Goal: Task Accomplishment & Management: Manage account settings

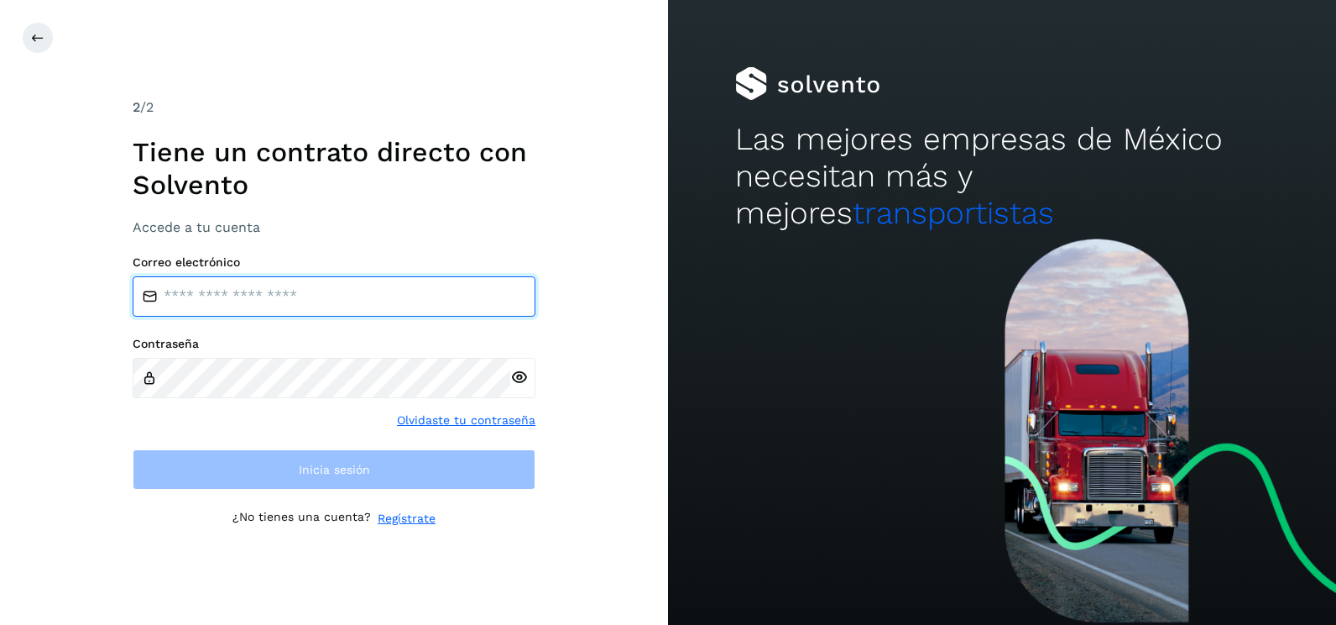
type input "**********"
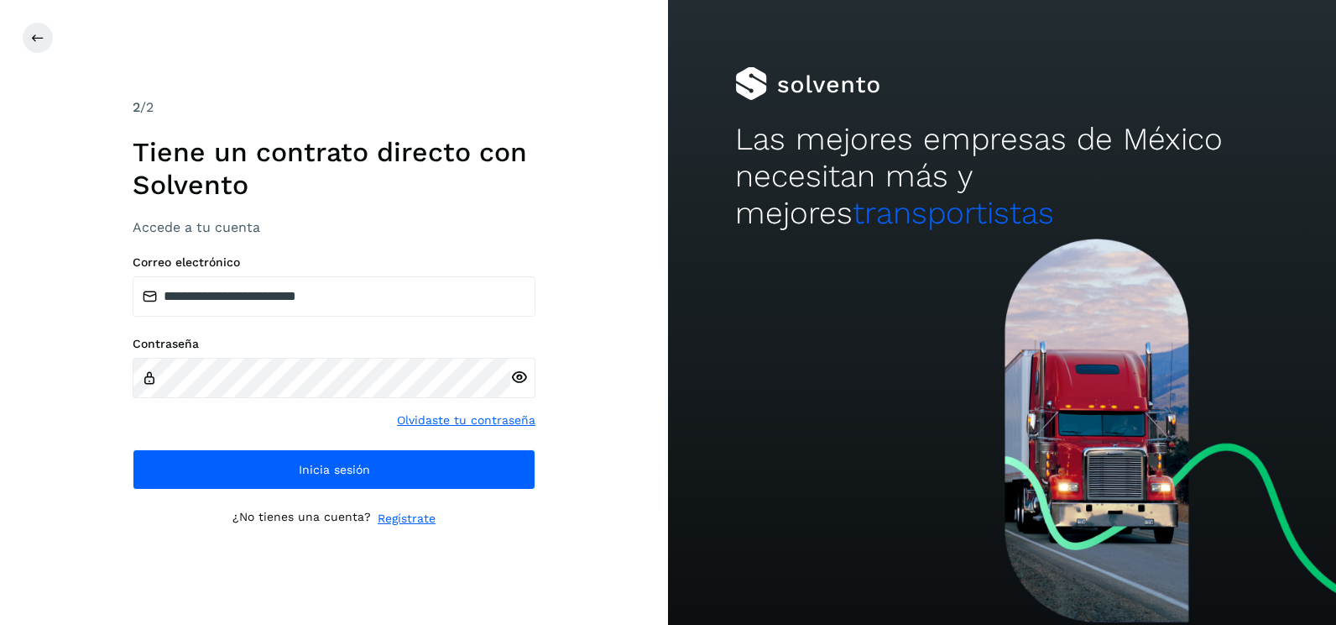
click at [616, 358] on div "**********" at bounding box center [334, 312] width 668 height 625
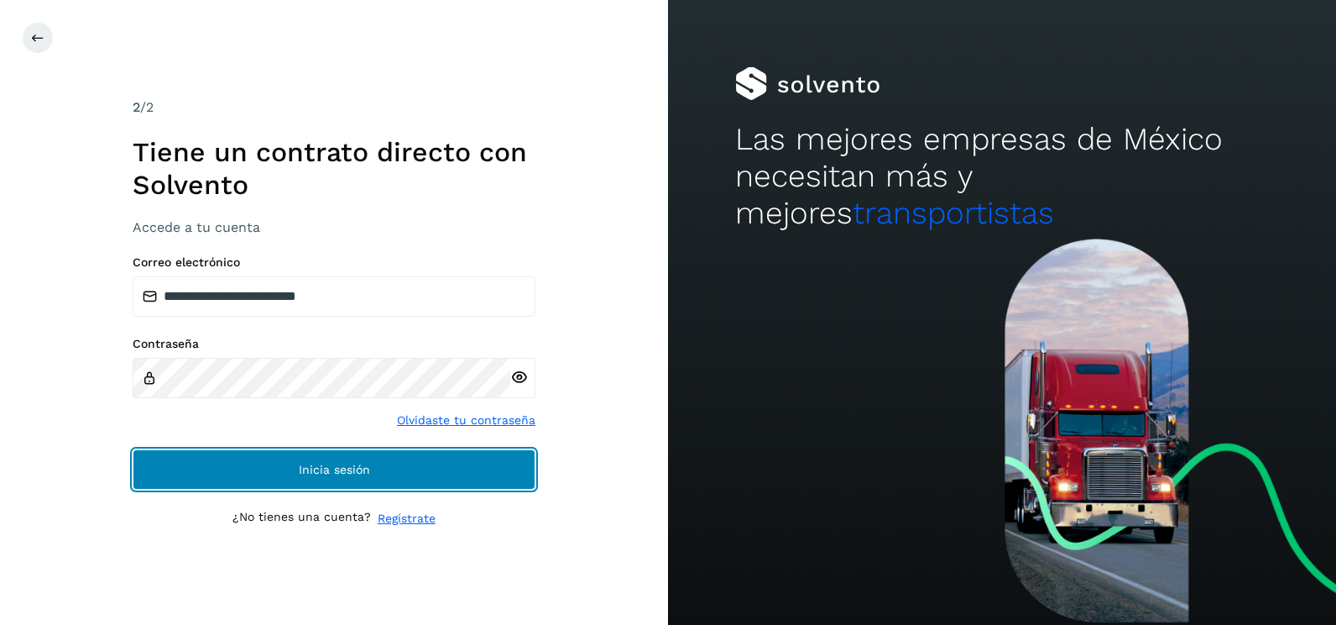
click at [440, 480] on button "Inicia sesión" at bounding box center [334, 469] width 403 height 40
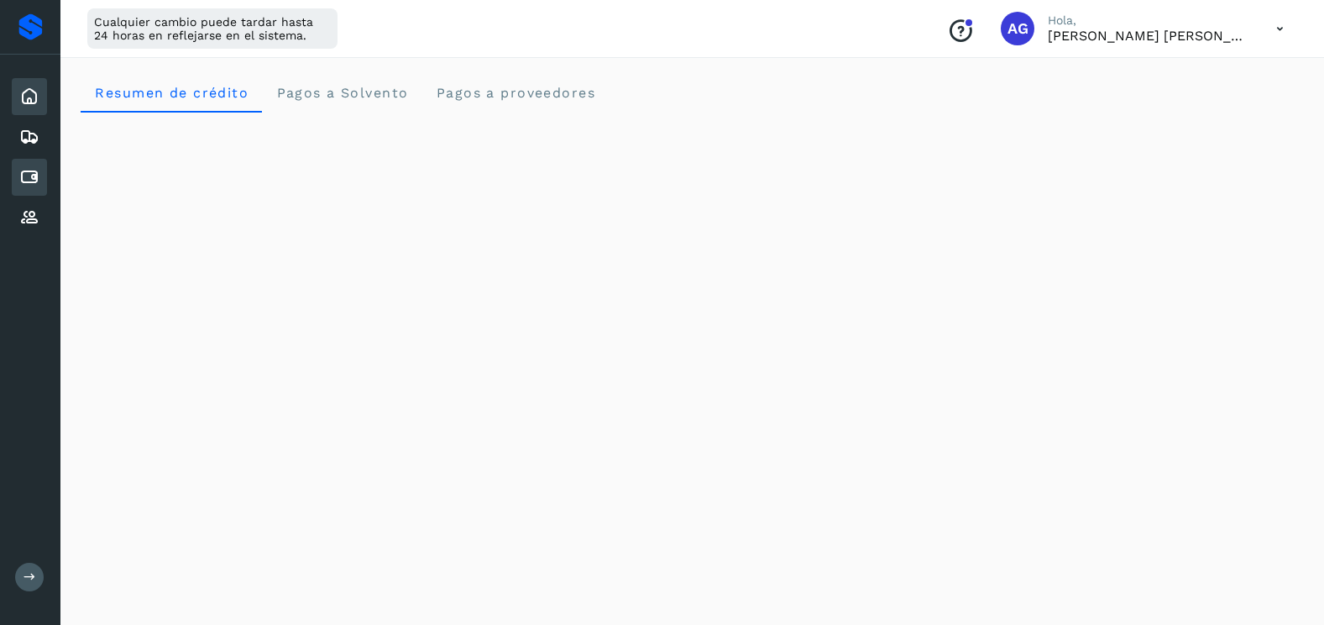
click at [33, 172] on icon at bounding box center [29, 177] width 20 height 20
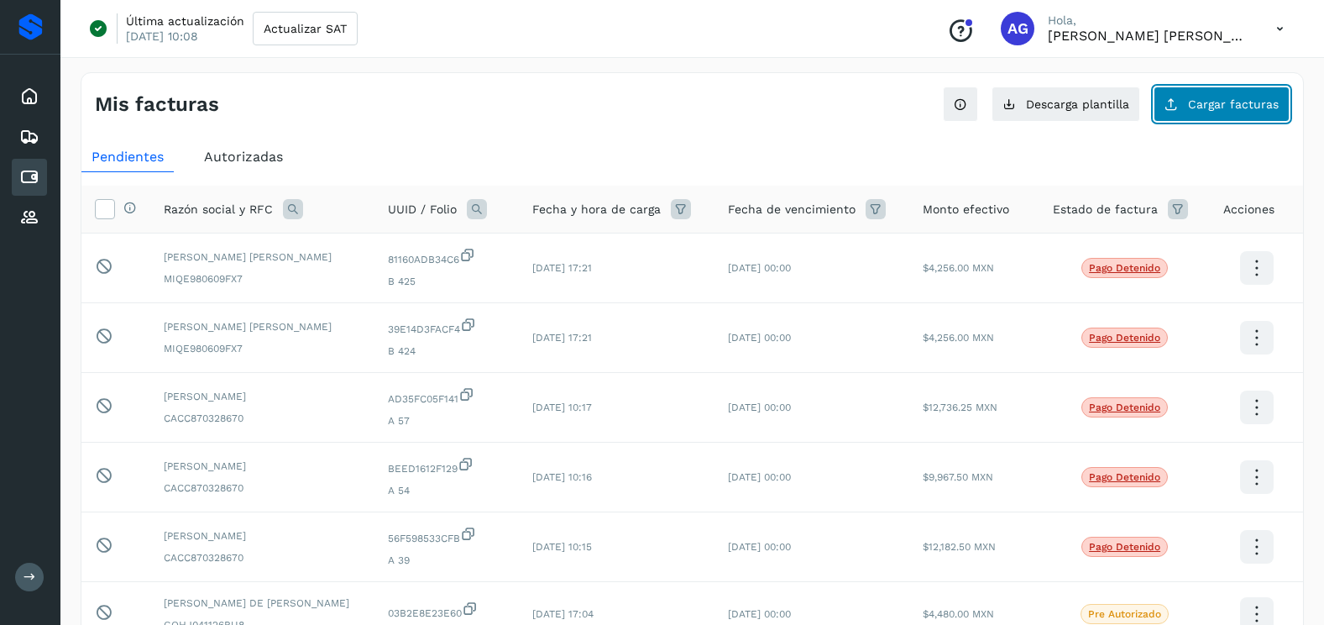
click at [1205, 103] on span "Cargar facturas" at bounding box center [1233, 104] width 91 height 12
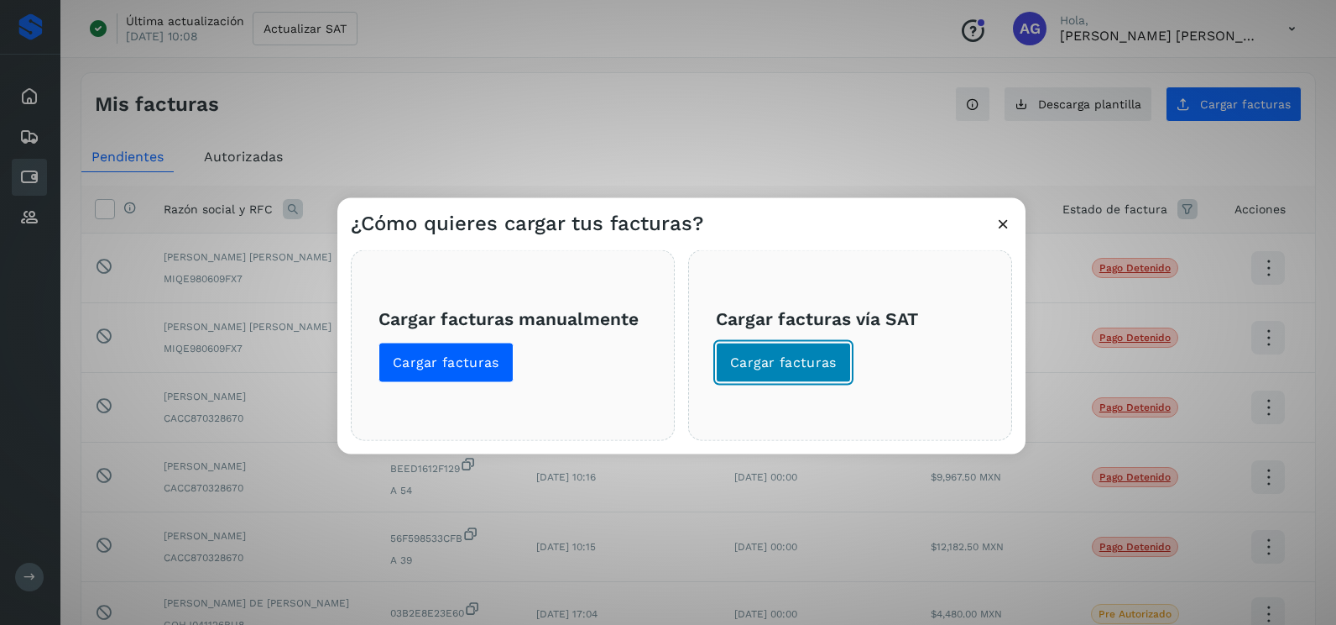
click at [787, 361] on span "Cargar facturas" at bounding box center [783, 362] width 107 height 18
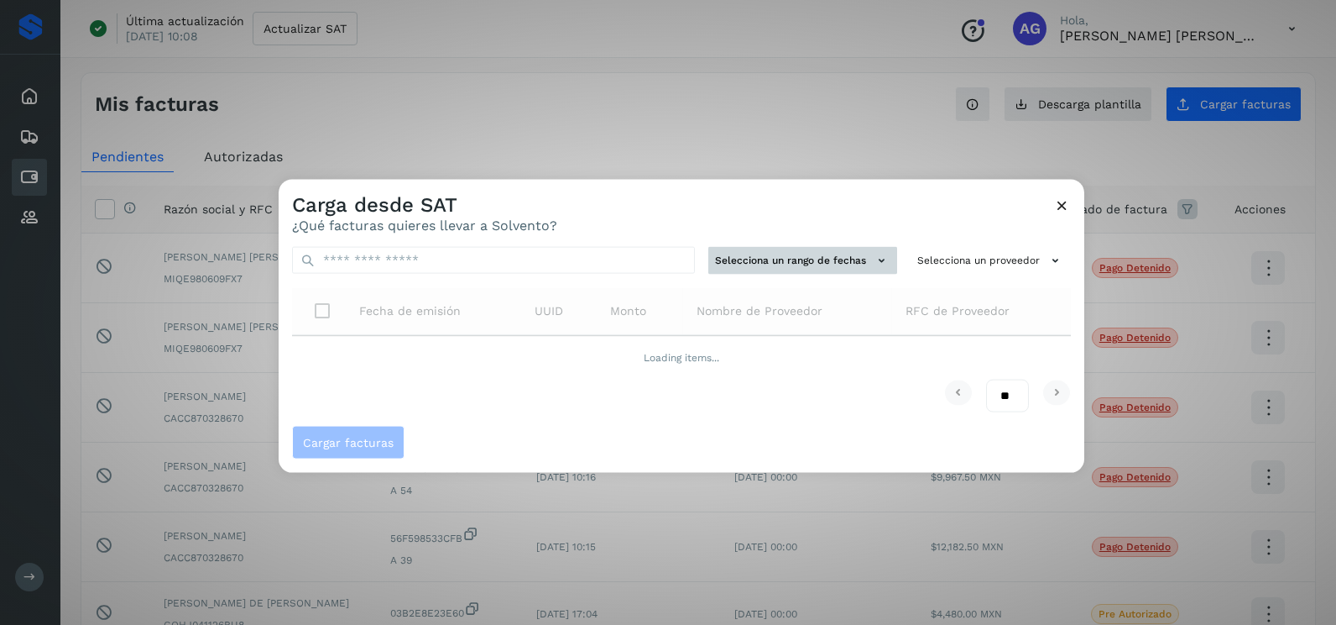
click at [806, 252] on button "Selecciona un rango de fechas" at bounding box center [803, 261] width 189 height 28
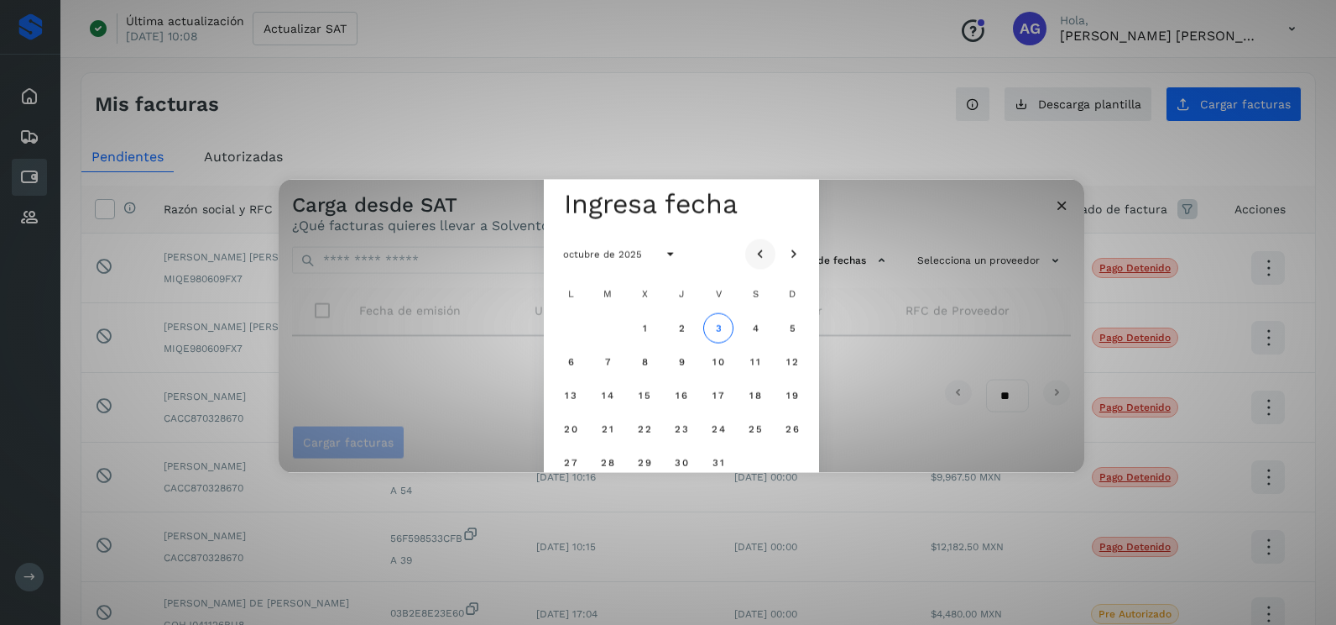
click at [768, 257] on icon "Mes anterior" at bounding box center [760, 254] width 17 height 17
click at [766, 254] on icon "Mes anterior" at bounding box center [760, 254] width 17 height 17
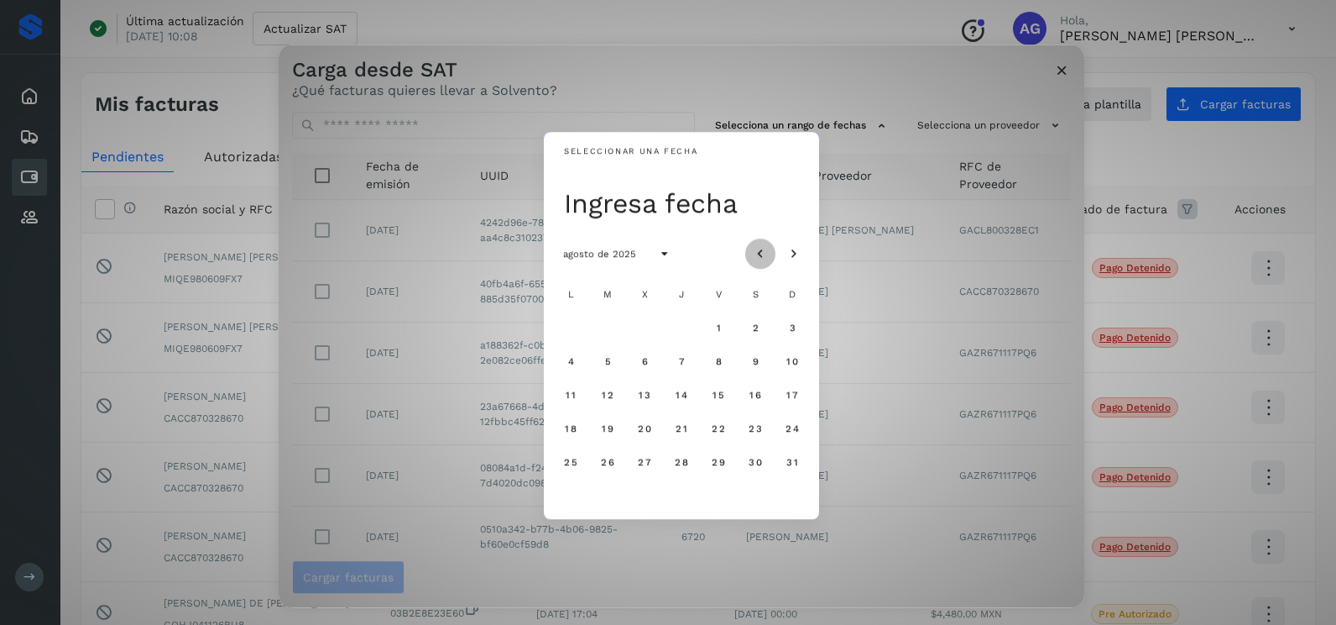
click at [766, 254] on icon "Mes anterior" at bounding box center [760, 254] width 17 height 17
click at [573, 396] on span "14" at bounding box center [570, 395] width 13 height 12
click at [611, 397] on span "15" at bounding box center [607, 395] width 13 height 12
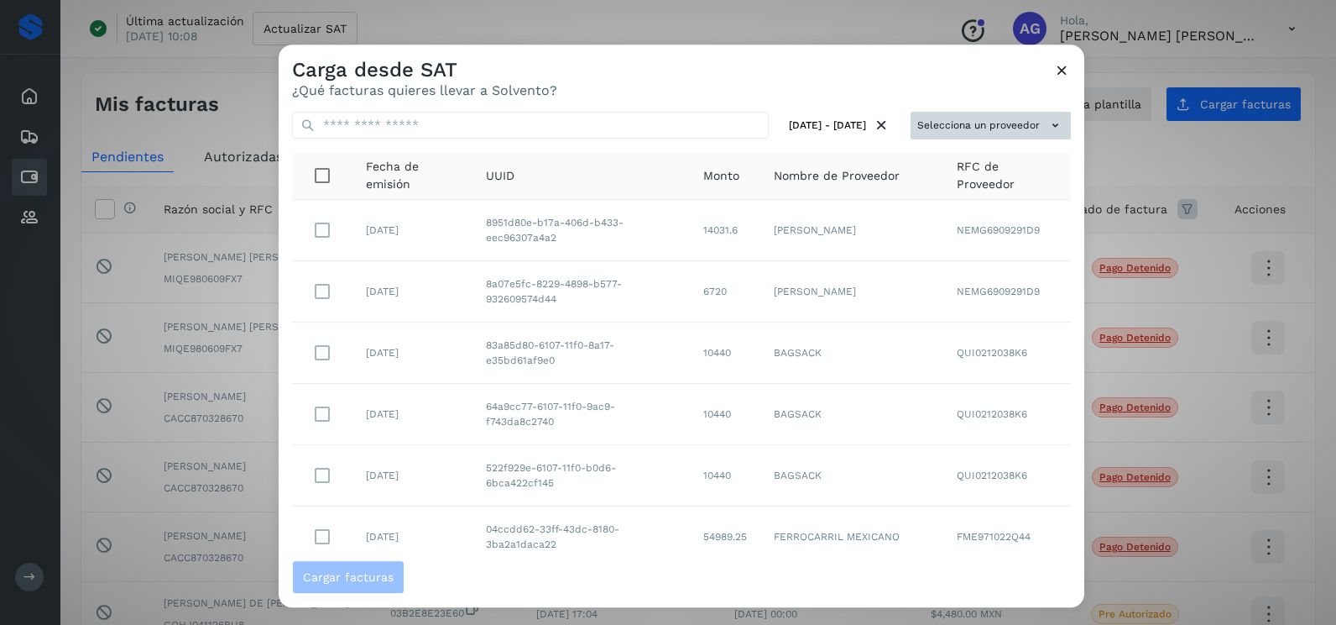
click at [960, 133] on button "Selecciona un proveedor" at bounding box center [991, 126] width 160 height 28
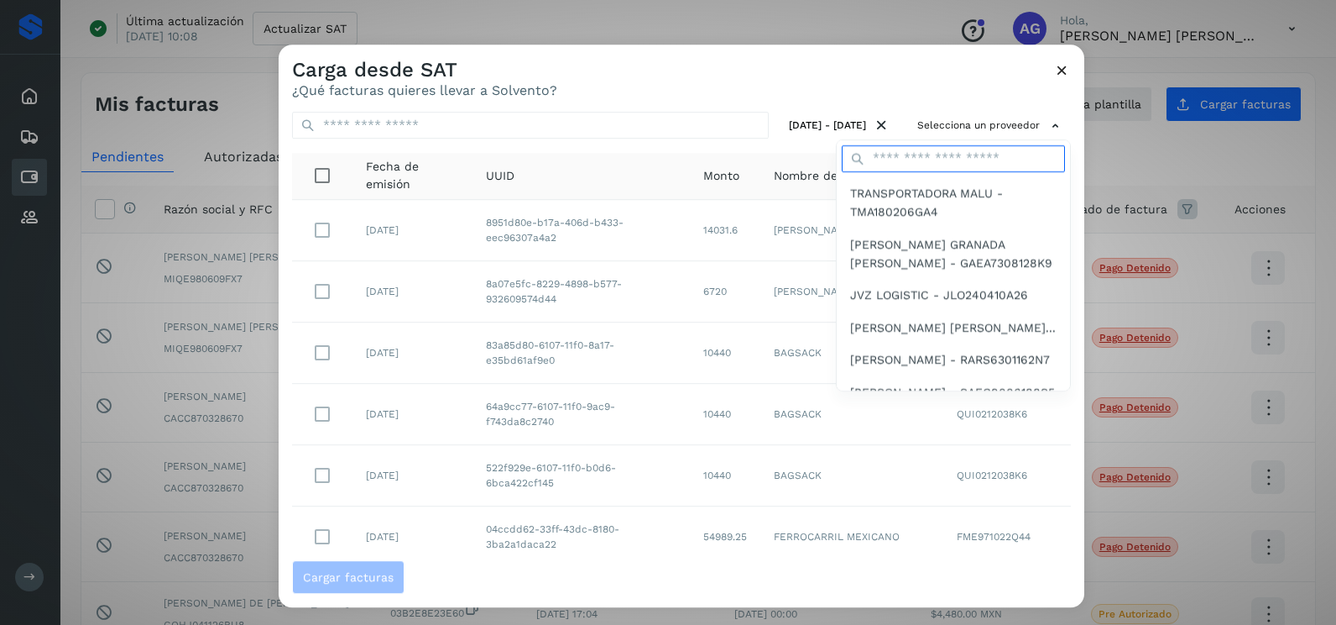
click at [936, 153] on input "text" at bounding box center [953, 158] width 223 height 27
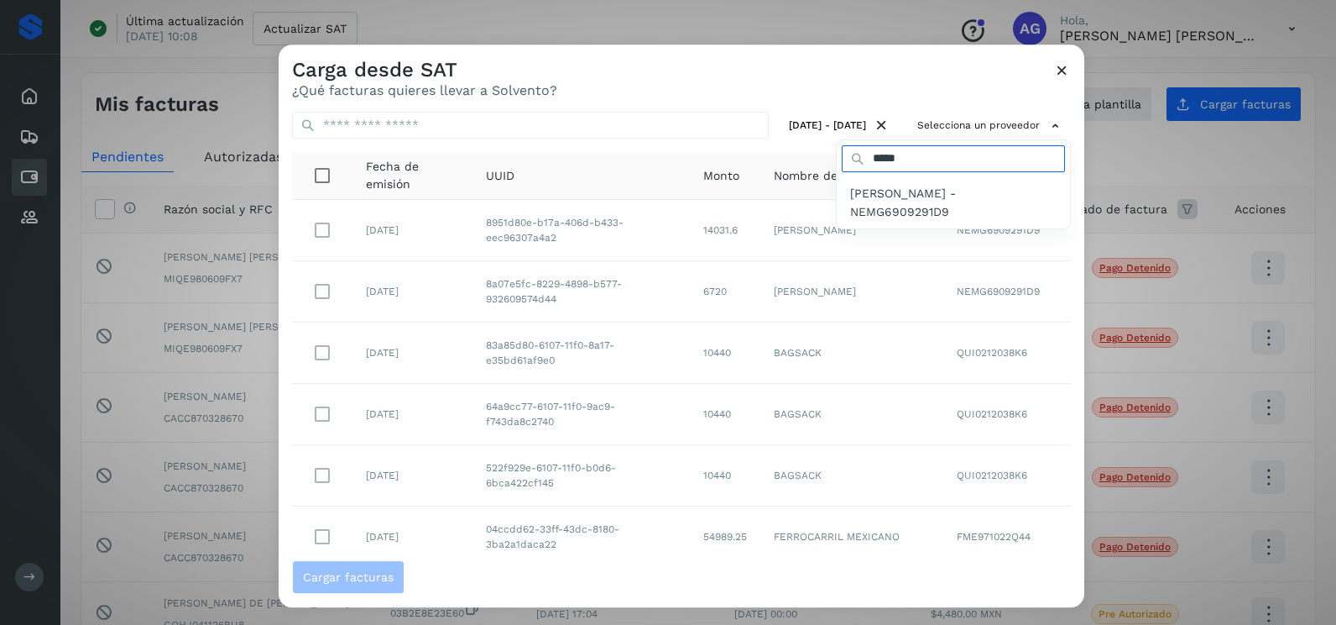
type input "******"
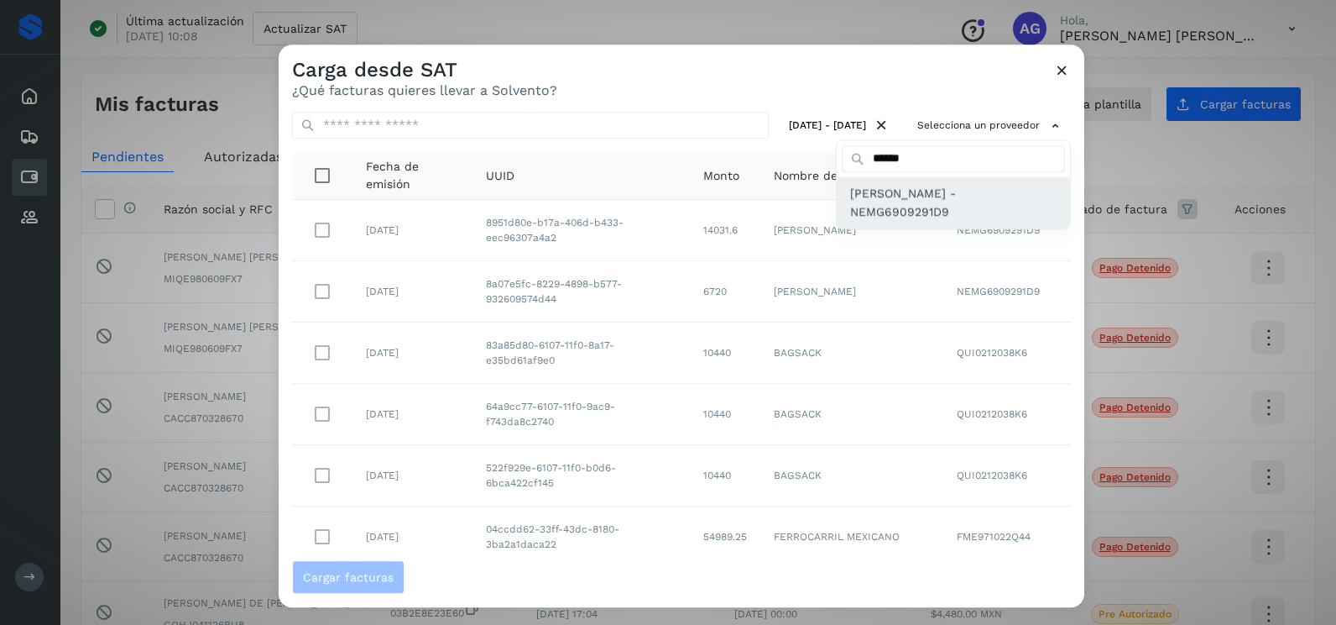
click at [910, 209] on span "[PERSON_NAME] - NEMG6909291D9" at bounding box center [953, 203] width 207 height 38
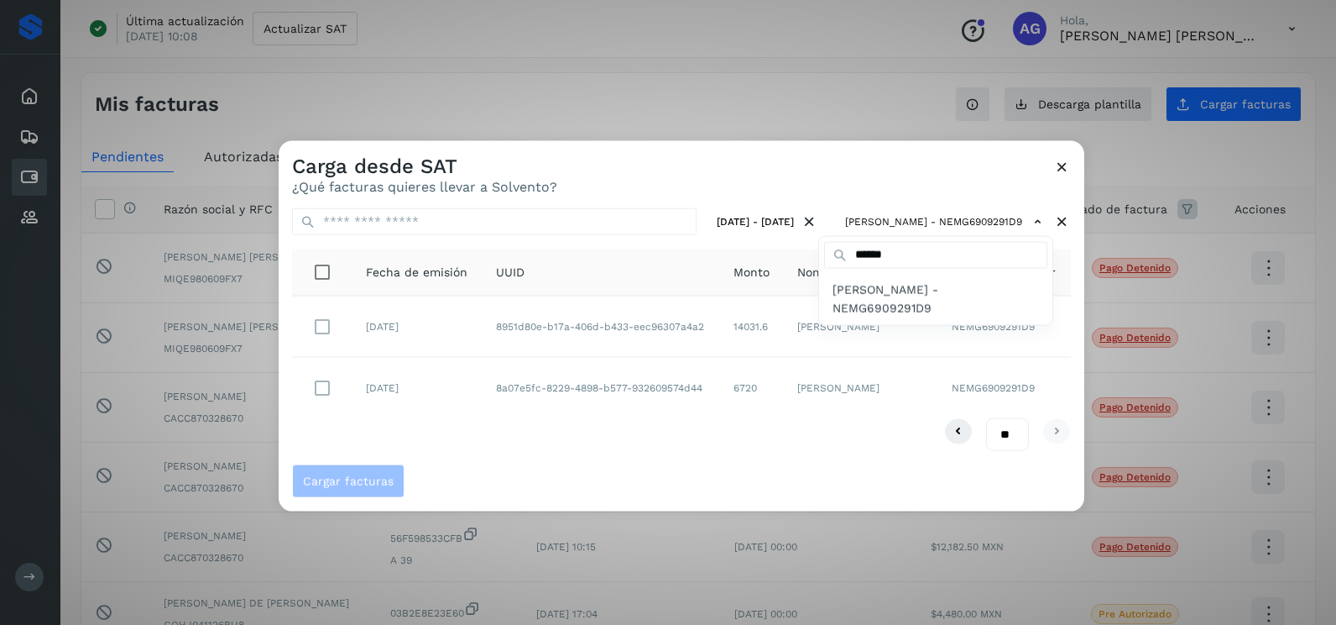
click at [514, 421] on div at bounding box center [947, 453] width 1336 height 625
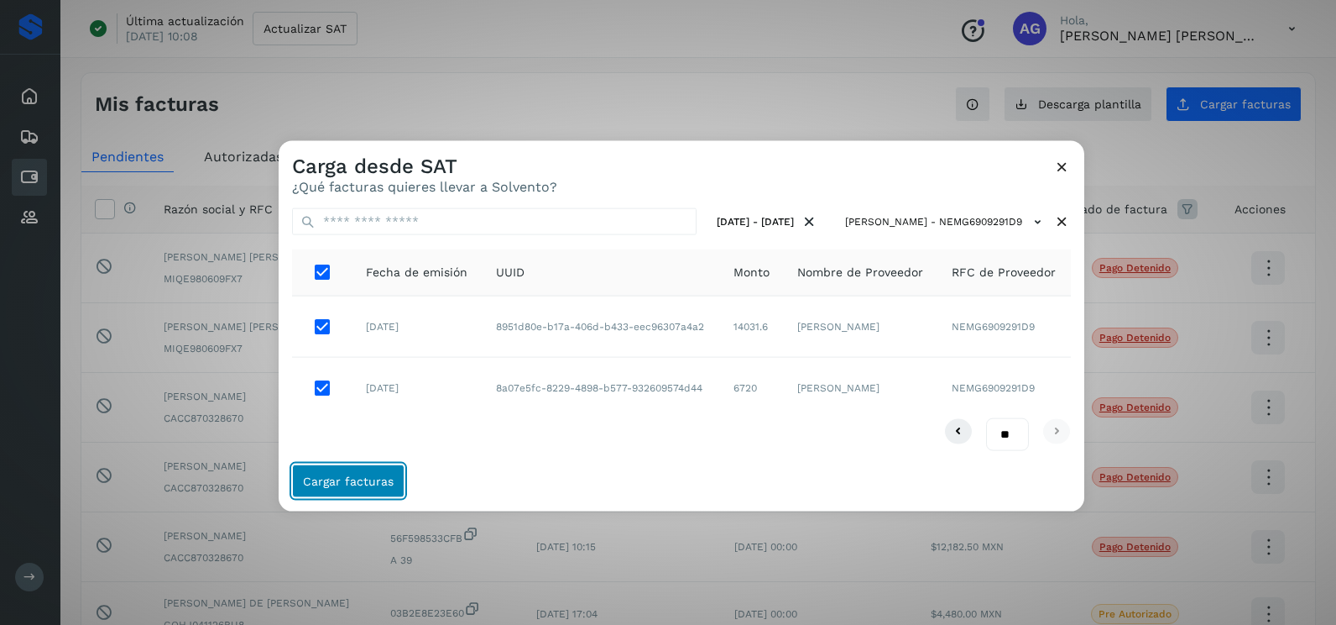
click at [386, 484] on span "Cargar facturas" at bounding box center [348, 480] width 91 height 12
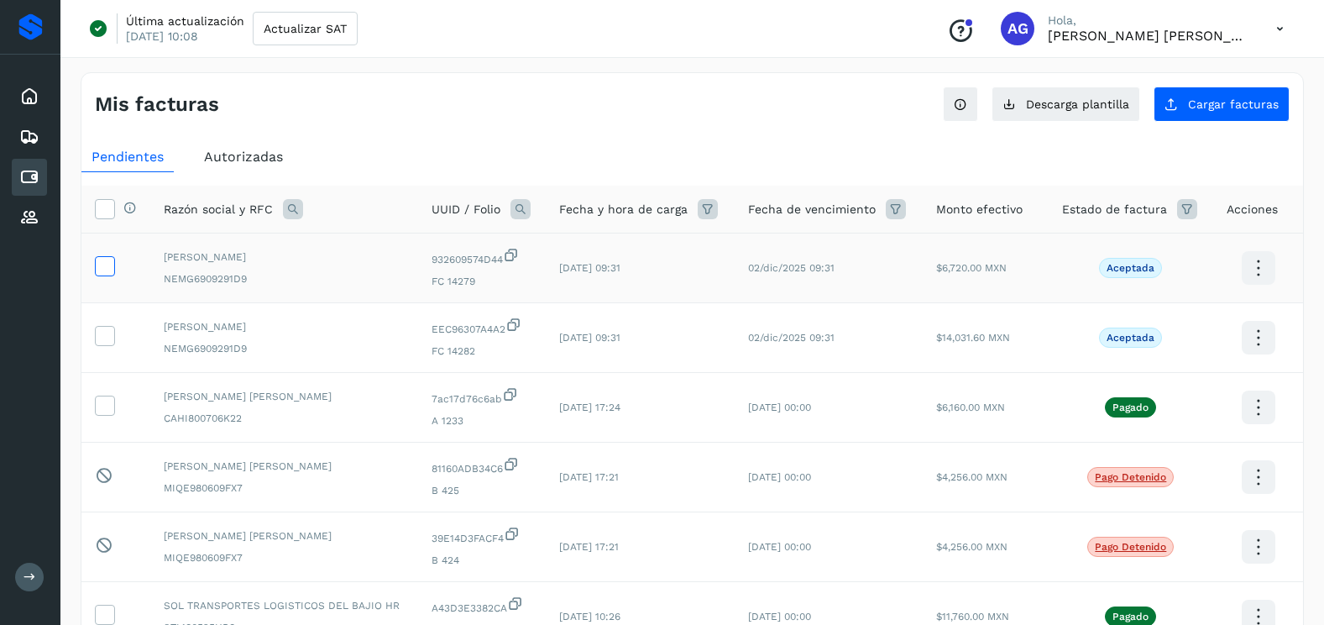
click at [107, 267] on icon at bounding box center [105, 265] width 18 height 18
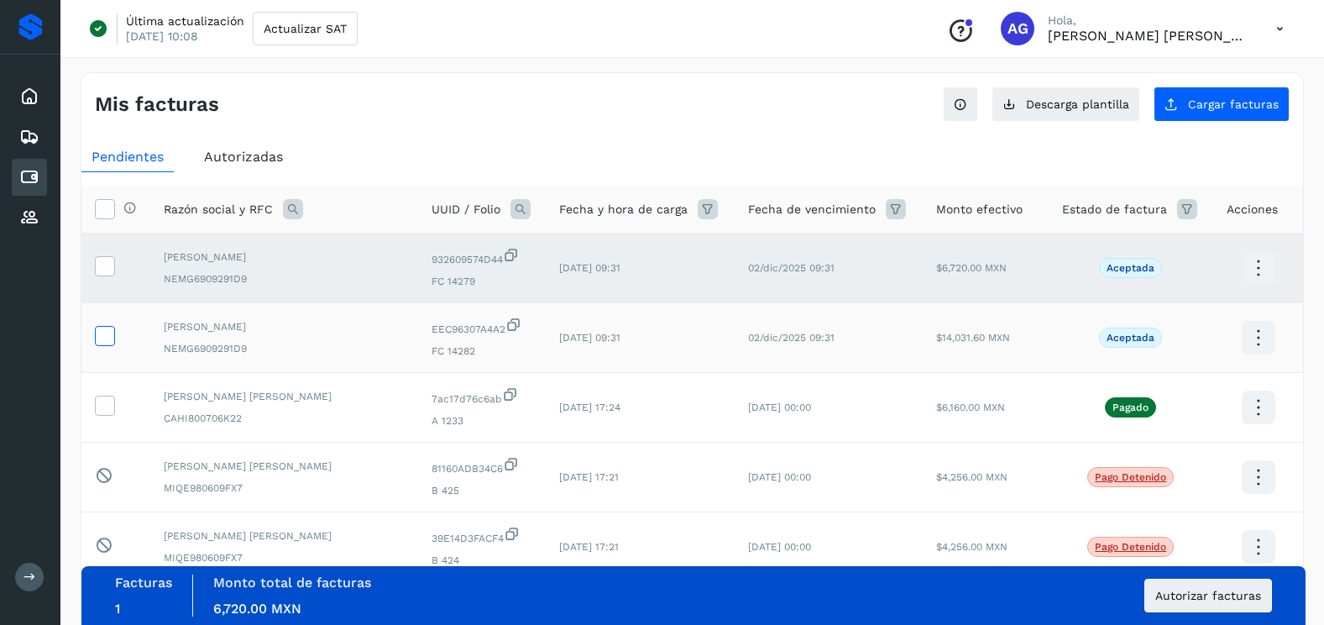
click at [105, 332] on icon at bounding box center [105, 335] width 18 height 18
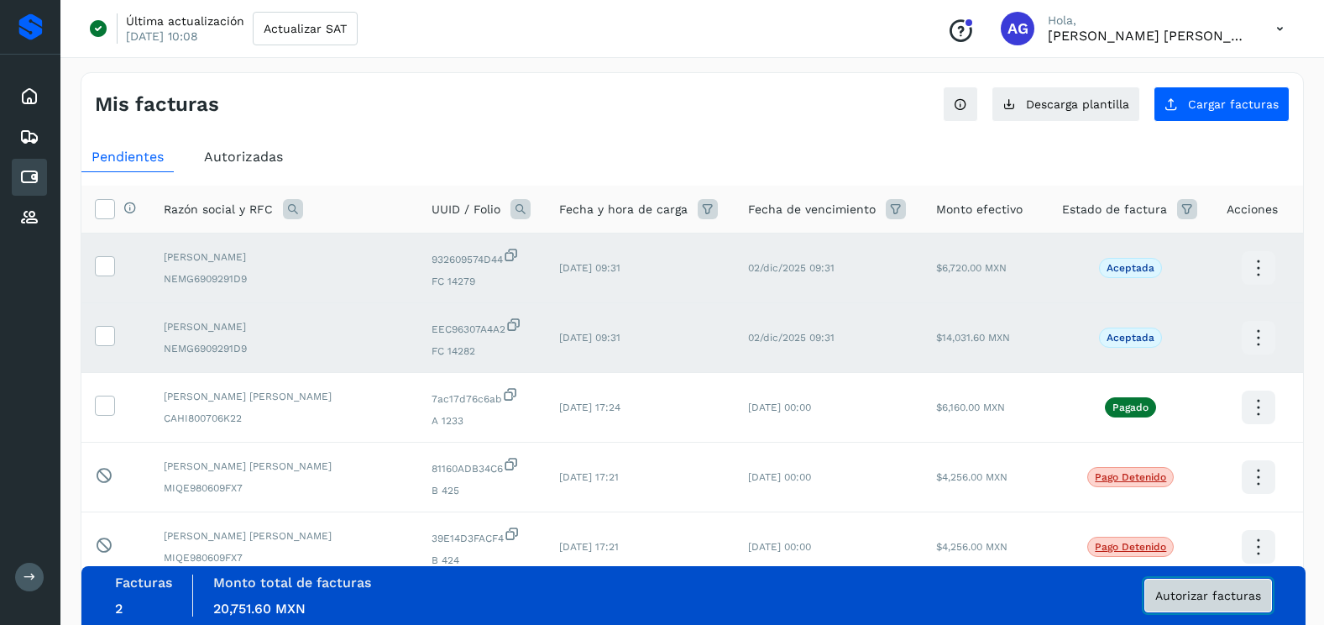
click at [1262, 600] on button "Autorizar facturas" at bounding box center [1208, 595] width 128 height 34
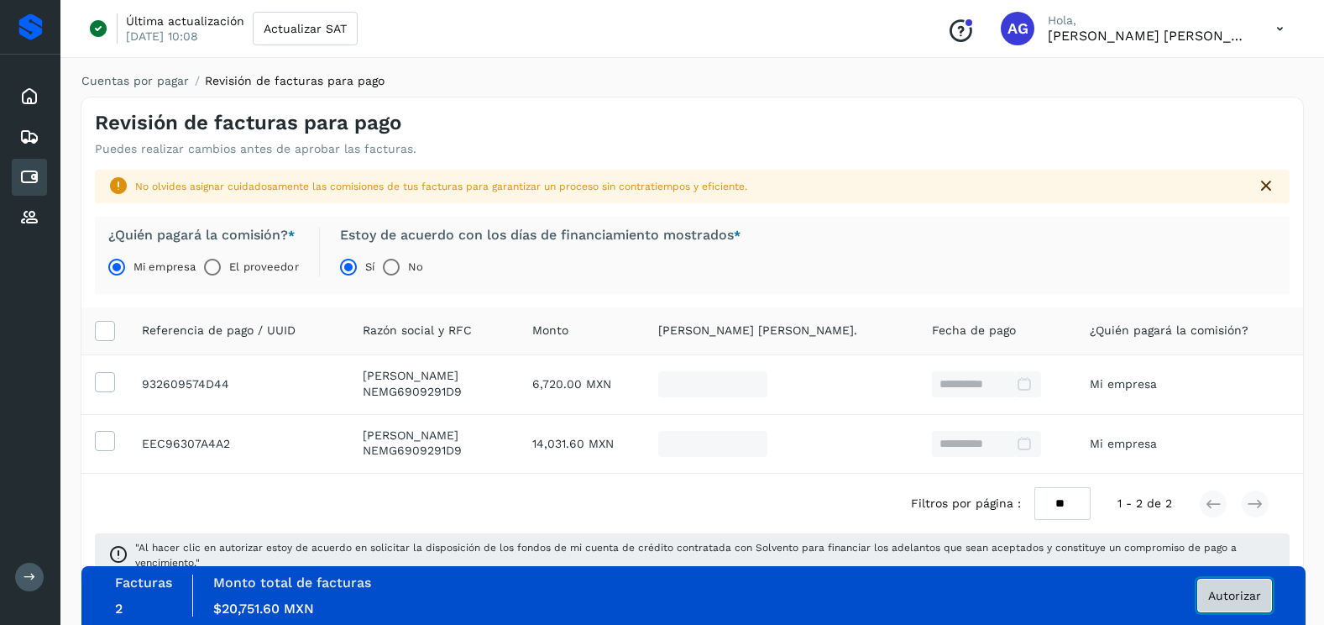
click at [1260, 594] on span "Autorizar" at bounding box center [1234, 595] width 53 height 12
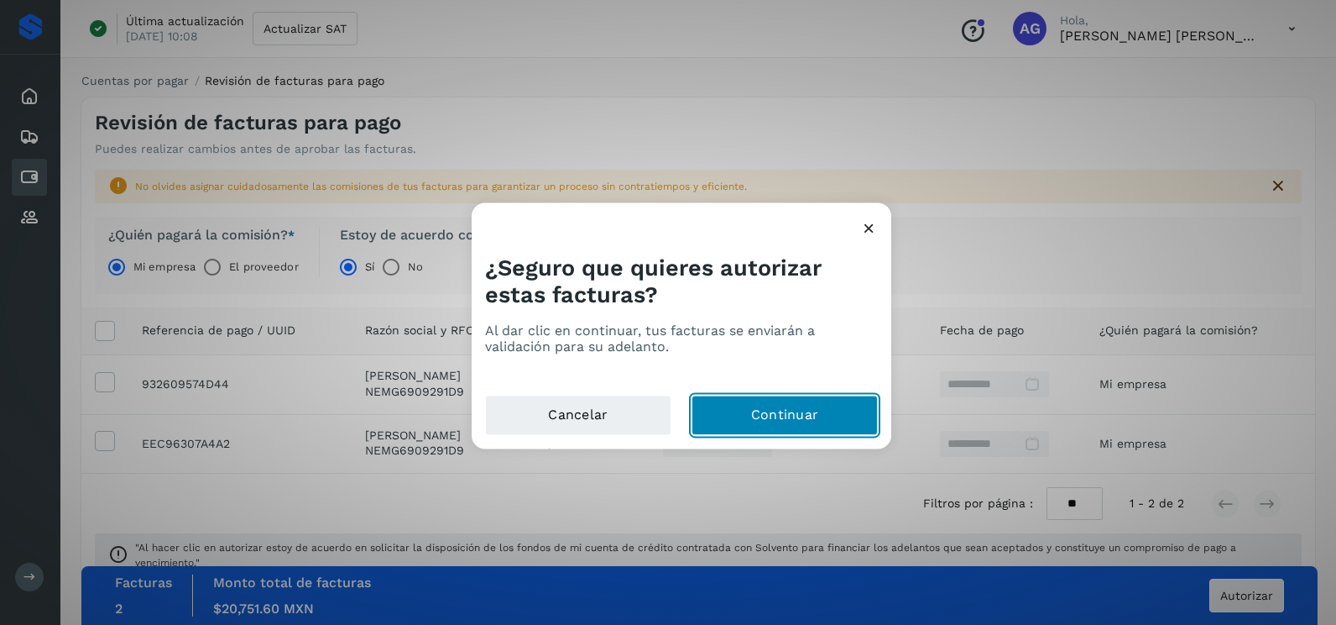
click at [745, 417] on button "Continuar" at bounding box center [785, 415] width 186 height 40
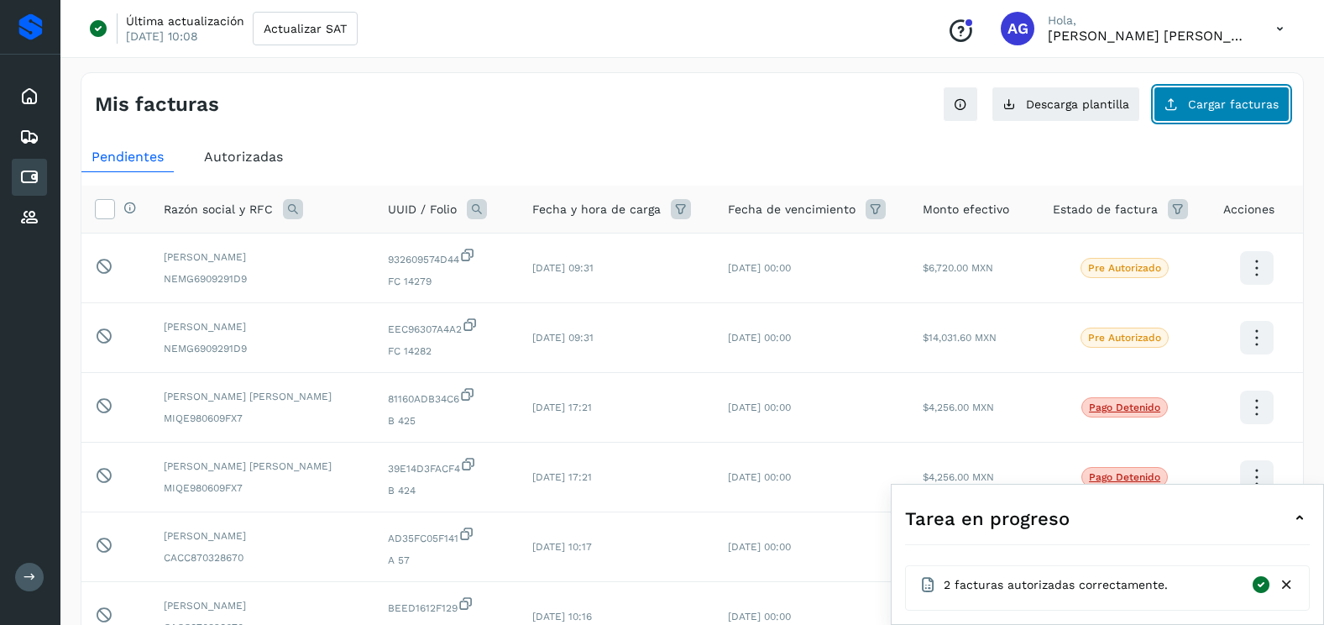
click at [1229, 101] on span "Cargar facturas" at bounding box center [1233, 104] width 91 height 12
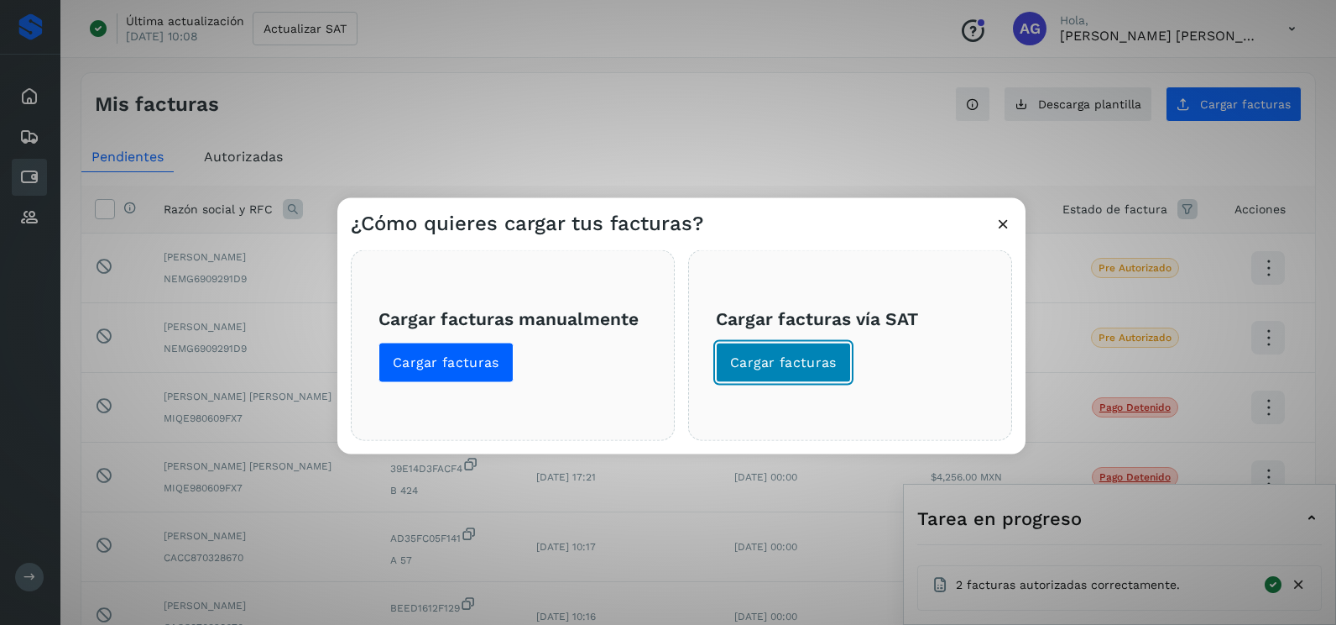
click at [790, 355] on span "Cargar facturas" at bounding box center [783, 362] width 107 height 18
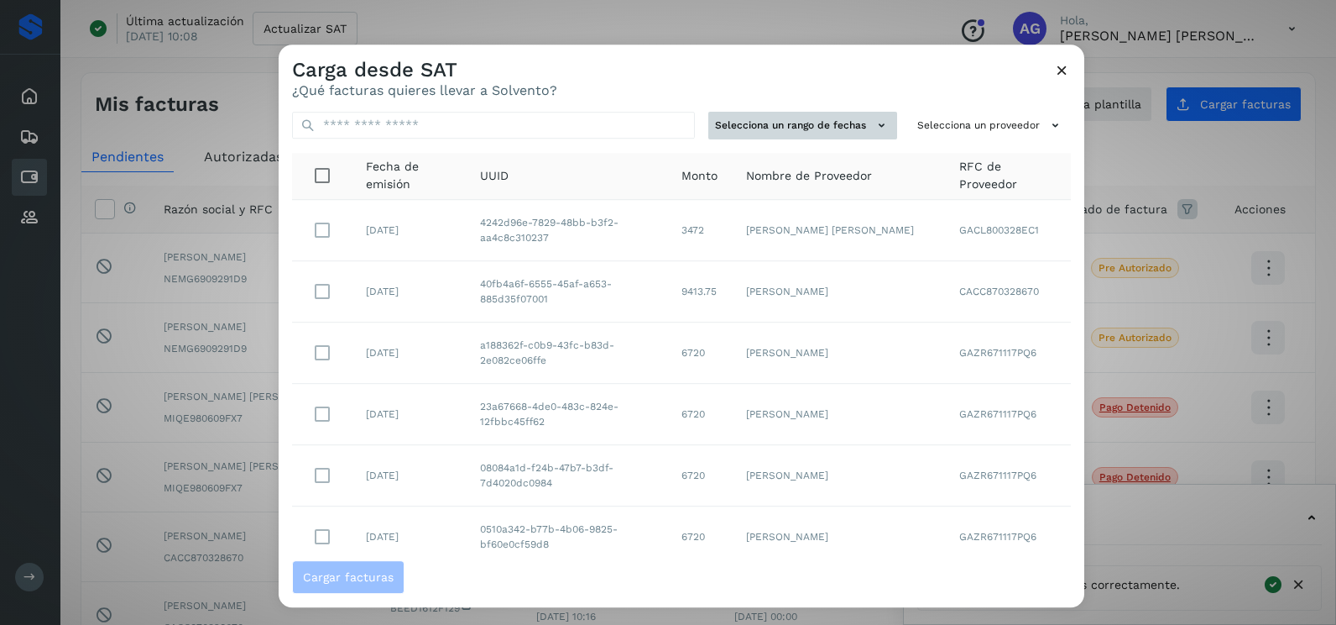
click at [828, 138] on button "Selecciona un rango de fechas" at bounding box center [803, 126] width 189 height 28
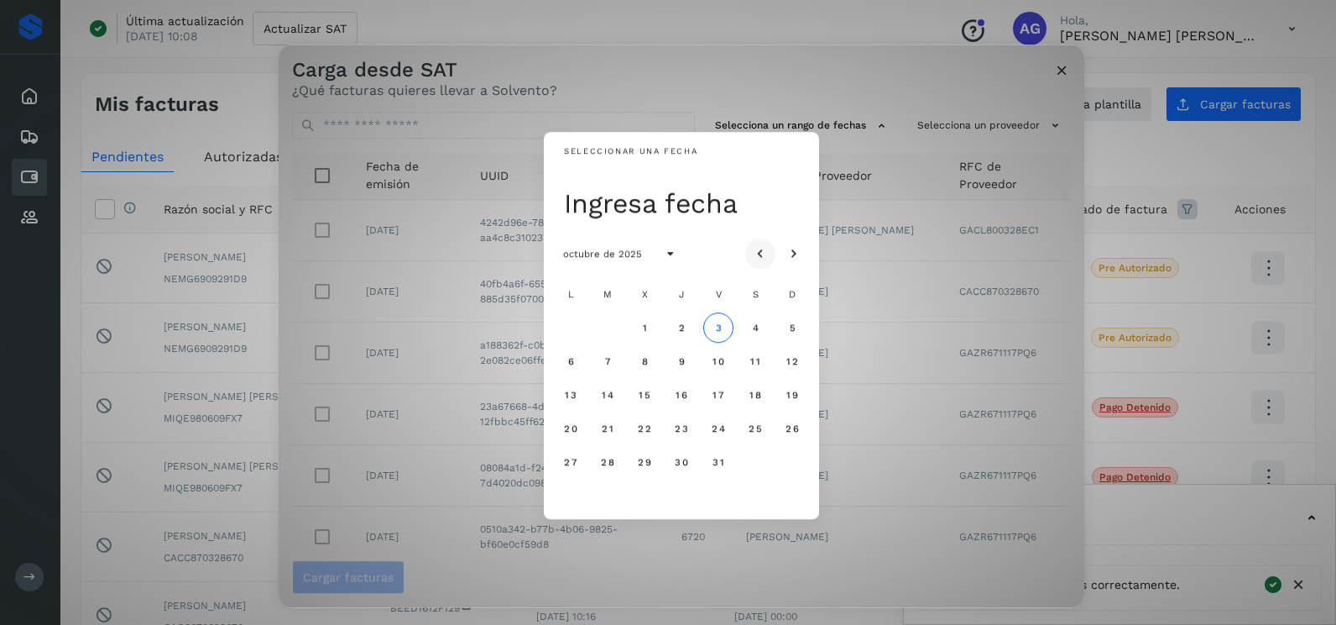
click at [758, 256] on icon "Mes anterior" at bounding box center [760, 254] width 17 height 17
click at [569, 422] on span "22" at bounding box center [570, 428] width 14 height 12
click at [601, 421] on button "23" at bounding box center [608, 428] width 30 height 30
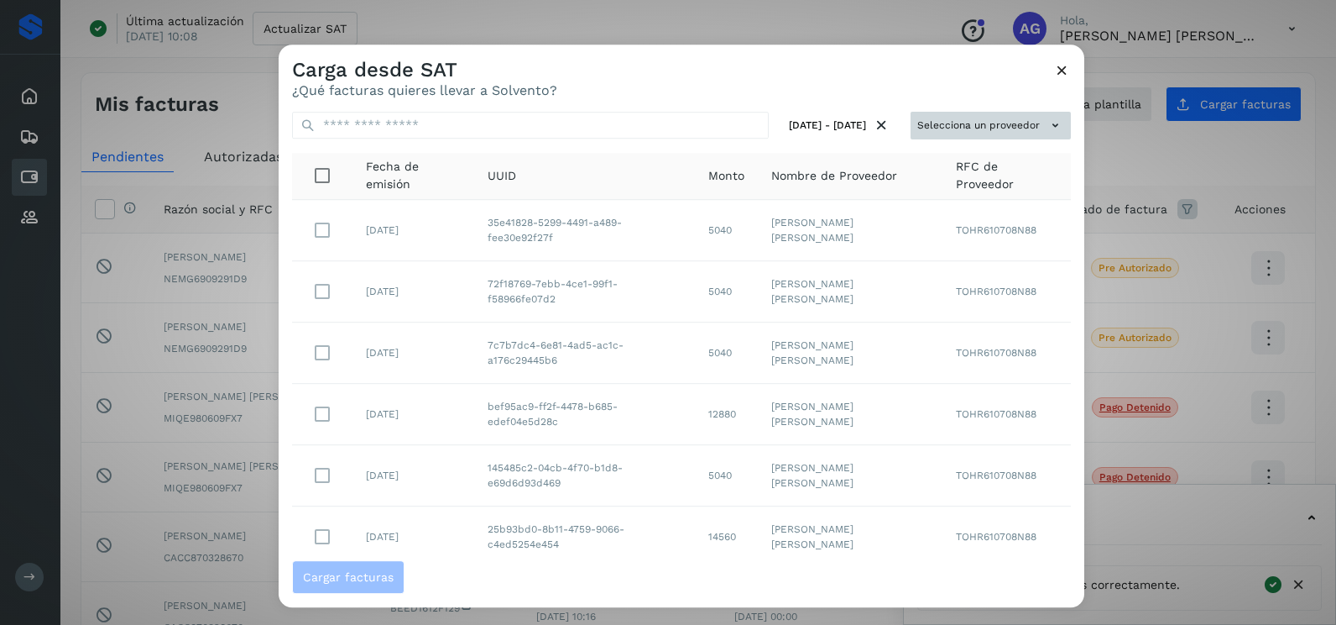
click at [1032, 126] on button "Selecciona un proveedor" at bounding box center [991, 126] width 160 height 28
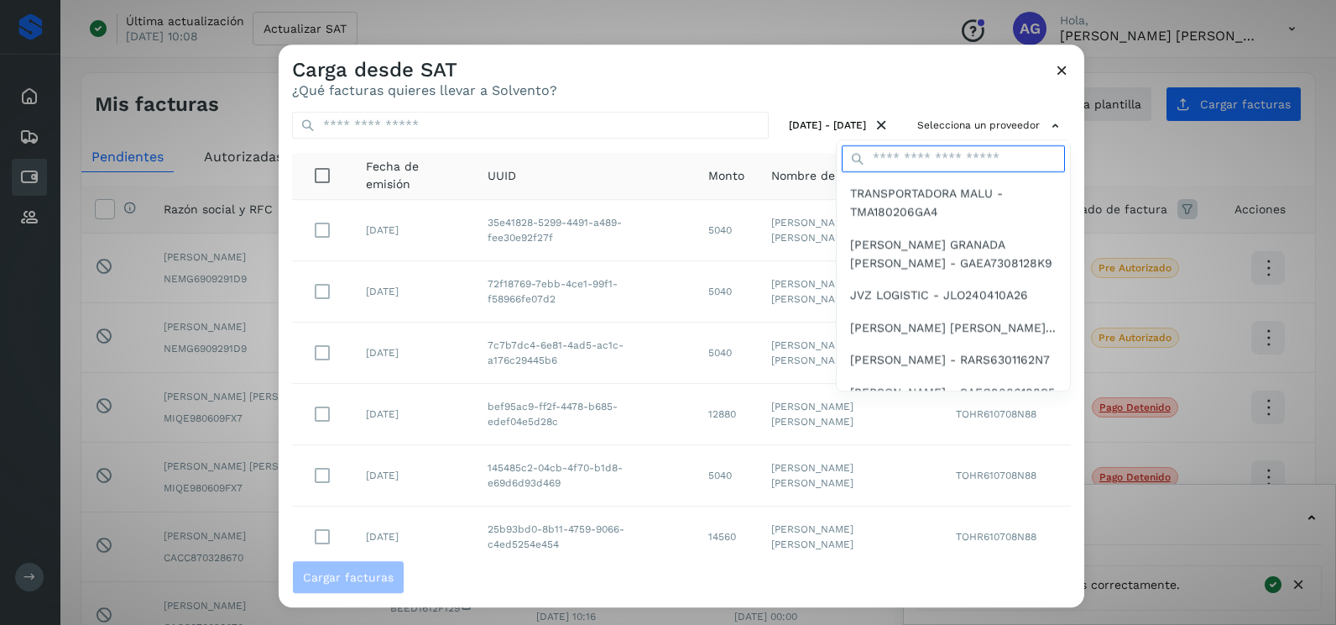
click at [952, 160] on input "text" at bounding box center [953, 158] width 223 height 27
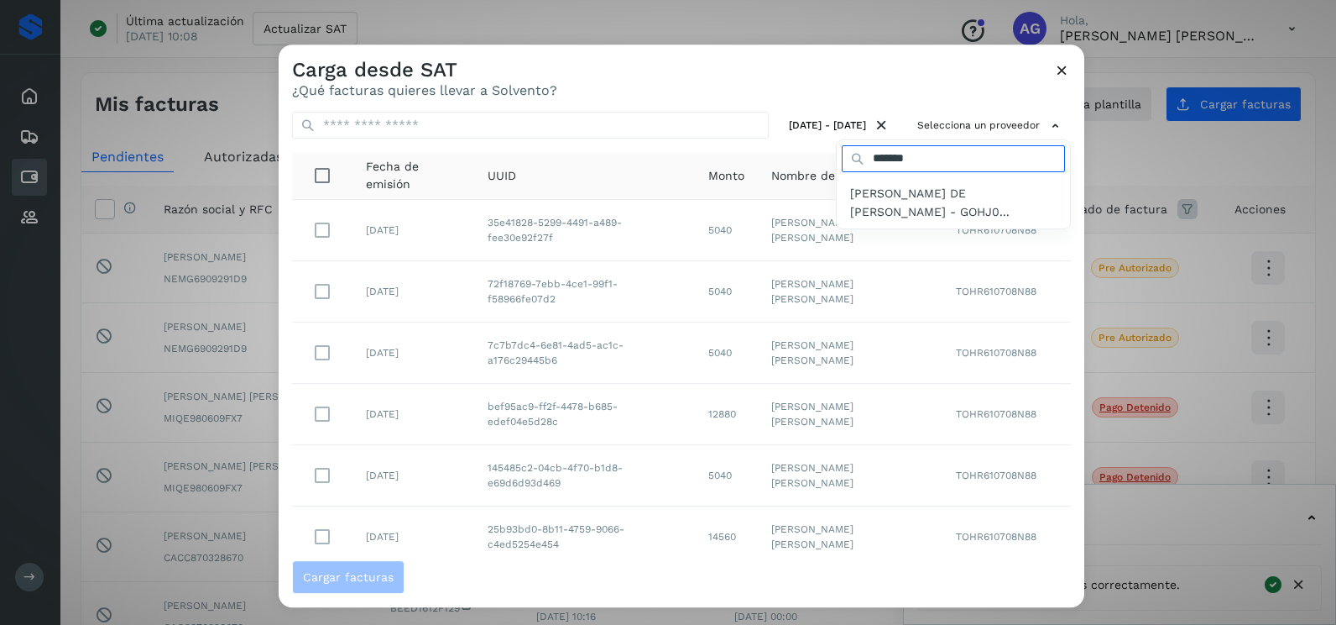
type input "*******"
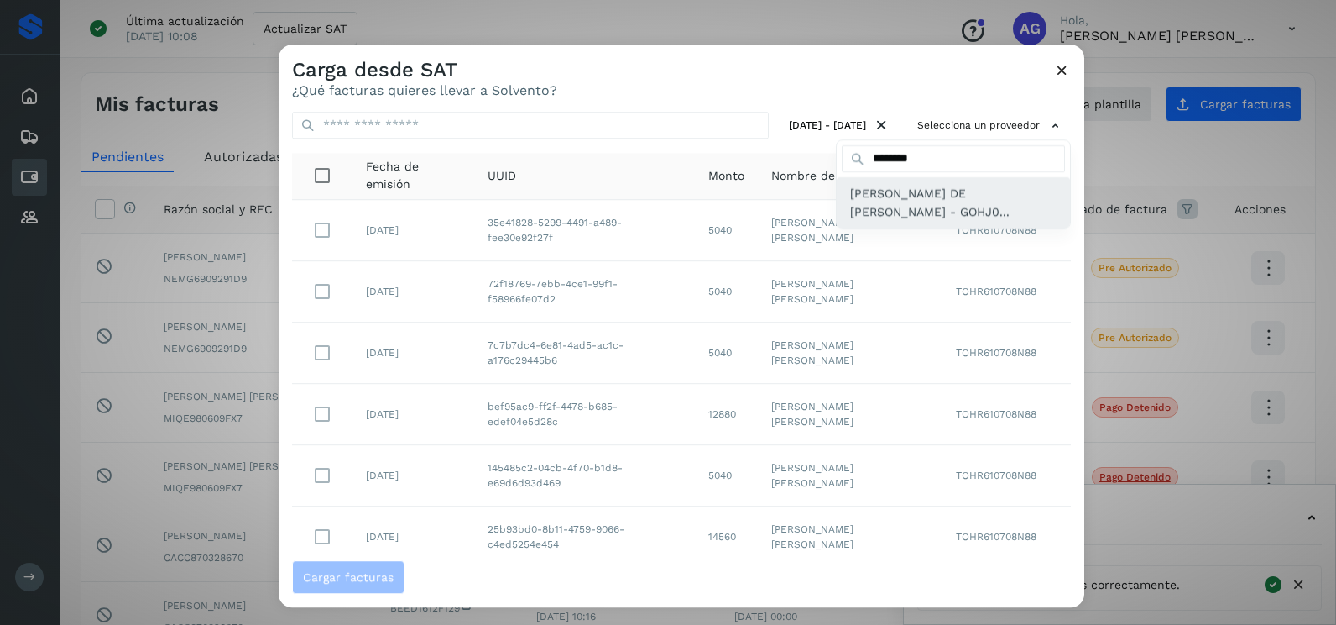
click at [906, 201] on span "[PERSON_NAME] DE [PERSON_NAME] - GOHJ0..." at bounding box center [953, 203] width 207 height 38
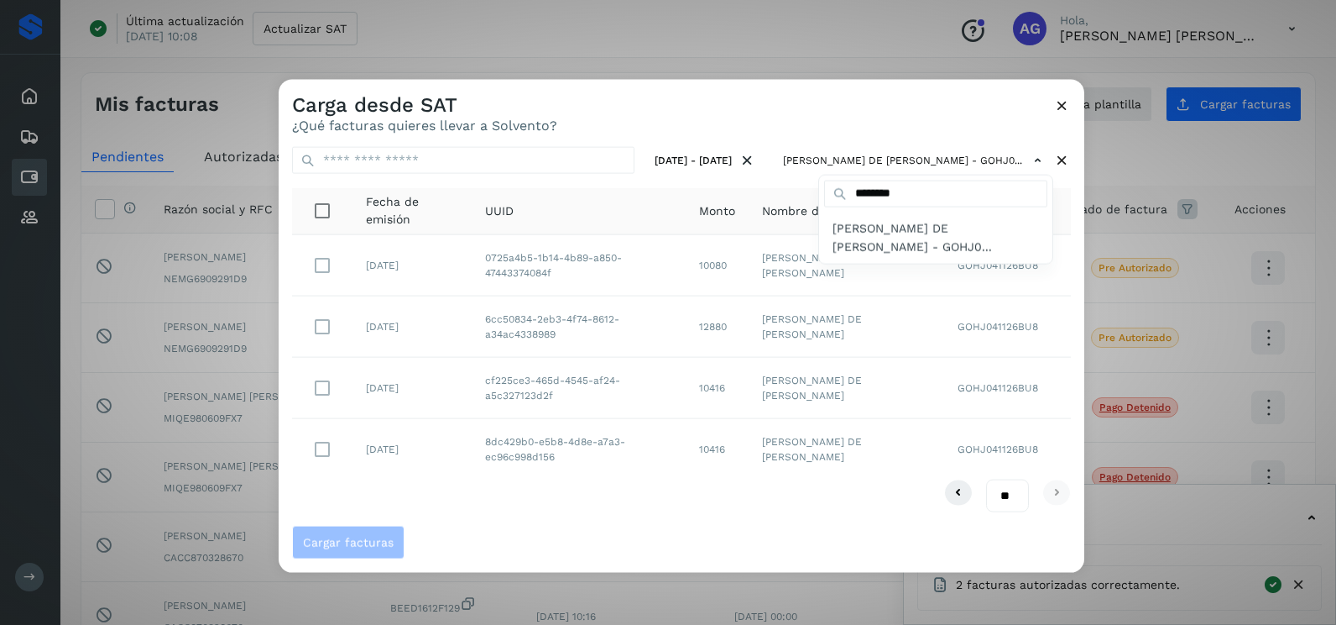
click at [463, 525] on div at bounding box center [947, 392] width 1336 height 625
click at [1059, 107] on icon at bounding box center [1063, 106] width 18 height 18
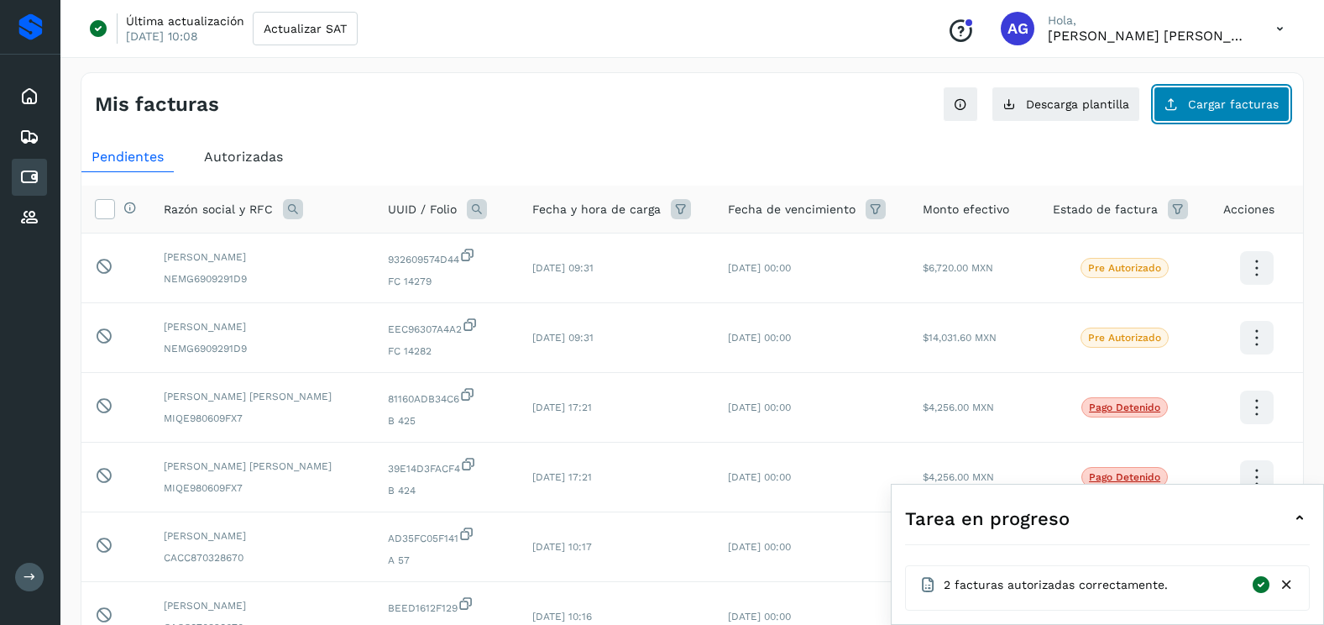
click at [1242, 97] on button "Cargar facturas" at bounding box center [1221, 103] width 136 height 35
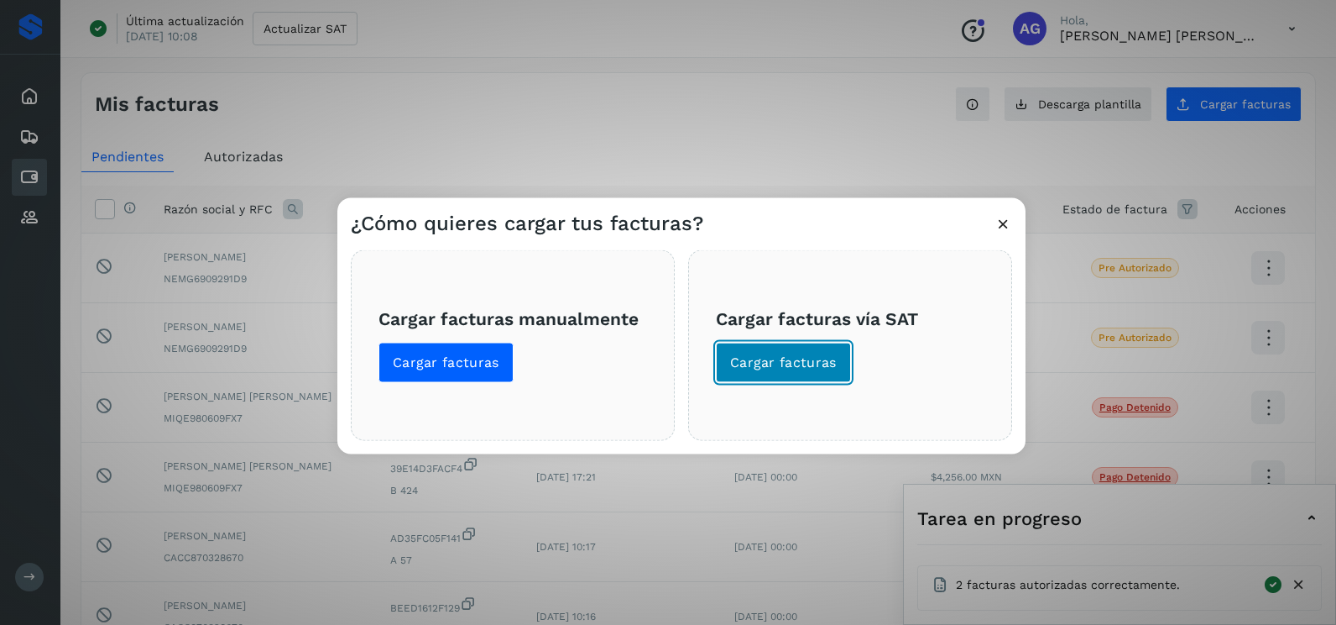
click at [757, 344] on button "Cargar facturas" at bounding box center [783, 363] width 135 height 40
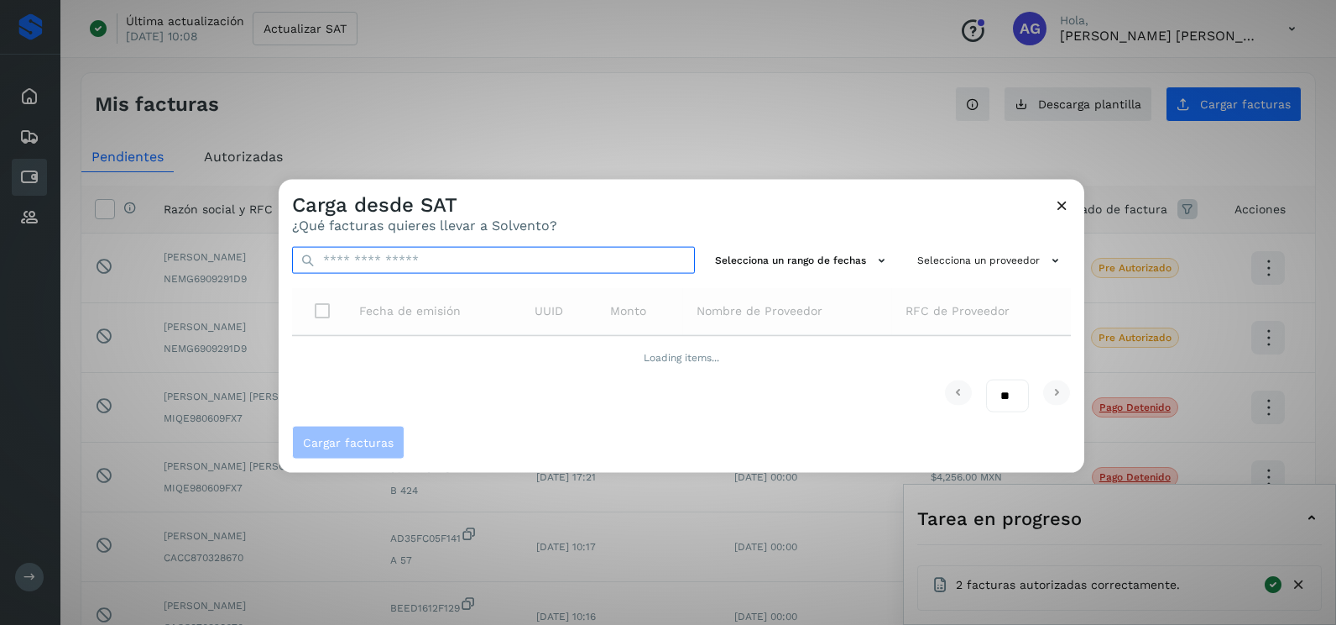
click at [379, 252] on input "text" at bounding box center [493, 260] width 403 height 27
paste input "**********"
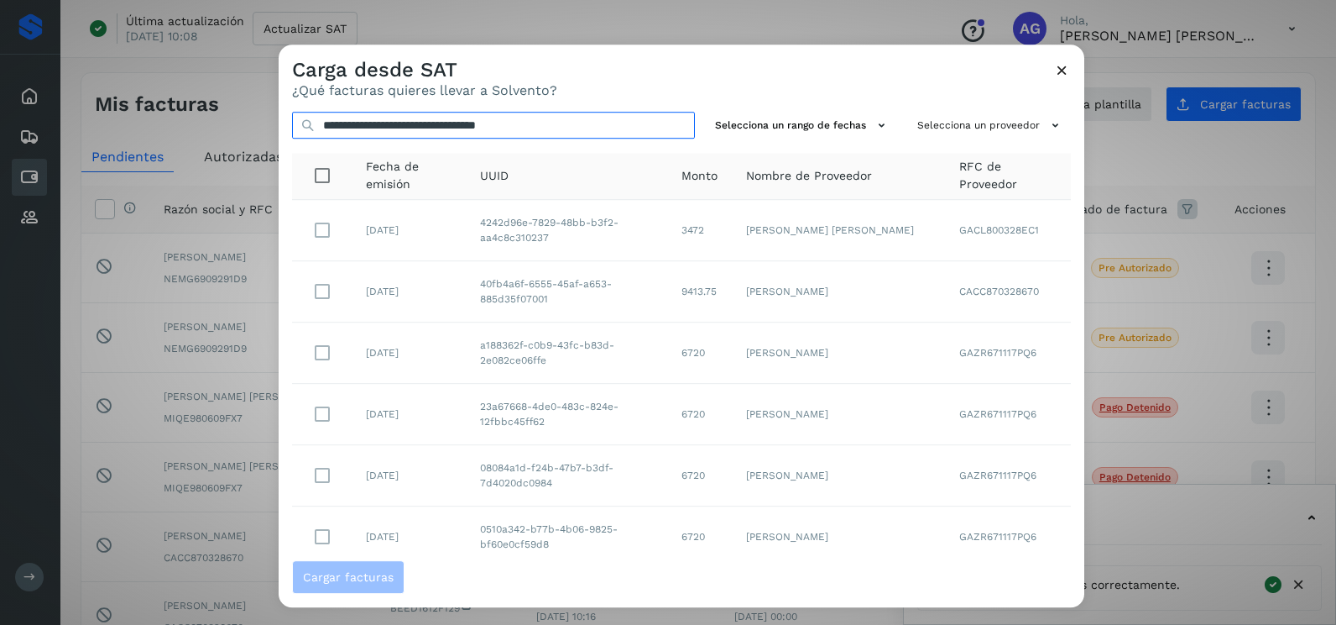
click at [594, 130] on input "**********" at bounding box center [493, 125] width 403 height 27
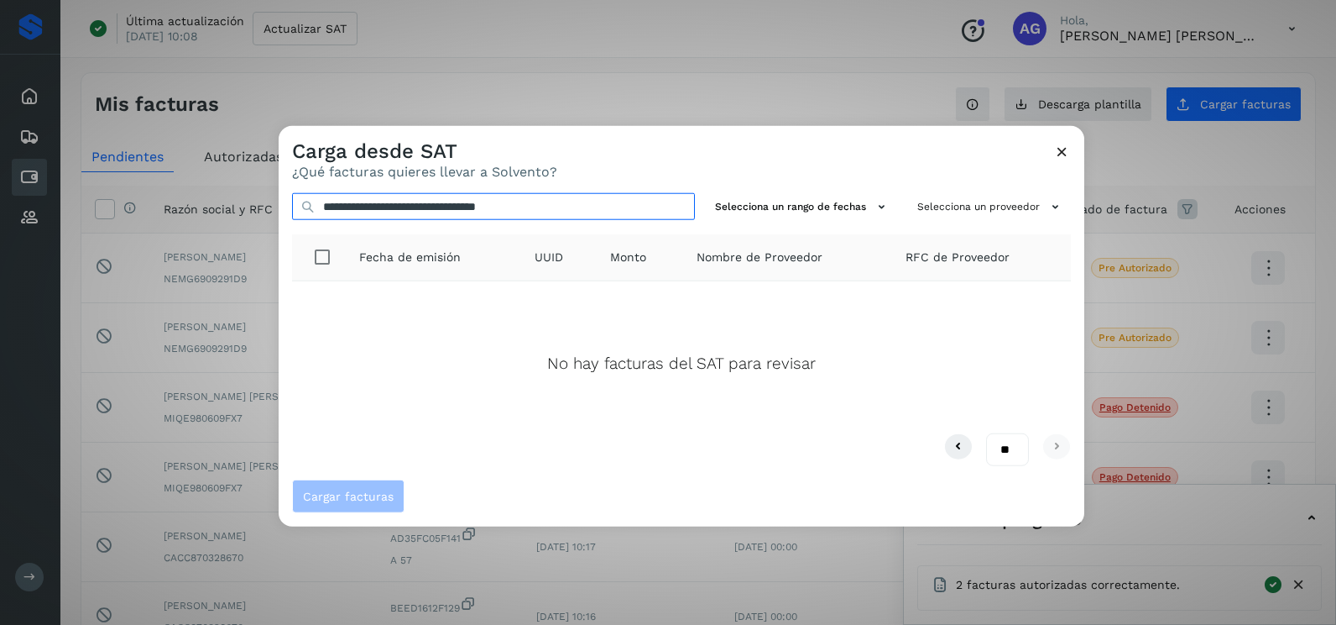
type input "**********"
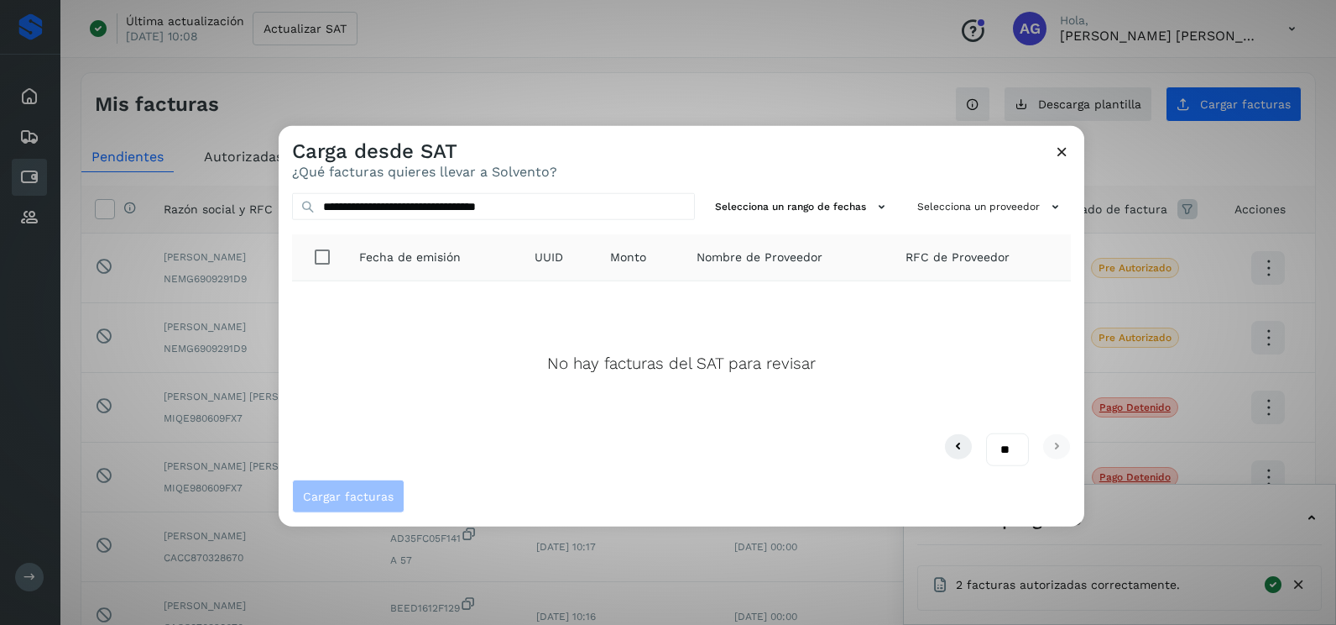
click at [1067, 147] on icon at bounding box center [1063, 152] width 18 height 18
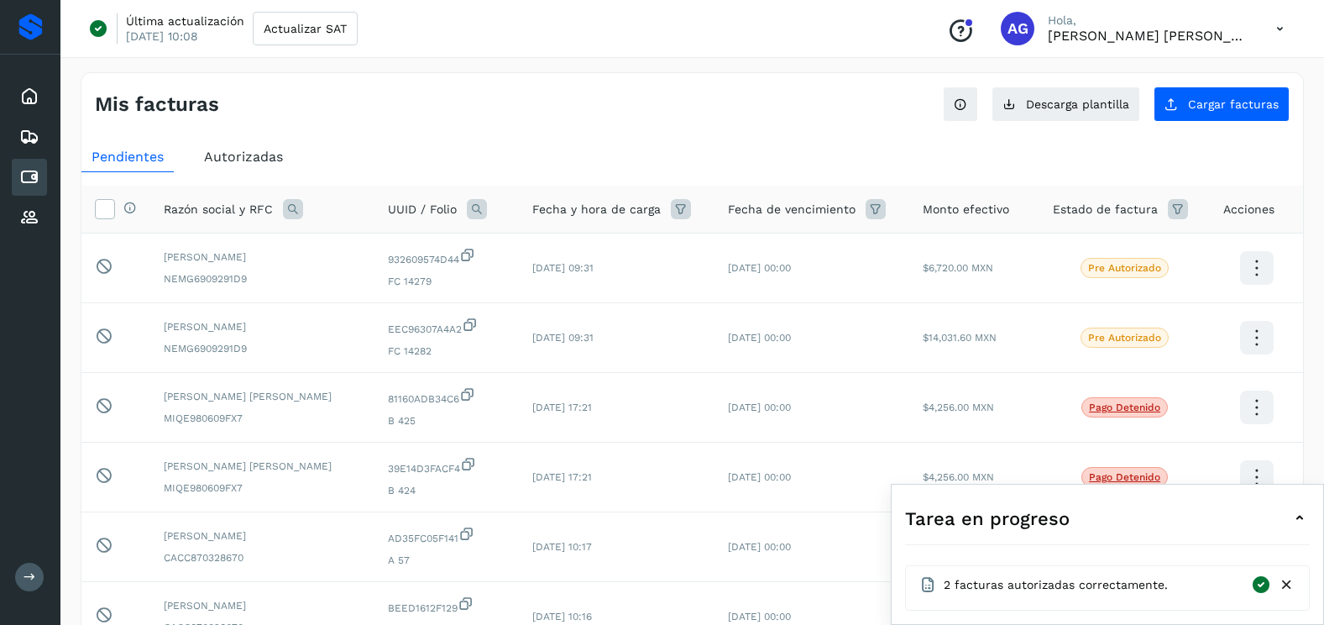
click at [219, 155] on span "Autorizadas" at bounding box center [243, 157] width 79 height 16
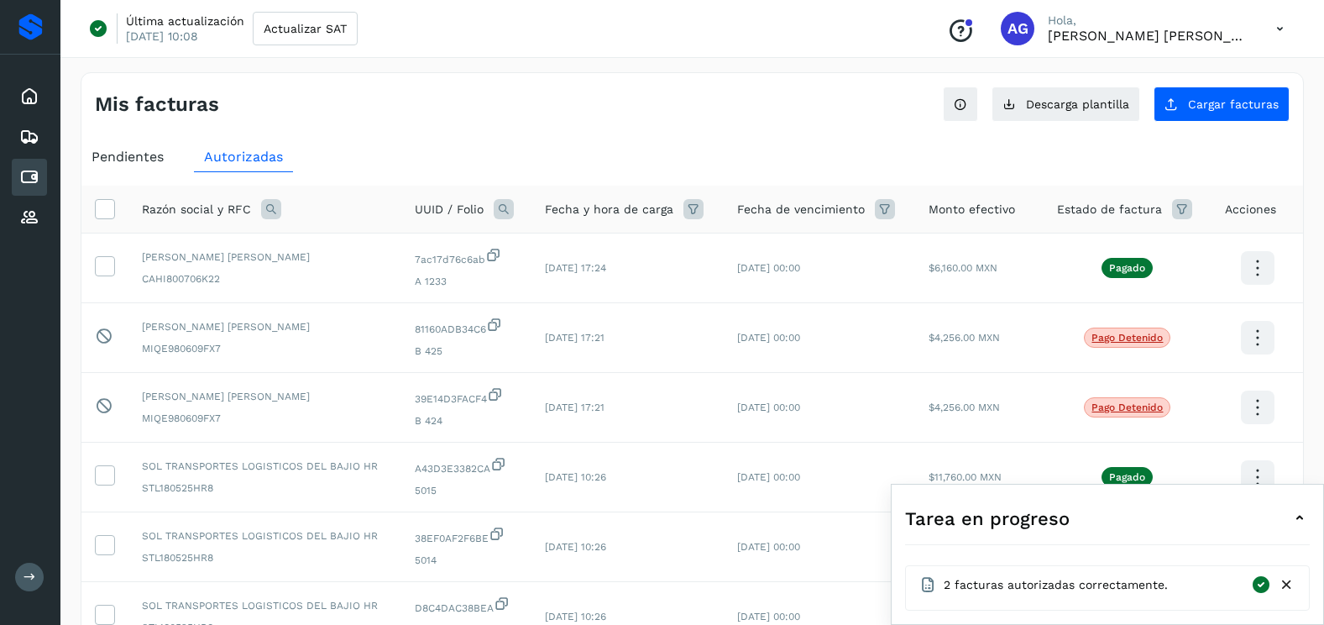
click at [426, 208] on span "UUID / Folio" at bounding box center [449, 210] width 69 height 18
click at [505, 208] on icon at bounding box center [504, 209] width 20 height 20
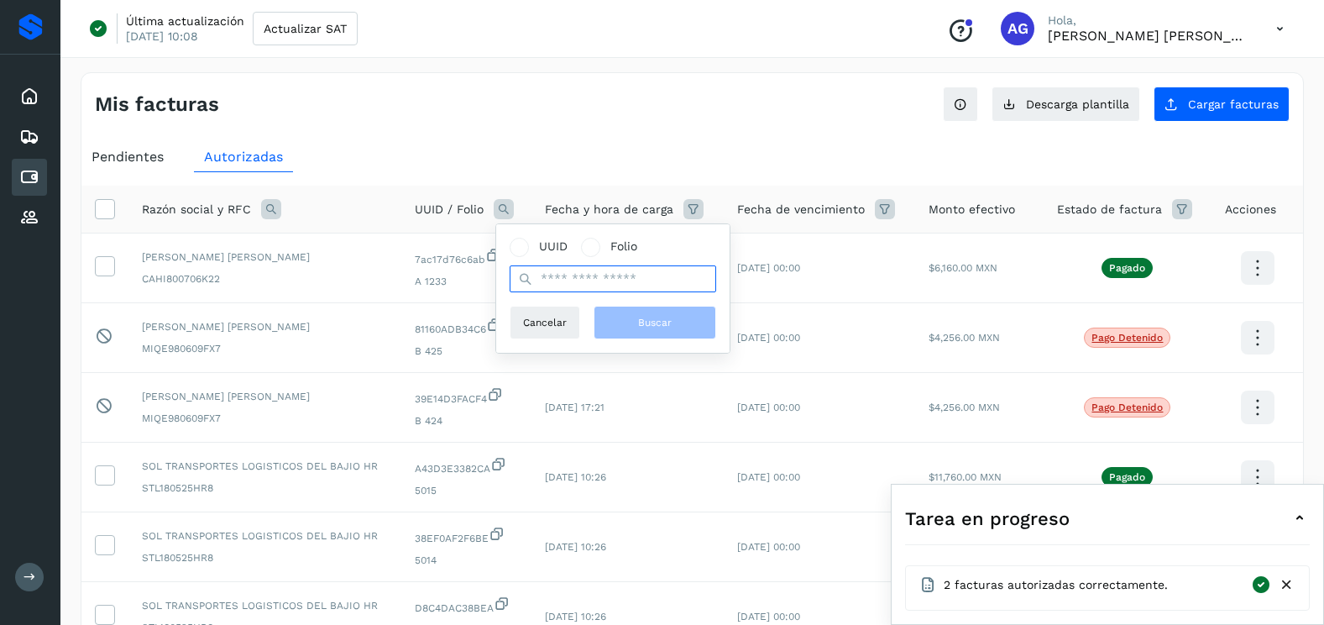
click at [547, 275] on input "text" at bounding box center [613, 278] width 207 height 27
paste input "**********"
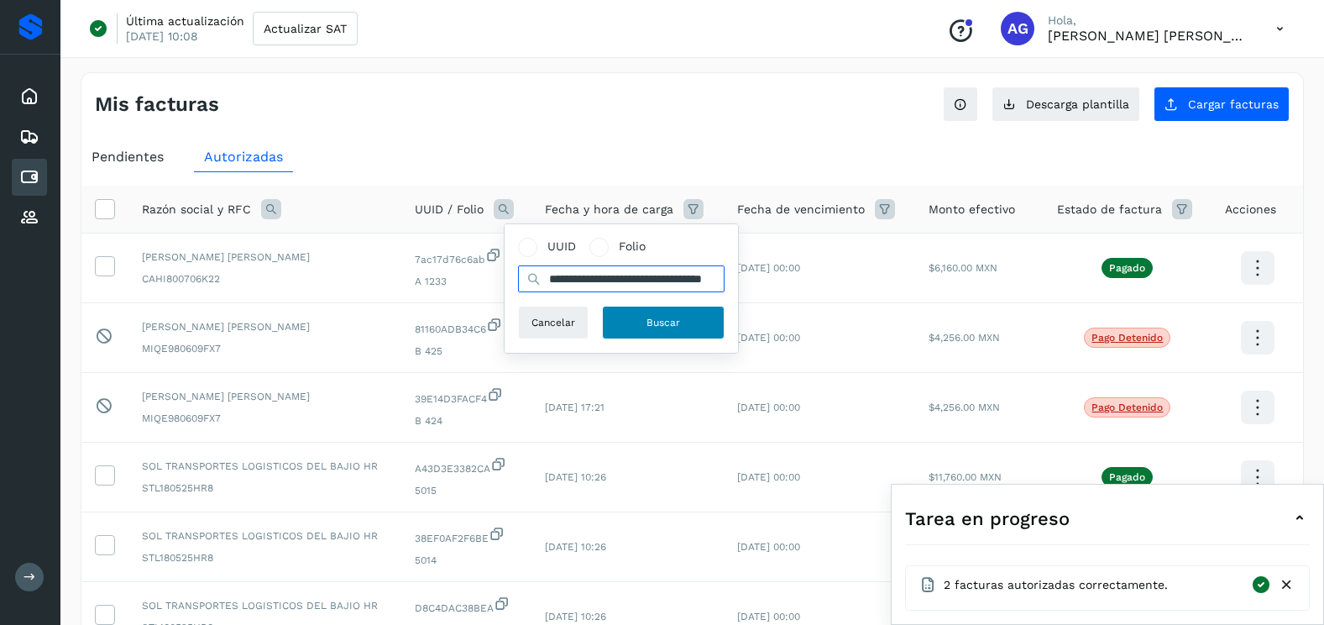
type input "**********"
click at [661, 319] on span "Buscar" at bounding box center [663, 322] width 34 height 15
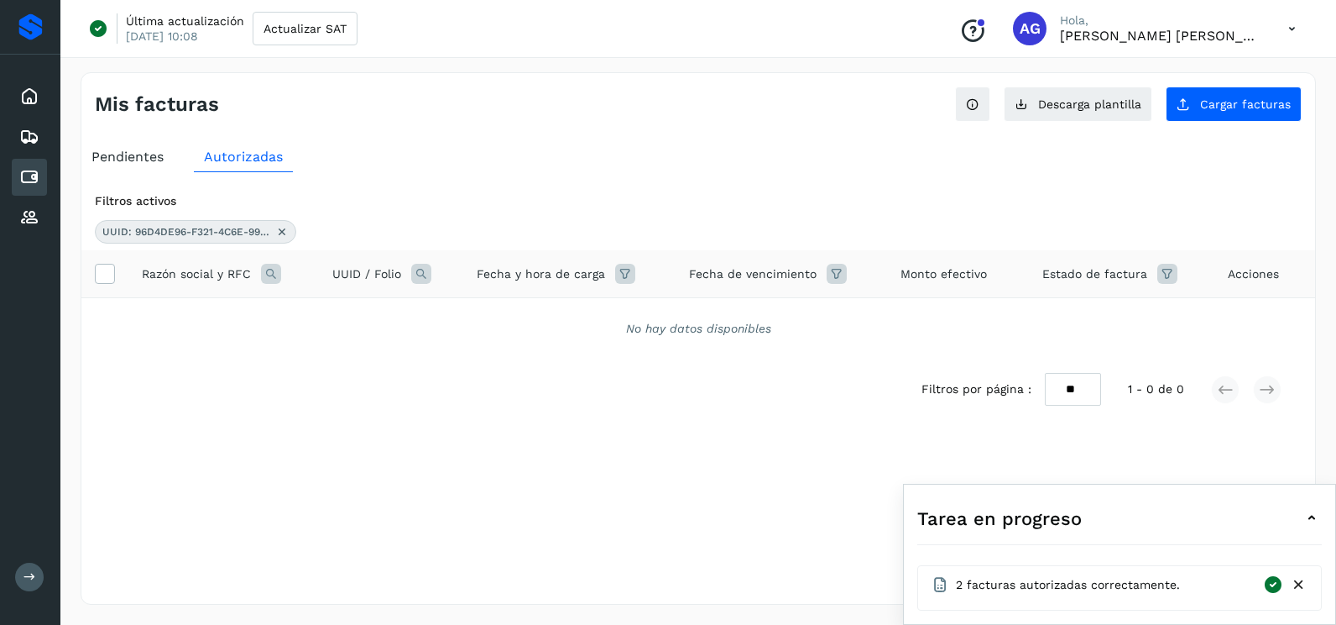
click at [285, 231] on icon at bounding box center [281, 231] width 13 height 13
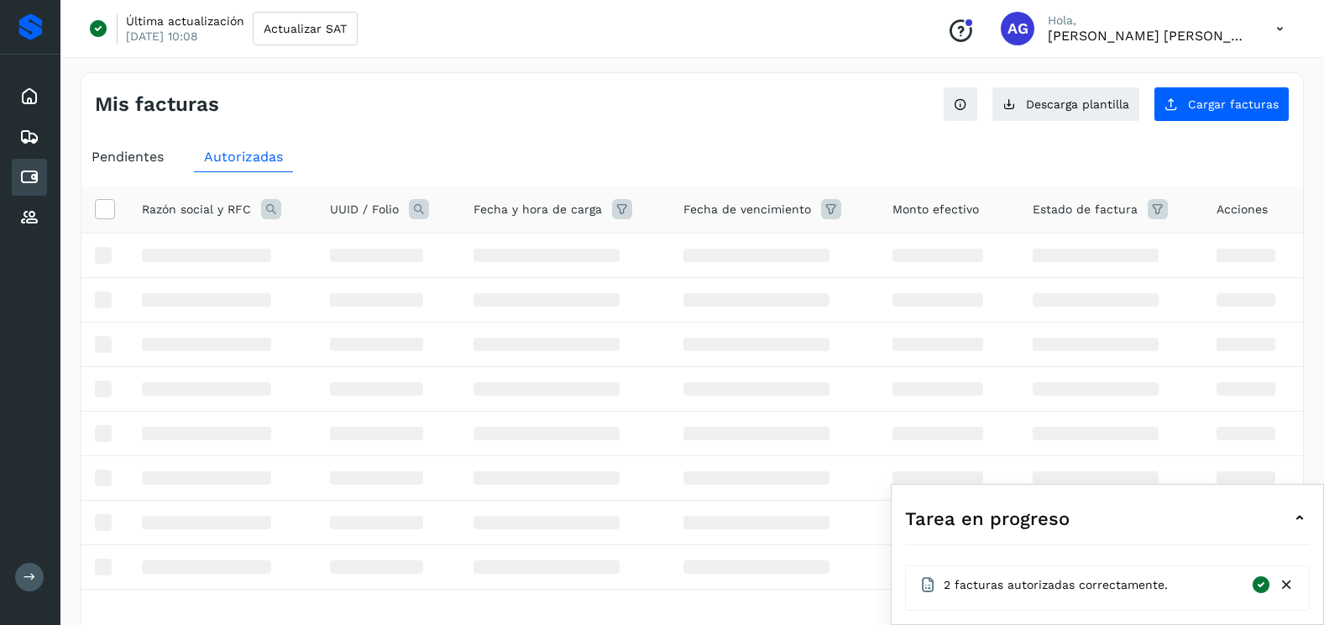
click at [154, 160] on span "Pendientes" at bounding box center [128, 157] width 72 height 16
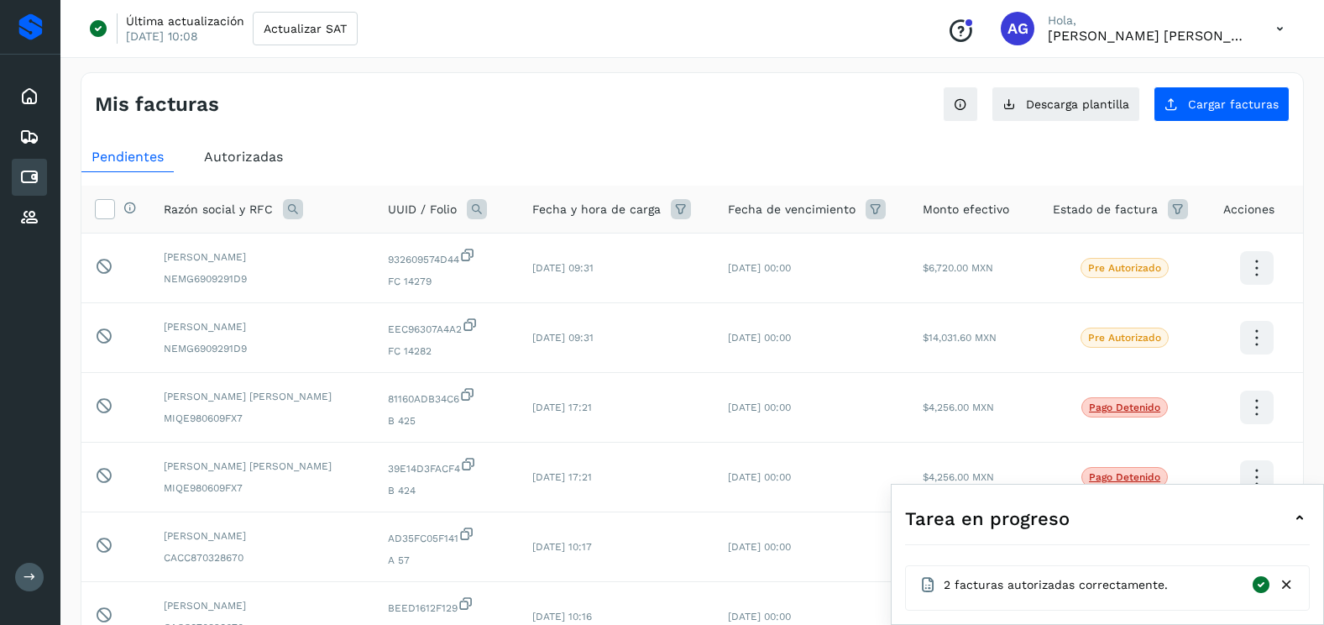
click at [487, 208] on icon at bounding box center [477, 209] width 20 height 20
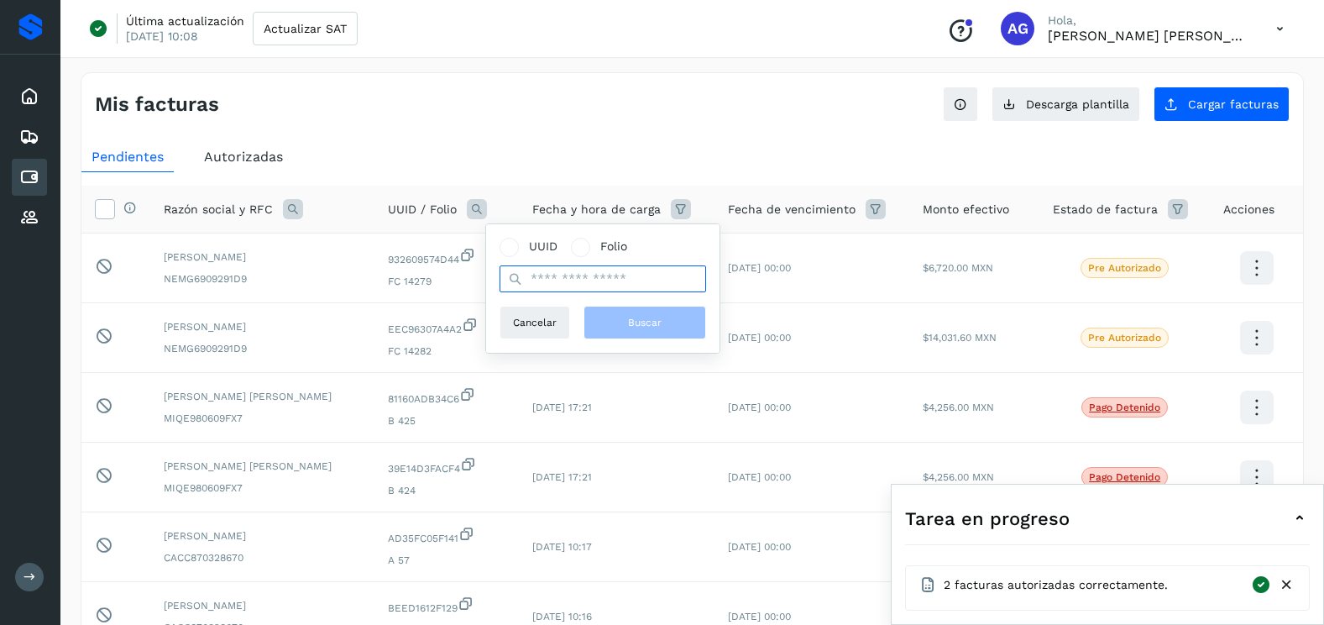
click at [540, 278] on input "text" at bounding box center [602, 278] width 207 height 27
paste input "**********"
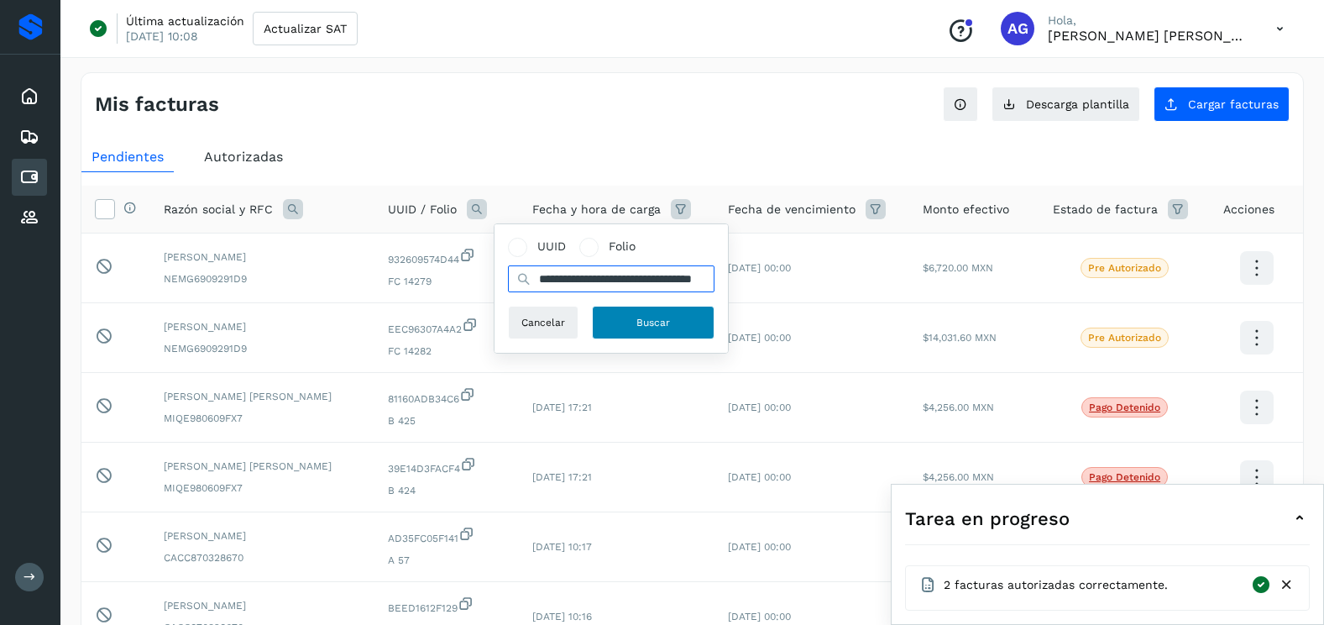
type input "**********"
click at [630, 321] on button "Buscar" at bounding box center [653, 323] width 123 height 34
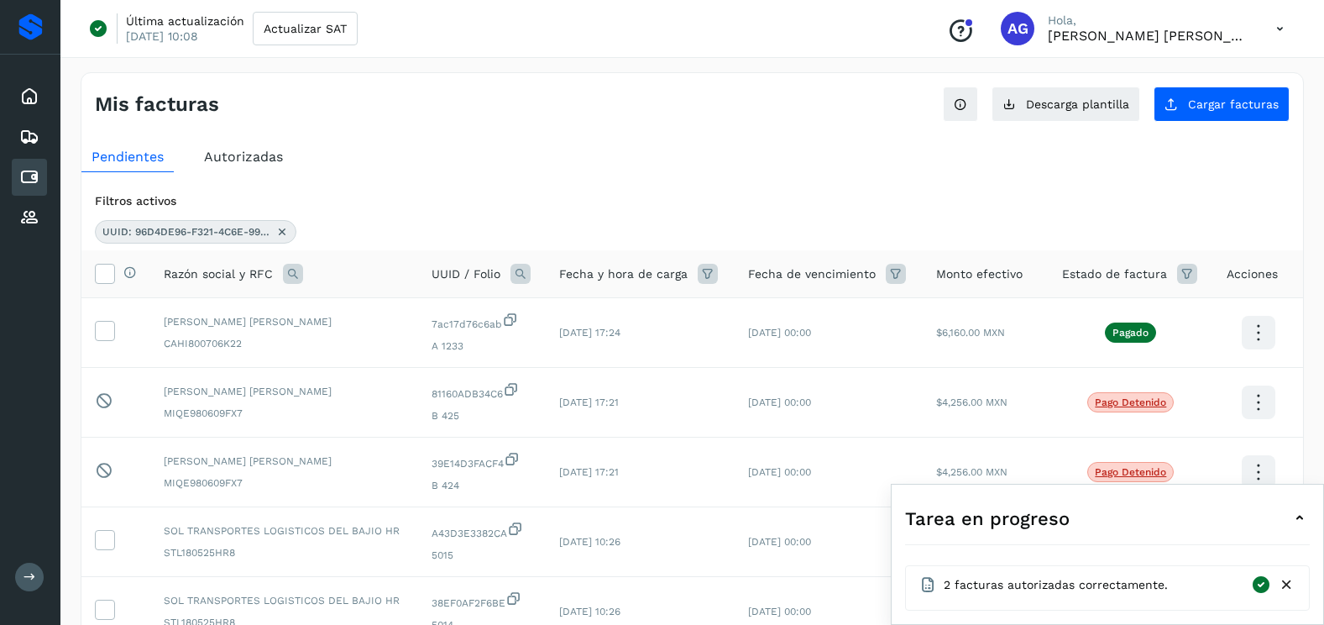
click at [515, 280] on icon at bounding box center [520, 274] width 20 height 20
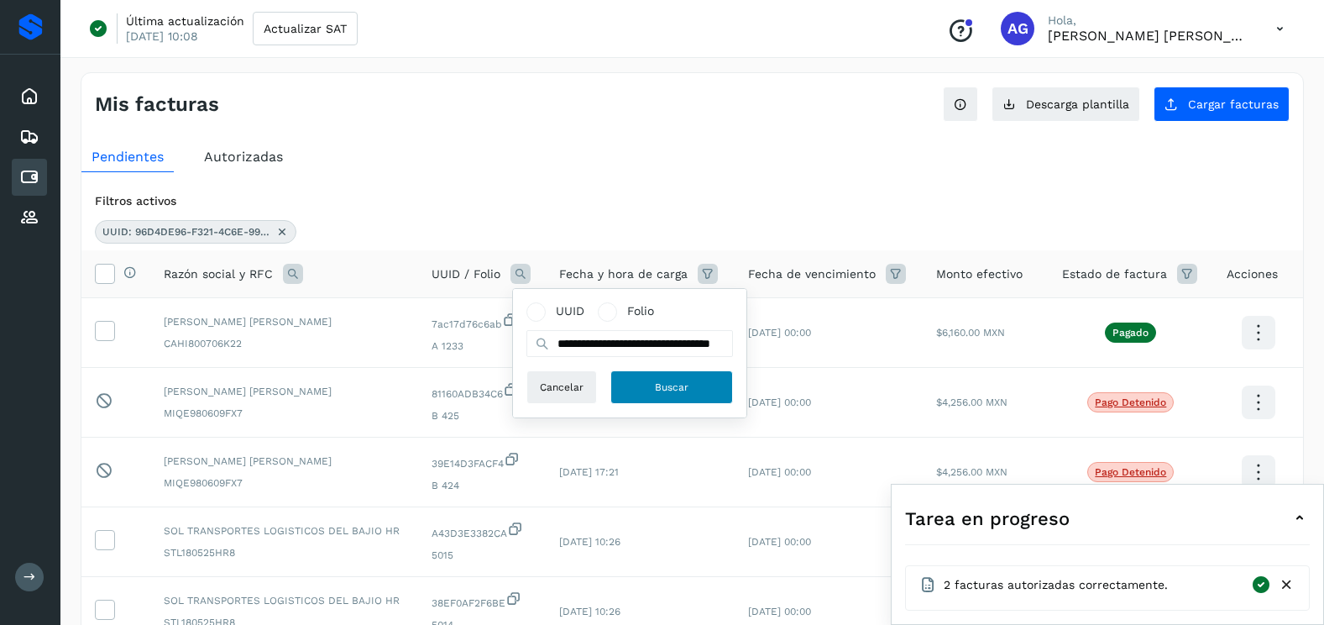
click at [635, 387] on button "Buscar" at bounding box center [671, 387] width 123 height 34
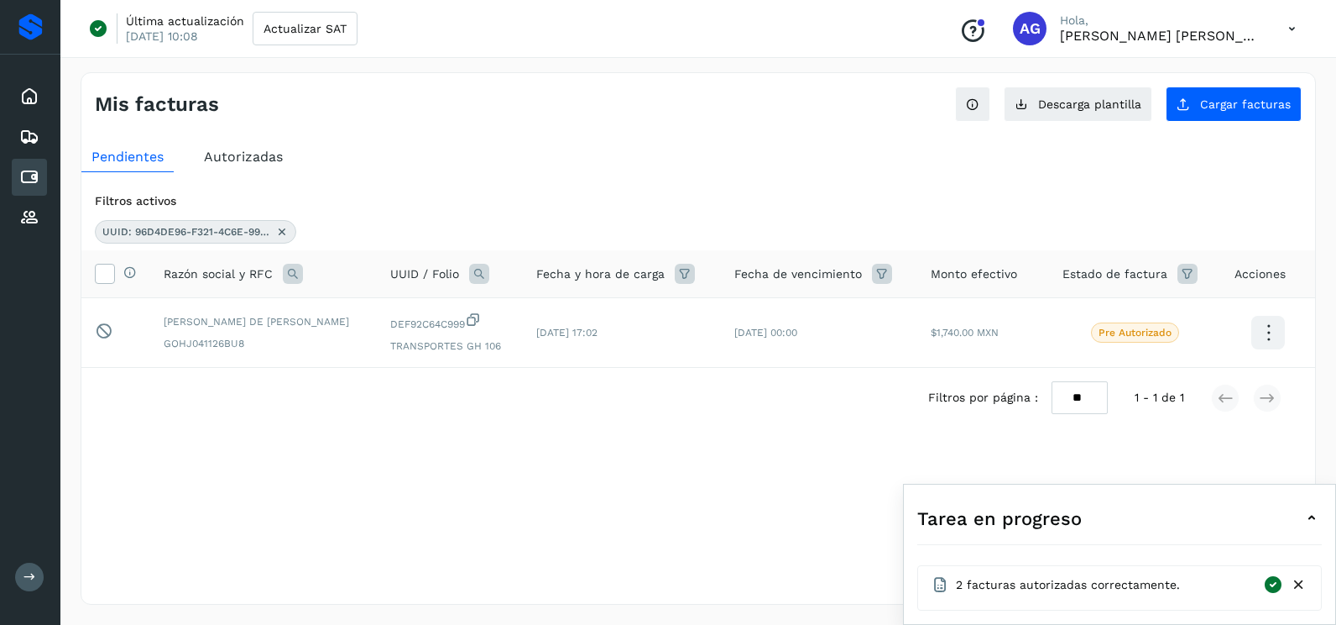
click at [284, 231] on icon at bounding box center [281, 231] width 13 height 13
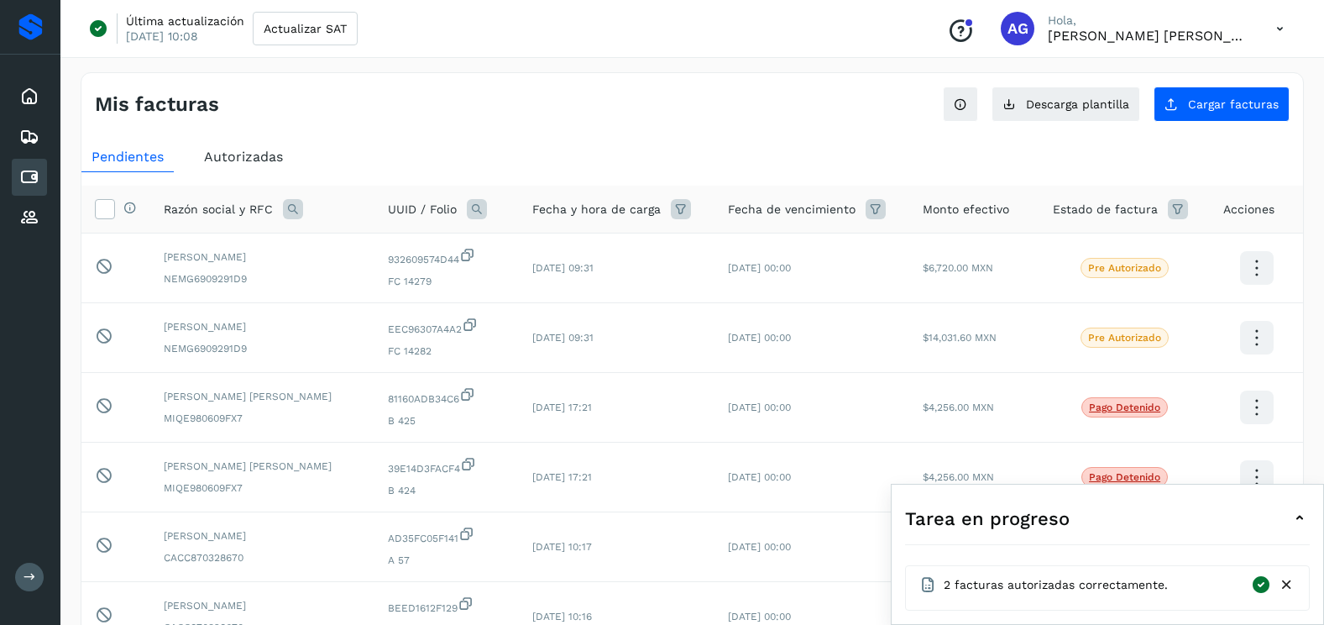
click at [487, 211] on icon at bounding box center [477, 209] width 20 height 20
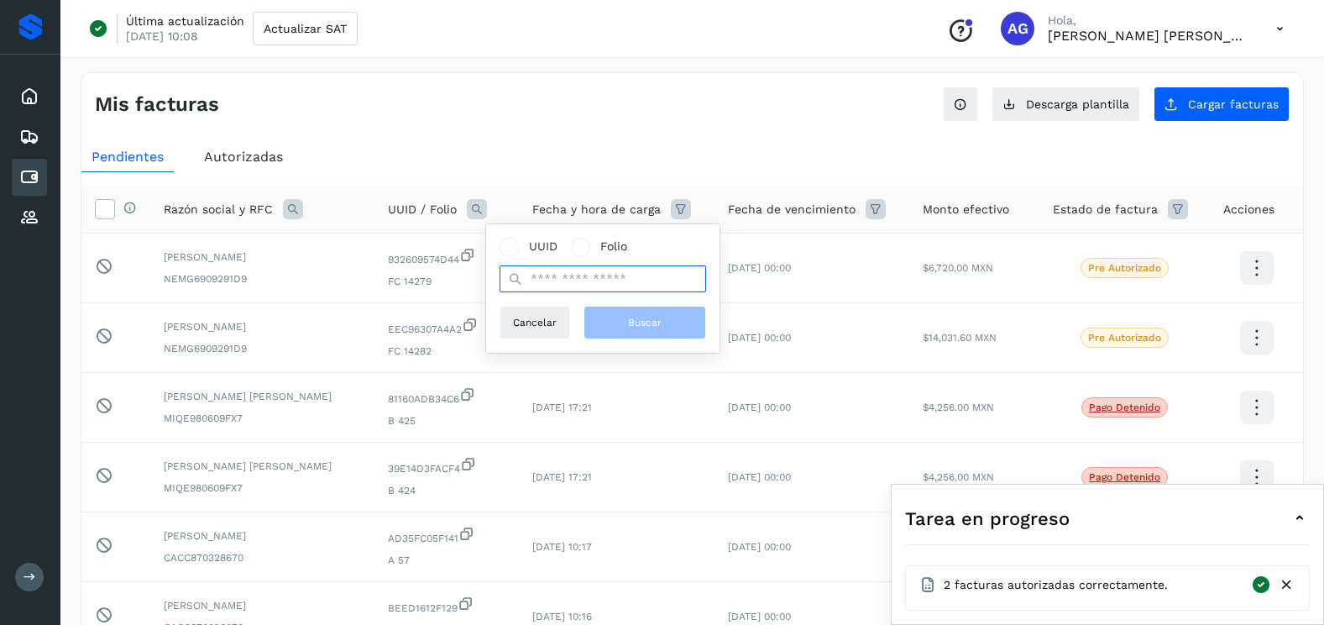
click at [537, 280] on input "text" at bounding box center [602, 278] width 207 height 27
paste input "**********"
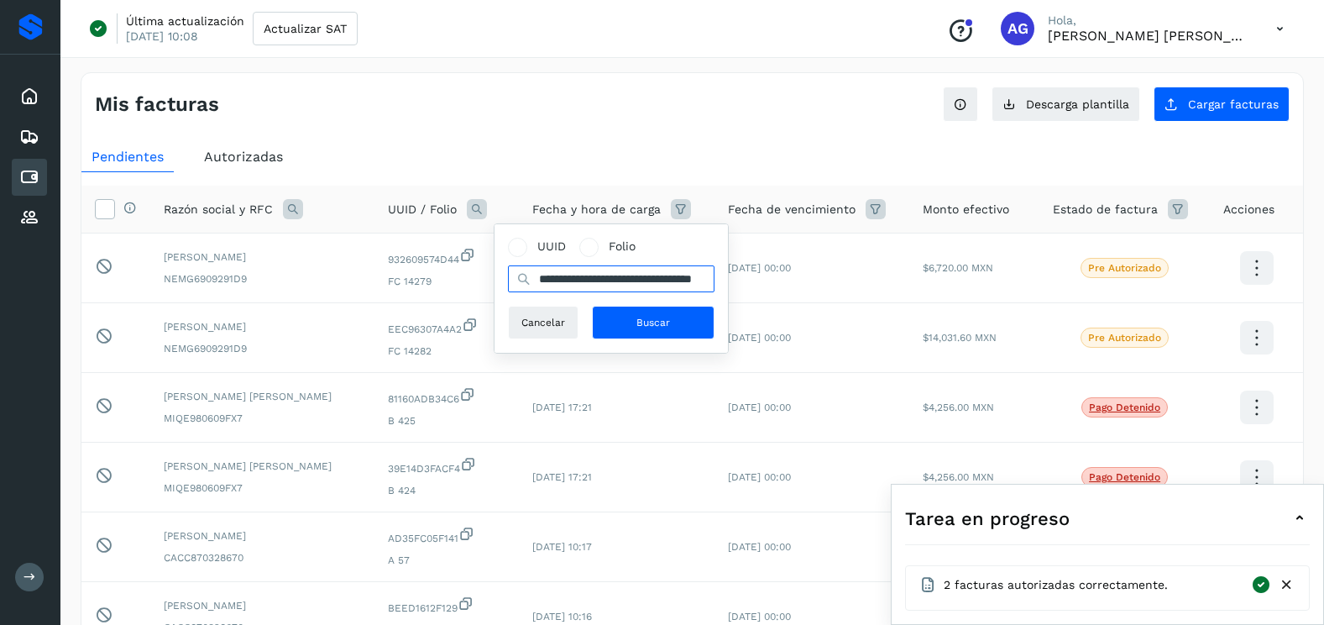
scroll to position [0, 80]
type input "**********"
click at [636, 310] on button "Buscar" at bounding box center [653, 323] width 123 height 34
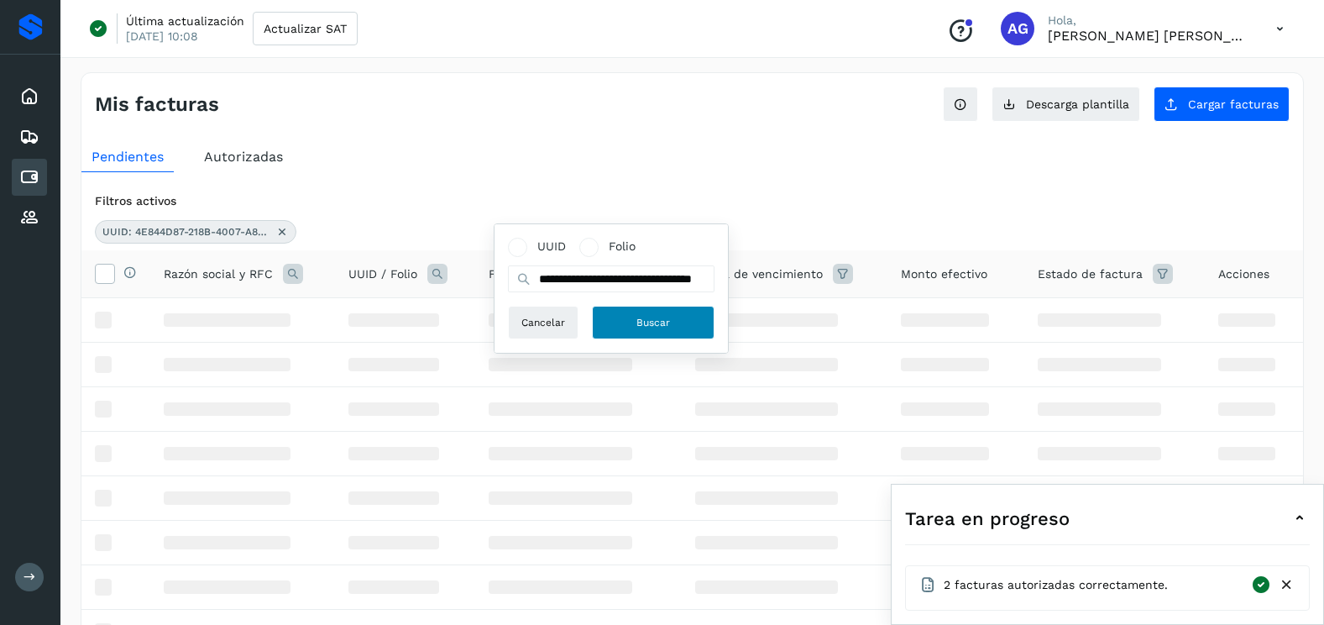
scroll to position [0, 0]
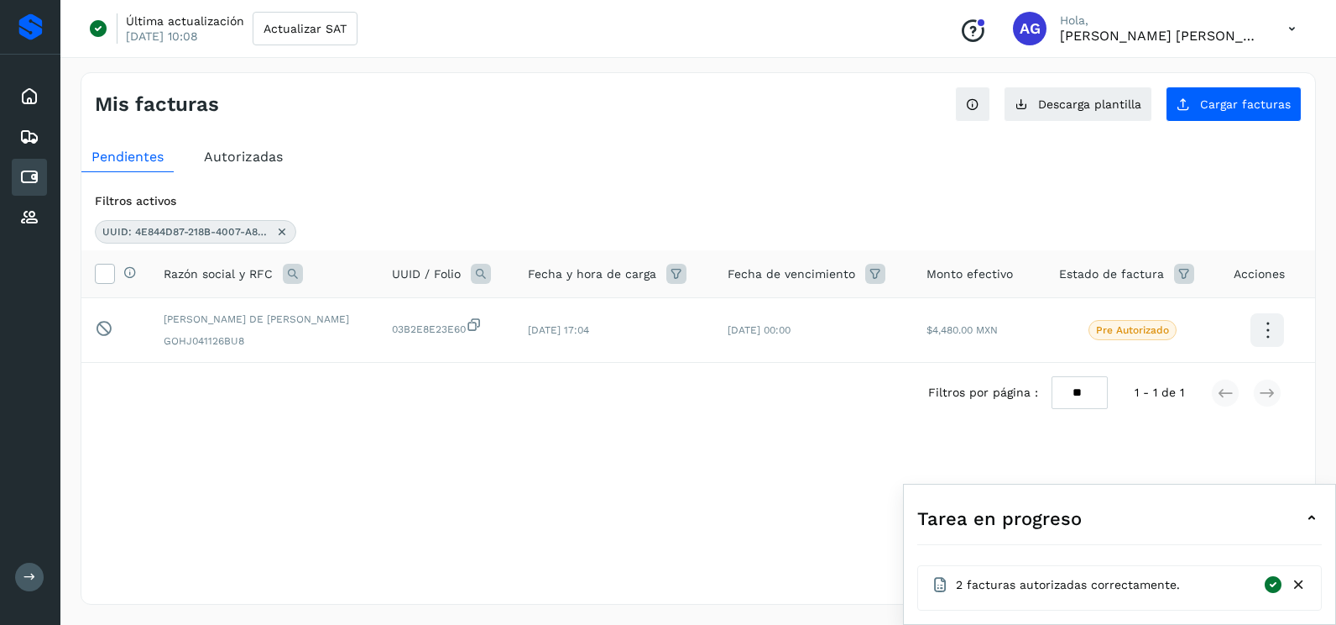
click at [283, 226] on icon at bounding box center [281, 231] width 13 height 13
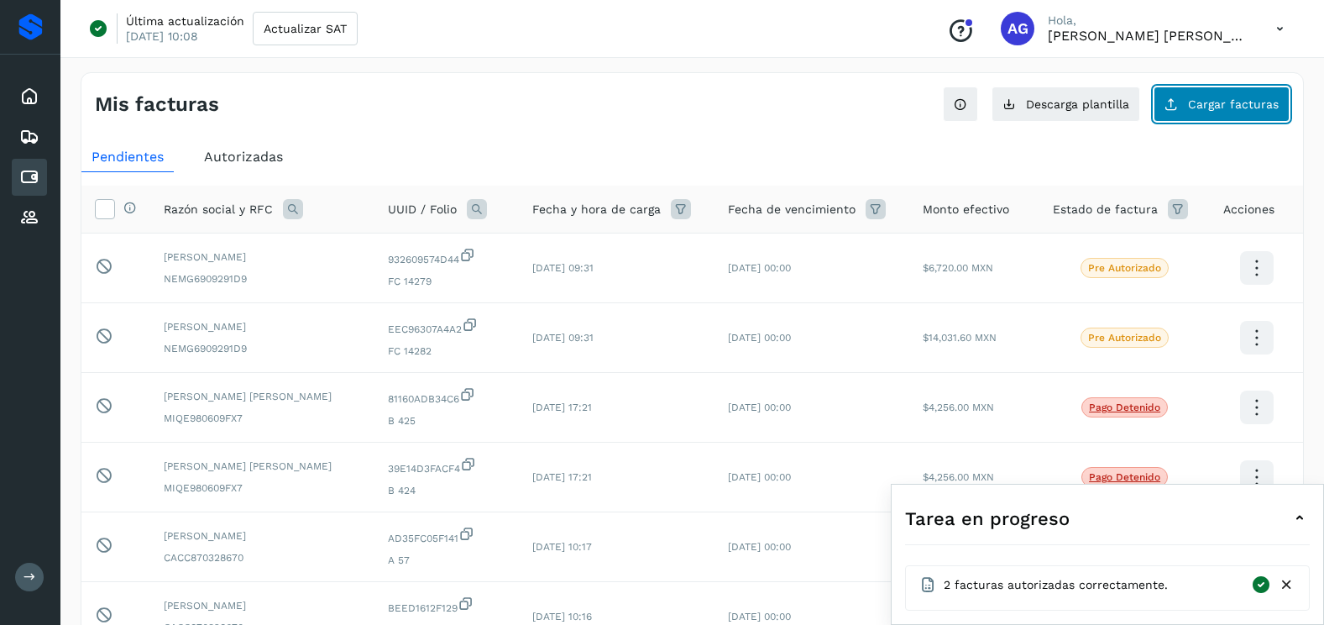
click at [1193, 98] on span "Cargar facturas" at bounding box center [1233, 104] width 91 height 12
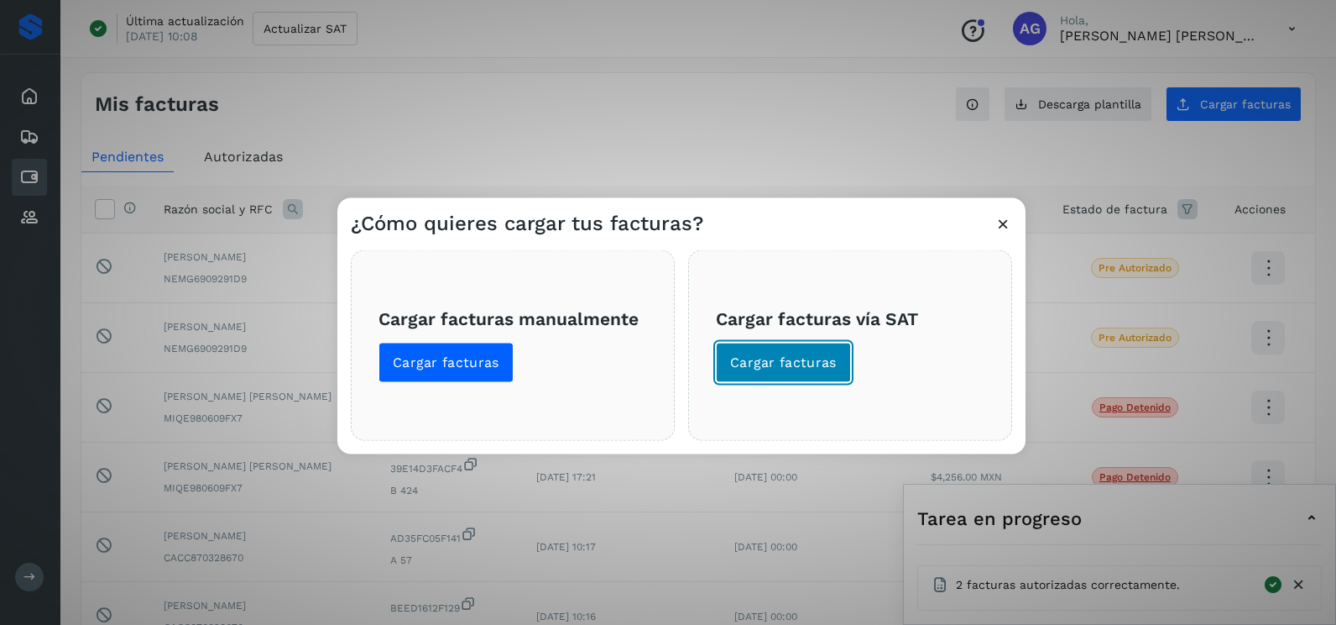
click at [804, 369] on span "Cargar facturas" at bounding box center [783, 362] width 107 height 18
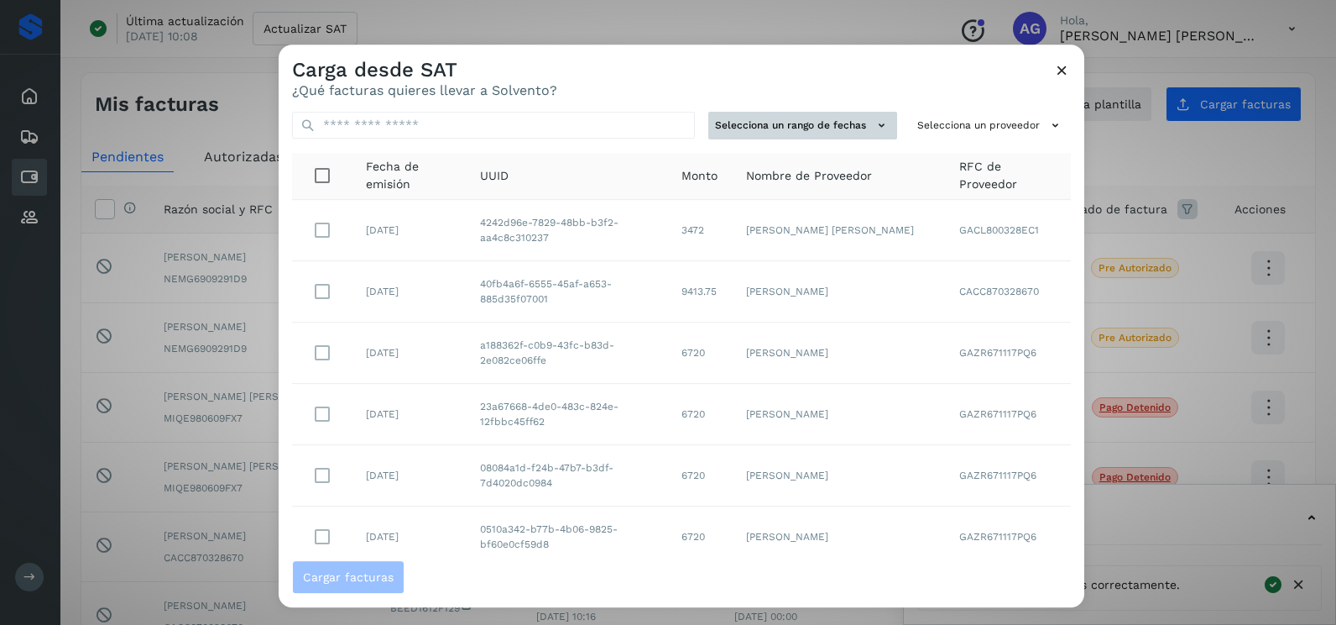
click at [850, 125] on button "Selecciona un rango de fechas" at bounding box center [803, 126] width 189 height 28
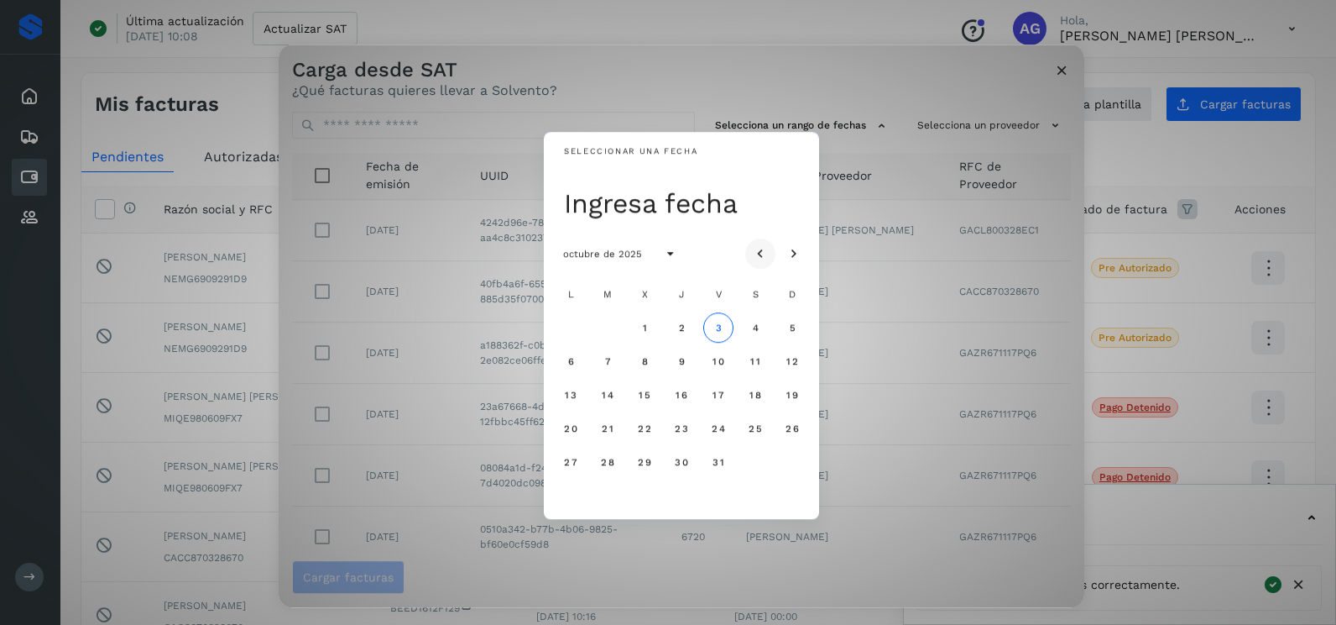
click at [764, 248] on icon "Mes anterior" at bounding box center [760, 254] width 17 height 17
click at [763, 246] on icon "Mes anterior" at bounding box center [760, 254] width 17 height 17
click at [572, 399] on span "14" at bounding box center [570, 395] width 13 height 12
click at [604, 397] on span "15" at bounding box center [607, 395] width 13 height 12
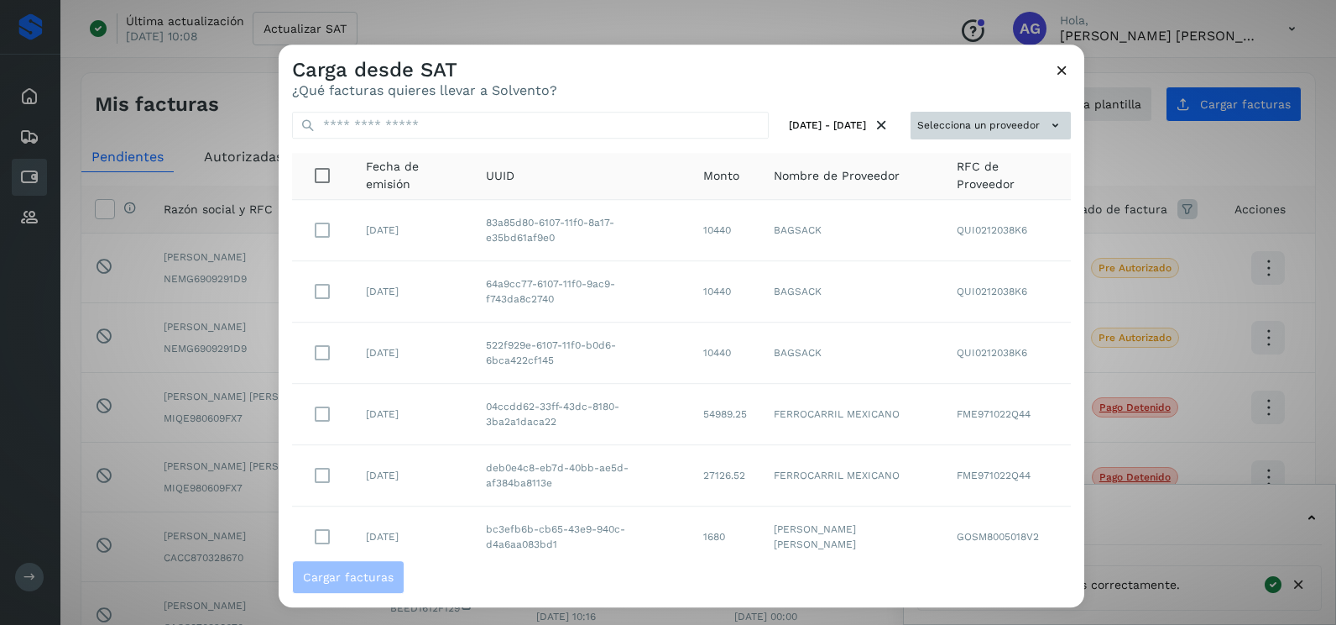
click at [971, 123] on button "Selecciona un proveedor" at bounding box center [991, 126] width 160 height 28
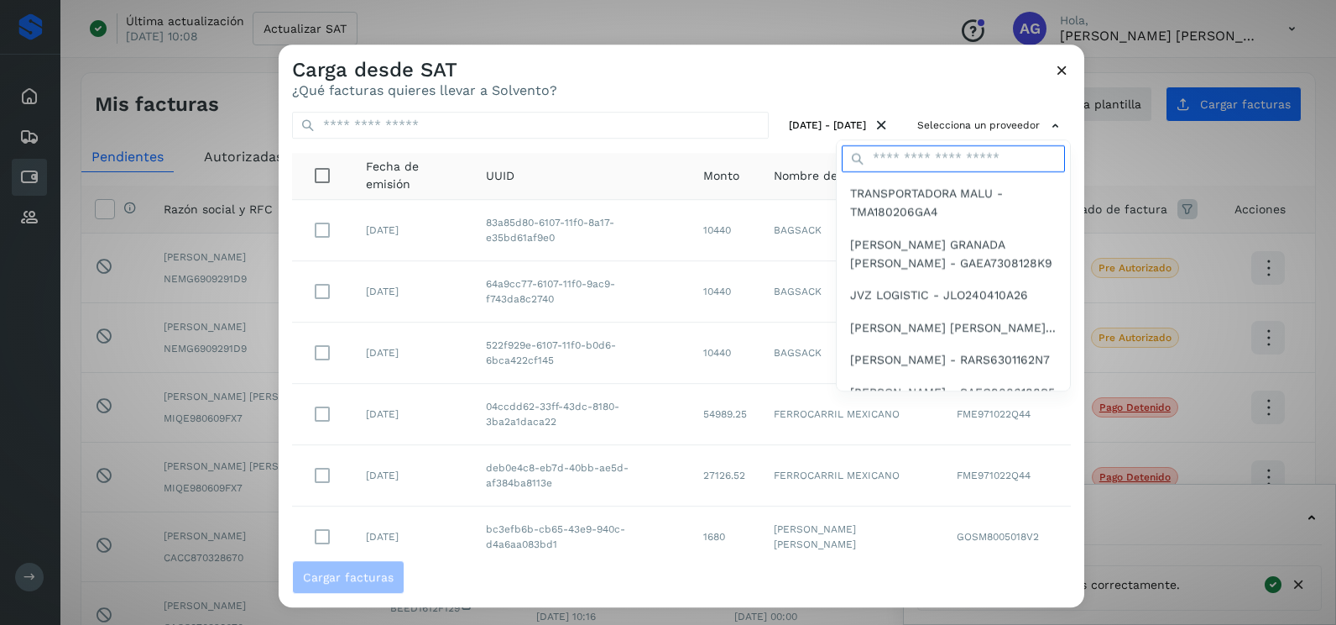
click at [963, 157] on input "text" at bounding box center [953, 158] width 223 height 27
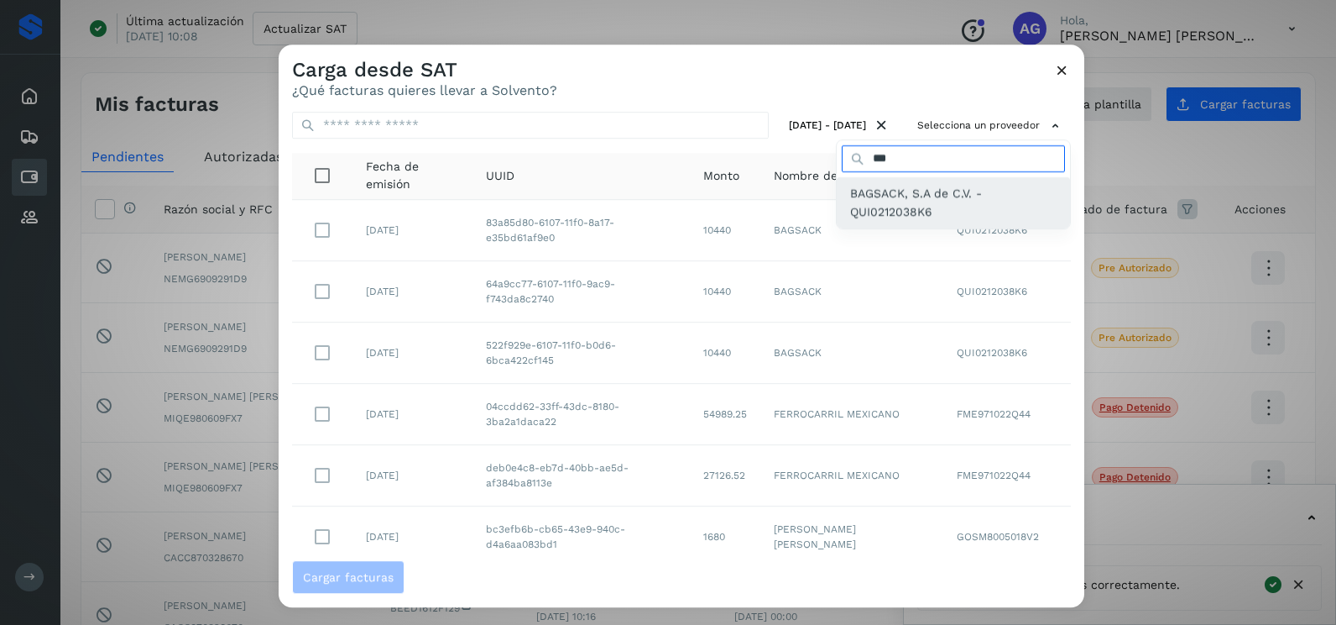
type input "***"
click at [916, 196] on span "BAGSACK, S.A de C.V. - QUI0212038K6" at bounding box center [953, 203] width 207 height 38
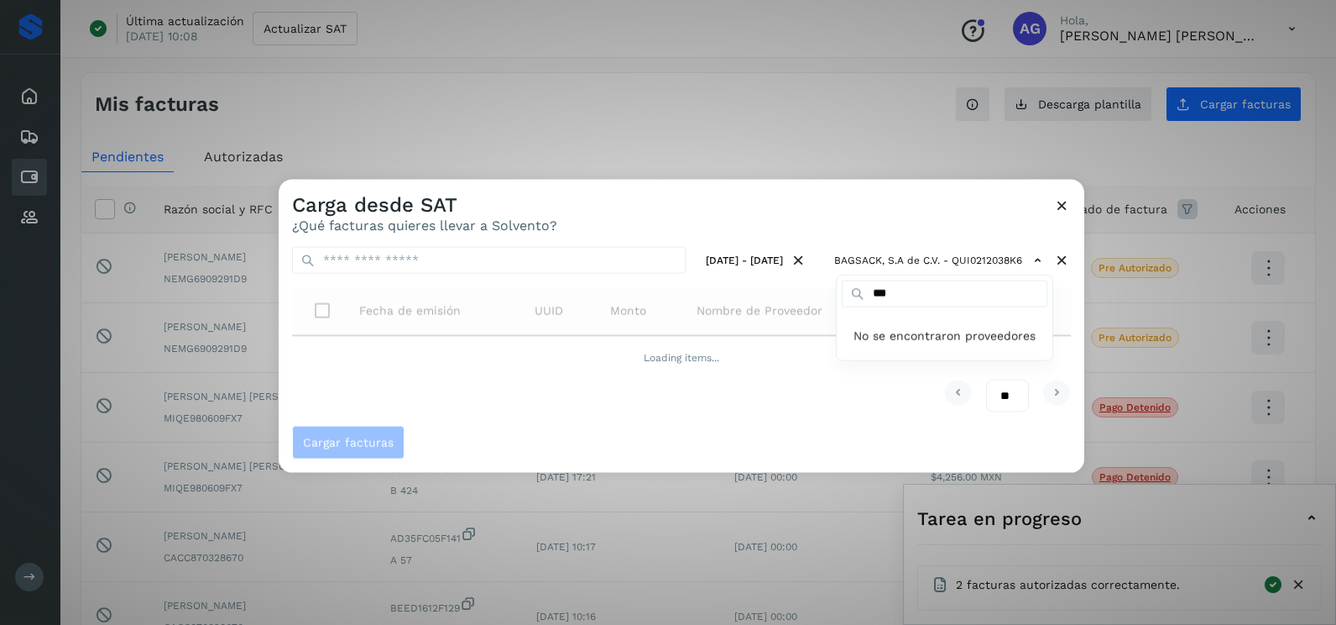
click at [828, 203] on div at bounding box center [947, 492] width 1336 height 625
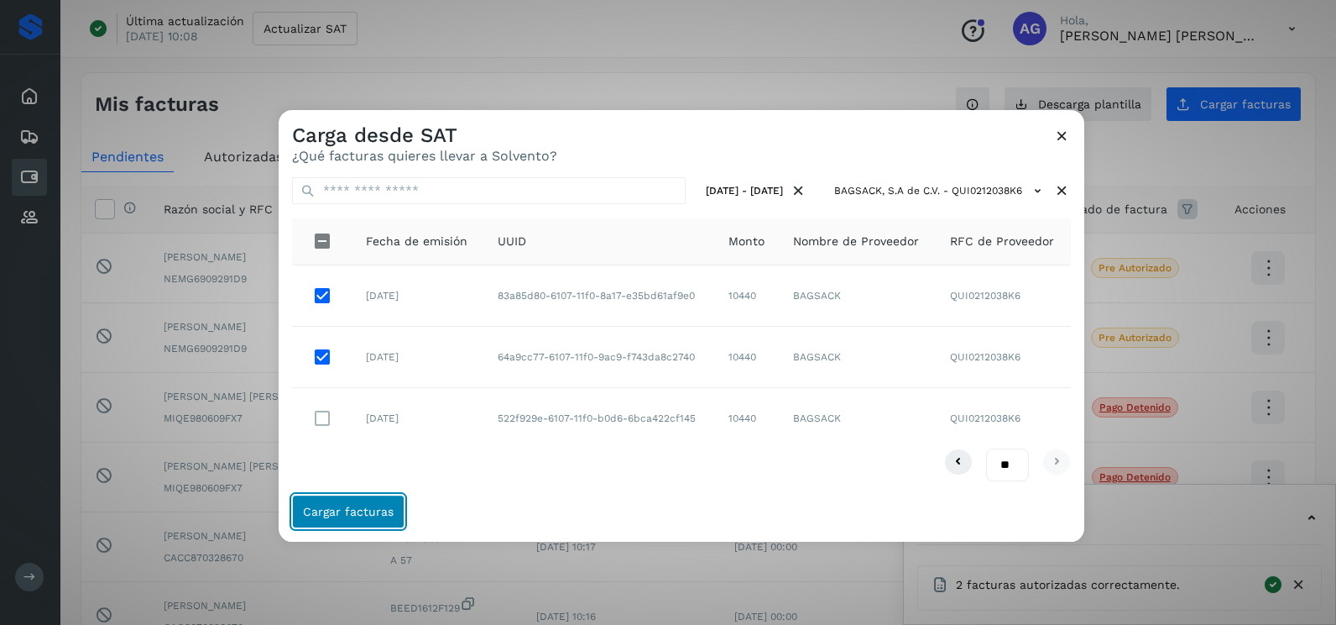
click at [348, 516] on span "Cargar facturas" at bounding box center [348, 511] width 91 height 12
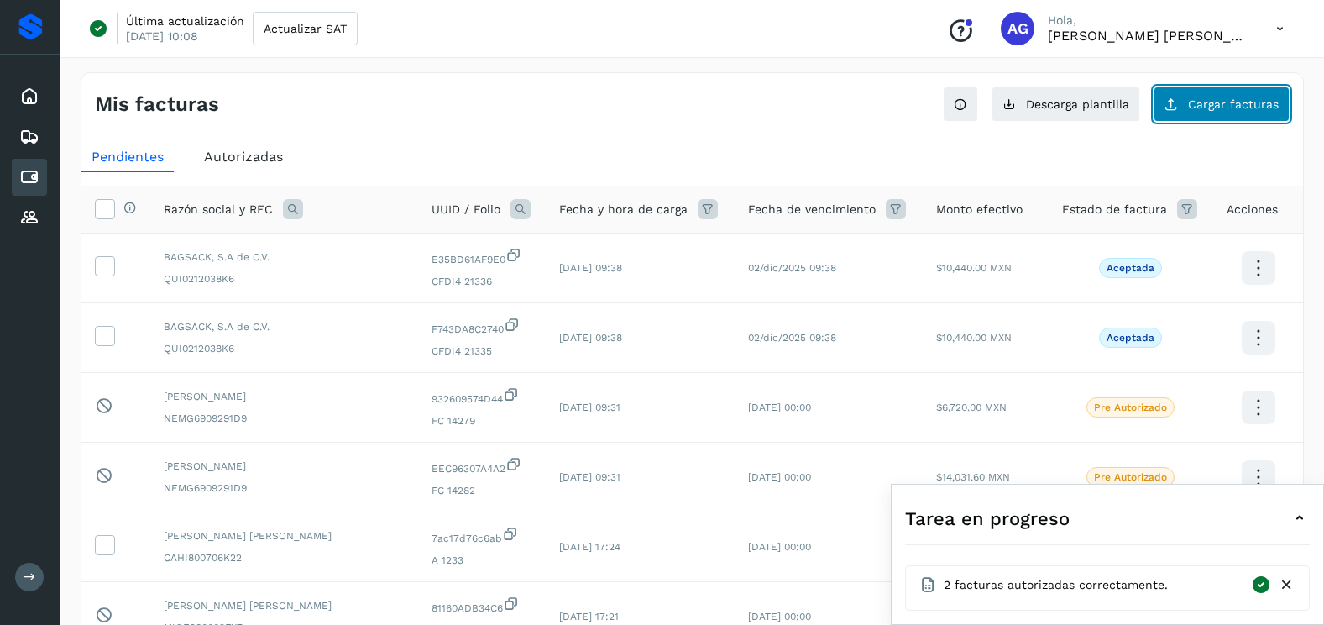
click at [1190, 106] on span "Cargar facturas" at bounding box center [1233, 104] width 91 height 12
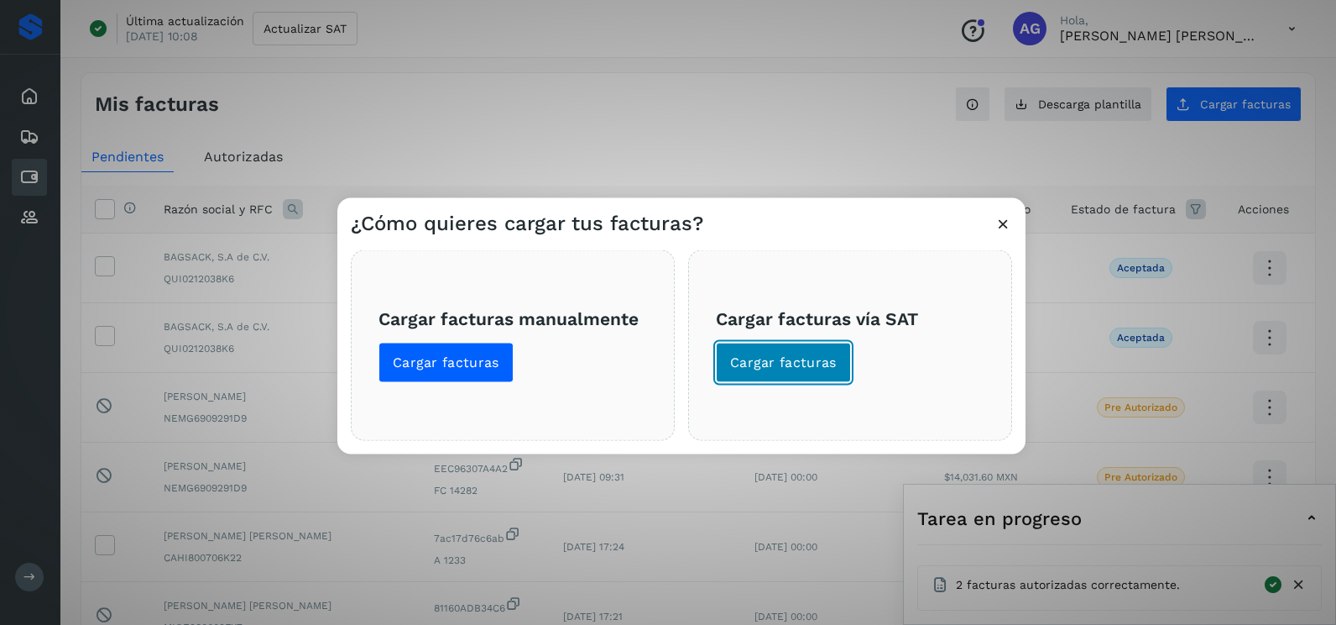
click at [815, 369] on span "Cargar facturas" at bounding box center [783, 362] width 107 height 18
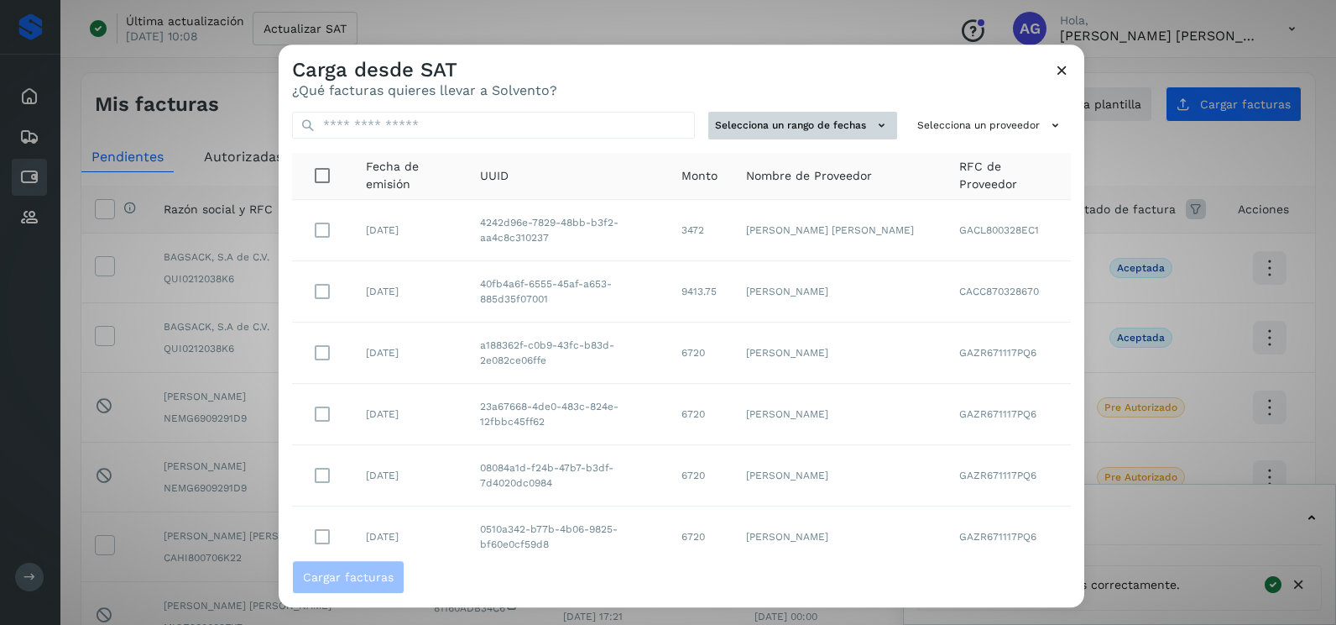
click at [859, 123] on button "Selecciona un rango de fechas" at bounding box center [803, 126] width 189 height 28
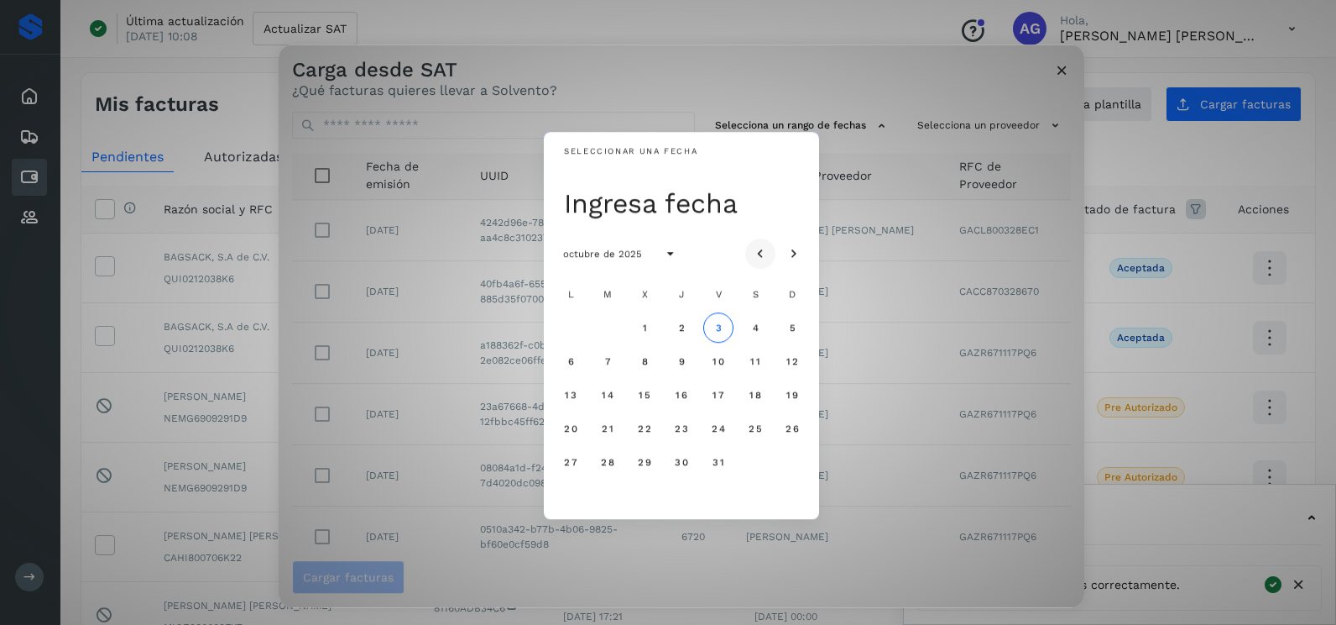
click at [757, 256] on icon "Mes anterior" at bounding box center [760, 254] width 17 height 17
click at [608, 423] on span "22" at bounding box center [607, 428] width 14 height 12
click at [638, 428] on span "23" at bounding box center [644, 428] width 14 height 12
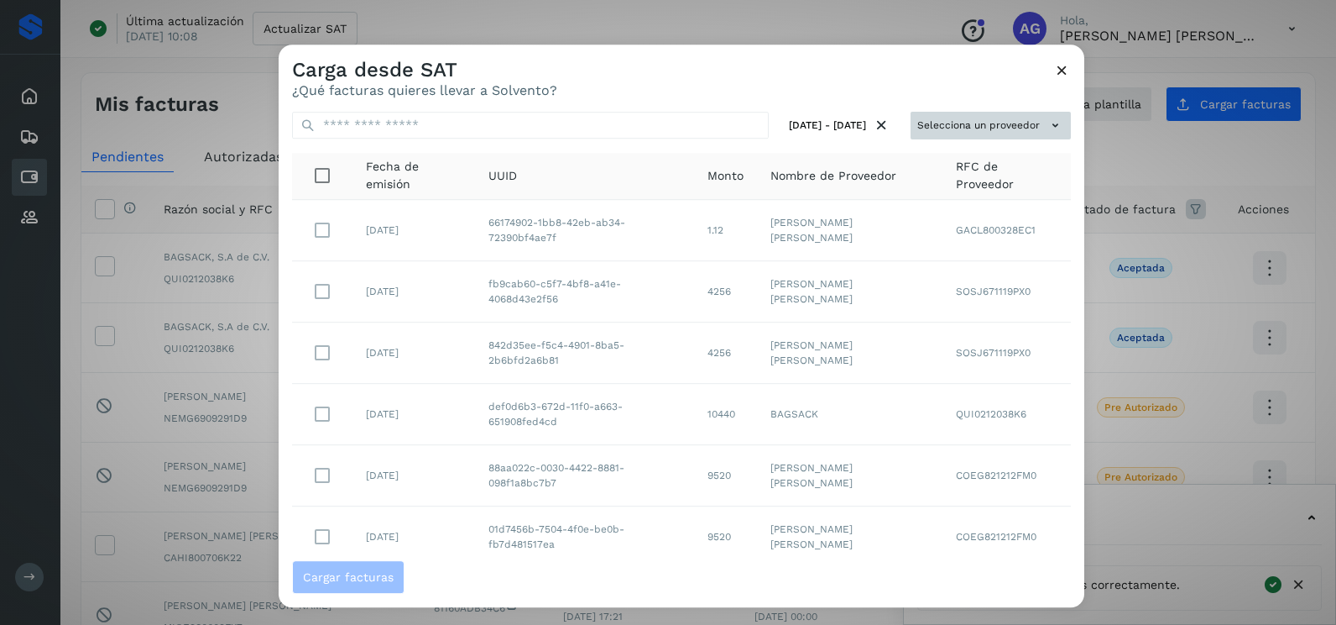
click at [939, 116] on button "Selecciona un proveedor" at bounding box center [991, 126] width 160 height 28
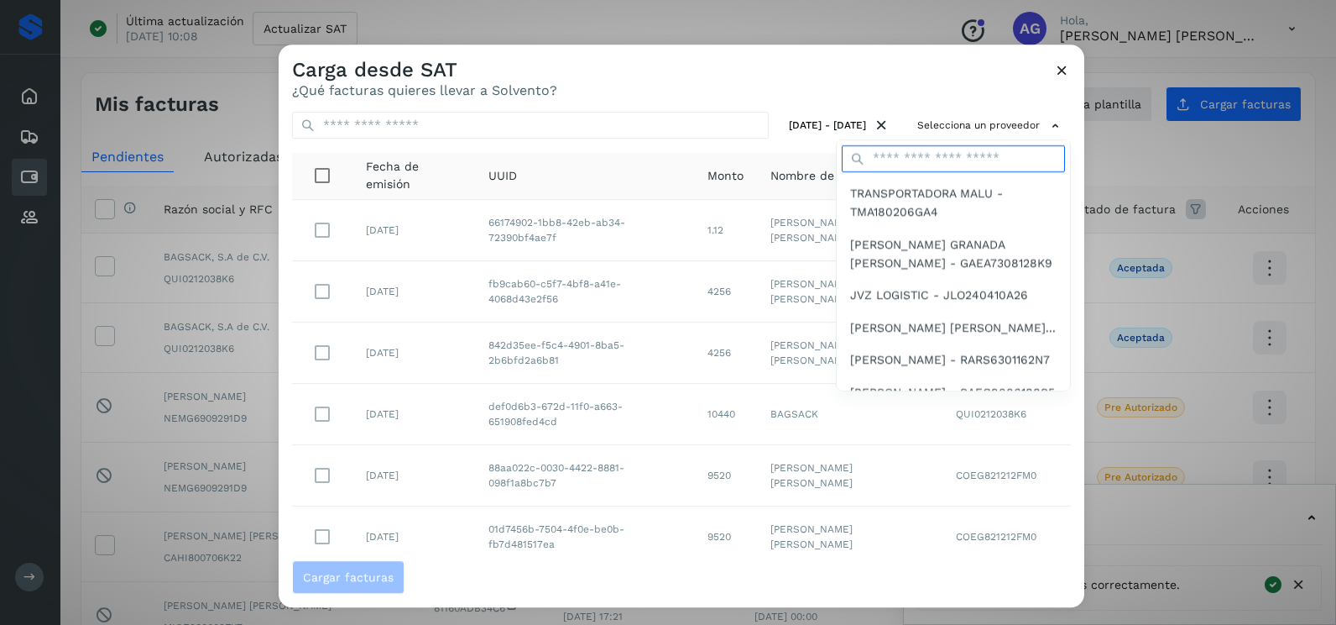
click at [947, 160] on input "text" at bounding box center [953, 158] width 223 height 27
type input "***"
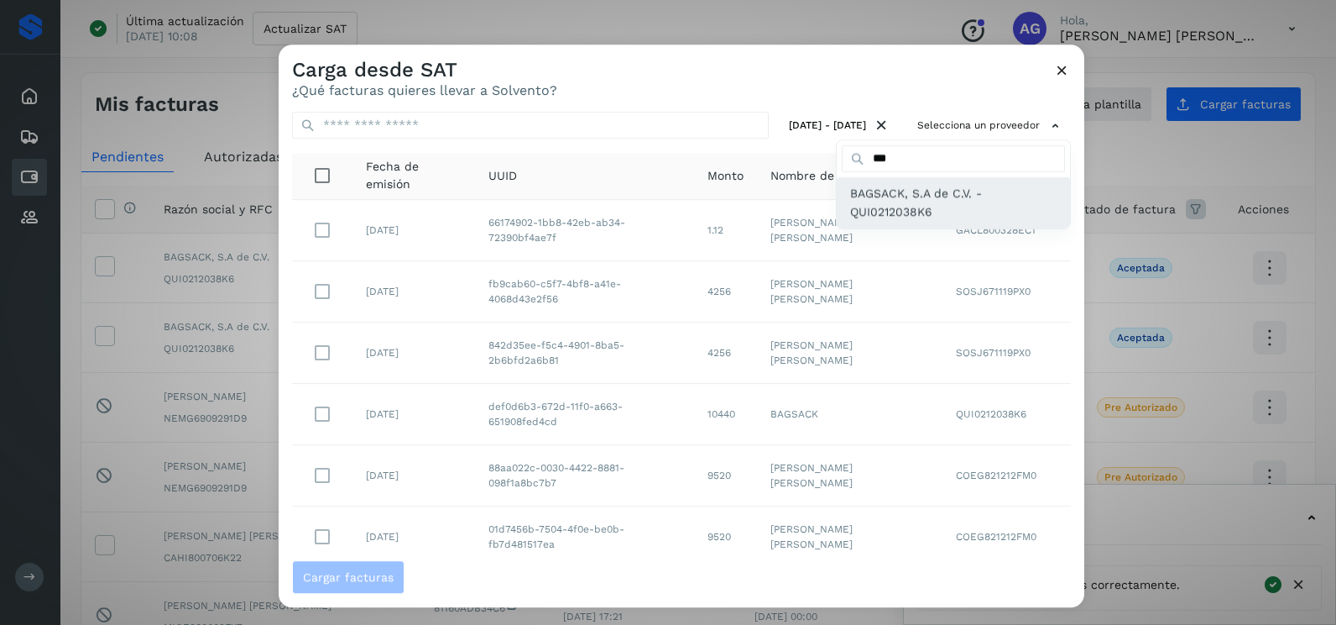
click at [905, 225] on div "BAGSACK, S.A de C.V. - QUI0212038K6" at bounding box center [953, 202] width 233 height 51
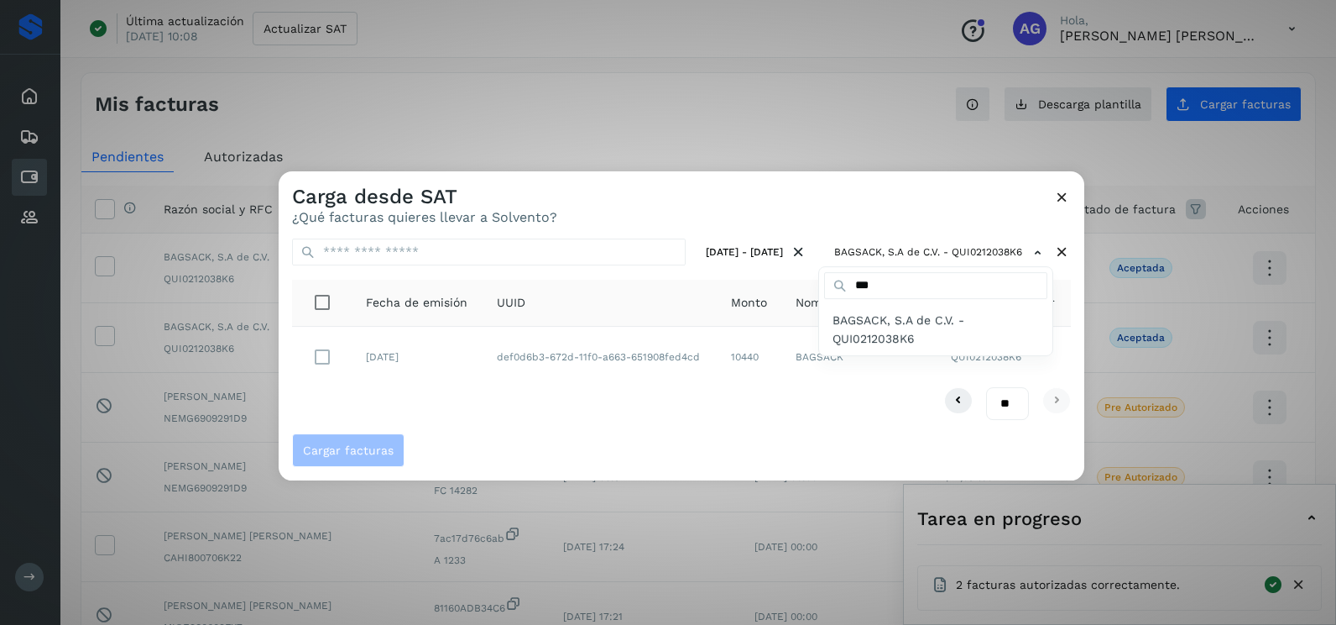
click at [438, 363] on div at bounding box center [947, 483] width 1336 height 625
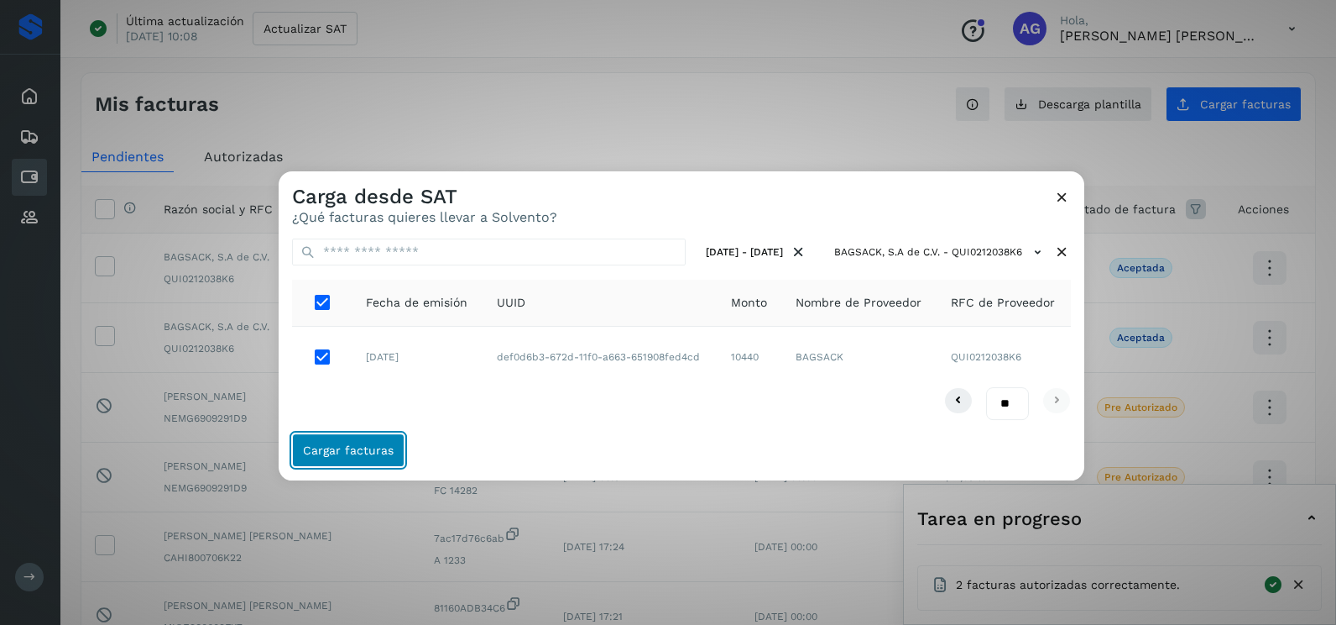
click at [351, 444] on span "Cargar facturas" at bounding box center [348, 450] width 91 height 12
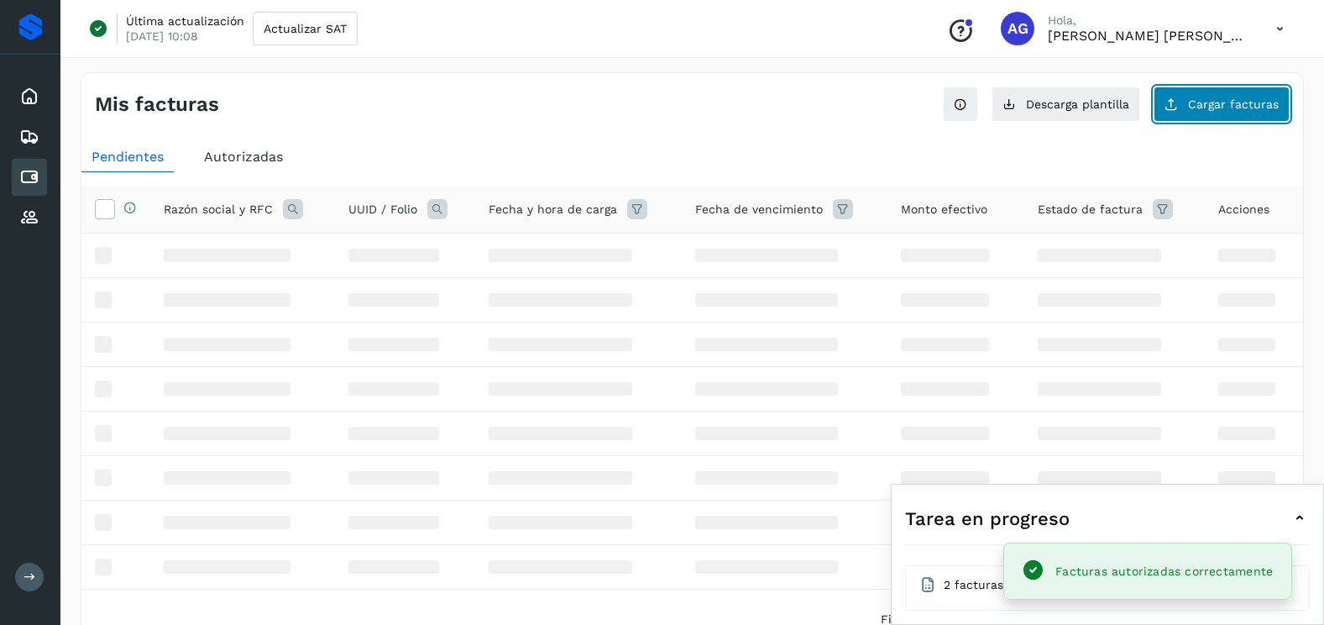
click at [1238, 109] on span "Cargar facturas" at bounding box center [1233, 104] width 91 height 12
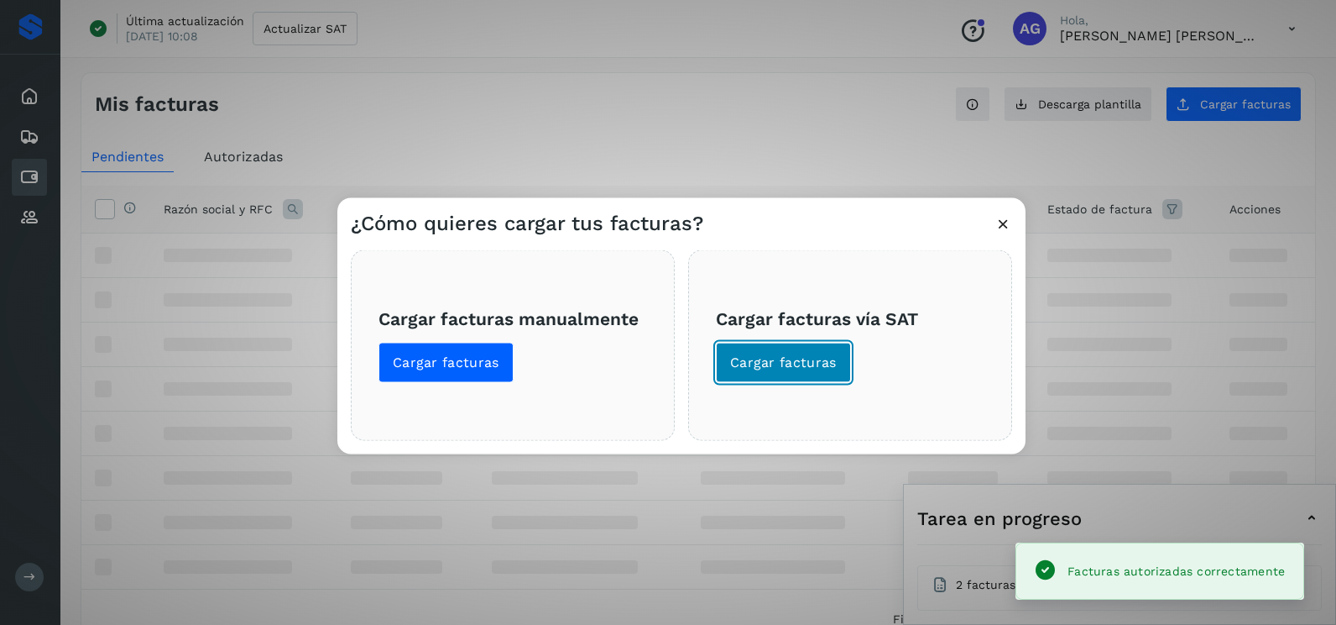
click at [811, 360] on span "Cargar facturas" at bounding box center [783, 362] width 107 height 18
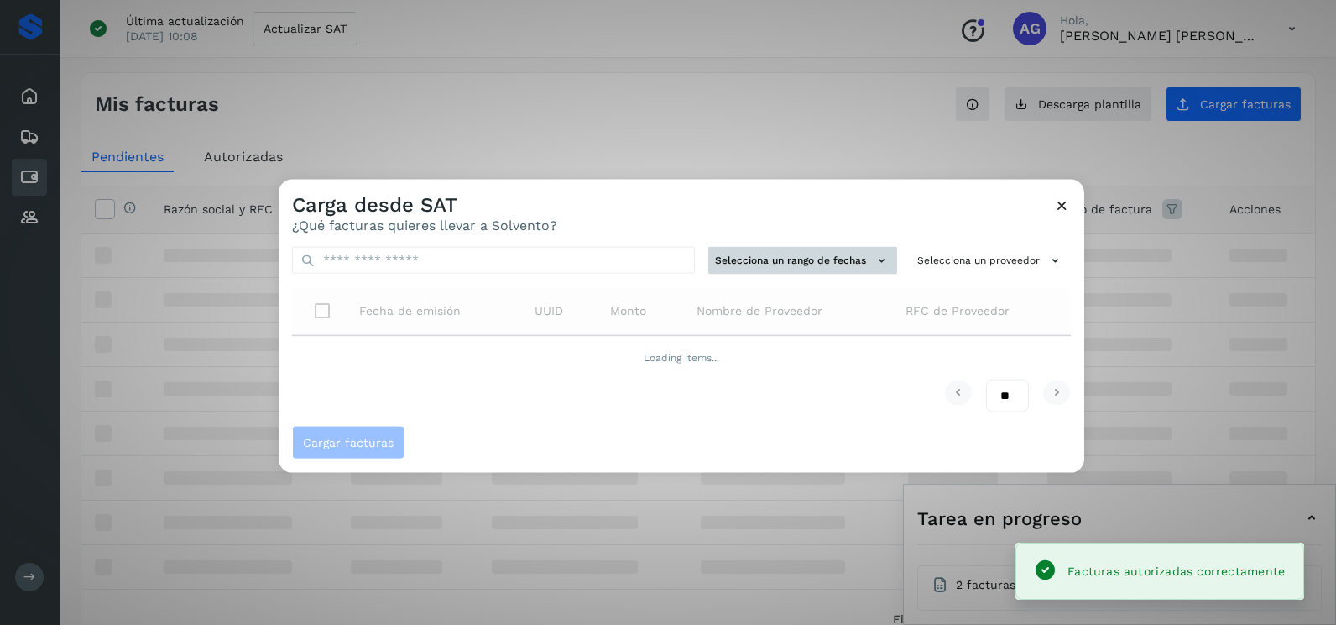
click at [828, 264] on button "Selecciona un rango de fechas" at bounding box center [803, 261] width 189 height 28
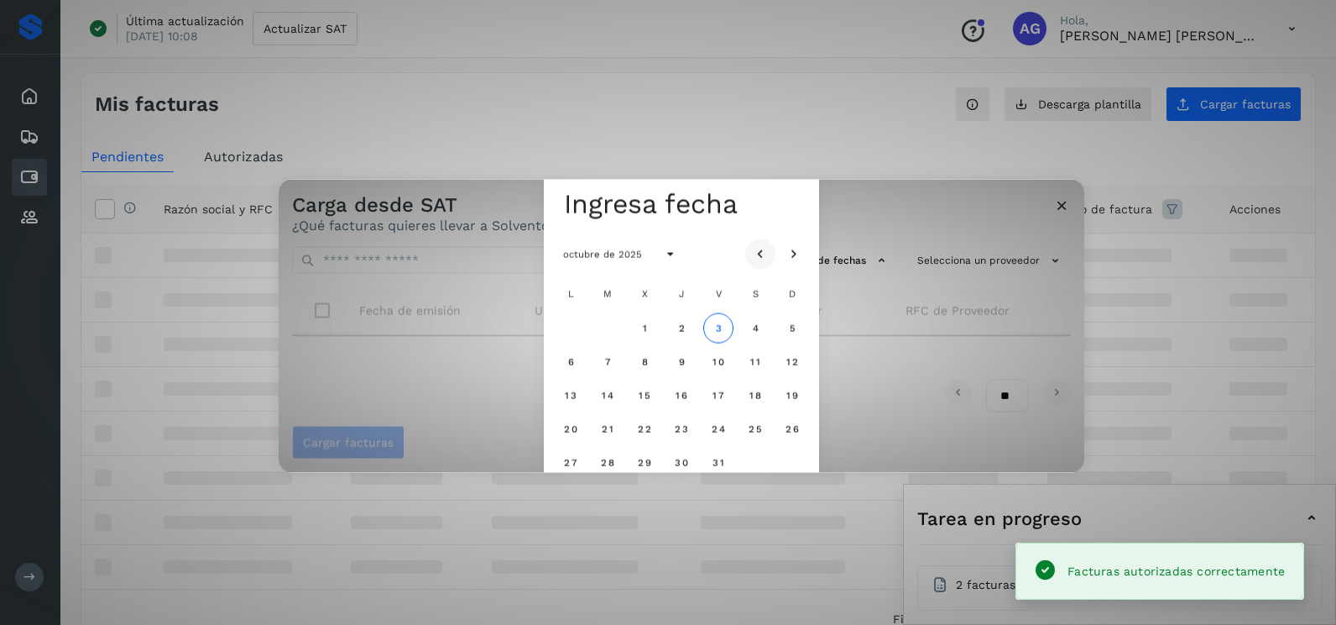
click at [761, 253] on icon "Mes anterior" at bounding box center [760, 254] width 17 height 17
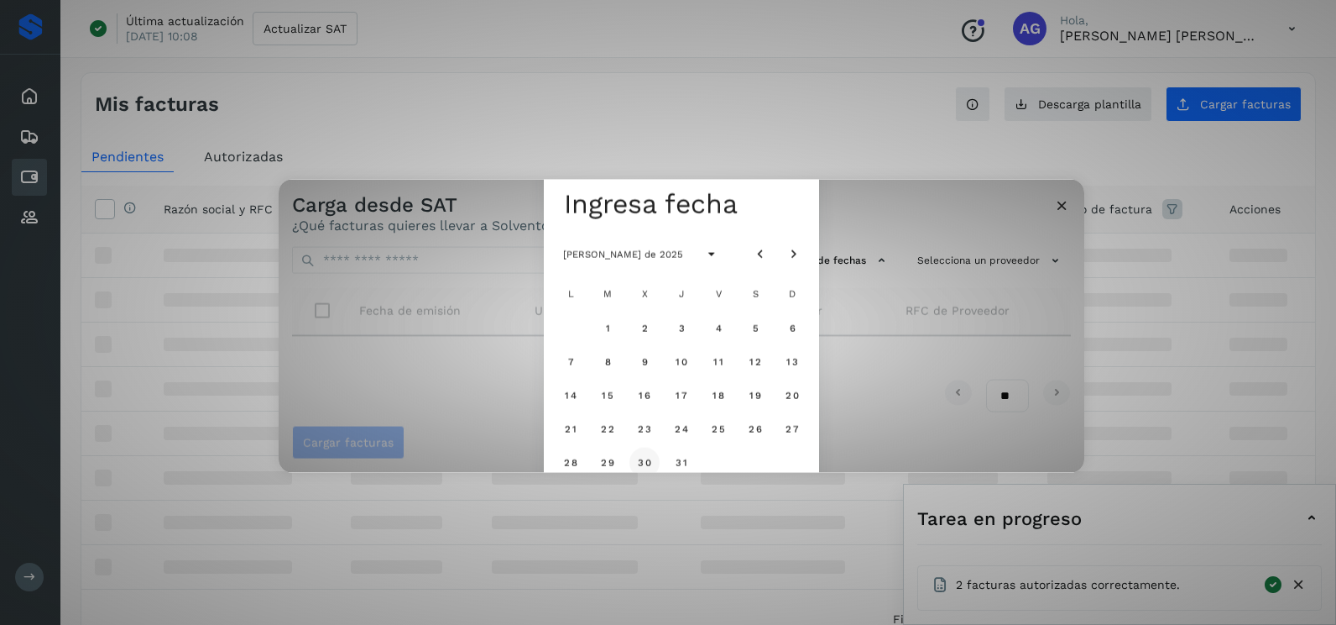
click at [642, 456] on span "30" at bounding box center [644, 462] width 14 height 12
click at [679, 463] on span "31" at bounding box center [681, 462] width 13 height 12
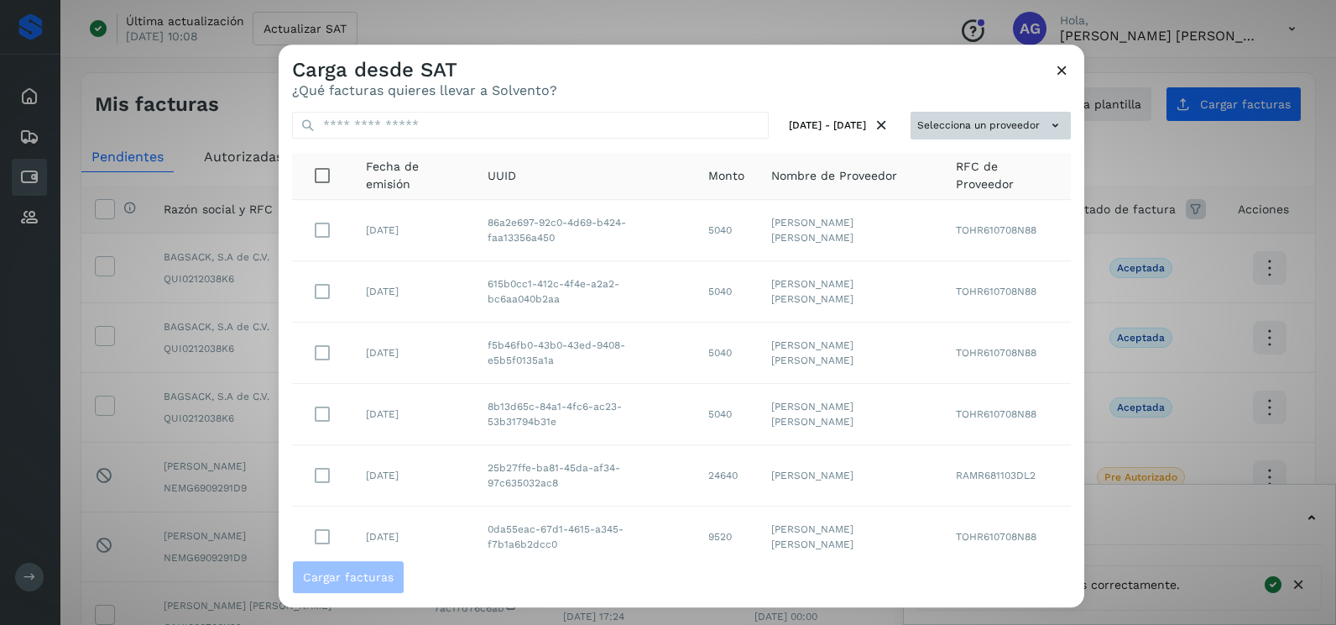
click at [998, 119] on button "Selecciona un proveedor" at bounding box center [991, 126] width 160 height 28
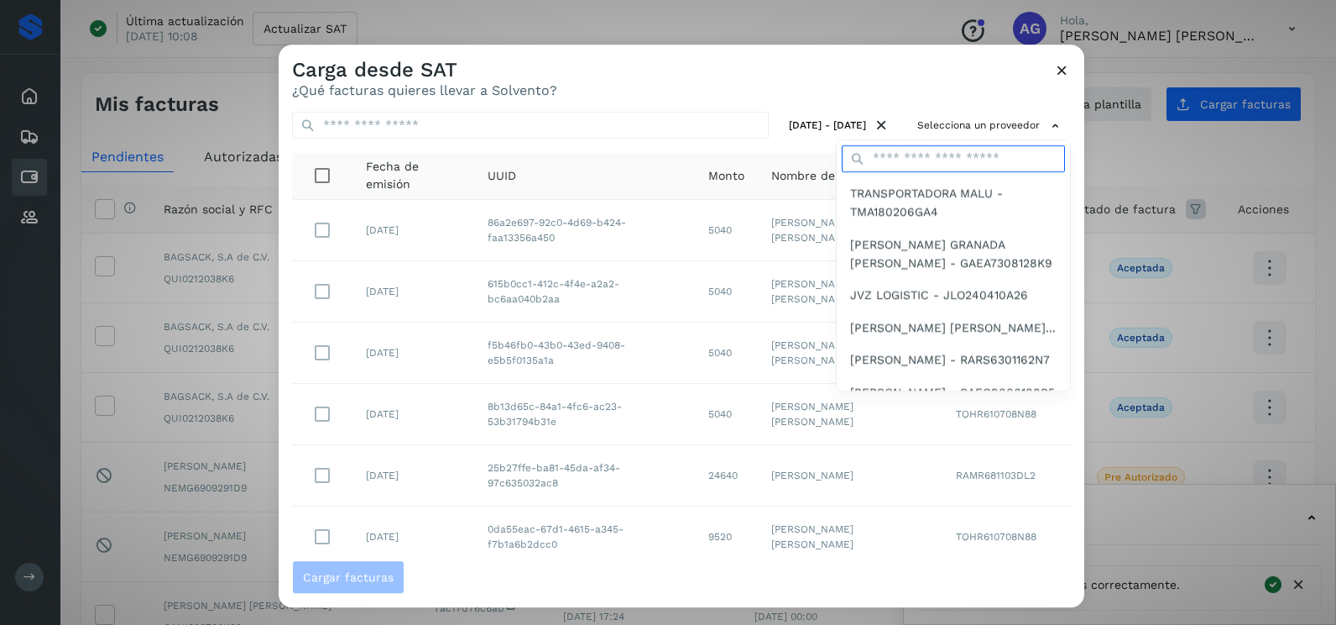
click at [974, 156] on input "text" at bounding box center [953, 158] width 223 height 27
type input "***"
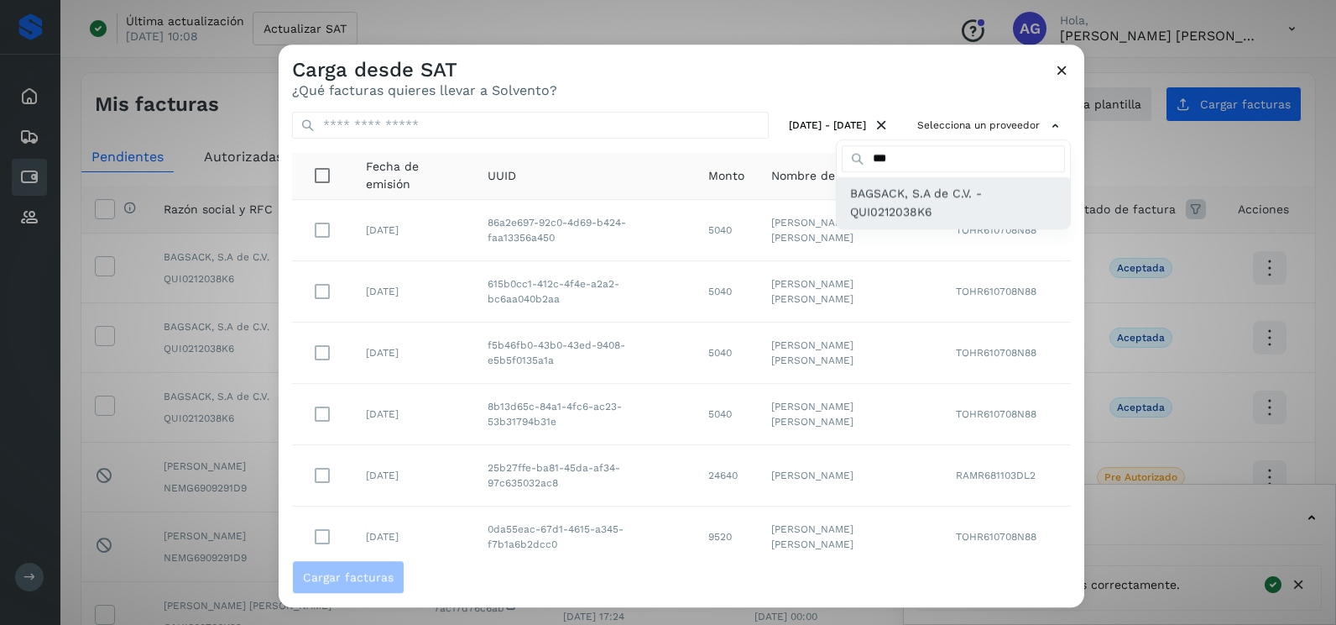
click at [886, 222] on div "BAGSACK, S.A de C.V. - QUI0212038K6" at bounding box center [953, 202] width 233 height 51
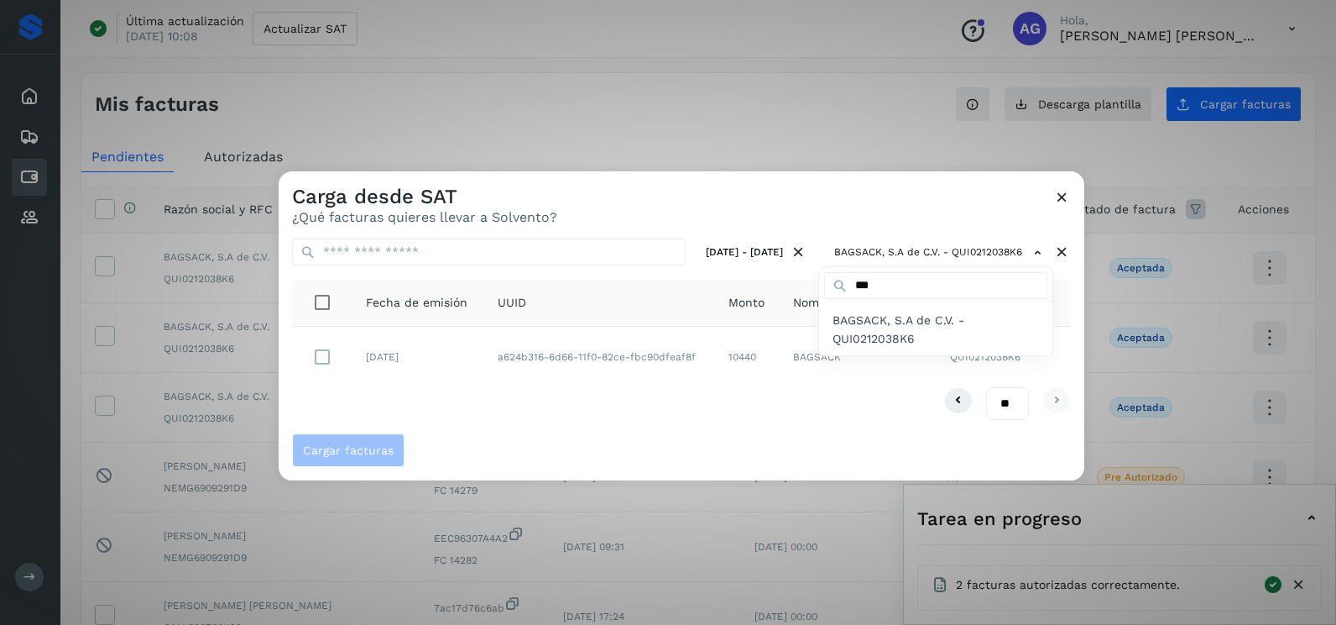
click at [604, 206] on div at bounding box center [947, 483] width 1336 height 625
drag, startPoint x: 546, startPoint y: 412, endPoint x: 409, endPoint y: 376, distance: 141.5
click at [543, 411] on div "** ** **" at bounding box center [681, 403] width 779 height 33
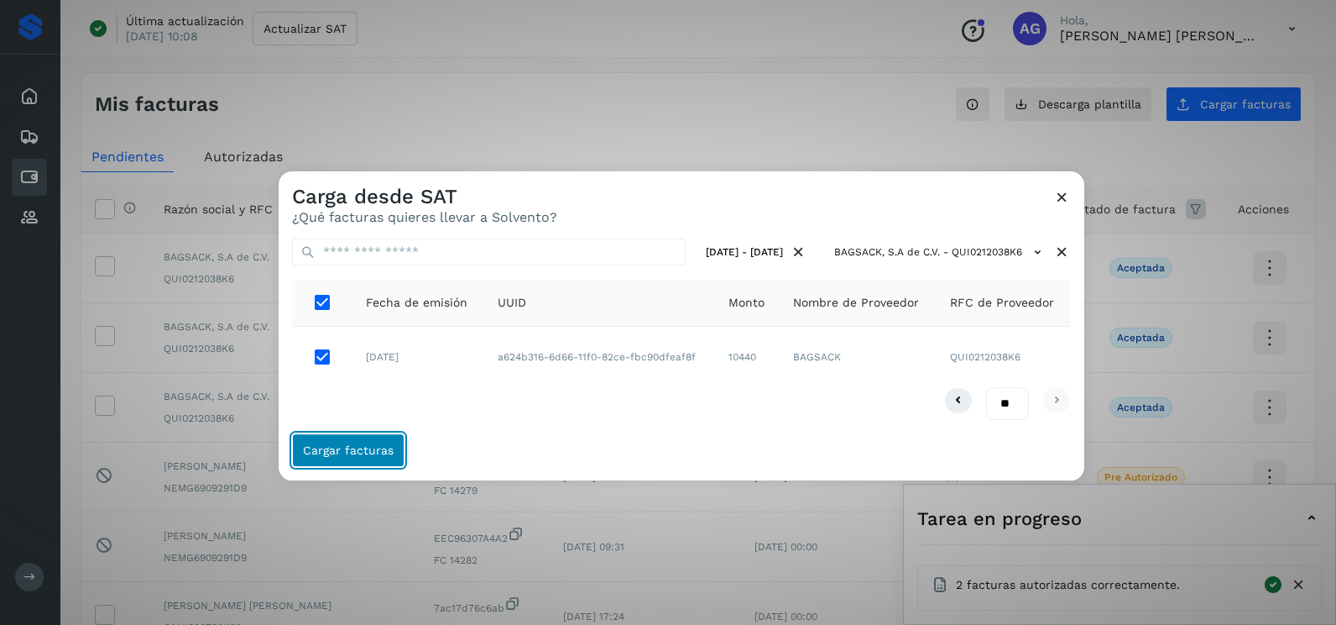
click at [325, 452] on span "Cargar facturas" at bounding box center [348, 450] width 91 height 12
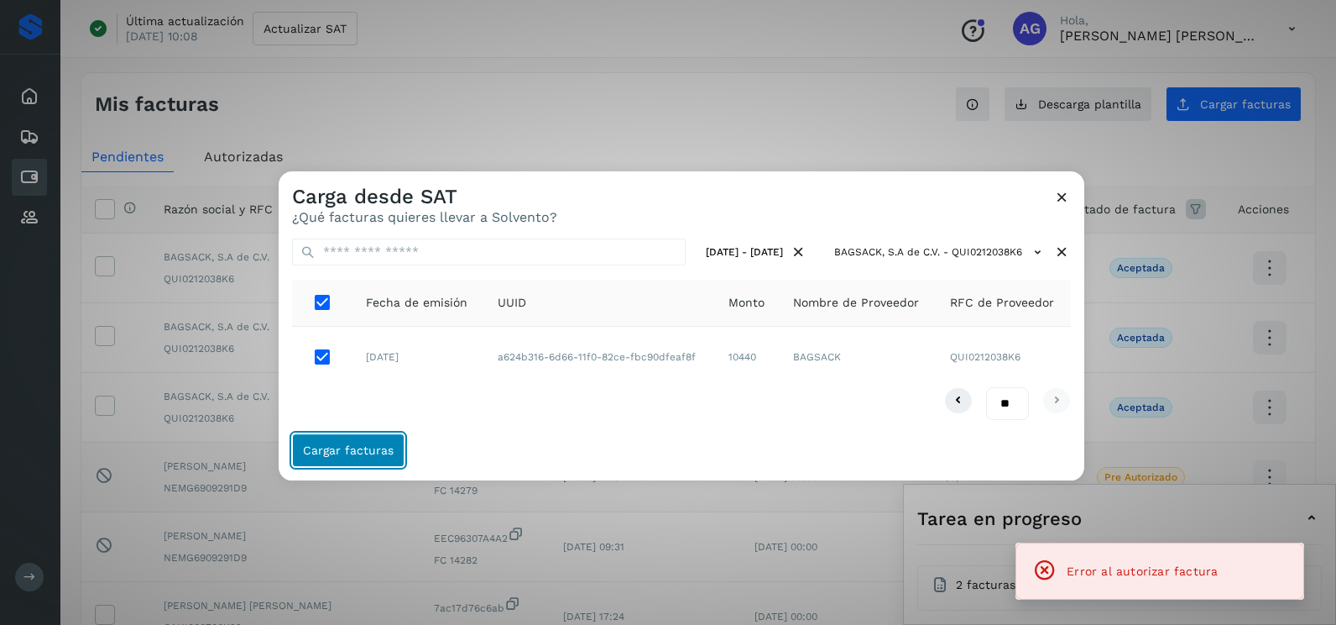
drag, startPoint x: 325, startPoint y: 452, endPoint x: 311, endPoint y: 488, distance: 38.8
click at [311, 488] on div "Carga desde SAT ¿Qué facturas quieres llevar a Solvento? 30 jul 2025 - 31 jul 2…" at bounding box center [668, 312] width 1336 height 625
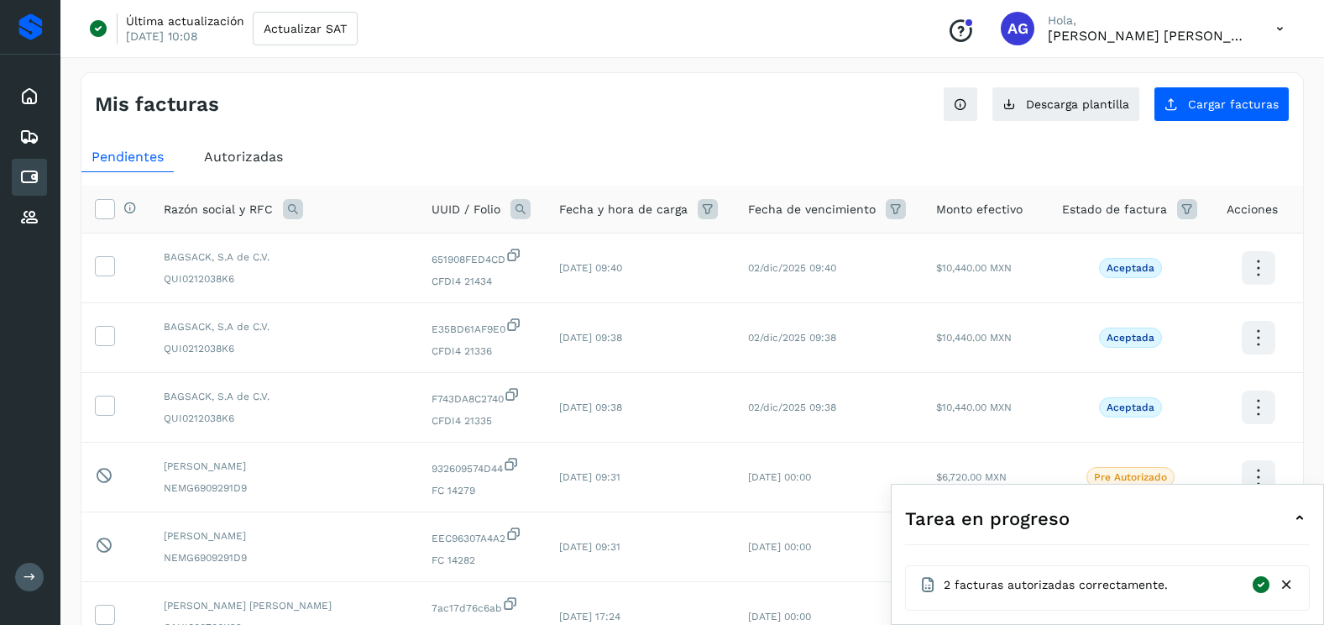
click at [620, 110] on div "Mis facturas" at bounding box center [394, 104] width 598 height 24
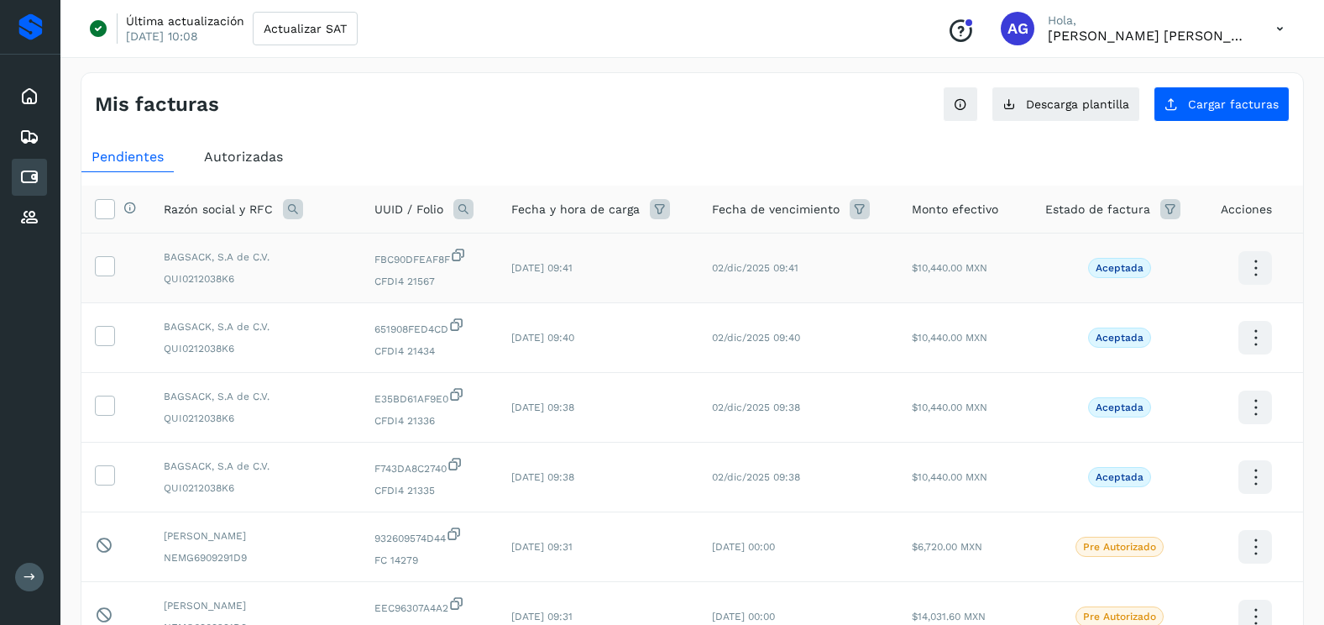
click at [109, 254] on td at bounding box center [115, 268] width 69 height 70
click at [109, 276] on label at bounding box center [105, 266] width 20 height 20
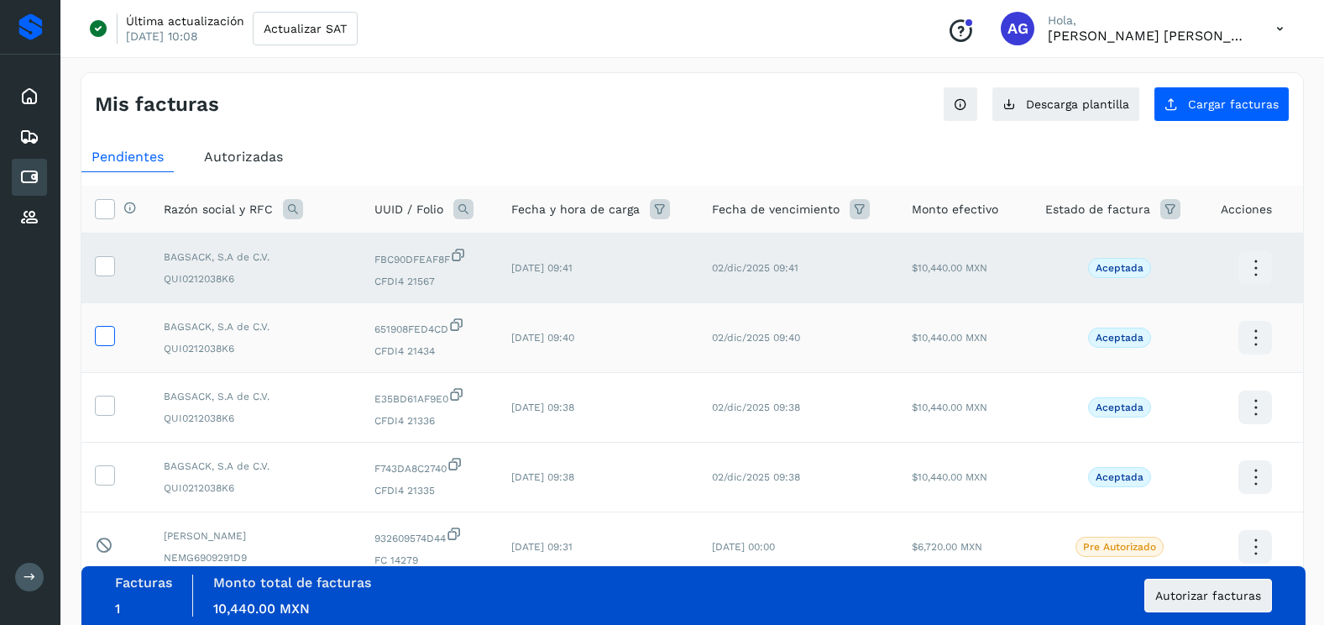
click at [110, 336] on icon at bounding box center [105, 335] width 18 height 18
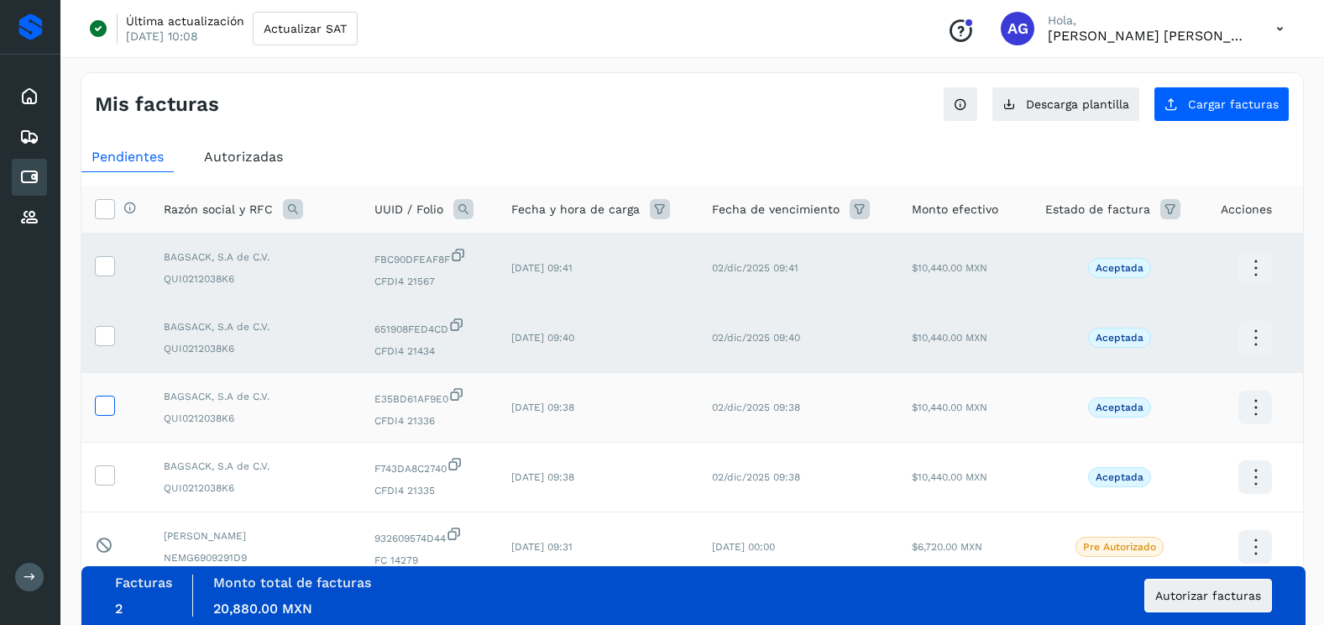
click at [105, 410] on icon at bounding box center [105, 404] width 18 height 18
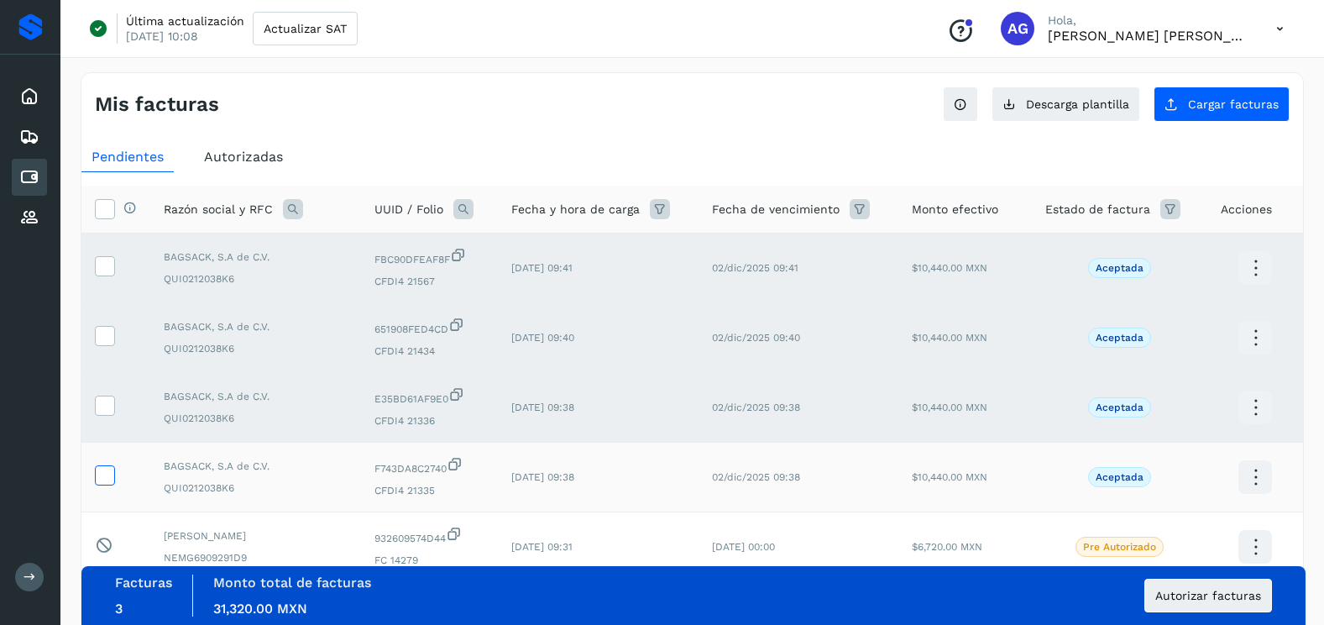
click at [101, 484] on label at bounding box center [105, 475] width 20 height 20
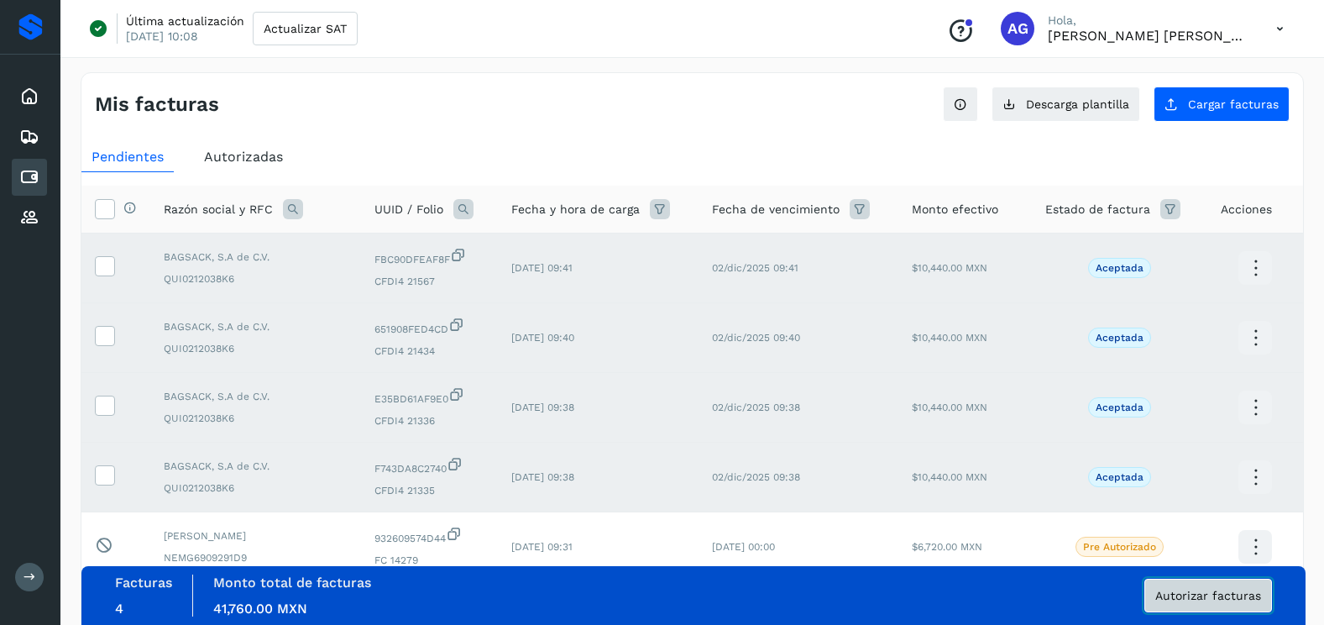
click at [1243, 597] on span "Autorizar facturas" at bounding box center [1208, 595] width 106 height 12
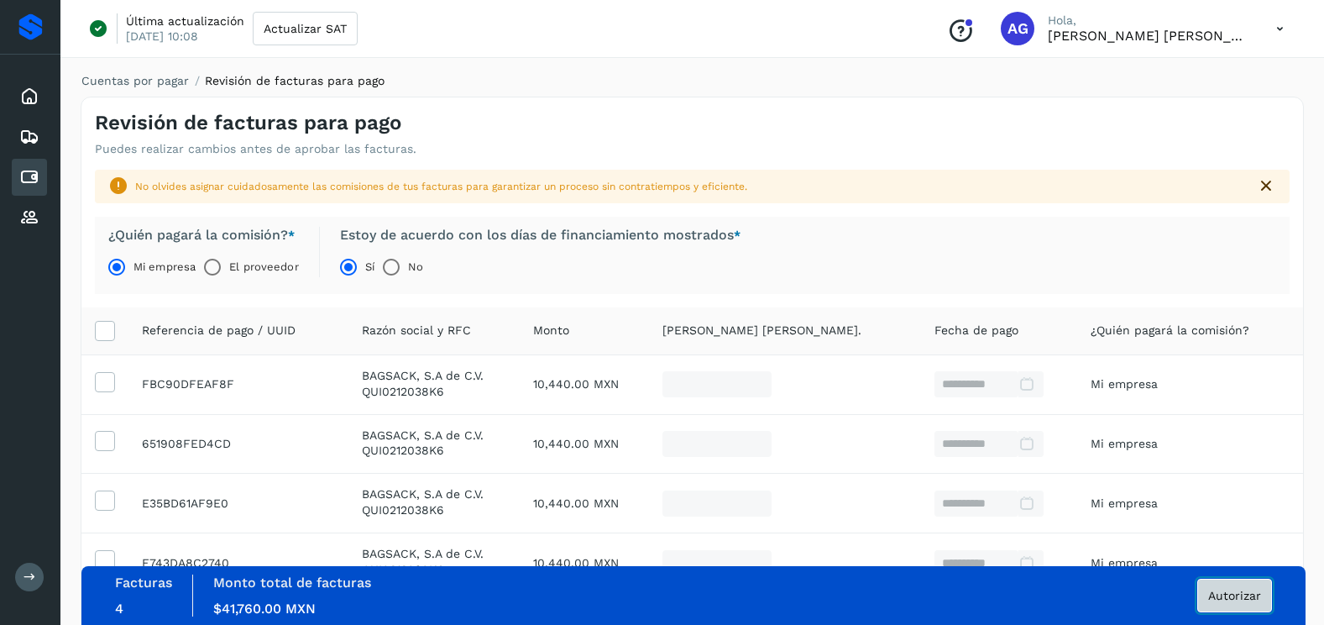
click at [1209, 599] on span "Autorizar" at bounding box center [1234, 595] width 53 height 12
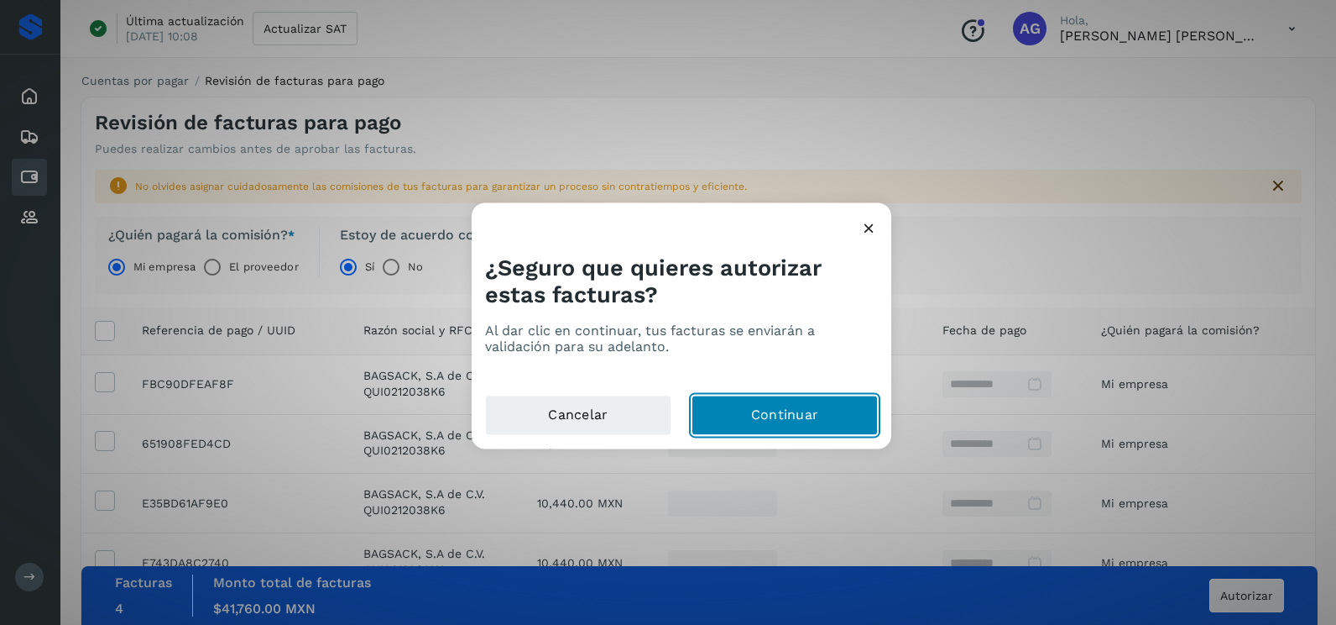
click at [828, 399] on button "Continuar" at bounding box center [785, 415] width 186 height 40
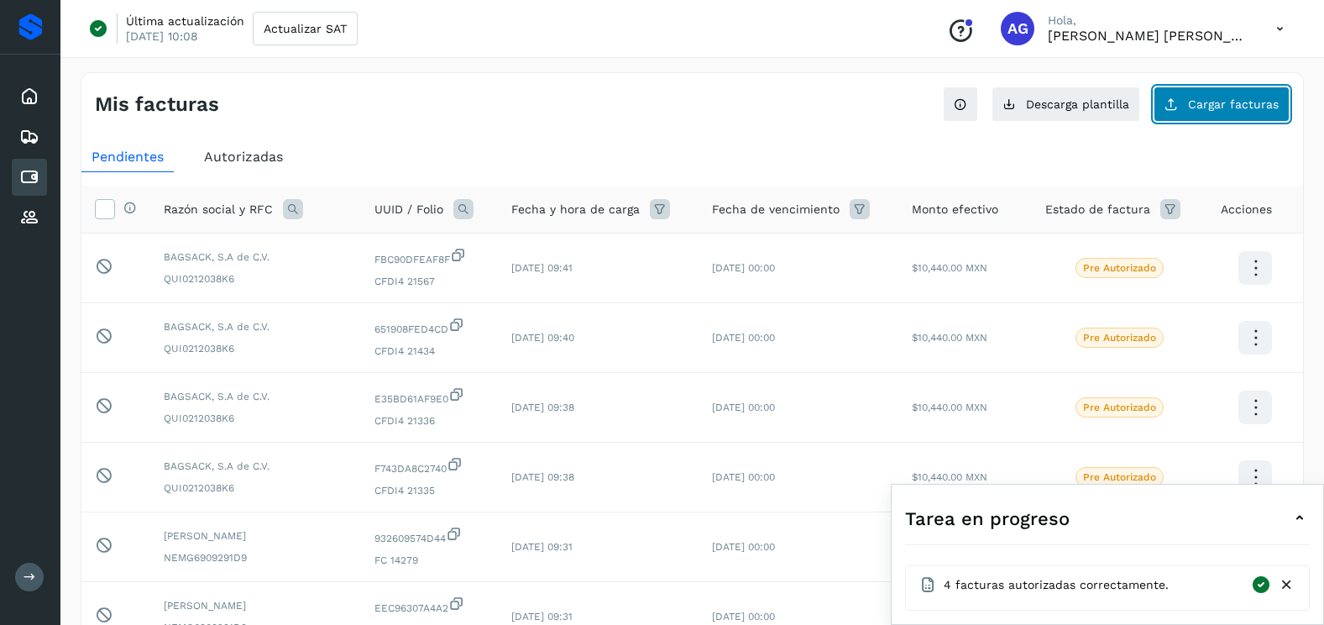
click at [1214, 102] on span "Cargar facturas" at bounding box center [1233, 104] width 91 height 12
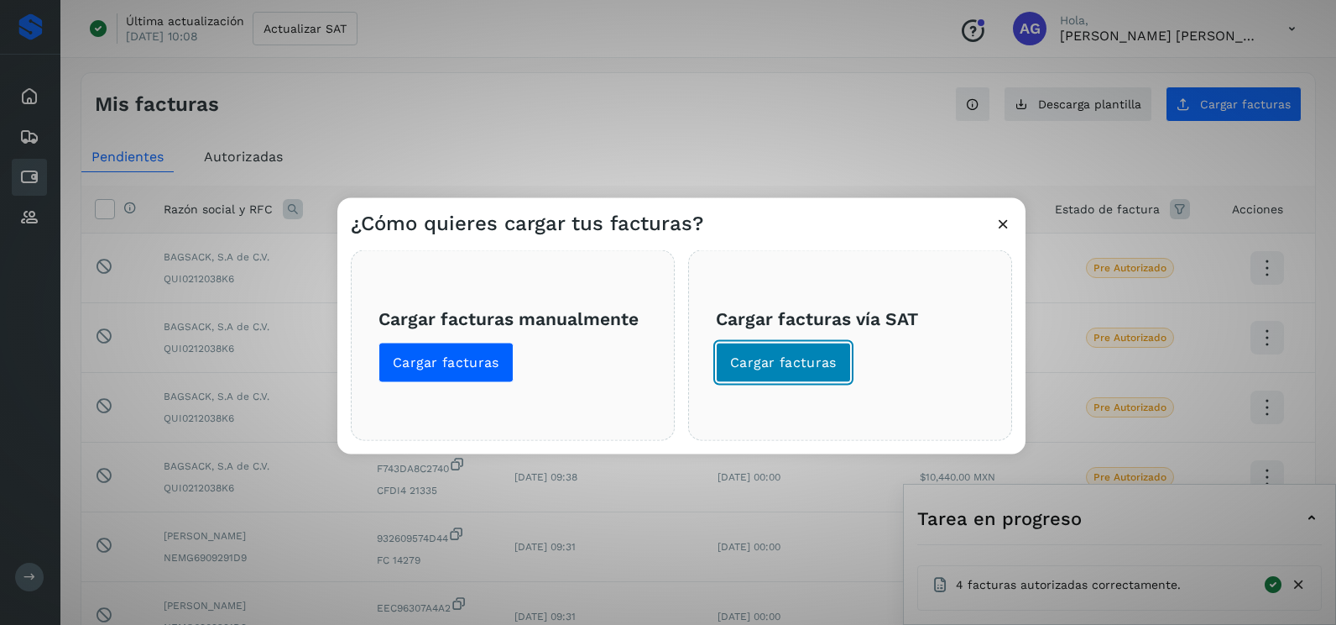
click at [772, 379] on button "Cargar facturas" at bounding box center [783, 363] width 135 height 40
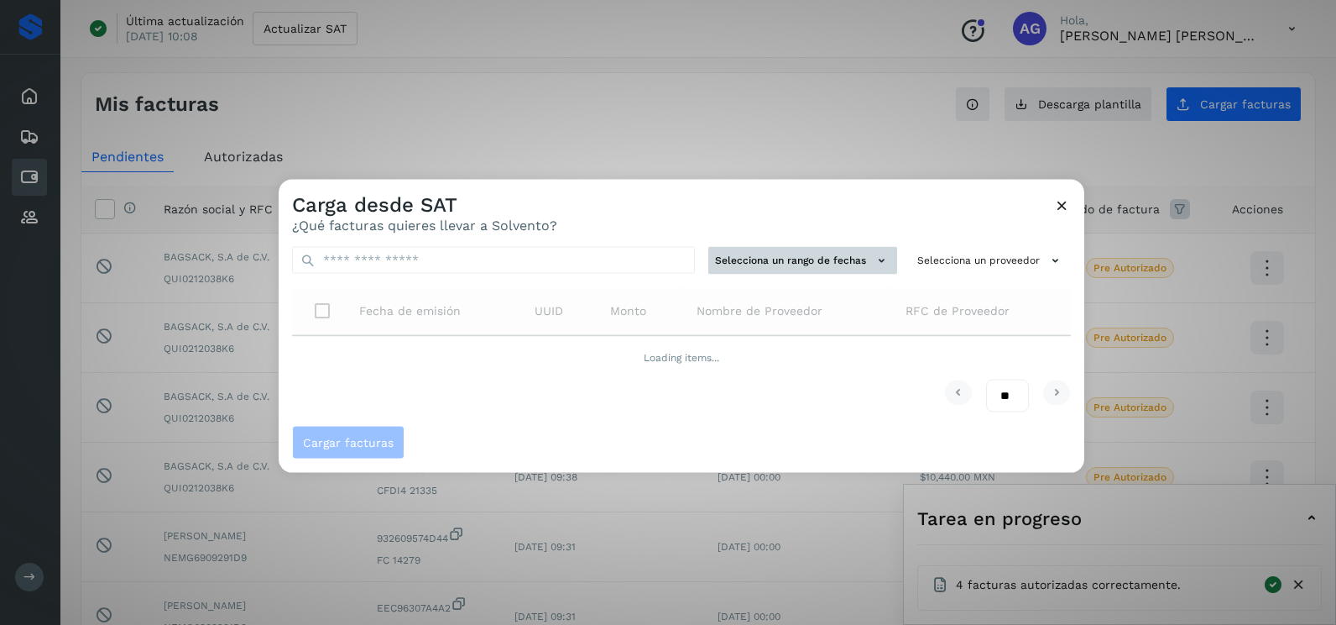
click at [813, 261] on button "Selecciona un rango de fechas" at bounding box center [803, 261] width 189 height 28
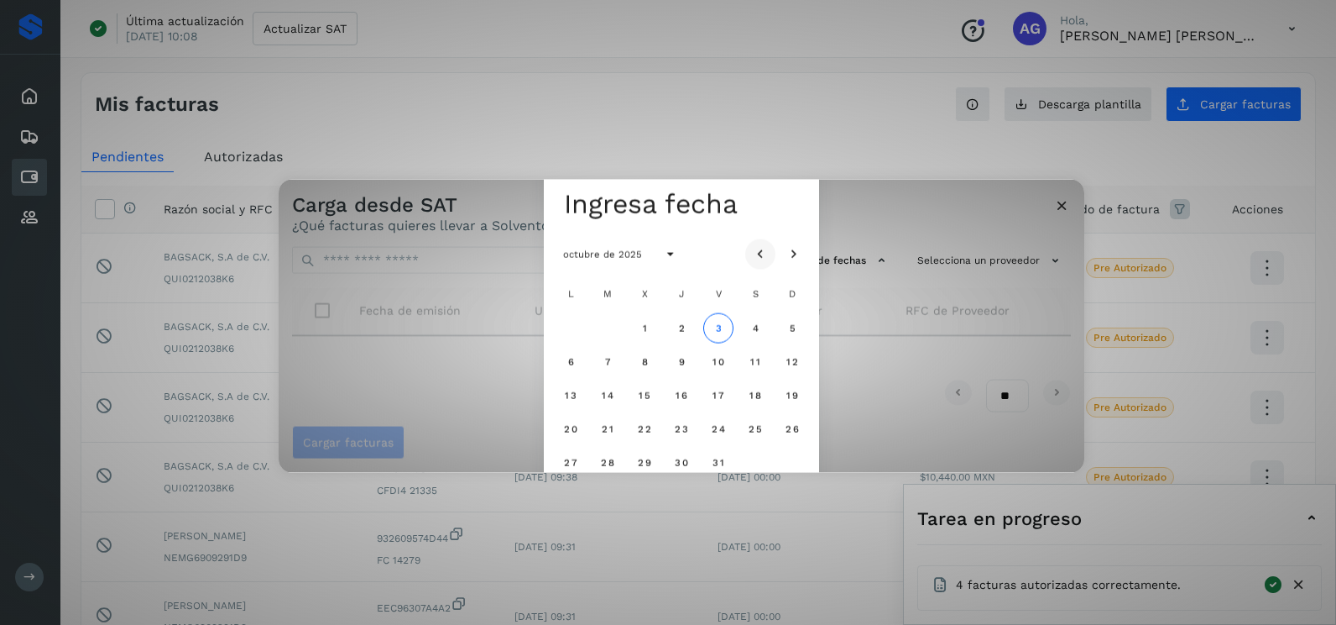
click at [765, 252] on icon "Mes anterior" at bounding box center [760, 254] width 17 height 17
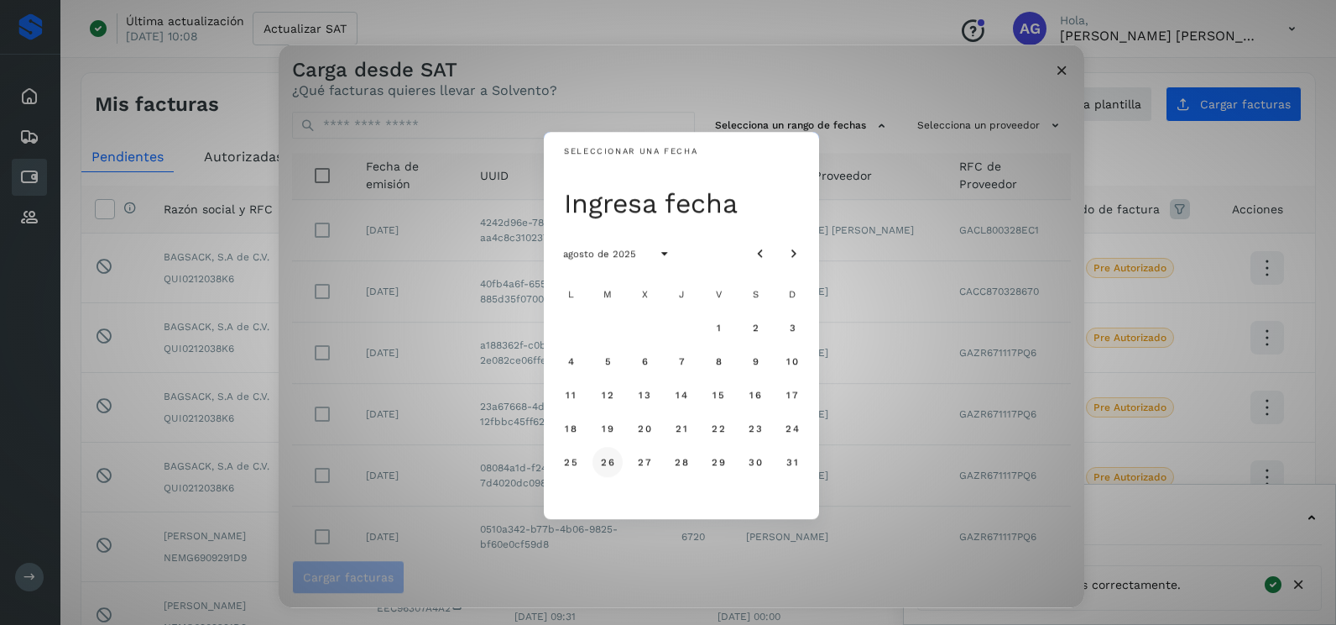
click at [608, 459] on span "26" at bounding box center [607, 462] width 14 height 12
click at [642, 464] on span "27" at bounding box center [644, 462] width 14 height 12
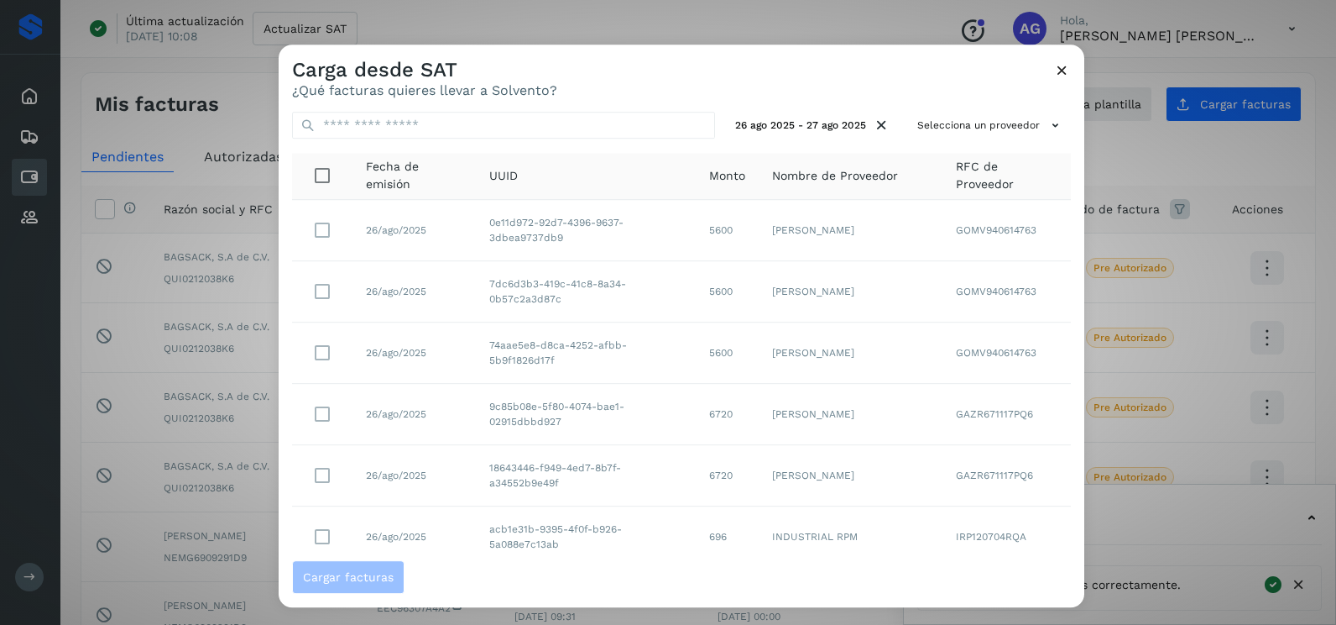
click at [994, 99] on div "26 ago 2025 - 27 ago 2025 Selecciona un proveedor Fecha de emisión UUID Monto N…" at bounding box center [682, 329] width 806 height 462
click at [992, 120] on button "Selecciona un proveedor" at bounding box center [991, 126] width 160 height 28
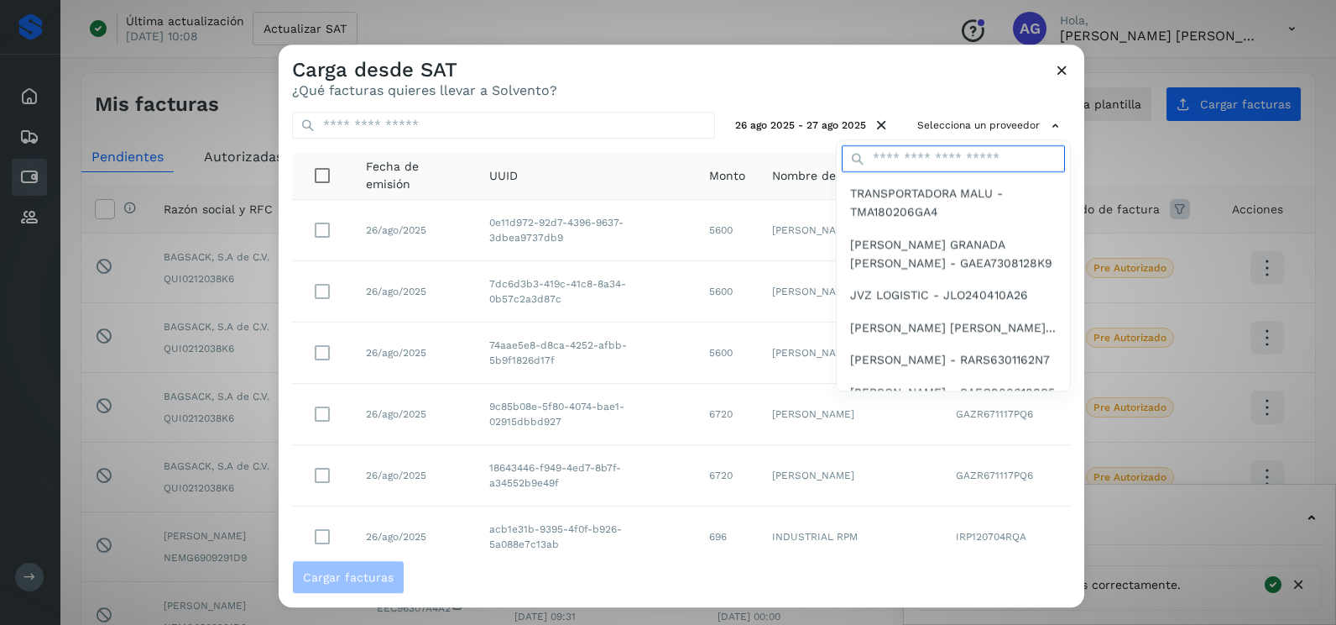
click at [955, 154] on input "text" at bounding box center [953, 158] width 223 height 27
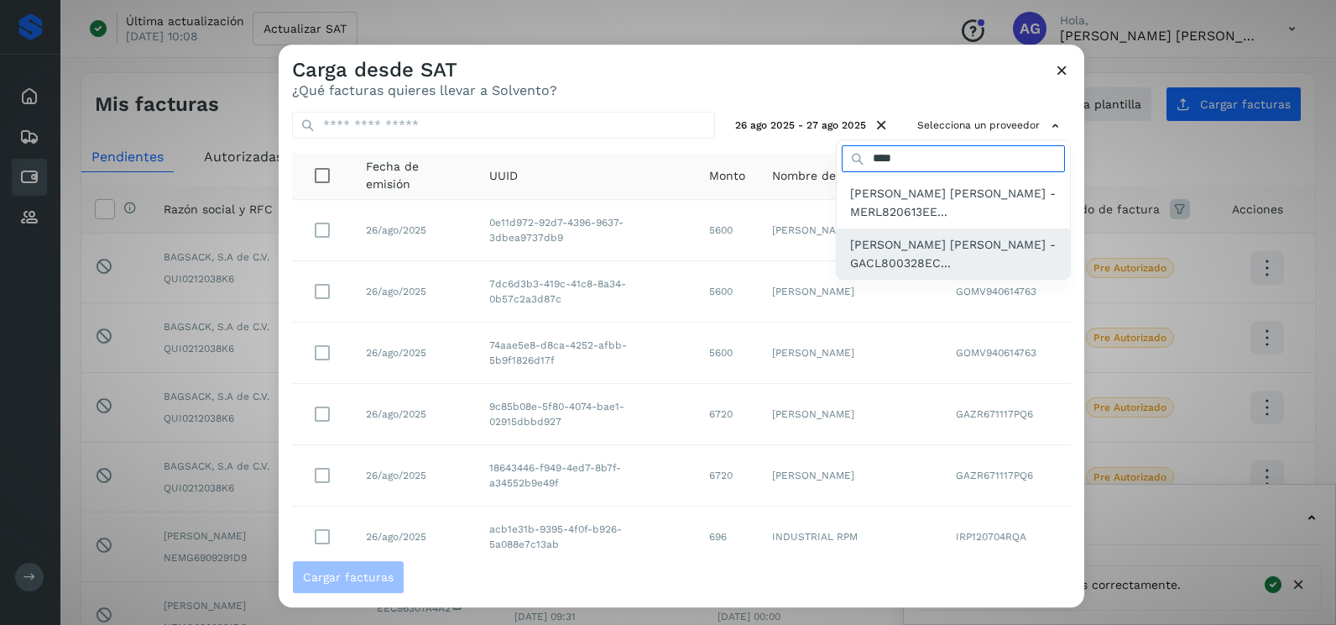
type input "****"
click at [921, 240] on span "[PERSON_NAME] [PERSON_NAME] - GACL800328EC..." at bounding box center [953, 254] width 207 height 38
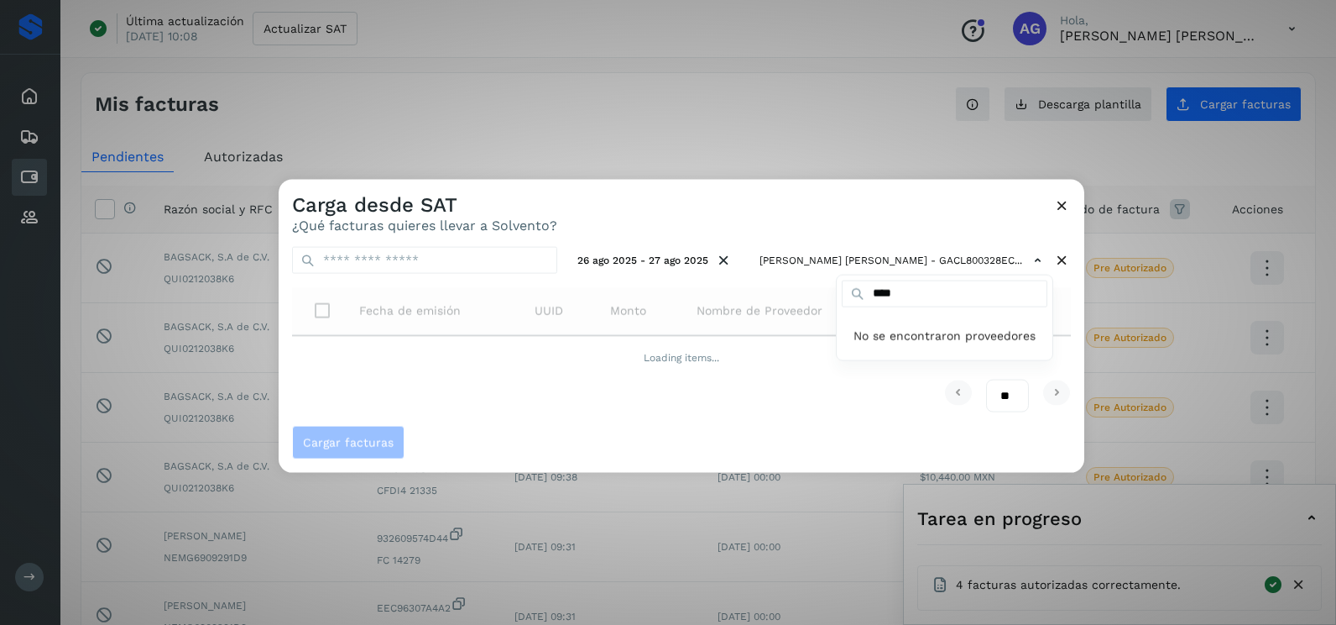
click at [787, 201] on div at bounding box center [947, 492] width 1336 height 625
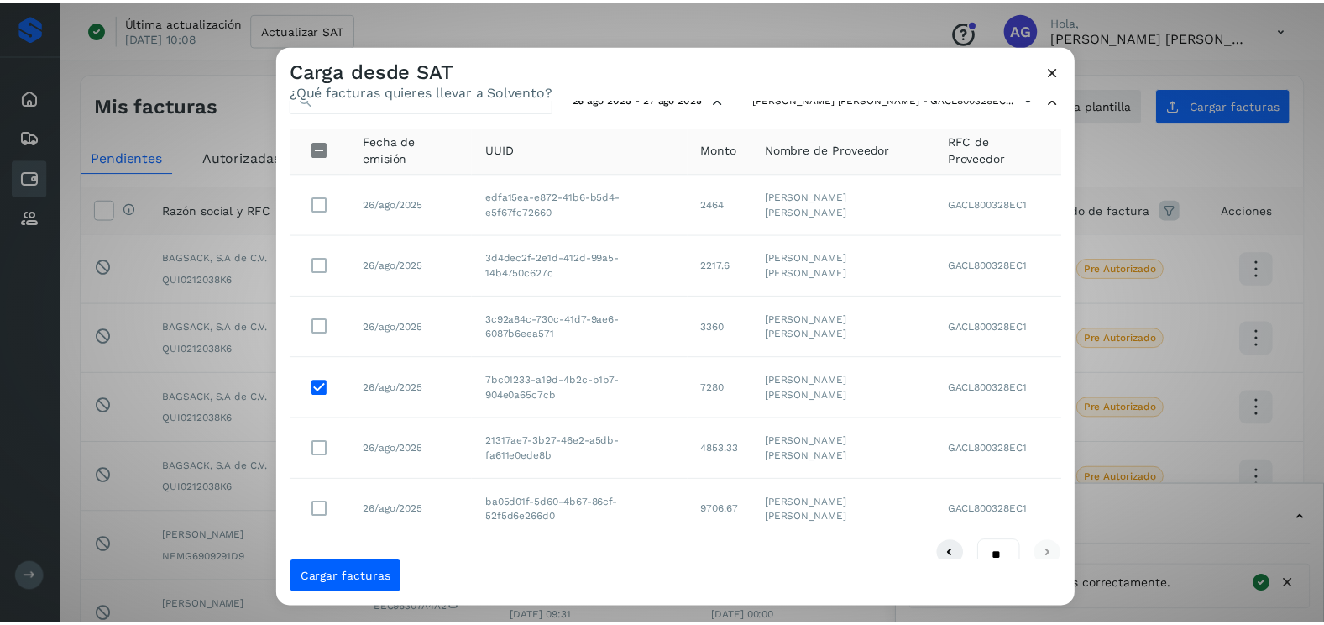
scroll to position [53, 0]
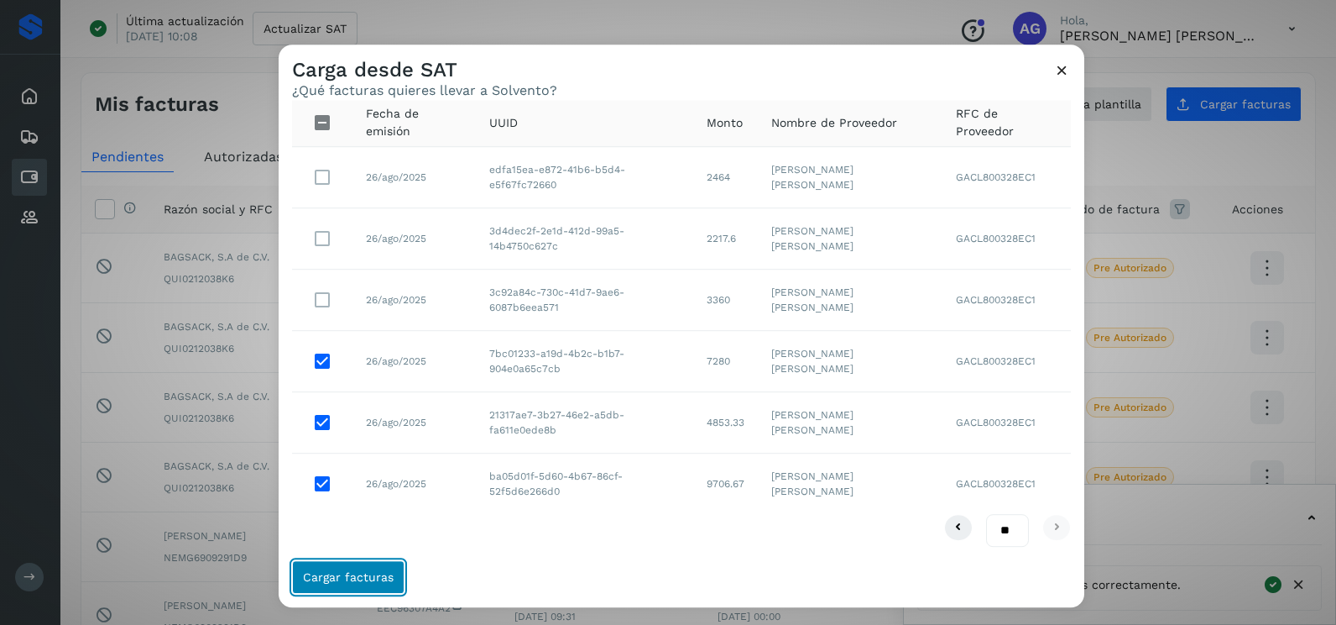
click at [363, 562] on button "Cargar facturas" at bounding box center [348, 577] width 112 height 34
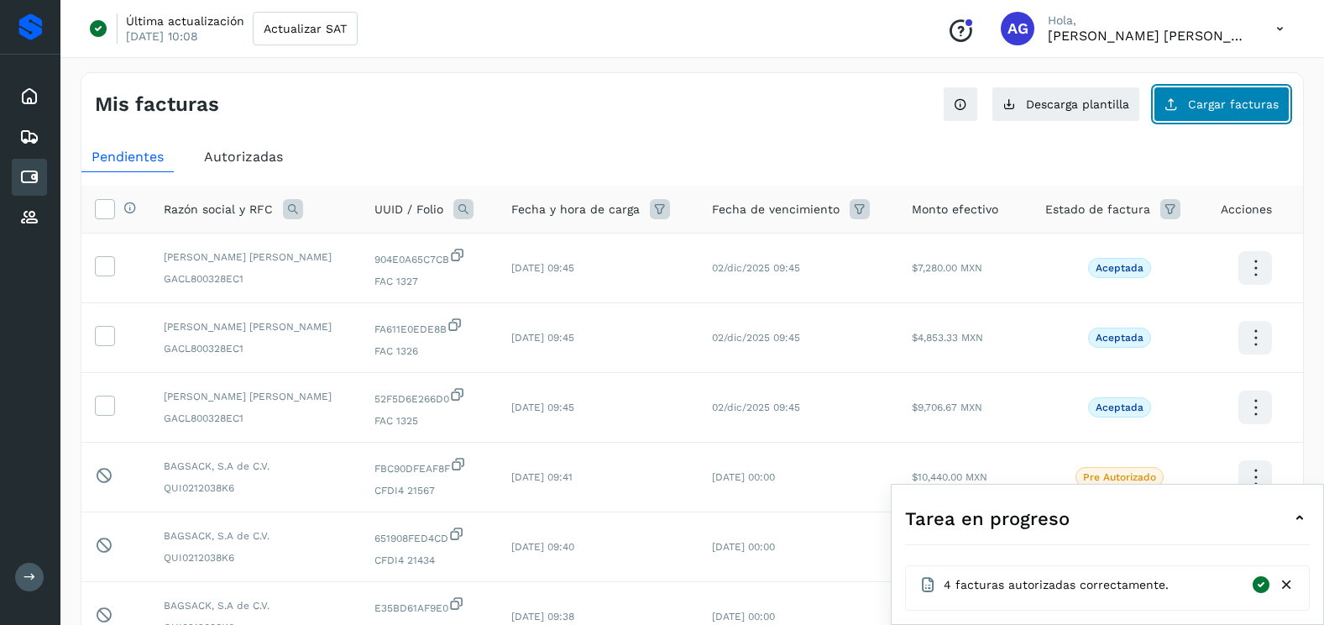
click at [1247, 106] on span "Cargar facturas" at bounding box center [1233, 104] width 91 height 12
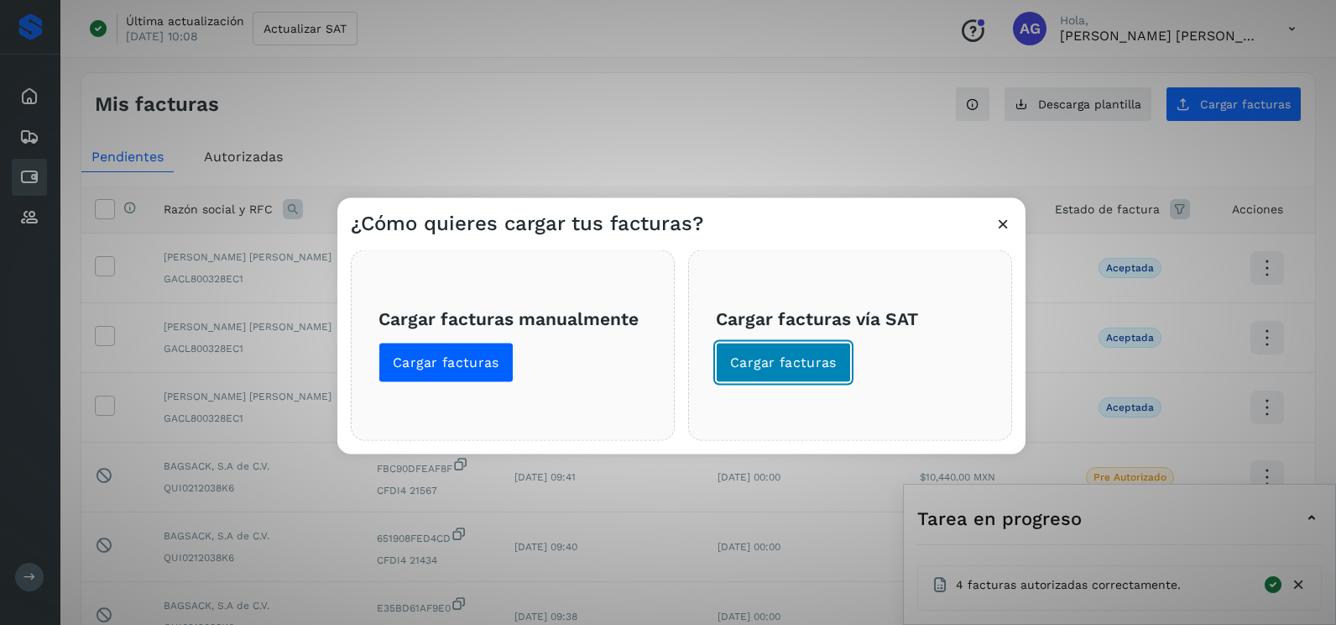
click at [825, 372] on button "Cargar facturas" at bounding box center [783, 363] width 135 height 40
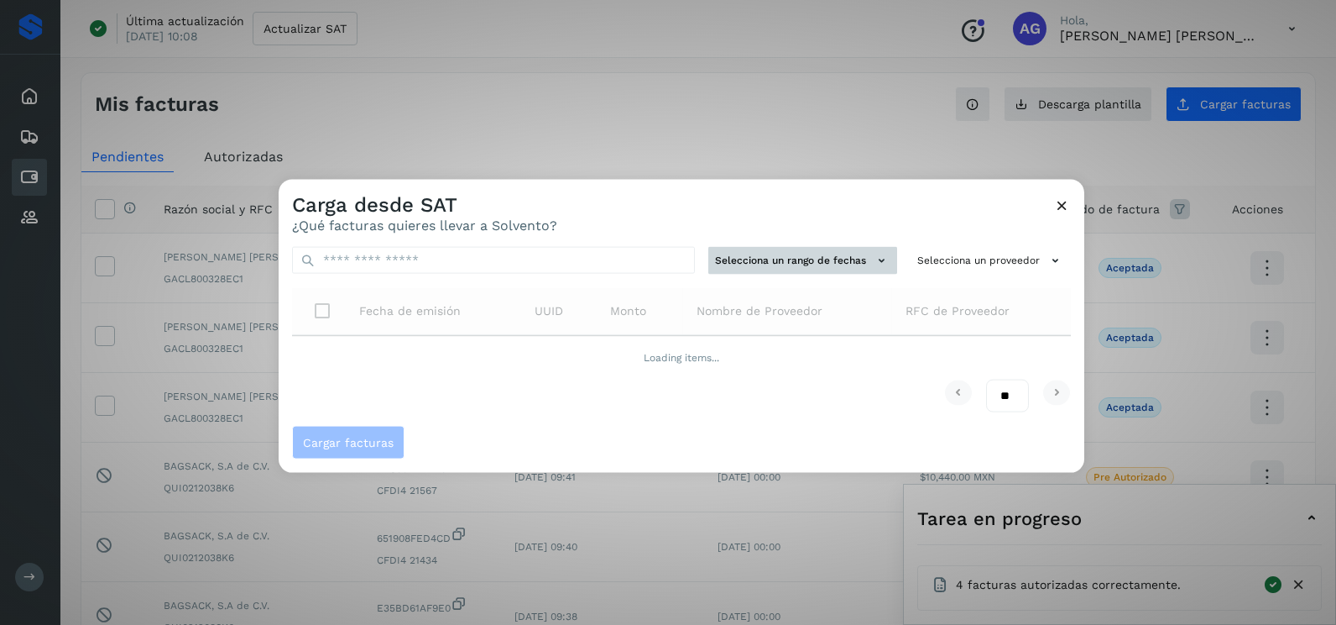
click at [824, 247] on button "Selecciona un rango de fechas" at bounding box center [803, 261] width 189 height 28
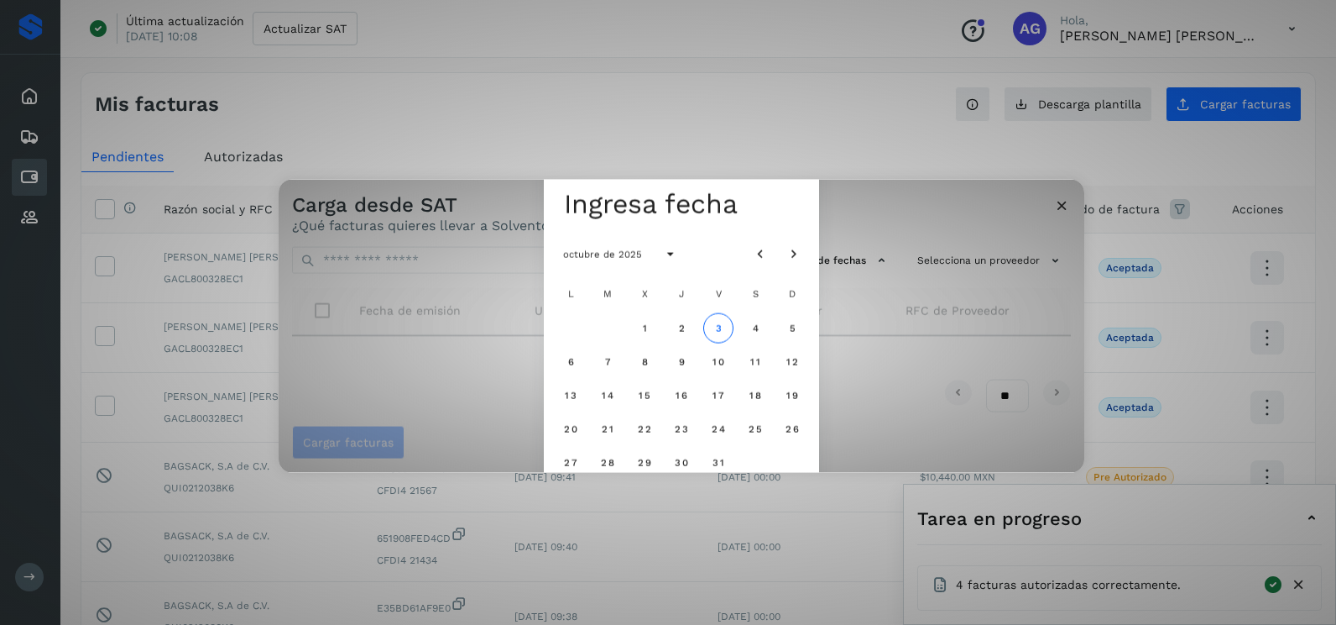
click at [739, 246] on div "octubre de 2025" at bounding box center [681, 253] width 275 height 47
click at [745, 251] on div "octubre de 2025" at bounding box center [681, 253] width 275 height 47
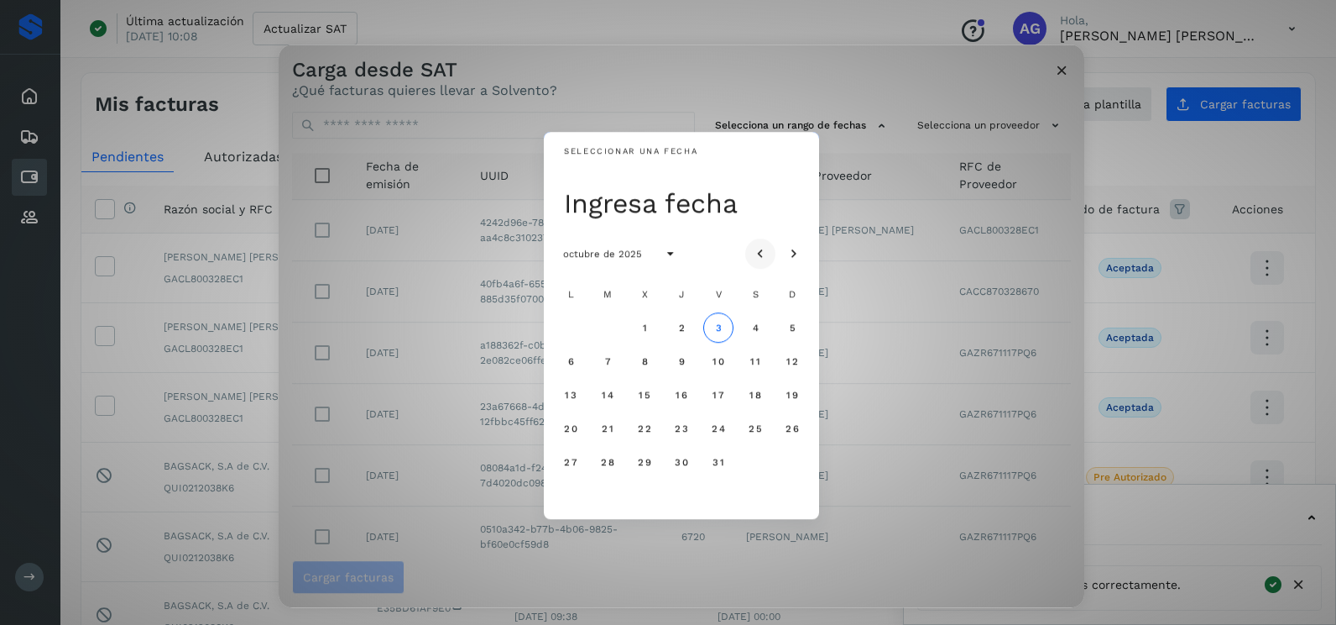
click at [764, 258] on icon "Mes anterior" at bounding box center [760, 254] width 17 height 17
click at [614, 461] on span "26" at bounding box center [607, 462] width 14 height 12
click at [648, 466] on span "27" at bounding box center [644, 462] width 14 height 12
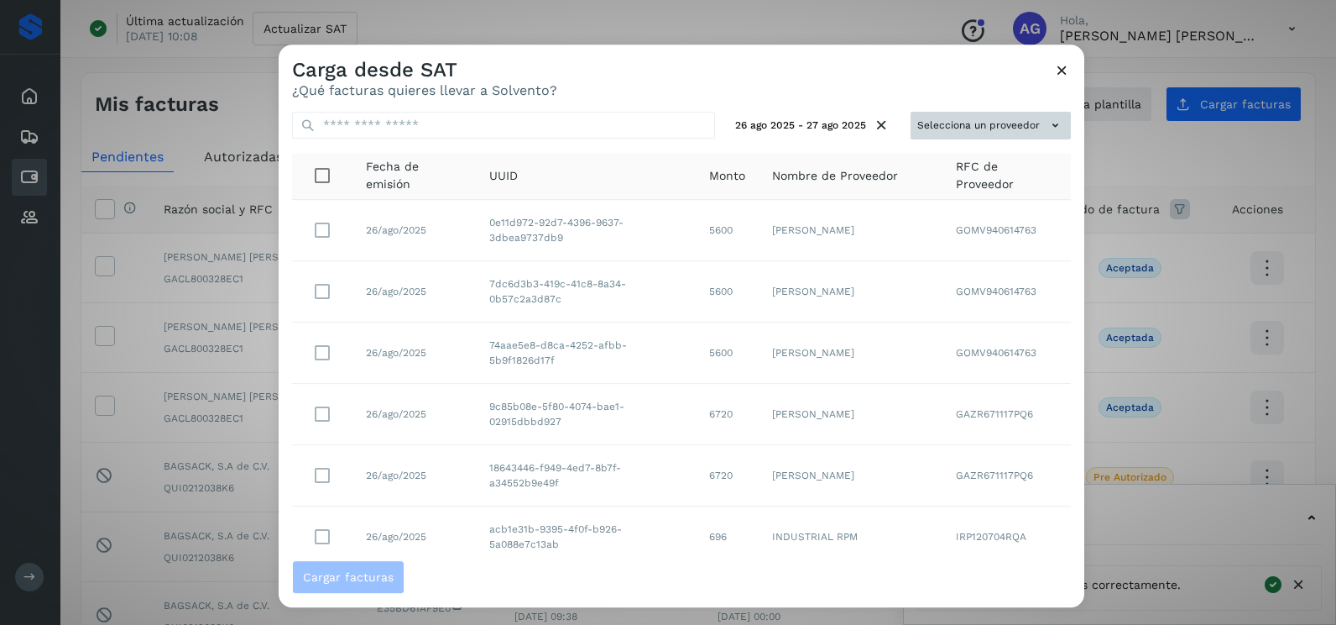
click at [994, 127] on button "Selecciona un proveedor" at bounding box center [991, 126] width 160 height 28
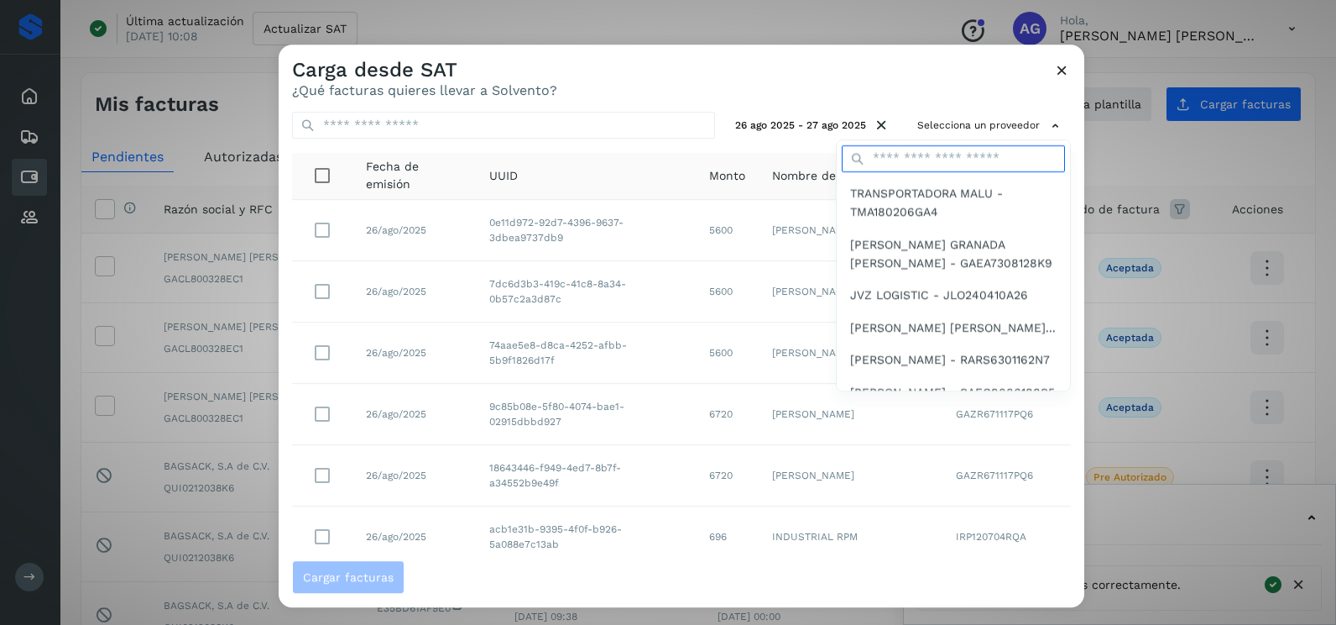
click at [909, 155] on input "text" at bounding box center [953, 158] width 223 height 27
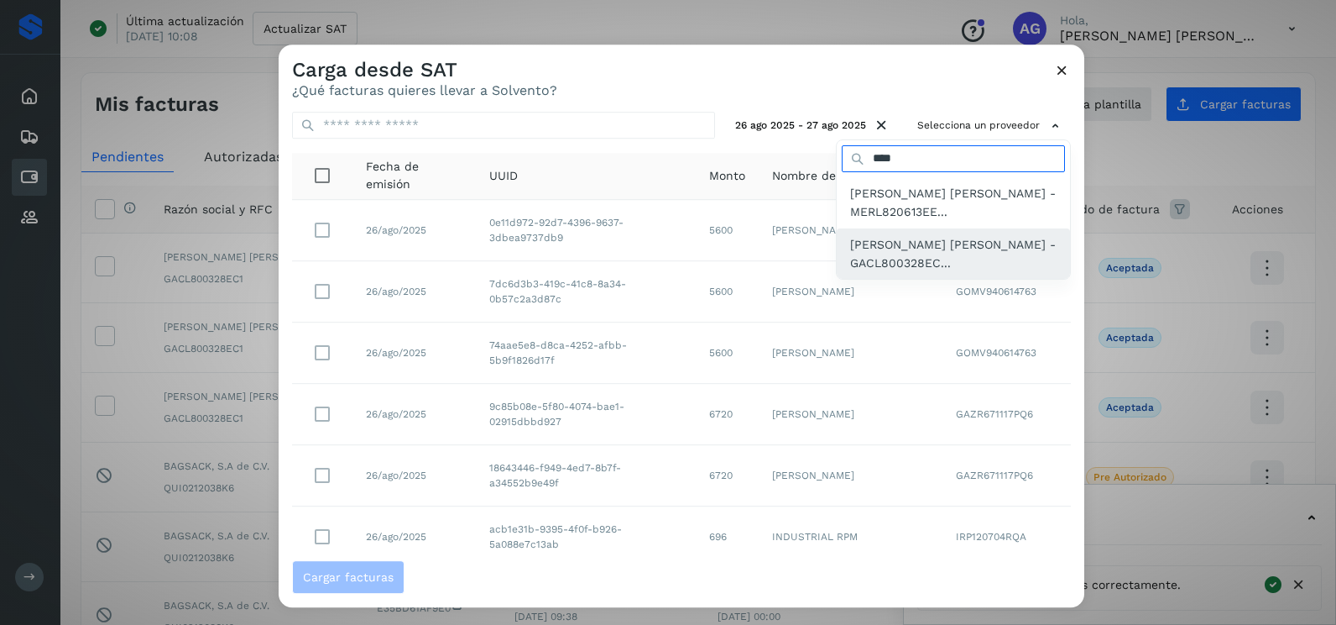
type input "****"
click at [916, 243] on span "[PERSON_NAME] [PERSON_NAME] - GACL800328EC..." at bounding box center [953, 254] width 207 height 38
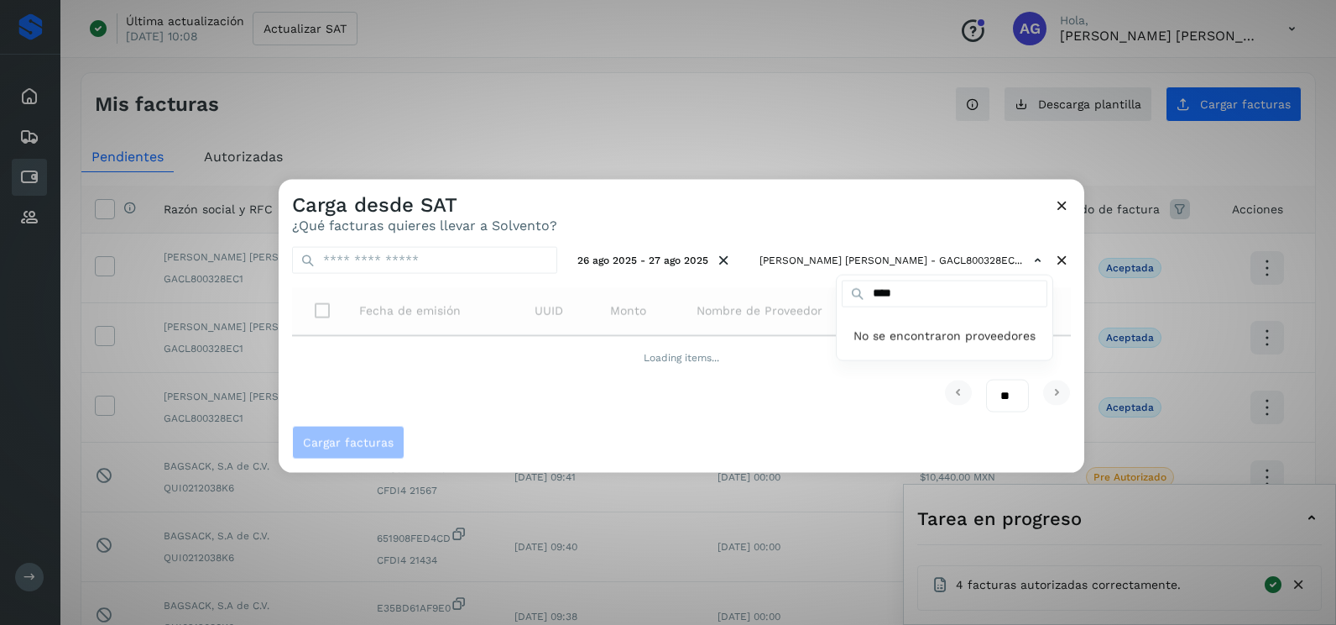
click at [896, 213] on div at bounding box center [947, 492] width 1336 height 625
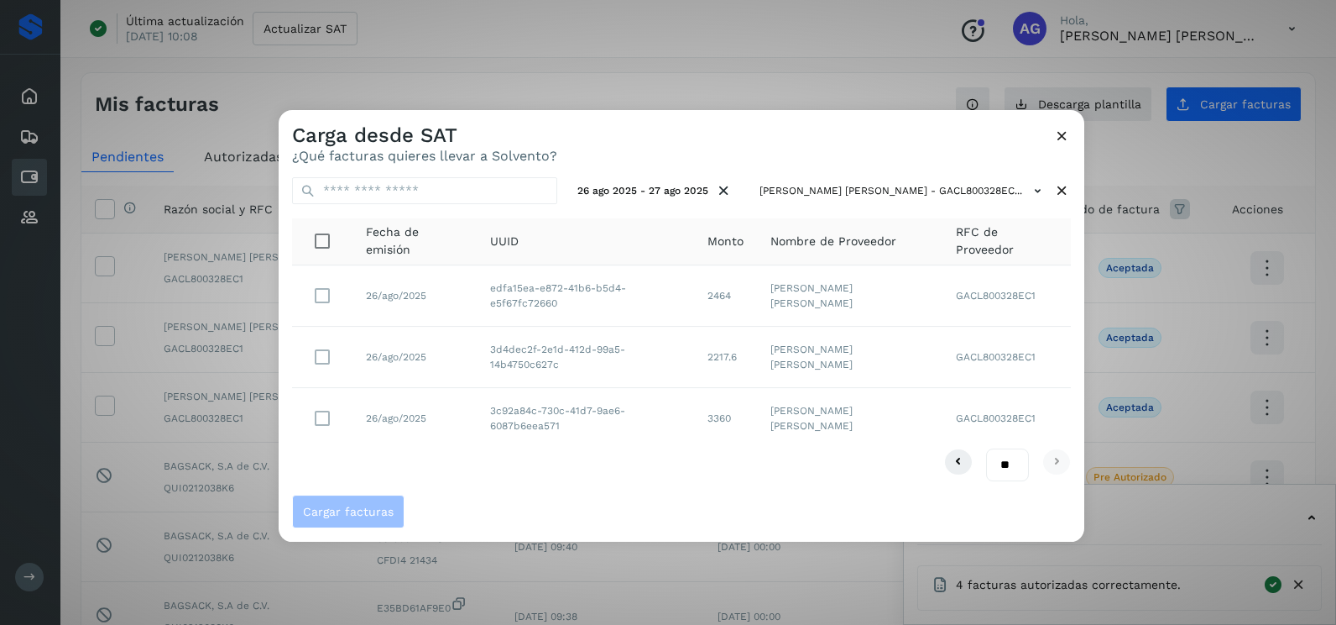
click at [1064, 134] on icon at bounding box center [1063, 136] width 18 height 18
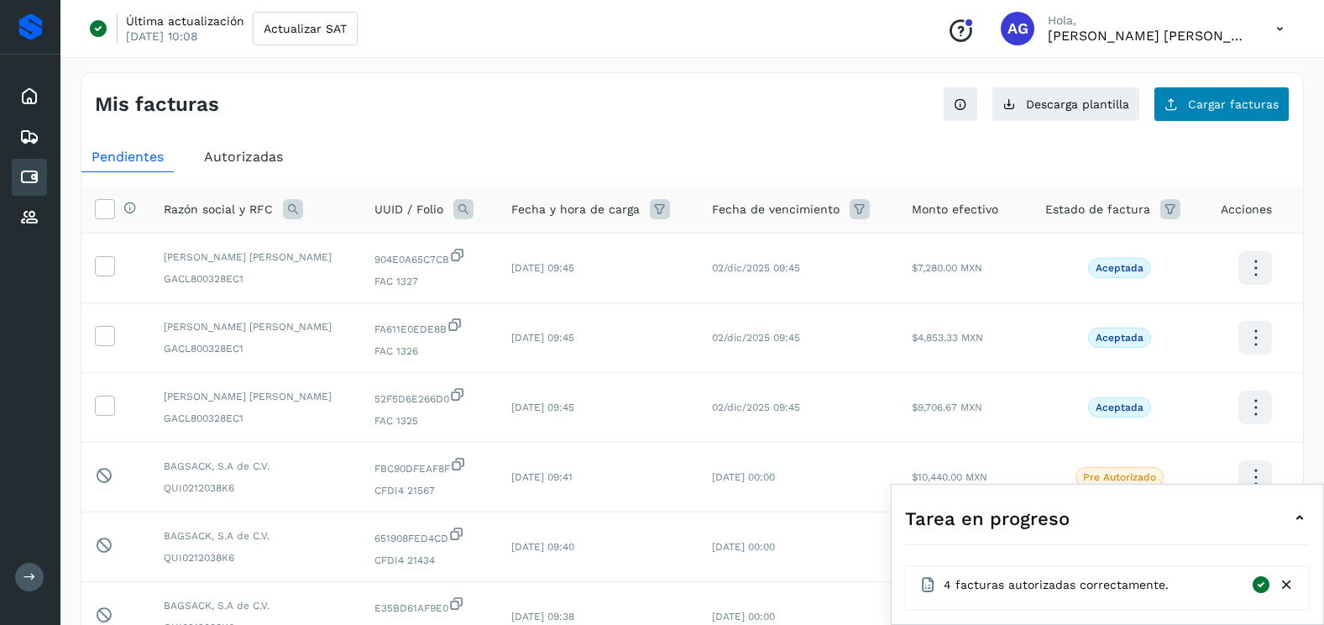
click at [1204, 124] on div "Mis facturas Ver instrucciones para cargar Facturas Descarga plantilla Cargar f…" at bounding box center [692, 562] width 1223 height 981
click at [1205, 110] on span "Cargar facturas" at bounding box center [1233, 104] width 91 height 12
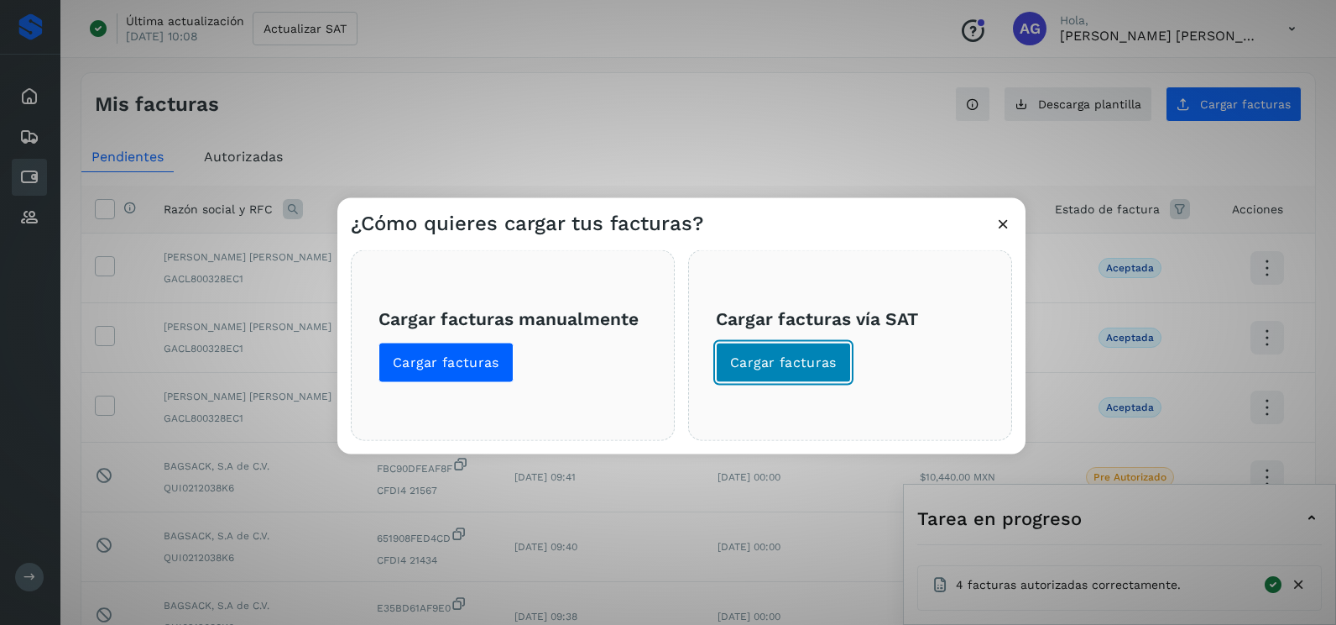
click at [831, 366] on span "Cargar facturas" at bounding box center [783, 362] width 107 height 18
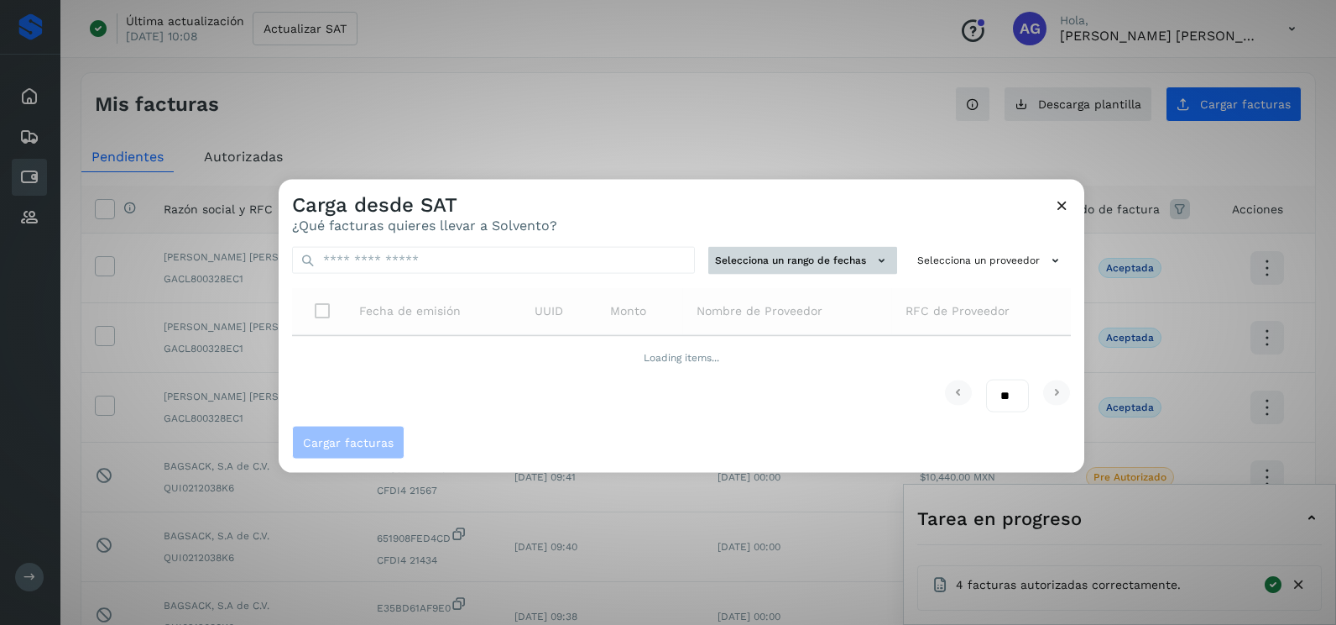
click at [829, 259] on button "Selecciona un rango de fechas" at bounding box center [803, 261] width 189 height 28
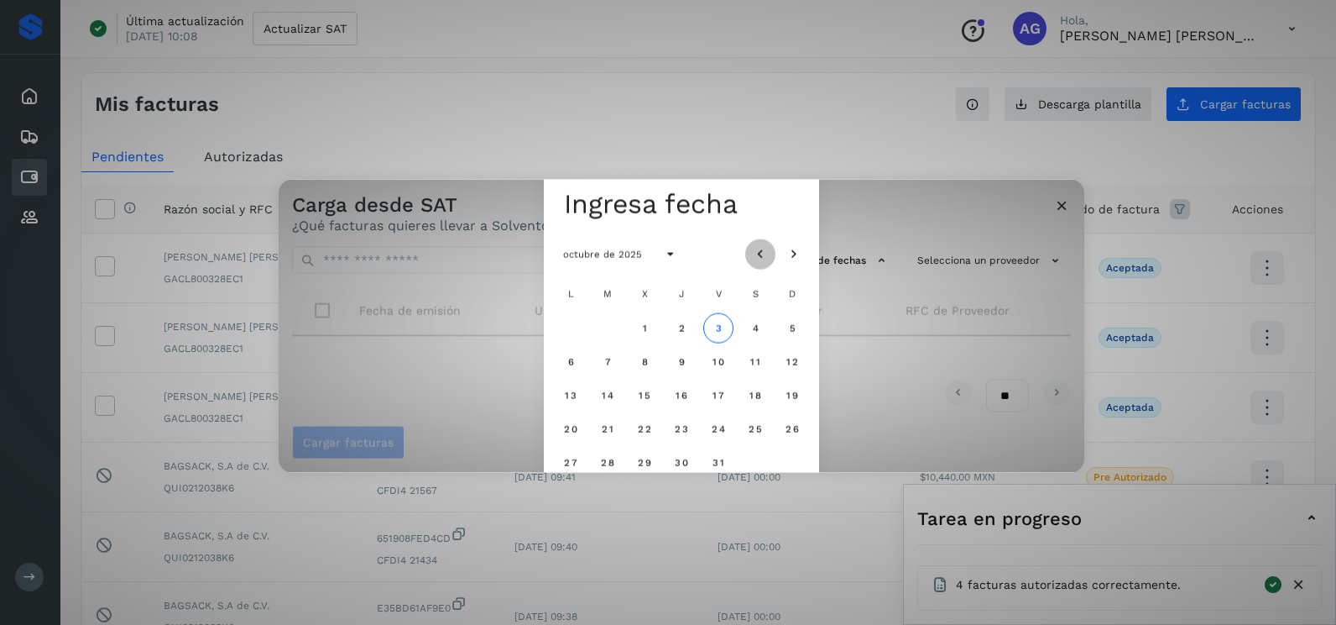
click at [765, 248] on icon "Mes anterior" at bounding box center [760, 254] width 17 height 17
click at [764, 248] on icon "Mes anterior" at bounding box center [760, 254] width 17 height 17
click at [554, 457] on div "25" at bounding box center [571, 462] width 34 height 34
click at [574, 460] on span "25" at bounding box center [570, 462] width 14 height 12
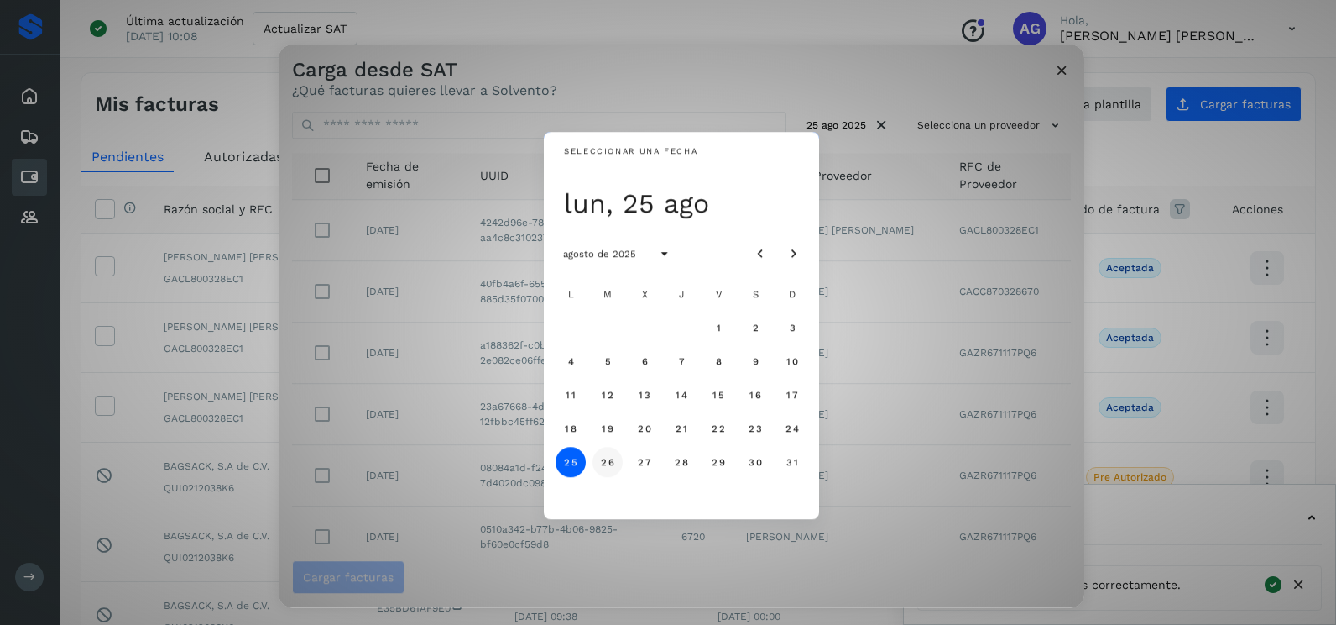
click at [602, 460] on span "26" at bounding box center [607, 462] width 14 height 12
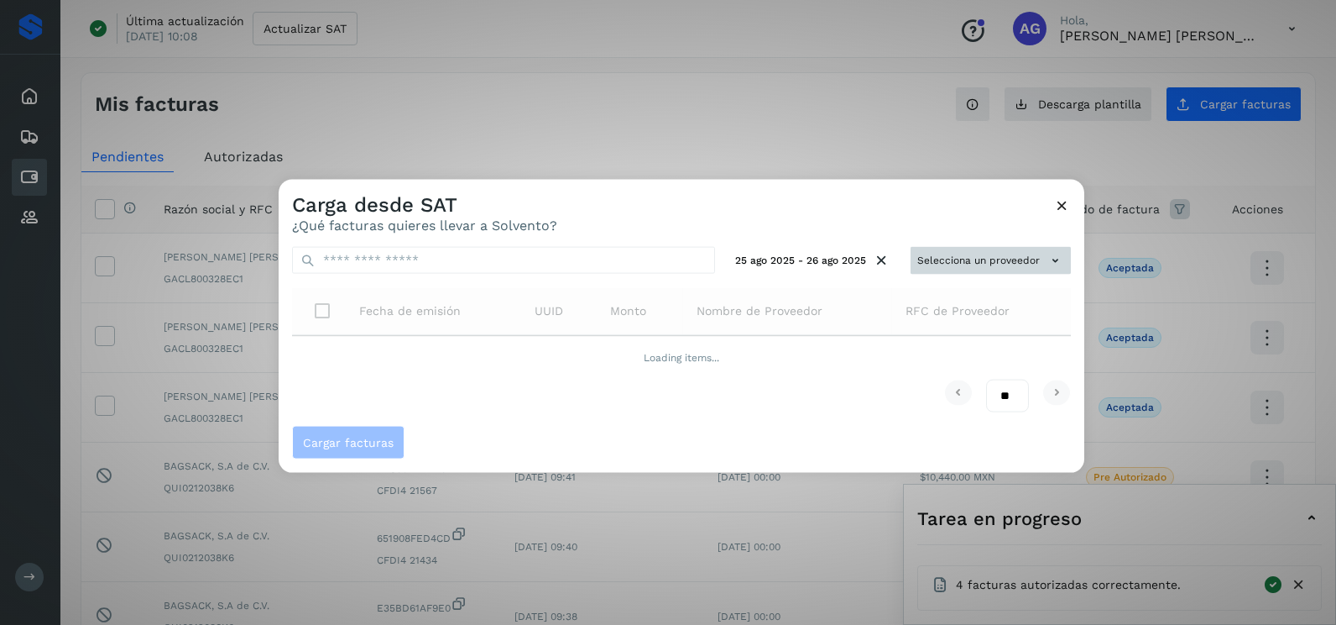
click at [1002, 247] on button "Selecciona un proveedor" at bounding box center [991, 261] width 160 height 28
click at [990, 254] on div at bounding box center [947, 492] width 1336 height 625
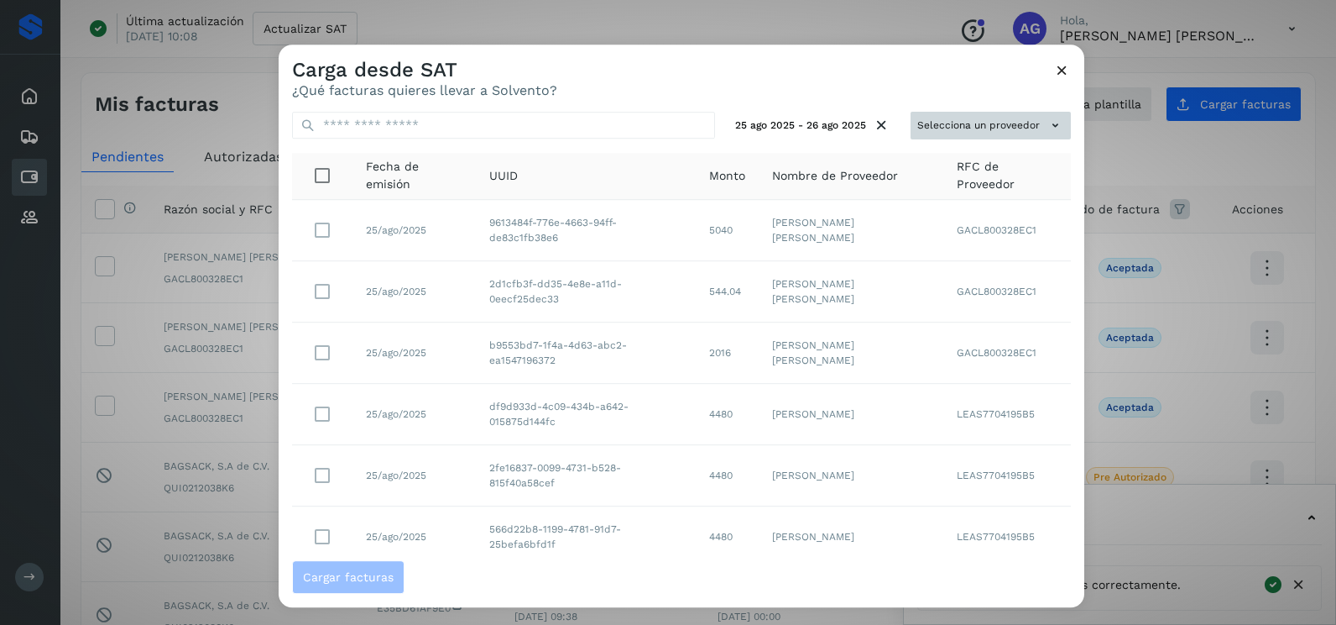
click at [983, 137] on button "Selecciona un proveedor" at bounding box center [991, 126] width 160 height 28
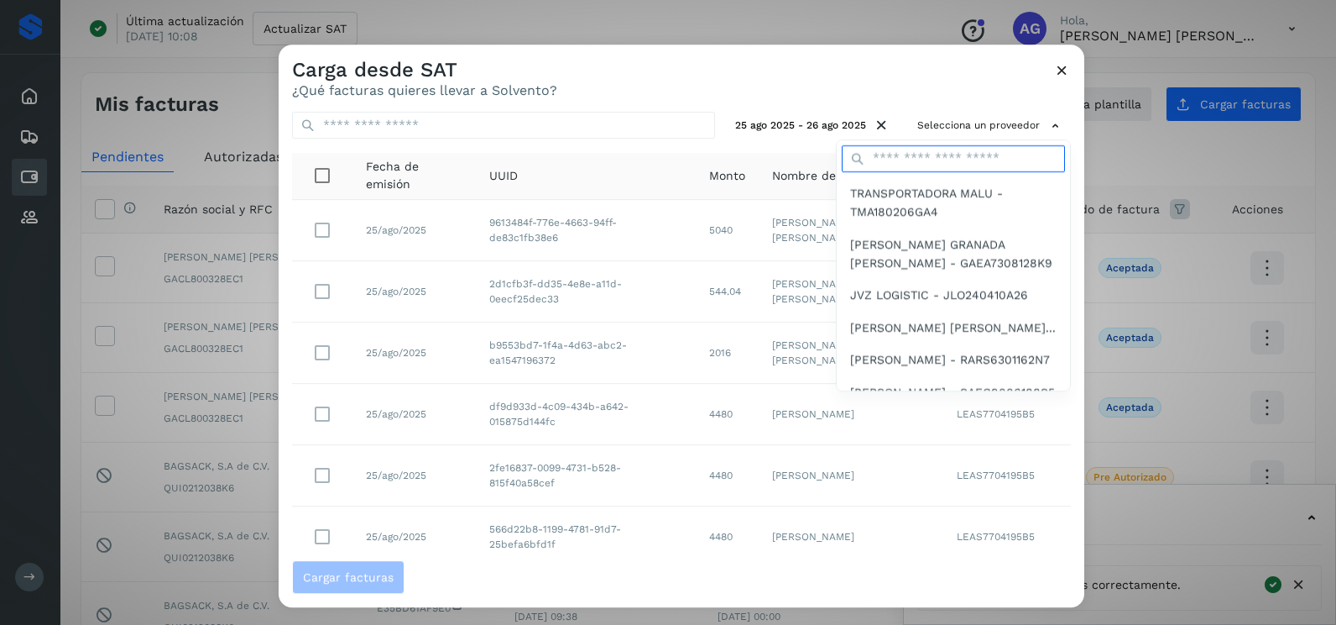
click at [950, 159] on input "text" at bounding box center [953, 158] width 223 height 27
type input "****"
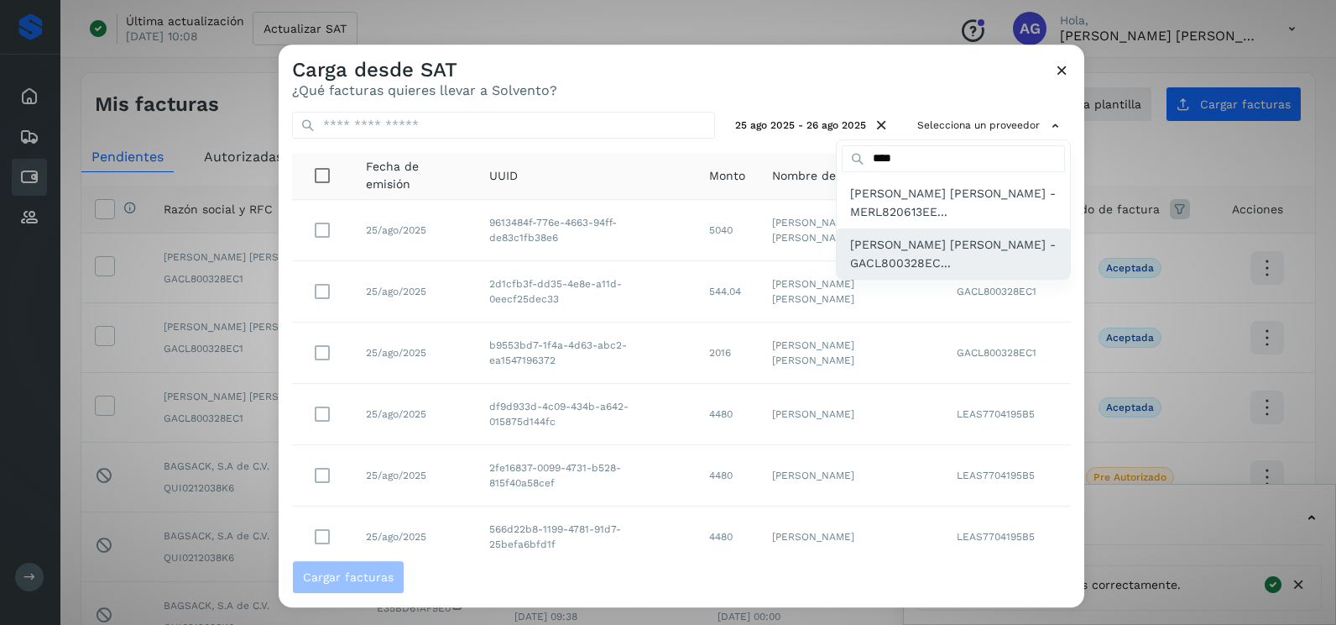
click at [917, 245] on span "[PERSON_NAME] [PERSON_NAME] - GACL800328EC..." at bounding box center [953, 254] width 207 height 38
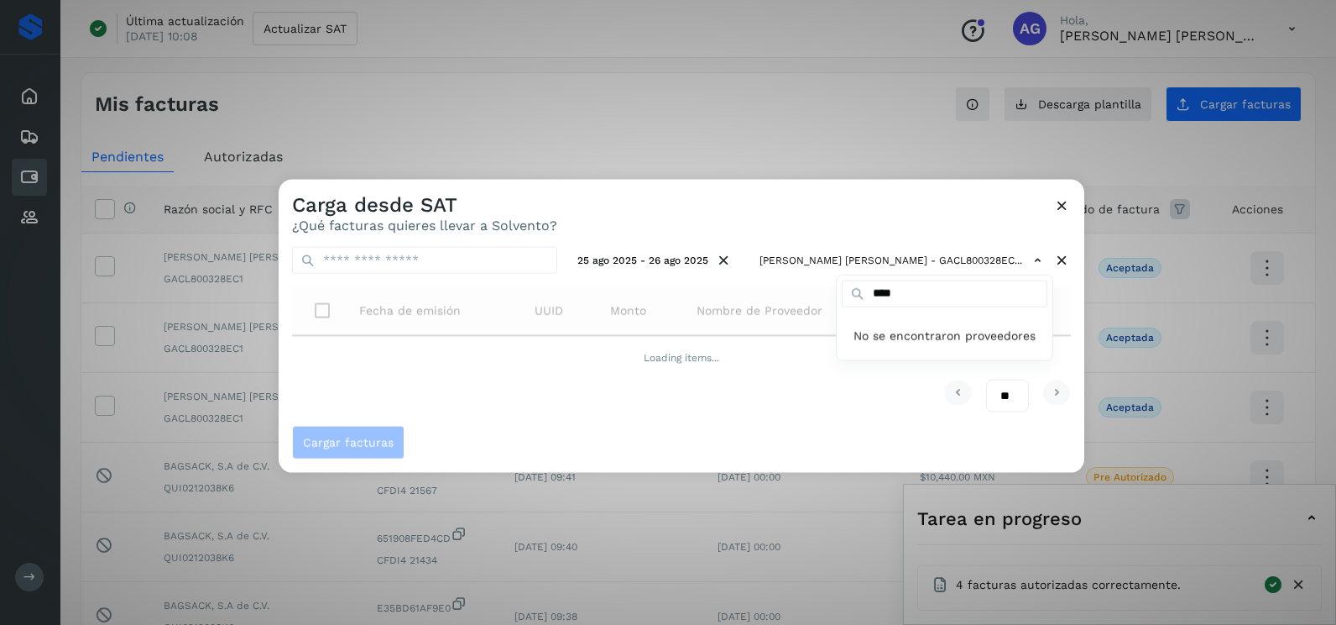
click at [806, 218] on div at bounding box center [947, 492] width 1336 height 625
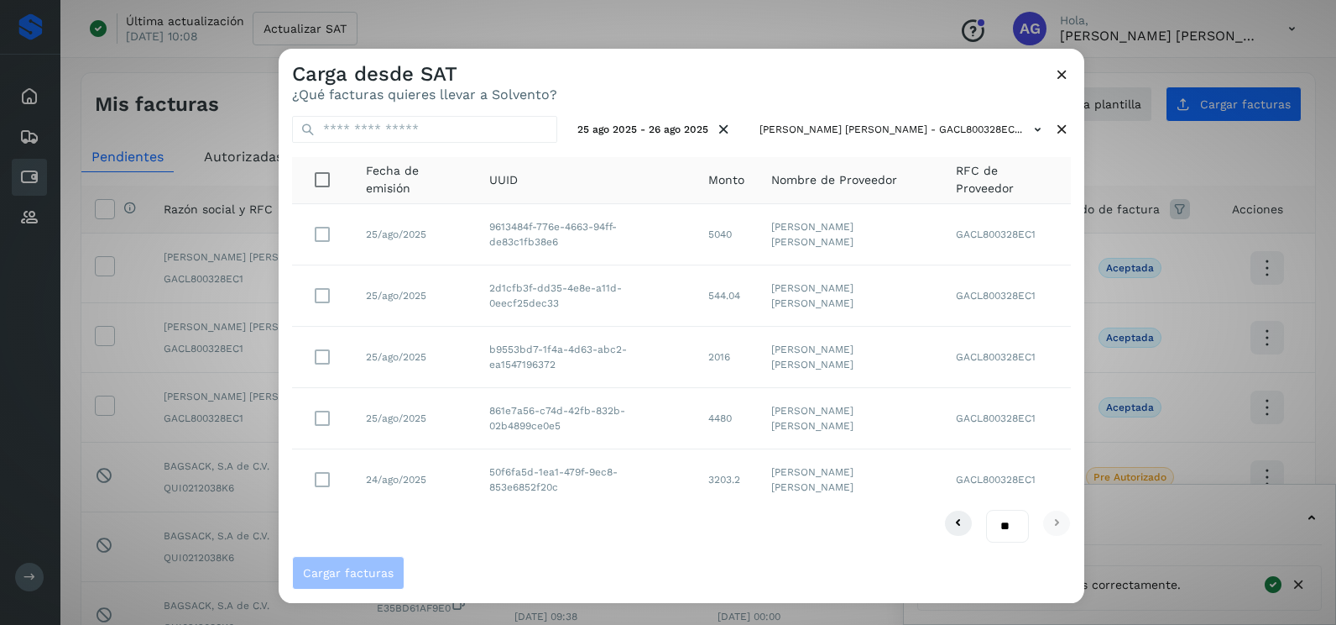
click at [1063, 74] on icon at bounding box center [1063, 74] width 18 height 18
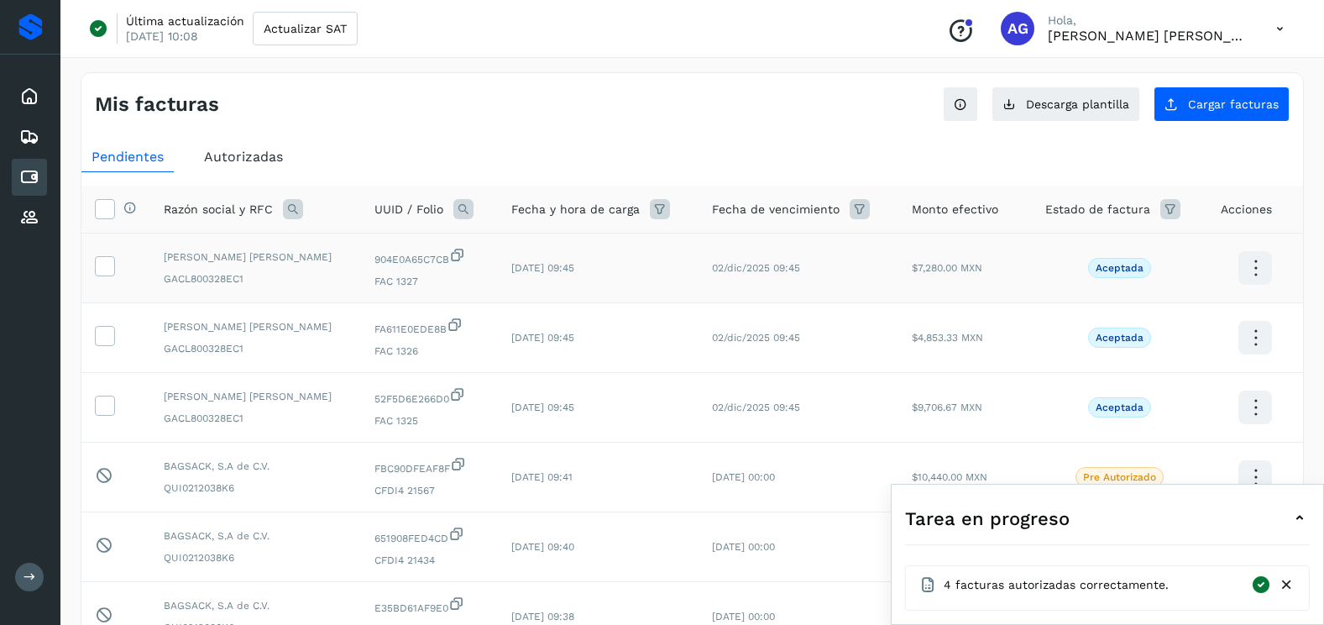
drag, startPoint x: 462, startPoint y: 202, endPoint x: 450, endPoint y: 240, distance: 39.6
click at [462, 202] on icon at bounding box center [463, 209] width 20 height 20
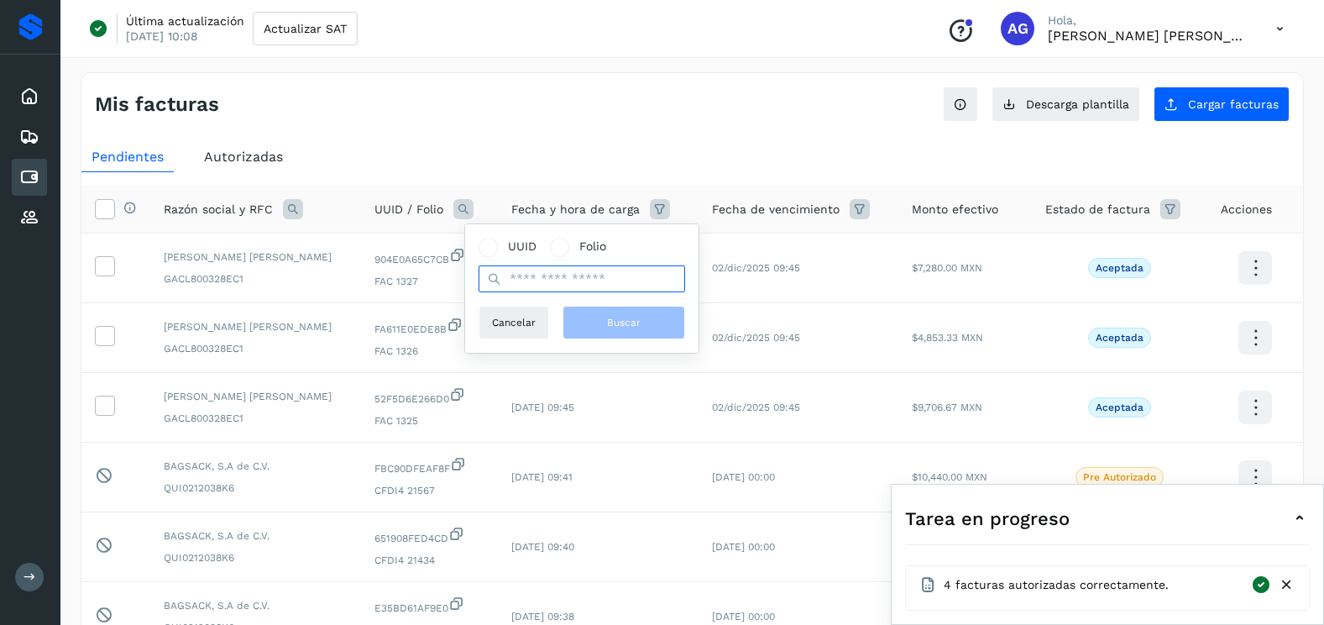
click at [531, 277] on input "text" at bounding box center [582, 278] width 207 height 27
paste input "**********"
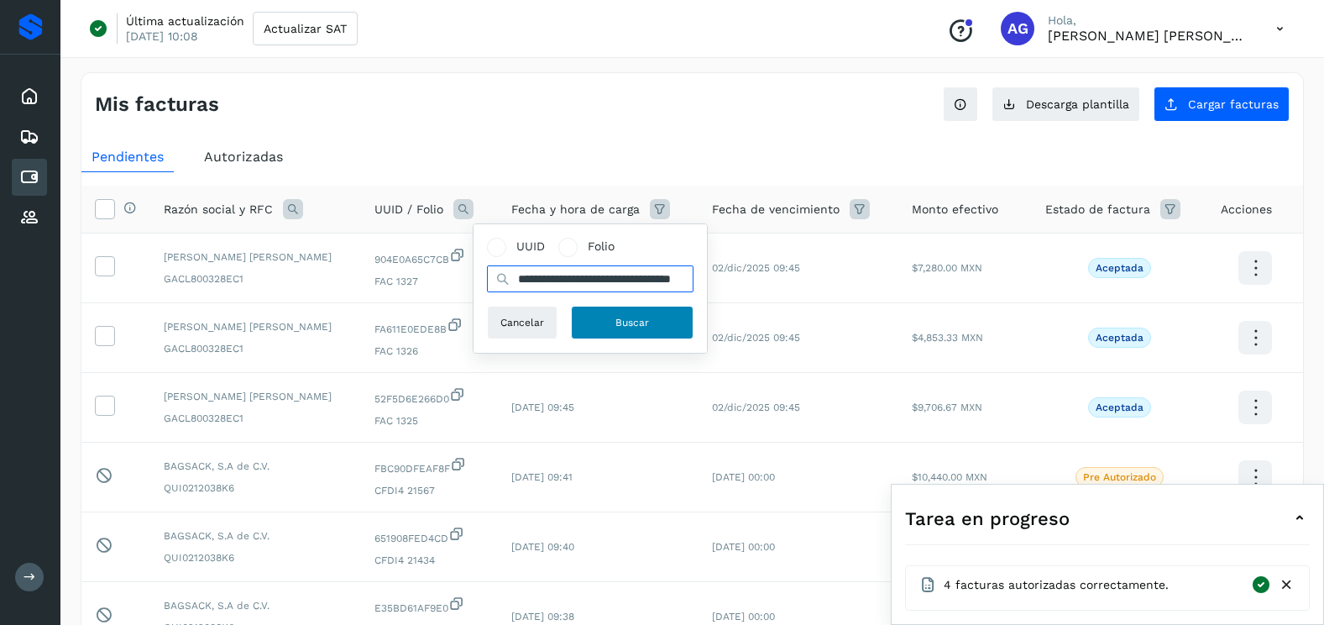
type input "**********"
click at [621, 316] on span "Buscar" at bounding box center [632, 322] width 34 height 15
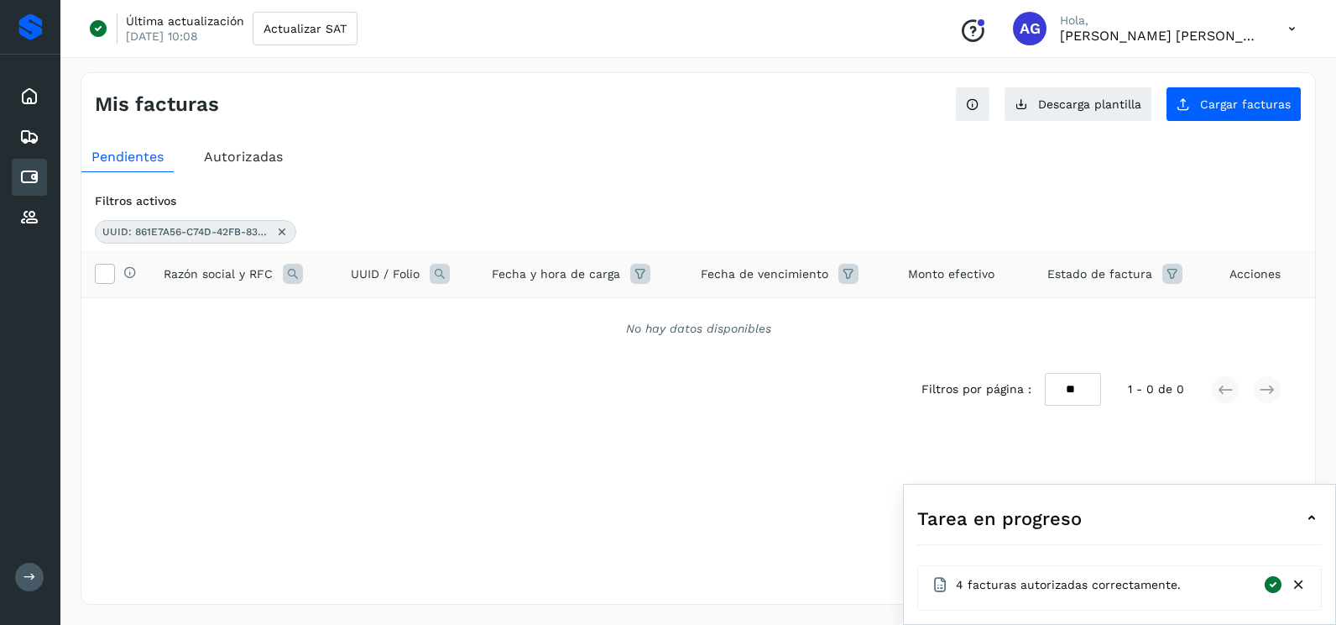
click at [283, 228] on icon at bounding box center [281, 231] width 13 height 13
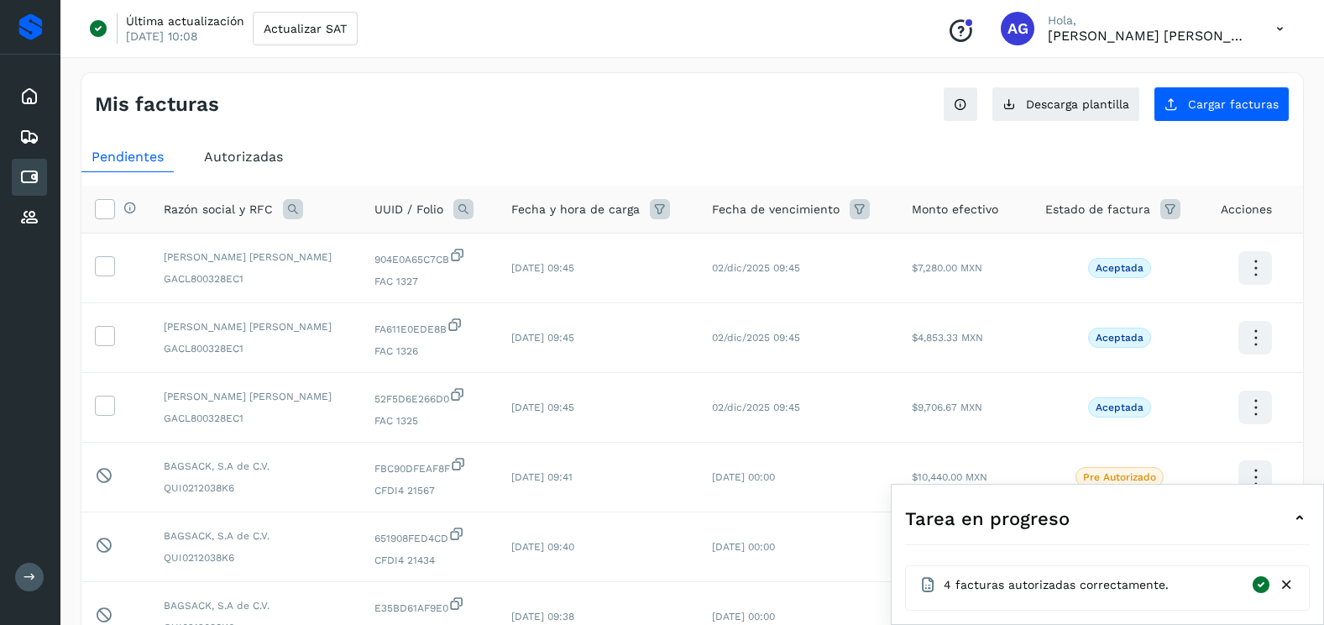
click at [229, 158] on span "Autorizadas" at bounding box center [243, 157] width 79 height 16
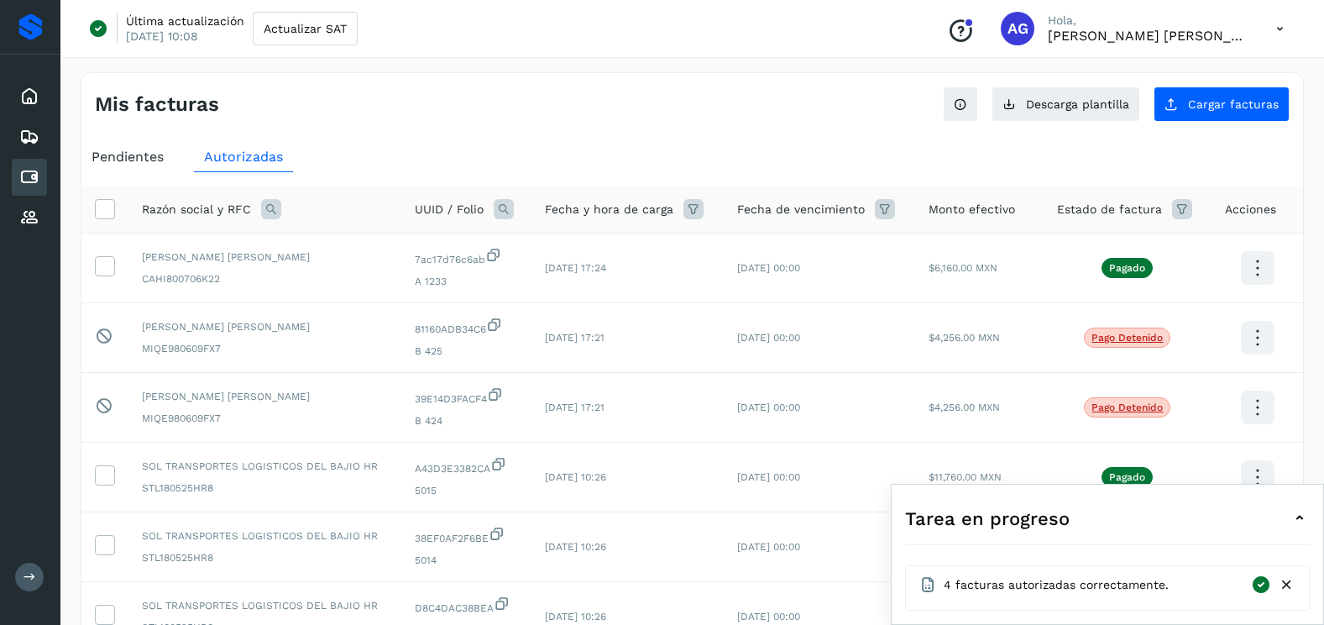
click at [497, 209] on icon at bounding box center [504, 209] width 20 height 20
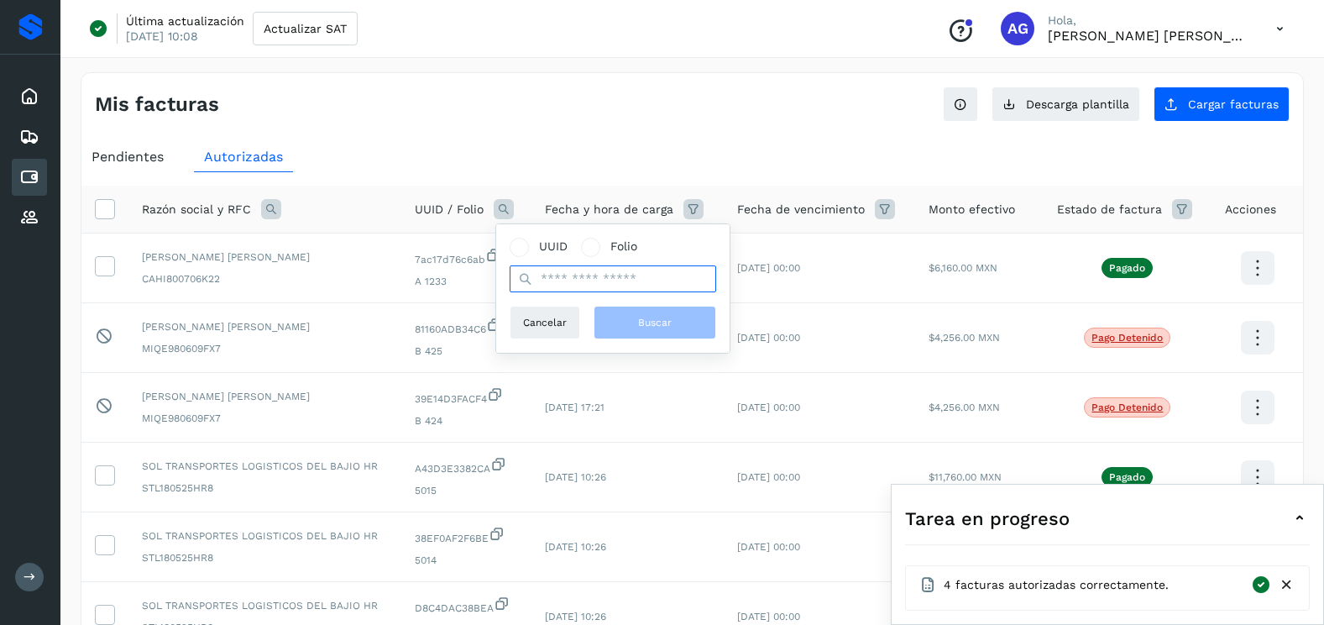
click at [577, 281] on input "text" at bounding box center [613, 278] width 207 height 27
paste input "**********"
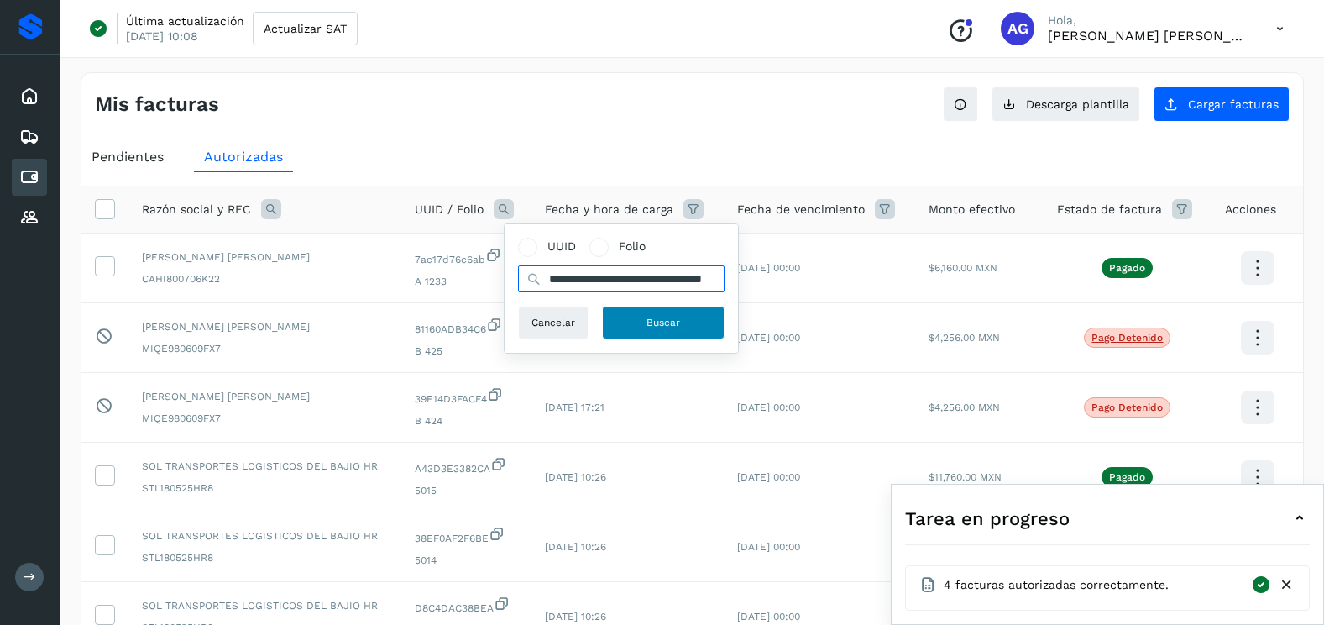
type input "**********"
click at [677, 328] on span "Buscar" at bounding box center [663, 322] width 34 height 15
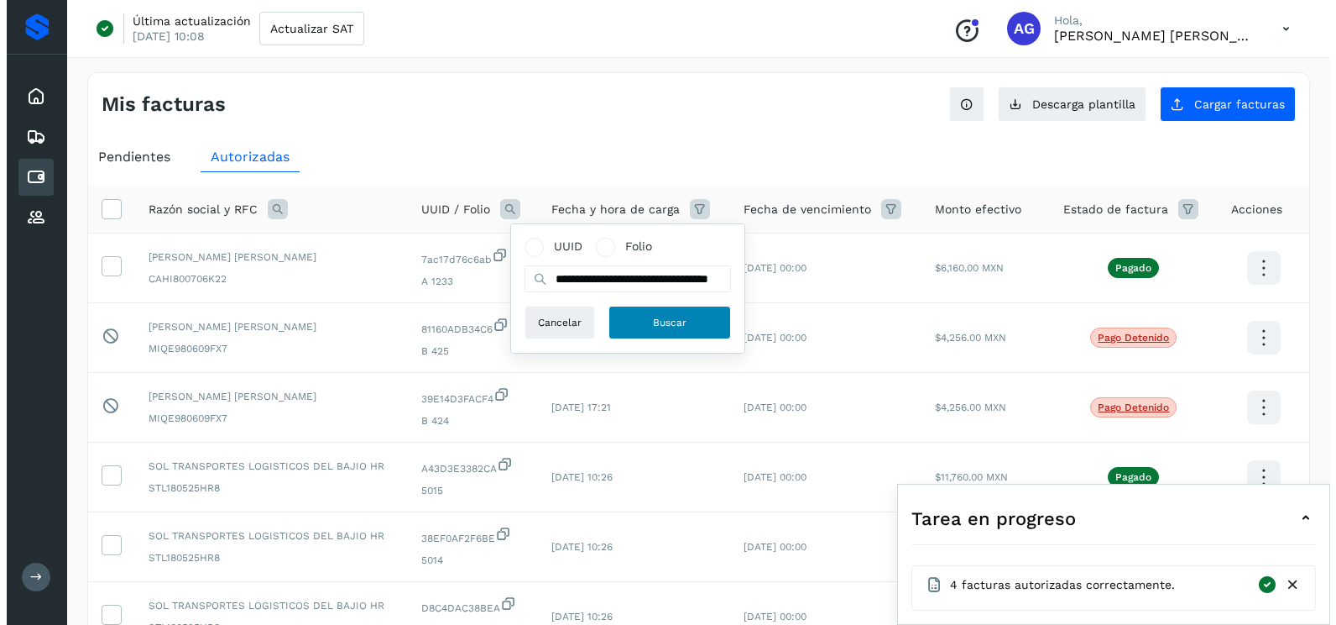
scroll to position [0, 0]
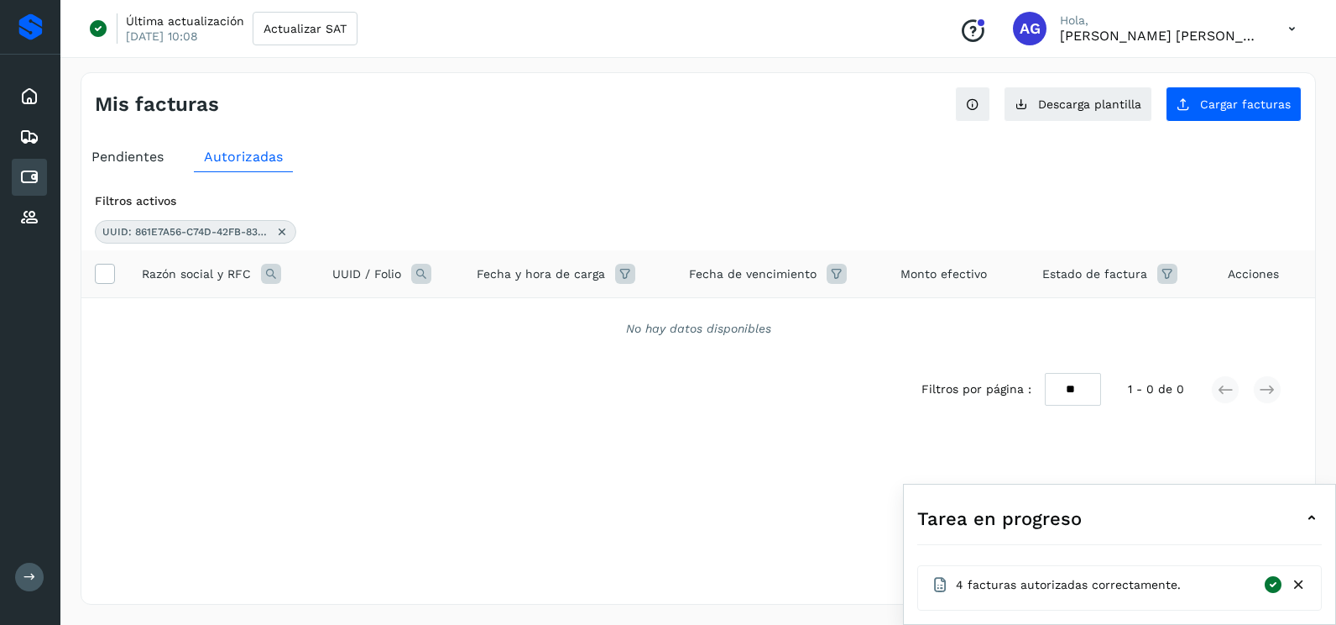
click at [285, 231] on icon at bounding box center [281, 231] width 13 height 13
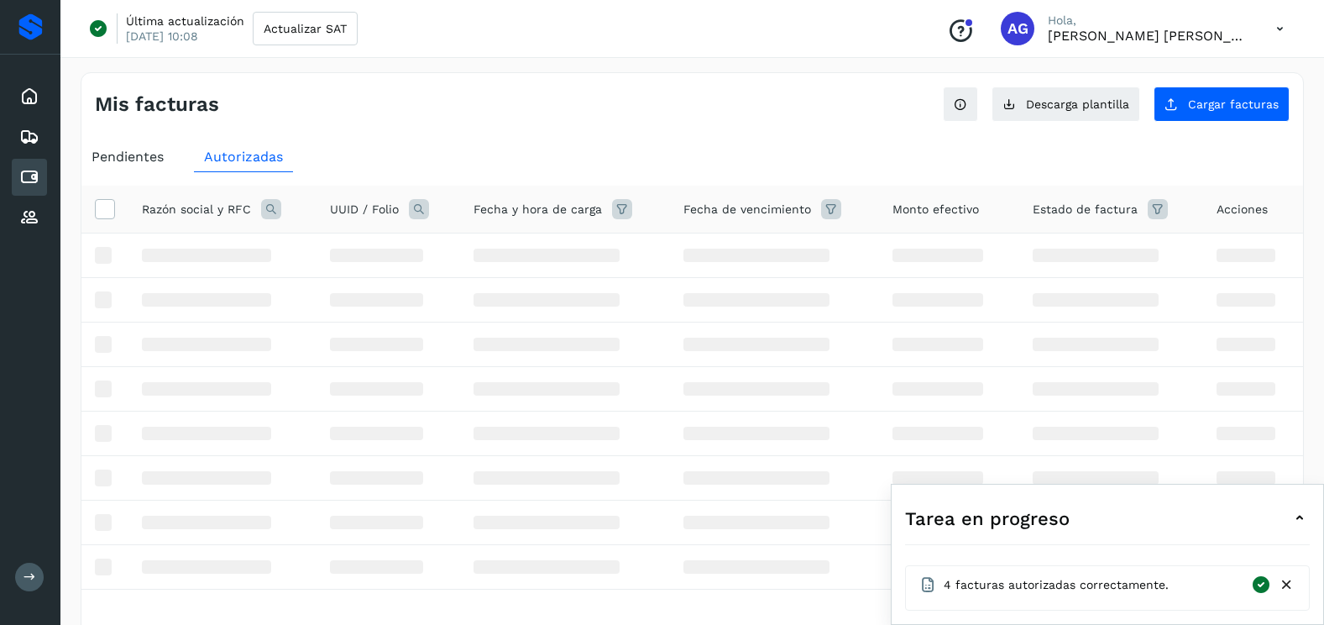
click at [140, 157] on span "Pendientes" at bounding box center [128, 157] width 72 height 16
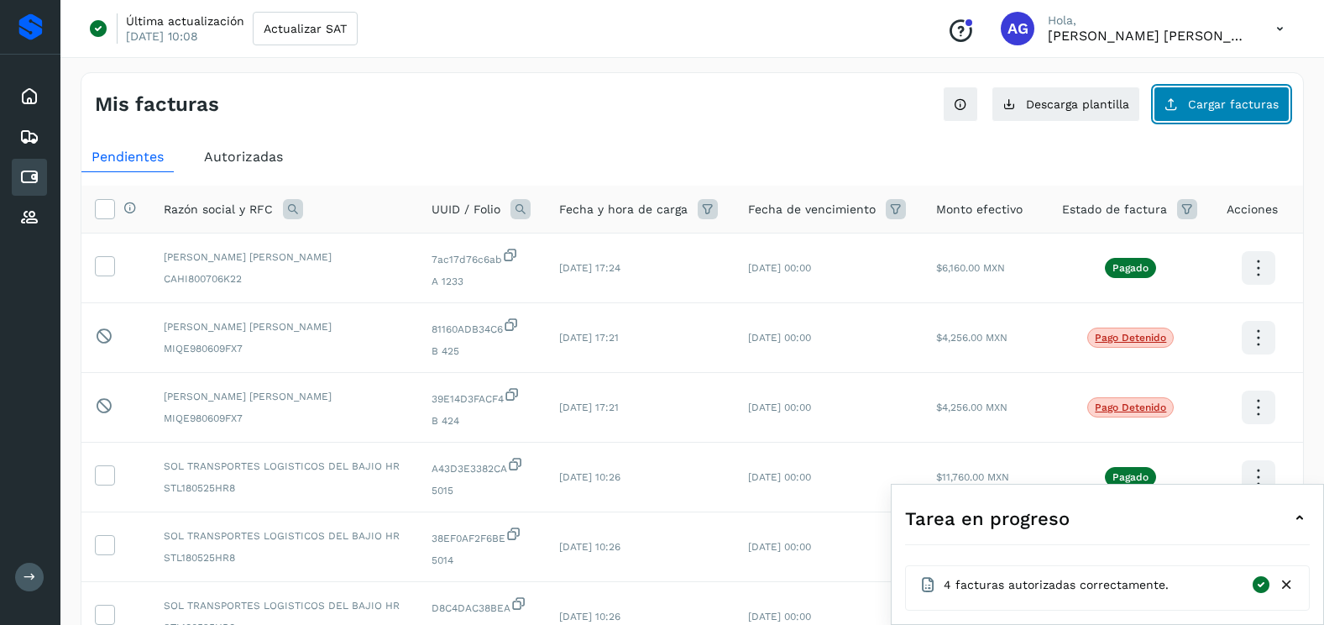
click at [1237, 107] on span "Cargar facturas" at bounding box center [1233, 104] width 91 height 12
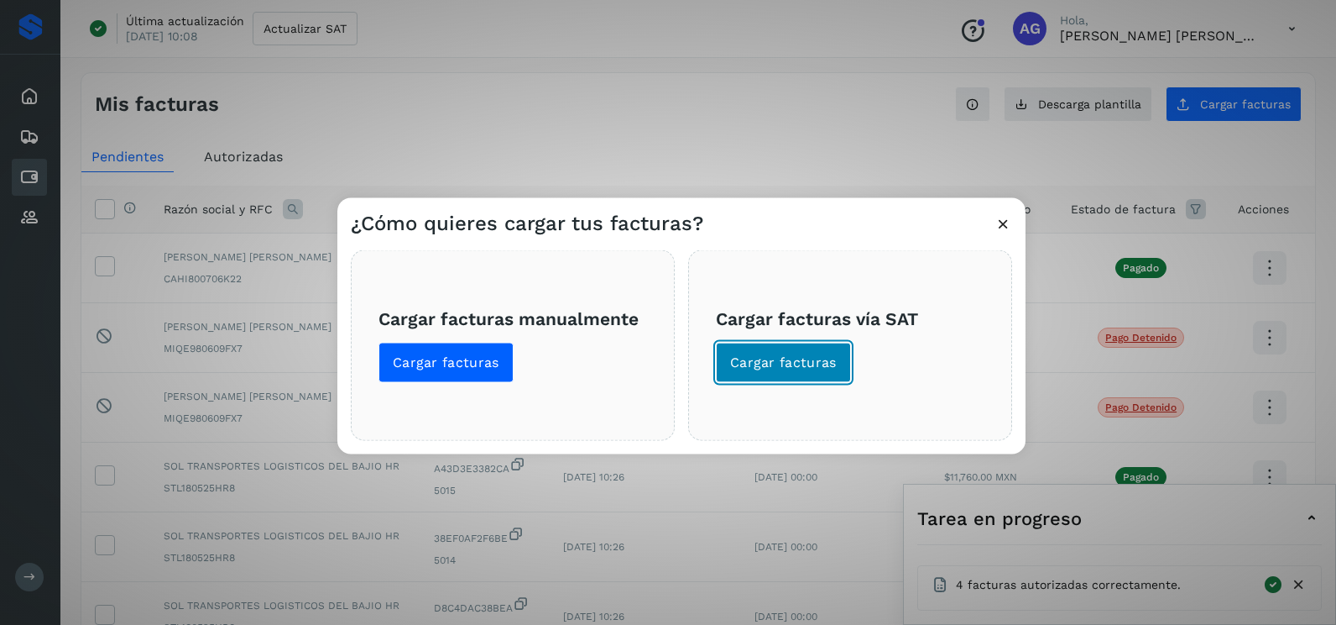
click at [818, 359] on span "Cargar facturas" at bounding box center [783, 362] width 107 height 18
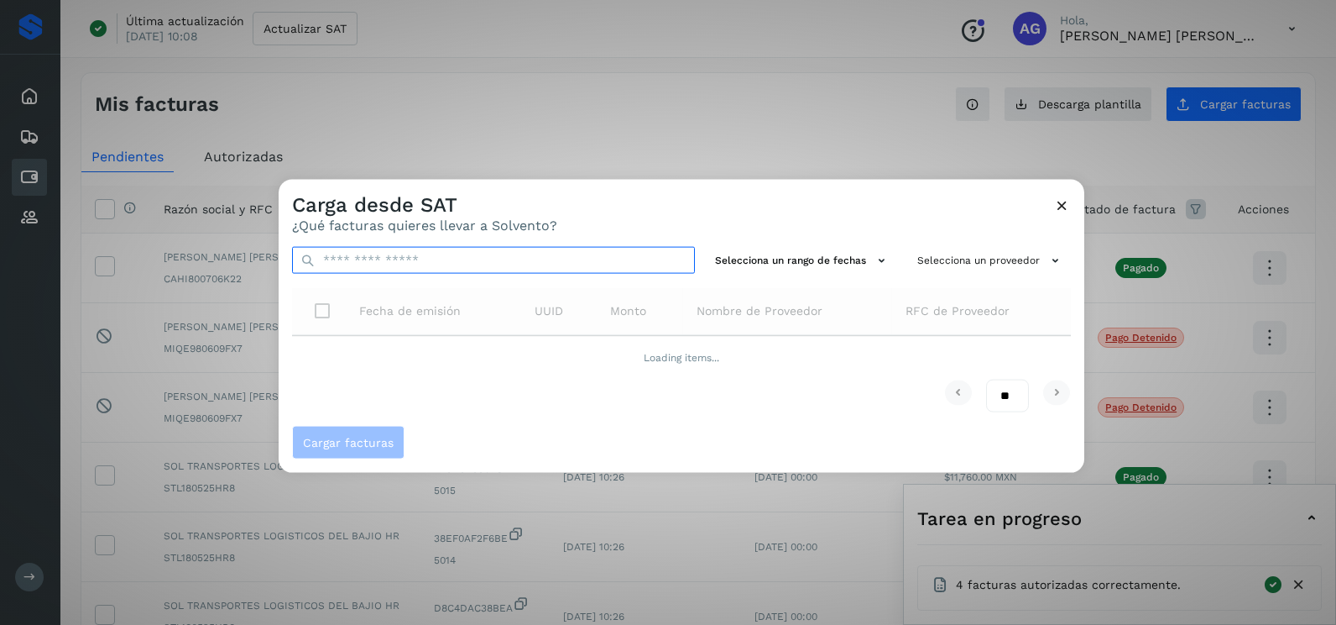
click at [646, 256] on input "text" at bounding box center [493, 260] width 403 height 27
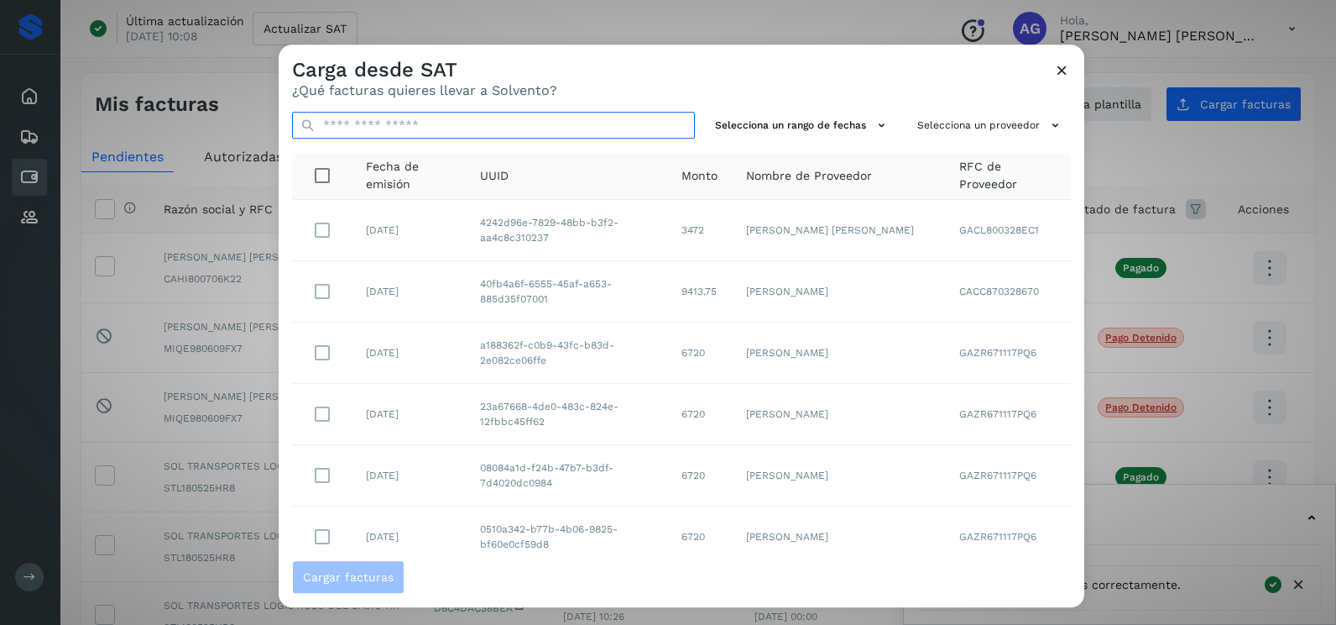
click at [650, 130] on input "text" at bounding box center [493, 125] width 403 height 27
paste input "**********"
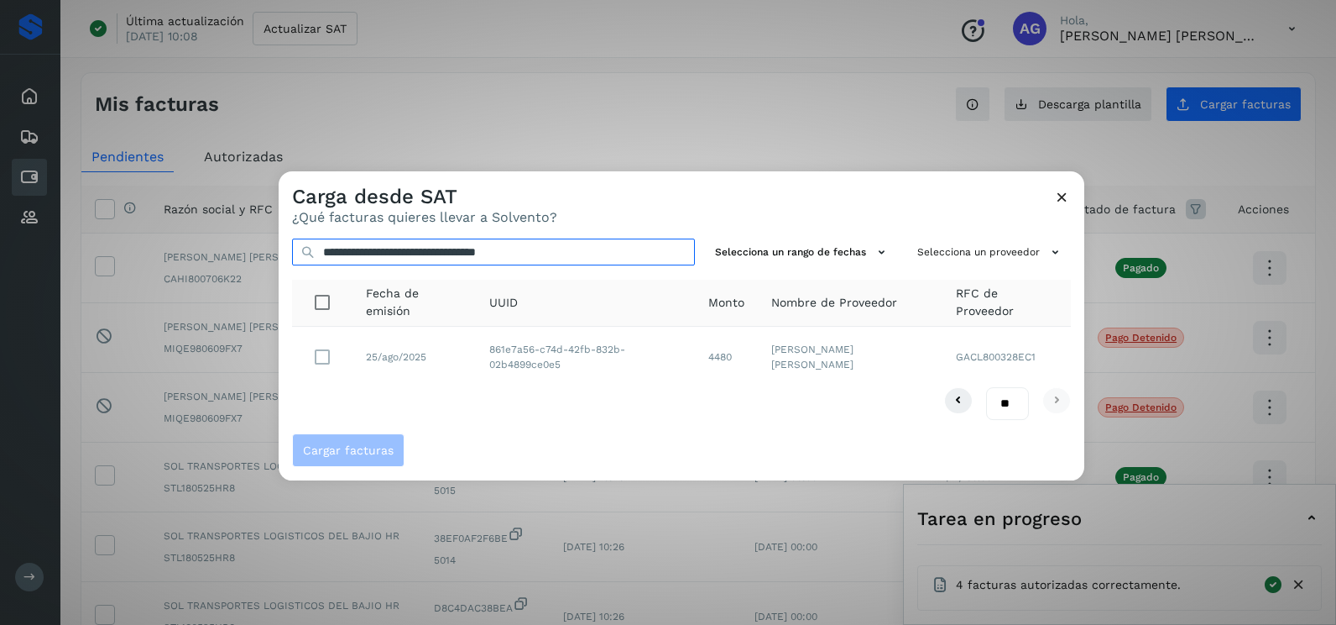
type input "**********"
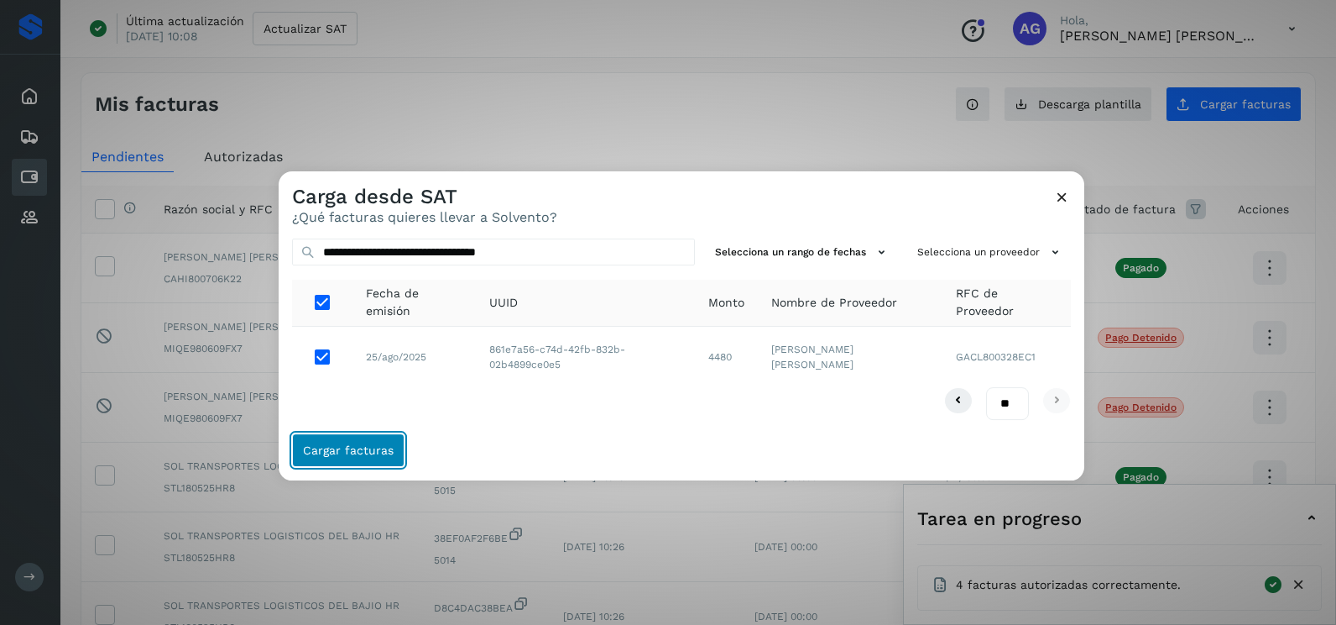
click at [362, 457] on button "Cargar facturas" at bounding box center [348, 450] width 112 height 34
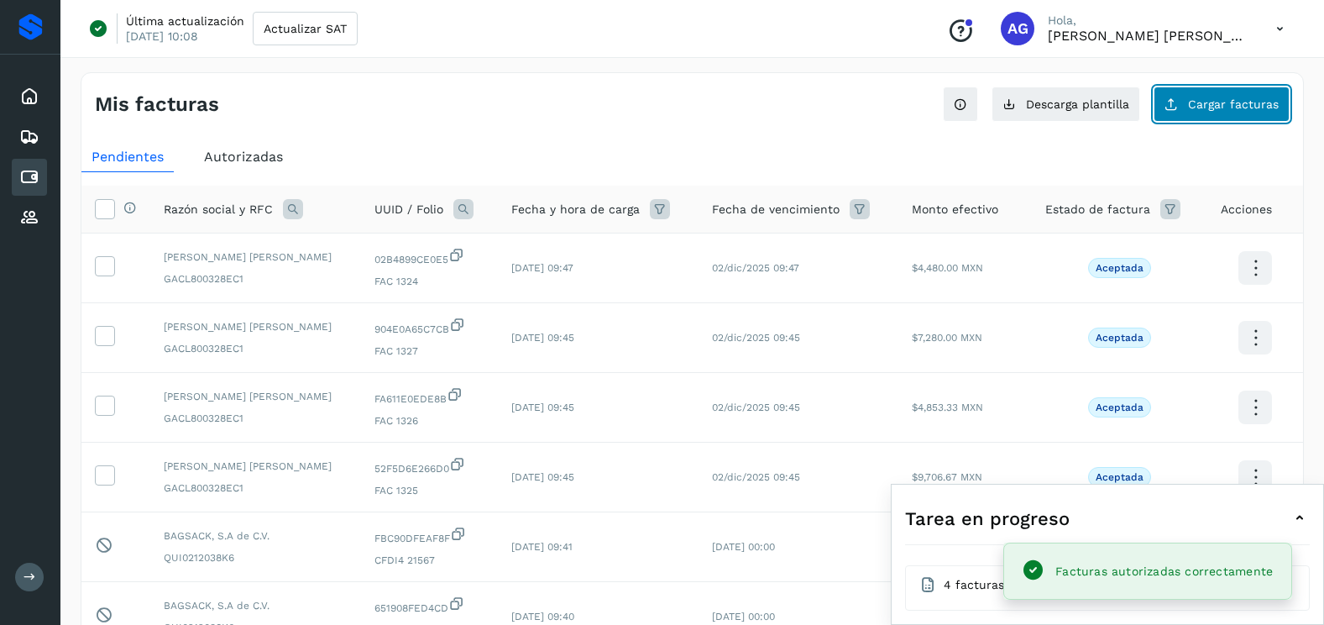
click at [1238, 114] on button "Cargar facturas" at bounding box center [1221, 103] width 136 height 35
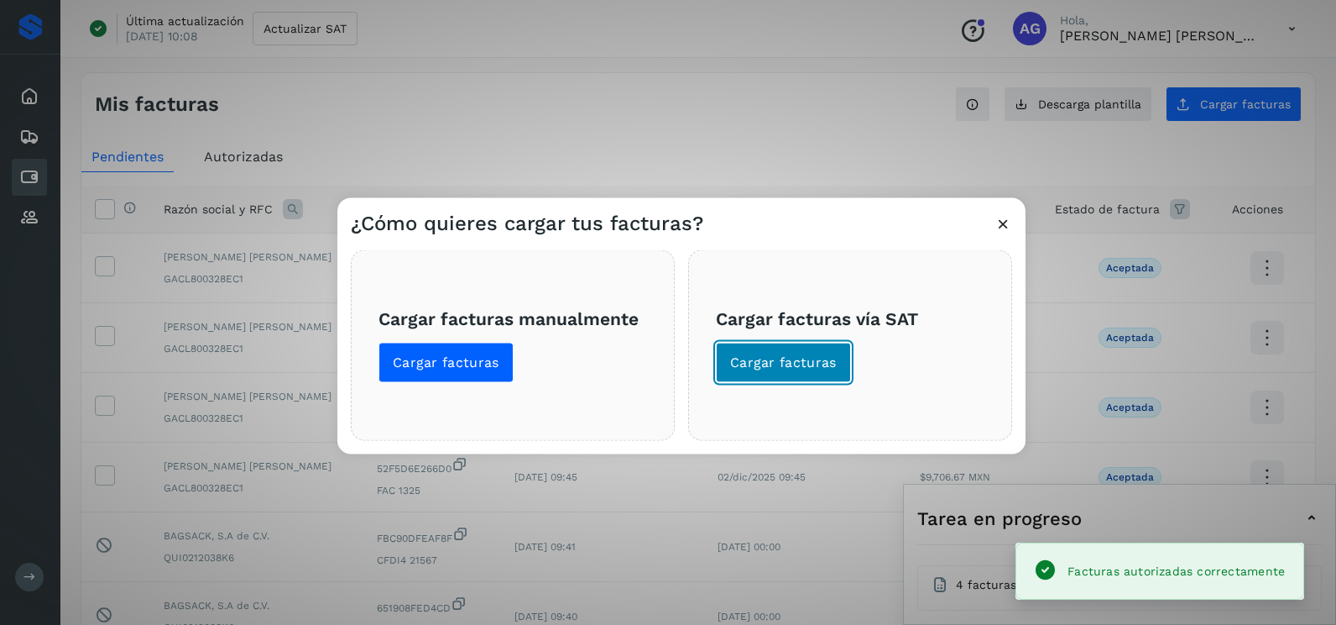
click at [758, 374] on button "Cargar facturas" at bounding box center [783, 363] width 135 height 40
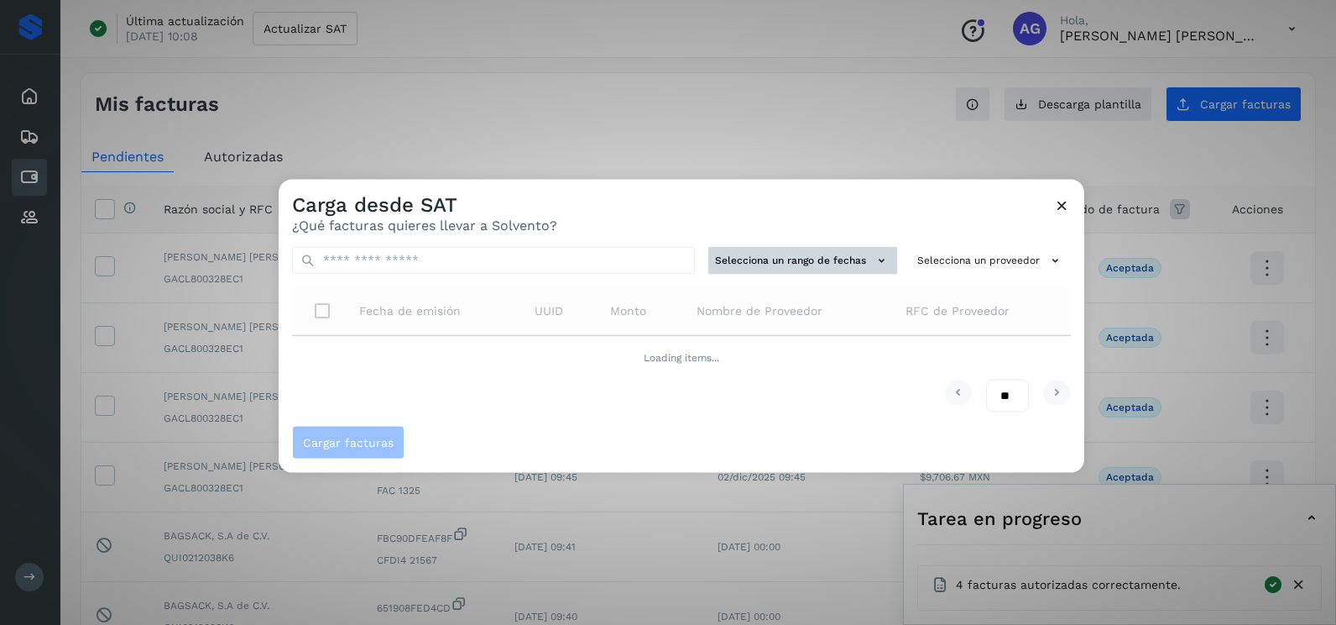
click at [822, 249] on button "Selecciona un rango de fechas" at bounding box center [803, 261] width 189 height 28
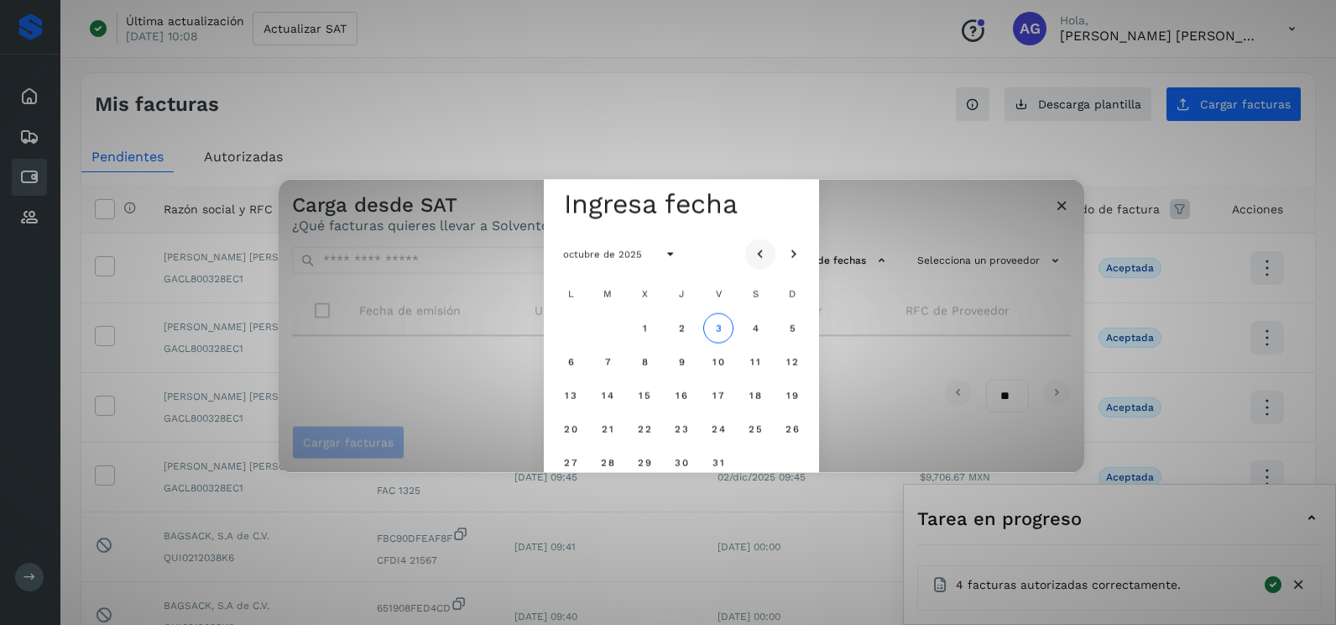
click at [767, 258] on icon "Mes anterior" at bounding box center [760, 254] width 17 height 17
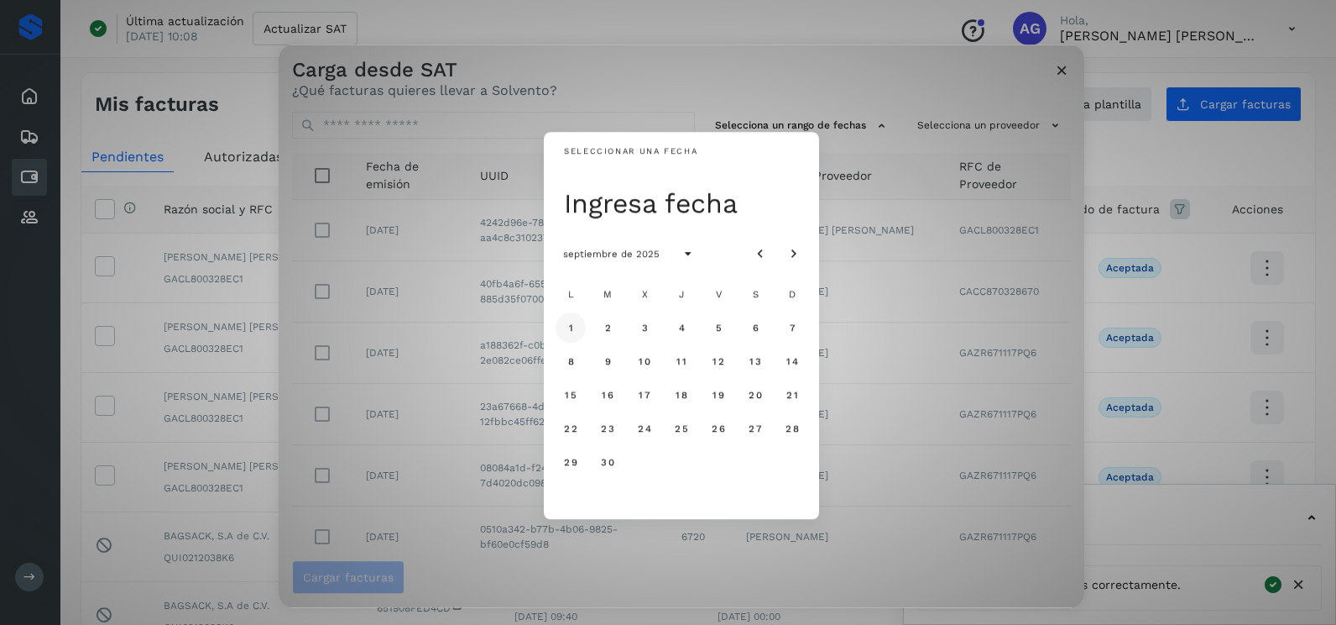
click at [573, 330] on span "1" at bounding box center [570, 328] width 6 height 12
click at [611, 334] on button "2" at bounding box center [608, 327] width 30 height 30
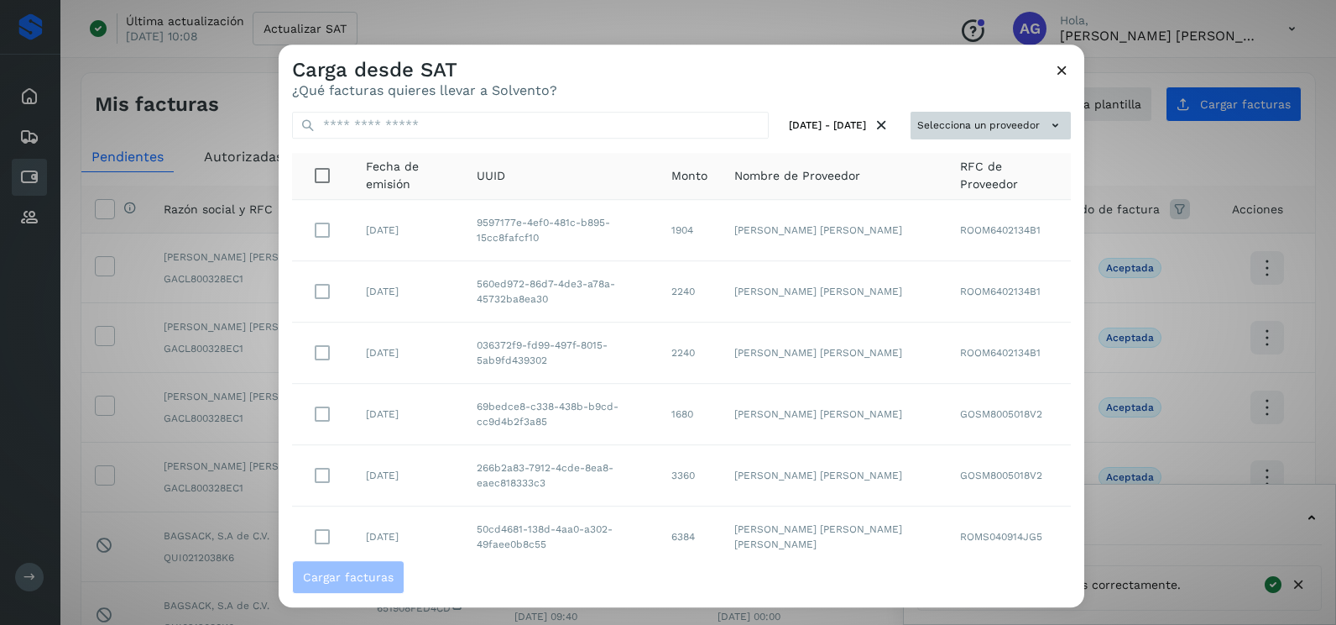
click at [1006, 131] on button "Selecciona un proveedor" at bounding box center [991, 126] width 160 height 28
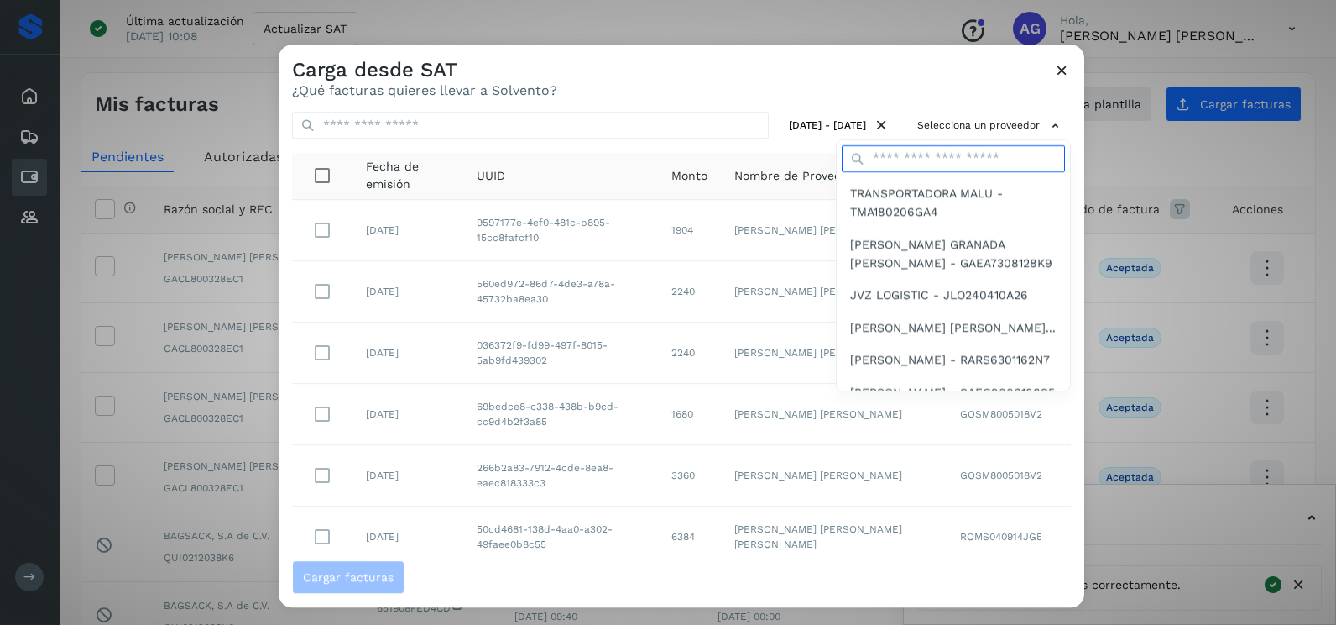
click at [939, 161] on input "text" at bounding box center [953, 158] width 223 height 27
type input "****"
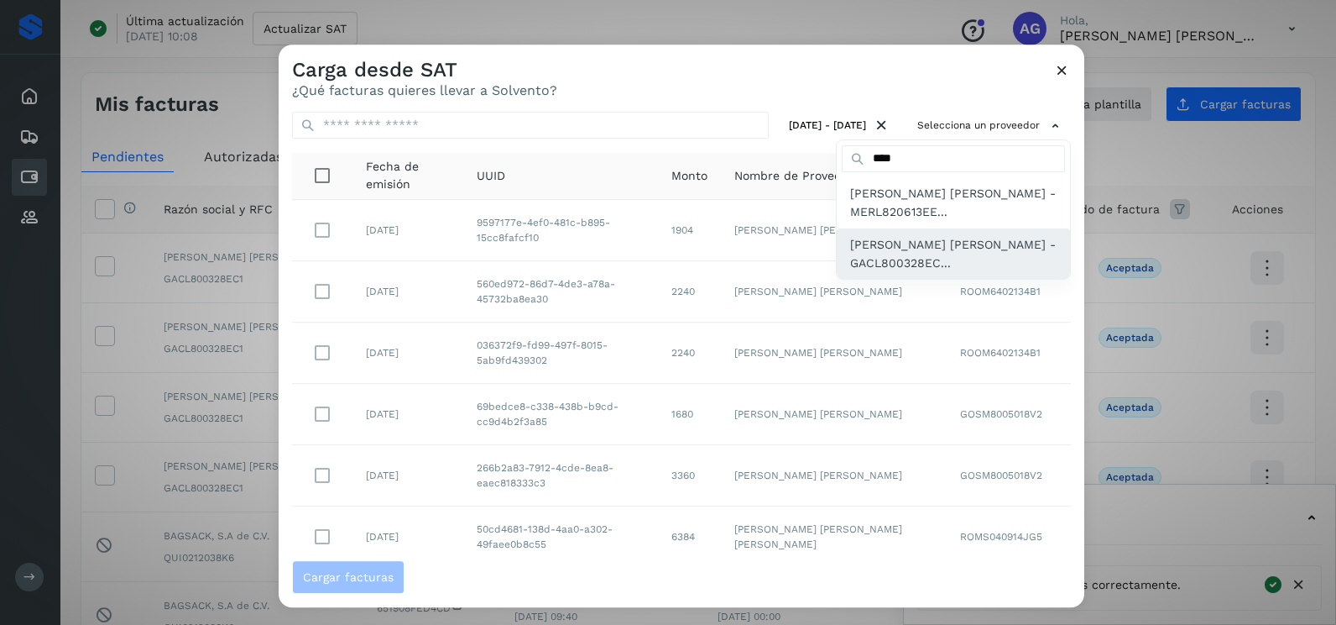
click at [915, 245] on span "[PERSON_NAME] [PERSON_NAME] - GACL800328EC..." at bounding box center [953, 254] width 207 height 38
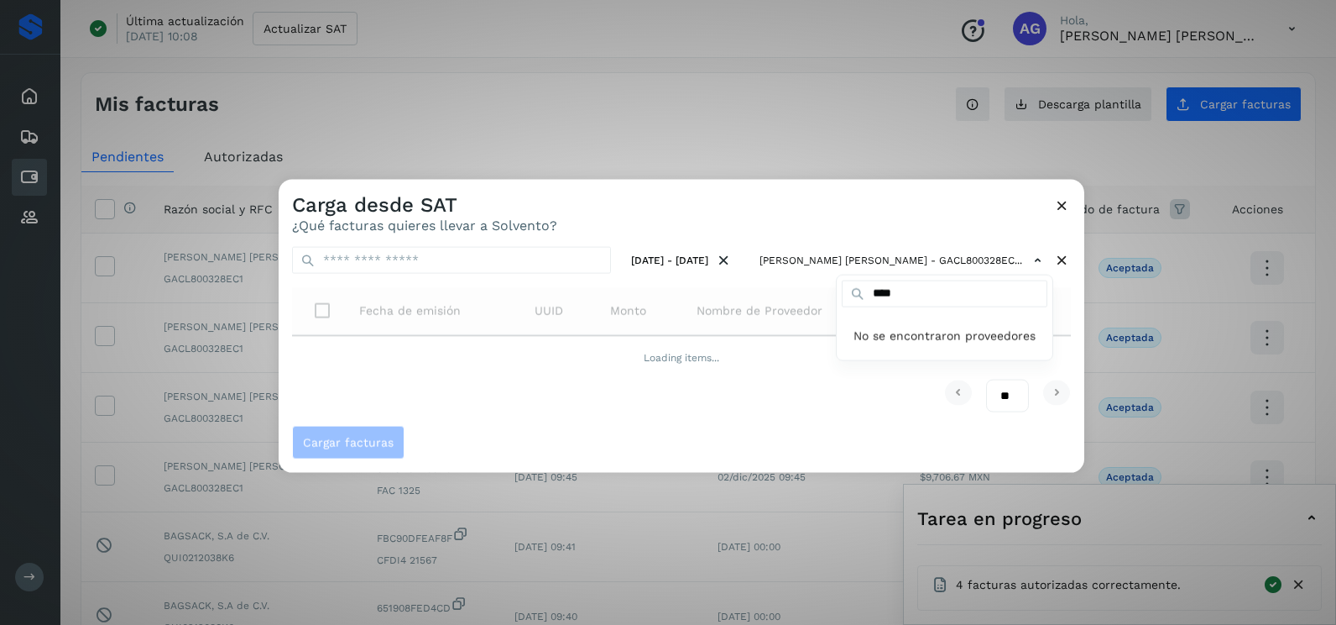
click at [834, 233] on div at bounding box center [947, 492] width 1336 height 625
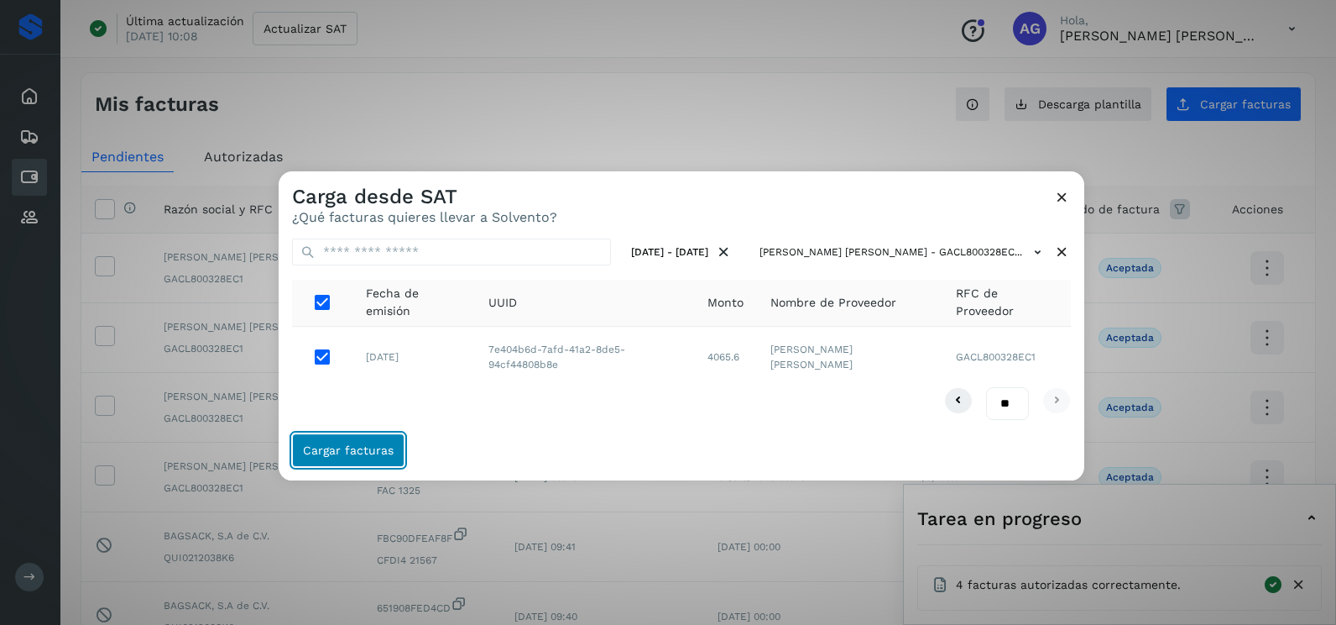
click at [367, 448] on span "Cargar facturas" at bounding box center [348, 450] width 91 height 12
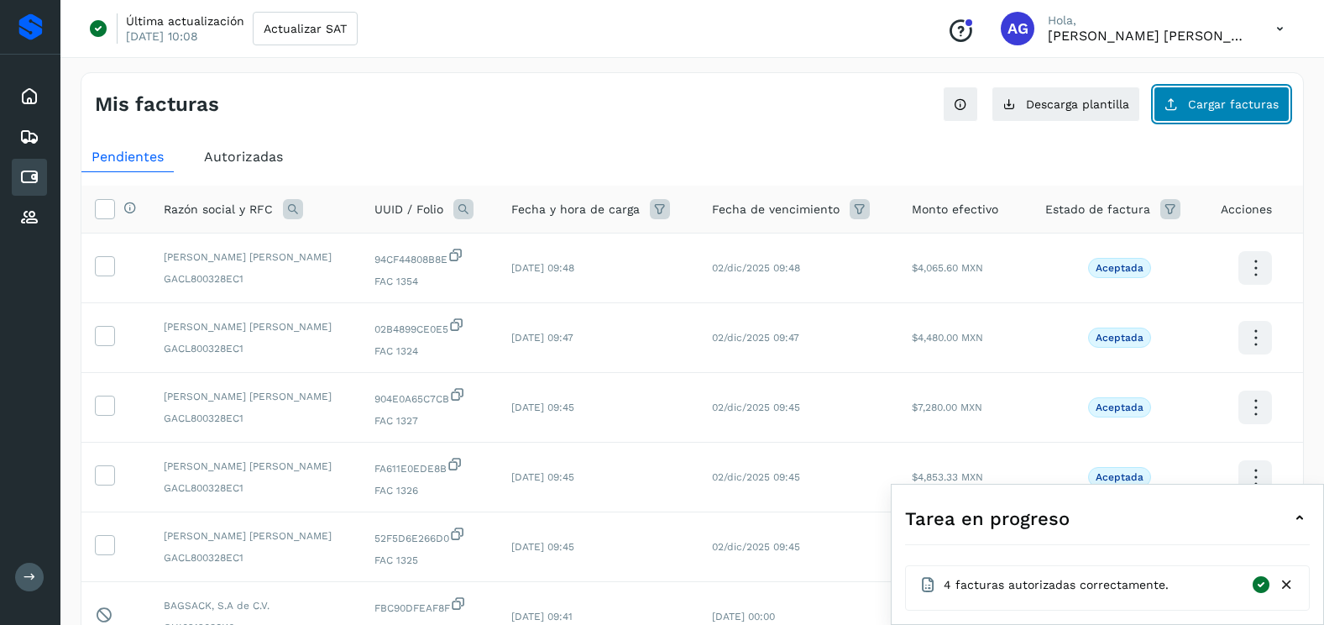
click at [1216, 101] on span "Cargar facturas" at bounding box center [1233, 104] width 91 height 12
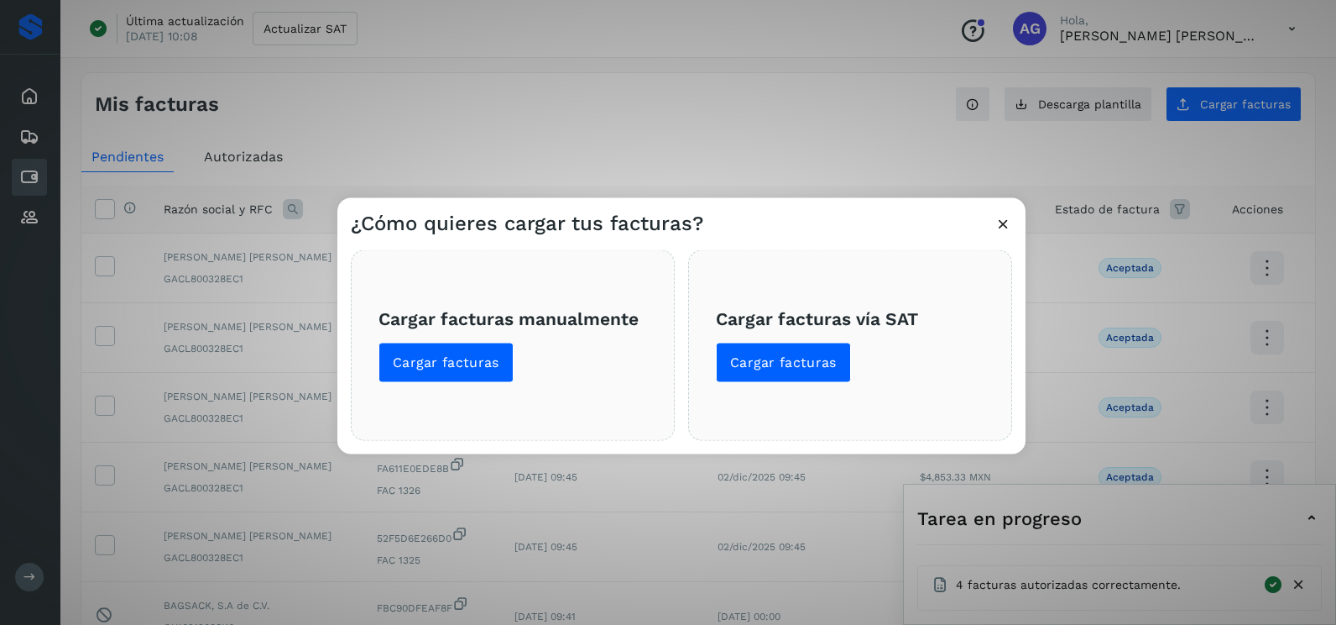
click at [750, 384] on div "Cargar facturas vía SAT Cargar facturas" at bounding box center [850, 345] width 324 height 191
click at [750, 375] on button "Cargar facturas" at bounding box center [783, 363] width 135 height 40
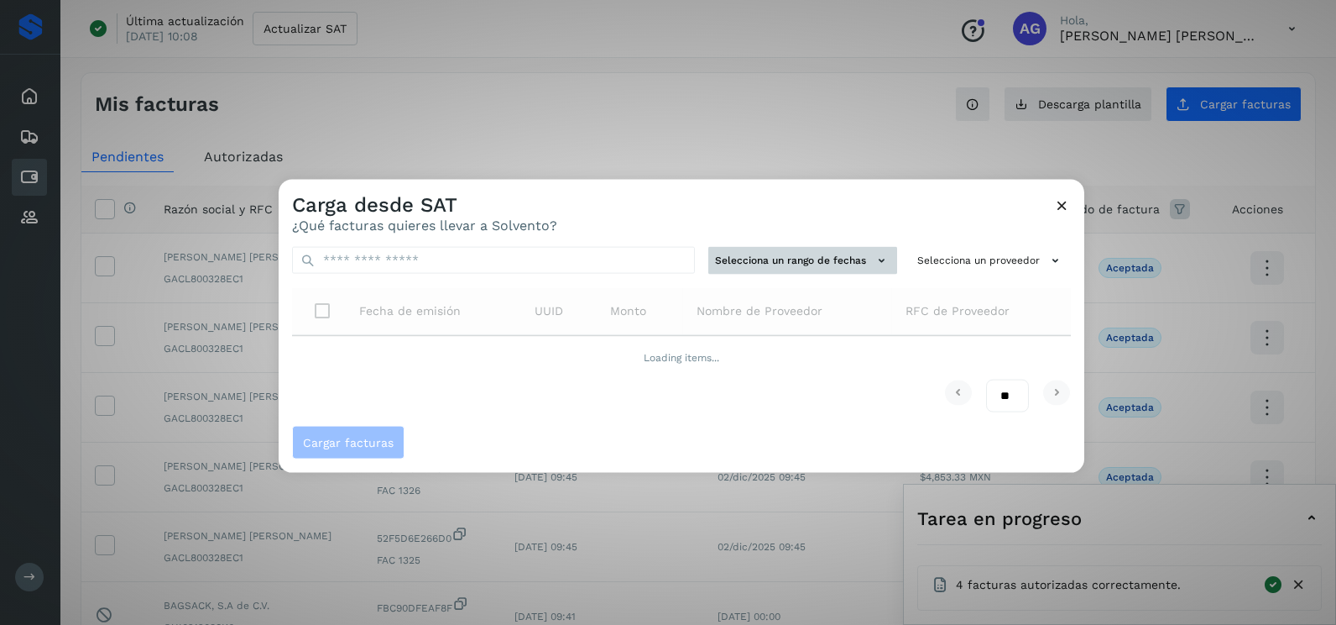
click at [756, 259] on button "Selecciona un rango de fechas" at bounding box center [803, 261] width 189 height 28
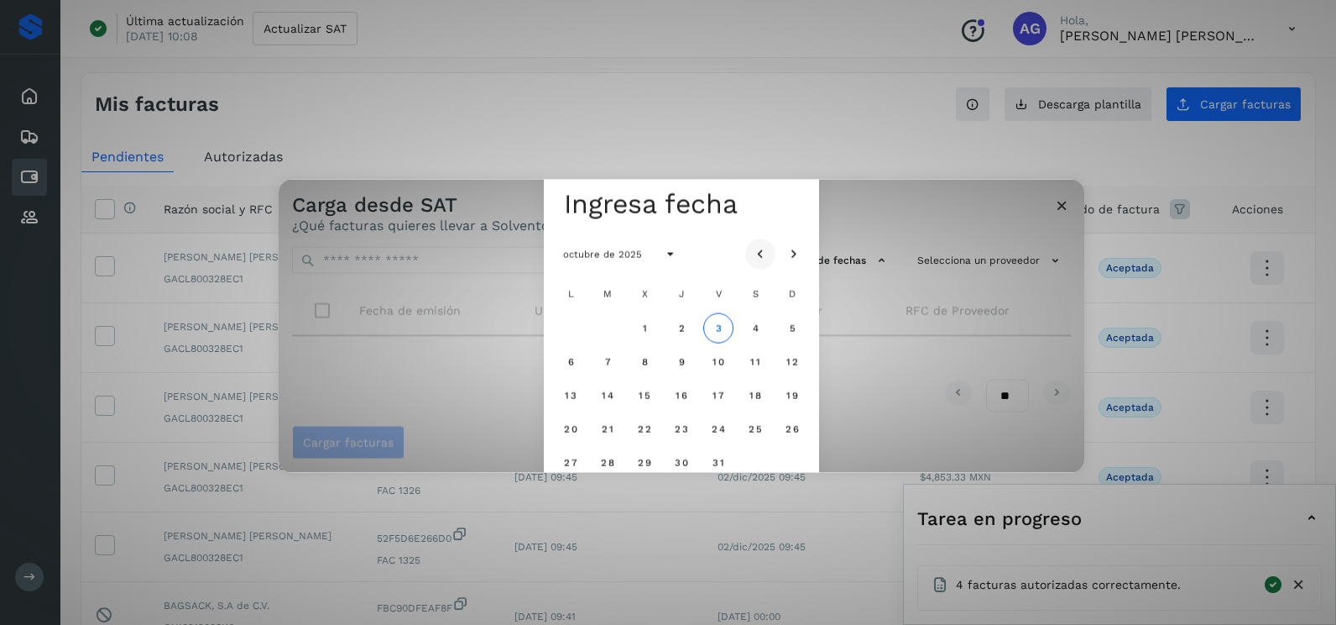
click at [759, 256] on icon "Mes anterior" at bounding box center [760, 254] width 17 height 17
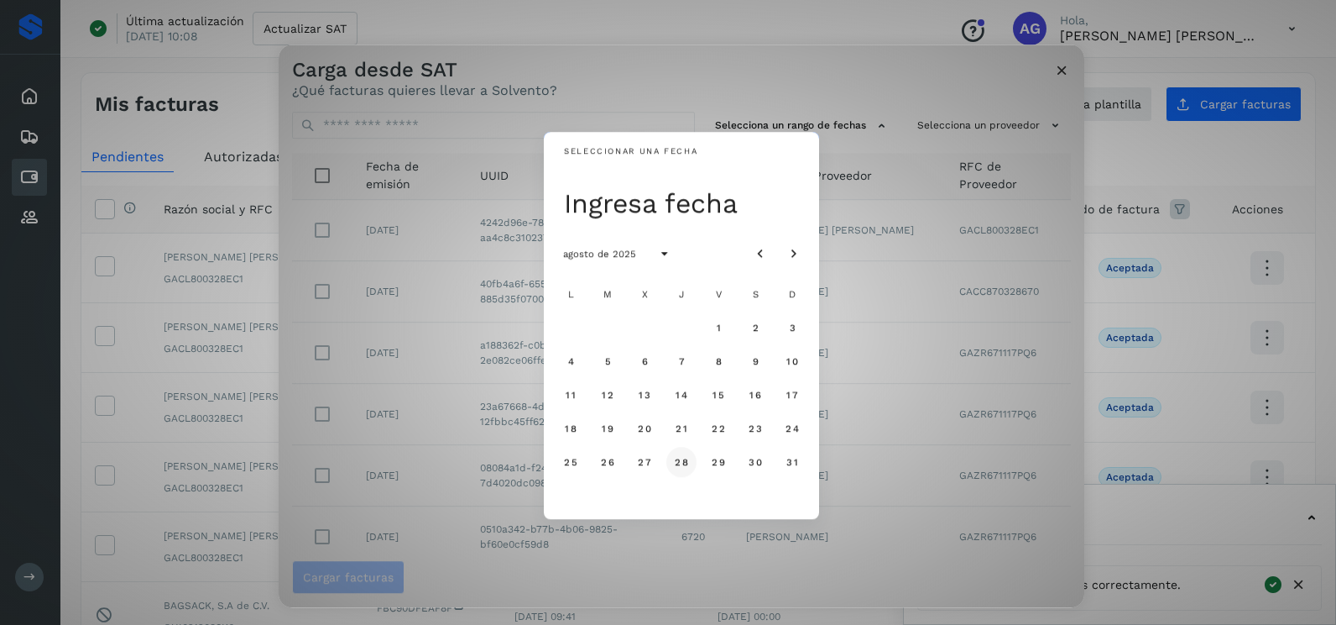
click at [681, 467] on span "28" at bounding box center [681, 462] width 14 height 12
click at [722, 461] on span "29" at bounding box center [718, 462] width 14 height 12
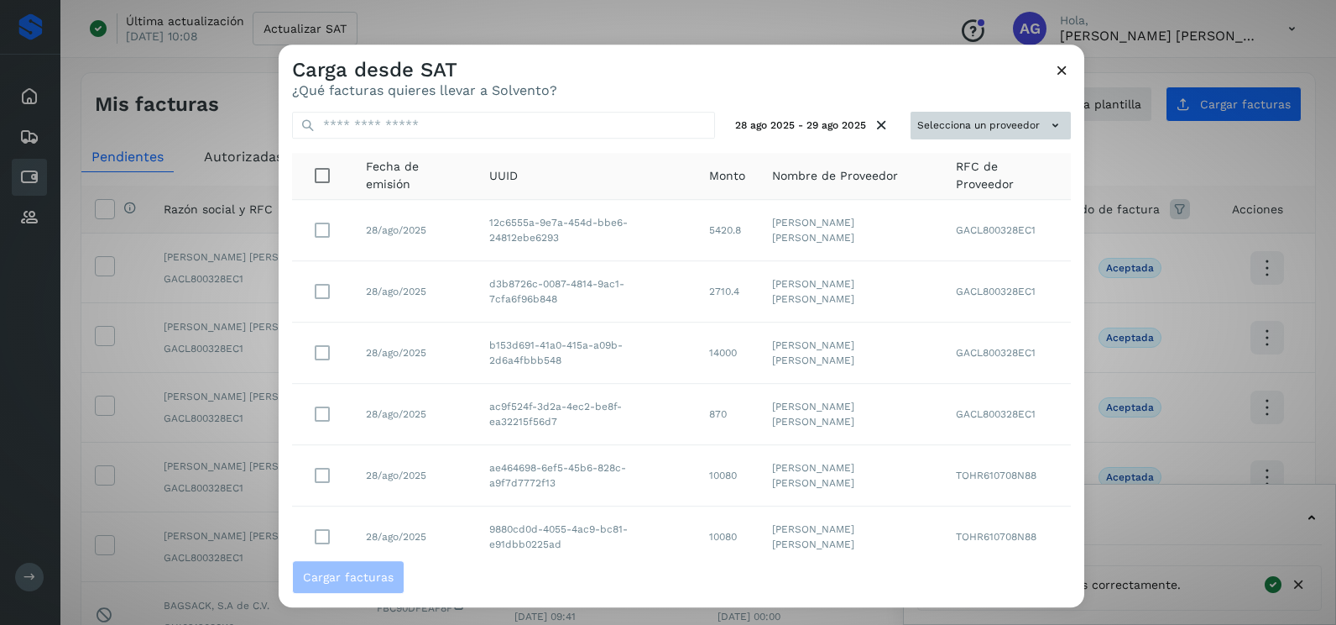
click at [986, 128] on button "Selecciona un proveedor" at bounding box center [991, 126] width 160 height 28
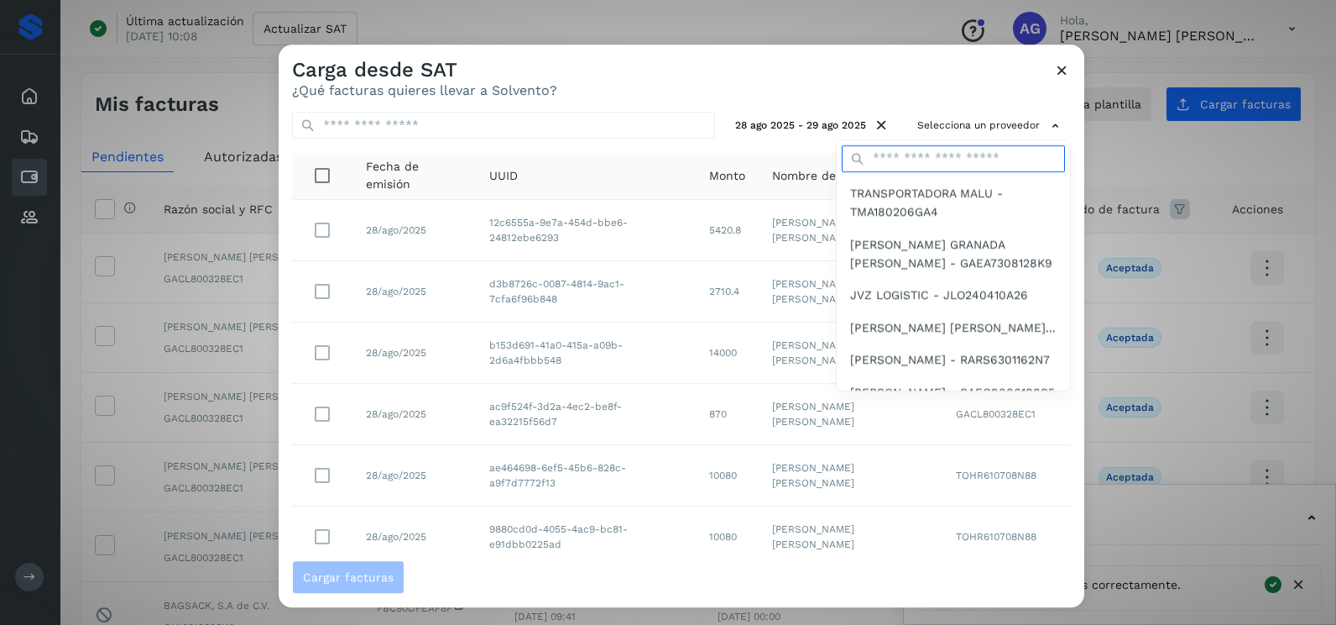
click at [958, 156] on input "text" at bounding box center [953, 158] width 223 height 27
type input "****"
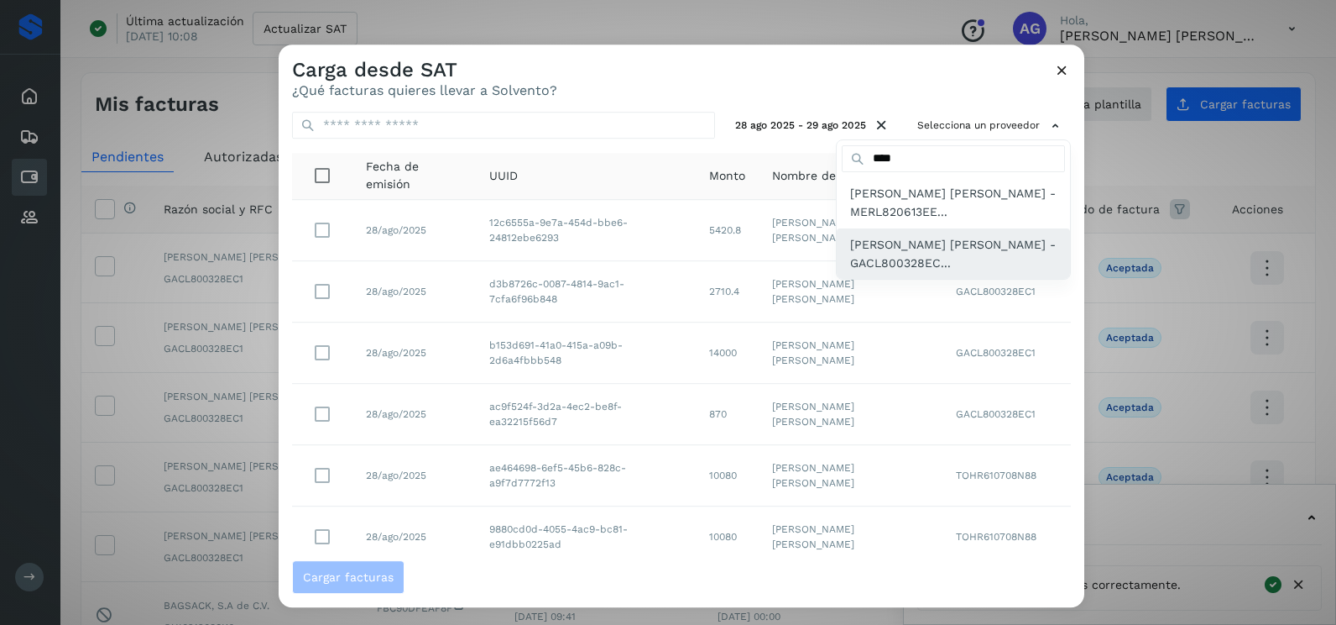
click at [949, 254] on span "[PERSON_NAME] [PERSON_NAME] - GACL800328EC..." at bounding box center [953, 254] width 207 height 38
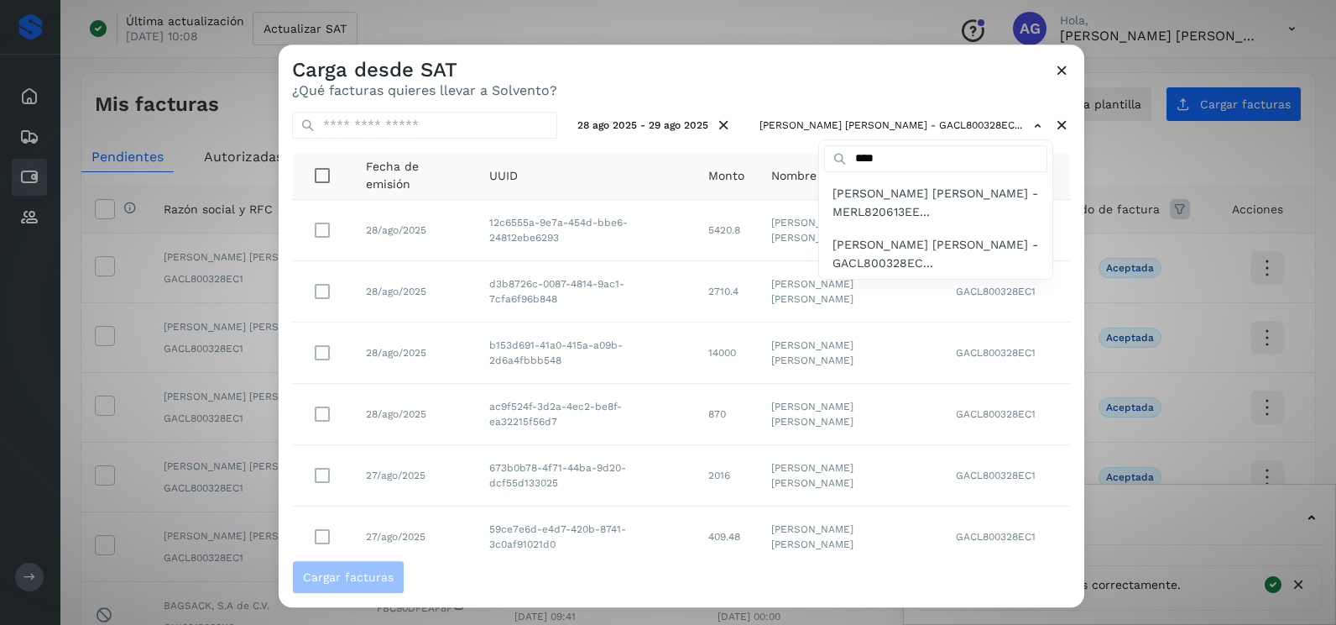
click at [876, 82] on div at bounding box center [947, 356] width 1336 height 625
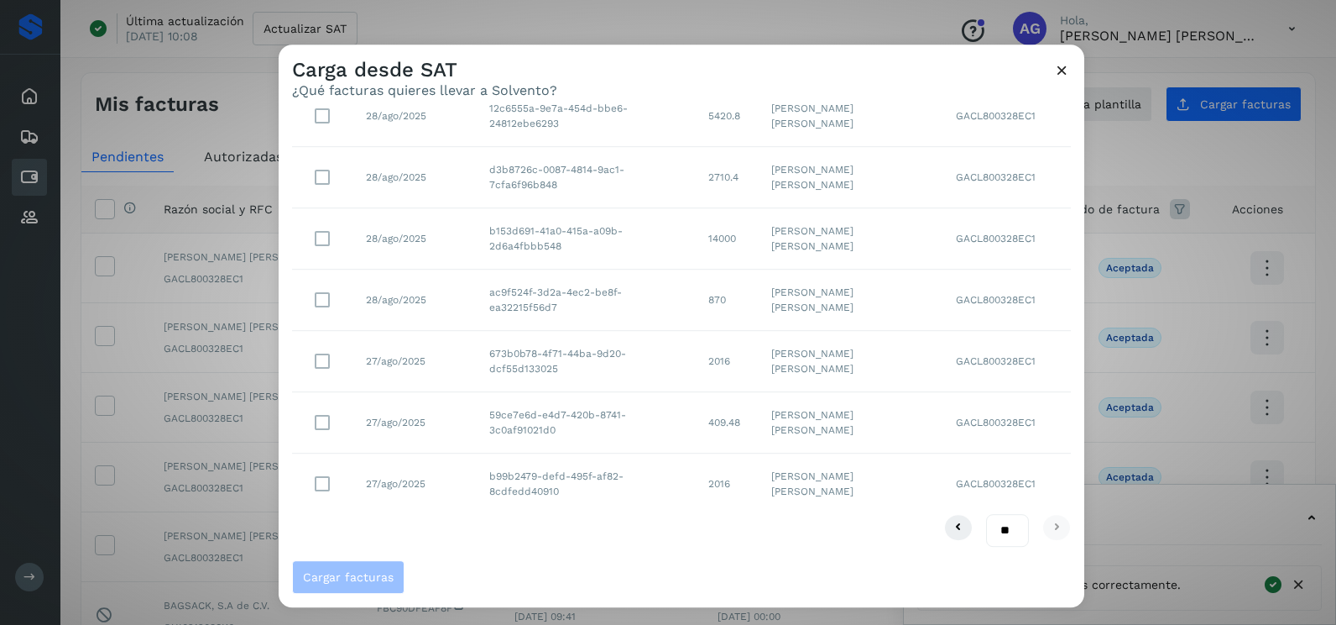
scroll to position [30, 0]
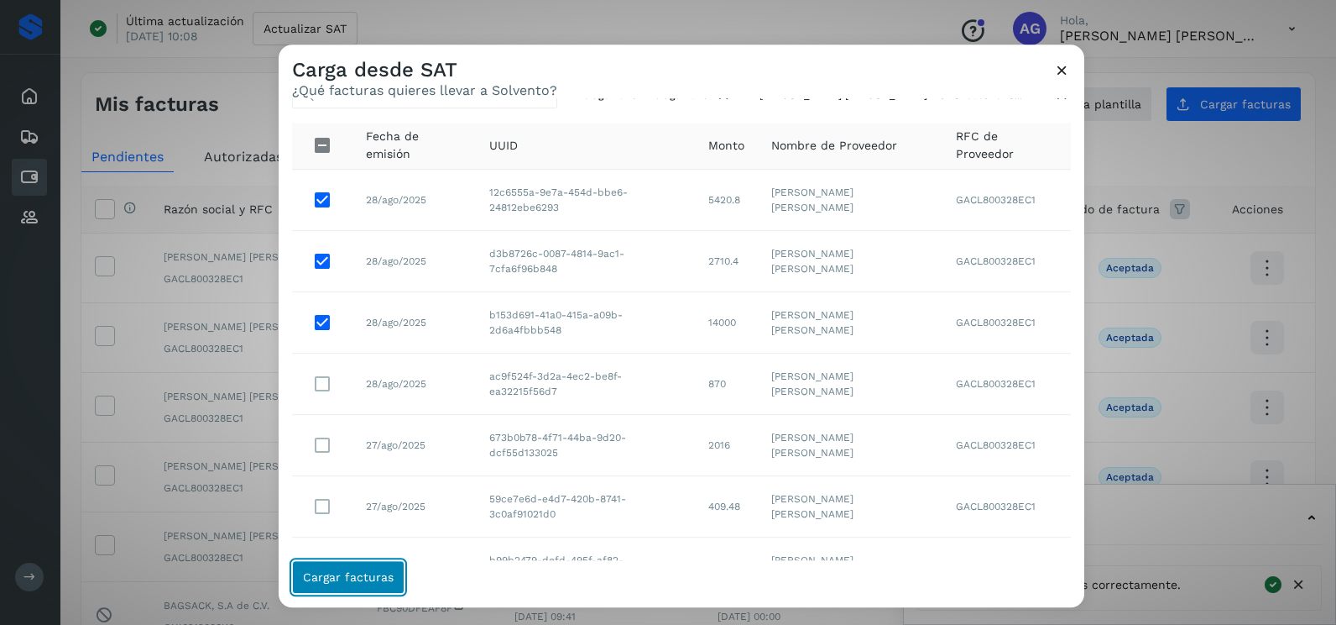
click at [380, 576] on span "Cargar facturas" at bounding box center [348, 577] width 91 height 12
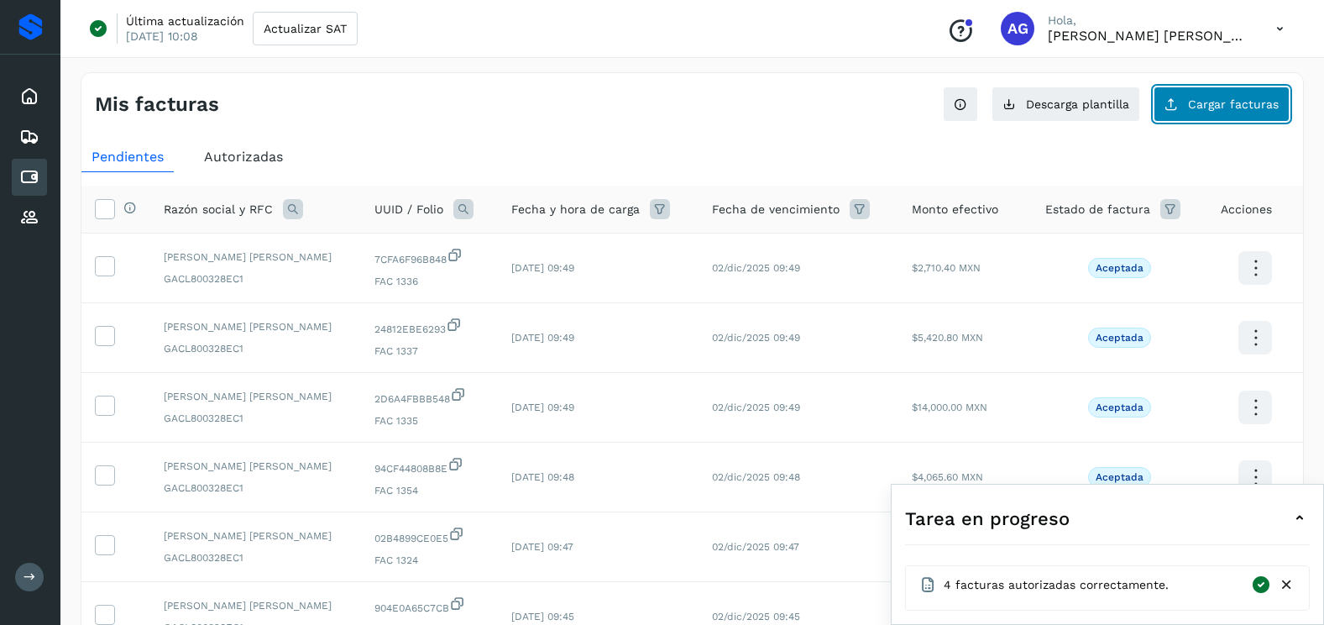
click at [1200, 119] on button "Cargar facturas" at bounding box center [1221, 103] width 136 height 35
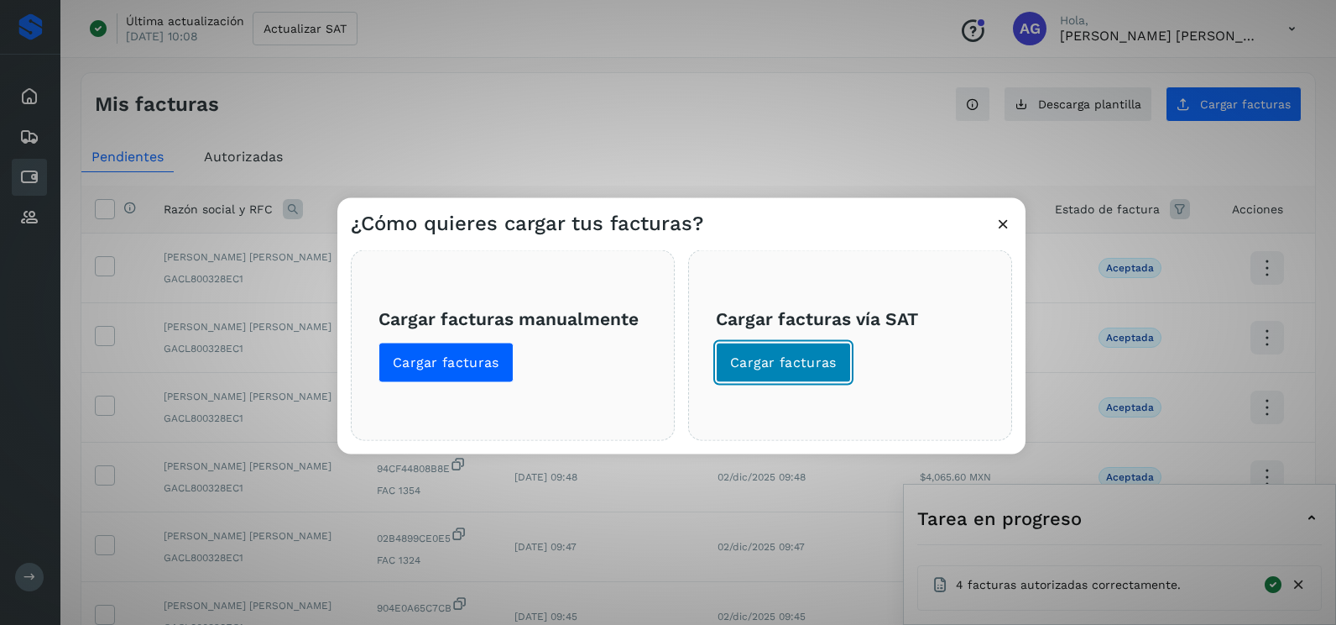
click at [826, 368] on span "Cargar facturas" at bounding box center [783, 362] width 107 height 18
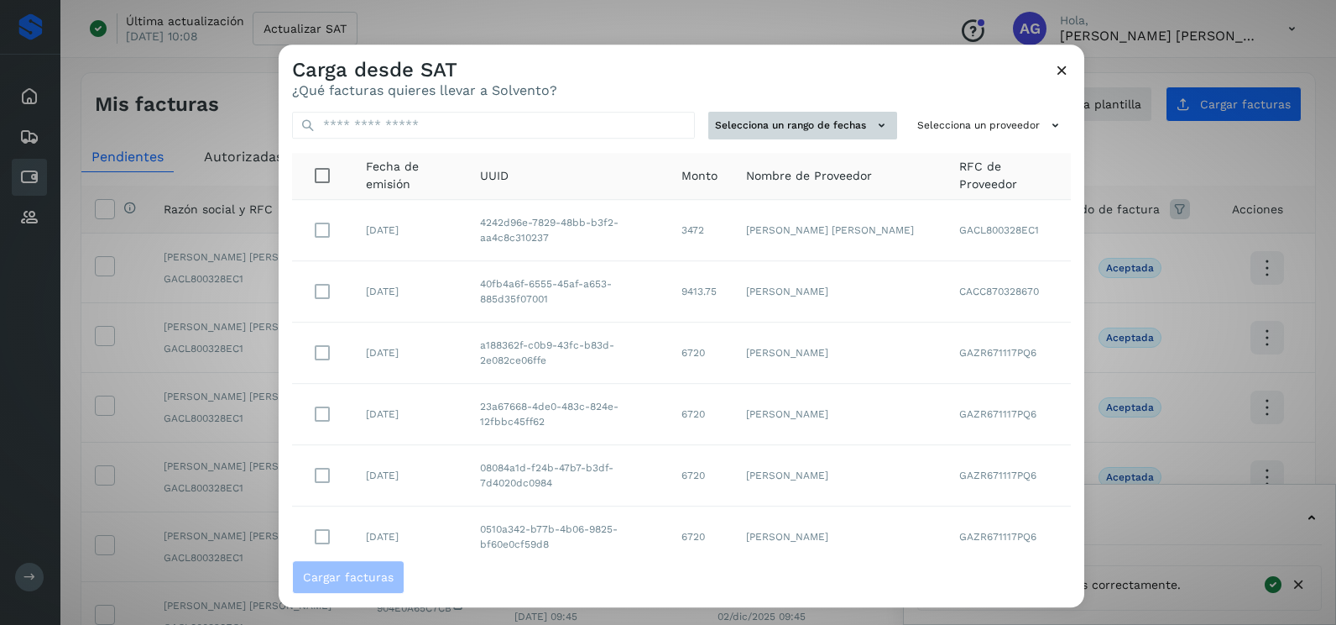
click at [793, 133] on button "Selecciona un rango de fechas" at bounding box center [803, 126] width 189 height 28
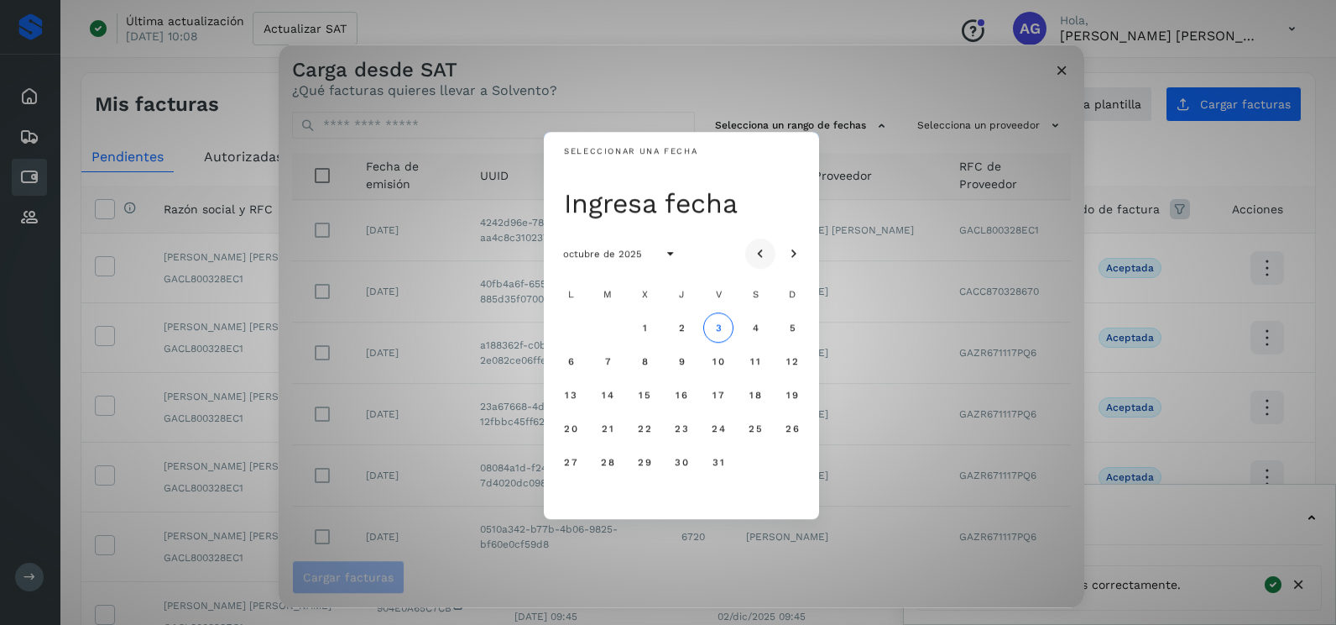
click at [766, 243] on button "Mes anterior" at bounding box center [760, 253] width 30 height 30
click at [757, 249] on icon "Mes anterior" at bounding box center [760, 254] width 17 height 17
drag, startPoint x: 562, startPoint y: 457, endPoint x: 609, endPoint y: 471, distance: 49.1
click at [564, 457] on button "25" at bounding box center [571, 462] width 30 height 30
click at [613, 468] on span "26" at bounding box center [607, 462] width 14 height 12
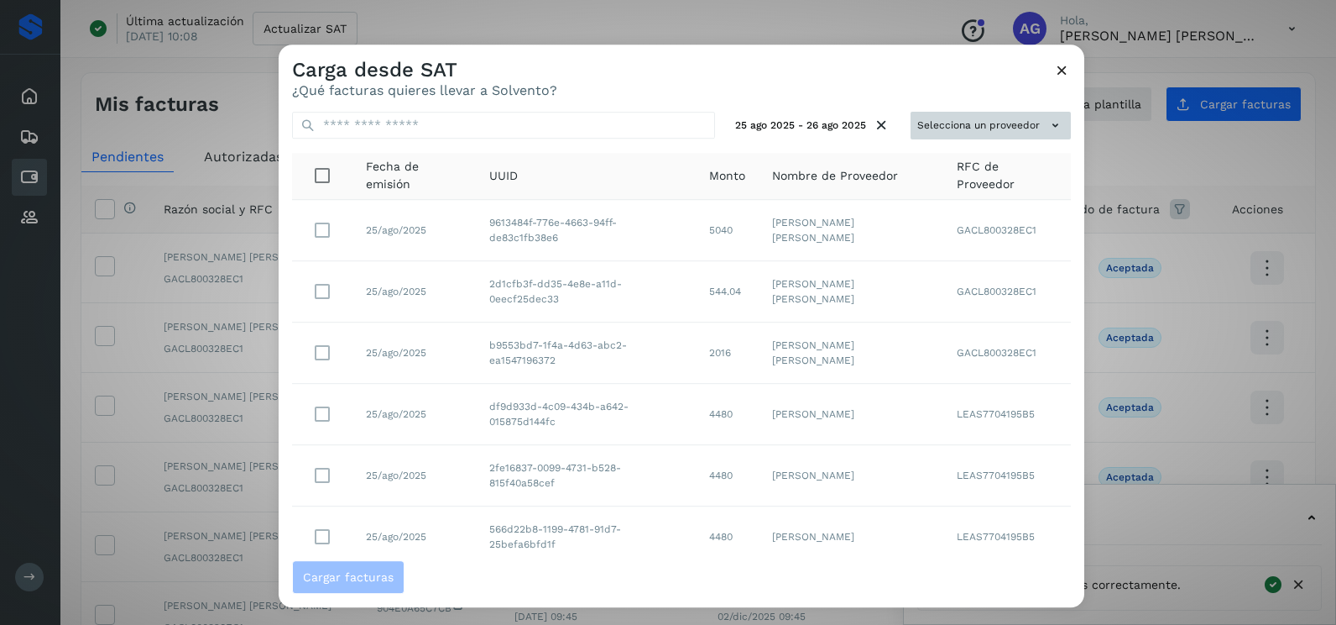
click at [1010, 133] on button "Selecciona un proveedor" at bounding box center [991, 126] width 160 height 28
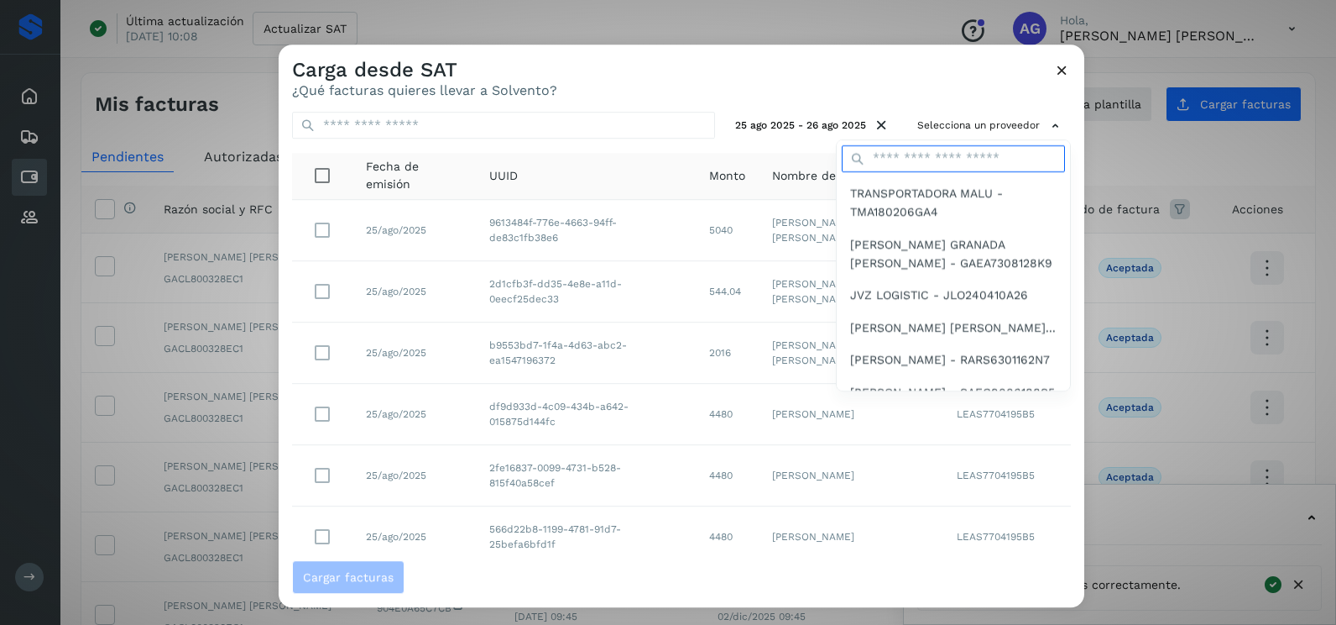
click at [932, 154] on input "text" at bounding box center [953, 158] width 223 height 27
type input "****"
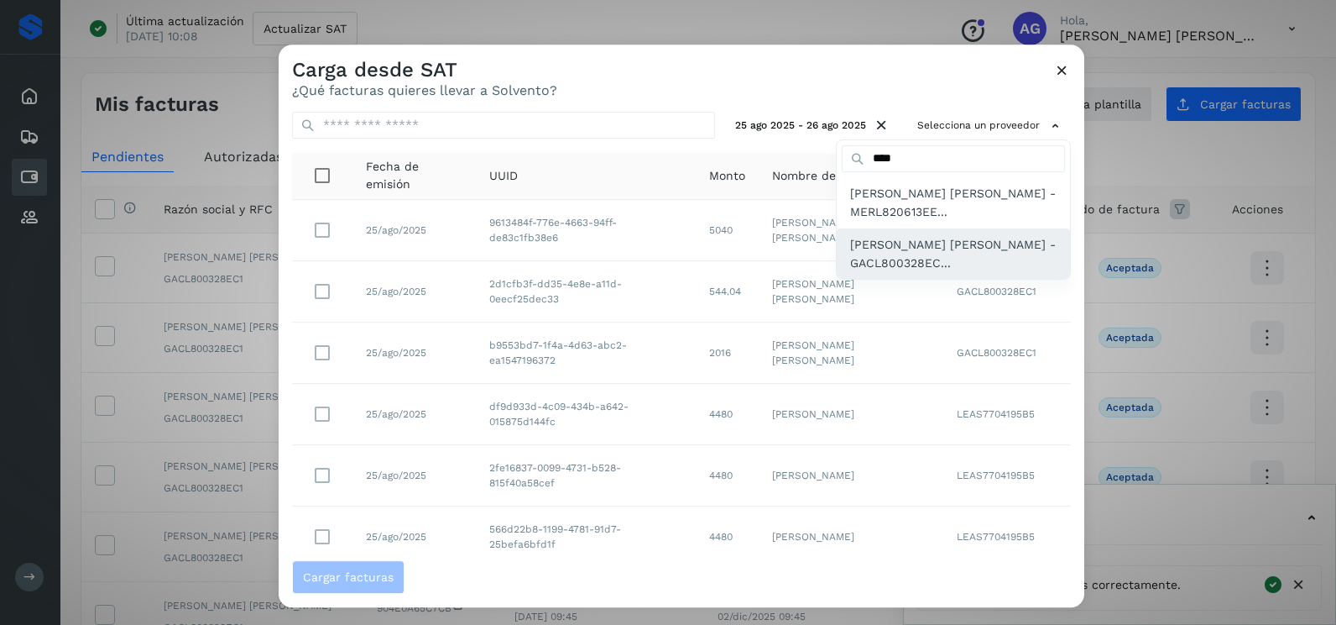
click at [909, 254] on span "[PERSON_NAME] [PERSON_NAME] - GACL800328EC..." at bounding box center [953, 254] width 207 height 38
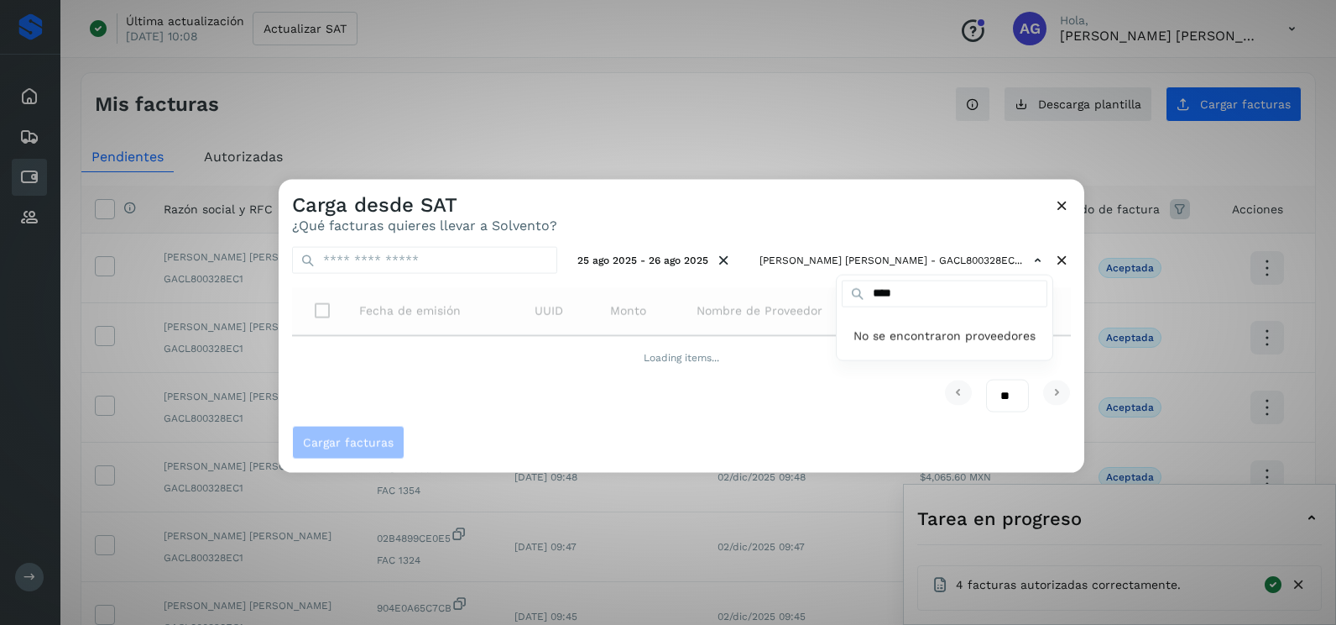
click at [782, 221] on div at bounding box center [947, 492] width 1336 height 625
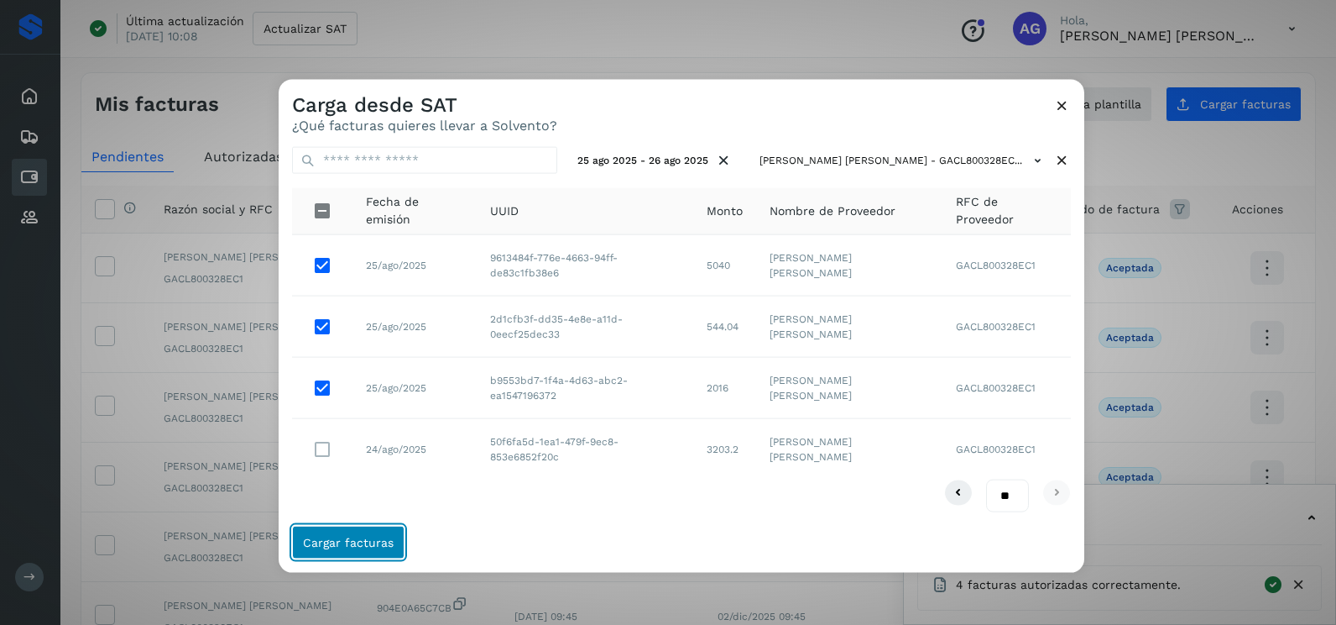
click at [369, 537] on span "Cargar facturas" at bounding box center [348, 542] width 91 height 12
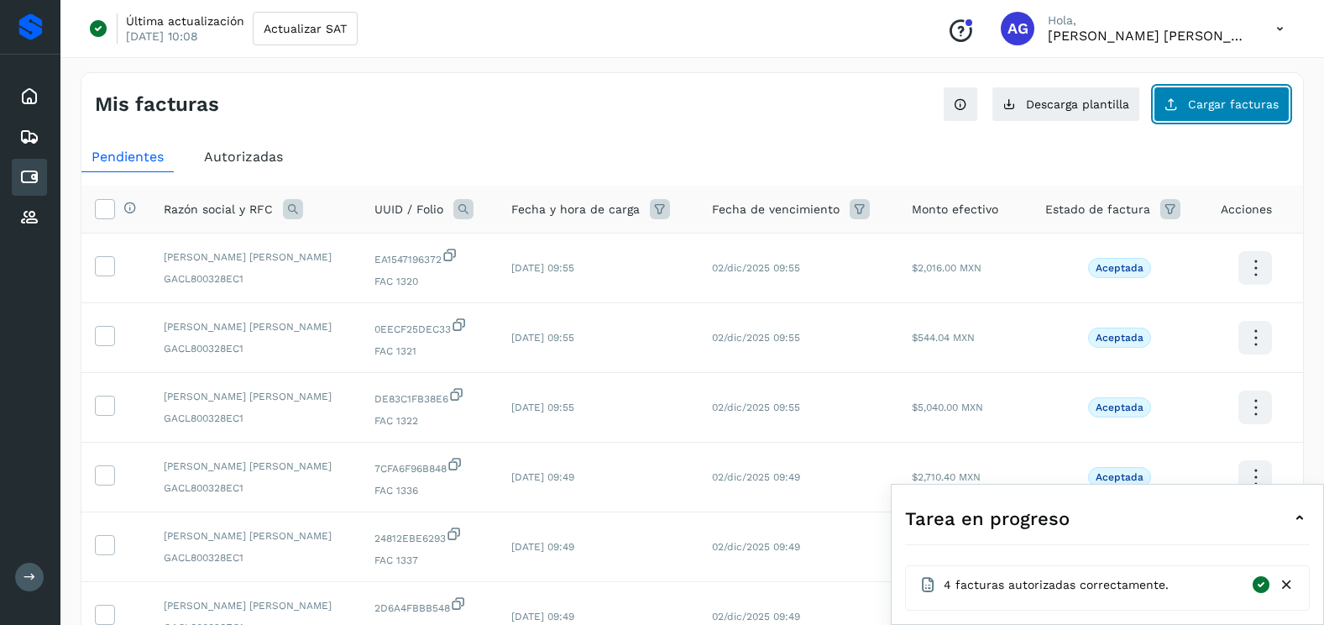
click at [1192, 100] on span "Cargar facturas" at bounding box center [1233, 104] width 91 height 12
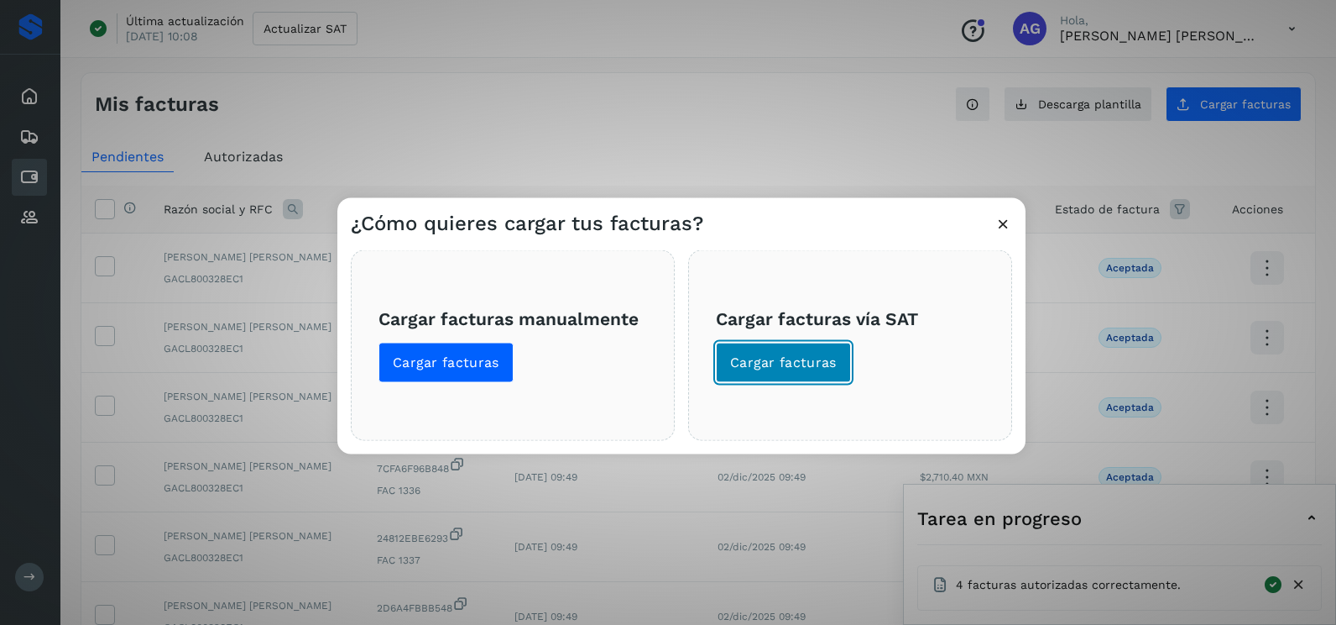
click at [816, 348] on button "Cargar facturas" at bounding box center [783, 363] width 135 height 40
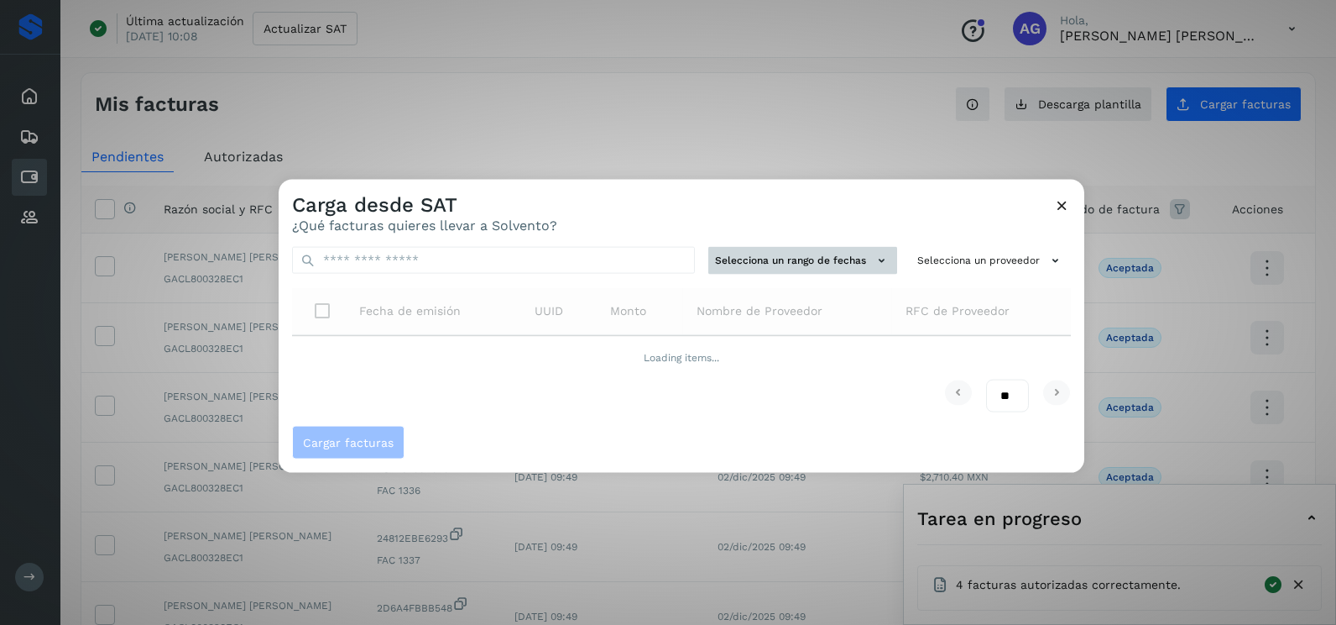
click at [811, 255] on button "Selecciona un rango de fechas" at bounding box center [803, 261] width 189 height 28
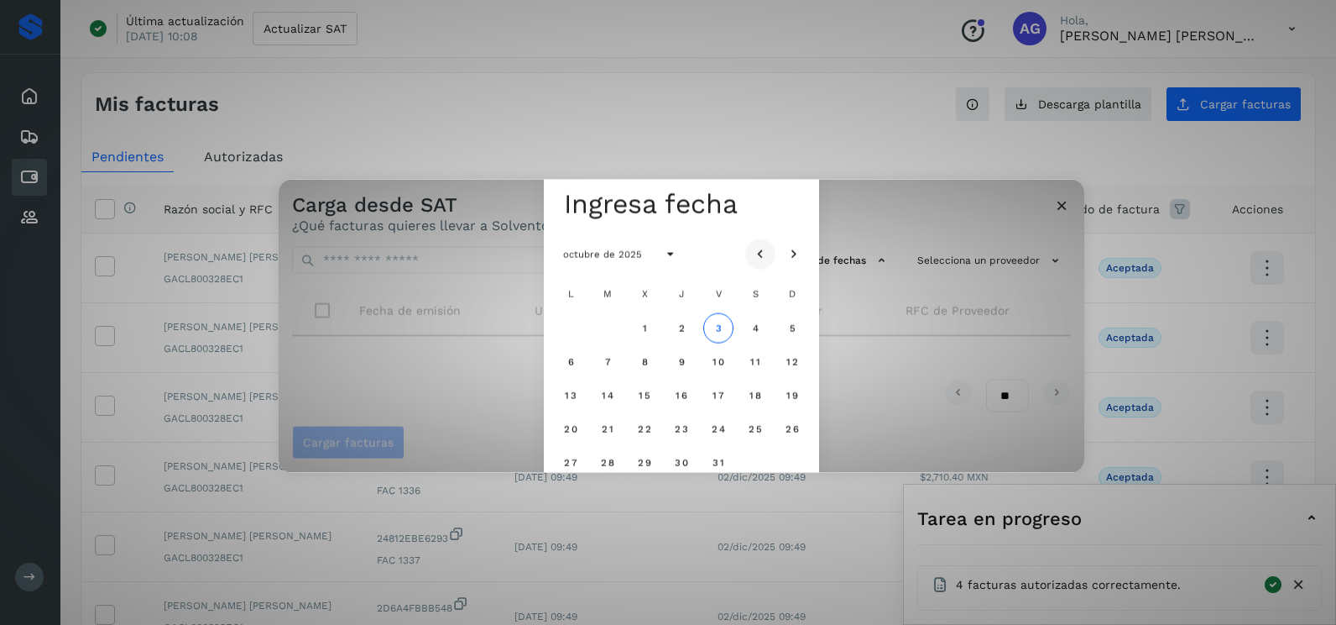
click at [766, 248] on icon "Mes anterior" at bounding box center [760, 254] width 17 height 17
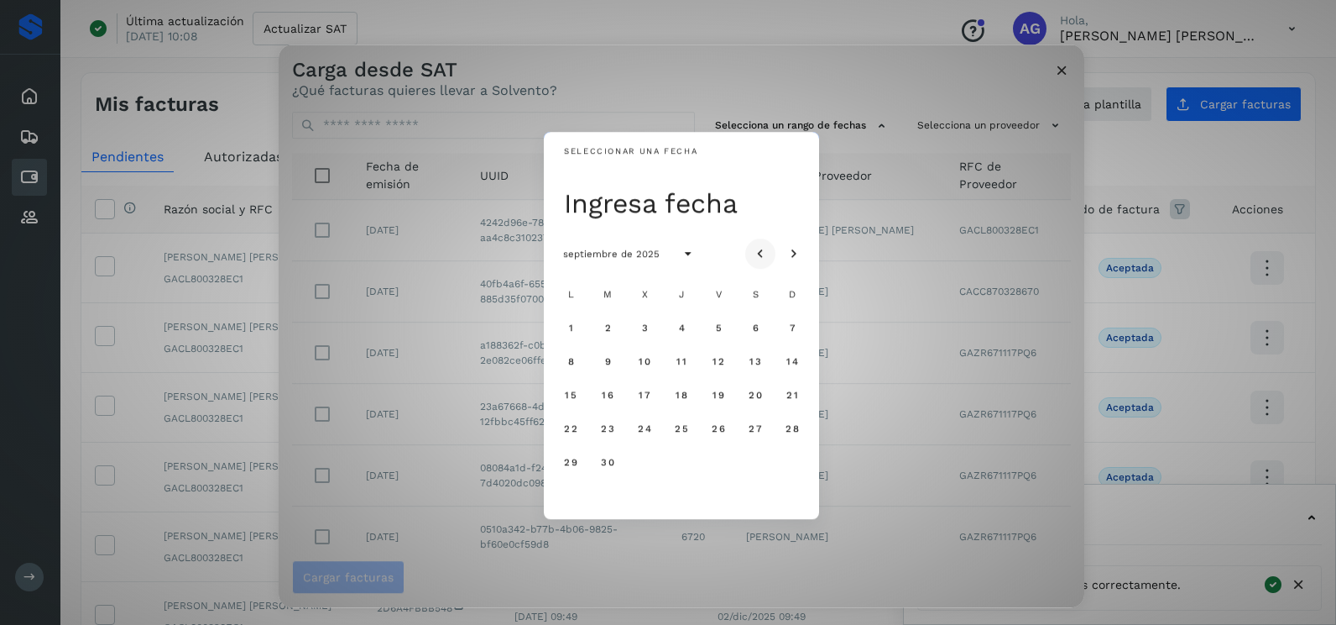
click at [768, 254] on icon "Mes anterior" at bounding box center [760, 254] width 17 height 17
click at [605, 460] on span "26" at bounding box center [607, 462] width 14 height 12
click at [642, 463] on span "27" at bounding box center [644, 462] width 14 height 12
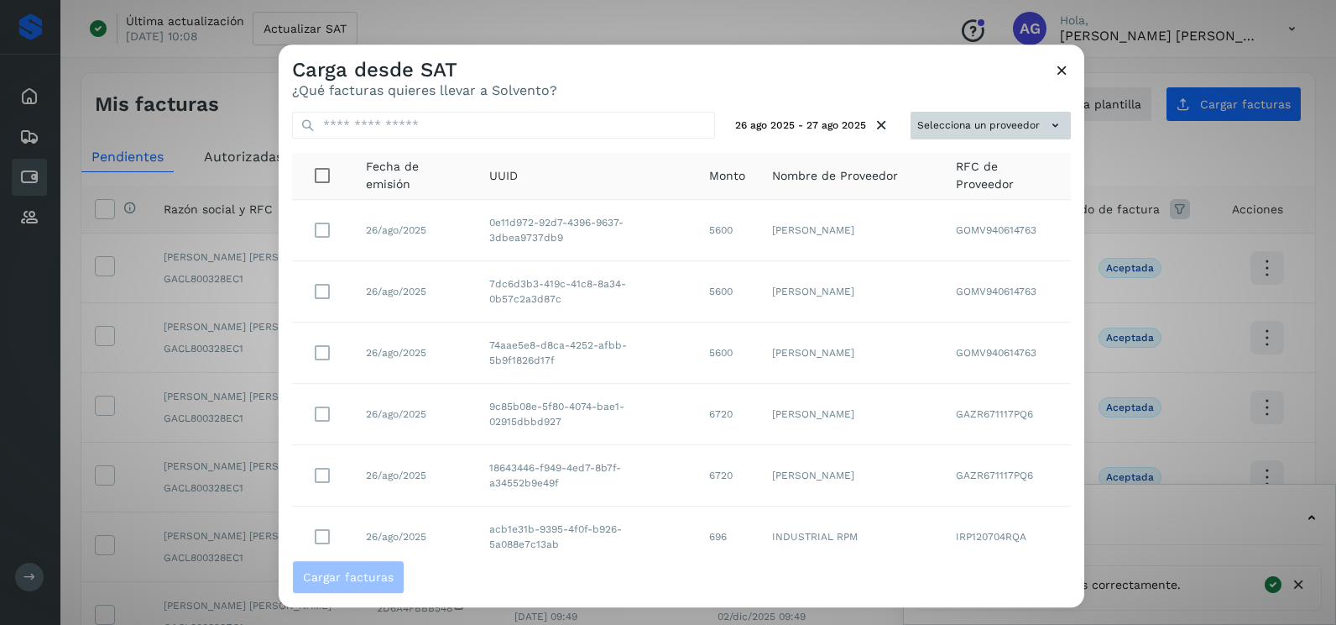
click at [1001, 123] on button "Selecciona un proveedor" at bounding box center [991, 126] width 160 height 28
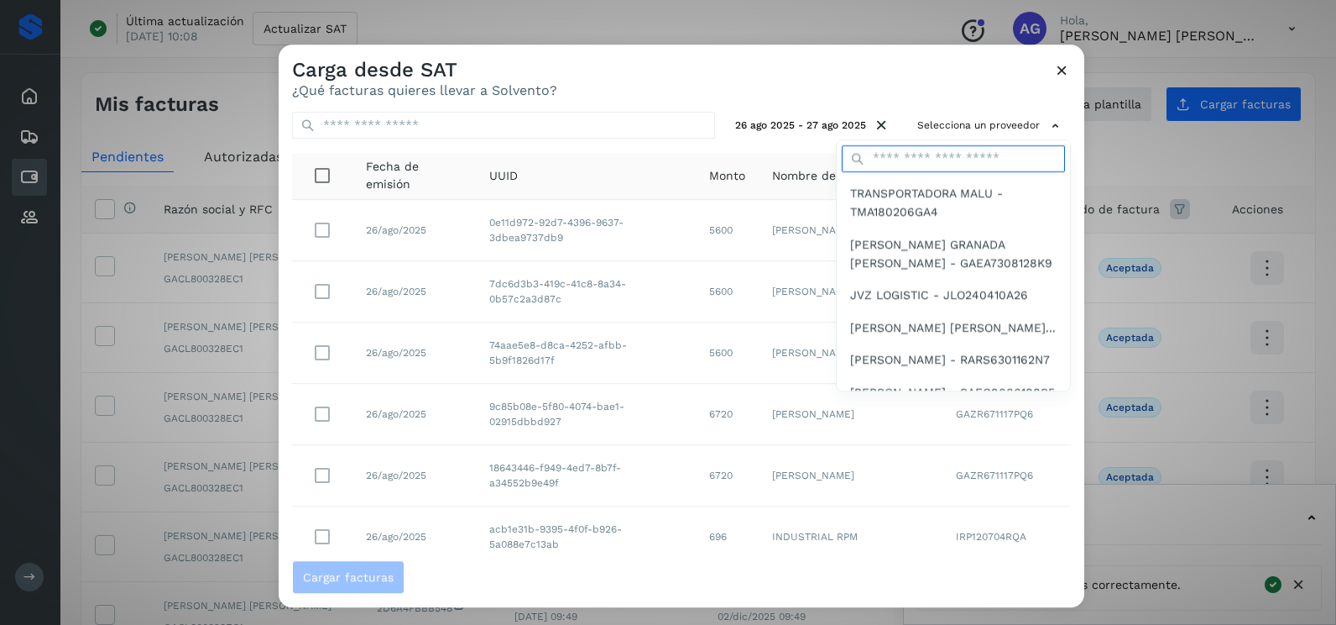
click at [958, 148] on input "text" at bounding box center [953, 158] width 223 height 27
type input "****"
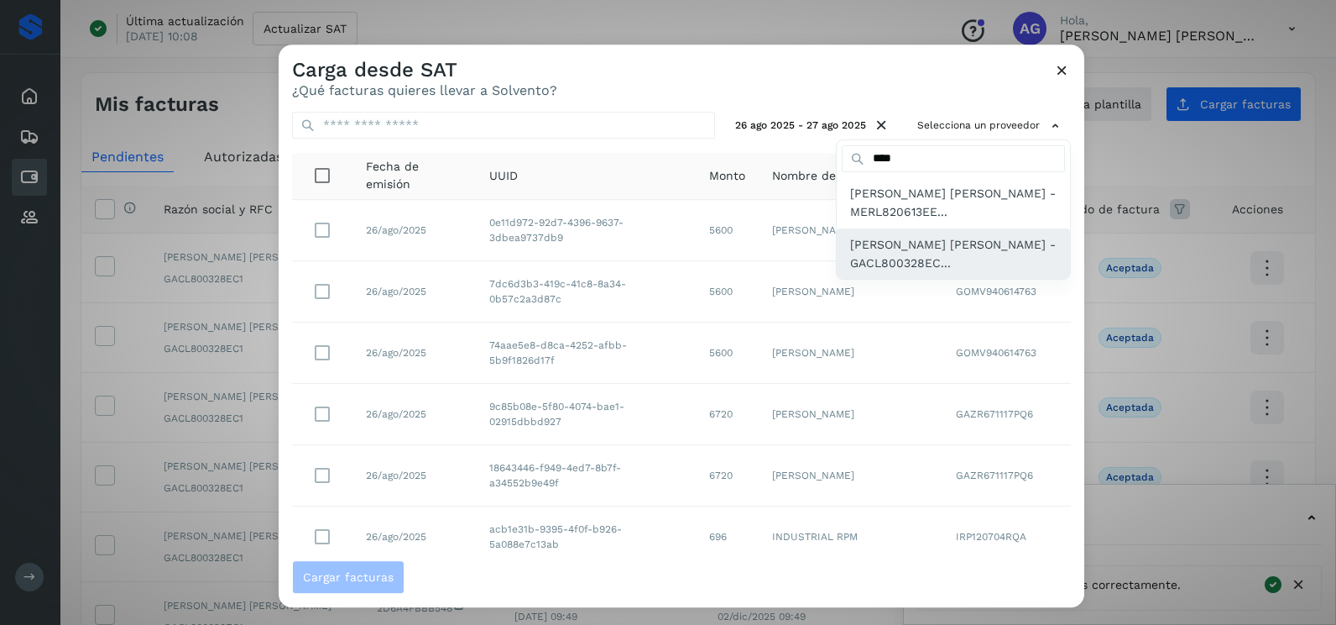
click at [928, 243] on span "[PERSON_NAME] [PERSON_NAME] - GACL800328EC..." at bounding box center [953, 254] width 207 height 38
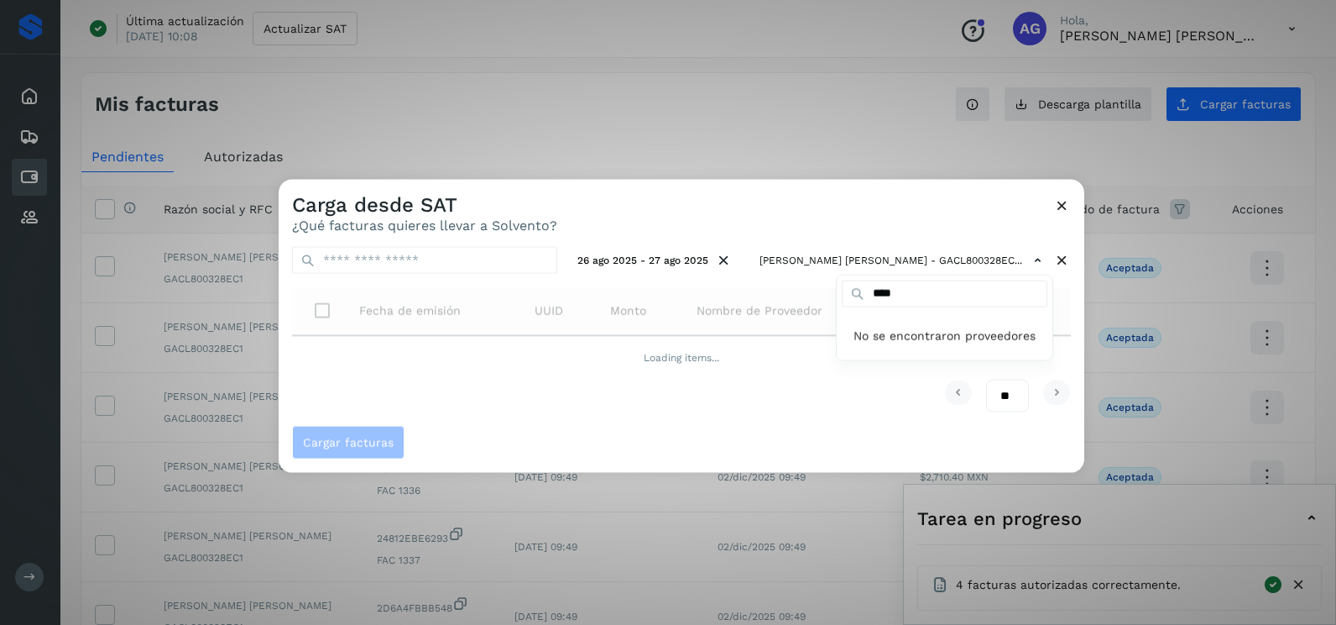
click at [867, 220] on div at bounding box center [947, 492] width 1336 height 625
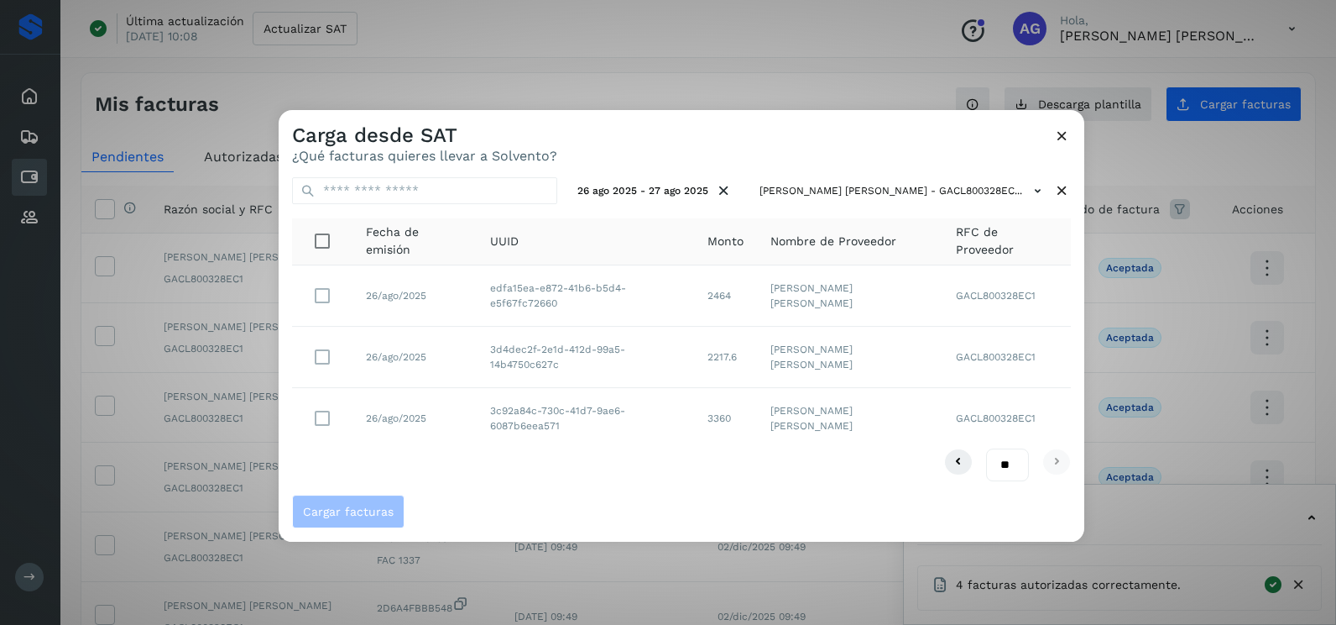
click at [1054, 139] on icon at bounding box center [1063, 136] width 18 height 18
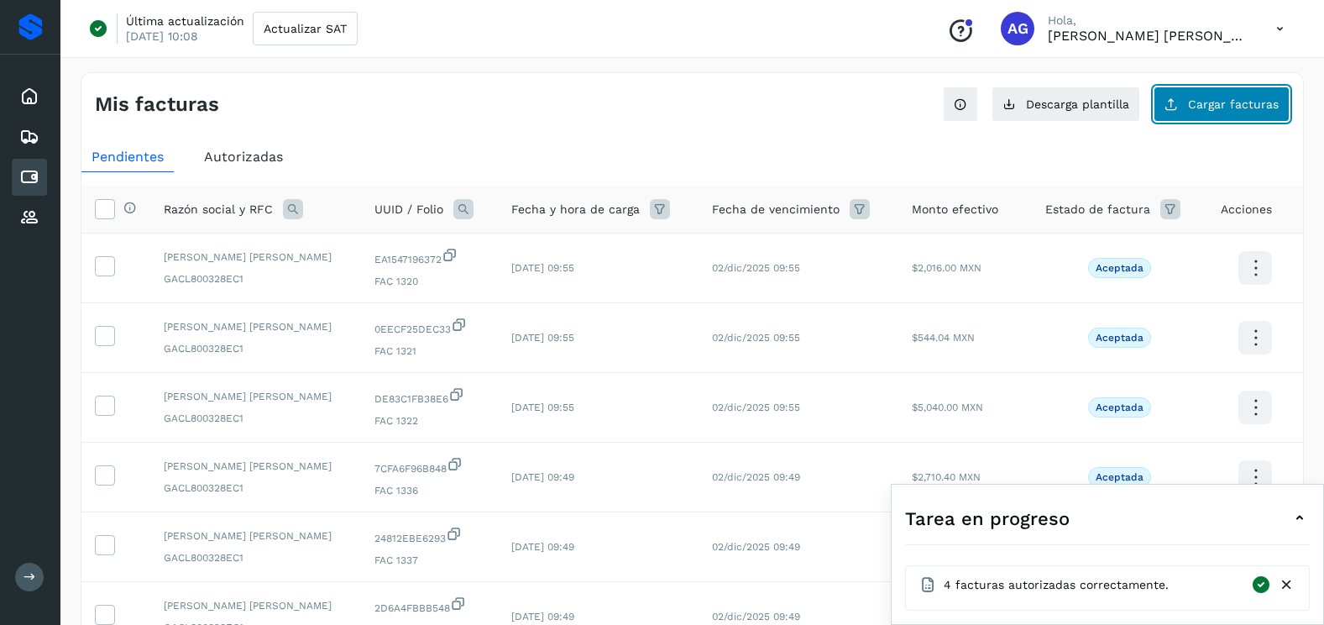
click at [1217, 118] on button "Cargar facturas" at bounding box center [1221, 103] width 136 height 35
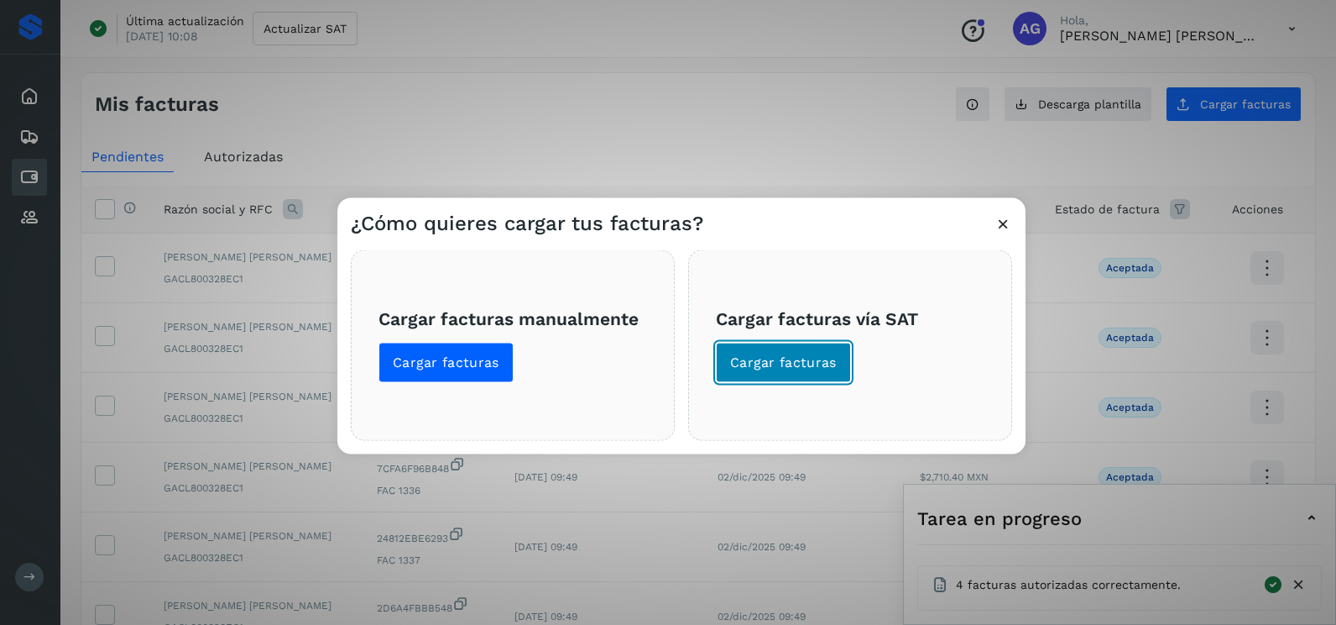
click at [798, 370] on span "Cargar facturas" at bounding box center [783, 362] width 107 height 18
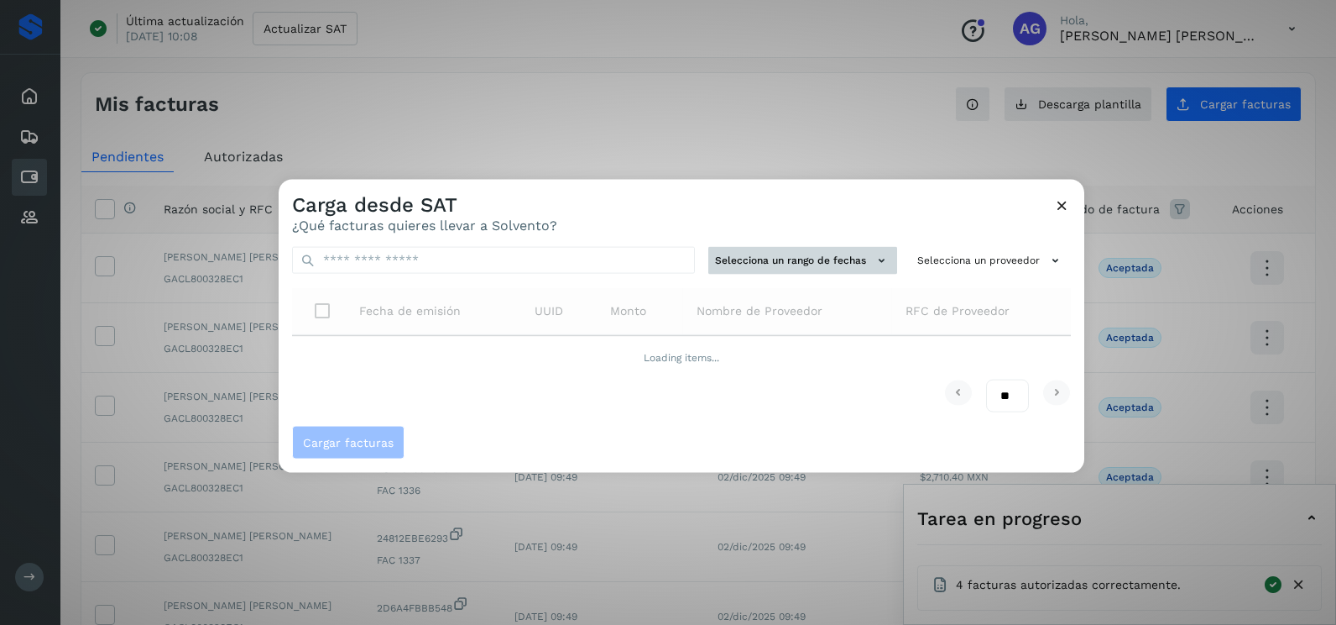
click at [803, 261] on button "Selecciona un rango de fechas" at bounding box center [803, 261] width 189 height 28
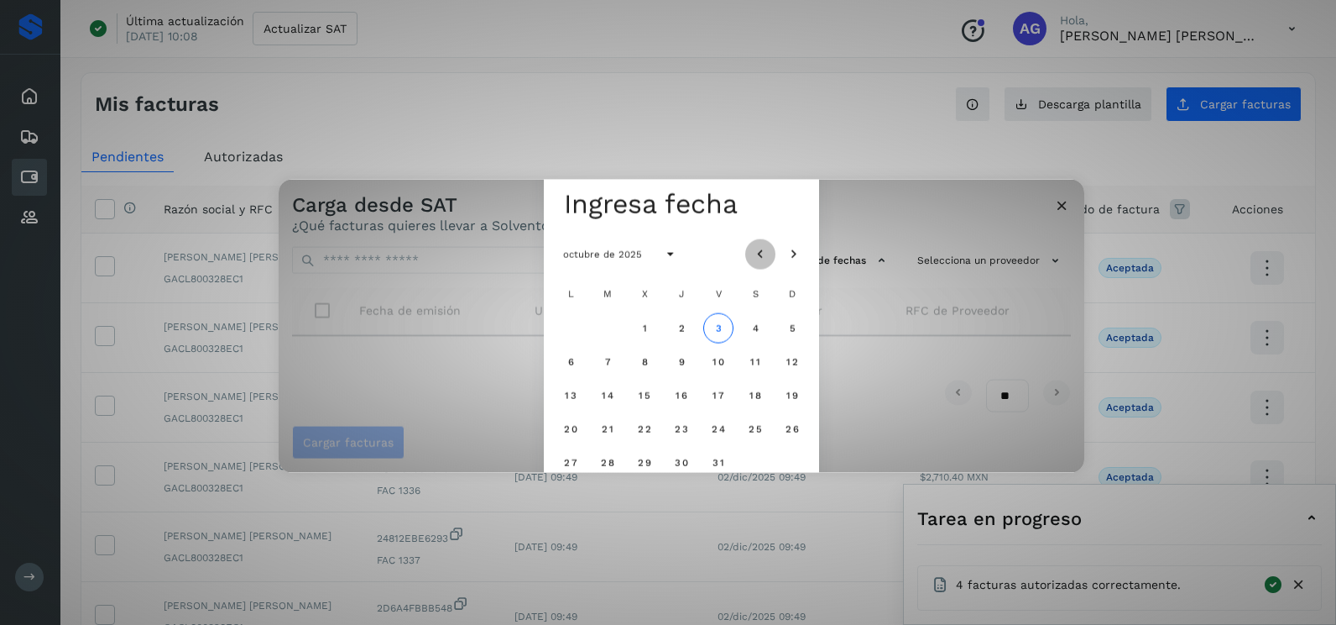
click at [756, 266] on button "Mes anterior" at bounding box center [760, 253] width 30 height 30
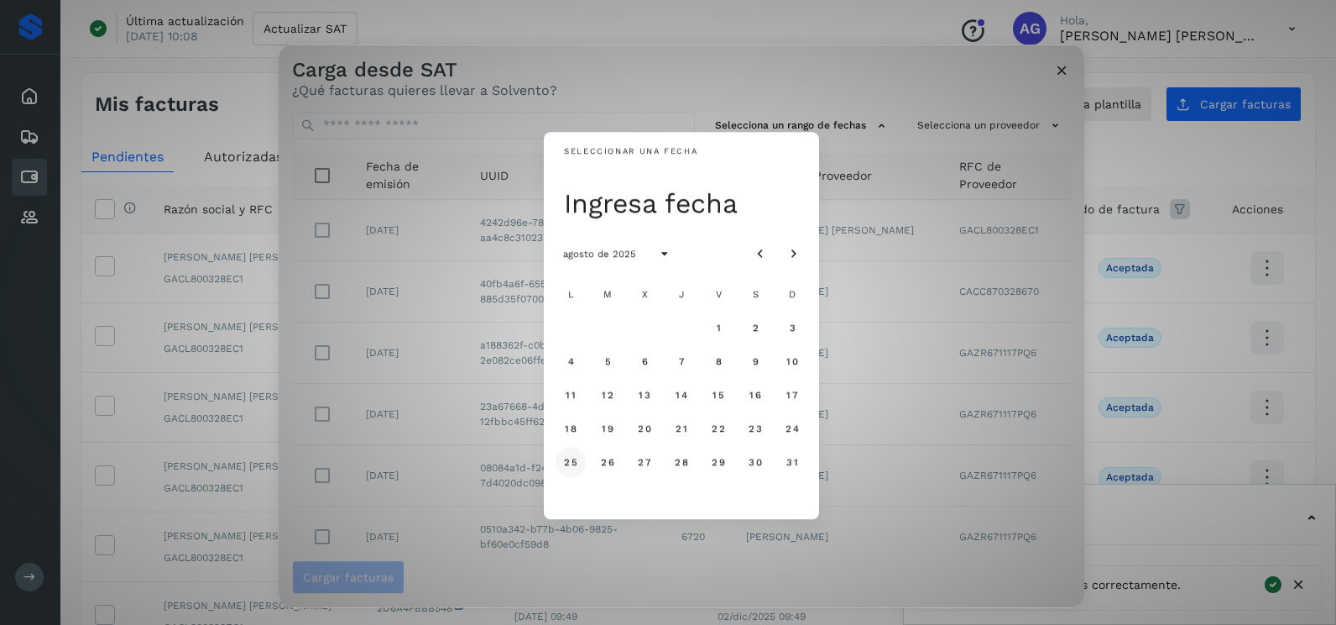
click at [568, 459] on span "25" at bounding box center [570, 462] width 14 height 12
click at [609, 460] on span "26" at bounding box center [607, 462] width 14 height 12
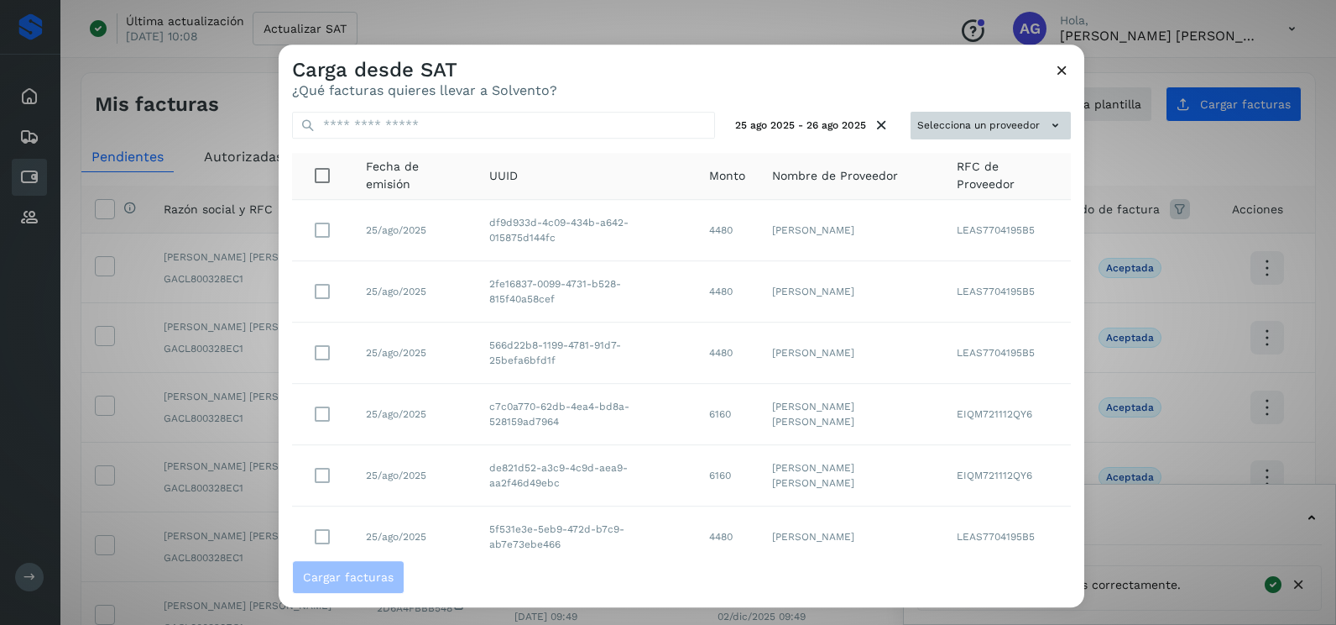
click at [939, 126] on button "Selecciona un proveedor" at bounding box center [991, 126] width 160 height 28
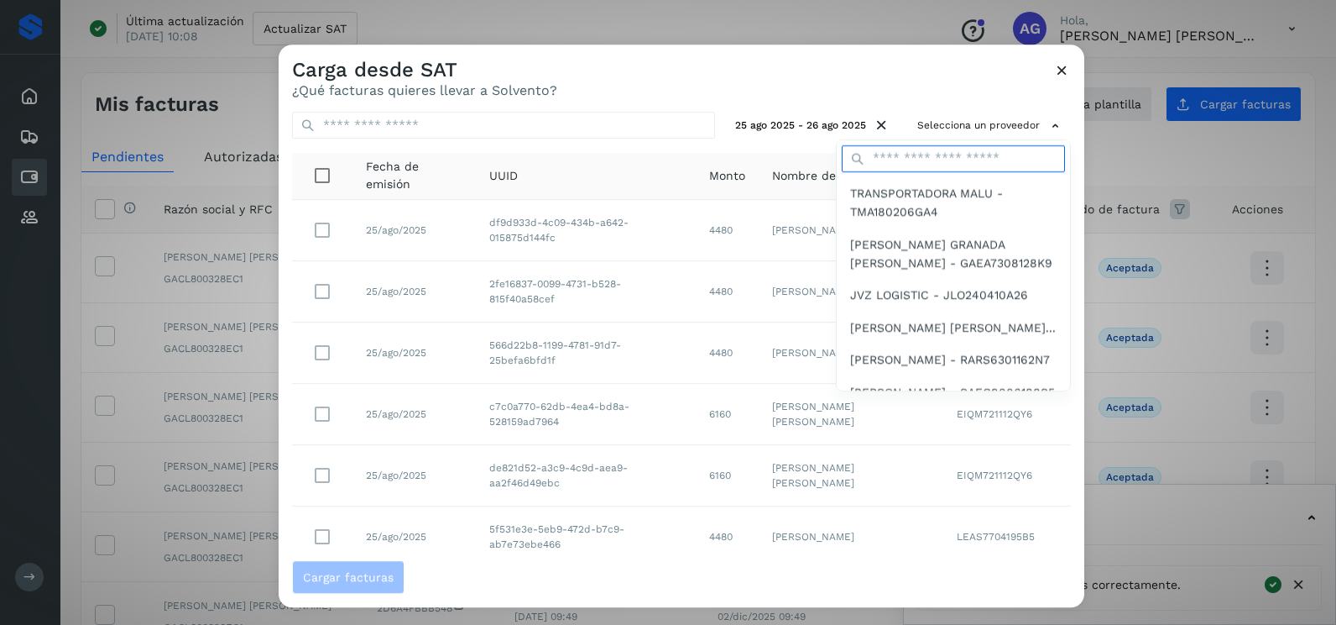
click at [892, 163] on input "text" at bounding box center [953, 158] width 223 height 27
type input "****"
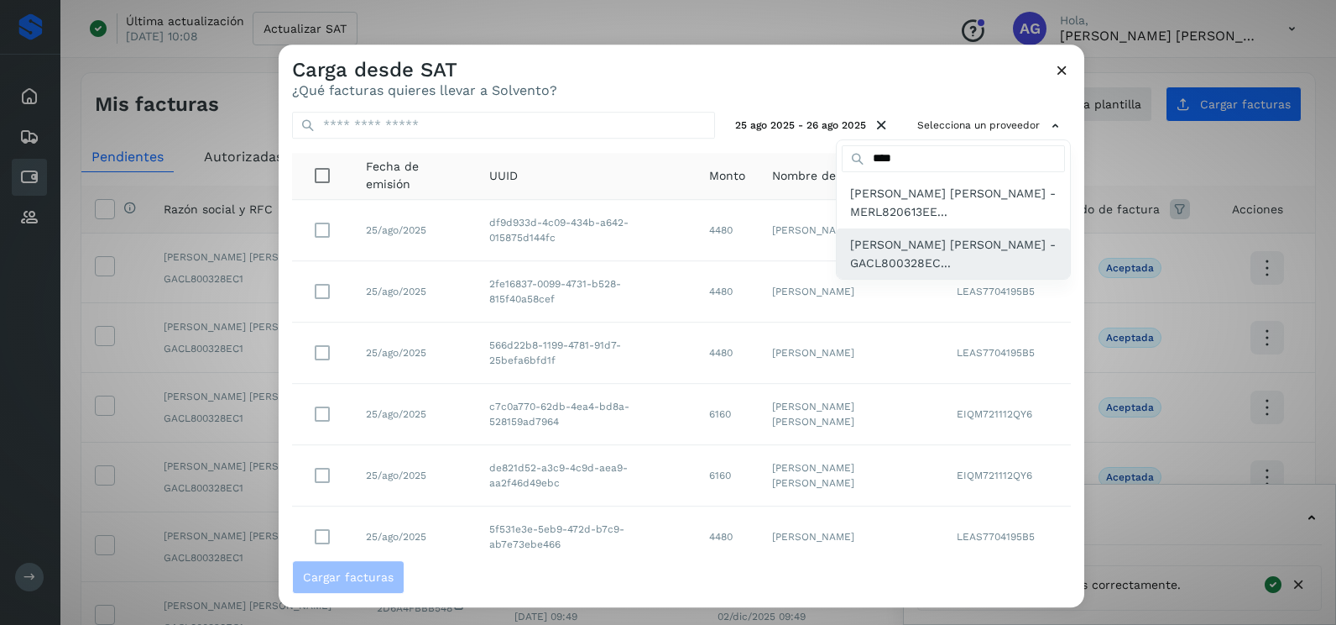
click at [931, 250] on span "[PERSON_NAME] [PERSON_NAME] - GACL800328EC..." at bounding box center [953, 254] width 207 height 38
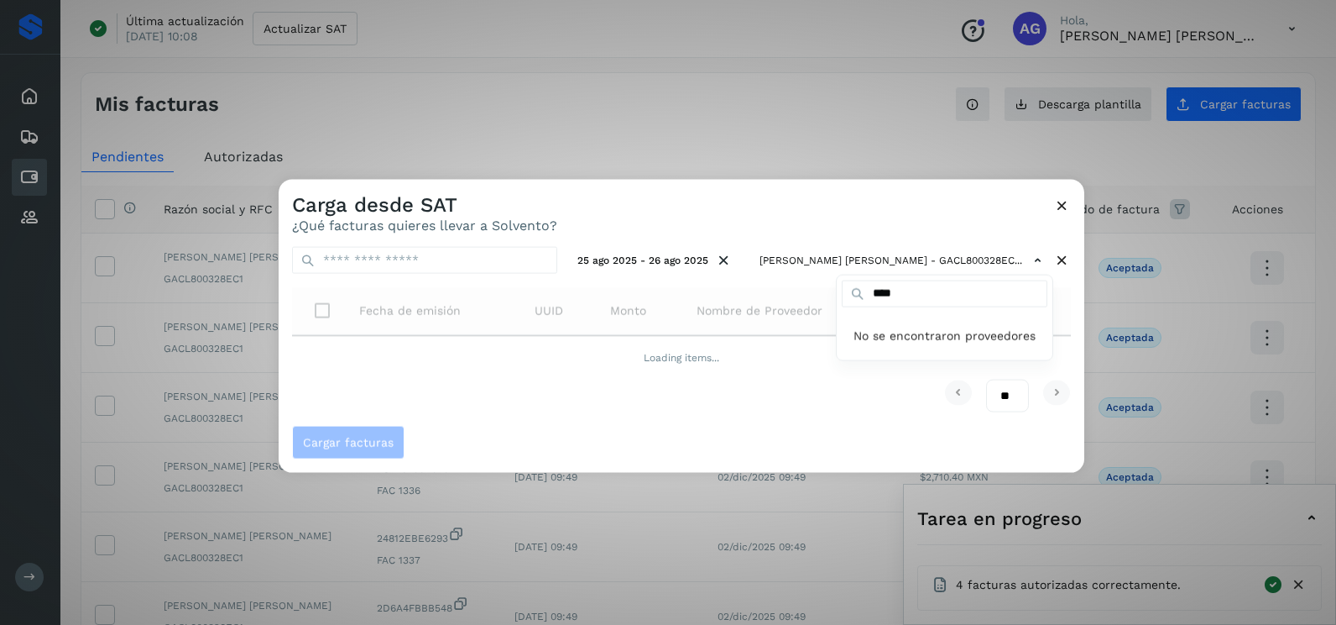
click at [820, 206] on div at bounding box center [947, 492] width 1336 height 625
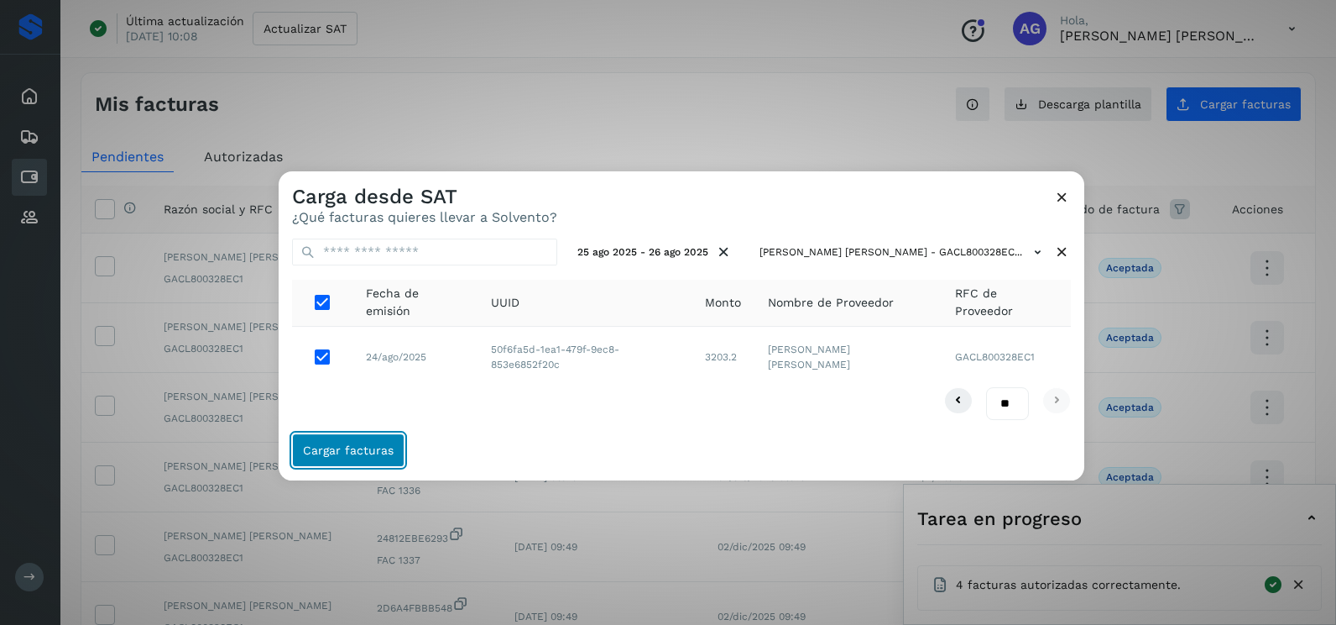
click at [374, 460] on button "Cargar facturas" at bounding box center [348, 450] width 112 height 34
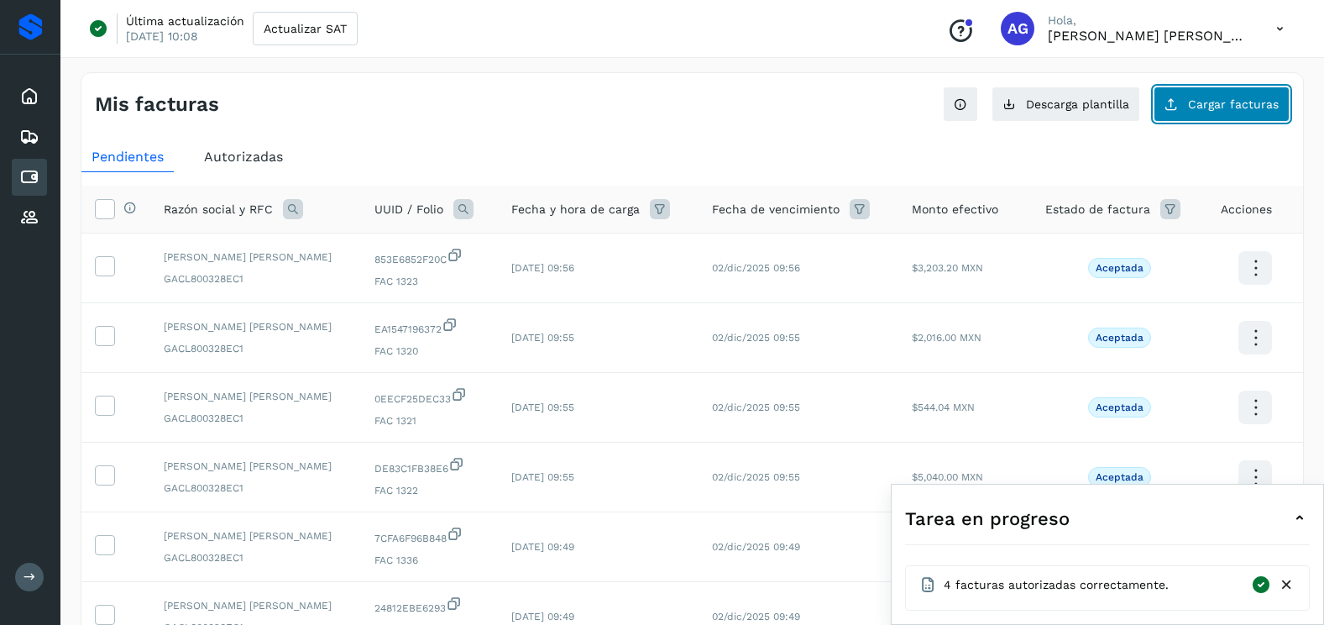
click at [1232, 112] on button "Cargar facturas" at bounding box center [1221, 103] width 136 height 35
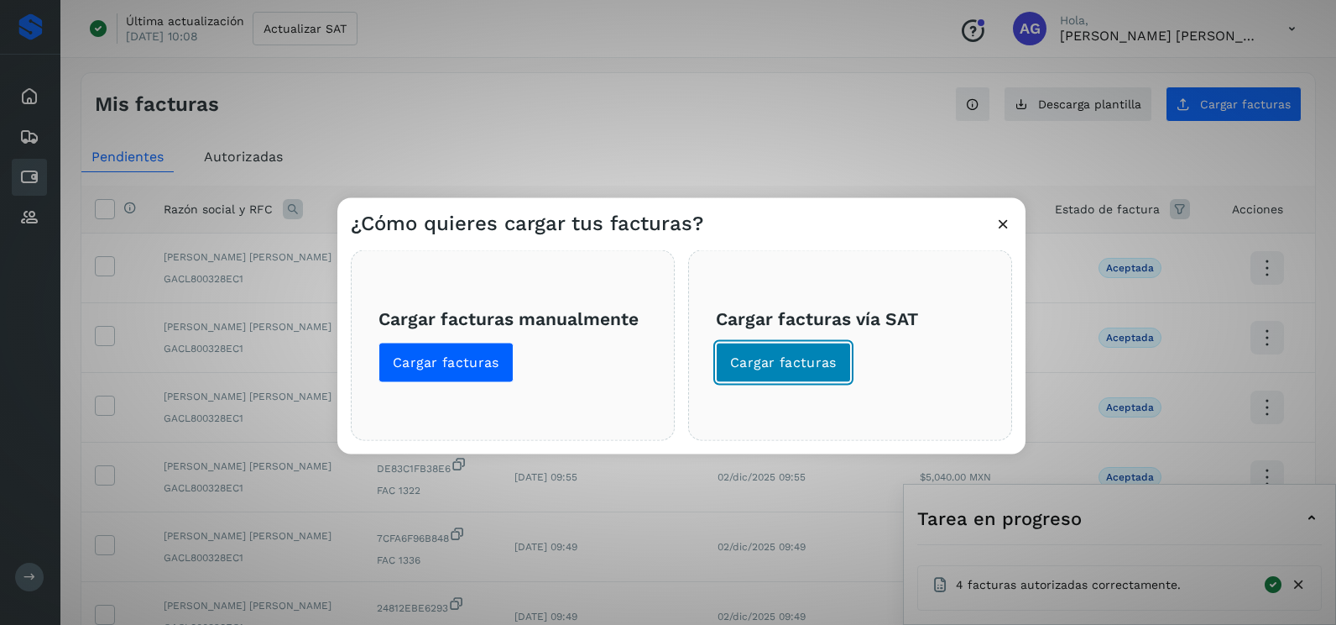
click at [782, 366] on span "Cargar facturas" at bounding box center [783, 362] width 107 height 18
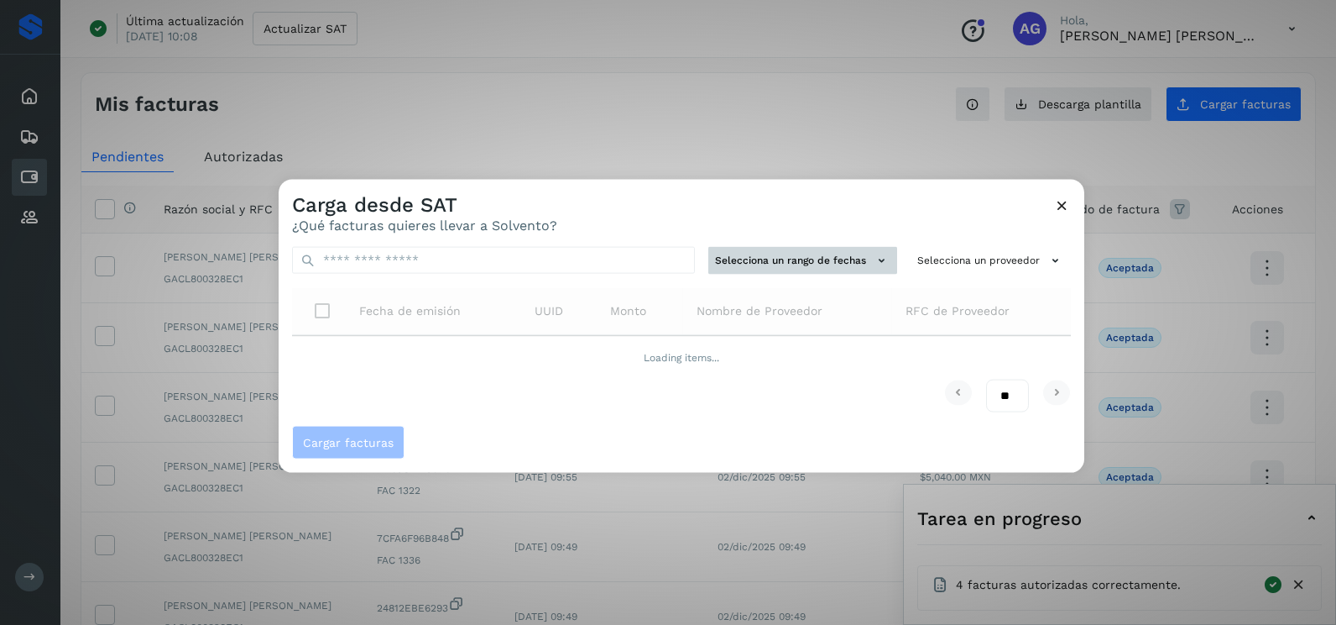
click at [762, 259] on button "Selecciona un rango de fechas" at bounding box center [803, 261] width 189 height 28
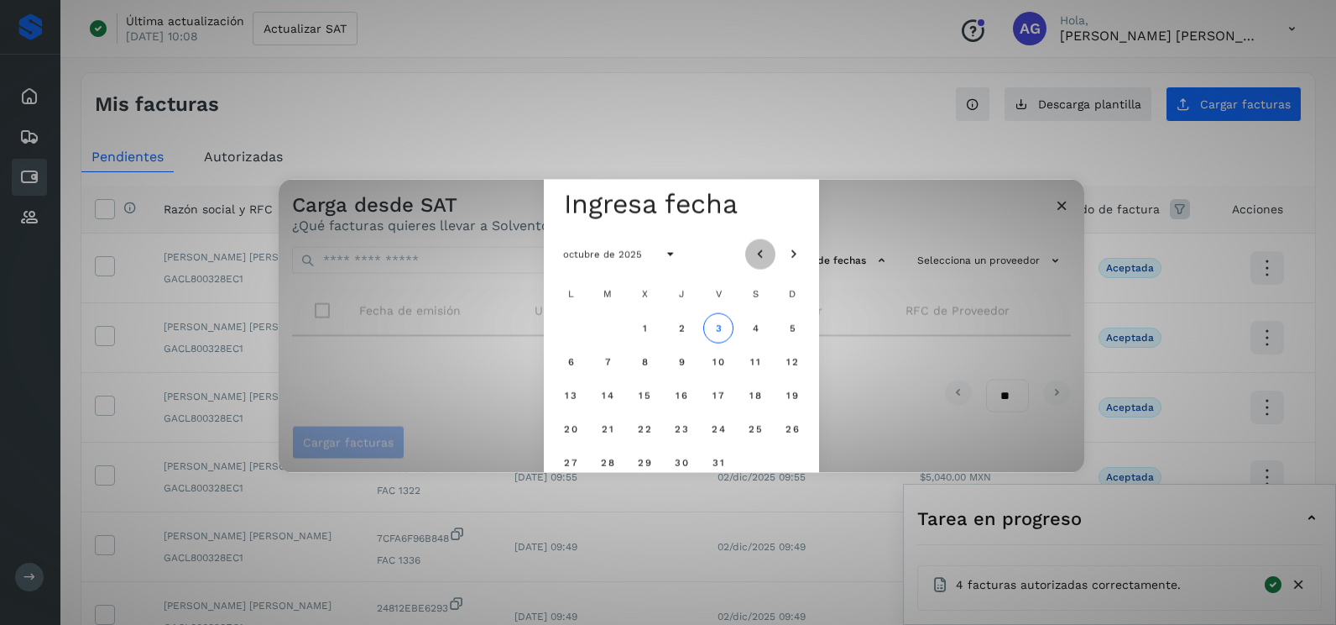
click at [762, 256] on icon "Mes anterior" at bounding box center [760, 254] width 17 height 17
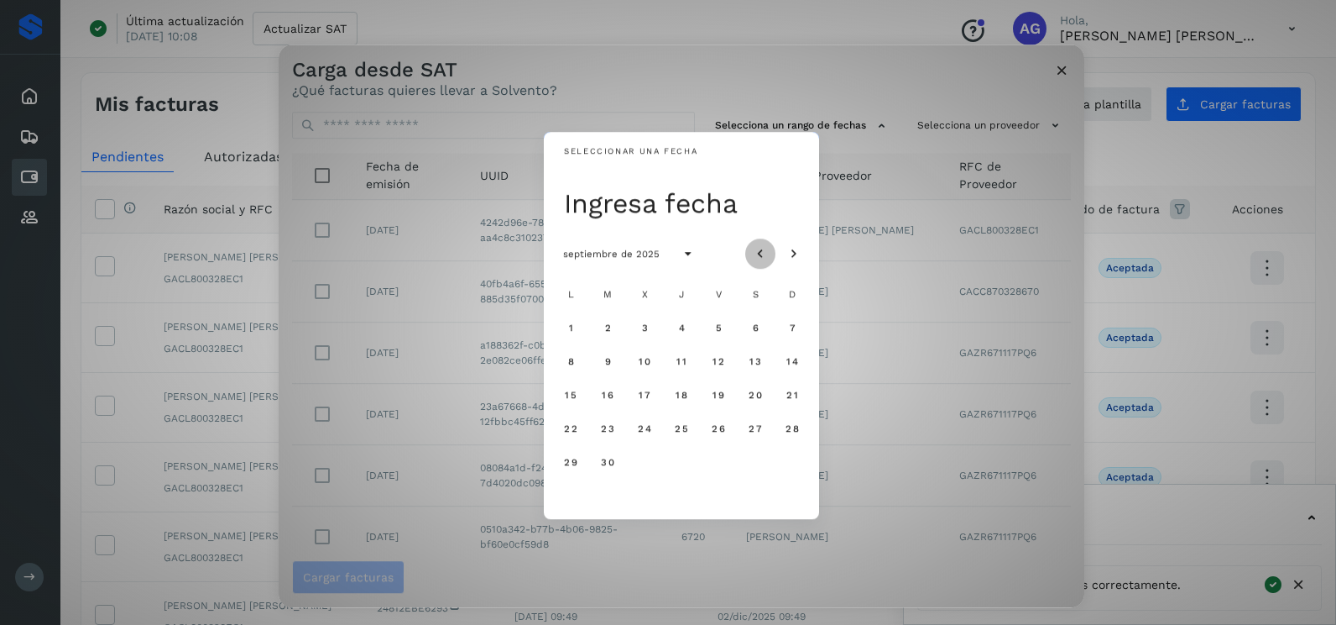
click at [762, 256] on icon "Mes anterior" at bounding box center [760, 254] width 17 height 17
click at [572, 431] on span "18" at bounding box center [570, 428] width 13 height 12
click at [608, 430] on span "19" at bounding box center [607, 428] width 13 height 12
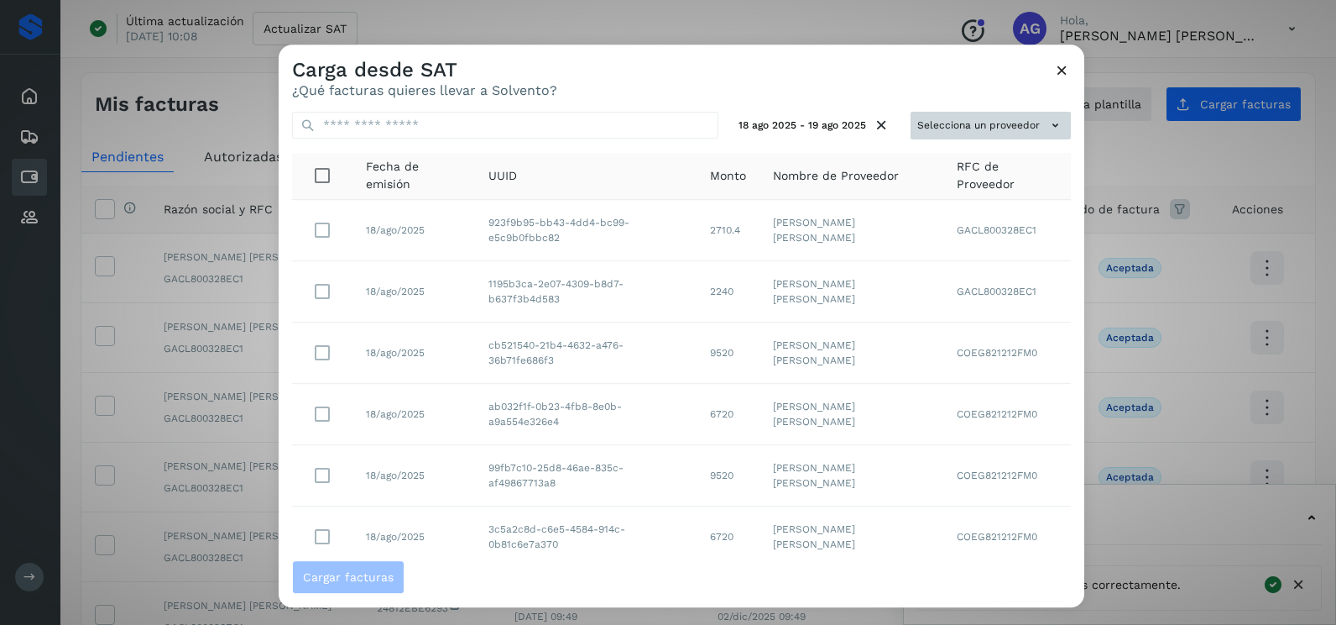
click at [1029, 125] on button "Selecciona un proveedor" at bounding box center [991, 126] width 160 height 28
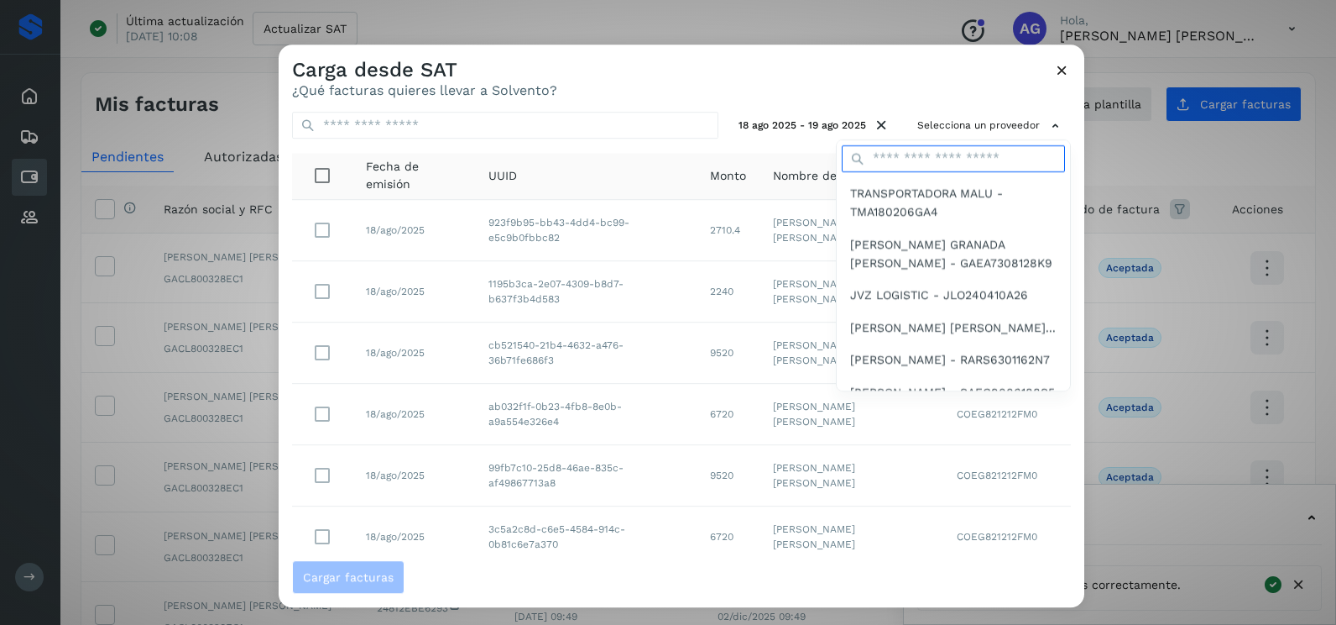
click at [961, 160] on input "text" at bounding box center [953, 158] width 223 height 27
type input "****"
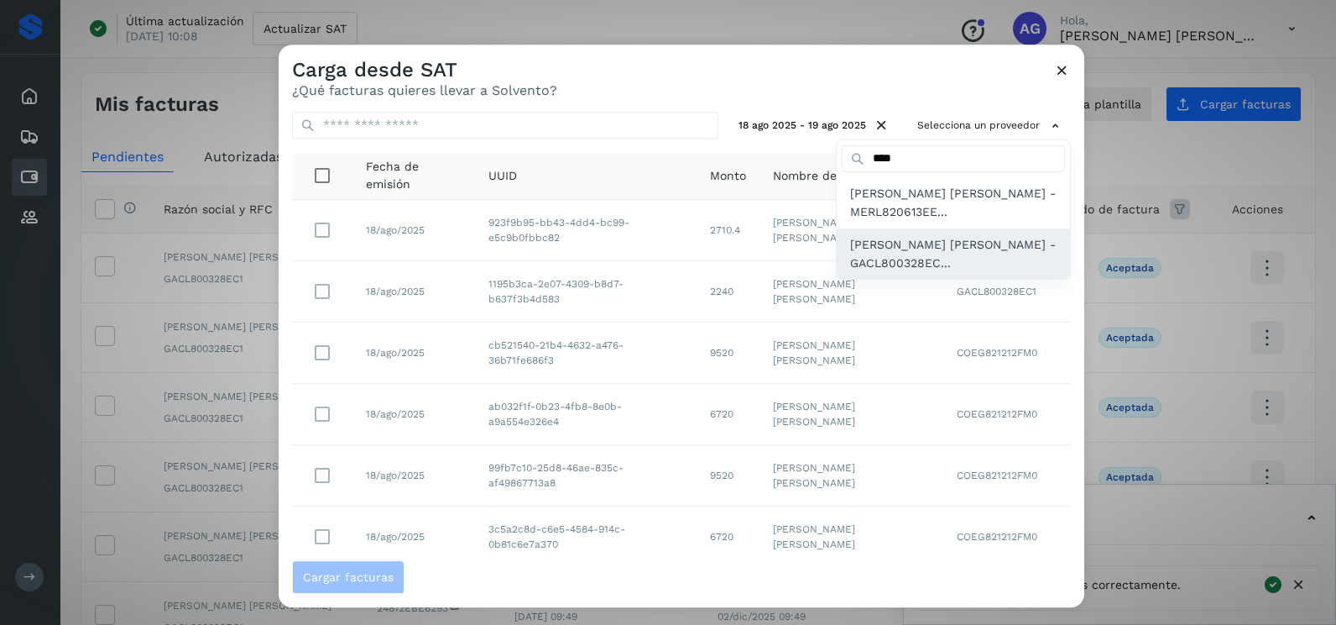
click at [934, 251] on span "[PERSON_NAME] [PERSON_NAME] - GACL800328EC..." at bounding box center [953, 254] width 207 height 38
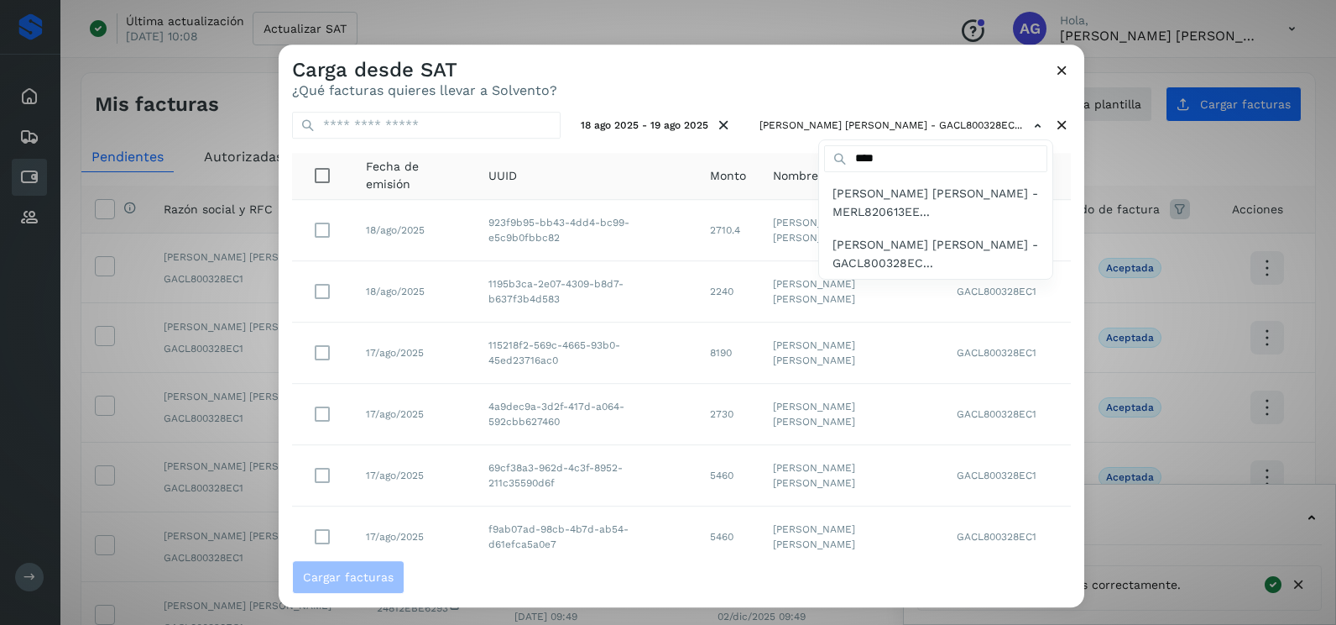
click at [946, 90] on div at bounding box center [947, 356] width 1336 height 625
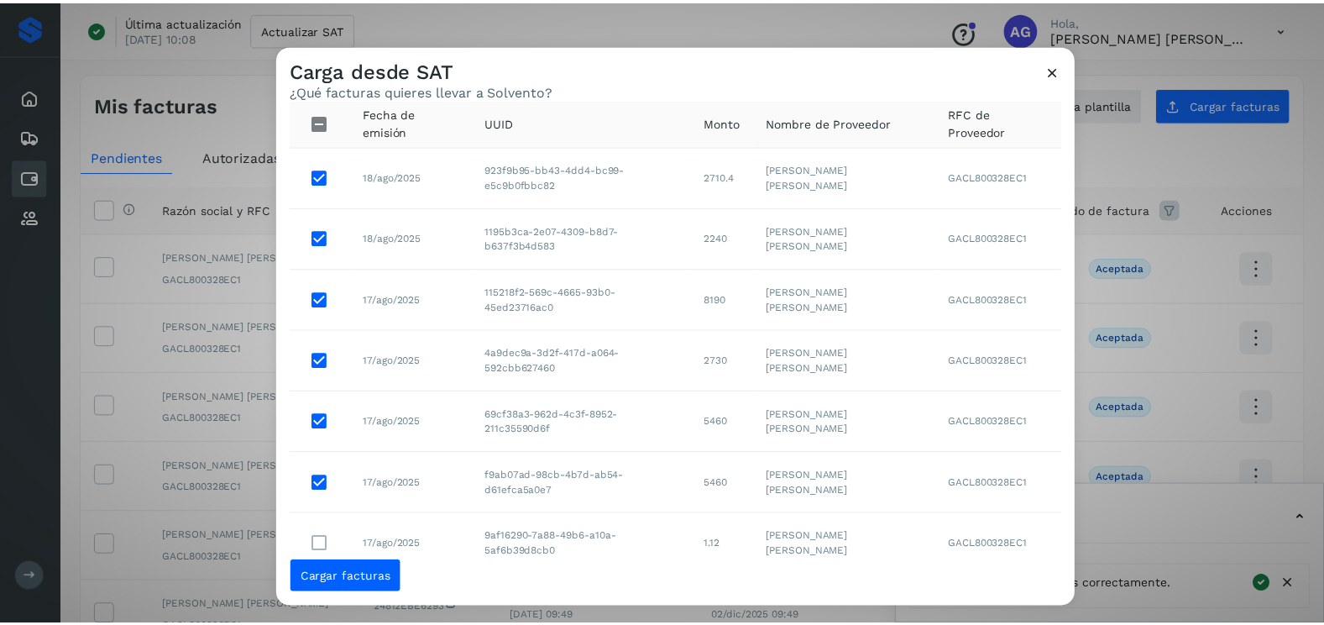
scroll to position [0, 0]
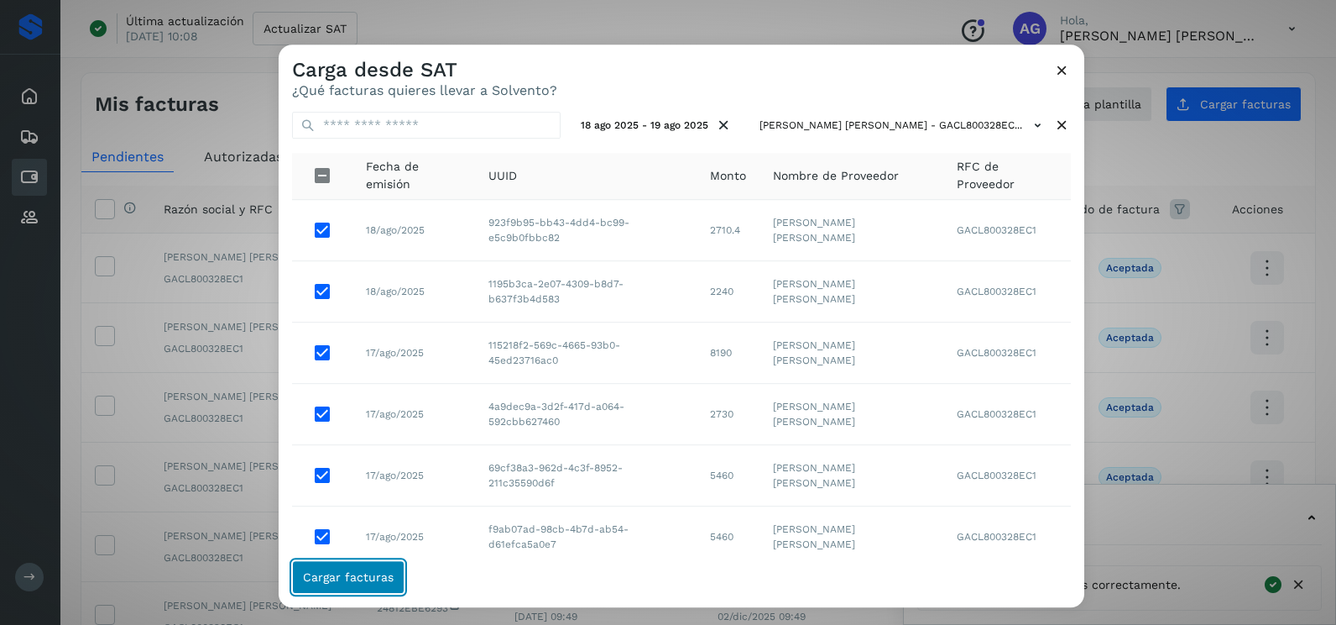
click at [390, 578] on span "Cargar facturas" at bounding box center [348, 577] width 91 height 12
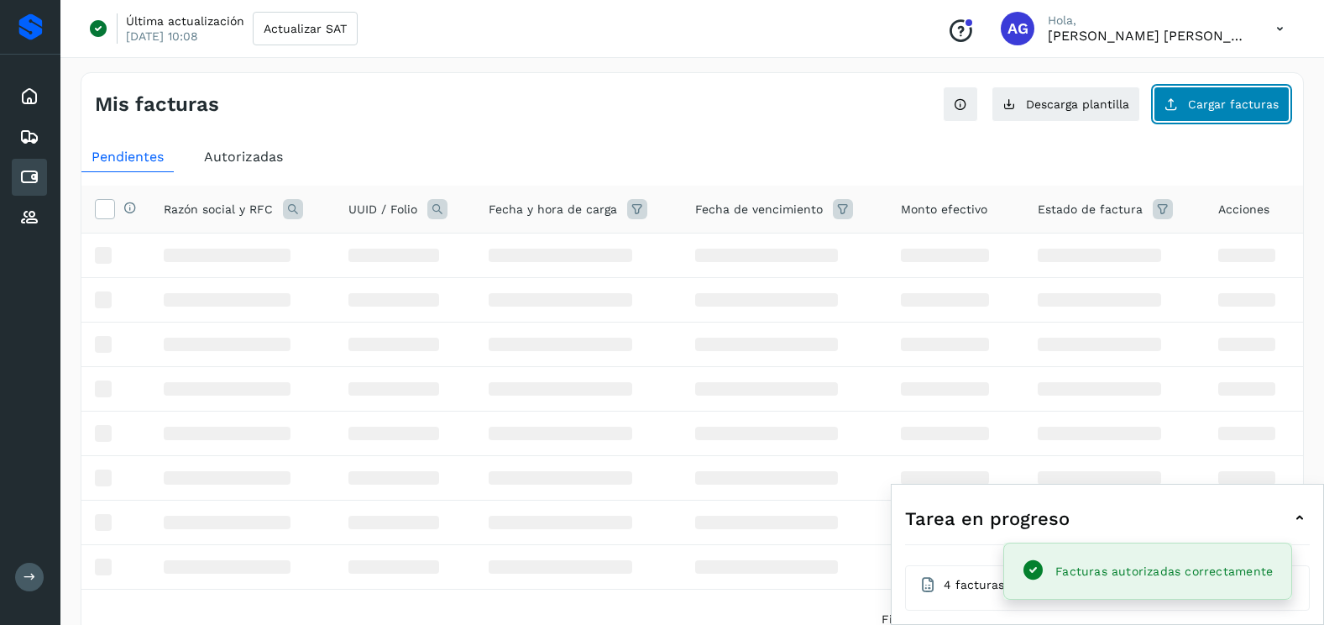
click at [1185, 101] on button "Cargar facturas" at bounding box center [1221, 103] width 136 height 35
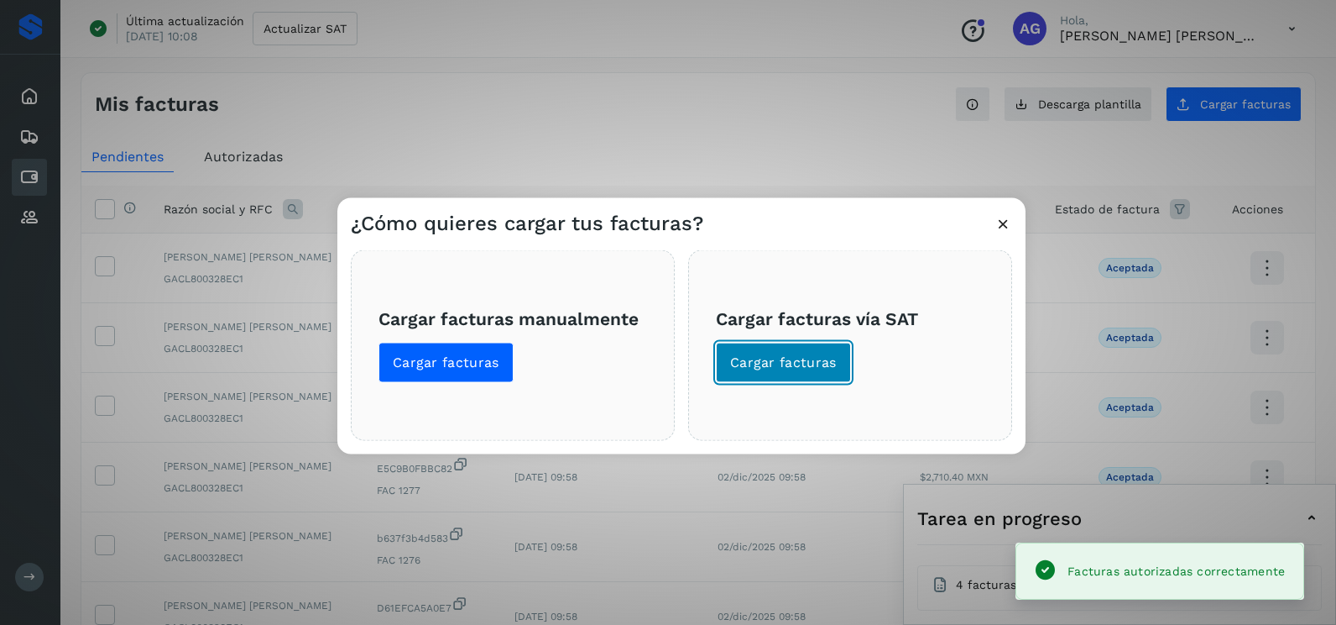
click at [823, 360] on span "Cargar facturas" at bounding box center [783, 362] width 107 height 18
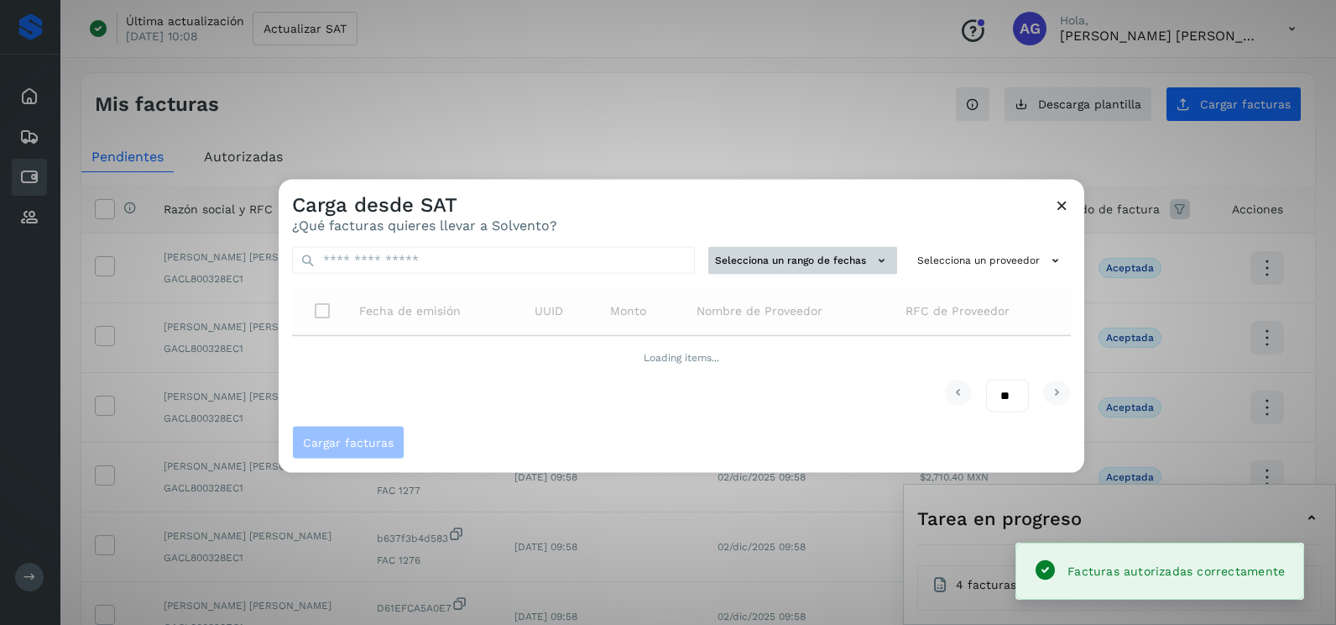
click at [746, 255] on button "Selecciona un rango de fechas" at bounding box center [803, 261] width 189 height 28
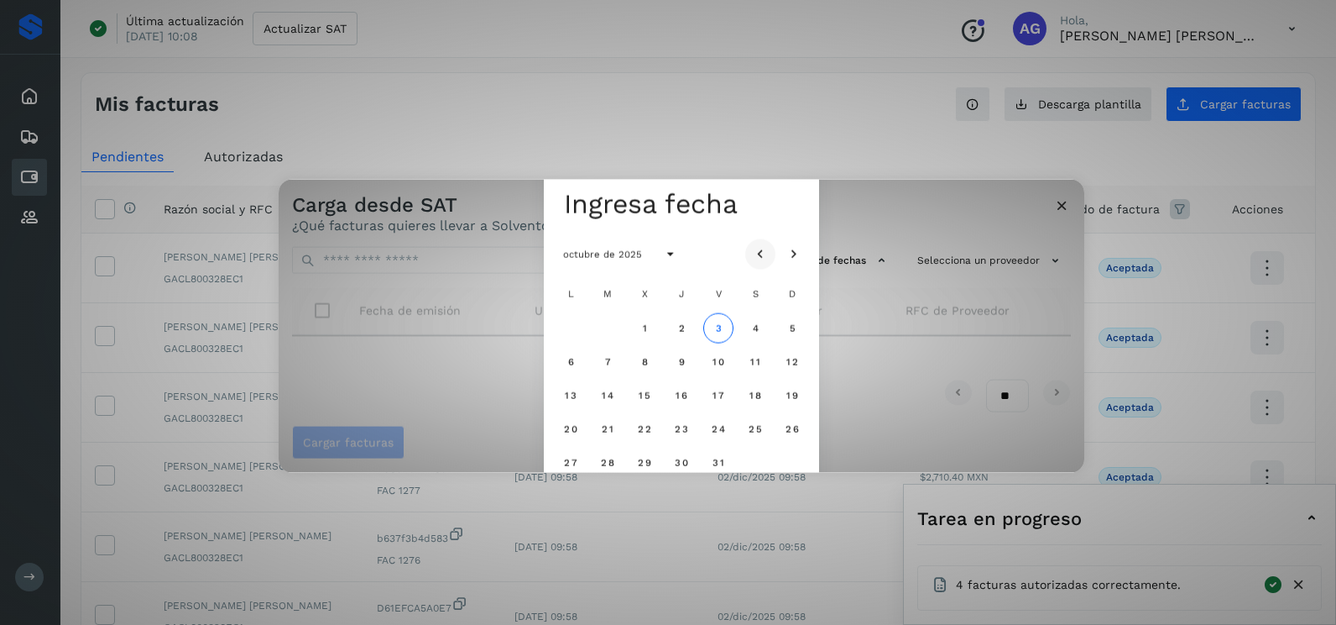
click at [756, 253] on icon "Mes anterior" at bounding box center [760, 254] width 17 height 17
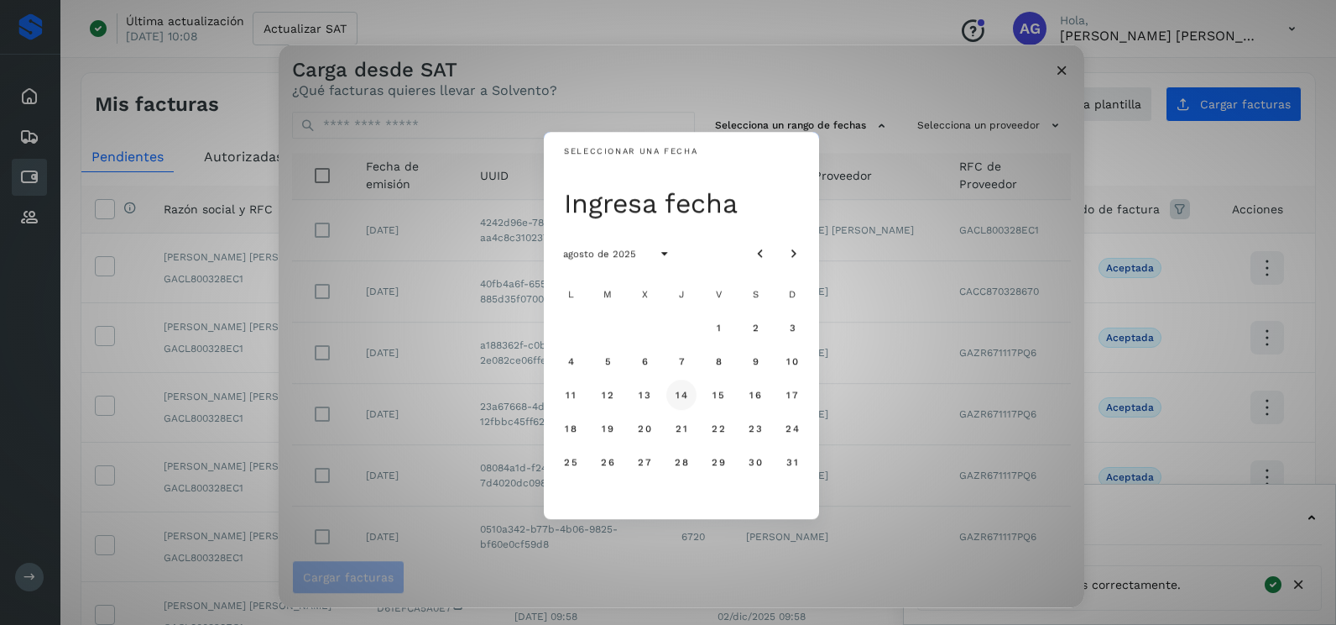
click at [690, 391] on button "14" at bounding box center [682, 394] width 30 height 30
click at [716, 395] on span "15" at bounding box center [718, 395] width 13 height 12
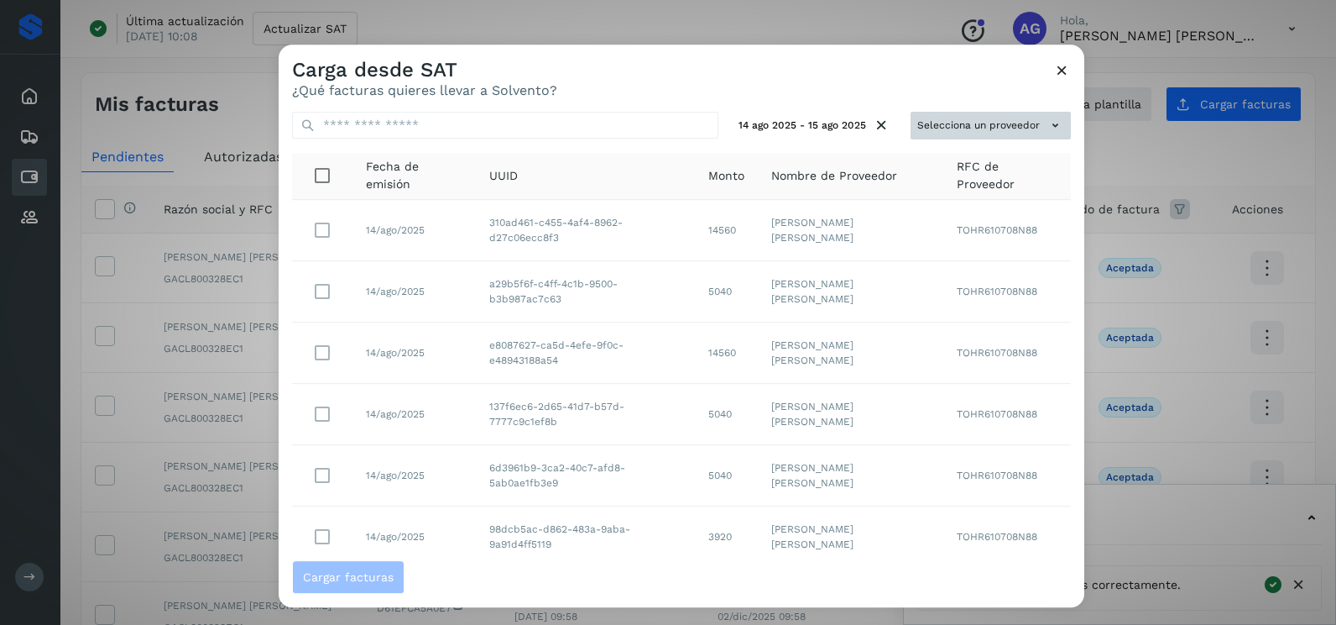
click at [961, 139] on button "Selecciona un proveedor" at bounding box center [991, 126] width 160 height 28
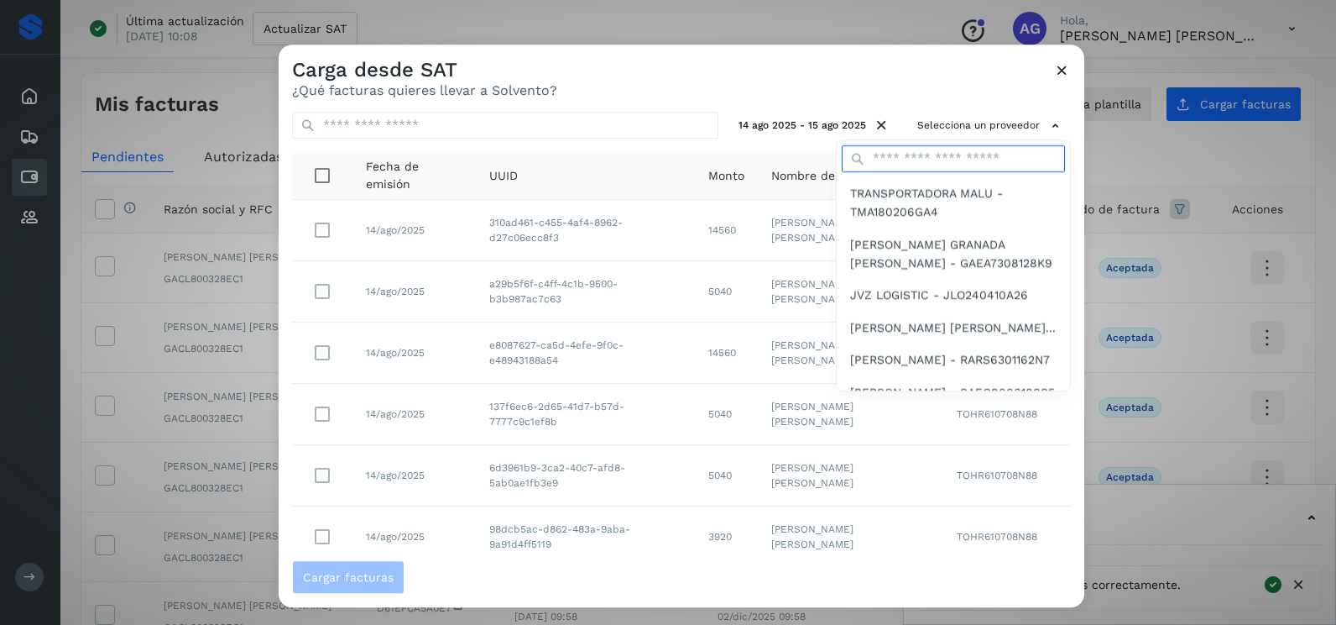
click at [937, 161] on input "text" at bounding box center [953, 158] width 223 height 27
type input "****"
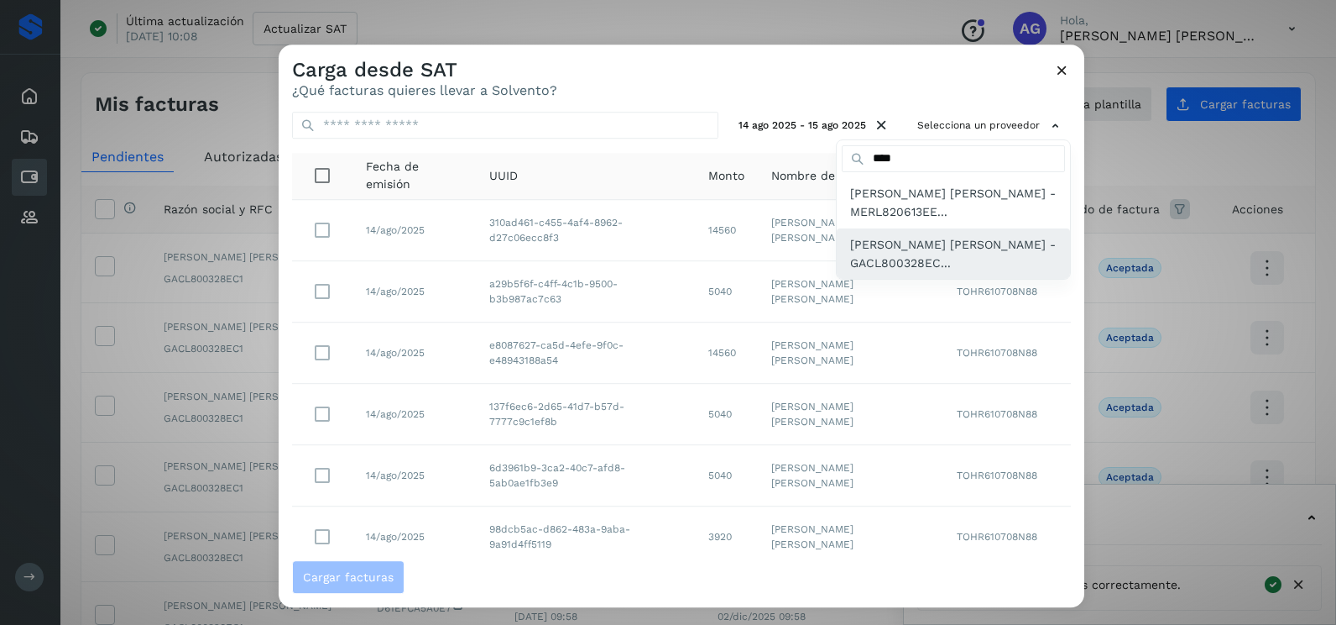
click at [942, 260] on span "[PERSON_NAME] [PERSON_NAME] - GACL800328EC..." at bounding box center [953, 254] width 207 height 38
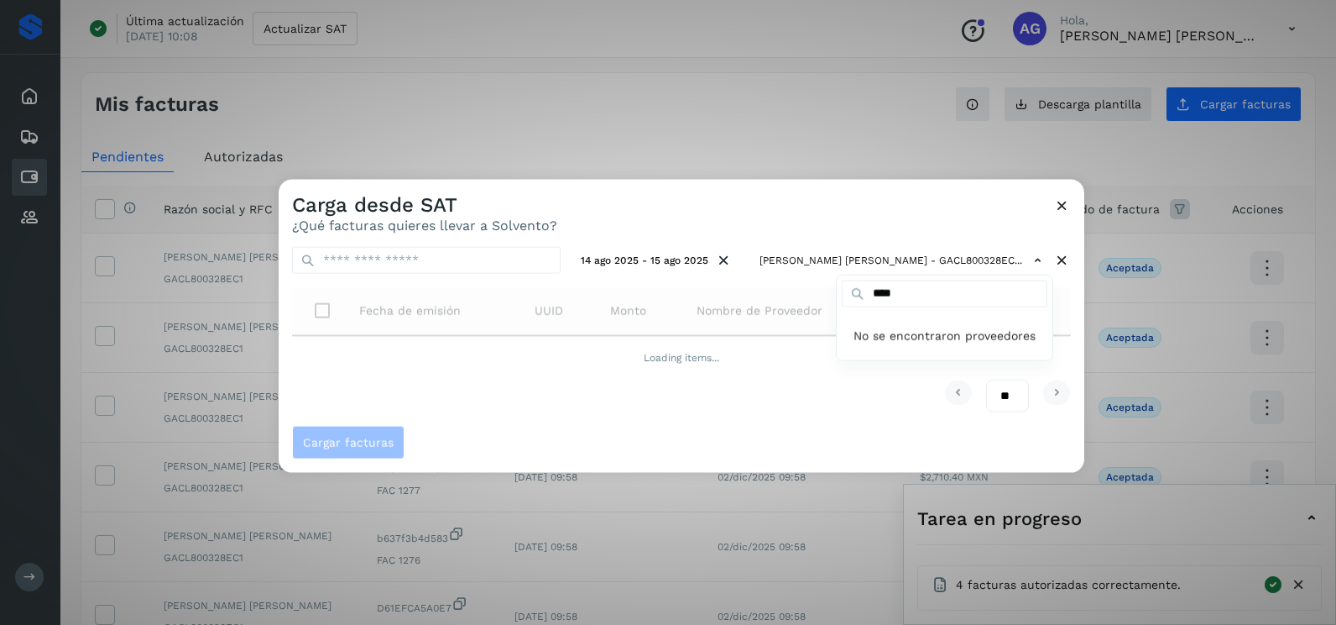
click at [808, 193] on div at bounding box center [947, 492] width 1336 height 625
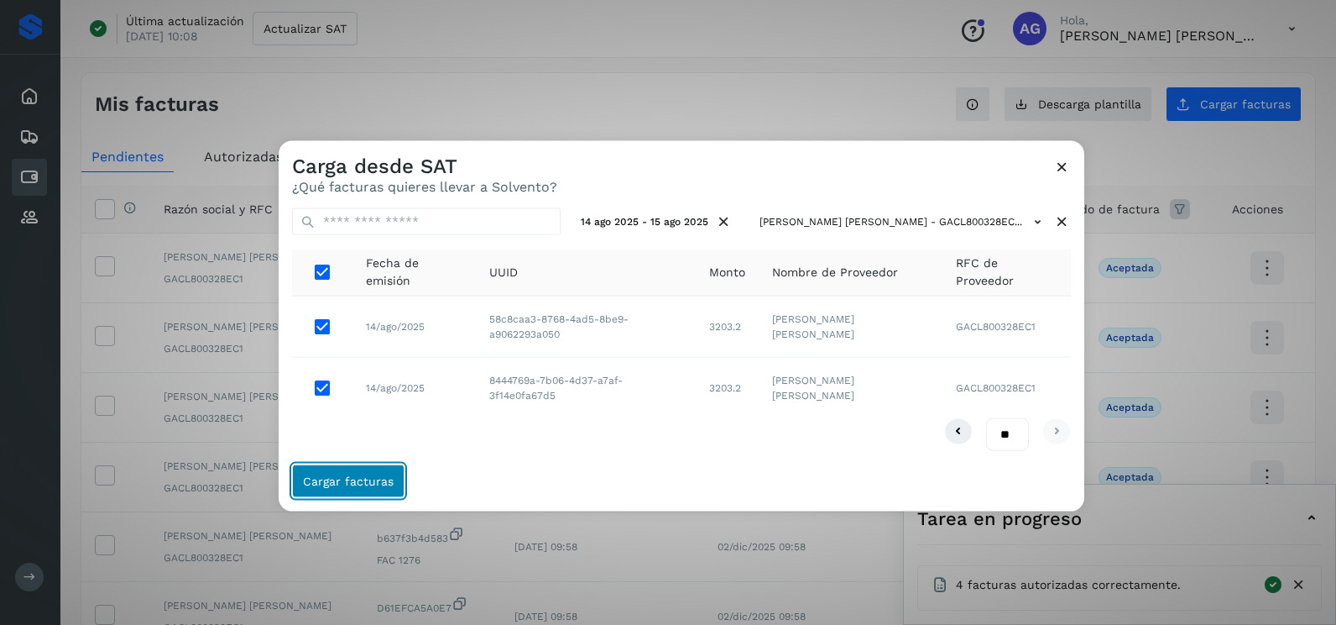
click at [363, 479] on span "Cargar facturas" at bounding box center [348, 480] width 91 height 12
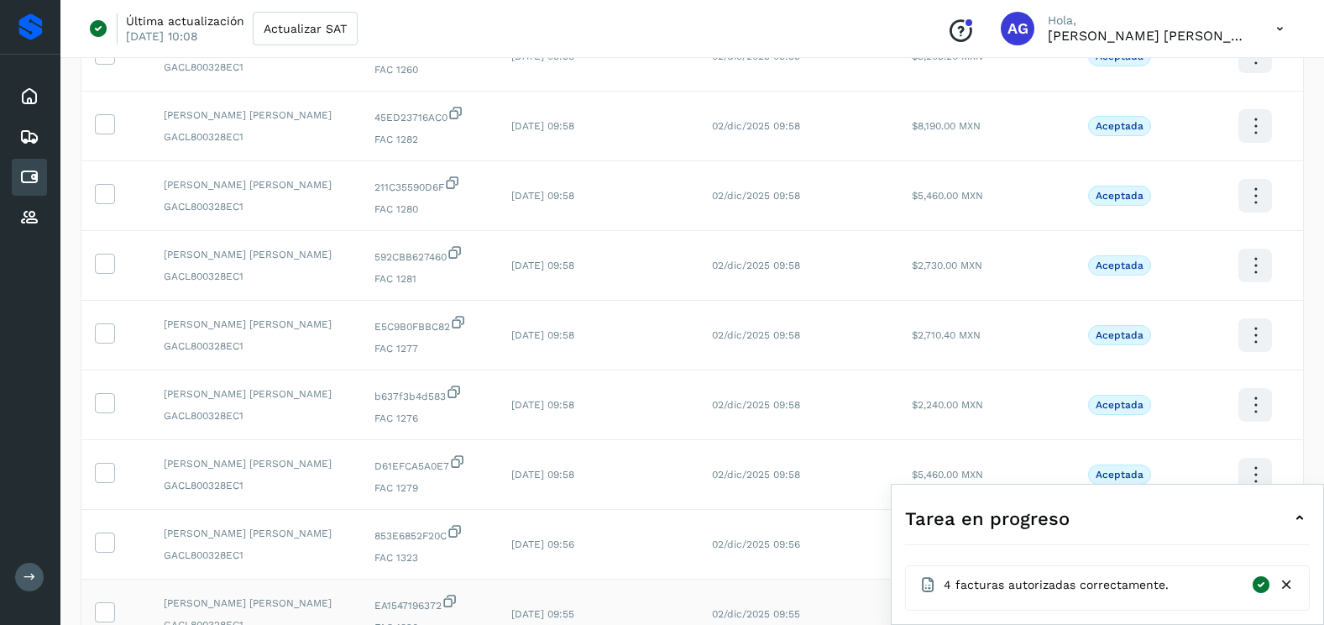
scroll to position [448, 0]
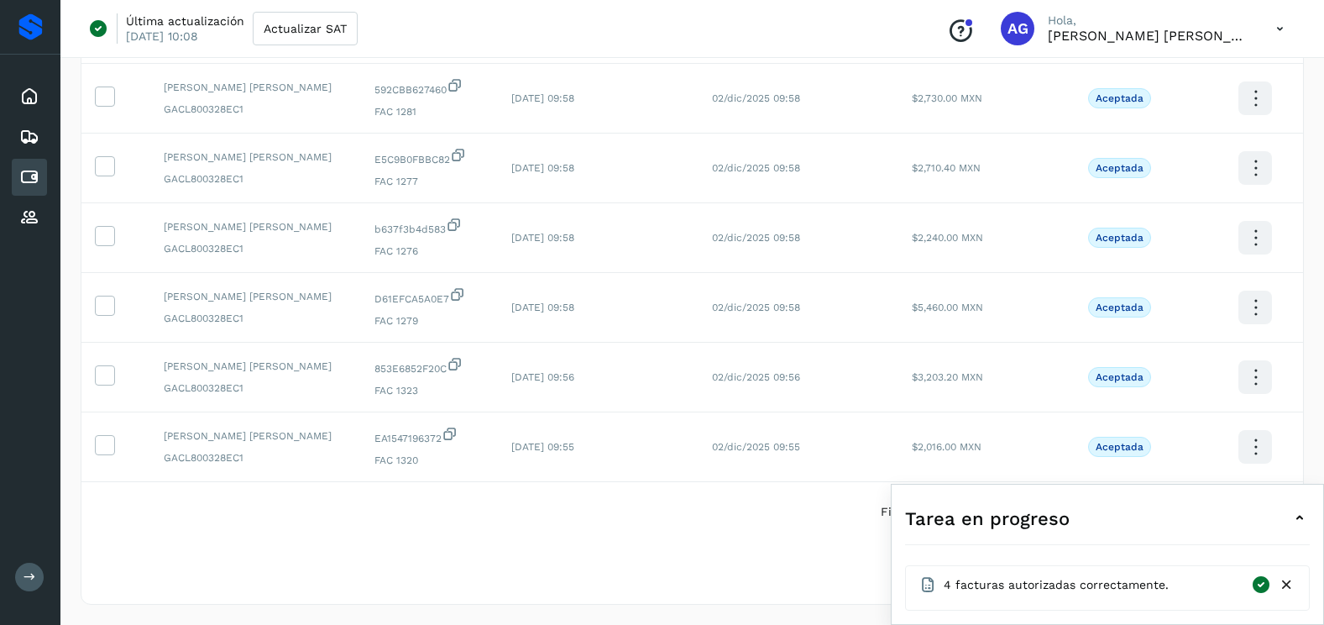
click at [1286, 582] on icon at bounding box center [1287, 585] width 18 height 18
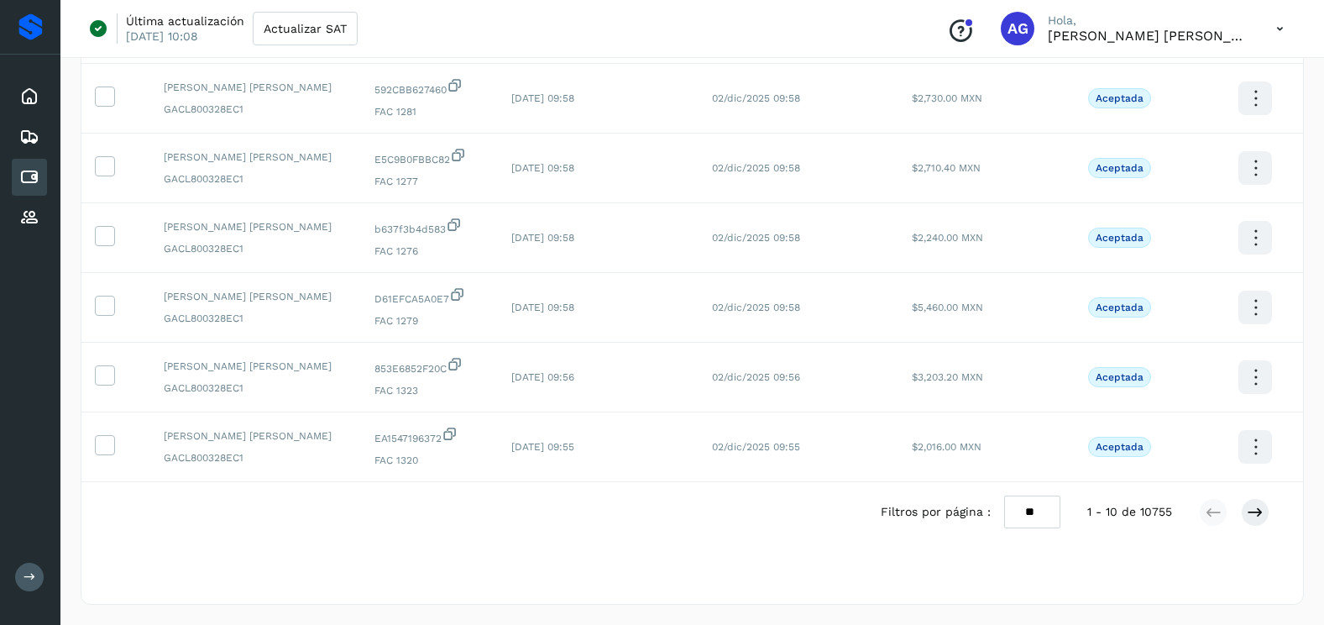
click at [1028, 508] on select "** ** **" at bounding box center [1032, 511] width 56 height 33
select select "**"
click at [1004, 495] on select "** ** **" at bounding box center [1032, 511] width 56 height 33
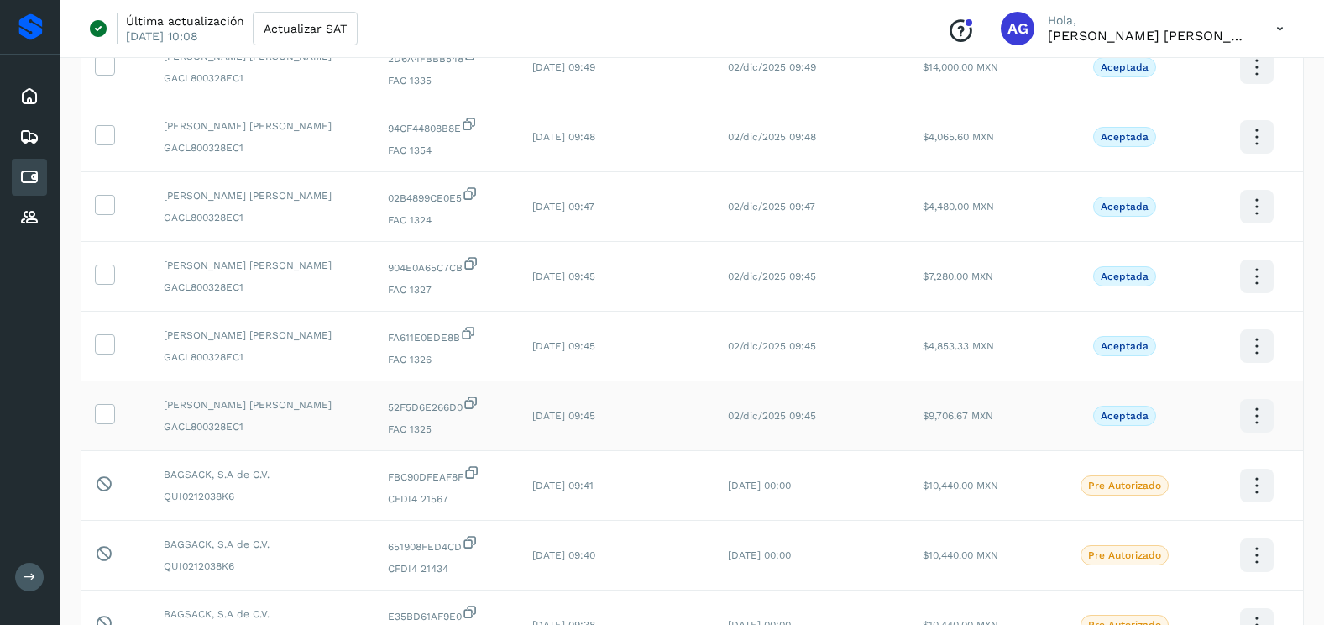
scroll to position [1120, 0]
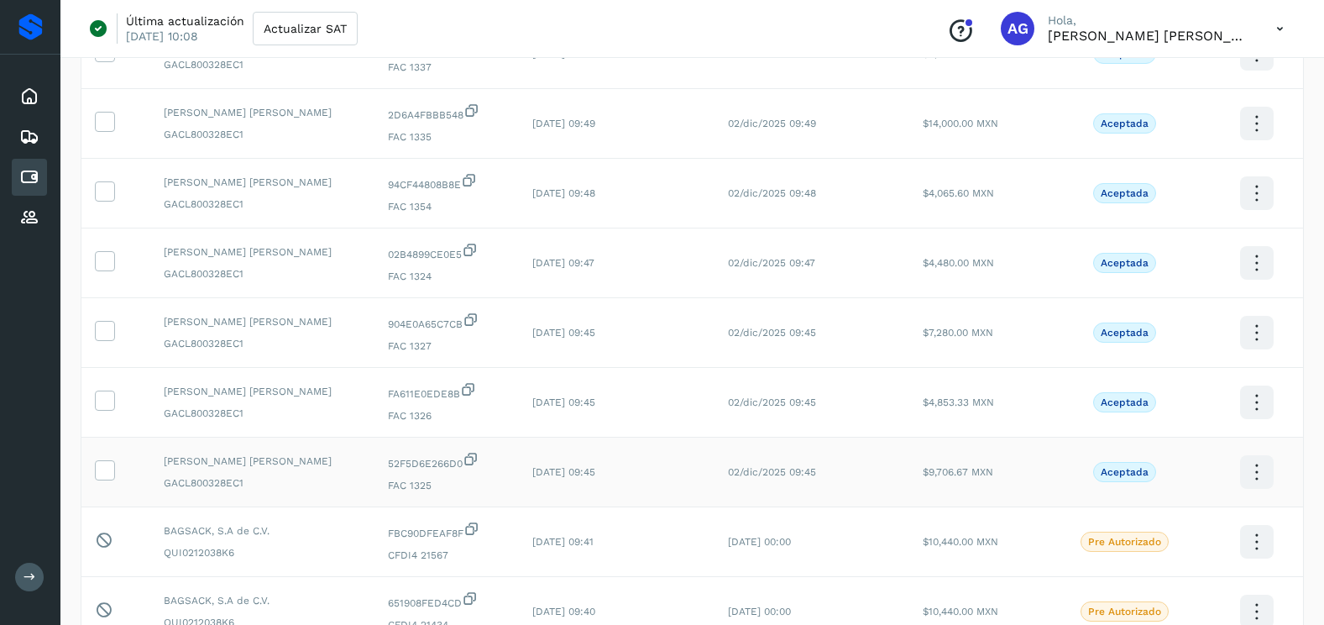
click at [108, 457] on td at bounding box center [115, 472] width 69 height 70
click at [108, 462] on icon at bounding box center [105, 469] width 18 height 18
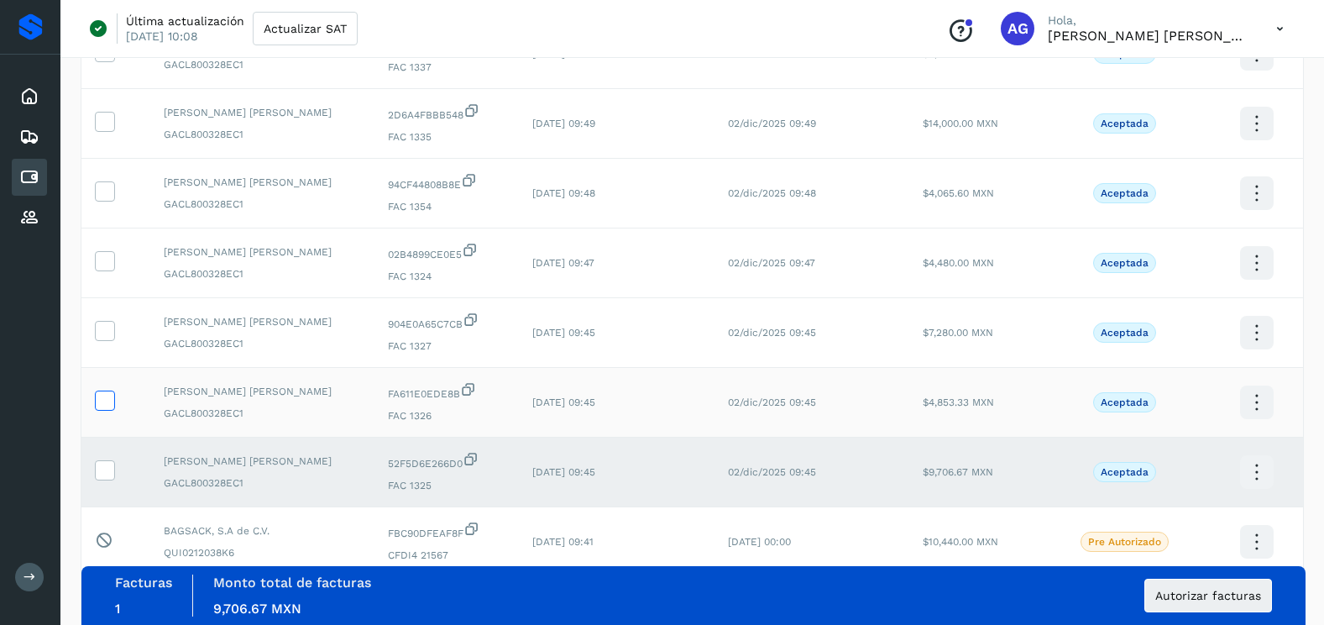
click at [106, 403] on icon at bounding box center [105, 399] width 18 height 18
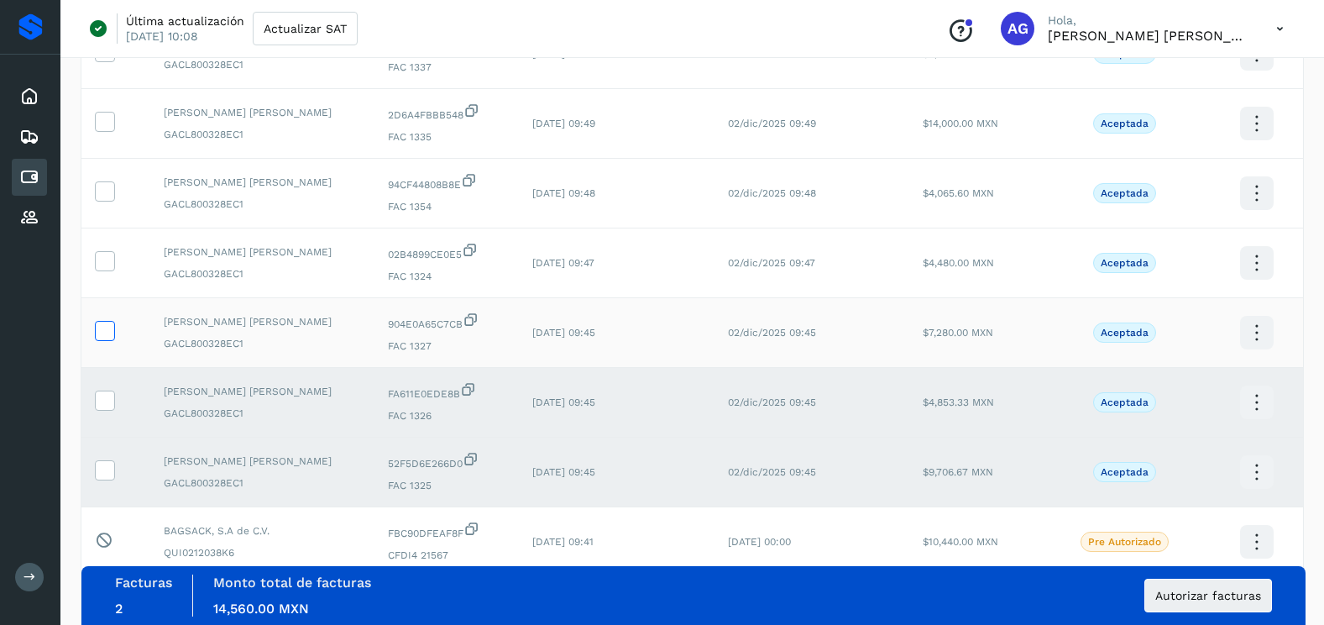
click at [107, 334] on icon at bounding box center [105, 330] width 18 height 18
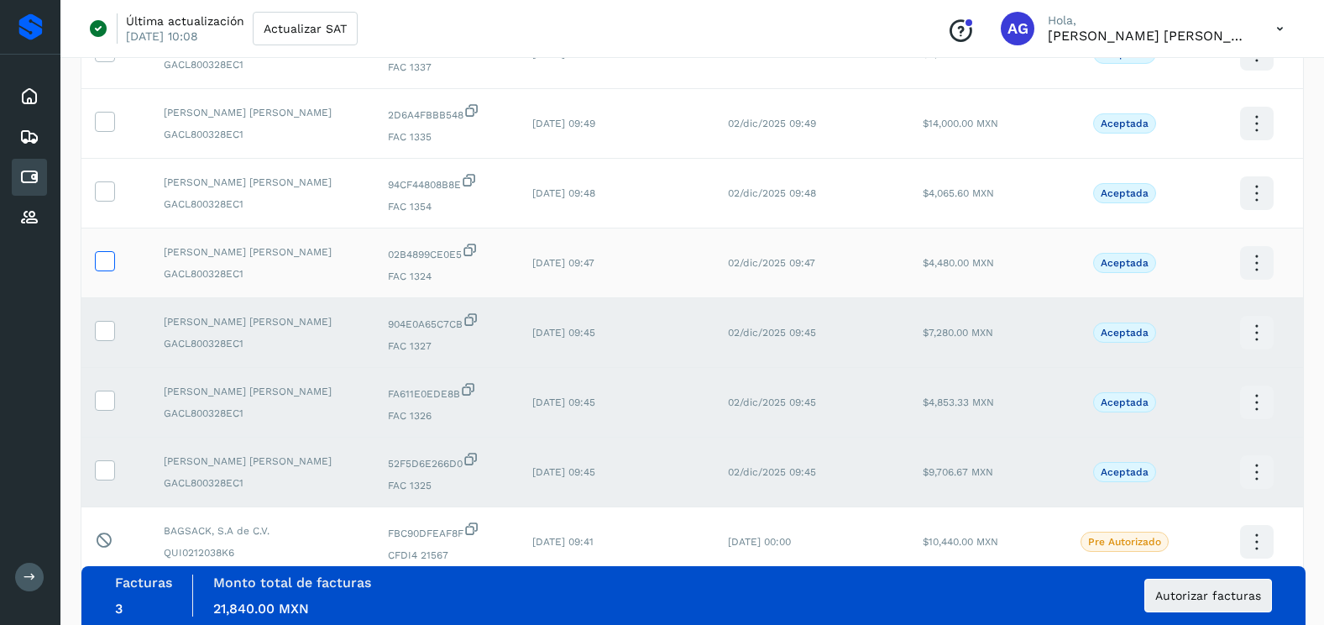
click at [110, 256] on icon at bounding box center [105, 260] width 18 height 18
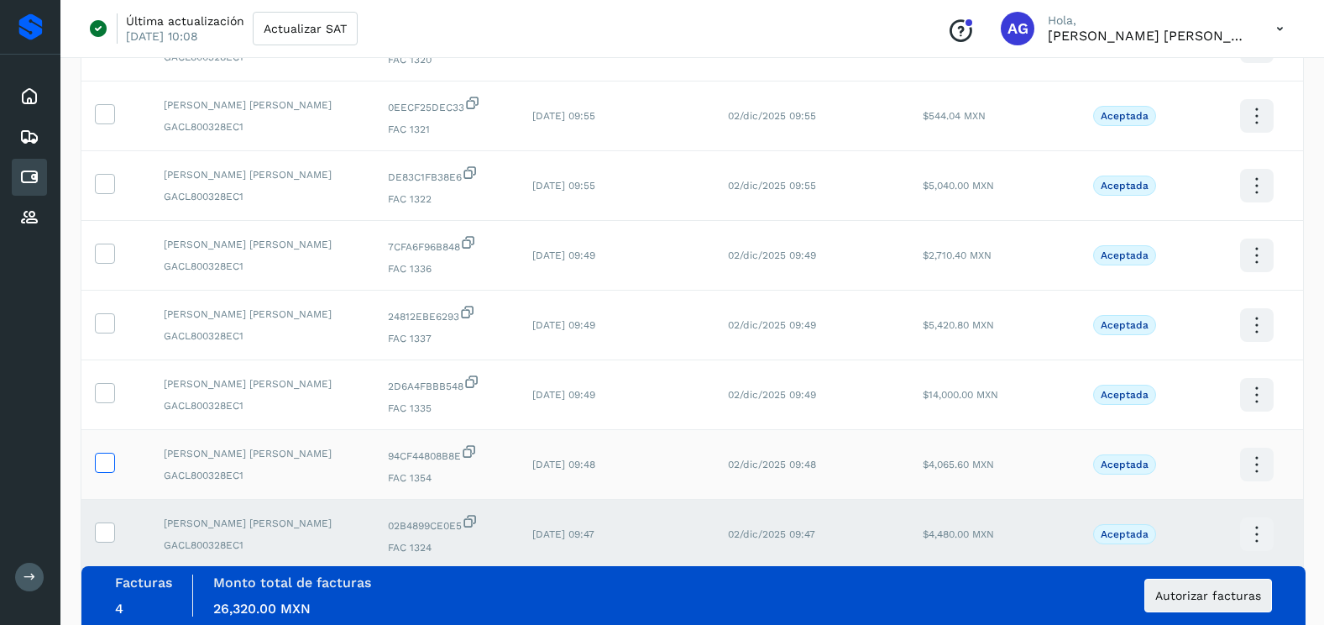
scroll to position [868, 0]
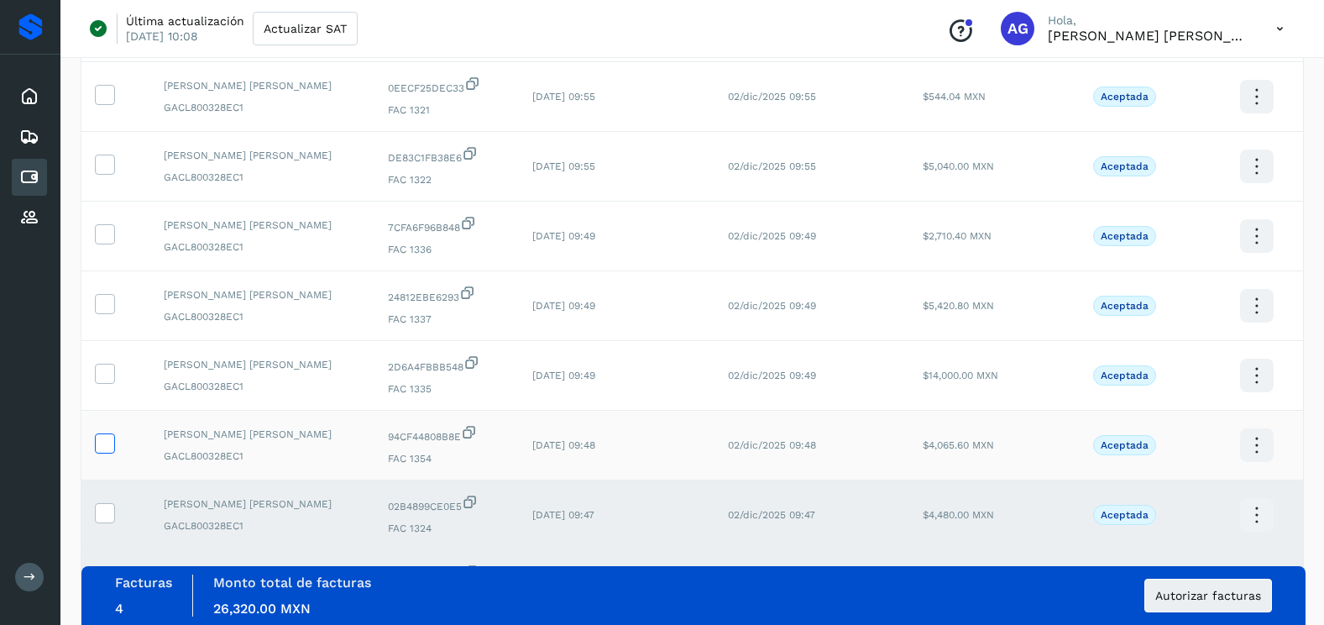
click at [98, 451] on span at bounding box center [105, 447] width 18 height 12
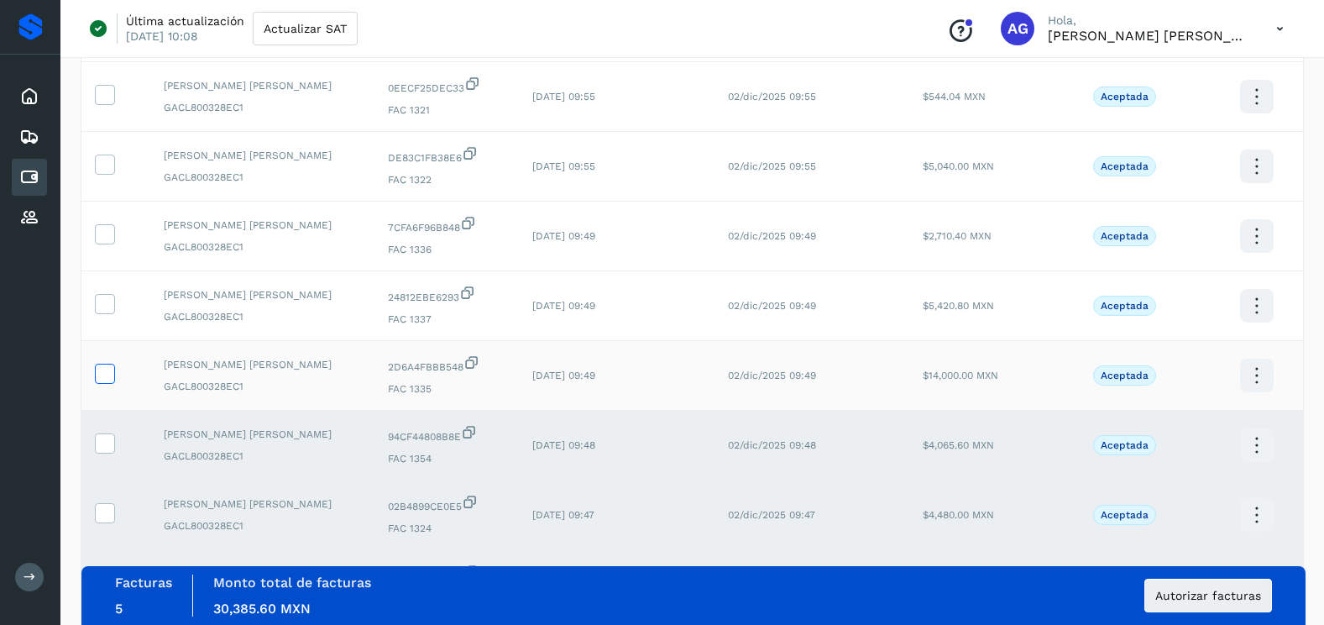
click at [104, 370] on icon at bounding box center [105, 372] width 18 height 18
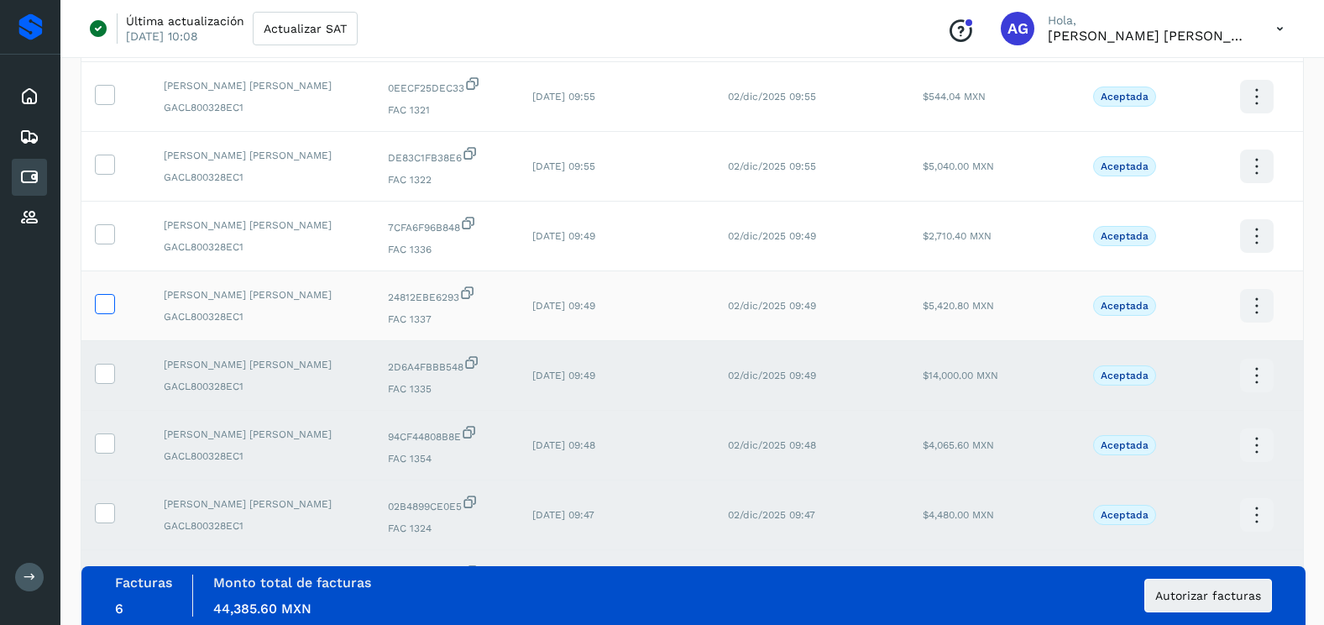
drag, startPoint x: 98, startPoint y: 305, endPoint x: 99, endPoint y: 294, distance: 10.9
click at [99, 301] on icon at bounding box center [105, 303] width 18 height 18
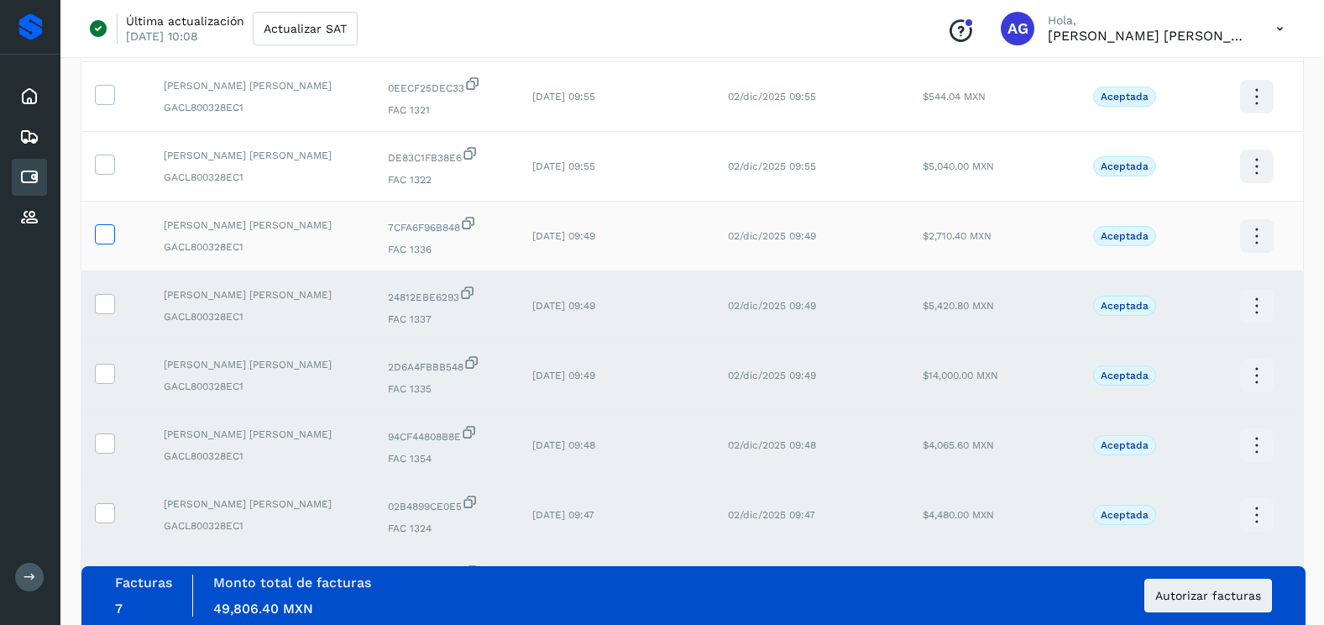
click at [113, 229] on label at bounding box center [105, 234] width 20 height 20
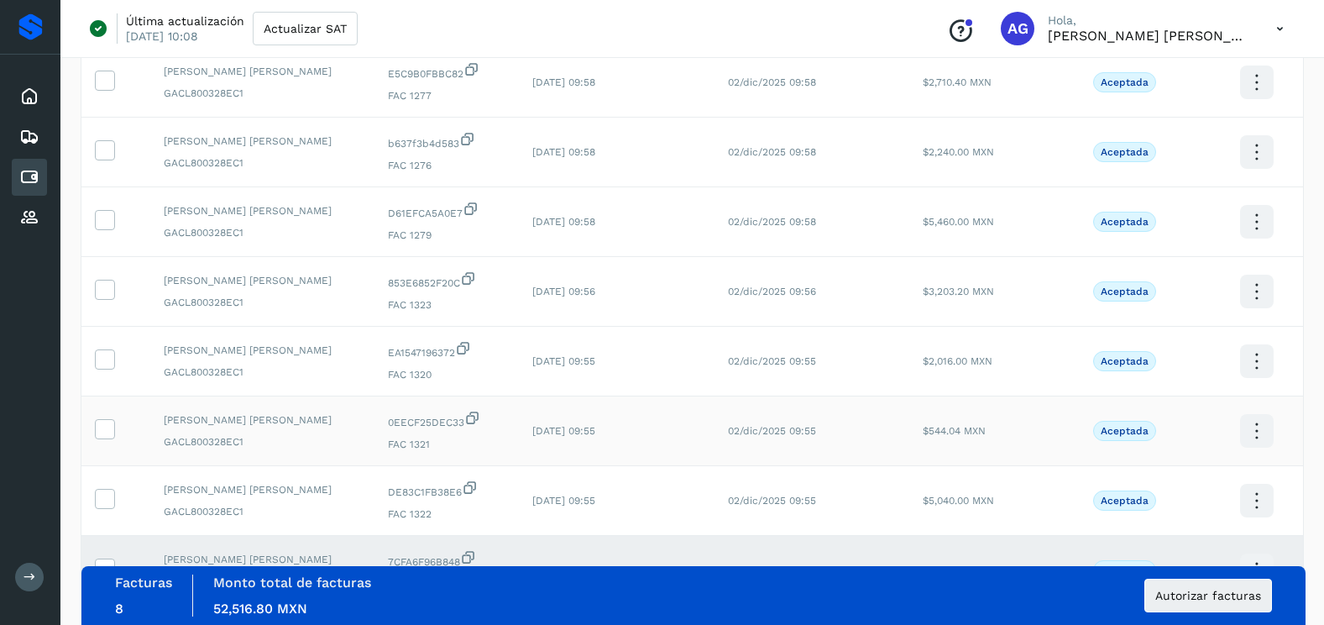
scroll to position [532, 0]
click at [101, 501] on icon at bounding box center [105, 499] width 18 height 18
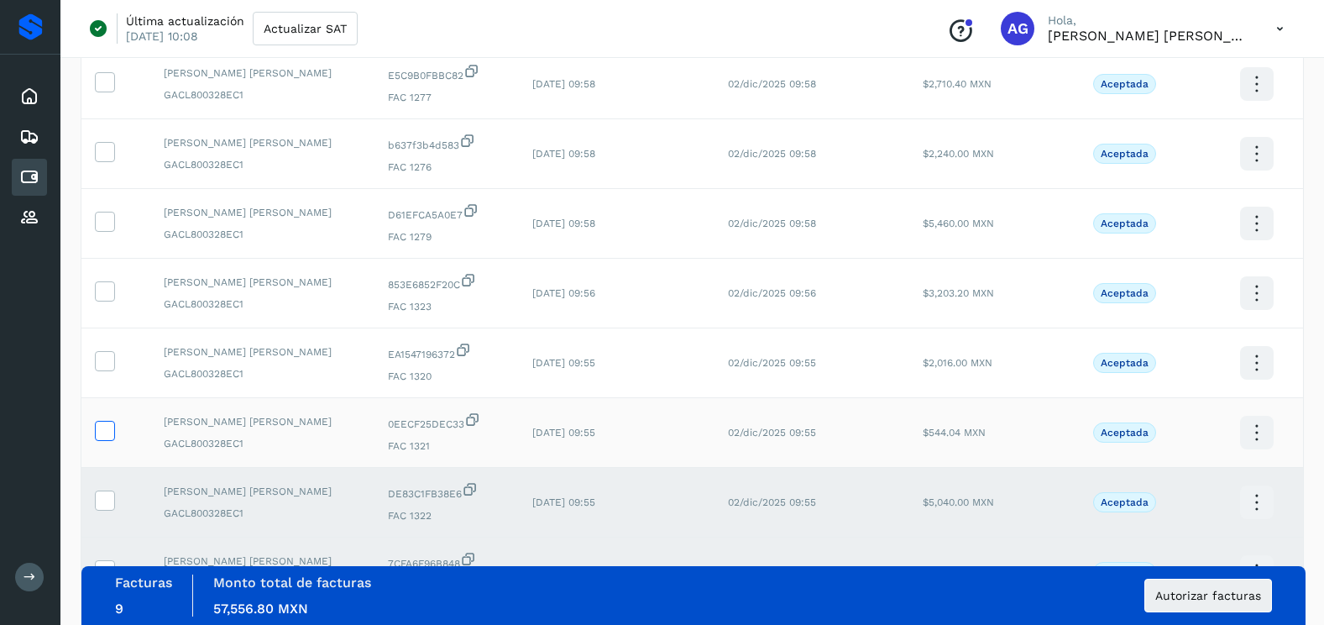
click at [107, 438] on span at bounding box center [105, 434] width 18 height 12
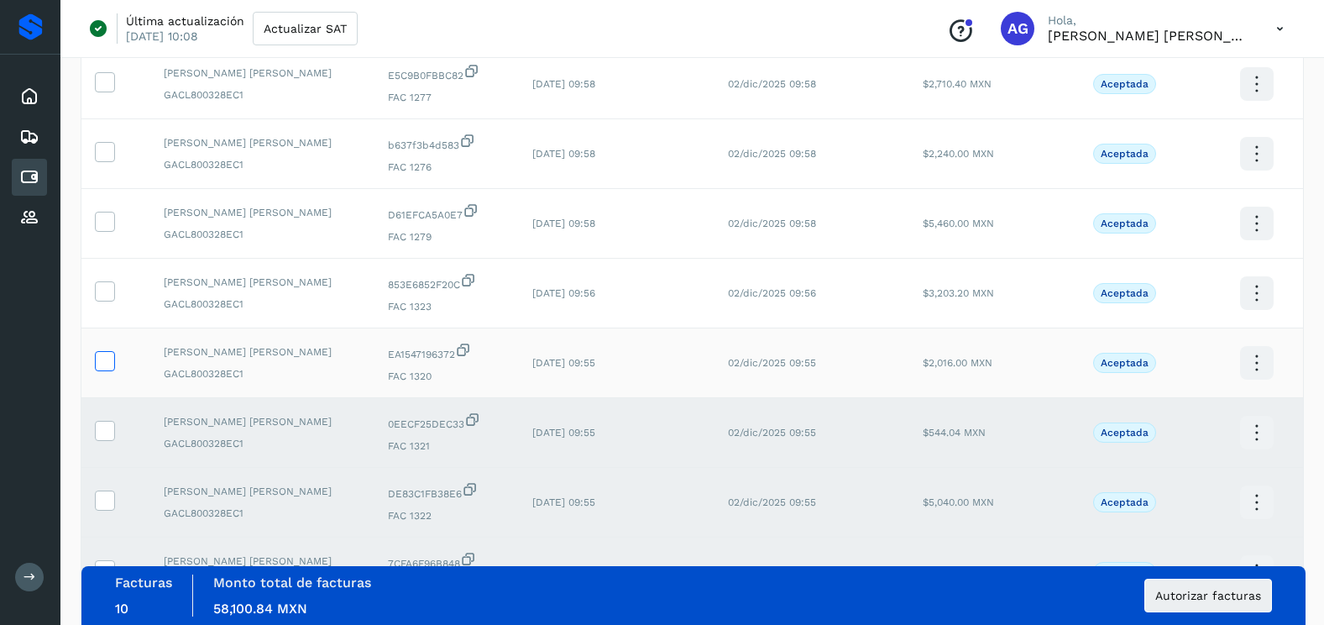
click at [108, 363] on icon at bounding box center [105, 360] width 18 height 18
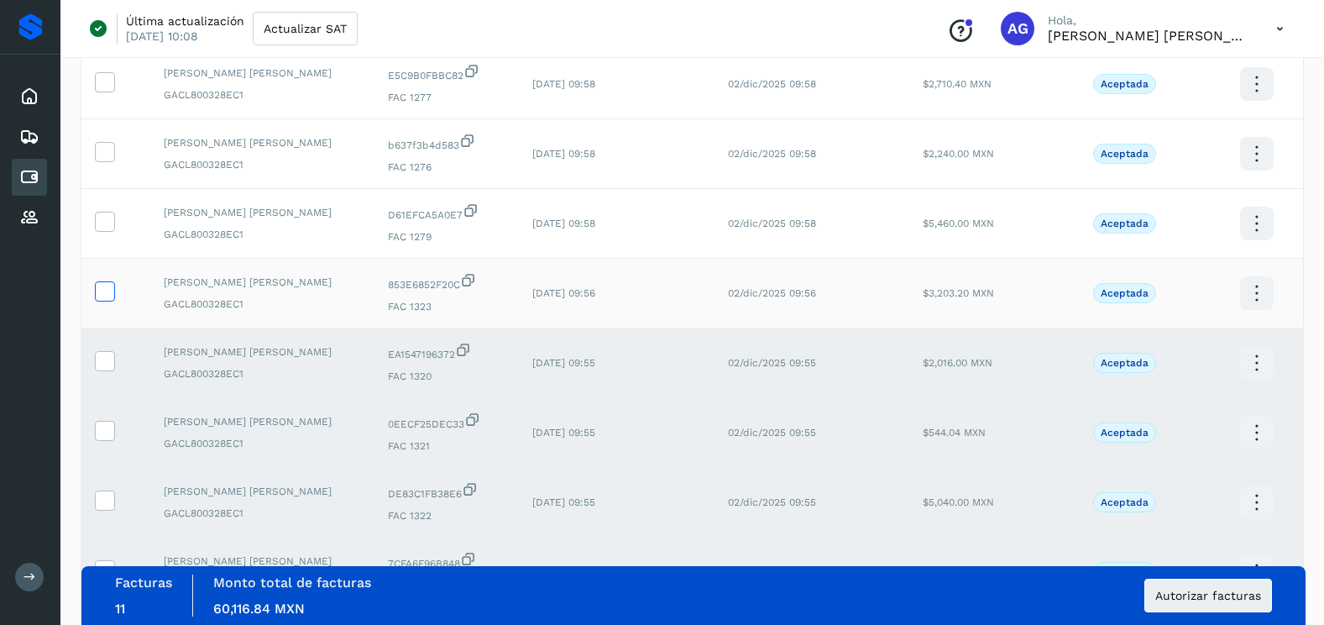
click at [105, 299] on span at bounding box center [105, 295] width 18 height 12
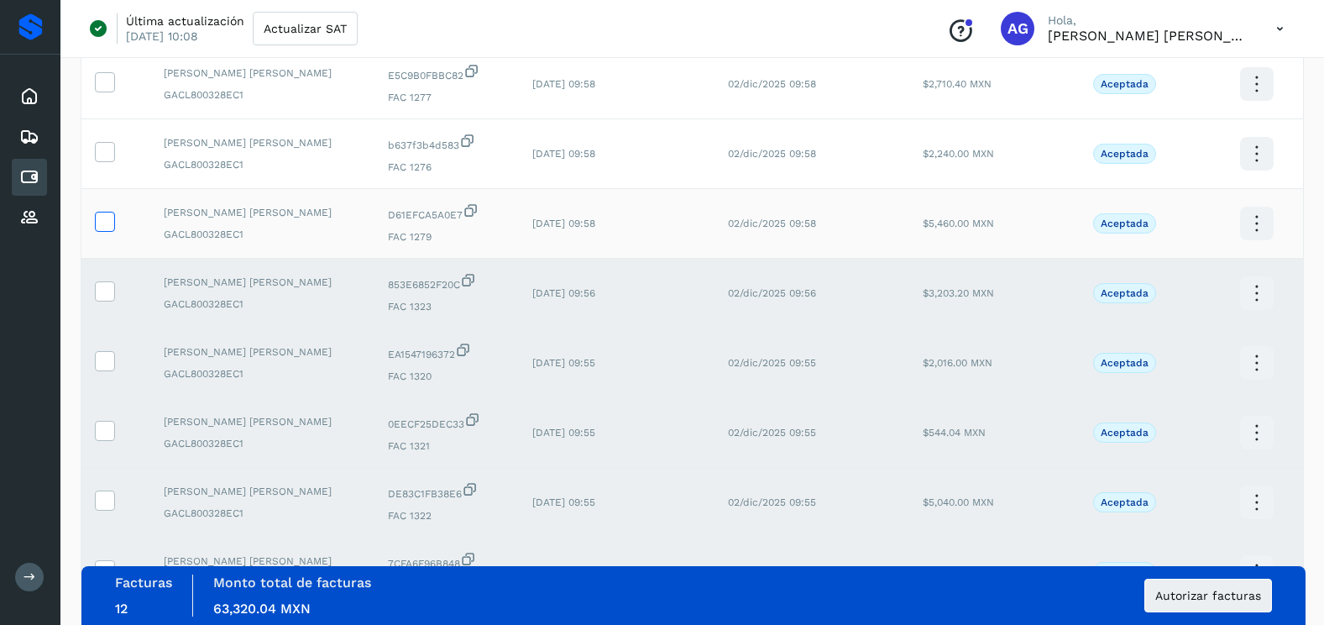
click at [106, 227] on icon at bounding box center [105, 221] width 18 height 18
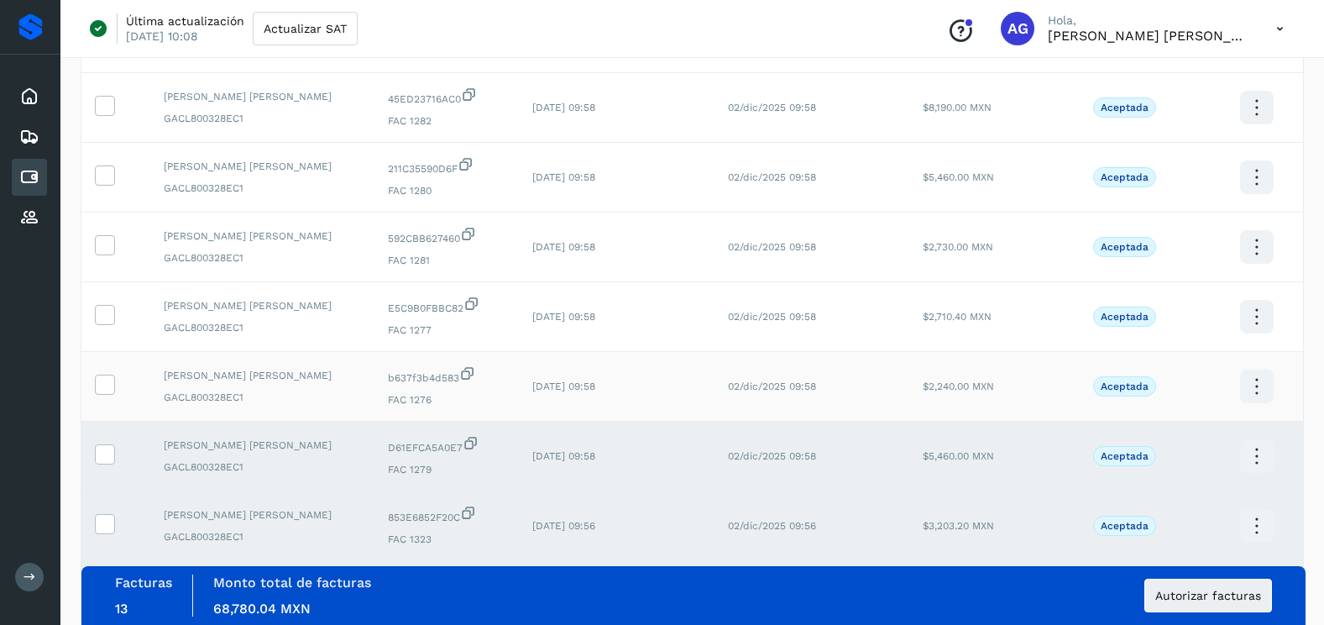
scroll to position [280, 0]
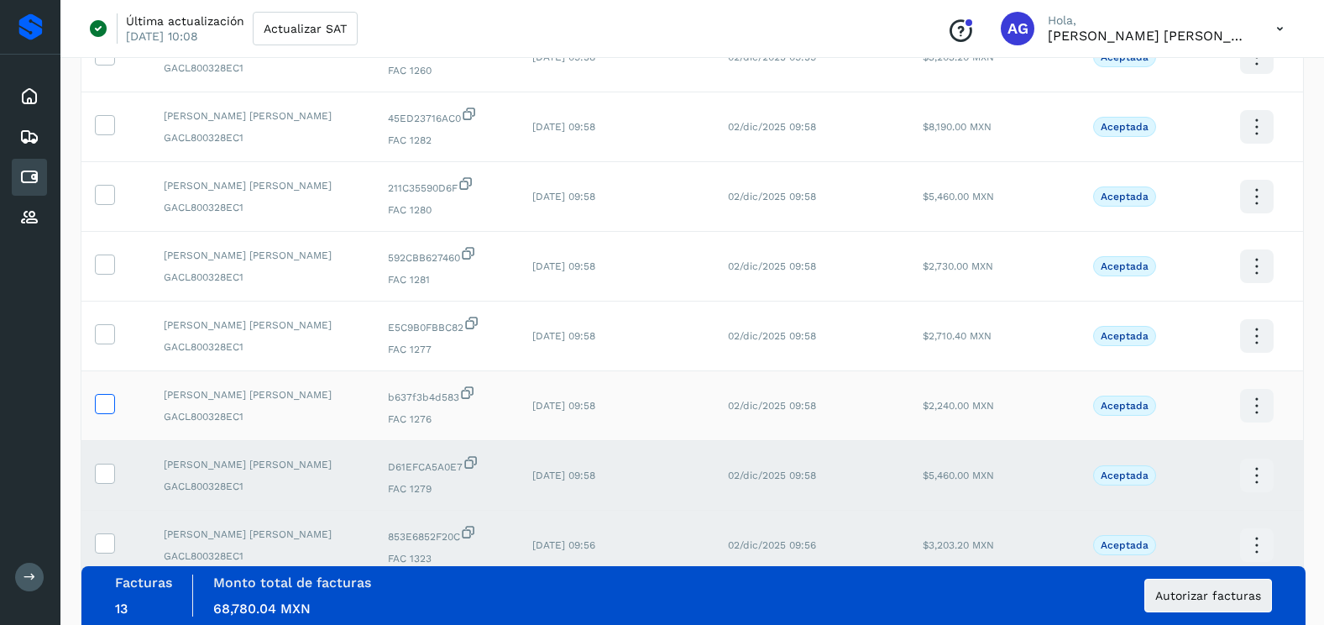
click at [107, 404] on icon at bounding box center [105, 403] width 18 height 18
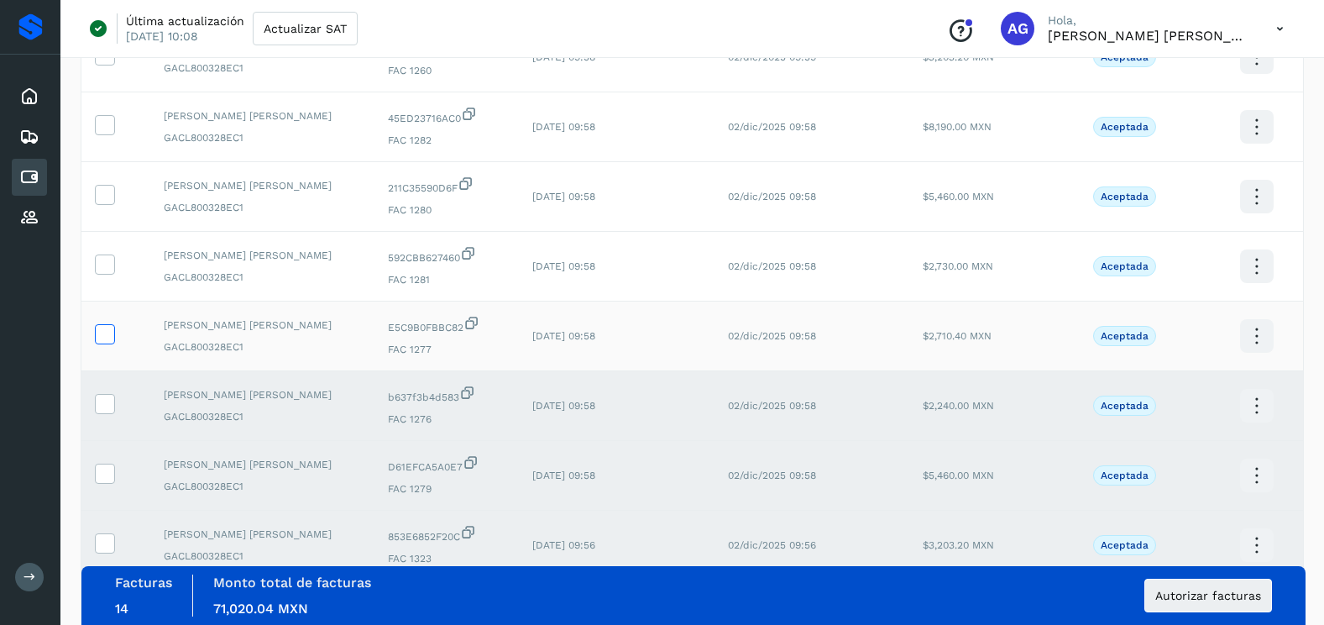
click at [106, 333] on icon at bounding box center [105, 333] width 18 height 18
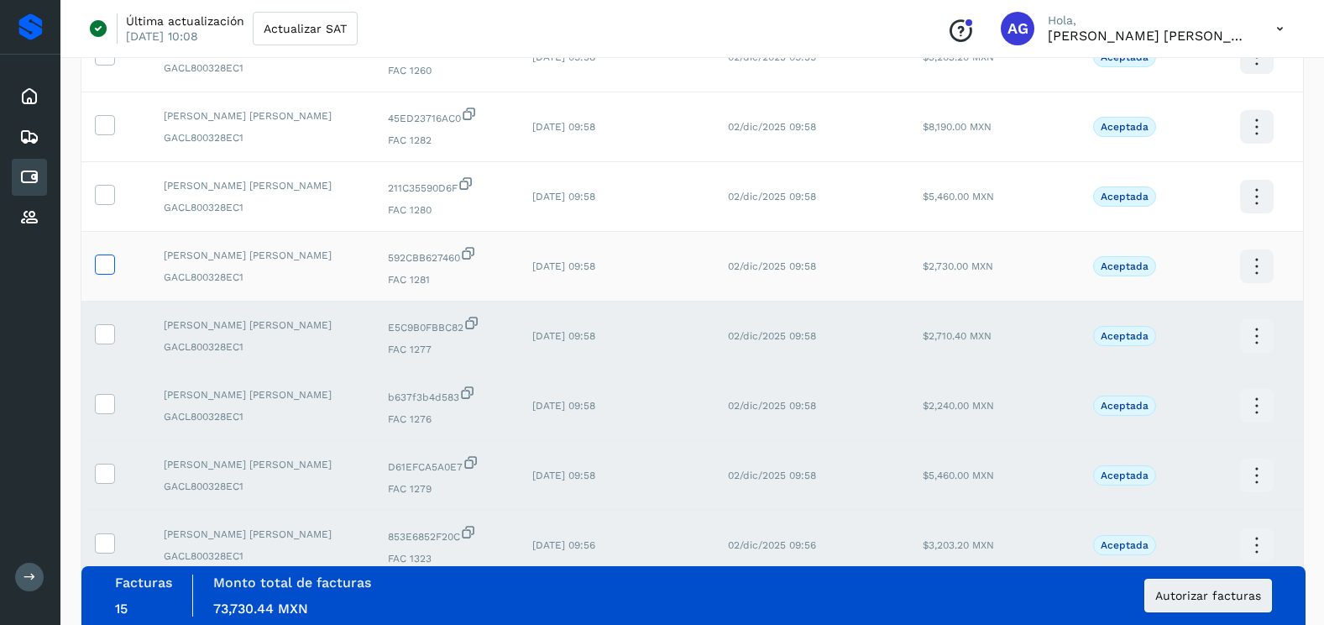
click at [106, 274] on label at bounding box center [105, 264] width 20 height 20
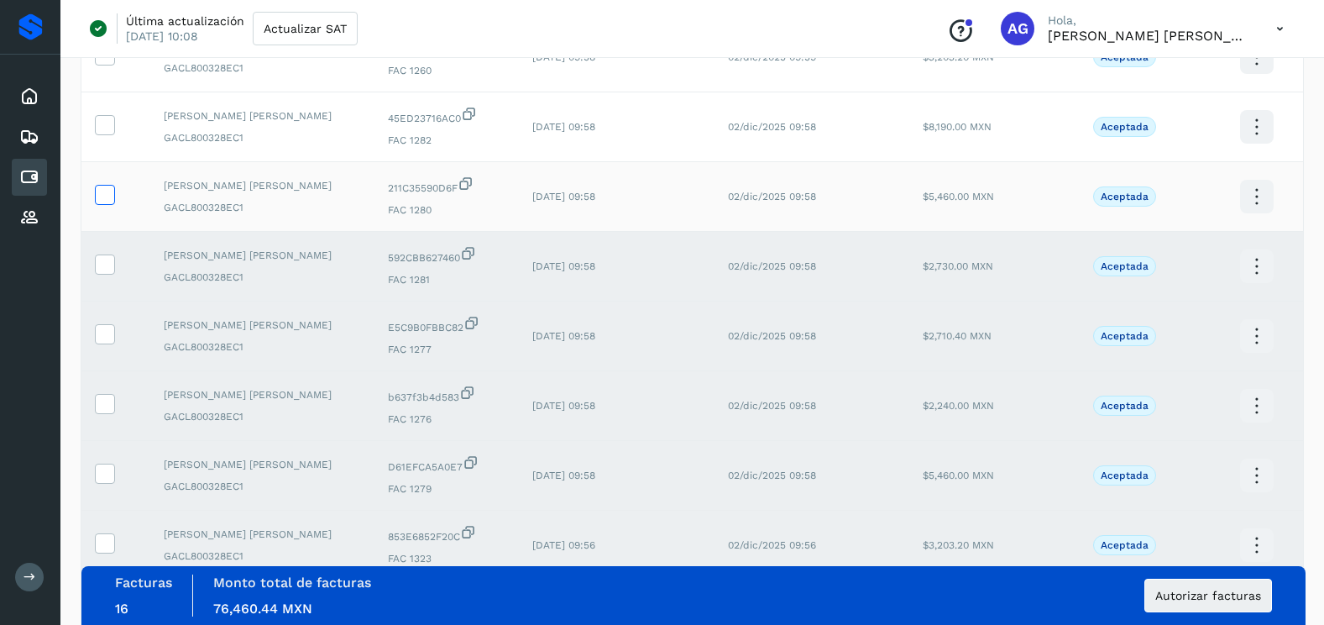
click at [110, 201] on icon at bounding box center [105, 194] width 18 height 18
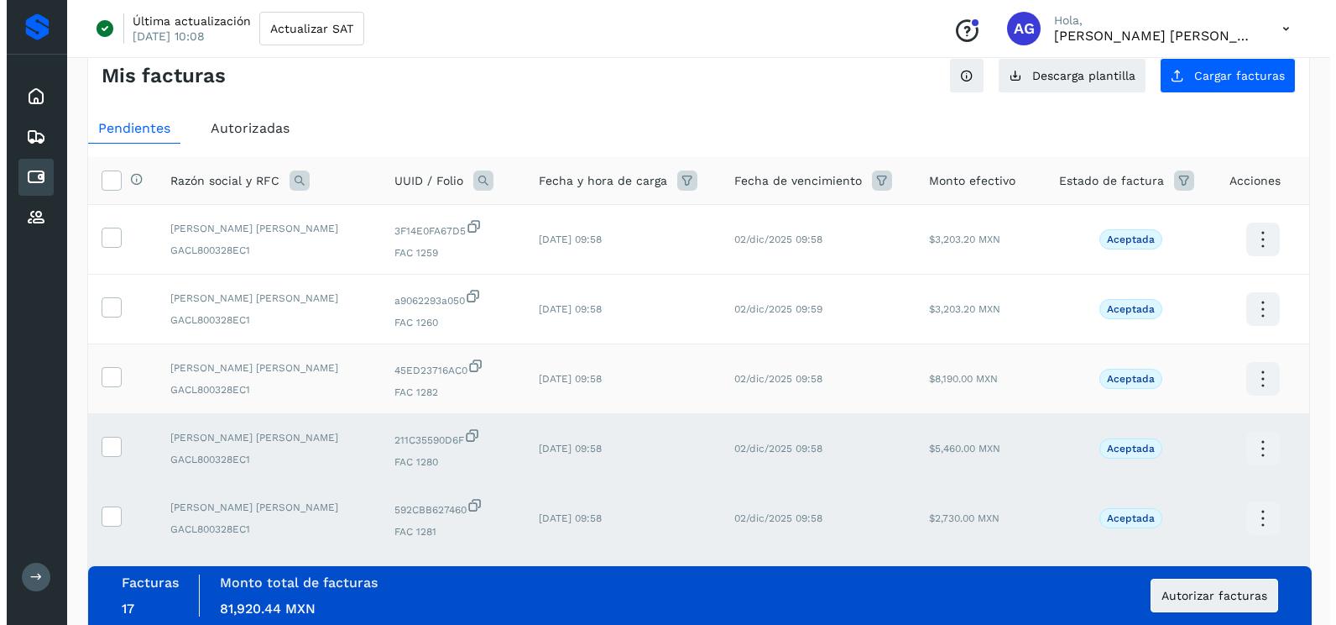
scroll to position [0, 0]
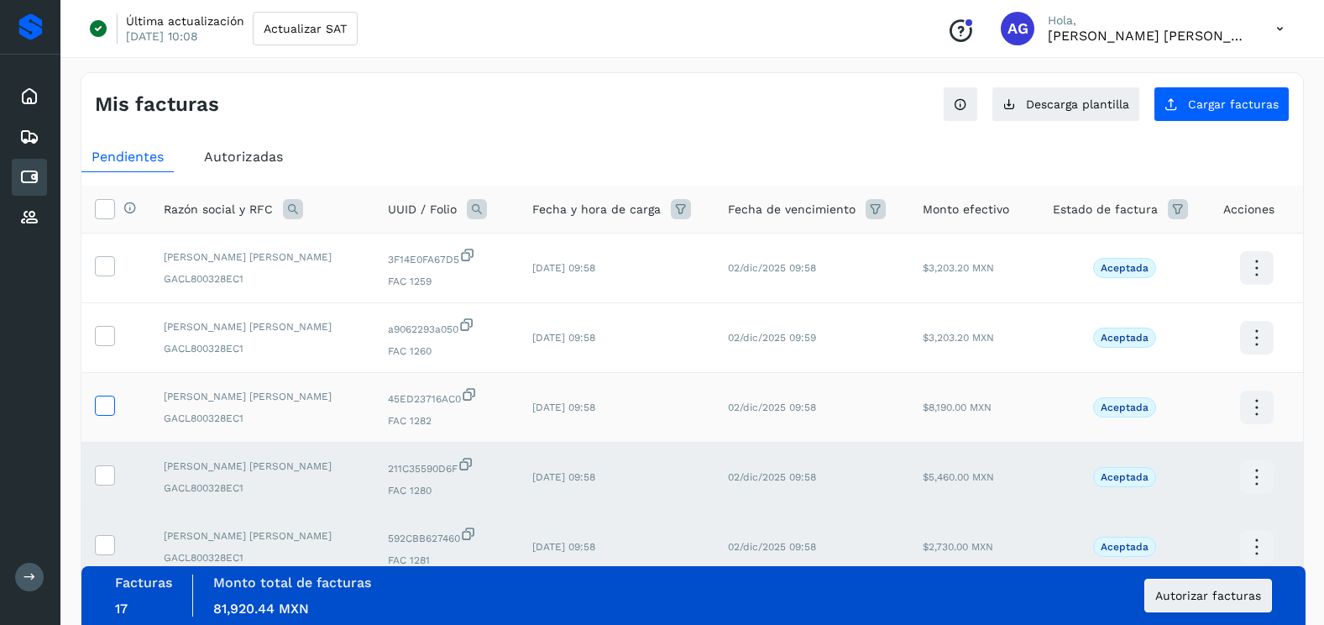
click at [101, 406] on icon at bounding box center [105, 404] width 18 height 18
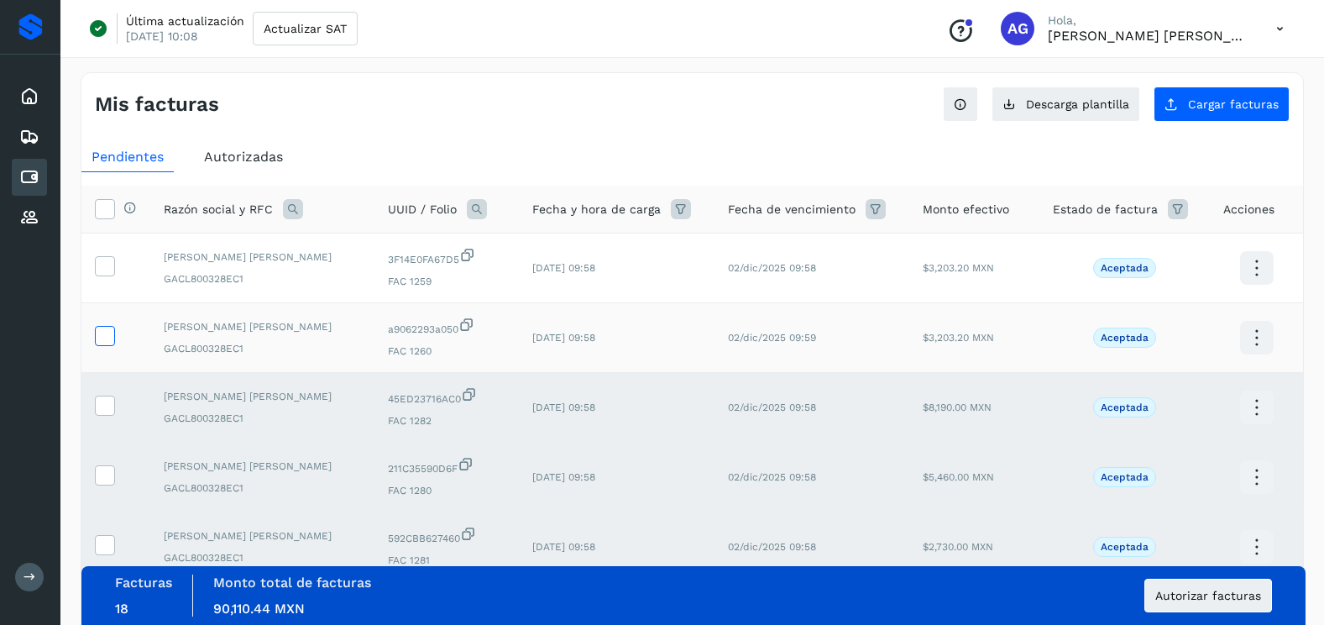
click at [101, 333] on icon at bounding box center [105, 335] width 18 height 18
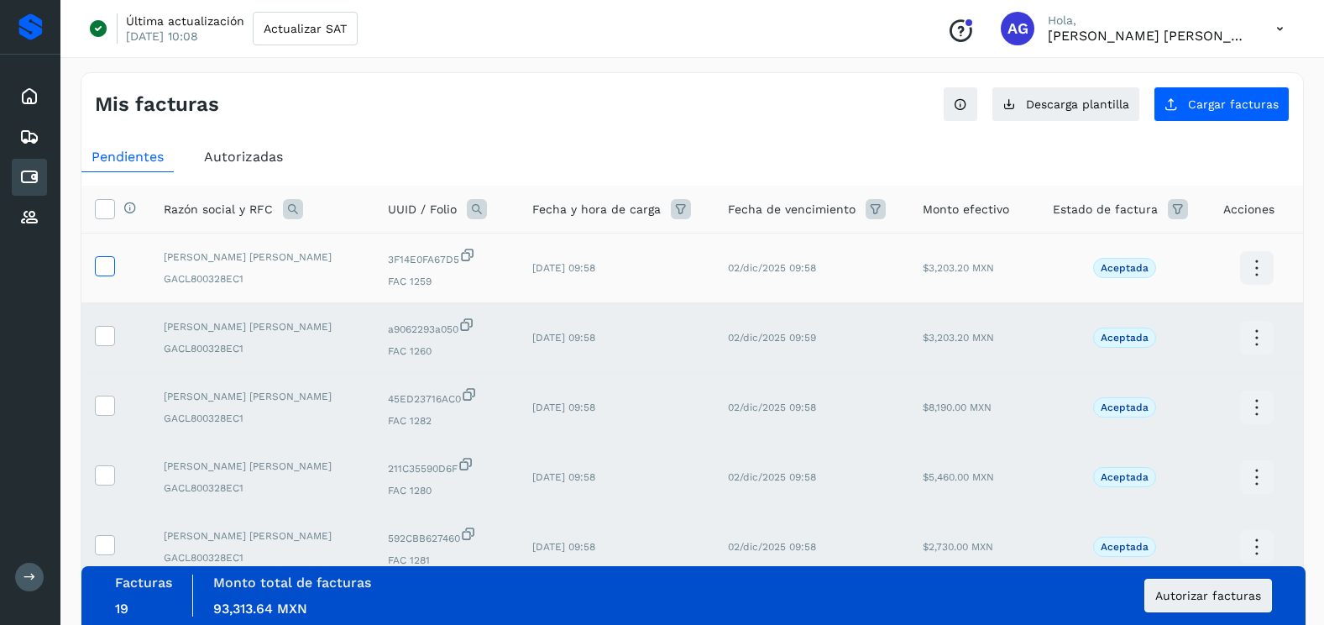
click at [107, 262] on icon at bounding box center [105, 265] width 18 height 18
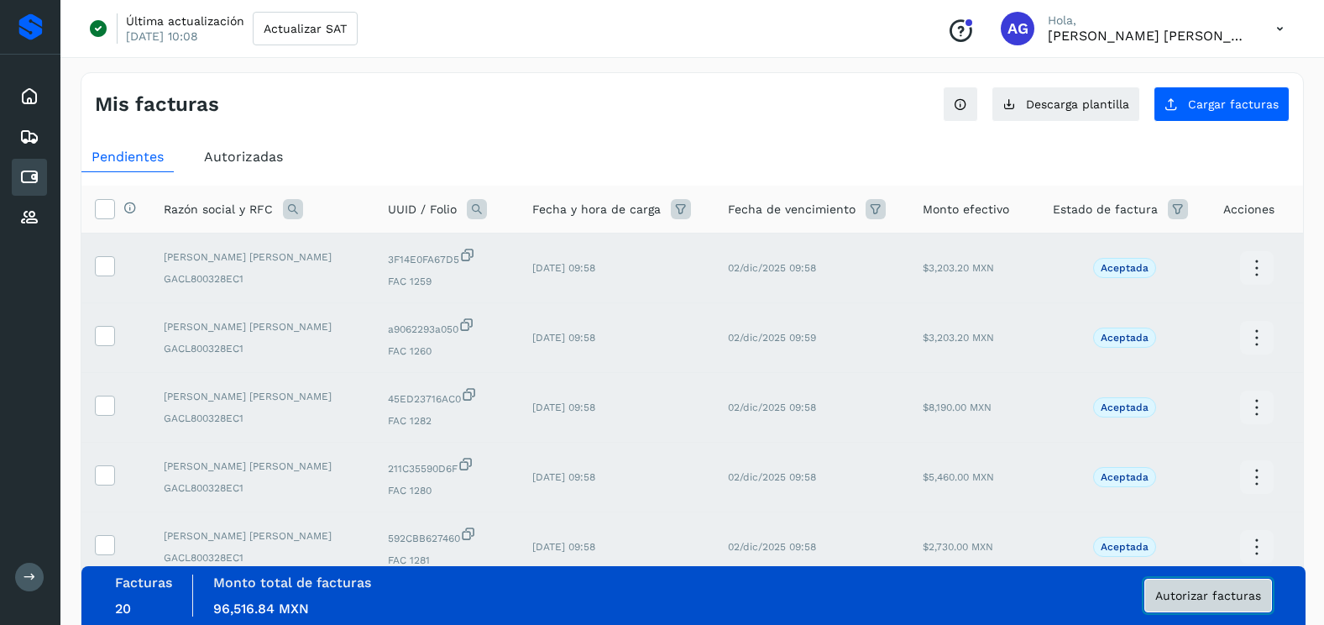
click at [1208, 611] on button "Autorizar facturas" at bounding box center [1208, 595] width 128 height 34
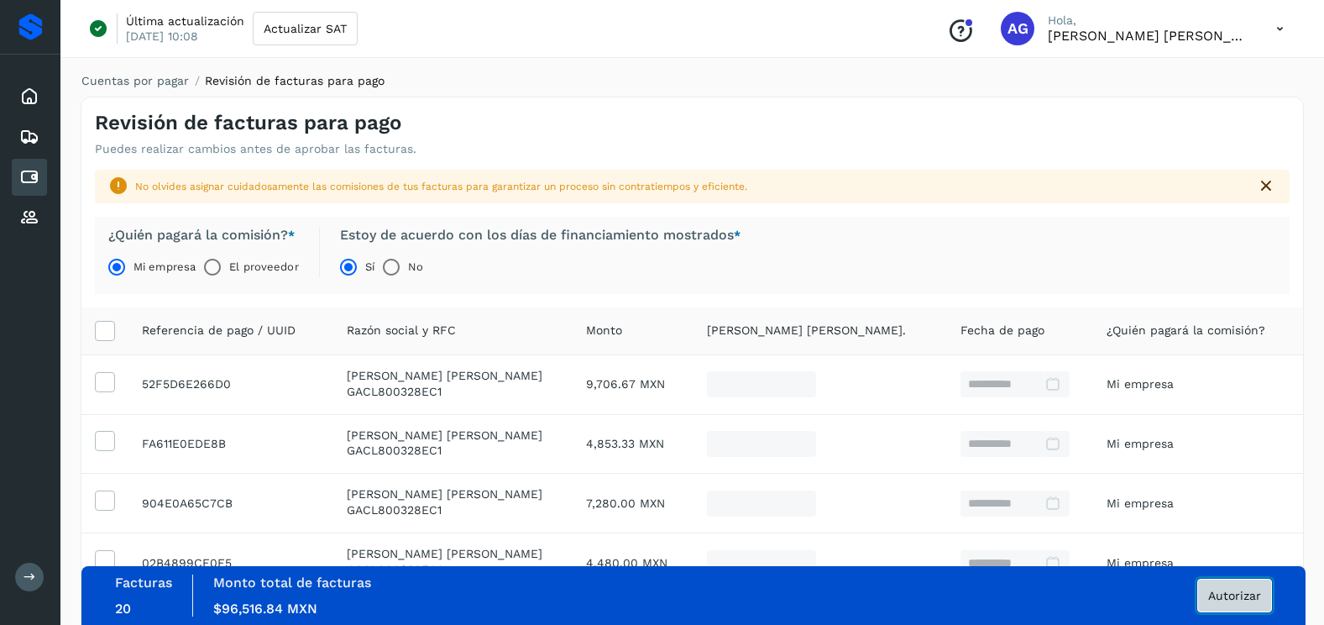
click at [1247, 593] on span "Autorizar" at bounding box center [1234, 595] width 53 height 12
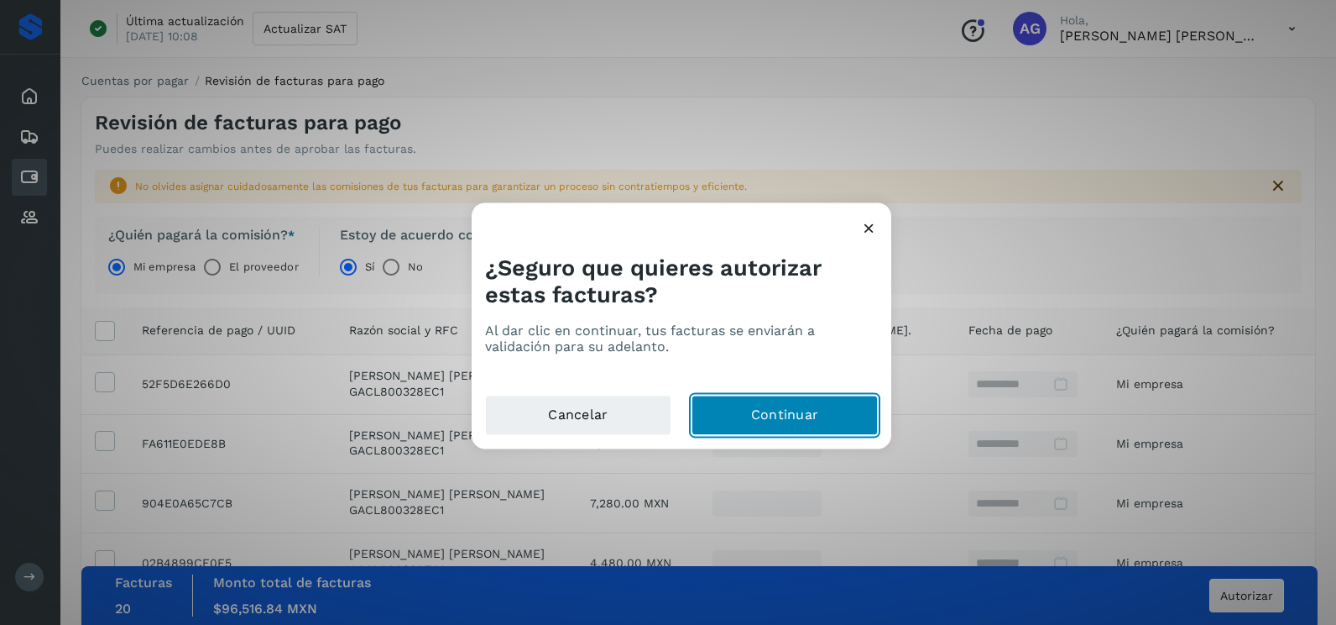
click at [846, 416] on button "Continuar" at bounding box center [785, 415] width 186 height 40
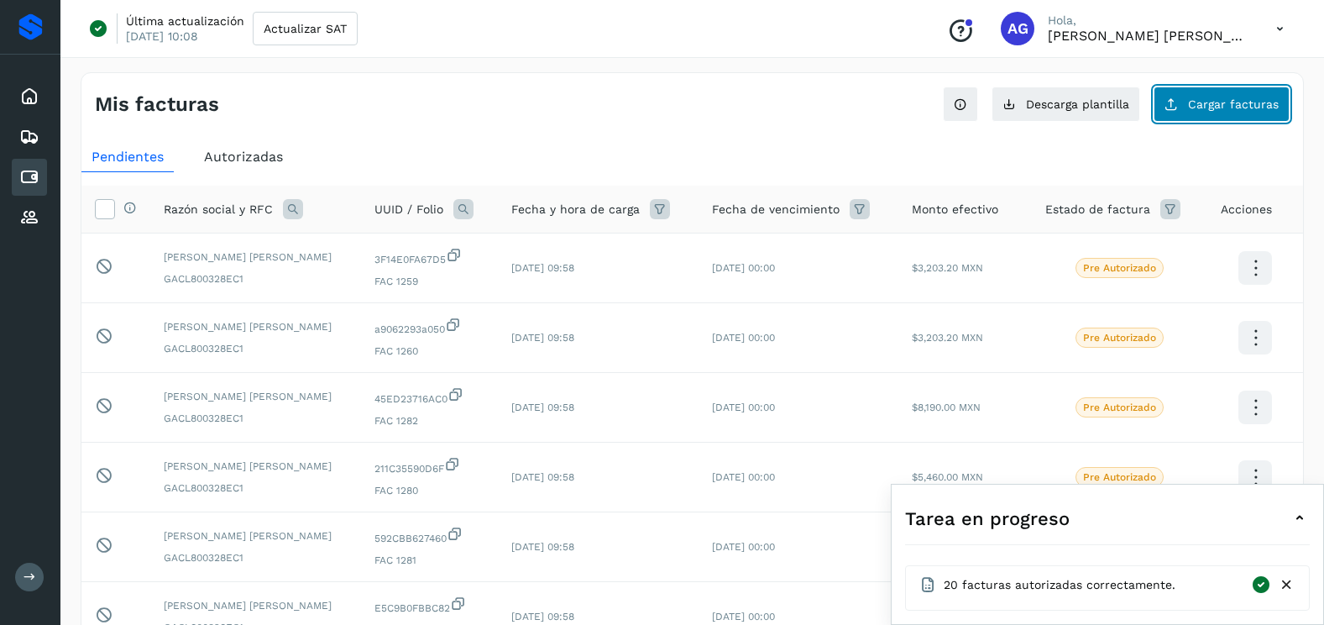
click at [1222, 107] on span "Cargar facturas" at bounding box center [1233, 104] width 91 height 12
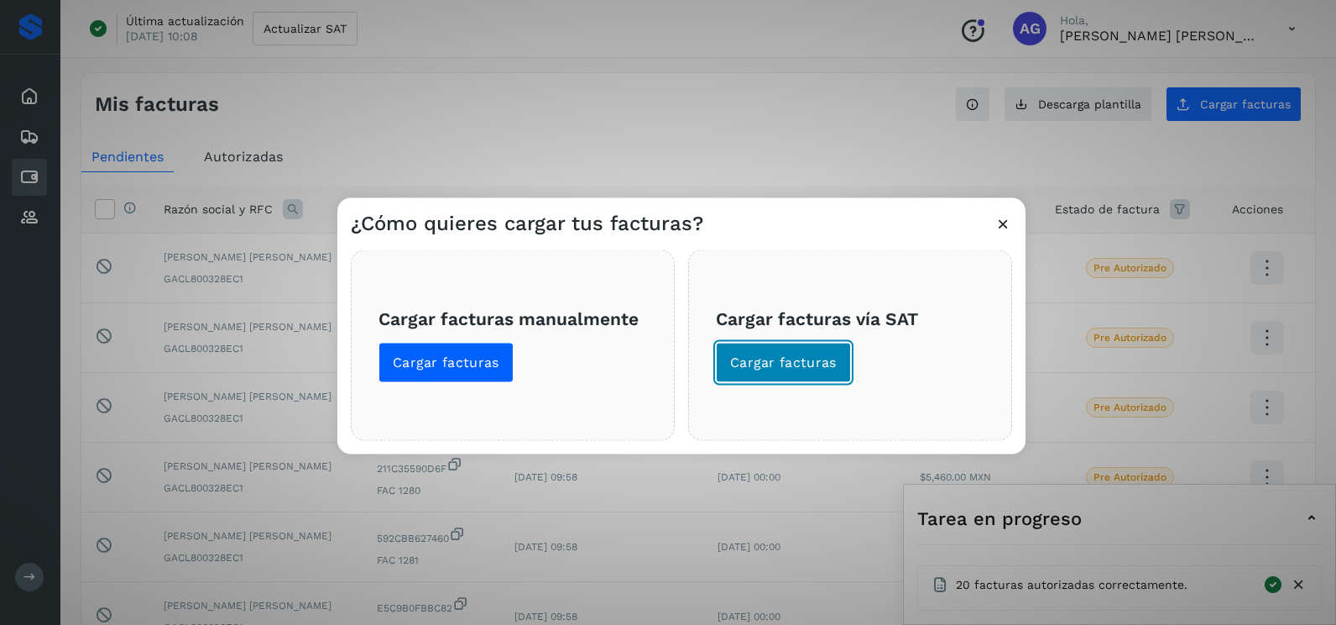
click at [797, 366] on span "Cargar facturas" at bounding box center [783, 362] width 107 height 18
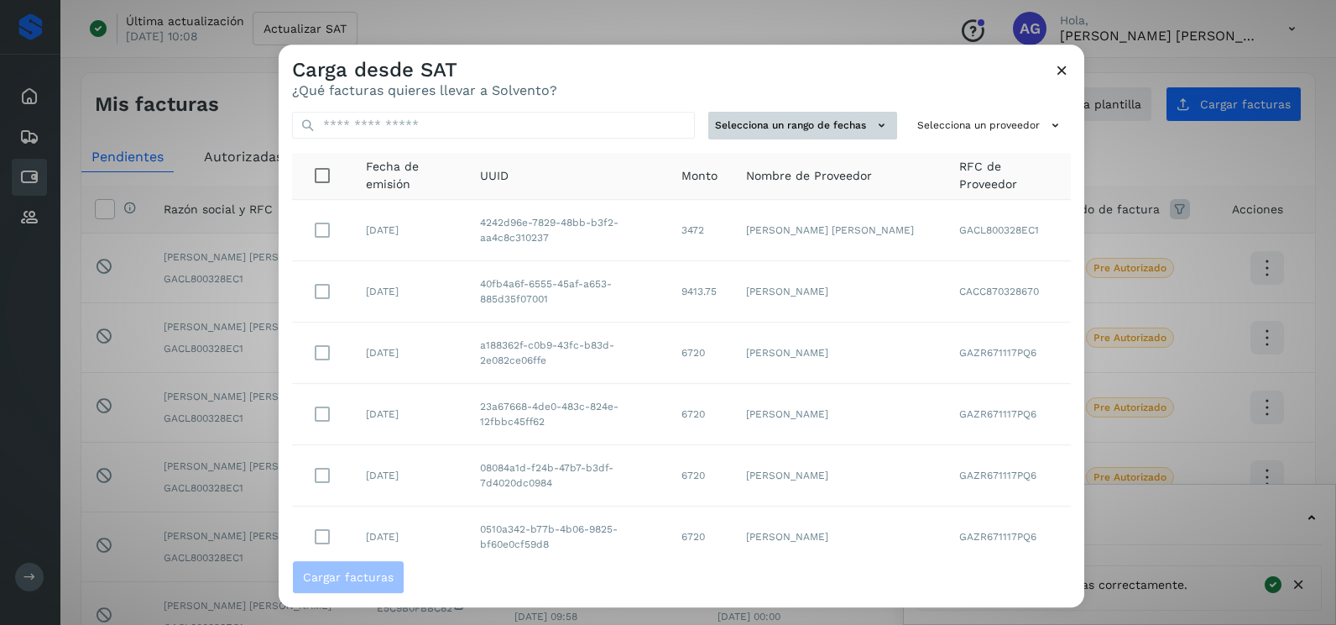
click at [873, 132] on icon at bounding box center [882, 126] width 18 height 18
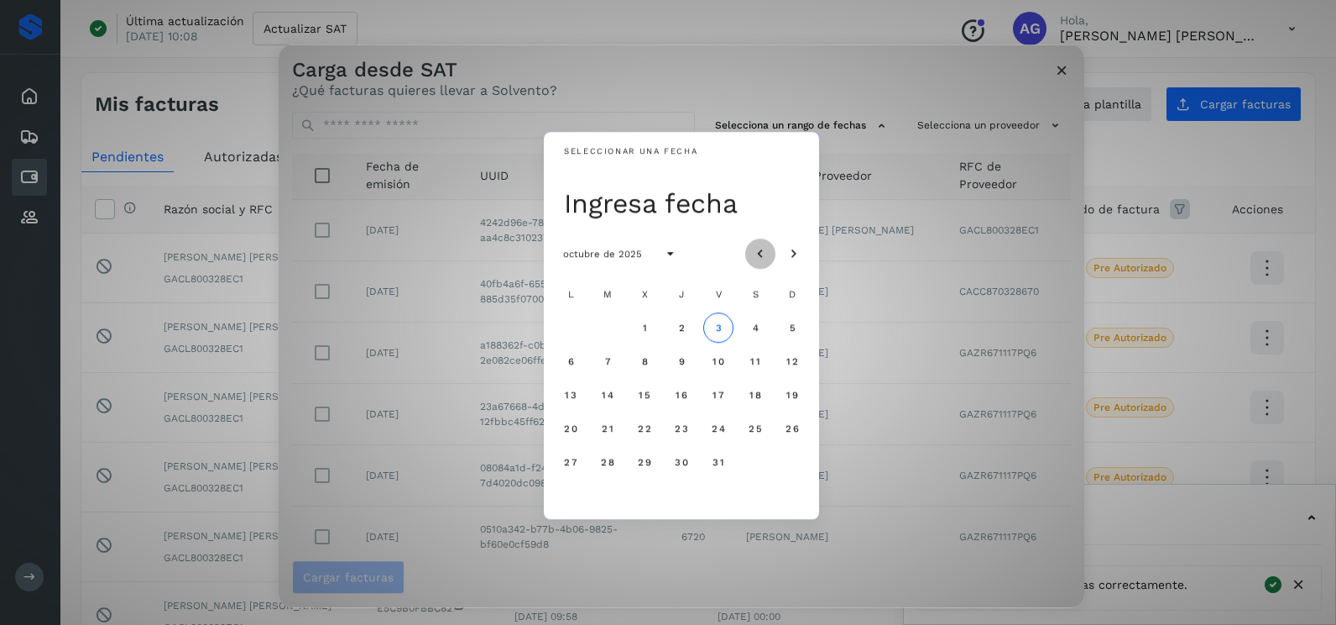
click at [771, 248] on button "Mes anterior" at bounding box center [760, 253] width 30 height 30
click at [770, 247] on button "Mes anterior" at bounding box center [760, 253] width 30 height 30
click at [723, 461] on span "29" at bounding box center [718, 462] width 14 height 12
click at [750, 463] on span "30" at bounding box center [755, 462] width 14 height 12
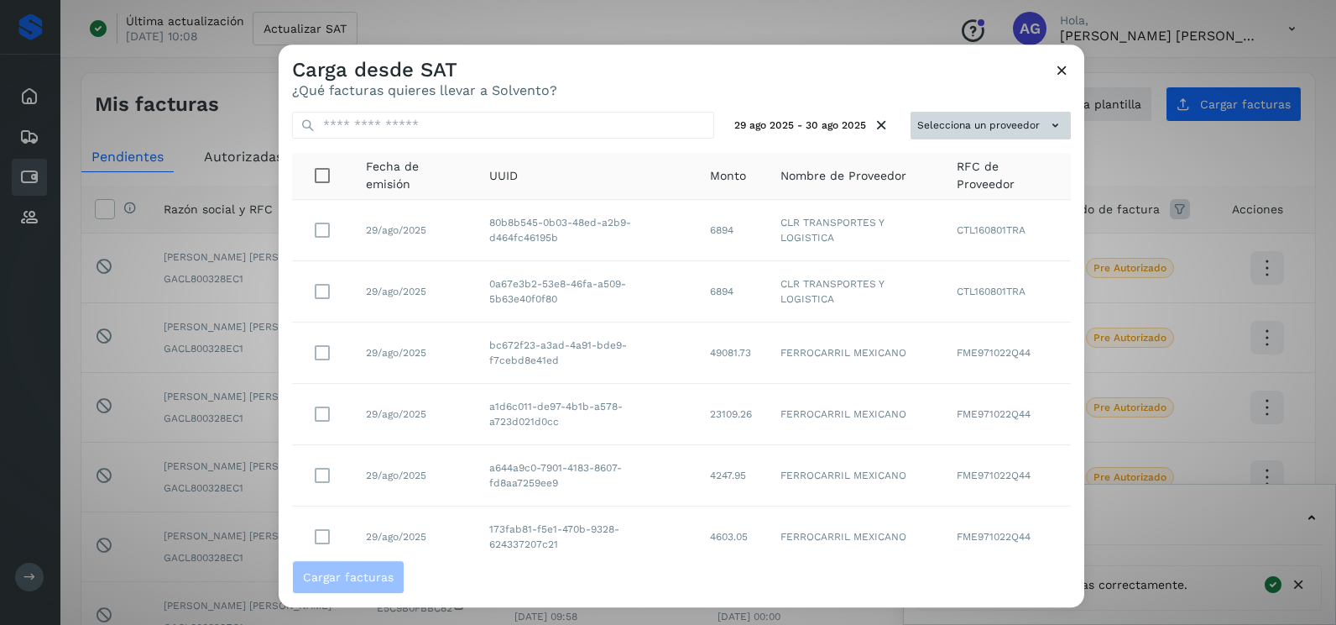
click at [1024, 119] on button "Selecciona un proveedor" at bounding box center [991, 126] width 160 height 28
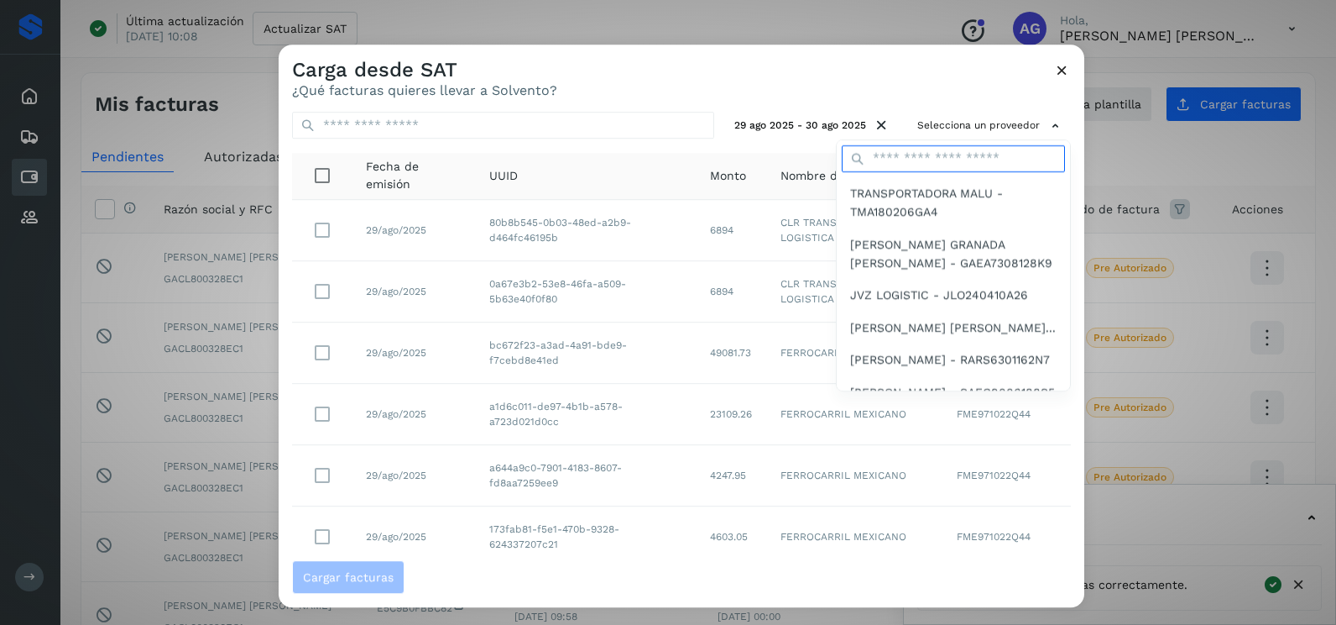
click at [933, 166] on input "text" at bounding box center [953, 158] width 223 height 27
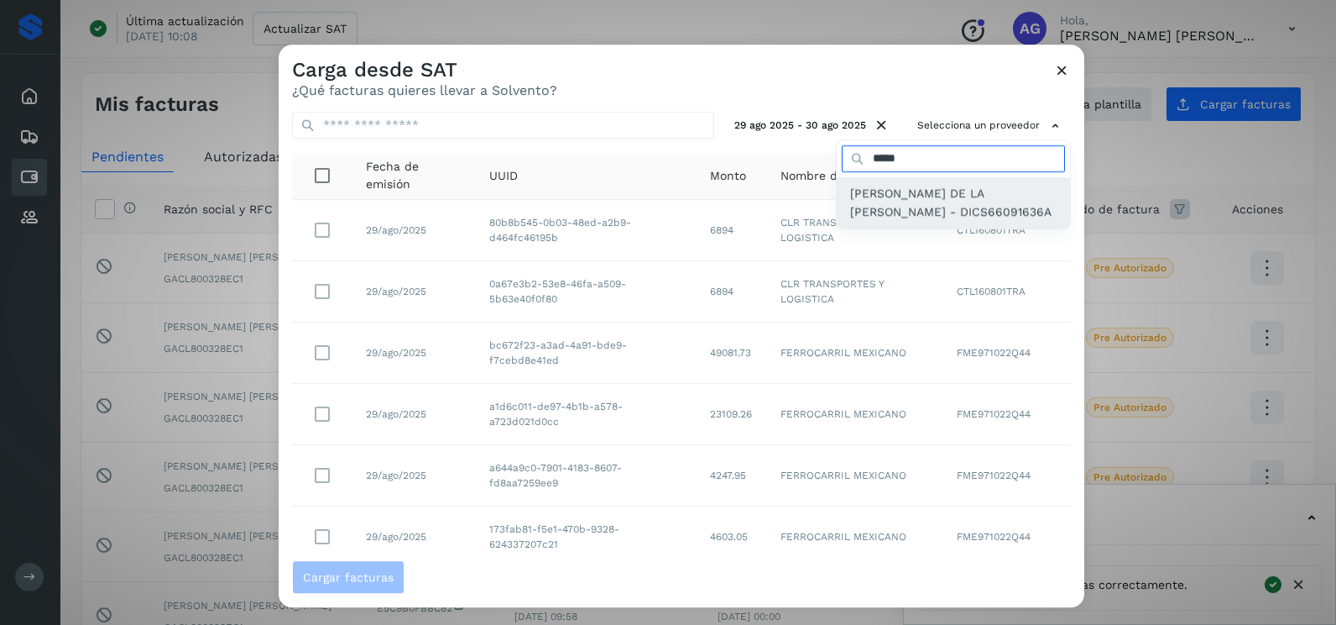
type input "*****"
click at [920, 212] on span "[PERSON_NAME] DE LA [PERSON_NAME] - DICS66091636A" at bounding box center [953, 203] width 207 height 38
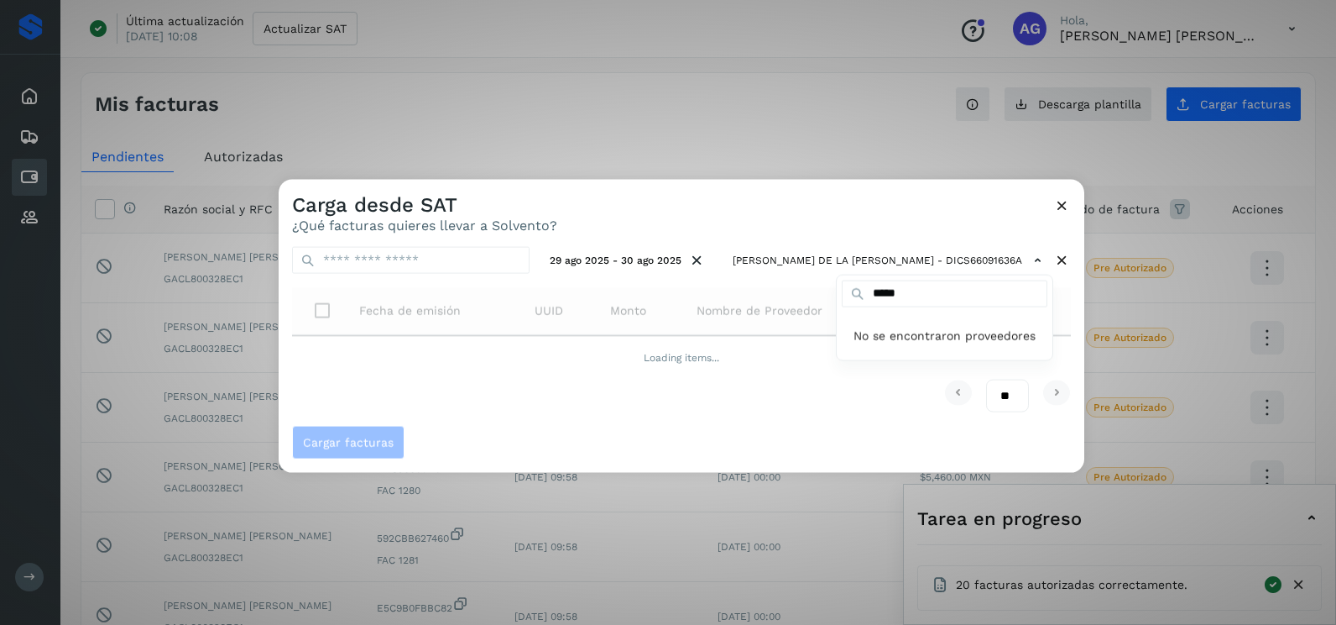
click at [682, 207] on div at bounding box center [947, 492] width 1336 height 625
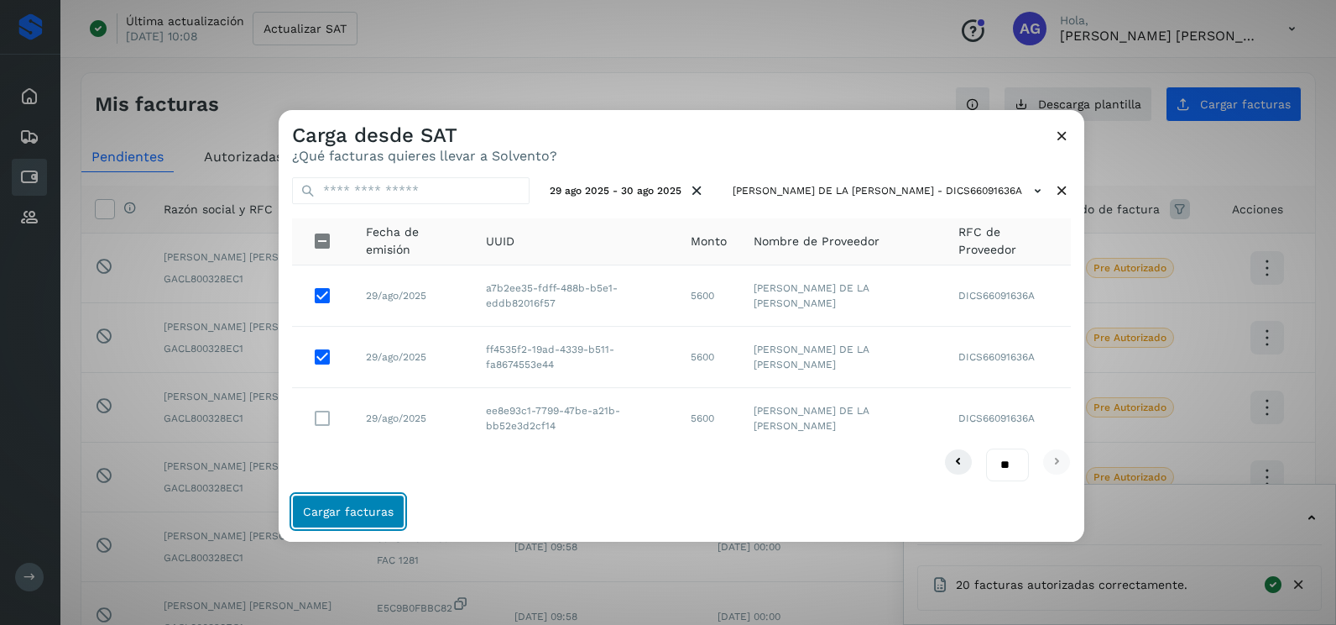
click at [348, 514] on span "Cargar facturas" at bounding box center [348, 511] width 91 height 12
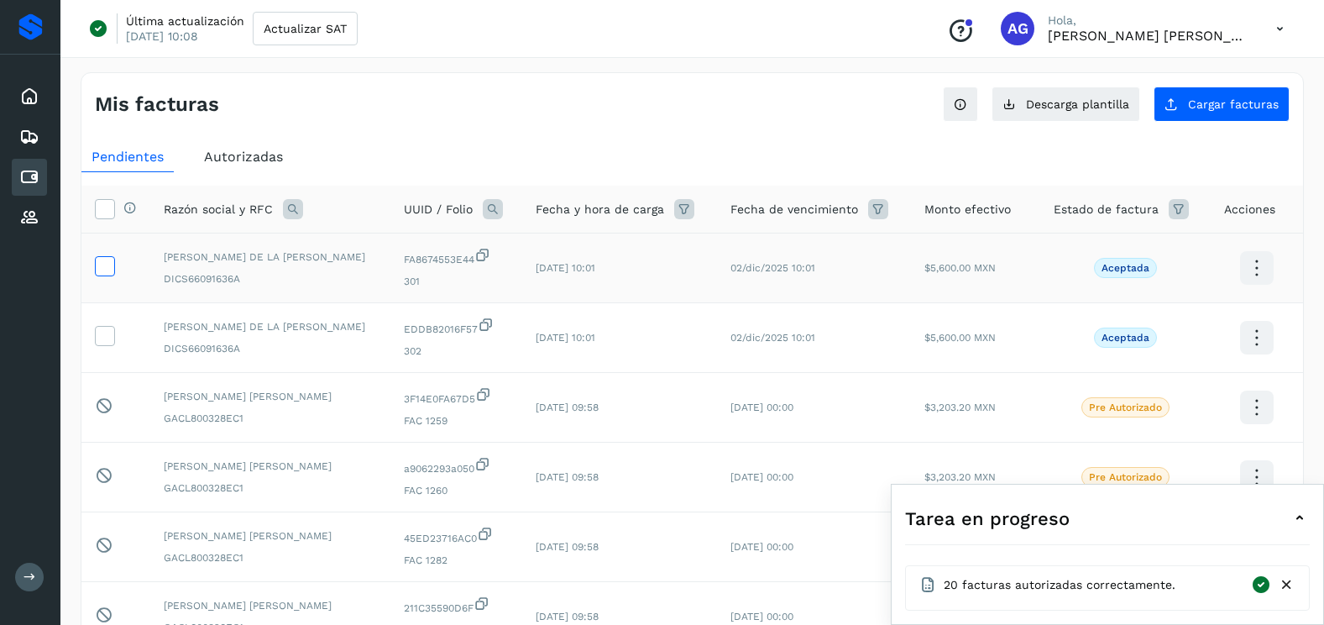
click at [111, 274] on span at bounding box center [105, 270] width 18 height 12
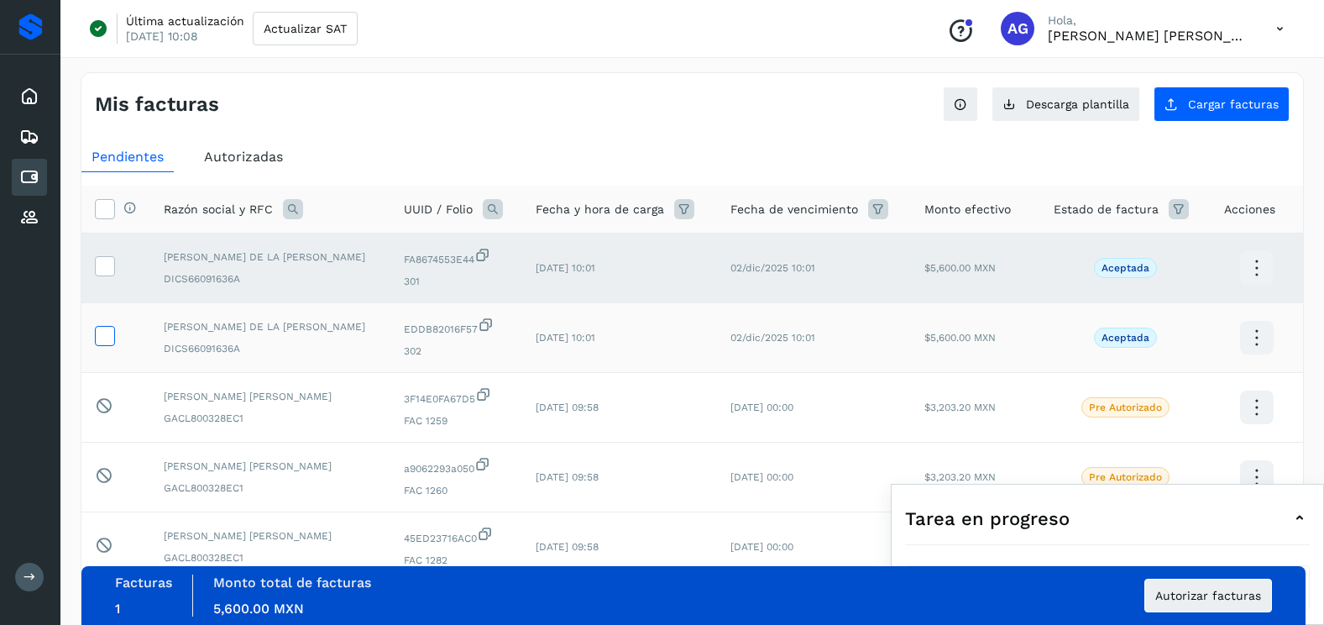
click at [114, 328] on label at bounding box center [105, 336] width 20 height 20
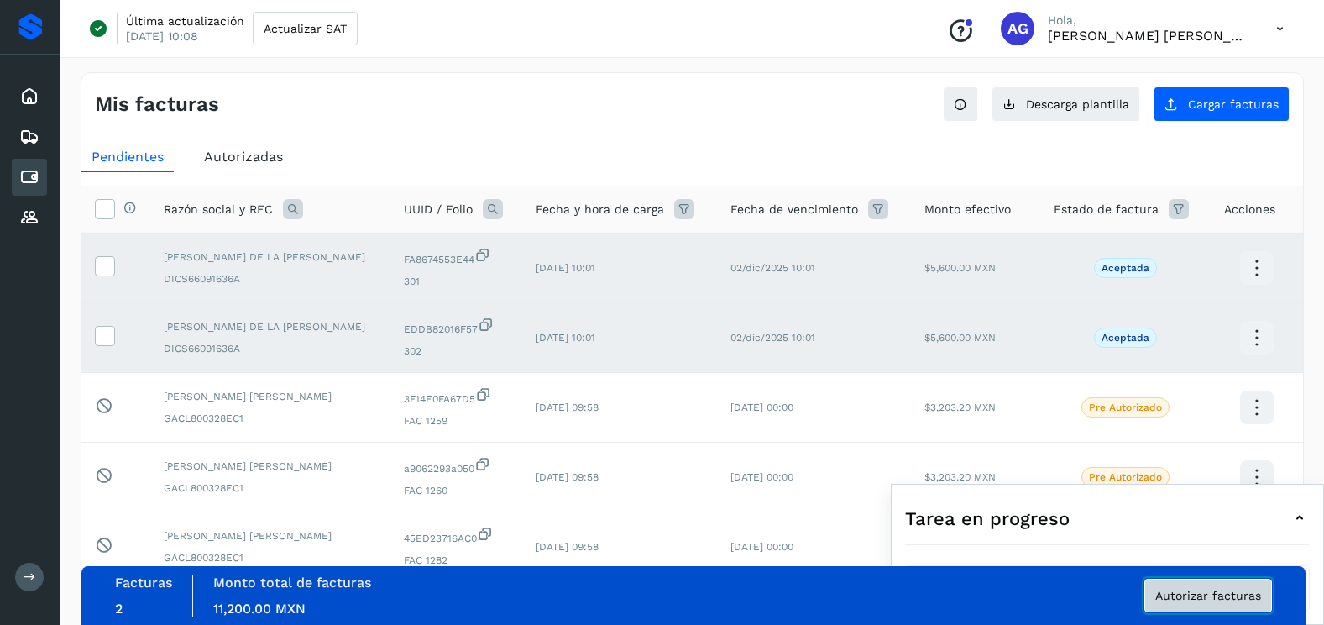
click at [1177, 591] on span "Autorizar facturas" at bounding box center [1208, 595] width 106 height 12
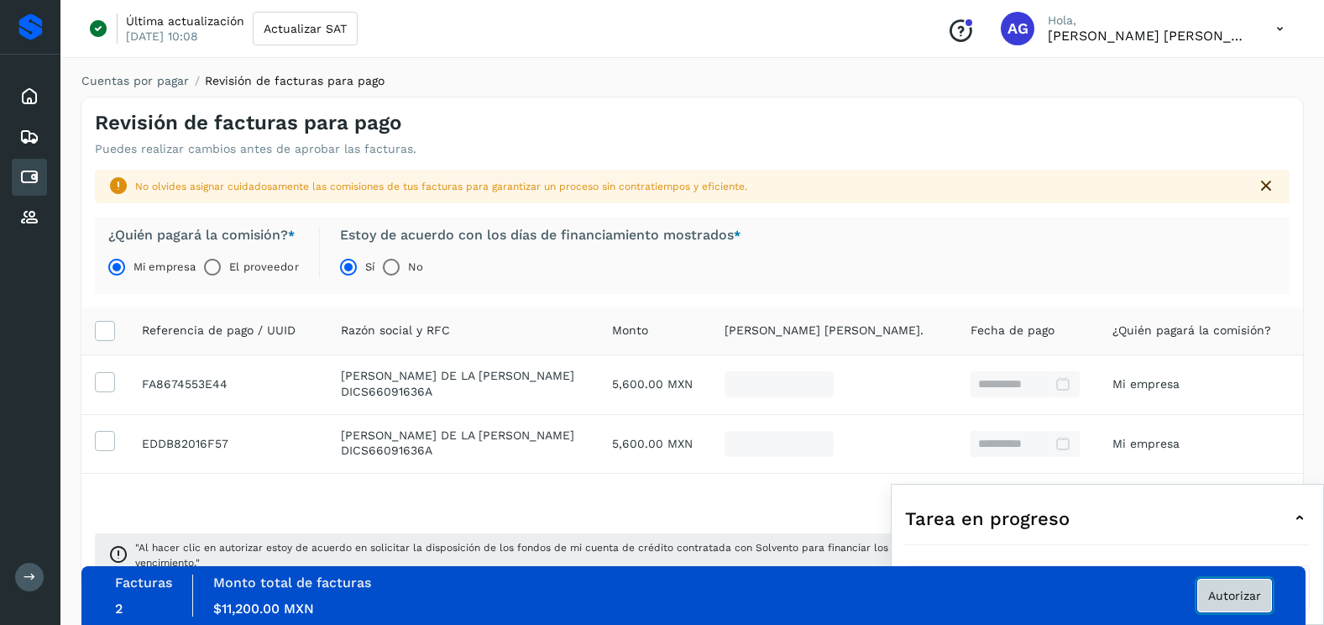
click at [1226, 583] on button "Autorizar" at bounding box center [1234, 595] width 75 height 34
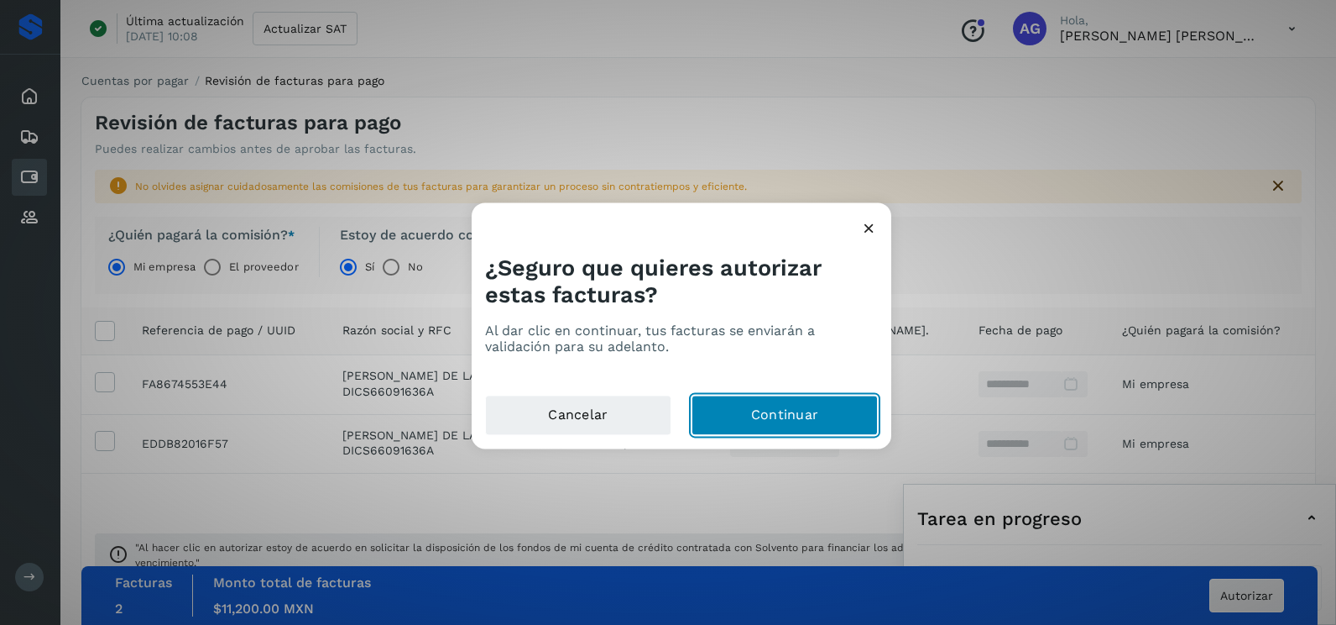
click at [832, 422] on button "Continuar" at bounding box center [785, 415] width 186 height 40
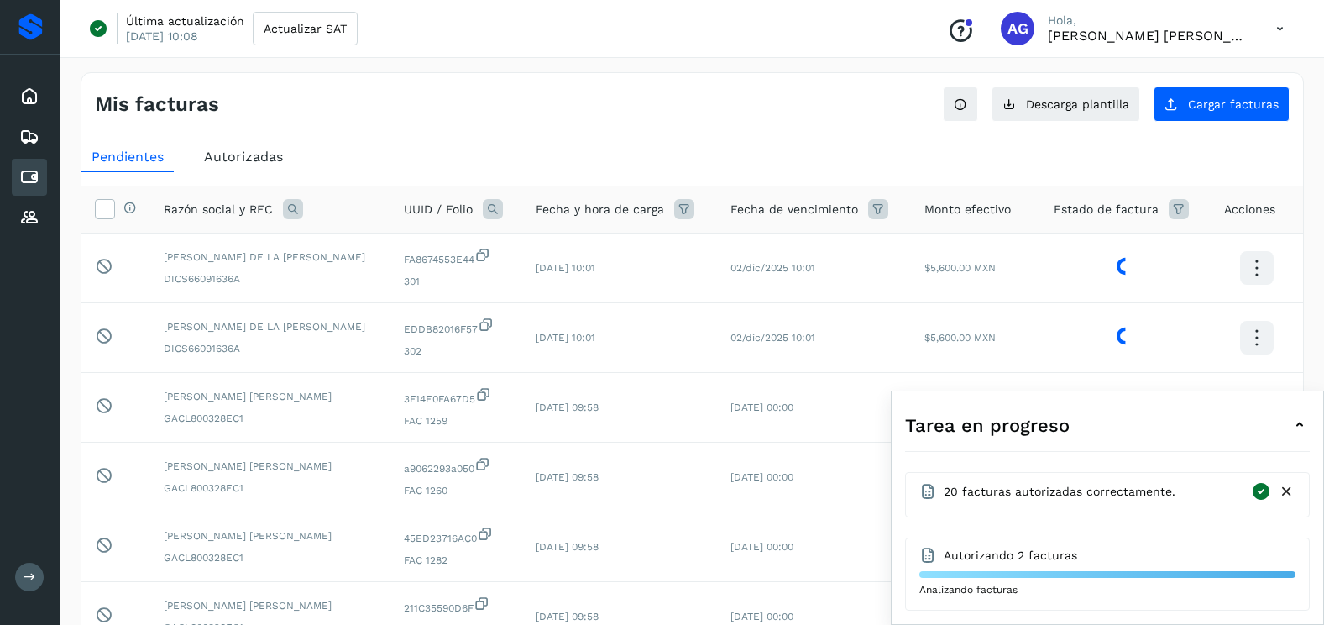
click at [8, 588] on div "Inicio Embarques Cuentas por pagar Proveedores Salir" at bounding box center [30, 312] width 60 height 625
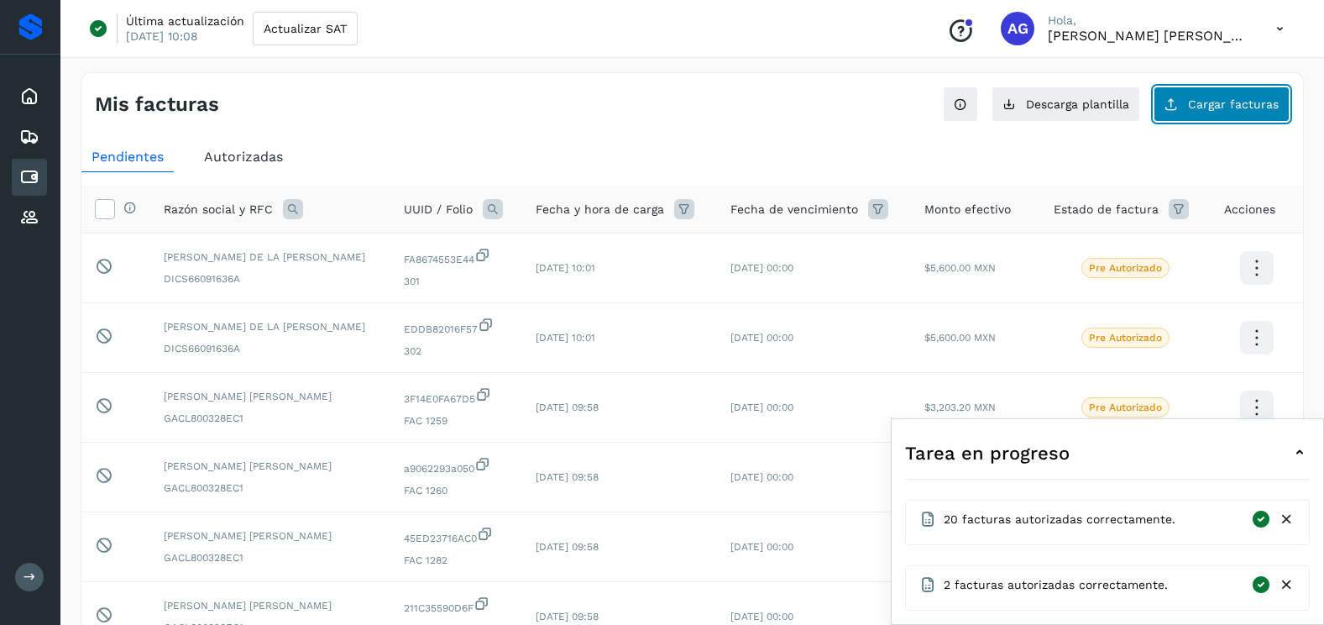
click at [1214, 116] on button "Cargar facturas" at bounding box center [1221, 103] width 136 height 35
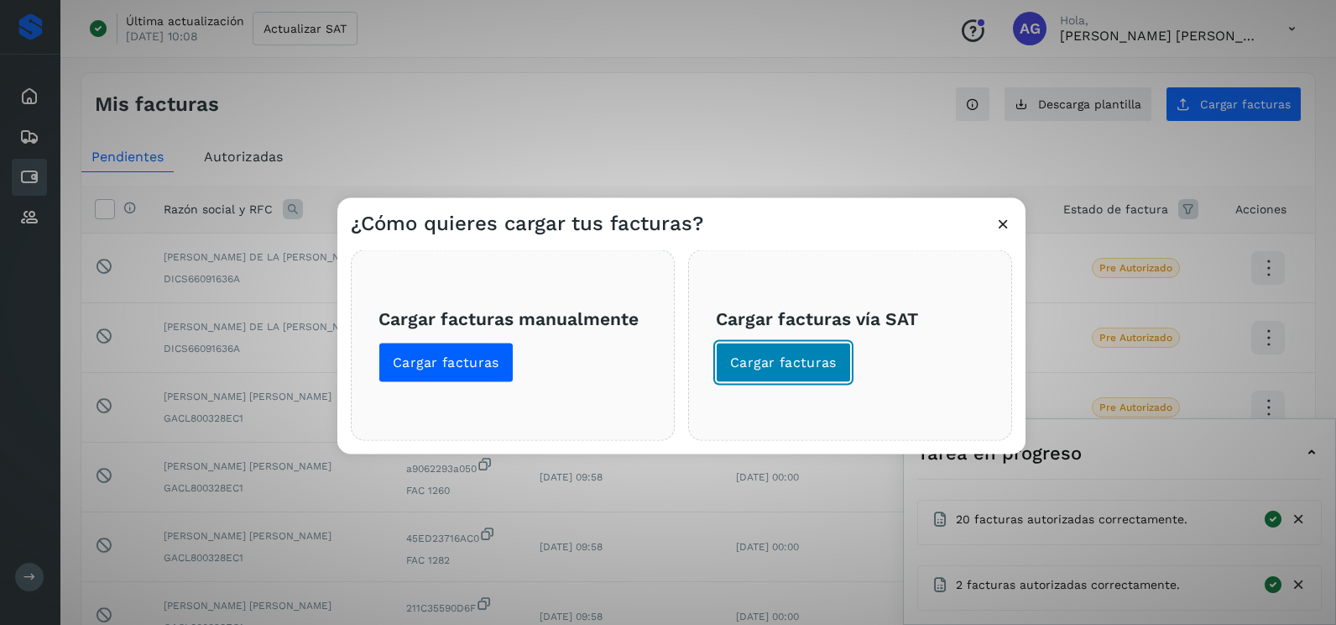
click at [781, 369] on span "Cargar facturas" at bounding box center [783, 362] width 107 height 18
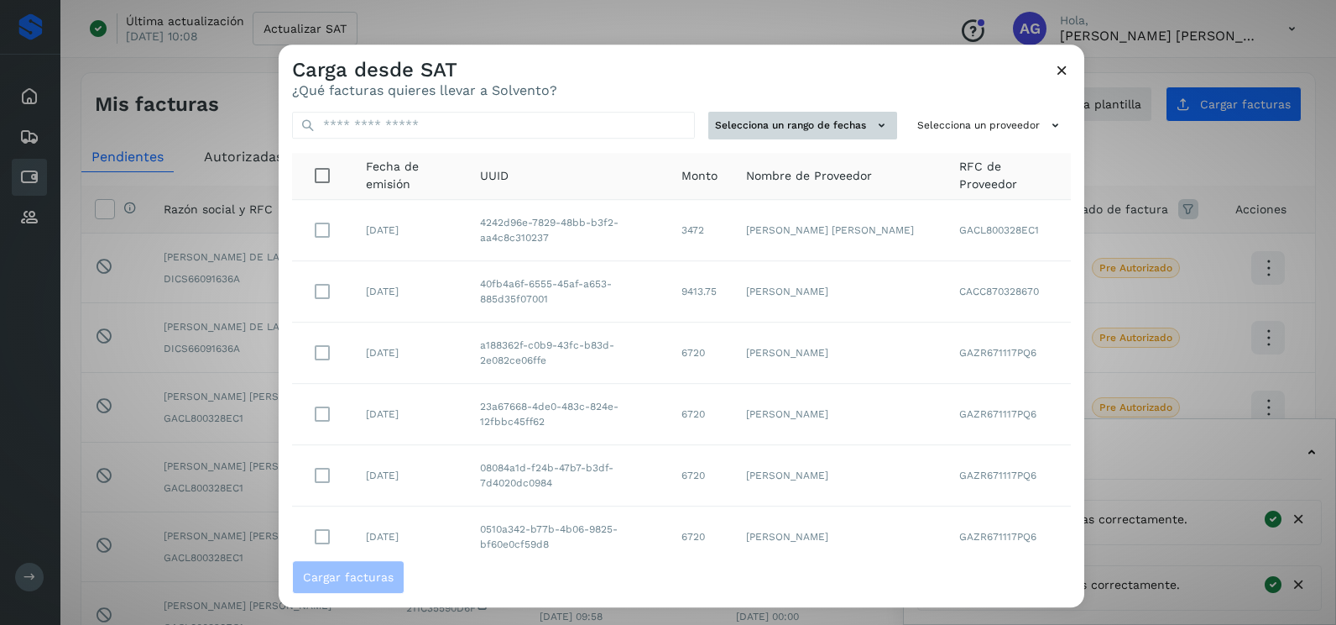
click at [813, 124] on button "Selecciona un rango de fechas" at bounding box center [803, 126] width 189 height 28
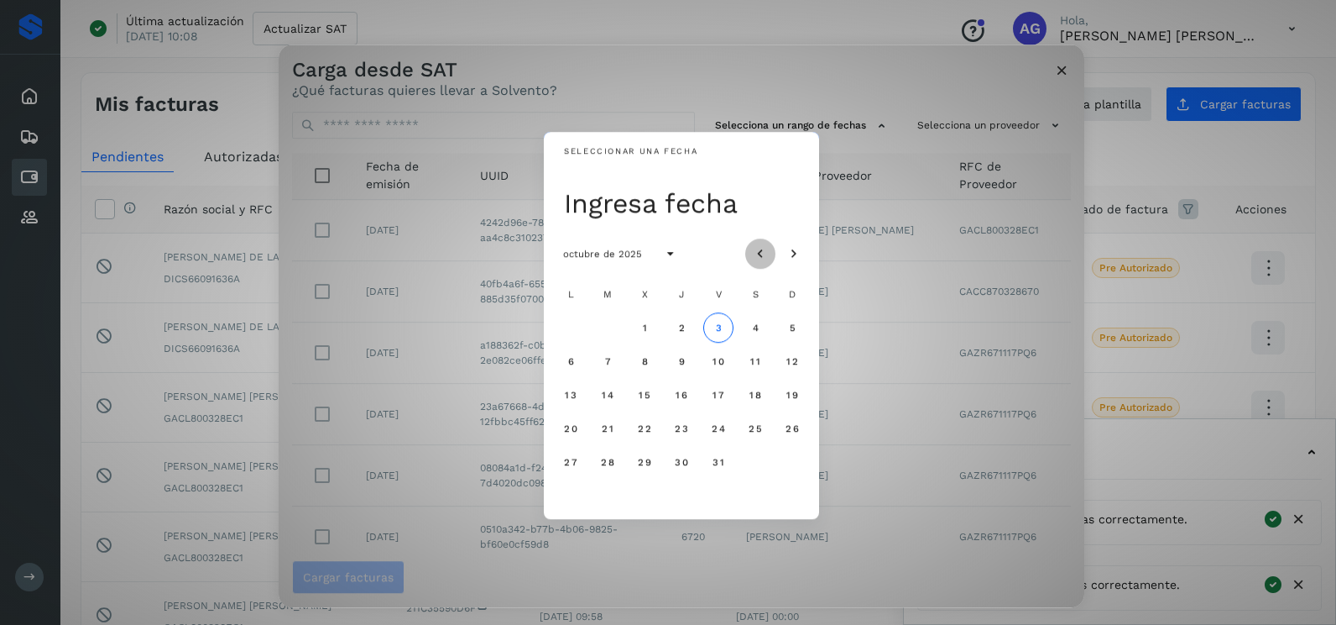
click at [768, 249] on icon "Mes anterior" at bounding box center [760, 254] width 17 height 17
click at [575, 324] on button "1" at bounding box center [571, 327] width 30 height 30
click at [612, 327] on button "2" at bounding box center [608, 327] width 30 height 30
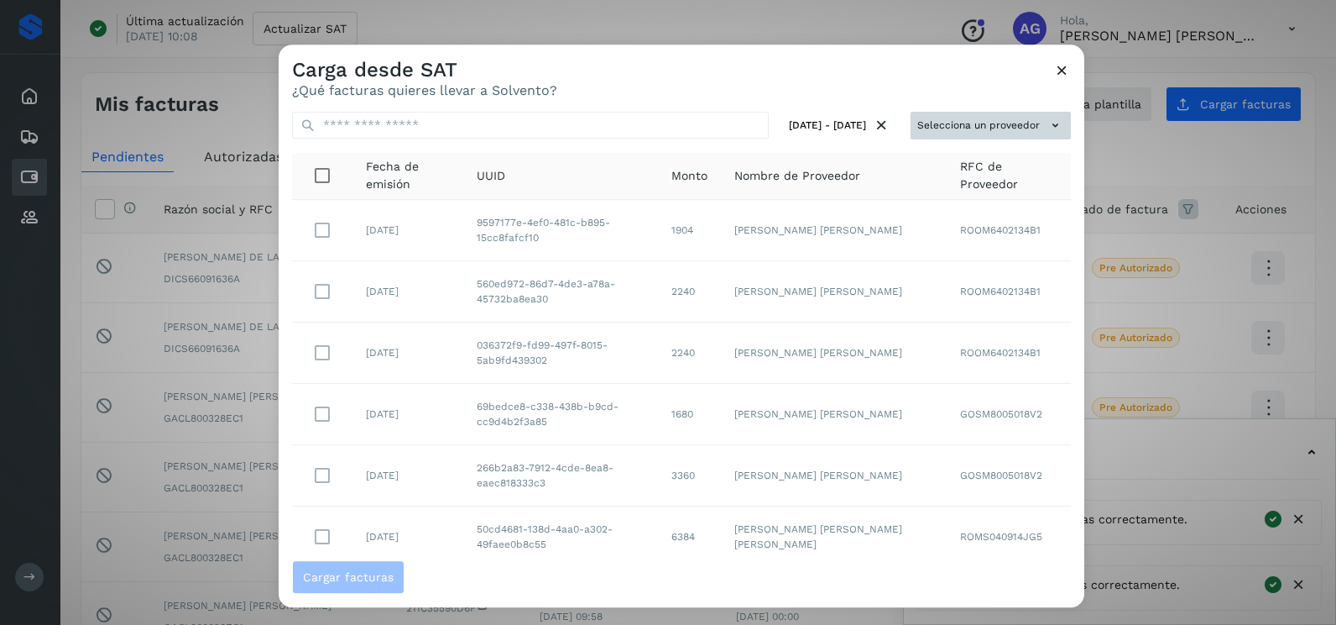
click at [982, 121] on button "Selecciona un proveedor" at bounding box center [991, 126] width 160 height 28
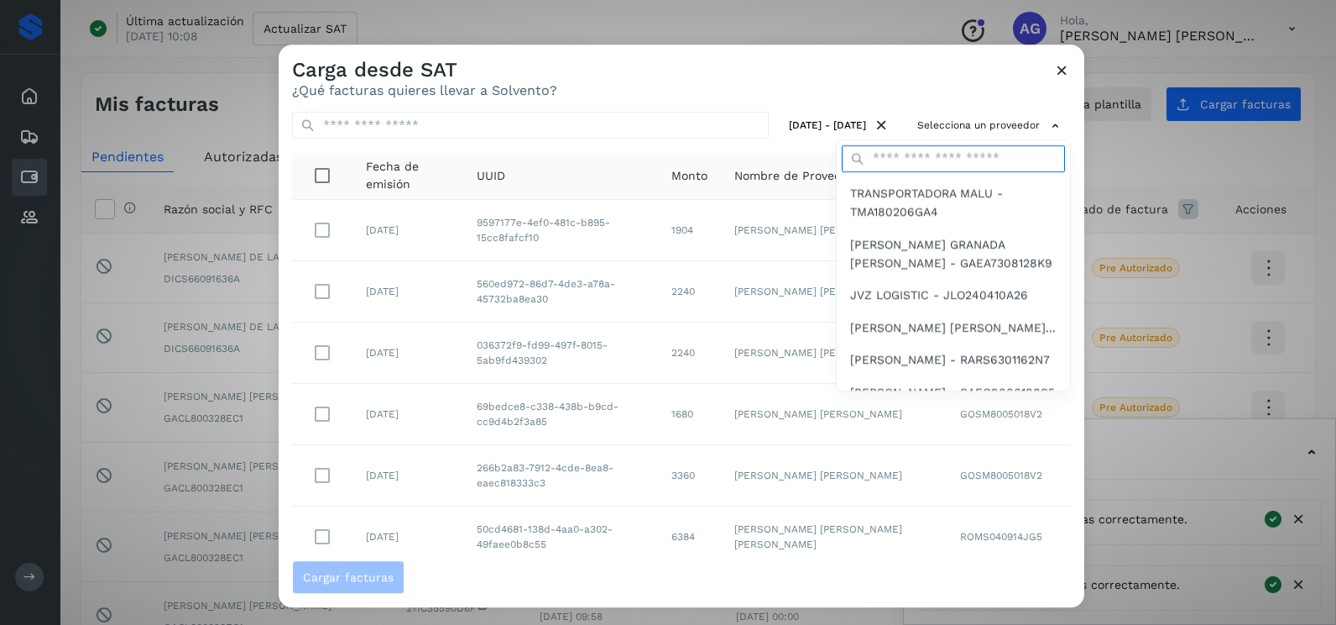
click at [954, 152] on input "text" at bounding box center [953, 158] width 223 height 27
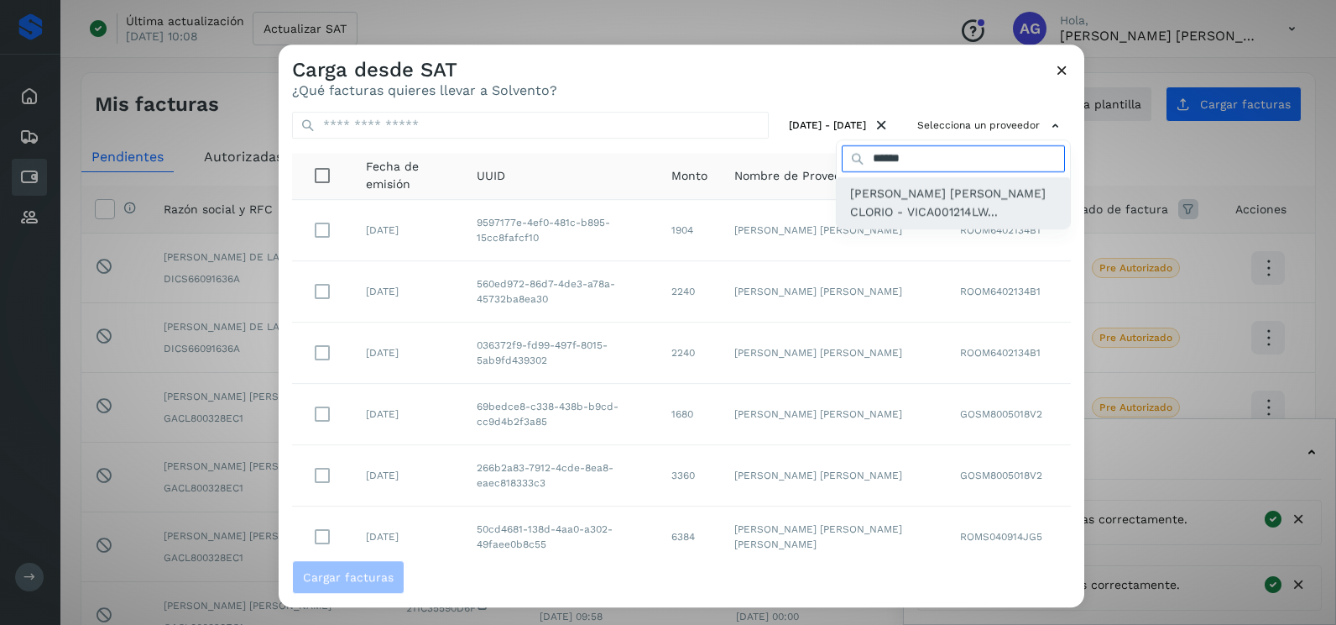
type input "******"
click at [937, 196] on span "[PERSON_NAME] [PERSON_NAME] CLORIO - VICA001214LW..." at bounding box center [953, 203] width 207 height 38
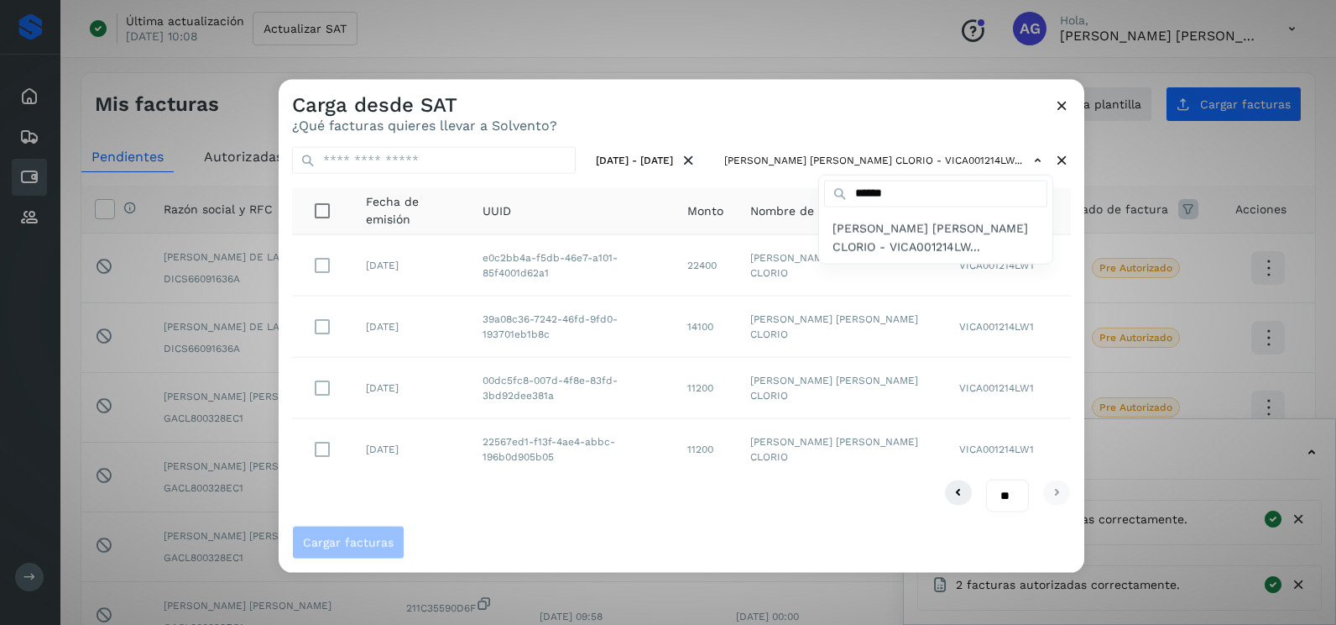
click at [329, 258] on div at bounding box center [947, 392] width 1336 height 625
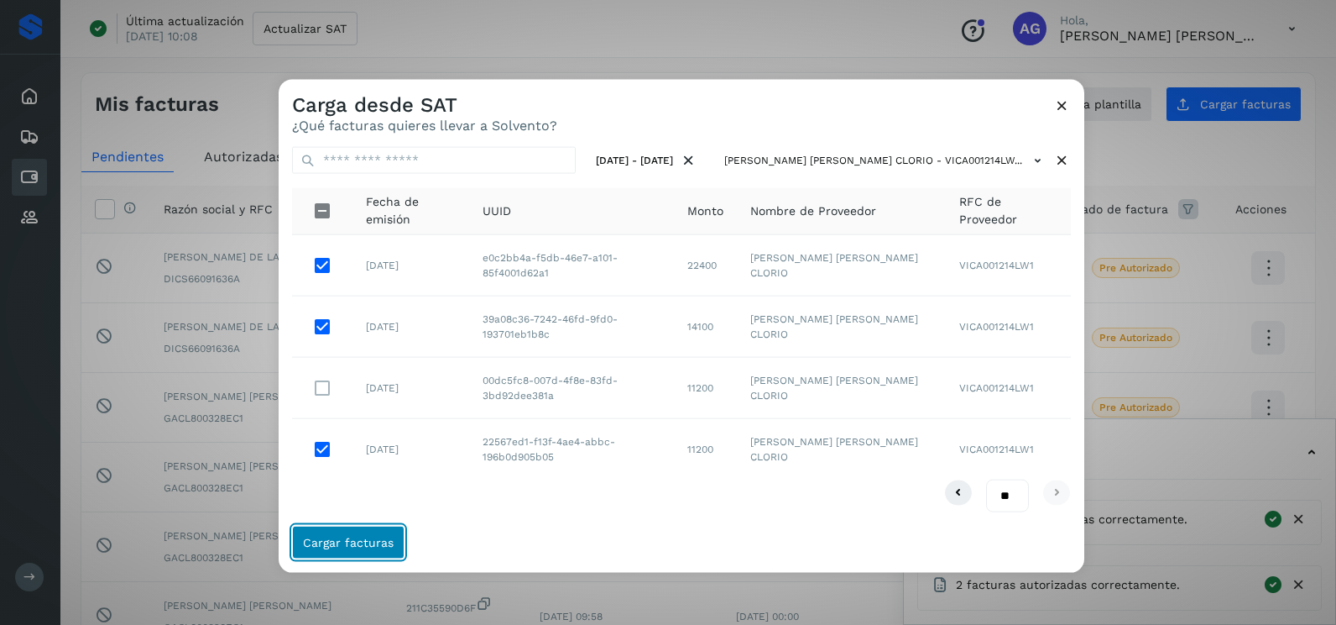
click at [359, 547] on span "Cargar facturas" at bounding box center [348, 542] width 91 height 12
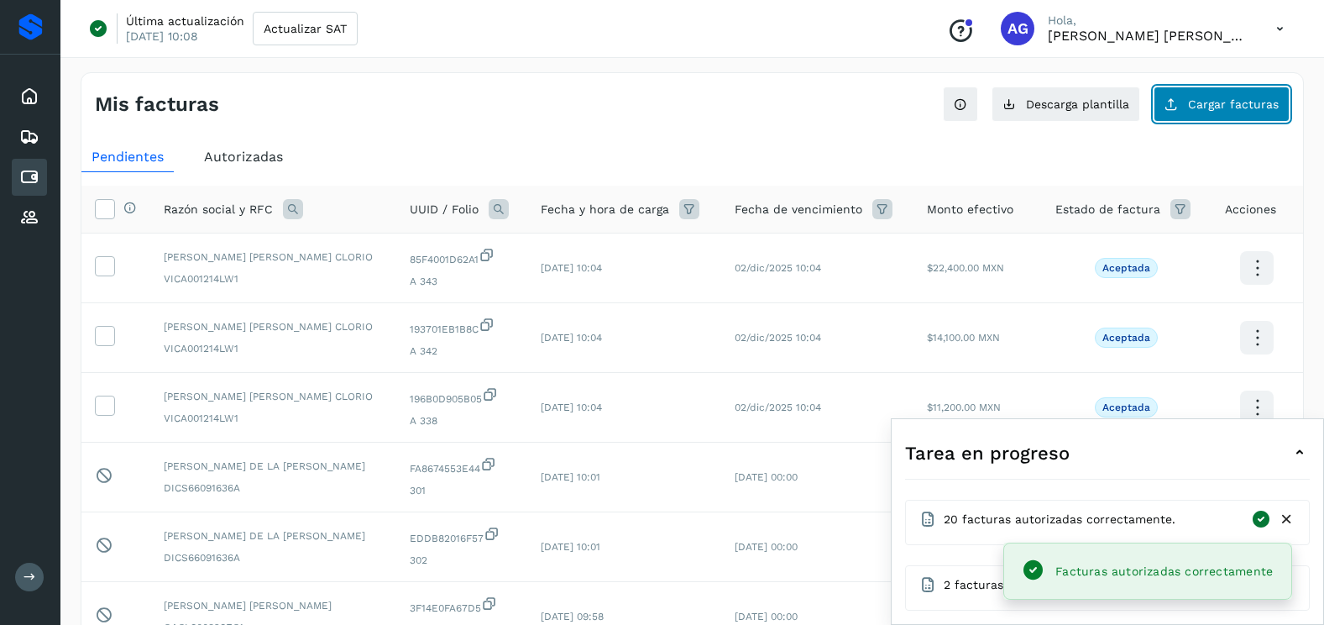
click at [1207, 114] on button "Cargar facturas" at bounding box center [1221, 103] width 136 height 35
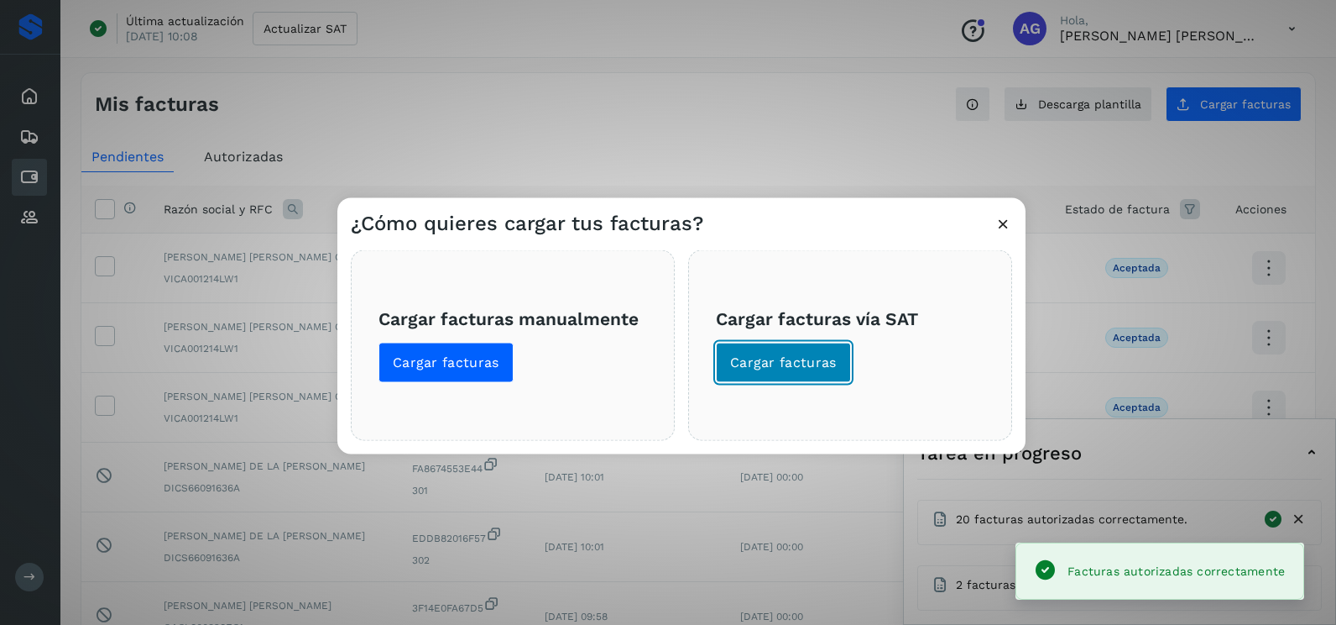
click at [824, 363] on span "Cargar facturas" at bounding box center [783, 362] width 107 height 18
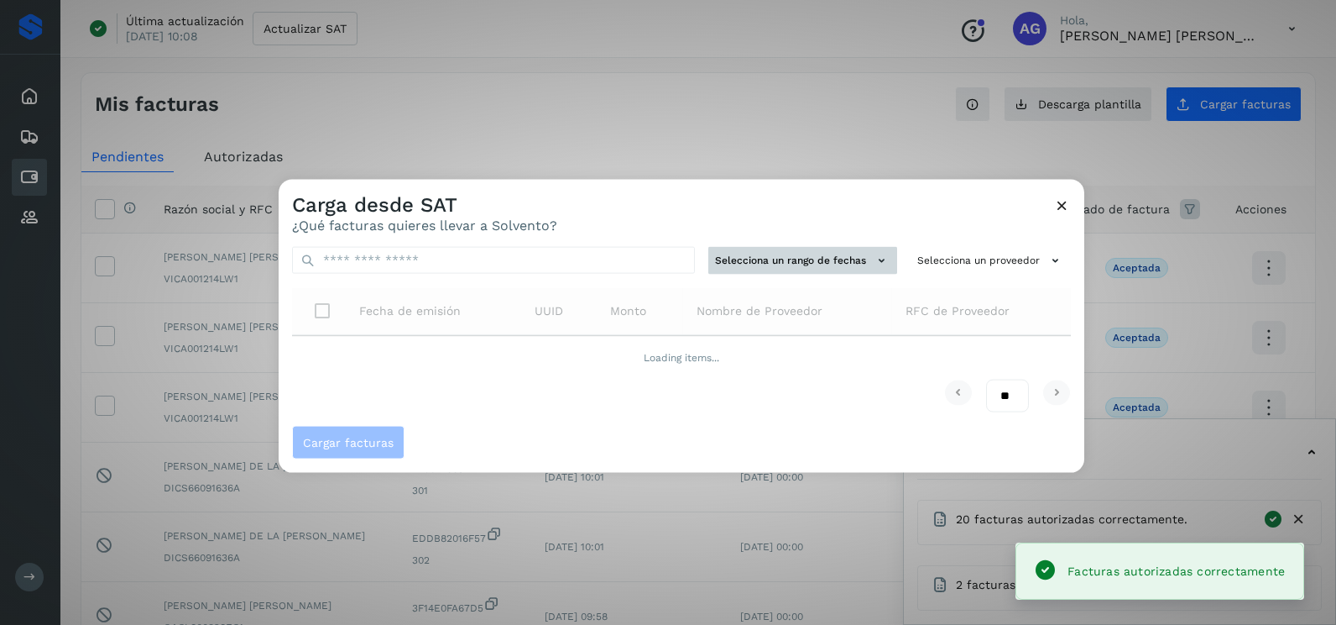
click at [845, 259] on button "Selecciona un rango de fechas" at bounding box center [803, 261] width 189 height 28
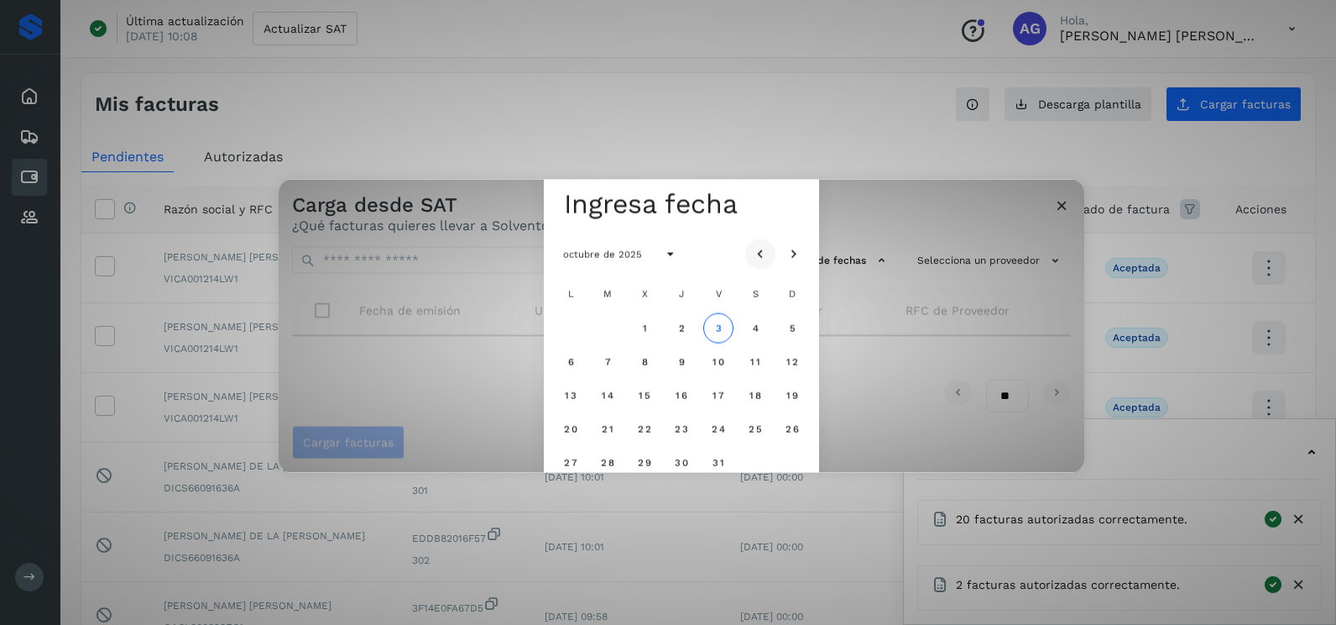
click at [762, 250] on icon "Mes anterior" at bounding box center [760, 254] width 17 height 17
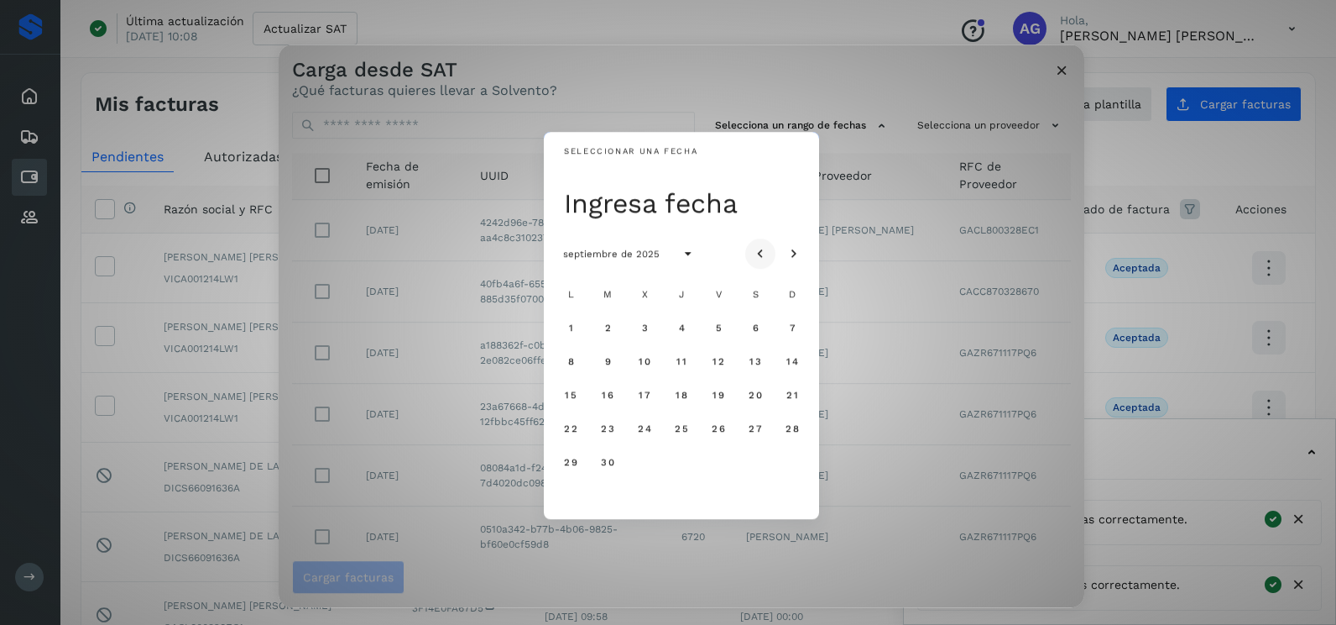
click at [762, 254] on icon "Mes anterior" at bounding box center [760, 254] width 17 height 17
click at [653, 465] on button "25" at bounding box center [645, 462] width 30 height 30
click at [682, 467] on span "26" at bounding box center [681, 462] width 14 height 12
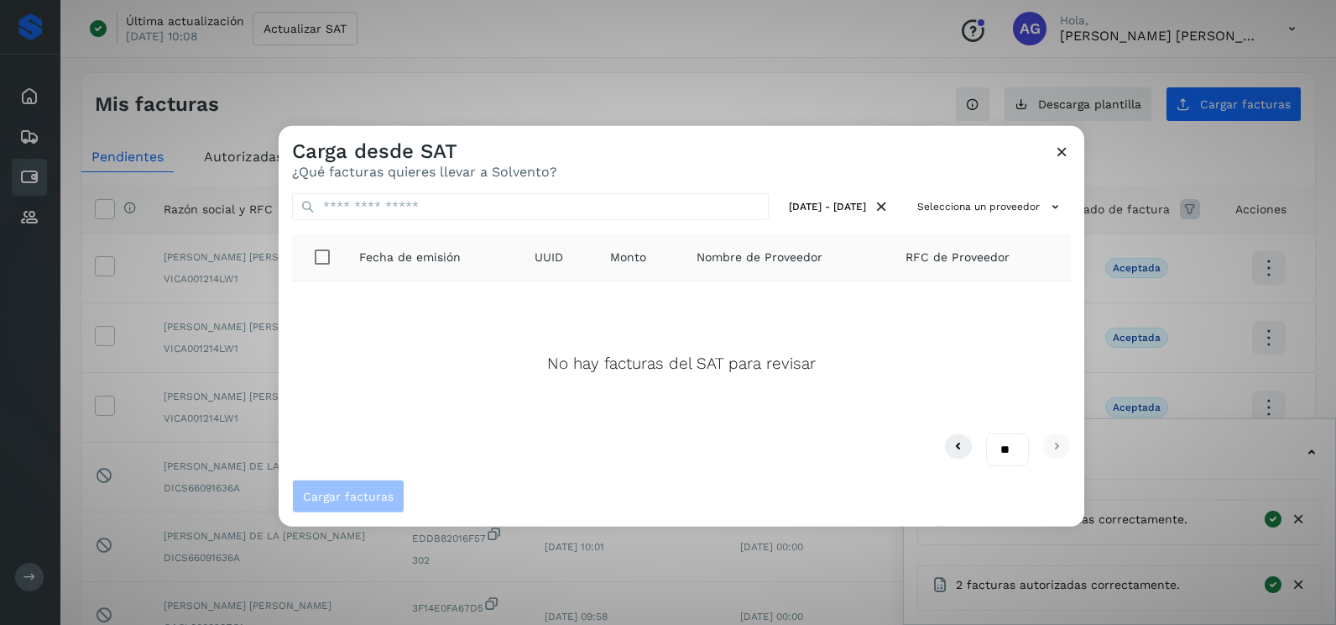
click at [1054, 159] on icon at bounding box center [1063, 152] width 18 height 18
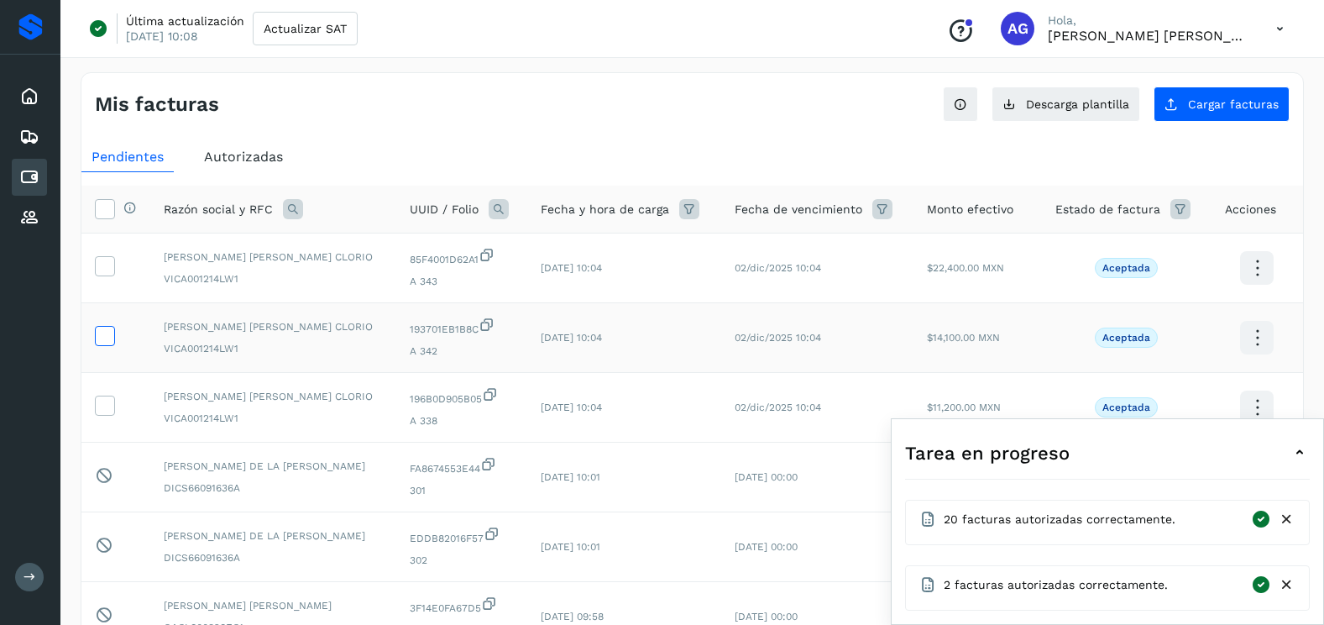
drag, startPoint x: 107, startPoint y: 398, endPoint x: 112, endPoint y: 331, distance: 67.3
click at [107, 398] on icon at bounding box center [105, 404] width 18 height 18
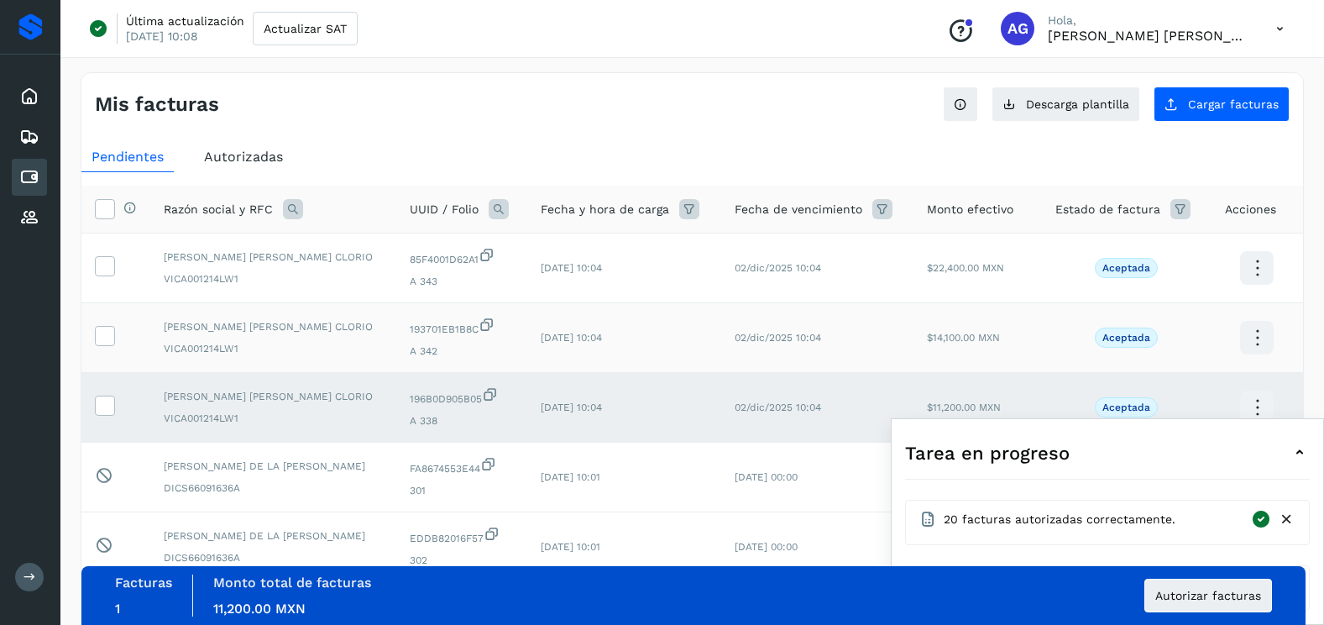
drag, startPoint x: 110, startPoint y: 328, endPoint x: 109, endPoint y: 311, distance: 16.8
click at [110, 328] on icon at bounding box center [105, 335] width 18 height 18
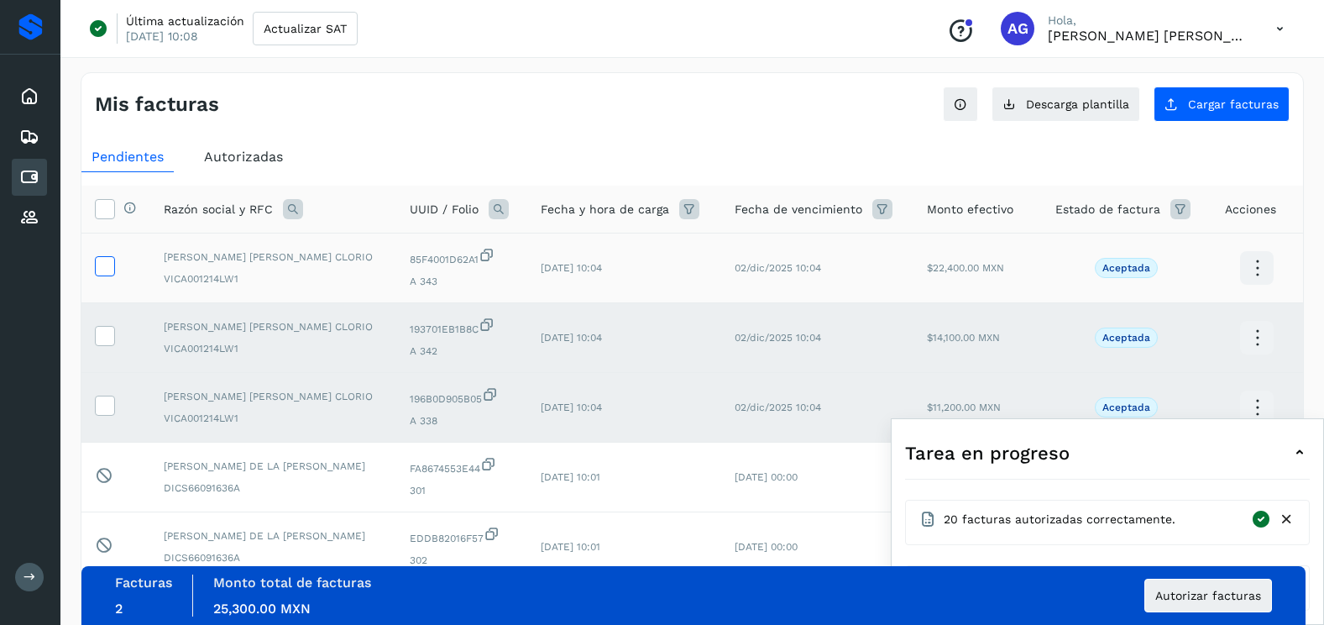
click at [106, 269] on icon at bounding box center [105, 265] width 18 height 18
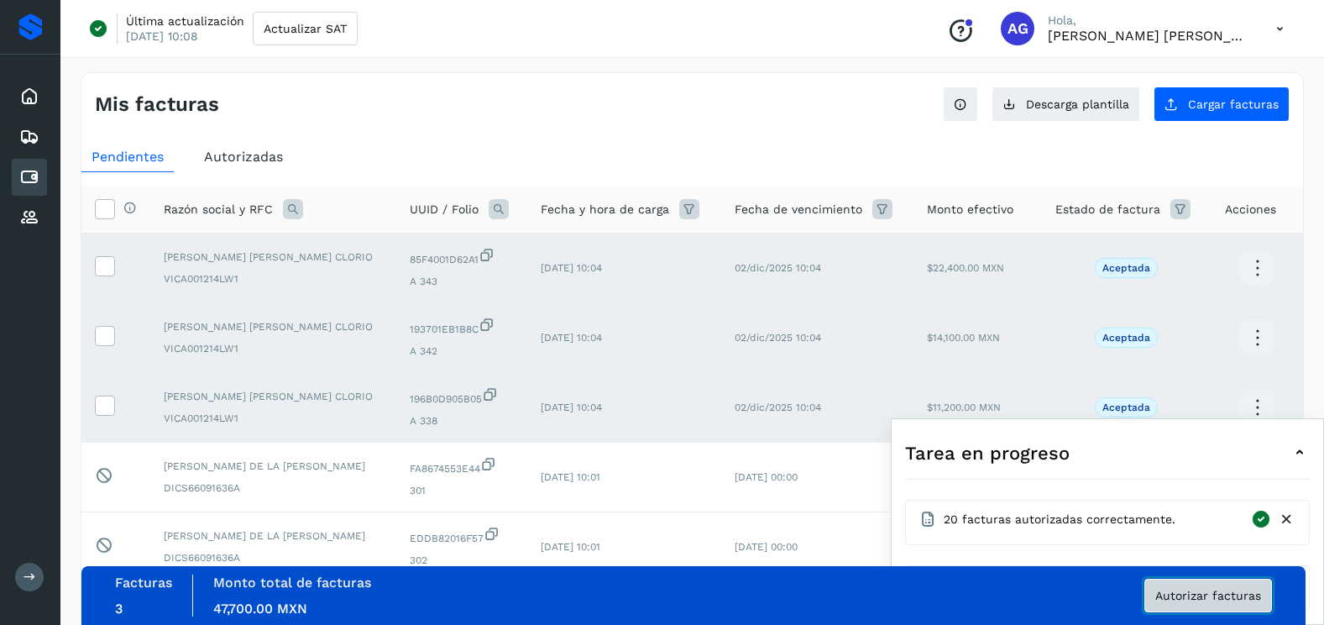
click at [1186, 590] on span "Autorizar facturas" at bounding box center [1208, 595] width 106 height 12
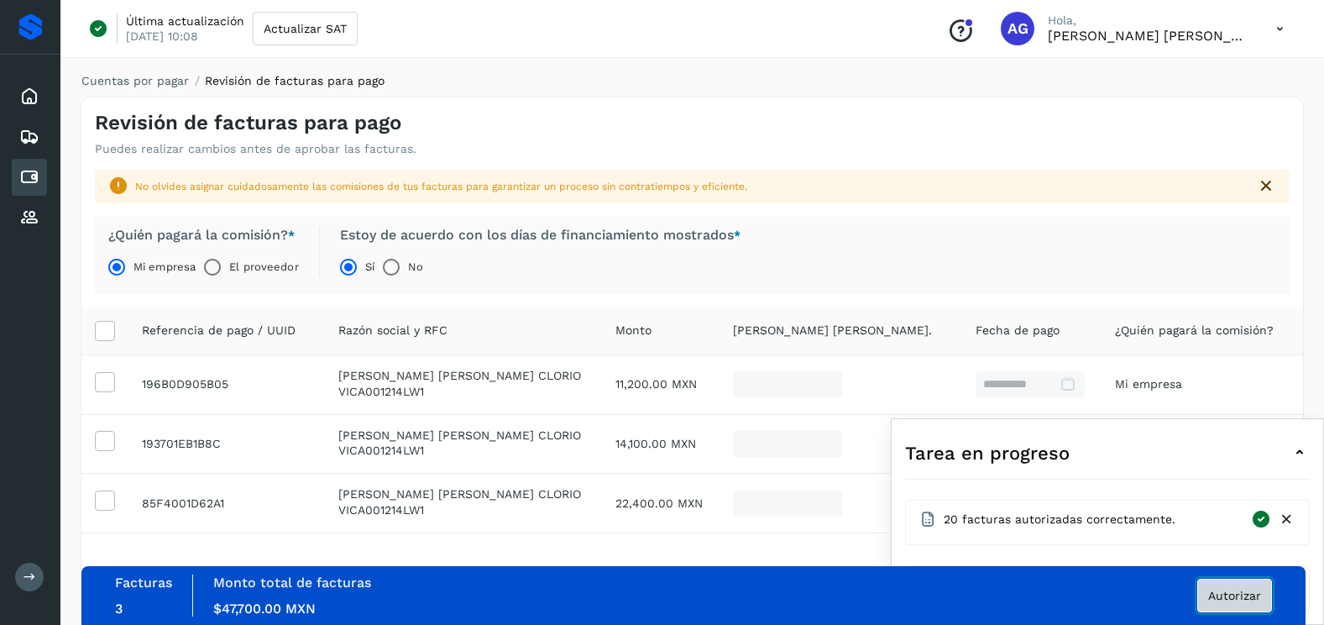
click at [1221, 599] on span "Autorizar" at bounding box center [1234, 595] width 53 height 12
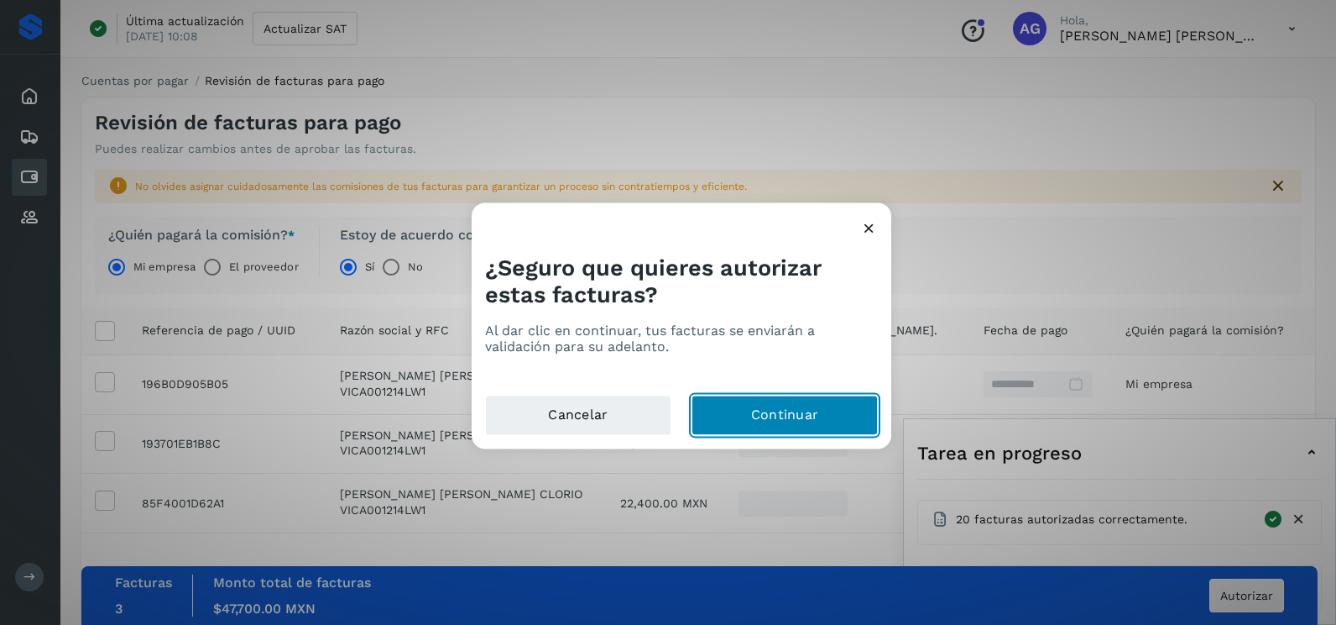
click at [762, 415] on button "Continuar" at bounding box center [785, 415] width 186 height 40
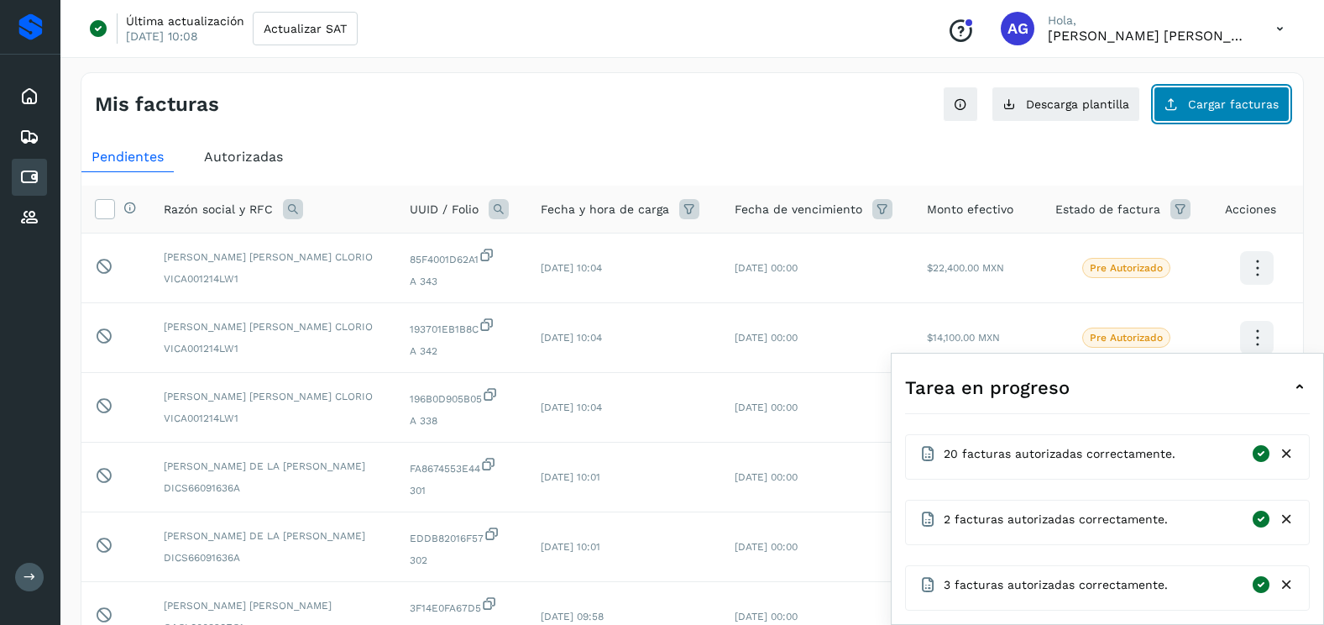
click at [1221, 105] on span "Cargar facturas" at bounding box center [1233, 104] width 91 height 12
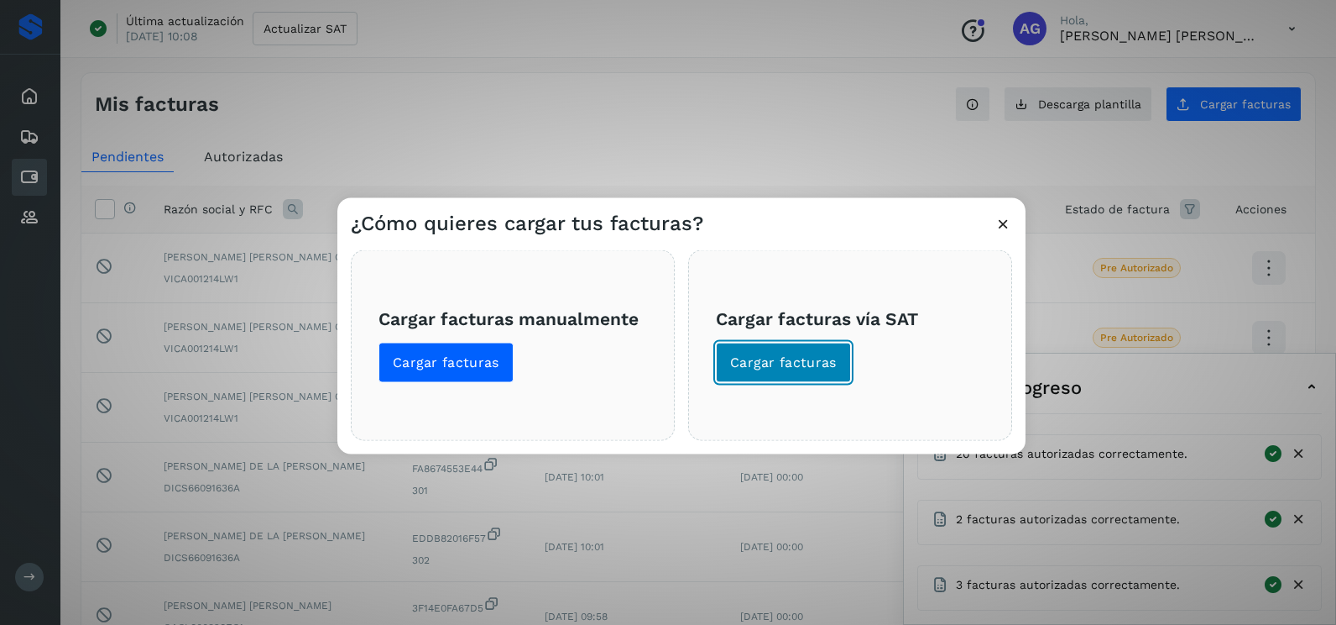
click at [771, 360] on span "Cargar facturas" at bounding box center [783, 362] width 107 height 18
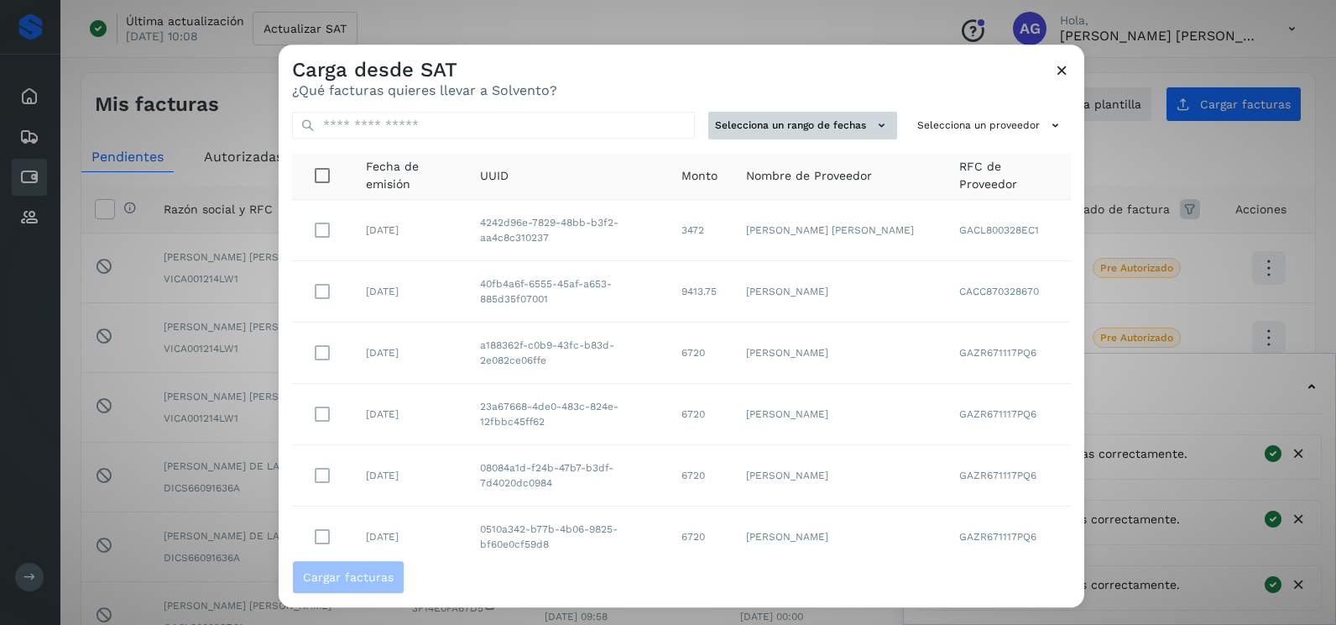
click at [826, 137] on button "Selecciona un rango de fechas" at bounding box center [803, 126] width 189 height 28
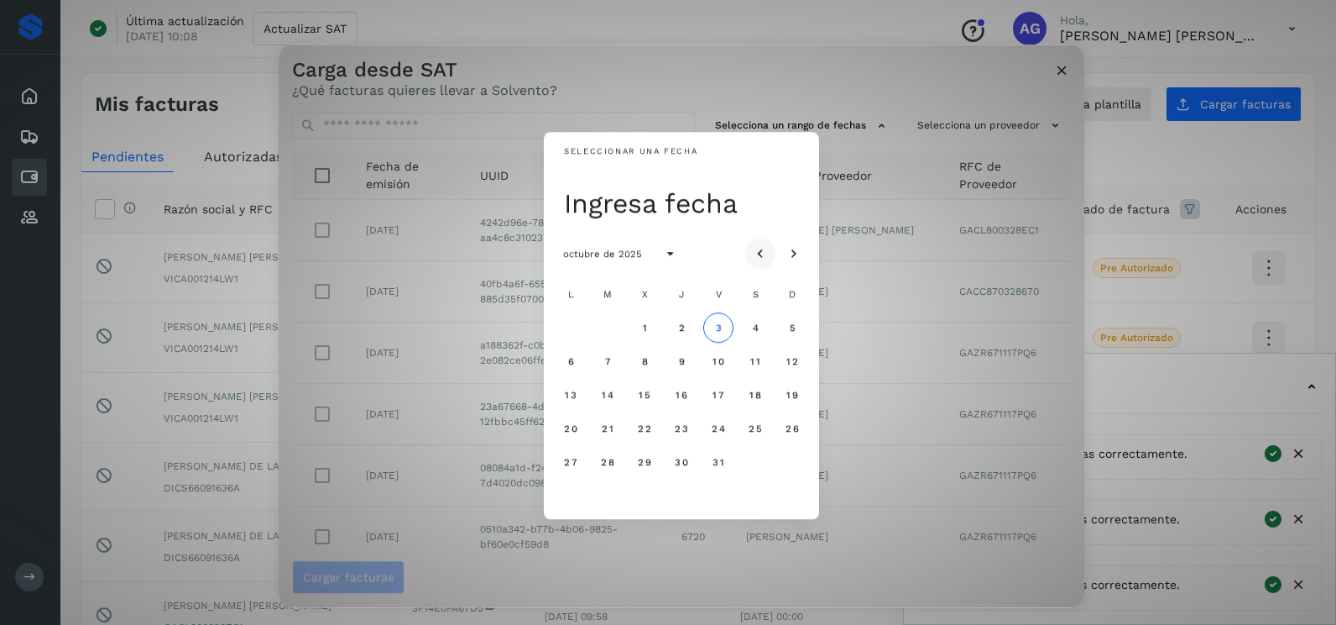
click at [761, 248] on icon "Mes anterior" at bounding box center [760, 254] width 17 height 17
click at [761, 254] on icon "Mes anterior" at bounding box center [760, 254] width 17 height 17
click at [609, 461] on span "26" at bounding box center [607, 462] width 14 height 12
click at [643, 464] on span "27" at bounding box center [644, 462] width 14 height 12
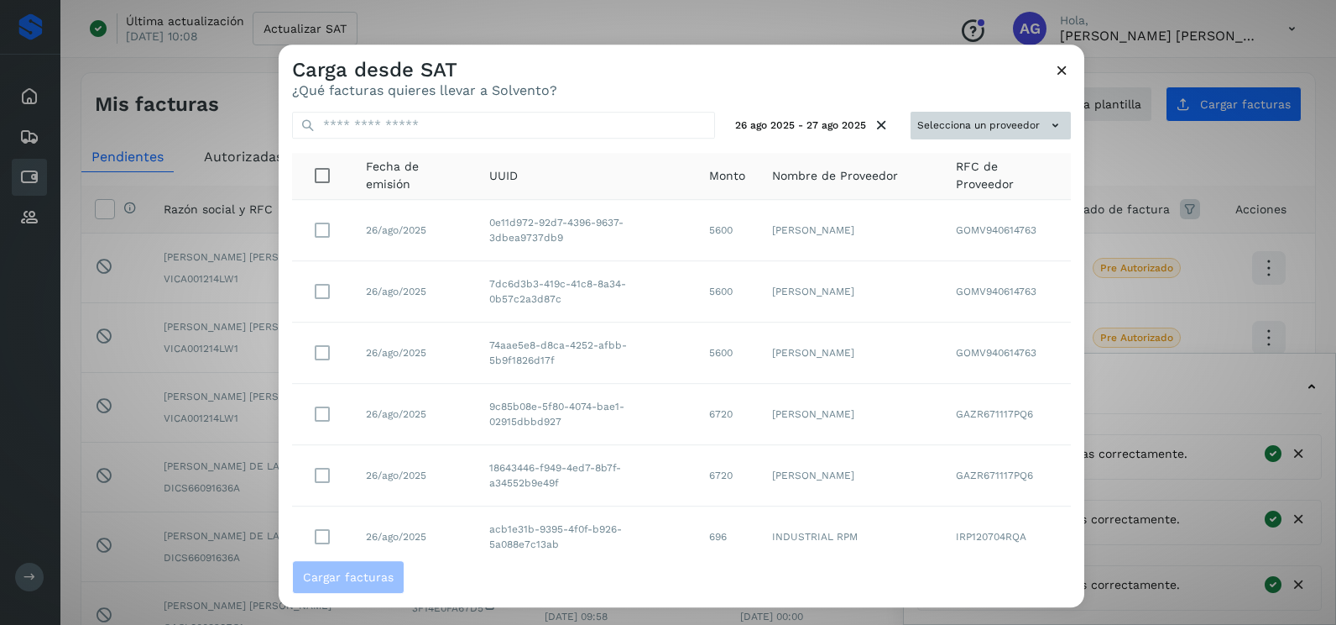
click at [970, 126] on button "Selecciona un proveedor" at bounding box center [991, 126] width 160 height 28
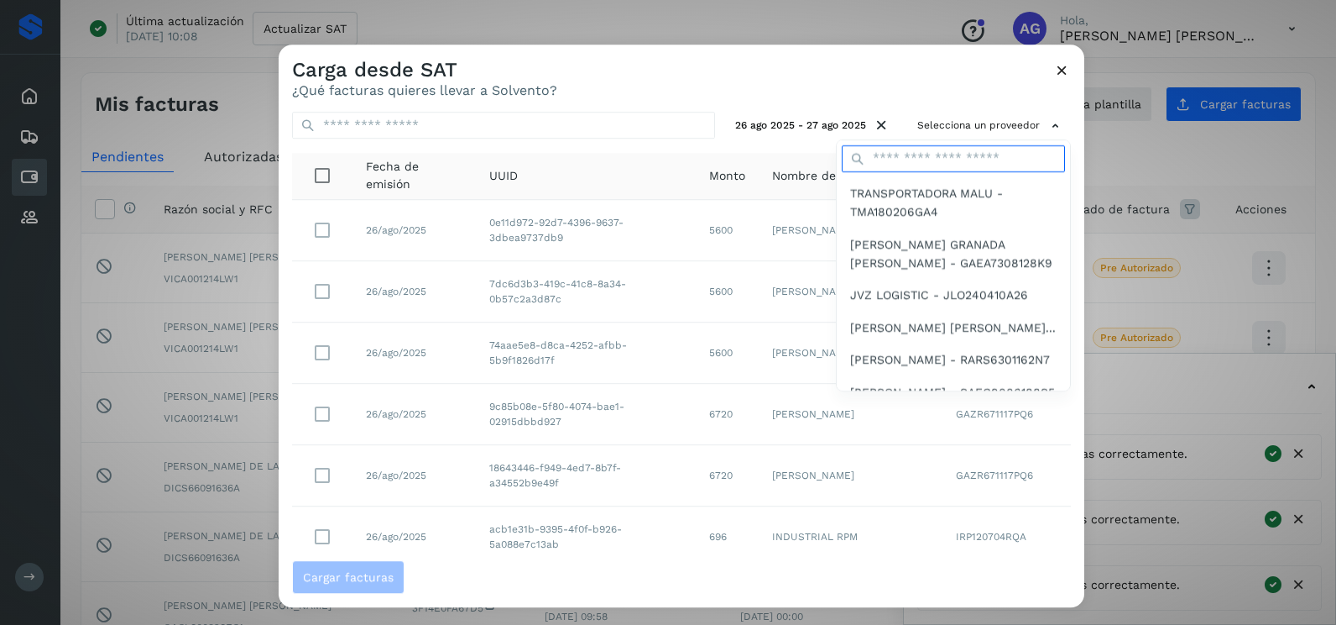
click at [949, 158] on input "text" at bounding box center [953, 158] width 223 height 27
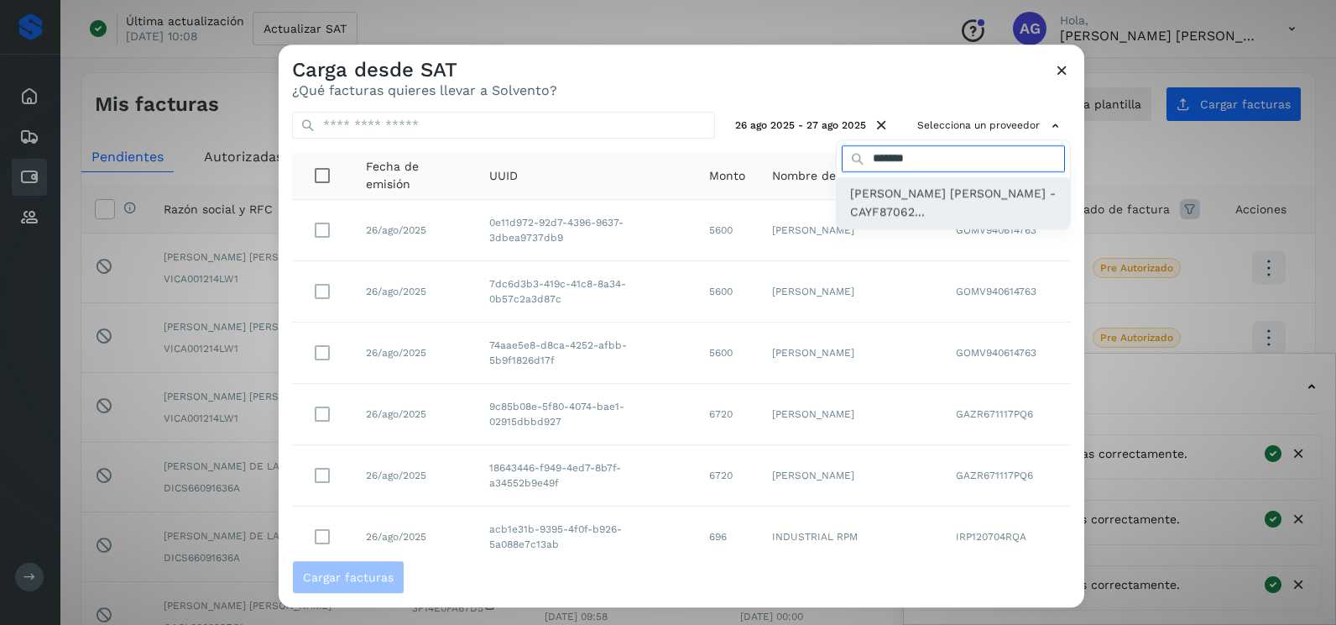
type input "*******"
click at [955, 191] on span "[PERSON_NAME] [PERSON_NAME] - CAYF87062..." at bounding box center [953, 203] width 207 height 38
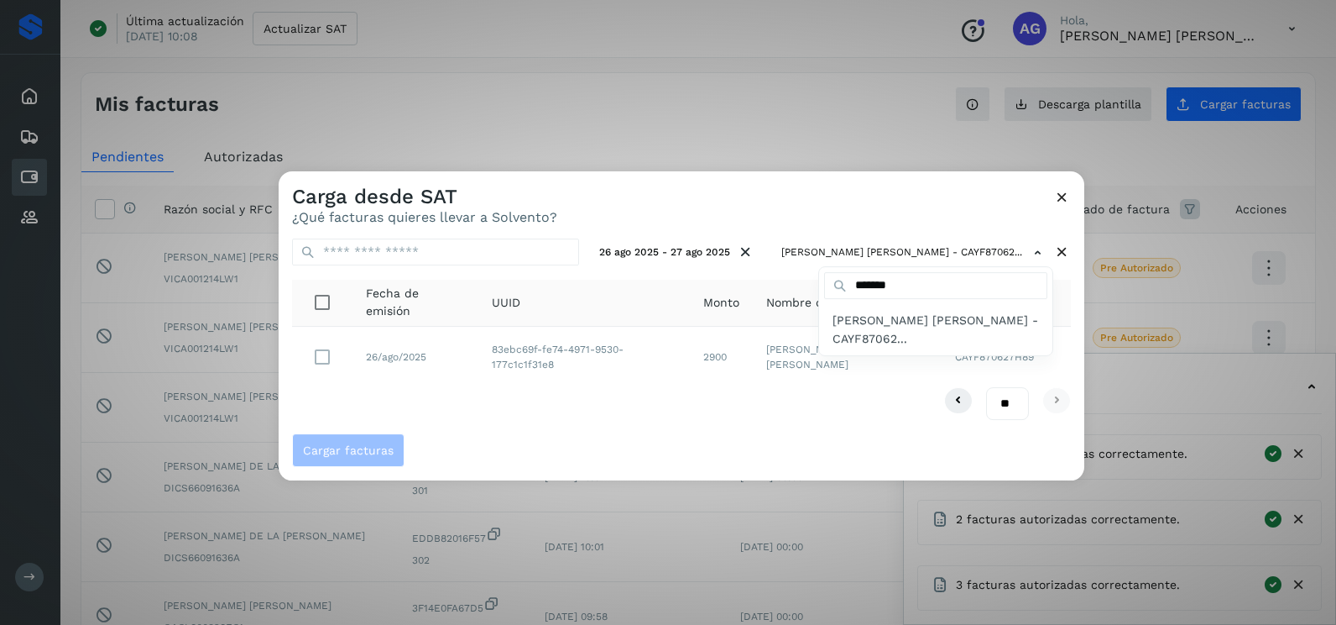
click at [878, 219] on div at bounding box center [947, 483] width 1336 height 625
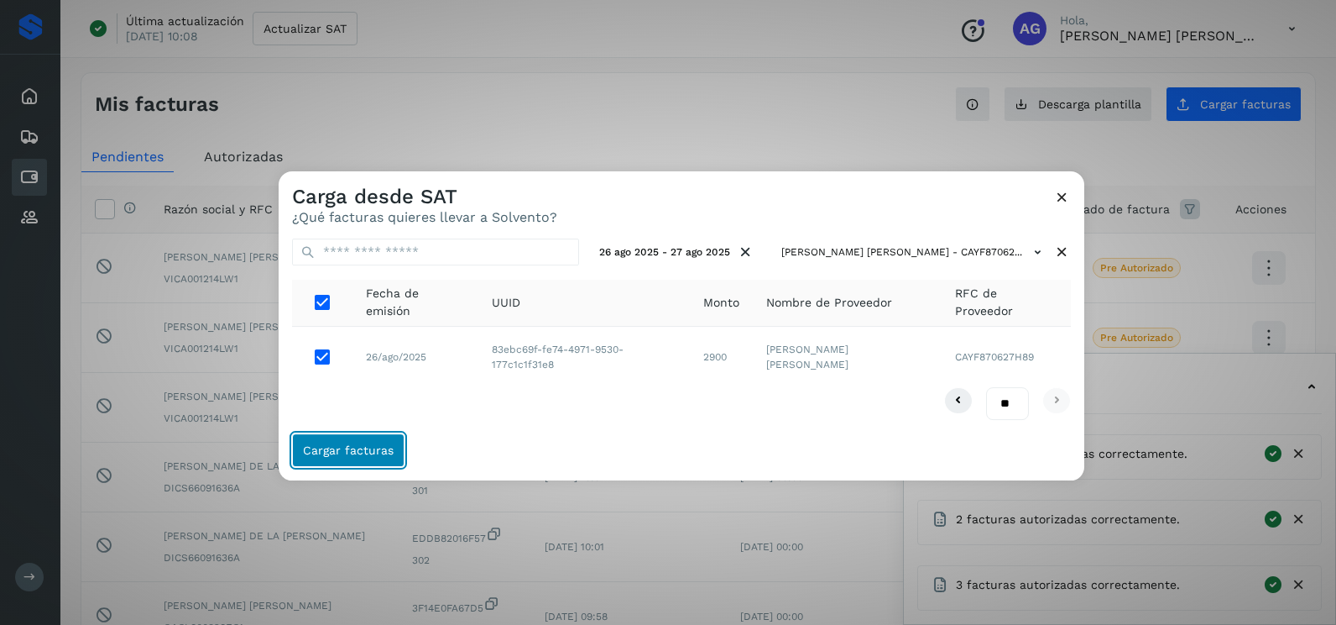
click at [390, 452] on span "Cargar facturas" at bounding box center [348, 450] width 91 height 12
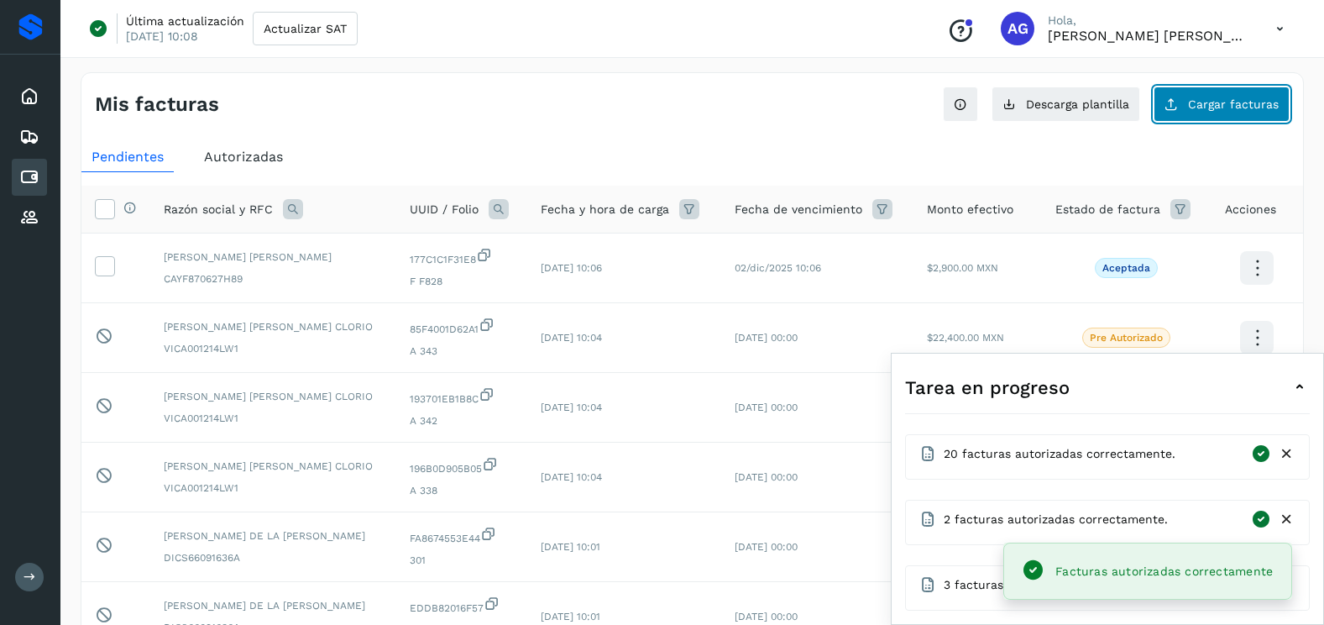
click at [1213, 120] on button "Cargar facturas" at bounding box center [1221, 103] width 136 height 35
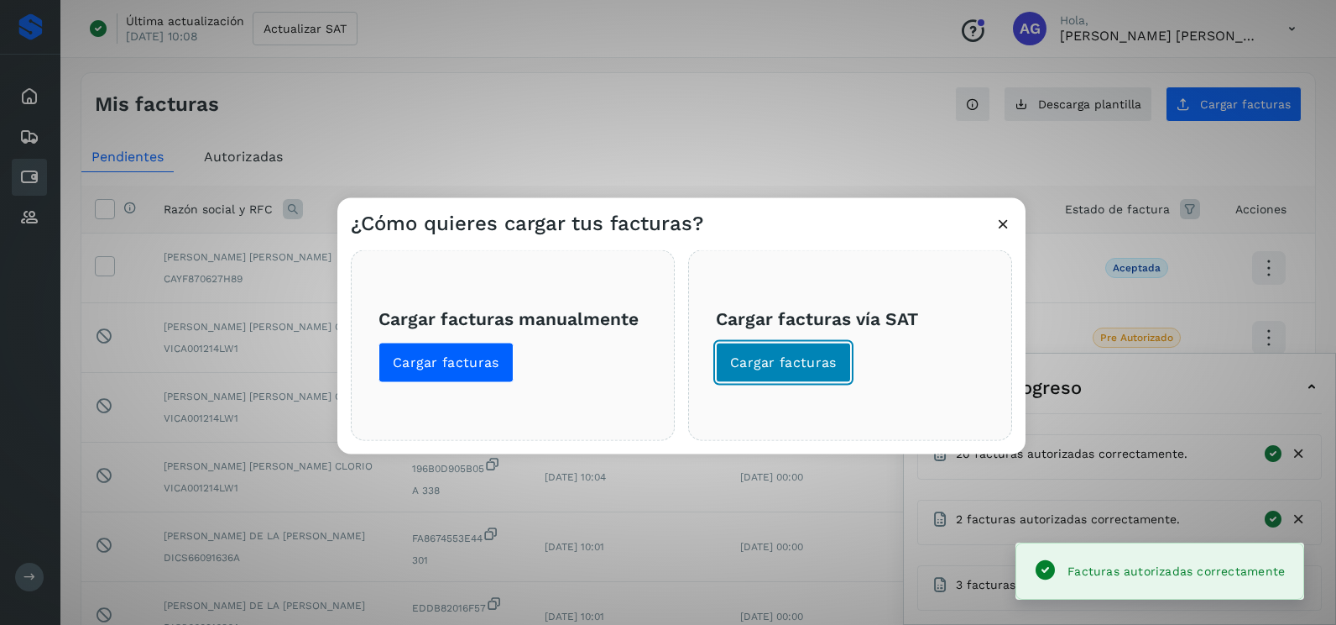
click at [820, 360] on span "Cargar facturas" at bounding box center [783, 362] width 107 height 18
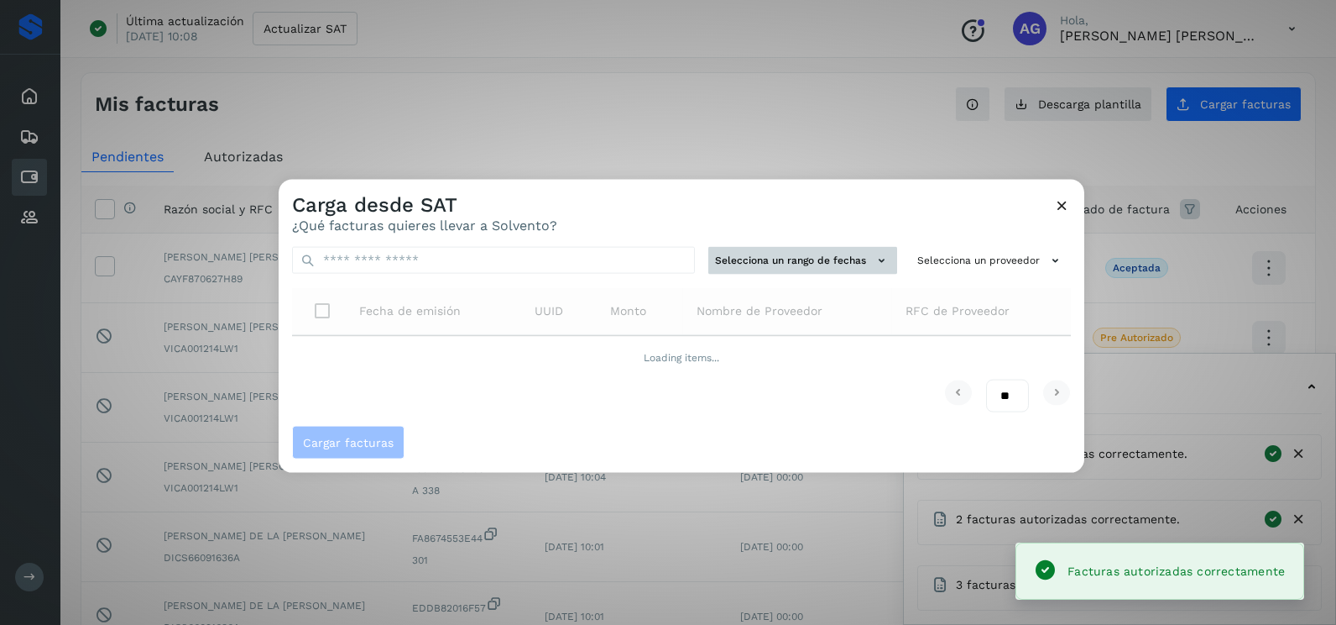
click at [757, 264] on button "Selecciona un rango de fechas" at bounding box center [803, 261] width 189 height 28
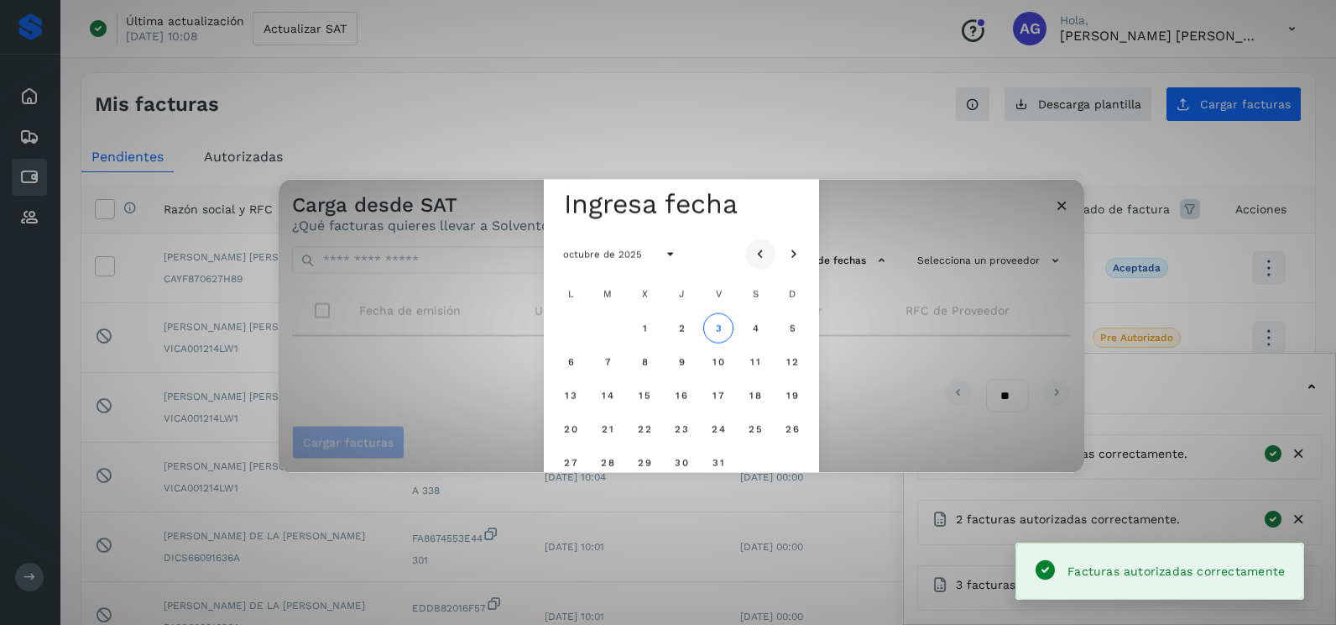
click at [769, 250] on button "Mes anterior" at bounding box center [760, 253] width 30 height 30
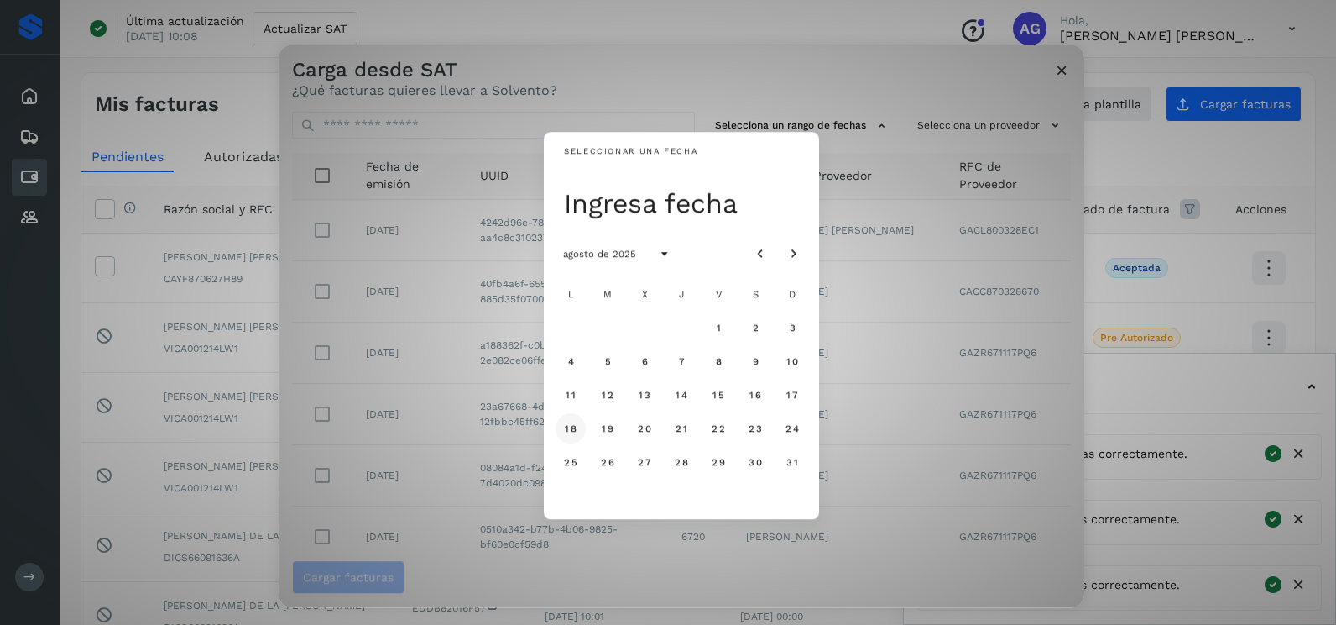
click at [573, 428] on span "18" at bounding box center [570, 428] width 13 height 12
click at [610, 429] on span "19" at bounding box center [607, 428] width 13 height 12
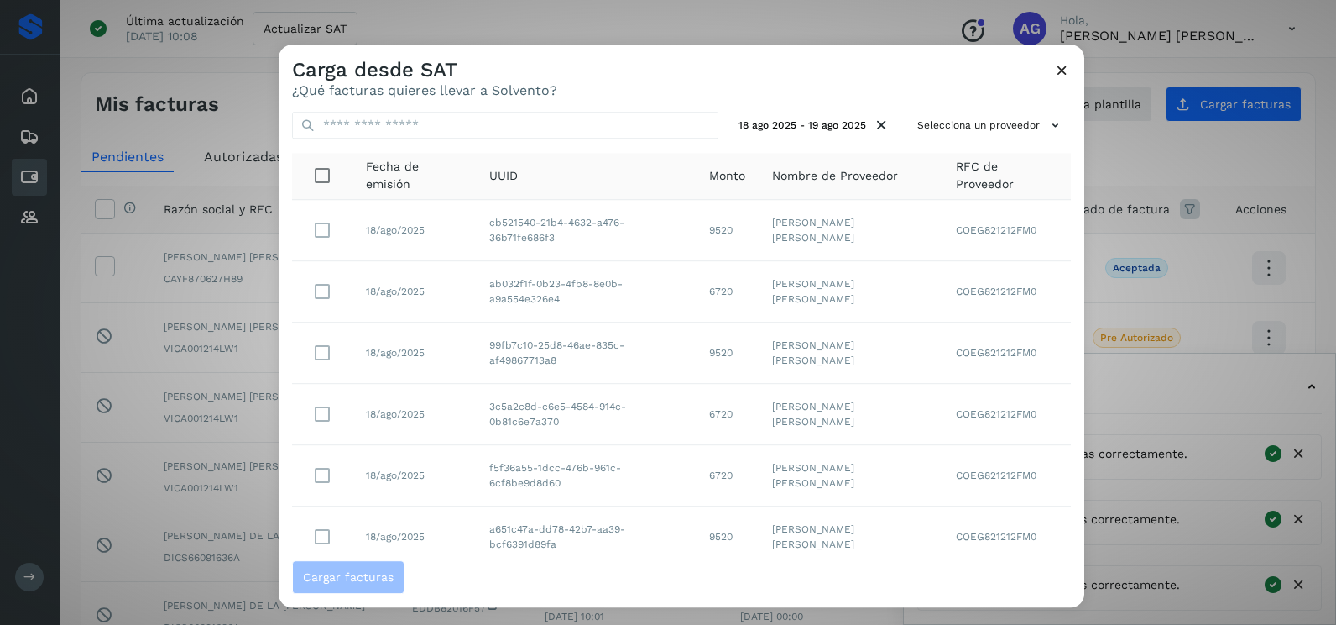
click at [960, 141] on div "18 ago 2025 - 19 ago 2025 Selecciona un proveedor Fecha de emisión UUID Monto N…" at bounding box center [682, 329] width 806 height 462
click at [956, 124] on button "Selecciona un proveedor" at bounding box center [991, 126] width 160 height 28
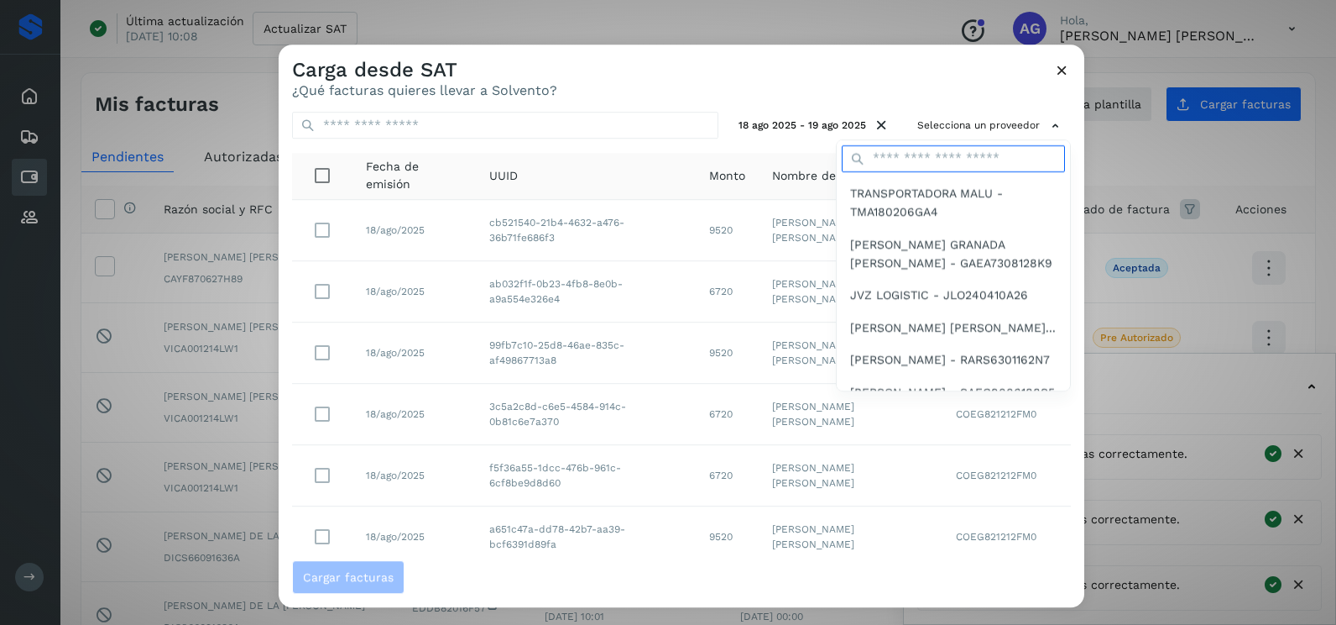
click at [897, 157] on input "text" at bounding box center [953, 158] width 223 height 27
type input "*******"
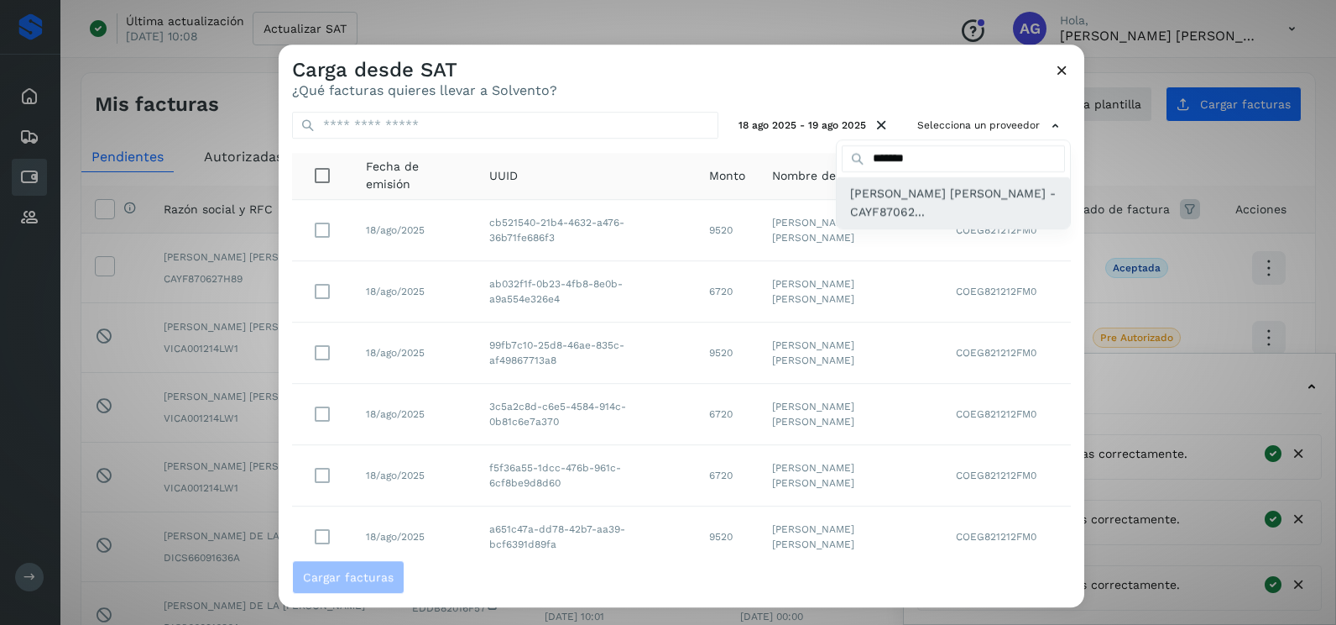
click at [887, 202] on span "[PERSON_NAME] [PERSON_NAME] - CAYF87062..." at bounding box center [953, 203] width 207 height 38
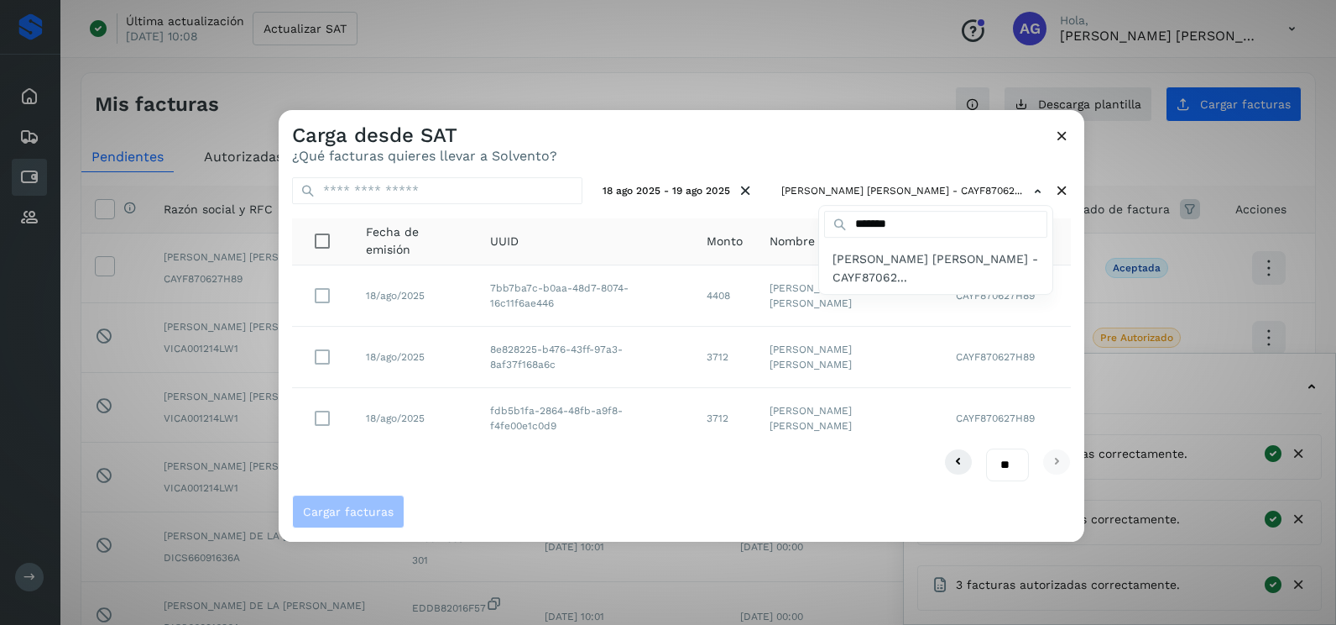
click at [326, 358] on div at bounding box center [947, 422] width 1336 height 625
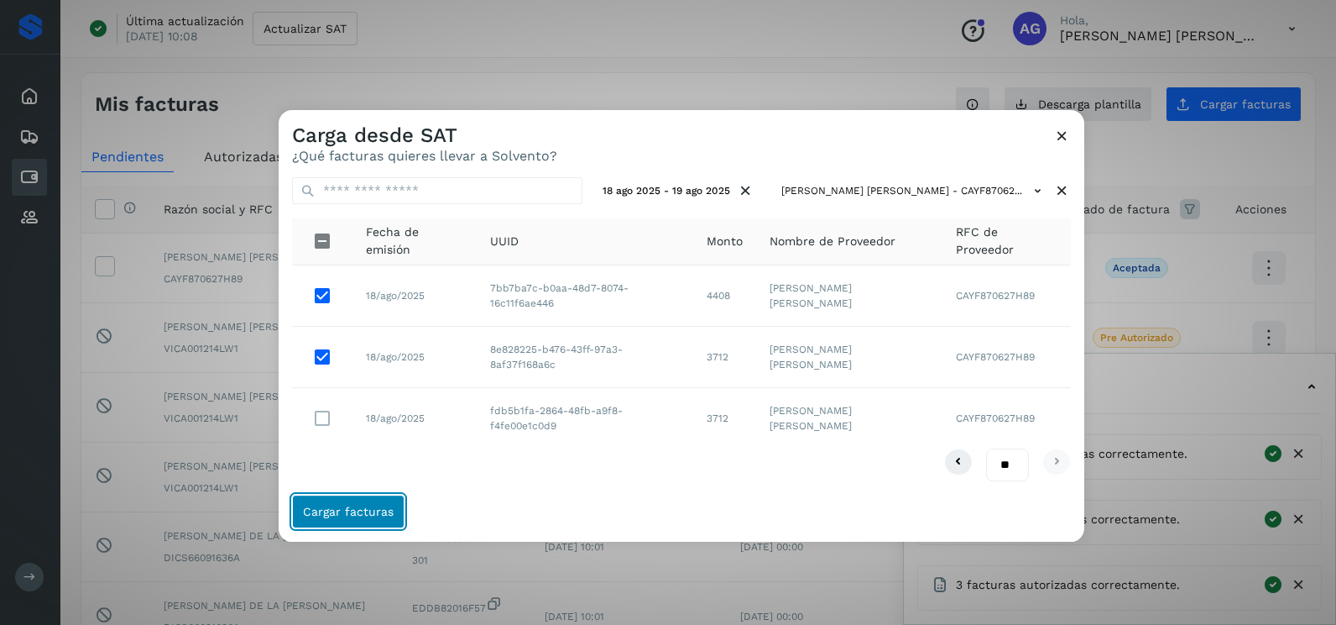
click at [379, 516] on span "Cargar facturas" at bounding box center [348, 511] width 91 height 12
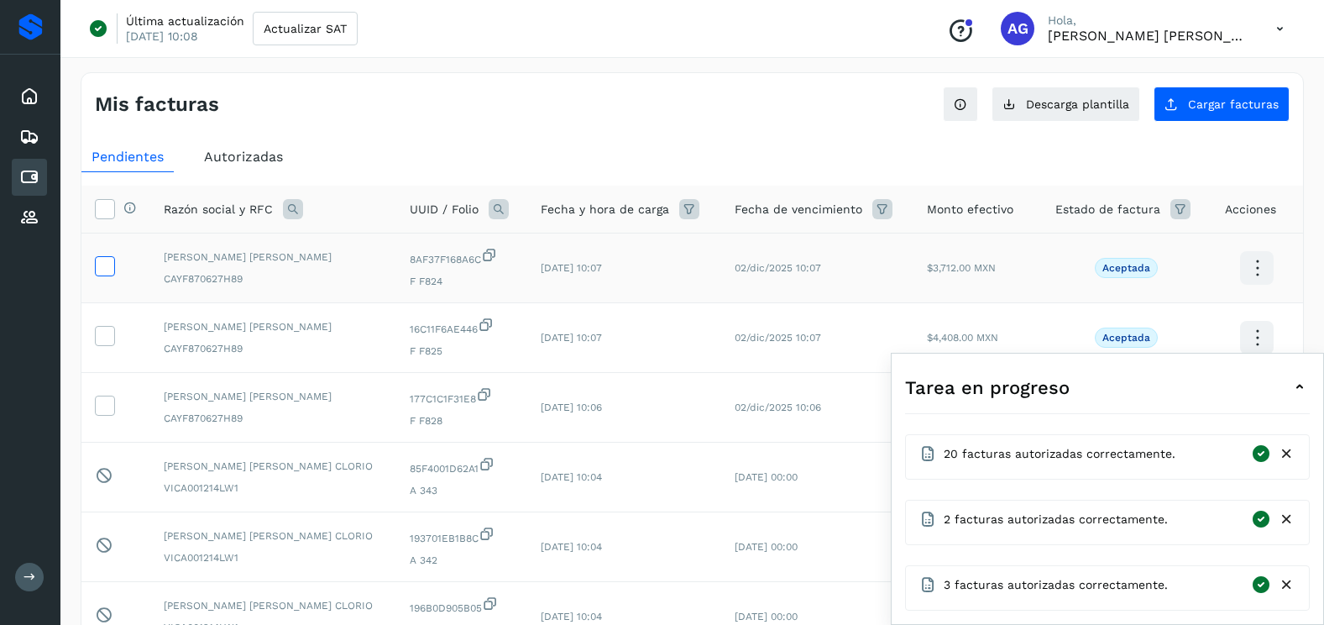
click at [112, 273] on icon at bounding box center [105, 265] width 18 height 18
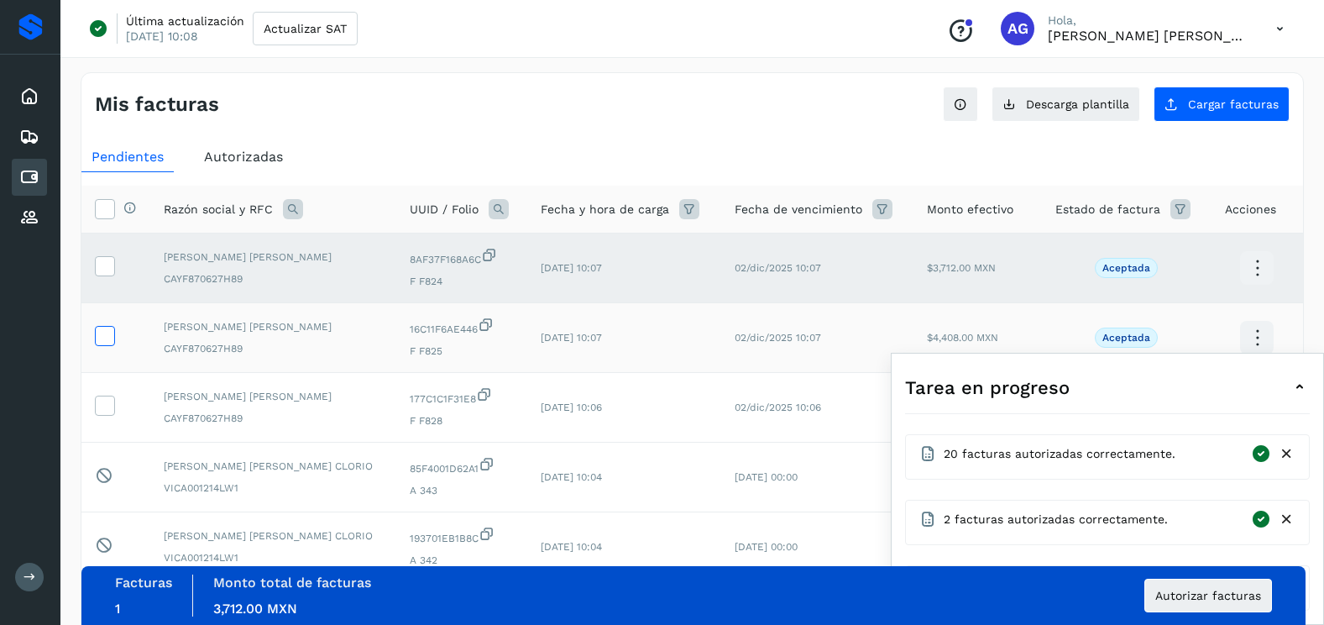
click at [112, 330] on icon at bounding box center [105, 335] width 18 height 18
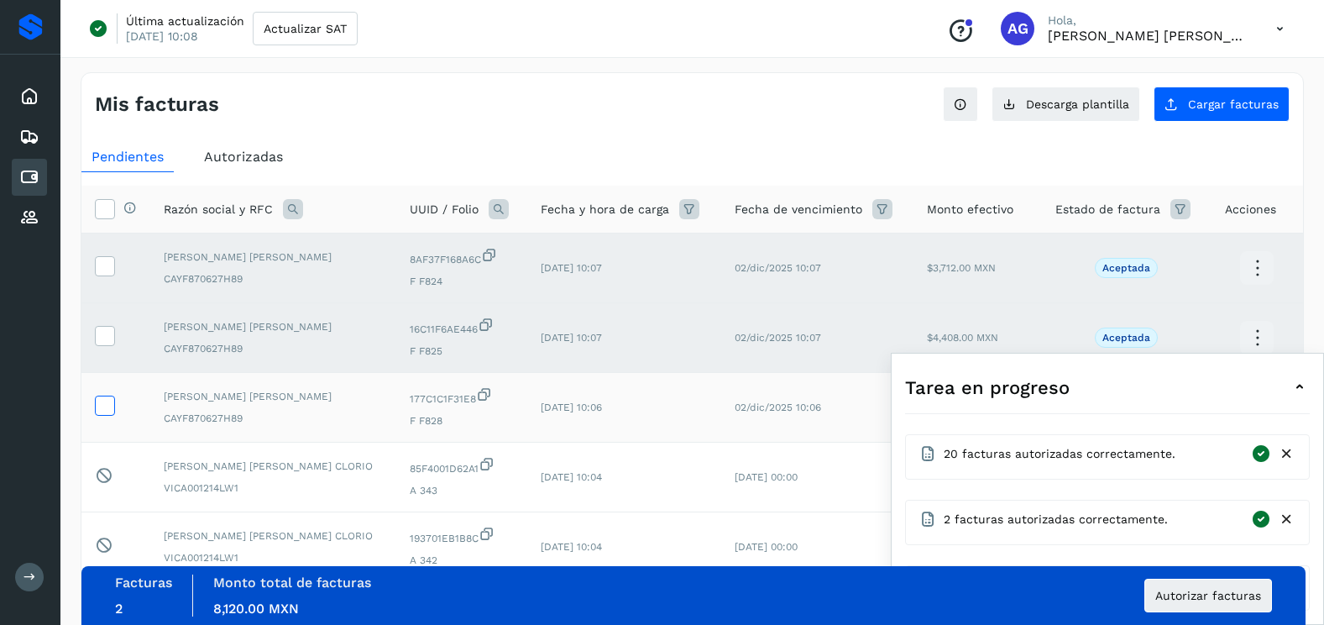
click at [108, 396] on icon at bounding box center [105, 404] width 18 height 18
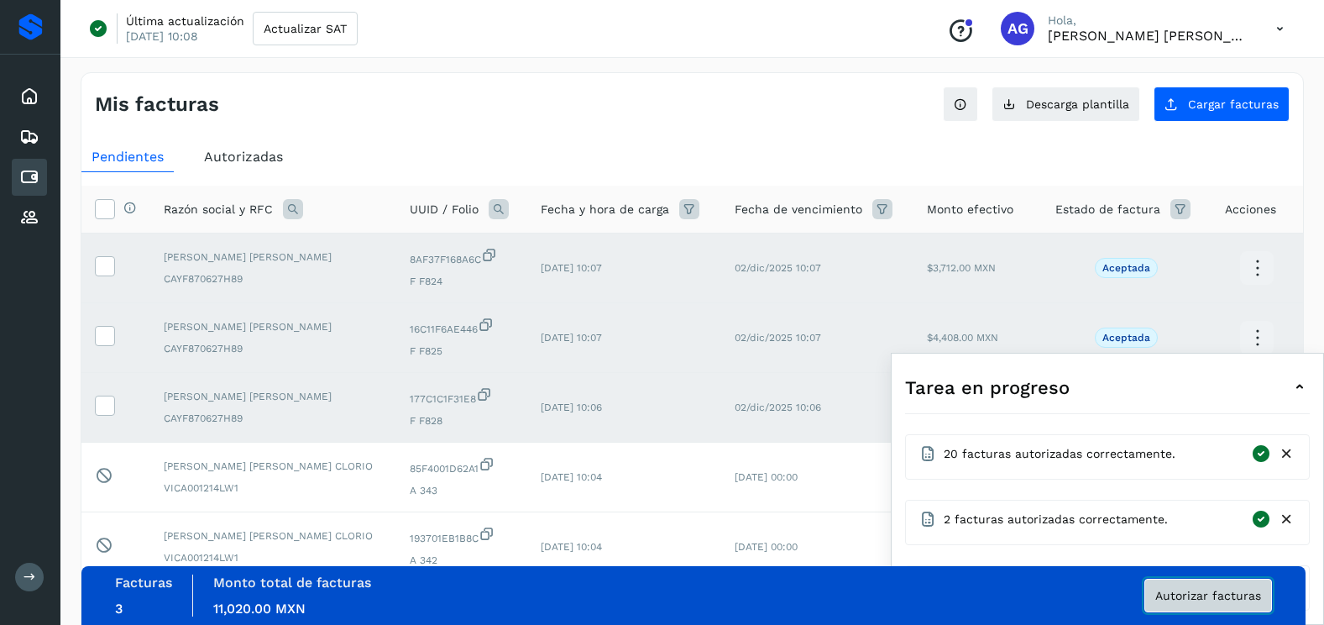
click at [1183, 603] on button "Autorizar facturas" at bounding box center [1208, 595] width 128 height 34
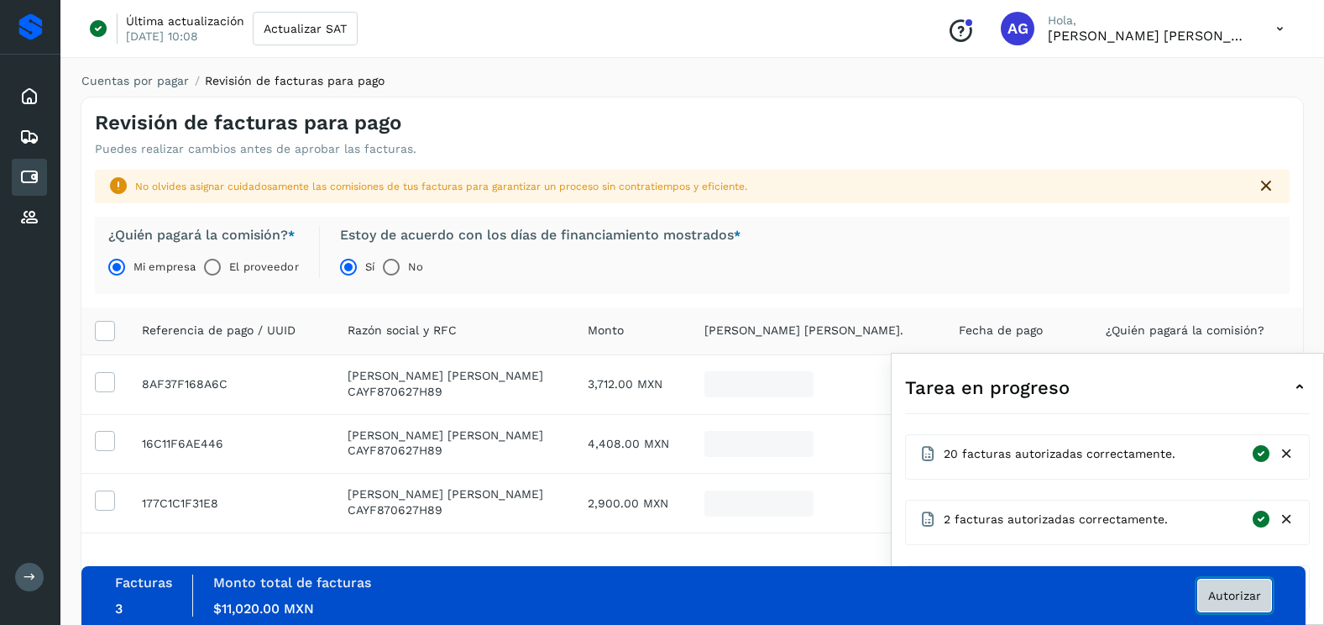
click at [1243, 603] on button "Autorizar" at bounding box center [1234, 595] width 75 height 34
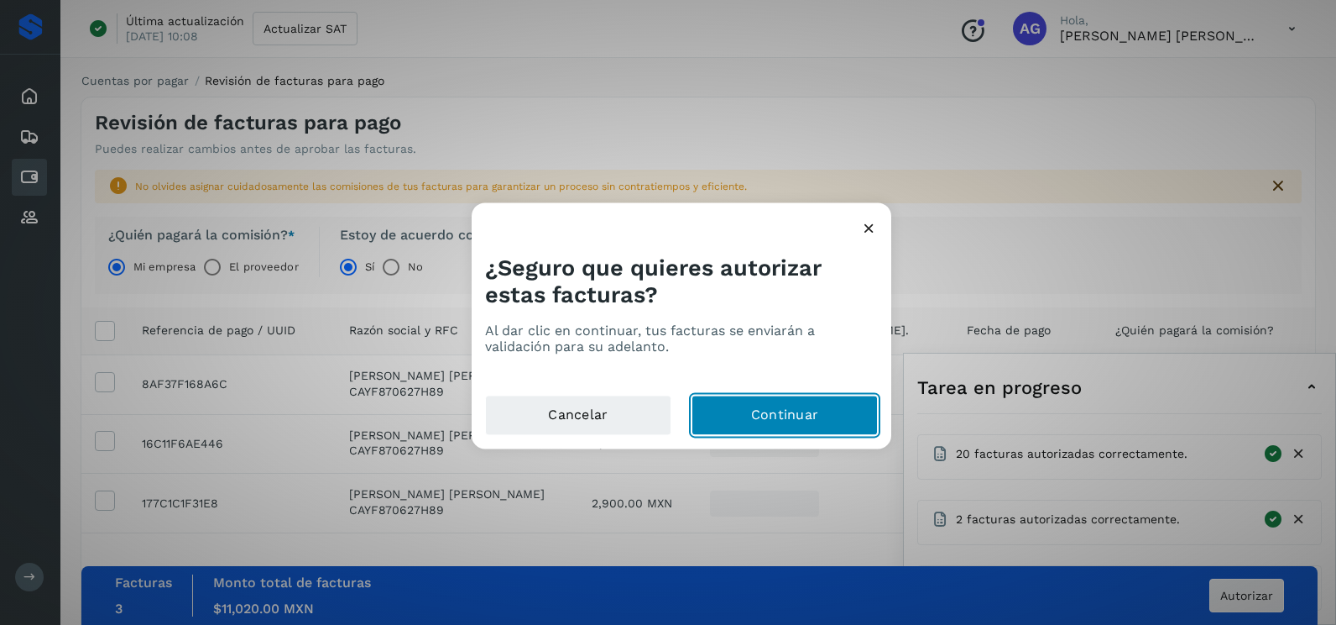
click at [803, 415] on button "Continuar" at bounding box center [785, 415] width 186 height 40
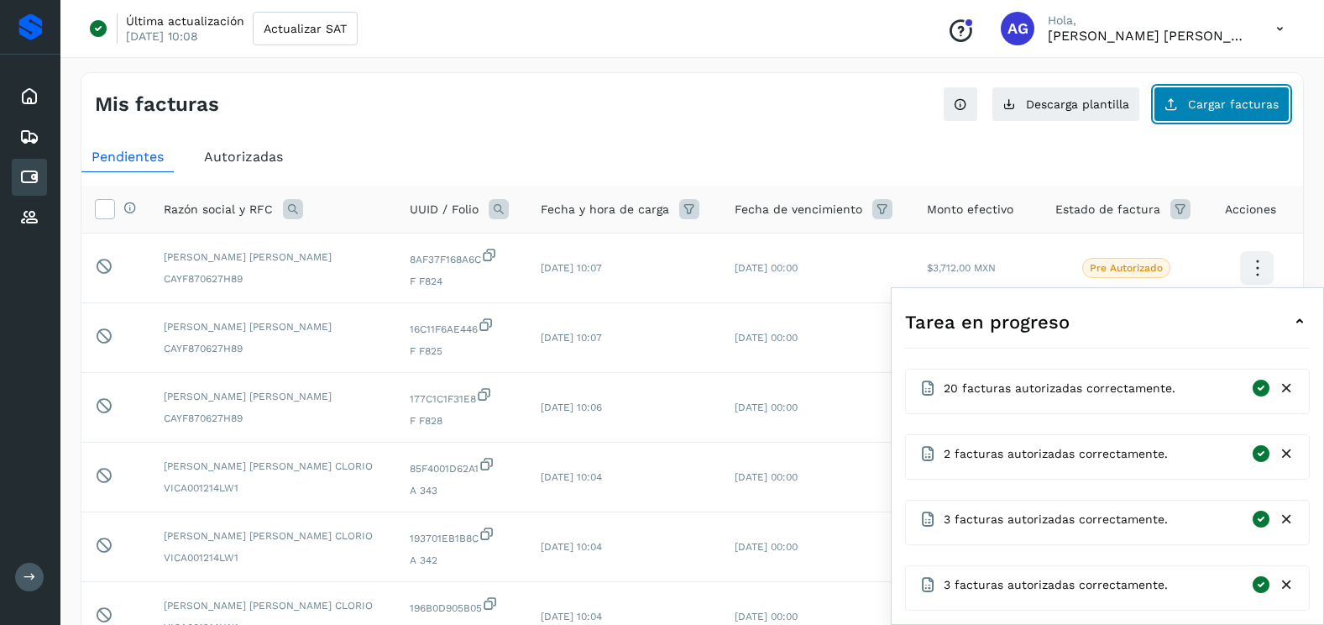
click at [1216, 104] on span "Cargar facturas" at bounding box center [1233, 104] width 91 height 12
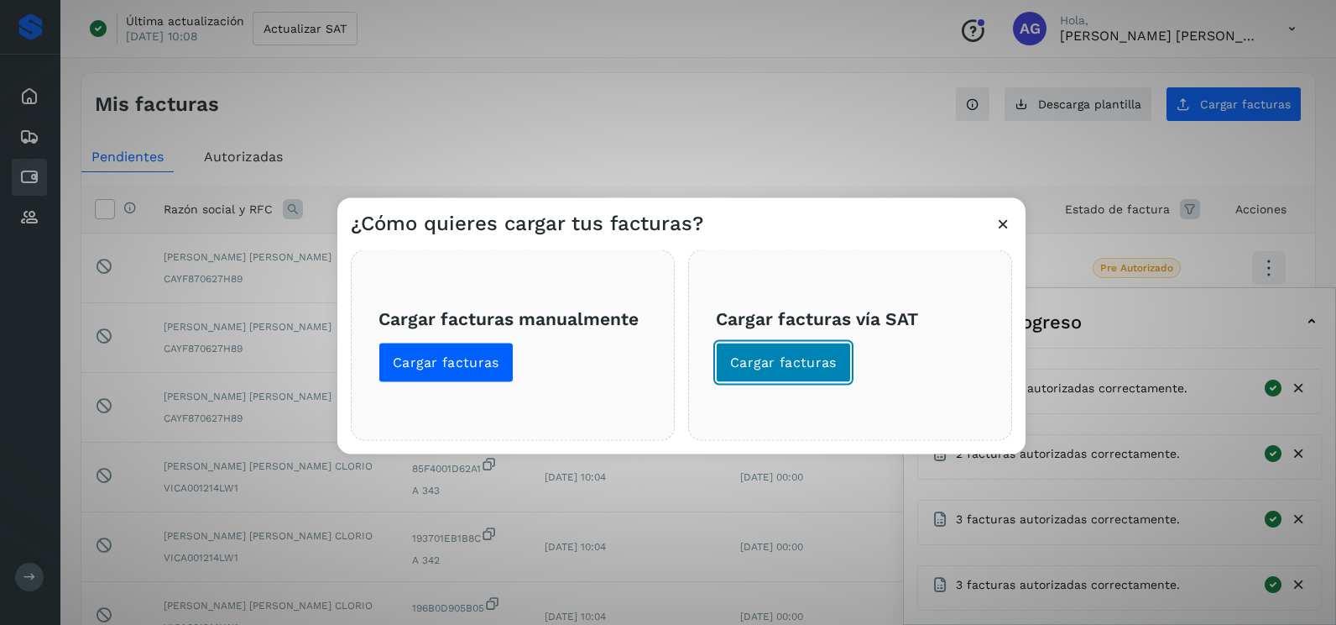
click at [814, 358] on span "Cargar facturas" at bounding box center [783, 362] width 107 height 18
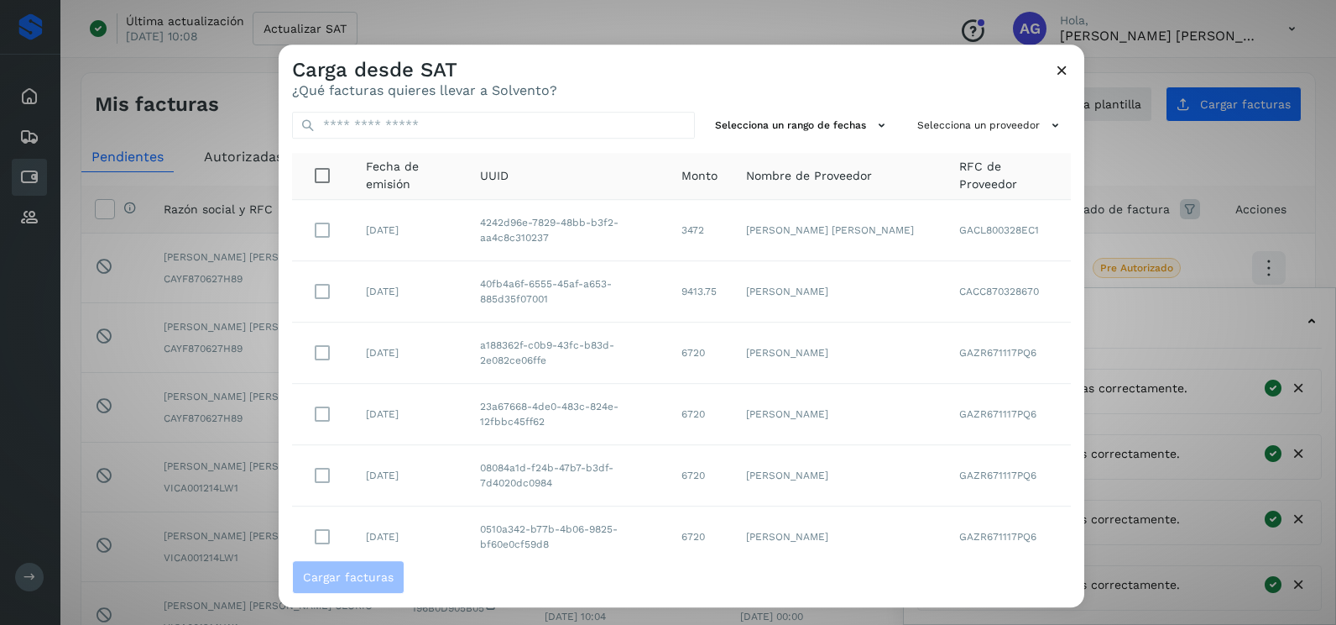
click at [818, 147] on div "Selecciona un rango de fechas Selecciona un proveedor Fecha de emisión UUID Mon…" at bounding box center [682, 329] width 806 height 462
click at [818, 121] on button "Selecciona un rango de fechas" at bounding box center [803, 126] width 189 height 28
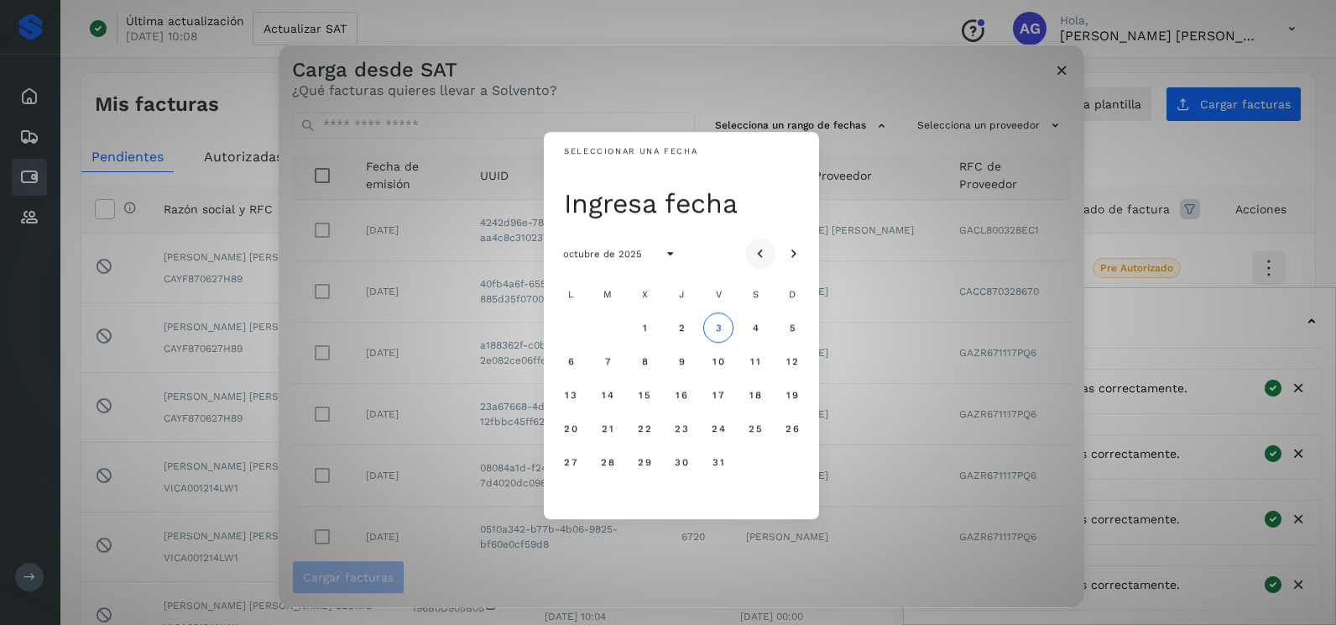
click at [766, 247] on icon "Mes anterior" at bounding box center [760, 254] width 17 height 17
click at [569, 329] on span "1" at bounding box center [570, 328] width 6 height 12
click at [619, 328] on button "2" at bounding box center [608, 327] width 30 height 30
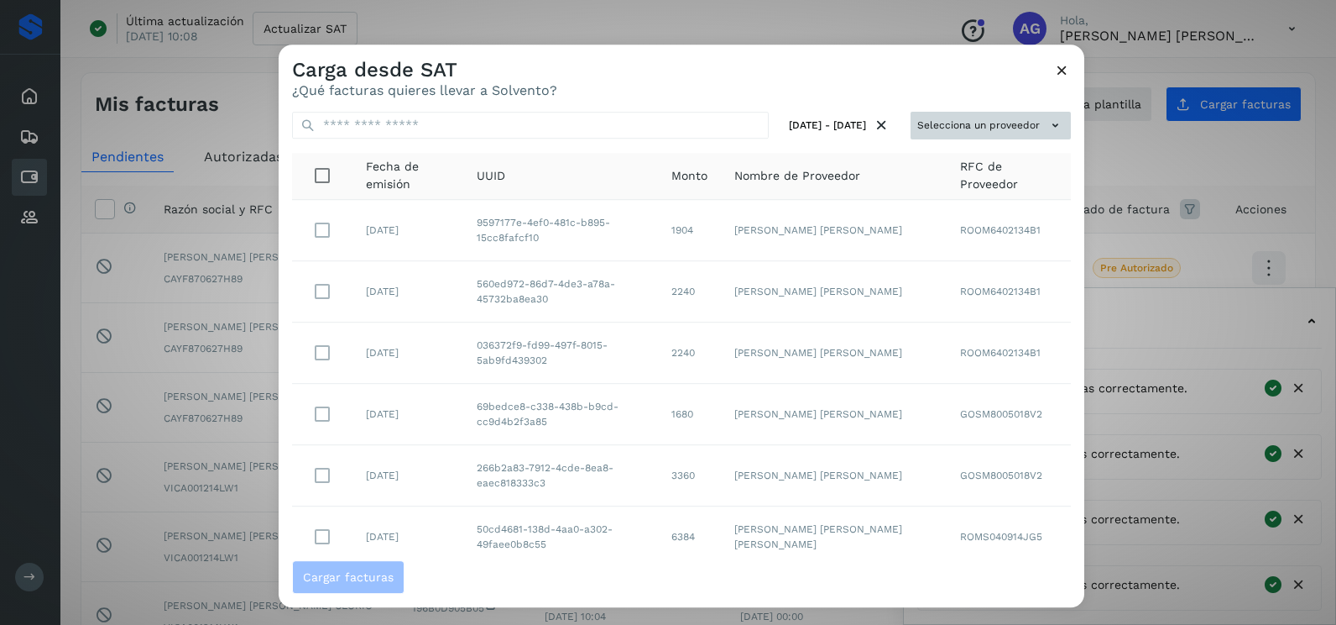
click at [1000, 122] on button "Selecciona un proveedor" at bounding box center [991, 126] width 160 height 28
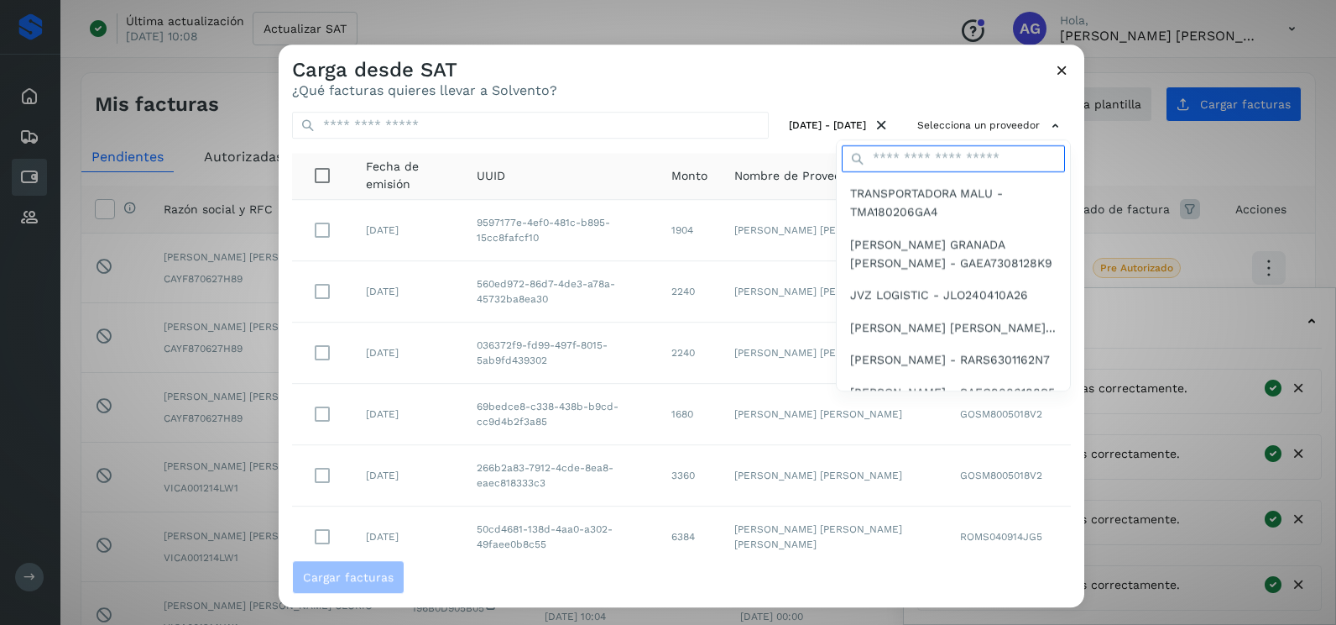
click at [925, 153] on input "text" at bounding box center [953, 158] width 223 height 27
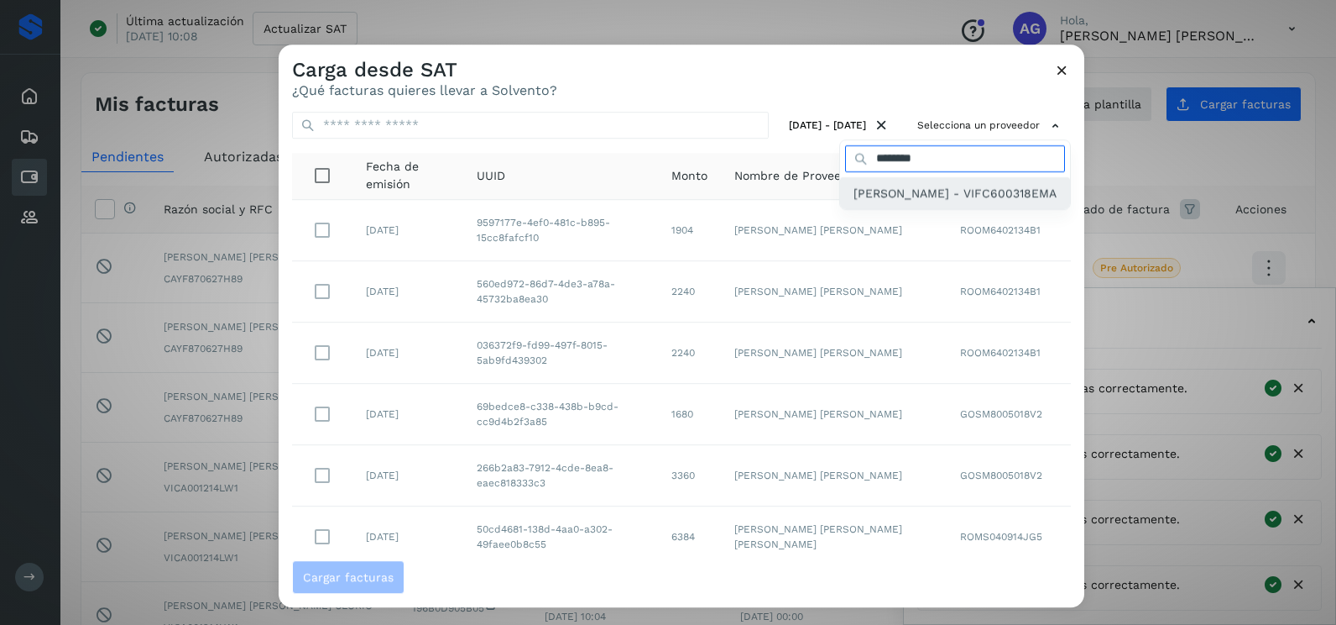
type input "********"
click at [933, 184] on span "[PERSON_NAME] - VIFC600318EMA" at bounding box center [955, 193] width 203 height 18
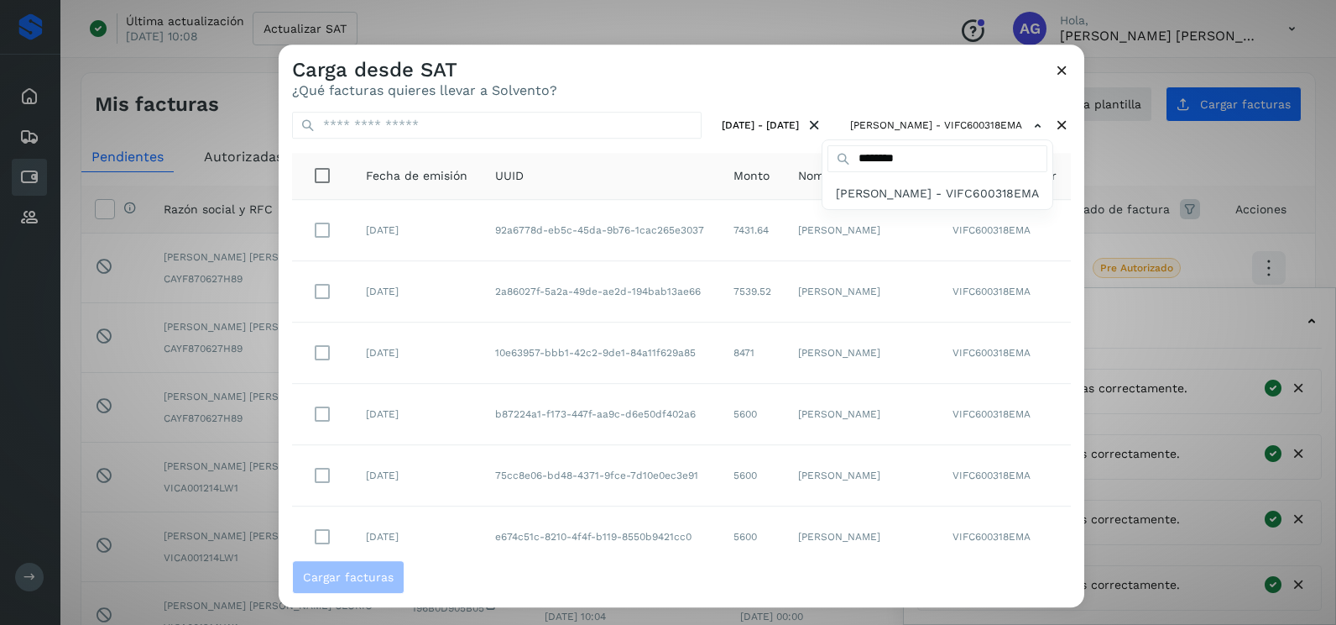
click at [683, 88] on div at bounding box center [947, 356] width 1336 height 625
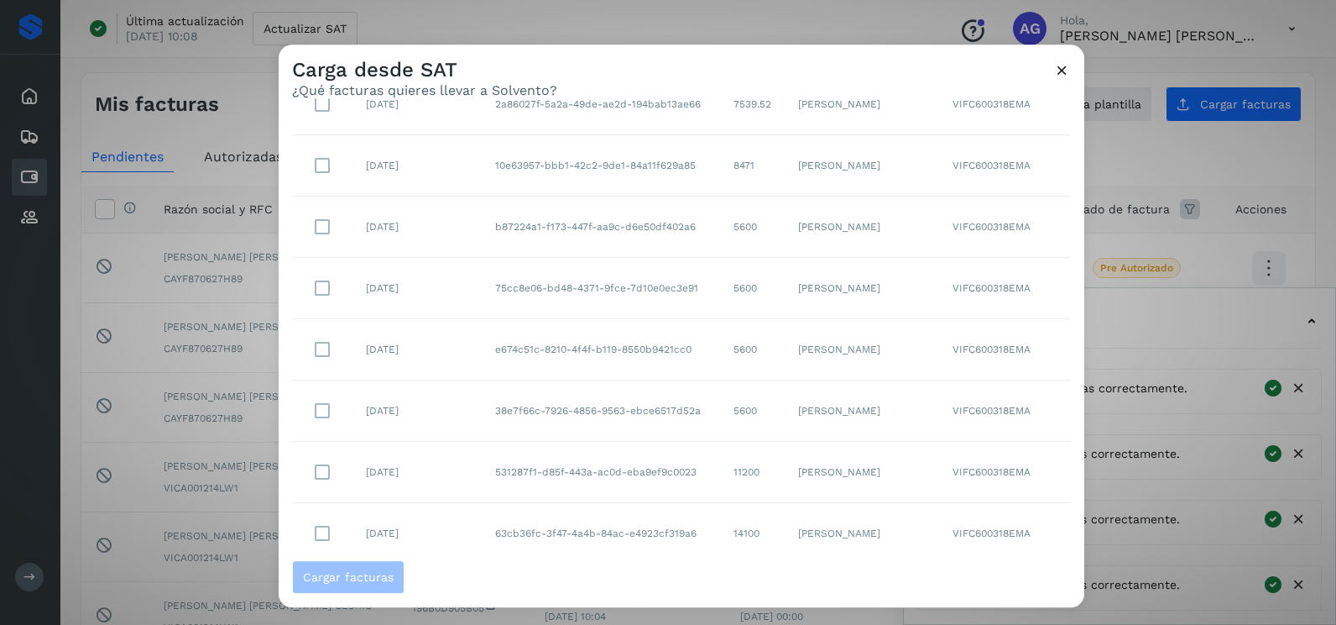
scroll to position [298, 0]
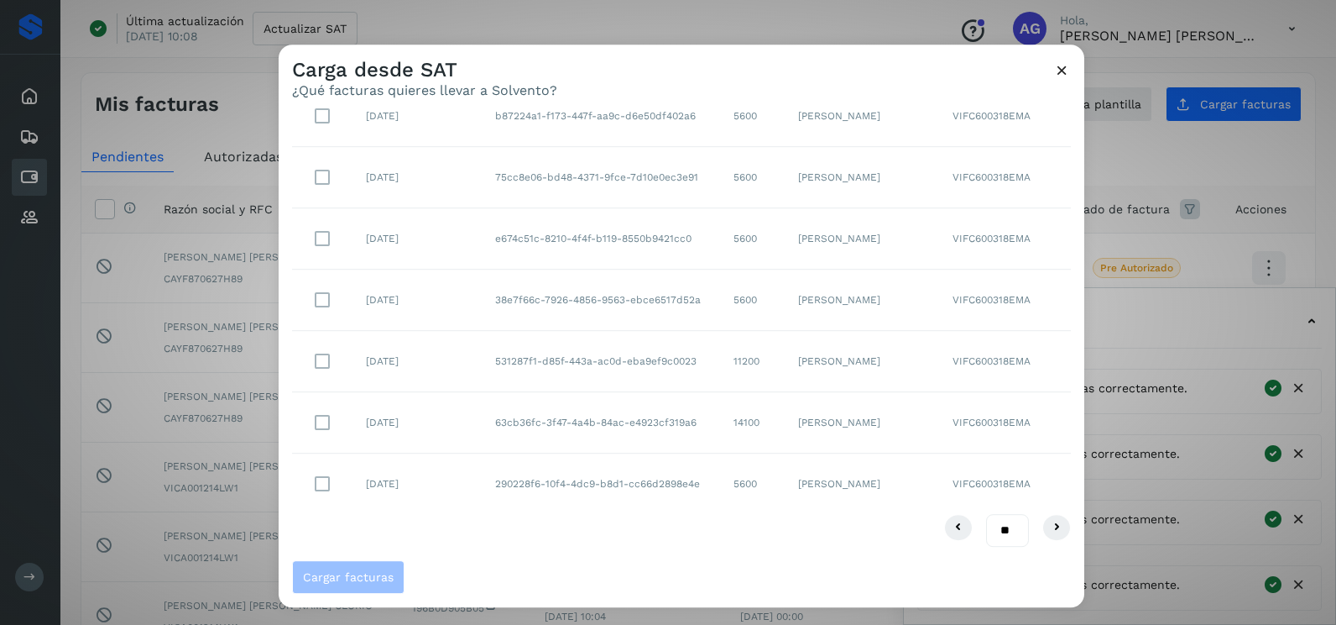
drag, startPoint x: 991, startPoint y: 515, endPoint x: 987, endPoint y: 549, distance: 33.7
click at [991, 515] on select "** ** **" at bounding box center [1007, 530] width 43 height 33
select select "**"
click at [986, 514] on select "** ** **" at bounding box center [1007, 530] width 43 height 33
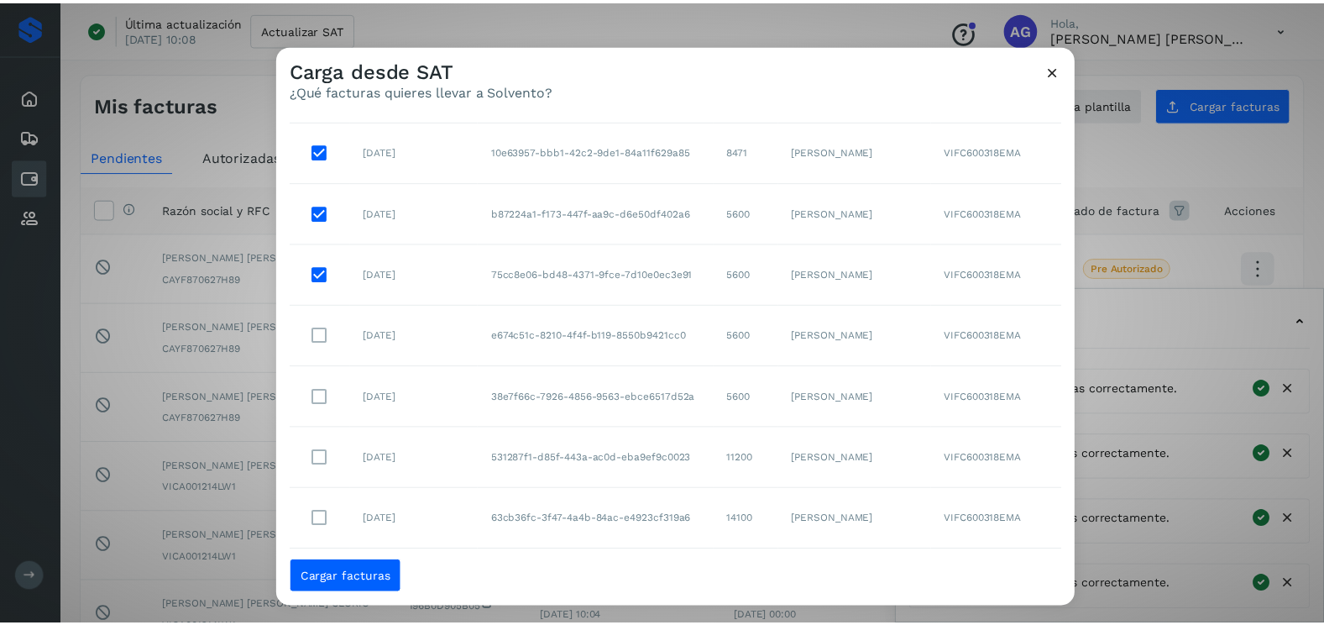
scroll to position [336, 0]
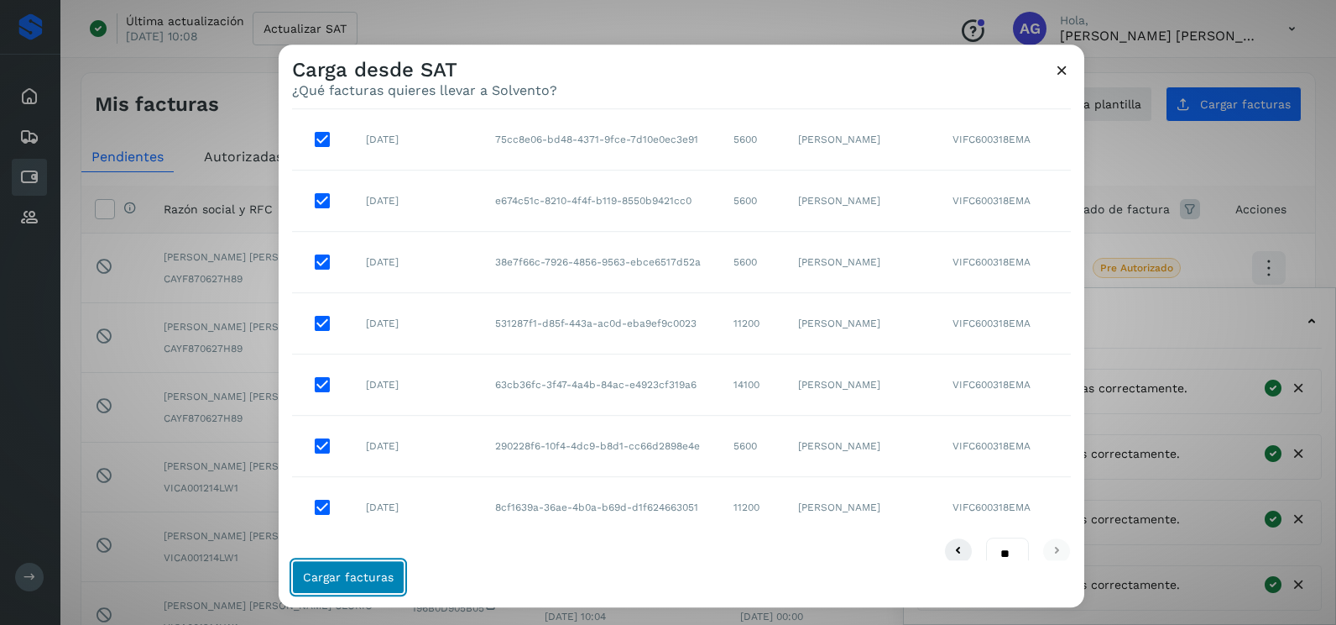
click at [336, 567] on button "Cargar facturas" at bounding box center [348, 577] width 112 height 34
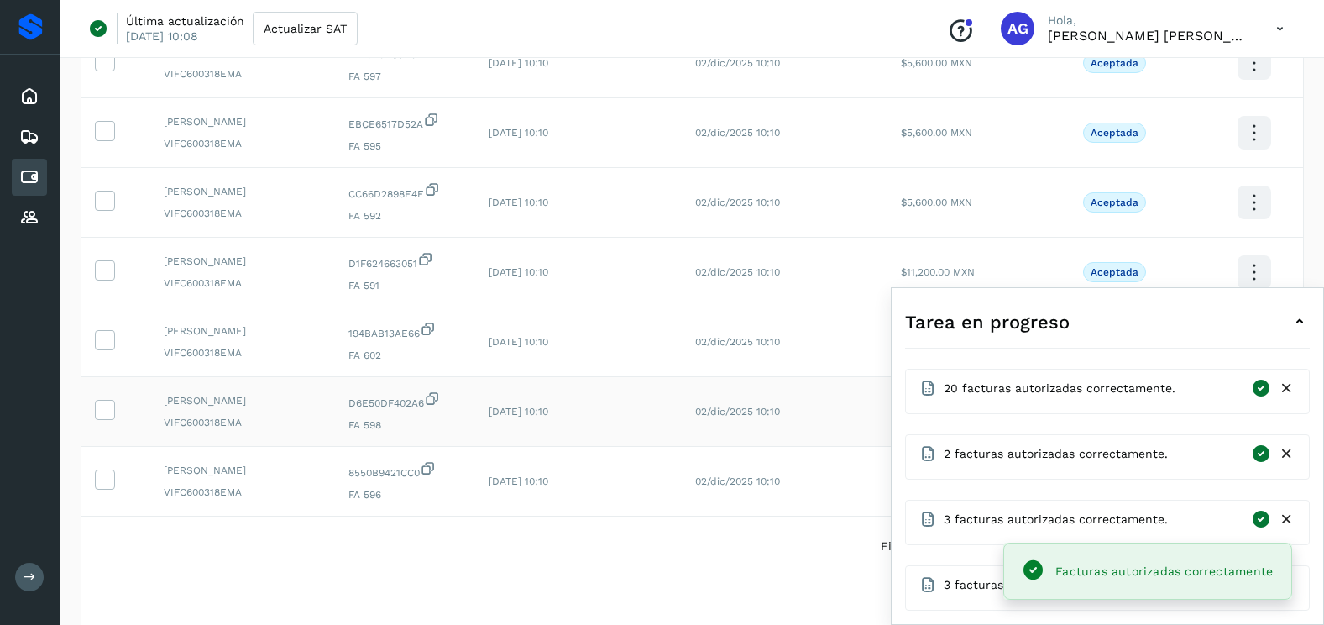
scroll to position [420, 0]
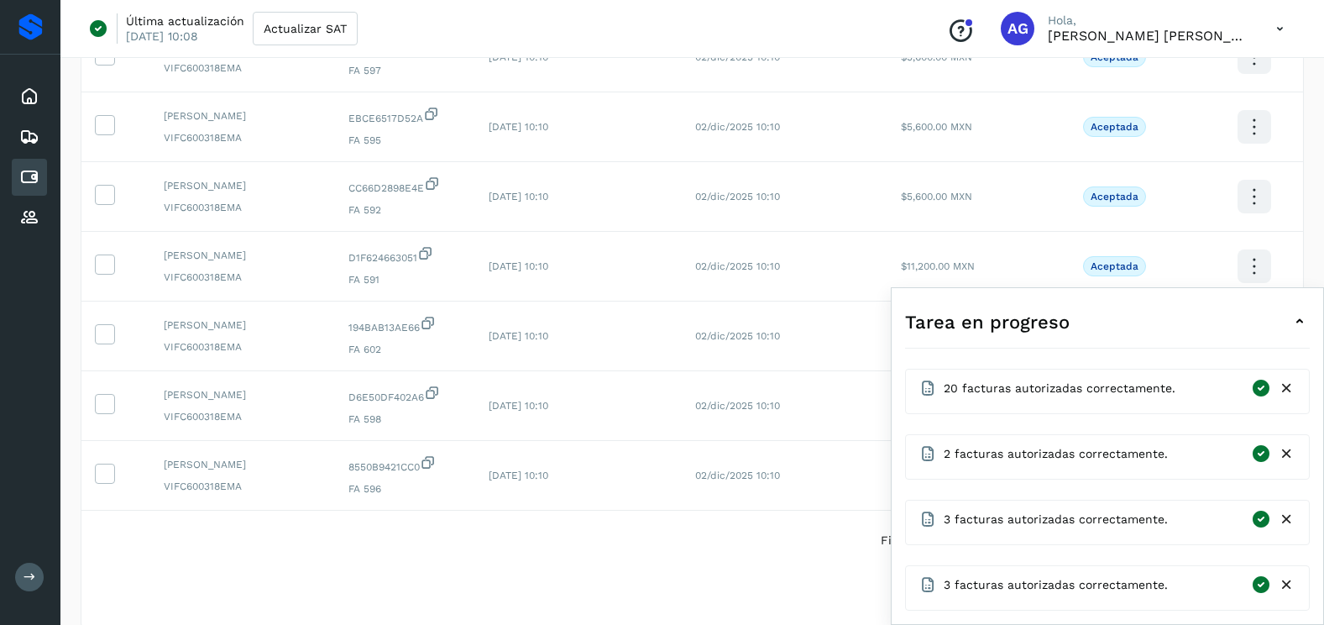
click at [1286, 583] on icon at bounding box center [1287, 585] width 18 height 18
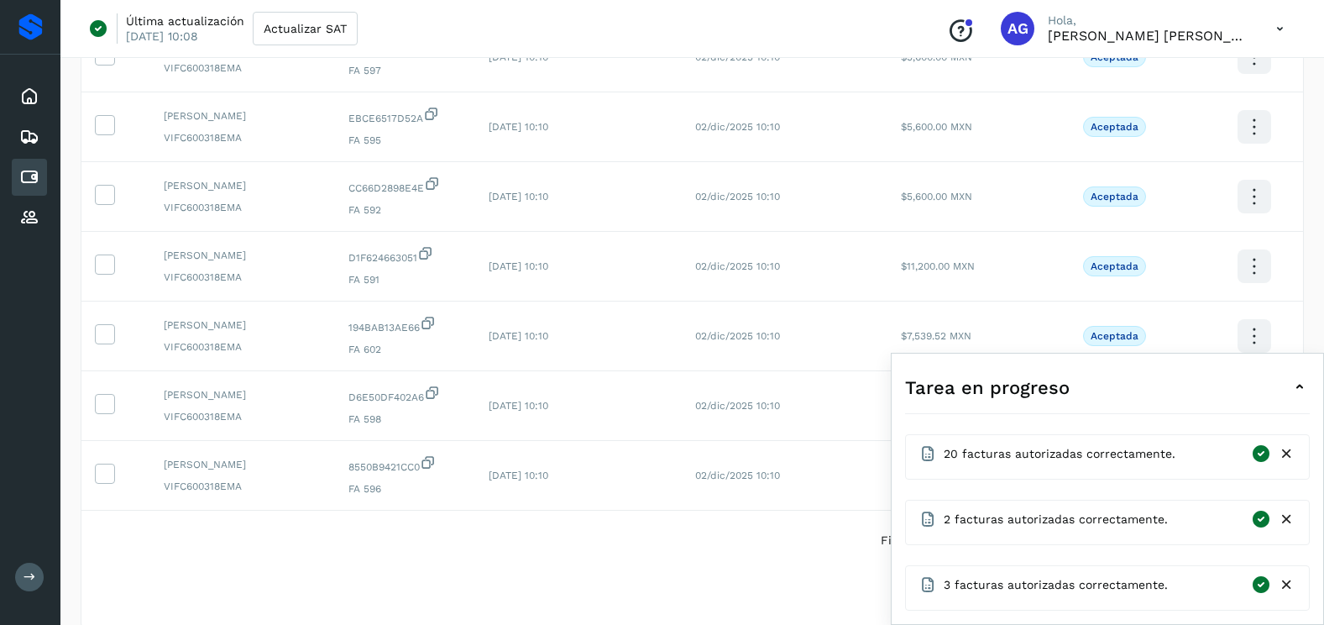
click at [1286, 583] on icon at bounding box center [1287, 585] width 18 height 18
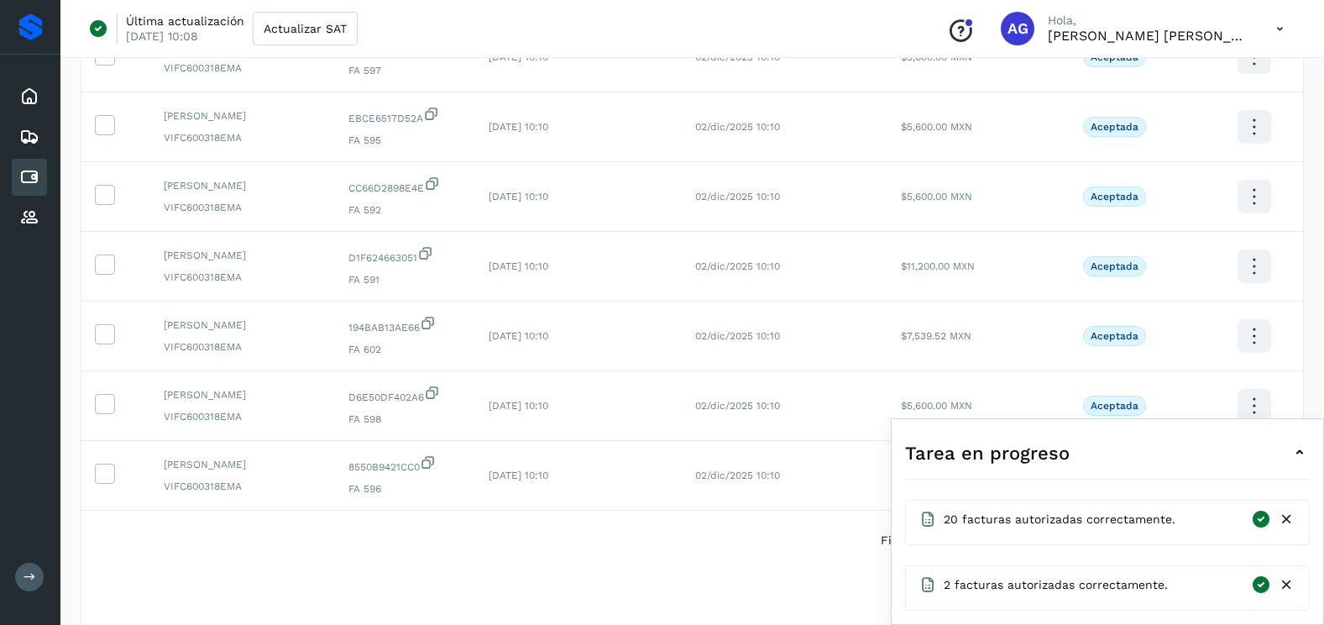
click at [1286, 583] on icon at bounding box center [1287, 585] width 18 height 18
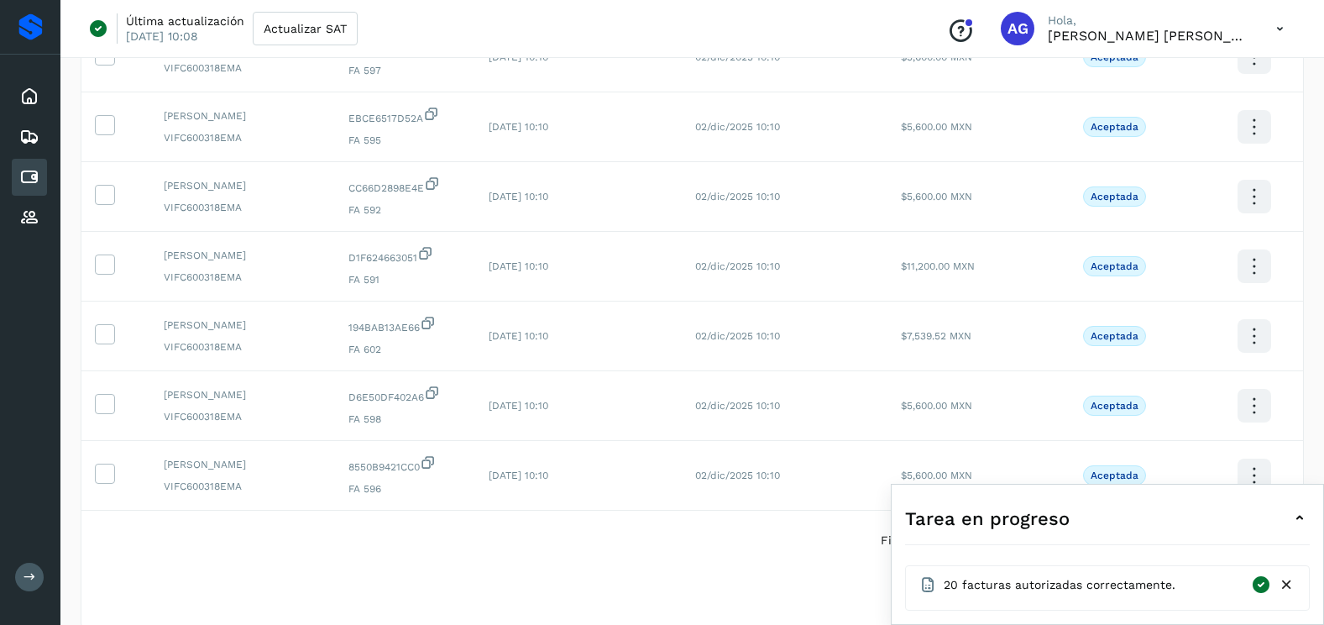
click at [1286, 583] on icon at bounding box center [1287, 585] width 18 height 18
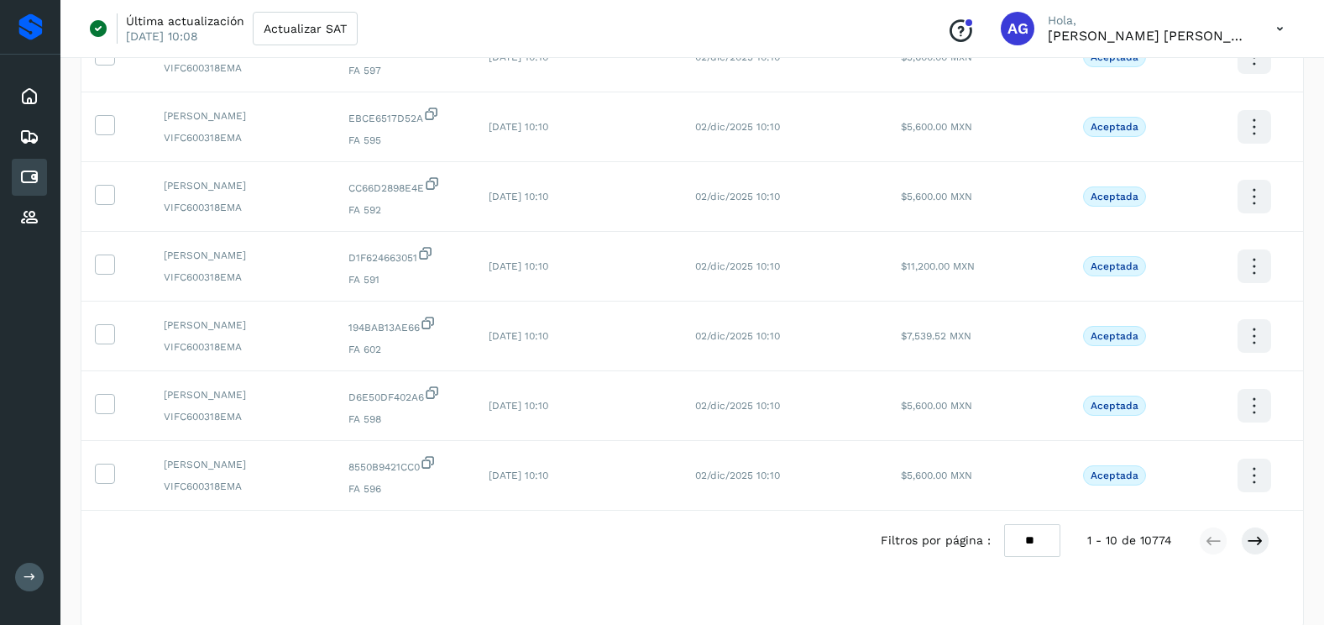
click at [1035, 542] on select "** ** **" at bounding box center [1032, 540] width 56 height 33
select select "**"
click at [1004, 524] on select "** ** **" at bounding box center [1032, 540] width 56 height 33
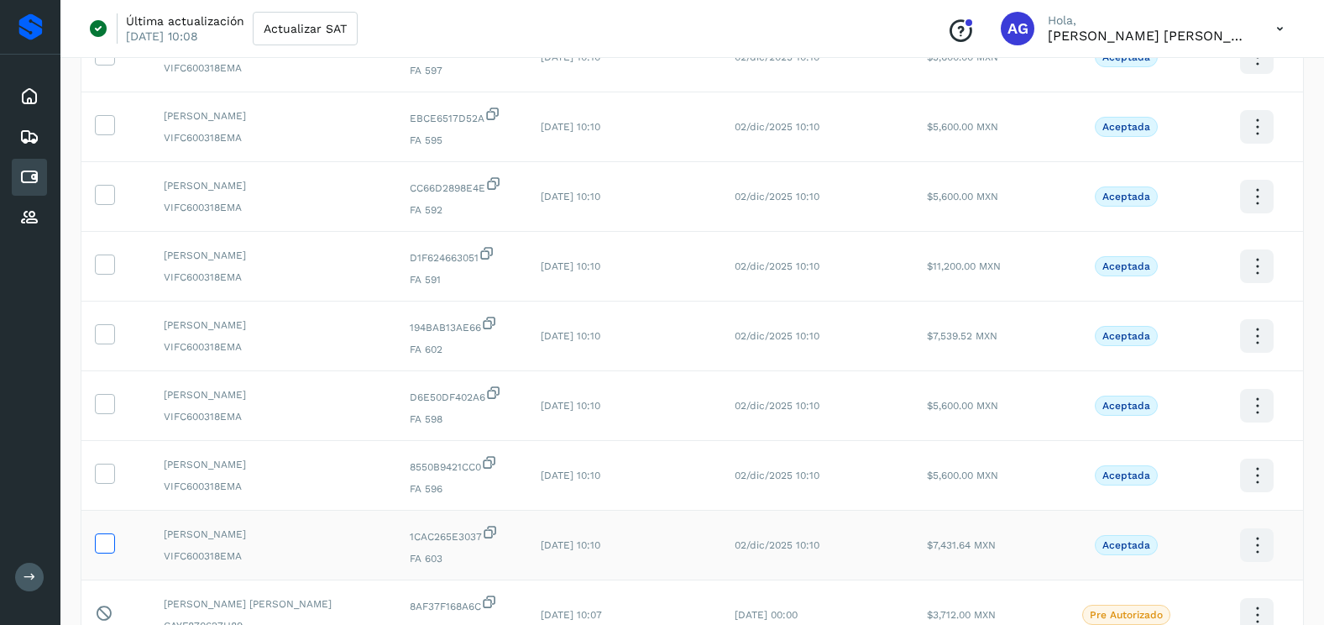
click at [100, 553] on label at bounding box center [105, 543] width 20 height 20
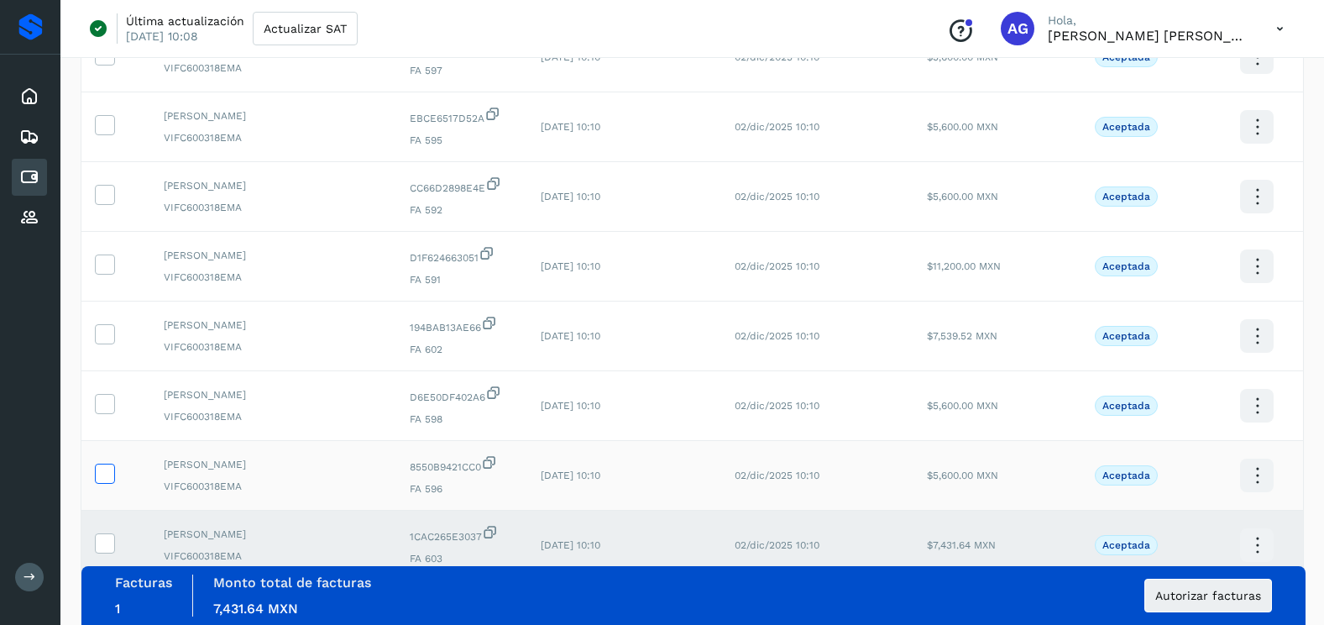
click at [107, 480] on icon at bounding box center [105, 472] width 18 height 18
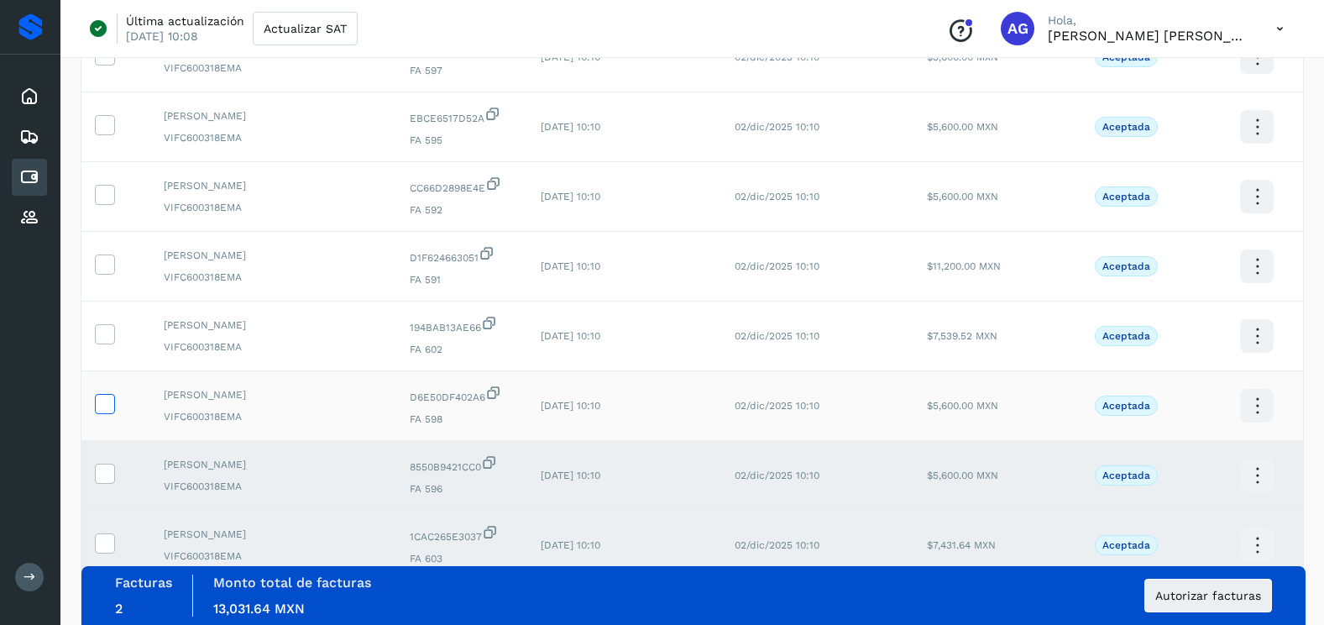
click at [107, 401] on icon at bounding box center [105, 403] width 18 height 18
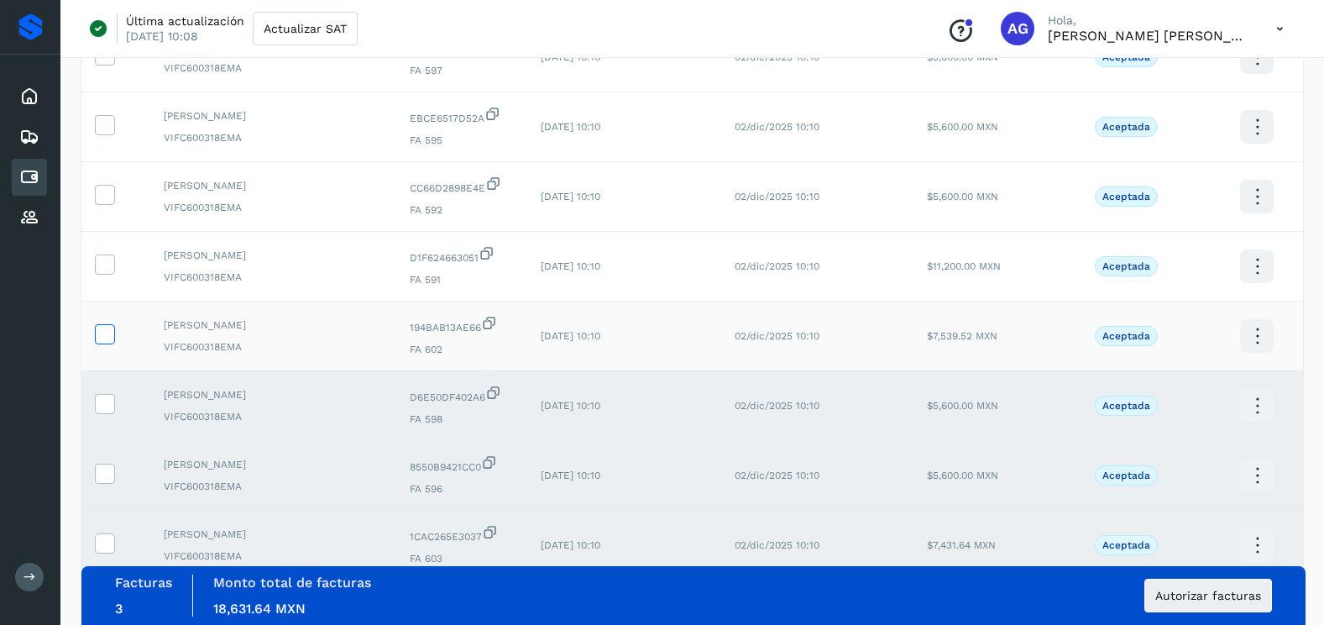
click at [111, 341] on icon at bounding box center [105, 333] width 18 height 18
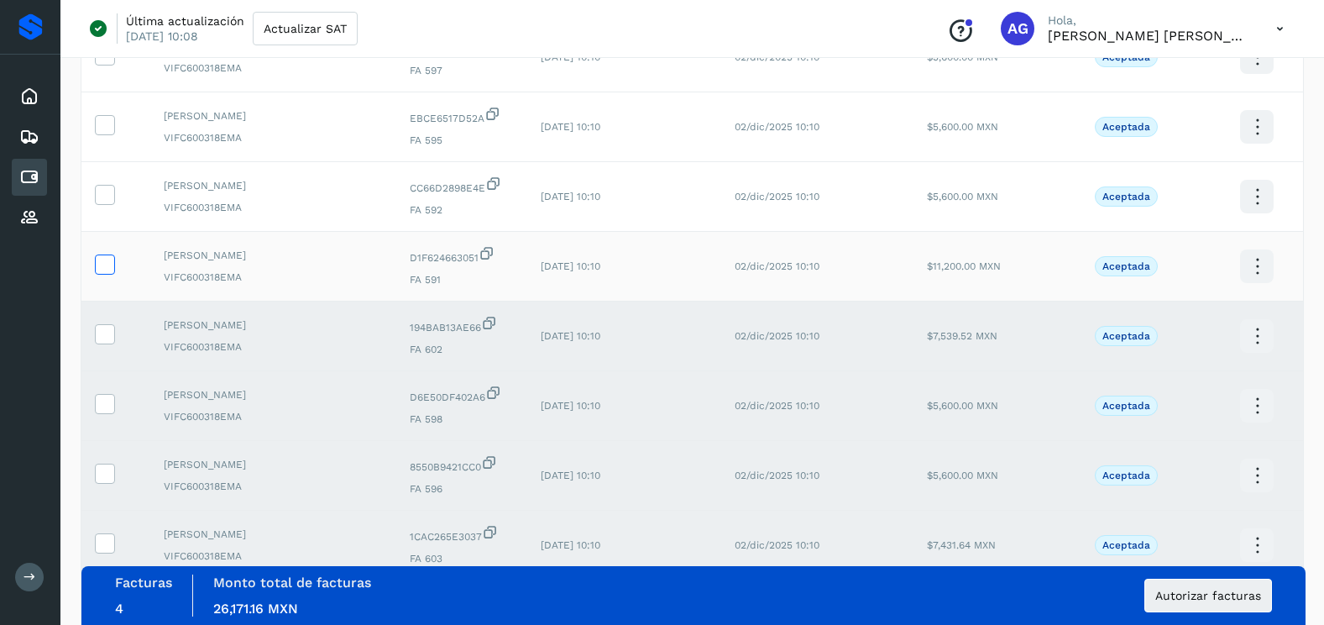
click at [106, 267] on icon at bounding box center [105, 263] width 18 height 18
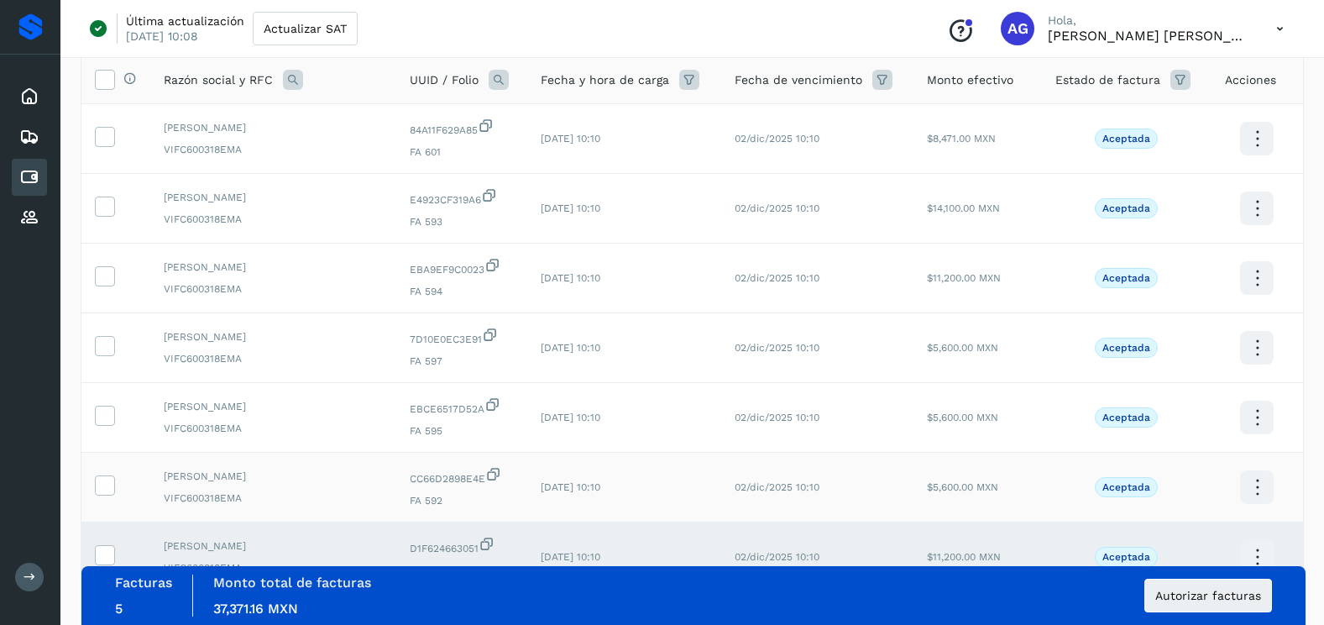
scroll to position [168, 0]
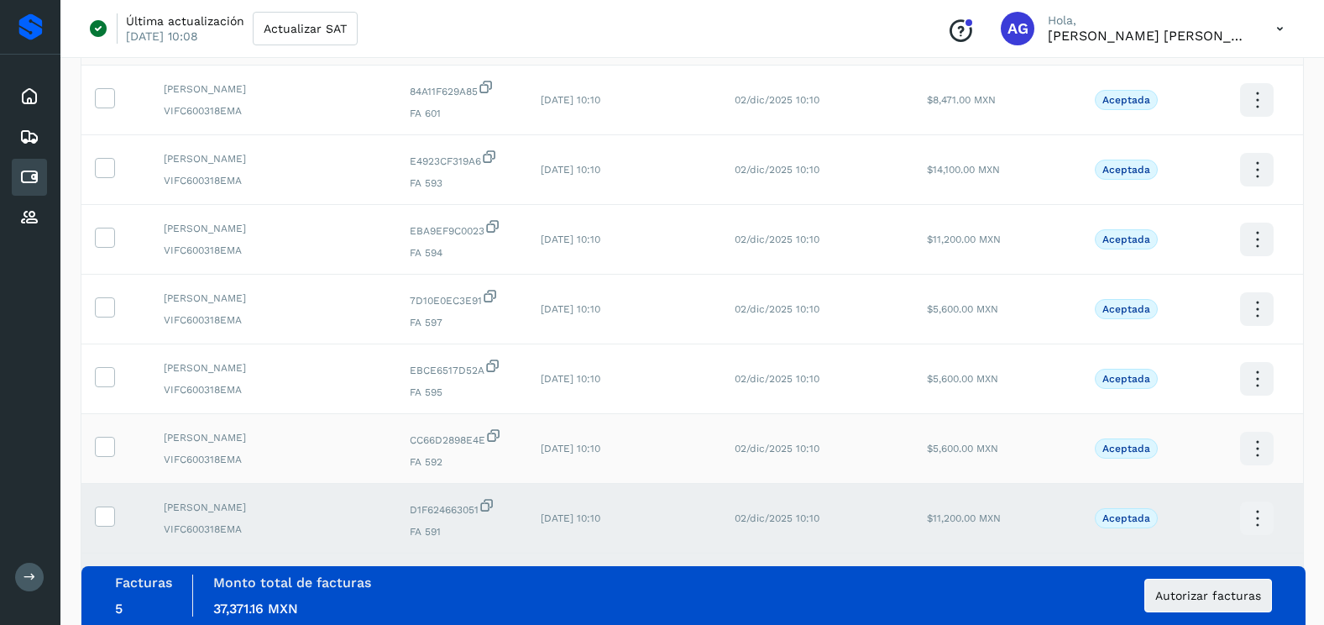
click at [115, 435] on td at bounding box center [115, 449] width 69 height 70
click at [97, 440] on icon at bounding box center [105, 446] width 18 height 18
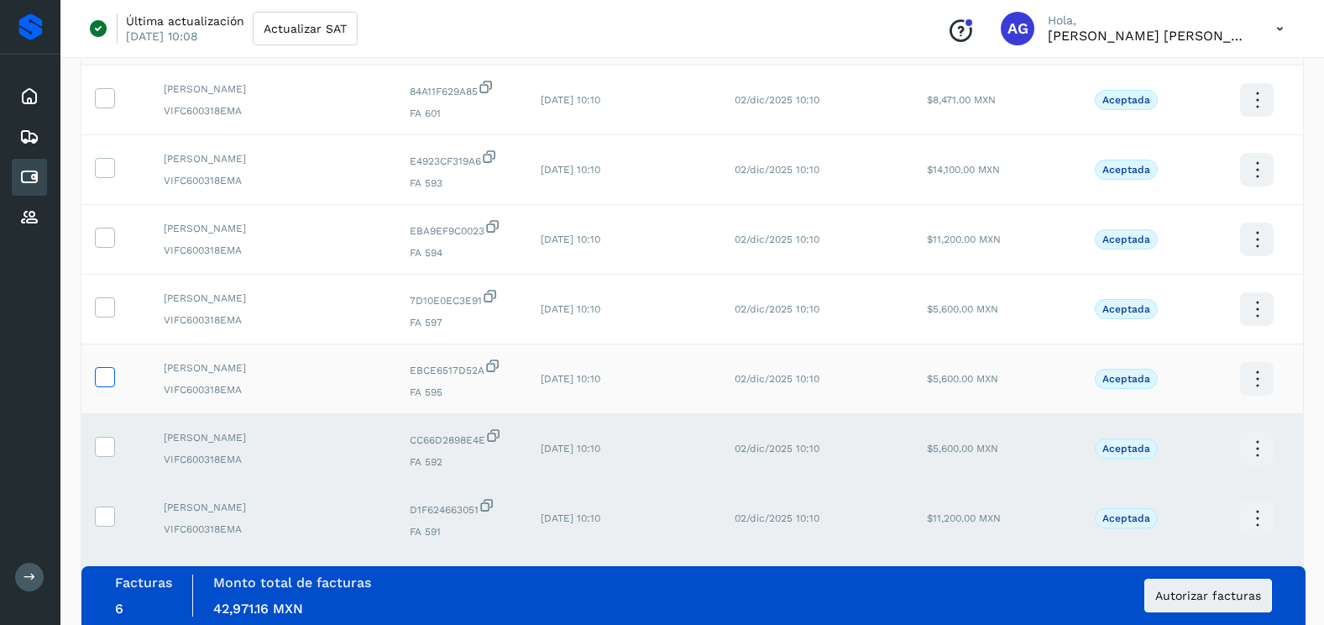
click at [111, 376] on icon at bounding box center [105, 376] width 18 height 18
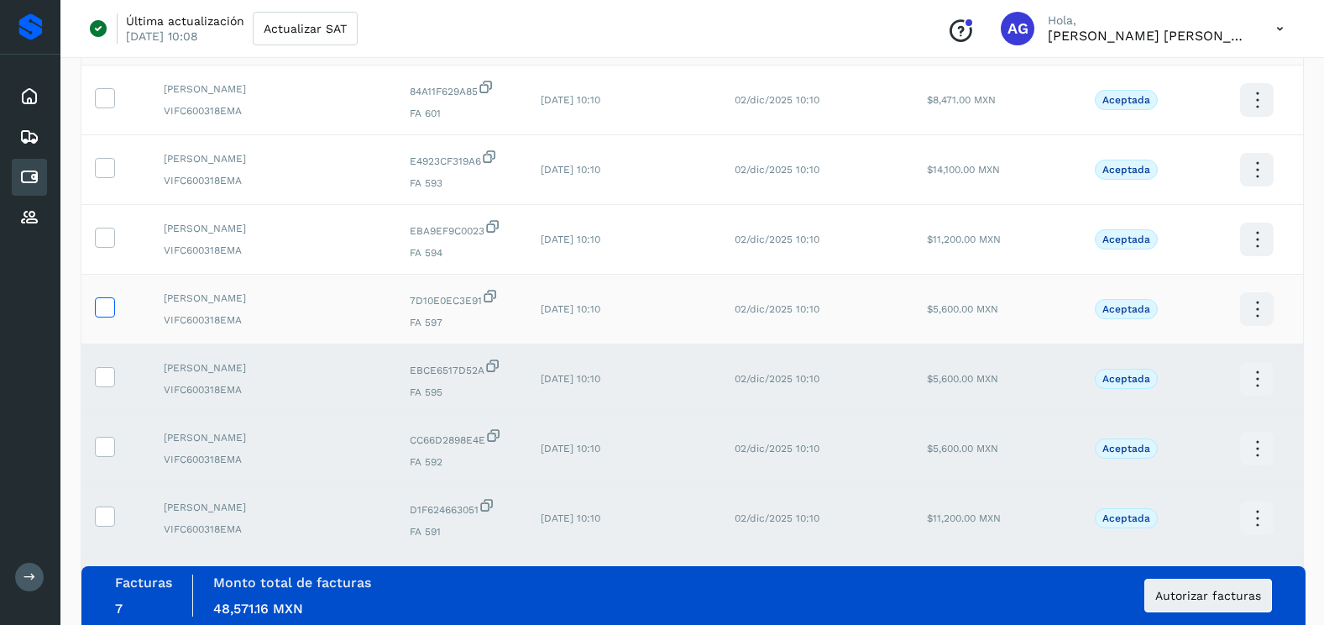
click at [105, 306] on icon at bounding box center [105, 306] width 18 height 18
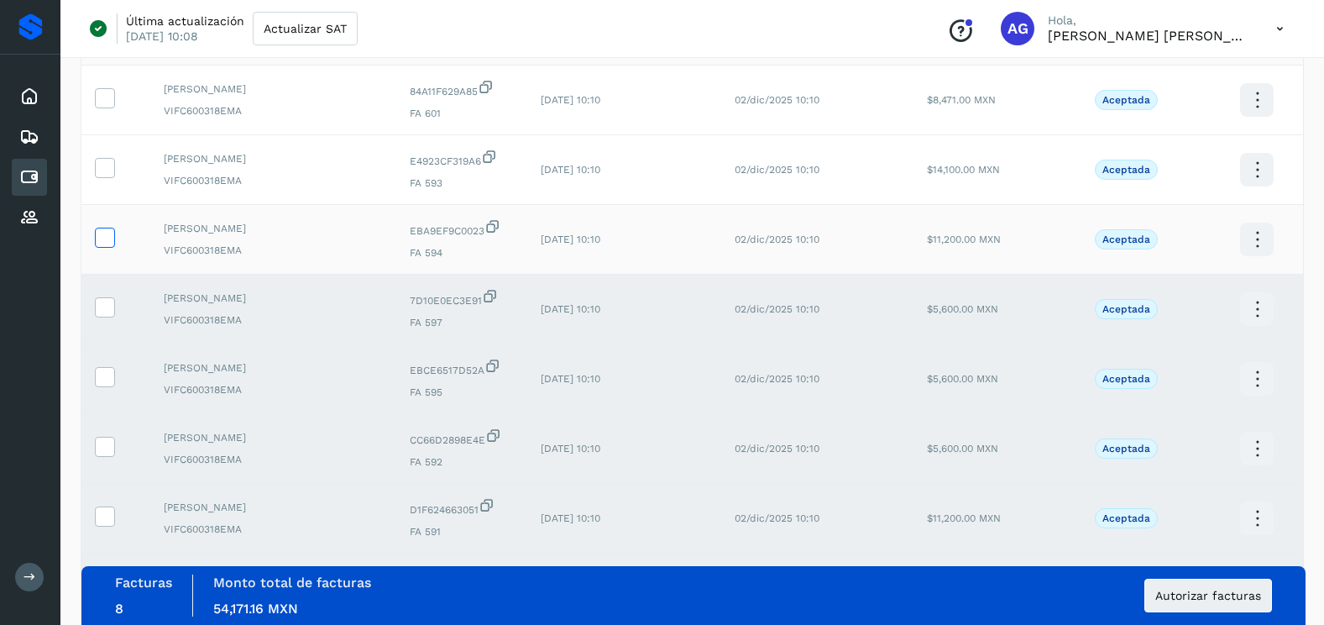
click at [110, 238] on icon at bounding box center [105, 236] width 18 height 18
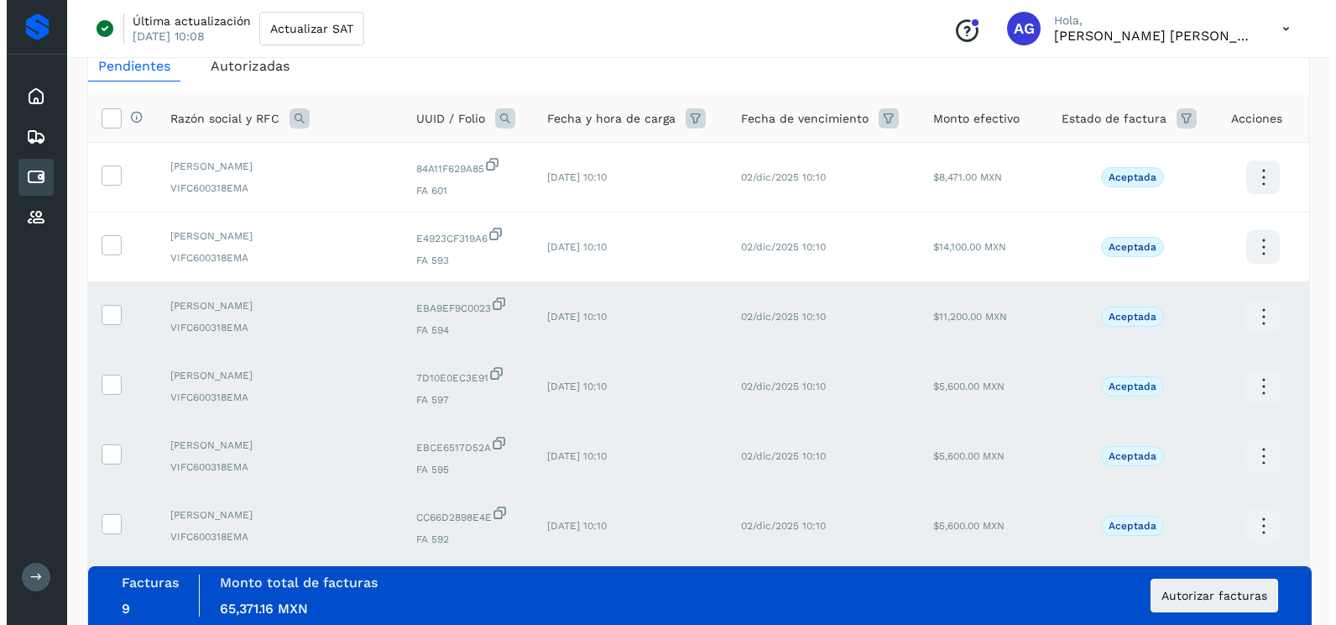
scroll to position [0, 0]
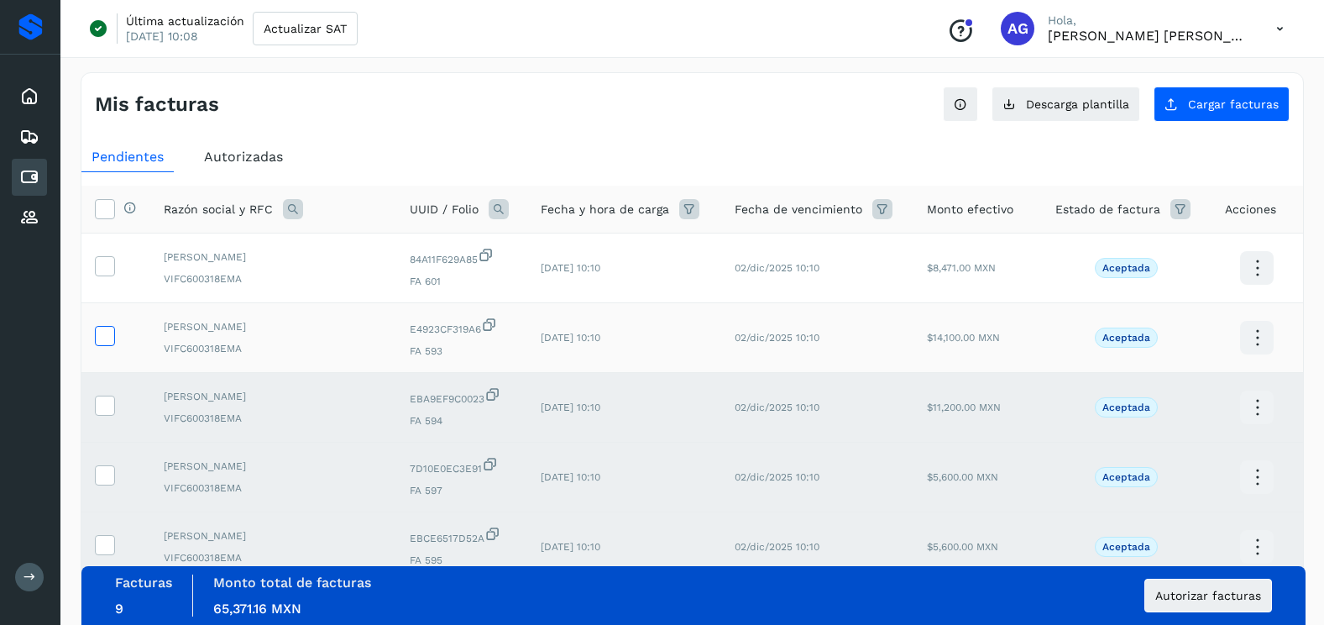
click at [105, 327] on icon at bounding box center [105, 335] width 18 height 18
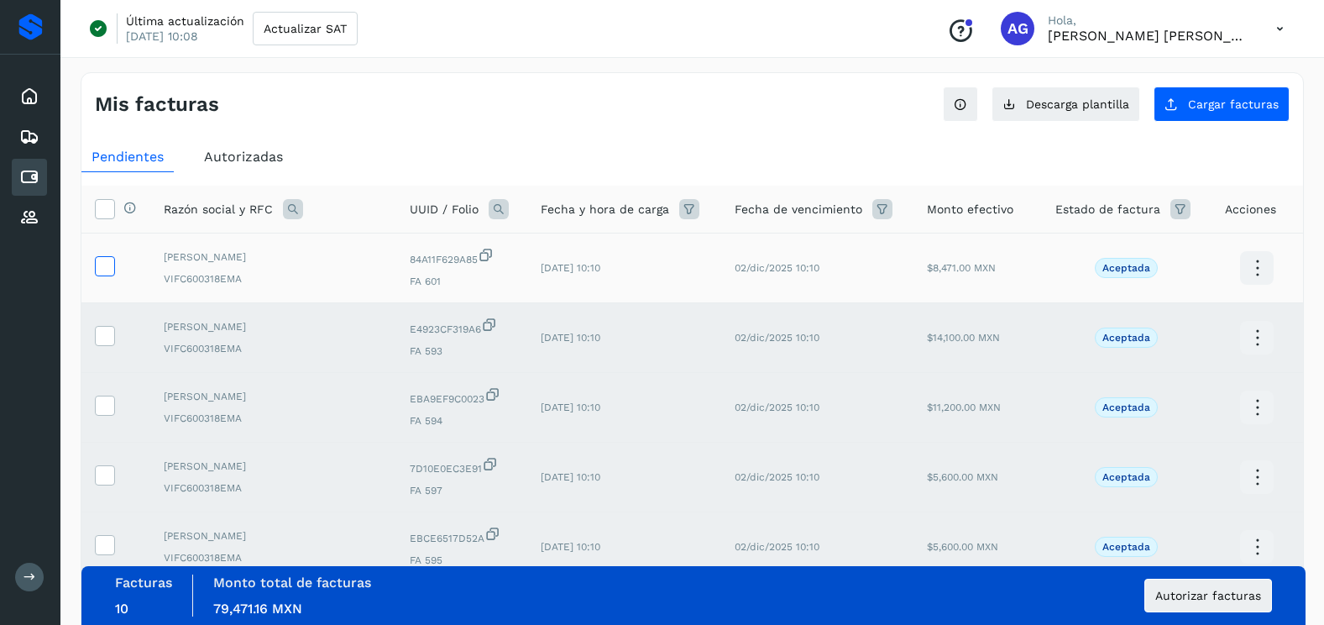
click at [107, 259] on icon at bounding box center [105, 265] width 18 height 18
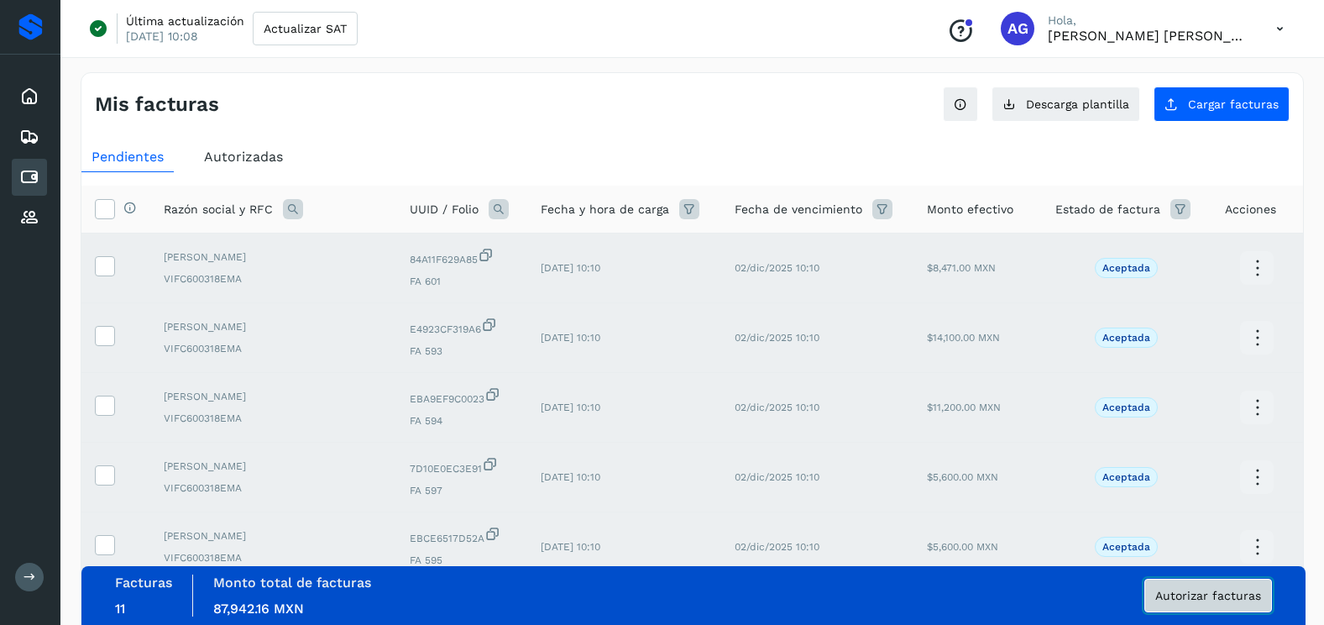
click at [1190, 595] on span "Autorizar facturas" at bounding box center [1208, 595] width 106 height 12
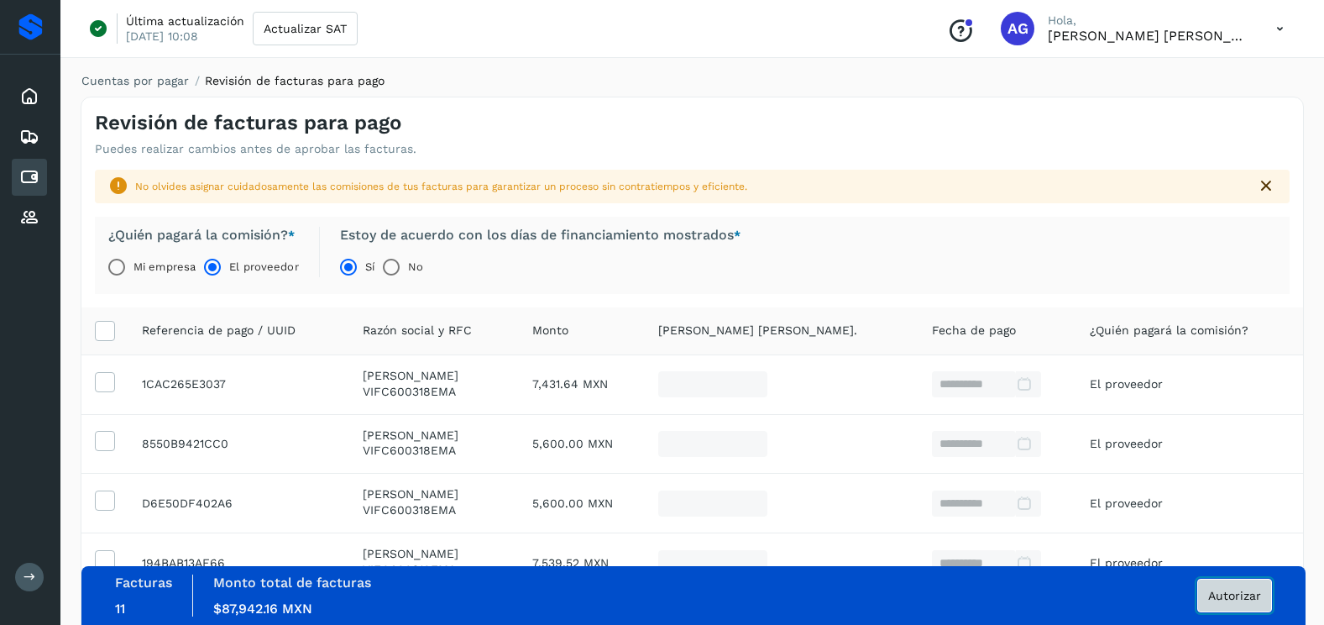
click at [1242, 594] on span "Autorizar" at bounding box center [1234, 595] width 53 height 12
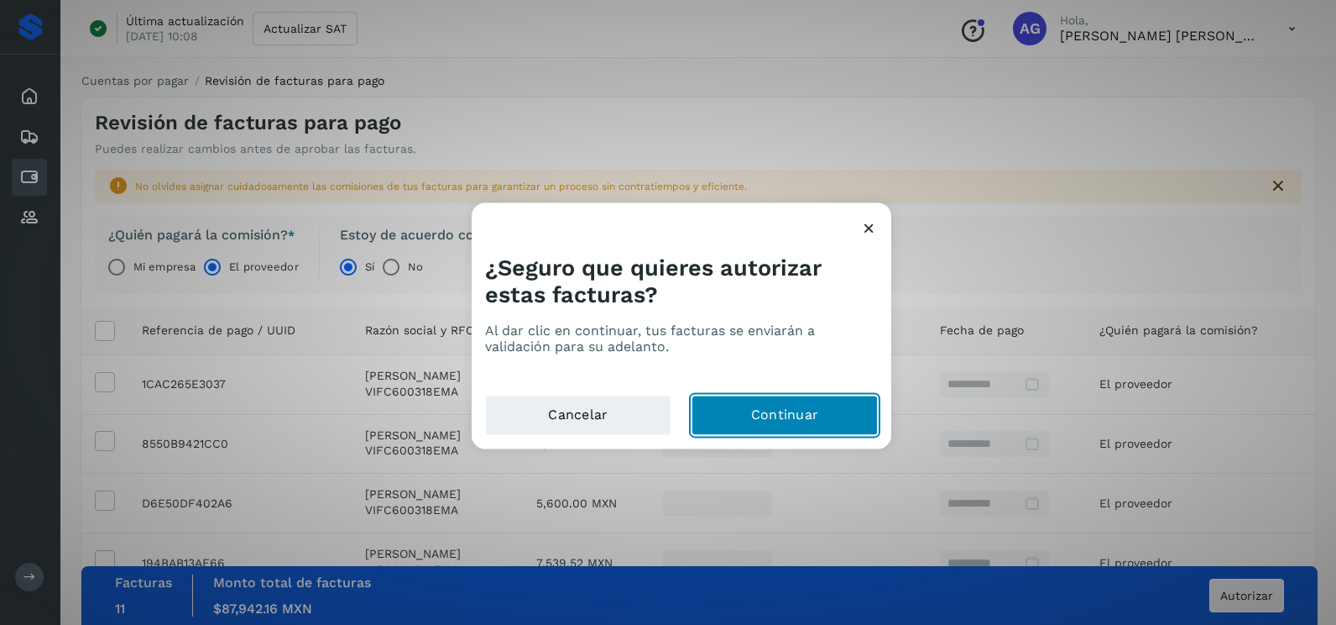
click at [834, 427] on button "Continuar" at bounding box center [785, 415] width 186 height 40
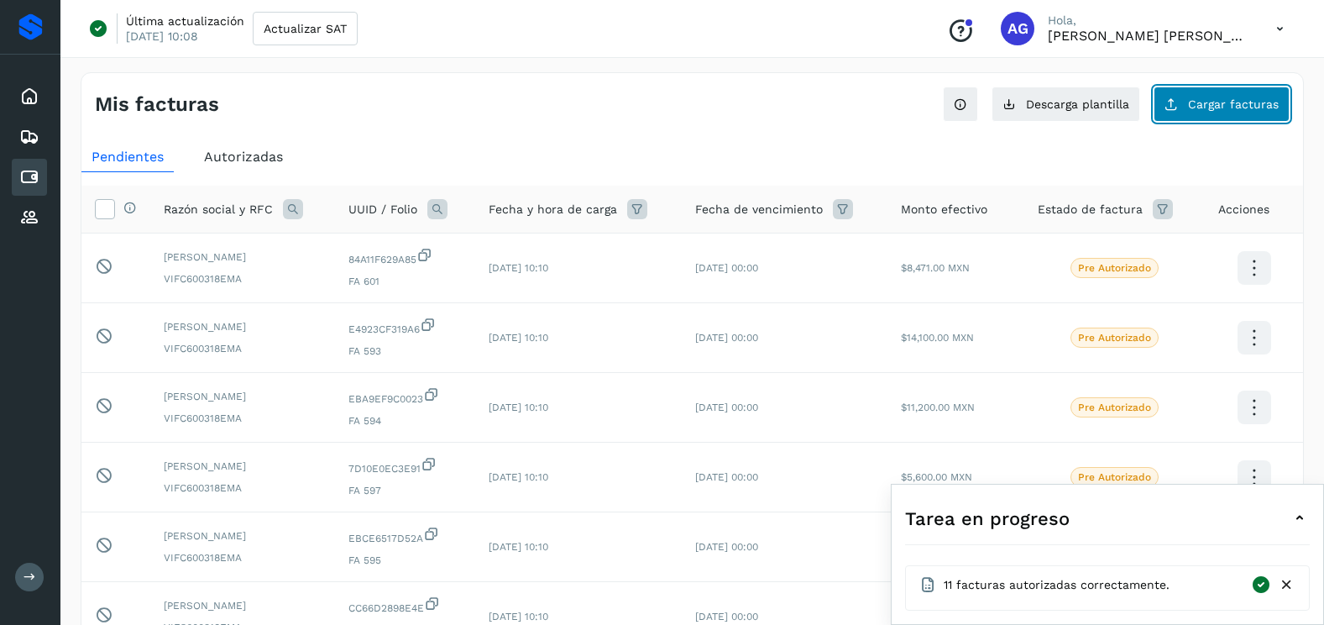
click at [1222, 103] on span "Cargar facturas" at bounding box center [1233, 104] width 91 height 12
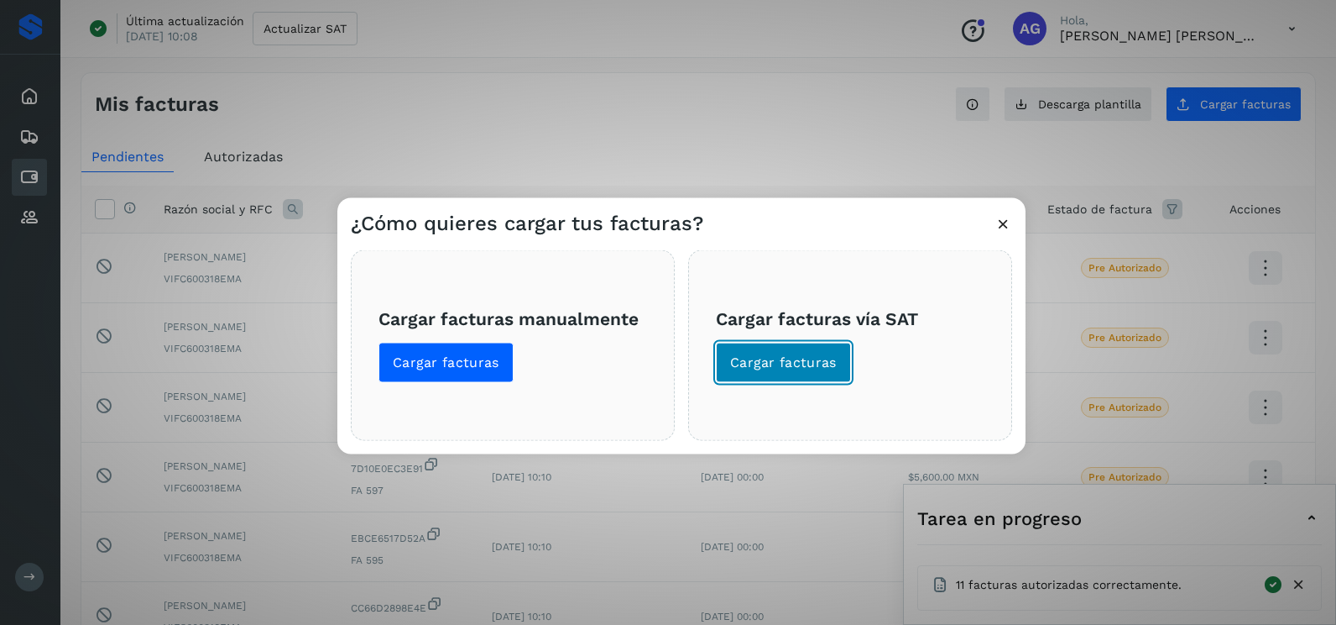
click at [786, 362] on span "Cargar facturas" at bounding box center [783, 362] width 107 height 18
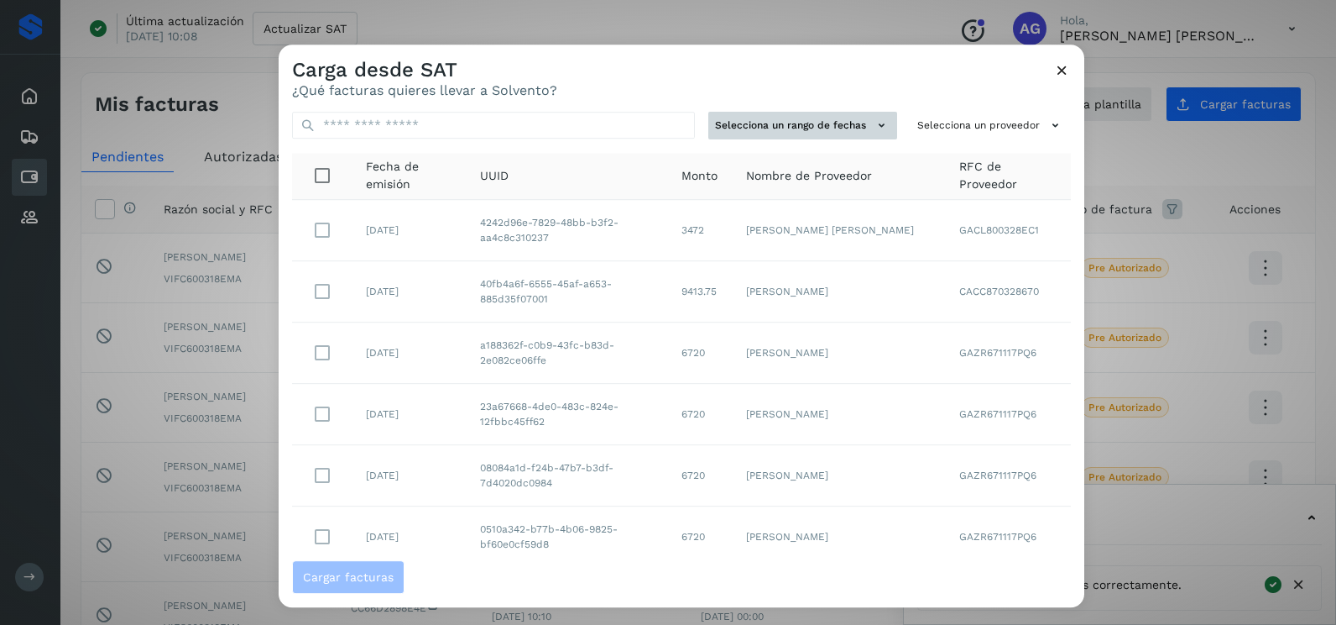
click at [838, 127] on button "Selecciona un rango de fechas" at bounding box center [803, 126] width 189 height 28
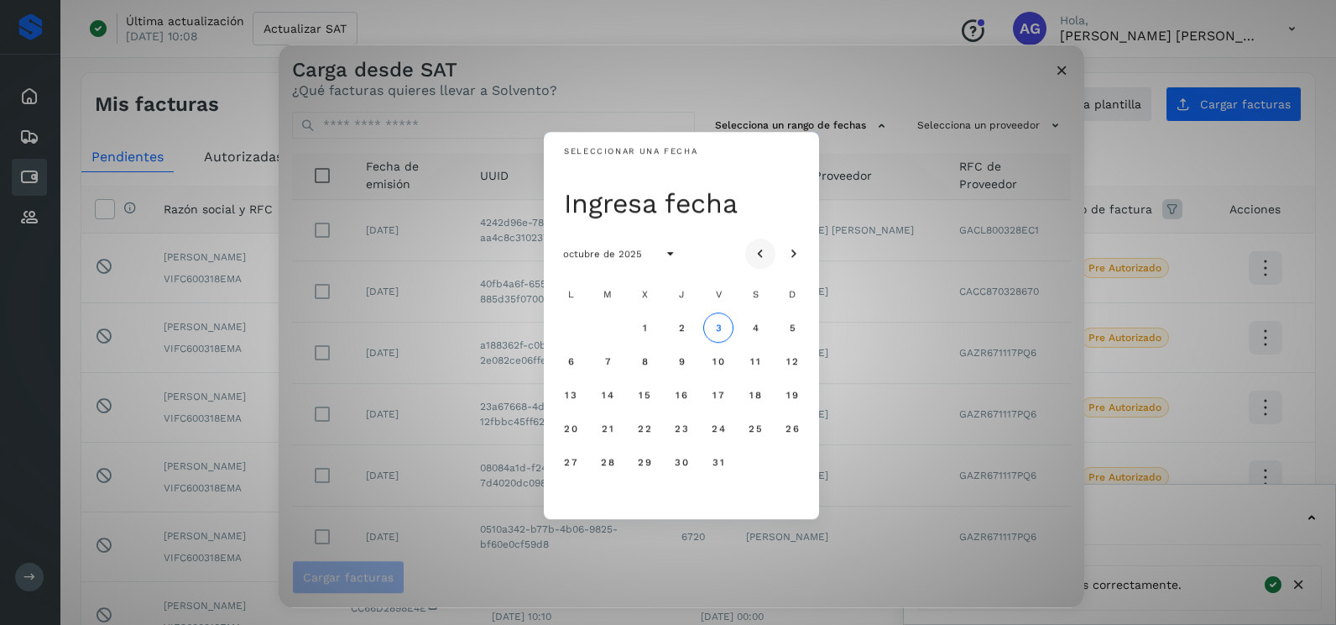
click at [769, 241] on button "Mes anterior" at bounding box center [760, 253] width 30 height 30
click at [571, 332] on span "1" at bounding box center [570, 328] width 6 height 12
click at [615, 330] on button "2" at bounding box center [608, 327] width 30 height 30
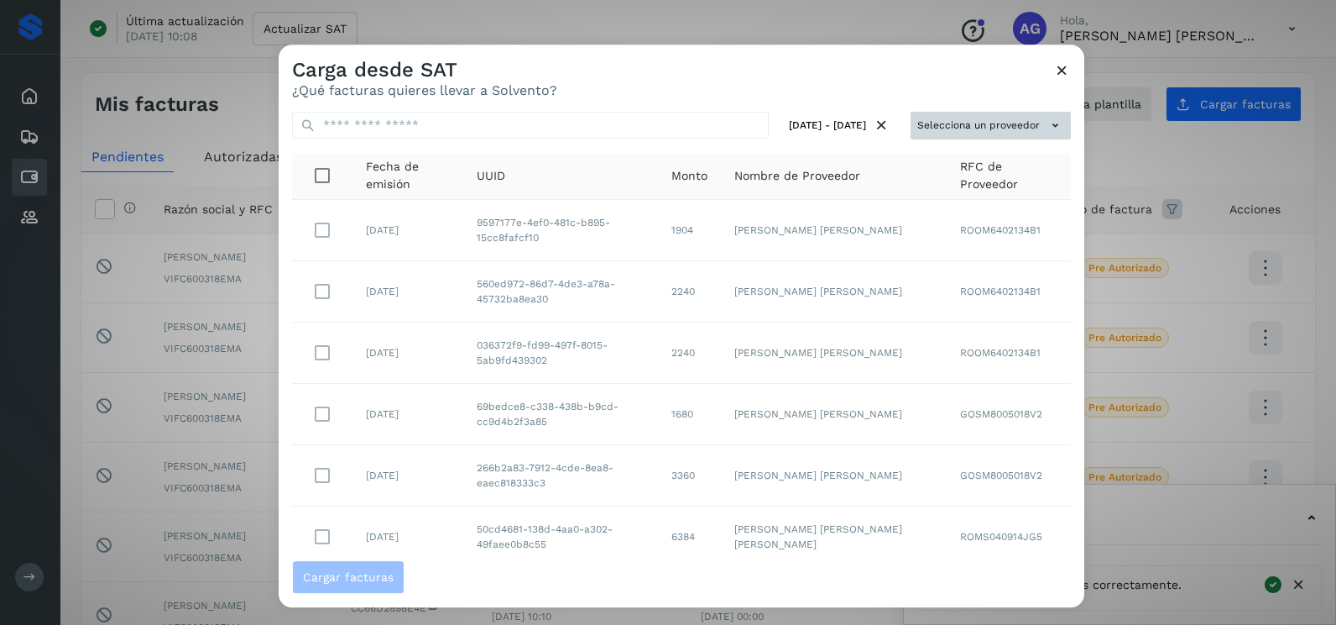
click at [956, 113] on button "Selecciona un proveedor" at bounding box center [991, 126] width 160 height 28
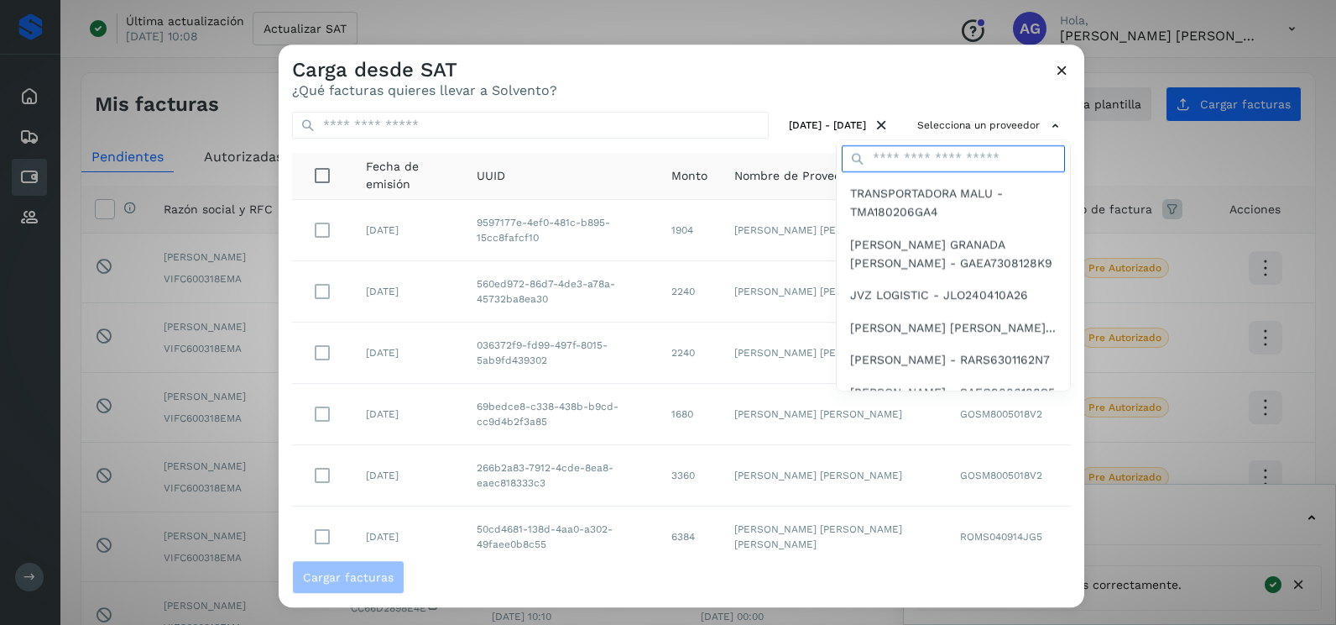
click at [907, 158] on input "text" at bounding box center [953, 158] width 223 height 27
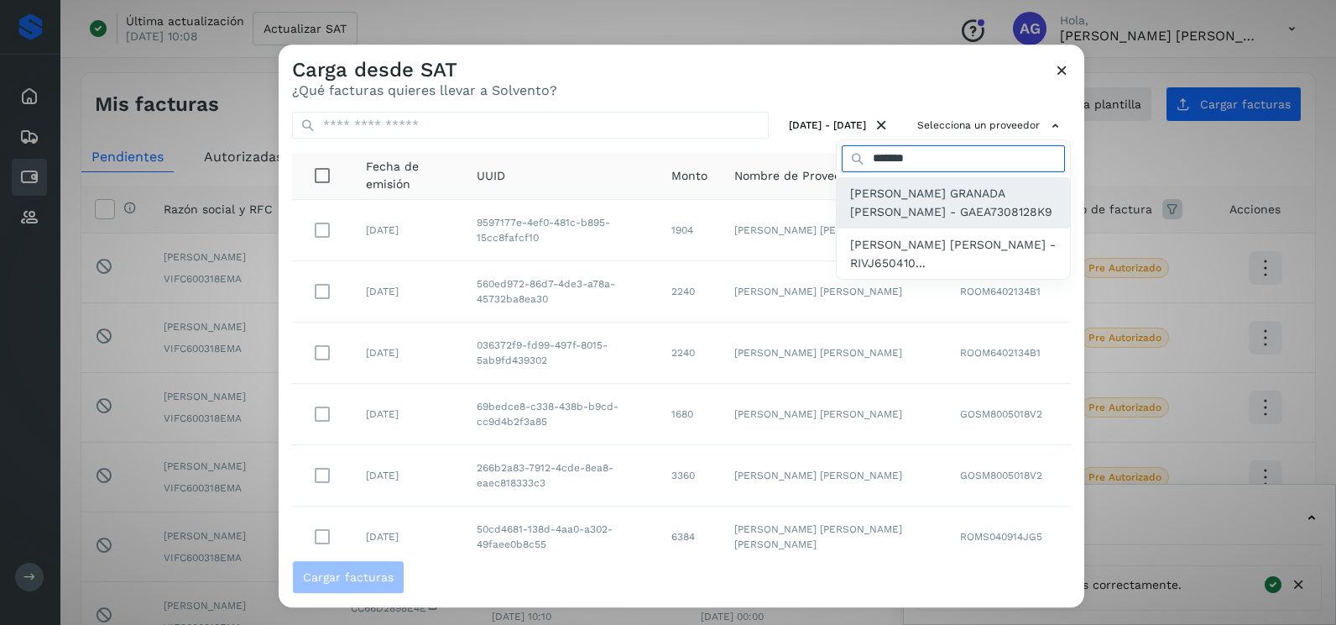
type input "*******"
click at [926, 213] on span "[PERSON_NAME] GRANADA [PERSON_NAME] - GAEA7308128K9" at bounding box center [953, 203] width 207 height 38
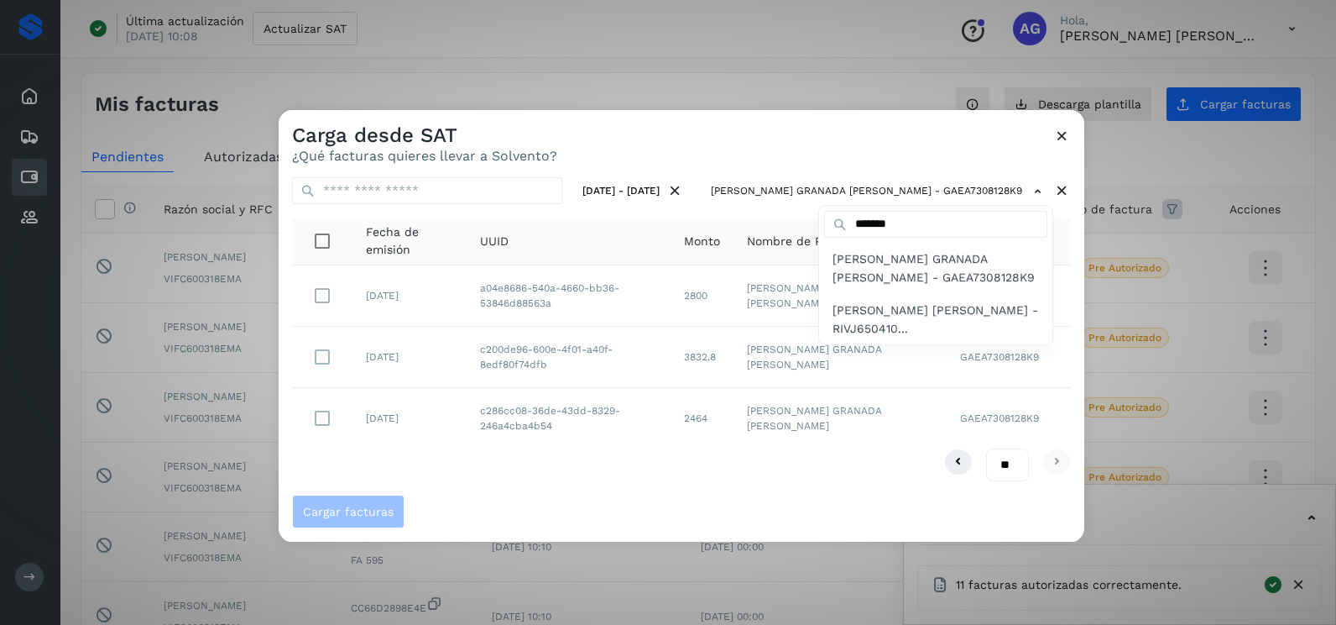
click at [347, 411] on div at bounding box center [947, 422] width 1336 height 625
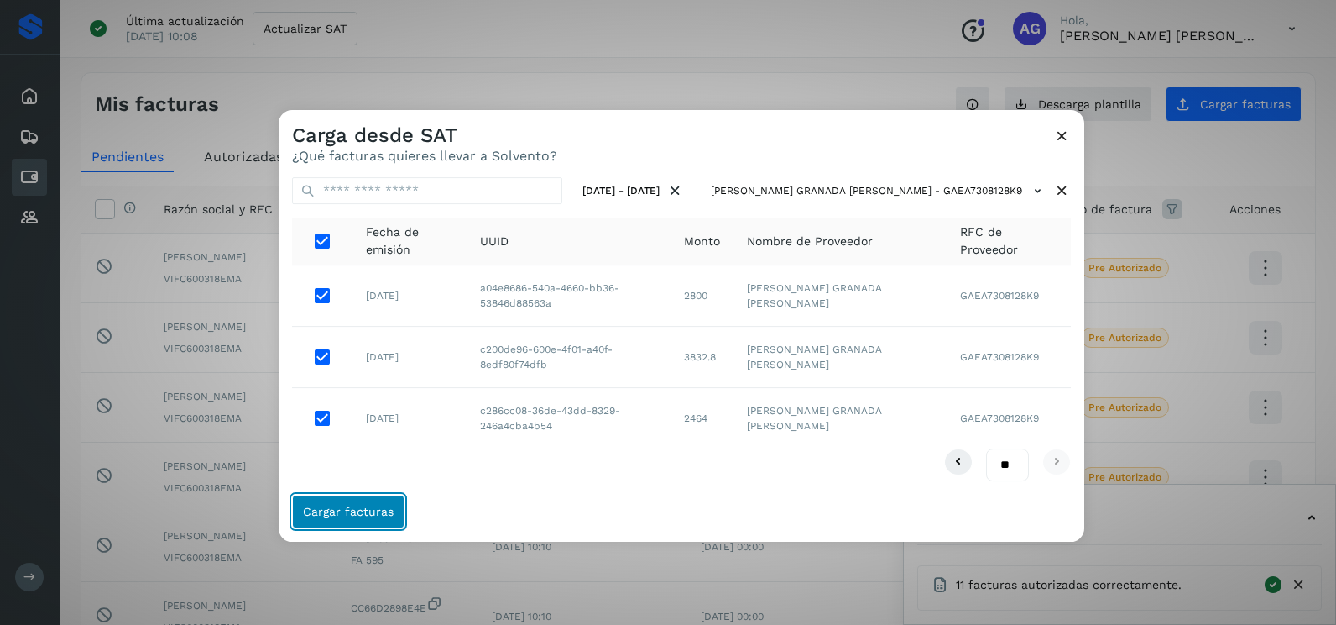
click at [390, 499] on button "Cargar facturas" at bounding box center [348, 511] width 112 height 34
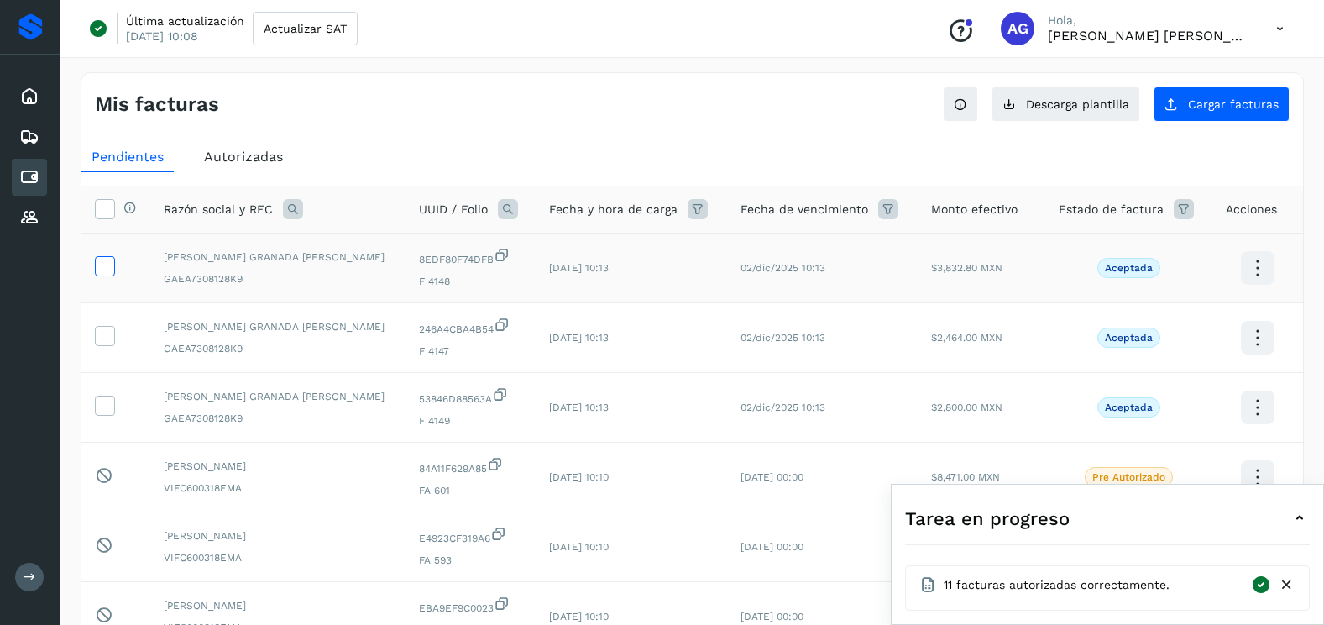
click at [112, 268] on icon at bounding box center [105, 265] width 18 height 18
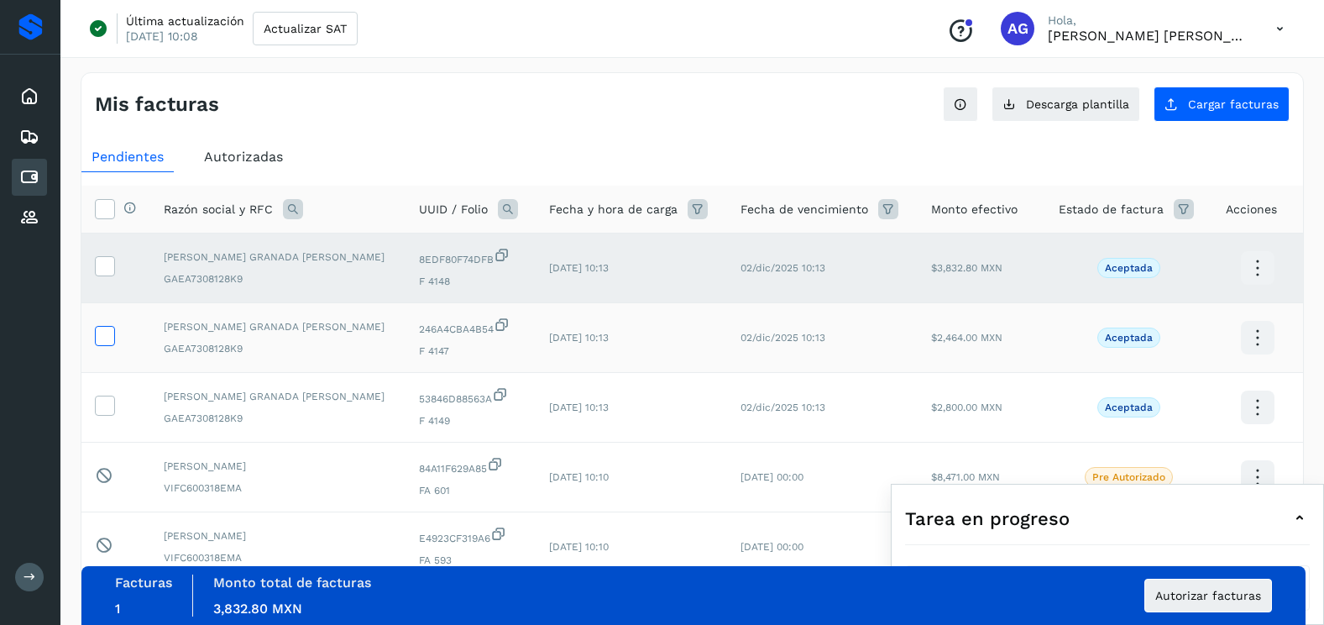
click at [107, 326] on icon at bounding box center [105, 335] width 18 height 18
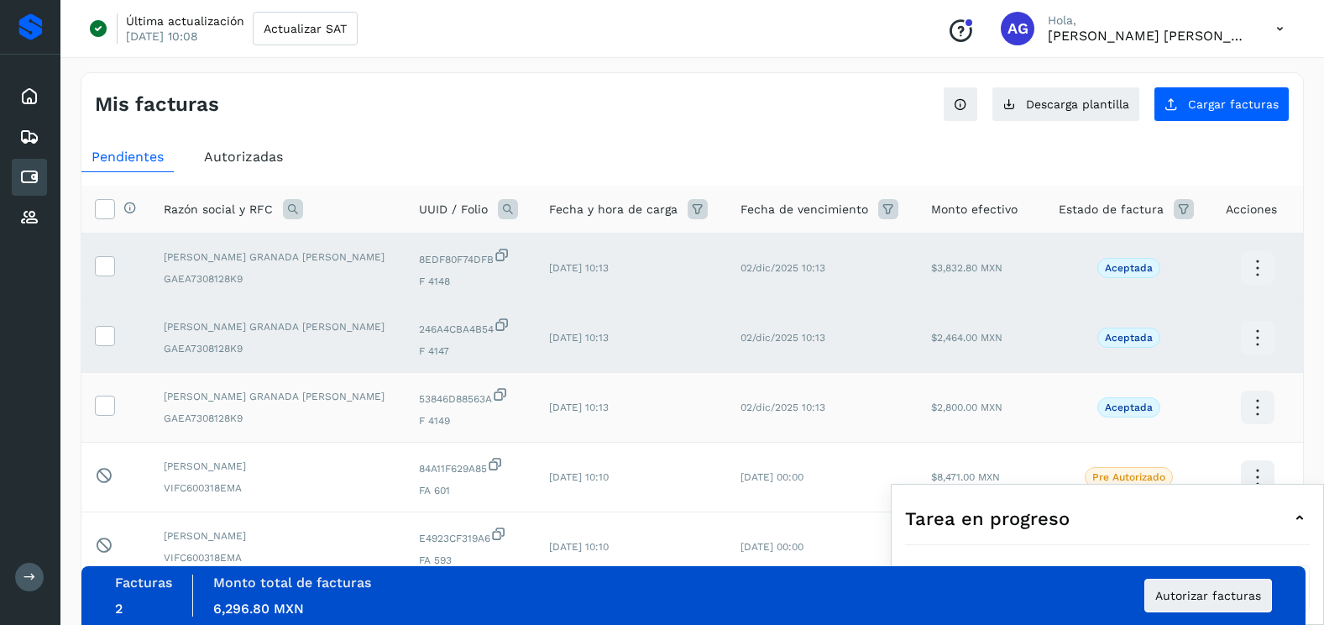
click at [116, 411] on td at bounding box center [115, 408] width 69 height 70
click at [107, 409] on icon at bounding box center [105, 404] width 18 height 18
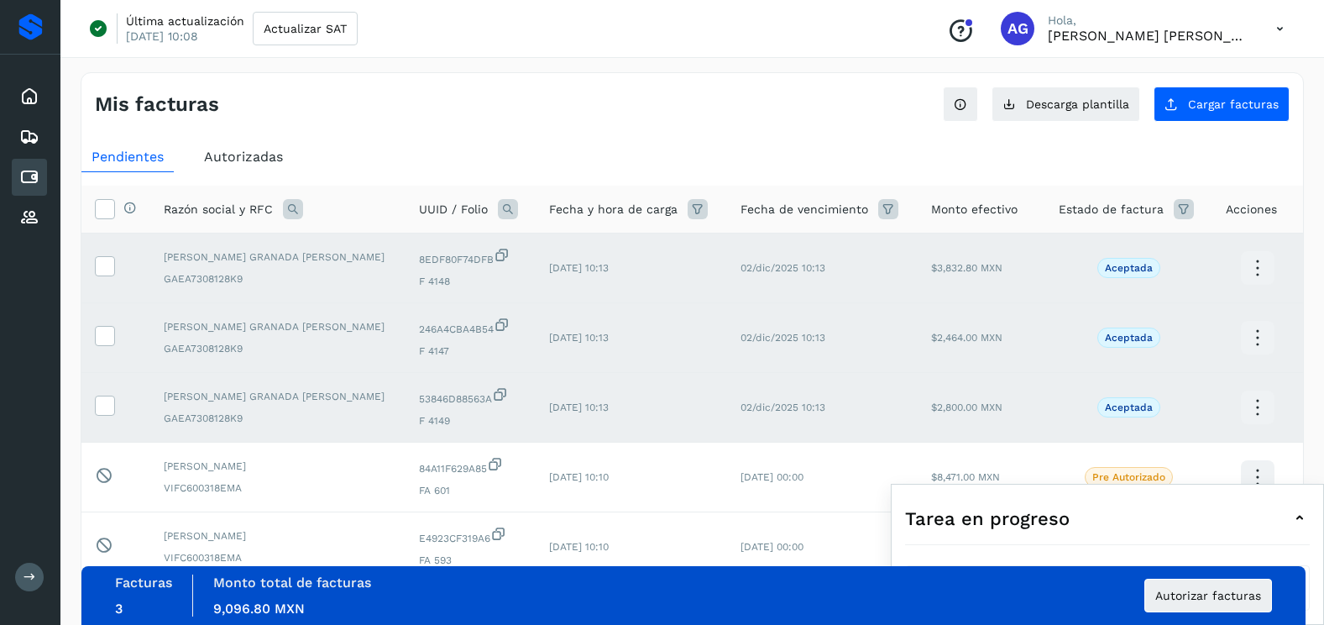
click at [1179, 612] on div "Facturas 3 Monto total de facturas Monto total 9,096.80 MXN Autorizar facturas" at bounding box center [693, 595] width 1157 height 42
click at [1176, 604] on button "Autorizar facturas" at bounding box center [1208, 595] width 128 height 34
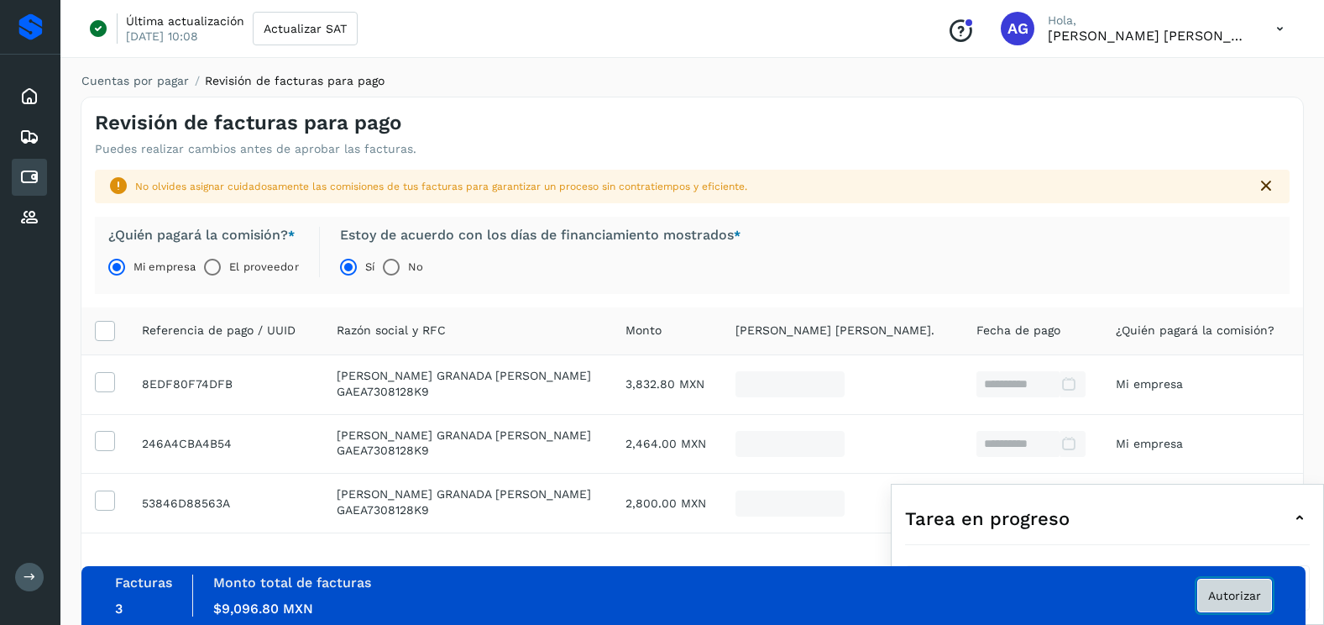
click at [1258, 594] on span "Autorizar" at bounding box center [1234, 595] width 53 height 12
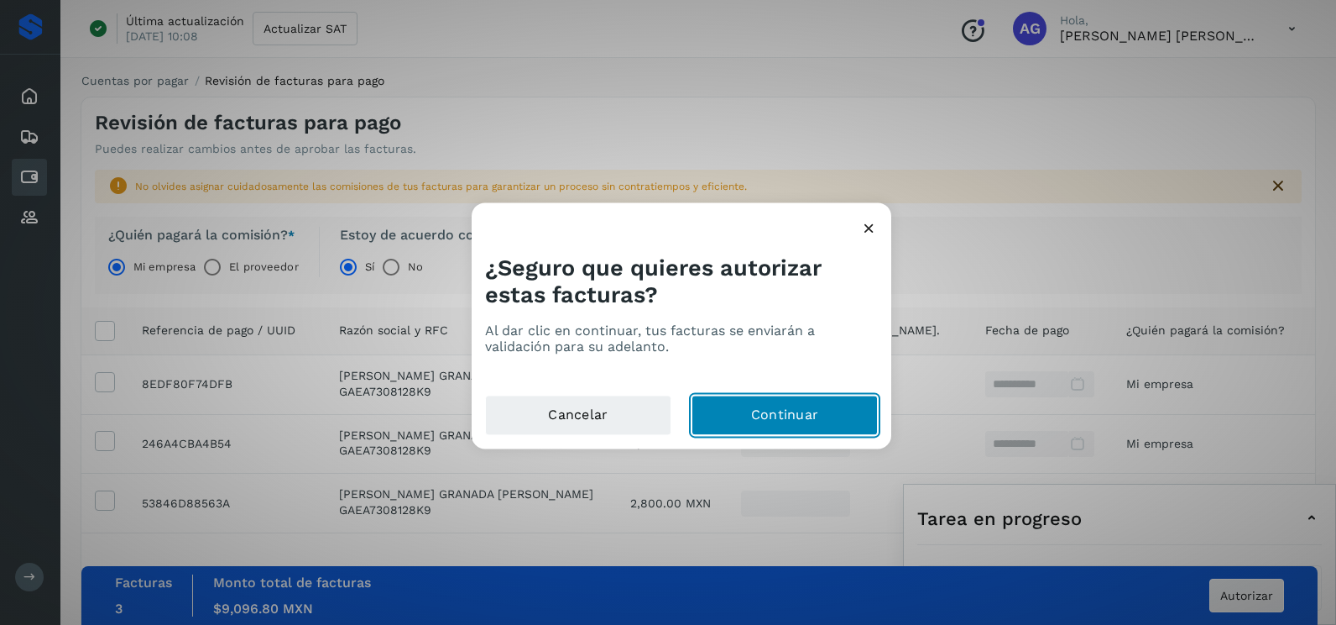
click at [817, 422] on button "Continuar" at bounding box center [785, 415] width 186 height 40
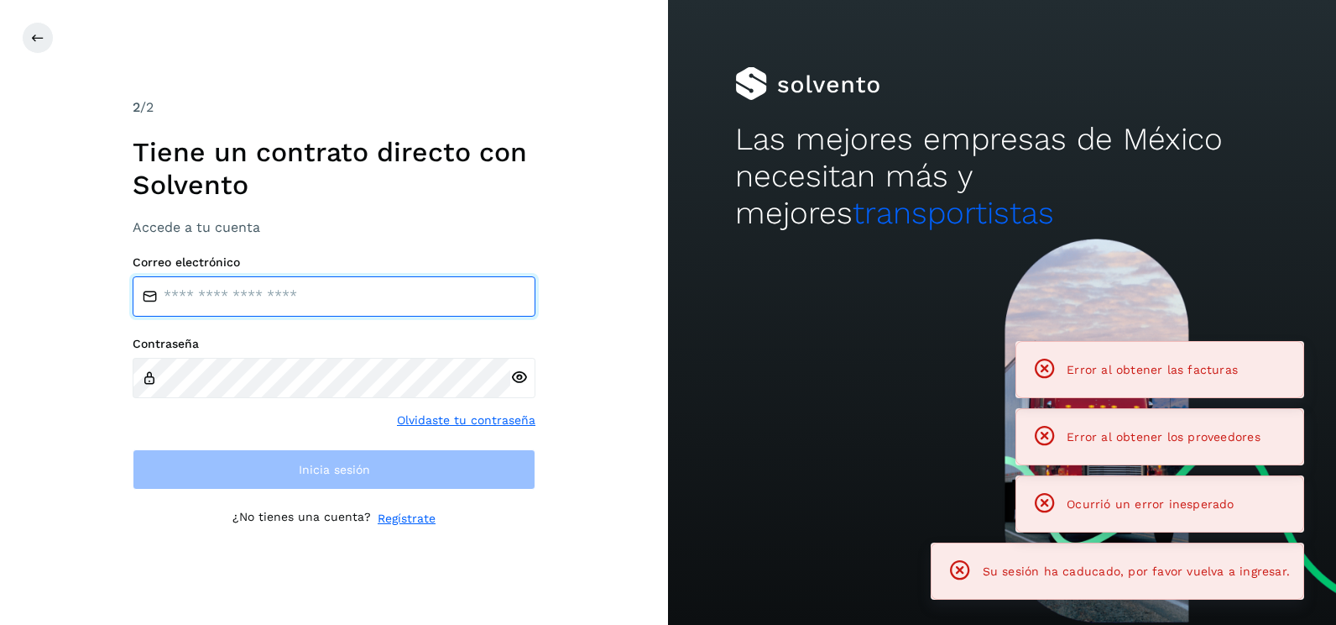
type input "**********"
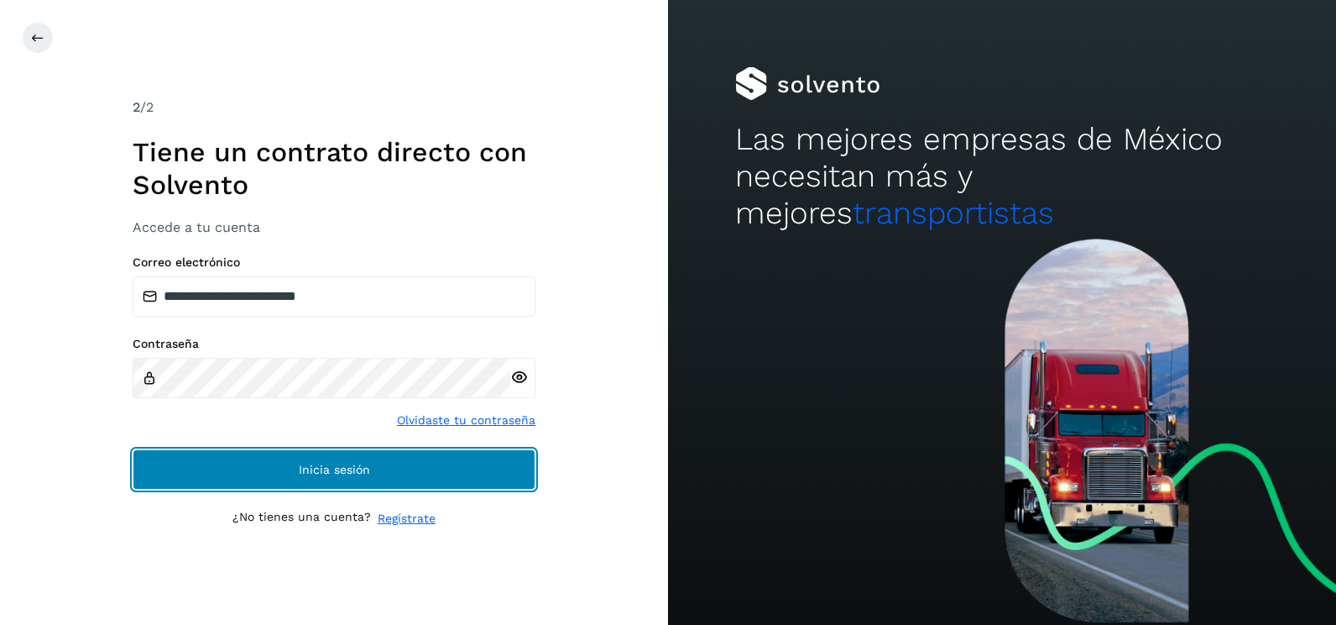
drag, startPoint x: 481, startPoint y: 463, endPoint x: 36, endPoint y: 583, distance: 460.8
click at [481, 463] on button "Inicia sesión" at bounding box center [334, 469] width 403 height 40
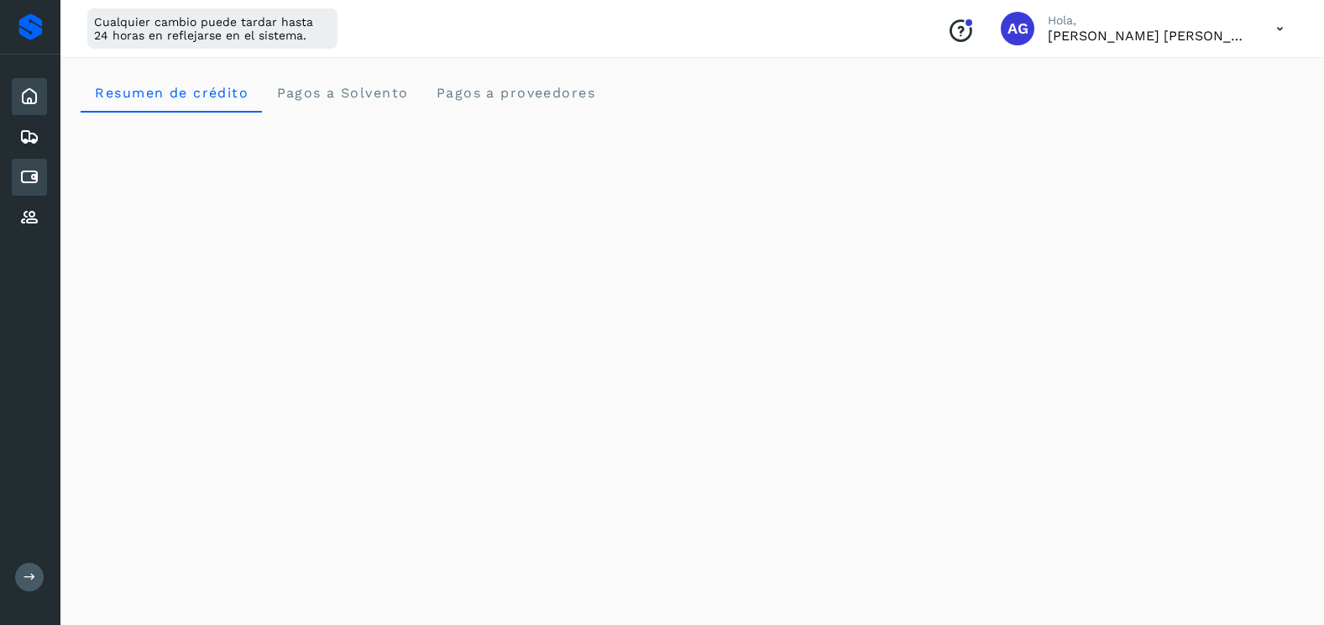
click at [21, 178] on icon at bounding box center [29, 177] width 20 height 20
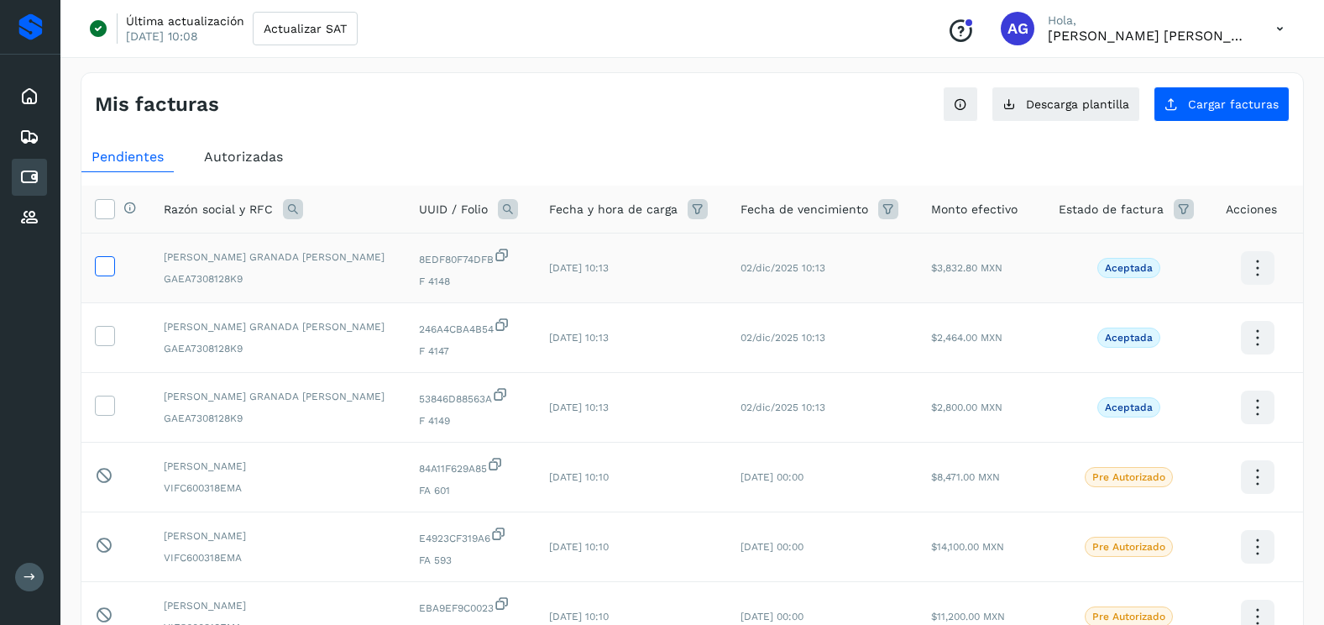
click at [105, 261] on icon at bounding box center [105, 265] width 18 height 18
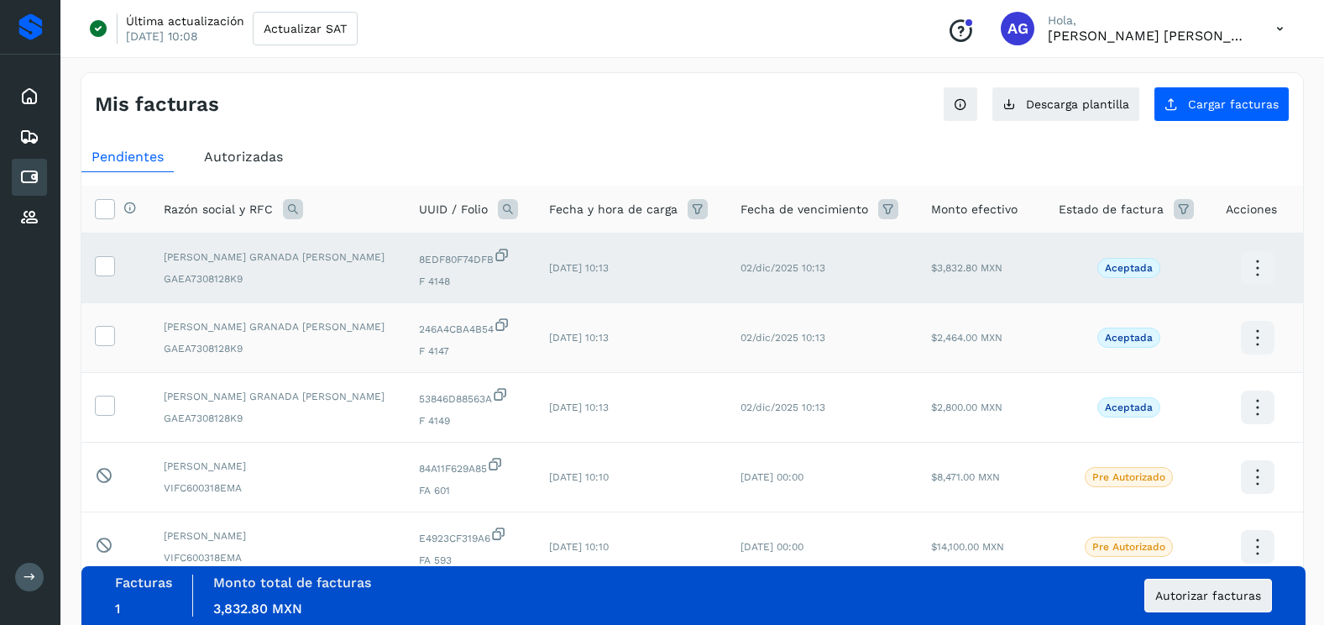
click at [97, 335] on icon at bounding box center [105, 335] width 18 height 18
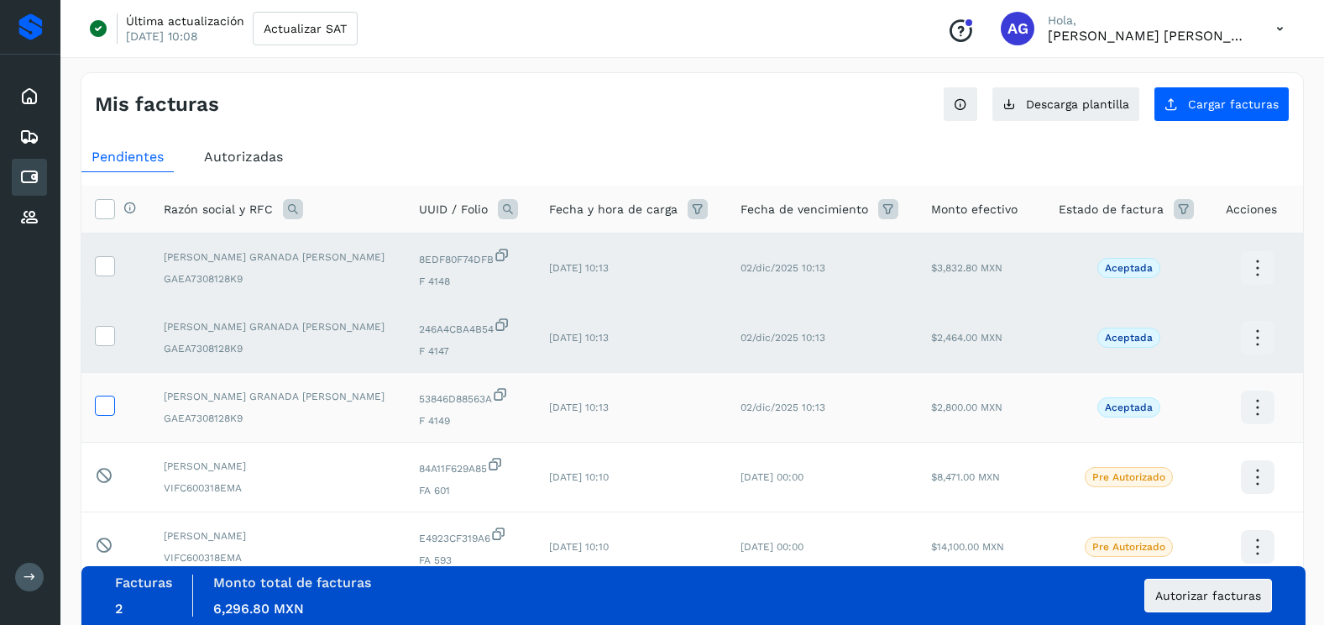
click at [110, 412] on icon at bounding box center [105, 404] width 18 height 18
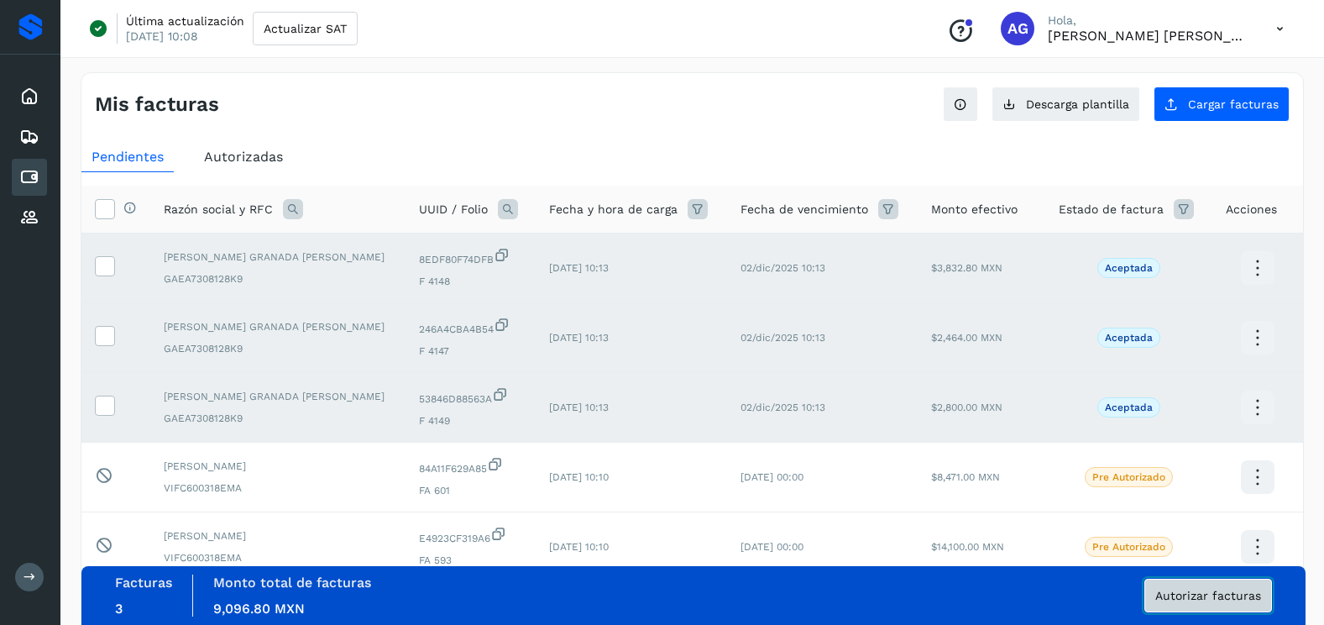
click at [1175, 593] on span "Autorizar facturas" at bounding box center [1208, 595] width 106 height 12
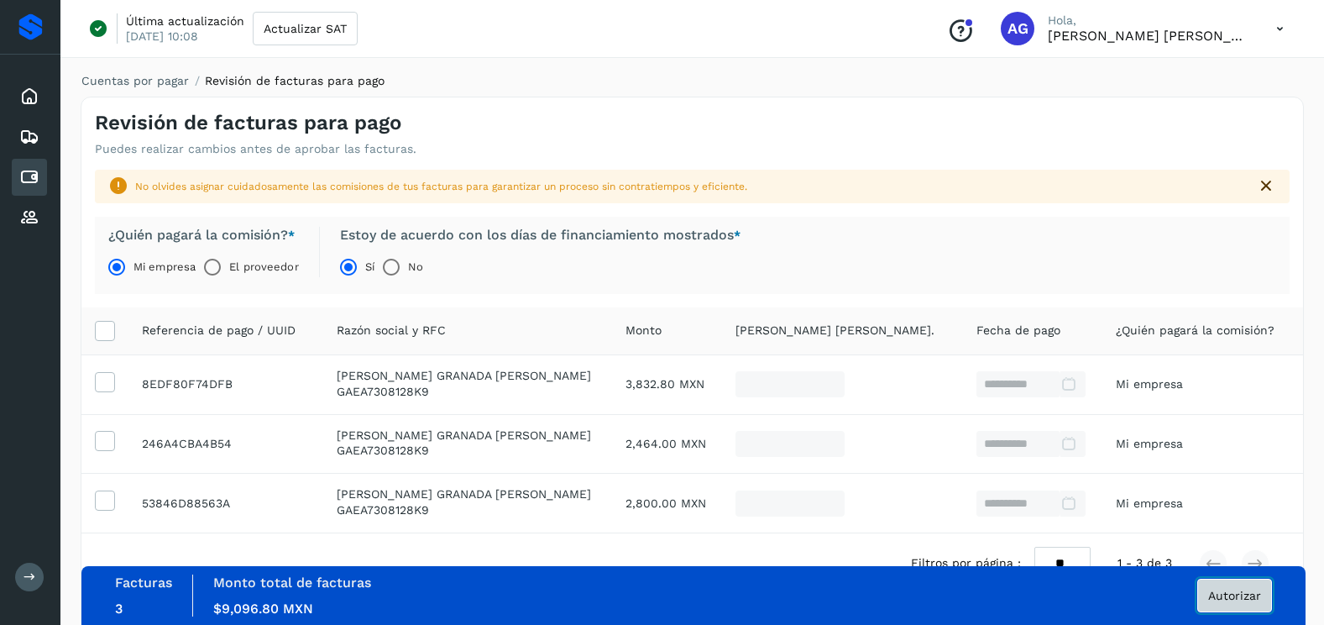
click at [1226, 593] on span "Autorizar" at bounding box center [1234, 595] width 53 height 12
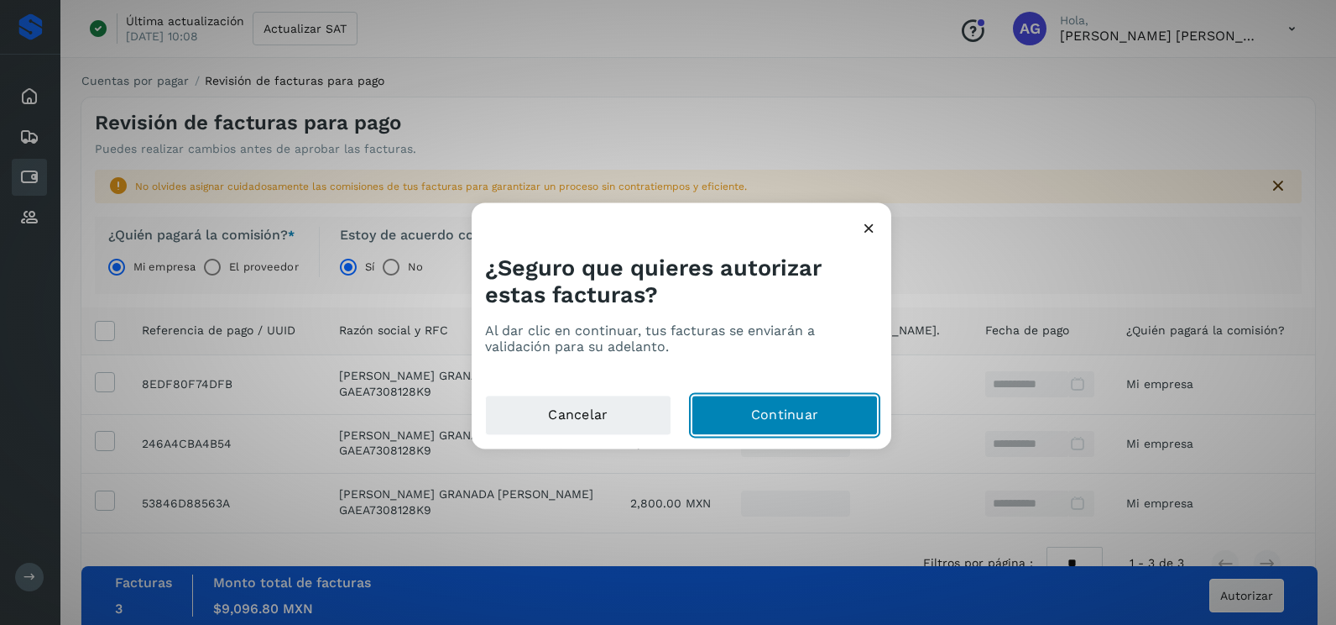
click at [766, 411] on button "Continuar" at bounding box center [785, 415] width 186 height 40
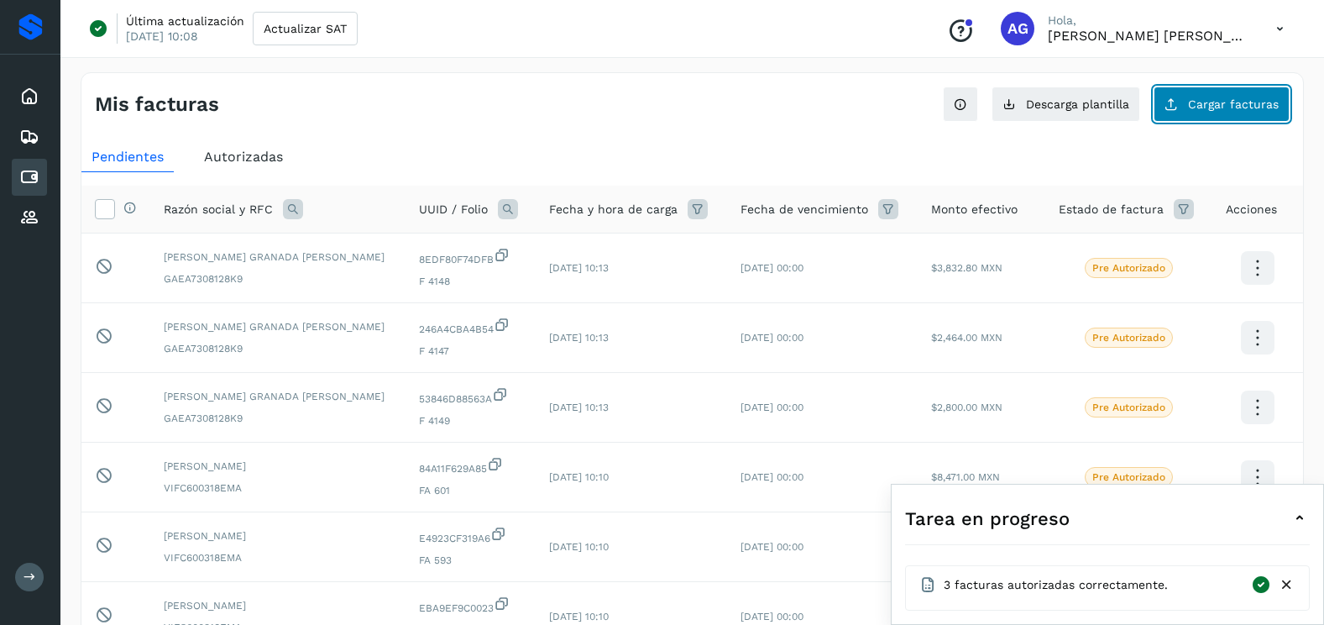
click at [1209, 107] on span "Cargar facturas" at bounding box center [1233, 104] width 91 height 12
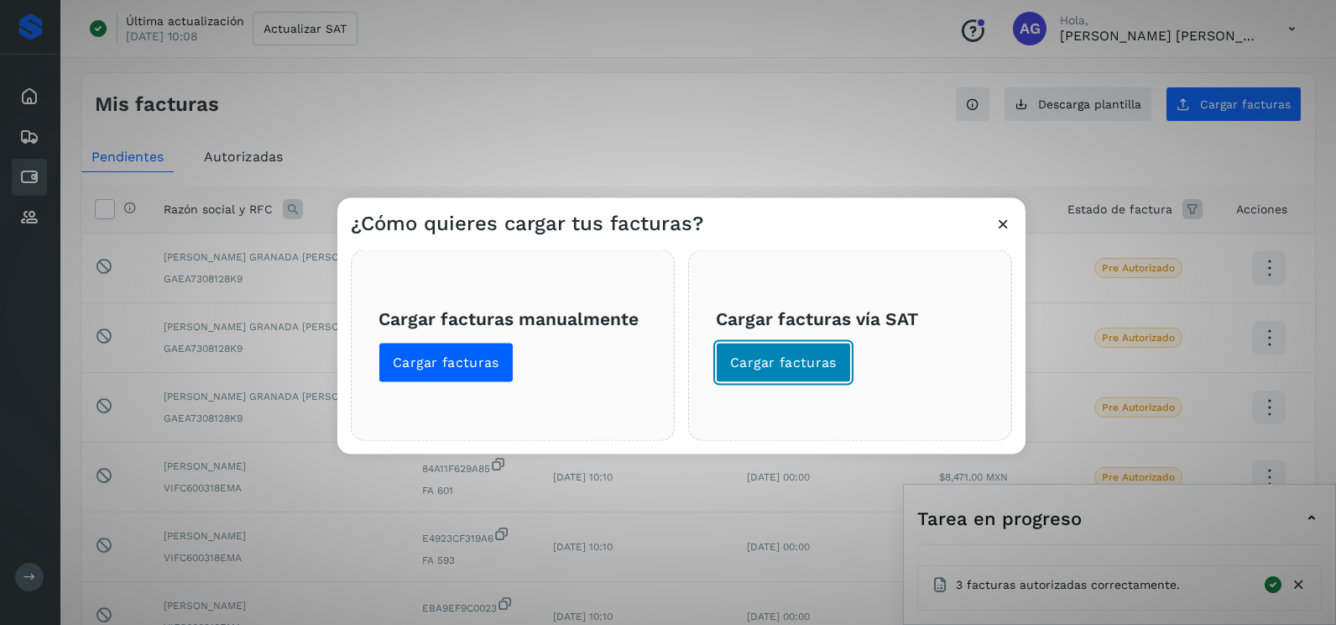
click at [799, 366] on span "Cargar facturas" at bounding box center [783, 362] width 107 height 18
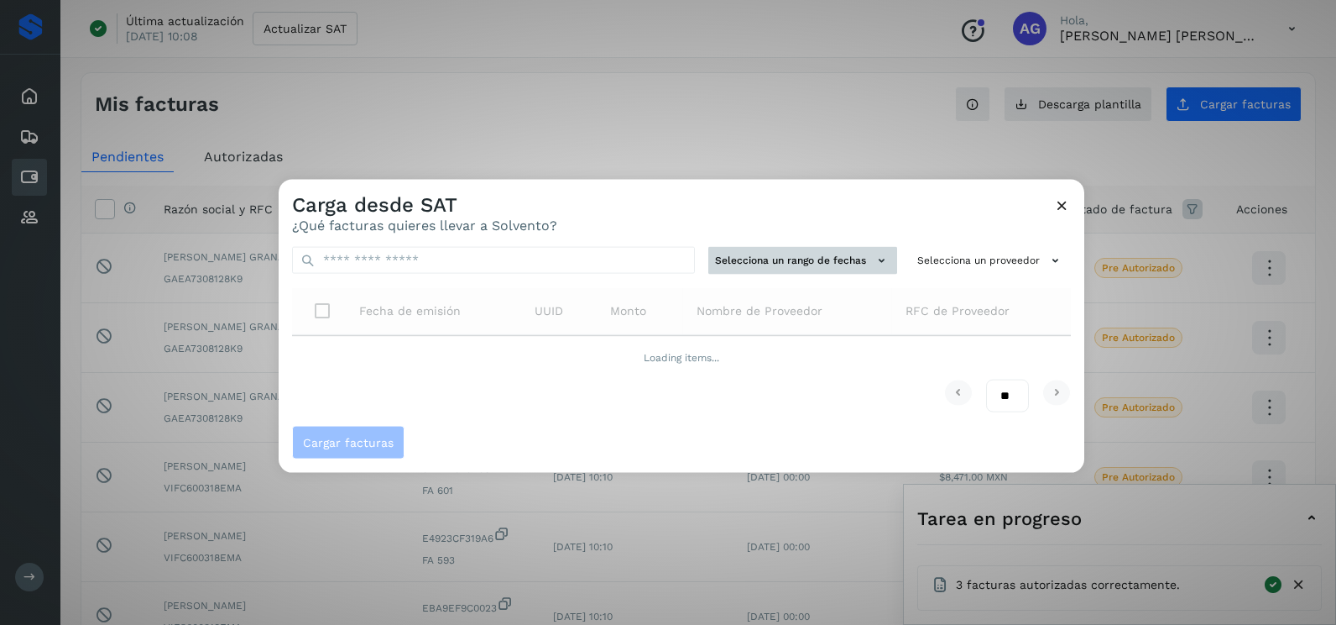
click at [756, 257] on button "Selecciona un rango de fechas" at bounding box center [803, 261] width 189 height 28
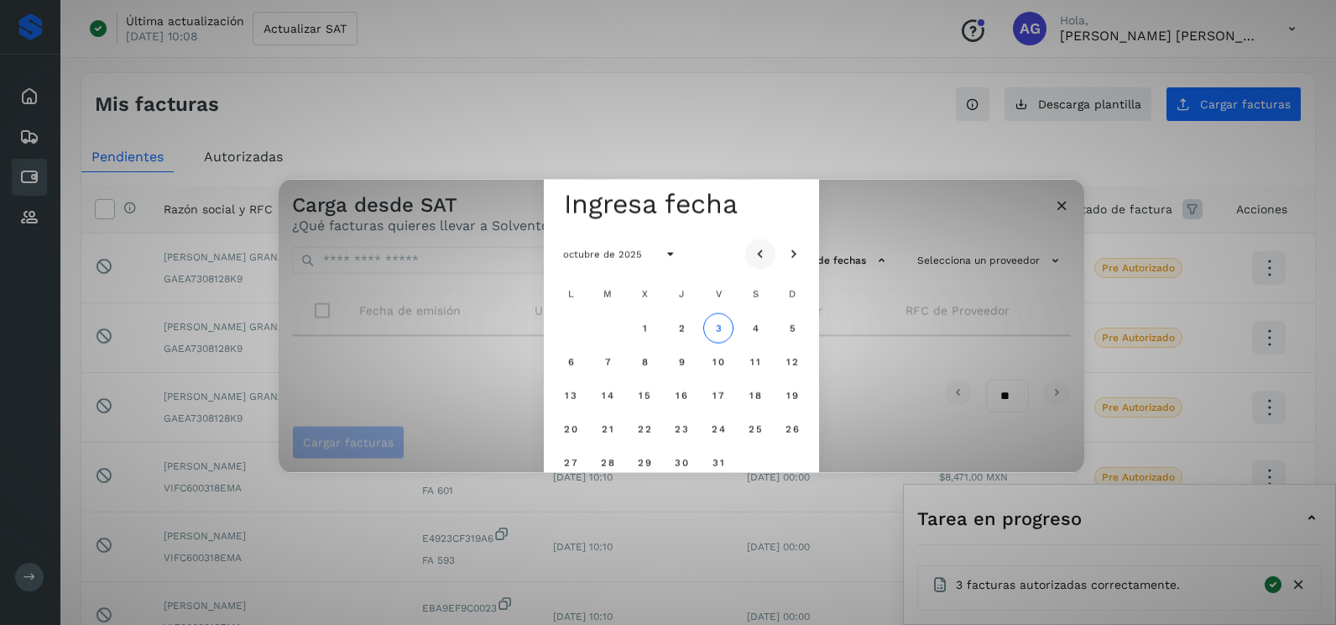
click at [756, 256] on icon "Mes anterior" at bounding box center [760, 254] width 17 height 17
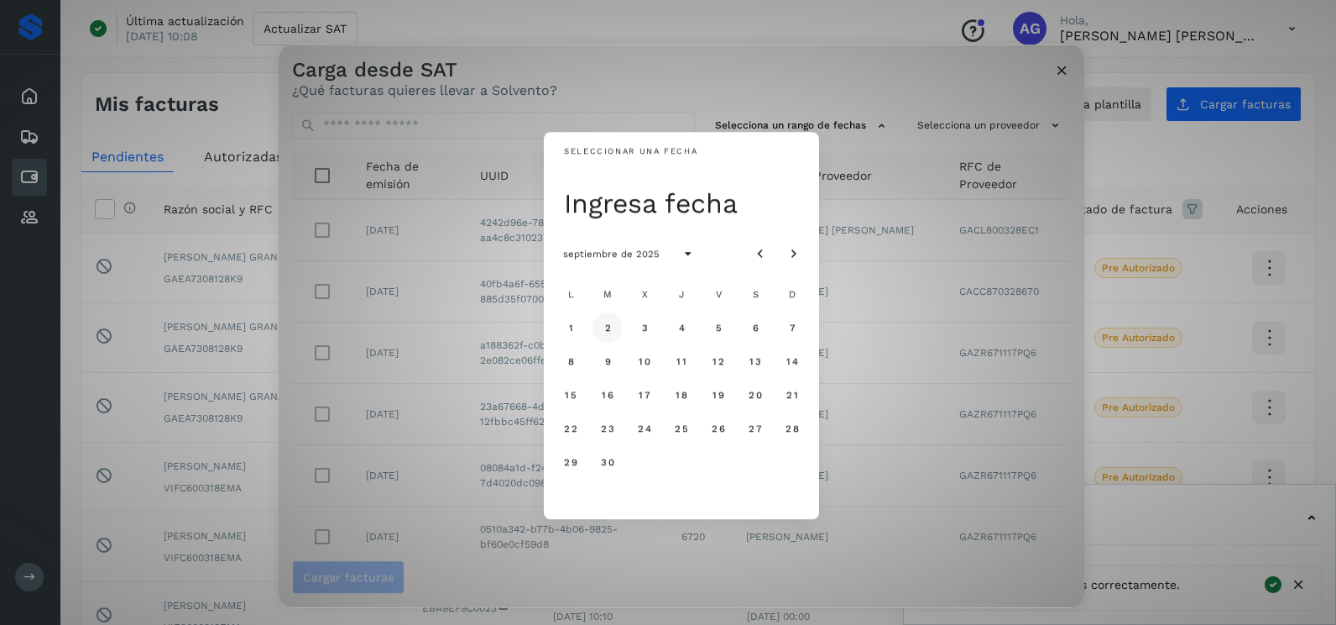
click at [598, 329] on button "2" at bounding box center [608, 327] width 30 height 30
click at [650, 332] on button "3" at bounding box center [645, 327] width 30 height 30
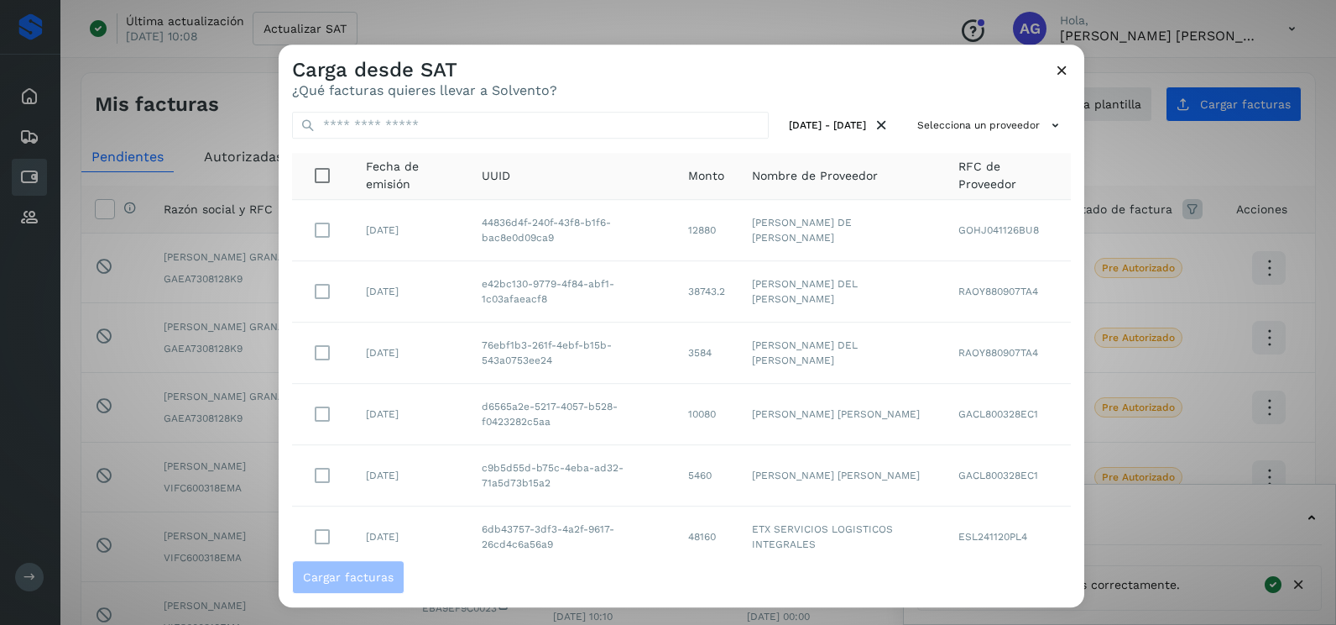
click at [974, 107] on div "02 sept 2025 - 03 sept 2025 Selecciona un proveedor Fecha de emisión UUID Monto…" at bounding box center [682, 329] width 806 height 462
click at [970, 117] on button "Selecciona un proveedor" at bounding box center [991, 126] width 160 height 28
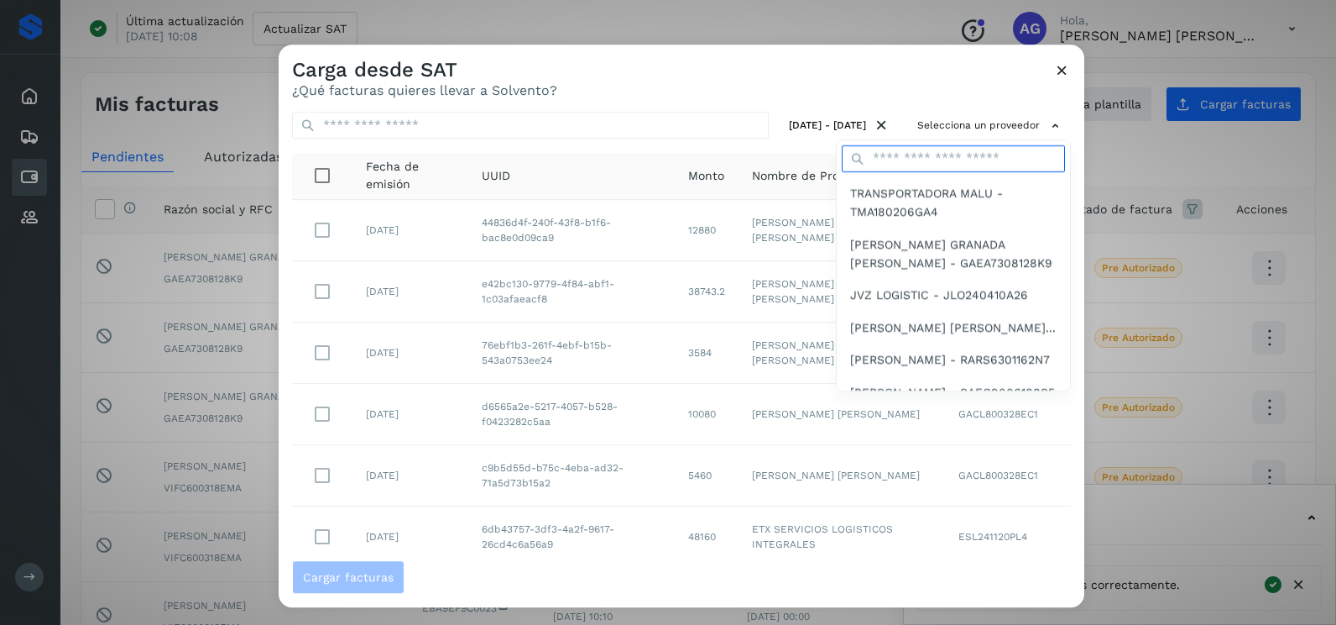
click at [902, 165] on input "text" at bounding box center [953, 158] width 223 height 27
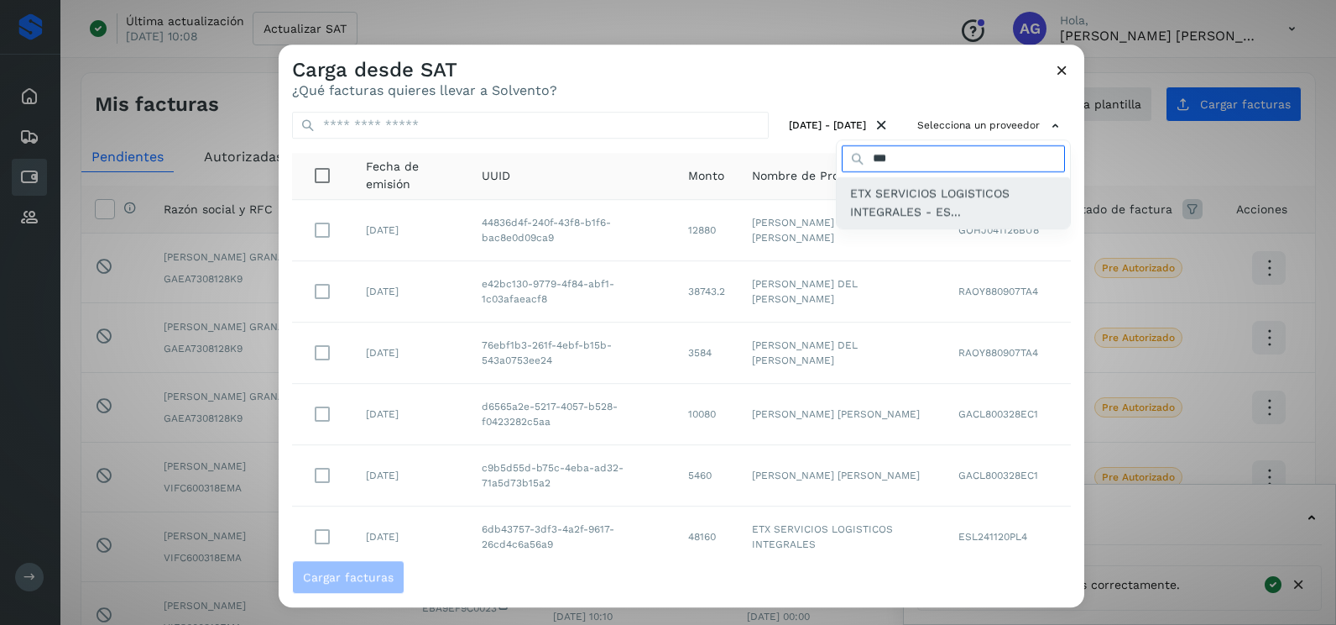
type input "***"
click at [915, 221] on span "ETX SERVICIOS LOGISTICOS INTEGRALES - ES..." at bounding box center [953, 203] width 207 height 38
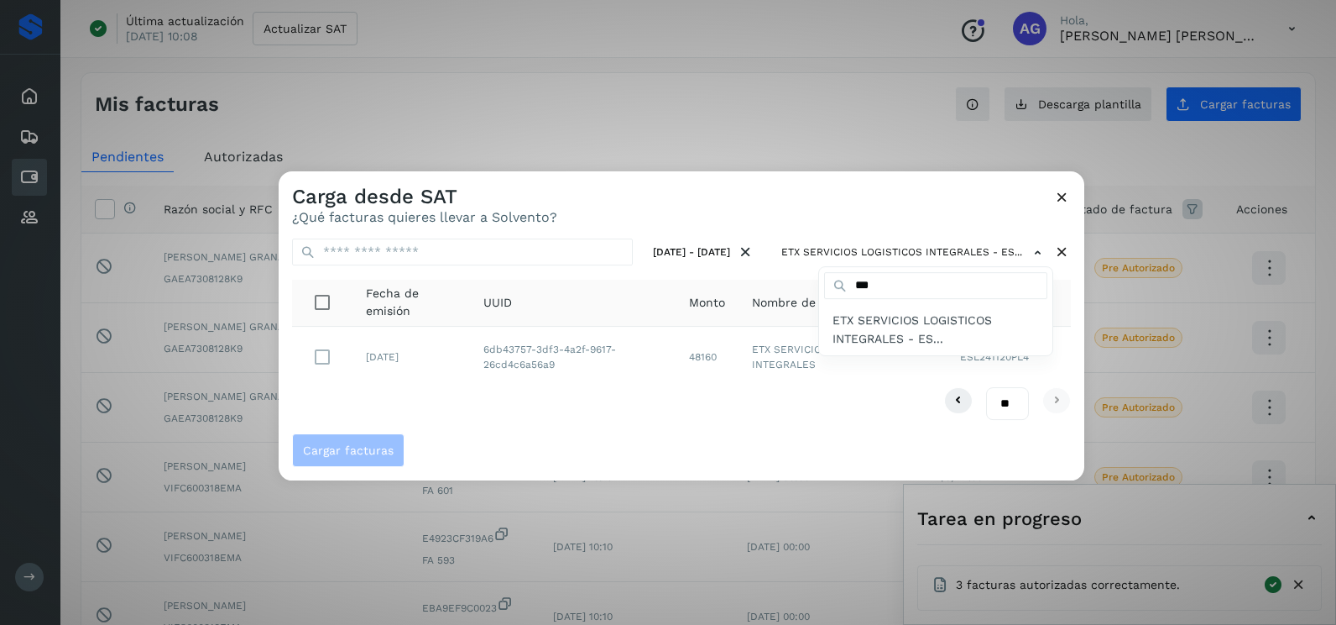
click at [316, 365] on div at bounding box center [947, 483] width 1336 height 625
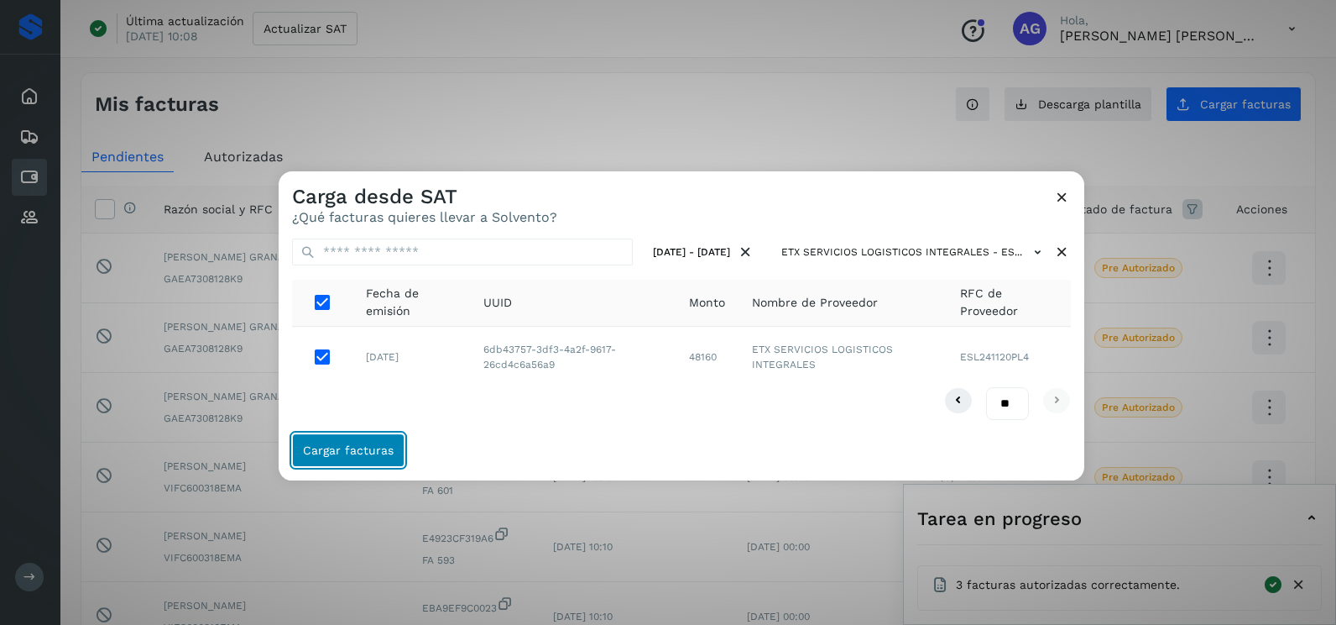
click at [355, 442] on button "Cargar facturas" at bounding box center [348, 450] width 112 height 34
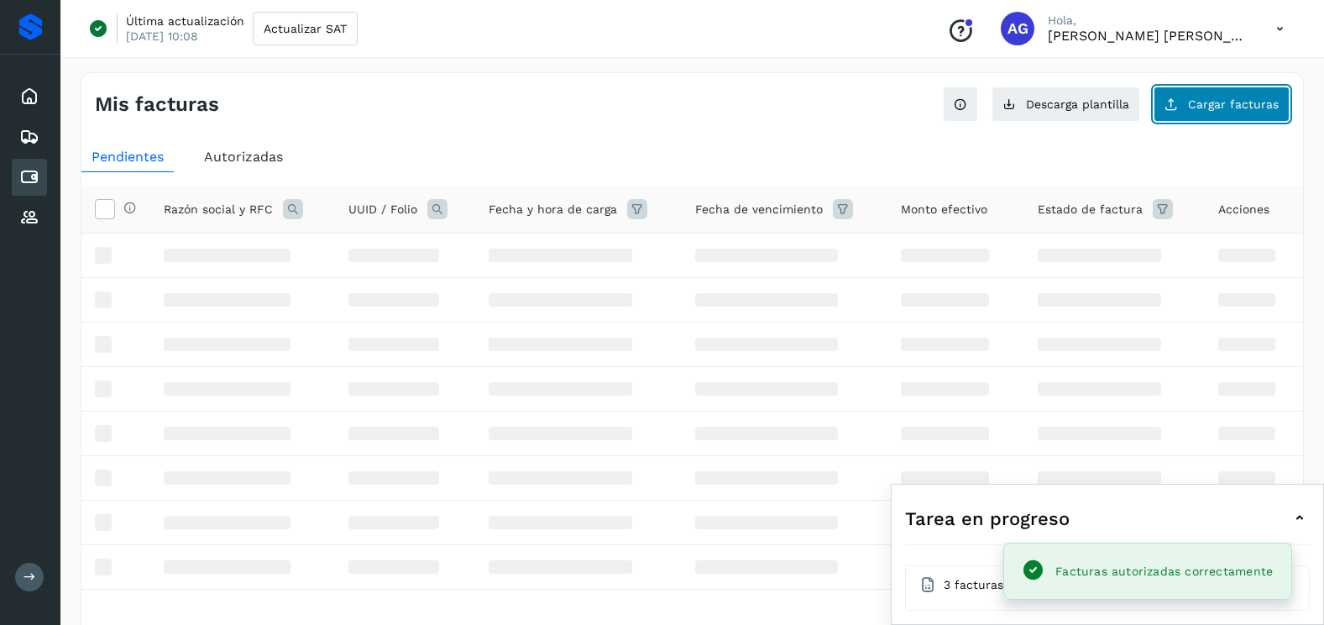
click at [1218, 108] on span "Cargar facturas" at bounding box center [1233, 104] width 91 height 12
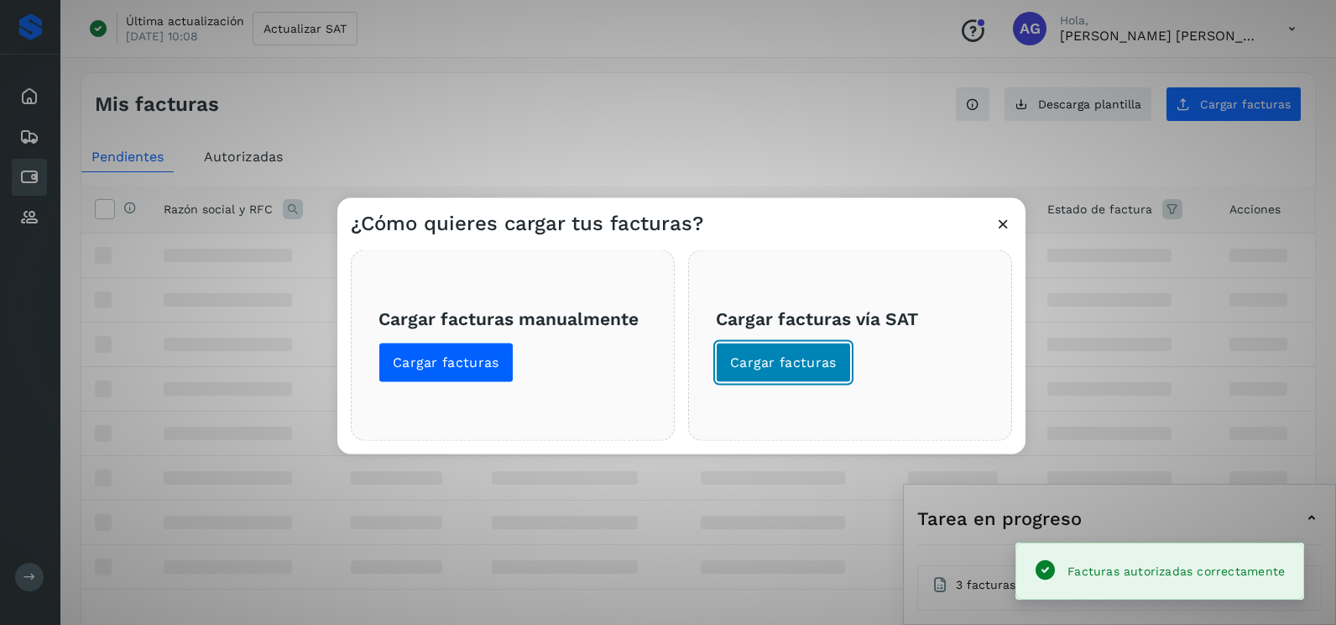
click at [773, 374] on button "Cargar facturas" at bounding box center [783, 363] width 135 height 40
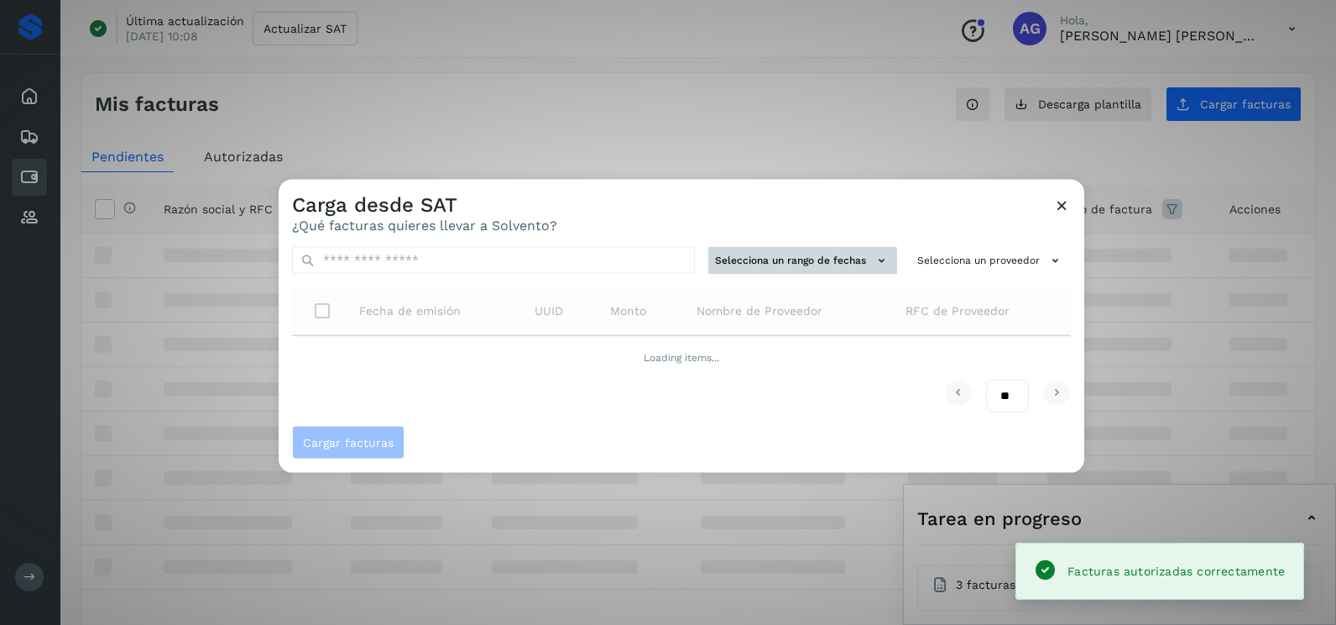
click at [782, 257] on button "Selecciona un rango de fechas" at bounding box center [803, 261] width 189 height 28
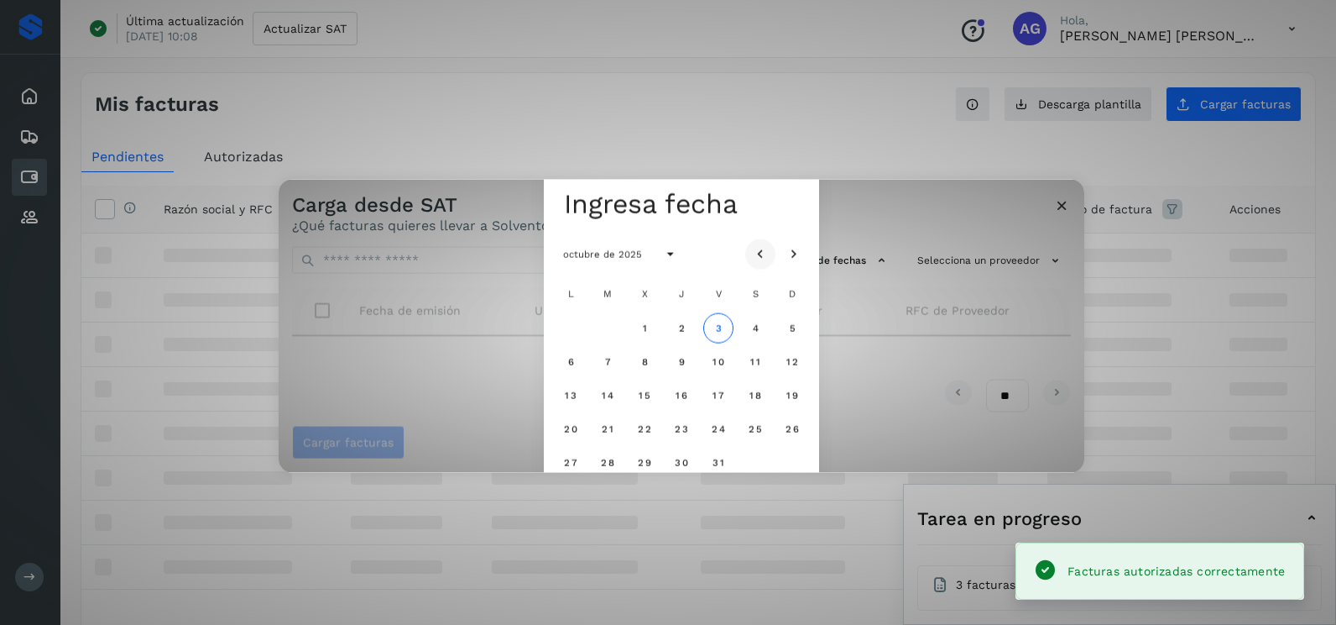
click at [754, 250] on icon "Mes anterior" at bounding box center [760, 254] width 17 height 17
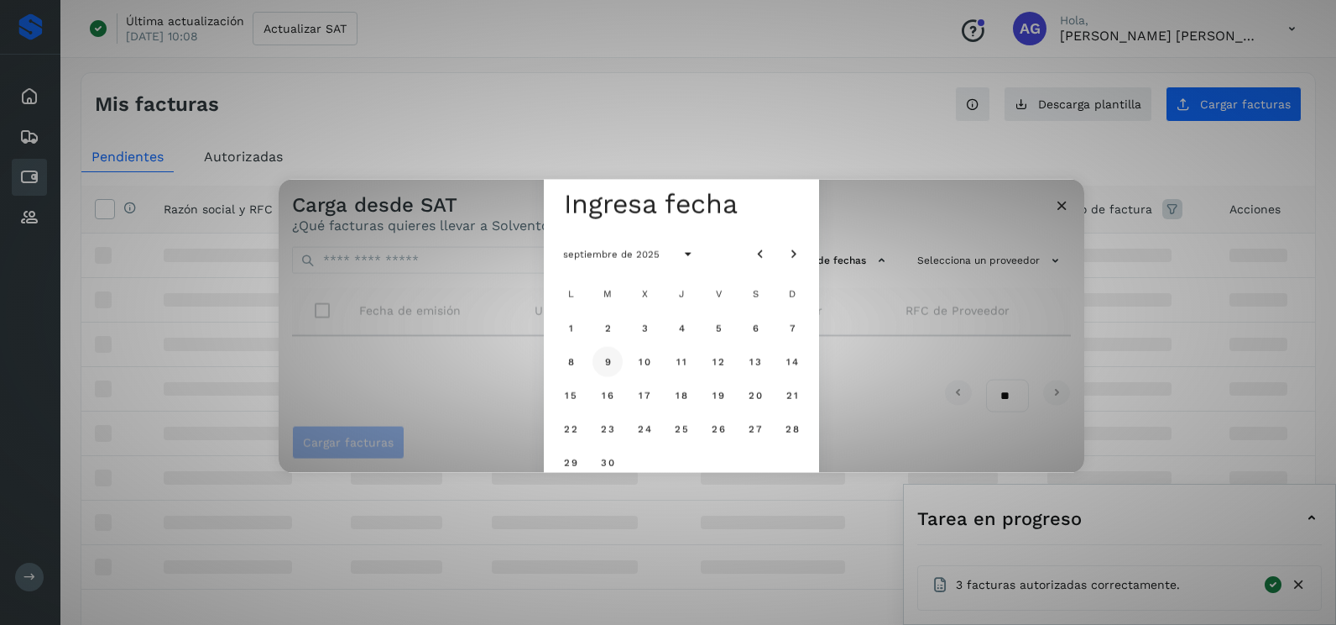
click at [610, 362] on span "9" at bounding box center [608, 361] width 8 height 12
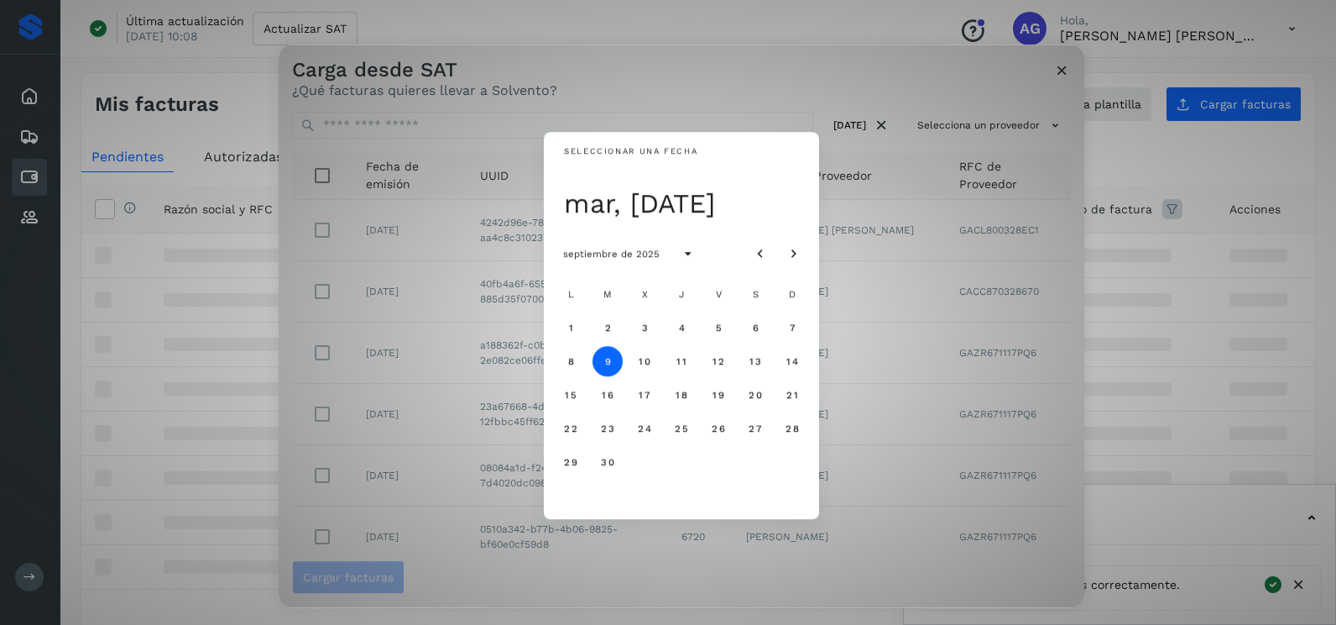
click at [610, 362] on span "9" at bounding box center [608, 361] width 8 height 12
click at [640, 363] on span "10" at bounding box center [644, 361] width 13 height 12
click at [691, 364] on button "11" at bounding box center [682, 361] width 30 height 30
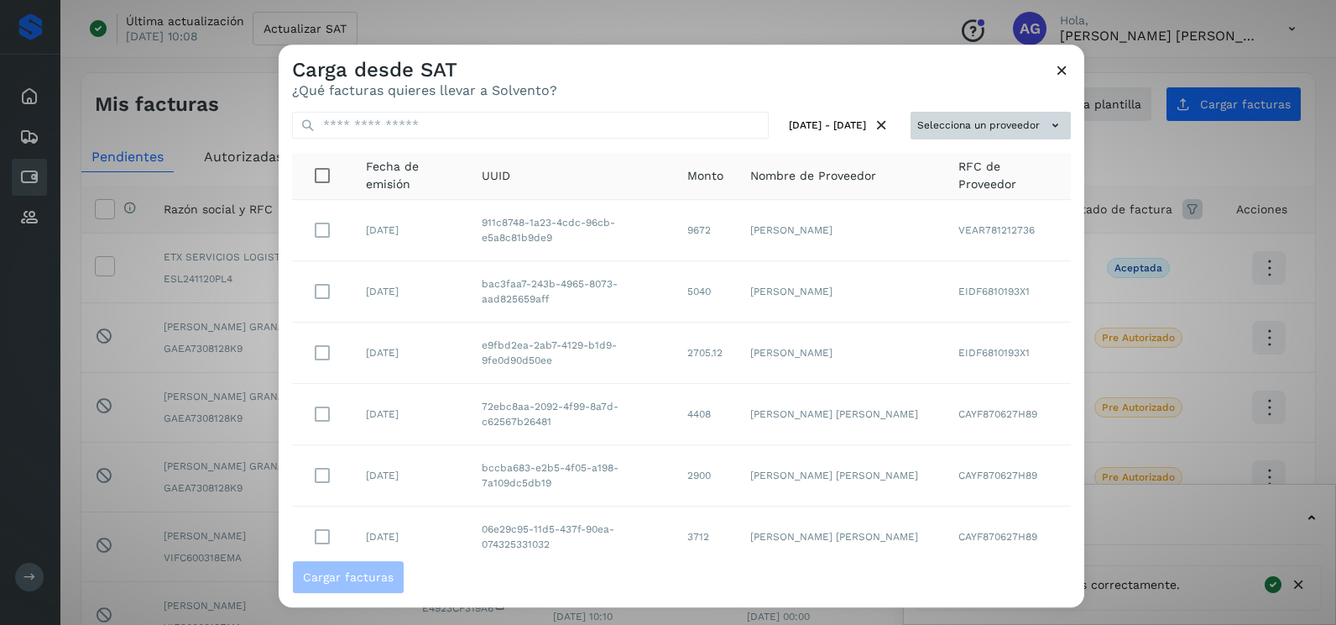
click at [973, 137] on button "Selecciona un proveedor" at bounding box center [991, 126] width 160 height 28
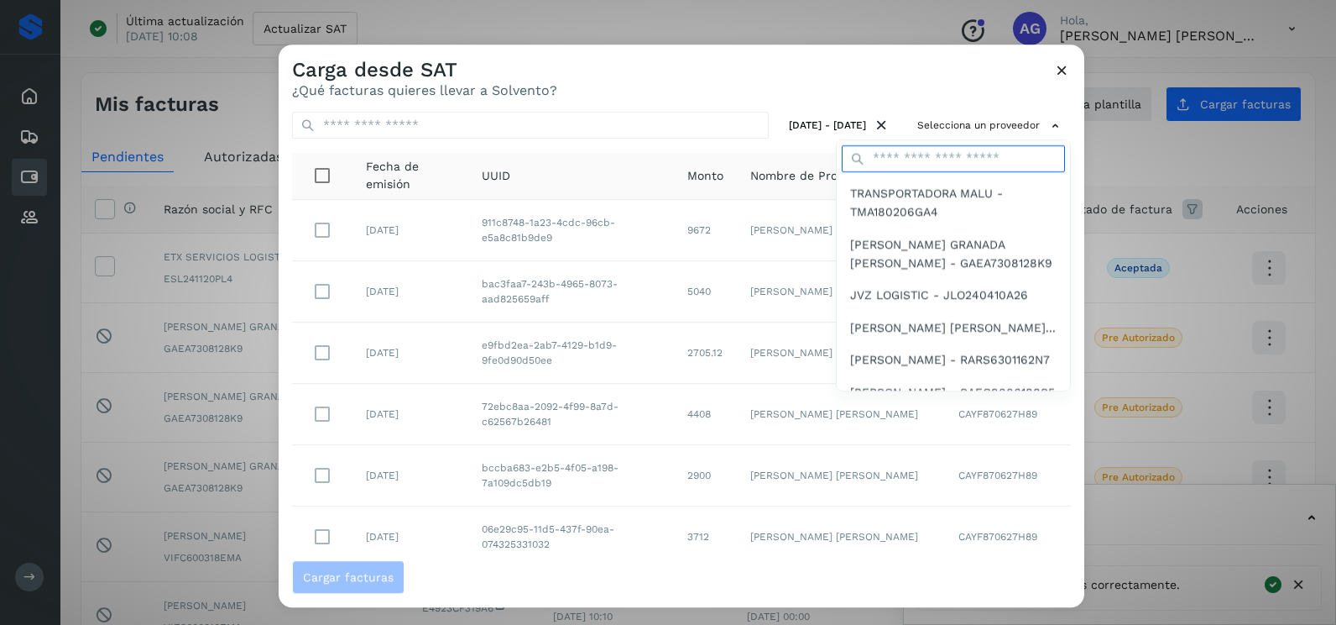
click at [940, 147] on input "text" at bounding box center [953, 158] width 223 height 27
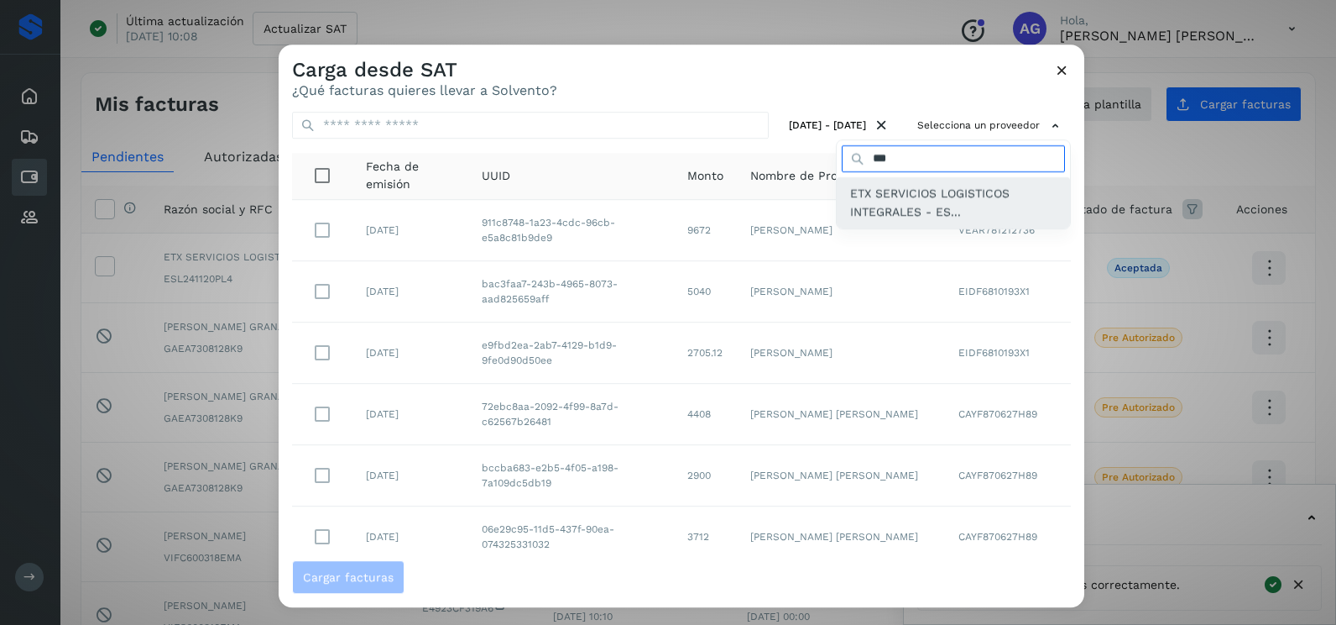
type input "***"
click at [940, 197] on span "ETX SERVICIOS LOGISTICOS INTEGRALES - ES..." at bounding box center [953, 203] width 207 height 38
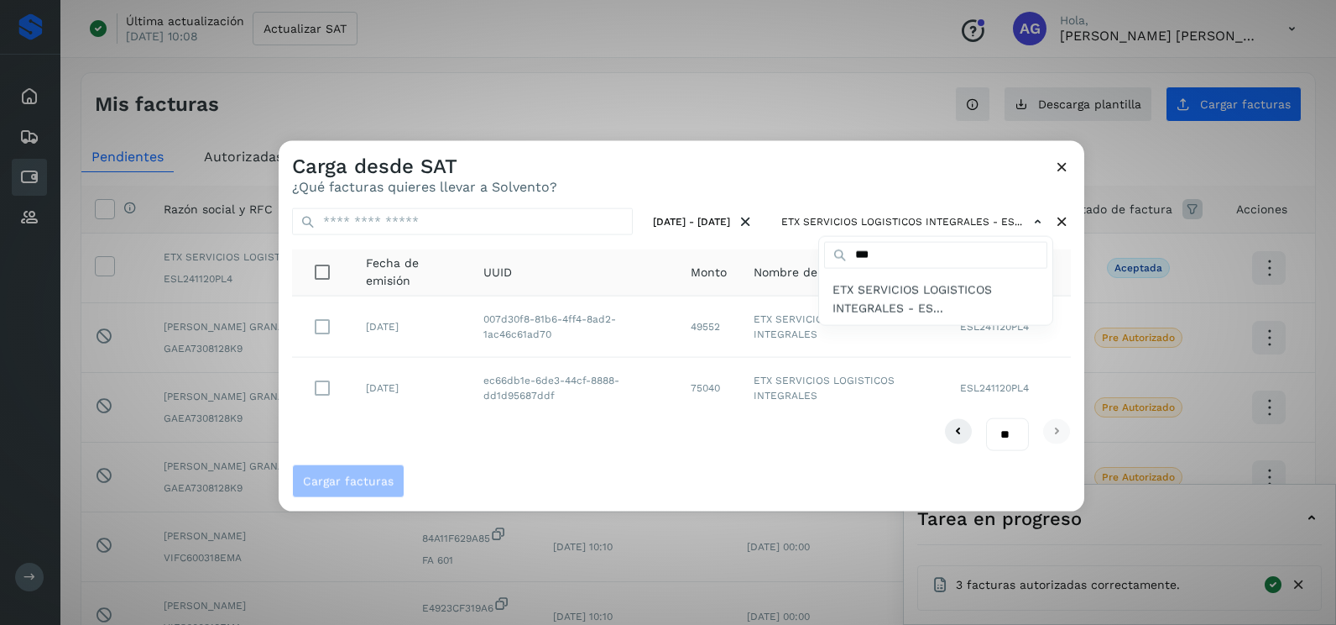
click at [328, 333] on div at bounding box center [947, 453] width 1336 height 625
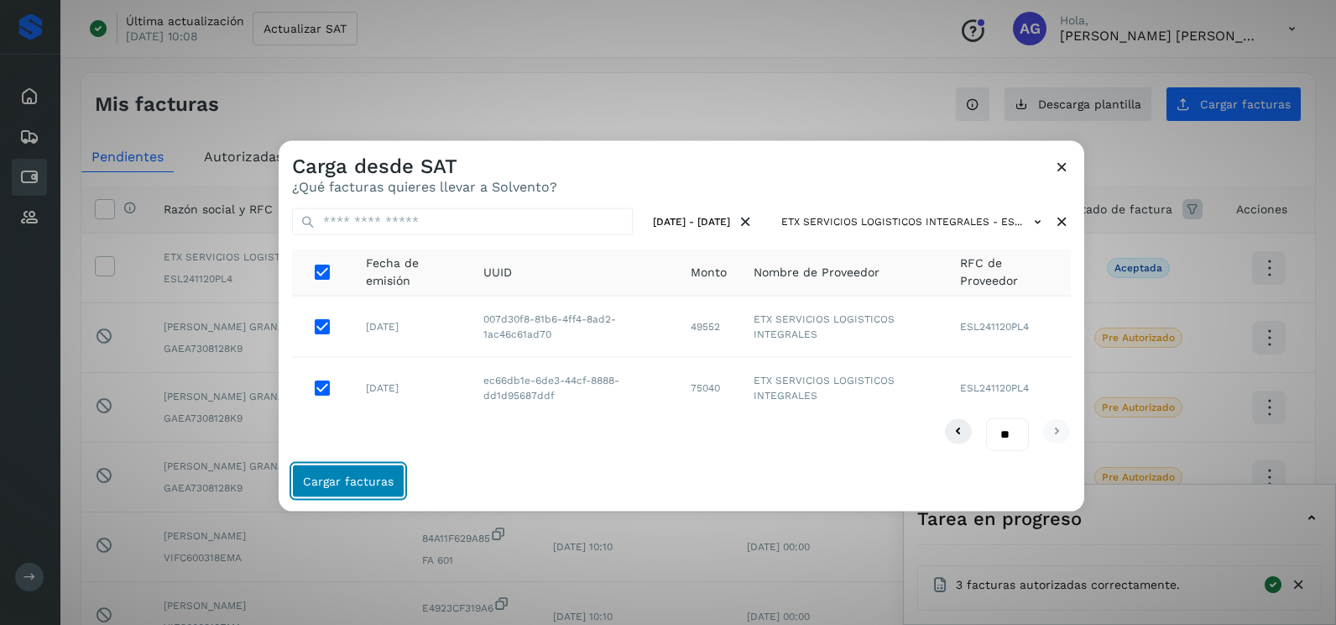
click at [358, 485] on span "Cargar facturas" at bounding box center [348, 480] width 91 height 12
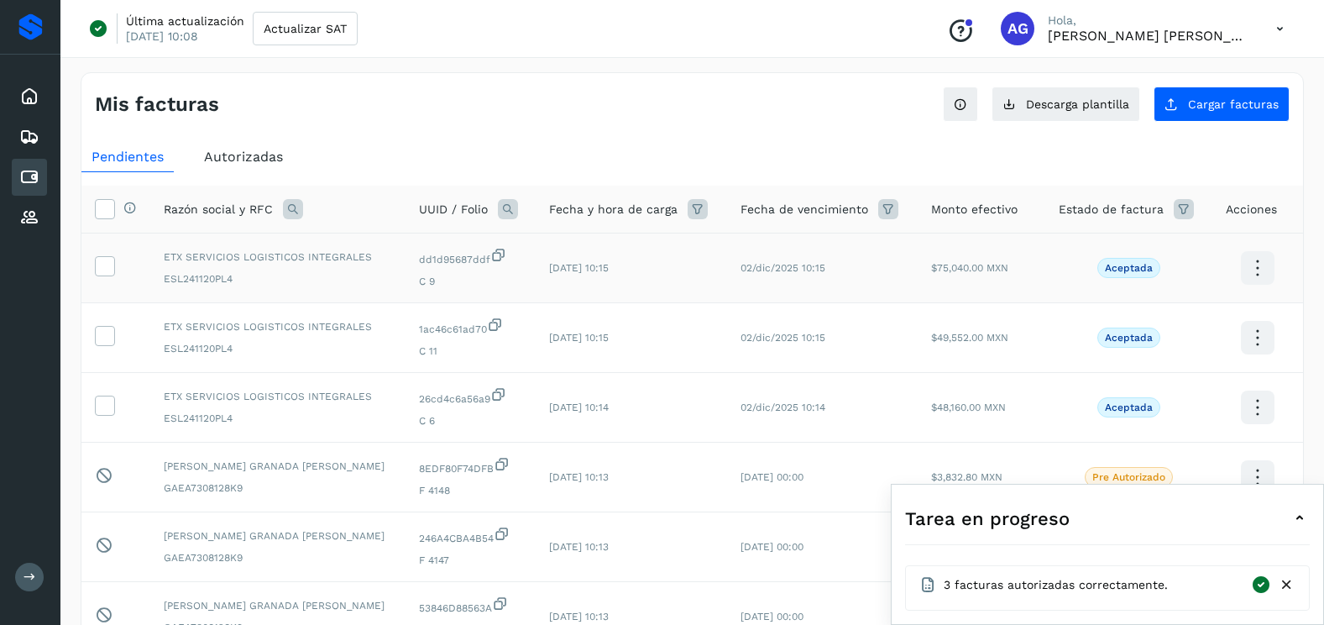
click at [118, 273] on td at bounding box center [115, 268] width 69 height 70
click at [108, 269] on icon at bounding box center [105, 265] width 18 height 18
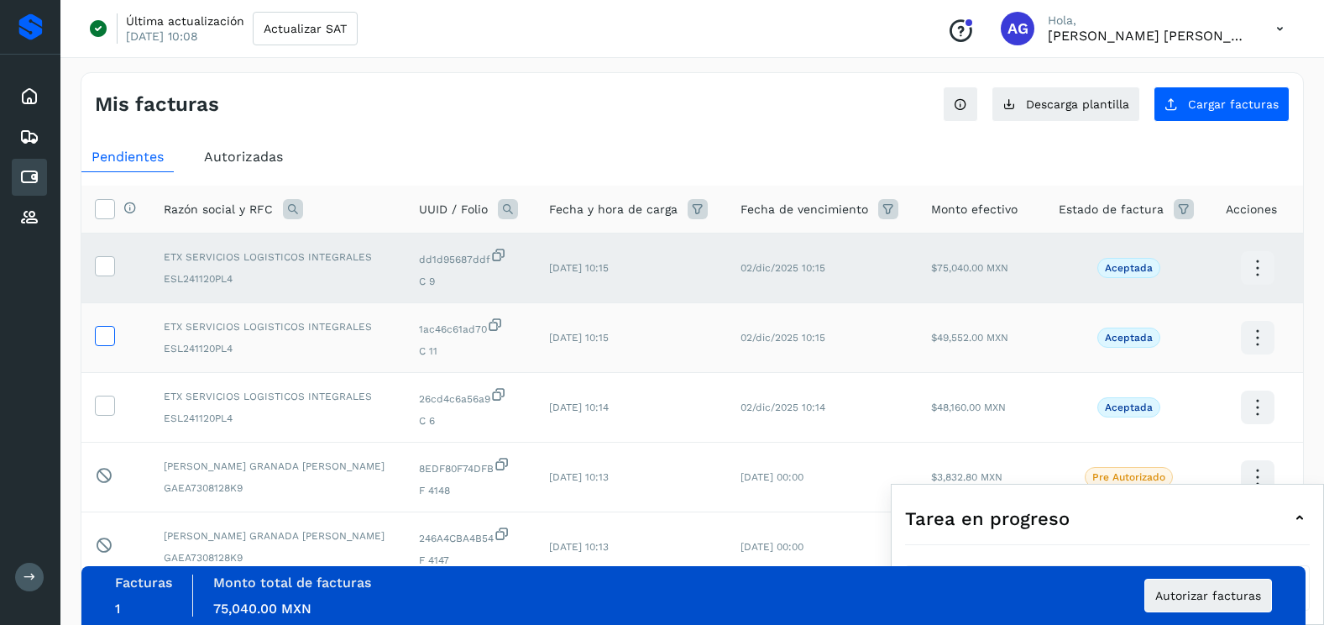
click at [109, 339] on icon at bounding box center [105, 335] width 18 height 18
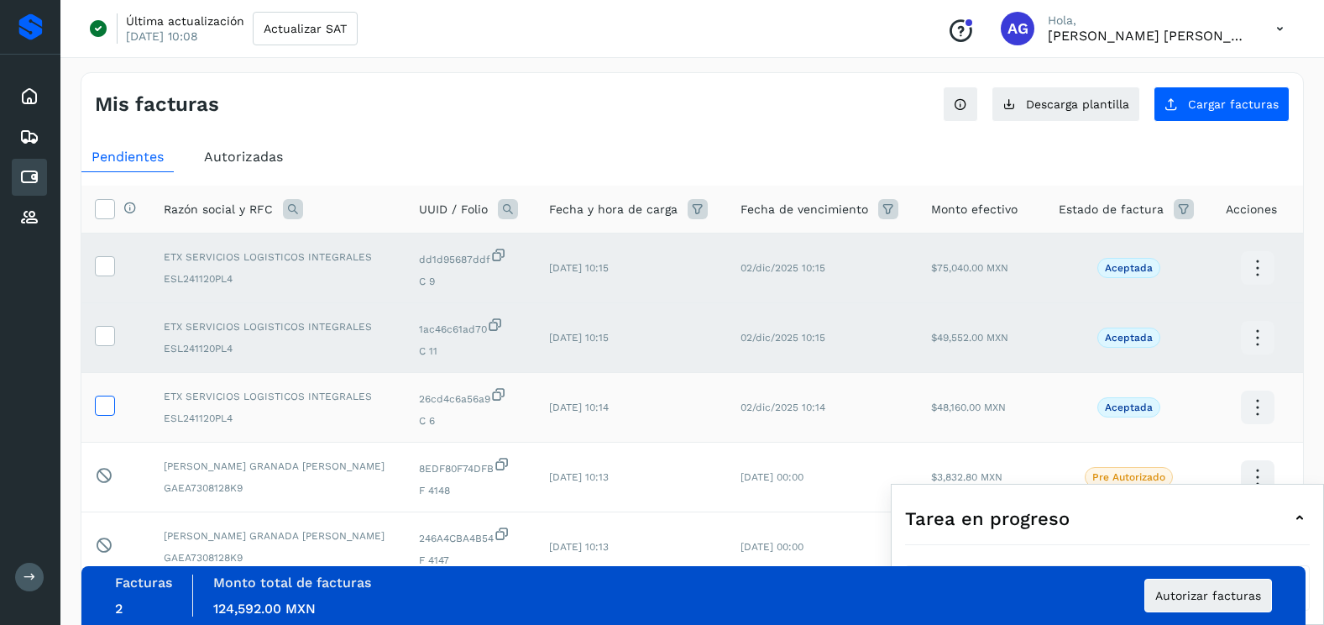
click at [112, 400] on icon at bounding box center [105, 404] width 18 height 18
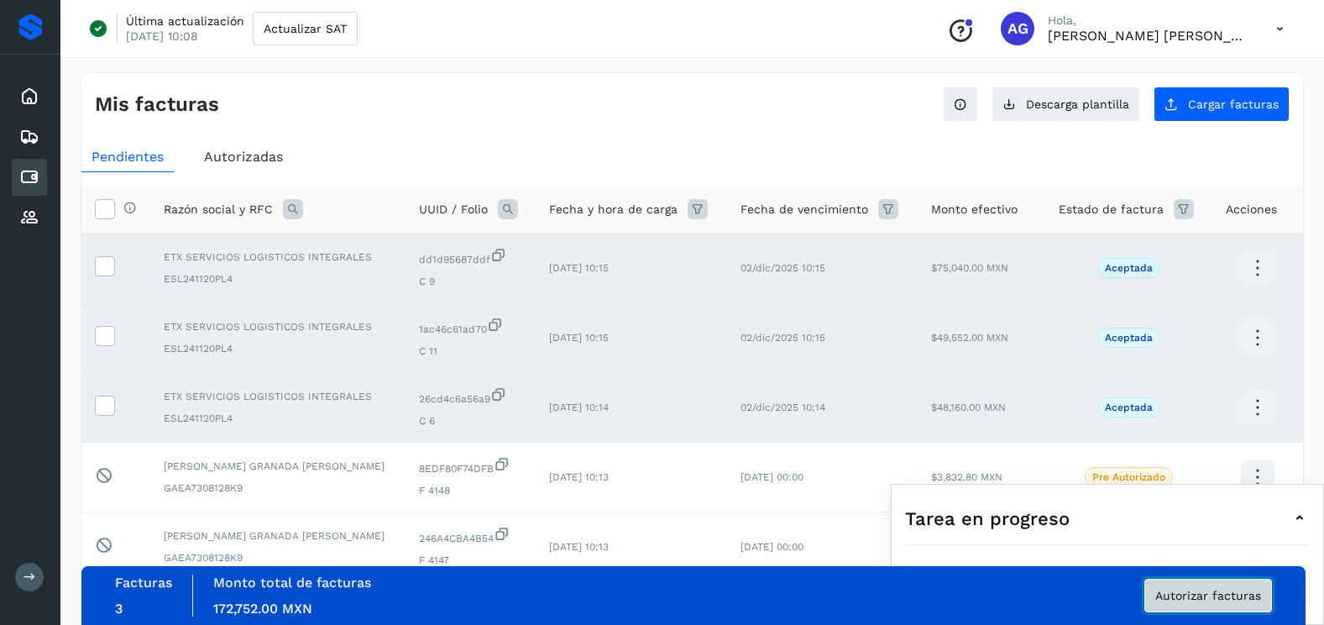
click at [1233, 609] on button "Autorizar facturas" at bounding box center [1208, 595] width 128 height 34
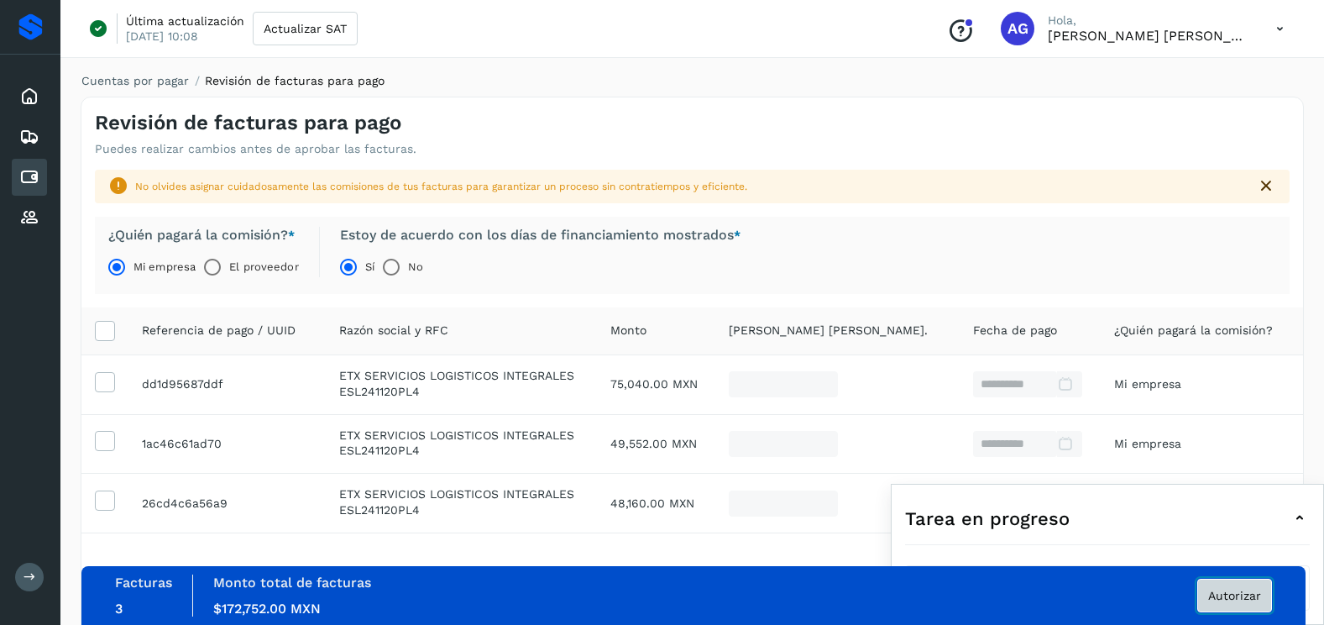
drag, startPoint x: 1207, startPoint y: 589, endPoint x: 1200, endPoint y: 595, distance: 9.6
click at [1200, 595] on button "Autorizar" at bounding box center [1234, 595] width 75 height 34
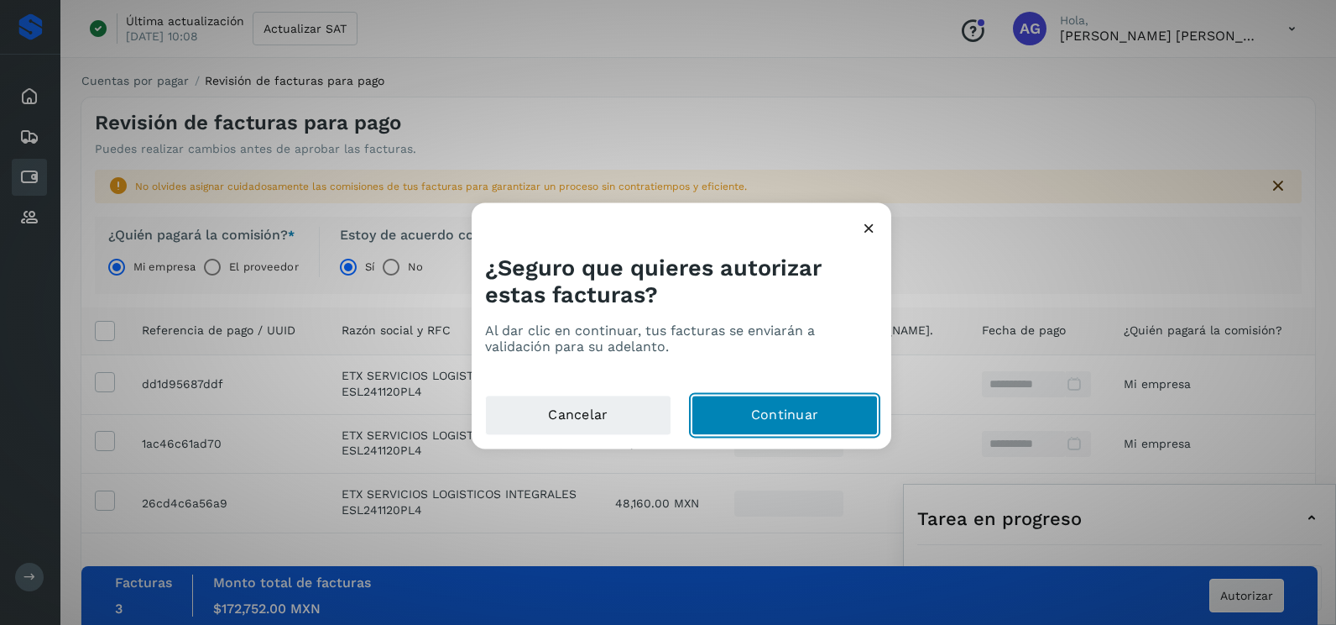
click at [816, 396] on button "Continuar" at bounding box center [785, 415] width 186 height 40
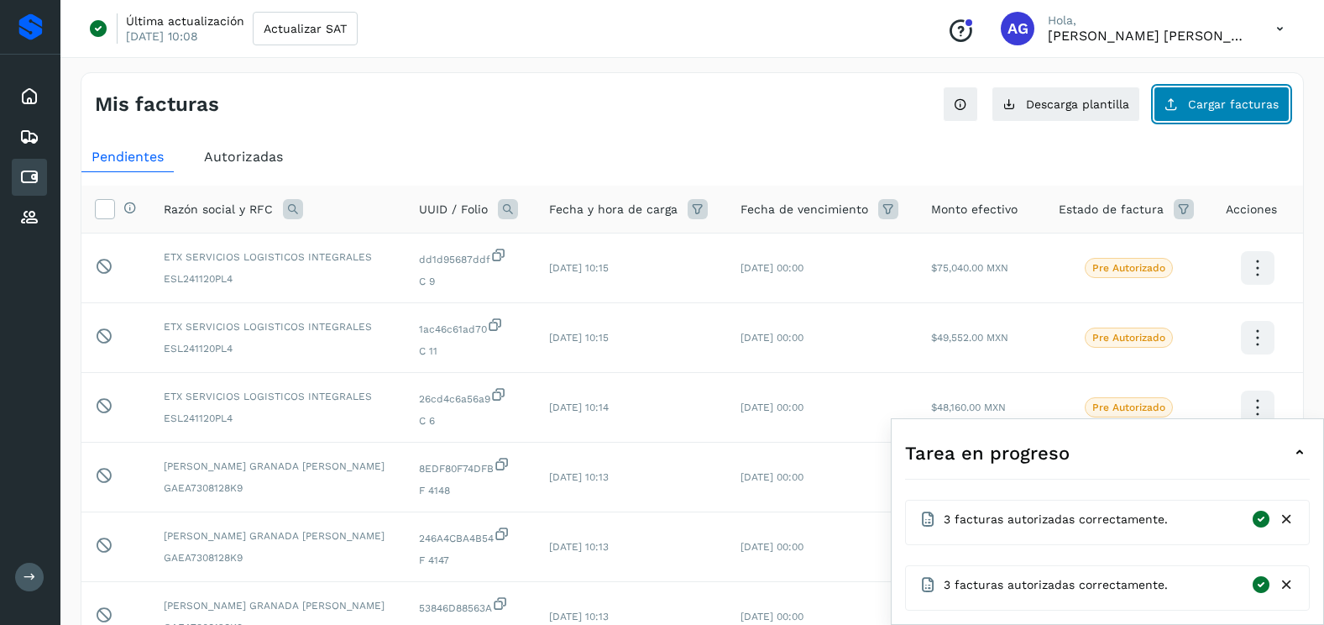
click at [1190, 110] on button "Cargar facturas" at bounding box center [1221, 103] width 136 height 35
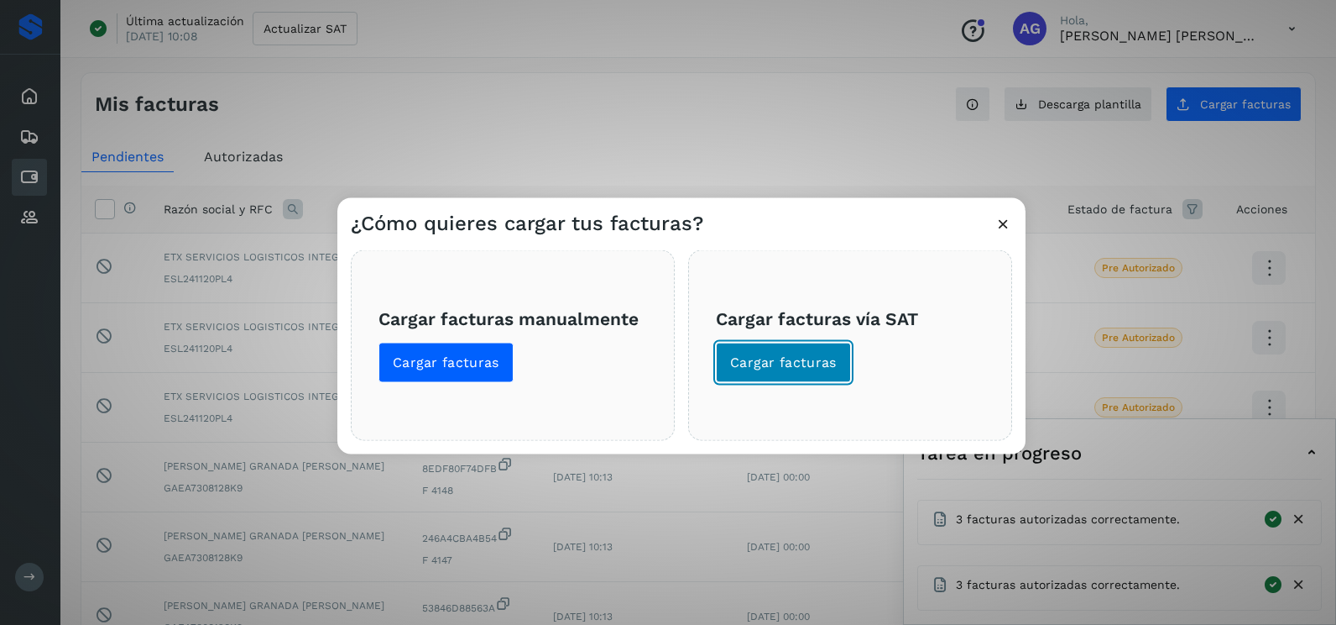
click at [791, 344] on button "Cargar facturas" at bounding box center [783, 363] width 135 height 40
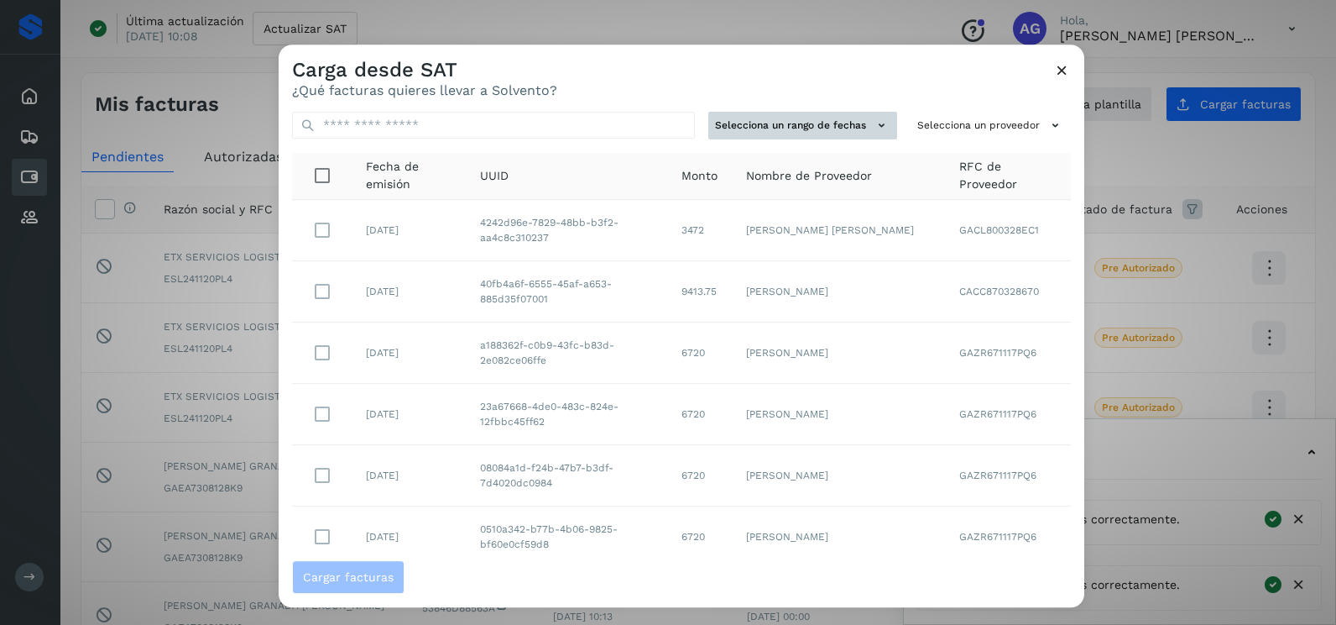
click at [822, 123] on button "Selecciona un rango de fechas" at bounding box center [803, 126] width 189 height 28
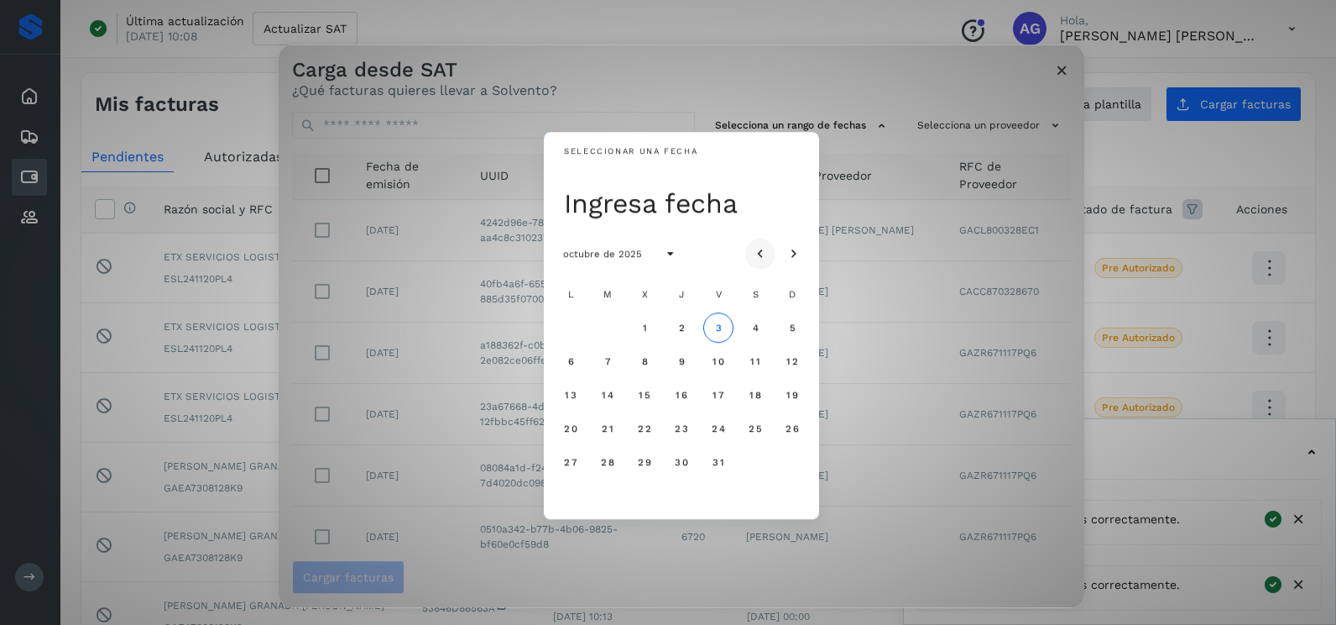
click at [765, 248] on icon "Mes anterior" at bounding box center [760, 254] width 17 height 17
click at [601, 466] on span "26" at bounding box center [607, 462] width 14 height 12
click at [646, 466] on span "27" at bounding box center [644, 462] width 14 height 12
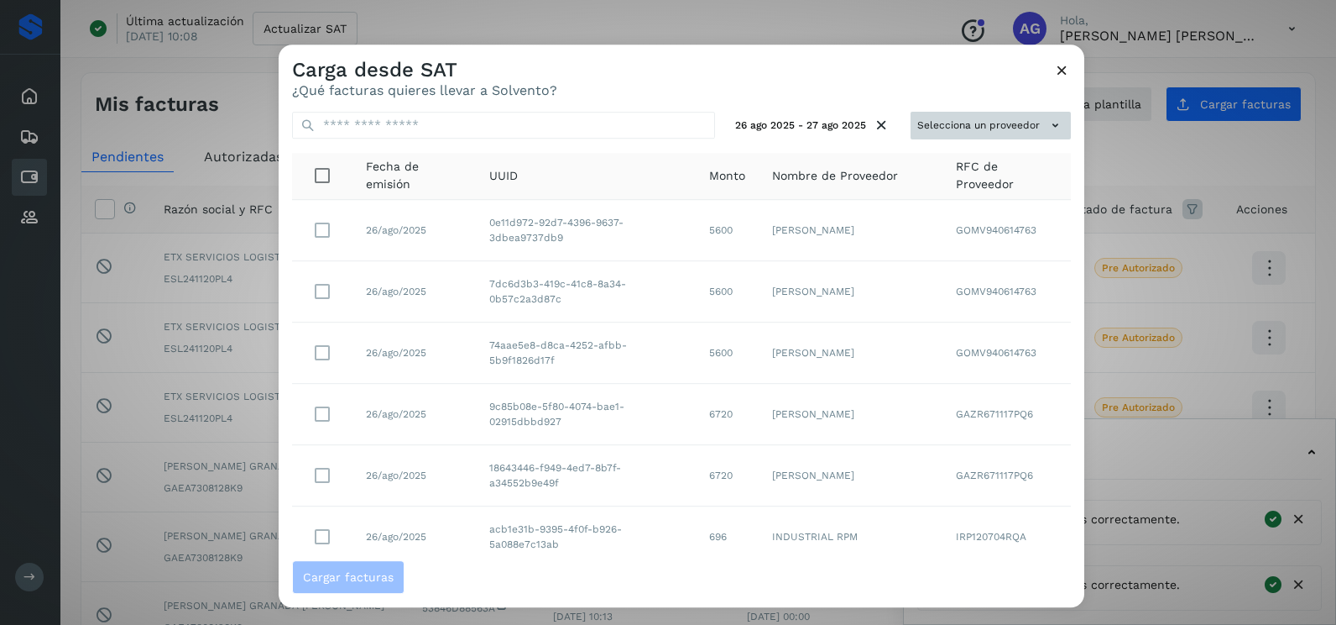
click at [968, 112] on button "Selecciona un proveedor" at bounding box center [991, 126] width 160 height 28
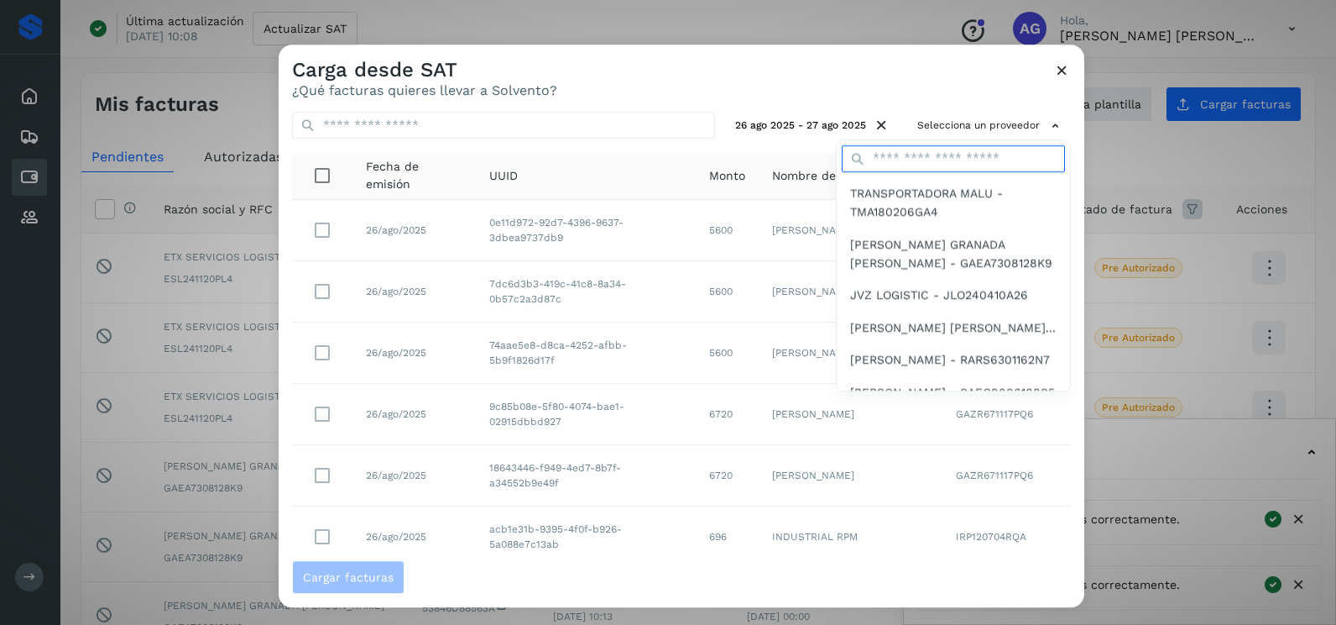
click at [892, 160] on input "text" at bounding box center [953, 158] width 223 height 27
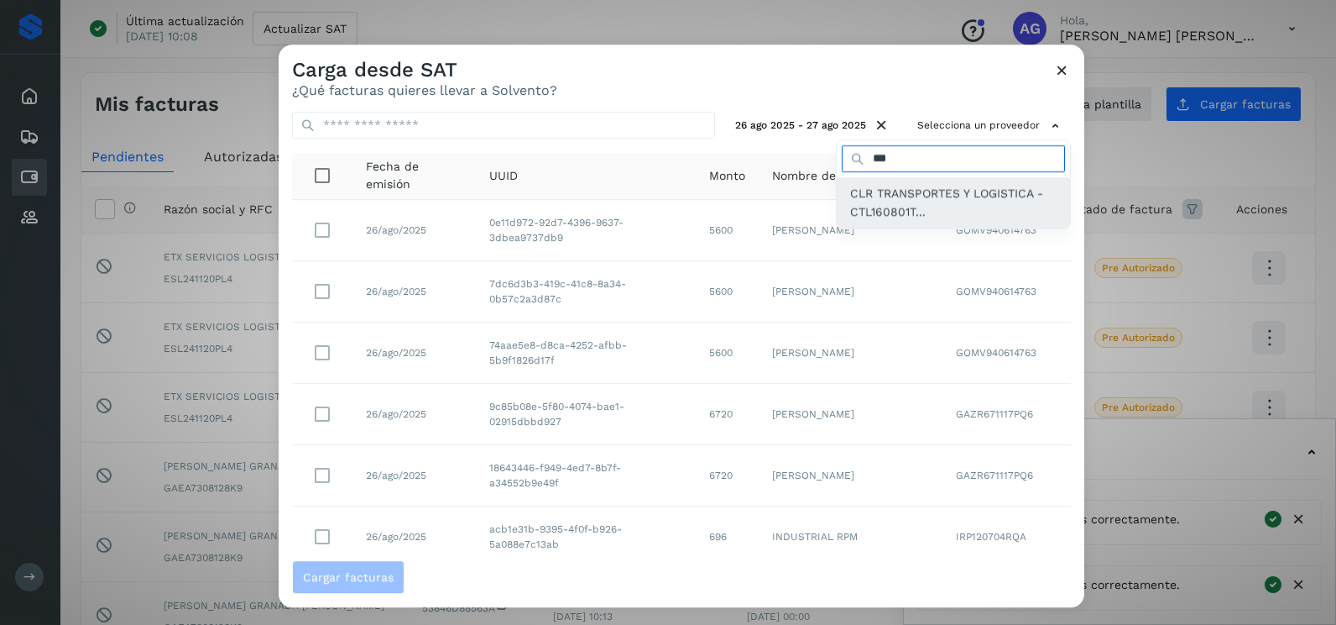
type input "***"
click at [904, 193] on span "CLR TRANSPORTES Y LOGISTICA - CTL160801T..." at bounding box center [953, 203] width 207 height 38
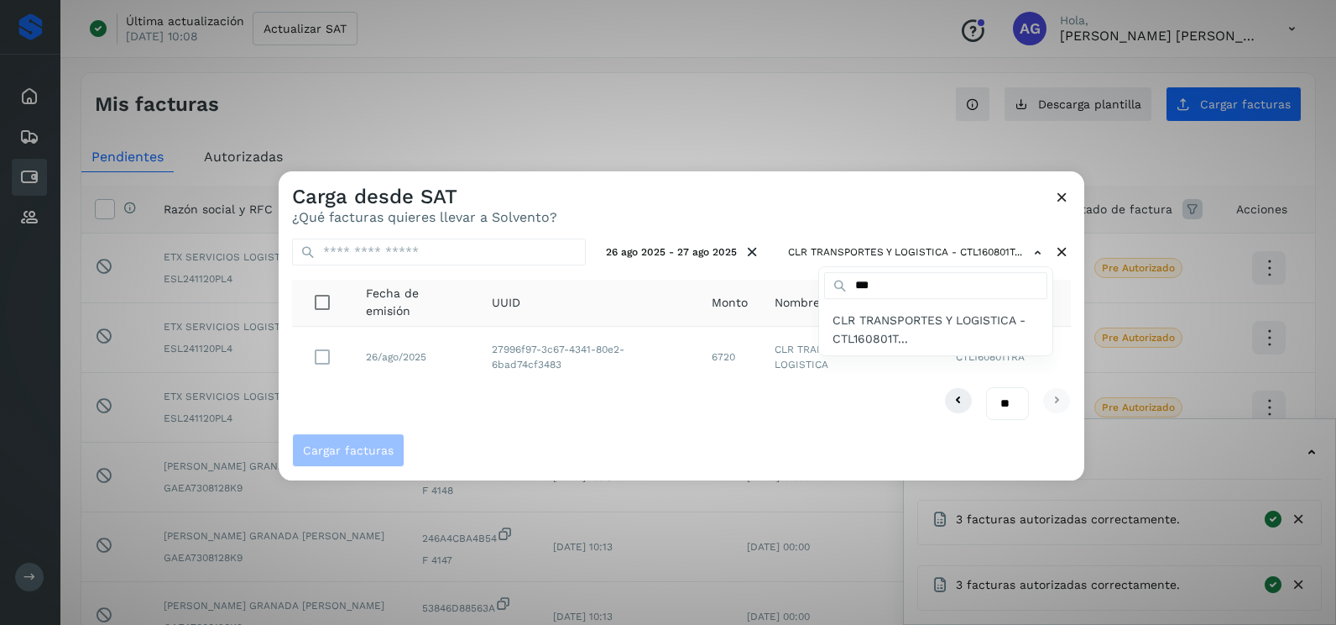
click at [316, 353] on div at bounding box center [947, 483] width 1336 height 625
click at [321, 357] on div at bounding box center [947, 483] width 1336 height 625
click at [323, 360] on div at bounding box center [947, 483] width 1336 height 625
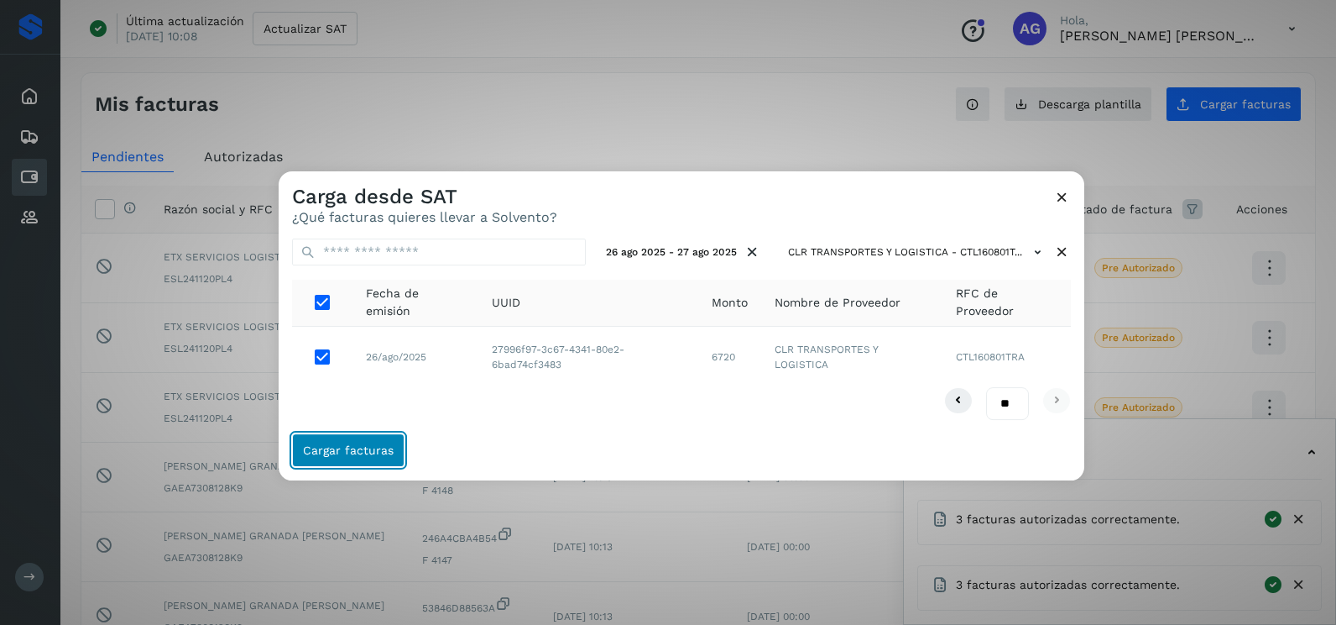
click at [340, 452] on span "Cargar facturas" at bounding box center [348, 450] width 91 height 12
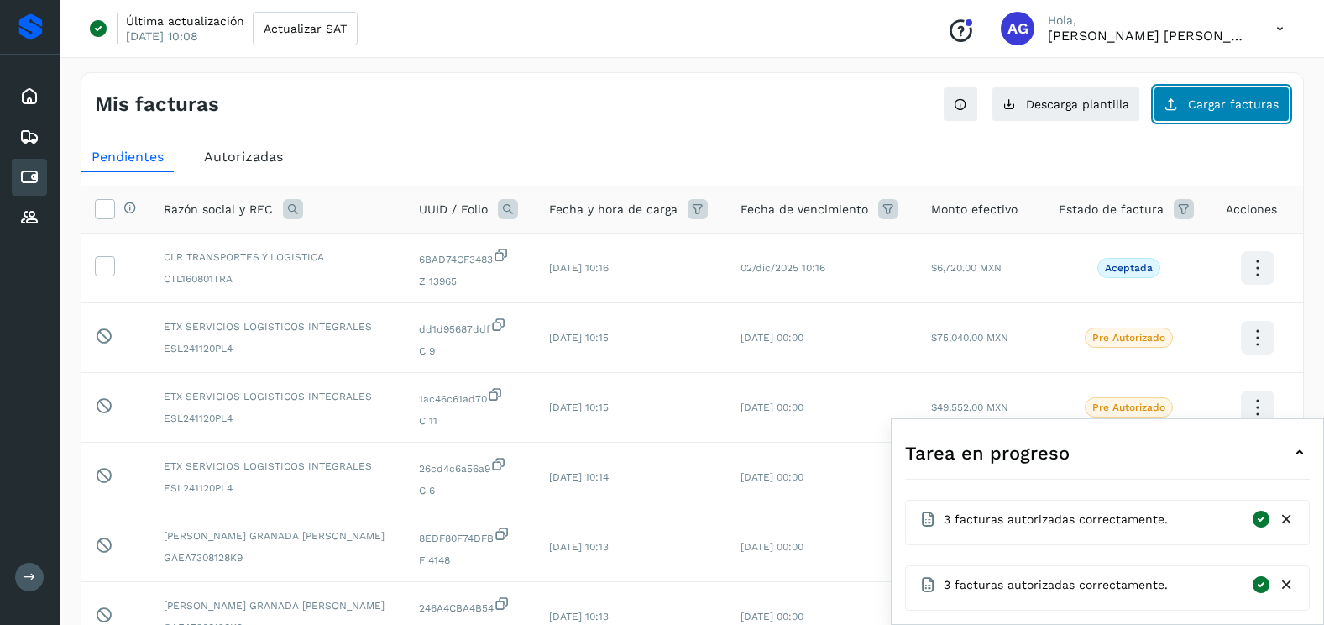
click at [1212, 104] on span "Cargar facturas" at bounding box center [1233, 104] width 91 height 12
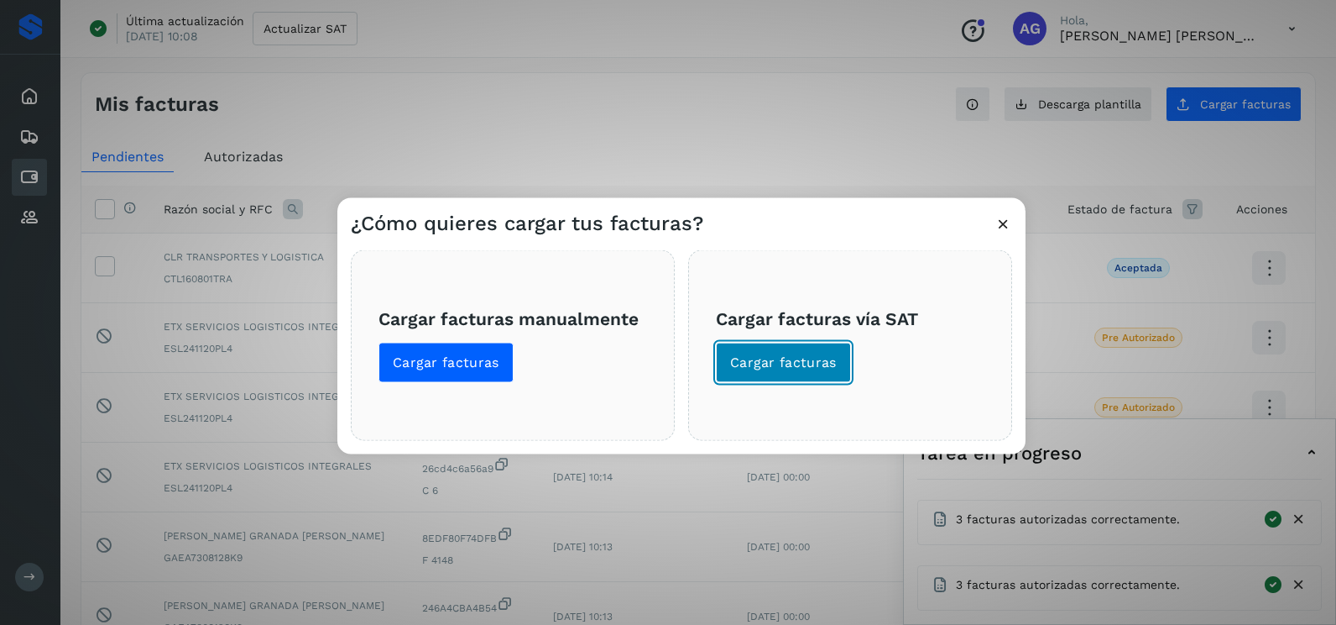
click at [767, 355] on span "Cargar facturas" at bounding box center [783, 362] width 107 height 18
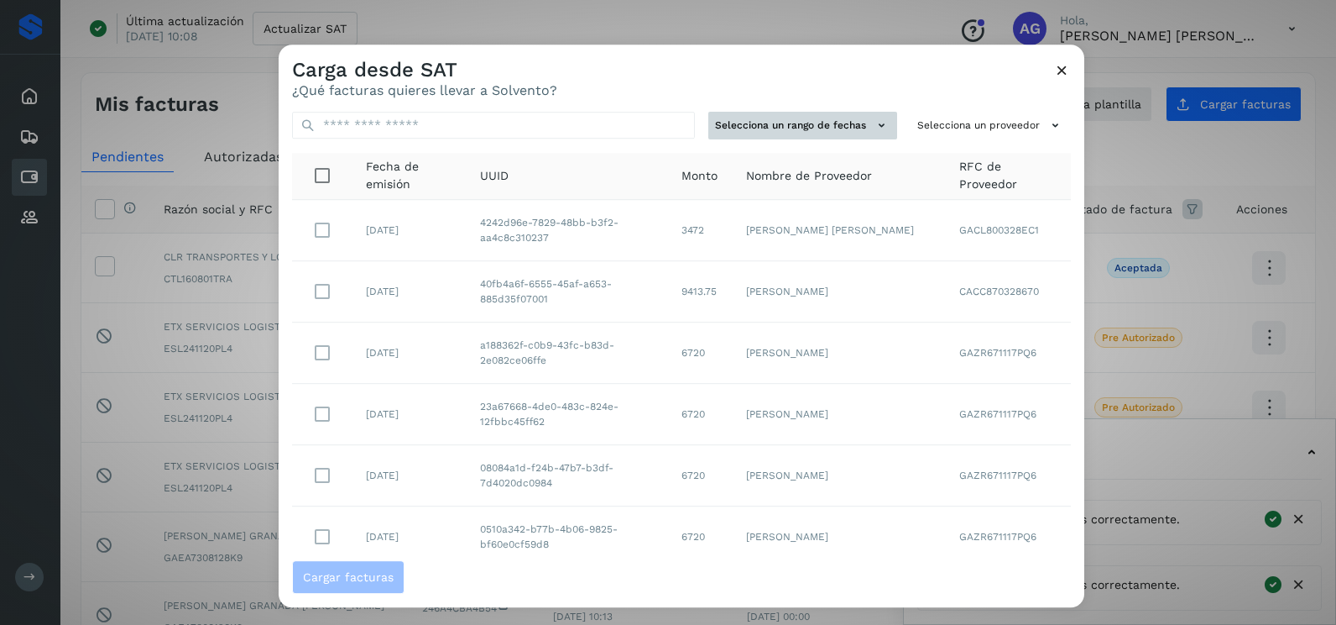
click at [798, 128] on button "Selecciona un rango de fechas" at bounding box center [803, 126] width 189 height 28
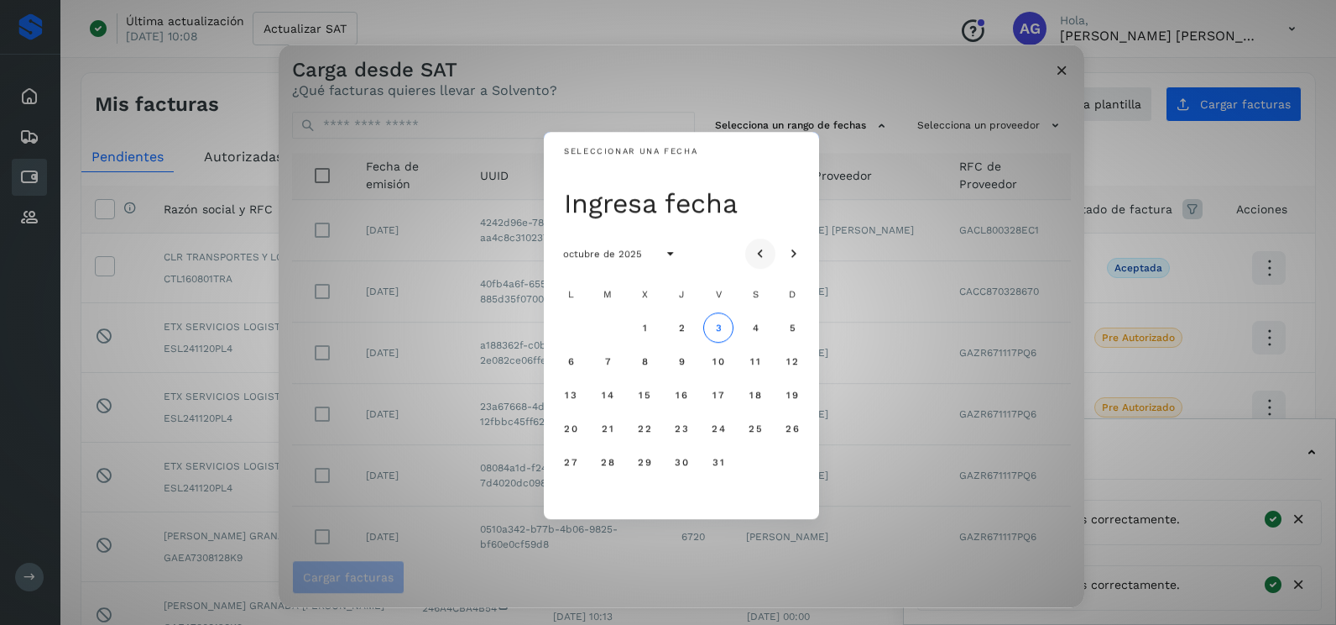
click at [755, 254] on icon "Mes anterior" at bounding box center [760, 254] width 17 height 17
click at [711, 460] on span "29" at bounding box center [718, 462] width 14 height 12
click at [750, 460] on span "30" at bounding box center [755, 462] width 14 height 12
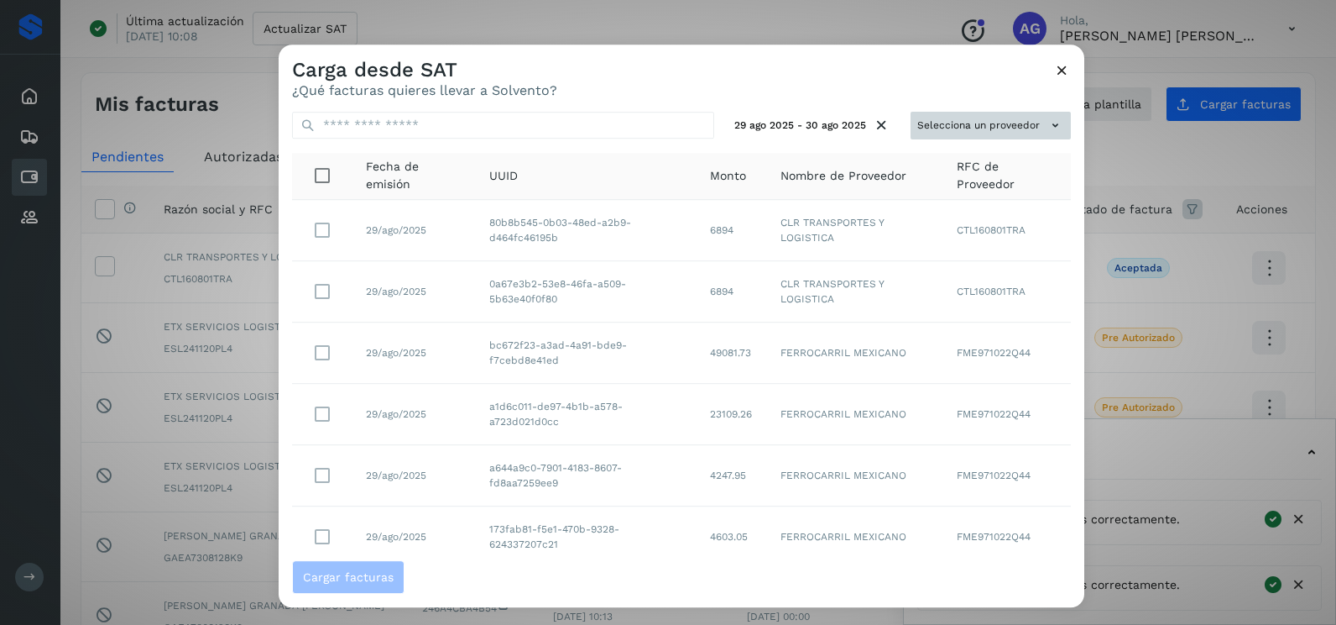
click at [960, 123] on button "Selecciona un proveedor" at bounding box center [991, 126] width 160 height 28
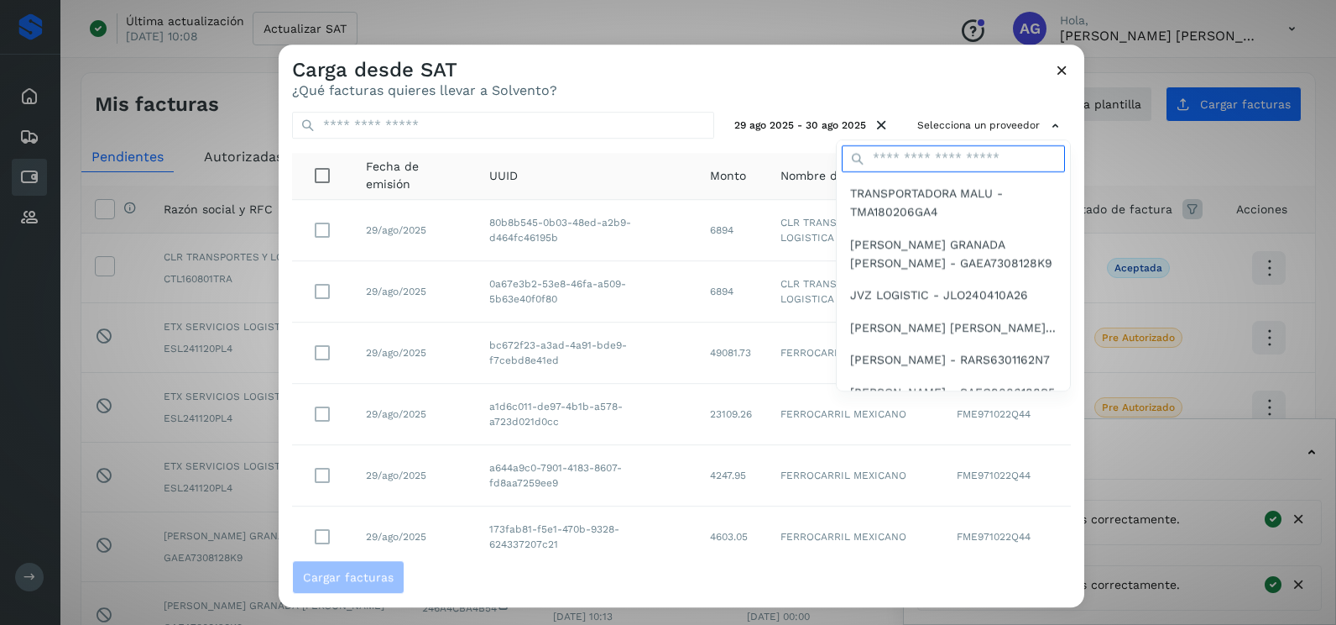
click at [914, 158] on input "text" at bounding box center [953, 158] width 223 height 27
type input "***"
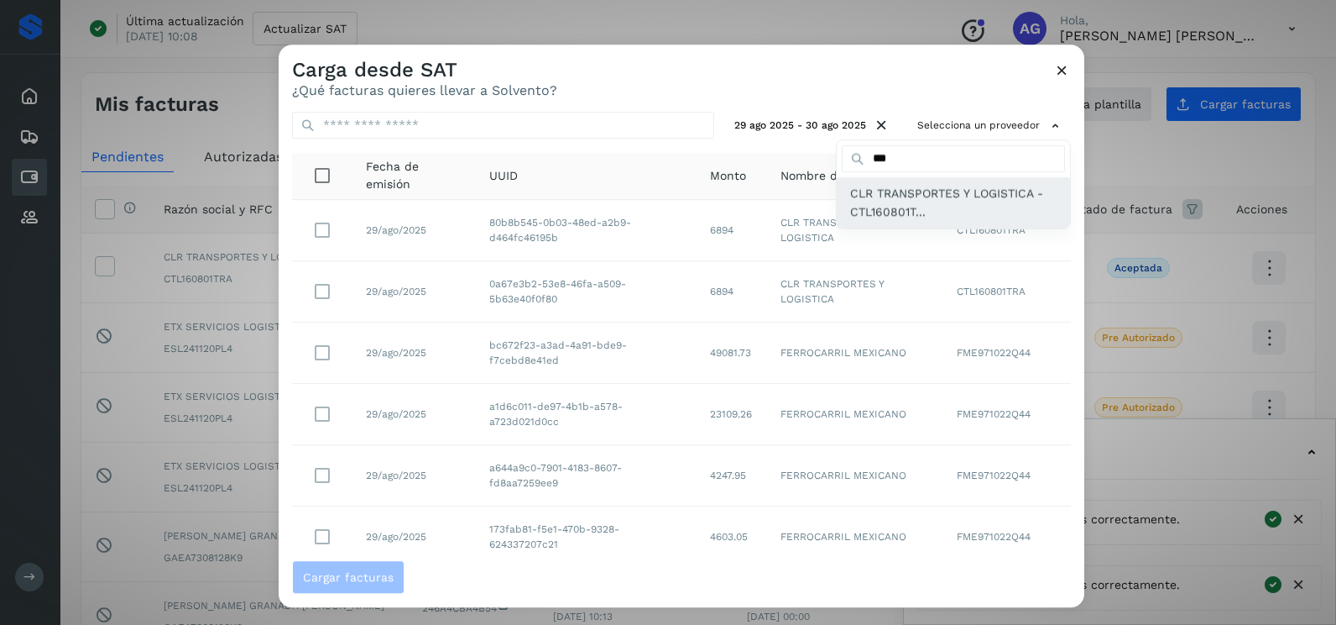
click at [945, 195] on span "CLR TRANSPORTES Y LOGISTICA - CTL160801T..." at bounding box center [953, 203] width 207 height 38
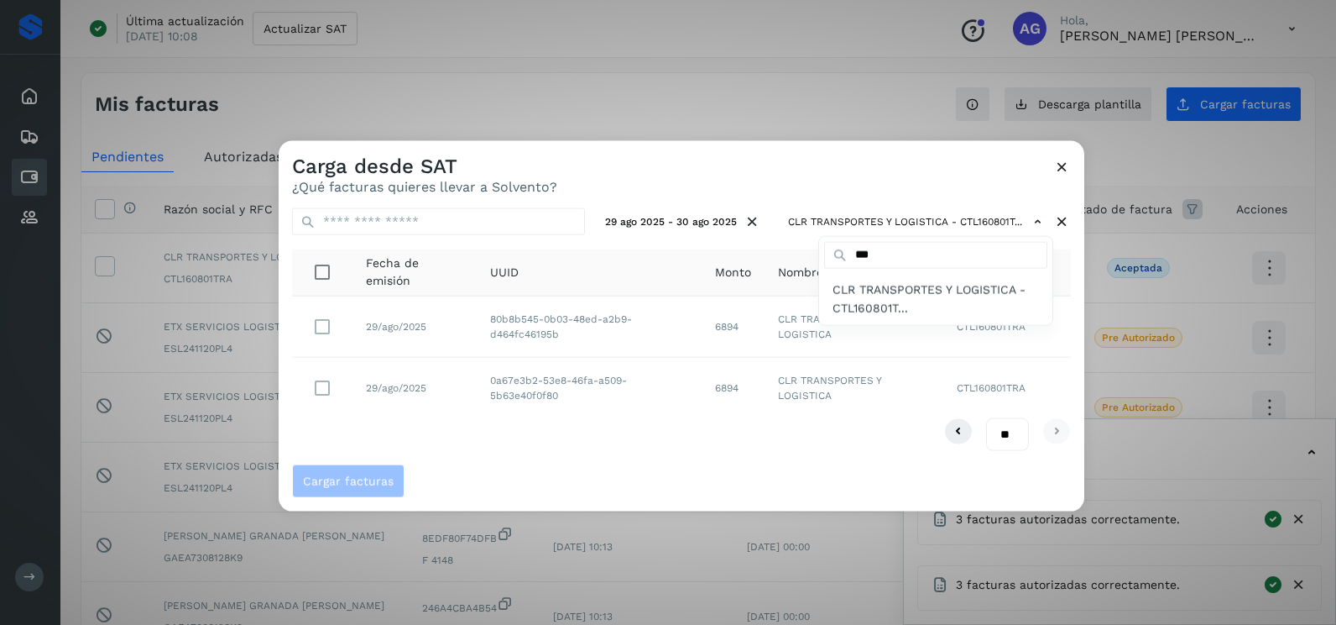
click at [315, 385] on div at bounding box center [947, 453] width 1336 height 625
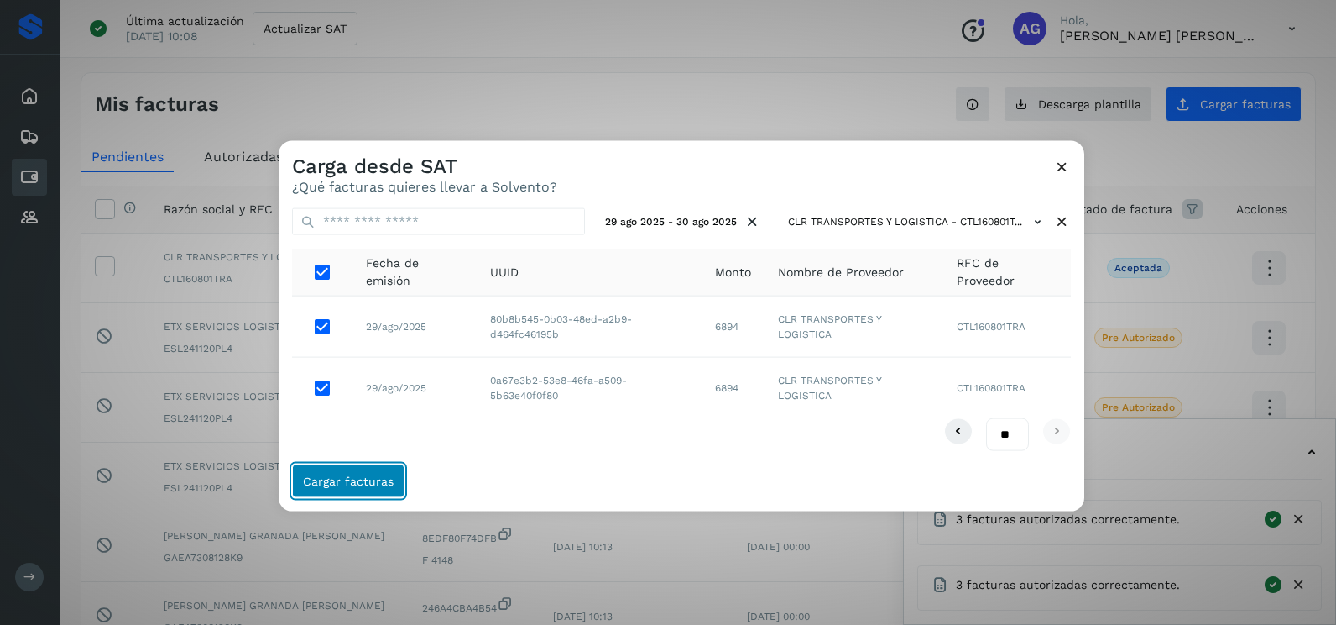
click at [394, 477] on button "Cargar facturas" at bounding box center [348, 480] width 112 height 34
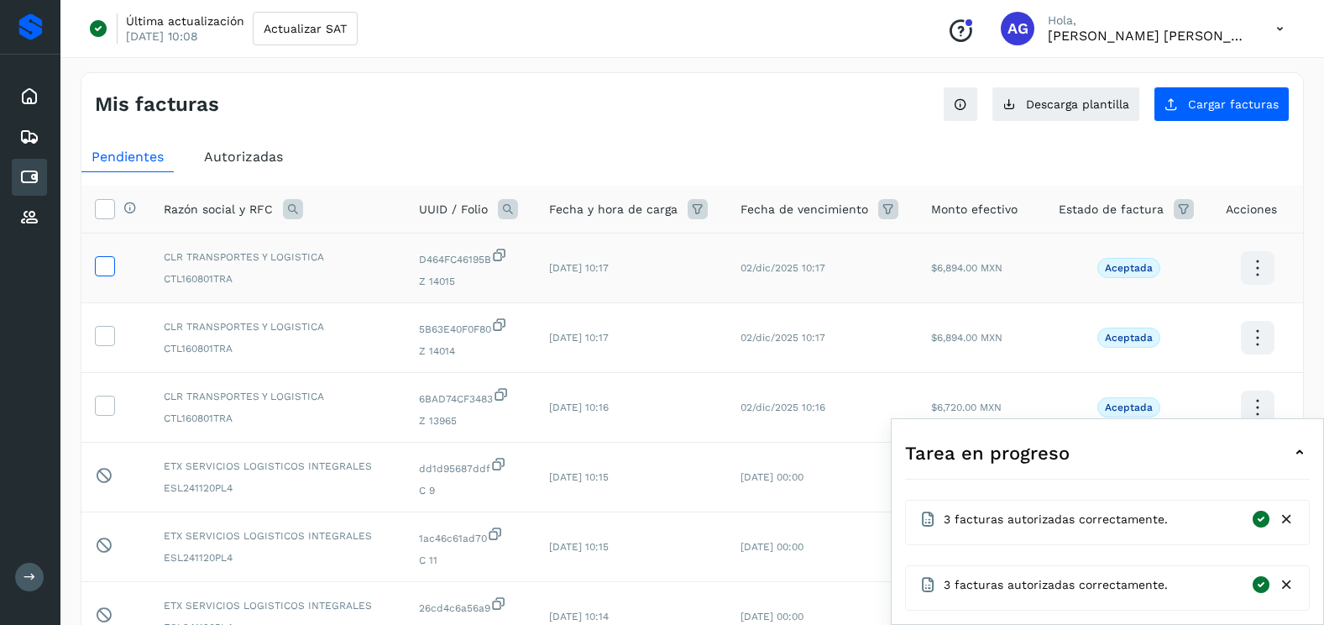
click at [112, 270] on icon at bounding box center [105, 265] width 18 height 18
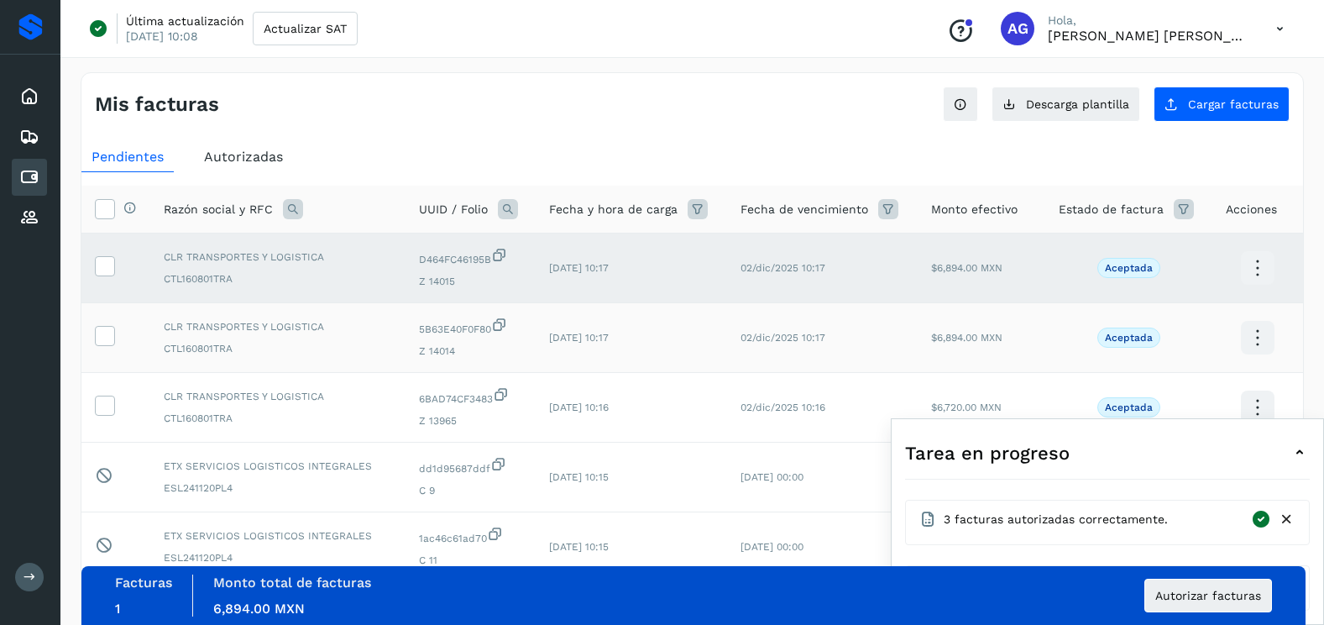
click at [103, 348] on td at bounding box center [115, 338] width 69 height 70
click at [104, 340] on icon at bounding box center [105, 335] width 18 height 18
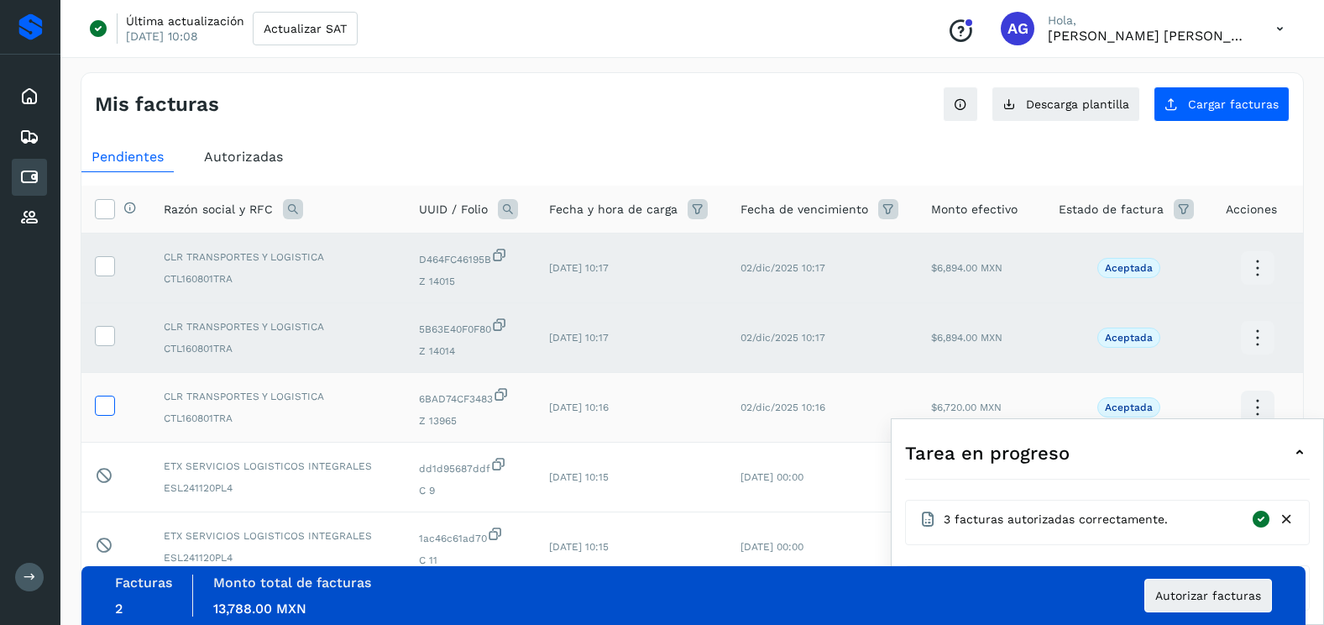
click at [112, 408] on icon at bounding box center [105, 404] width 18 height 18
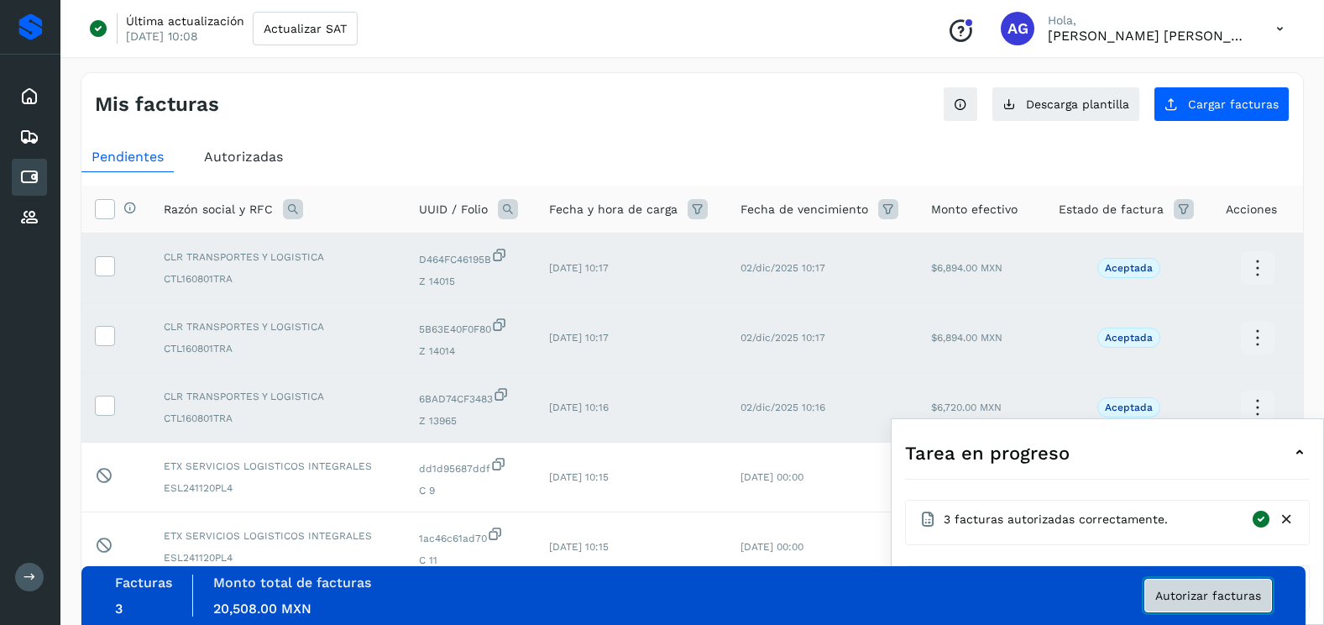
click at [1171, 594] on span "Autorizar facturas" at bounding box center [1208, 595] width 106 height 12
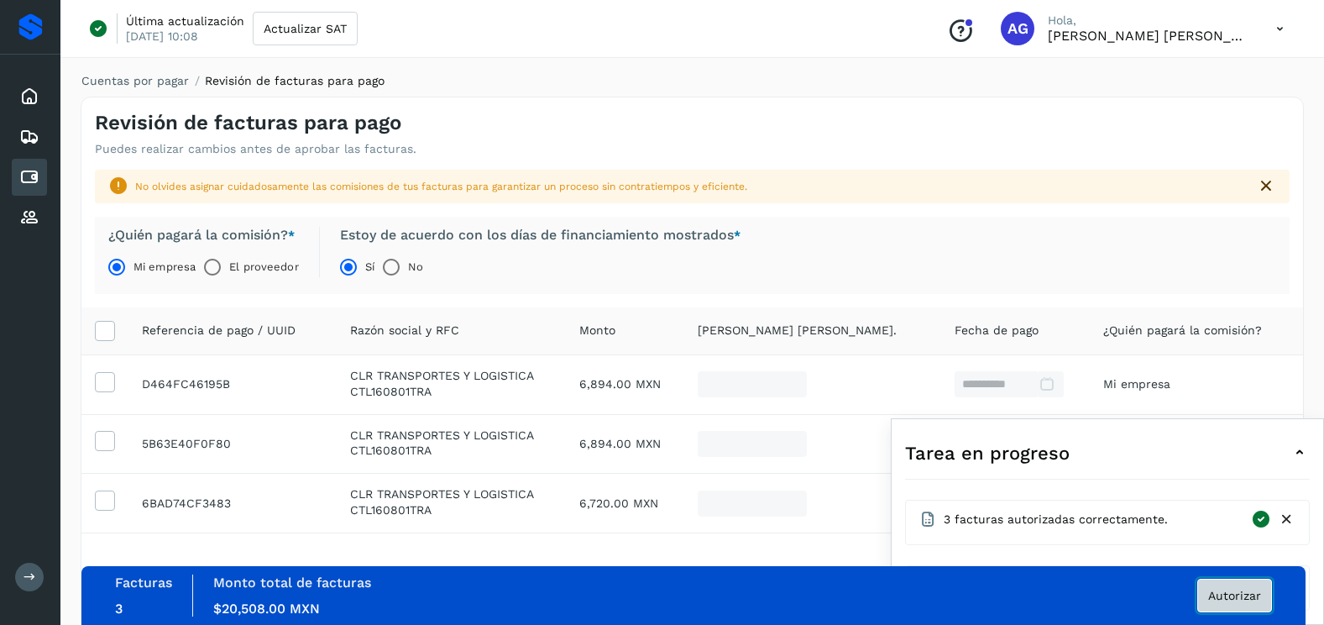
click at [1248, 595] on span "Autorizar" at bounding box center [1234, 595] width 53 height 12
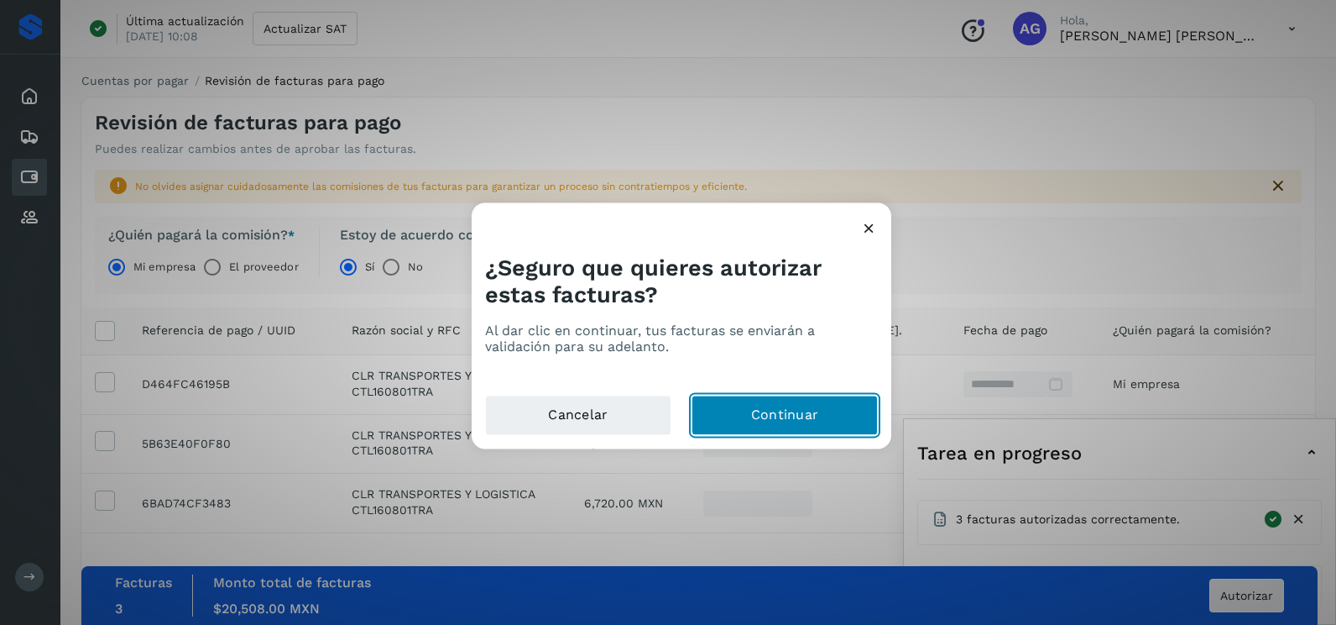
click at [831, 407] on button "Continuar" at bounding box center [785, 415] width 186 height 40
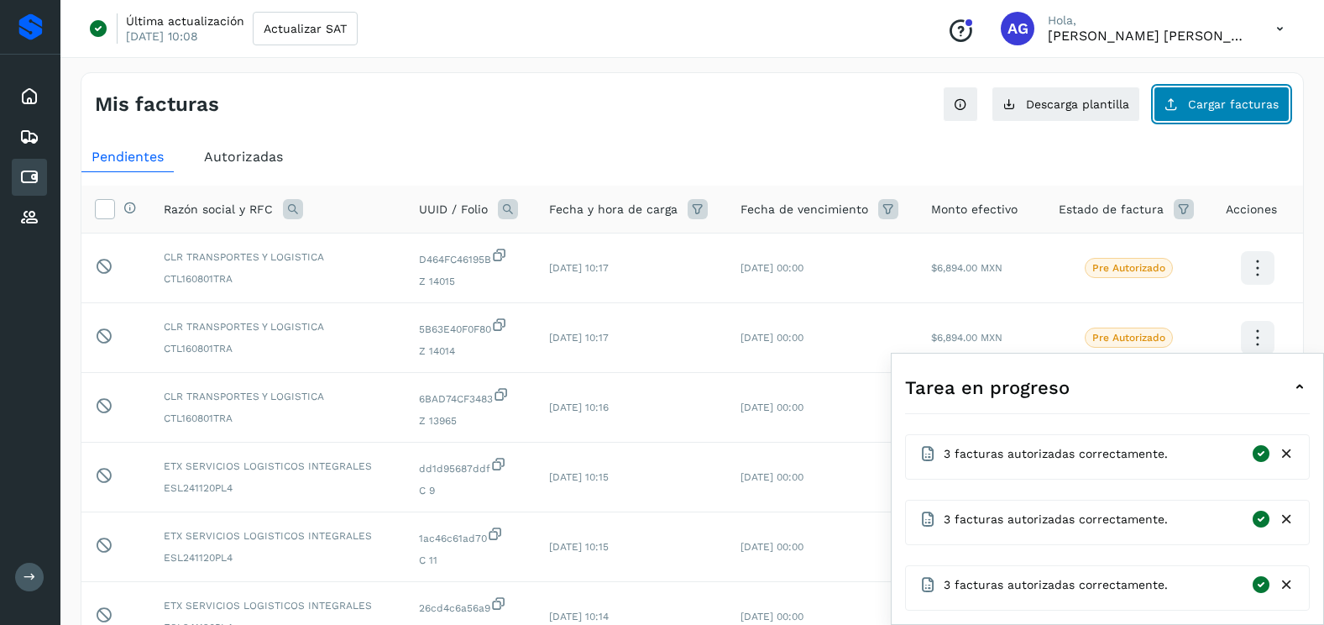
click at [1191, 98] on span "Cargar facturas" at bounding box center [1233, 104] width 91 height 12
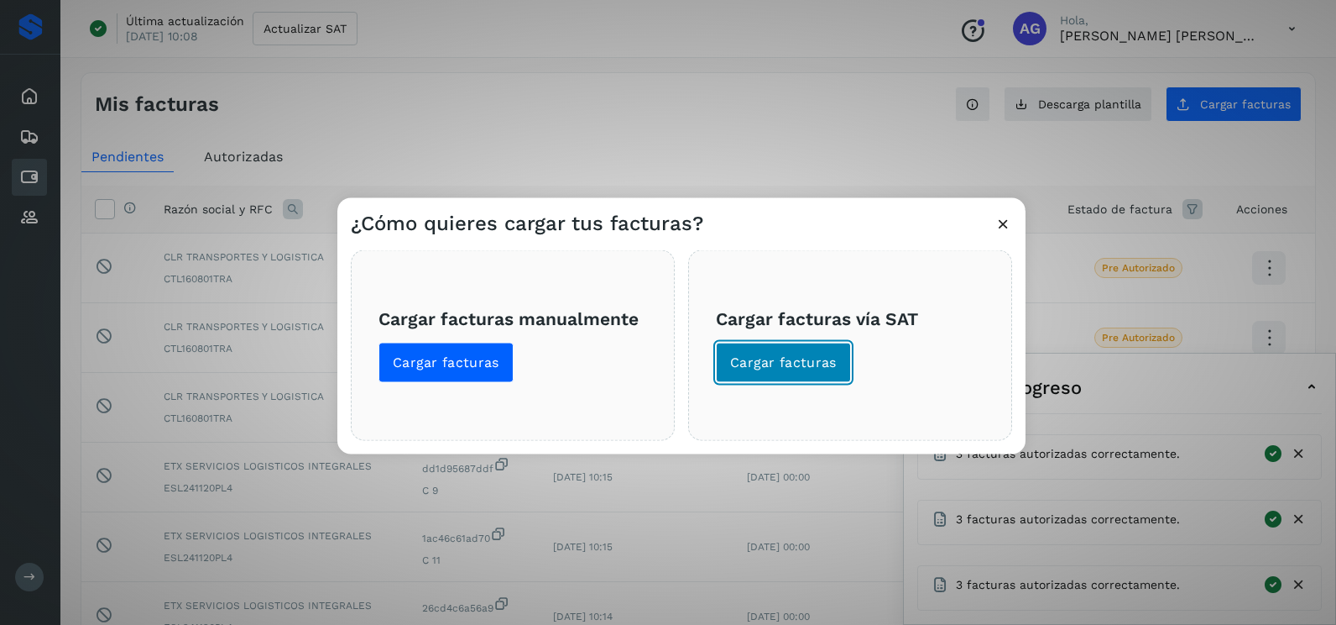
click at [820, 357] on span "Cargar facturas" at bounding box center [783, 362] width 107 height 18
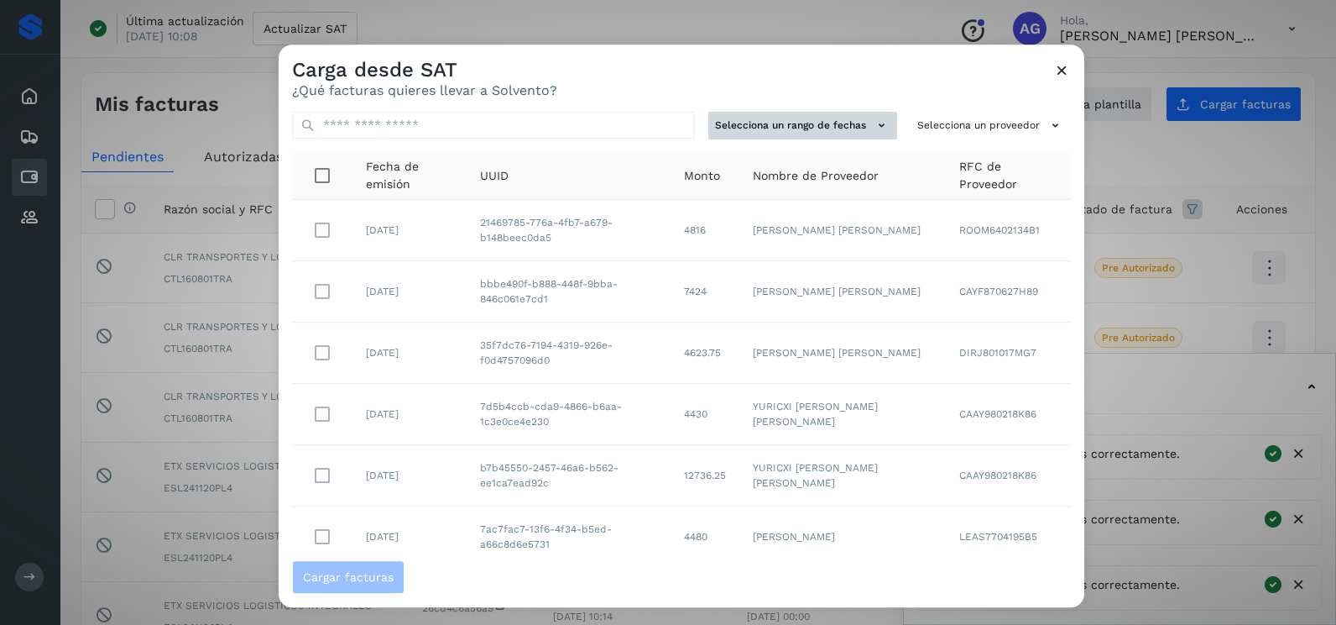
click at [845, 126] on button "Selecciona un rango de fechas" at bounding box center [803, 126] width 189 height 28
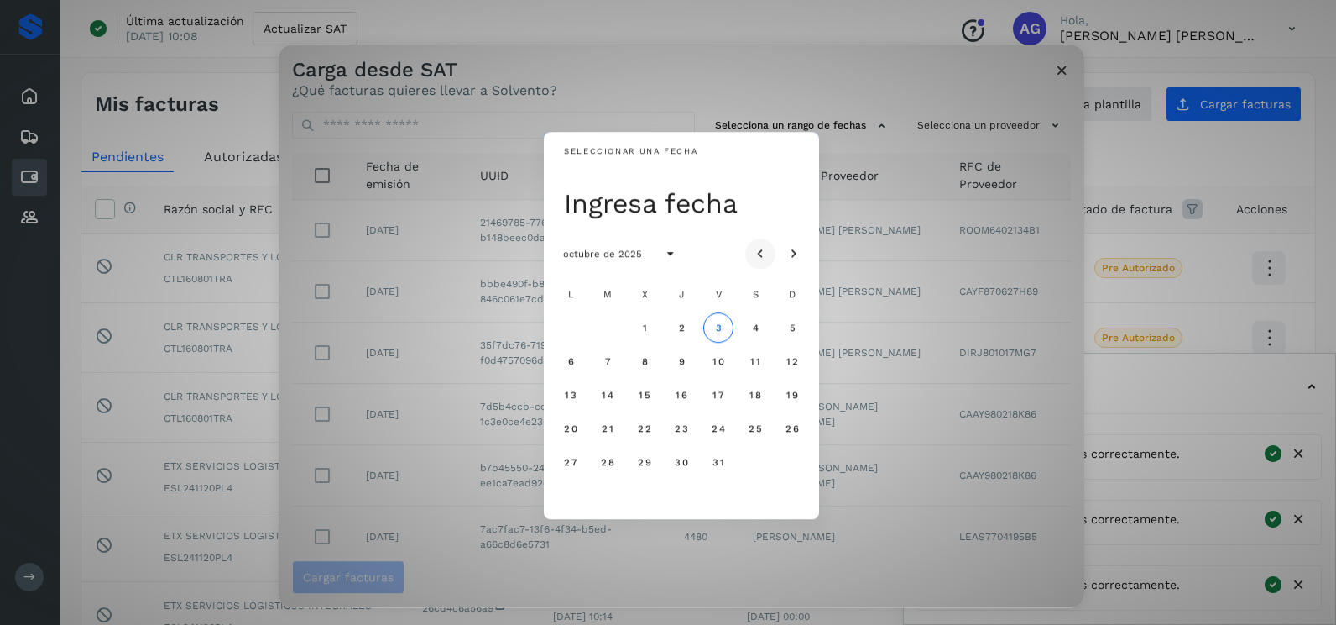
click at [758, 257] on icon "Mes anterior" at bounding box center [760, 254] width 17 height 17
click at [606, 328] on span "2" at bounding box center [608, 328] width 8 height 12
click at [647, 323] on span "3" at bounding box center [645, 328] width 8 height 12
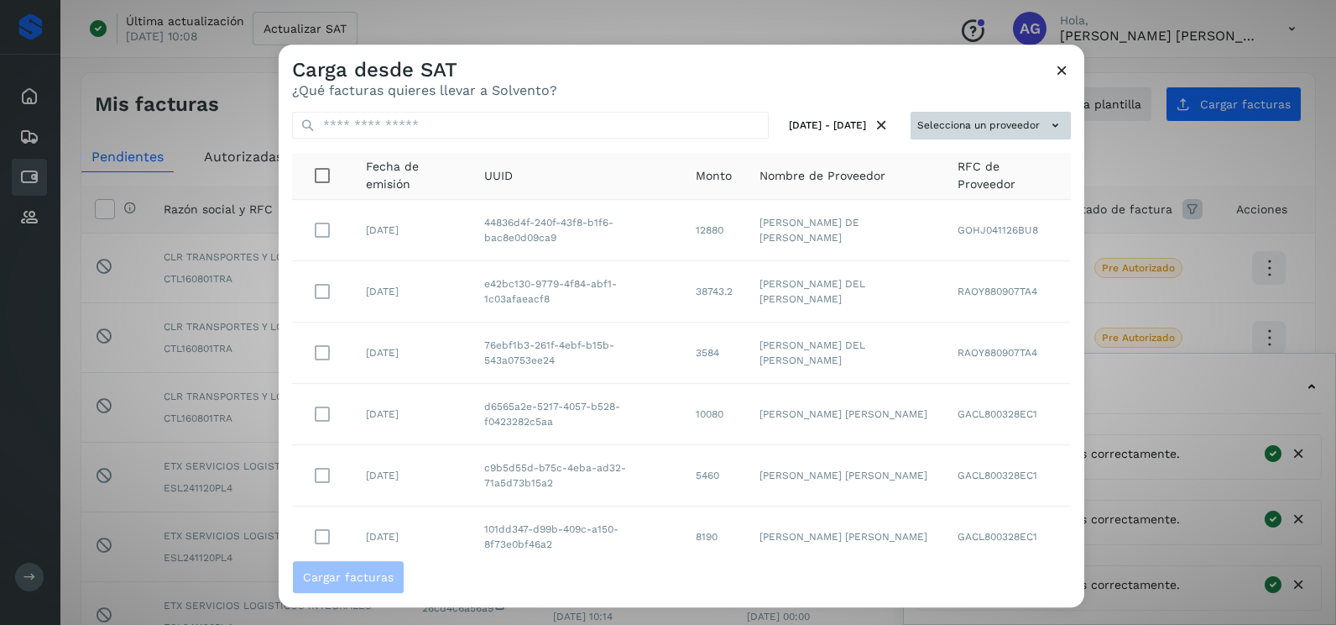
click at [969, 118] on button "Selecciona un proveedor" at bounding box center [991, 126] width 160 height 28
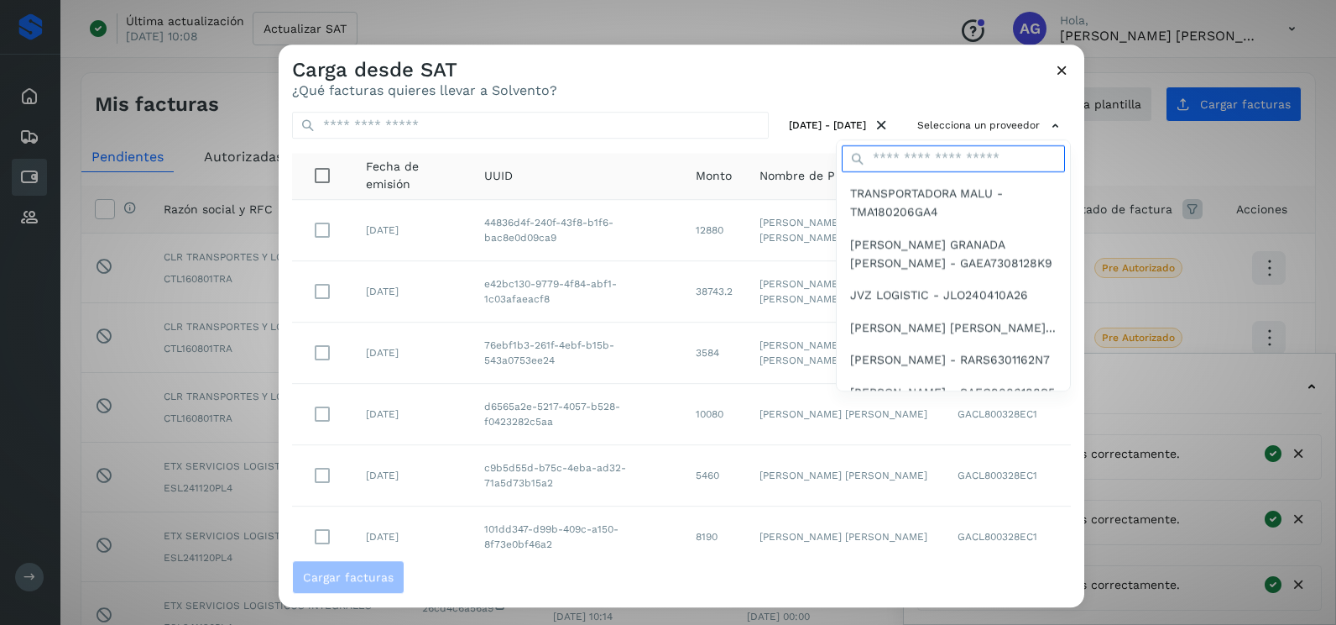
click at [943, 149] on input "text" at bounding box center [953, 158] width 223 height 27
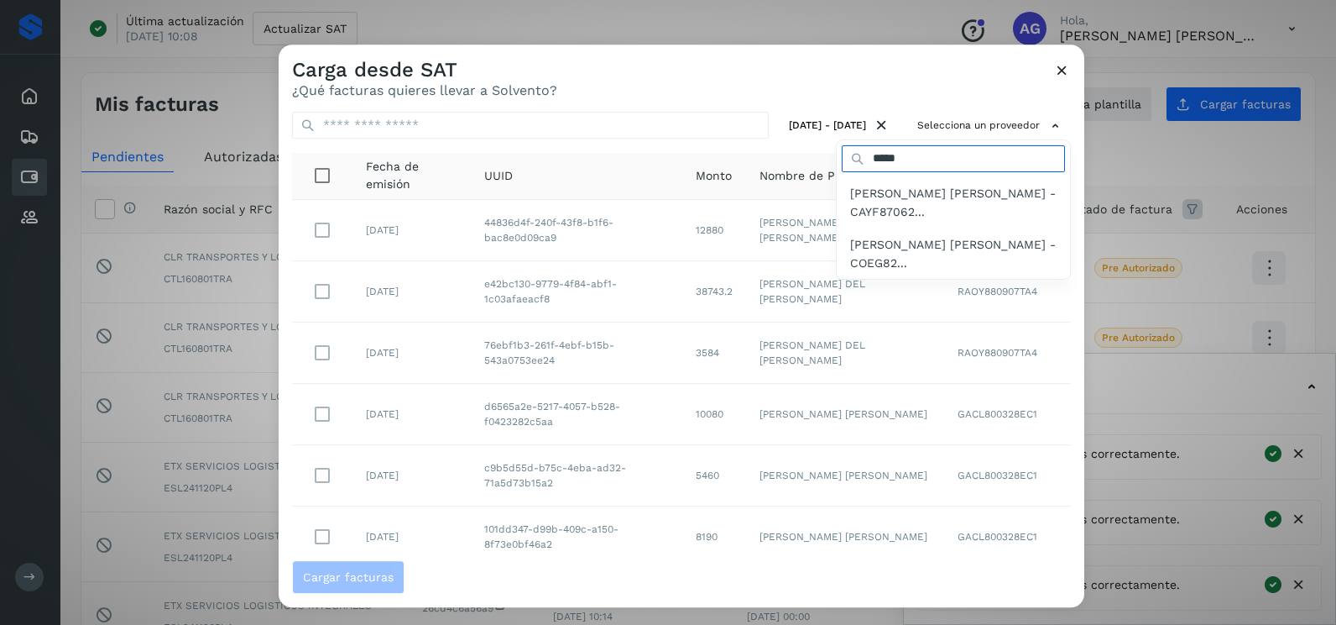
type input "*******"
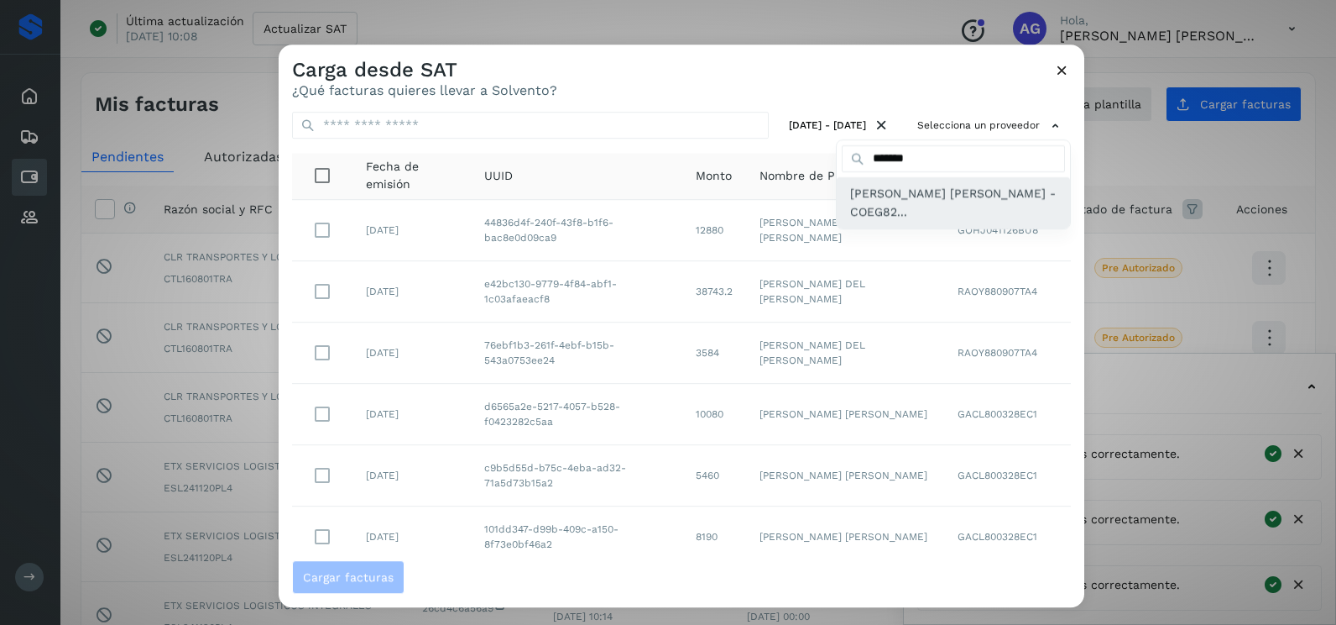
click at [939, 217] on span "[PERSON_NAME] [PERSON_NAME] - COEG82..." at bounding box center [953, 203] width 207 height 38
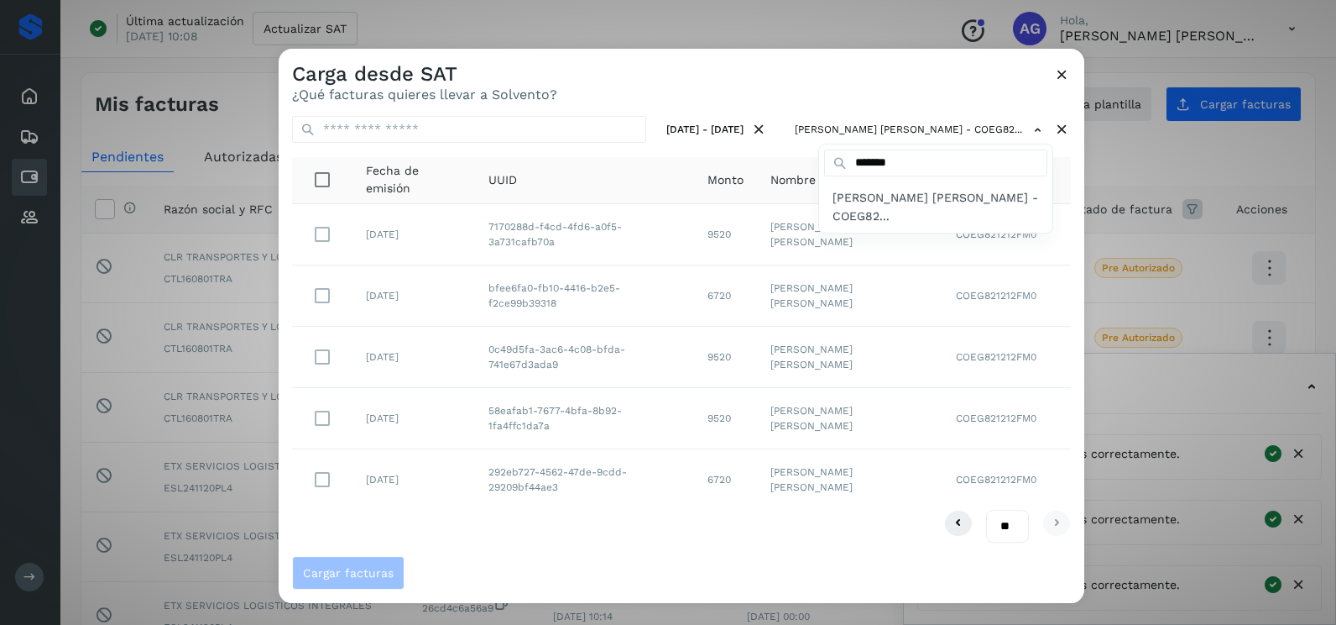
click at [847, 104] on div at bounding box center [947, 361] width 1336 height 625
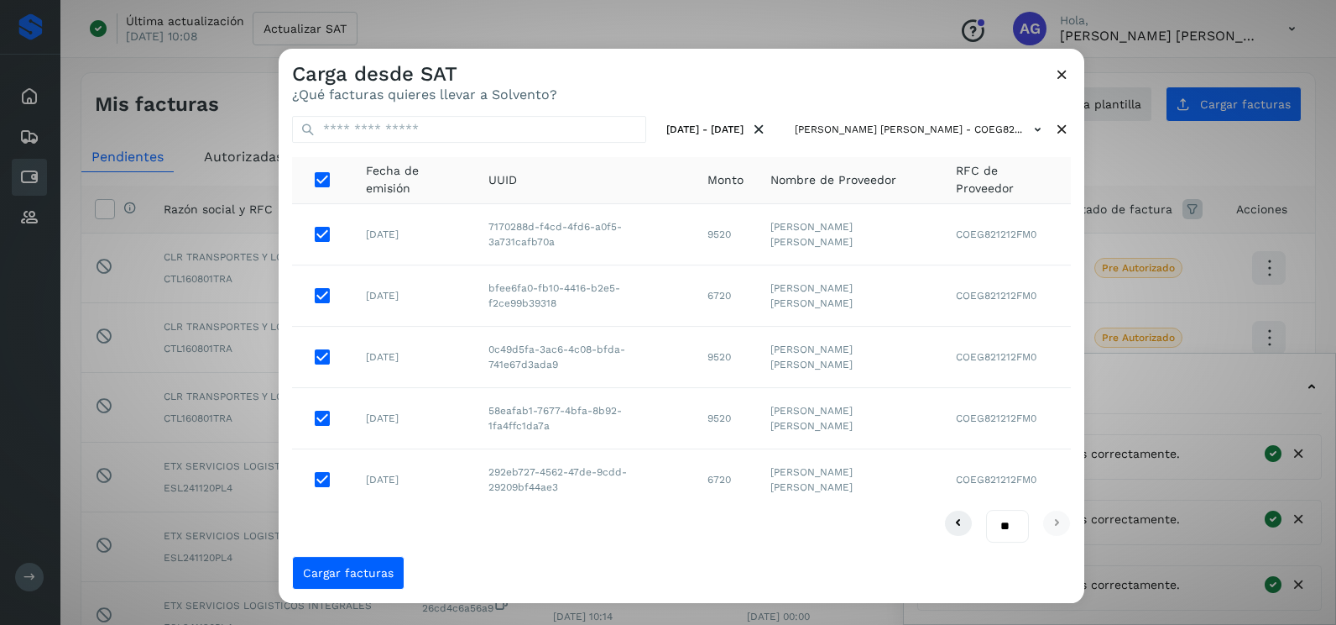
click at [383, 590] on div "Cargar facturas" at bounding box center [682, 579] width 806 height 47
click at [392, 585] on button "Cargar facturas" at bounding box center [348, 573] width 112 height 34
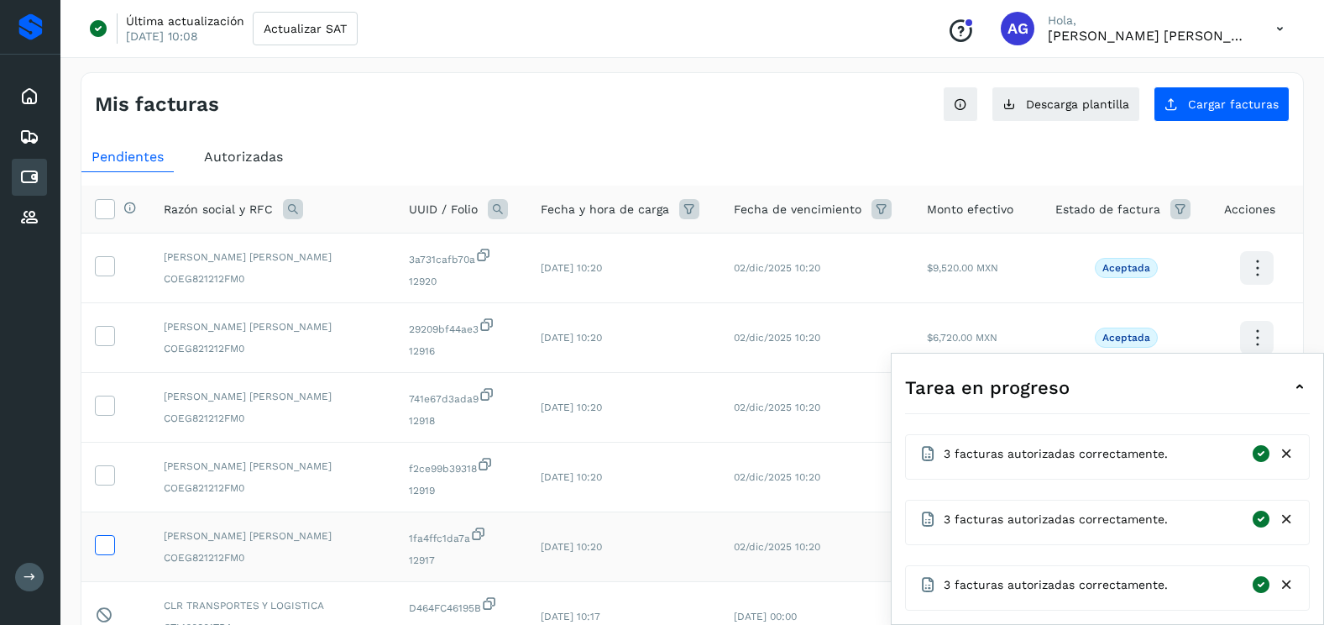
click at [107, 540] on icon at bounding box center [105, 544] width 18 height 18
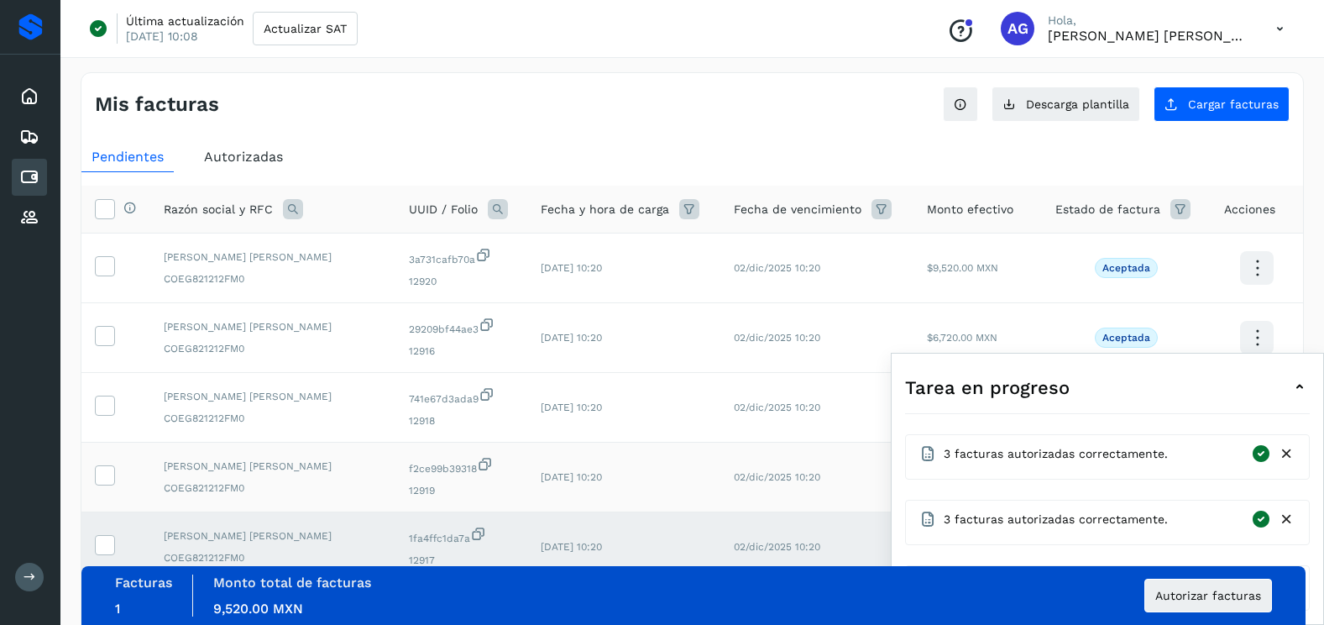
click at [116, 469] on td at bounding box center [115, 477] width 69 height 70
click at [108, 469] on icon at bounding box center [105, 474] width 18 height 18
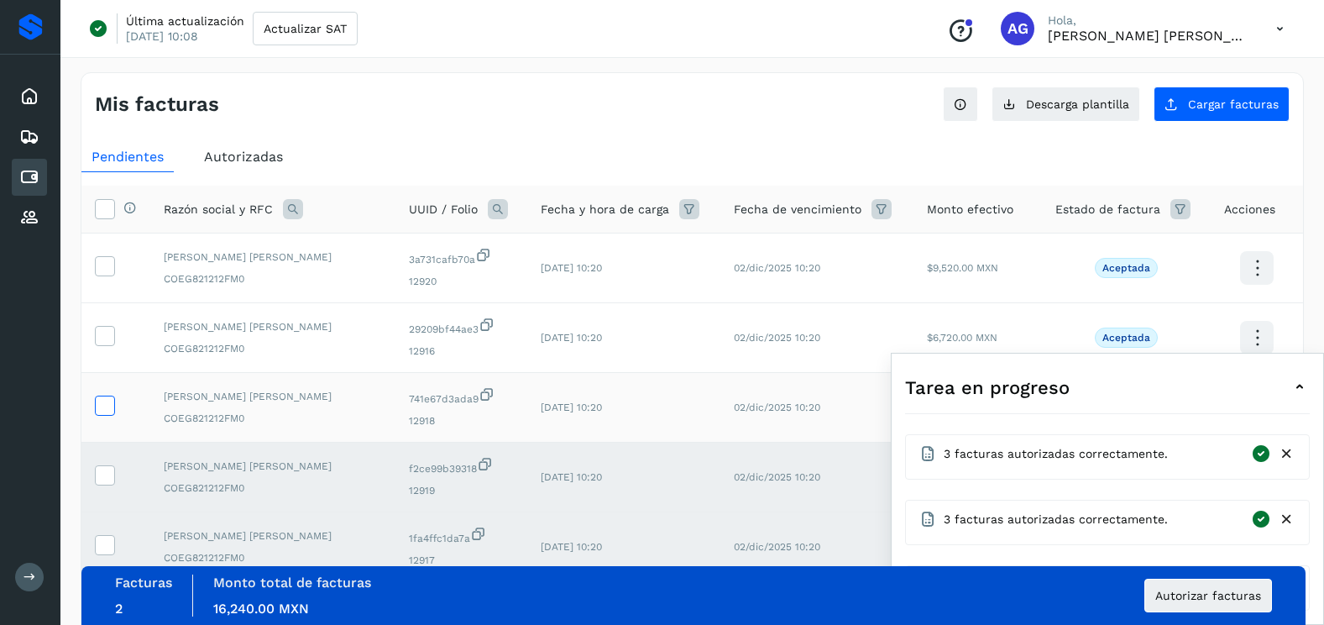
click at [107, 399] on icon at bounding box center [105, 404] width 18 height 18
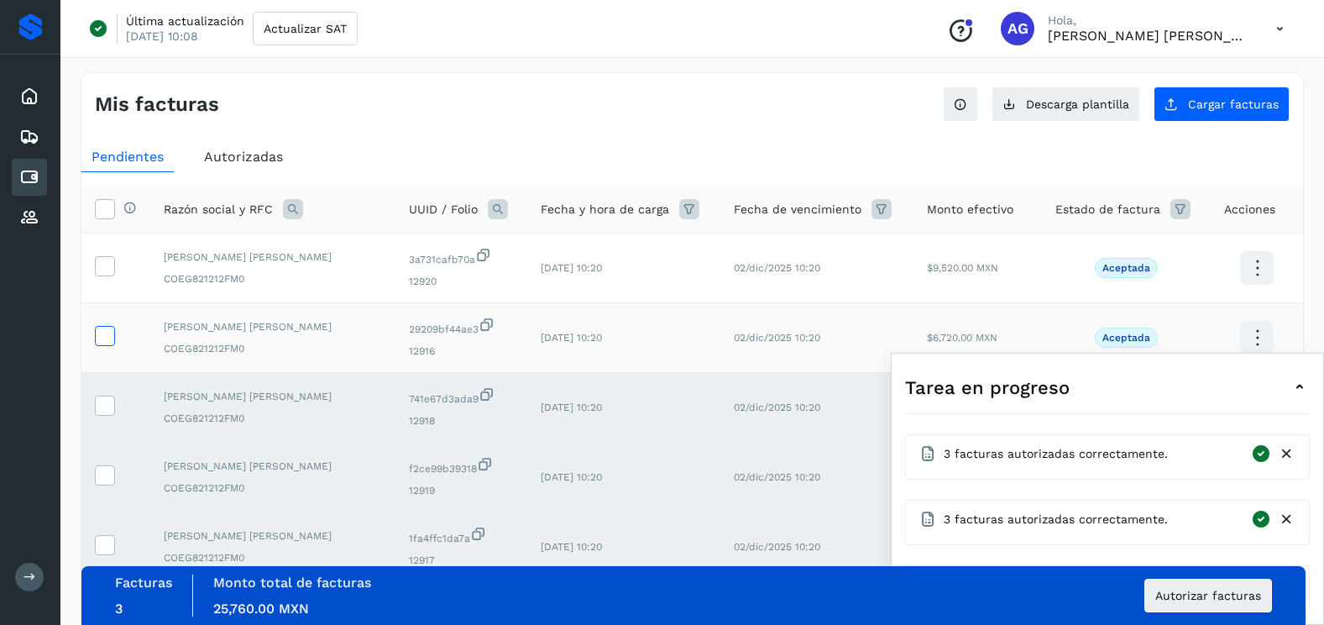
click at [103, 333] on icon at bounding box center [105, 335] width 18 height 18
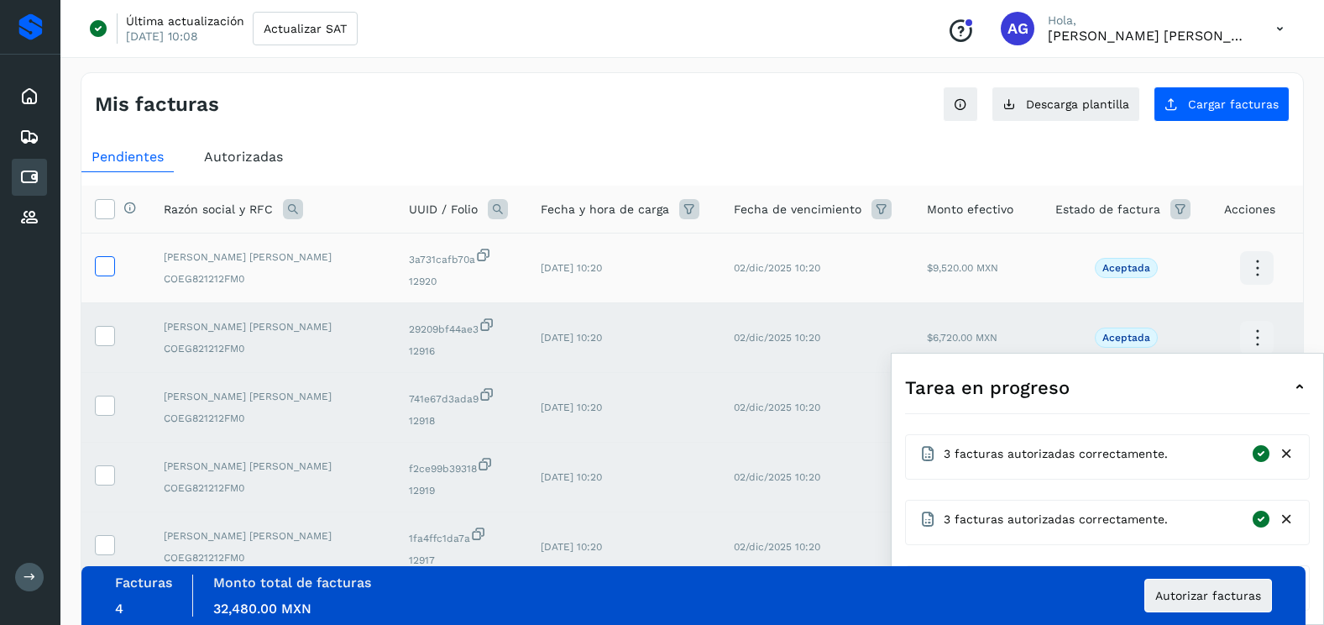
click at [108, 263] on icon at bounding box center [105, 265] width 18 height 18
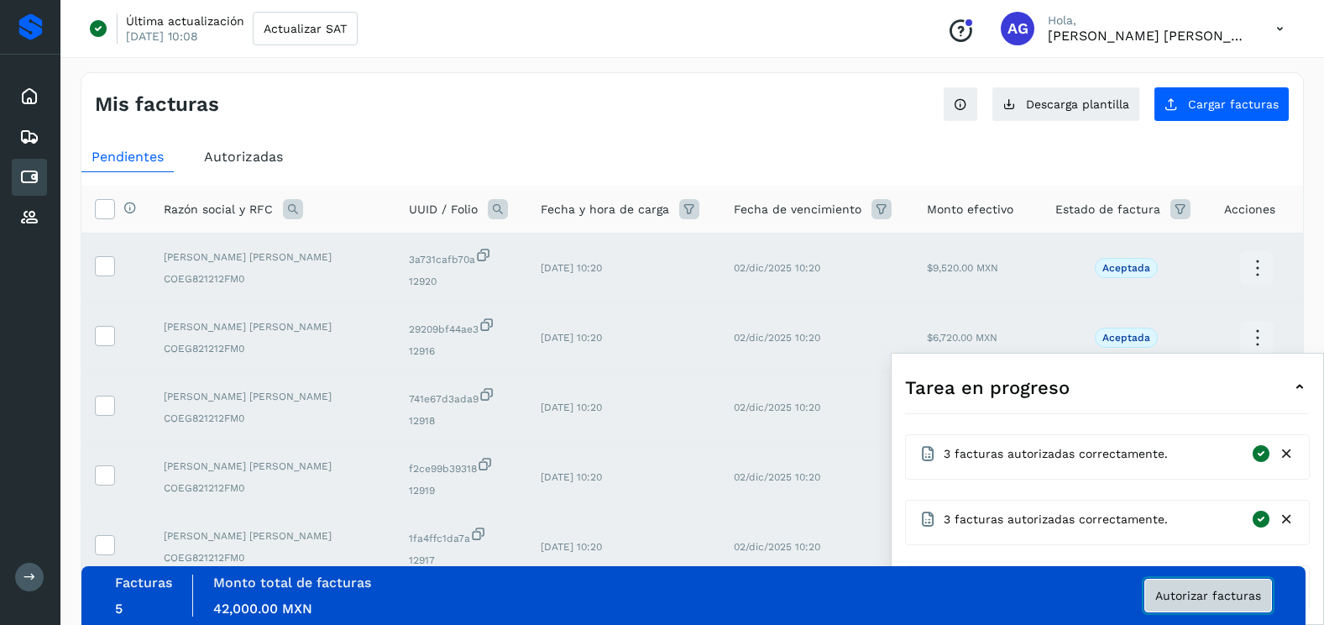
click at [1259, 595] on span "Autorizar facturas" at bounding box center [1208, 595] width 106 height 12
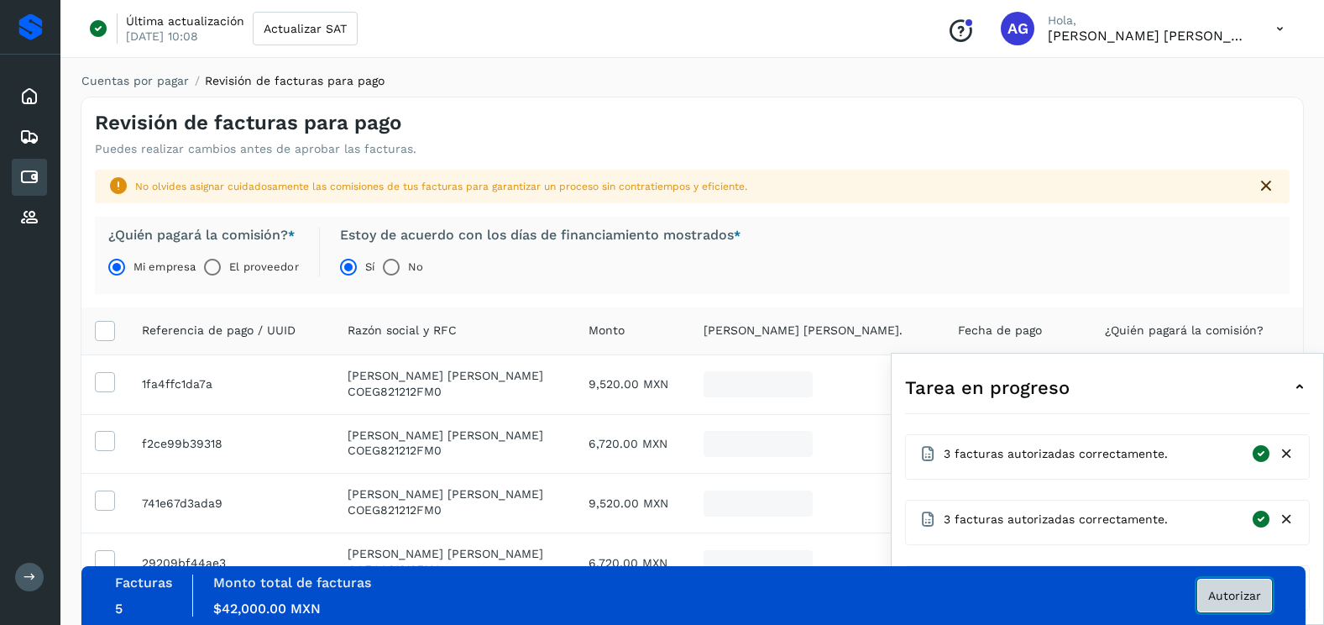
click at [1258, 594] on span "Autorizar" at bounding box center [1234, 595] width 53 height 12
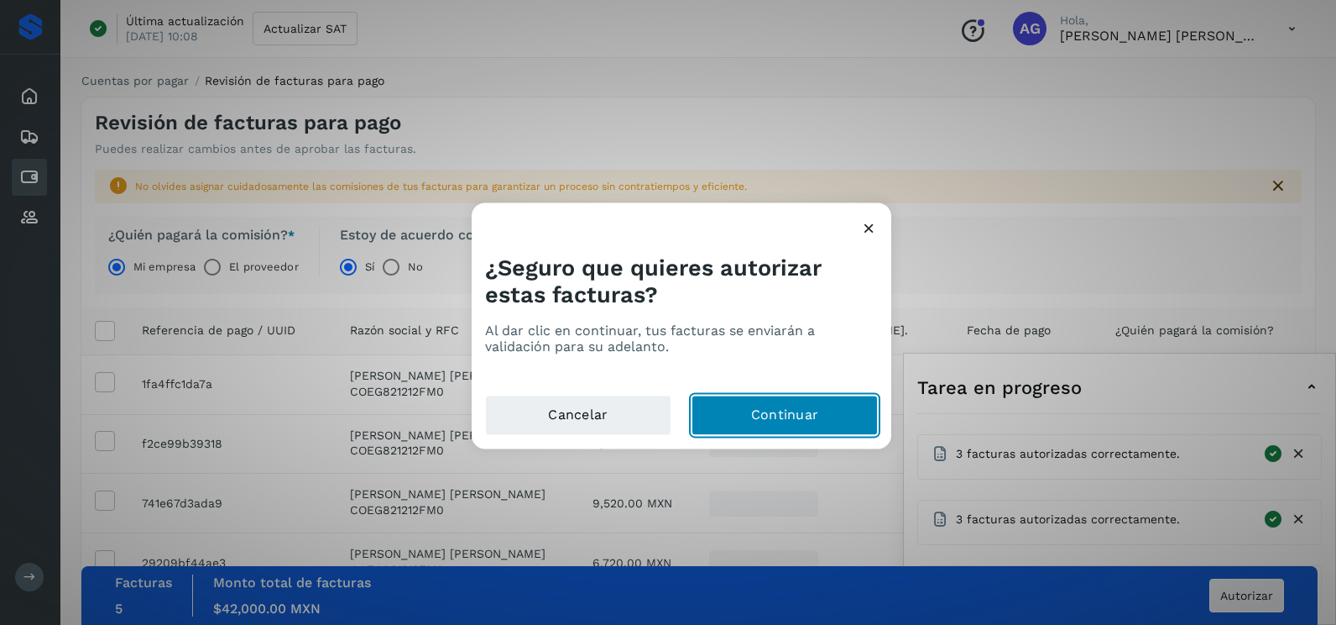
click at [860, 419] on button "Continuar" at bounding box center [785, 415] width 186 height 40
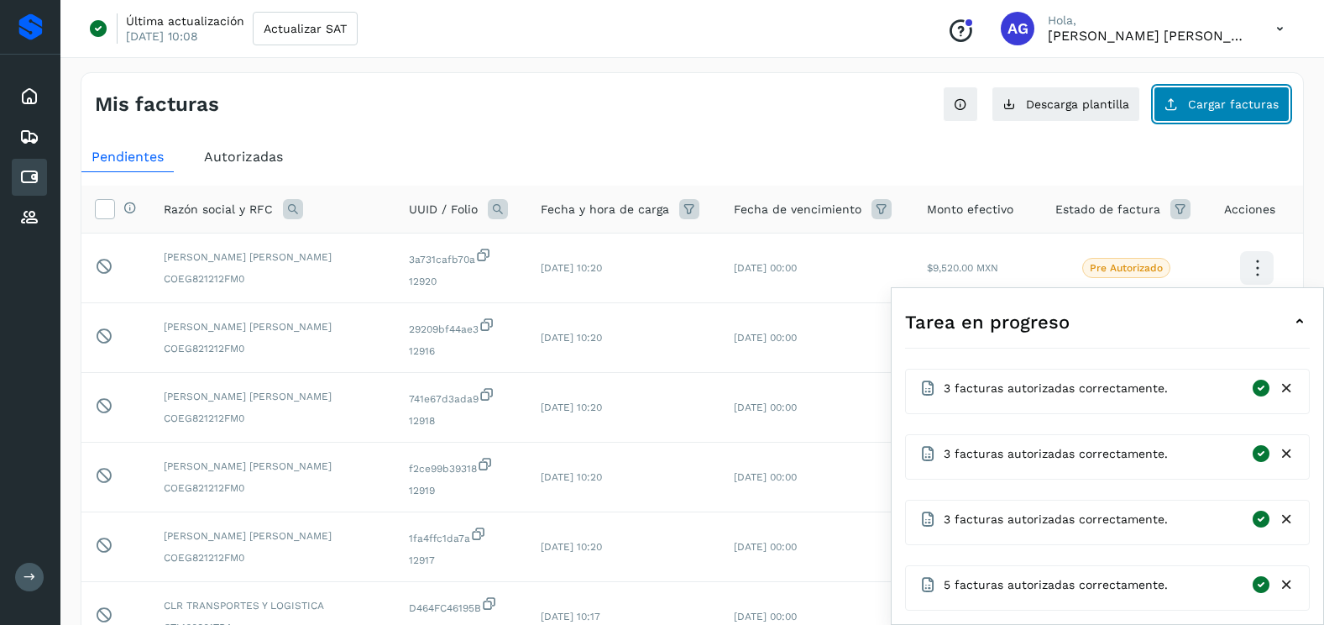
click at [1191, 108] on span "Cargar facturas" at bounding box center [1233, 104] width 91 height 12
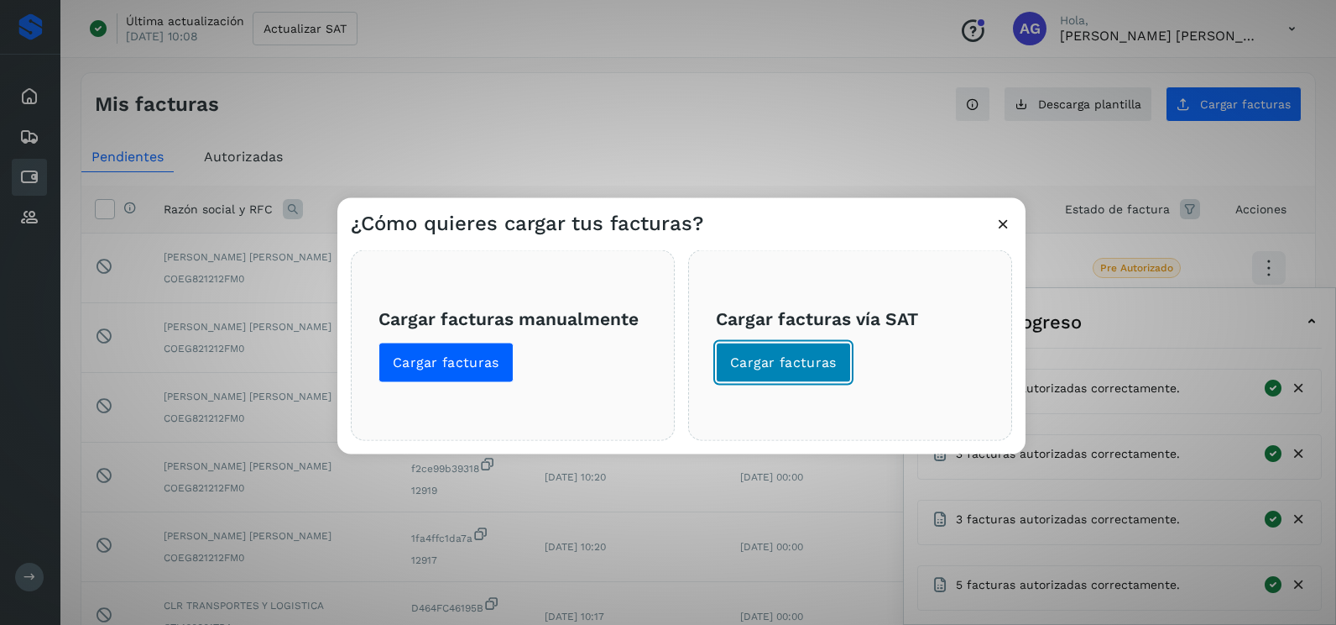
click at [818, 363] on span "Cargar facturas" at bounding box center [783, 362] width 107 height 18
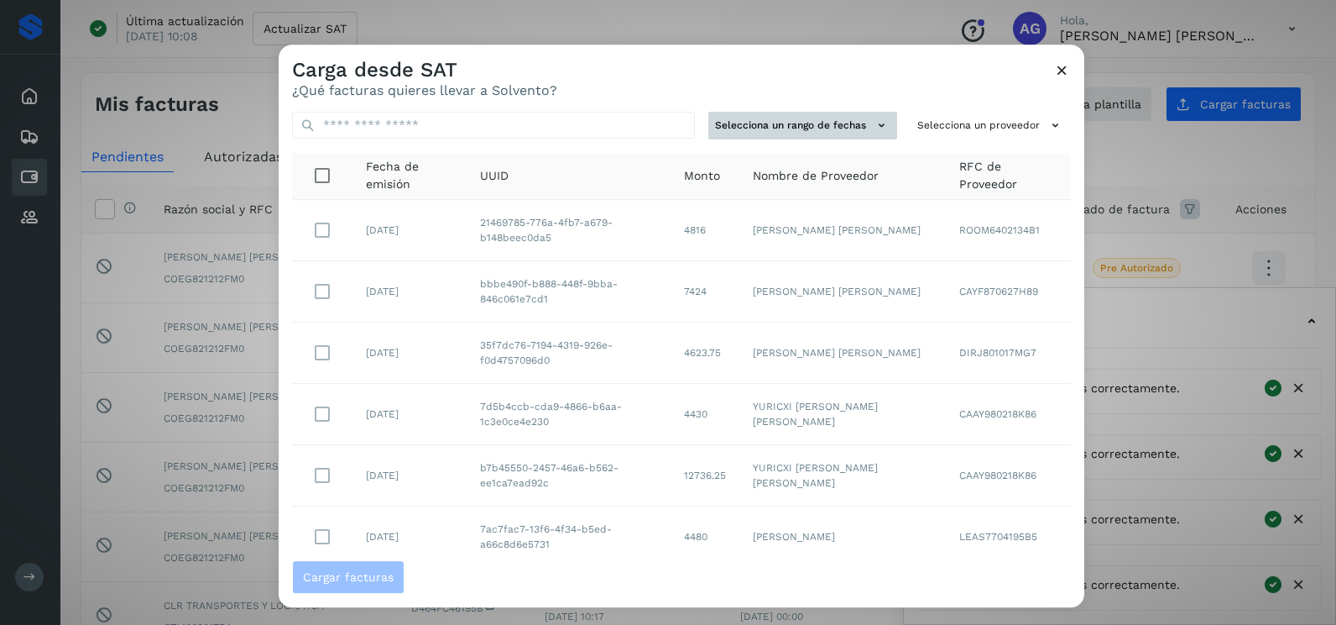
click at [845, 116] on button "Selecciona un rango de fechas" at bounding box center [803, 126] width 189 height 28
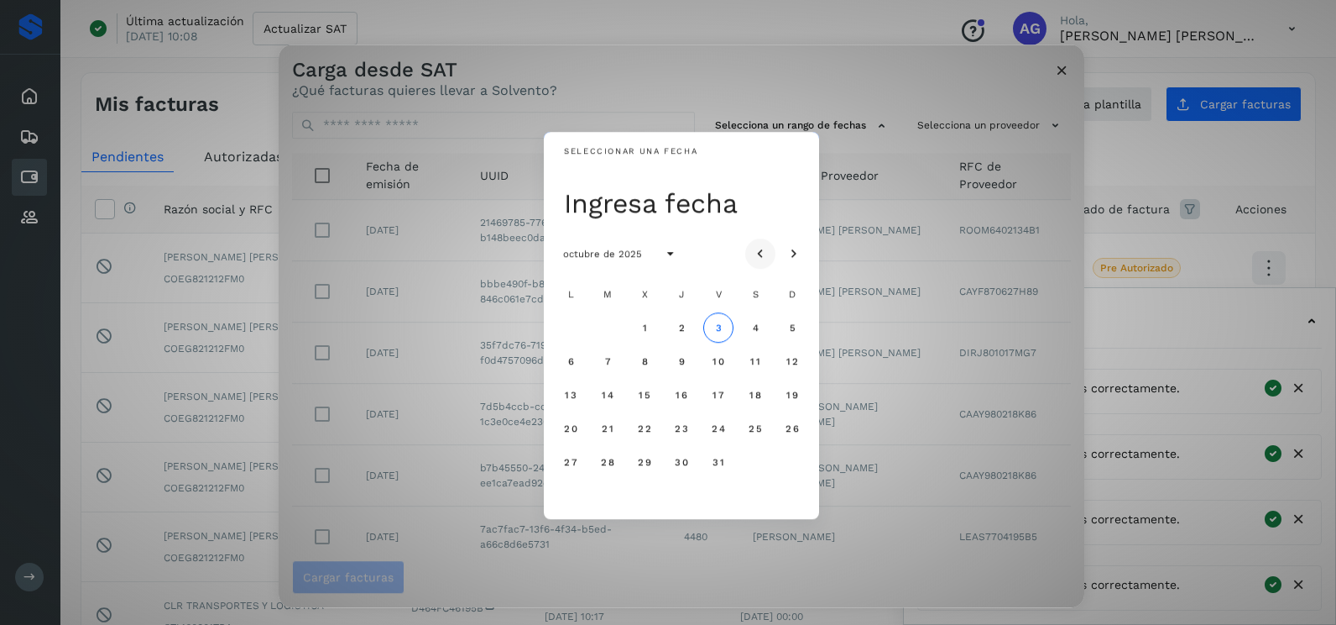
click at [757, 246] on icon "Mes anterior" at bounding box center [760, 254] width 17 height 17
click at [765, 254] on icon "Mes anterior" at bounding box center [760, 254] width 17 height 17
click at [575, 431] on span "18" at bounding box center [570, 428] width 13 height 12
click at [612, 425] on span "19" at bounding box center [607, 428] width 13 height 12
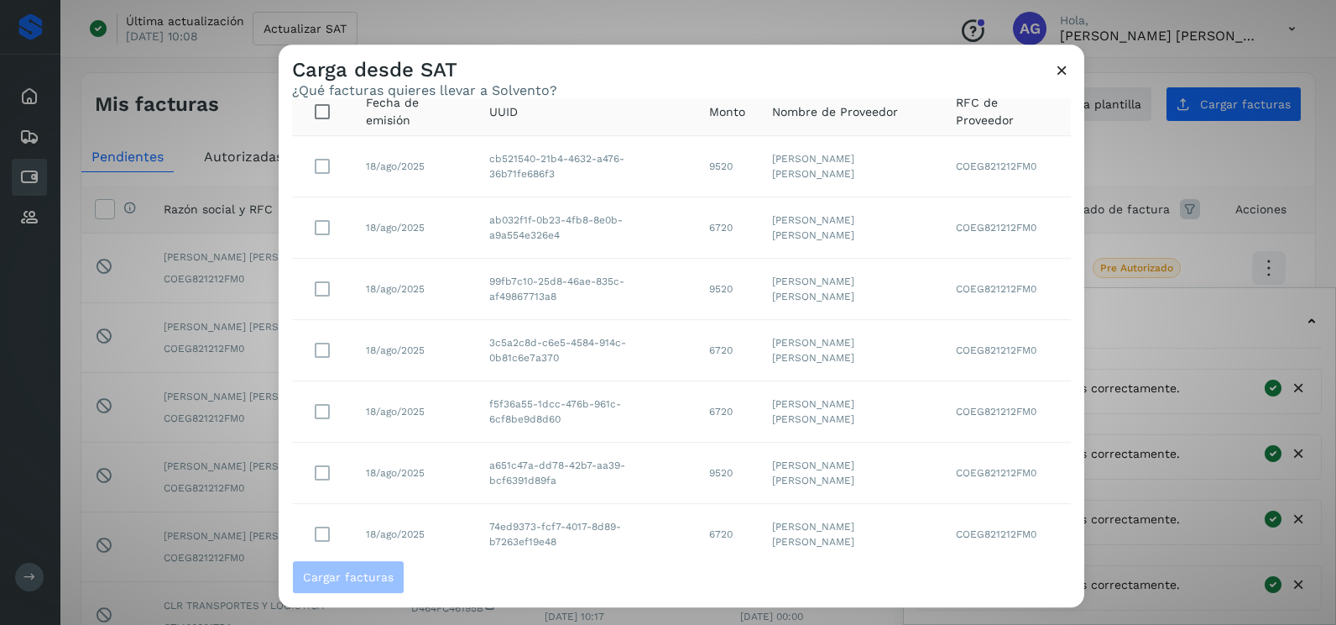
scroll to position [298, 0]
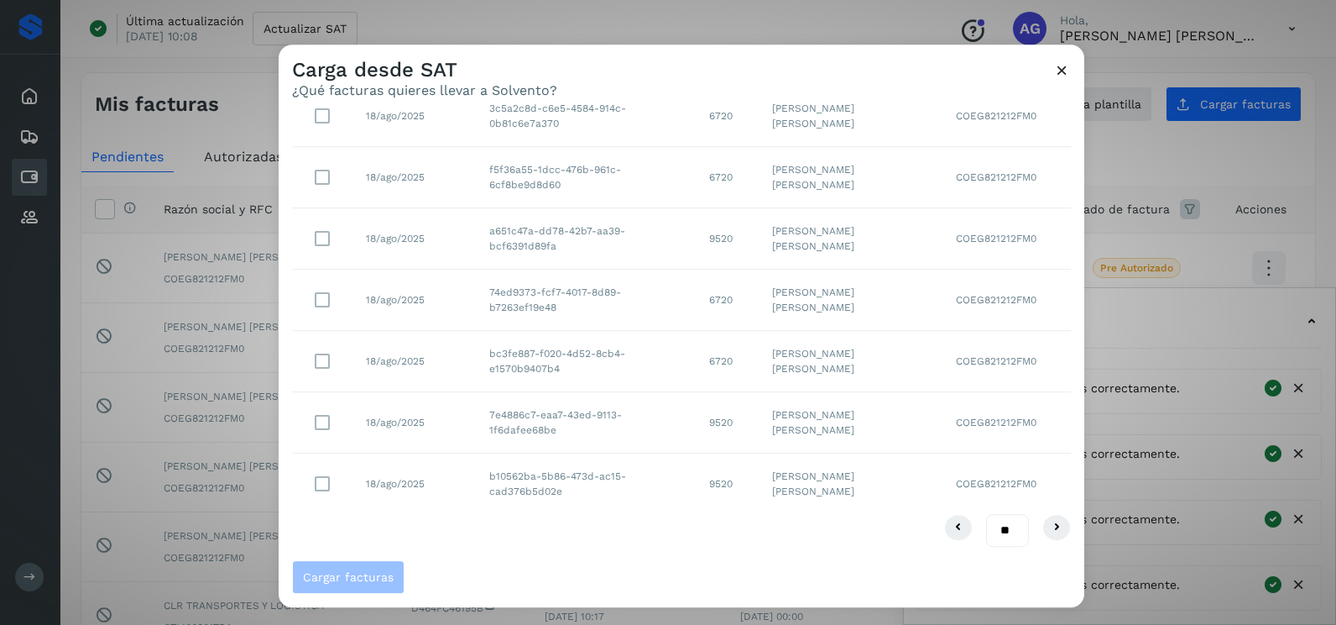
drag, startPoint x: 987, startPoint y: 535, endPoint x: 987, endPoint y: 545, distance: 10.1
click at [987, 535] on select "** ** **" at bounding box center [1007, 530] width 43 height 33
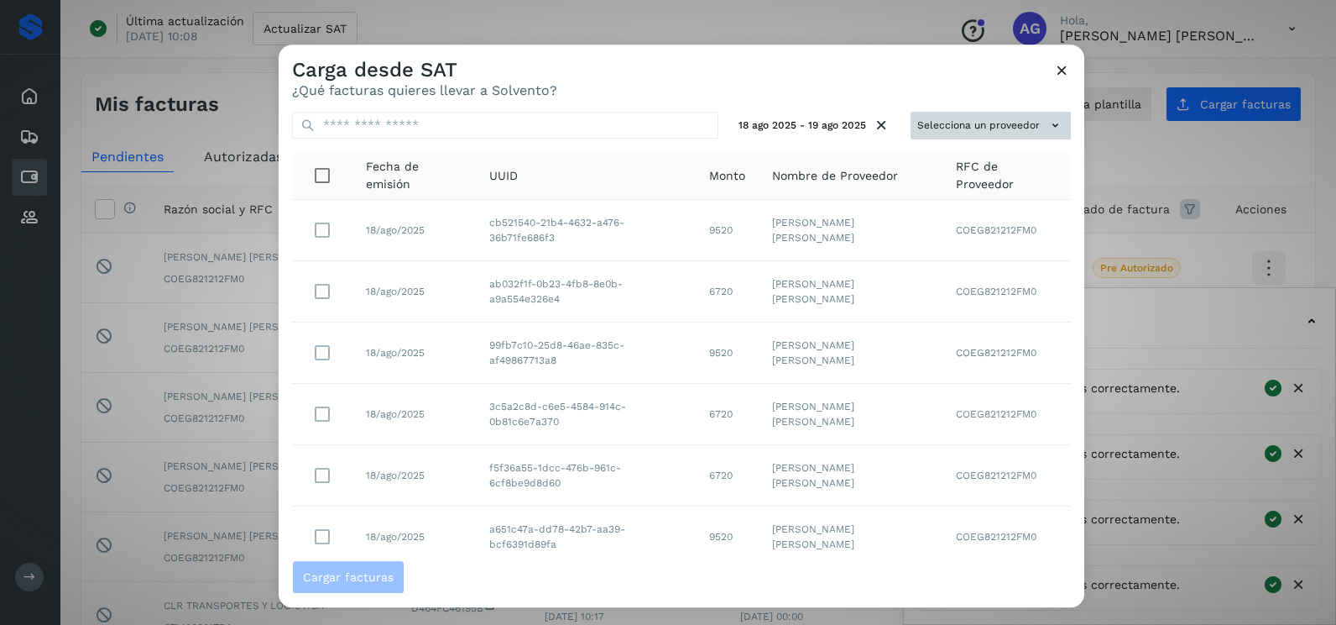
click at [975, 127] on button "Selecciona un proveedor" at bounding box center [991, 126] width 160 height 28
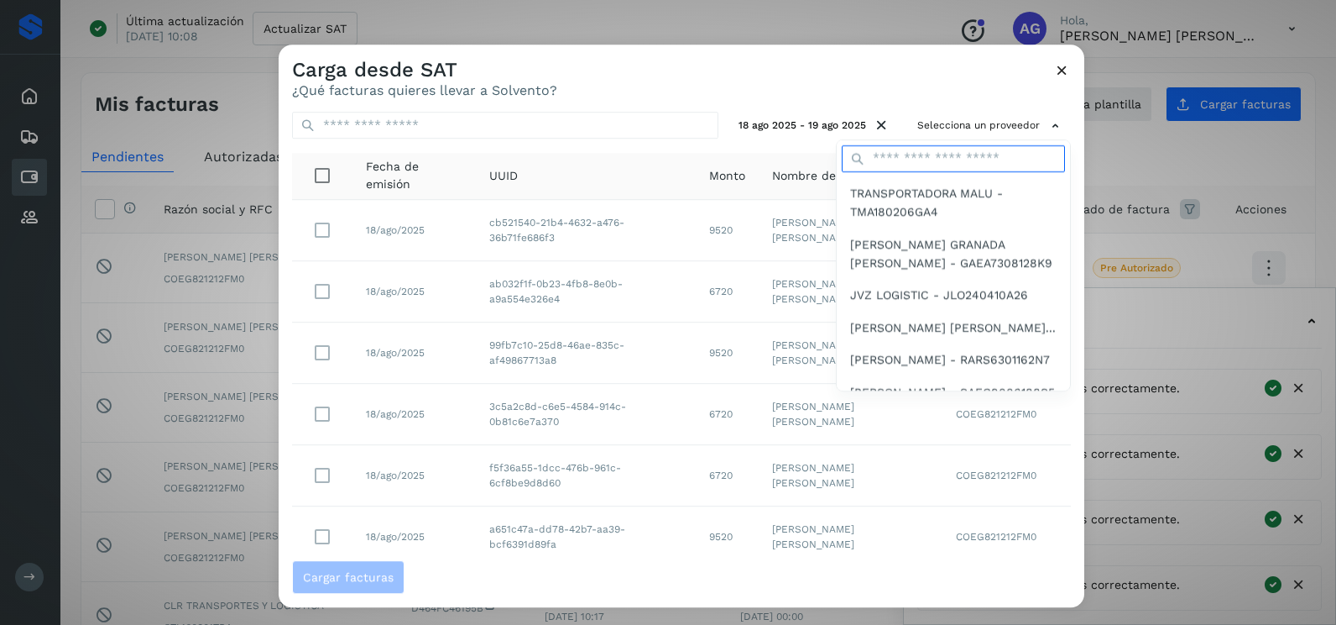
click at [927, 161] on input "text" at bounding box center [953, 158] width 223 height 27
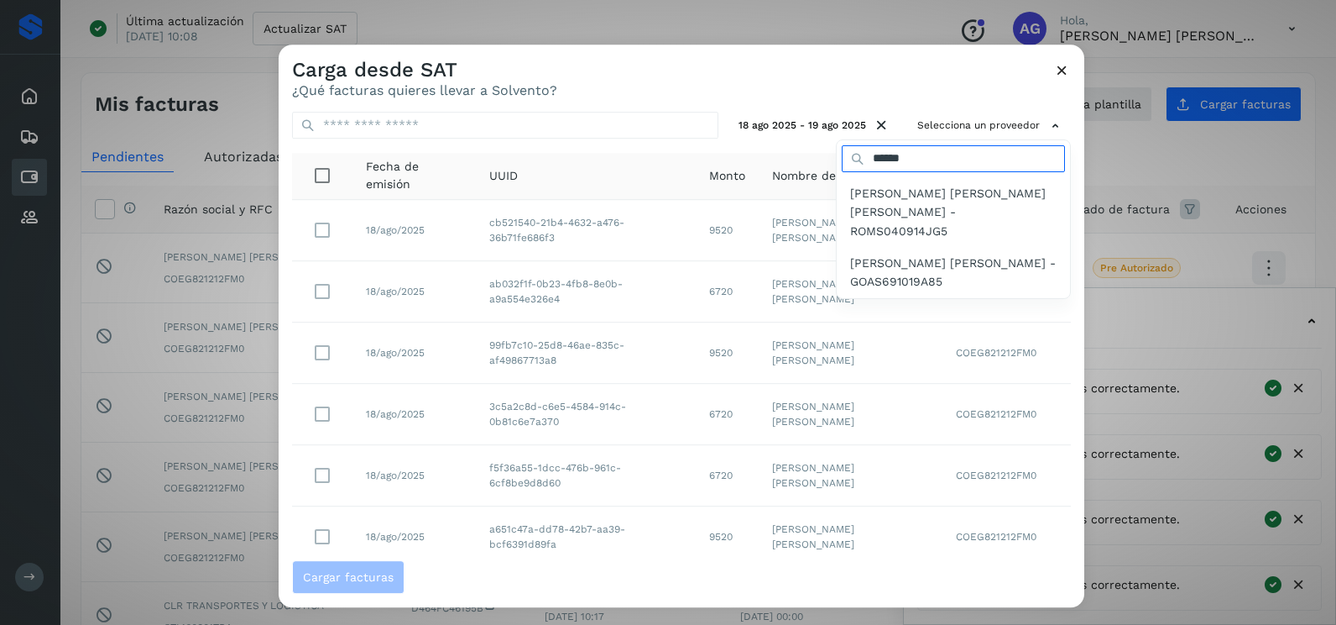
type input "**********"
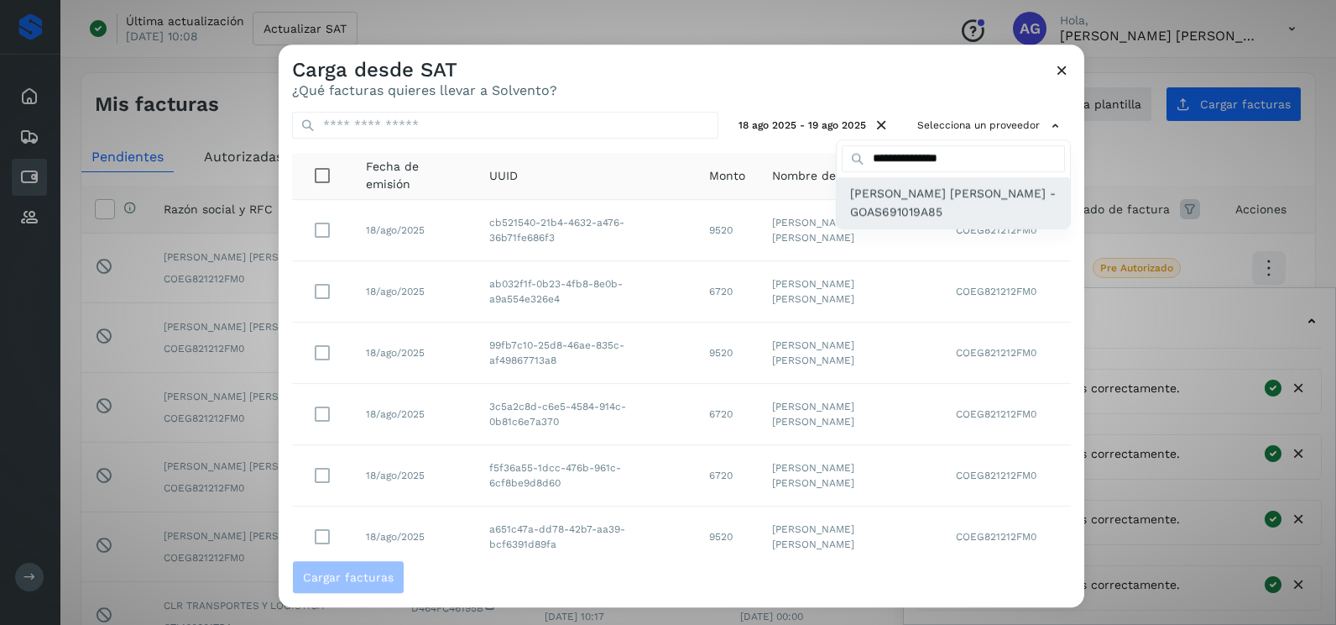
click at [932, 211] on span "[PERSON_NAME] [PERSON_NAME] - GOAS691019A85" at bounding box center [953, 203] width 207 height 38
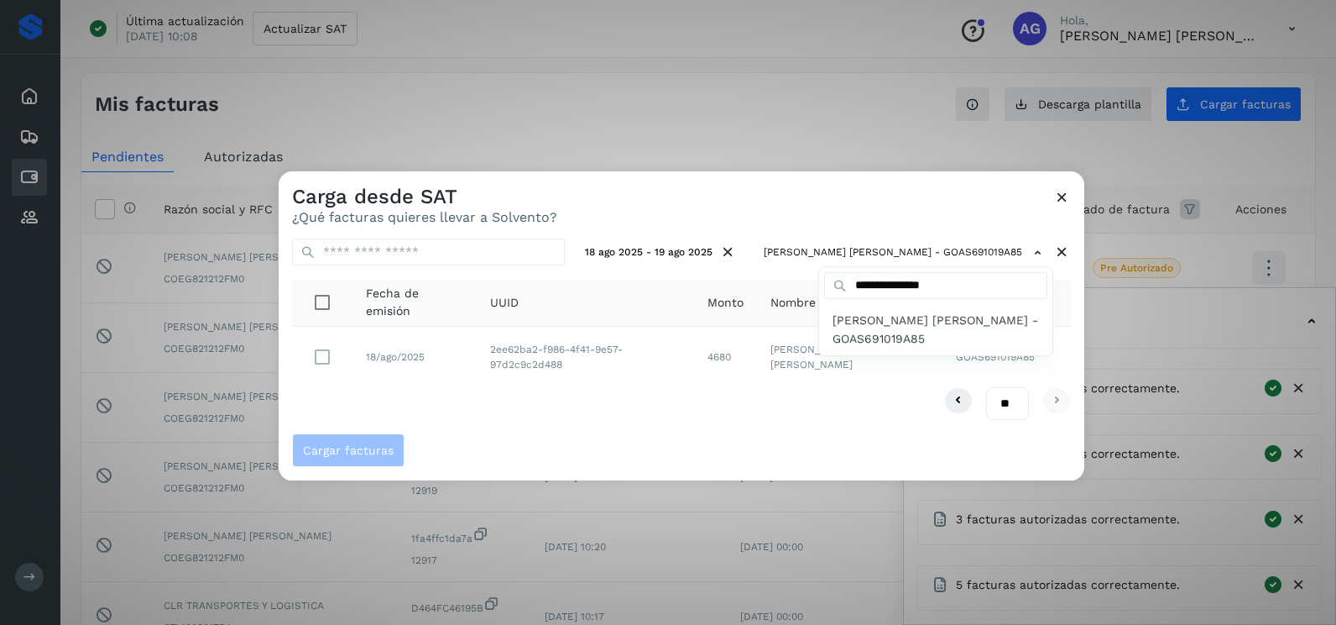
click at [322, 363] on div at bounding box center [947, 483] width 1336 height 625
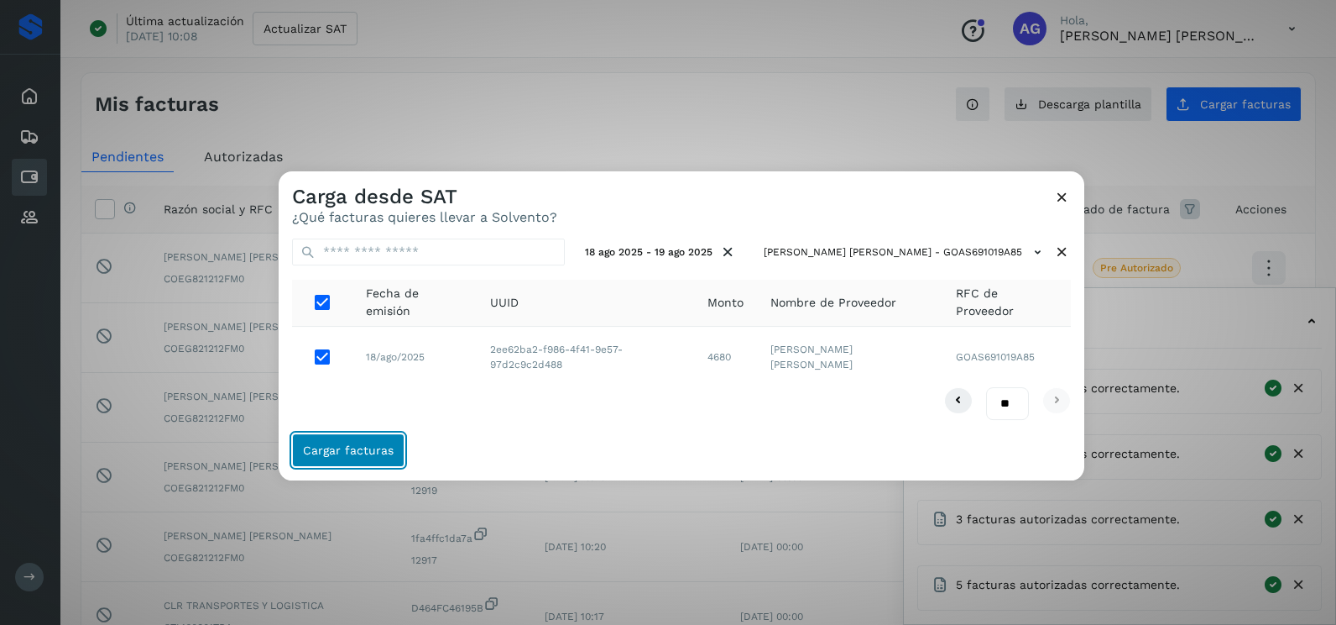
click at [376, 440] on button "Cargar facturas" at bounding box center [348, 450] width 112 height 34
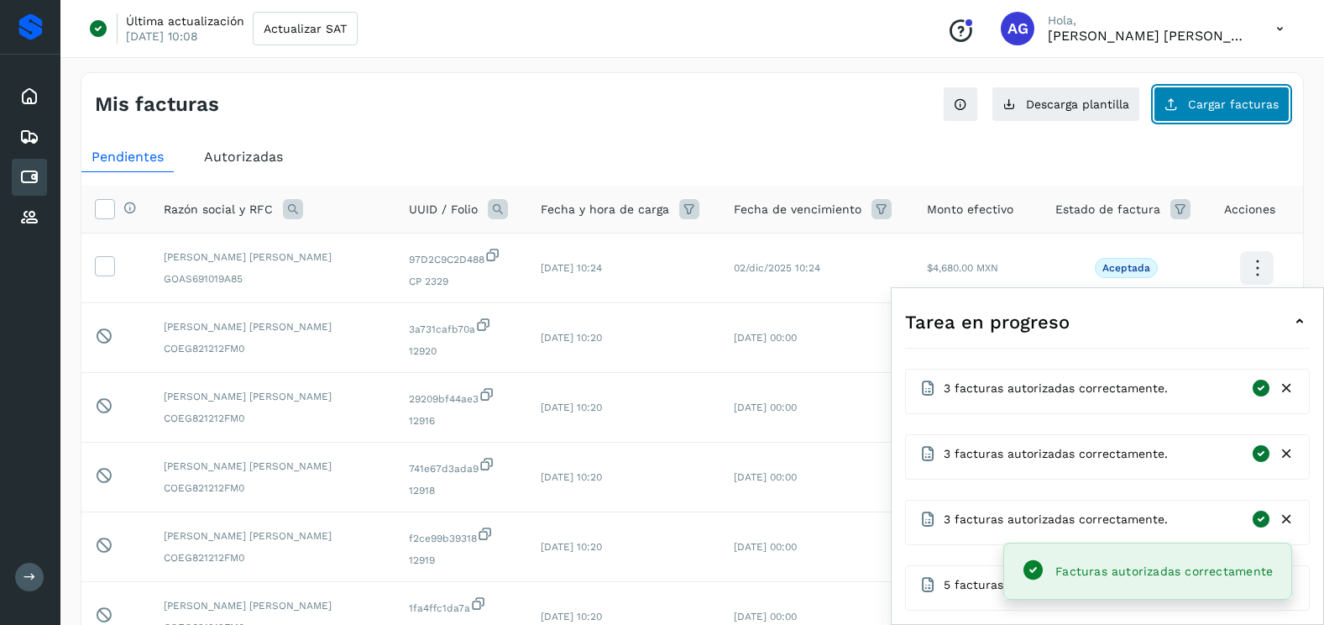
click at [1211, 98] on span "Cargar facturas" at bounding box center [1233, 104] width 91 height 12
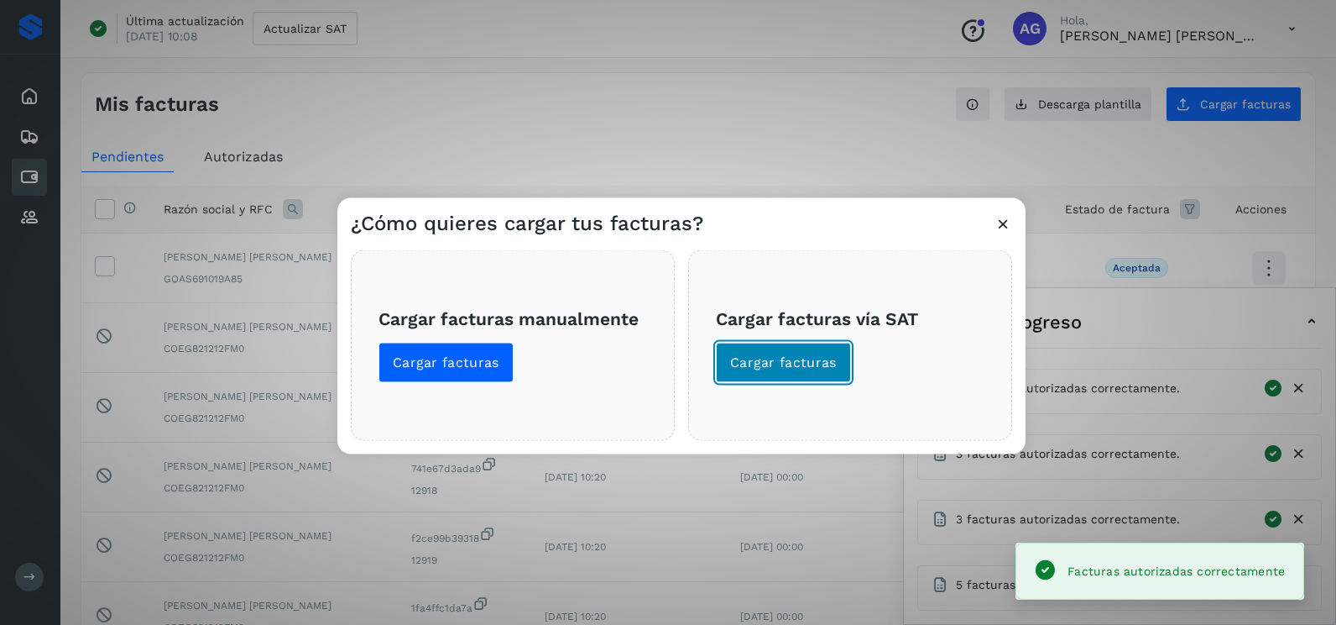
click at [817, 357] on span "Cargar facturas" at bounding box center [783, 362] width 107 height 18
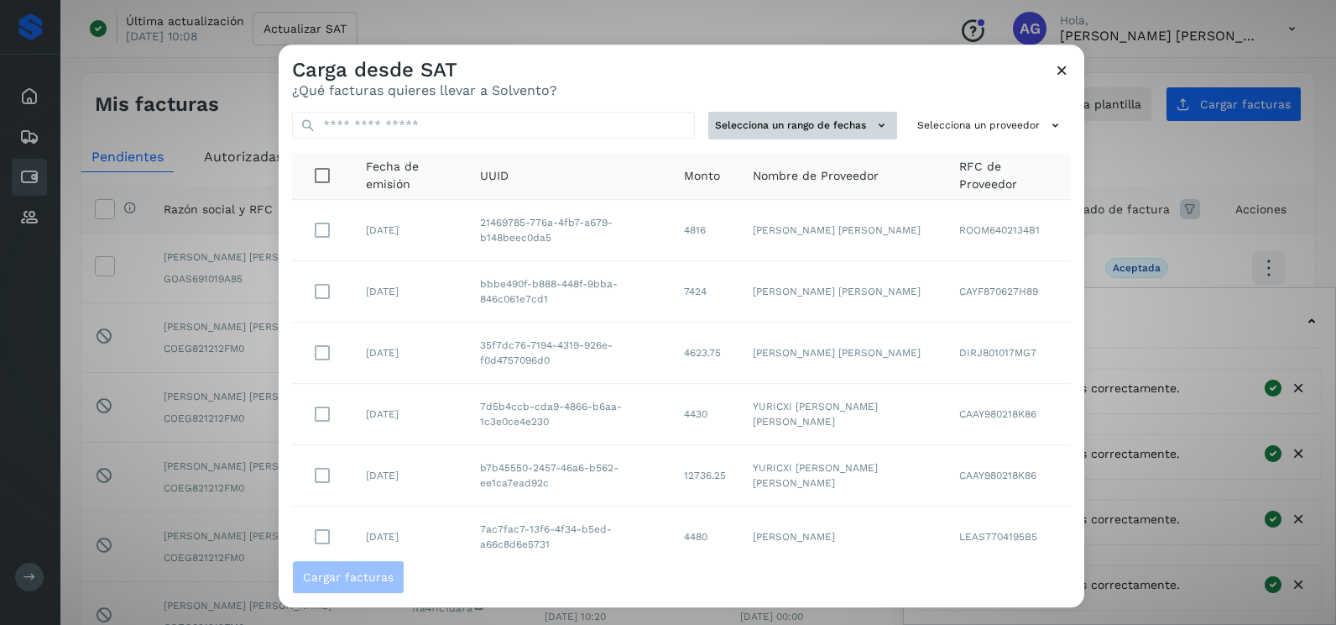
click at [848, 113] on button "Selecciona un rango de fechas" at bounding box center [803, 126] width 189 height 28
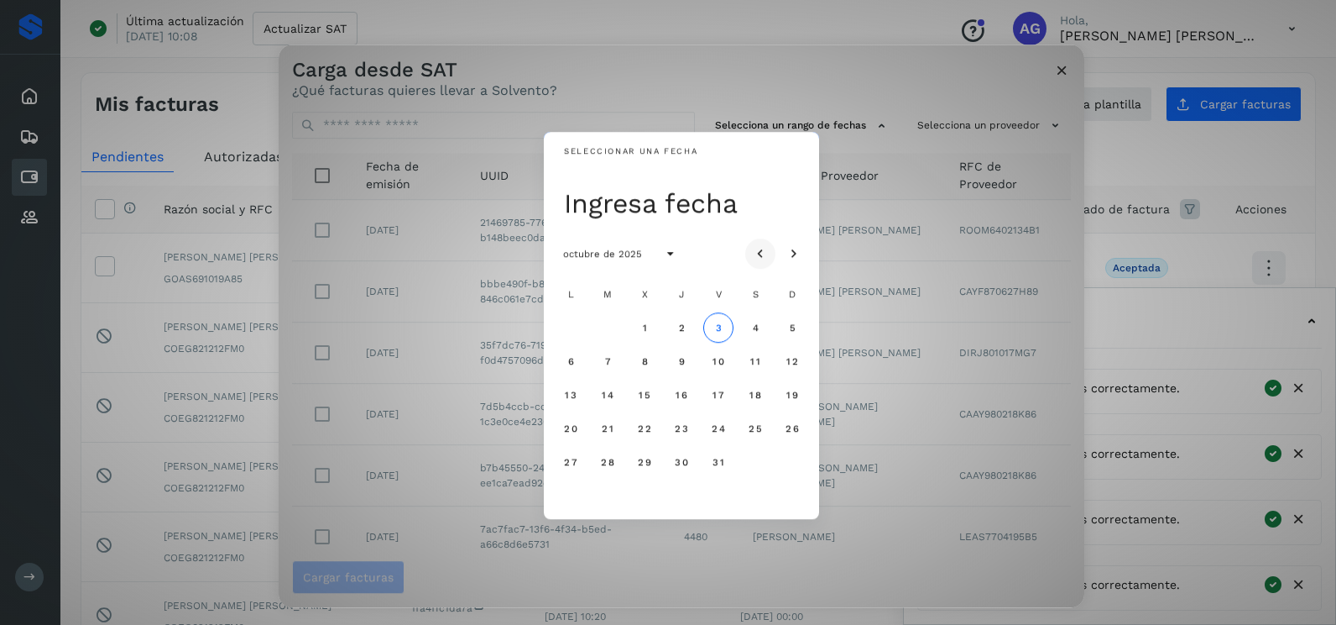
click at [766, 249] on icon "Mes anterior" at bounding box center [760, 254] width 17 height 17
click at [711, 388] on button "15" at bounding box center [718, 394] width 30 height 30
click at [765, 389] on button "16" at bounding box center [755, 394] width 30 height 30
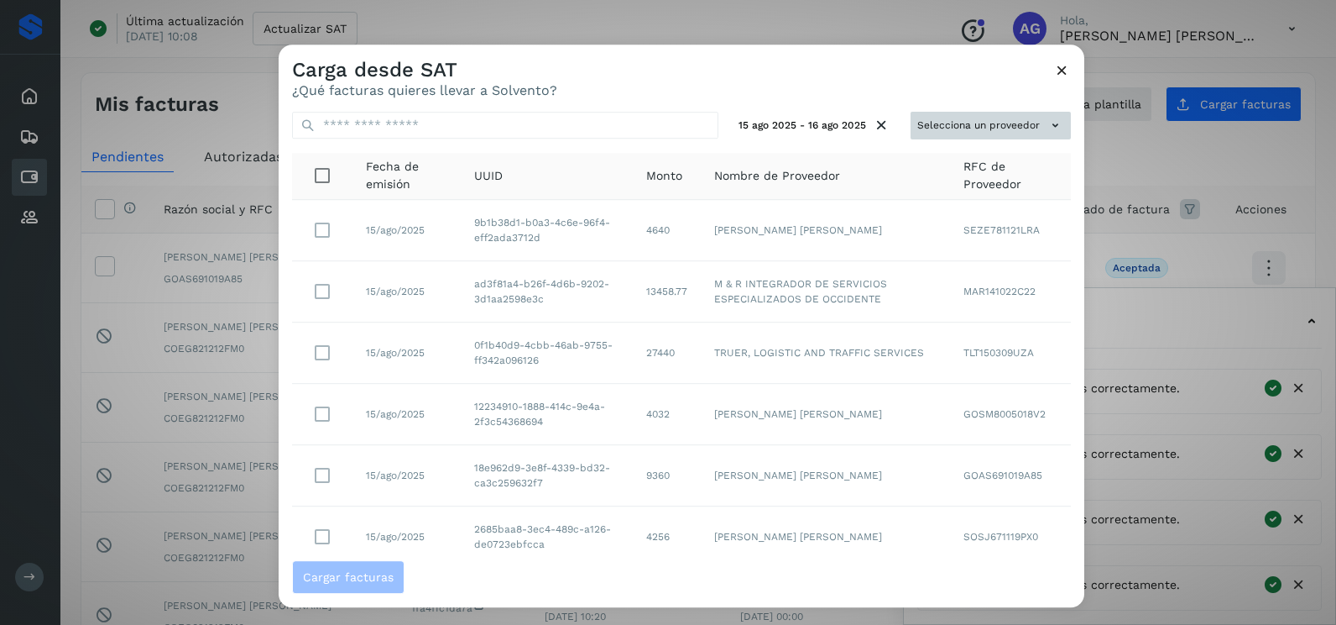
click at [929, 118] on button "Selecciona un proveedor" at bounding box center [991, 126] width 160 height 28
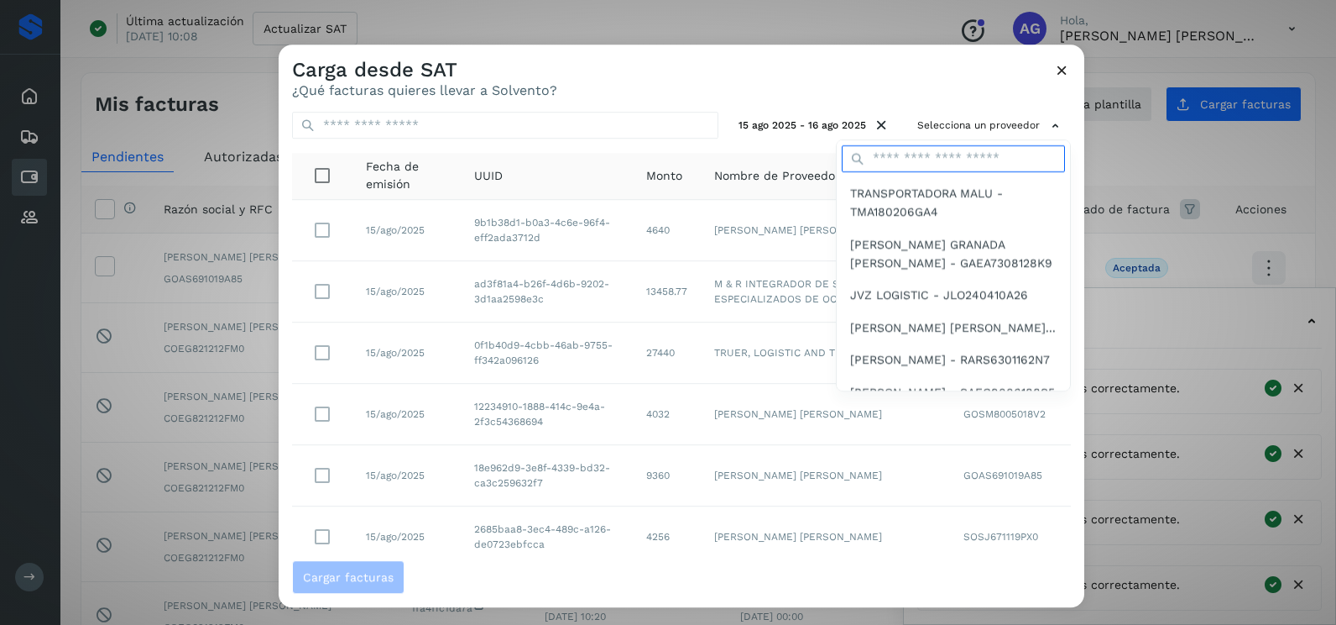
click at [914, 165] on input "text" at bounding box center [953, 158] width 223 height 27
type input "**********"
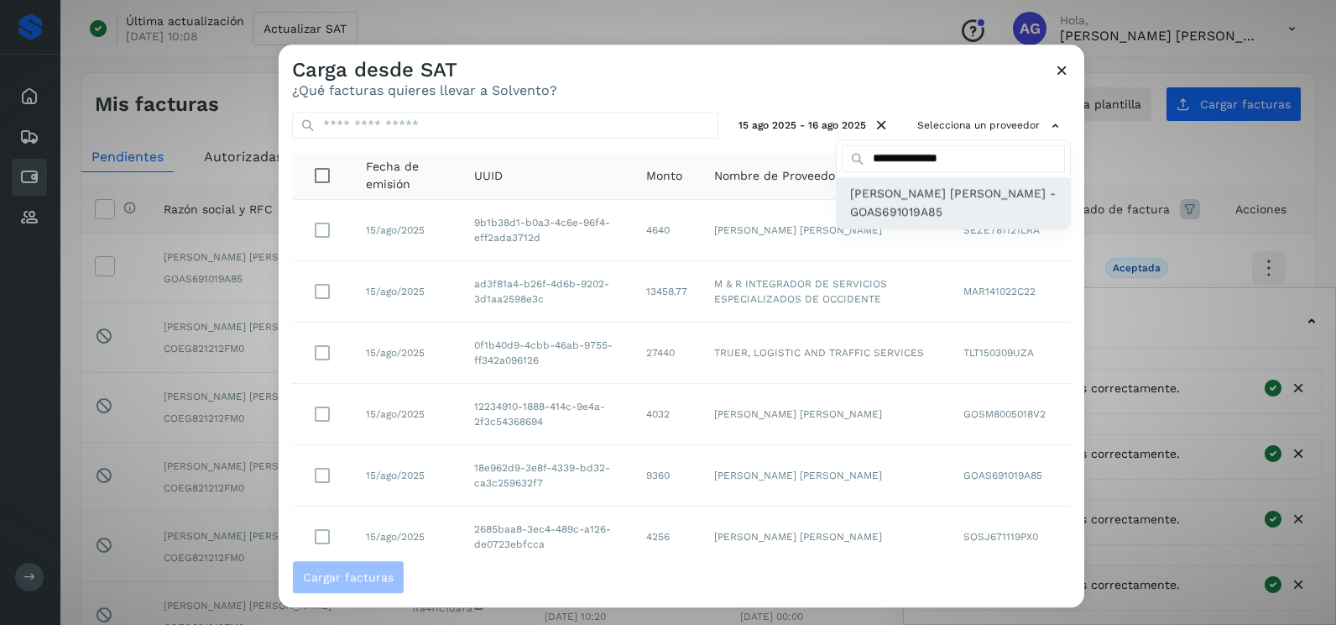
click at [908, 218] on span "[PERSON_NAME] [PERSON_NAME] - GOAS691019A85" at bounding box center [953, 203] width 207 height 38
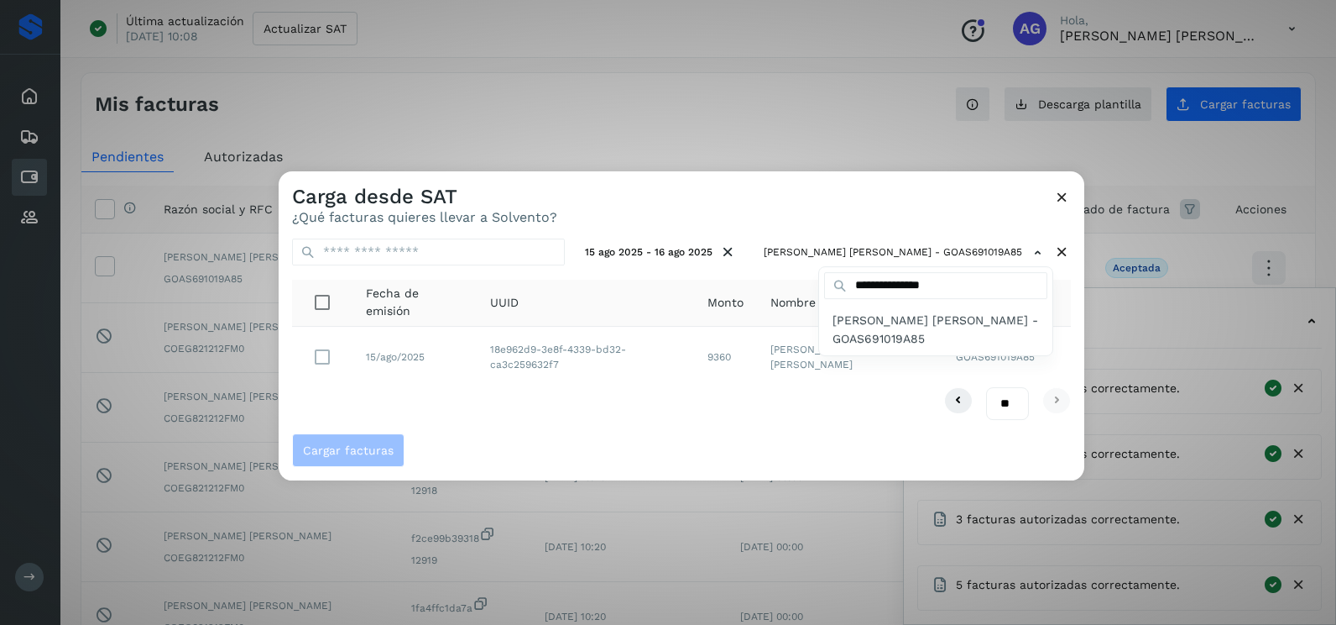
click at [803, 207] on div at bounding box center [947, 483] width 1336 height 625
click at [480, 395] on div "** ** **" at bounding box center [681, 403] width 779 height 33
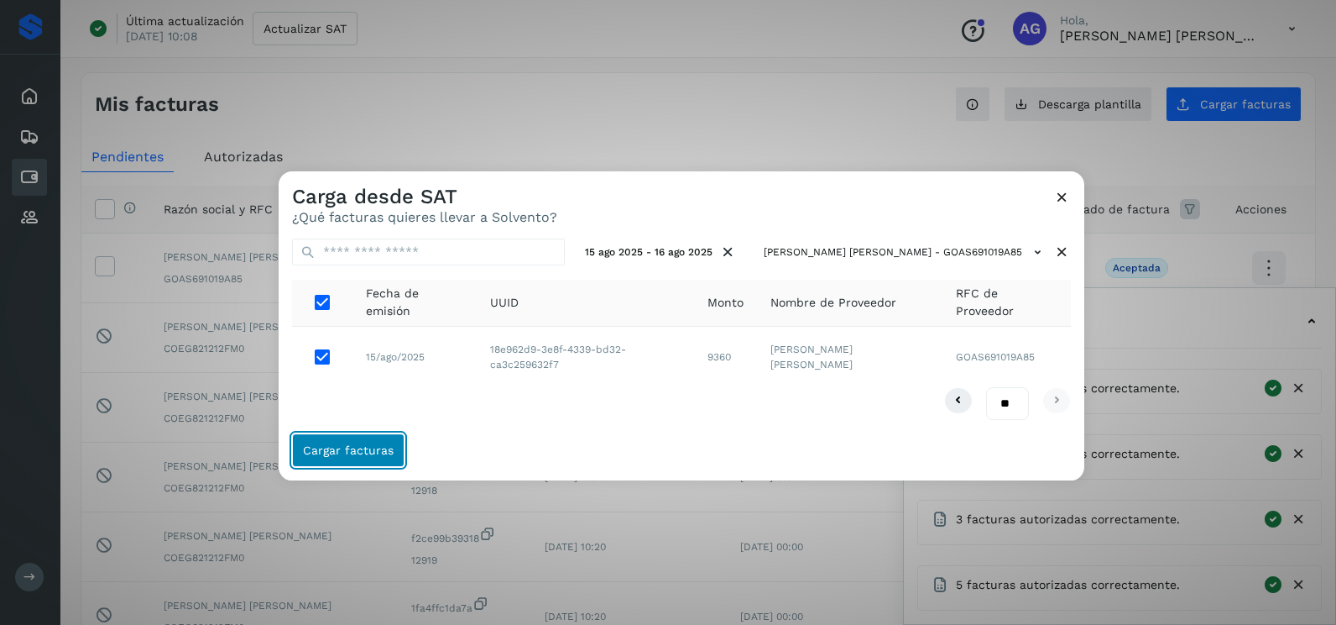
click at [376, 449] on span "Cargar facturas" at bounding box center [348, 450] width 91 height 12
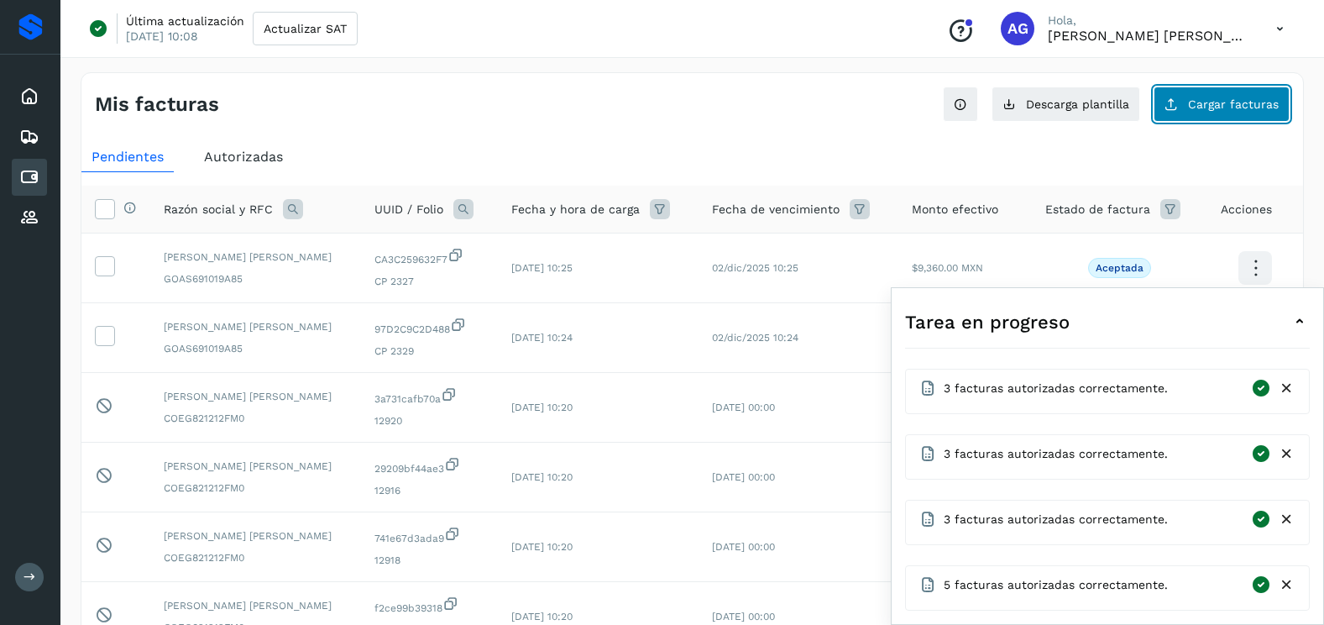
click at [1201, 93] on button "Cargar facturas" at bounding box center [1221, 103] width 136 height 35
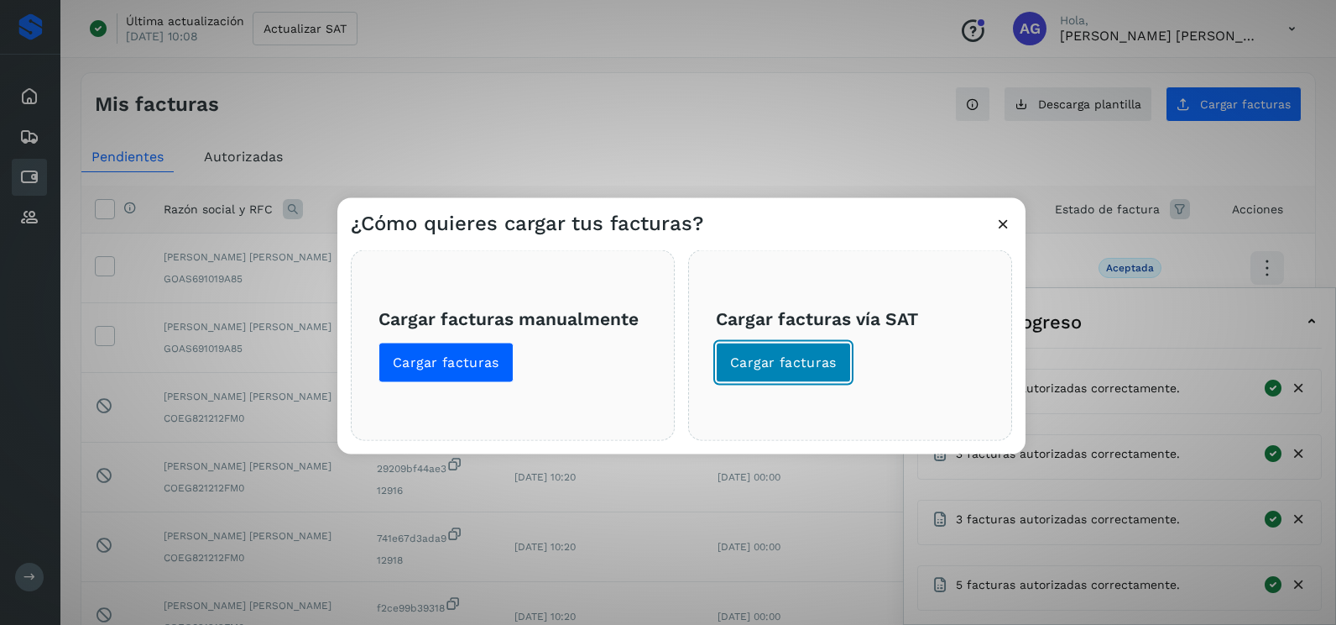
click at [816, 360] on span "Cargar facturas" at bounding box center [783, 362] width 107 height 18
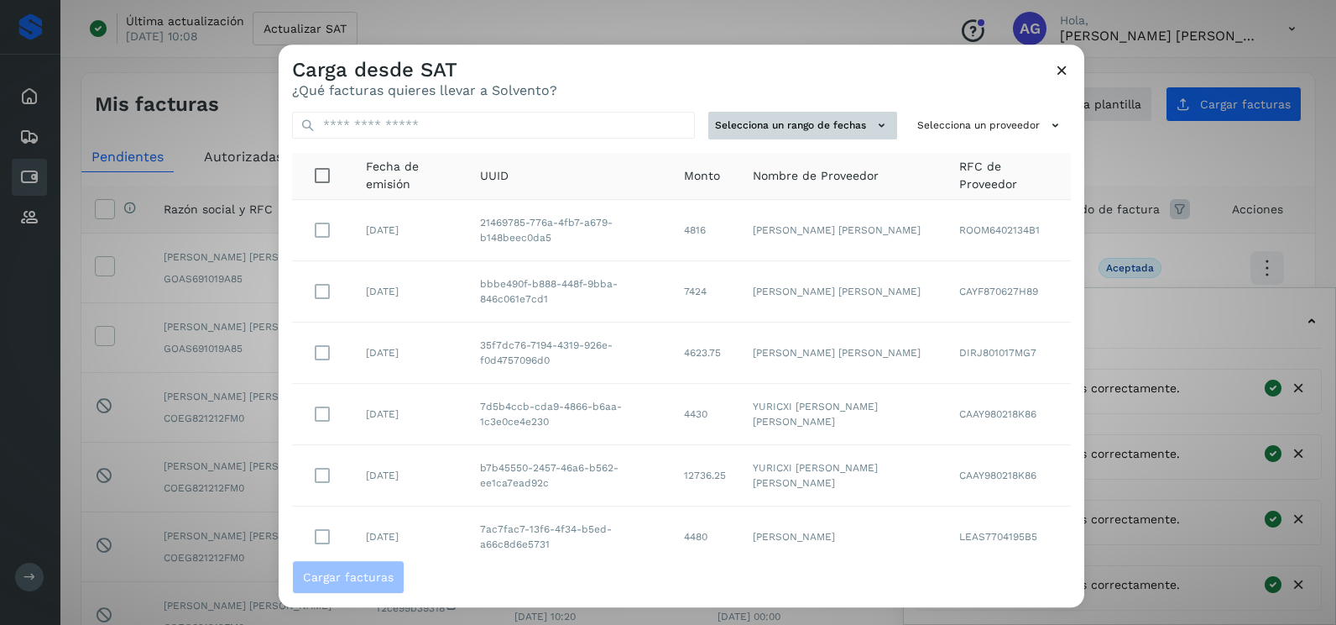
click at [817, 128] on button "Selecciona un rango de fechas" at bounding box center [803, 126] width 189 height 28
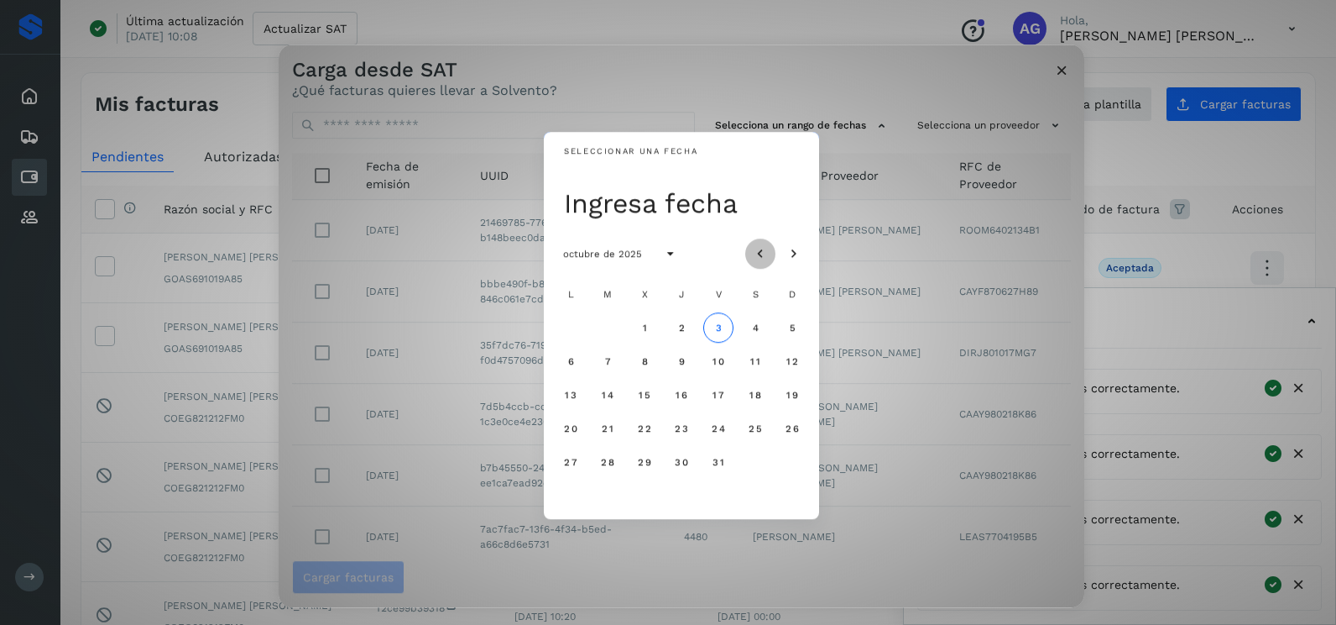
click at [758, 257] on icon "Mes anterior" at bounding box center [760, 254] width 17 height 17
click at [574, 465] on span "25" at bounding box center [570, 462] width 14 height 12
click at [607, 463] on span "26" at bounding box center [607, 462] width 14 height 12
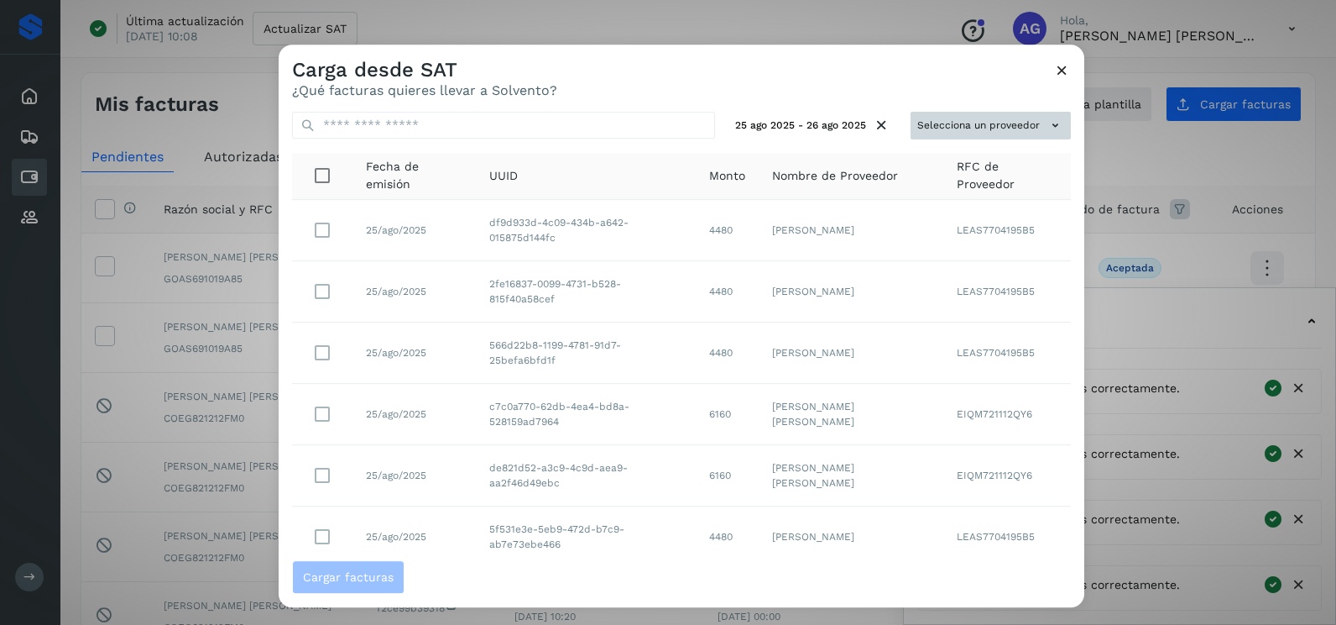
click at [998, 119] on button "Selecciona un proveedor" at bounding box center [991, 126] width 160 height 28
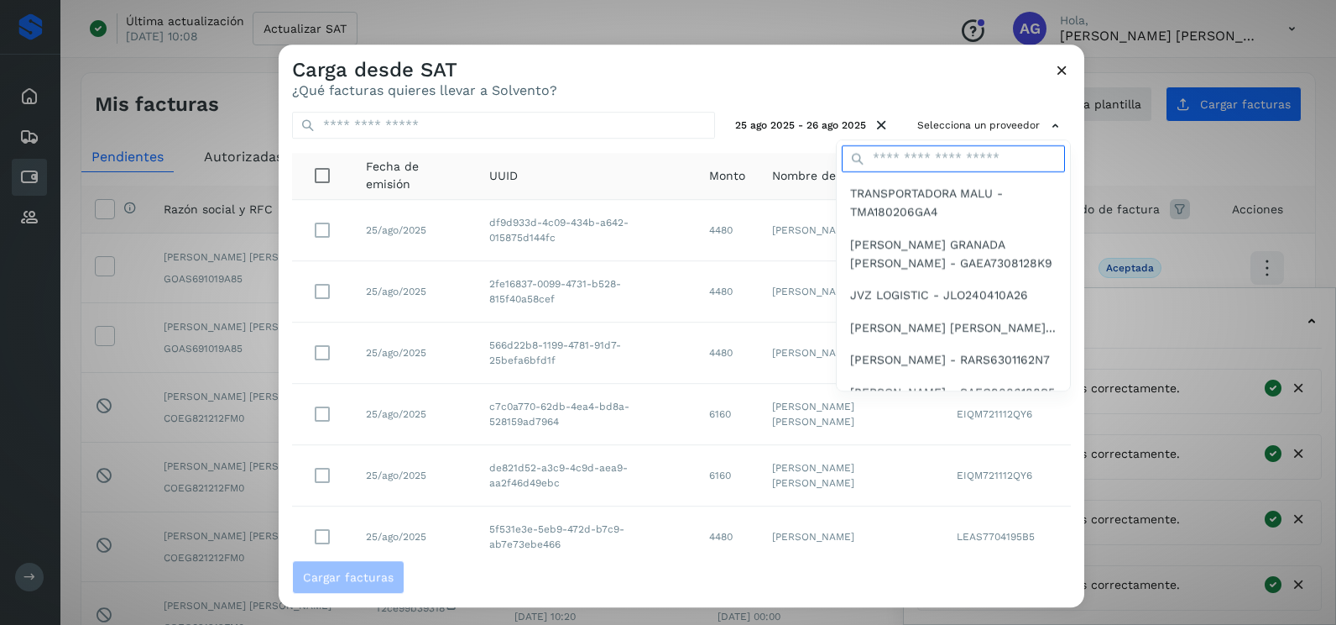
click at [942, 154] on input "text" at bounding box center [953, 158] width 223 height 27
type input "**********"
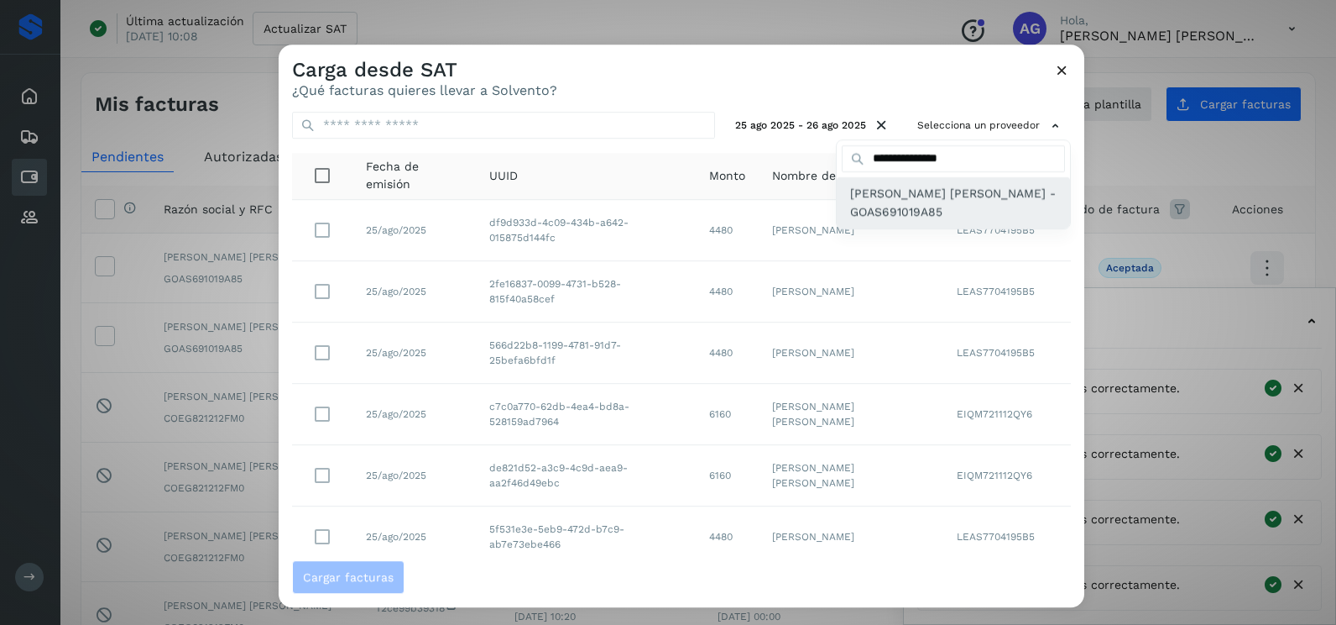
click at [915, 207] on span "[PERSON_NAME] [PERSON_NAME] - GOAS691019A85" at bounding box center [953, 203] width 207 height 38
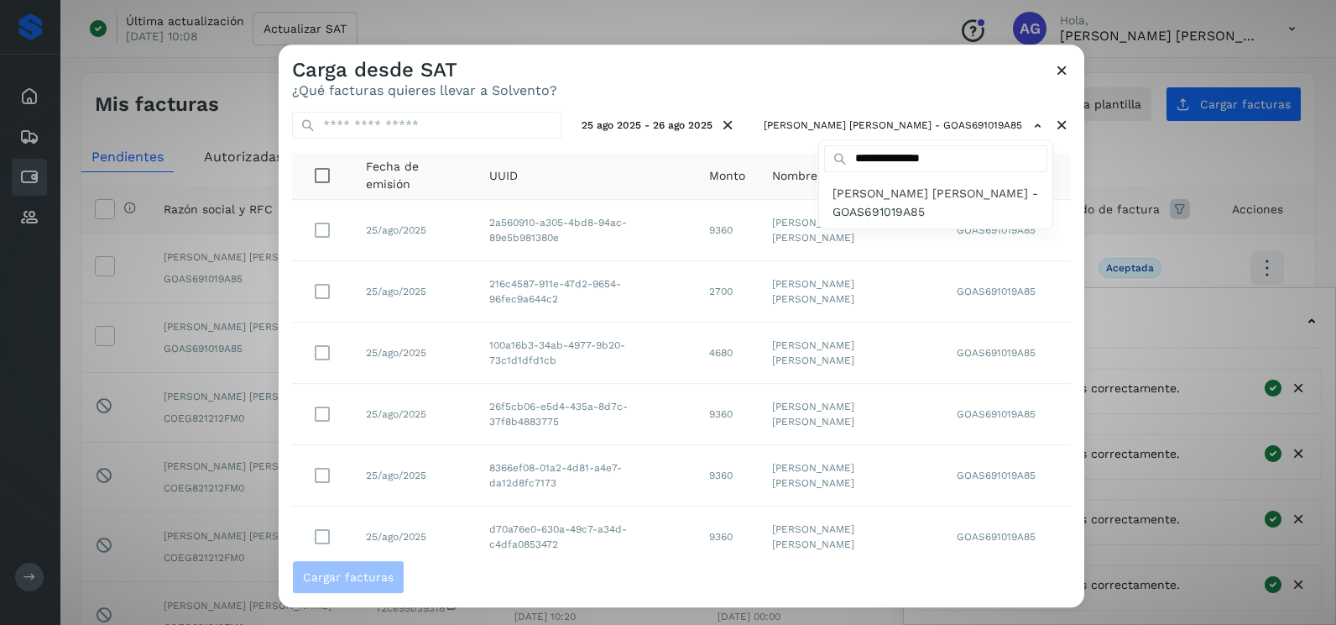
click at [763, 87] on div at bounding box center [947, 356] width 1336 height 625
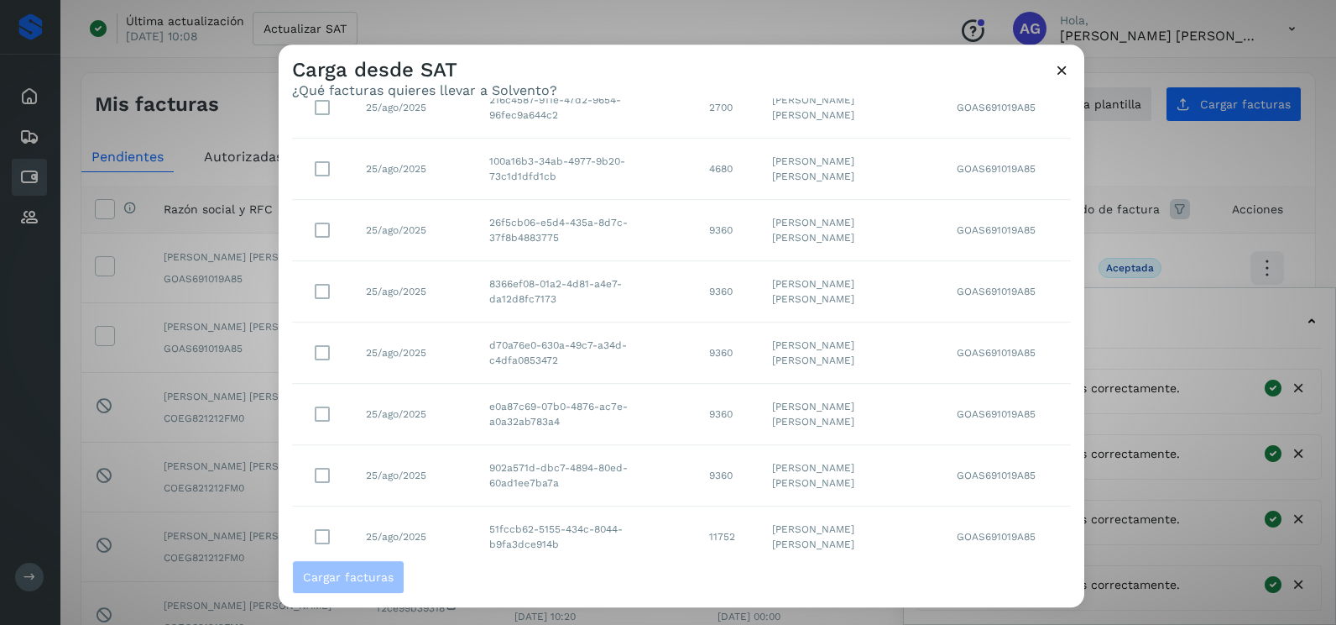
scroll to position [298, 0]
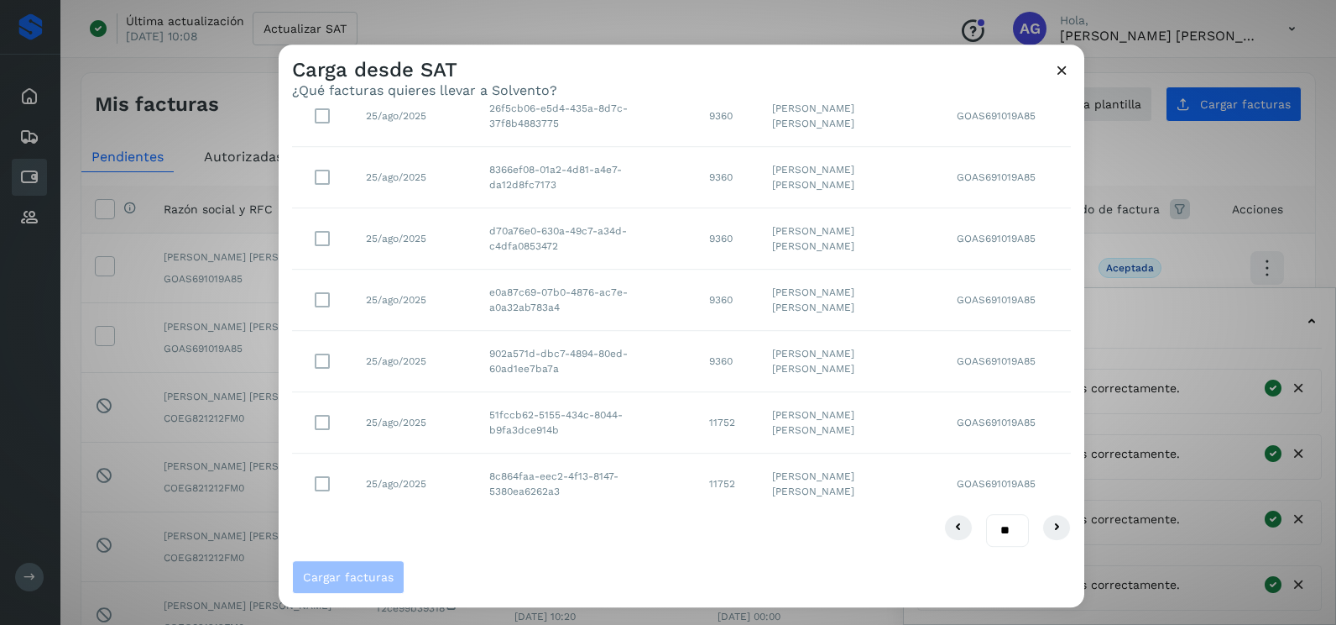
drag, startPoint x: 991, startPoint y: 529, endPoint x: 994, endPoint y: 547, distance: 17.8
click at [991, 529] on select "** ** **" at bounding box center [1007, 530] width 43 height 33
select select "**"
click at [986, 514] on select "** ** **" at bounding box center [1007, 530] width 43 height 33
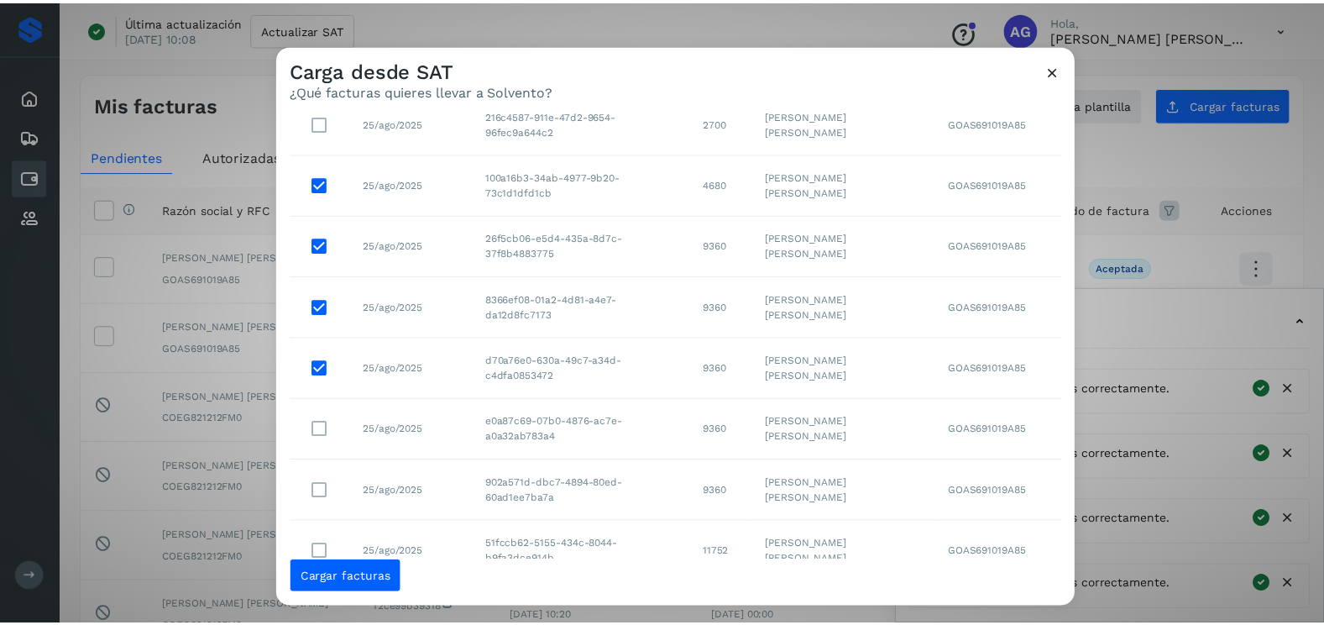
scroll to position [253, 0]
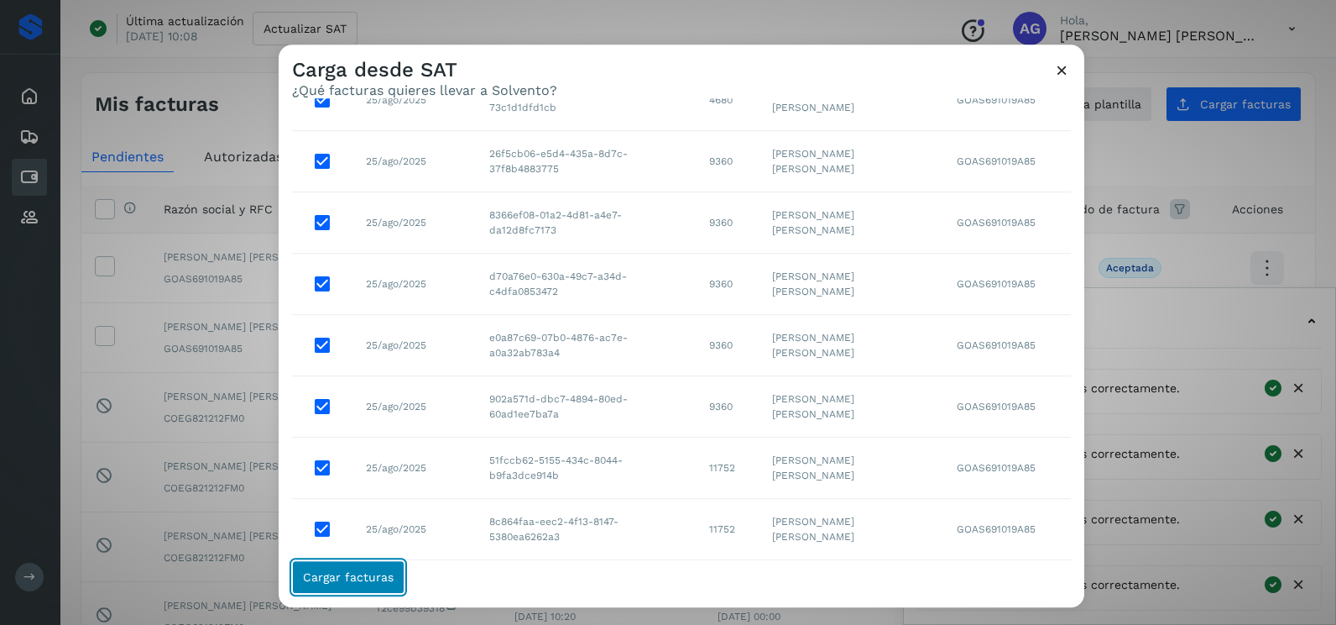
click at [337, 567] on button "Cargar facturas" at bounding box center [348, 577] width 112 height 34
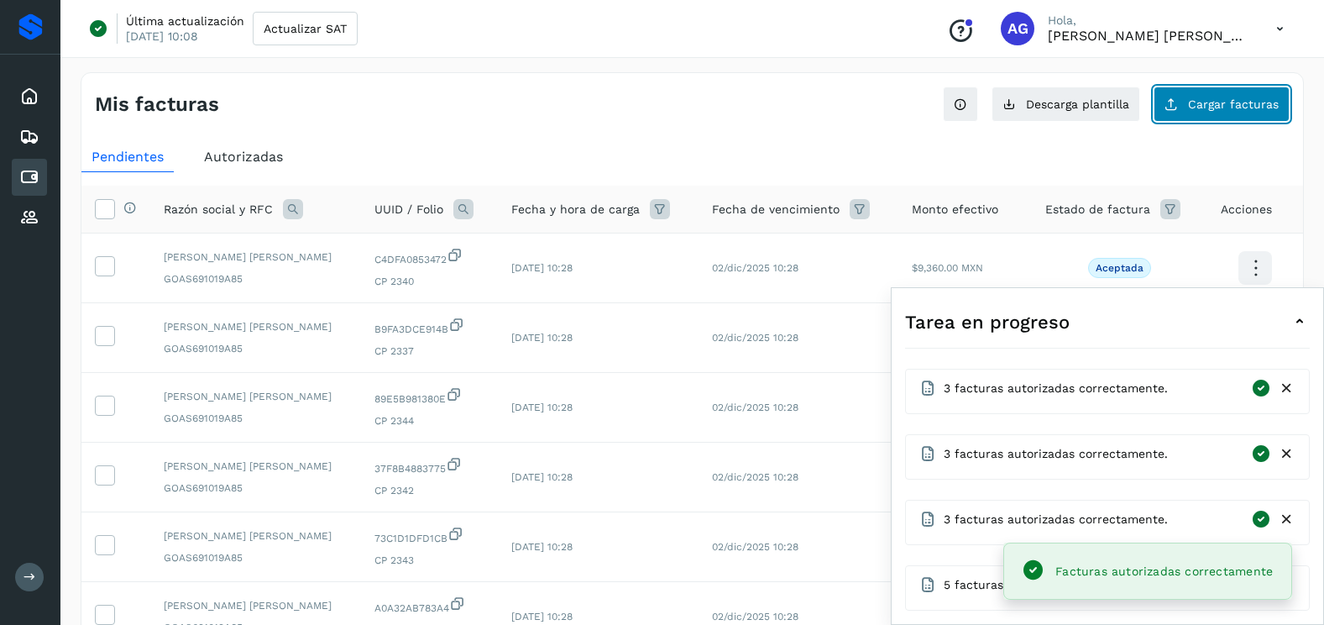
click at [1200, 103] on span "Cargar facturas" at bounding box center [1233, 104] width 91 height 12
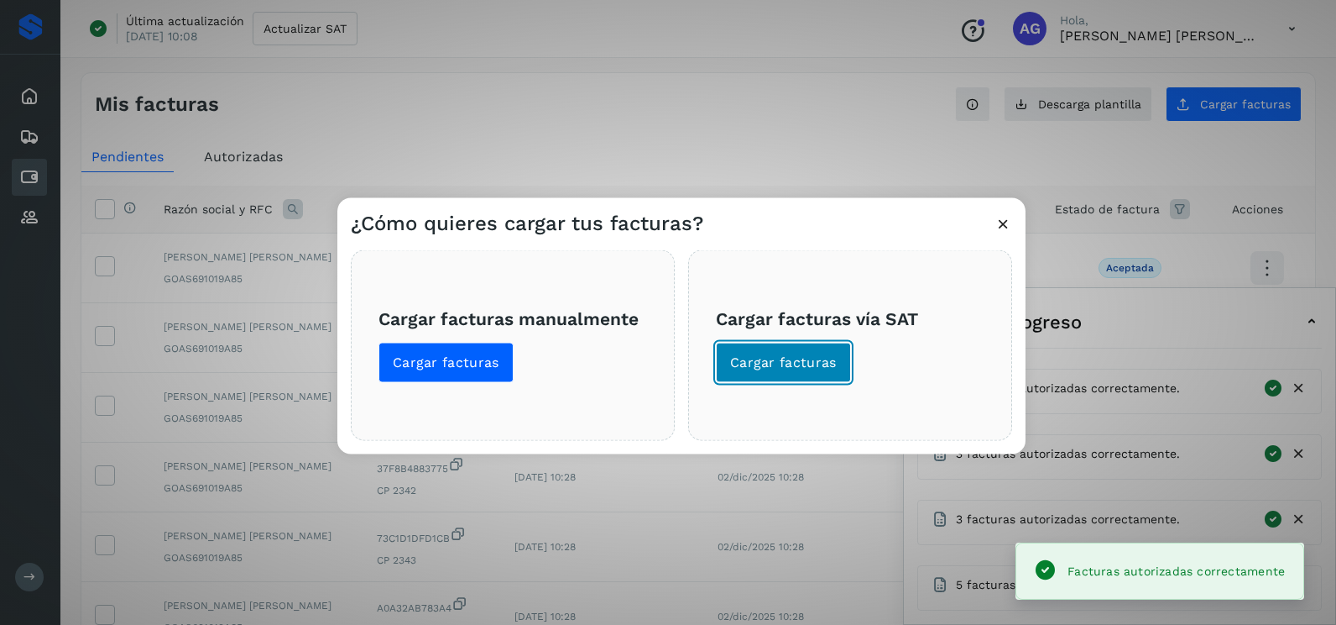
click at [777, 363] on span "Cargar facturas" at bounding box center [783, 362] width 107 height 18
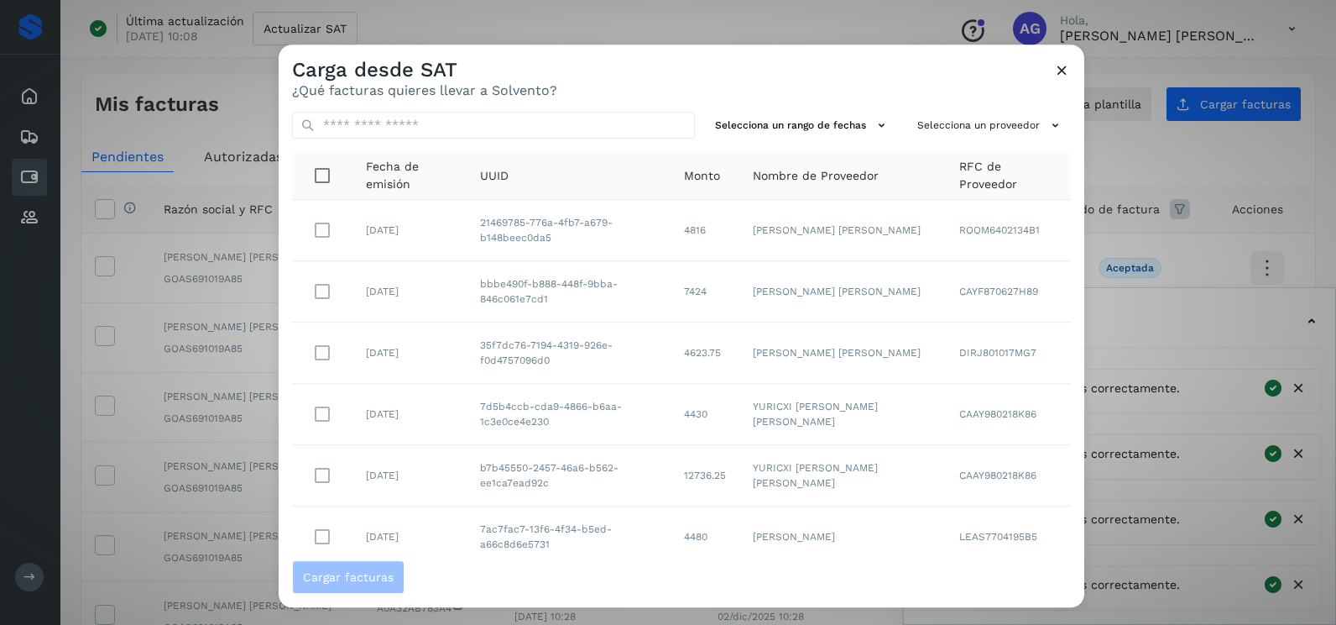
click at [835, 252] on td "[PERSON_NAME] [PERSON_NAME]" at bounding box center [843, 230] width 206 height 61
click at [854, 141] on div "Selecciona un rango de fechas Selecciona un proveedor Fecha de emisión UUID Mon…" at bounding box center [682, 329] width 806 height 462
click at [846, 133] on button "Selecciona un rango de fechas" at bounding box center [803, 126] width 189 height 28
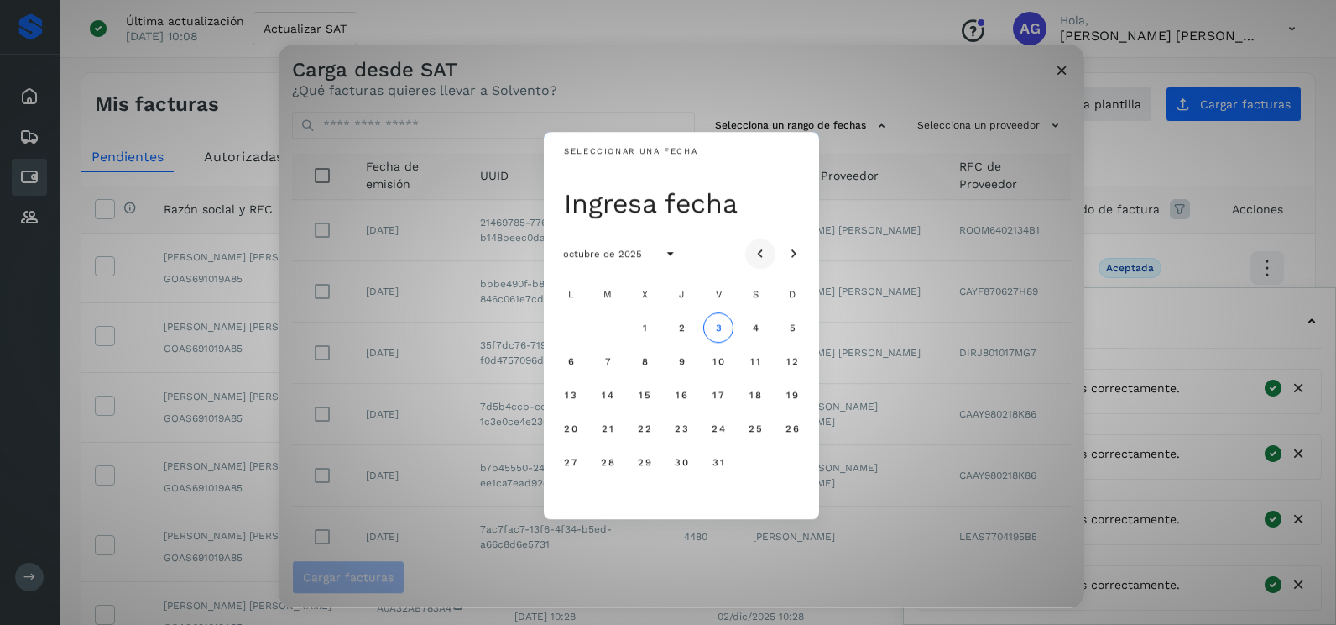
click at [759, 248] on icon "Mes anterior" at bounding box center [760, 254] width 17 height 17
click at [641, 461] on span "27" at bounding box center [644, 462] width 14 height 12
click at [680, 459] on span "28" at bounding box center [681, 462] width 14 height 12
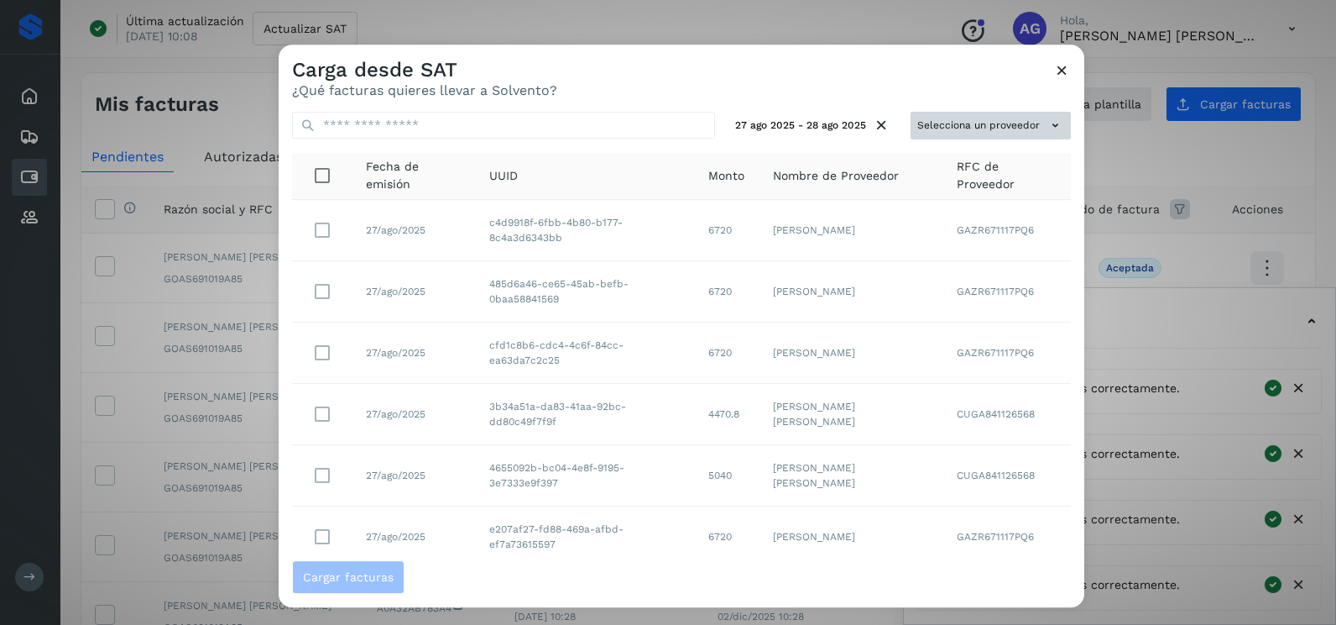
click at [1007, 134] on button "Selecciona un proveedor" at bounding box center [991, 126] width 160 height 28
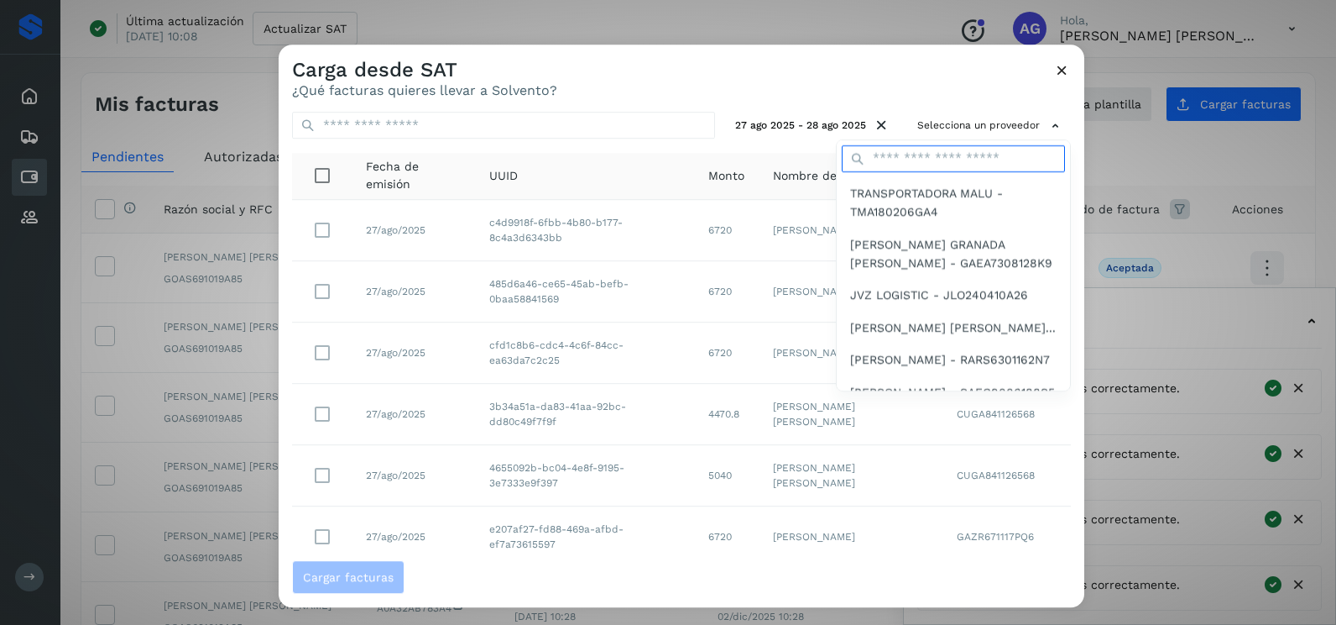
click at [902, 157] on input "text" at bounding box center [953, 158] width 223 height 27
type input "**********"
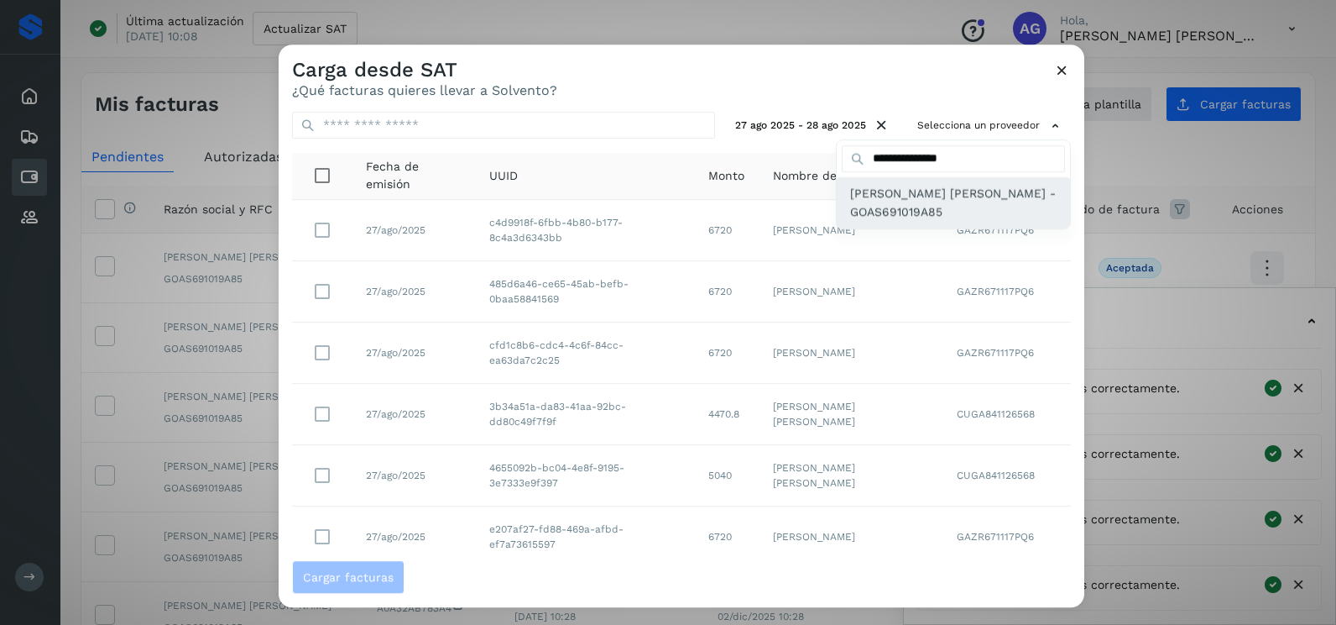
click at [915, 212] on span "[PERSON_NAME] [PERSON_NAME] - GOAS691019A85" at bounding box center [953, 203] width 207 height 38
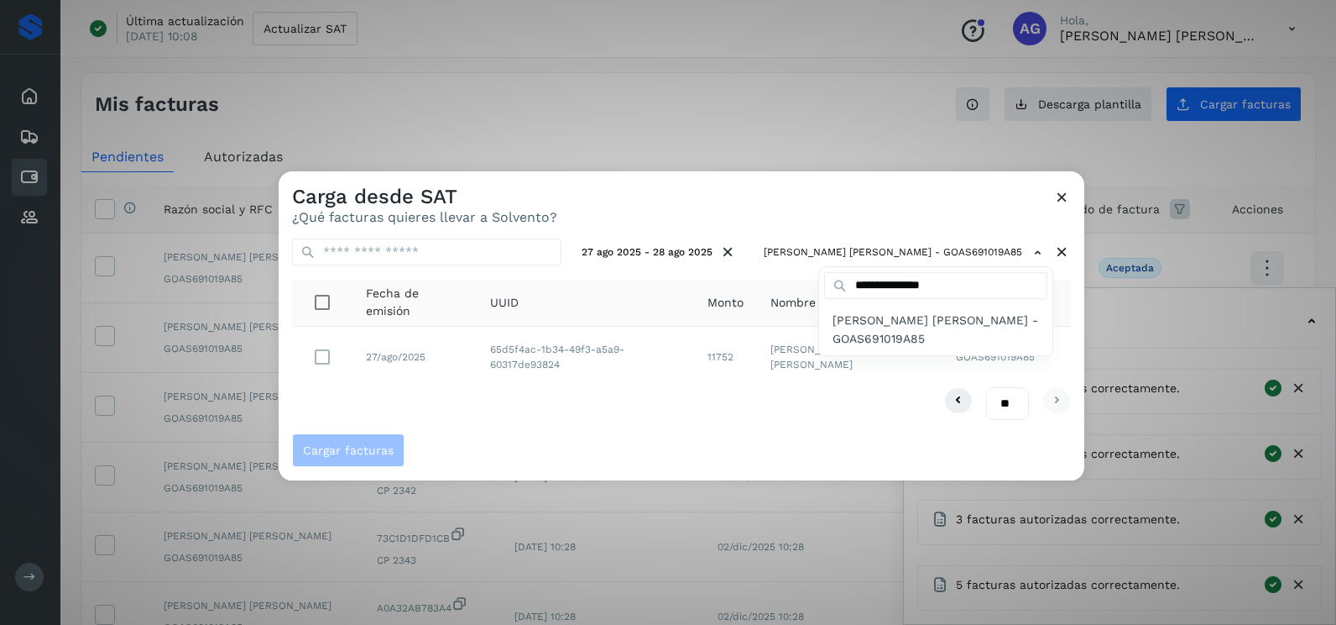
click at [348, 358] on div at bounding box center [947, 483] width 1336 height 625
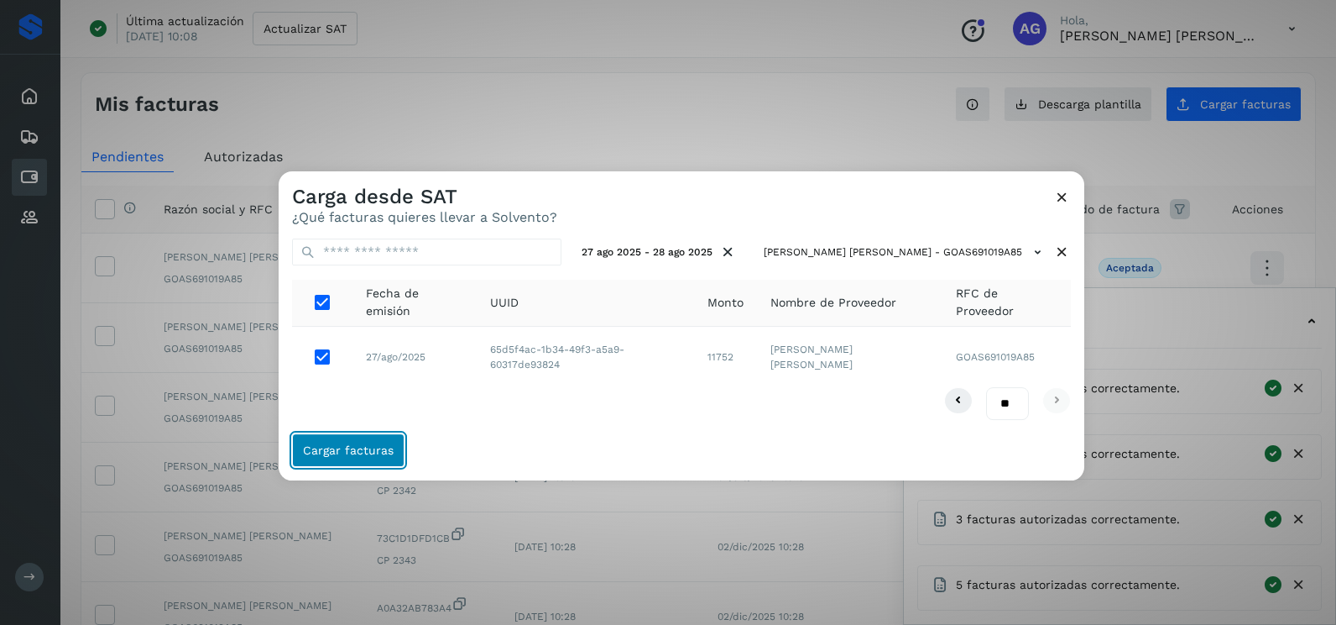
click at [362, 433] on button "Cargar facturas" at bounding box center [348, 450] width 112 height 34
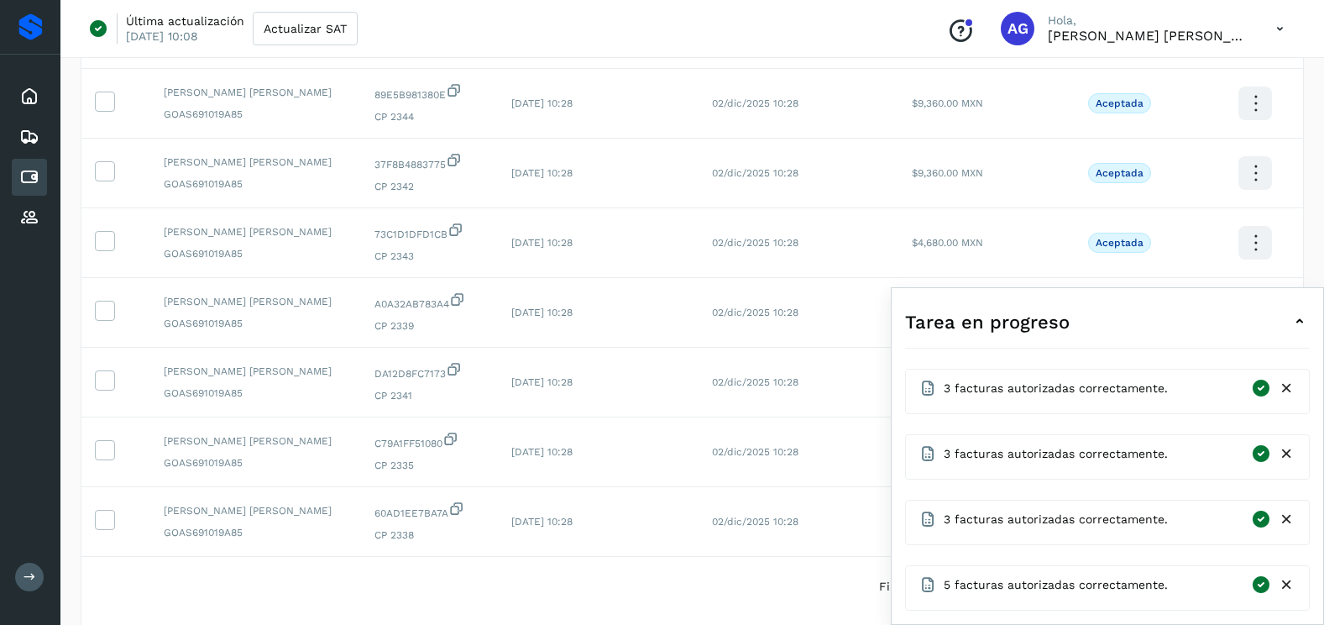
scroll to position [420, 0]
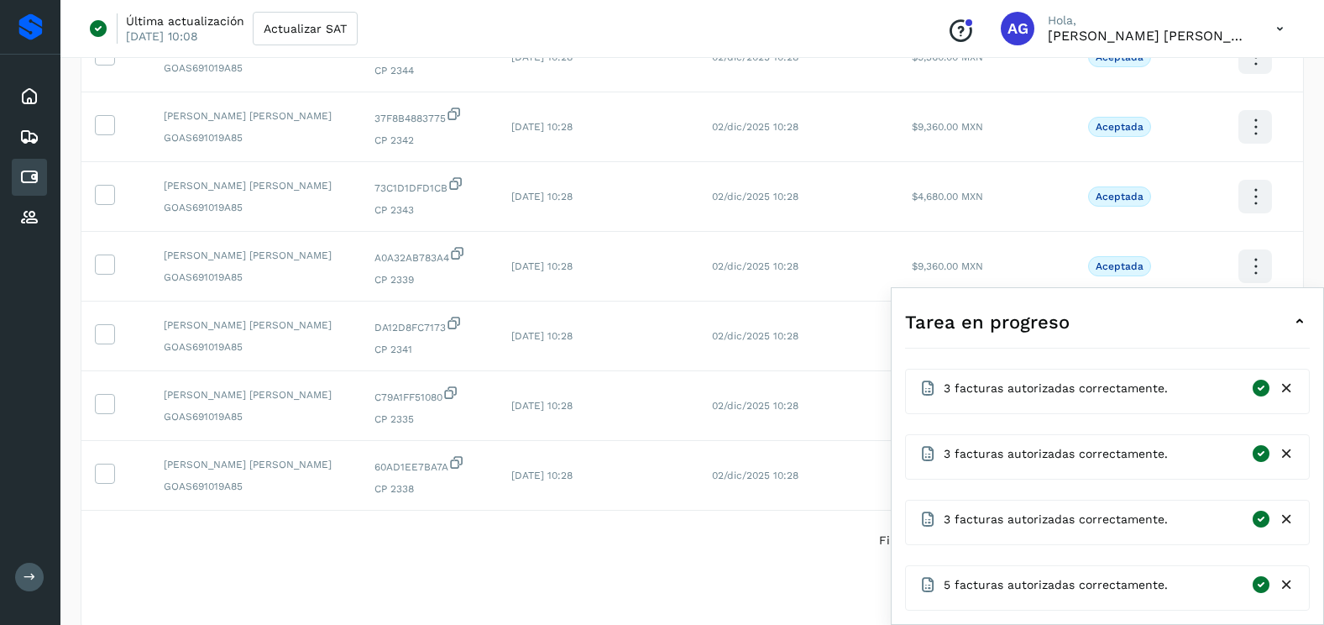
click at [1288, 383] on icon at bounding box center [1287, 388] width 18 height 18
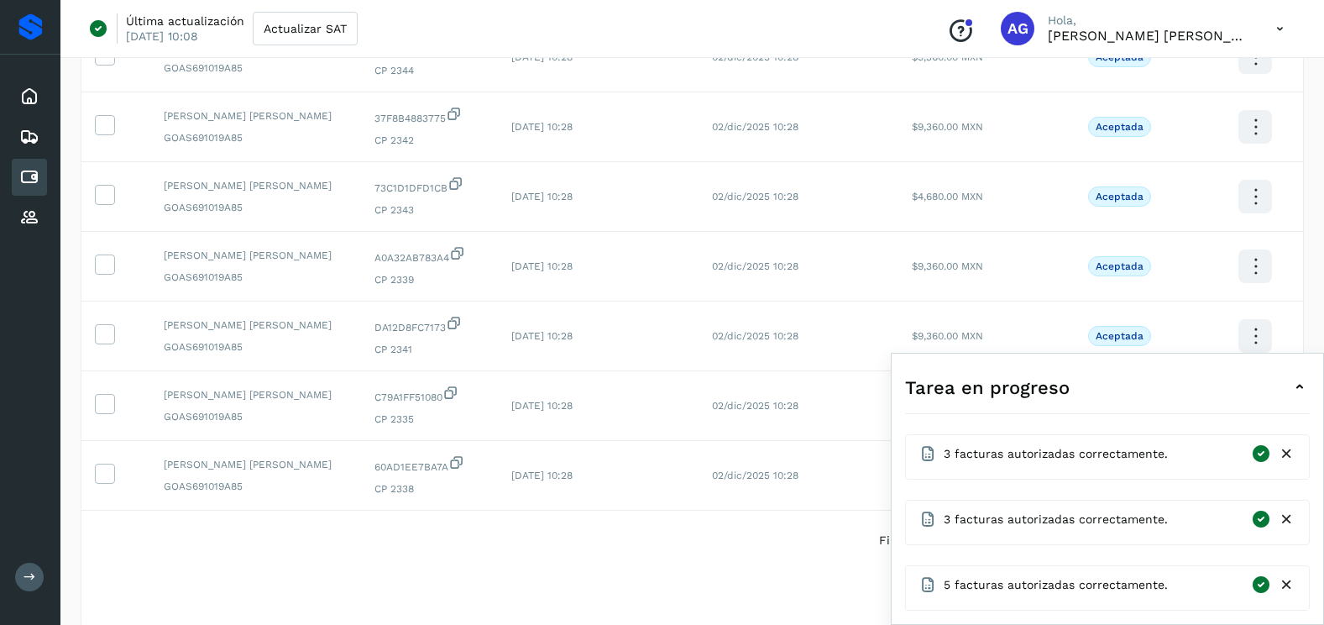
click at [1287, 589] on icon at bounding box center [1287, 585] width 18 height 18
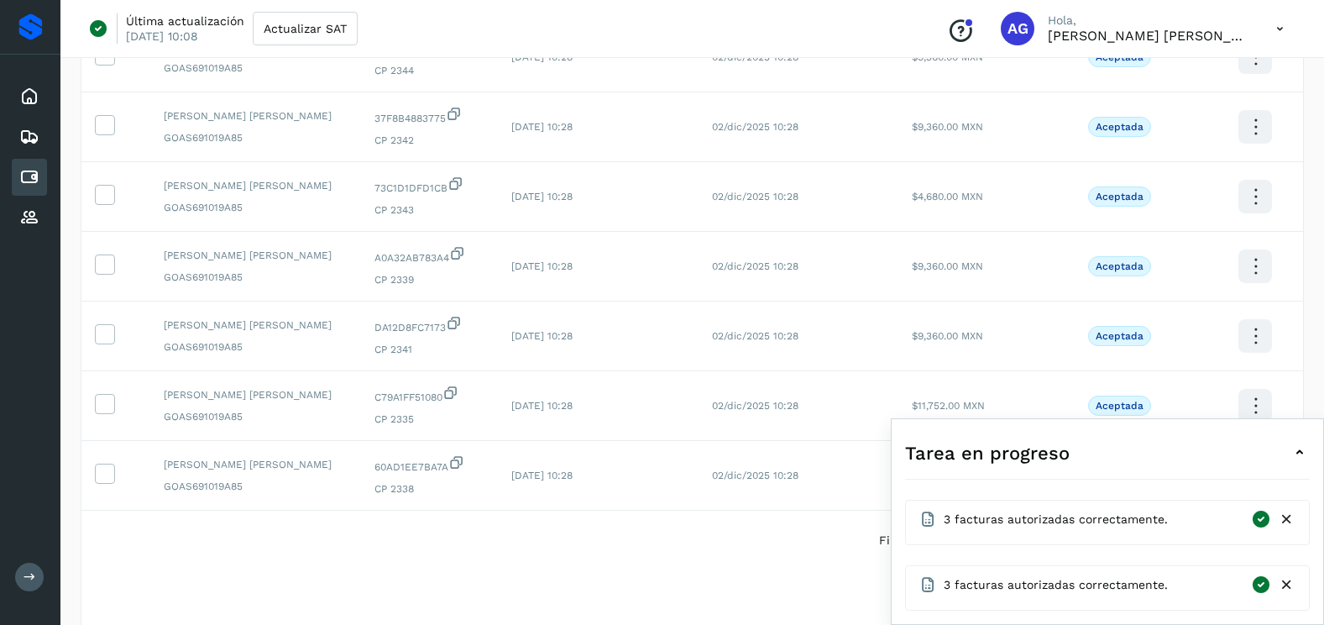
click at [1287, 589] on icon at bounding box center [1287, 585] width 18 height 18
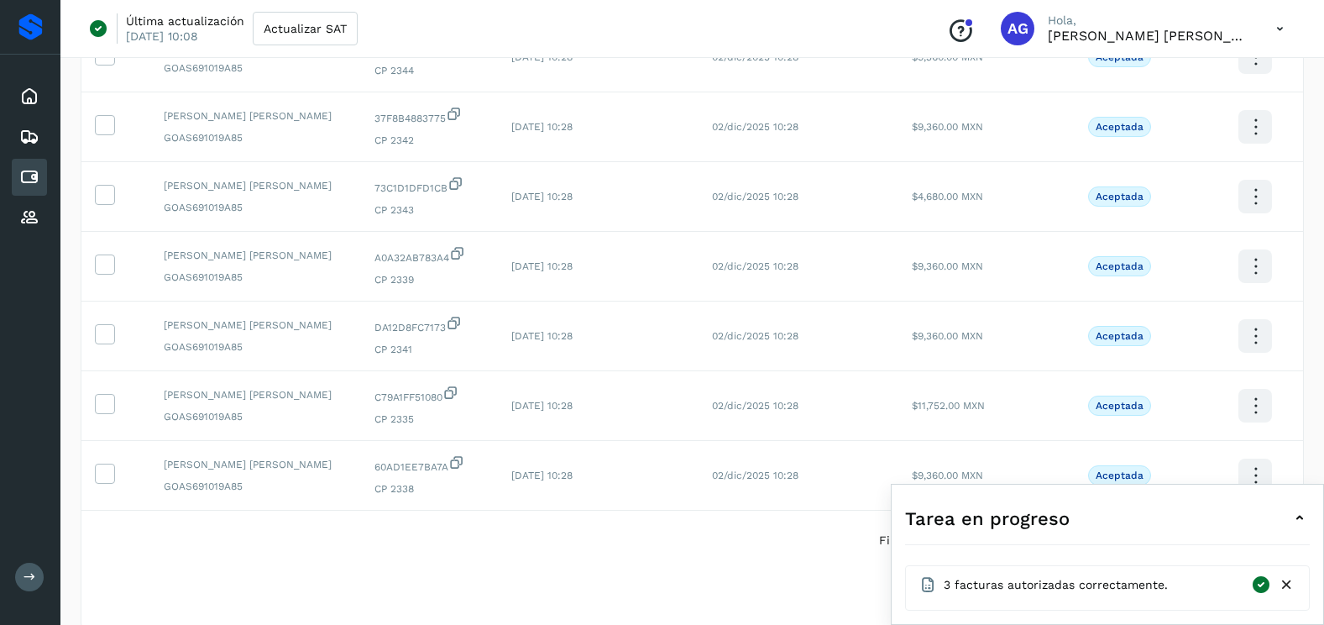
click at [1287, 589] on icon at bounding box center [1287, 585] width 18 height 18
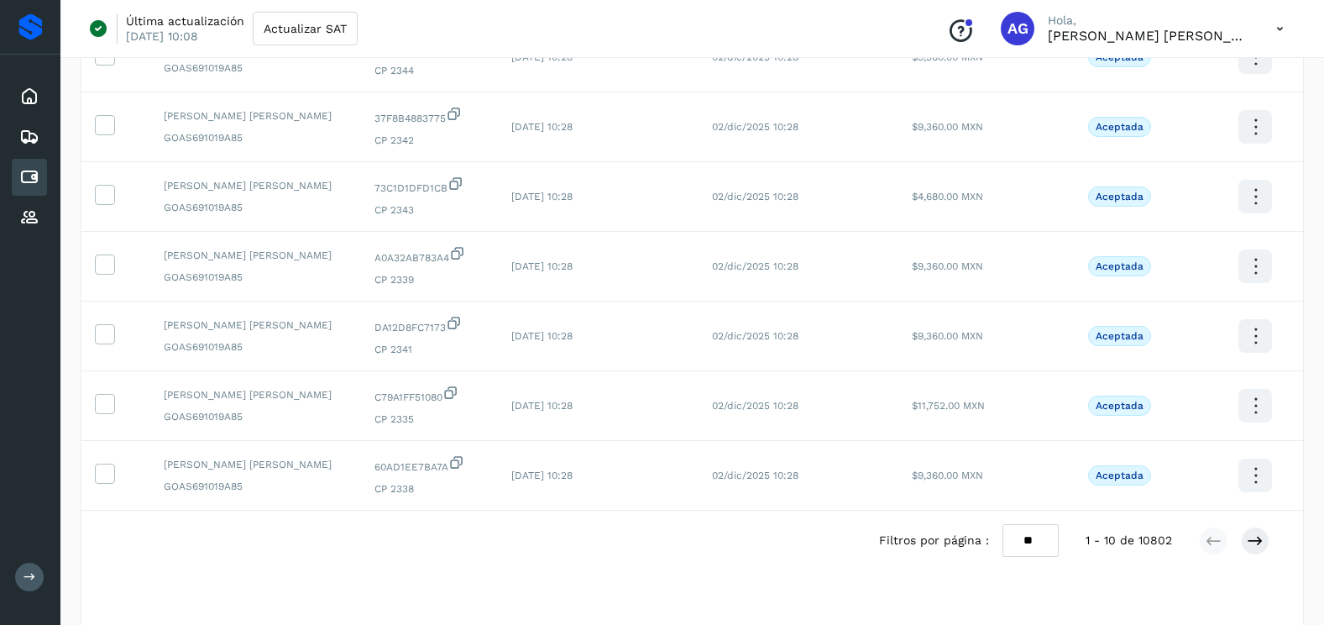
drag, startPoint x: 1024, startPoint y: 541, endPoint x: 1027, endPoint y: 557, distance: 16.1
click at [1024, 541] on select "** ** **" at bounding box center [1030, 540] width 56 height 33
select select "**"
click at [1002, 524] on select "** ** **" at bounding box center [1030, 540] width 56 height 33
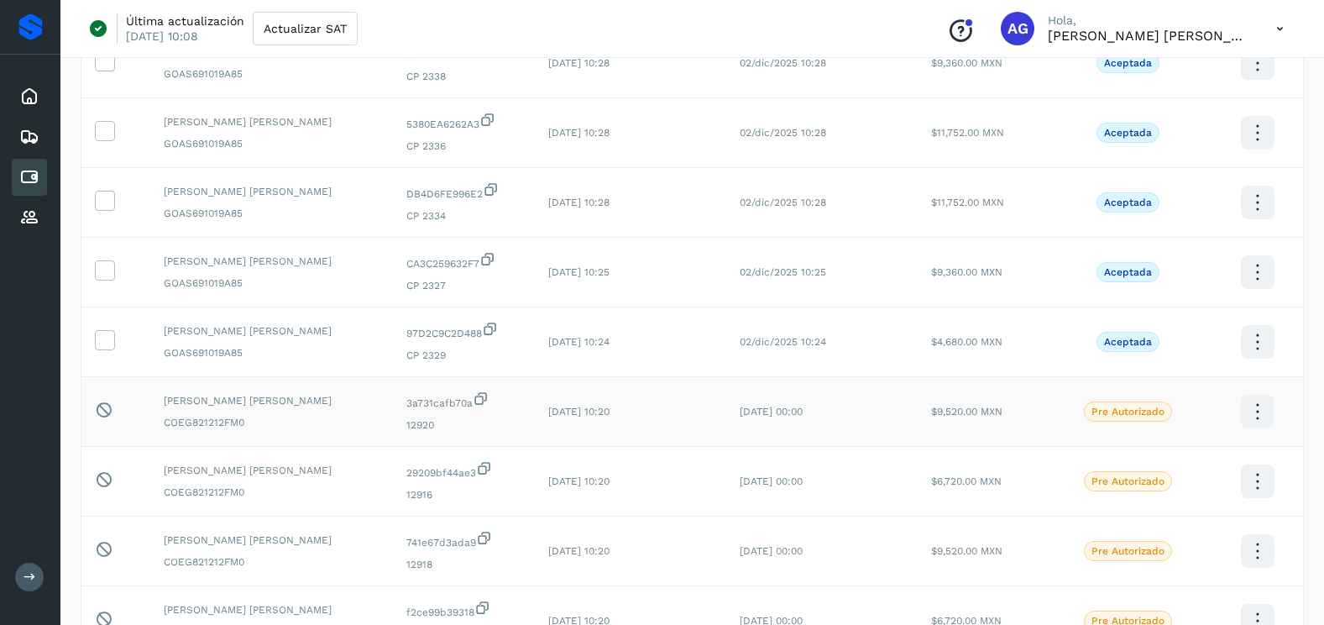
scroll to position [839, 0]
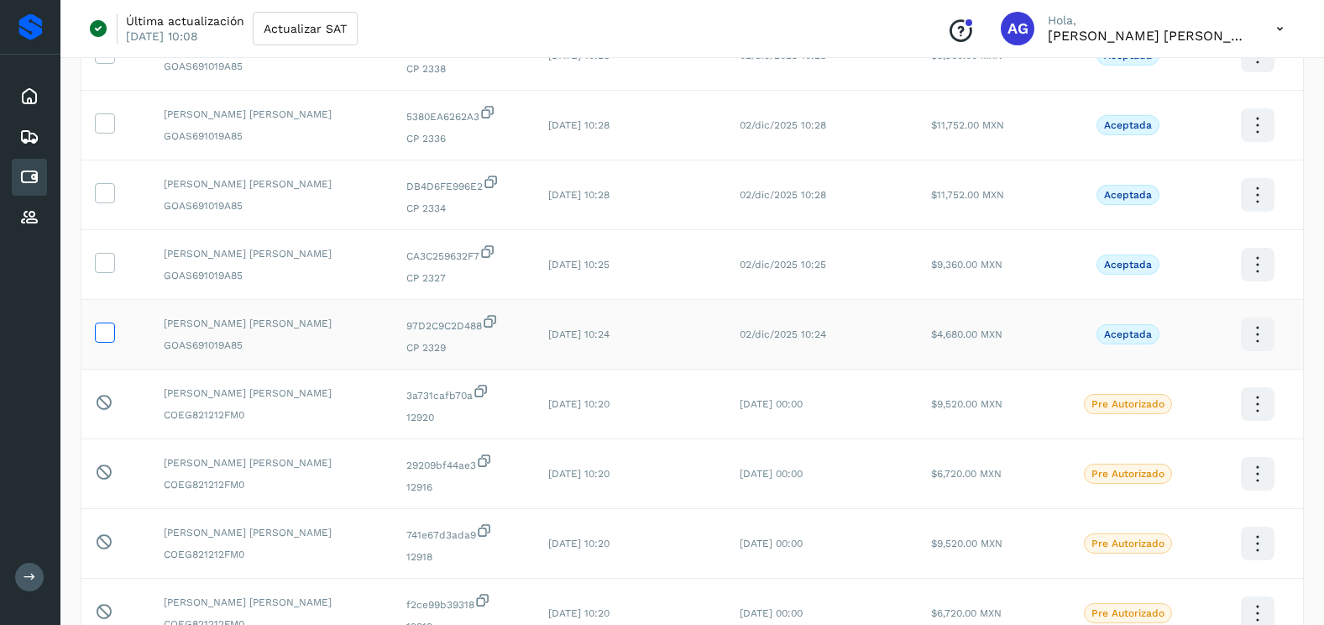
click at [104, 328] on icon at bounding box center [105, 331] width 18 height 18
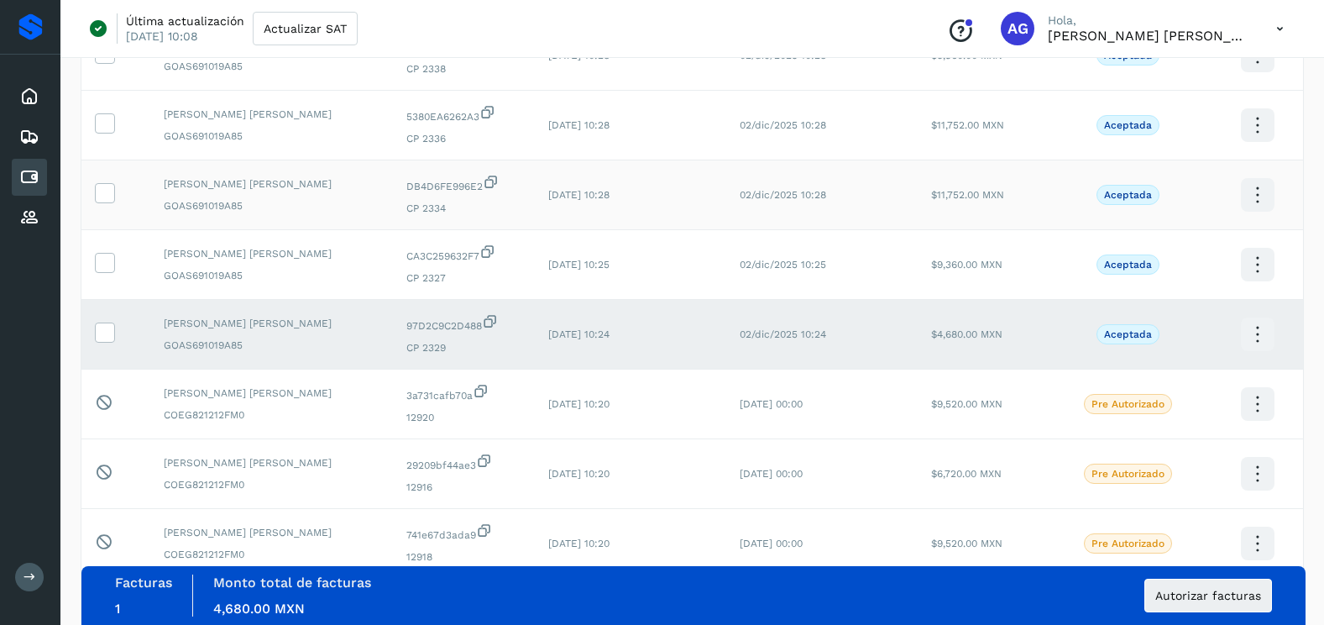
drag, startPoint x: 100, startPoint y: 268, endPoint x: 101, endPoint y: 224, distance: 43.7
click at [100, 261] on icon at bounding box center [105, 262] width 18 height 18
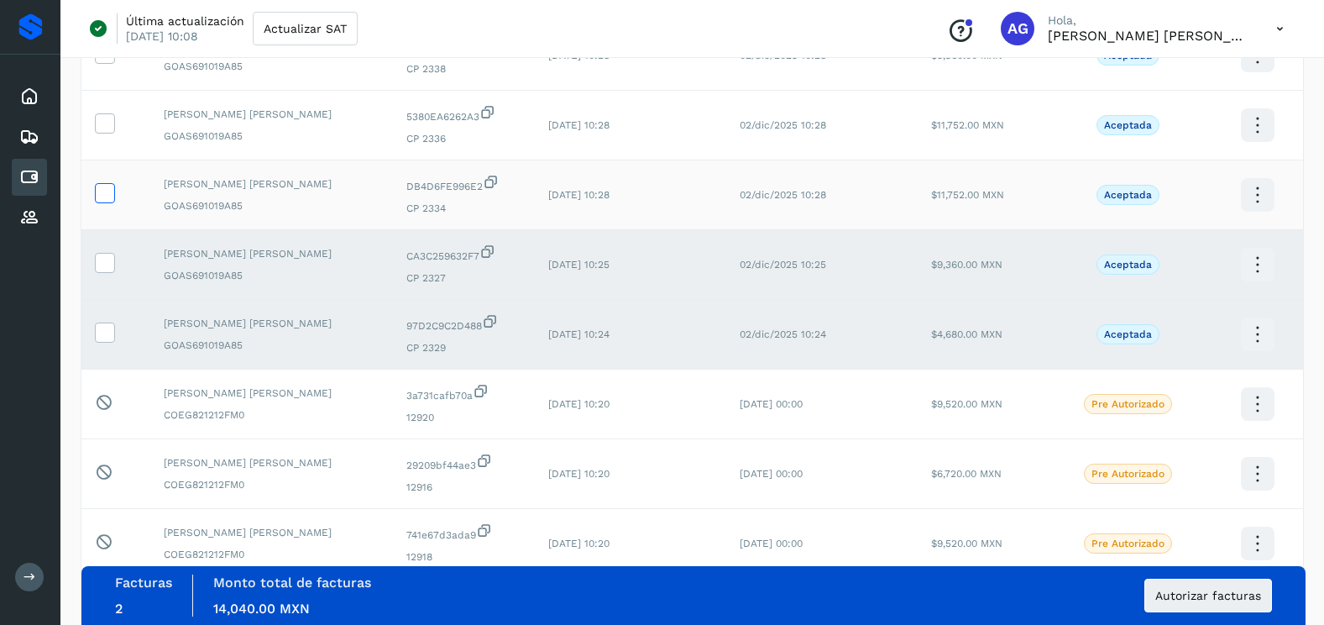
click at [104, 187] on icon at bounding box center [105, 192] width 18 height 18
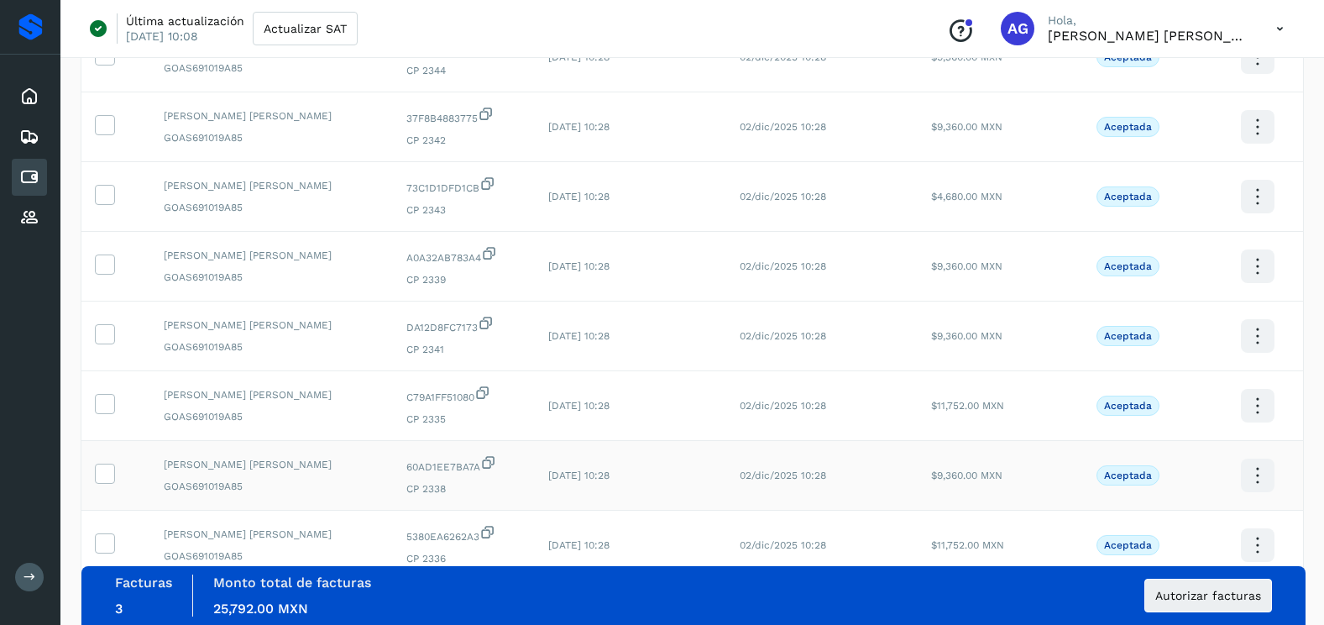
scroll to position [504, 0]
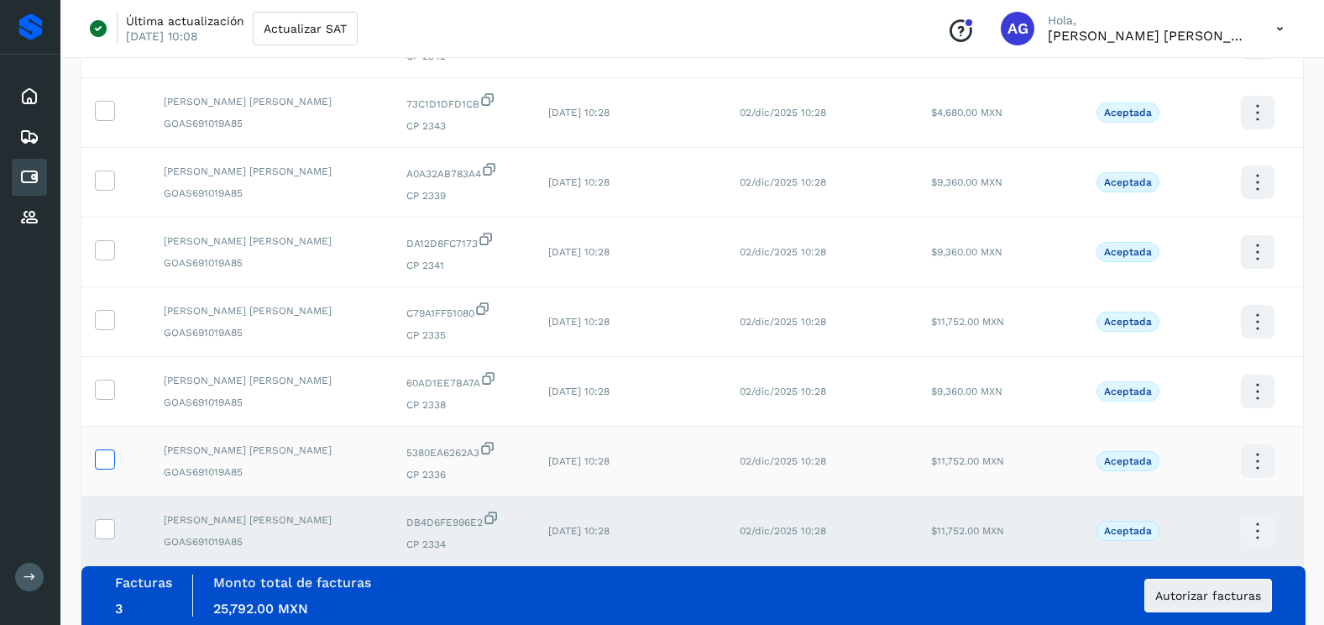
click at [109, 458] on icon at bounding box center [105, 458] width 18 height 18
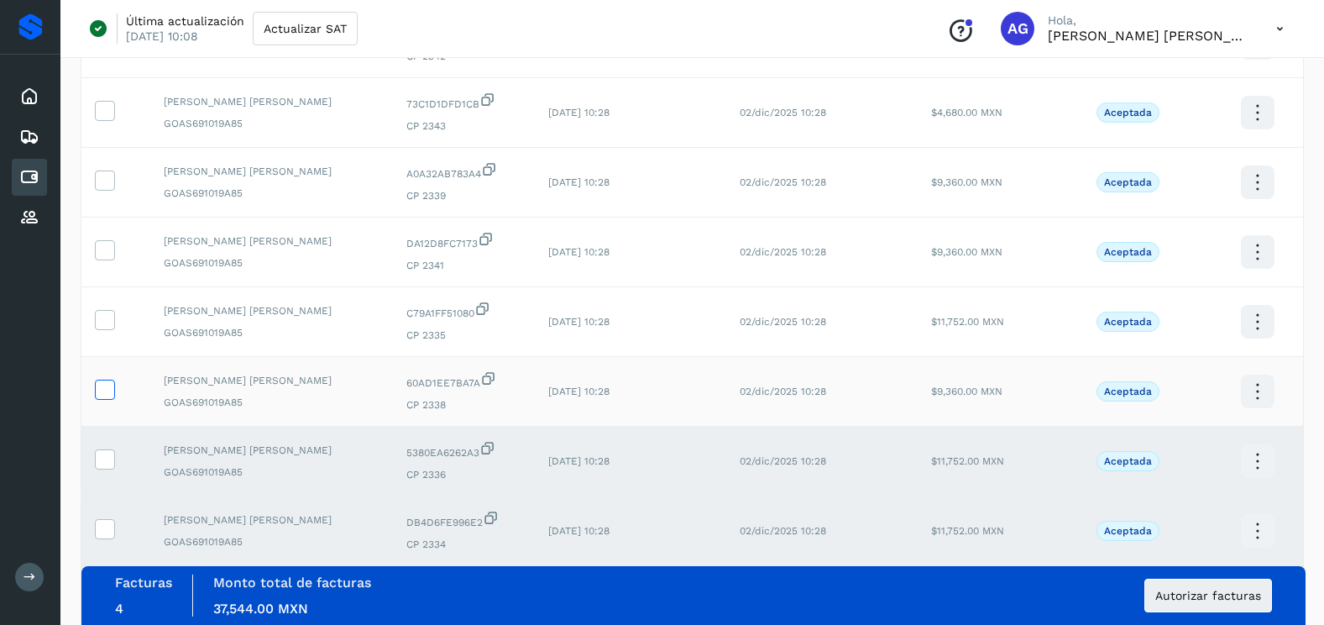
click at [105, 388] on icon at bounding box center [105, 388] width 18 height 18
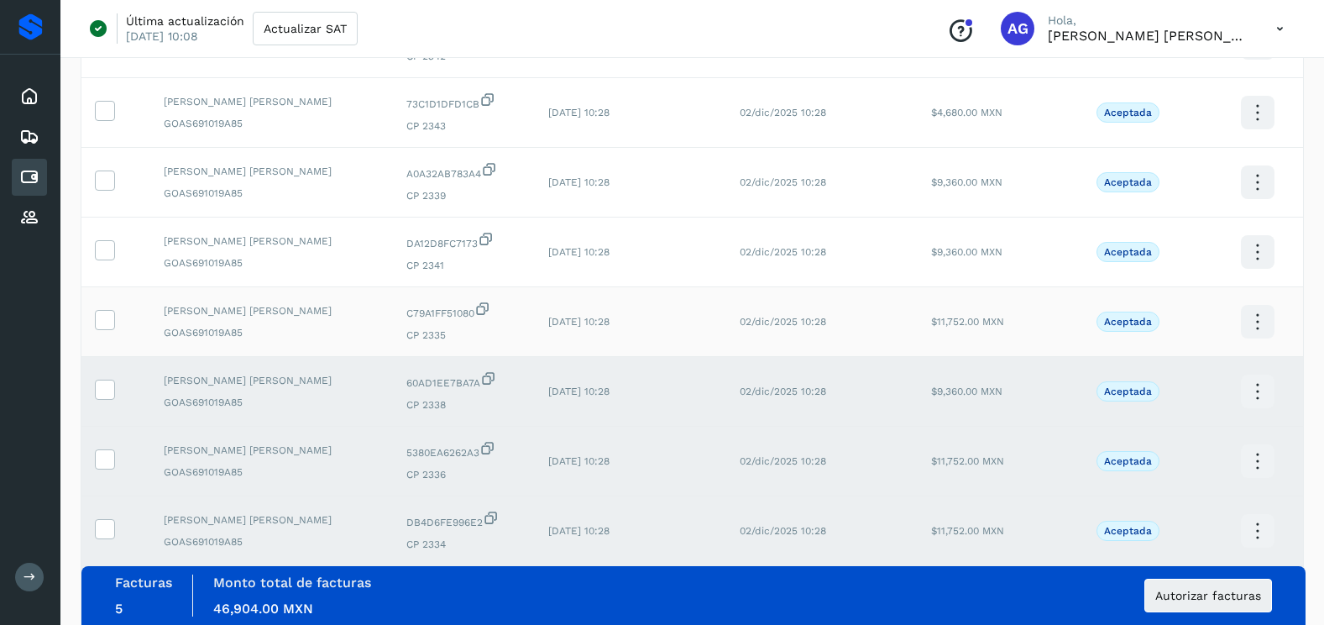
click at [105, 301] on td at bounding box center [115, 322] width 69 height 70
click at [105, 322] on icon at bounding box center [105, 319] width 18 height 18
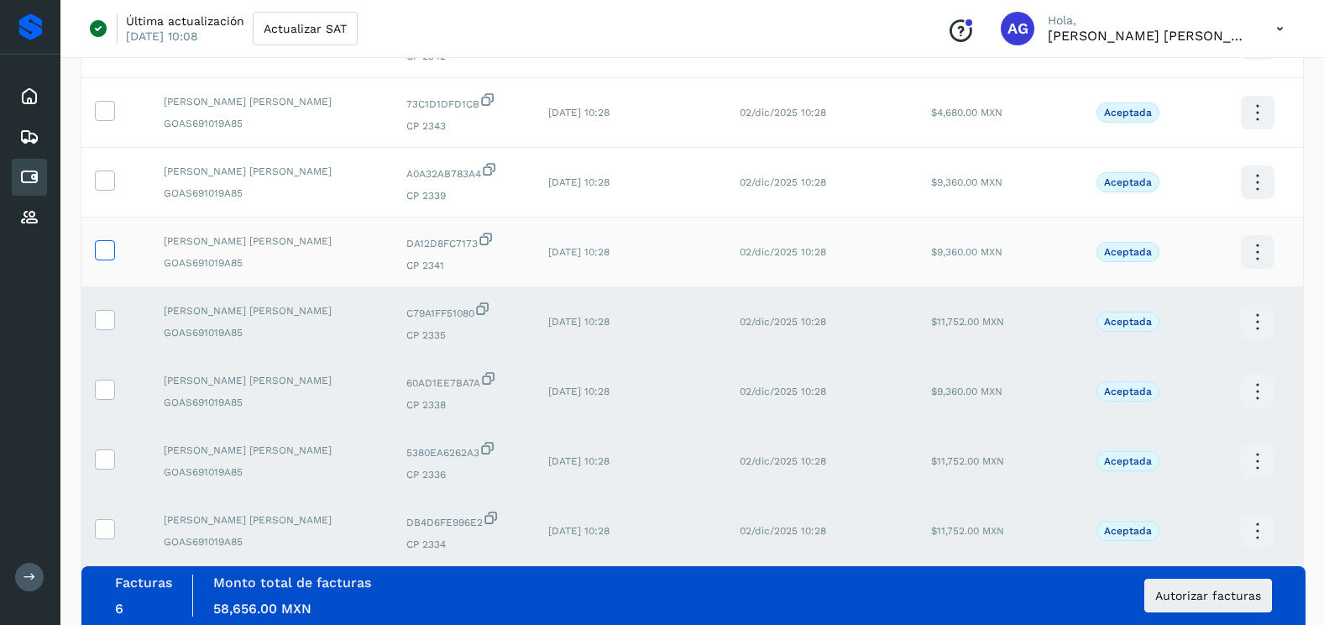
click at [104, 251] on icon at bounding box center [105, 249] width 18 height 18
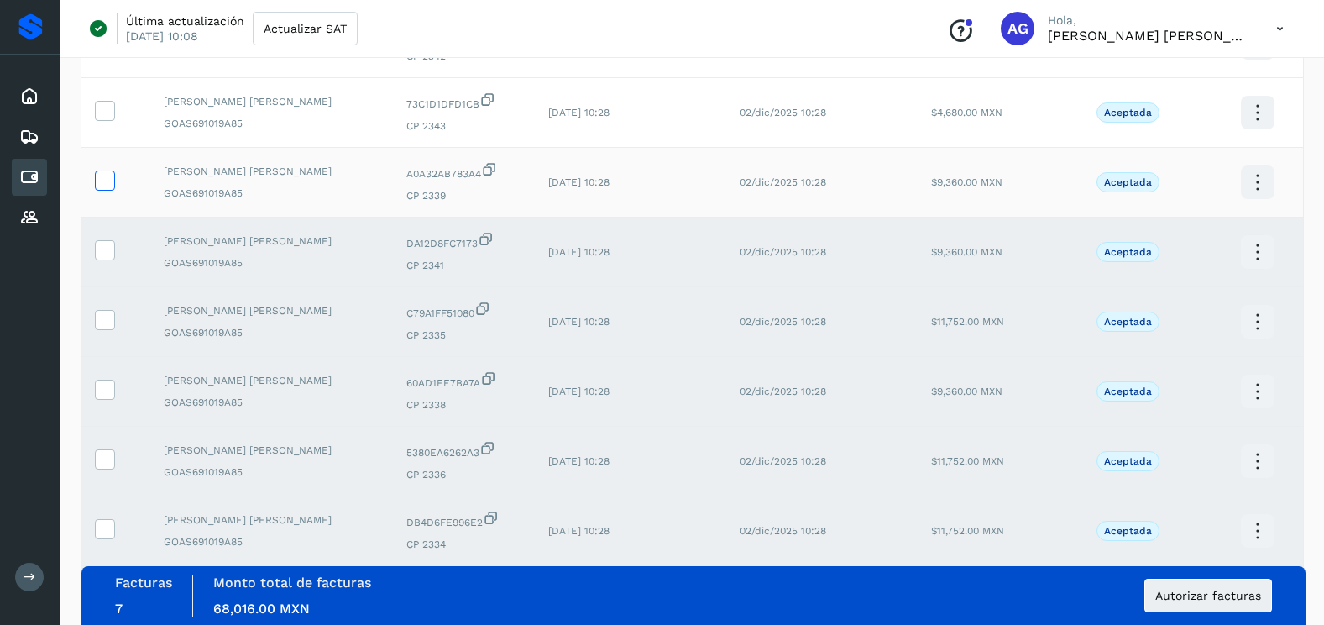
click at [107, 186] on icon at bounding box center [105, 179] width 18 height 18
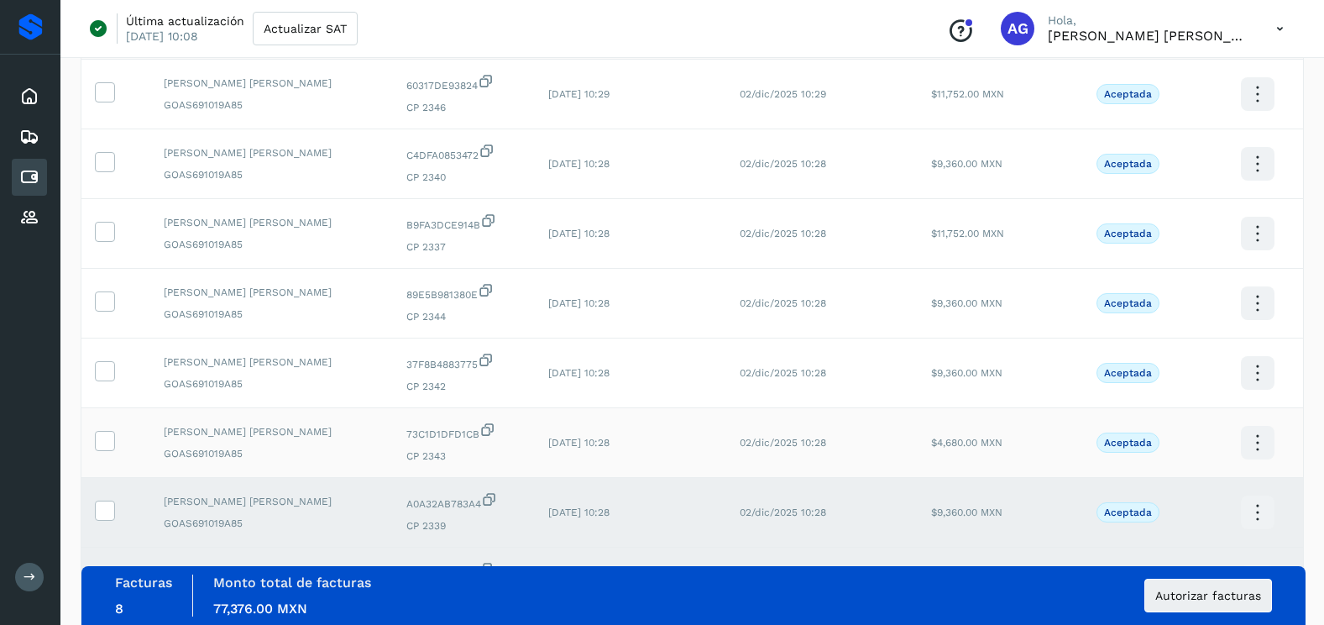
scroll to position [168, 0]
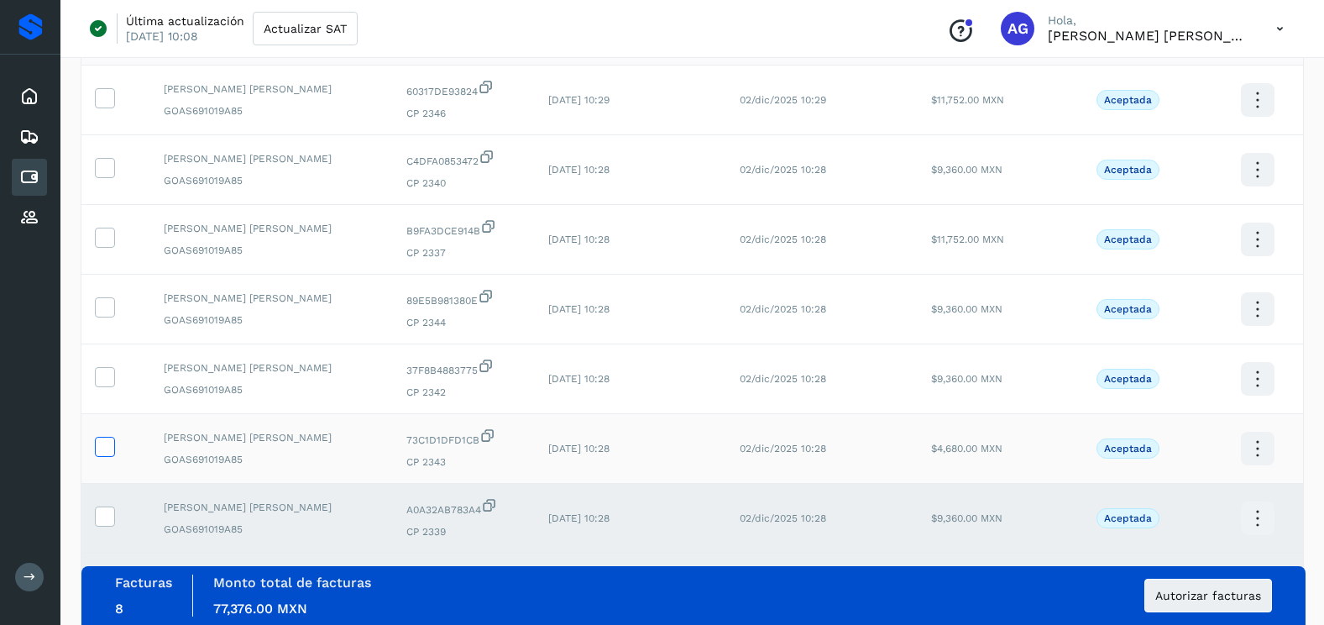
click at [114, 447] on label at bounding box center [105, 447] width 20 height 20
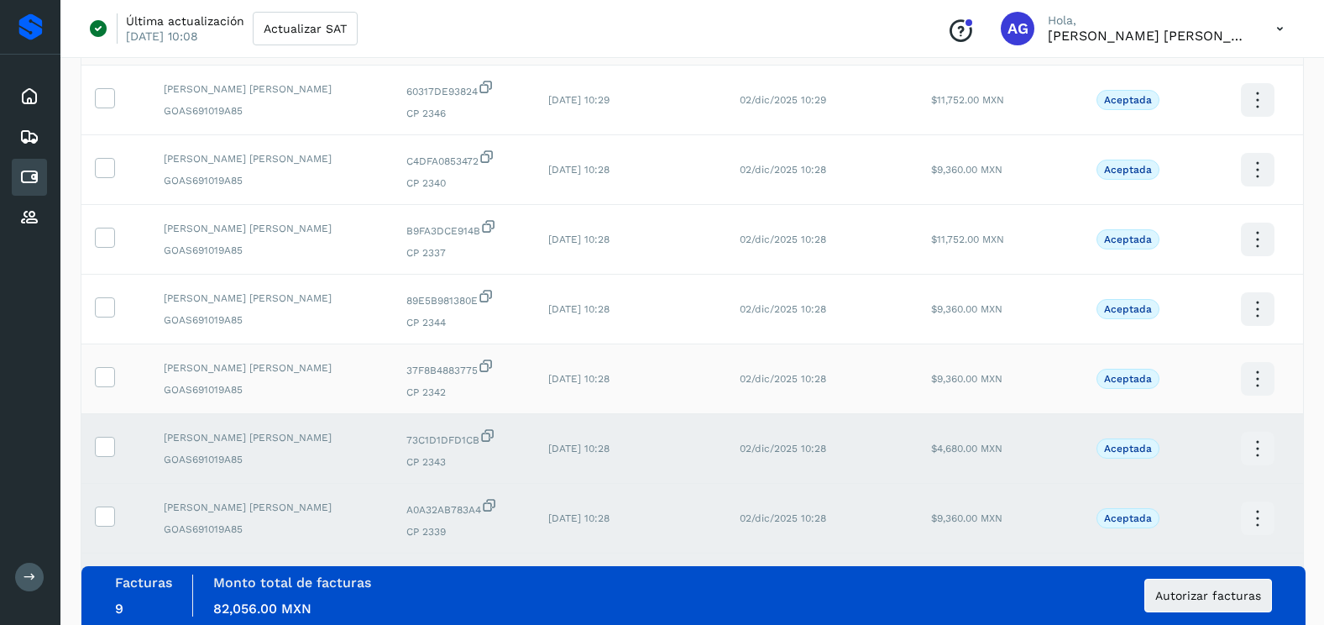
click at [107, 364] on td at bounding box center [115, 379] width 69 height 70
click at [97, 300] on icon at bounding box center [105, 306] width 18 height 18
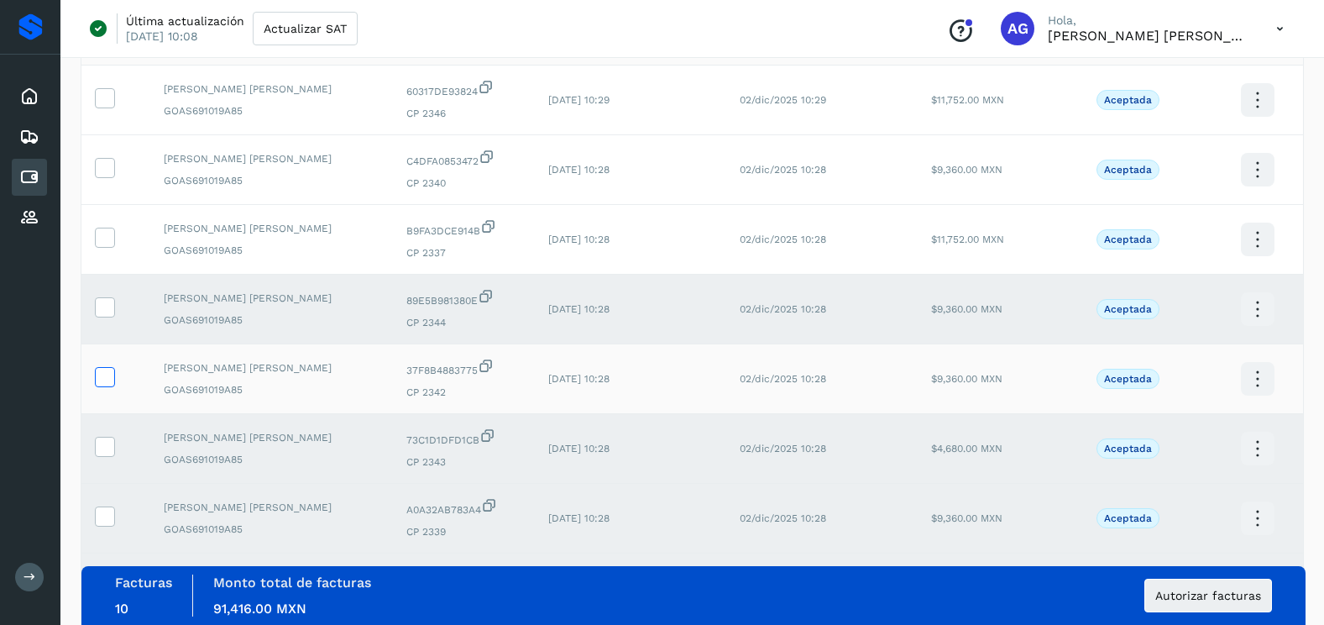
click at [103, 384] on span at bounding box center [105, 380] width 18 height 12
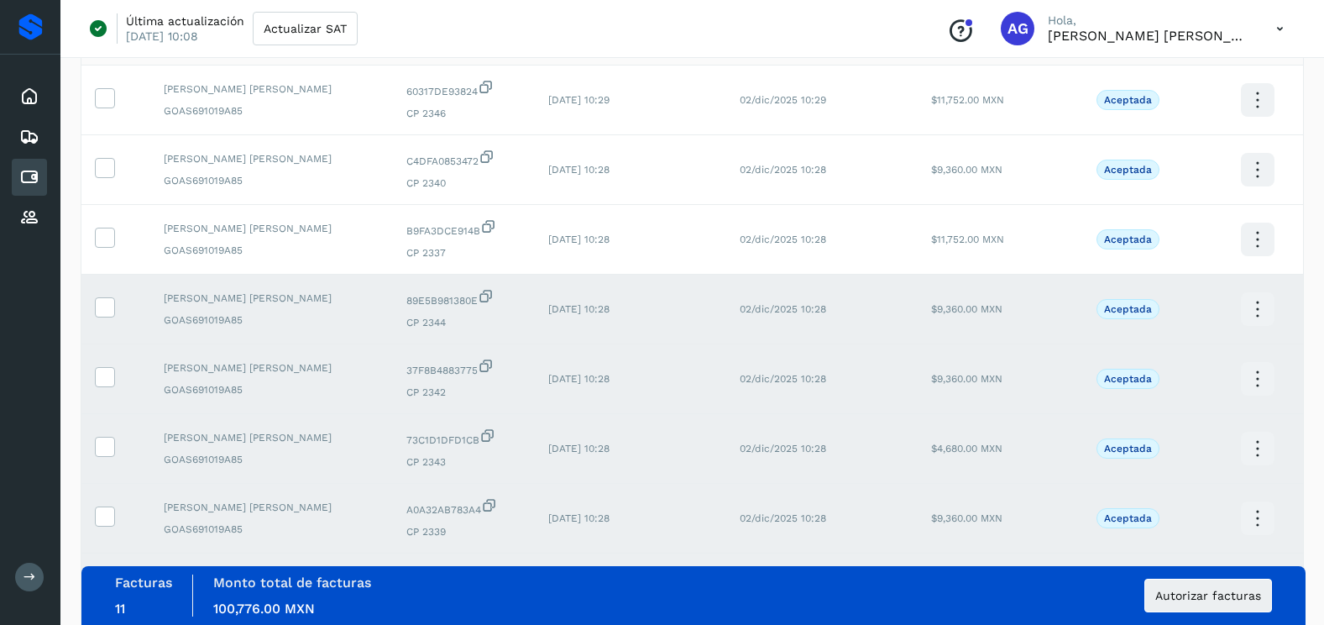
scroll to position [0, 0]
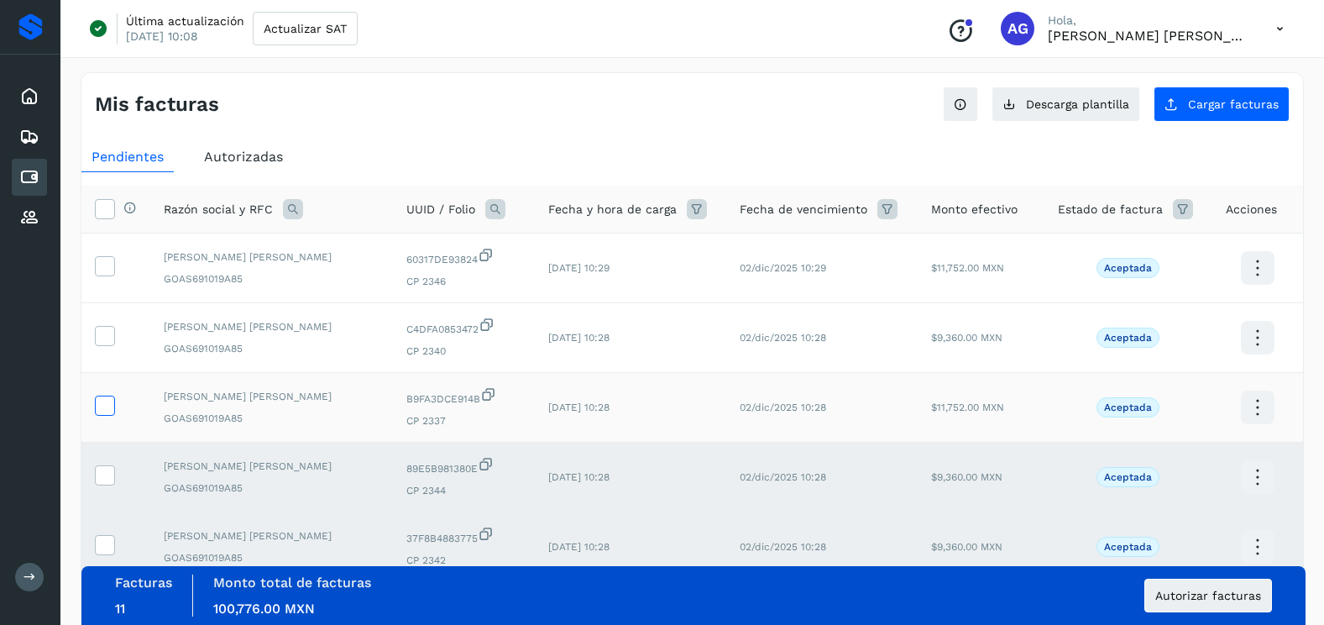
click at [103, 412] on icon at bounding box center [105, 404] width 18 height 18
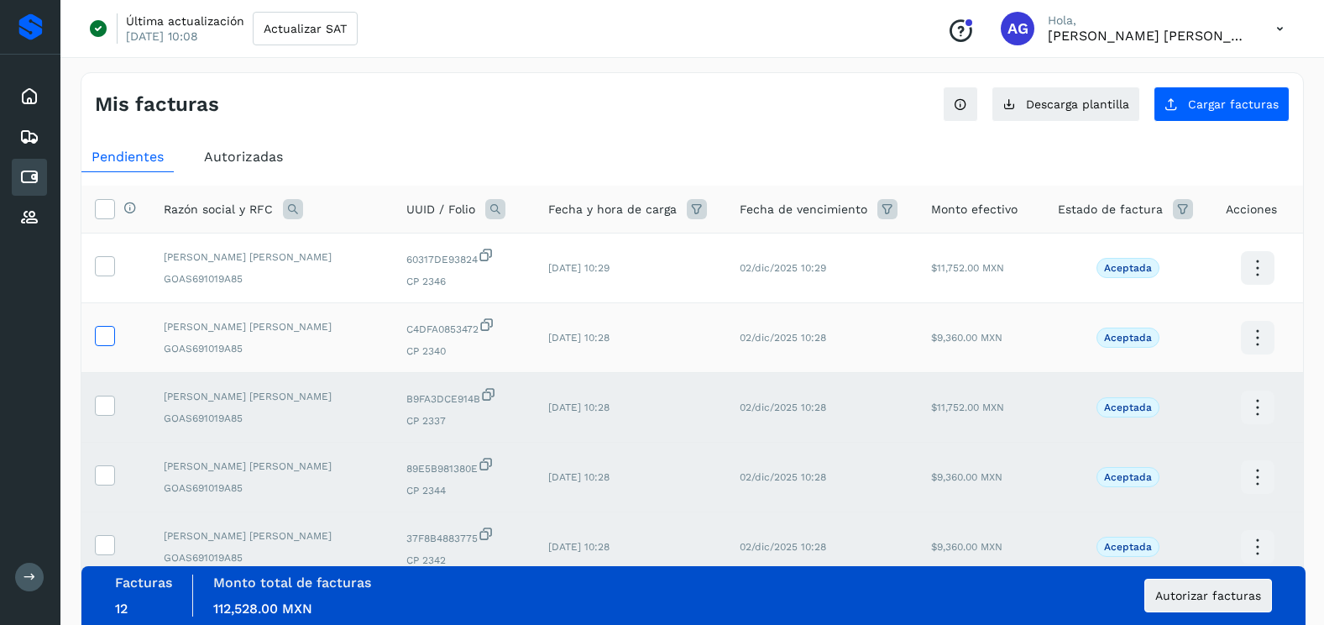
drag, startPoint x: 106, startPoint y: 339, endPoint x: 106, endPoint y: 275, distance: 63.8
click at [106, 337] on icon at bounding box center [105, 335] width 18 height 18
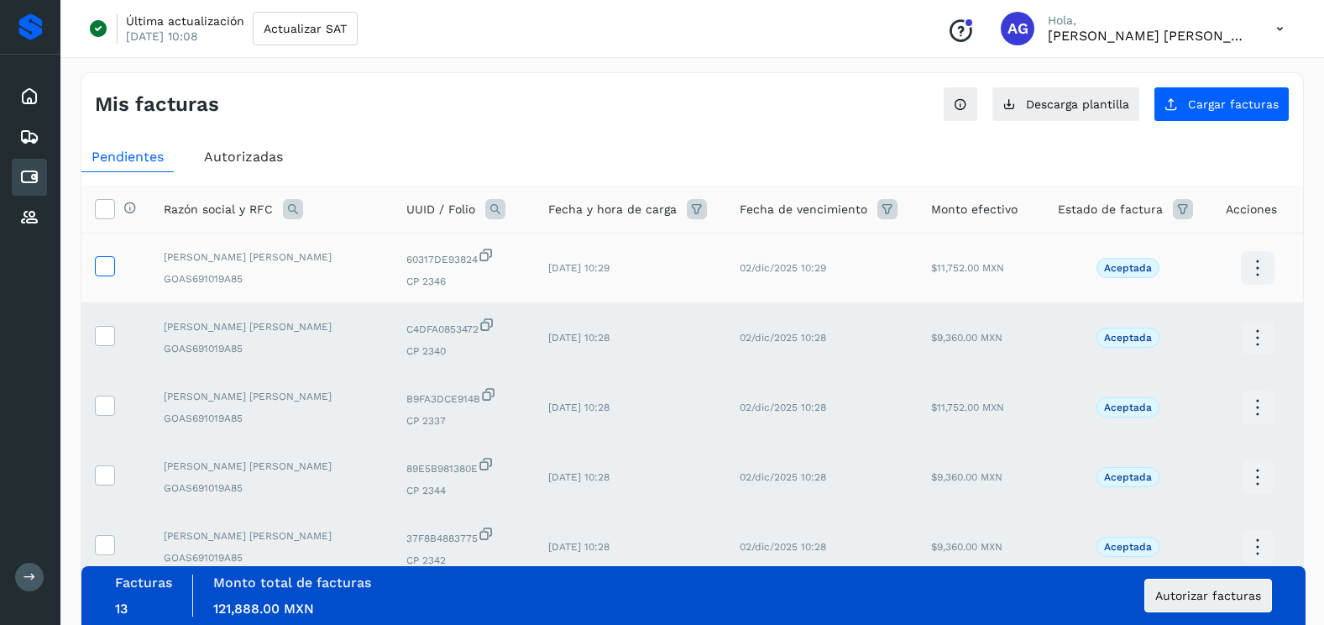
click at [105, 269] on icon at bounding box center [105, 265] width 18 height 18
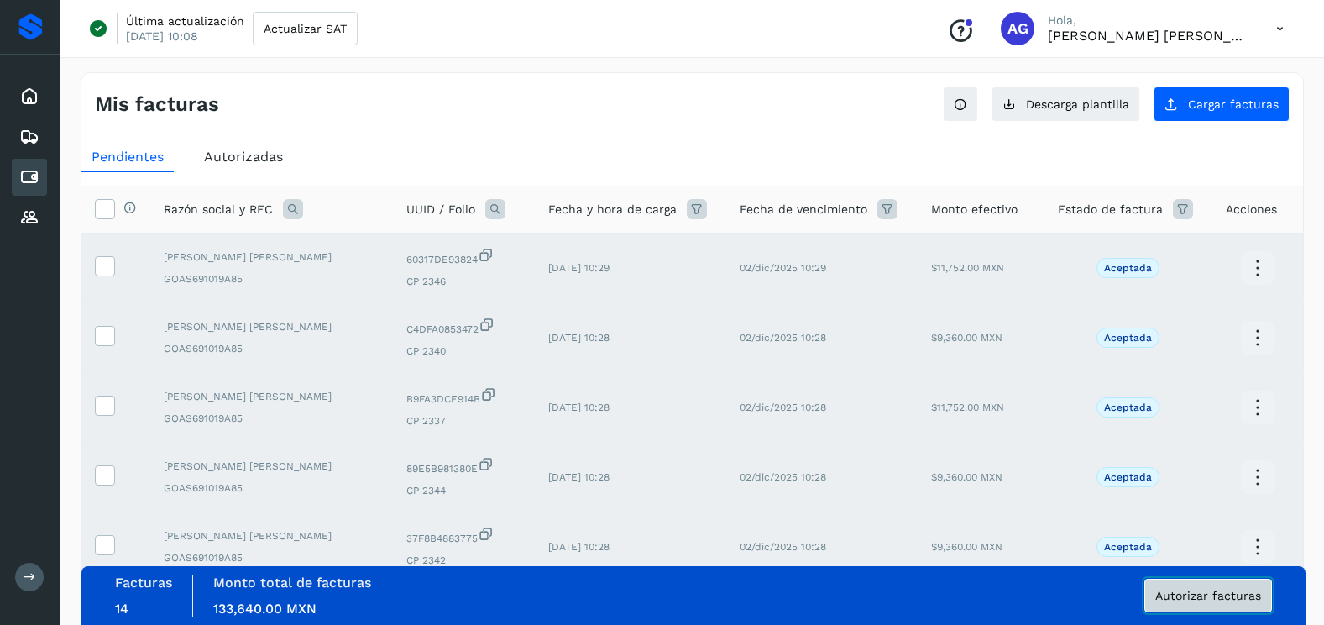
click at [1169, 602] on button "Autorizar facturas" at bounding box center [1208, 595] width 128 height 34
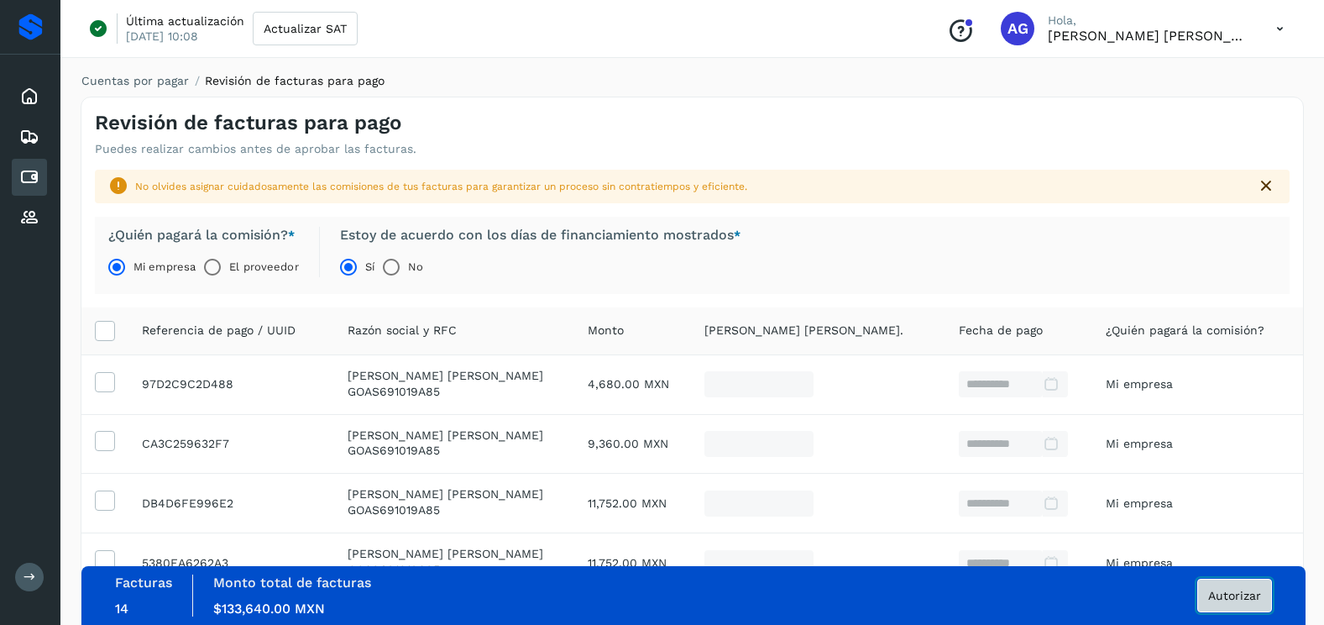
click at [1247, 599] on span "Autorizar" at bounding box center [1234, 595] width 53 height 12
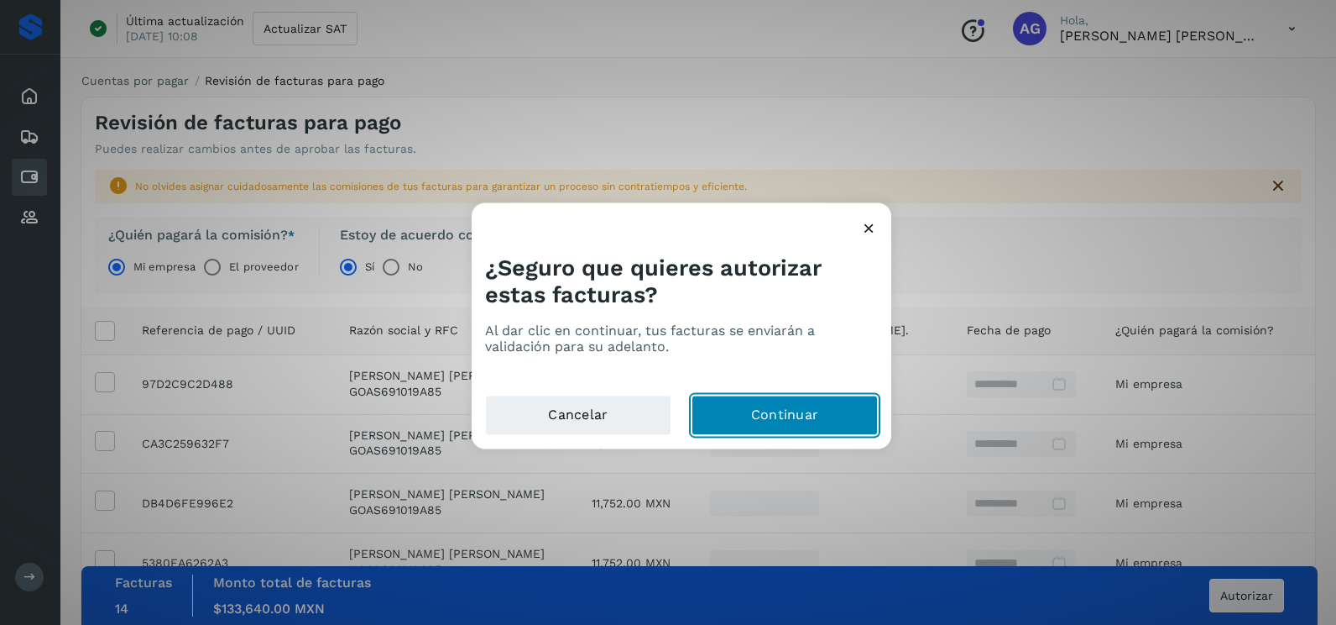
click at [773, 400] on button "Continuar" at bounding box center [785, 415] width 186 height 40
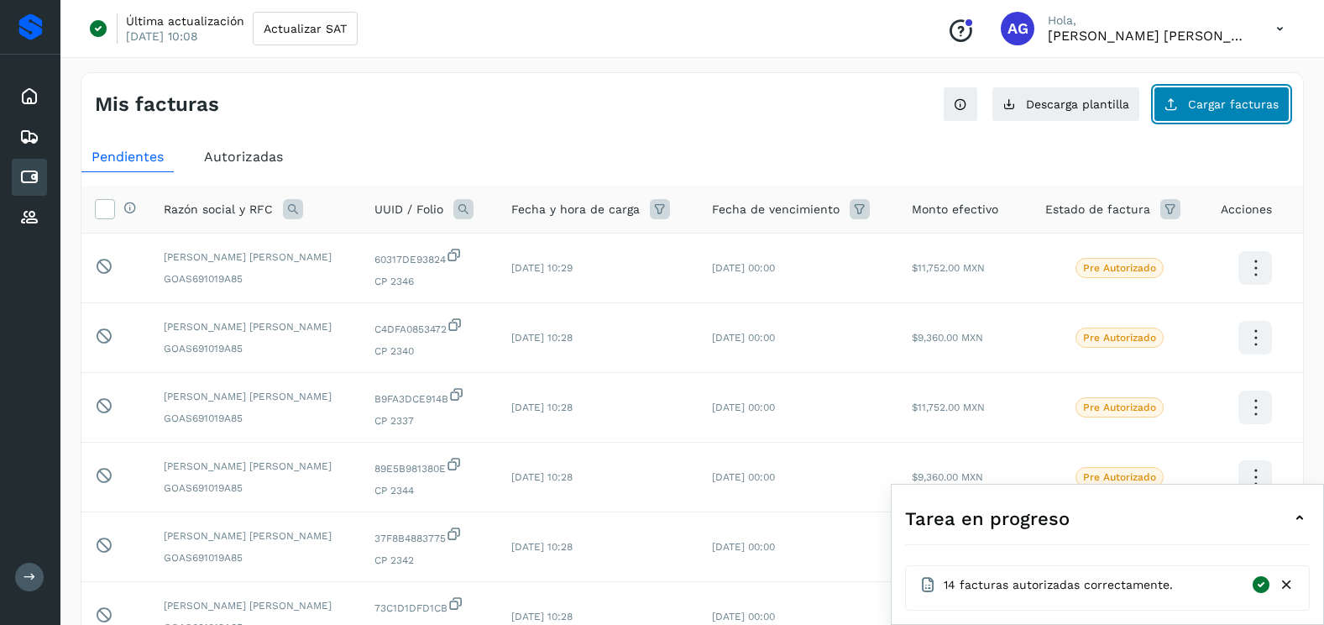
click at [1222, 114] on button "Cargar facturas" at bounding box center [1221, 103] width 136 height 35
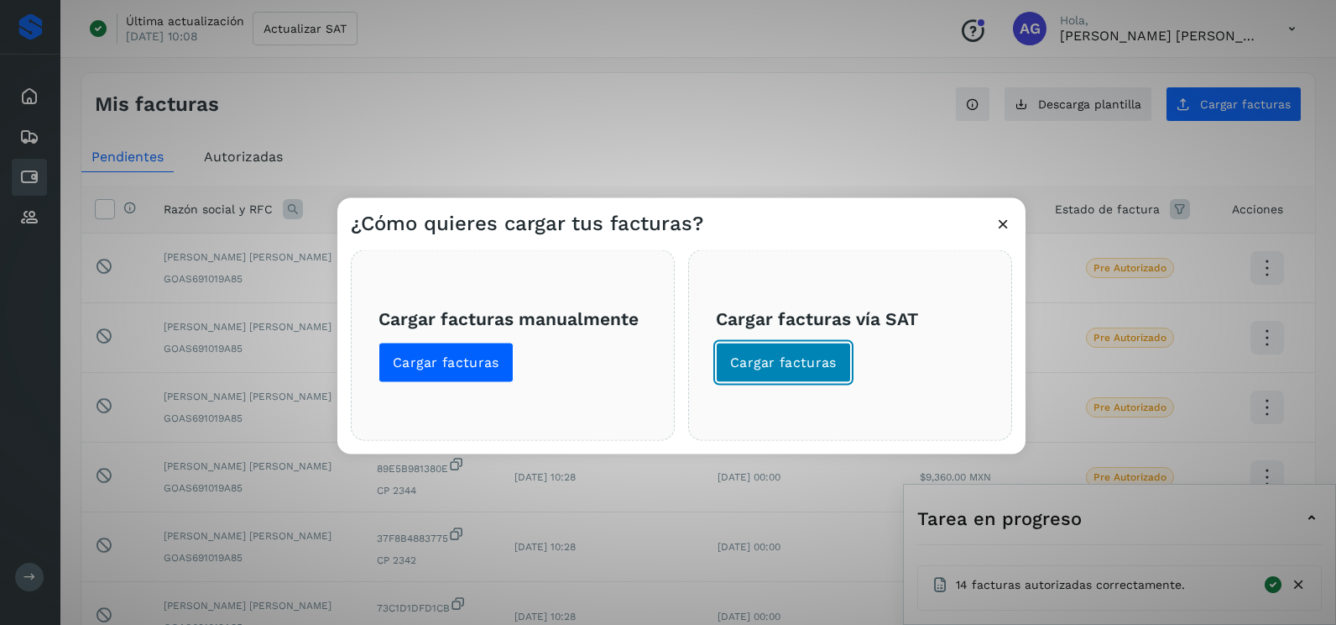
click at [769, 372] on button "Cargar facturas" at bounding box center [783, 363] width 135 height 40
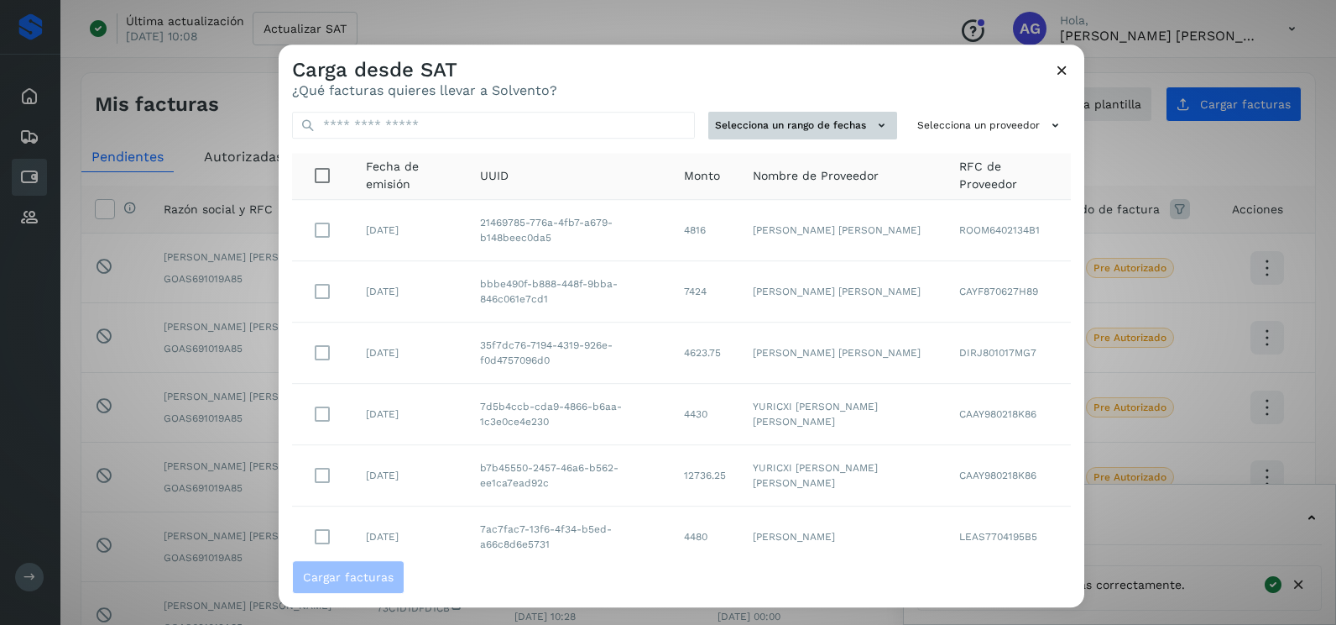
click at [850, 123] on button "Selecciona un rango de fechas" at bounding box center [803, 126] width 189 height 28
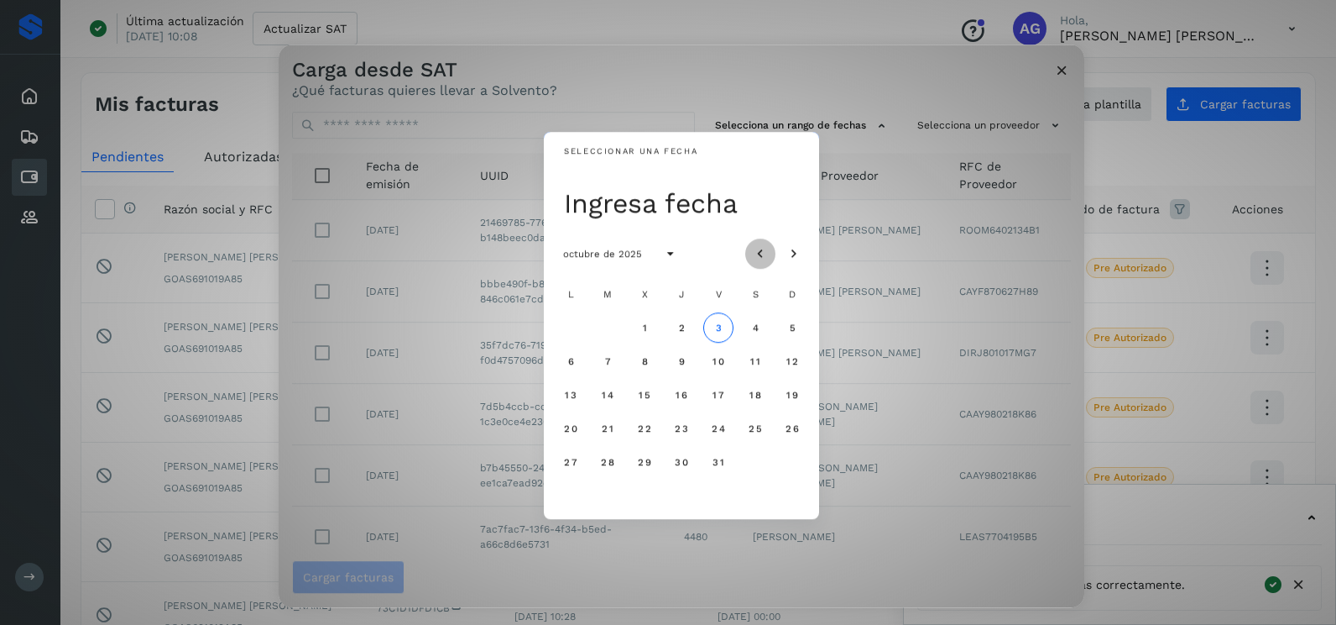
click at [771, 253] on button "Mes anterior" at bounding box center [760, 253] width 30 height 30
click at [642, 456] on span "27" at bounding box center [644, 462] width 14 height 12
click at [680, 468] on button "28" at bounding box center [682, 462] width 30 height 30
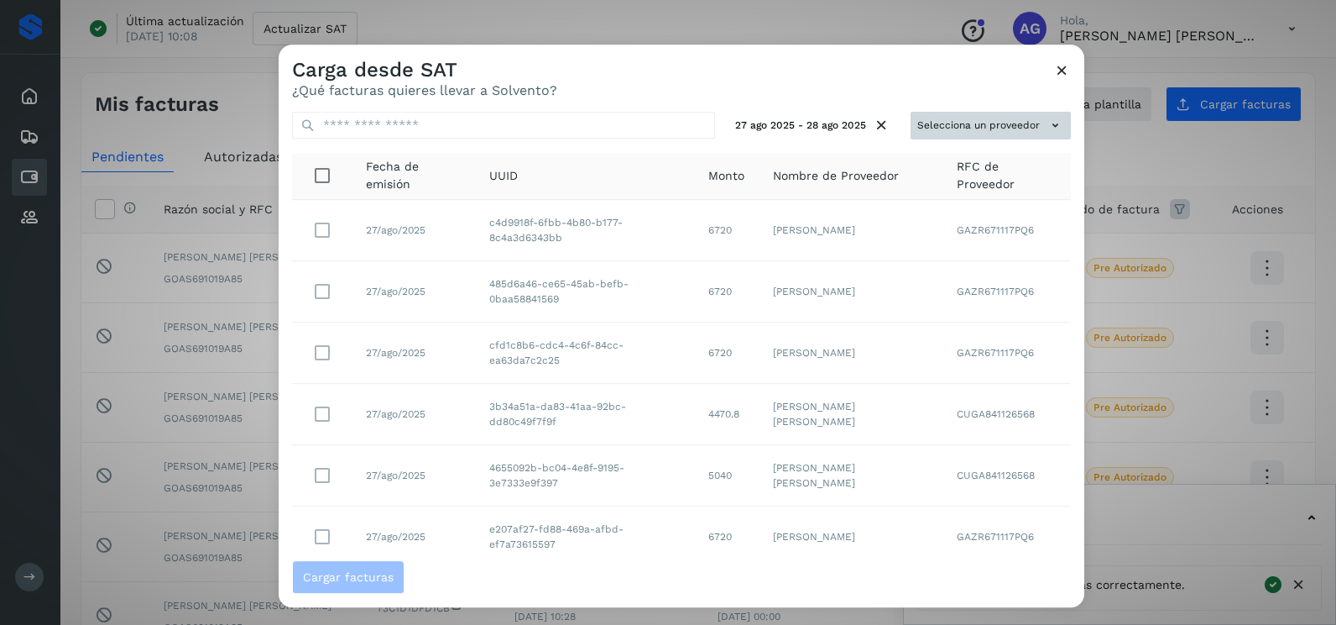
click at [911, 130] on button "Selecciona un proveedor" at bounding box center [991, 126] width 160 height 28
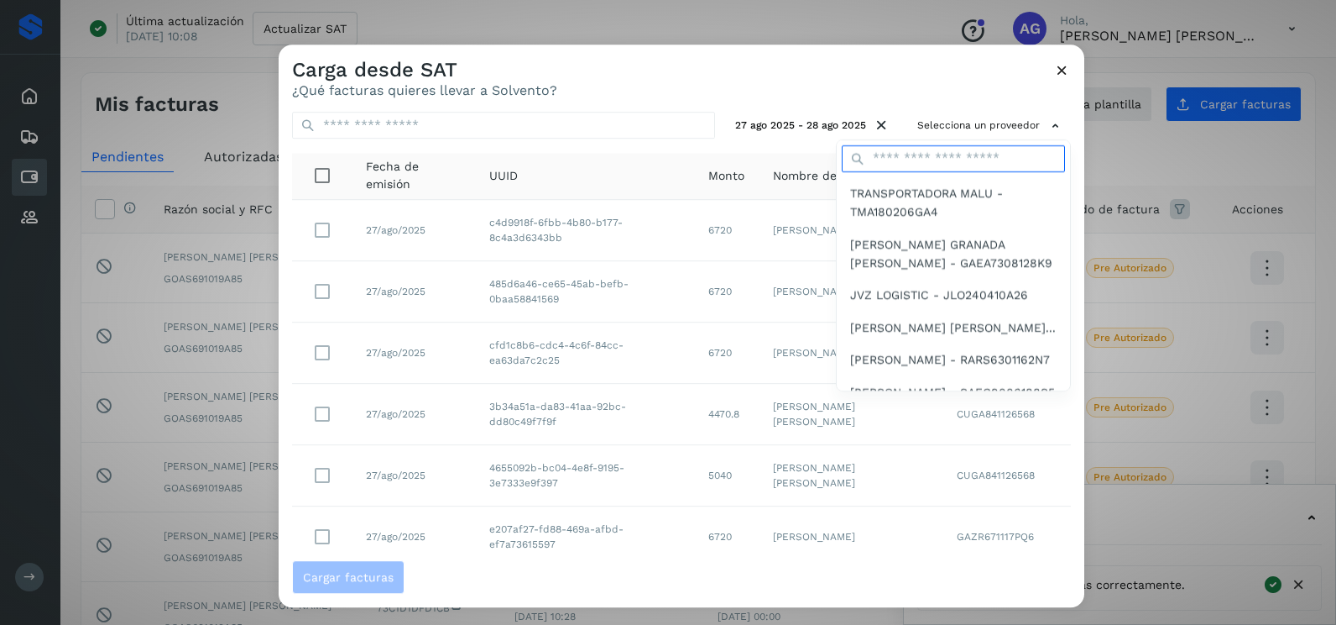
click at [920, 163] on input "text" at bounding box center [953, 158] width 223 height 27
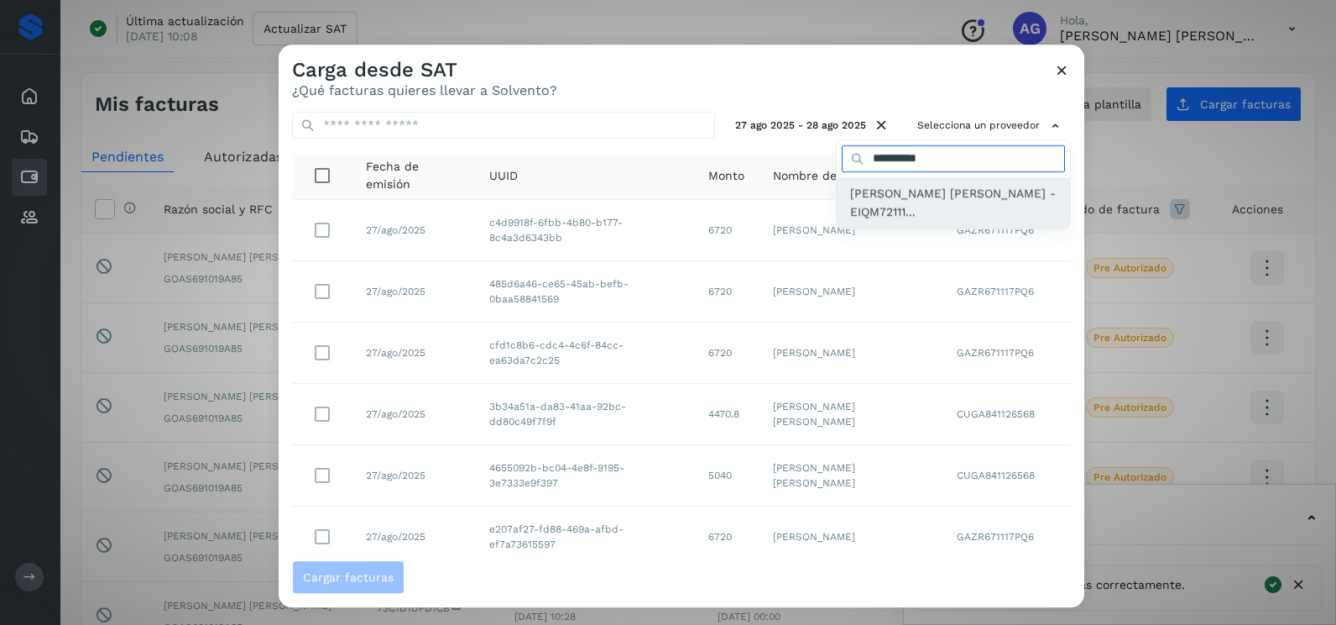
type input "**********"
click at [905, 217] on span "[PERSON_NAME] [PERSON_NAME] - EIQM72111..." at bounding box center [953, 203] width 207 height 38
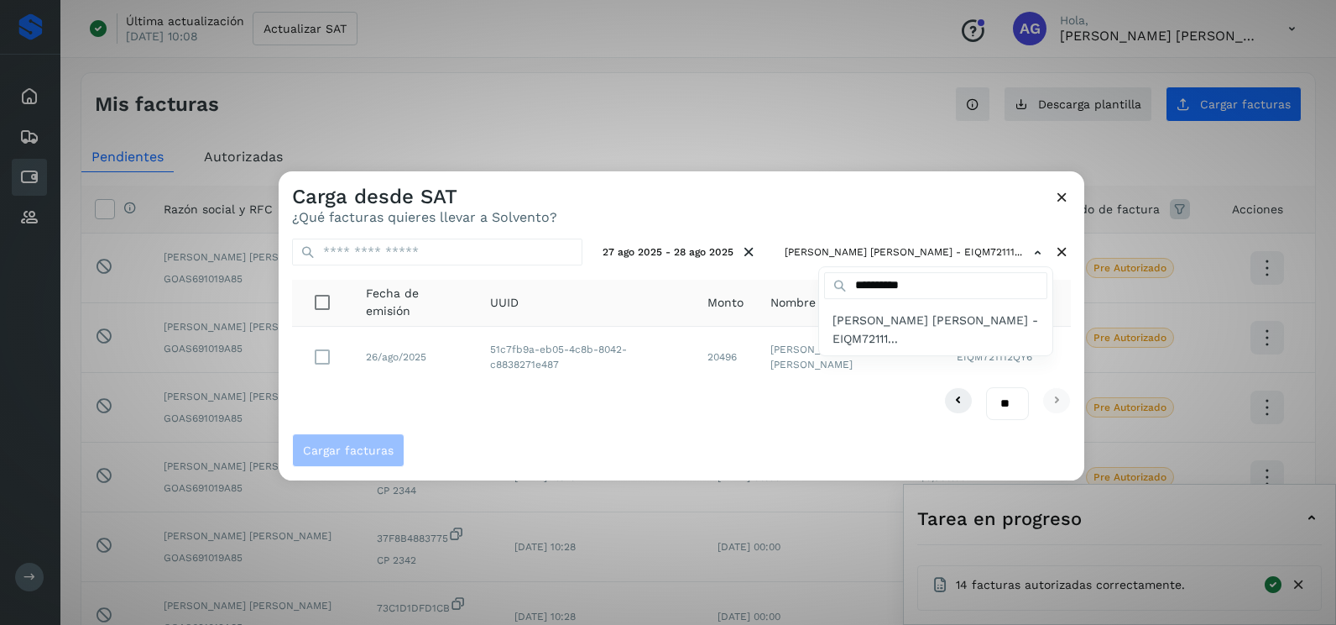
click at [332, 354] on div at bounding box center [947, 483] width 1336 height 625
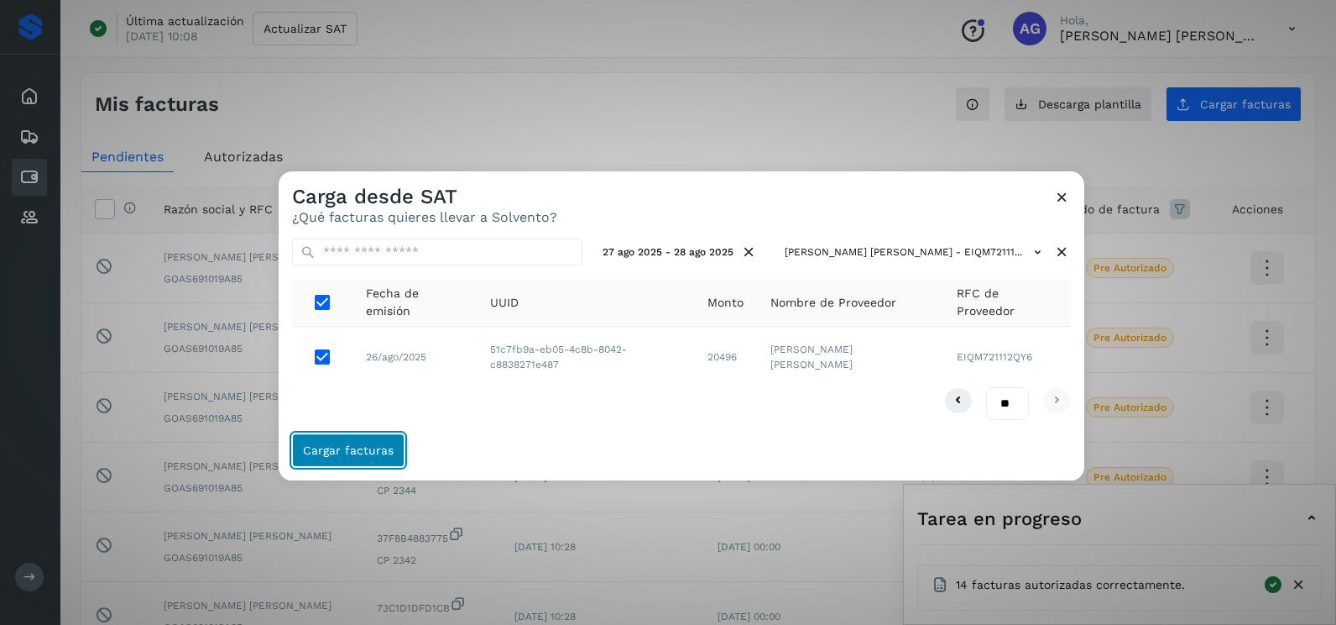
click at [352, 447] on span "Cargar facturas" at bounding box center [348, 450] width 91 height 12
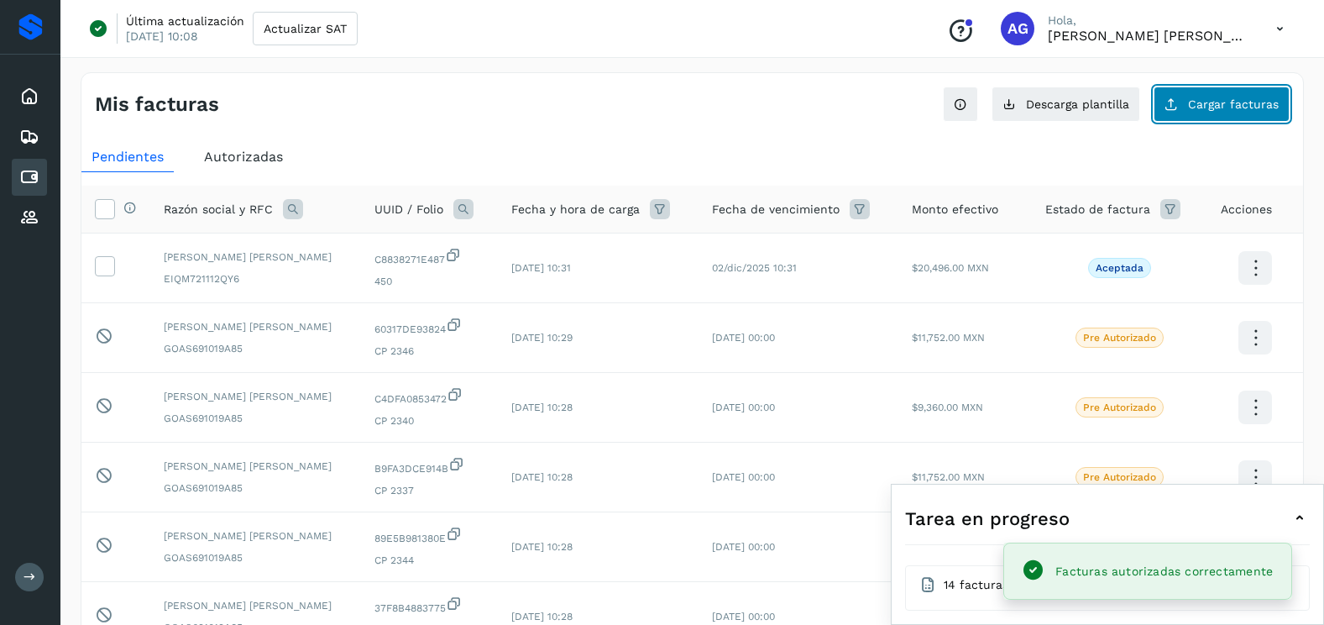
click at [1240, 108] on span "Cargar facturas" at bounding box center [1233, 104] width 91 height 12
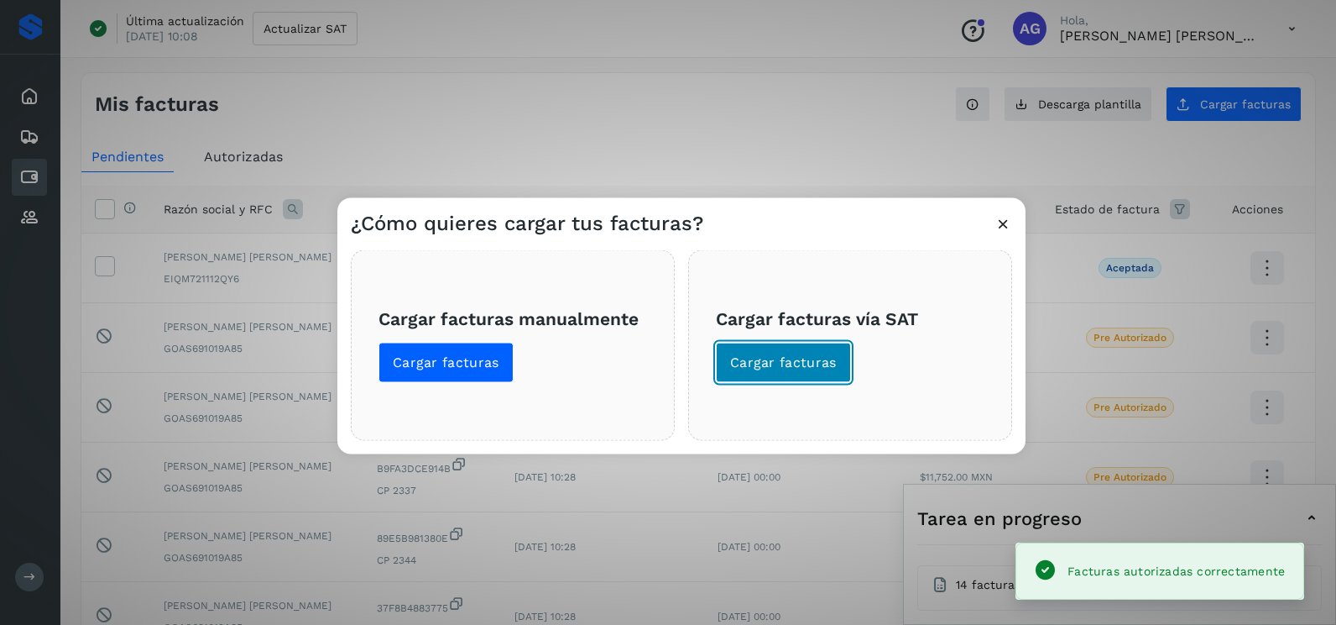
click at [808, 359] on span "Cargar facturas" at bounding box center [783, 362] width 107 height 18
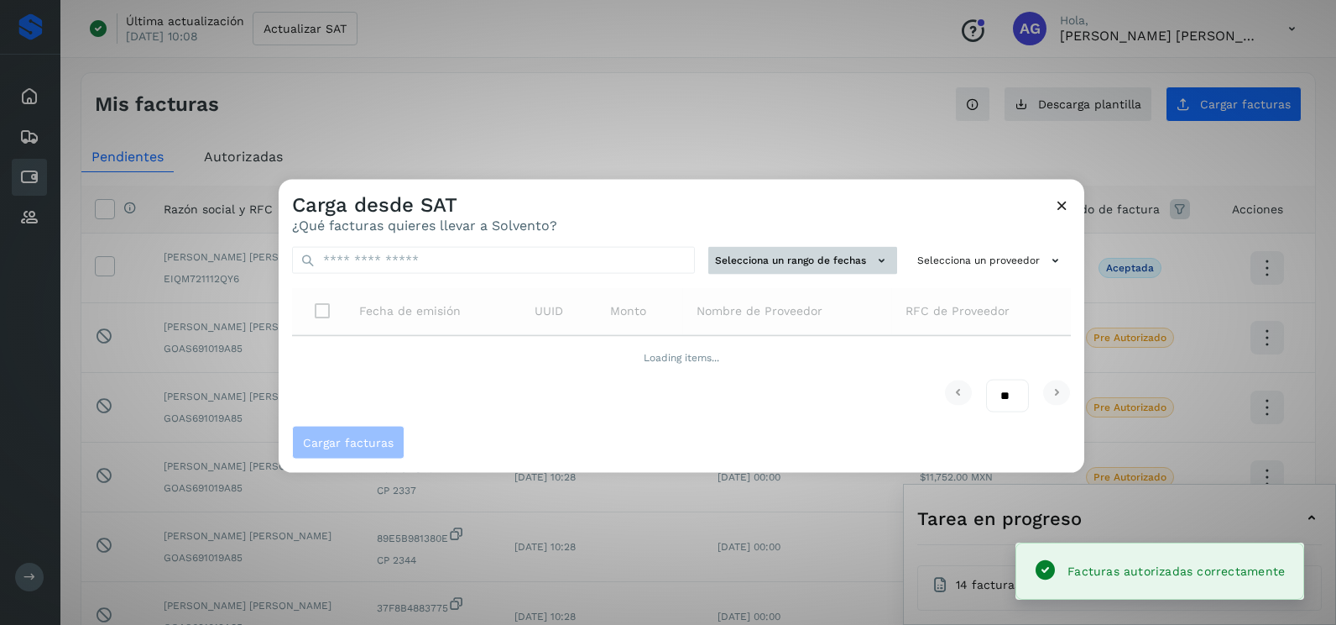
click at [761, 259] on button "Selecciona un rango de fechas" at bounding box center [803, 261] width 189 height 28
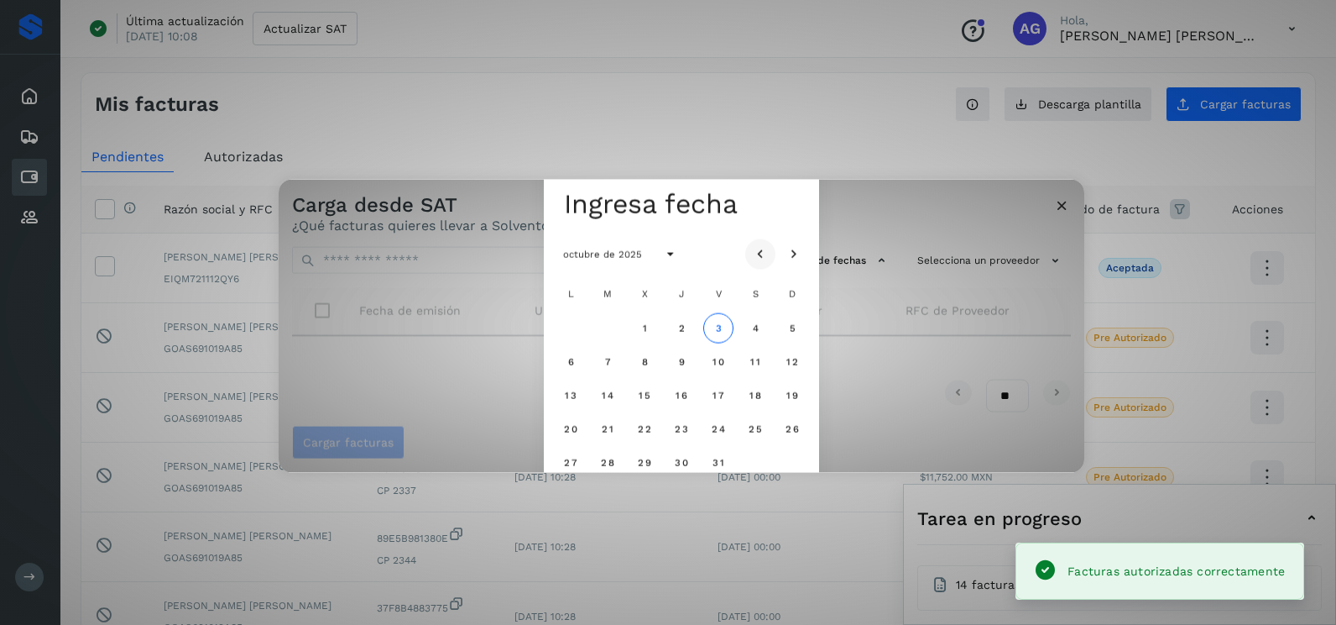
click at [760, 254] on icon "Mes anterior" at bounding box center [760, 254] width 17 height 17
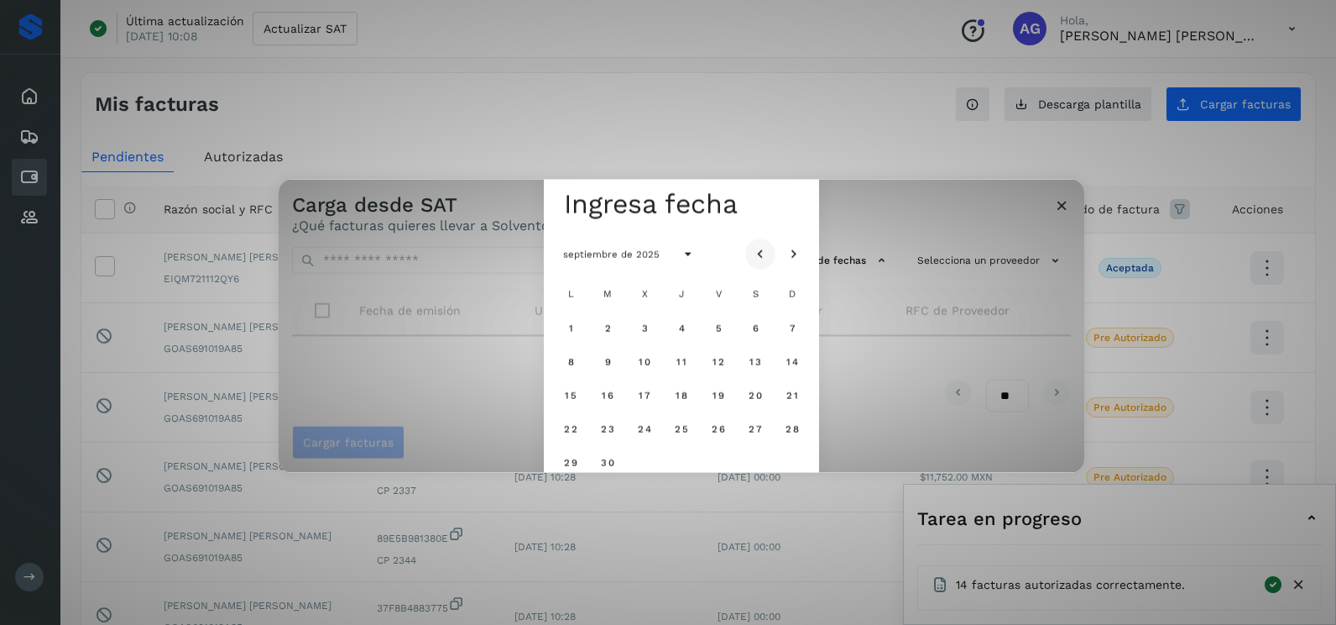
click at [755, 251] on icon "Mes anterior" at bounding box center [760, 254] width 17 height 17
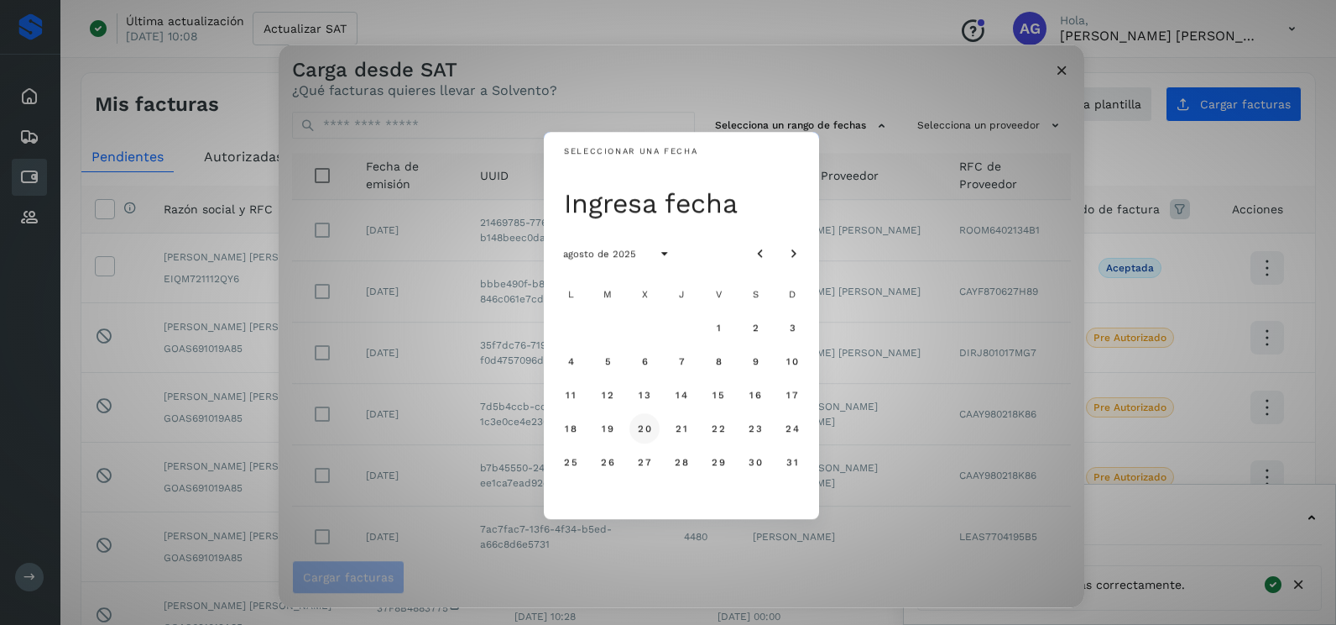
click at [640, 425] on span "20" at bounding box center [644, 428] width 14 height 12
click at [682, 431] on span "21" at bounding box center [681, 428] width 13 height 12
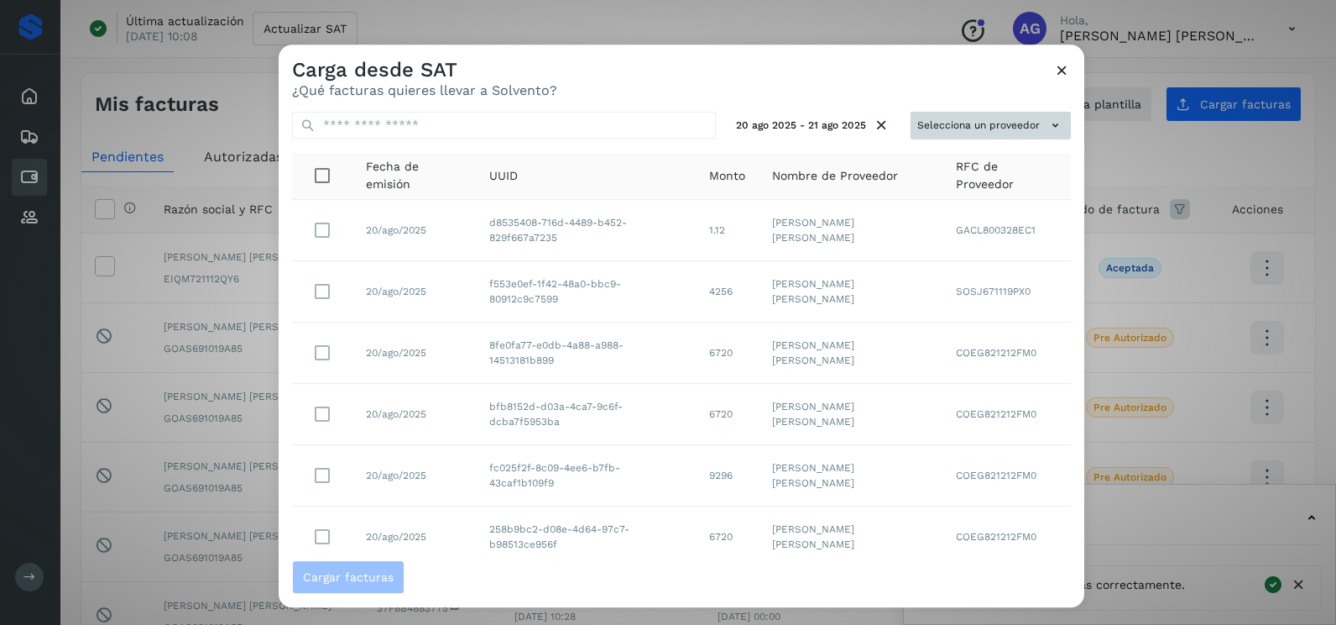
click at [943, 123] on button "Selecciona un proveedor" at bounding box center [991, 126] width 160 height 28
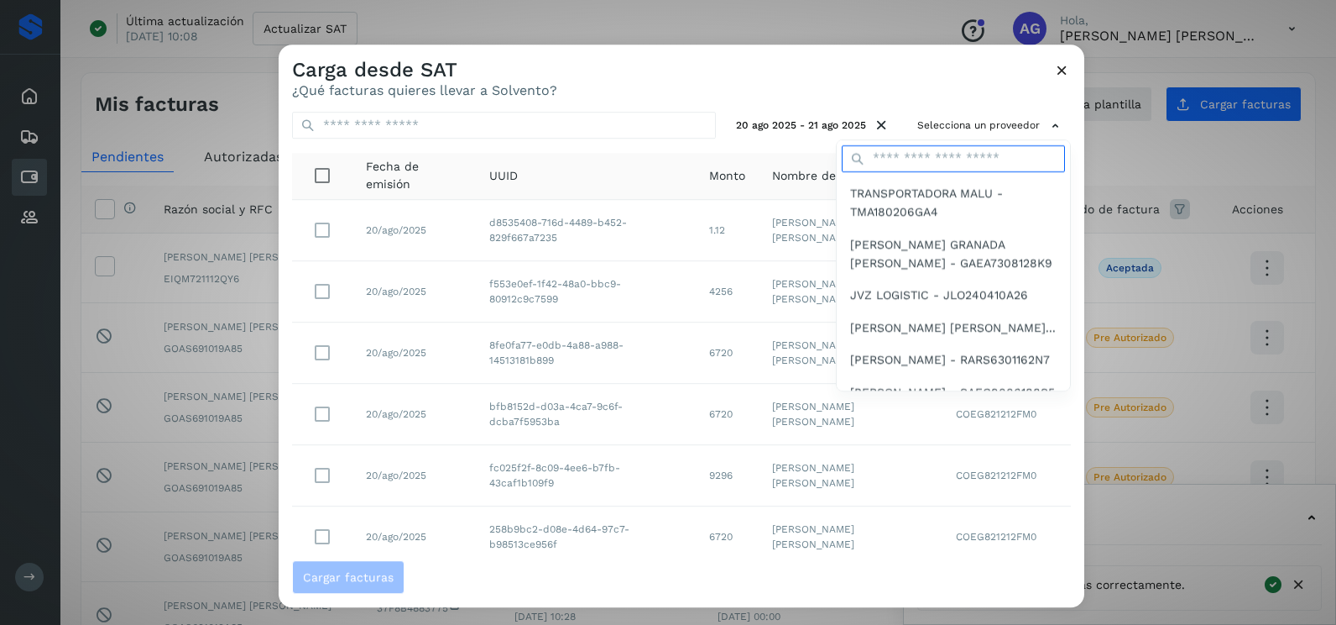
click at [940, 160] on input "text" at bounding box center [953, 158] width 223 height 27
type input "**********"
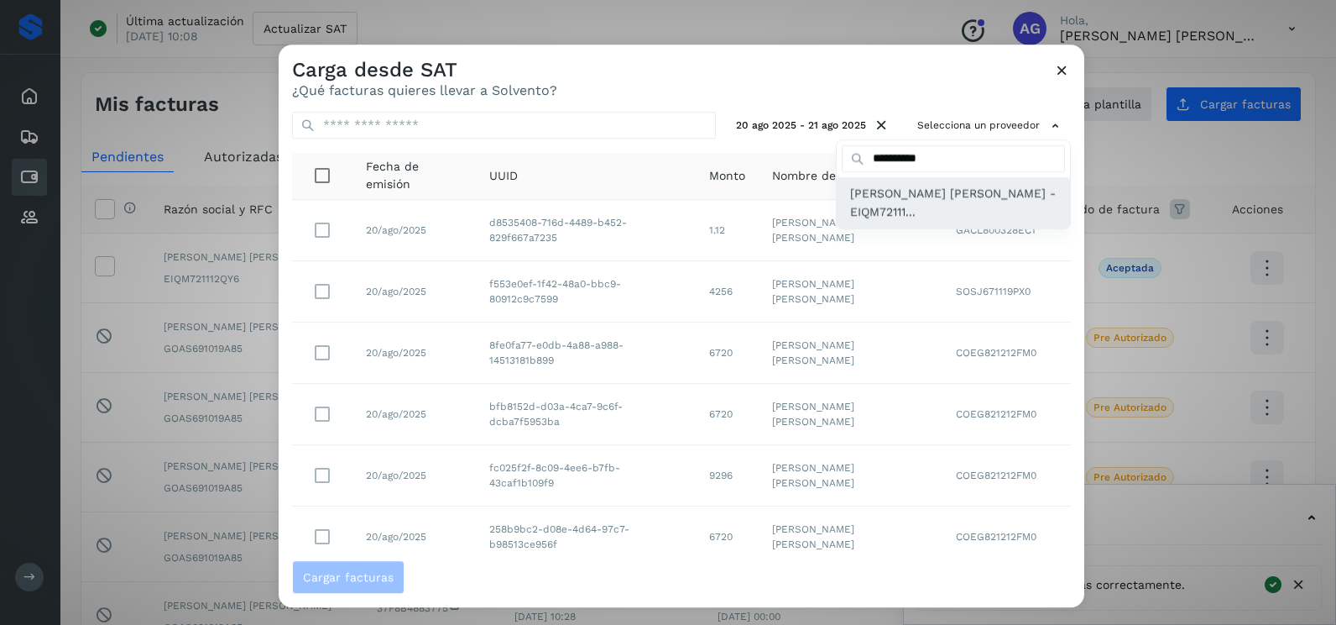
click at [920, 217] on span "[PERSON_NAME] [PERSON_NAME] - EIQM72111..." at bounding box center [953, 203] width 207 height 38
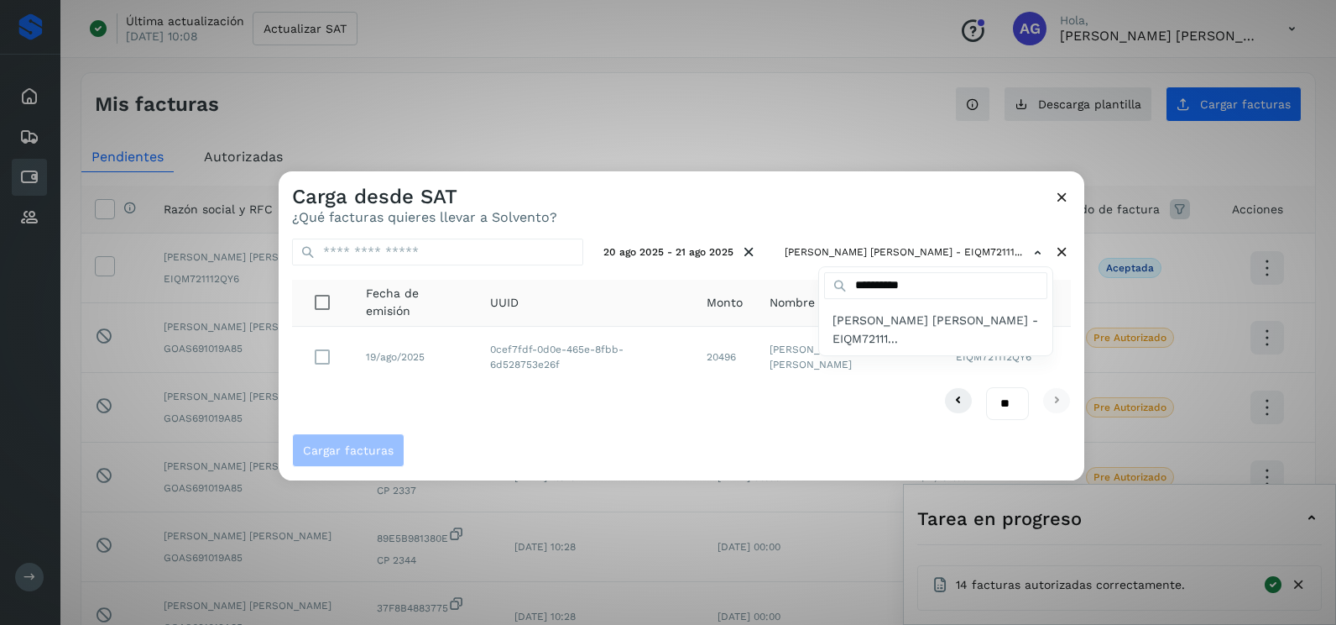
click at [530, 397] on div at bounding box center [947, 483] width 1336 height 625
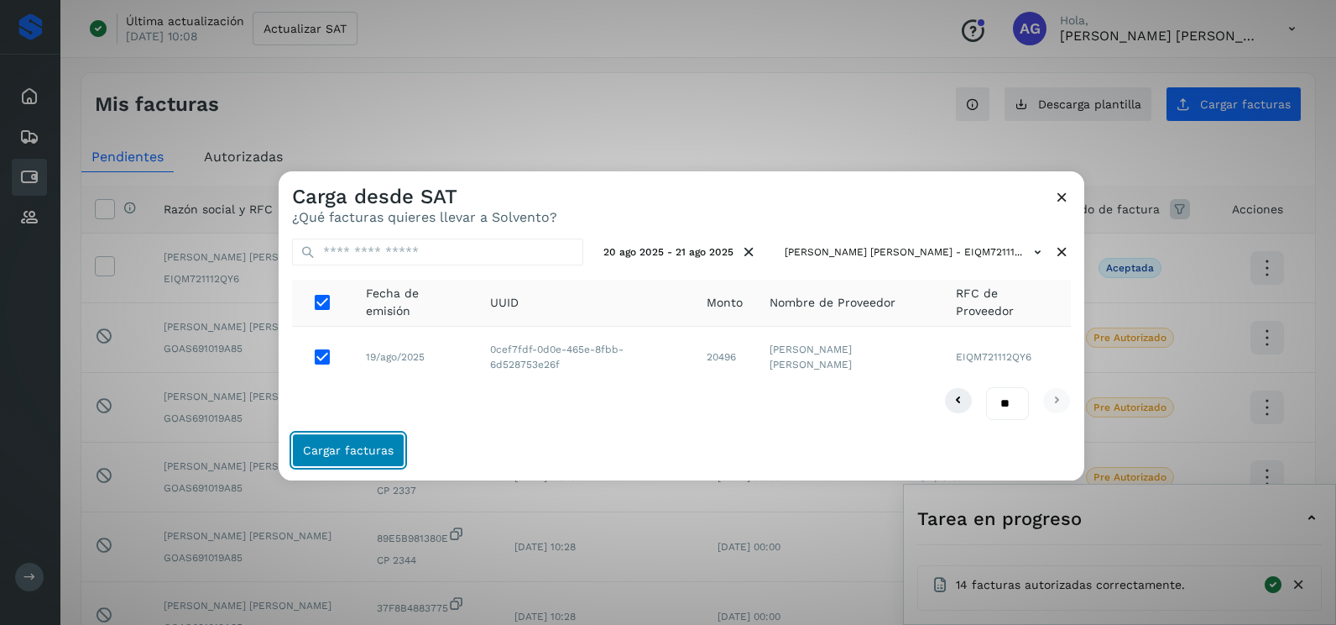
click at [363, 444] on span "Cargar facturas" at bounding box center [348, 450] width 91 height 12
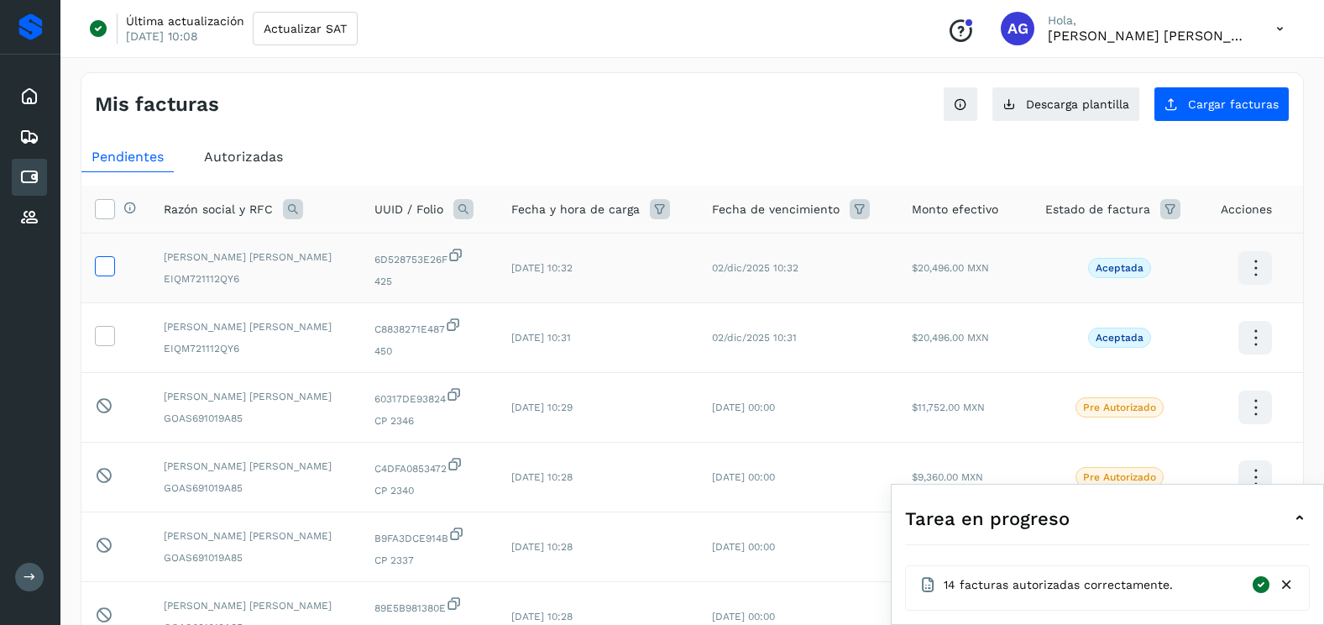
click at [107, 268] on icon at bounding box center [105, 265] width 18 height 18
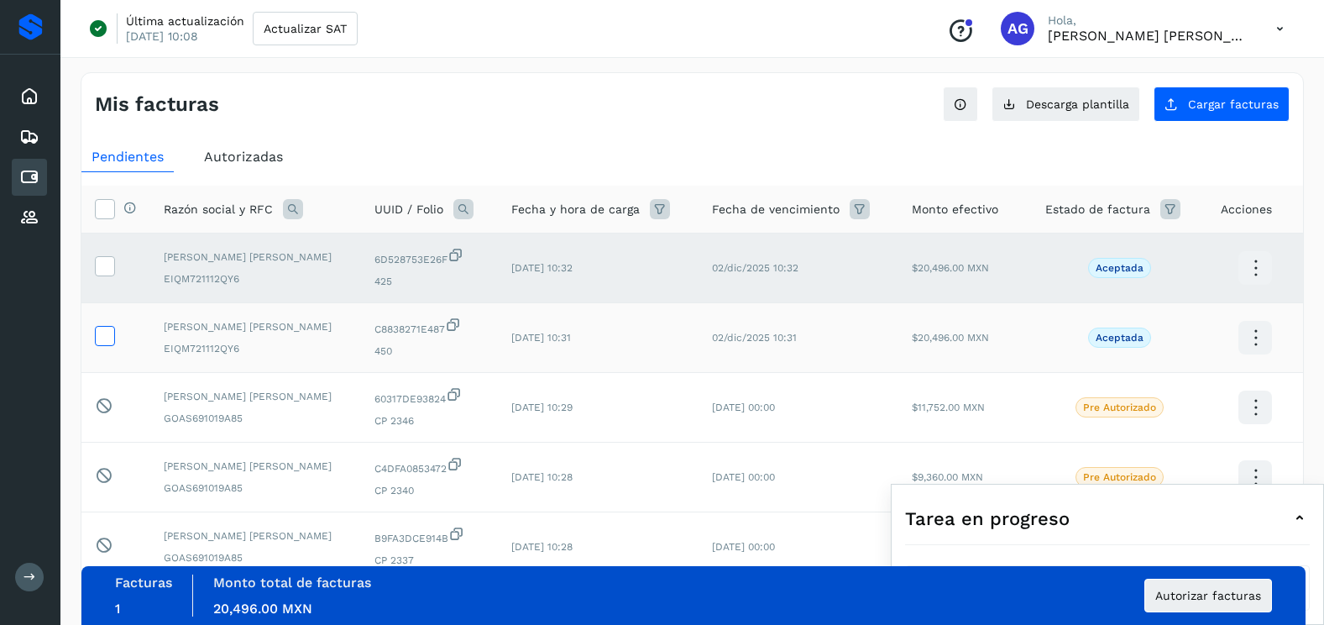
click at [101, 340] on icon at bounding box center [105, 335] width 18 height 18
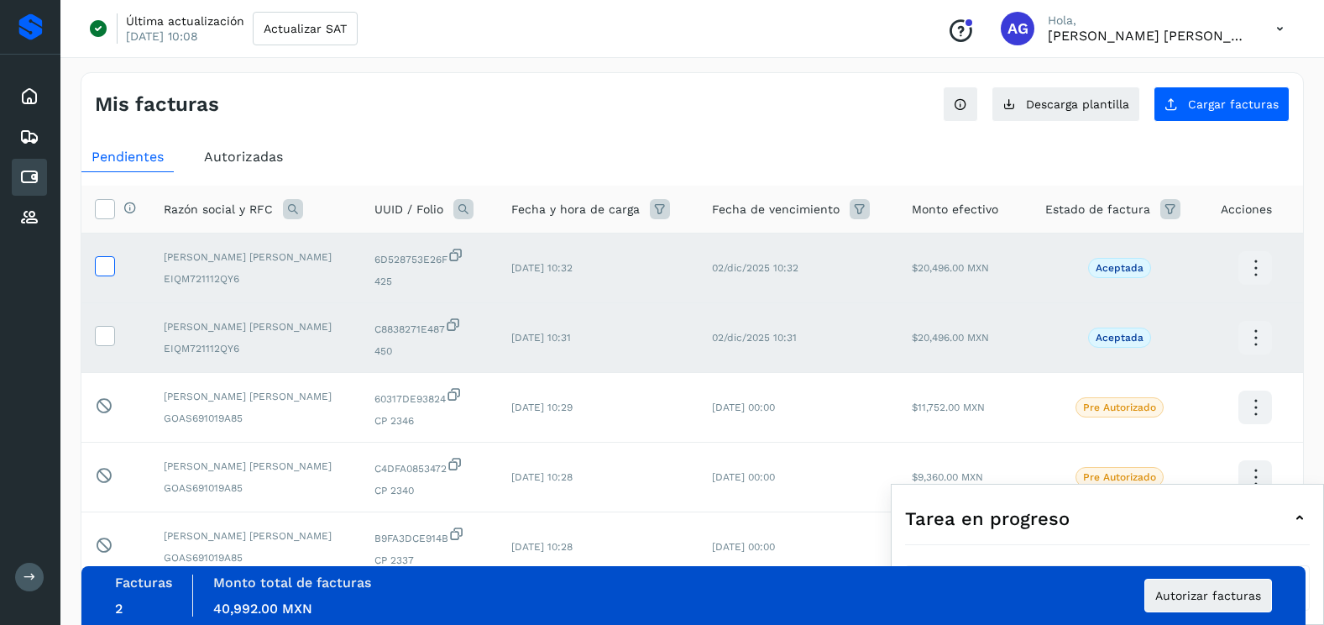
click at [102, 264] on icon at bounding box center [105, 265] width 18 height 18
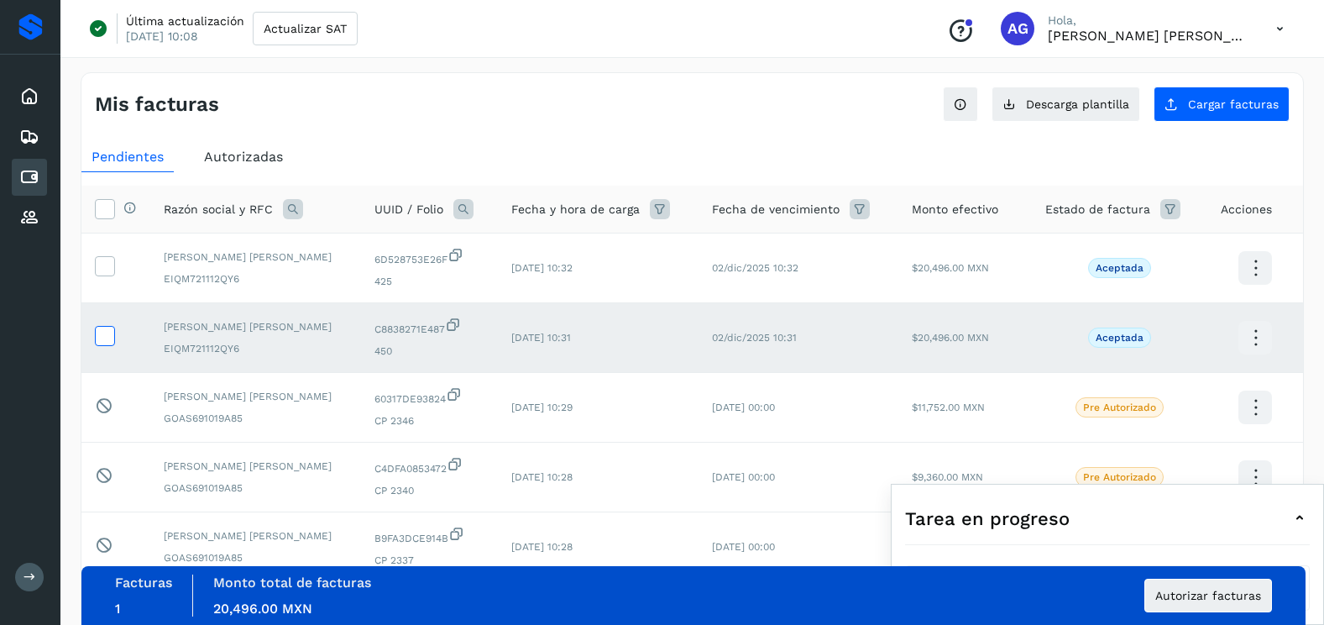
click at [103, 332] on icon at bounding box center [105, 335] width 18 height 18
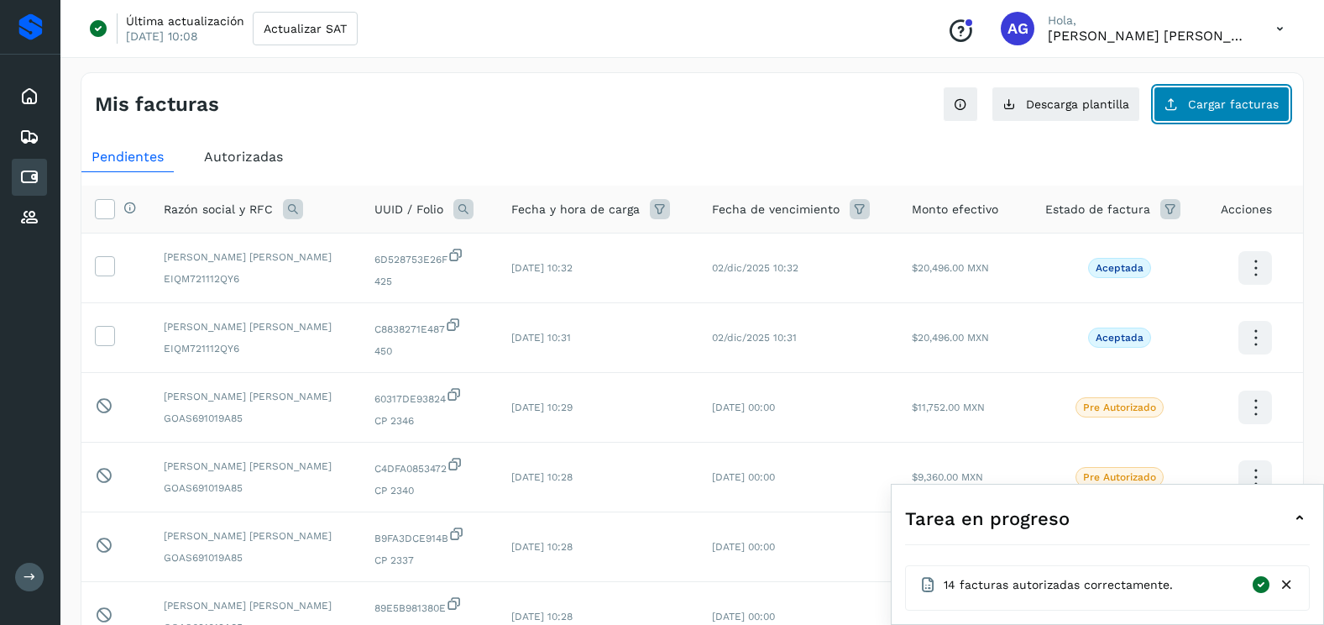
click at [1191, 115] on button "Cargar facturas" at bounding box center [1221, 103] width 136 height 35
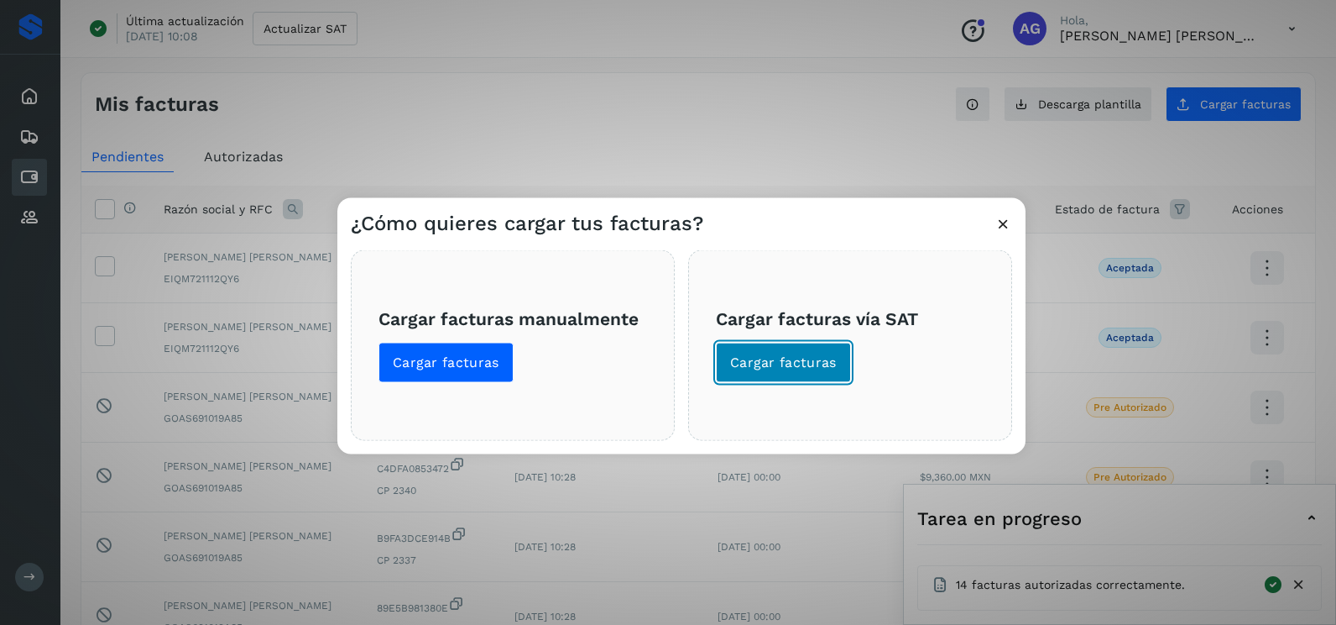
click at [752, 378] on button "Cargar facturas" at bounding box center [783, 363] width 135 height 40
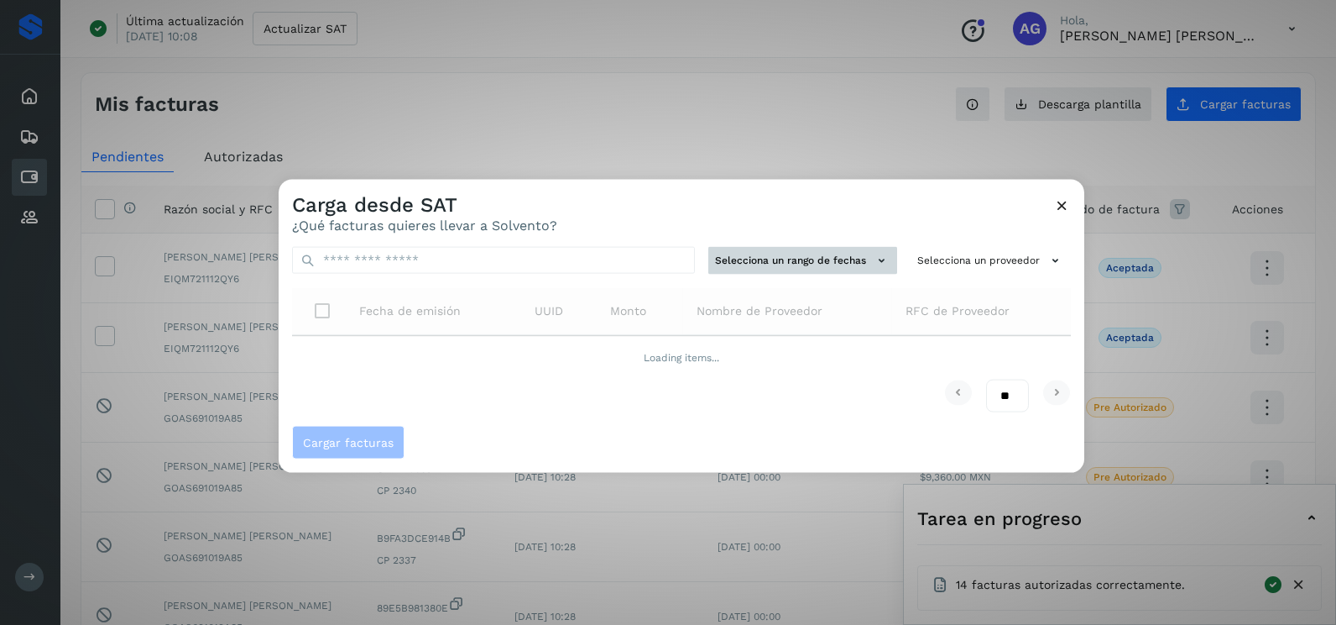
click at [833, 251] on button "Selecciona un rango de fechas" at bounding box center [803, 261] width 189 height 28
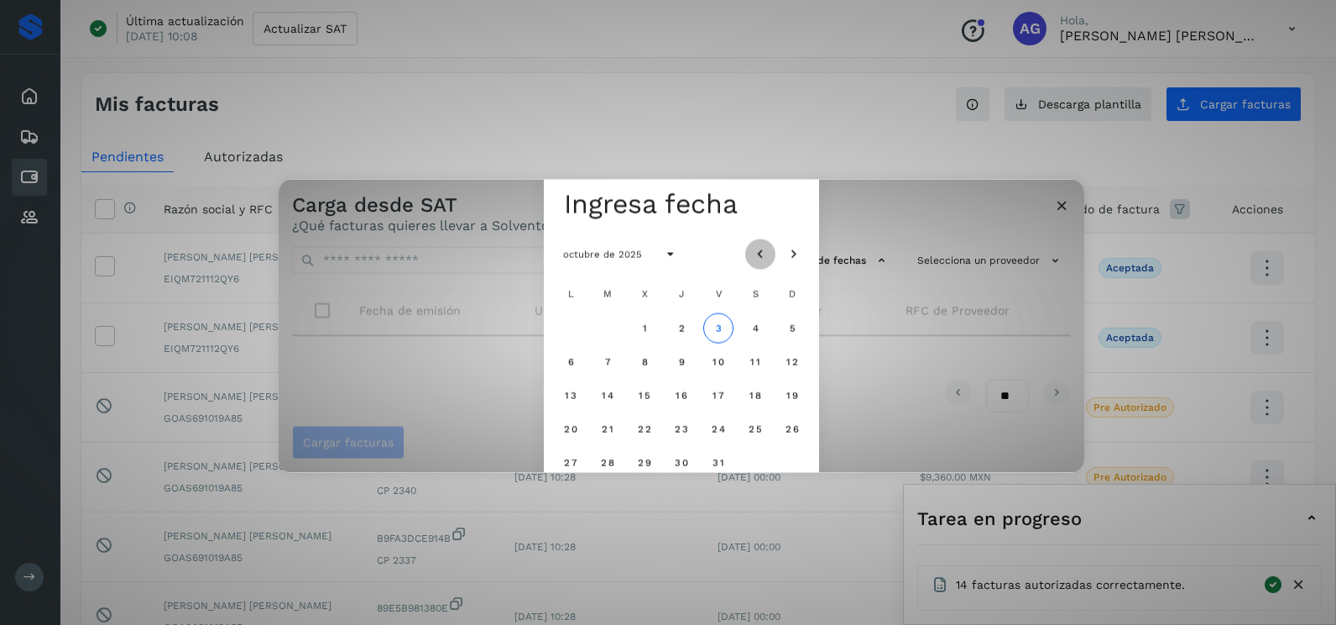
click at [756, 252] on icon "Mes anterior" at bounding box center [760, 254] width 17 height 17
click at [575, 396] on span "11" at bounding box center [570, 395] width 11 height 12
click at [608, 397] on span "12" at bounding box center [607, 395] width 13 height 12
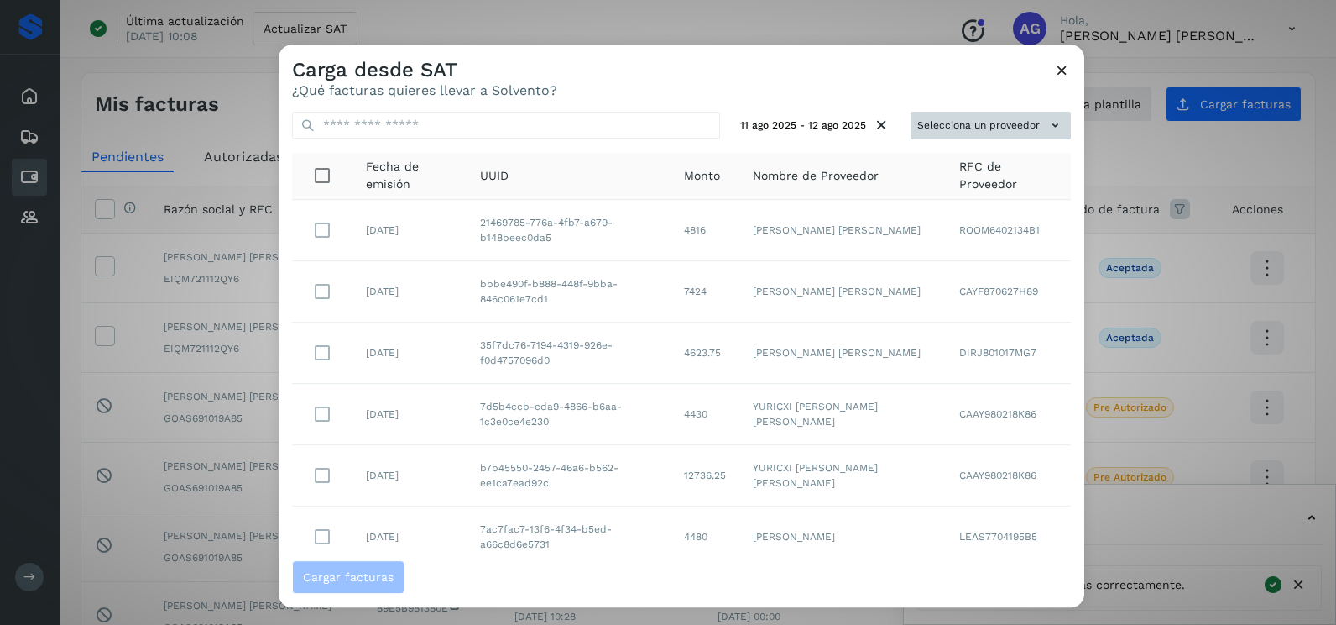
click at [967, 134] on button "Selecciona un proveedor" at bounding box center [991, 126] width 160 height 28
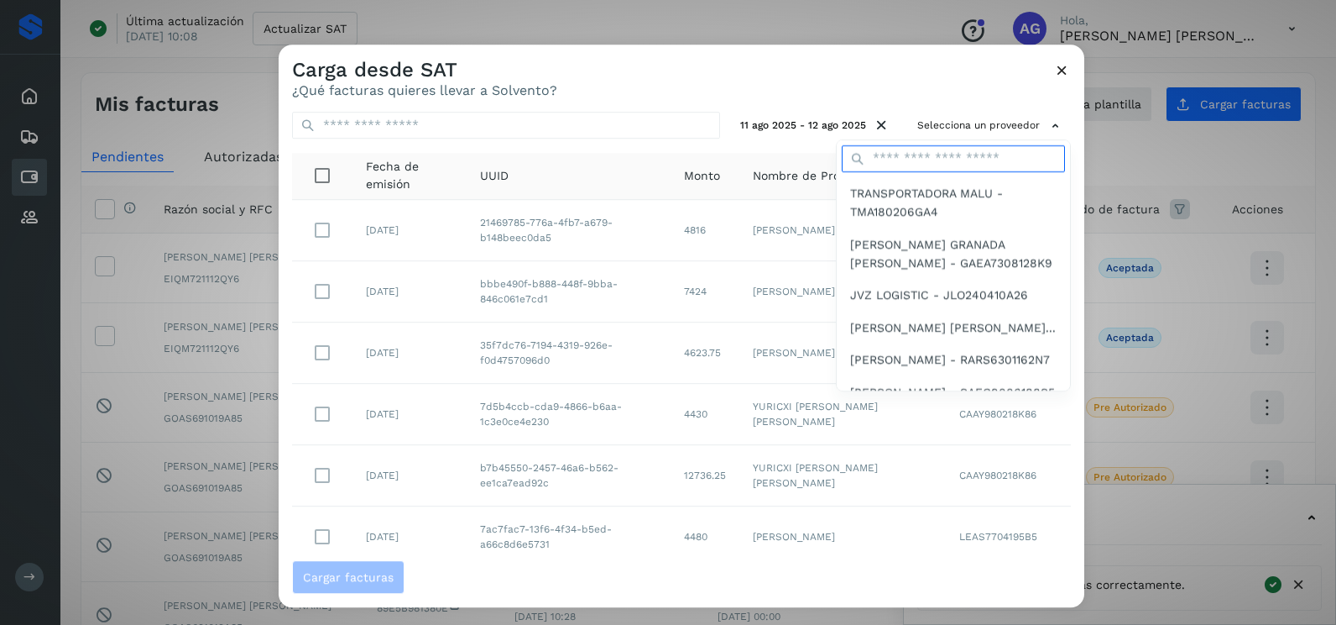
click at [939, 157] on input "text" at bounding box center [953, 158] width 223 height 27
type input "**********"
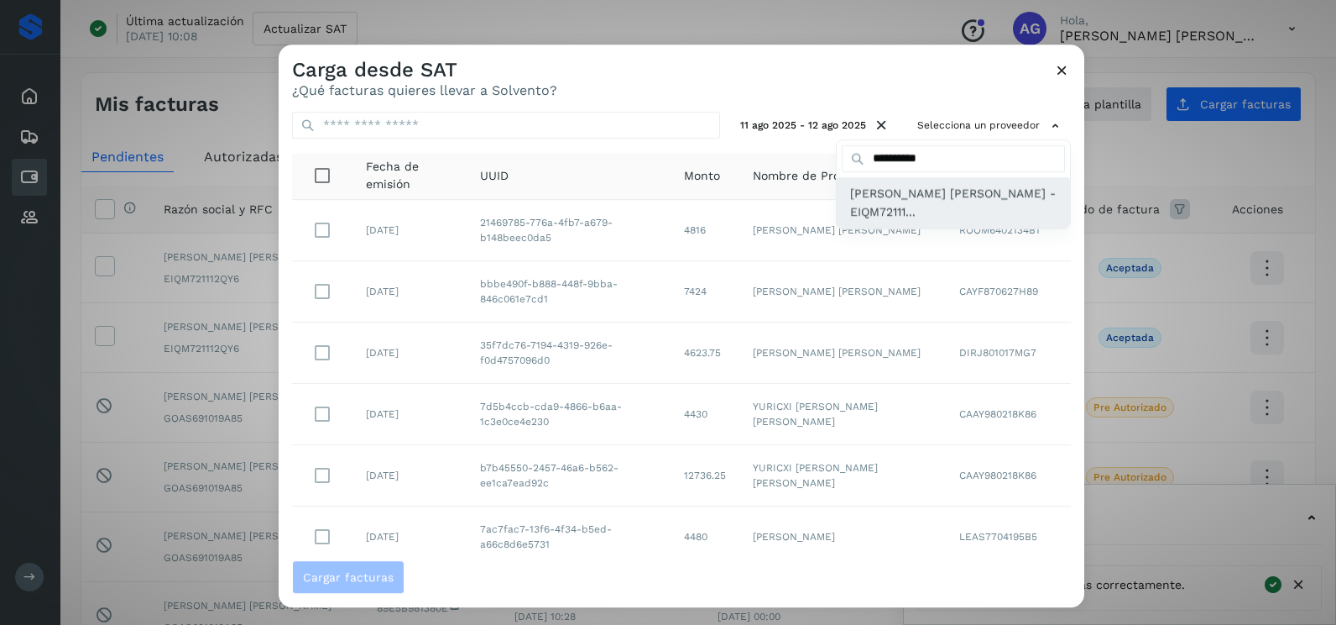
click at [924, 221] on span "[PERSON_NAME] [PERSON_NAME] - EIQM72111..." at bounding box center [953, 203] width 207 height 38
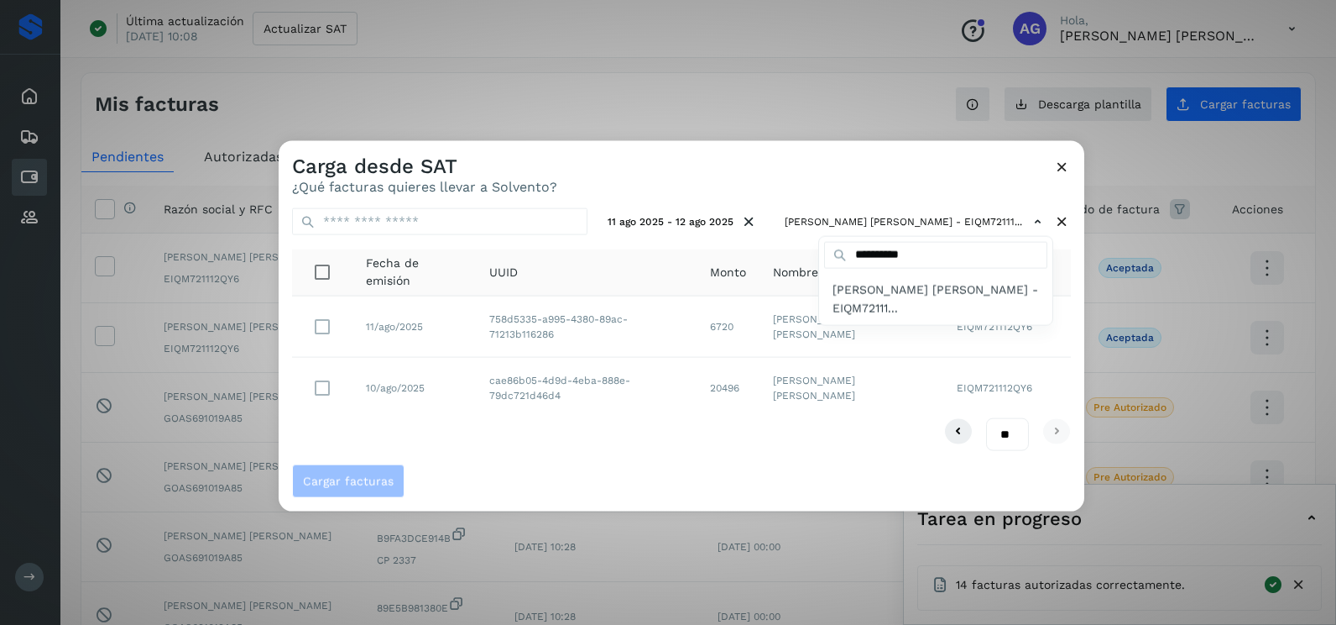
click at [458, 435] on div at bounding box center [947, 453] width 1336 height 625
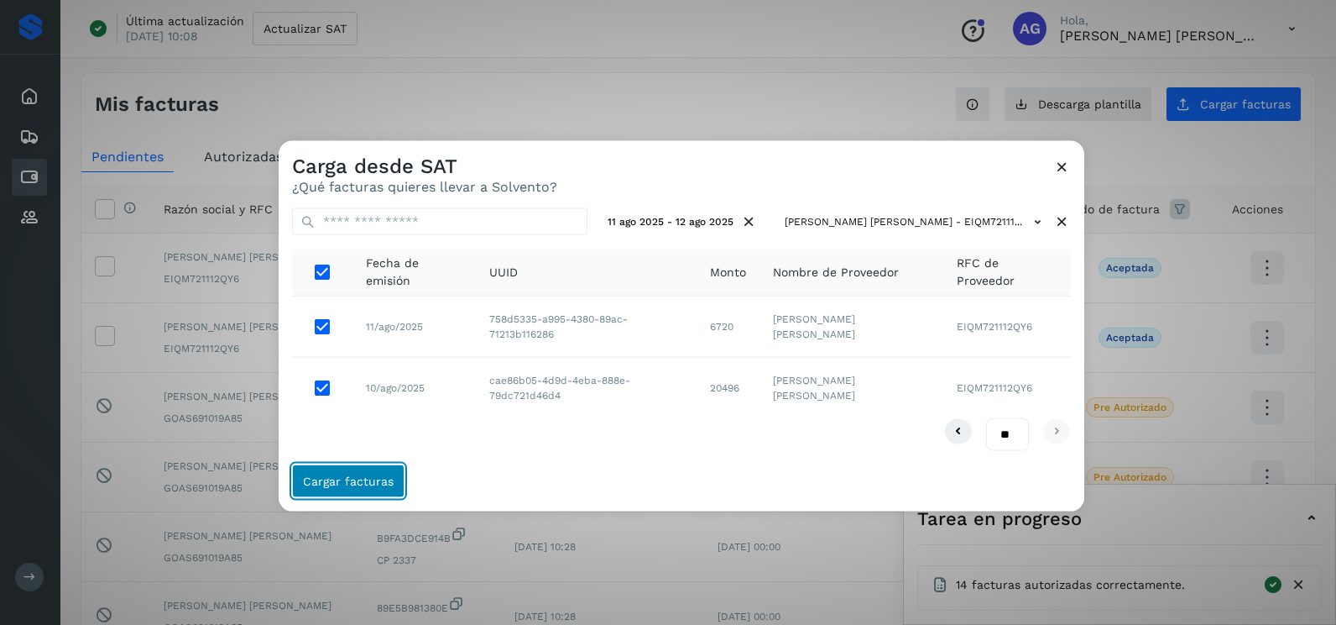
click at [371, 474] on span "Cargar facturas" at bounding box center [348, 480] width 91 height 12
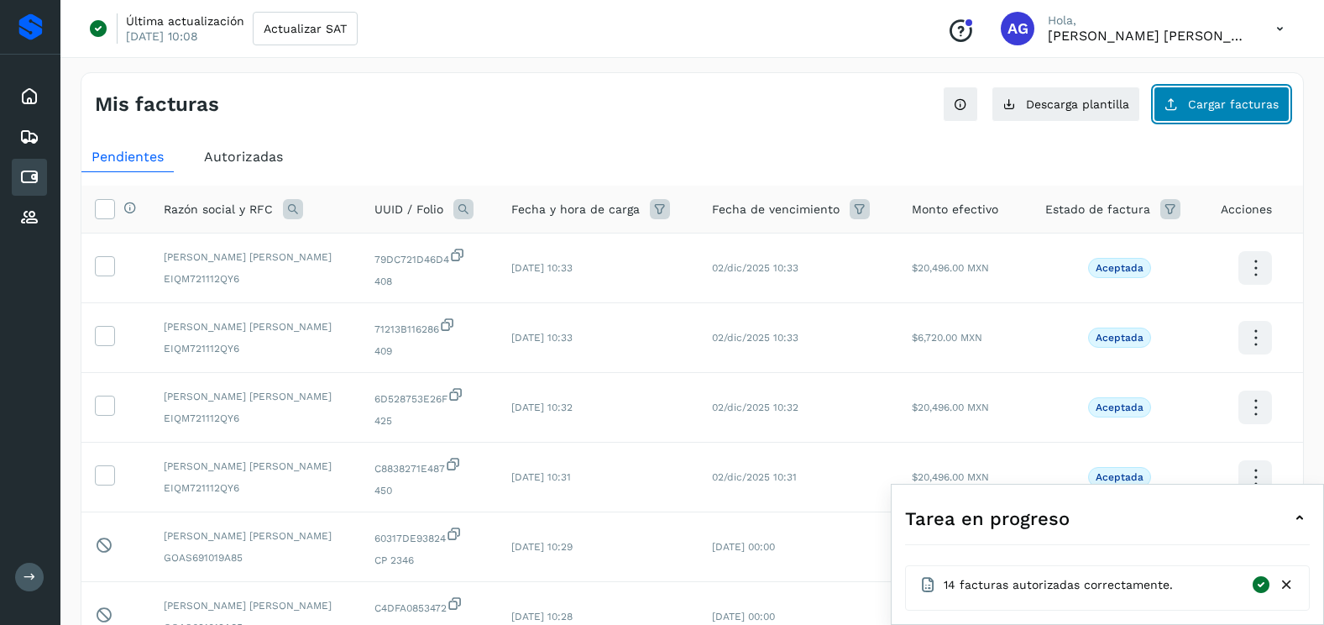
click at [1256, 96] on button "Cargar facturas" at bounding box center [1221, 103] width 136 height 35
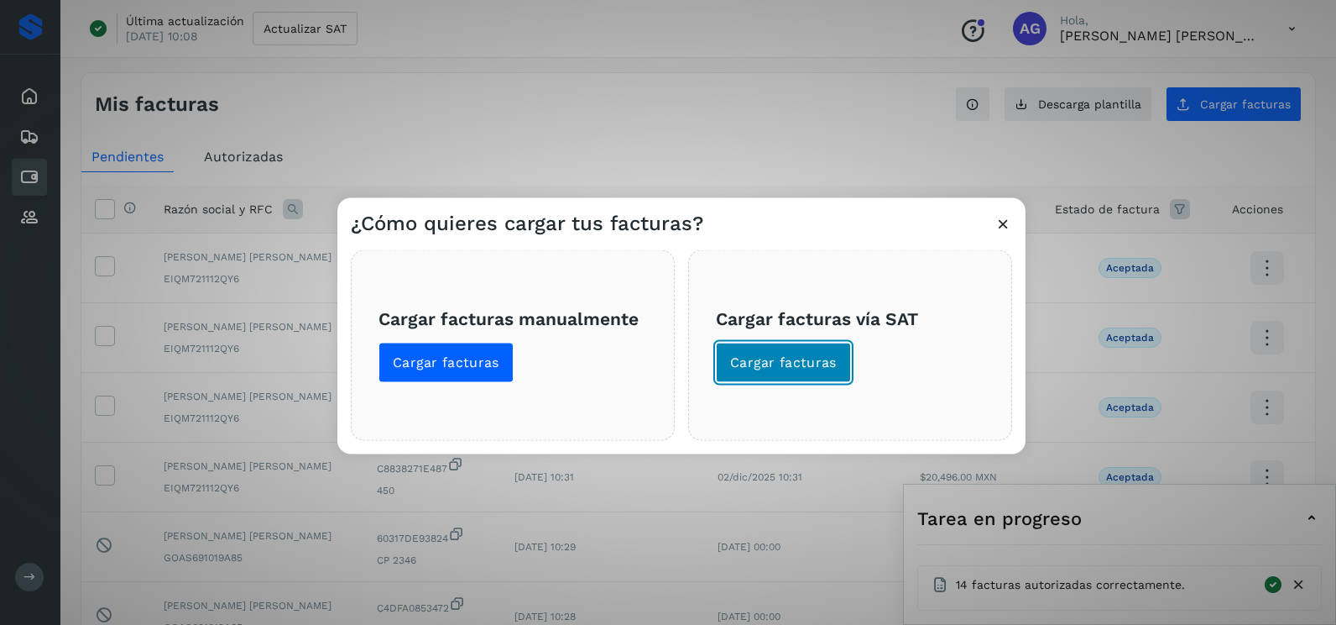
click at [817, 365] on span "Cargar facturas" at bounding box center [783, 362] width 107 height 18
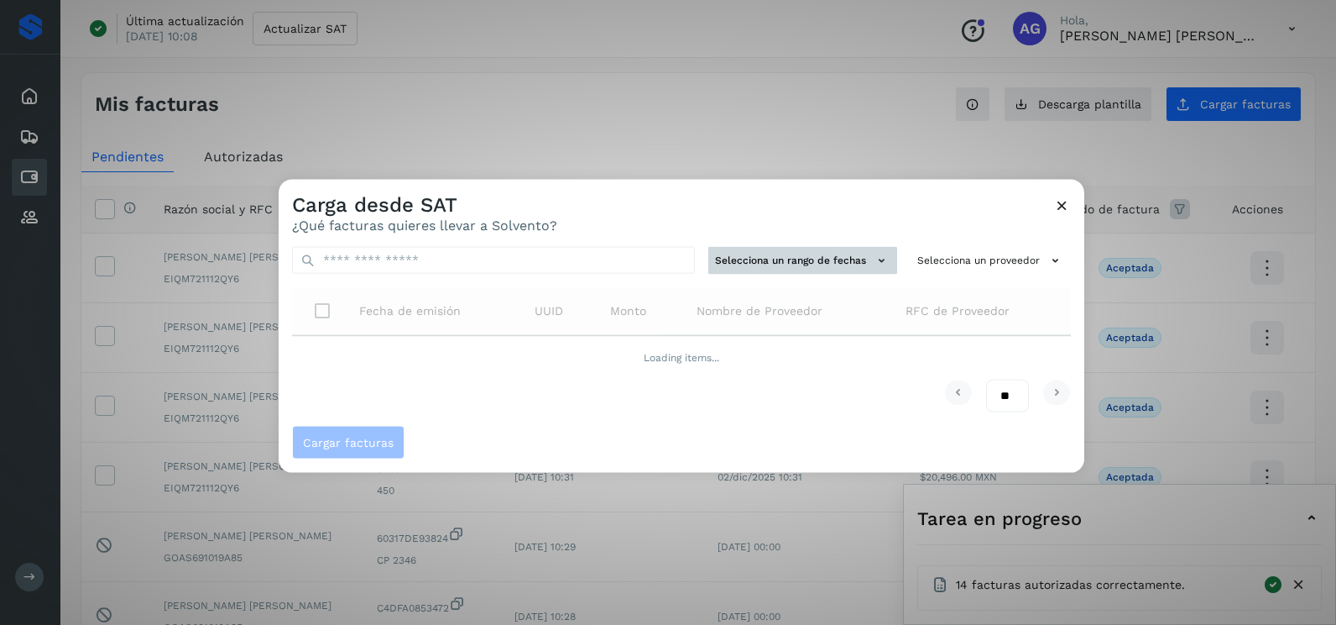
click at [780, 259] on button "Selecciona un rango de fechas" at bounding box center [803, 261] width 189 height 28
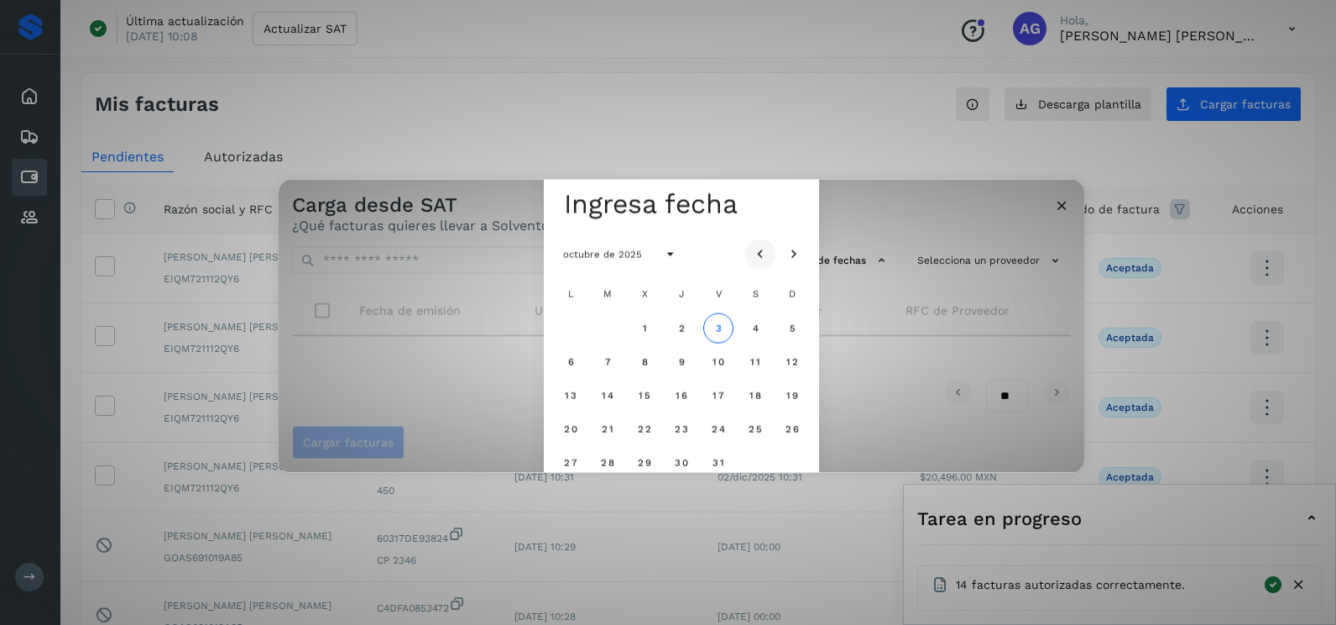
click at [767, 255] on icon "Mes anterior" at bounding box center [760, 254] width 17 height 17
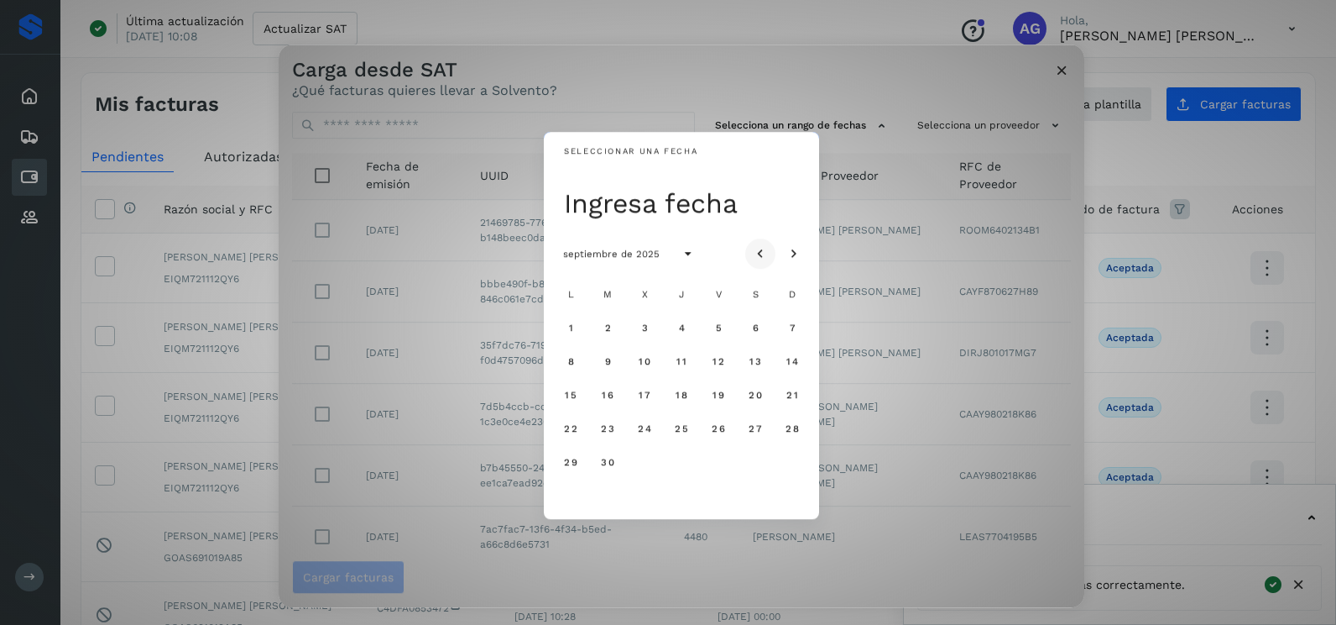
click at [767, 255] on icon "Mes anterior" at bounding box center [760, 254] width 17 height 17
click at [568, 463] on span "25" at bounding box center [570, 462] width 14 height 12
click at [599, 458] on button "26" at bounding box center [608, 462] width 30 height 30
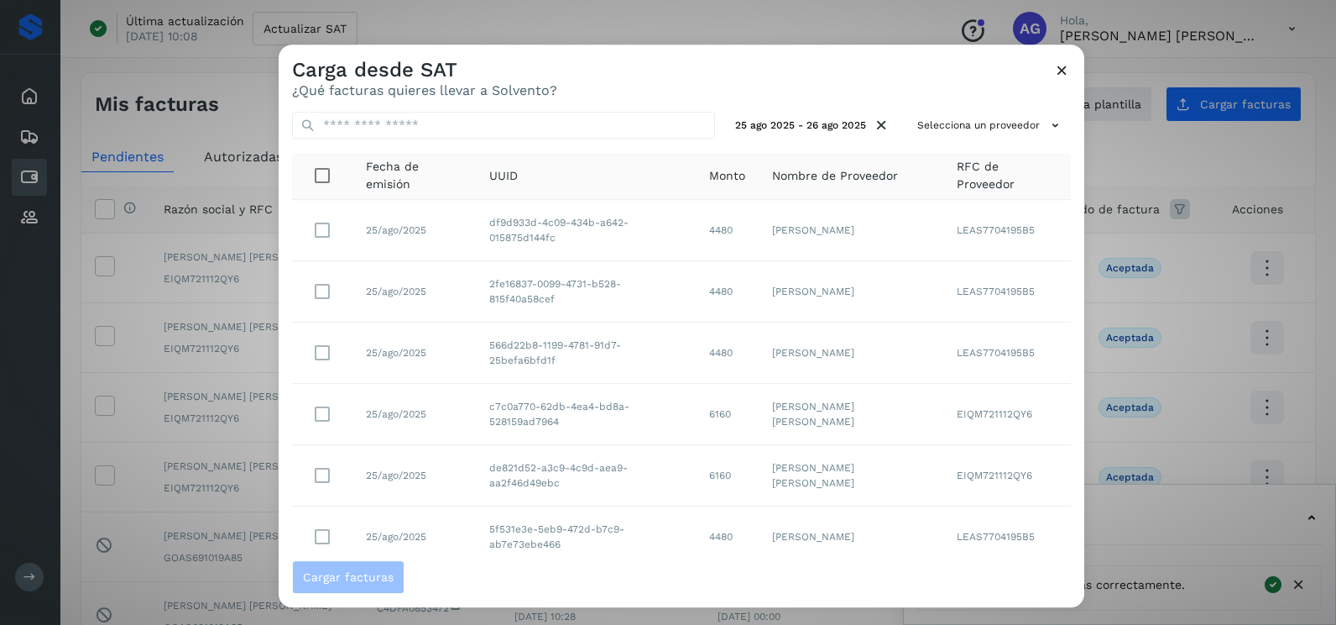
click at [966, 111] on div "25 ago 2025 - 26 ago 2025 Selecciona un proveedor Fecha de emisión UUID Monto N…" at bounding box center [682, 329] width 806 height 462
click at [965, 118] on button "Selecciona un proveedor" at bounding box center [991, 126] width 160 height 28
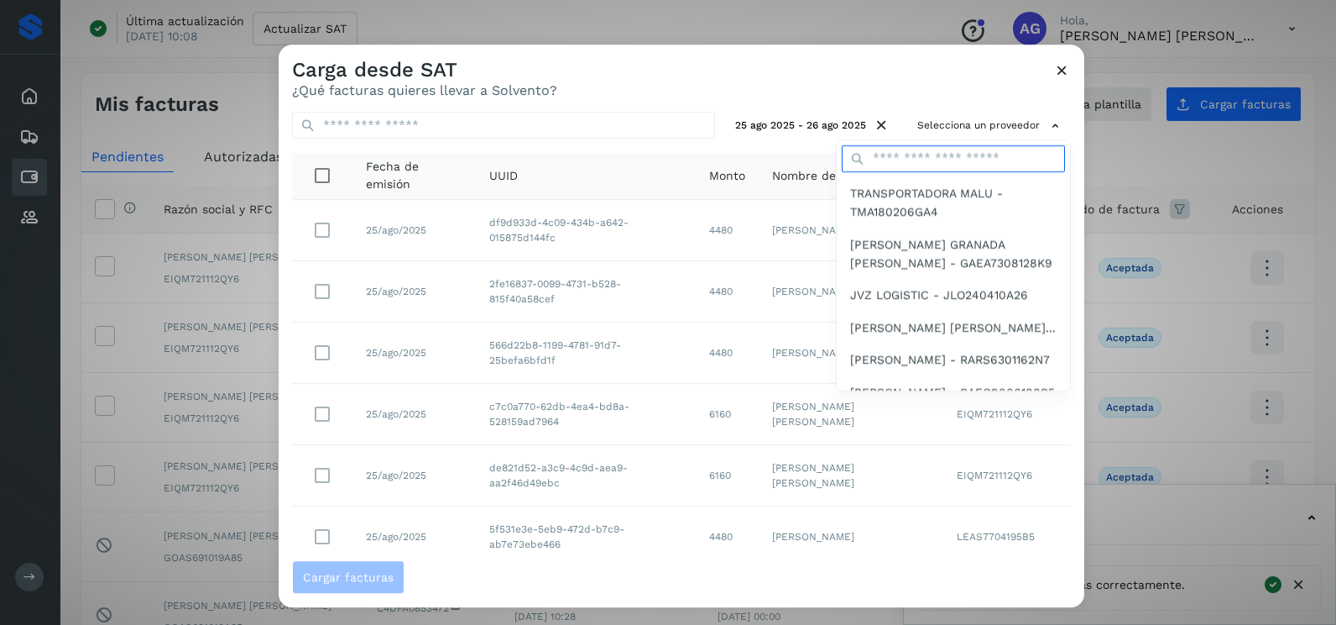
click at [914, 154] on input "text" at bounding box center [953, 158] width 223 height 27
type input "**********"
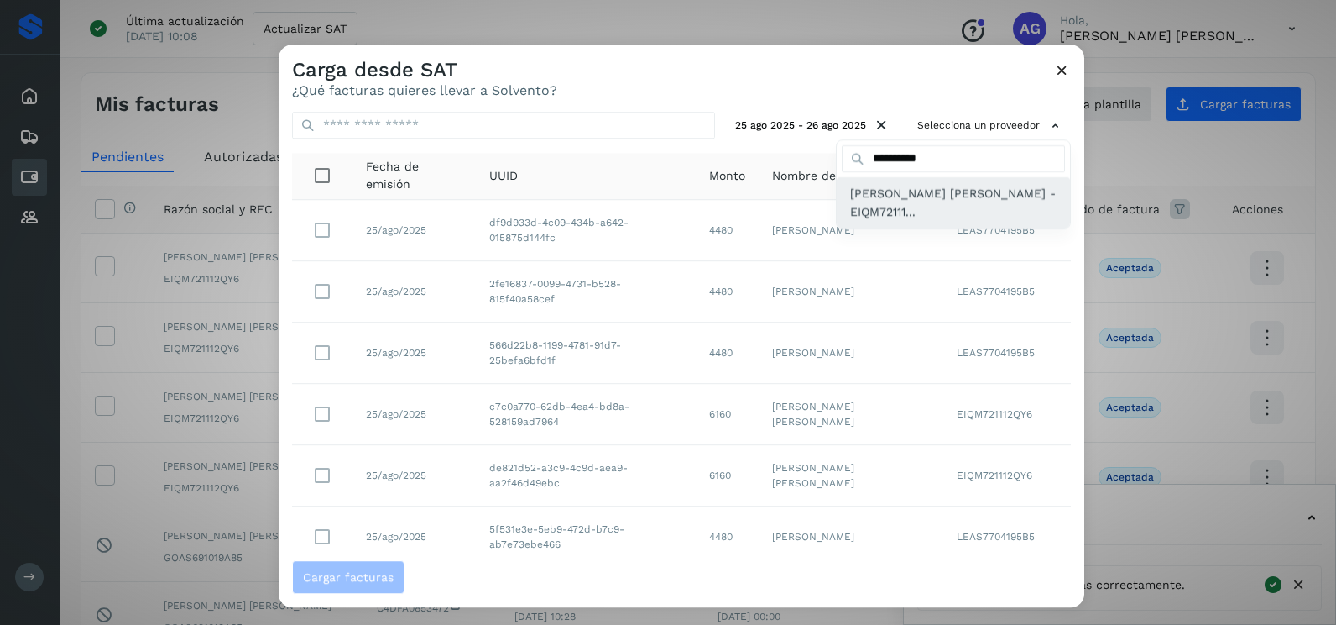
click at [913, 227] on div "[PERSON_NAME] [PERSON_NAME] - EIQM72111..." at bounding box center [953, 202] width 233 height 51
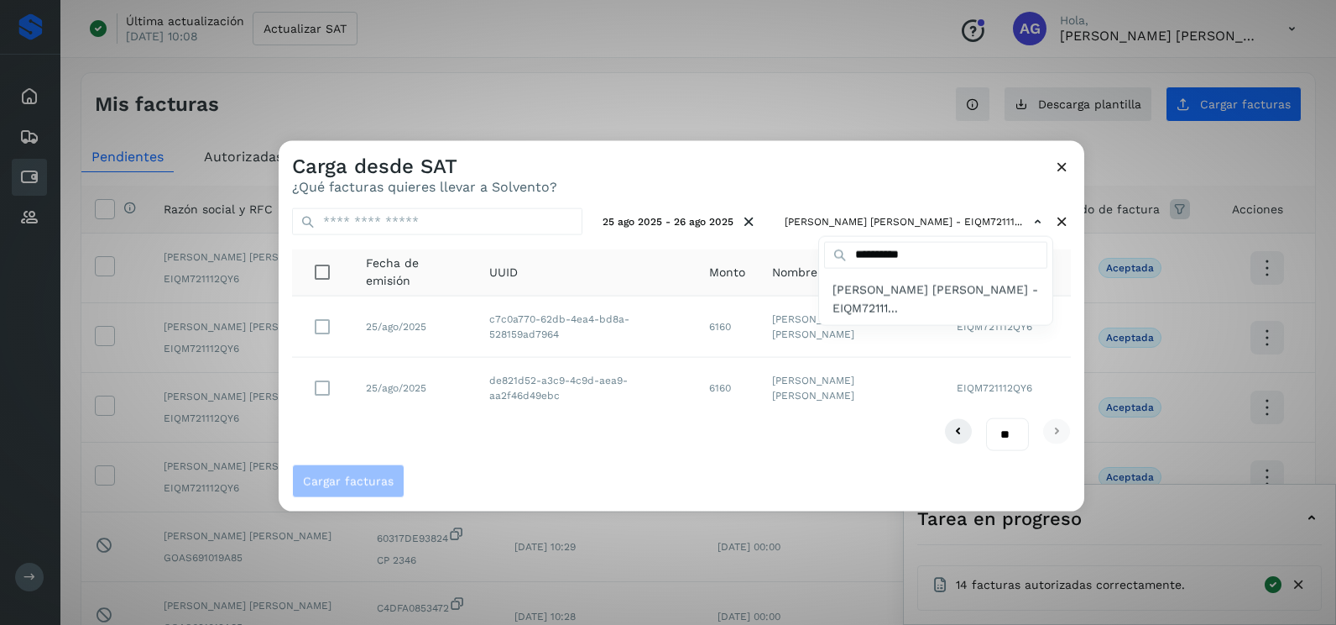
click at [644, 186] on div at bounding box center [947, 453] width 1336 height 625
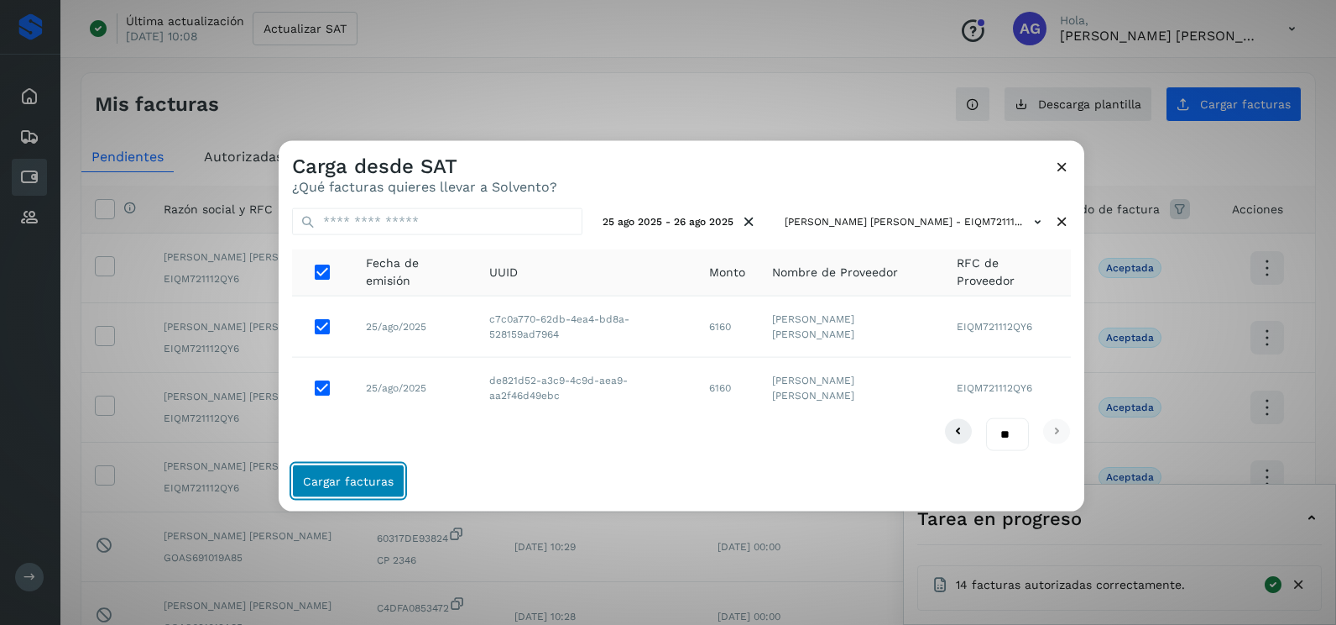
click at [384, 484] on span "Cargar facturas" at bounding box center [348, 480] width 91 height 12
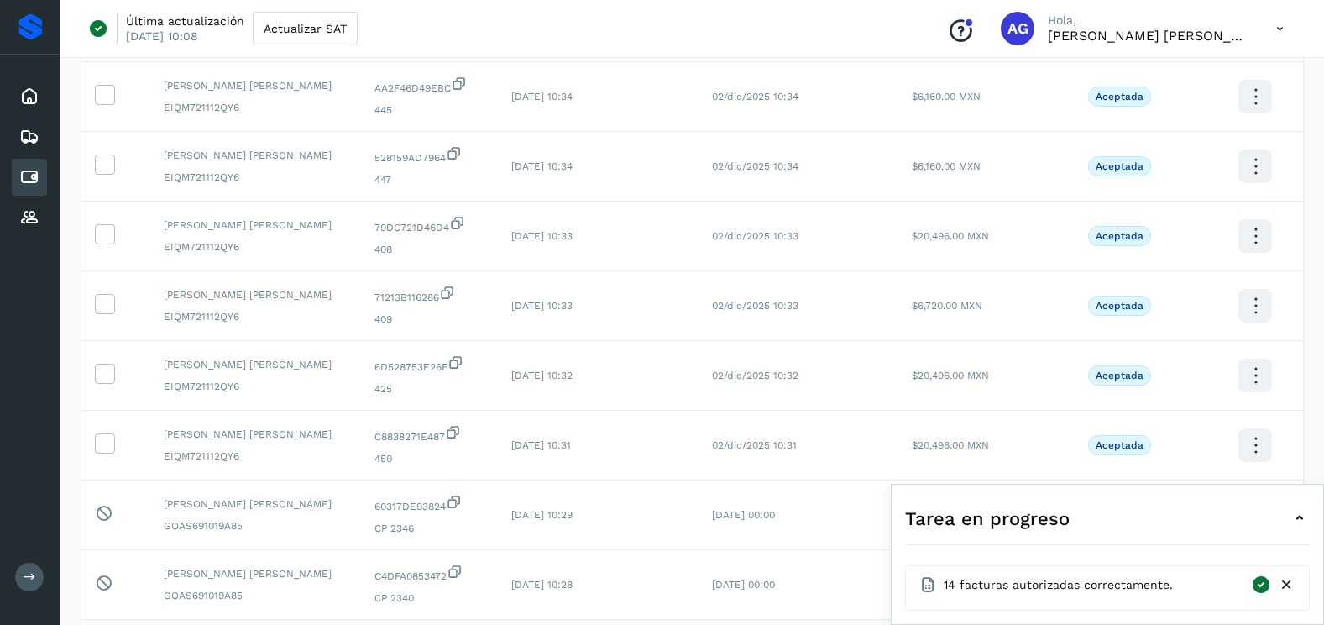
scroll to position [84, 0]
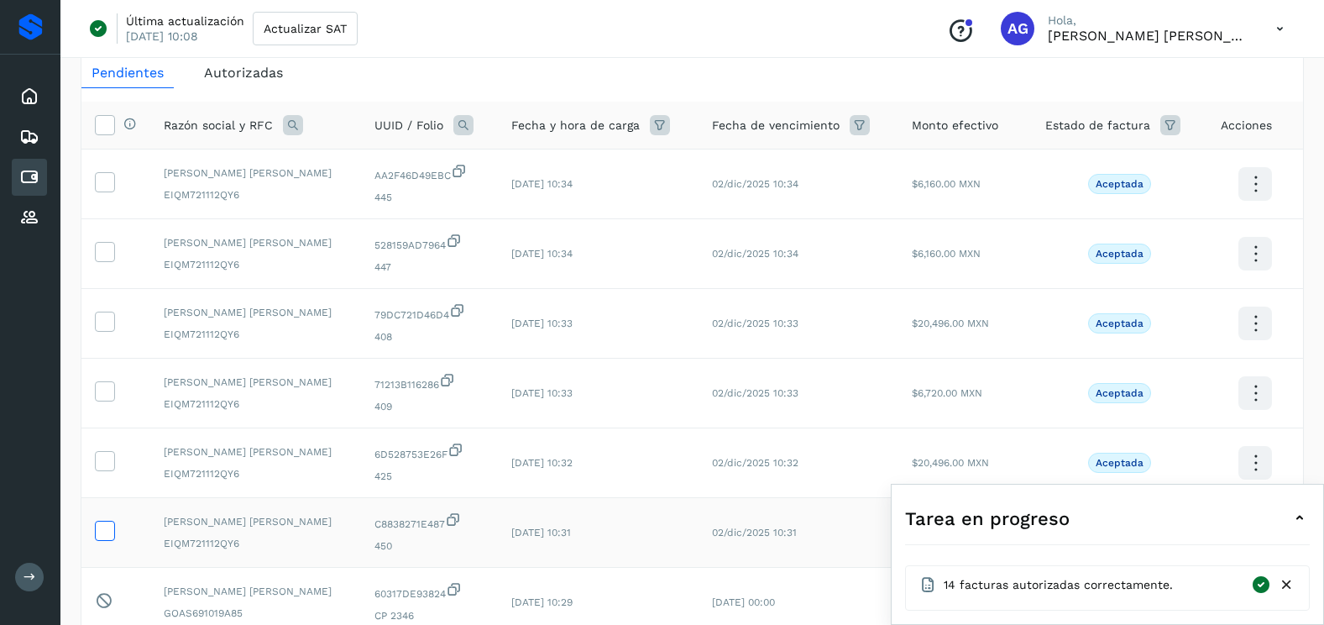
click at [111, 523] on icon at bounding box center [105, 529] width 18 height 18
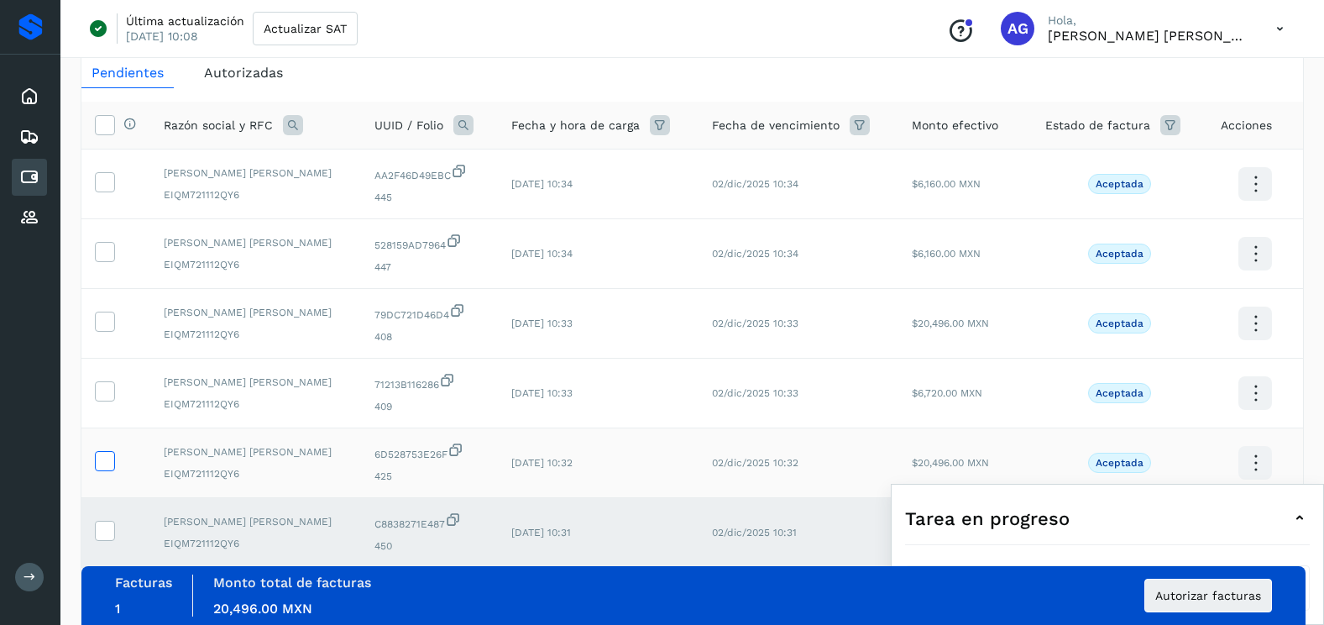
click at [110, 452] on icon at bounding box center [105, 460] width 18 height 18
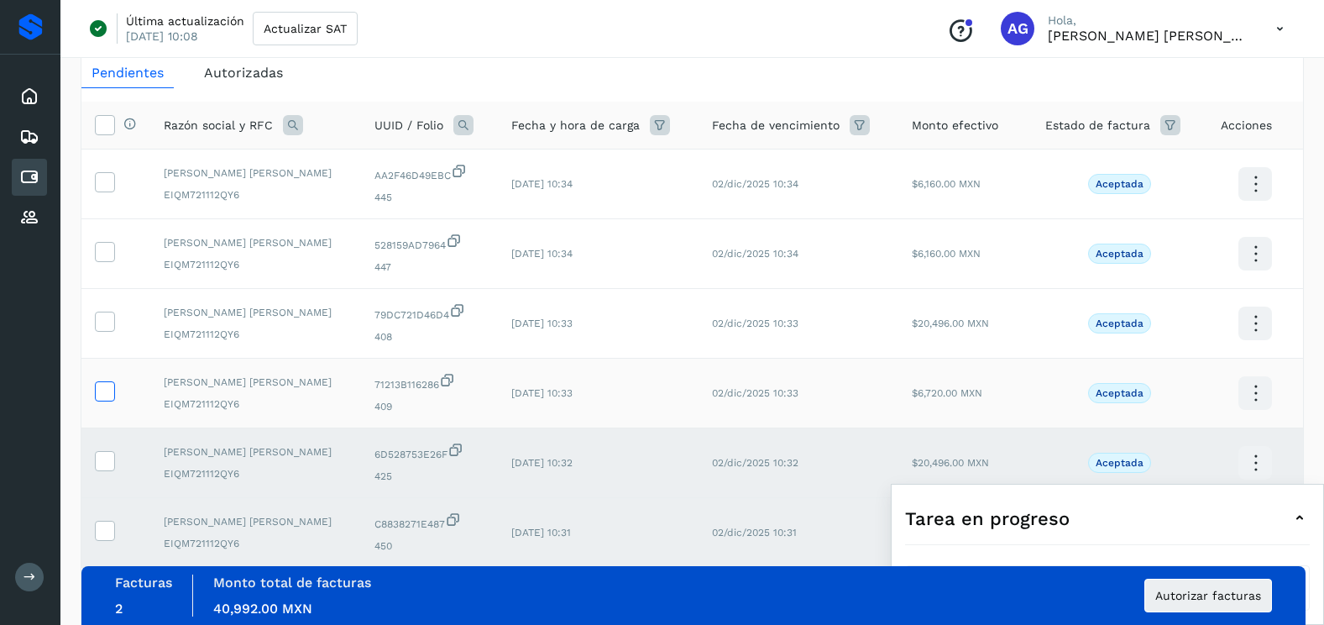
click at [108, 397] on icon at bounding box center [105, 390] width 18 height 18
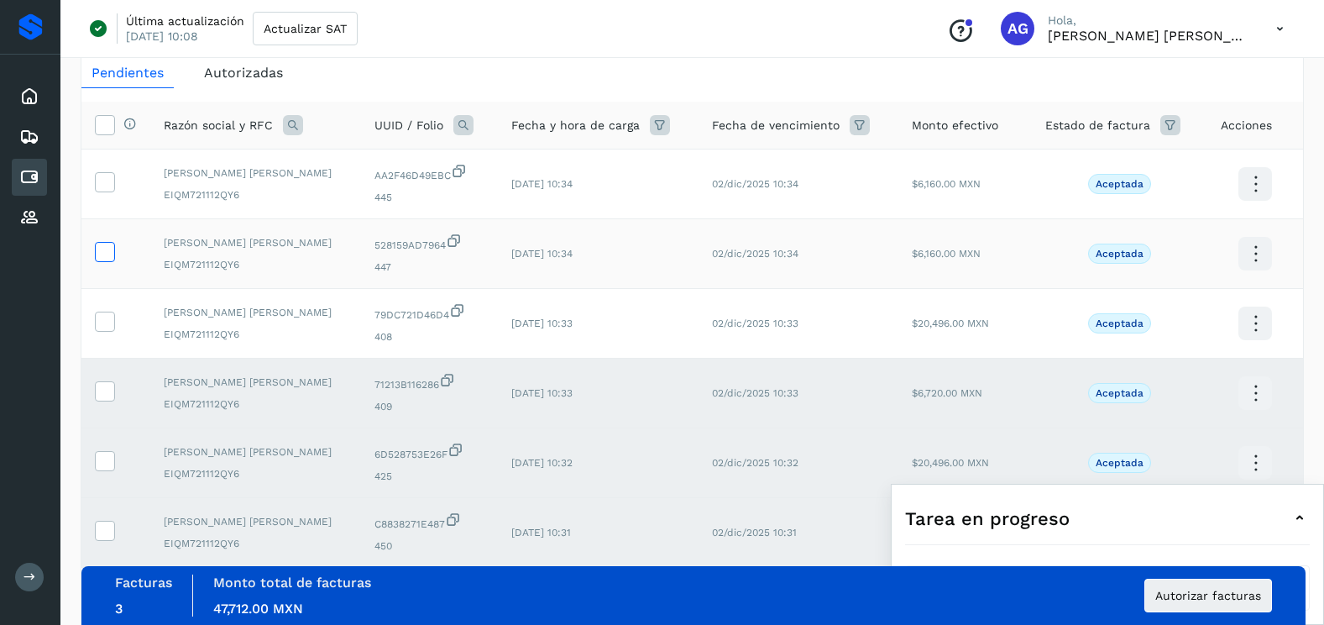
drag, startPoint x: 103, startPoint y: 321, endPoint x: 107, endPoint y: 254, distance: 66.4
click at [103, 319] on icon at bounding box center [105, 320] width 18 height 18
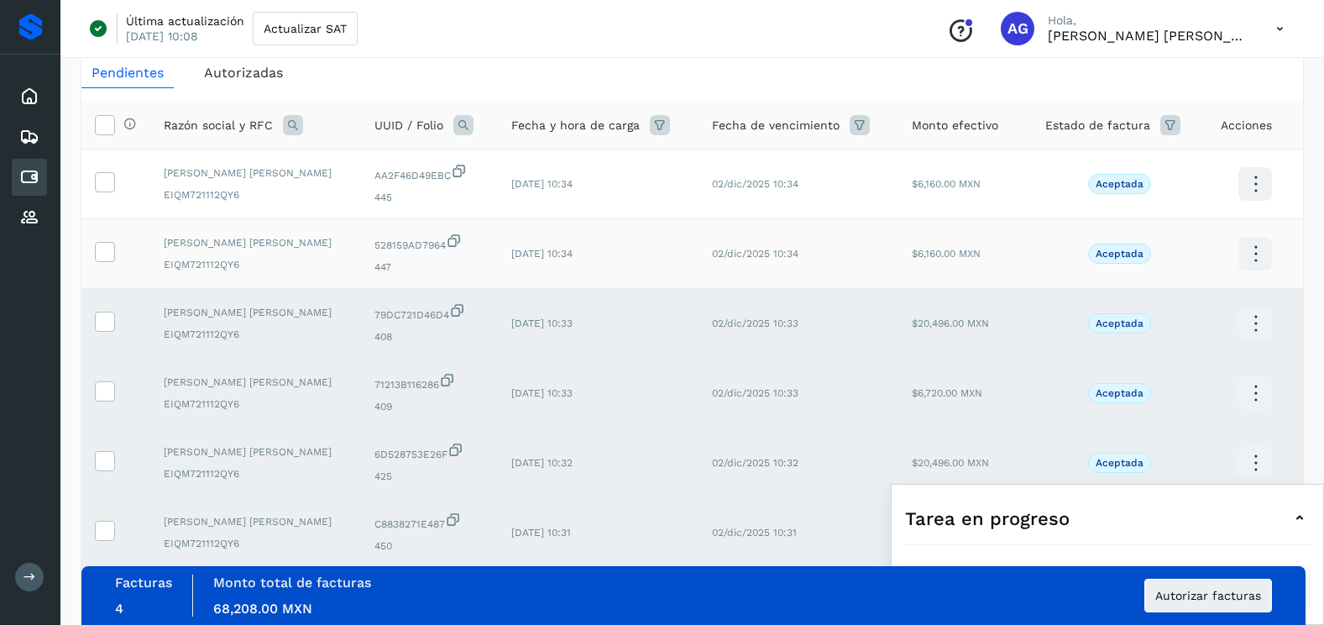
drag, startPoint x: 107, startPoint y: 250, endPoint x: 107, endPoint y: 235, distance: 15.1
click at [107, 244] on icon at bounding box center [105, 251] width 18 height 18
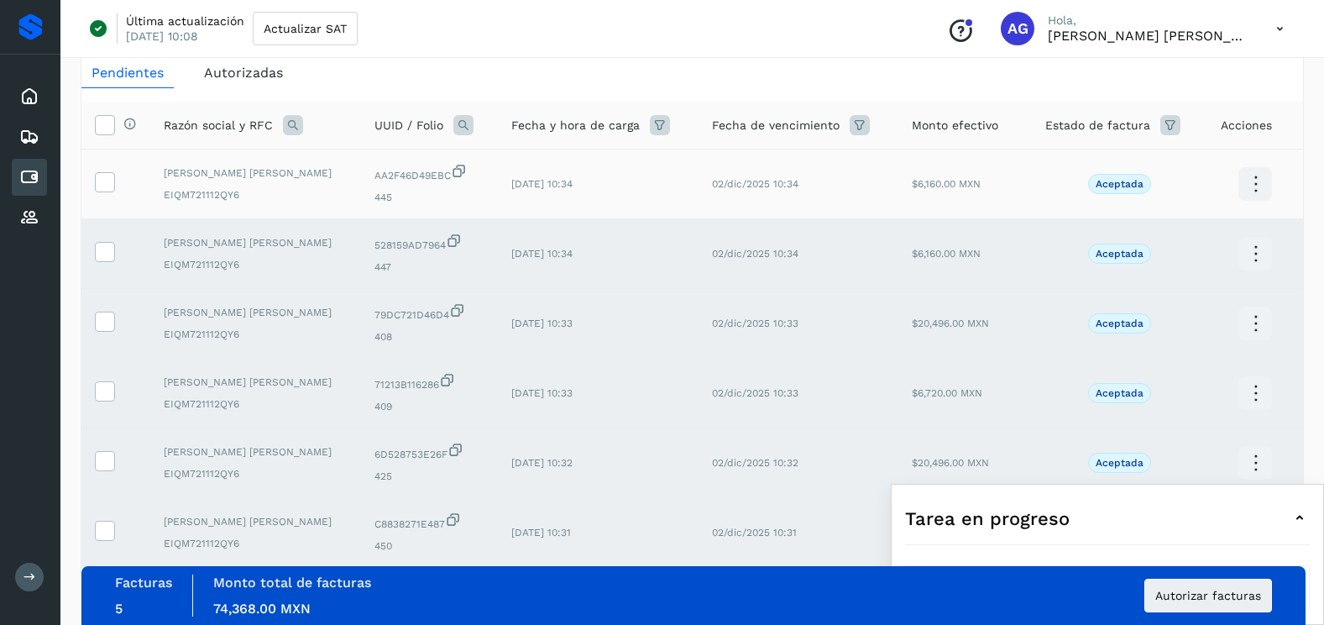
click at [111, 195] on td at bounding box center [115, 184] width 69 height 70
click at [101, 183] on icon at bounding box center [105, 181] width 18 height 18
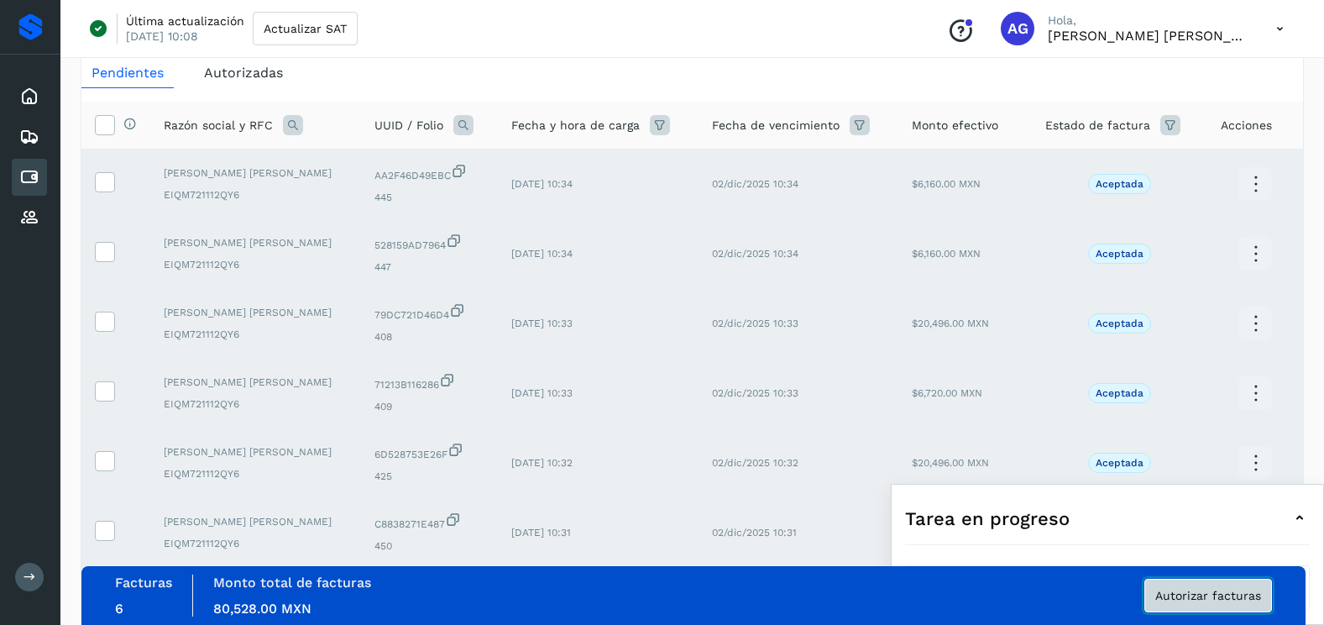
click at [1200, 594] on span "Autorizar facturas" at bounding box center [1208, 595] width 106 height 12
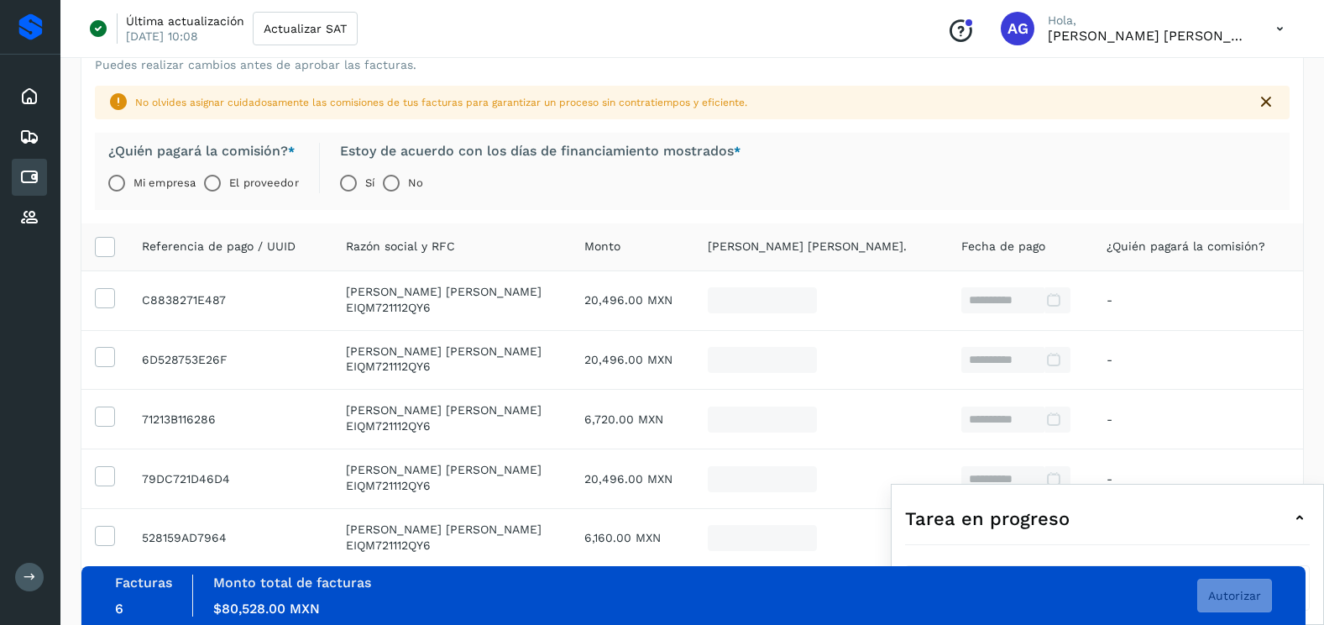
click at [142, 186] on label "Mi empresa" at bounding box center [164, 183] width 62 height 34
click at [1214, 596] on span "Autorizar" at bounding box center [1234, 595] width 53 height 12
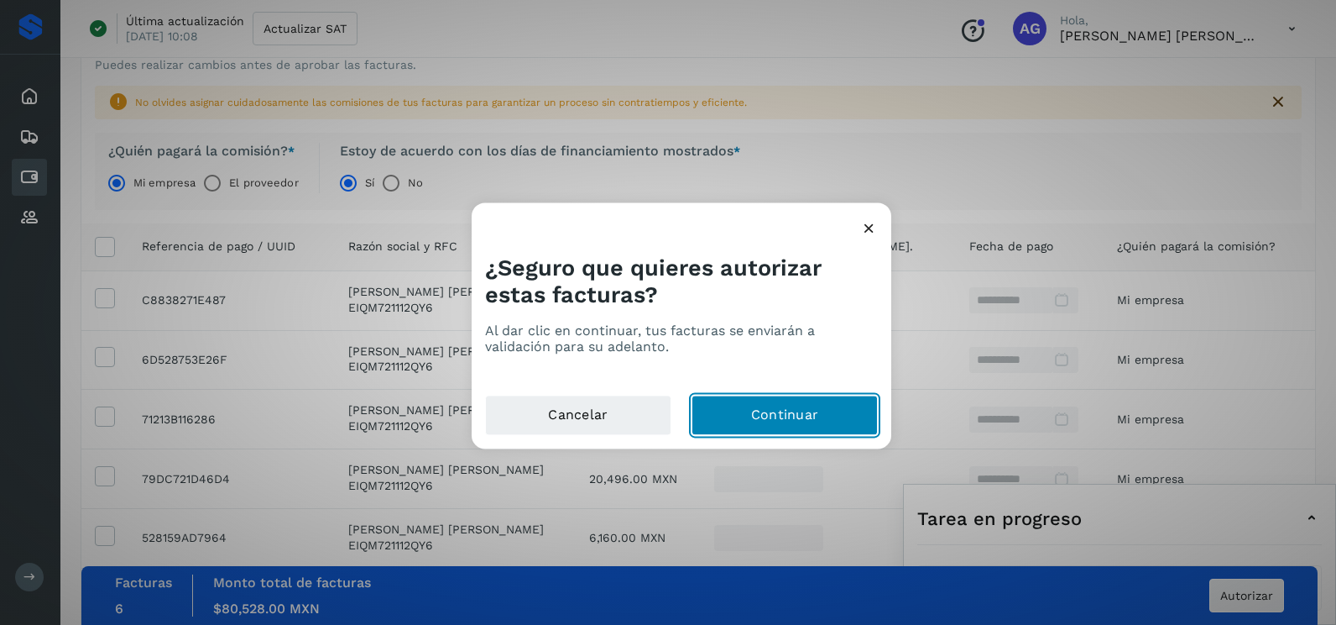
click at [793, 407] on button "Continuar" at bounding box center [785, 415] width 186 height 40
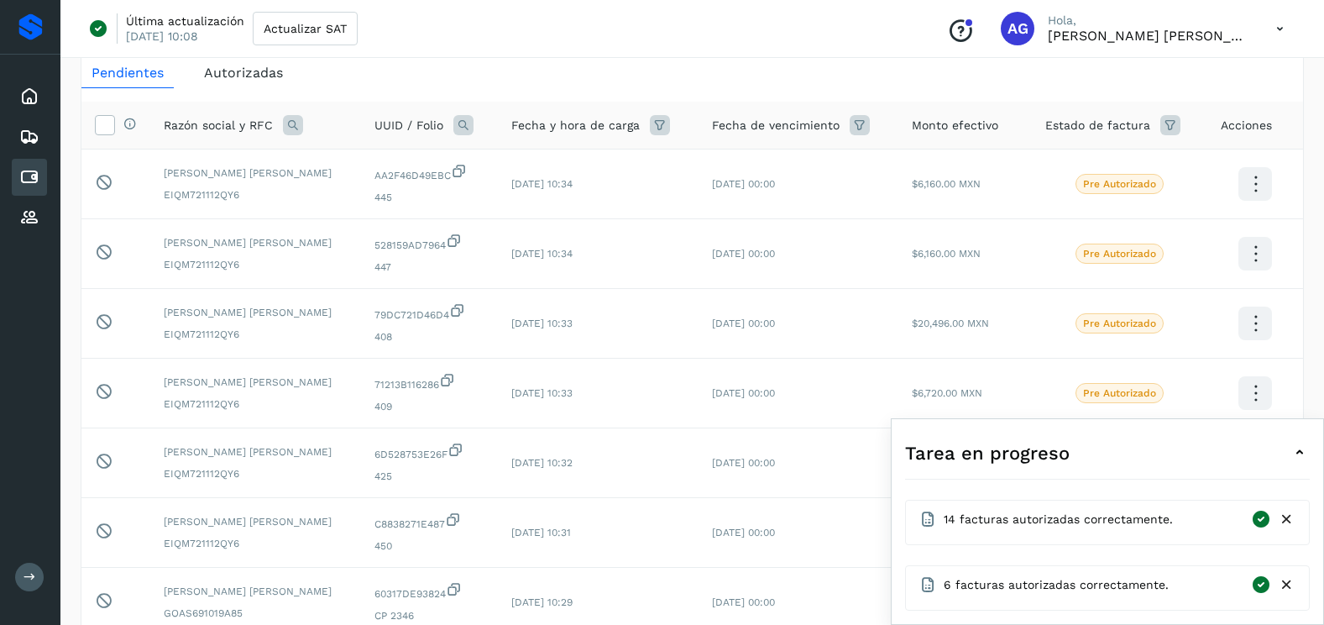
click at [1310, 311] on div "Mis facturas Ver instrucciones para cargar Facturas Descarga plantilla Cargar f…" at bounding box center [691, 478] width 1263 height 1021
click at [1287, 586] on icon at bounding box center [1287, 585] width 18 height 18
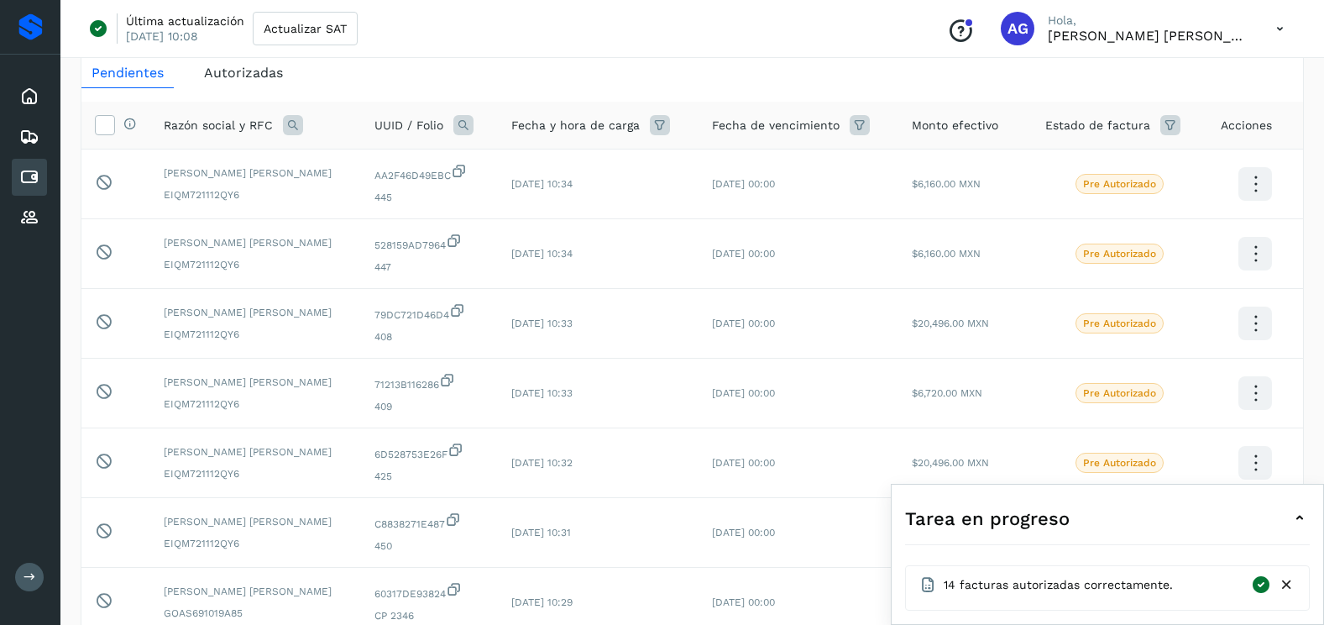
click at [1287, 586] on icon at bounding box center [1287, 585] width 18 height 18
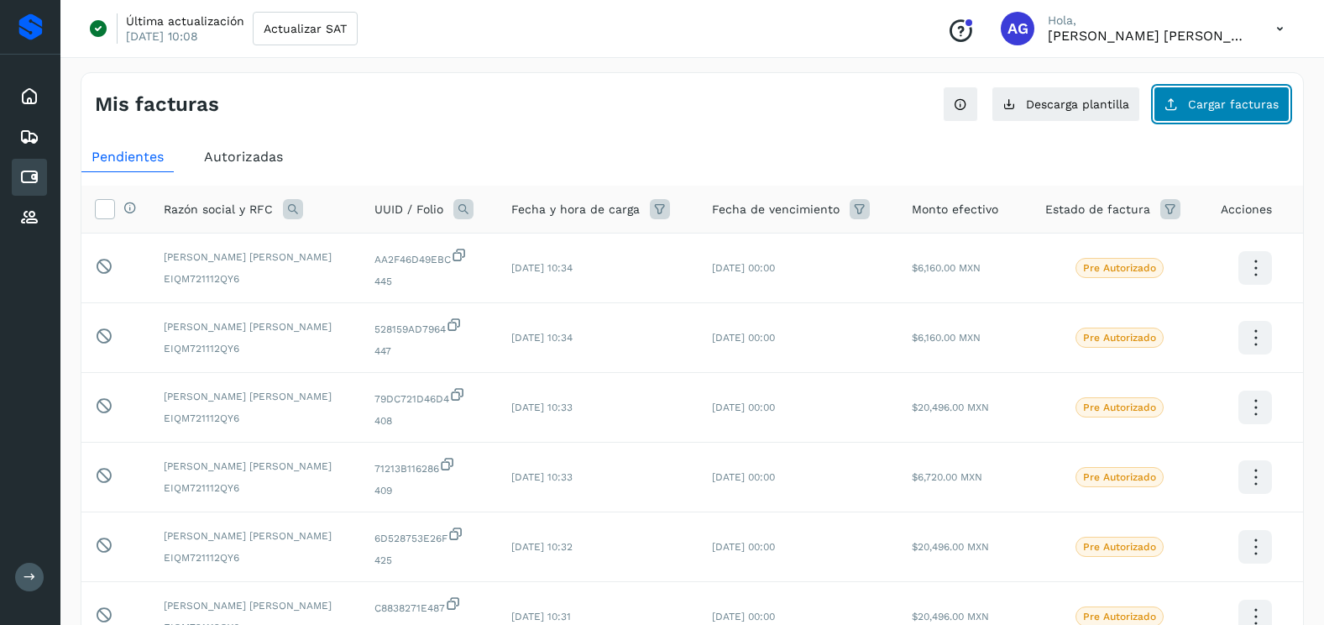
click at [1202, 98] on span "Cargar facturas" at bounding box center [1233, 104] width 91 height 12
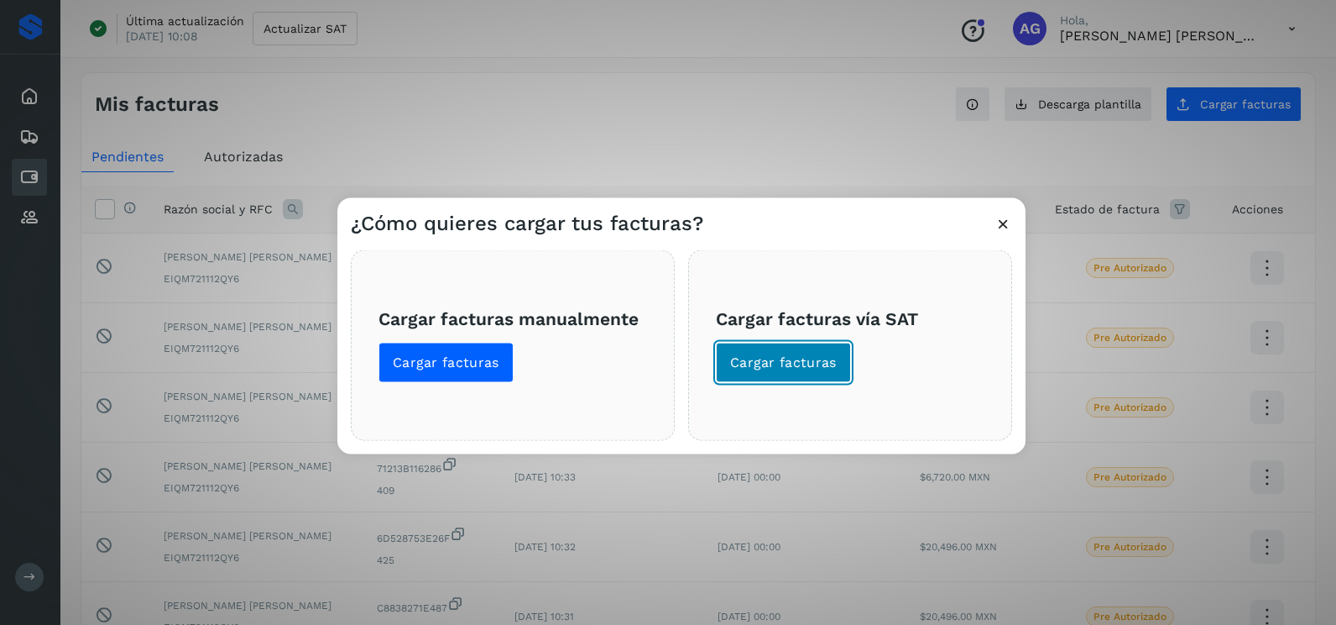
click at [803, 367] on span "Cargar facturas" at bounding box center [783, 362] width 107 height 18
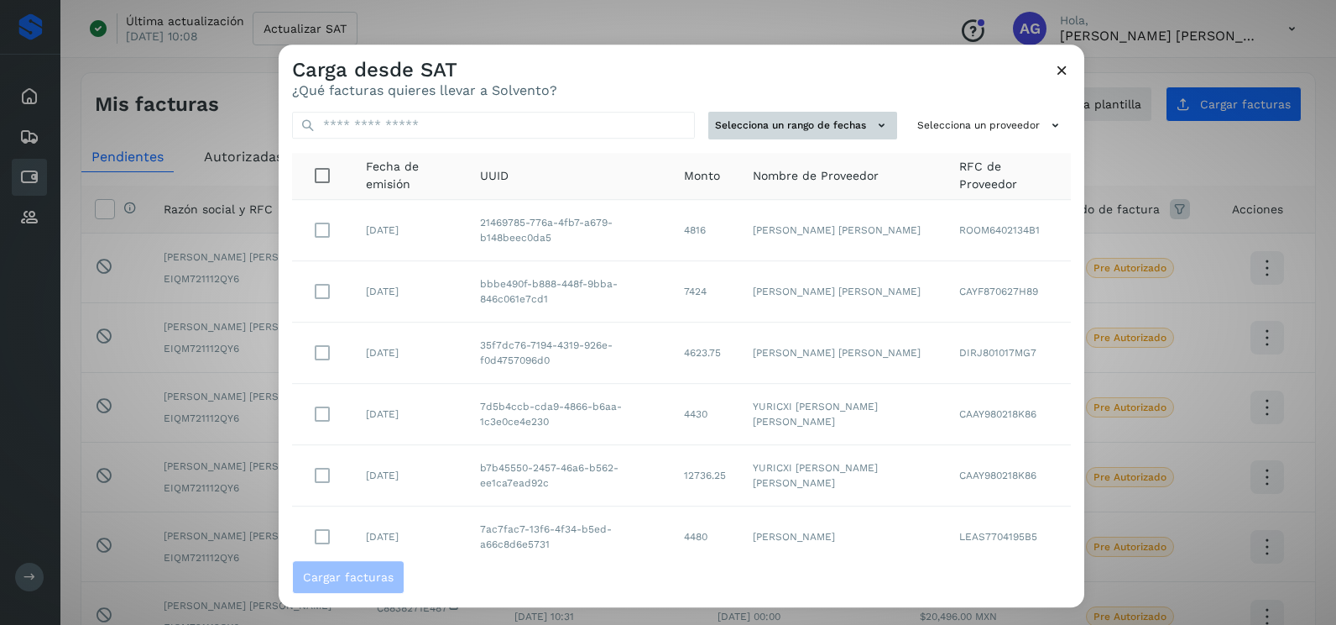
click at [859, 127] on button "Selecciona un rango de fechas" at bounding box center [803, 126] width 189 height 28
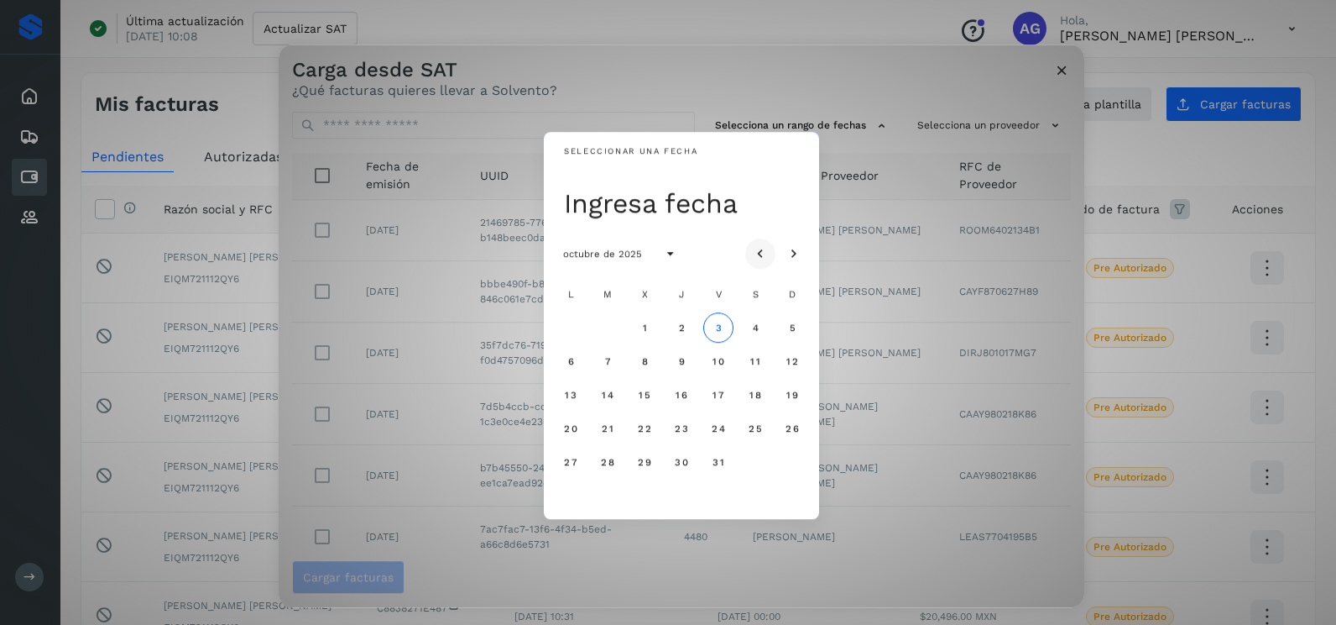
click at [760, 259] on icon "Mes anterior" at bounding box center [760, 254] width 17 height 17
click at [605, 464] on span "26" at bounding box center [607, 462] width 14 height 12
click at [642, 469] on button "27" at bounding box center [645, 462] width 30 height 30
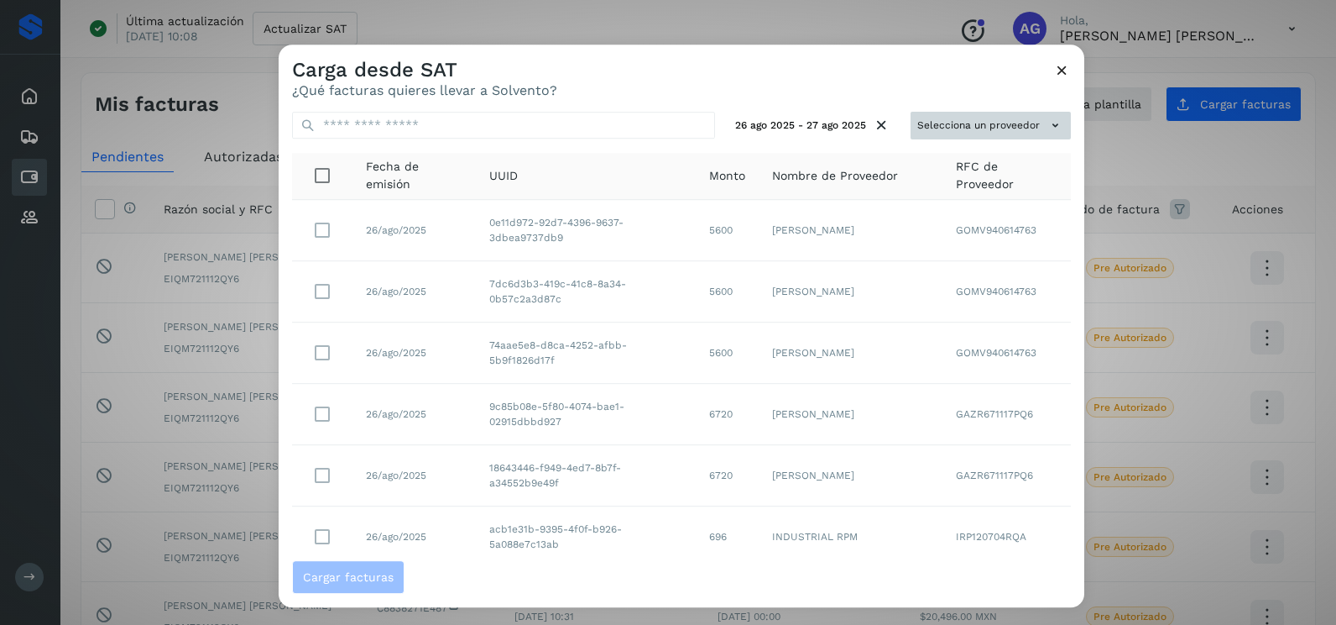
click at [975, 117] on button "Selecciona un proveedor" at bounding box center [991, 126] width 160 height 28
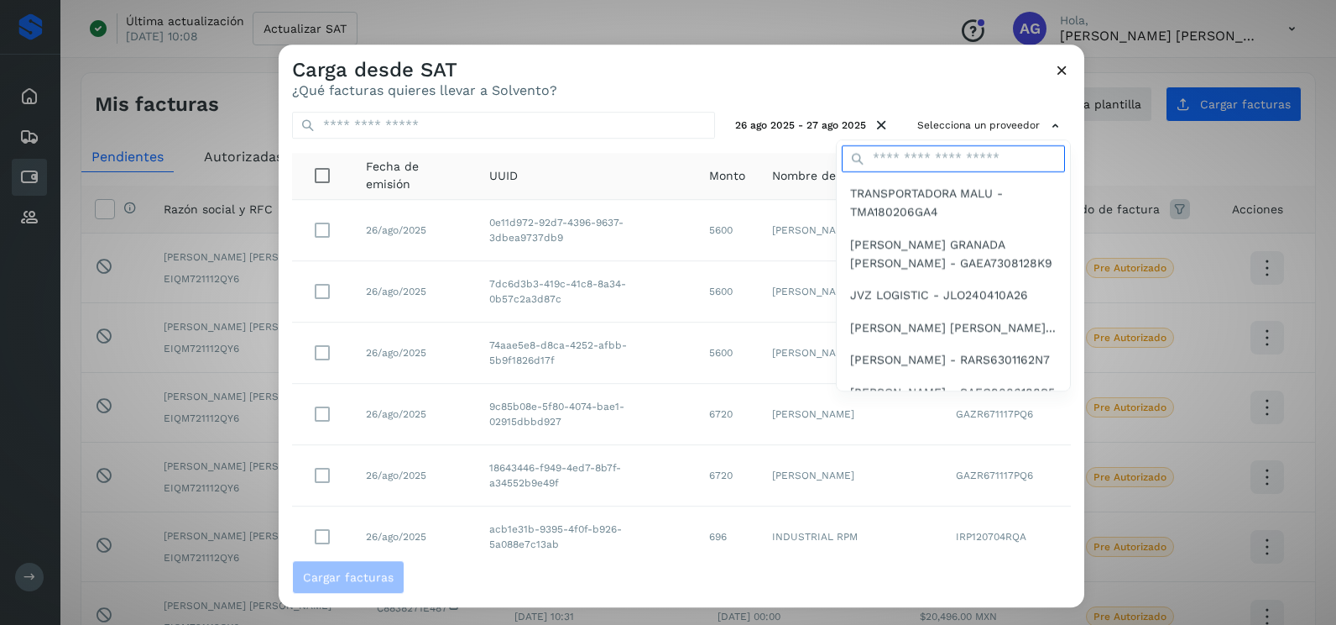
click at [932, 162] on input "text" at bounding box center [953, 158] width 223 height 27
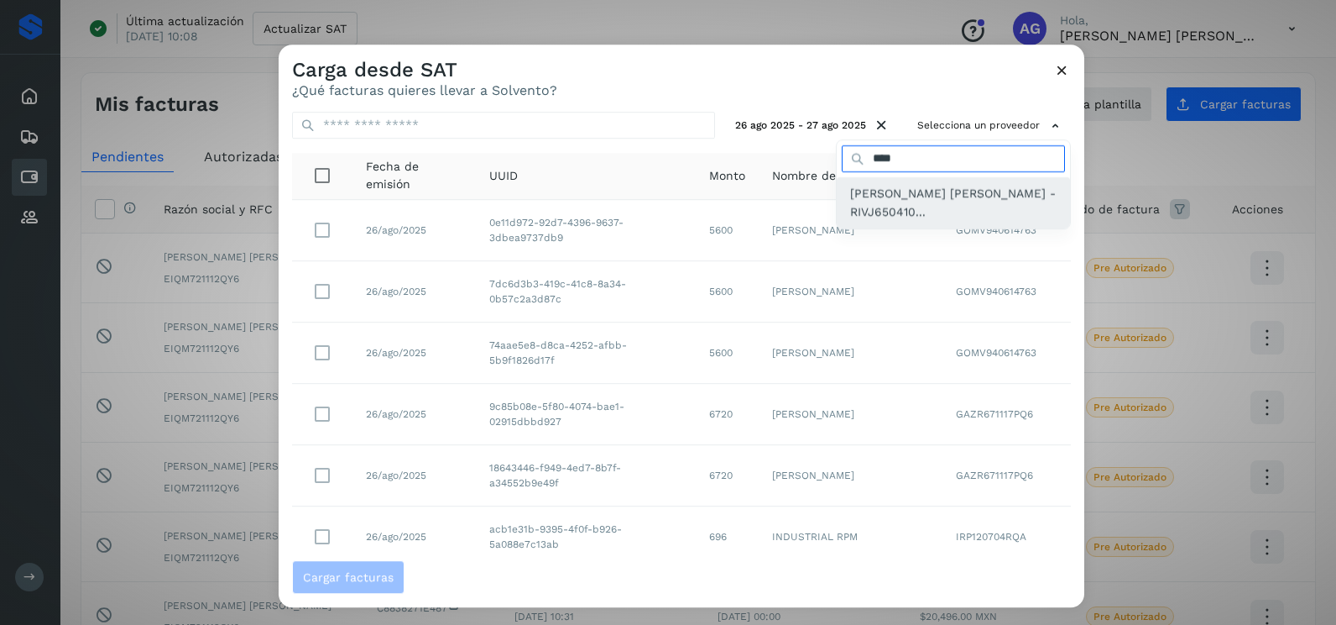
type input "****"
click at [880, 207] on span "[PERSON_NAME] [PERSON_NAME] - RIVJ650410..." at bounding box center [953, 203] width 207 height 38
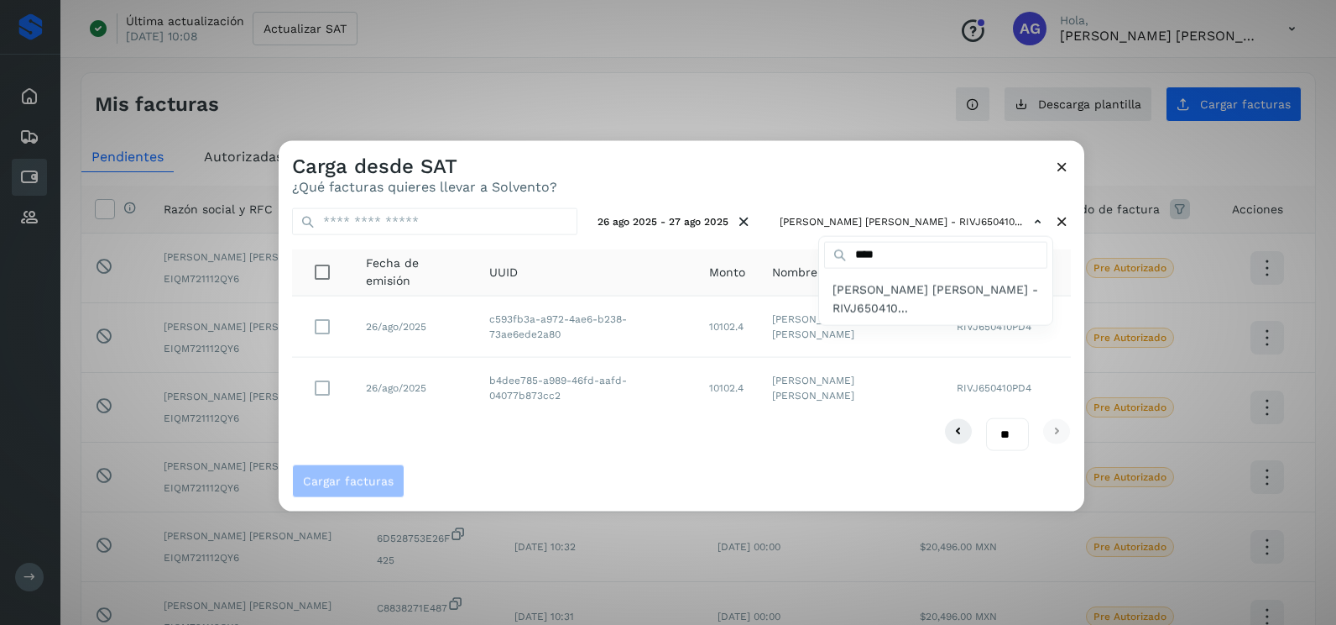
click at [835, 180] on div at bounding box center [947, 453] width 1336 height 625
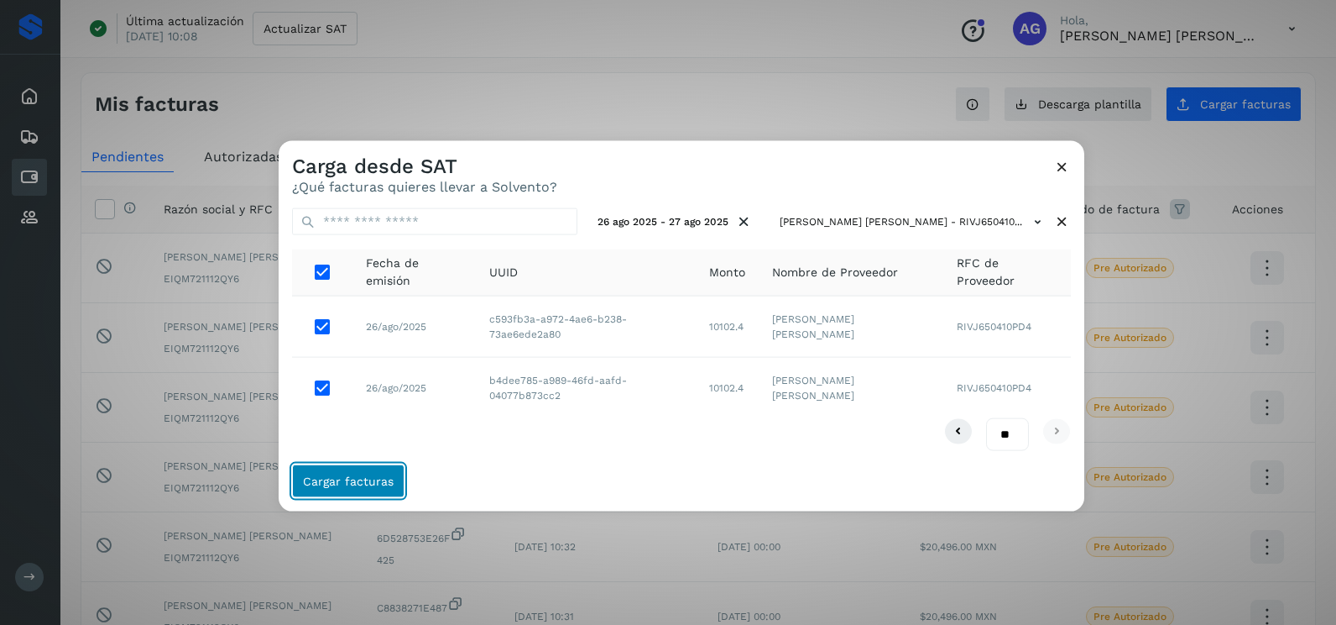
click at [350, 474] on span "Cargar facturas" at bounding box center [348, 480] width 91 height 12
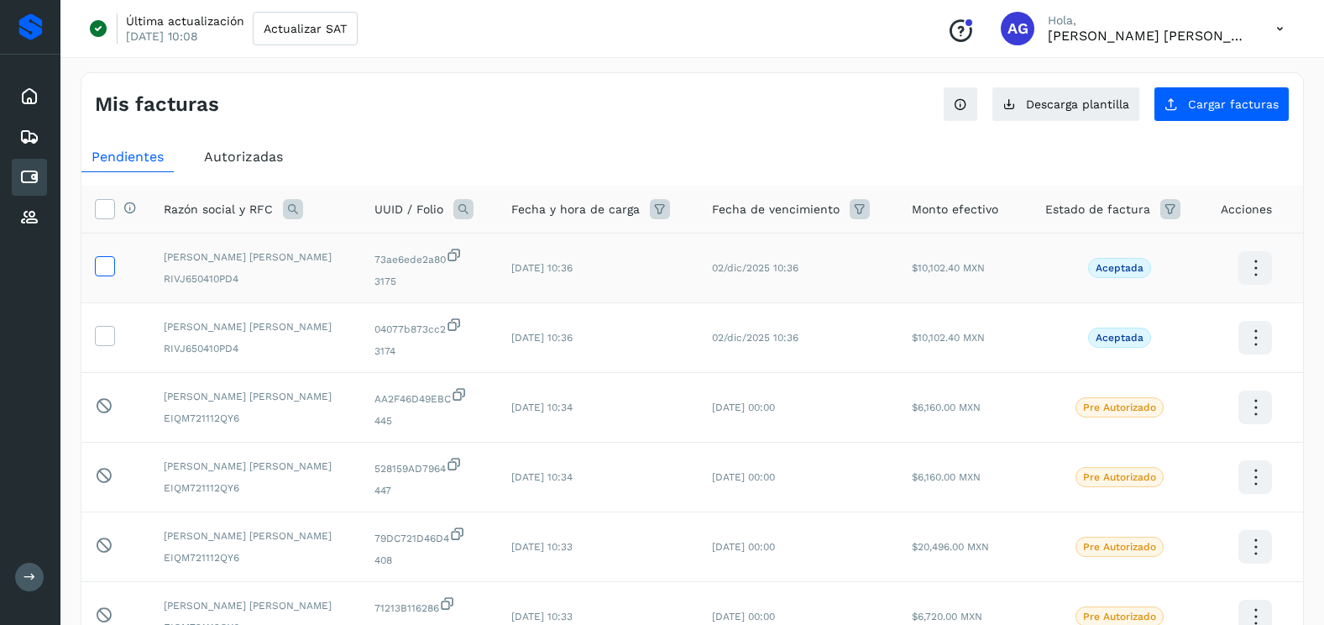
click at [114, 266] on label at bounding box center [105, 266] width 20 height 20
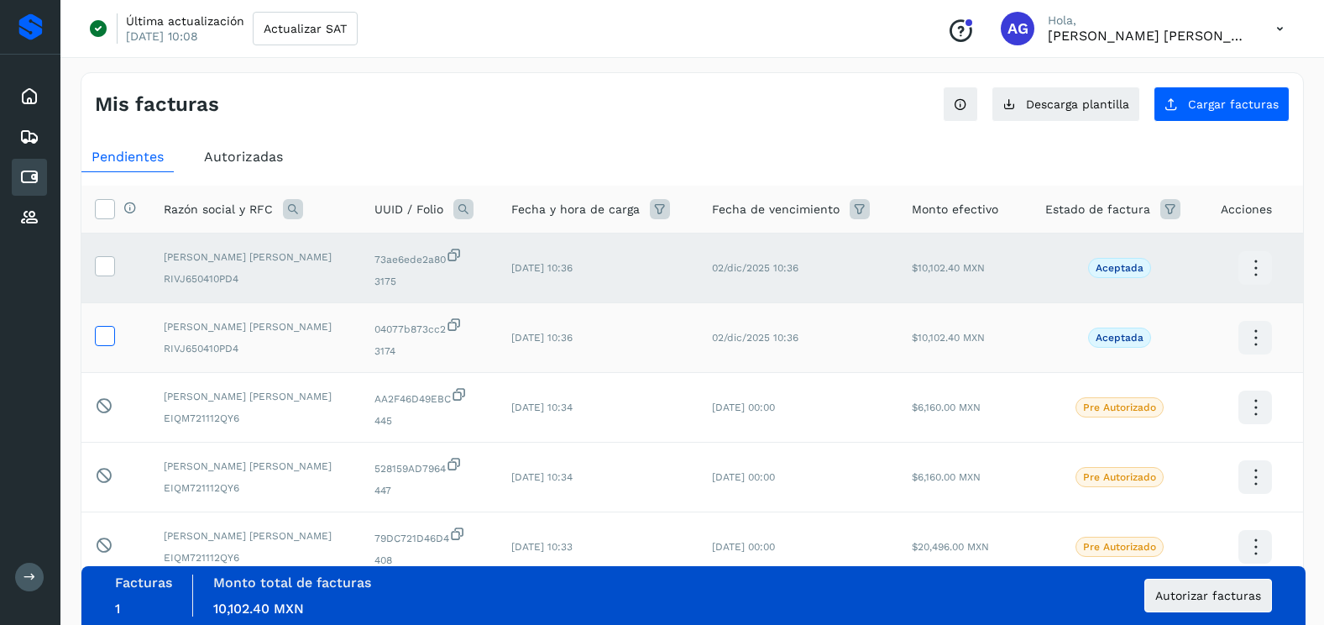
click at [109, 337] on icon at bounding box center [105, 335] width 18 height 18
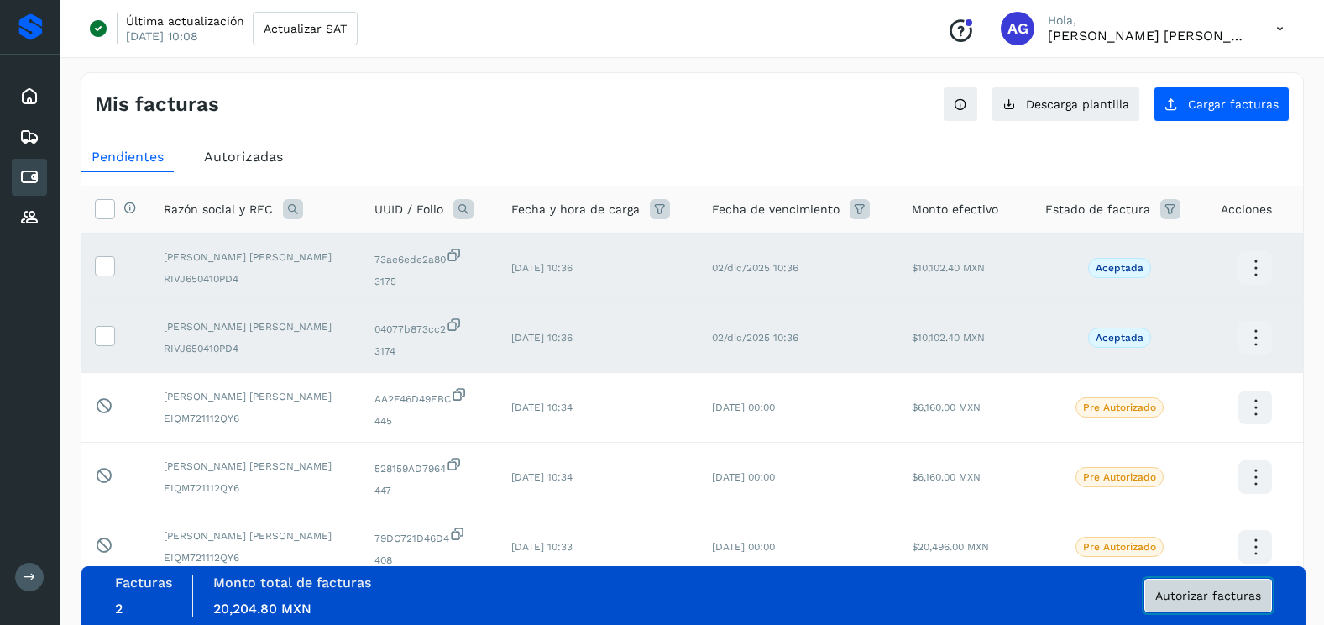
click at [1190, 589] on span "Autorizar facturas" at bounding box center [1208, 595] width 106 height 12
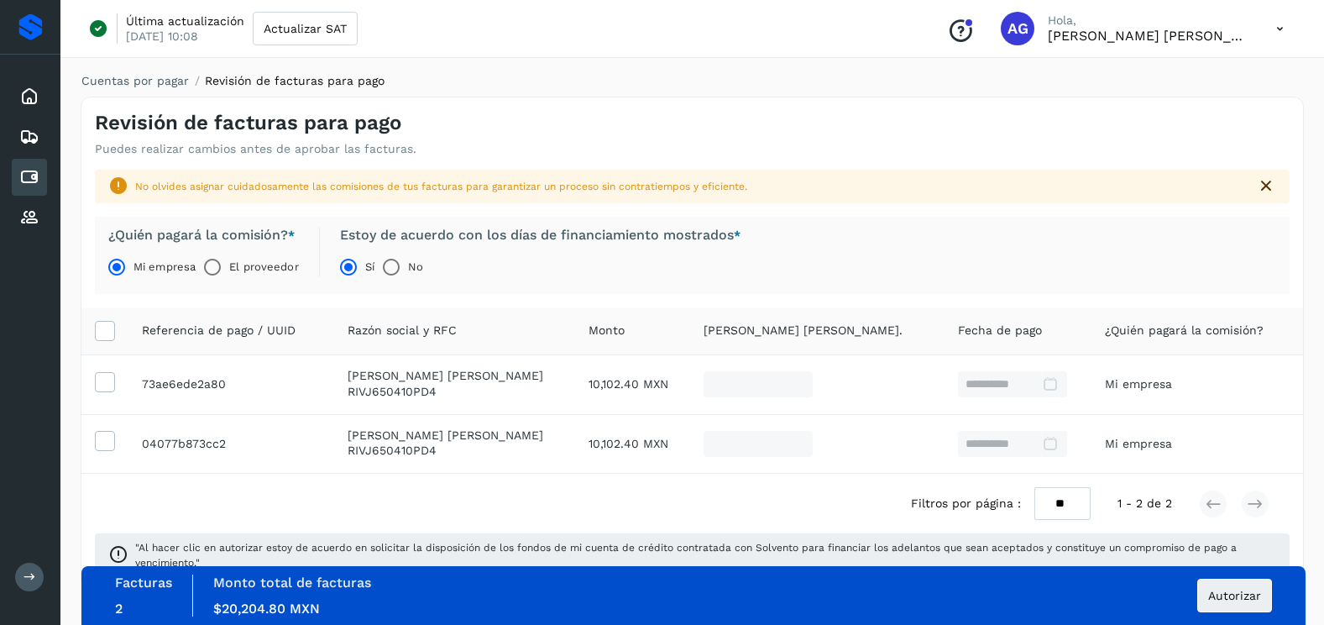
click at [1235, 577] on div "Facturas 2 Monto total de facturas Monto $20,204.80 MXN Autorizar" at bounding box center [693, 595] width 1157 height 42
click at [1237, 586] on button "Autorizar" at bounding box center [1234, 595] width 75 height 34
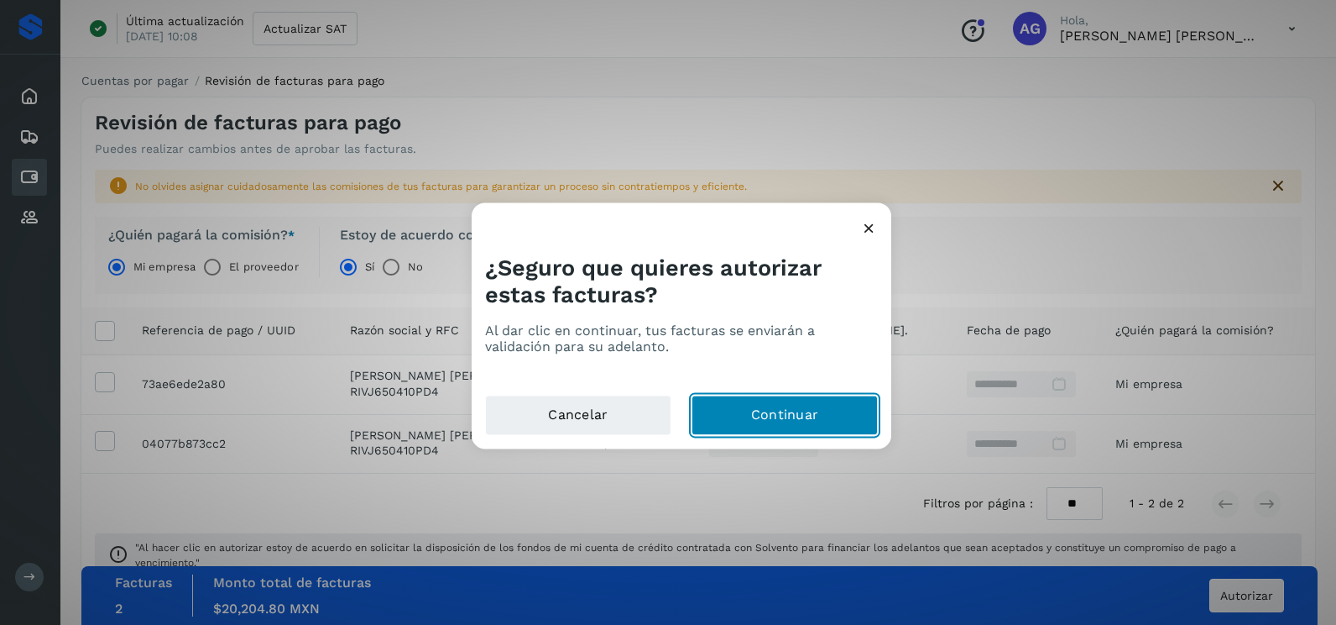
click at [857, 426] on button "Continuar" at bounding box center [785, 415] width 186 height 40
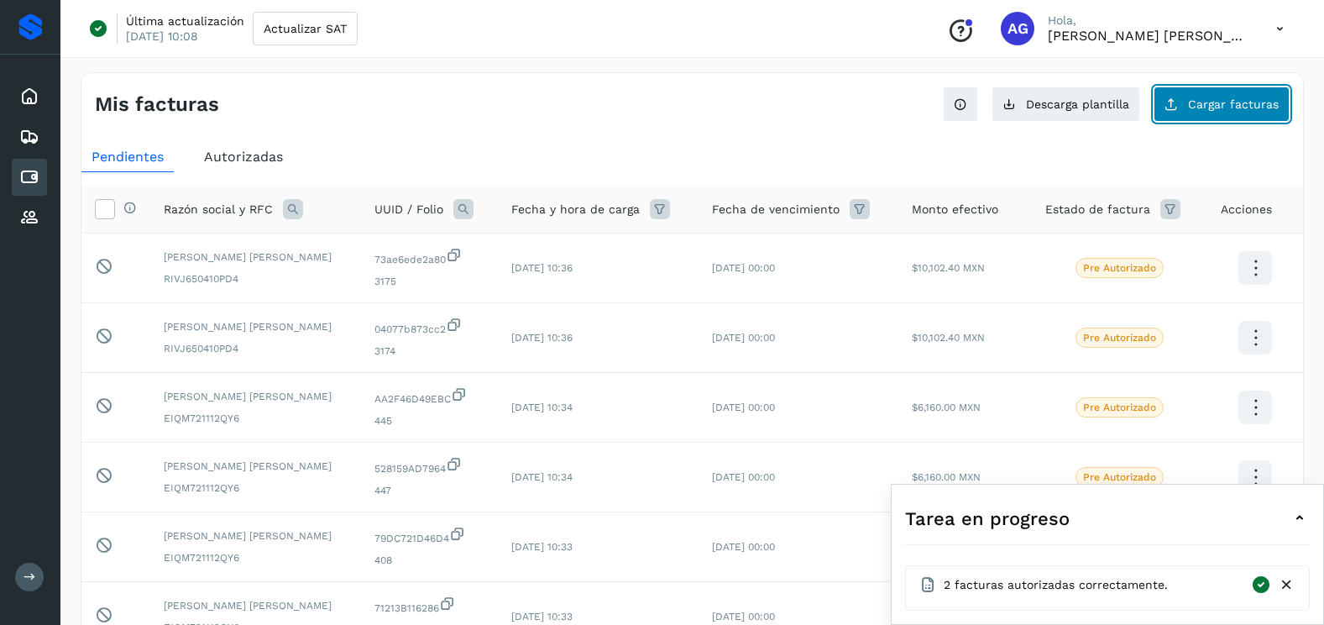
click at [1235, 101] on span "Cargar facturas" at bounding box center [1233, 104] width 91 height 12
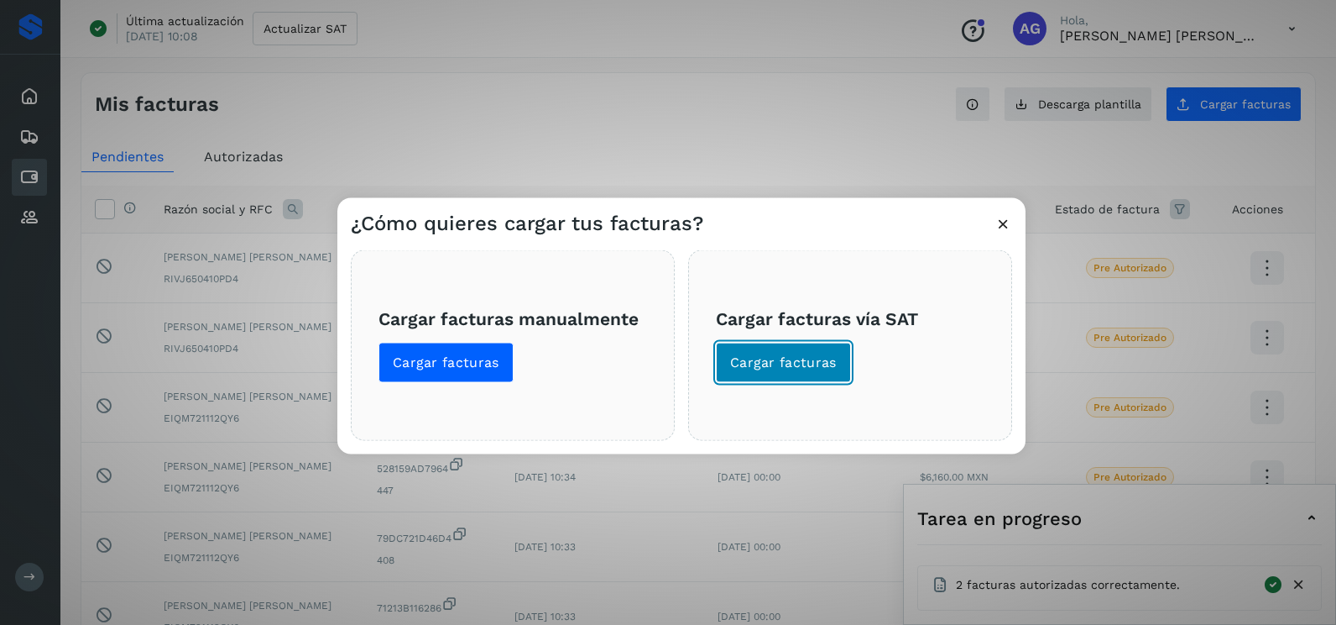
click at [837, 366] on button "Cargar facturas" at bounding box center [783, 363] width 135 height 40
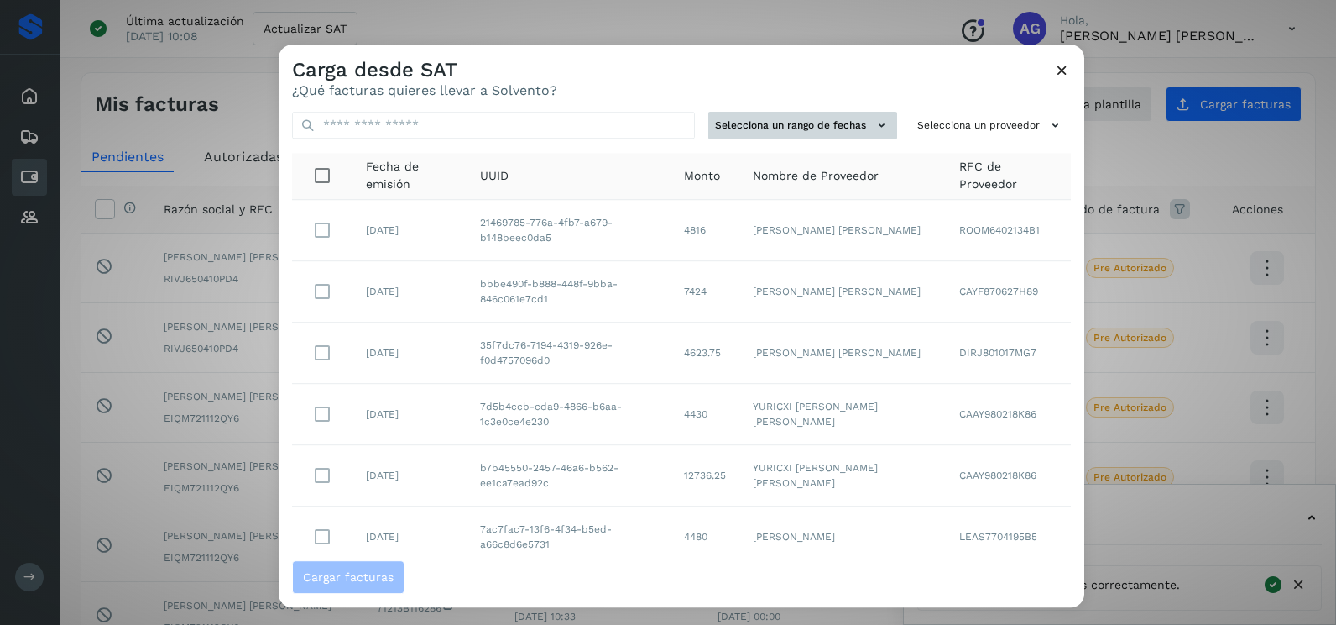
click at [836, 134] on button "Selecciona un rango de fechas" at bounding box center [803, 126] width 189 height 28
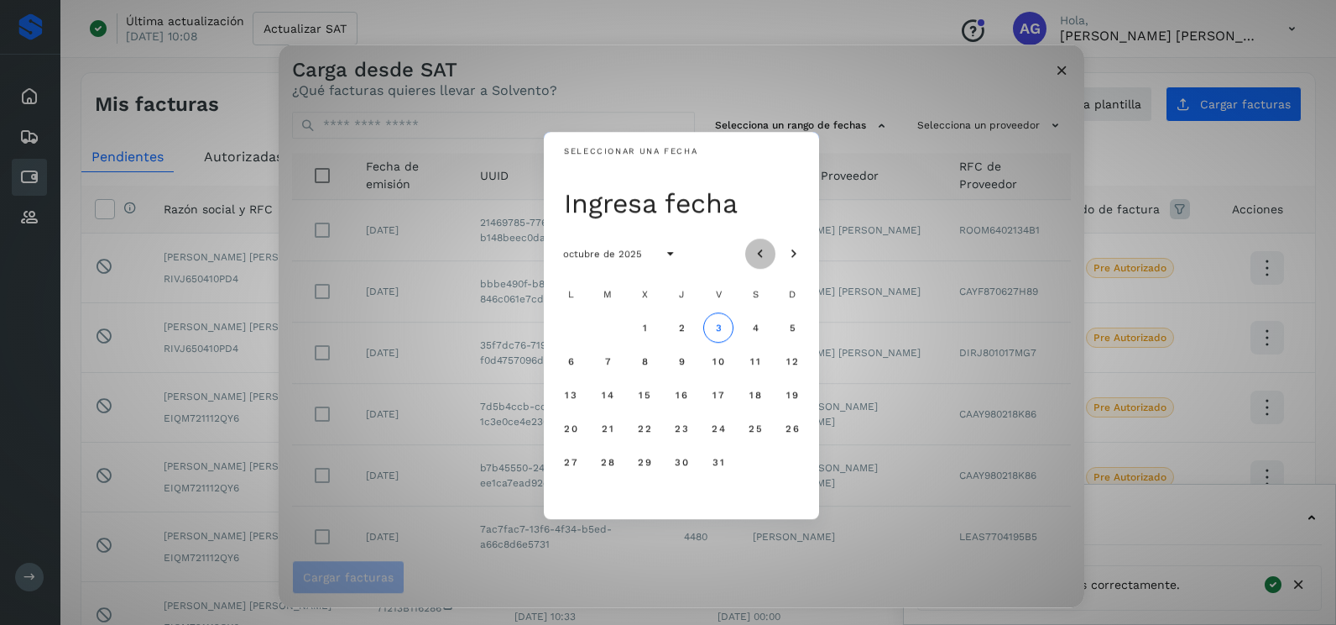
click at [769, 253] on button "Mes anterior" at bounding box center [760, 253] width 30 height 30
click at [768, 253] on icon "Mes anterior" at bounding box center [760, 254] width 17 height 17
click at [649, 459] on span "27" at bounding box center [644, 462] width 14 height 12
click at [677, 463] on span "28" at bounding box center [681, 462] width 14 height 12
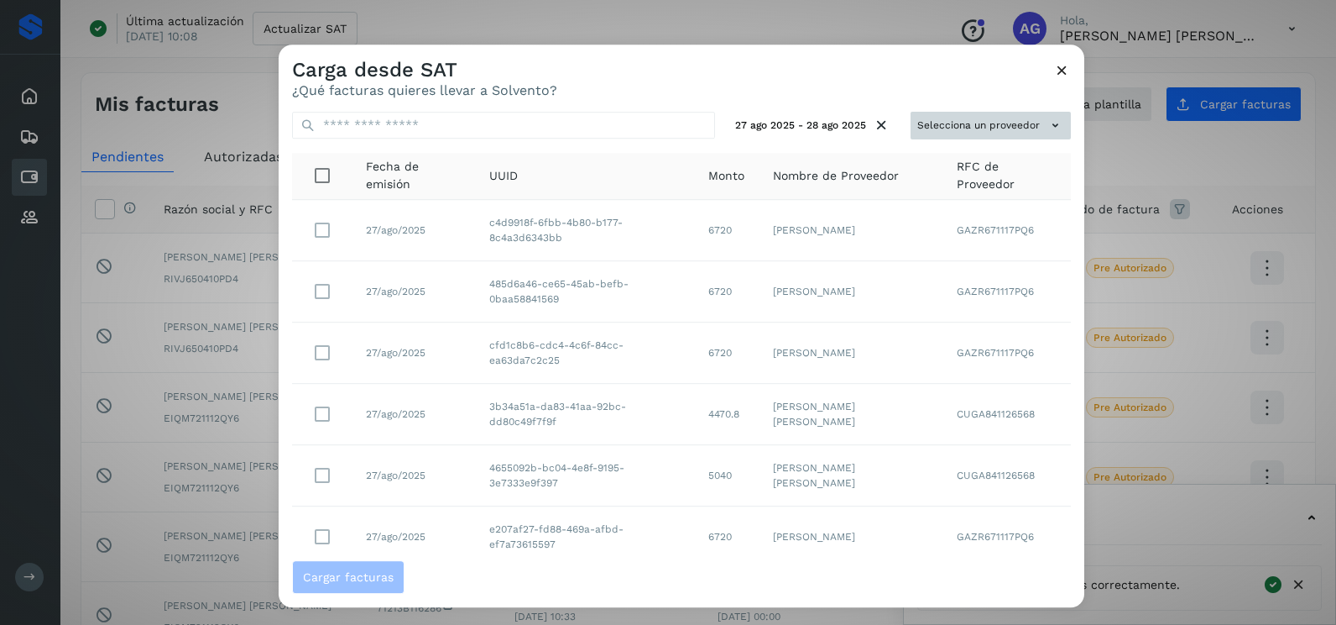
click at [1031, 119] on button "Selecciona un proveedor" at bounding box center [991, 126] width 160 height 28
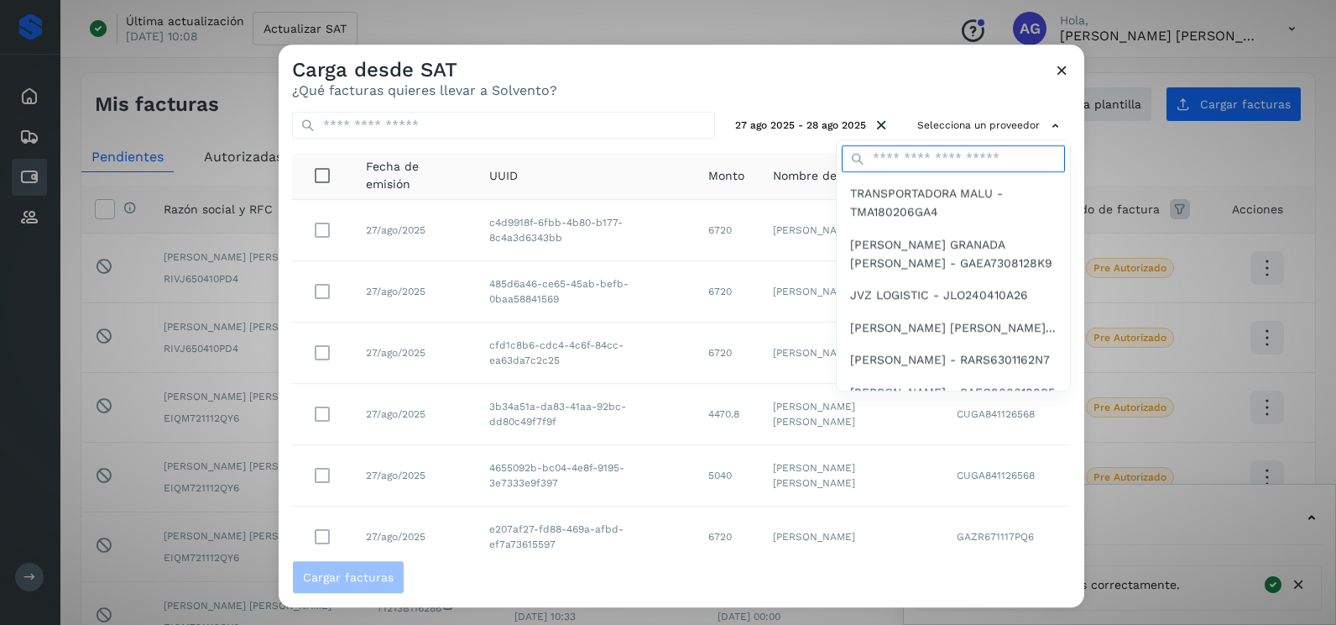
click at [942, 155] on input "text" at bounding box center [953, 158] width 223 height 27
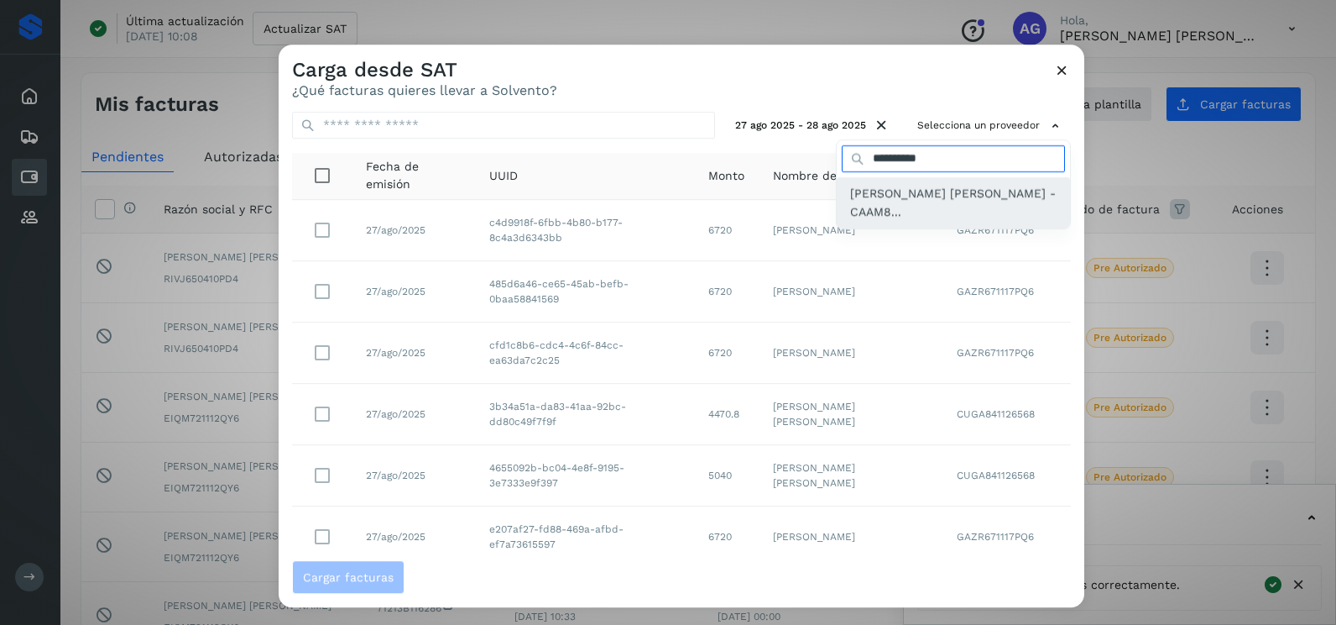
type input "**********"
click at [949, 204] on span "[PERSON_NAME] [PERSON_NAME] - CAAM8..." at bounding box center [953, 203] width 207 height 38
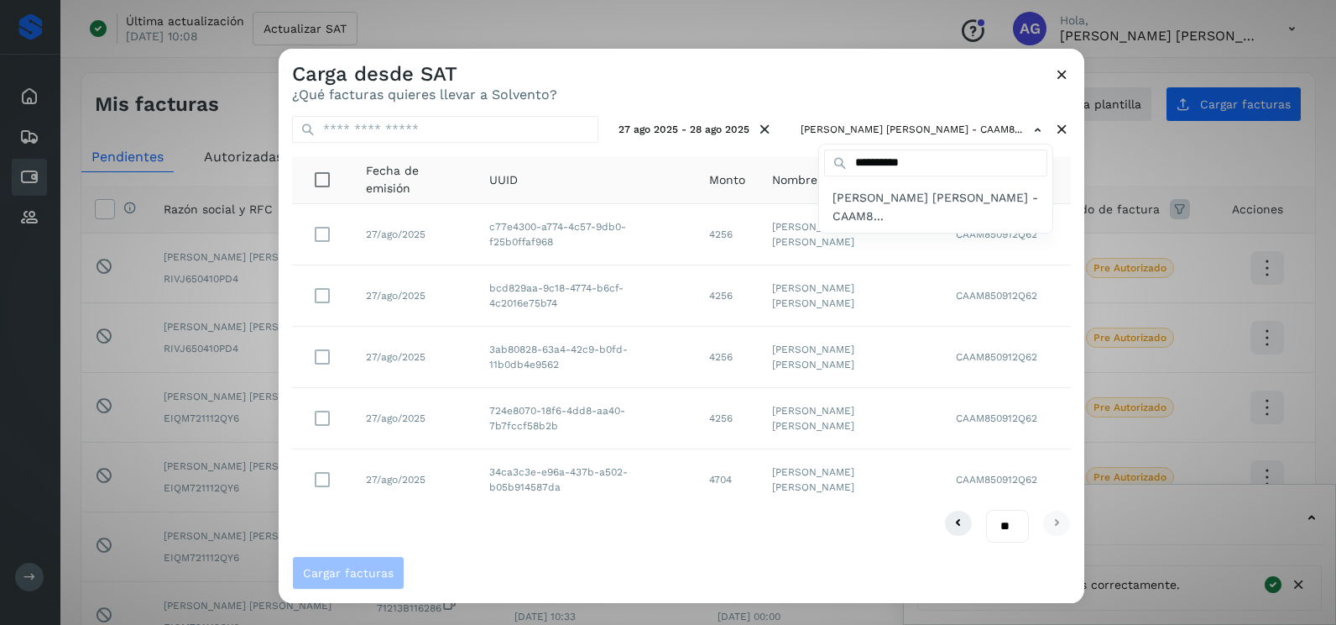
click at [548, 527] on div at bounding box center [947, 361] width 1336 height 625
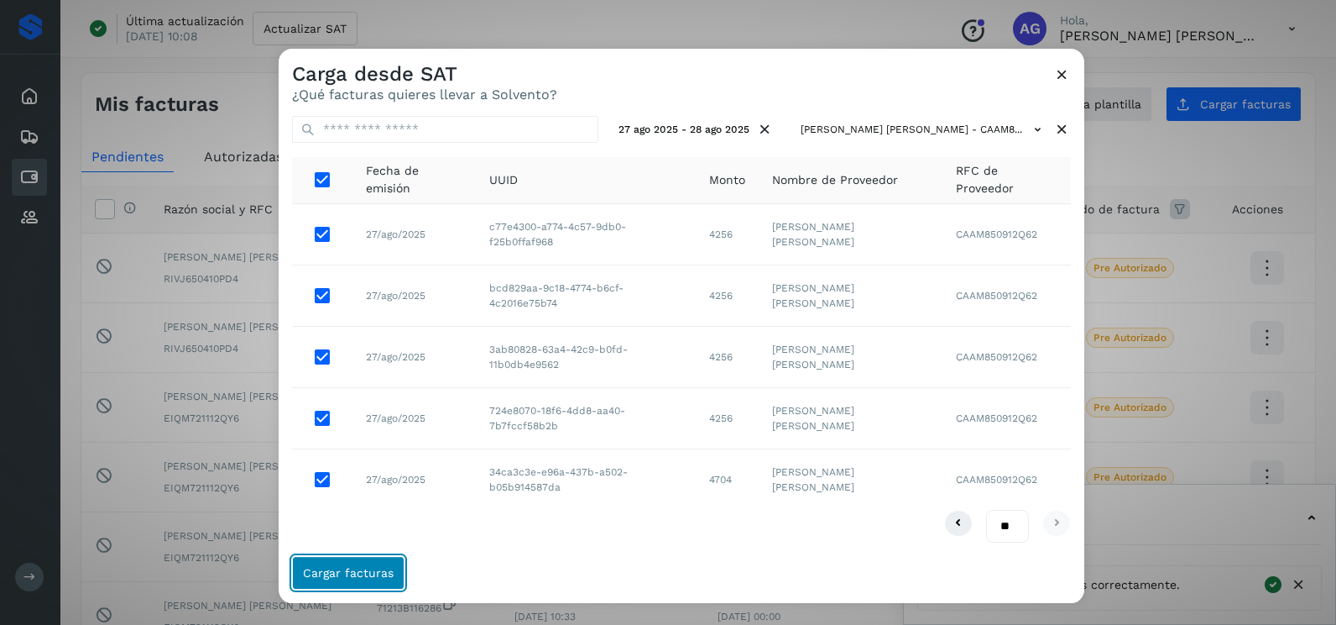
click at [359, 583] on button "Cargar facturas" at bounding box center [348, 573] width 112 height 34
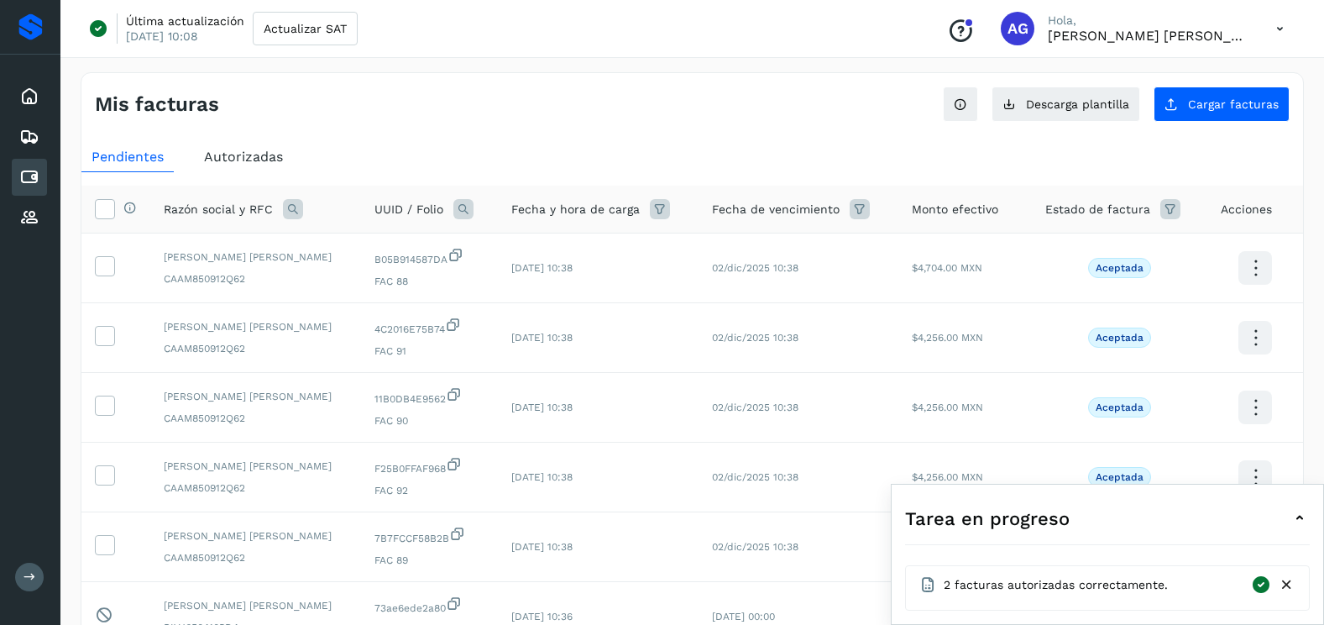
click at [81, 533] on div "Mis facturas Ver instrucciones para cargar Facturas Descarga plantilla Cargar f…" at bounding box center [692, 562] width 1223 height 981
click at [100, 540] on icon at bounding box center [105, 544] width 18 height 18
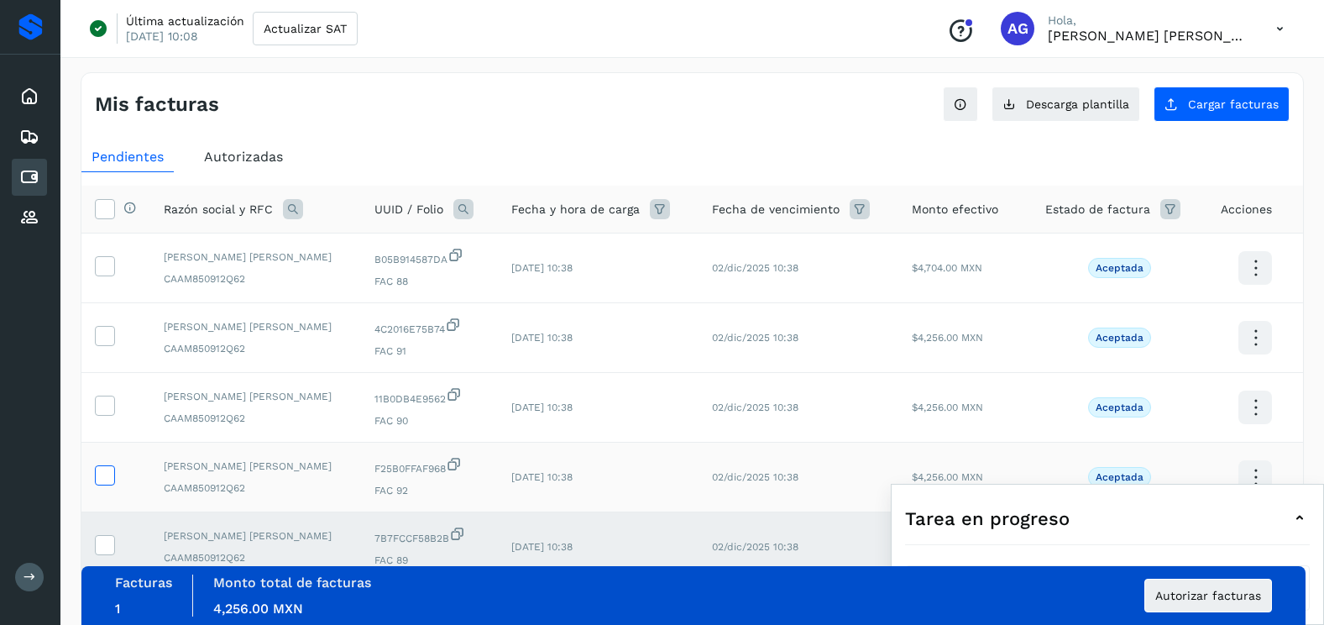
click at [107, 468] on icon at bounding box center [105, 474] width 18 height 18
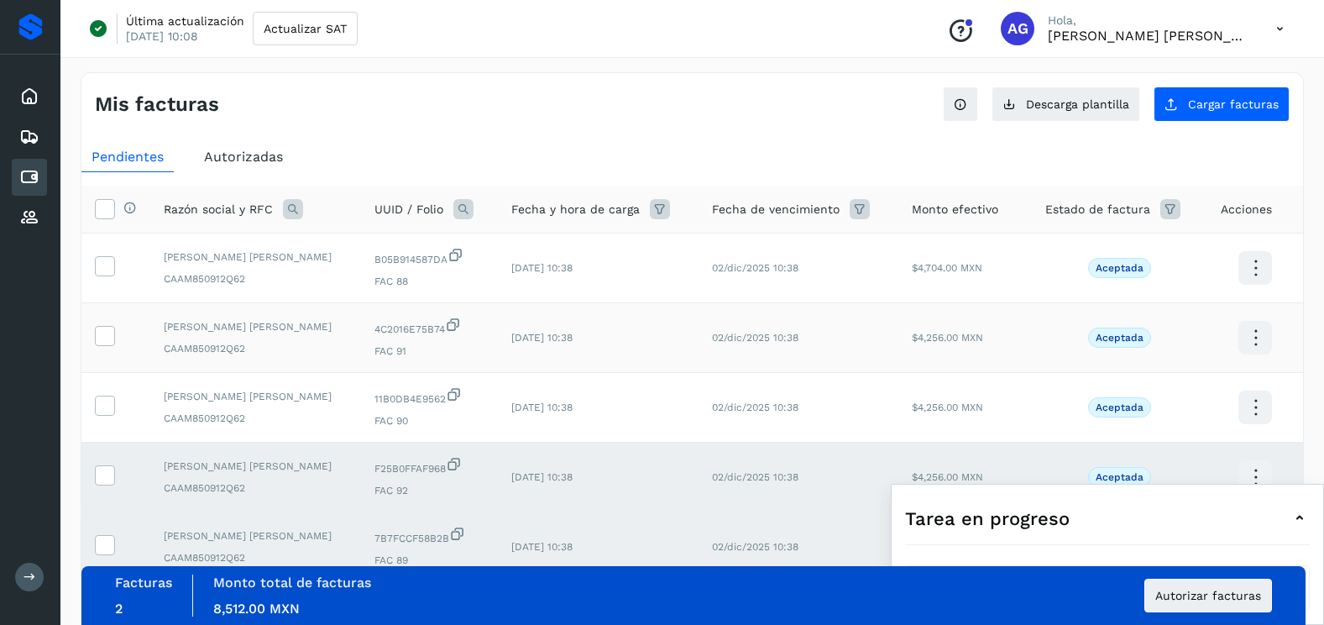
drag, startPoint x: 110, startPoint y: 412, endPoint x: 110, endPoint y: 348, distance: 63.8
click at [110, 408] on icon at bounding box center [105, 404] width 18 height 18
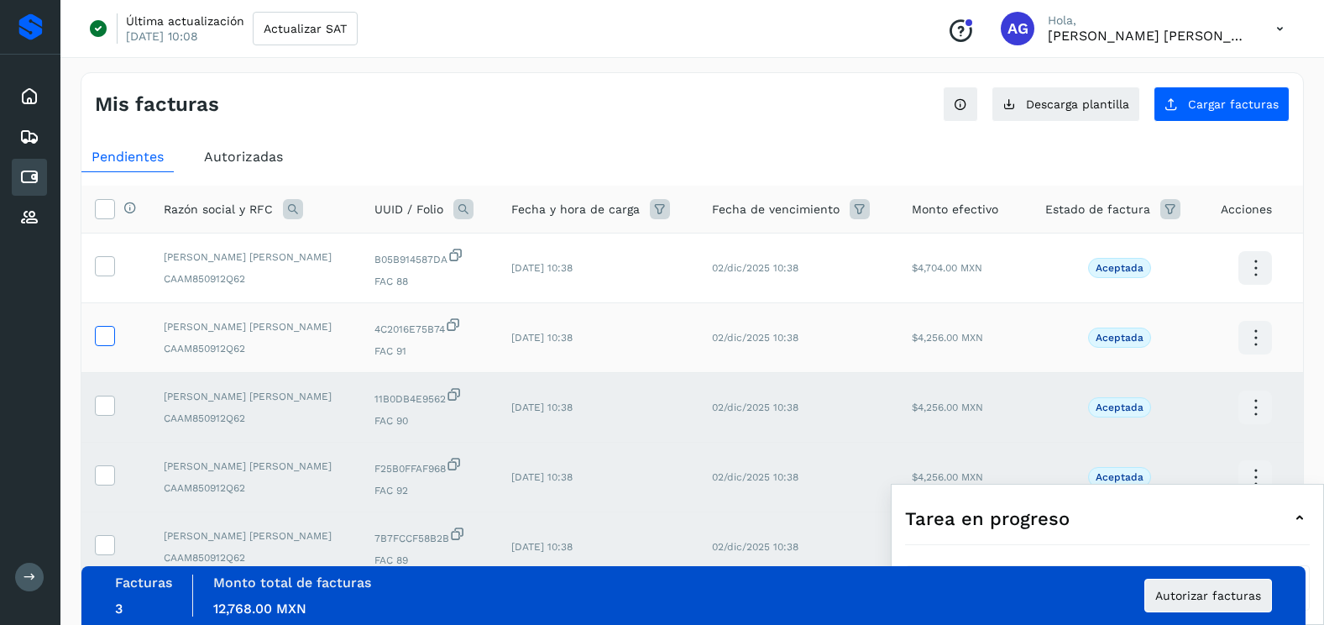
drag, startPoint x: 108, startPoint y: 341, endPoint x: 107, endPoint y: 327, distance: 14.3
click at [108, 336] on icon at bounding box center [105, 335] width 18 height 18
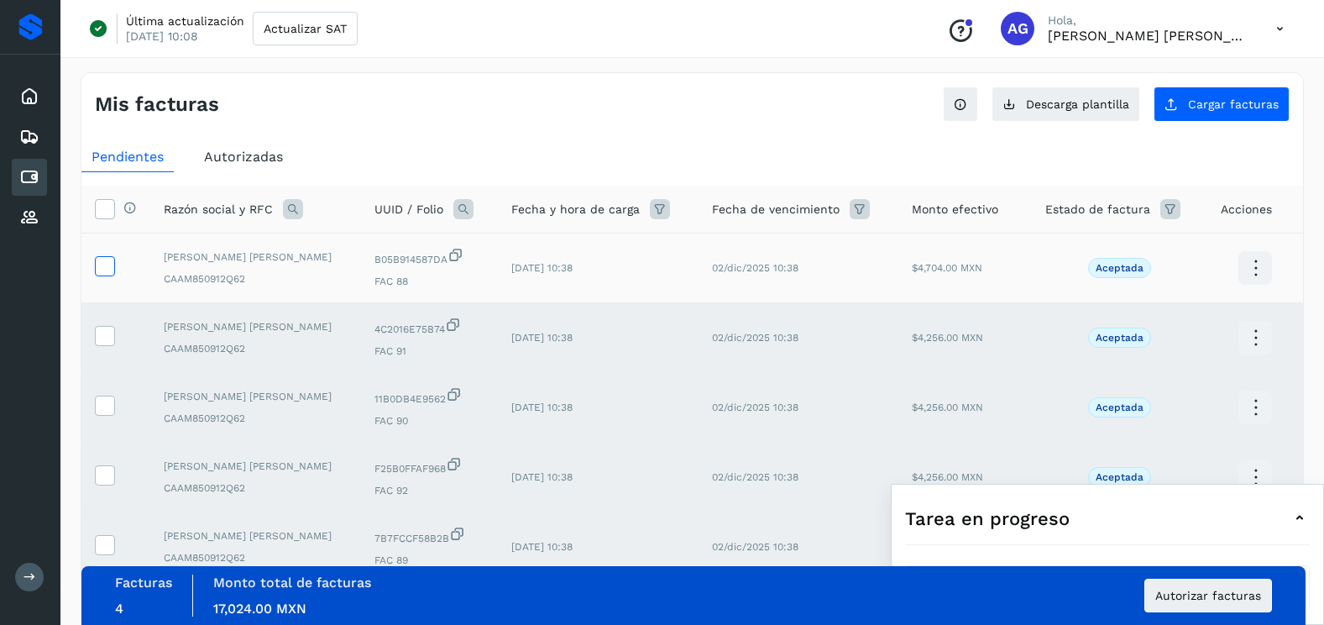
click at [105, 263] on icon at bounding box center [105, 265] width 18 height 18
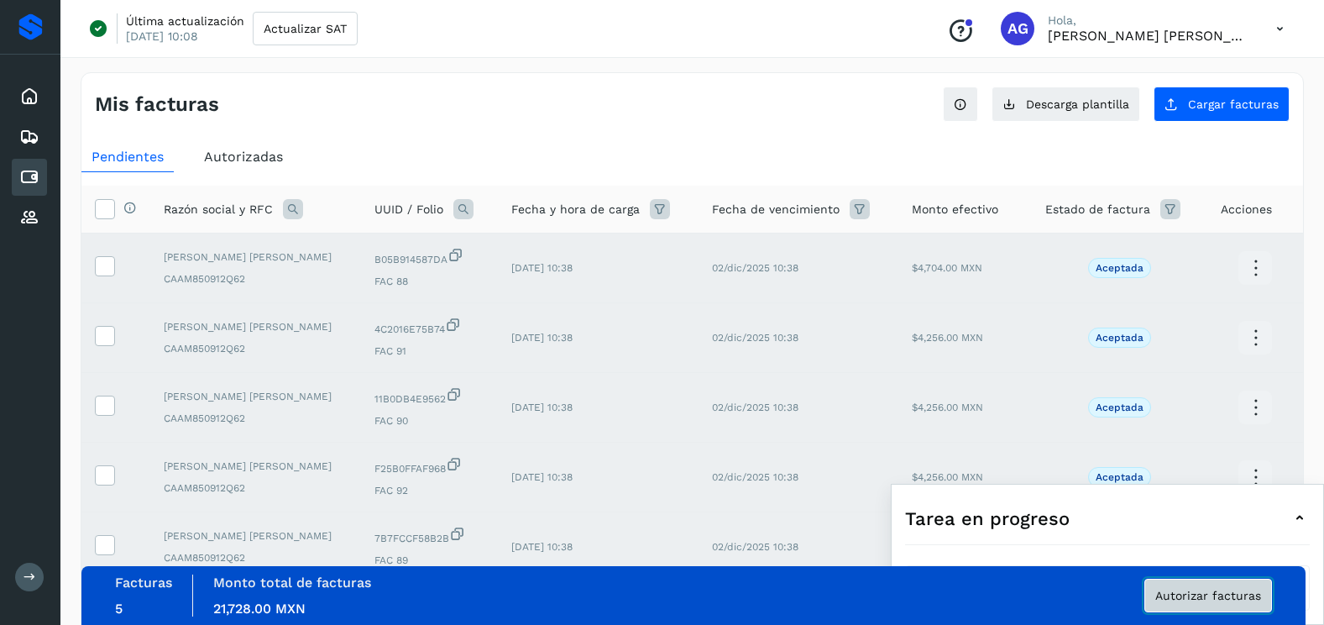
click at [1192, 606] on button "Autorizar facturas" at bounding box center [1208, 595] width 128 height 34
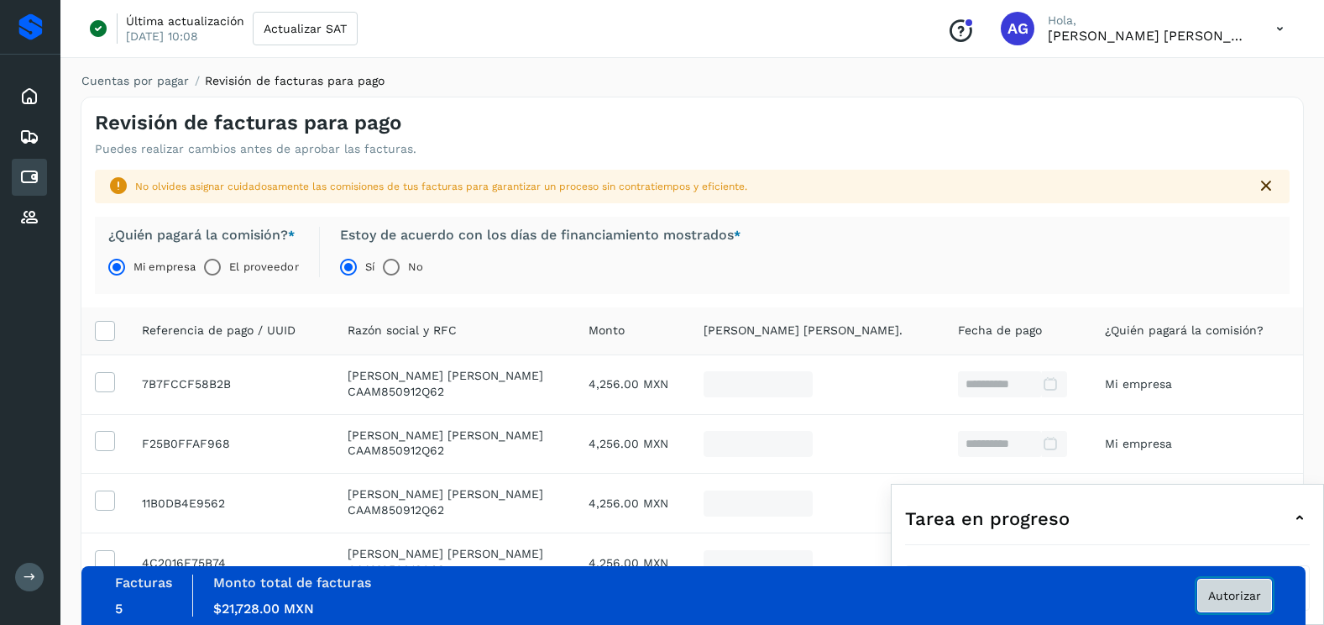
click at [1259, 597] on span "Autorizar" at bounding box center [1234, 595] width 53 height 12
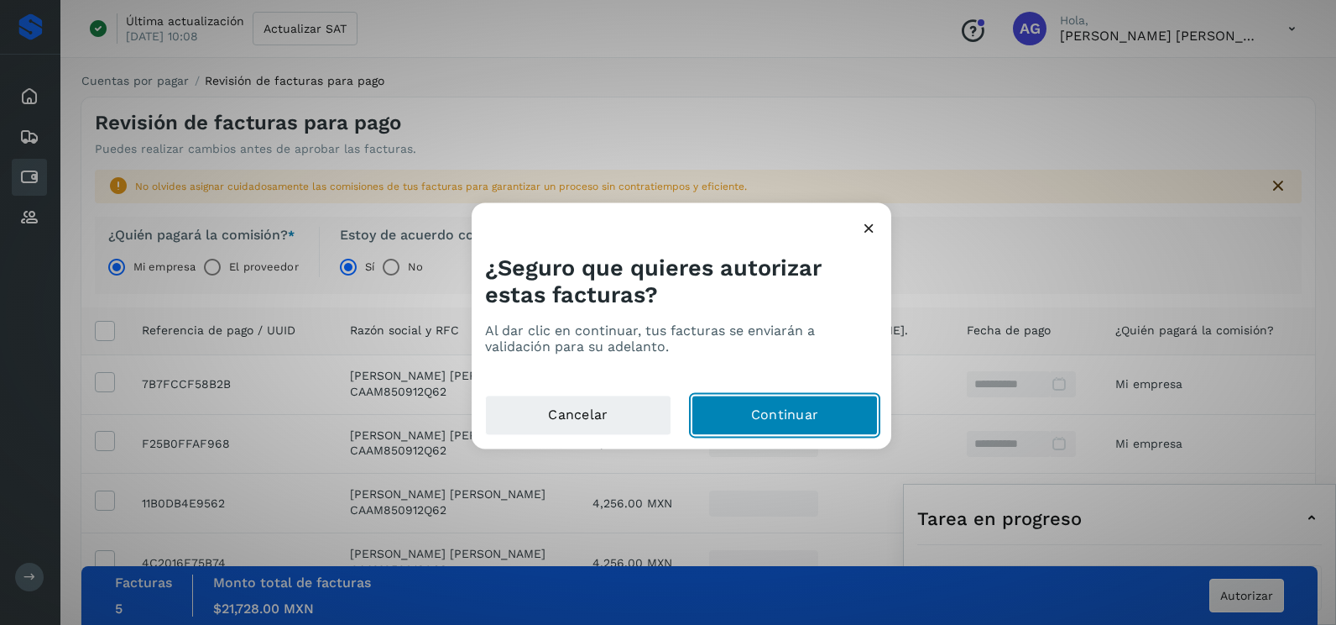
click at [804, 430] on button "Continuar" at bounding box center [785, 415] width 186 height 40
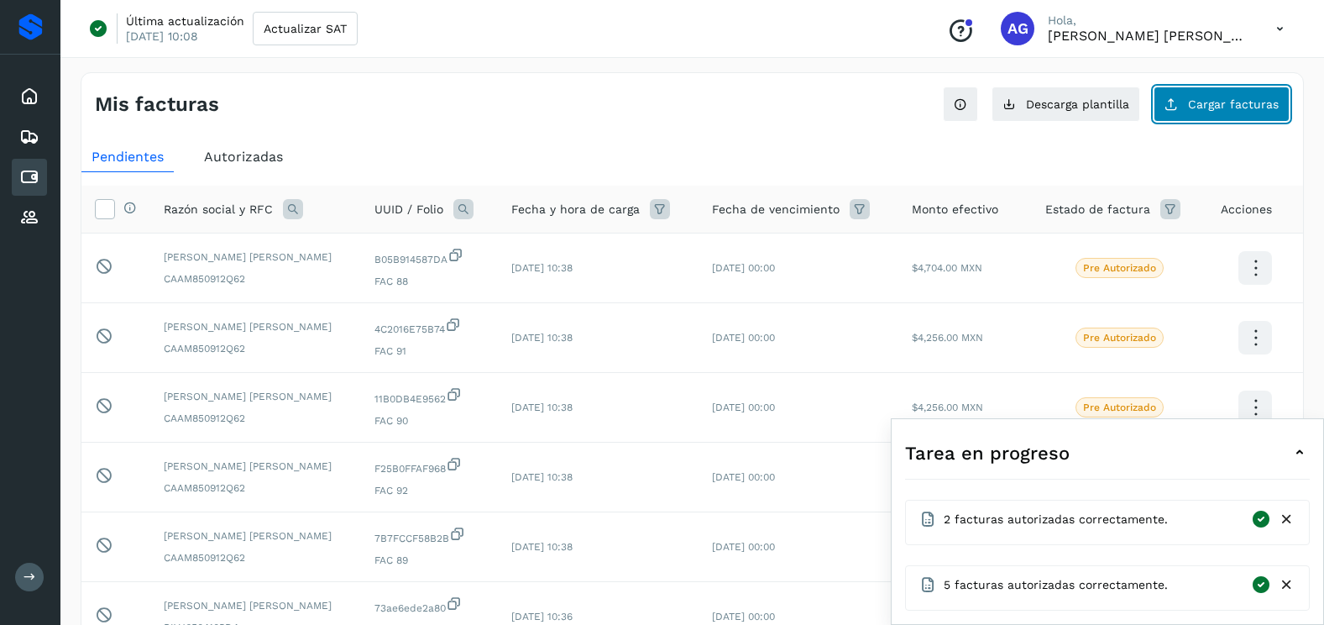
click at [1175, 108] on icon at bounding box center [1170, 103] width 13 height 13
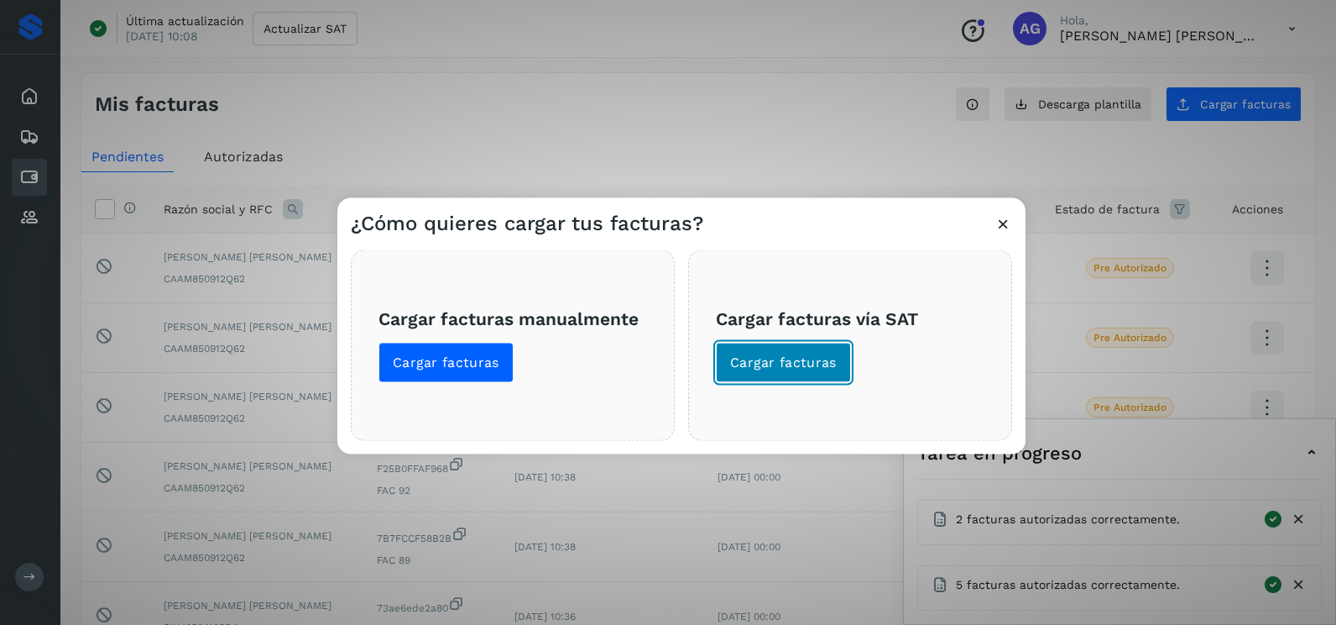
click at [756, 373] on button "Cargar facturas" at bounding box center [783, 363] width 135 height 40
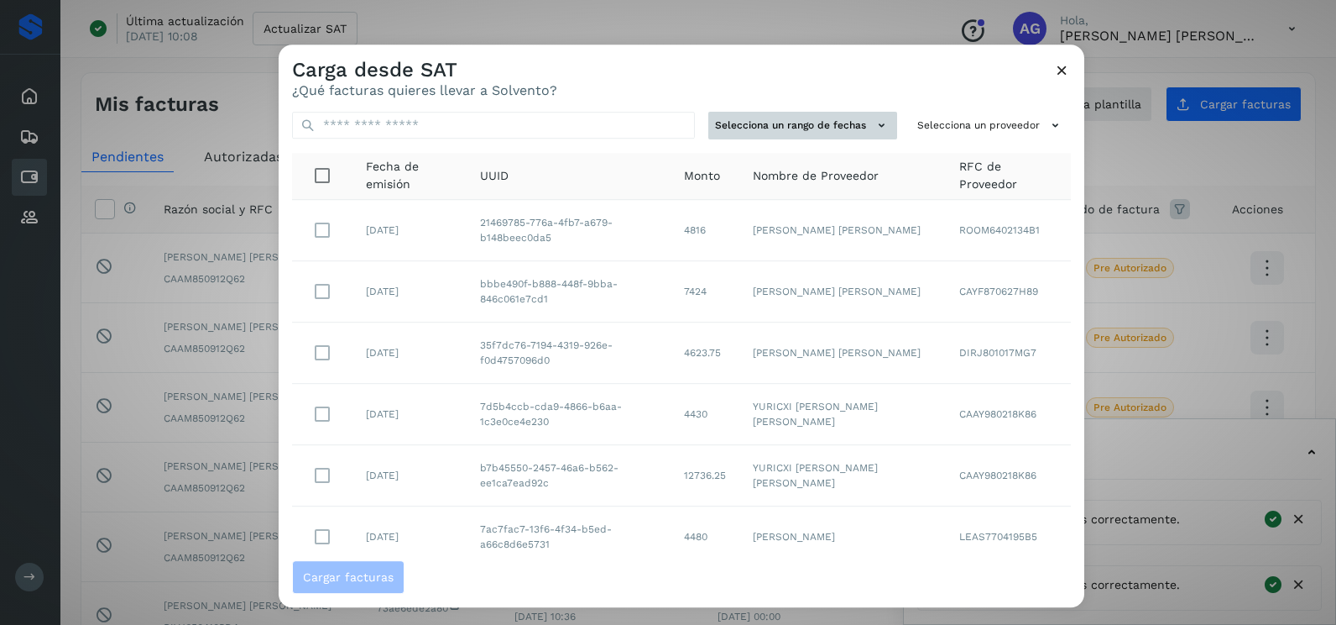
click at [857, 132] on button "Selecciona un rango de fechas" at bounding box center [803, 126] width 189 height 28
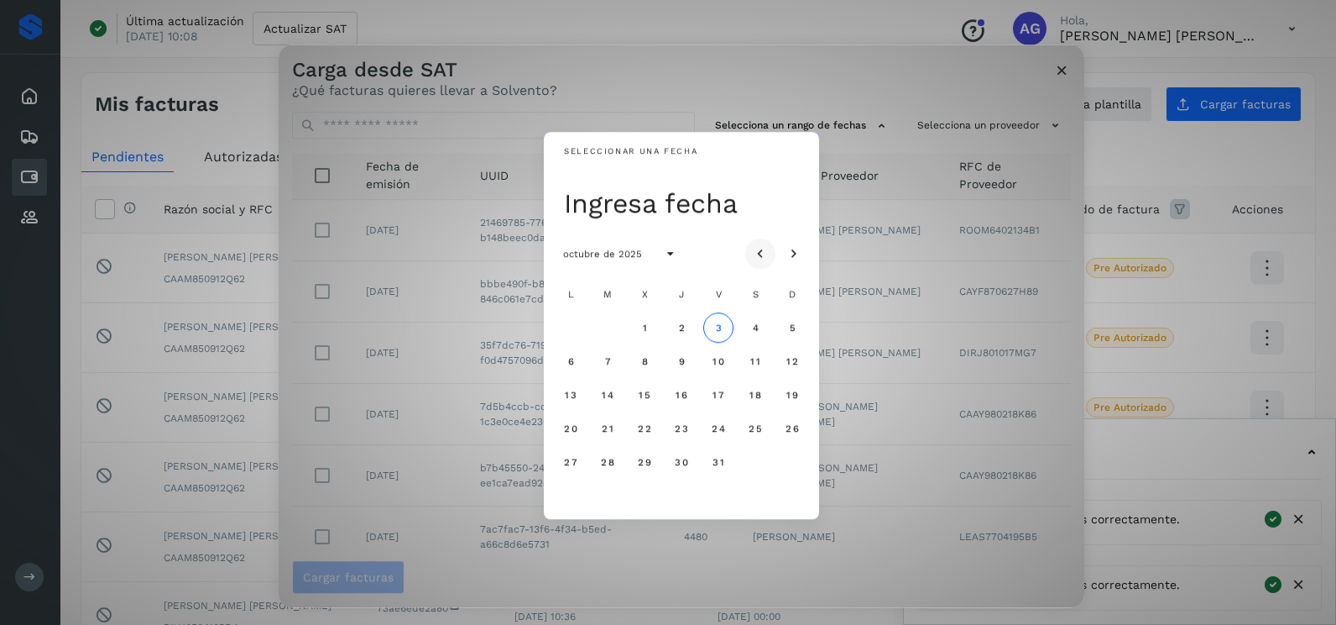
click at [754, 253] on icon "Mes anterior" at bounding box center [760, 254] width 17 height 17
click at [642, 462] on span "27" at bounding box center [644, 462] width 14 height 12
click at [679, 457] on span "28" at bounding box center [681, 462] width 14 height 12
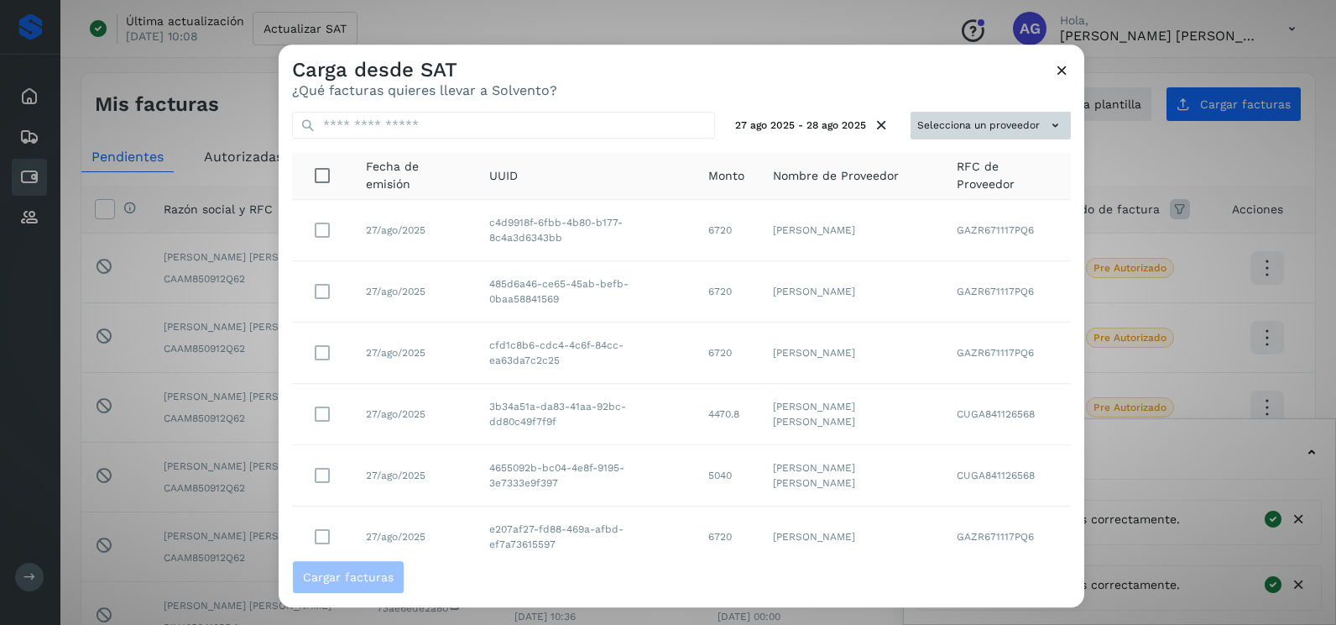
click at [965, 120] on button "Selecciona un proveedor" at bounding box center [991, 126] width 160 height 28
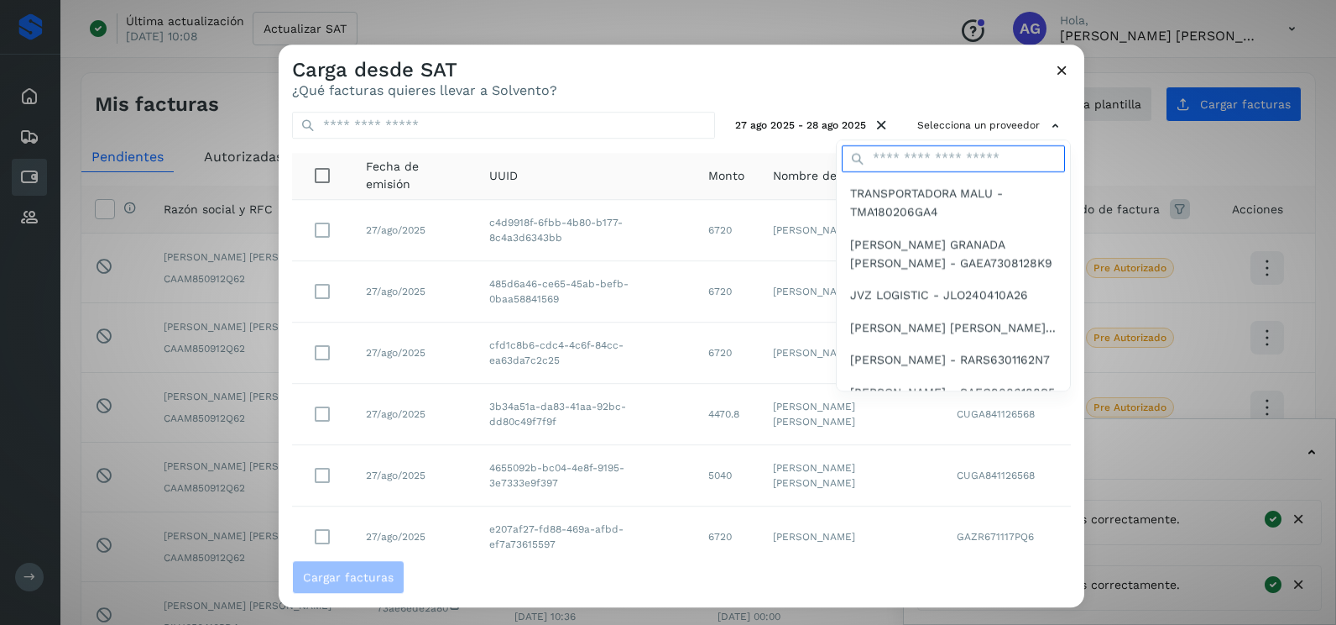
click at [943, 147] on input "text" at bounding box center [953, 158] width 223 height 27
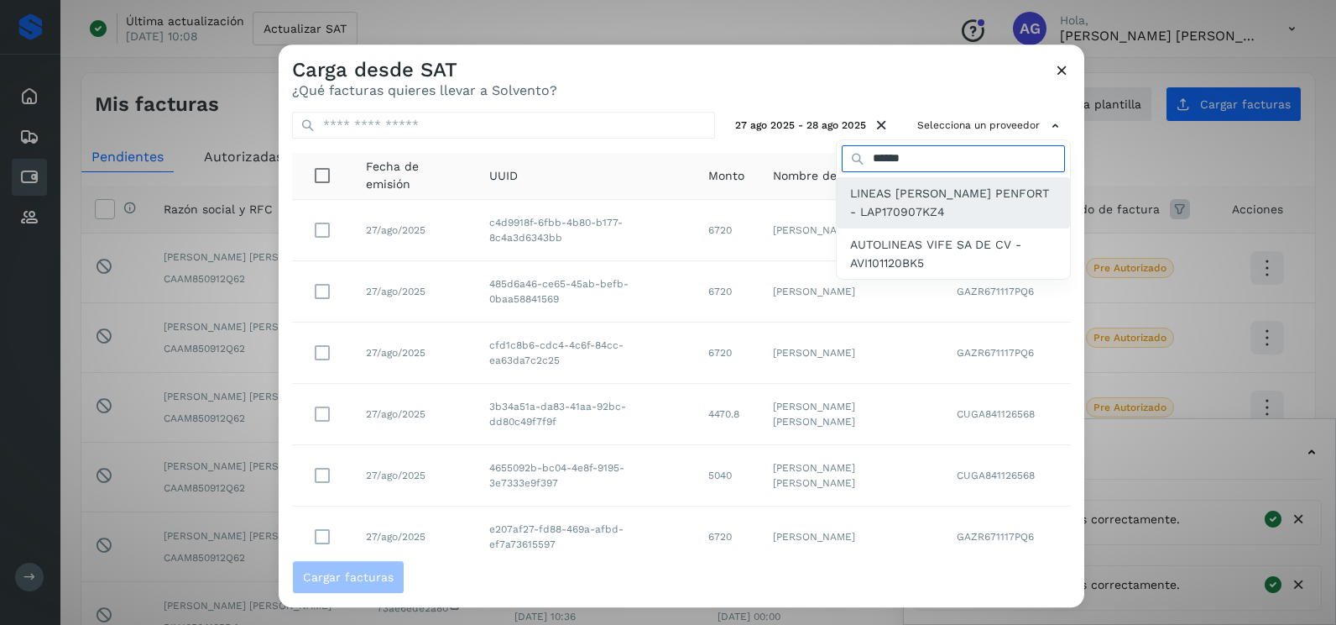
type input "******"
click at [935, 193] on span "LINEAS [PERSON_NAME] PENFORT - LAP170907KZ4" at bounding box center [953, 203] width 207 height 38
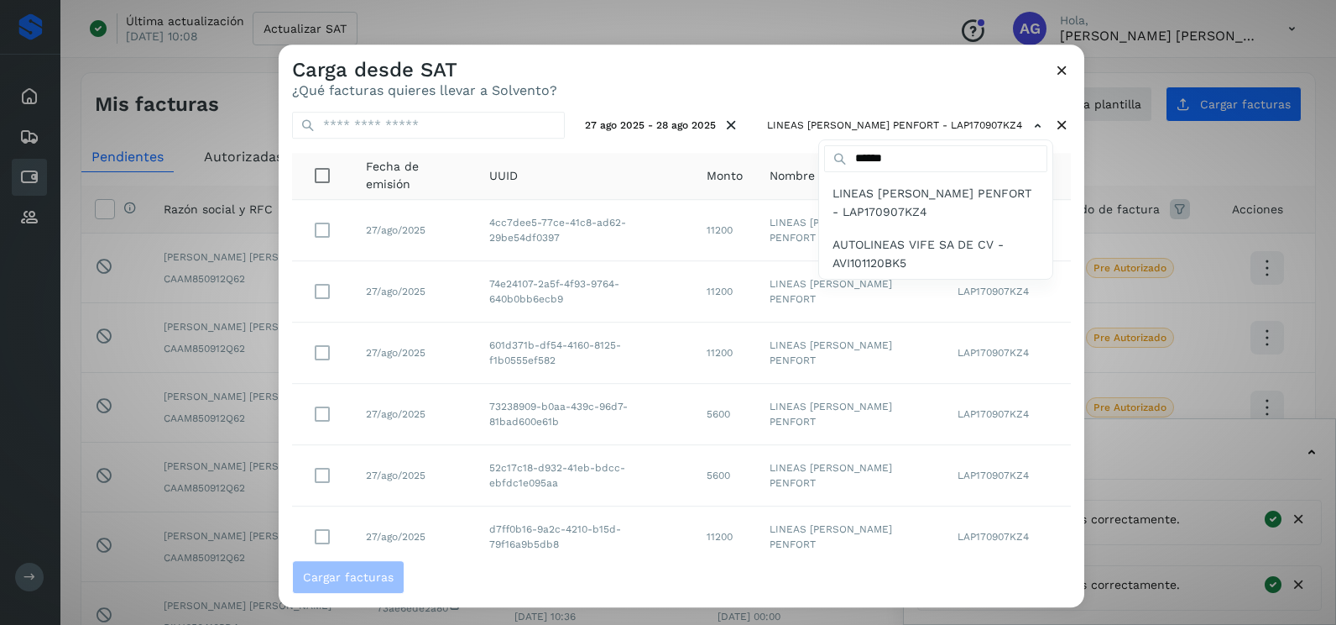
click at [854, 88] on div at bounding box center [947, 356] width 1336 height 625
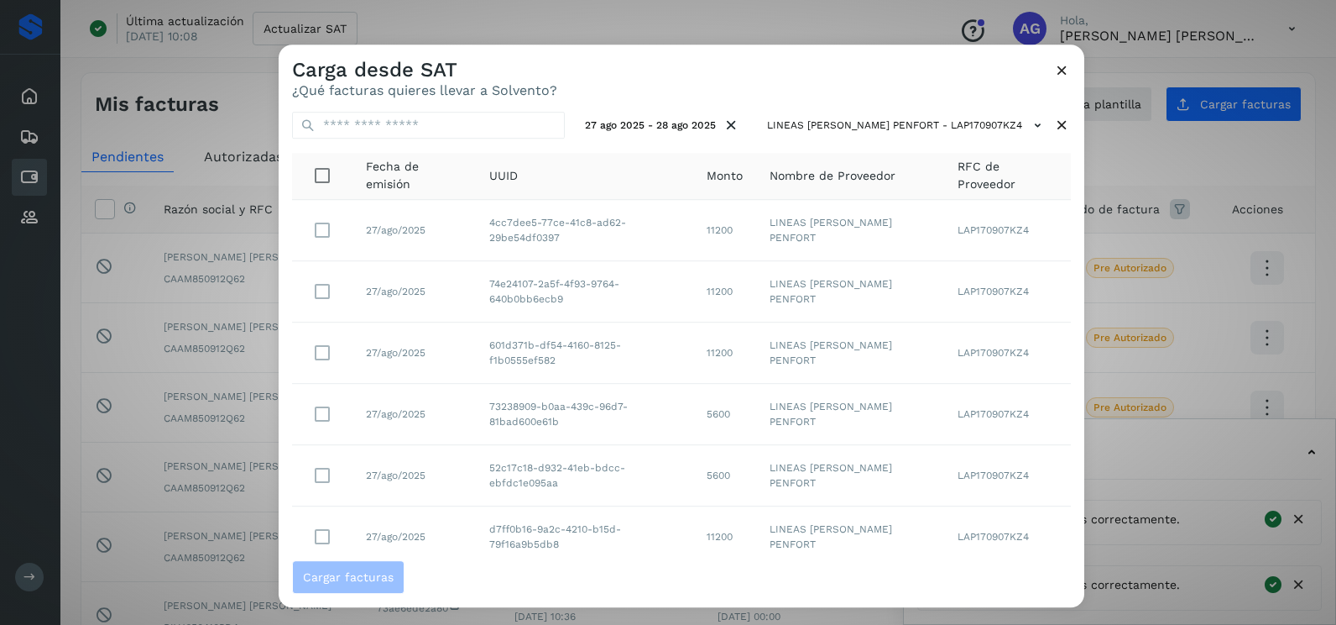
click at [811, 78] on div "Carga desde SAT ¿Qué facturas quieres llevar a Solvento?" at bounding box center [682, 71] width 806 height 54
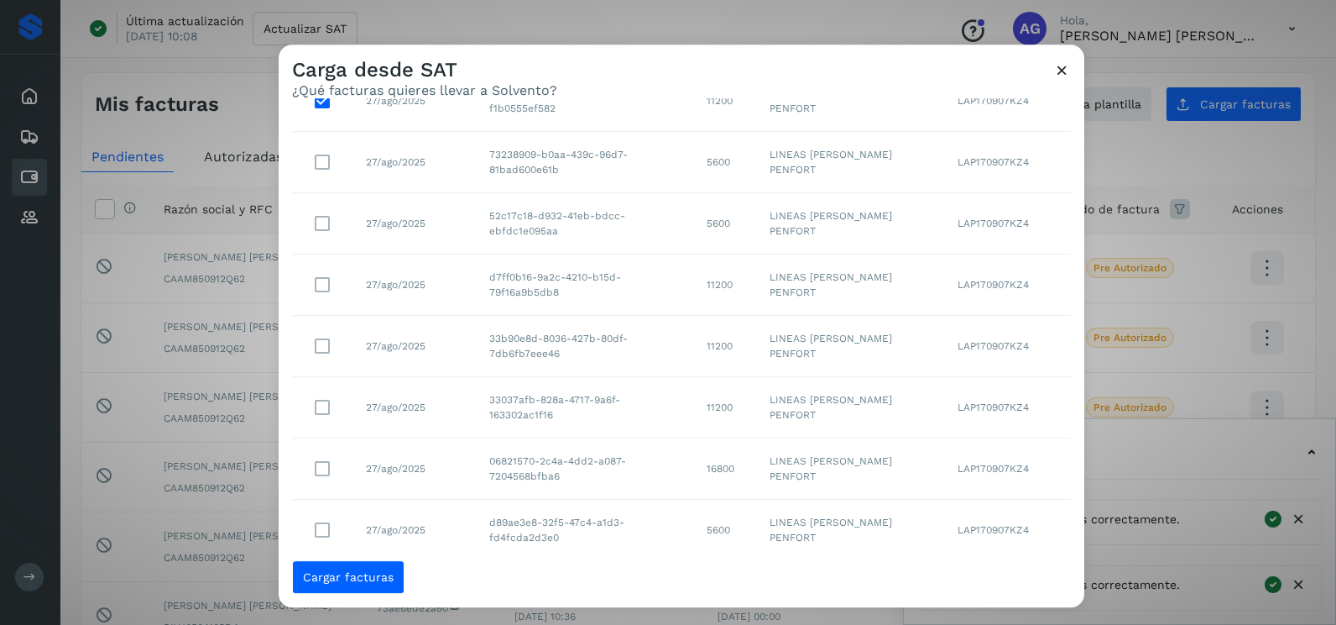
scroll to position [298, 0]
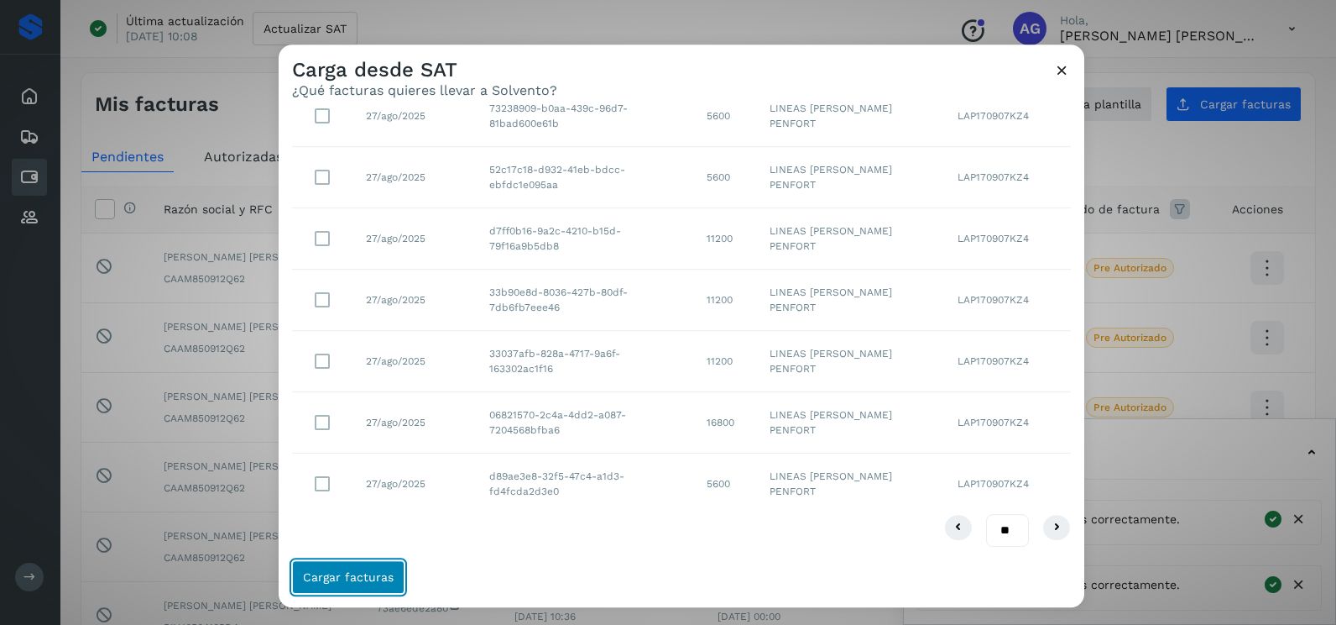
click at [343, 586] on button "Cargar facturas" at bounding box center [348, 577] width 112 height 34
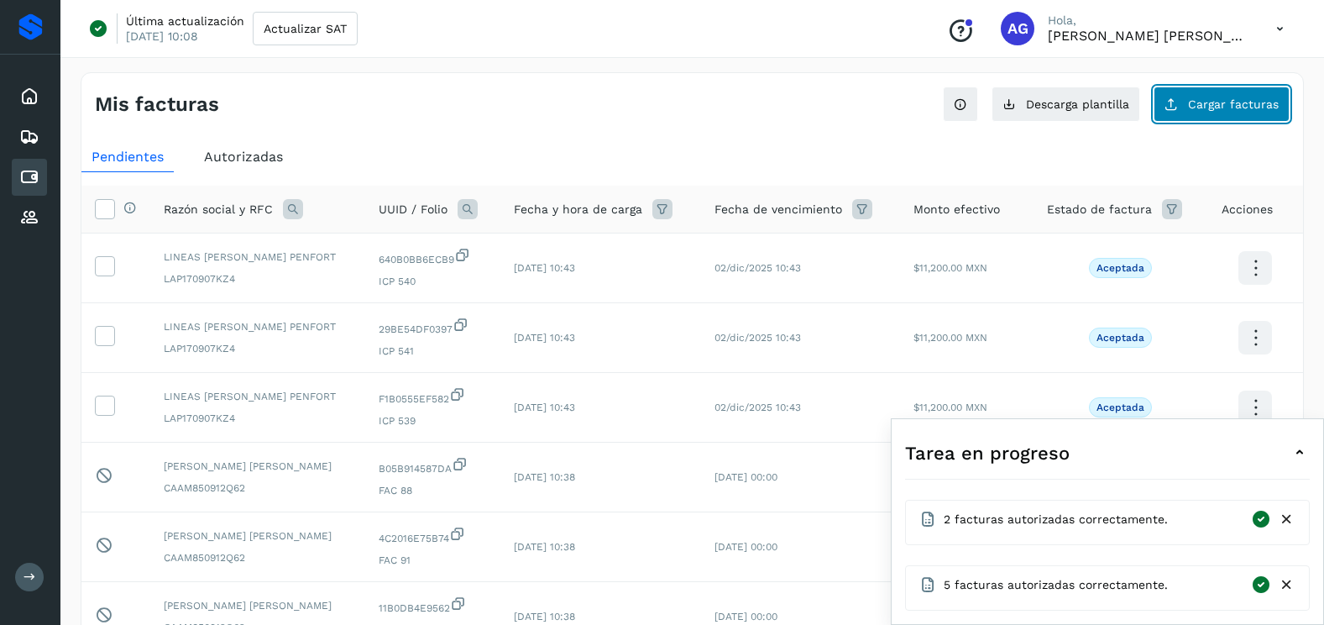
click at [1232, 111] on button "Cargar facturas" at bounding box center [1221, 103] width 136 height 35
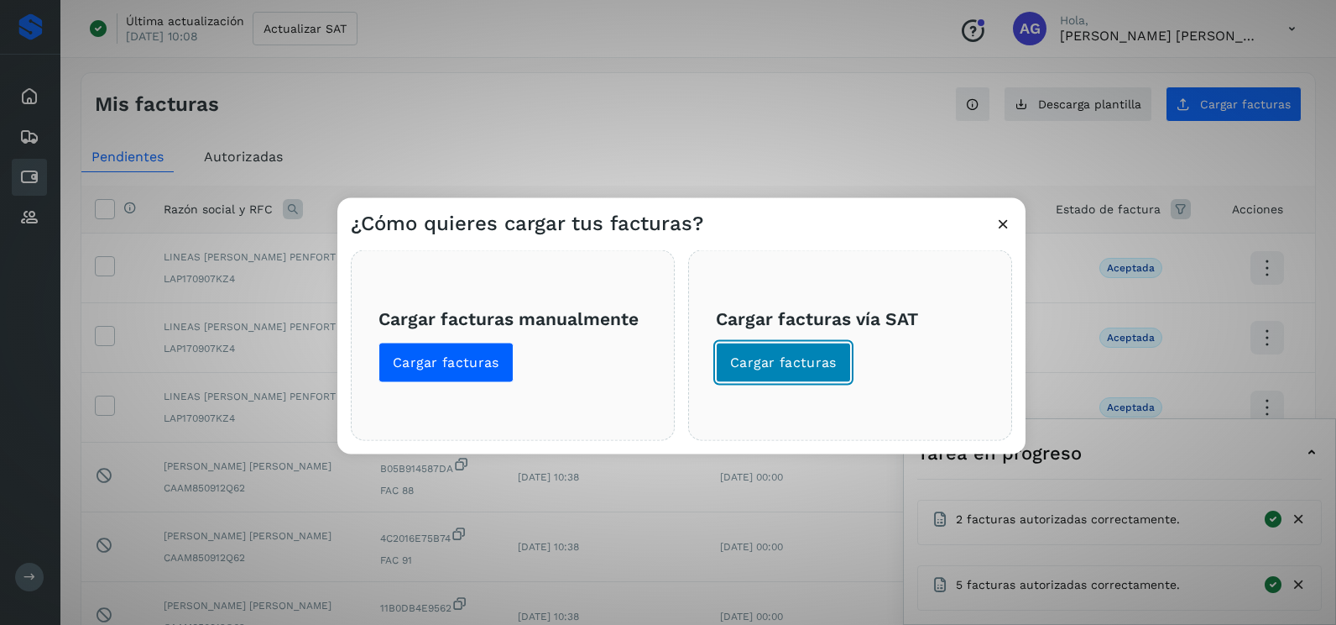
click at [765, 376] on button "Cargar facturas" at bounding box center [783, 363] width 135 height 40
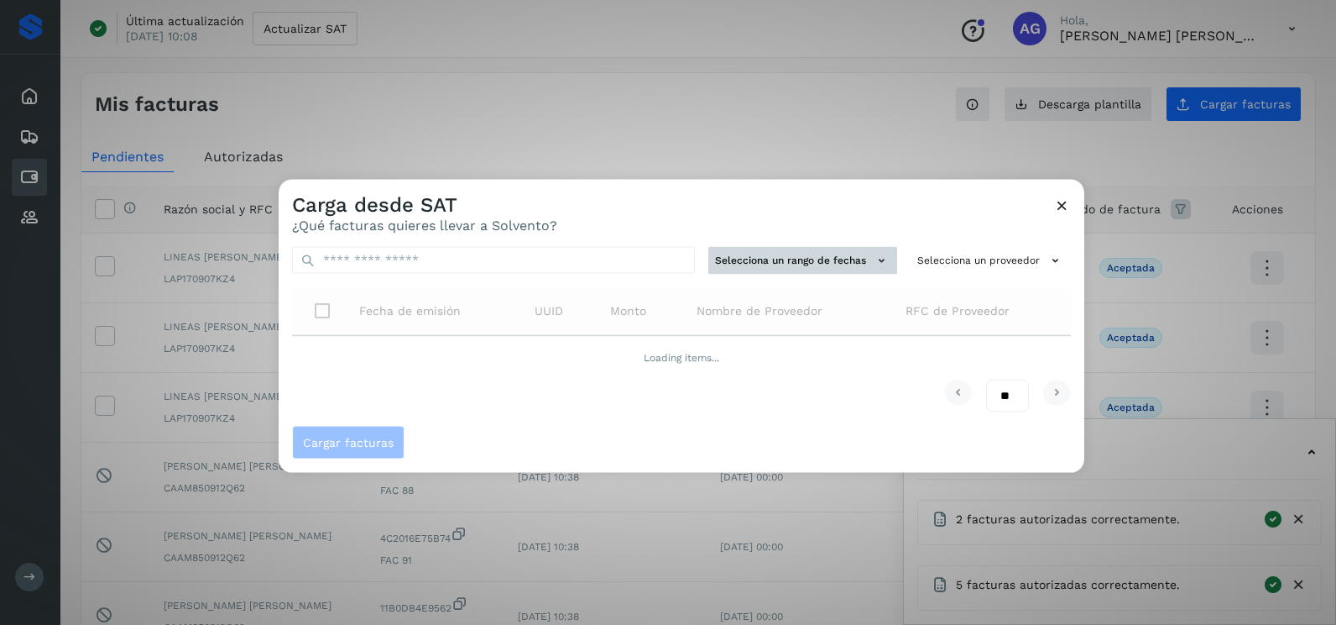
click at [800, 256] on button "Selecciona un rango de fechas" at bounding box center [803, 261] width 189 height 28
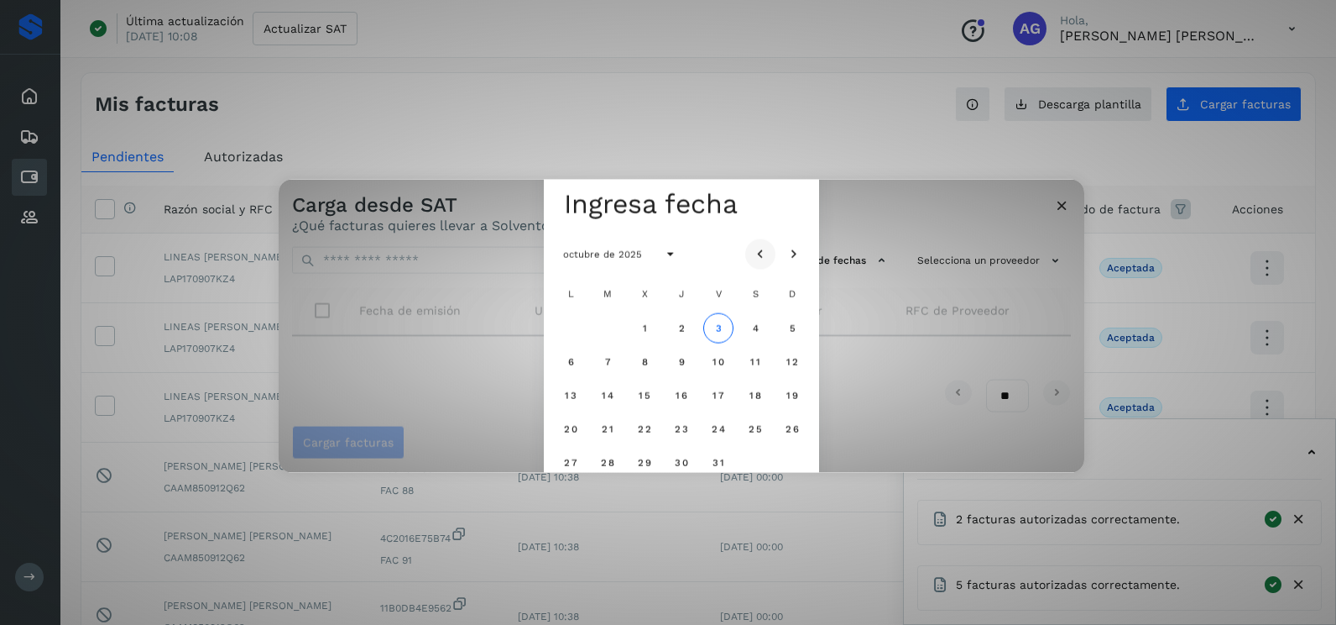
click at [768, 252] on icon "Mes anterior" at bounding box center [760, 254] width 17 height 17
click at [640, 458] on span "27" at bounding box center [644, 462] width 14 height 12
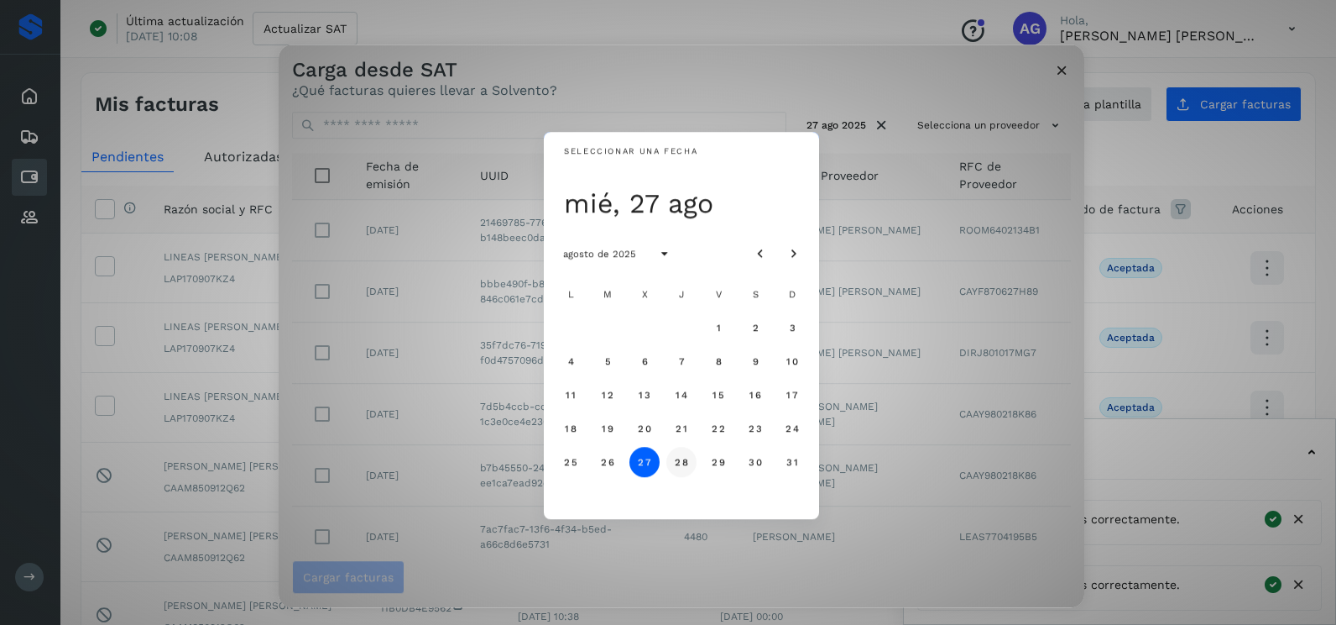
click at [685, 467] on span "28" at bounding box center [681, 462] width 14 height 12
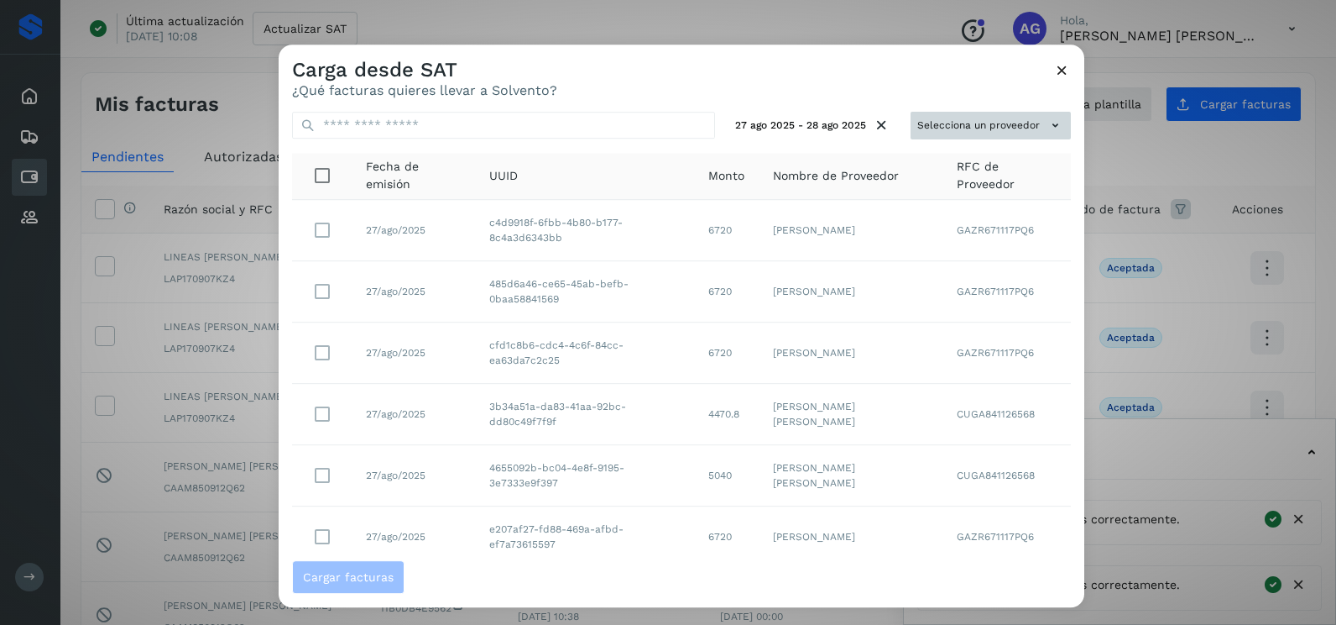
click at [1016, 125] on button "Selecciona un proveedor" at bounding box center [991, 126] width 160 height 28
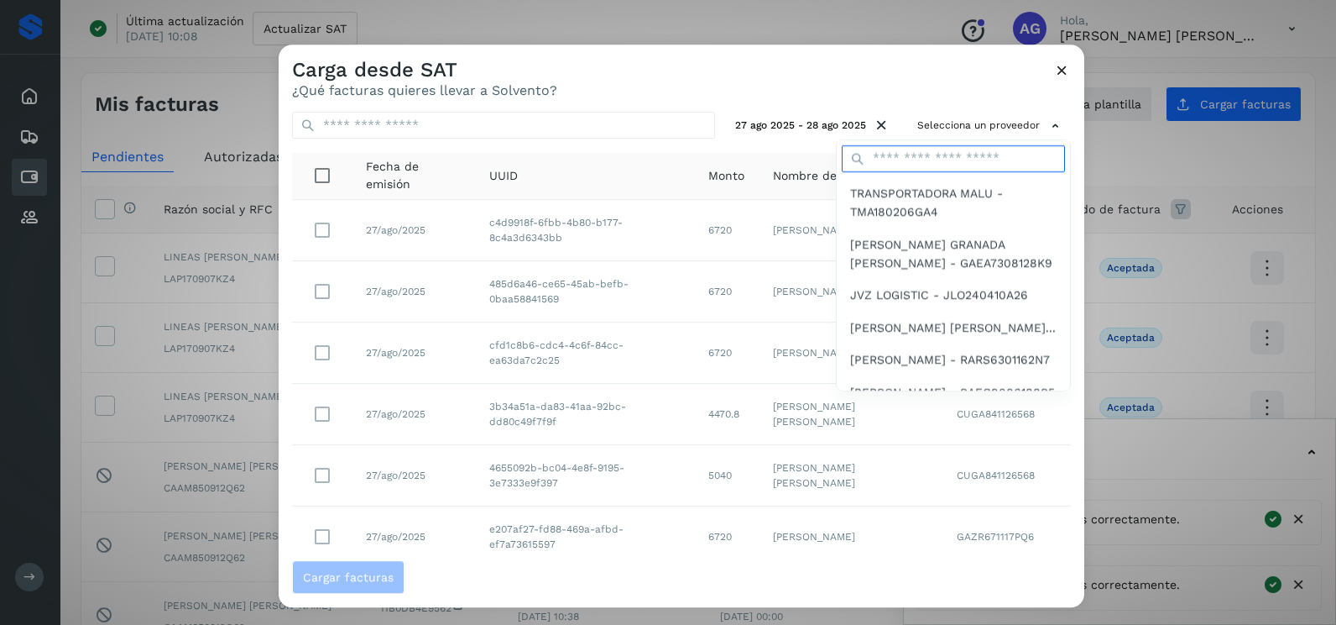
click at [964, 159] on input "text" at bounding box center [953, 158] width 223 height 27
type input "******"
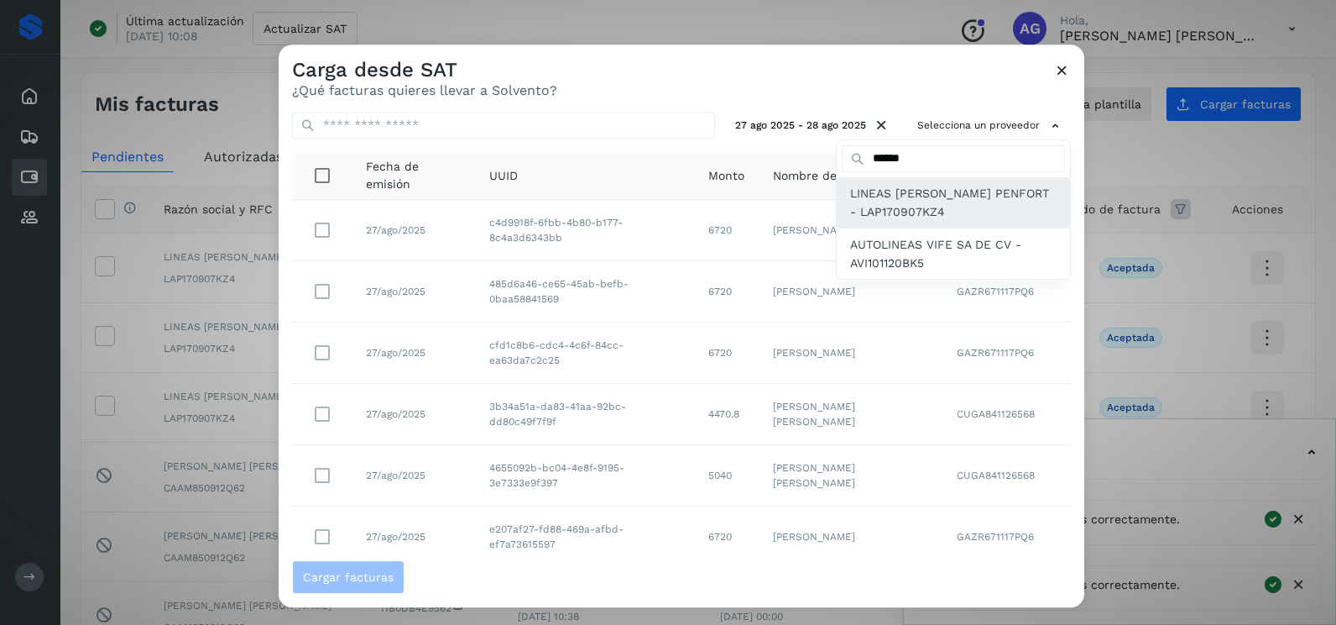
click at [934, 216] on span "LINEAS [PERSON_NAME] PENFORT - LAP170907KZ4" at bounding box center [953, 203] width 207 height 38
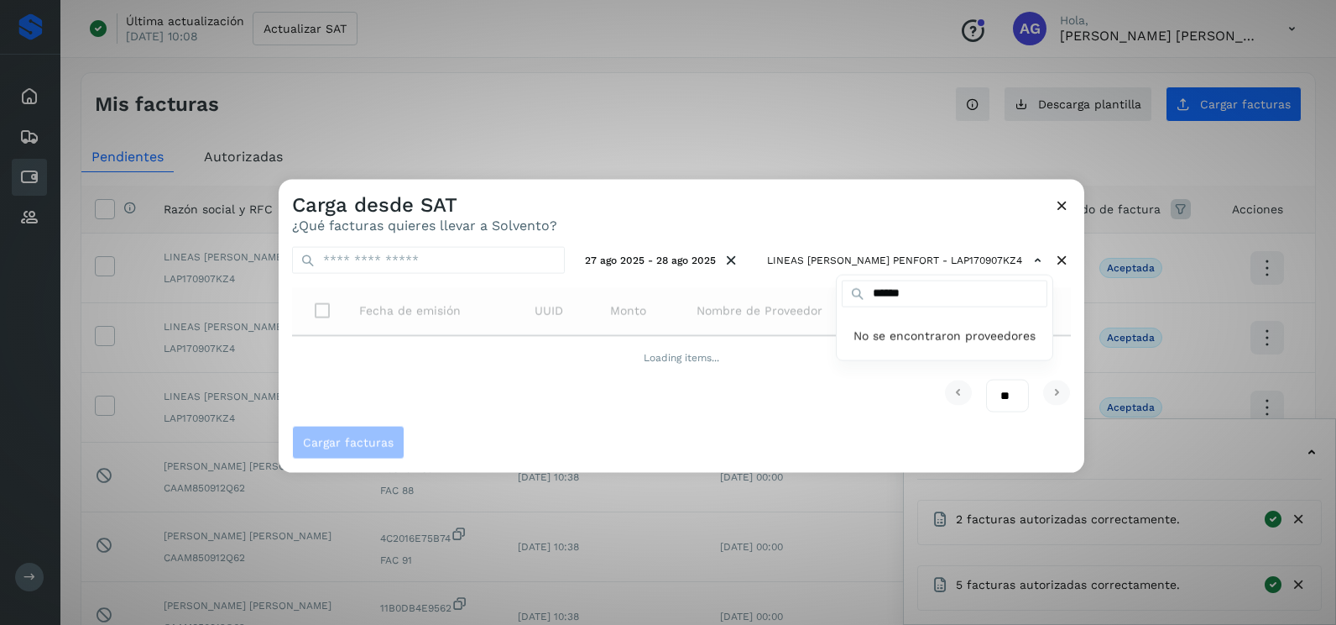
click at [711, 217] on div at bounding box center [947, 492] width 1336 height 625
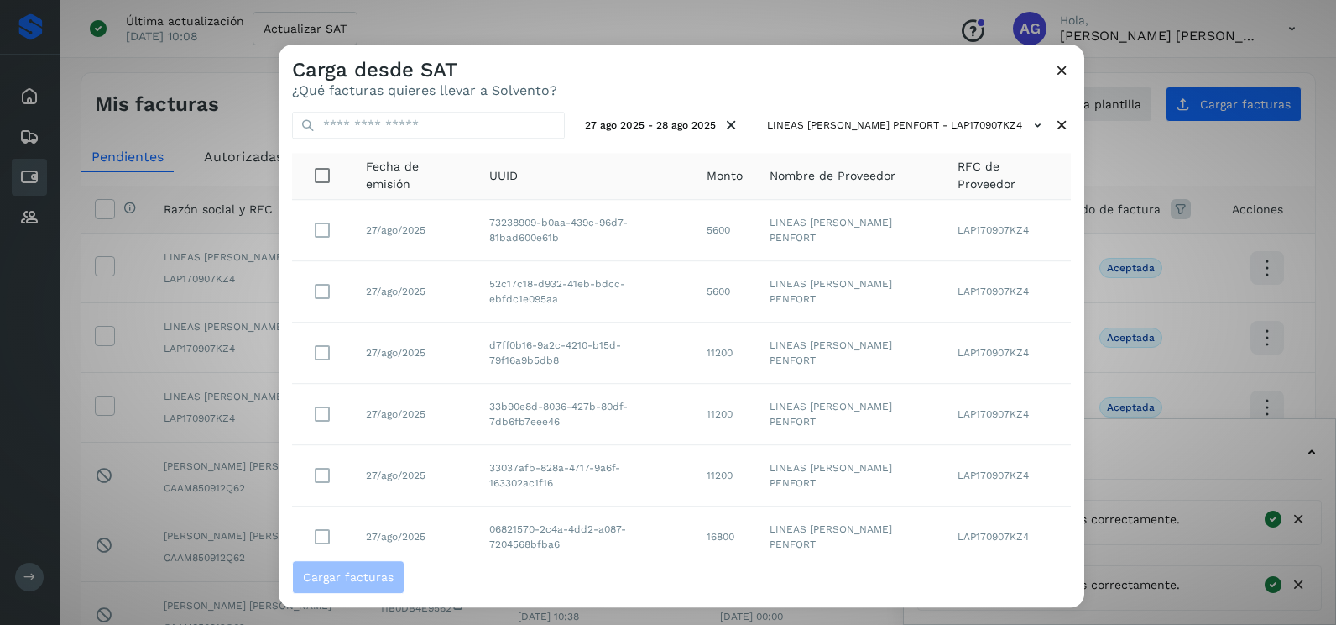
click at [885, 73] on div "Carga desde SAT ¿Qué facturas quieres llevar a Solvento?" at bounding box center [682, 71] width 806 height 54
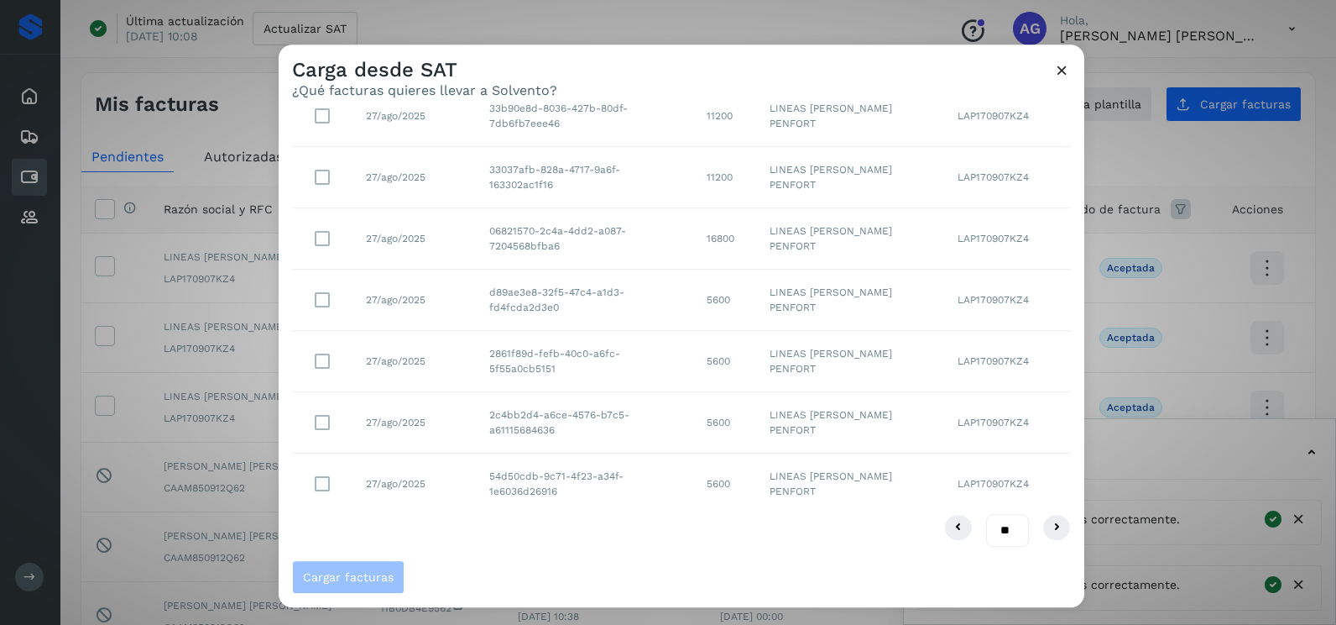
drag, startPoint x: 1002, startPoint y: 531, endPoint x: 997, endPoint y: 577, distance: 46.4
click at [1002, 531] on select "** ** **" at bounding box center [1007, 530] width 43 height 33
click at [995, 529] on select "** ** **" at bounding box center [1007, 530] width 43 height 33
select select "**"
click at [986, 514] on select "** ** **" at bounding box center [1007, 530] width 43 height 33
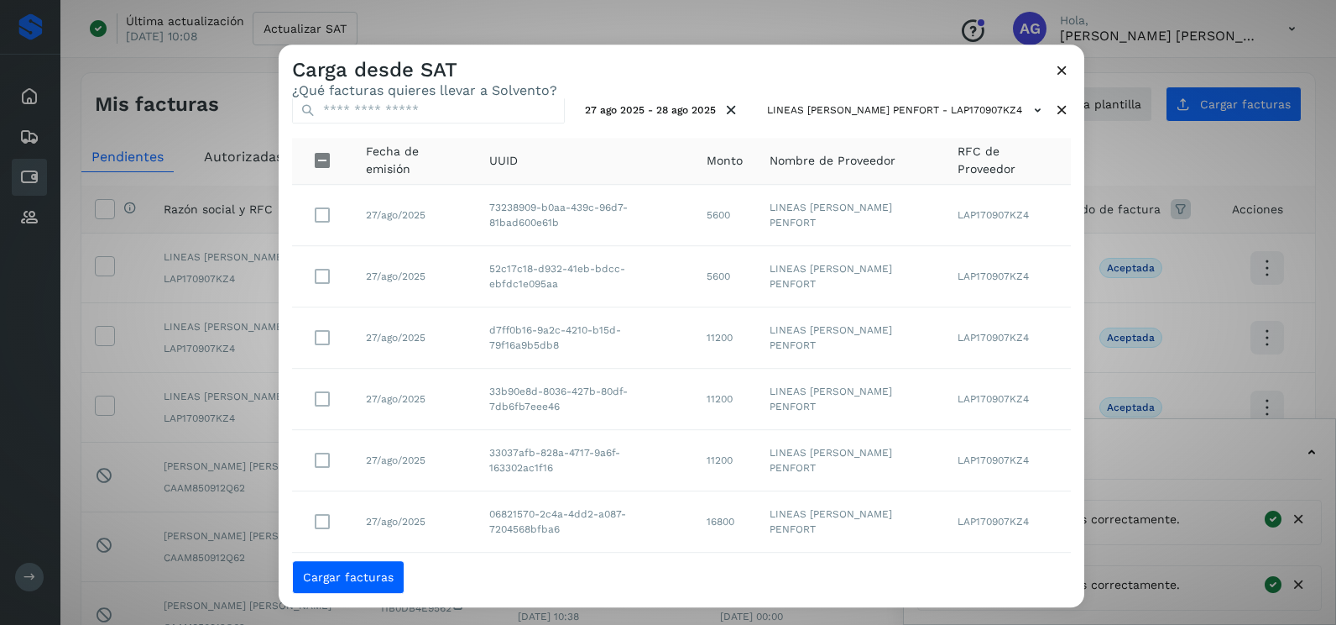
scroll to position [0, 0]
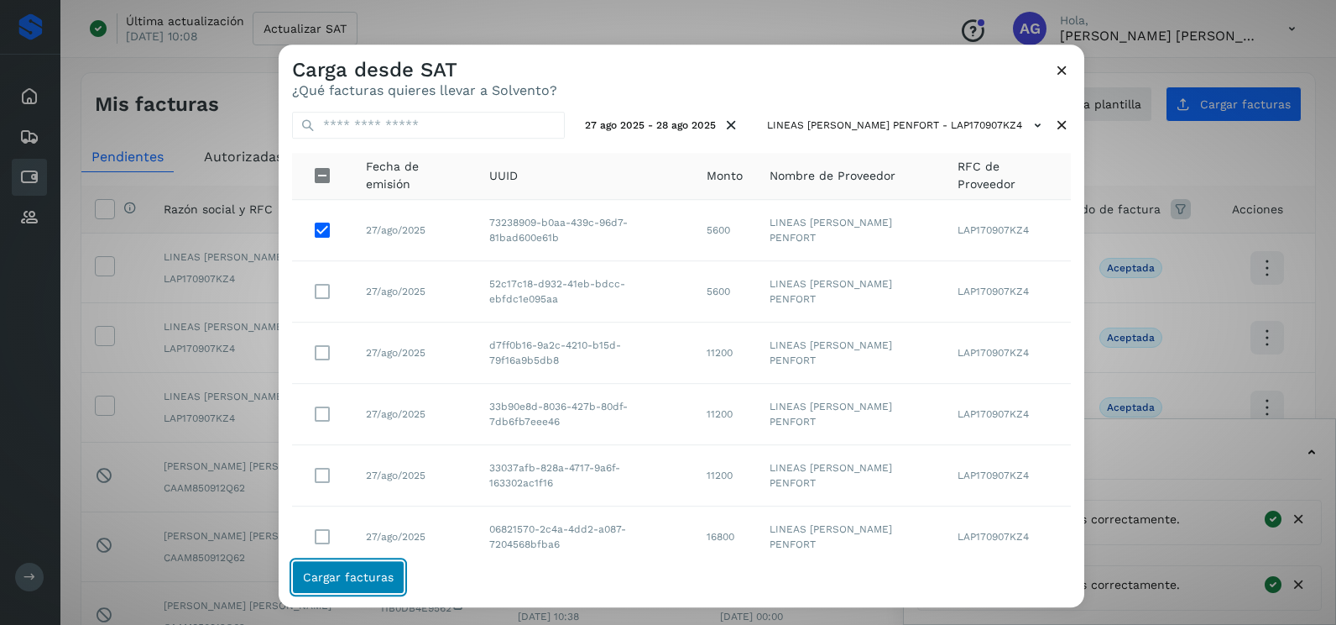
click at [362, 580] on span "Cargar facturas" at bounding box center [348, 577] width 91 height 12
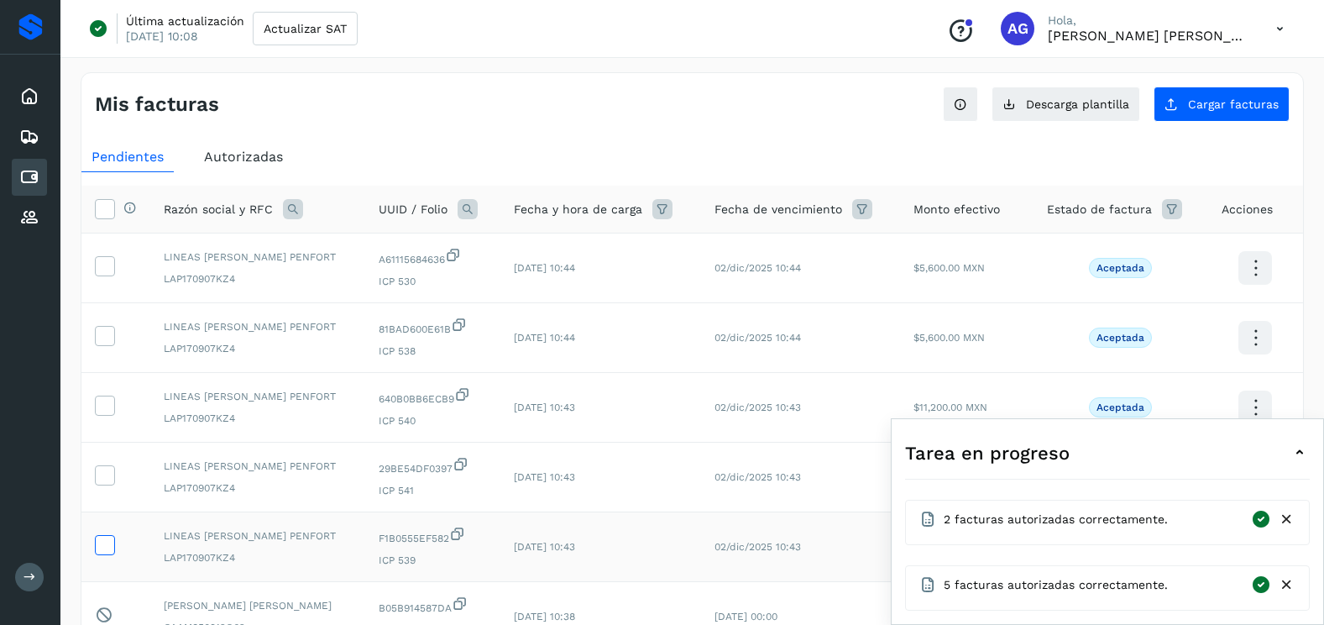
click at [107, 544] on icon at bounding box center [105, 544] width 18 height 18
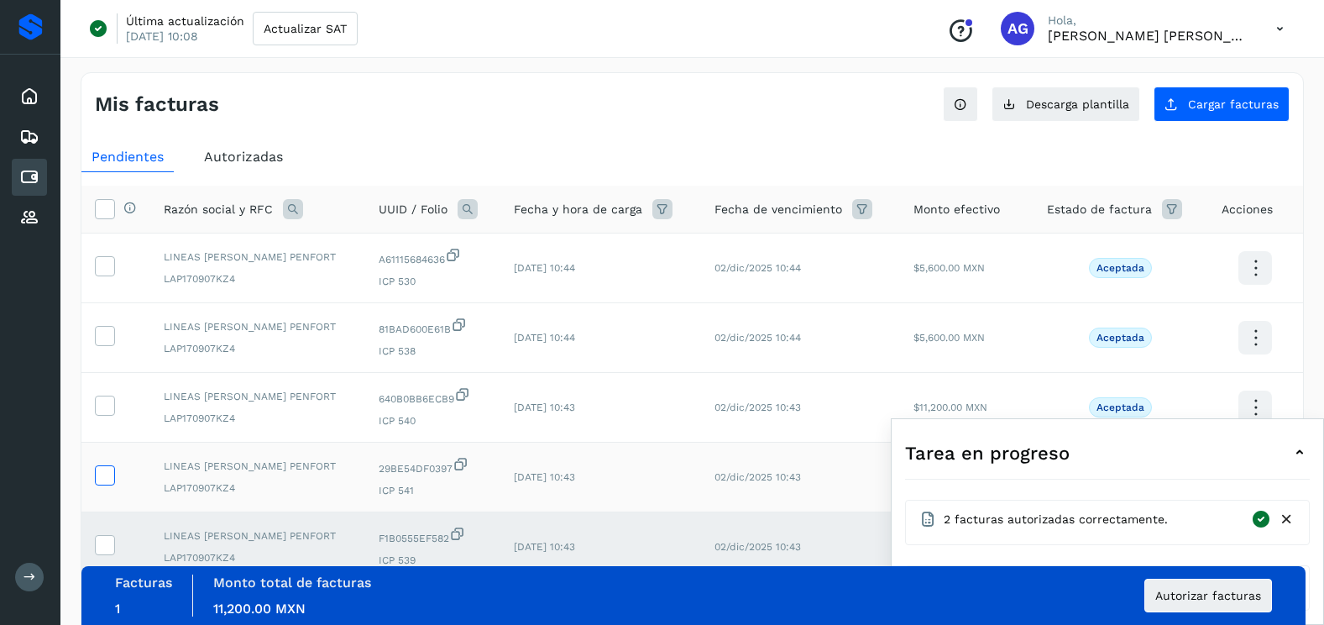
click at [101, 479] on icon at bounding box center [105, 474] width 18 height 18
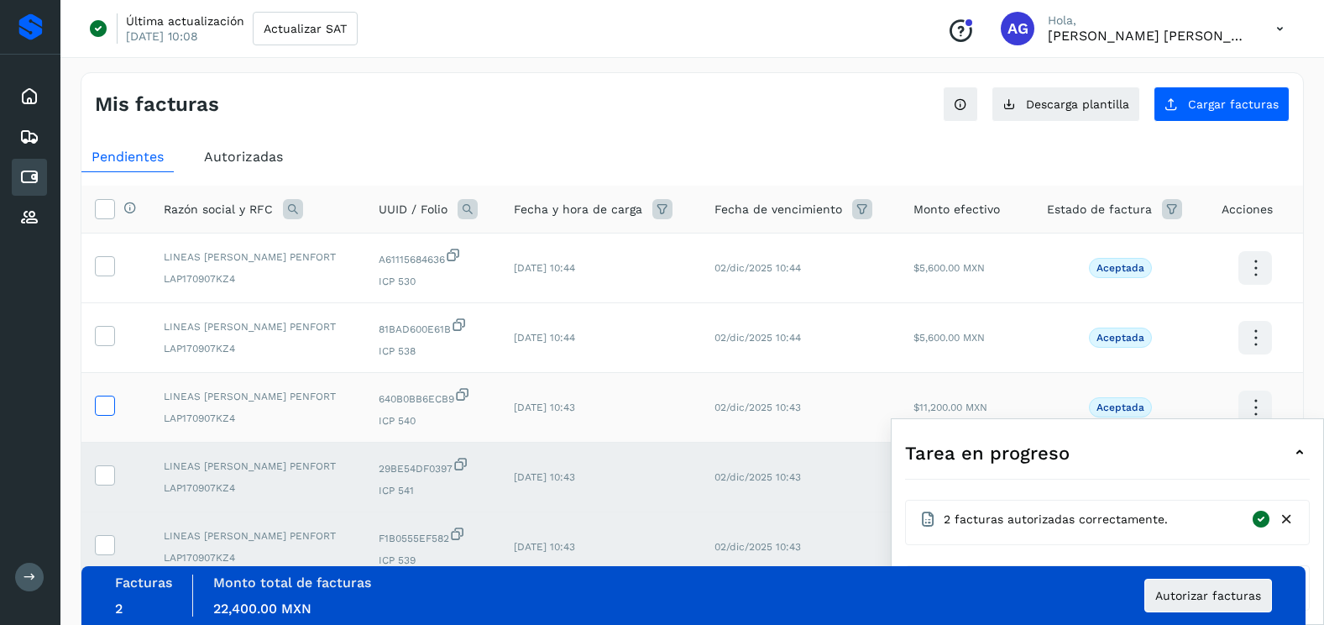
click at [108, 407] on icon at bounding box center [105, 404] width 18 height 18
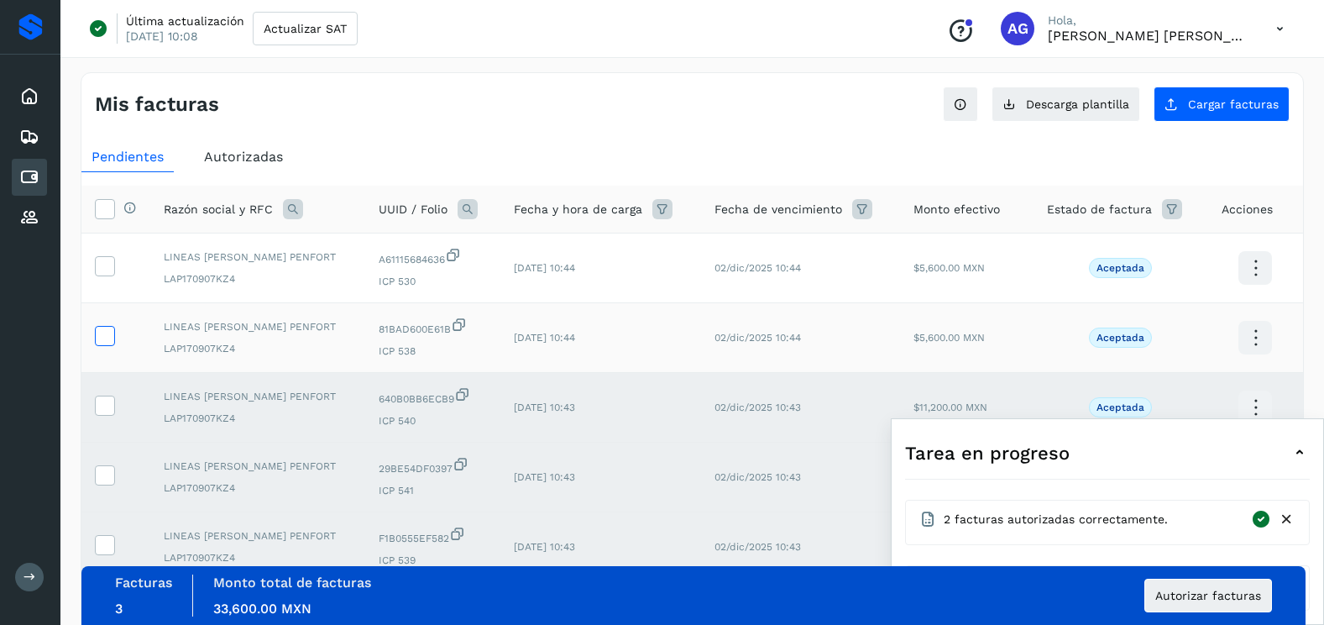
click at [106, 337] on icon at bounding box center [105, 335] width 18 height 18
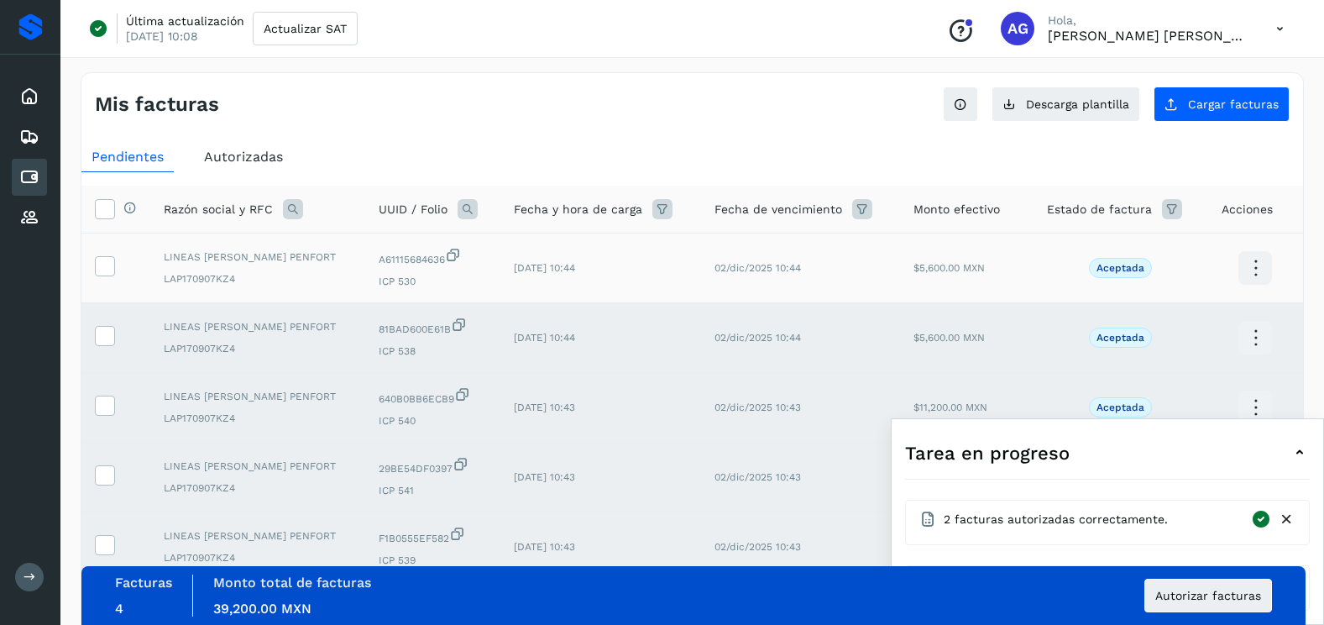
click at [106, 277] on td at bounding box center [115, 268] width 69 height 70
click at [105, 275] on span at bounding box center [105, 270] width 18 height 12
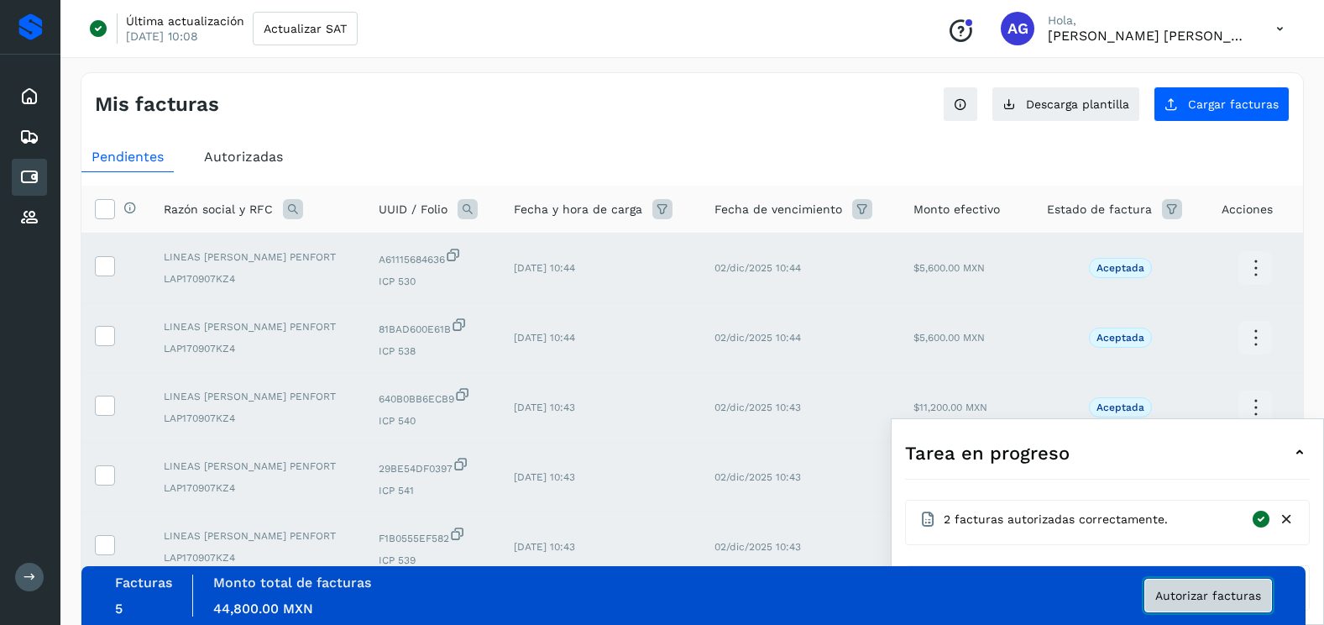
click at [1228, 602] on button "Autorizar facturas" at bounding box center [1208, 595] width 128 height 34
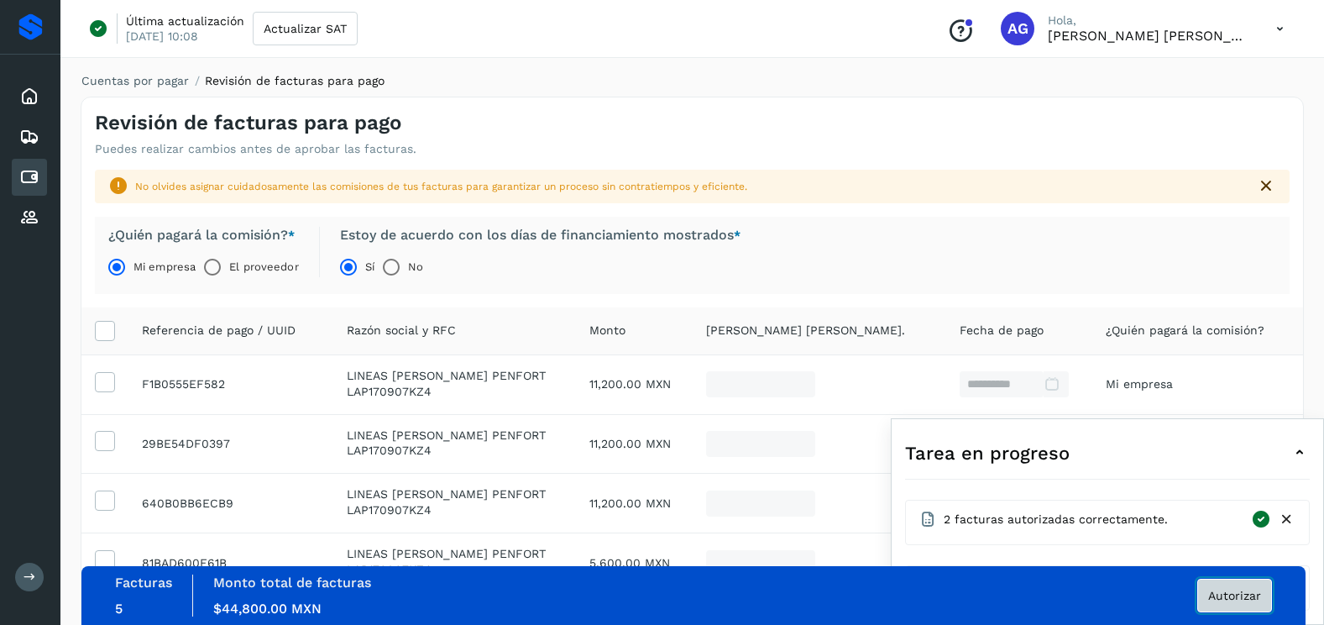
click at [1247, 601] on span "Autorizar" at bounding box center [1234, 595] width 53 height 12
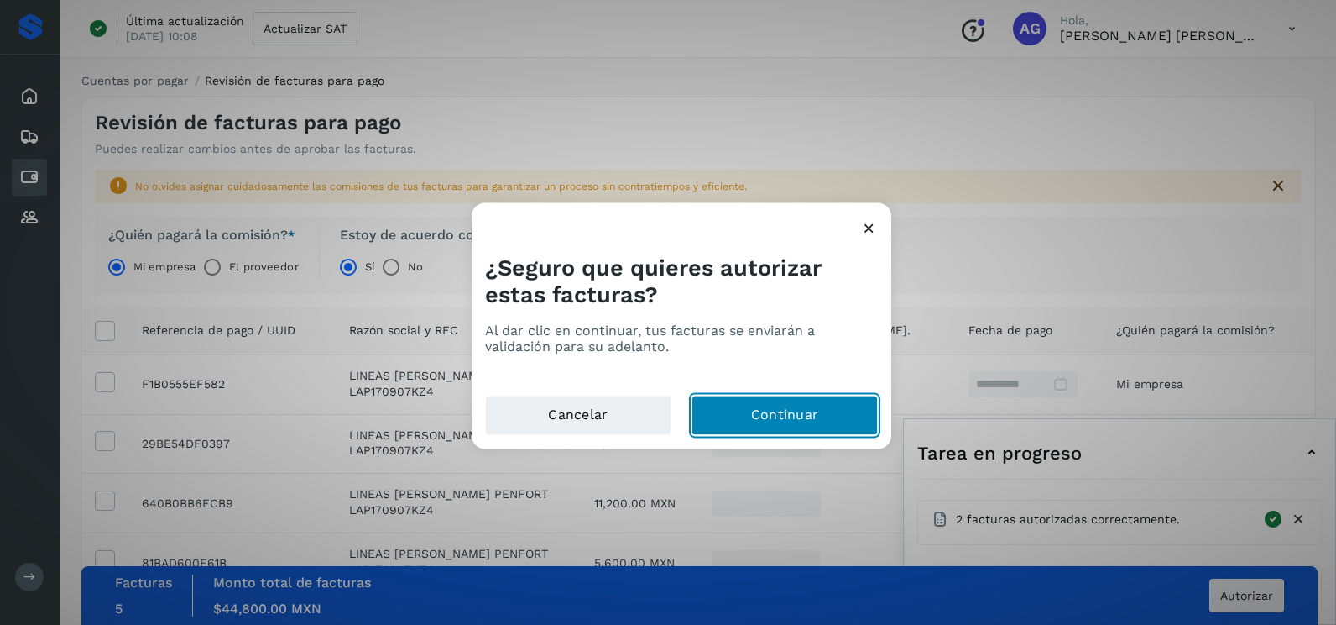
click at [821, 424] on button "Continuar" at bounding box center [785, 415] width 186 height 40
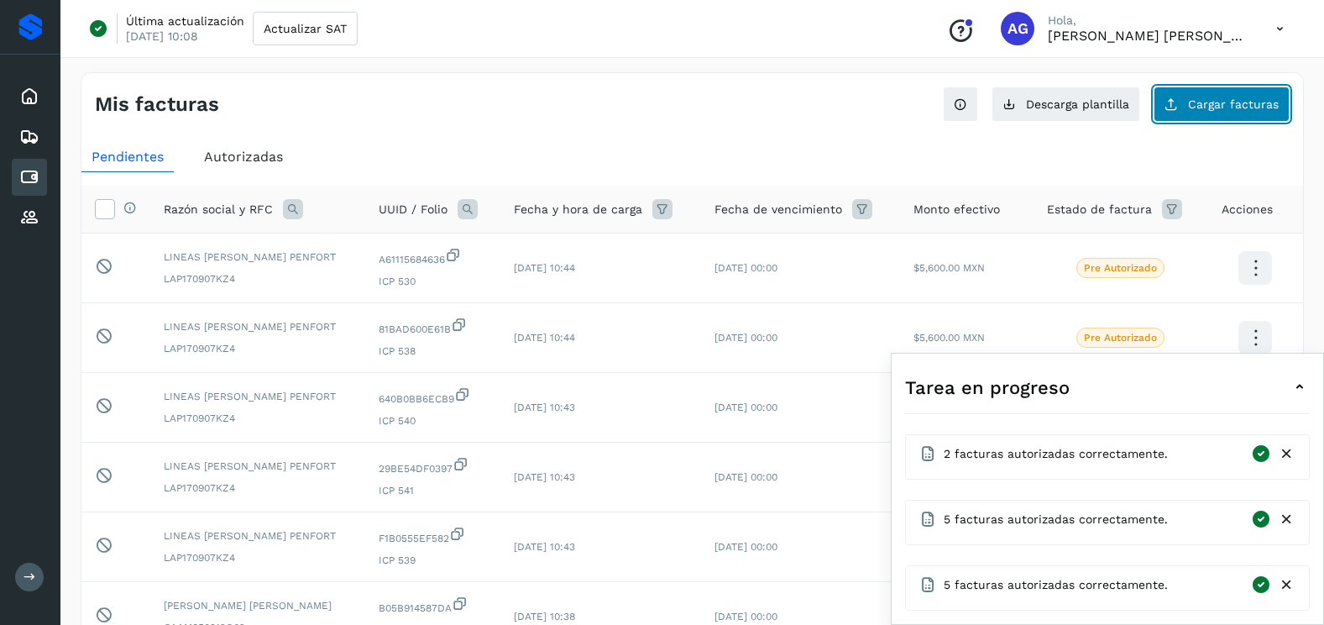
click at [1210, 107] on span "Cargar facturas" at bounding box center [1233, 104] width 91 height 12
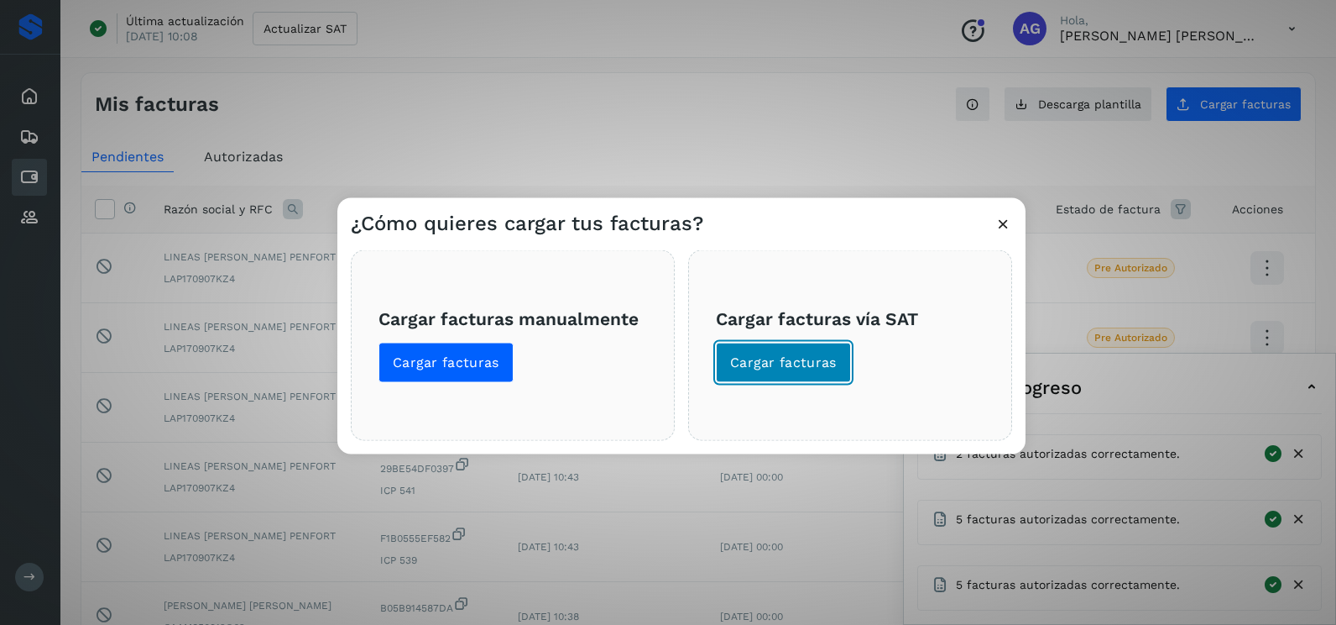
click at [831, 360] on span "Cargar facturas" at bounding box center [783, 362] width 107 height 18
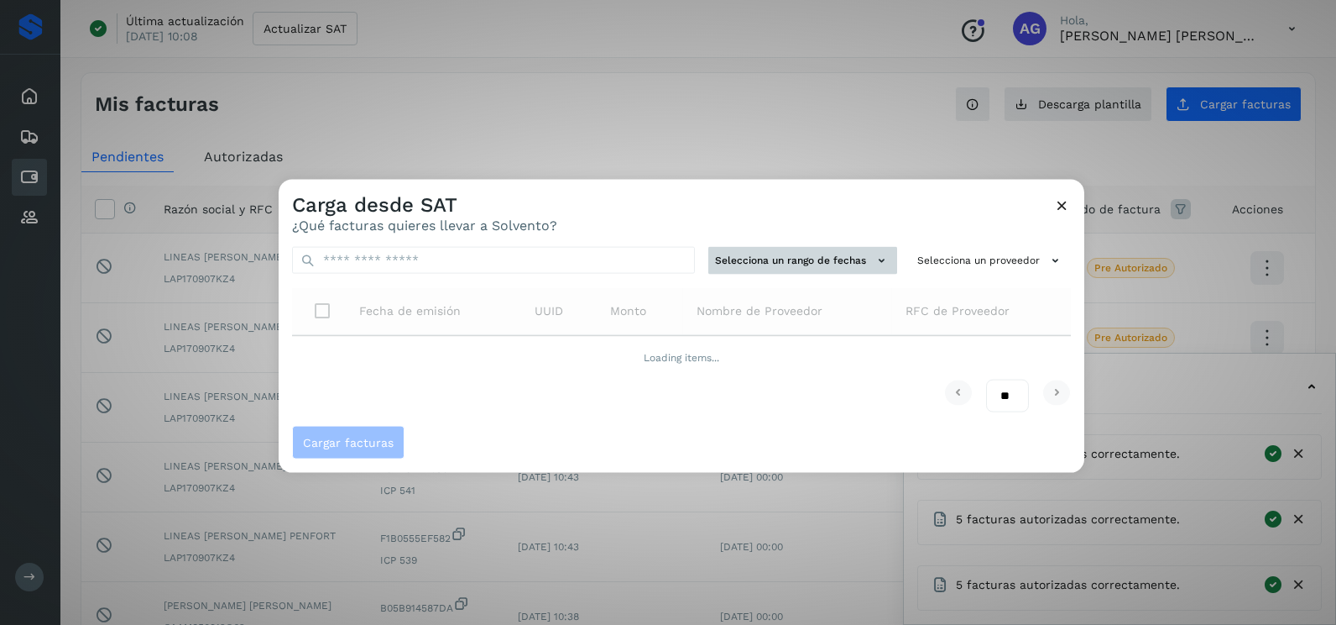
click at [826, 264] on button "Selecciona un rango de fechas" at bounding box center [803, 261] width 189 height 28
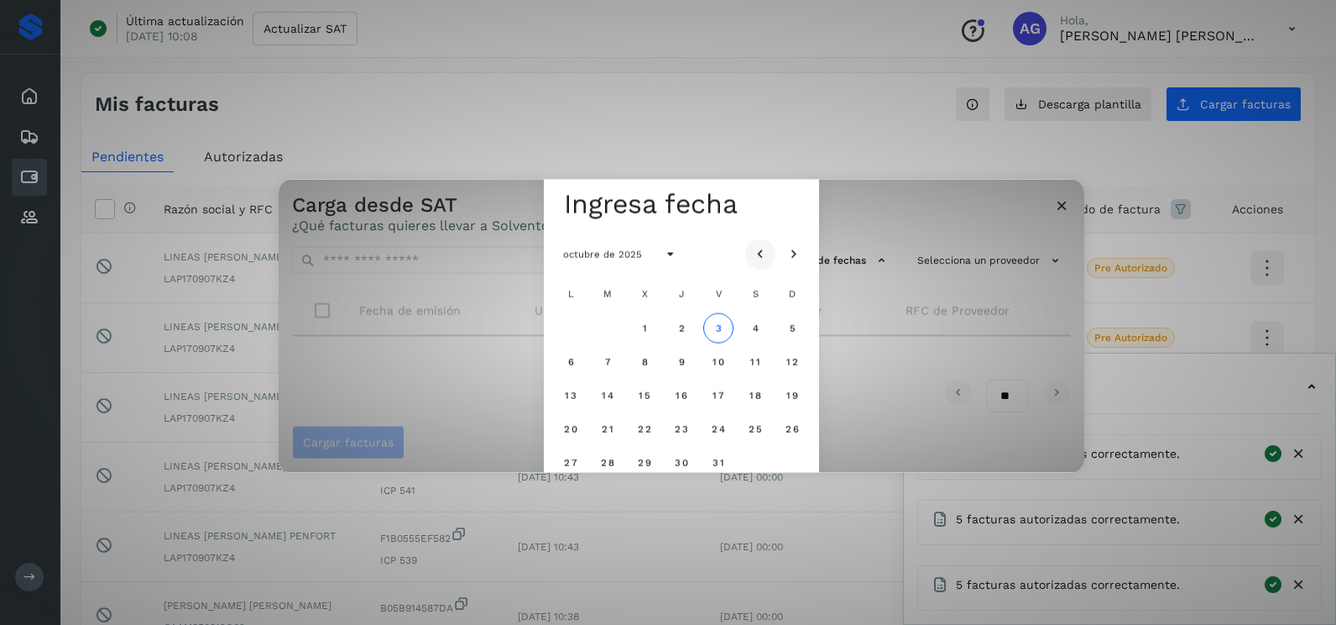
click at [763, 256] on icon "Mes anterior" at bounding box center [760, 254] width 17 height 17
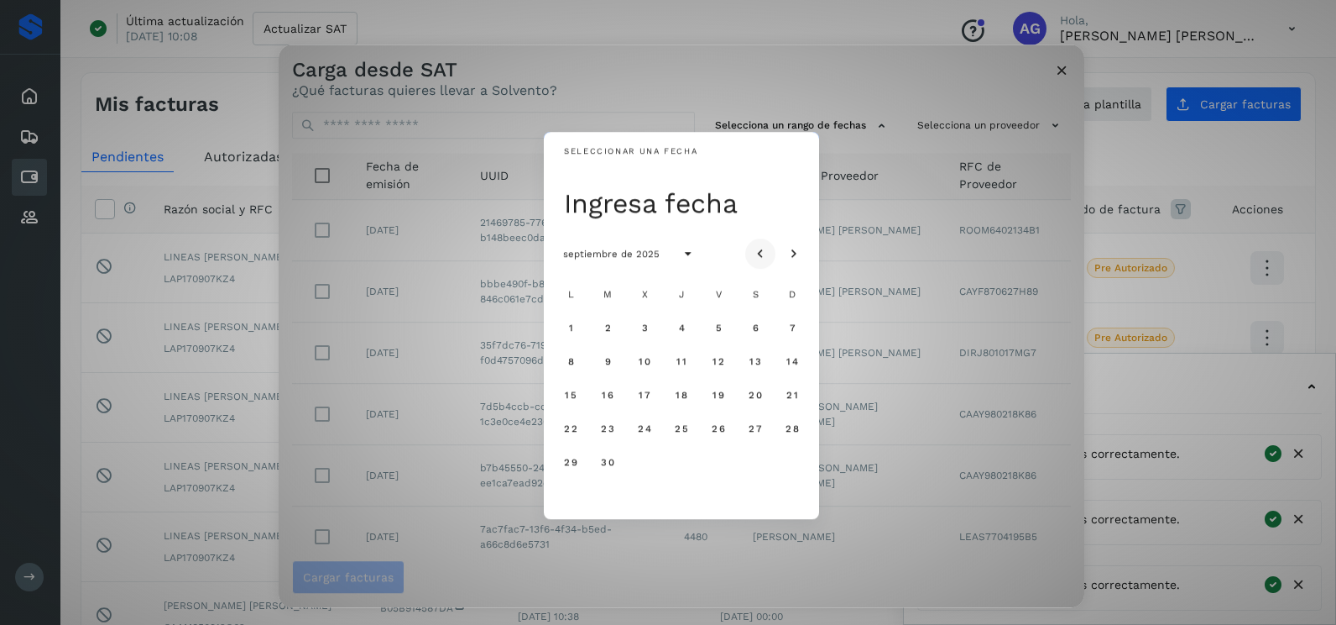
click at [763, 256] on icon "Mes anterior" at bounding box center [760, 254] width 17 height 17
click at [727, 424] on button "22" at bounding box center [718, 428] width 30 height 30
click at [753, 426] on span "23" at bounding box center [755, 428] width 14 height 12
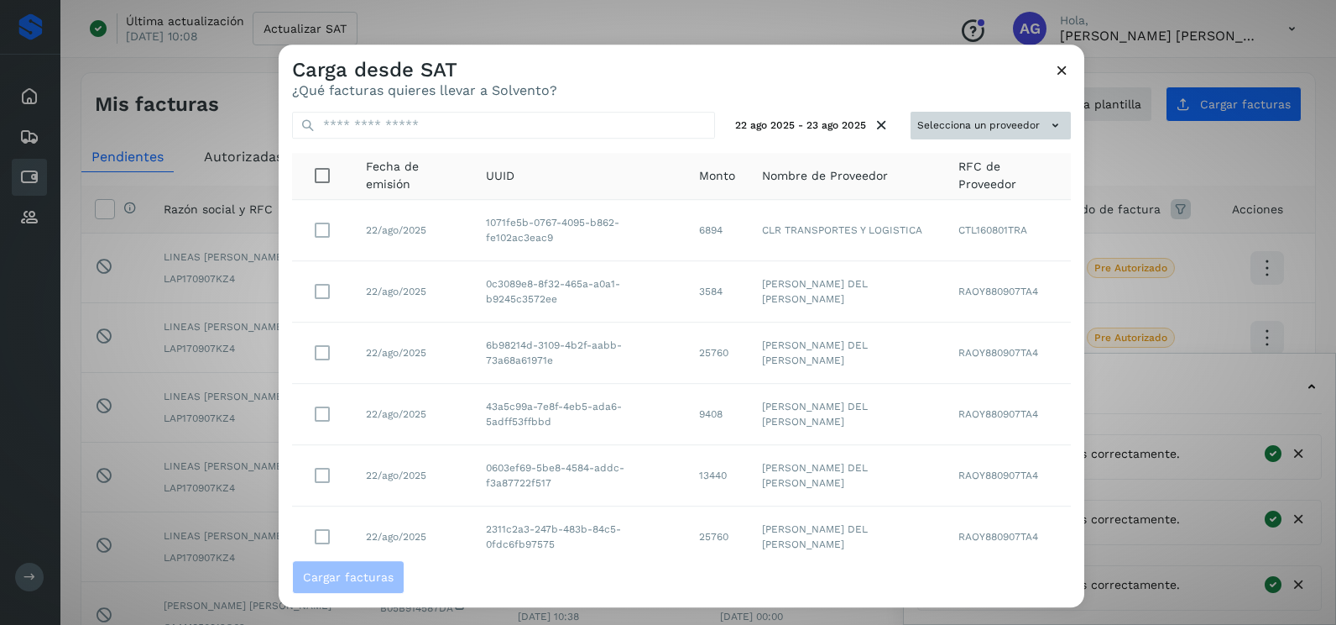
click at [989, 139] on button "Selecciona un proveedor" at bounding box center [991, 126] width 160 height 28
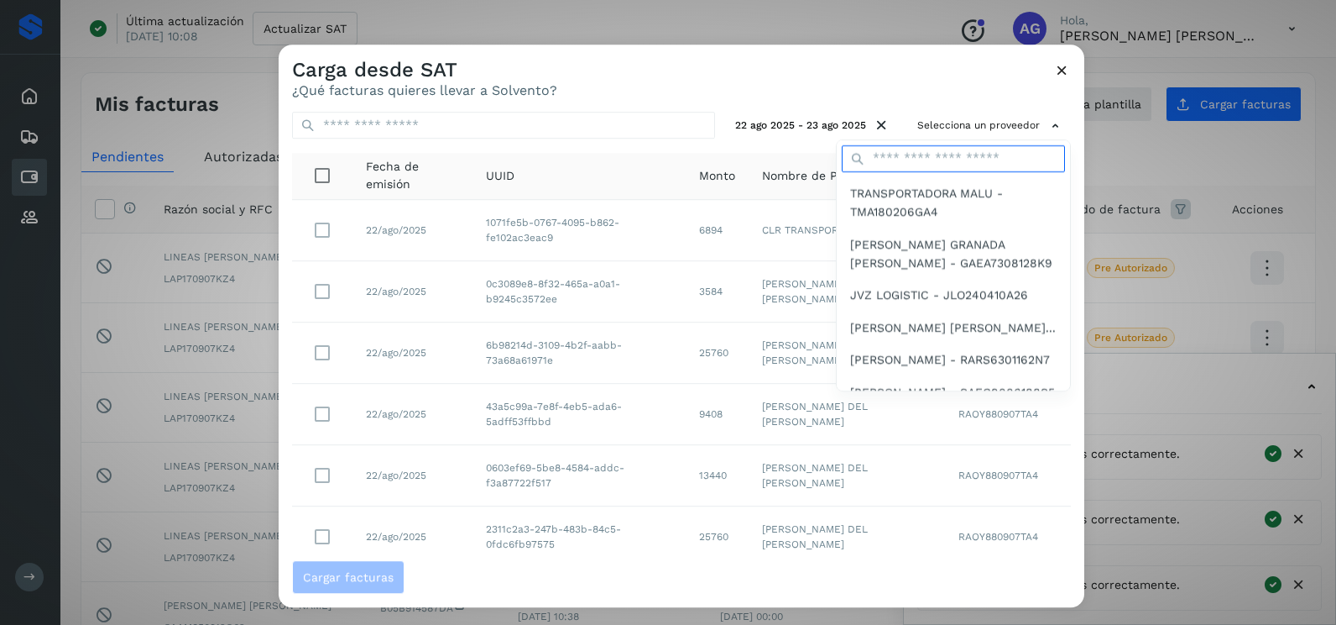
click at [912, 155] on input "text" at bounding box center [953, 158] width 223 height 27
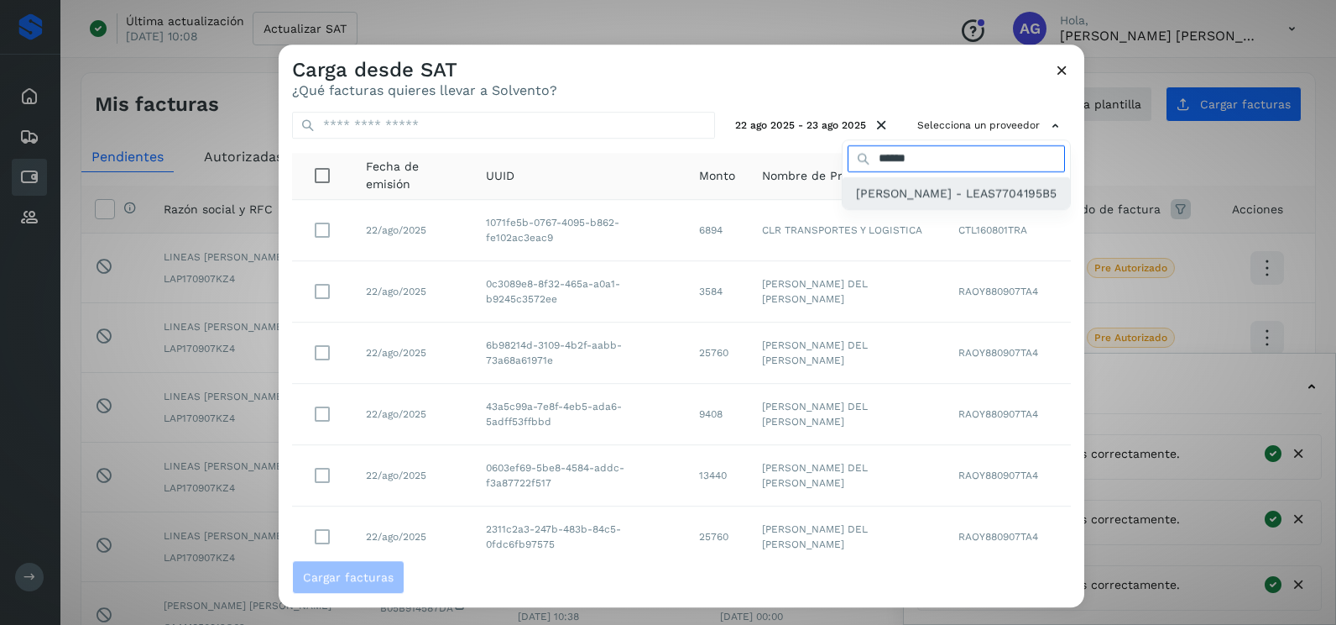
type input "******"
click at [918, 202] on span "[PERSON_NAME] - LEAS7704195B5" at bounding box center [956, 193] width 201 height 18
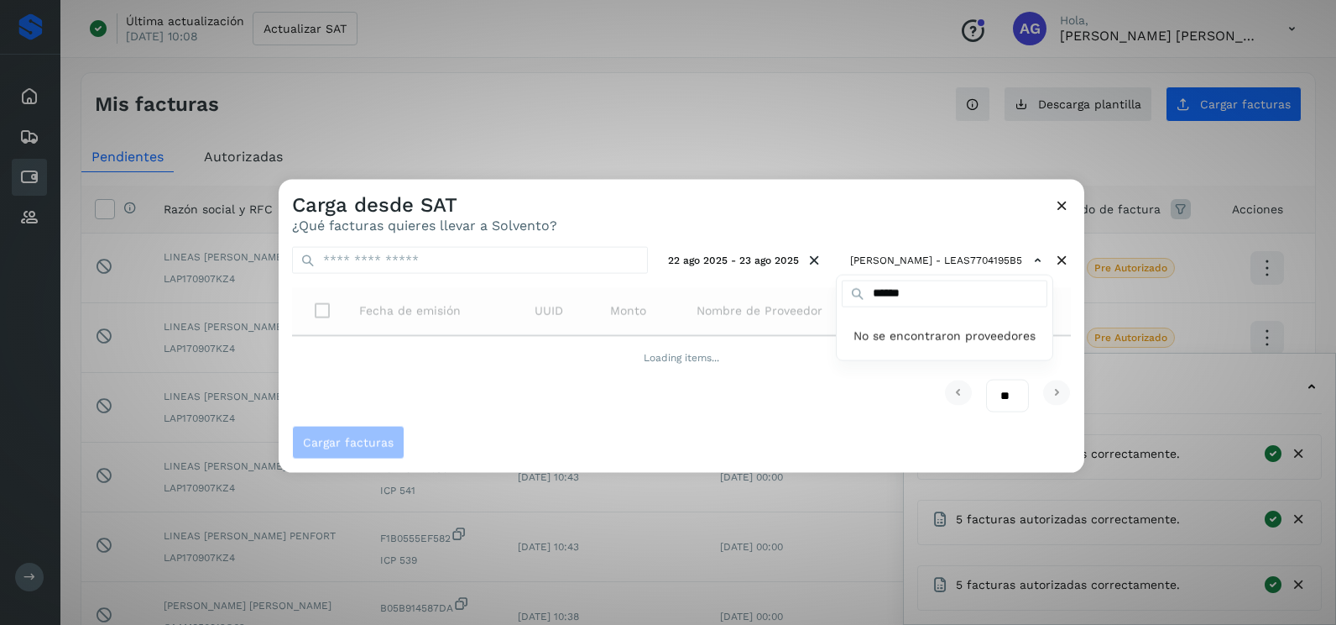
click at [918, 207] on div at bounding box center [947, 492] width 1336 height 625
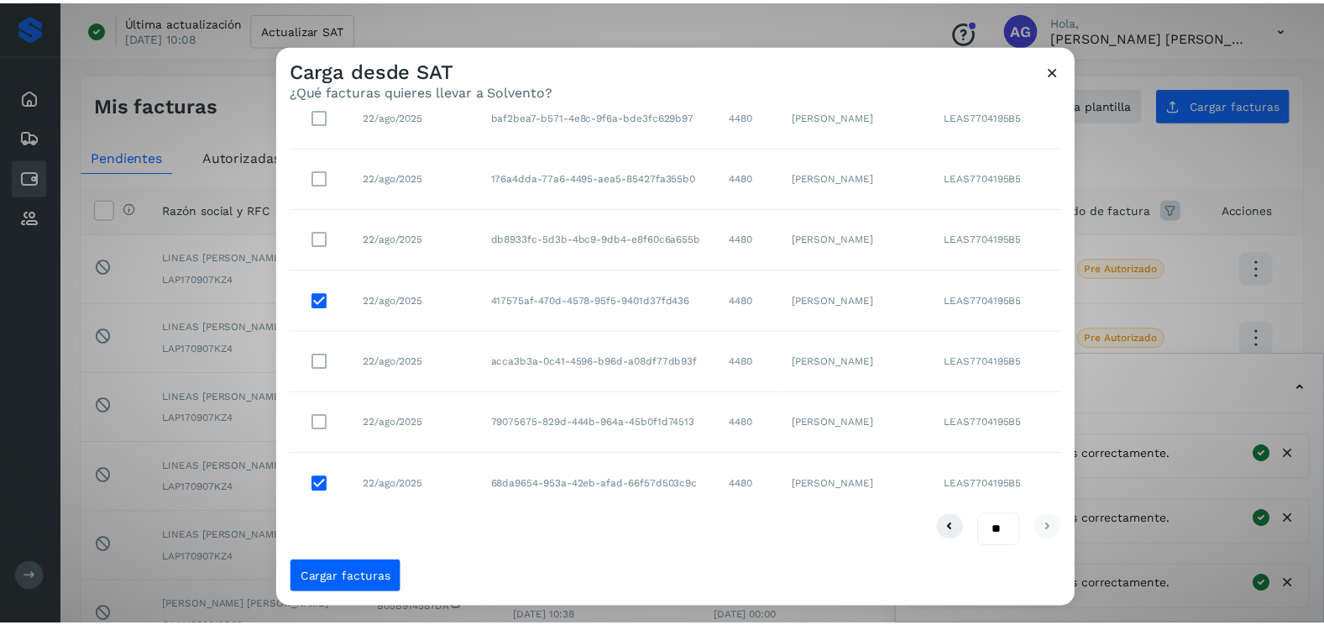
scroll to position [92, 0]
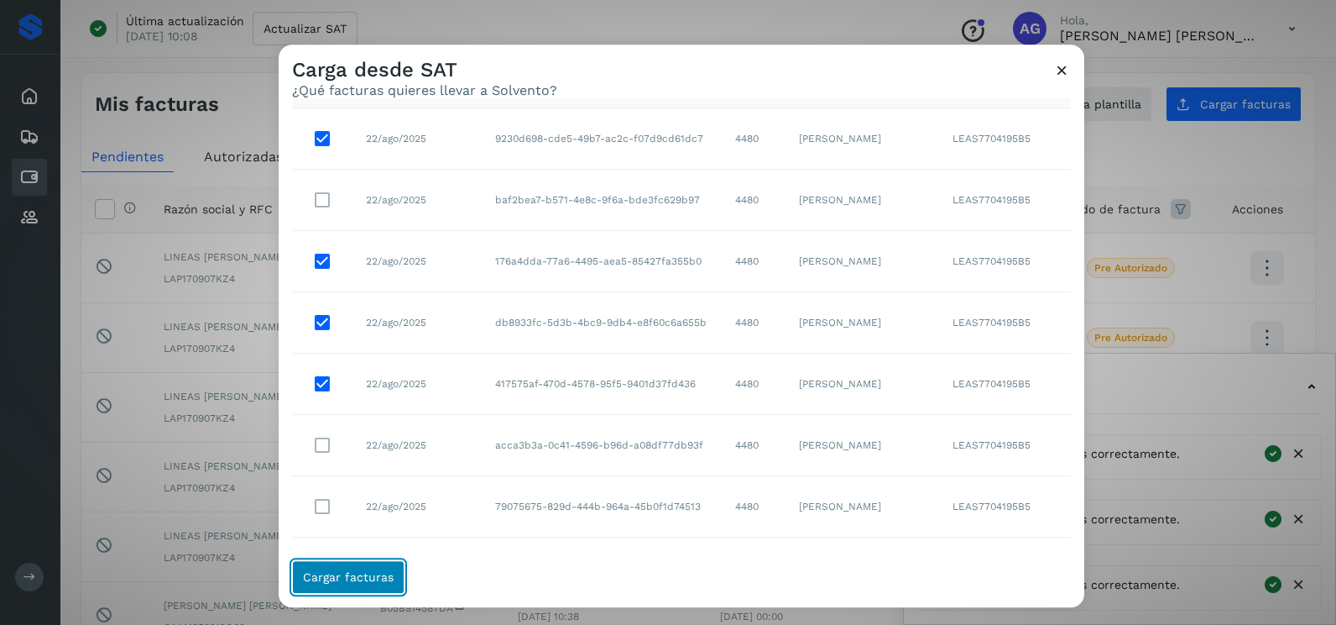
click at [386, 570] on button "Cargar facturas" at bounding box center [348, 577] width 112 height 34
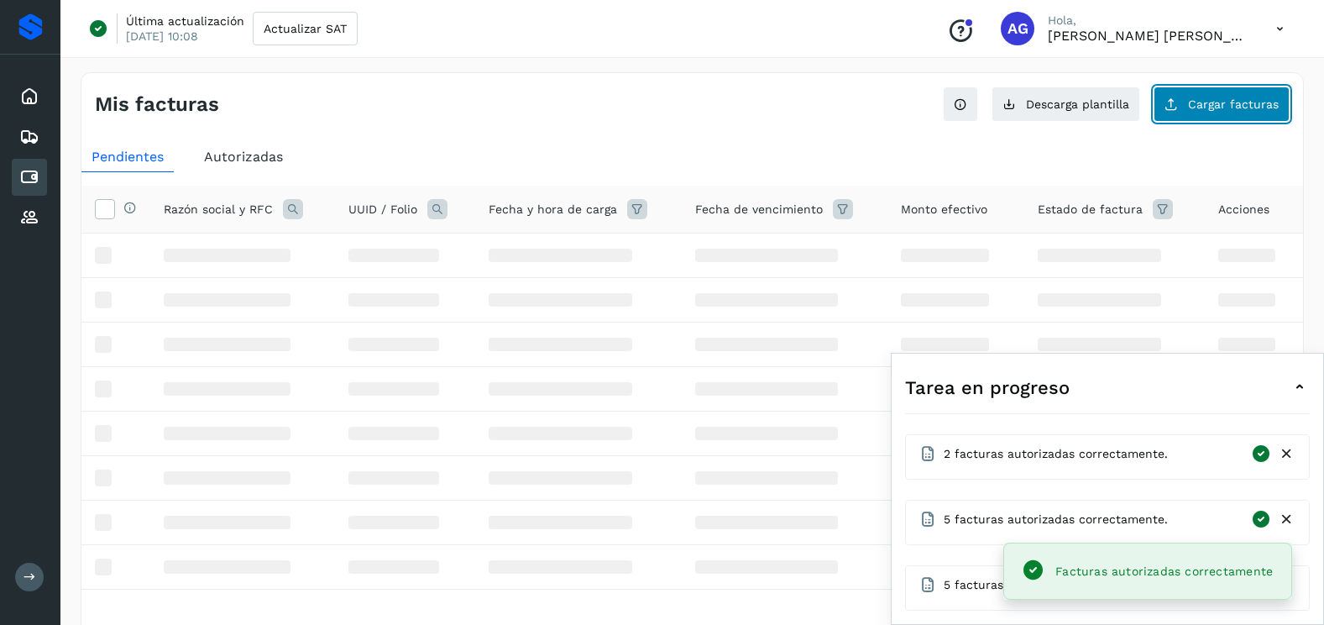
click at [1205, 96] on button "Cargar facturas" at bounding box center [1221, 103] width 136 height 35
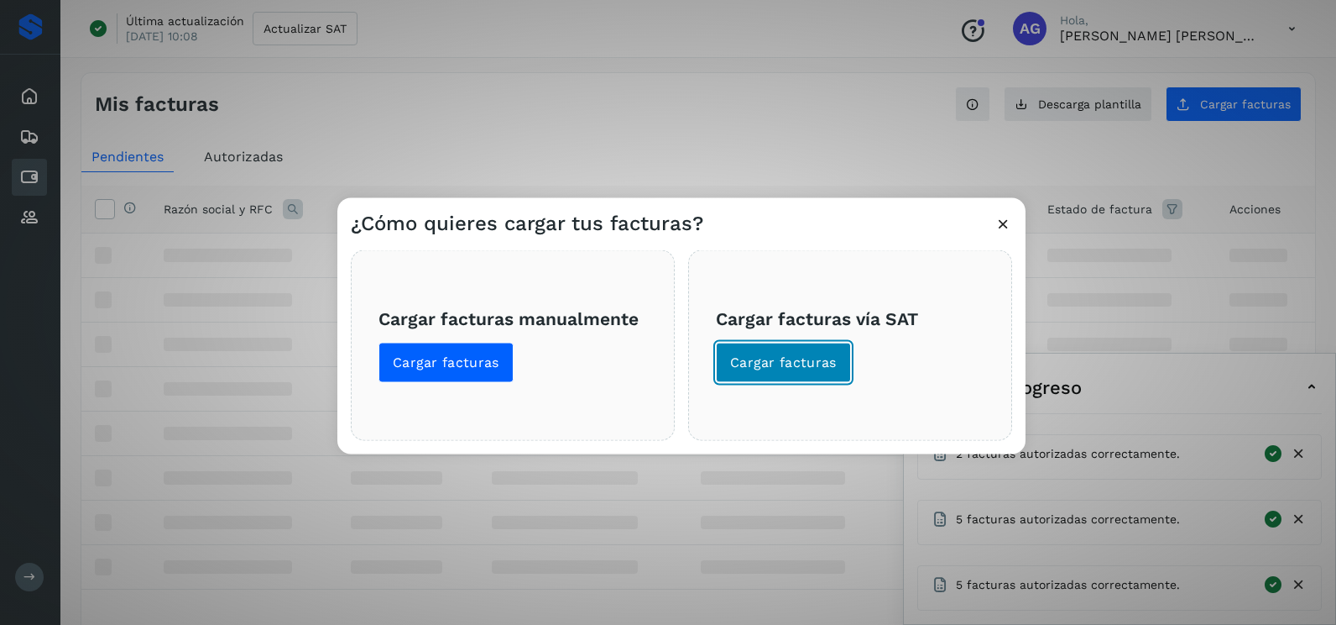
click at [787, 352] on button "Cargar facturas" at bounding box center [783, 363] width 135 height 40
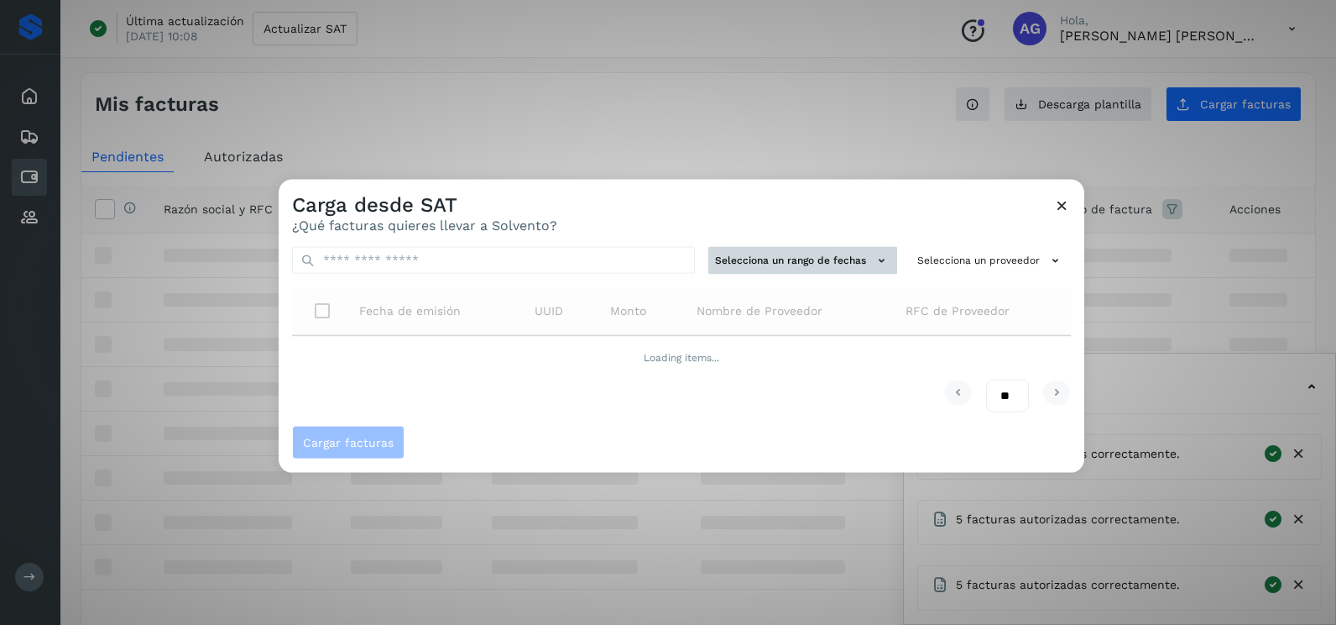
click at [804, 253] on button "Selecciona un rango de fechas" at bounding box center [803, 261] width 189 height 28
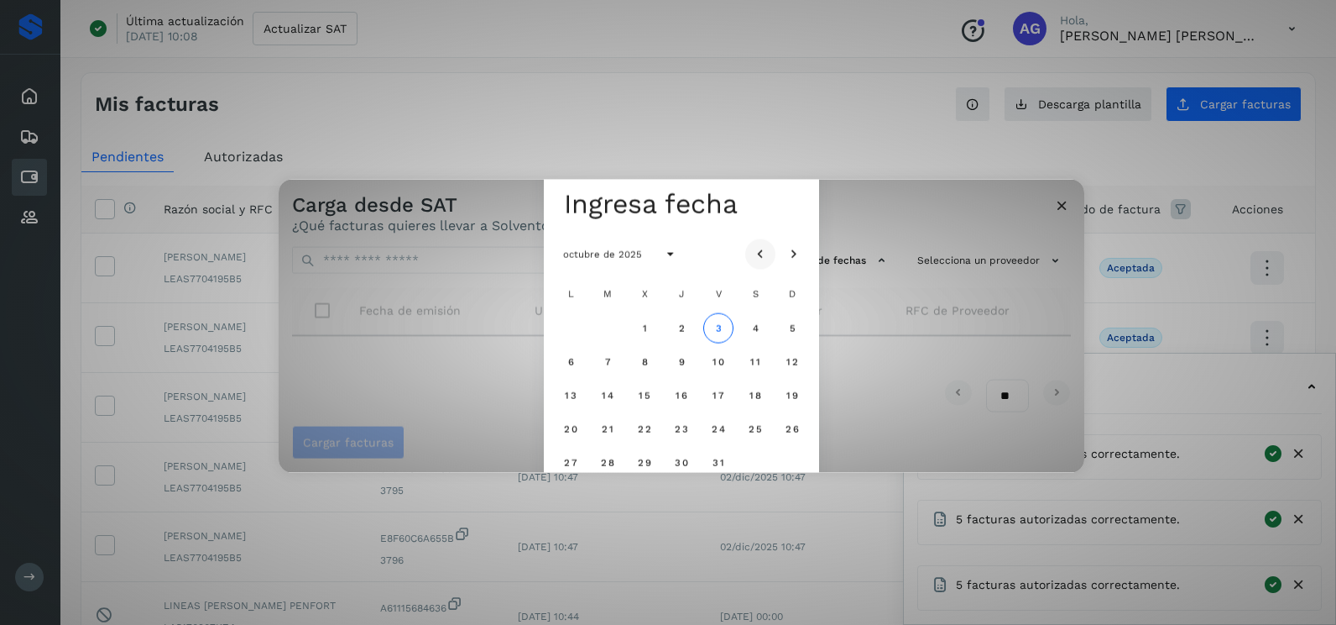
click at [759, 255] on icon "Mes anterior" at bounding box center [760, 254] width 17 height 17
click at [759, 254] on icon "Mes anterior" at bounding box center [760, 254] width 17 height 17
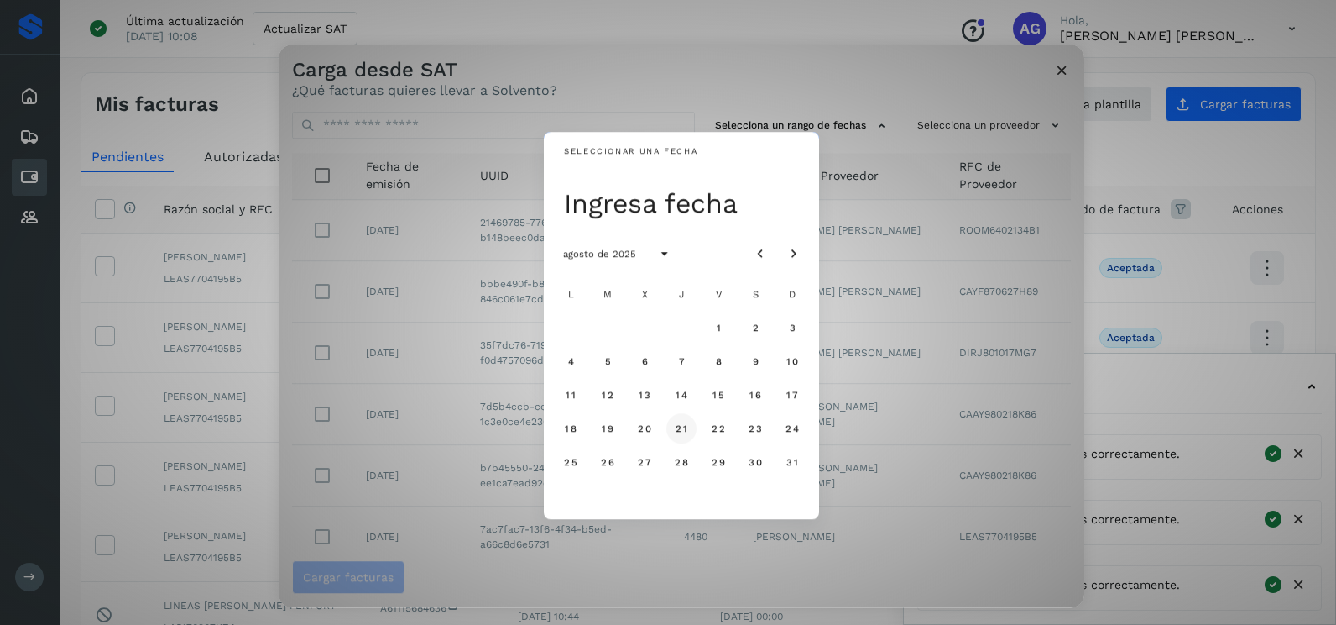
click at [685, 425] on span "21" at bounding box center [681, 428] width 13 height 12
click at [709, 428] on button "22" at bounding box center [718, 428] width 30 height 30
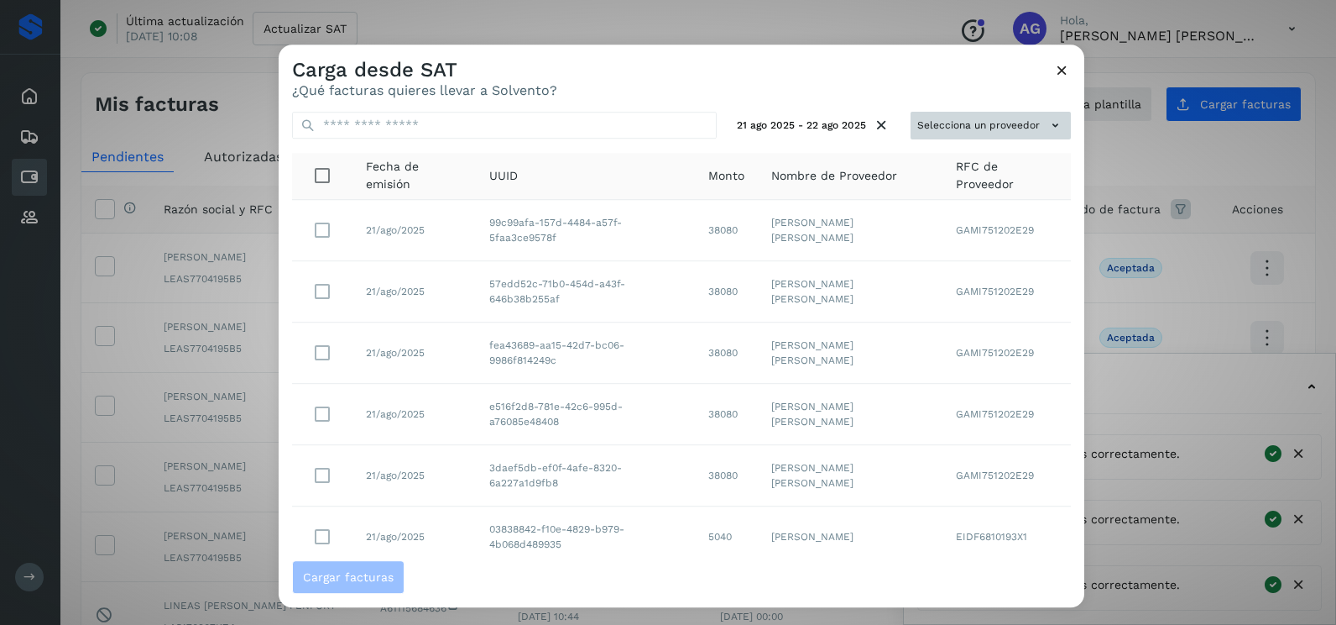
click at [1002, 130] on button "Selecciona un proveedor" at bounding box center [991, 126] width 160 height 28
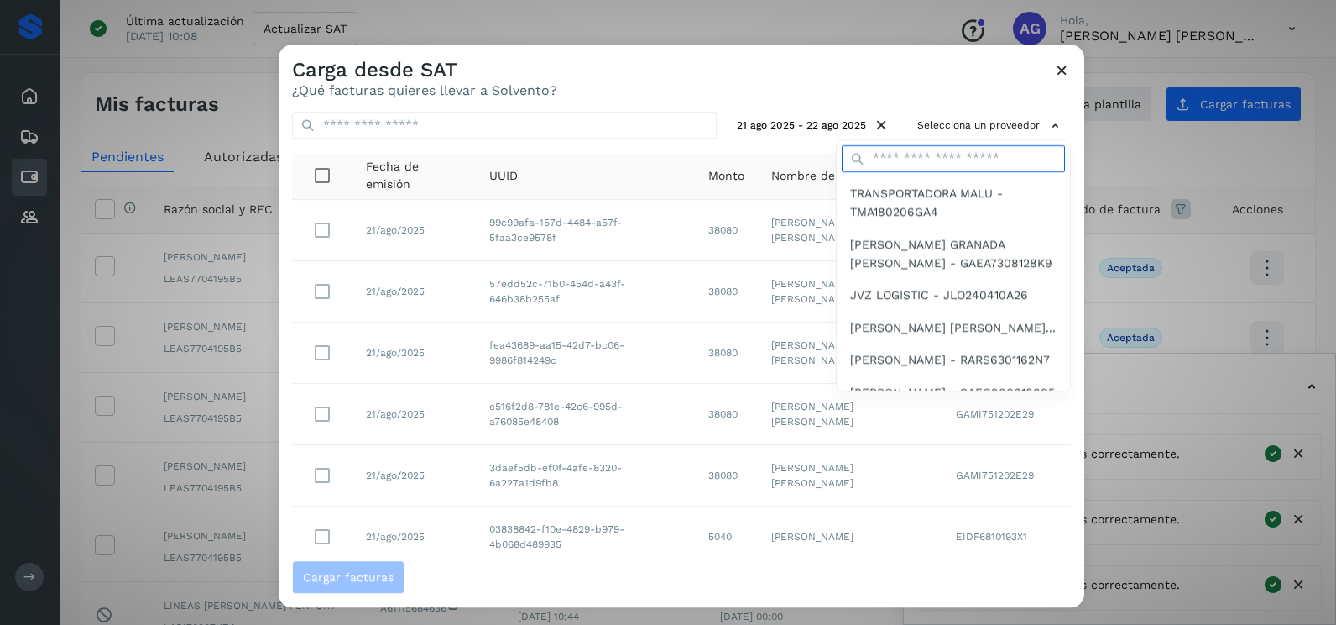
click at [881, 161] on input "text" at bounding box center [953, 158] width 223 height 27
type input "******"
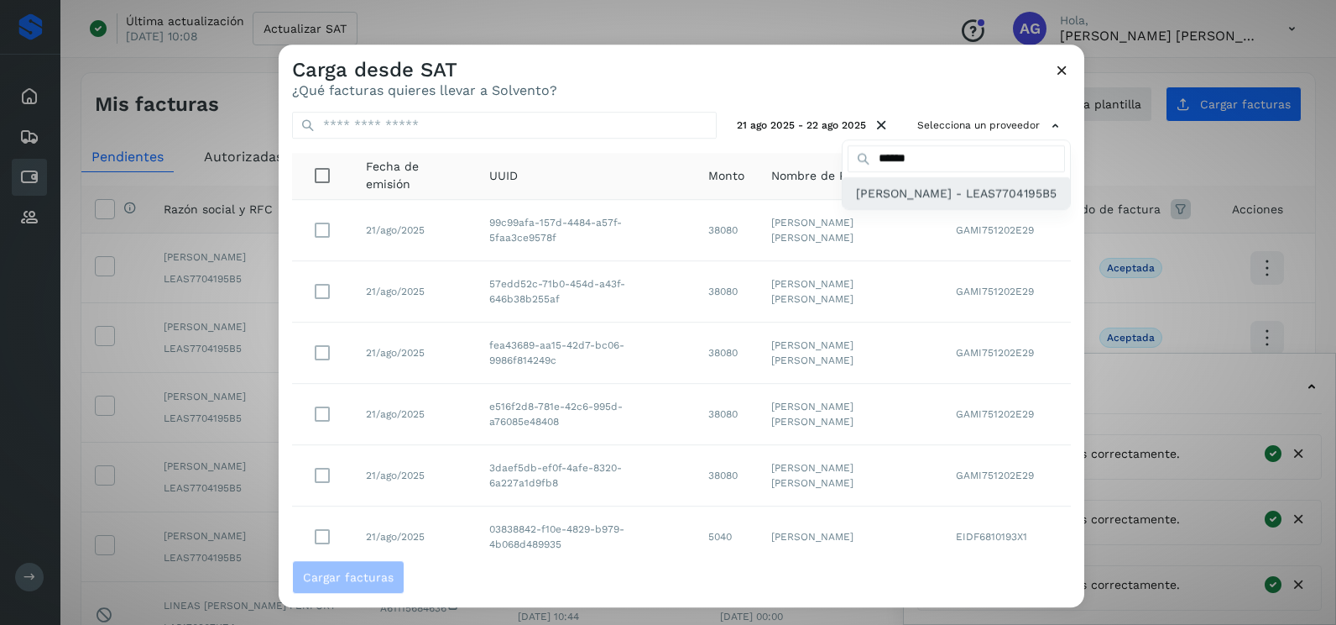
click at [892, 202] on span "[PERSON_NAME] - LEAS7704195B5" at bounding box center [956, 193] width 201 height 18
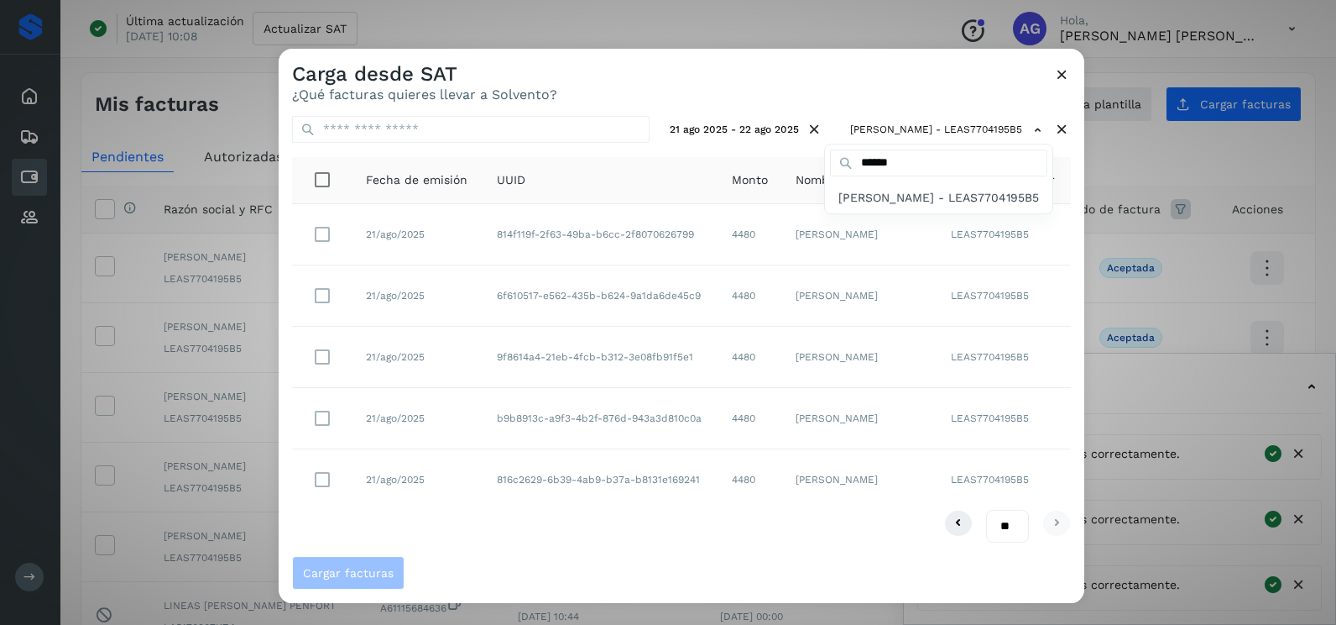
click at [534, 531] on div at bounding box center [947, 361] width 1336 height 625
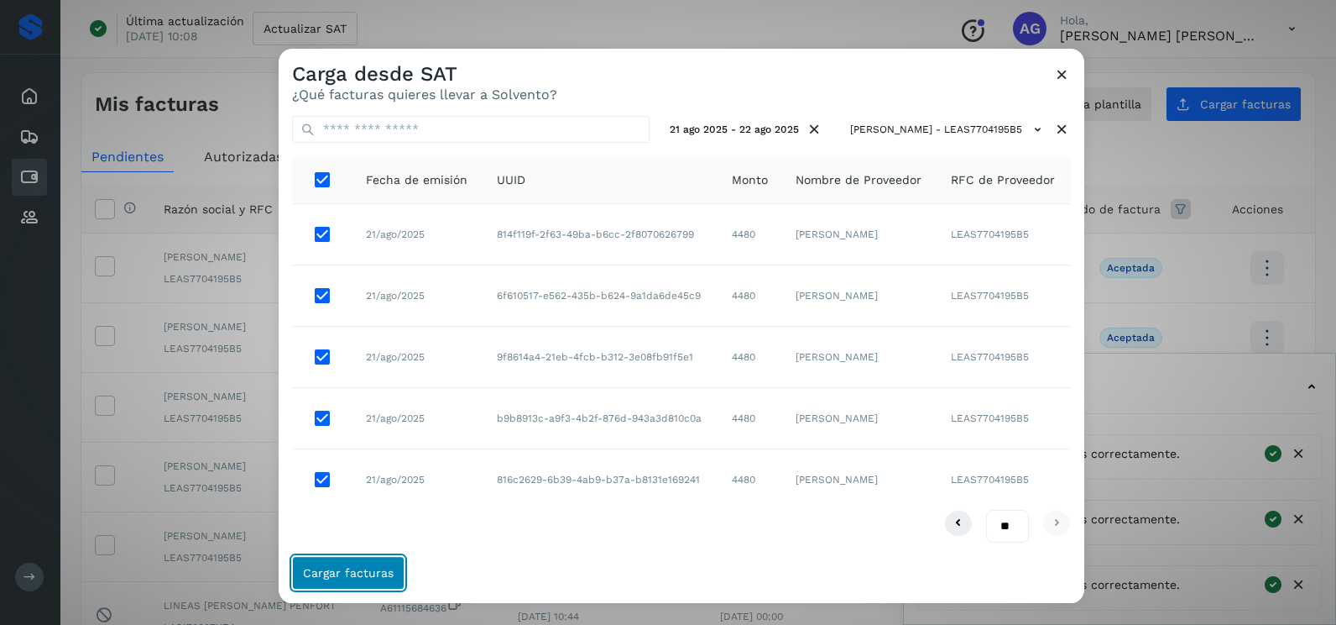
click at [379, 578] on span "Cargar facturas" at bounding box center [348, 573] width 91 height 12
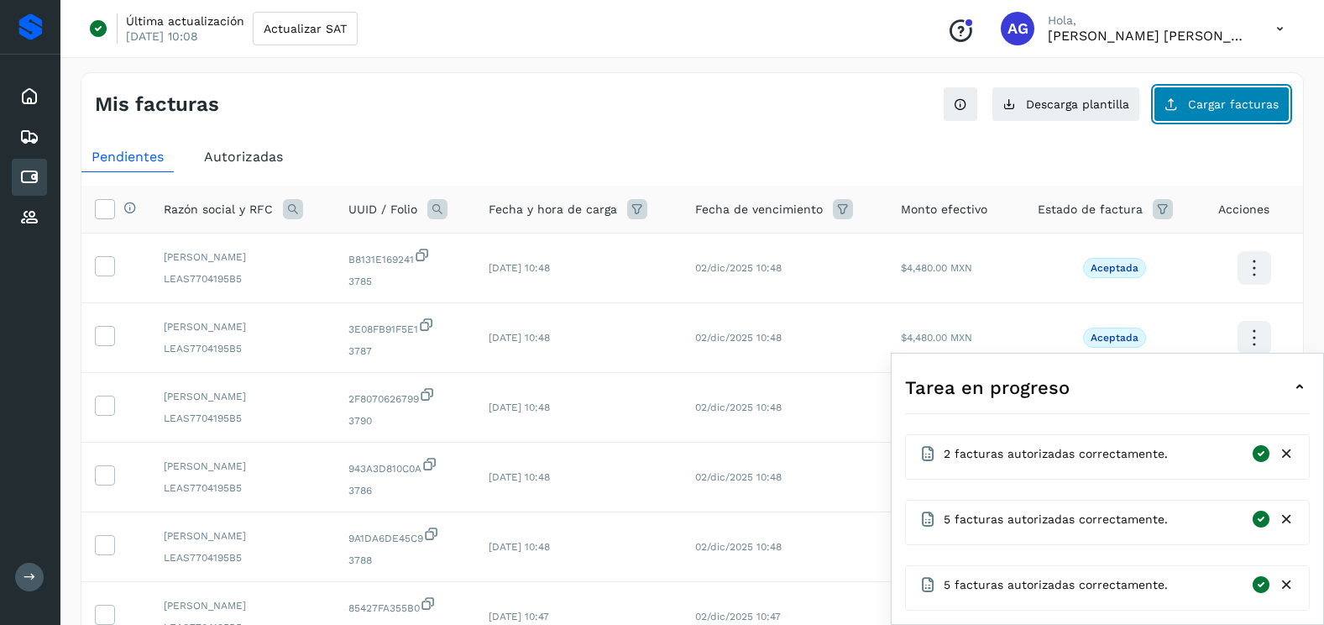
click at [1242, 108] on span "Cargar facturas" at bounding box center [1233, 104] width 91 height 12
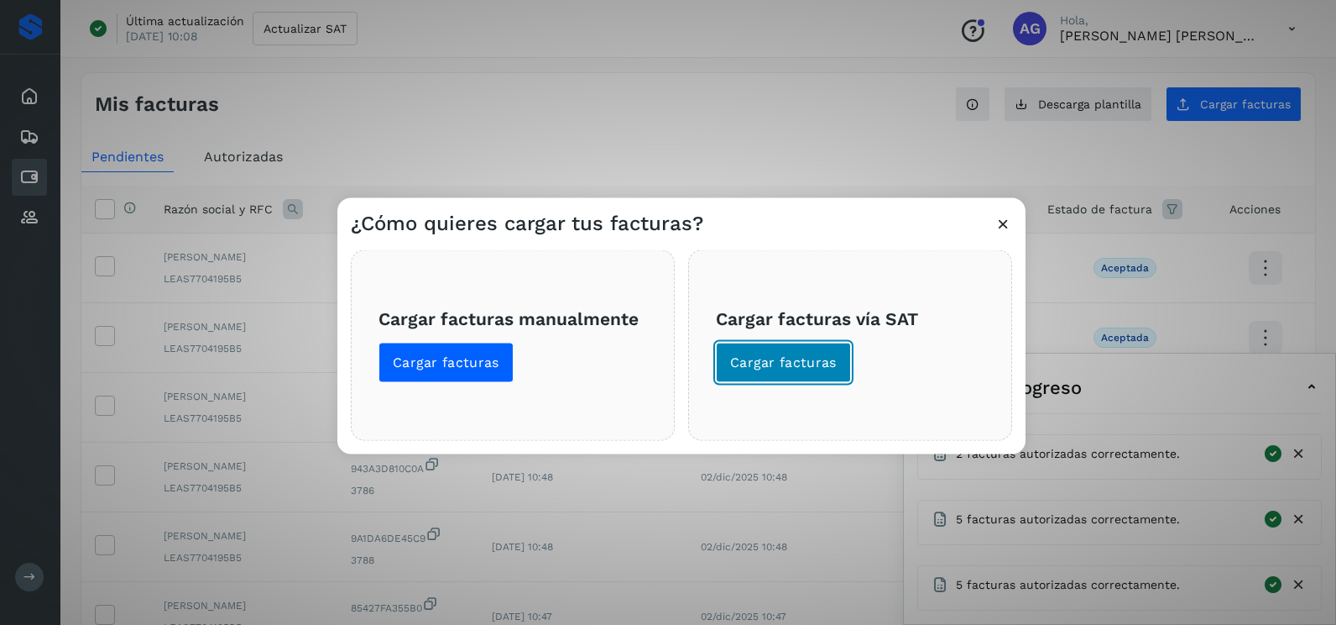
click at [816, 365] on span "Cargar facturas" at bounding box center [783, 362] width 107 height 18
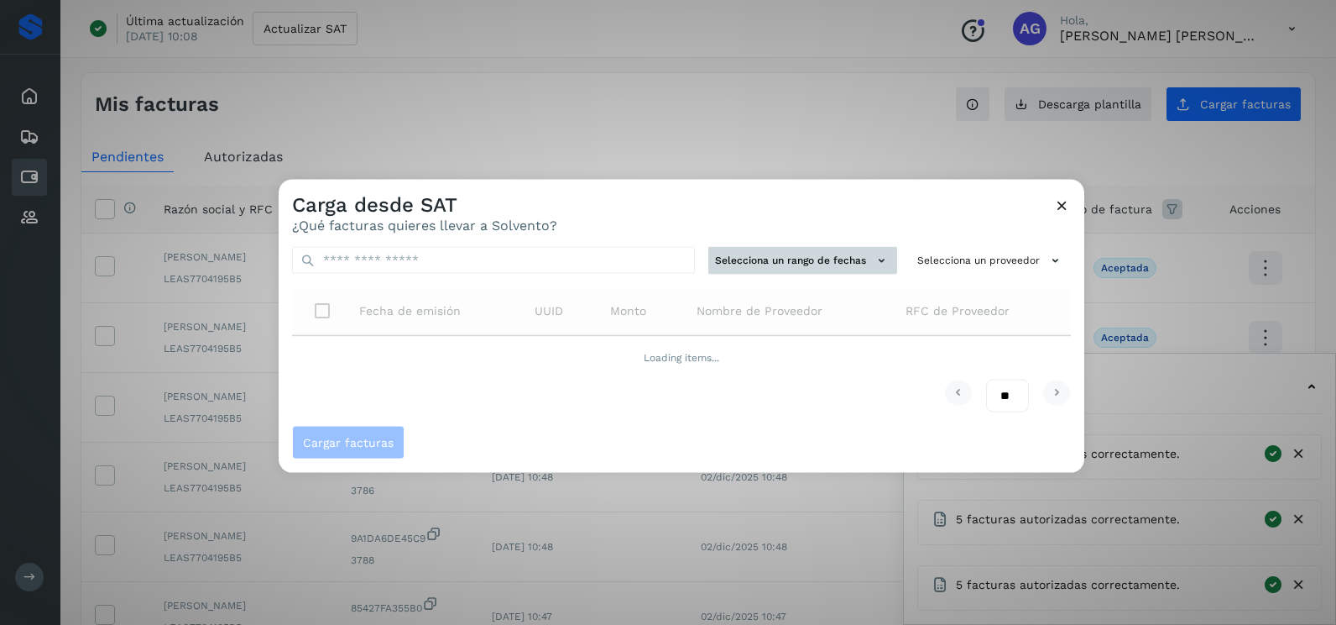
click at [789, 267] on button "Selecciona un rango de fechas" at bounding box center [803, 261] width 189 height 28
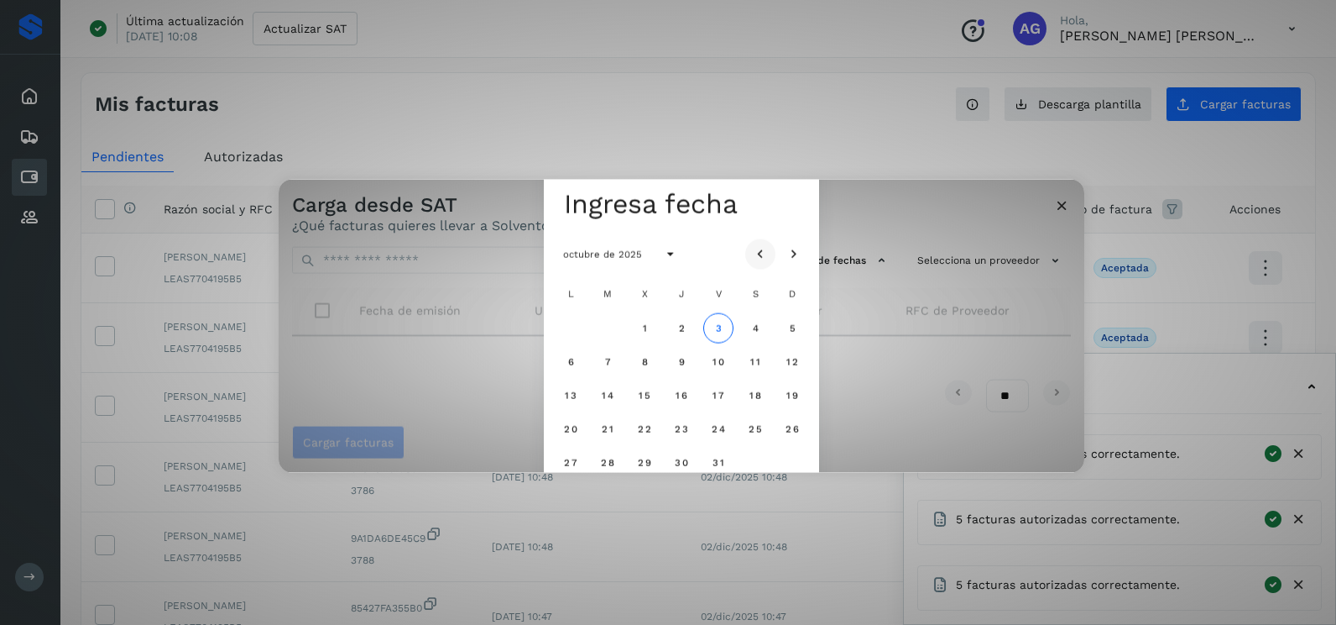
click at [768, 258] on icon "Mes anterior" at bounding box center [760, 254] width 17 height 17
click at [765, 254] on icon "Mes anterior" at bounding box center [760, 254] width 17 height 17
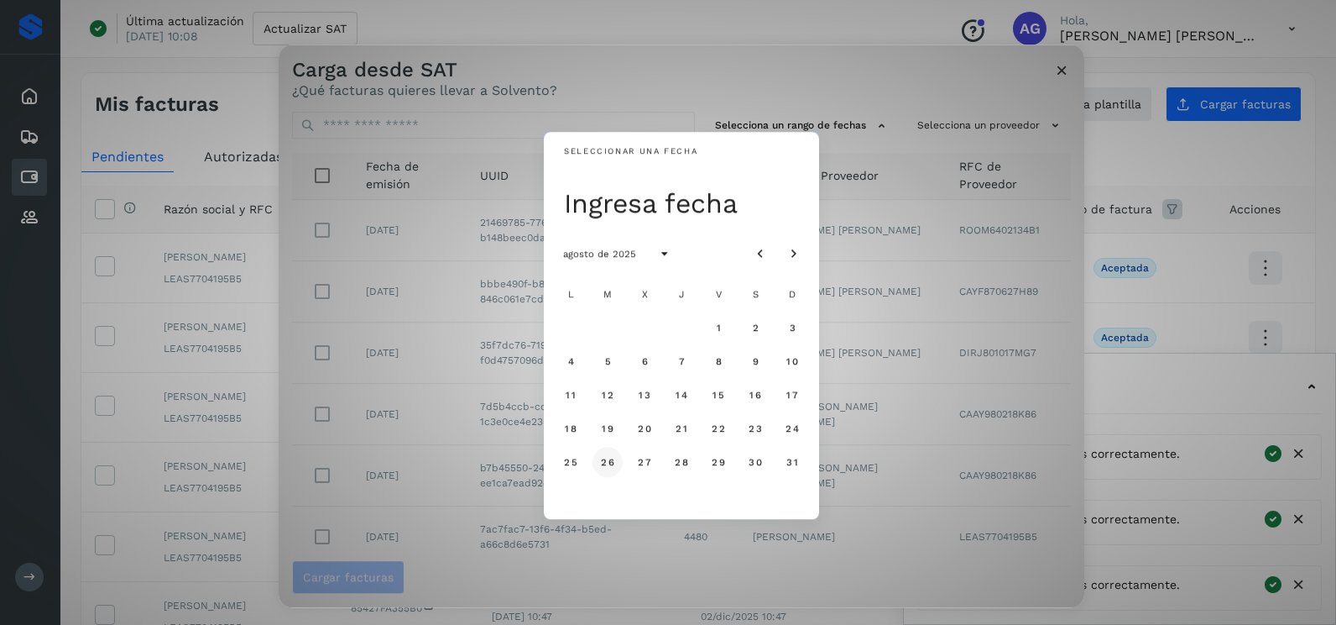
click at [612, 460] on span "26" at bounding box center [607, 462] width 14 height 12
click at [647, 473] on button "27" at bounding box center [645, 462] width 30 height 30
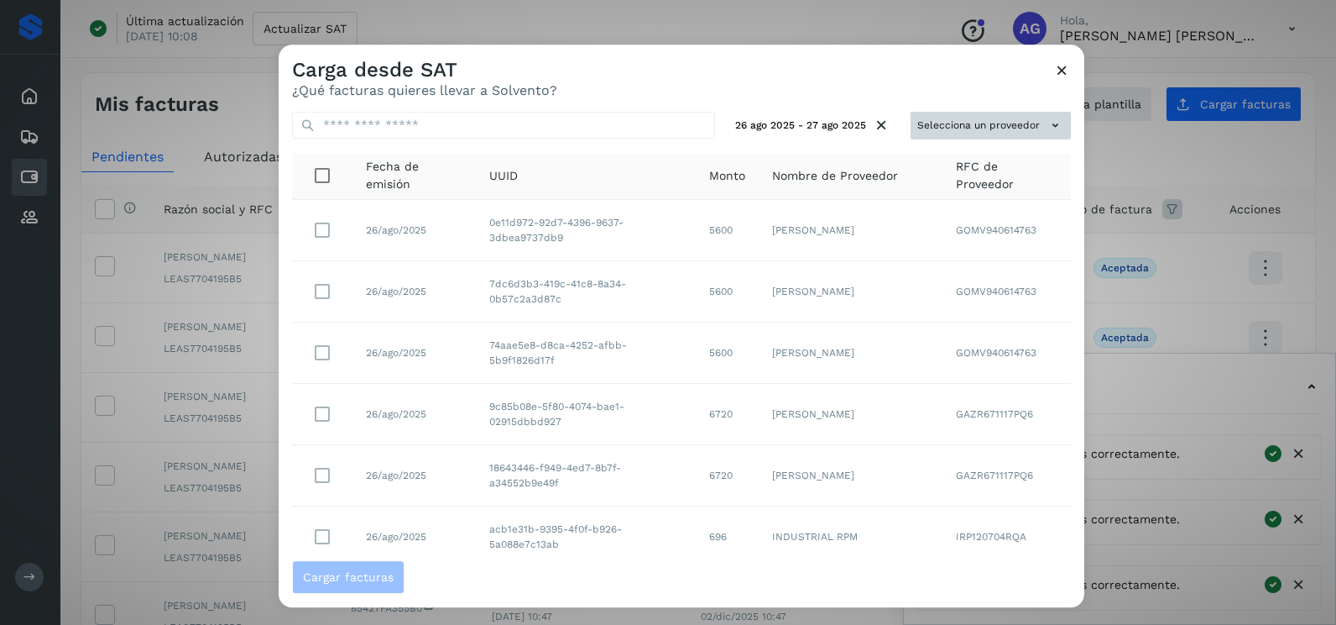
click at [958, 126] on button "Selecciona un proveedor" at bounding box center [991, 126] width 160 height 28
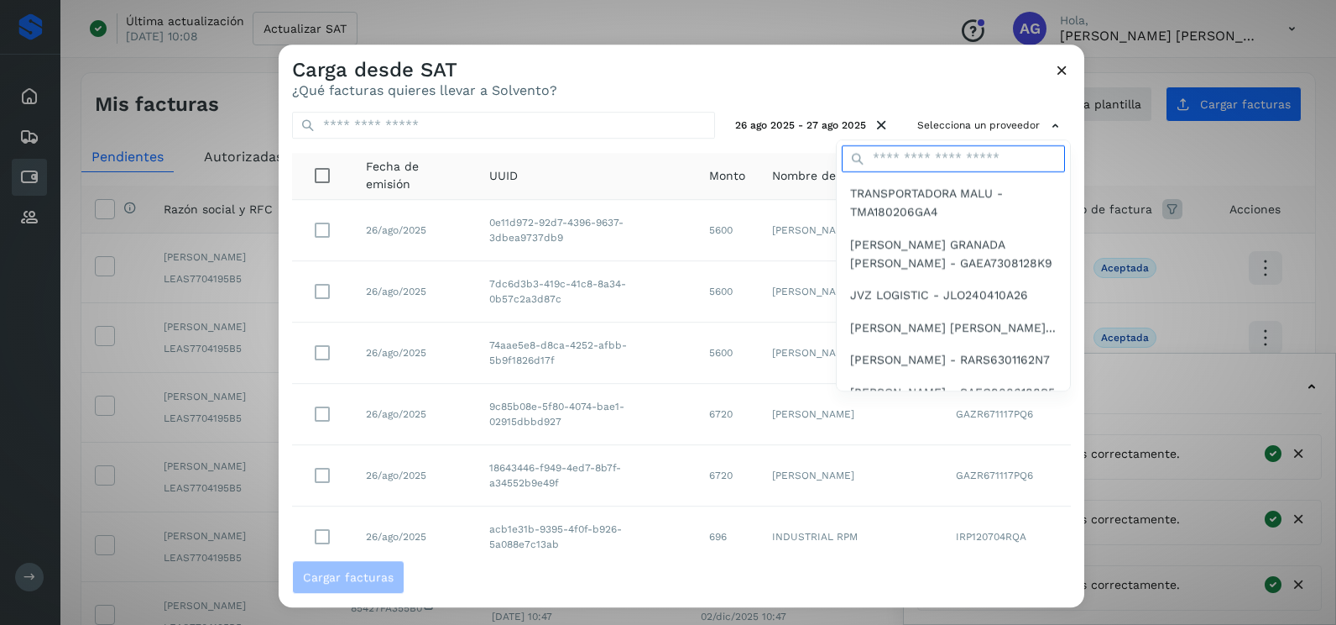
click at [920, 151] on input "text" at bounding box center [953, 158] width 223 height 27
type input "******"
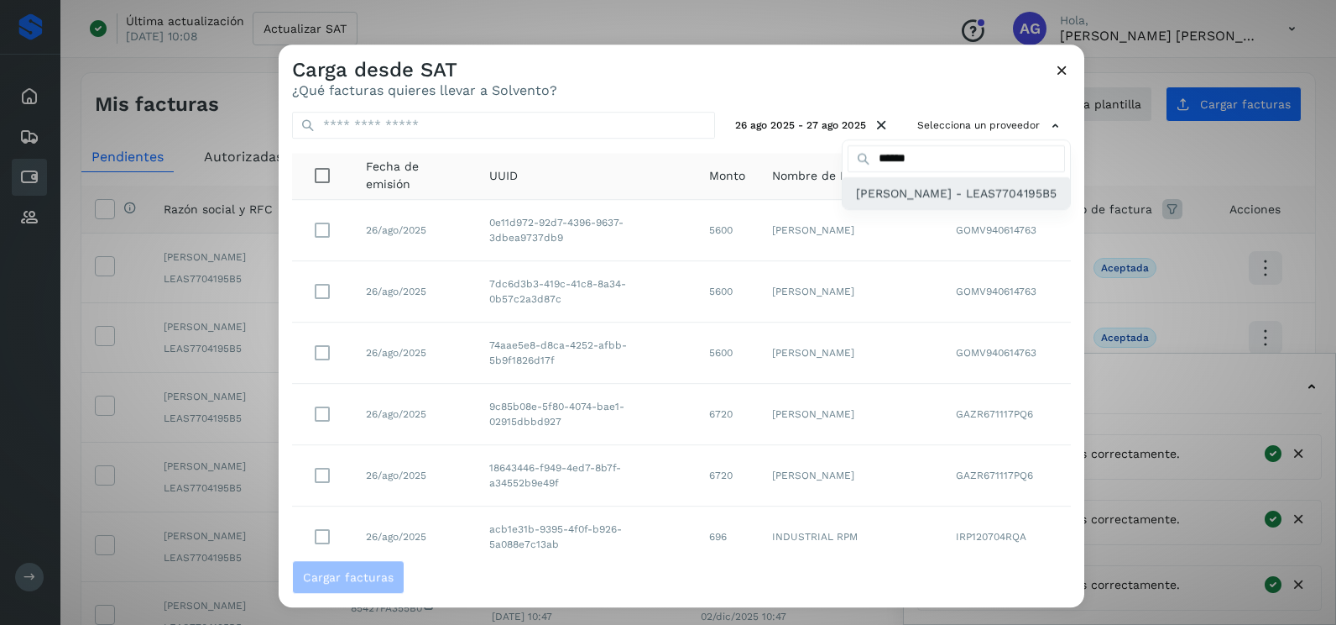
click at [897, 202] on span "[PERSON_NAME] - LEAS7704195B5" at bounding box center [956, 193] width 201 height 18
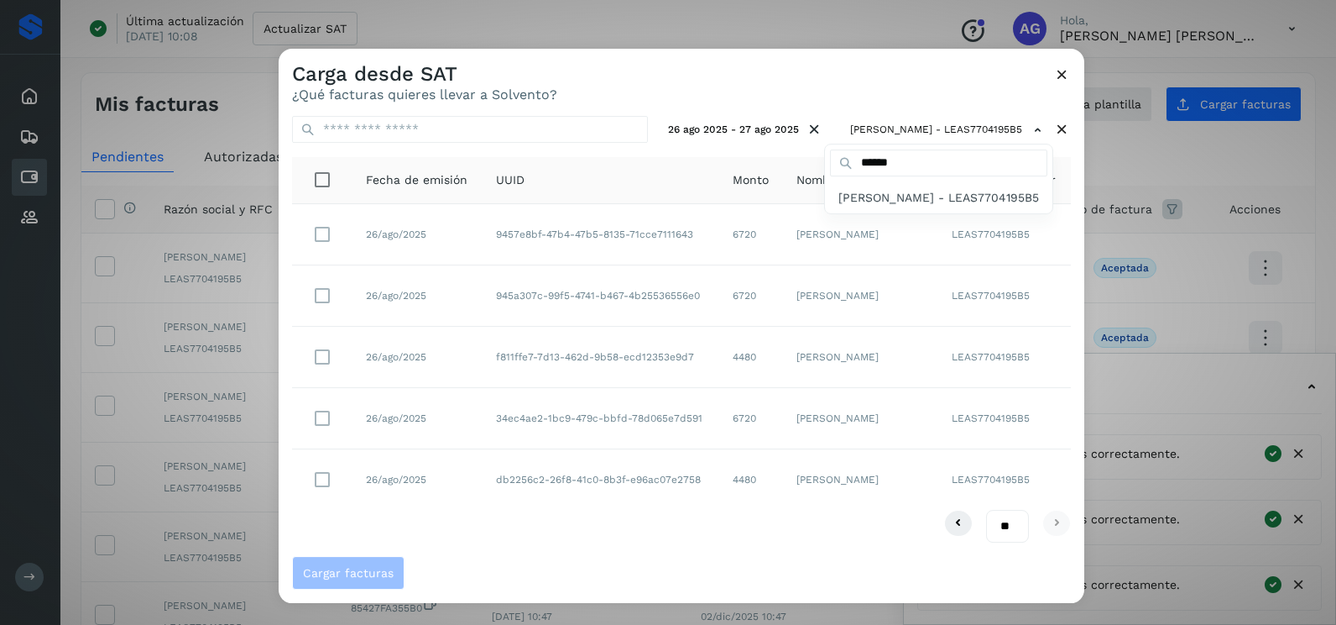
click at [334, 428] on div at bounding box center [947, 361] width 1336 height 625
click at [322, 417] on div at bounding box center [947, 361] width 1336 height 625
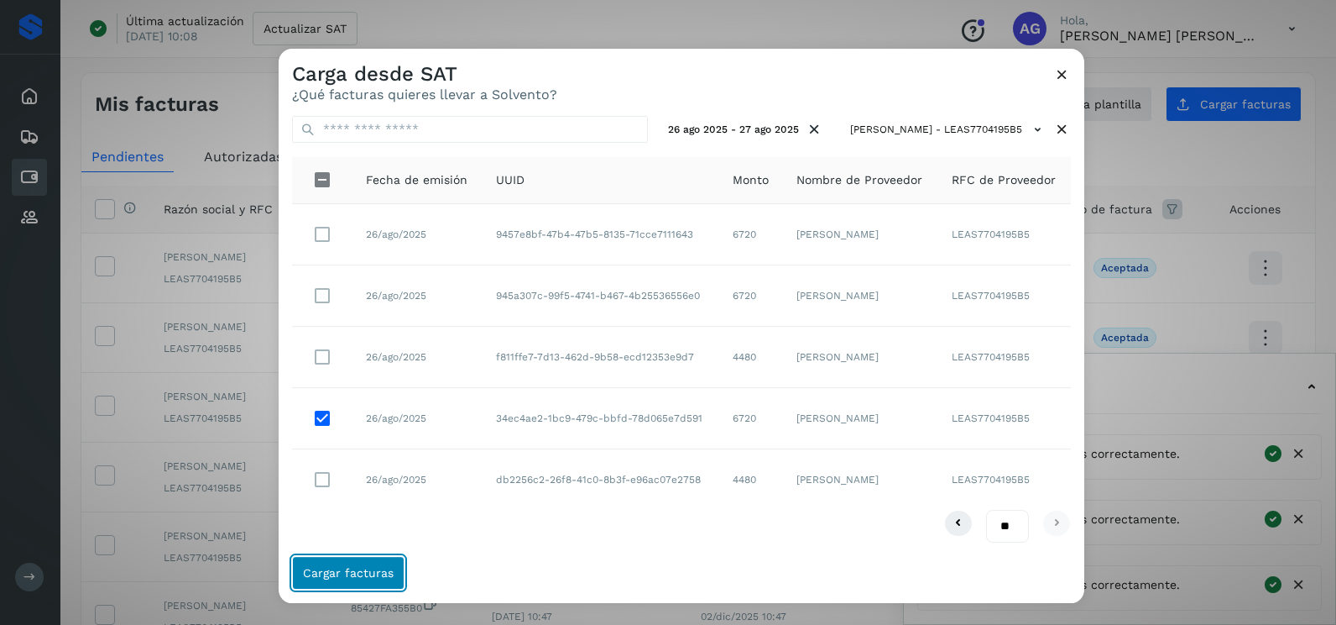
click at [367, 584] on button "Cargar facturas" at bounding box center [348, 573] width 112 height 34
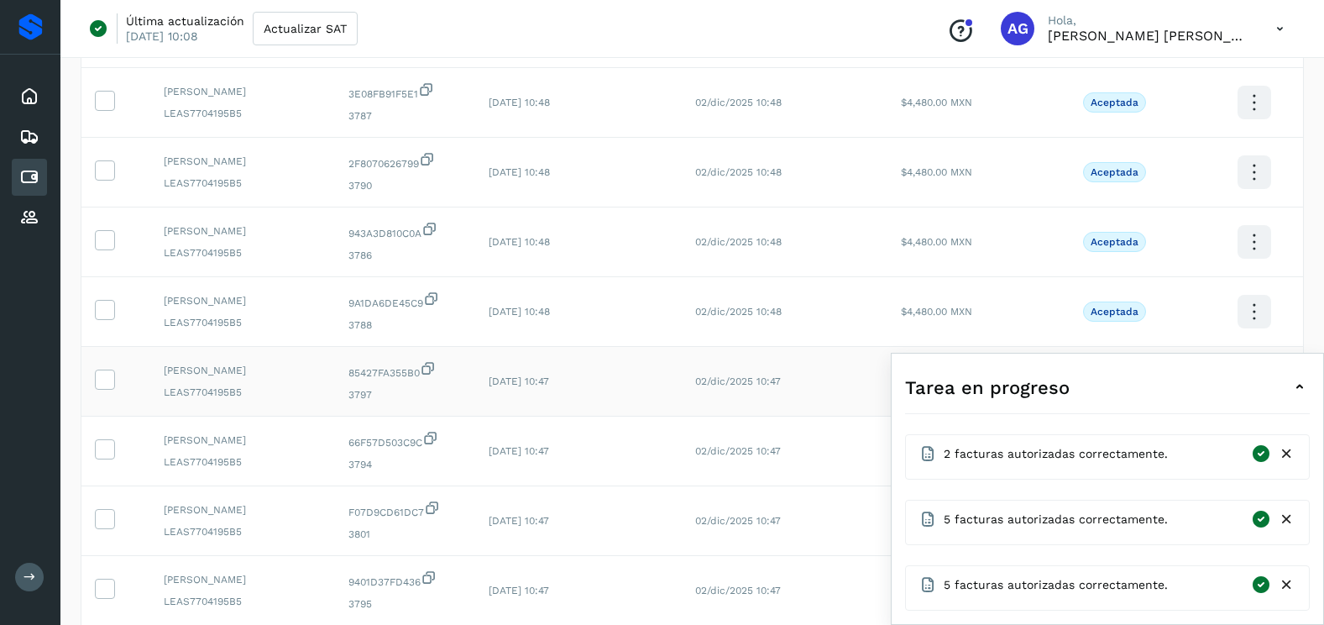
scroll to position [420, 0]
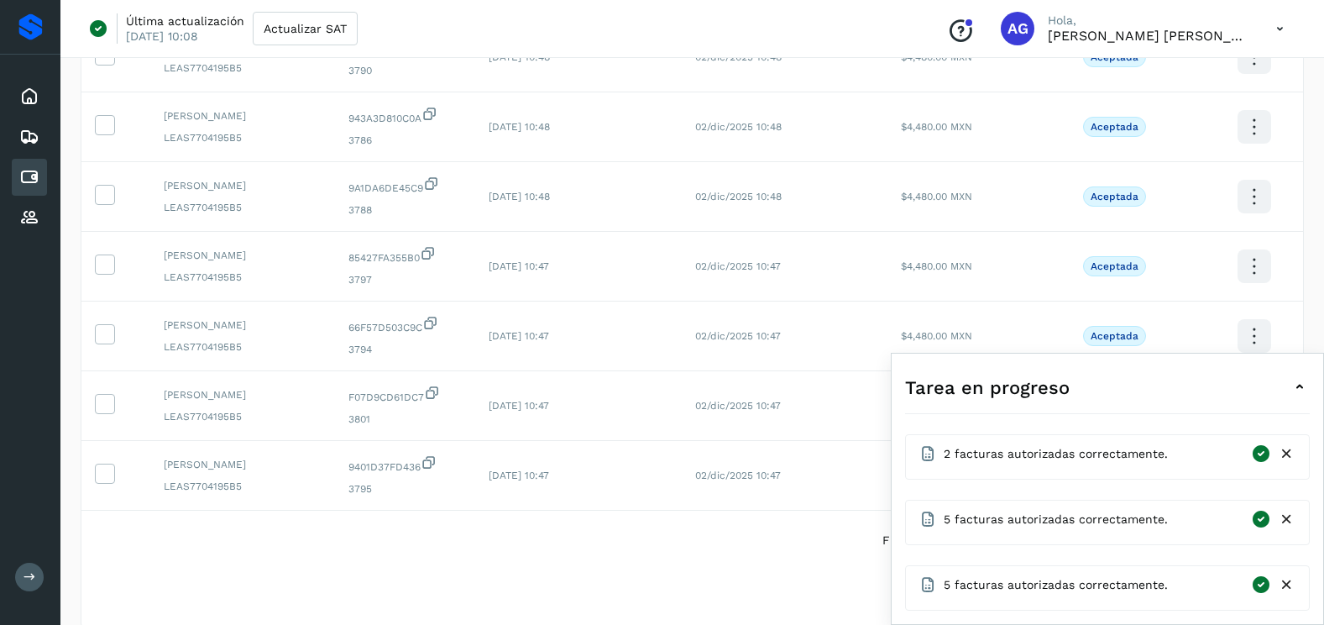
click at [1290, 584] on icon at bounding box center [1287, 585] width 18 height 18
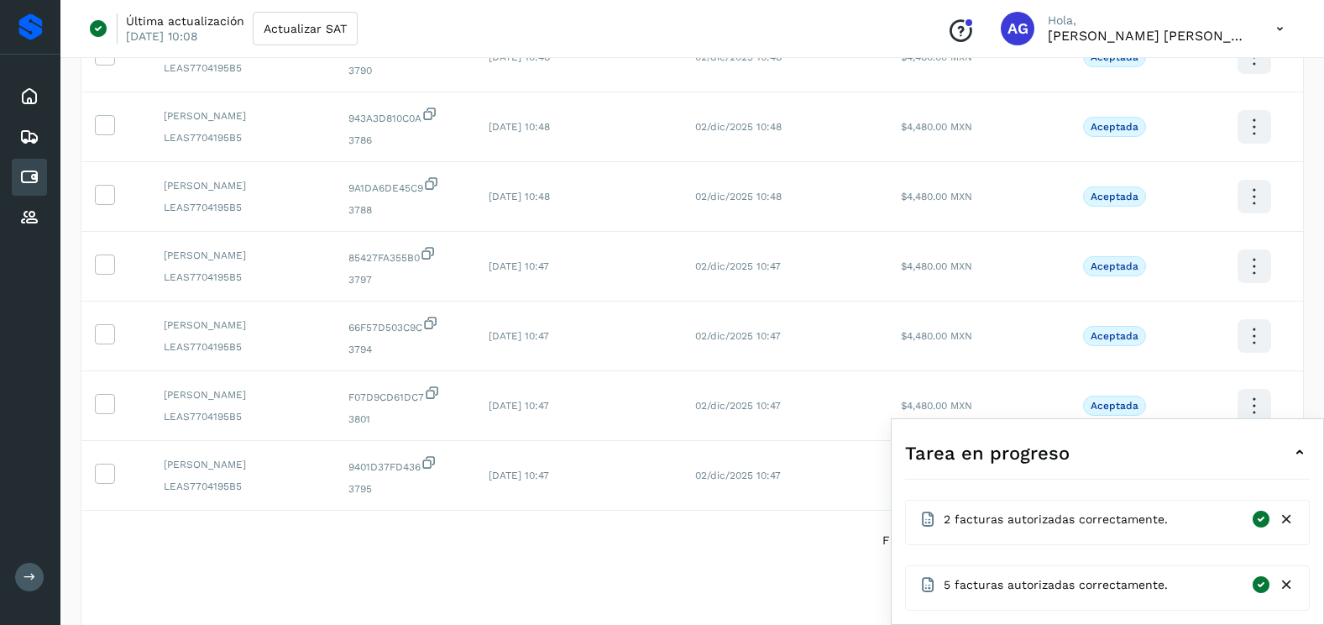
click at [1290, 584] on icon at bounding box center [1287, 585] width 18 height 18
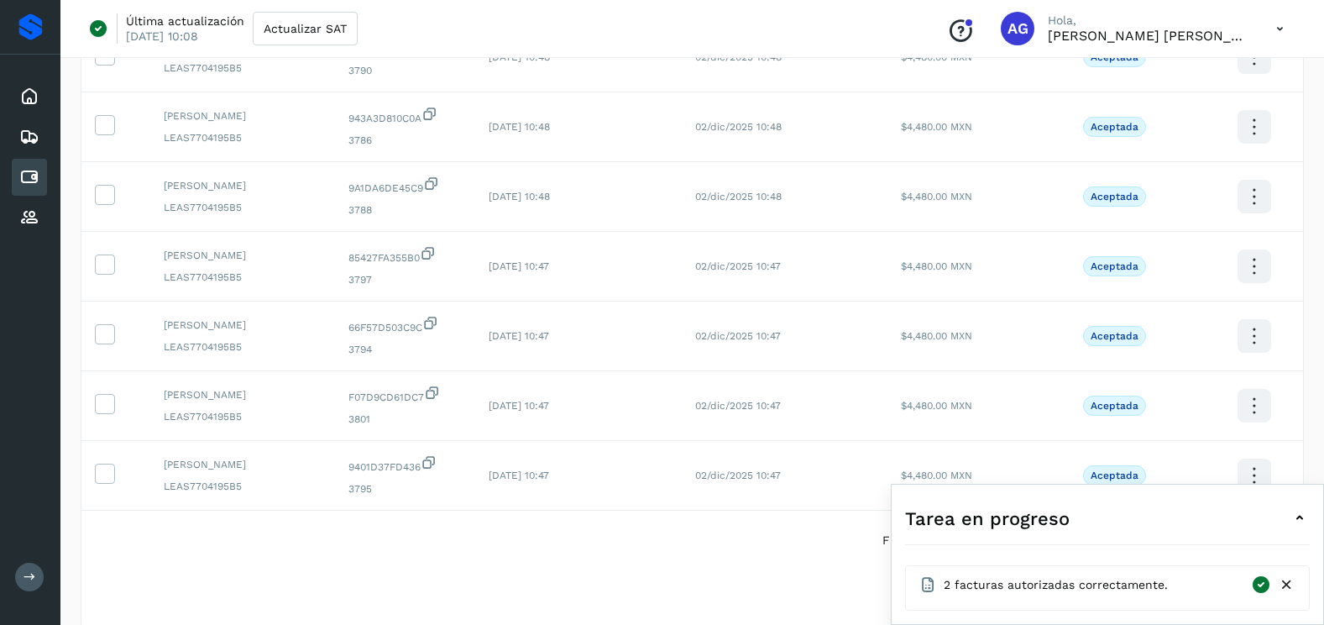
click at [1290, 584] on icon at bounding box center [1287, 585] width 18 height 18
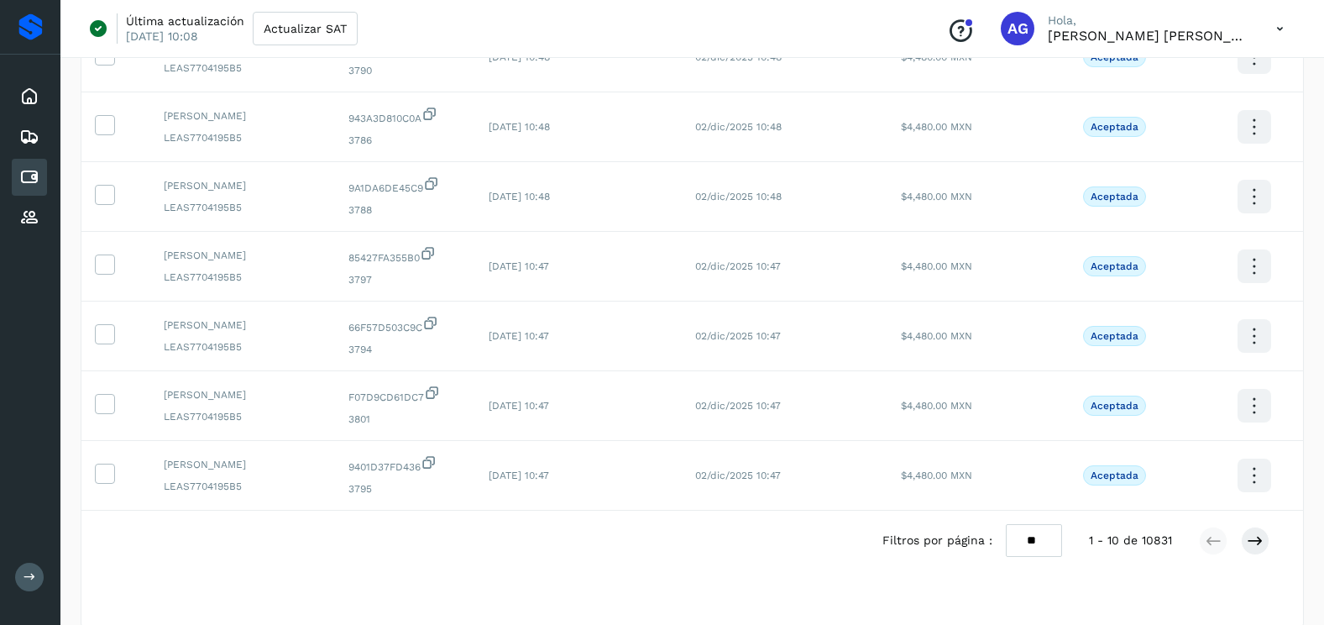
click at [1043, 546] on select "** ** **" at bounding box center [1034, 540] width 56 height 33
select select "**"
click at [1006, 524] on select "** ** **" at bounding box center [1034, 540] width 56 height 33
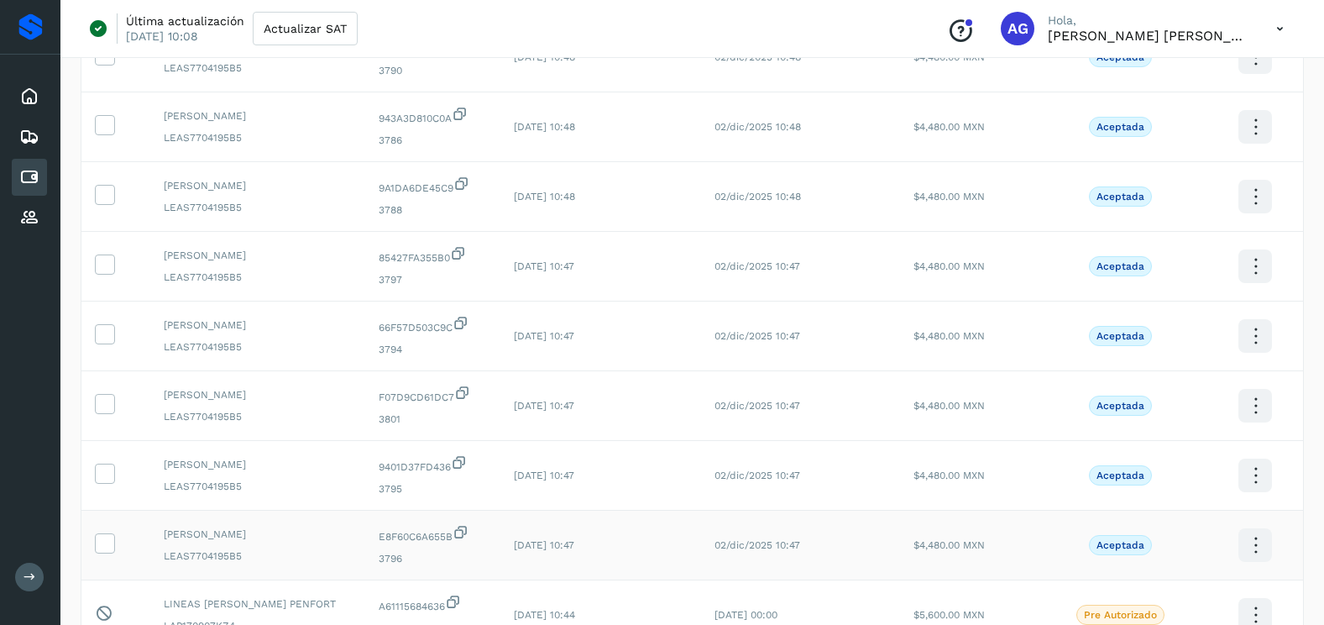
click at [90, 538] on td at bounding box center [115, 545] width 69 height 70
click at [103, 539] on icon at bounding box center [105, 542] width 18 height 18
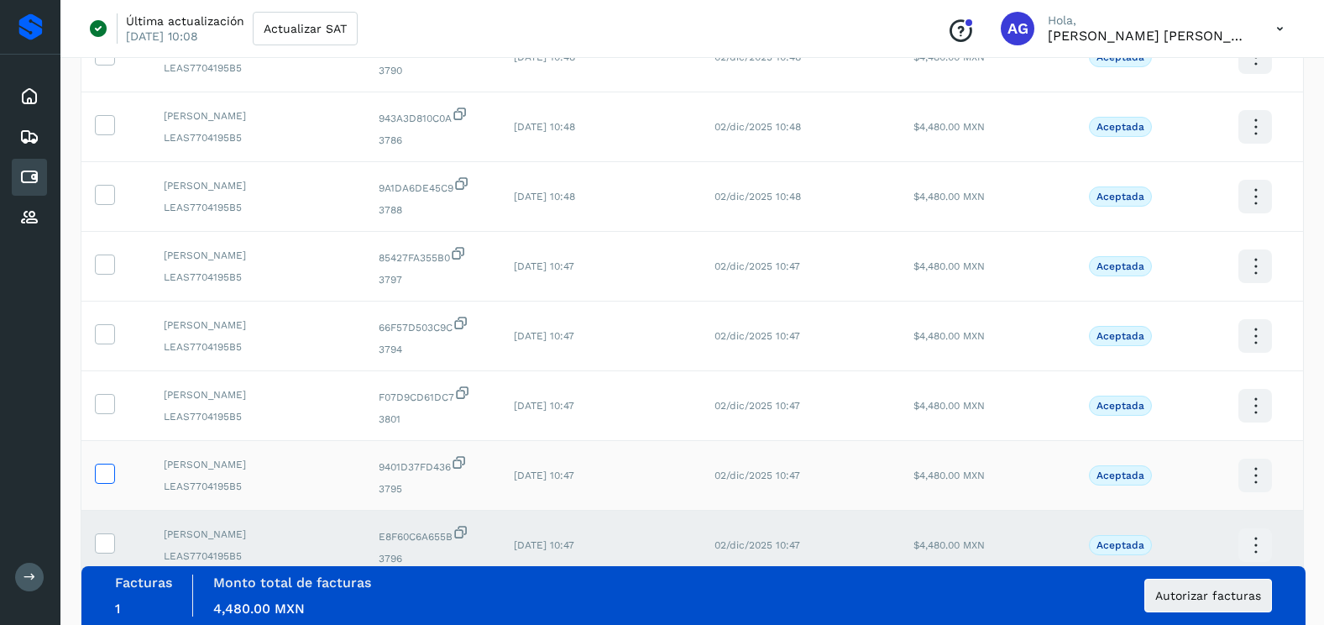
click at [102, 471] on icon at bounding box center [105, 472] width 18 height 18
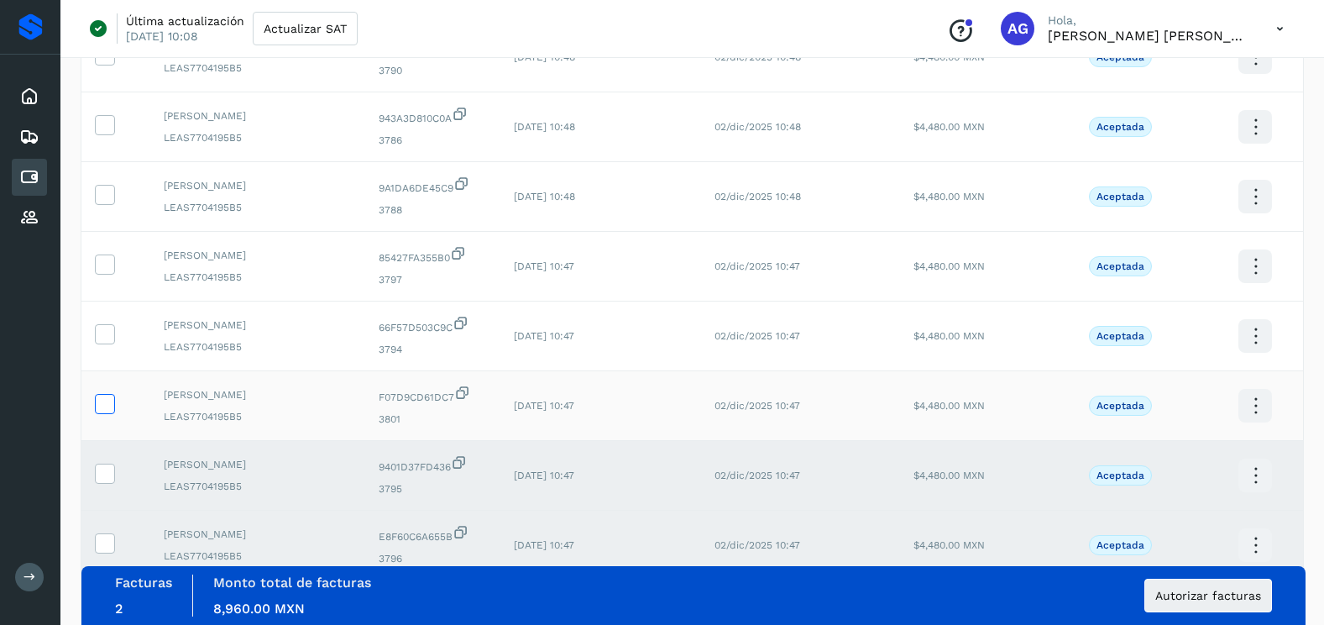
click at [104, 405] on icon at bounding box center [105, 403] width 18 height 18
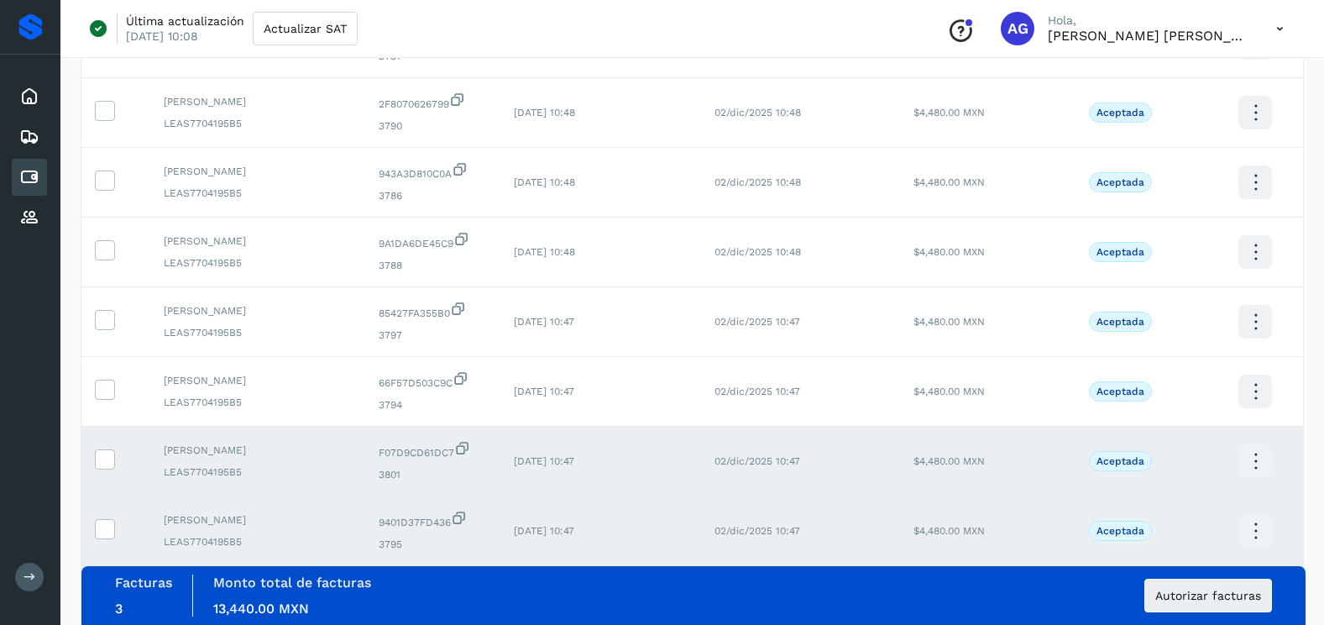
scroll to position [336, 0]
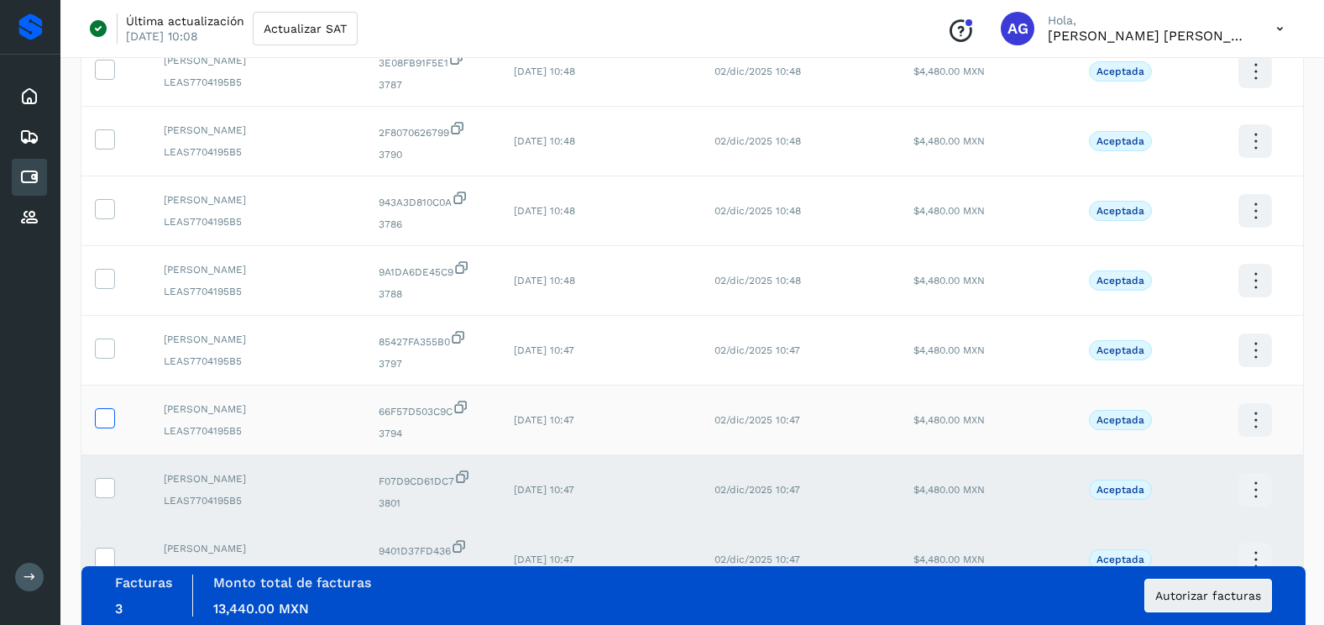
click at [97, 421] on icon at bounding box center [105, 417] width 18 height 18
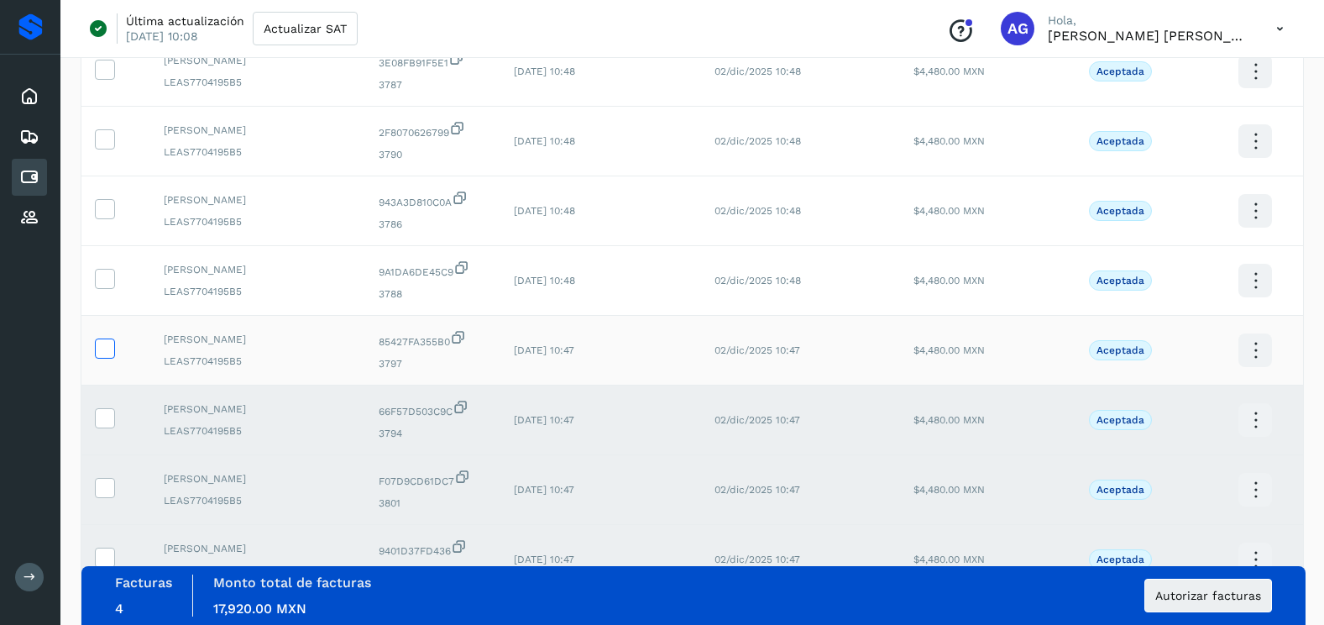
click at [100, 348] on icon at bounding box center [105, 347] width 18 height 18
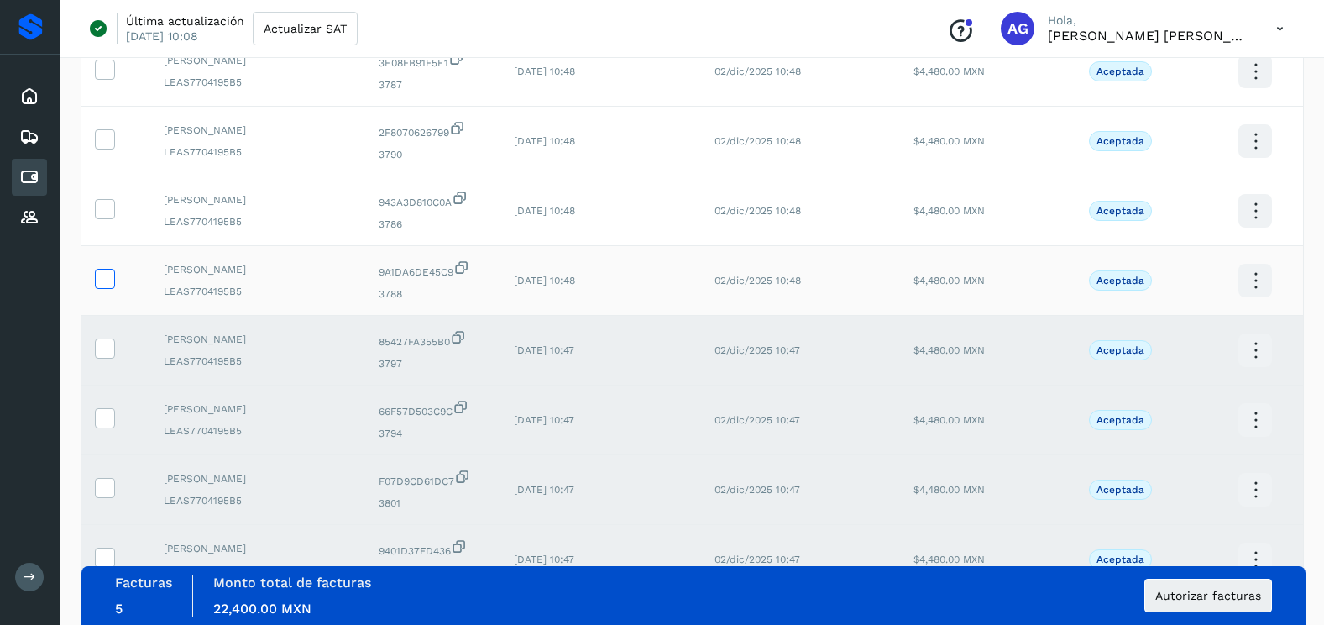
click at [107, 280] on icon at bounding box center [105, 278] width 18 height 18
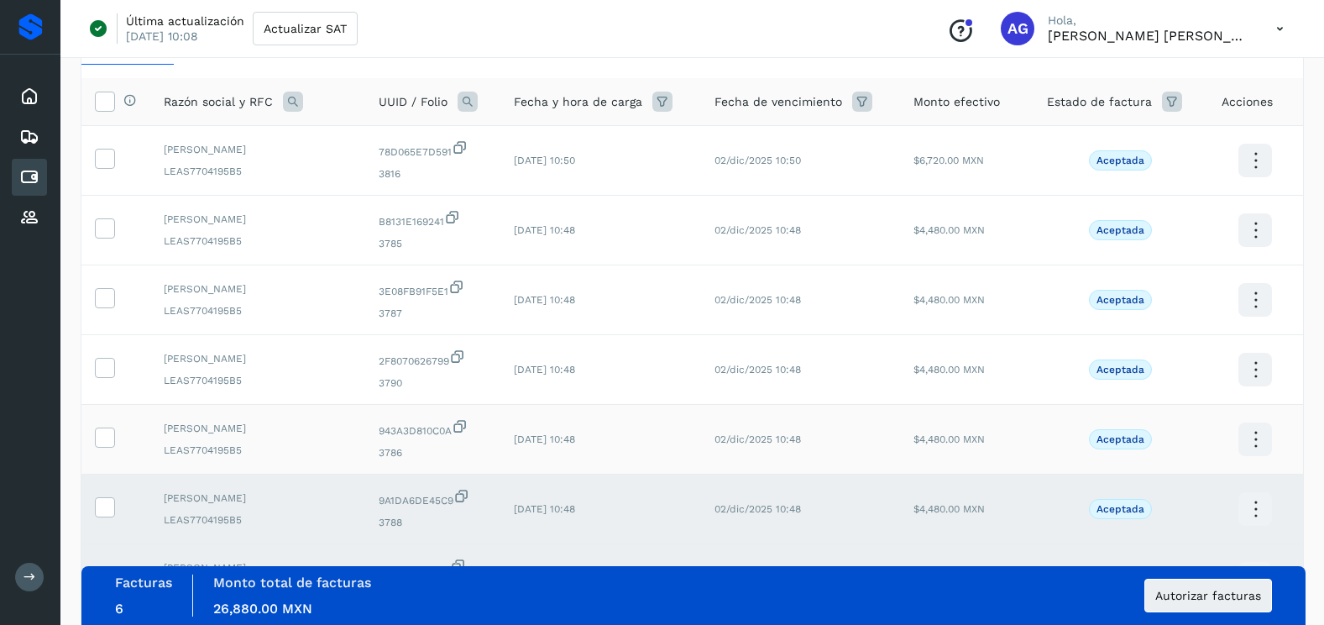
scroll to position [84, 0]
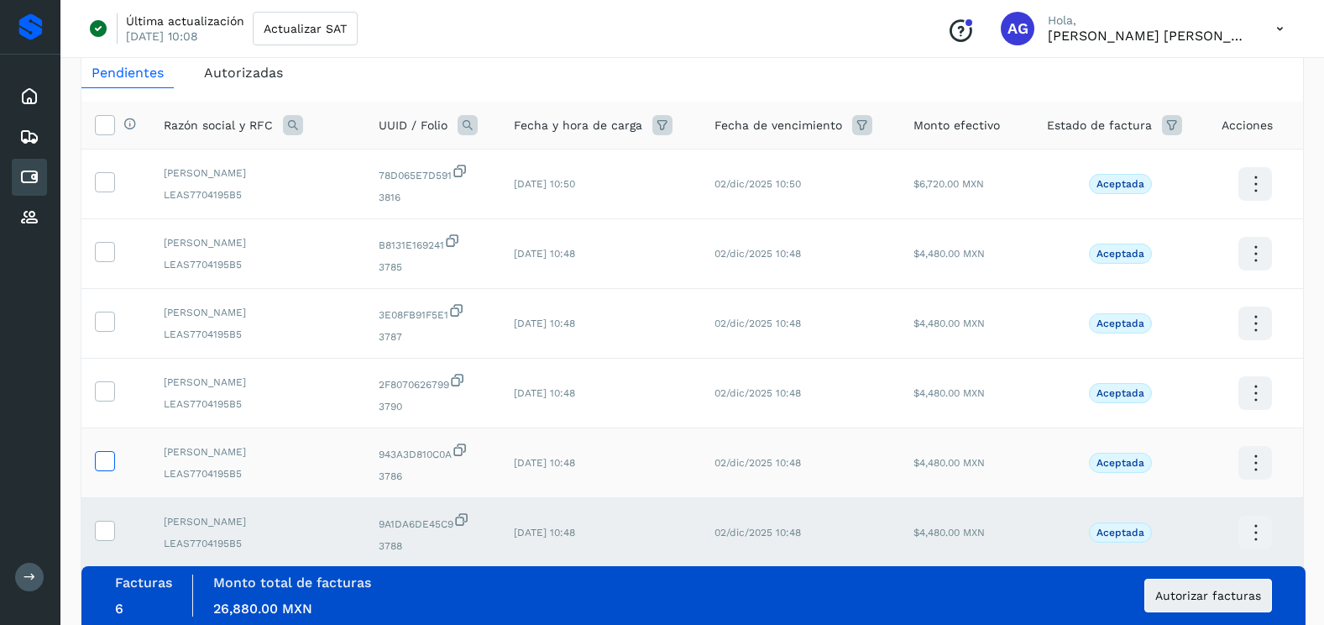
click at [108, 456] on icon at bounding box center [105, 460] width 18 height 18
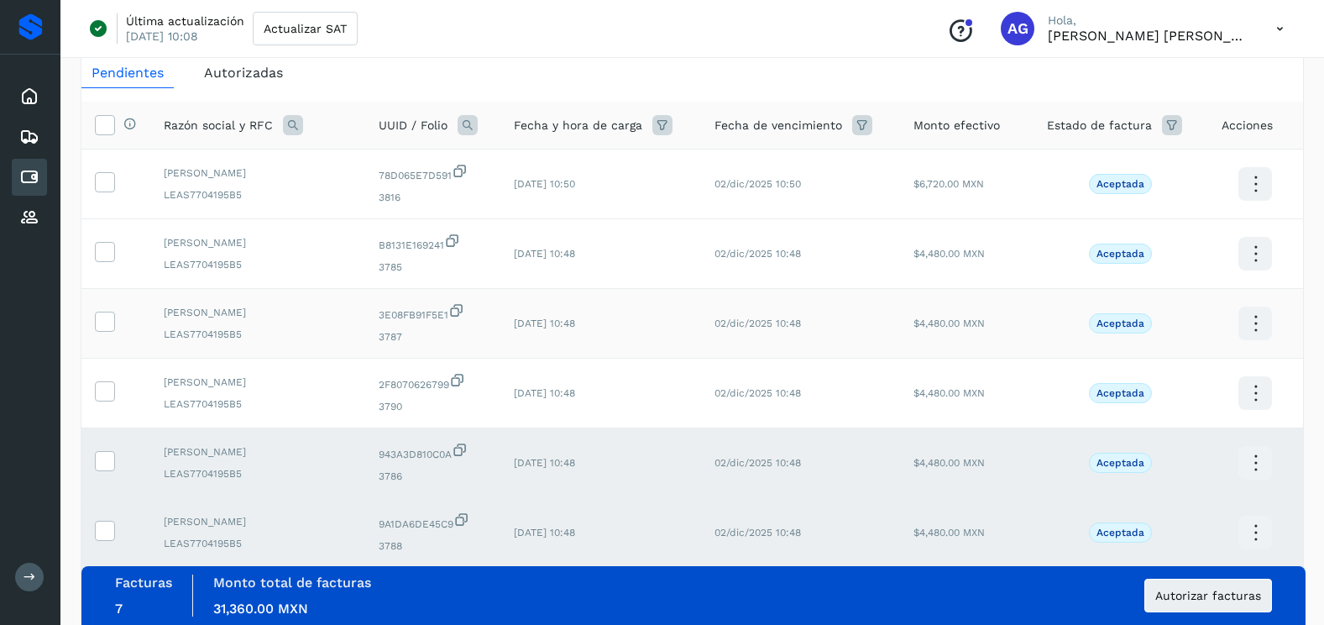
drag, startPoint x: 107, startPoint y: 386, endPoint x: 105, endPoint y: 346, distance: 40.3
click at [106, 384] on icon at bounding box center [105, 390] width 18 height 18
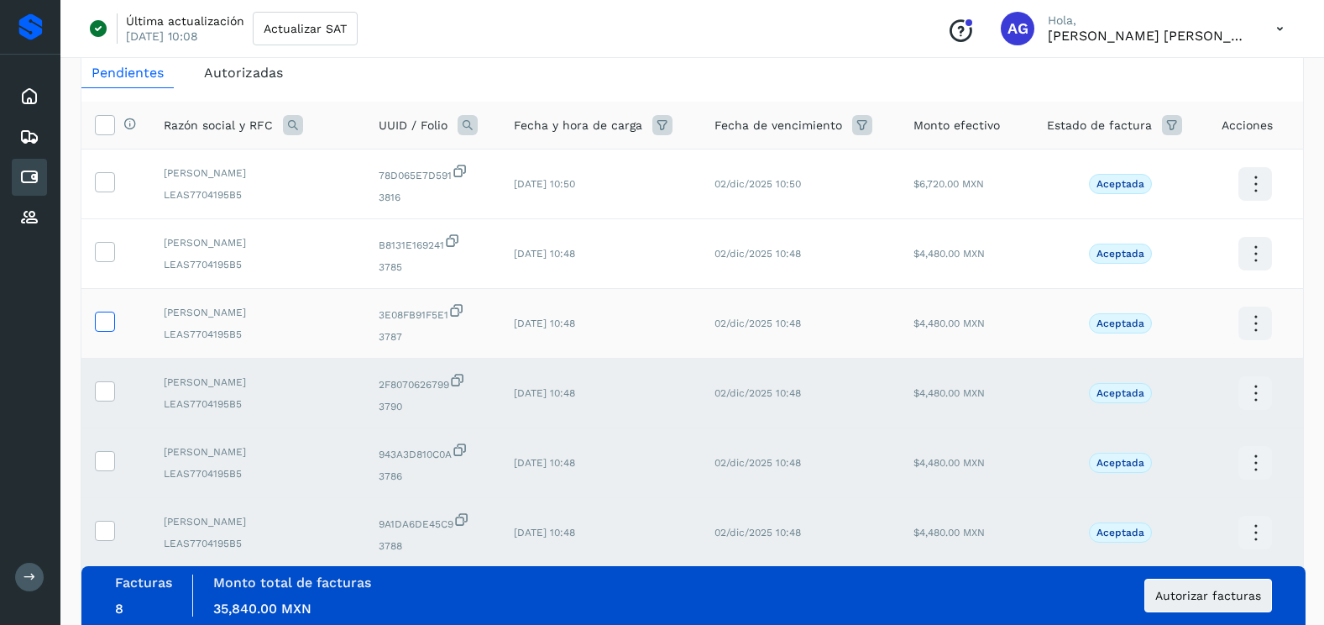
click at [104, 322] on icon at bounding box center [105, 320] width 18 height 18
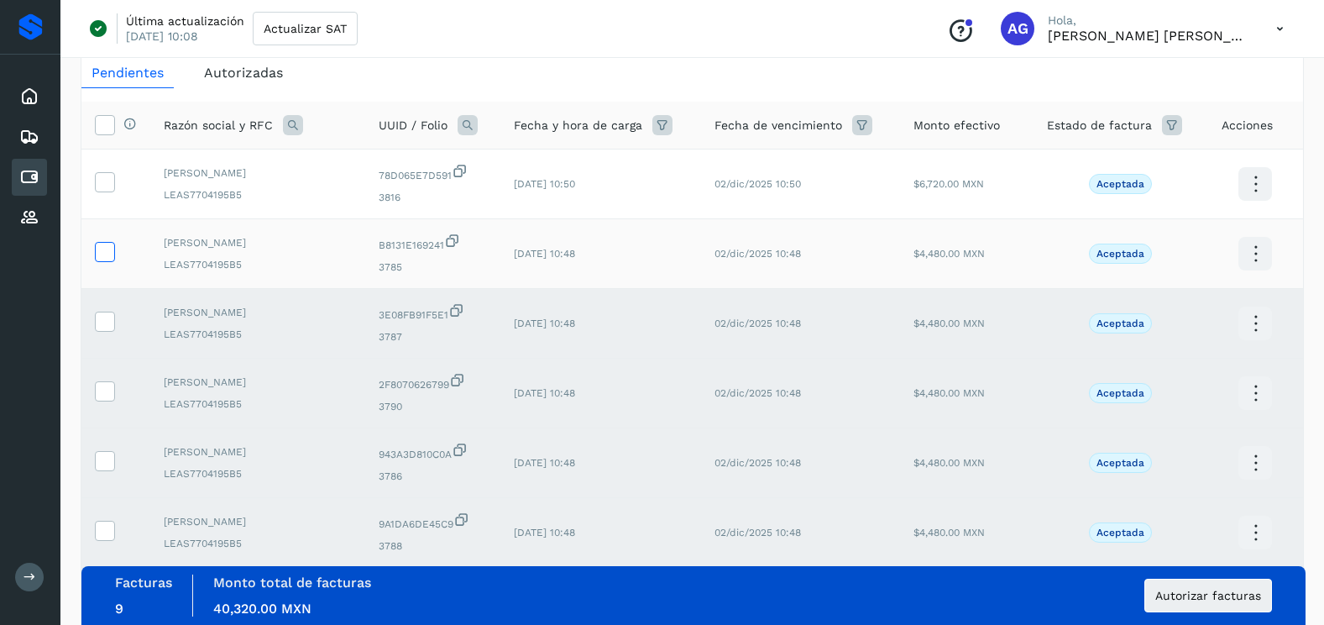
click at [109, 248] on icon at bounding box center [105, 251] width 18 height 18
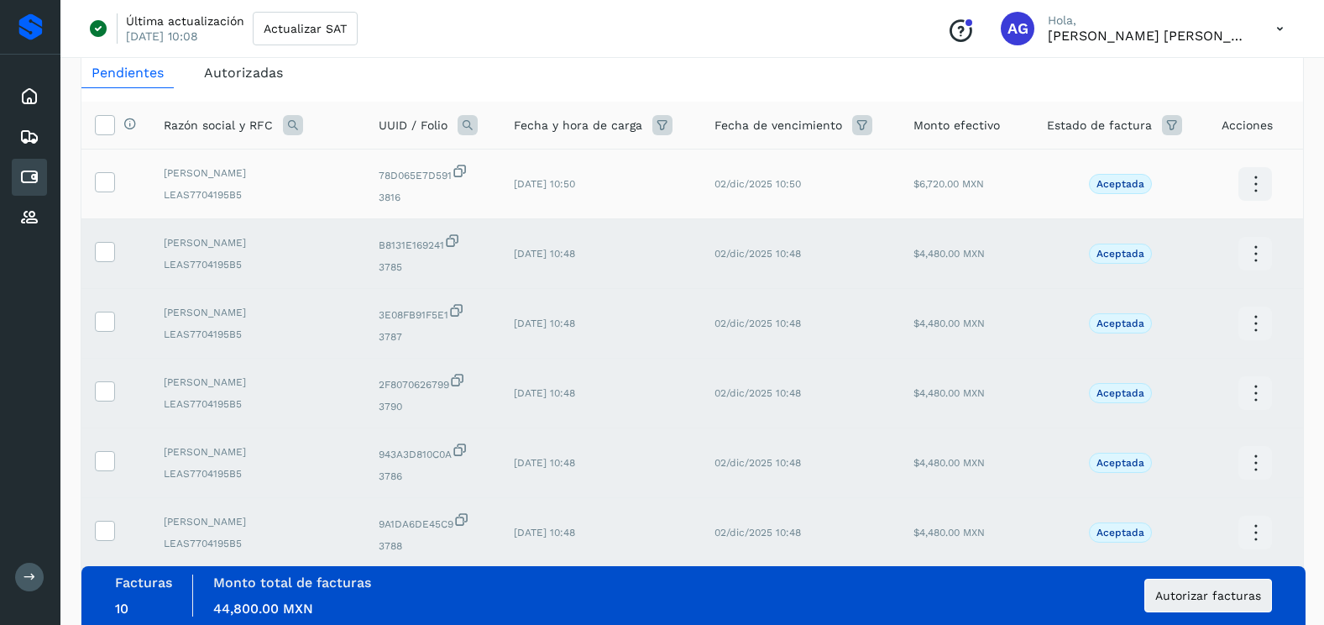
click at [104, 197] on td at bounding box center [115, 184] width 69 height 70
click at [105, 189] on icon at bounding box center [105, 181] width 18 height 18
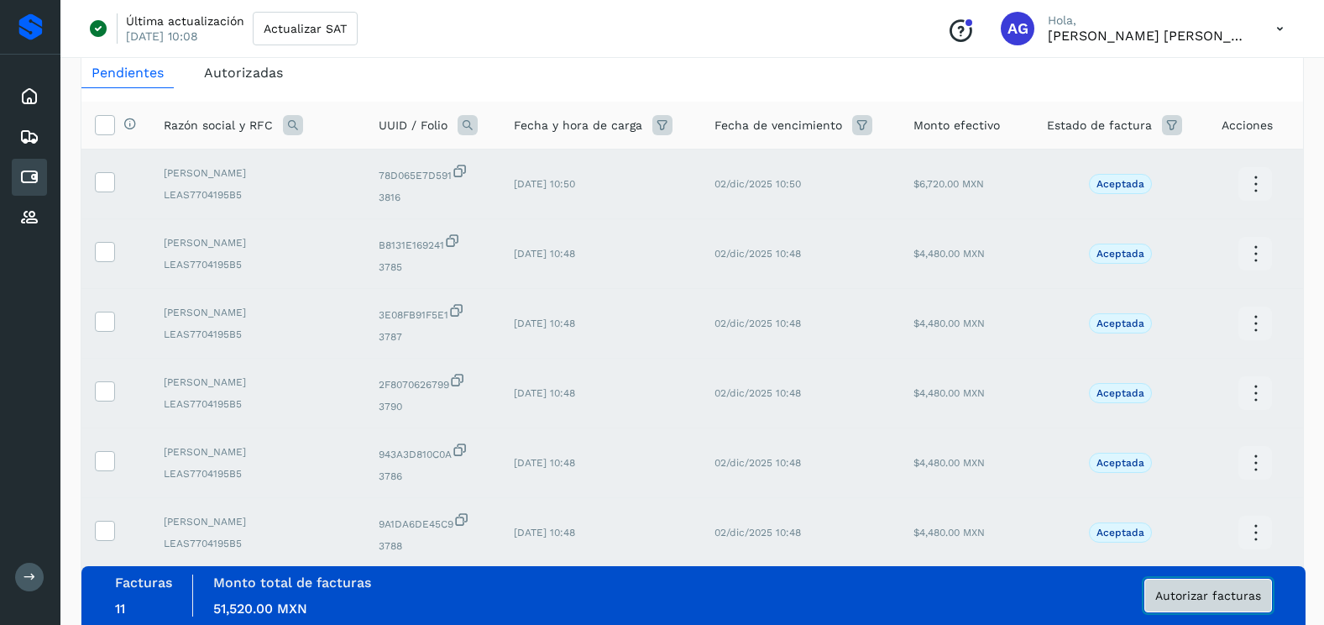
click at [1164, 604] on button "Autorizar facturas" at bounding box center [1208, 595] width 128 height 34
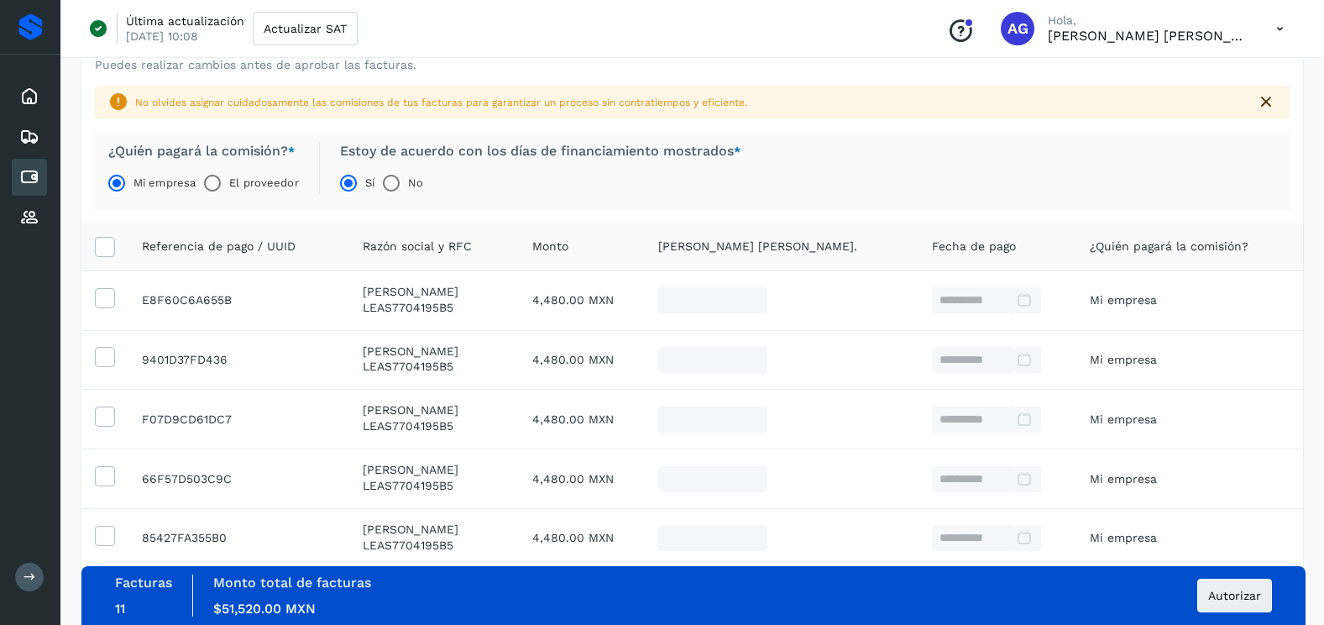
click at [1194, 600] on div "Facturas 11 Monto total de facturas Monto $51,520.00 MXN Autorizar" at bounding box center [693, 595] width 1157 height 42
click at [1216, 591] on span "Autorizar" at bounding box center [1234, 595] width 53 height 12
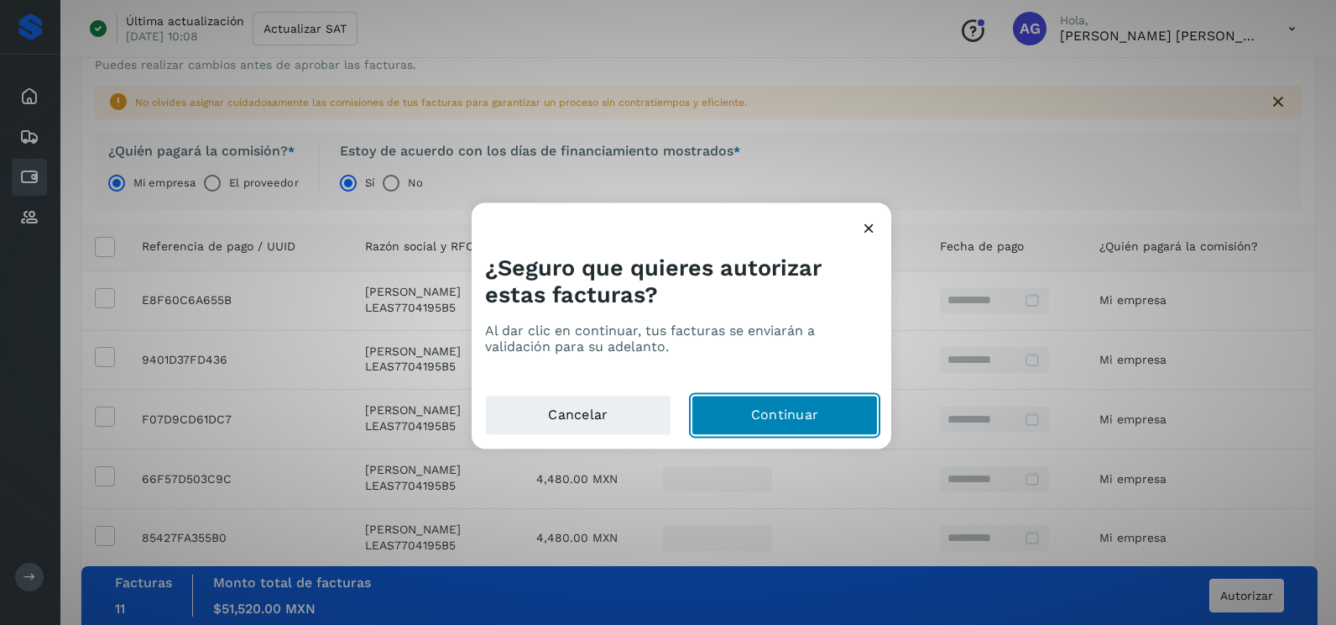
click at [739, 399] on button "Continuar" at bounding box center [785, 415] width 186 height 40
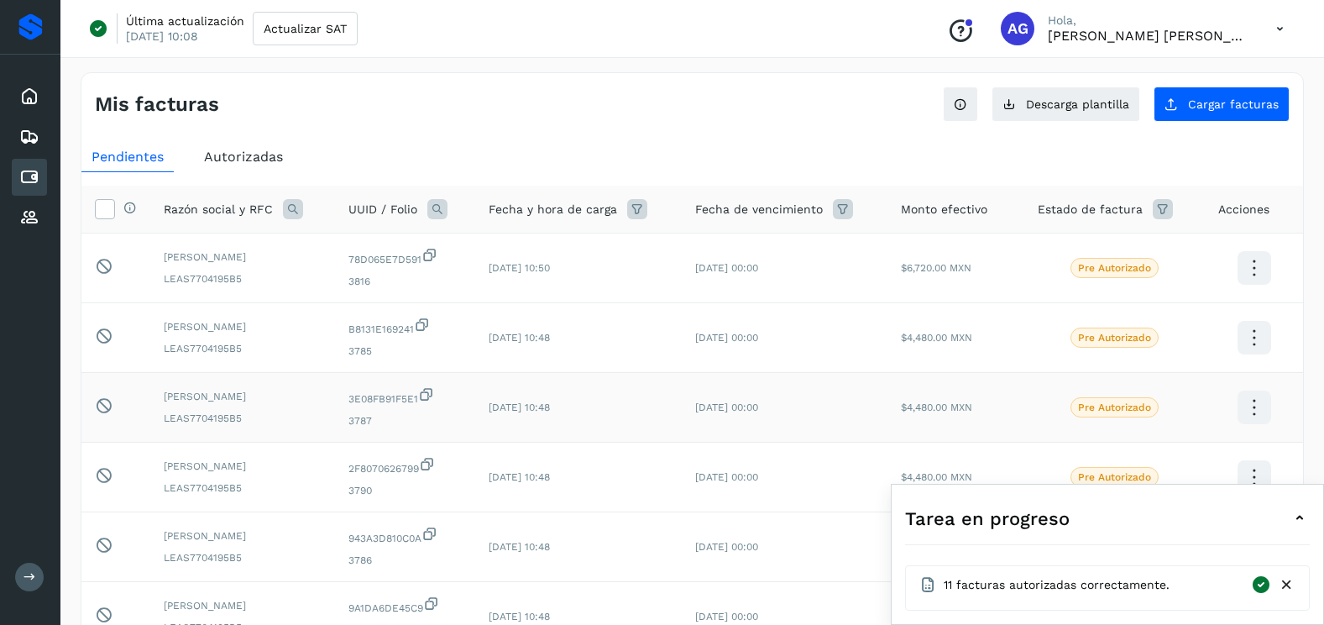
drag, startPoint x: 1292, startPoint y: 591, endPoint x: 1274, endPoint y: 441, distance: 151.3
click at [1292, 591] on icon at bounding box center [1287, 585] width 18 height 18
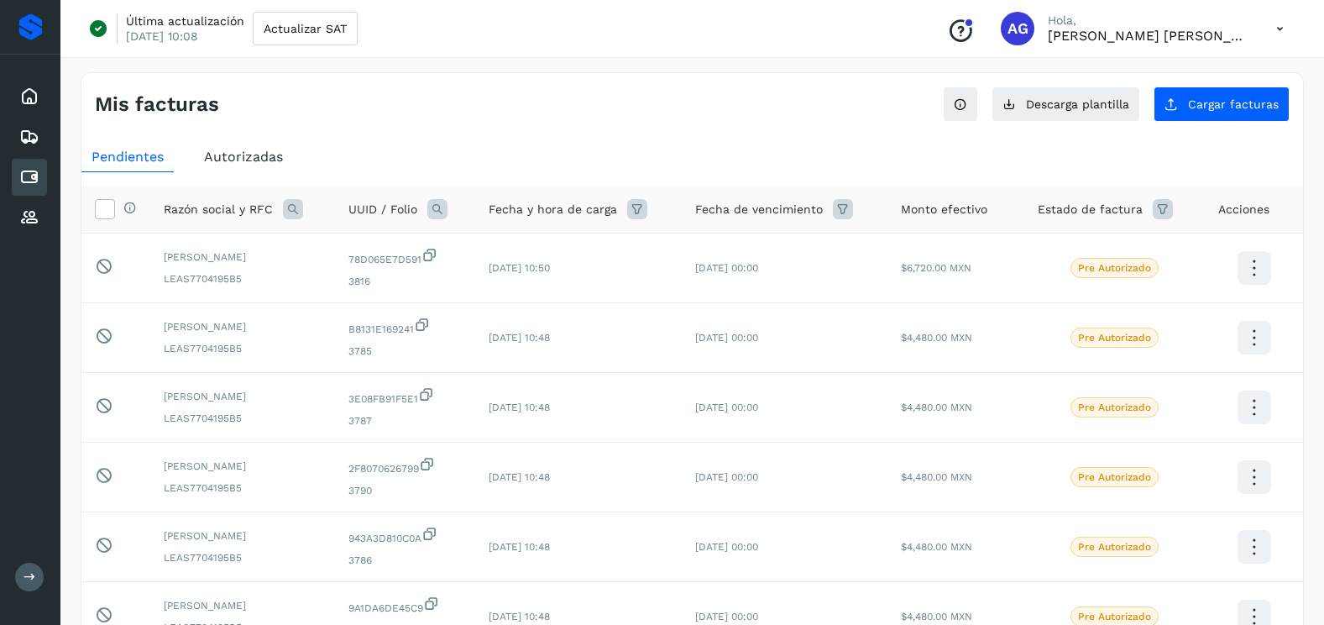
click at [1216, 123] on div "Mis facturas Ver instrucciones para cargar Facturas Descarga plantilla Cargar f…" at bounding box center [692, 562] width 1223 height 981
click at [1211, 117] on button "Cargar facturas" at bounding box center [1221, 103] width 136 height 35
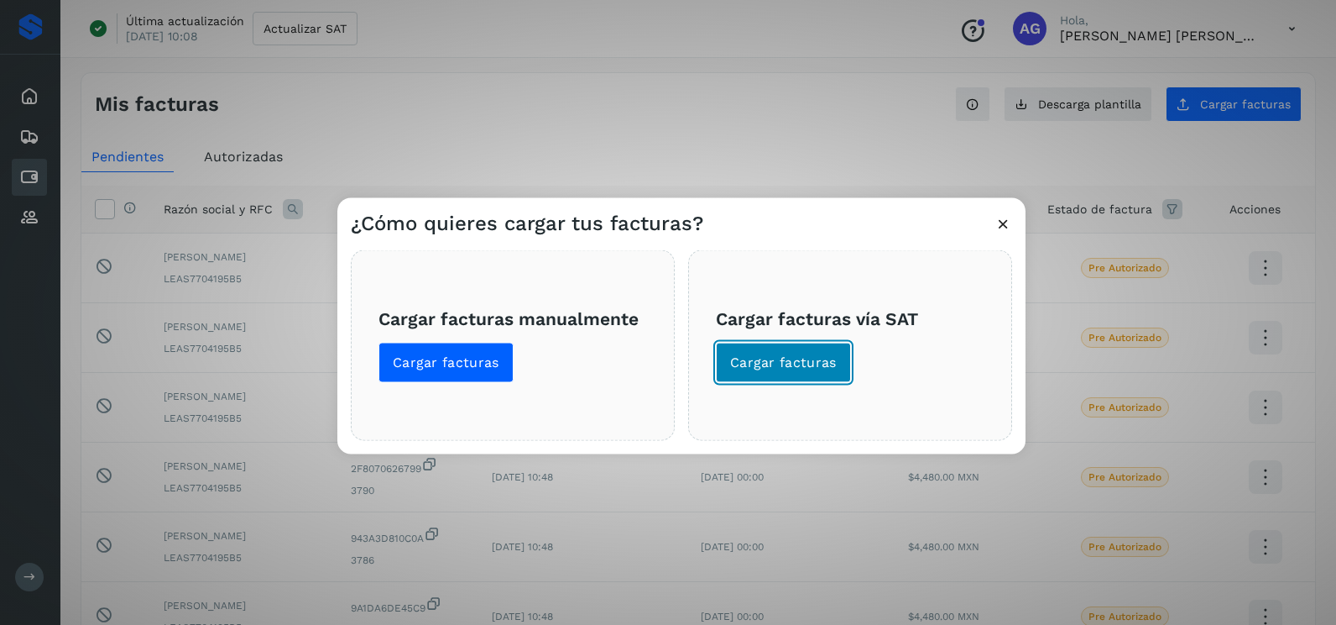
click at [786, 358] on span "Cargar facturas" at bounding box center [783, 362] width 107 height 18
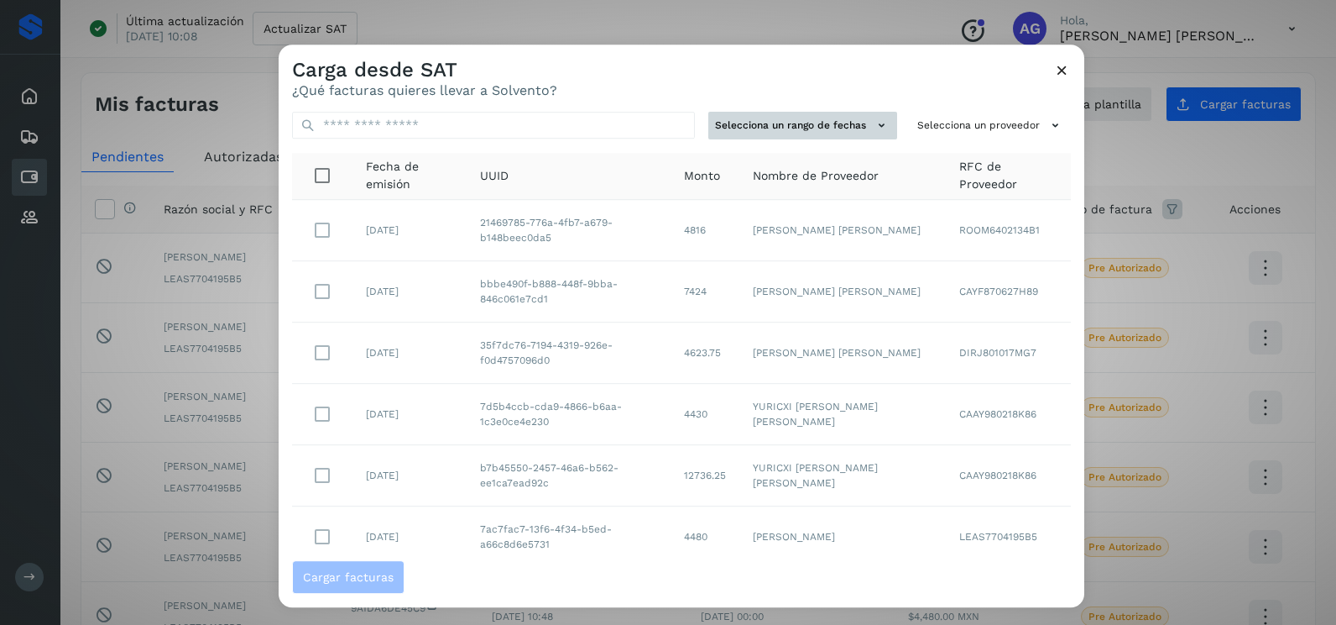
click at [814, 130] on button "Selecciona un rango de fechas" at bounding box center [803, 126] width 189 height 28
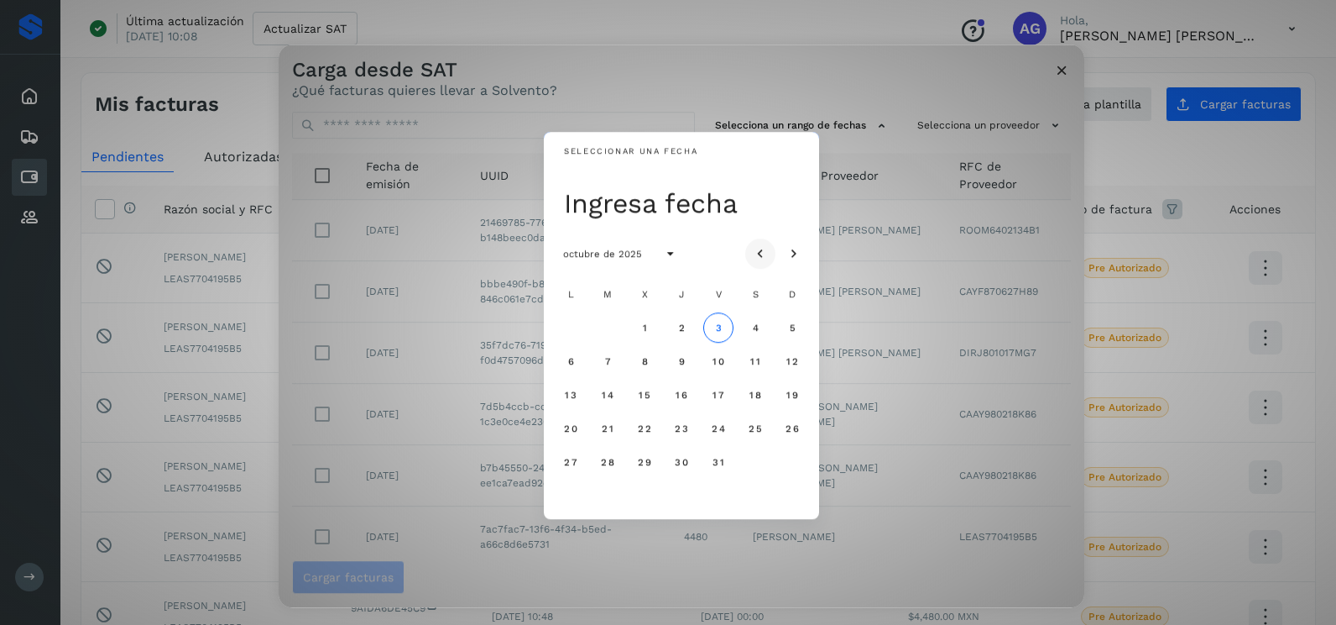
click at [762, 254] on icon "Mes anterior" at bounding box center [760, 254] width 17 height 17
click at [762, 253] on icon "Mes anterior" at bounding box center [760, 254] width 17 height 17
click at [560, 460] on button "25" at bounding box center [571, 462] width 30 height 30
click at [606, 457] on span "26" at bounding box center [607, 462] width 14 height 12
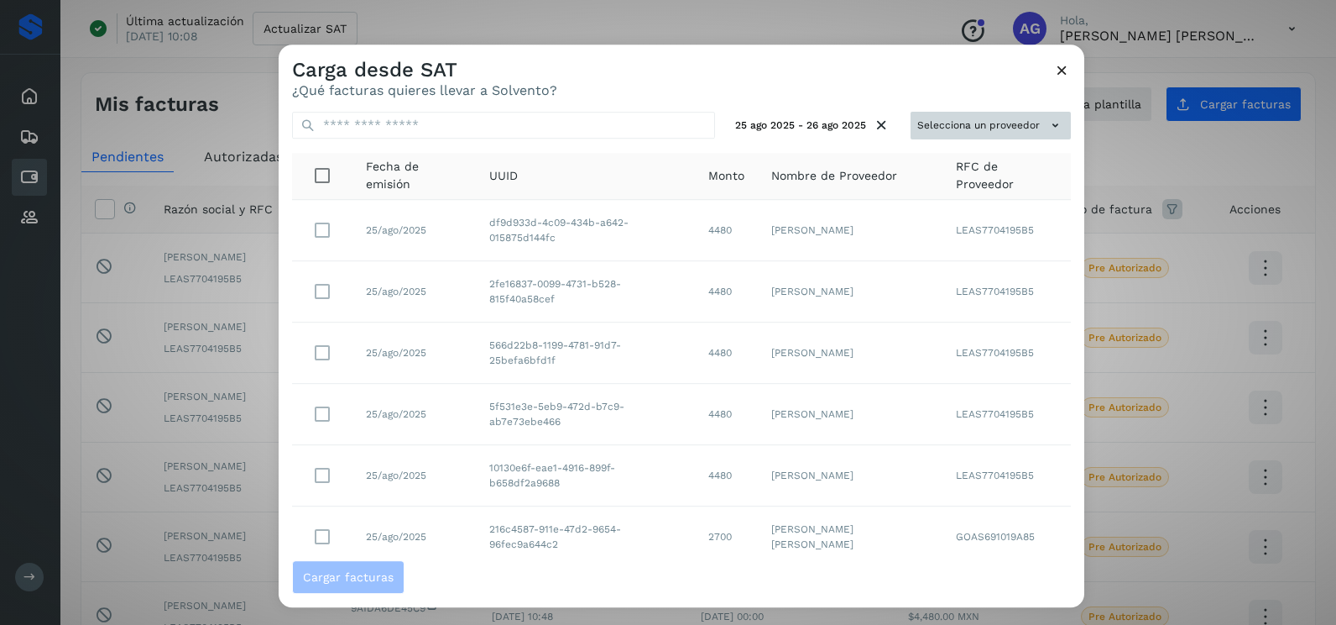
click at [988, 123] on button "Selecciona un proveedor" at bounding box center [991, 126] width 160 height 28
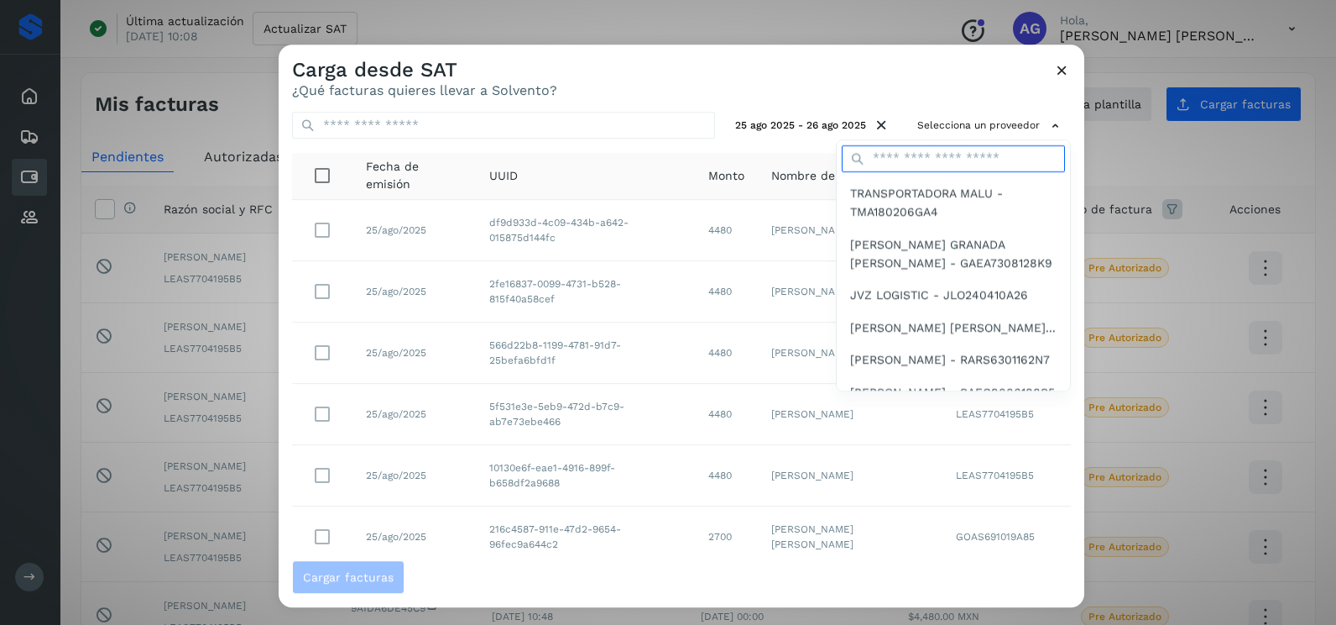
click at [944, 155] on input "text" at bounding box center [953, 158] width 223 height 27
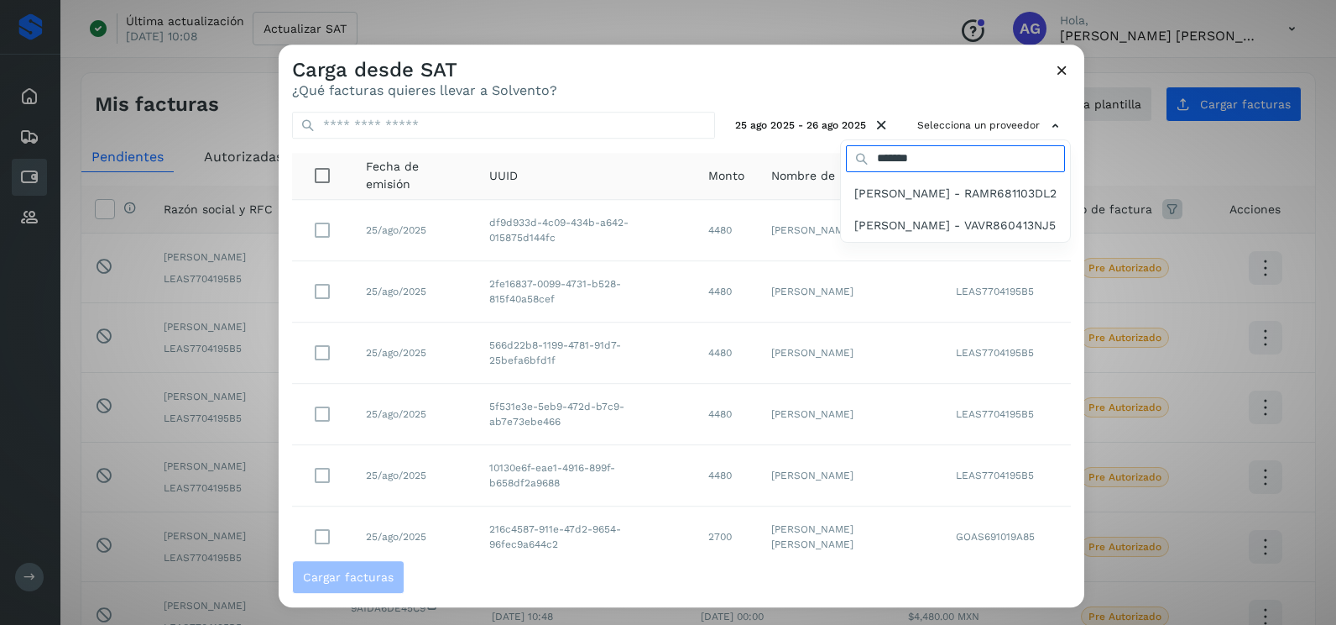
type input "*********"
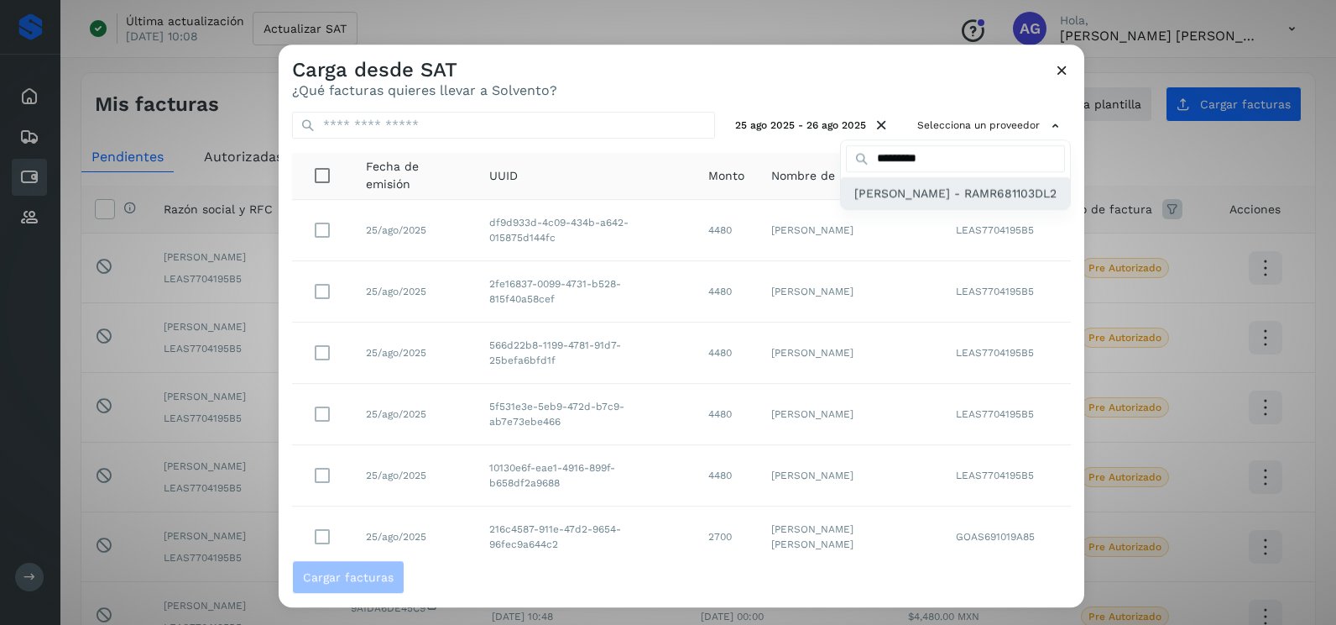
click at [927, 202] on span "[PERSON_NAME] - RAMR681103DL2" at bounding box center [956, 193] width 202 height 18
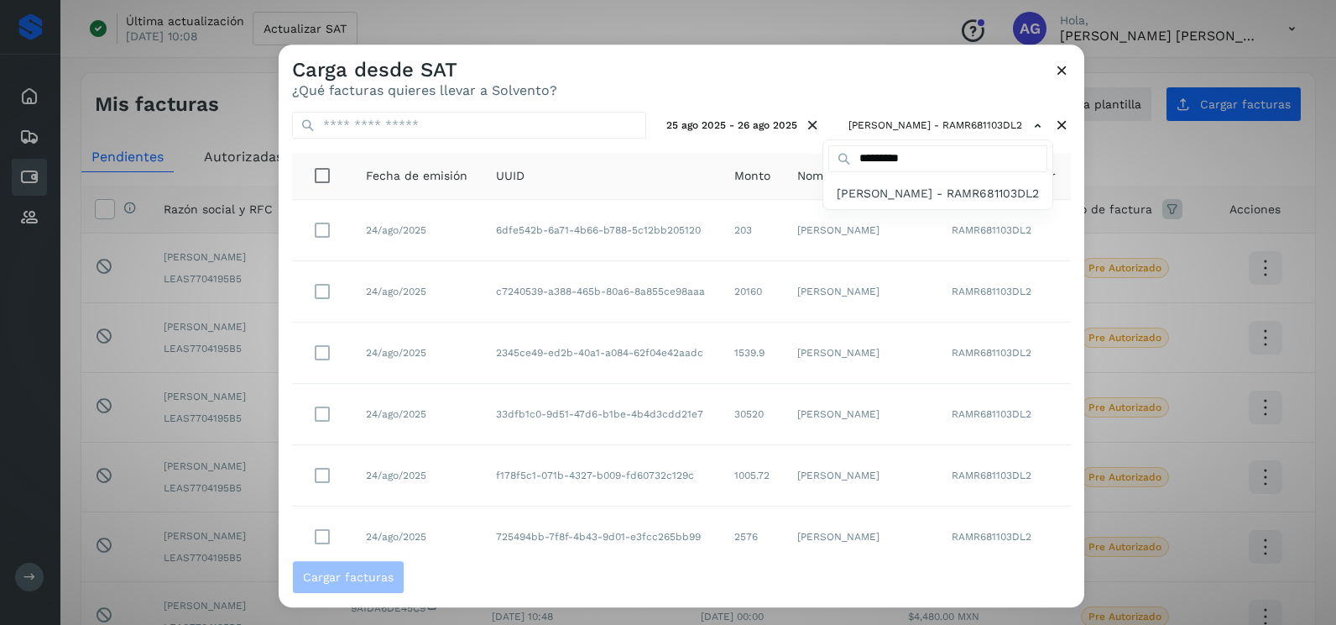
click at [1054, 289] on div at bounding box center [947, 356] width 1336 height 625
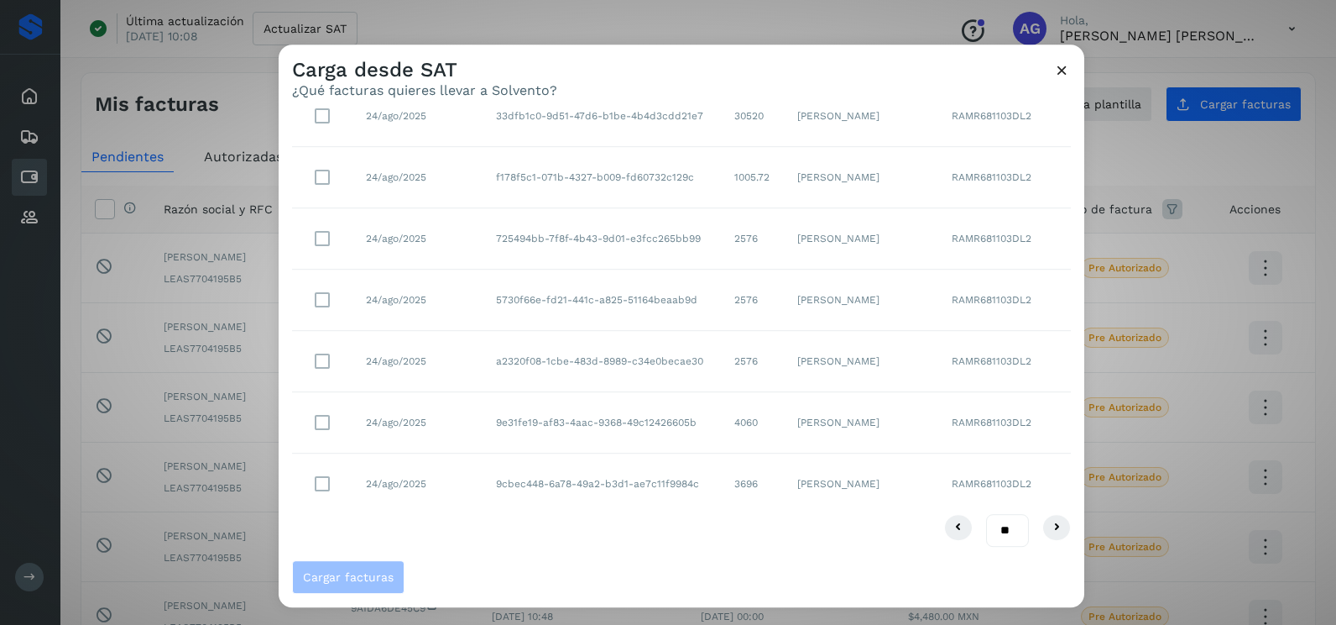
drag, startPoint x: 996, startPoint y: 530, endPoint x: 996, endPoint y: 549, distance: 19.3
click at [996, 530] on select "** ** **" at bounding box center [1007, 530] width 43 height 33
select select "**"
click at [986, 514] on select "** ** **" at bounding box center [1007, 530] width 43 height 33
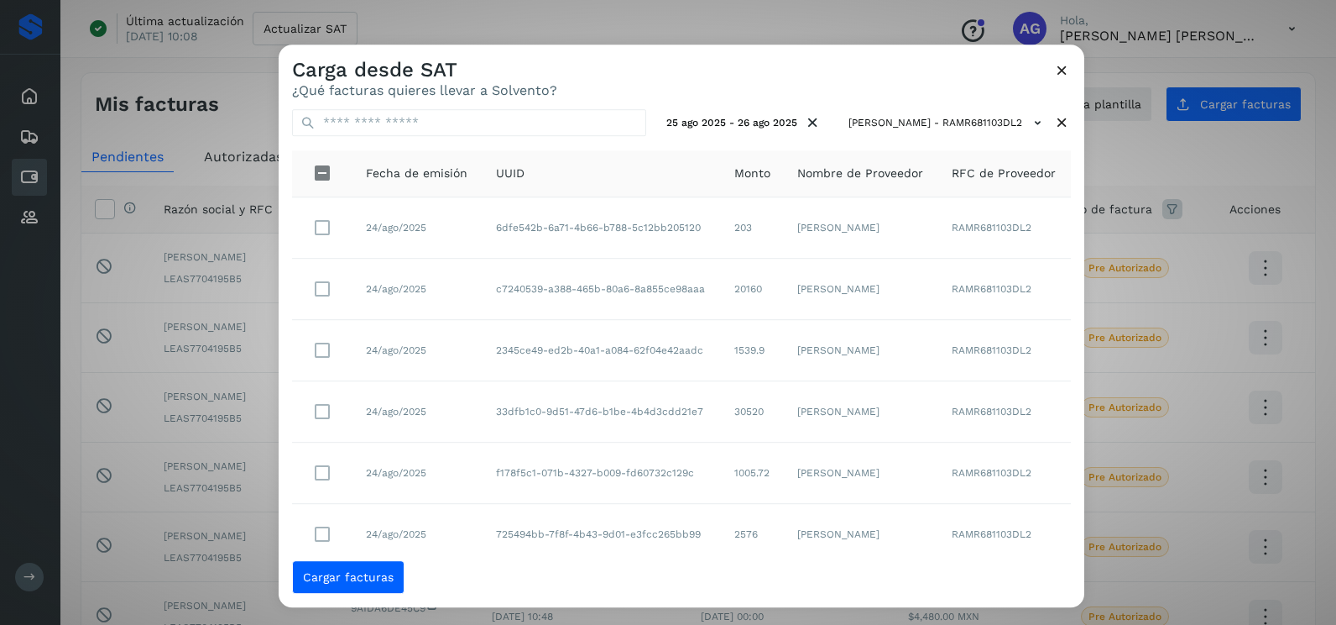
scroll to position [0, 0]
click at [353, 576] on span "Cargar facturas" at bounding box center [348, 577] width 91 height 12
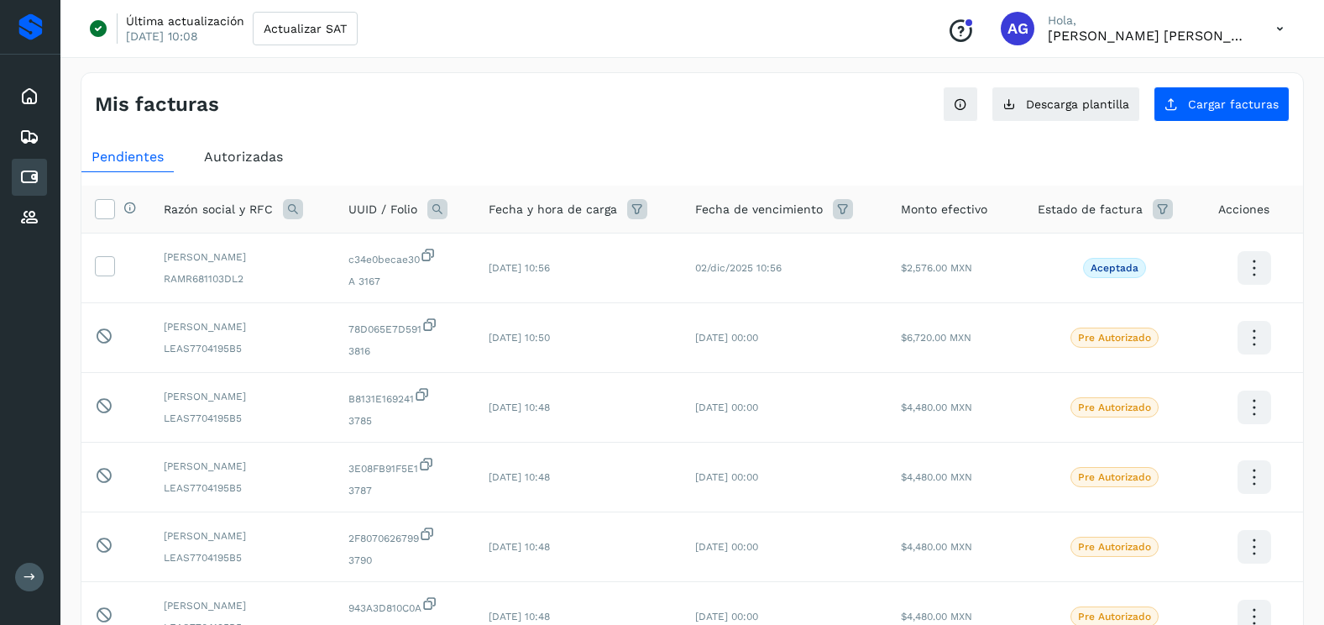
click at [1195, 123] on div "Mis facturas Ver instrucciones para cargar Facturas Descarga plantilla Cargar f…" at bounding box center [692, 562] width 1223 height 981
click at [1195, 118] on button "Cargar facturas" at bounding box center [1221, 103] width 136 height 35
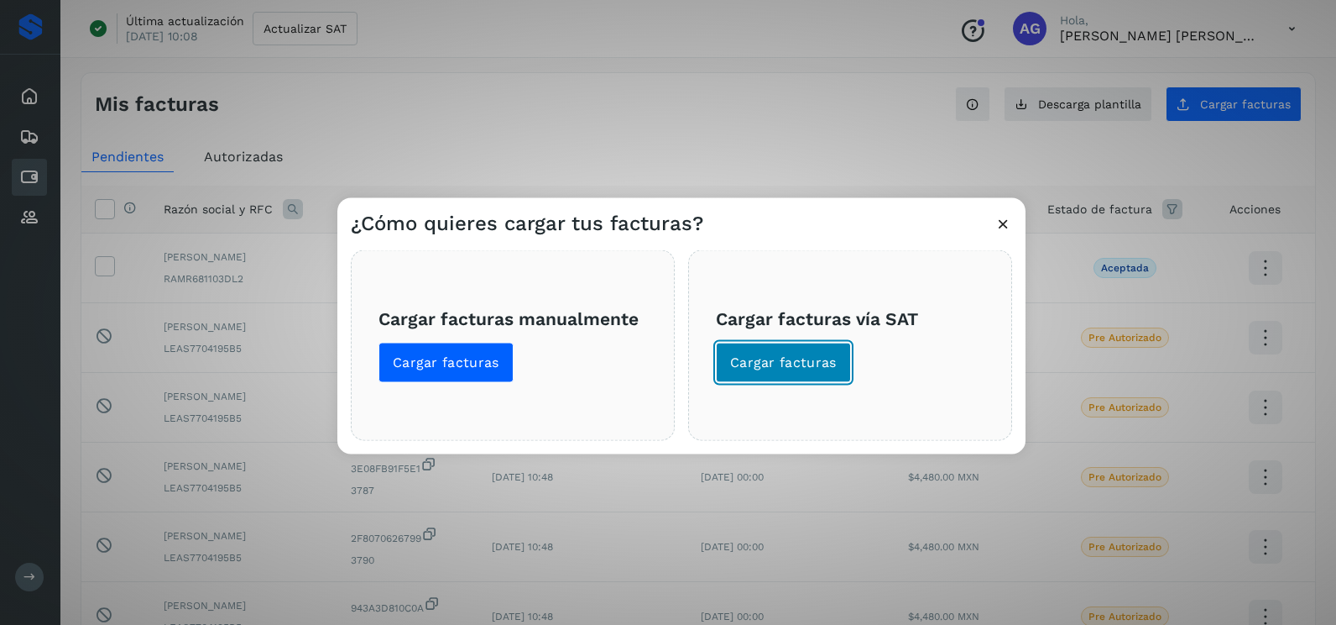
click at [824, 369] on span "Cargar facturas" at bounding box center [783, 362] width 107 height 18
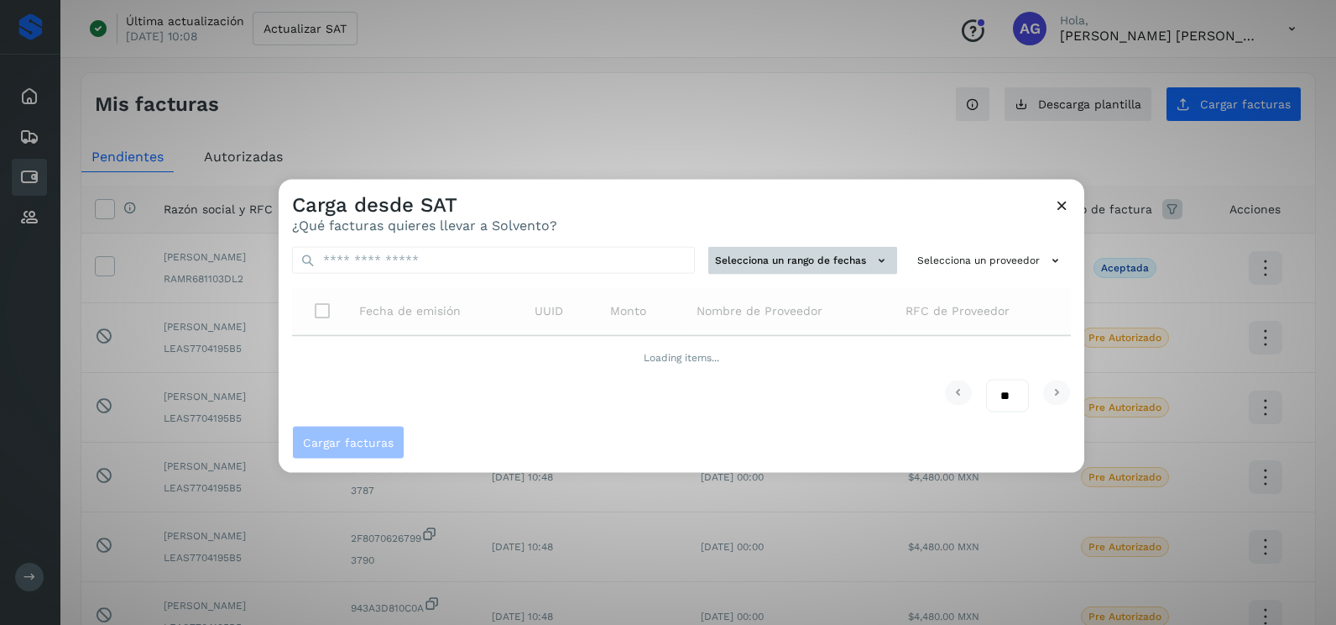
click at [775, 254] on button "Selecciona un rango de fechas" at bounding box center [803, 261] width 189 height 28
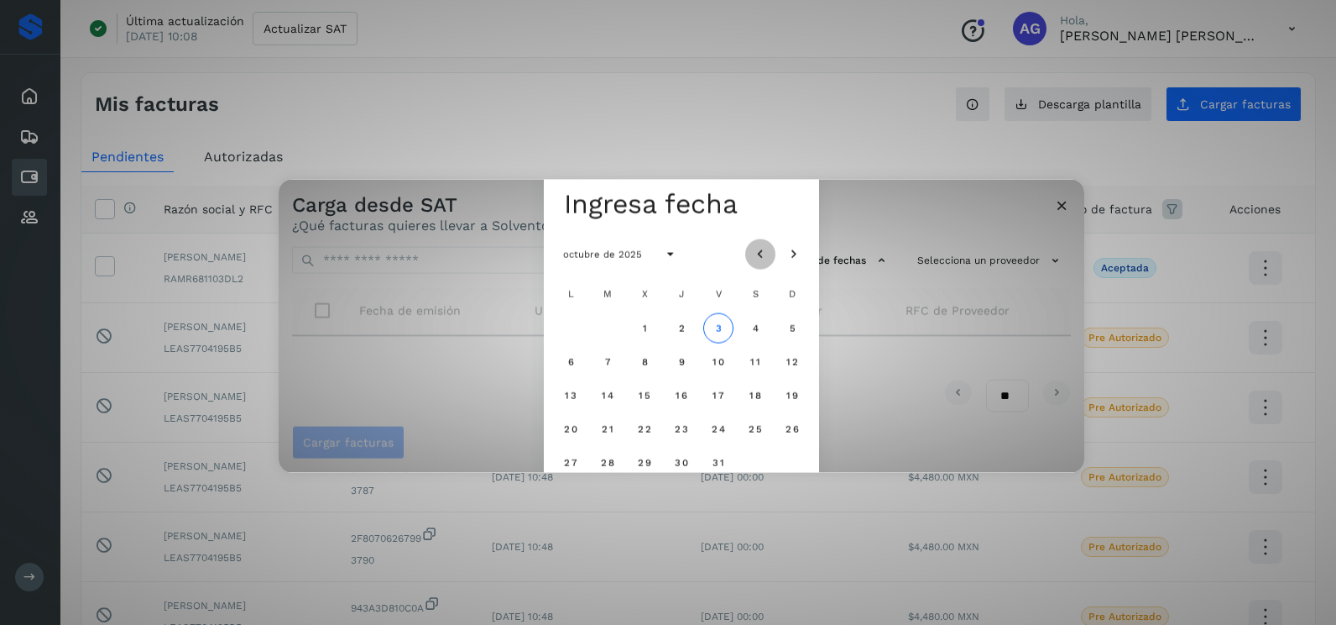
click at [755, 256] on icon "Mes anterior" at bounding box center [760, 254] width 17 height 17
click at [585, 463] on button "25" at bounding box center [571, 462] width 30 height 30
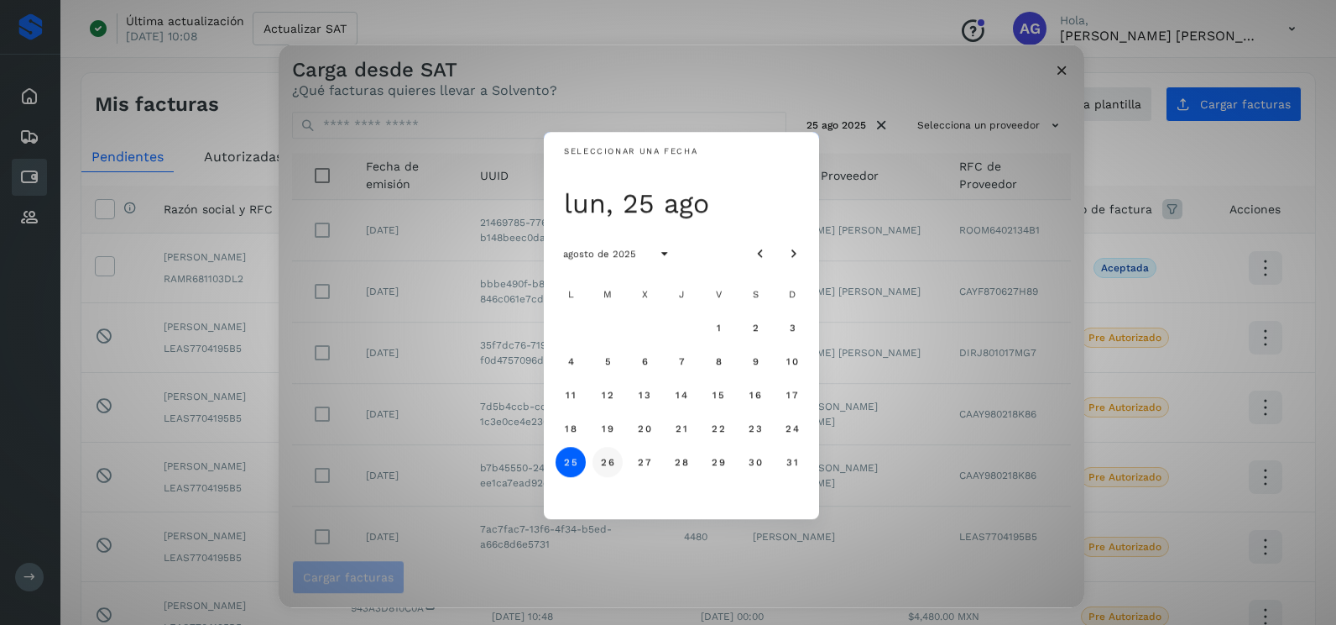
click at [602, 460] on span "26" at bounding box center [607, 462] width 14 height 12
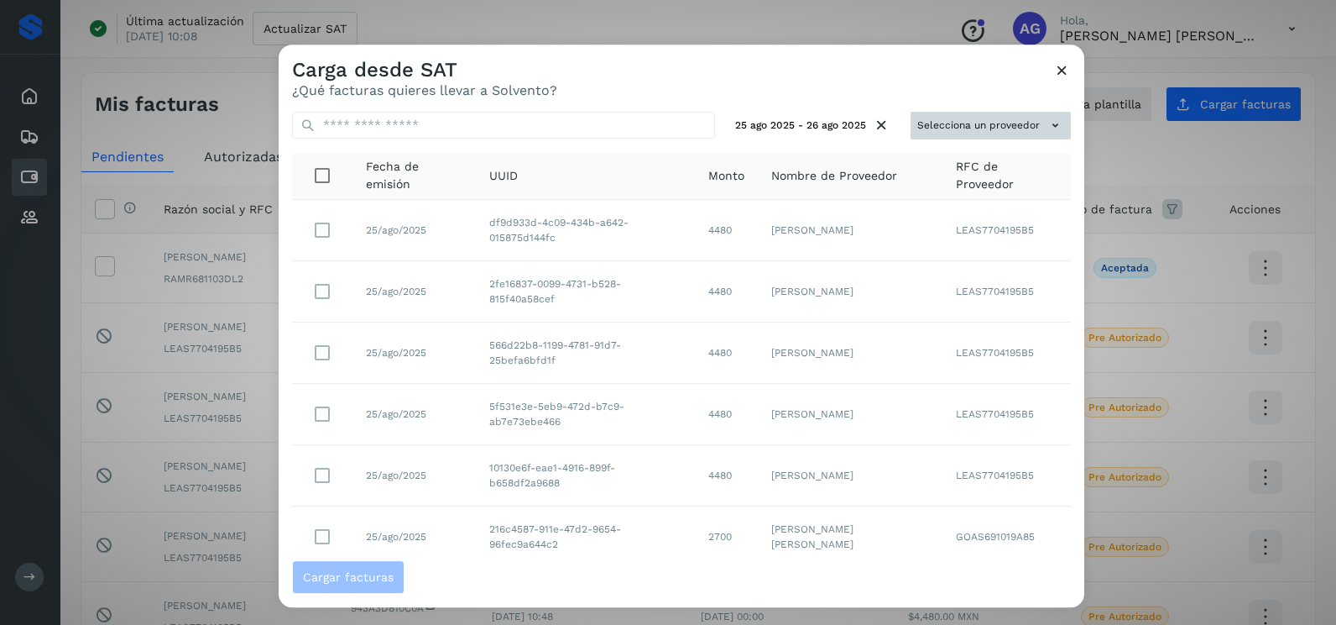
click at [1047, 130] on icon at bounding box center [1056, 126] width 18 height 18
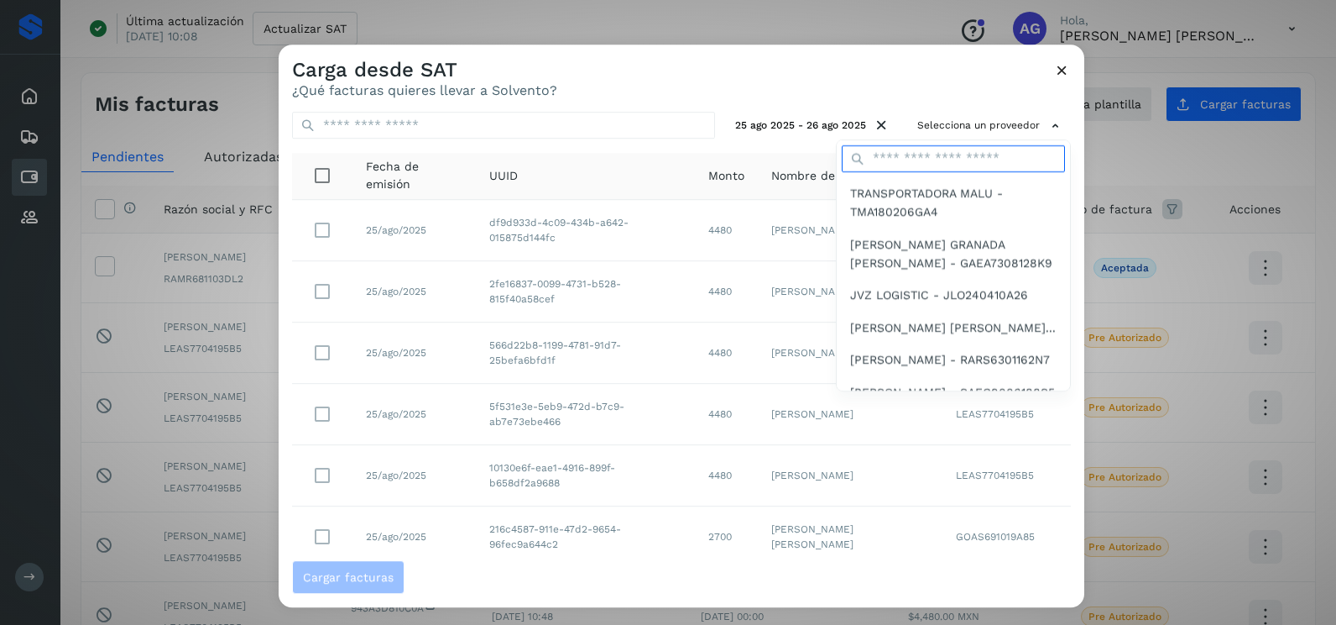
click at [914, 160] on input "text" at bounding box center [953, 158] width 223 height 27
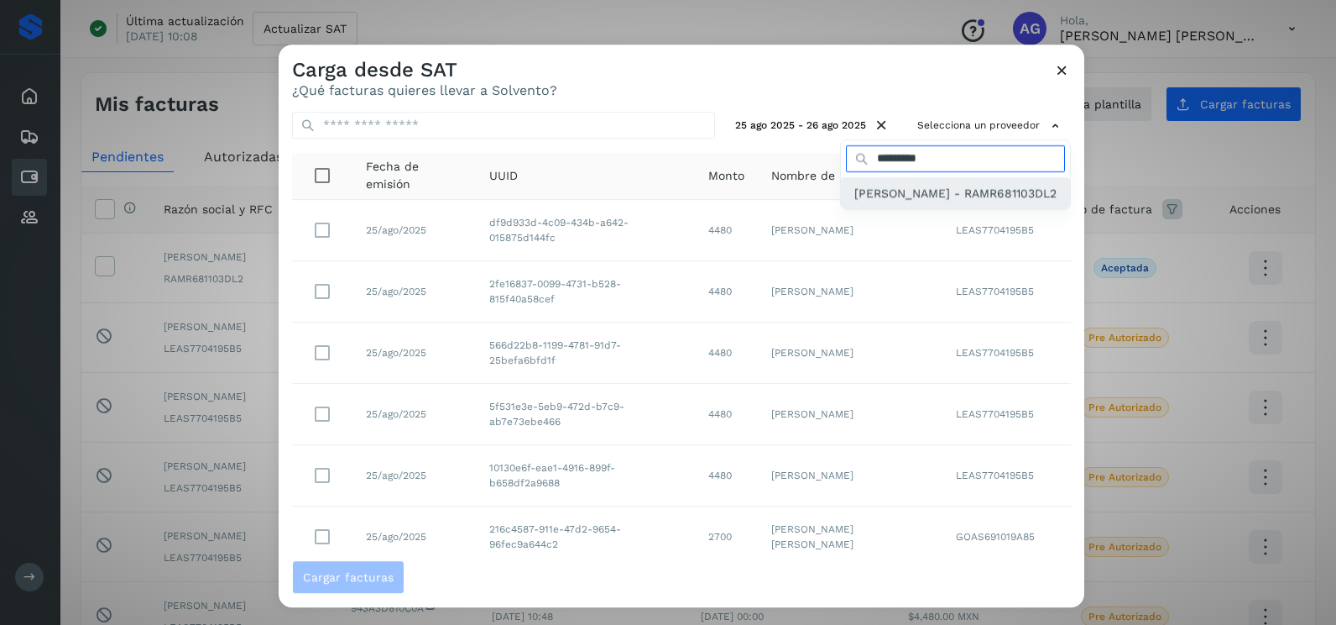
type input "*********"
click at [933, 189] on span "[PERSON_NAME] - RAMR681103DL2" at bounding box center [956, 193] width 202 height 18
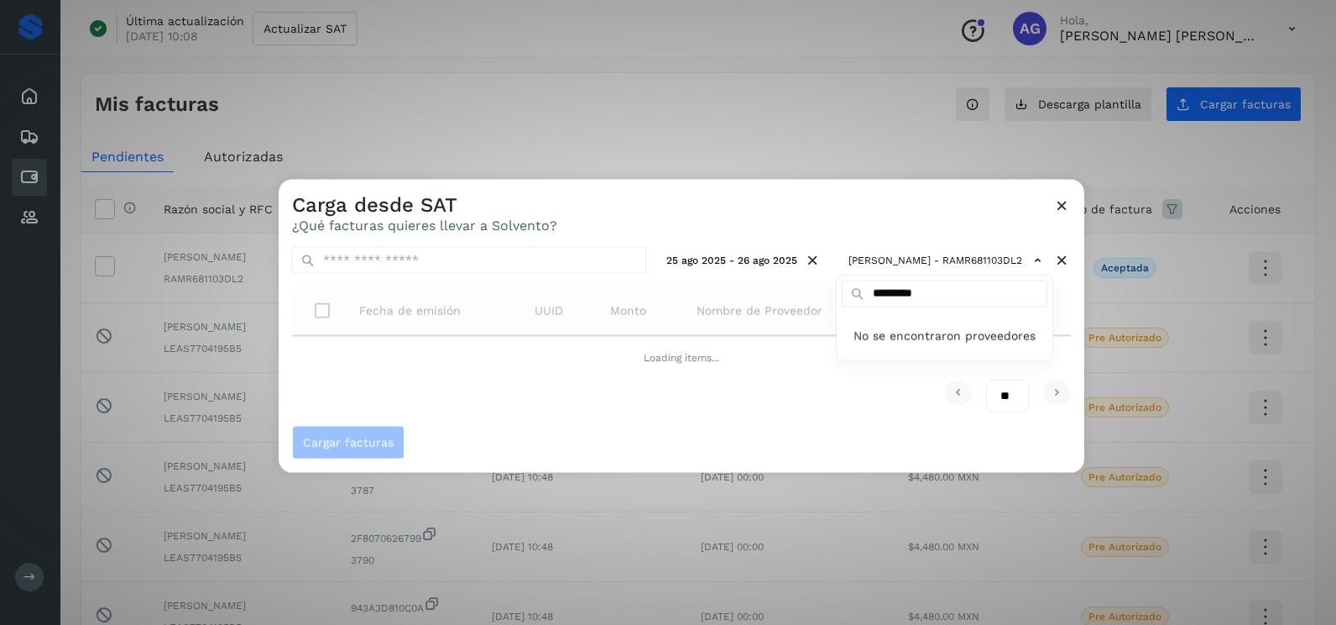
click at [1076, 302] on div at bounding box center [947, 492] width 1336 height 625
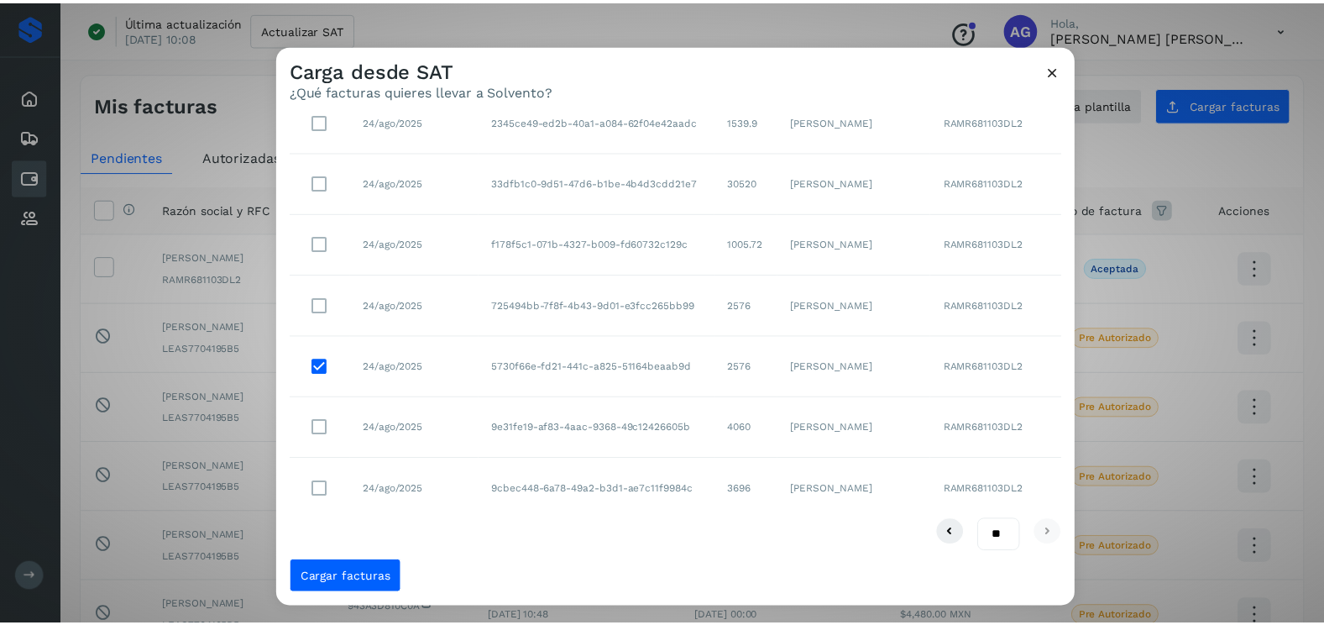
scroll to position [237, 0]
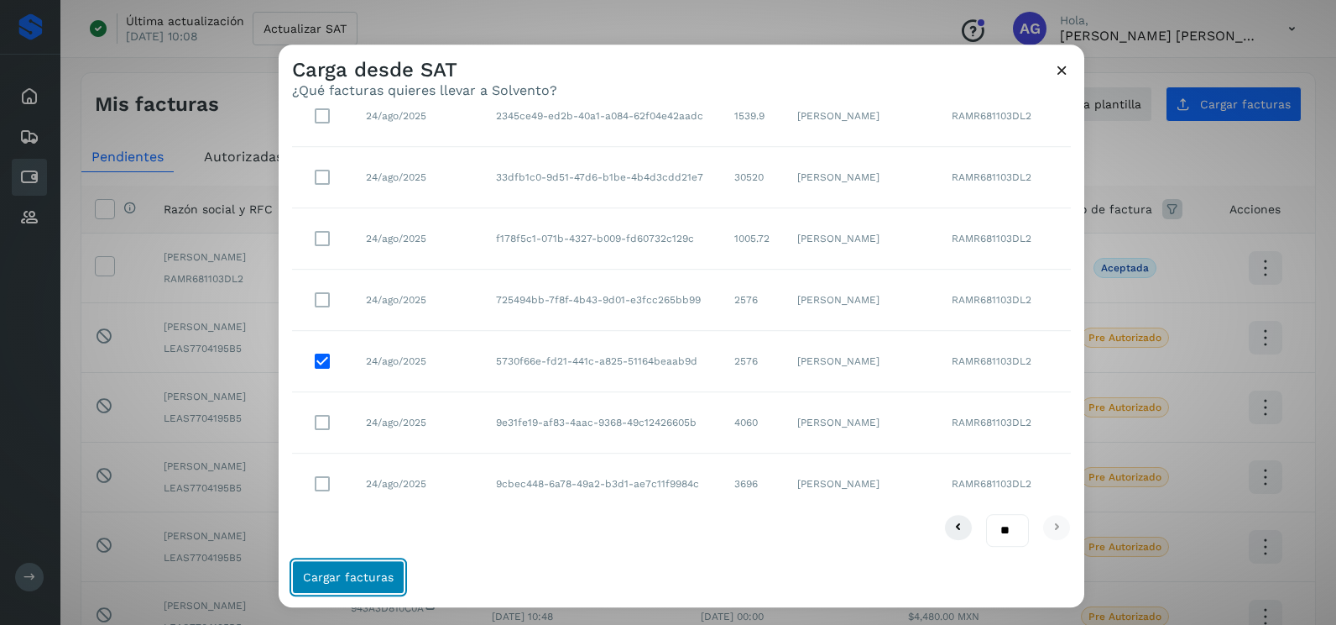
click at [384, 574] on span "Cargar facturas" at bounding box center [348, 577] width 91 height 12
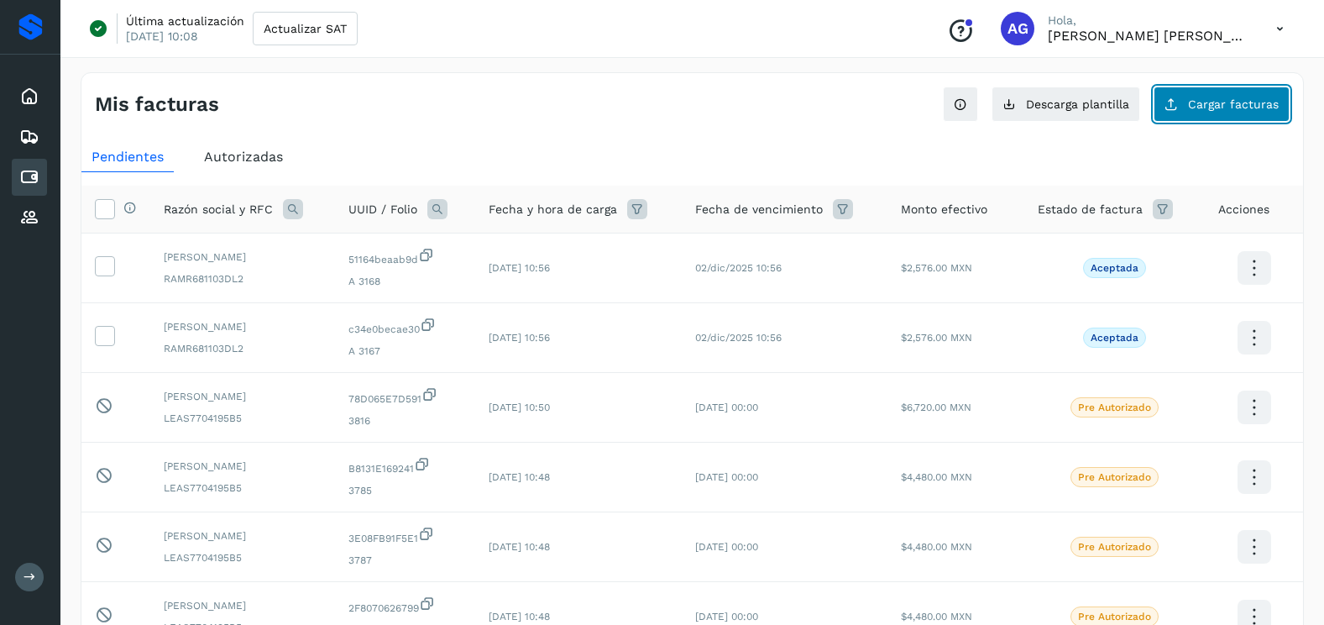
click at [1238, 99] on span "Cargar facturas" at bounding box center [1233, 104] width 91 height 12
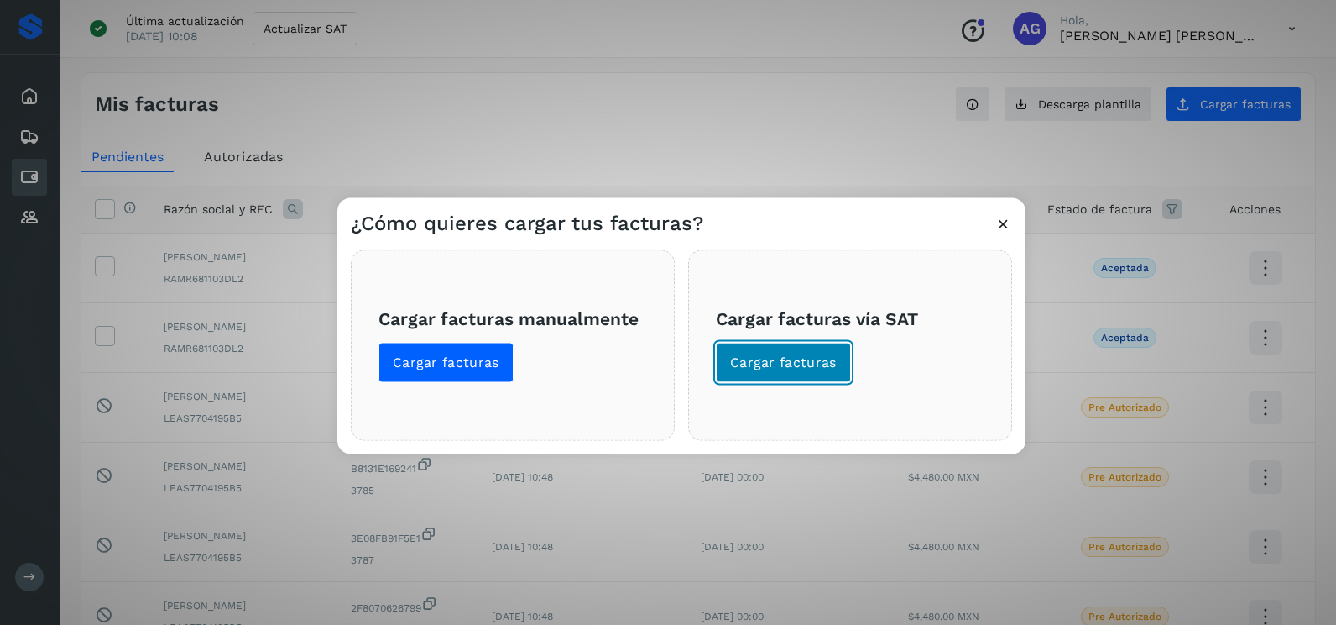
click at [777, 359] on span "Cargar facturas" at bounding box center [783, 362] width 107 height 18
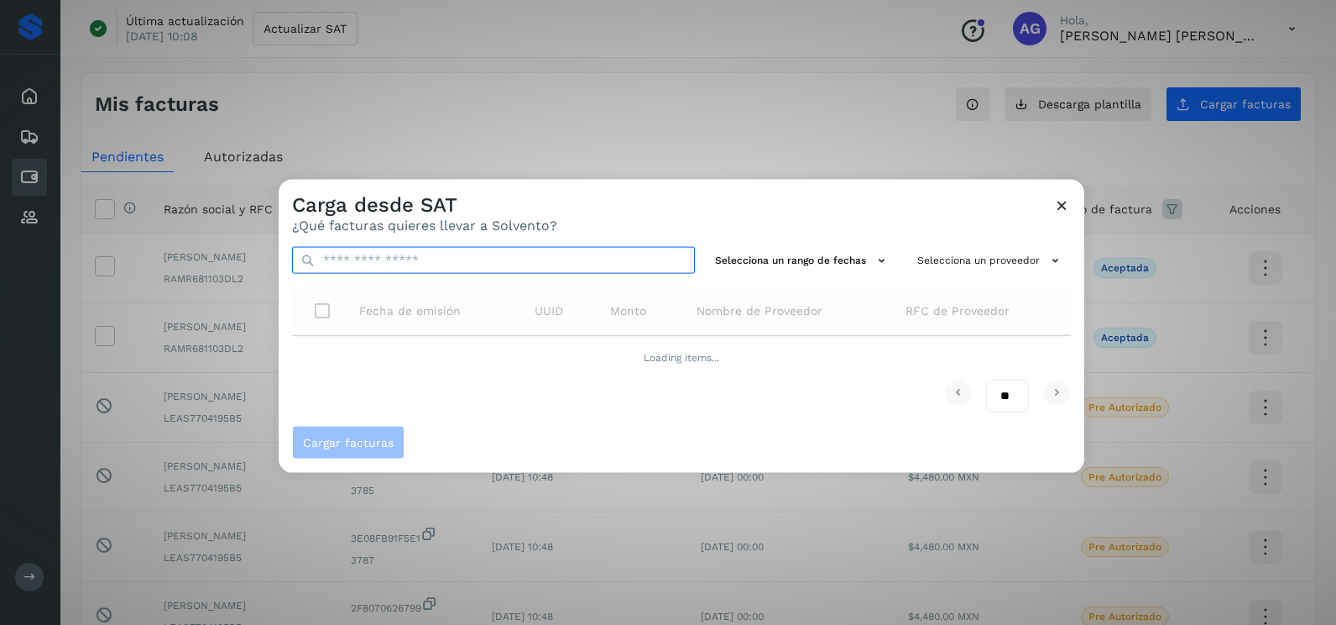
click at [574, 263] on input "text" at bounding box center [493, 260] width 403 height 27
paste input "**********"
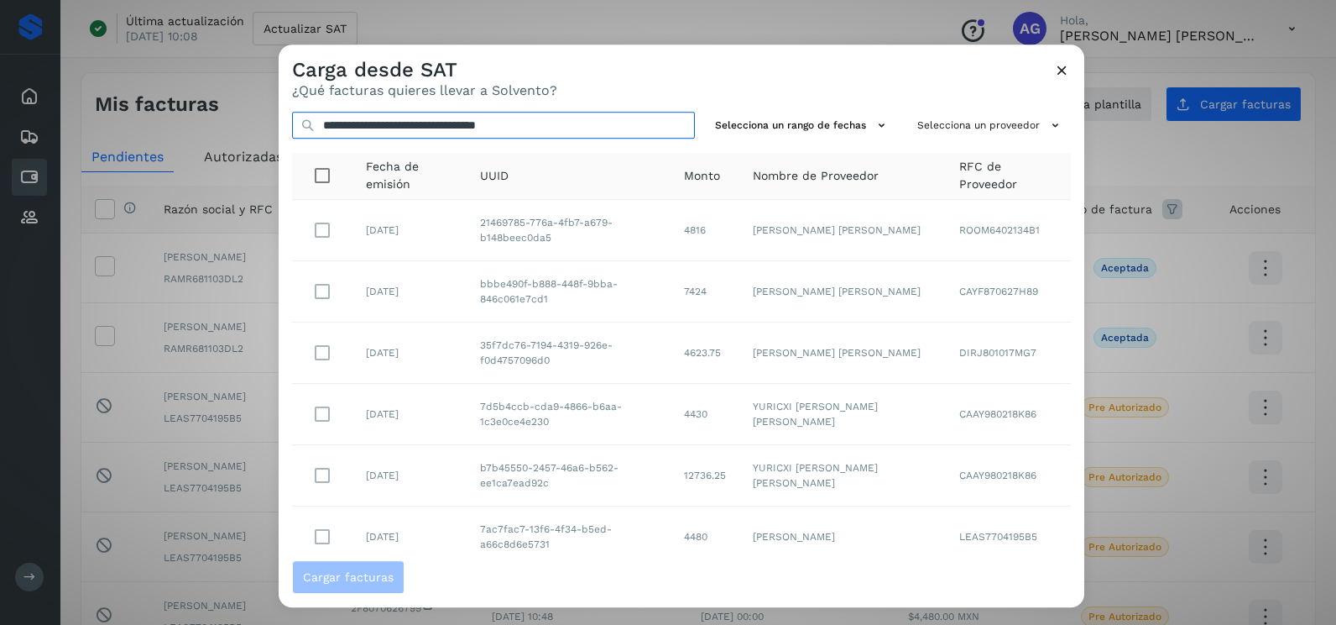
click at [565, 125] on input "**********" at bounding box center [493, 125] width 403 height 27
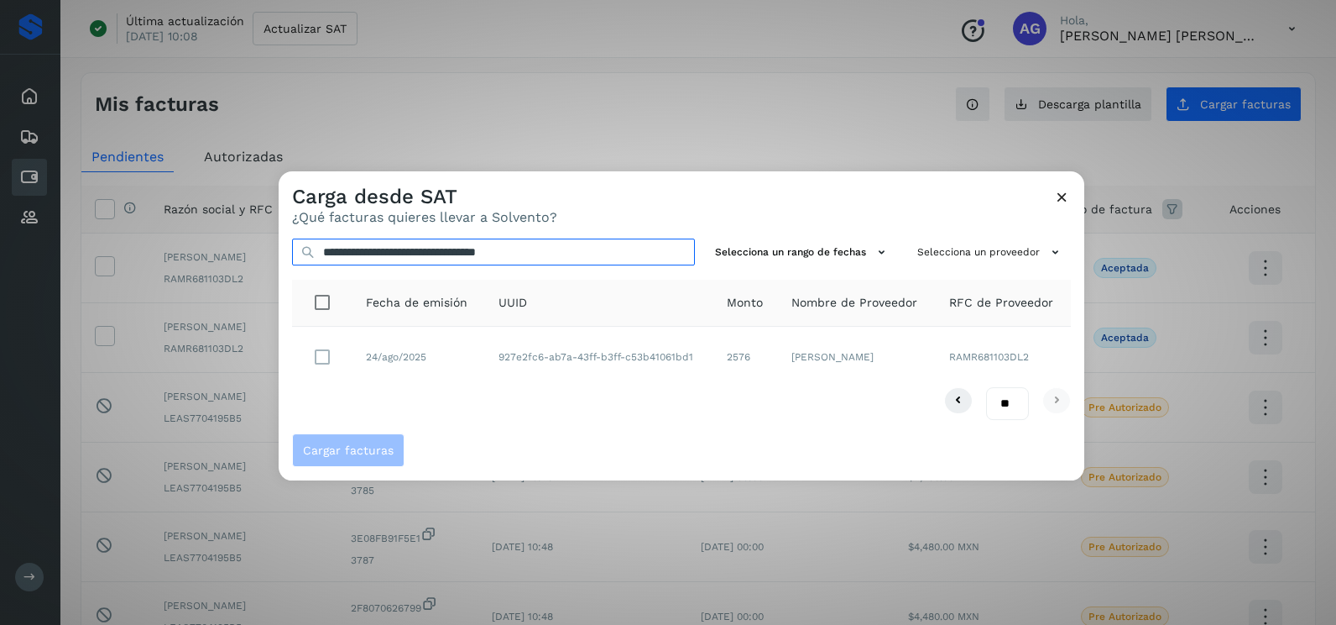
type input "**********"
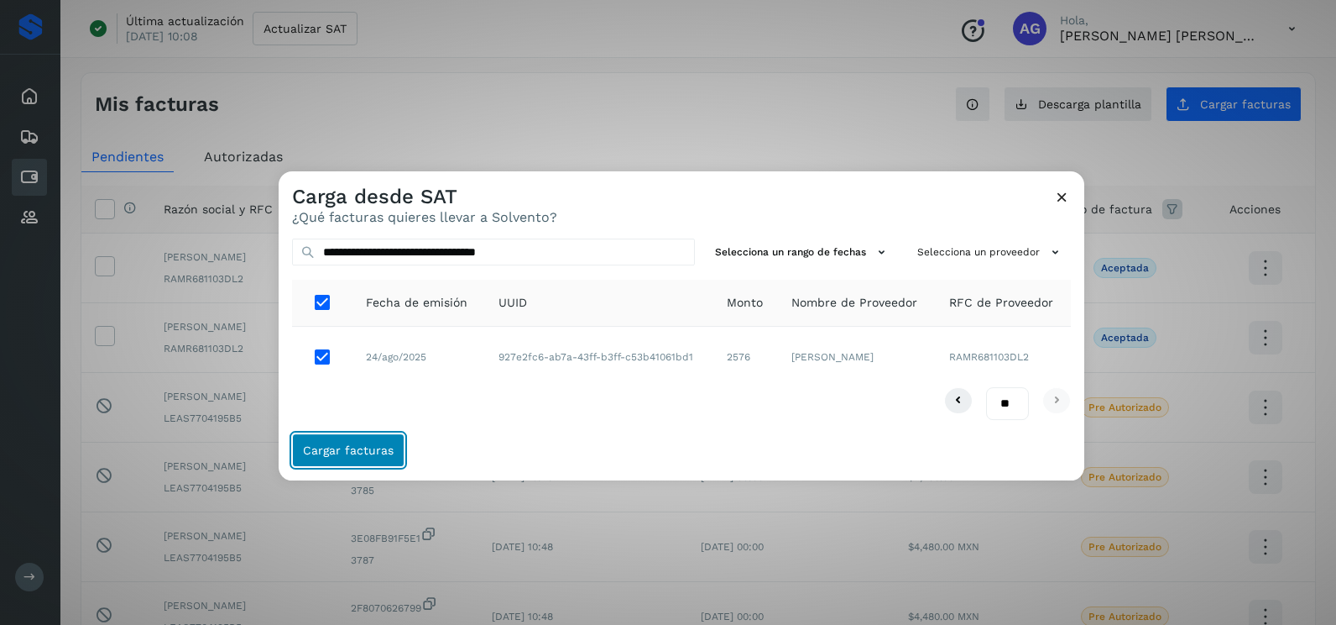
click at [360, 456] on span "Cargar facturas" at bounding box center [348, 450] width 91 height 12
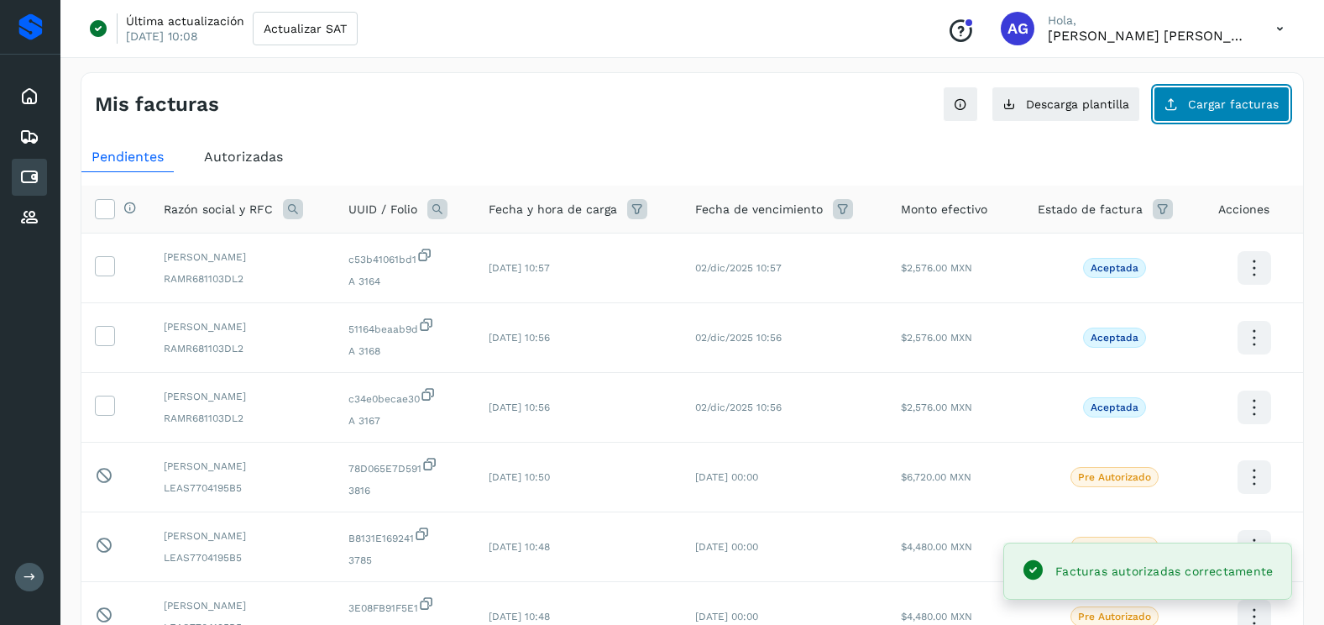
click at [1216, 108] on span "Cargar facturas" at bounding box center [1233, 104] width 91 height 12
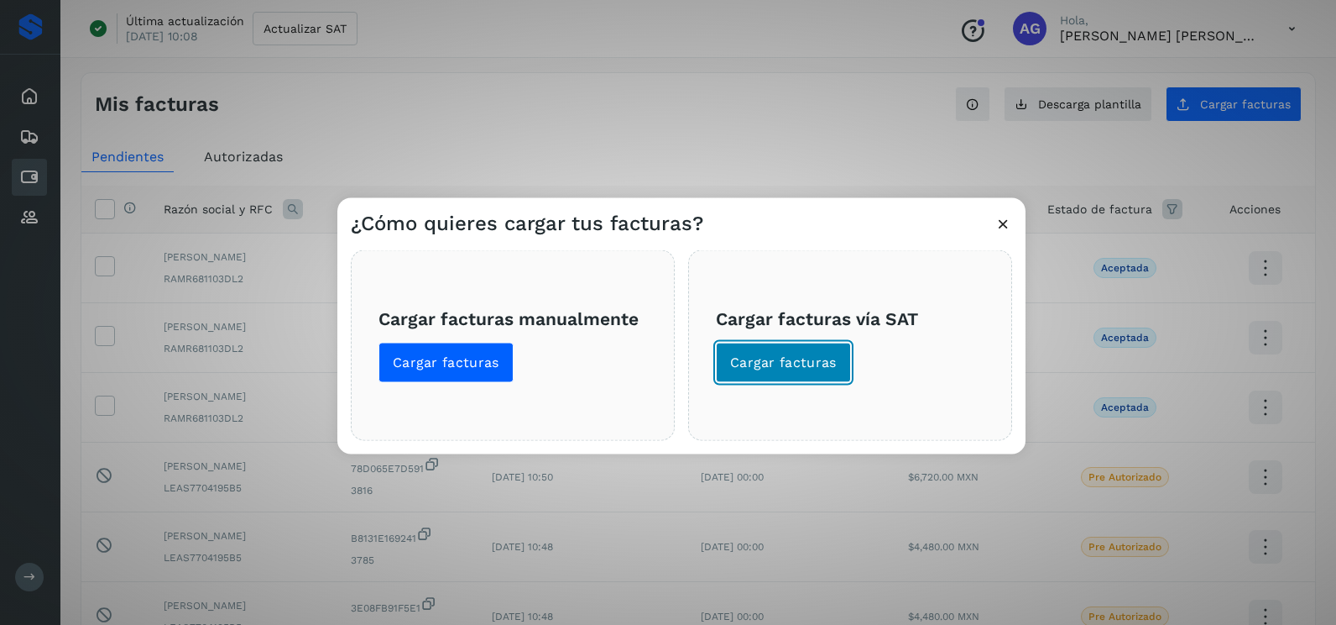
click at [782, 365] on span "Cargar facturas" at bounding box center [783, 362] width 107 height 18
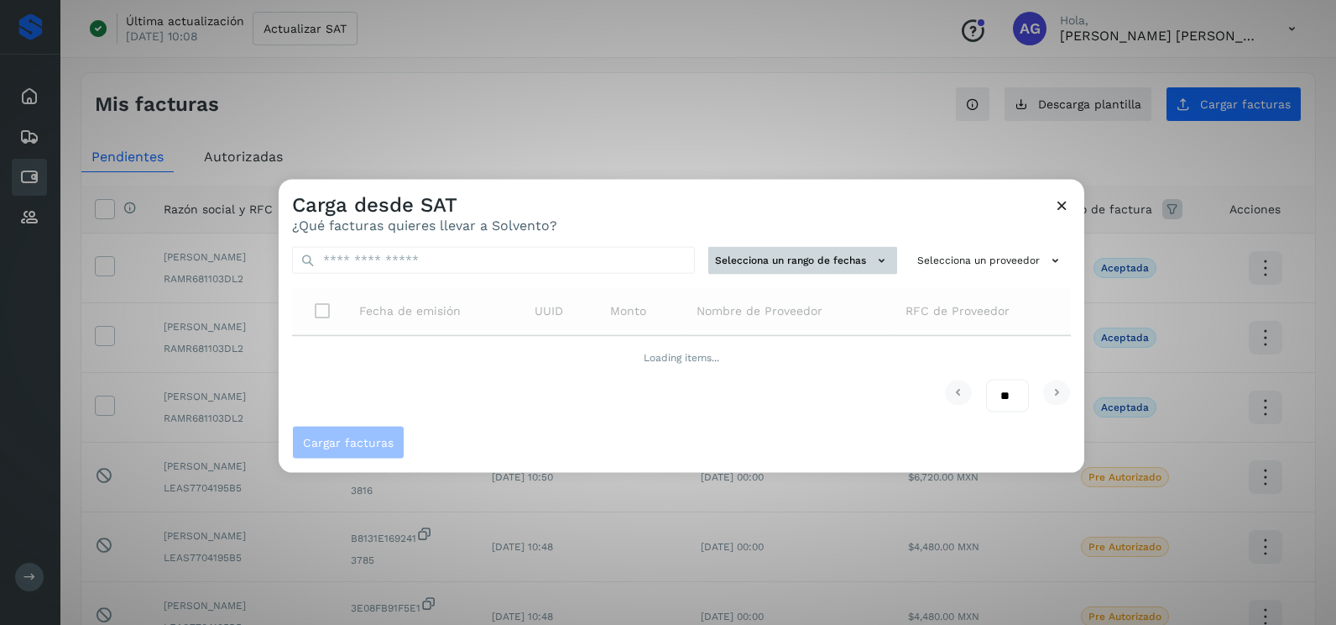
click at [761, 262] on button "Selecciona un rango de fechas" at bounding box center [803, 261] width 189 height 28
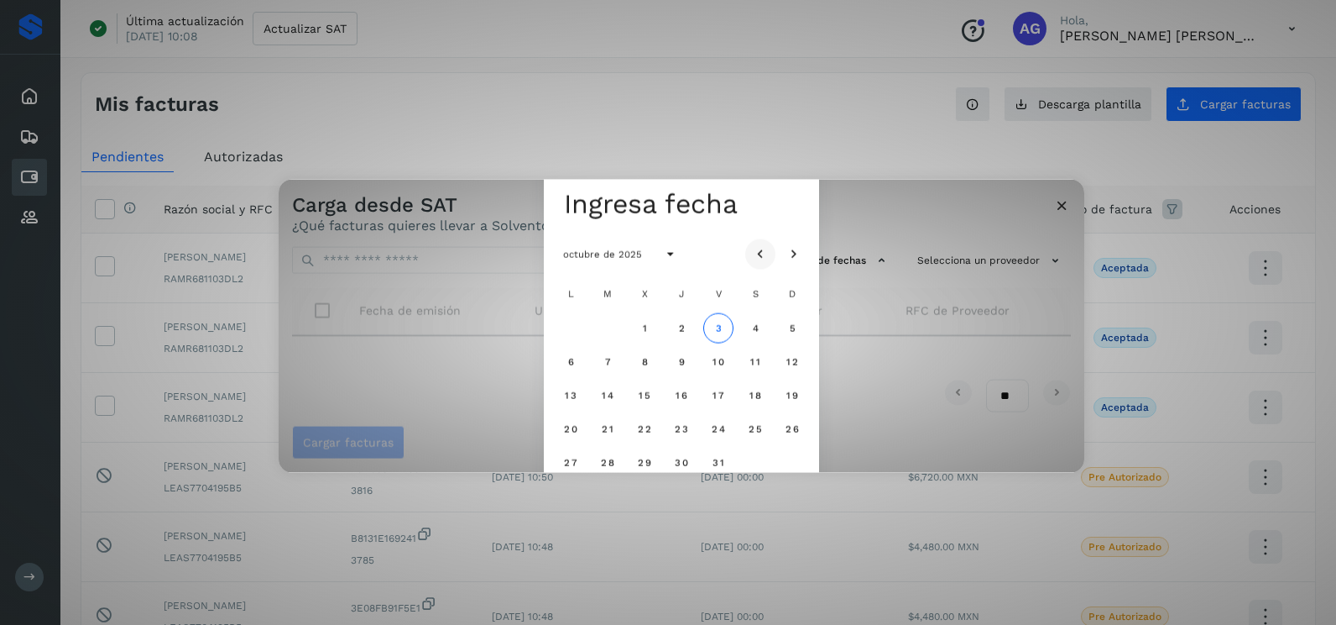
click at [757, 259] on icon "Mes anterior" at bounding box center [760, 254] width 17 height 17
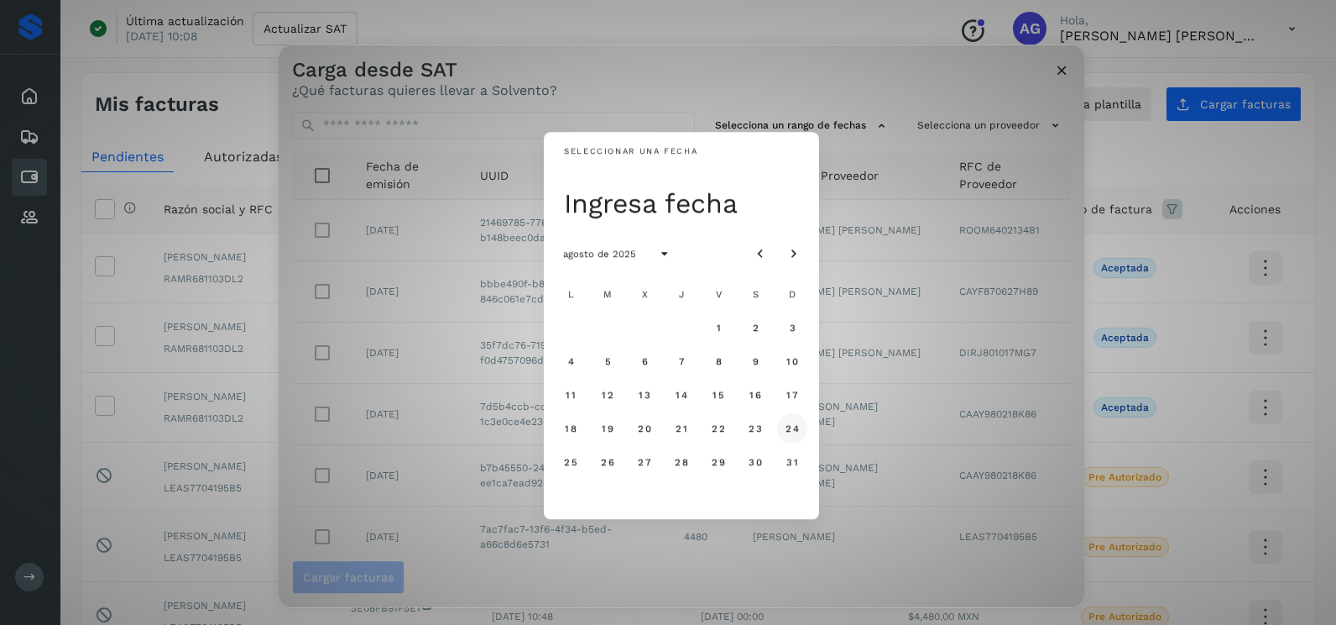
click at [797, 428] on span "24" at bounding box center [792, 428] width 14 height 12
click at [568, 464] on span "25" at bounding box center [570, 462] width 14 height 12
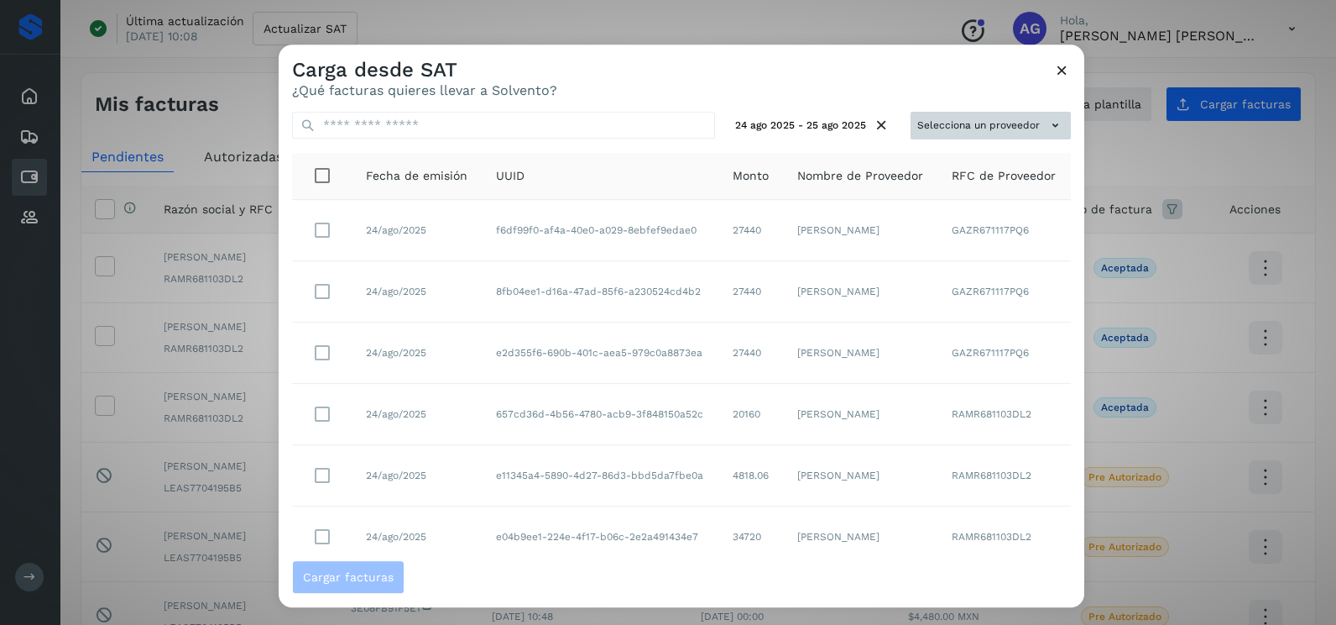
click at [1003, 119] on button "Selecciona un proveedor" at bounding box center [991, 126] width 160 height 28
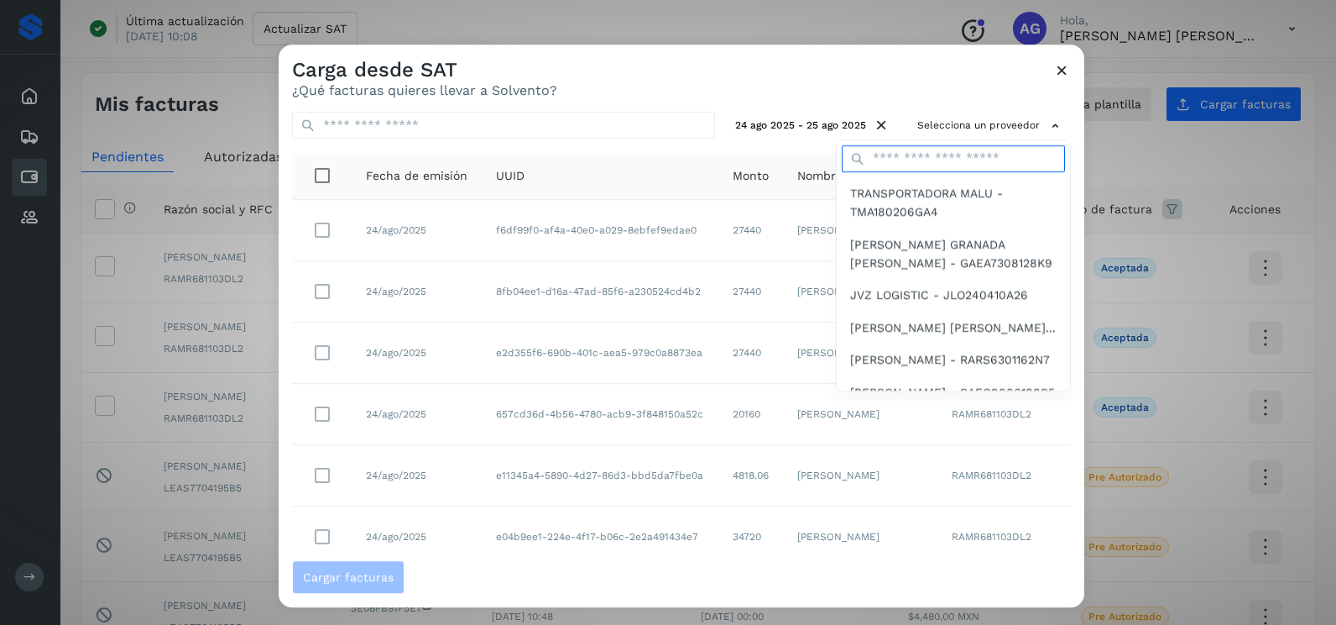
click at [967, 146] on input "text" at bounding box center [953, 158] width 223 height 27
type input "*********"
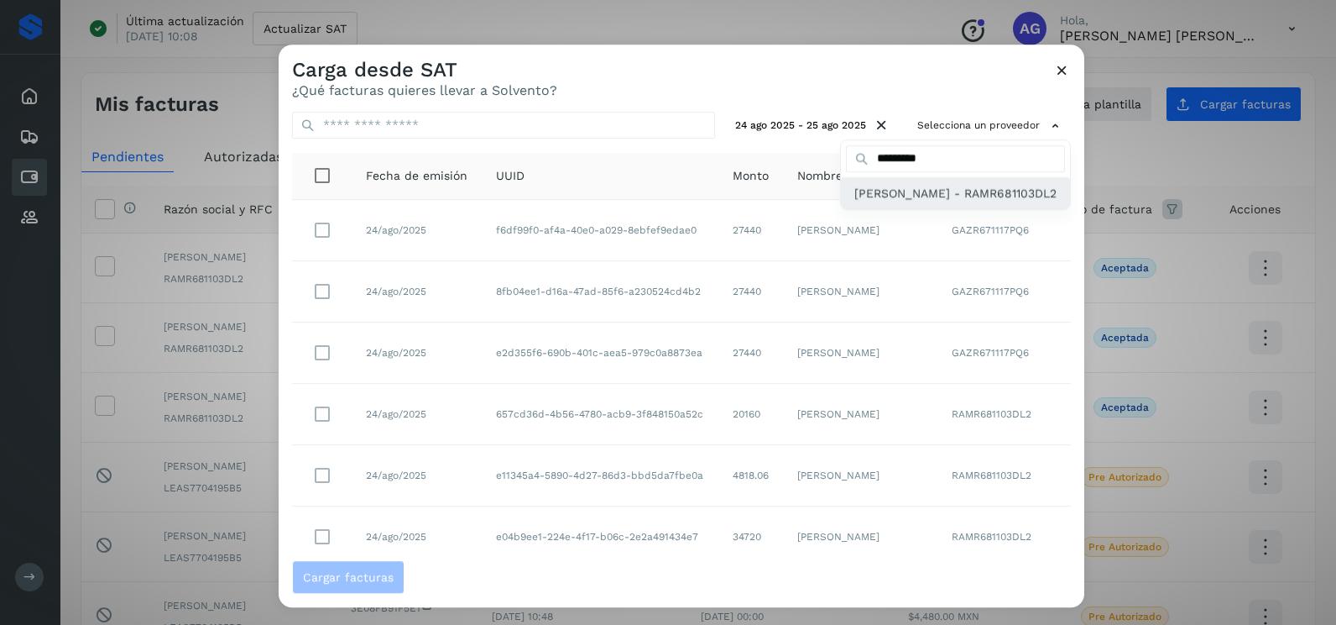
click at [932, 202] on span "[PERSON_NAME] - RAMR681103DL2" at bounding box center [956, 193] width 202 height 18
click at [803, 90] on div at bounding box center [947, 356] width 1336 height 625
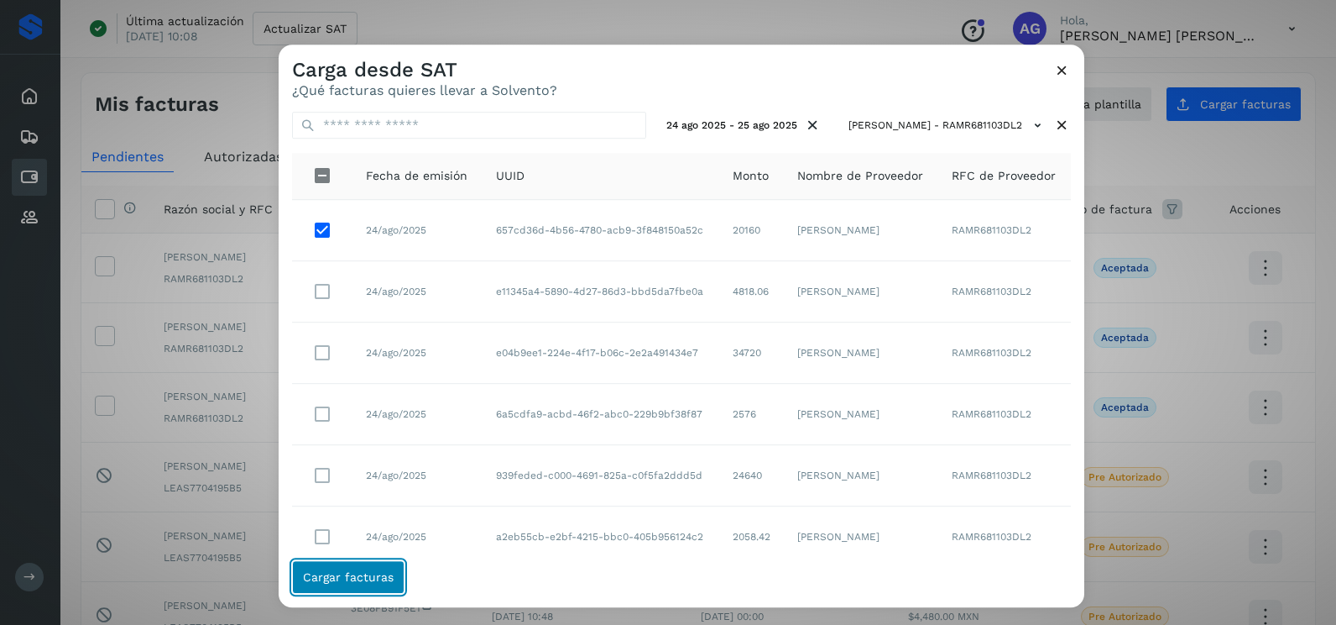
click at [385, 574] on span "Cargar facturas" at bounding box center [348, 577] width 91 height 12
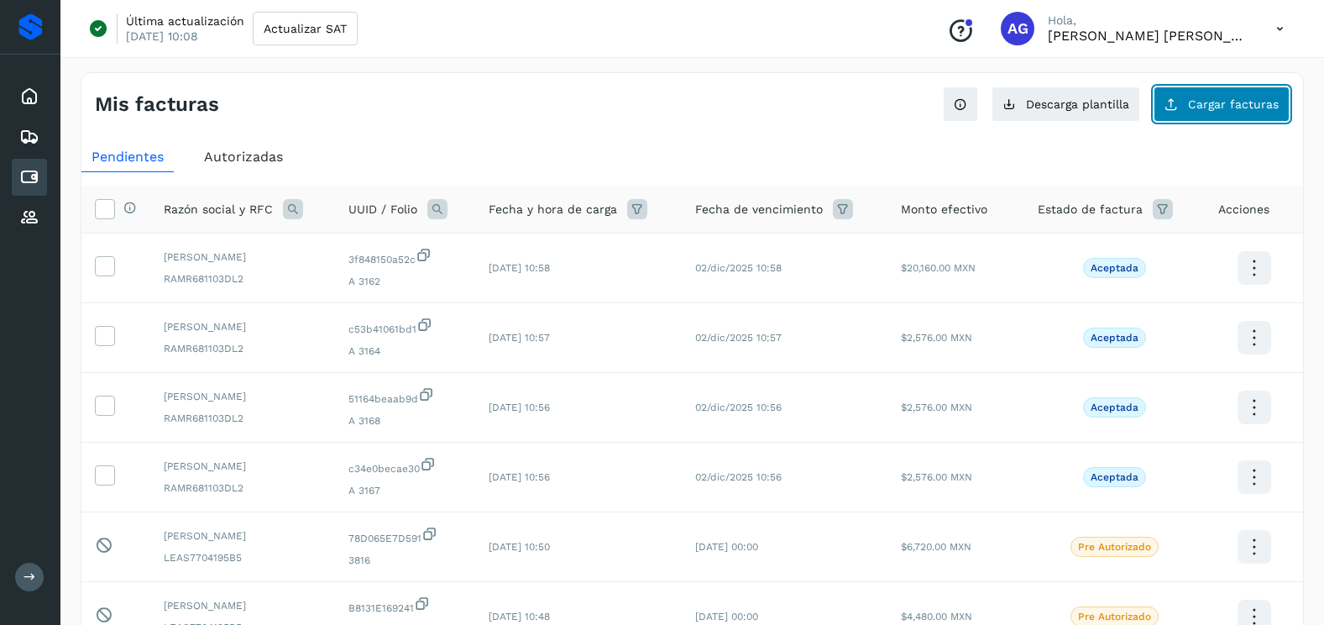
click at [1210, 109] on span "Cargar facturas" at bounding box center [1233, 104] width 91 height 12
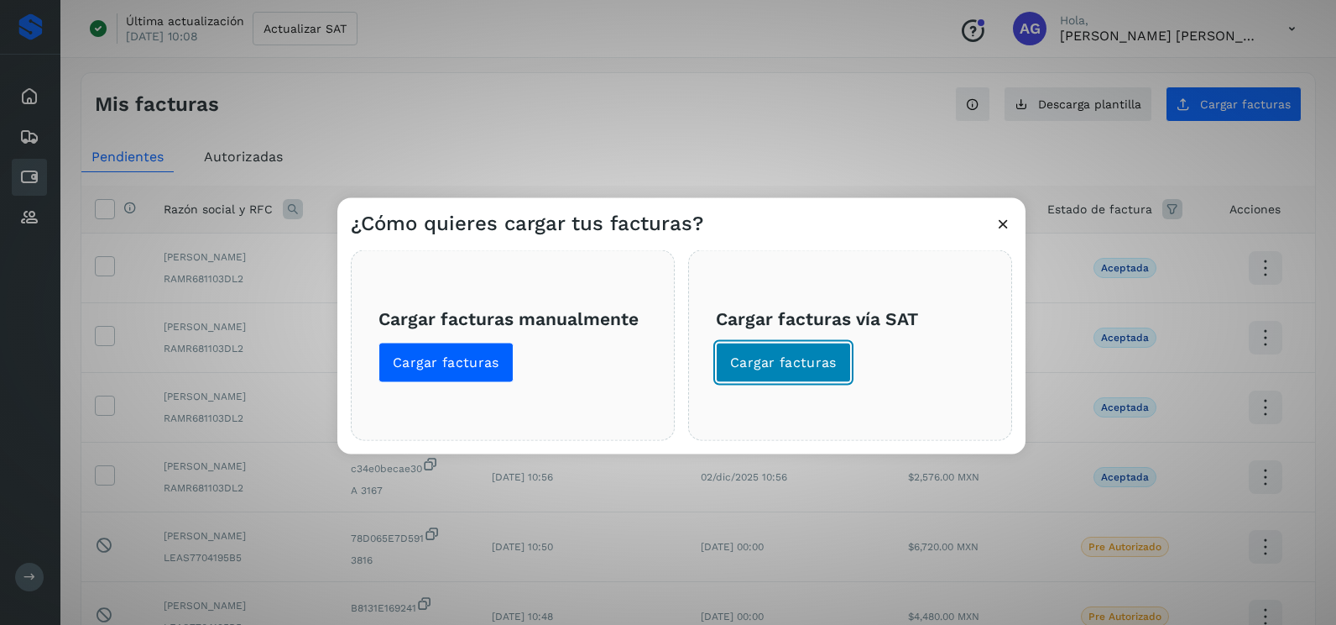
click at [803, 374] on button "Cargar facturas" at bounding box center [783, 363] width 135 height 40
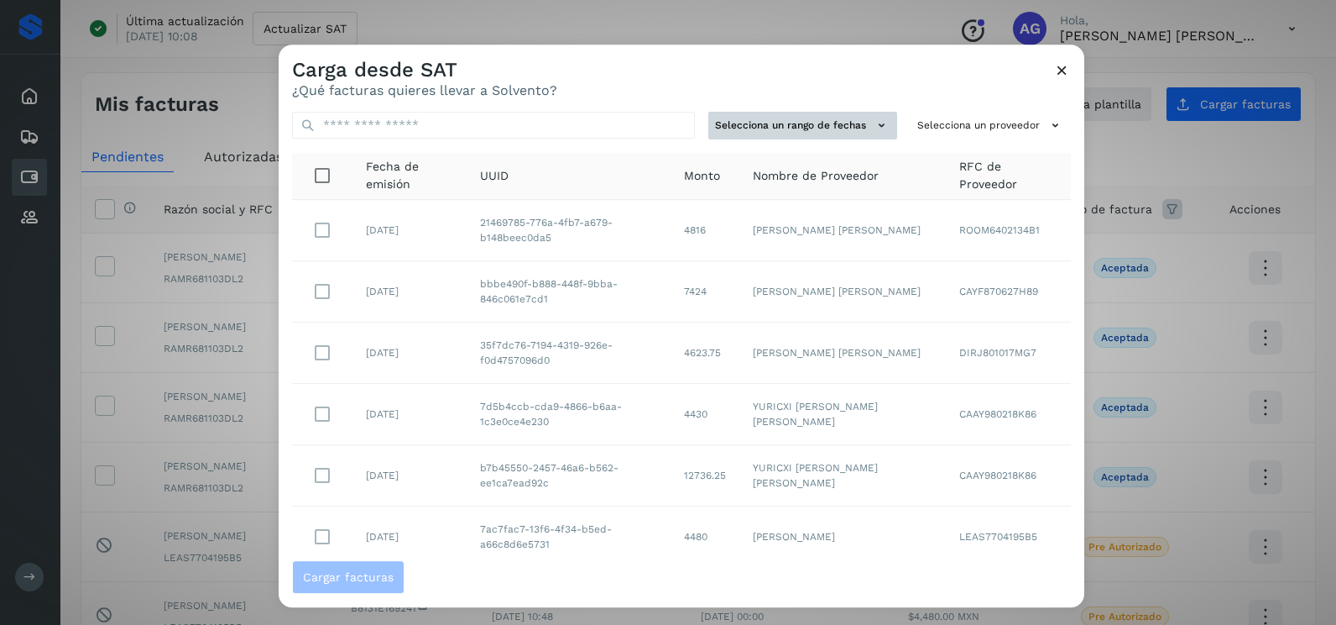
click at [792, 126] on button "Selecciona un rango de fechas" at bounding box center [803, 126] width 189 height 28
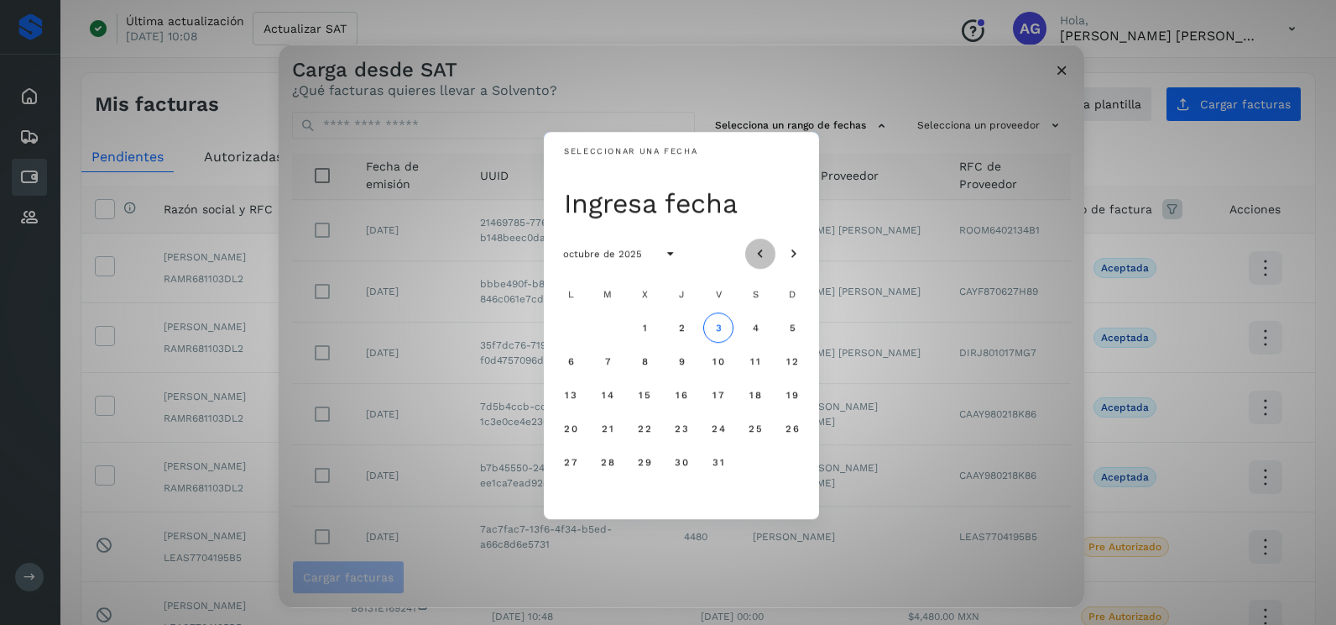
click at [761, 253] on icon "Mes anterior" at bounding box center [760, 254] width 17 height 17
click at [637, 454] on button "27" at bounding box center [645, 462] width 30 height 30
click at [684, 462] on span "28" at bounding box center [681, 462] width 14 height 12
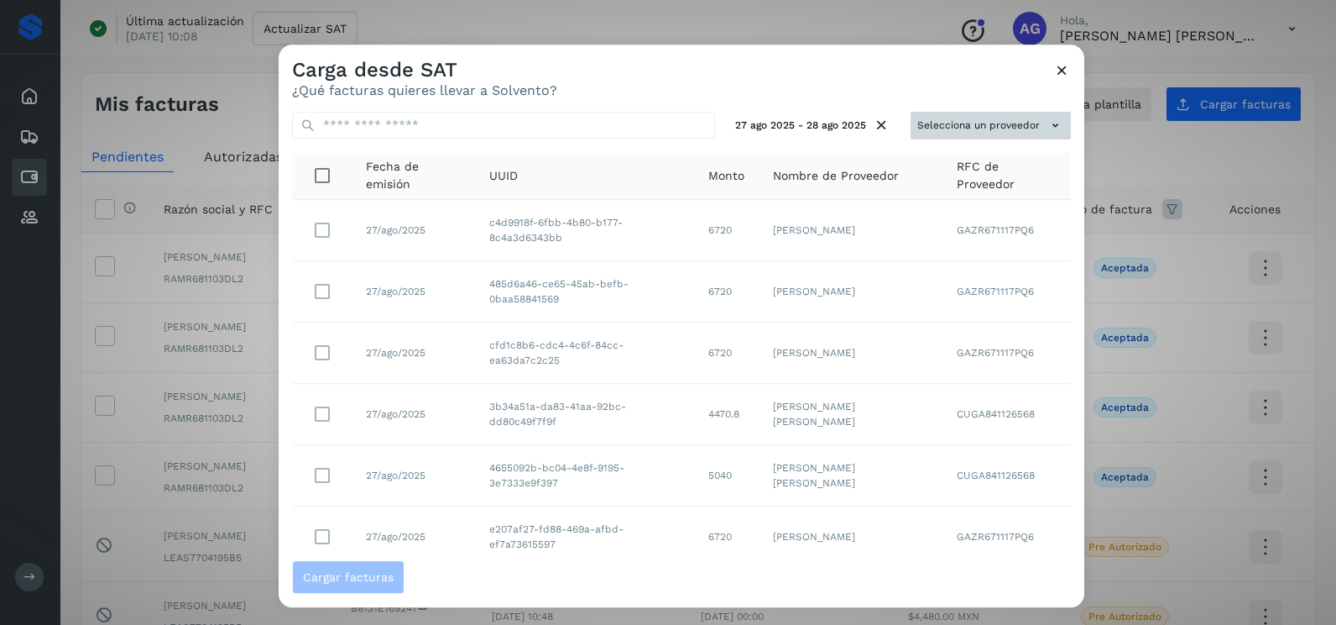
click at [1004, 118] on button "Selecciona un proveedor" at bounding box center [991, 126] width 160 height 28
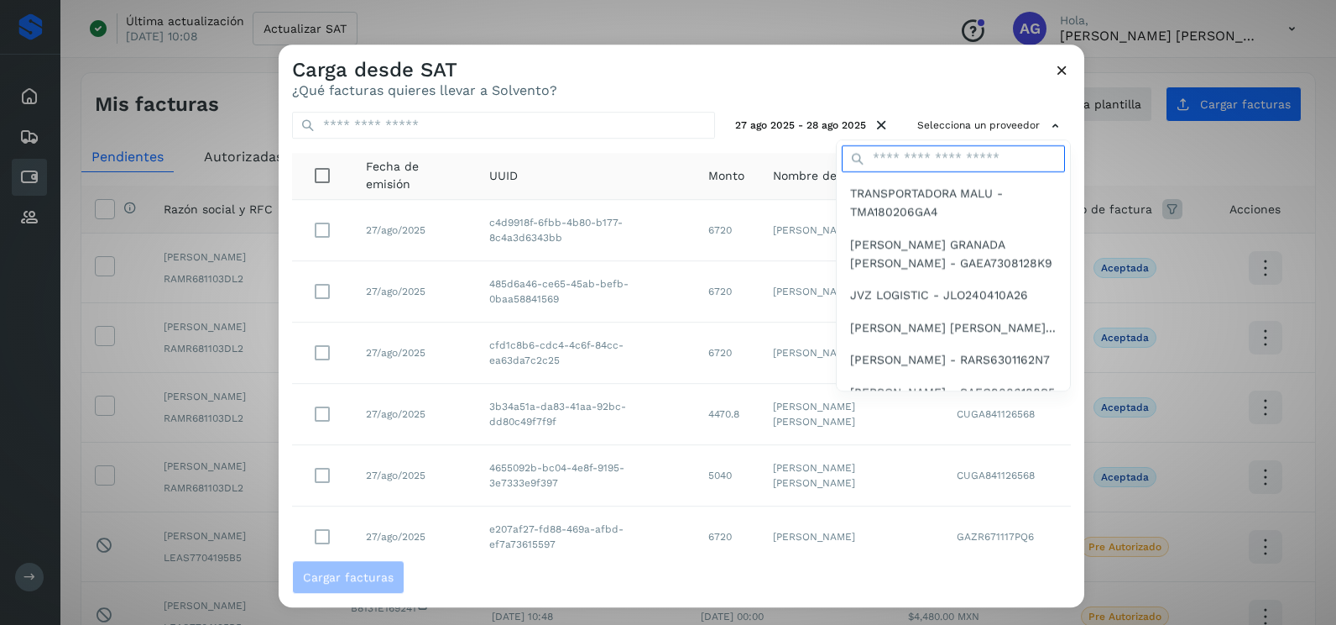
click at [942, 160] on input "text" at bounding box center [953, 158] width 223 height 27
type input "*********"
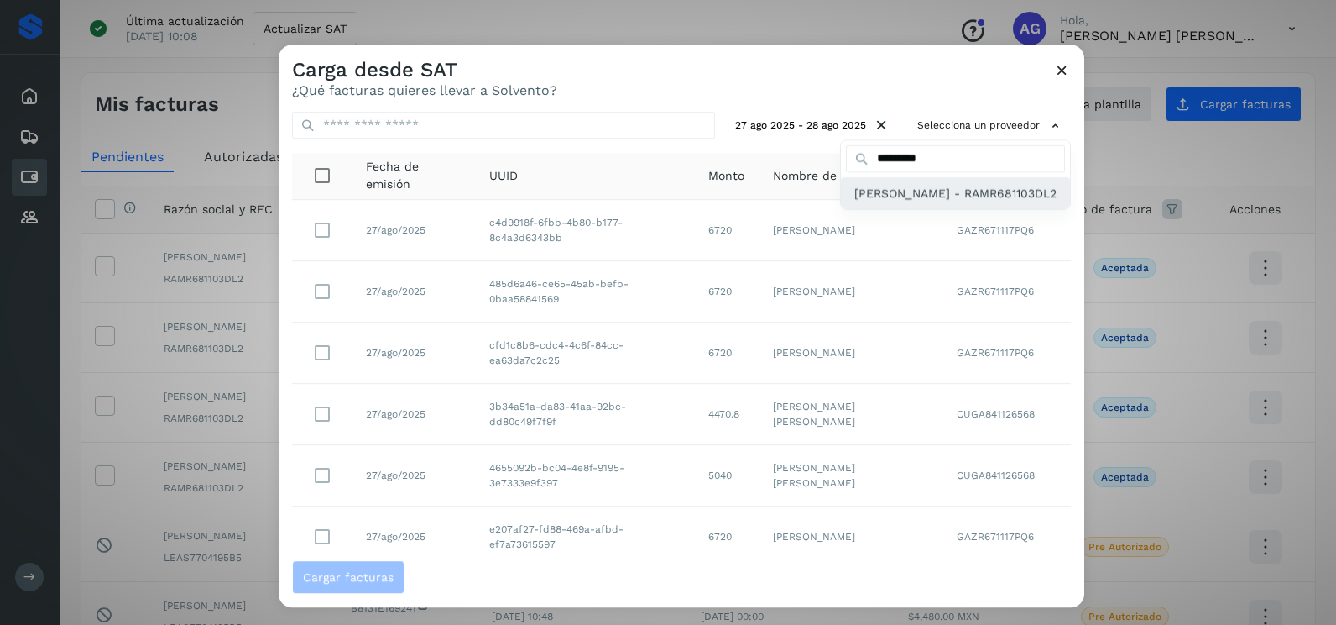
click at [909, 202] on span "[PERSON_NAME] - RAMR681103DL2" at bounding box center [956, 193] width 202 height 18
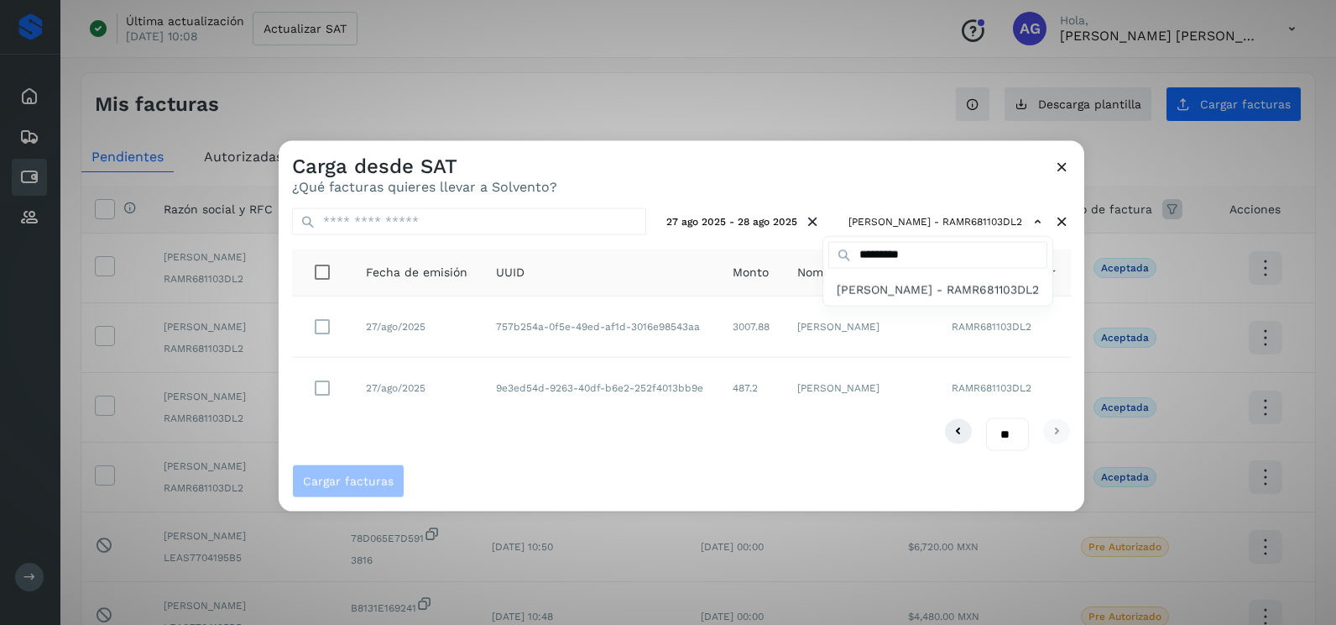
click at [606, 475] on div at bounding box center [947, 453] width 1336 height 625
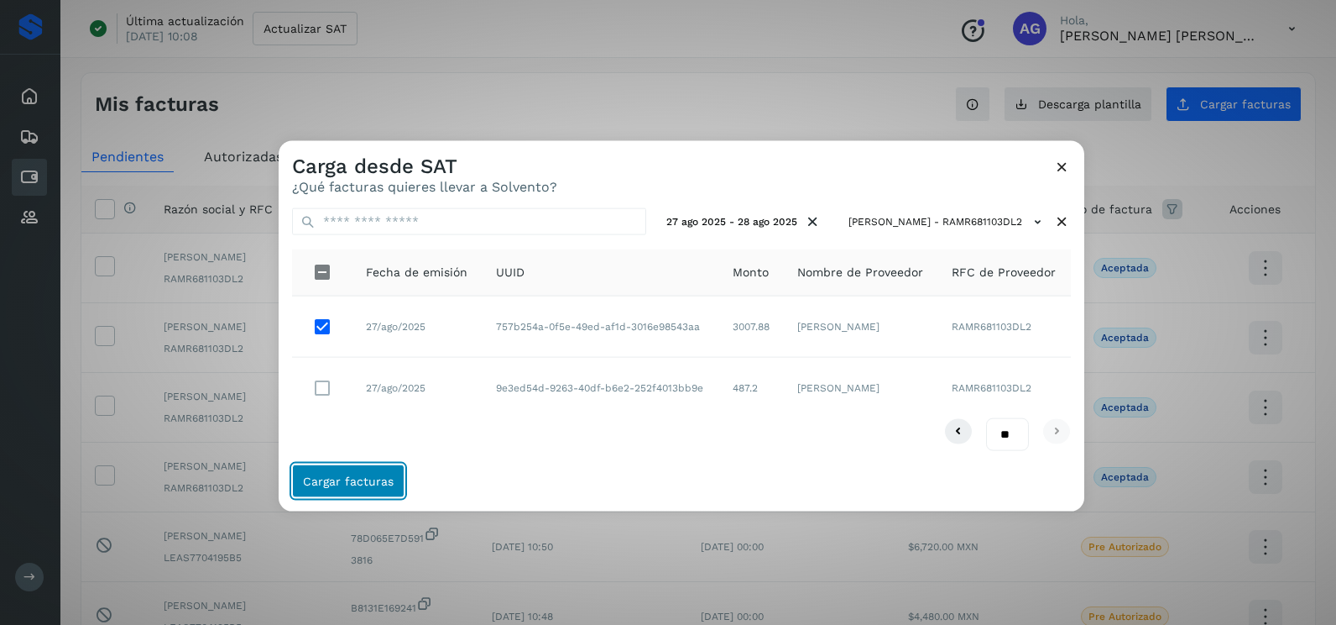
click at [384, 484] on span "Cargar facturas" at bounding box center [348, 480] width 91 height 12
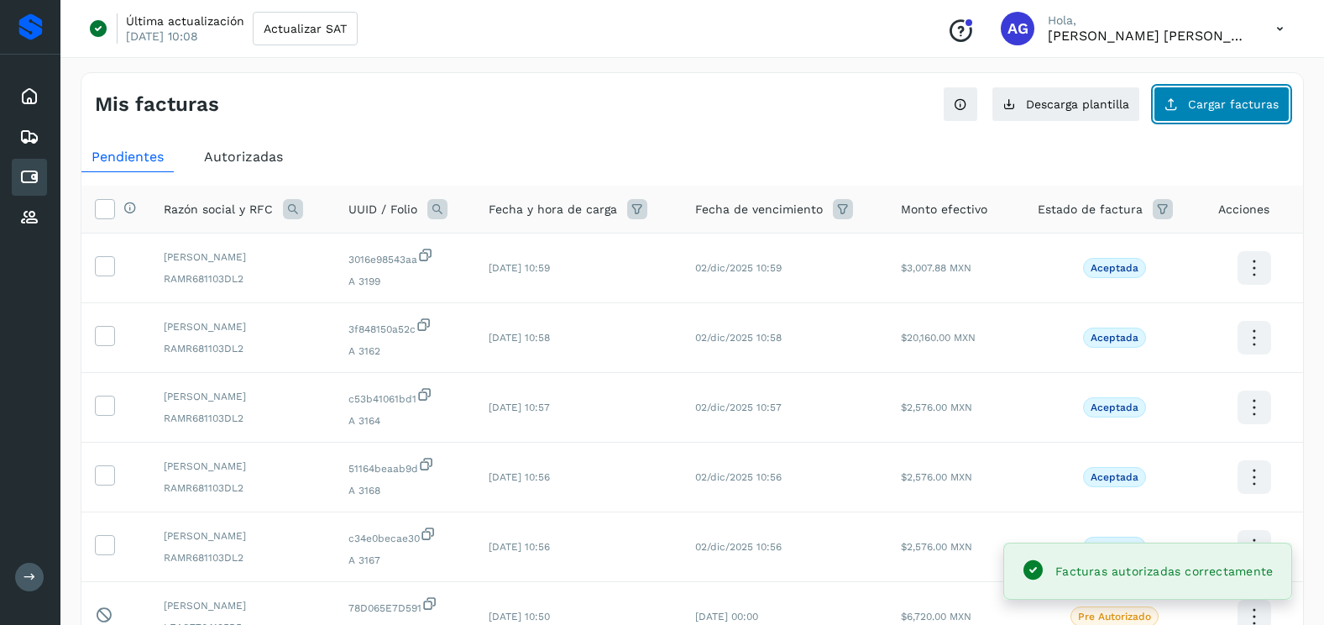
click at [1191, 109] on span "Cargar facturas" at bounding box center [1233, 104] width 91 height 12
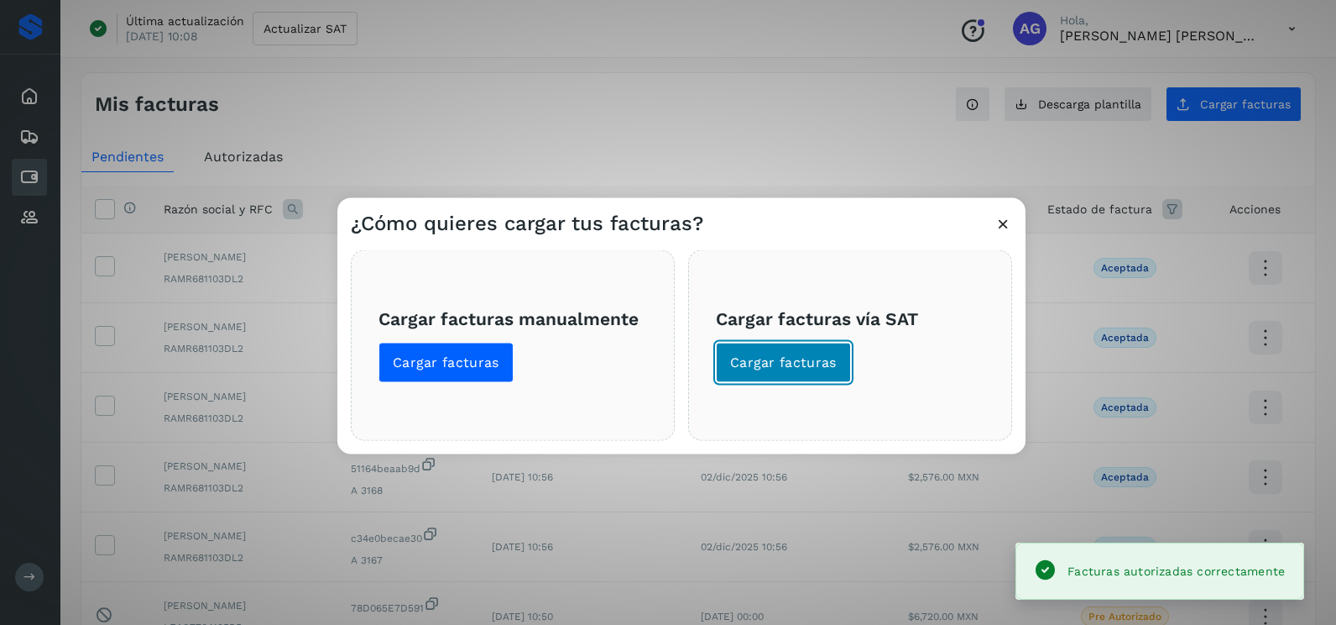
click at [797, 359] on span "Cargar facturas" at bounding box center [783, 362] width 107 height 18
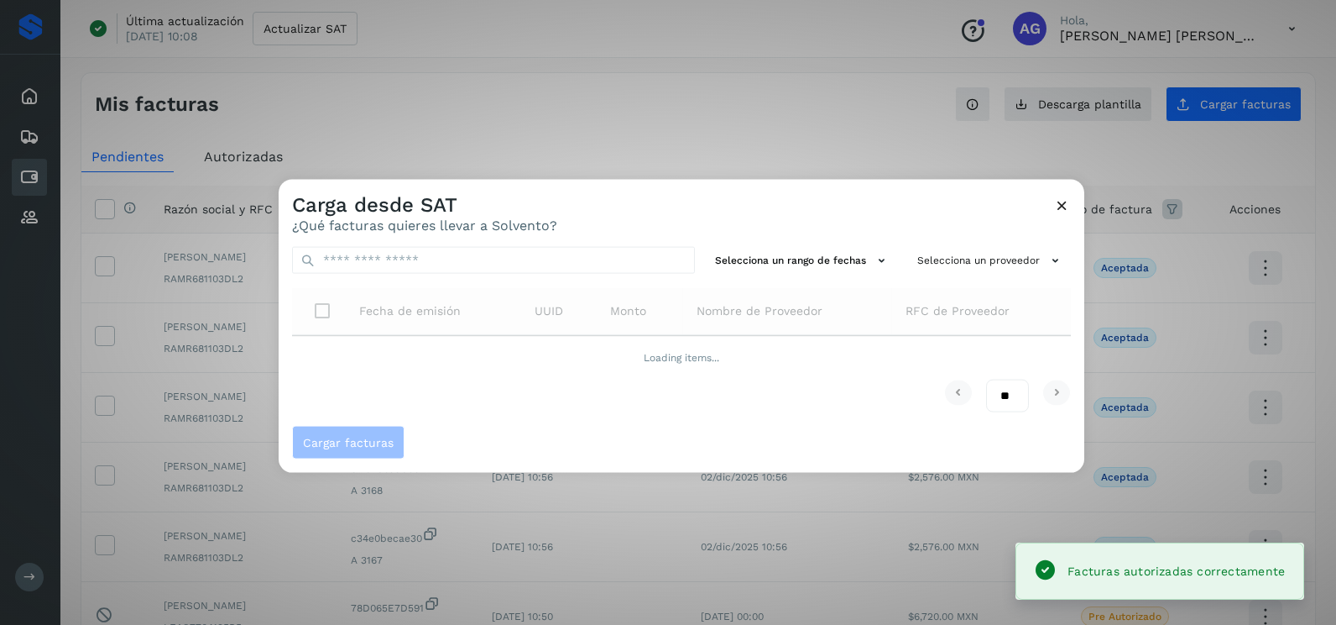
click at [803, 275] on div "Selecciona un rango de fechas Selecciona un proveedor Fecha de emisión UUID Mon…" at bounding box center [682, 329] width 806 height 192
click at [763, 259] on button "Selecciona un rango de fechas" at bounding box center [803, 261] width 189 height 28
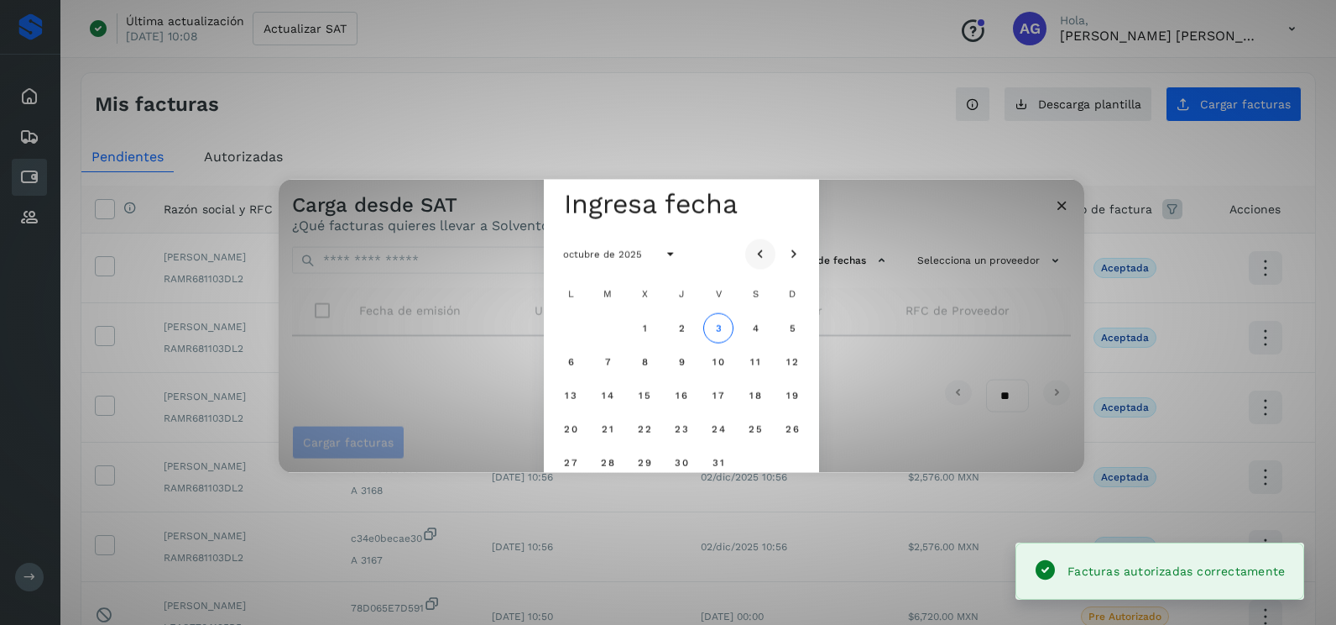
click at [751, 244] on button "Mes anterior" at bounding box center [760, 253] width 30 height 30
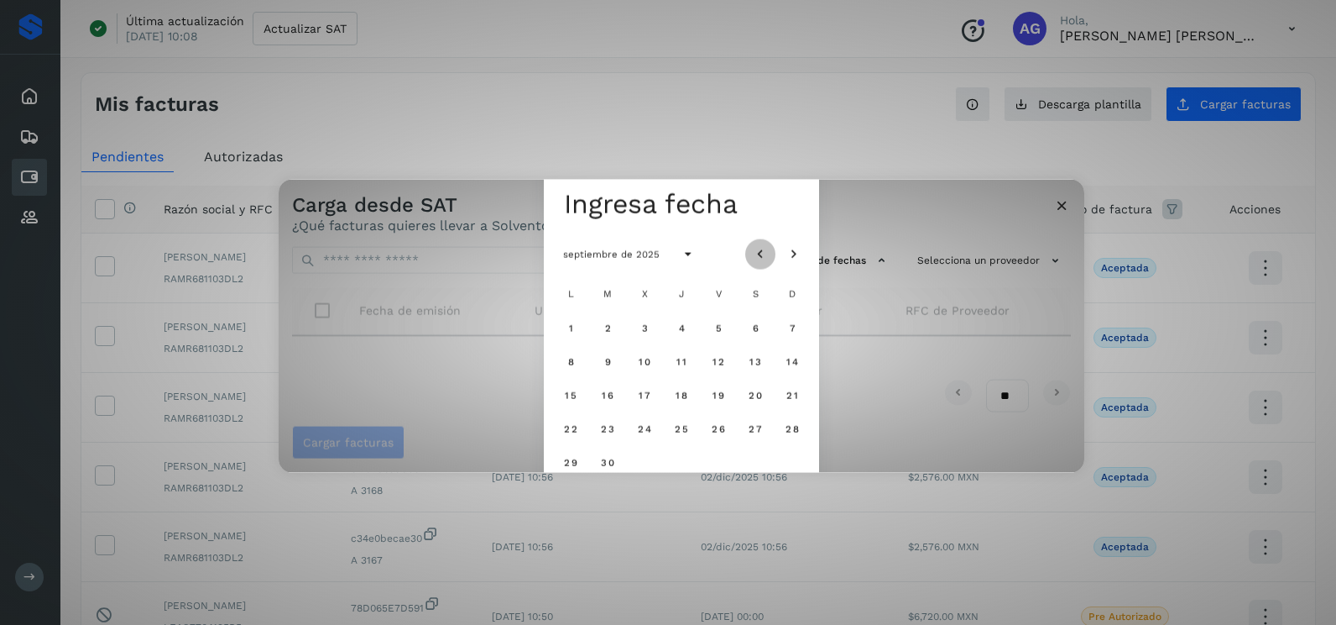
click at [751, 244] on button "Mes anterior" at bounding box center [760, 253] width 30 height 30
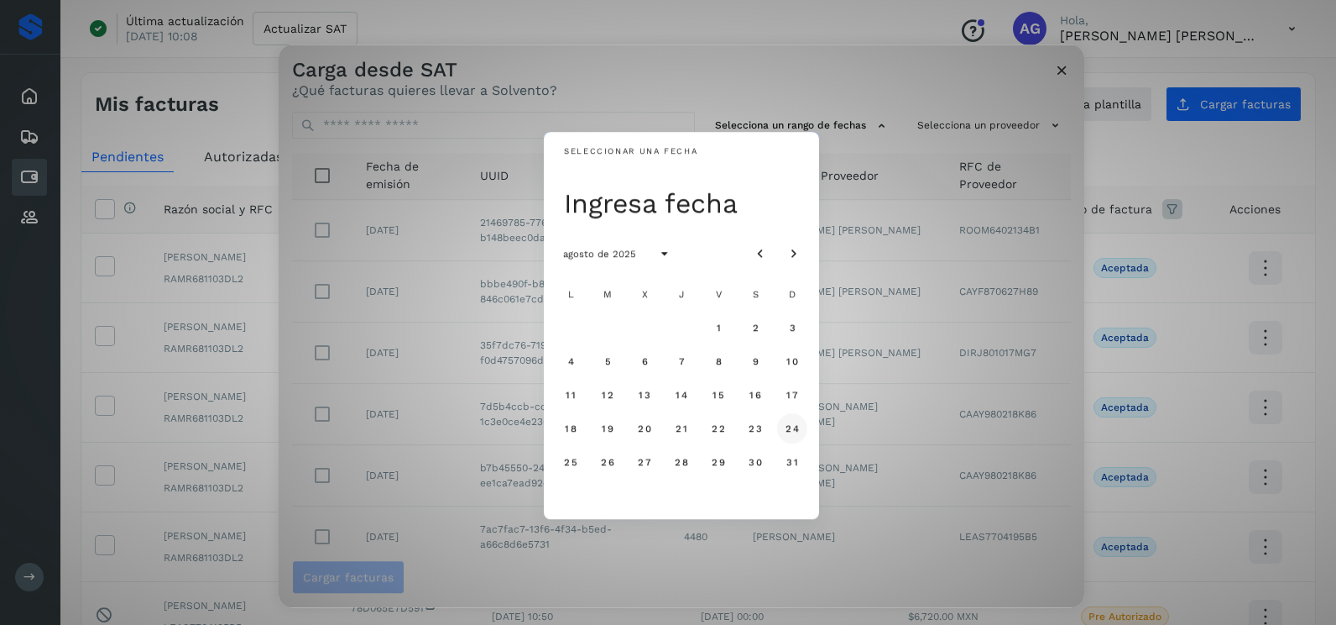
click at [790, 432] on span "24" at bounding box center [792, 428] width 14 height 12
click at [571, 459] on span "25" at bounding box center [570, 462] width 14 height 12
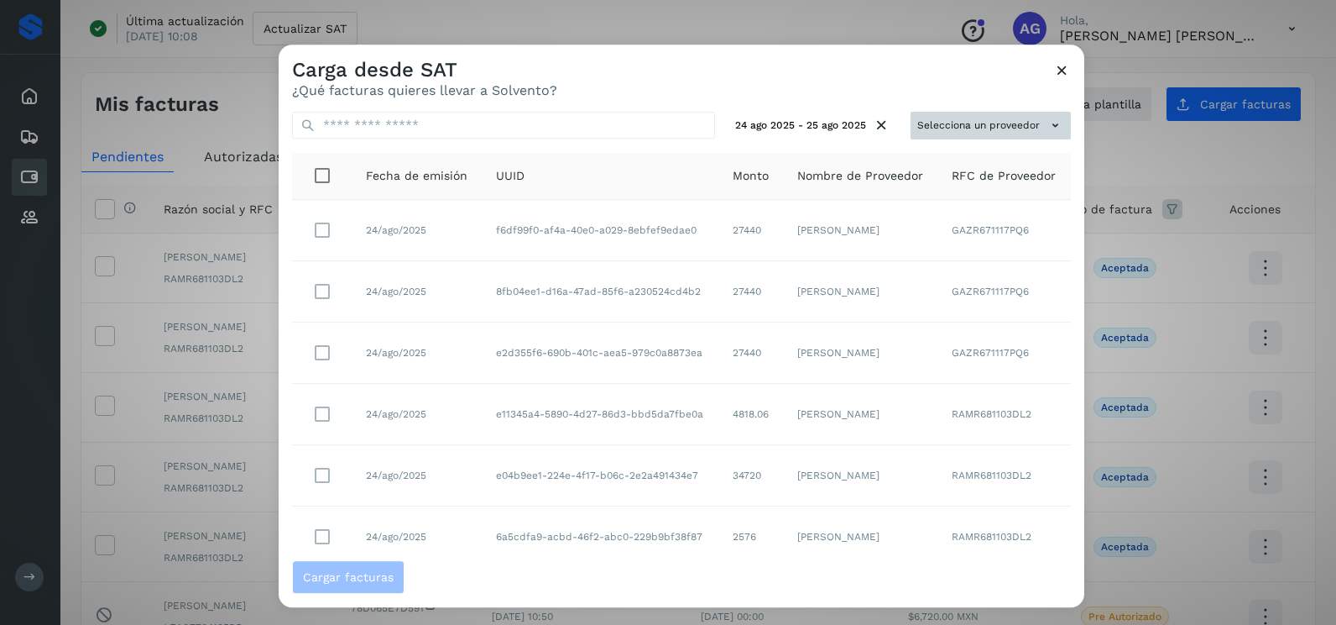
click at [948, 116] on button "Selecciona un proveedor" at bounding box center [991, 126] width 160 height 28
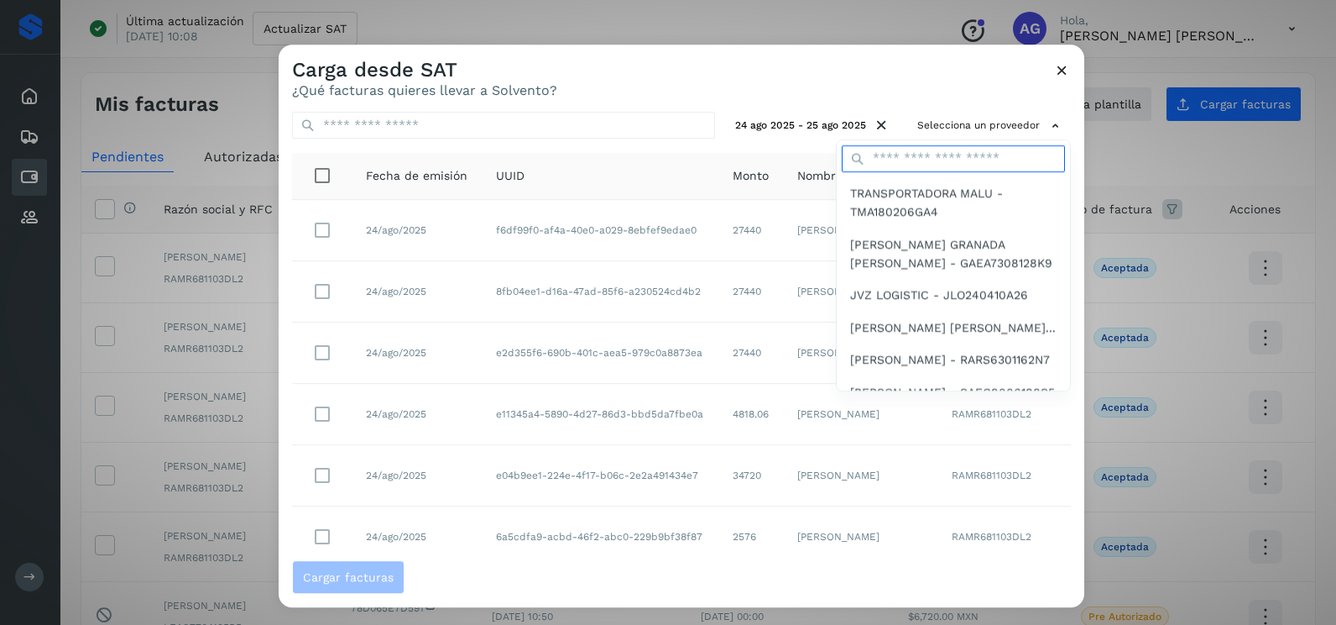
click at [895, 160] on input "text" at bounding box center [953, 158] width 223 height 27
type input "*********"
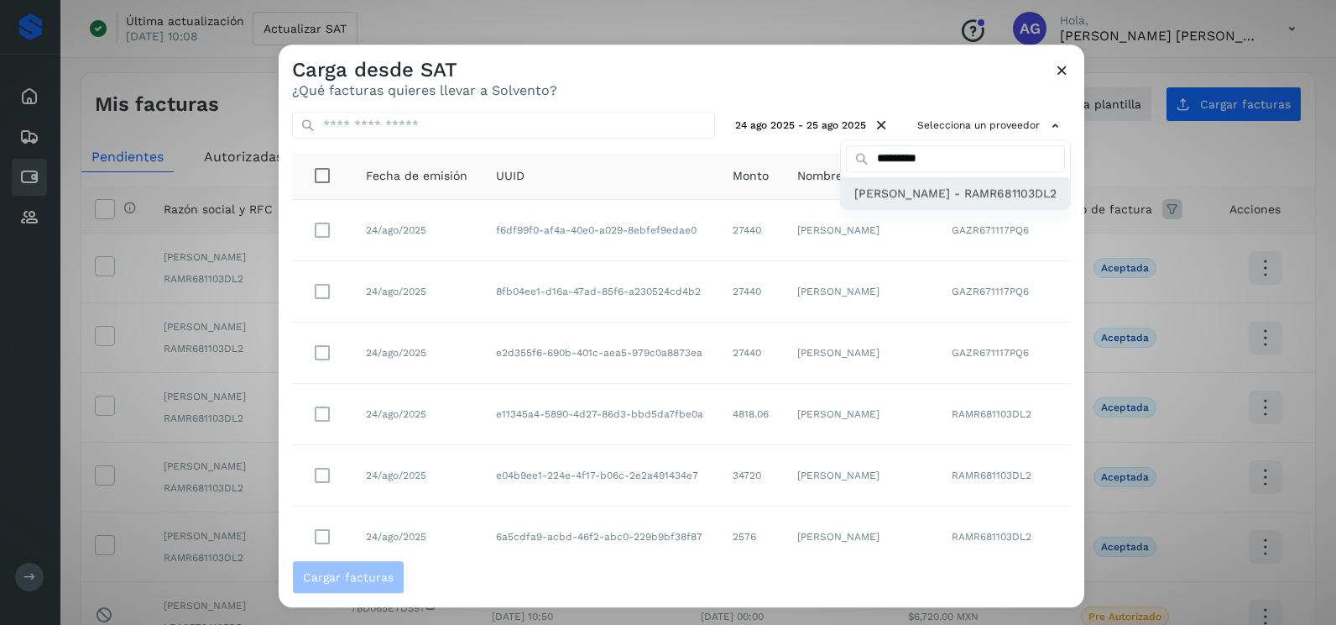
click at [926, 209] on div "[PERSON_NAME] - RAMR681103DL2" at bounding box center [955, 193] width 229 height 32
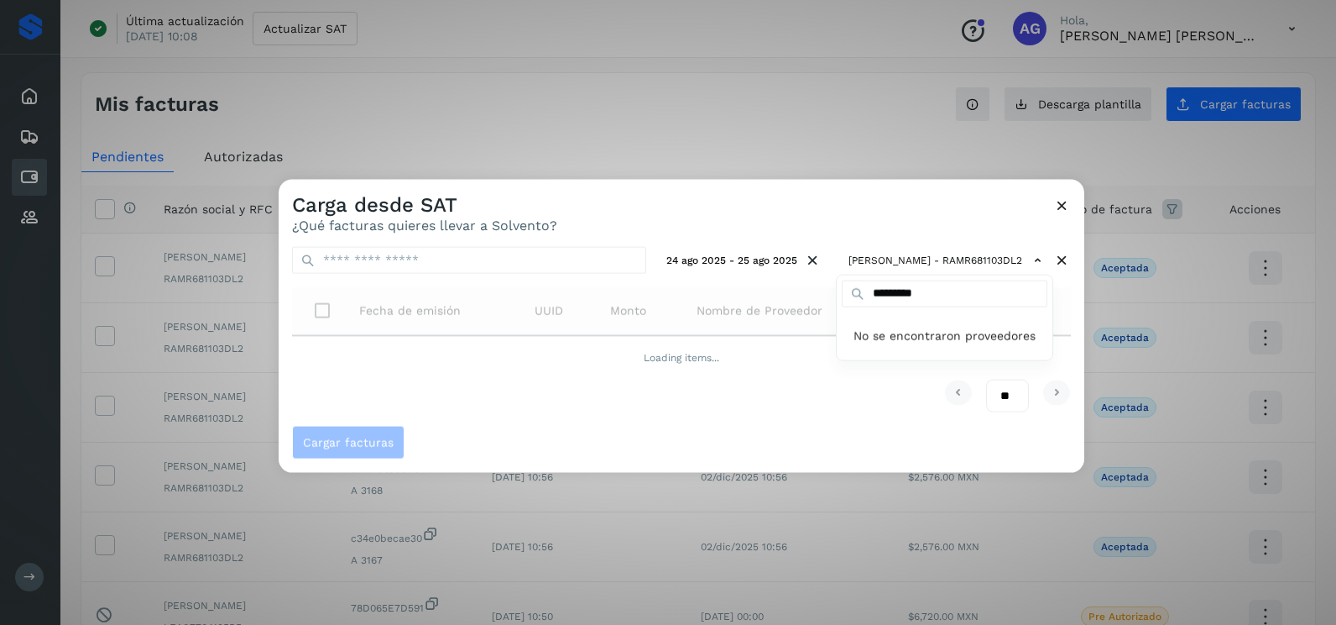
click at [808, 221] on div at bounding box center [947, 492] width 1336 height 625
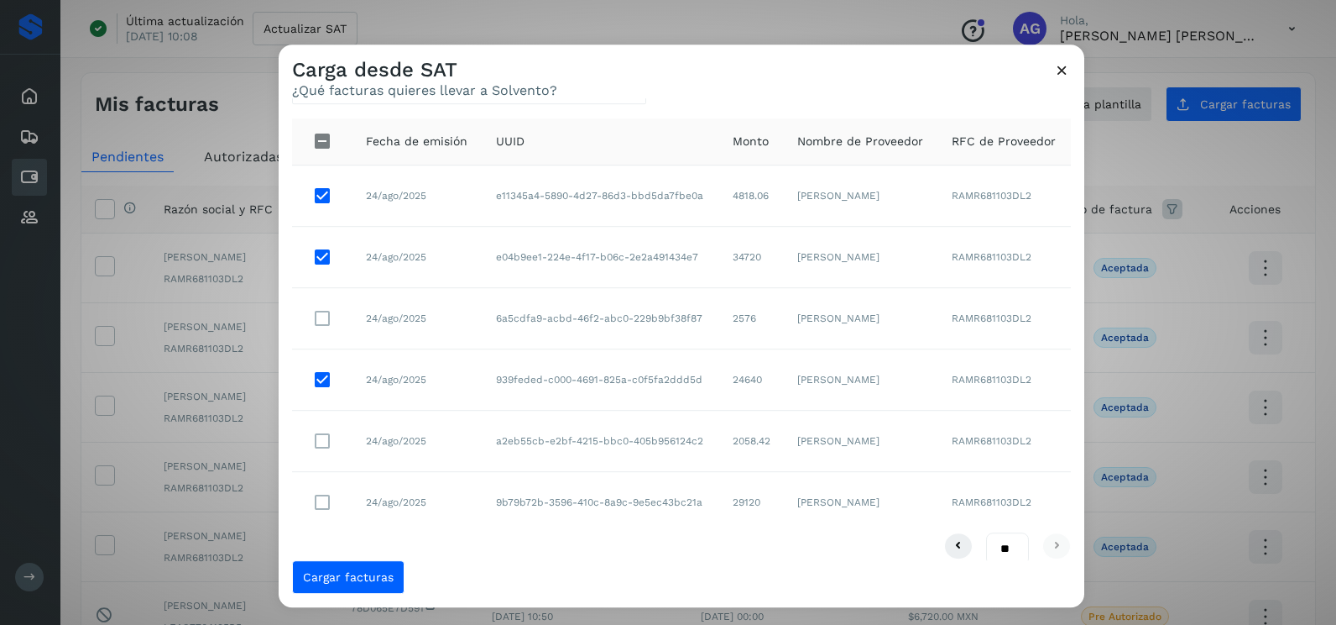
scroll to position [53, 0]
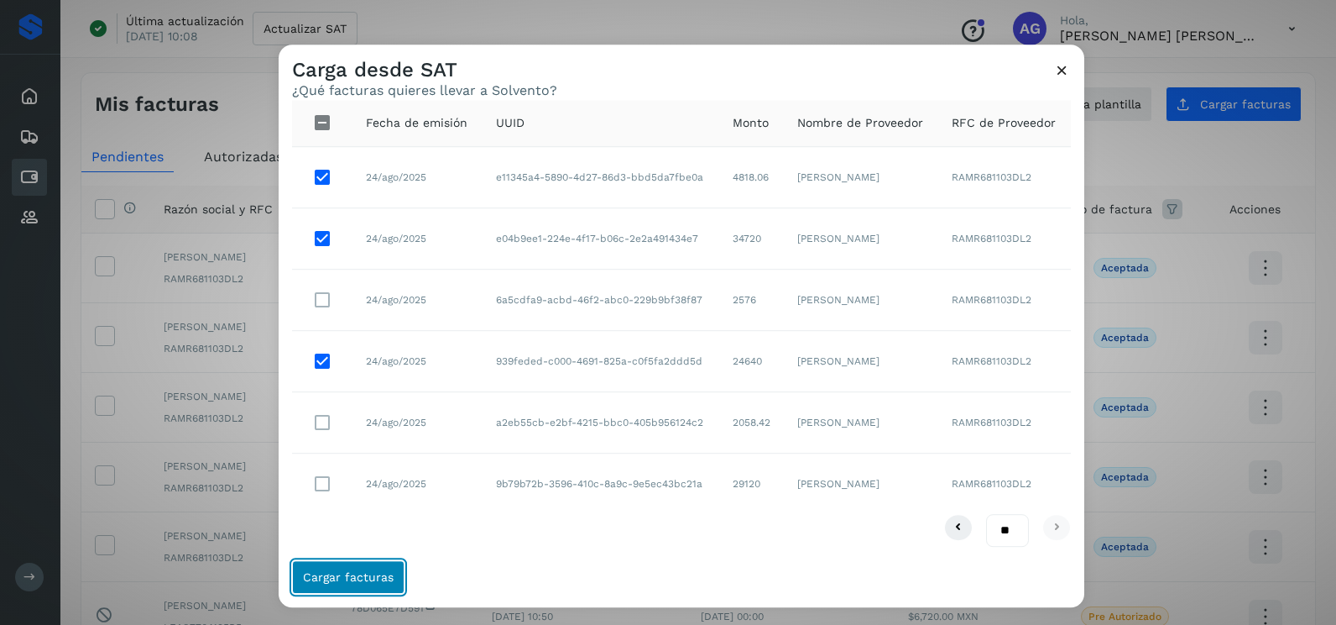
click at [387, 564] on button "Cargar facturas" at bounding box center [348, 577] width 112 height 34
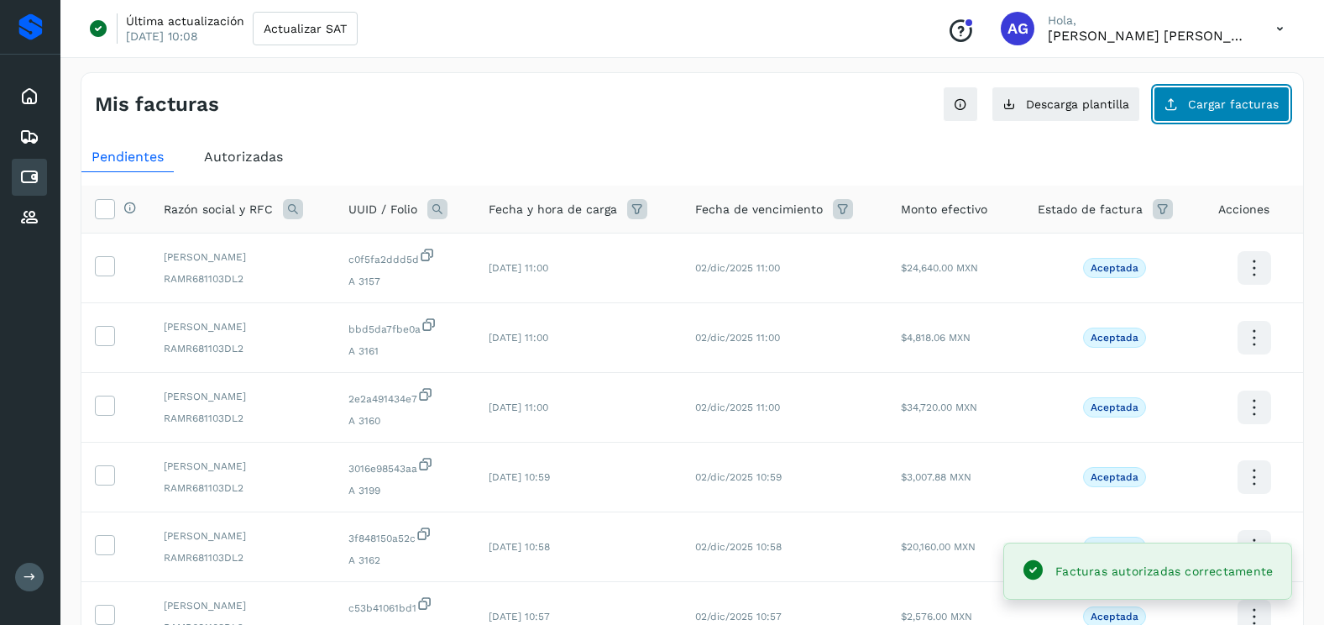
click at [1183, 105] on button "Cargar facturas" at bounding box center [1221, 103] width 136 height 35
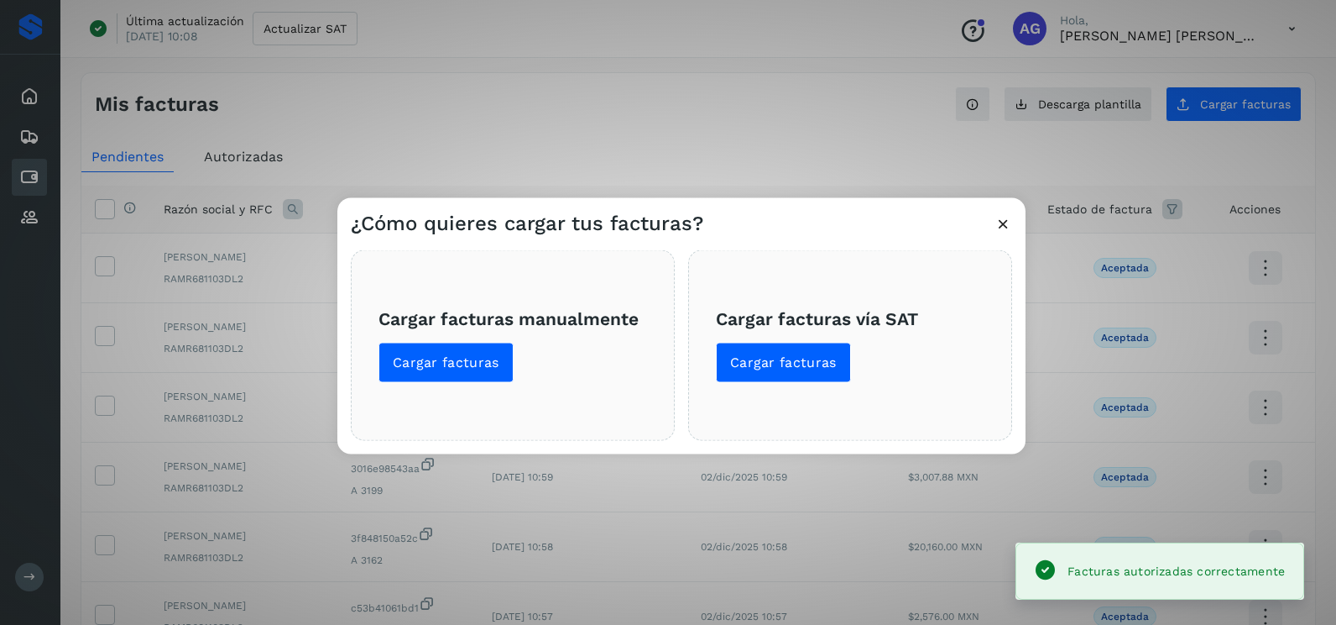
click at [850, 356] on span "Cargar facturas vía SAT Cargar facturas" at bounding box center [850, 344] width 269 height 75
click at [833, 360] on span "Cargar facturas" at bounding box center [783, 362] width 107 height 18
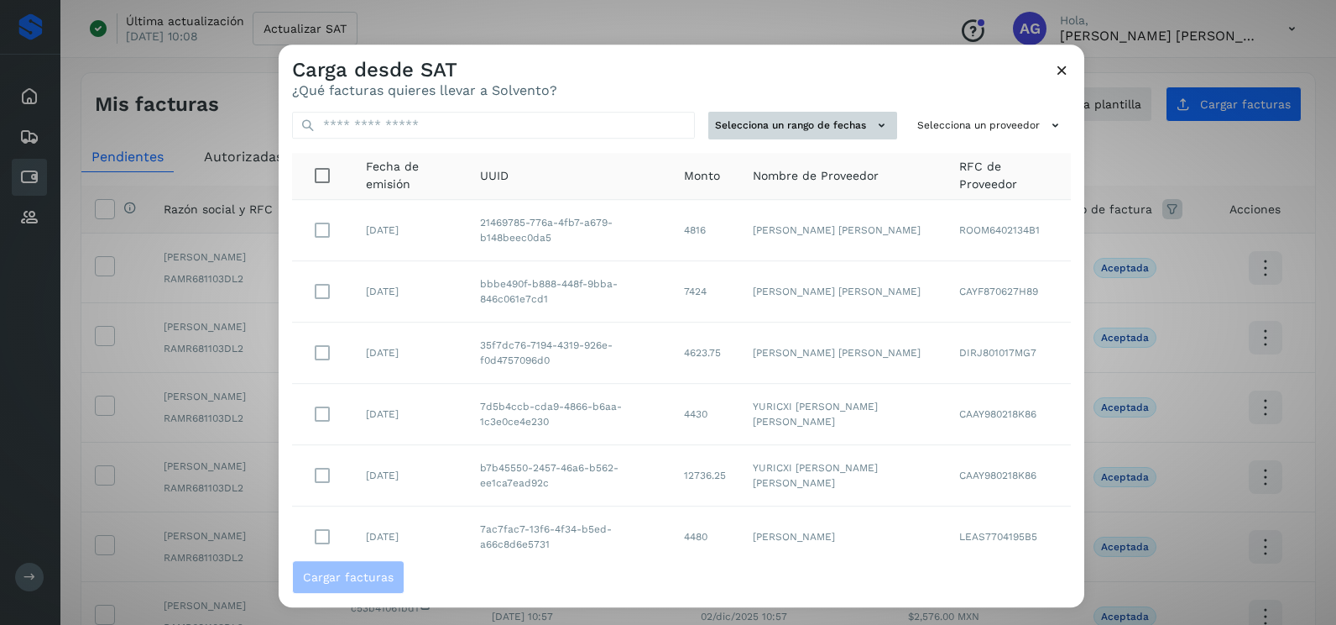
click at [838, 118] on button "Selecciona un rango de fechas" at bounding box center [803, 126] width 189 height 28
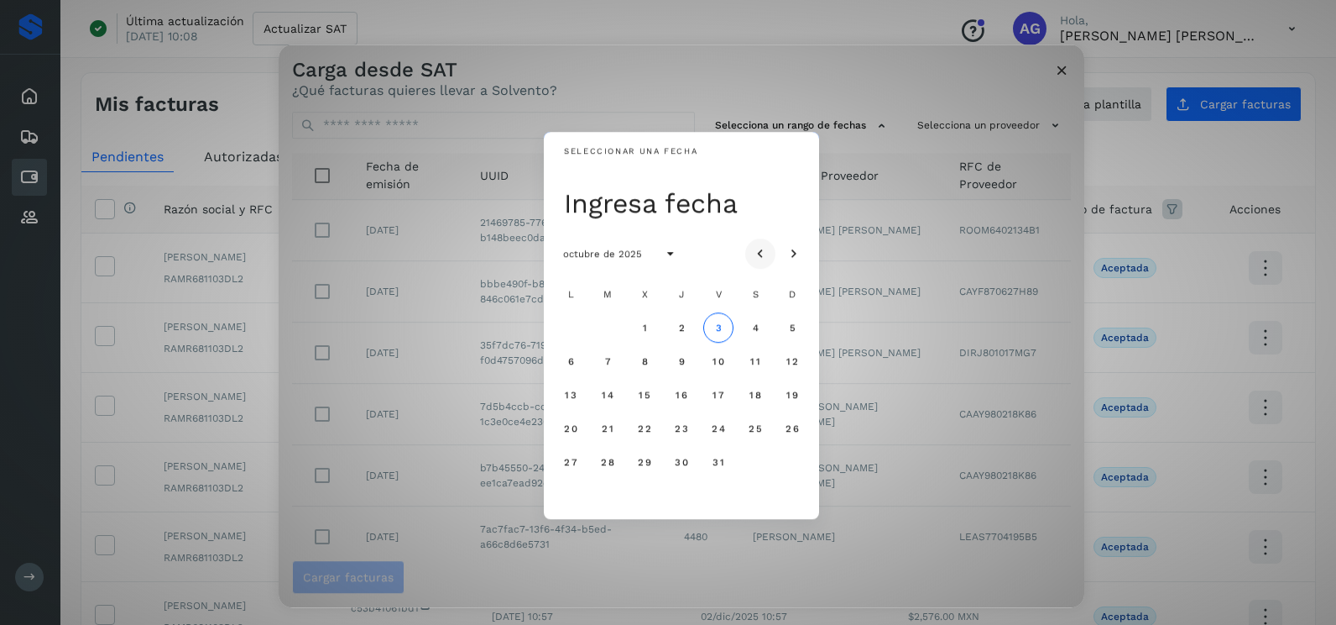
click at [766, 250] on icon "Mes anterior" at bounding box center [760, 254] width 17 height 17
click at [766, 248] on icon "Mes anterior" at bounding box center [760, 254] width 17 height 17
click at [645, 456] on span "27" at bounding box center [644, 462] width 14 height 12
click at [672, 463] on button "28" at bounding box center [682, 462] width 30 height 30
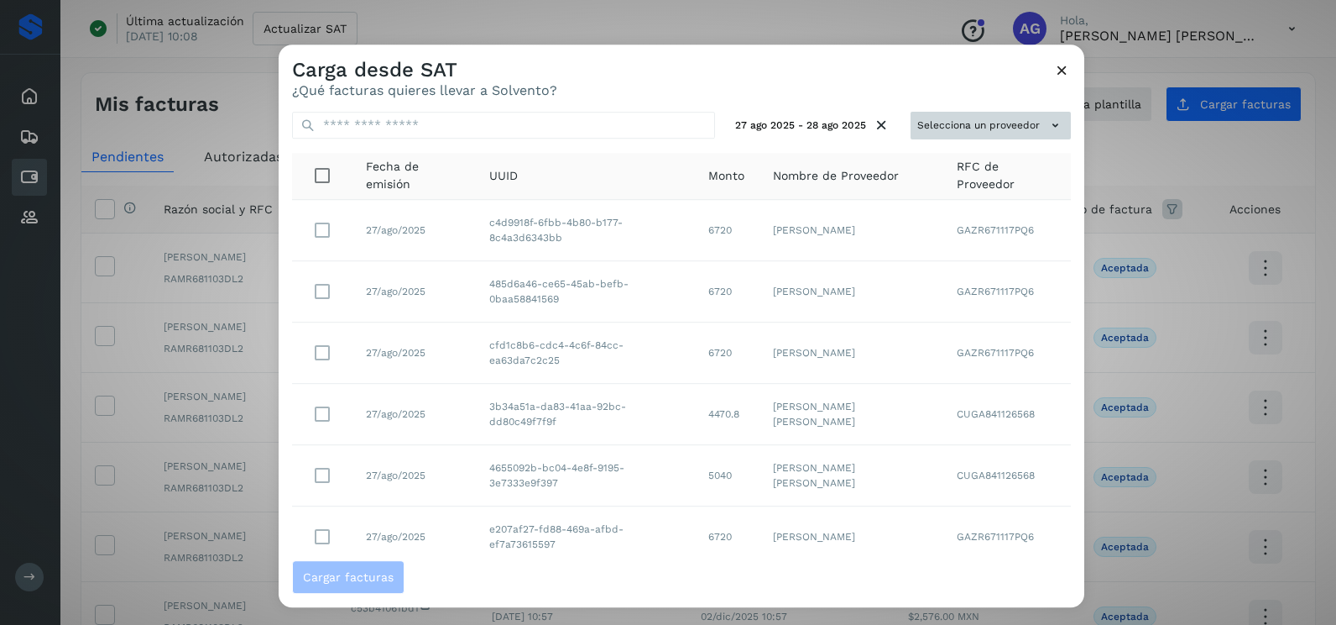
click at [934, 126] on button "Selecciona un proveedor" at bounding box center [991, 126] width 160 height 28
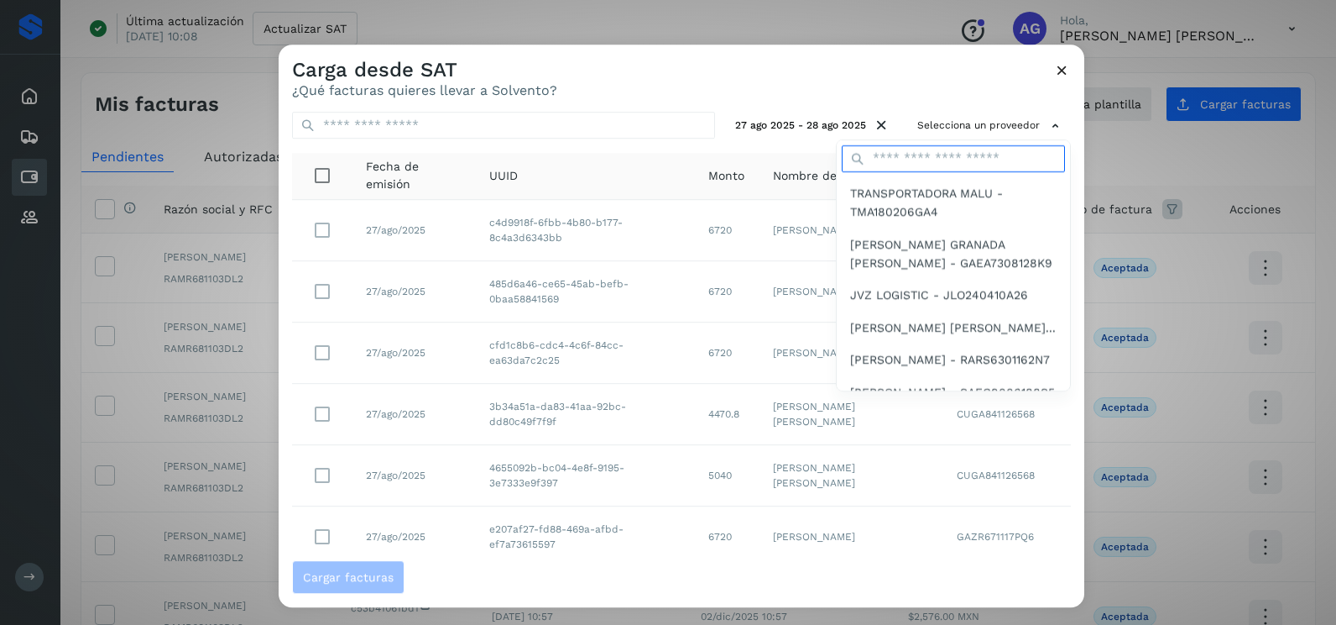
click at [919, 159] on input "text" at bounding box center [953, 158] width 223 height 27
type input "*********"
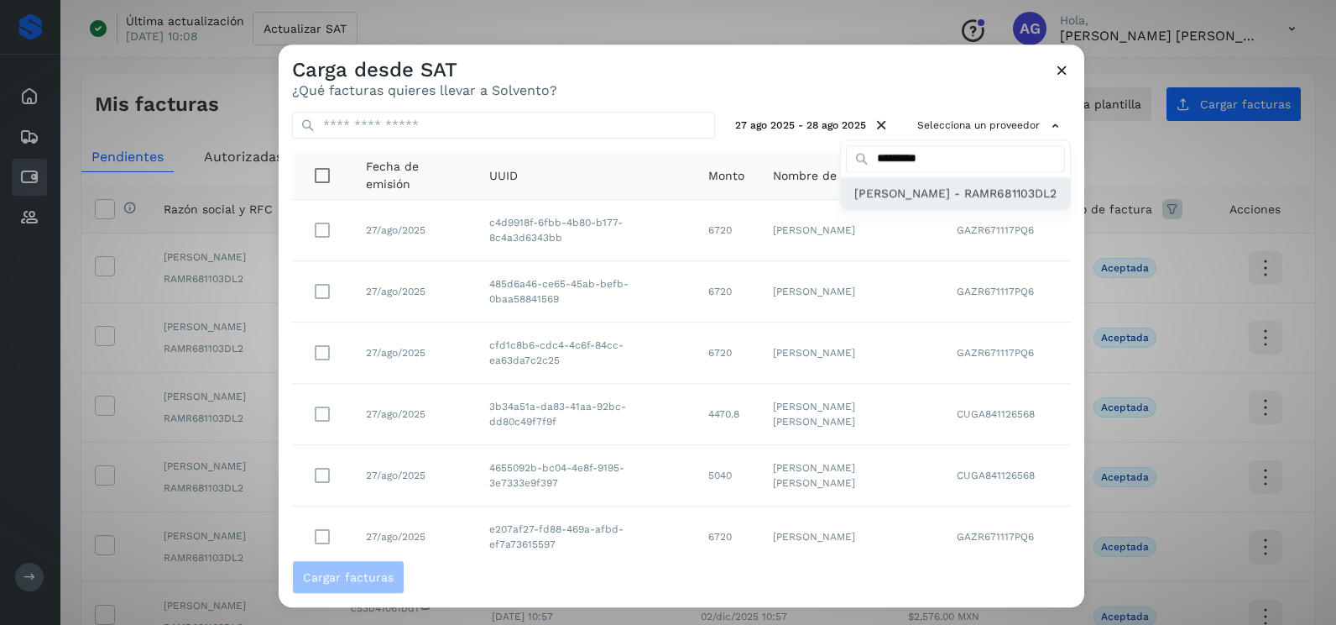
click at [921, 202] on span "[PERSON_NAME] - RAMR681103DL2" at bounding box center [956, 193] width 202 height 18
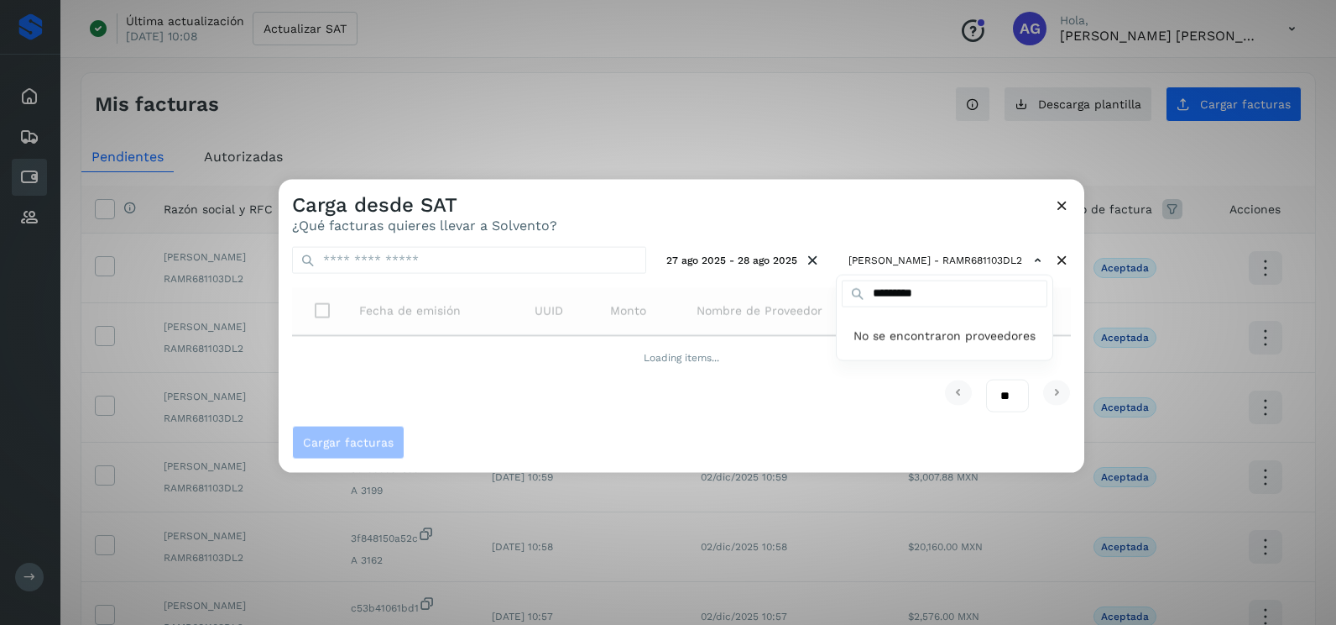
click at [760, 217] on div at bounding box center [947, 492] width 1336 height 625
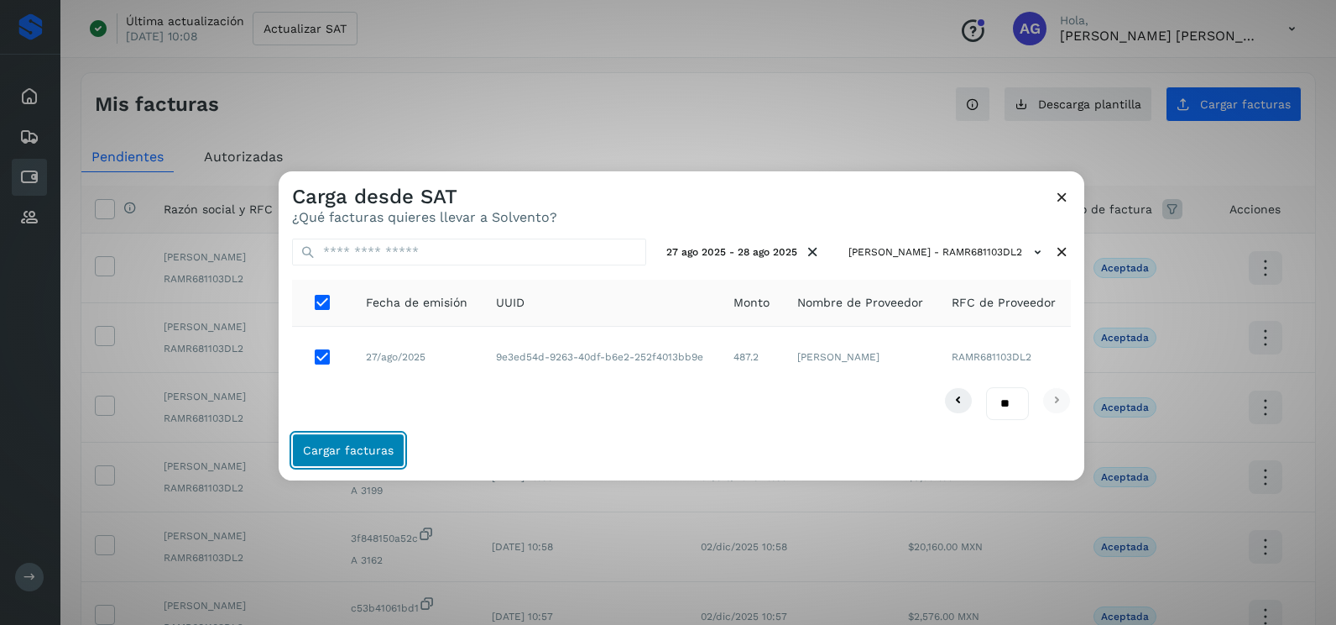
click at [374, 437] on button "Cargar facturas" at bounding box center [348, 450] width 112 height 34
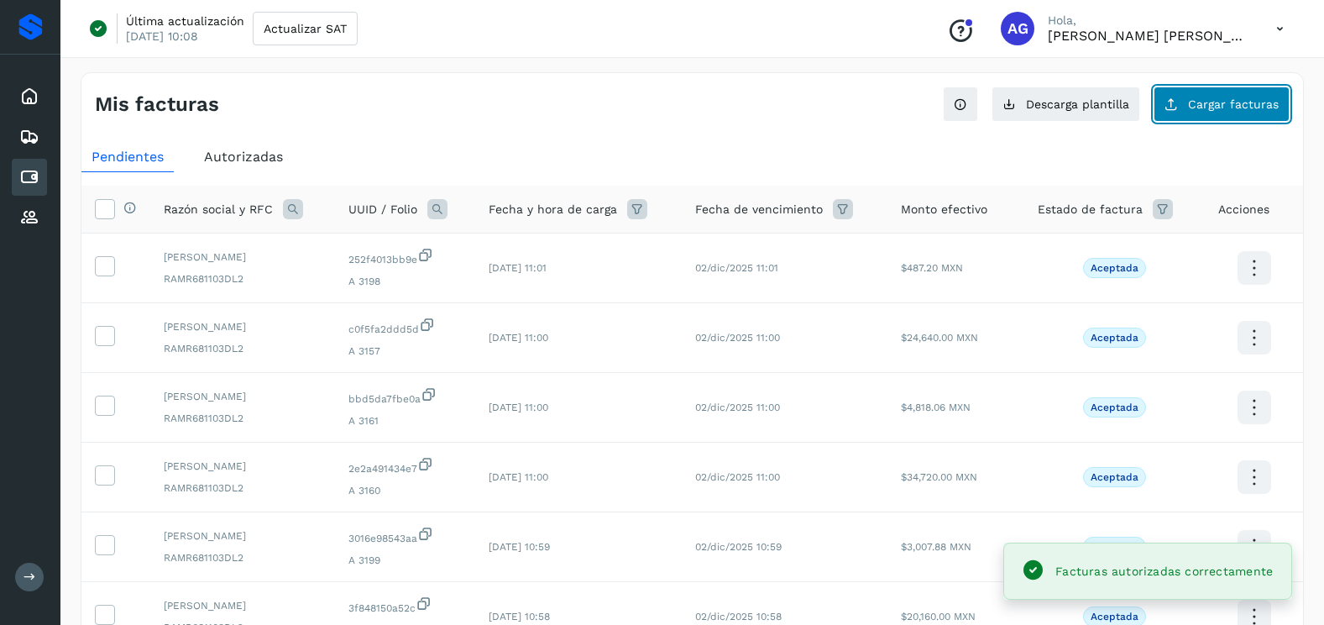
click at [1211, 95] on button "Cargar facturas" at bounding box center [1221, 103] width 136 height 35
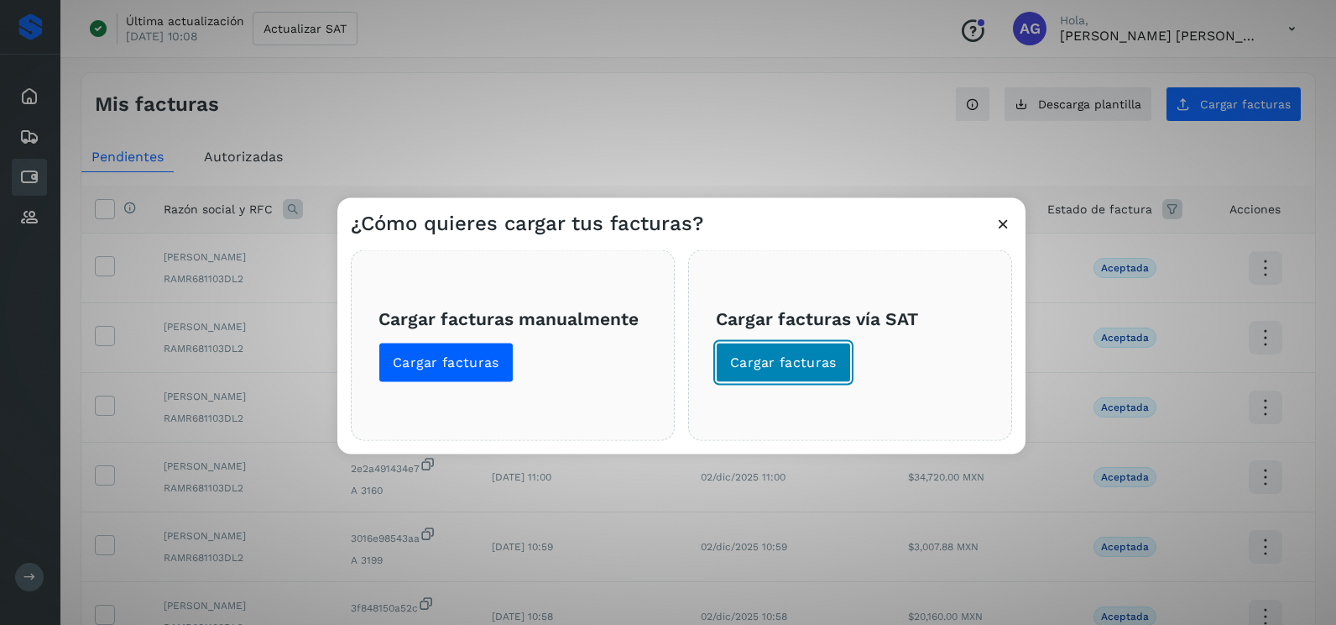
click at [766, 348] on button "Cargar facturas" at bounding box center [783, 363] width 135 height 40
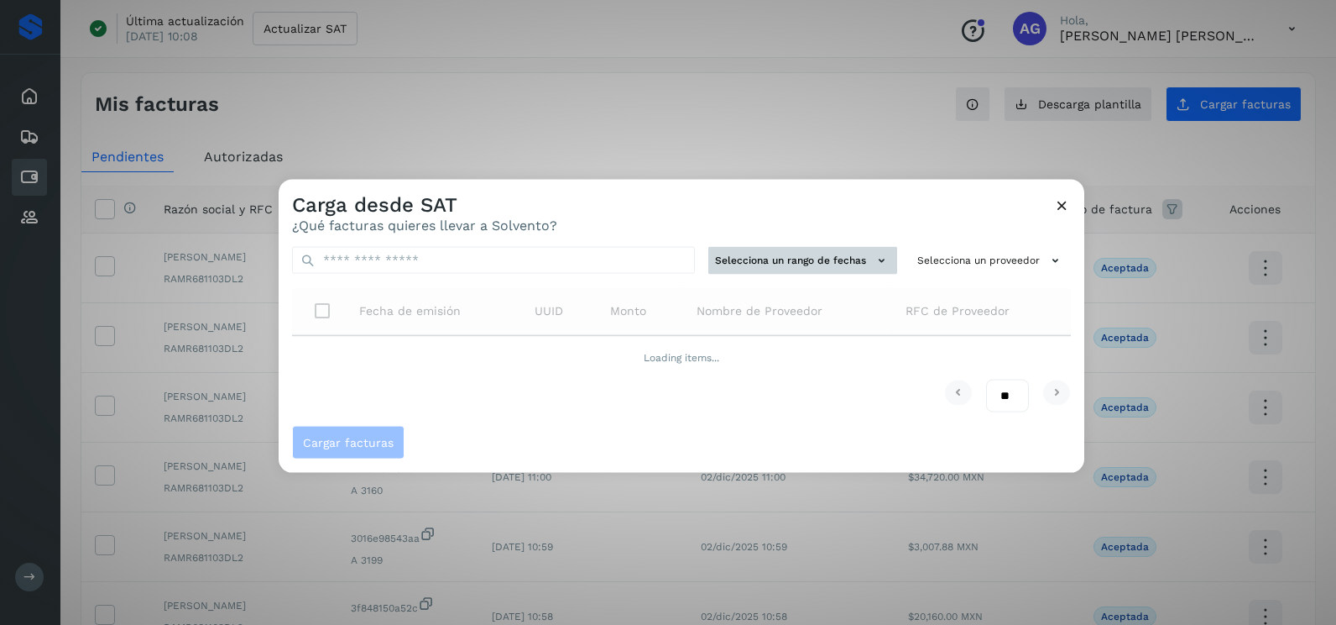
click at [766, 254] on button "Selecciona un rango de fechas" at bounding box center [803, 261] width 189 height 28
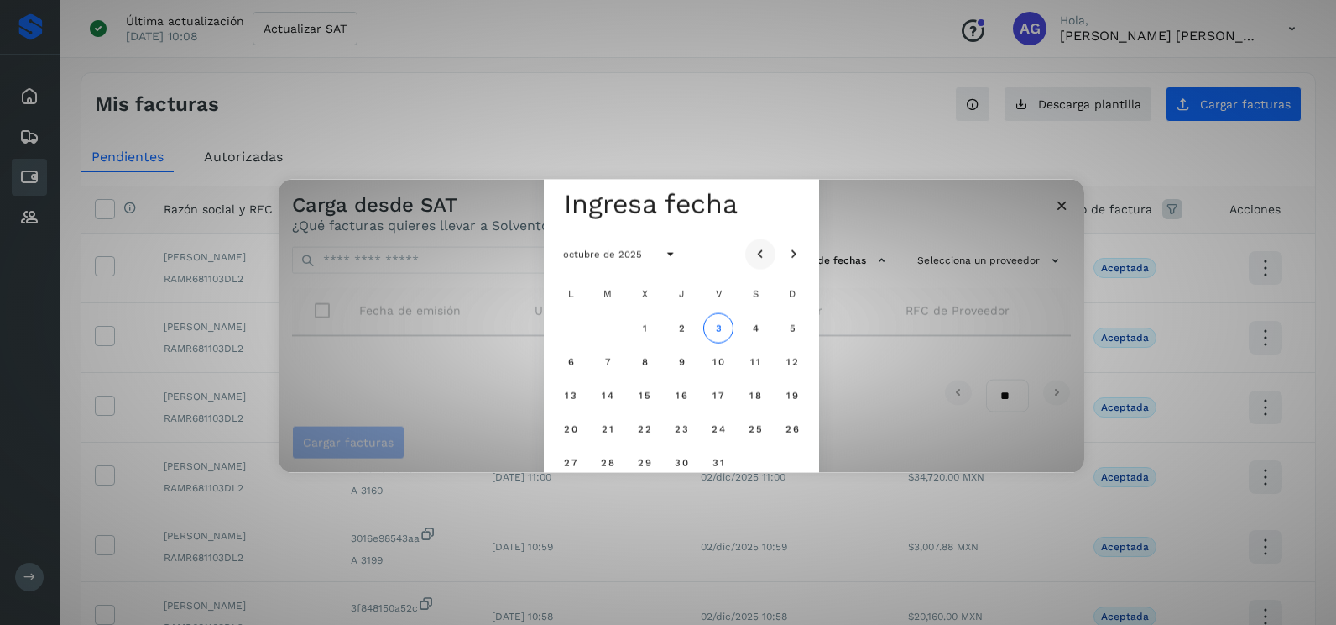
click at [766, 253] on icon "Mes anterior" at bounding box center [760, 254] width 17 height 17
click at [568, 459] on span "25" at bounding box center [570, 462] width 14 height 12
click at [605, 461] on span "26" at bounding box center [607, 462] width 14 height 12
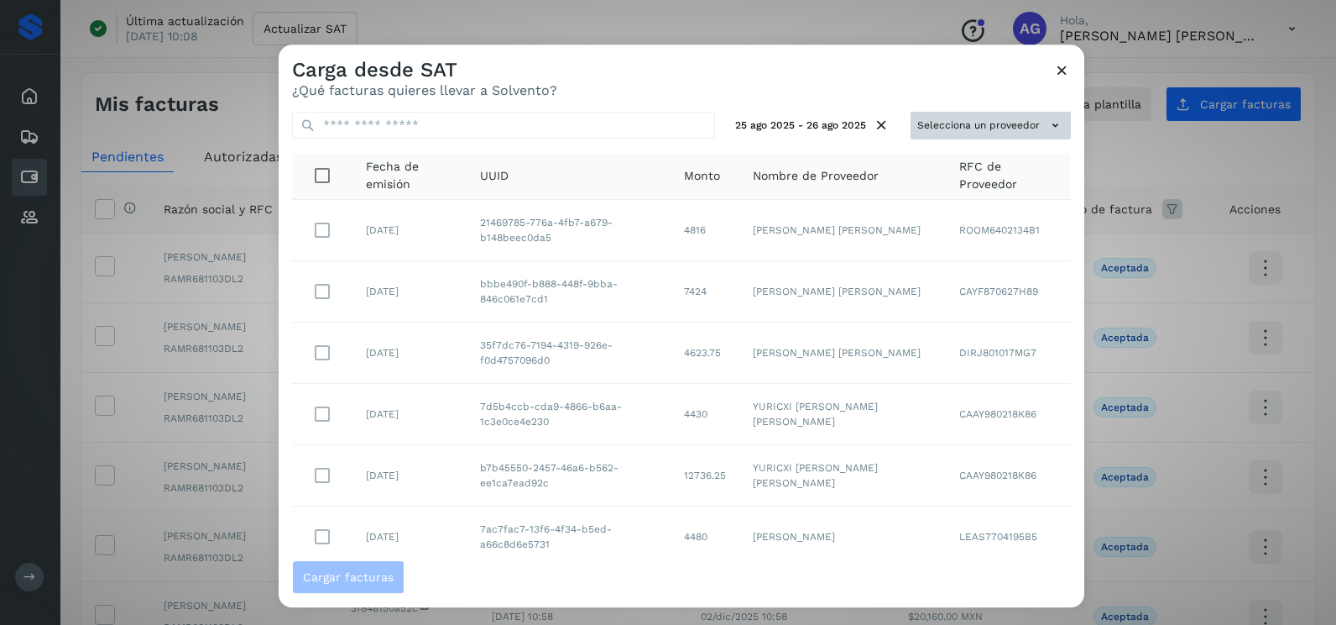
click at [975, 114] on button "Selecciona un proveedor" at bounding box center [991, 126] width 160 height 28
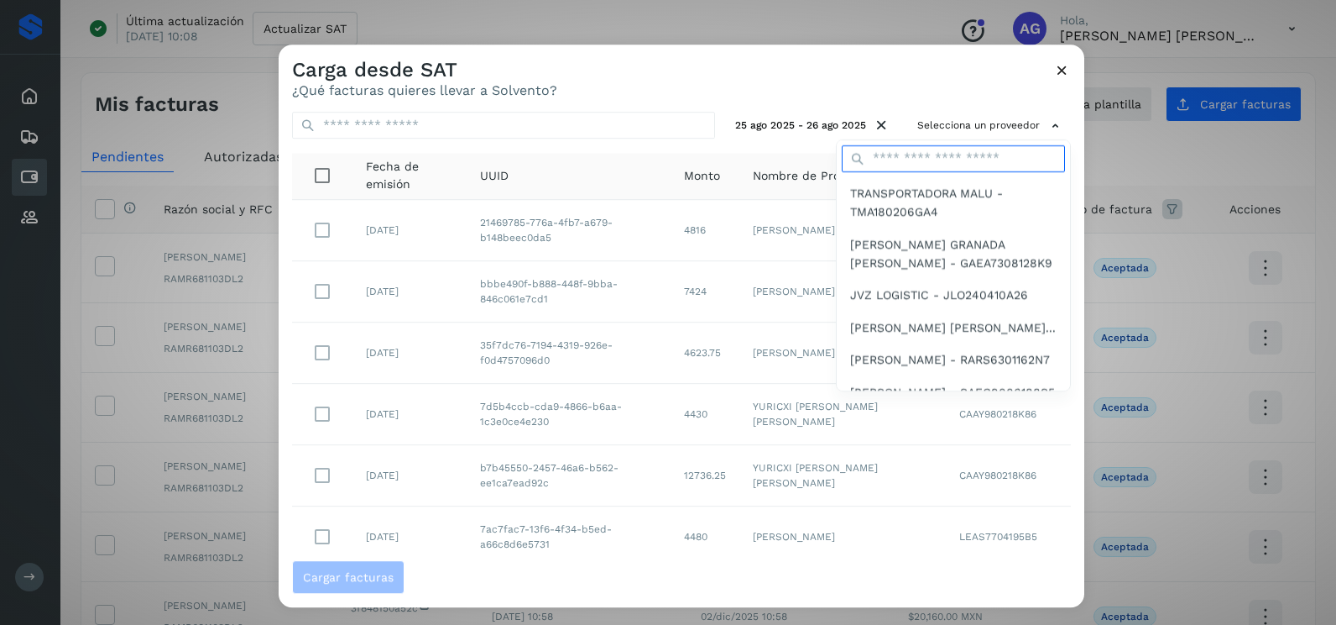
drag, startPoint x: 915, startPoint y: 153, endPoint x: 915, endPoint y: 163, distance: 10.1
click at [915, 153] on input "text" at bounding box center [953, 158] width 223 height 27
type input "*********"
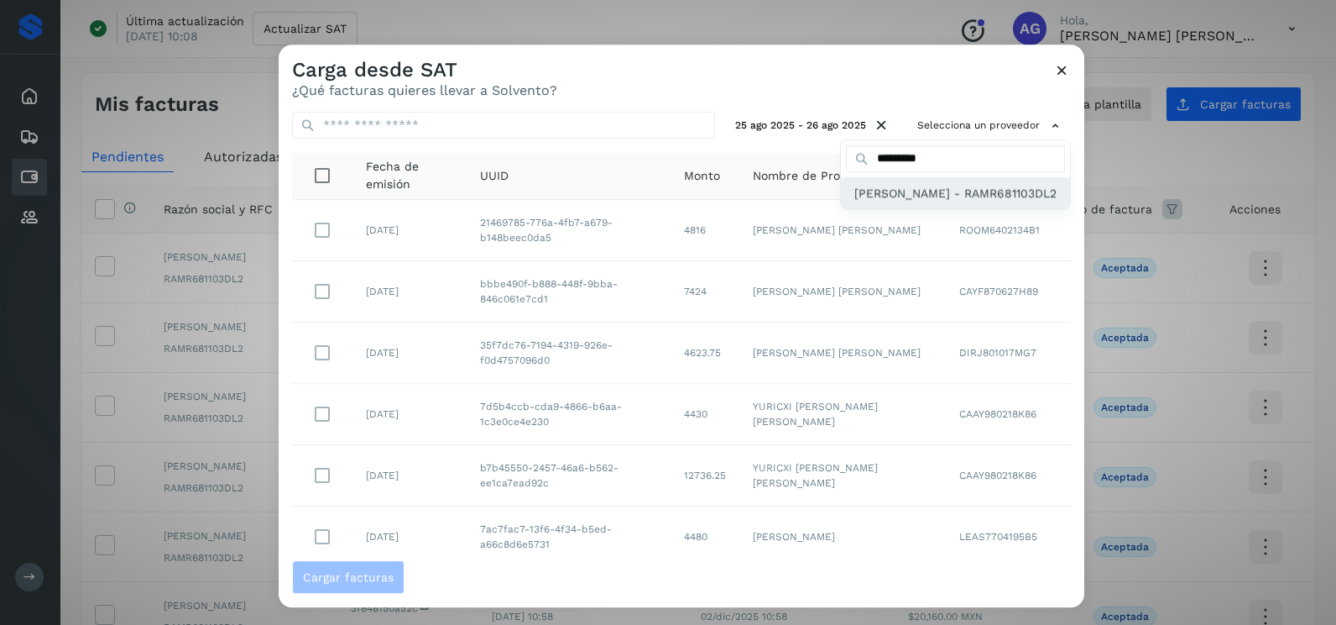
click at [913, 202] on span "[PERSON_NAME] - RAMR681103DL2" at bounding box center [956, 193] width 202 height 18
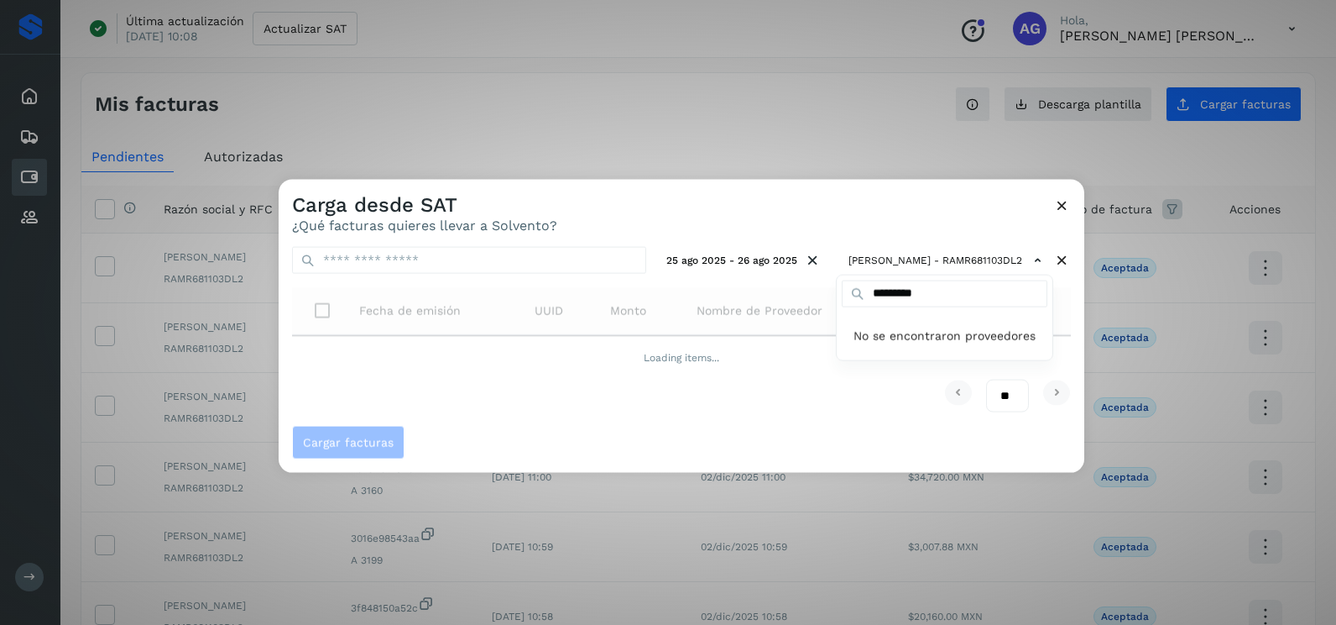
click at [771, 207] on div at bounding box center [947, 492] width 1336 height 625
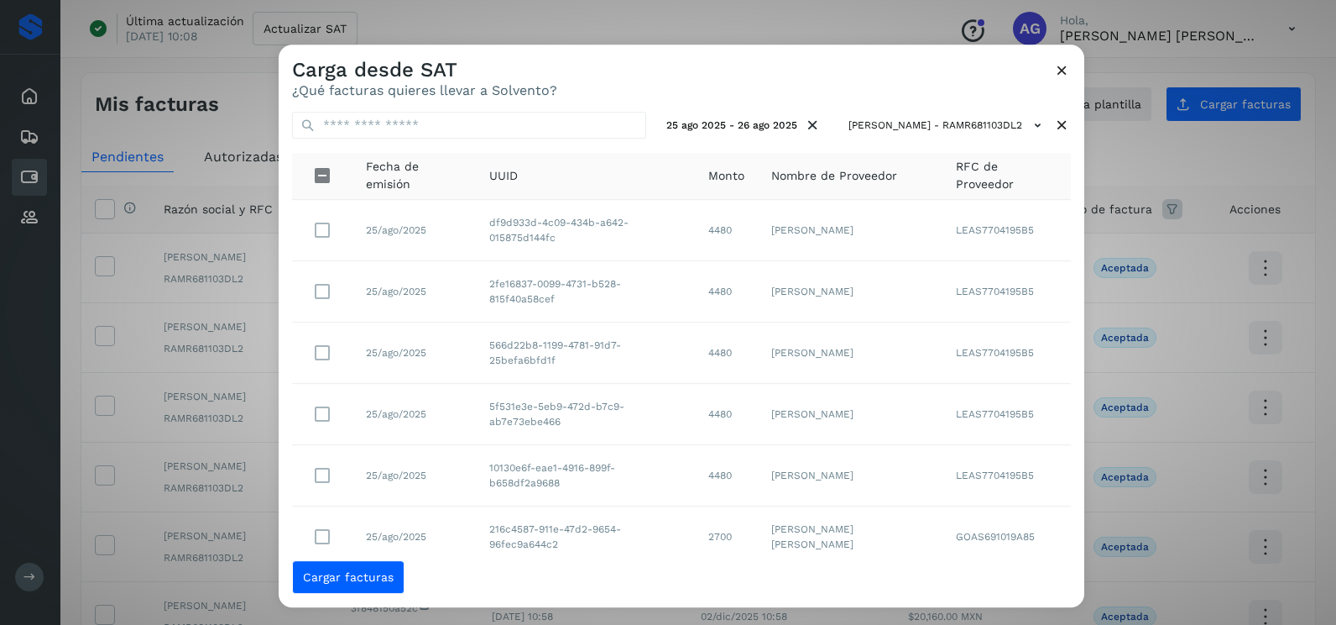
scroll to position [298, 0]
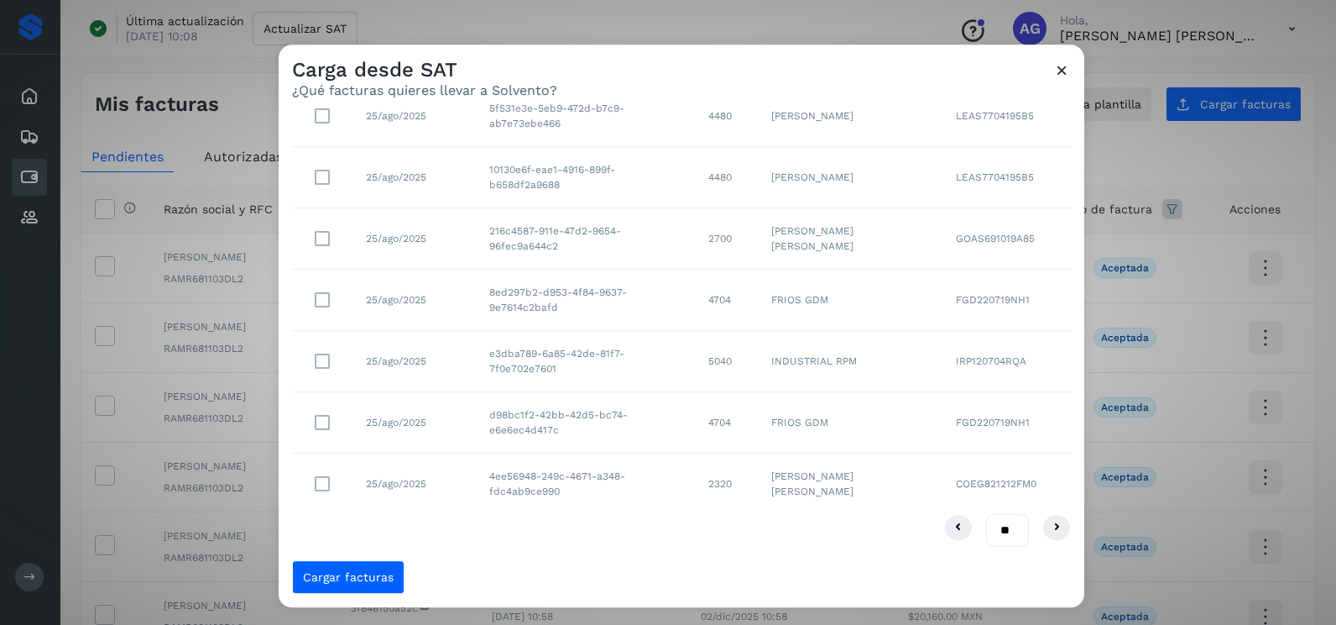
click at [995, 535] on select "** ** **" at bounding box center [1007, 530] width 43 height 33
click at [994, 532] on select "** ** **" at bounding box center [1007, 530] width 43 height 33
select select "**"
click at [986, 514] on select "** ** **" at bounding box center [1007, 530] width 43 height 33
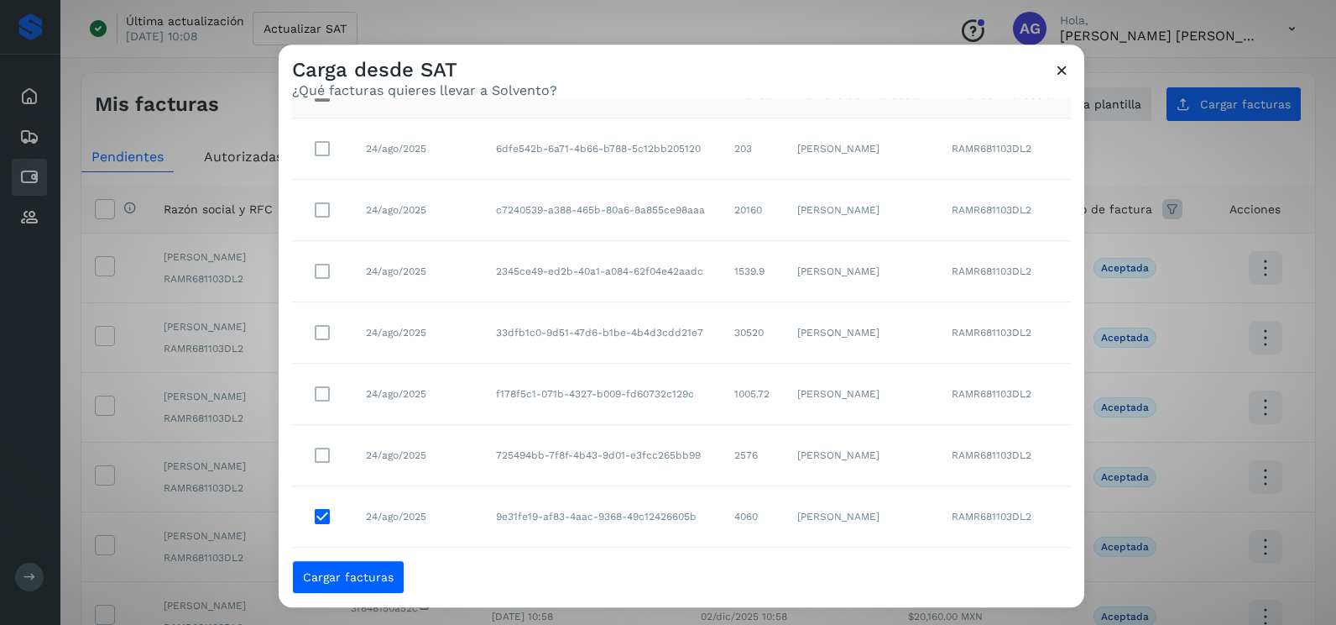
scroll to position [175, 0]
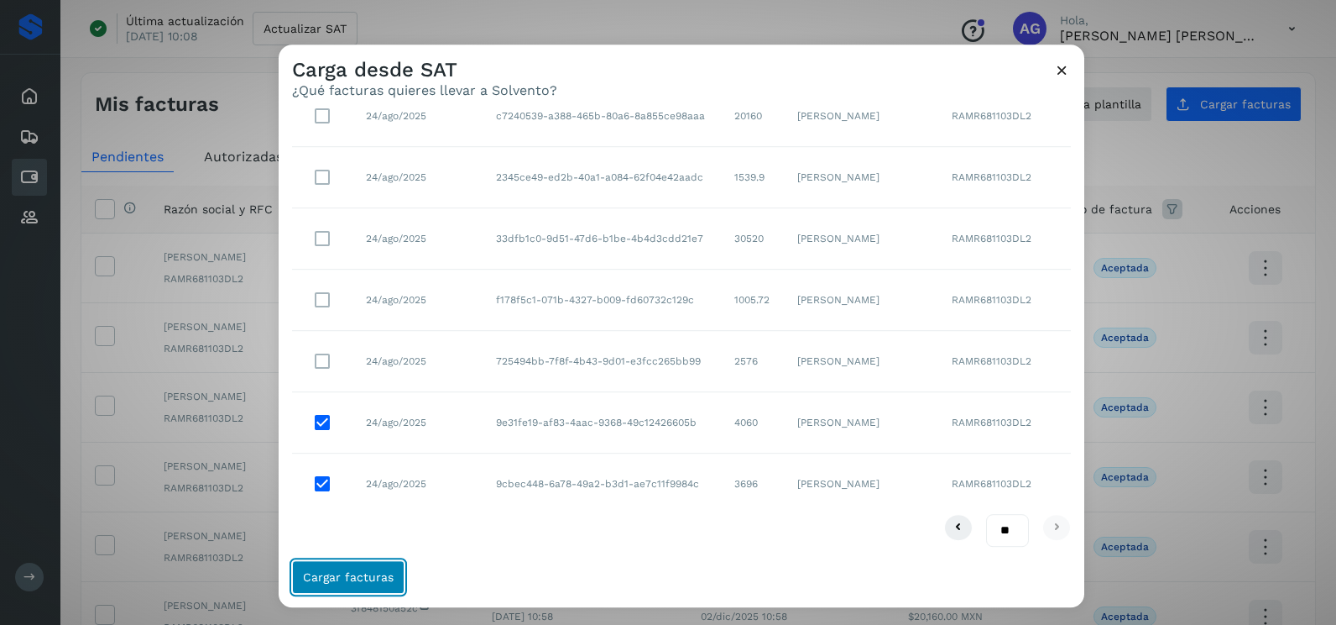
click at [386, 589] on button "Cargar facturas" at bounding box center [348, 577] width 112 height 34
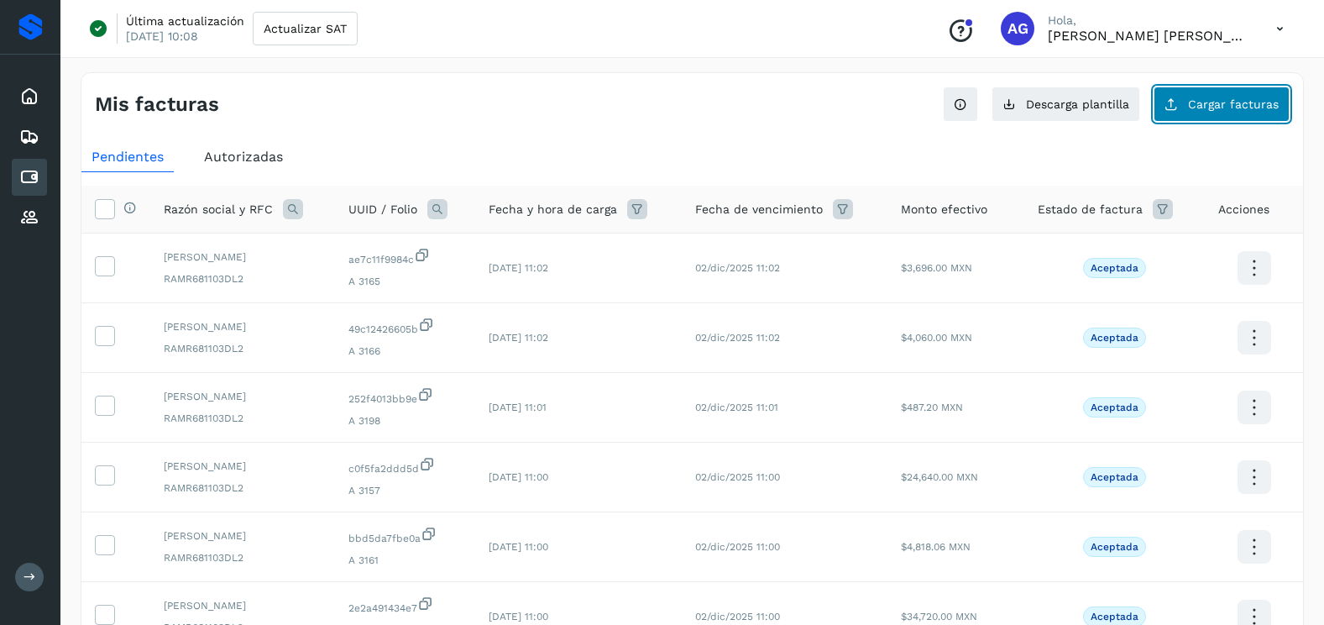
click at [1192, 87] on button "Cargar facturas" at bounding box center [1221, 103] width 136 height 35
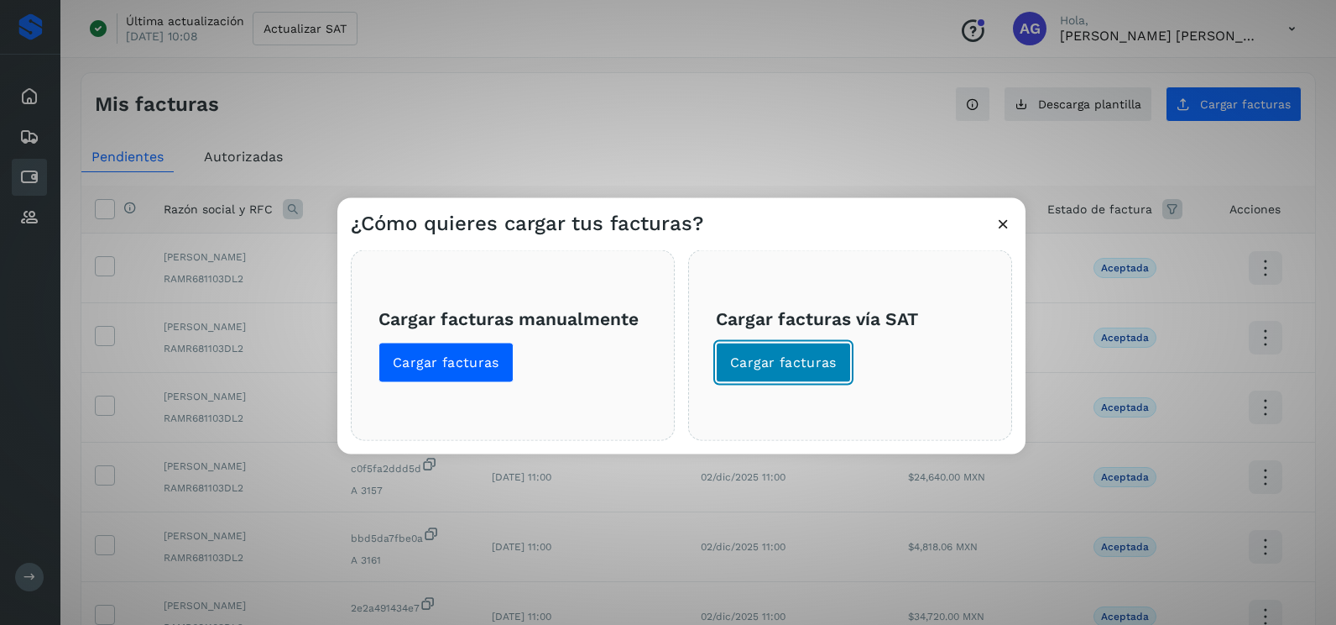
click at [834, 350] on button "Cargar facturas" at bounding box center [783, 363] width 135 height 40
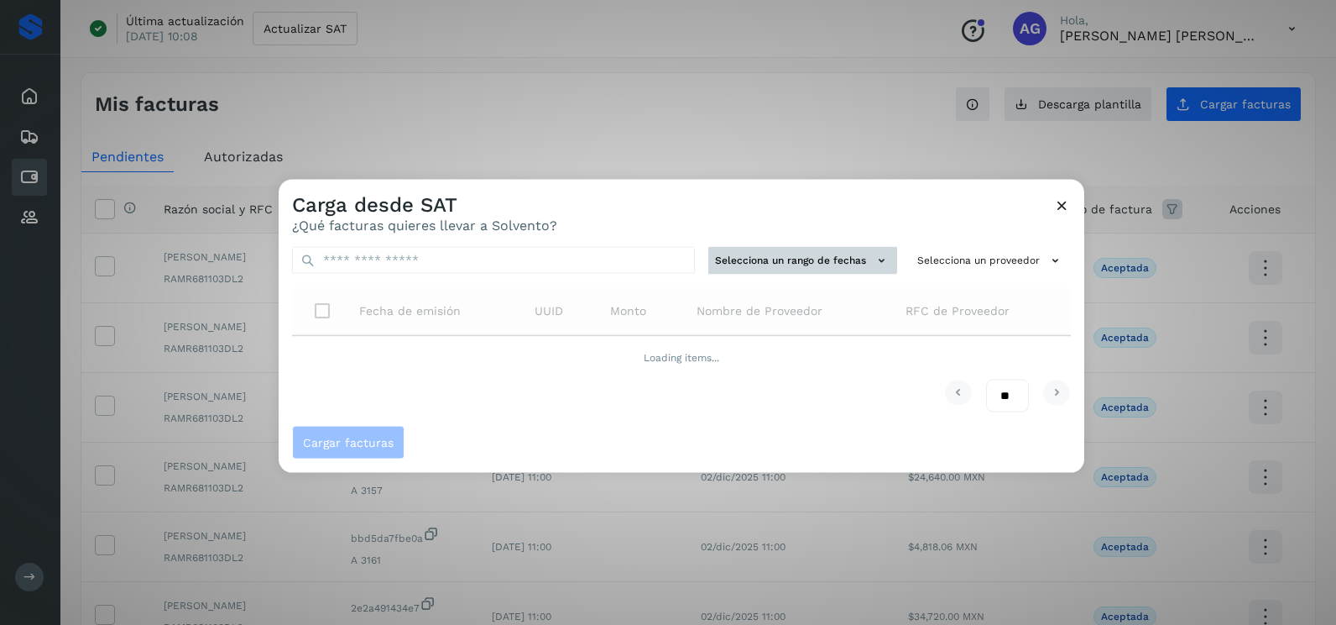
click at [855, 268] on button "Selecciona un rango de fechas" at bounding box center [803, 261] width 189 height 28
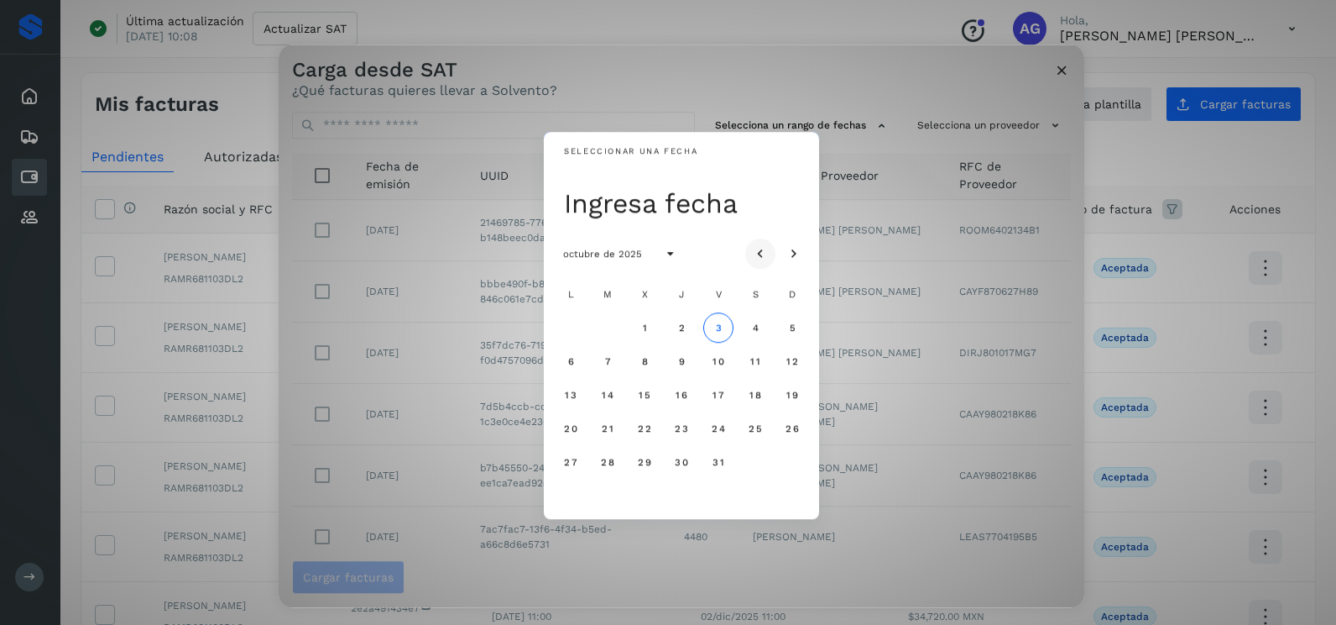
click at [754, 254] on icon "Mes anterior" at bounding box center [760, 254] width 17 height 17
click at [567, 468] on span "25" at bounding box center [570, 462] width 14 height 12
click at [606, 463] on span "26" at bounding box center [607, 462] width 14 height 12
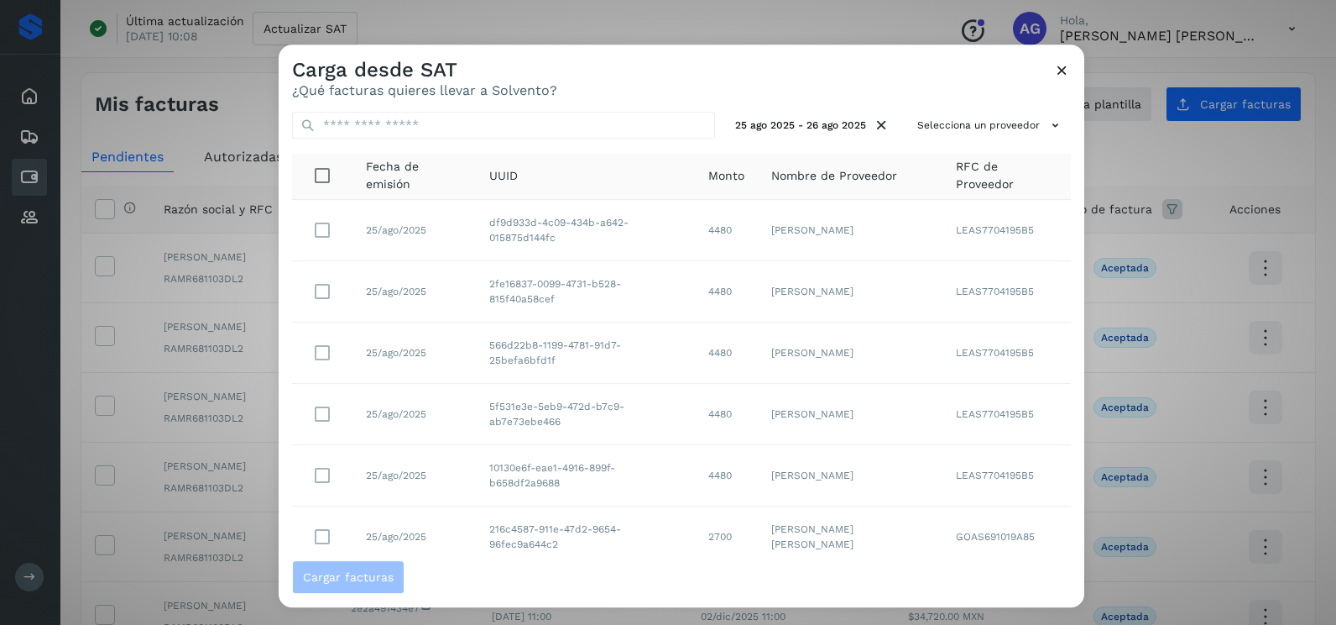
click at [1001, 143] on div "25 ago 2025 - 26 ago 2025 Selecciona un proveedor Fecha de emisión UUID Monto N…" at bounding box center [682, 329] width 806 height 462
click at [1000, 131] on button "Selecciona un proveedor" at bounding box center [991, 126] width 160 height 28
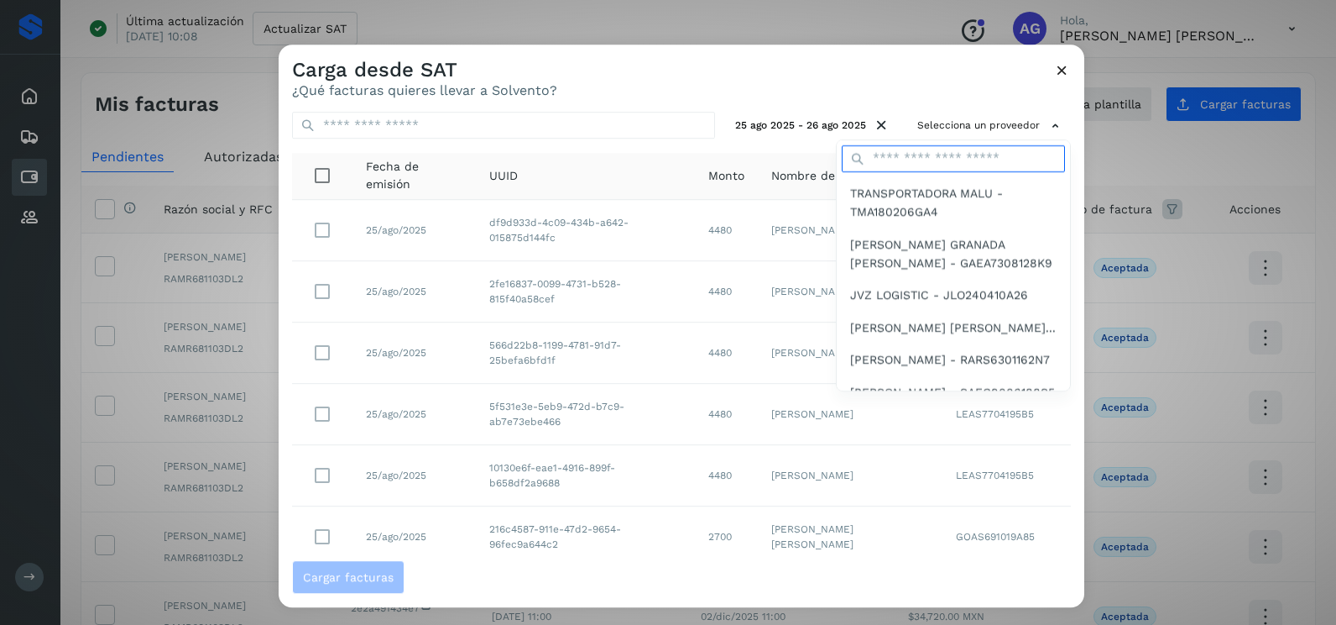
click at [970, 146] on input "text" at bounding box center [953, 158] width 223 height 27
type input "*********"
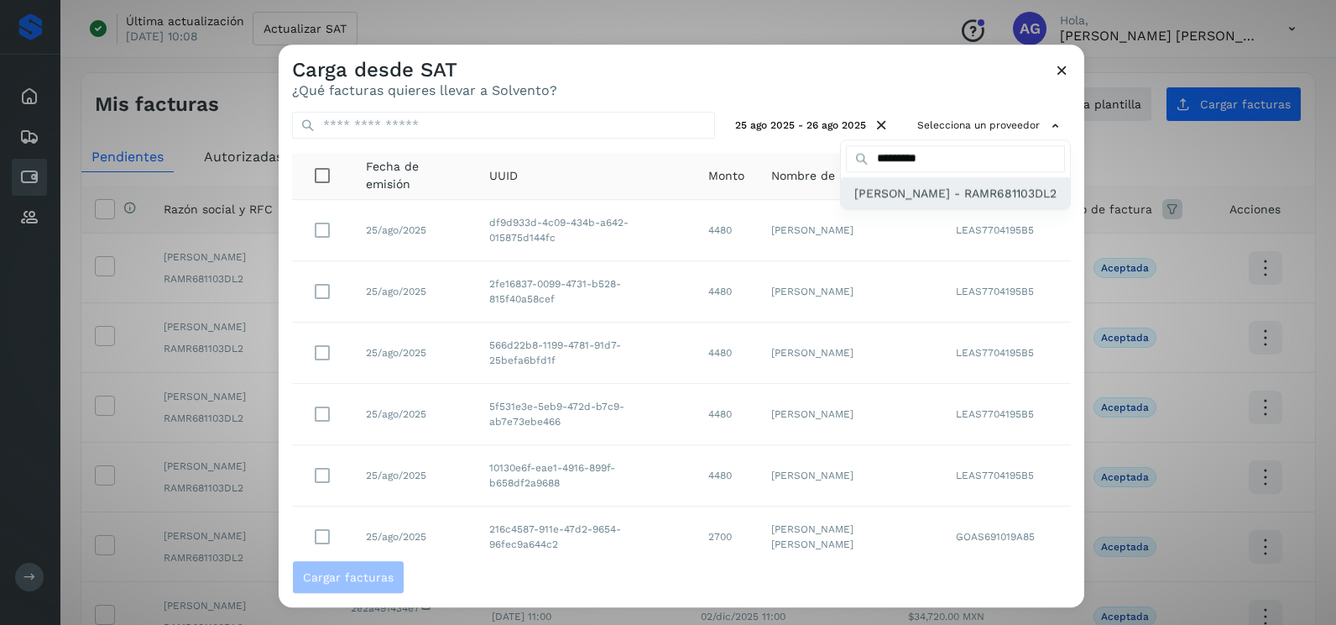
click at [916, 209] on div "[PERSON_NAME] - RAMR681103DL2" at bounding box center [955, 193] width 229 height 32
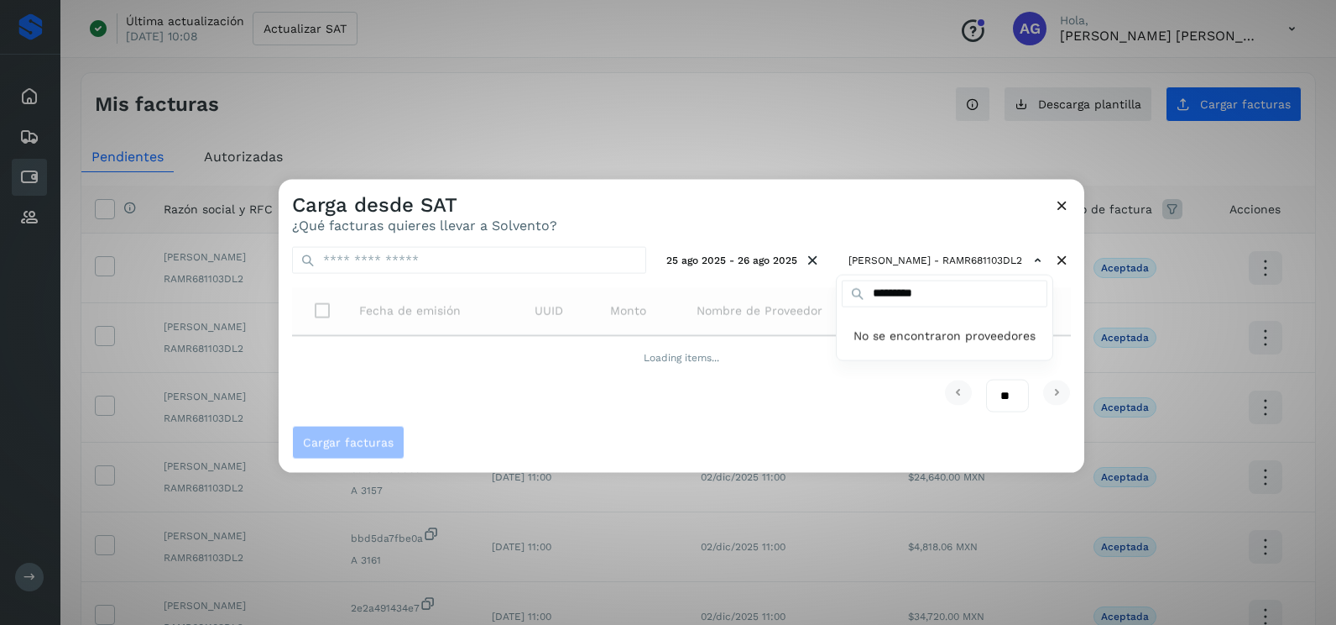
click at [903, 223] on div at bounding box center [947, 492] width 1336 height 625
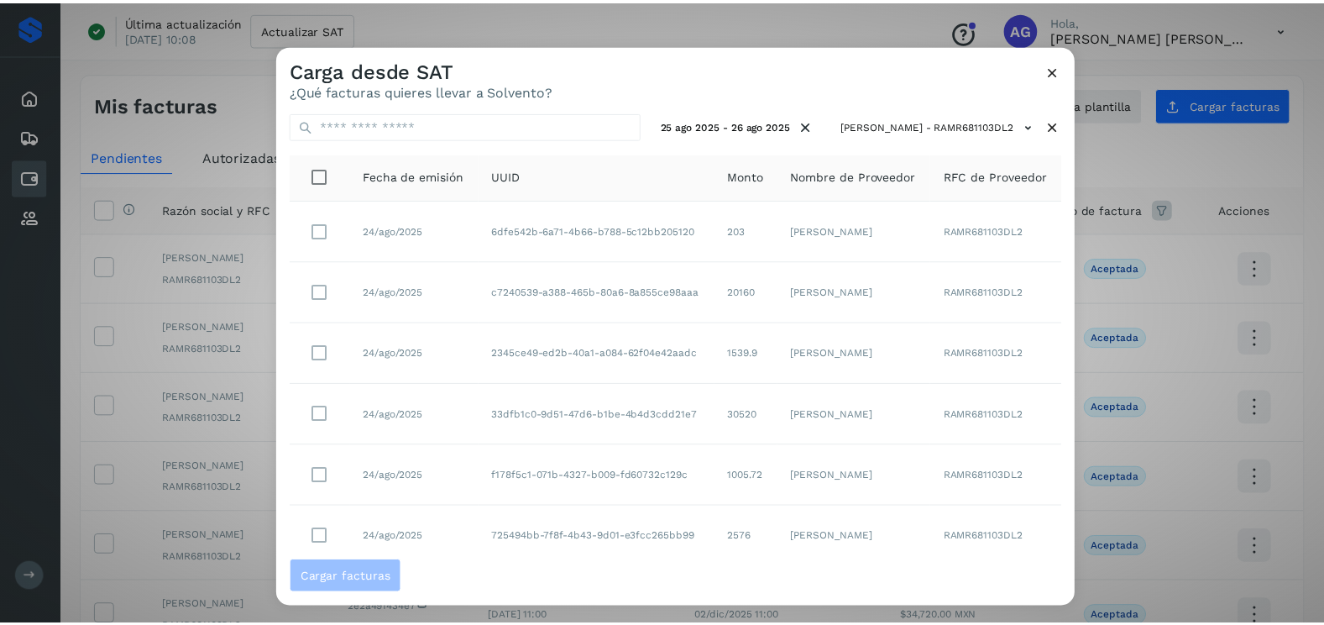
scroll to position [53, 0]
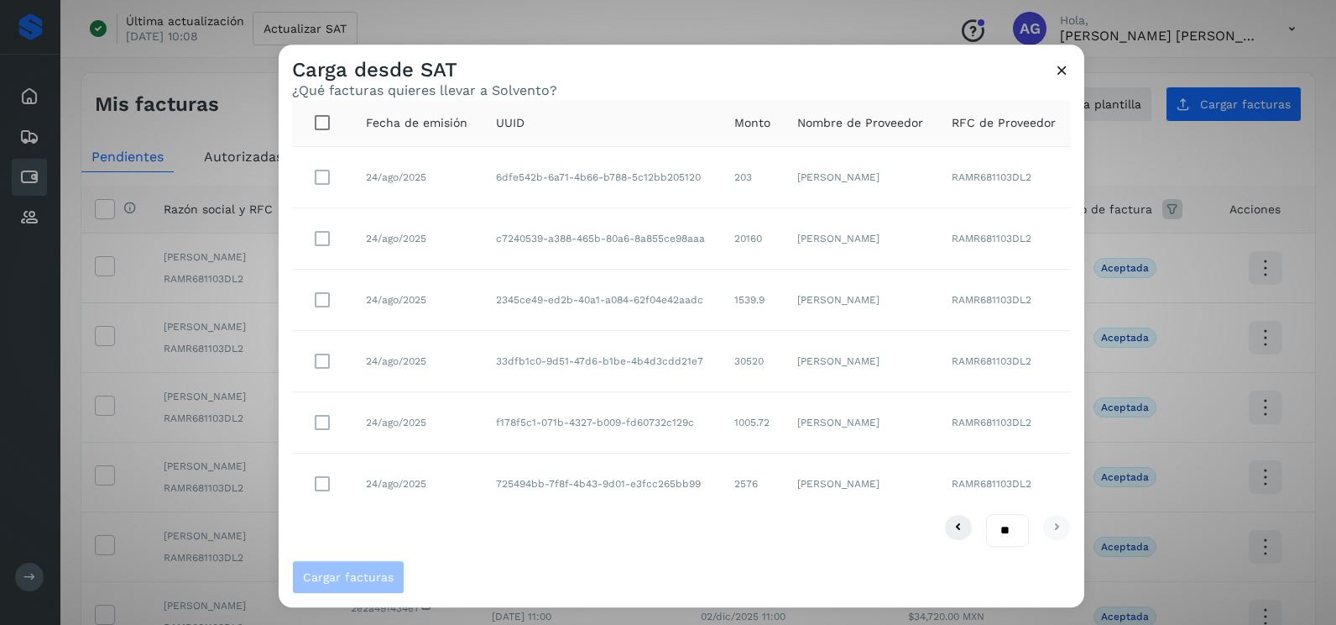
click at [316, 504] on td at bounding box center [322, 483] width 60 height 60
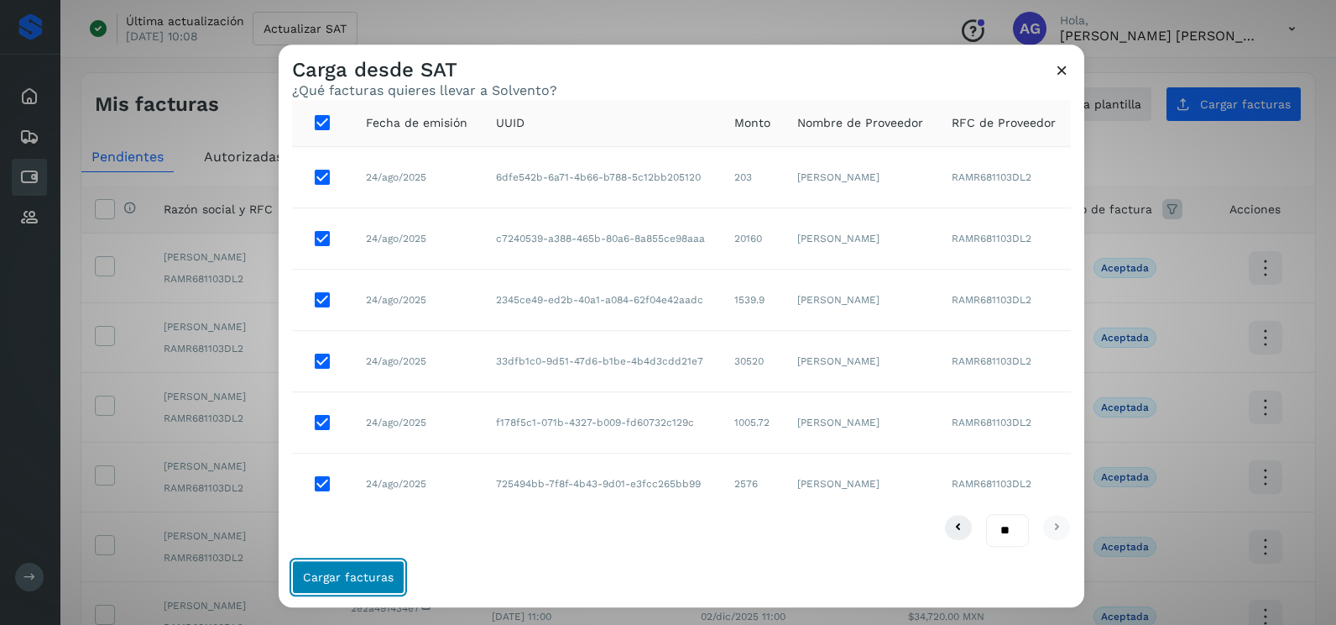
click at [385, 584] on button "Cargar facturas" at bounding box center [348, 577] width 112 height 34
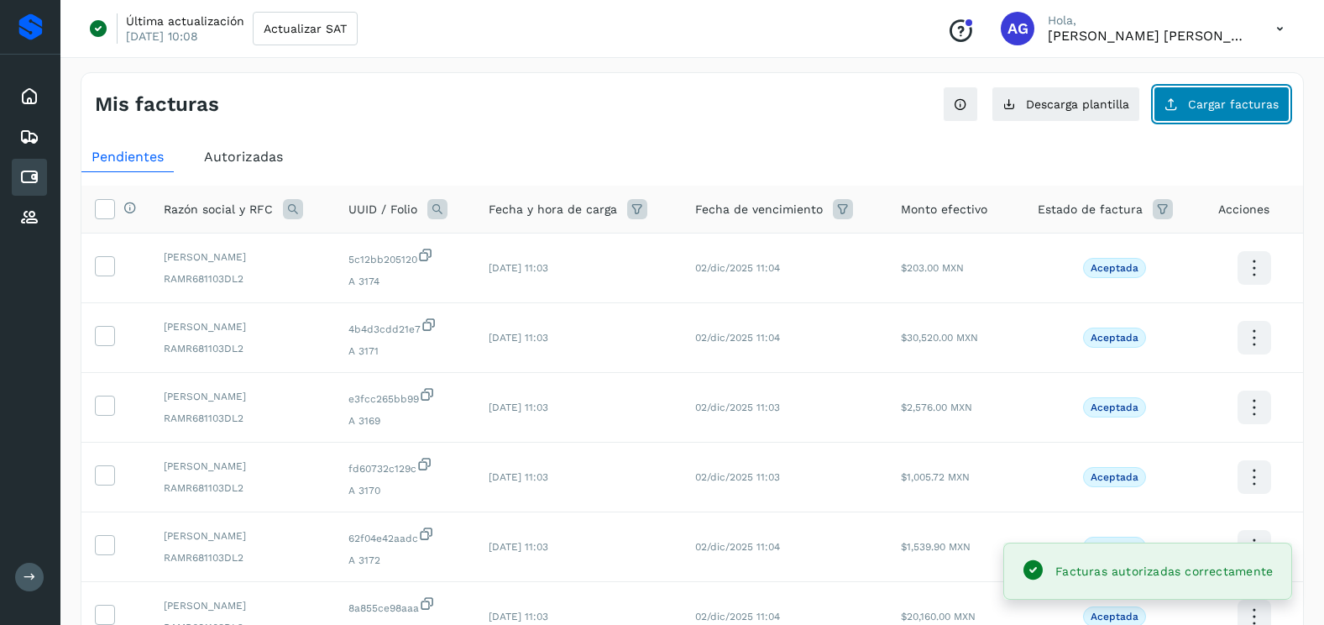
click at [1197, 112] on button "Cargar facturas" at bounding box center [1221, 103] width 136 height 35
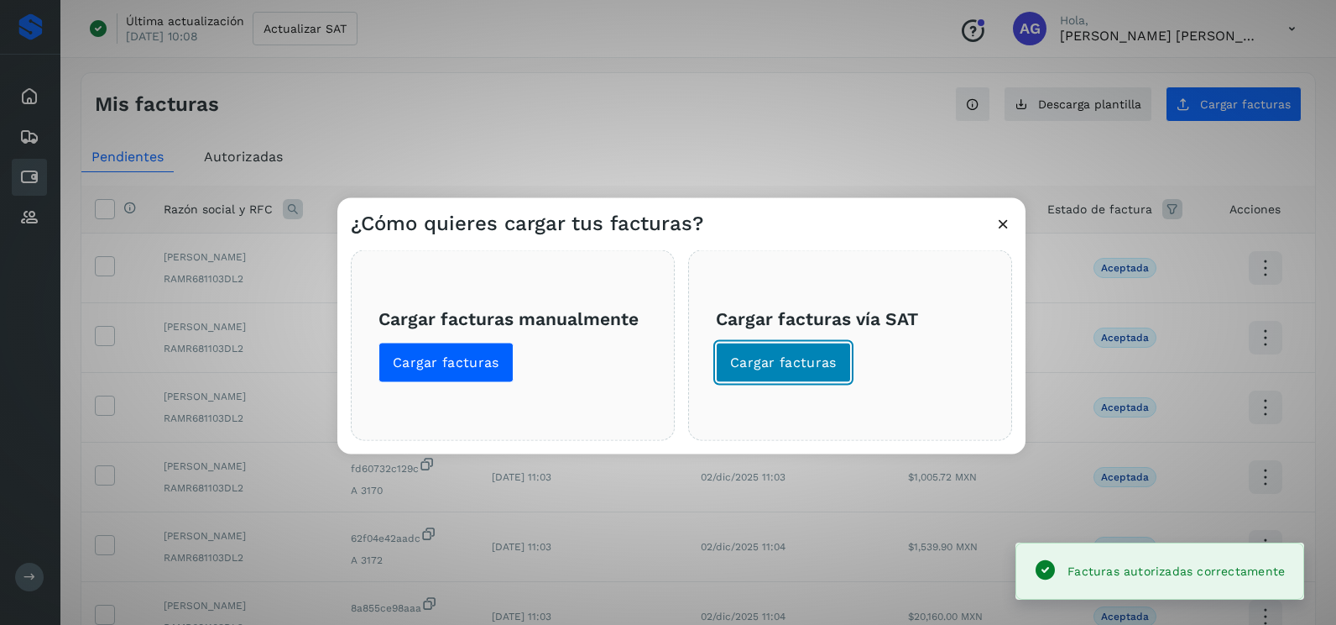
click at [743, 365] on span "Cargar facturas" at bounding box center [783, 362] width 107 height 18
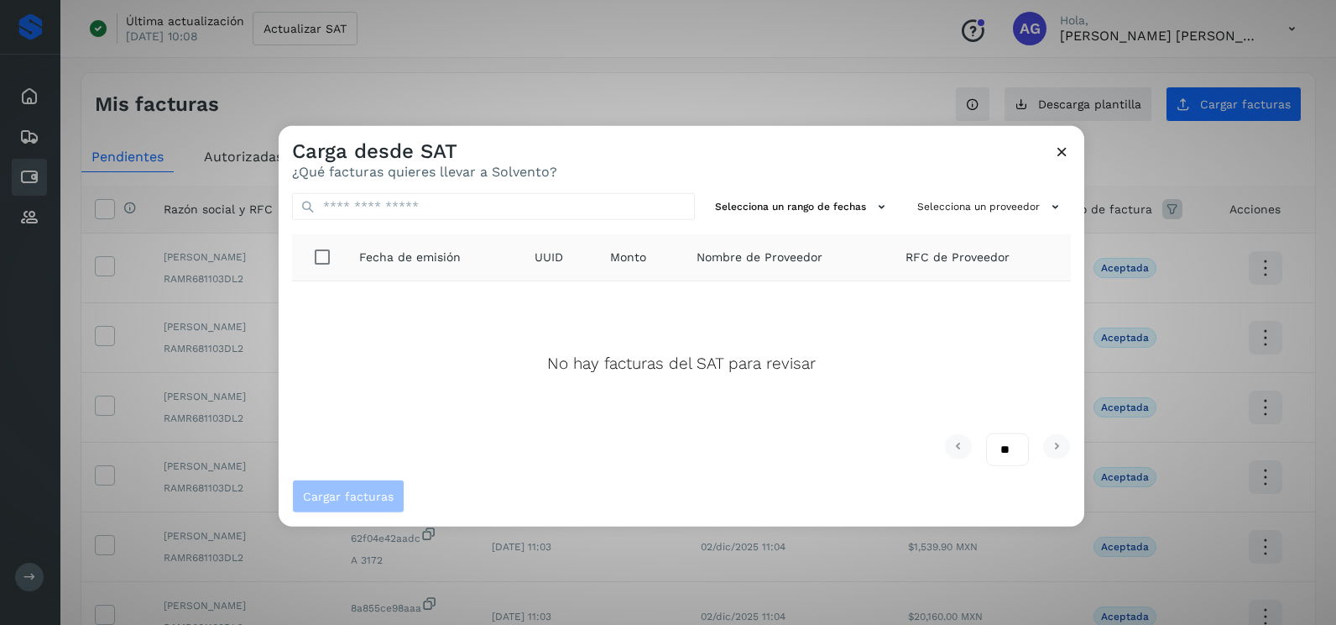
click at [1064, 151] on icon at bounding box center [1063, 152] width 18 height 18
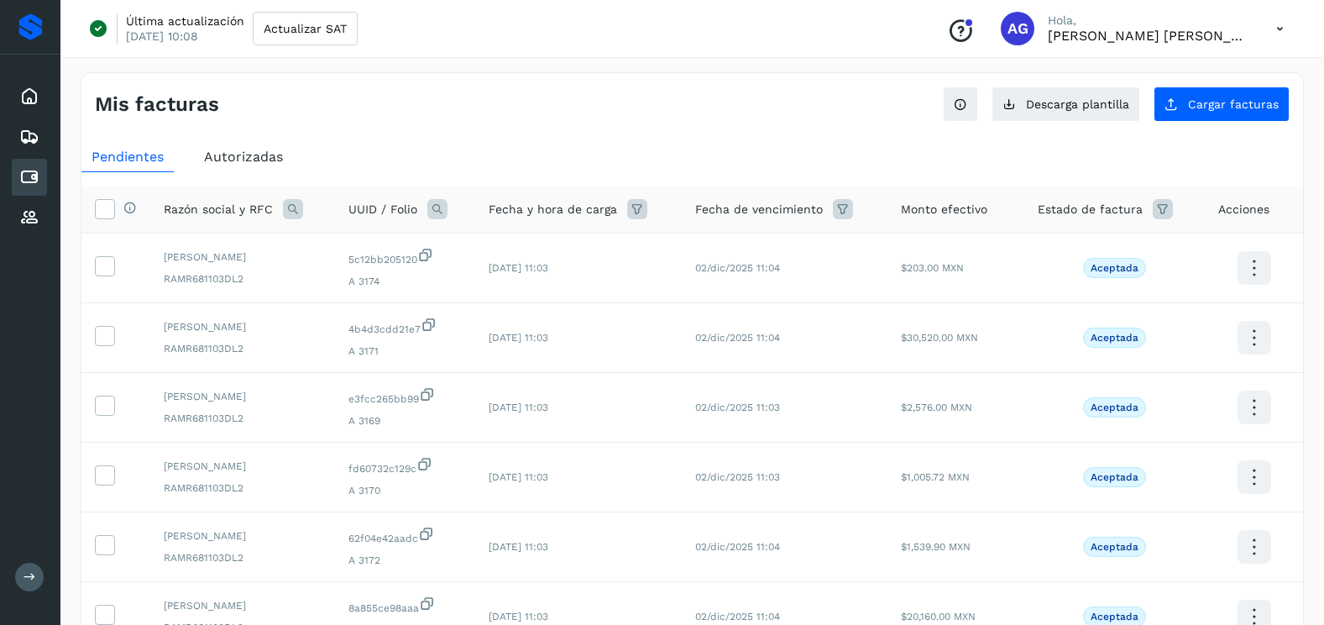
click at [1246, 86] on div "Mis facturas Ver instrucciones para cargar Facturas Descarga plantilla Cargar f…" at bounding box center [691, 97] width 1221 height 49
click at [1177, 116] on button "Cargar facturas" at bounding box center [1221, 103] width 136 height 35
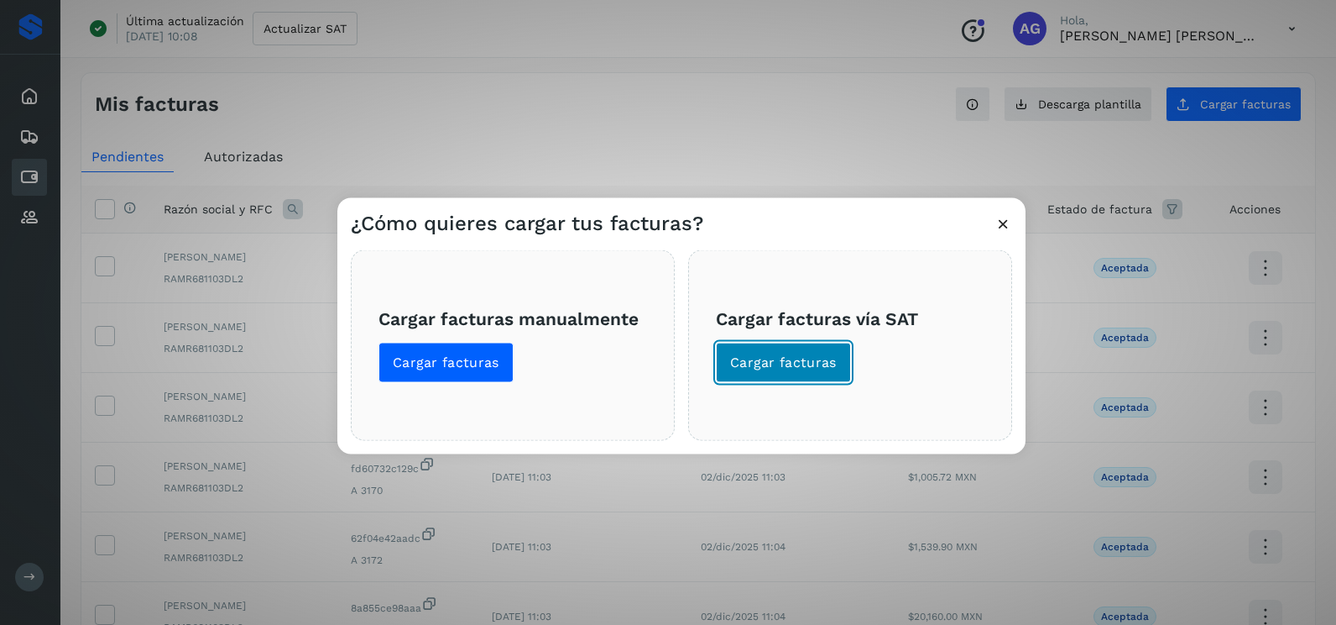
click at [824, 370] on span "Cargar facturas" at bounding box center [783, 362] width 107 height 18
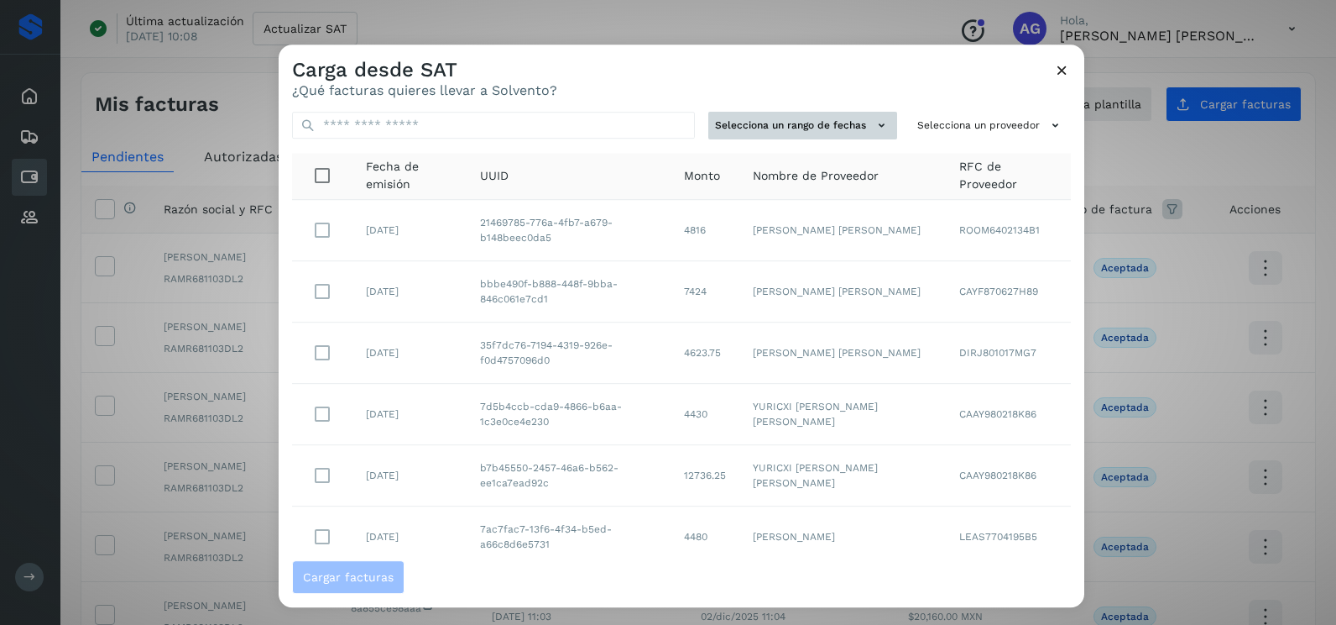
click at [851, 121] on button "Selecciona un rango de fechas" at bounding box center [803, 126] width 189 height 28
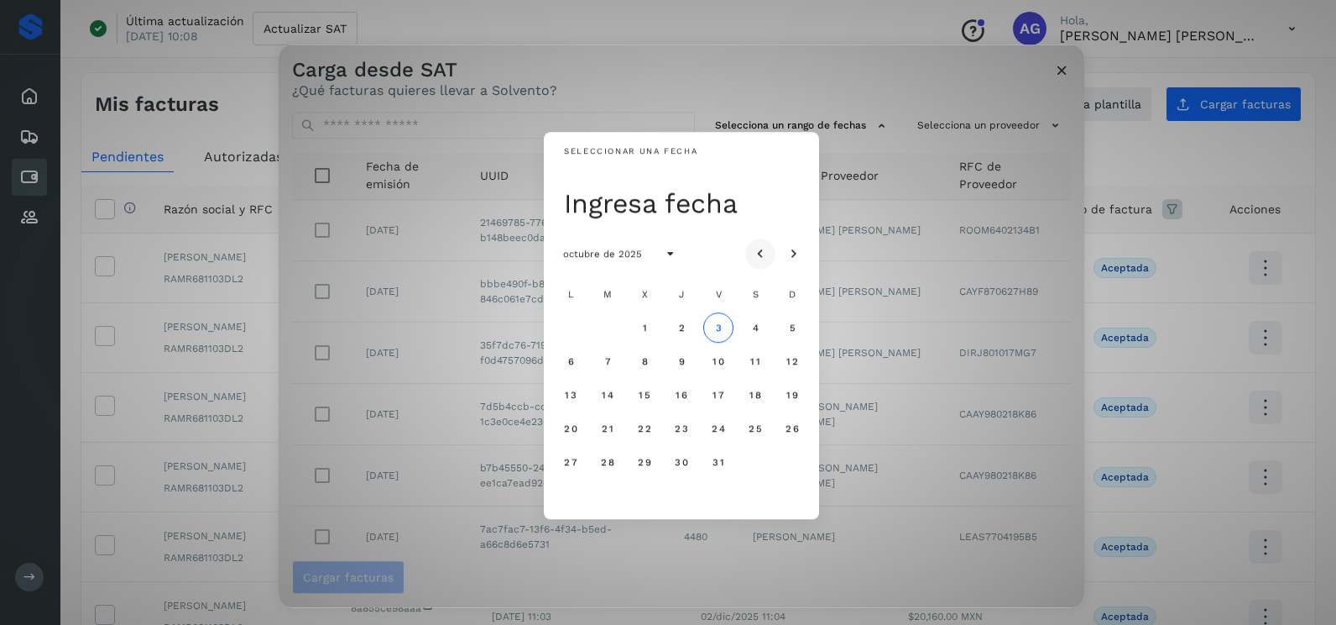
click at [764, 248] on icon "Mes anterior" at bounding box center [760, 254] width 17 height 17
drag, startPoint x: 796, startPoint y: 425, endPoint x: 770, endPoint y: 426, distance: 26.1
click at [793, 422] on span "24" at bounding box center [792, 428] width 14 height 12
click at [569, 454] on button "25" at bounding box center [571, 462] width 30 height 30
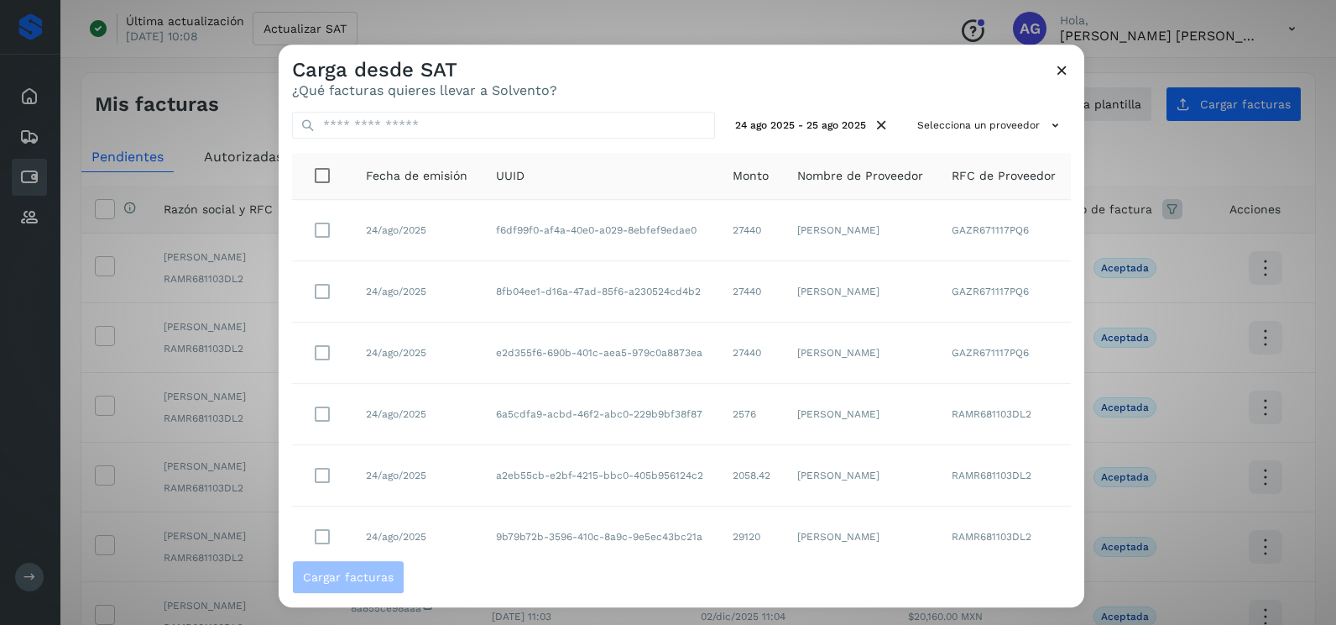
click at [981, 107] on div "24 ago 2025 - 25 ago 2025 Selecciona un proveedor Fecha de emisión UUID Monto N…" at bounding box center [682, 329] width 806 height 462
click at [983, 127] on button "Selecciona un proveedor" at bounding box center [991, 126] width 160 height 28
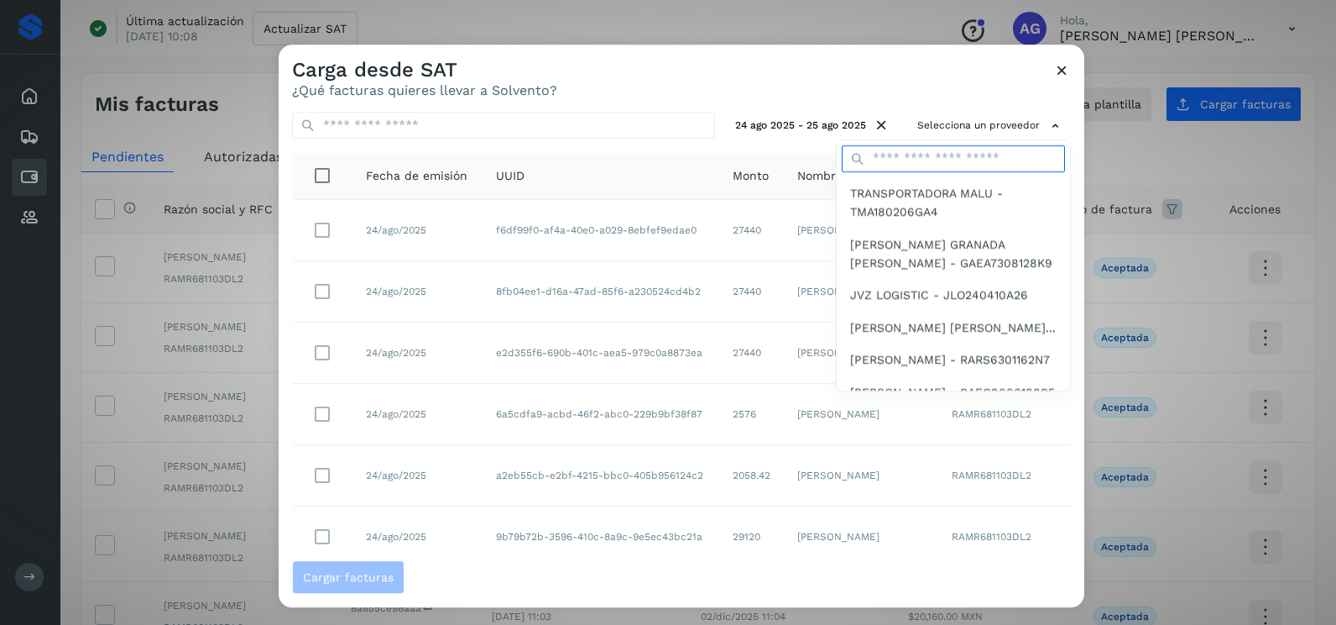
click at [933, 165] on input "text" at bounding box center [953, 158] width 223 height 27
type input "*********"
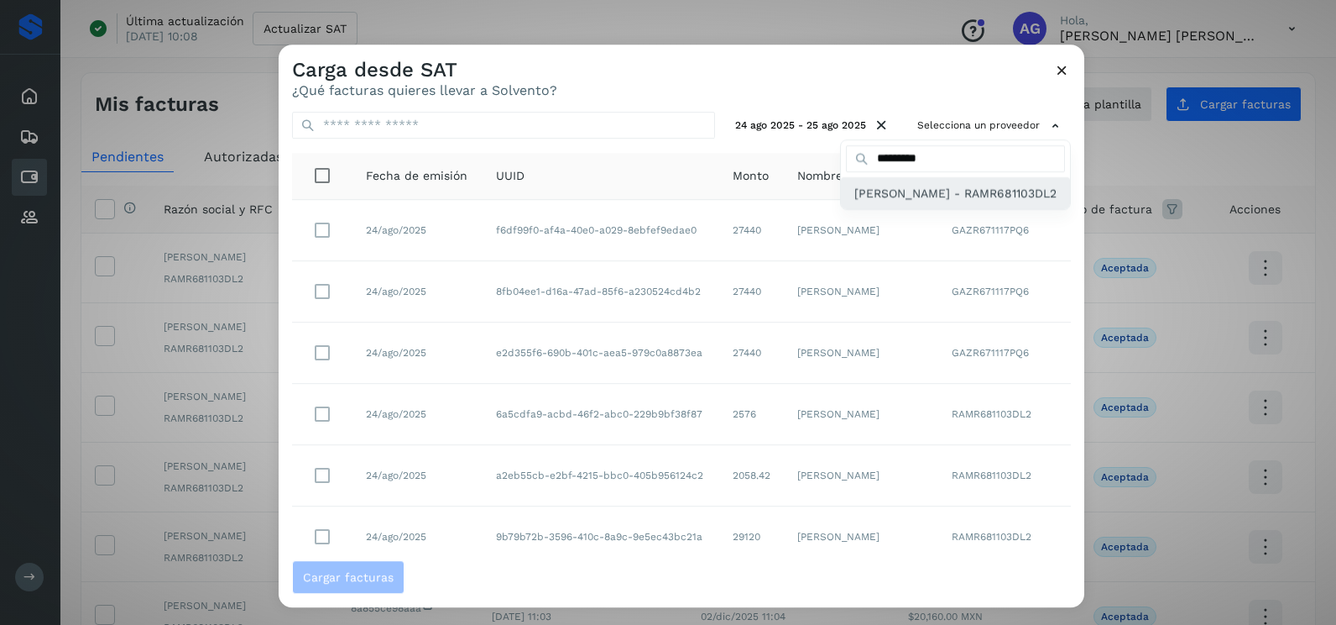
click at [913, 202] on span "[PERSON_NAME] - RAMR681103DL2" at bounding box center [956, 193] width 202 height 18
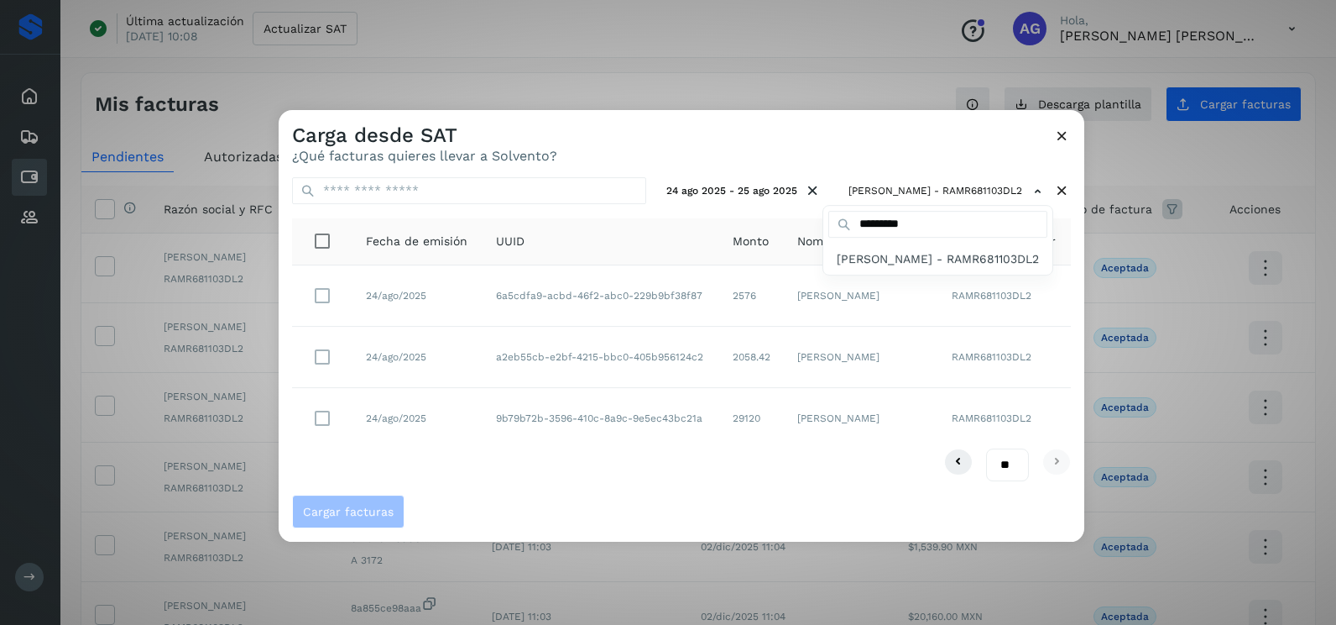
click at [580, 489] on div at bounding box center [947, 422] width 1336 height 625
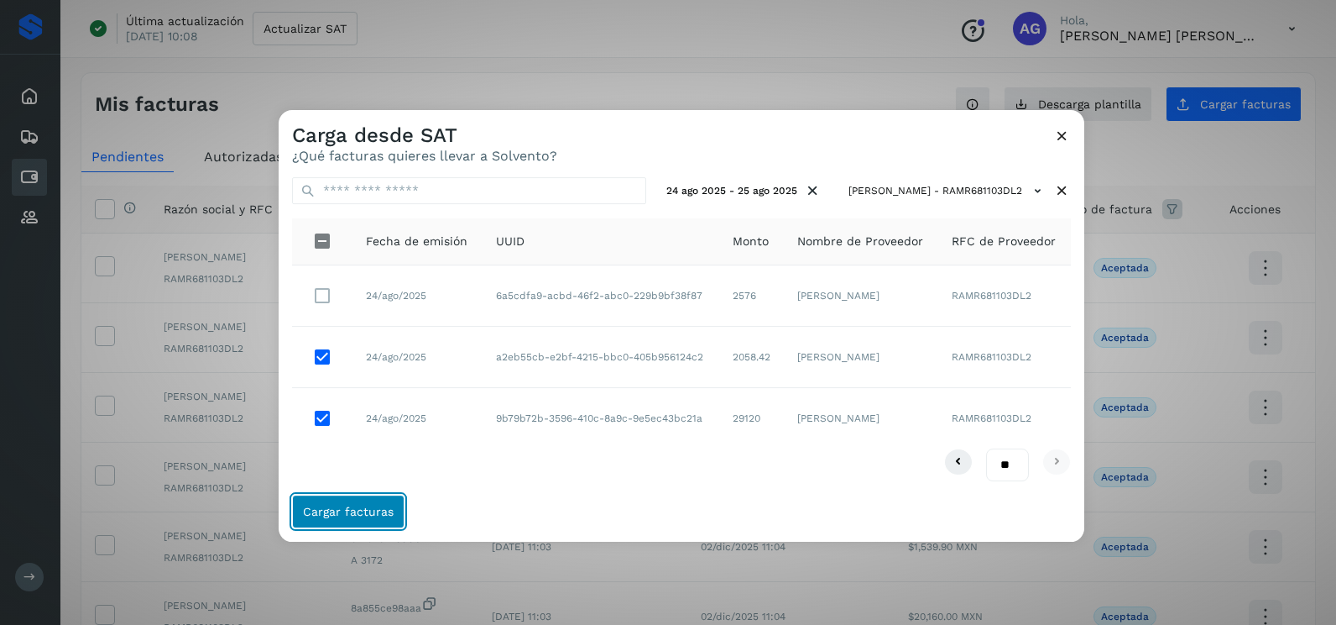
click at [377, 518] on button "Cargar facturas" at bounding box center [348, 511] width 112 height 34
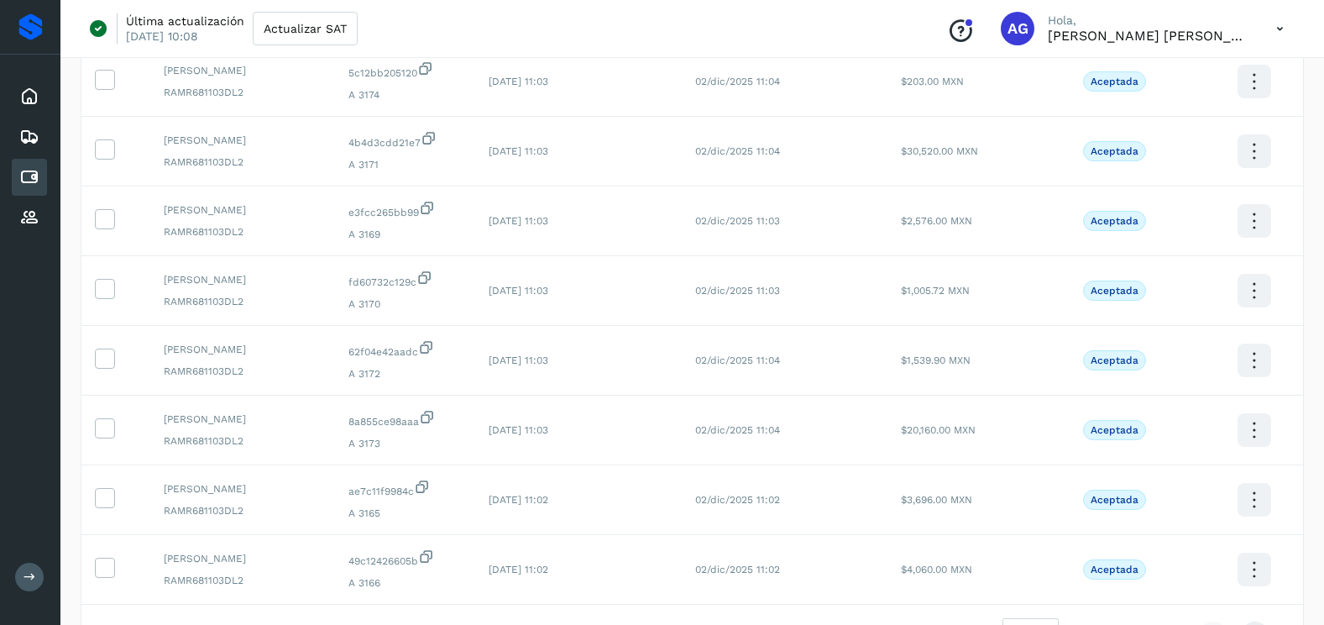
scroll to position [448, 0]
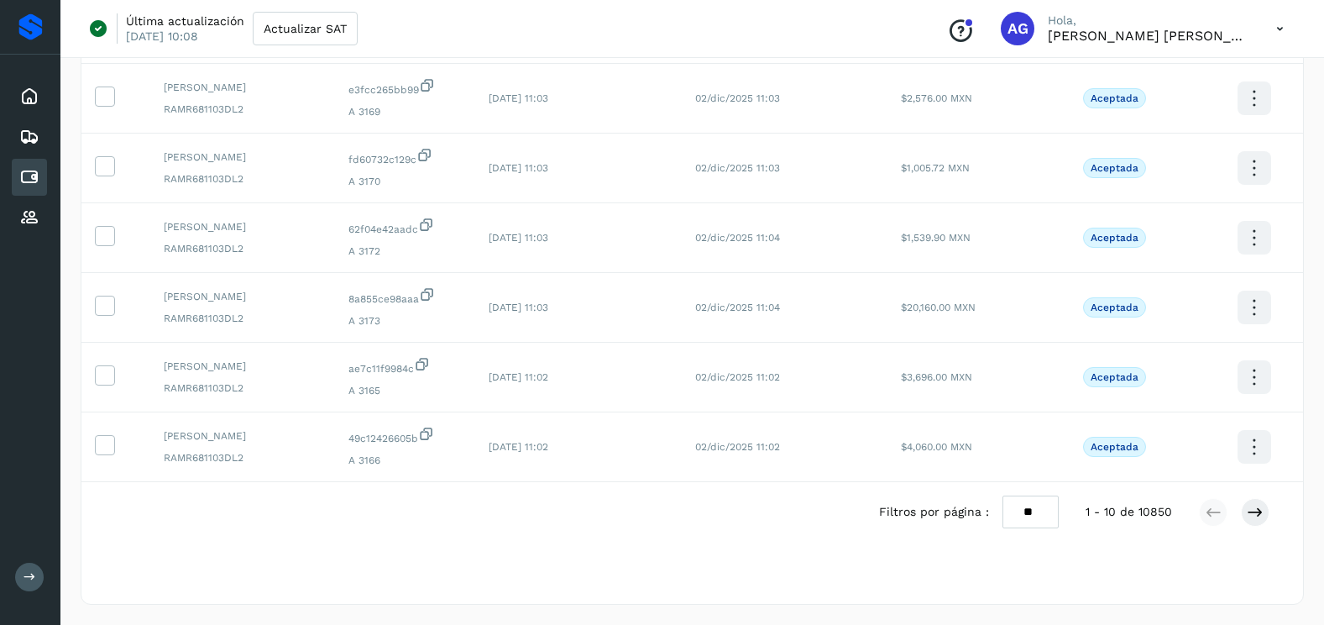
click at [1045, 518] on select "** ** **" at bounding box center [1030, 511] width 56 height 33
select select "**"
click at [1002, 495] on select "** ** **" at bounding box center [1030, 511] width 56 height 33
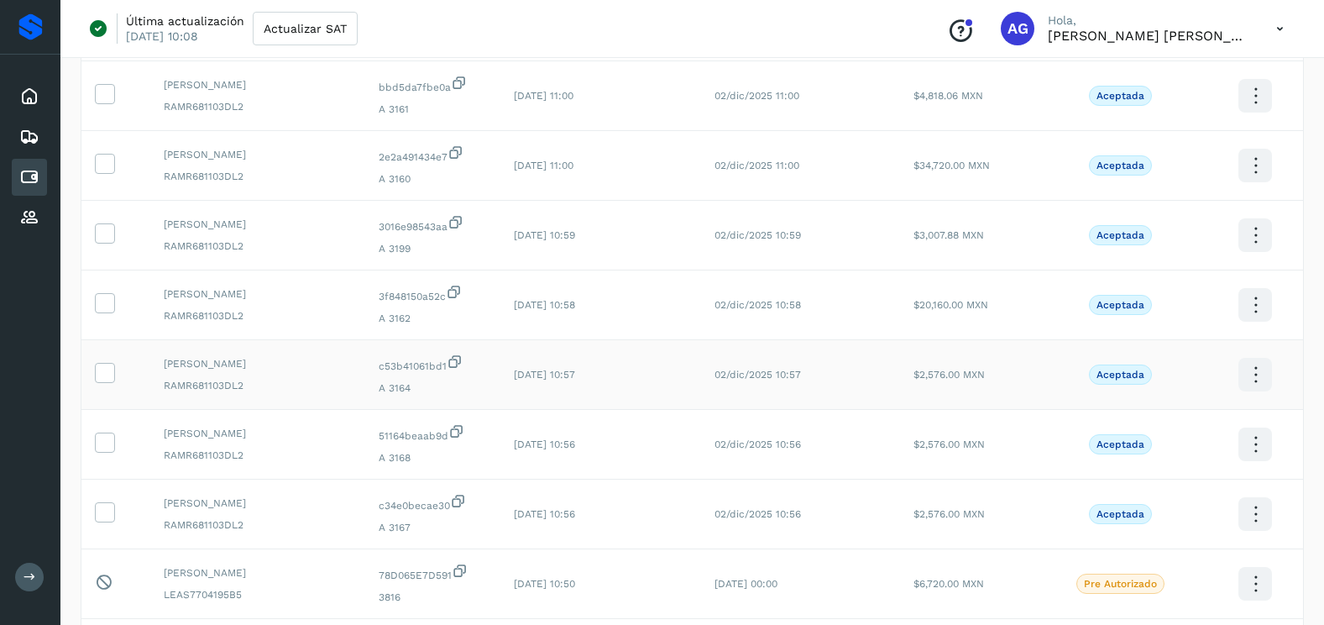
scroll to position [1120, 0]
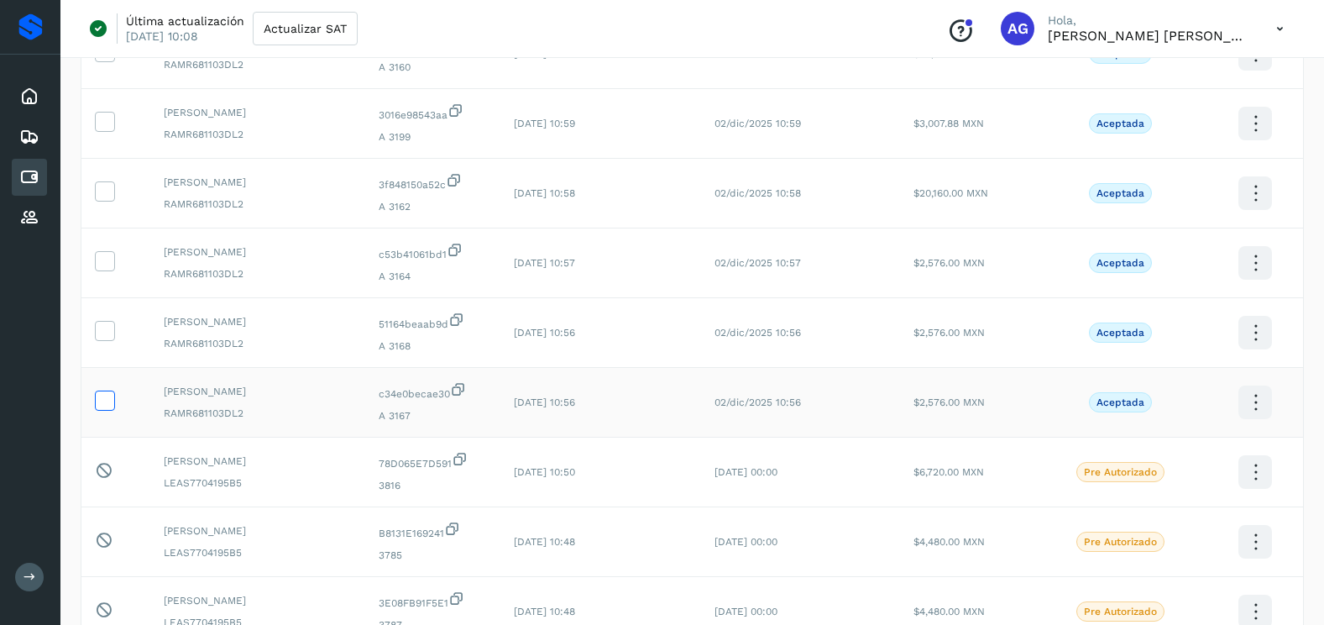
click at [102, 393] on icon at bounding box center [105, 399] width 18 height 18
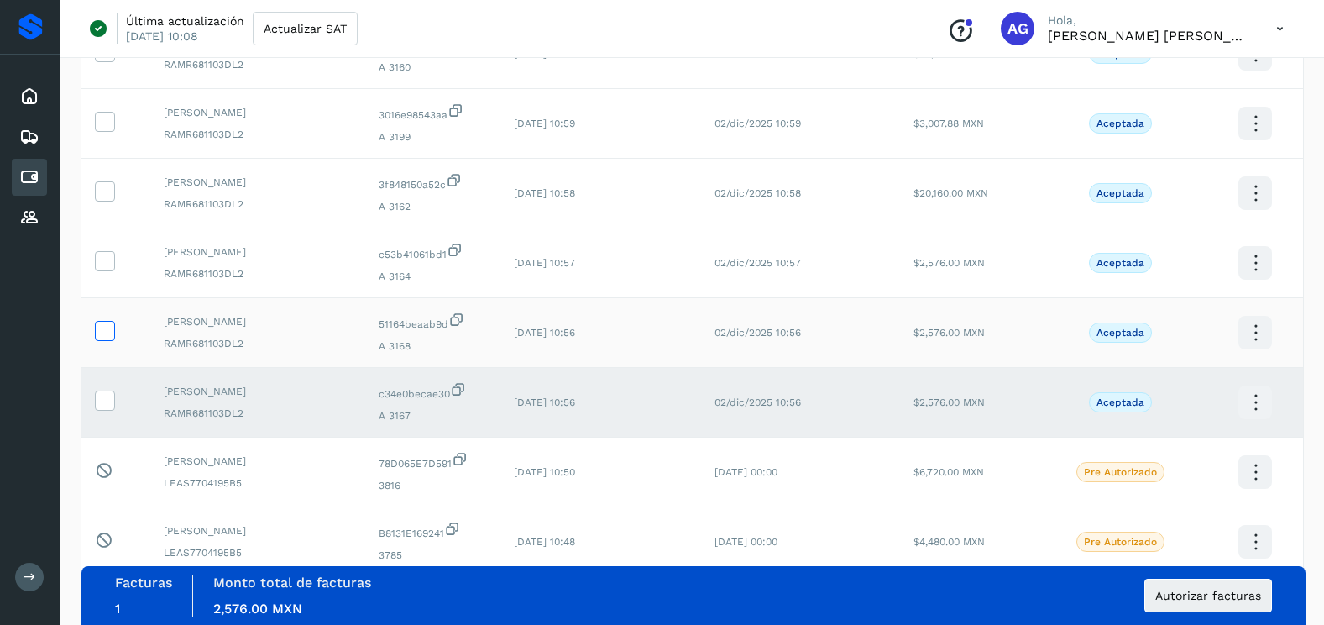
click at [109, 337] on icon at bounding box center [105, 330] width 18 height 18
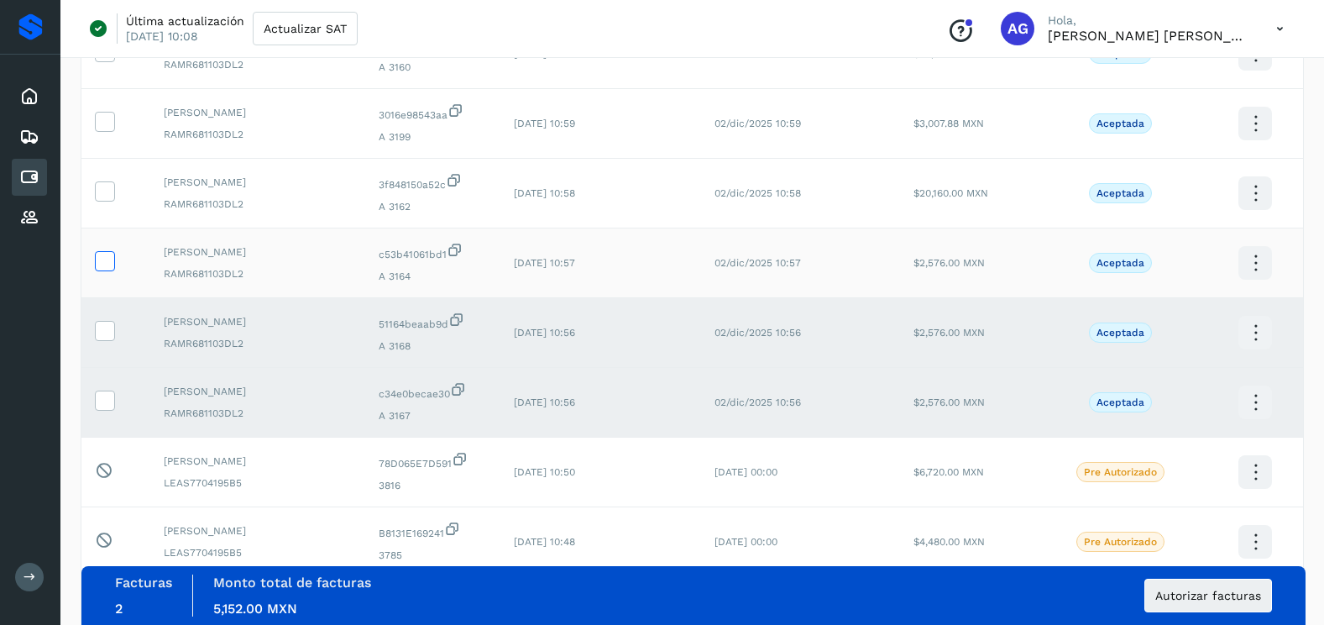
click at [106, 266] on icon at bounding box center [105, 260] width 18 height 18
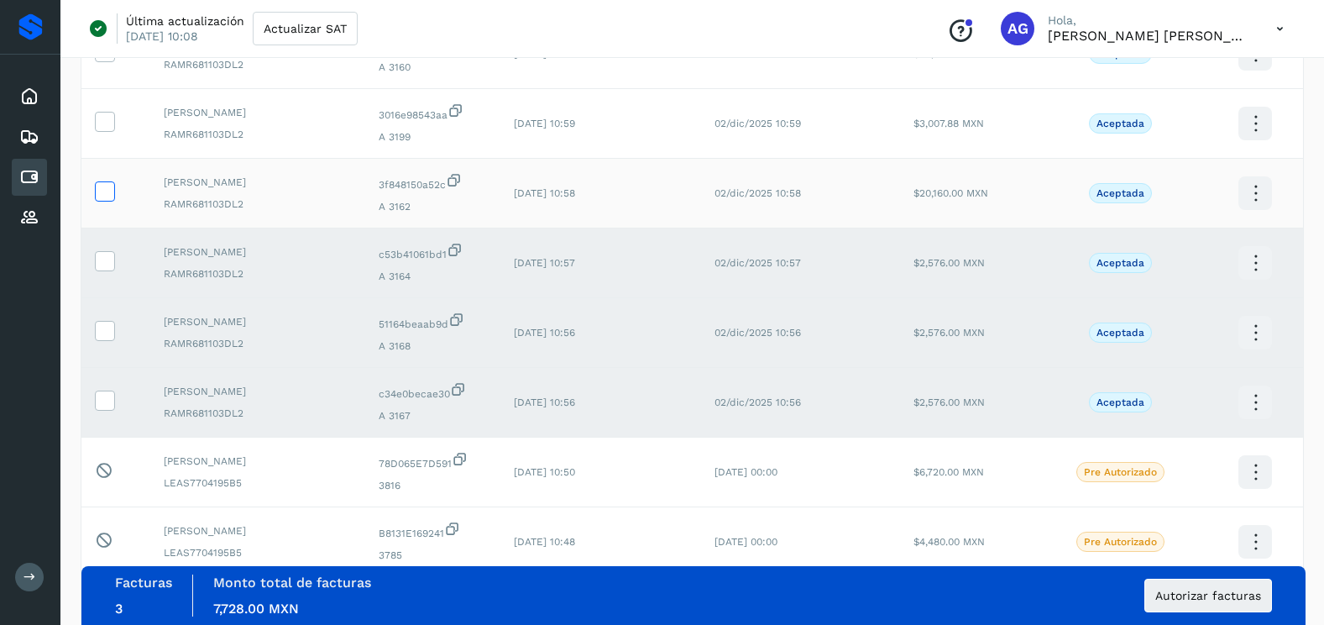
click at [106, 194] on icon at bounding box center [105, 190] width 18 height 18
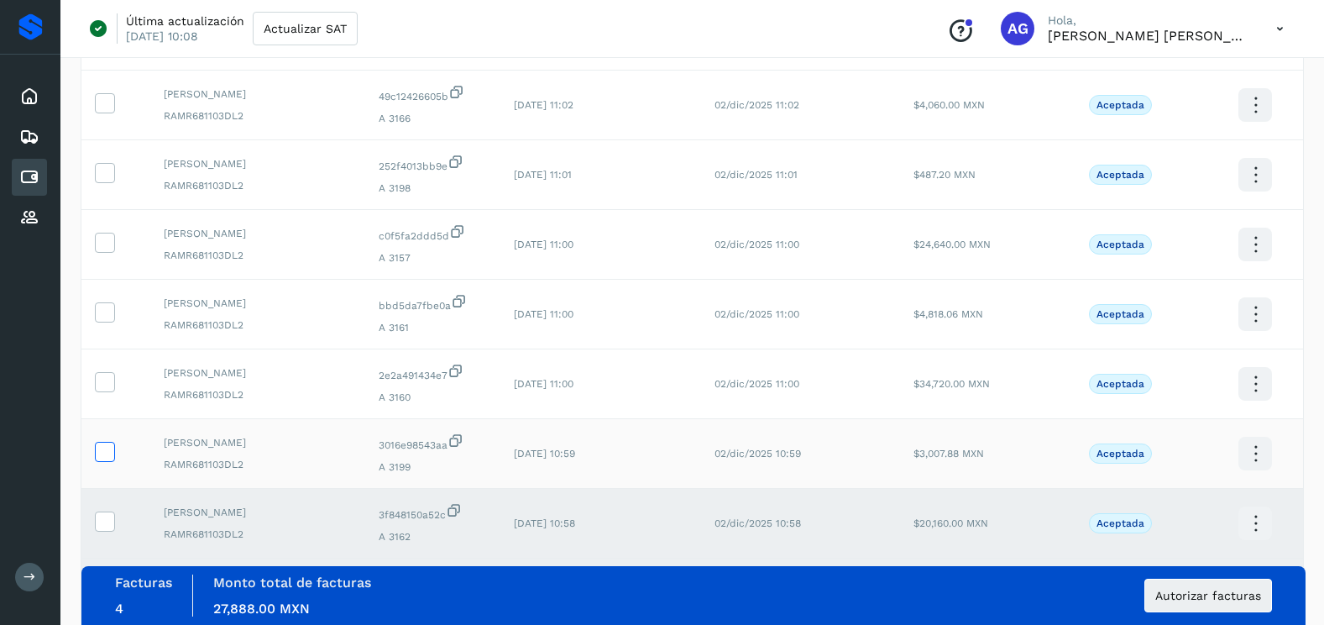
scroll to position [784, 0]
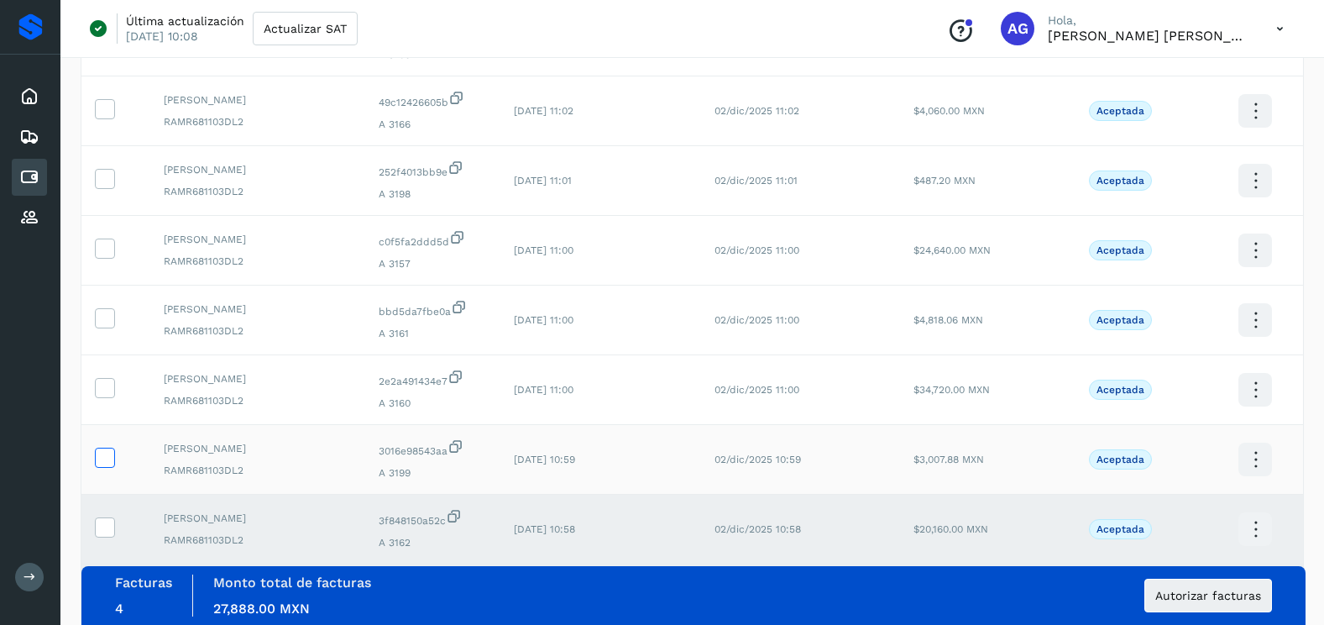
click at [103, 451] on icon at bounding box center [105, 456] width 18 height 18
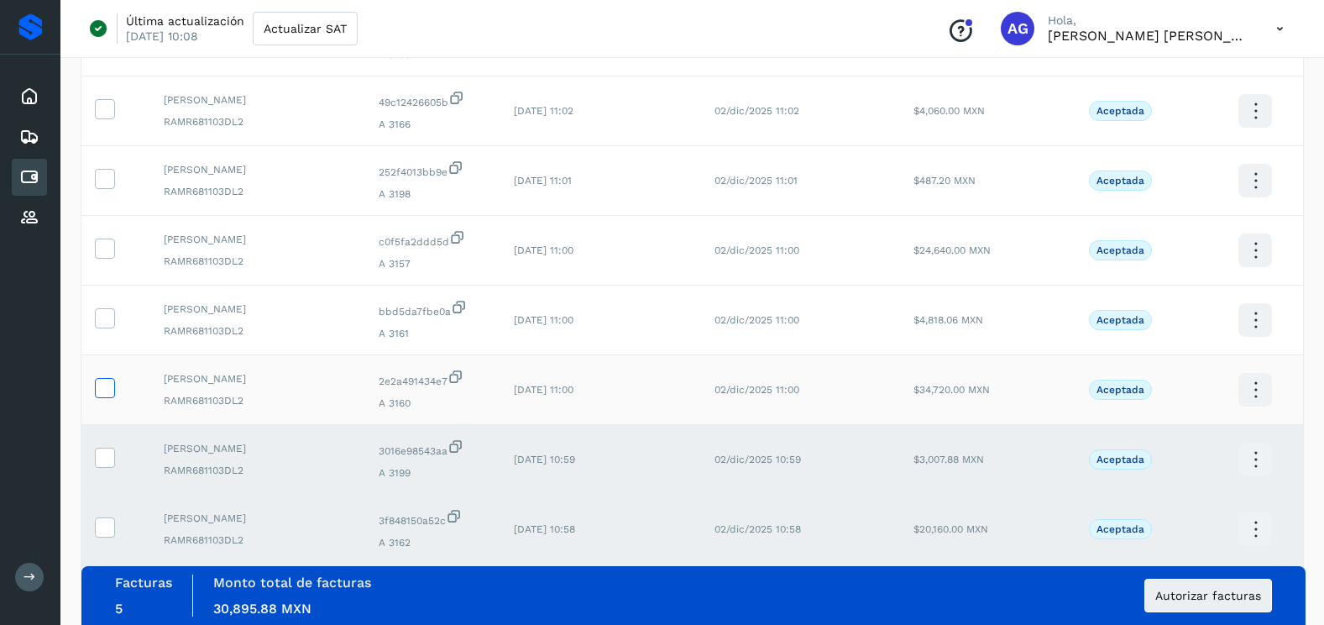
click at [103, 386] on icon at bounding box center [105, 387] width 18 height 18
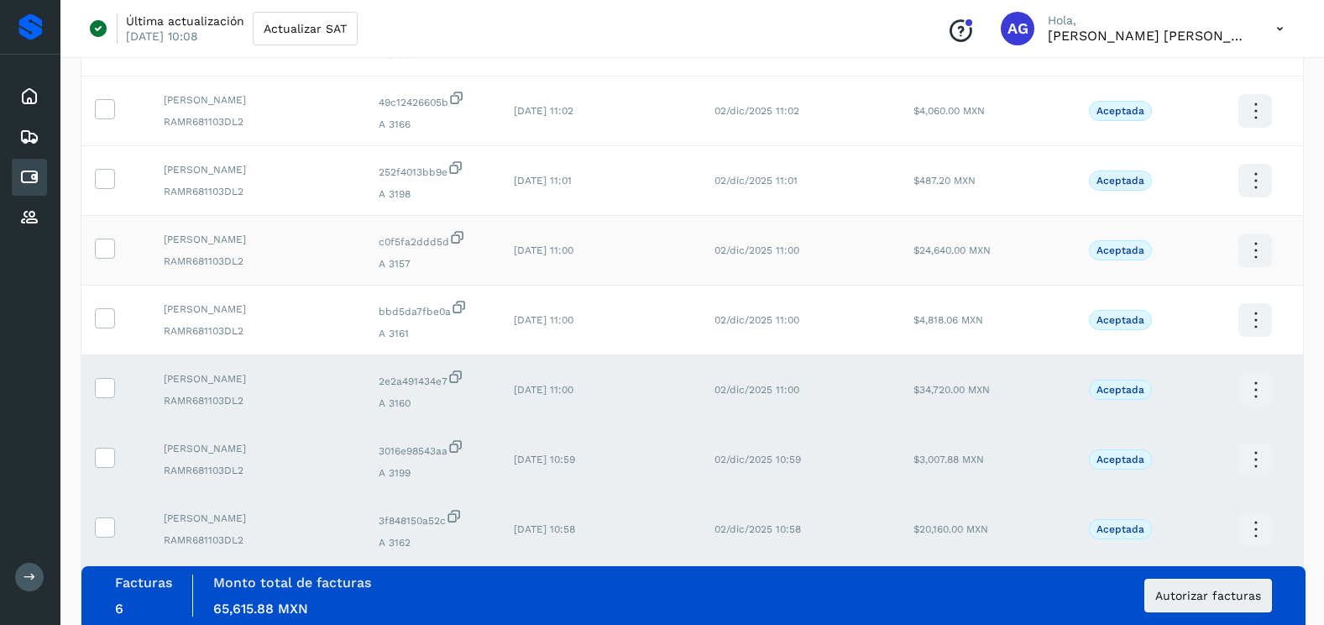
drag, startPoint x: 105, startPoint y: 317, endPoint x: 106, endPoint y: 273, distance: 44.5
click at [105, 316] on icon at bounding box center [105, 317] width 18 height 18
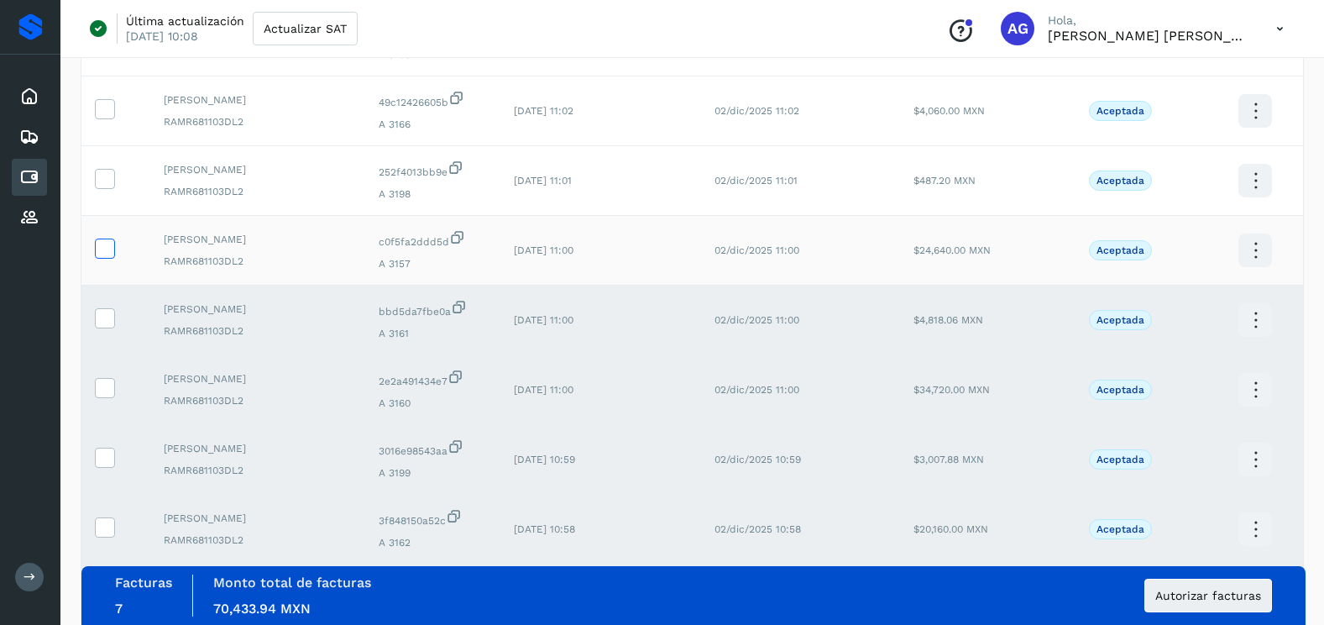
click at [106, 251] on icon at bounding box center [105, 247] width 18 height 18
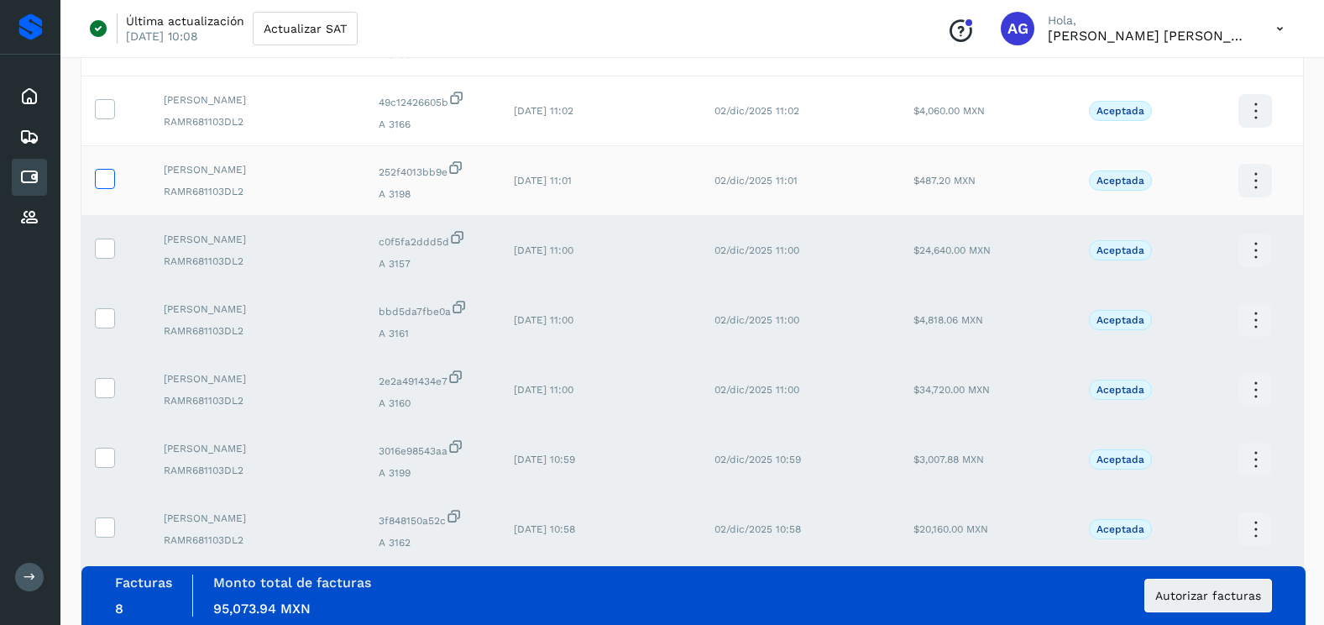
click at [108, 188] on label at bounding box center [105, 179] width 20 height 20
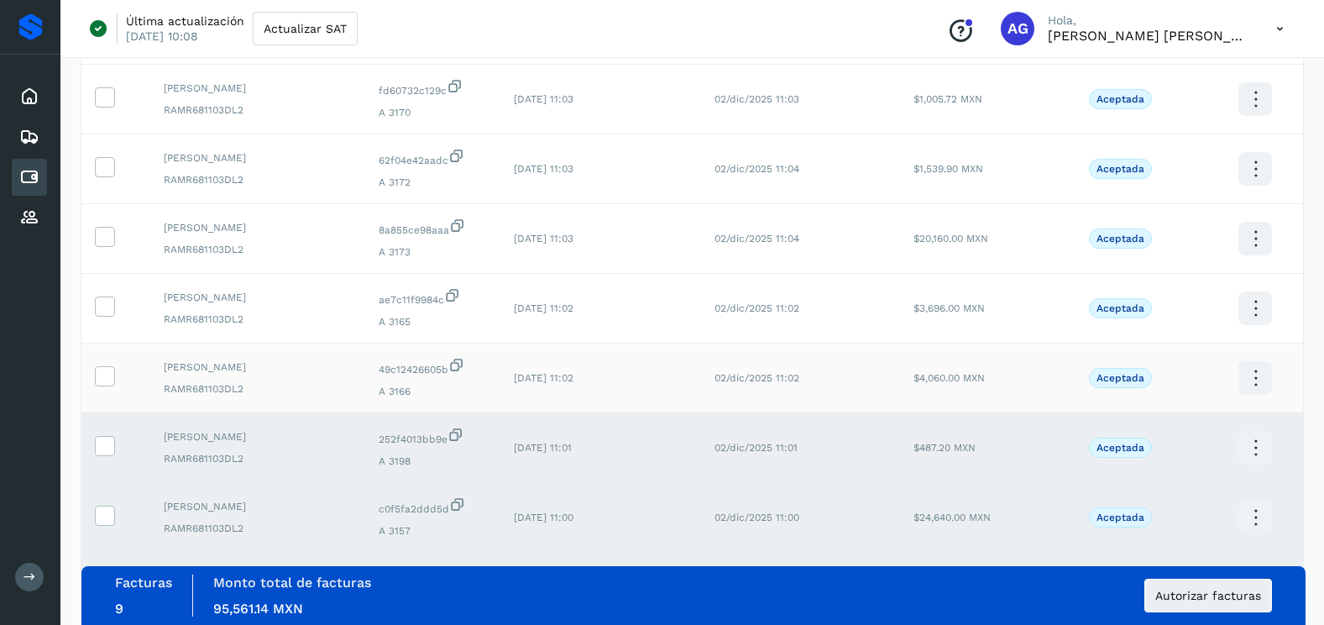
scroll to position [448, 0]
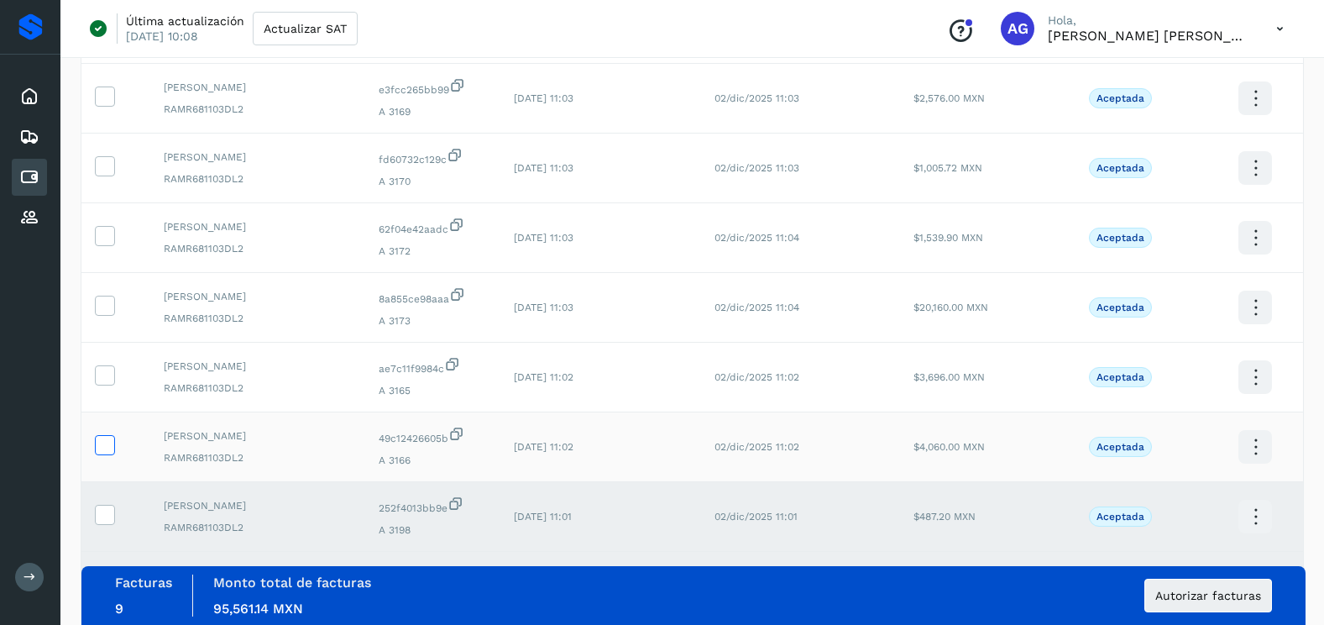
click at [113, 446] on td at bounding box center [115, 447] width 69 height 70
click at [110, 438] on icon at bounding box center [105, 444] width 18 height 18
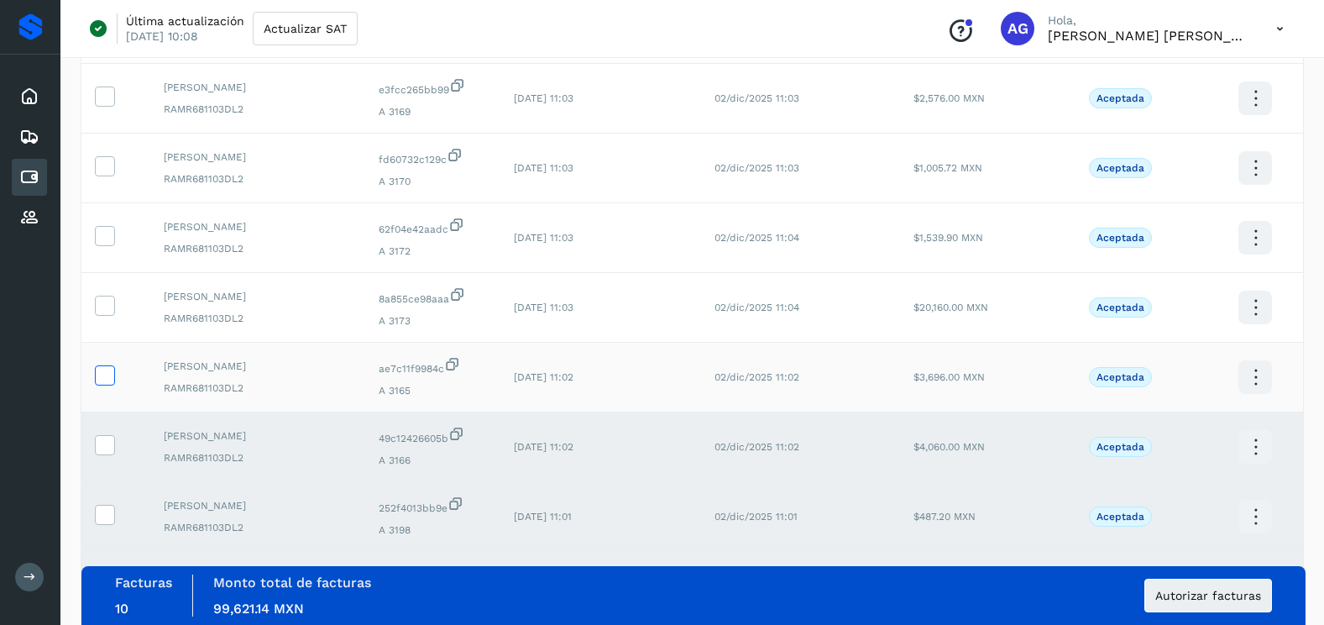
click at [111, 371] on icon at bounding box center [105, 374] width 18 height 18
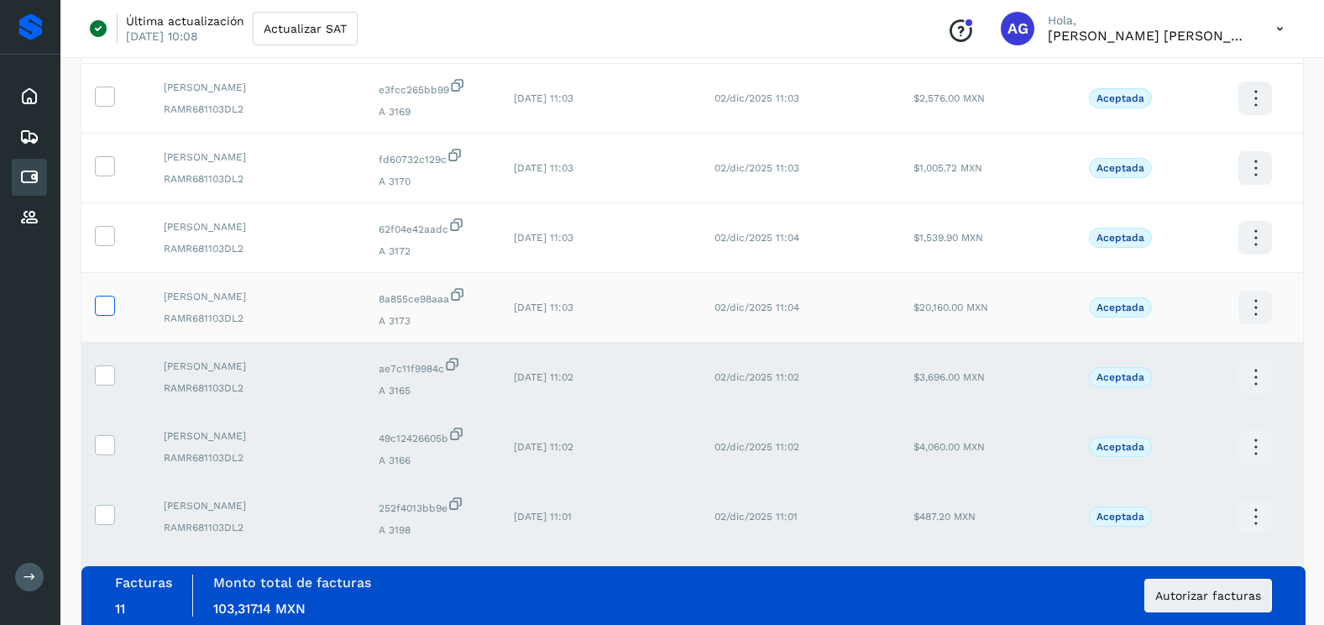
click at [108, 308] on icon at bounding box center [105, 304] width 18 height 18
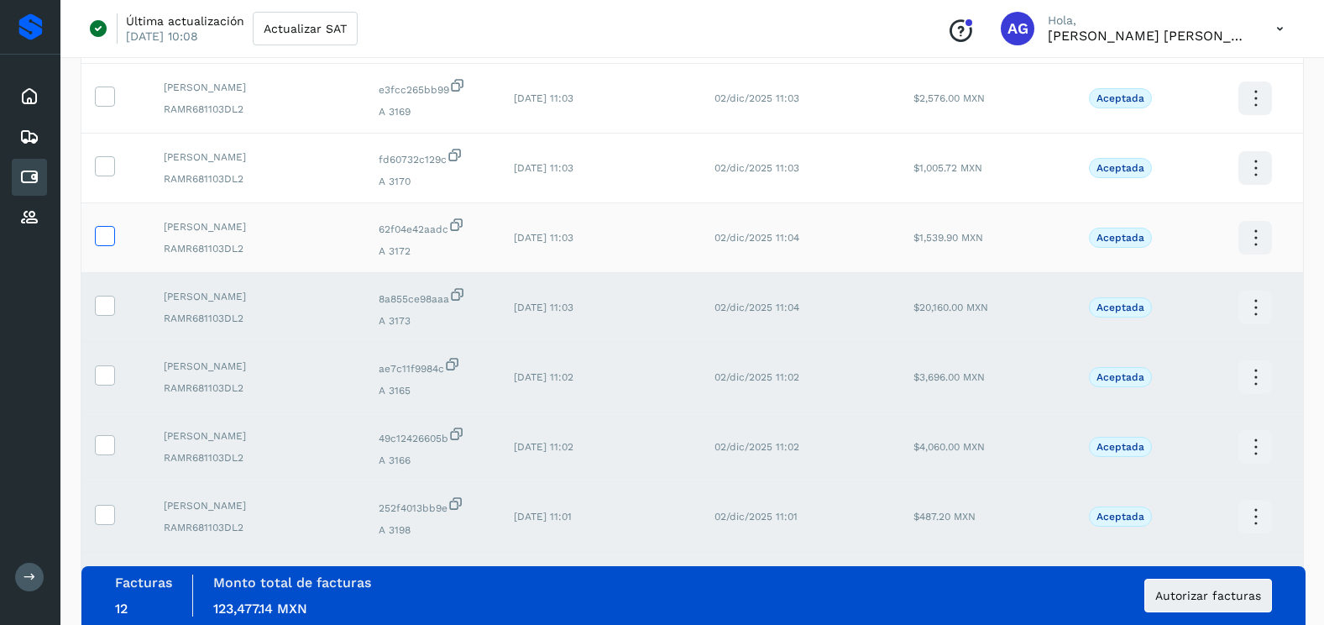
click at [109, 232] on icon at bounding box center [105, 235] width 18 height 18
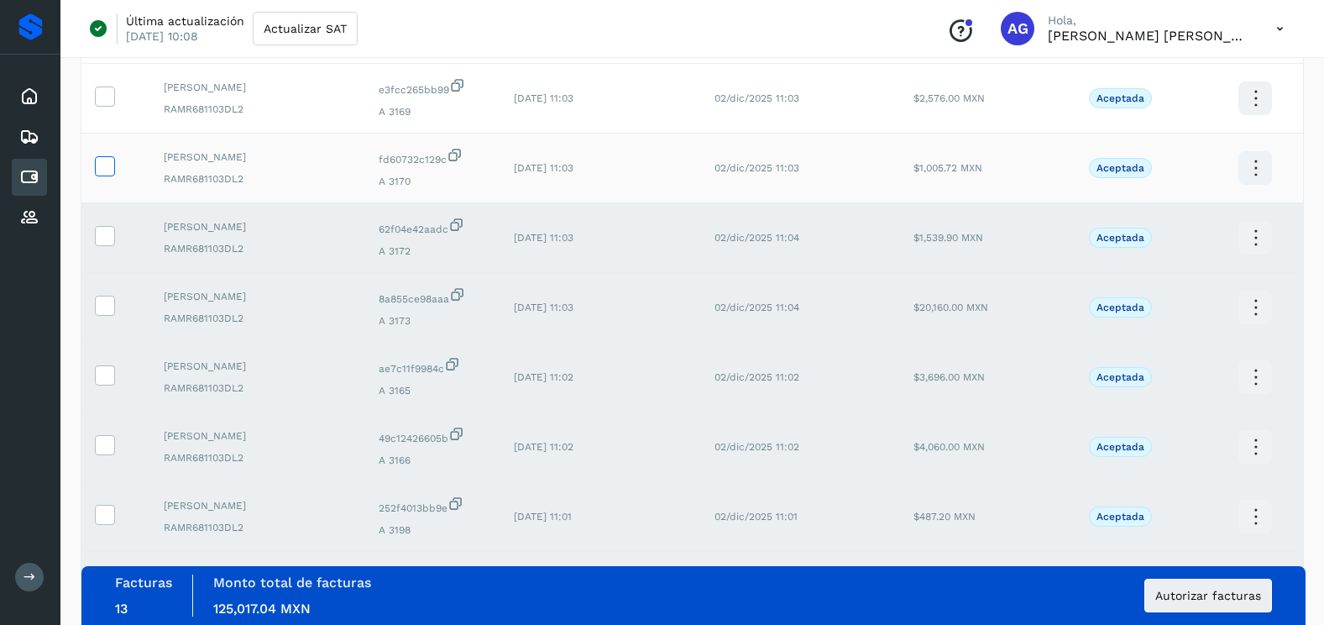
click at [112, 170] on icon at bounding box center [105, 165] width 18 height 18
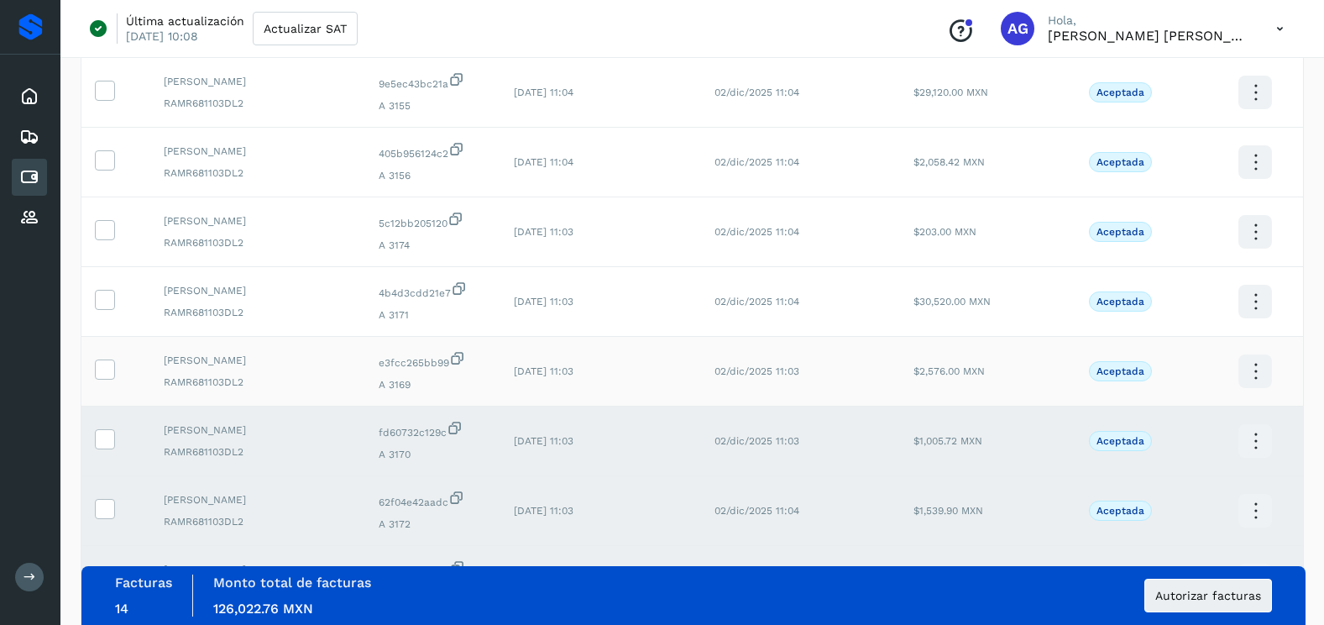
scroll to position [112, 0]
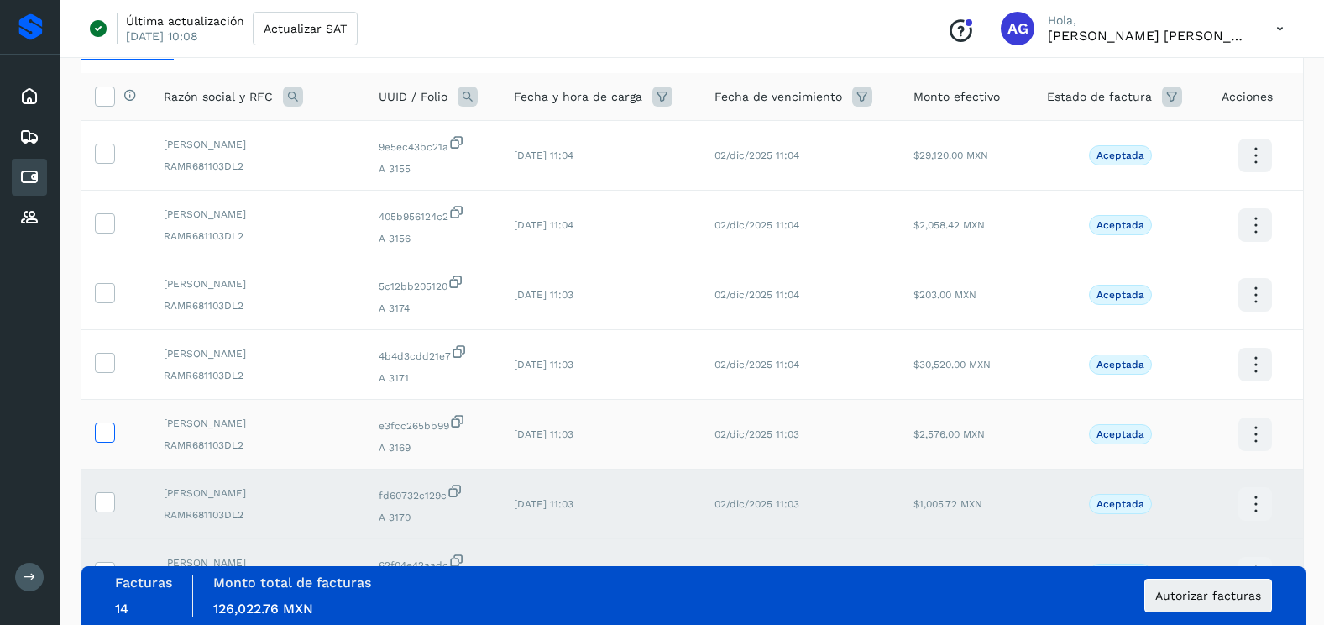
click at [107, 425] on icon at bounding box center [105, 431] width 18 height 18
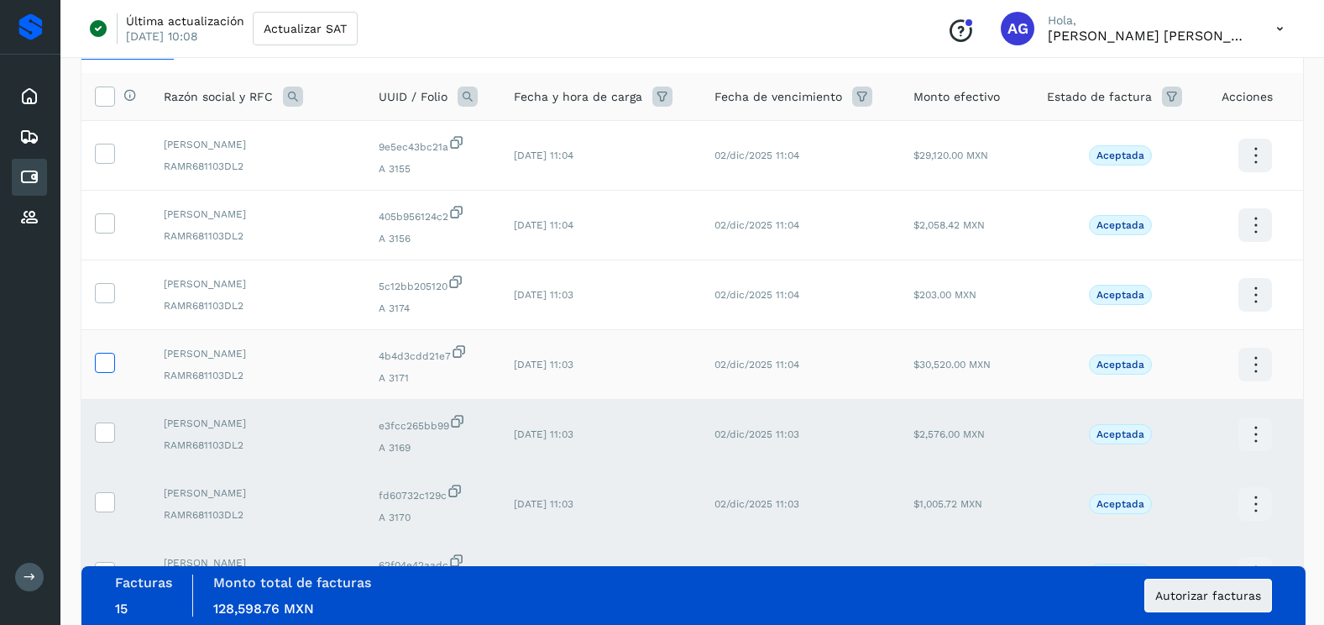
click at [106, 368] on icon at bounding box center [105, 362] width 18 height 18
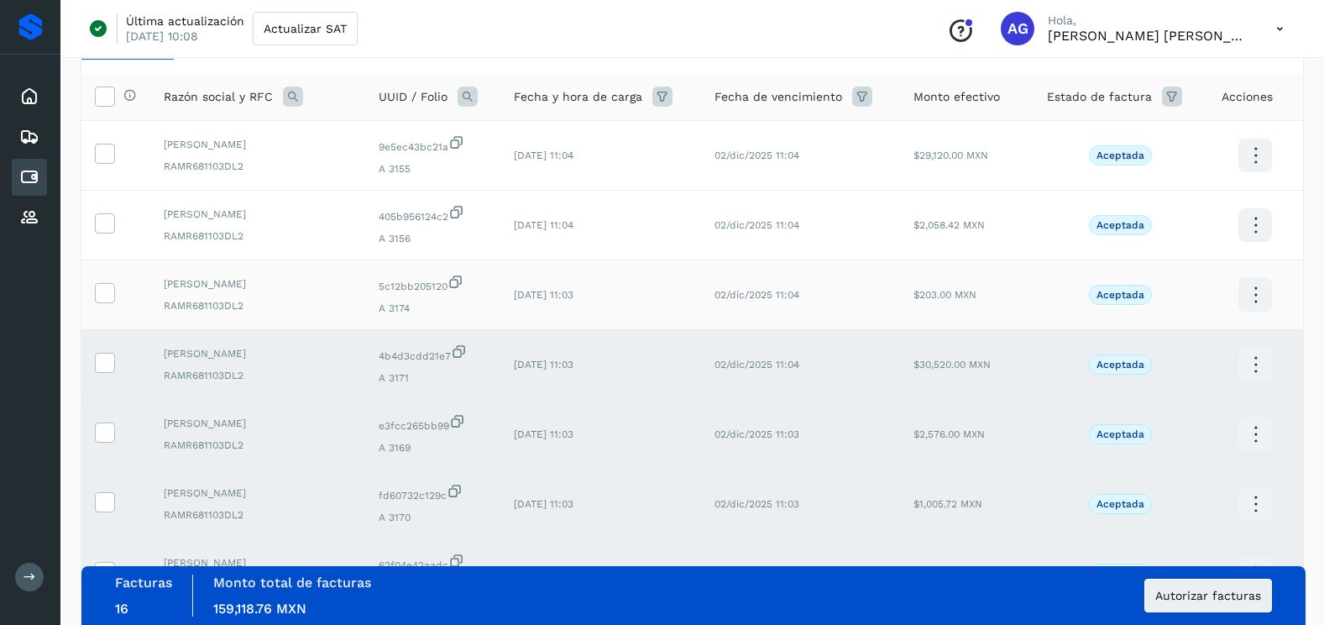
click at [107, 304] on td at bounding box center [115, 295] width 69 height 70
click at [104, 224] on icon at bounding box center [105, 222] width 18 height 18
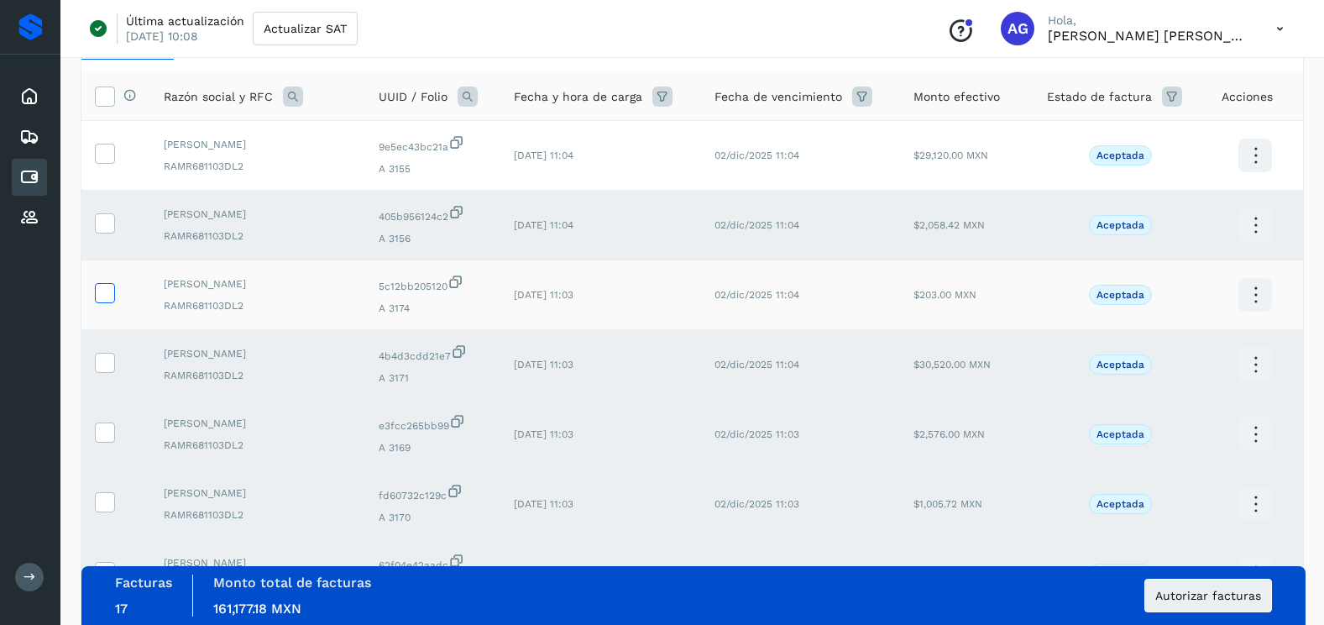
click at [103, 293] on icon at bounding box center [105, 292] width 18 height 18
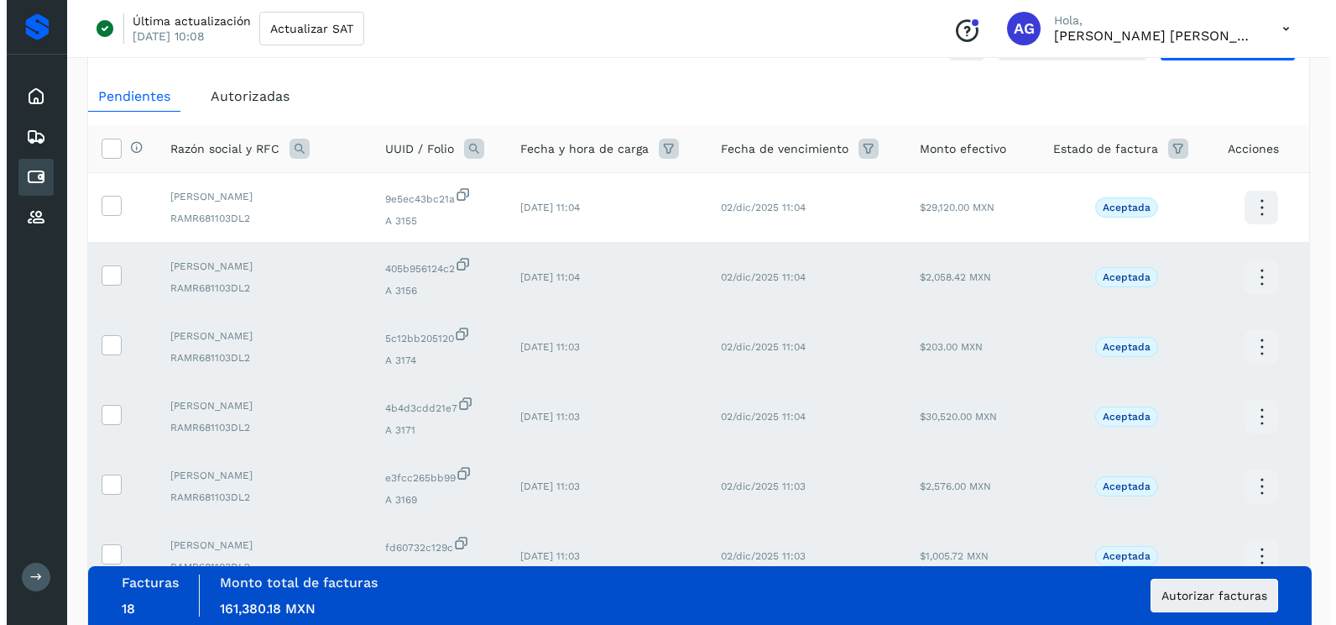
scroll to position [0, 0]
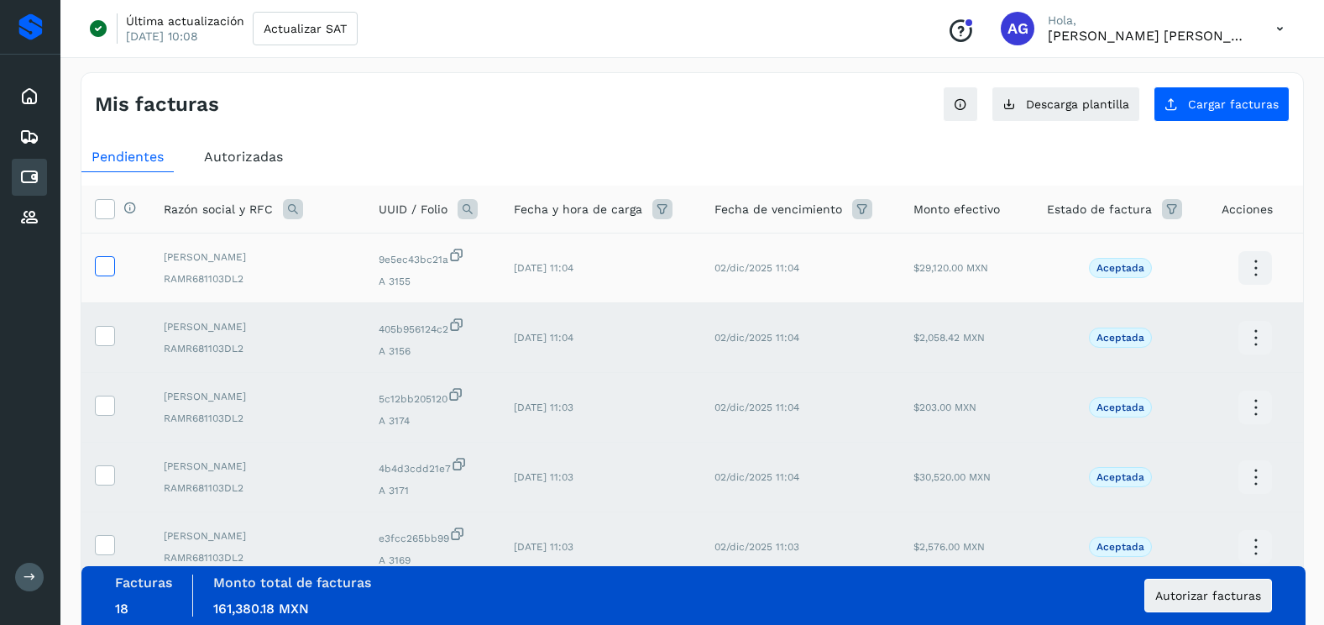
click at [108, 261] on icon at bounding box center [105, 265] width 18 height 18
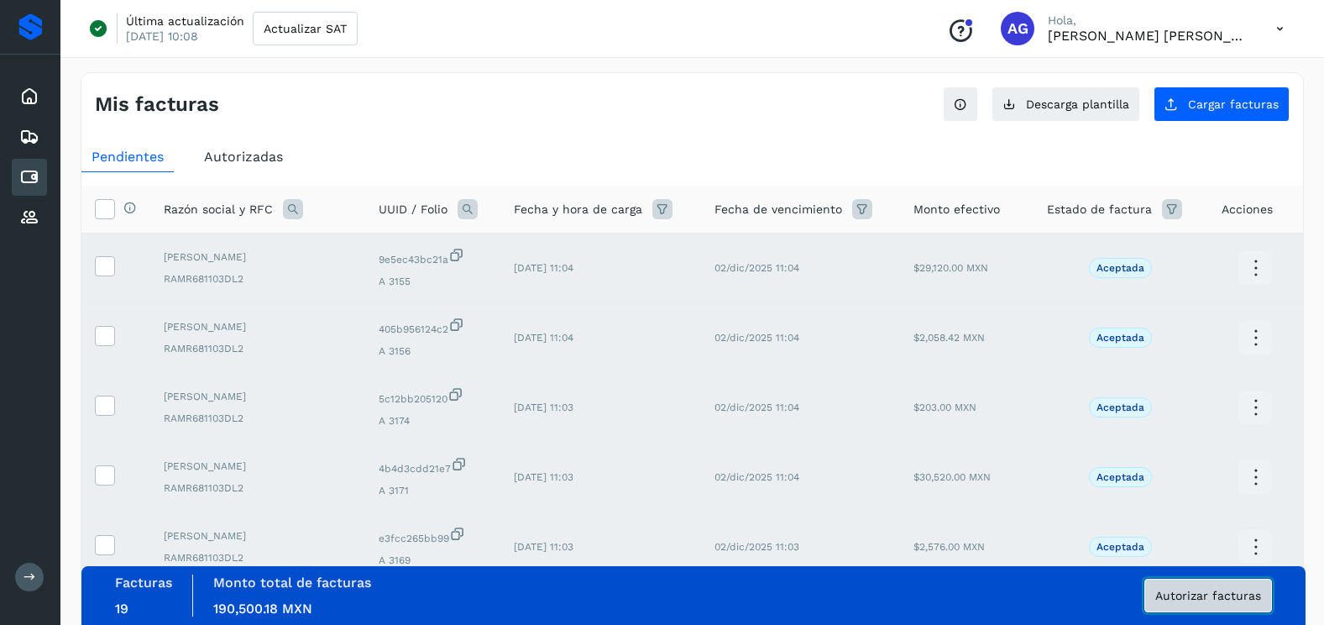
drag, startPoint x: 1170, startPoint y: 597, endPoint x: 480, endPoint y: 400, distance: 717.7
click at [1170, 597] on span "Autorizar facturas" at bounding box center [1208, 595] width 106 height 12
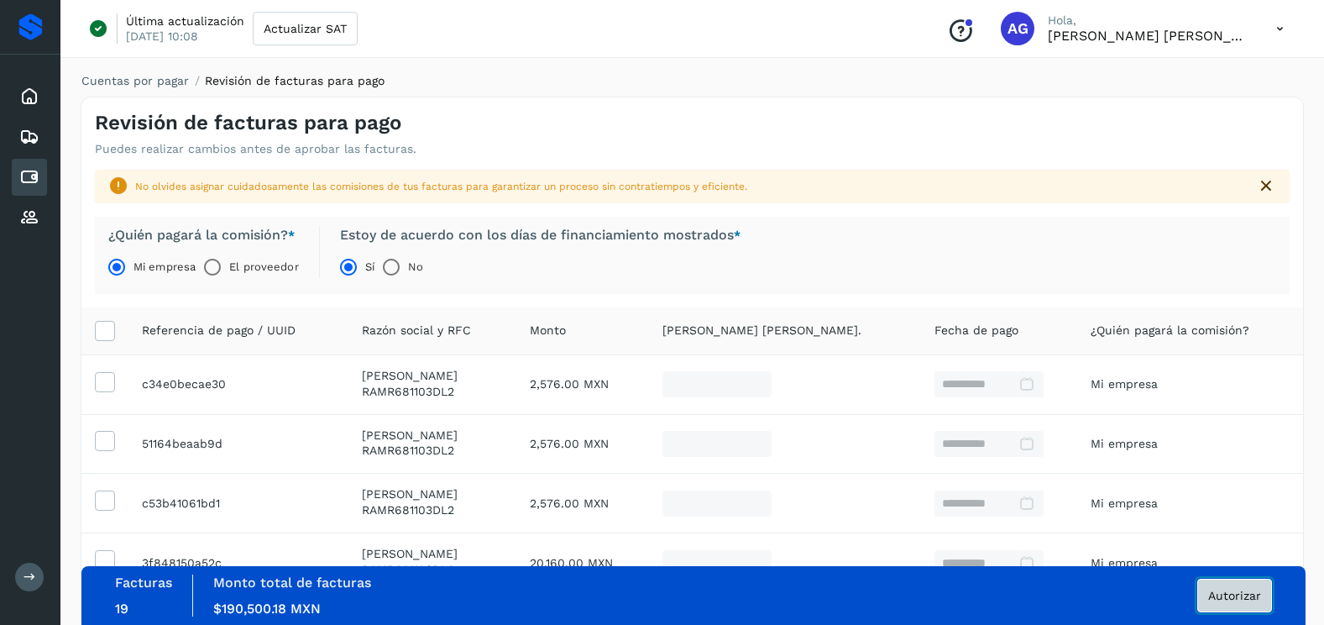
click at [1212, 594] on span "Autorizar" at bounding box center [1234, 595] width 53 height 12
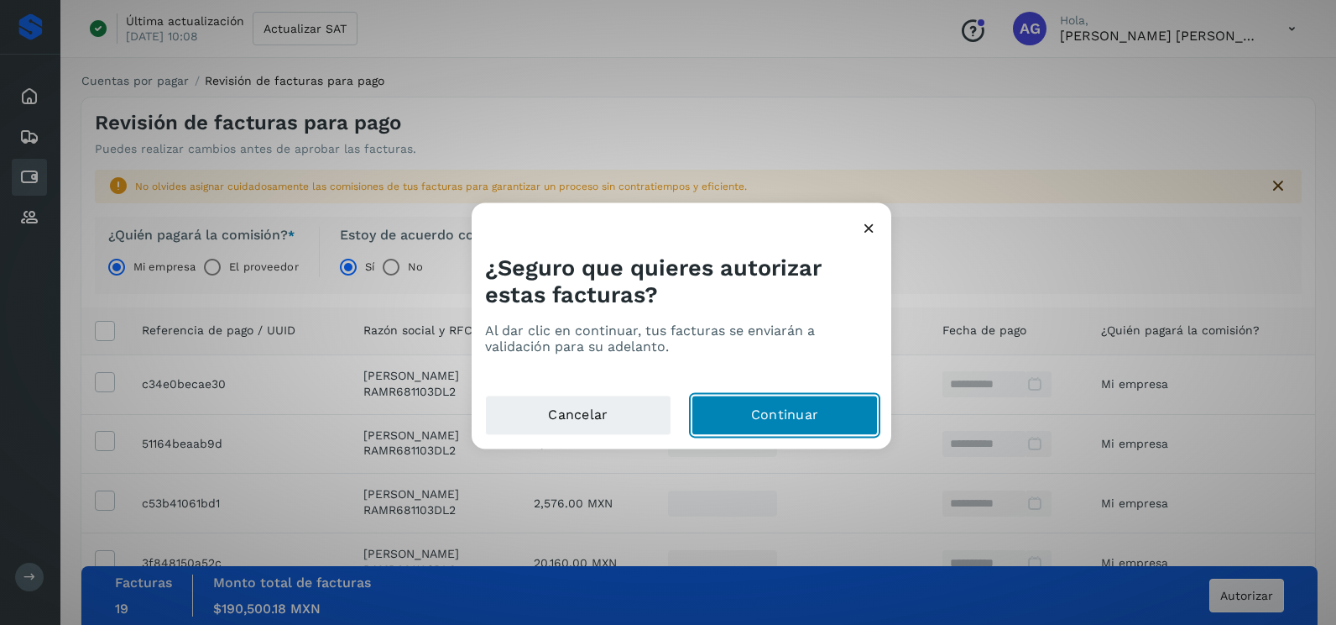
click at [805, 430] on button "Continuar" at bounding box center [785, 415] width 186 height 40
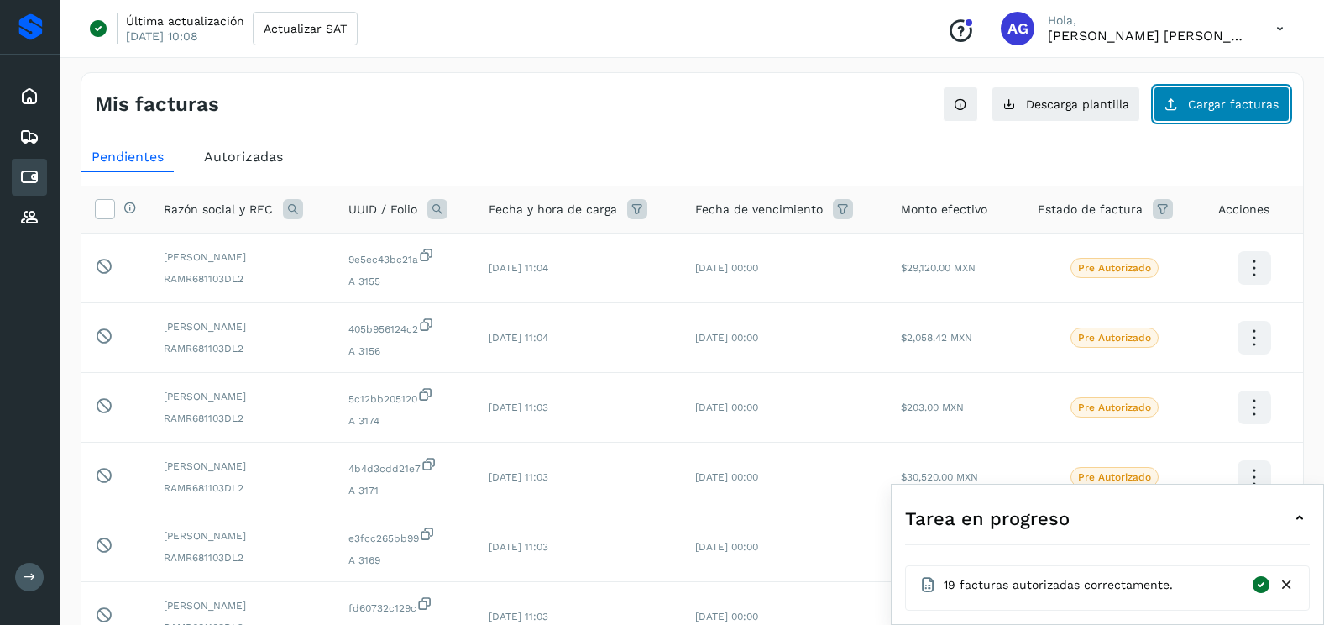
click at [1205, 99] on span "Cargar facturas" at bounding box center [1233, 104] width 91 height 12
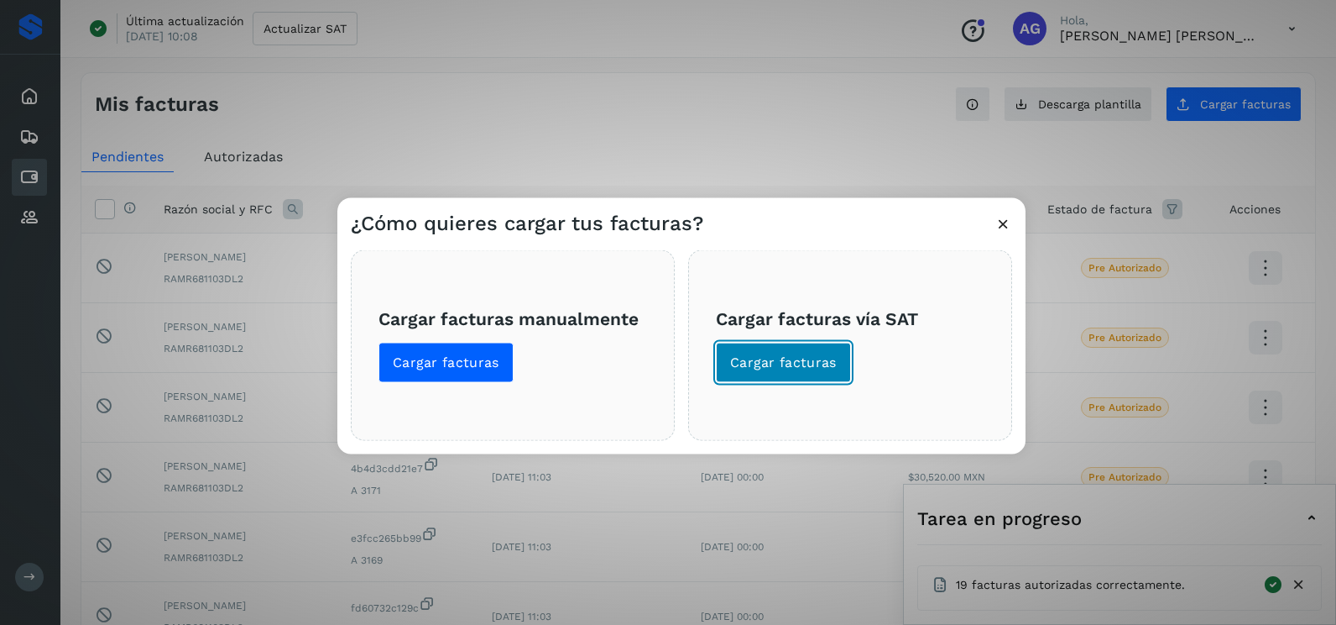
click at [787, 351] on button "Cargar facturas" at bounding box center [783, 363] width 135 height 40
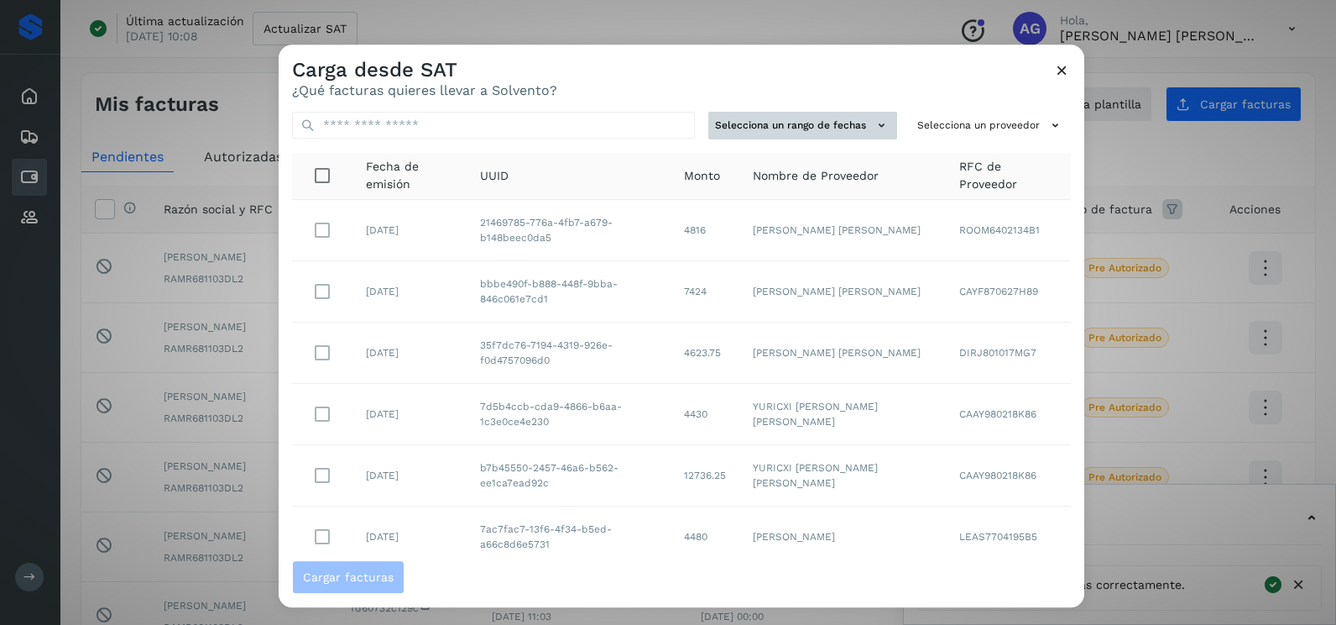
click at [836, 127] on button "Selecciona un rango de fechas" at bounding box center [803, 126] width 189 height 28
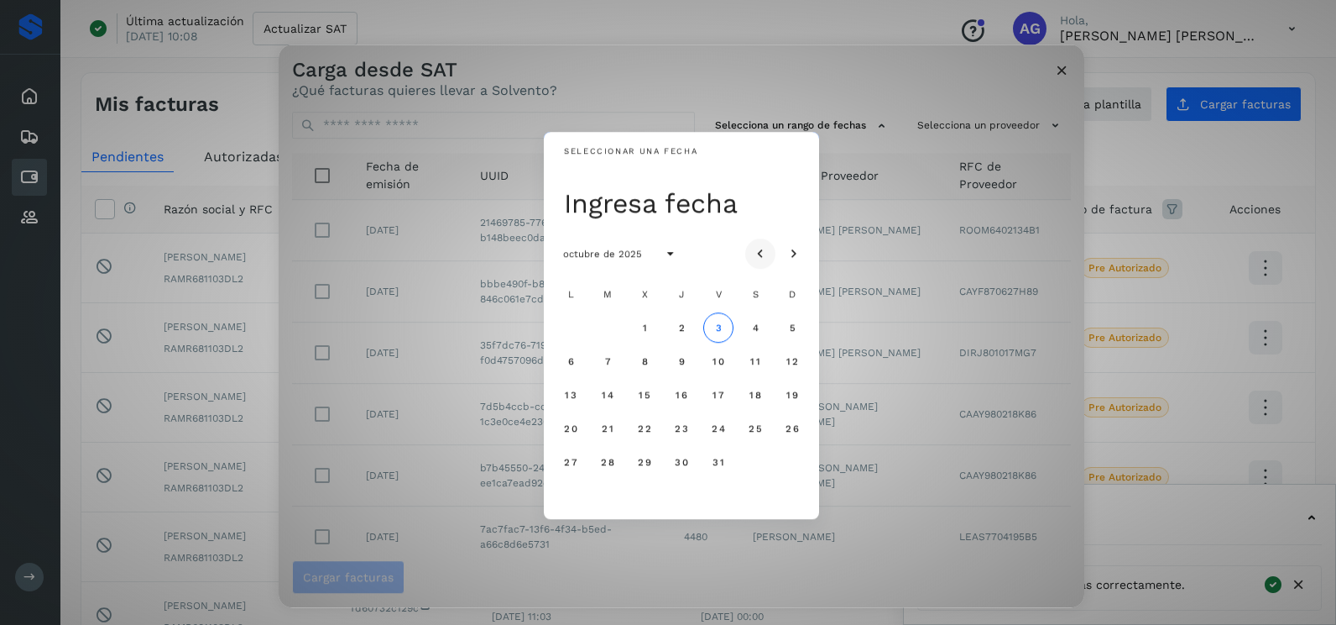
click at [765, 250] on icon "Mes anterior" at bounding box center [760, 254] width 17 height 17
click at [651, 465] on span "27" at bounding box center [644, 462] width 14 height 12
click at [673, 463] on button "28" at bounding box center [682, 462] width 30 height 30
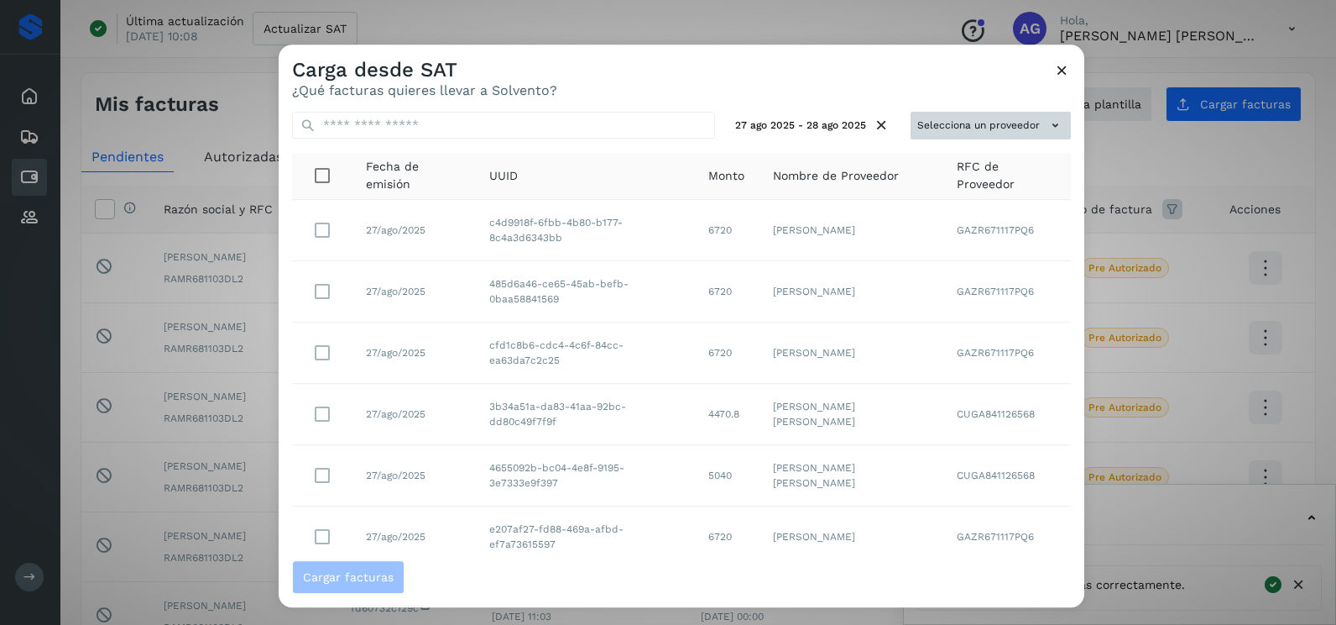
click at [976, 132] on button "Selecciona un proveedor" at bounding box center [991, 126] width 160 height 28
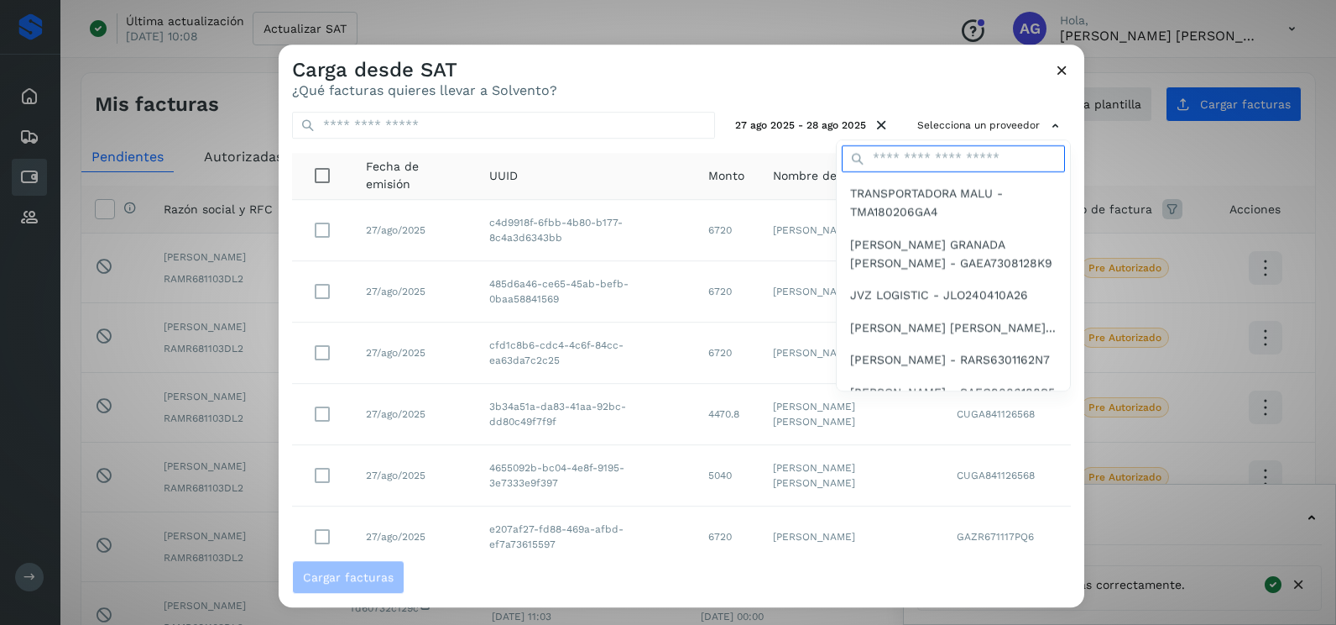
click at [949, 154] on input "text" at bounding box center [953, 158] width 223 height 27
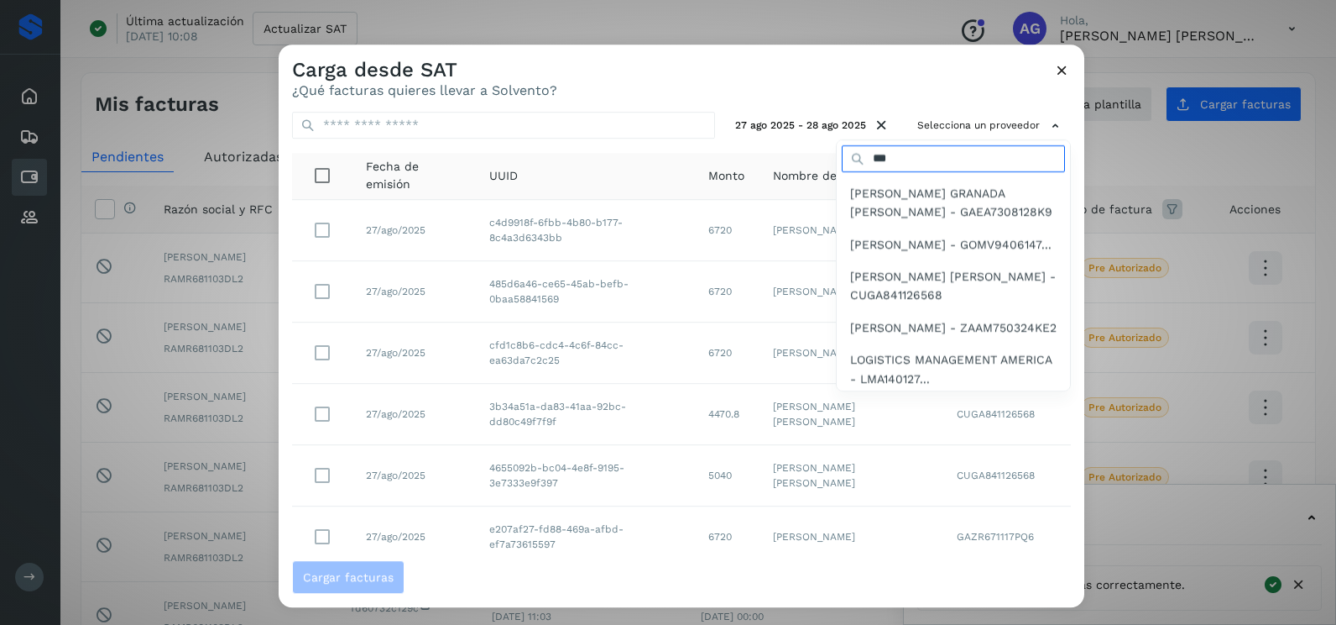
type input "*********"
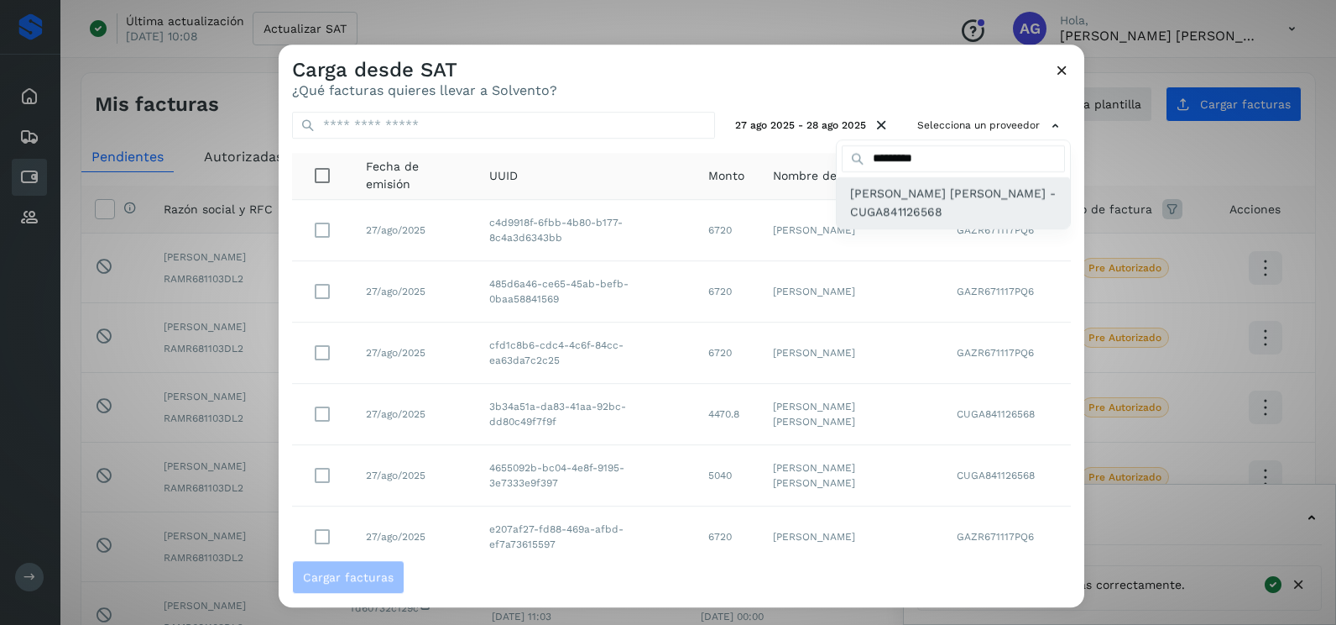
click at [944, 212] on span "[PERSON_NAME] [PERSON_NAME] - CUGA841126568" at bounding box center [953, 203] width 207 height 38
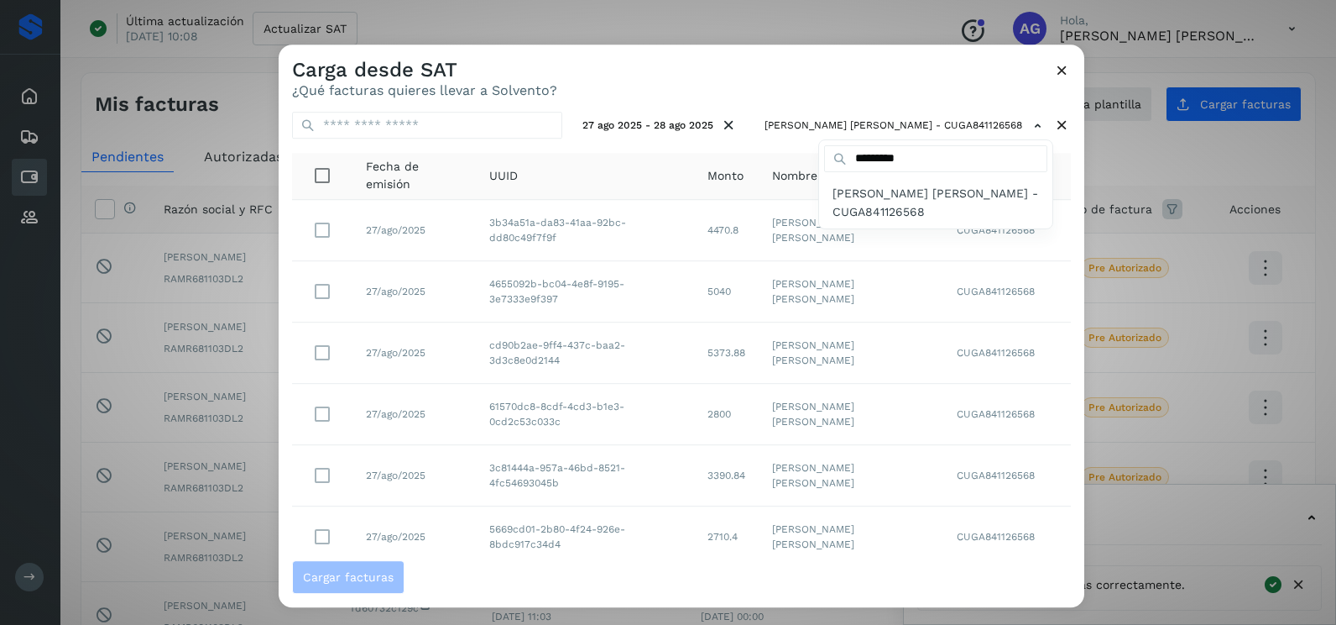
click at [944, 212] on span "[PERSON_NAME] [PERSON_NAME] - CUGA841126568" at bounding box center [936, 203] width 207 height 38
click at [932, 96] on div at bounding box center [947, 356] width 1336 height 625
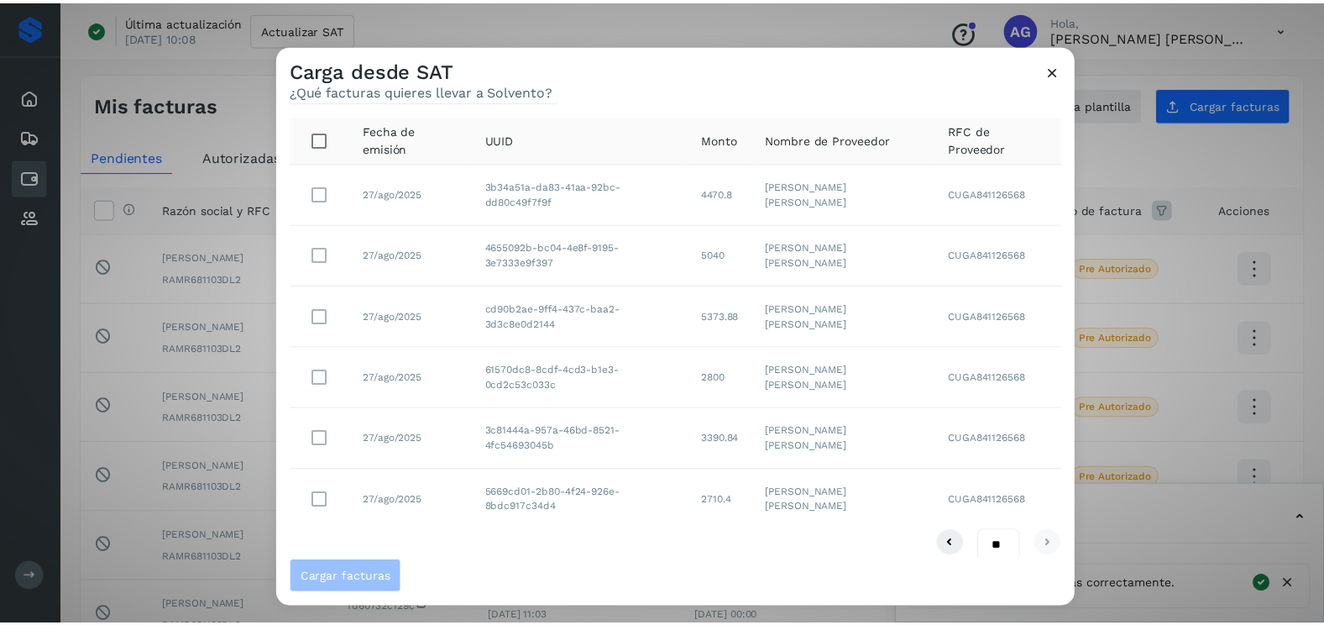
scroll to position [53, 0]
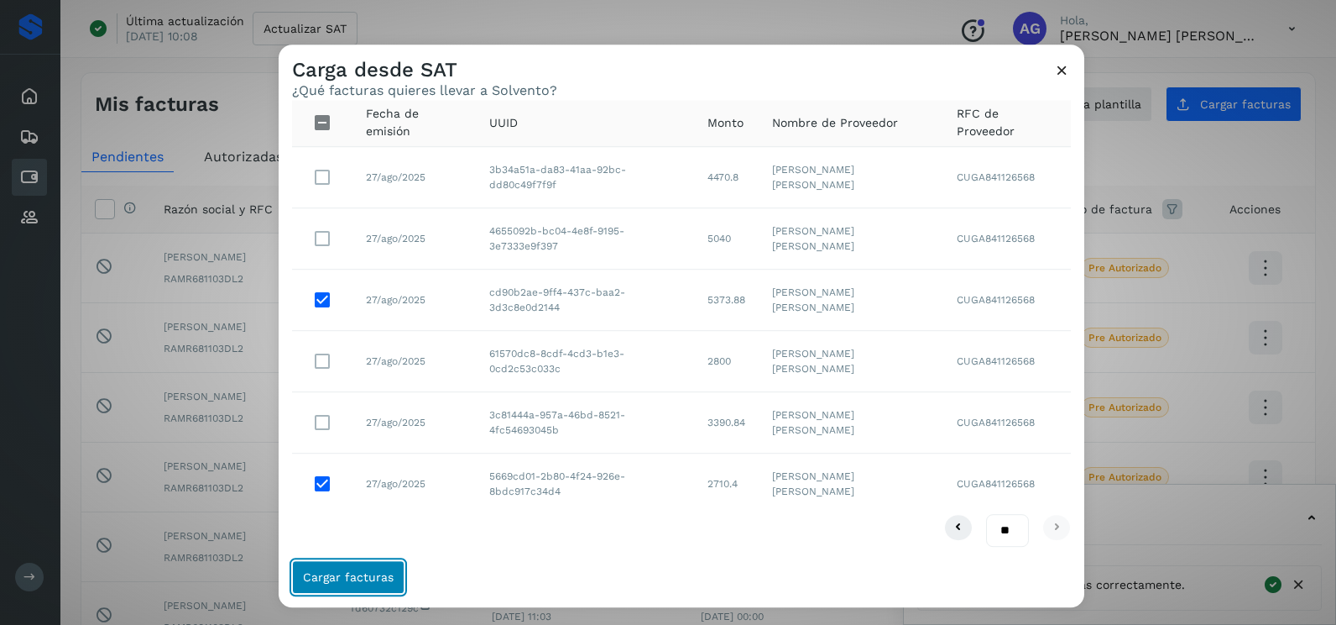
click at [358, 582] on span "Cargar facturas" at bounding box center [348, 577] width 91 height 12
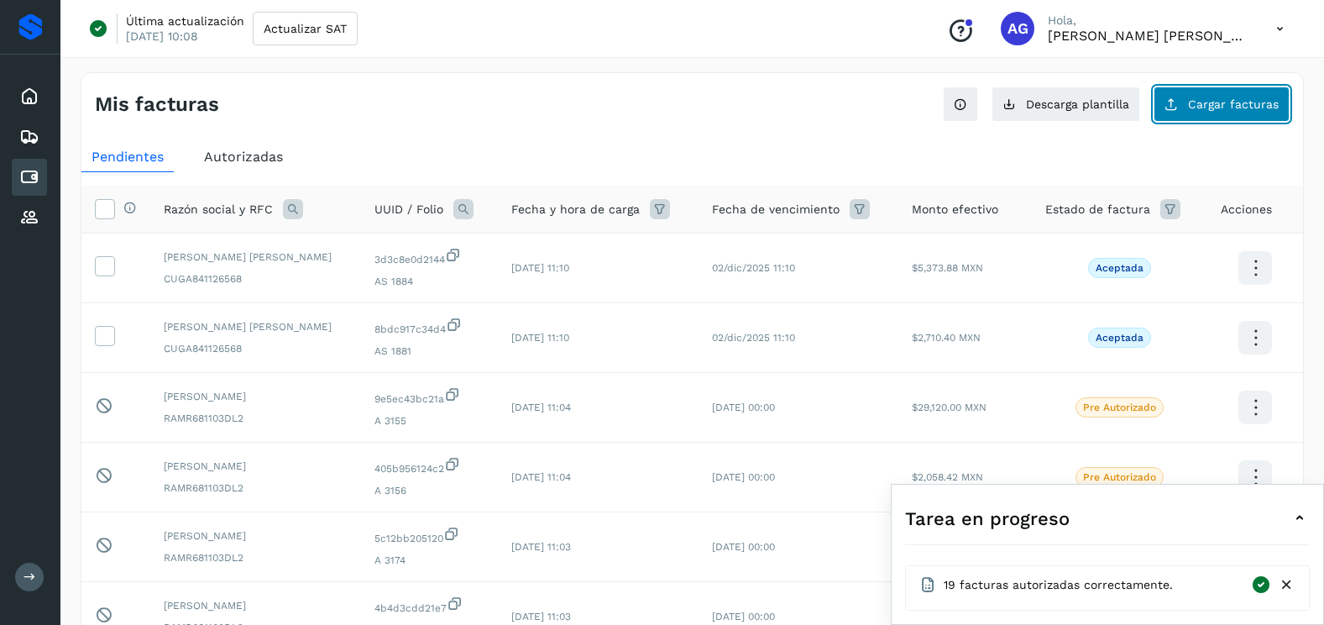
click at [1221, 118] on button "Cargar facturas" at bounding box center [1221, 103] width 136 height 35
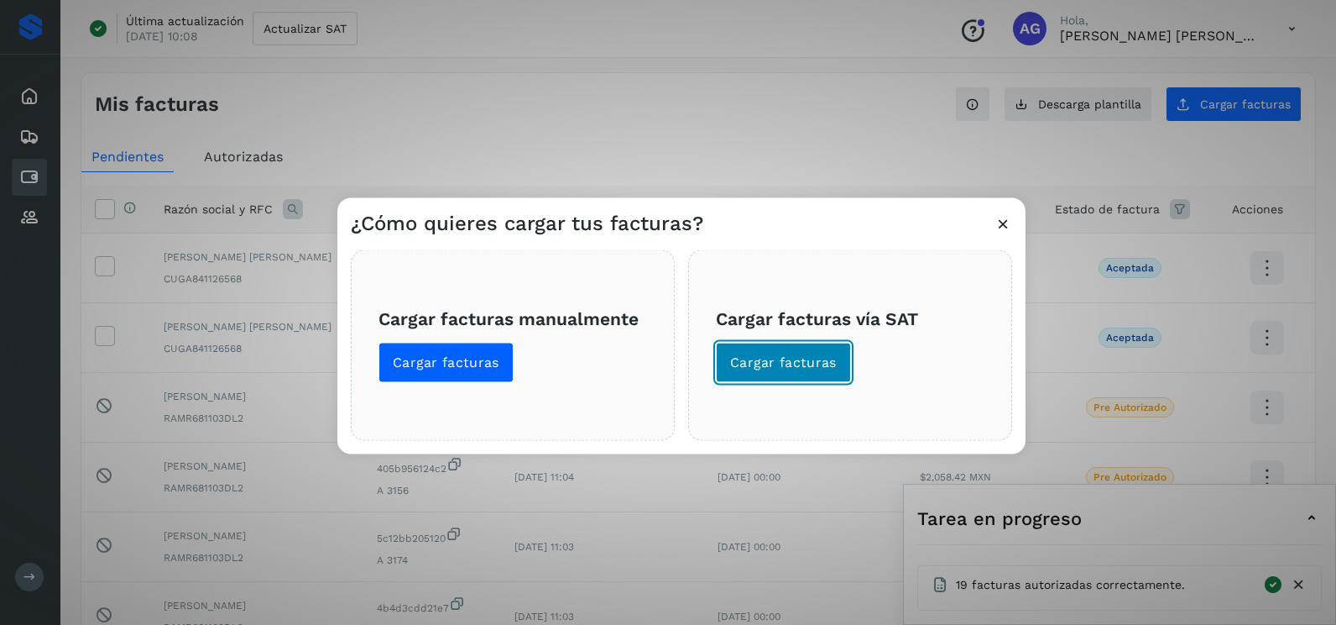
click at [782, 372] on button "Cargar facturas" at bounding box center [783, 363] width 135 height 40
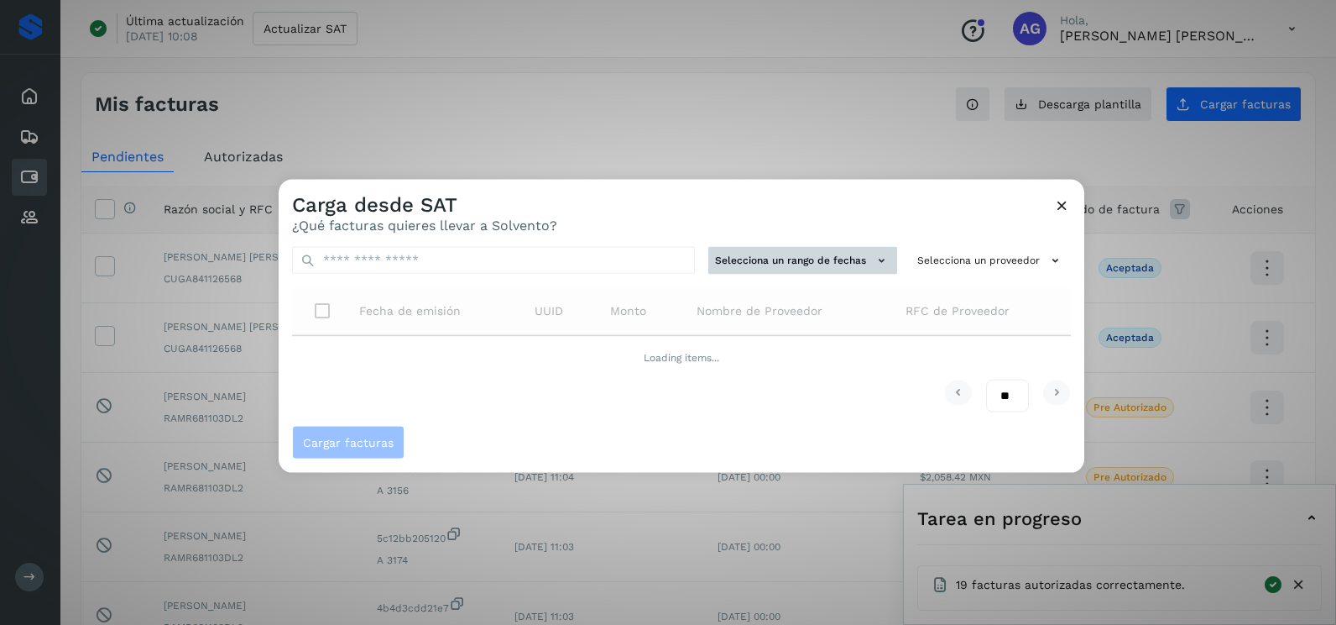
click at [789, 261] on button "Selecciona un rango de fechas" at bounding box center [803, 261] width 189 height 28
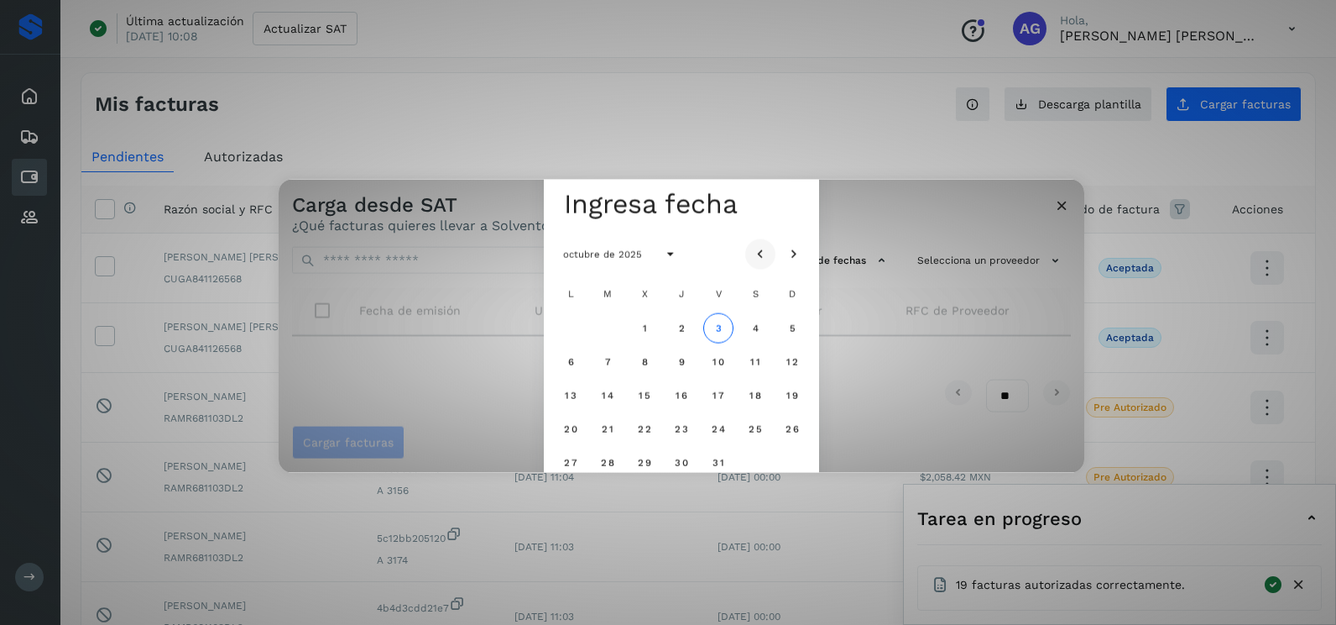
click at [771, 253] on button "Mes anterior" at bounding box center [760, 253] width 30 height 30
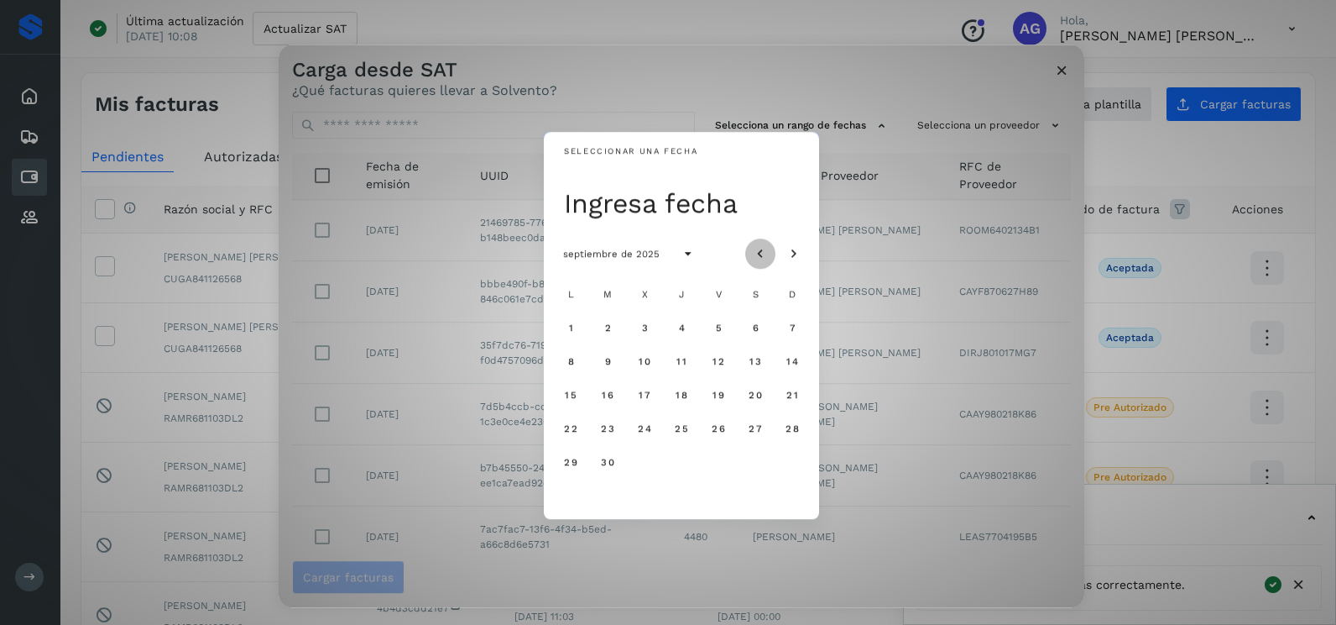
click at [761, 252] on icon "Mes anterior" at bounding box center [760, 254] width 17 height 17
click at [723, 463] on span "29" at bounding box center [718, 462] width 14 height 12
click at [752, 463] on span "30" at bounding box center [755, 462] width 14 height 12
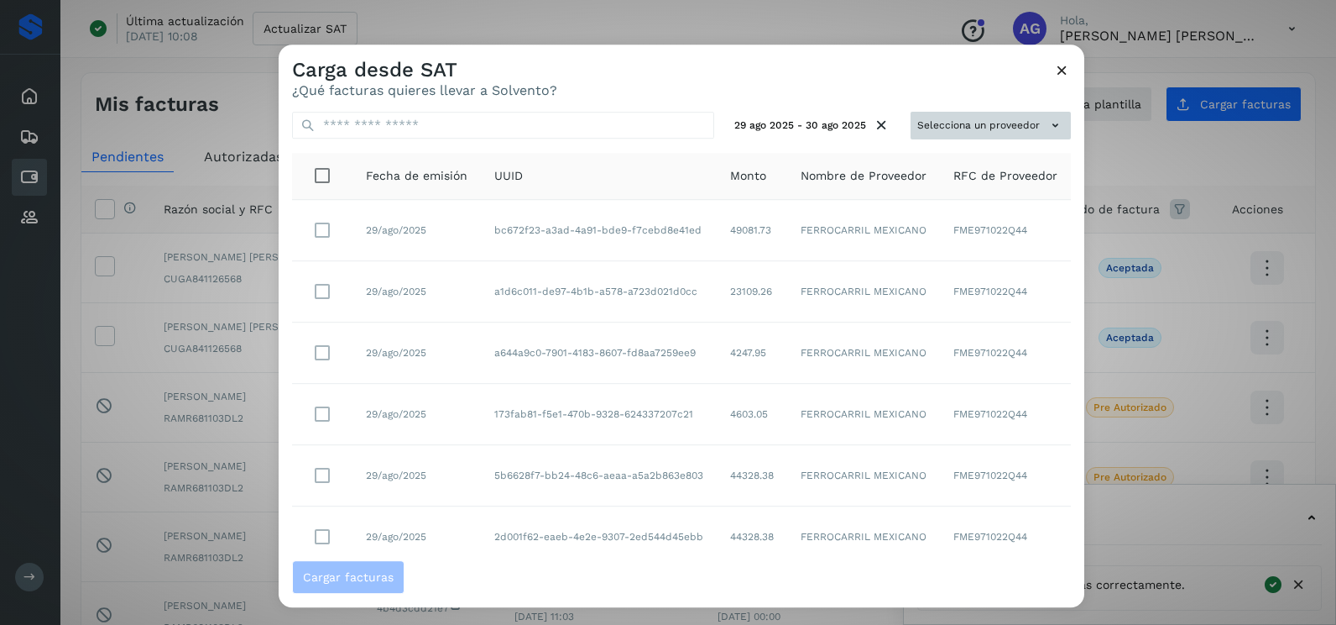
click at [990, 134] on button "Selecciona un proveedor" at bounding box center [991, 126] width 160 height 28
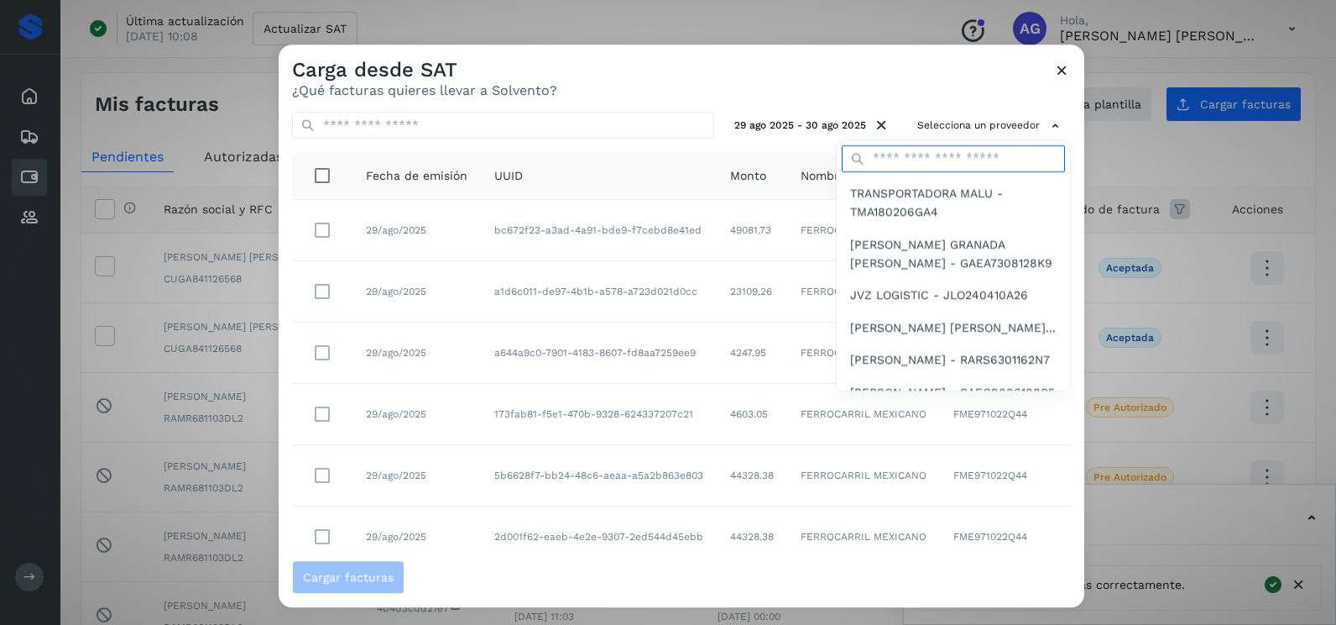
click at [956, 153] on input "text" at bounding box center [953, 158] width 223 height 27
type input "*********"
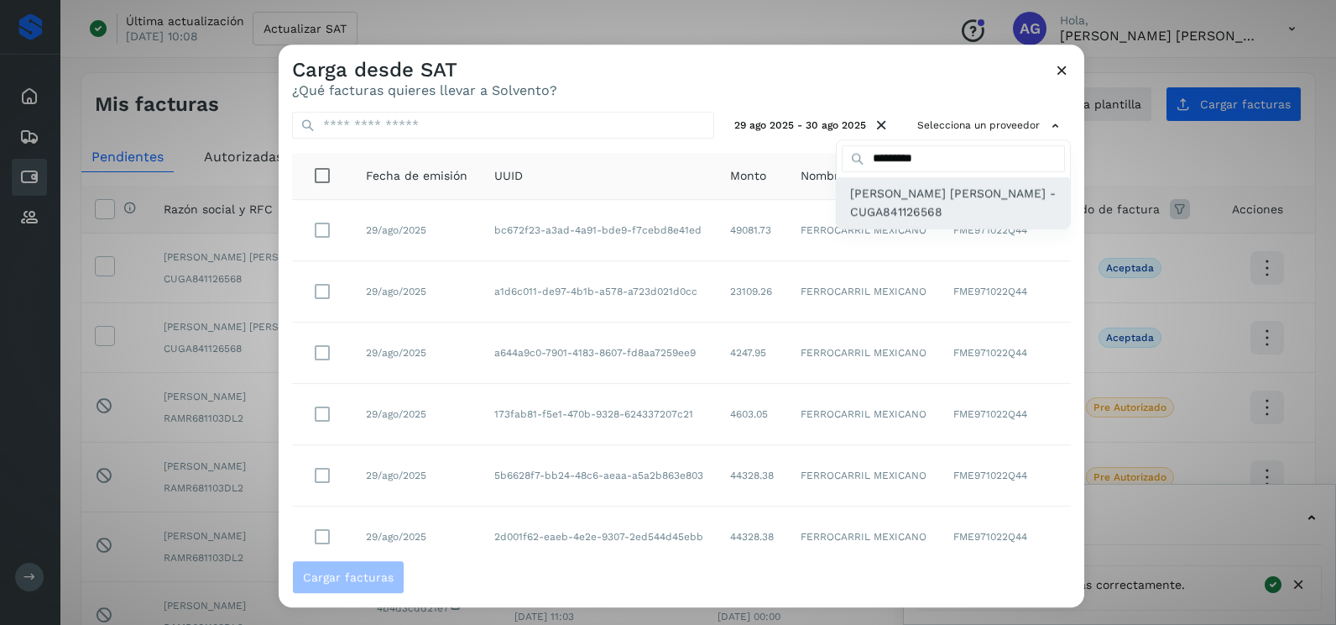
click at [929, 207] on span "[PERSON_NAME] [PERSON_NAME] - CUGA841126568" at bounding box center [953, 203] width 207 height 38
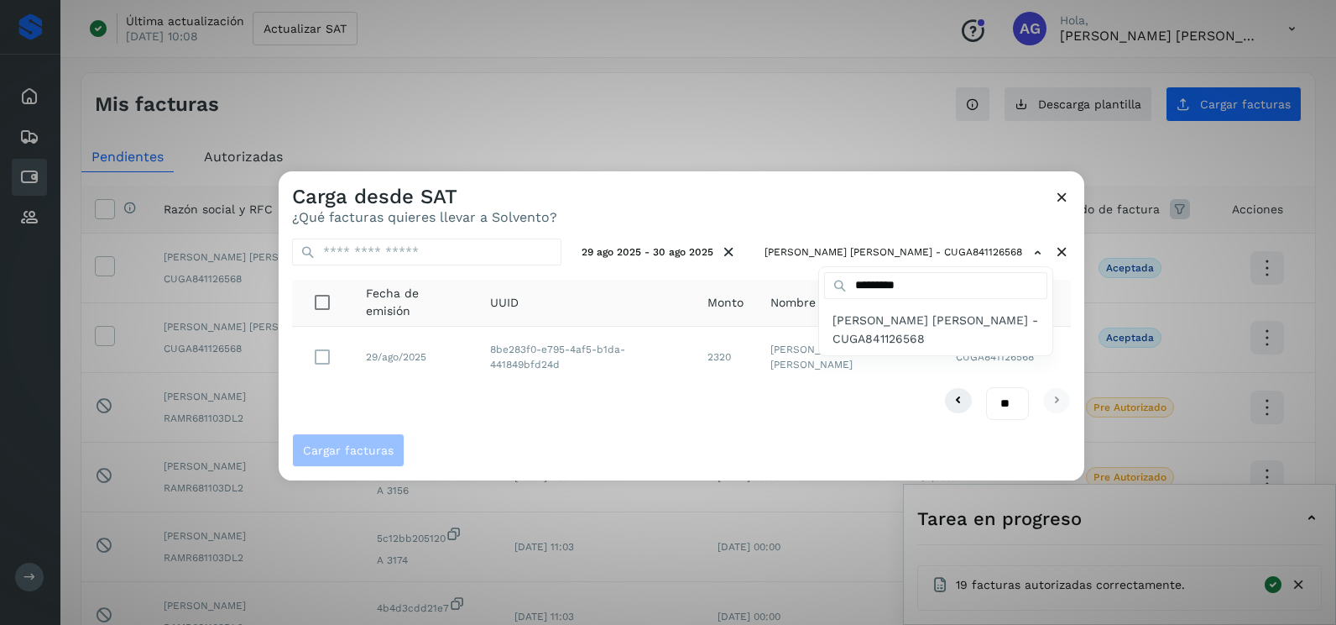
click at [545, 385] on div at bounding box center [947, 483] width 1336 height 625
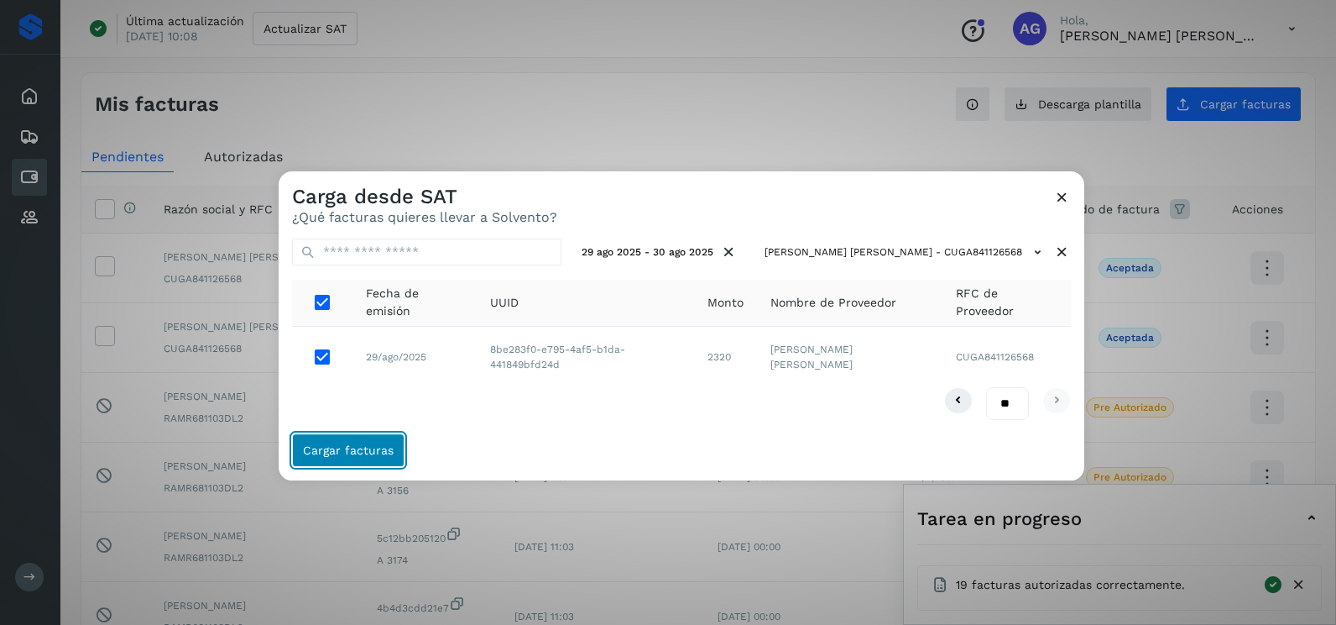
click at [362, 447] on span "Cargar facturas" at bounding box center [348, 450] width 91 height 12
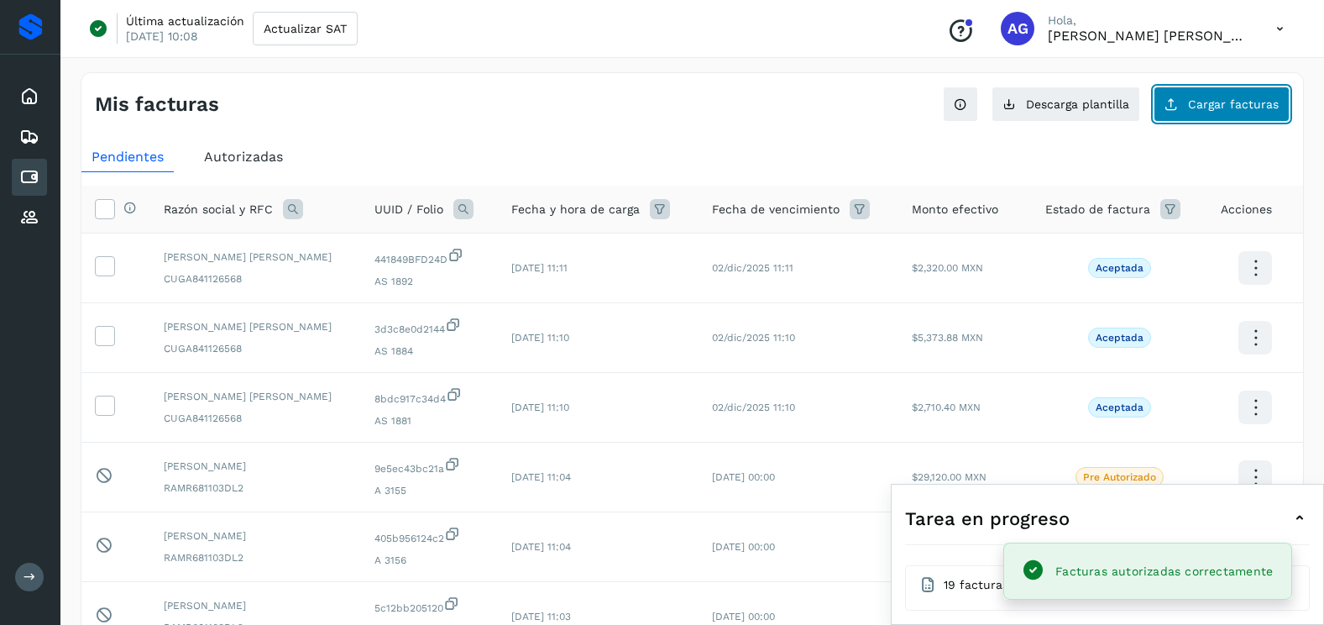
click at [1202, 112] on button "Cargar facturas" at bounding box center [1221, 103] width 136 height 35
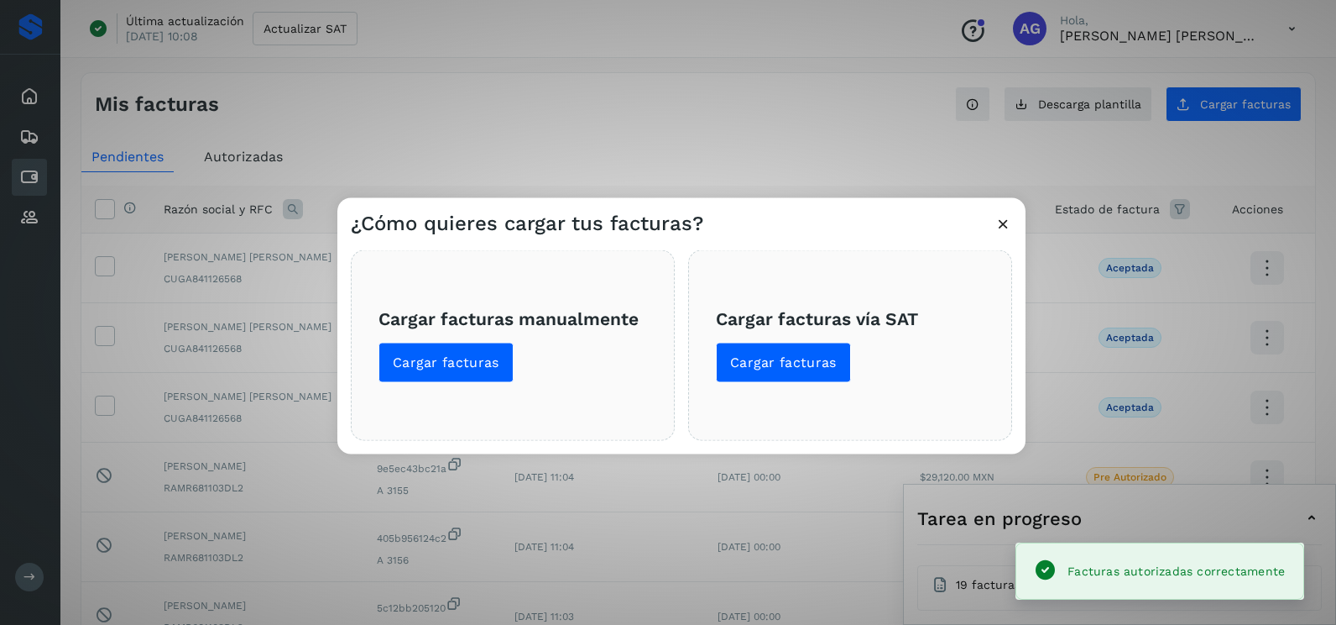
click at [758, 387] on div "Cargar facturas vía SAT Cargar facturas" at bounding box center [850, 345] width 324 height 191
click at [757, 368] on span "Cargar facturas" at bounding box center [783, 362] width 107 height 18
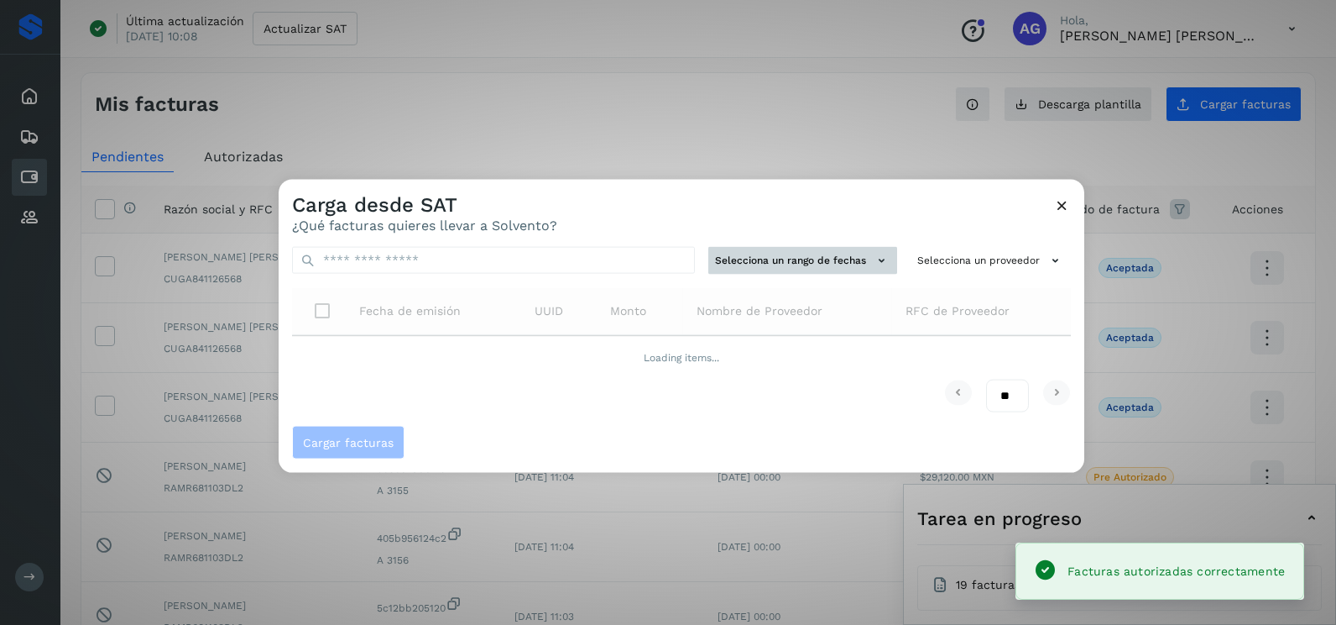
click at [791, 256] on button "Selecciona un rango de fechas" at bounding box center [803, 261] width 189 height 28
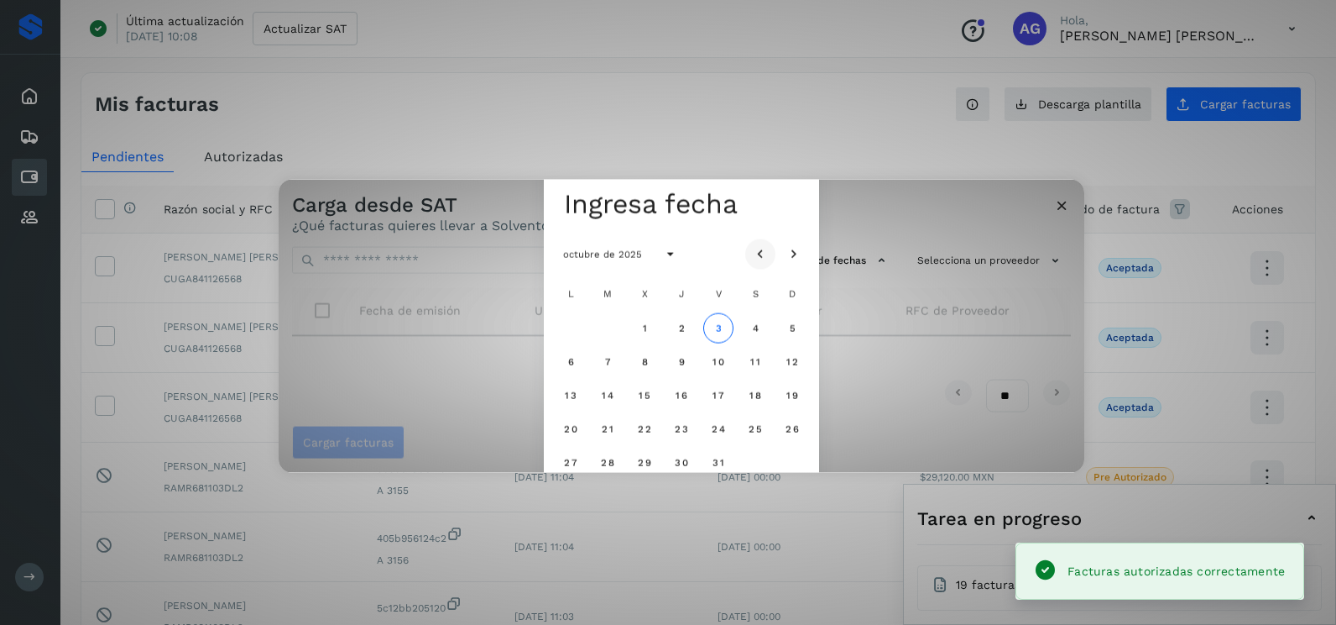
click at [769, 258] on button "Mes anterior" at bounding box center [760, 253] width 30 height 30
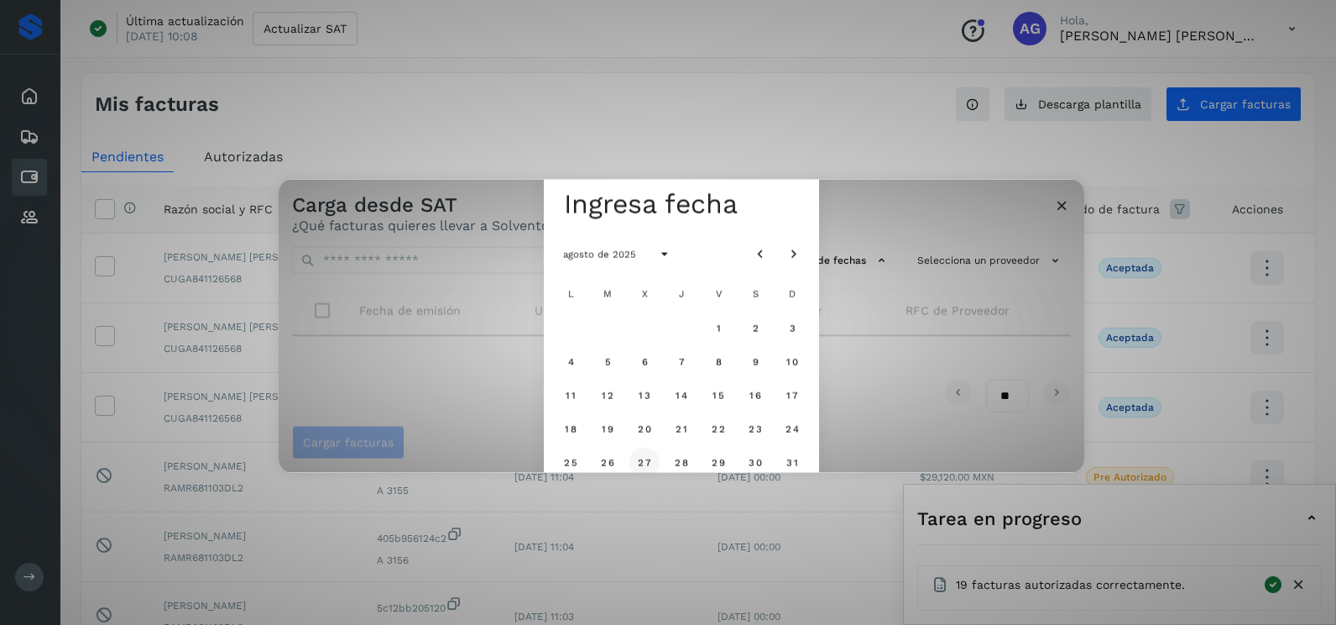
click at [649, 463] on span "27" at bounding box center [644, 462] width 14 height 12
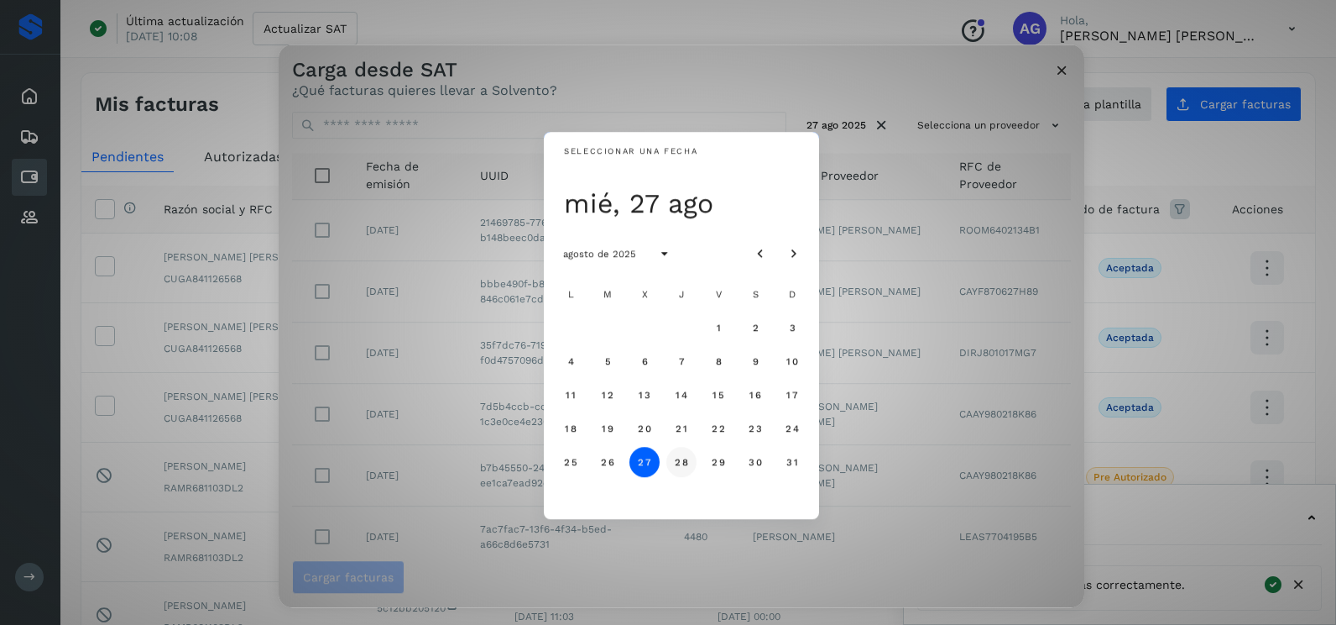
click at [677, 462] on span "28" at bounding box center [681, 462] width 14 height 12
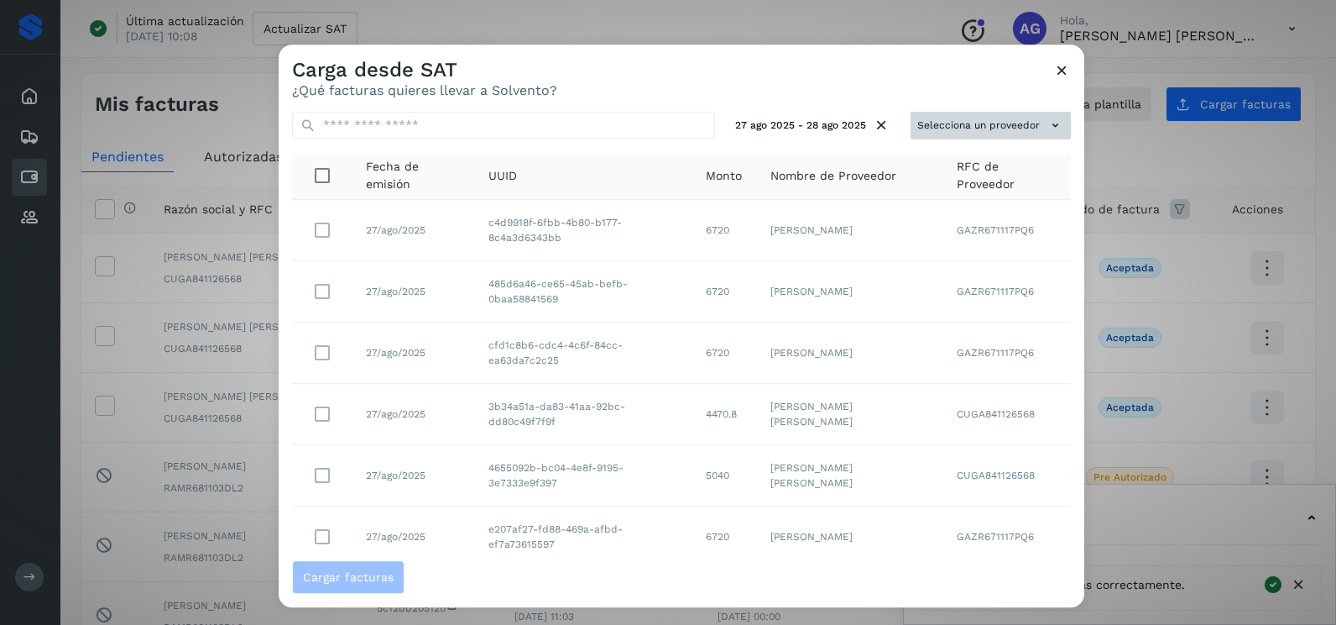
click at [931, 123] on button "Selecciona un proveedor" at bounding box center [991, 126] width 160 height 28
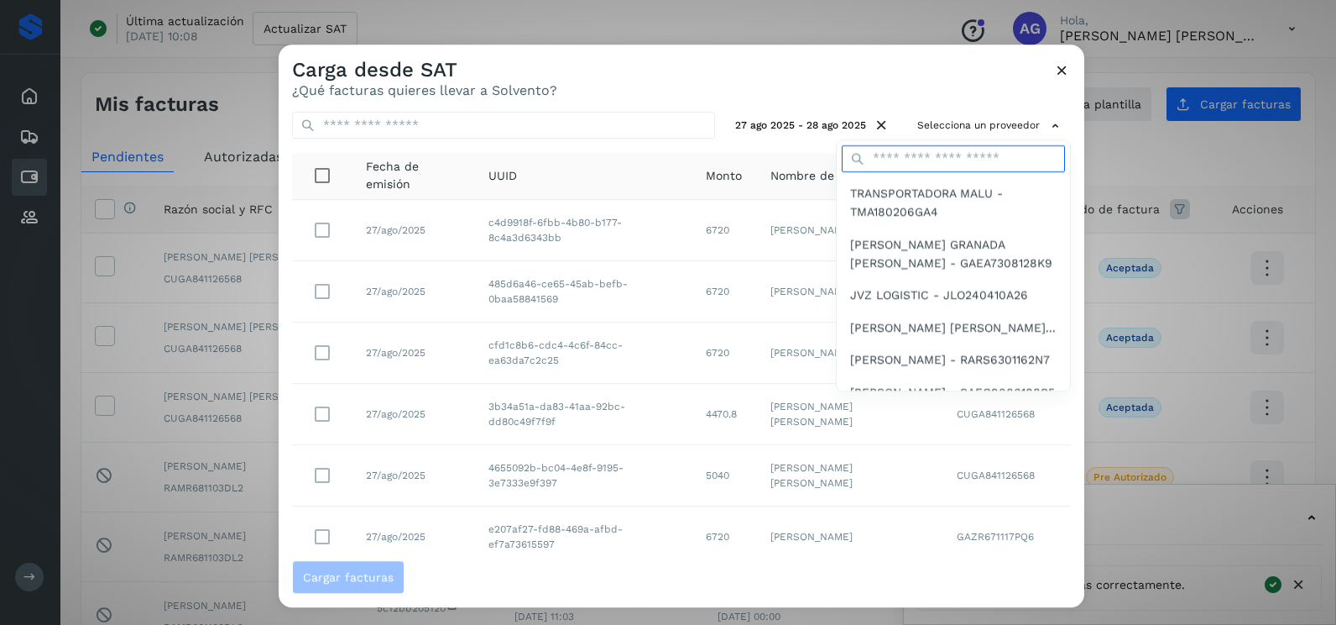
click at [886, 164] on input "text" at bounding box center [953, 158] width 223 height 27
type input "*********"
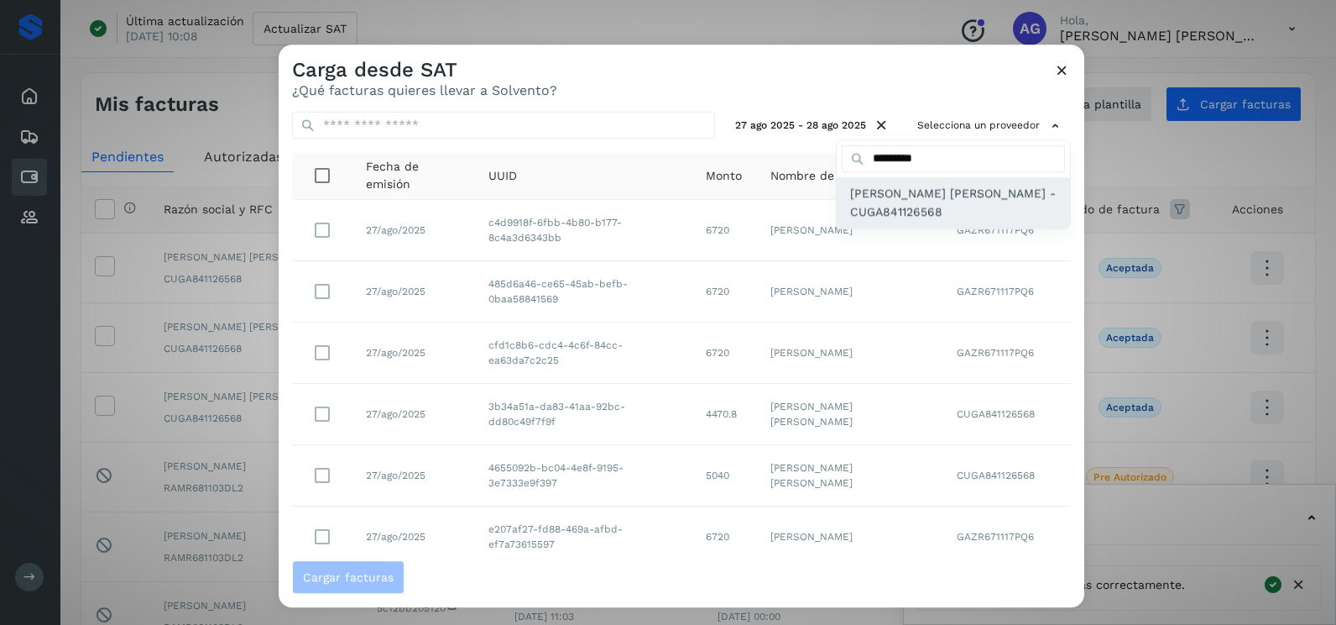
click at [892, 217] on span "[PERSON_NAME] [PERSON_NAME] - CUGA841126568" at bounding box center [953, 203] width 207 height 38
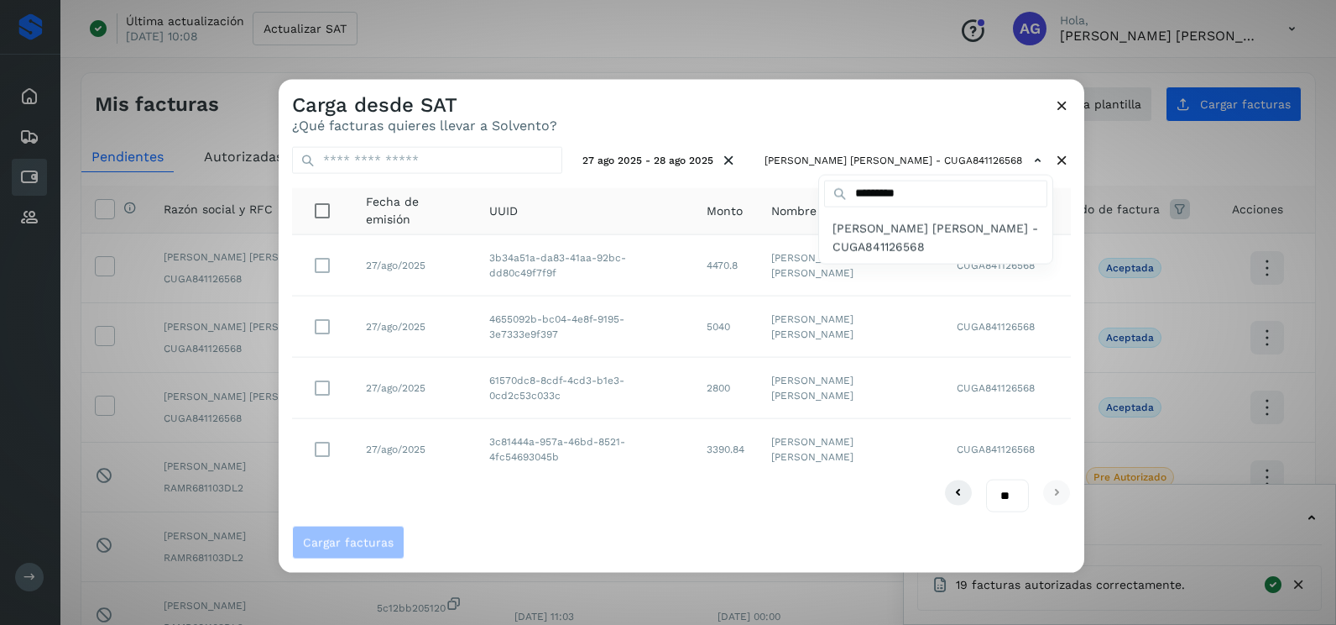
click at [789, 212] on div at bounding box center [947, 392] width 1336 height 625
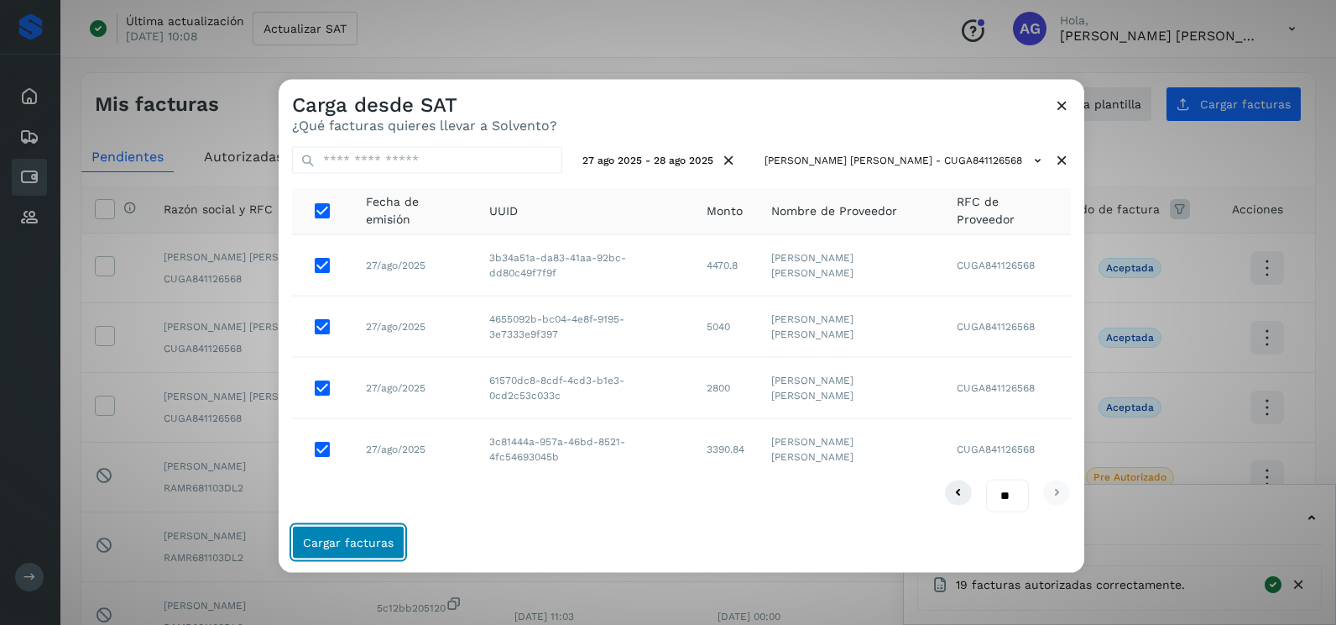
click at [364, 532] on button "Cargar facturas" at bounding box center [348, 542] width 112 height 34
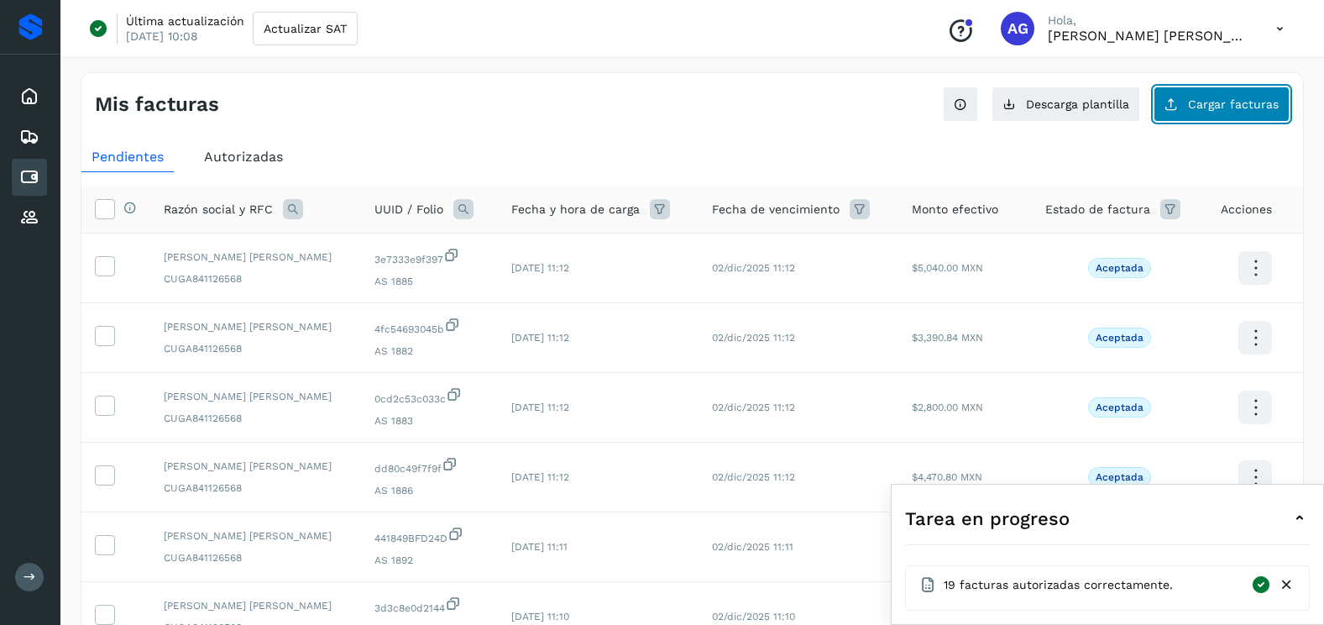
click at [1190, 113] on button "Cargar facturas" at bounding box center [1221, 103] width 136 height 35
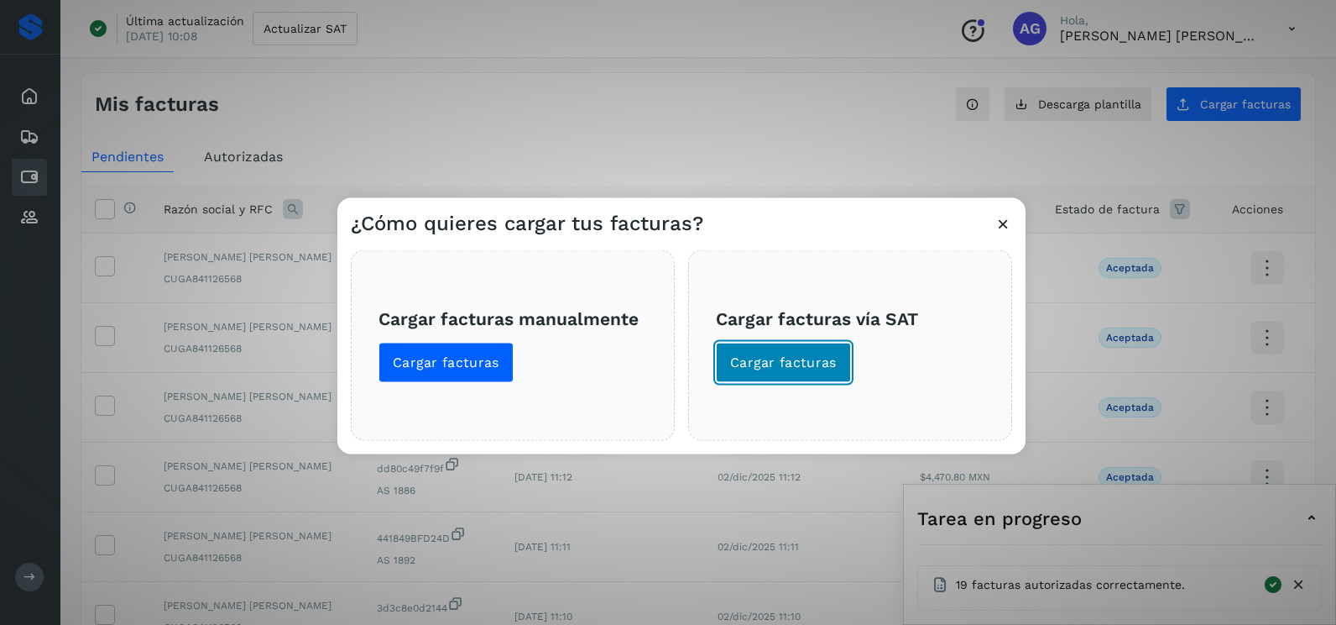
click at [808, 369] on span "Cargar facturas" at bounding box center [783, 362] width 107 height 18
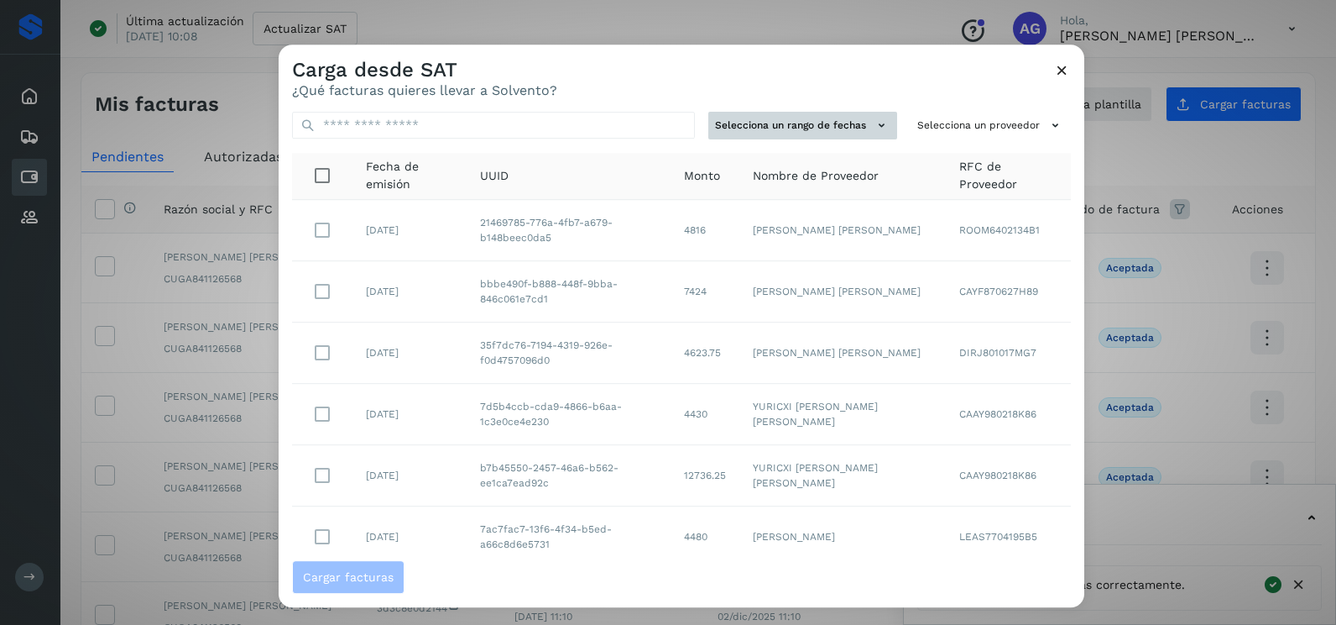
click at [841, 120] on button "Selecciona un rango de fechas" at bounding box center [803, 126] width 189 height 28
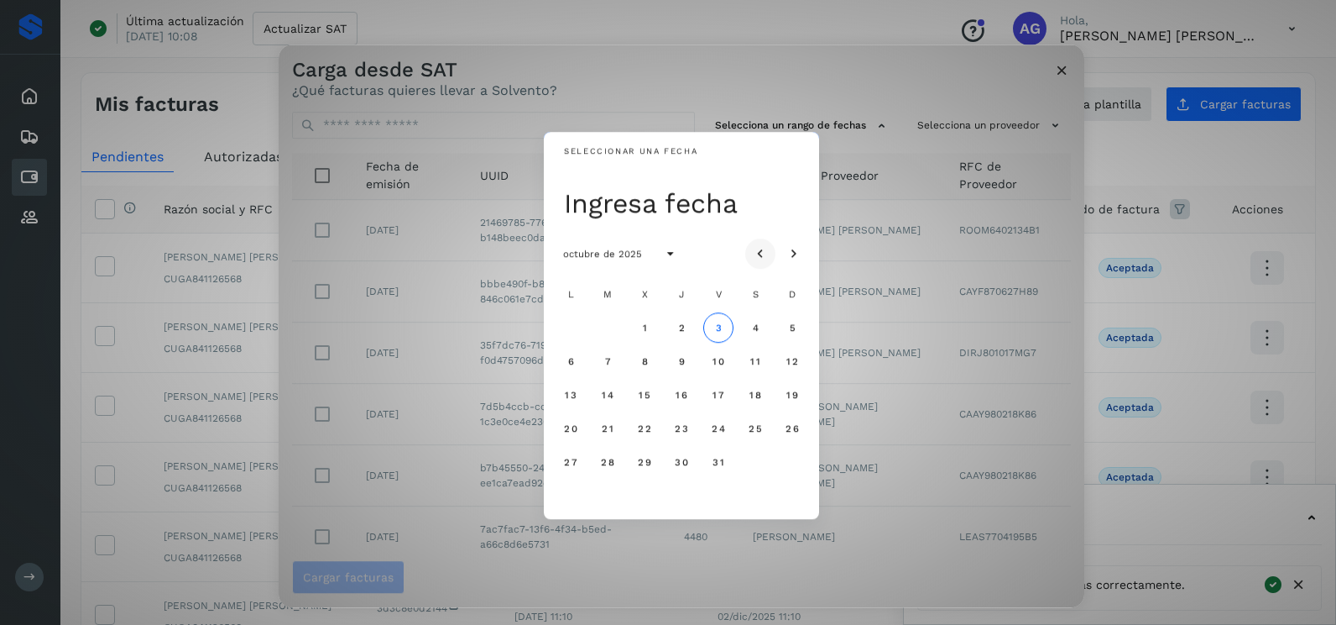
click at [759, 252] on icon "Mes anterior" at bounding box center [760, 254] width 17 height 17
drag, startPoint x: 677, startPoint y: 464, endPoint x: 721, endPoint y: 468, distance: 43.8
click at [680, 465] on span "28" at bounding box center [681, 462] width 14 height 12
click at [727, 467] on button "29" at bounding box center [718, 462] width 30 height 30
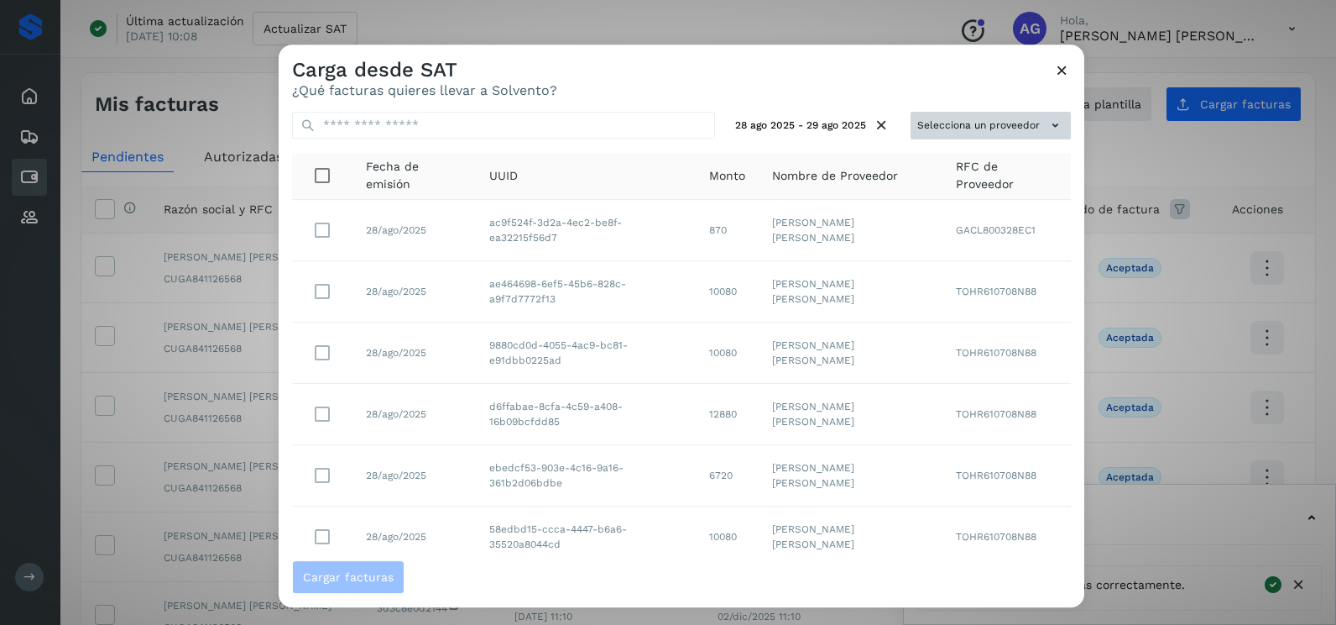
click at [954, 118] on button "Selecciona un proveedor" at bounding box center [991, 126] width 160 height 28
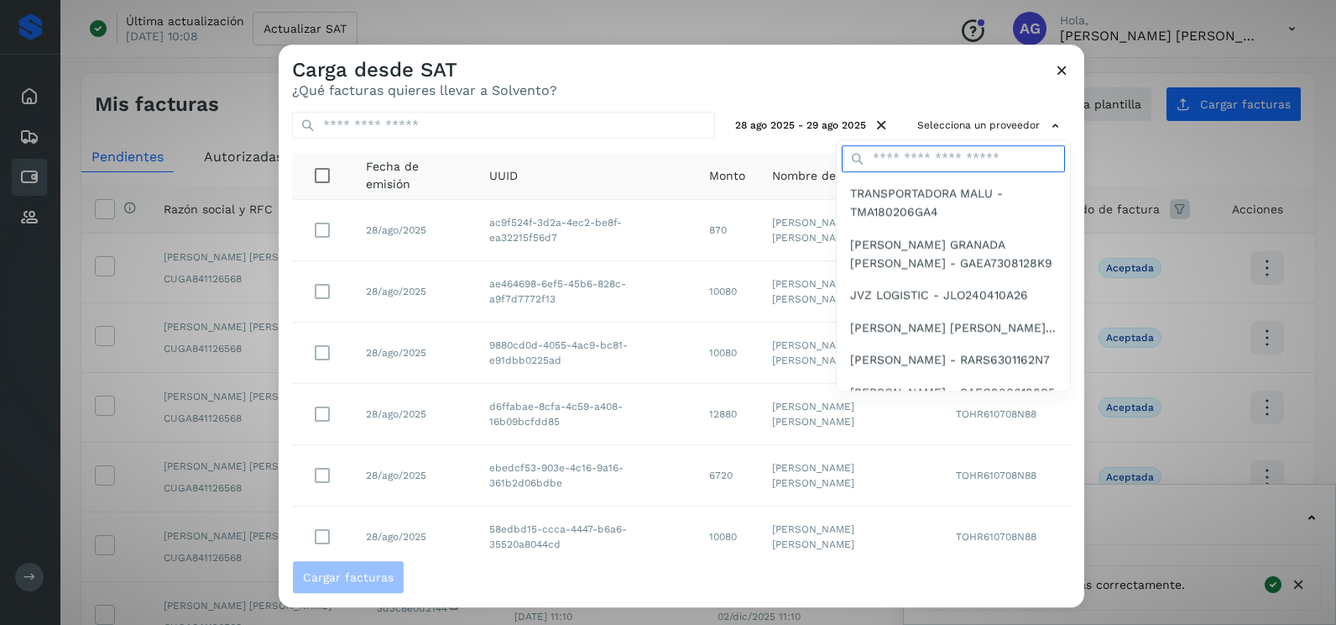
click at [913, 163] on input "text" at bounding box center [953, 158] width 223 height 27
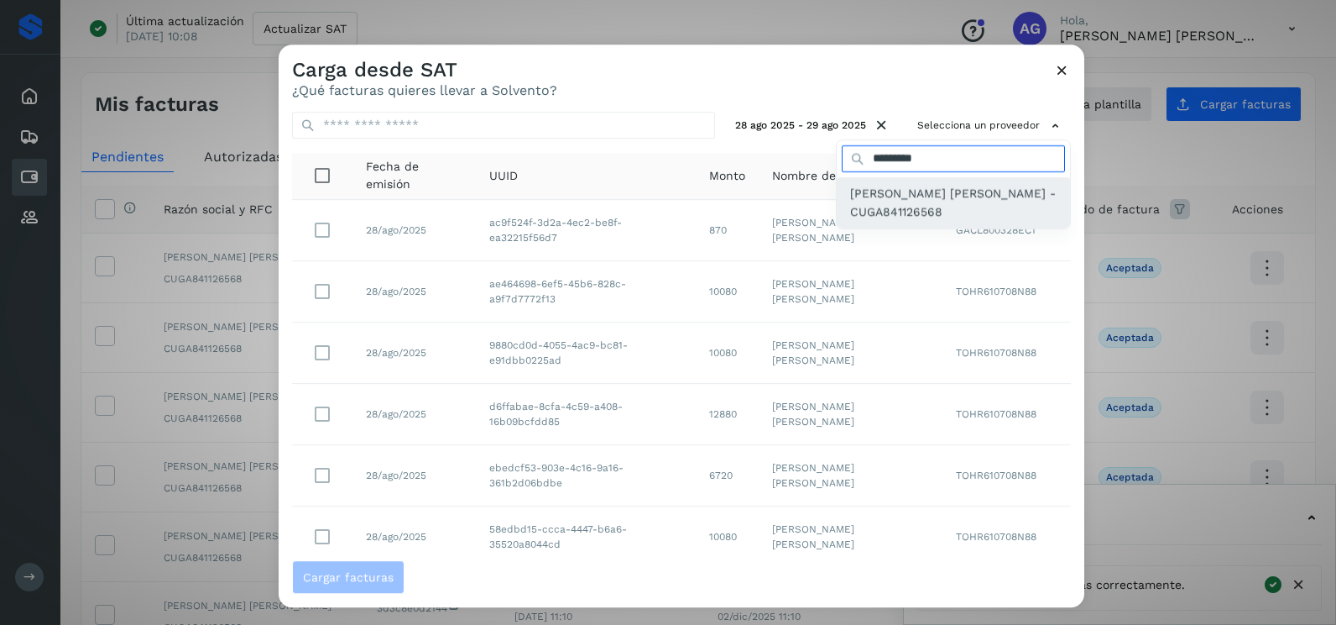
type input "*********"
click at [907, 191] on span "[PERSON_NAME] [PERSON_NAME] - CUGA841126568" at bounding box center [953, 203] width 207 height 38
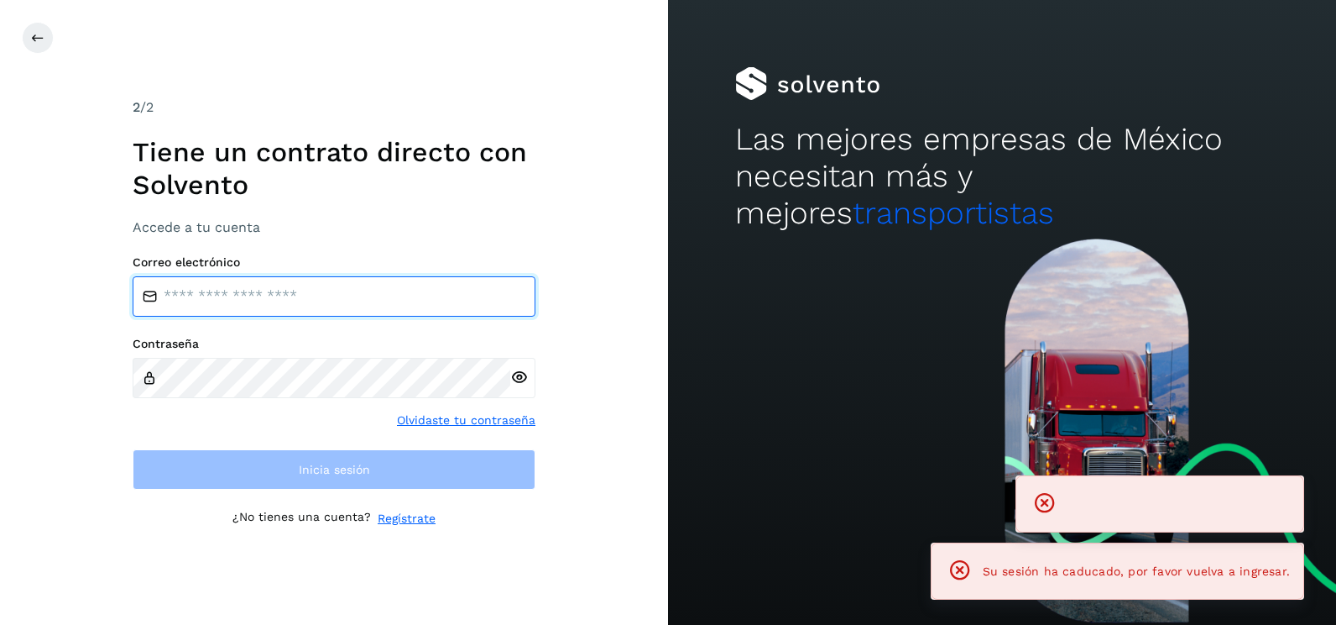
type input "**********"
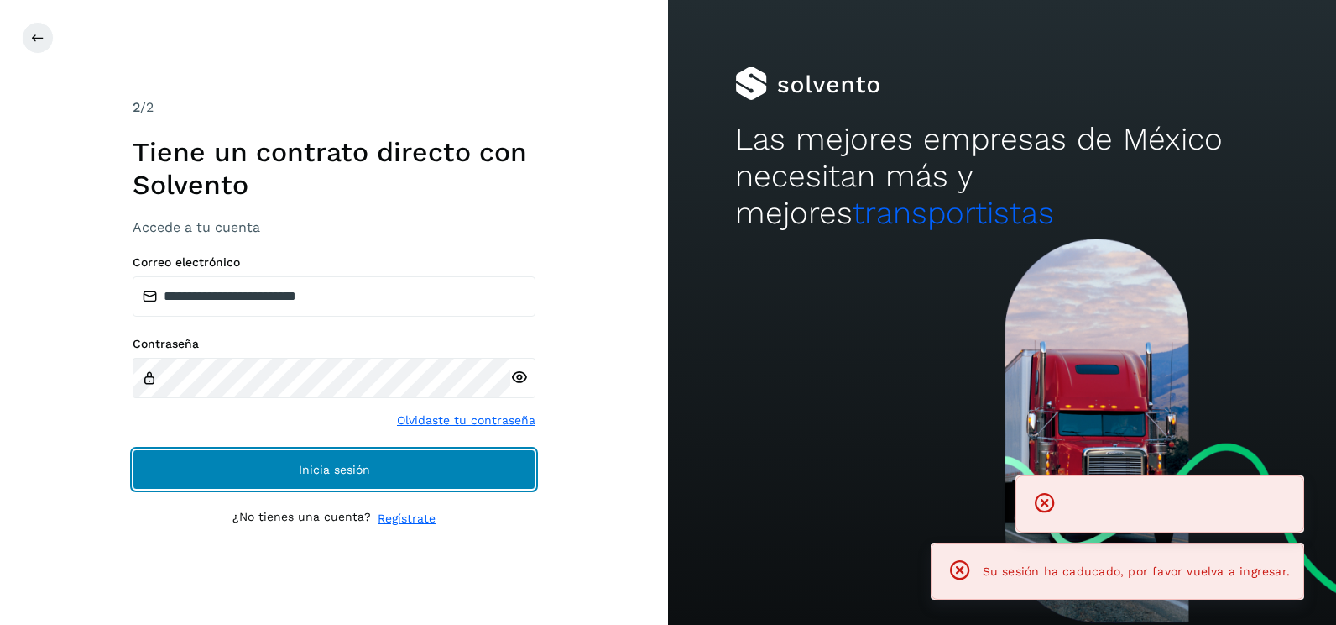
click at [495, 473] on button "Inicia sesión" at bounding box center [334, 469] width 403 height 40
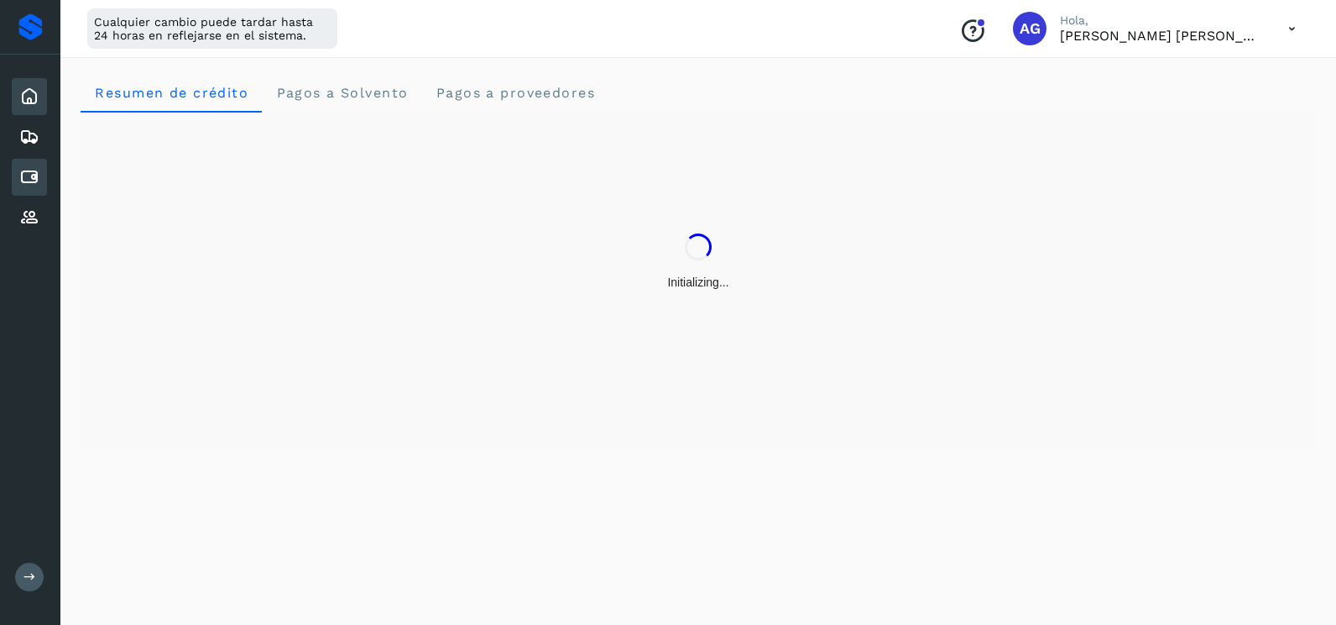
click at [42, 173] on div "Cuentas por pagar" at bounding box center [29, 177] width 35 height 37
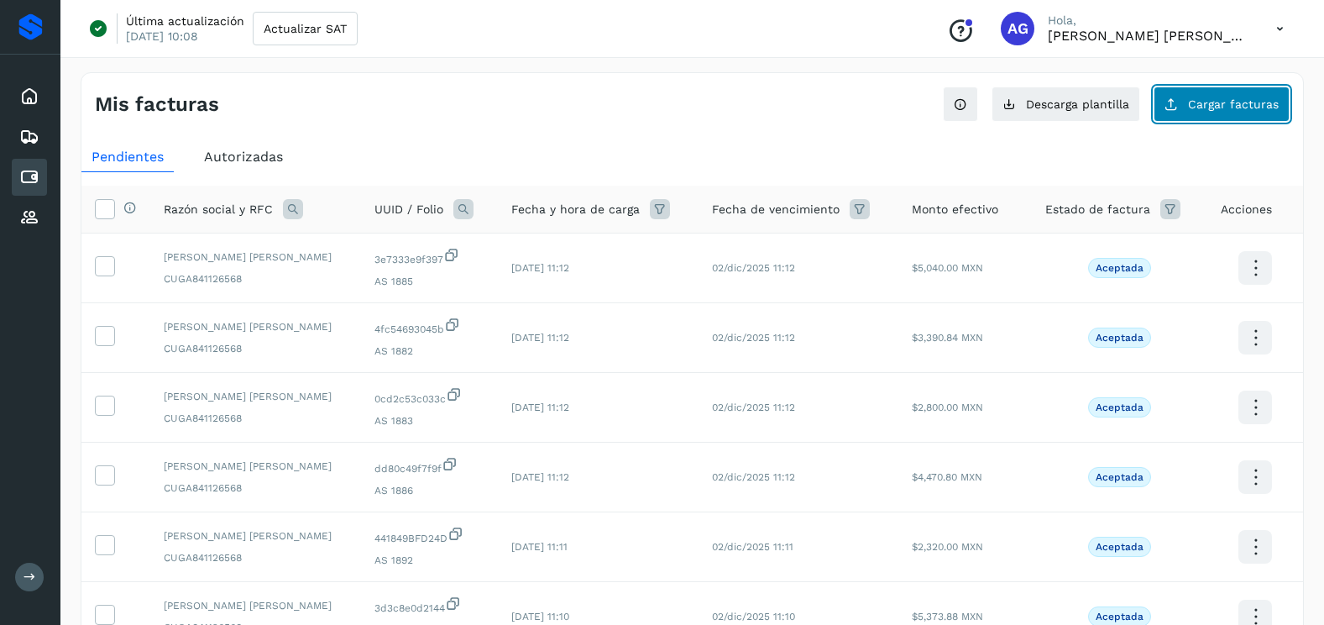
click at [1231, 113] on button "Cargar facturas" at bounding box center [1221, 103] width 136 height 35
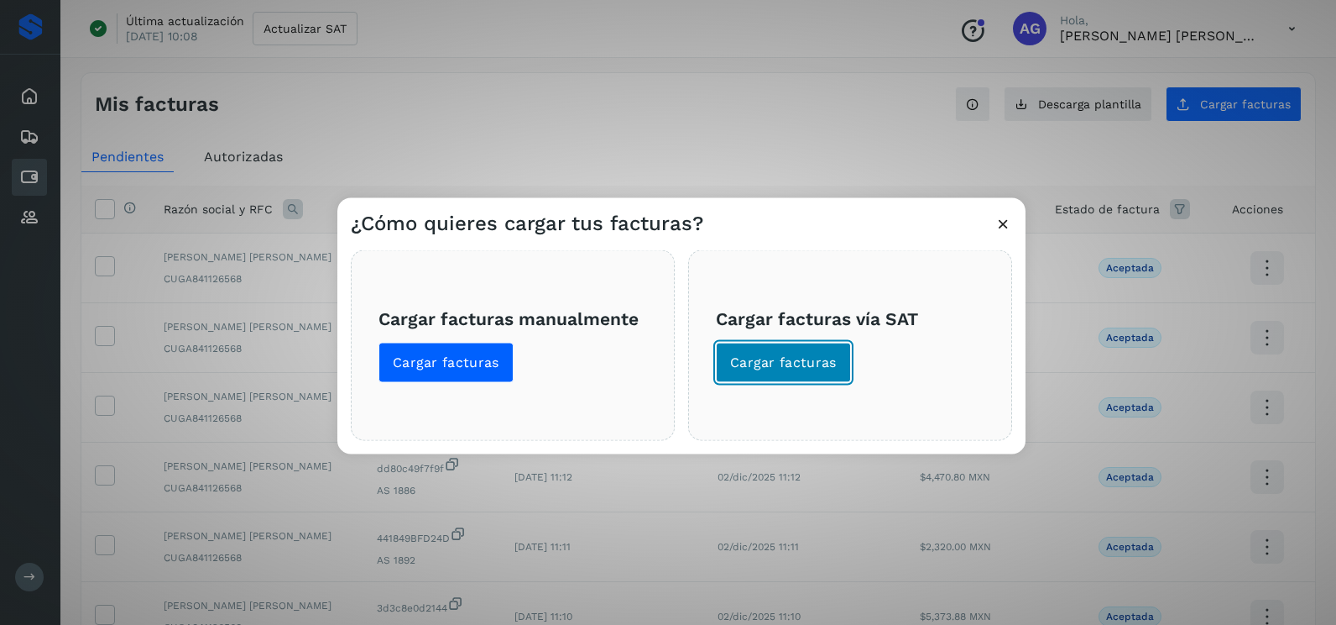
click at [830, 355] on span "Cargar facturas" at bounding box center [783, 362] width 107 height 18
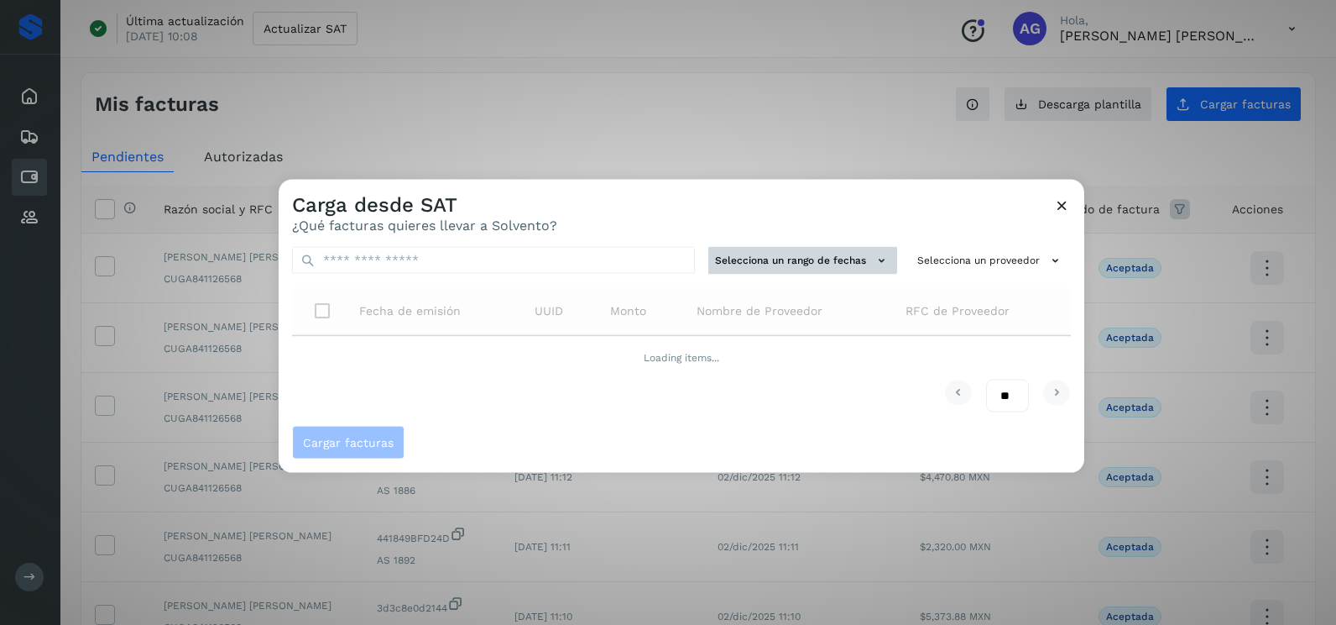
click at [795, 261] on button "Selecciona un rango de fechas" at bounding box center [803, 261] width 189 height 28
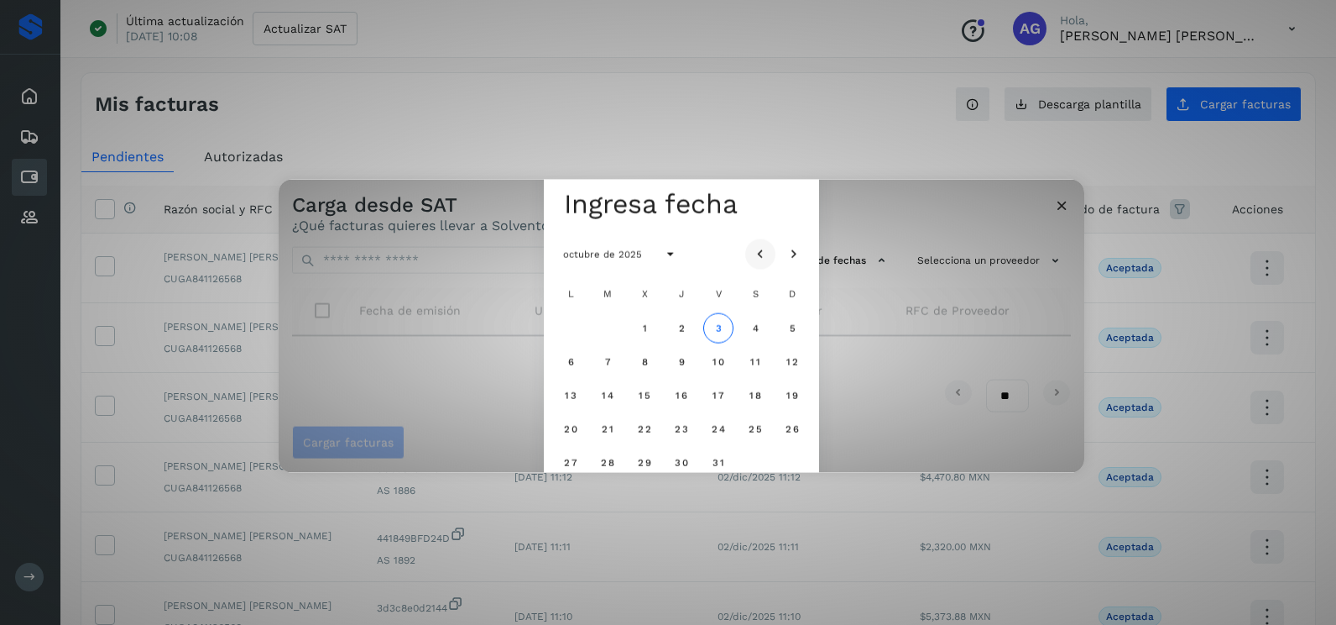
click at [761, 254] on icon "Mes anterior" at bounding box center [760, 254] width 17 height 17
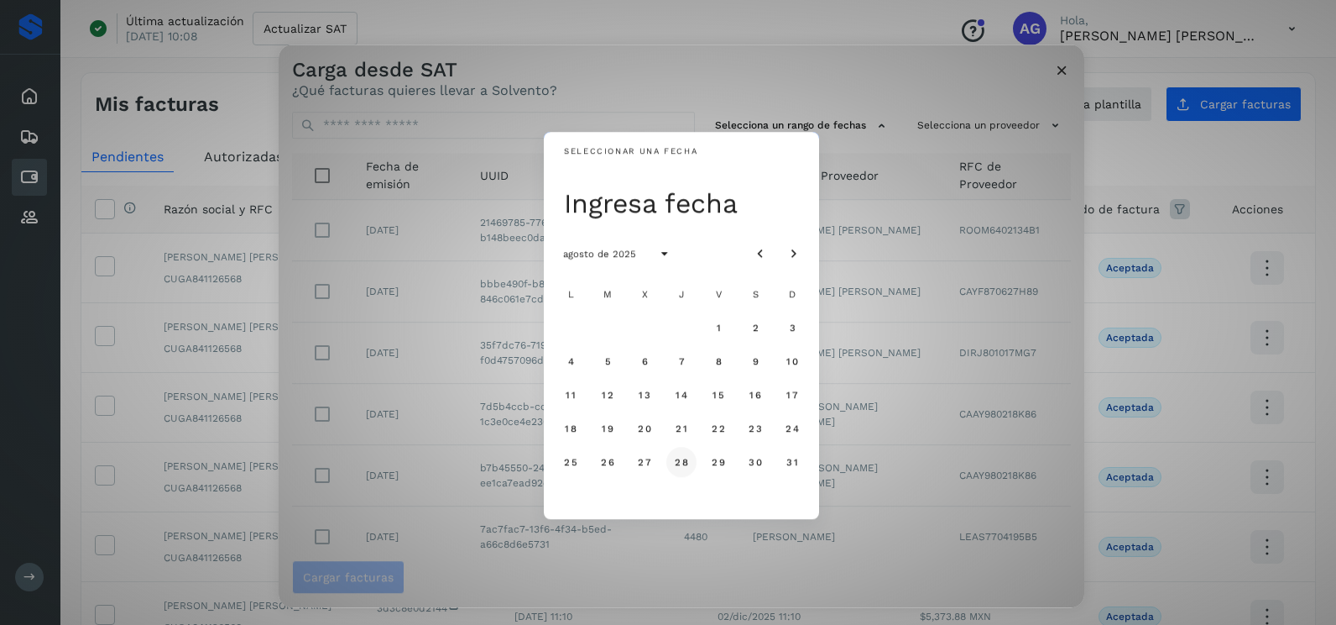
click at [681, 466] on span "28" at bounding box center [681, 462] width 14 height 12
click at [732, 460] on button "29" at bounding box center [718, 462] width 30 height 30
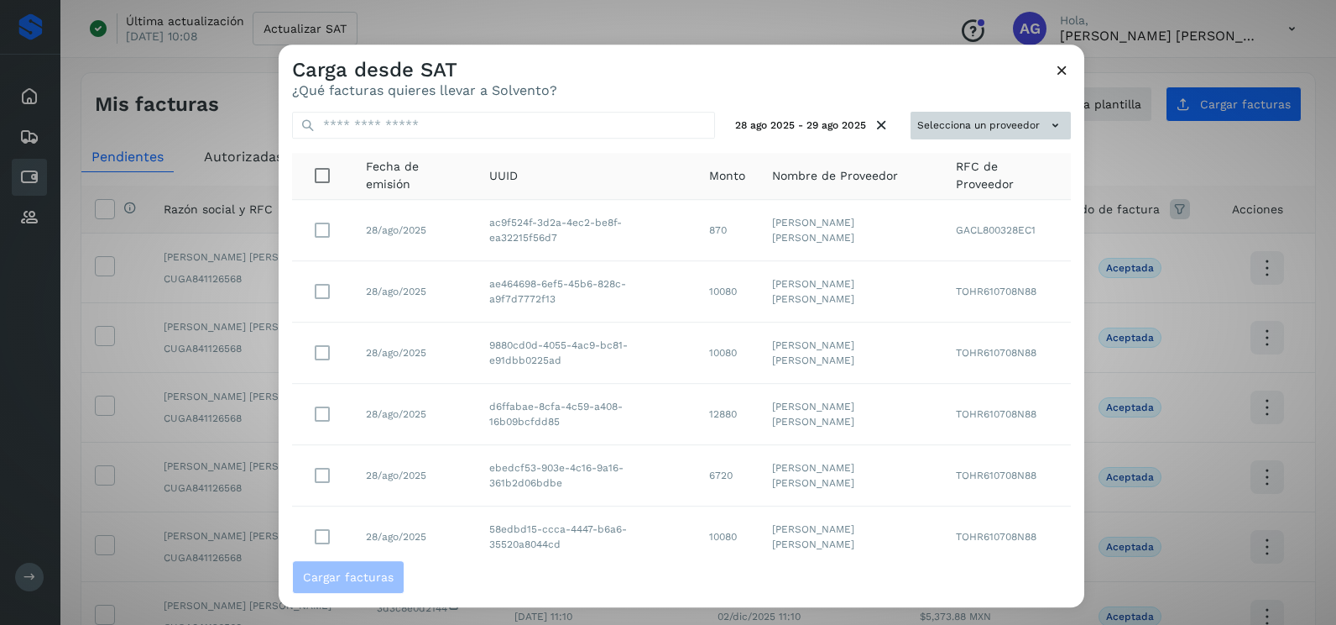
click at [934, 130] on button "Selecciona un proveedor" at bounding box center [991, 126] width 160 height 28
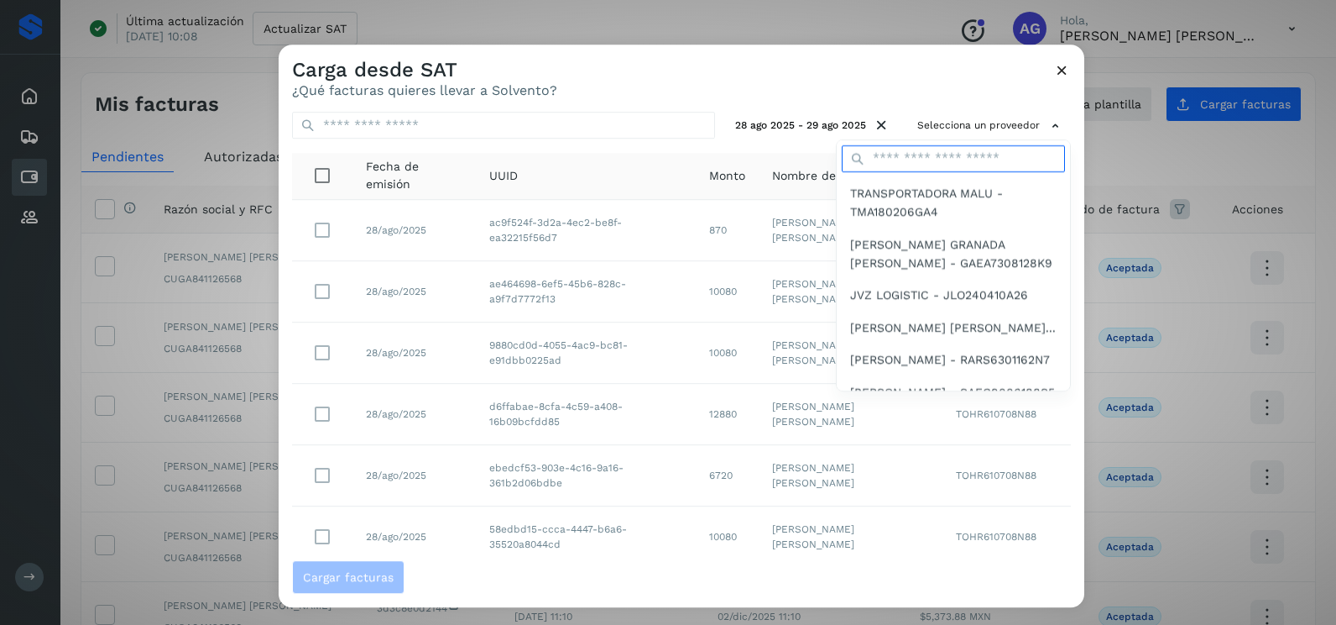
click at [918, 156] on input "text" at bounding box center [953, 158] width 223 height 27
type input "*********"
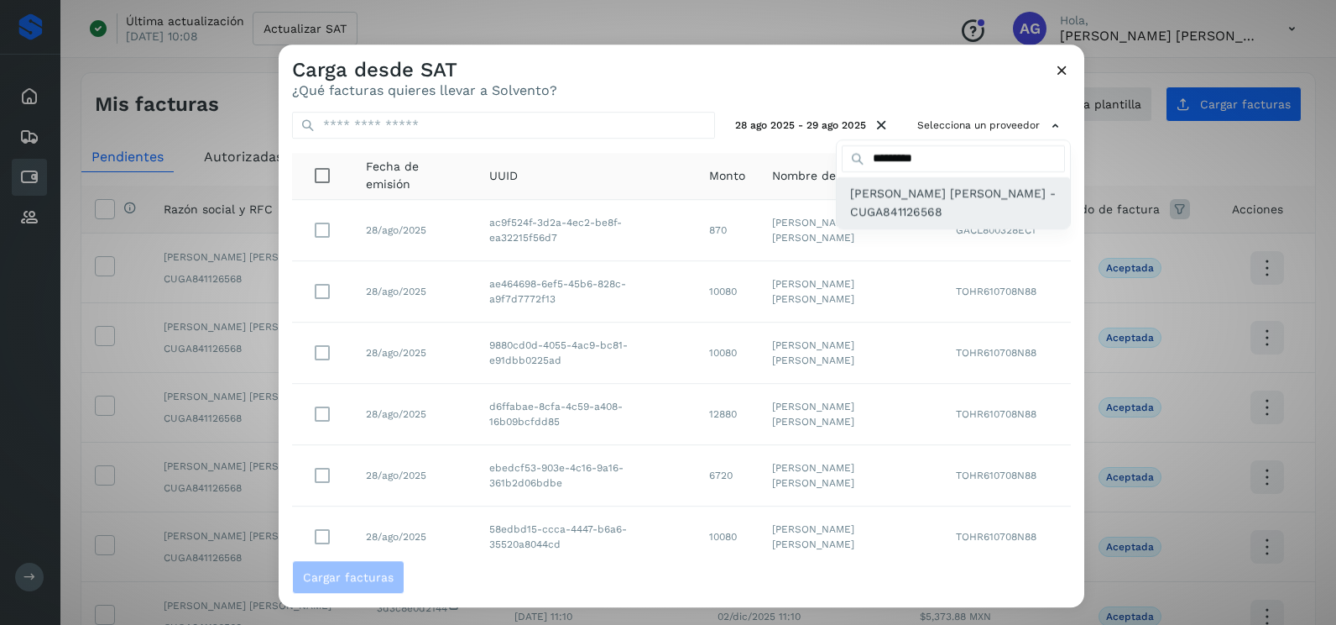
click at [917, 208] on span "[PERSON_NAME] [PERSON_NAME] - CUGA841126568" at bounding box center [953, 203] width 207 height 38
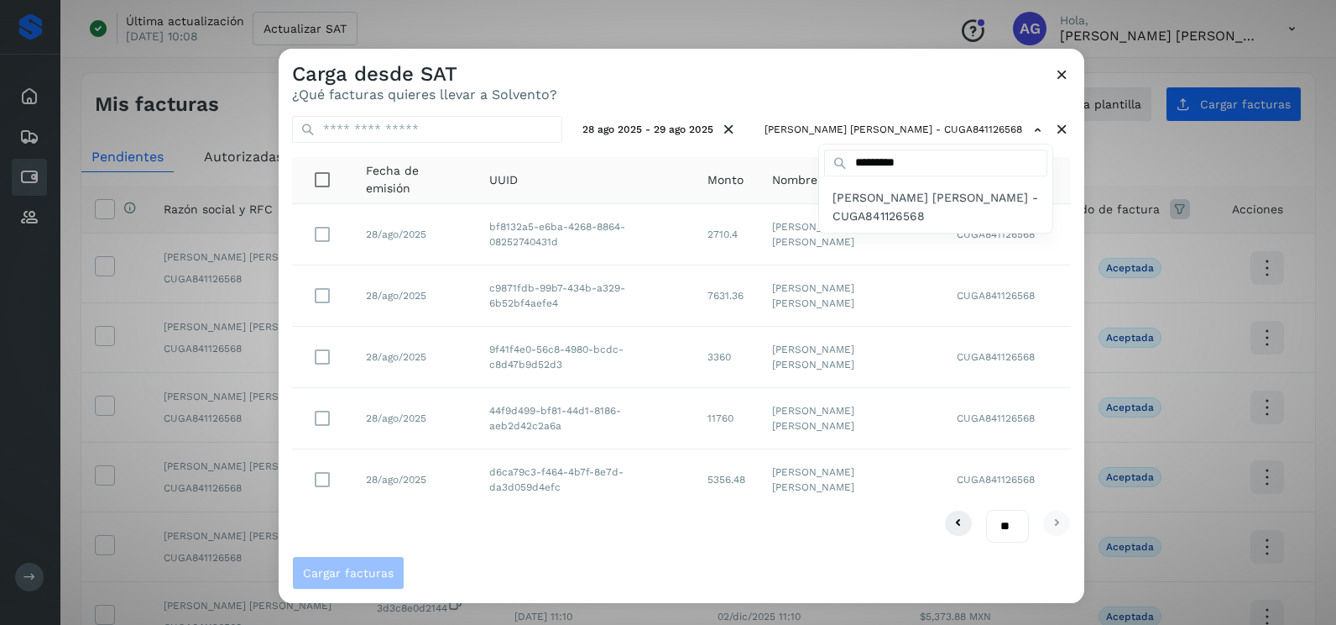
click at [515, 511] on div at bounding box center [947, 361] width 1336 height 625
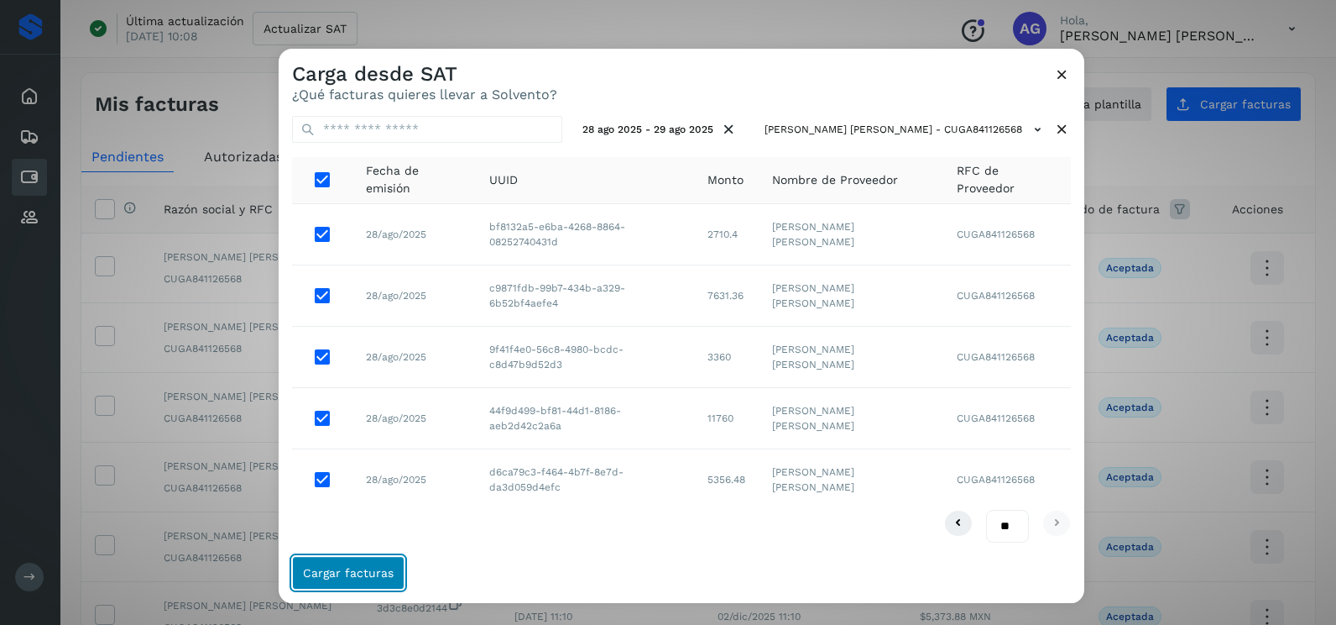
click at [337, 557] on button "Cargar facturas" at bounding box center [348, 573] width 112 height 34
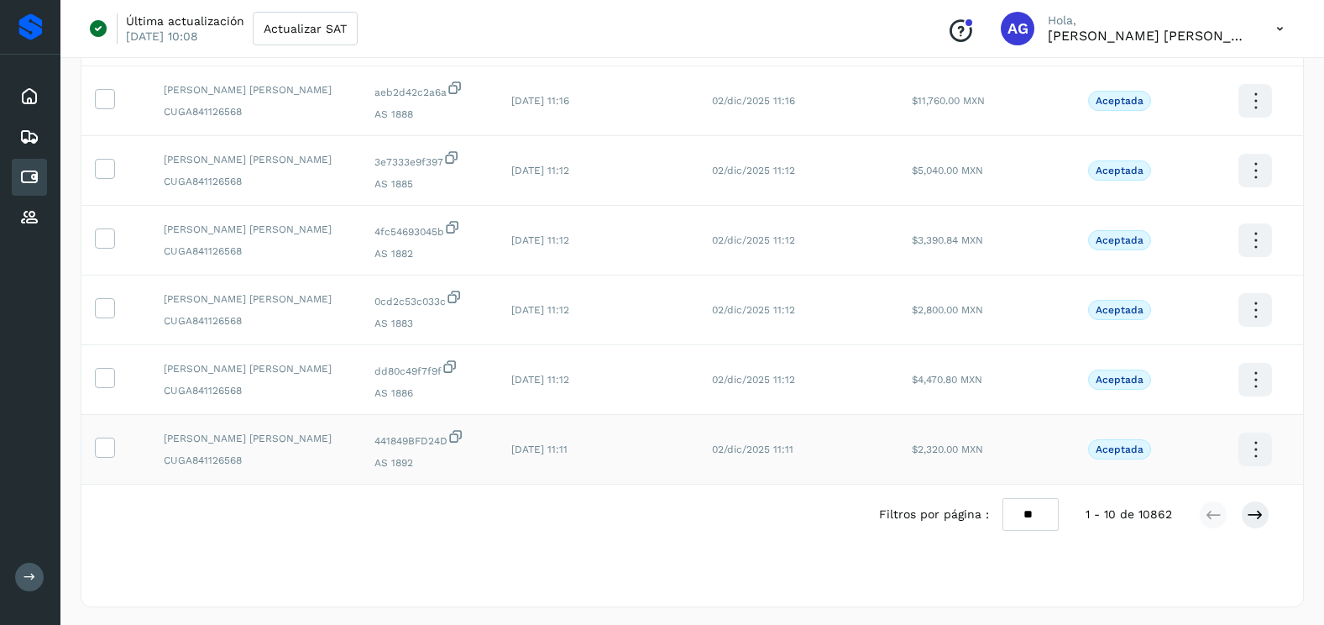
scroll to position [448, 0]
click at [1039, 505] on select "** ** **" at bounding box center [1030, 511] width 56 height 33
select select "**"
click at [1002, 495] on select "** ** **" at bounding box center [1030, 511] width 56 height 33
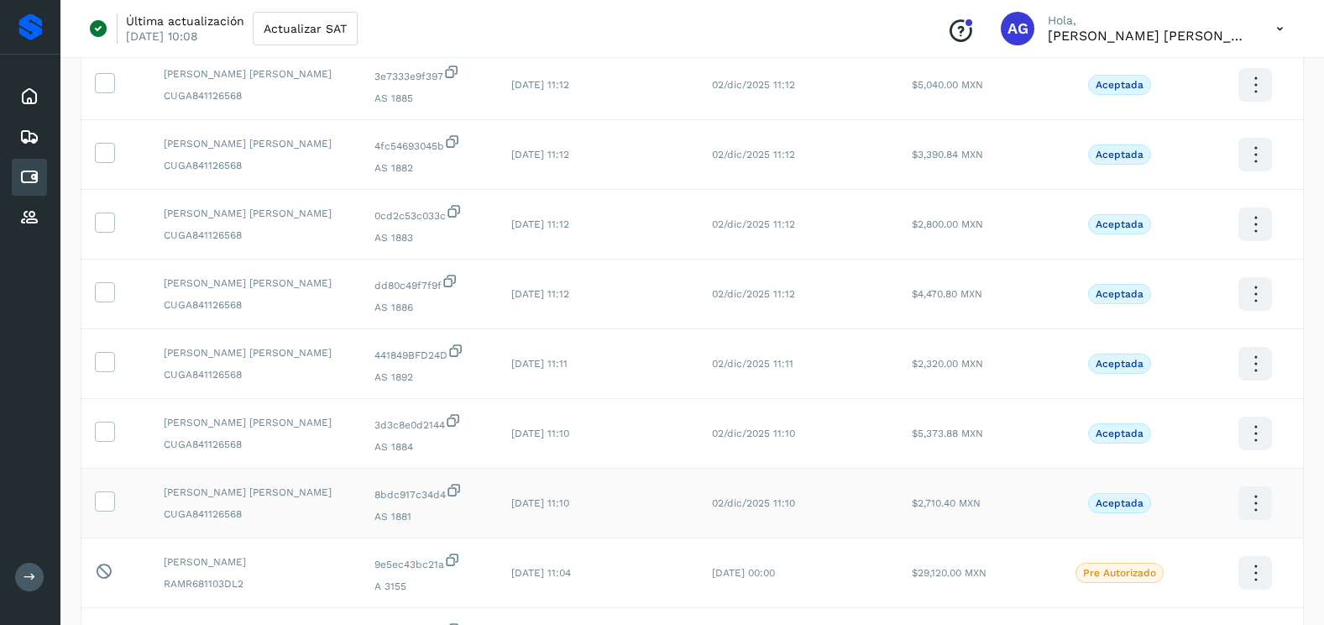
scroll to position [532, 0]
click at [100, 503] on icon at bounding box center [105, 499] width 18 height 18
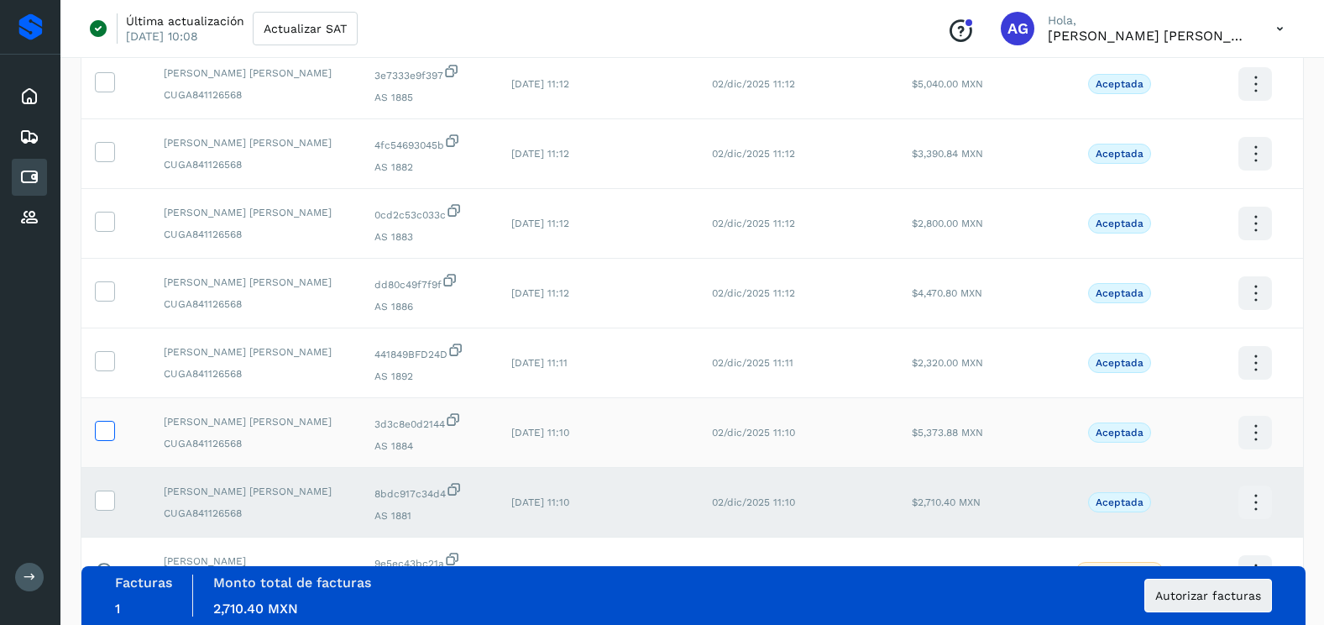
click at [104, 431] on icon at bounding box center [105, 430] width 18 height 18
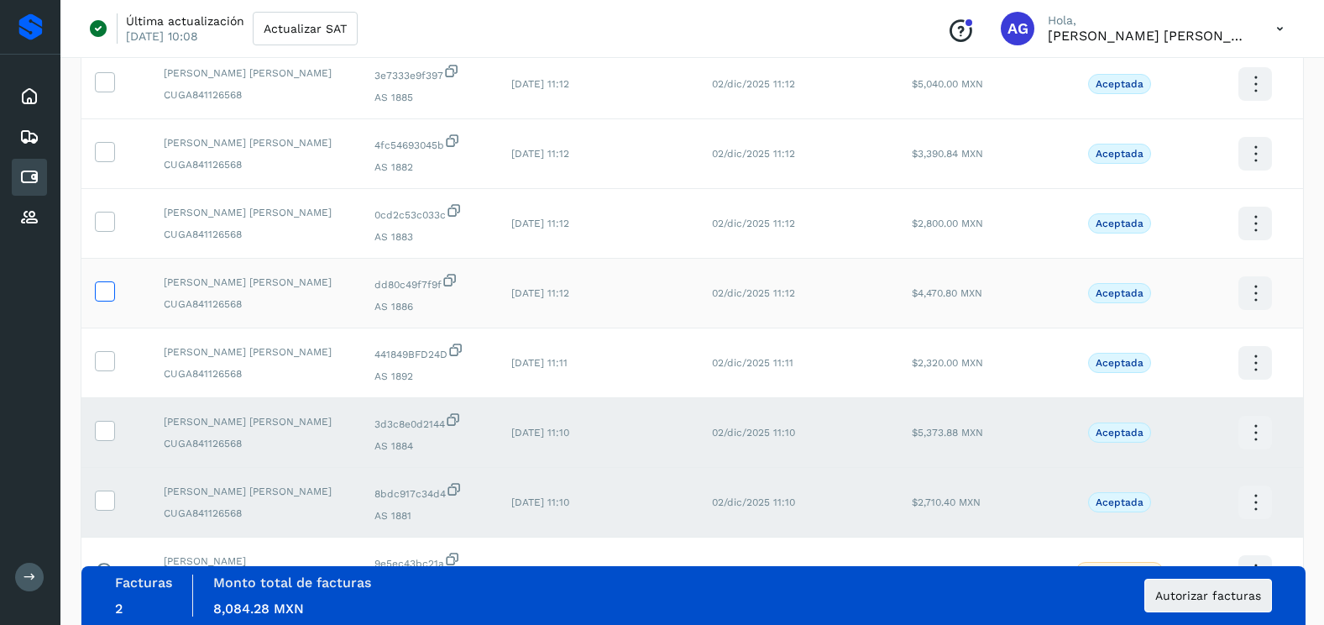
drag, startPoint x: 101, startPoint y: 363, endPoint x: 112, endPoint y: 281, distance: 82.3
click at [102, 357] on icon at bounding box center [105, 360] width 18 height 18
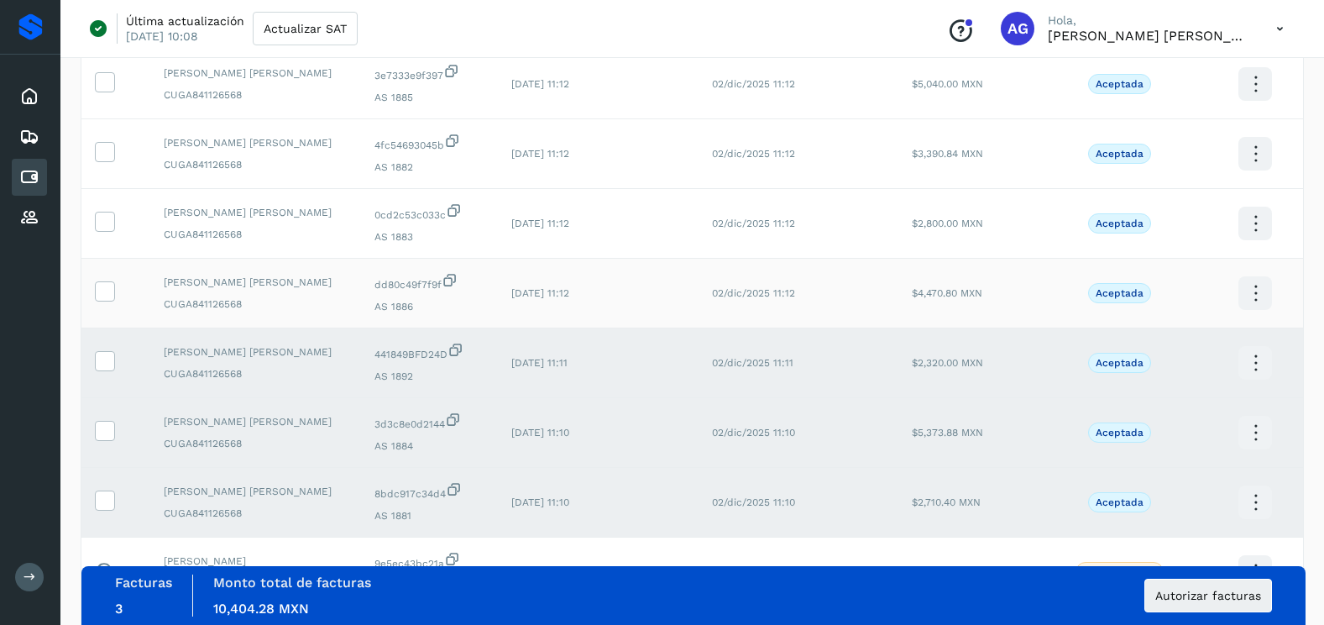
click at [112, 276] on td at bounding box center [115, 294] width 69 height 70
click at [112, 290] on icon at bounding box center [105, 290] width 18 height 18
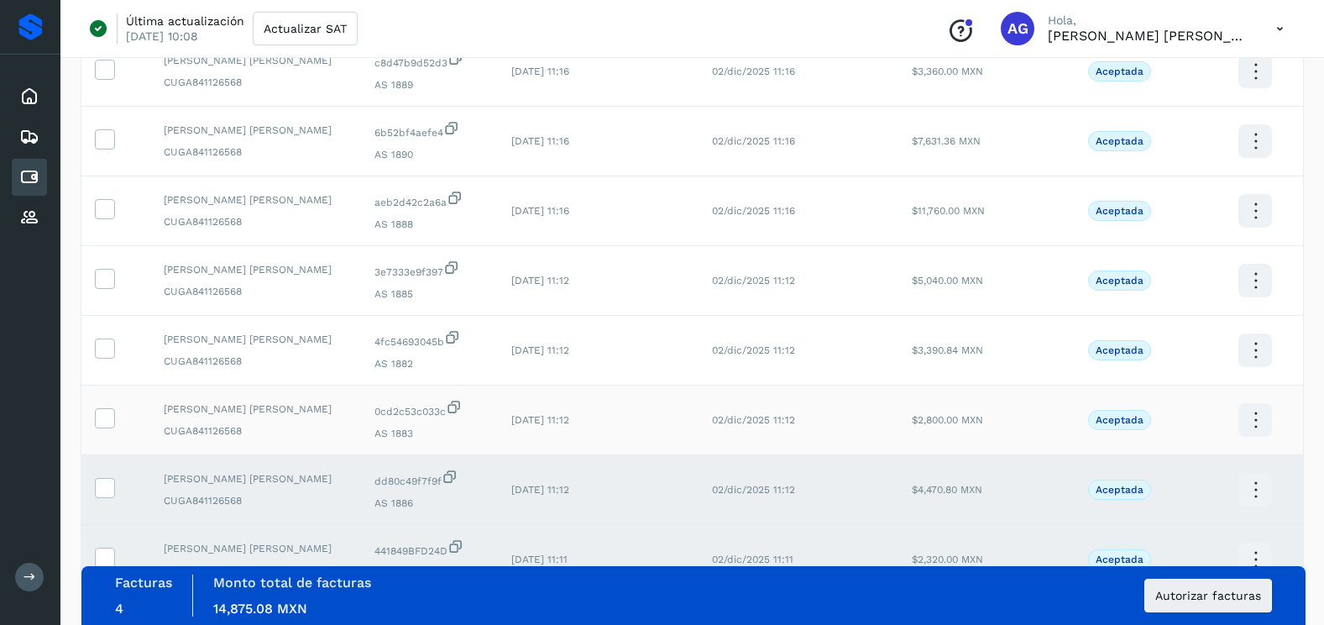
scroll to position [280, 0]
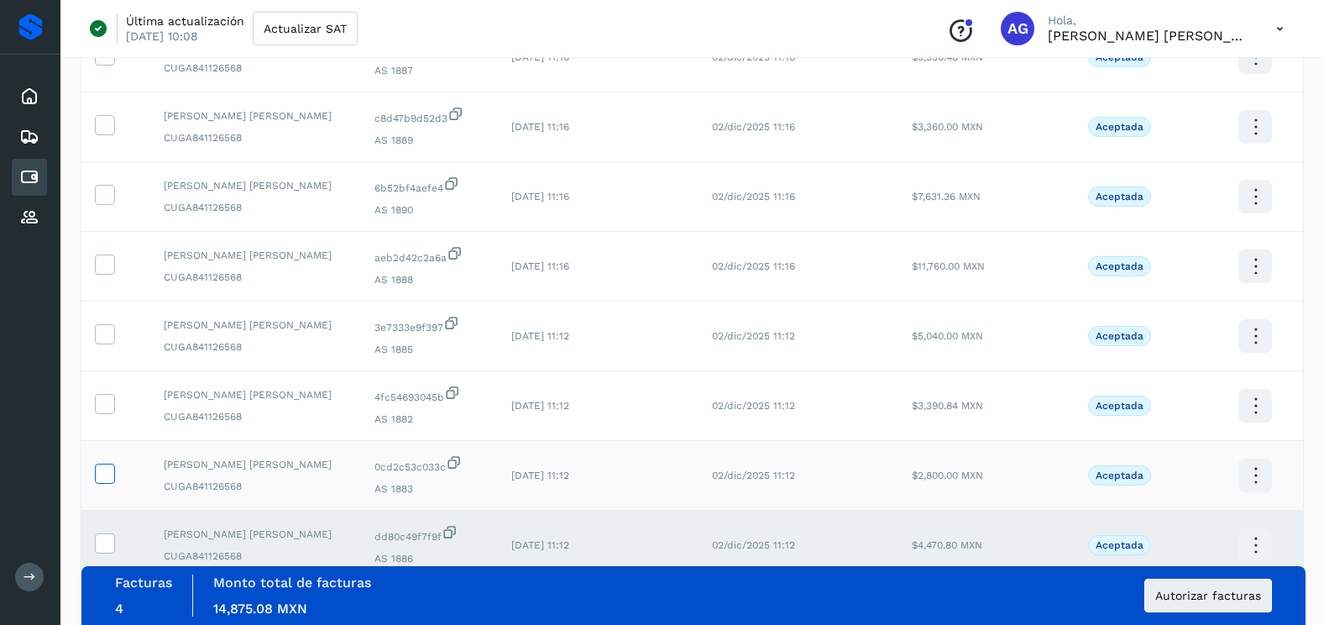
click at [108, 468] on icon at bounding box center [105, 472] width 18 height 18
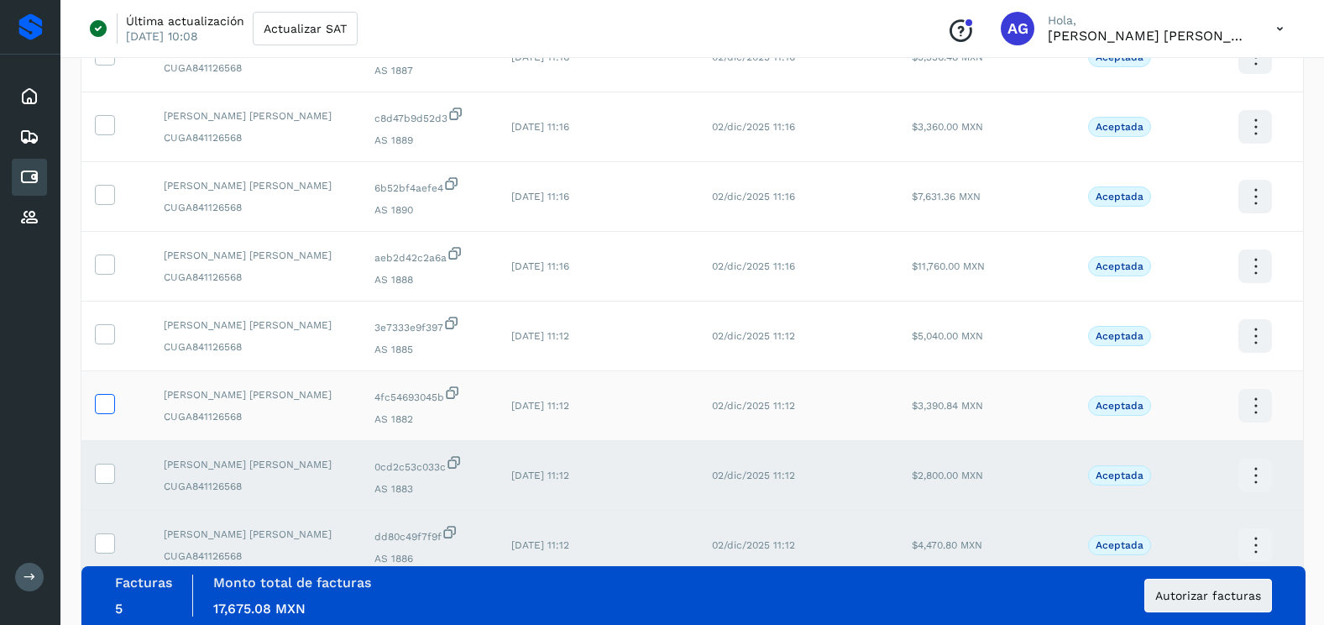
click at [107, 398] on icon at bounding box center [105, 403] width 18 height 18
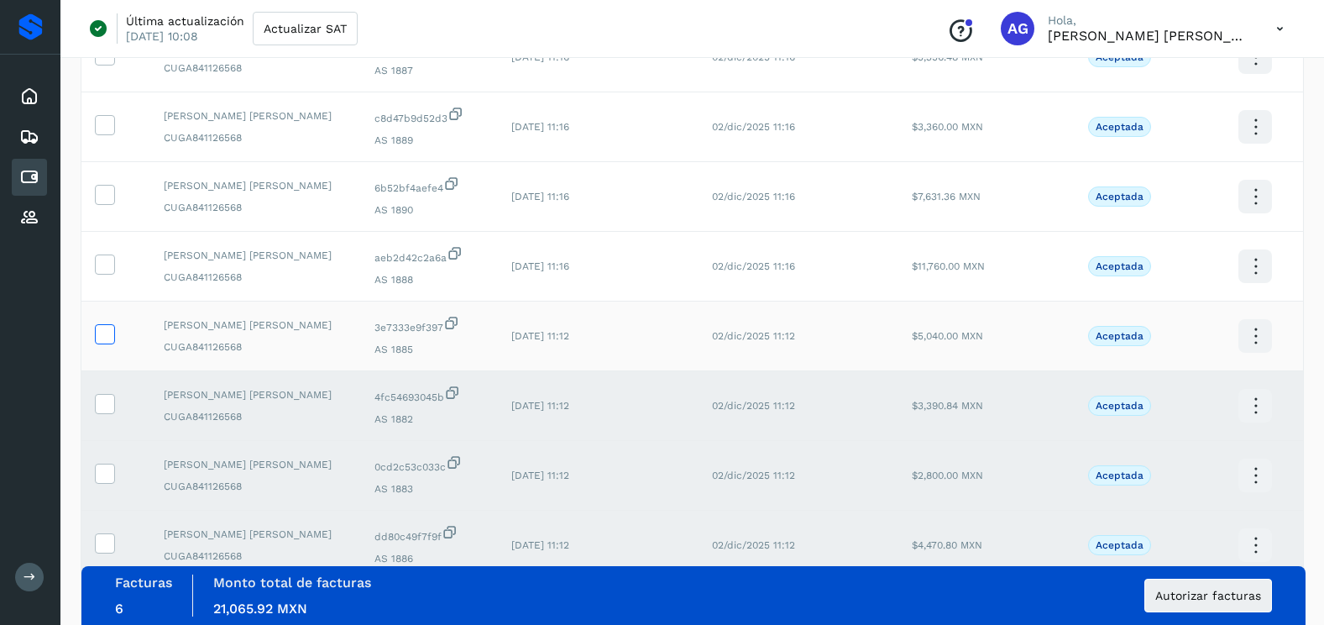
click at [105, 327] on icon at bounding box center [105, 333] width 18 height 18
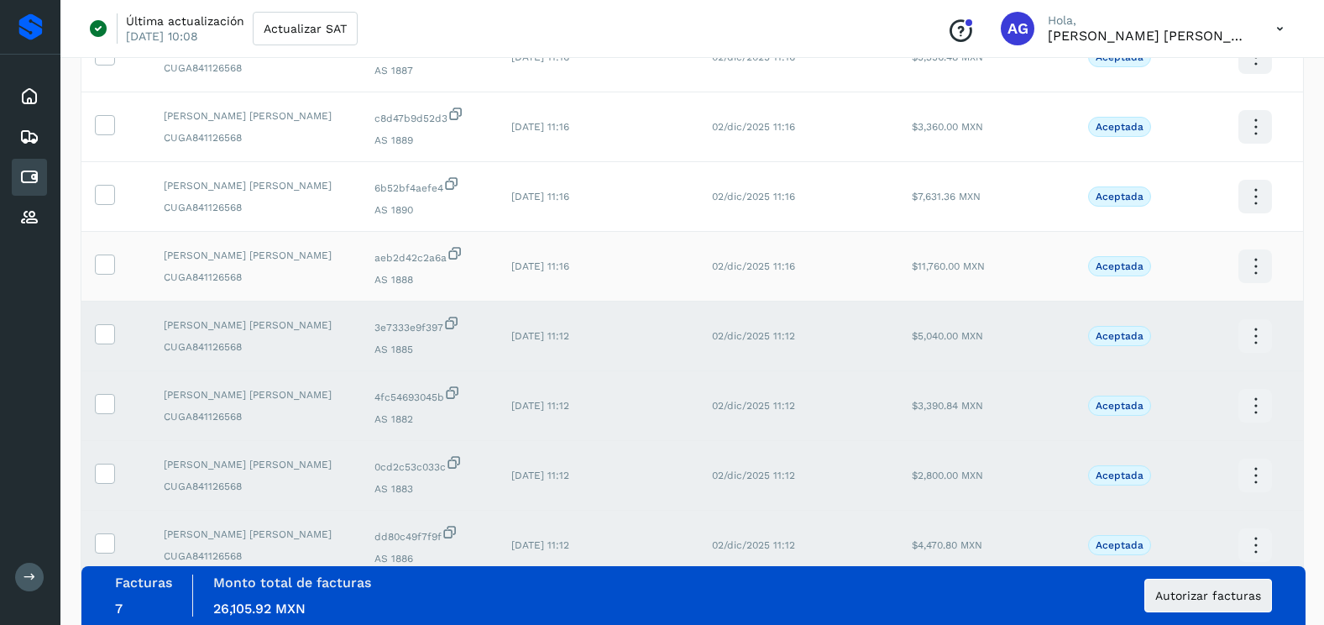
click at [106, 254] on icon at bounding box center [105, 263] width 18 height 18
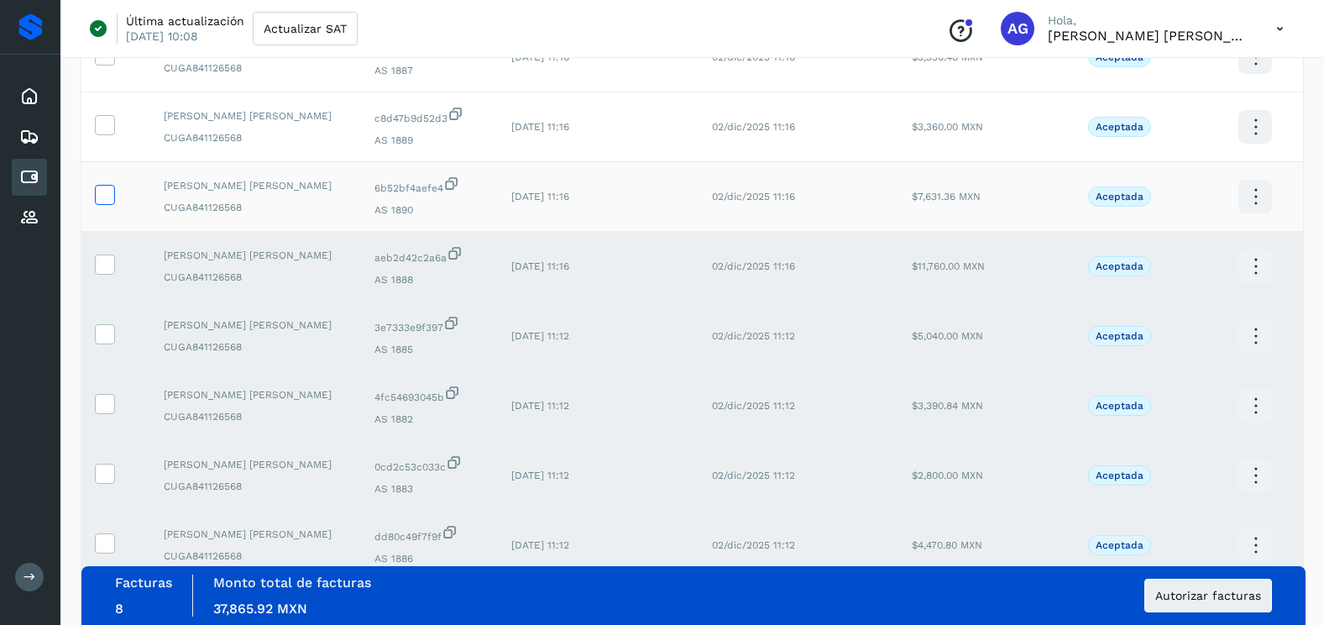
click at [107, 202] on span at bounding box center [105, 198] width 18 height 12
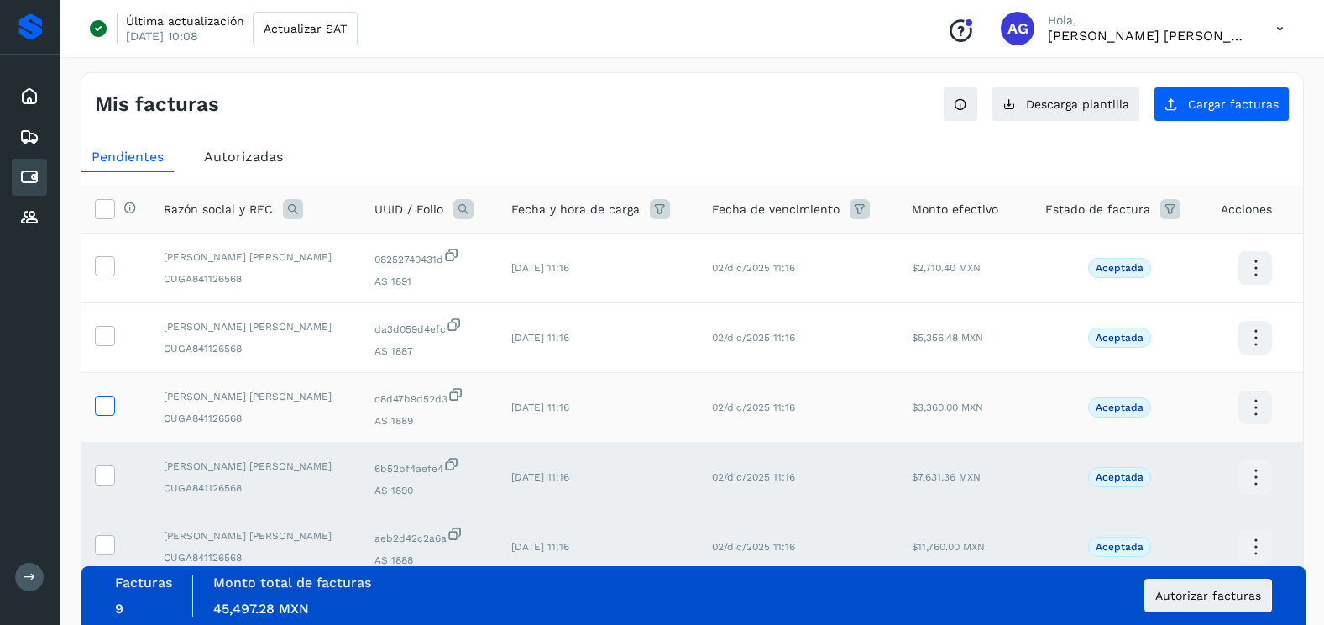
click at [107, 399] on icon at bounding box center [105, 404] width 18 height 18
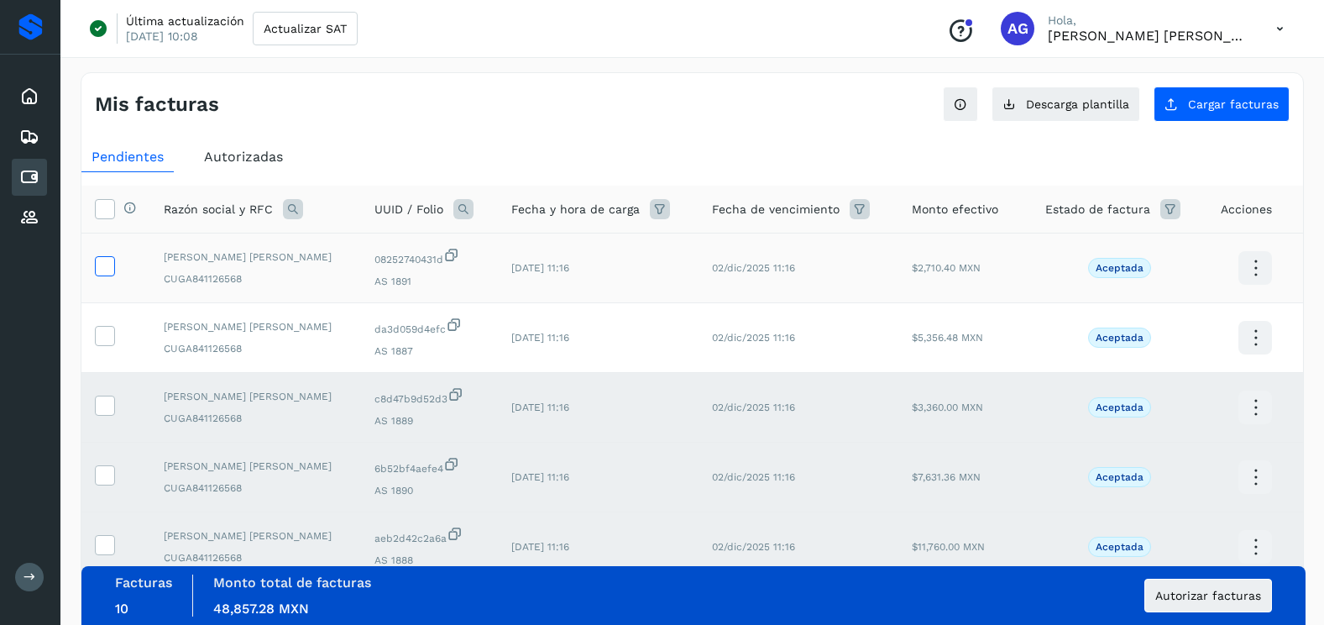
drag, startPoint x: 112, startPoint y: 341, endPoint x: 107, endPoint y: 269, distance: 71.6
click at [112, 337] on icon at bounding box center [105, 335] width 18 height 18
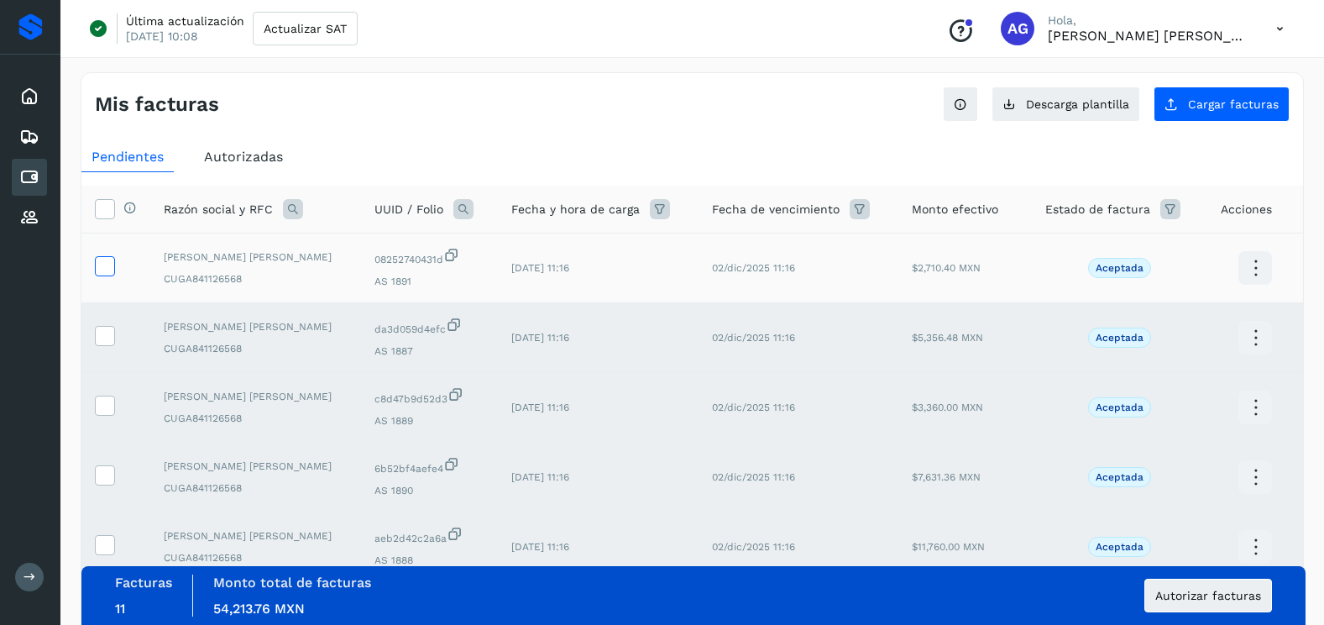
click at [107, 268] on icon at bounding box center [105, 265] width 18 height 18
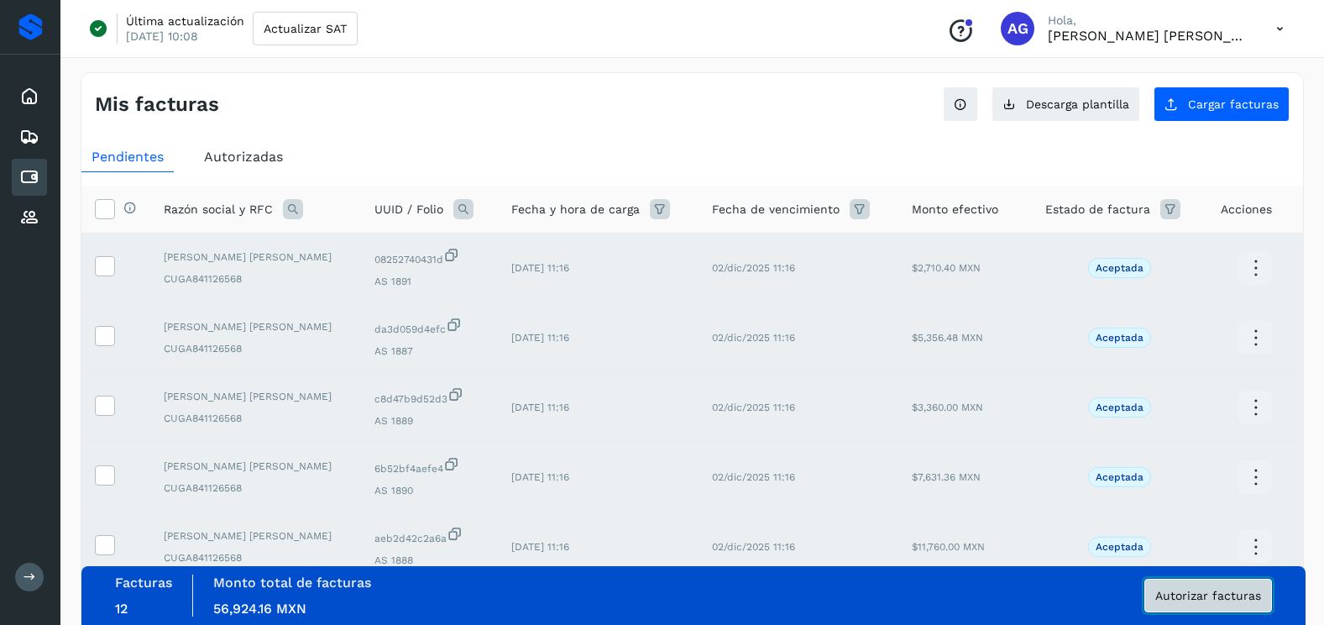
click at [1158, 598] on span "Autorizar facturas" at bounding box center [1208, 595] width 106 height 12
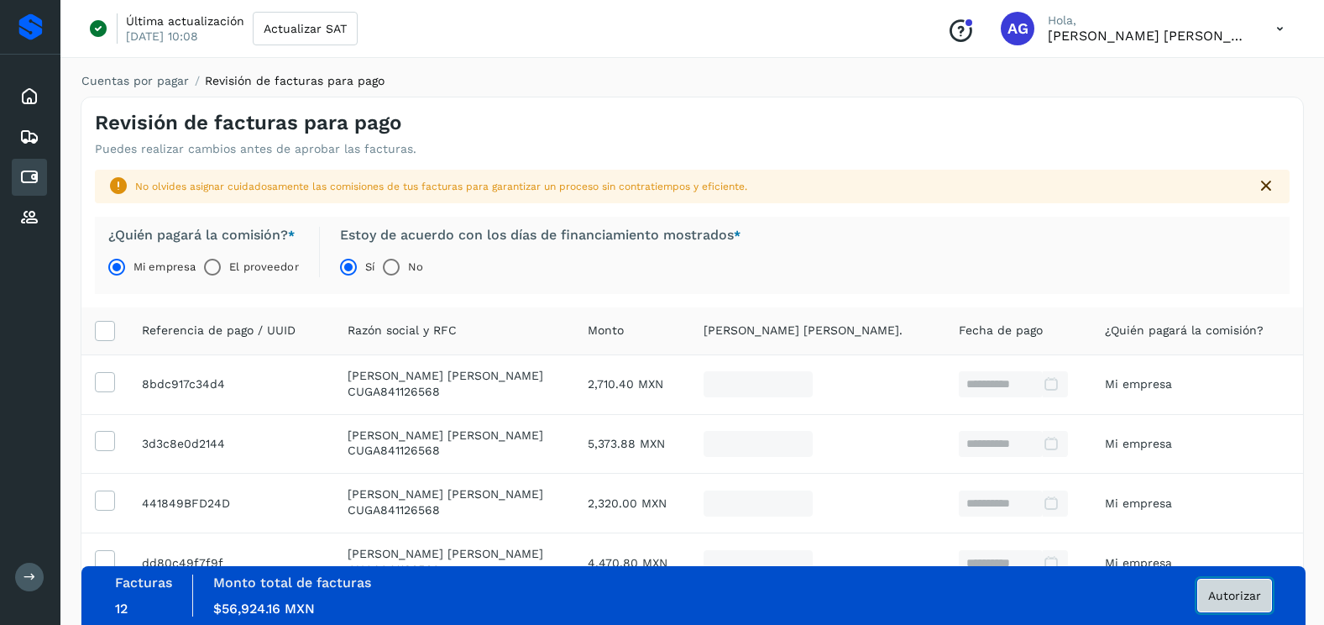
click at [1205, 593] on button "Autorizar" at bounding box center [1234, 595] width 75 height 34
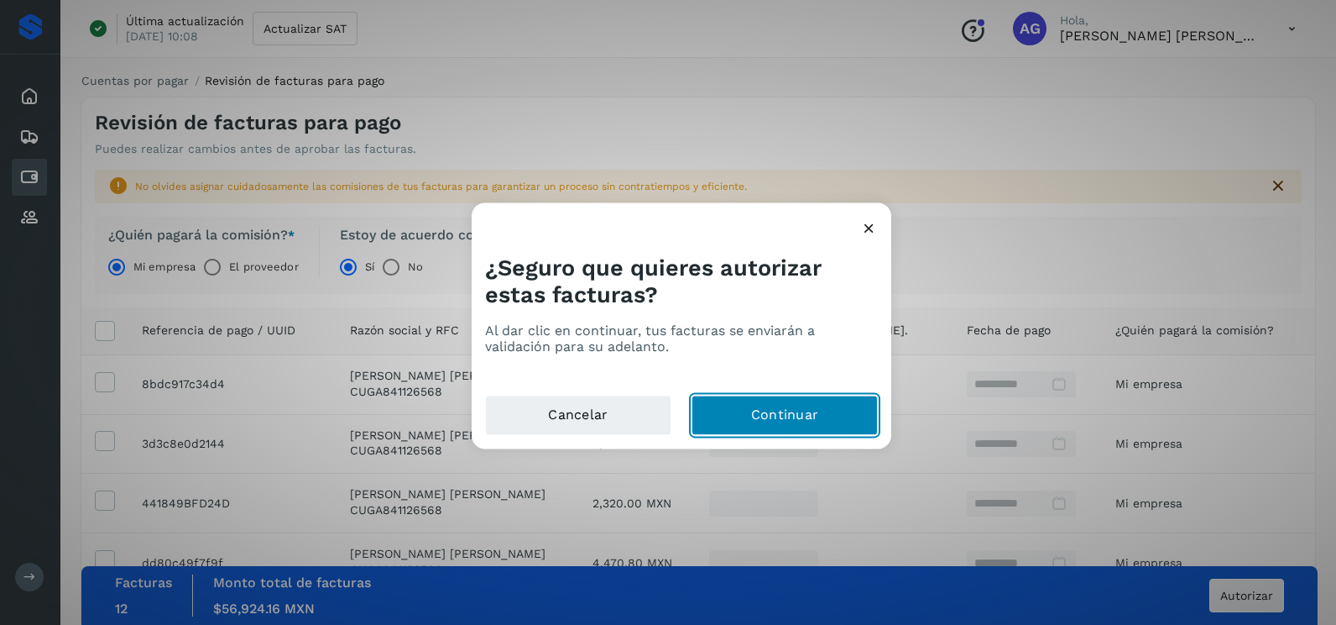
click at [808, 417] on button "Continuar" at bounding box center [785, 415] width 186 height 40
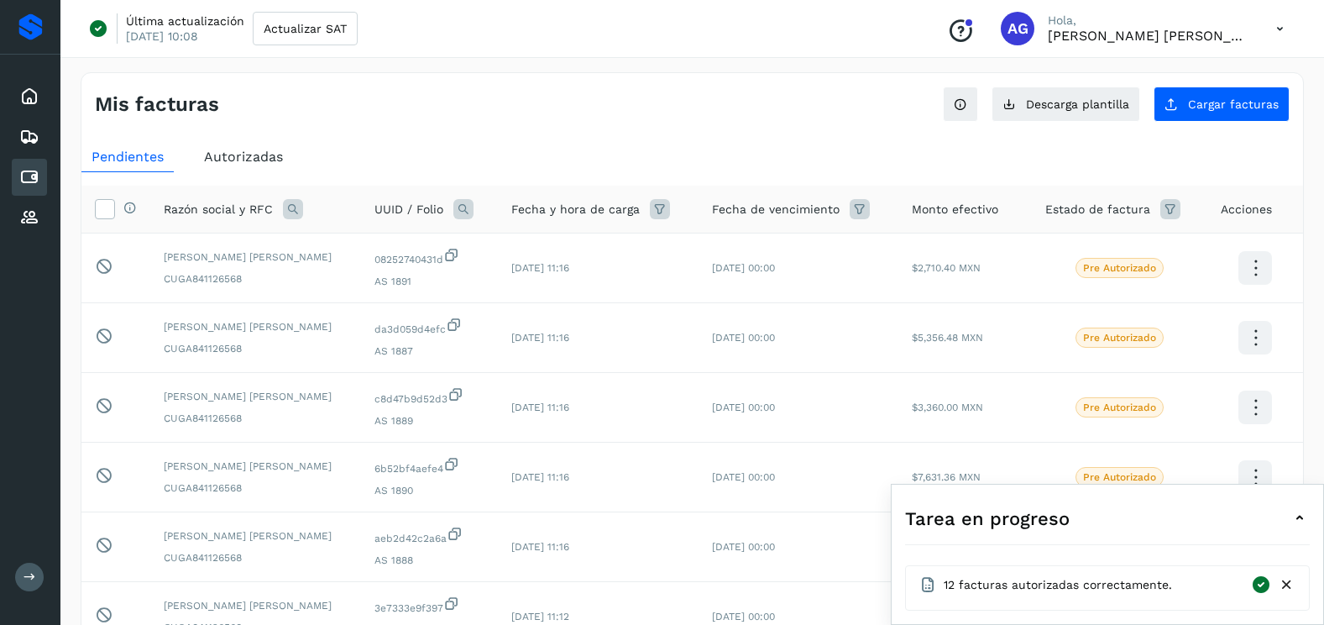
drag, startPoint x: 1286, startPoint y: 588, endPoint x: 1285, endPoint y: 554, distance: 34.4
click at [1286, 588] on icon at bounding box center [1287, 585] width 18 height 18
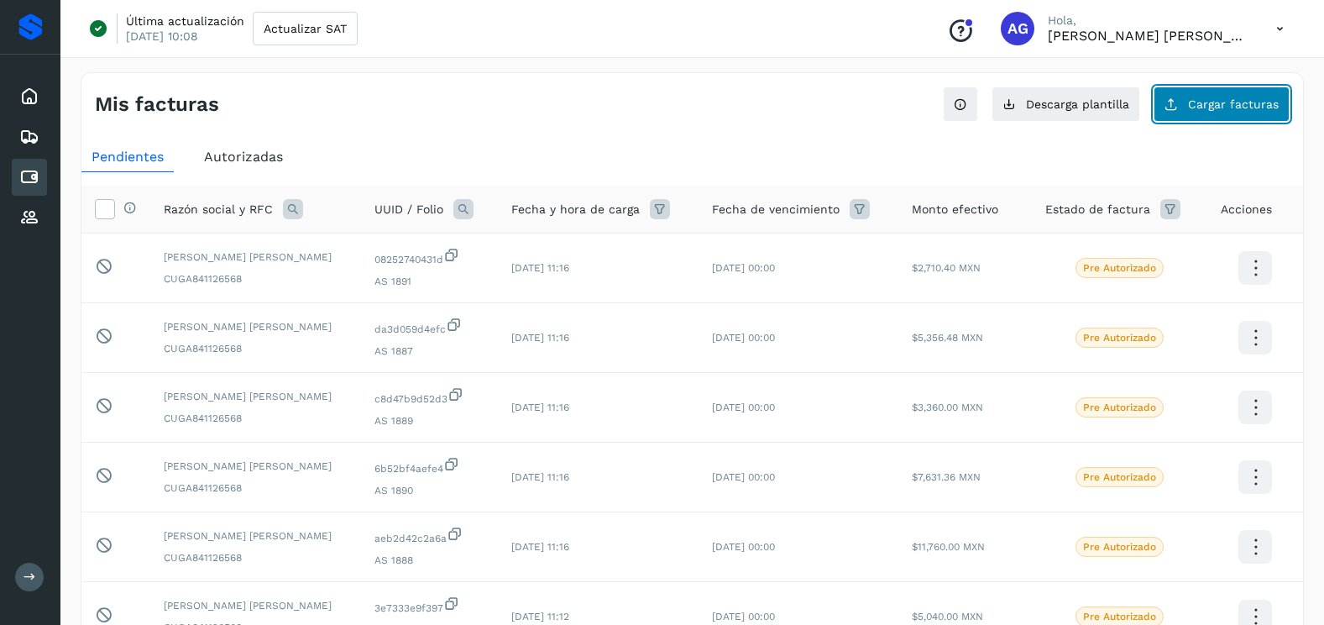
click at [1233, 92] on button "Cargar facturas" at bounding box center [1221, 103] width 136 height 35
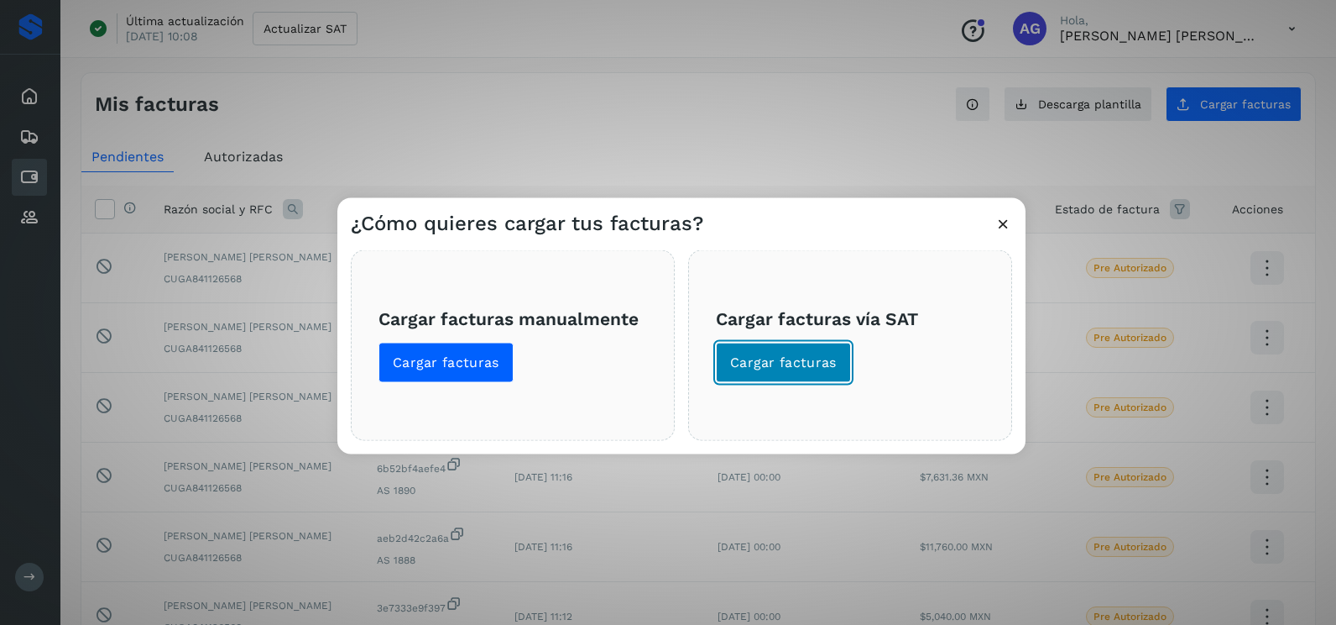
click at [806, 355] on span "Cargar facturas" at bounding box center [783, 362] width 107 height 18
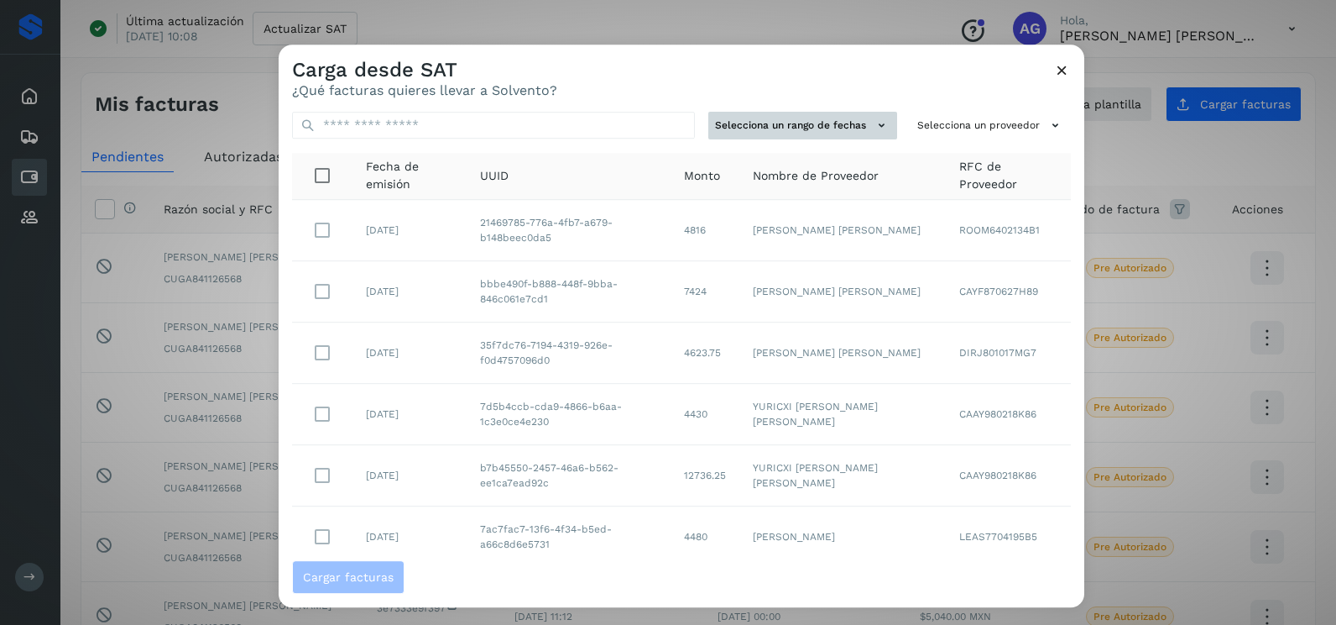
click at [819, 120] on button "Selecciona un rango de fechas" at bounding box center [803, 126] width 189 height 28
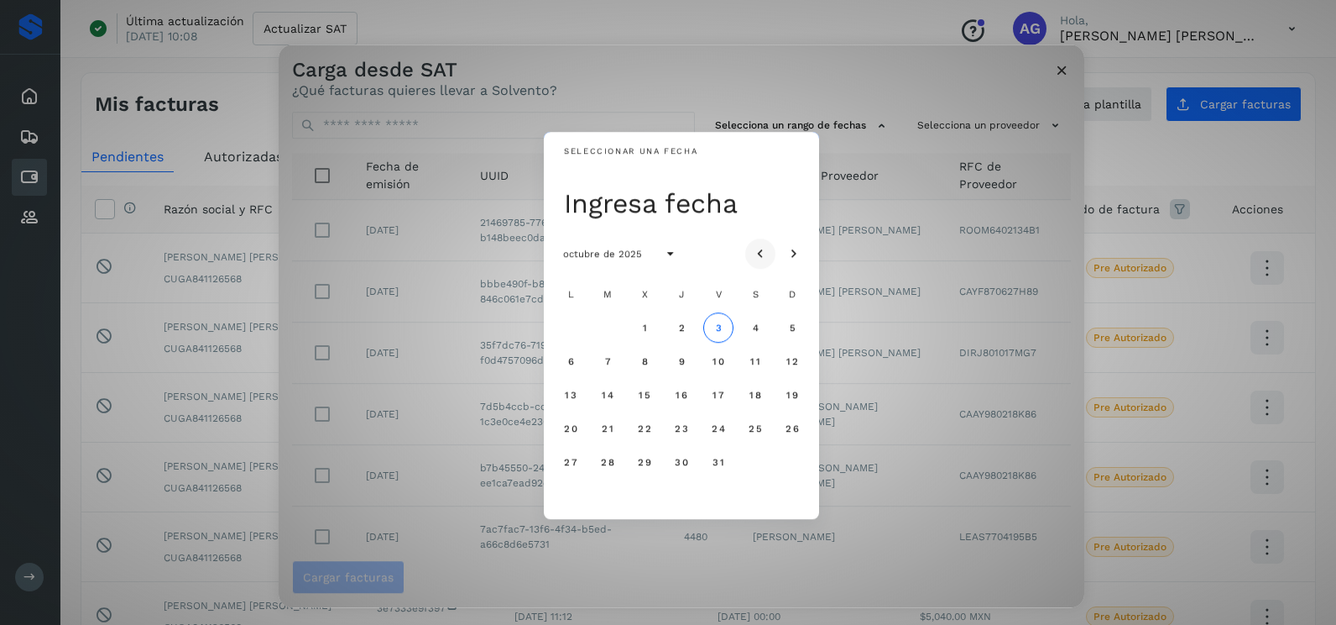
click at [762, 263] on button "Mes anterior" at bounding box center [760, 253] width 30 height 30
click at [761, 263] on button "Mes anterior" at bounding box center [760, 253] width 30 height 30
click at [646, 395] on span "13" at bounding box center [644, 395] width 13 height 12
click at [678, 394] on span "14" at bounding box center [681, 395] width 13 height 12
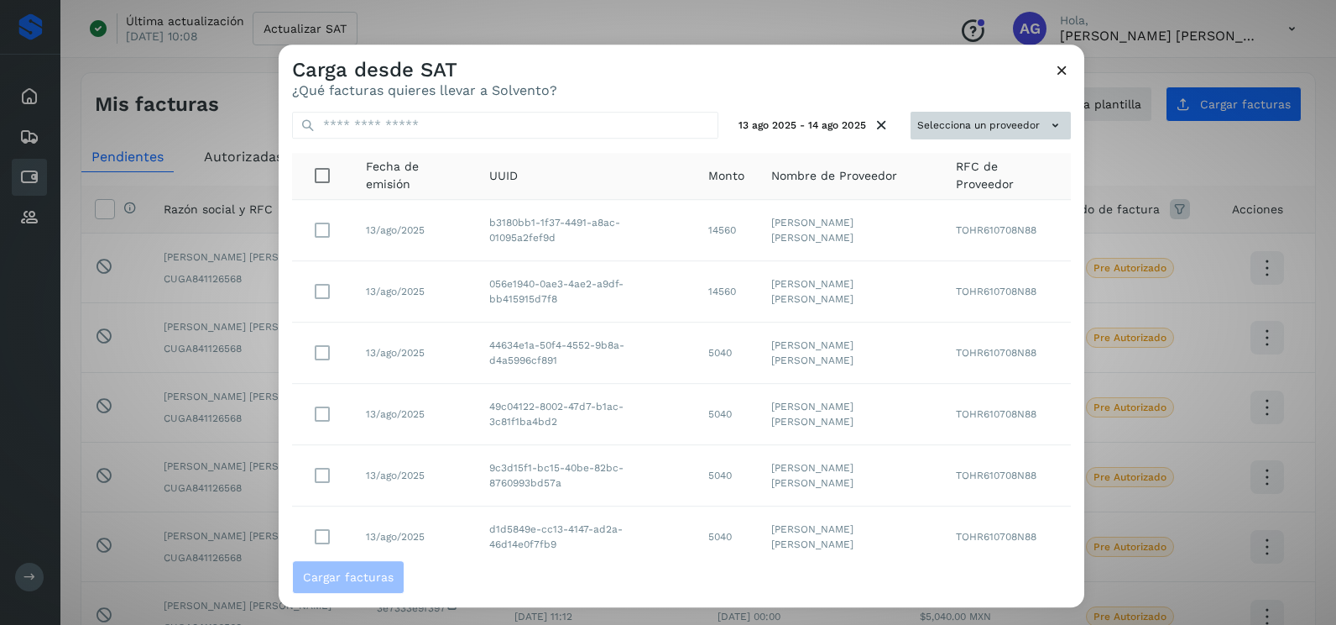
click at [937, 114] on button "Selecciona un proveedor" at bounding box center [991, 126] width 160 height 28
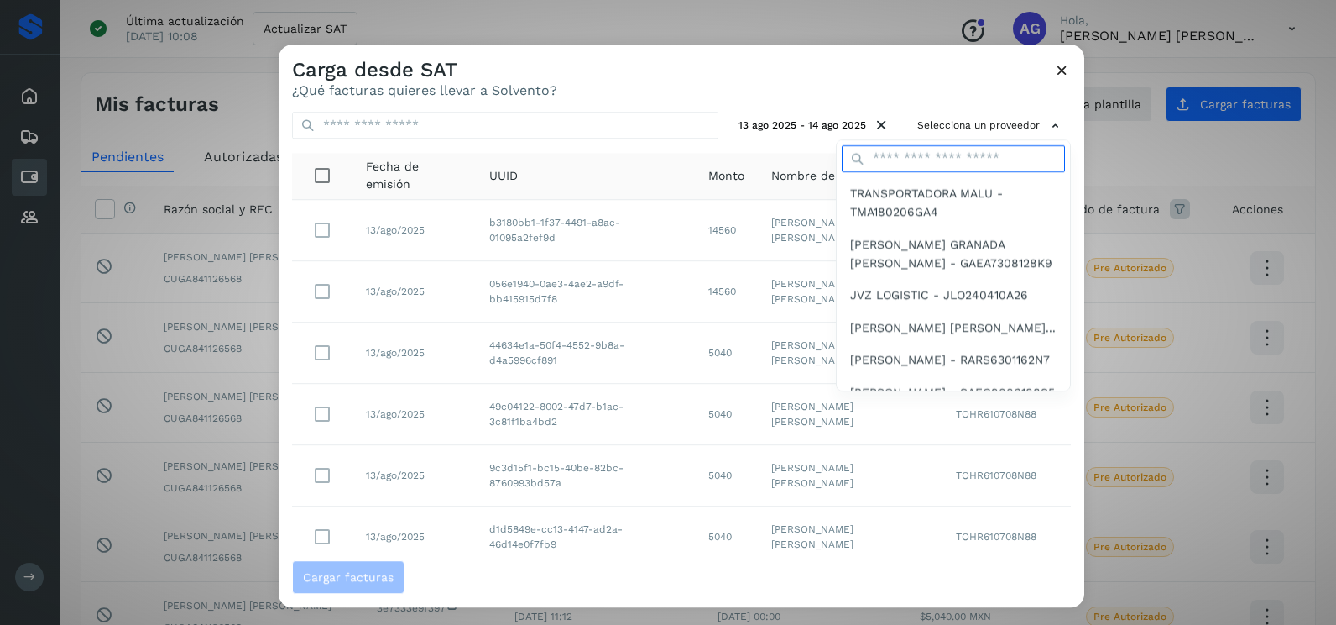
click at [916, 160] on input "text" at bounding box center [953, 158] width 223 height 27
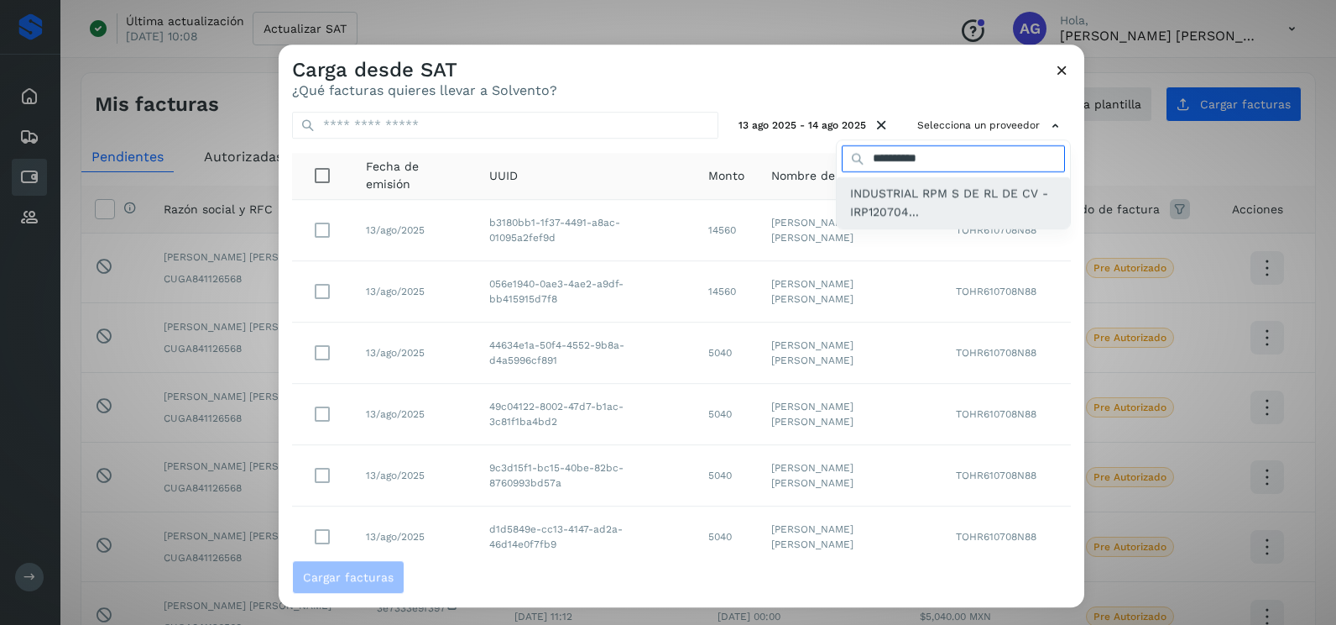
type input "**********"
click at [918, 193] on span "INDUSTRIAL RPM S DE RL DE CV - IRP120704..." at bounding box center [953, 203] width 207 height 38
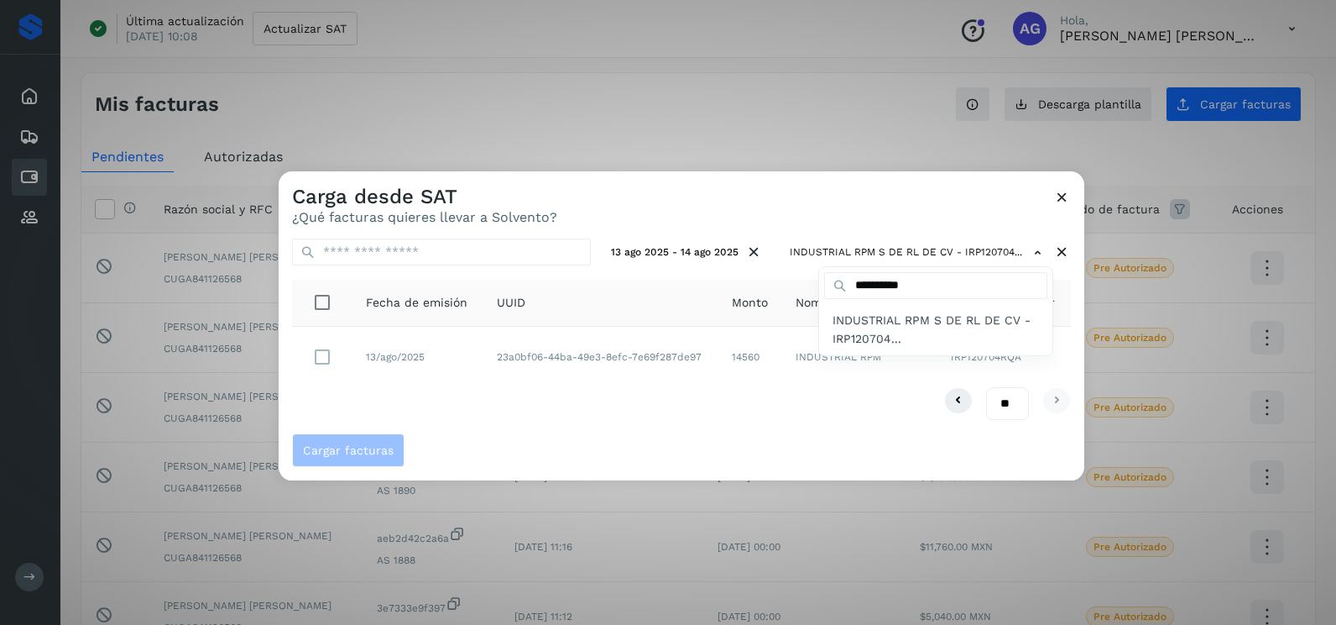
click at [324, 358] on div at bounding box center [947, 483] width 1336 height 625
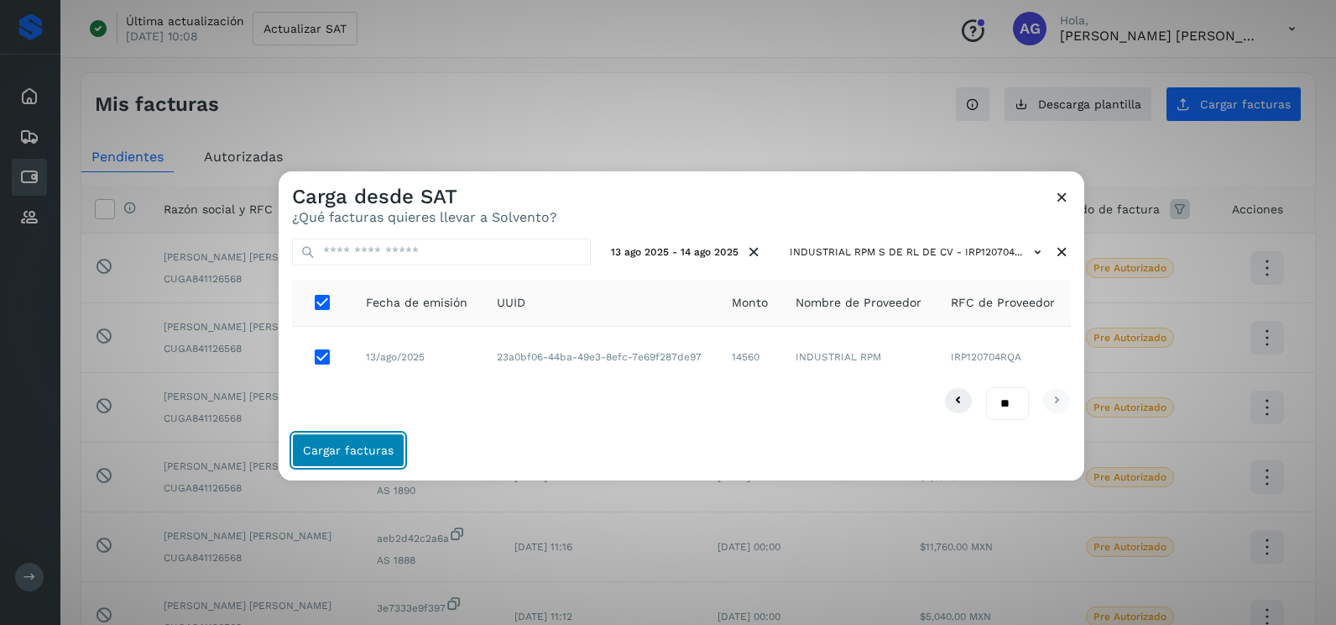
click at [337, 441] on button "Cargar facturas" at bounding box center [348, 450] width 112 height 34
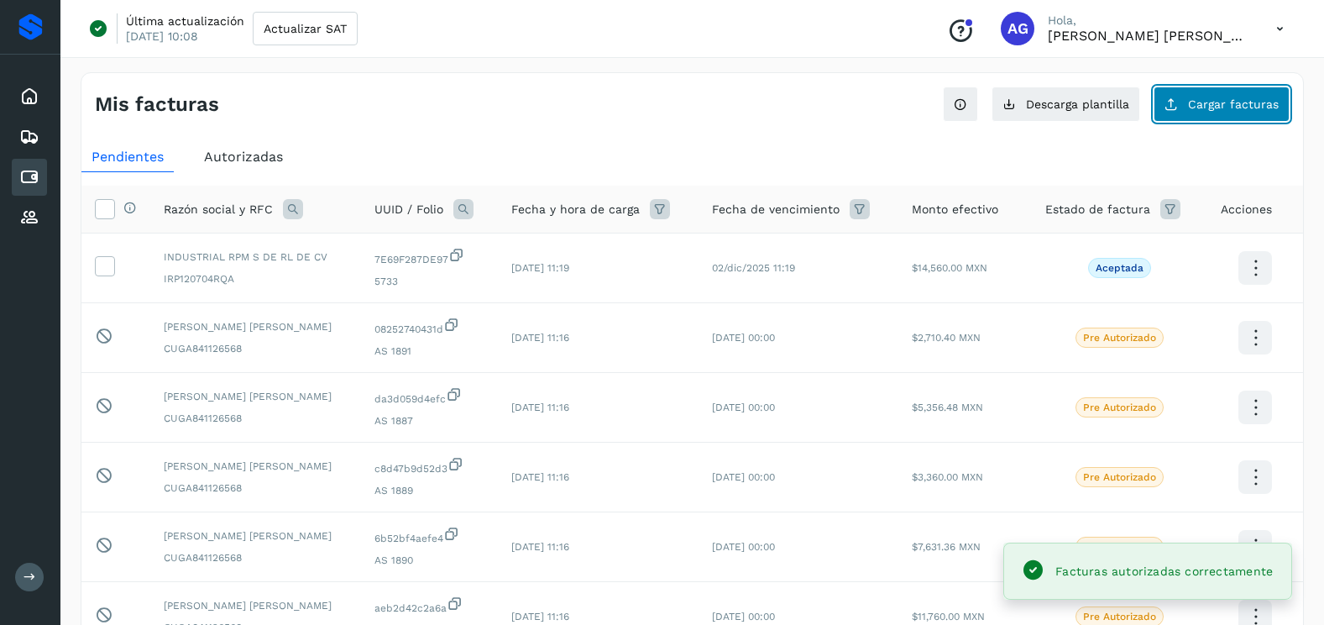
click at [1223, 108] on span "Cargar facturas" at bounding box center [1233, 104] width 91 height 12
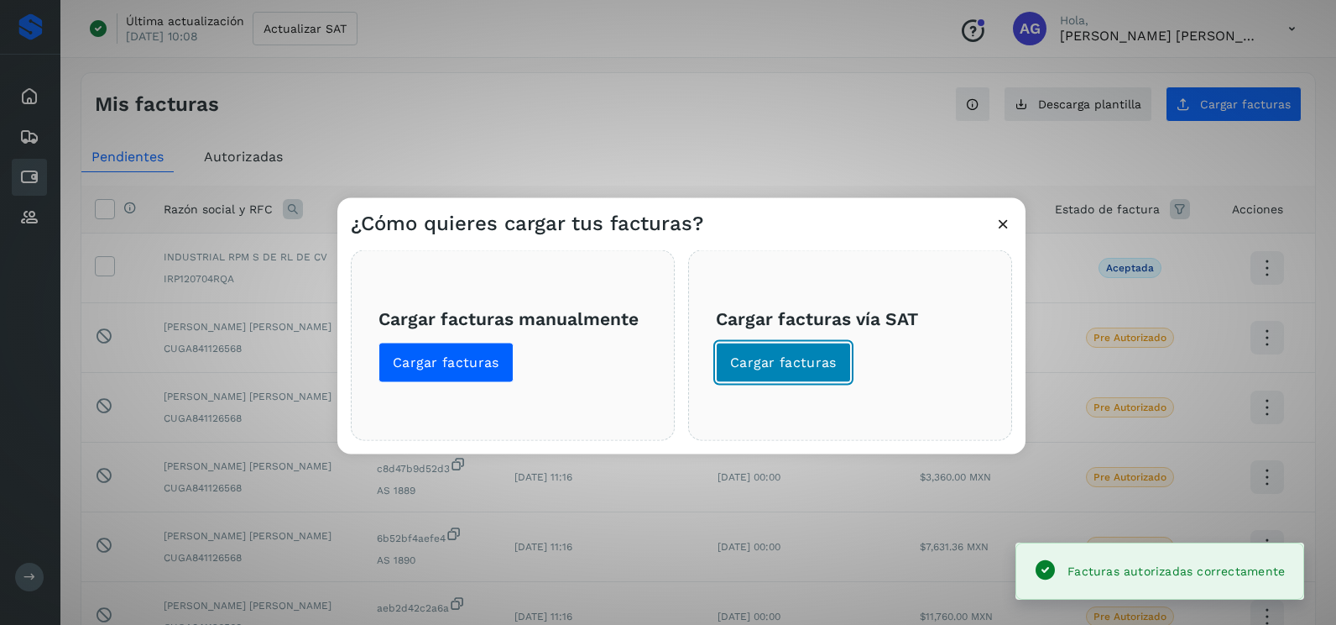
click at [818, 358] on span "Cargar facturas" at bounding box center [783, 362] width 107 height 18
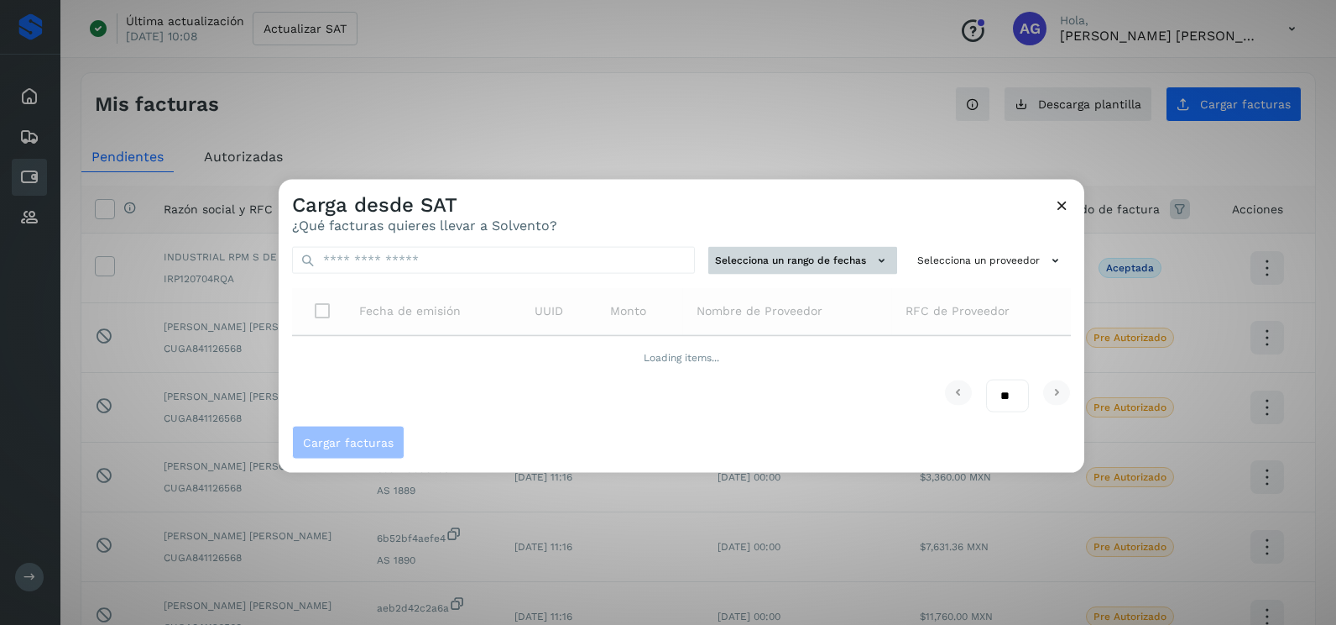
click at [848, 271] on button "Selecciona un rango de fechas" at bounding box center [803, 261] width 189 height 28
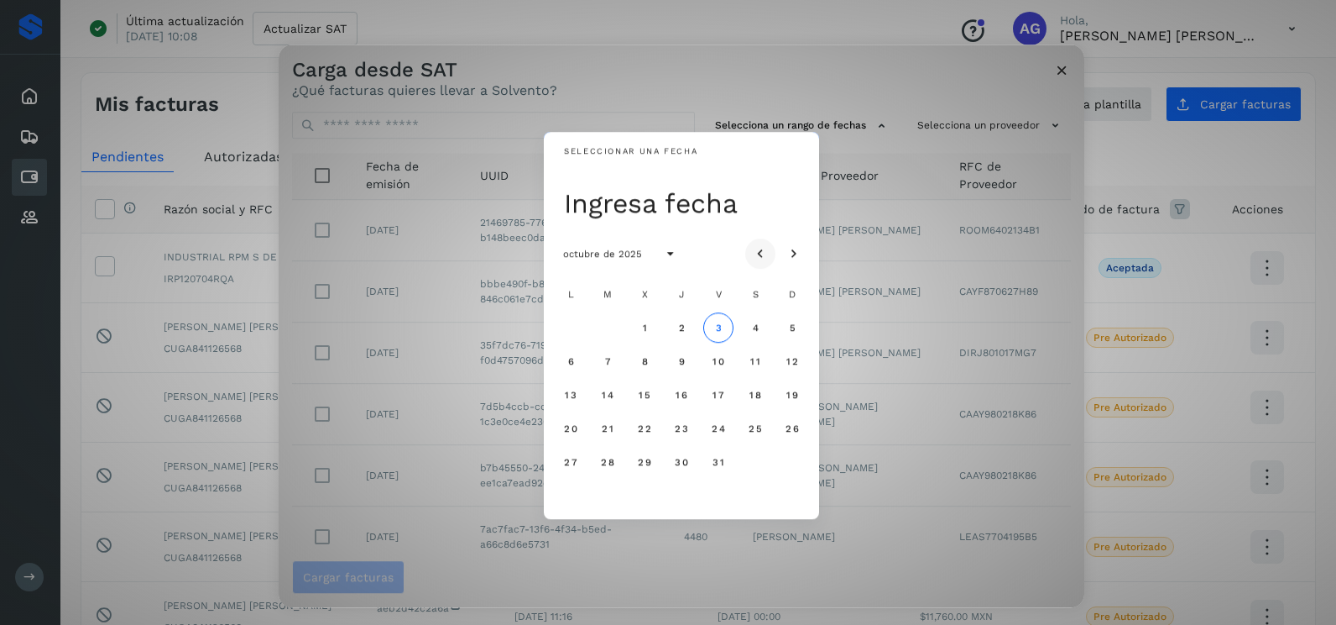
click at [763, 250] on icon "Mes anterior" at bounding box center [760, 254] width 17 height 17
click at [570, 461] on span "25" at bounding box center [570, 462] width 14 height 12
click at [611, 462] on span "26" at bounding box center [607, 462] width 14 height 12
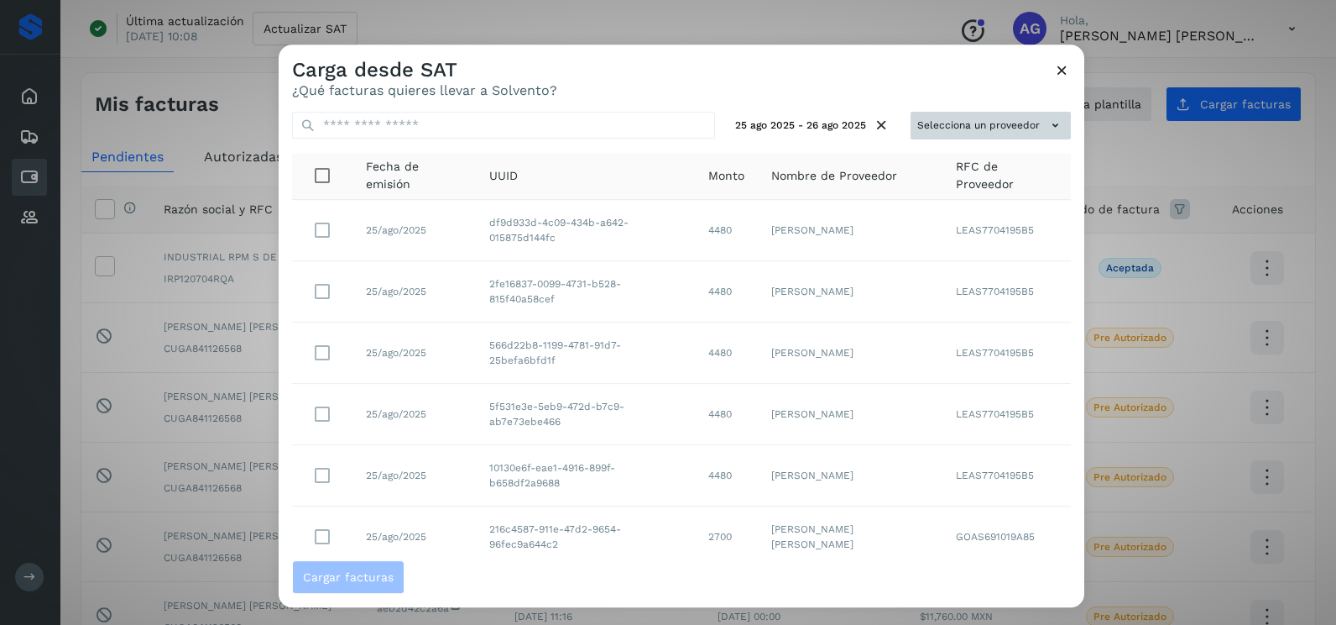
click at [913, 122] on button "Selecciona un proveedor" at bounding box center [991, 126] width 160 height 28
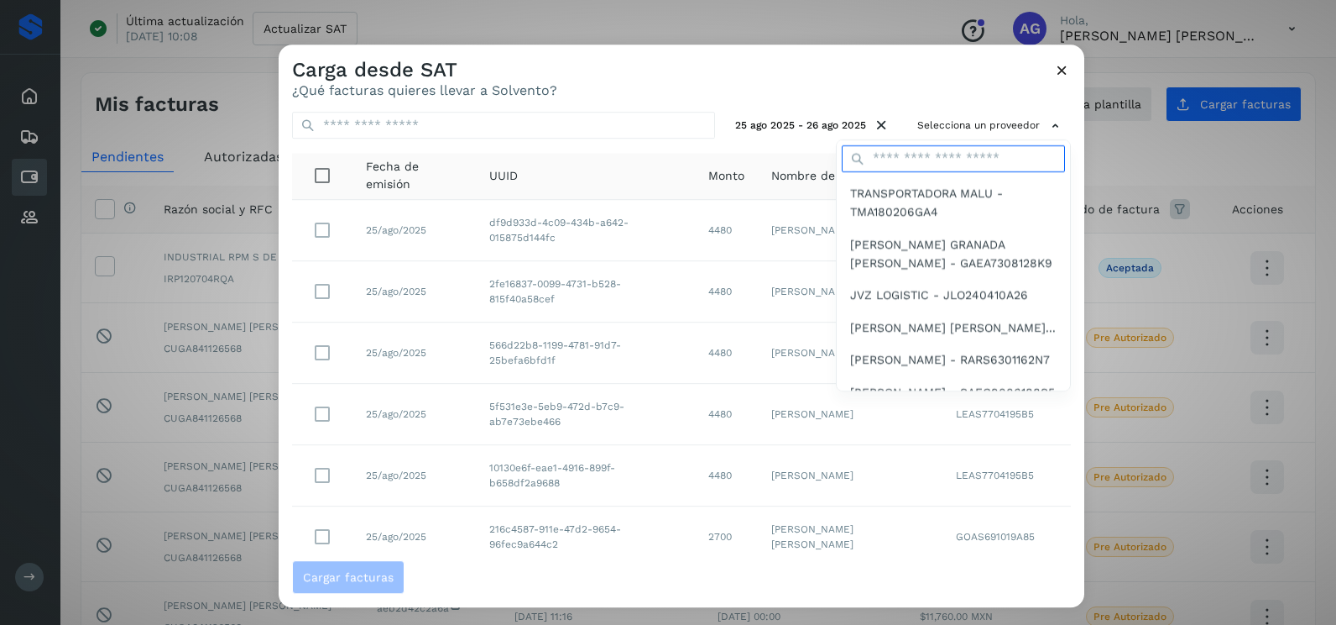
click at [877, 154] on input "text" at bounding box center [953, 158] width 223 height 27
type input "**********"
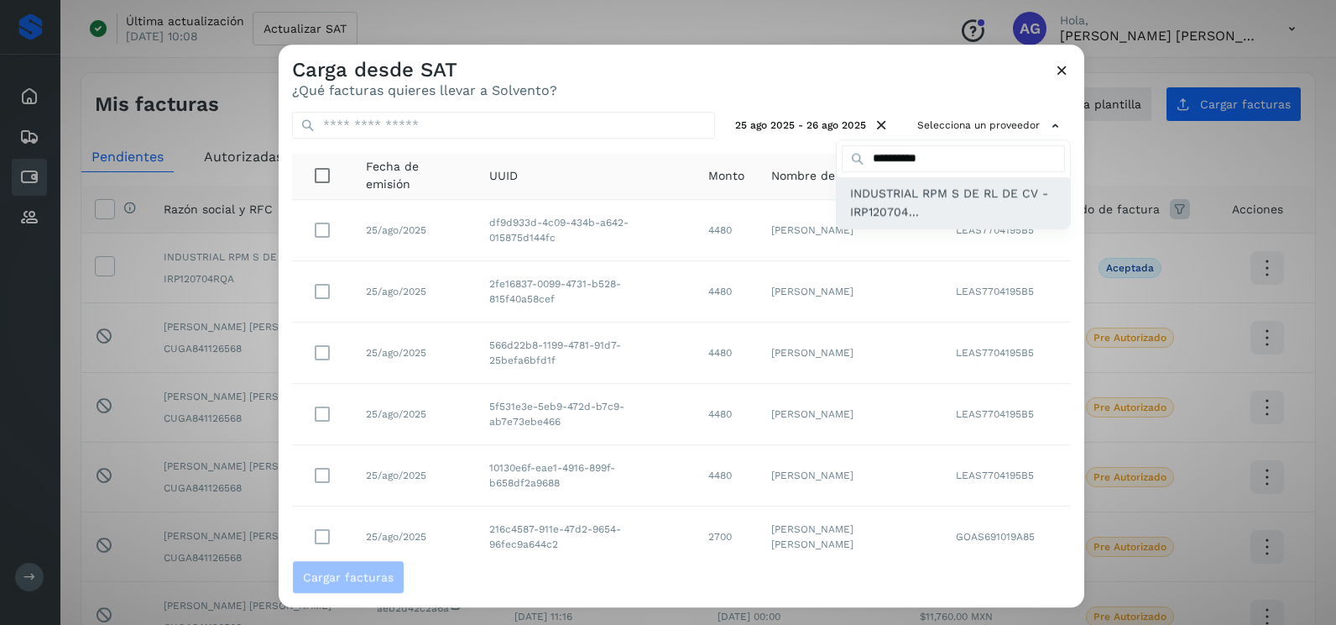
click at [905, 217] on span "INDUSTRIAL RPM S DE RL DE CV - IRP120704..." at bounding box center [953, 203] width 207 height 38
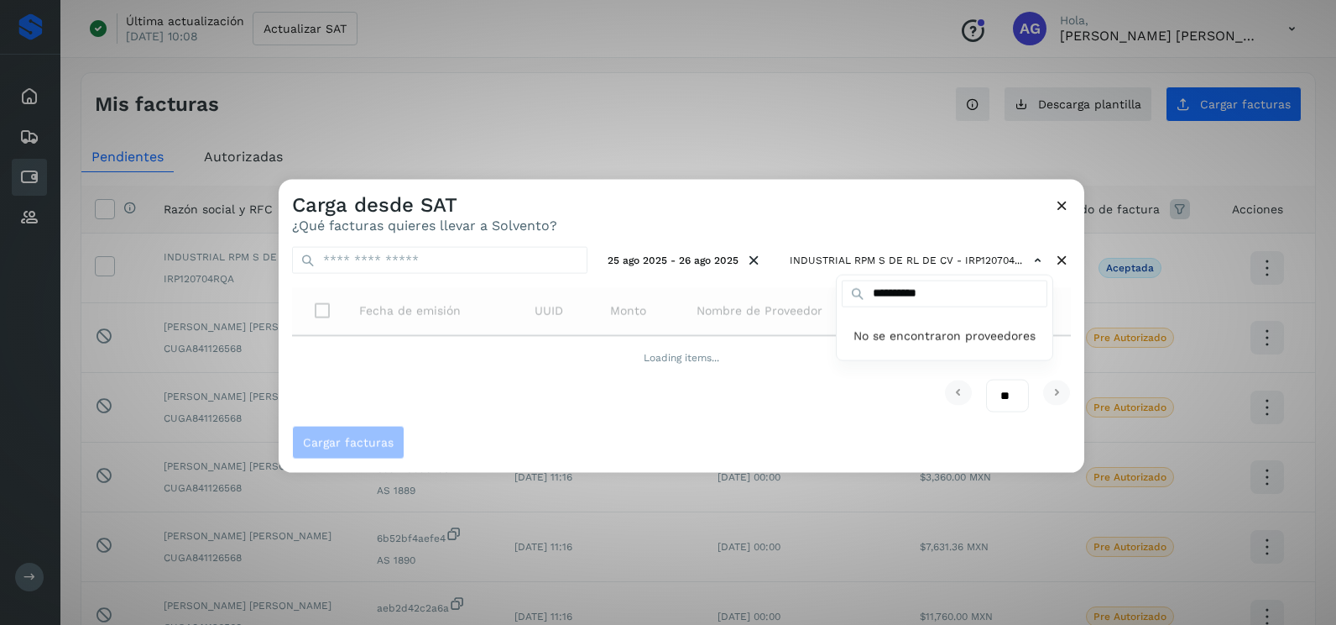
click at [782, 190] on div at bounding box center [947, 492] width 1336 height 625
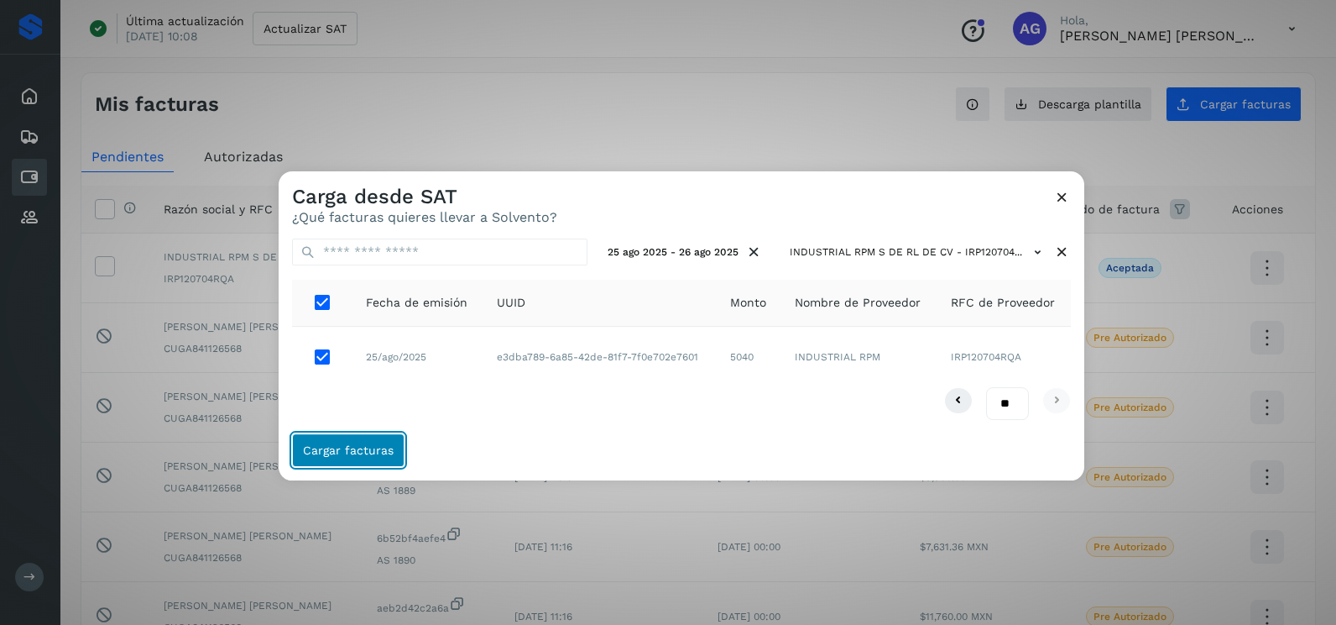
click at [360, 444] on span "Cargar facturas" at bounding box center [348, 450] width 91 height 12
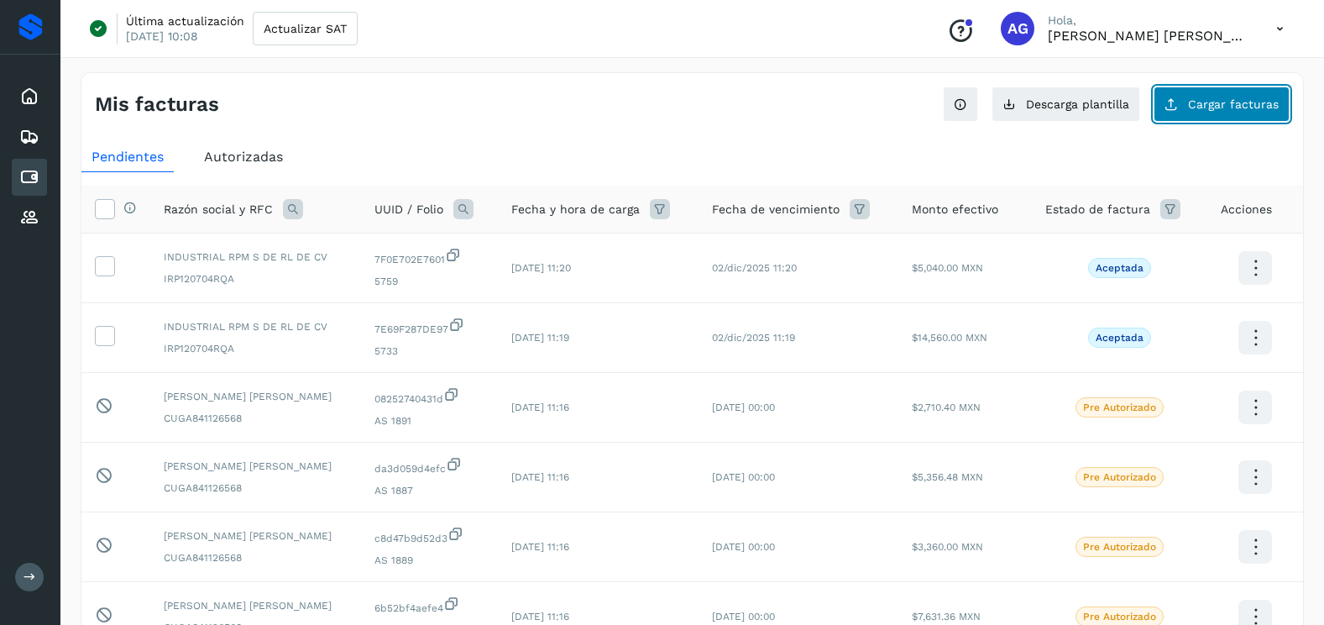
click at [1225, 110] on span "Cargar facturas" at bounding box center [1233, 104] width 91 height 12
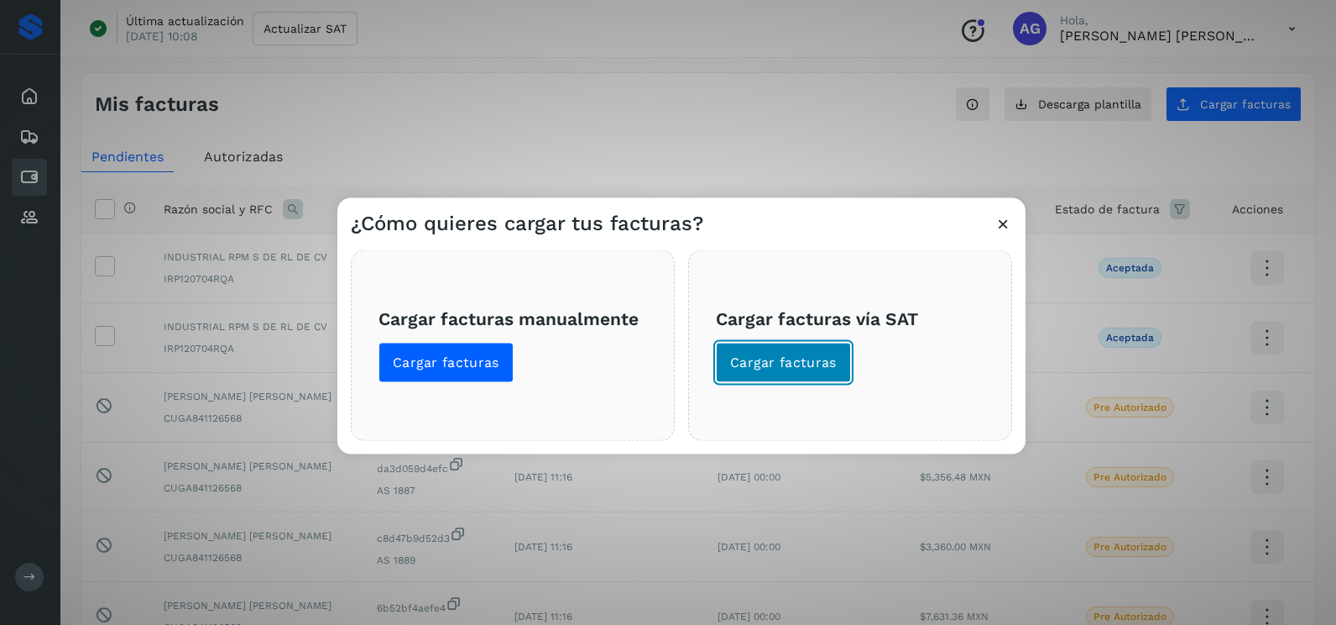
click at [817, 363] on span "Cargar facturas" at bounding box center [783, 362] width 107 height 18
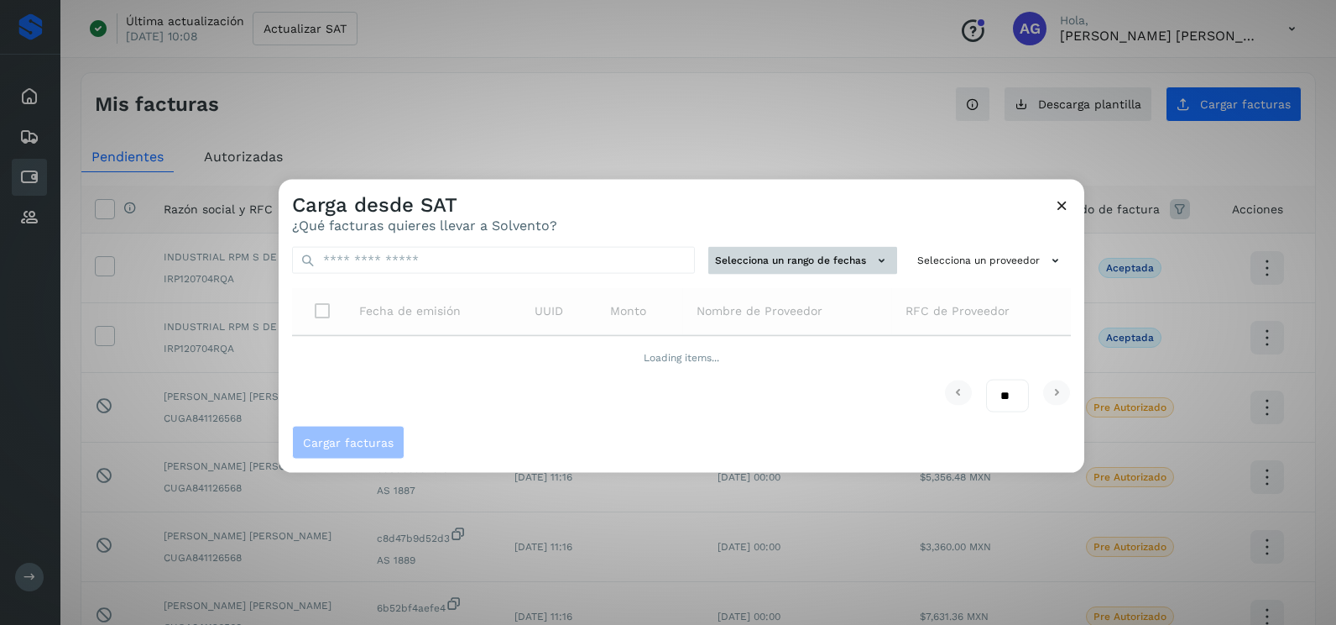
click at [768, 267] on button "Selecciona un rango de fechas" at bounding box center [803, 261] width 189 height 28
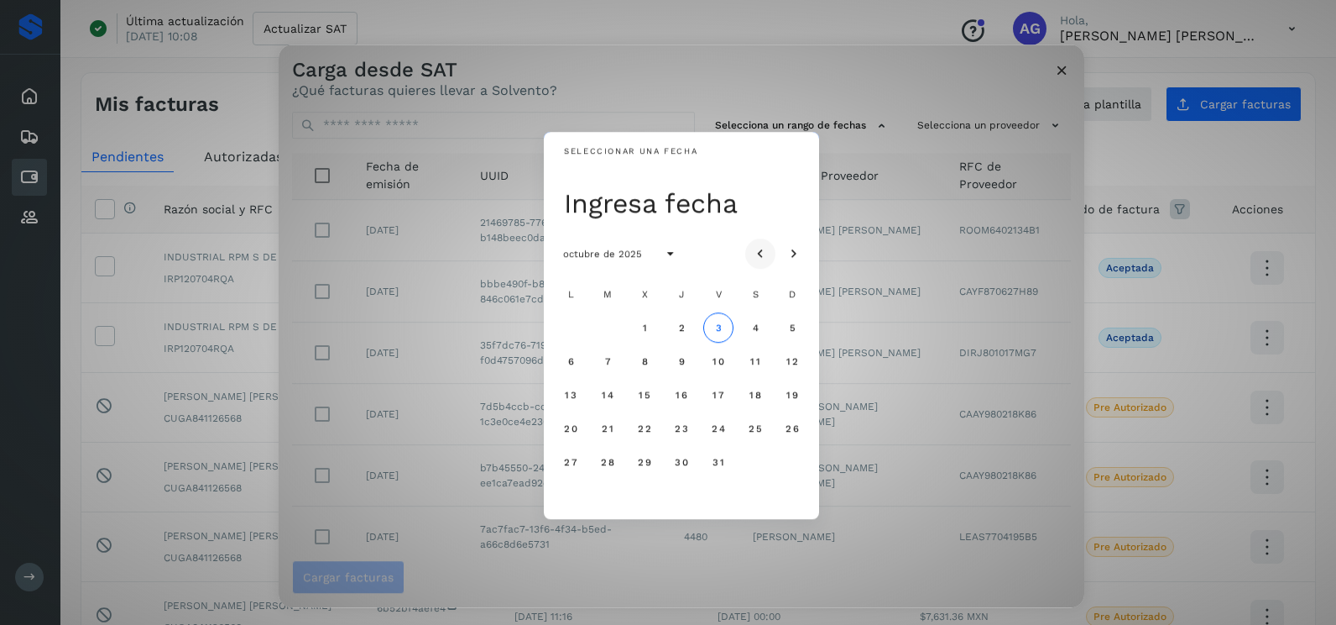
click at [759, 254] on icon "Mes anterior" at bounding box center [760, 254] width 17 height 17
click at [719, 429] on span "22" at bounding box center [718, 428] width 14 height 12
click at [749, 431] on span "23" at bounding box center [755, 428] width 14 height 12
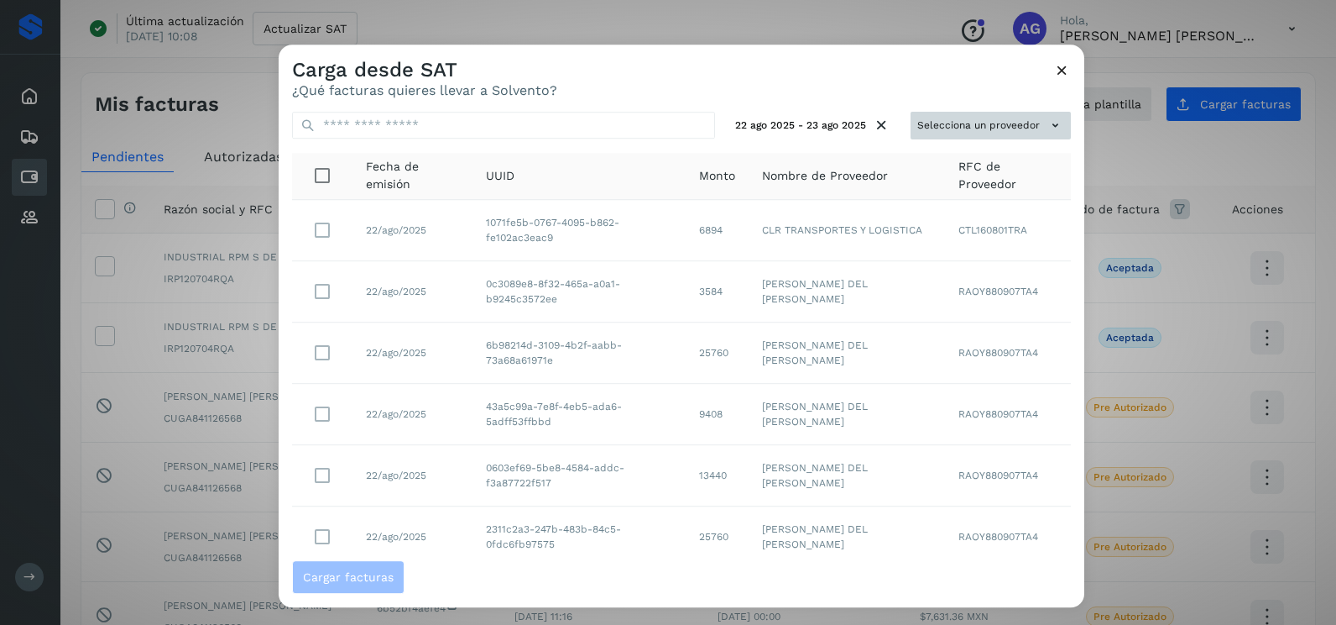
click at [958, 130] on button "Selecciona un proveedor" at bounding box center [991, 126] width 160 height 28
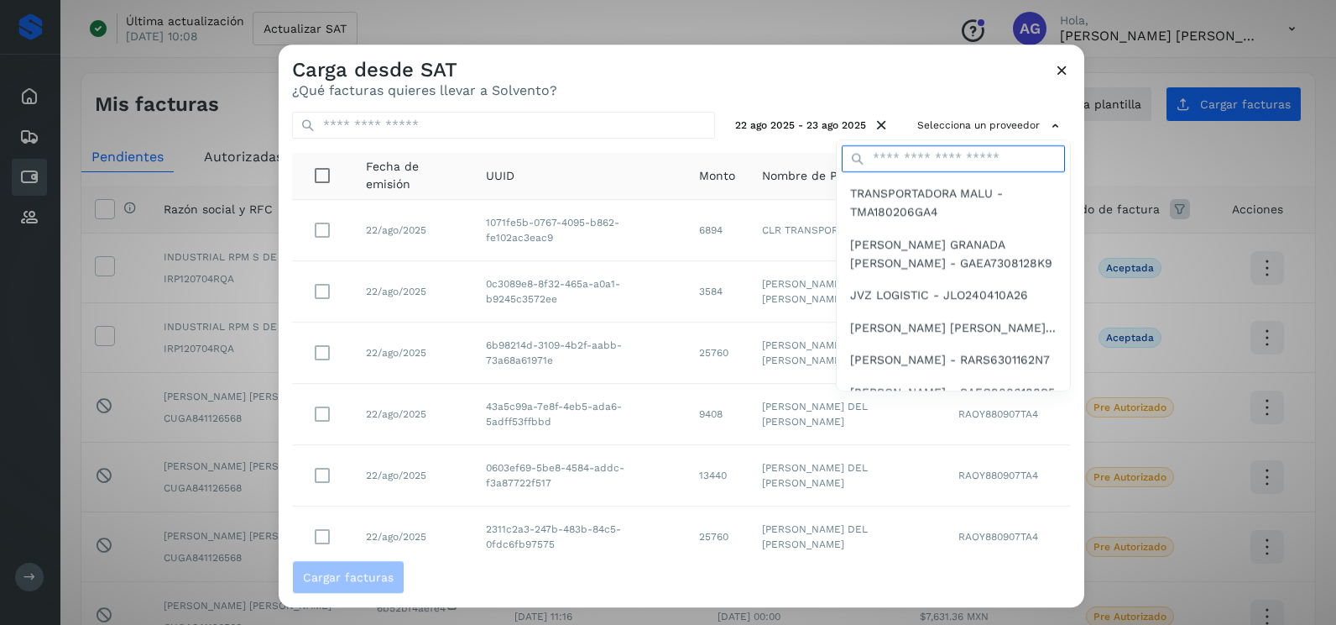
click at [946, 160] on input "text" at bounding box center [953, 158] width 223 height 27
type input "**********"
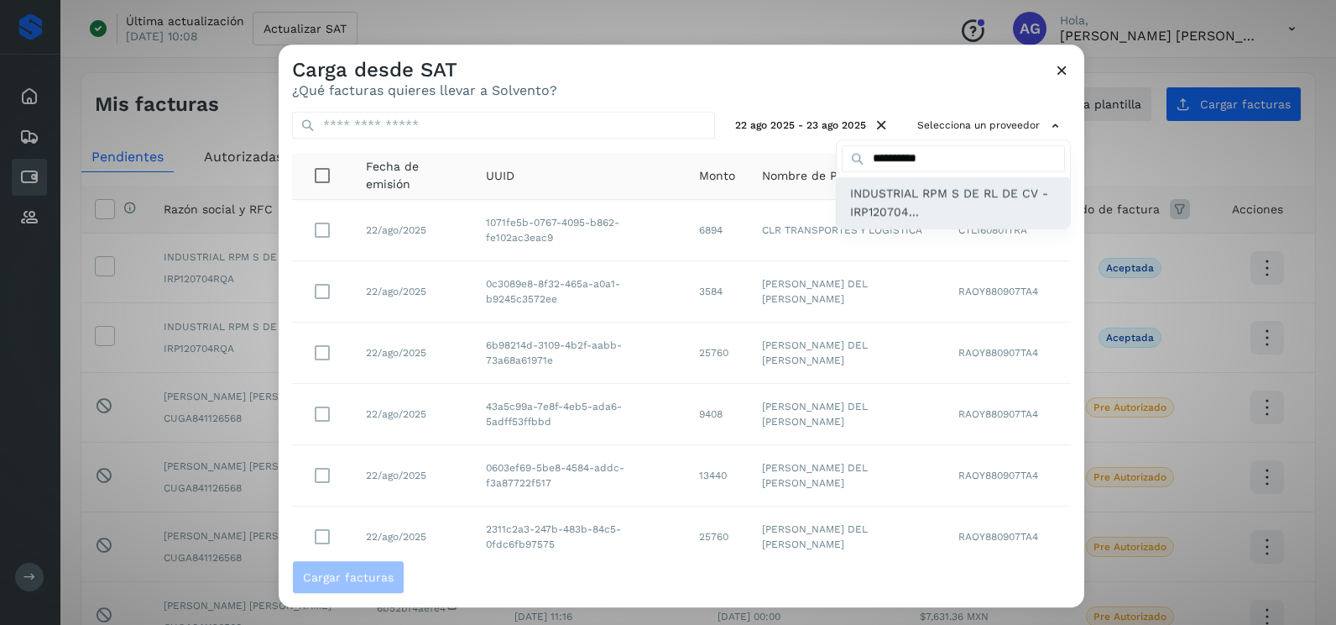
click at [931, 217] on span "INDUSTRIAL RPM S DE RL DE CV - IRP120704..." at bounding box center [953, 203] width 207 height 38
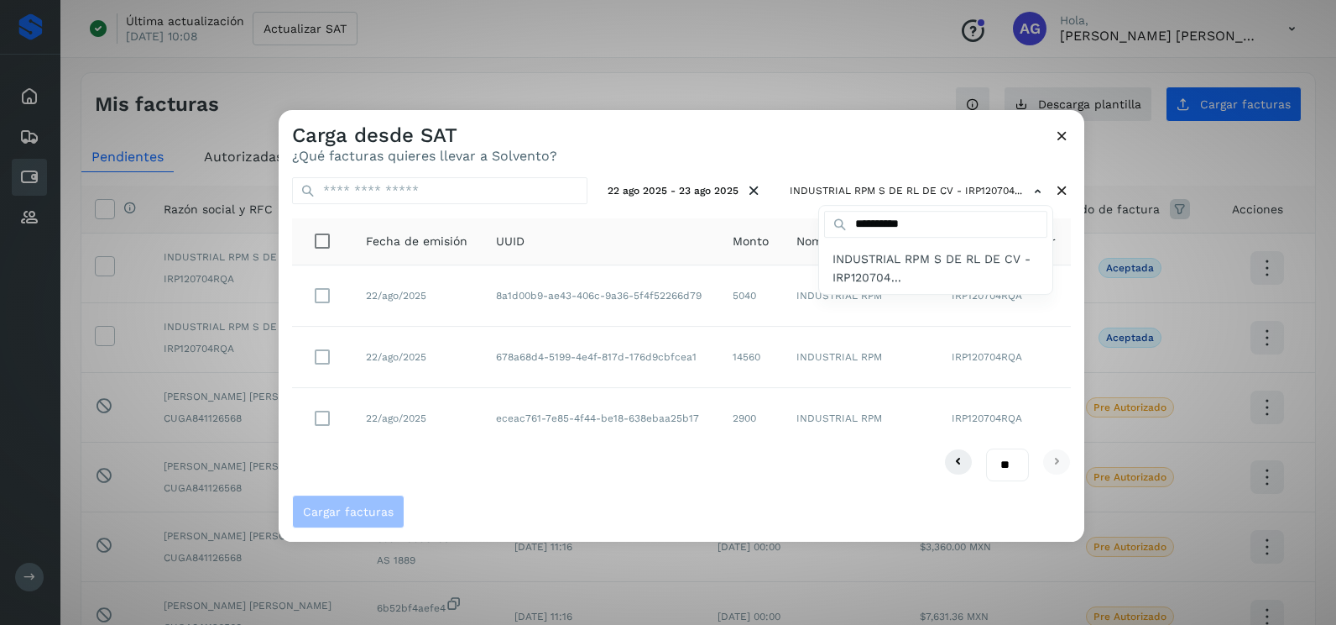
click at [328, 355] on div at bounding box center [947, 422] width 1336 height 625
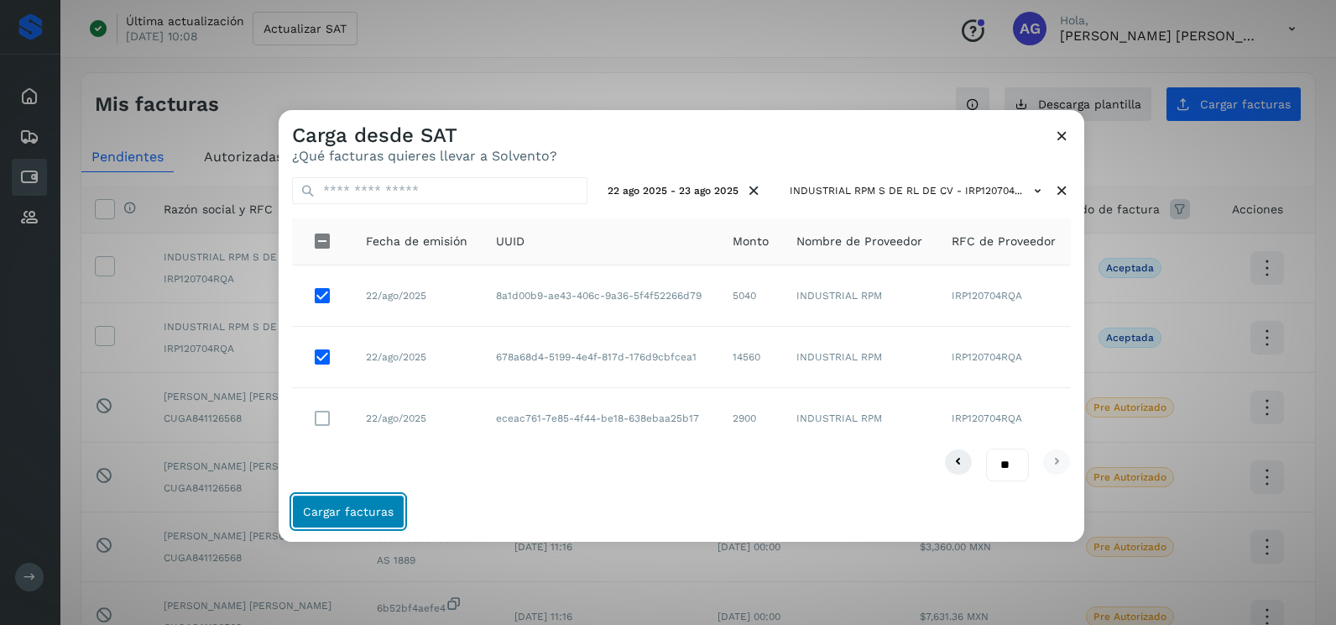
click at [379, 505] on span "Cargar facturas" at bounding box center [348, 511] width 91 height 12
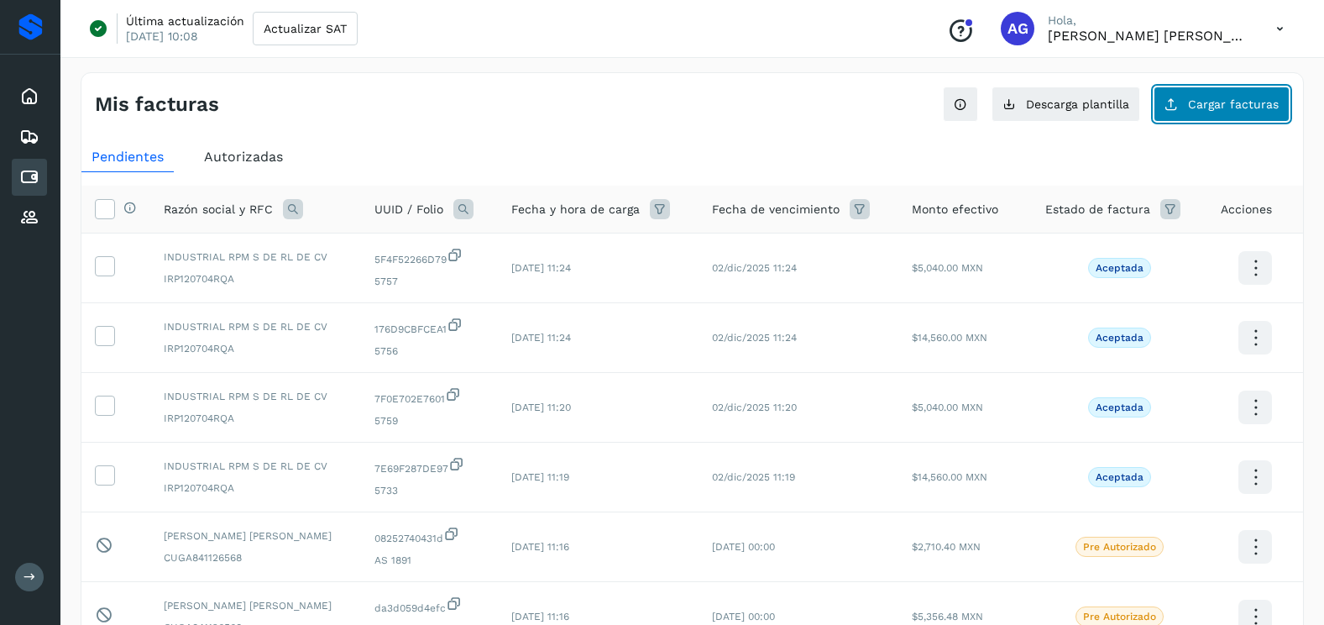
click at [1210, 118] on button "Cargar facturas" at bounding box center [1221, 103] width 136 height 35
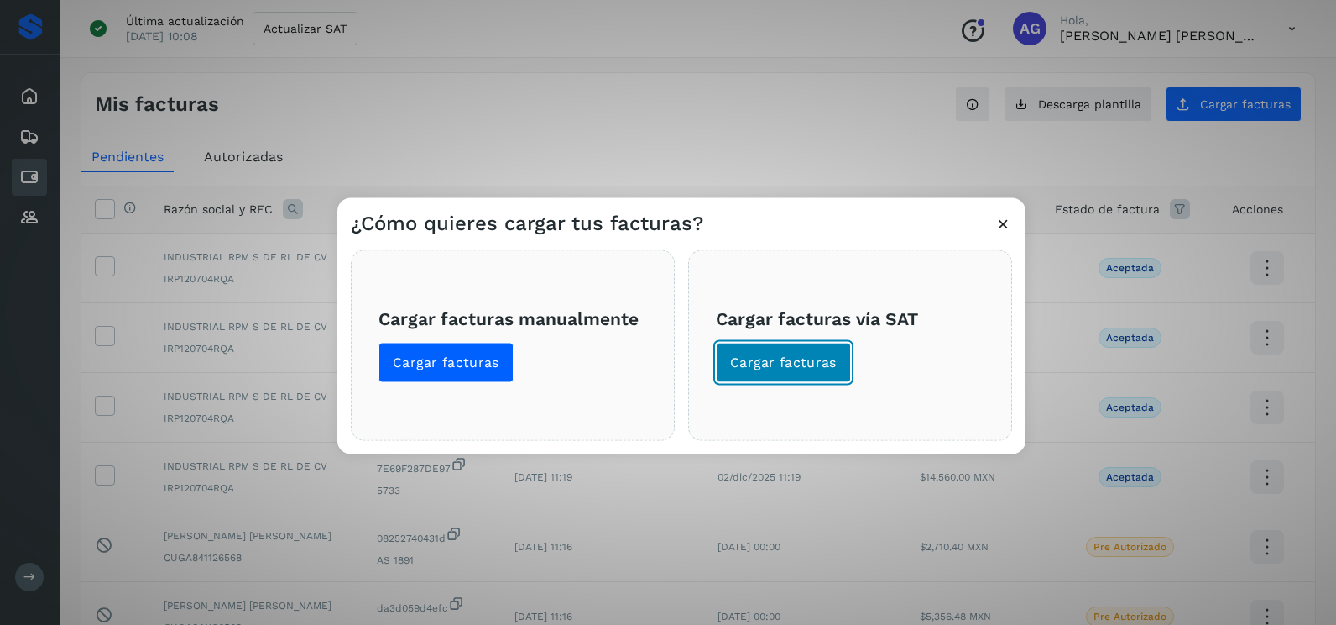
click at [814, 360] on span "Cargar facturas" at bounding box center [783, 362] width 107 height 18
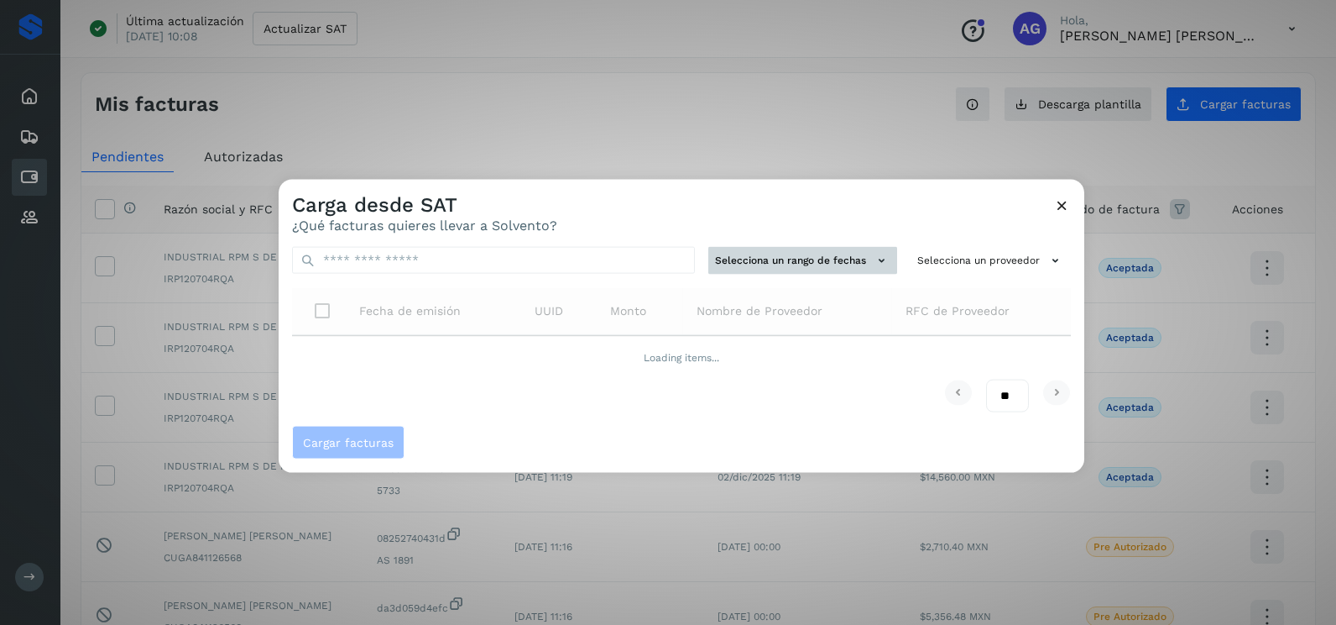
click at [800, 271] on button "Selecciona un rango de fechas" at bounding box center [803, 261] width 189 height 28
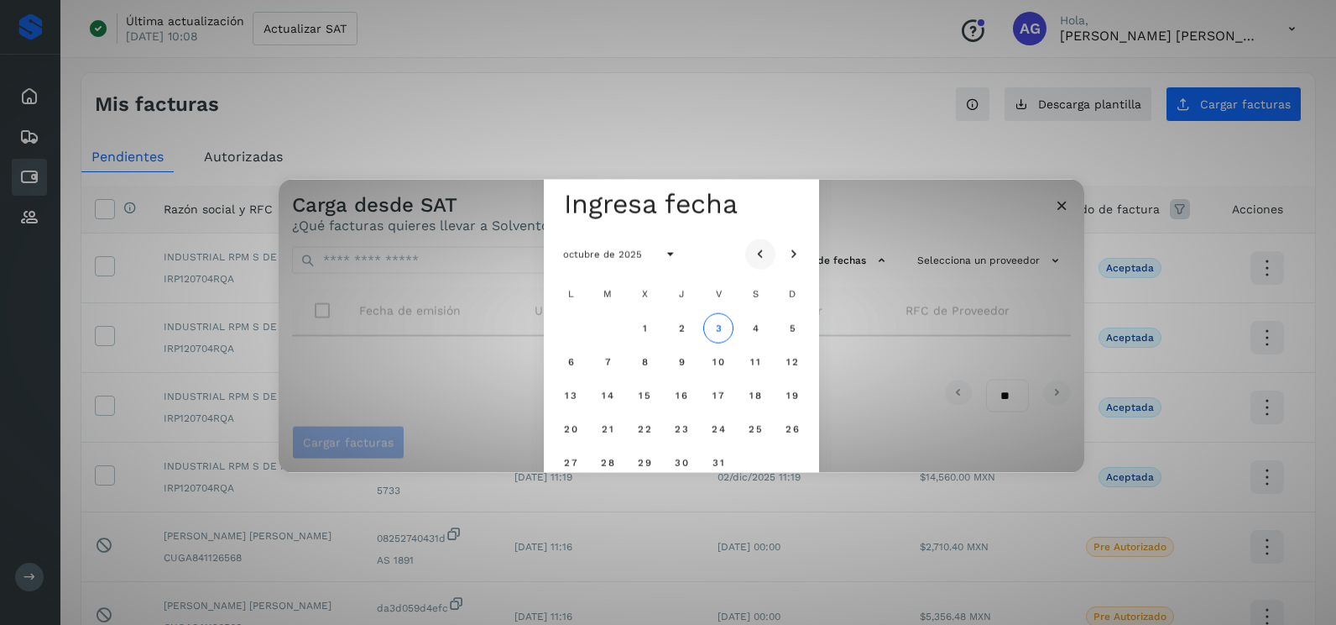
click at [747, 254] on button "Mes anterior" at bounding box center [760, 253] width 30 height 30
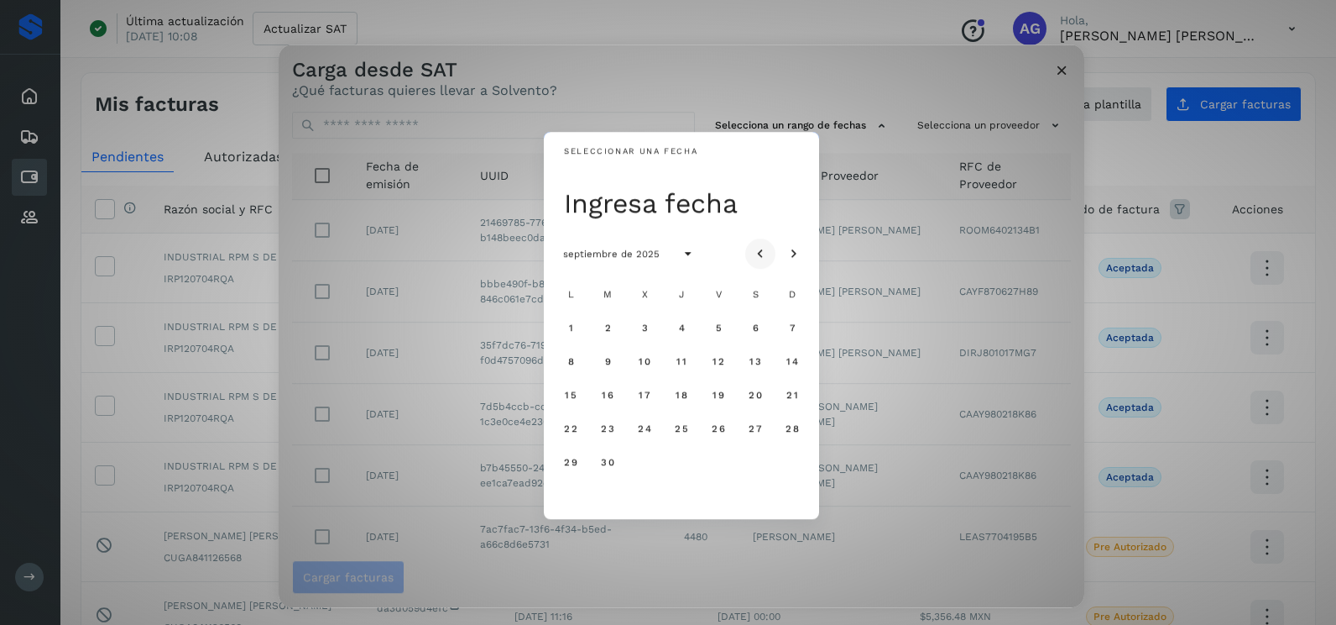
click at [747, 254] on button "Mes anterior" at bounding box center [760, 253] width 30 height 30
click at [714, 393] on span "15" at bounding box center [718, 395] width 13 height 12
click at [760, 390] on span "16" at bounding box center [755, 395] width 13 height 12
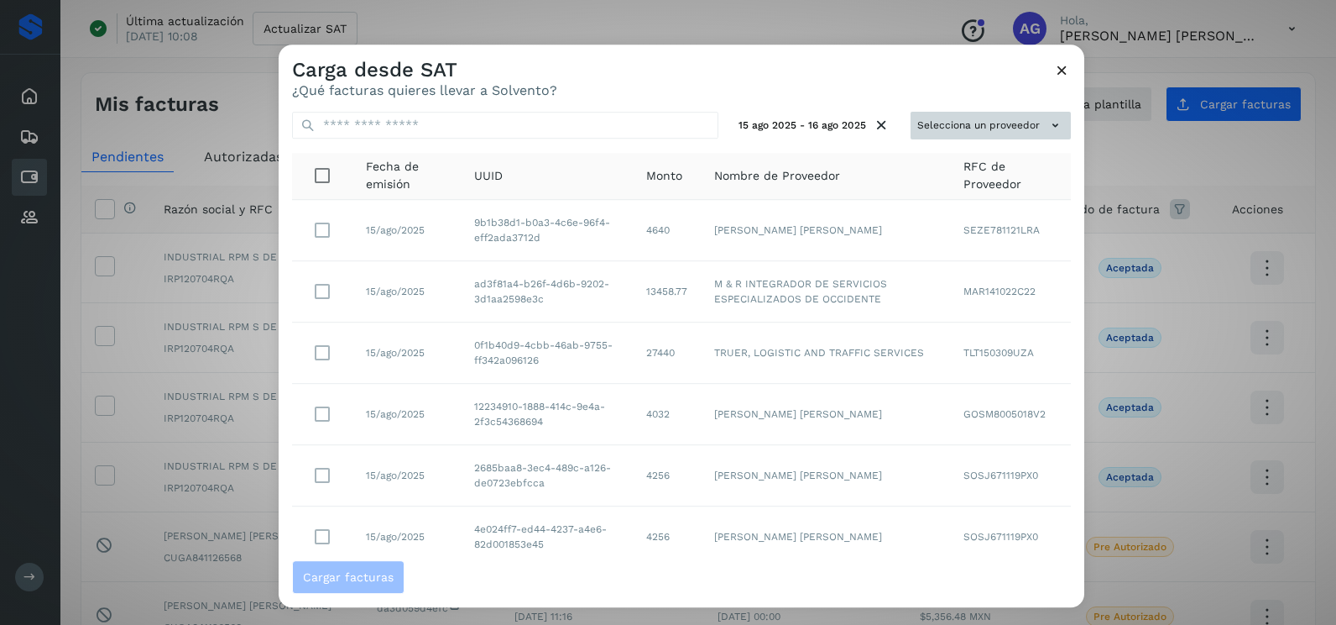
click at [980, 123] on button "Selecciona un proveedor" at bounding box center [991, 126] width 160 height 28
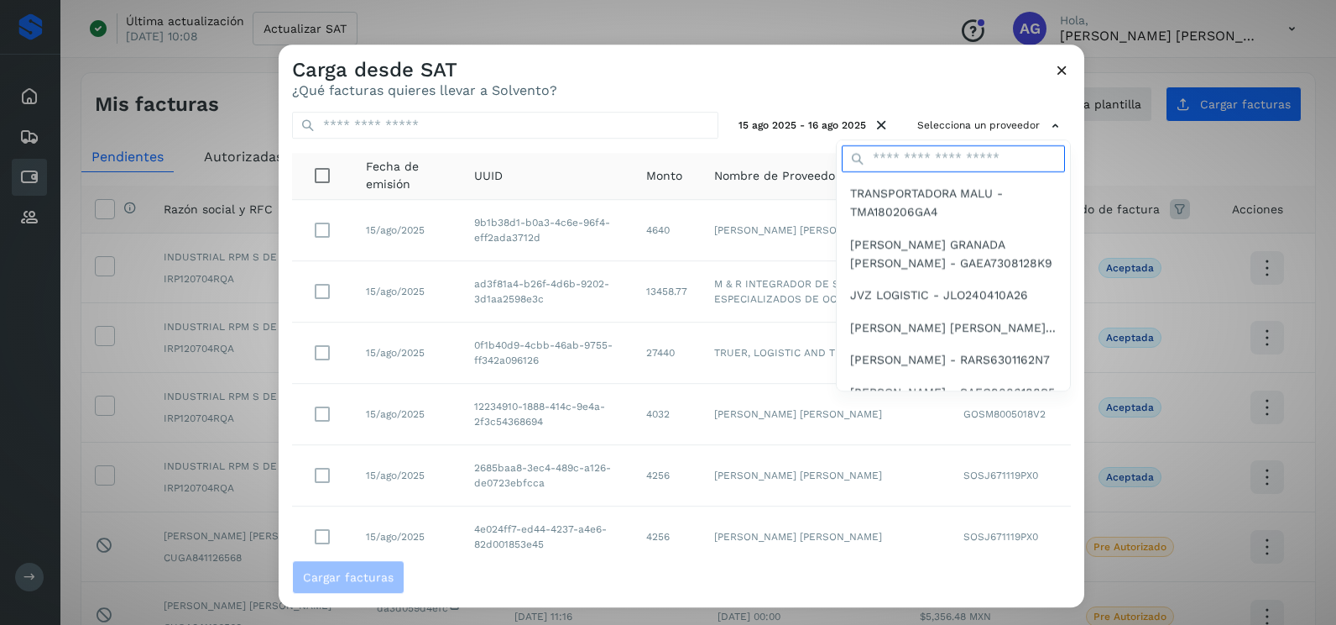
click at [928, 152] on input "text" at bounding box center [953, 158] width 223 height 27
type input "**********"
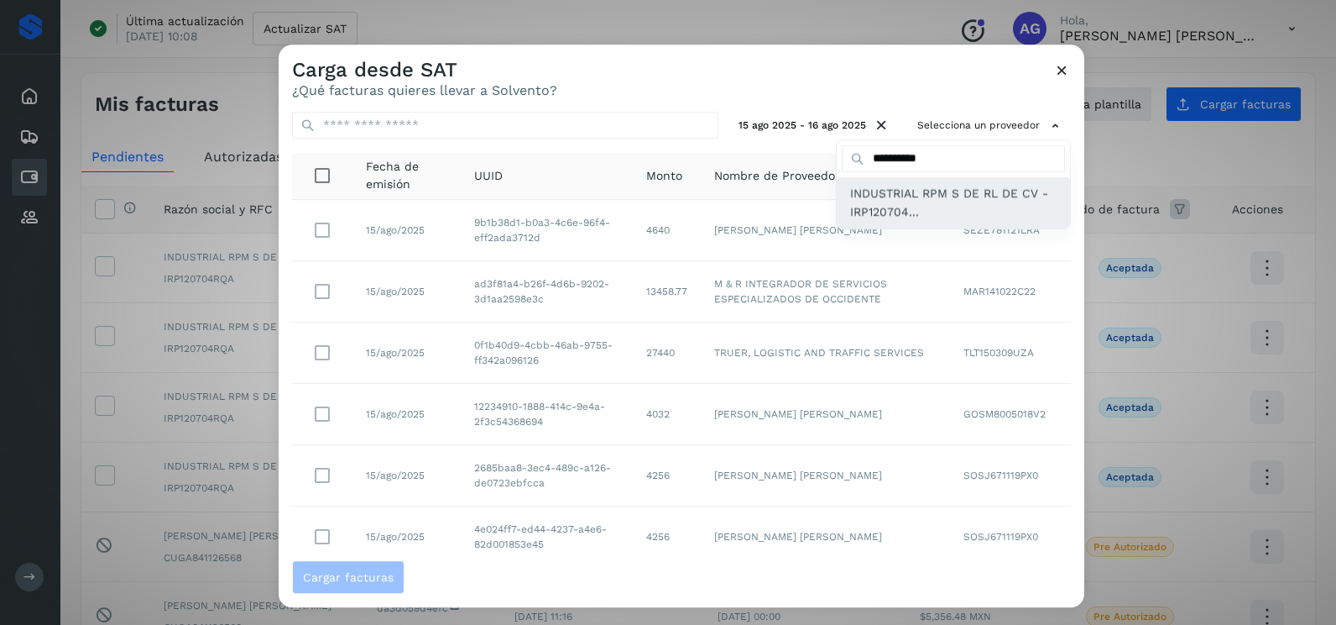
click at [908, 213] on span "INDUSTRIAL RPM S DE RL DE CV - IRP120704..." at bounding box center [953, 203] width 207 height 38
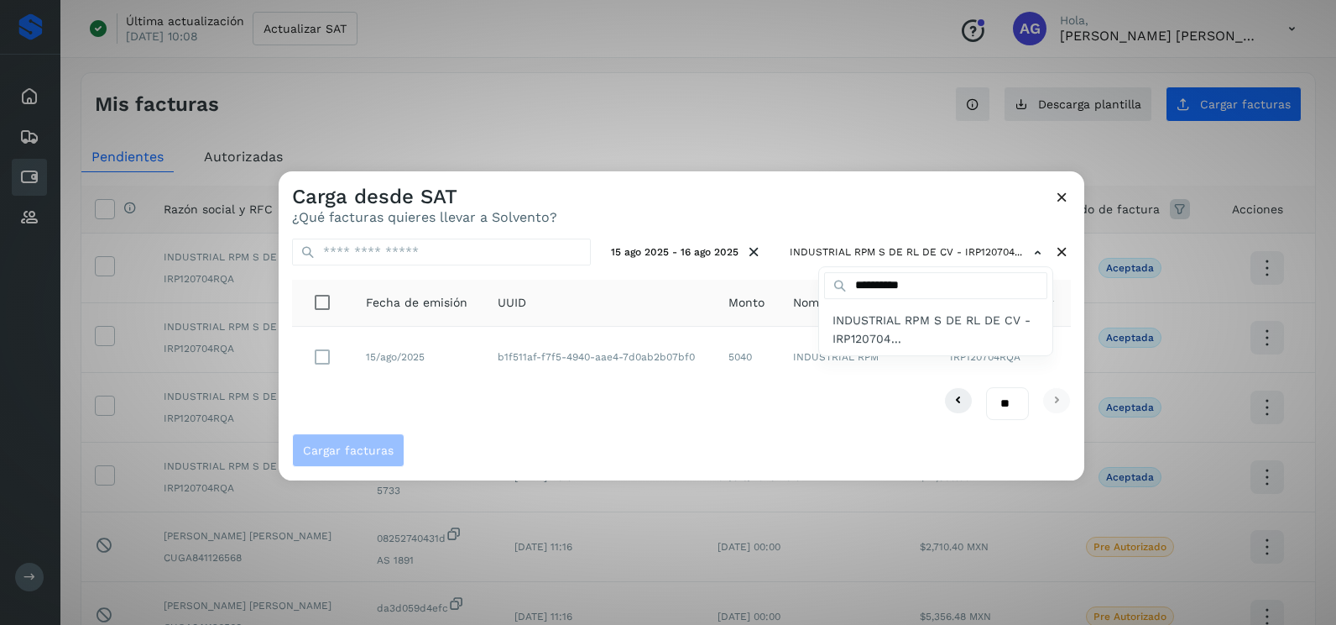
click at [320, 349] on div at bounding box center [947, 483] width 1336 height 625
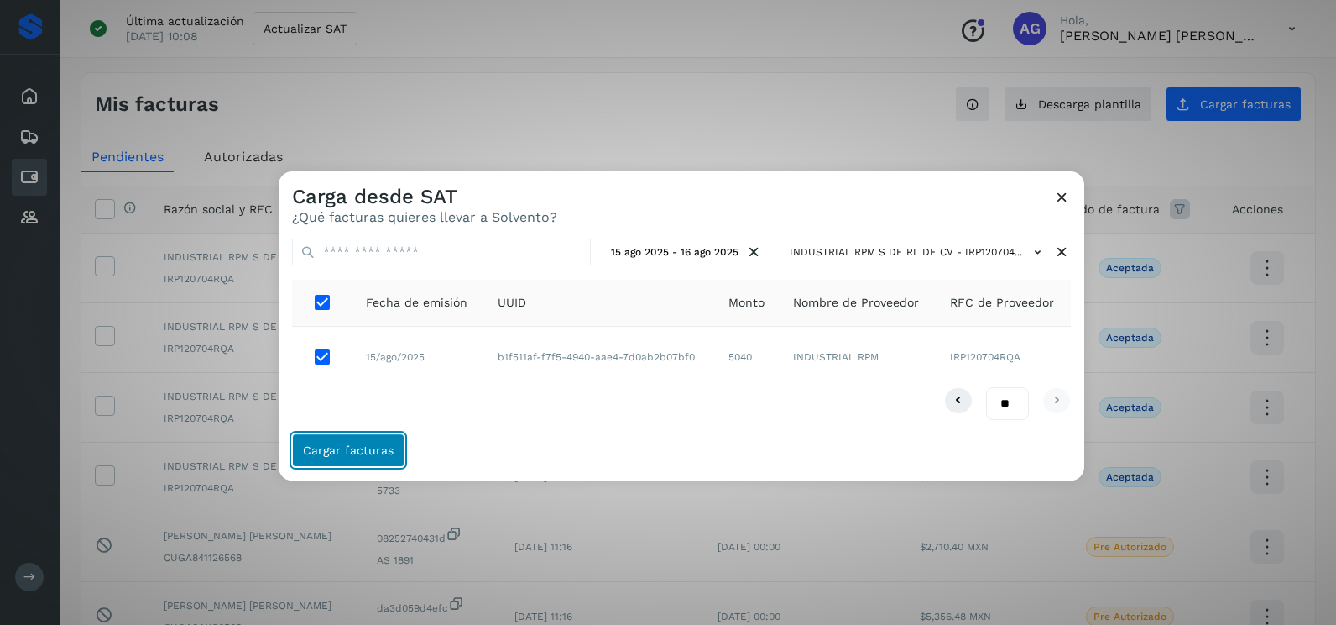
click at [350, 450] on span "Cargar facturas" at bounding box center [348, 450] width 91 height 12
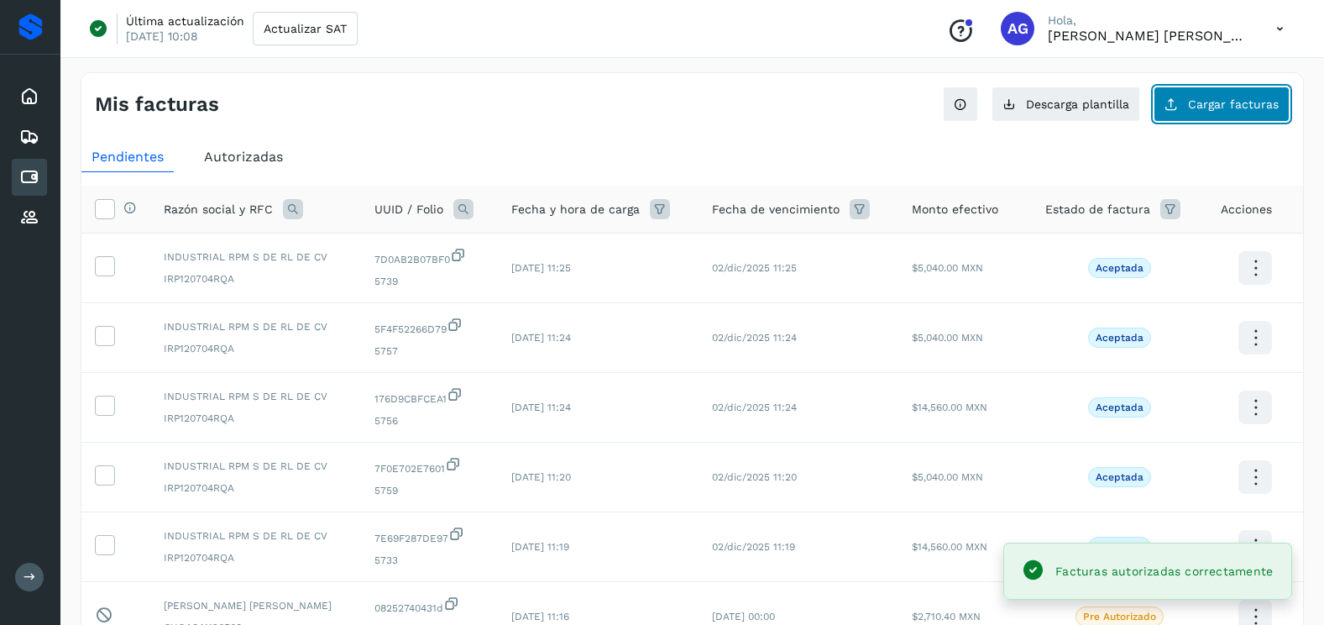
click at [1235, 98] on span "Cargar facturas" at bounding box center [1233, 104] width 91 height 12
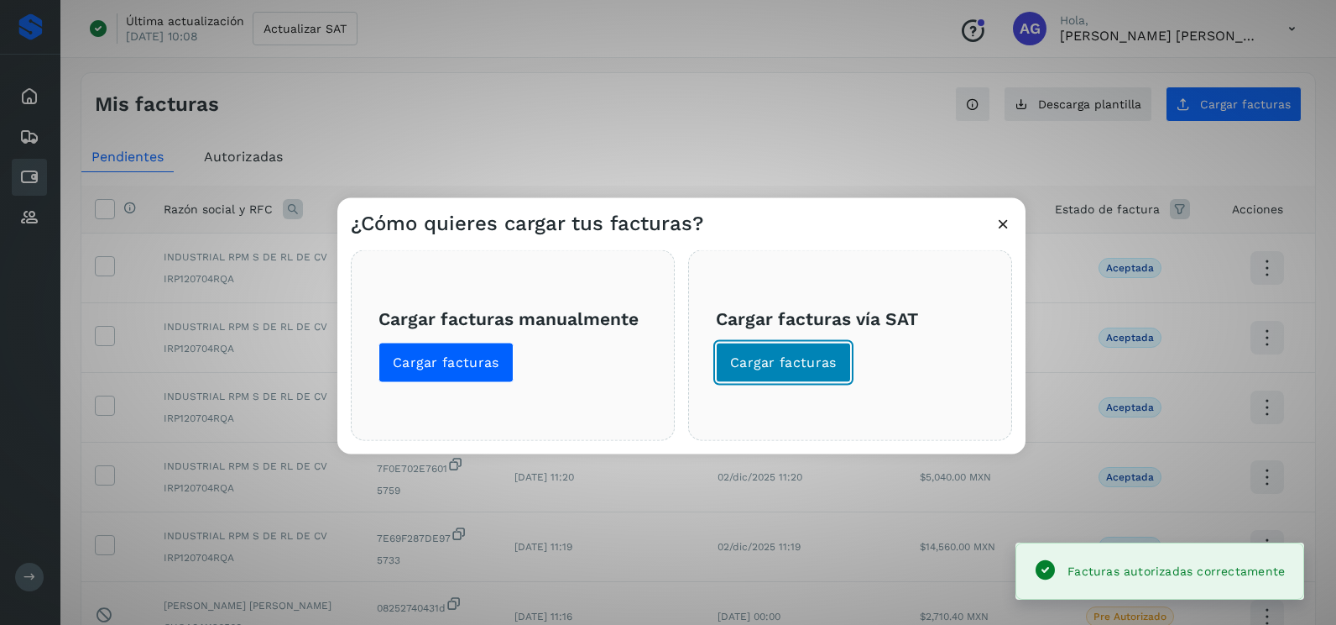
click at [787, 367] on span "Cargar facturas" at bounding box center [783, 362] width 107 height 18
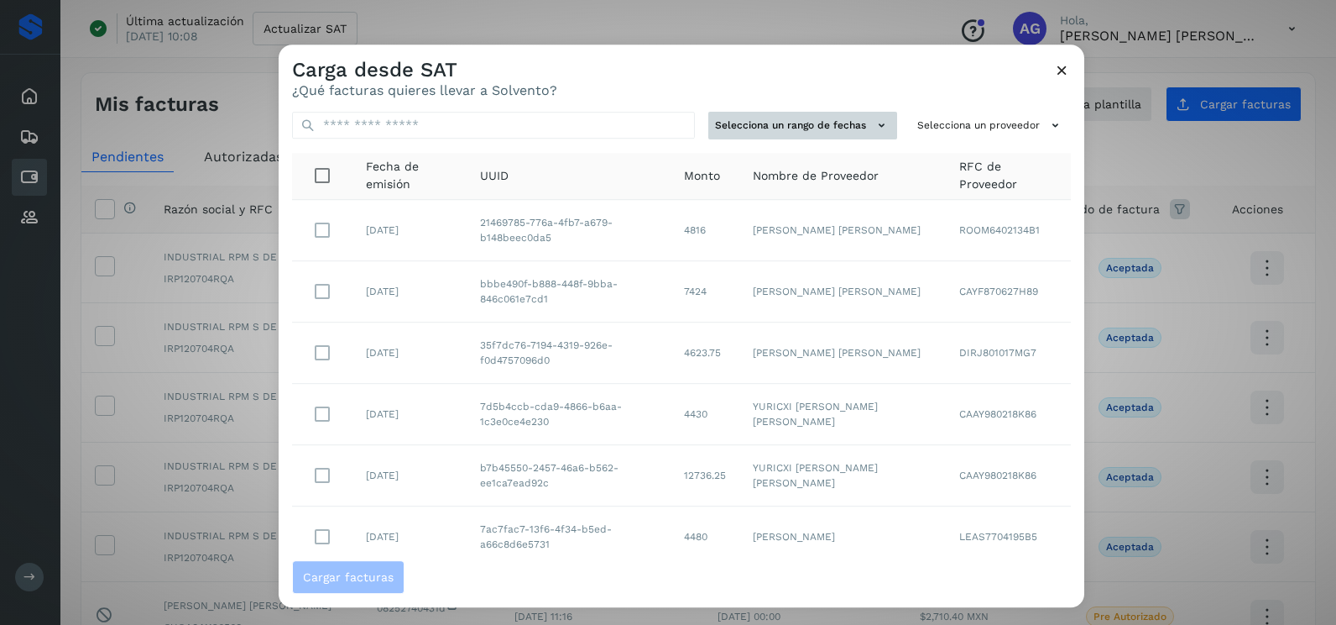
click at [828, 131] on button "Selecciona un rango de fechas" at bounding box center [803, 126] width 189 height 28
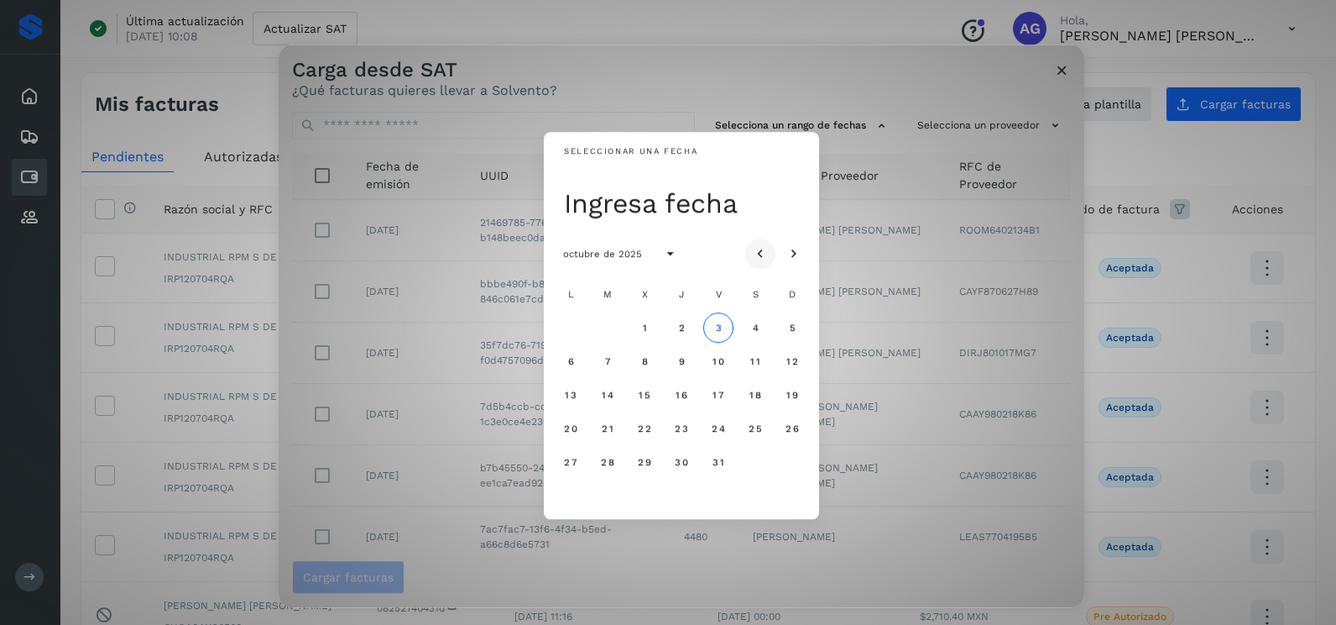
click at [766, 254] on icon "Mes anterior" at bounding box center [760, 254] width 17 height 17
click at [651, 430] on span "20" at bounding box center [644, 428] width 14 height 12
click at [689, 430] on button "21" at bounding box center [682, 428] width 30 height 30
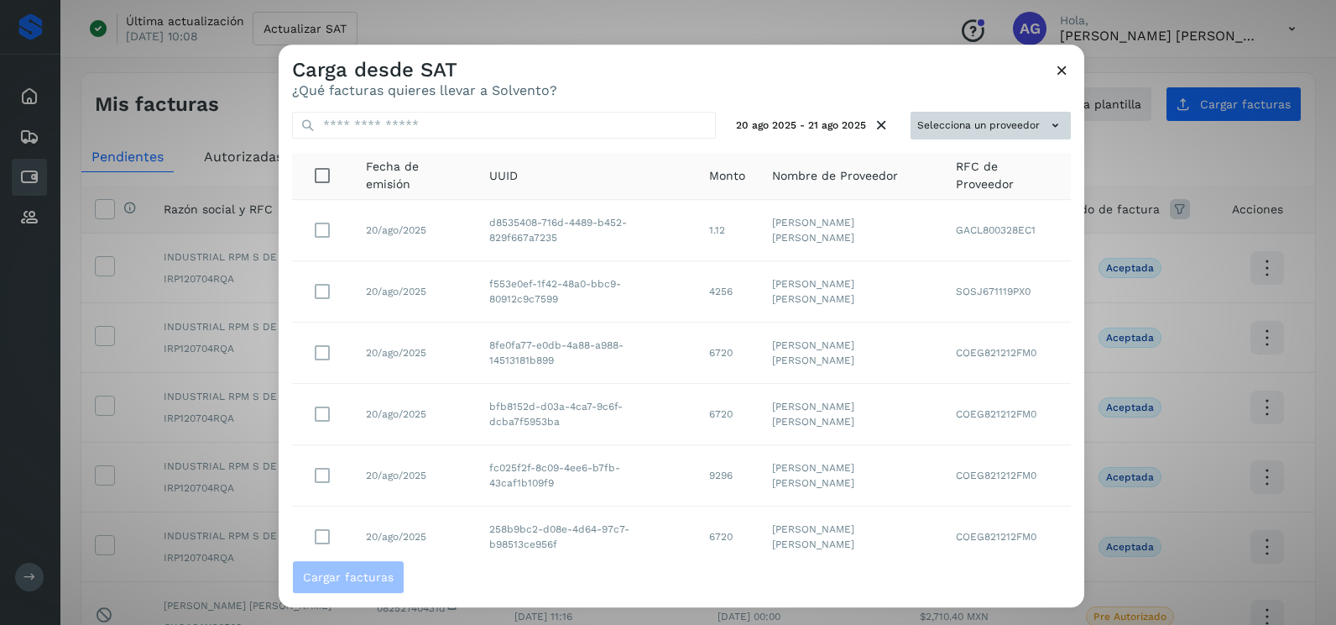
click at [976, 126] on button "Selecciona un proveedor" at bounding box center [991, 126] width 160 height 28
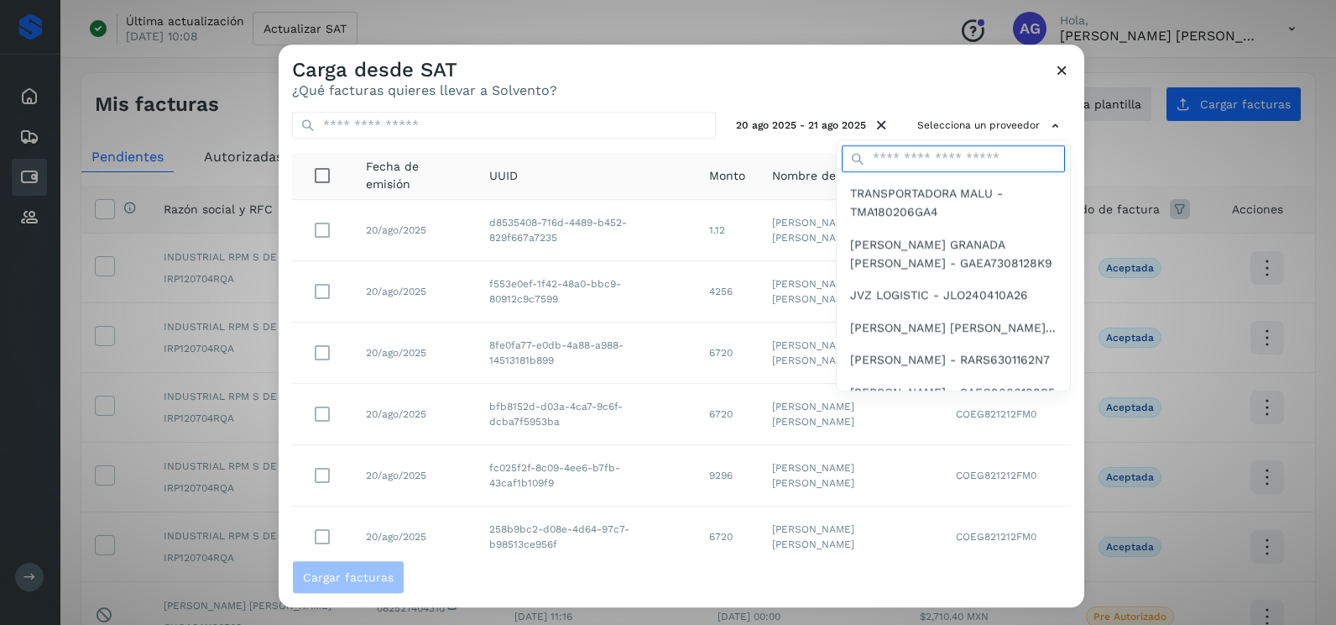
click at [918, 165] on input "text" at bounding box center [953, 158] width 223 height 27
type input "**********"
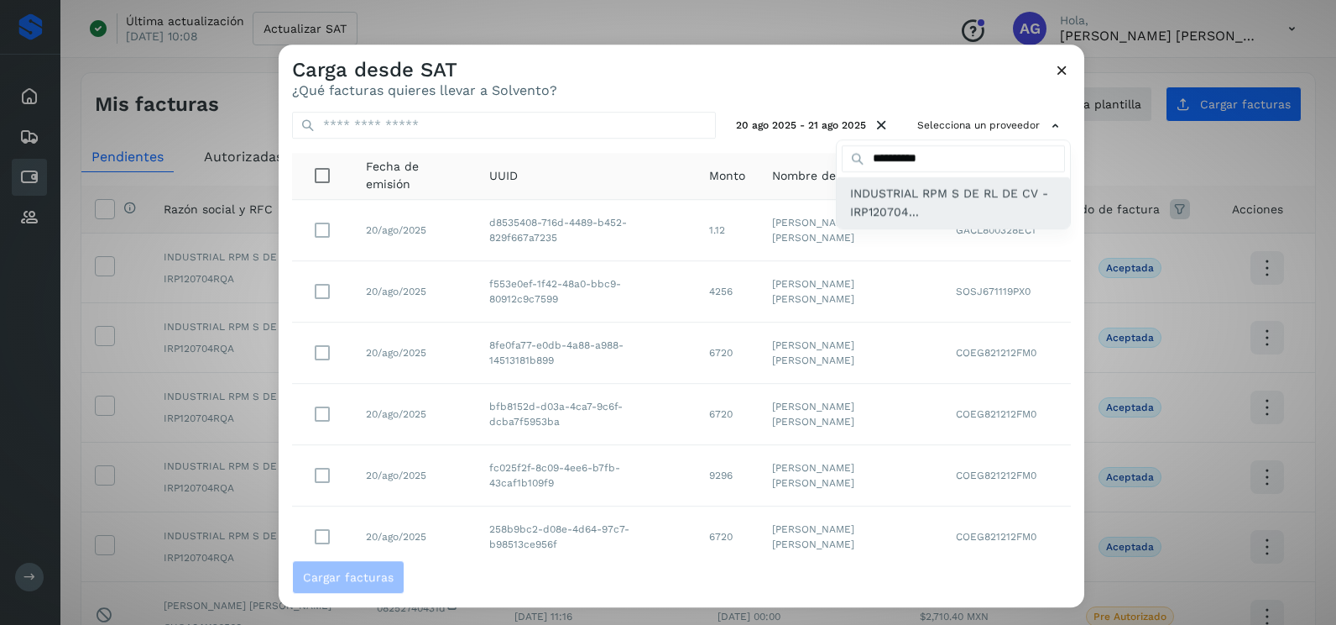
click at [883, 217] on span "INDUSTRIAL RPM S DE RL DE CV - IRP120704..." at bounding box center [953, 203] width 207 height 38
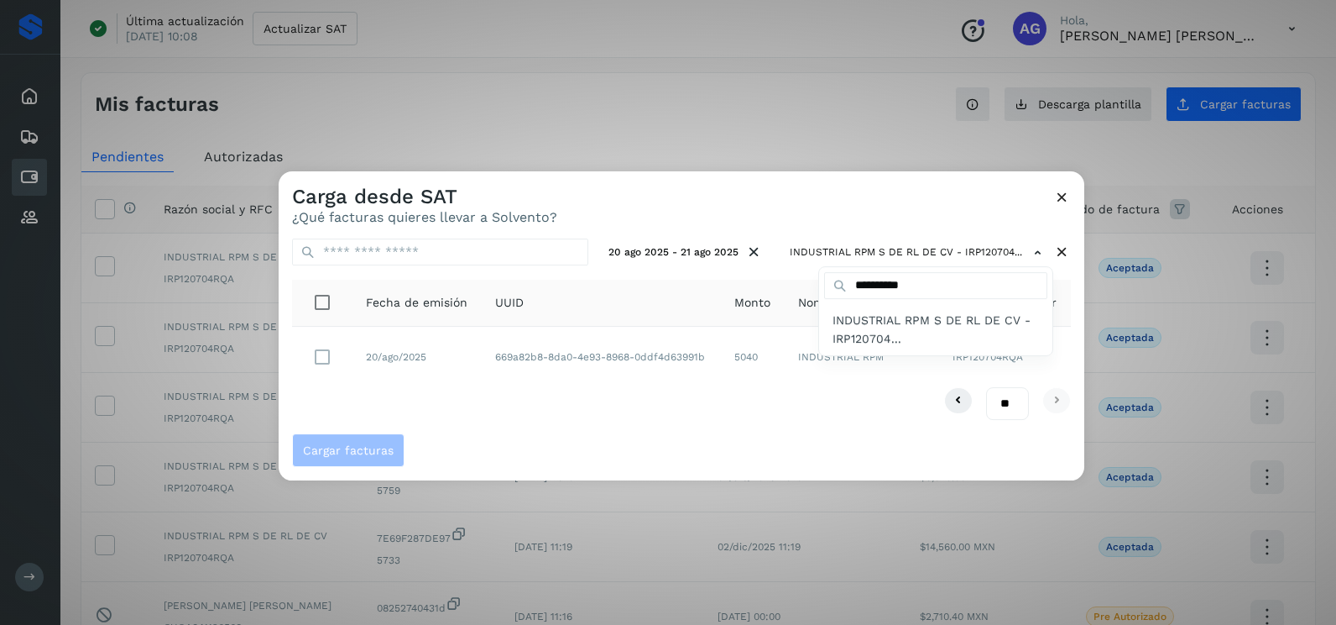
click at [322, 354] on div at bounding box center [947, 483] width 1336 height 625
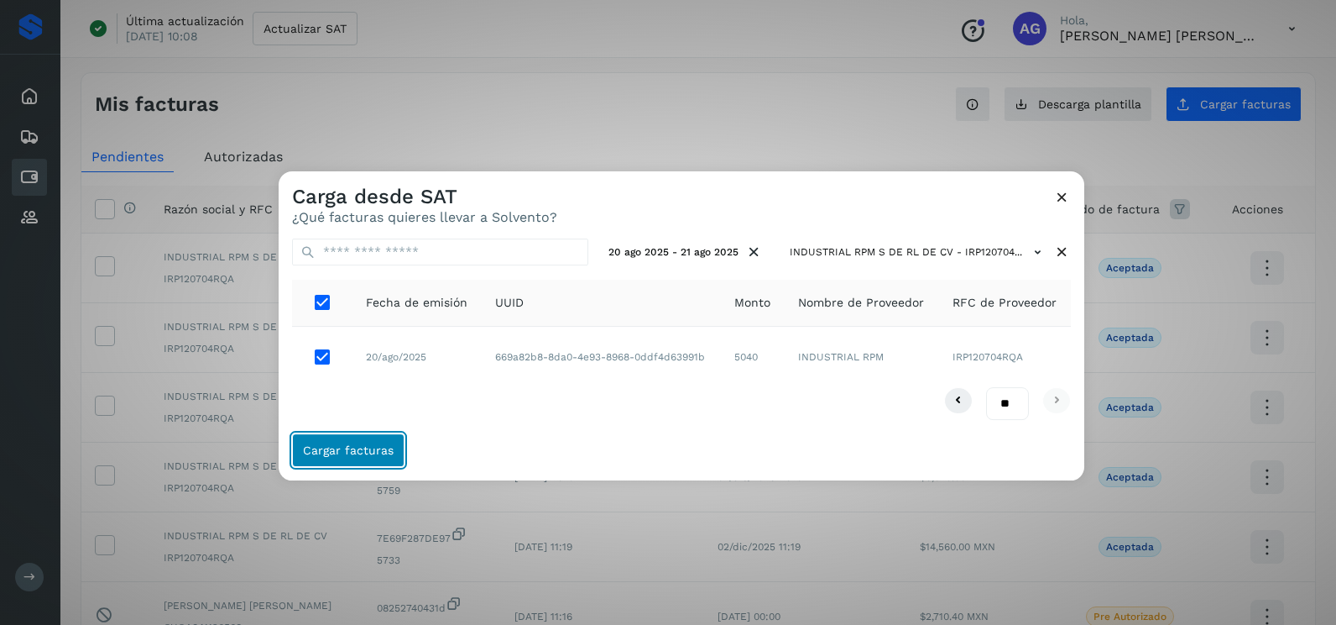
click at [346, 445] on span "Cargar facturas" at bounding box center [348, 450] width 91 height 12
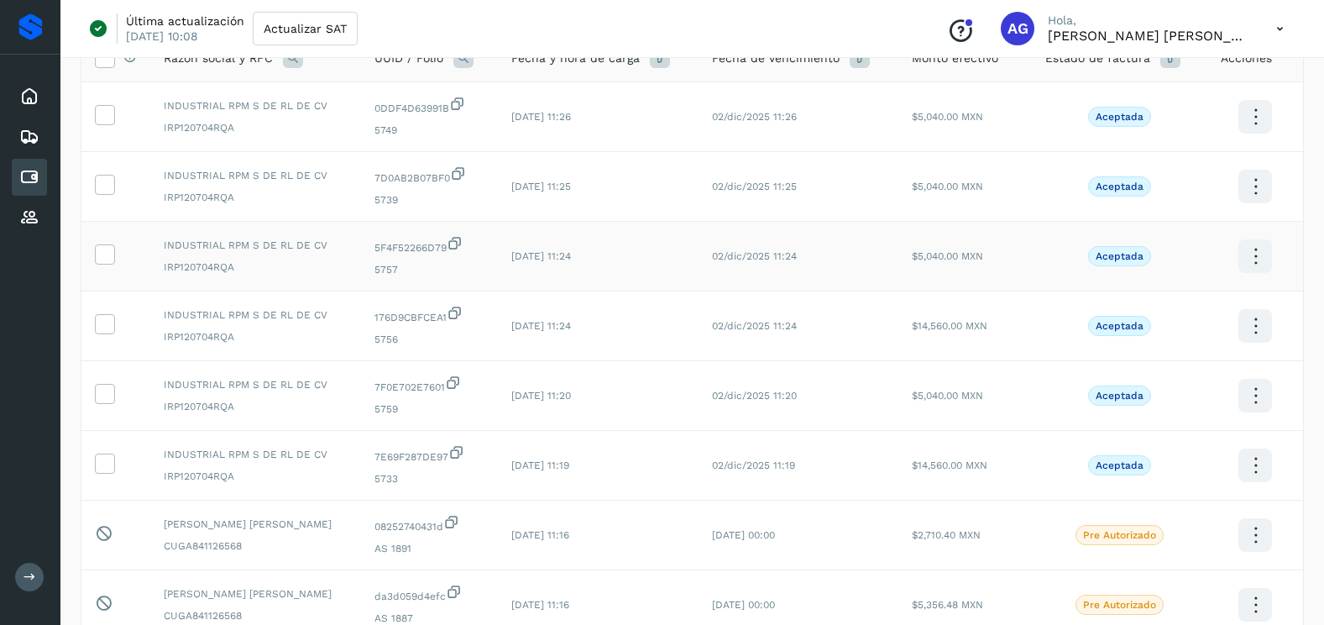
scroll to position [168, 0]
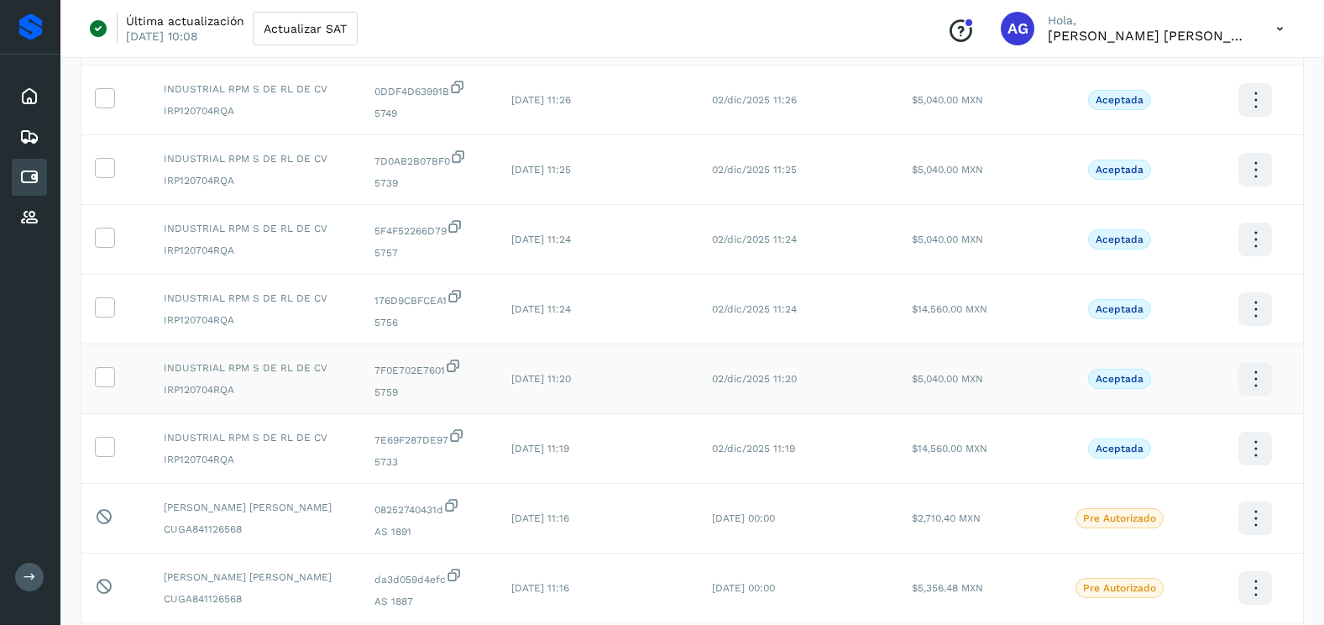
drag, startPoint x: 105, startPoint y: 451, endPoint x: 110, endPoint y: 390, distance: 60.7
click at [105, 449] on icon at bounding box center [105, 446] width 18 height 18
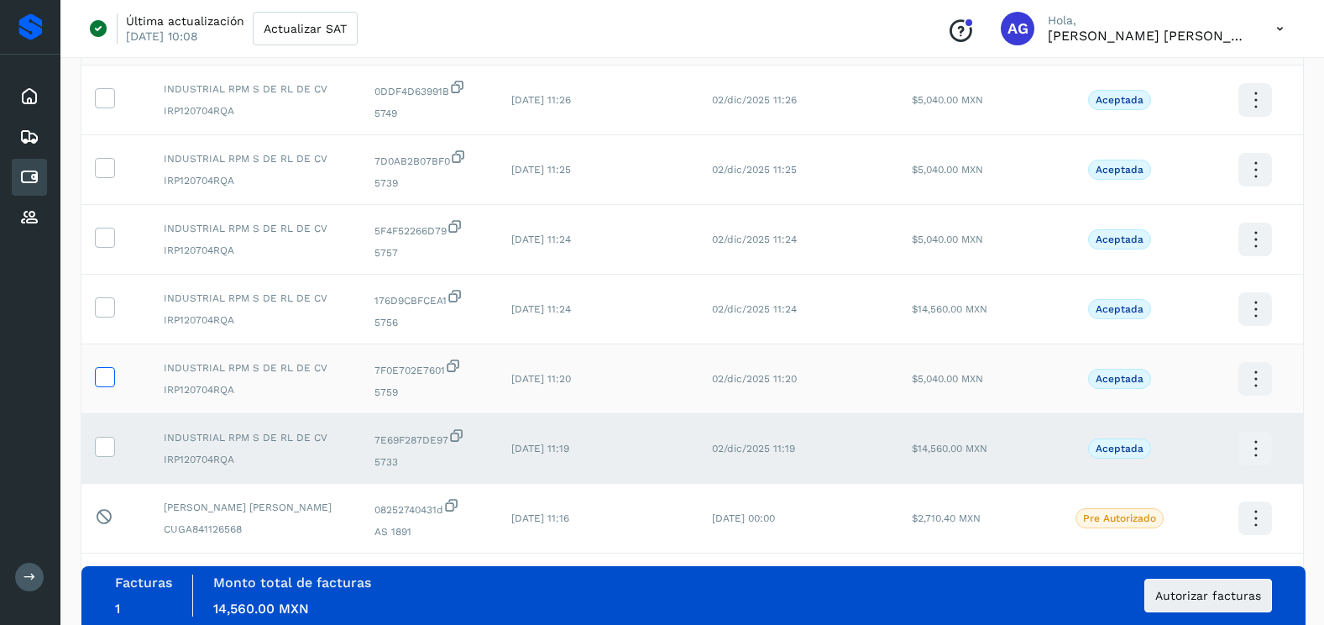
drag, startPoint x: 110, startPoint y: 384, endPoint x: 105, endPoint y: 372, distance: 13.6
click at [108, 383] on span at bounding box center [105, 380] width 18 height 12
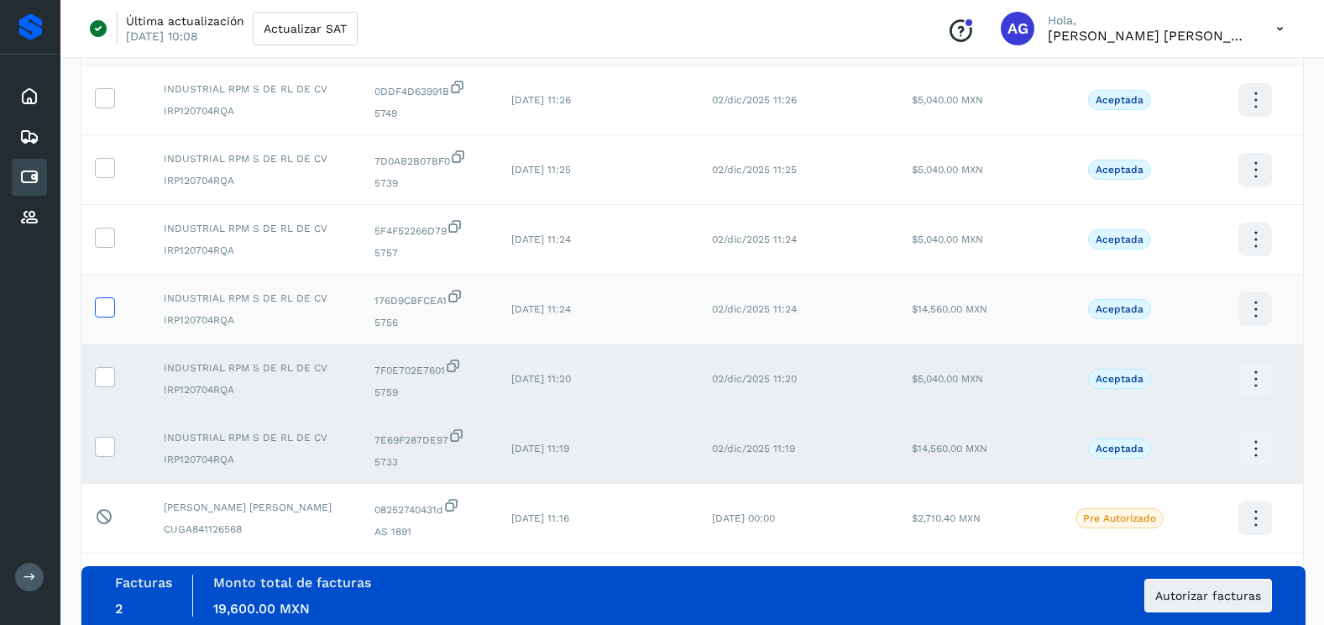
click at [105, 310] on icon at bounding box center [105, 306] width 18 height 18
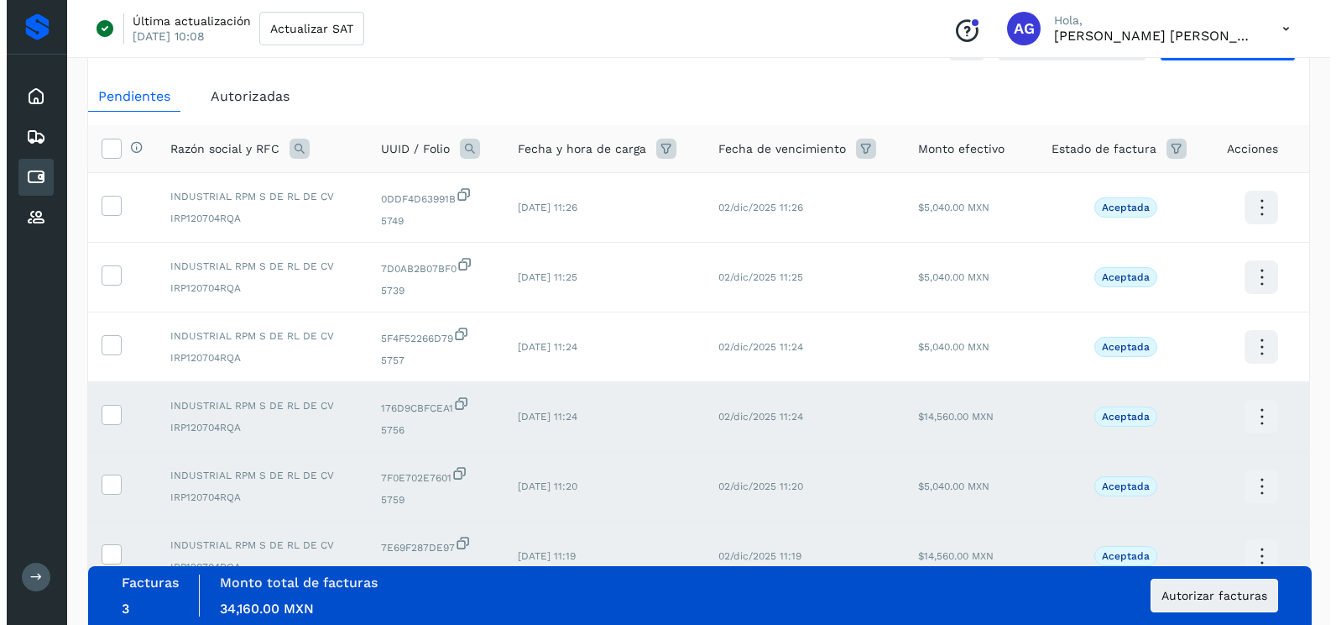
scroll to position [0, 0]
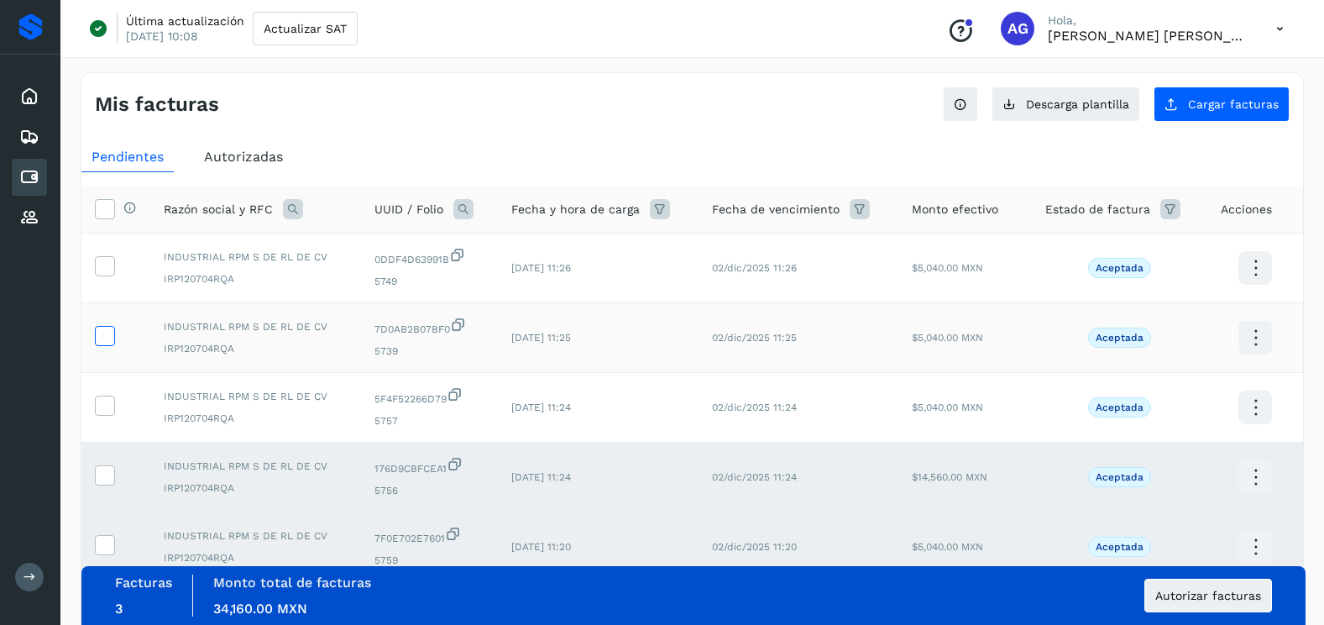
drag, startPoint x: 105, startPoint y: 403, endPoint x: 109, endPoint y: 344, distance: 58.9
click at [105, 401] on icon at bounding box center [105, 404] width 18 height 18
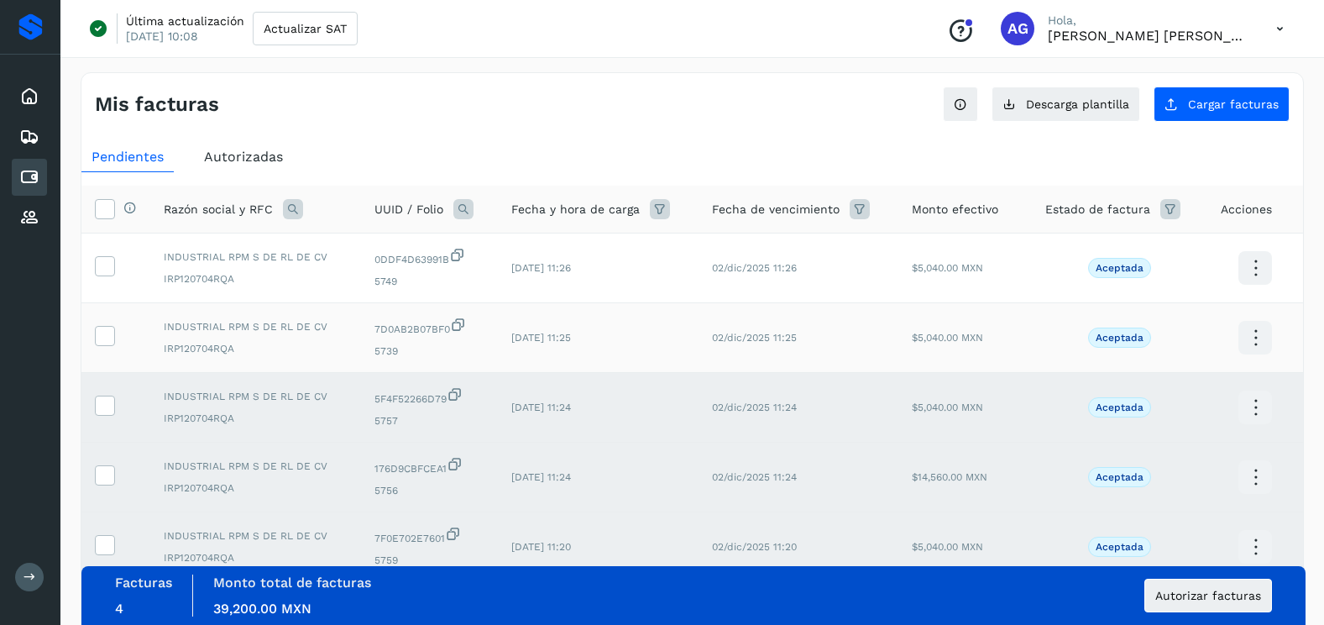
drag, startPoint x: 109, startPoint y: 339, endPoint x: 109, endPoint y: 313, distance: 26.0
click at [109, 334] on icon at bounding box center [105, 335] width 18 height 18
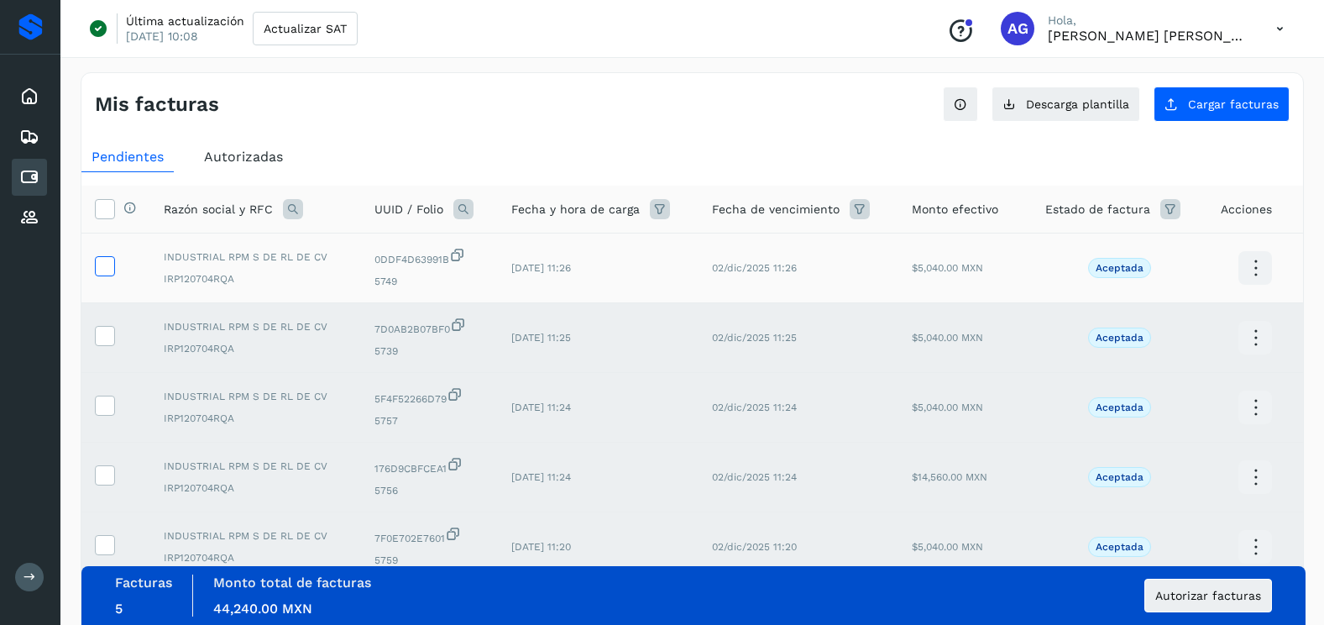
click at [109, 270] on icon at bounding box center [105, 265] width 18 height 18
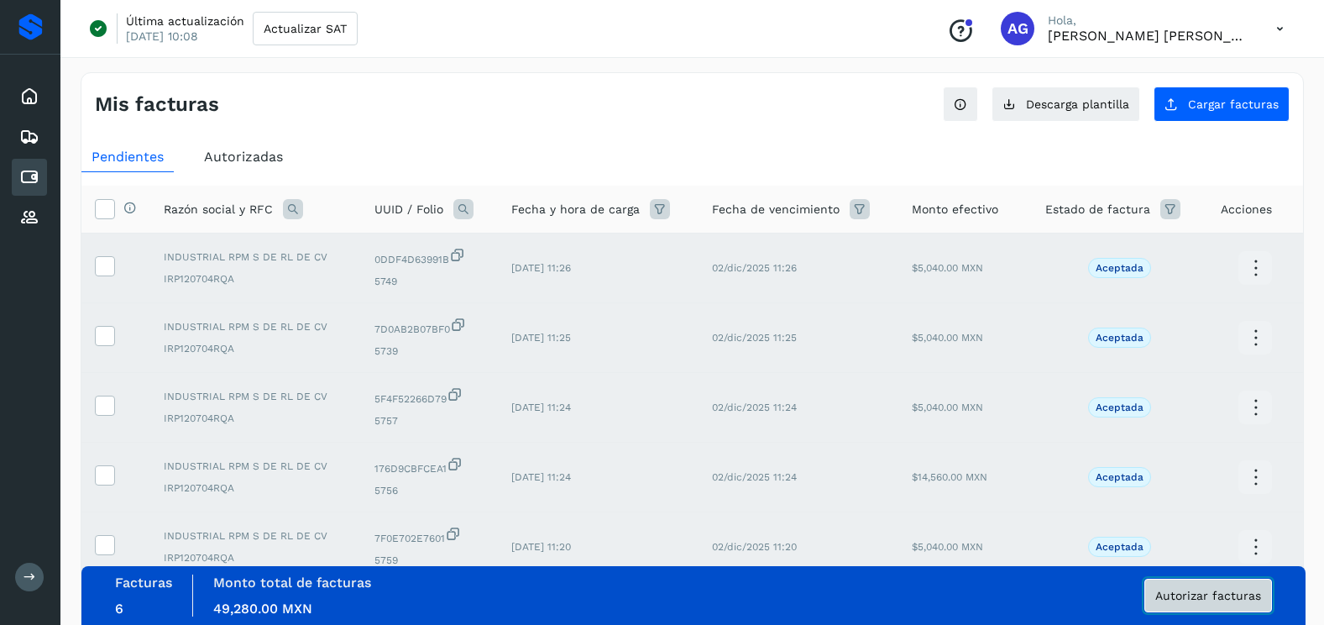
click at [1242, 604] on button "Autorizar facturas" at bounding box center [1208, 595] width 128 height 34
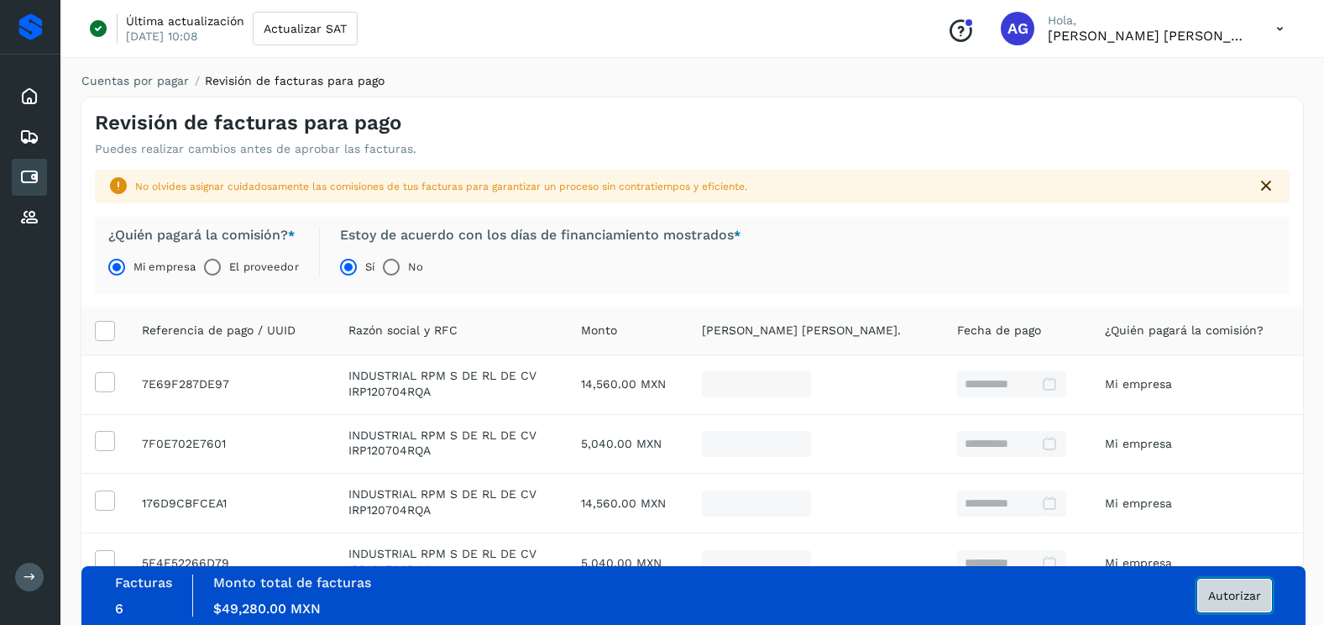
click at [1211, 599] on span "Autorizar" at bounding box center [1234, 595] width 53 height 12
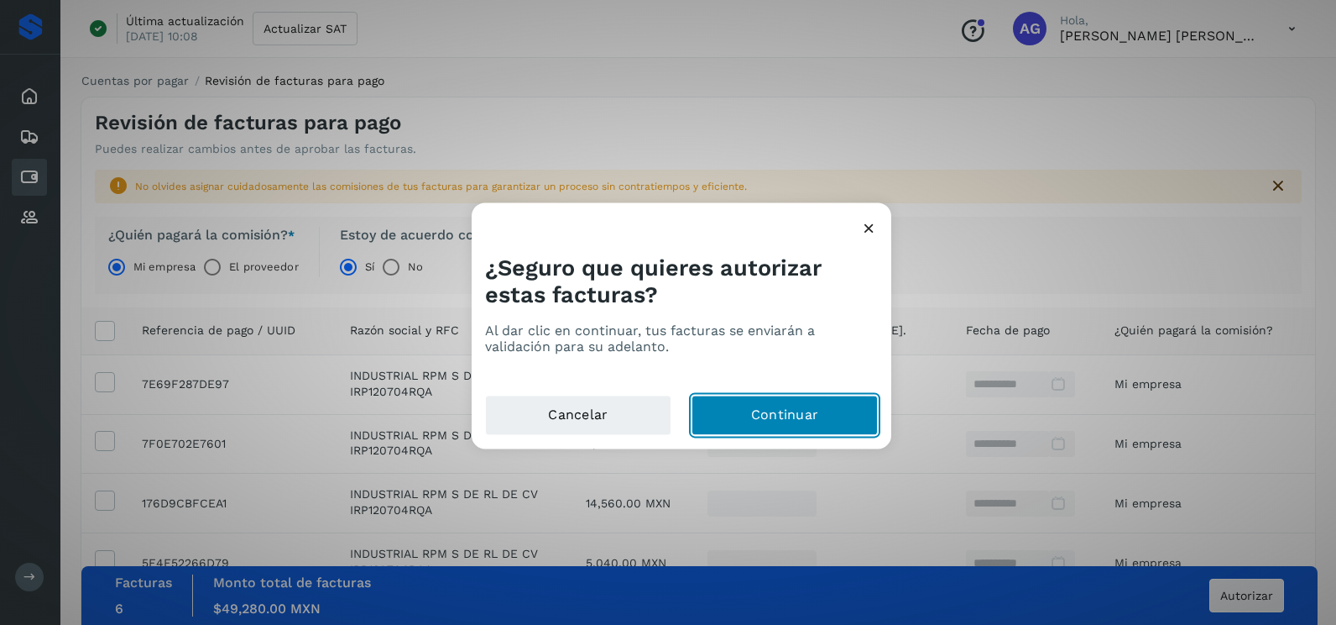
click at [788, 411] on button "Continuar" at bounding box center [785, 415] width 186 height 40
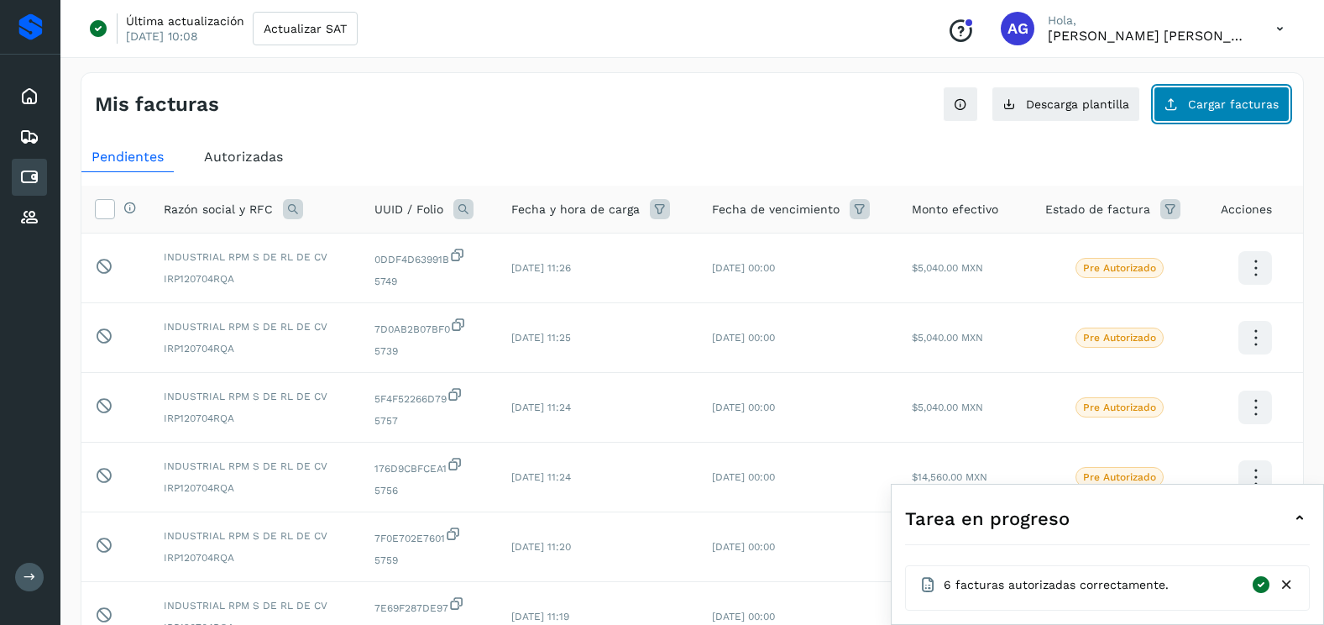
click at [1195, 102] on span "Cargar facturas" at bounding box center [1233, 104] width 91 height 12
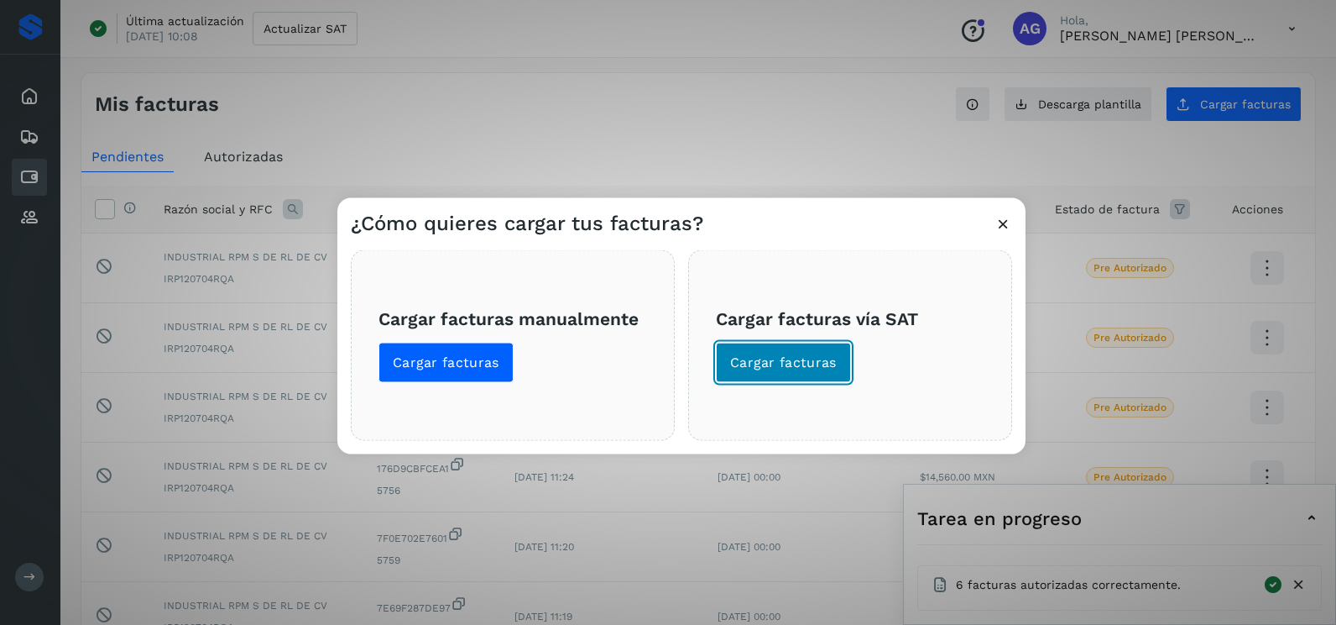
click at [801, 370] on span "Cargar facturas" at bounding box center [783, 362] width 107 height 18
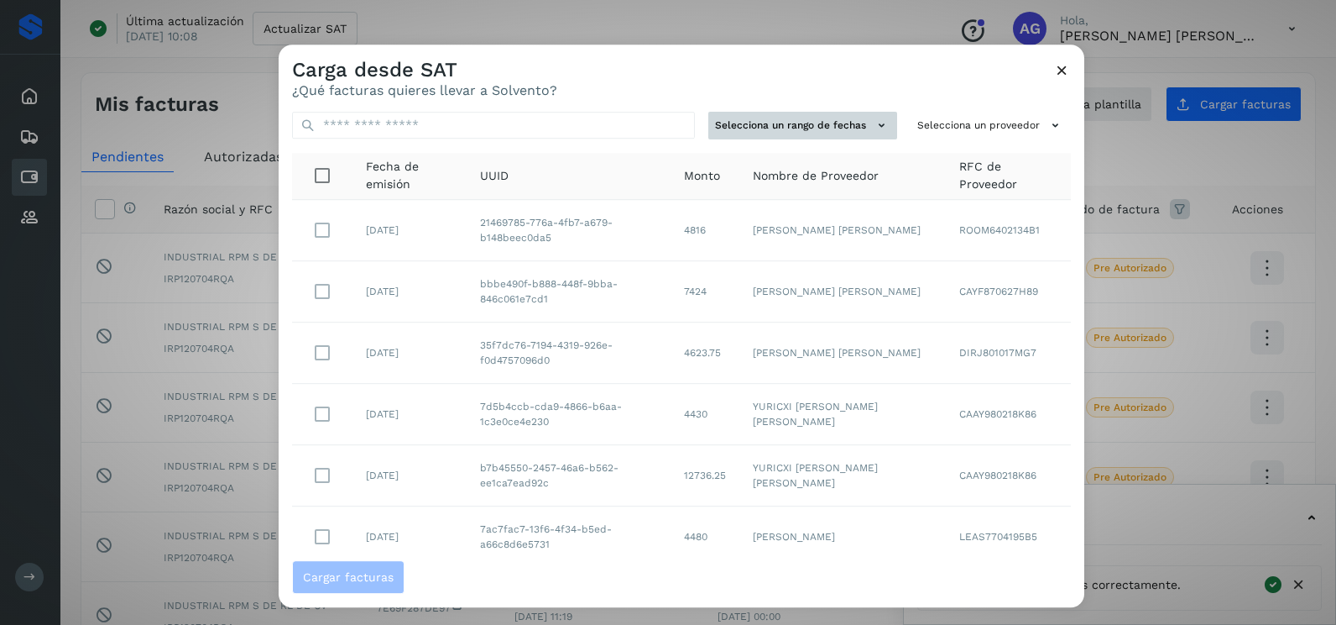
click at [821, 113] on button "Selecciona un rango de fechas" at bounding box center [803, 126] width 189 height 28
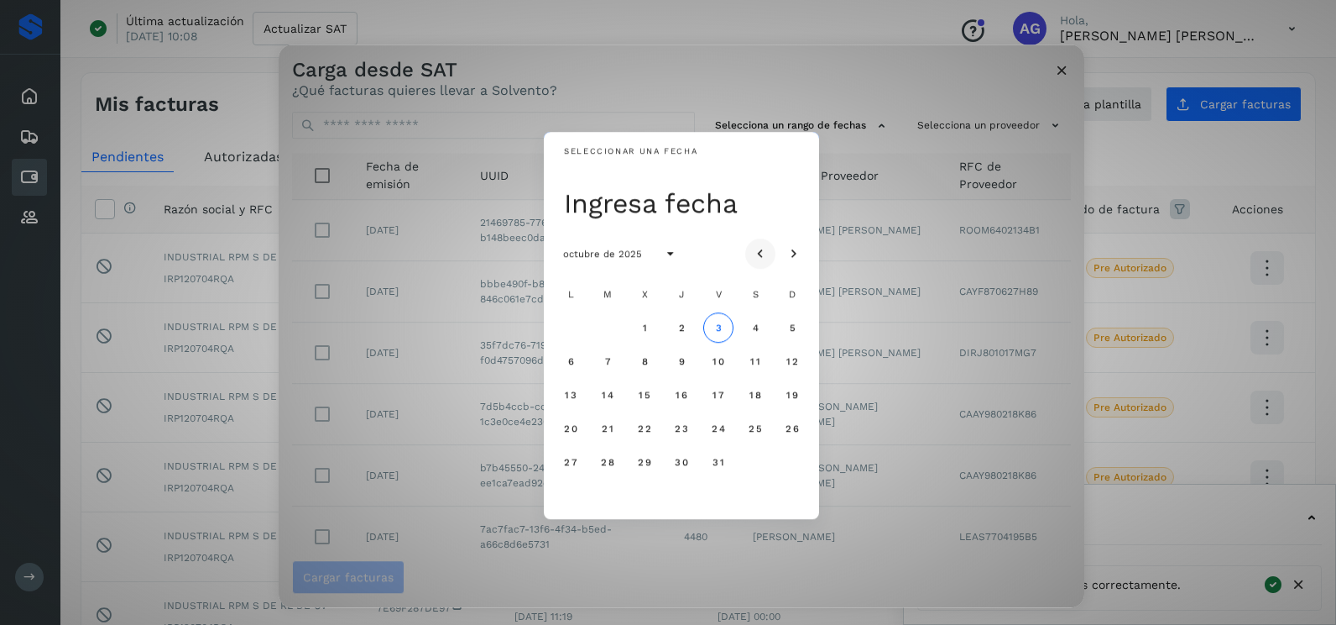
click at [761, 243] on button "Mes anterior" at bounding box center [760, 253] width 30 height 30
click at [609, 429] on span "19" at bounding box center [607, 428] width 13 height 12
drag, startPoint x: 649, startPoint y: 428, endPoint x: 650, endPoint y: 408, distance: 20.2
click at [649, 427] on span "20" at bounding box center [644, 428] width 14 height 12
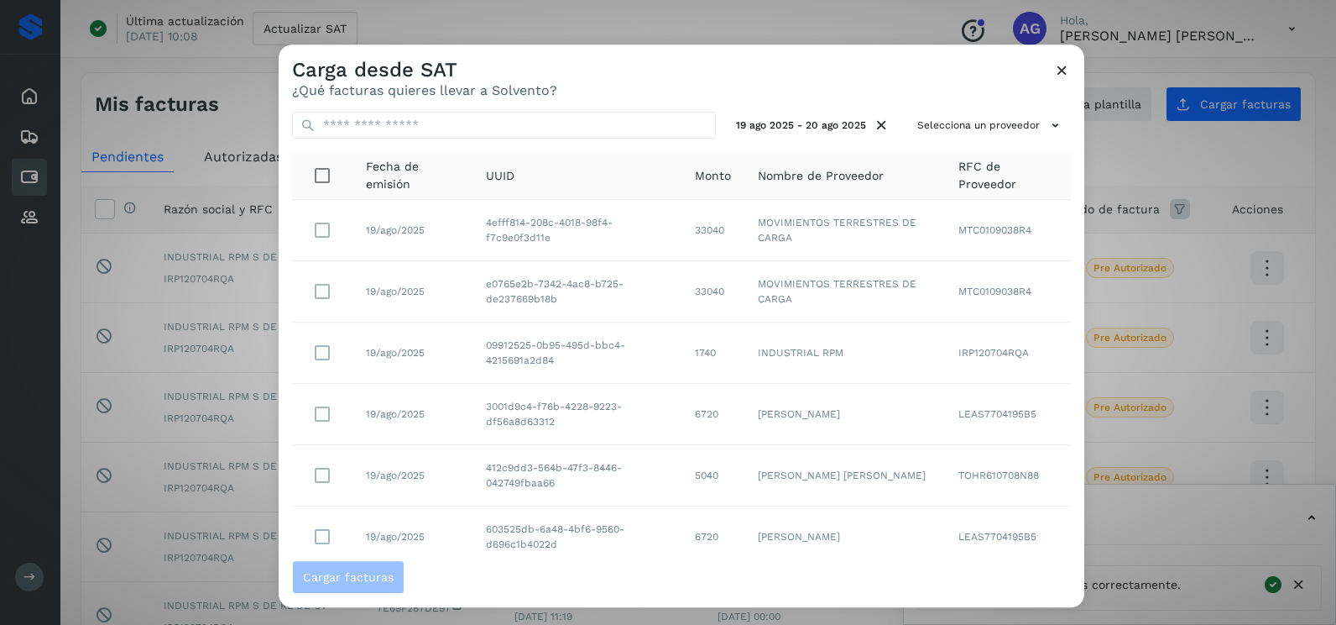
click at [958, 108] on div "19 ago 2025 - 20 ago 2025 Selecciona un proveedor Fecha de emisión UUID Monto N…" at bounding box center [682, 329] width 806 height 462
click at [962, 119] on button "Selecciona un proveedor" at bounding box center [991, 126] width 160 height 28
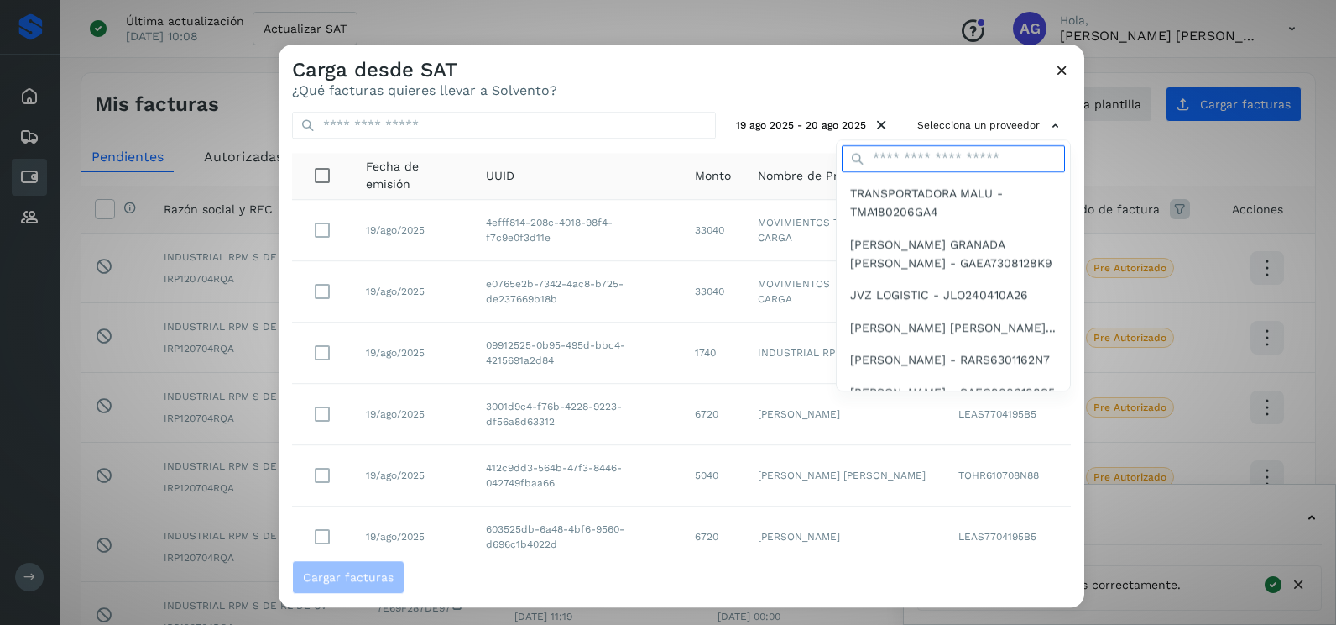
click at [932, 162] on input "text" at bounding box center [953, 158] width 223 height 27
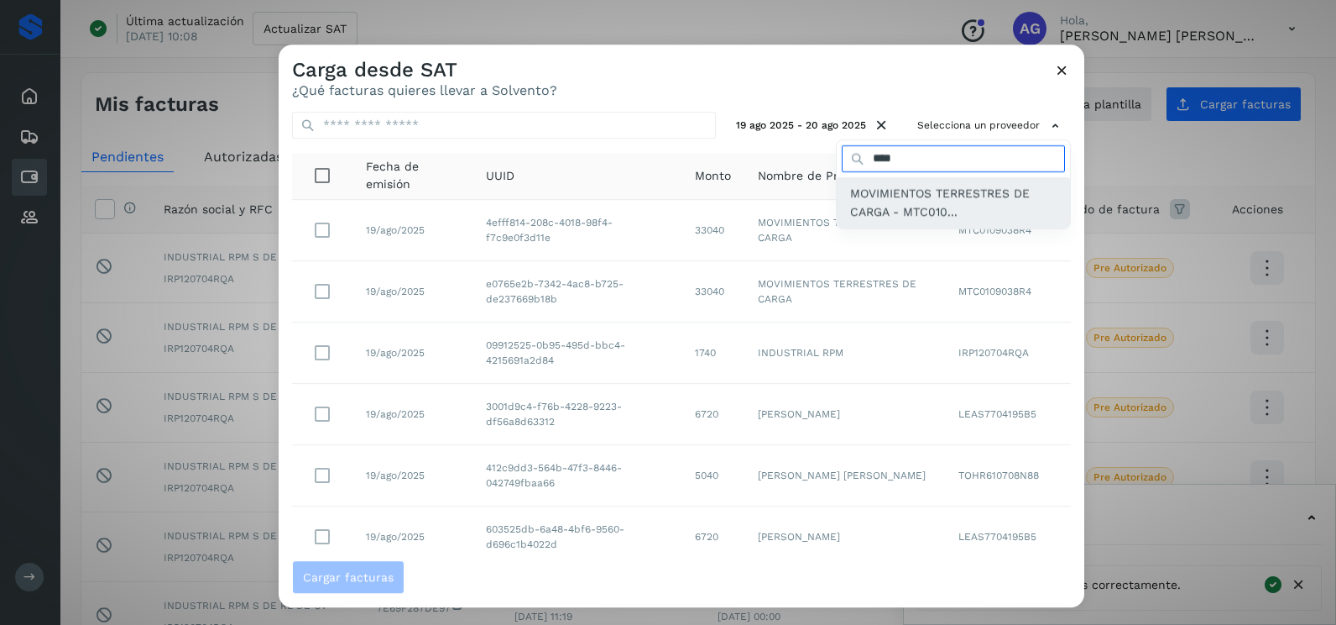
type input "****"
click at [850, 189] on span "MOVIMIENTOS TERRESTRES DE CARGA - MTC010..." at bounding box center [953, 203] width 207 height 38
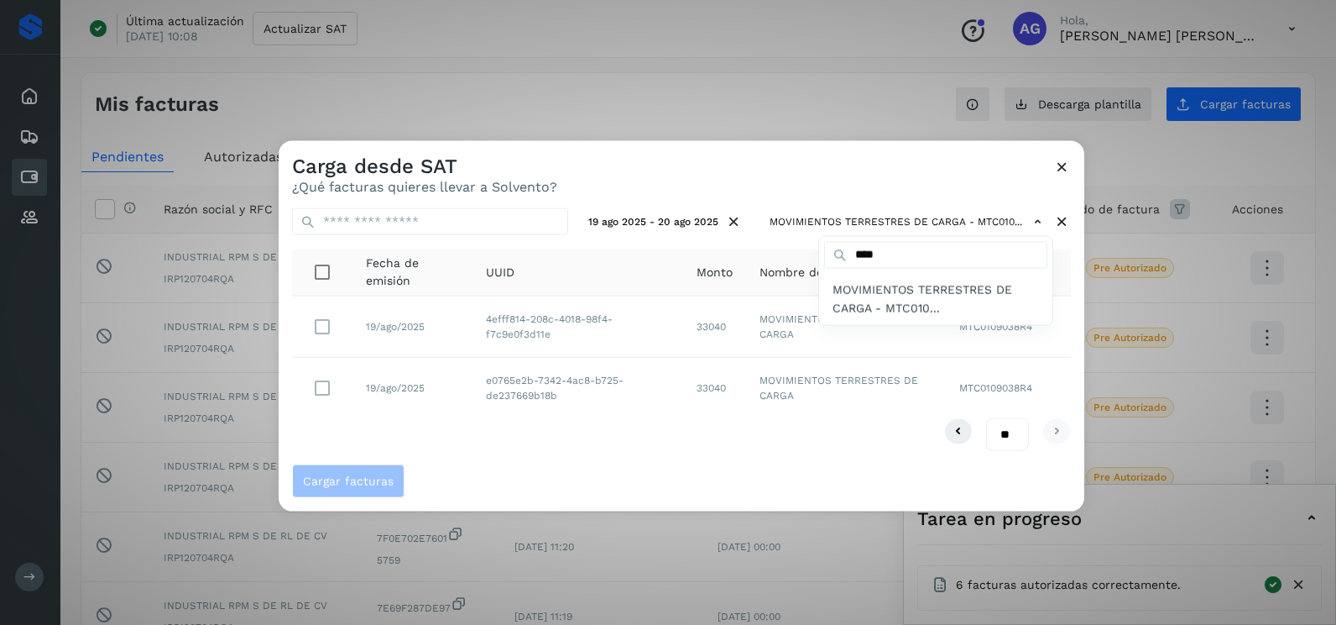
click at [772, 184] on div at bounding box center [947, 453] width 1336 height 625
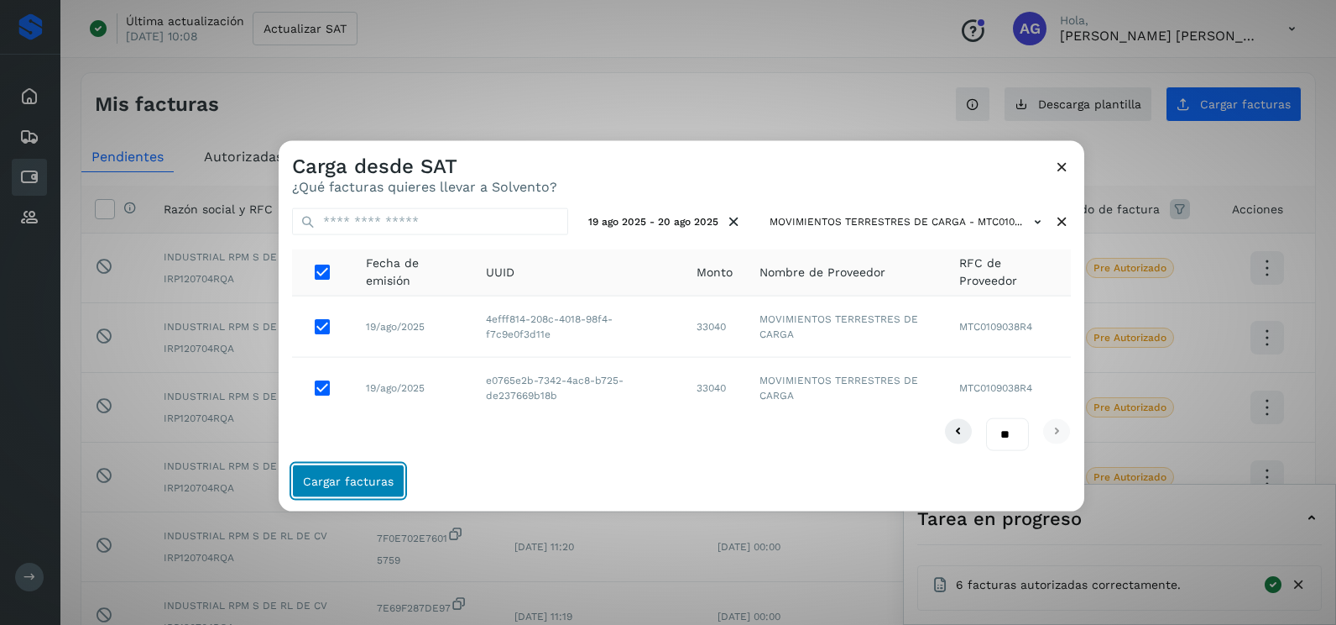
click at [344, 476] on span "Cargar facturas" at bounding box center [348, 480] width 91 height 12
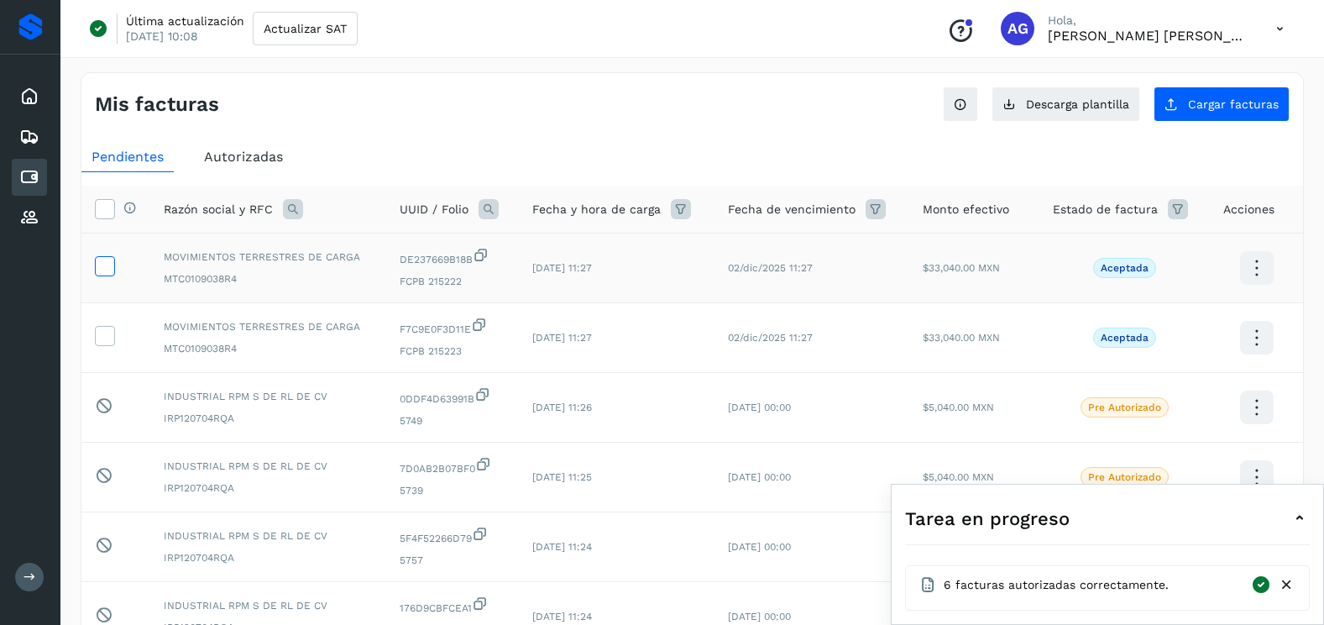
click at [100, 272] on icon at bounding box center [105, 265] width 18 height 18
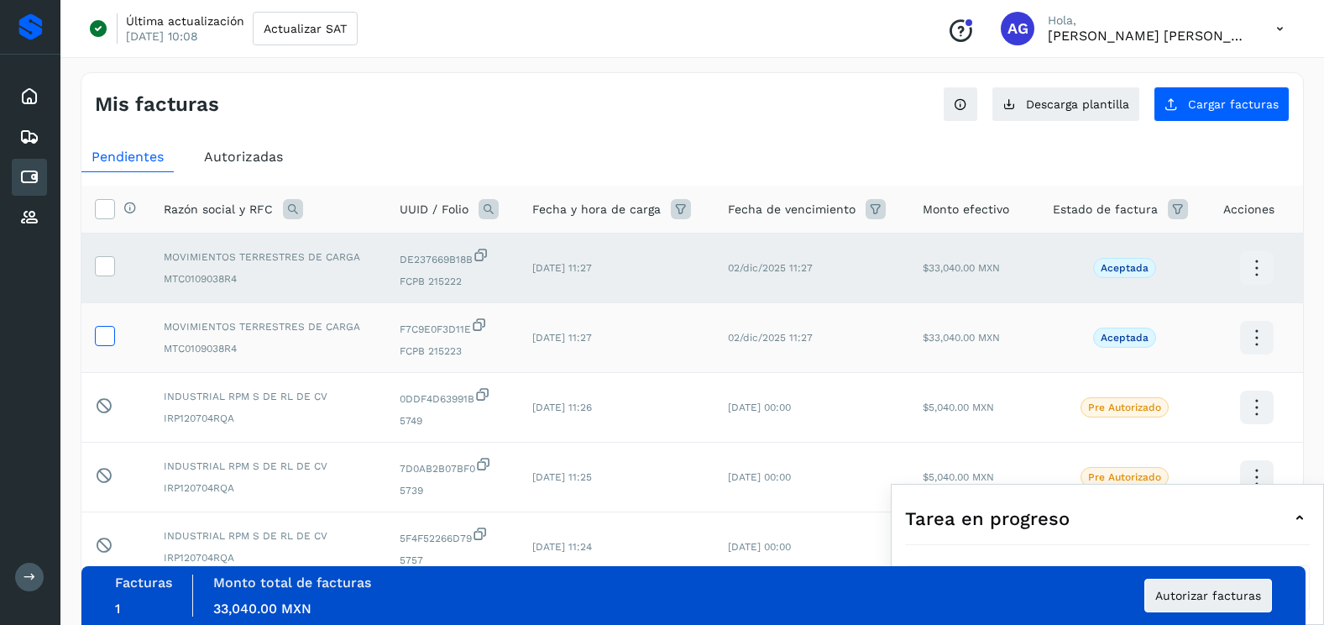
click at [107, 339] on icon at bounding box center [105, 335] width 18 height 18
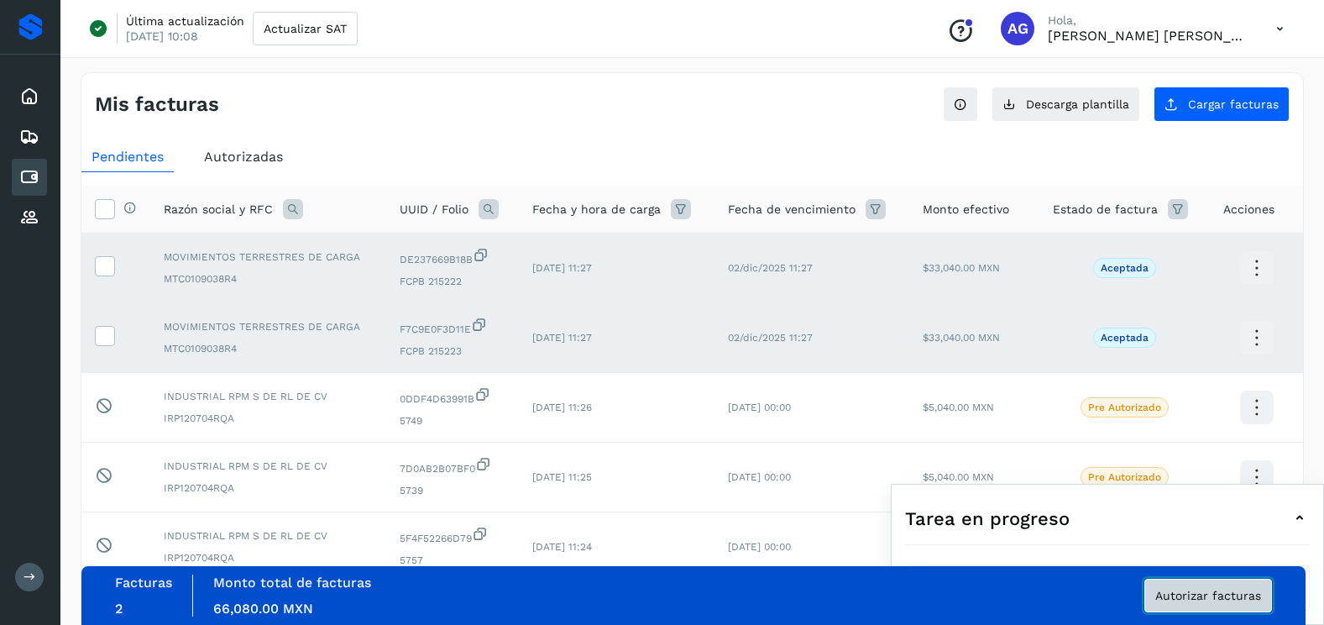
click at [1171, 600] on span "Autorizar facturas" at bounding box center [1208, 595] width 106 height 12
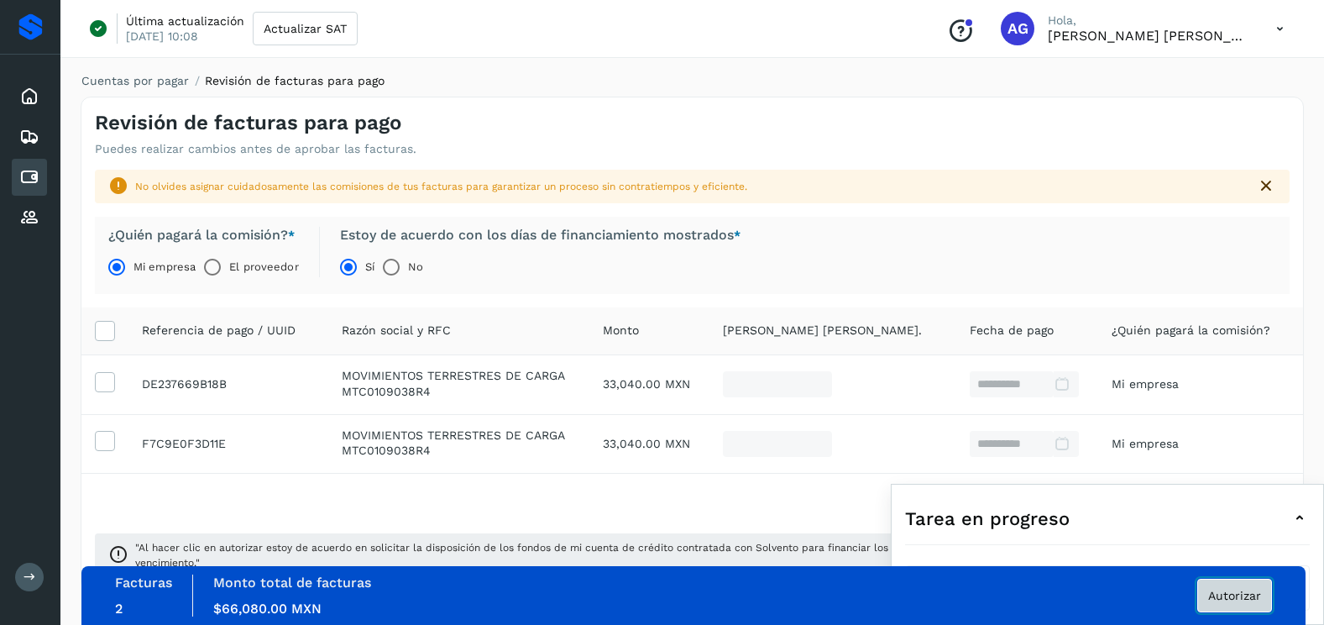
click at [1248, 597] on span "Autorizar" at bounding box center [1234, 595] width 53 height 12
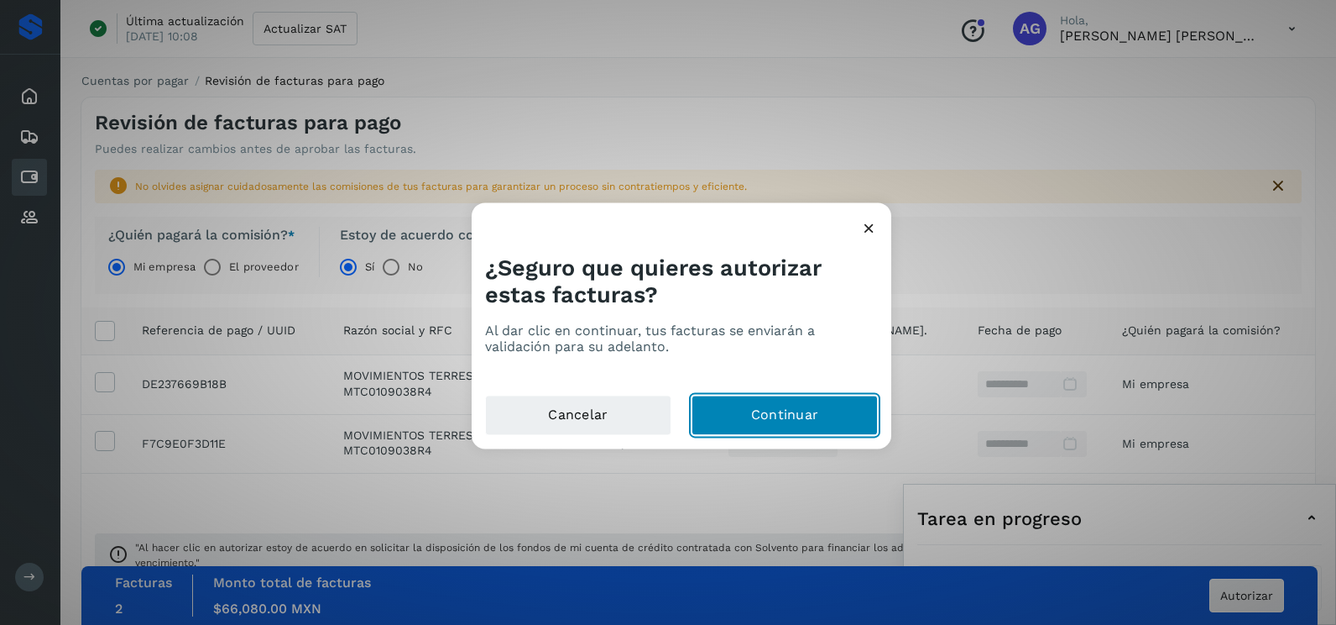
click at [710, 414] on button "Continuar" at bounding box center [785, 415] width 186 height 40
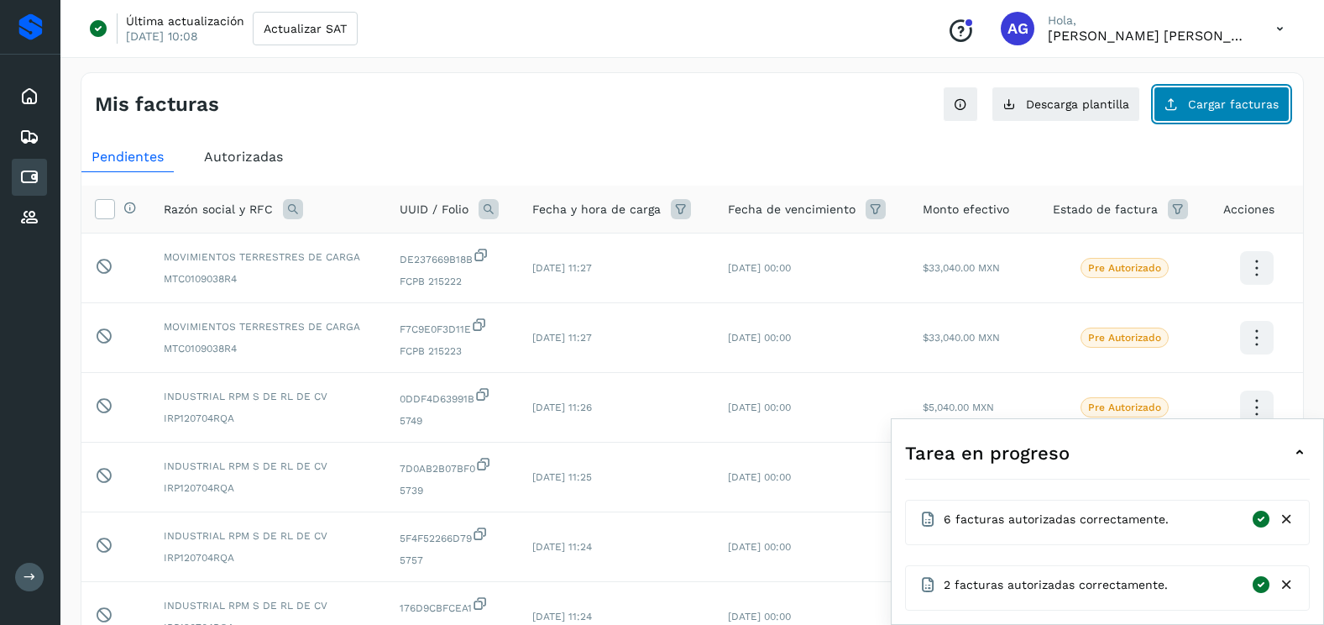
click at [1247, 110] on span "Cargar facturas" at bounding box center [1233, 104] width 91 height 12
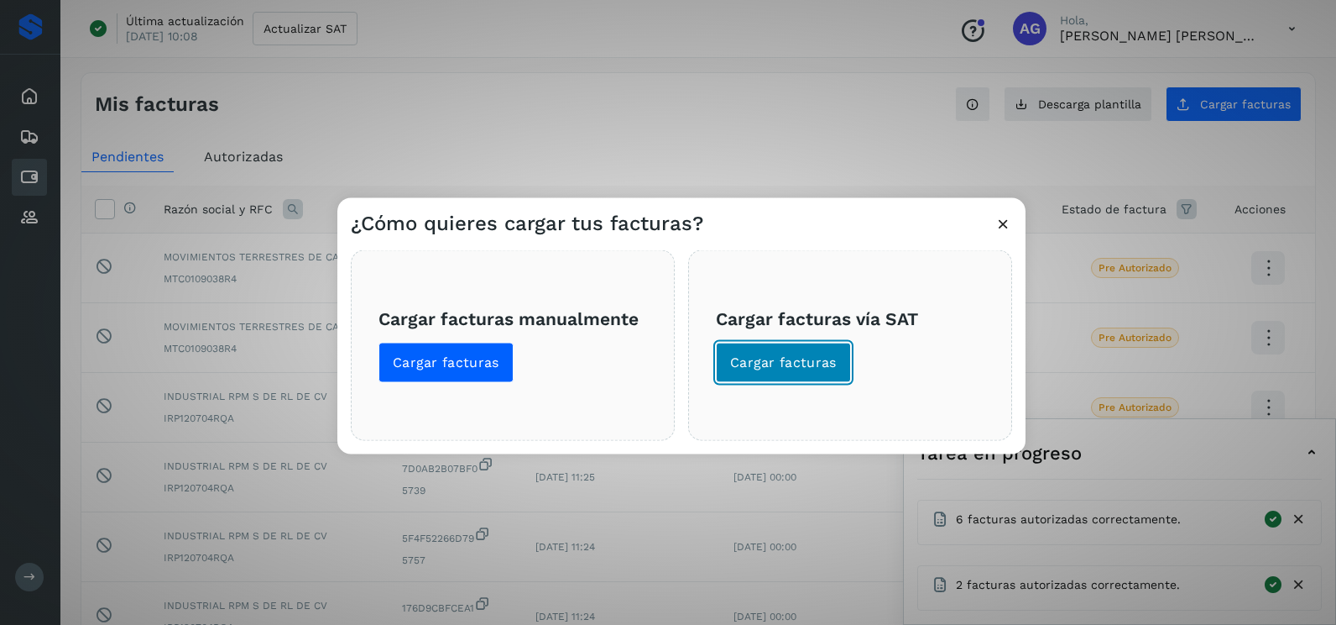
click at [814, 373] on button "Cargar facturas" at bounding box center [783, 363] width 135 height 40
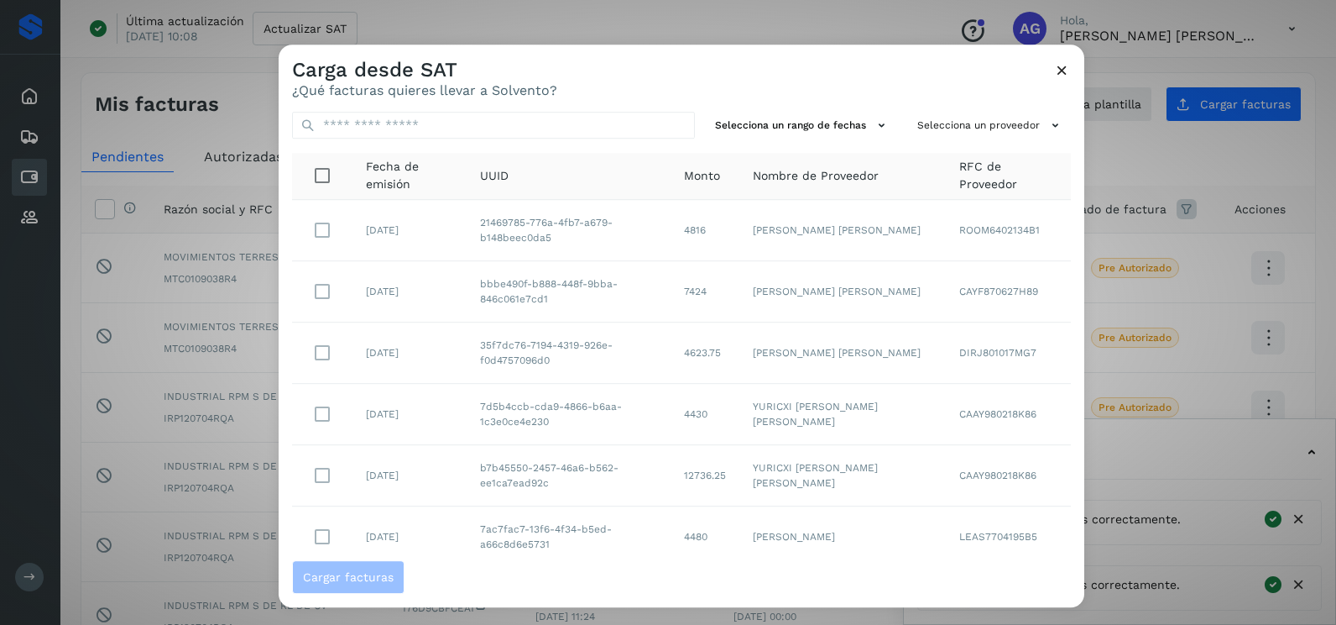
click at [845, 110] on div "Selecciona un rango de fechas Selecciona un proveedor Fecha de emisión UUID Mon…" at bounding box center [682, 329] width 806 height 462
click at [847, 122] on button "Selecciona un rango de fechas" at bounding box center [803, 126] width 189 height 28
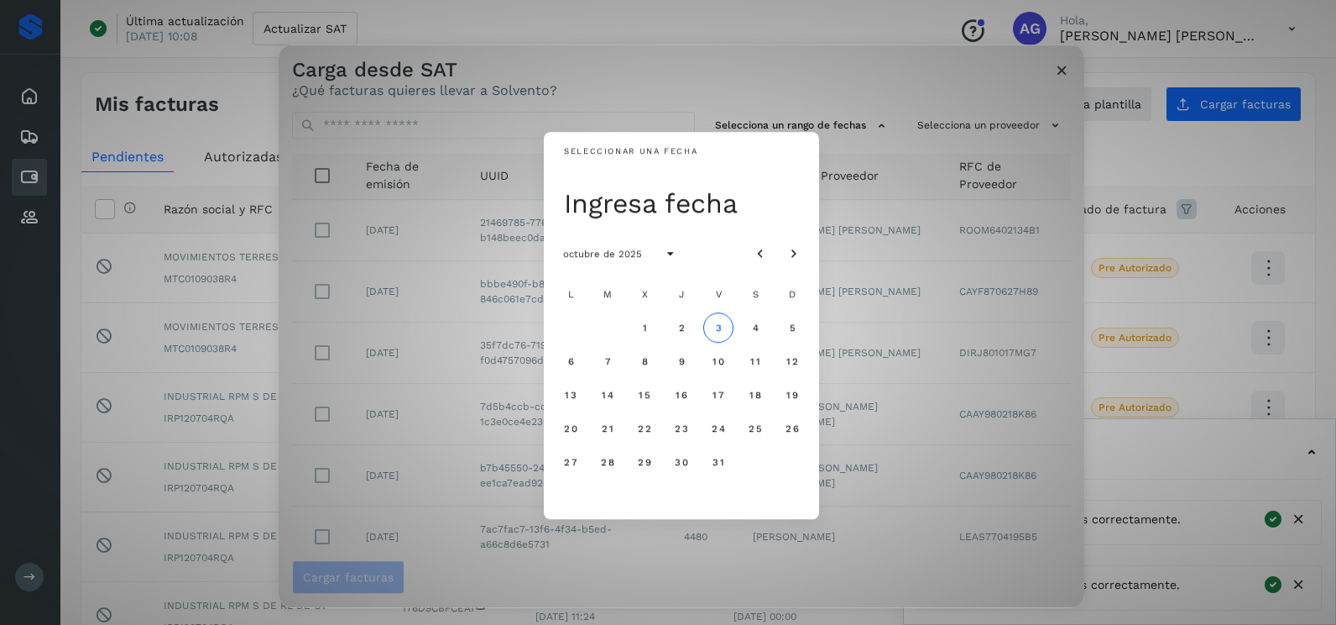
click at [777, 252] on div at bounding box center [777, 253] width 64 height 30
click at [767, 250] on icon "Mes anterior" at bounding box center [760, 254] width 17 height 17
click at [767, 249] on icon "Mes anterior" at bounding box center [760, 254] width 17 height 17
click at [636, 428] on button "20" at bounding box center [645, 428] width 30 height 30
click at [683, 435] on button "21" at bounding box center [682, 428] width 30 height 30
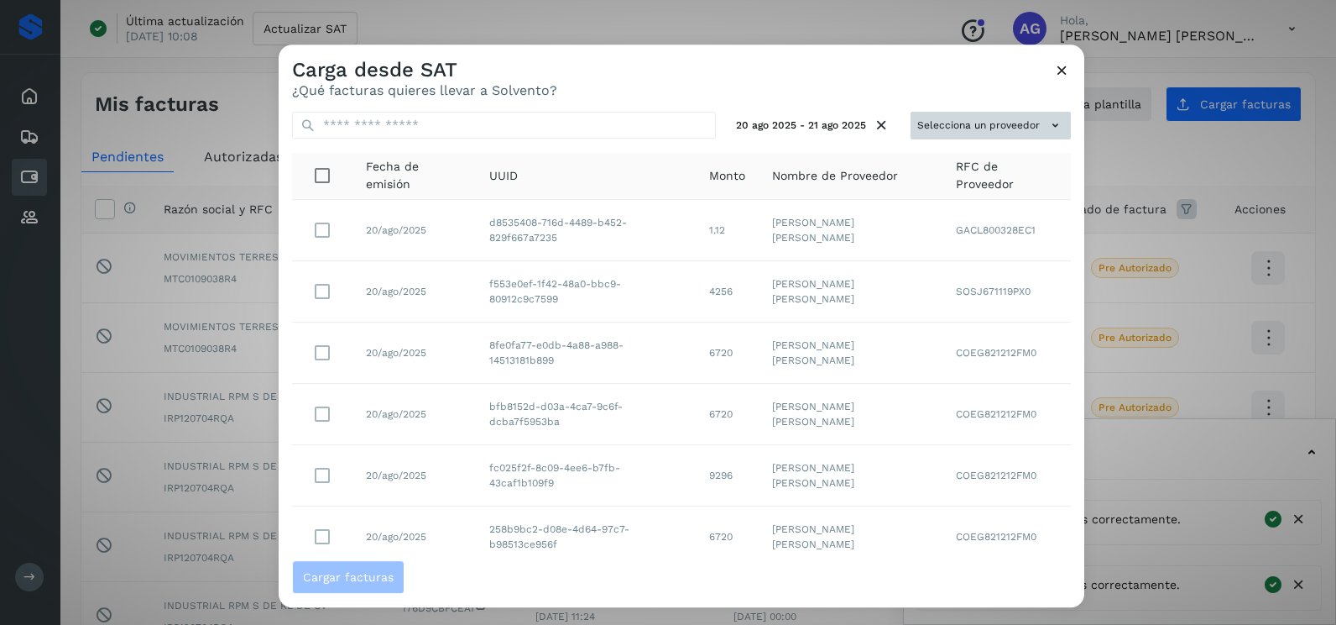
click at [996, 127] on button "Selecciona un proveedor" at bounding box center [991, 126] width 160 height 28
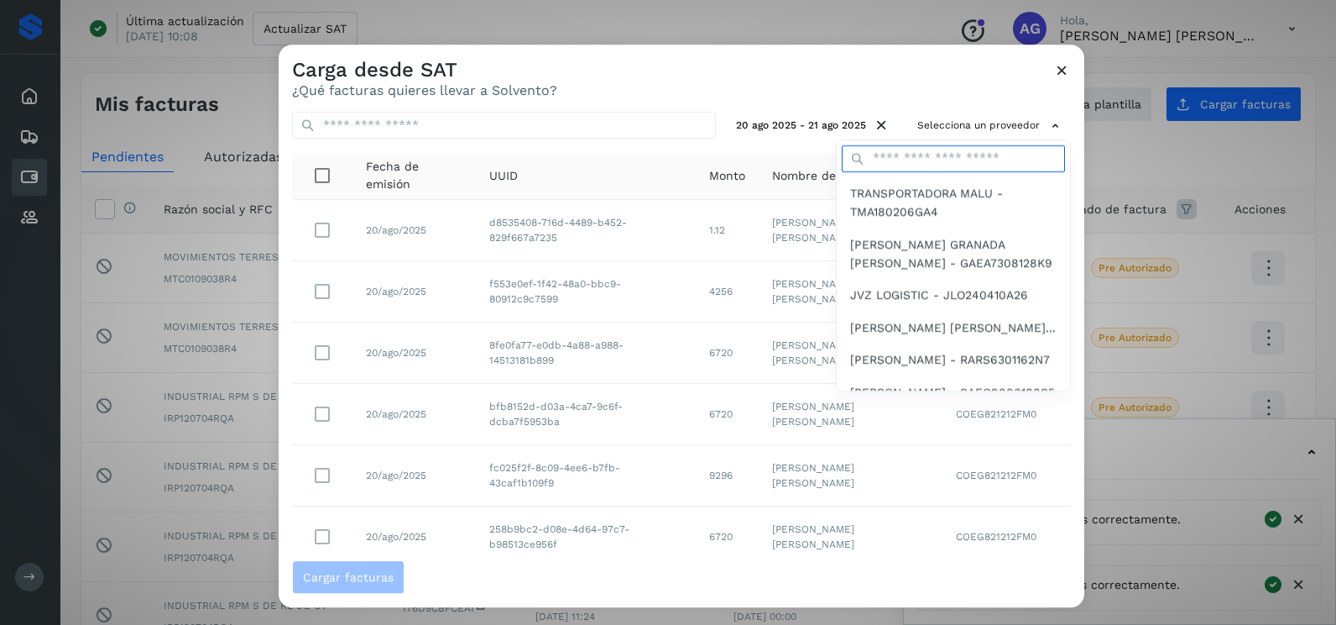
click at [939, 155] on input "text" at bounding box center [953, 158] width 223 height 27
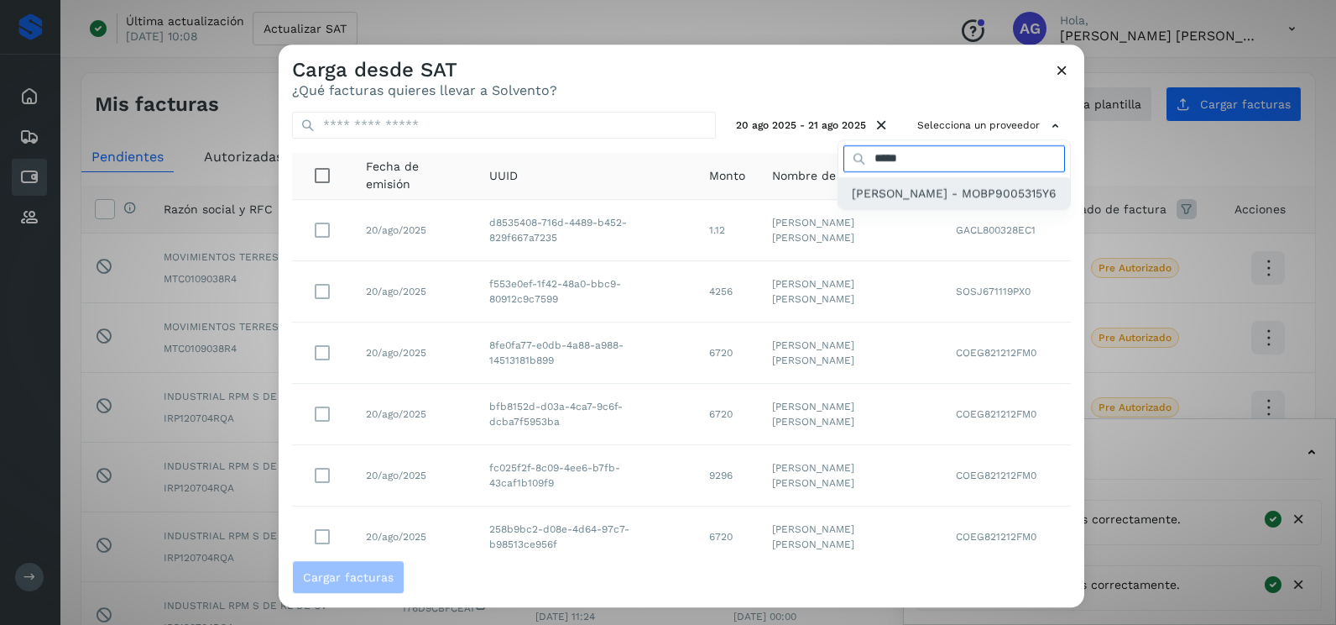
type input "*****"
click at [923, 202] on span "[PERSON_NAME] - MOBP9005315Y6" at bounding box center [954, 193] width 205 height 18
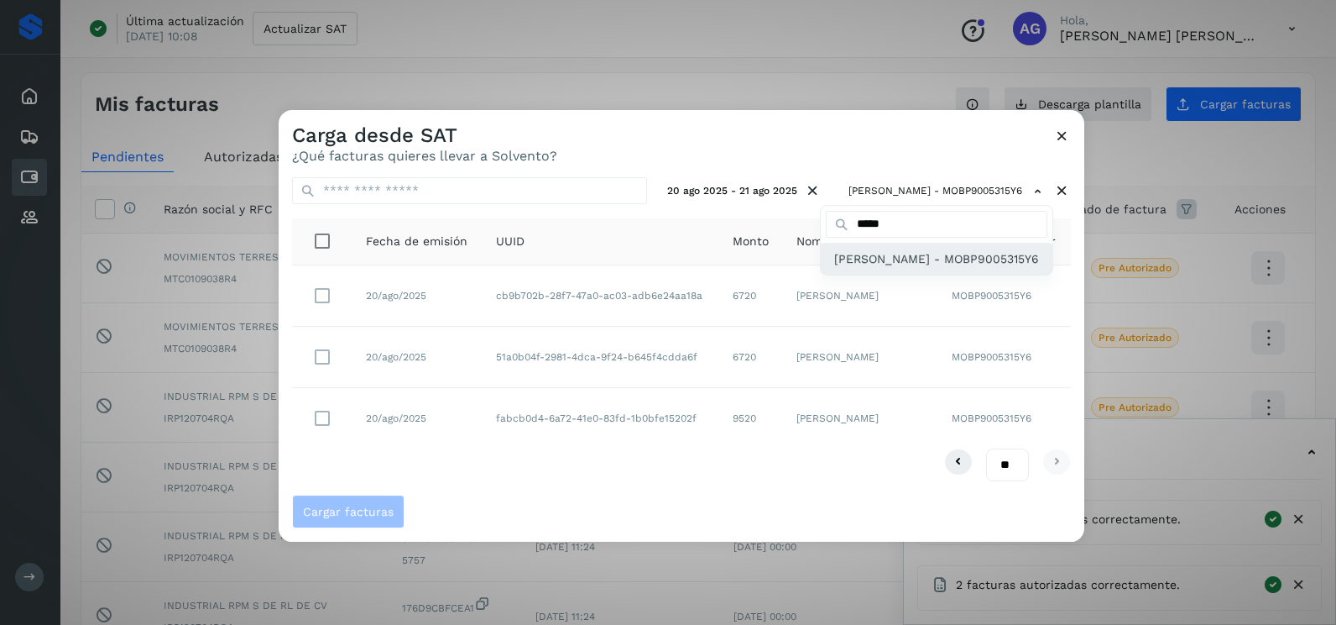
click at [896, 266] on span "[PERSON_NAME] - MOBP9005315Y6" at bounding box center [936, 258] width 205 height 18
click at [322, 349] on div at bounding box center [947, 422] width 1336 height 625
click at [323, 358] on div at bounding box center [947, 422] width 1336 height 625
click at [323, 359] on div at bounding box center [947, 422] width 1336 height 625
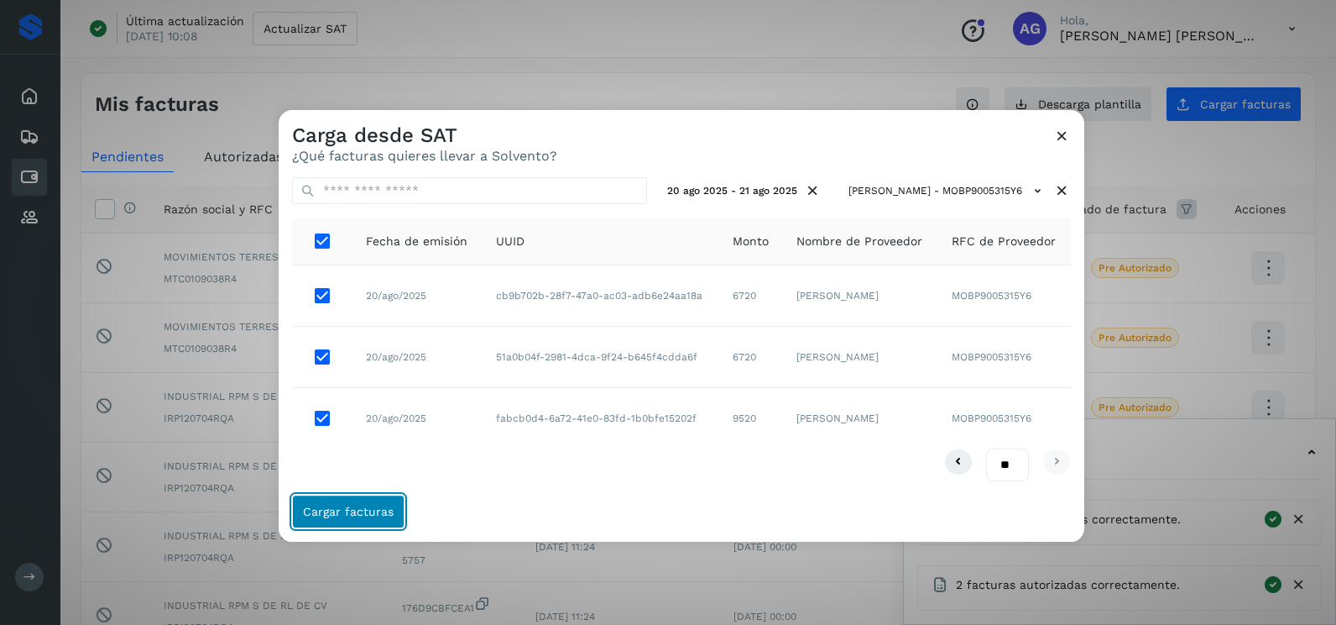
click at [383, 525] on button "Cargar facturas" at bounding box center [348, 511] width 112 height 34
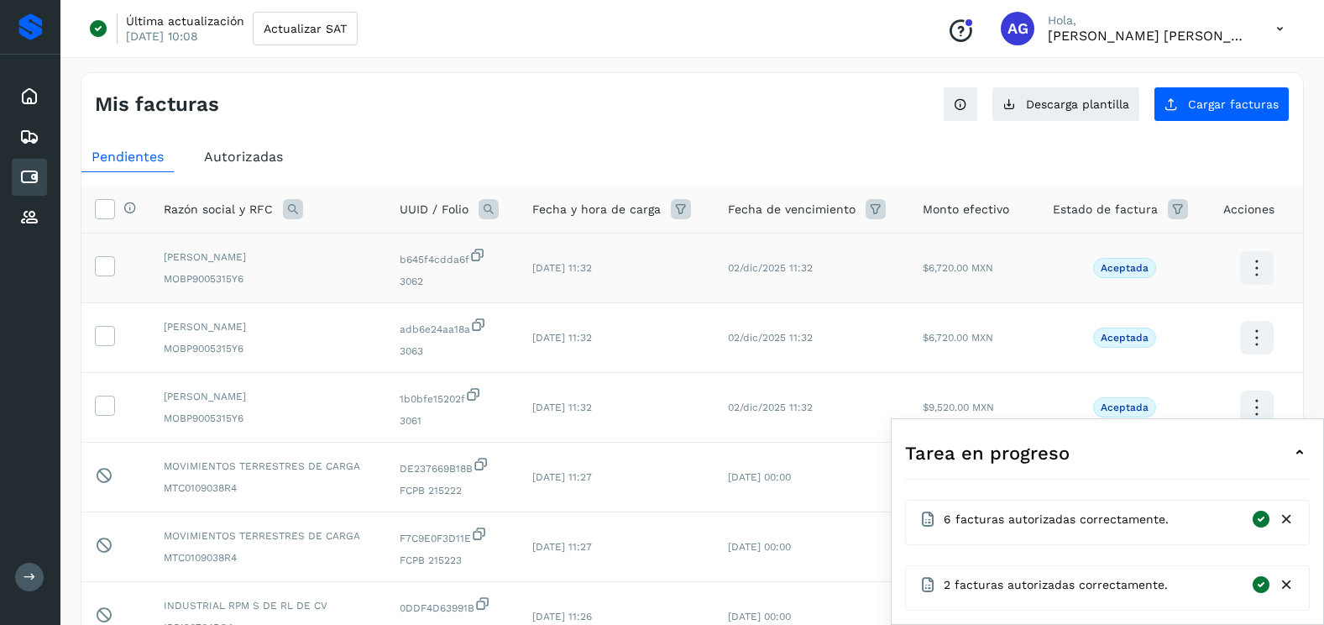
click at [111, 274] on span at bounding box center [105, 270] width 18 height 12
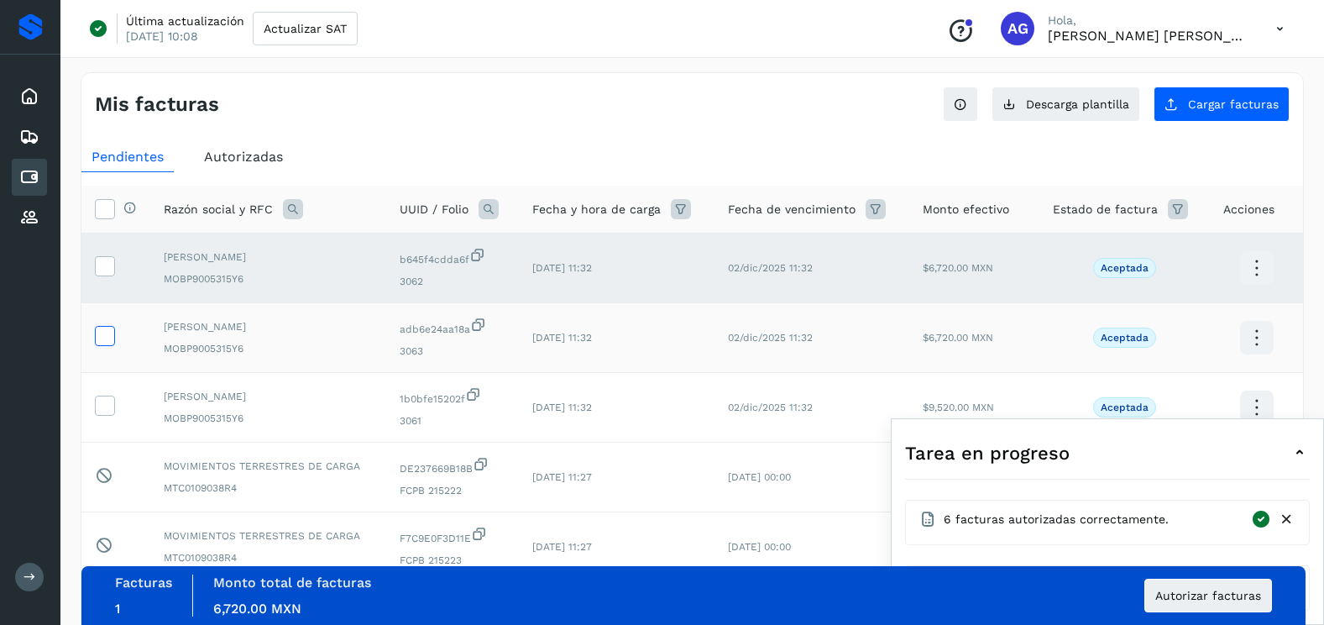
click at [102, 339] on icon at bounding box center [105, 335] width 18 height 18
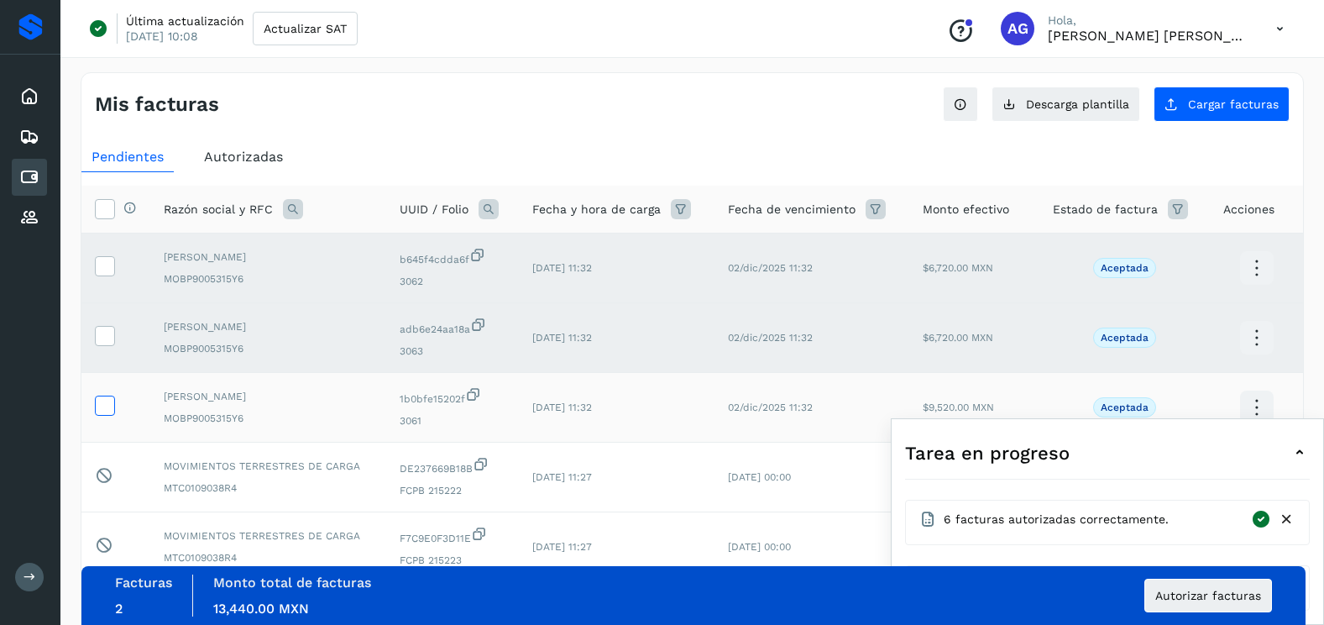
click at [103, 399] on icon at bounding box center [105, 404] width 18 height 18
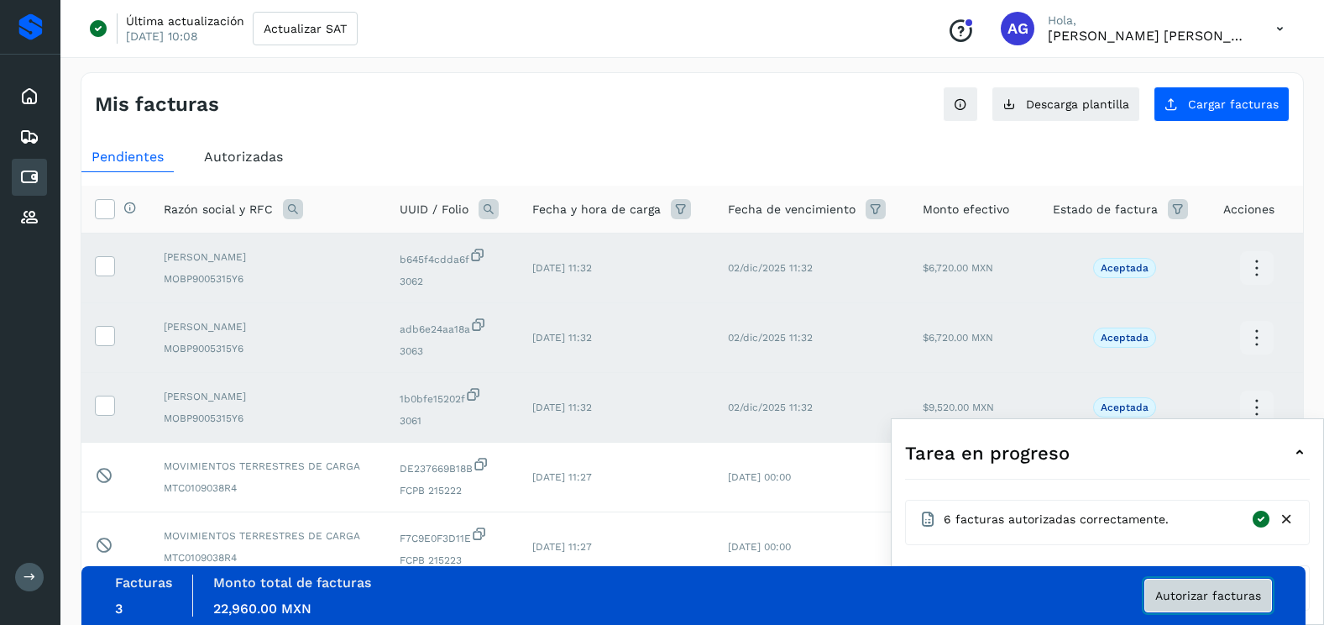
click at [1190, 604] on button "Autorizar facturas" at bounding box center [1208, 595] width 128 height 34
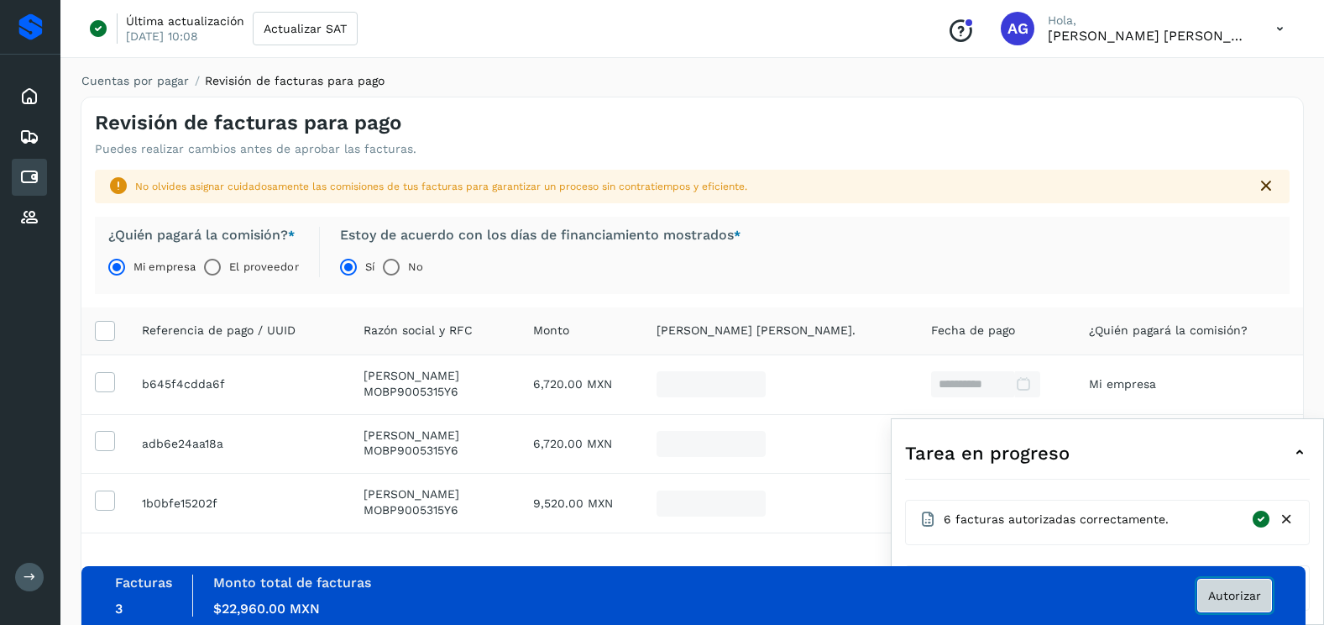
click at [1247, 604] on button "Autorizar" at bounding box center [1234, 595] width 75 height 34
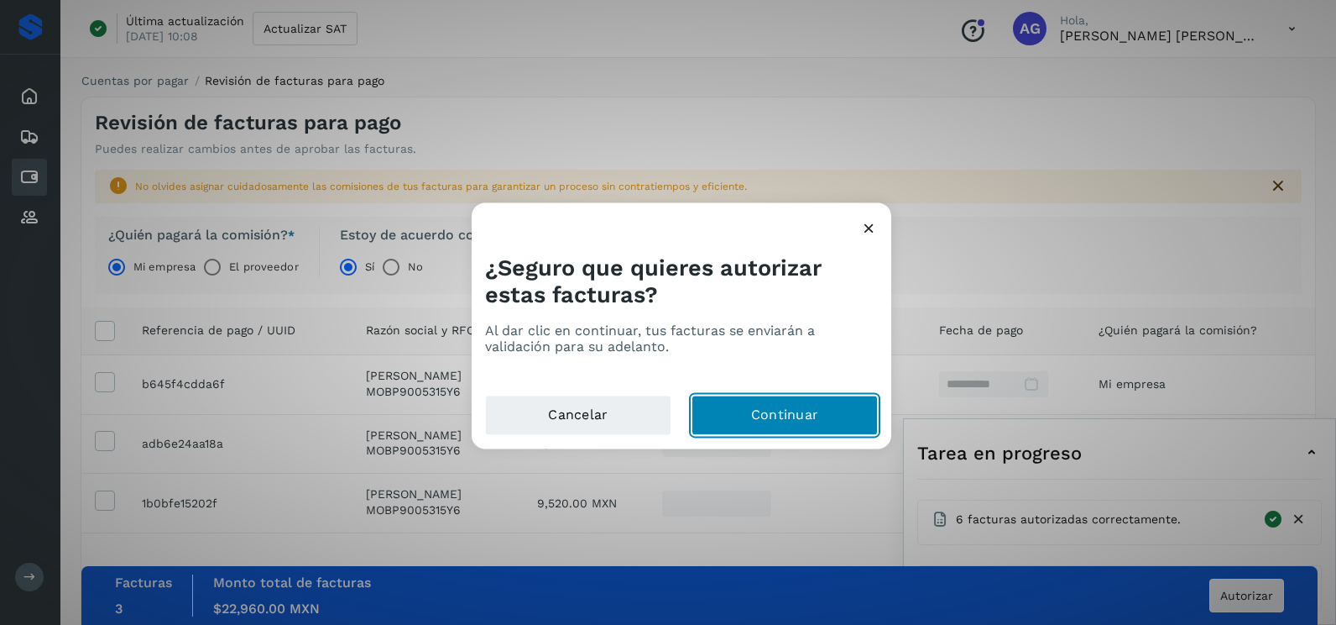
click at [847, 413] on button "Continuar" at bounding box center [785, 415] width 186 height 40
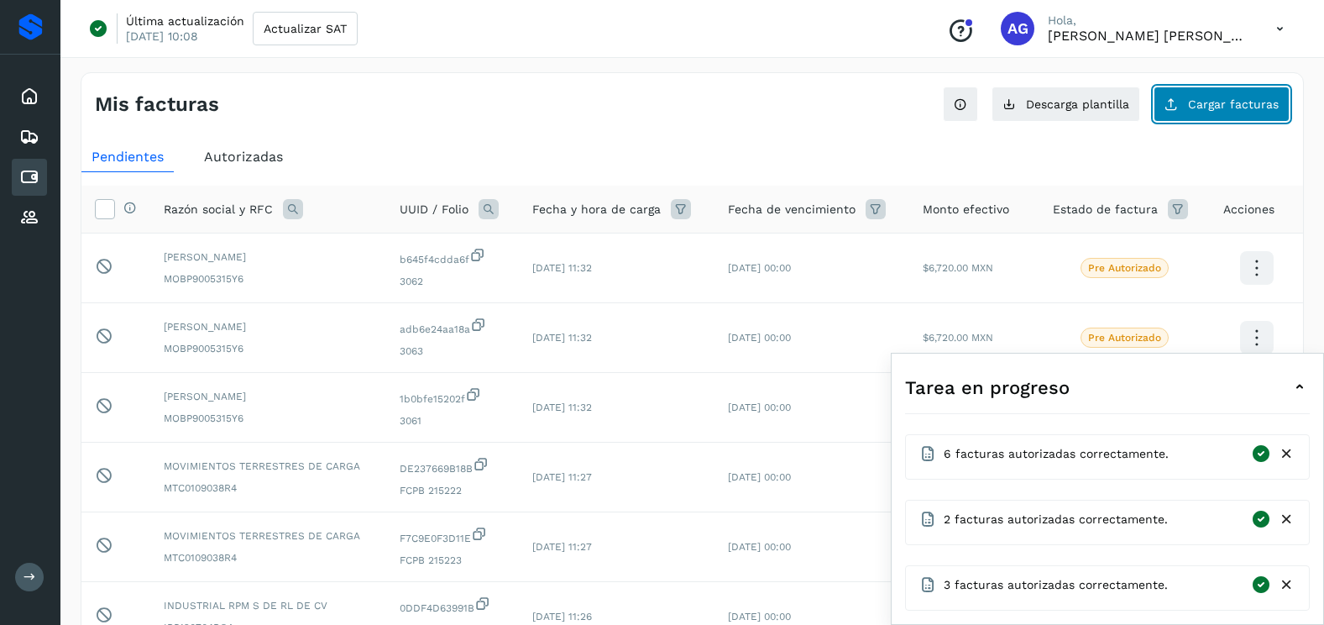
click at [1231, 98] on span "Cargar facturas" at bounding box center [1233, 104] width 91 height 12
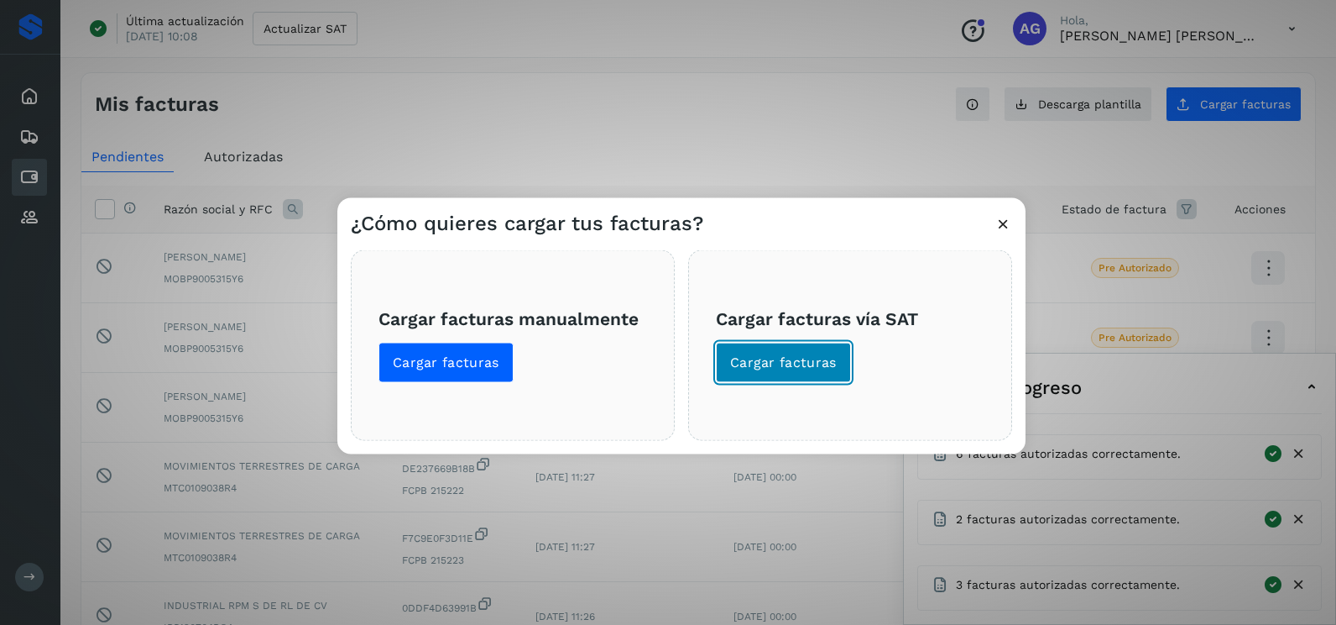
click at [798, 361] on span "Cargar facturas" at bounding box center [783, 362] width 107 height 18
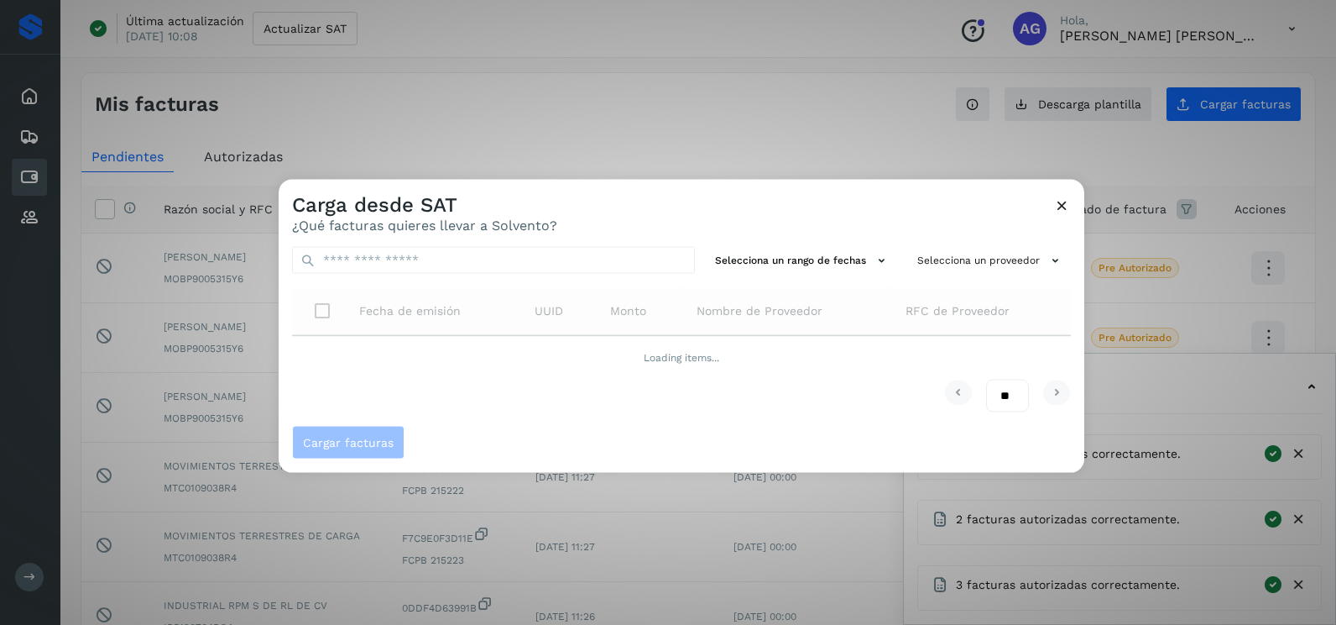
click at [809, 275] on div "Selecciona un rango de fechas Selecciona un proveedor Fecha de emisión UUID Mon…" at bounding box center [682, 329] width 806 height 192
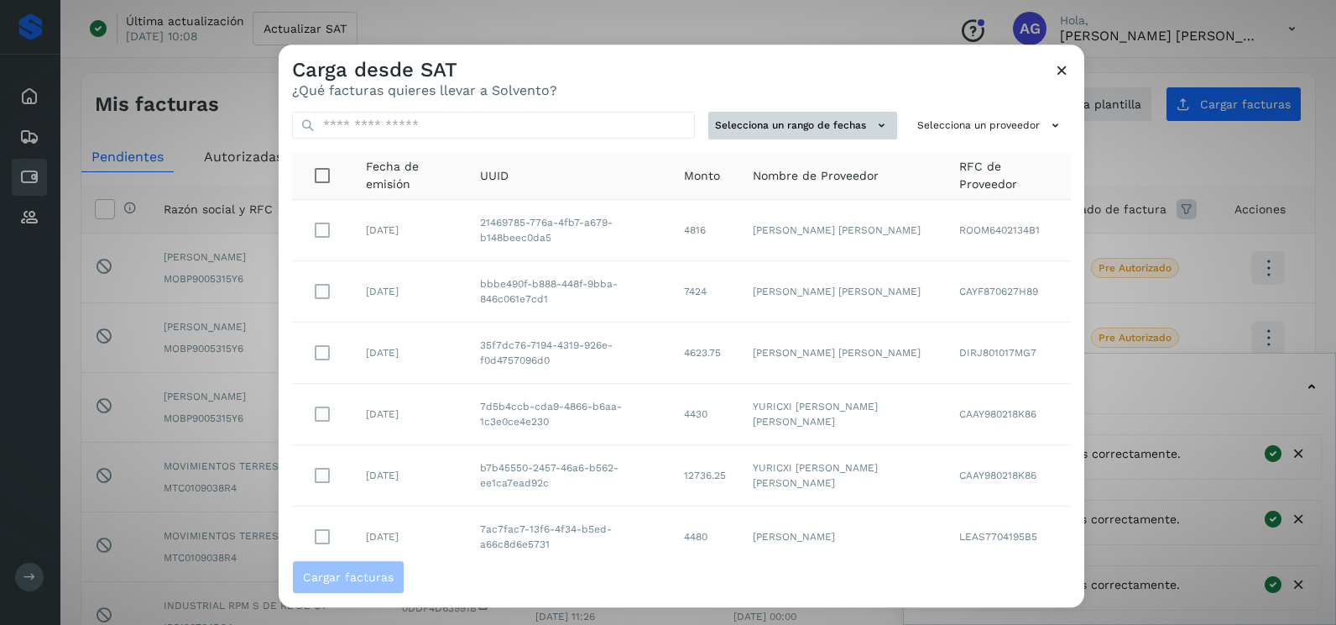
click at [793, 259] on td "[PERSON_NAME] [PERSON_NAME]" at bounding box center [843, 230] width 206 height 61
click at [802, 127] on button "Selecciona un rango de fechas" at bounding box center [803, 126] width 189 height 28
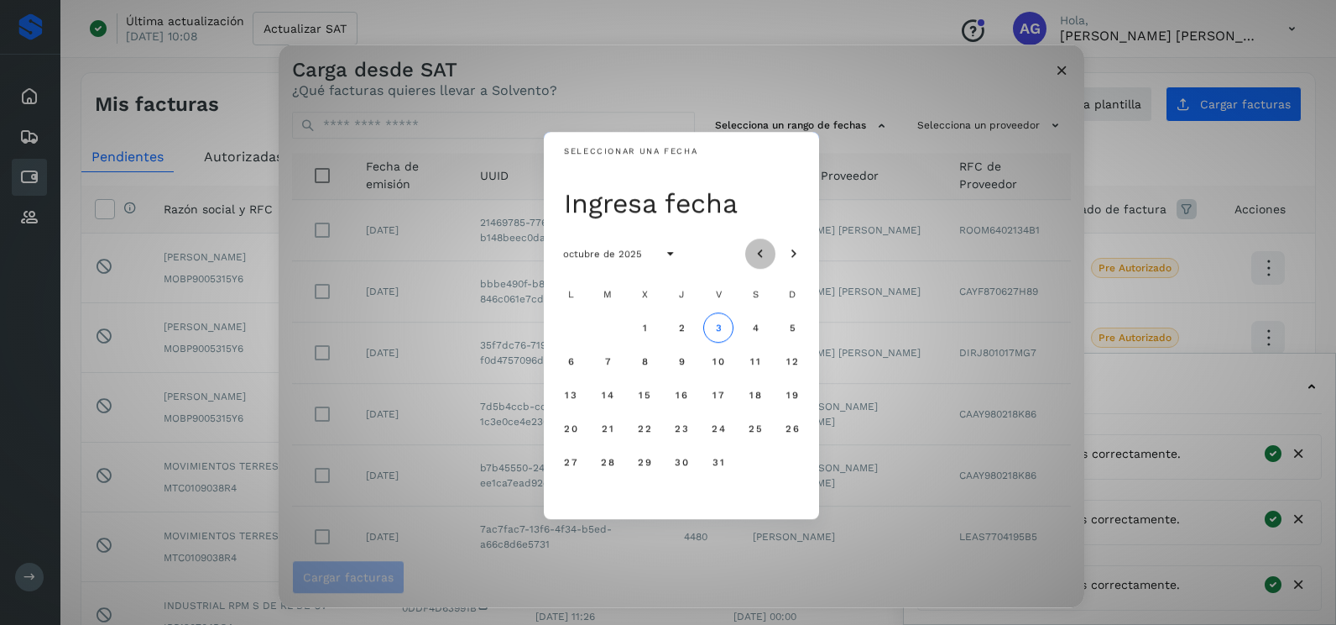
click at [758, 246] on icon "Mes anterior" at bounding box center [760, 254] width 17 height 17
click at [678, 386] on button "14" at bounding box center [682, 394] width 30 height 30
click at [715, 397] on span "15" at bounding box center [718, 395] width 13 height 12
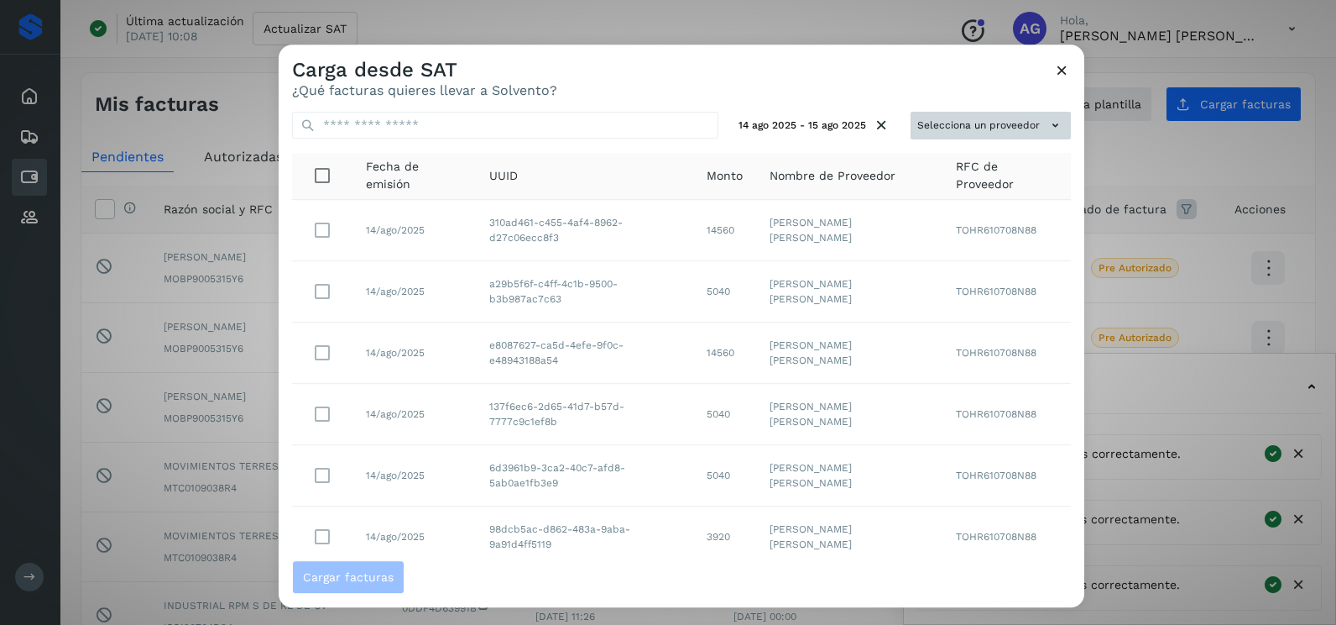
click at [914, 123] on button "Selecciona un proveedor" at bounding box center [991, 126] width 160 height 28
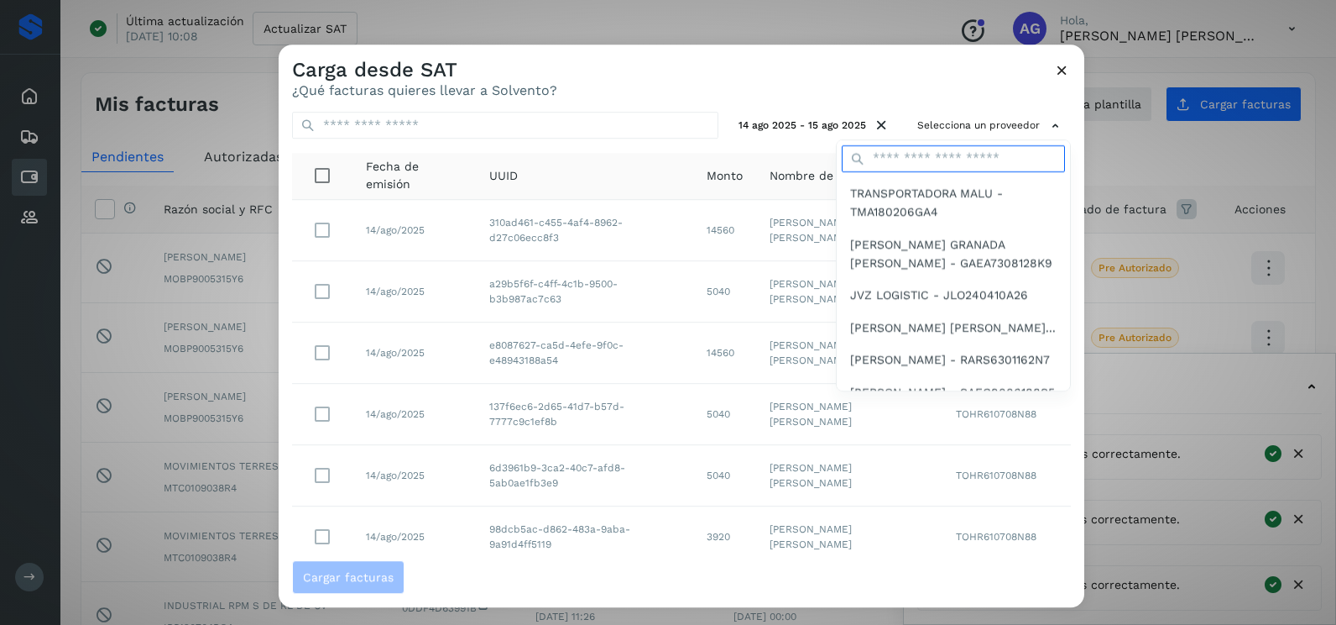
click at [903, 154] on input "text" at bounding box center [953, 158] width 223 height 27
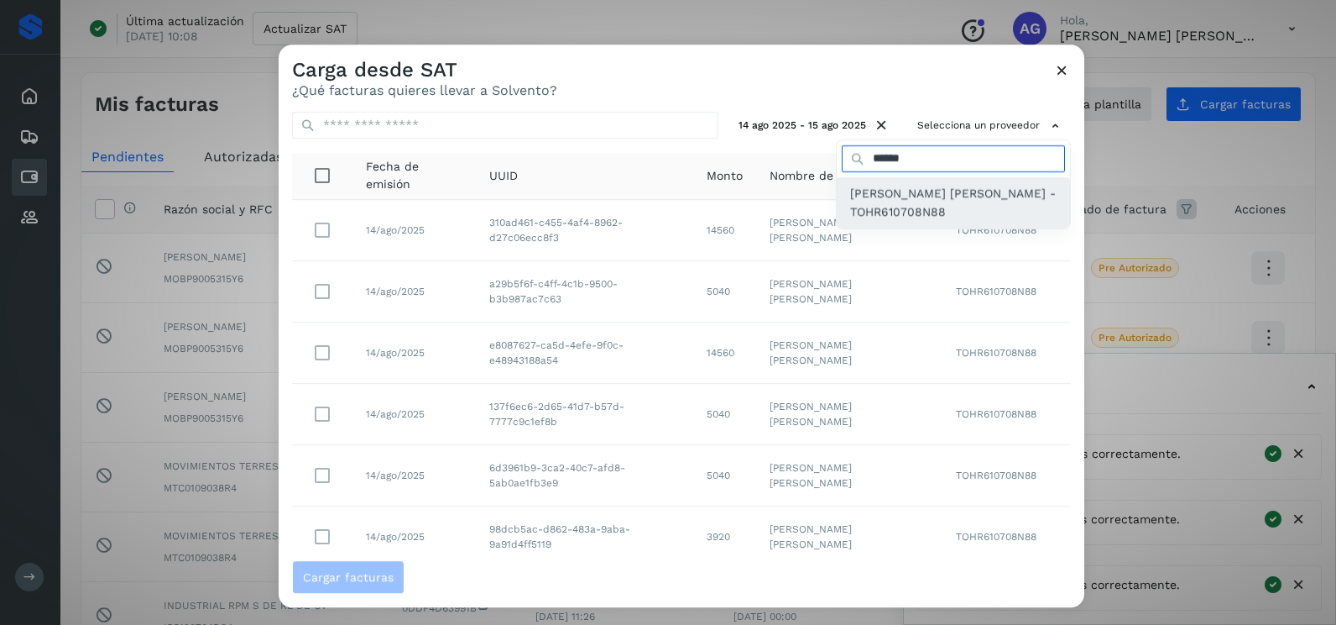
type input "******"
click at [937, 204] on span "[PERSON_NAME] [PERSON_NAME] - TOHR610708N88" at bounding box center [953, 203] width 207 height 38
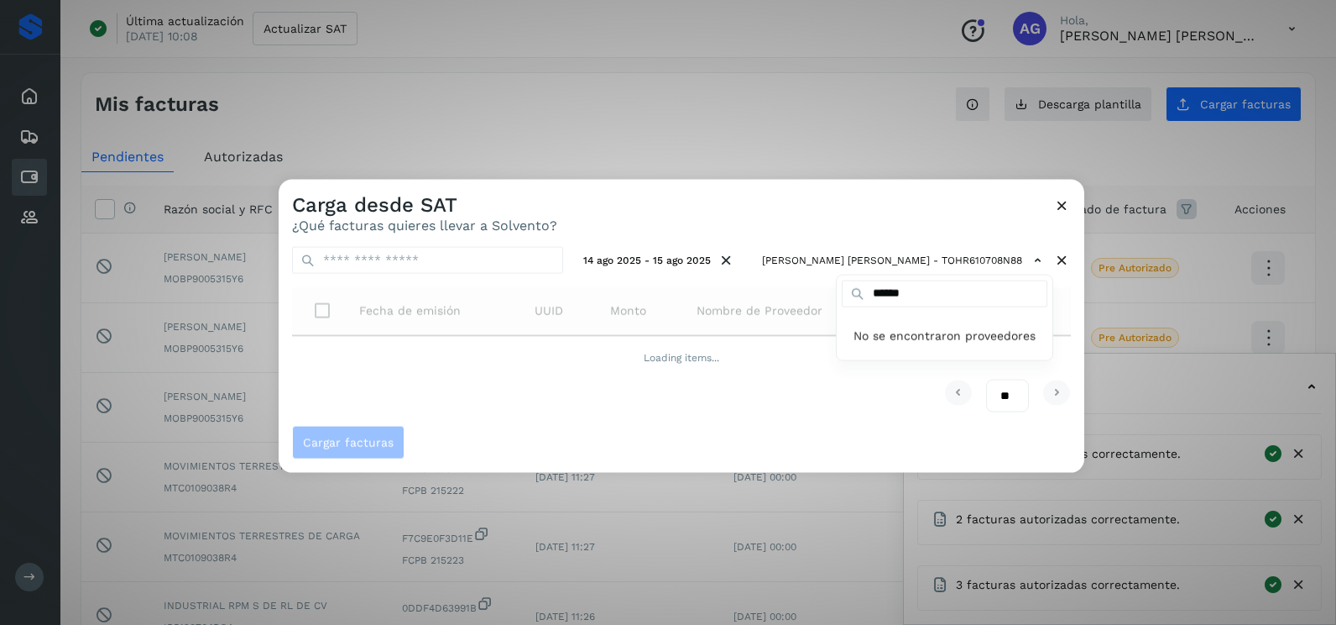
click at [890, 222] on div at bounding box center [947, 492] width 1336 height 625
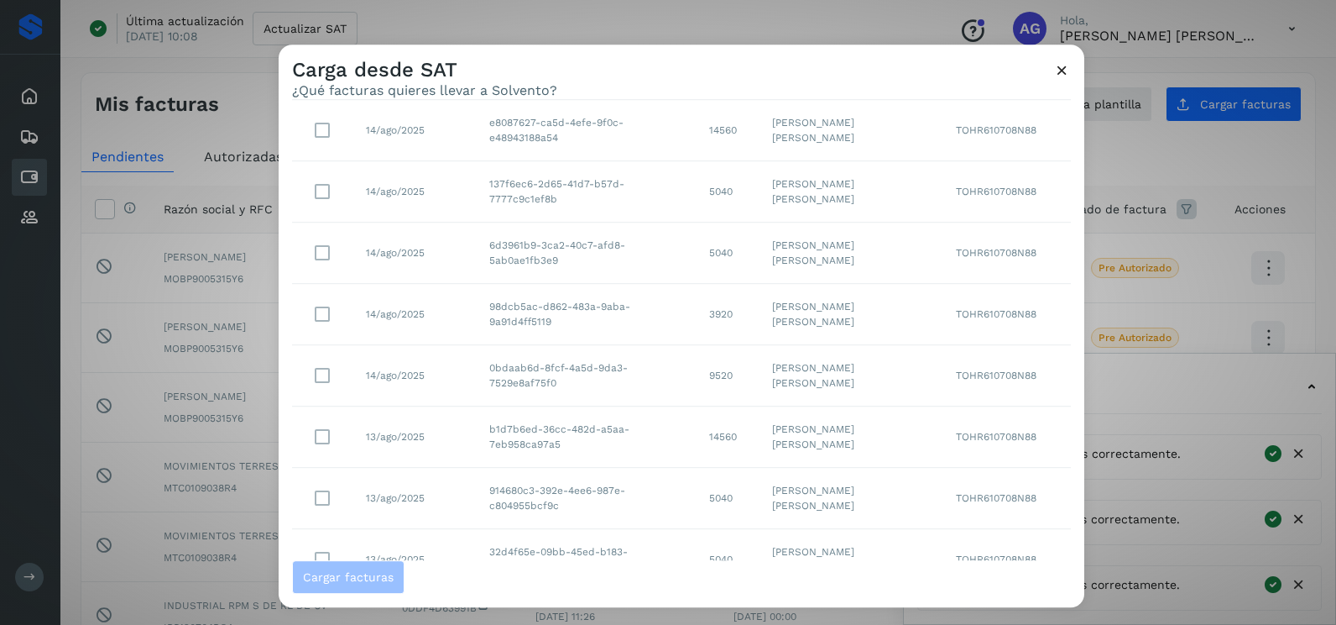
scroll to position [298, 0]
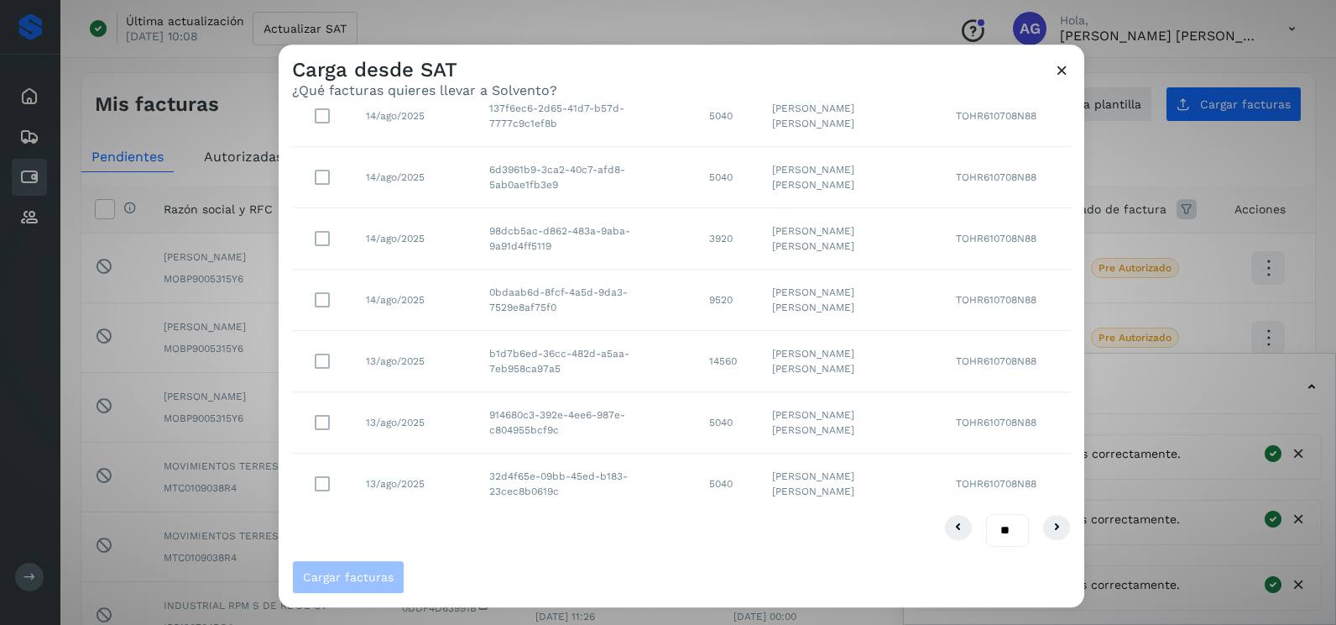
click at [991, 541] on select "** ** **" at bounding box center [1007, 530] width 43 height 33
select select "**"
click at [986, 514] on select "** ** **" at bounding box center [1007, 530] width 43 height 33
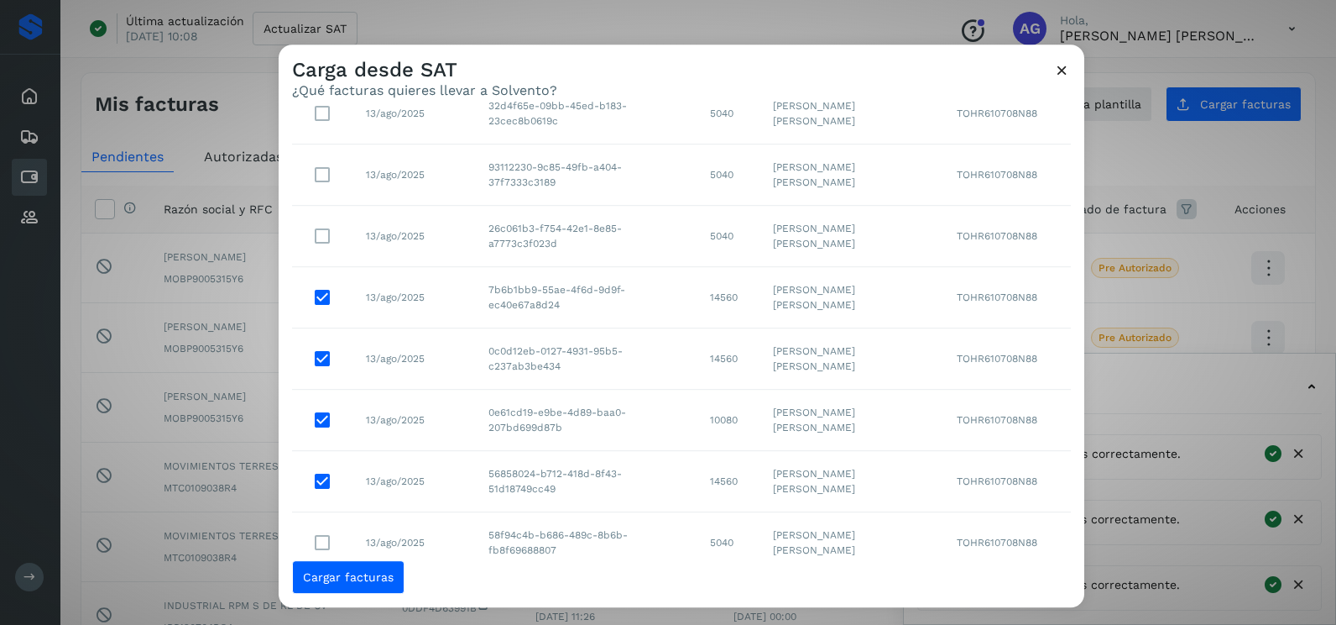
scroll to position [584, 0]
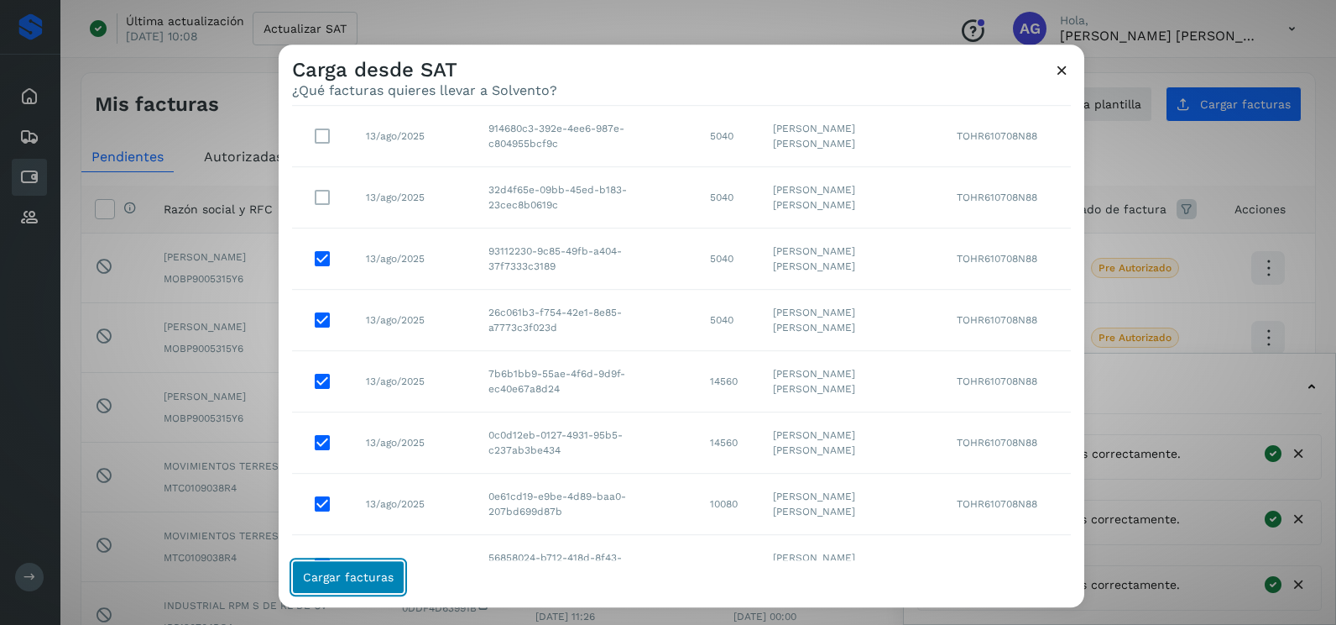
click at [337, 584] on button "Cargar facturas" at bounding box center [348, 577] width 112 height 34
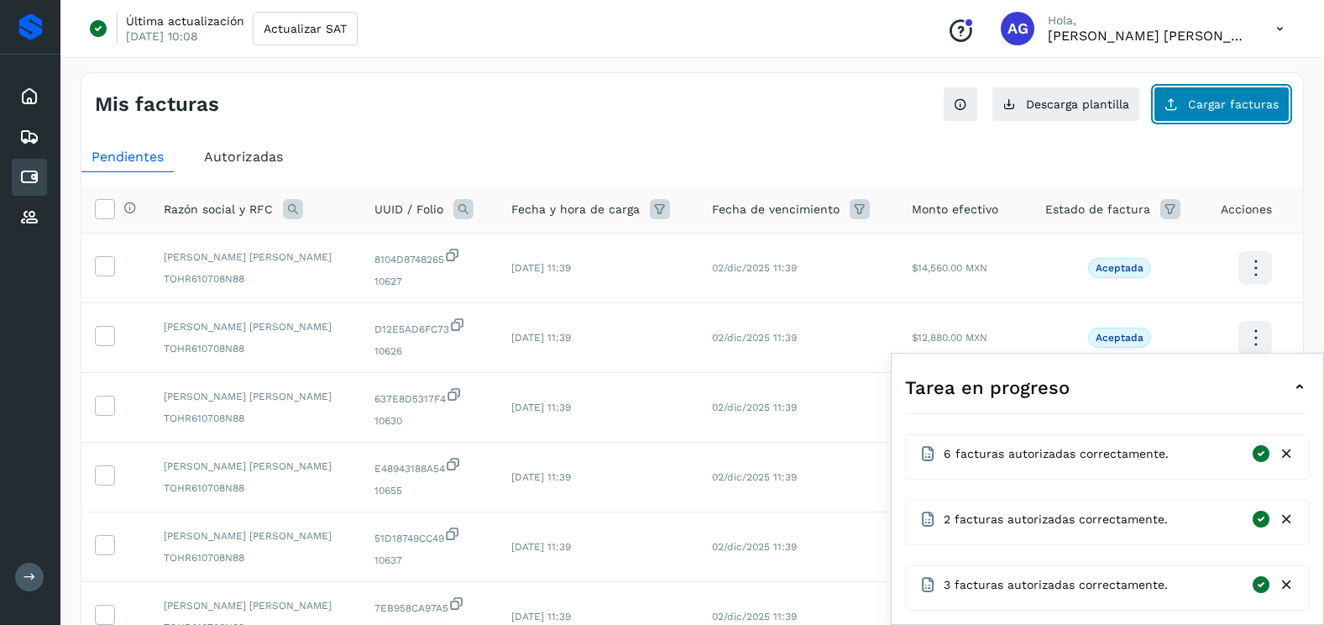
click at [1223, 112] on button "Cargar facturas" at bounding box center [1221, 103] width 136 height 35
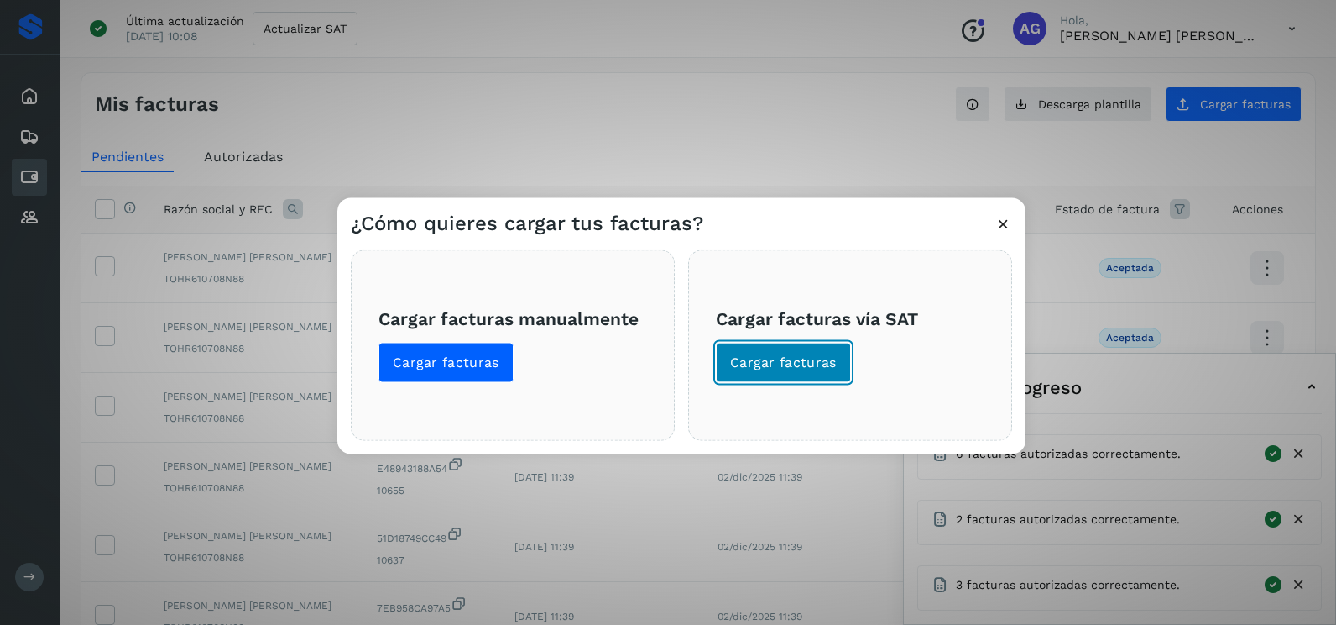
click at [816, 362] on span "Cargar facturas" at bounding box center [783, 362] width 107 height 18
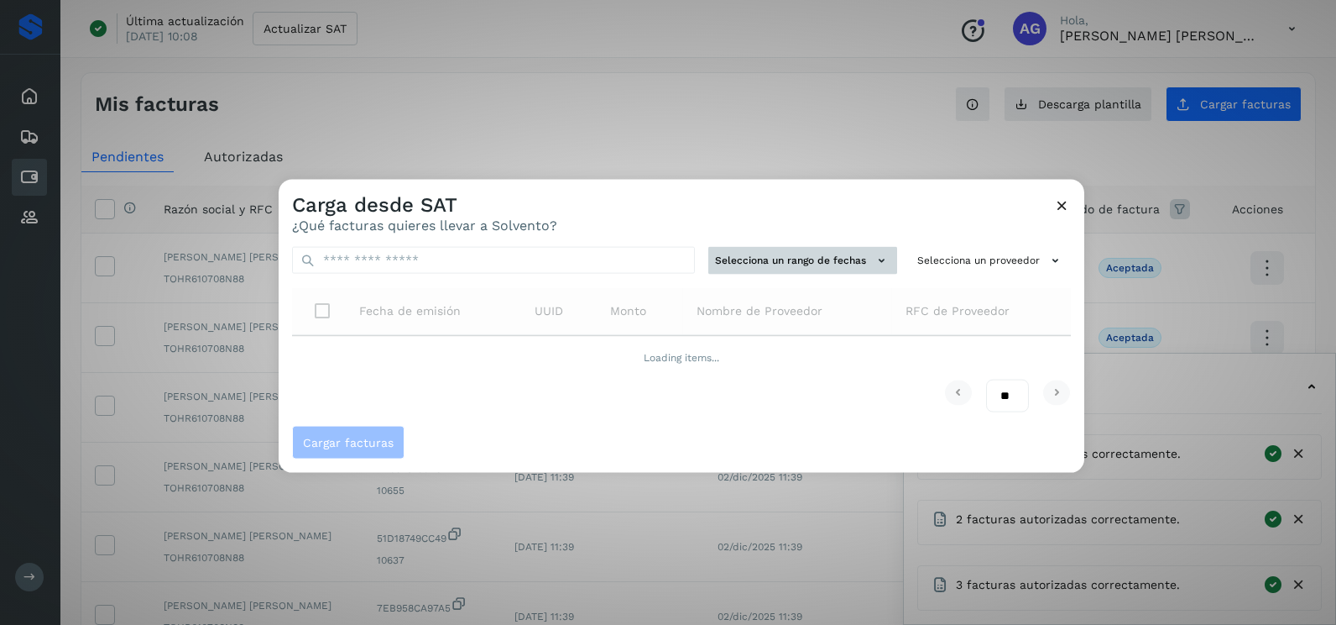
click at [830, 258] on button "Selecciona un rango de fechas" at bounding box center [803, 261] width 189 height 28
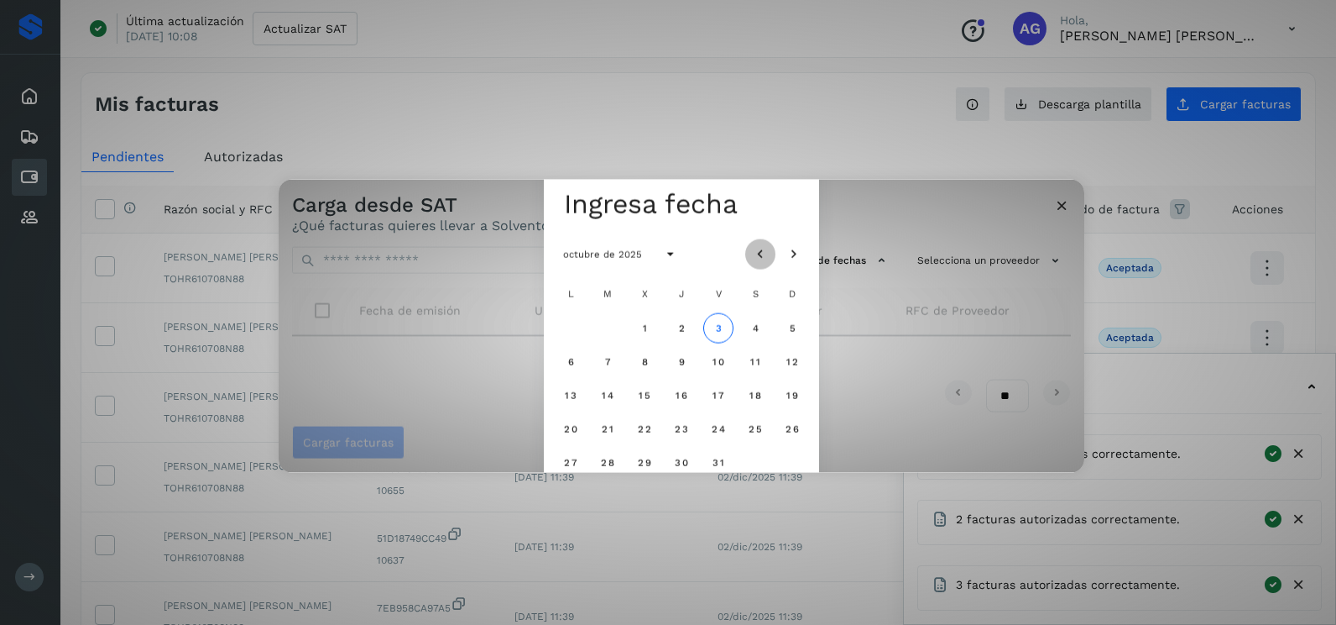
click at [756, 254] on icon "Mes anterior" at bounding box center [760, 254] width 17 height 17
click at [646, 400] on span "13" at bounding box center [644, 395] width 13 height 12
click at [682, 397] on span "14" at bounding box center [681, 395] width 13 height 12
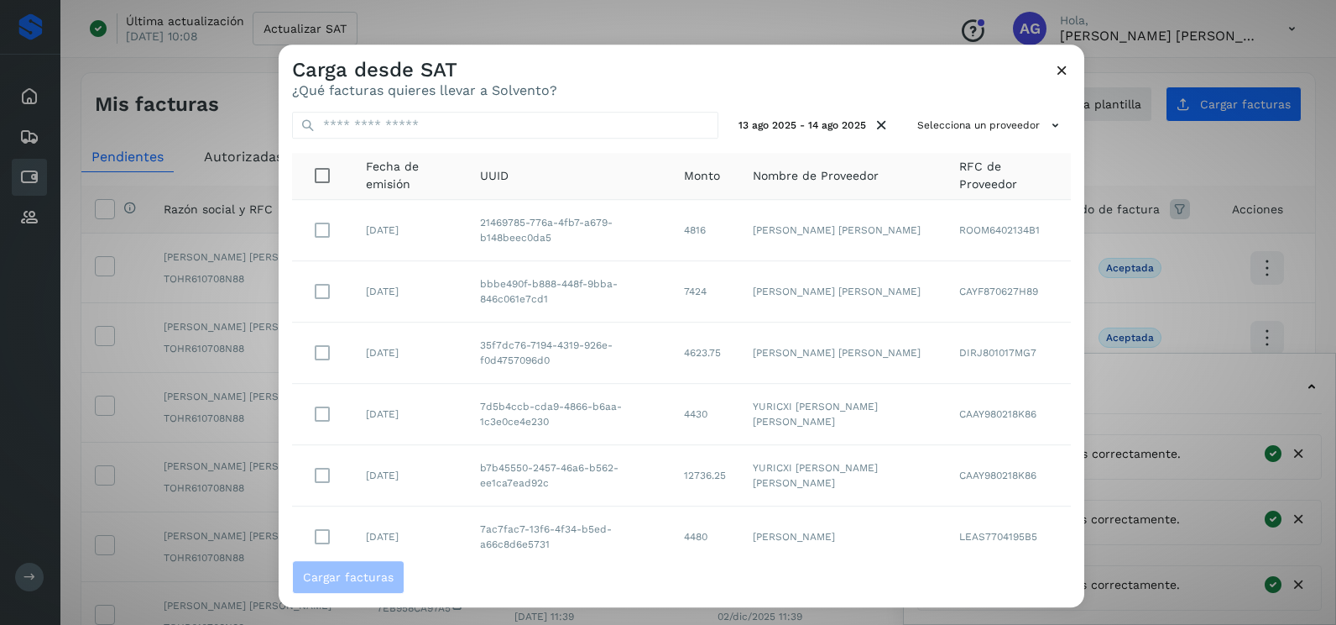
click at [1045, 139] on div "13 ago 2025 - 14 ago 2025 Selecciona un proveedor Fecha de emisión UUID Monto N…" at bounding box center [682, 329] width 806 height 462
click at [1033, 126] on button "Selecciona un proveedor" at bounding box center [991, 126] width 160 height 28
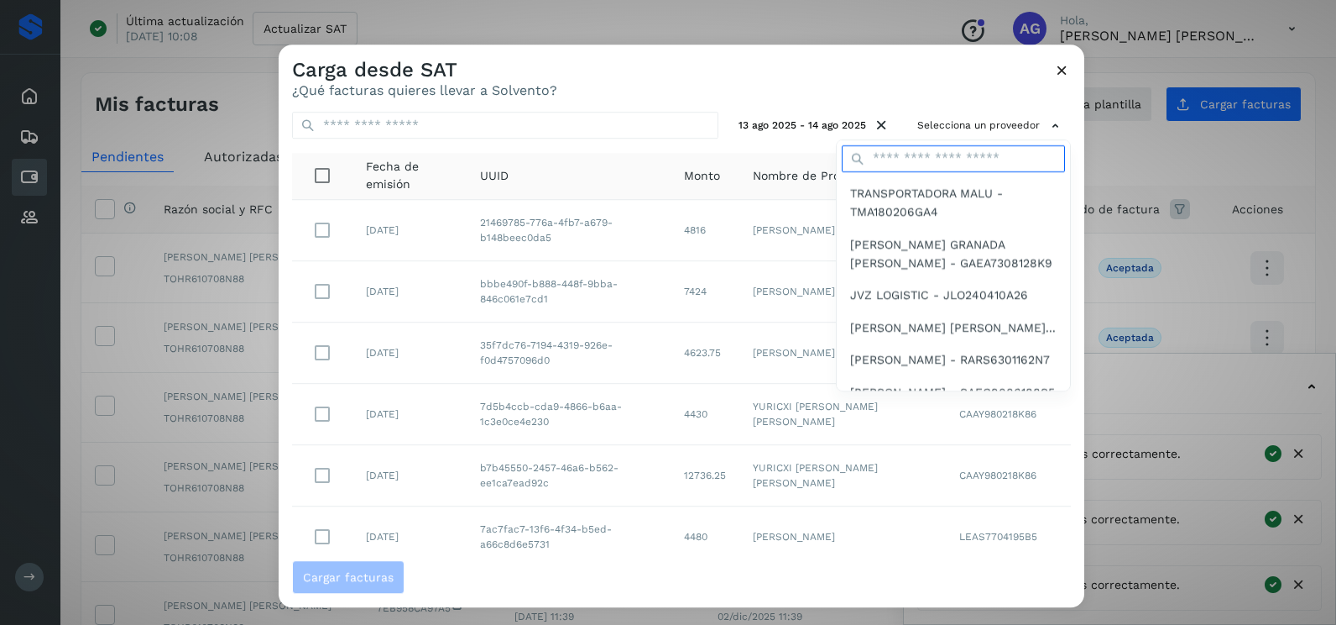
click at [991, 161] on input "text" at bounding box center [953, 158] width 223 height 27
type input "******"
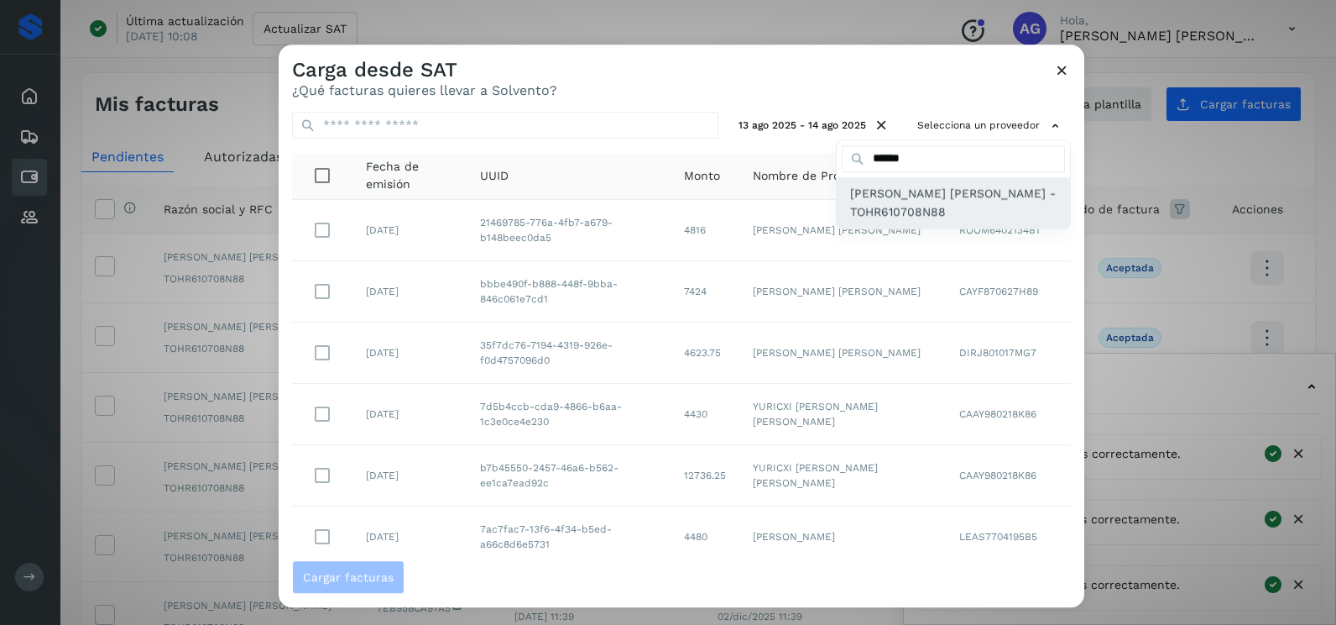
click at [921, 218] on span "[PERSON_NAME] [PERSON_NAME] - TOHR610708N88" at bounding box center [953, 203] width 207 height 38
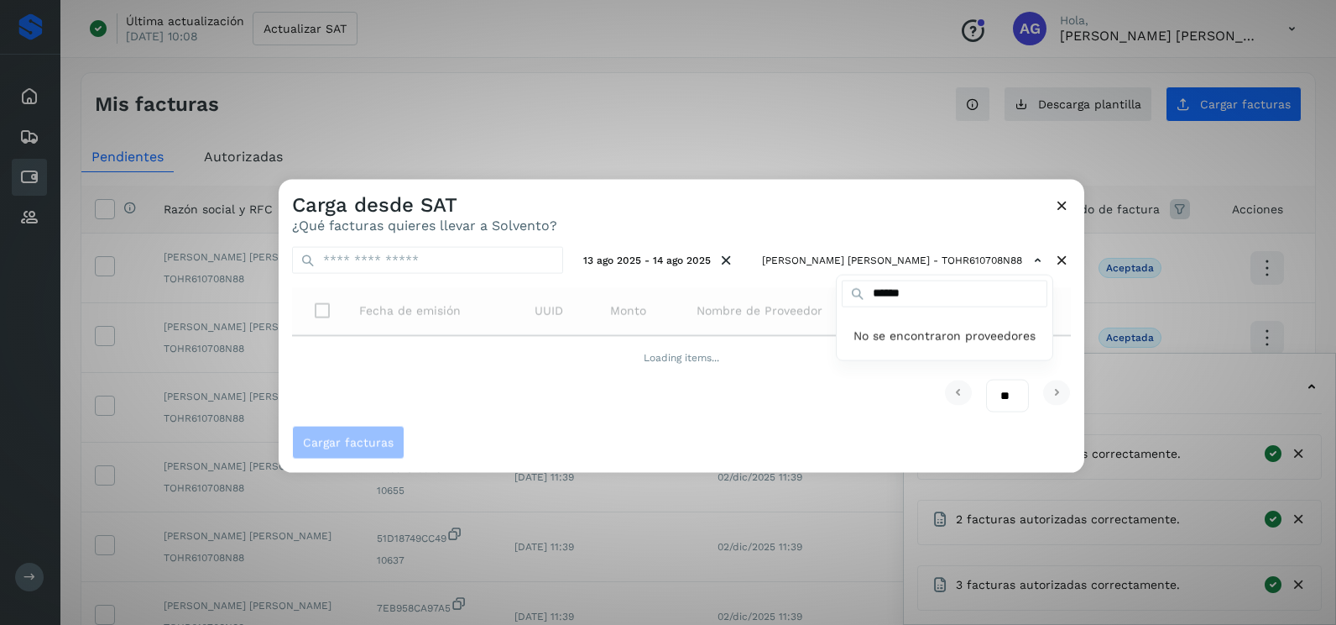
click at [915, 217] on div at bounding box center [947, 492] width 1336 height 625
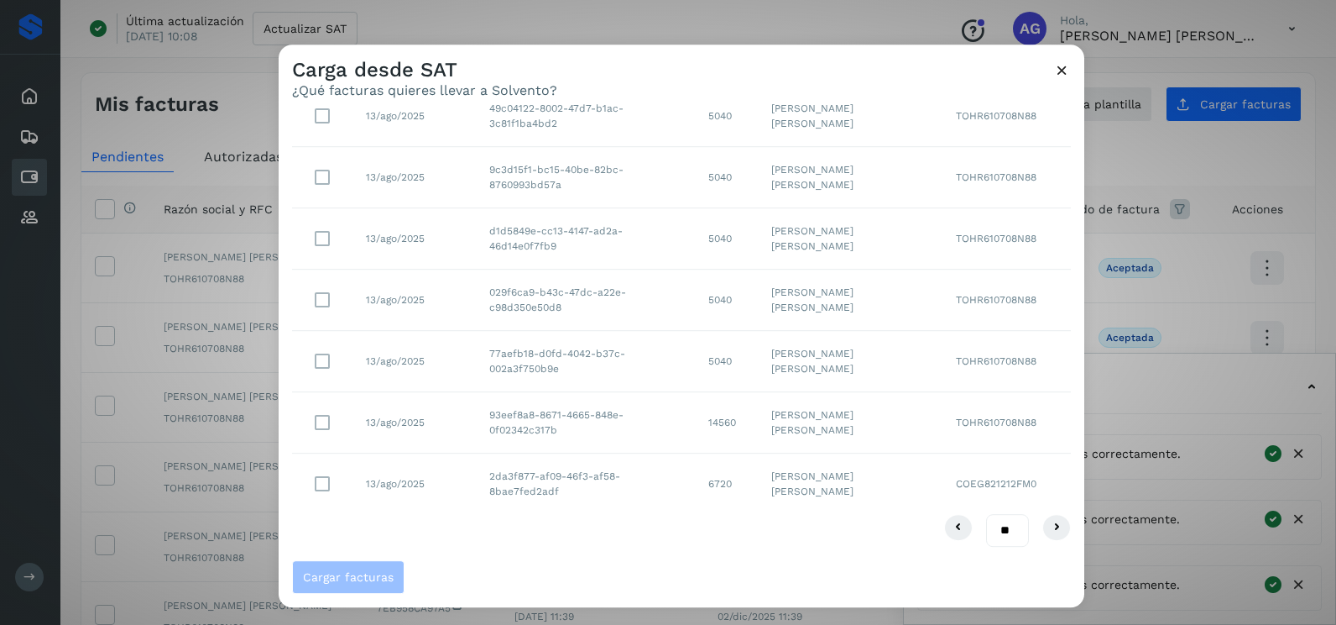
drag, startPoint x: 990, startPoint y: 532, endPoint x: 989, endPoint y: 555, distance: 22.7
click at [990, 532] on select "** ** **" at bounding box center [1007, 530] width 43 height 33
click at [997, 534] on select "** ** **" at bounding box center [1007, 530] width 43 height 33
select select "**"
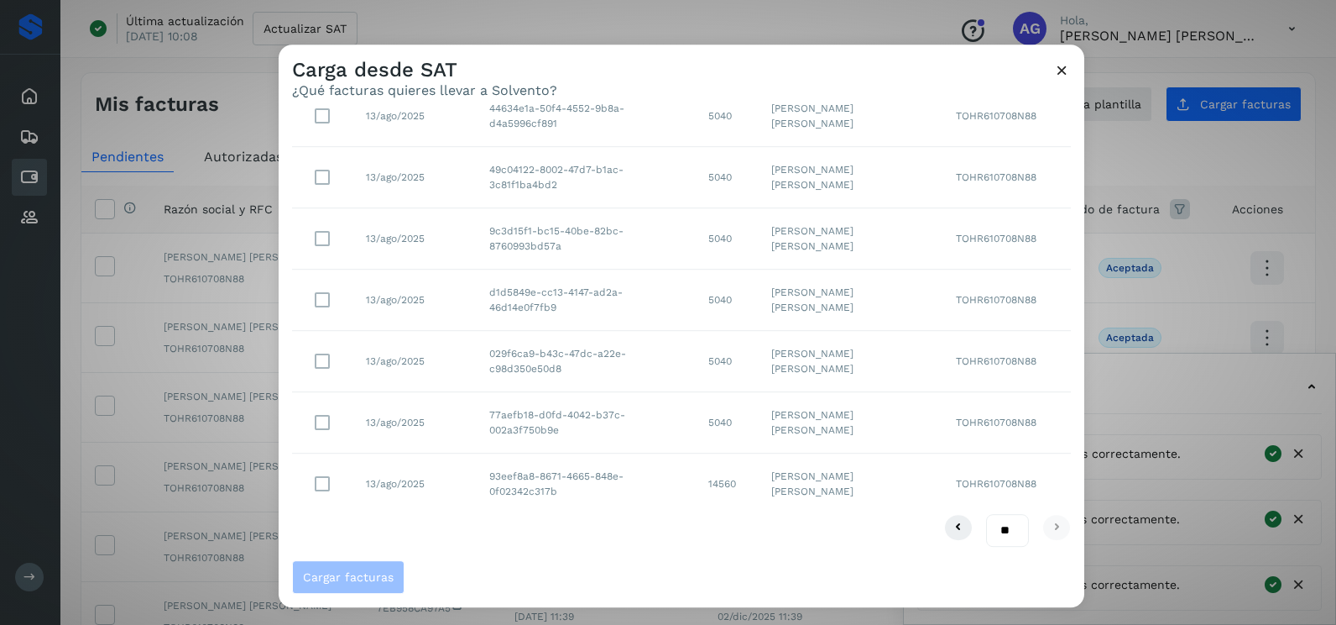
click at [986, 514] on select "** ** **" at bounding box center [1007, 530] width 43 height 33
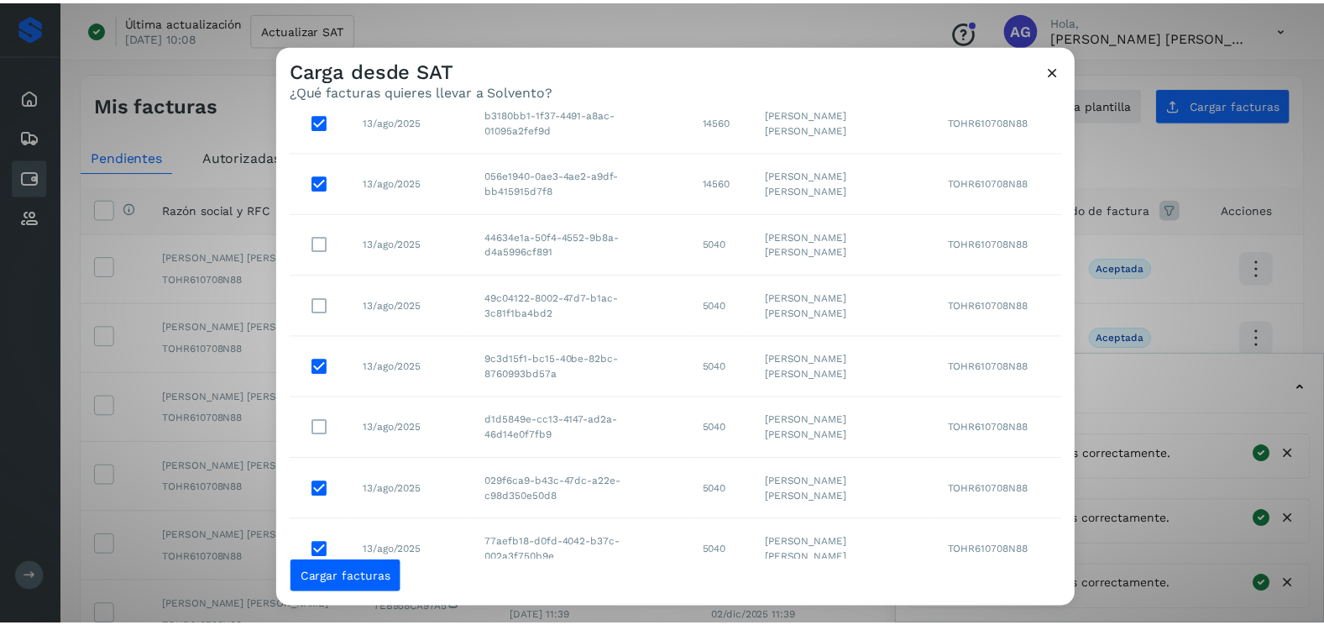
scroll to position [69, 0]
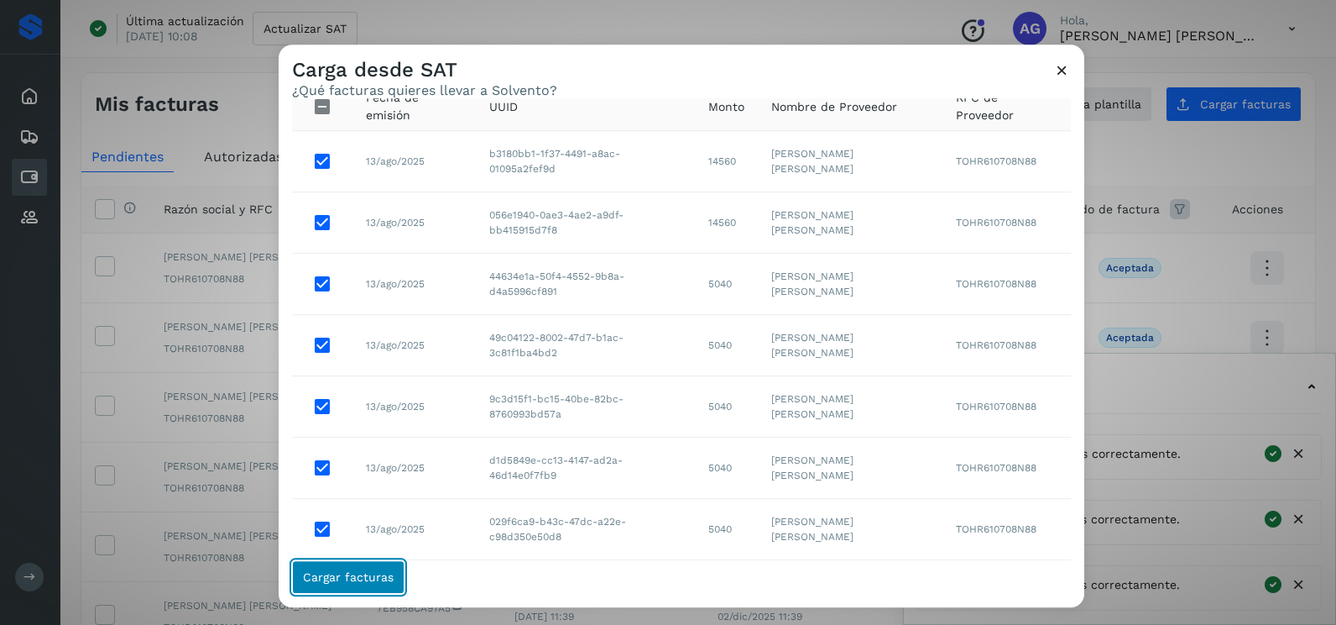
click at [356, 587] on button "Cargar facturas" at bounding box center [348, 577] width 112 height 34
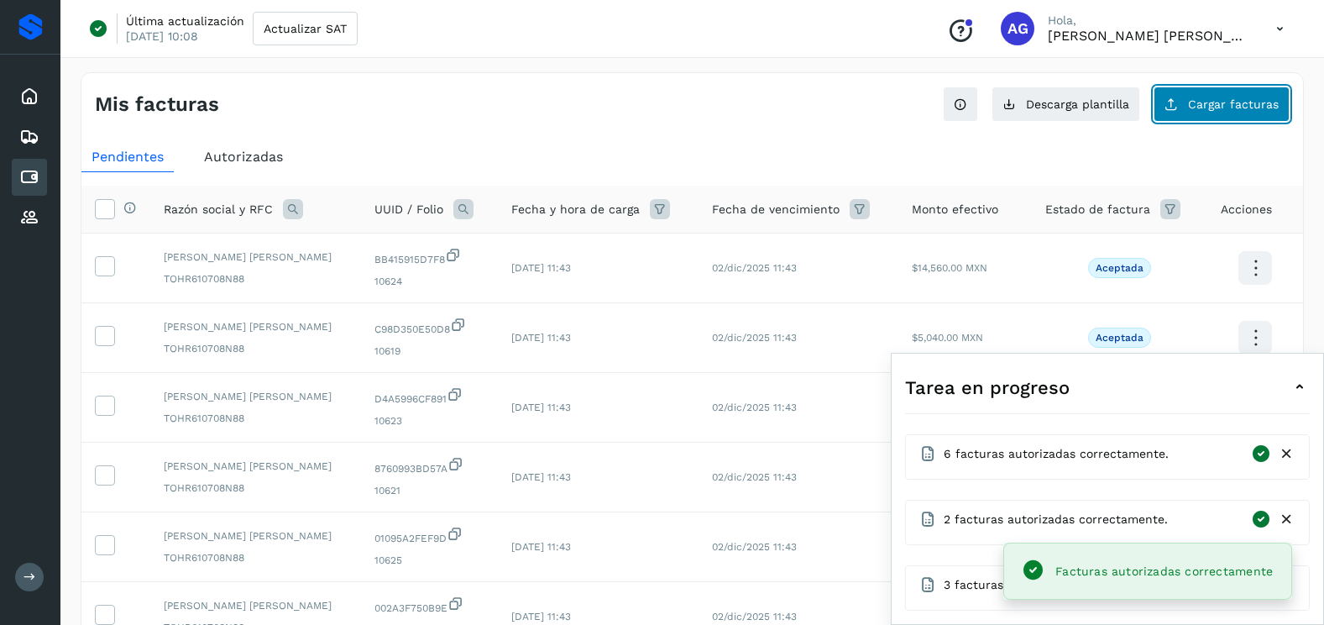
click at [1228, 99] on span "Cargar facturas" at bounding box center [1233, 104] width 91 height 12
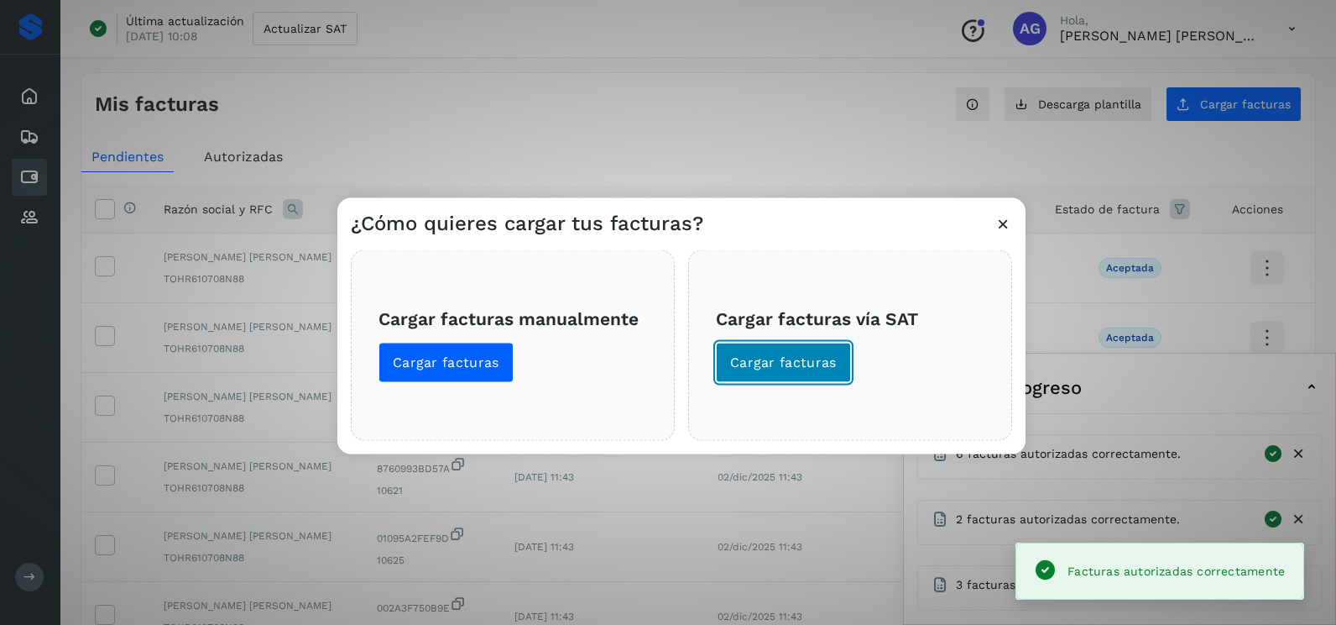
click at [803, 354] on span "Cargar facturas" at bounding box center [783, 362] width 107 height 18
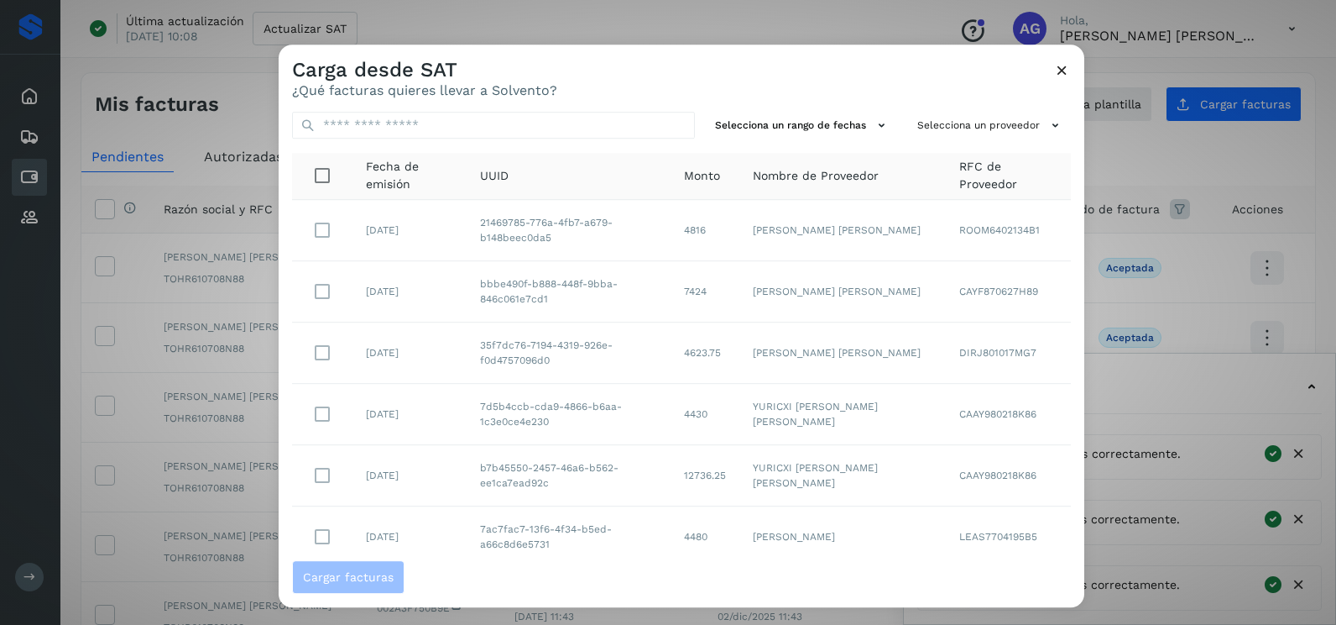
click at [858, 111] on div "Selecciona un rango de fechas Selecciona un proveedor Fecha de emisión UUID Mon…" at bounding box center [682, 329] width 806 height 462
click at [855, 128] on button "Selecciona un rango de fechas" at bounding box center [803, 126] width 189 height 28
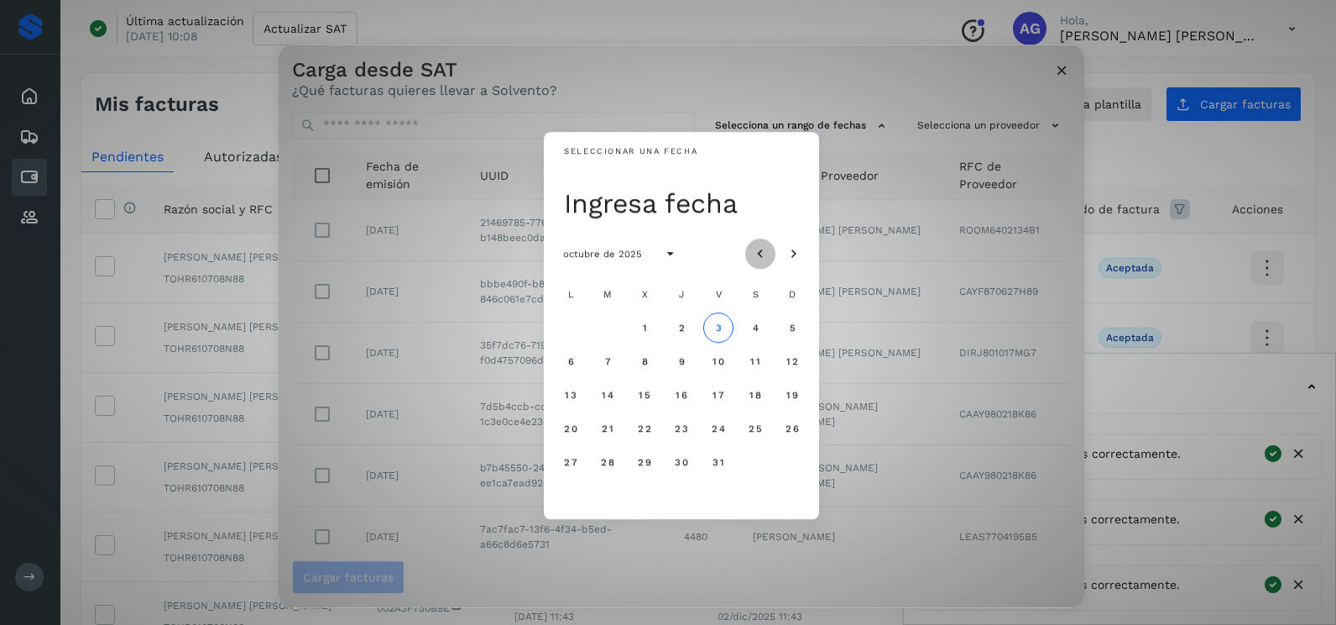
click at [763, 241] on button "Mes anterior" at bounding box center [760, 253] width 30 height 30
click at [762, 255] on icon "Mes anterior" at bounding box center [760, 254] width 17 height 17
click at [717, 391] on span "15" at bounding box center [718, 395] width 13 height 12
click at [755, 396] on span "16" at bounding box center [755, 395] width 13 height 12
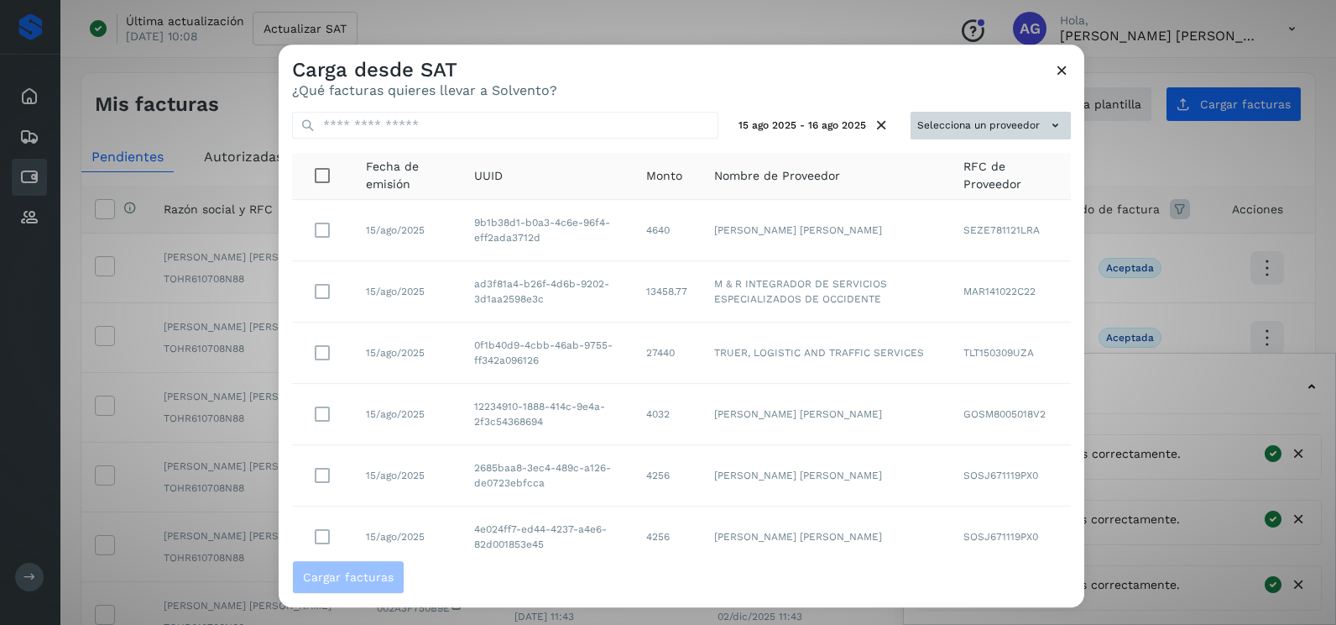
click at [964, 118] on button "Selecciona un proveedor" at bounding box center [991, 126] width 160 height 28
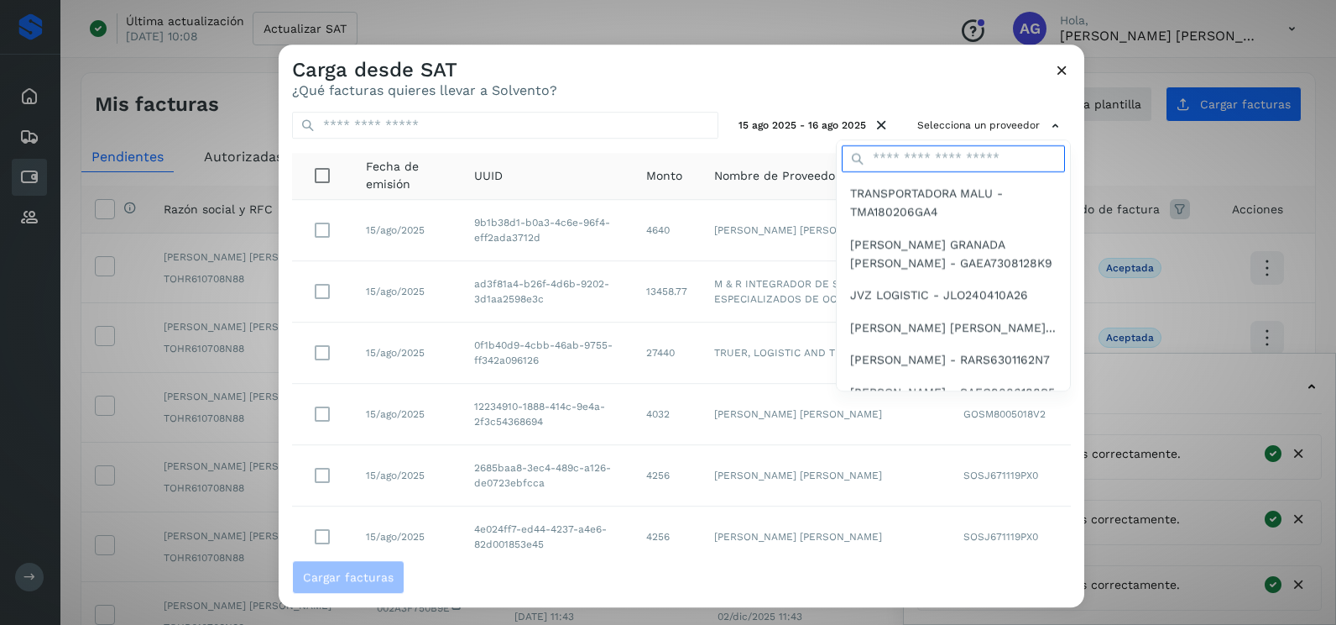
click at [934, 162] on input "text" at bounding box center [953, 158] width 223 height 27
type input "******"
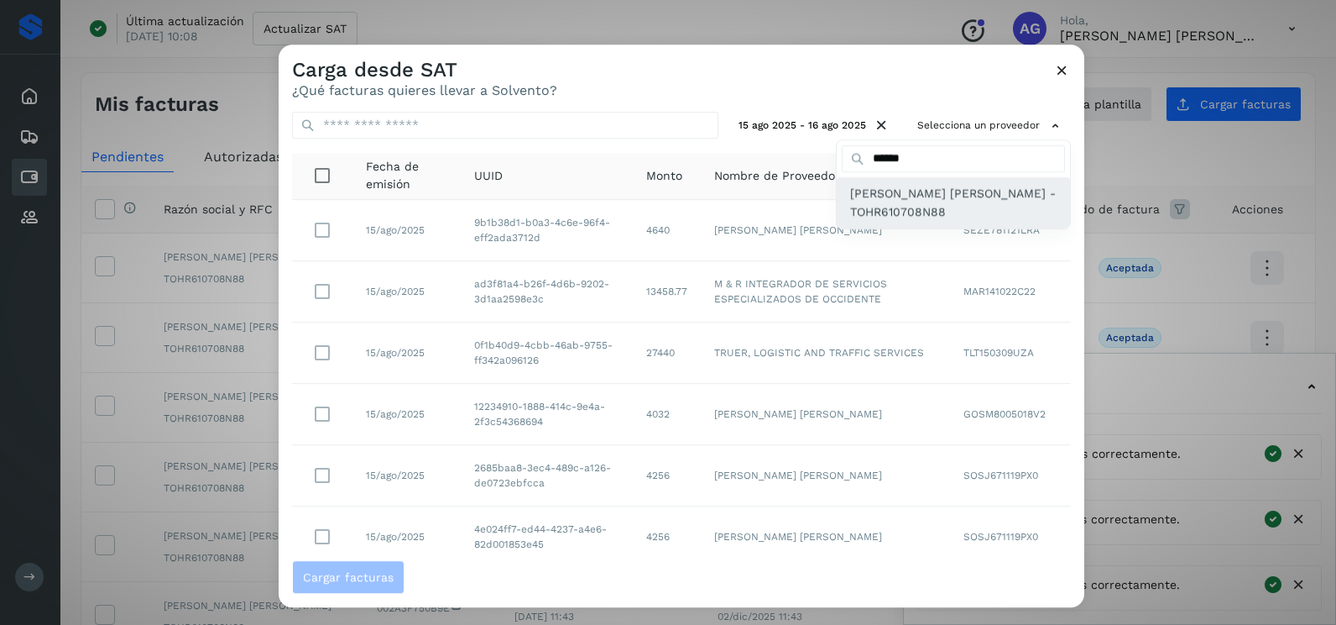
click at [910, 217] on span "[PERSON_NAME] [PERSON_NAME] - TOHR610708N88" at bounding box center [953, 203] width 207 height 38
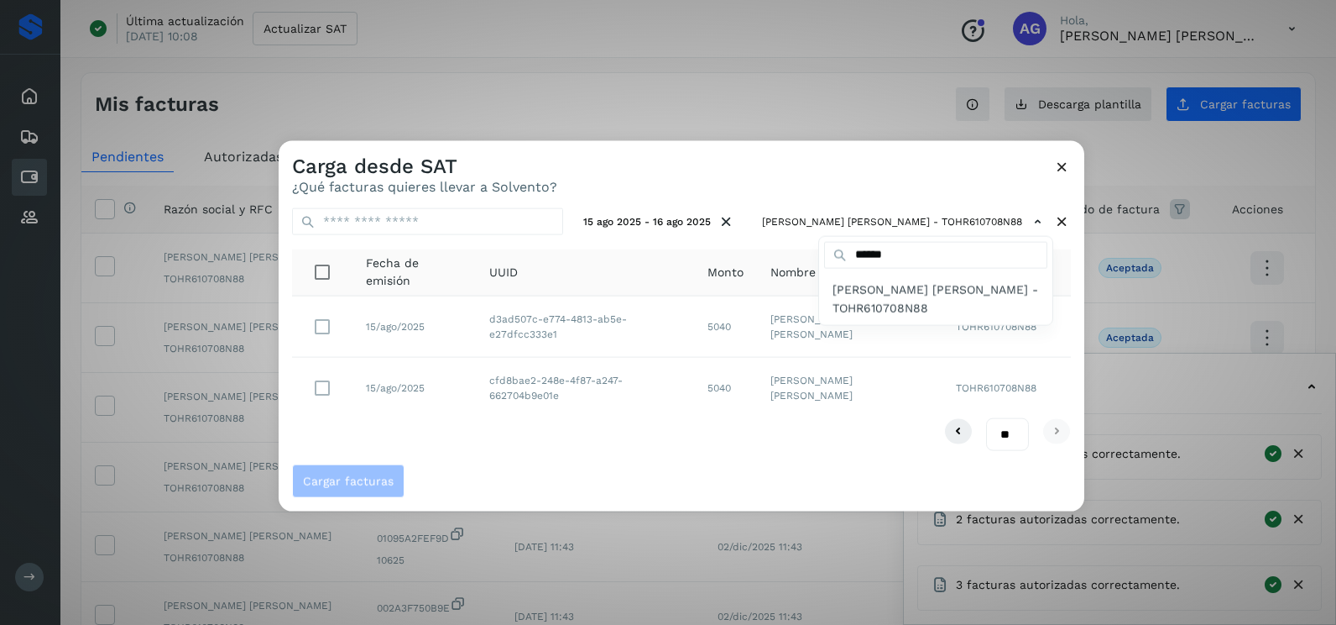
click at [510, 422] on div at bounding box center [947, 453] width 1336 height 625
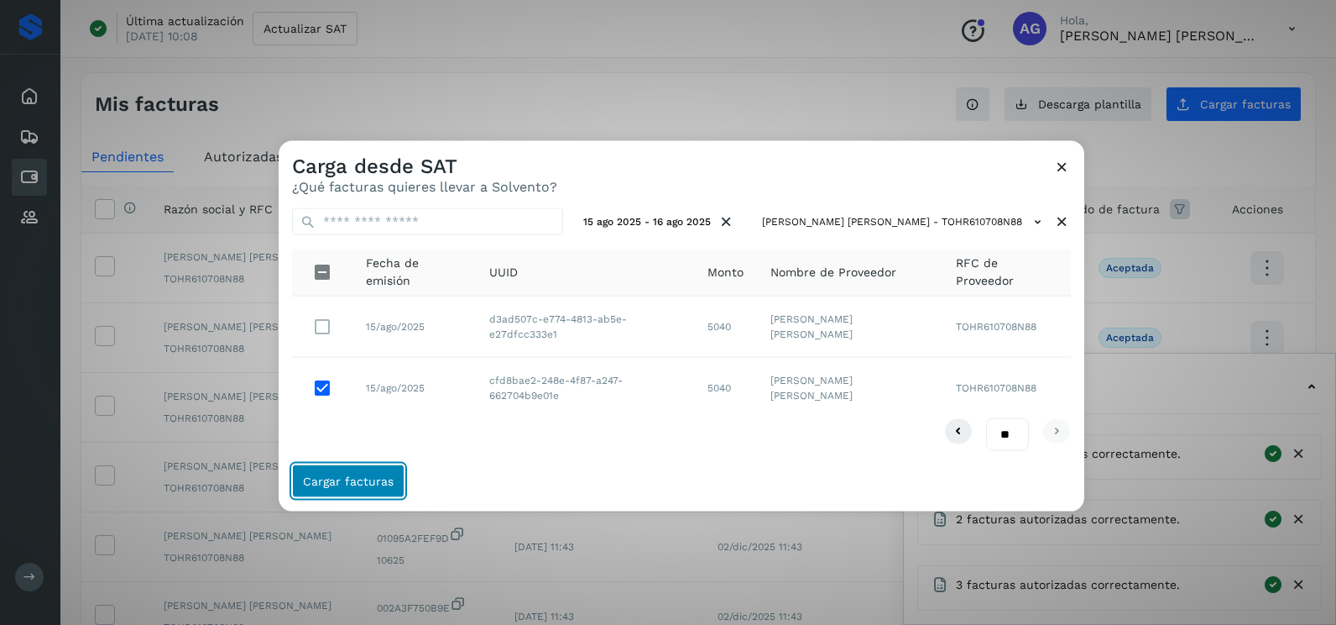
click at [332, 494] on button "Cargar facturas" at bounding box center [348, 480] width 112 height 34
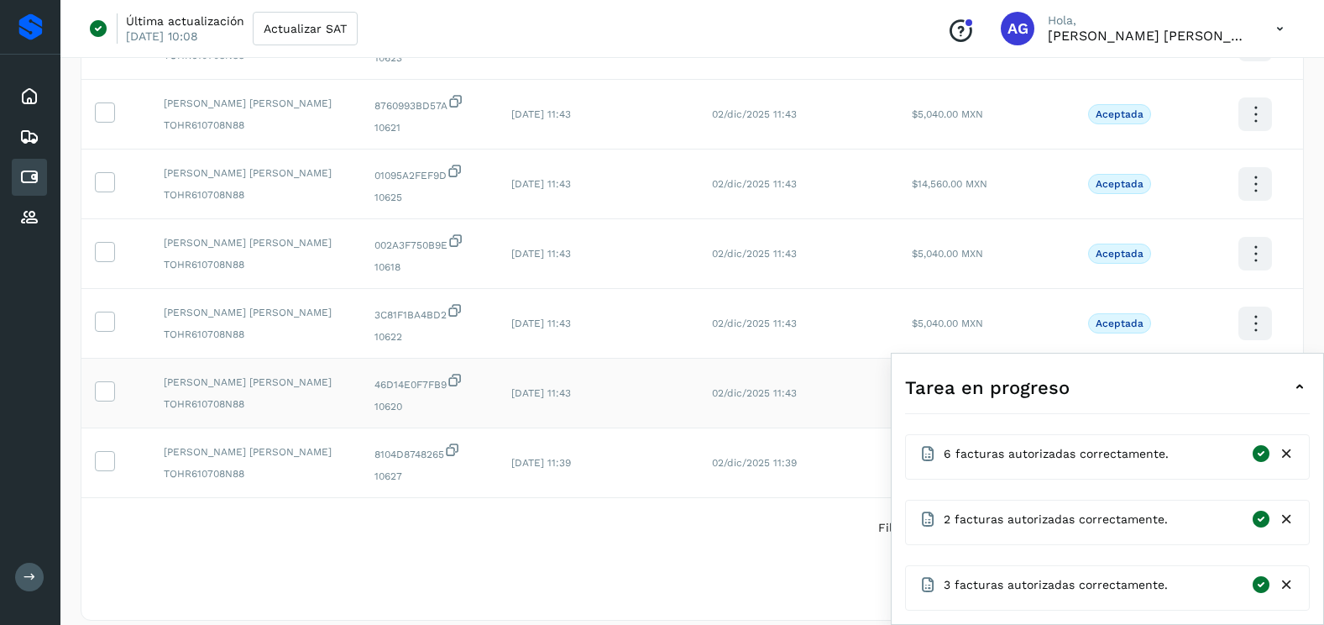
scroll to position [448, 0]
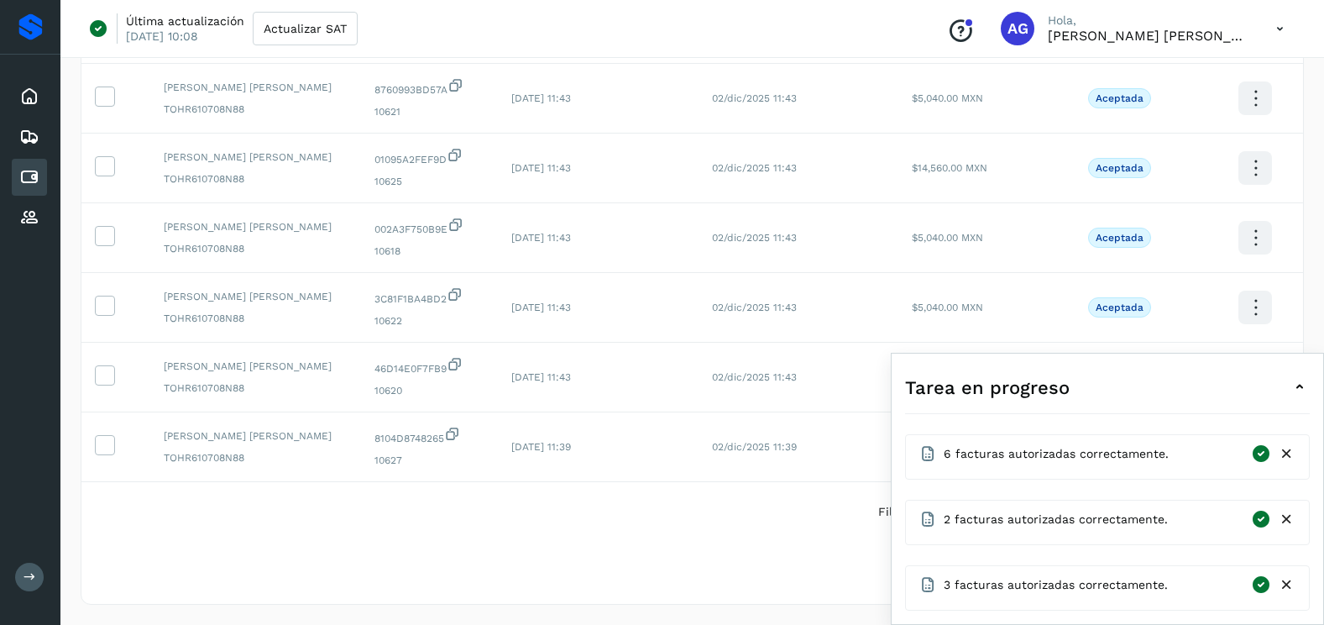
click at [1294, 588] on icon at bounding box center [1287, 585] width 18 height 18
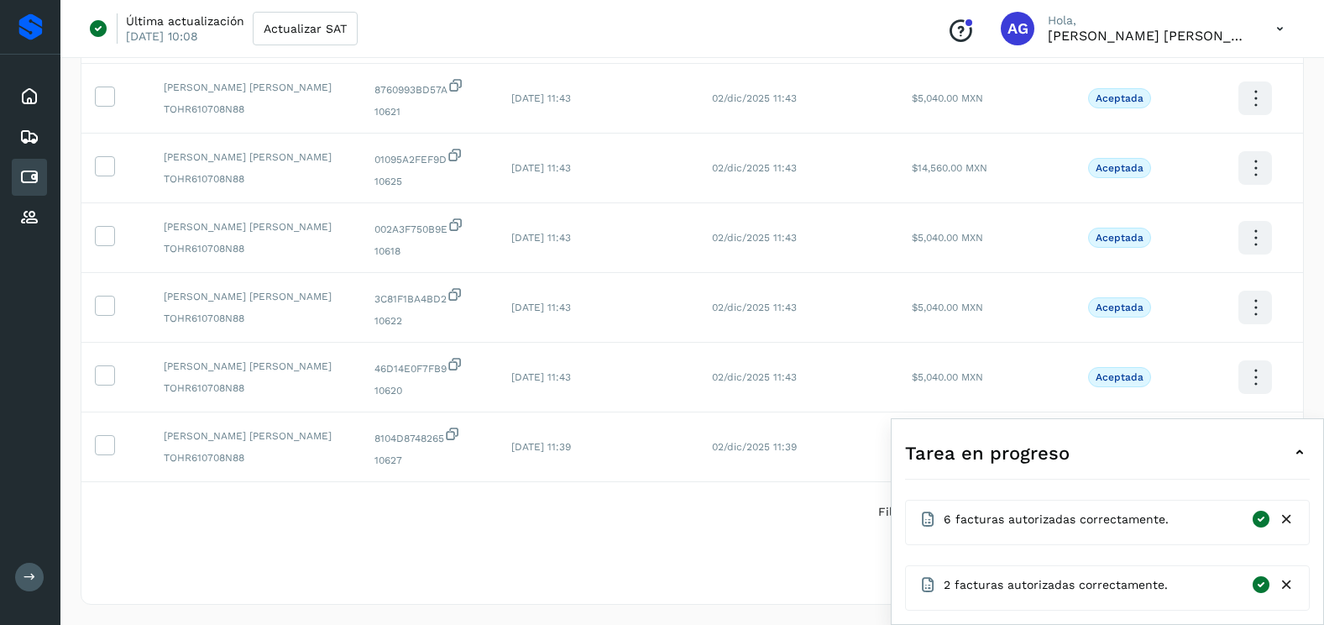
click at [1290, 583] on icon at bounding box center [1287, 585] width 18 height 18
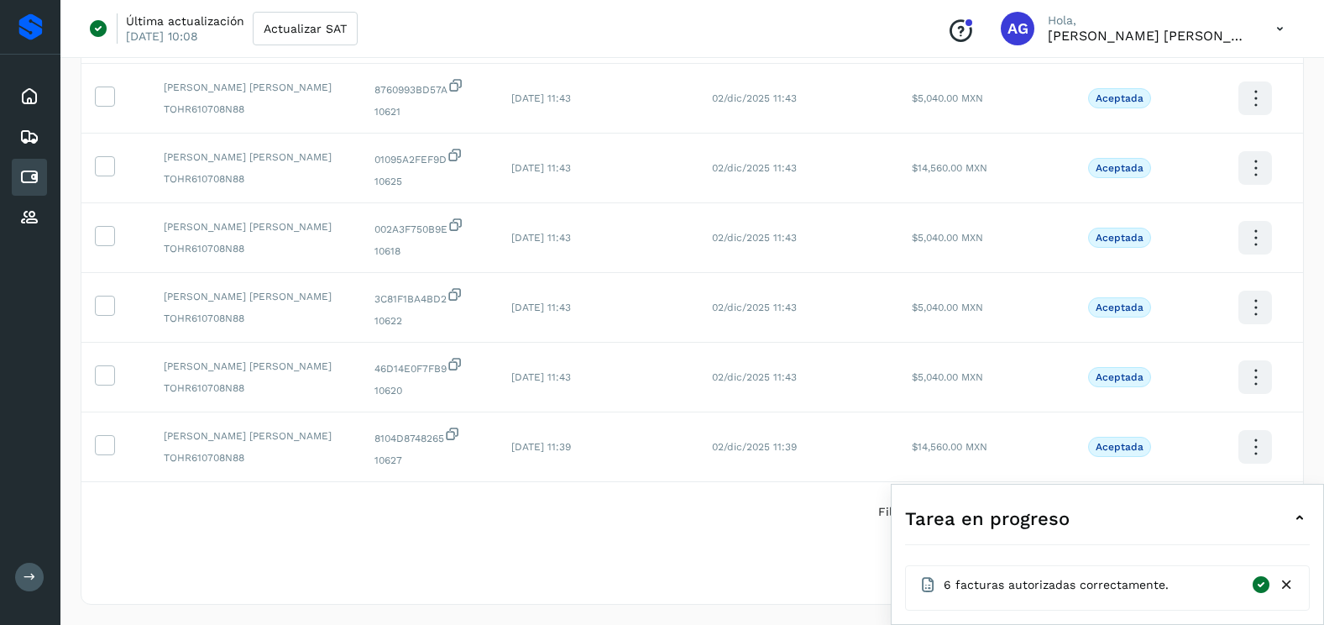
click at [1290, 583] on icon at bounding box center [1287, 585] width 18 height 18
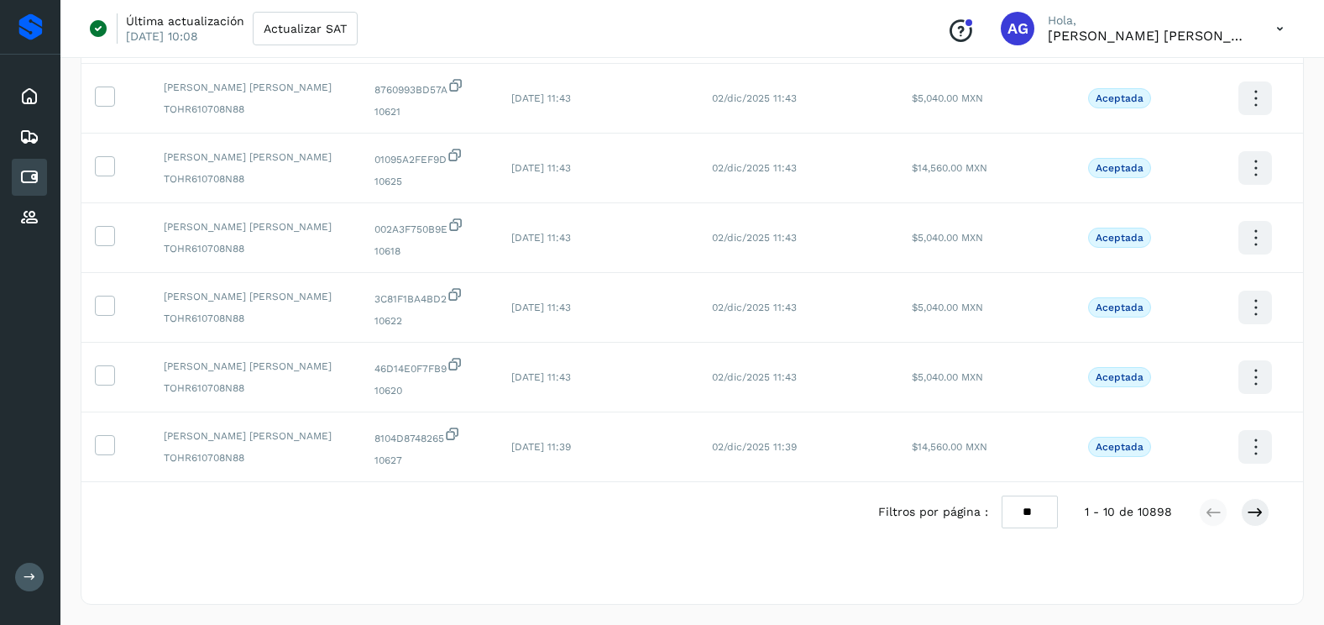
click at [1033, 520] on select "** ** **" at bounding box center [1029, 511] width 56 height 33
select select "**"
click at [1001, 495] on select "** ** **" at bounding box center [1029, 511] width 56 height 33
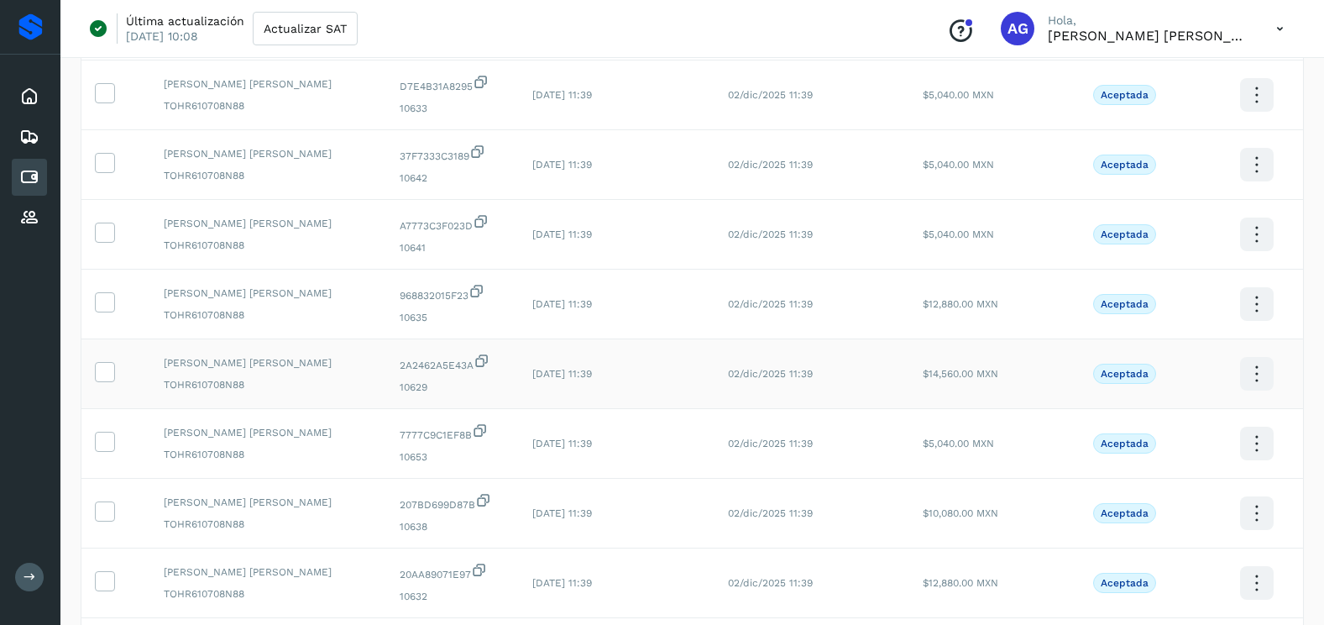
scroll to position [1540, 0]
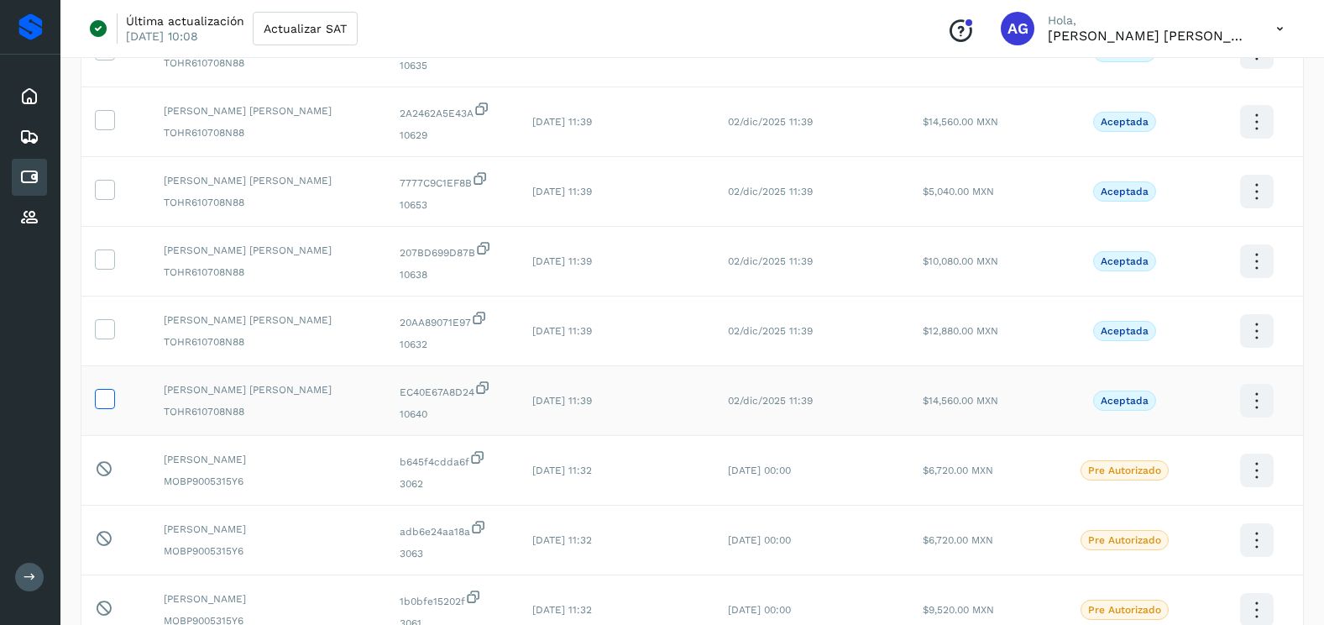
click at [109, 395] on icon at bounding box center [105, 398] width 18 height 18
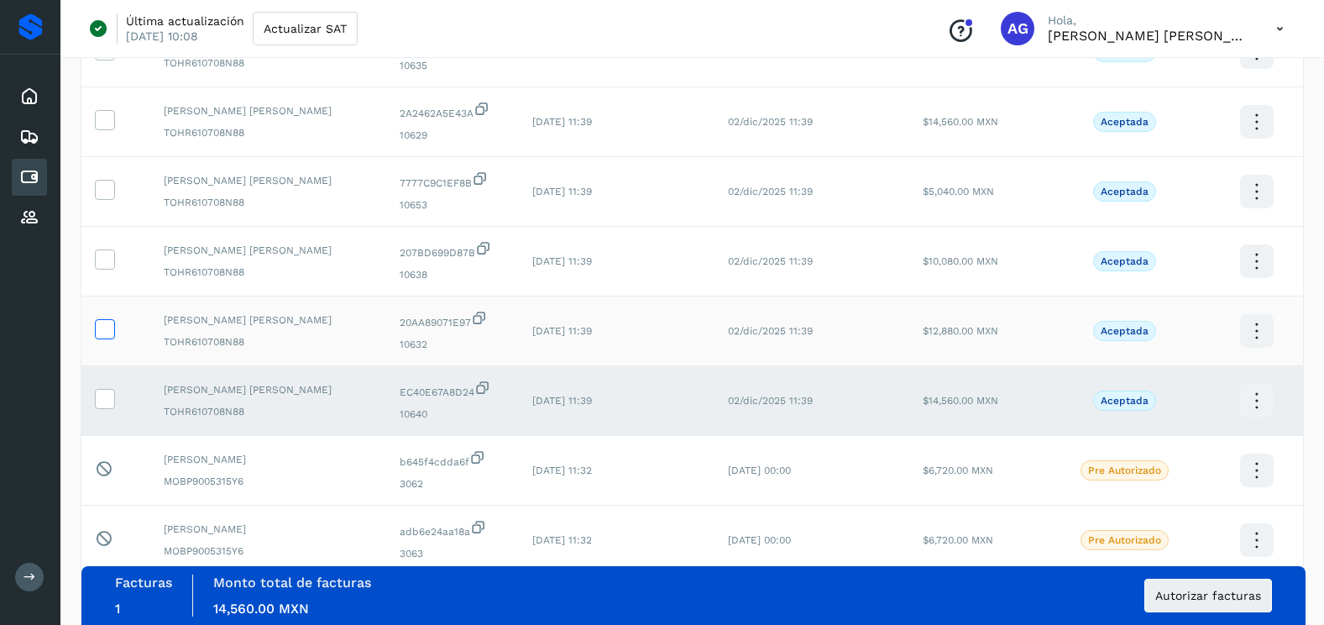
drag, startPoint x: 113, startPoint y: 337, endPoint x: 113, endPoint y: 322, distance: 16.0
click at [113, 337] on label at bounding box center [105, 329] width 20 height 20
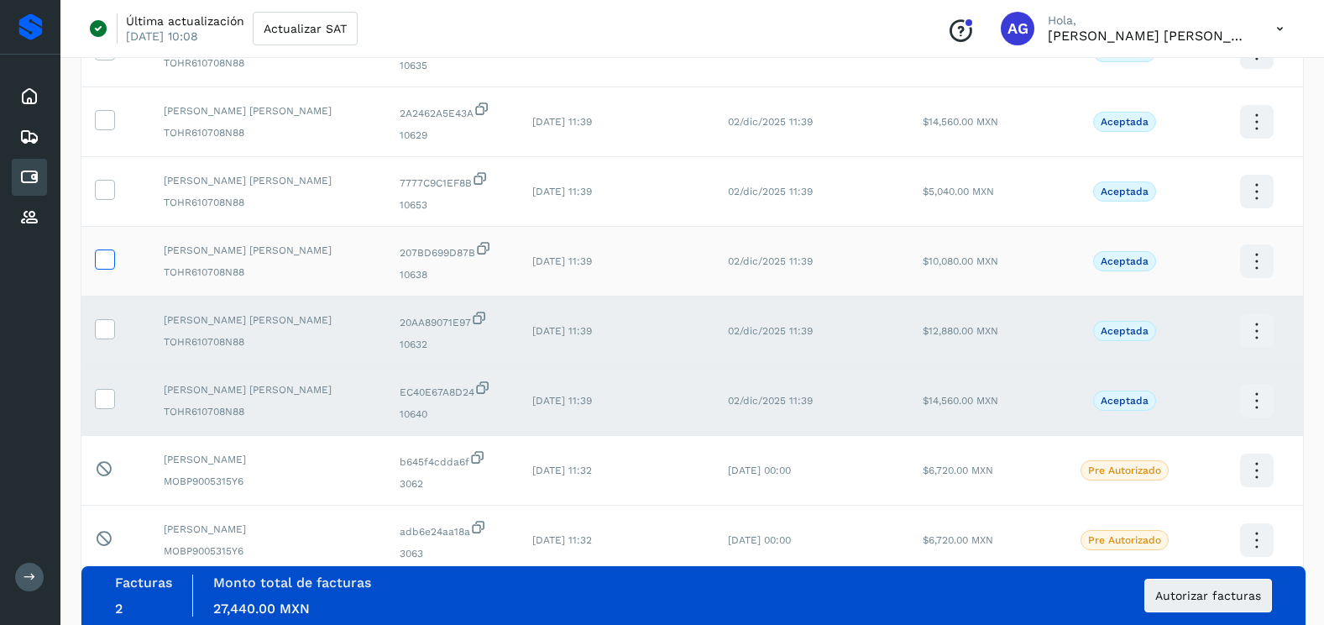
click at [109, 258] on icon at bounding box center [105, 258] width 18 height 18
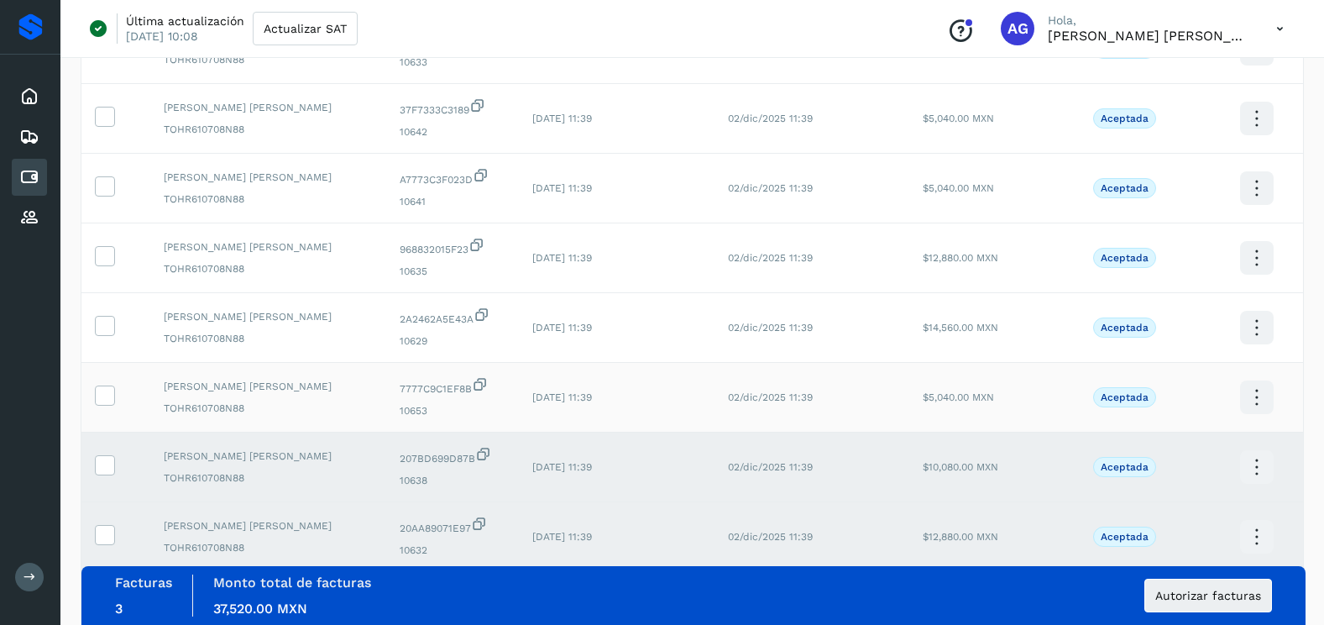
scroll to position [1288, 0]
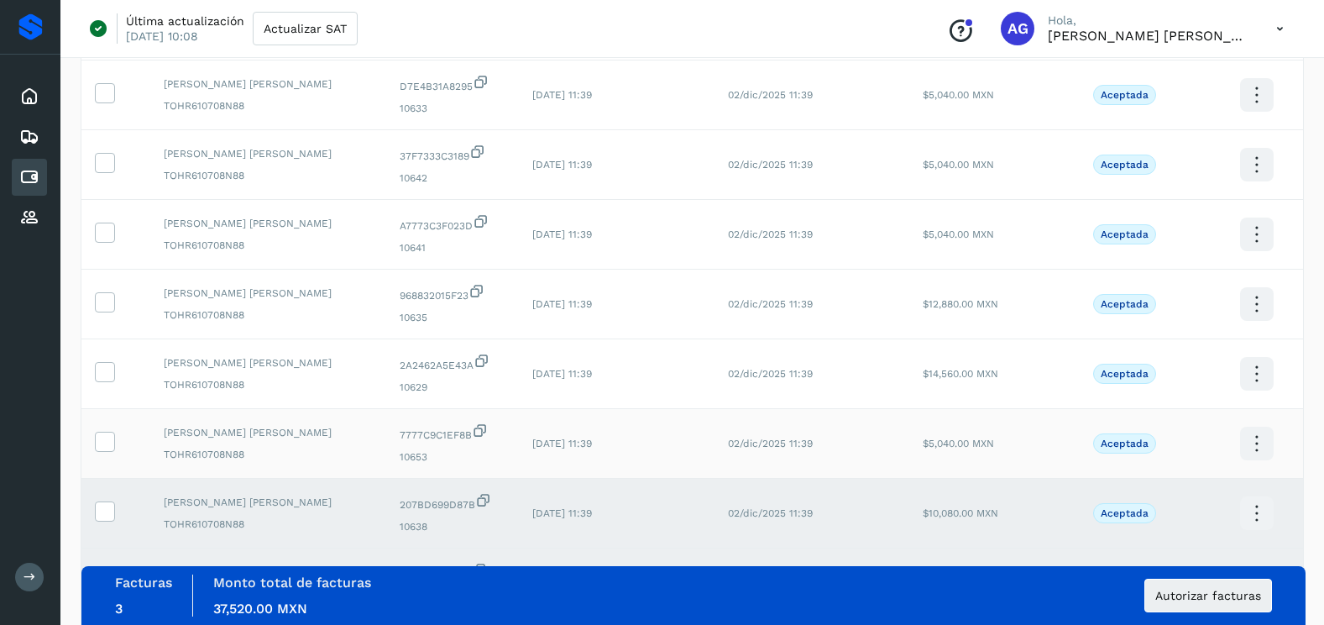
click at [103, 437] on icon at bounding box center [105, 440] width 18 height 18
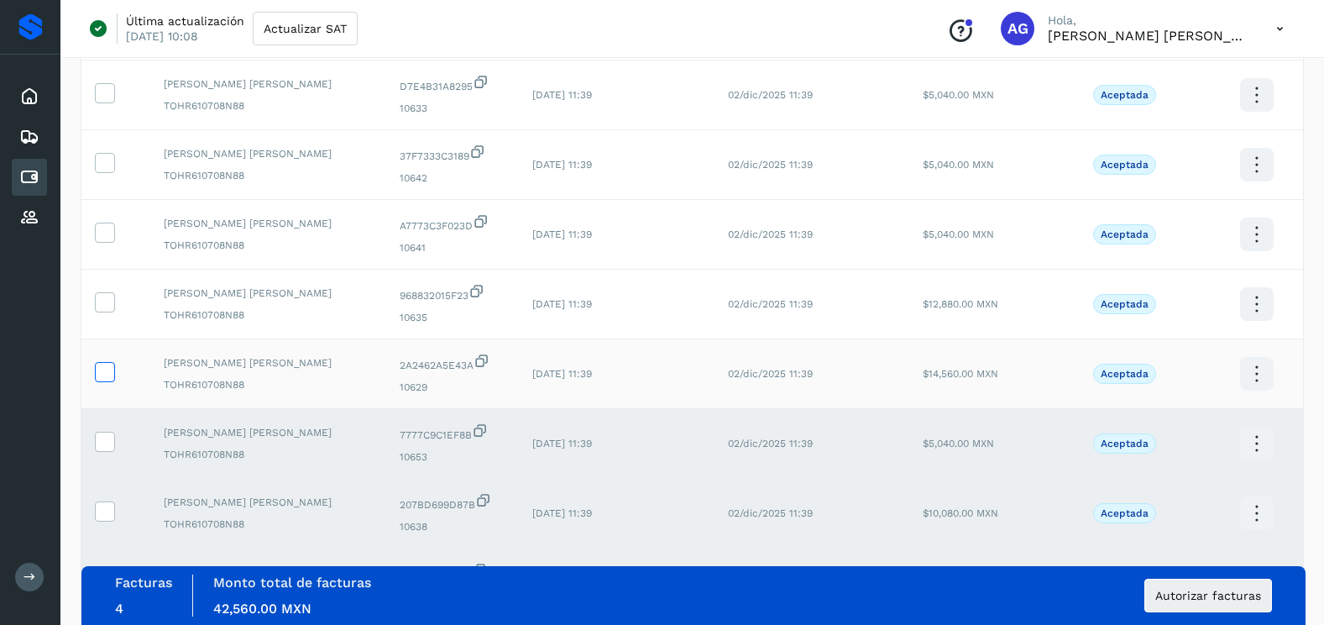
click at [106, 369] on icon at bounding box center [105, 371] width 18 height 18
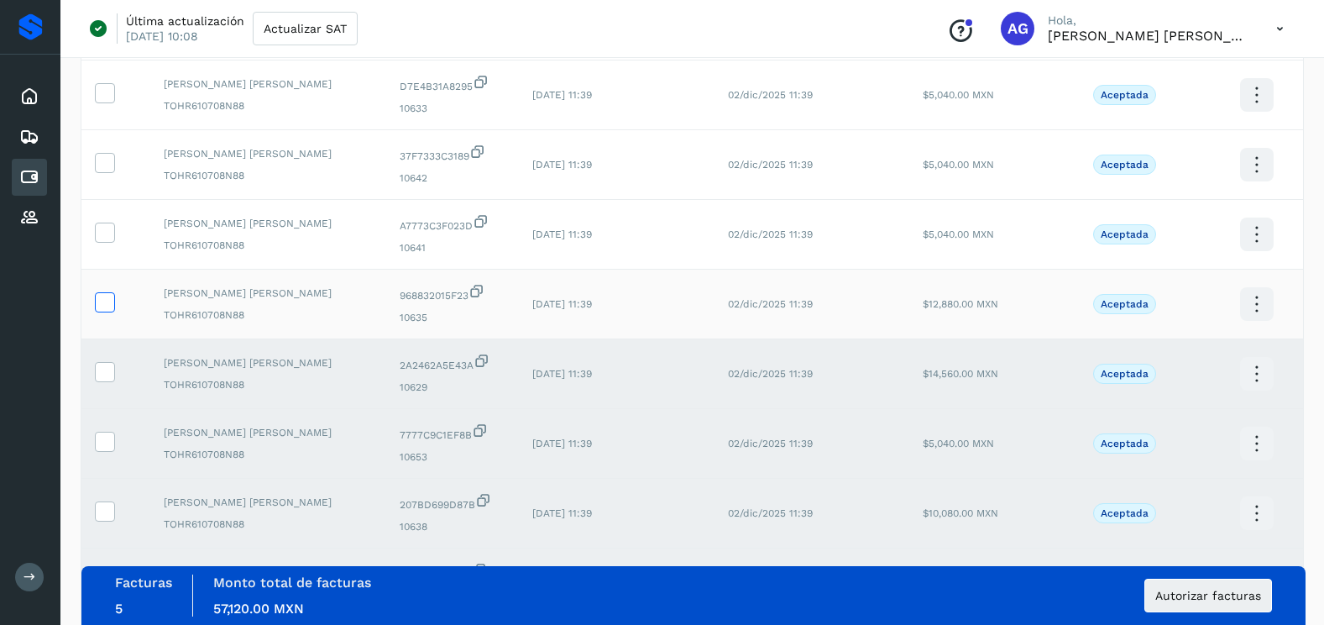
drag, startPoint x: 102, startPoint y: 311, endPoint x: 106, endPoint y: 293, distance: 18.8
click at [102, 311] on label at bounding box center [105, 302] width 20 height 20
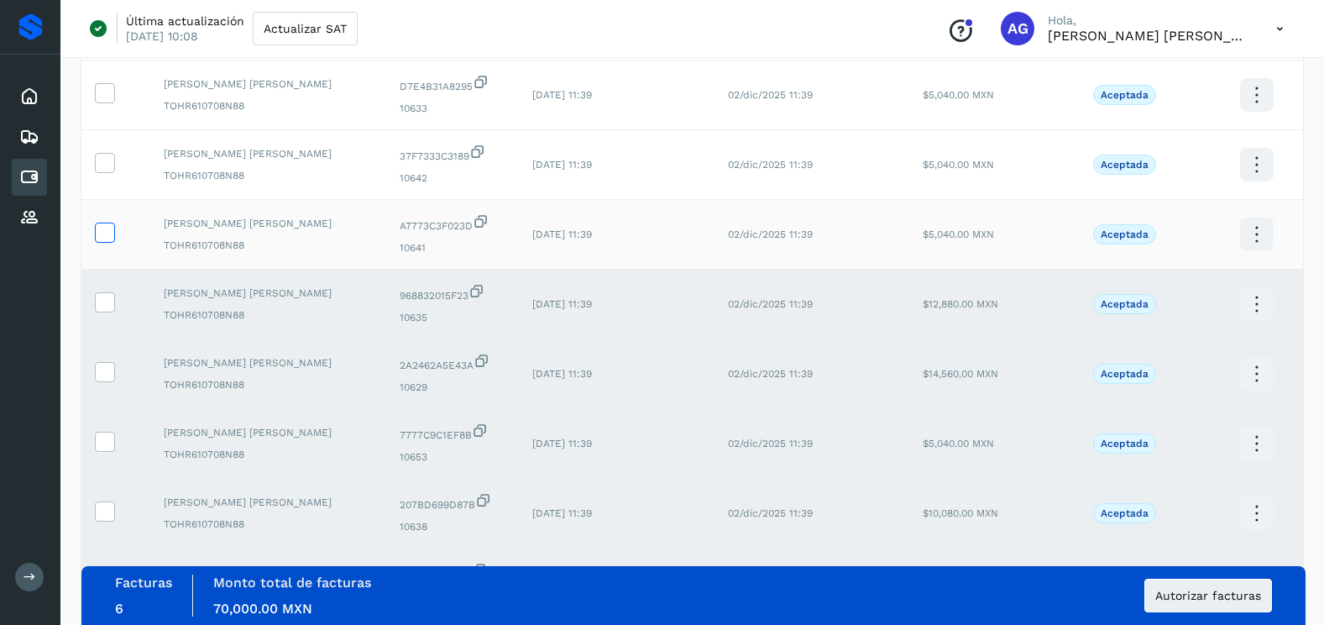
click at [101, 241] on span at bounding box center [105, 236] width 18 height 12
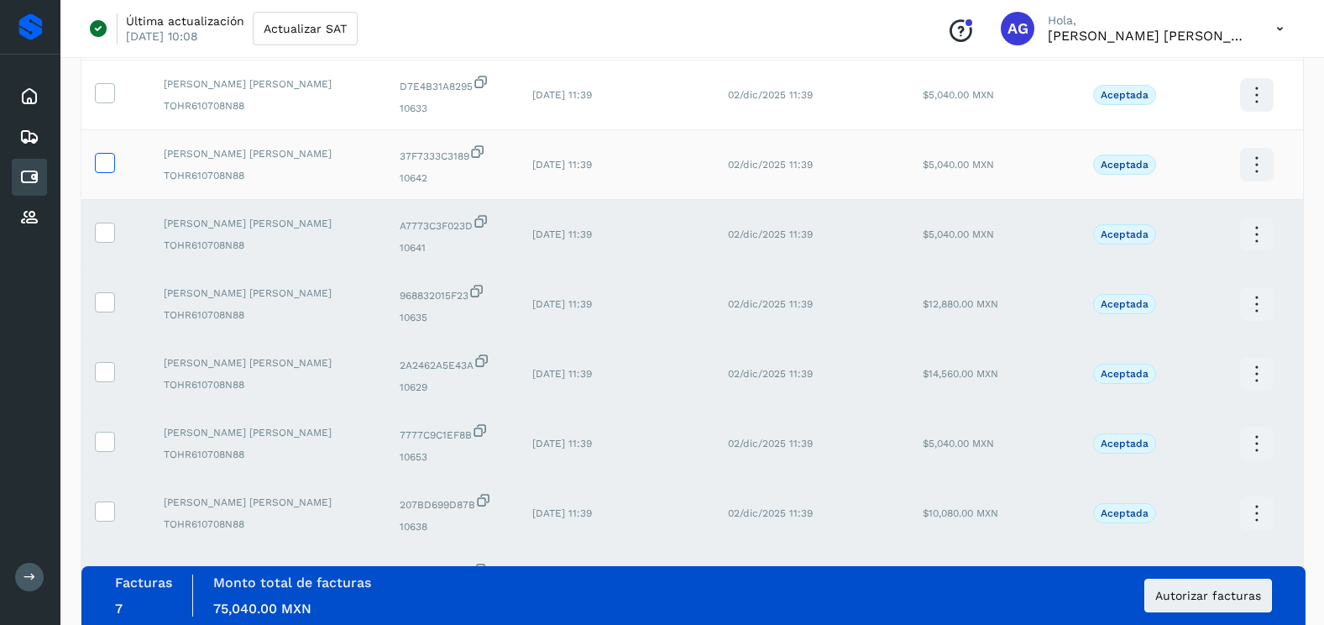
click at [113, 165] on label at bounding box center [105, 163] width 20 height 20
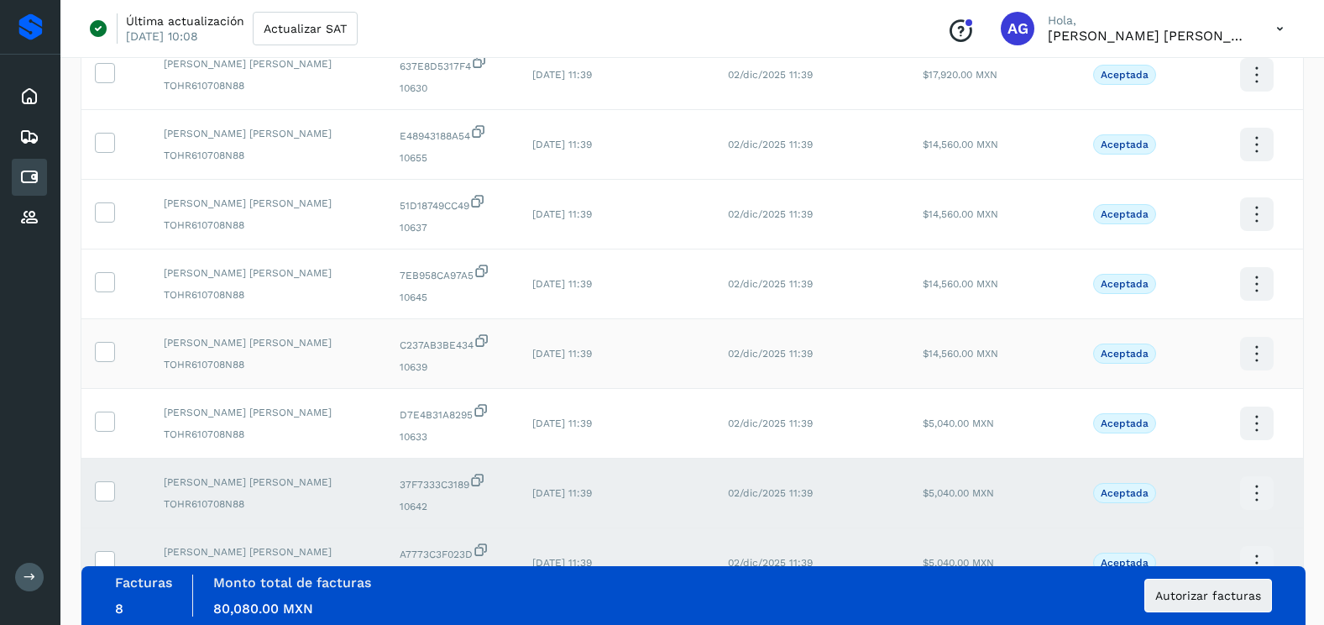
scroll to position [952, 0]
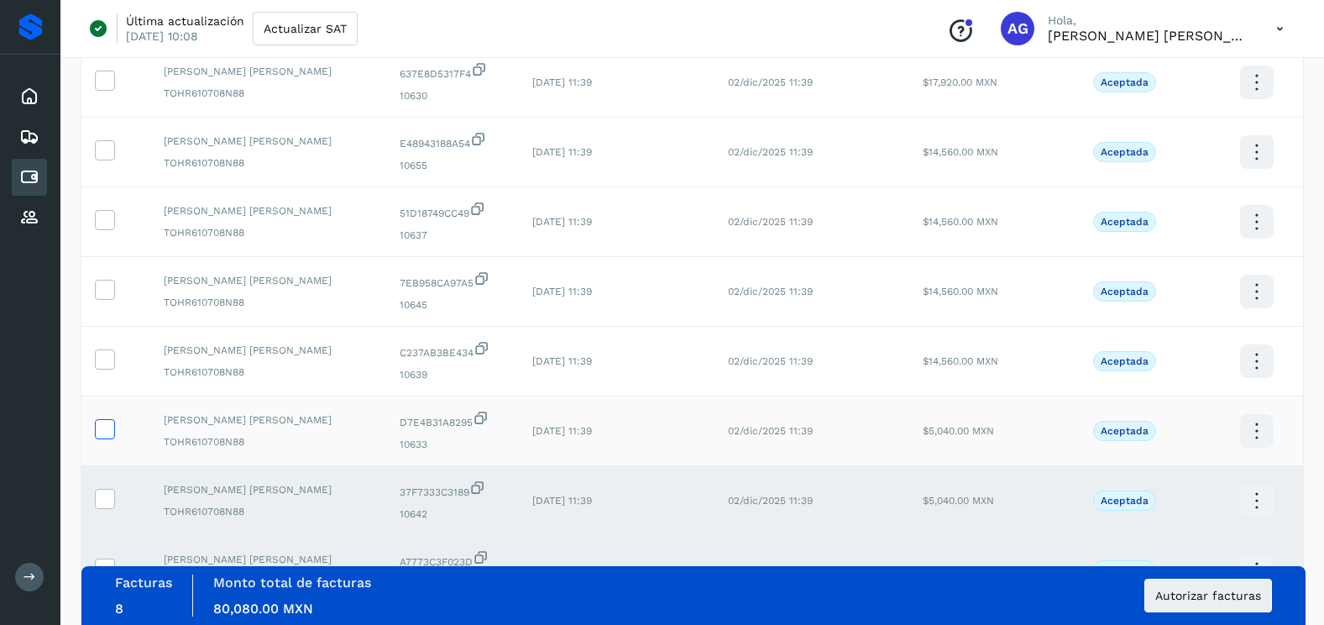
click at [105, 426] on icon at bounding box center [105, 428] width 18 height 18
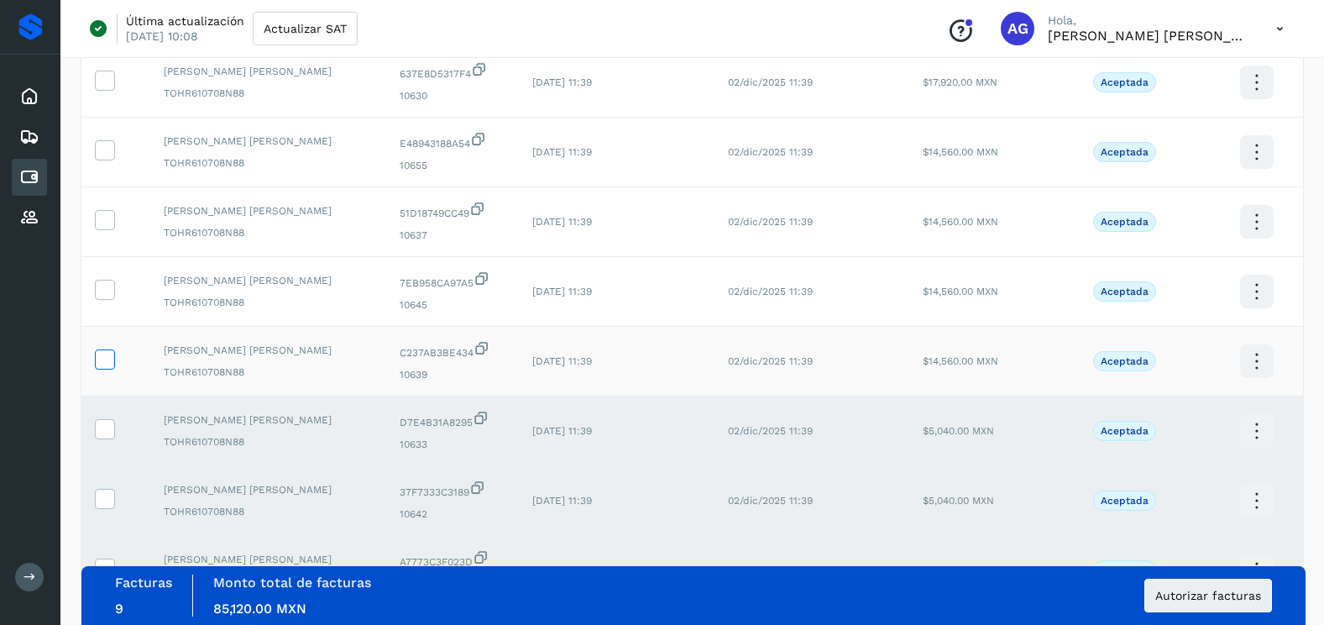
click at [109, 358] on icon at bounding box center [105, 358] width 18 height 18
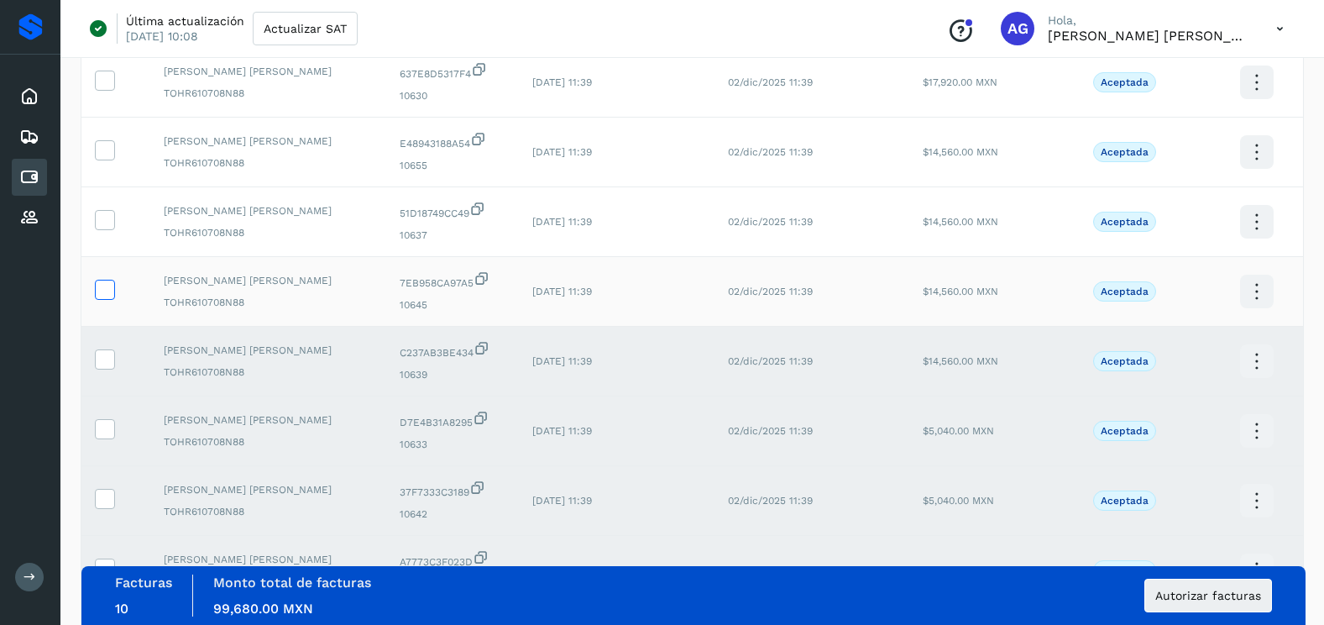
click at [102, 282] on icon at bounding box center [105, 289] width 18 height 18
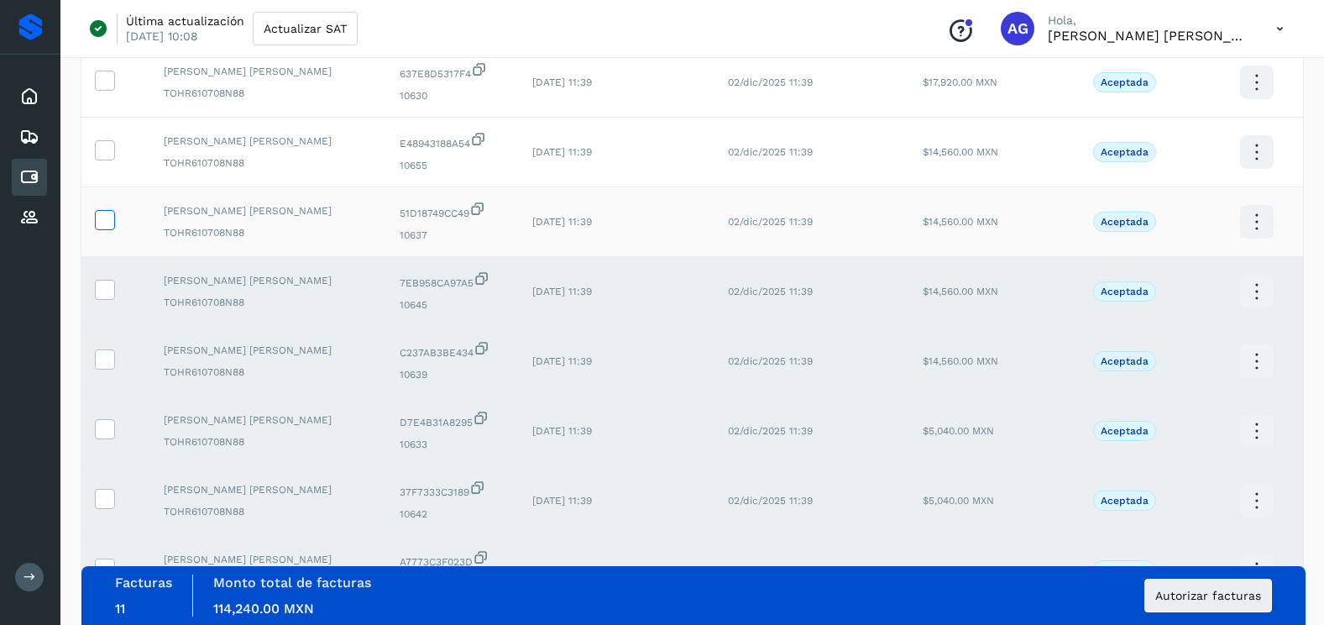
click at [104, 224] on icon at bounding box center [105, 219] width 18 height 18
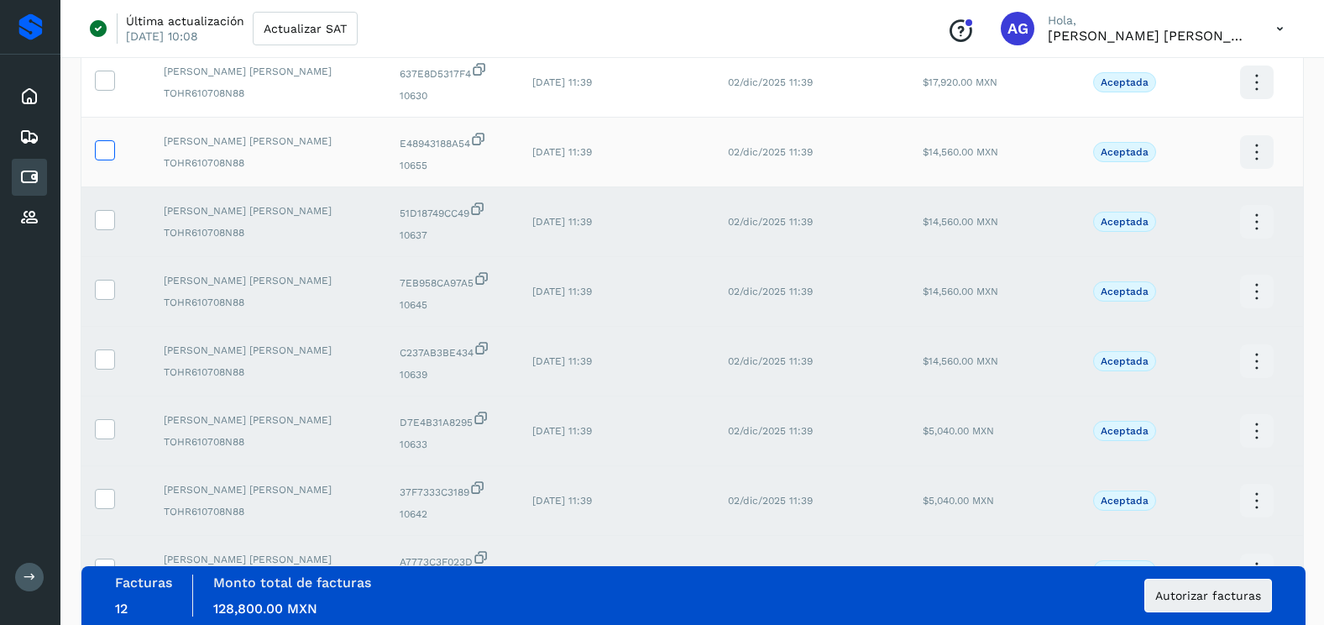
click at [105, 150] on icon at bounding box center [105, 149] width 18 height 18
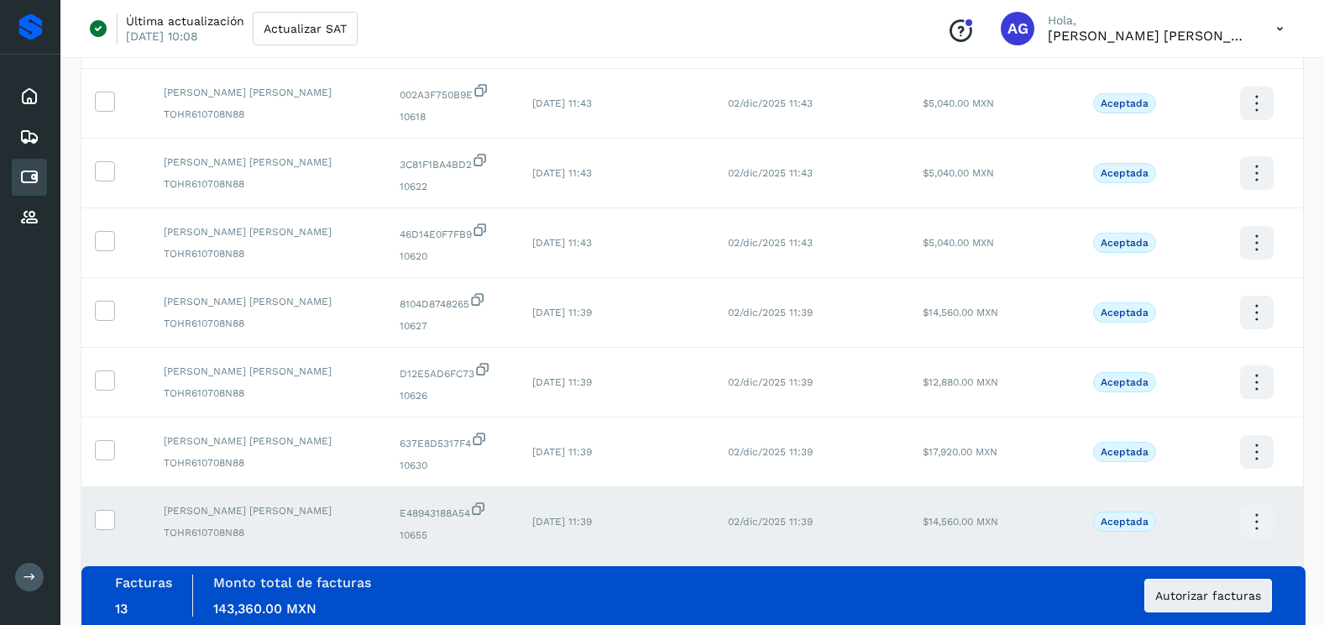
scroll to position [532, 0]
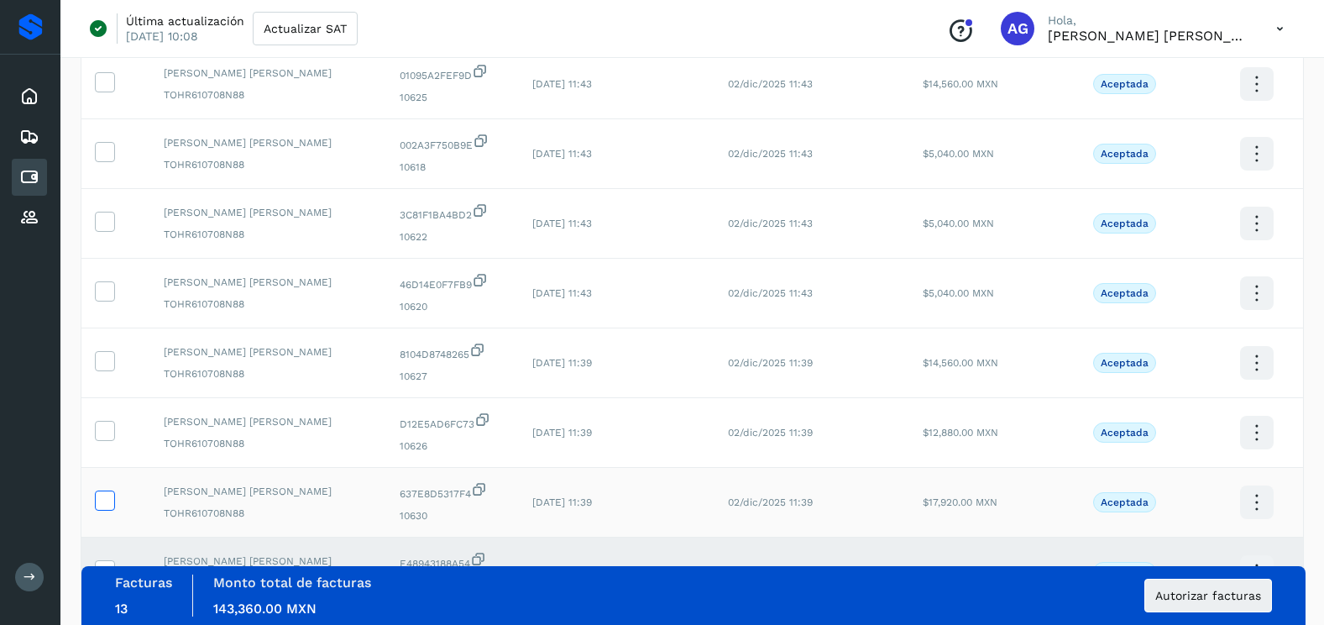
click at [108, 500] on icon at bounding box center [105, 499] width 18 height 18
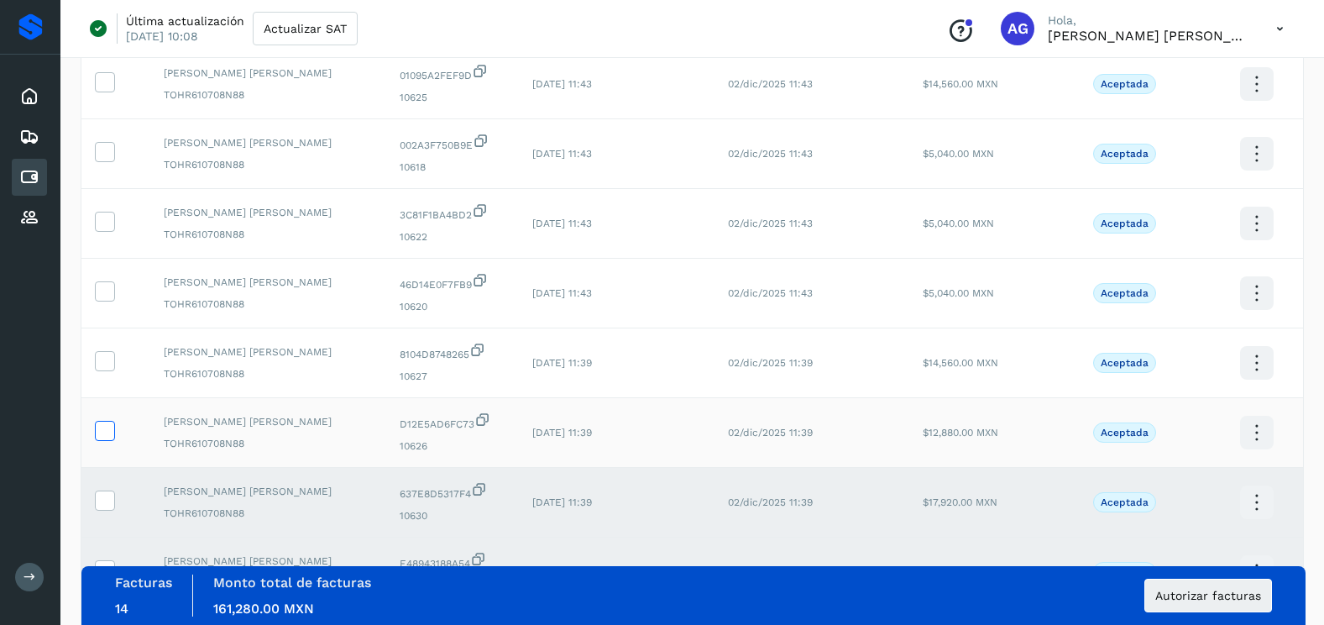
click at [107, 430] on icon at bounding box center [105, 430] width 18 height 18
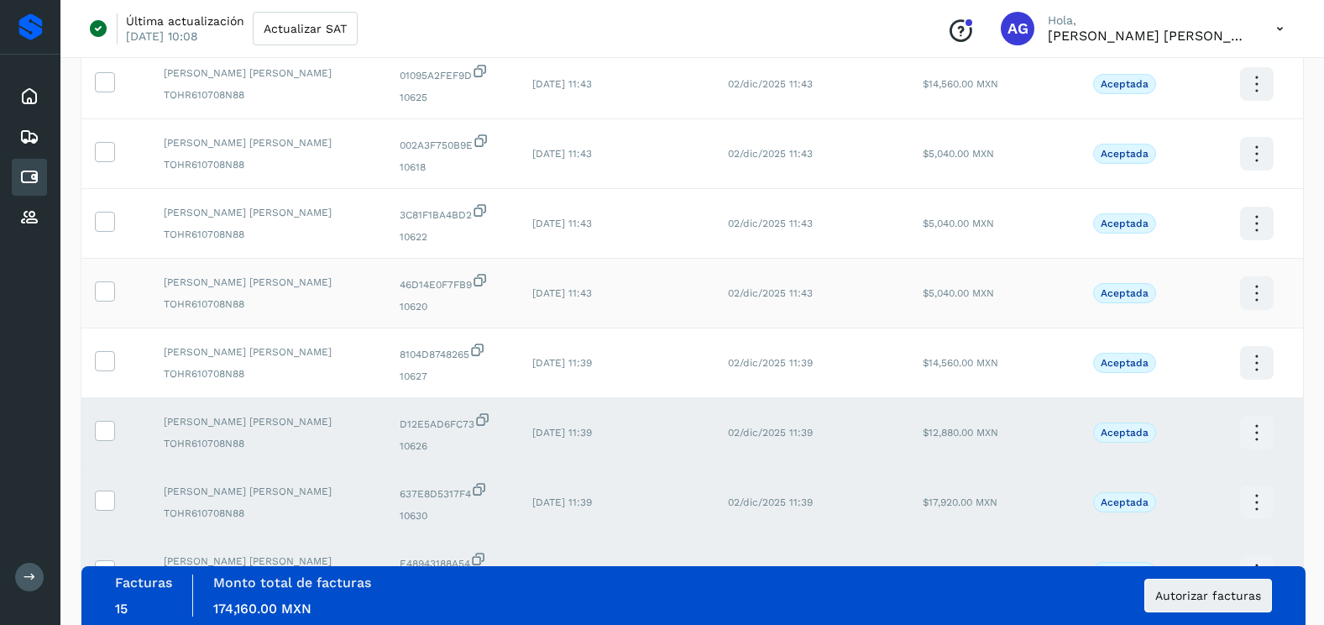
drag, startPoint x: 113, startPoint y: 357, endPoint x: 107, endPoint y: 317, distance: 40.0
click at [111, 354] on label at bounding box center [105, 361] width 20 height 20
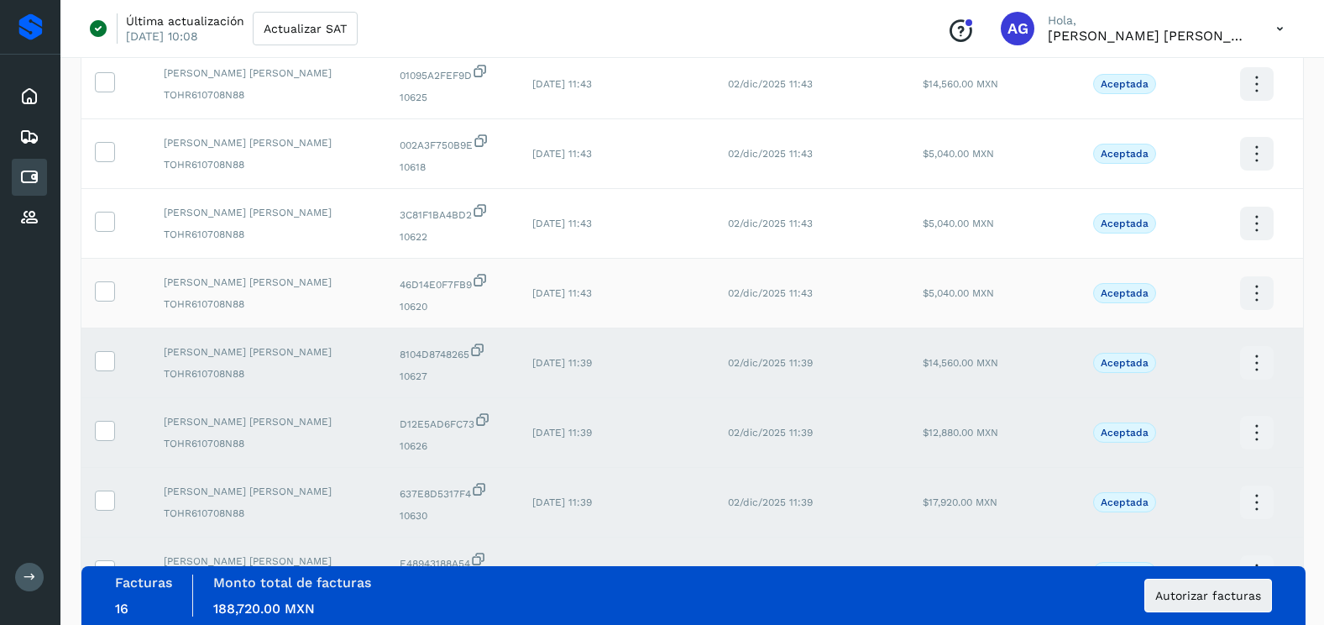
click at [105, 278] on td at bounding box center [115, 294] width 69 height 70
drag, startPoint x: 108, startPoint y: 222, endPoint x: 97, endPoint y: 297, distance: 75.5
click at [107, 231] on label at bounding box center [105, 222] width 20 height 20
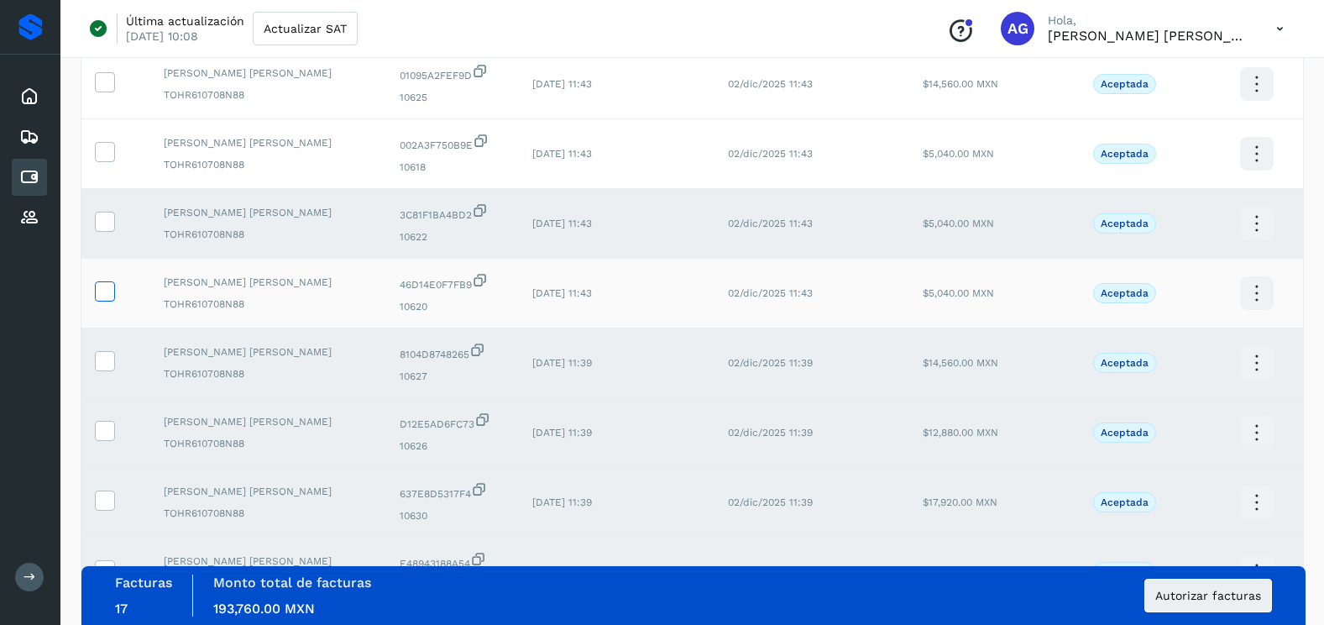
click at [103, 295] on icon at bounding box center [105, 290] width 18 height 18
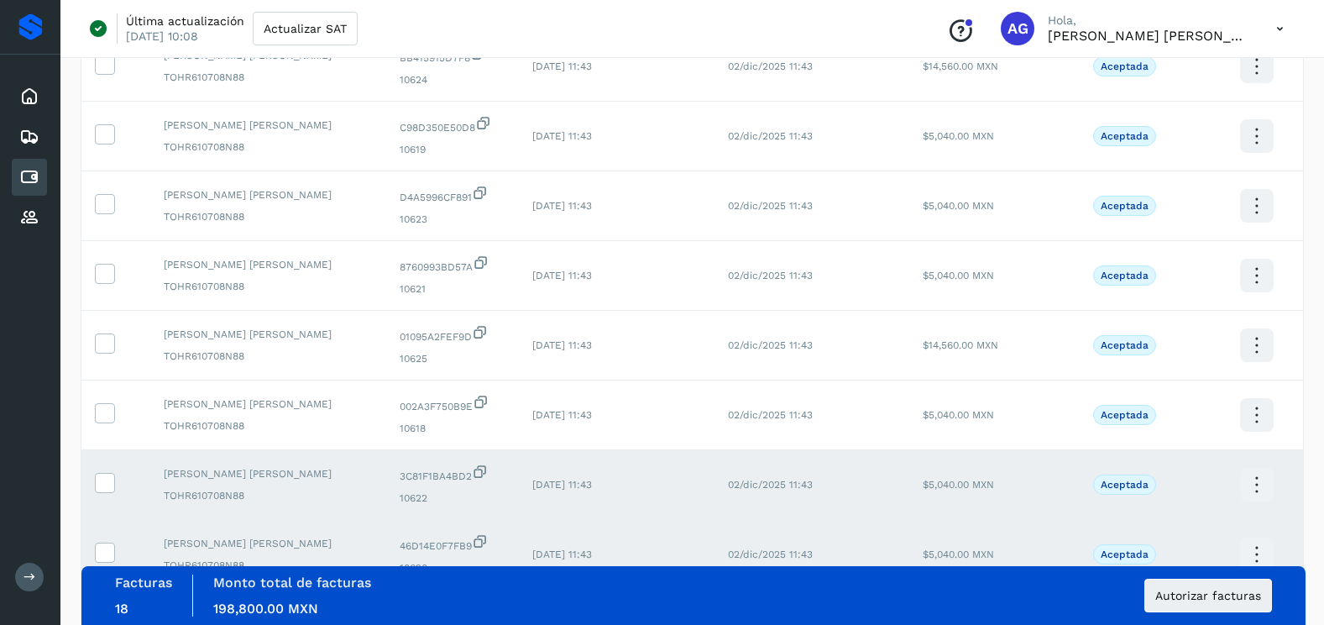
scroll to position [196, 0]
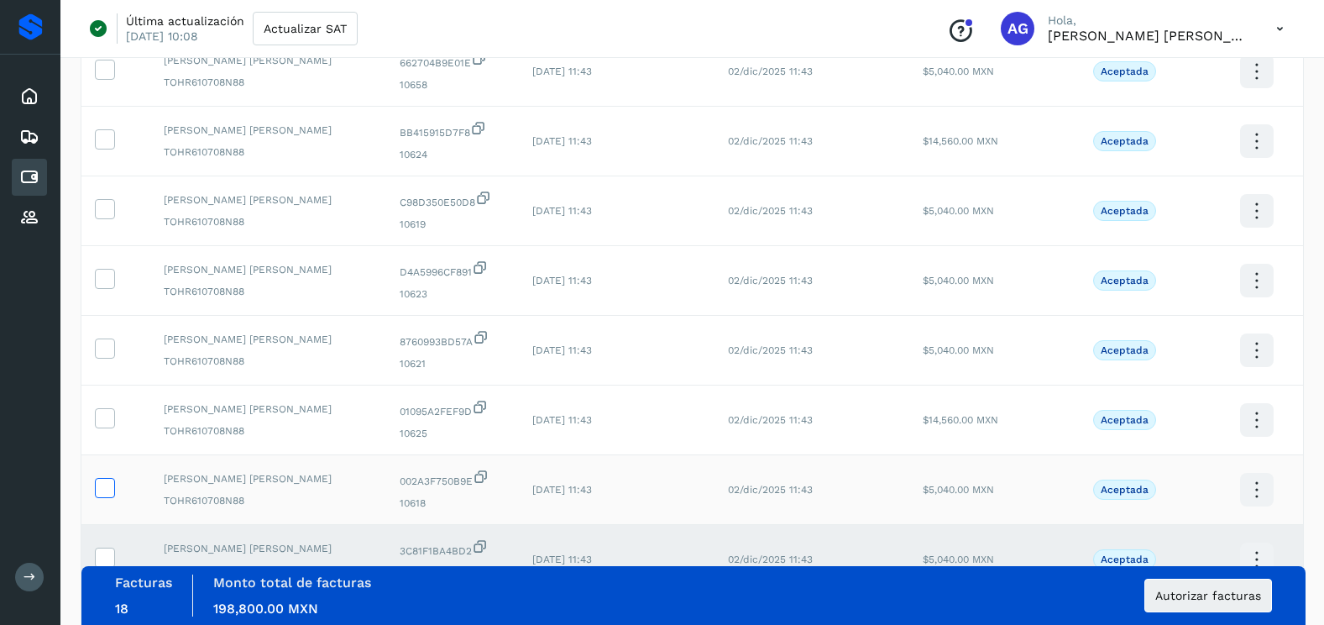
click at [107, 482] on icon at bounding box center [105, 487] width 18 height 18
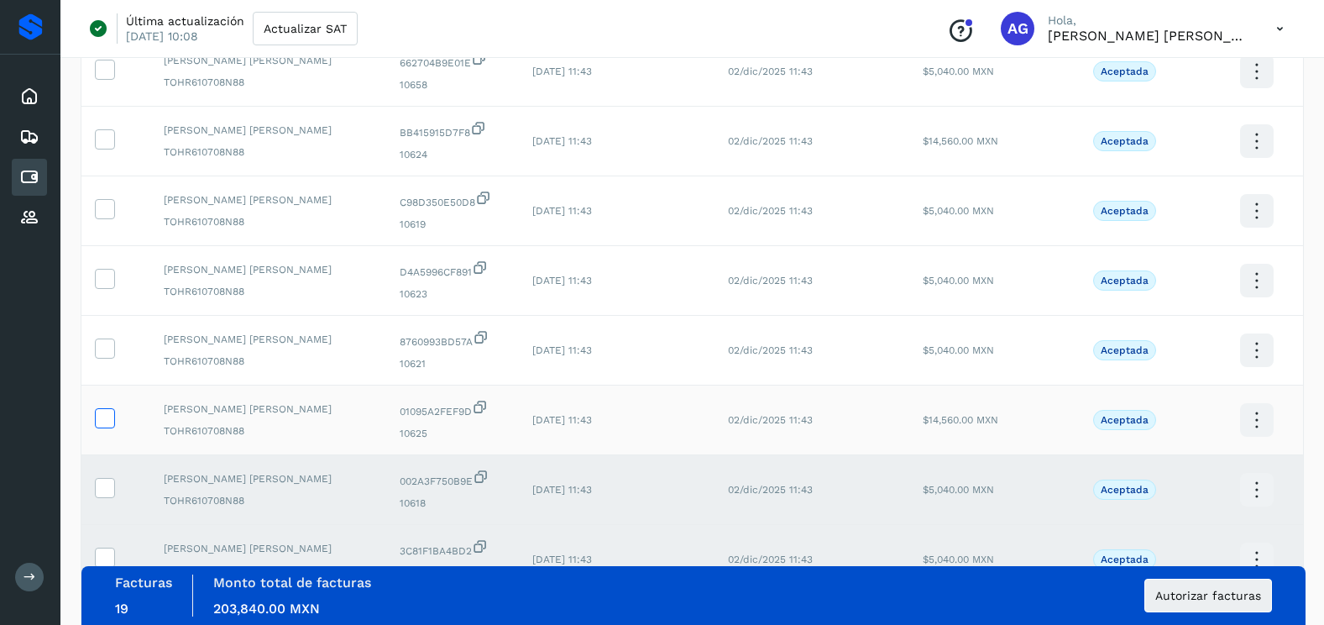
click at [105, 411] on icon at bounding box center [105, 417] width 18 height 18
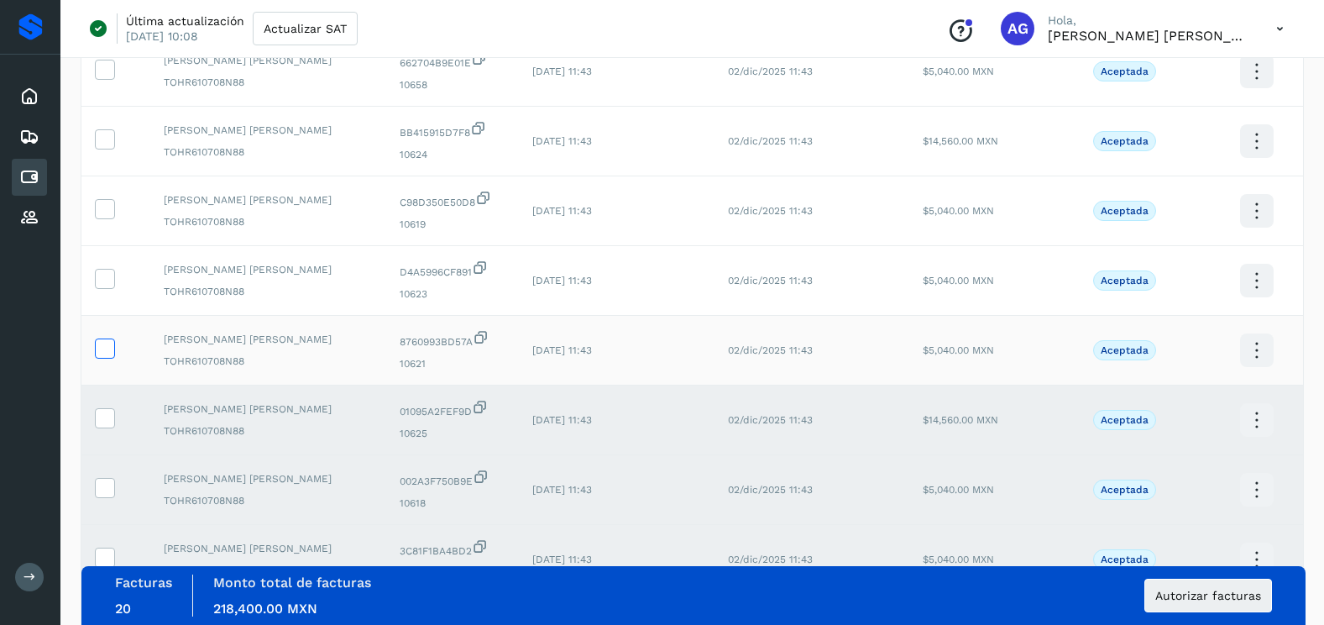
click at [107, 343] on icon at bounding box center [105, 347] width 18 height 18
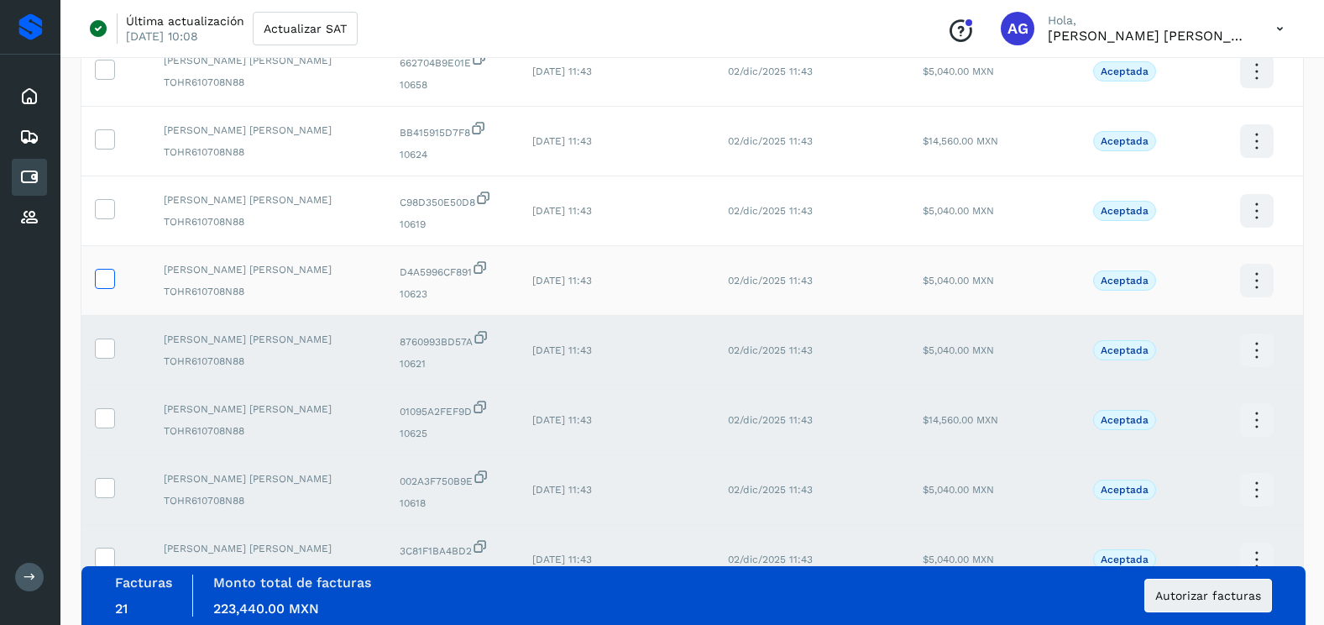
click at [112, 281] on icon at bounding box center [105, 278] width 18 height 18
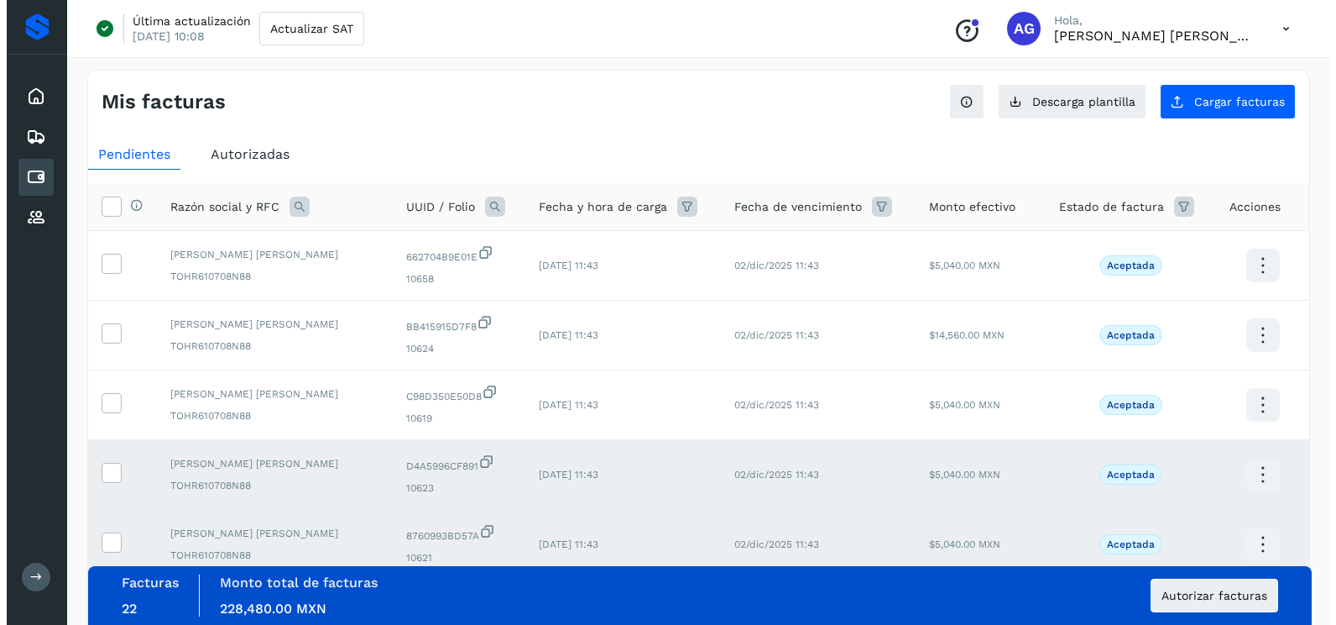
scroll to position [0, 0]
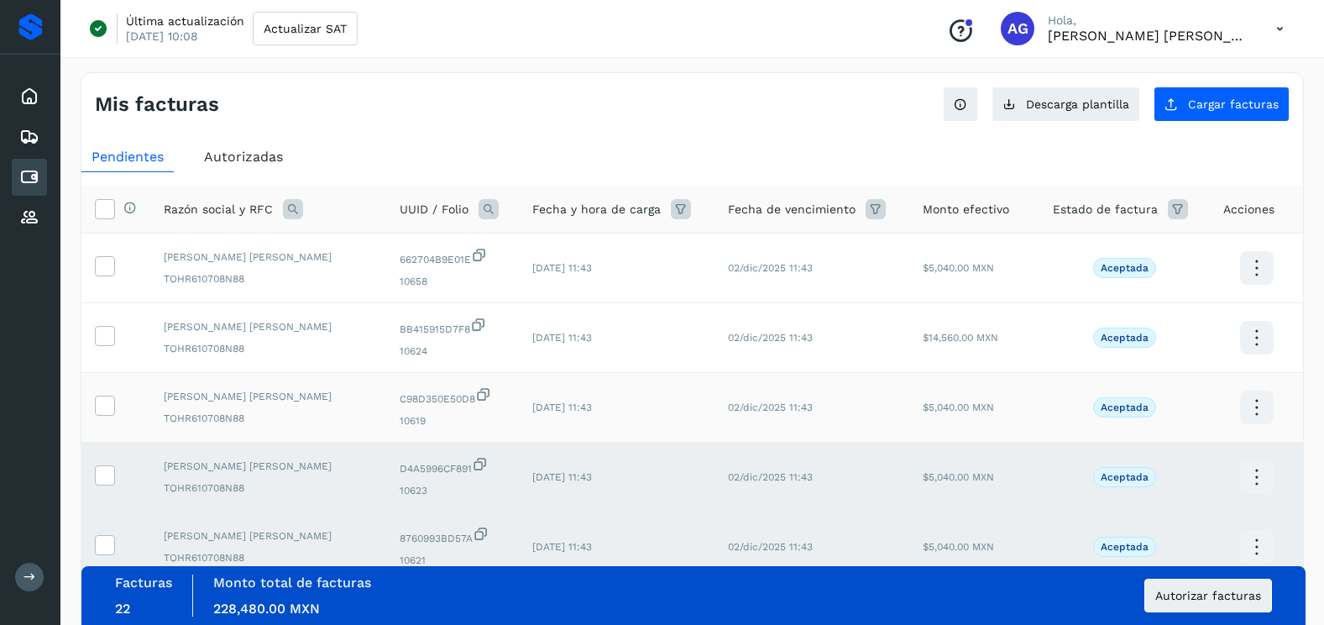
click at [117, 399] on td at bounding box center [115, 408] width 69 height 70
click at [112, 399] on icon at bounding box center [105, 404] width 18 height 18
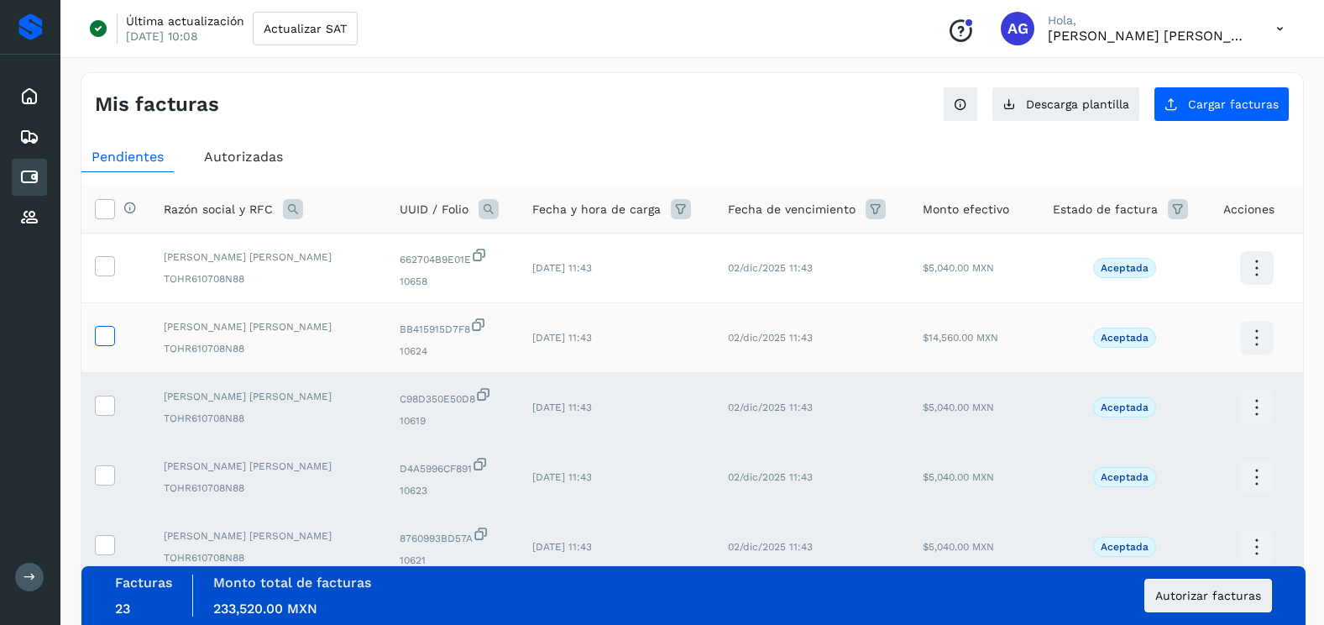
click at [107, 338] on icon at bounding box center [105, 335] width 18 height 18
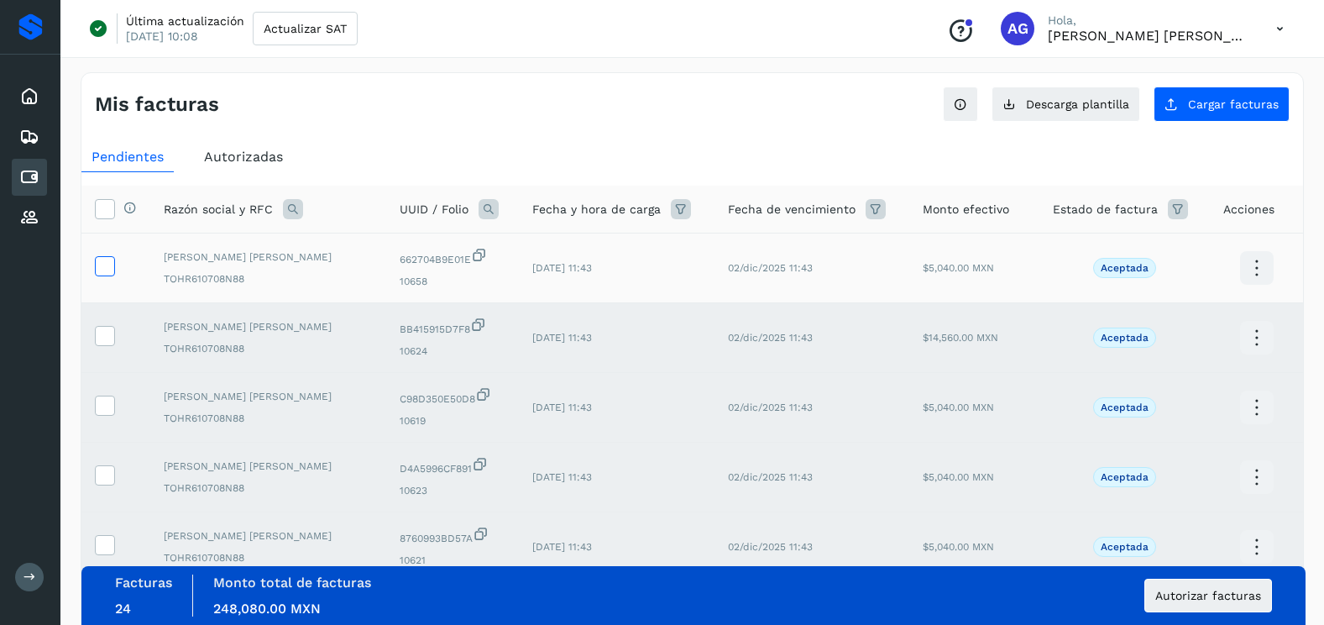
click at [112, 275] on span at bounding box center [105, 270] width 18 height 12
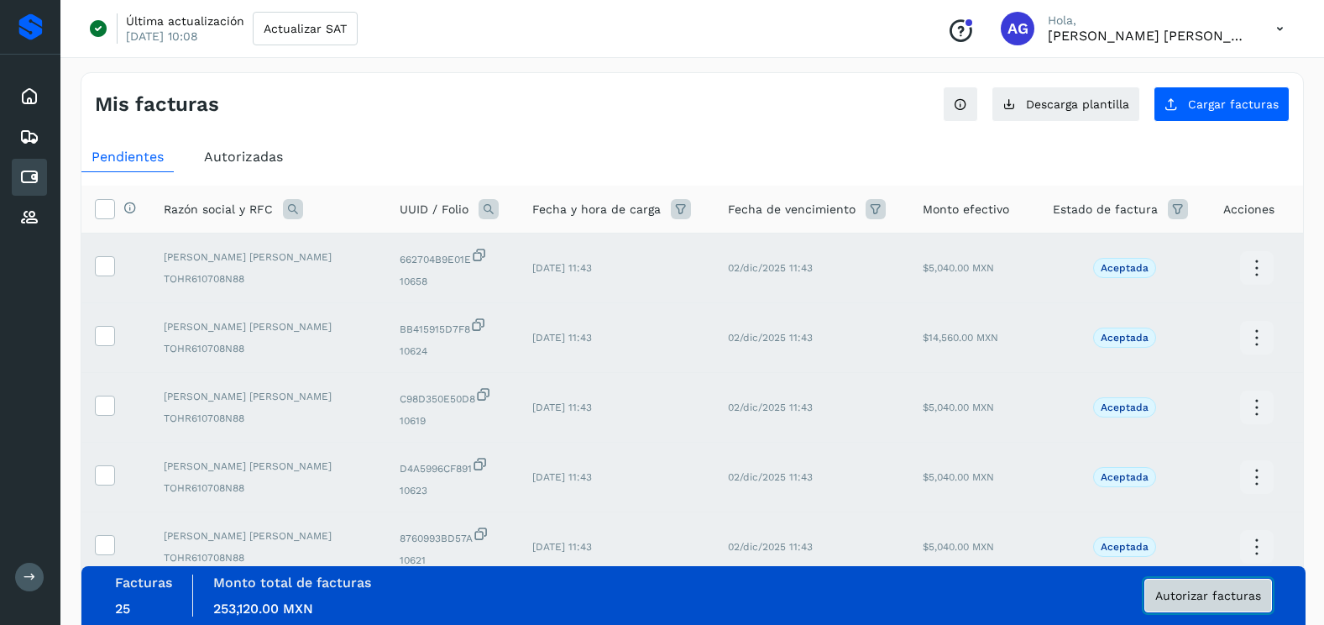
click at [1232, 598] on span "Autorizar facturas" at bounding box center [1208, 595] width 106 height 12
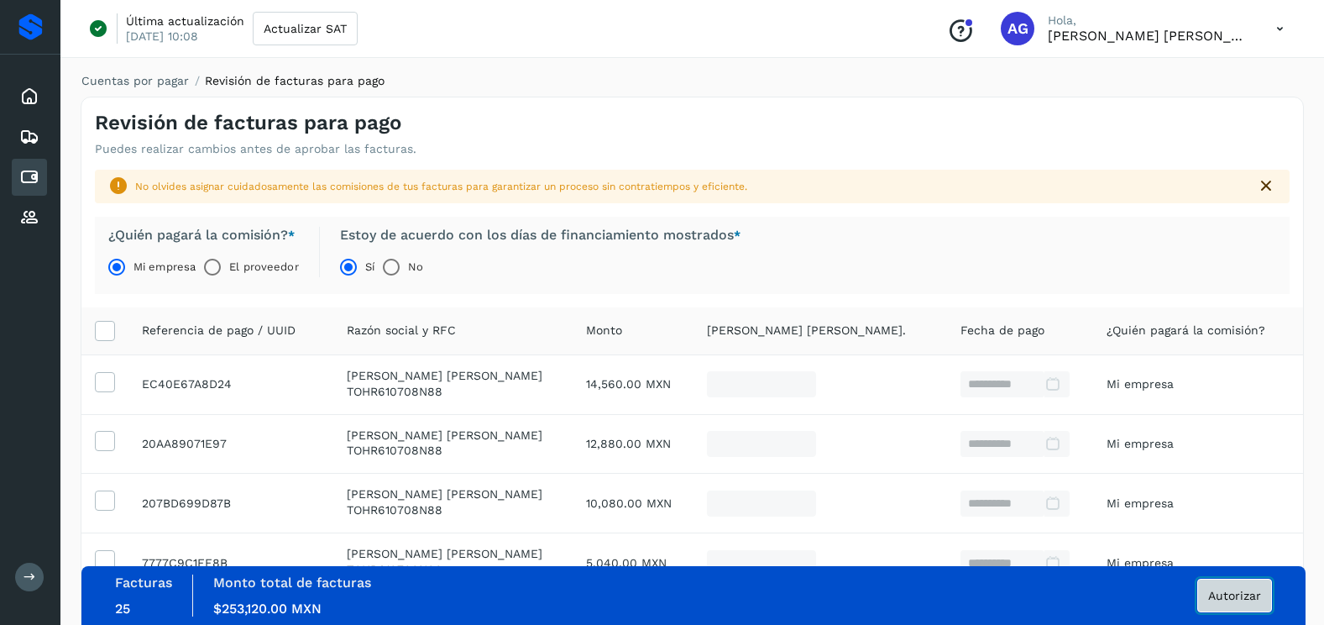
click at [1257, 593] on span "Autorizar" at bounding box center [1234, 595] width 53 height 12
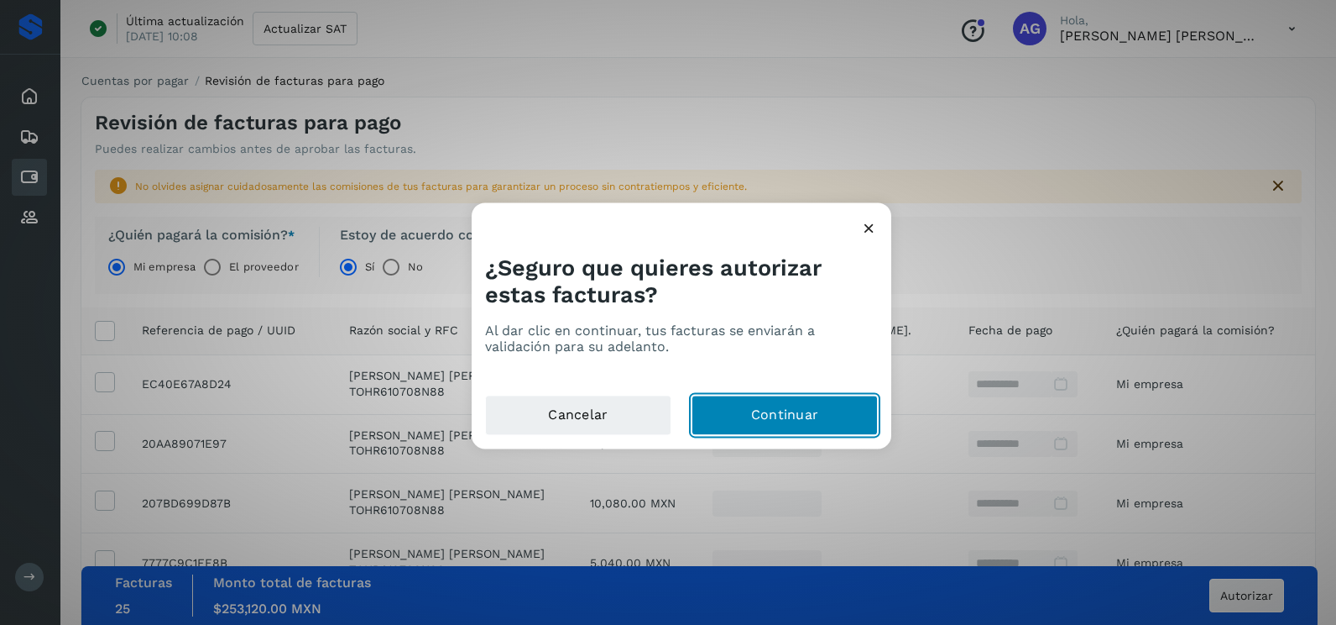
click at [725, 416] on button "Continuar" at bounding box center [785, 415] width 186 height 40
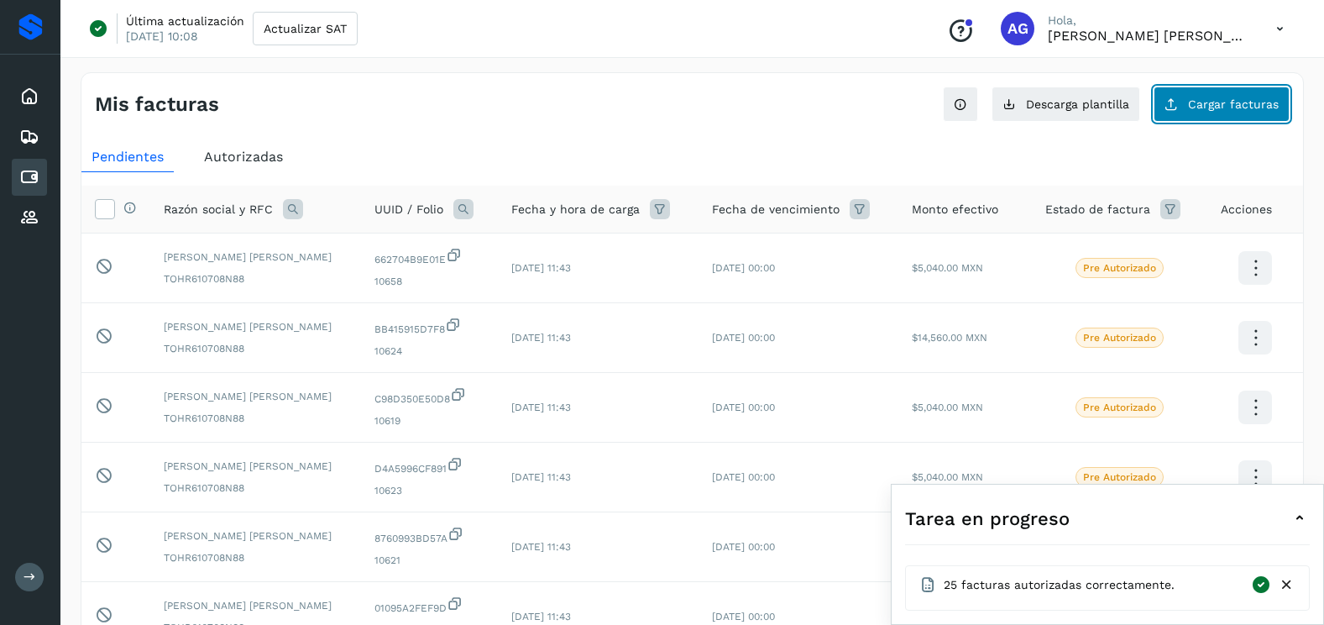
click at [1258, 102] on span "Cargar facturas" at bounding box center [1233, 104] width 91 height 12
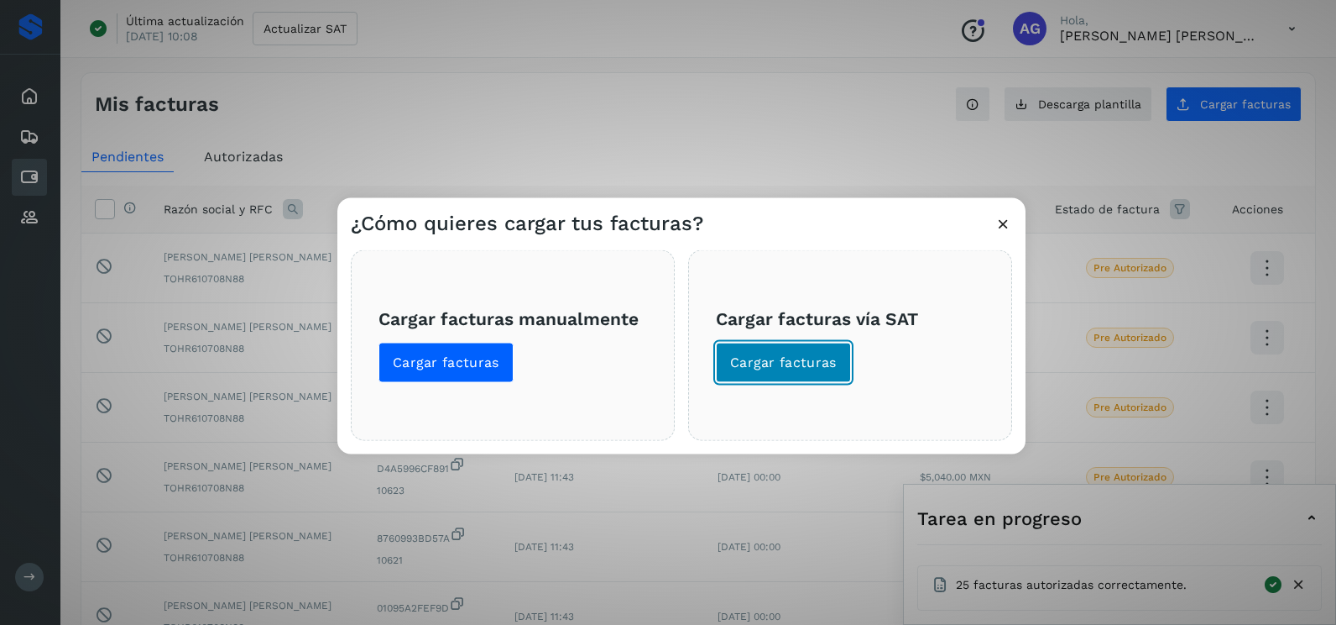
click at [807, 373] on button "Cargar facturas" at bounding box center [783, 363] width 135 height 40
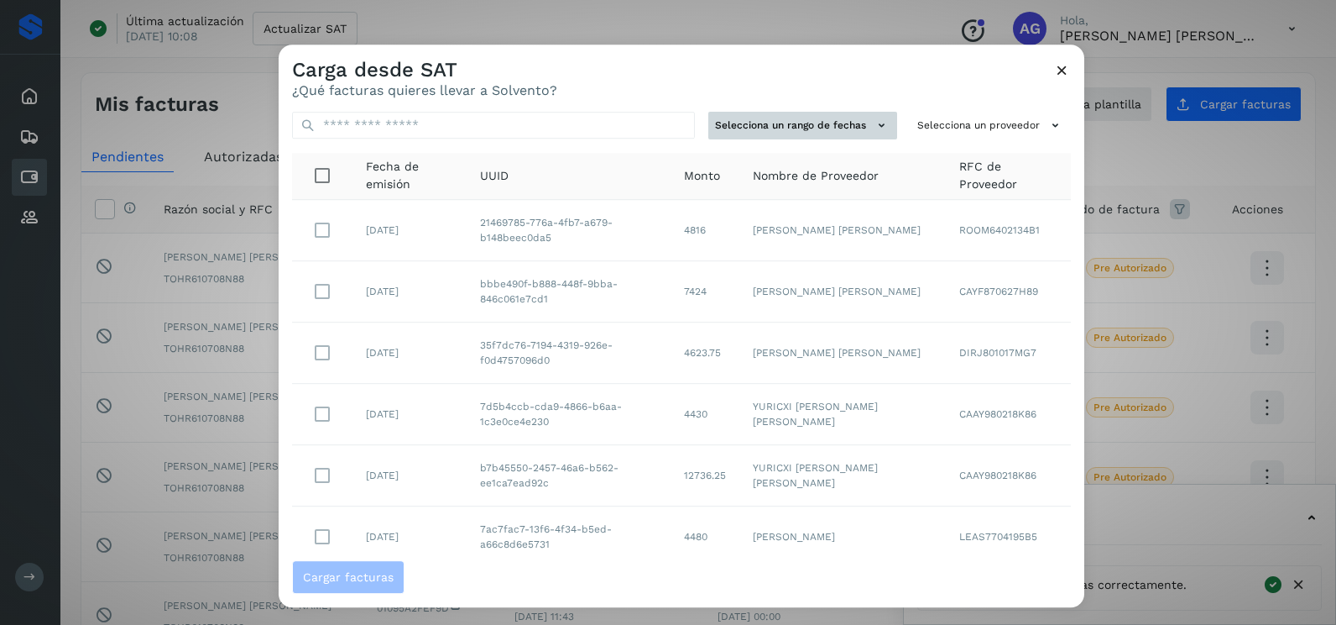
click at [779, 115] on button "Selecciona un rango de fechas" at bounding box center [803, 126] width 189 height 28
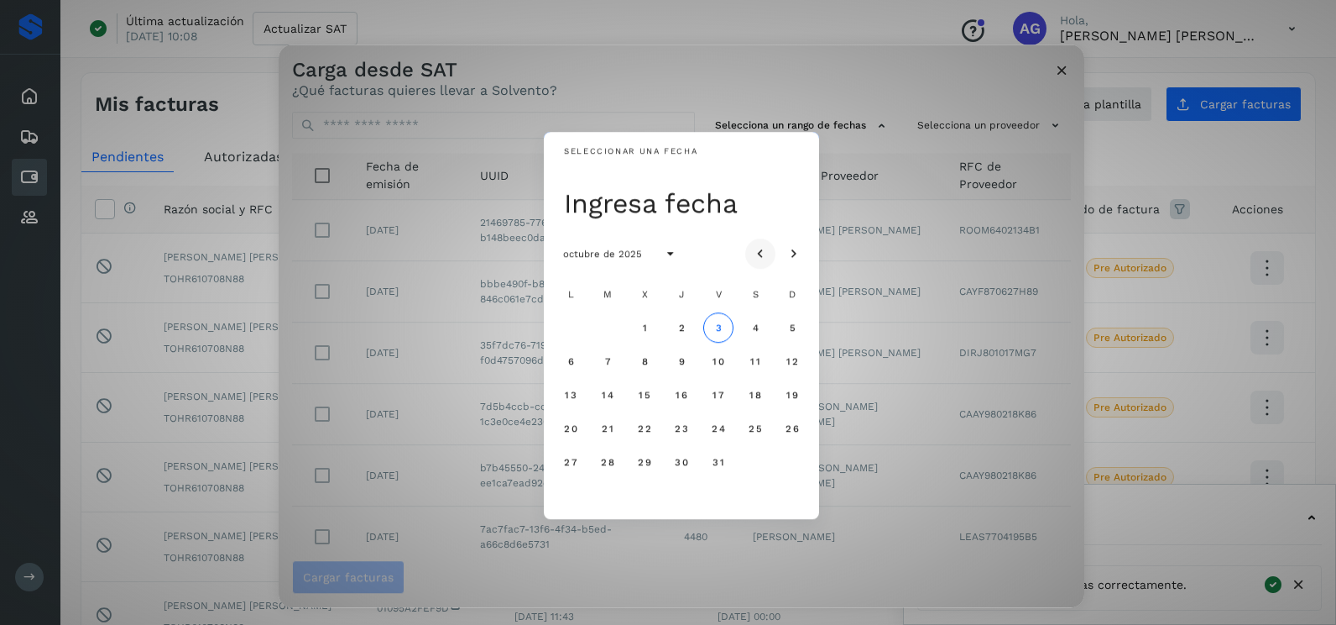
click at [761, 252] on icon "Mes anterior" at bounding box center [760, 254] width 17 height 17
click at [677, 434] on span "21" at bounding box center [681, 428] width 13 height 12
click at [722, 435] on button "22" at bounding box center [718, 428] width 30 height 30
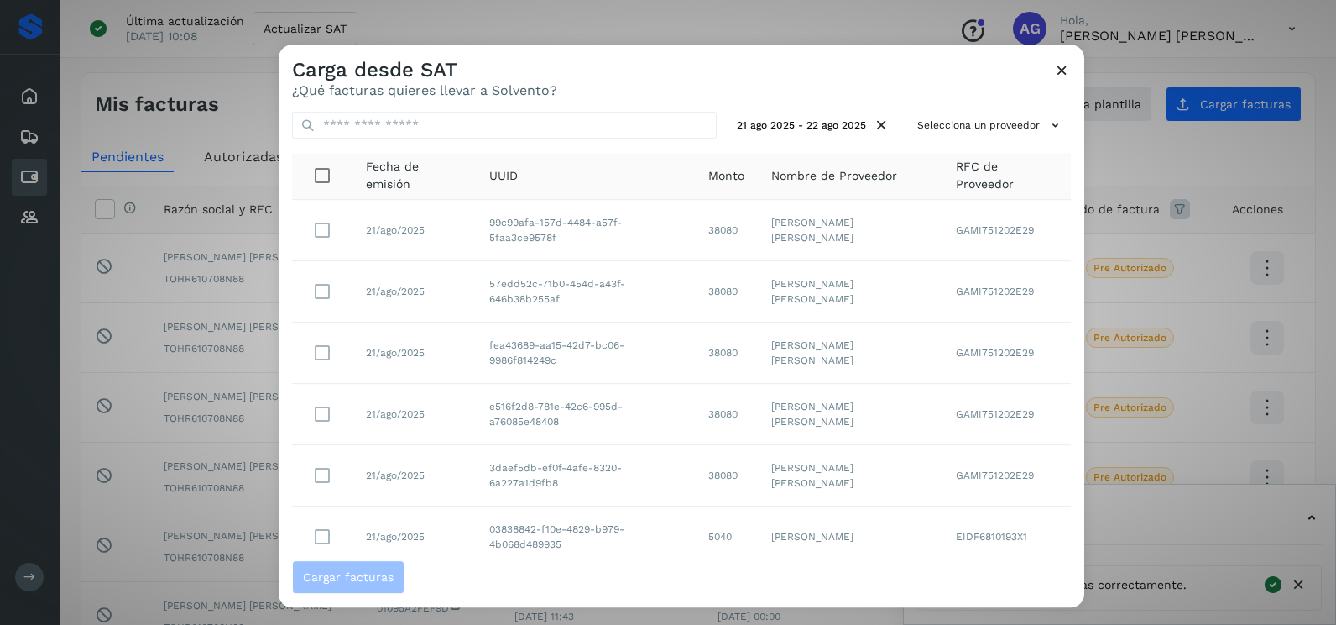
click at [1020, 139] on div "21 ago 2025 - 22 ago 2025 Selecciona un proveedor Fecha de emisión UUID Monto N…" at bounding box center [682, 329] width 806 height 462
click at [1012, 132] on button "Selecciona un proveedor" at bounding box center [991, 126] width 160 height 28
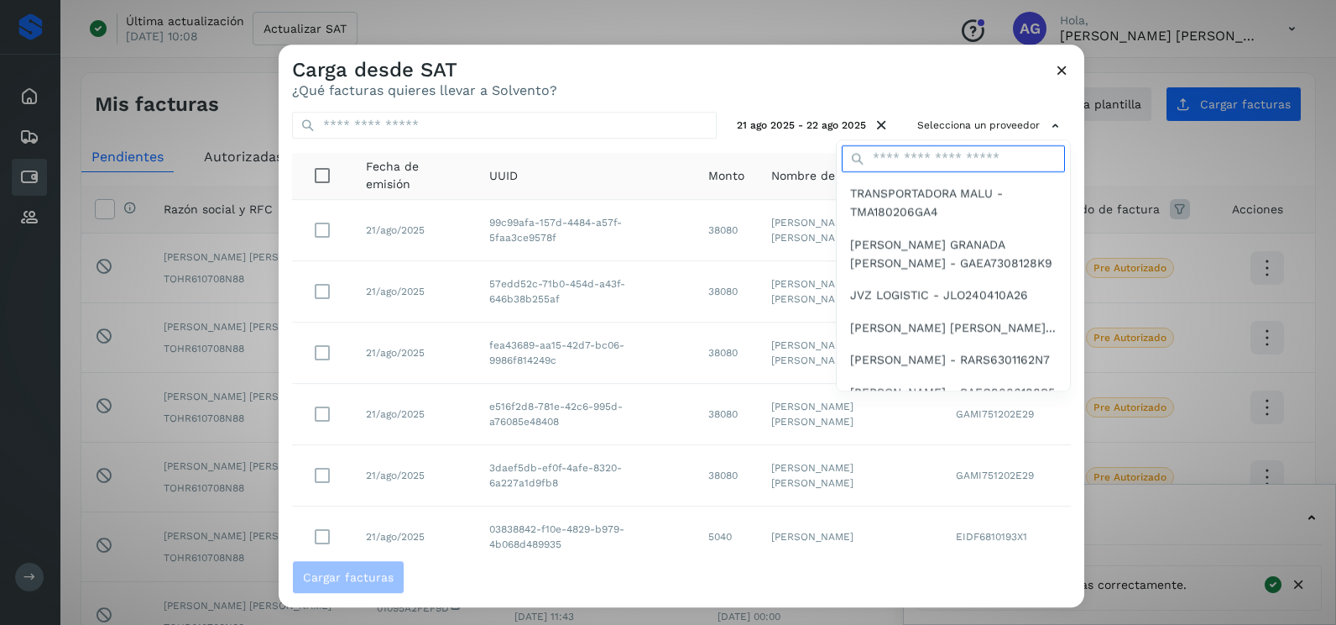
click at [954, 166] on input "text" at bounding box center [953, 158] width 223 height 27
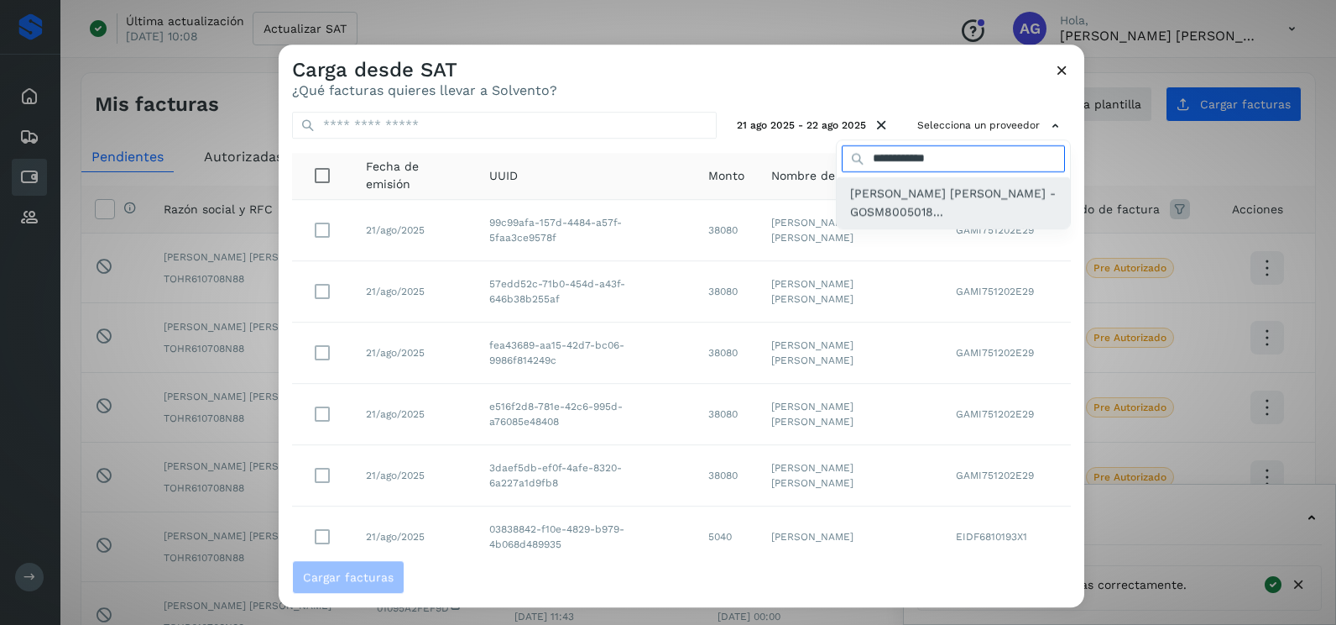
type input "**********"
click at [954, 205] on span "[PERSON_NAME] [PERSON_NAME] - GOSM8005018..." at bounding box center [953, 203] width 207 height 38
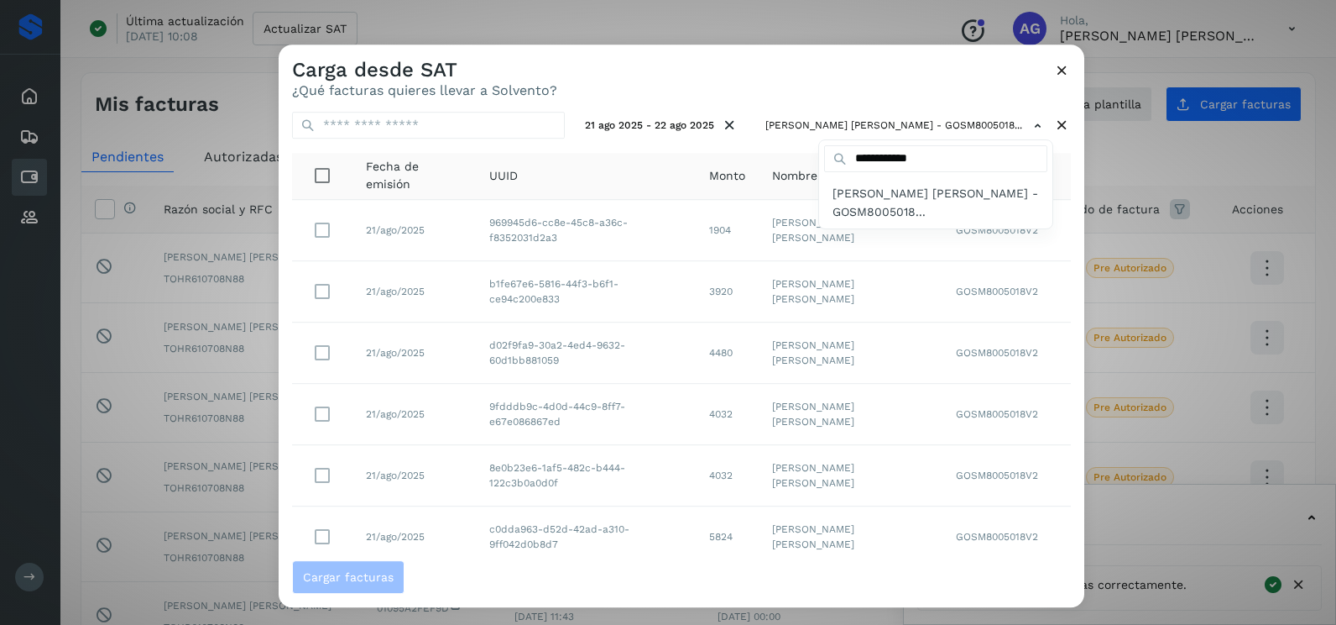
drag, startPoint x: 345, startPoint y: 387, endPoint x: 324, endPoint y: 371, distance: 26.4
click at [343, 387] on div at bounding box center [947, 356] width 1336 height 625
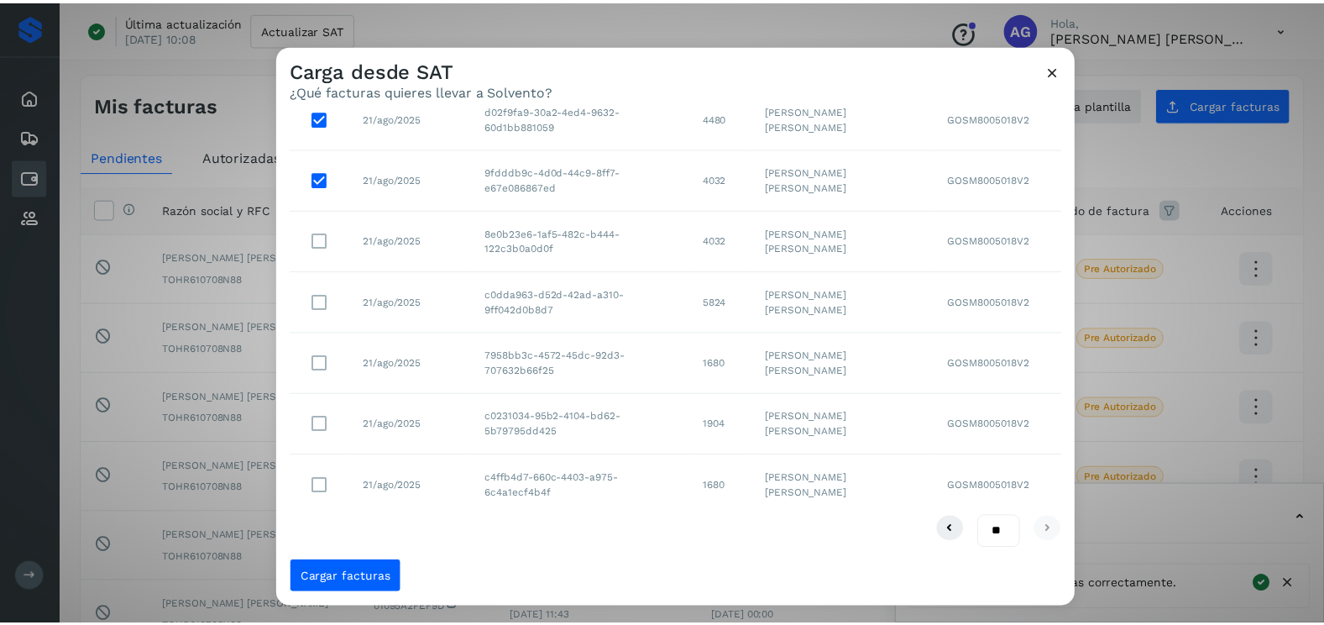
scroll to position [237, 0]
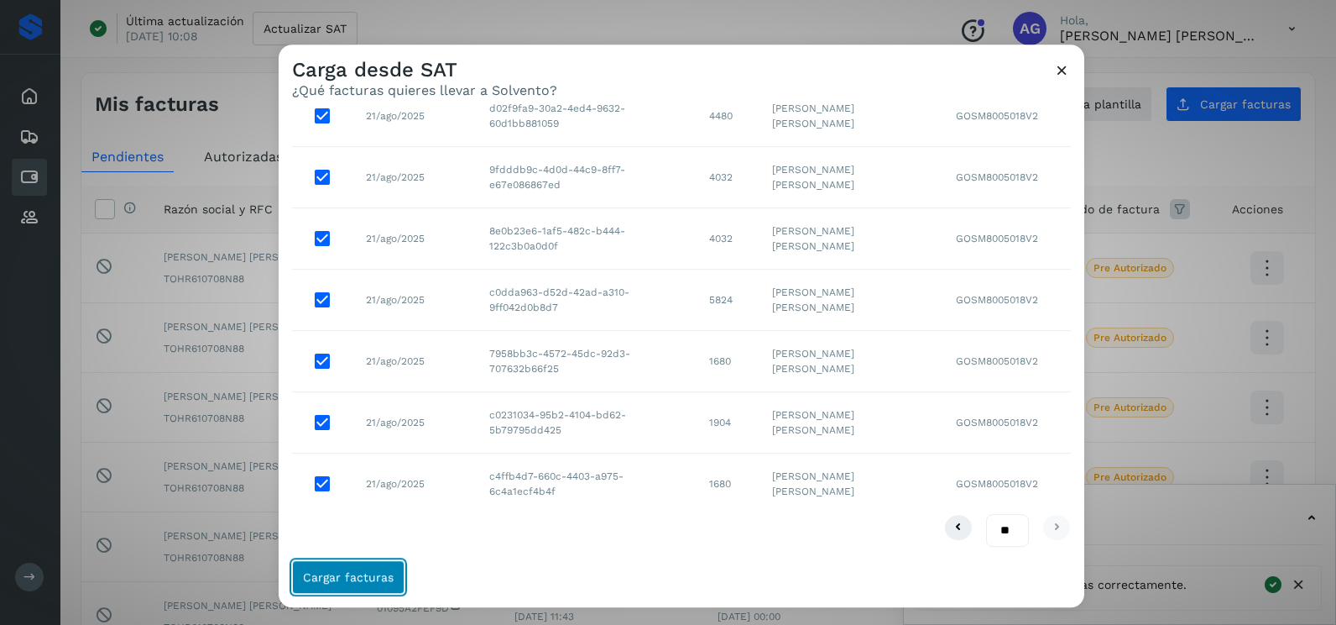
click at [363, 568] on button "Cargar facturas" at bounding box center [348, 577] width 112 height 34
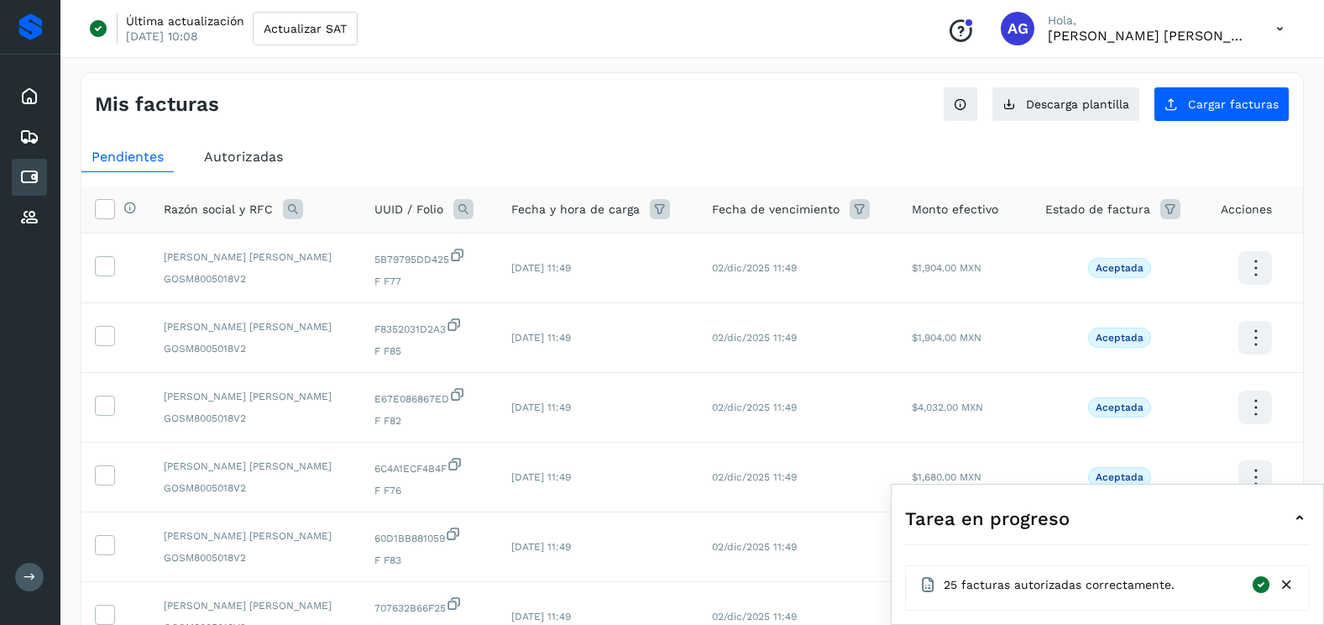
click at [1215, 85] on div "Mis facturas Ver instrucciones para cargar Facturas Descarga plantilla Cargar f…" at bounding box center [691, 97] width 1221 height 49
click at [1207, 97] on button "Cargar facturas" at bounding box center [1221, 103] width 136 height 35
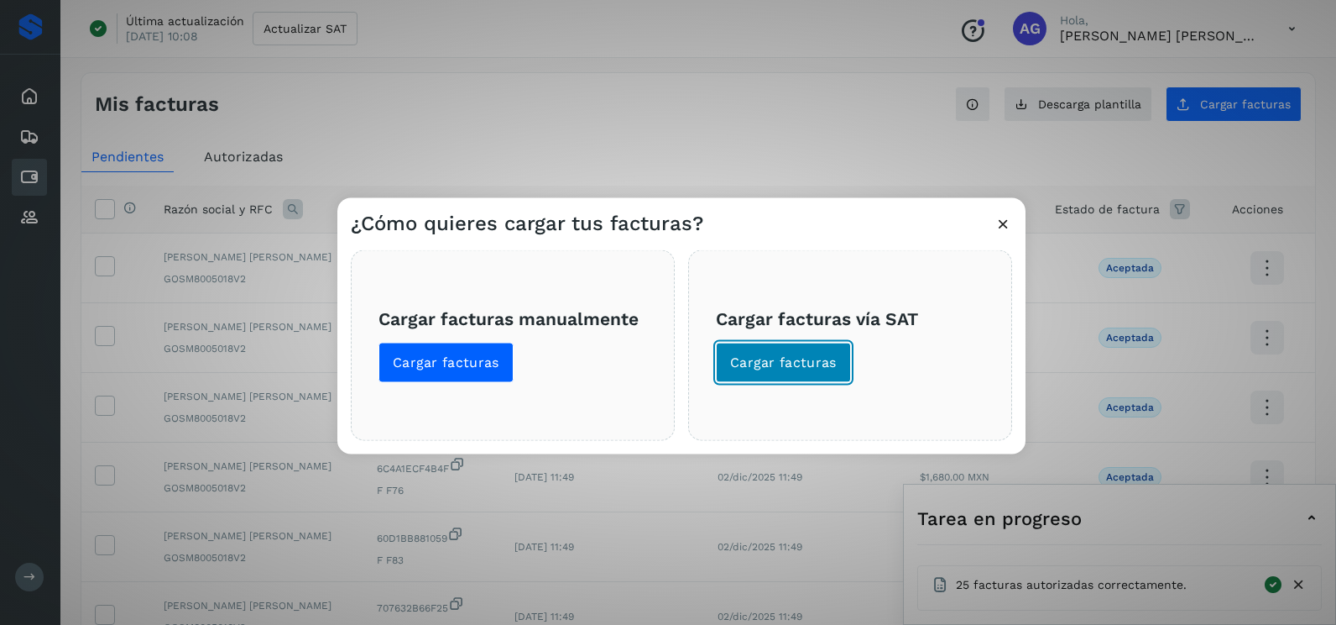
click at [777, 357] on span "Cargar facturas" at bounding box center [783, 362] width 107 height 18
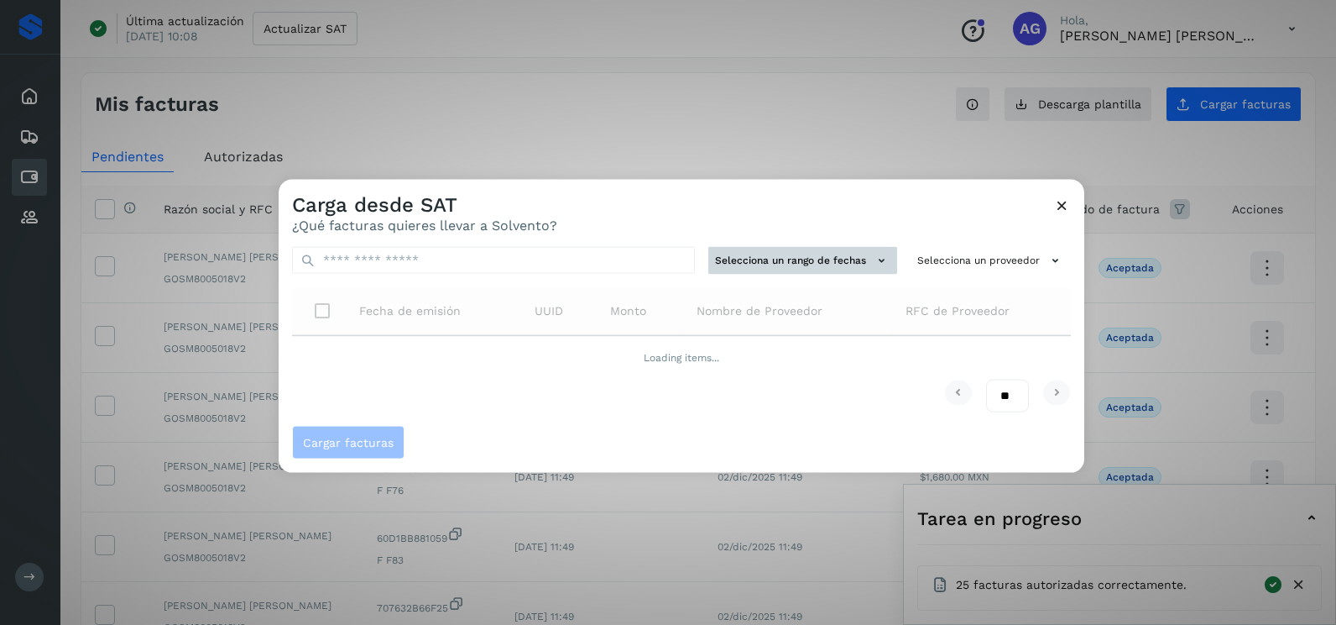
click at [798, 264] on button "Selecciona un rango de fechas" at bounding box center [803, 261] width 189 height 28
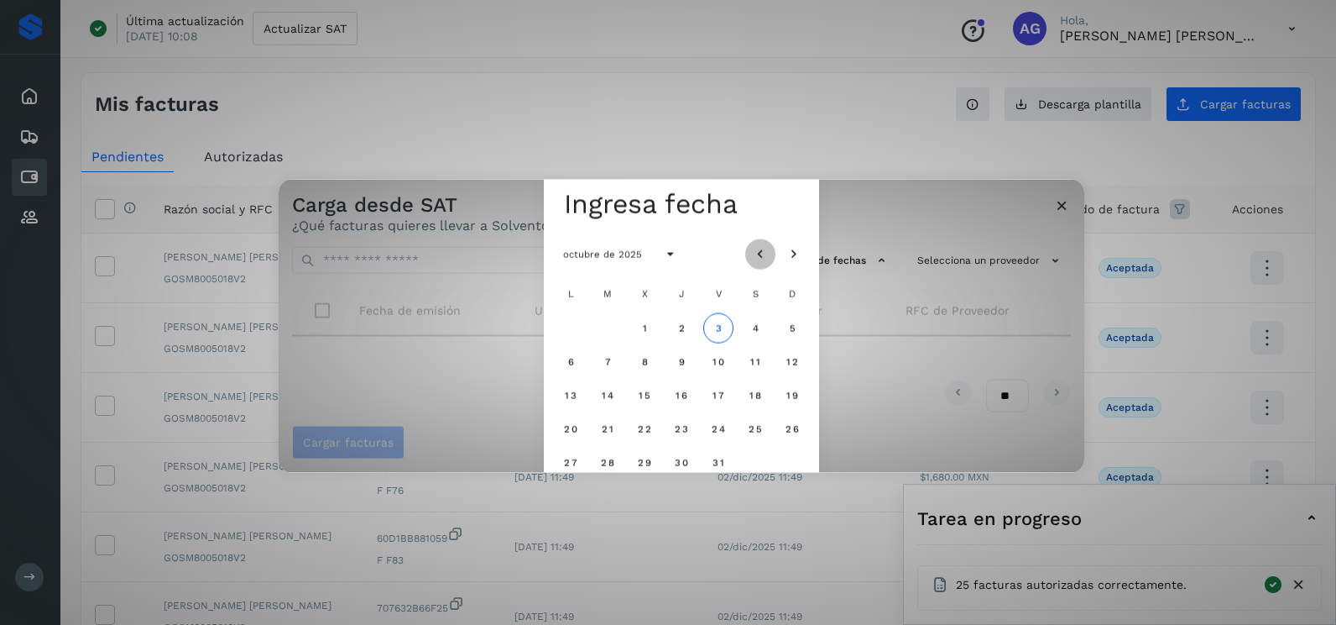
click at [763, 248] on icon "Mes anterior" at bounding box center [760, 254] width 17 height 17
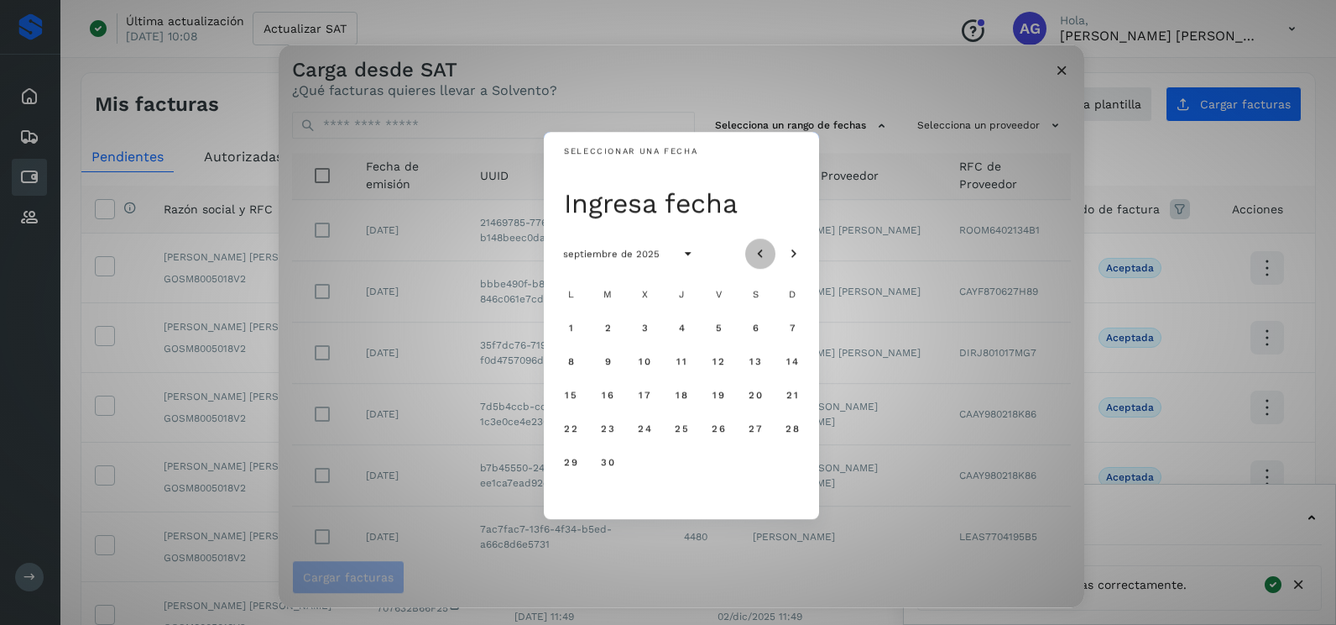
click at [763, 248] on icon "Mes anterior" at bounding box center [760, 254] width 17 height 17
click at [574, 461] on span "25" at bounding box center [570, 462] width 14 height 12
click at [603, 459] on span "26" at bounding box center [607, 462] width 14 height 12
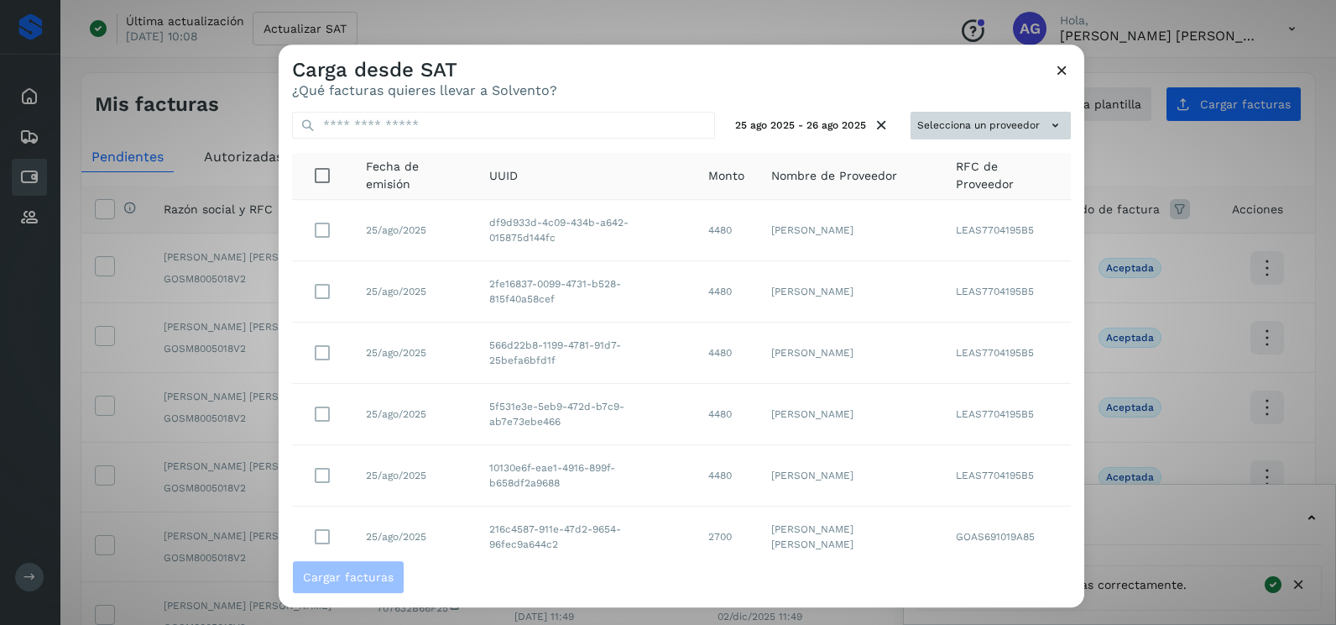
click at [953, 123] on button "Selecciona un proveedor" at bounding box center [991, 126] width 160 height 28
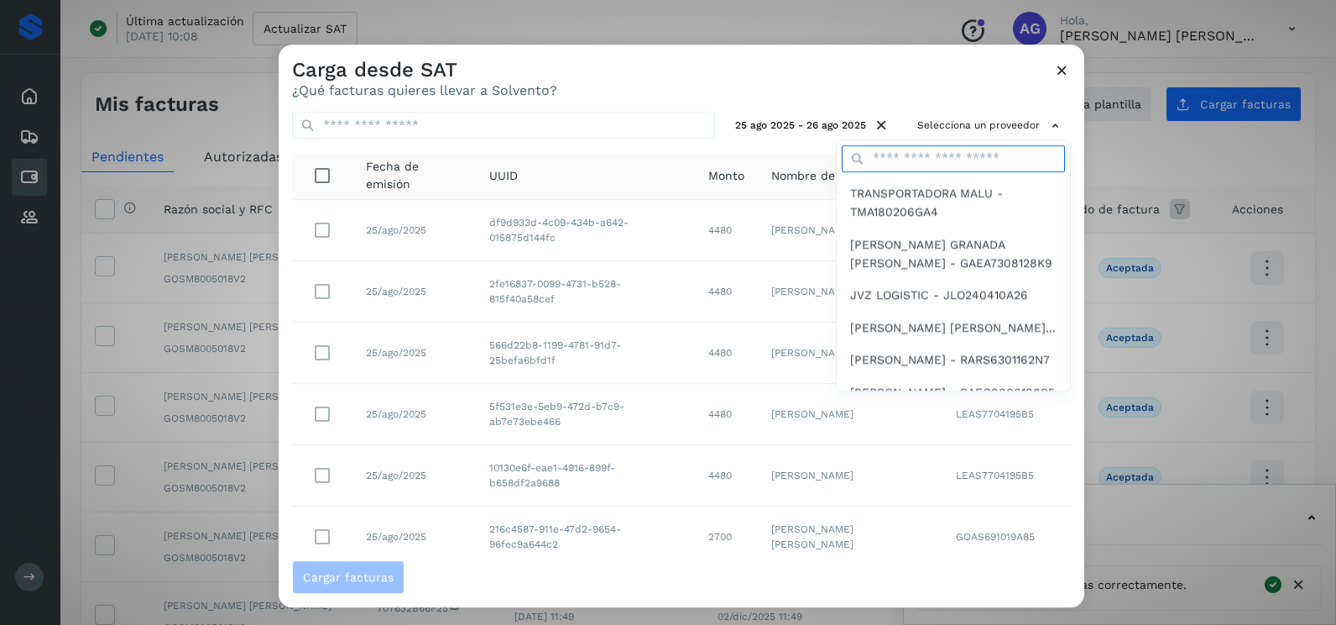
click at [938, 166] on input "text" at bounding box center [953, 158] width 223 height 27
click at [946, 155] on input "text" at bounding box center [953, 158] width 223 height 27
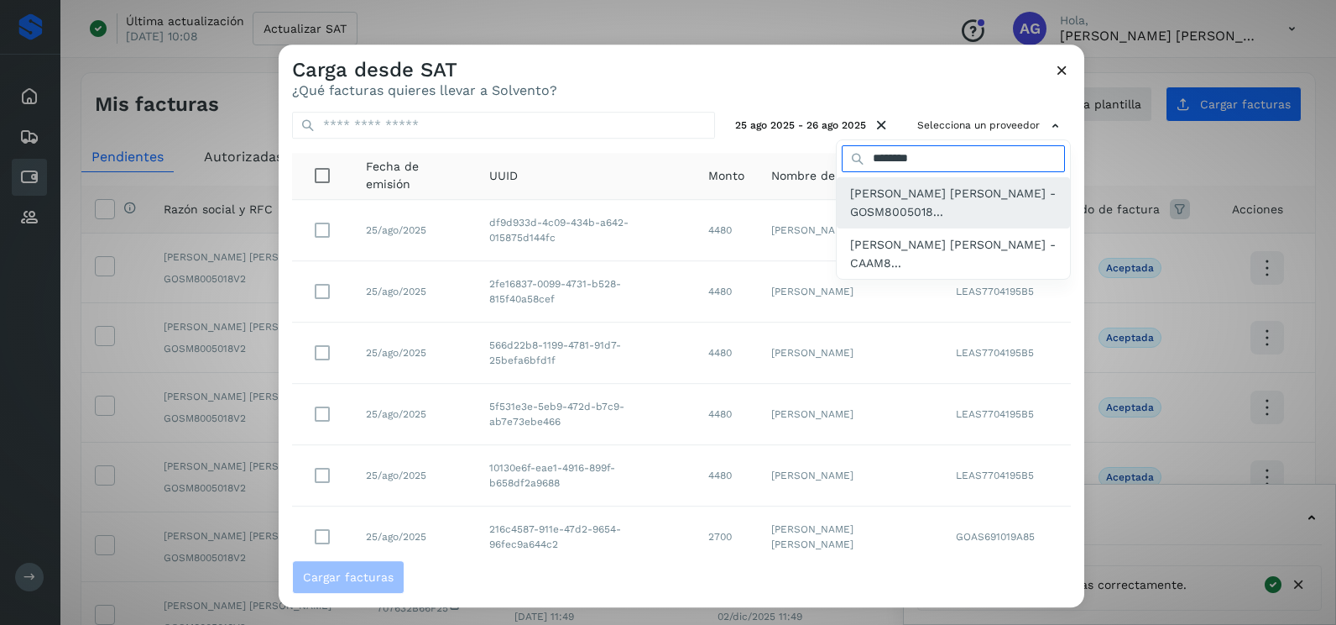
type input "********"
click at [953, 186] on span "[PERSON_NAME] [PERSON_NAME] - GOSM8005018..." at bounding box center [953, 203] width 207 height 38
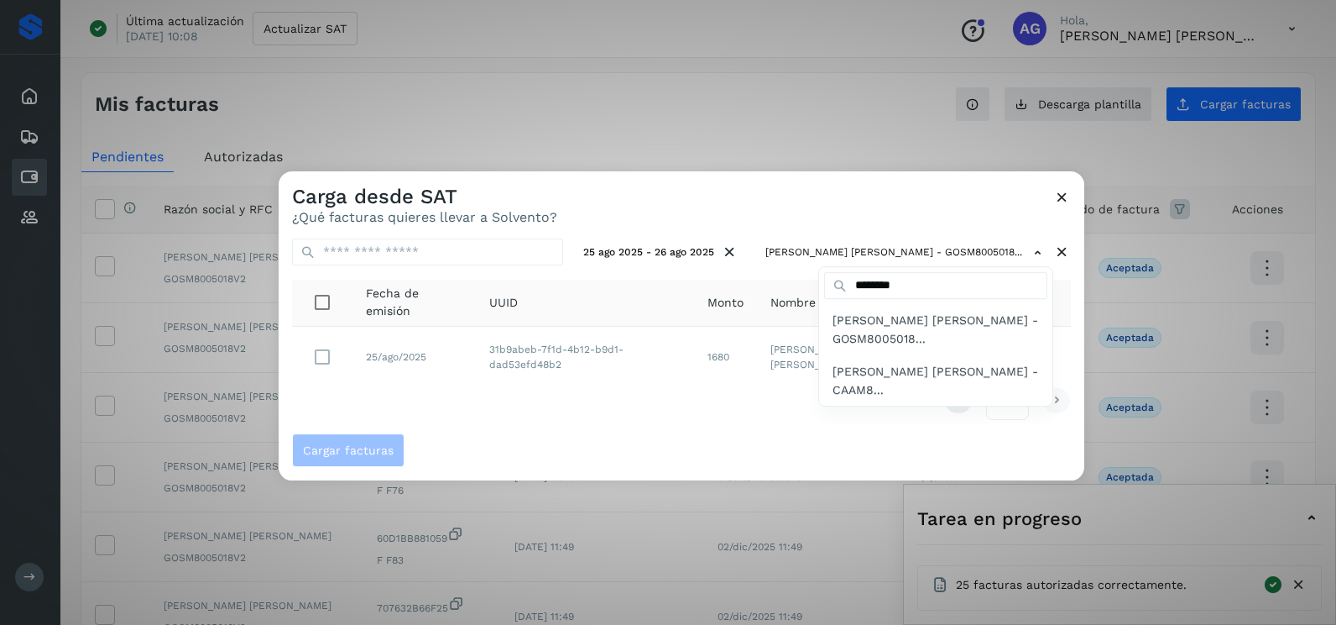
click at [510, 458] on div at bounding box center [947, 483] width 1336 height 625
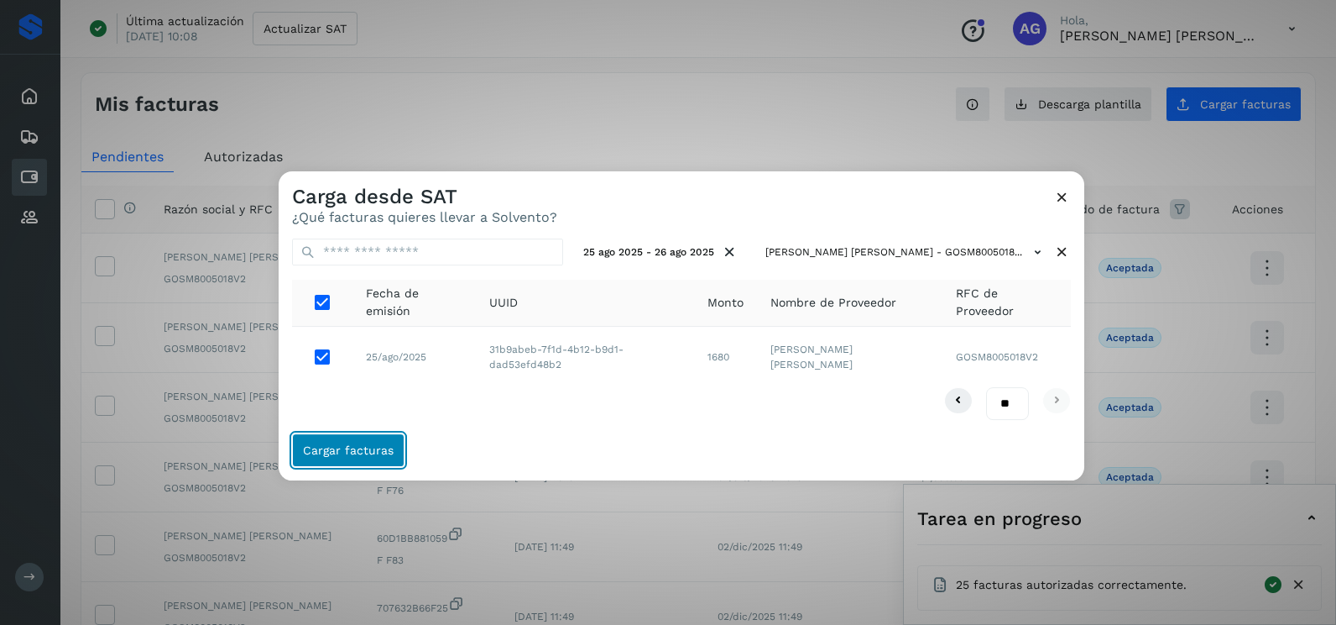
click at [344, 442] on button "Cargar facturas" at bounding box center [348, 450] width 112 height 34
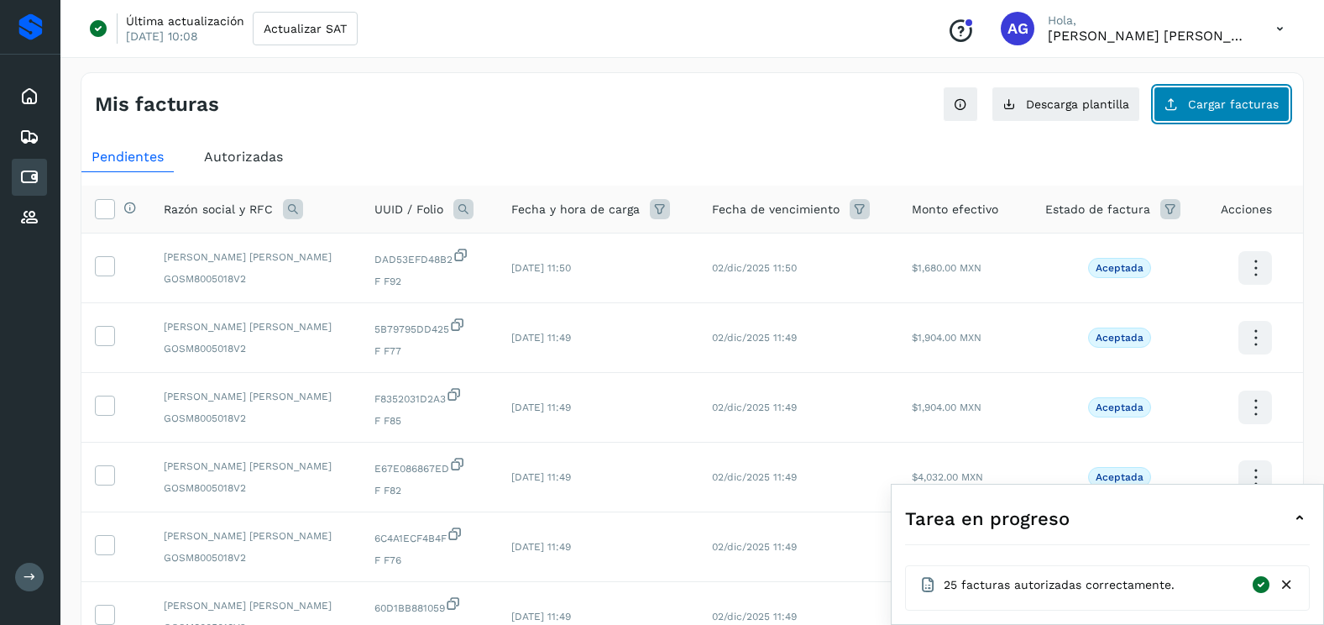
click at [1197, 101] on span "Cargar facturas" at bounding box center [1233, 104] width 91 height 12
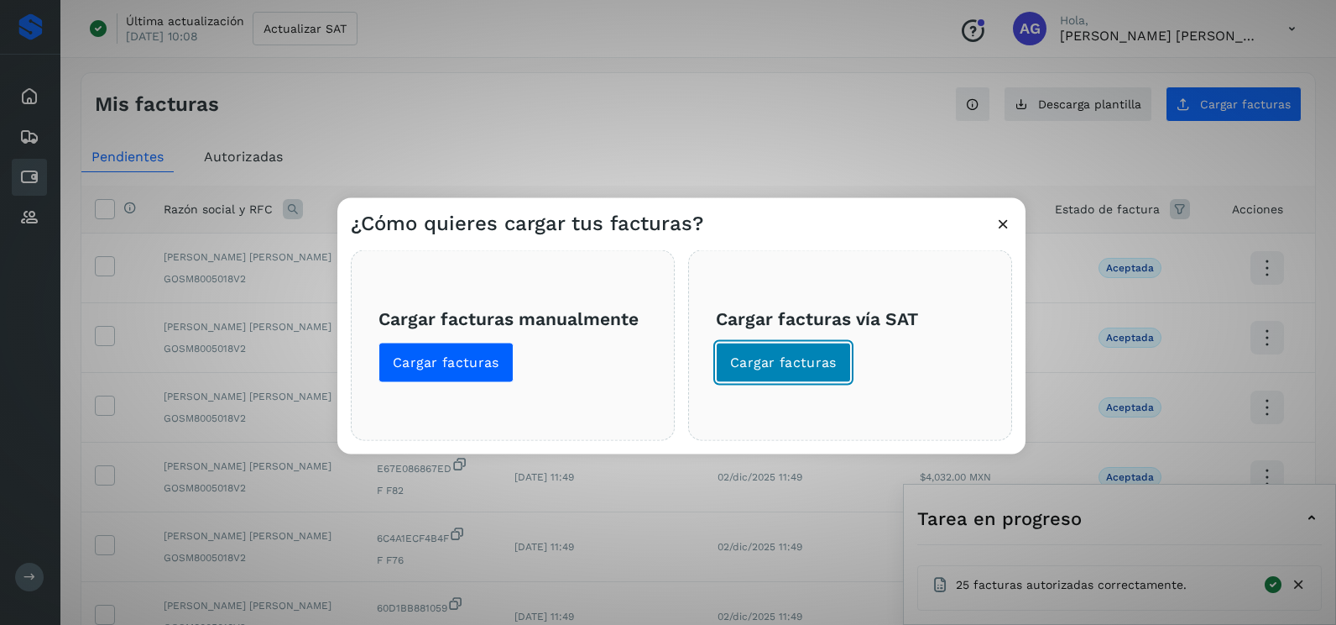
click at [786, 359] on span "Cargar facturas" at bounding box center [783, 362] width 107 height 18
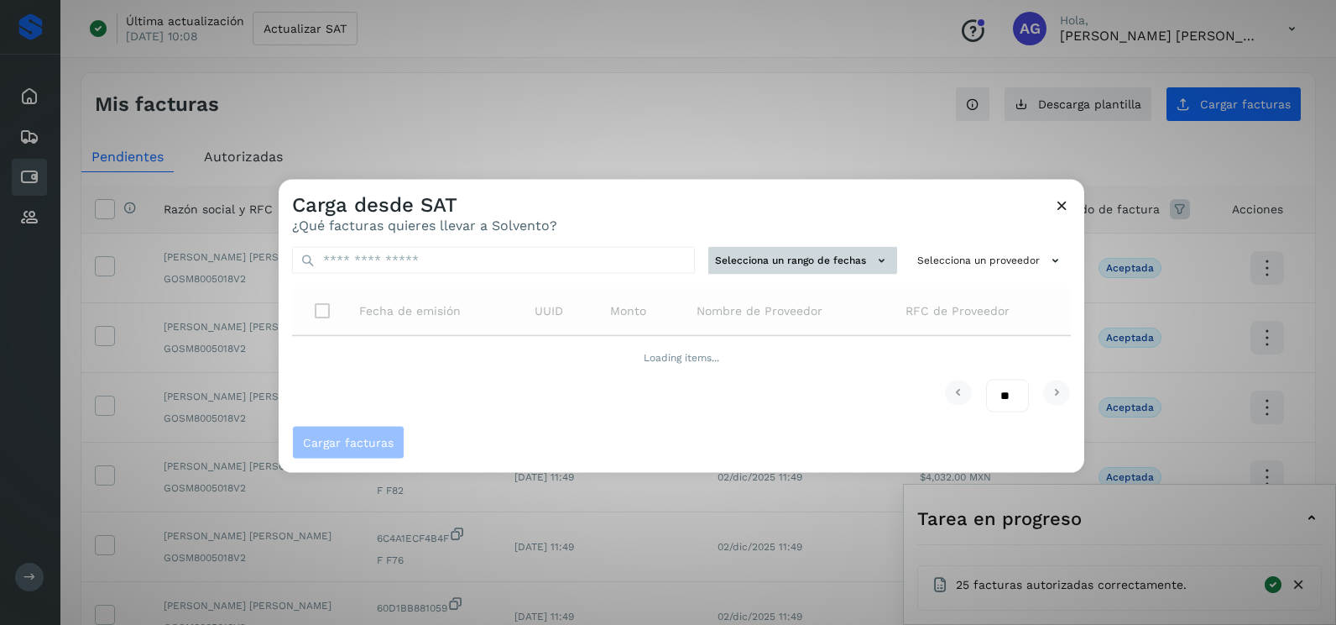
click at [816, 257] on button "Selecciona un rango de fechas" at bounding box center [803, 261] width 189 height 28
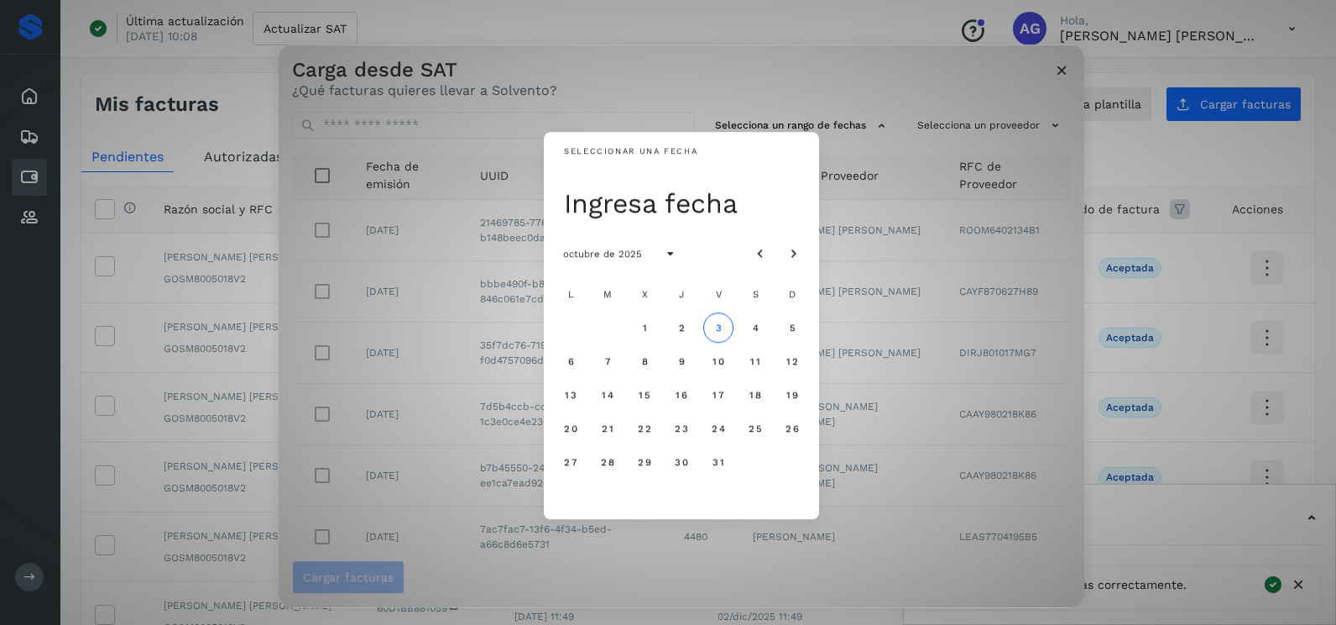
click at [774, 262] on div at bounding box center [777, 253] width 64 height 30
drag, startPoint x: 774, startPoint y: 262, endPoint x: 760, endPoint y: 246, distance: 21.4
click at [760, 246] on icon "Mes anterior" at bounding box center [760, 254] width 17 height 17
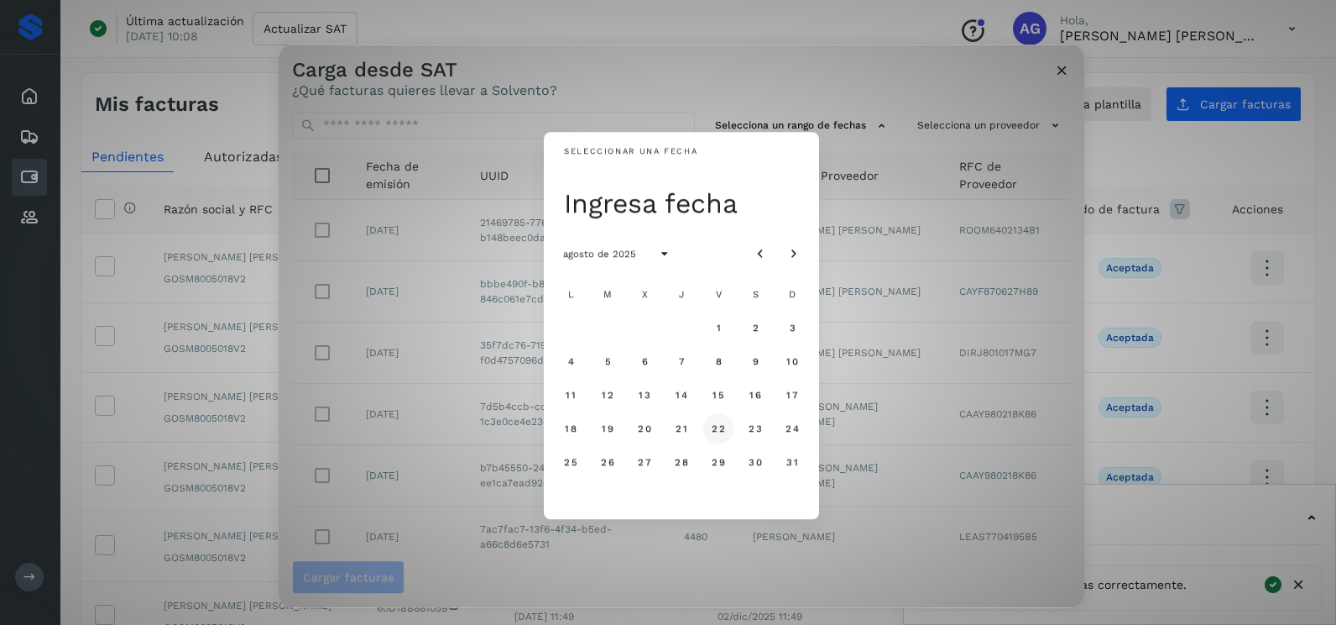
click at [717, 431] on span "22" at bounding box center [718, 428] width 14 height 12
click at [756, 429] on span "23" at bounding box center [755, 428] width 14 height 12
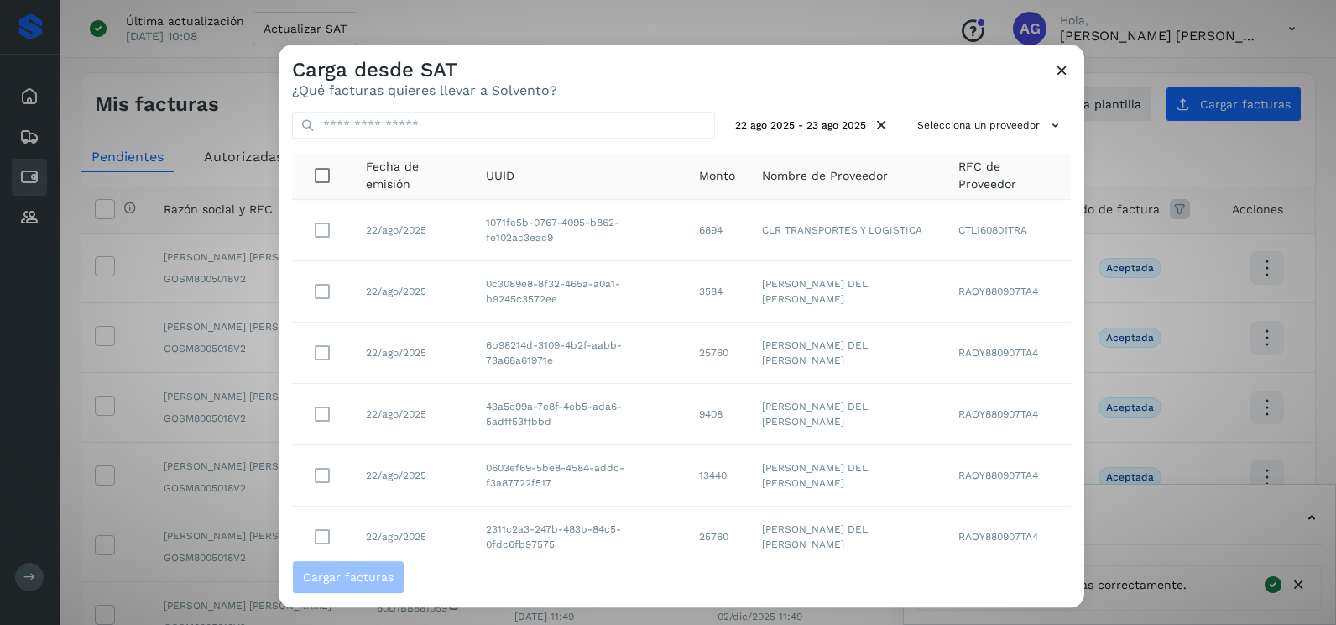
click at [945, 139] on div "22 ago 2025 - 23 ago 2025 Selecciona un proveedor Fecha de emisión UUID Monto N…" at bounding box center [682, 329] width 806 height 462
click at [944, 130] on button "Selecciona un proveedor" at bounding box center [991, 126] width 160 height 28
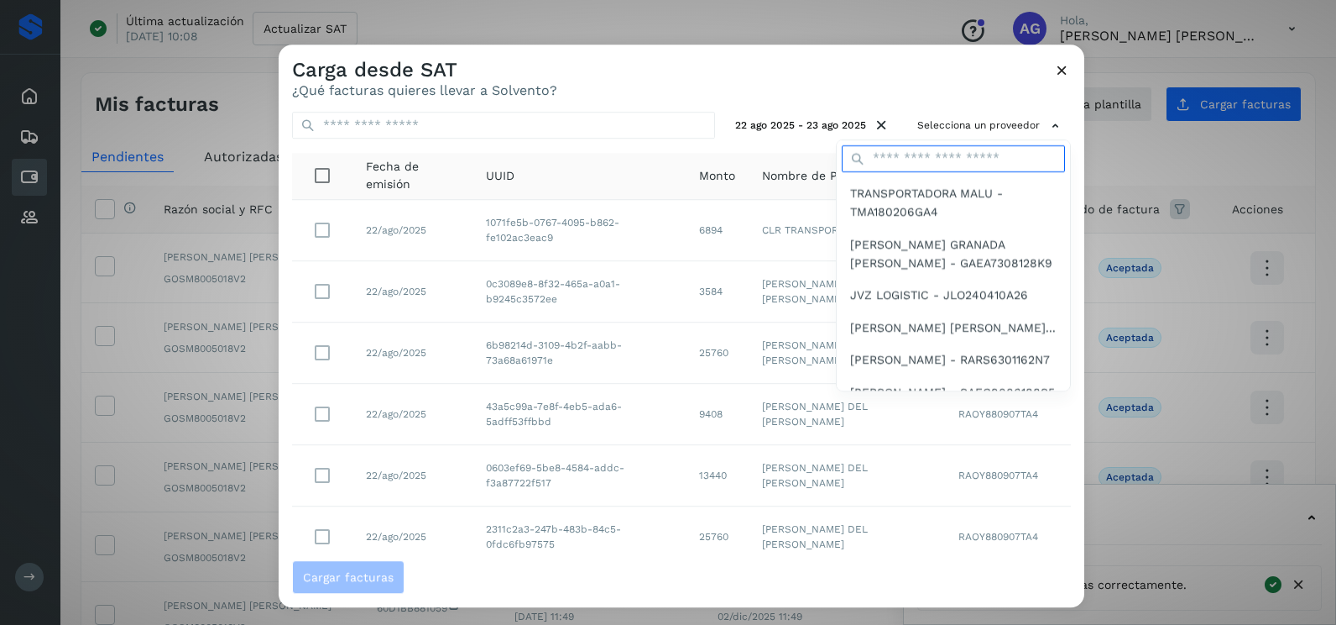
click at [932, 160] on input "text" at bounding box center [953, 158] width 223 height 27
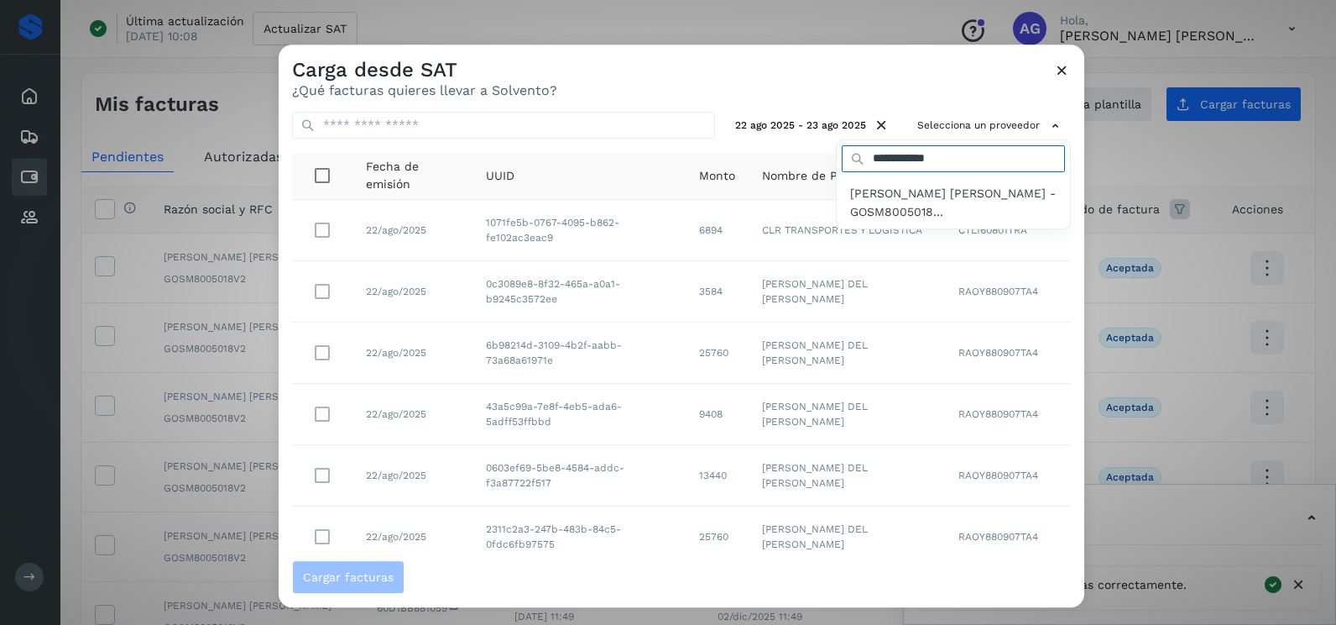
type input "**********"
click at [957, 231] on div at bounding box center [947, 356] width 1336 height 625
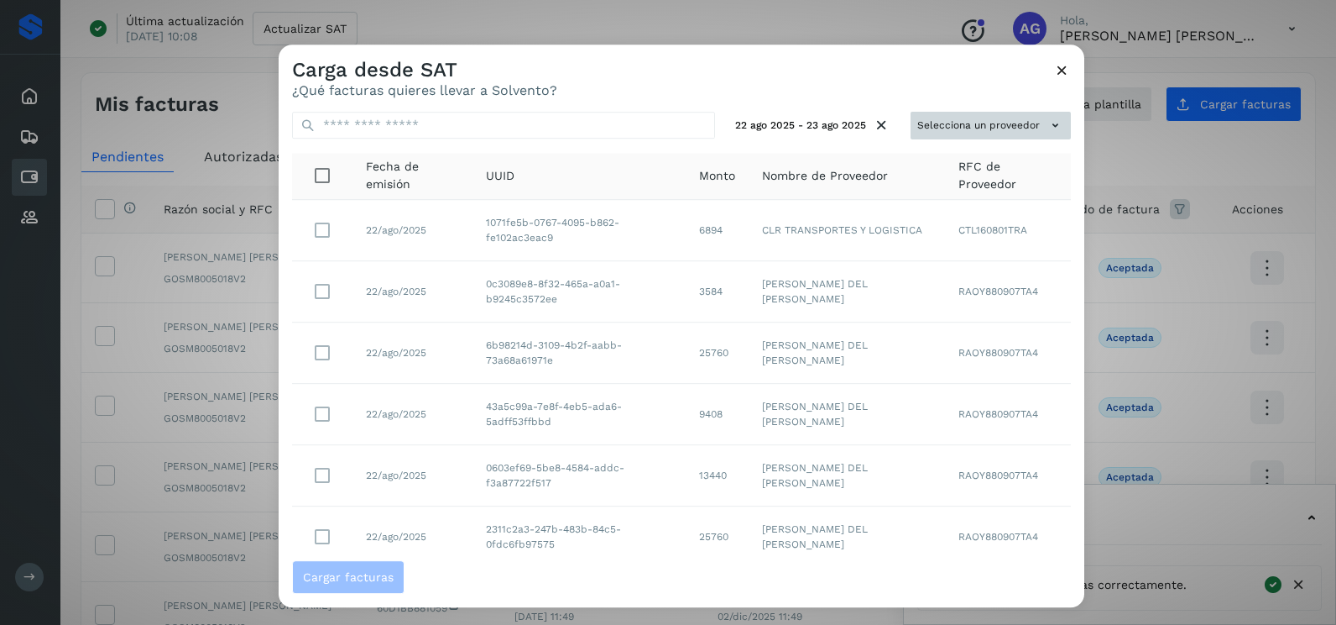
click at [960, 124] on button "Selecciona un proveedor" at bounding box center [991, 126] width 160 height 28
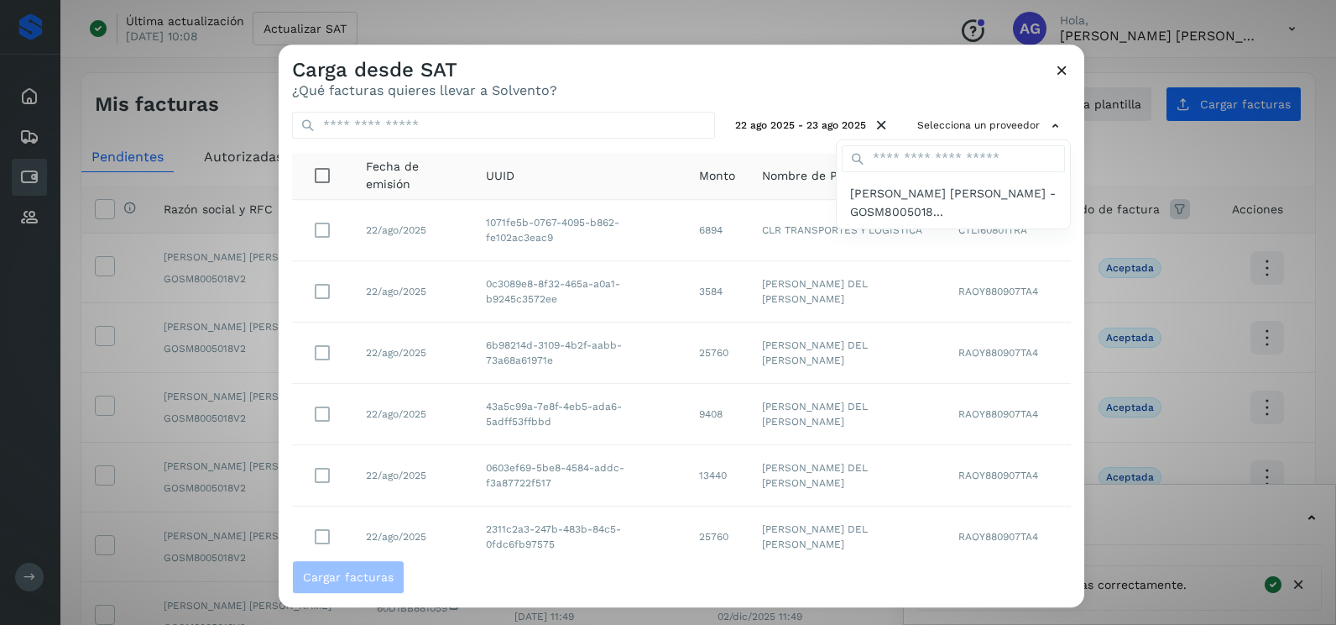
click at [955, 142] on div at bounding box center [953, 158] width 233 height 37
click at [944, 205] on span "[PERSON_NAME] [PERSON_NAME] - GOSM8005018..." at bounding box center [953, 203] width 207 height 38
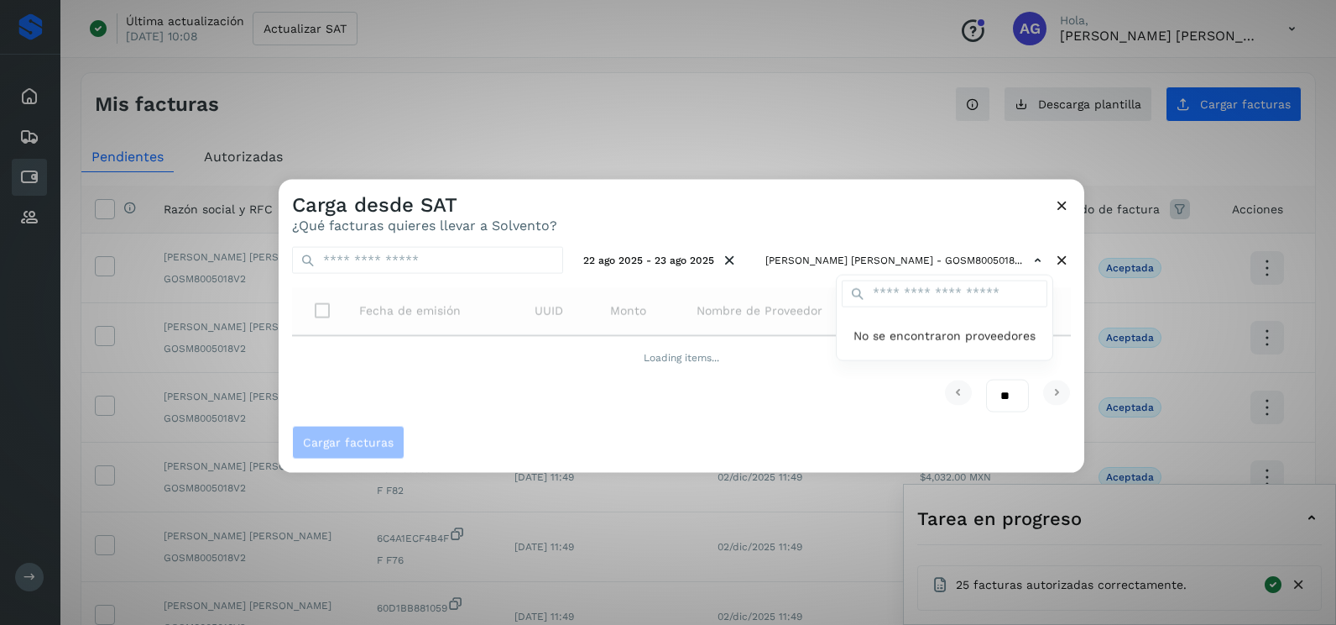
click at [934, 208] on div at bounding box center [947, 492] width 1336 height 625
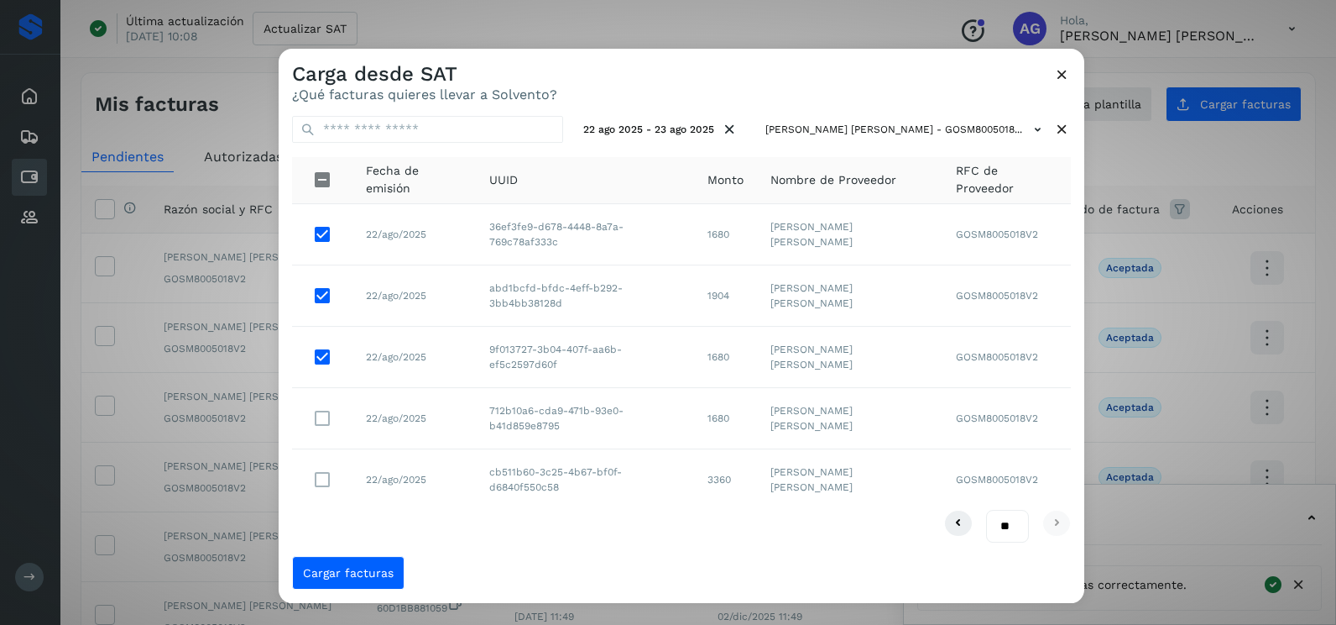
click at [305, 418] on td at bounding box center [322, 418] width 60 height 61
click at [354, 573] on span "Cargar facturas" at bounding box center [348, 573] width 91 height 12
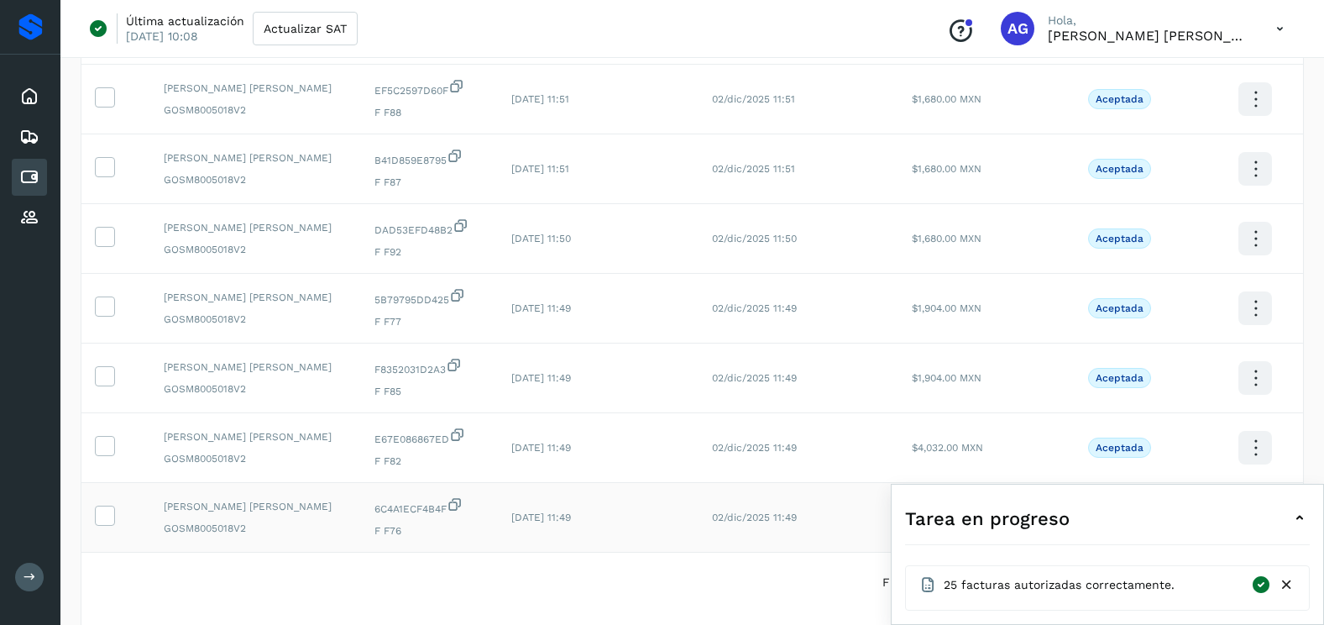
scroll to position [420, 0]
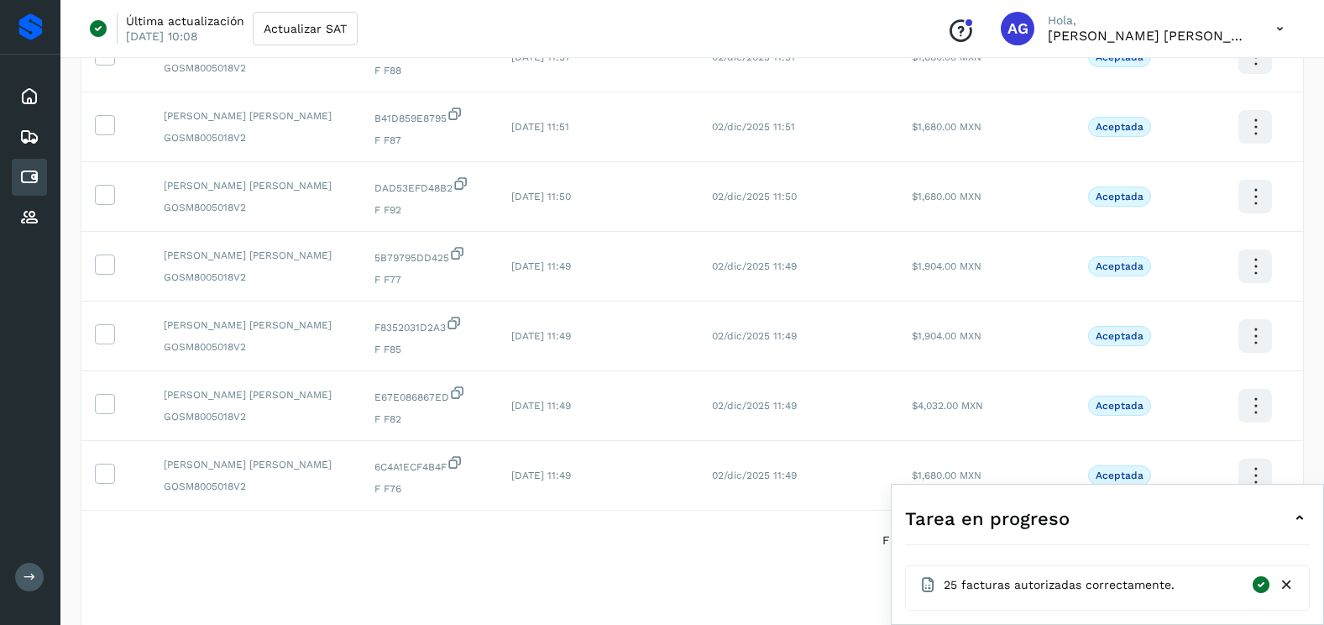
click at [1287, 584] on icon at bounding box center [1287, 585] width 18 height 18
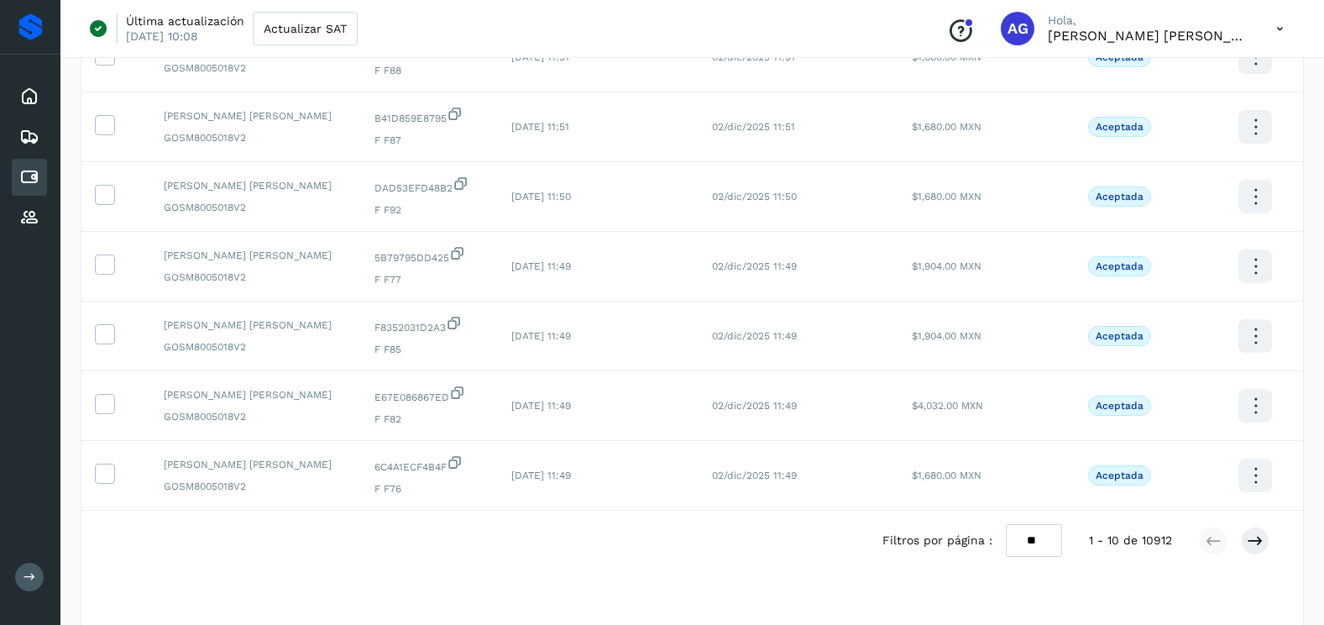
click at [1038, 544] on select "** ** **" at bounding box center [1034, 540] width 56 height 33
select select "**"
click at [1006, 524] on select "** ** **" at bounding box center [1034, 540] width 56 height 33
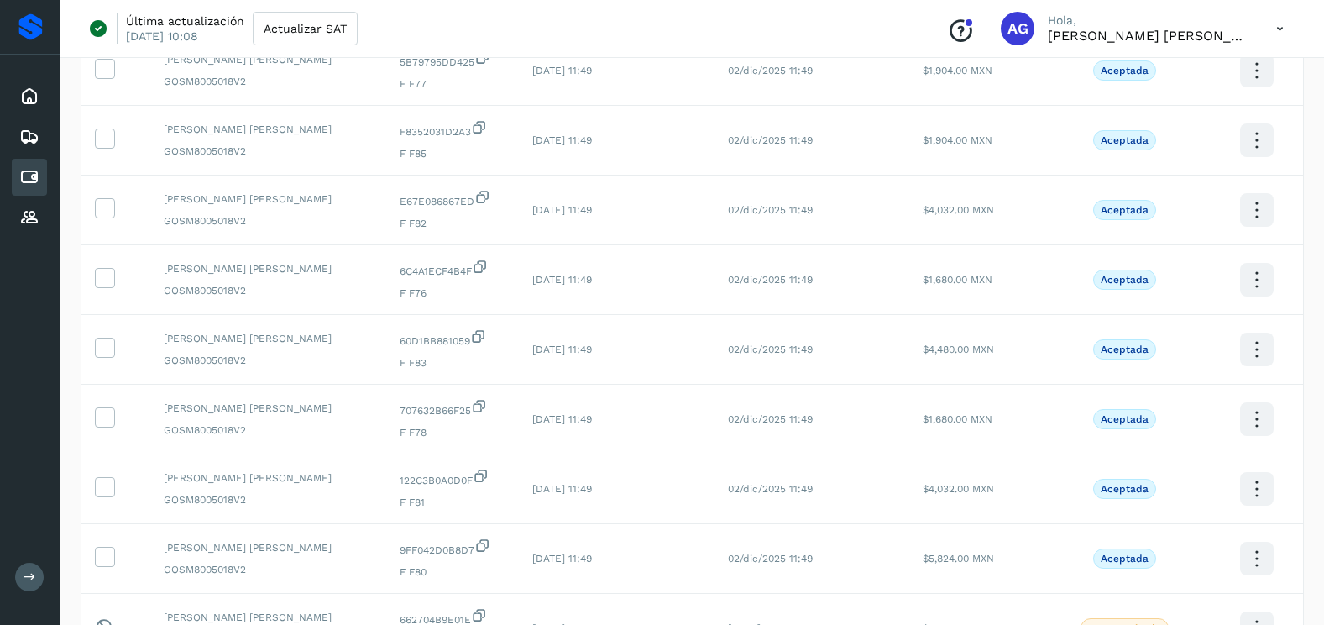
scroll to position [672, 0]
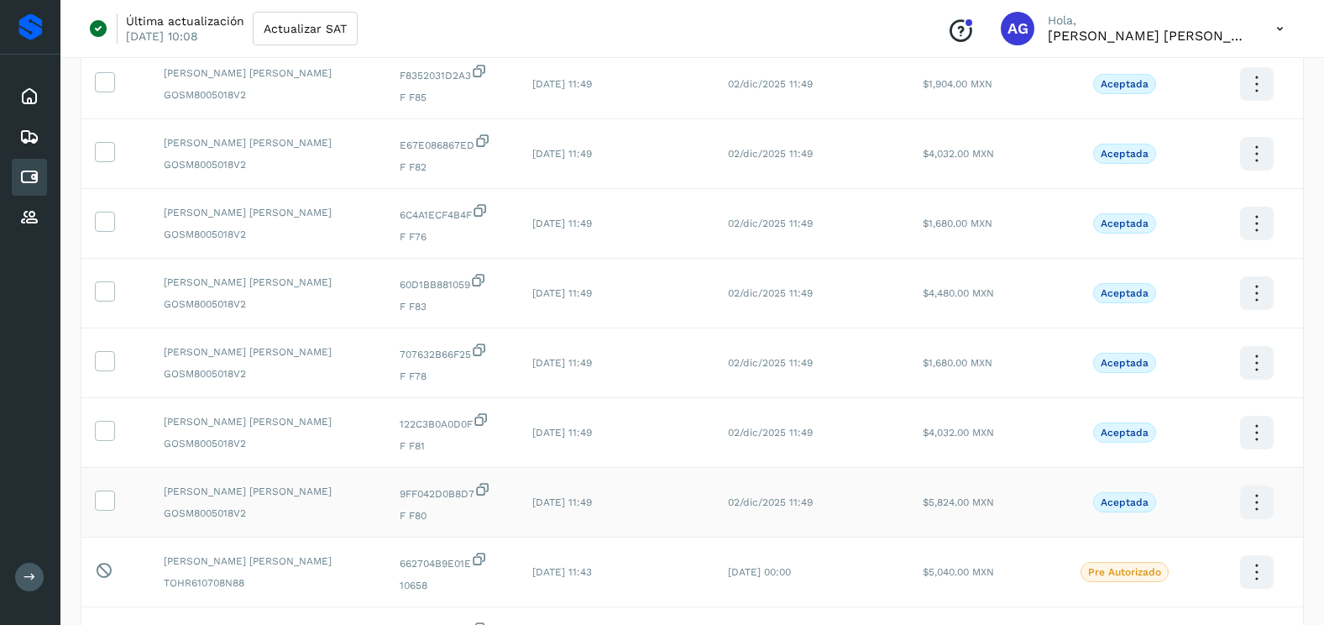
click at [97, 494] on label at bounding box center [105, 500] width 20 height 20
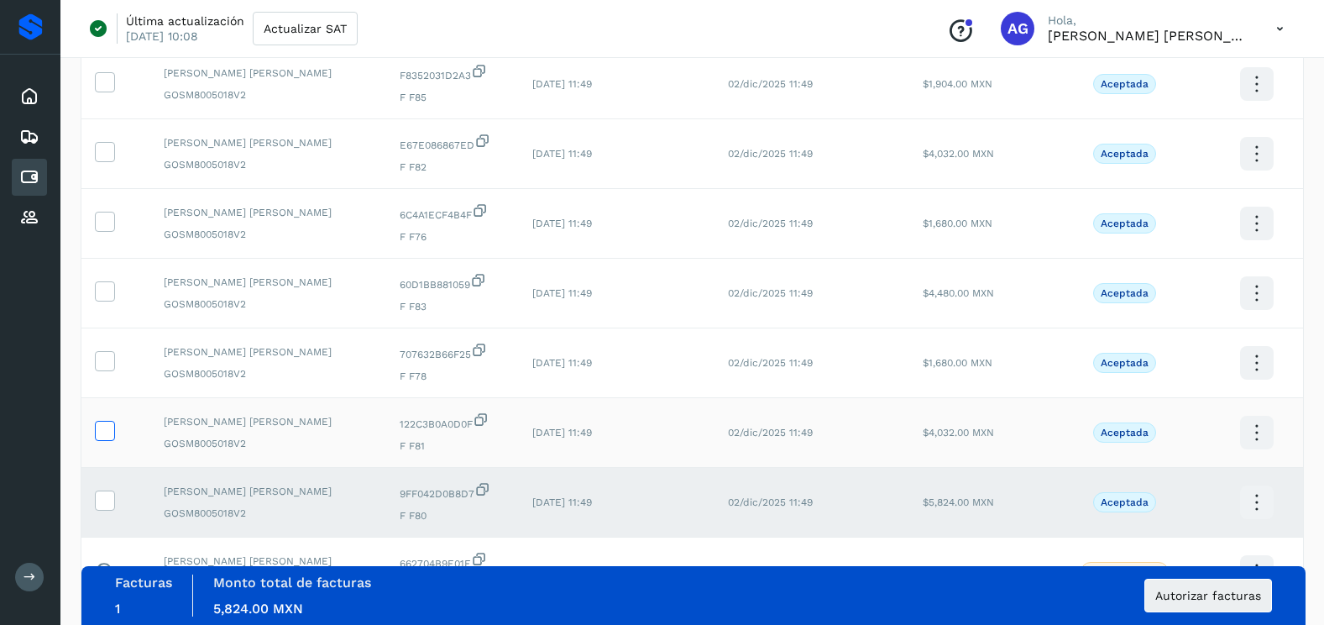
click at [113, 430] on label at bounding box center [105, 431] width 20 height 20
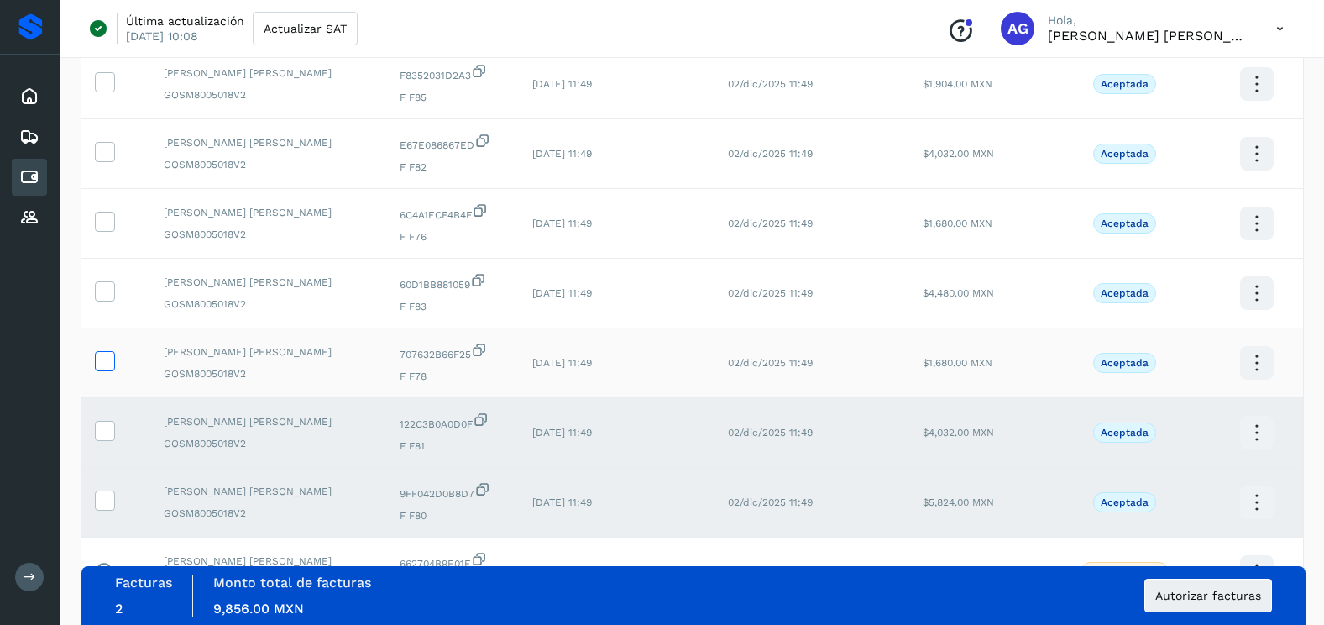
click at [104, 367] on icon at bounding box center [105, 360] width 18 height 18
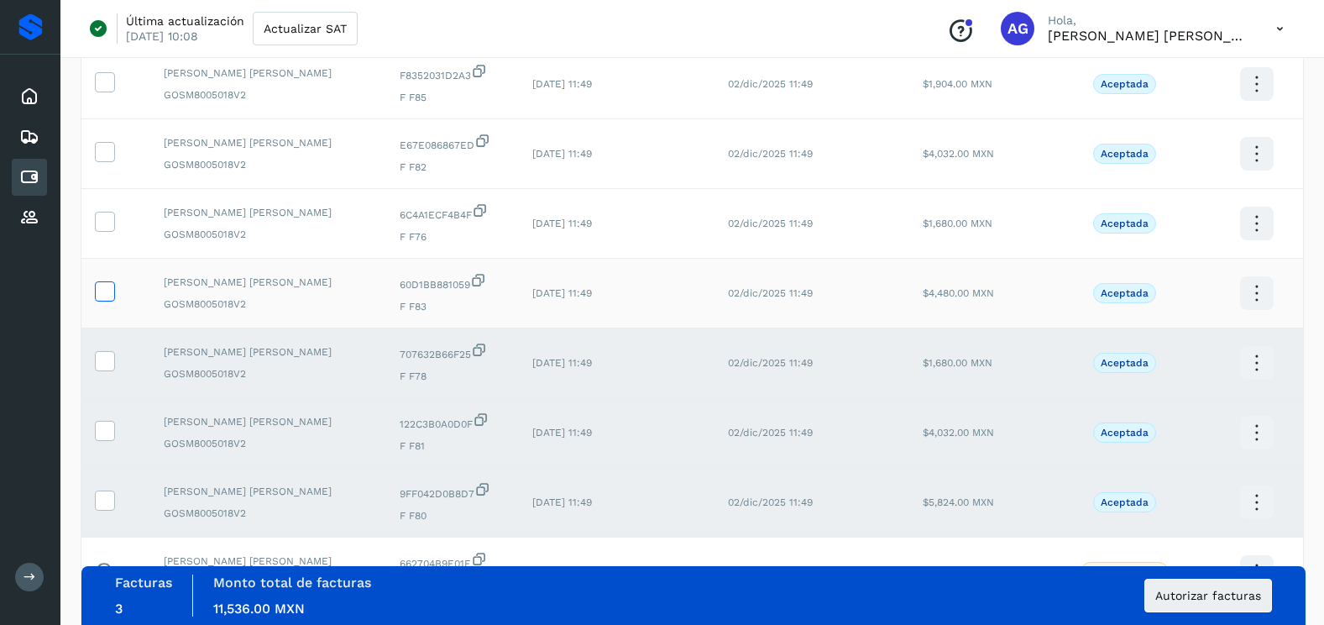
click at [112, 288] on icon at bounding box center [105, 290] width 18 height 18
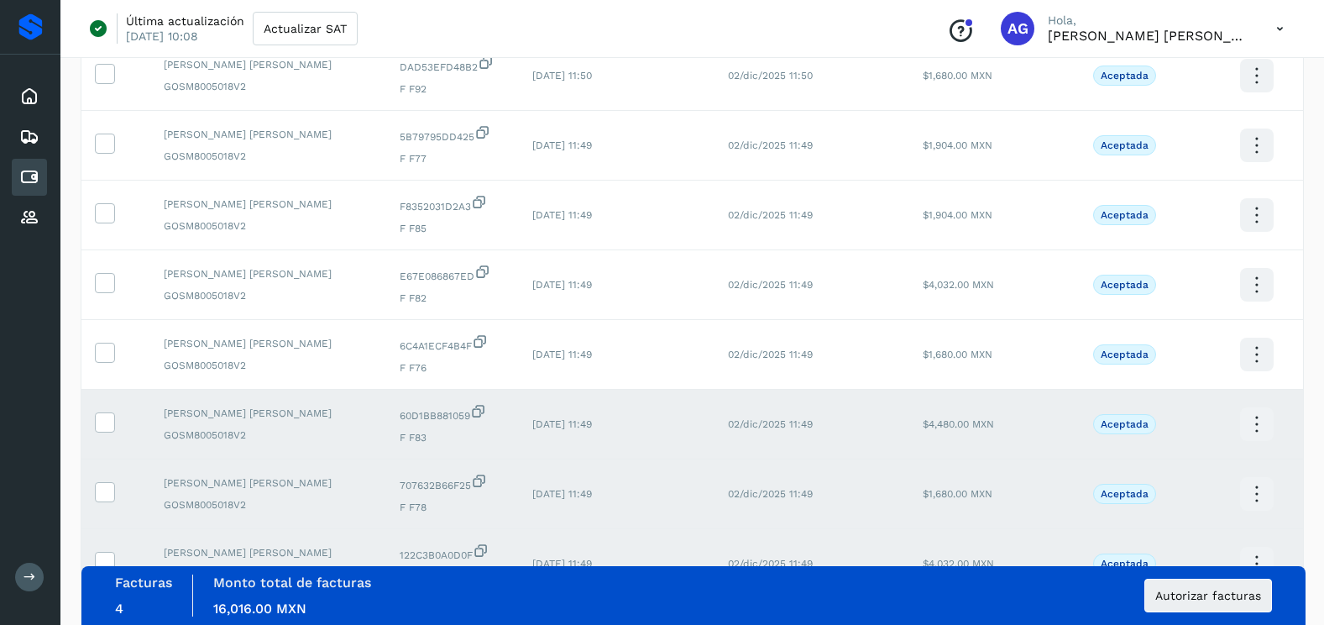
scroll to position [504, 0]
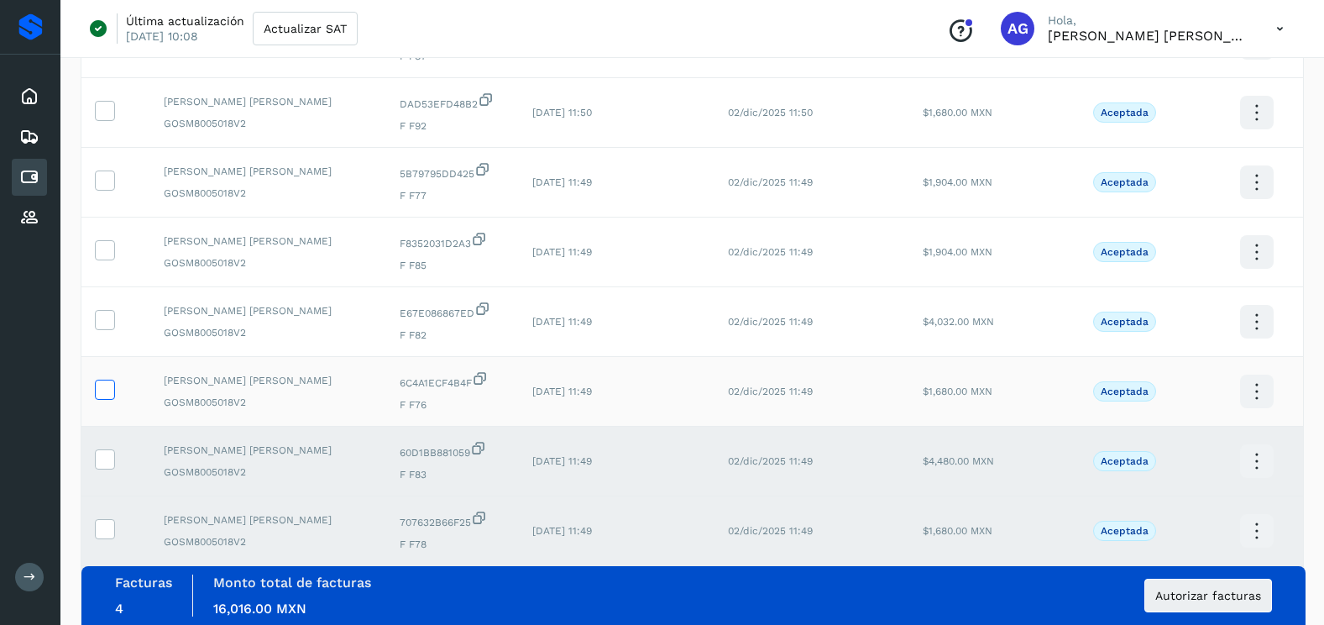
click at [104, 392] on icon at bounding box center [105, 388] width 18 height 18
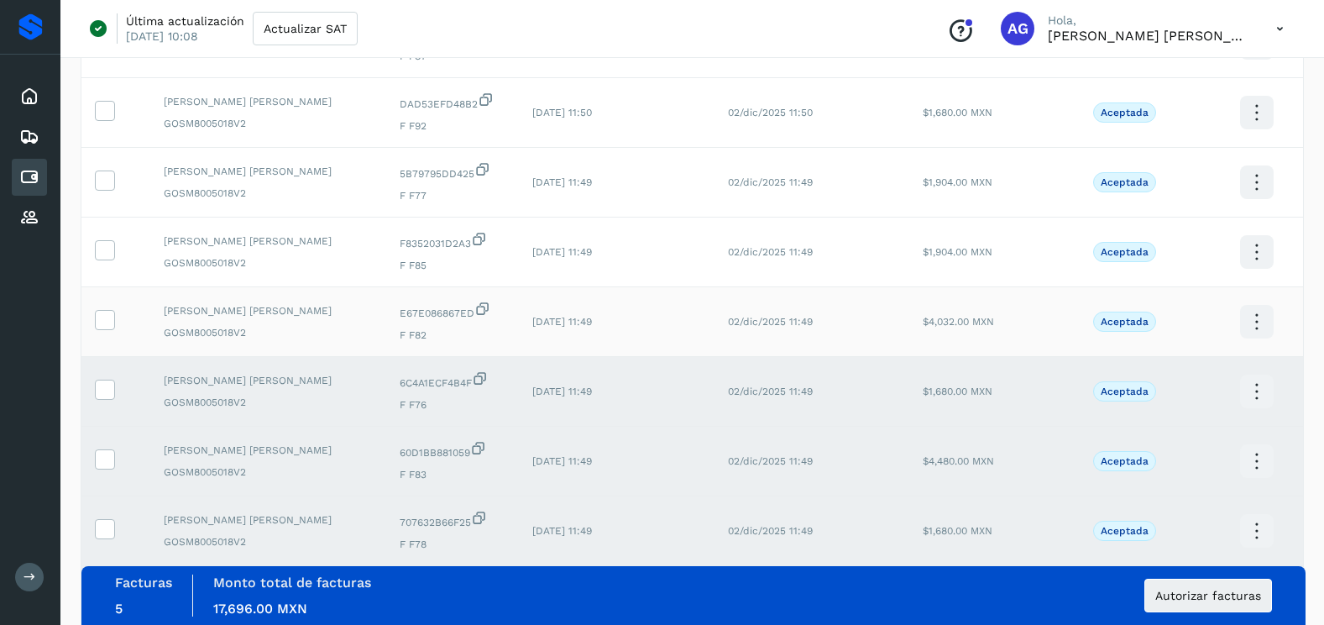
drag, startPoint x: 108, startPoint y: 330, endPoint x: 107, endPoint y: 302, distance: 27.7
click at [107, 324] on label at bounding box center [105, 320] width 20 height 20
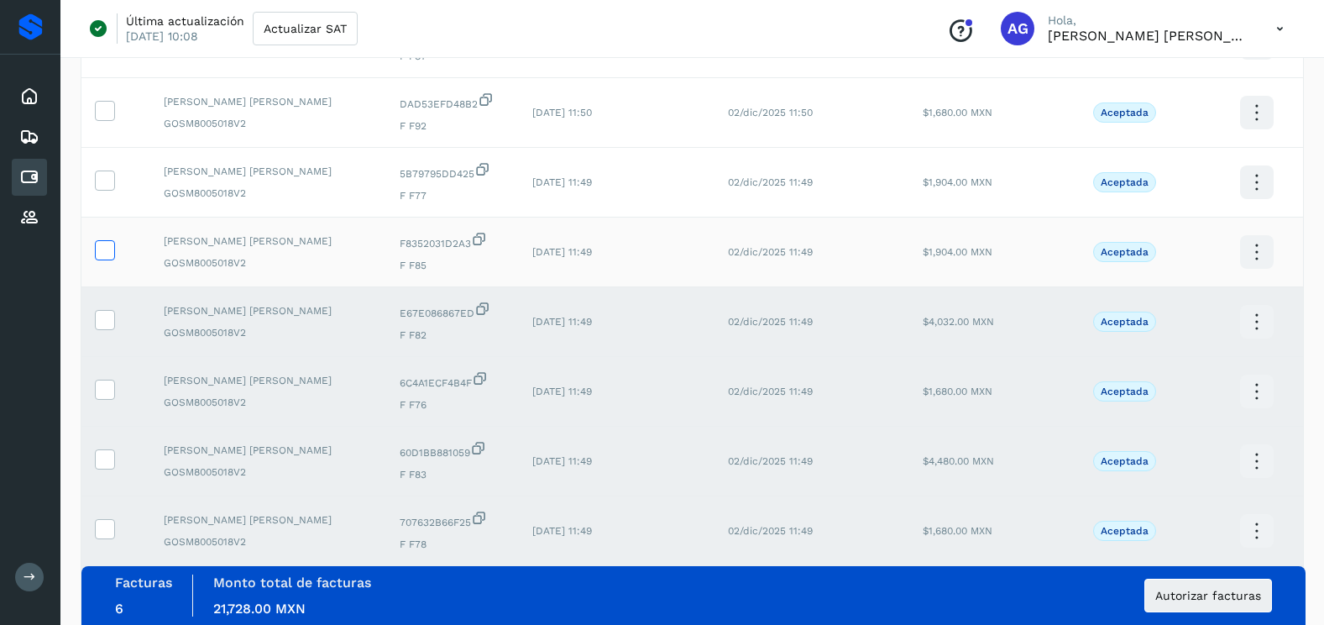
click at [107, 254] on icon at bounding box center [105, 249] width 18 height 18
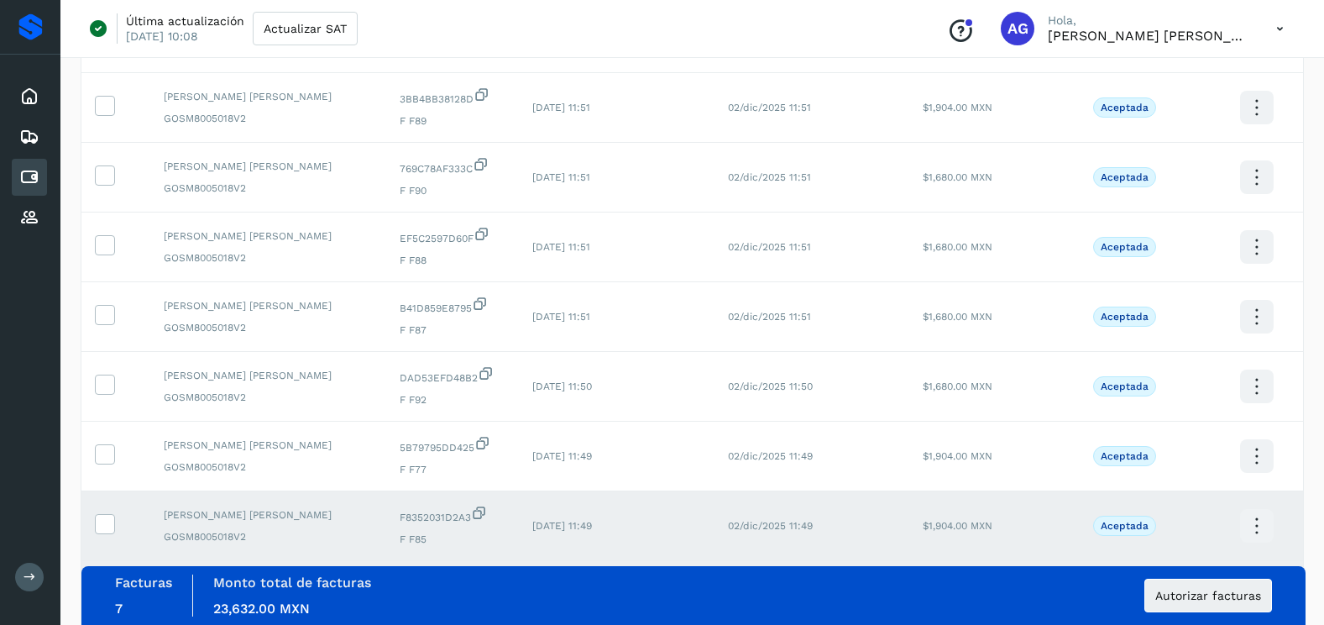
scroll to position [168, 0]
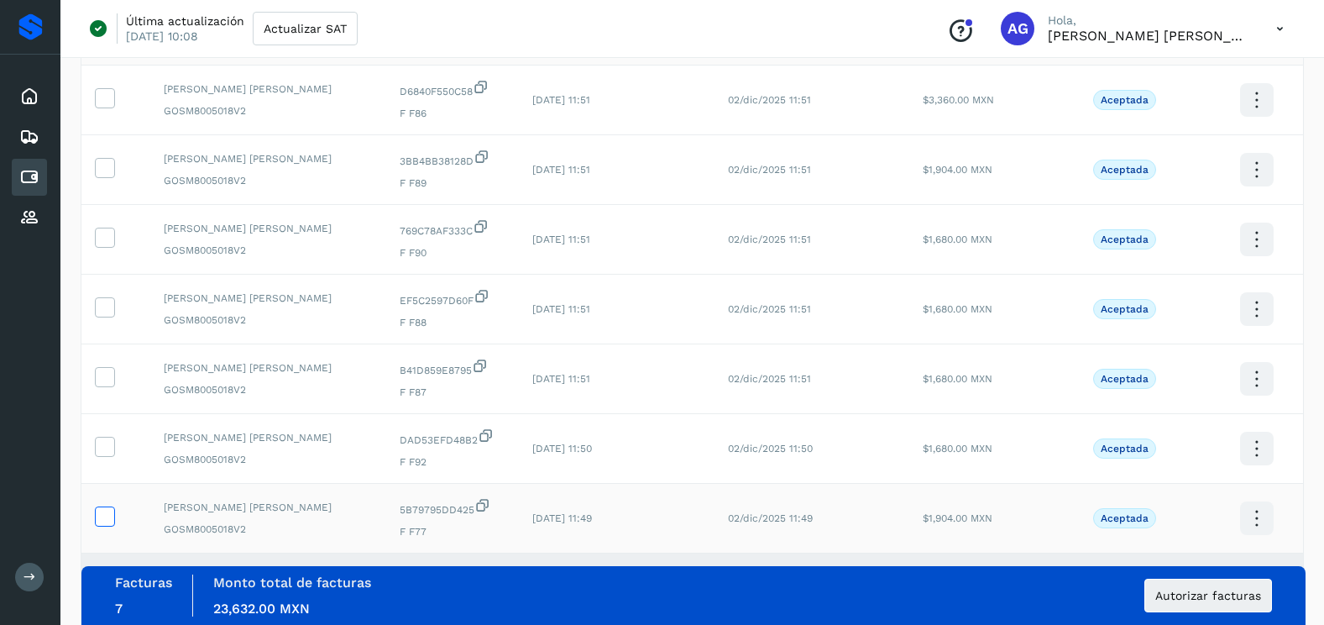
click at [111, 517] on icon at bounding box center [105, 515] width 18 height 18
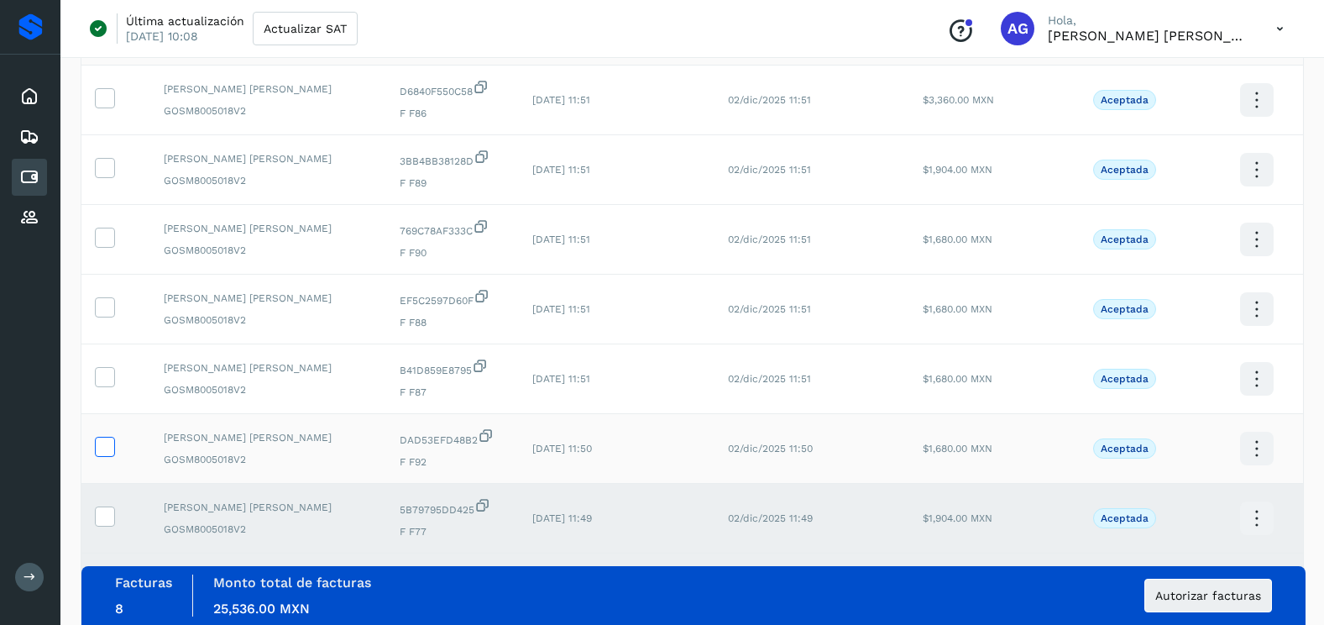
click at [114, 448] on label at bounding box center [105, 447] width 20 height 20
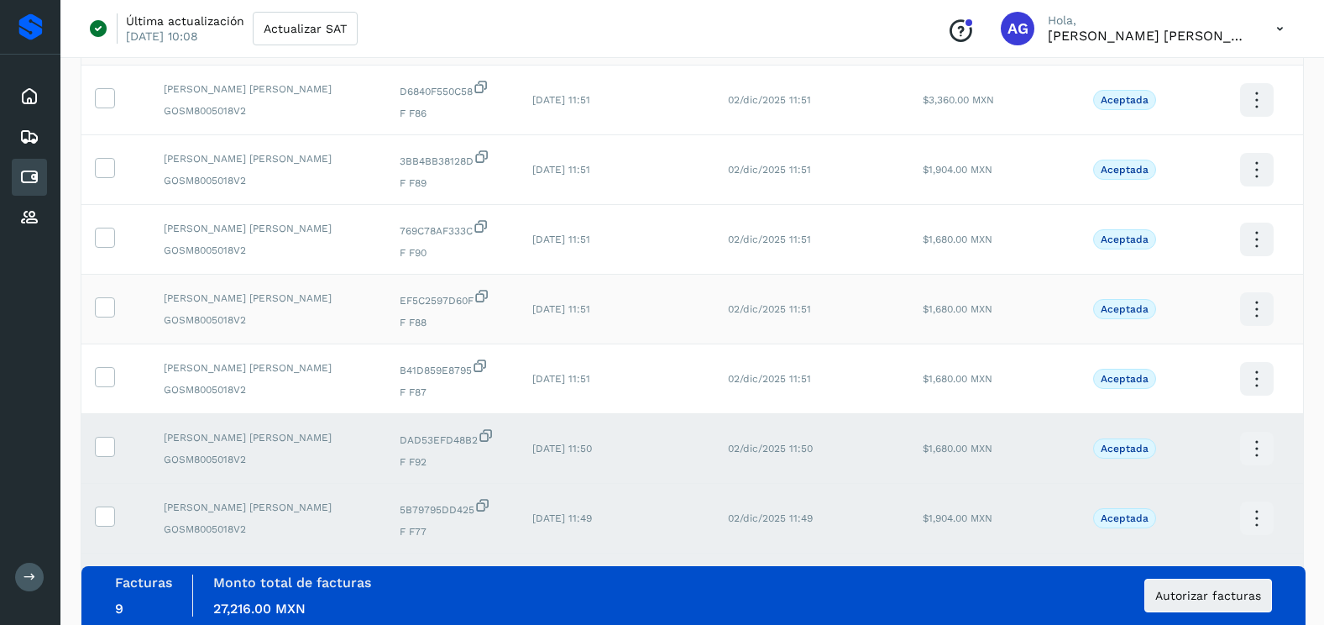
drag, startPoint x: 103, startPoint y: 386, endPoint x: 111, endPoint y: 334, distance: 52.6
click at [103, 384] on label at bounding box center [105, 377] width 20 height 20
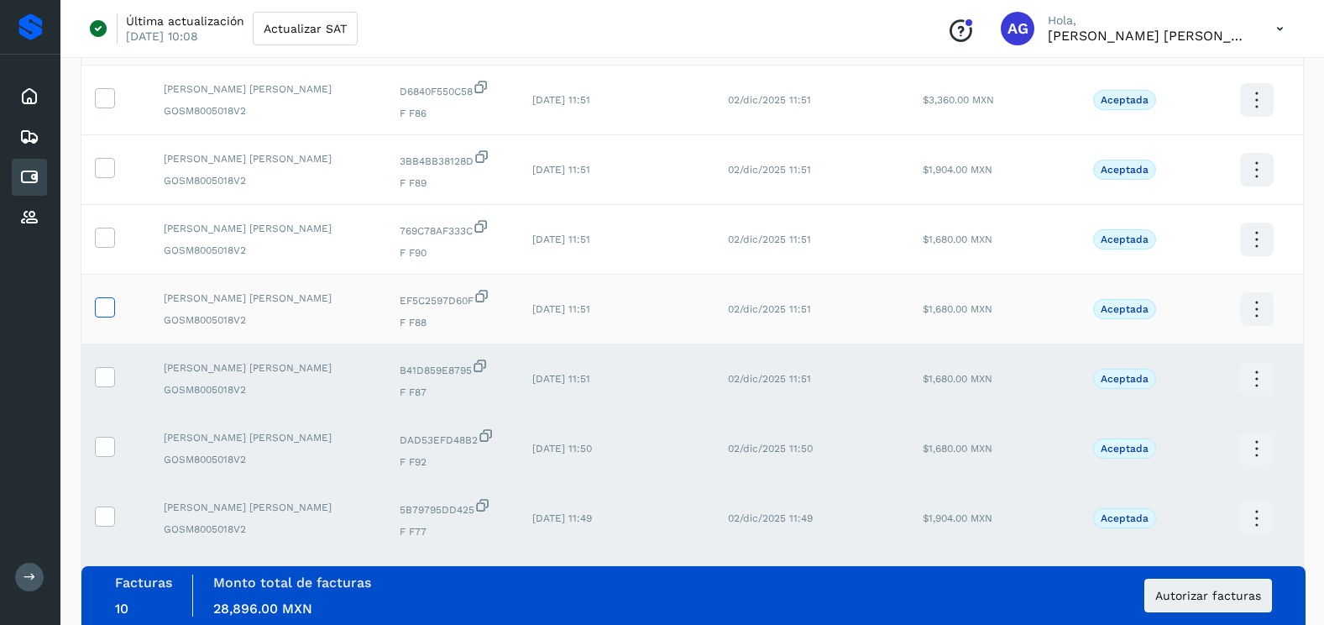
click at [110, 310] on icon at bounding box center [105, 306] width 18 height 18
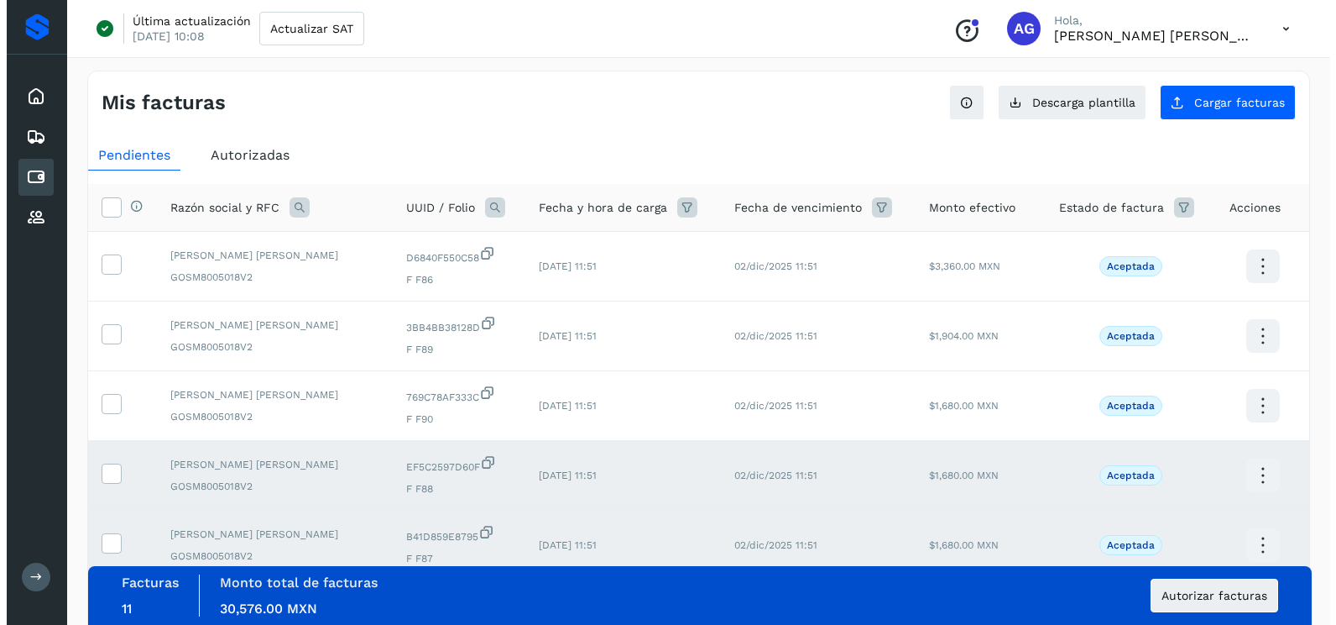
scroll to position [0, 0]
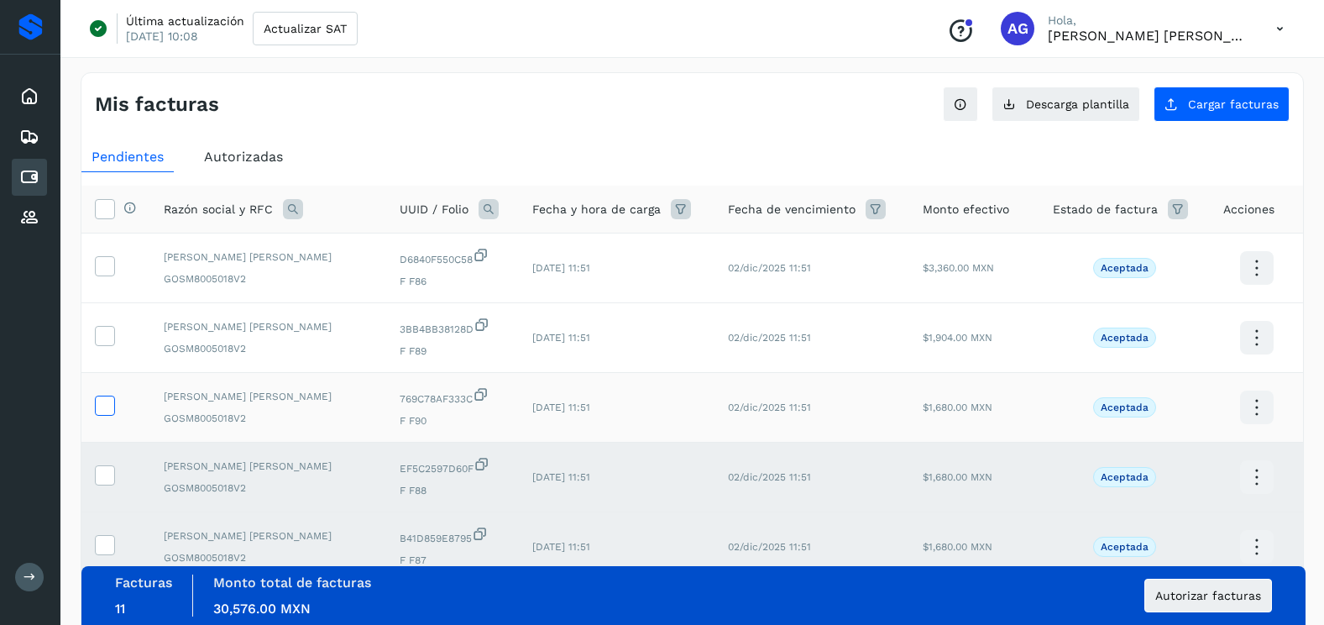
click at [106, 399] on icon at bounding box center [105, 404] width 18 height 18
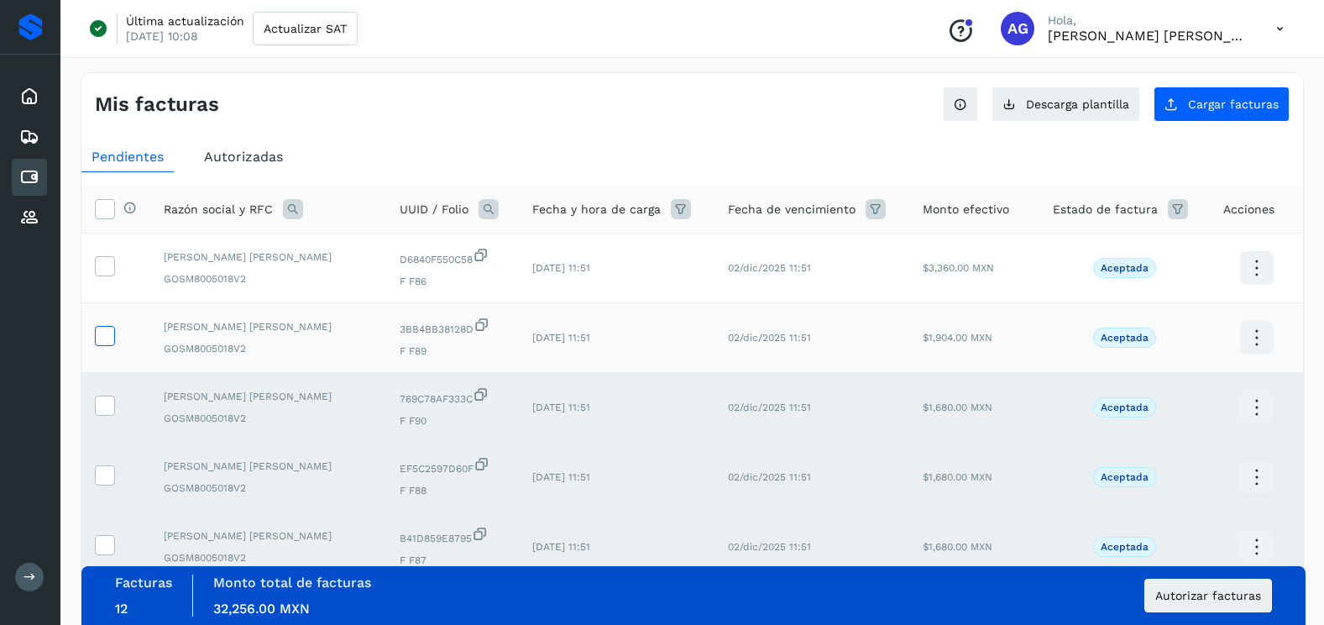
click at [108, 336] on icon at bounding box center [105, 335] width 18 height 18
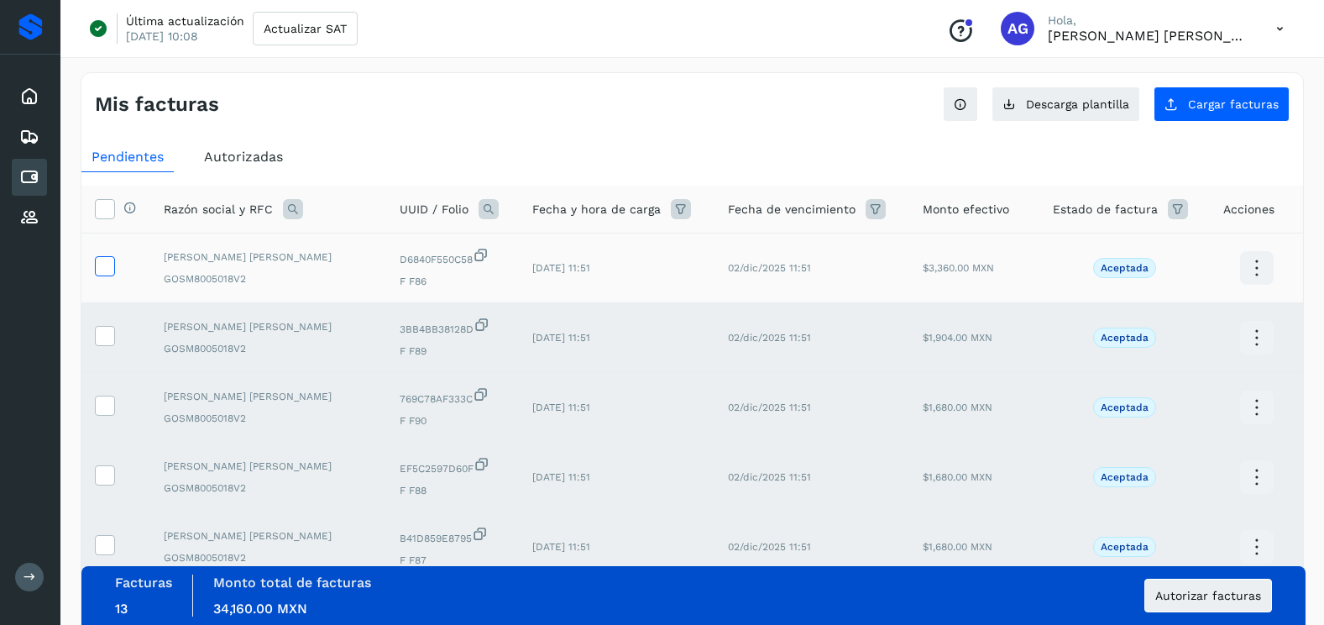
click at [110, 264] on icon at bounding box center [105, 265] width 18 height 18
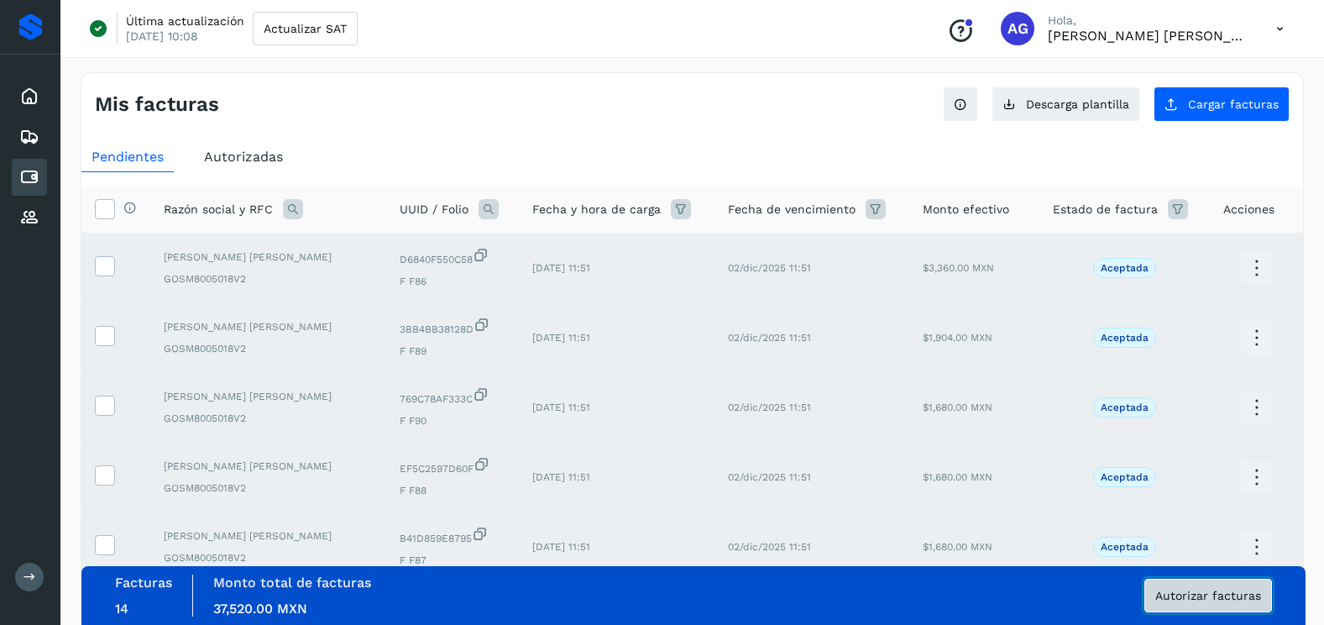
click at [1230, 601] on button "Autorizar facturas" at bounding box center [1208, 595] width 128 height 34
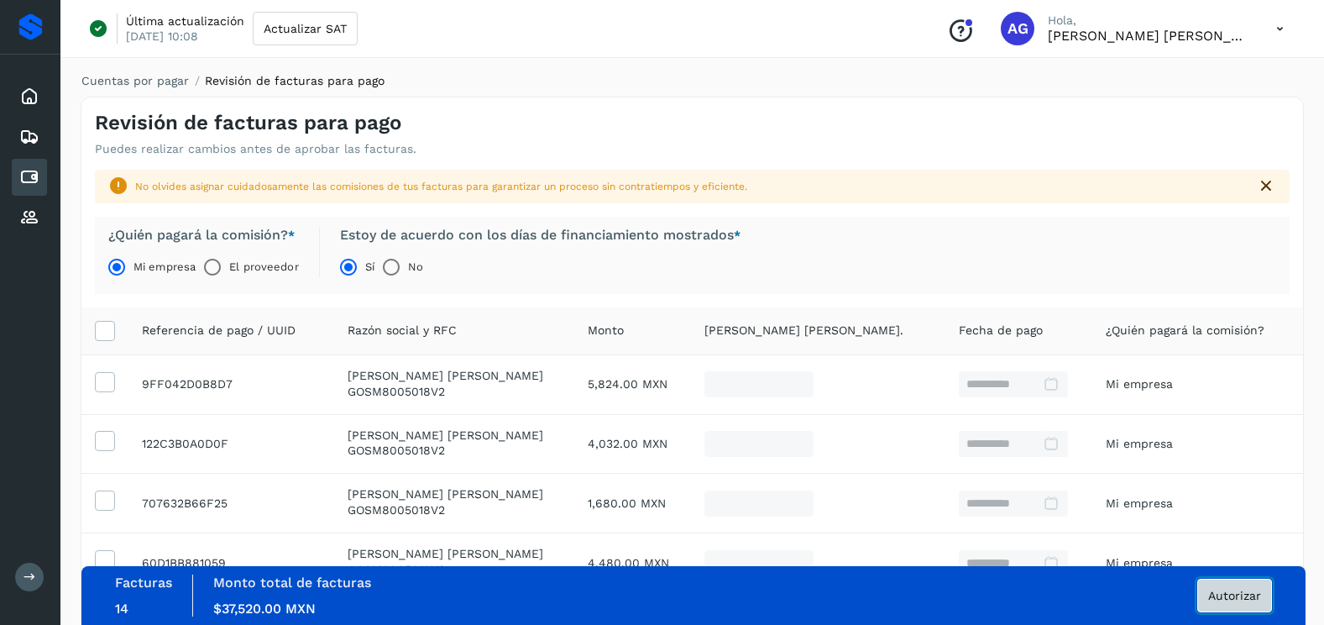
click at [1232, 602] on button "Autorizar" at bounding box center [1234, 595] width 75 height 34
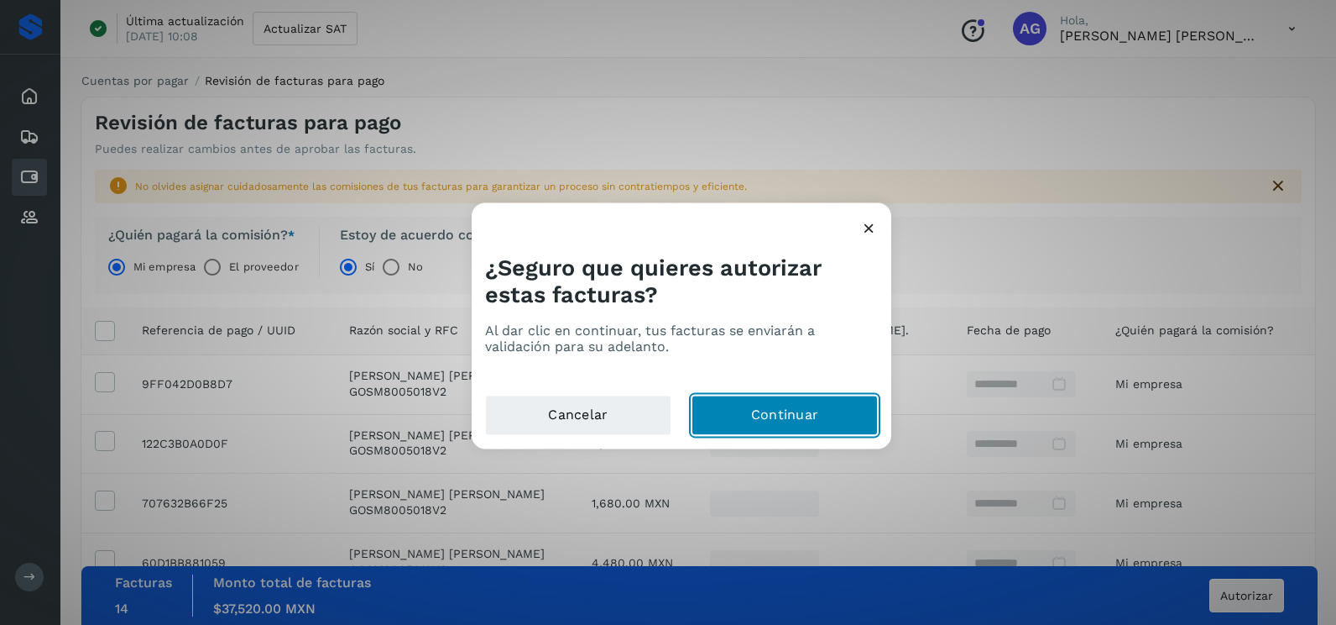
click at [772, 423] on button "Continuar" at bounding box center [785, 415] width 186 height 40
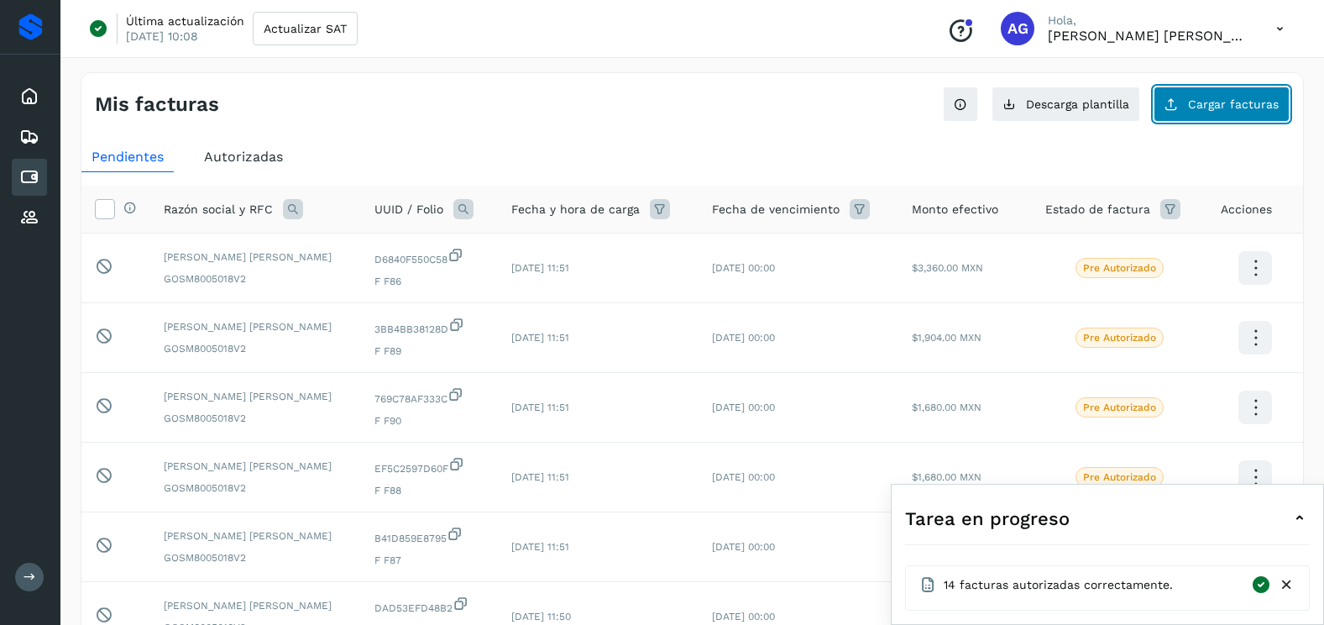
click at [1209, 106] on span "Cargar facturas" at bounding box center [1233, 104] width 91 height 12
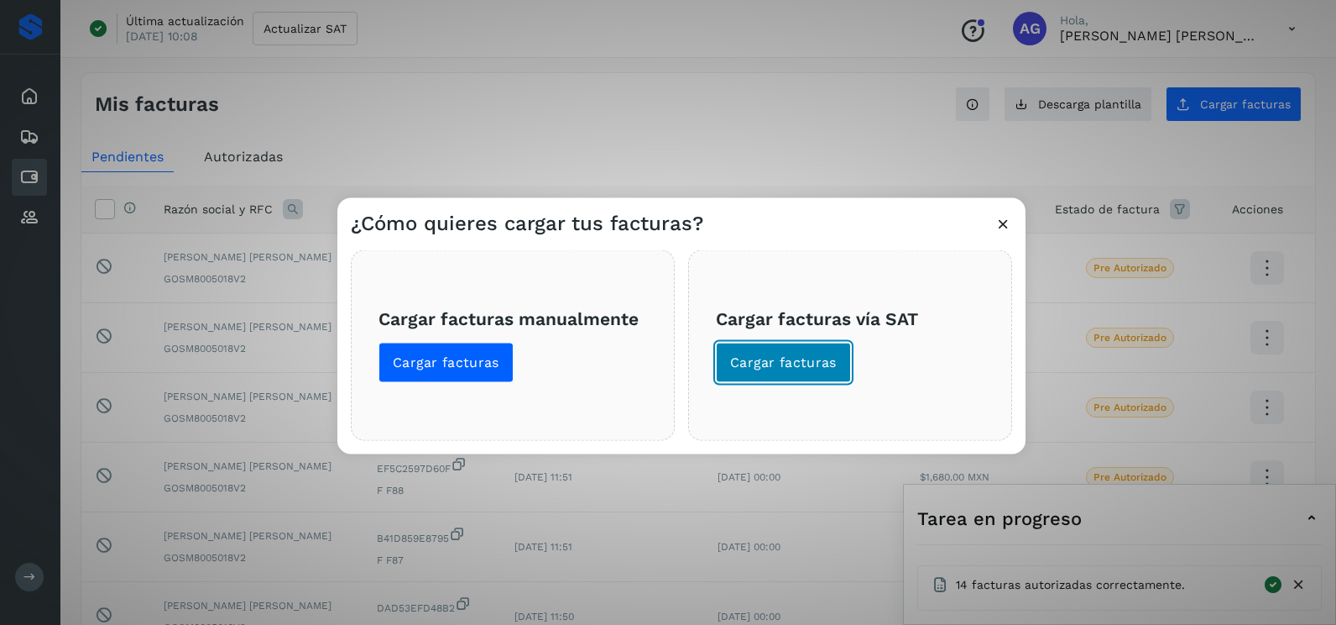
click at [812, 369] on span "Cargar facturas" at bounding box center [783, 362] width 107 height 18
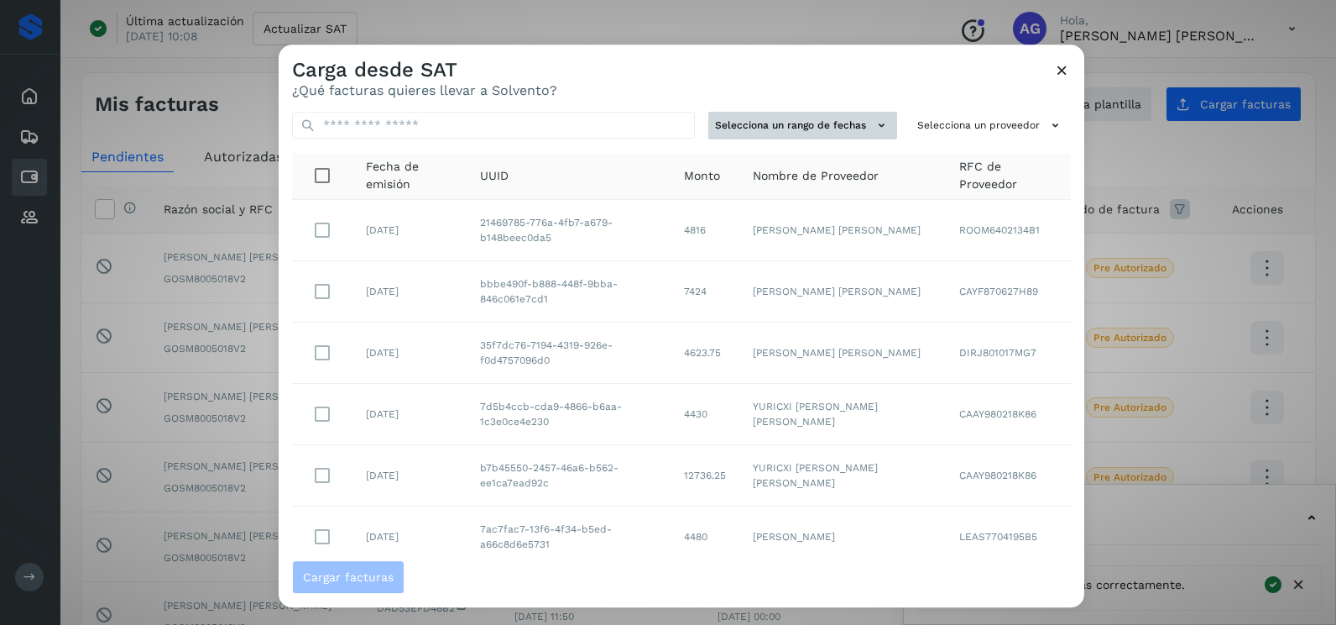
click at [823, 123] on button "Selecciona un rango de fechas" at bounding box center [803, 126] width 189 height 28
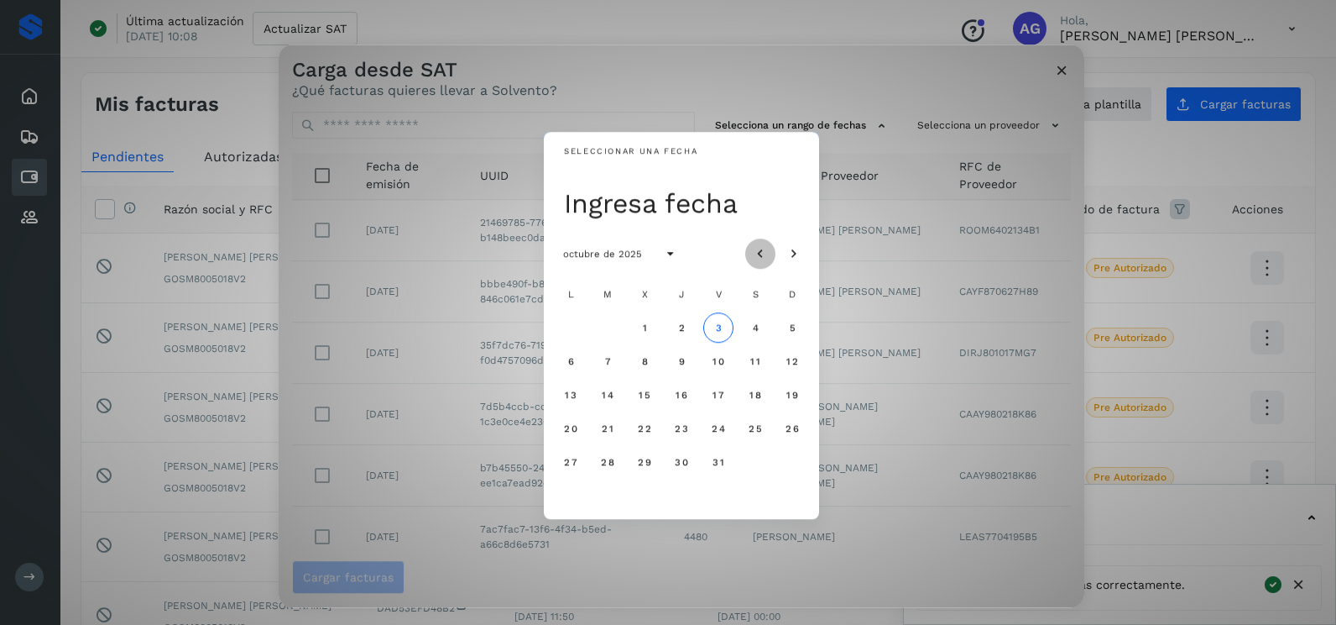
click at [768, 247] on icon "Mes anterior" at bounding box center [760, 254] width 17 height 17
click at [602, 466] on span "26" at bounding box center [607, 462] width 14 height 12
click at [651, 466] on span "27" at bounding box center [644, 462] width 14 height 12
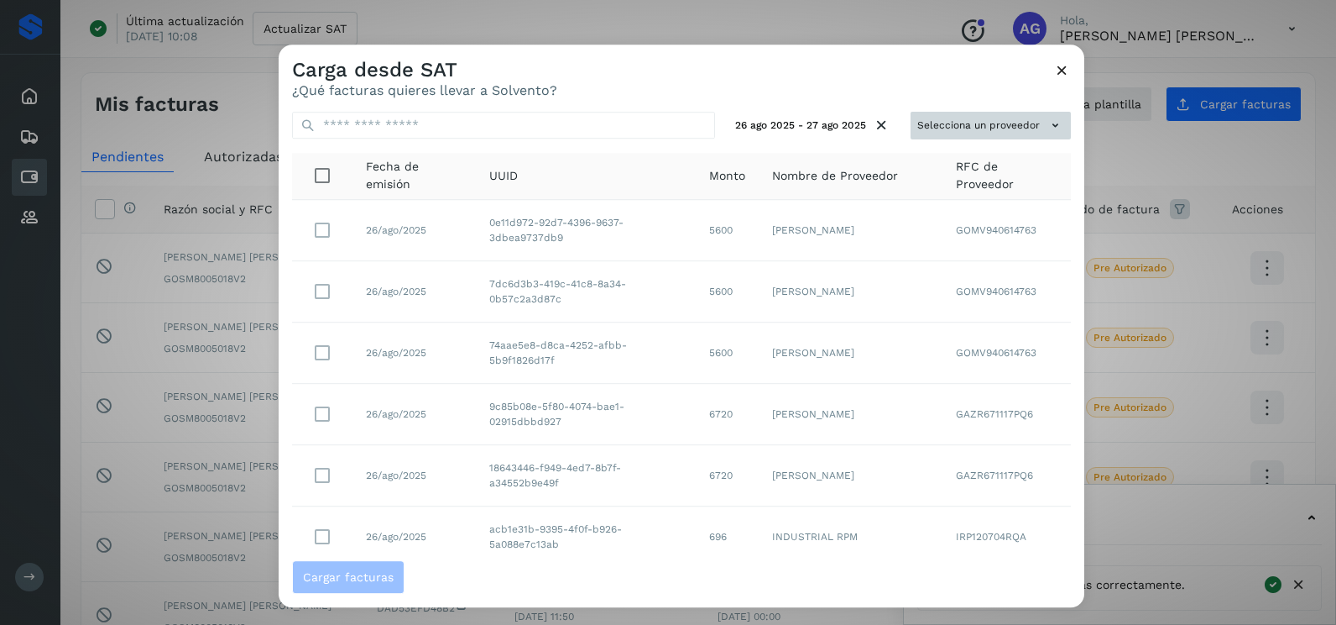
click at [960, 118] on button "Selecciona un proveedor" at bounding box center [991, 126] width 160 height 28
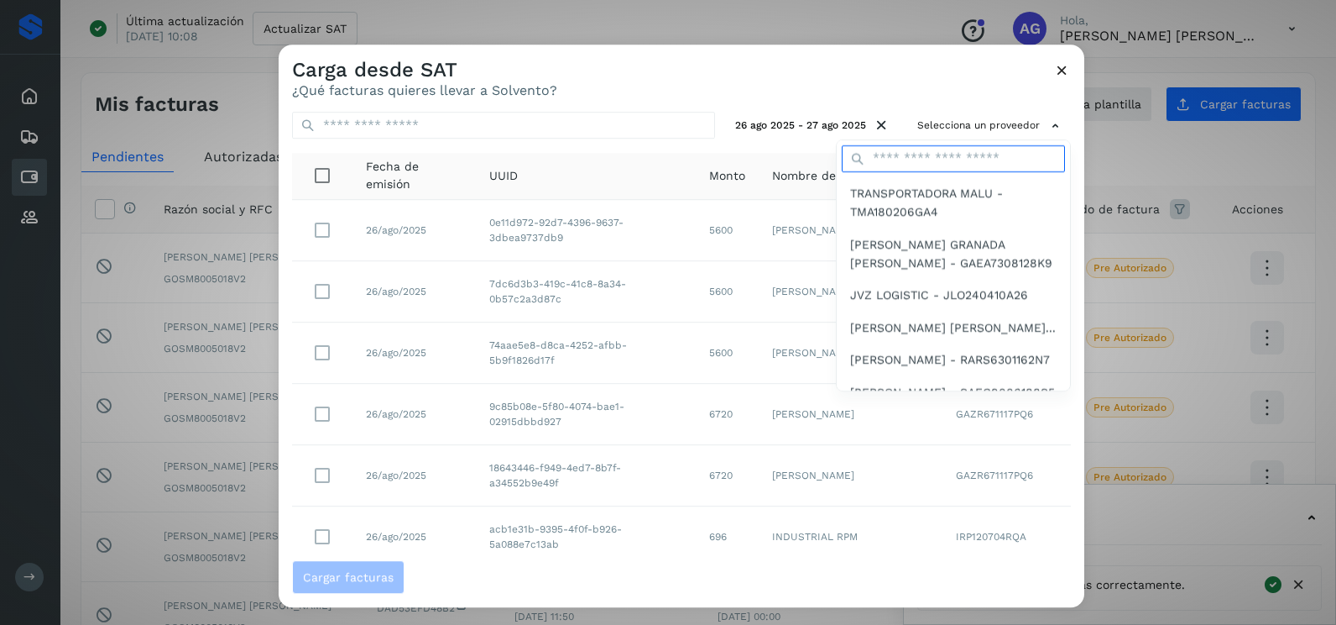
click at [918, 164] on input "text" at bounding box center [953, 158] width 223 height 27
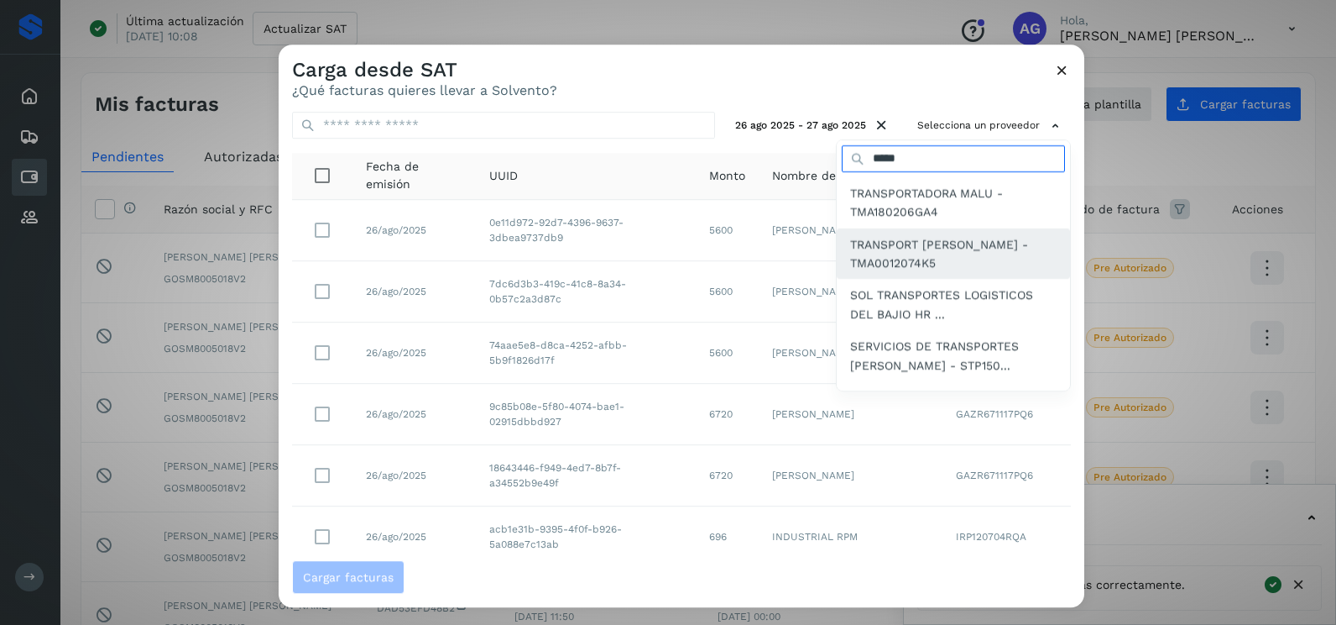
type input "*******"
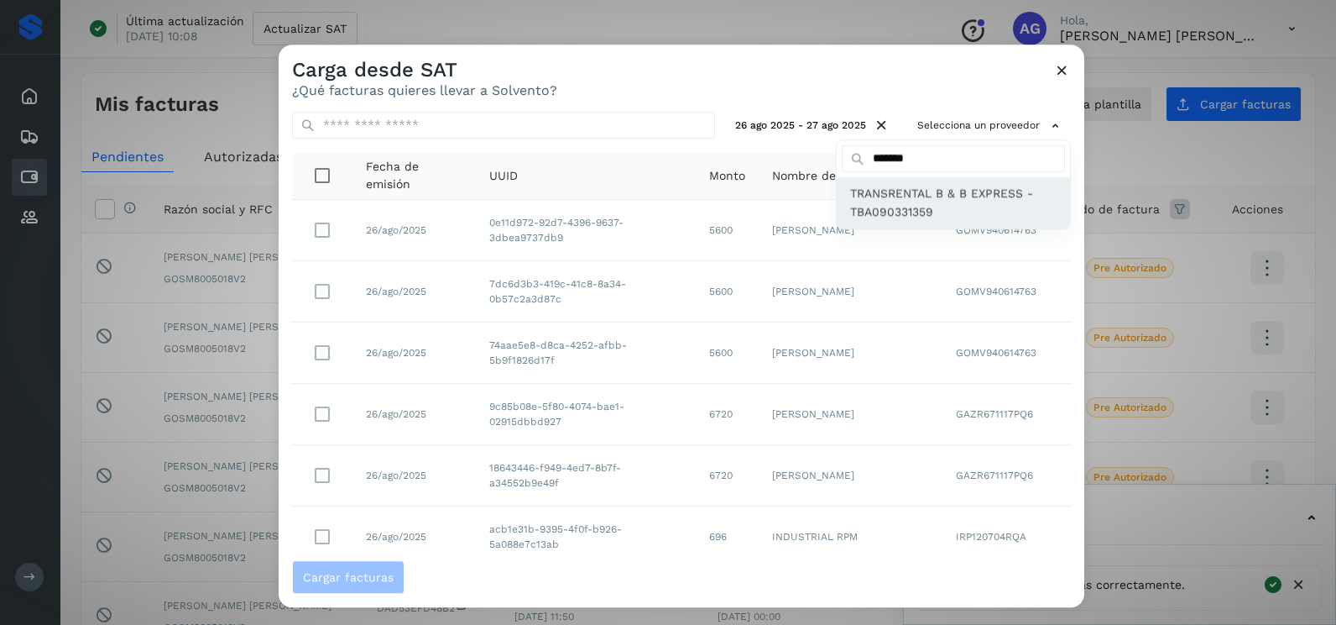
click at [919, 218] on span "TRANSRENTAL B & B EXPRESS - TBA090331359" at bounding box center [953, 203] width 207 height 38
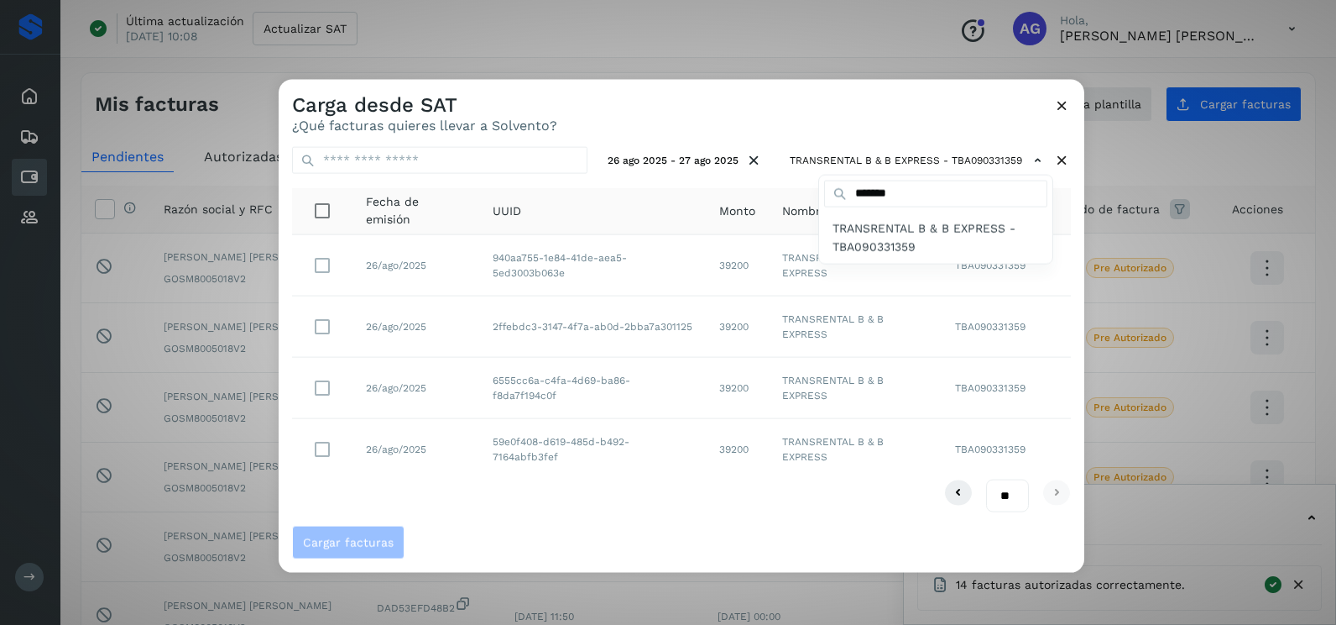
click at [343, 459] on div at bounding box center [947, 392] width 1336 height 625
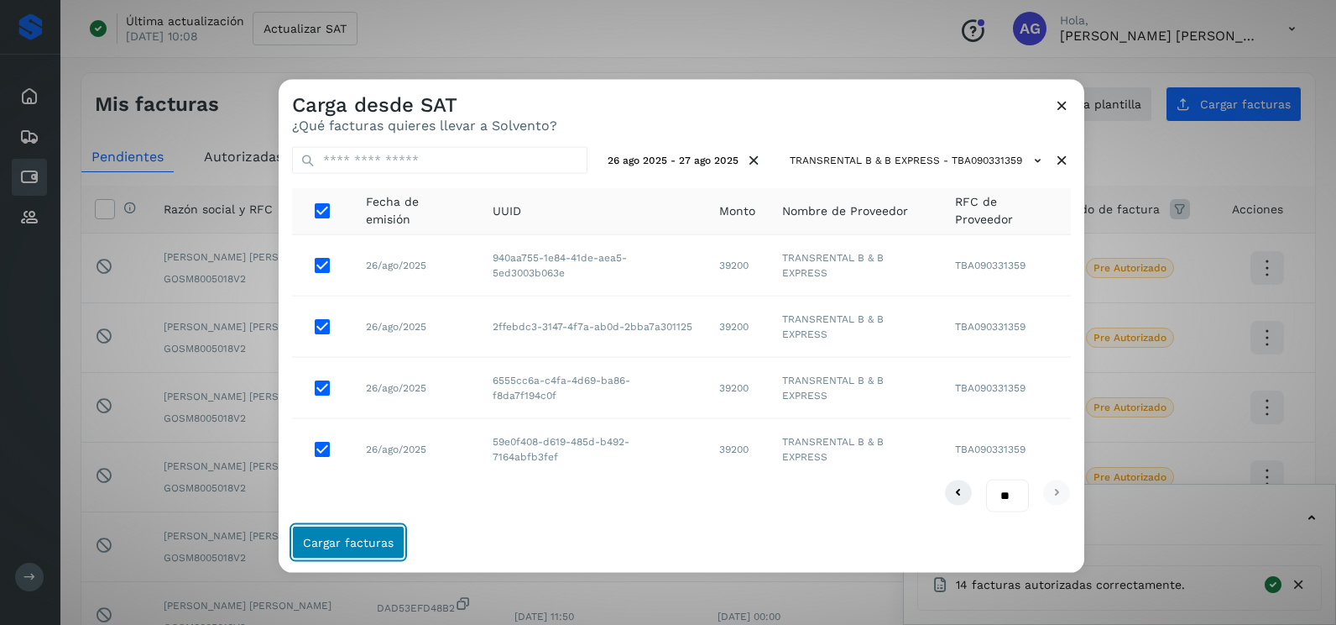
click at [346, 534] on button "Cargar facturas" at bounding box center [348, 542] width 112 height 34
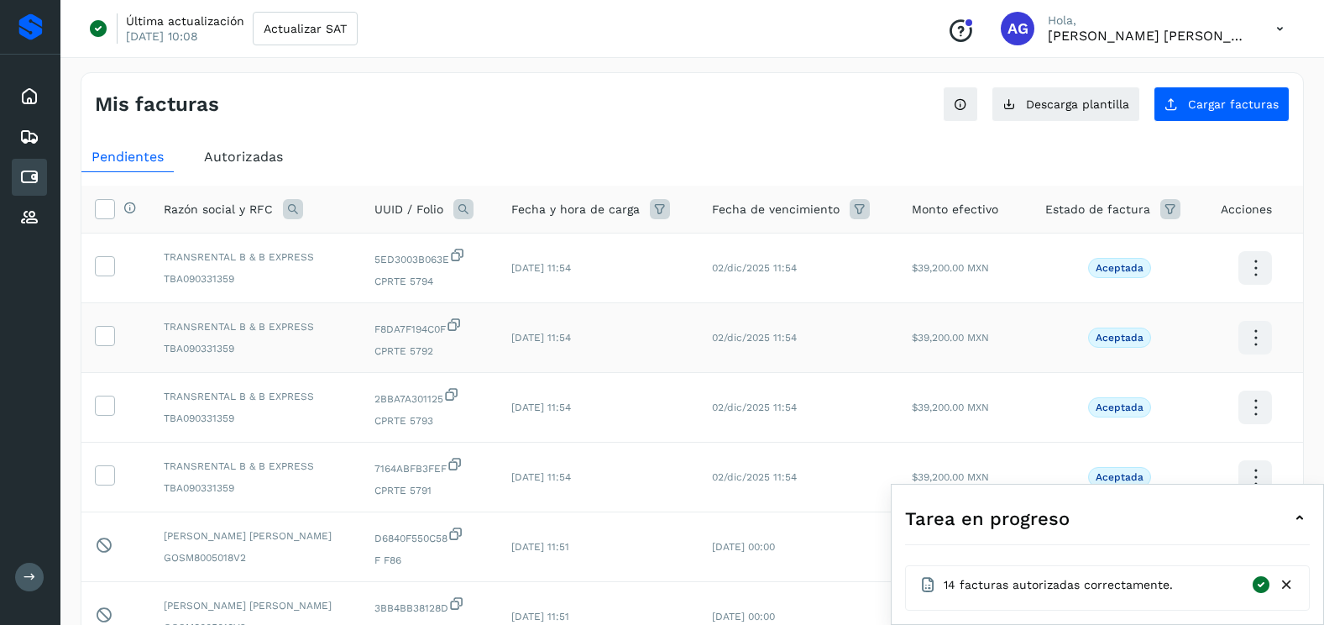
drag, startPoint x: 111, startPoint y: 264, endPoint x: 115, endPoint y: 324, distance: 60.6
click at [112, 264] on icon at bounding box center [105, 265] width 18 height 18
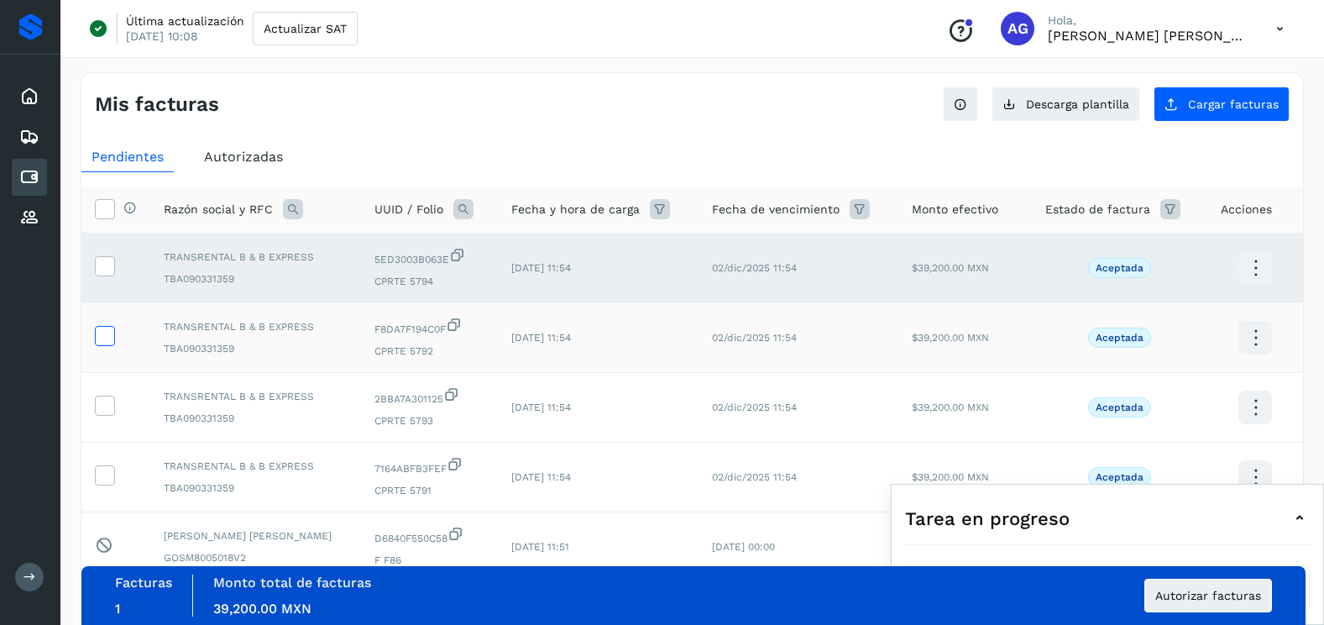
click at [112, 342] on icon at bounding box center [105, 335] width 18 height 18
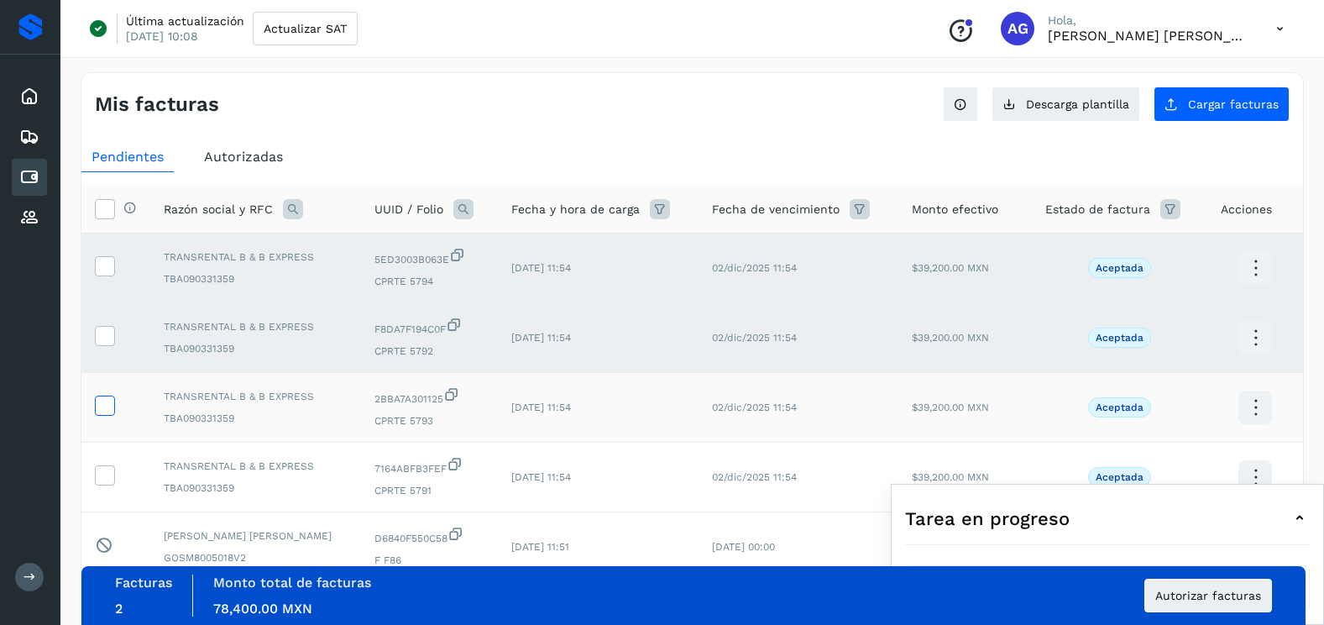
click at [109, 416] on label at bounding box center [105, 405] width 20 height 20
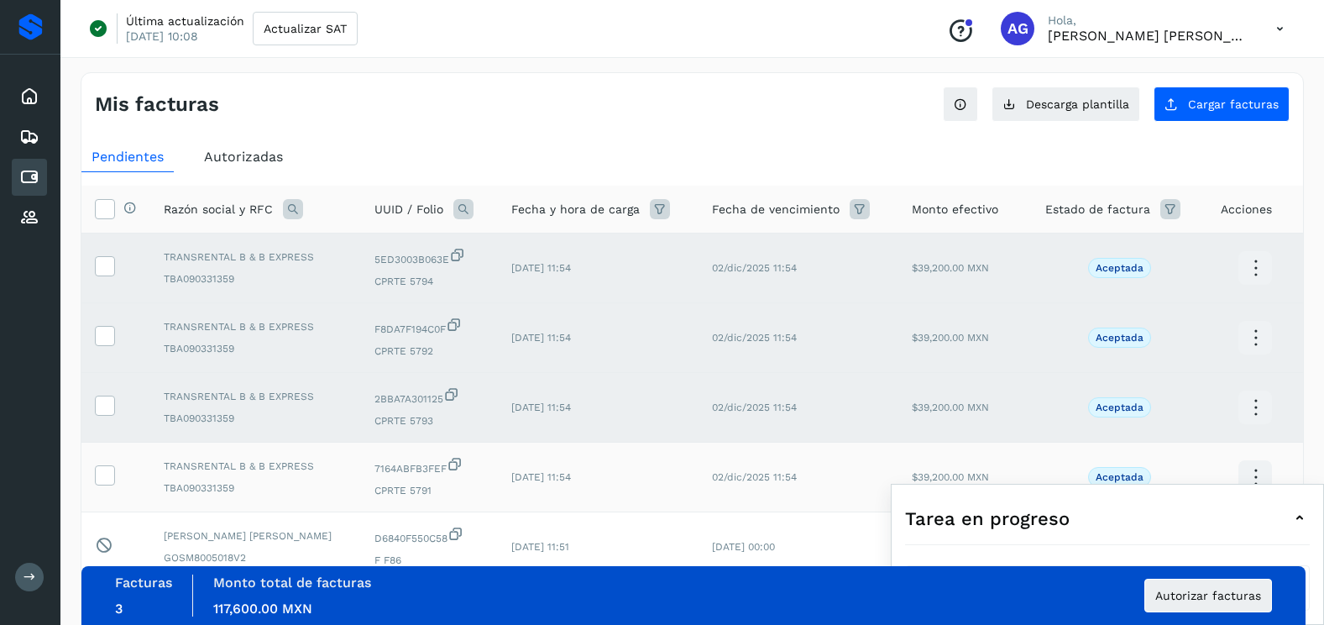
click at [108, 497] on td at bounding box center [115, 477] width 69 height 70
click at [102, 488] on td at bounding box center [115, 477] width 69 height 70
click at [104, 479] on icon at bounding box center [105, 474] width 18 height 18
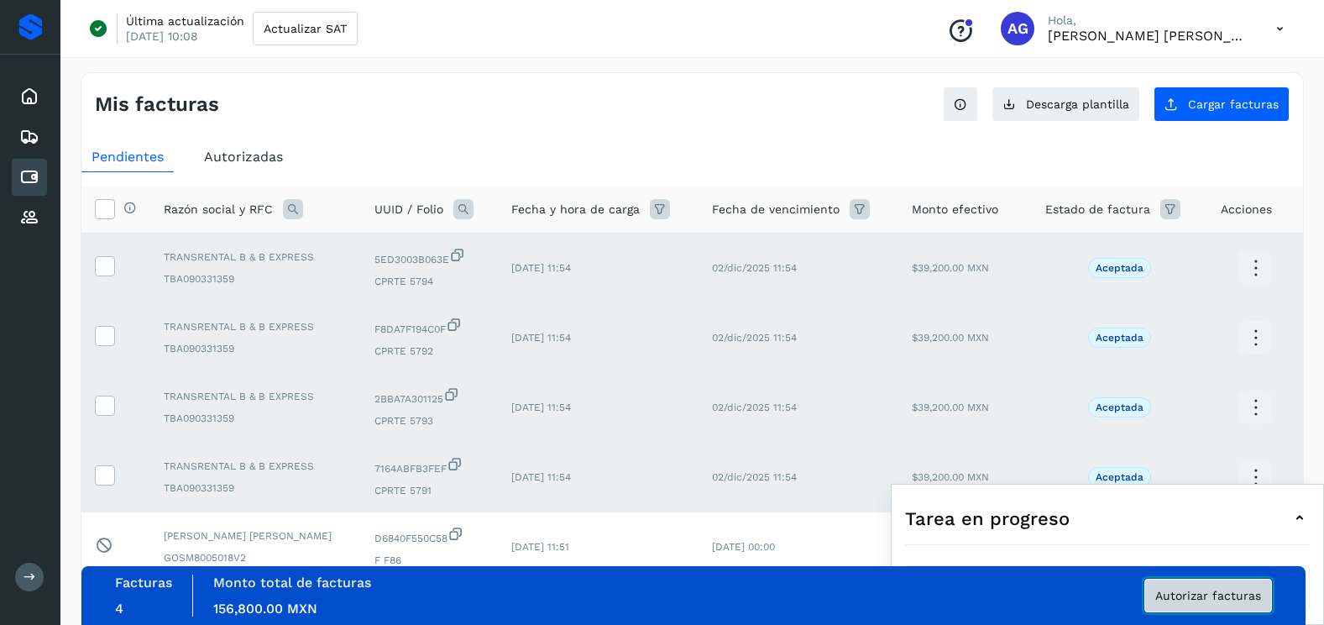
click at [1211, 593] on span "Autorizar facturas" at bounding box center [1208, 595] width 106 height 12
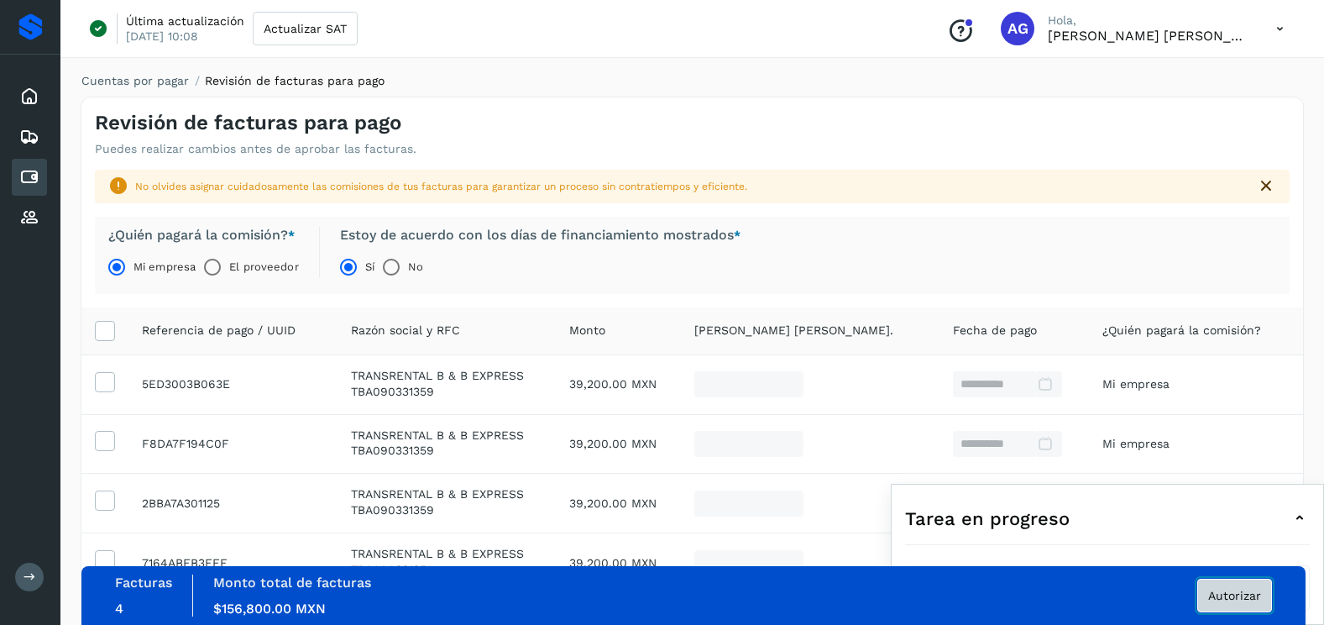
click at [1227, 593] on span "Autorizar" at bounding box center [1234, 595] width 53 height 12
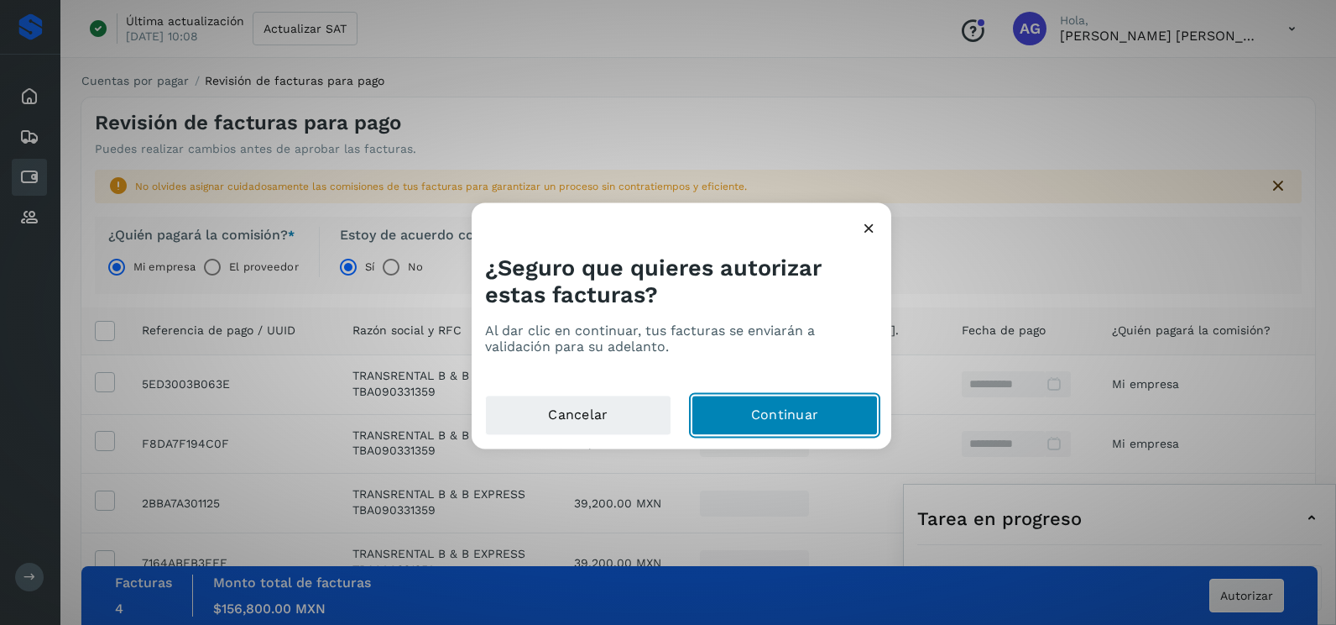
click at [836, 429] on button "Continuar" at bounding box center [785, 415] width 186 height 40
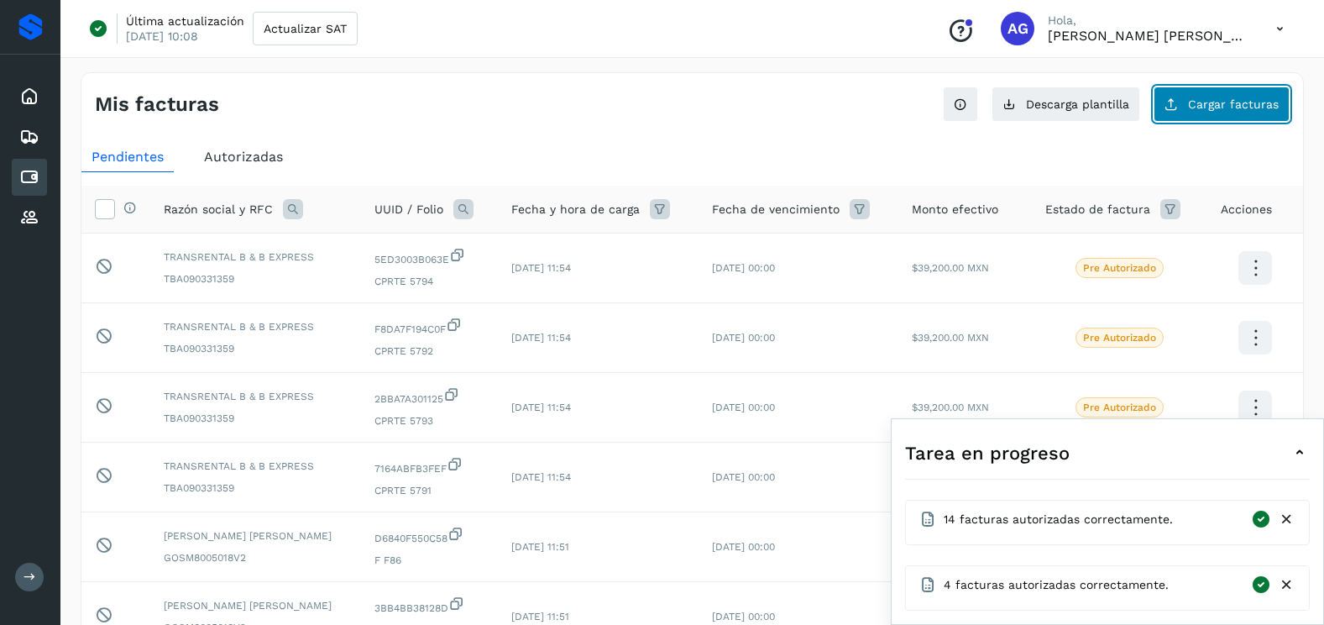
click at [1184, 114] on button "Cargar facturas" at bounding box center [1221, 103] width 136 height 35
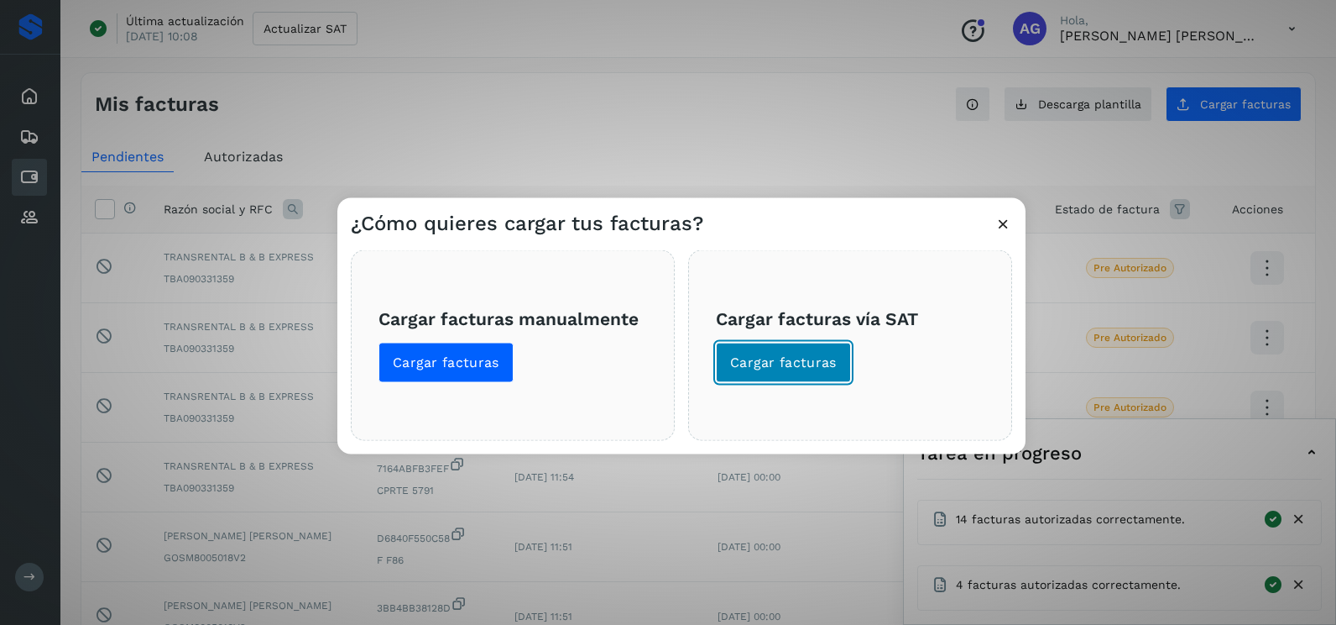
click at [826, 377] on button "Cargar facturas" at bounding box center [783, 363] width 135 height 40
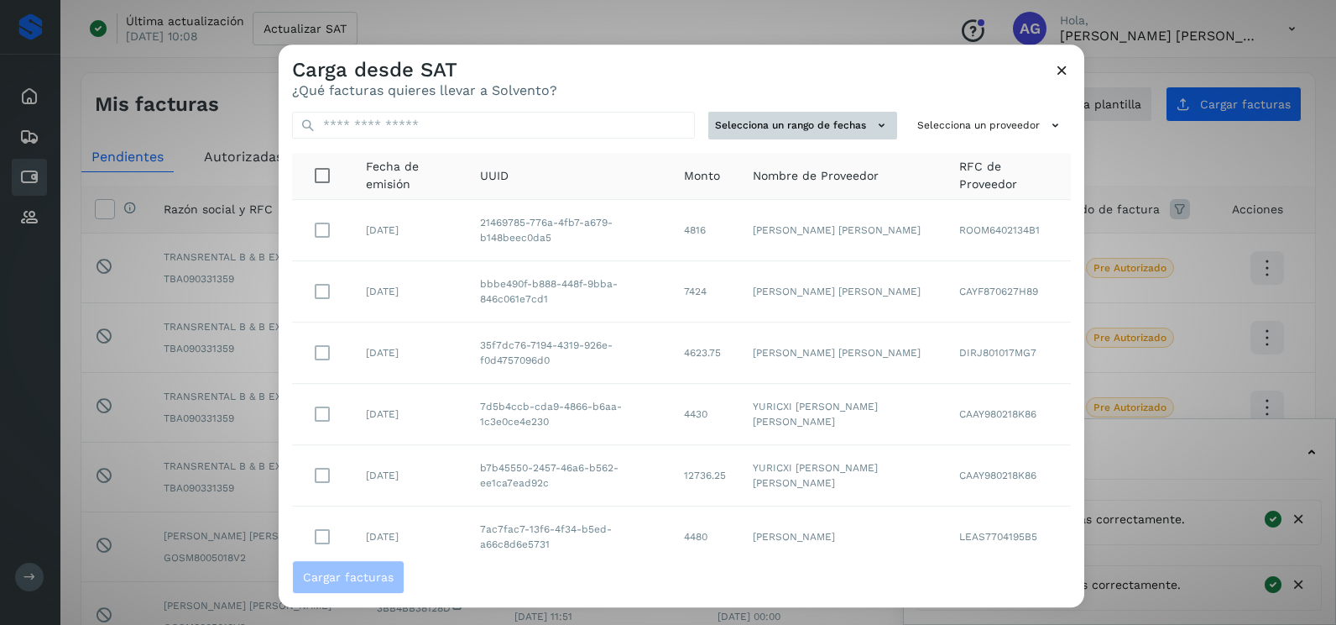
click at [837, 133] on button "Selecciona un rango de fechas" at bounding box center [803, 126] width 189 height 28
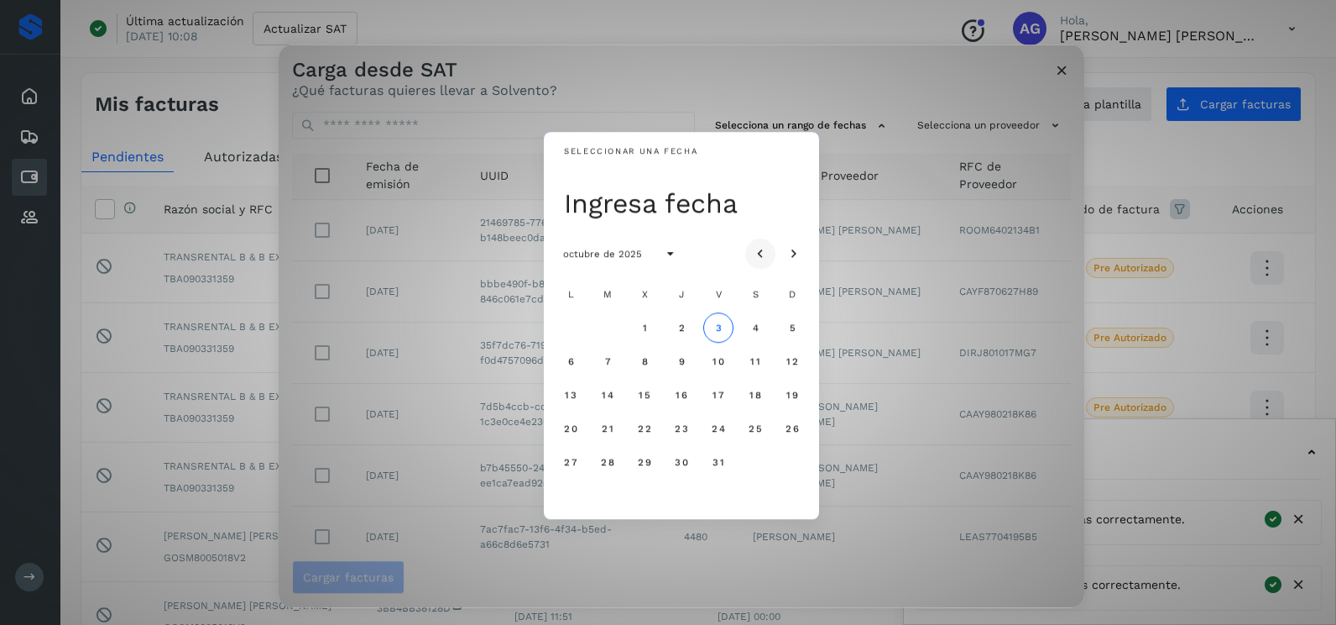
click at [765, 248] on icon "Mes anterior" at bounding box center [760, 254] width 17 height 17
click at [565, 458] on span "25" at bounding box center [570, 462] width 14 height 12
click at [600, 463] on span "26" at bounding box center [607, 462] width 14 height 12
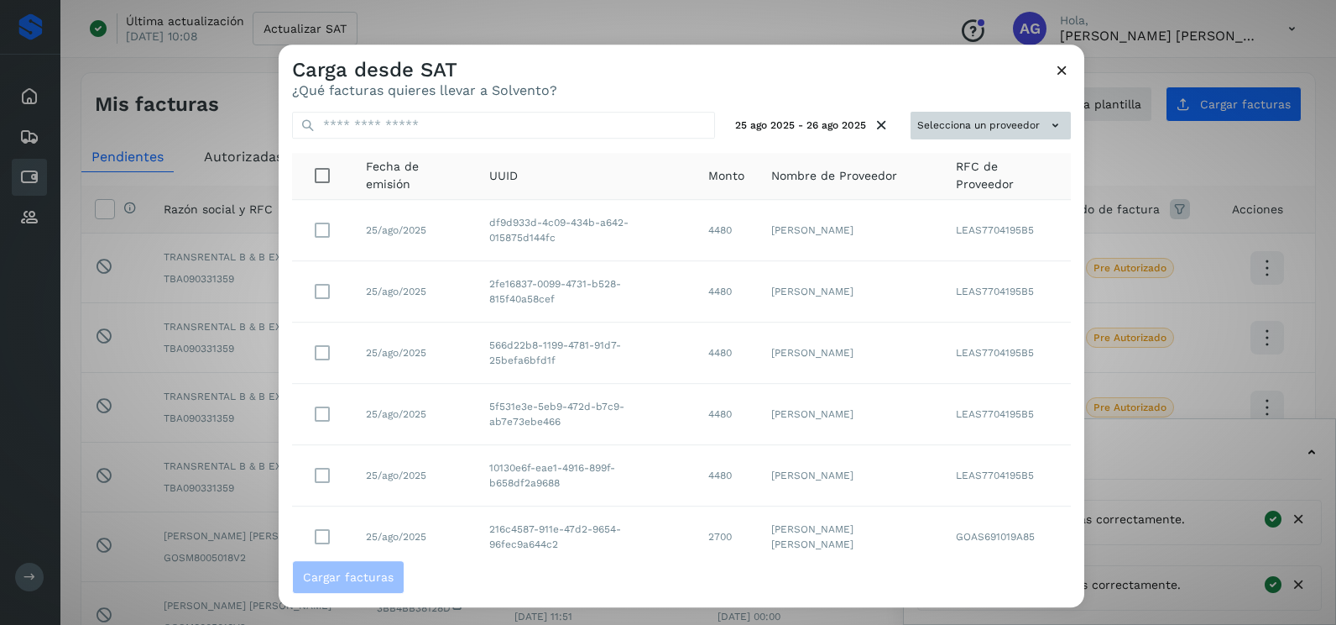
click at [982, 118] on button "Selecciona un proveedor" at bounding box center [991, 126] width 160 height 28
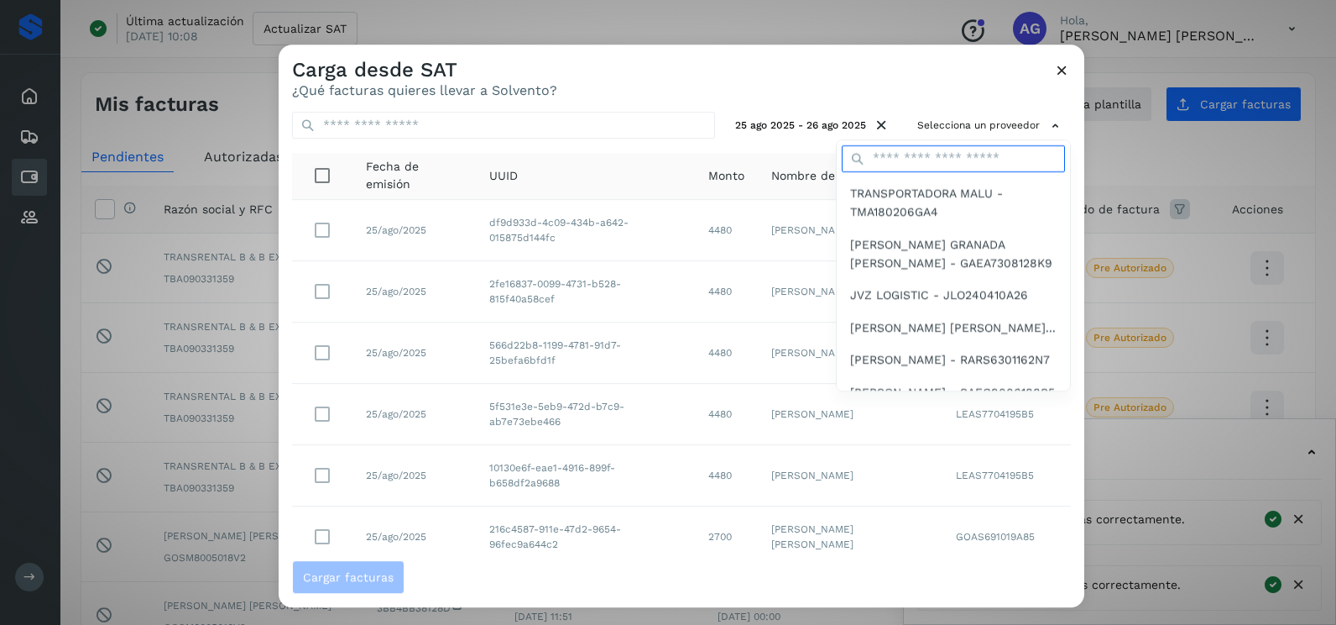
click at [915, 156] on input "text" at bounding box center [953, 158] width 223 height 27
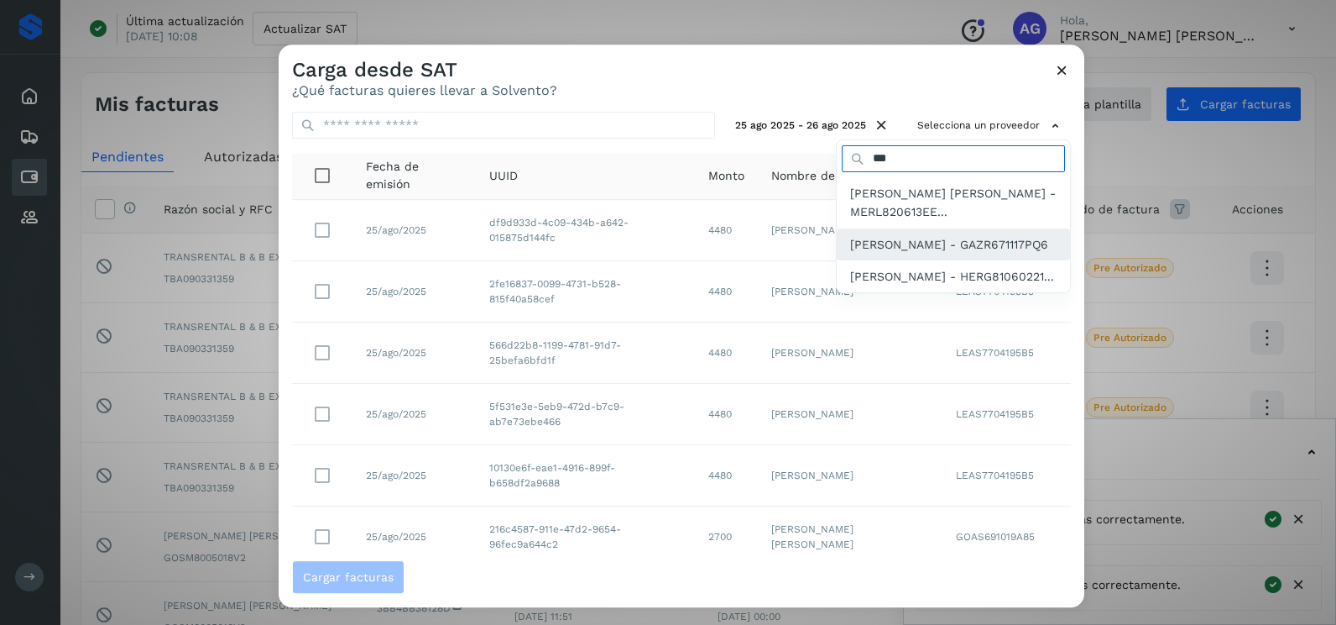
type input "***"
click at [903, 244] on span "[PERSON_NAME] - GAZR671117PQ6" at bounding box center [949, 244] width 198 height 18
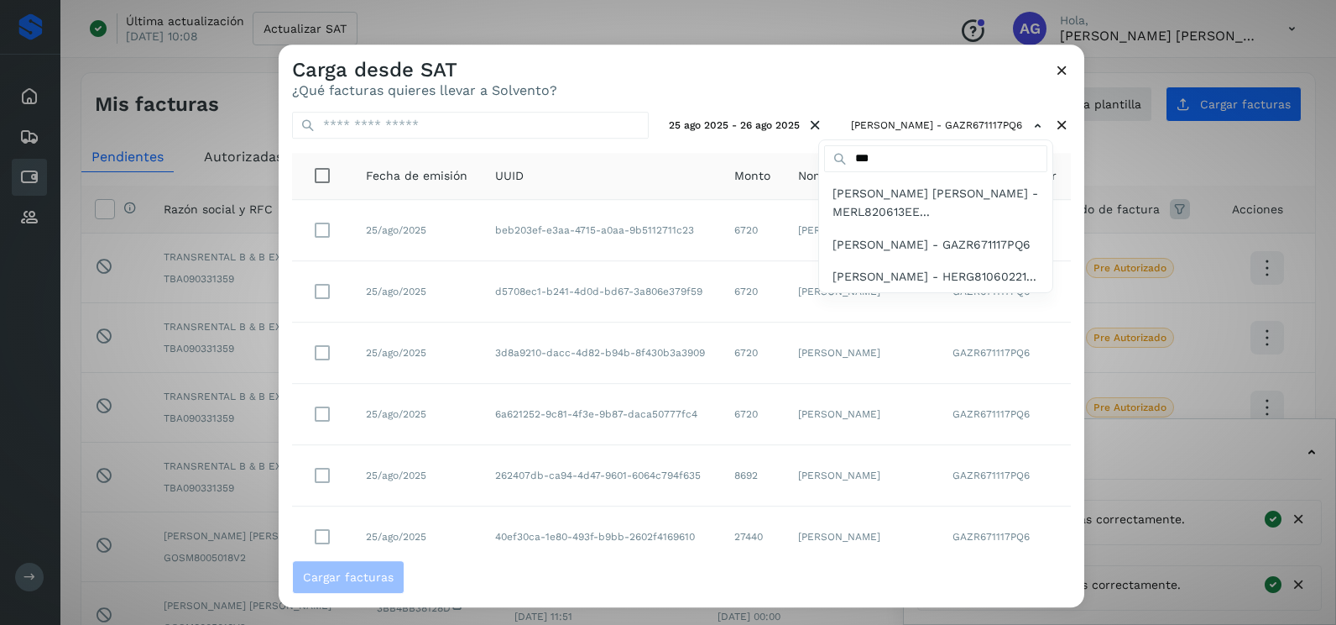
click at [698, 90] on div at bounding box center [947, 356] width 1336 height 625
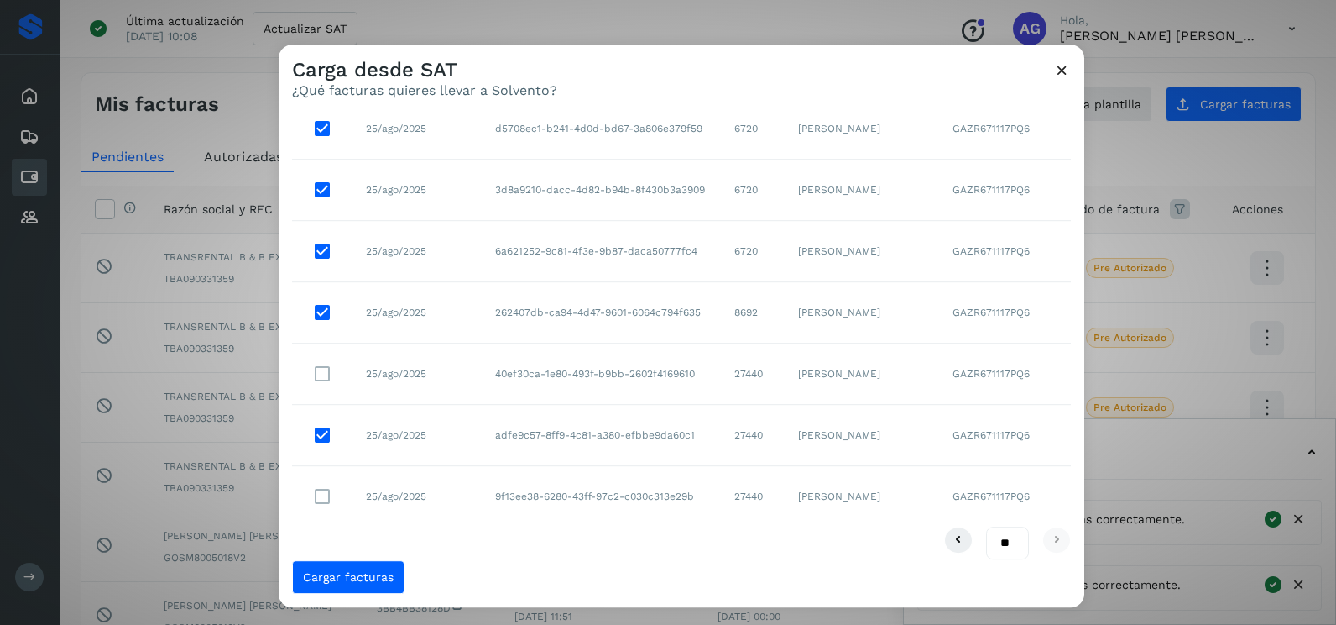
scroll to position [175, 0]
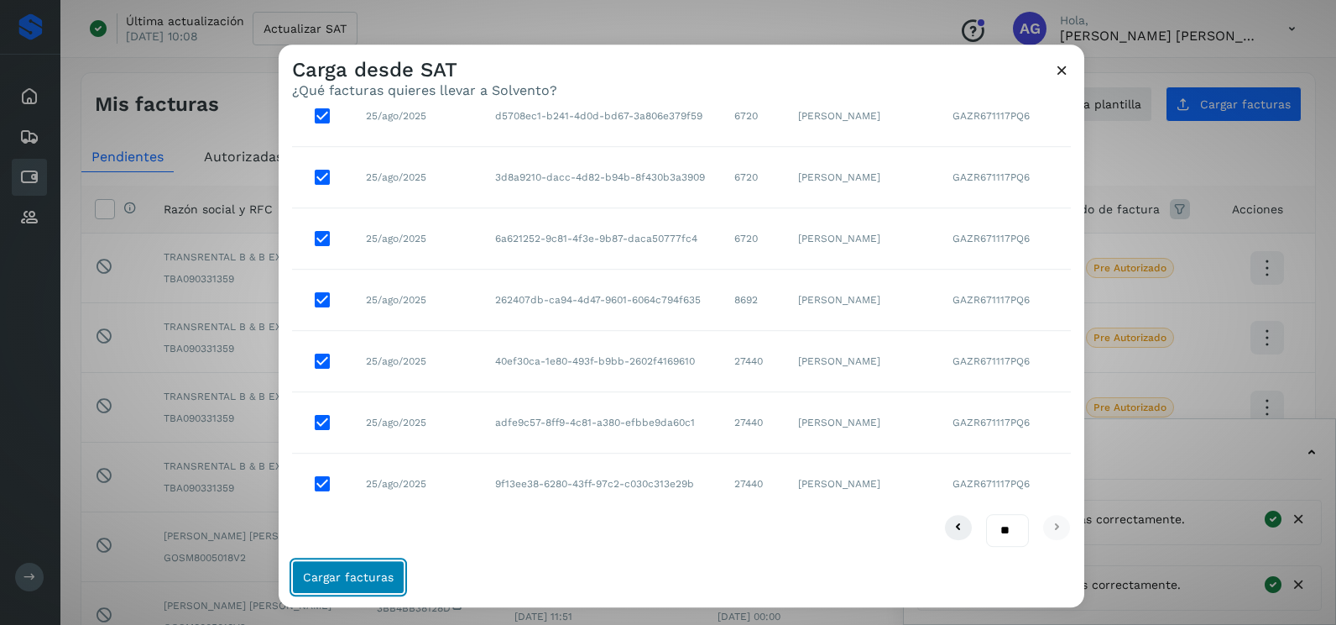
click at [374, 586] on button "Cargar facturas" at bounding box center [348, 577] width 112 height 34
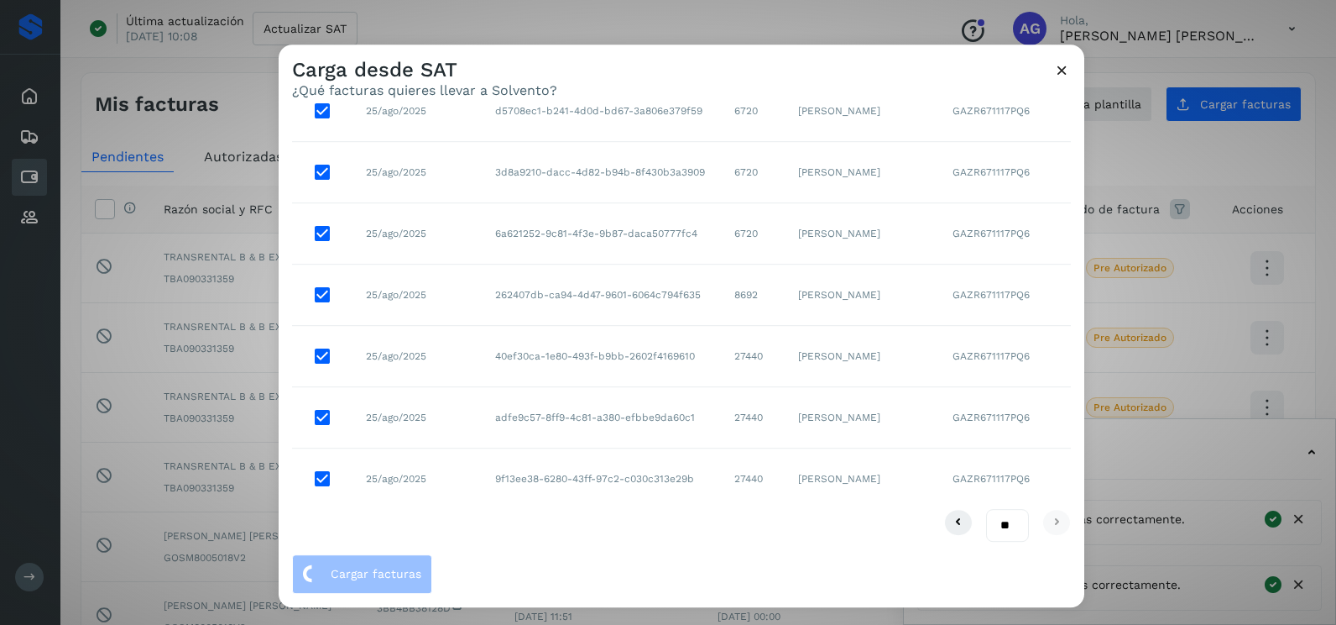
scroll to position [181, 0]
click at [445, 553] on div "25 ago 2025 - 26 ago 2025 [PERSON_NAME] - GAZR671117PQ6 Fecha de emisión UUID M…" at bounding box center [682, 326] width 806 height 456
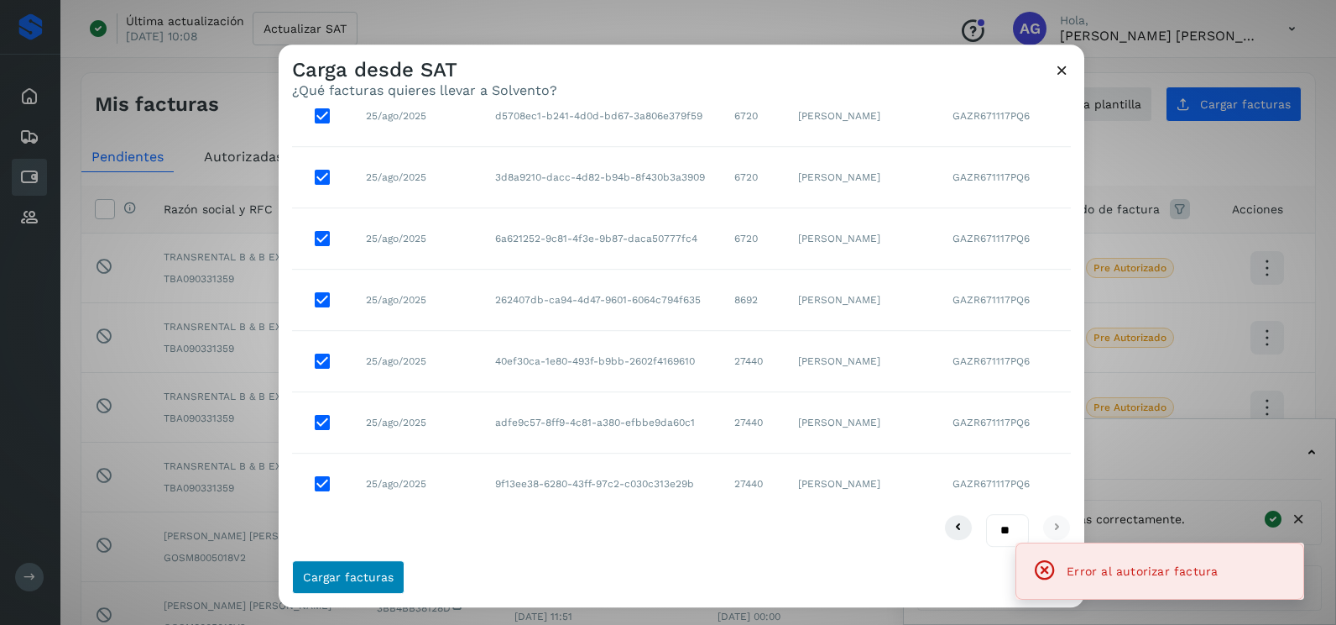
scroll to position [175, 0]
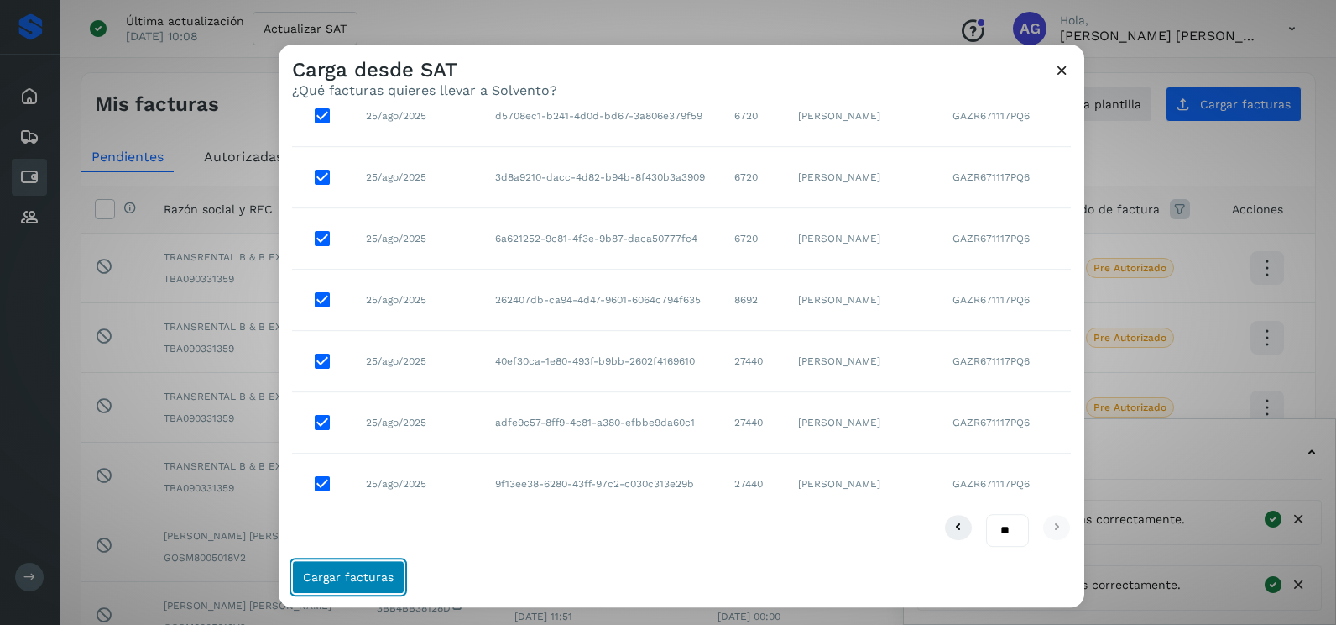
click at [368, 574] on span "Cargar facturas" at bounding box center [348, 577] width 91 height 12
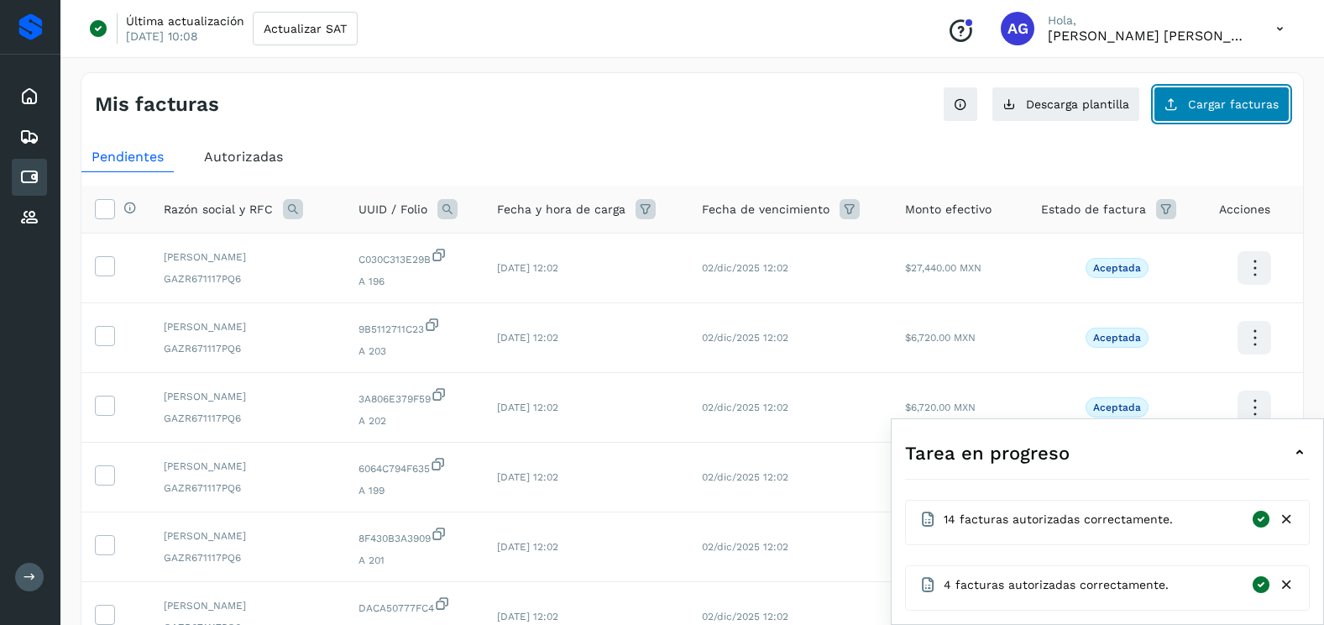
click at [1189, 107] on button "Cargar facturas" at bounding box center [1221, 103] width 136 height 35
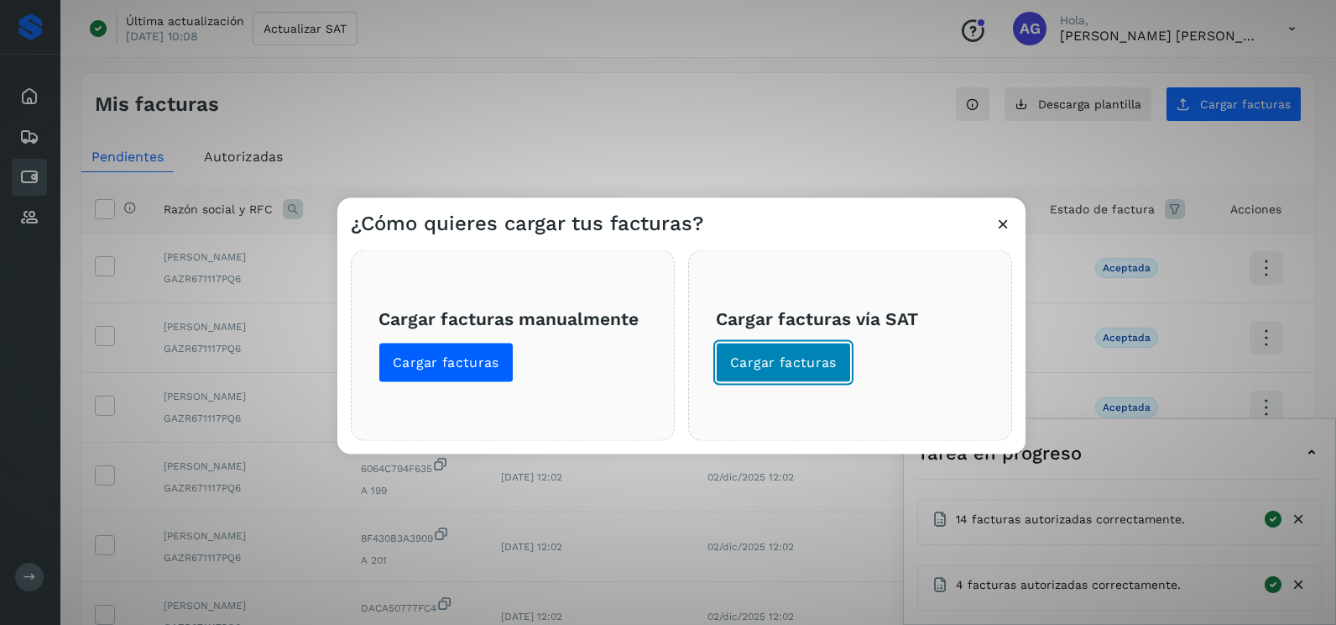
click at [816, 371] on span "Cargar facturas" at bounding box center [783, 362] width 107 height 18
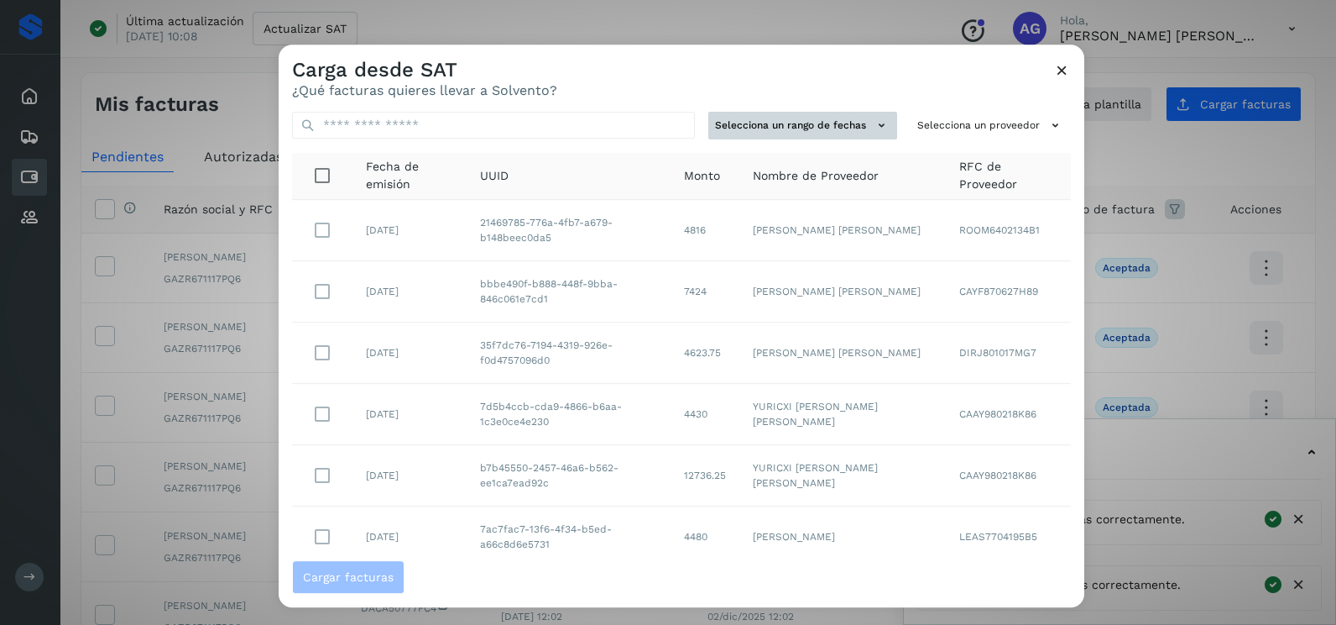
click at [853, 138] on button "Selecciona un rango de fechas" at bounding box center [803, 126] width 189 height 28
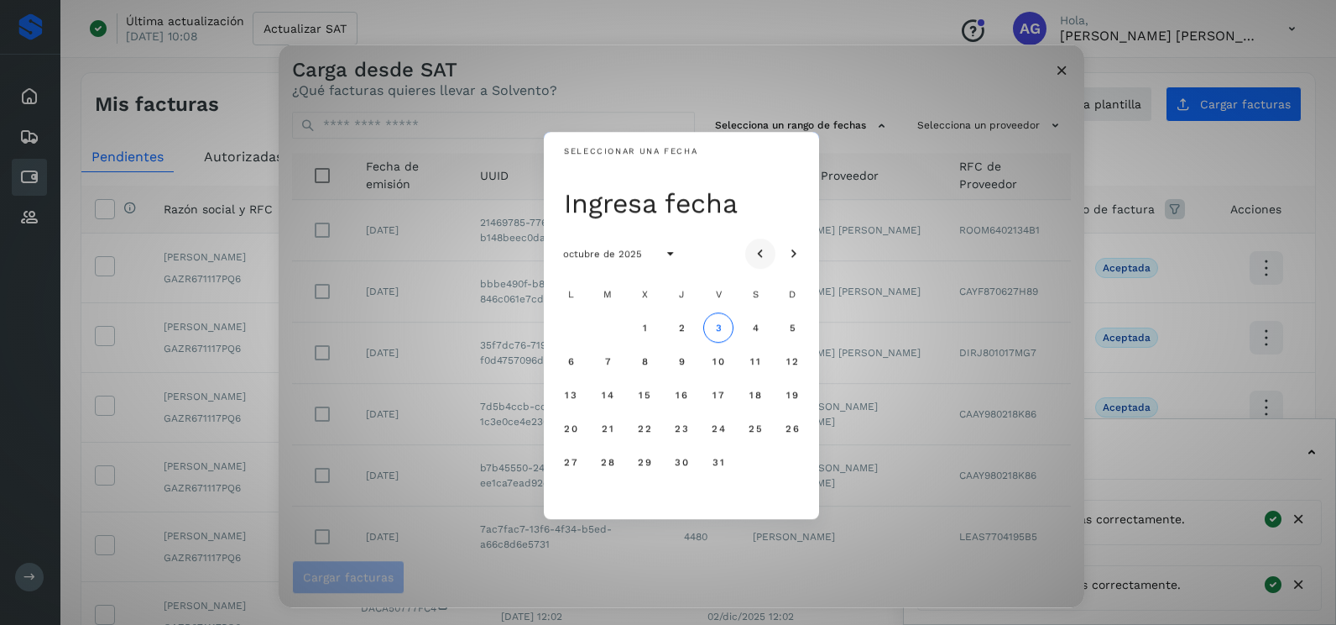
click at [765, 250] on icon "Mes anterior" at bounding box center [760, 254] width 17 height 17
click at [788, 435] on button "24" at bounding box center [792, 428] width 30 height 30
click at [571, 464] on span "25" at bounding box center [570, 462] width 14 height 12
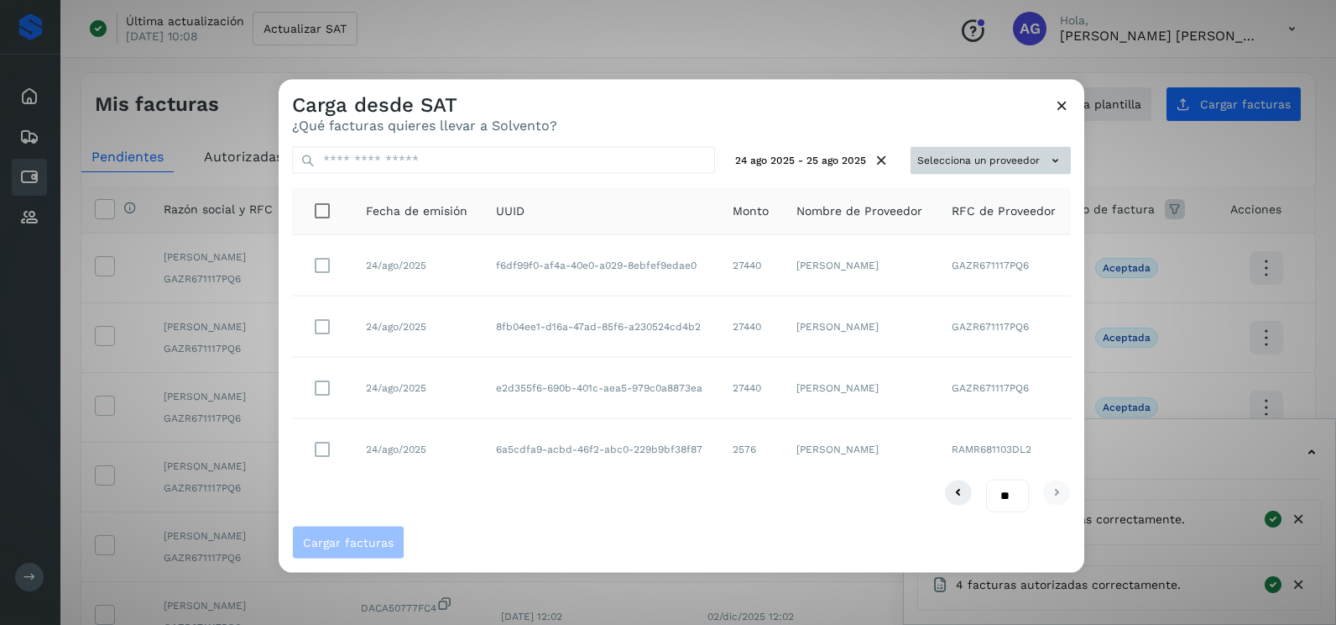
click at [988, 174] on button "Selecciona un proveedor" at bounding box center [991, 161] width 160 height 28
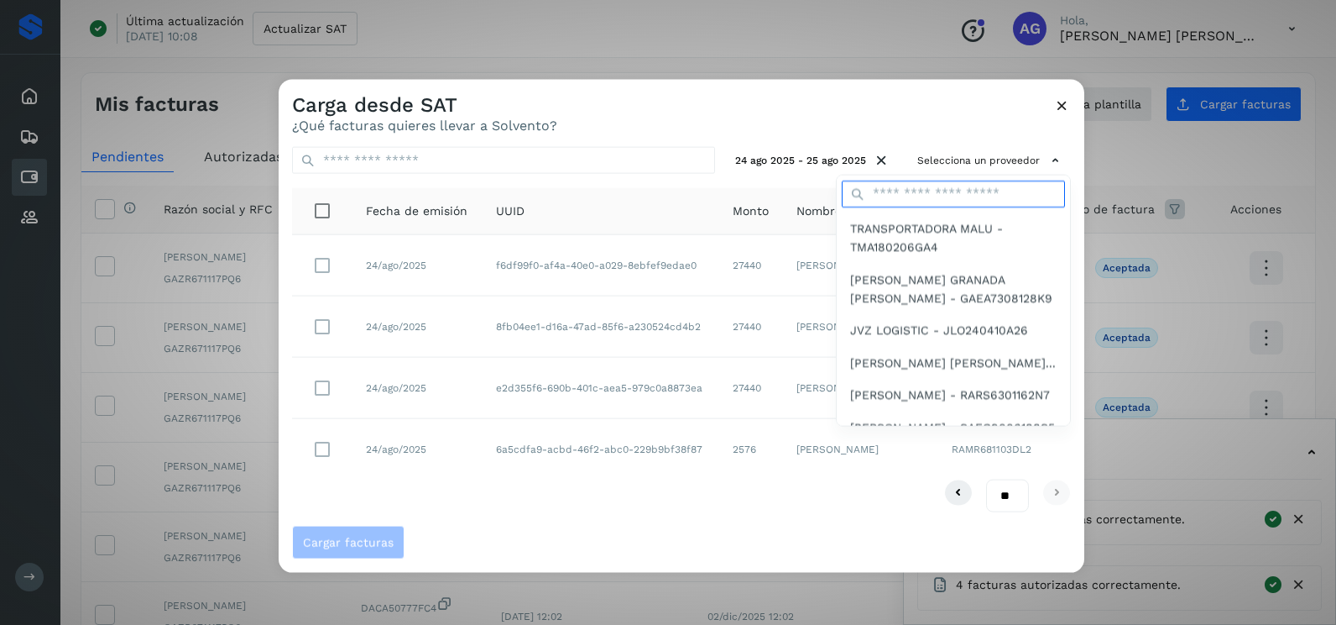
click at [919, 192] on input "text" at bounding box center [953, 193] width 223 height 27
type input "***"
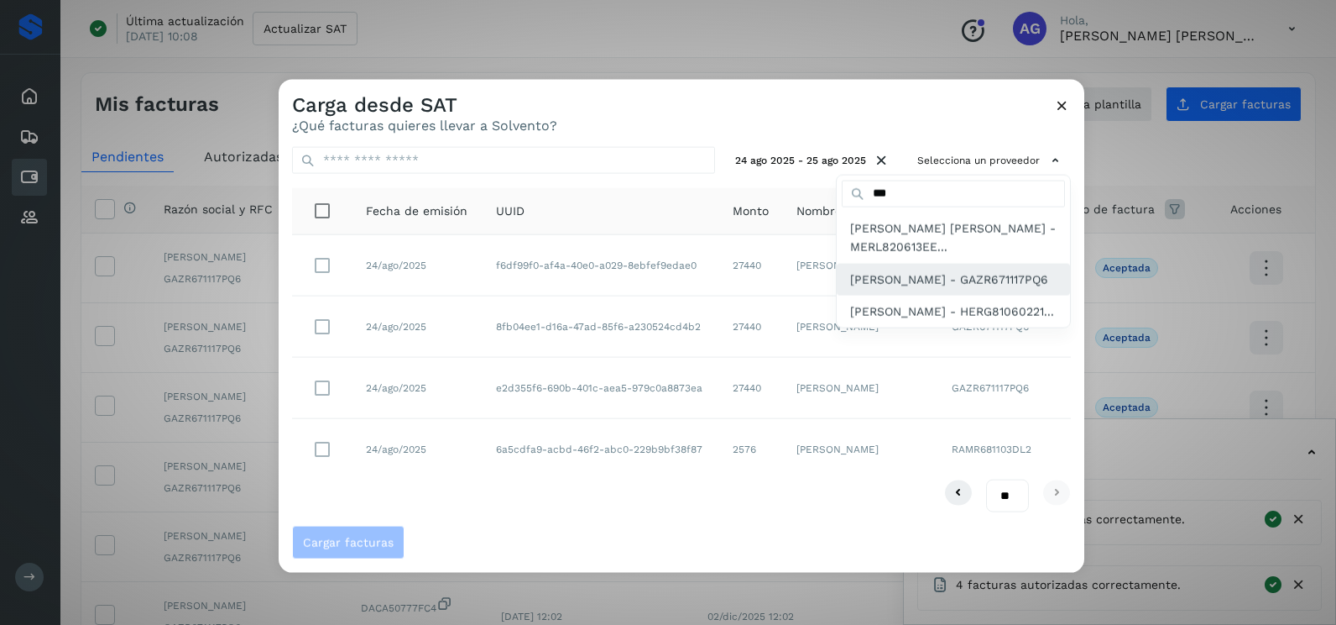
click at [934, 288] on span "[PERSON_NAME] - GAZR671117PQ6" at bounding box center [949, 278] width 198 height 18
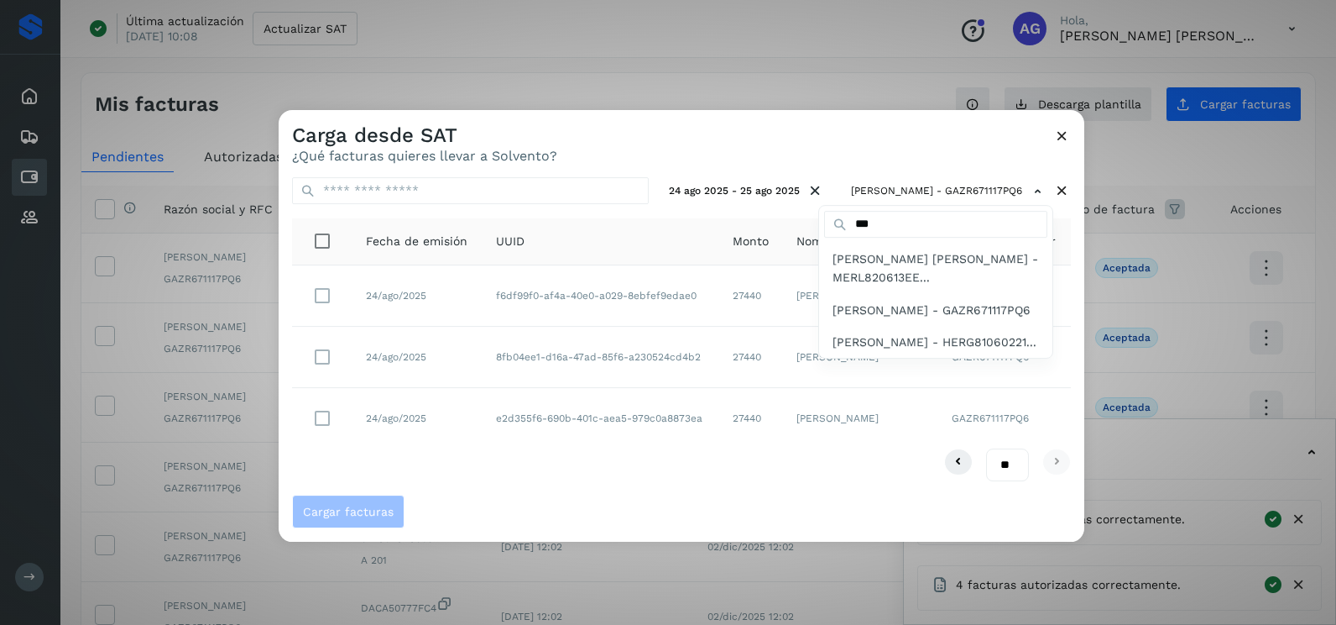
click at [468, 446] on div at bounding box center [947, 422] width 1336 height 625
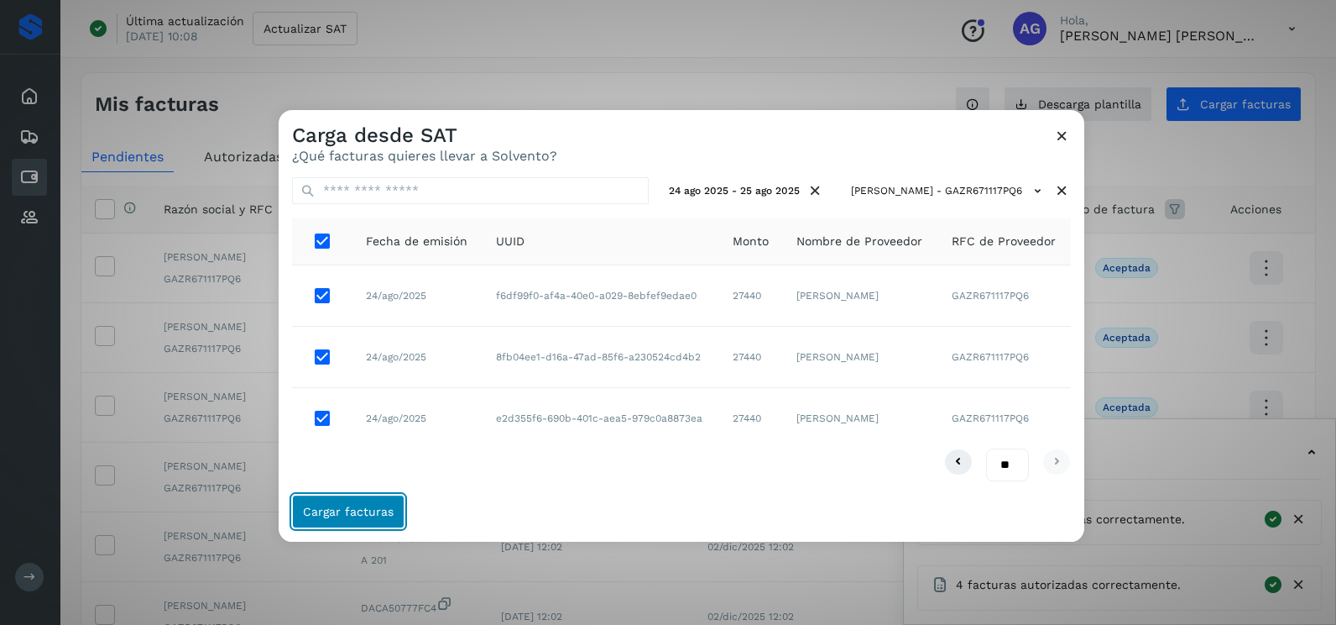
click at [382, 516] on span "Cargar facturas" at bounding box center [348, 511] width 91 height 12
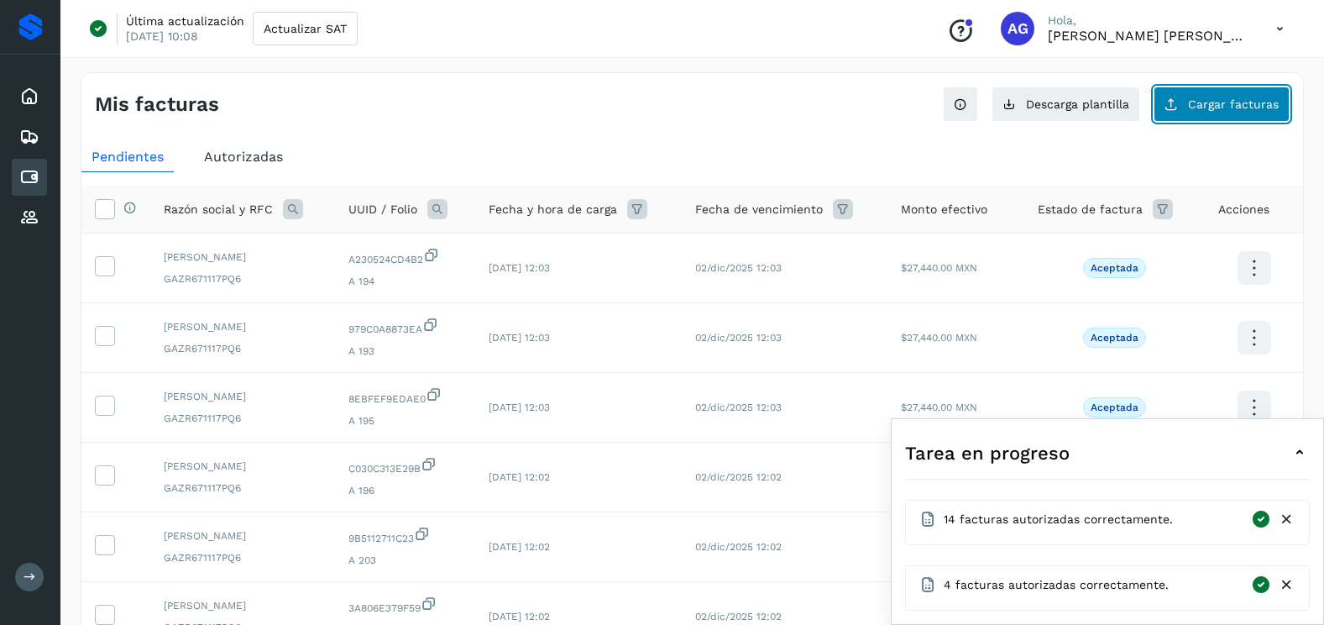
click at [1201, 98] on span "Cargar facturas" at bounding box center [1233, 104] width 91 height 12
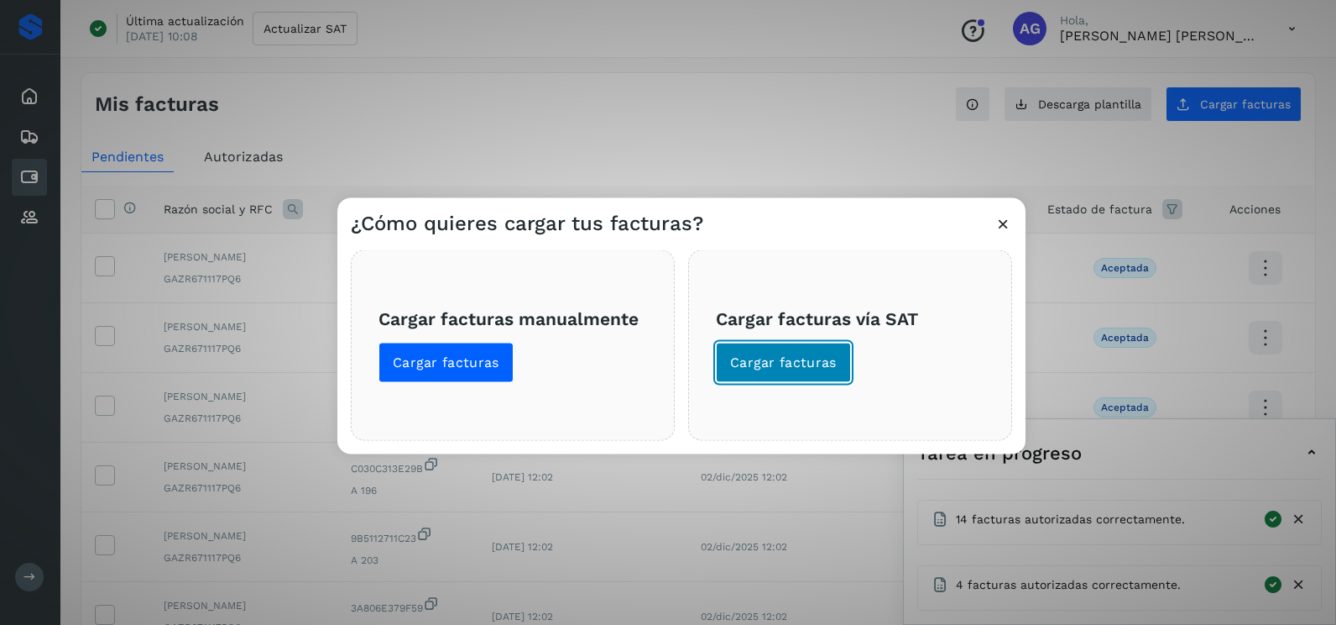
click at [788, 358] on span "Cargar facturas" at bounding box center [783, 362] width 107 height 18
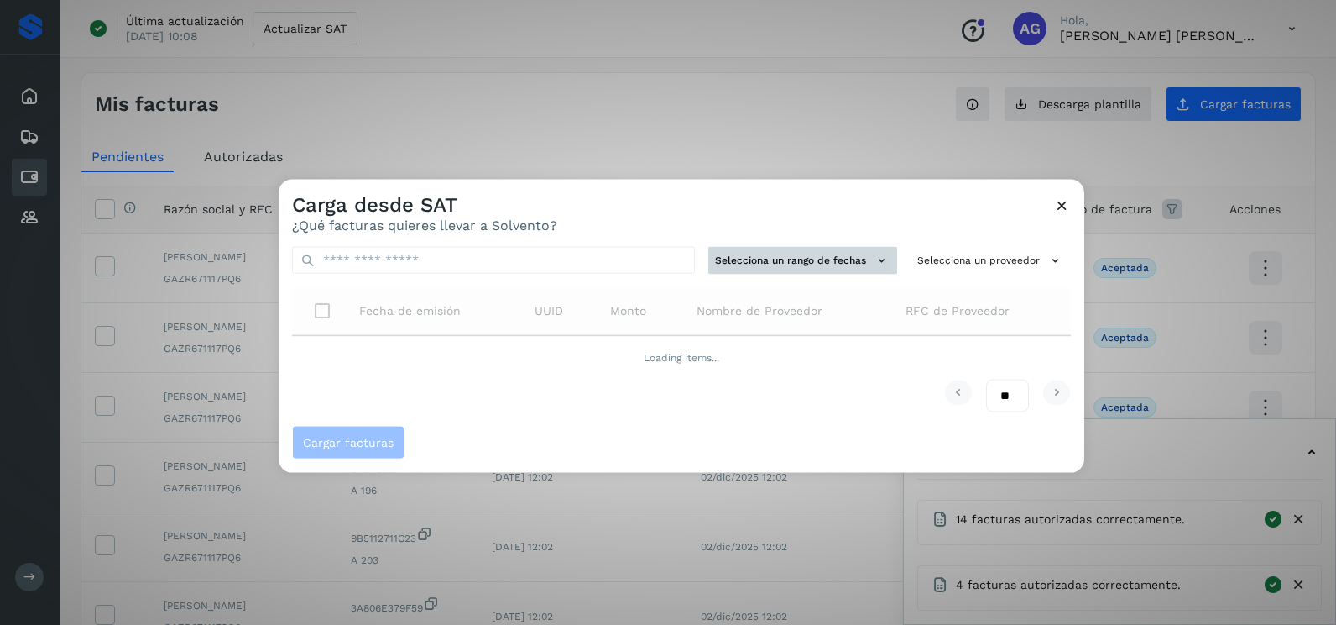
click at [809, 253] on button "Selecciona un rango de fechas" at bounding box center [803, 261] width 189 height 28
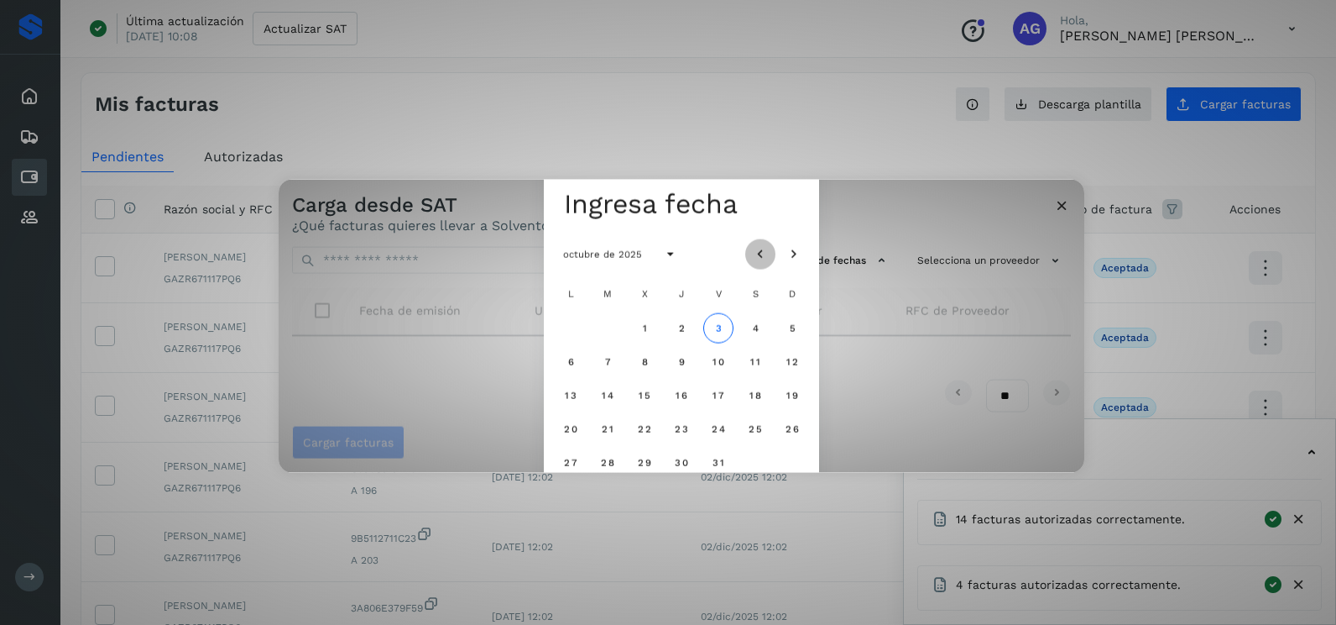
click at [762, 248] on icon "Mes anterior" at bounding box center [760, 254] width 17 height 17
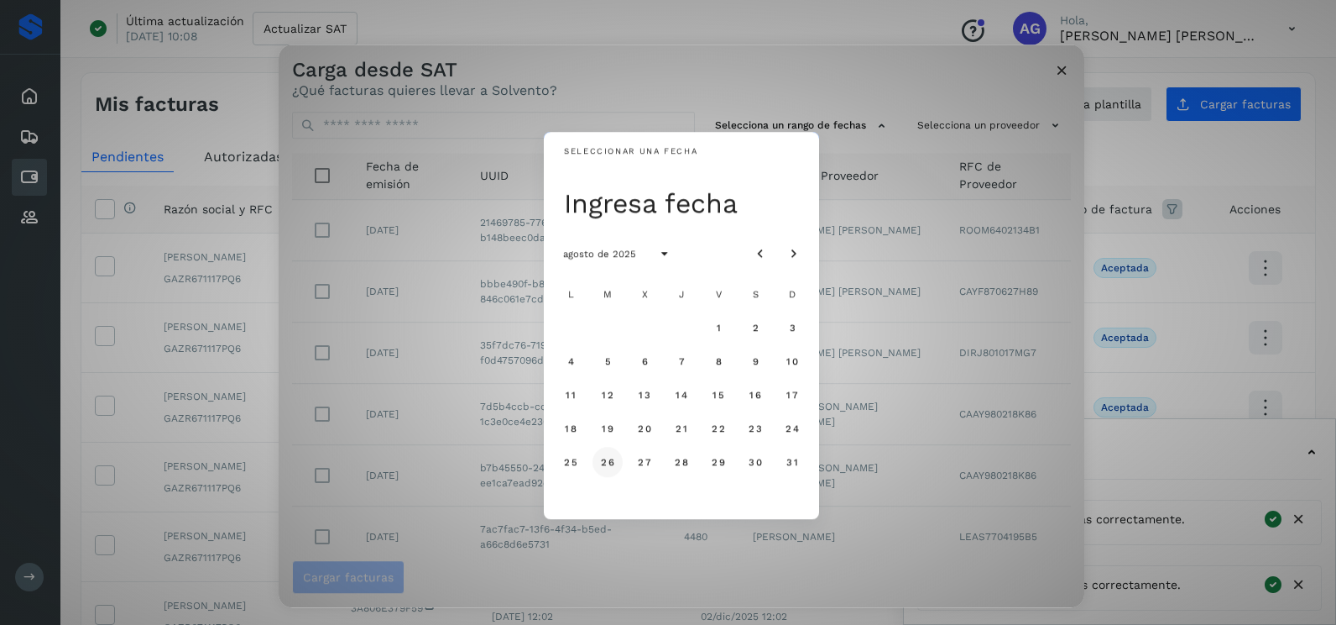
click at [609, 458] on span "26" at bounding box center [607, 462] width 14 height 12
click at [646, 460] on span "27" at bounding box center [644, 462] width 14 height 12
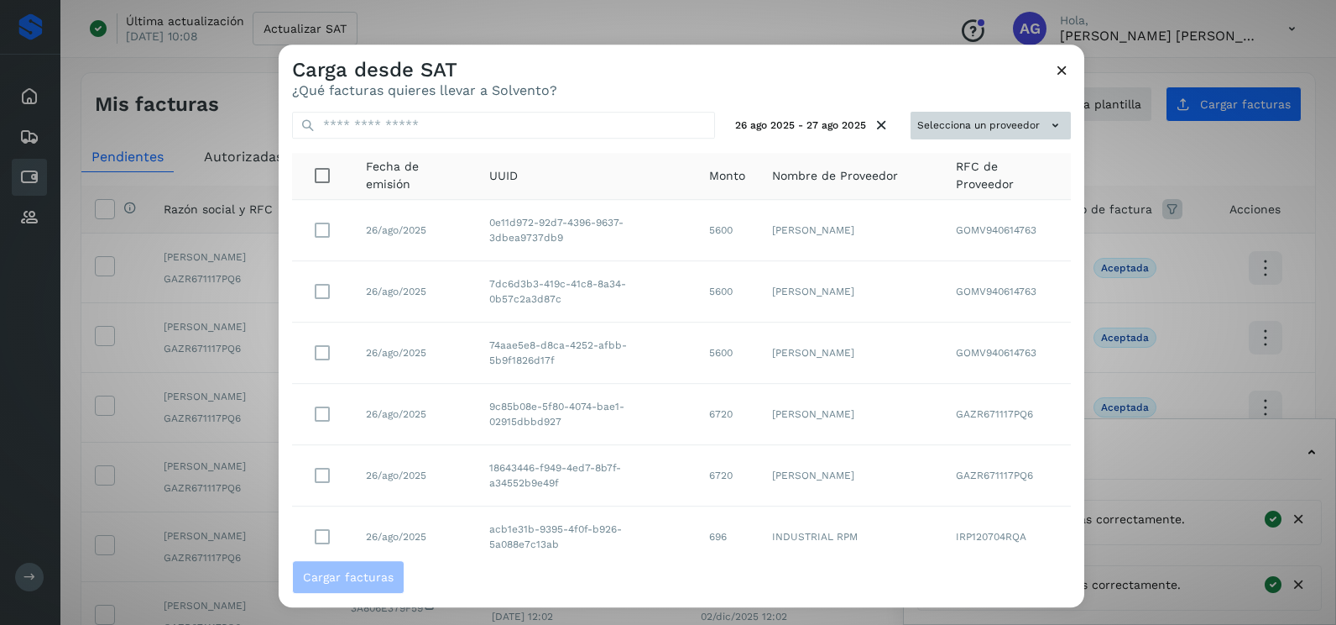
click at [962, 129] on button "Selecciona un proveedor" at bounding box center [991, 126] width 160 height 28
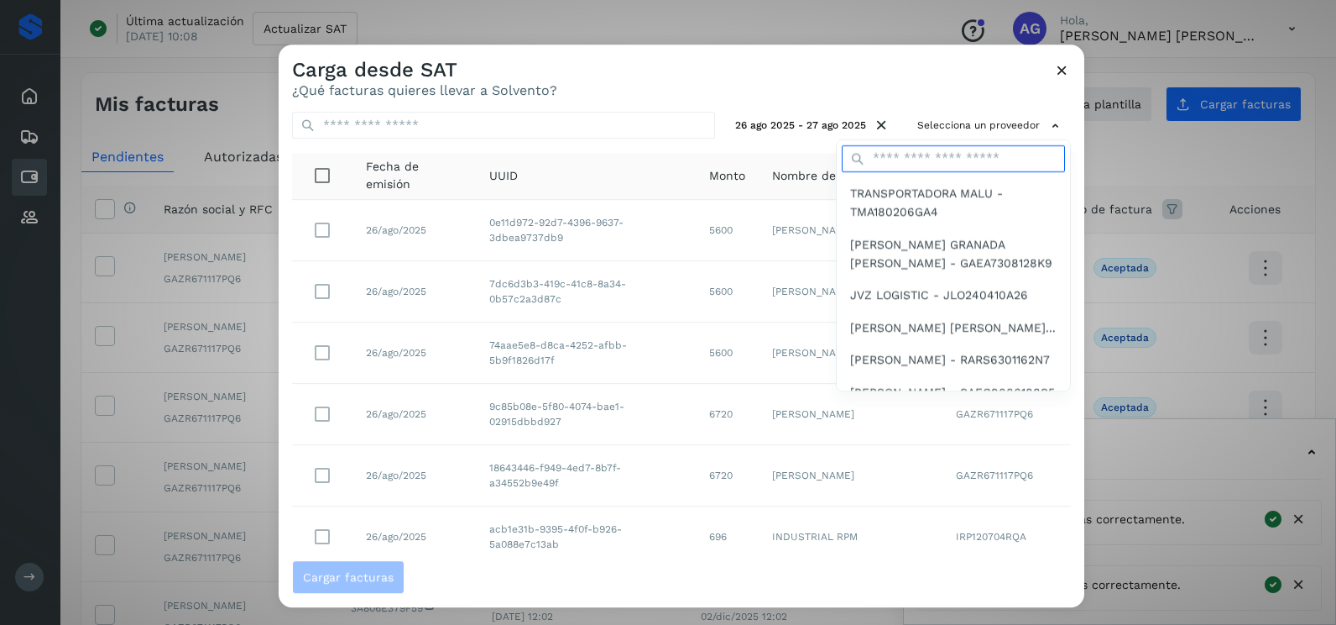
click at [913, 163] on input "text" at bounding box center [953, 158] width 223 height 27
type input "***"
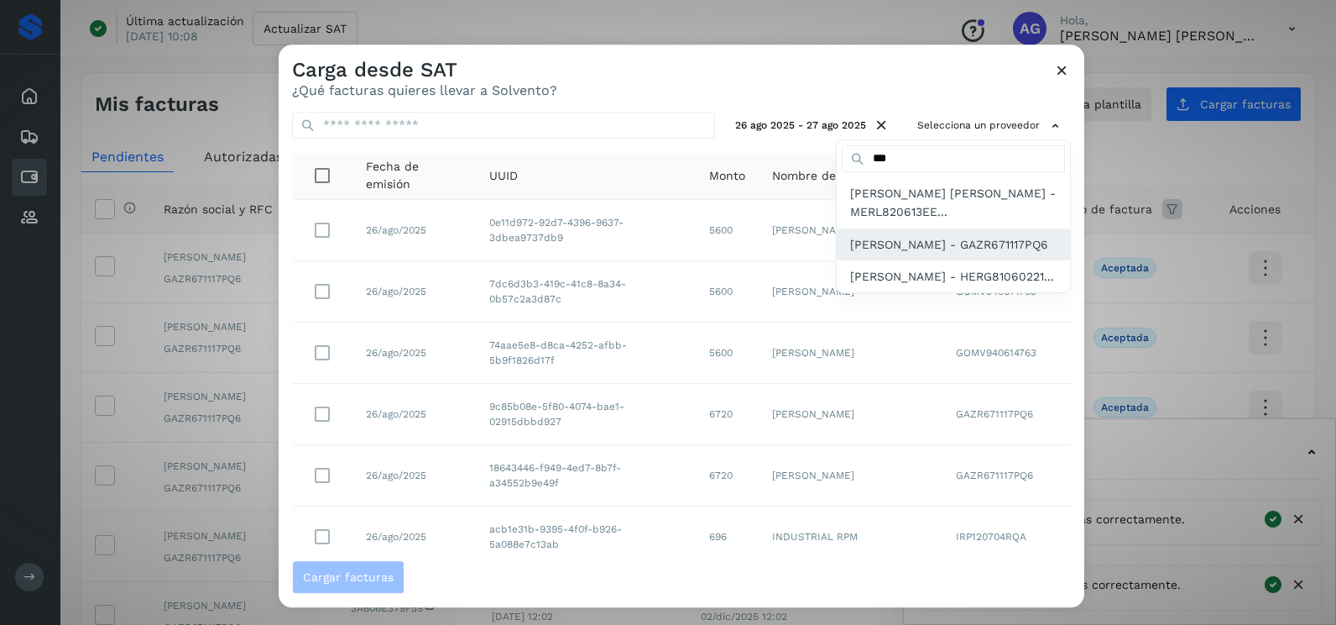
click at [924, 246] on span "[PERSON_NAME] - GAZR671117PQ6" at bounding box center [949, 244] width 198 height 18
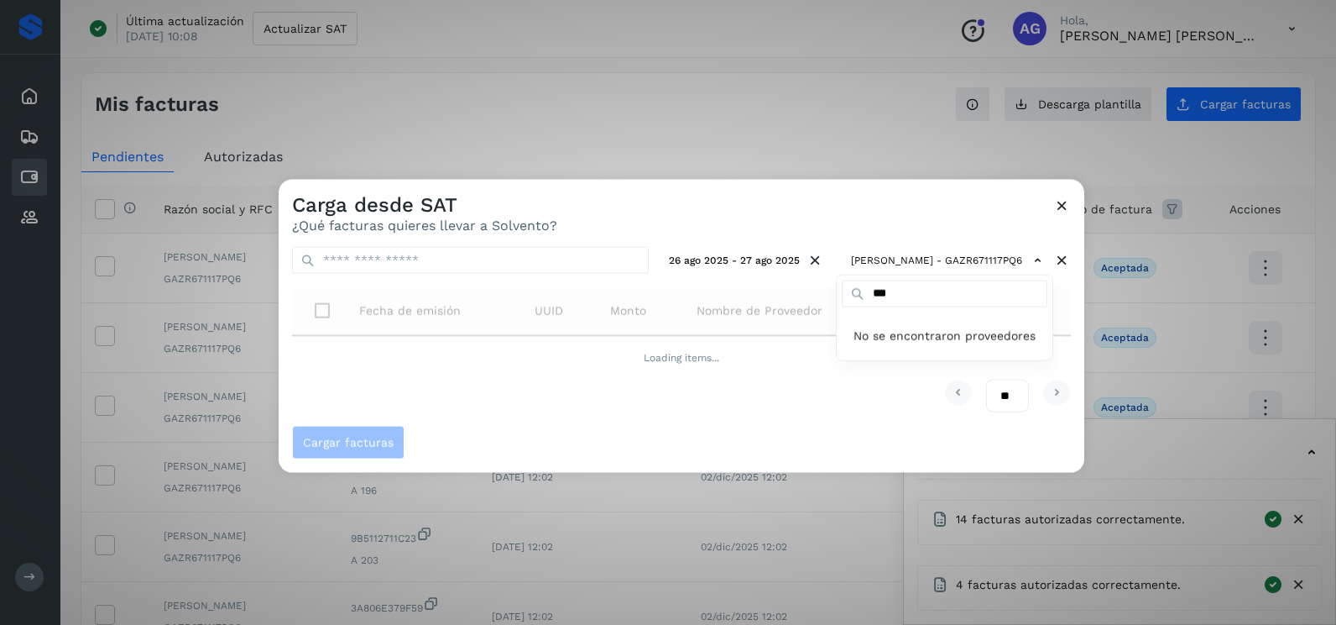
click at [813, 221] on div at bounding box center [947, 492] width 1336 height 625
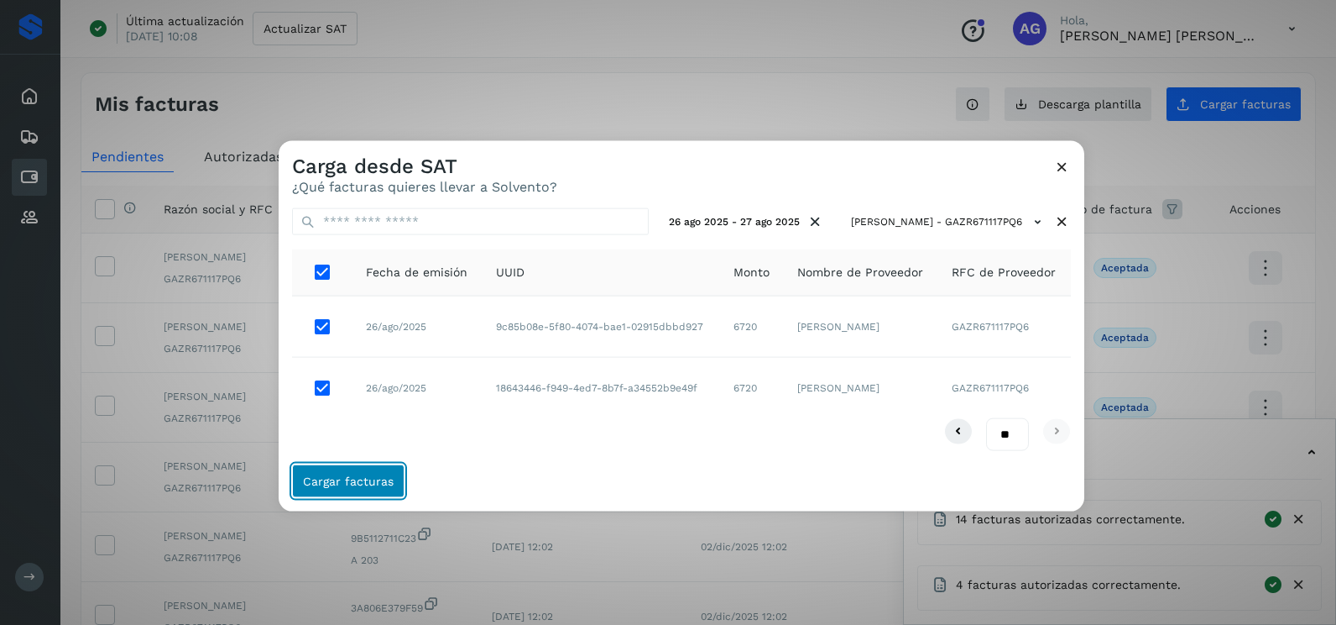
click at [378, 478] on span "Cargar facturas" at bounding box center [348, 480] width 91 height 12
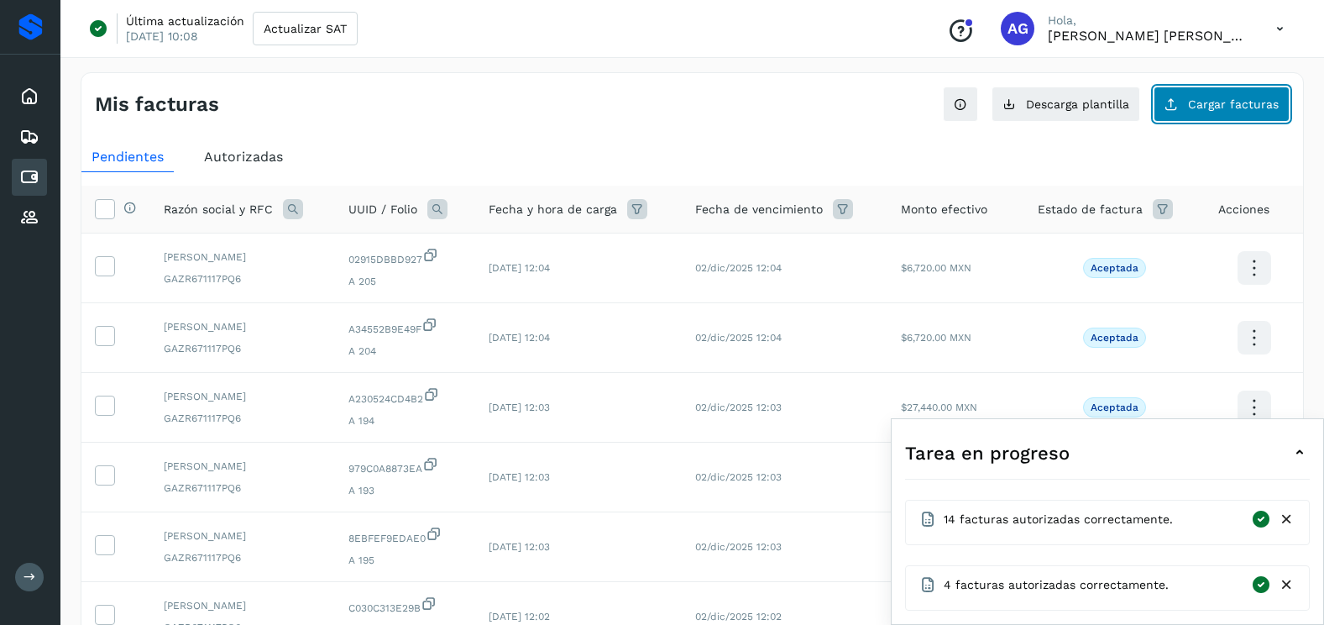
click at [1193, 96] on button "Cargar facturas" at bounding box center [1221, 103] width 136 height 35
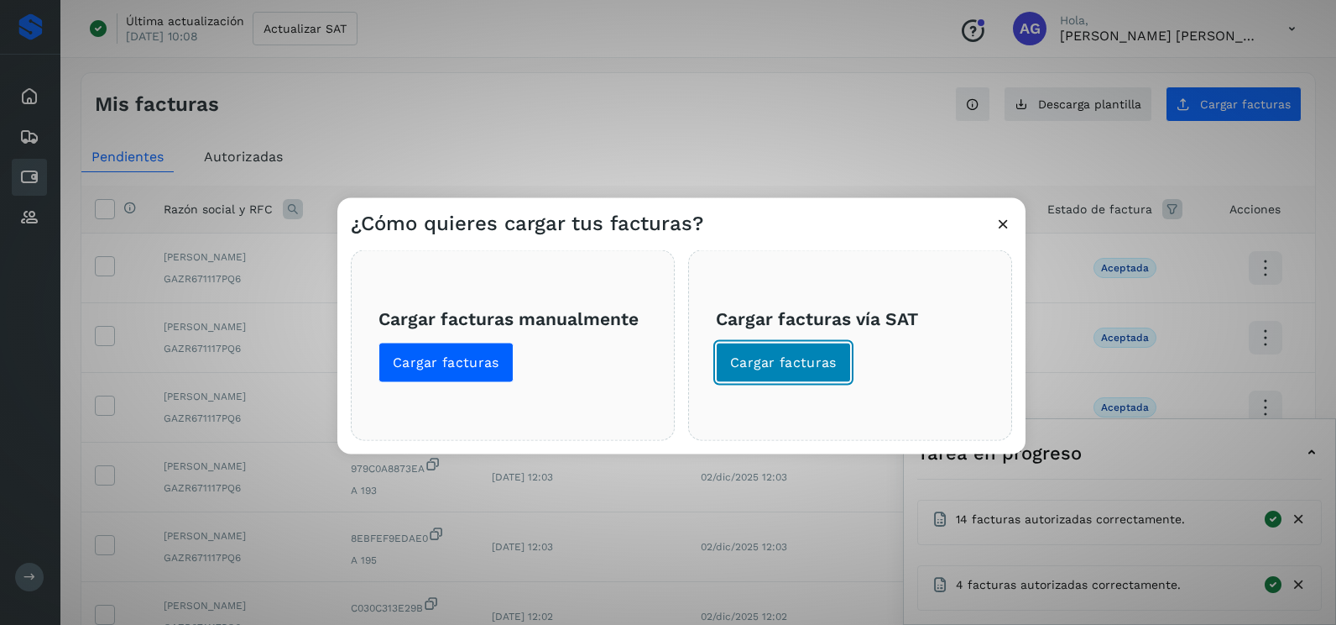
click at [832, 358] on span "Cargar facturas" at bounding box center [783, 362] width 107 height 18
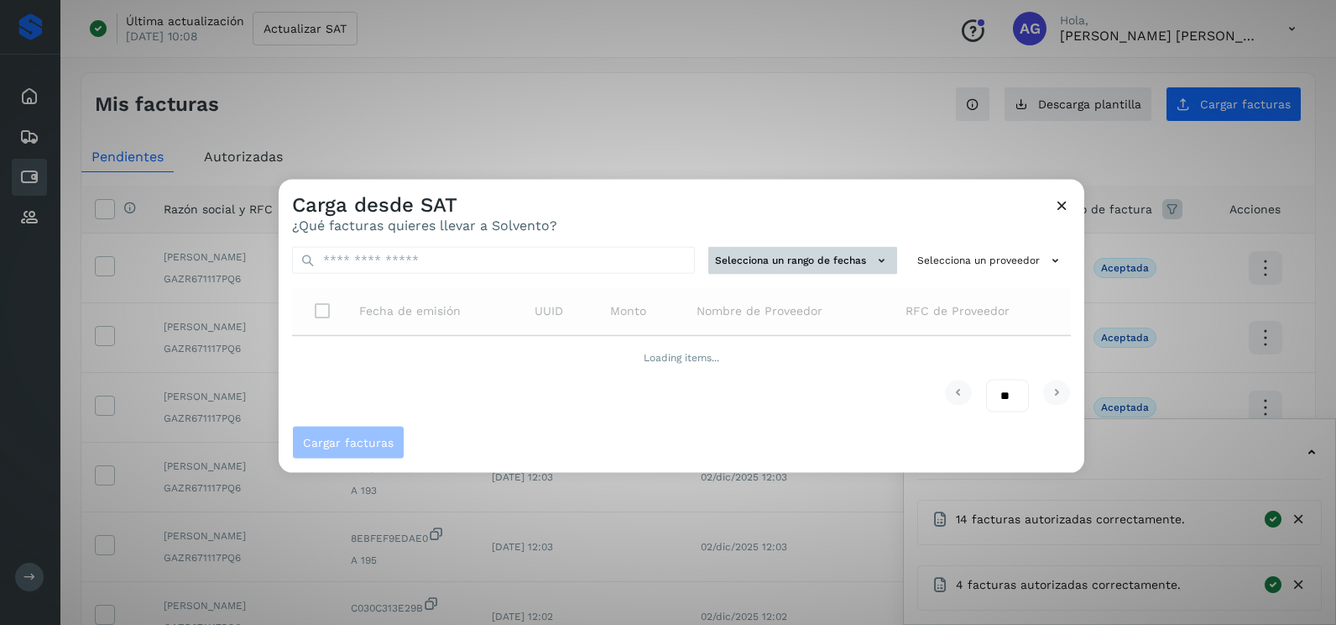
click at [822, 256] on button "Selecciona un rango de fechas" at bounding box center [803, 261] width 189 height 28
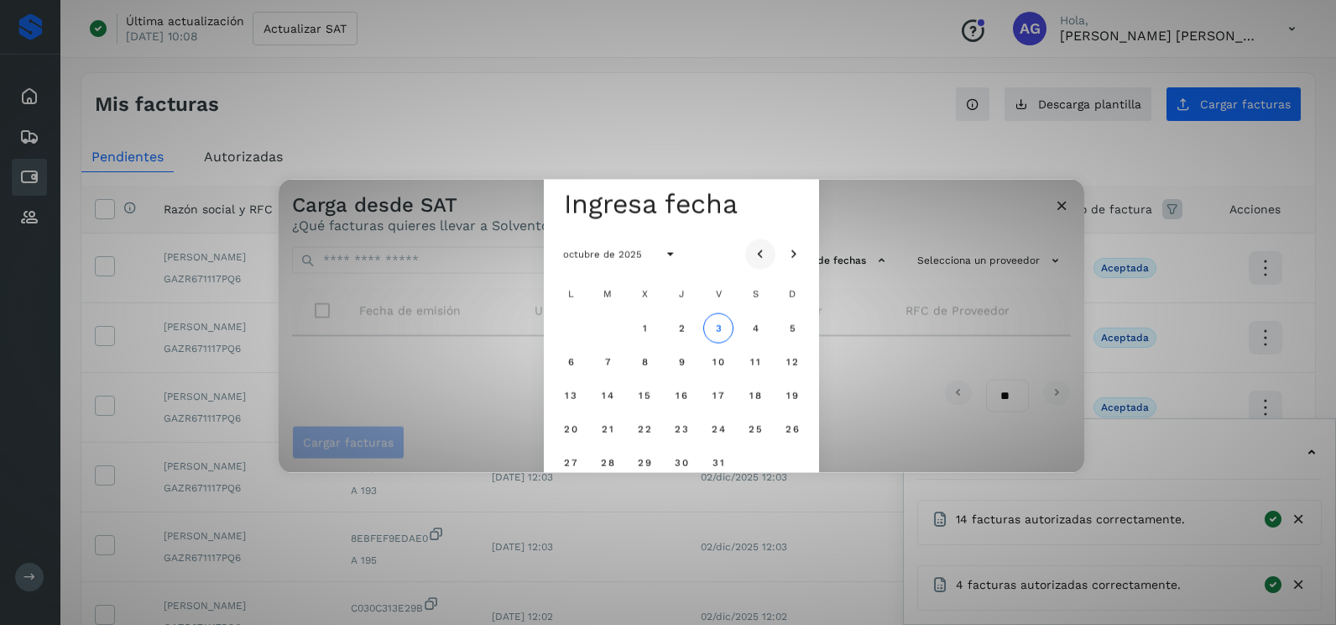
click at [773, 258] on button "Mes anterior" at bounding box center [760, 253] width 30 height 30
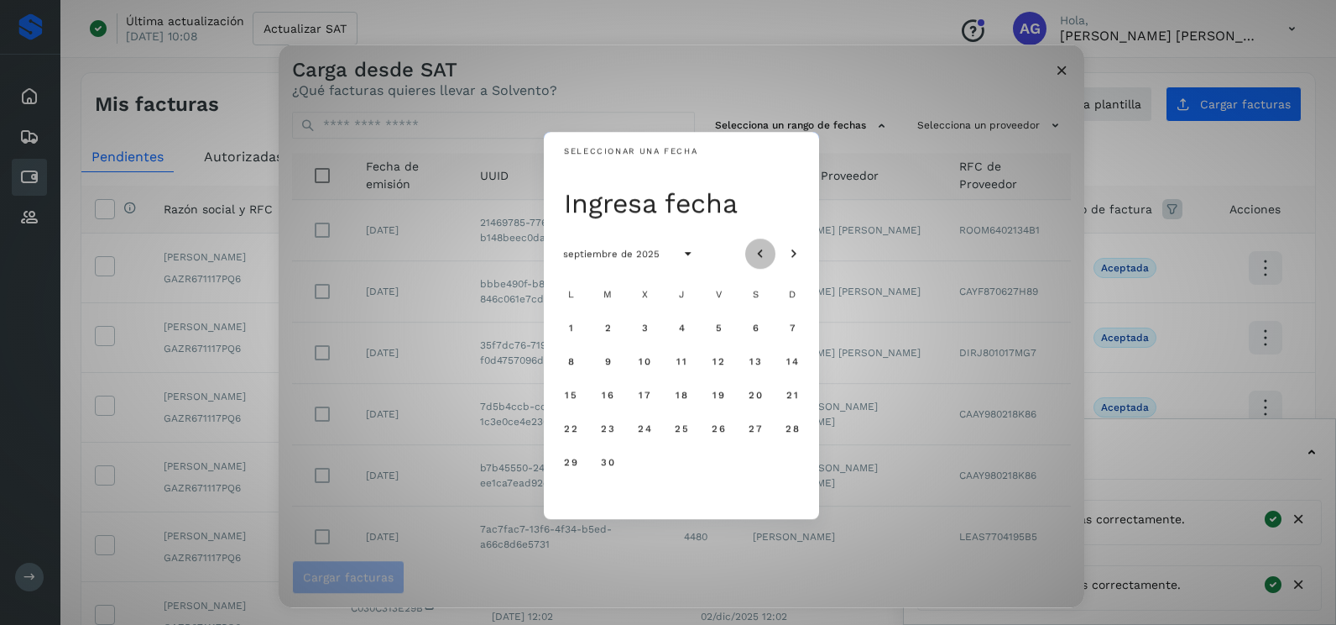
click at [773, 258] on button "Mes anterior" at bounding box center [760, 253] width 30 height 30
click at [639, 462] on span "27" at bounding box center [644, 462] width 14 height 12
click at [684, 461] on span "28" at bounding box center [681, 462] width 14 height 12
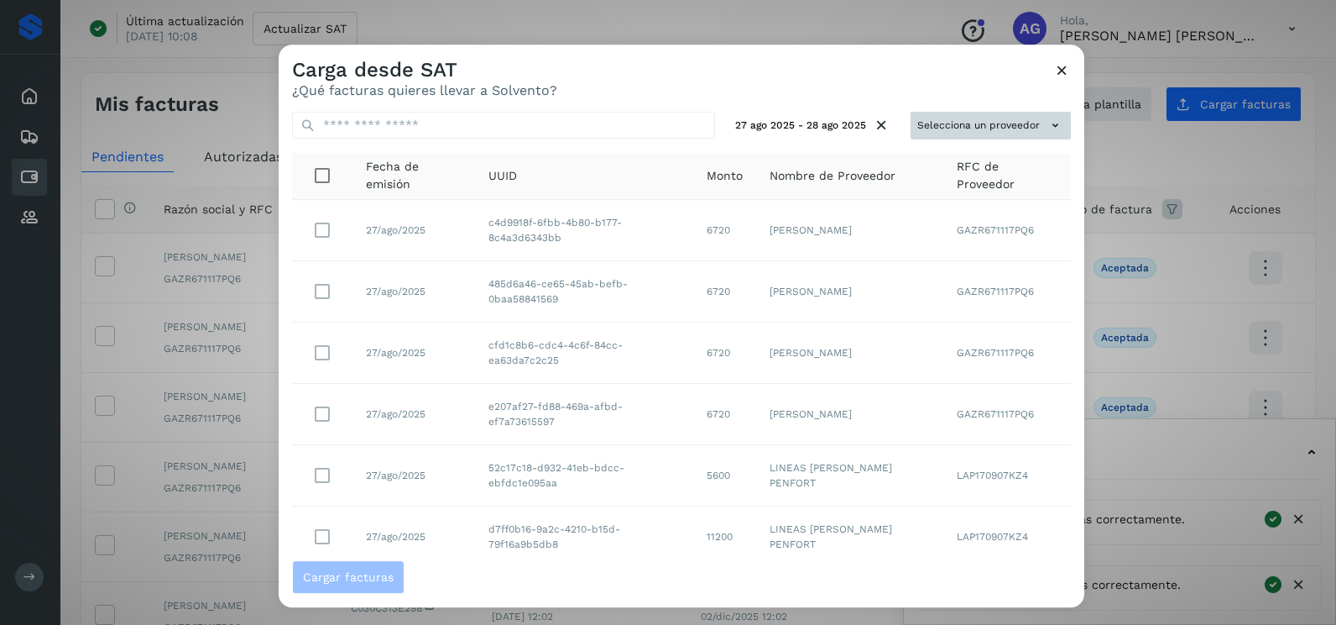
click at [955, 123] on button "Selecciona un proveedor" at bounding box center [991, 126] width 160 height 28
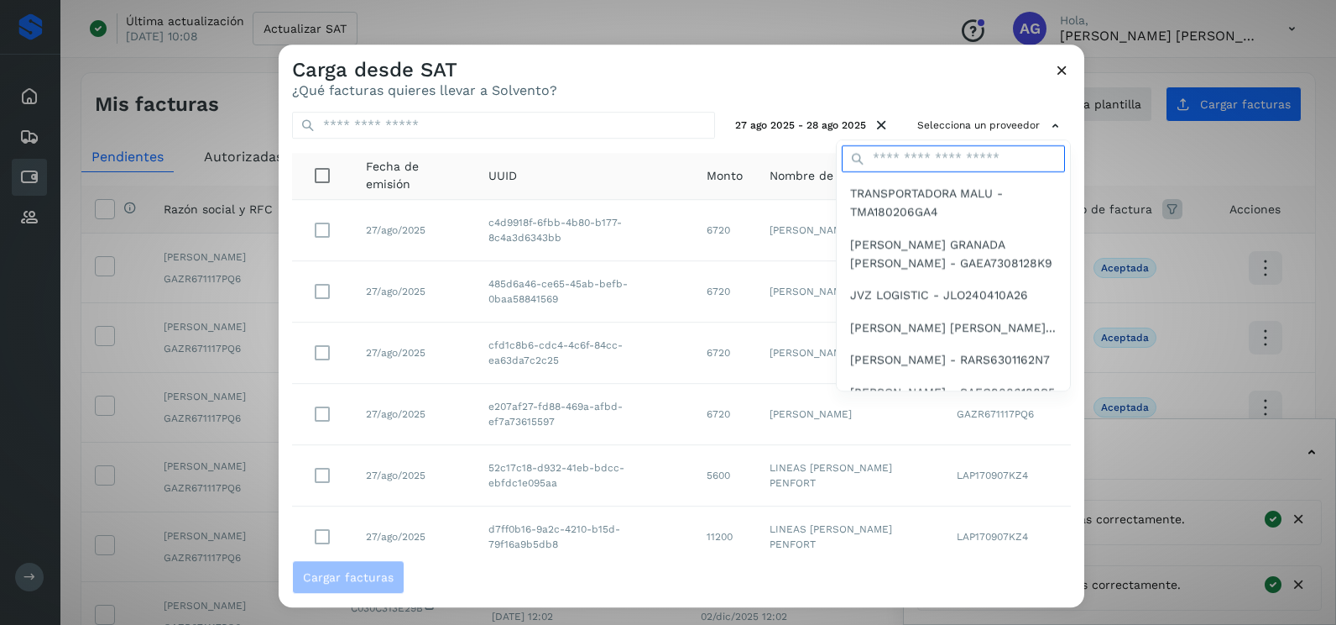
click at [937, 159] on input "text" at bounding box center [953, 158] width 223 height 27
type input "***"
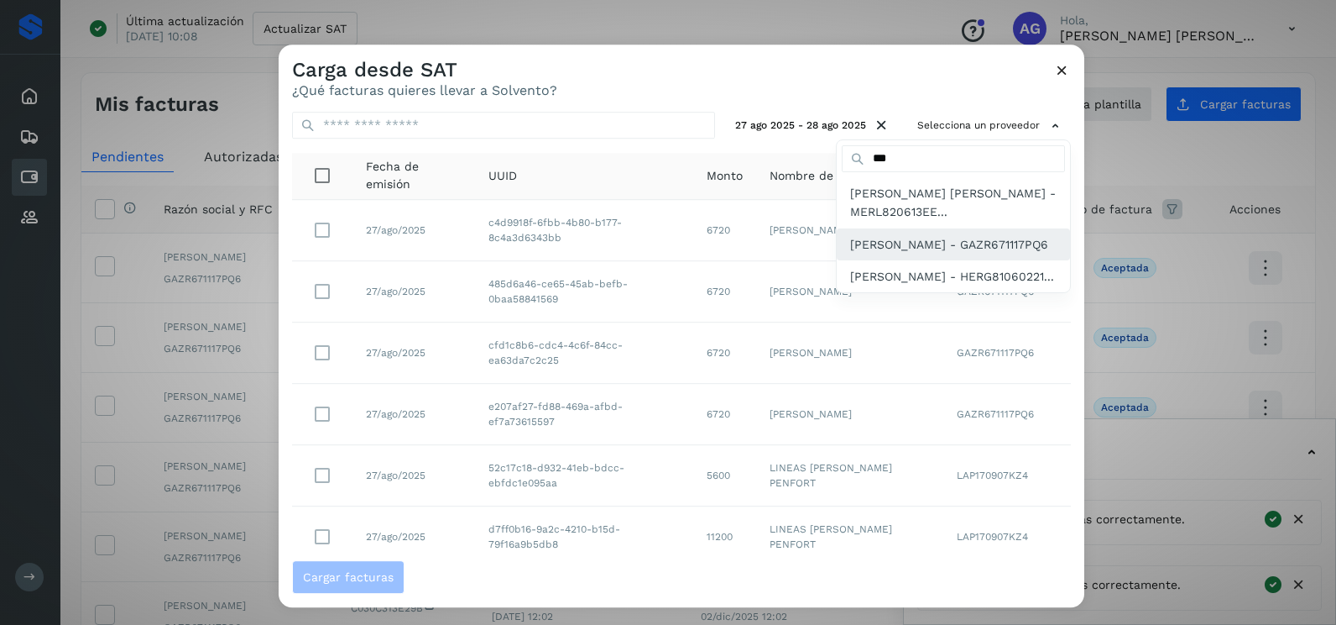
click at [923, 254] on span "[PERSON_NAME] - GAZR671117PQ6" at bounding box center [949, 244] width 198 height 18
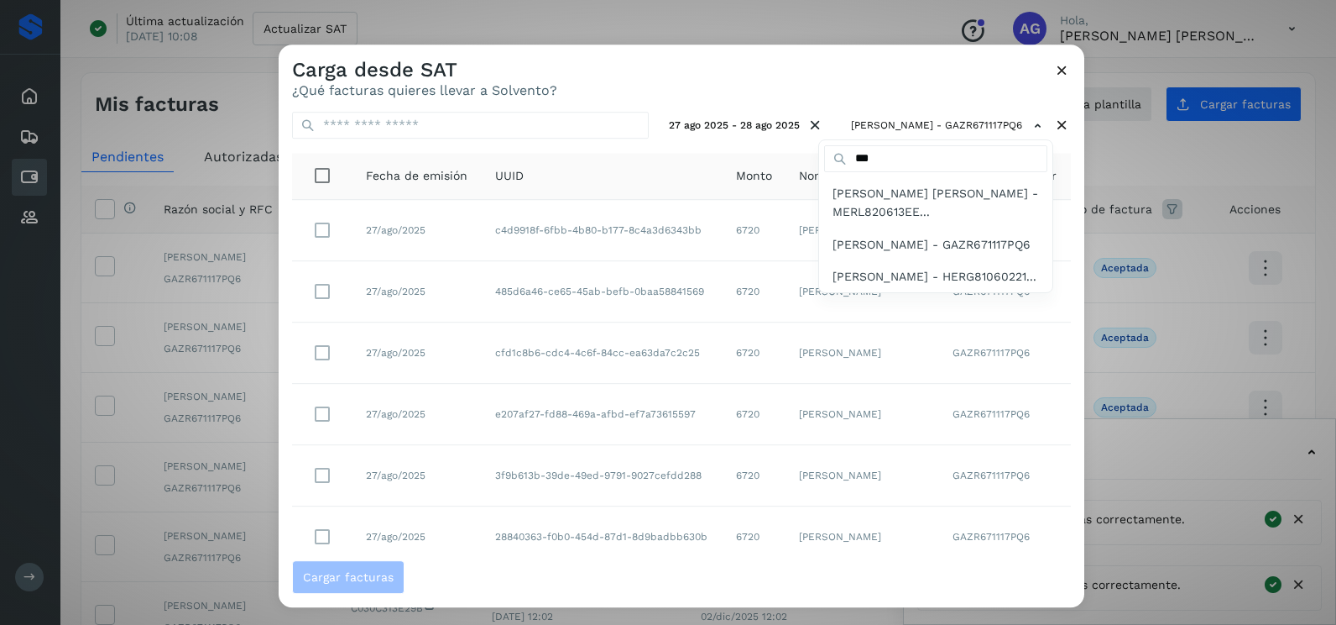
click at [886, 86] on div at bounding box center [947, 356] width 1336 height 625
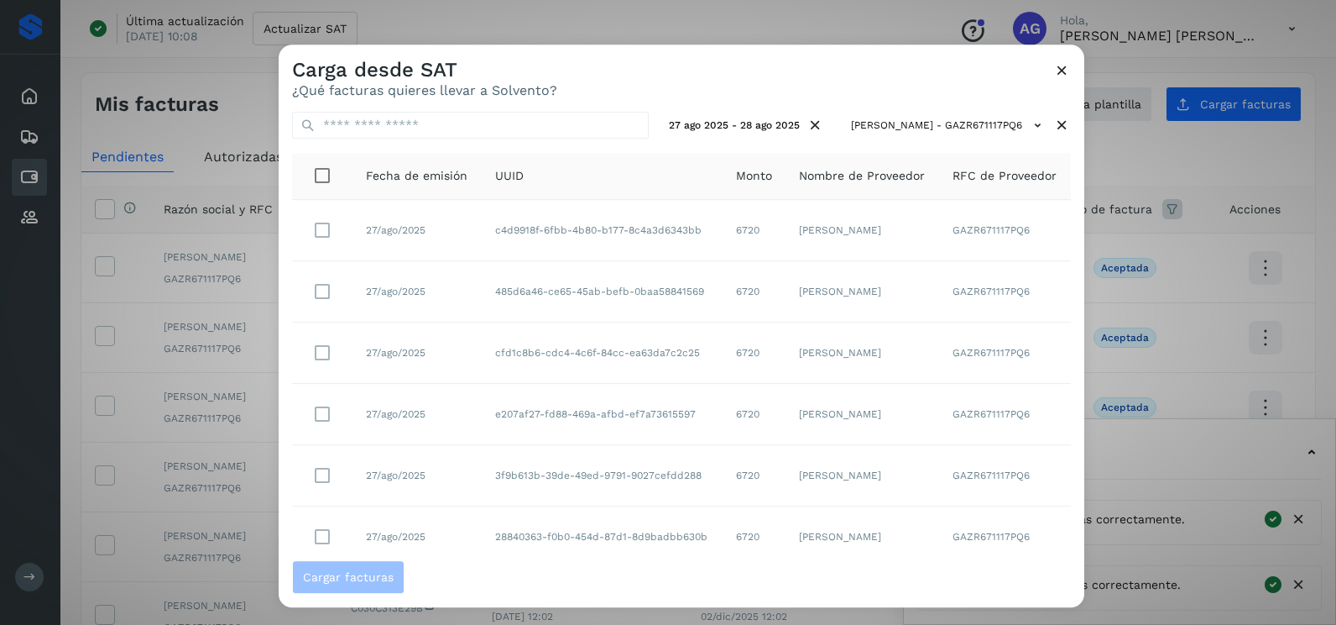
scroll to position [298, 0]
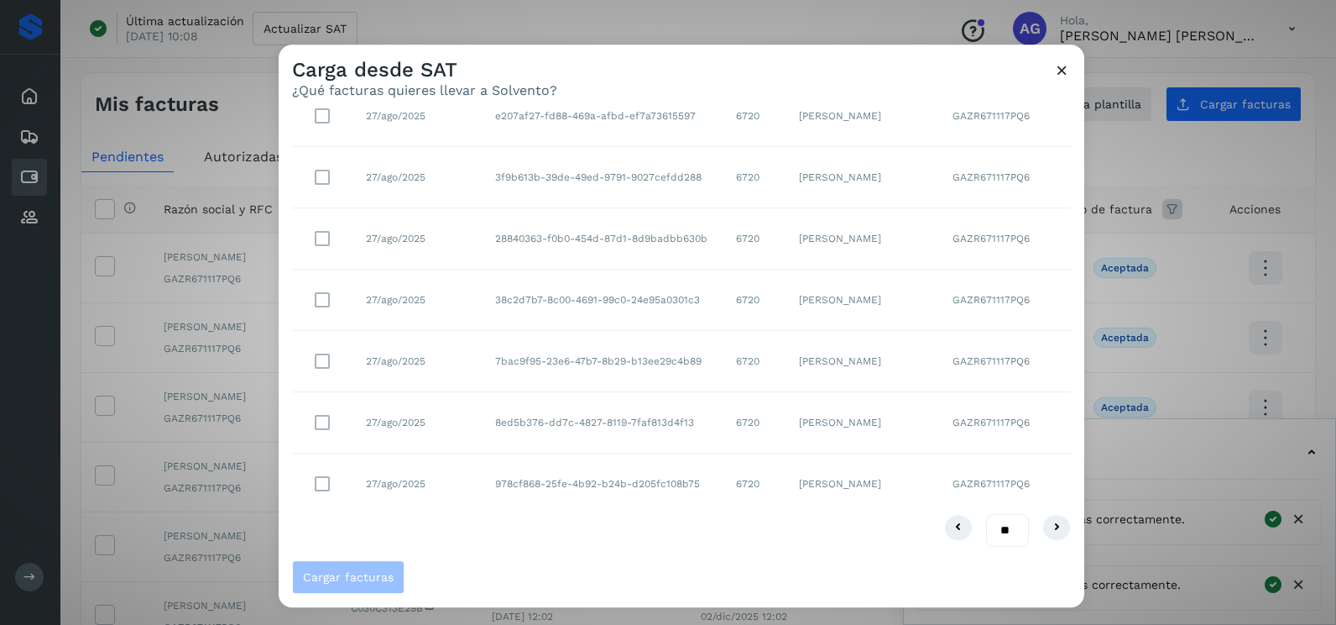
click at [996, 536] on select "** ** **" at bounding box center [1007, 530] width 43 height 33
select select "**"
click at [986, 514] on select "** ** **" at bounding box center [1007, 530] width 43 height 33
click at [350, 578] on span "Cargar facturas" at bounding box center [348, 577] width 91 height 12
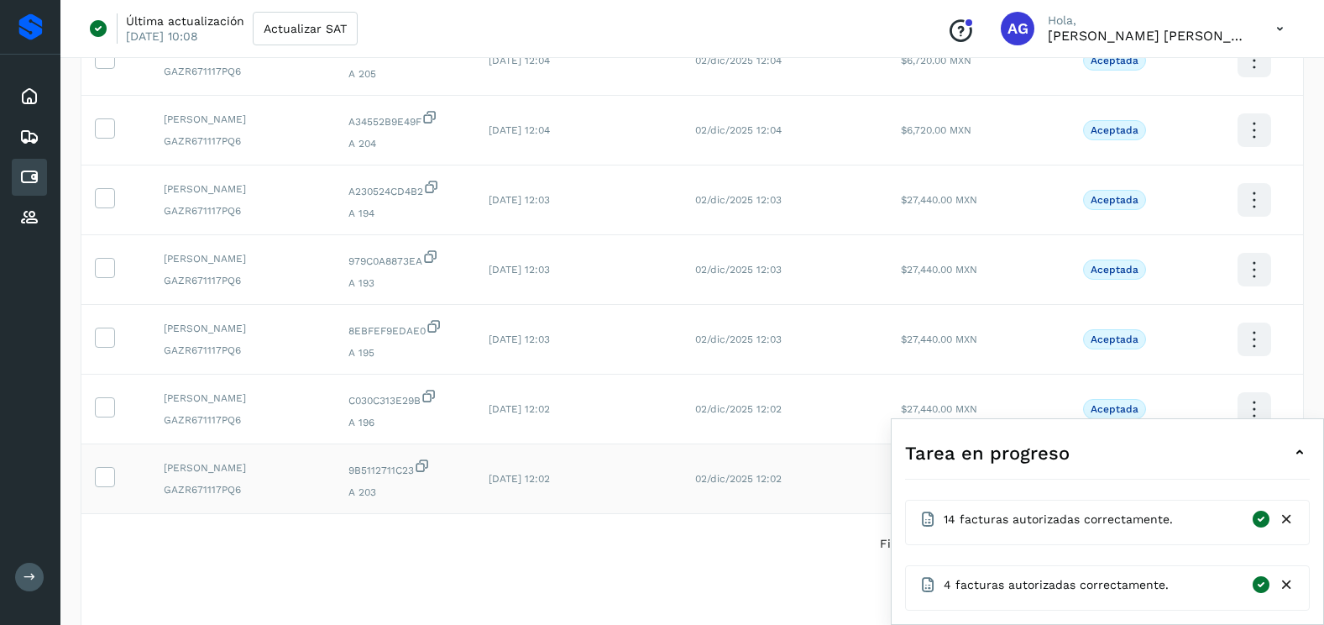
scroll to position [420, 0]
click at [1294, 581] on icon at bounding box center [1287, 585] width 18 height 18
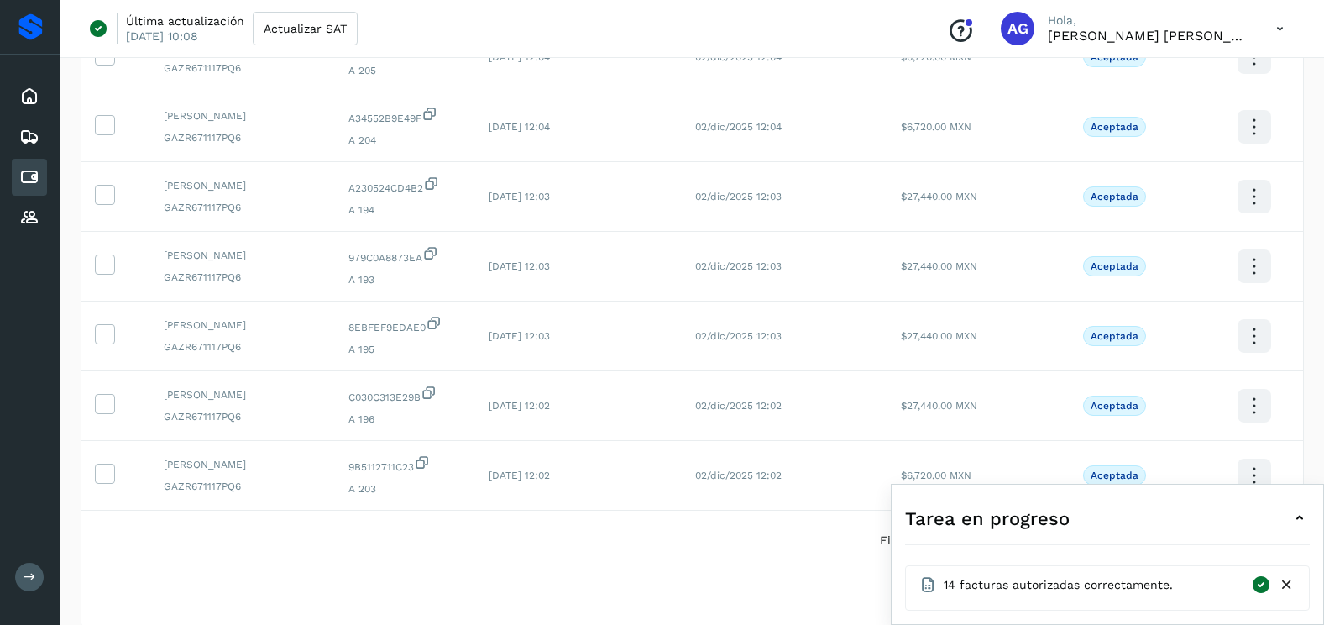
click at [1294, 581] on icon at bounding box center [1287, 585] width 18 height 18
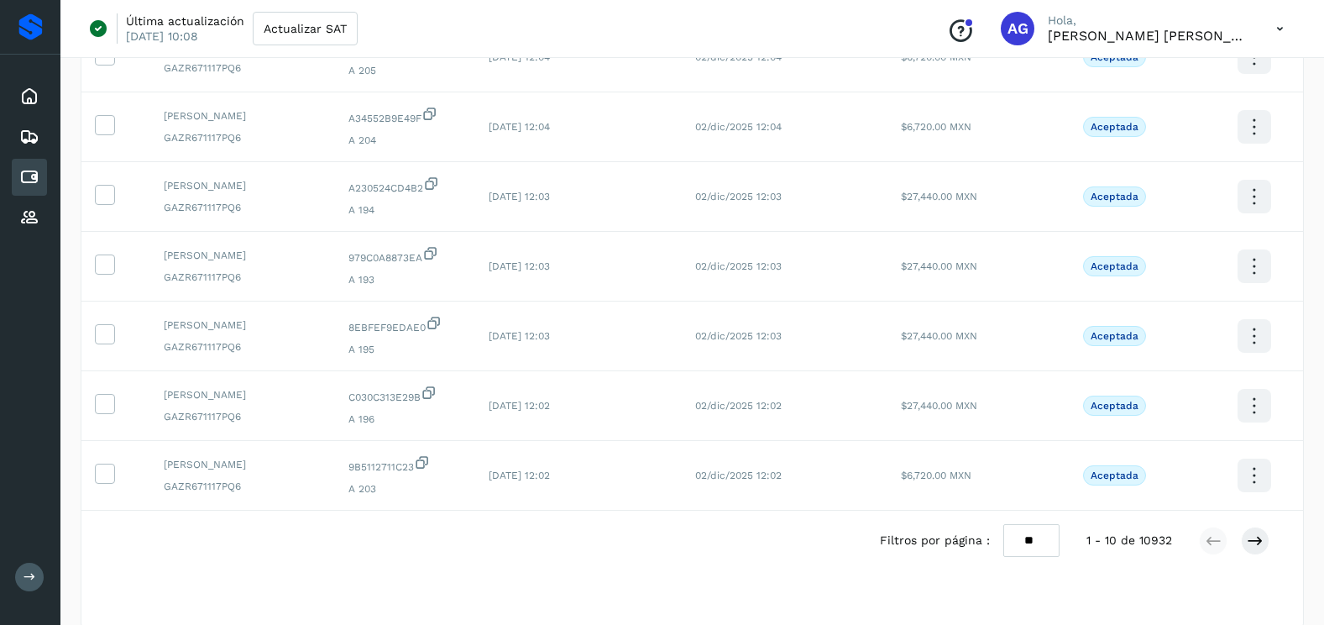
click at [1025, 545] on select "** ** **" at bounding box center [1031, 540] width 56 height 33
select select "**"
click at [1003, 524] on select "** ** **" at bounding box center [1031, 540] width 56 height 33
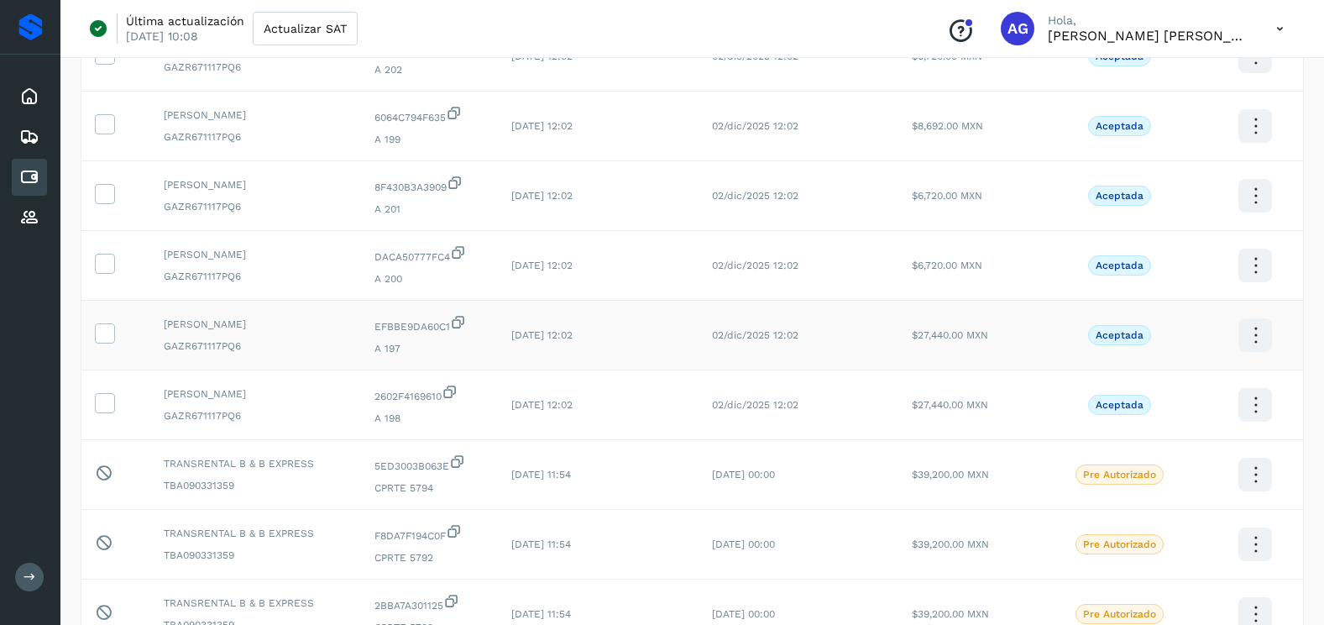
scroll to position [923, 0]
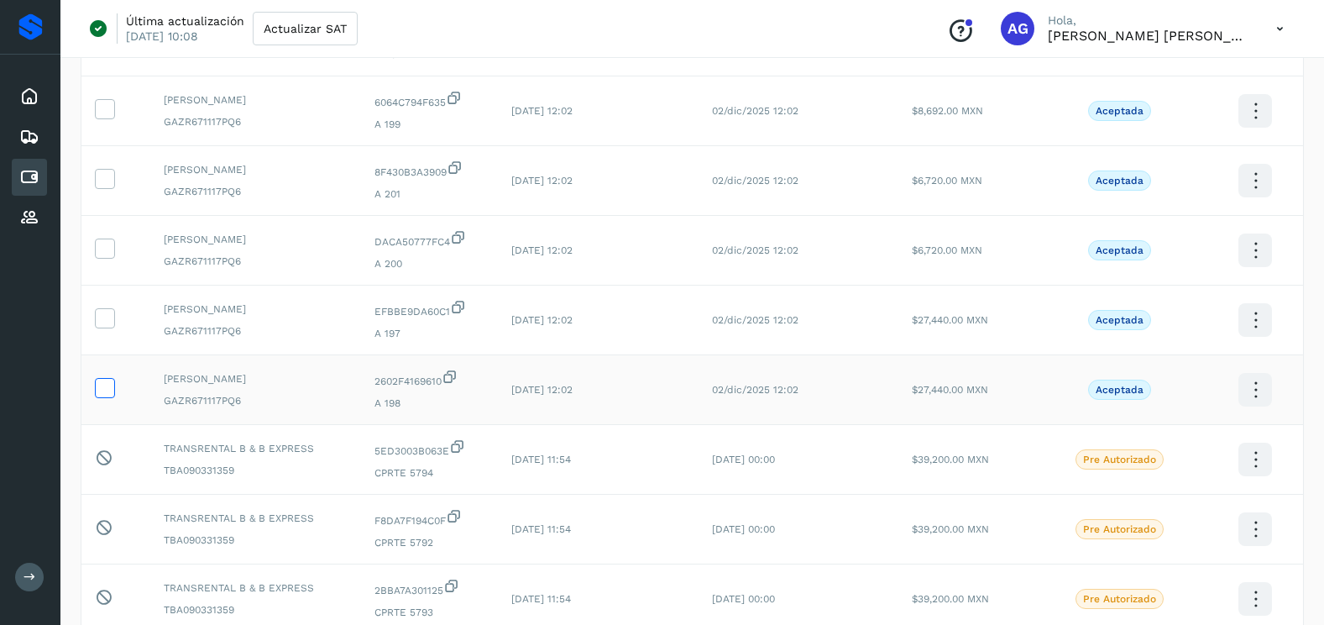
click at [103, 384] on icon at bounding box center [105, 387] width 18 height 18
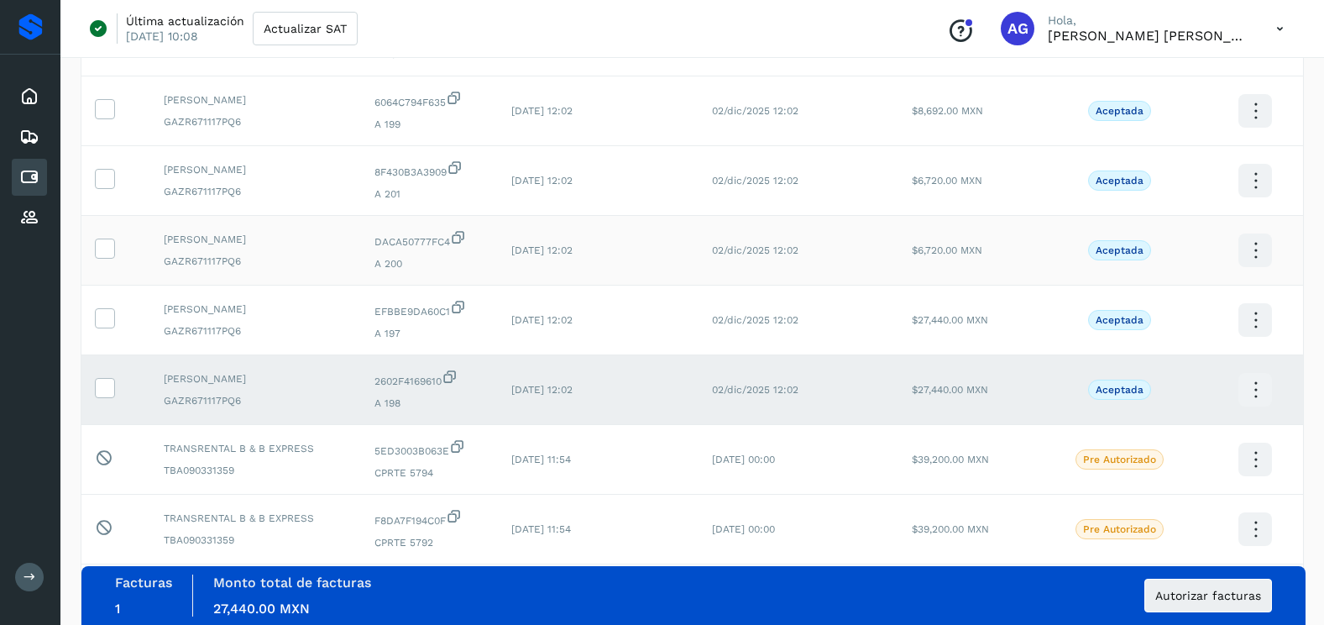
drag, startPoint x: 109, startPoint y: 322, endPoint x: 107, endPoint y: 264, distance: 57.9
click at [109, 317] on icon at bounding box center [105, 317] width 18 height 18
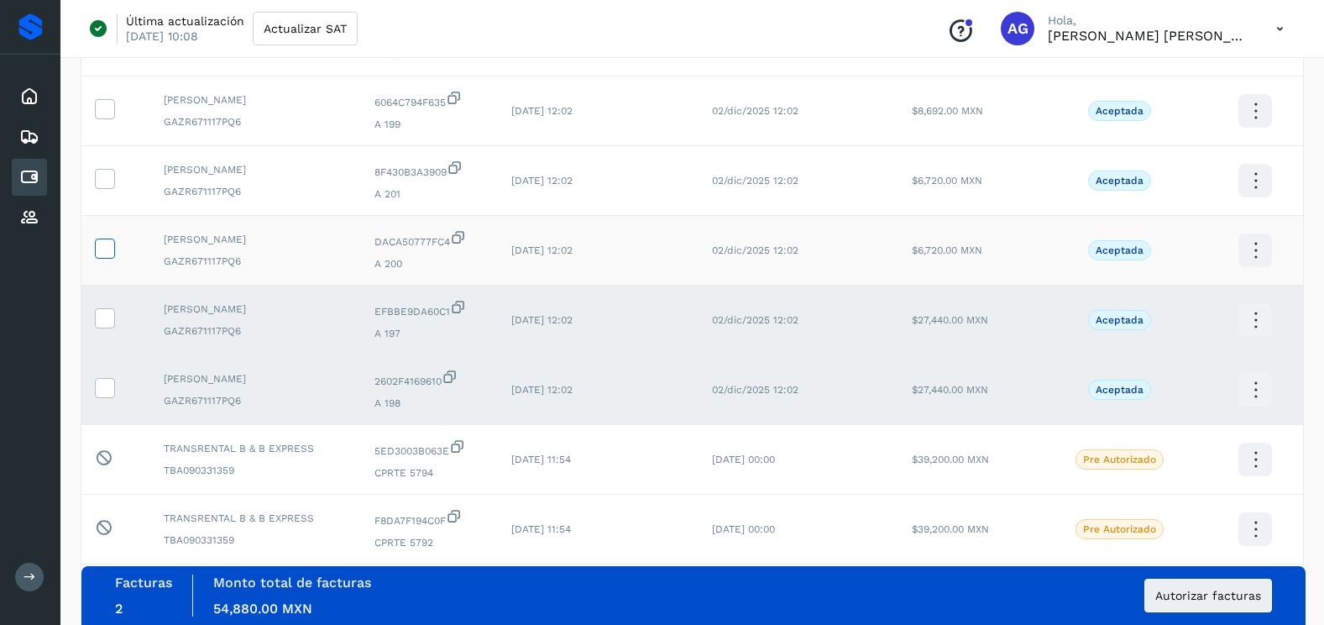
click at [107, 248] on icon at bounding box center [105, 247] width 18 height 18
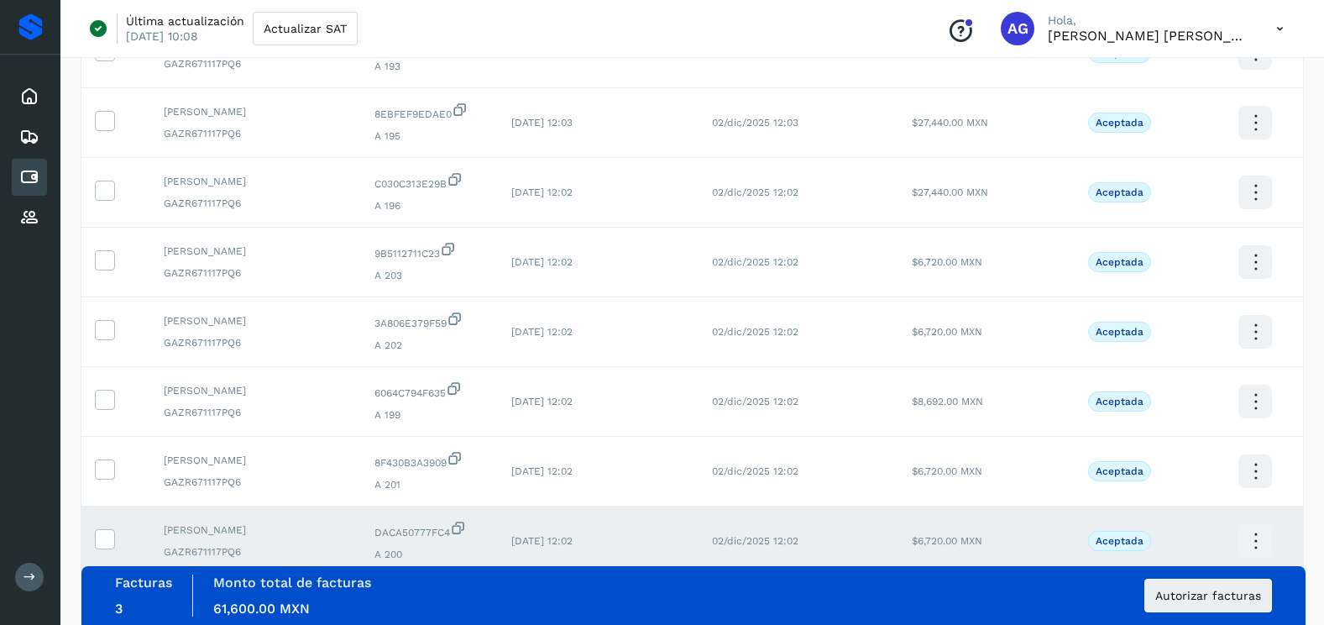
scroll to position [588, 0]
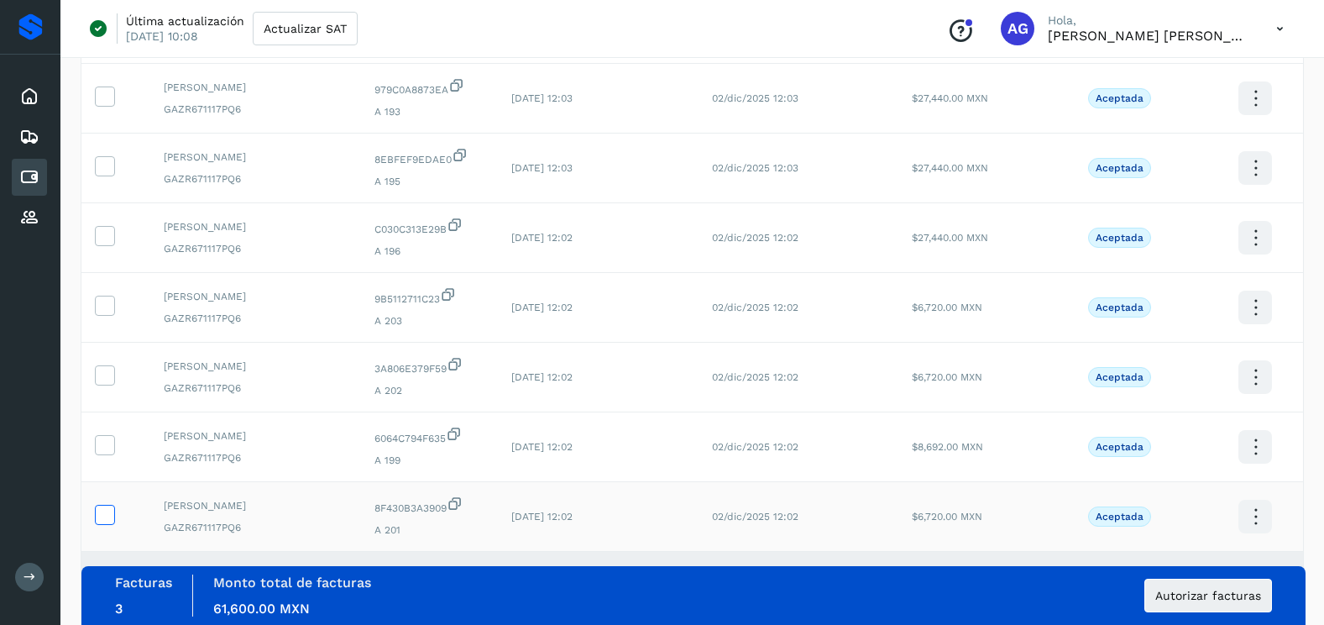
click at [113, 510] on label at bounding box center [105, 515] width 20 height 20
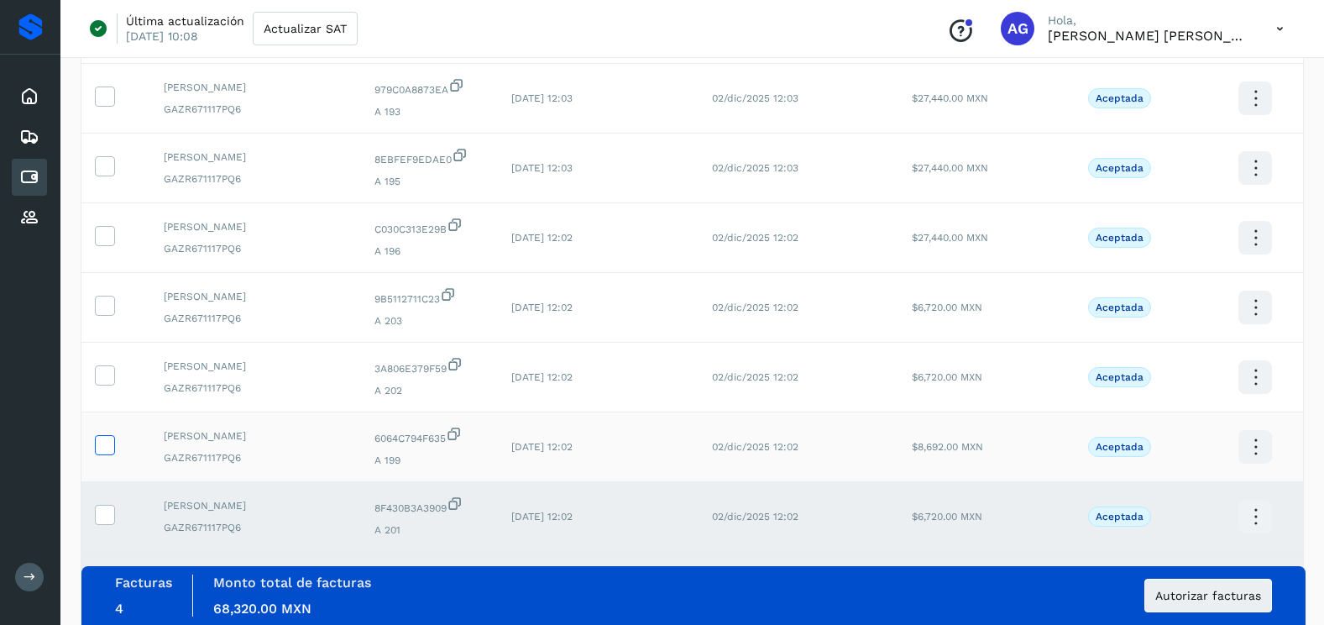
click at [102, 452] on span at bounding box center [105, 448] width 18 height 12
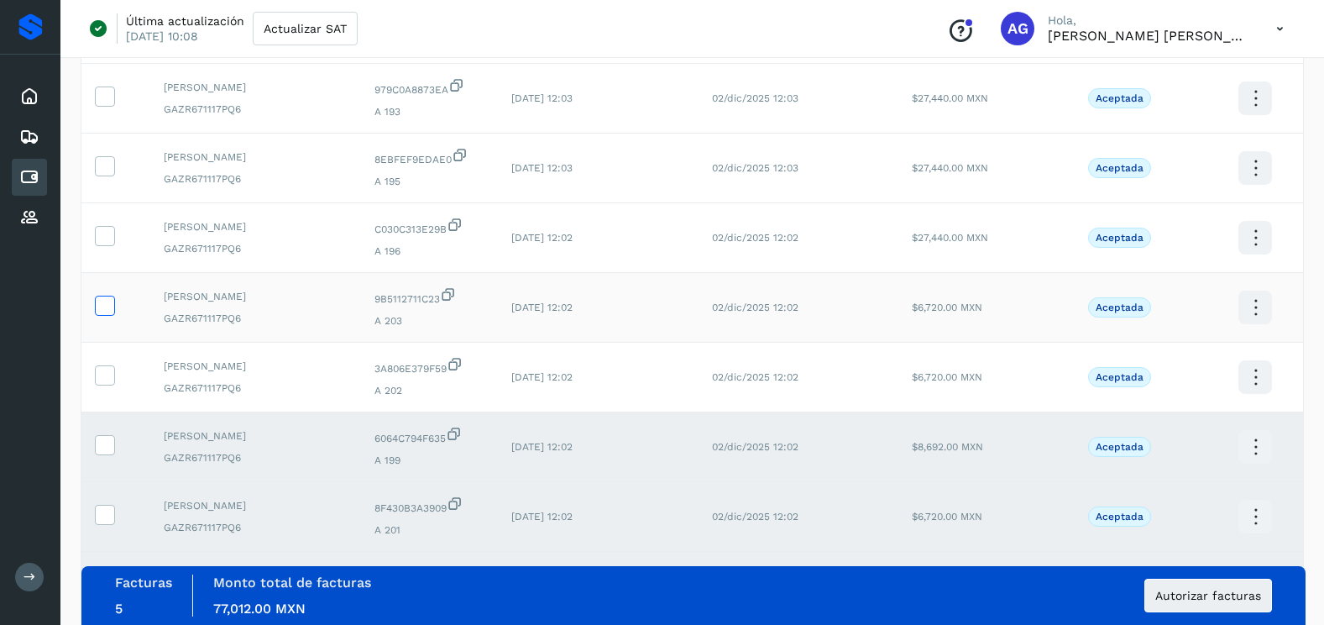
drag, startPoint x: 106, startPoint y: 381, endPoint x: 102, endPoint y: 313, distance: 68.1
click at [106, 374] on icon at bounding box center [105, 374] width 18 height 18
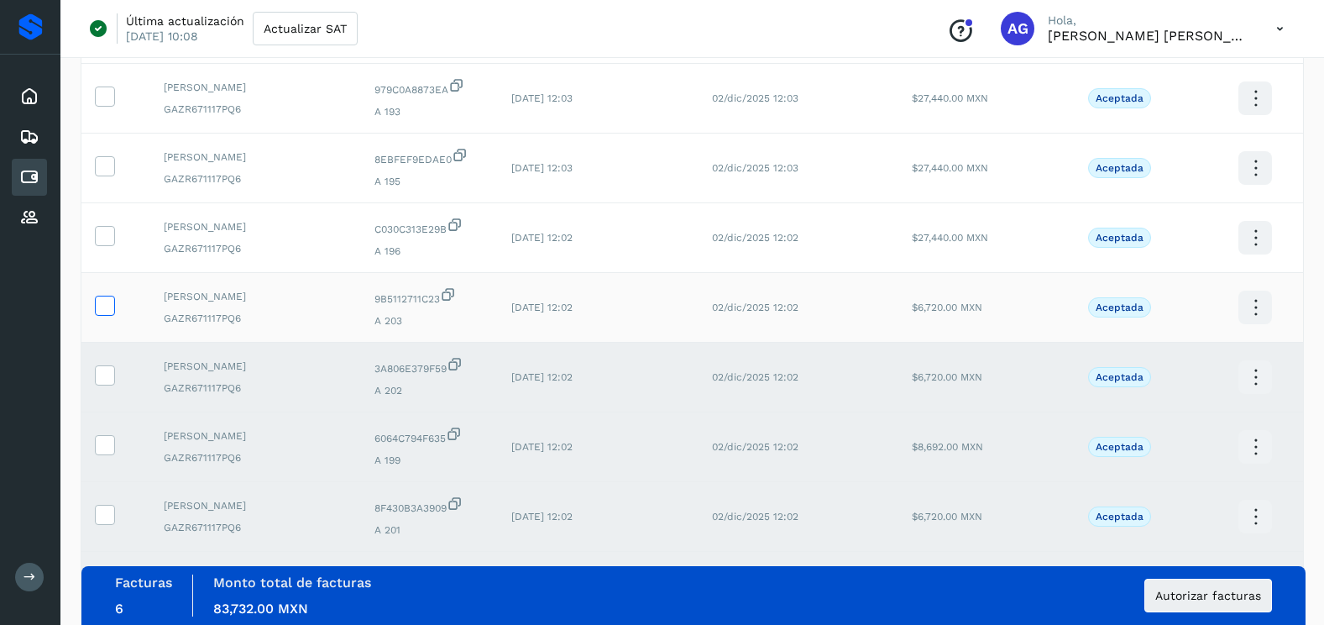
click at [101, 304] on icon at bounding box center [105, 304] width 18 height 18
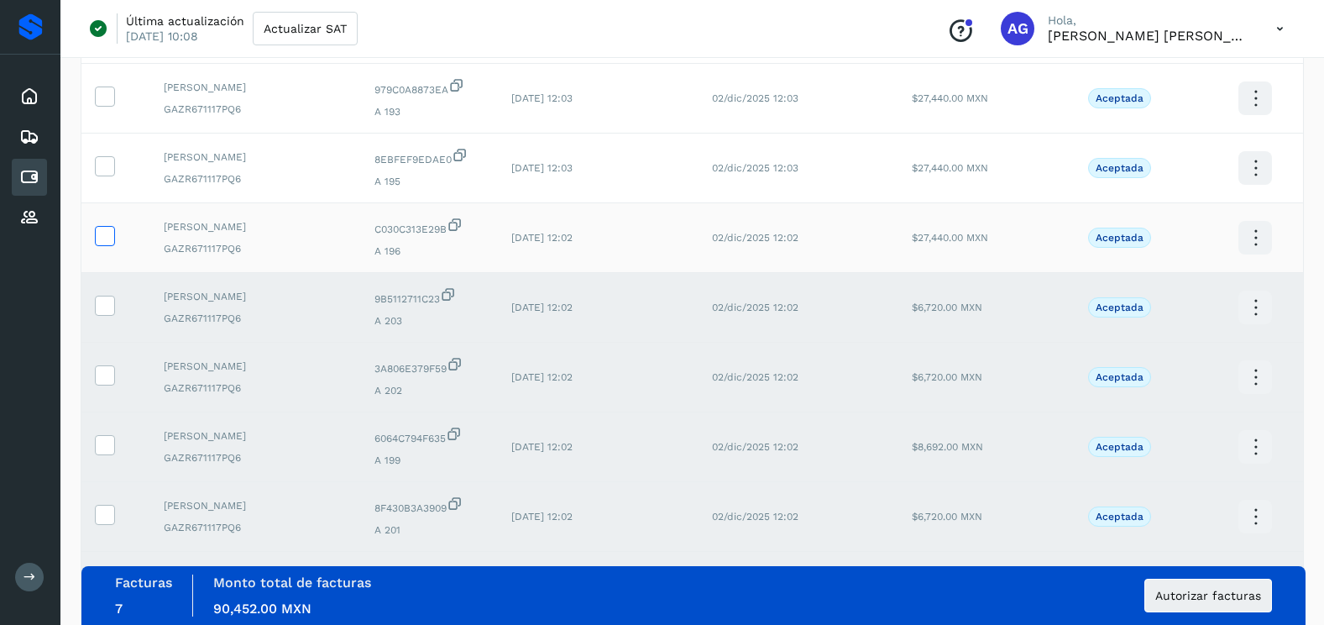
click at [101, 244] on span at bounding box center [105, 239] width 18 height 12
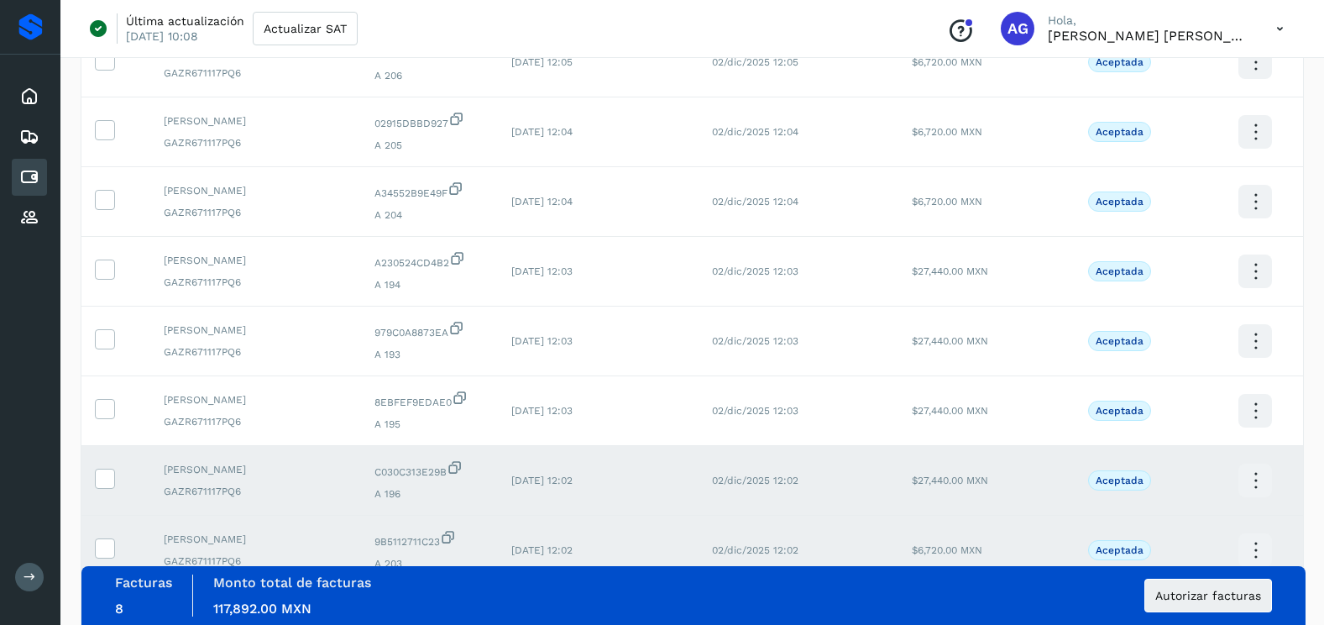
scroll to position [336, 0]
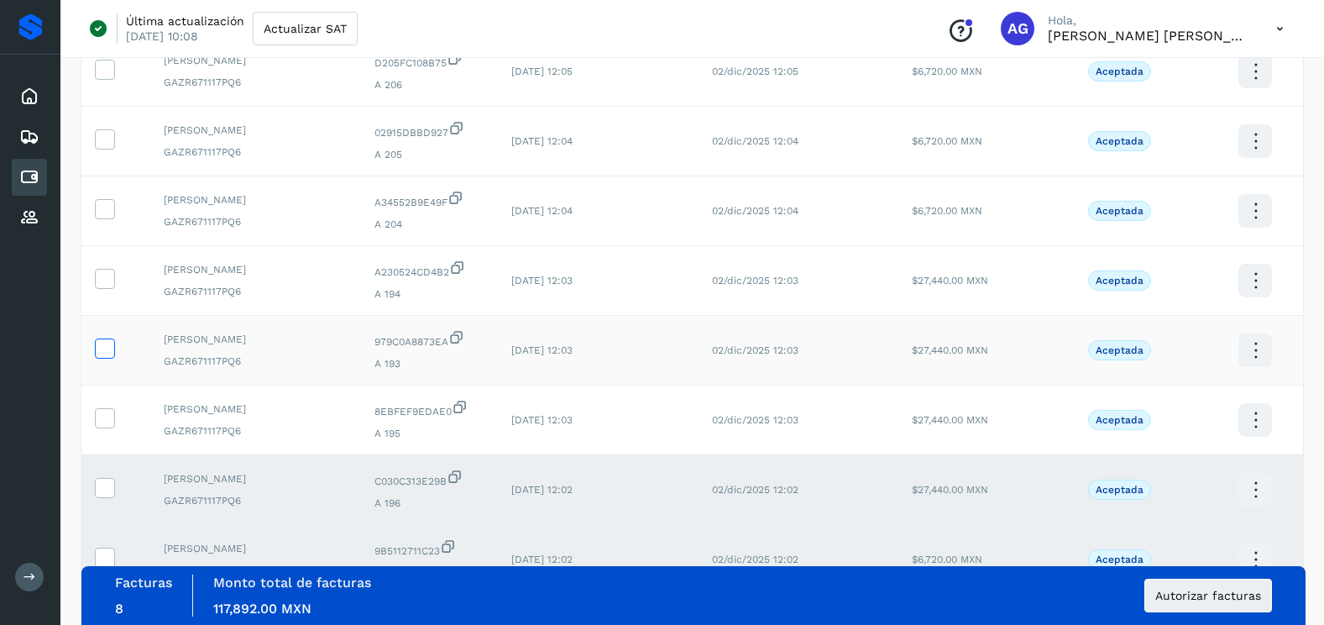
drag, startPoint x: 106, startPoint y: 411, endPoint x: 101, endPoint y: 349, distance: 61.5
click at [104, 408] on icon at bounding box center [105, 417] width 18 height 18
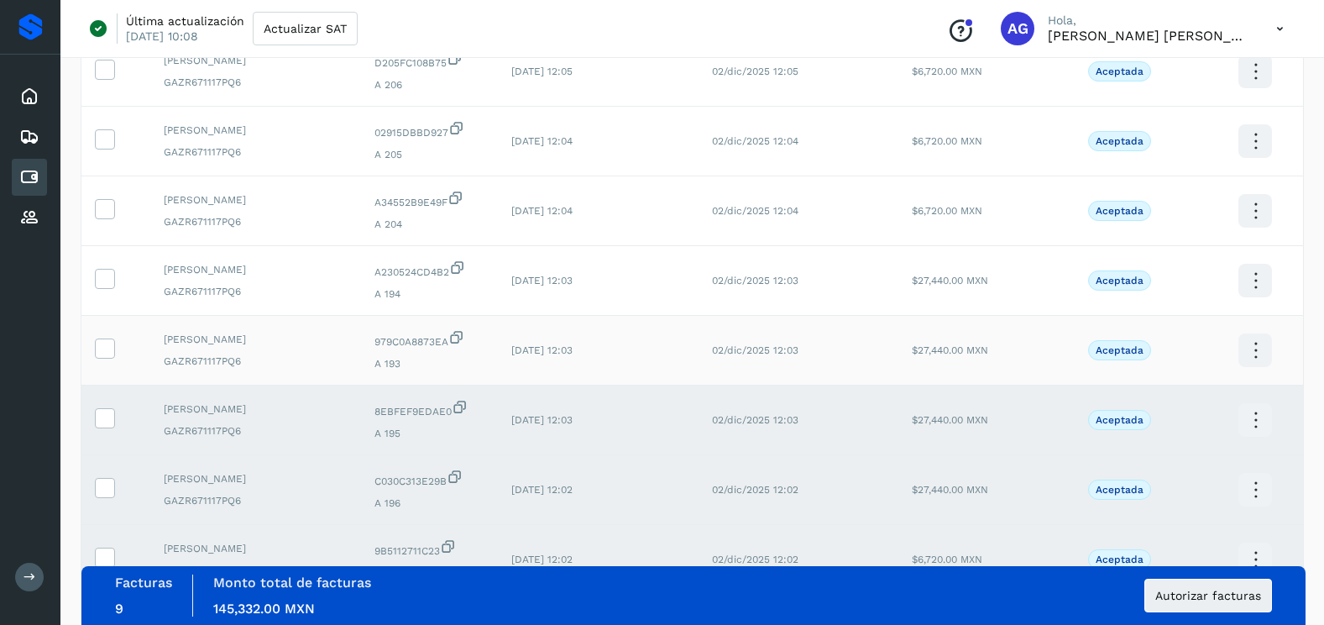
drag, startPoint x: 101, startPoint y: 344, endPoint x: 102, endPoint y: 335, distance: 9.4
click at [102, 335] on td at bounding box center [115, 351] width 69 height 70
drag, startPoint x: 102, startPoint y: 335, endPoint x: 104, endPoint y: 274, distance: 61.3
click at [105, 280] on icon at bounding box center [105, 278] width 18 height 18
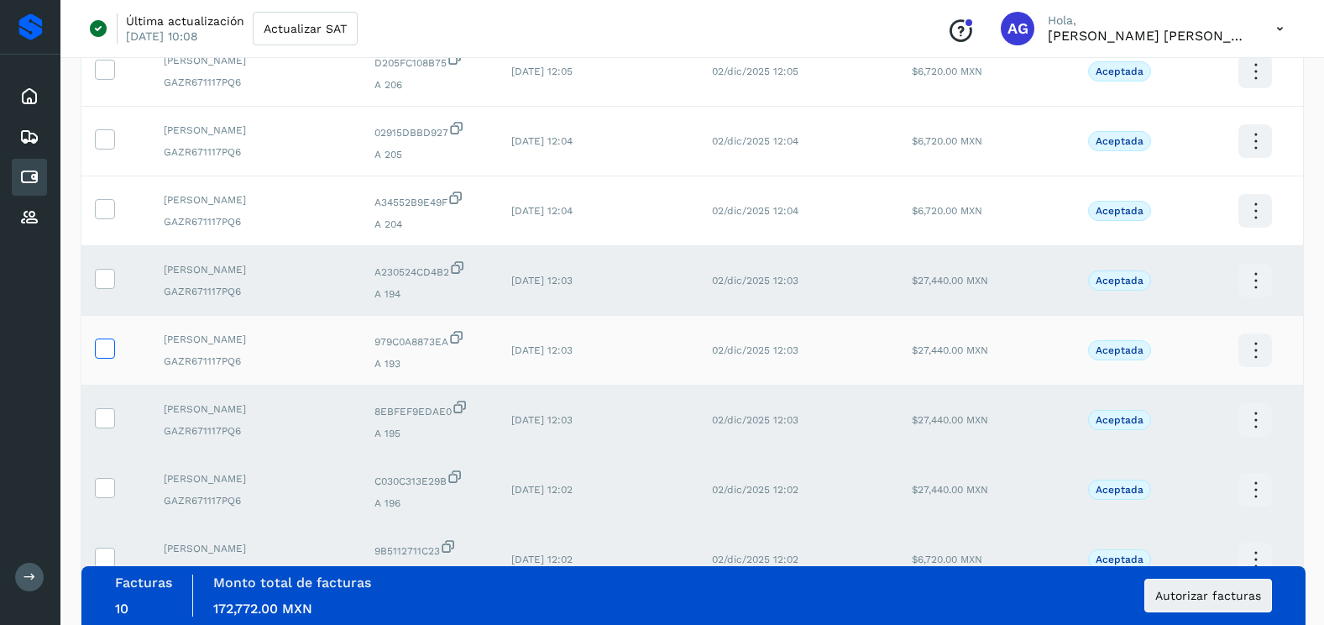
click at [105, 348] on icon at bounding box center [105, 347] width 18 height 18
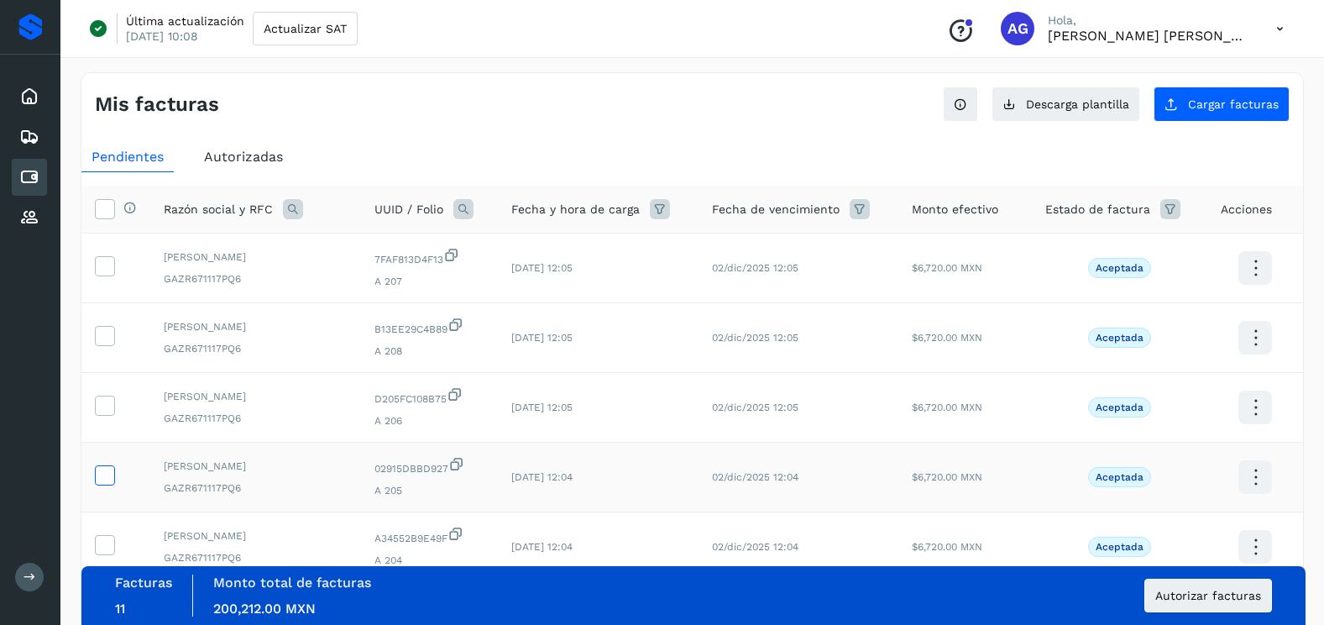
scroll to position [84, 0]
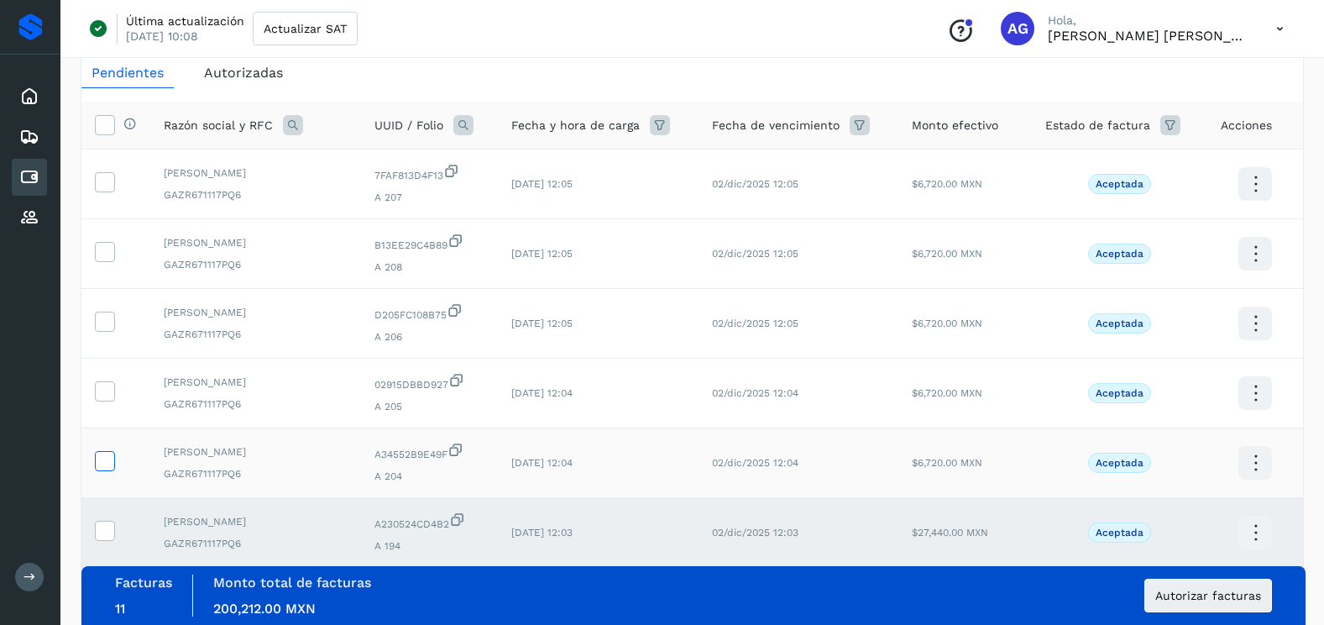
click at [108, 456] on icon at bounding box center [105, 460] width 18 height 18
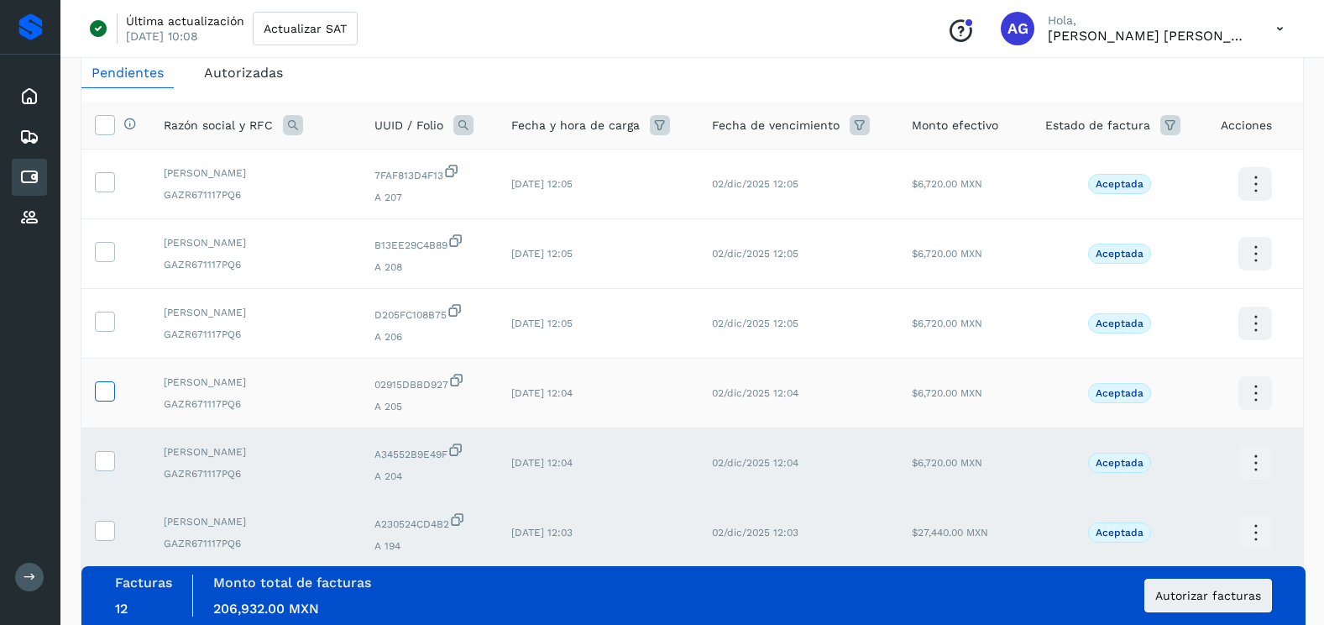
click at [97, 384] on icon at bounding box center [105, 390] width 18 height 18
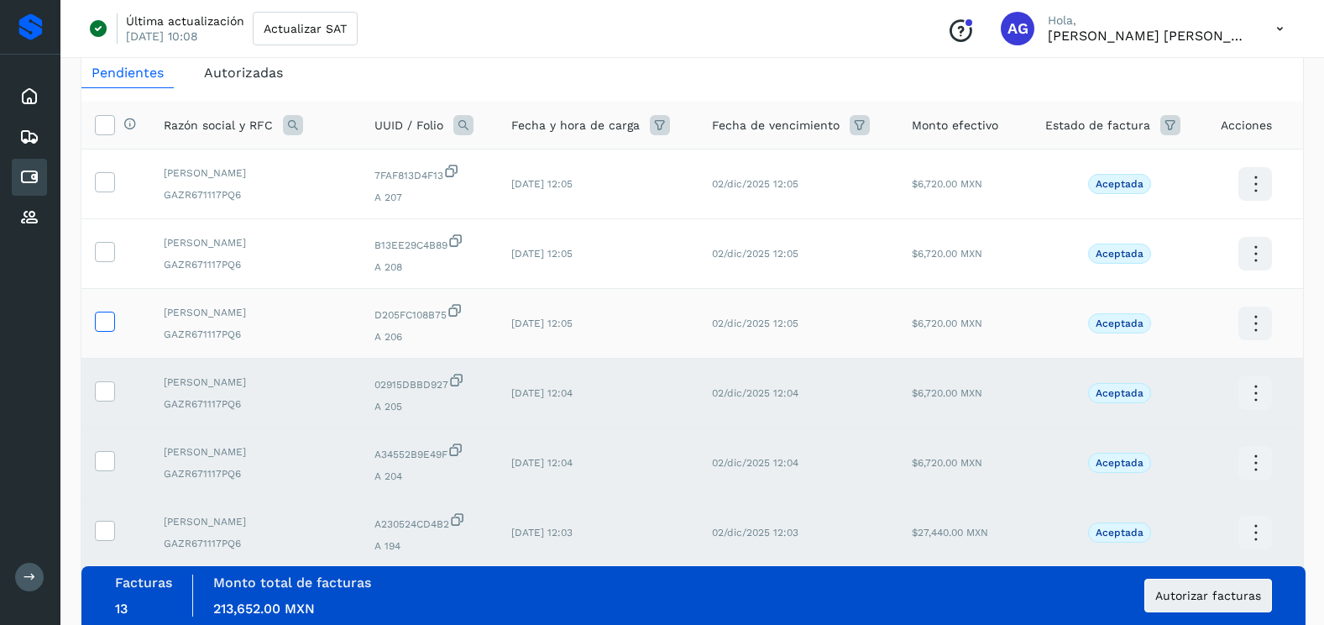
drag, startPoint x: 102, startPoint y: 325, endPoint x: 104, endPoint y: 312, distance: 12.8
click at [102, 323] on icon at bounding box center [105, 320] width 18 height 18
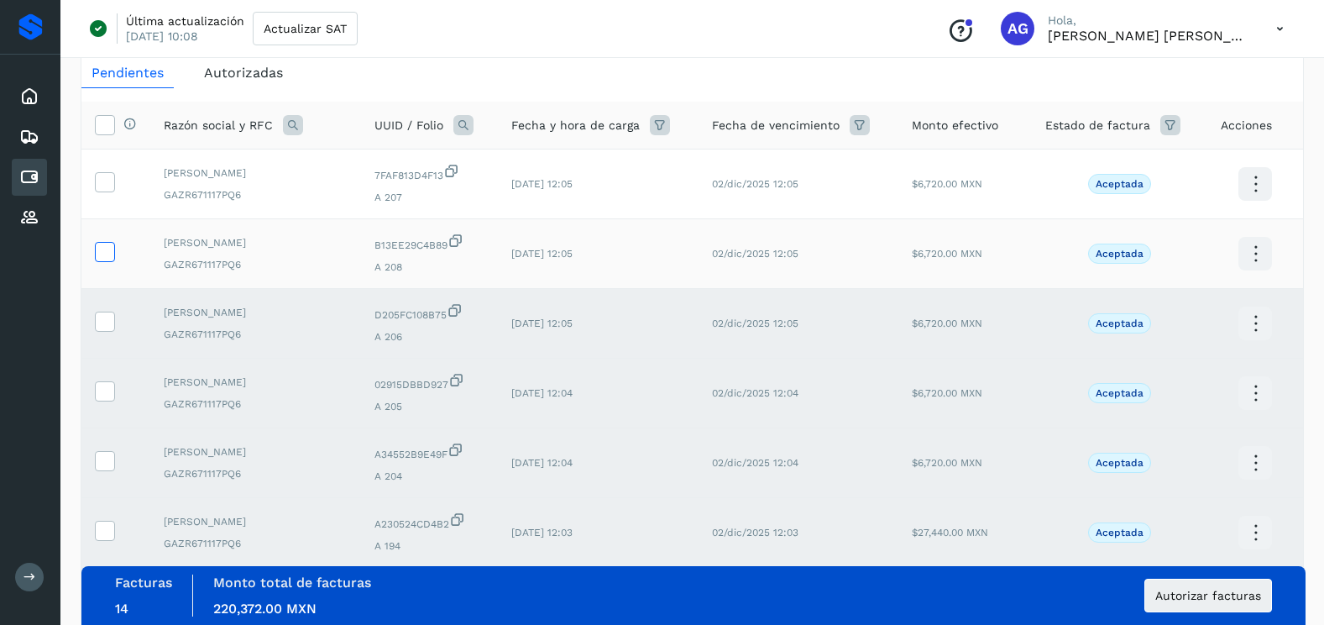
drag, startPoint x: 104, startPoint y: 254, endPoint x: 104, endPoint y: 245, distance: 9.2
click at [104, 253] on icon at bounding box center [105, 251] width 18 height 18
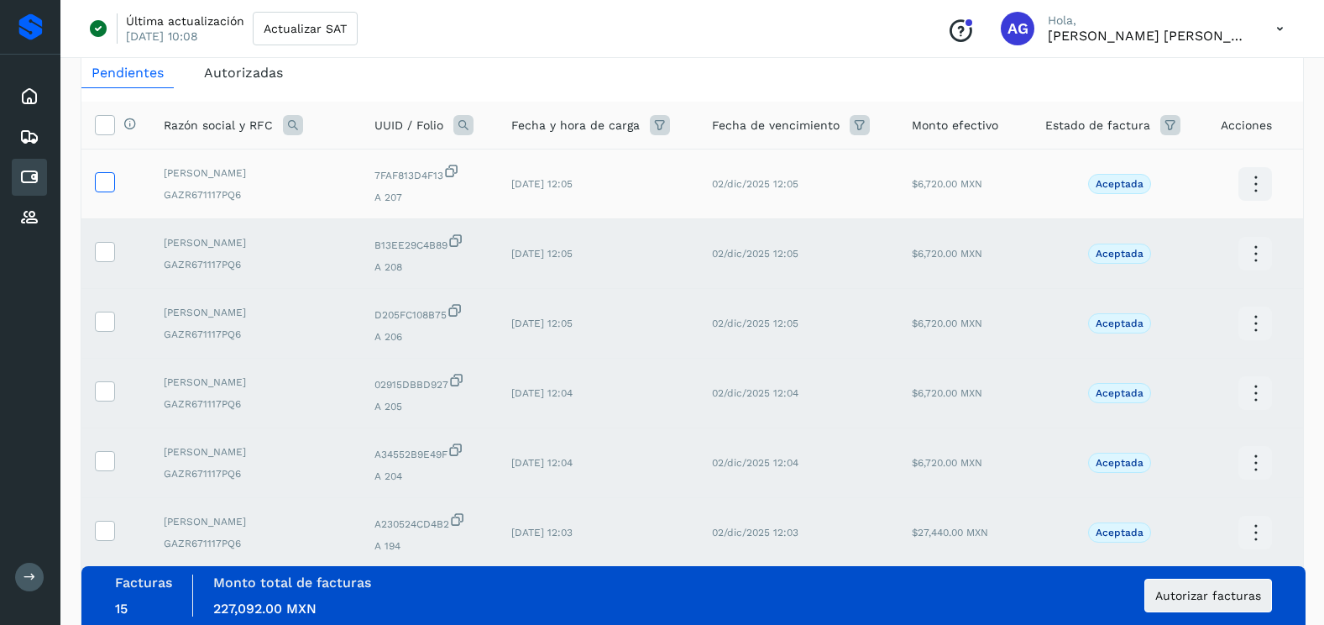
click at [104, 186] on icon at bounding box center [105, 181] width 18 height 18
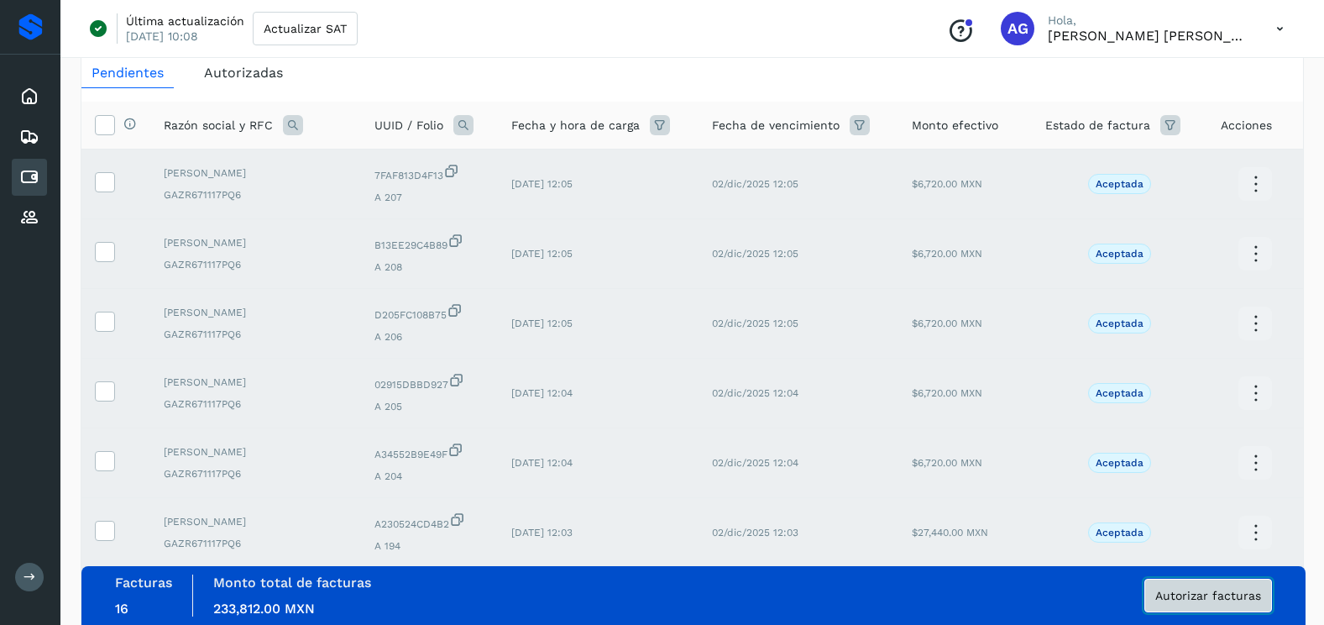
click at [1169, 586] on button "Autorizar facturas" at bounding box center [1208, 595] width 128 height 34
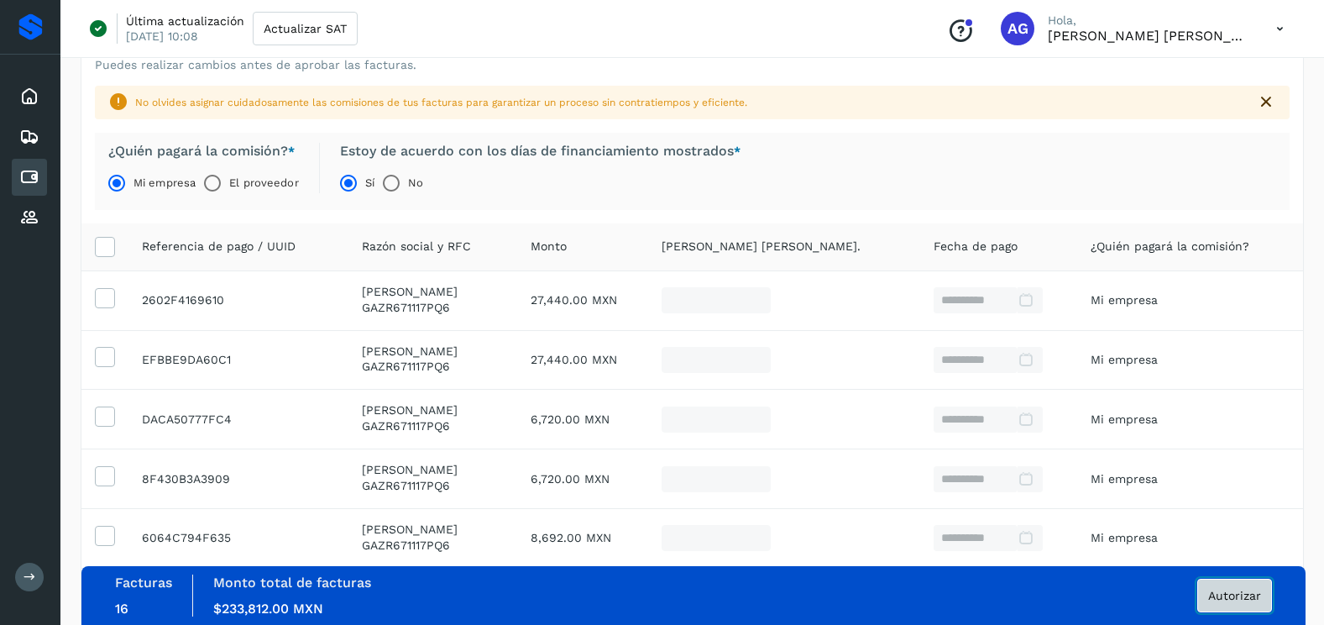
click at [1236, 586] on button "Autorizar" at bounding box center [1234, 595] width 75 height 34
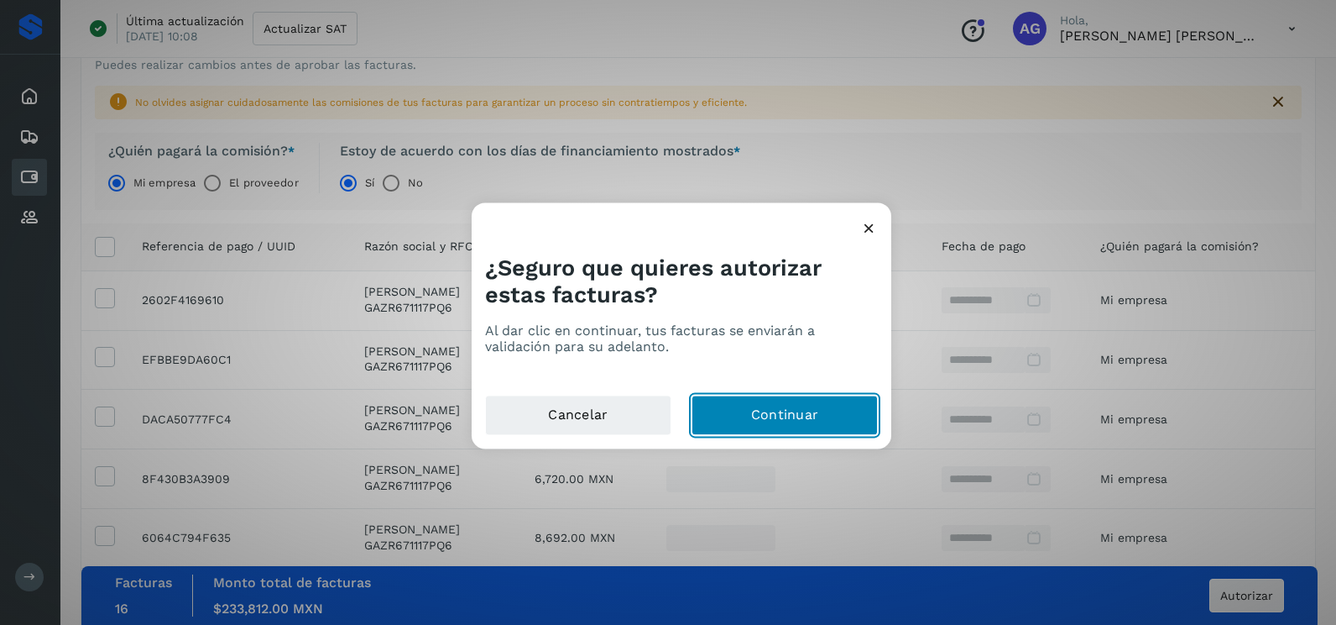
click at [741, 428] on button "Continuar" at bounding box center [785, 415] width 186 height 40
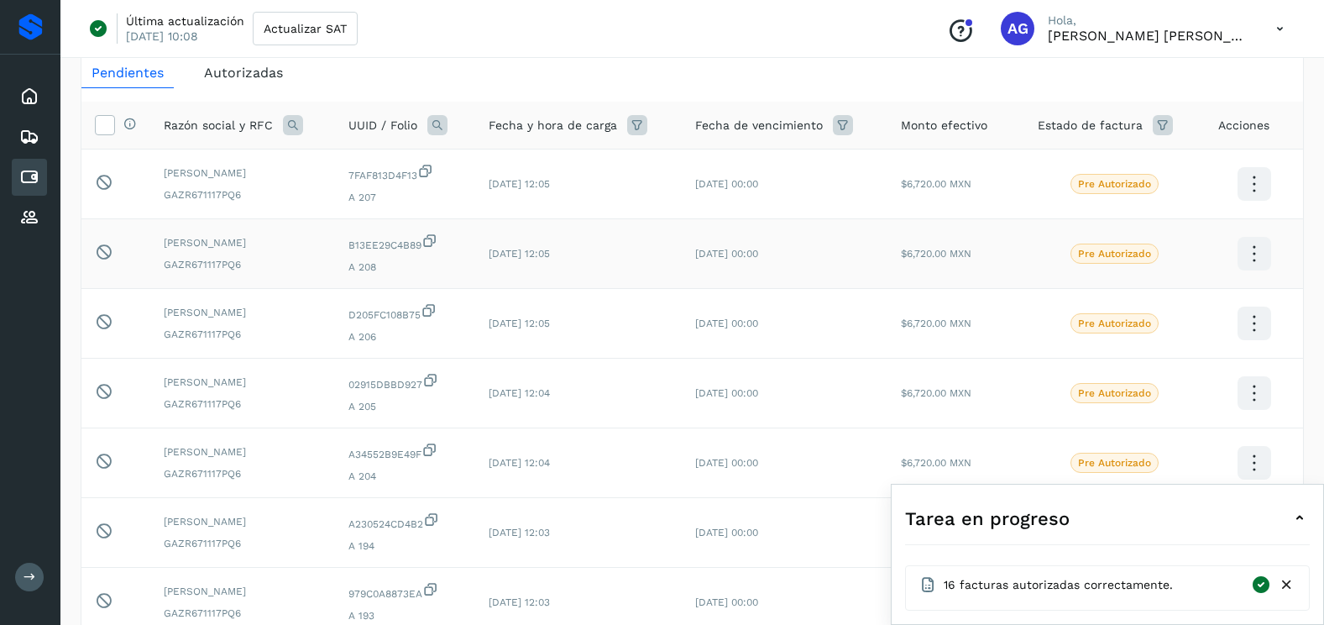
drag, startPoint x: 34, startPoint y: 222, endPoint x: 186, endPoint y: 253, distance: 154.9
click at [34, 222] on icon at bounding box center [29, 217] width 20 height 20
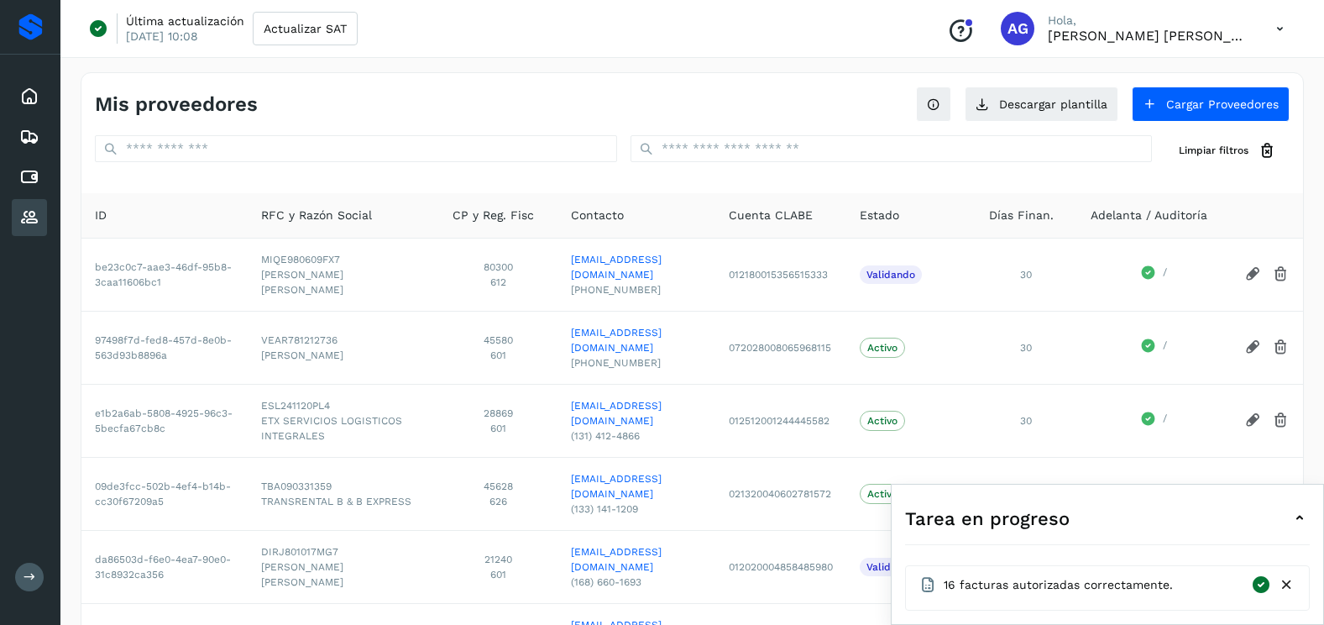
click at [682, 162] on div at bounding box center [891, 150] width 522 height 31
click at [682, 144] on input "text" at bounding box center [891, 148] width 522 height 27
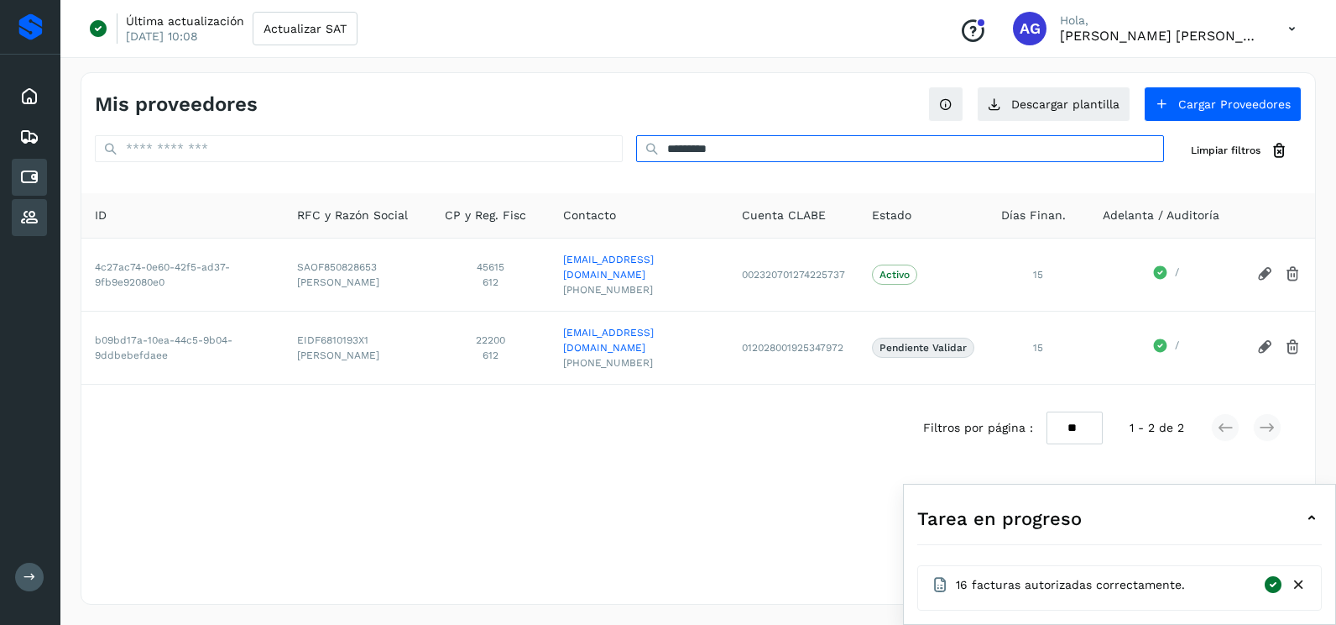
type input "*********"
click at [30, 179] on icon at bounding box center [29, 177] width 20 height 20
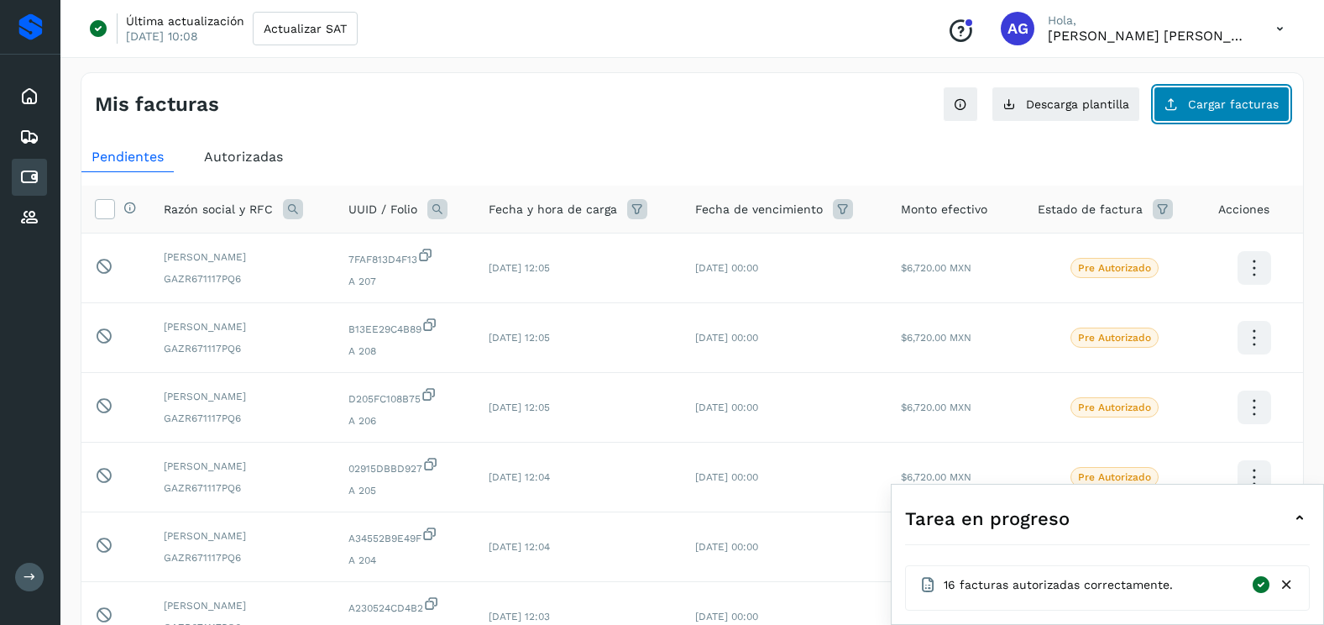
click at [1264, 98] on span "Cargar facturas" at bounding box center [1233, 104] width 91 height 12
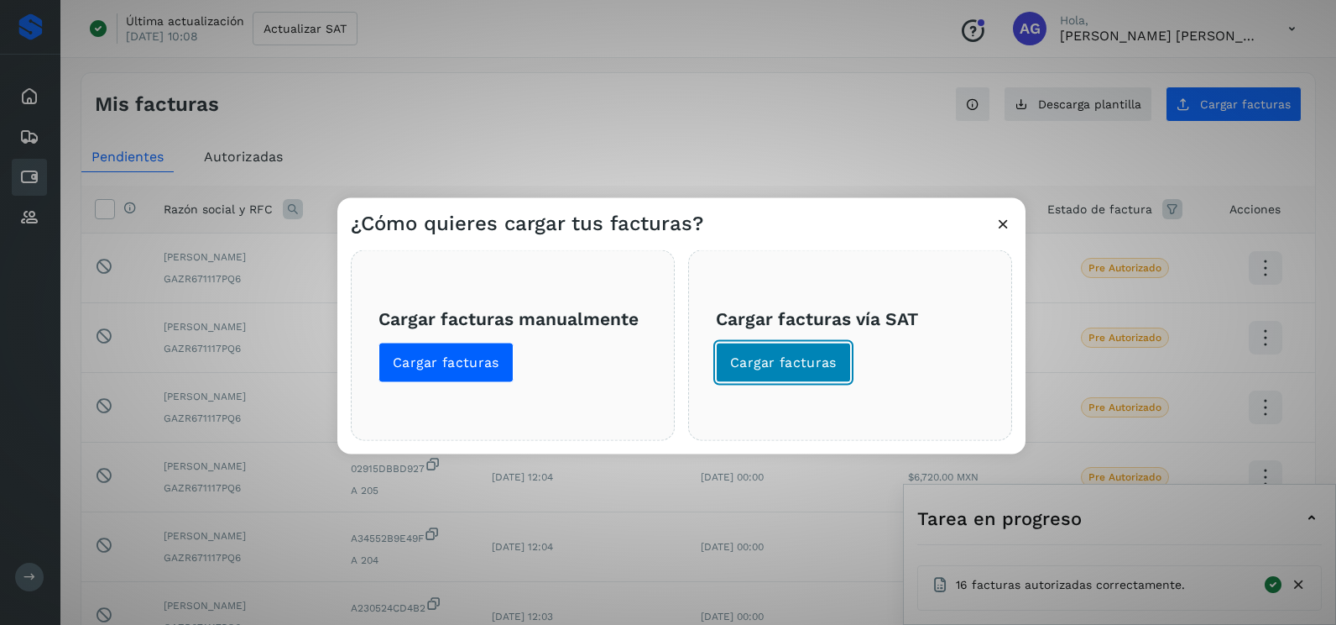
click at [782, 359] on span "Cargar facturas" at bounding box center [783, 362] width 107 height 18
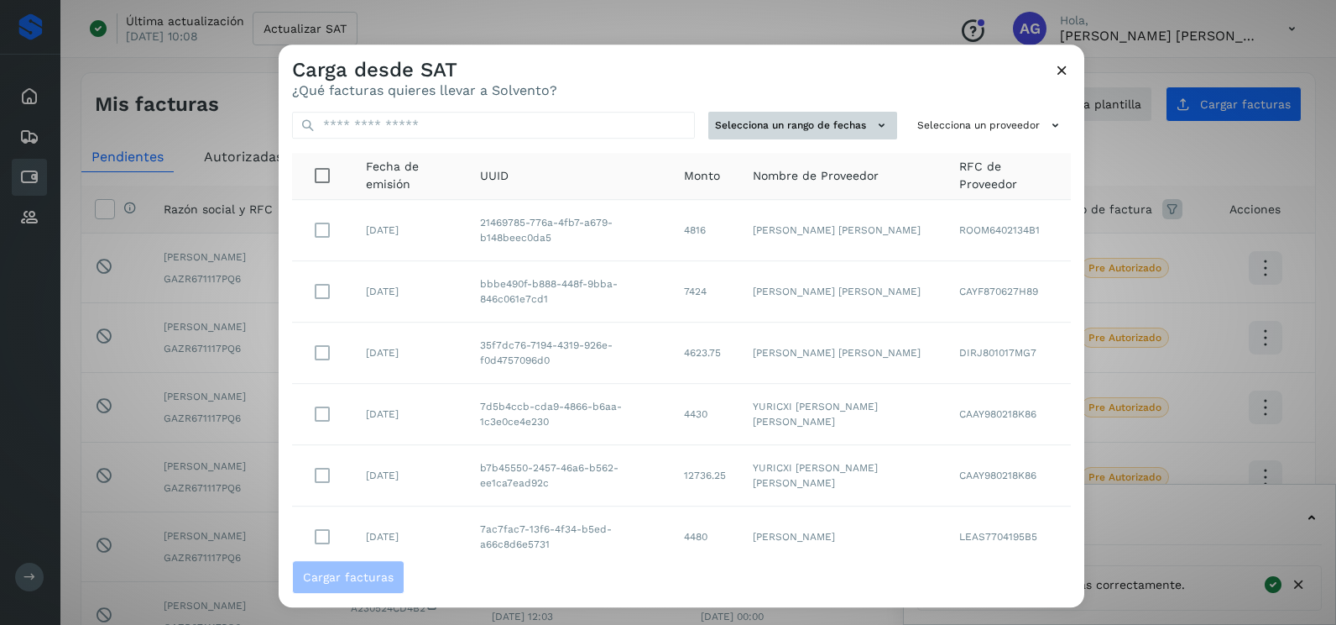
click at [873, 126] on icon at bounding box center [882, 126] width 18 height 18
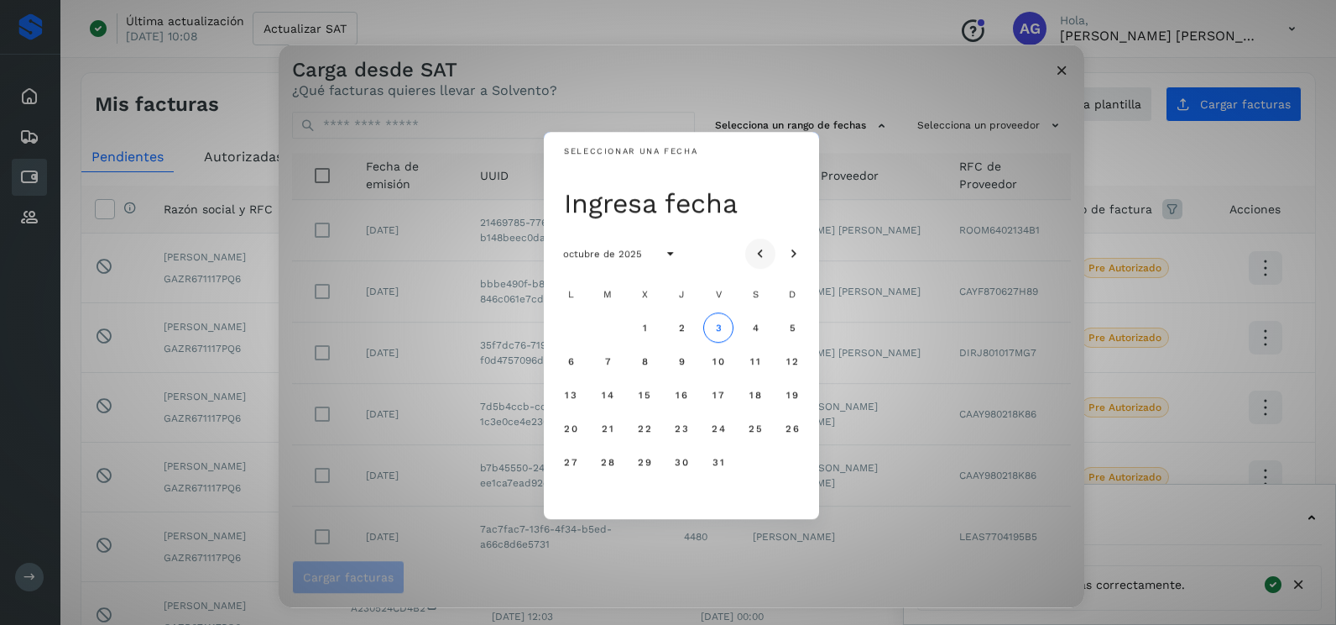
click at [766, 254] on icon "Mes anterior" at bounding box center [760, 254] width 17 height 17
click at [569, 426] on span "18" at bounding box center [570, 428] width 13 height 12
click at [605, 426] on span "19" at bounding box center [607, 428] width 13 height 12
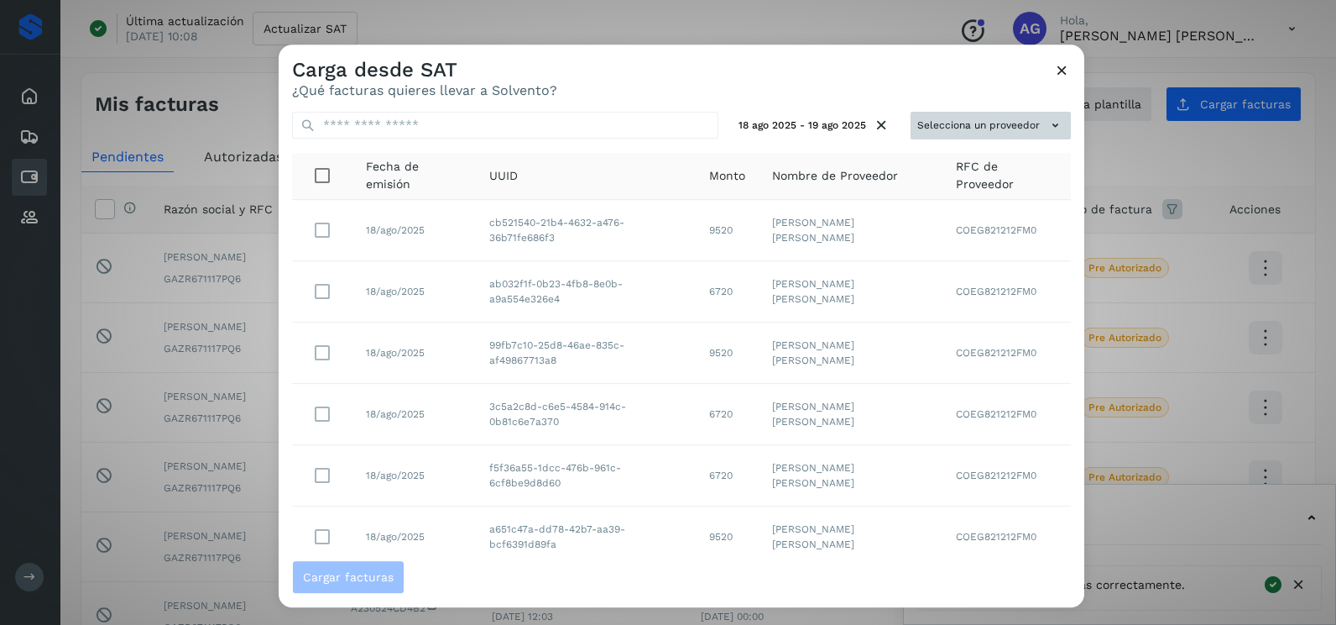
click at [1006, 119] on button "Selecciona un proveedor" at bounding box center [991, 126] width 160 height 28
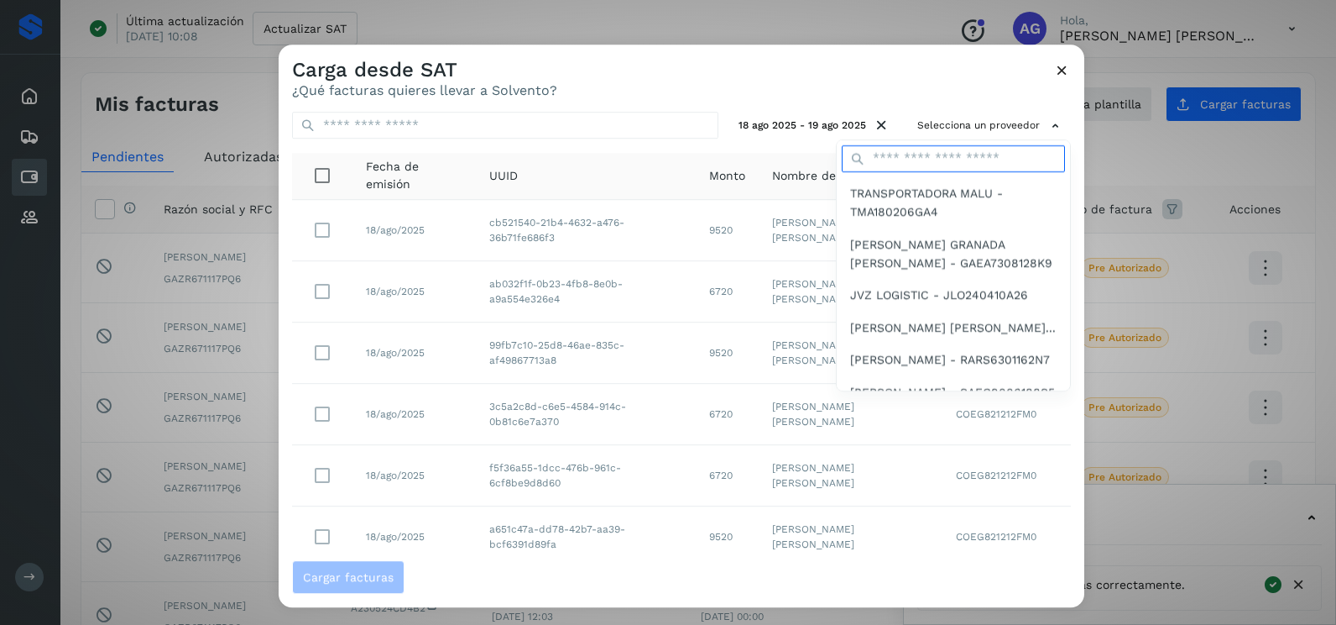
click at [938, 164] on input "text" at bounding box center [953, 158] width 223 height 27
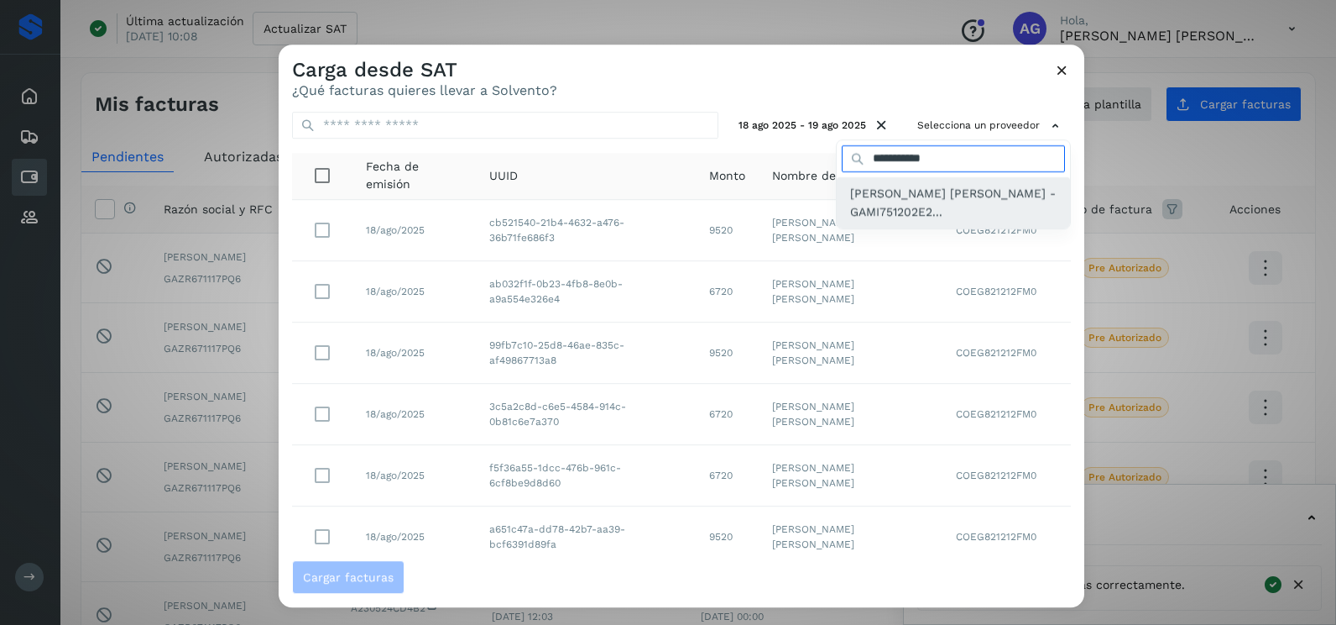
type input "**********"
click at [931, 211] on span "[PERSON_NAME] [PERSON_NAME] - GAMI751202E2..." at bounding box center [953, 203] width 207 height 38
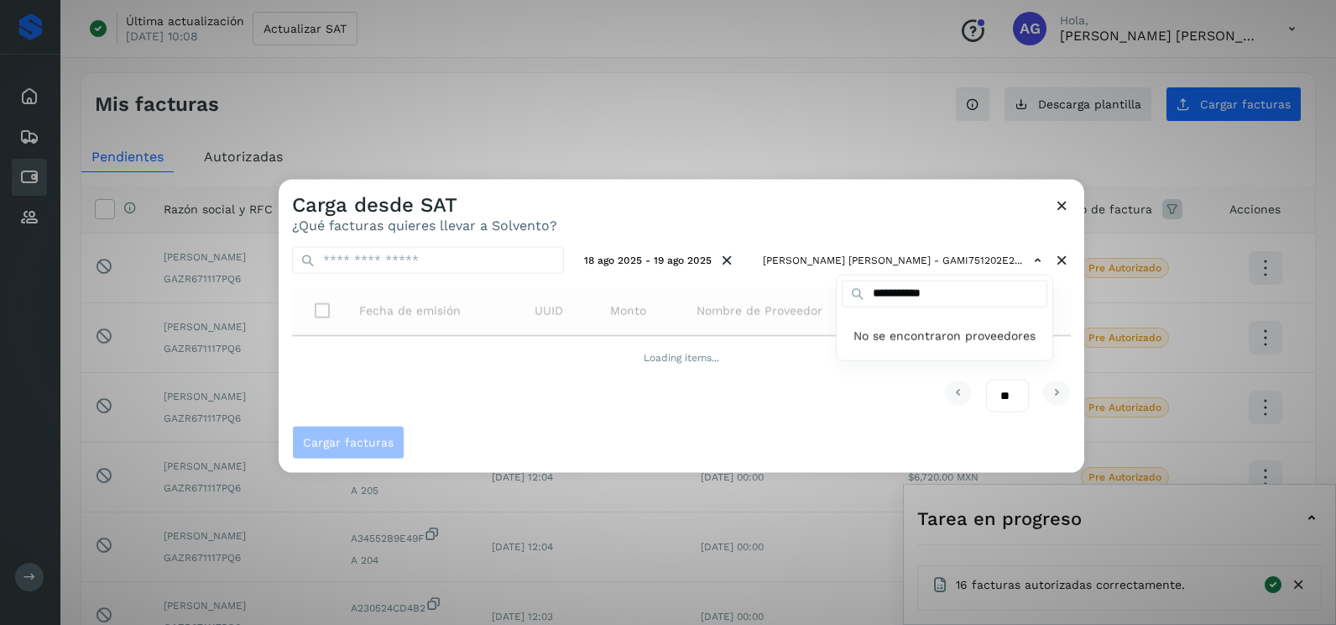
click at [770, 212] on div at bounding box center [947, 492] width 1336 height 625
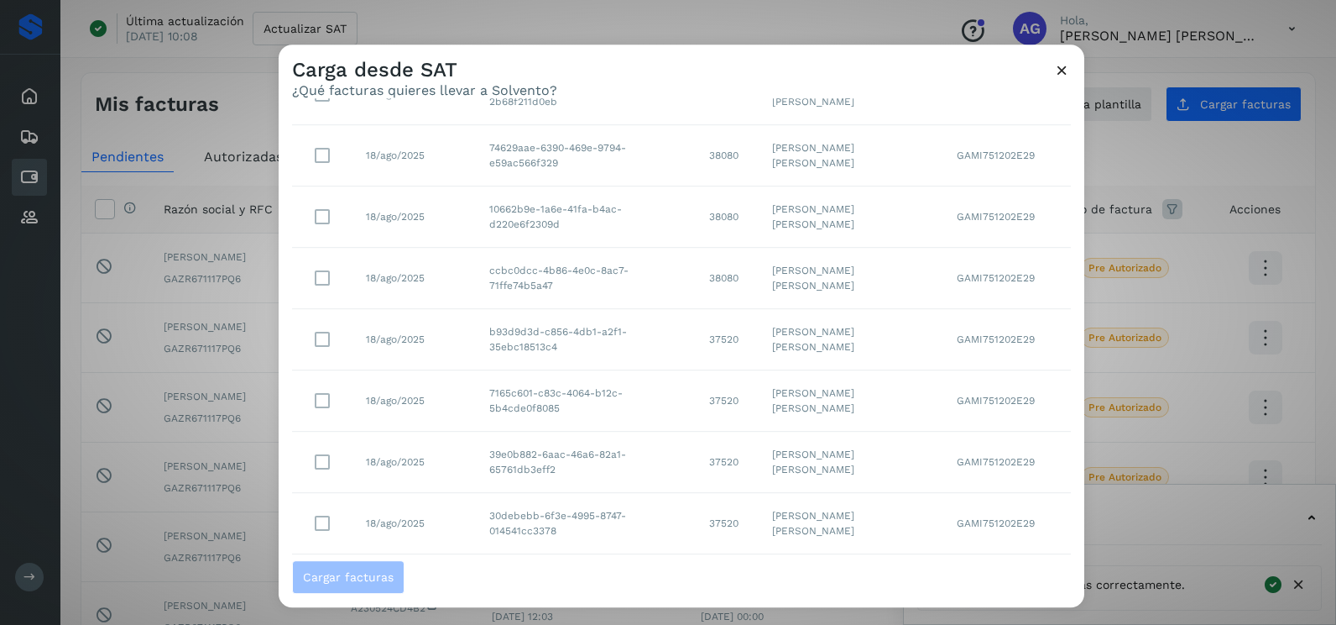
scroll to position [298, 0]
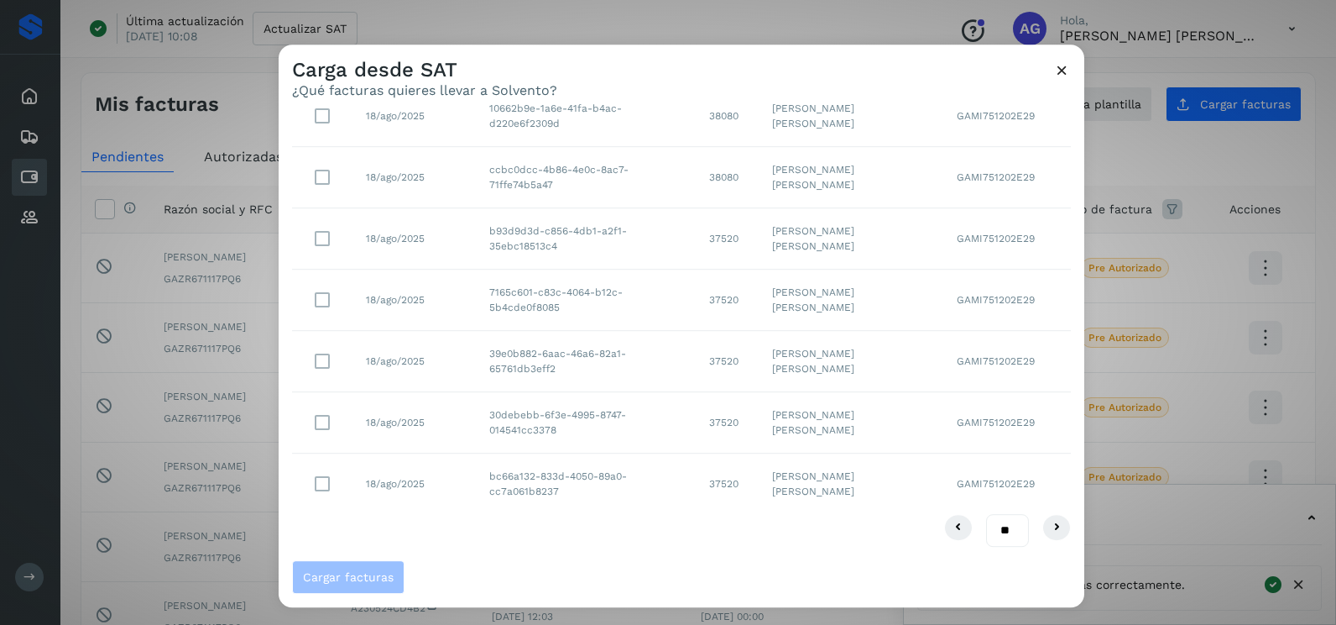
drag, startPoint x: 992, startPoint y: 531, endPoint x: 991, endPoint y: 547, distance: 16.0
click at [992, 531] on select "** ** **" at bounding box center [1007, 530] width 43 height 33
select select "**"
click at [986, 514] on select "** ** **" at bounding box center [1007, 530] width 43 height 33
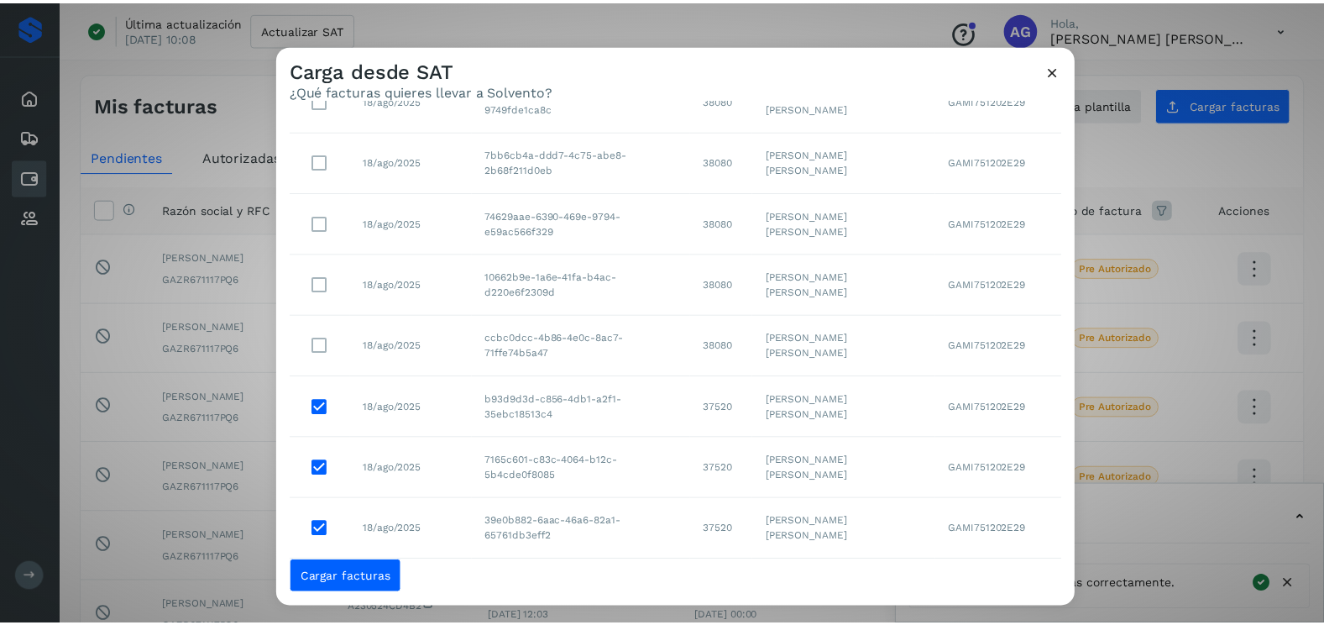
scroll to position [46, 0]
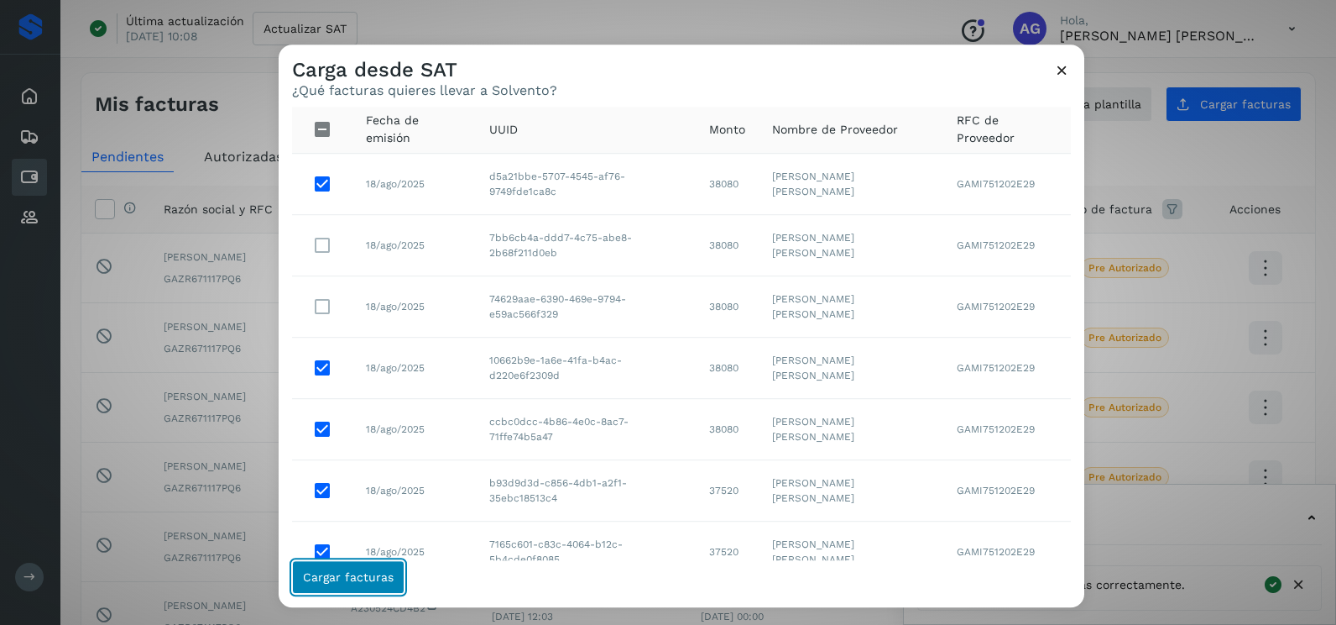
click at [356, 580] on span "Cargar facturas" at bounding box center [348, 577] width 91 height 12
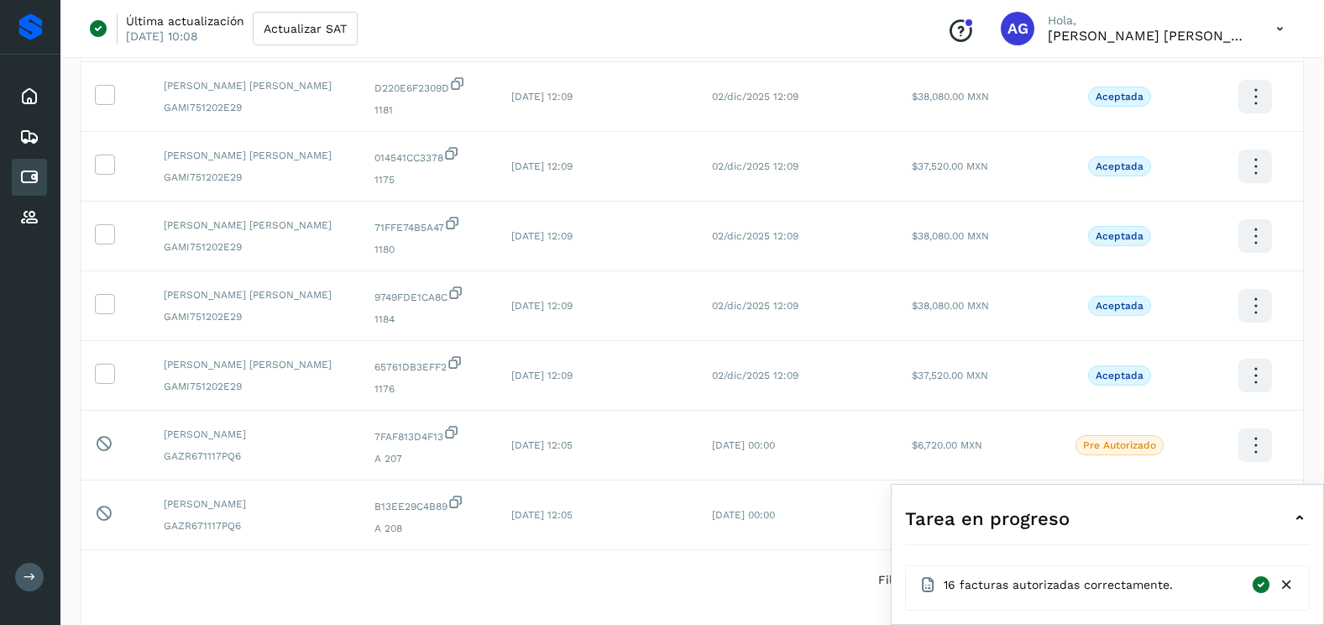
scroll to position [280, 0]
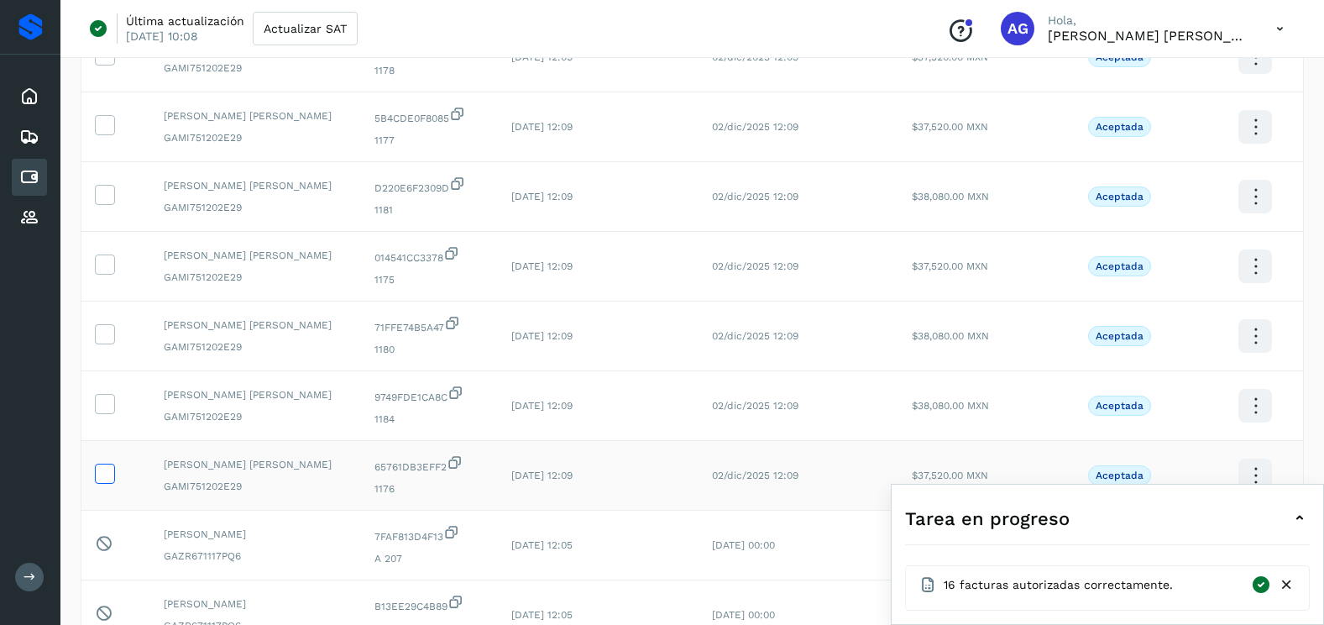
drag, startPoint x: 113, startPoint y: 473, endPoint x: 102, endPoint y: 408, distance: 66.5
click at [112, 473] on label at bounding box center [105, 473] width 20 height 20
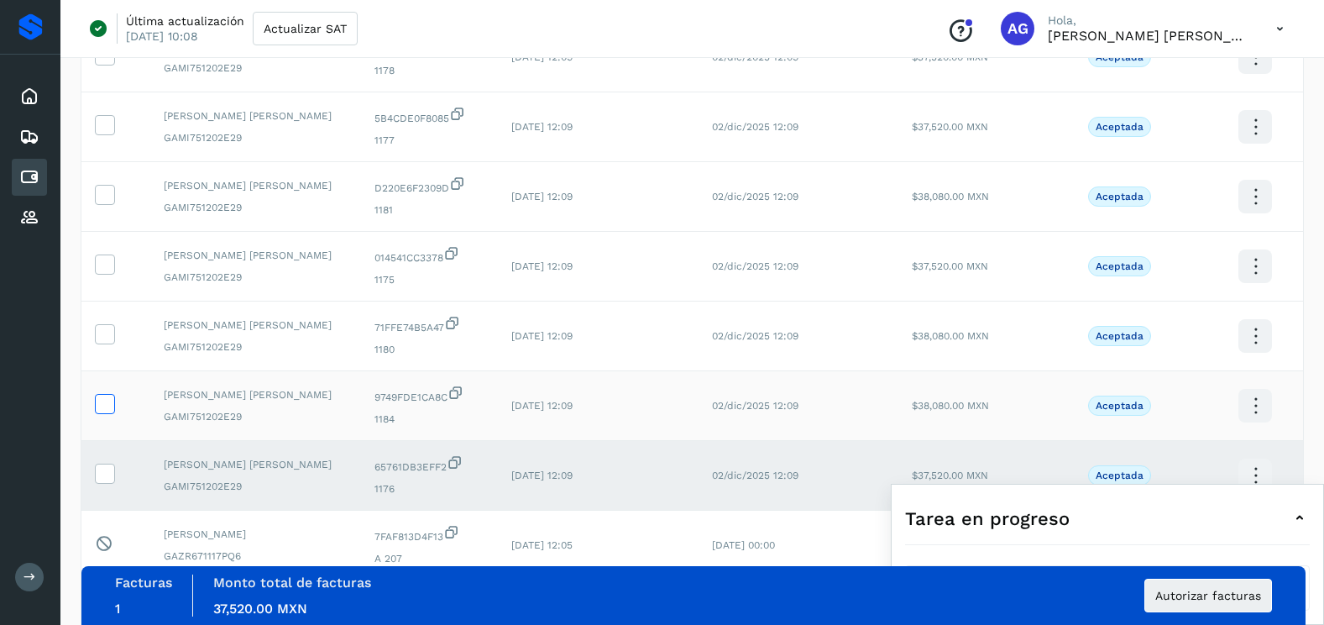
click at [102, 406] on icon at bounding box center [105, 403] width 18 height 18
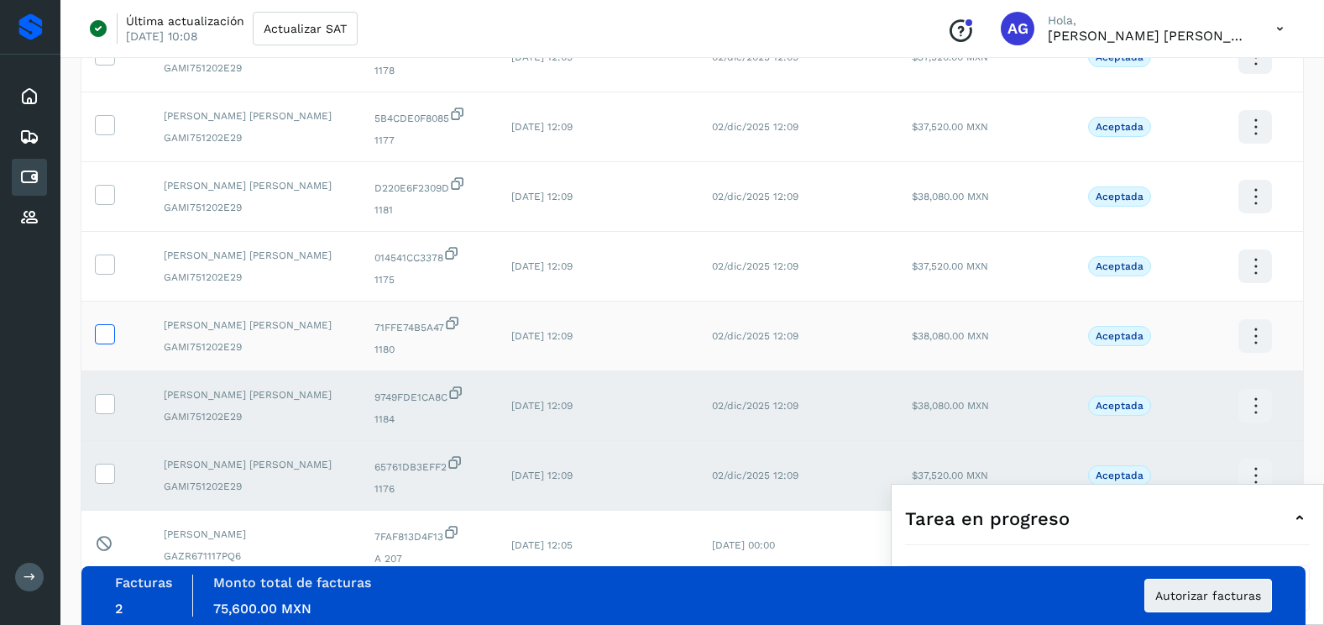
click at [100, 334] on icon at bounding box center [105, 333] width 18 height 18
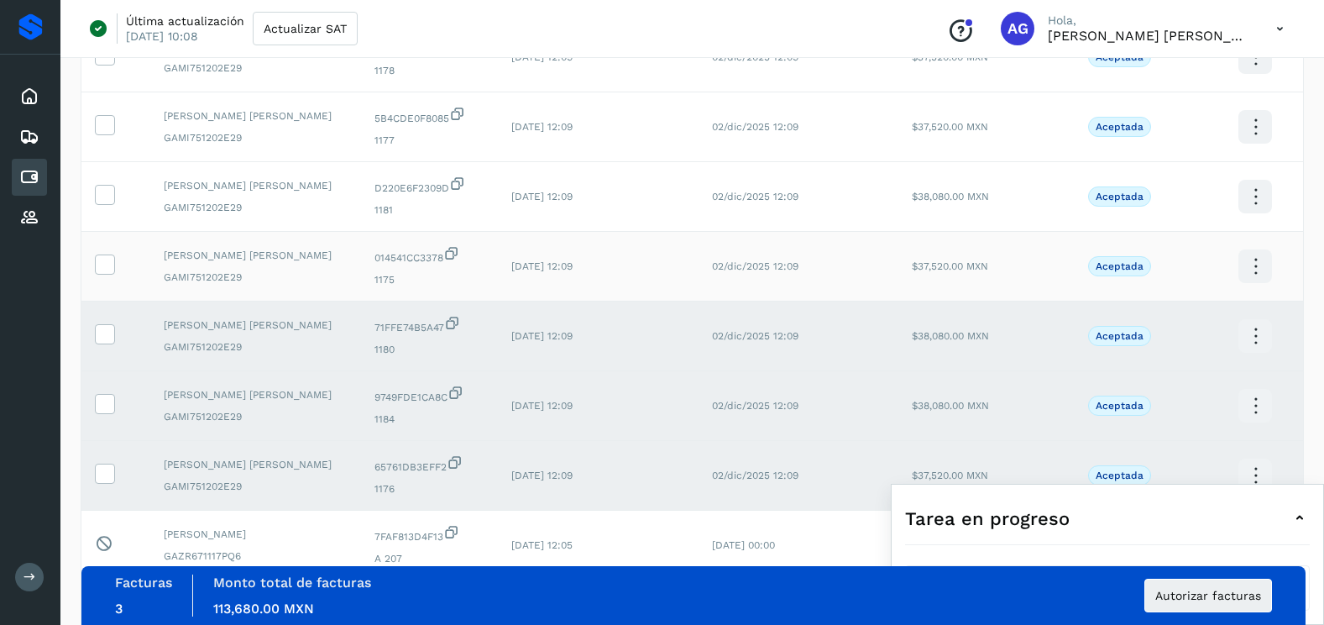
click at [97, 276] on td at bounding box center [115, 267] width 69 height 70
click at [101, 269] on icon at bounding box center [105, 263] width 18 height 18
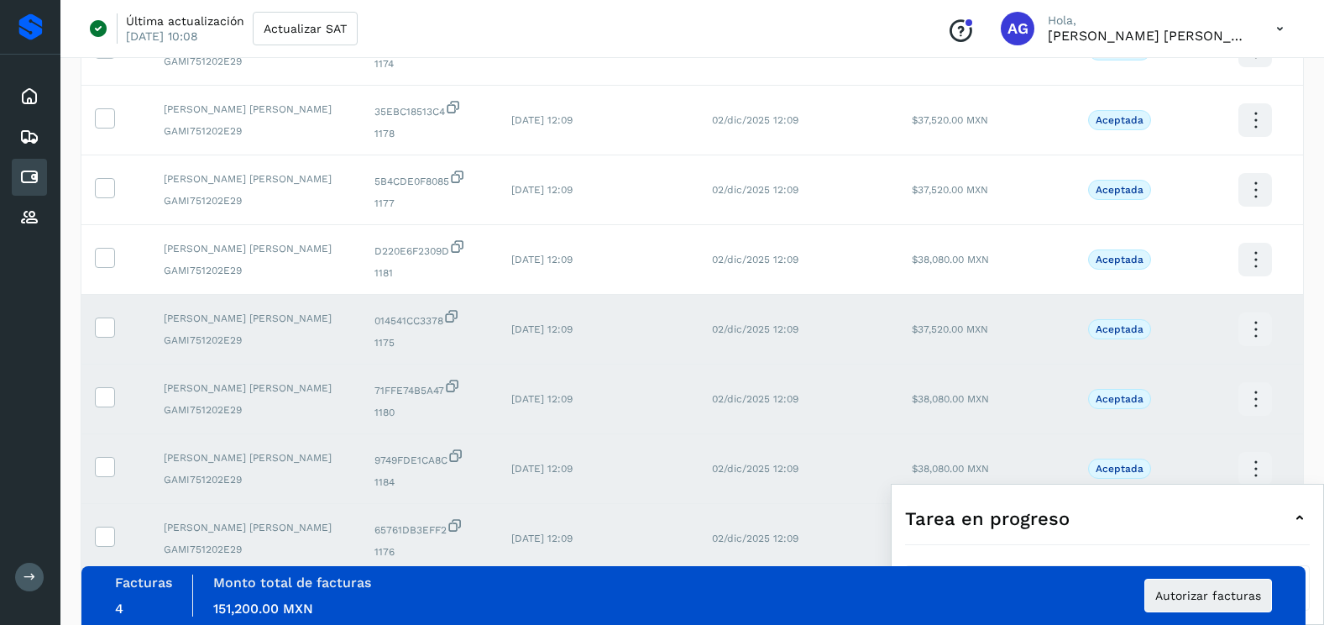
scroll to position [29, 0]
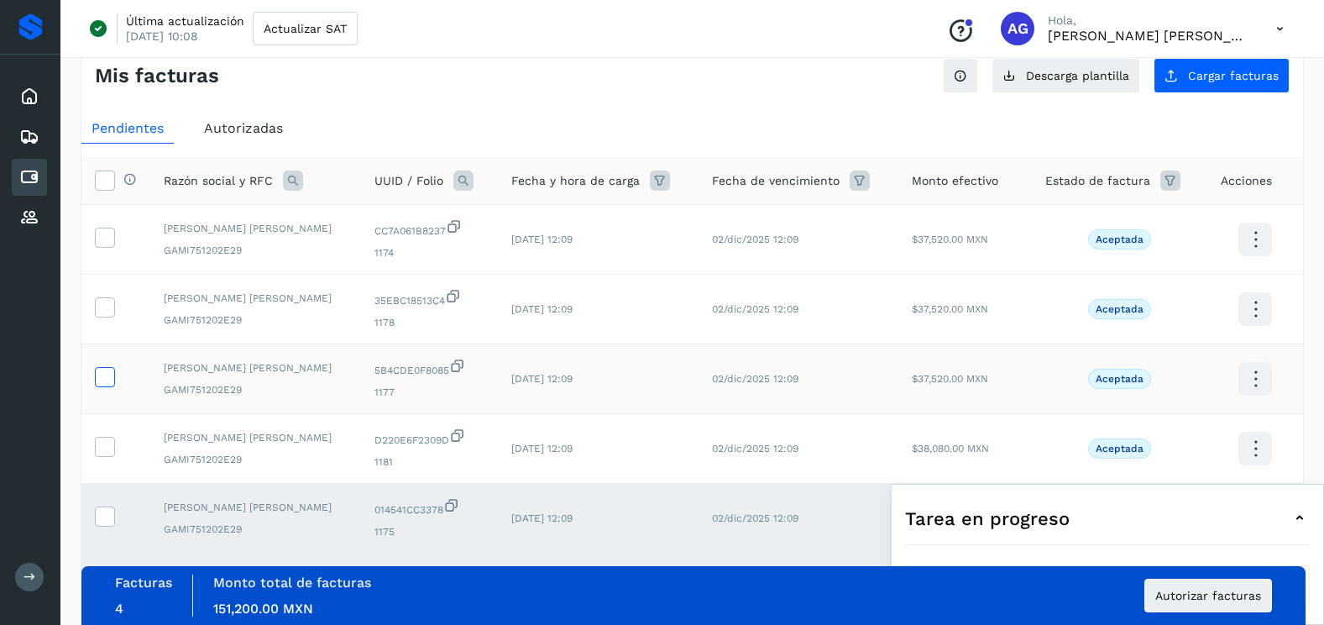
drag, startPoint x: 111, startPoint y: 446, endPoint x: 110, endPoint y: 376, distance: 69.7
click at [110, 442] on icon at bounding box center [105, 446] width 18 height 18
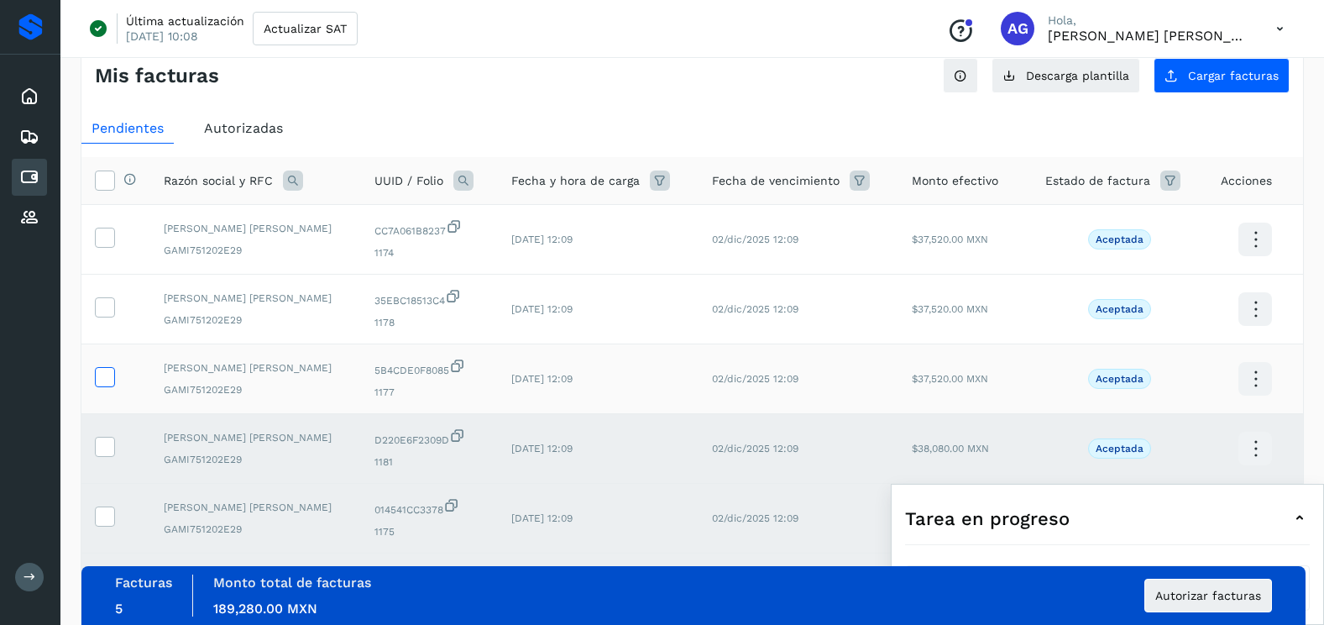
click at [110, 373] on icon at bounding box center [105, 376] width 18 height 18
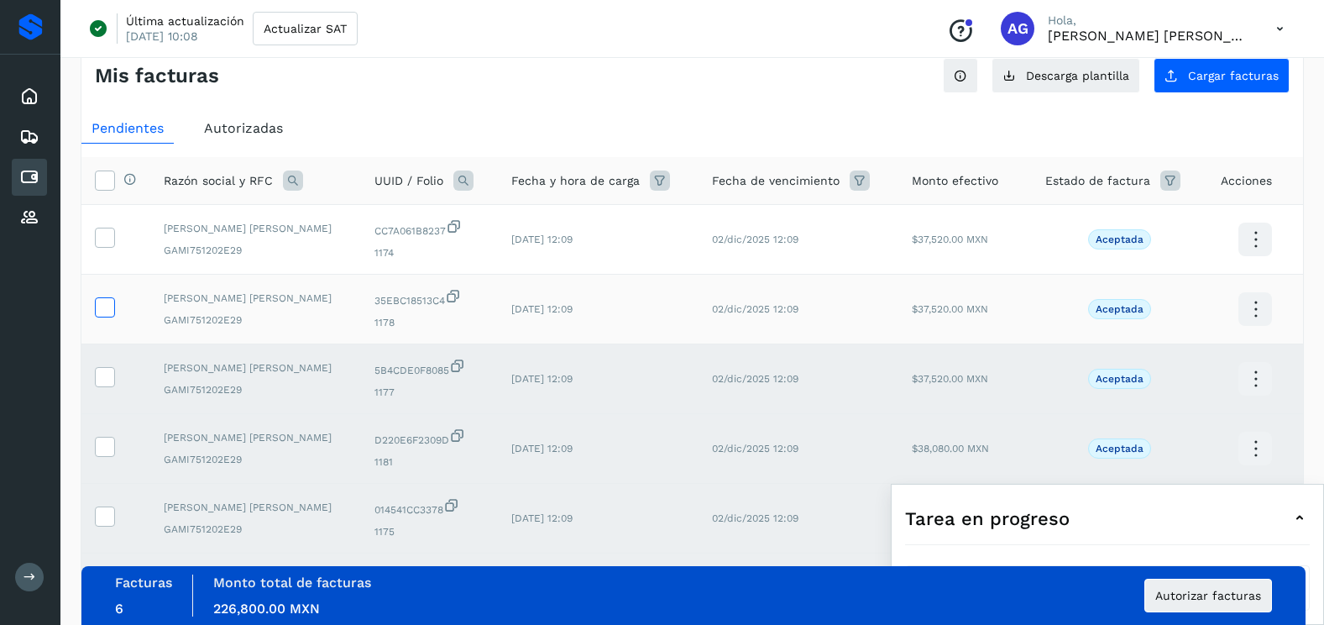
click at [108, 301] on icon at bounding box center [105, 306] width 18 height 18
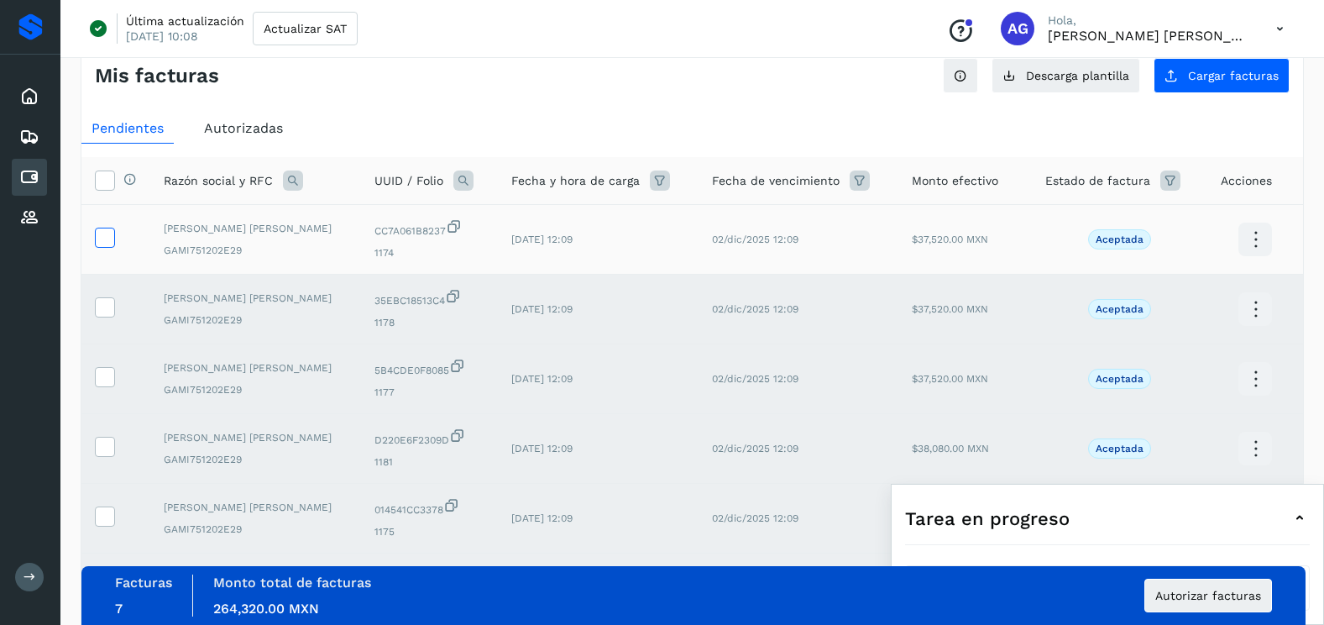
click at [111, 237] on icon at bounding box center [105, 236] width 18 height 18
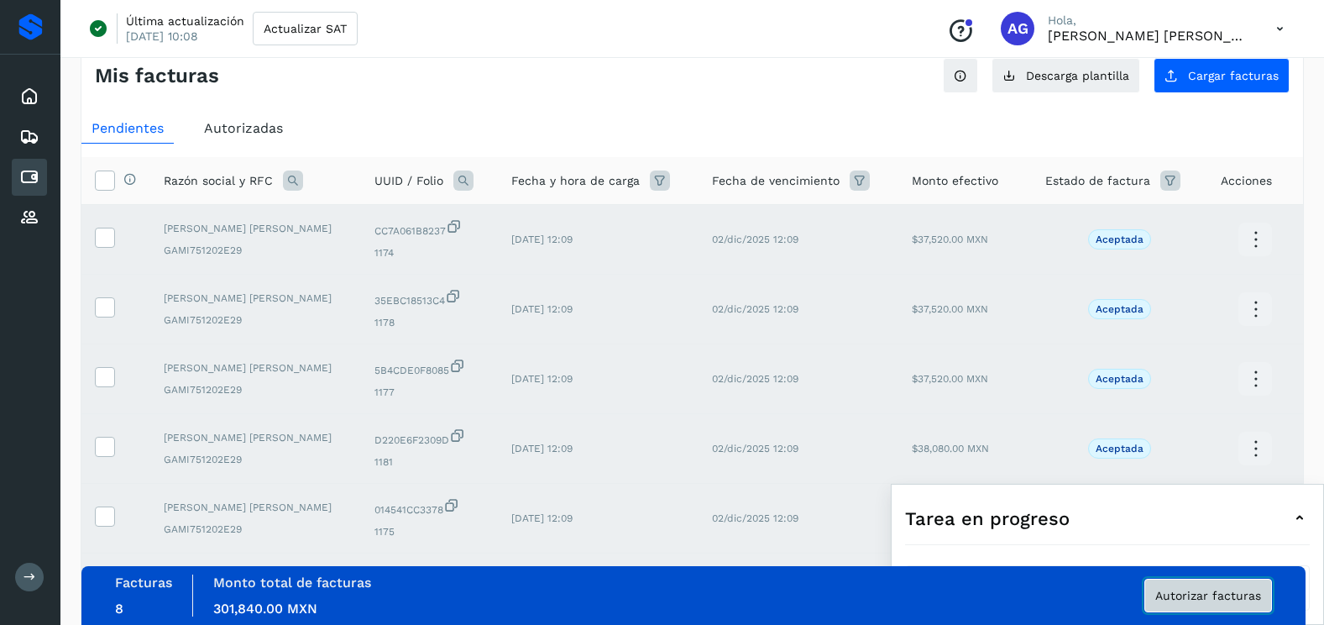
click at [1158, 602] on button "Autorizar facturas" at bounding box center [1208, 595] width 128 height 34
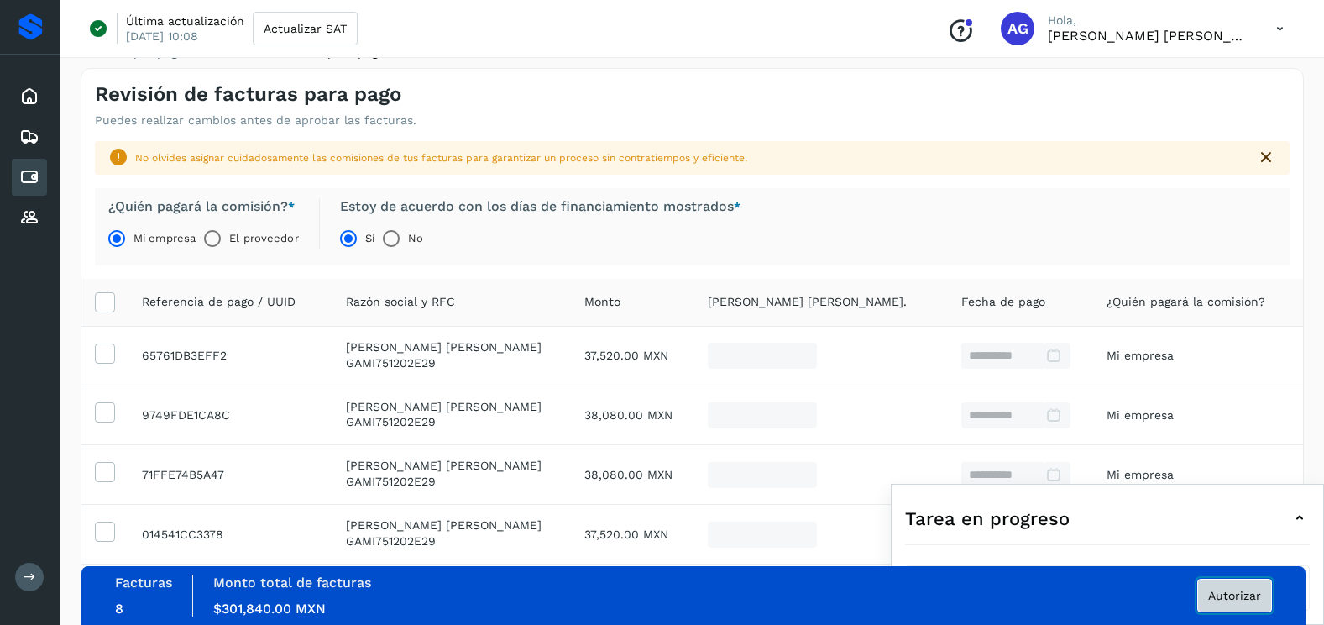
click at [1243, 599] on span "Autorizar" at bounding box center [1234, 595] width 53 height 12
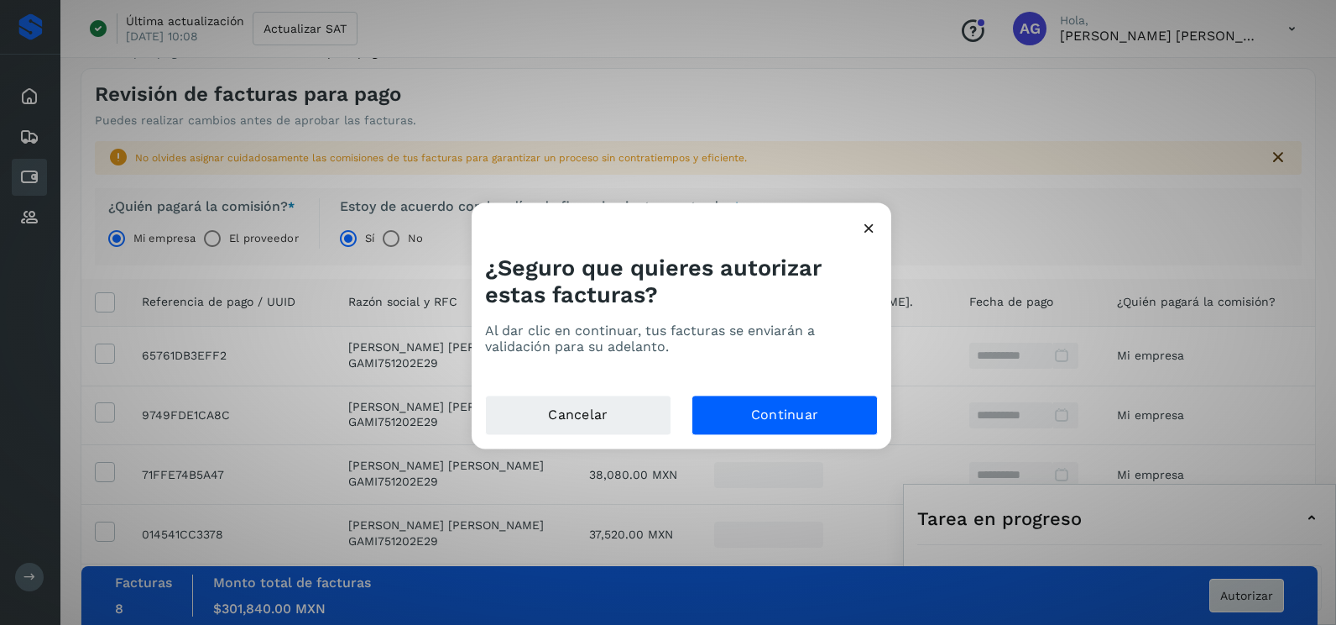
click at [1243, 599] on div "¿Seguro que quieres autorizar estas facturas? Al dar clic en continuar, tus fac…" at bounding box center [668, 312] width 1336 height 625
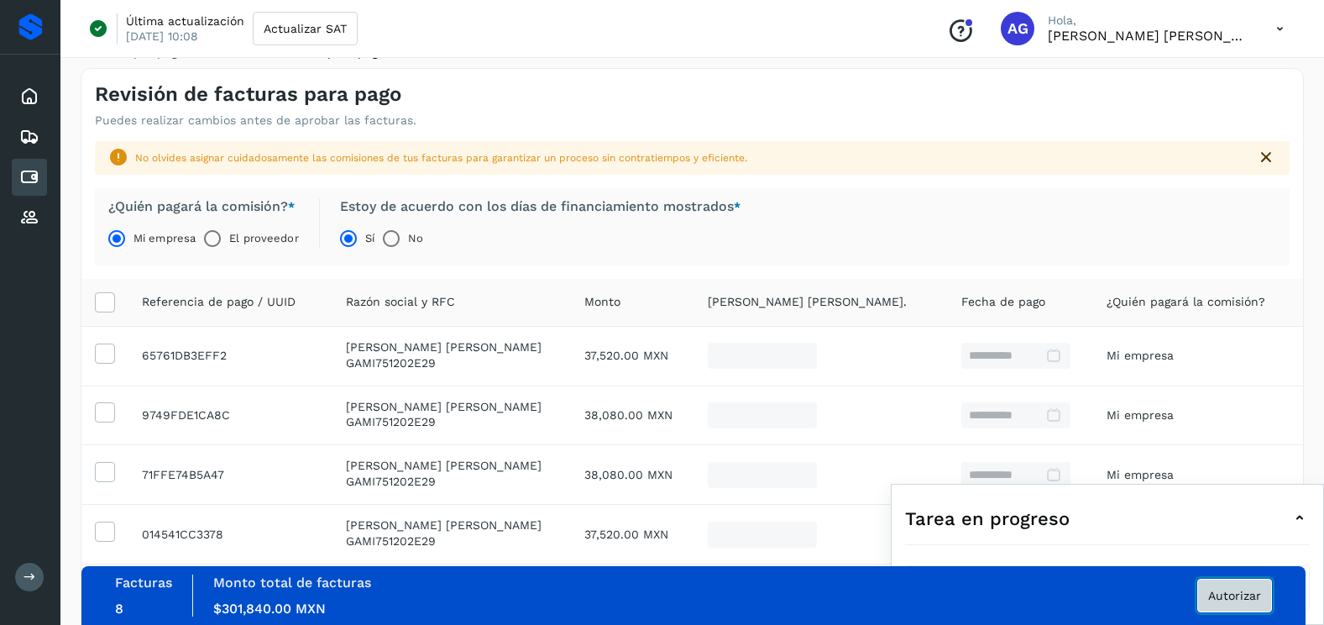
click at [1227, 607] on button "Autorizar" at bounding box center [1234, 595] width 75 height 34
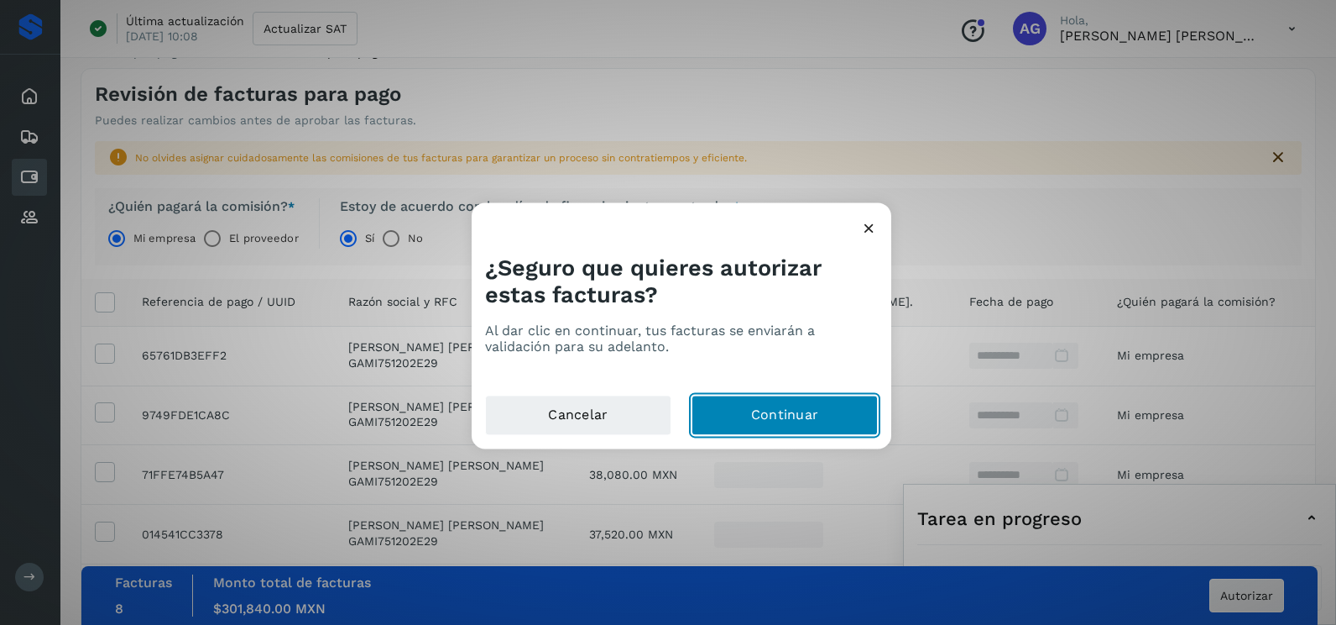
click at [707, 416] on button "Continuar" at bounding box center [785, 415] width 186 height 40
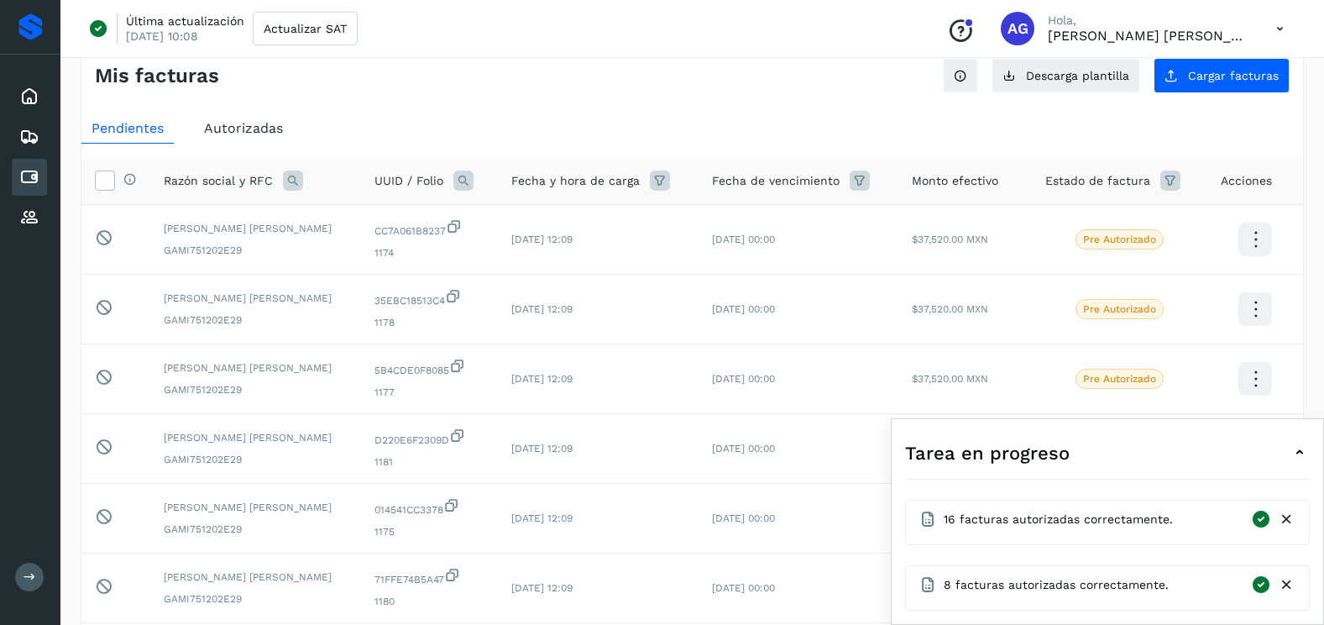
click at [586, 96] on div "Mis facturas Ver instrucciones para cargar Facturas Descarga plantilla Cargar f…" at bounding box center [692, 534] width 1223 height 981
click at [1289, 588] on icon at bounding box center [1287, 585] width 18 height 18
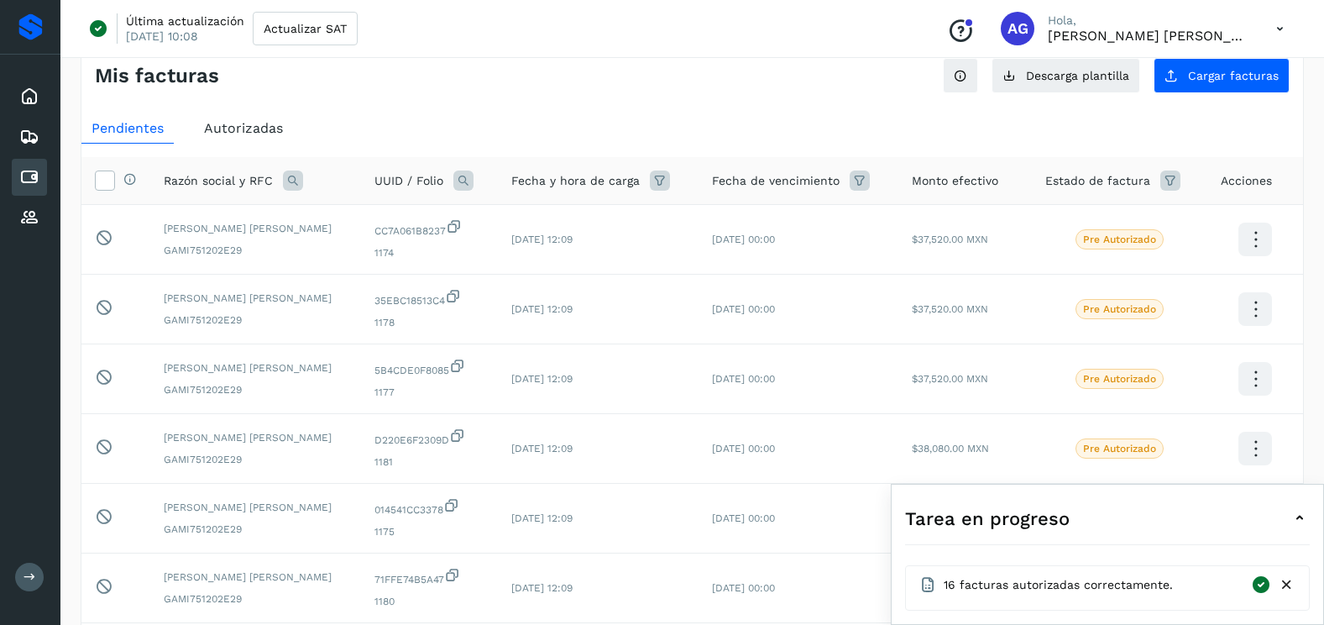
click at [1289, 588] on icon at bounding box center [1287, 585] width 18 height 18
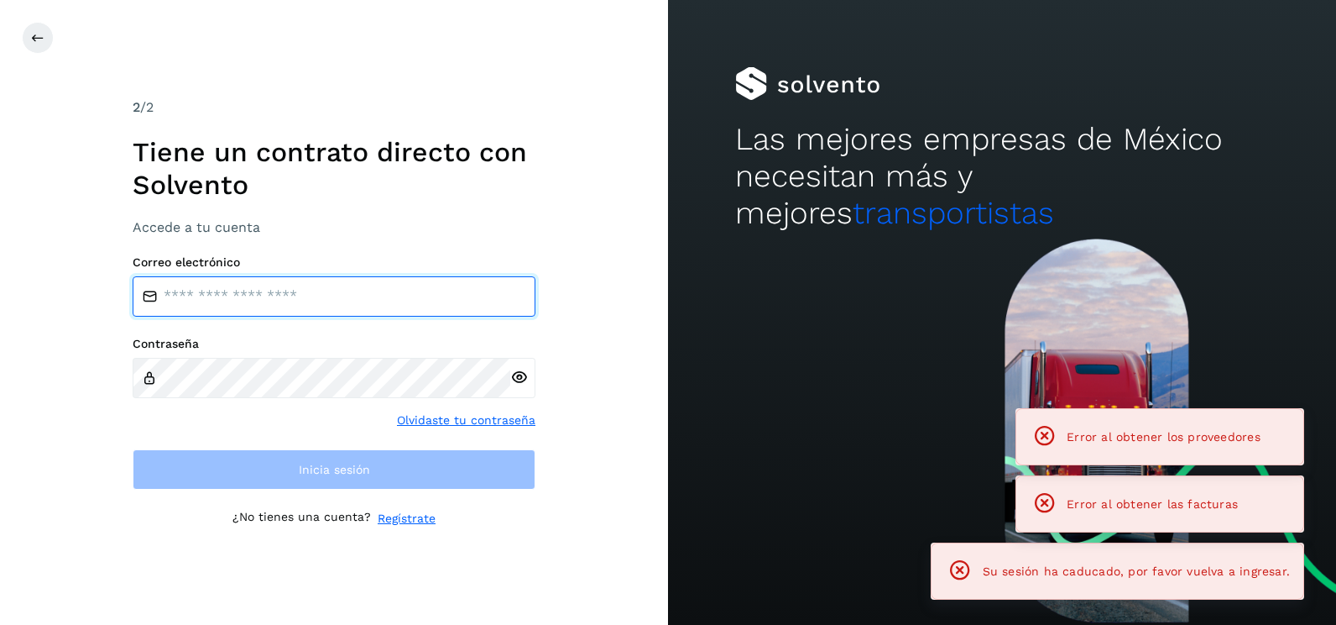
type input "**********"
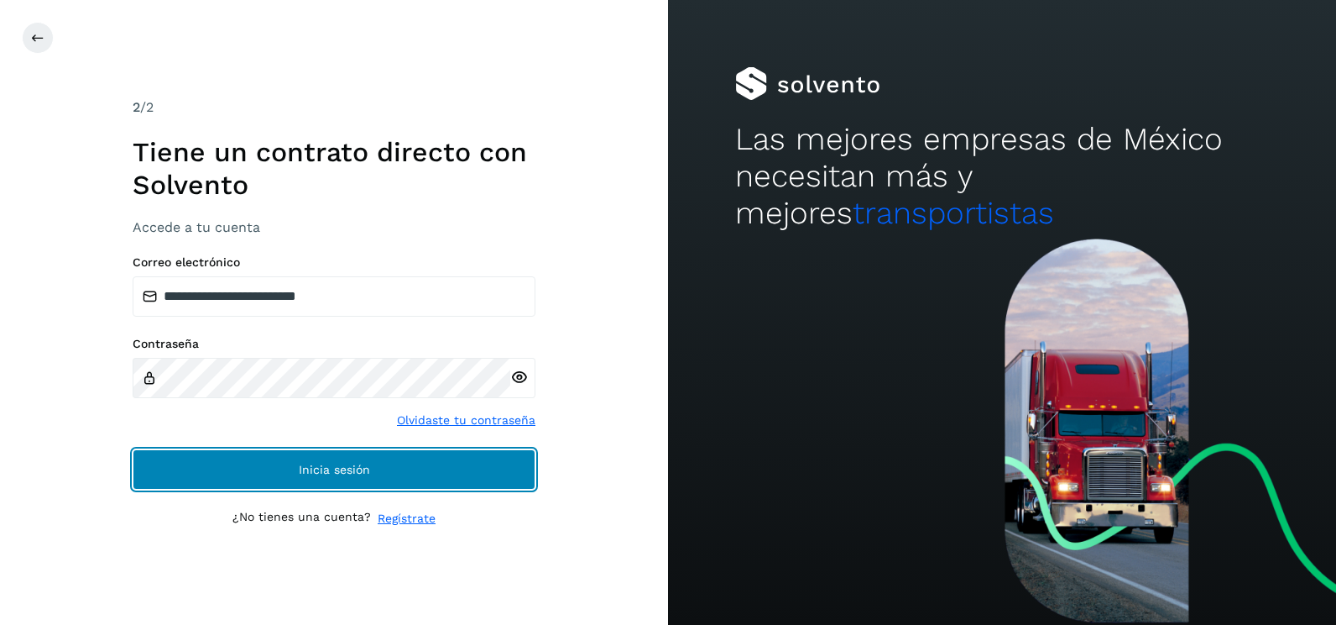
drag, startPoint x: 404, startPoint y: 482, endPoint x: 206, endPoint y: 530, distance: 203.8
click at [404, 482] on button "Inicia sesión" at bounding box center [334, 469] width 403 height 40
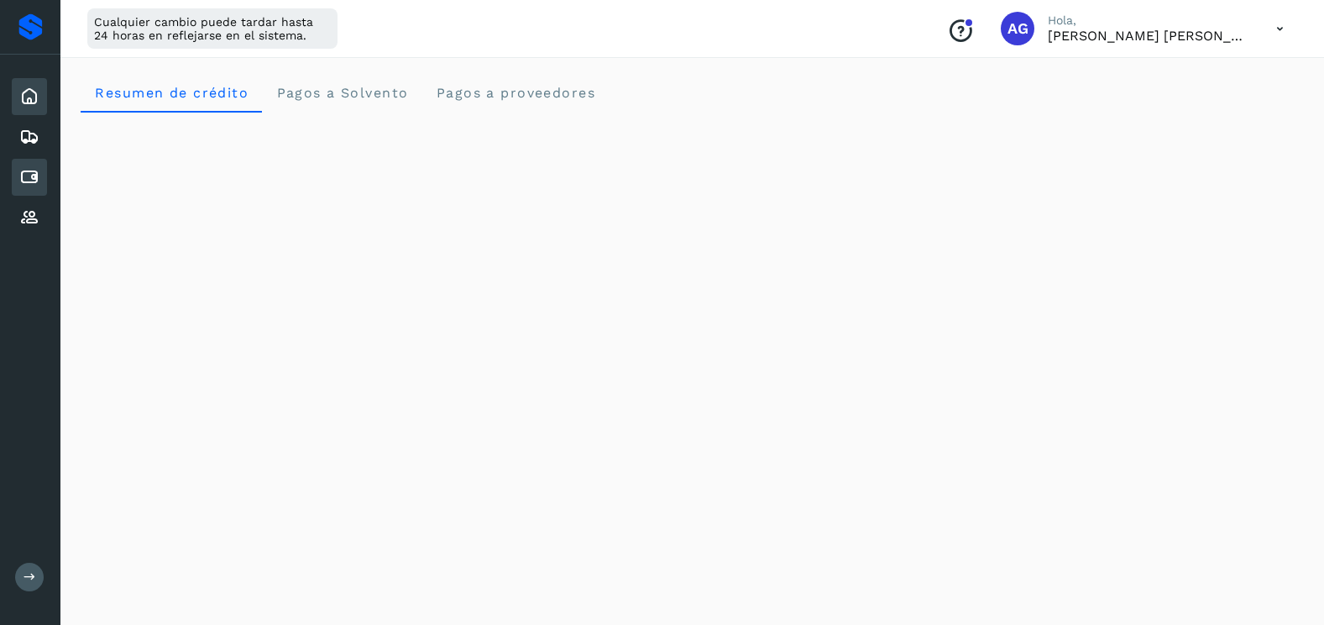
click at [28, 183] on icon at bounding box center [29, 177] width 20 height 20
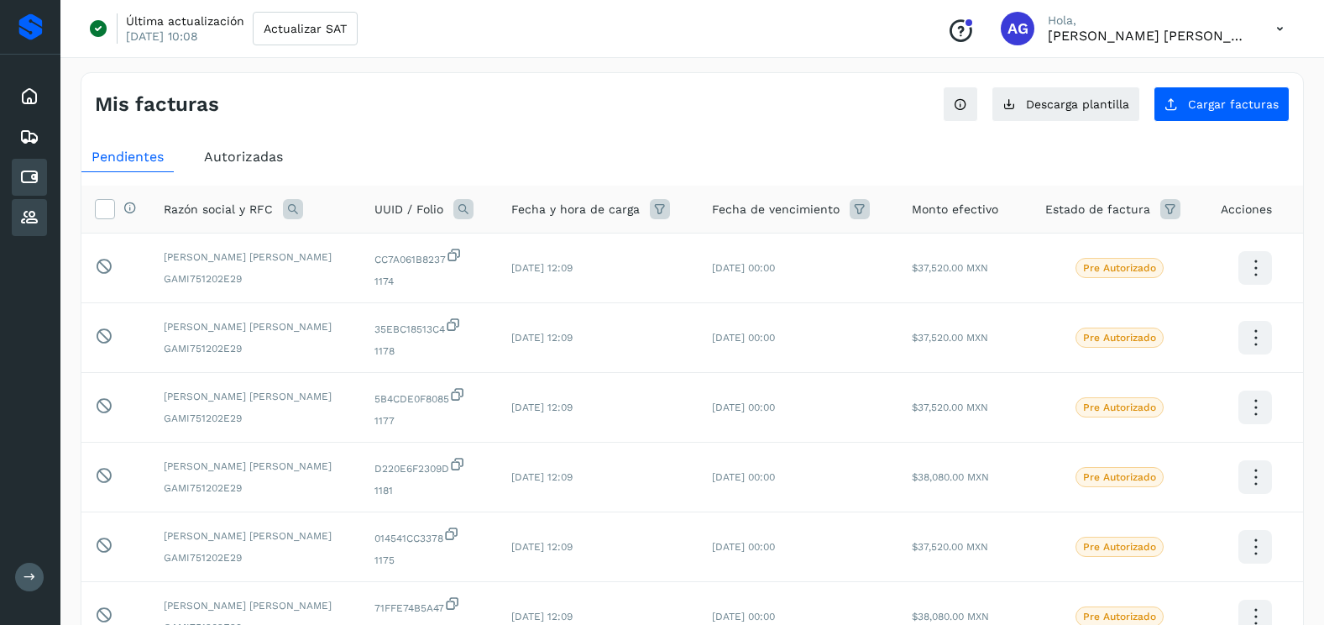
click at [33, 216] on icon at bounding box center [29, 217] width 20 height 20
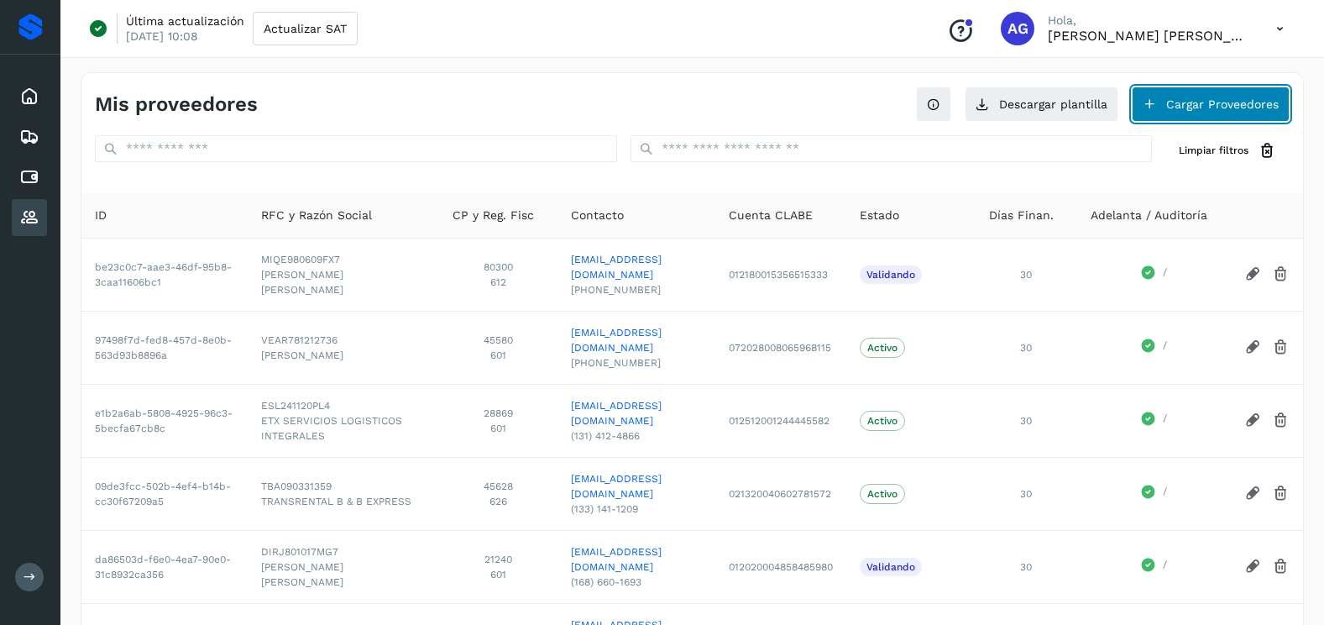
click at [1200, 112] on button "Cargar Proveedores" at bounding box center [1211, 103] width 158 height 35
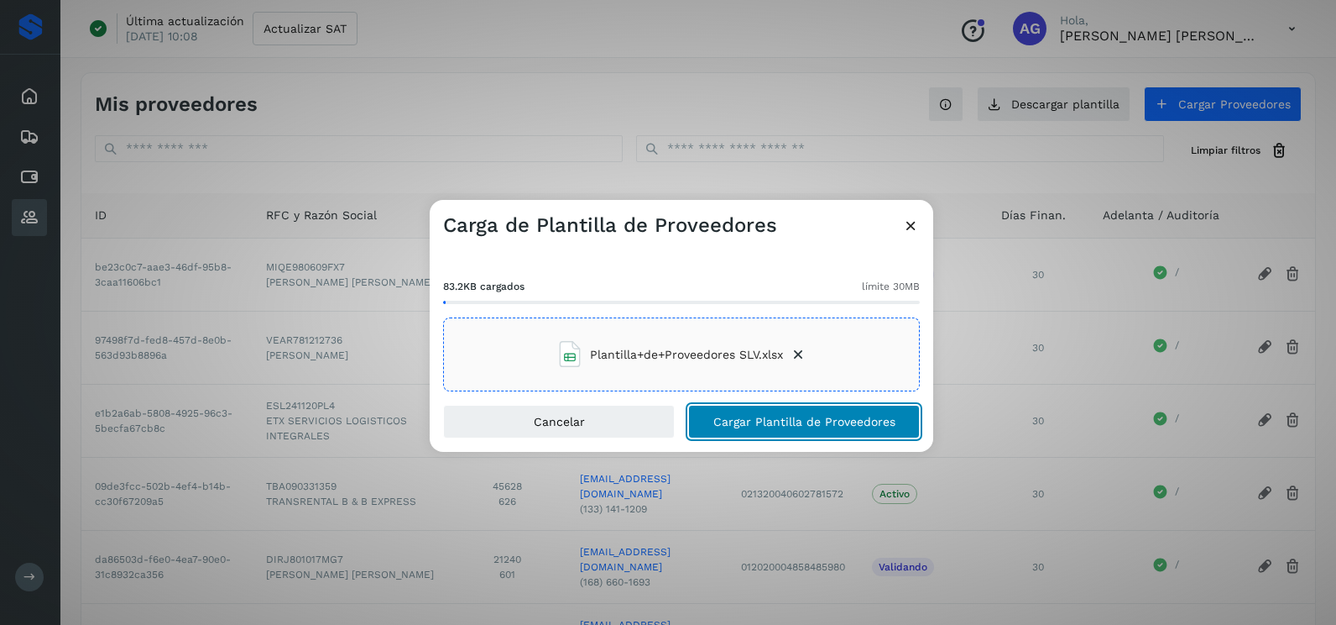
click at [740, 429] on button "Cargar Plantilla de Proveedores" at bounding box center [804, 422] width 232 height 34
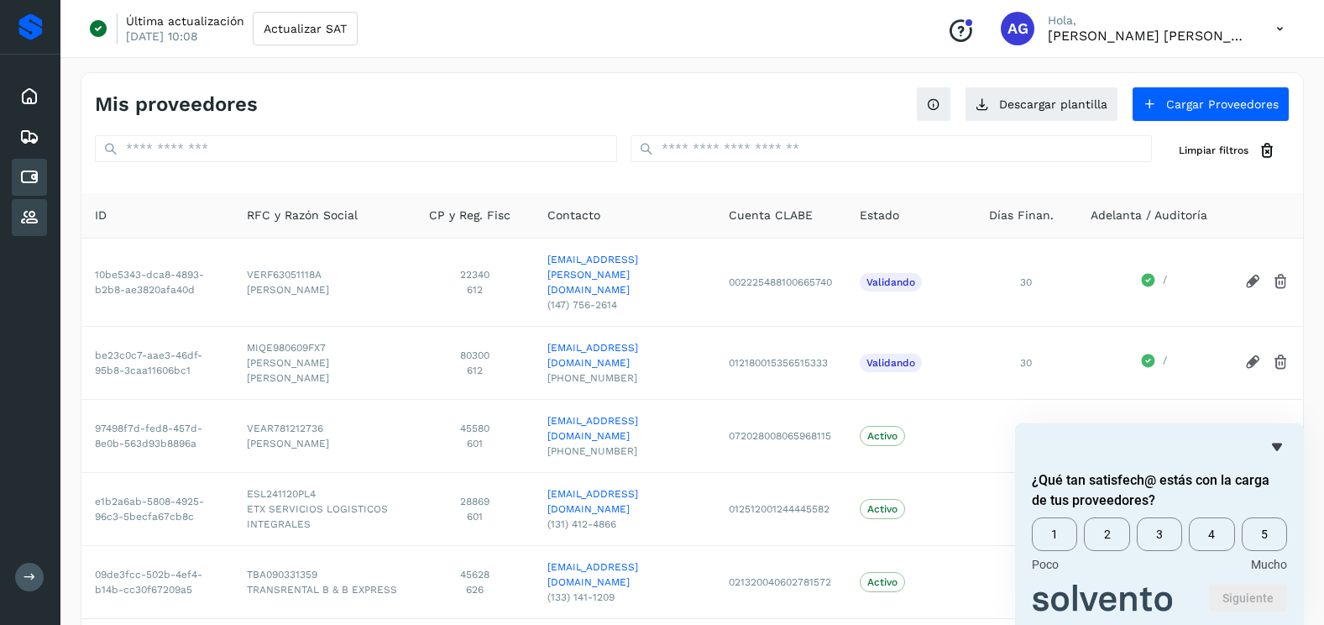
click at [31, 181] on icon at bounding box center [29, 177] width 20 height 20
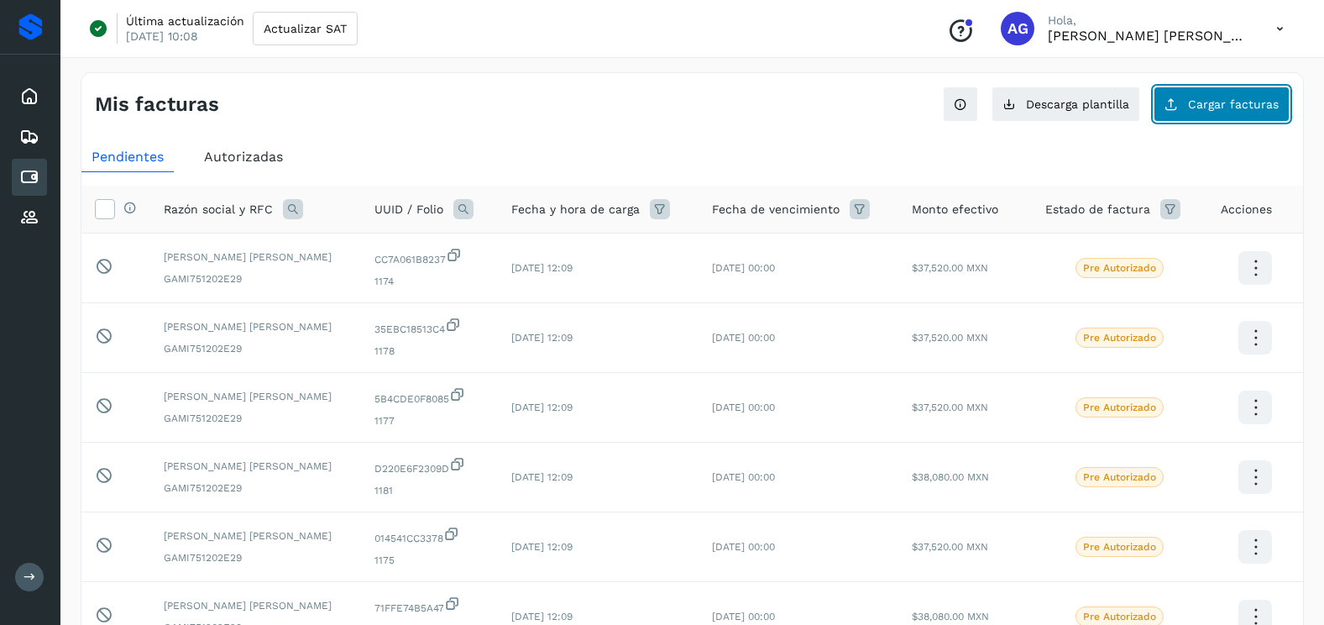
click at [1256, 107] on span "Cargar facturas" at bounding box center [1233, 104] width 91 height 12
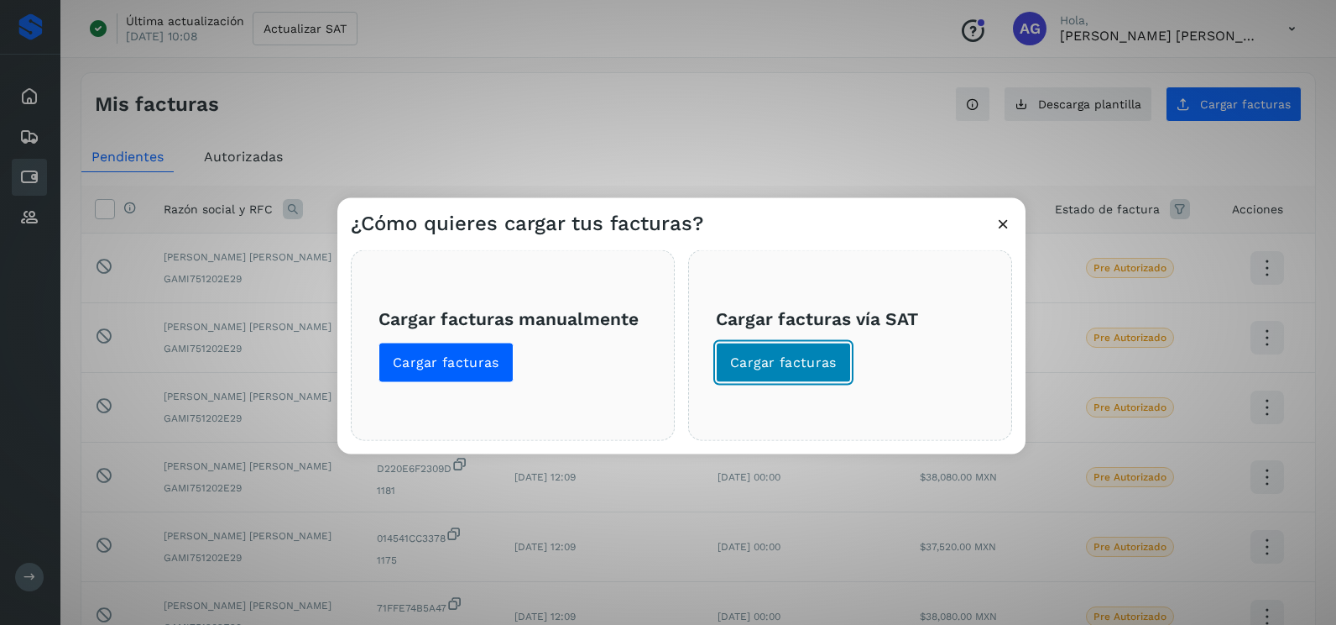
click at [788, 371] on span "Cargar facturas" at bounding box center [783, 362] width 107 height 18
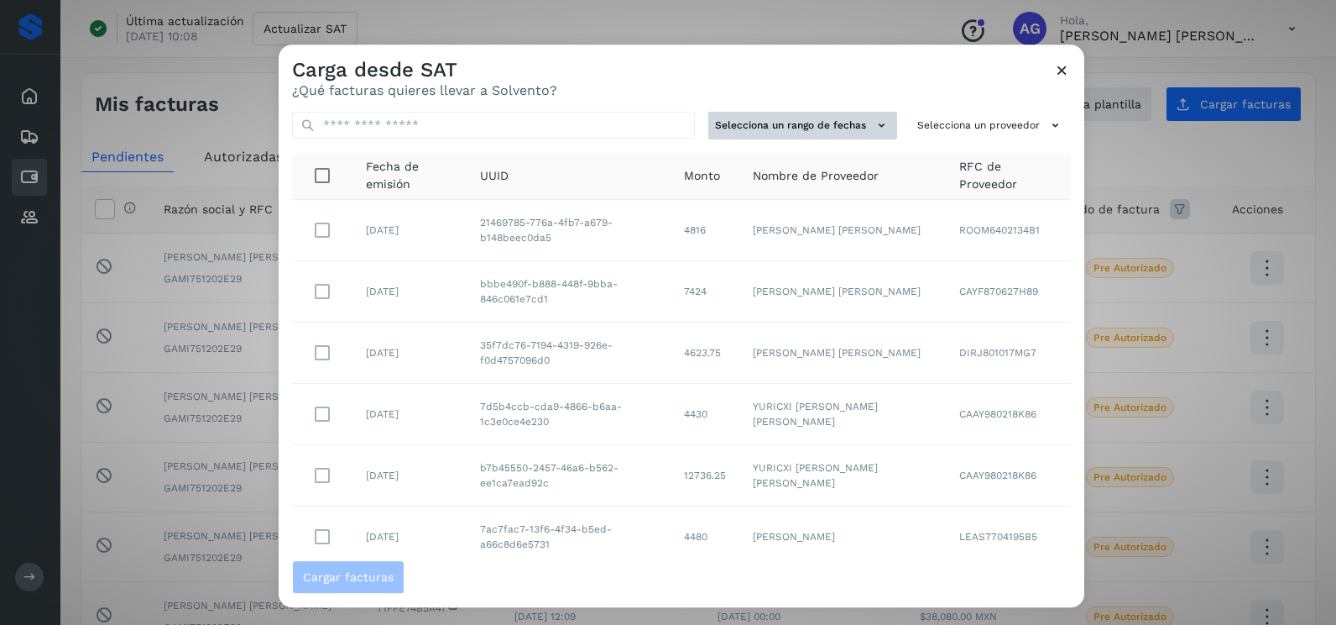
click at [817, 134] on button "Selecciona un rango de fechas" at bounding box center [803, 126] width 189 height 28
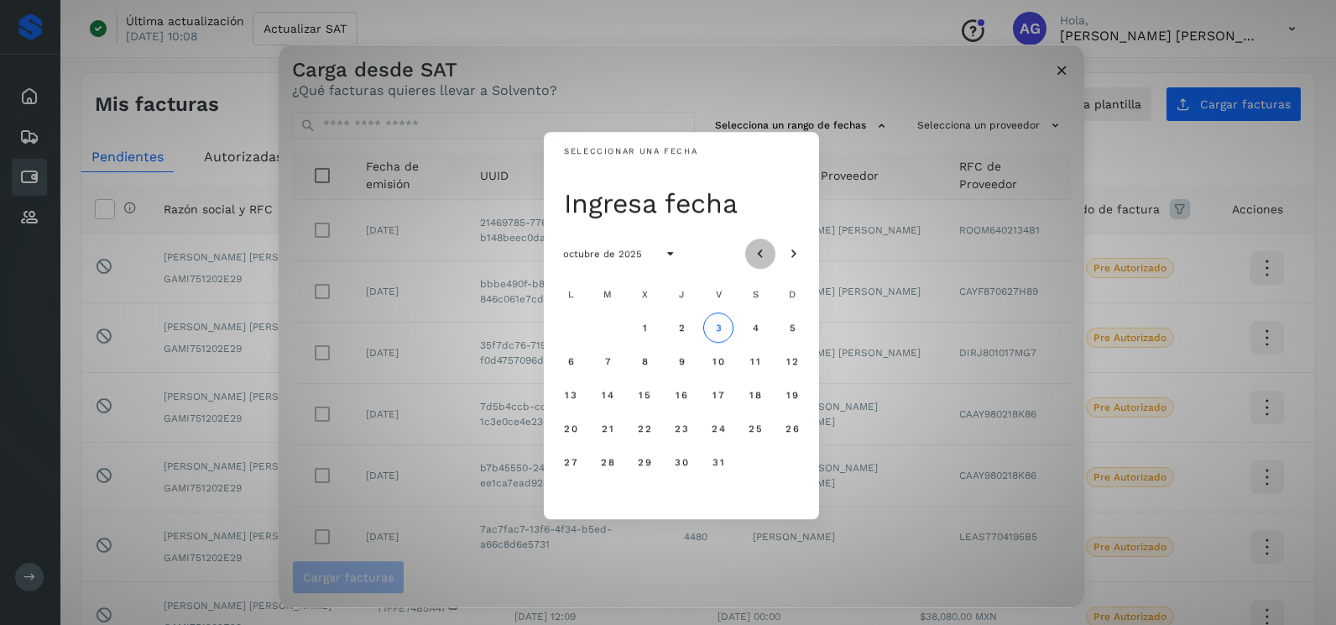
click at [771, 249] on button "Mes anterior" at bounding box center [760, 253] width 30 height 30
click at [722, 396] on span "15" at bounding box center [718, 395] width 13 height 12
click at [760, 395] on span "16" at bounding box center [755, 395] width 13 height 12
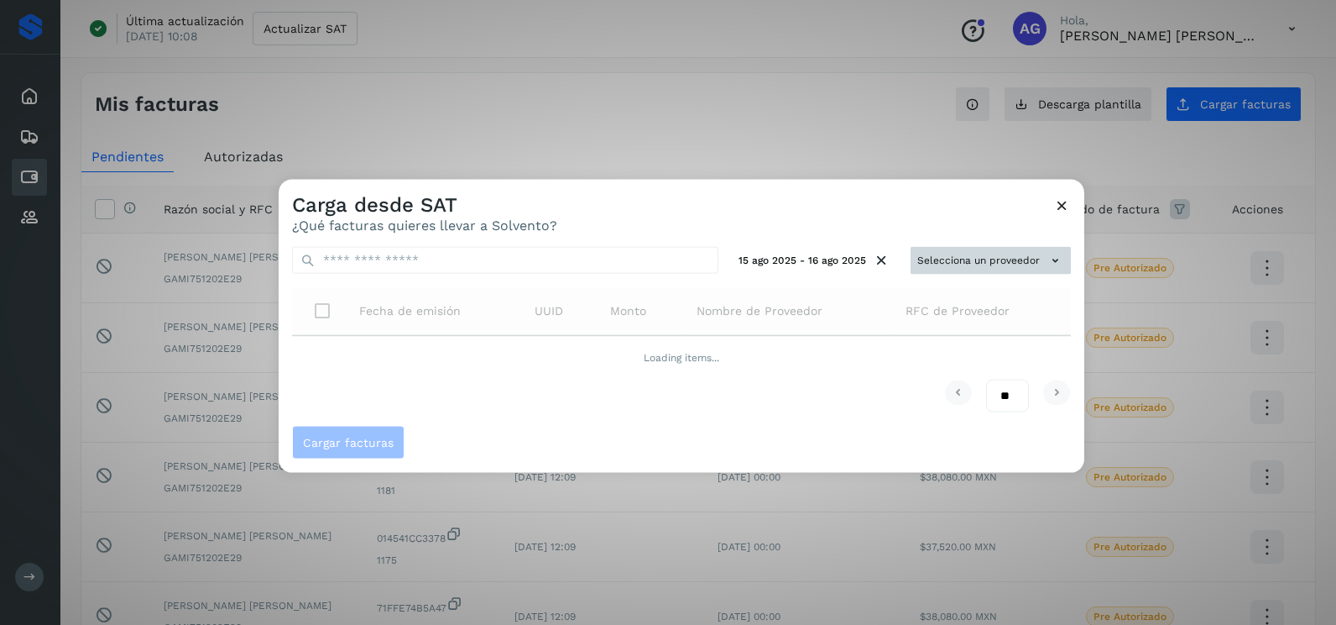
click at [1031, 259] on button "Selecciona un proveedor" at bounding box center [991, 261] width 160 height 28
click at [1078, 273] on div at bounding box center [947, 492] width 1336 height 625
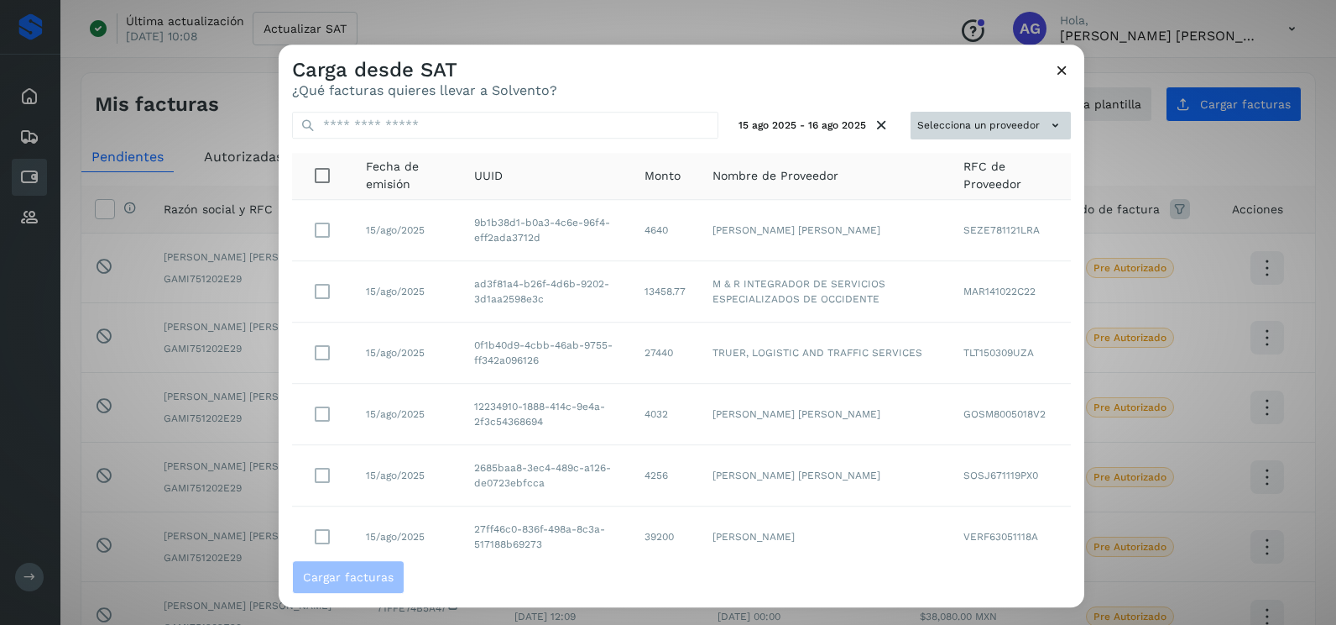
click at [1004, 129] on button "Selecciona un proveedor" at bounding box center [991, 126] width 160 height 28
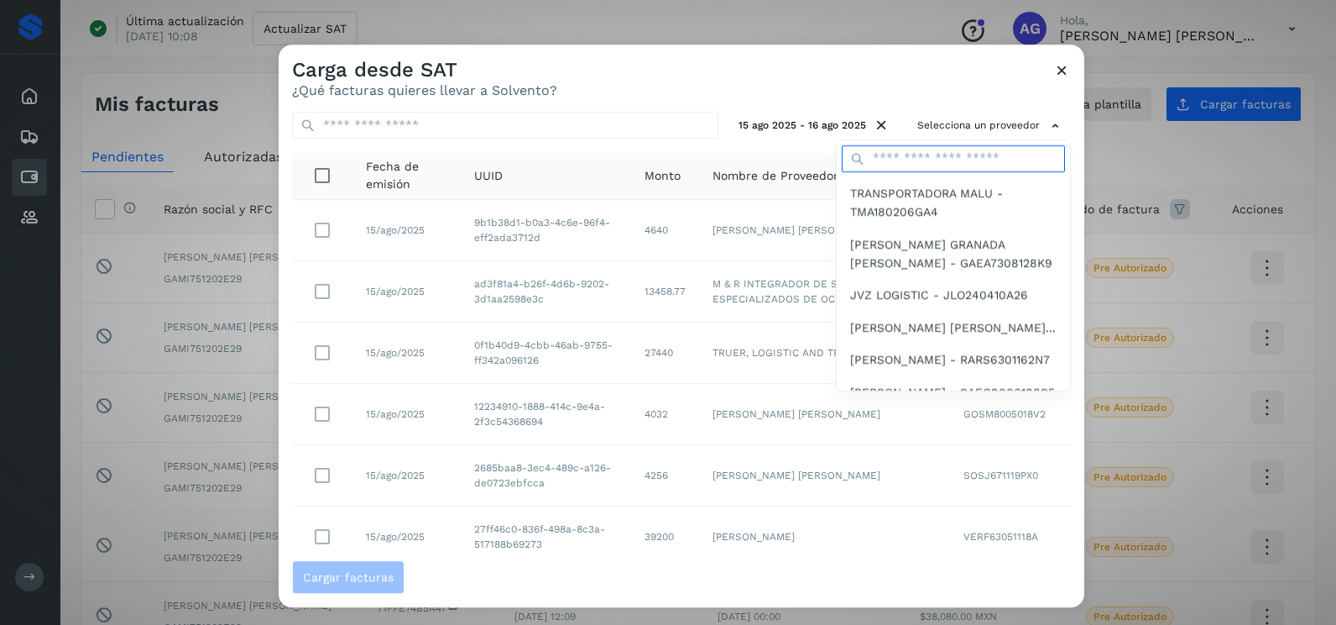
click at [897, 158] on input "text" at bounding box center [953, 158] width 223 height 27
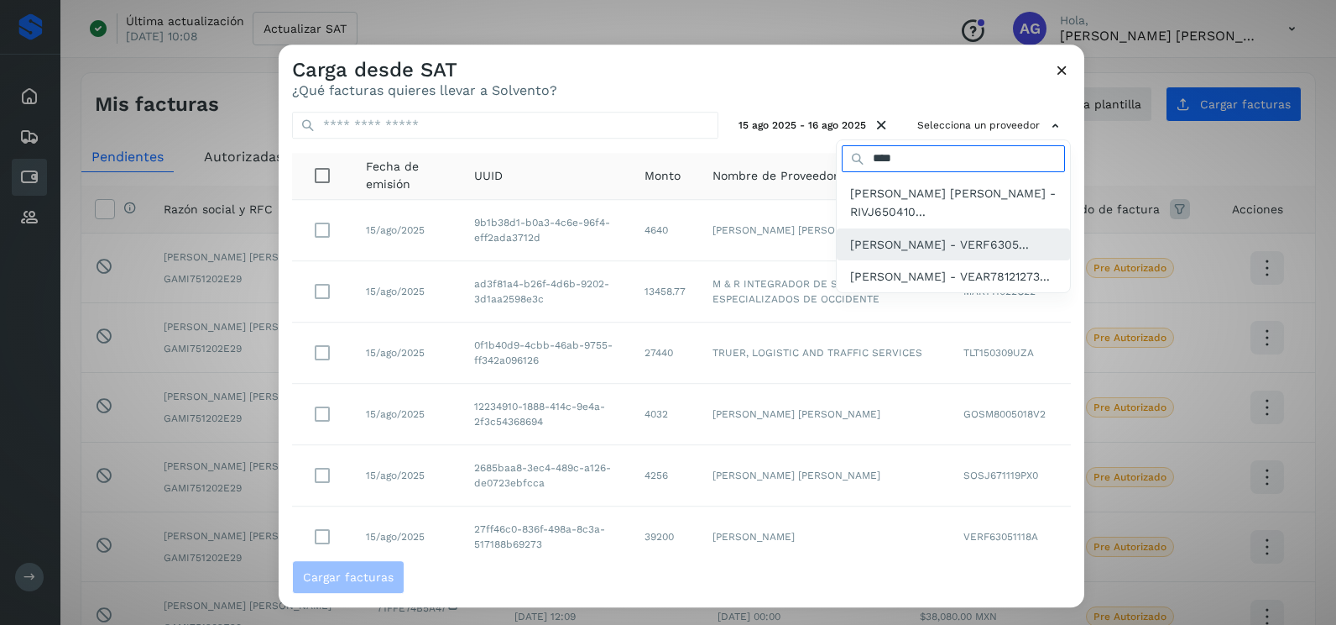
type input "****"
click at [920, 250] on span "[PERSON_NAME] - VERF6305..." at bounding box center [939, 244] width 179 height 18
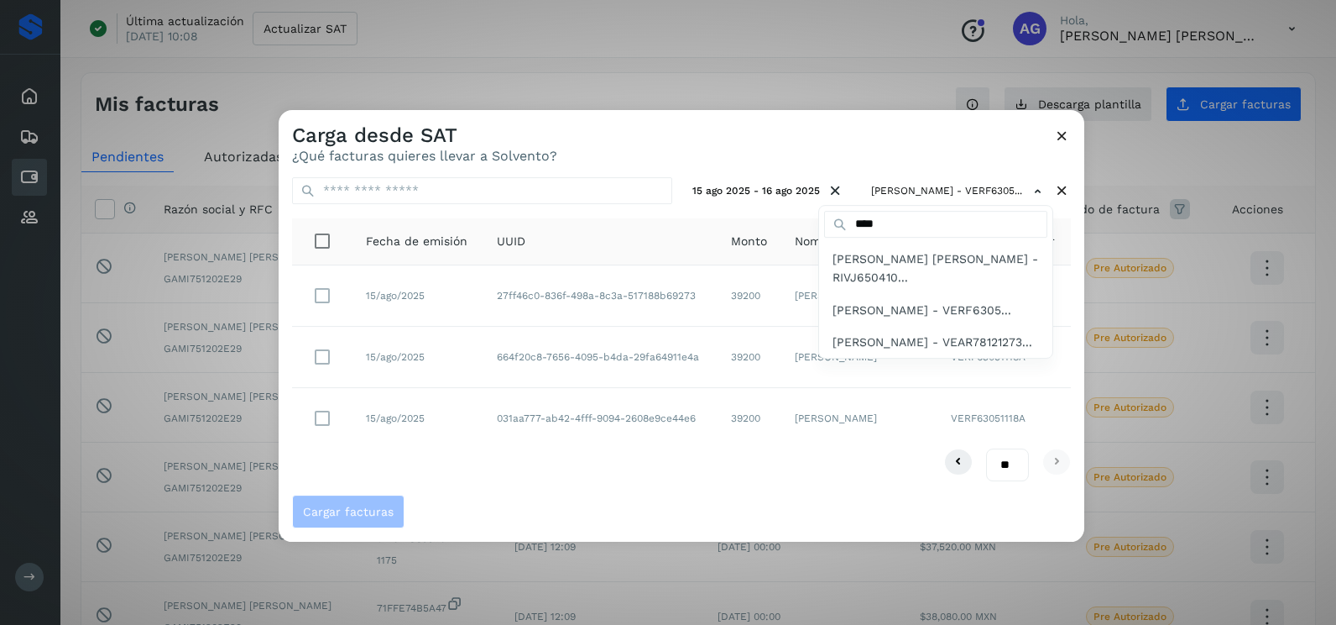
click at [773, 490] on div at bounding box center [947, 422] width 1336 height 625
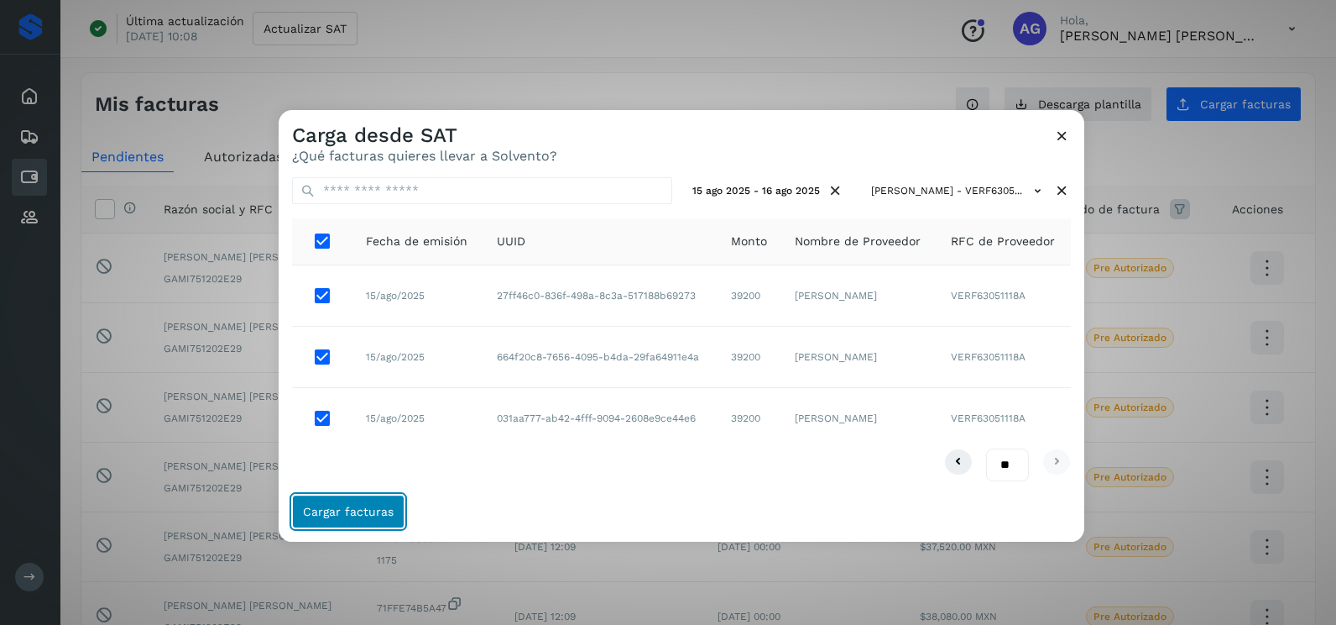
click at [353, 500] on button "Cargar facturas" at bounding box center [348, 511] width 112 height 34
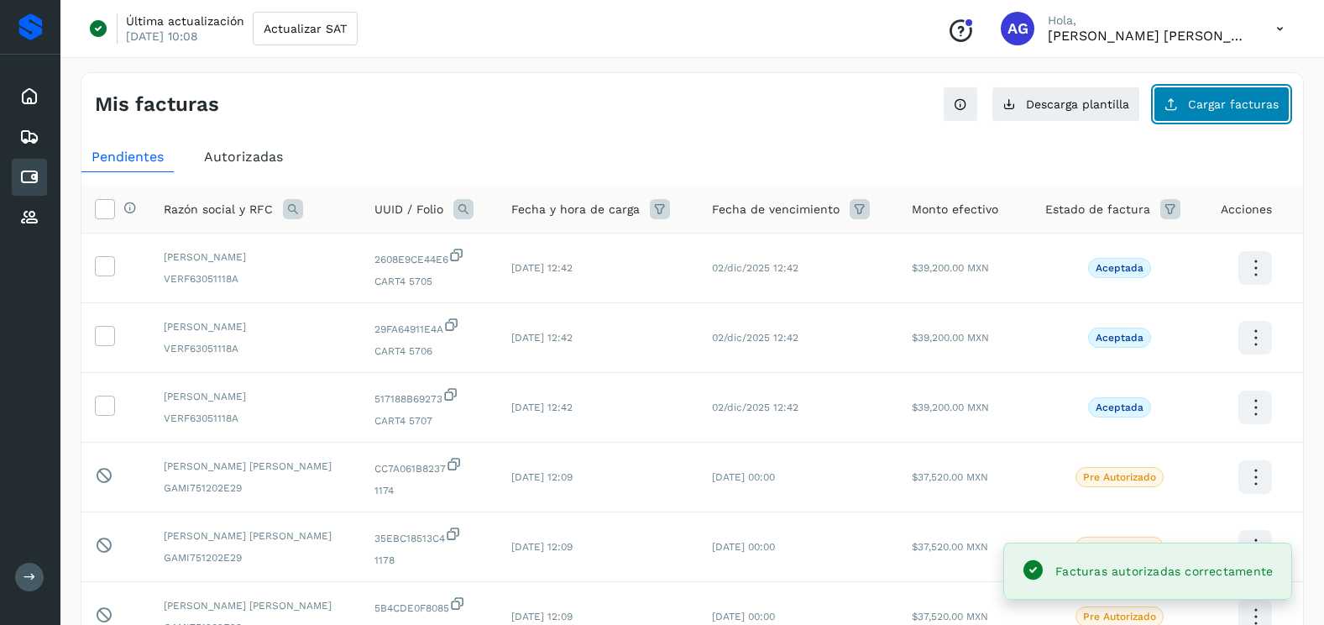
click at [1233, 103] on span "Cargar facturas" at bounding box center [1233, 104] width 91 height 12
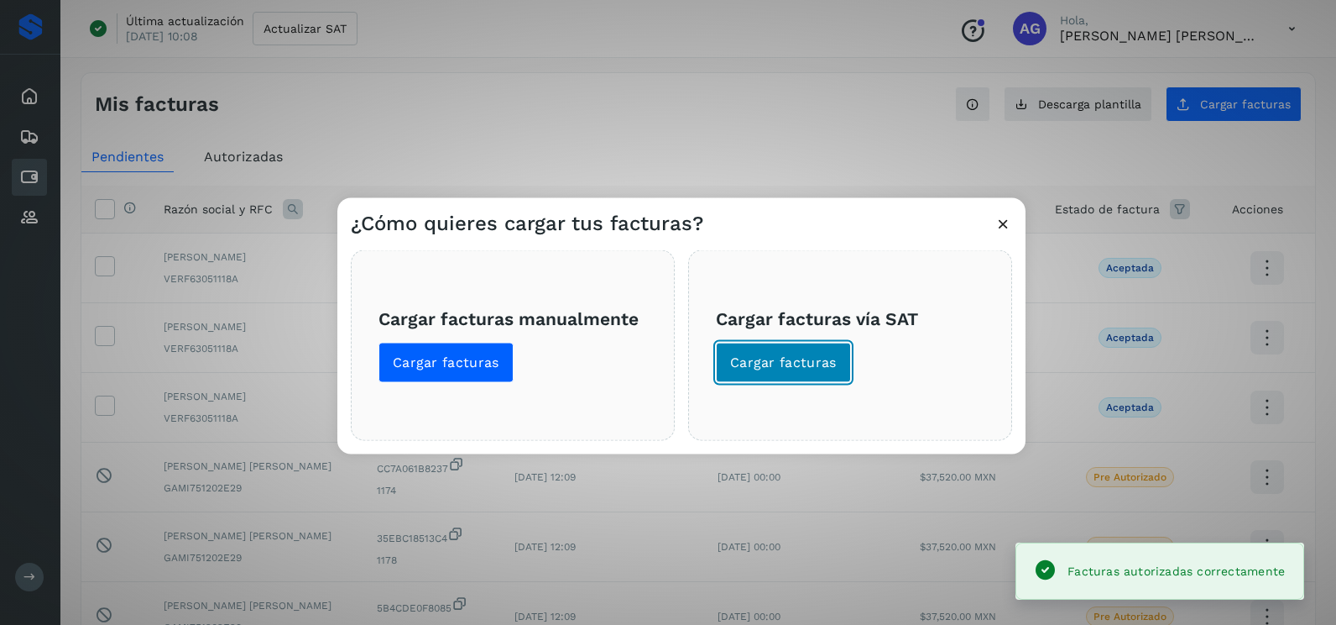
click at [787, 374] on button "Cargar facturas" at bounding box center [783, 363] width 135 height 40
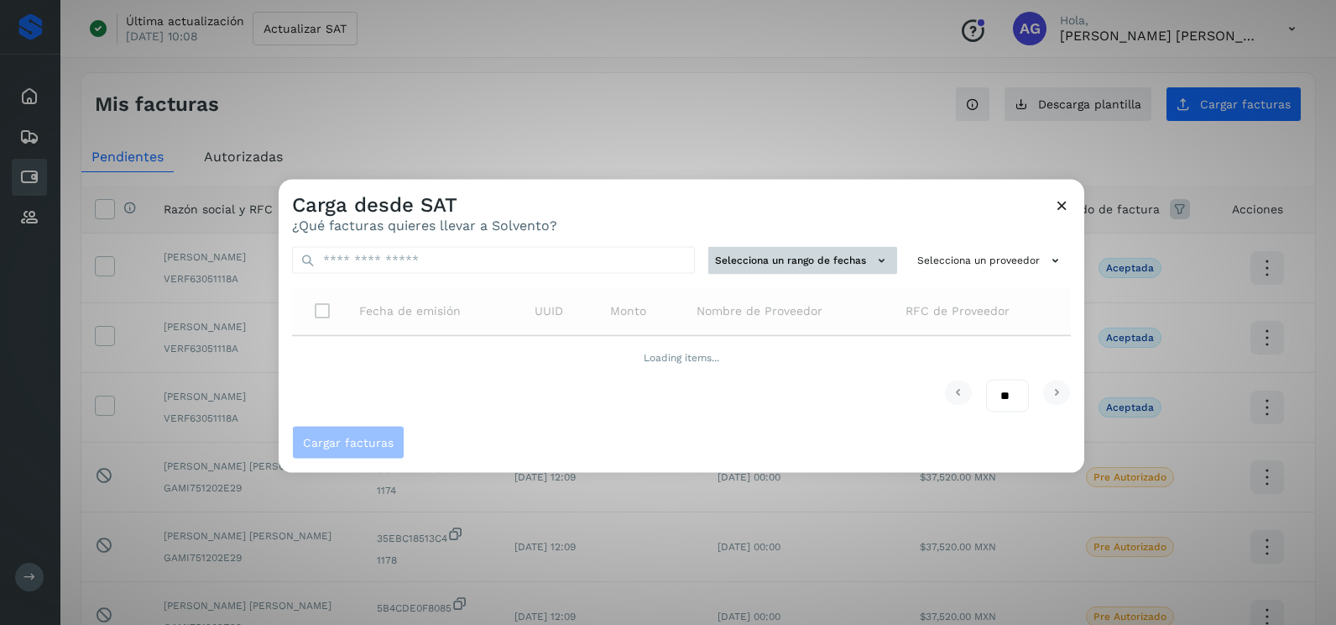
click at [833, 264] on button "Selecciona un rango de fechas" at bounding box center [803, 261] width 189 height 28
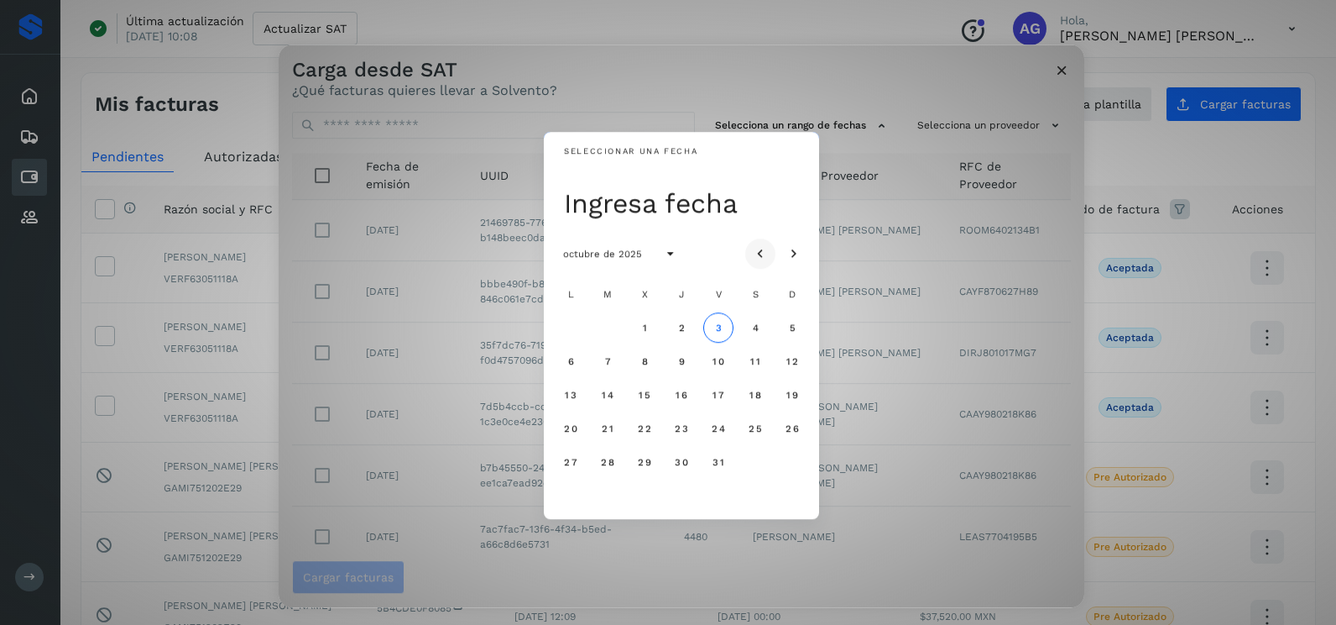
click at [771, 260] on button "Mes anterior" at bounding box center [760, 253] width 30 height 30
click at [570, 418] on button "18" at bounding box center [571, 428] width 30 height 30
click at [609, 424] on span "19" at bounding box center [607, 428] width 13 height 12
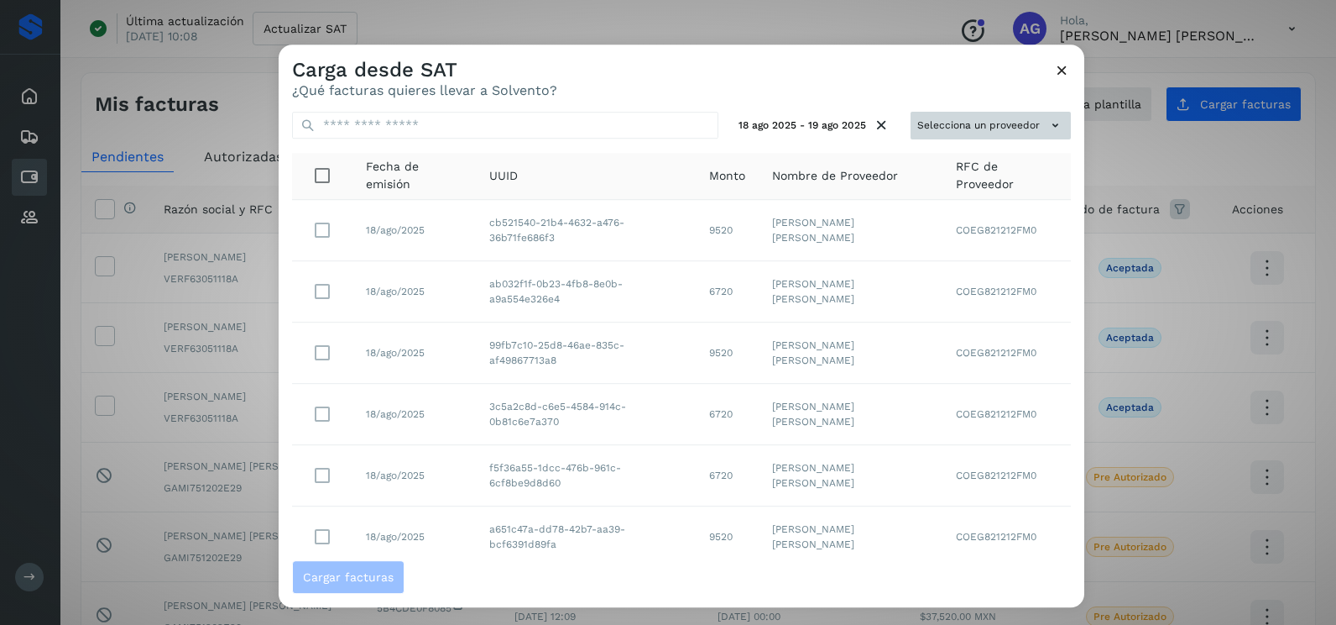
click at [926, 118] on button "Selecciona un proveedor" at bounding box center [991, 126] width 160 height 28
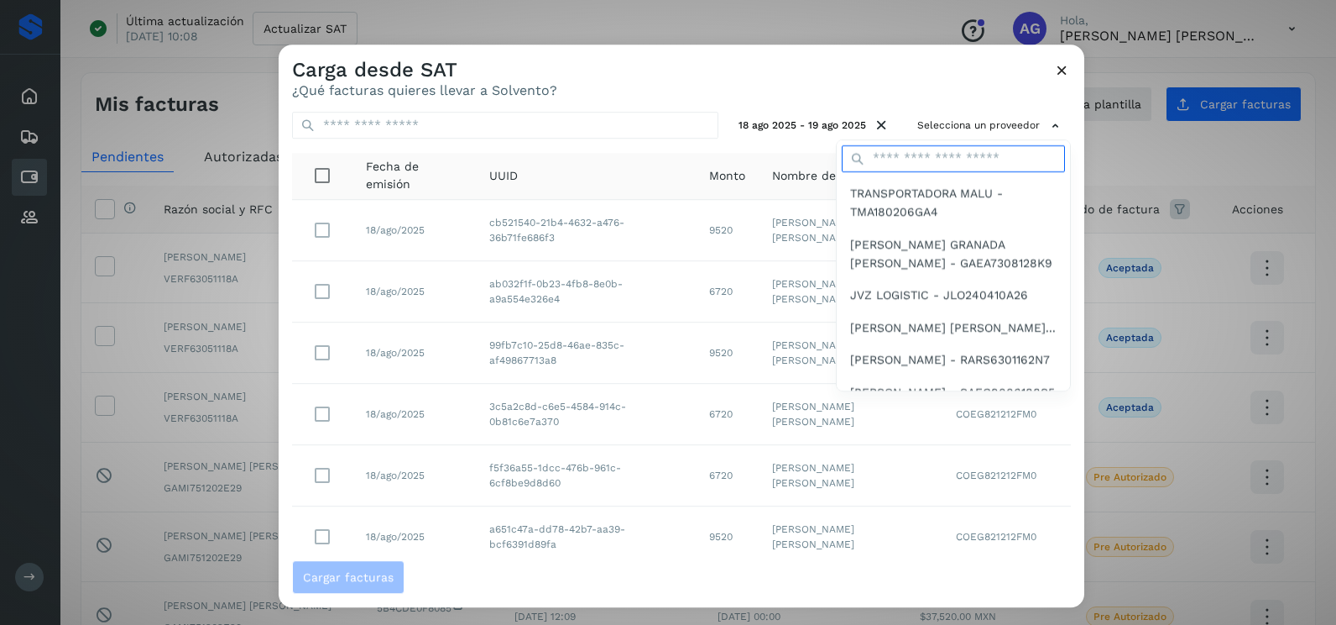
click at [904, 167] on input "text" at bounding box center [953, 158] width 223 height 27
type input "****"
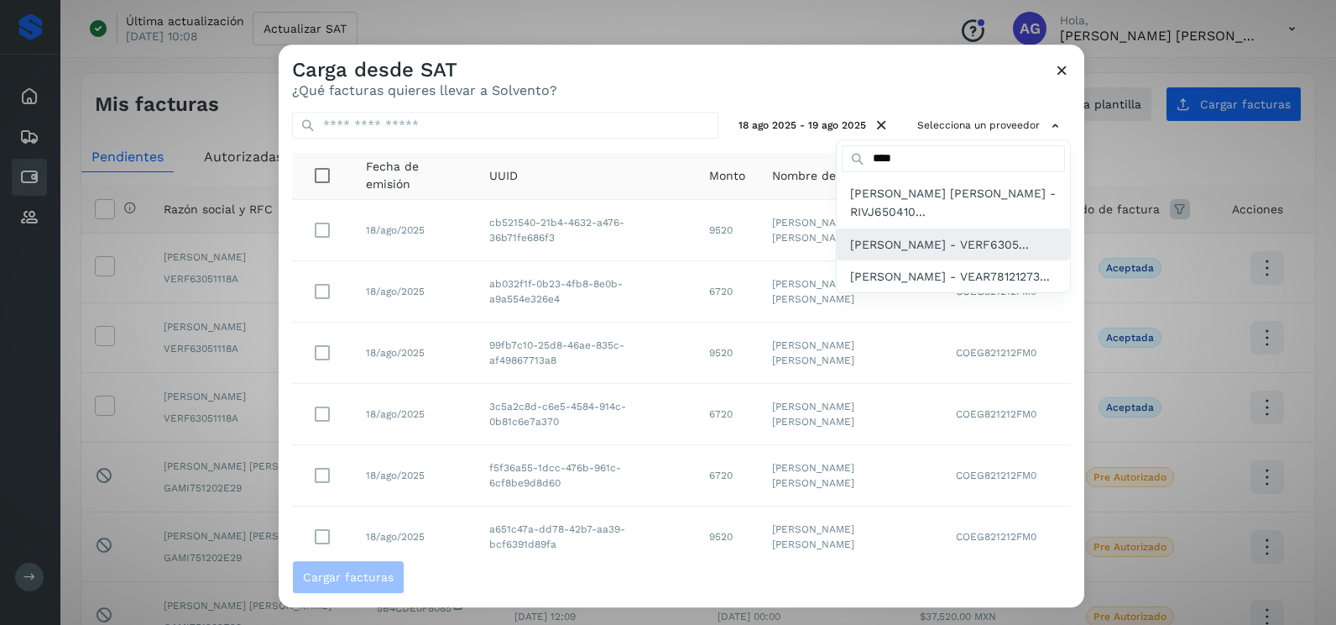
click at [912, 235] on span "[PERSON_NAME] - VERF6305..." at bounding box center [939, 244] width 179 height 18
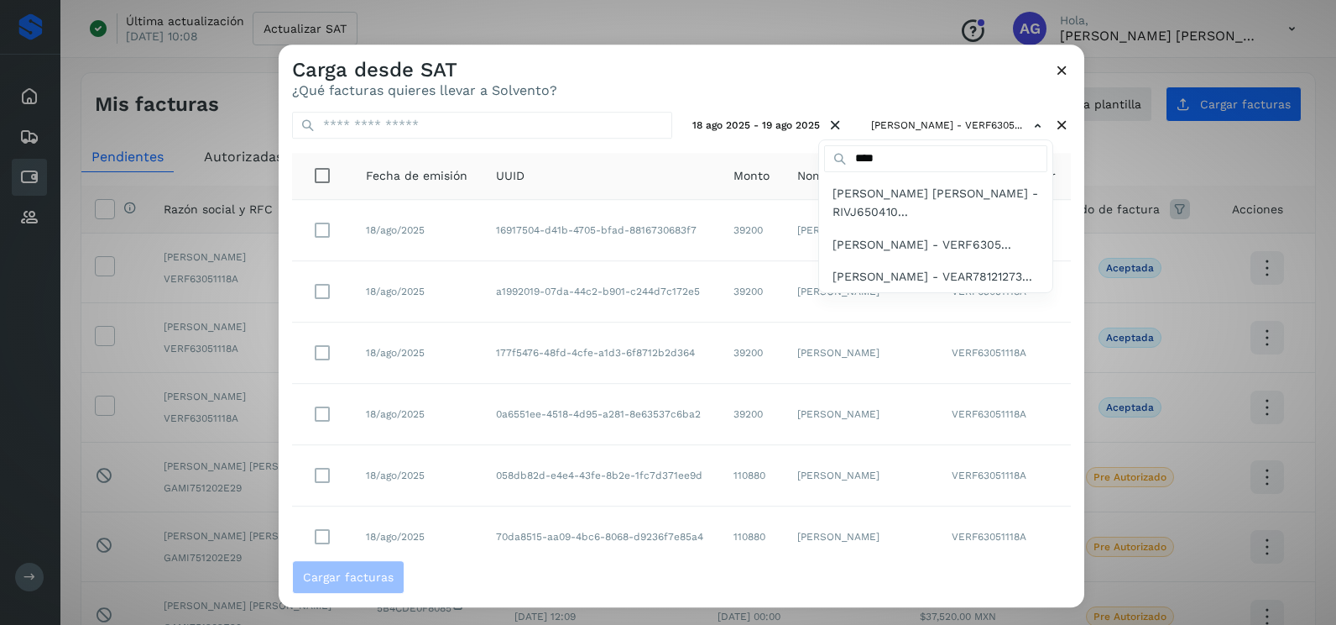
click at [702, 90] on div at bounding box center [947, 356] width 1336 height 625
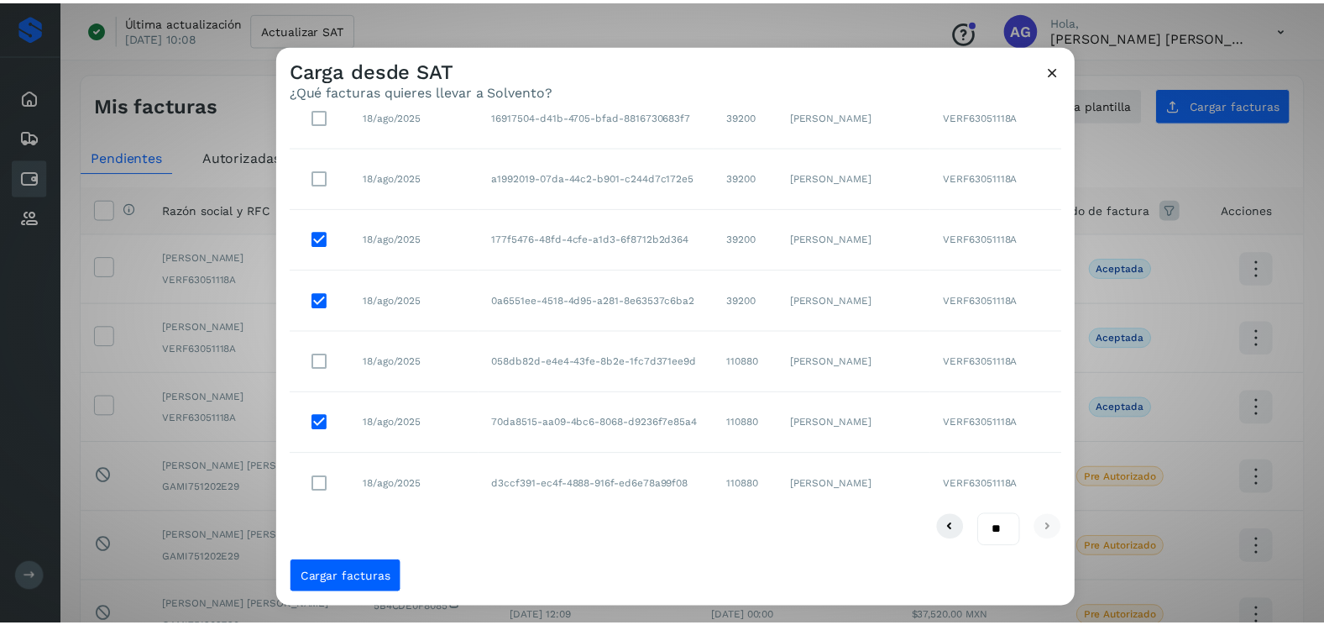
scroll to position [30, 0]
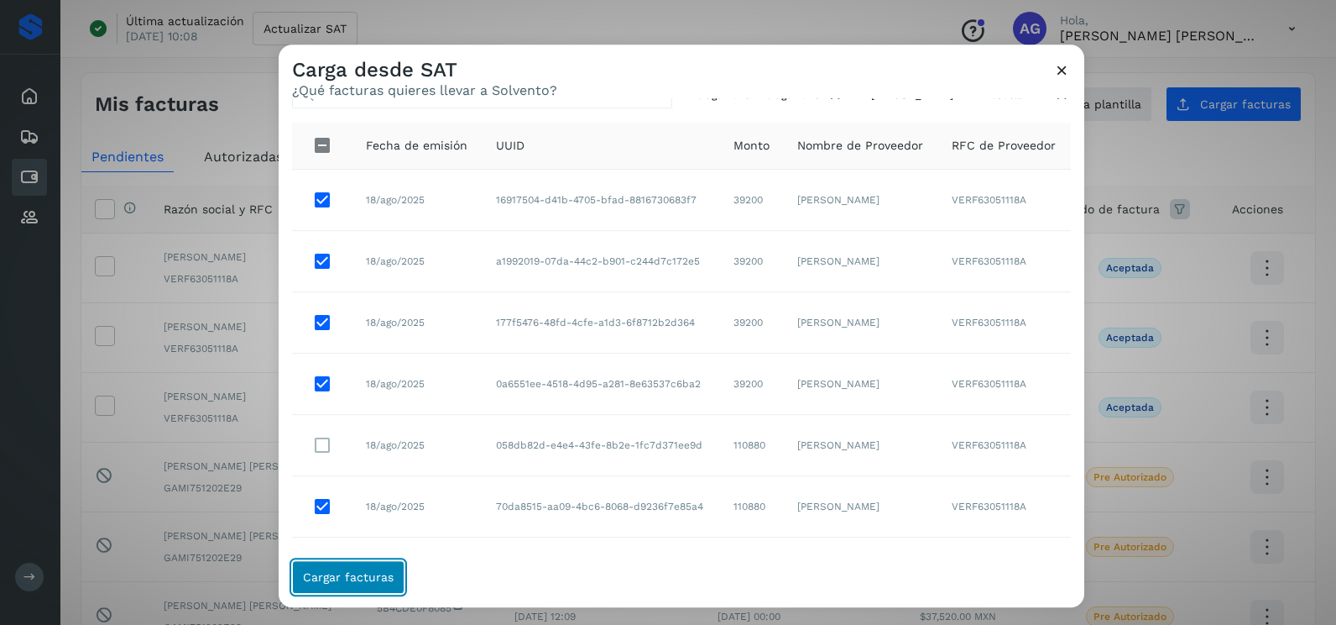
click at [376, 585] on button "Cargar facturas" at bounding box center [348, 577] width 112 height 34
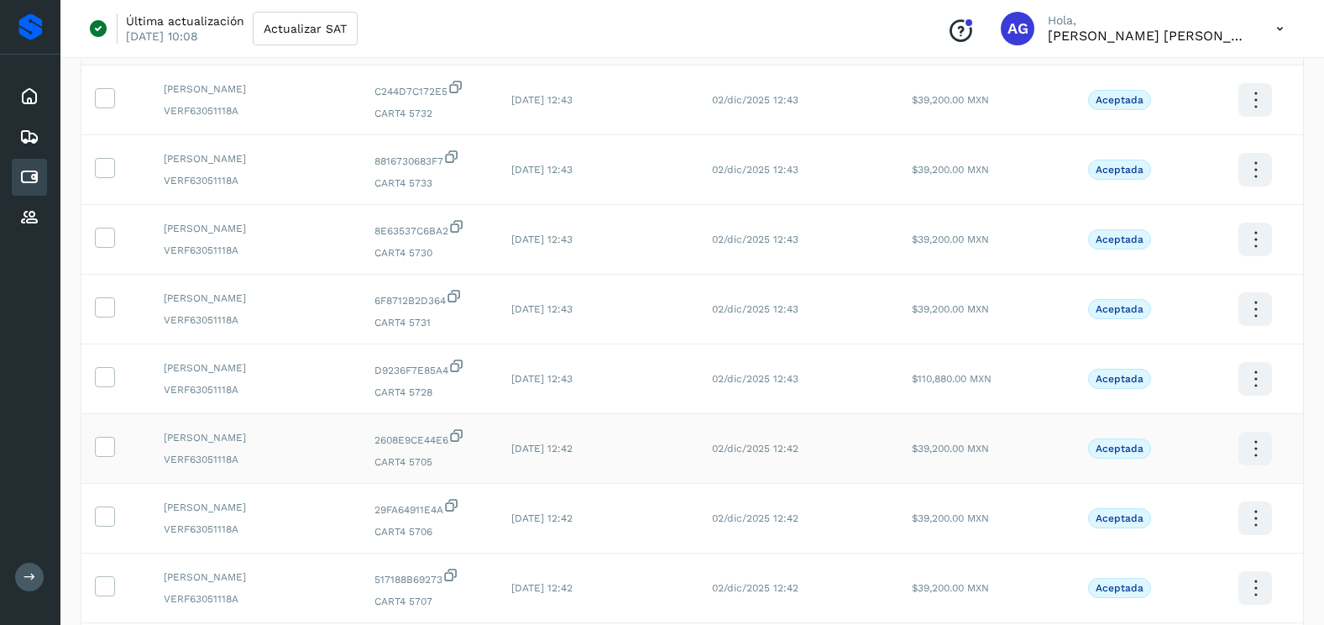
scroll to position [336, 0]
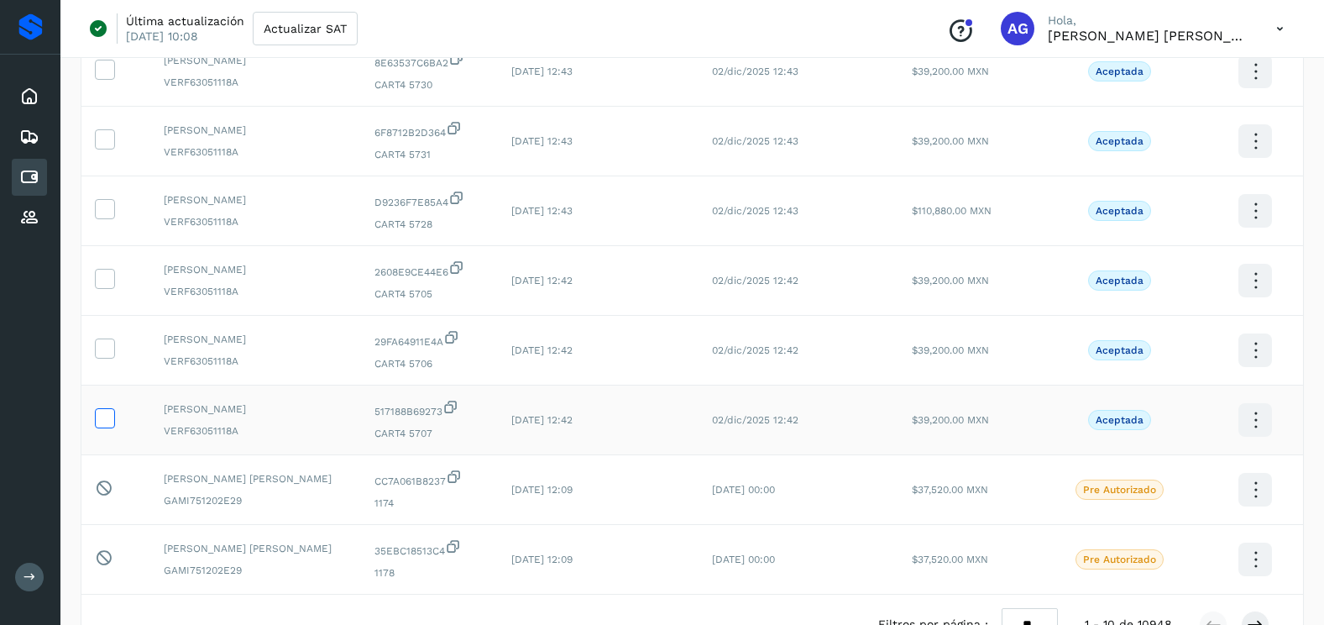
click at [101, 414] on icon at bounding box center [105, 417] width 18 height 18
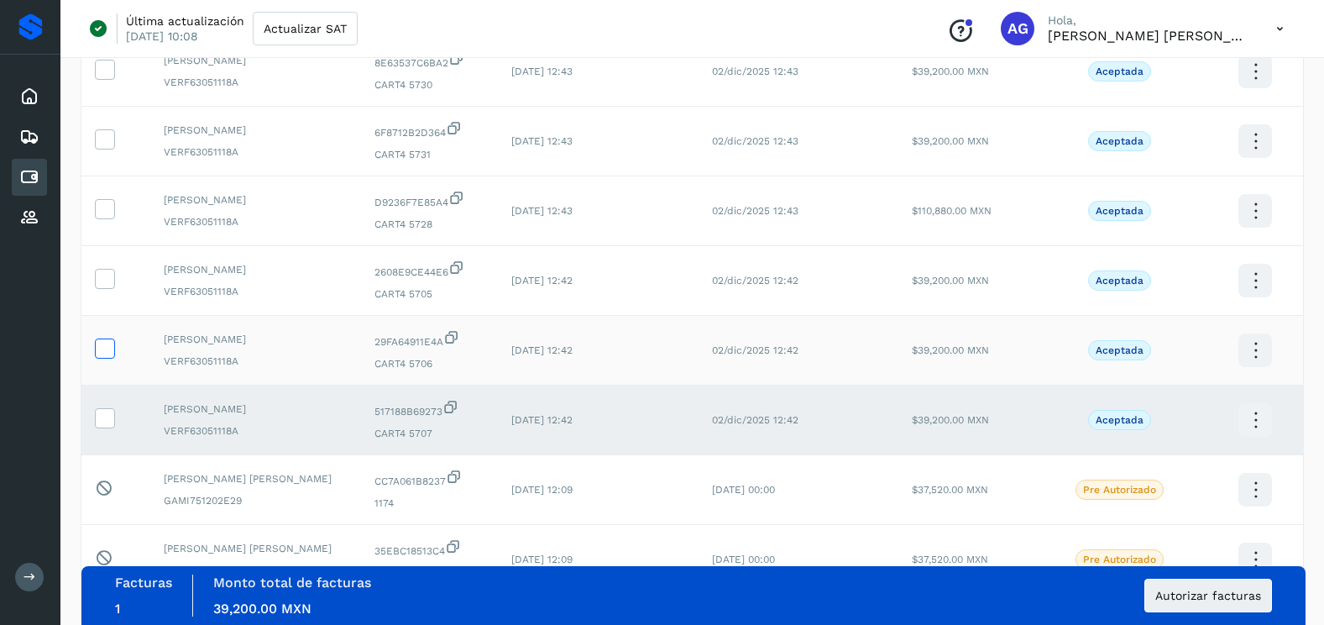
click at [104, 358] on label at bounding box center [105, 348] width 20 height 20
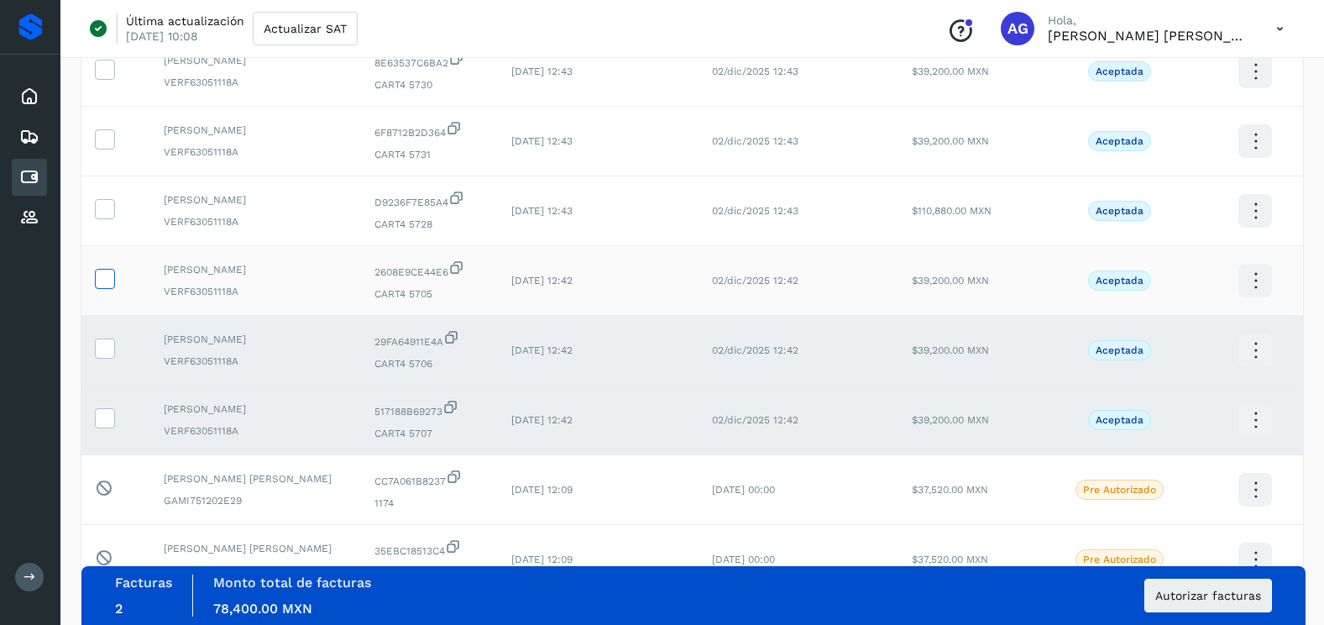
click at [109, 283] on icon at bounding box center [105, 278] width 18 height 18
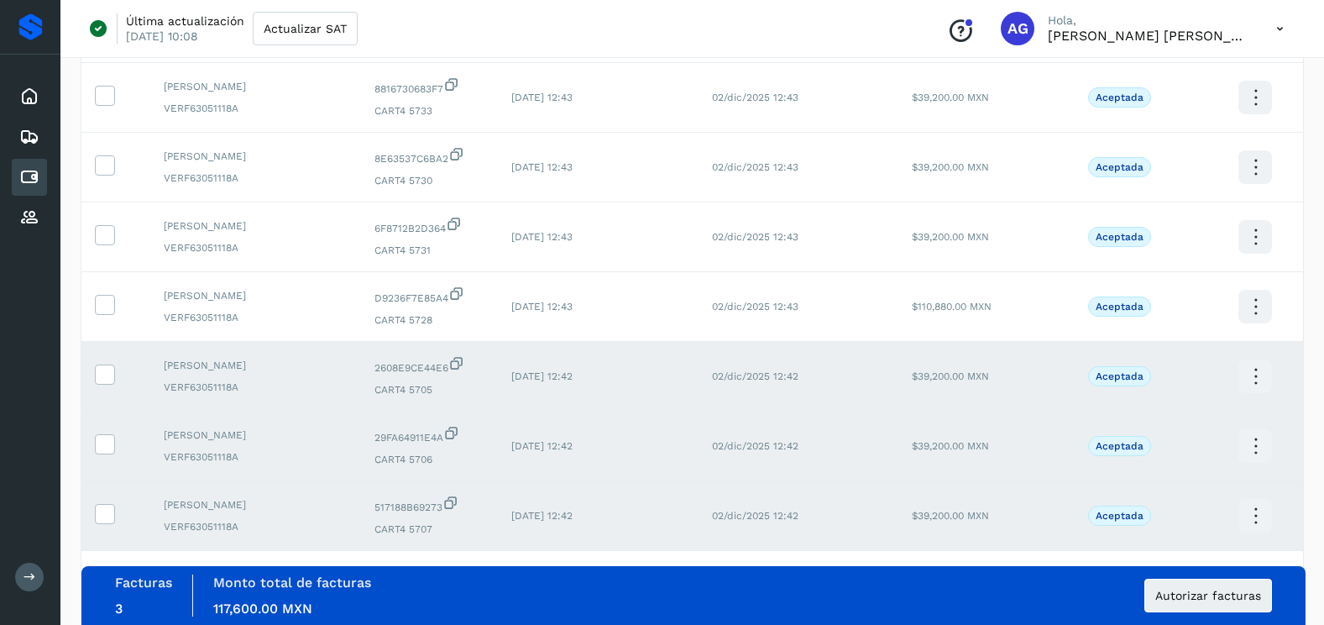
scroll to position [84, 0]
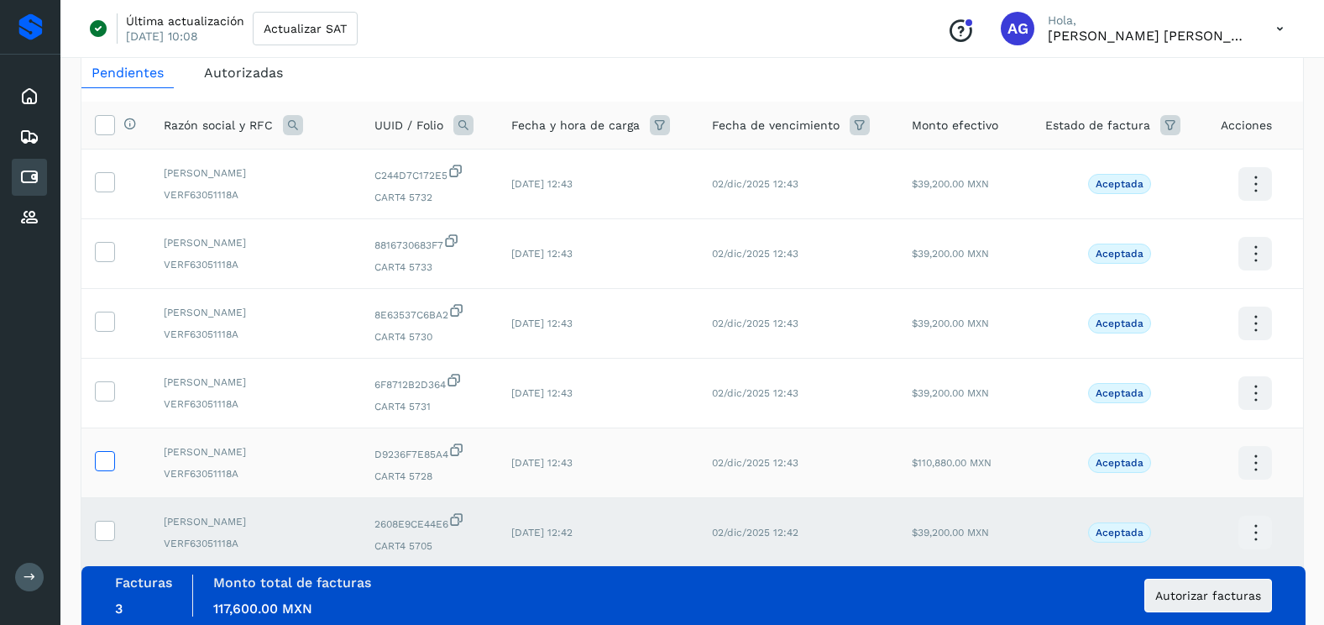
click at [96, 452] on icon at bounding box center [105, 460] width 18 height 18
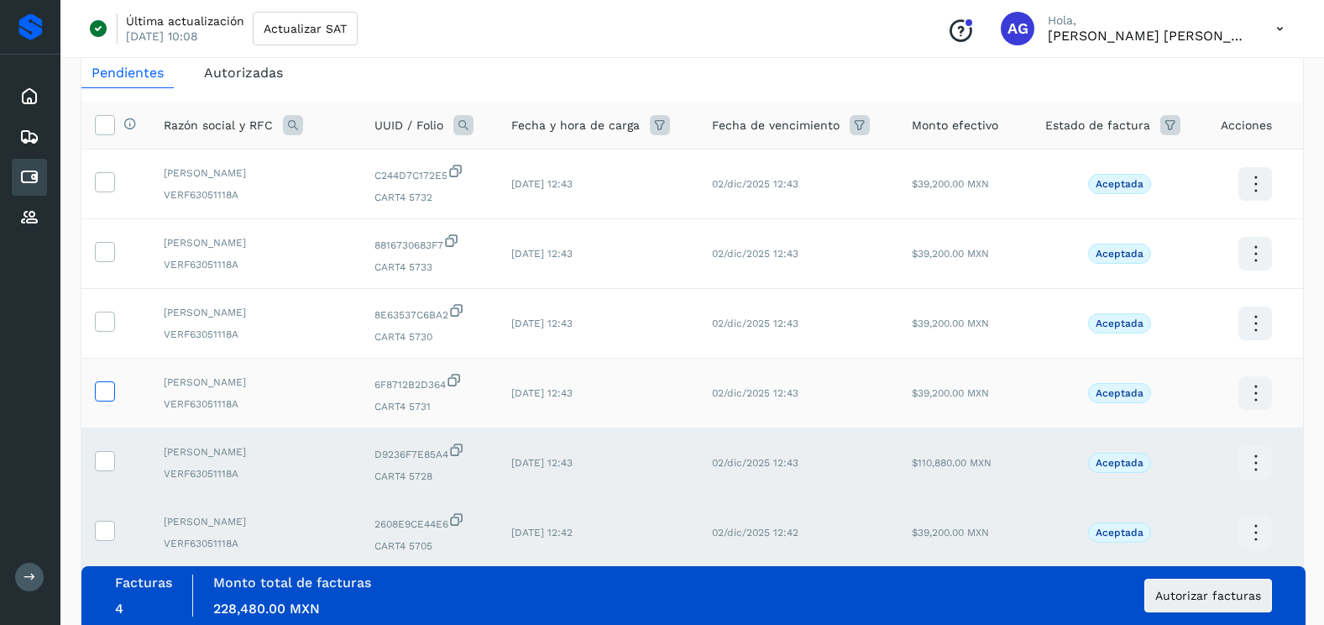
click at [108, 385] on icon at bounding box center [105, 390] width 18 height 18
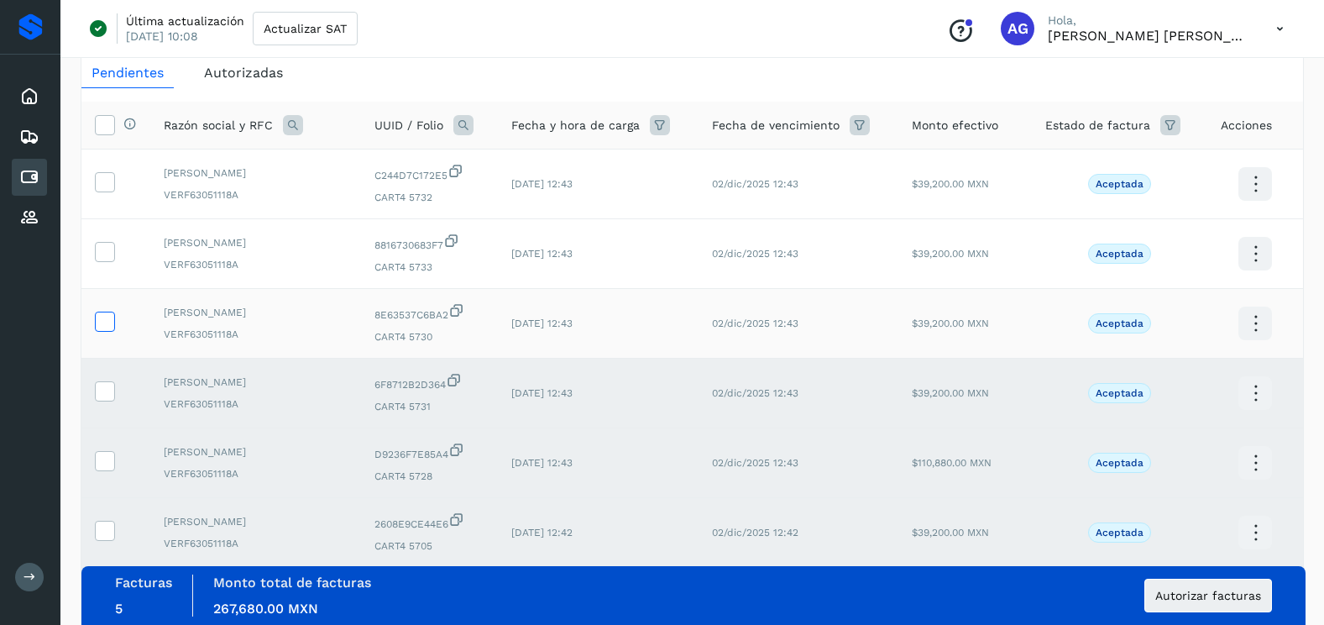
click at [111, 312] on icon at bounding box center [105, 320] width 18 height 18
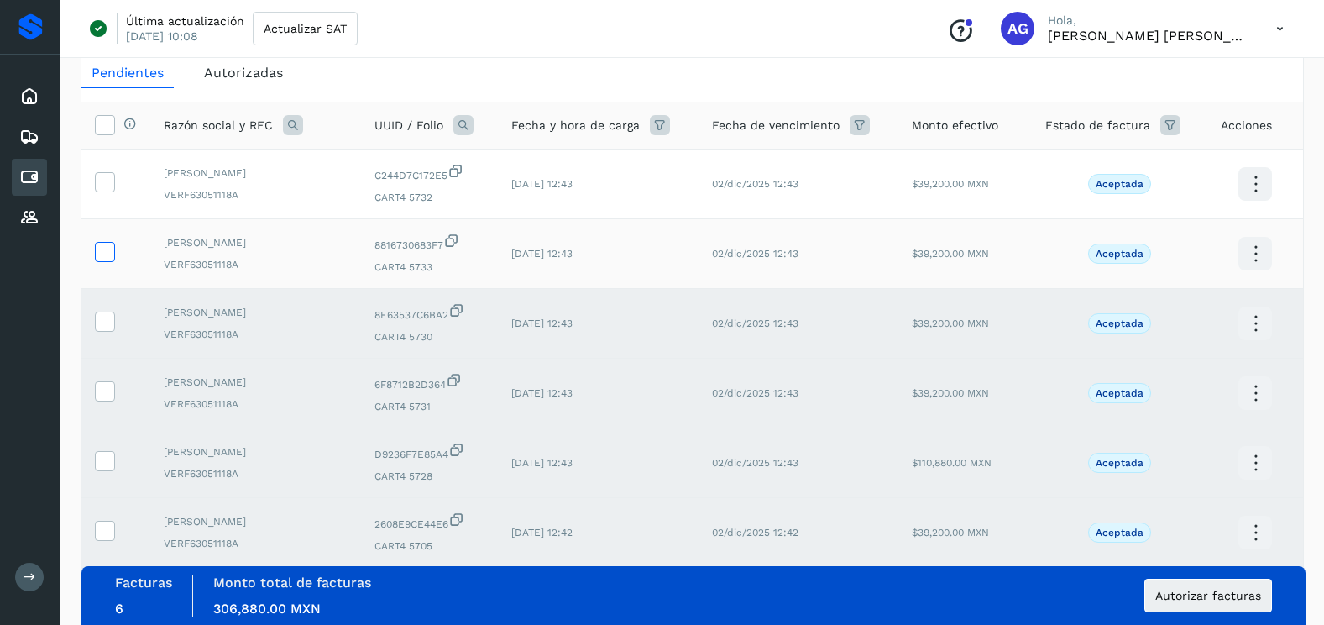
click at [104, 242] on icon at bounding box center [105, 251] width 18 height 18
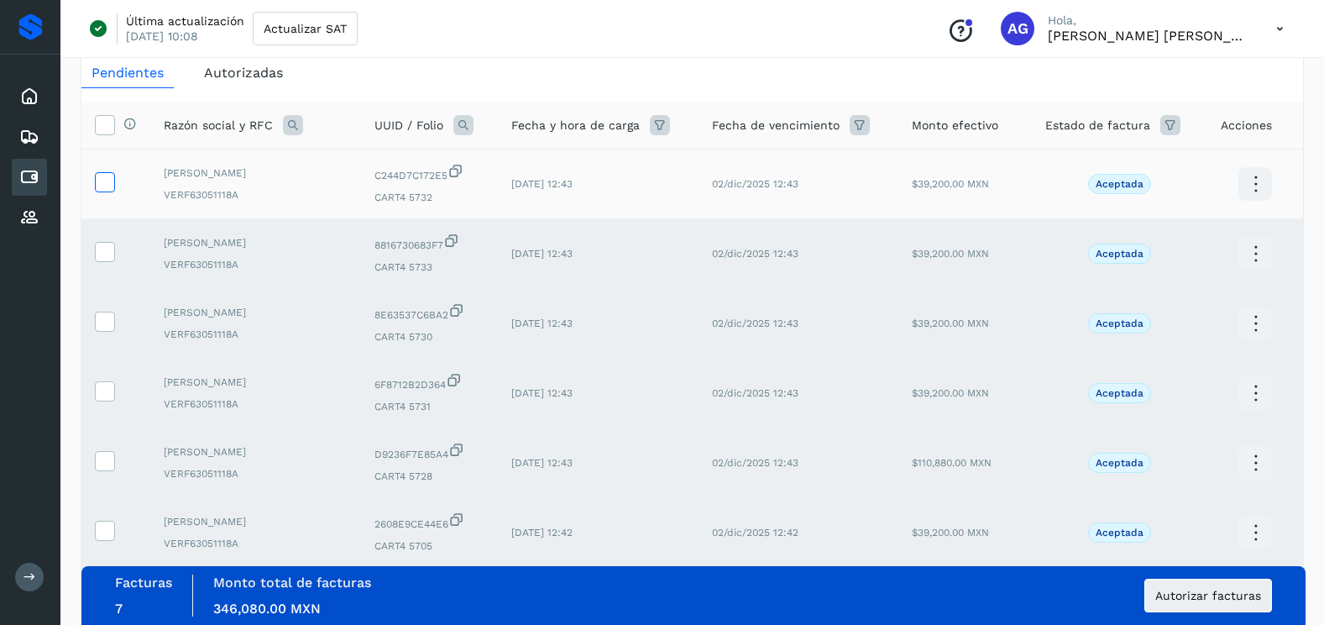
click at [107, 188] on icon at bounding box center [105, 181] width 18 height 18
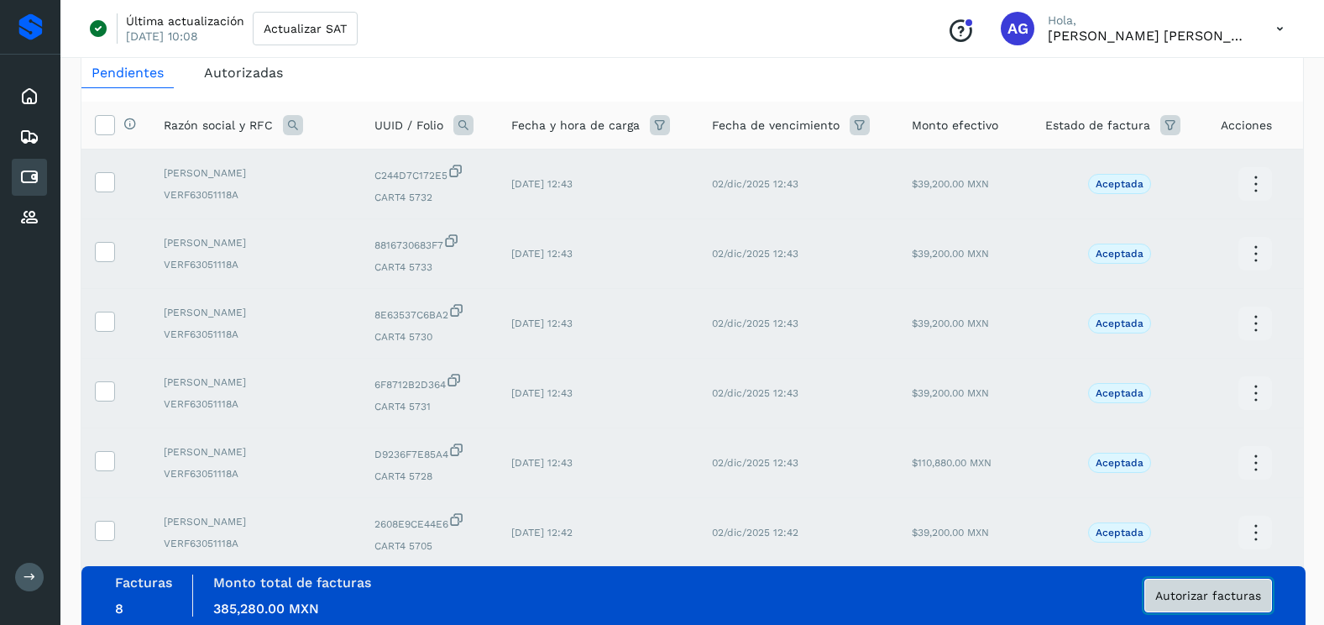
click at [1164, 590] on span "Autorizar facturas" at bounding box center [1208, 595] width 106 height 12
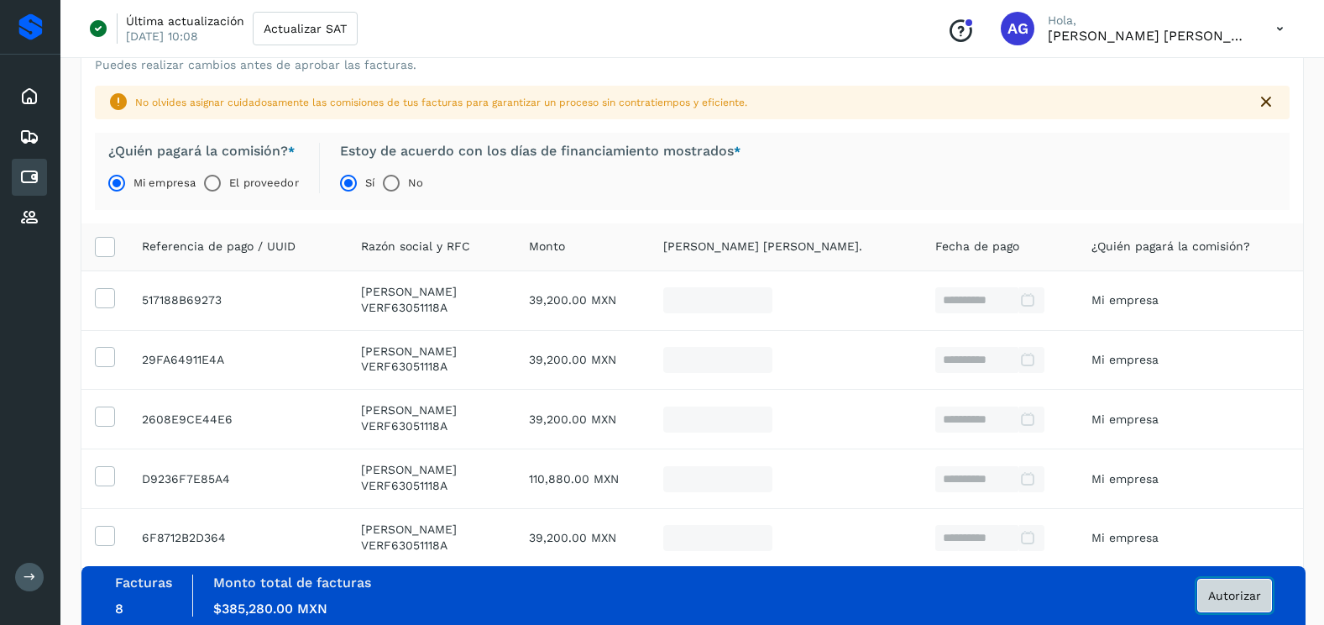
click at [1242, 601] on span "Autorizar" at bounding box center [1234, 595] width 53 height 12
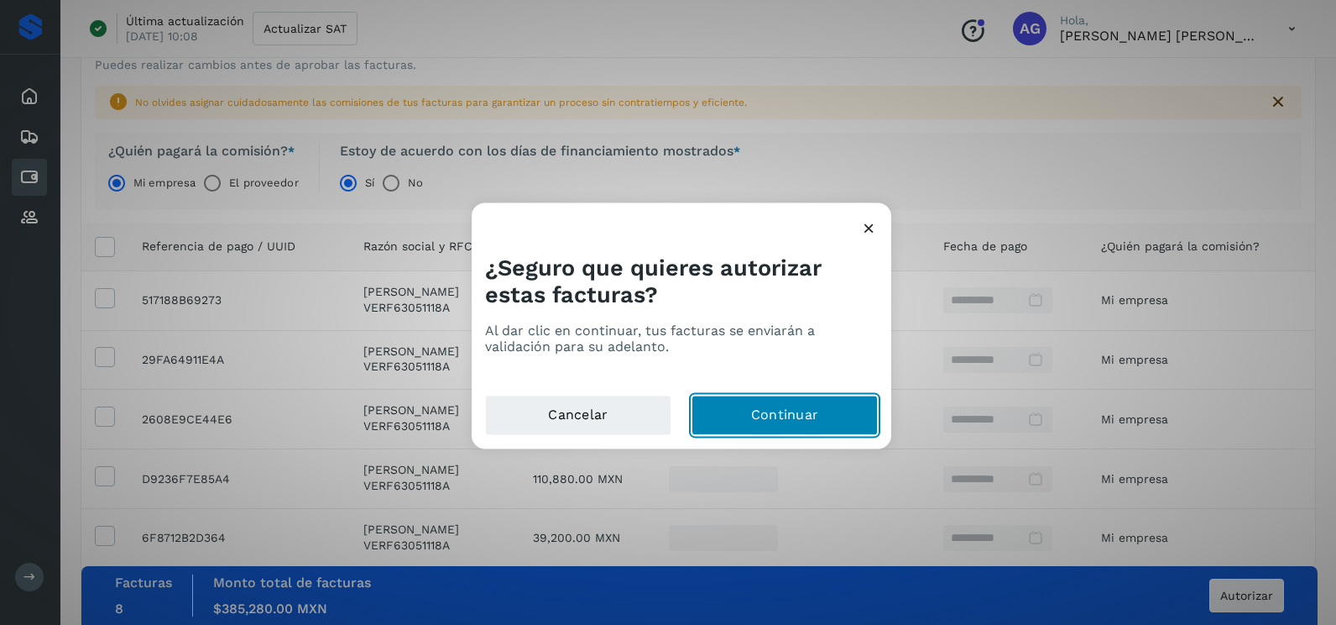
click at [845, 421] on button "Continuar" at bounding box center [785, 415] width 186 height 40
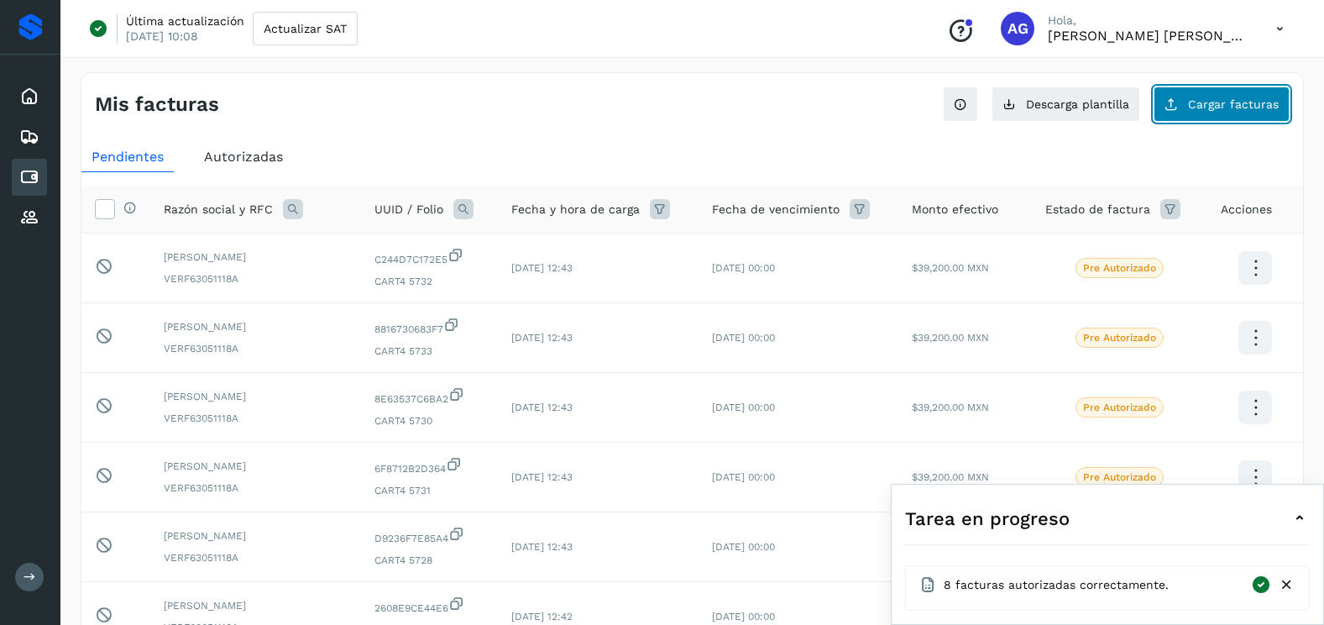
click at [1225, 98] on span "Cargar facturas" at bounding box center [1233, 104] width 91 height 12
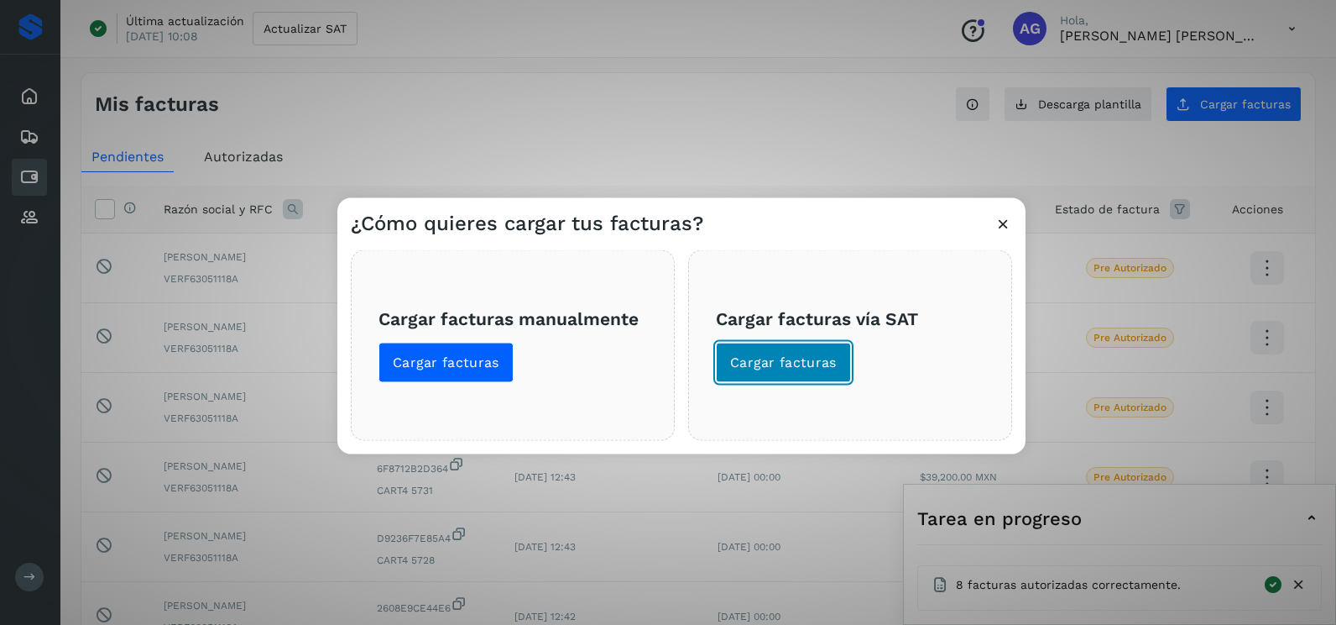
click at [771, 358] on span "Cargar facturas" at bounding box center [783, 362] width 107 height 18
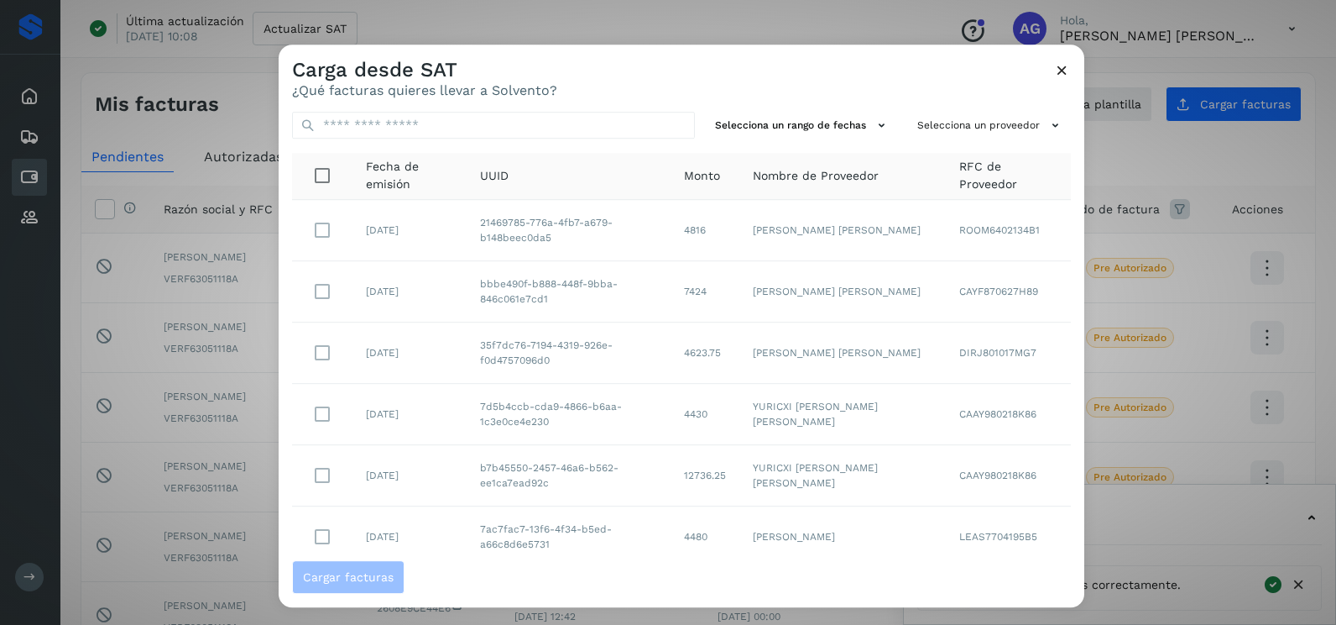
click at [1064, 69] on icon at bounding box center [1063, 70] width 18 height 18
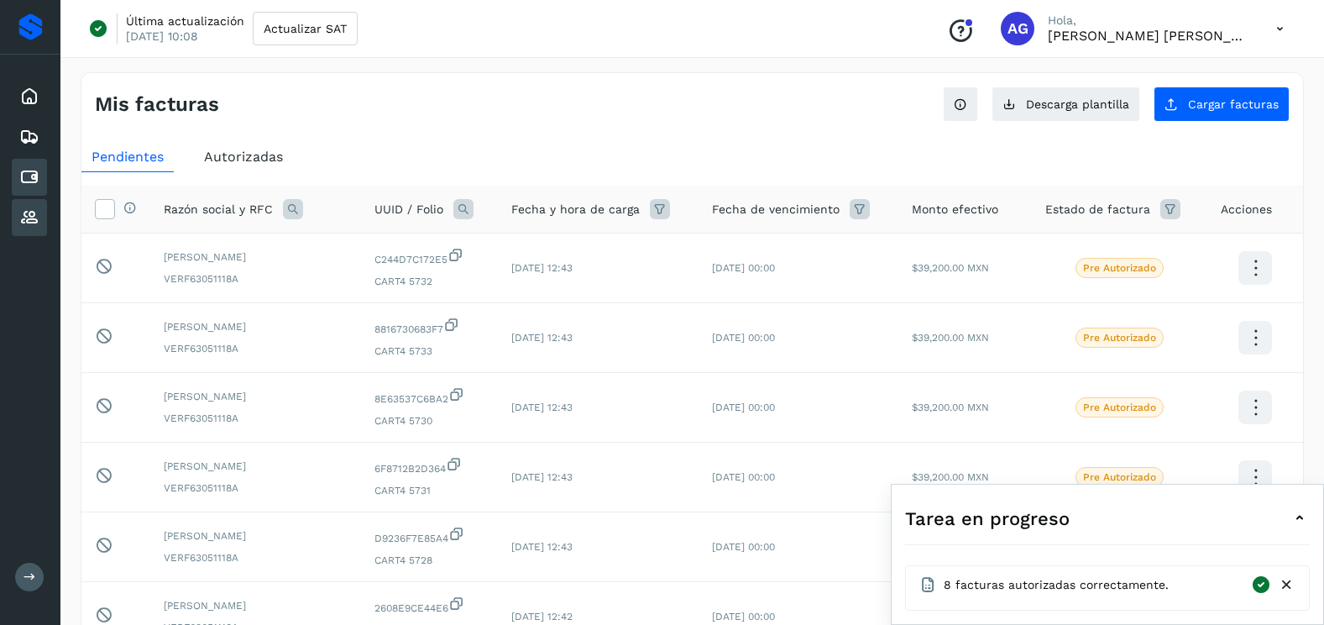
click at [44, 219] on div "Proveedores" at bounding box center [29, 217] width 35 height 37
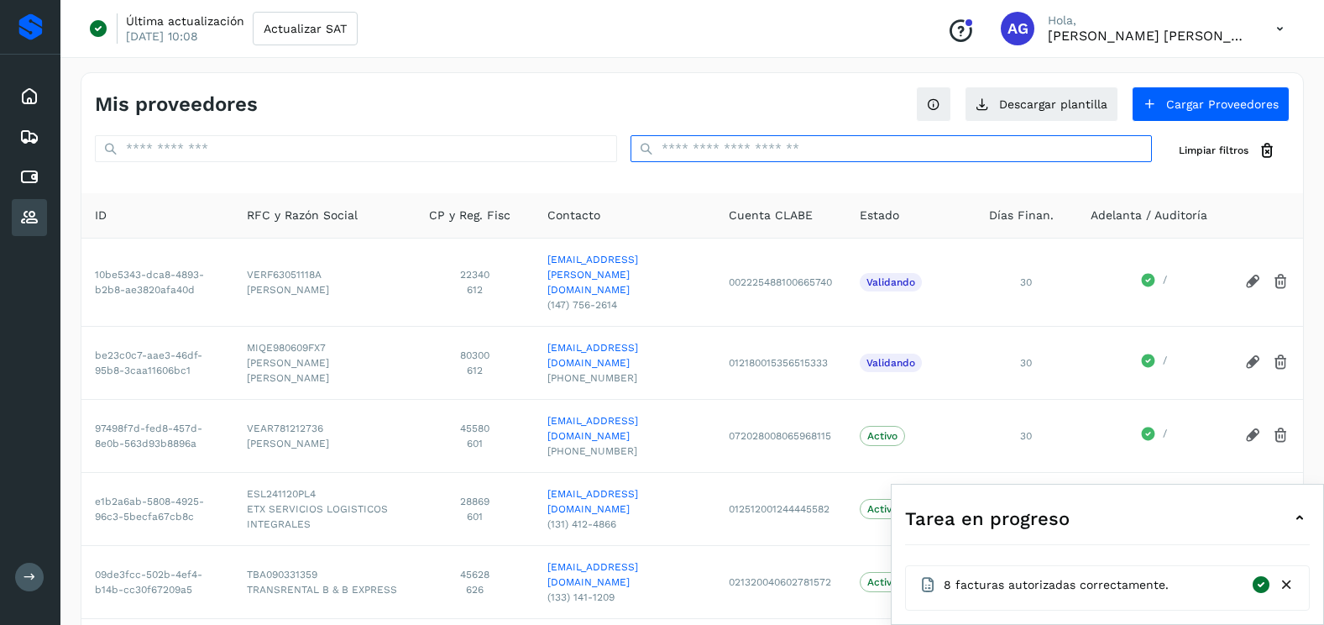
click at [772, 147] on input "text" at bounding box center [891, 148] width 522 height 27
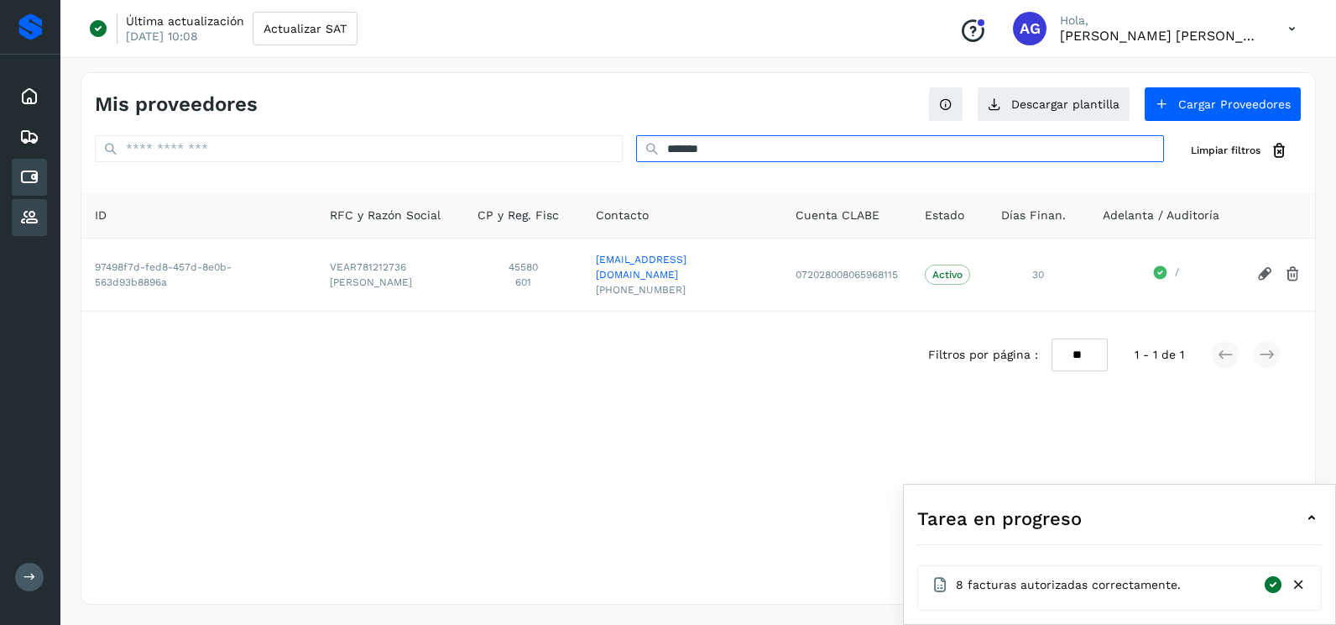
type input "*******"
click at [25, 176] on icon at bounding box center [29, 177] width 20 height 20
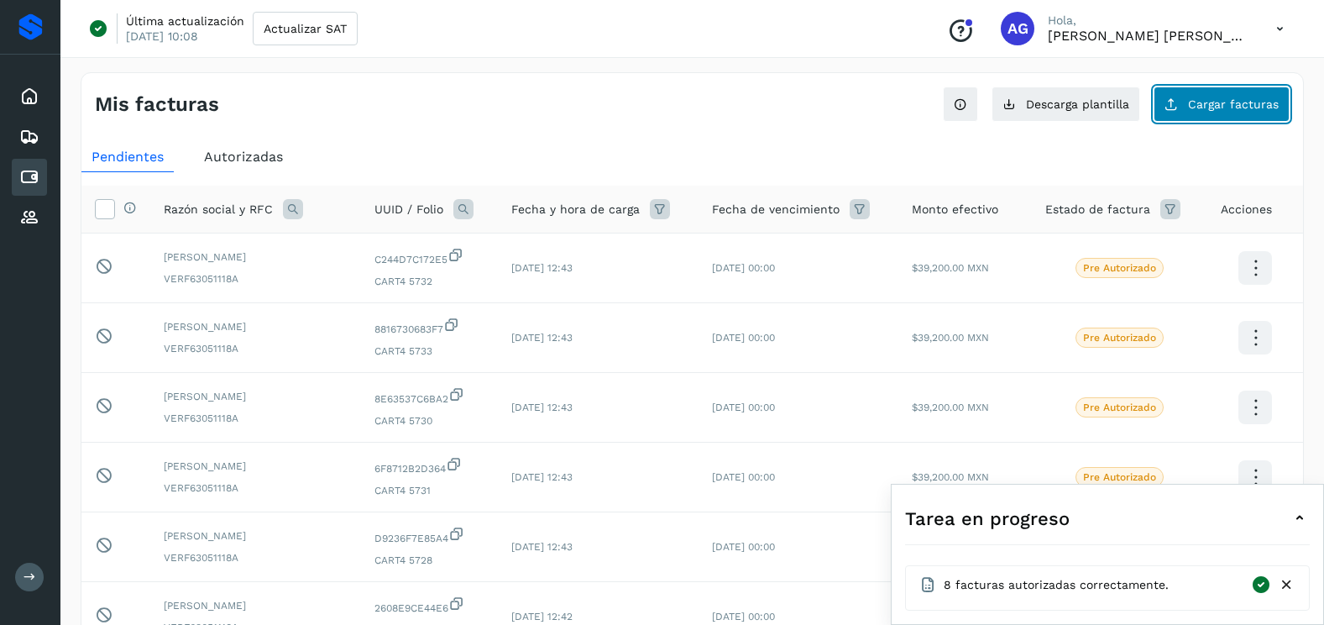
click at [1237, 103] on span "Cargar facturas" at bounding box center [1233, 104] width 91 height 12
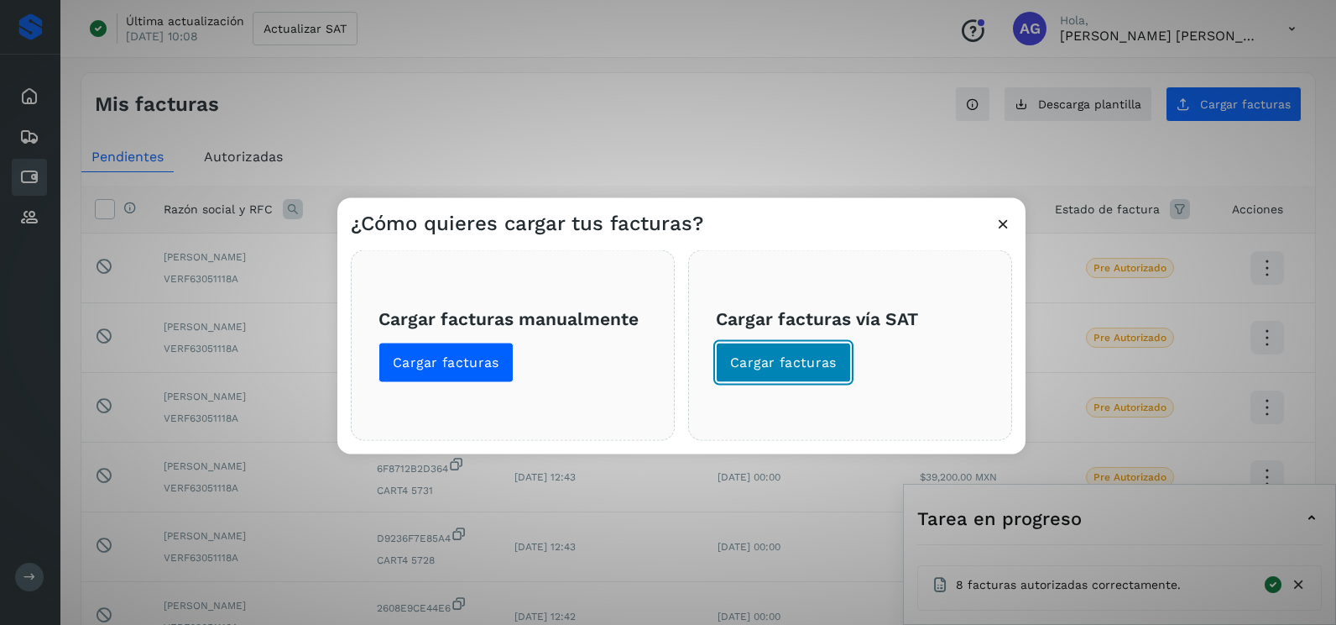
click at [831, 368] on span "Cargar facturas" at bounding box center [783, 362] width 107 height 18
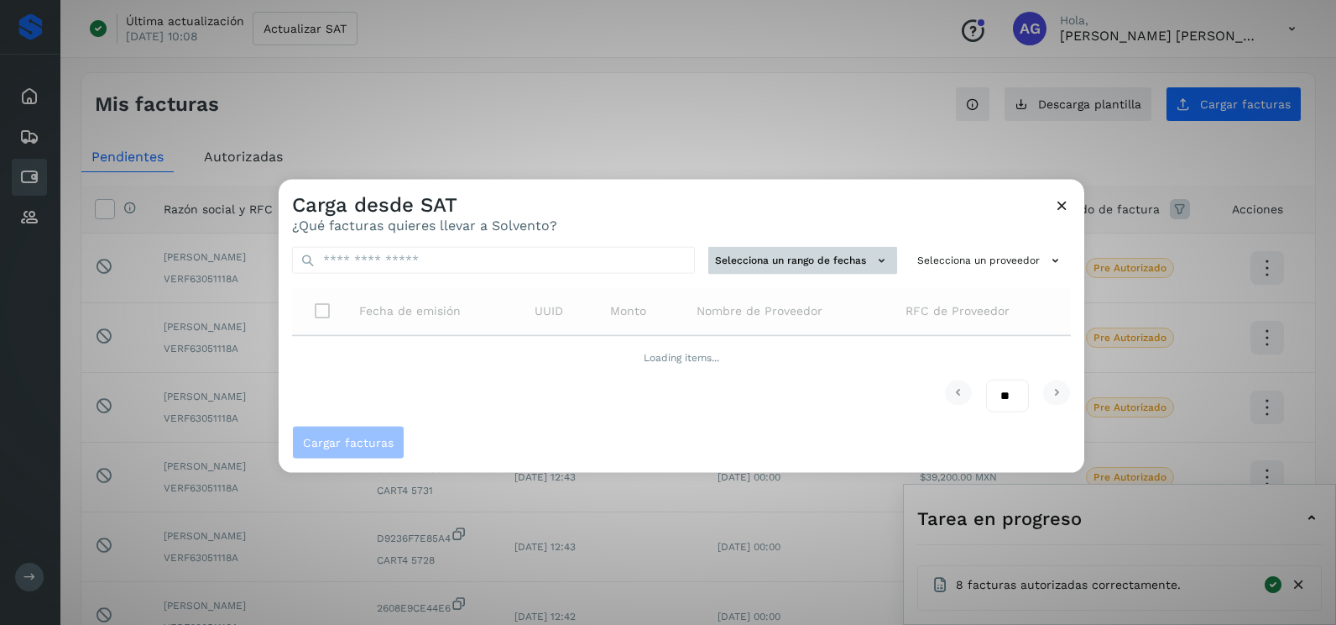
click at [828, 264] on button "Selecciona un rango de fechas" at bounding box center [803, 261] width 189 height 28
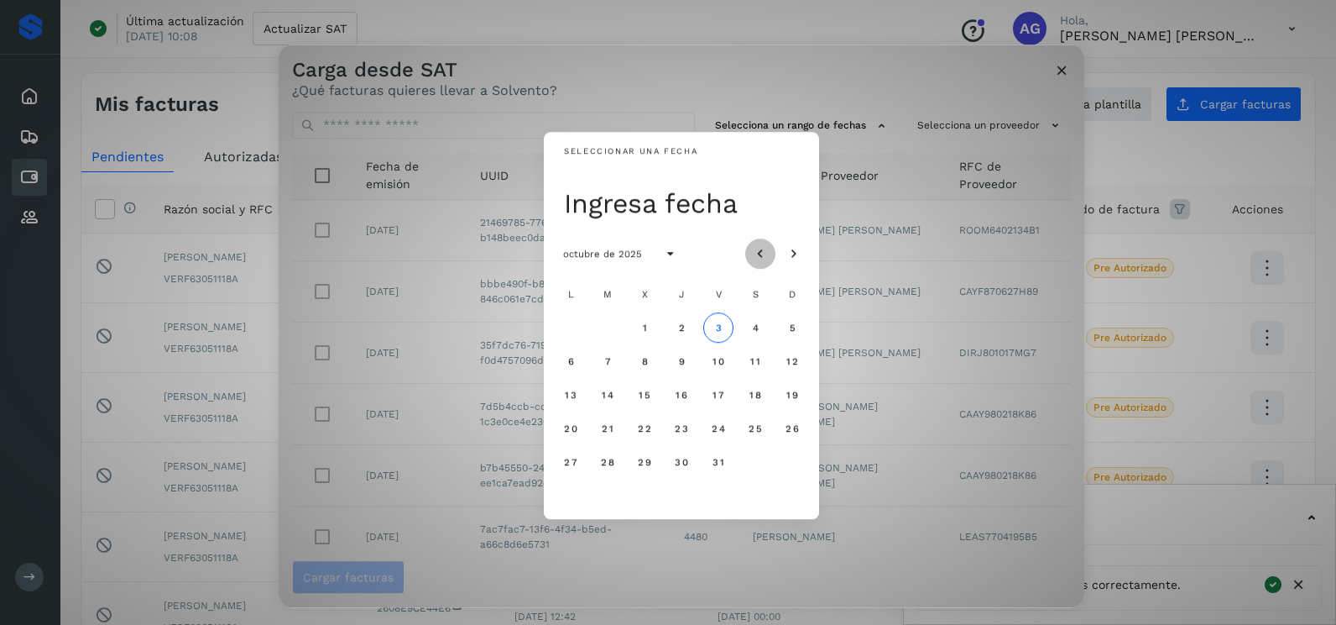
click at [761, 252] on icon "Mes anterior" at bounding box center [760, 254] width 17 height 17
click at [568, 397] on span "15" at bounding box center [570, 395] width 13 height 12
click at [614, 395] on span "16" at bounding box center [607, 395] width 13 height 12
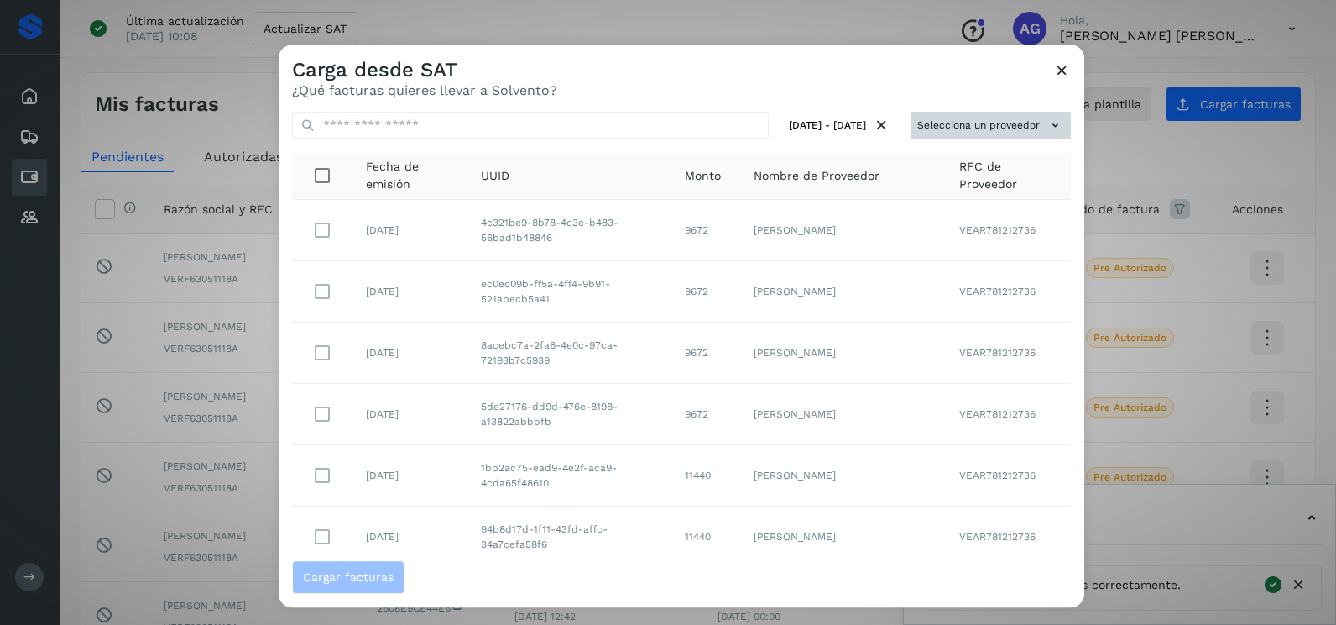
click at [999, 120] on button "Selecciona un proveedor" at bounding box center [991, 126] width 160 height 28
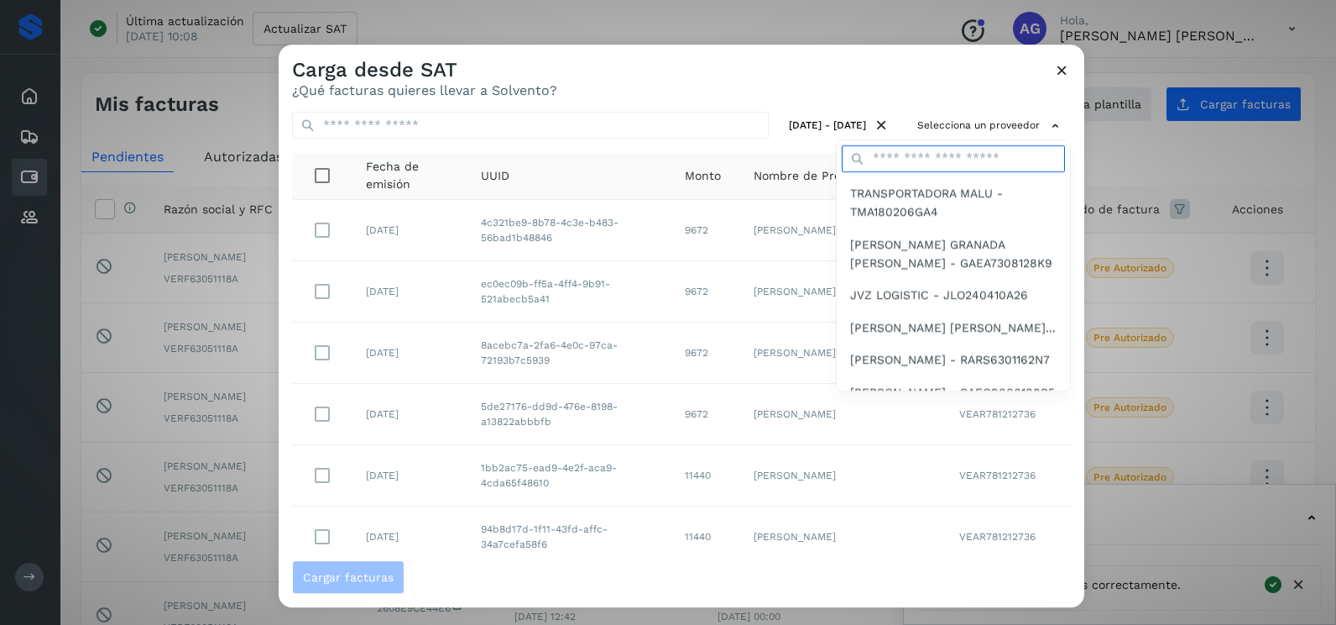
click at [897, 160] on input "text" at bounding box center [953, 158] width 223 height 27
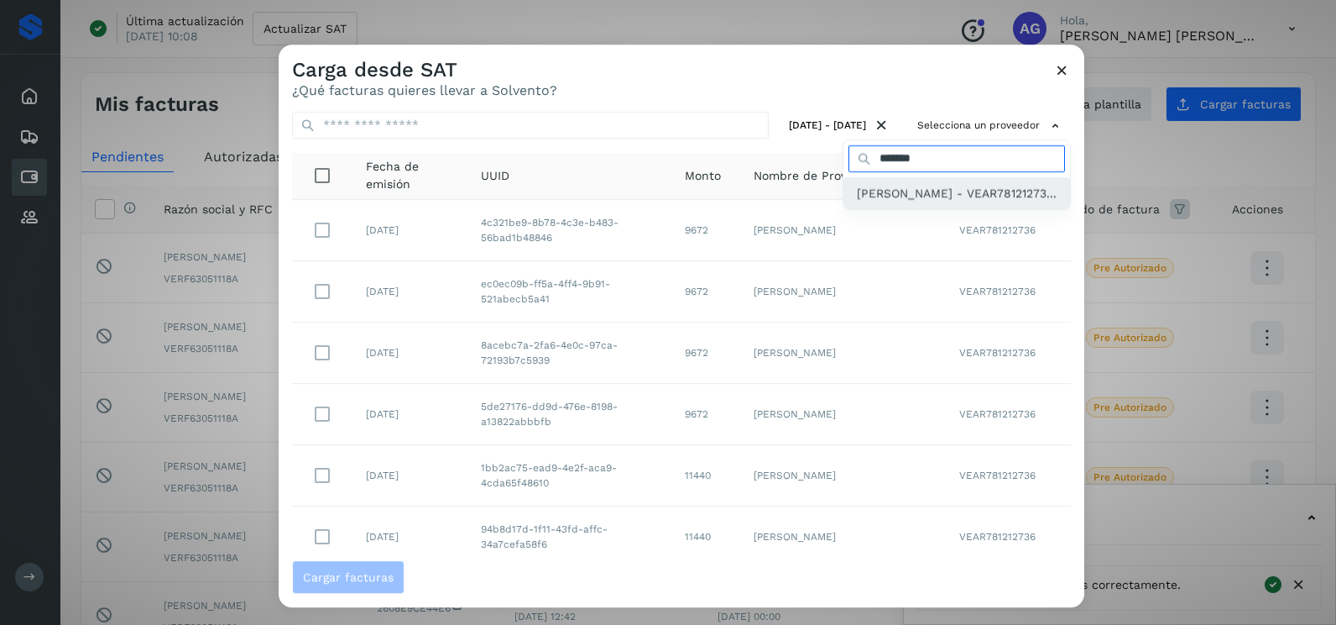
type input "*******"
click at [963, 185] on span "[PERSON_NAME] - VEAR78121273..." at bounding box center [957, 193] width 200 height 18
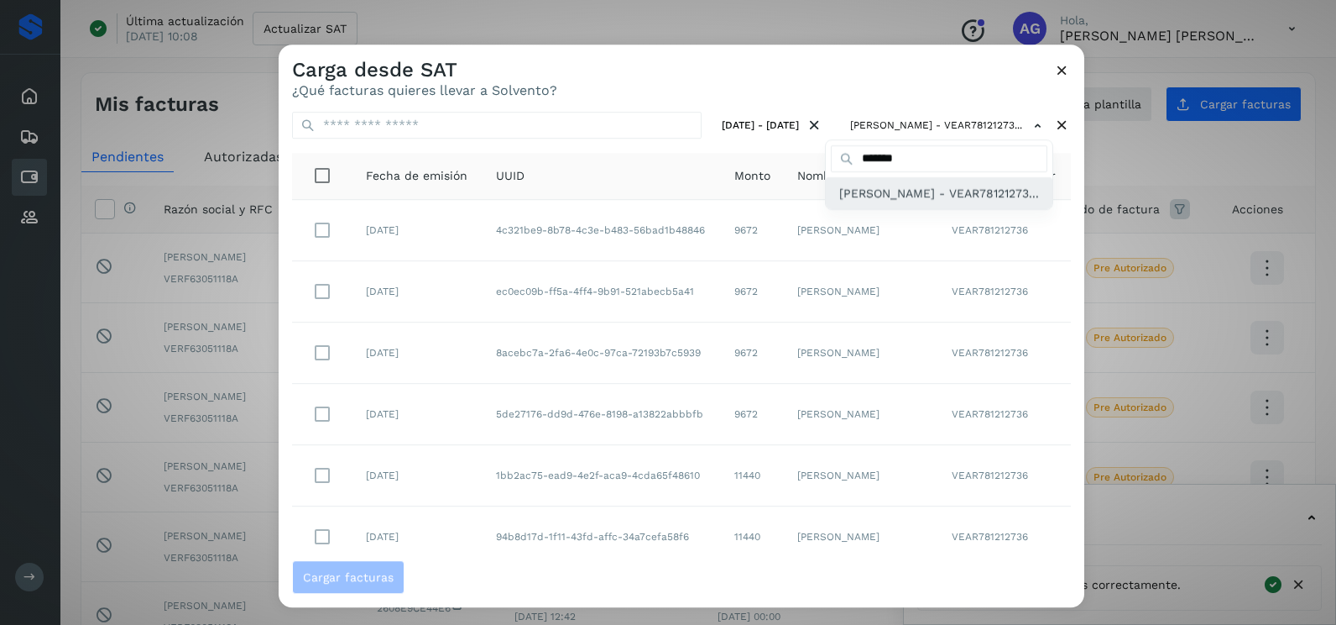
click at [871, 196] on span "[PERSON_NAME] - VEAR78121273..." at bounding box center [939, 193] width 200 height 18
click at [322, 230] on div at bounding box center [947, 356] width 1336 height 625
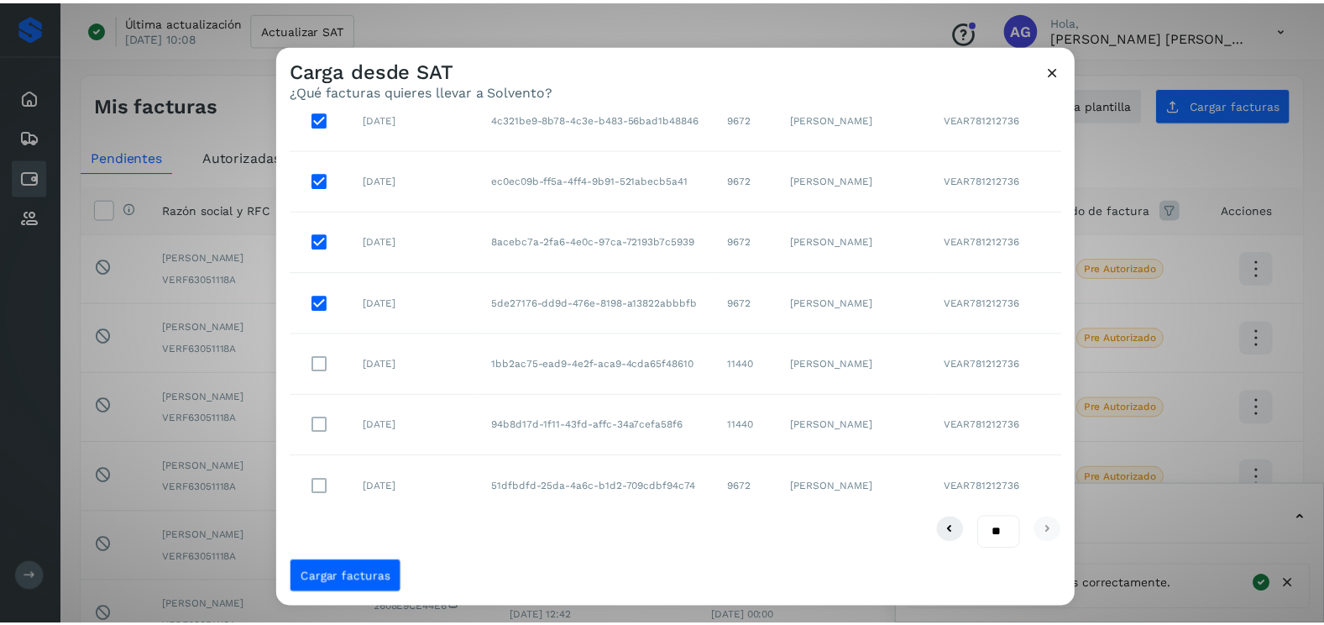
scroll to position [114, 0]
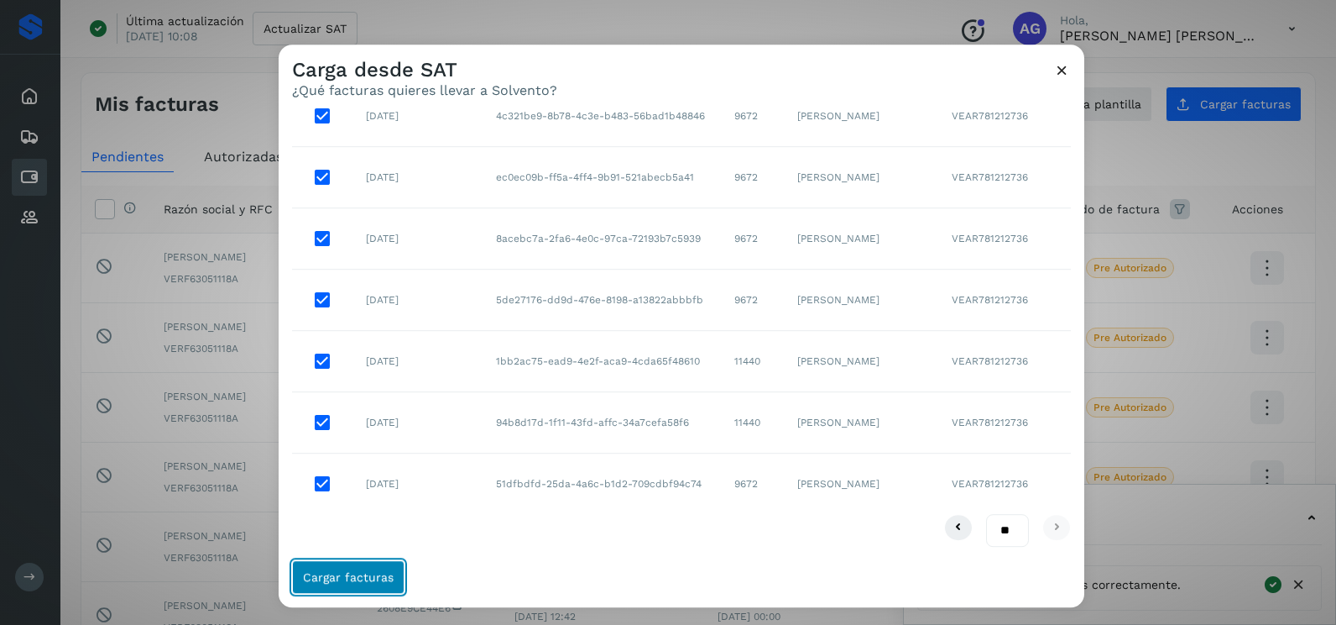
click at [370, 588] on button "Cargar facturas" at bounding box center [348, 577] width 112 height 34
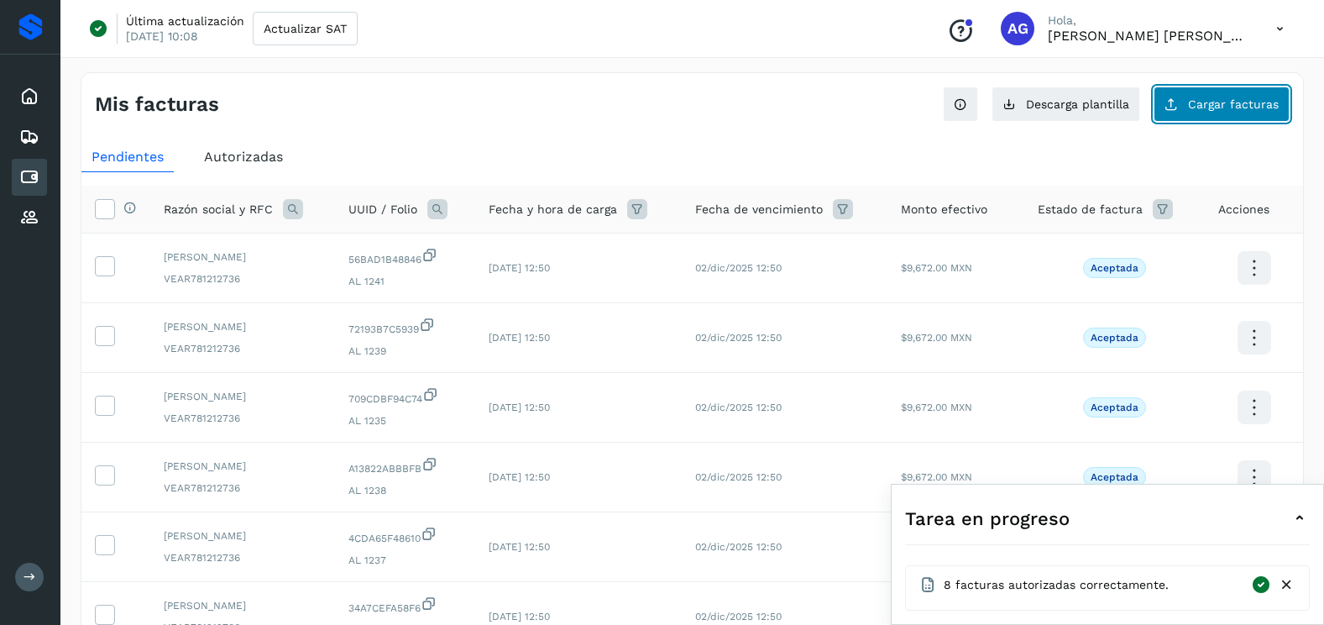
click at [1232, 112] on button "Cargar facturas" at bounding box center [1221, 103] width 136 height 35
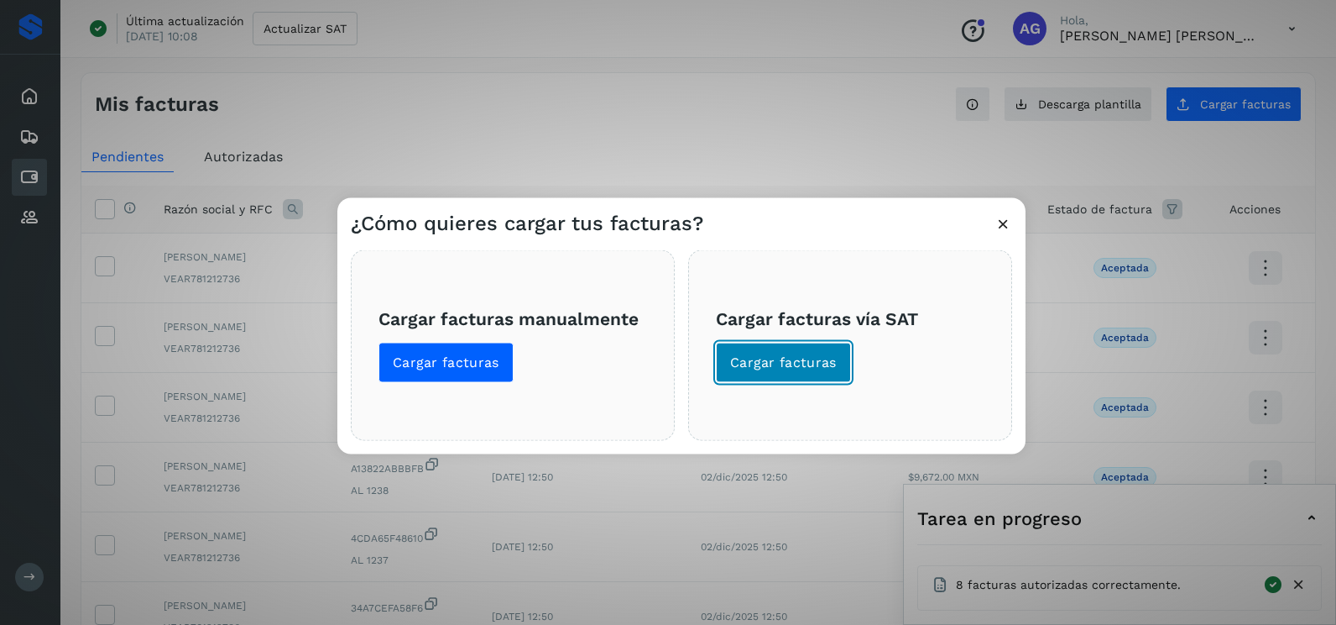
click at [750, 371] on span "Cargar facturas" at bounding box center [783, 362] width 107 height 18
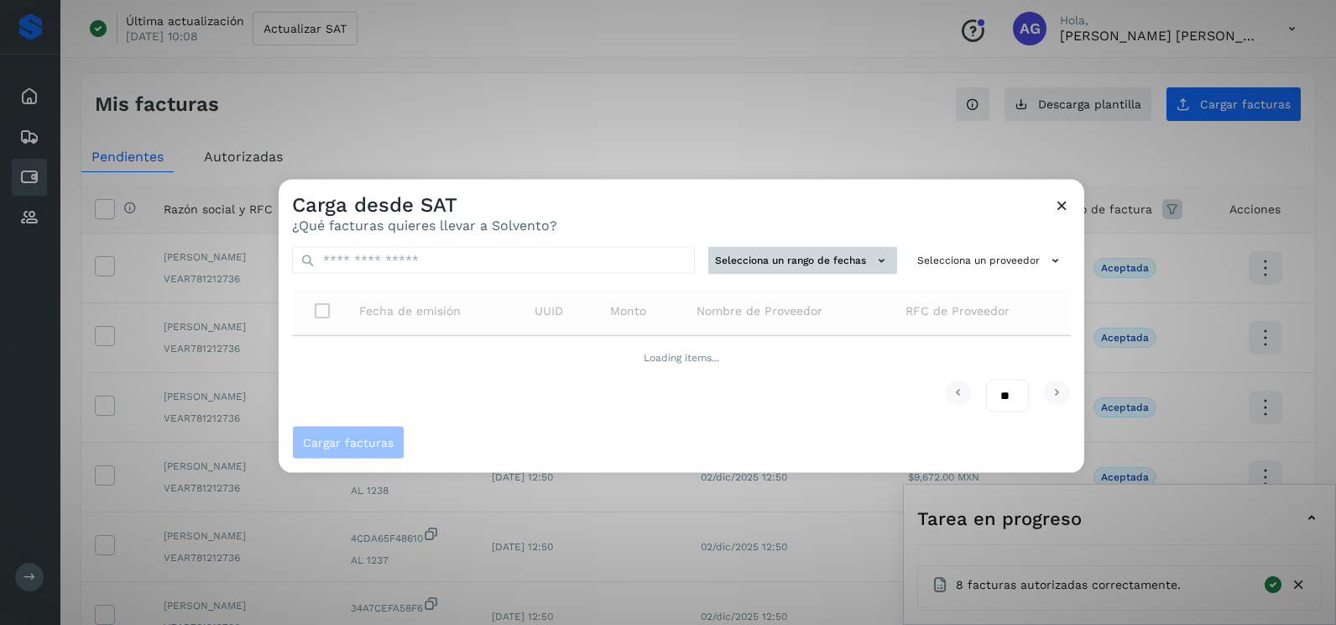
click at [860, 259] on button "Selecciona un rango de fechas" at bounding box center [803, 261] width 189 height 28
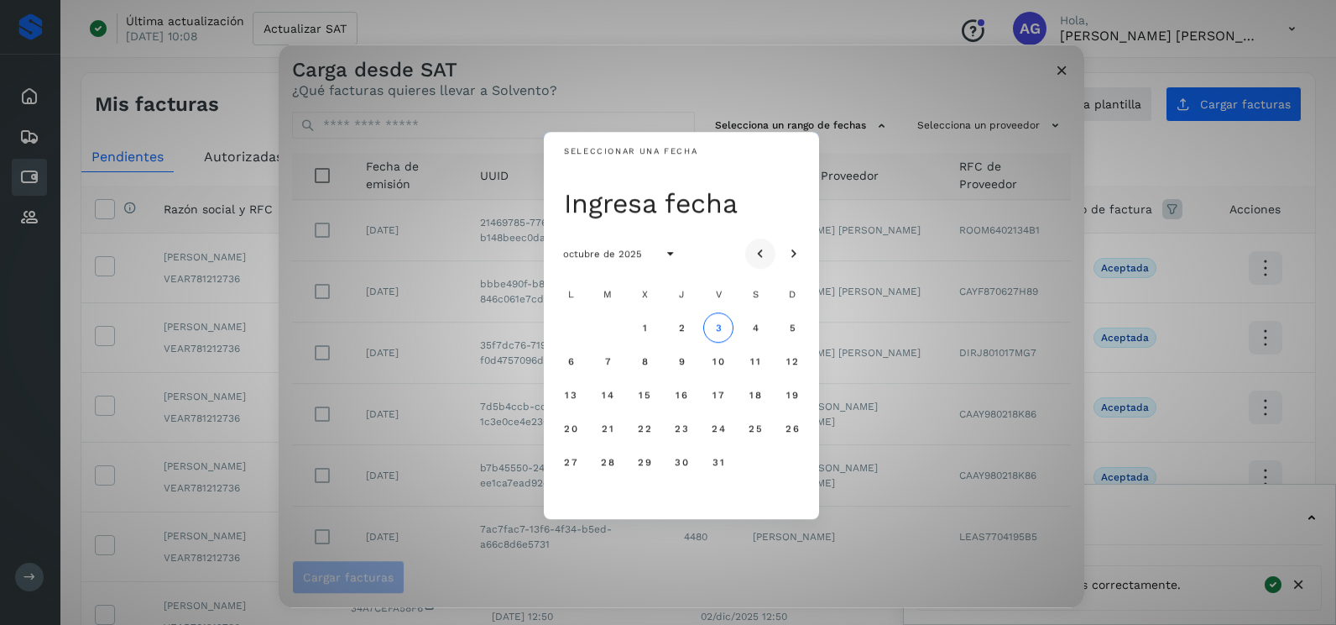
click at [758, 254] on icon "Mes anterior" at bounding box center [760, 254] width 17 height 17
click at [677, 368] on button "11" at bounding box center [682, 361] width 30 height 30
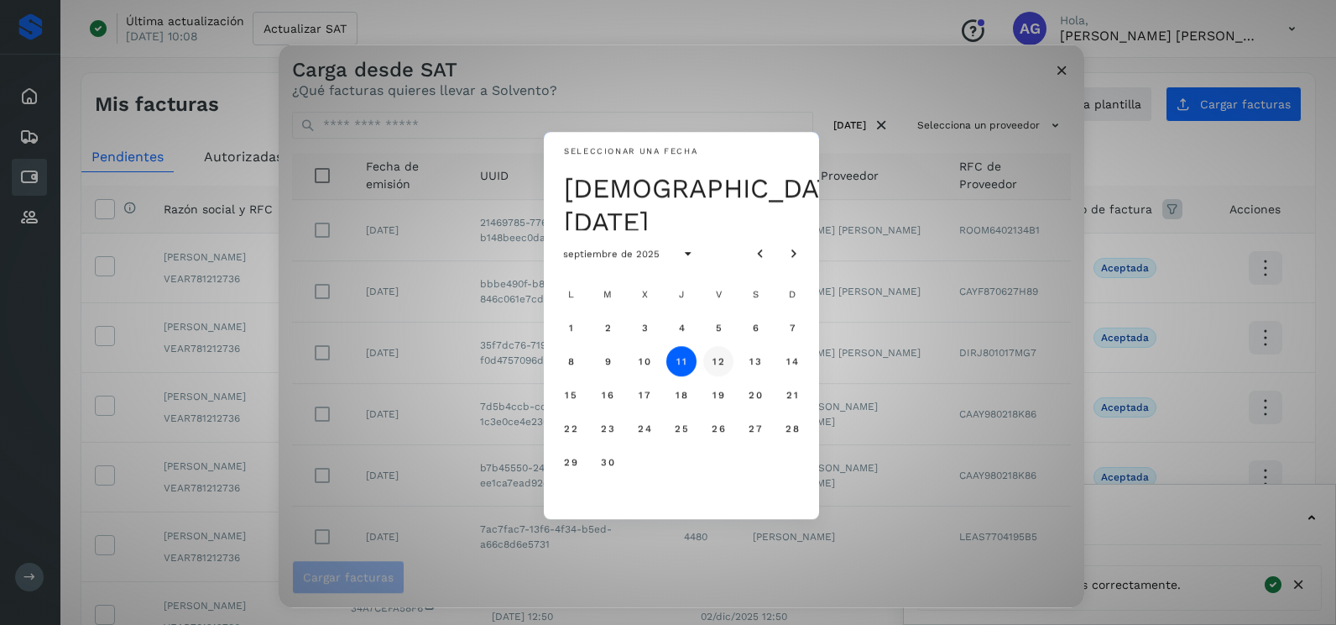
click at [713, 361] on span "12" at bounding box center [718, 361] width 13 height 12
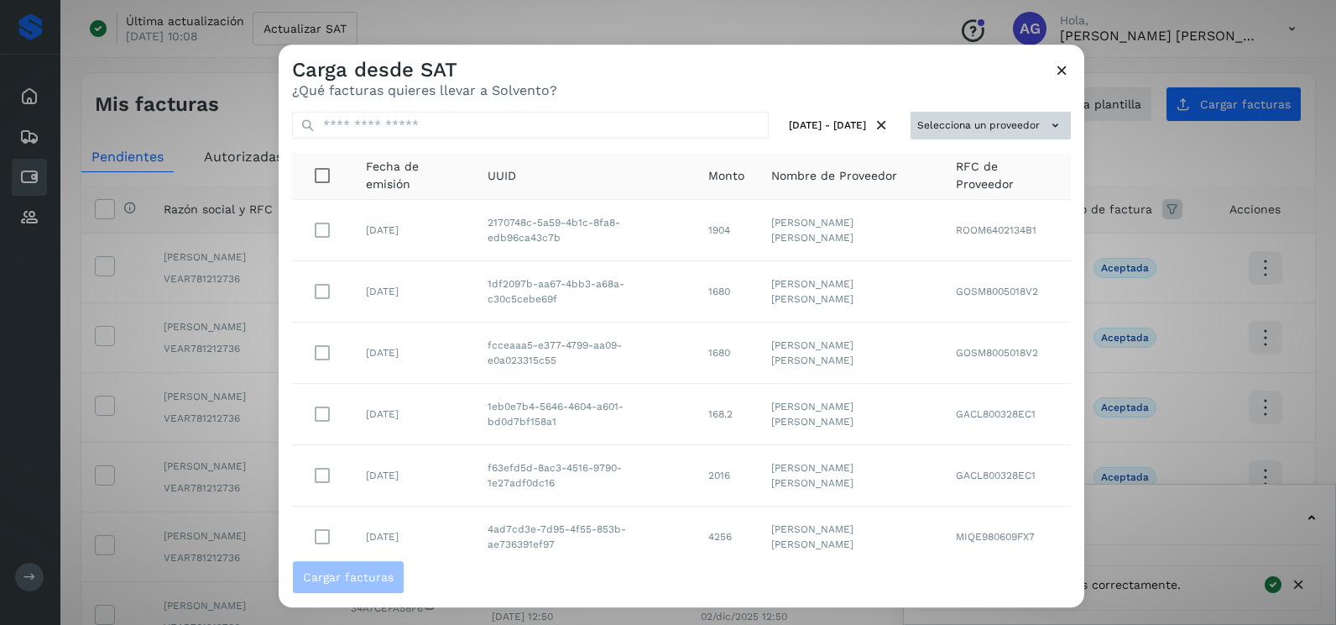
click at [948, 134] on button "Selecciona un proveedor" at bounding box center [991, 126] width 160 height 28
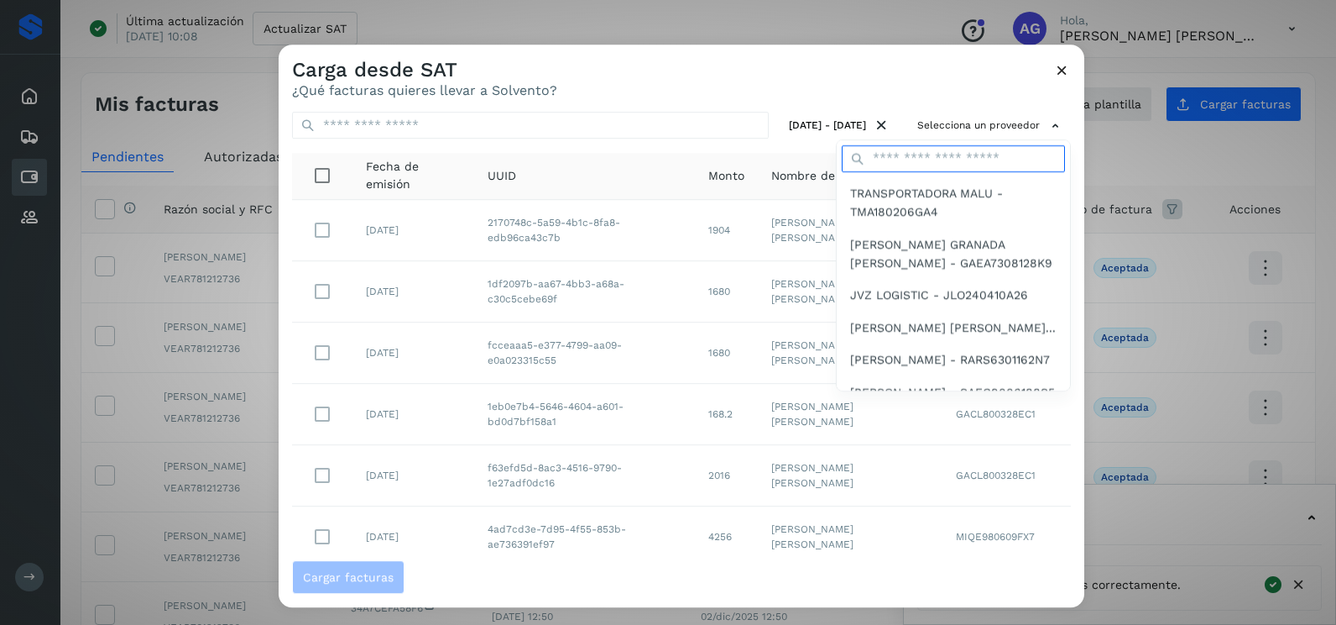
click at [908, 165] on input "text" at bounding box center [953, 158] width 223 height 27
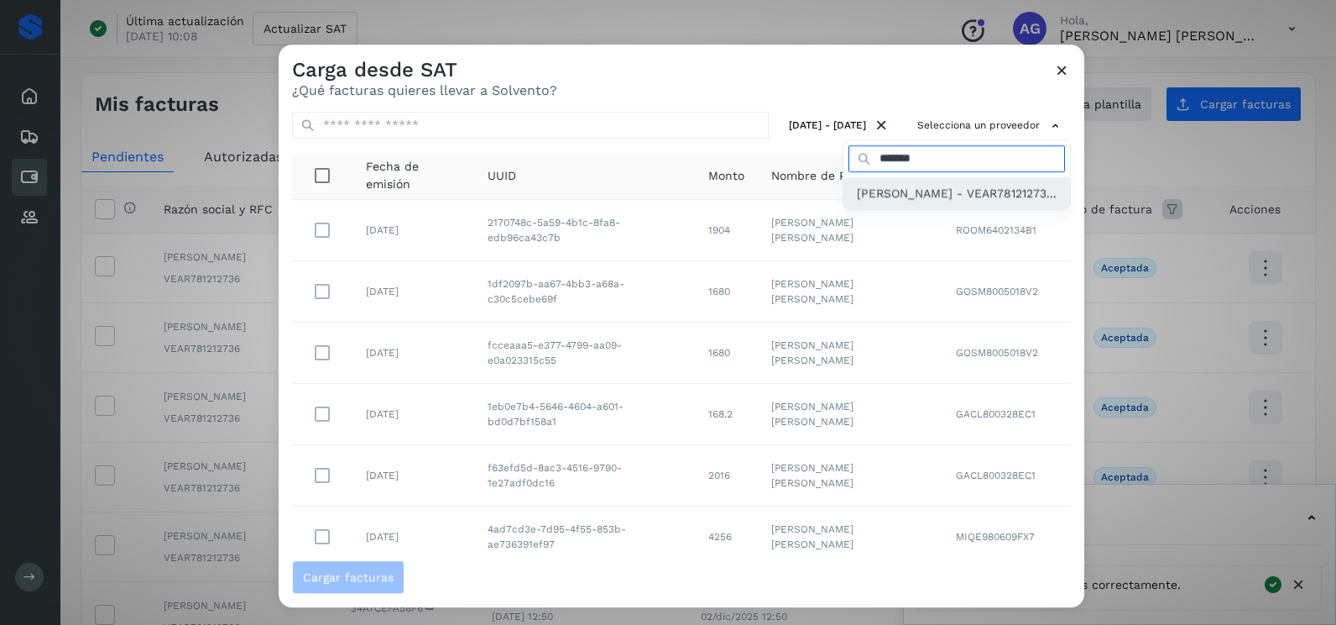
type input "*******"
click at [921, 202] on span "[PERSON_NAME] - VEAR78121273..." at bounding box center [957, 193] width 200 height 18
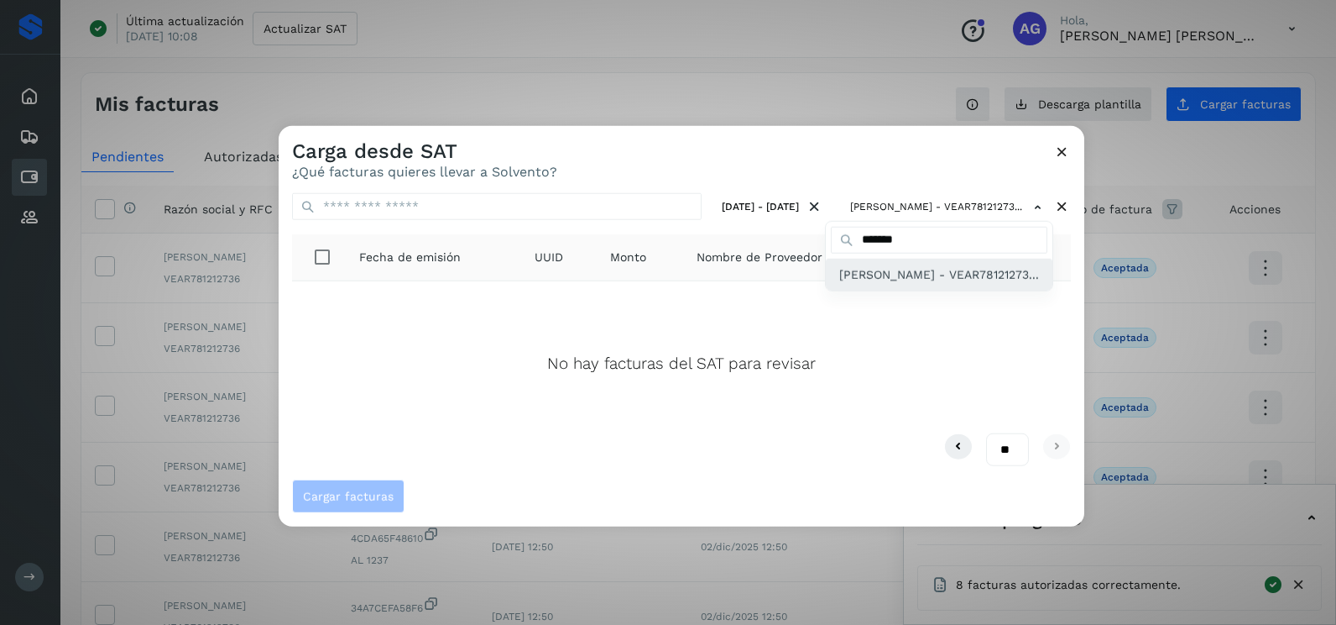
click at [887, 284] on span "[PERSON_NAME] - VEAR78121273..." at bounding box center [939, 274] width 200 height 18
click at [1065, 153] on div at bounding box center [947, 438] width 1336 height 625
click at [1058, 155] on icon at bounding box center [1063, 152] width 18 height 18
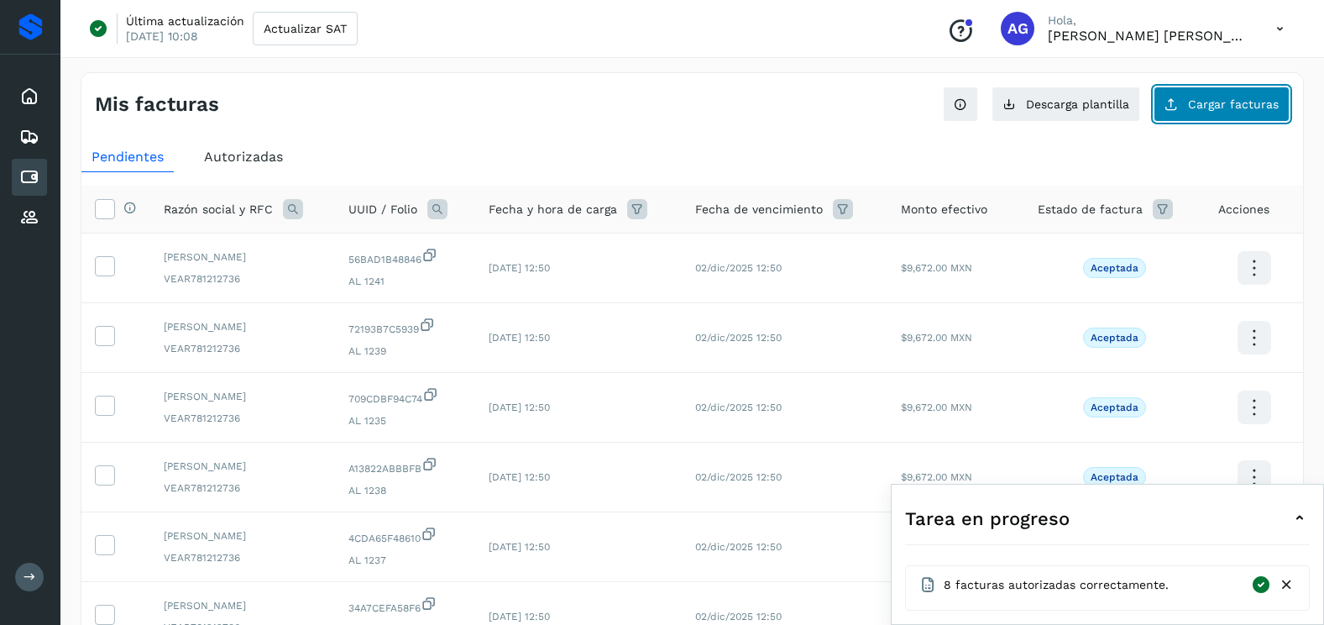
click at [1217, 99] on span "Cargar facturas" at bounding box center [1233, 104] width 91 height 12
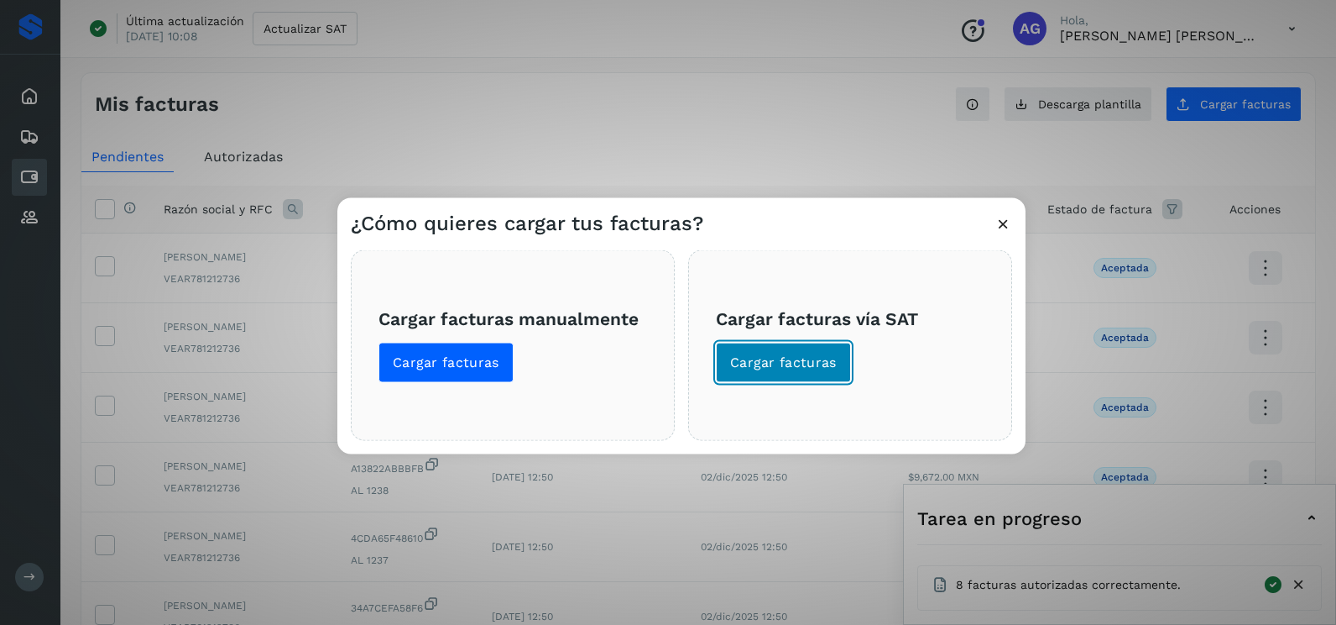
drag, startPoint x: 815, startPoint y: 364, endPoint x: 813, endPoint y: 375, distance: 11.0
click at [813, 375] on button "Cargar facturas" at bounding box center [783, 363] width 135 height 40
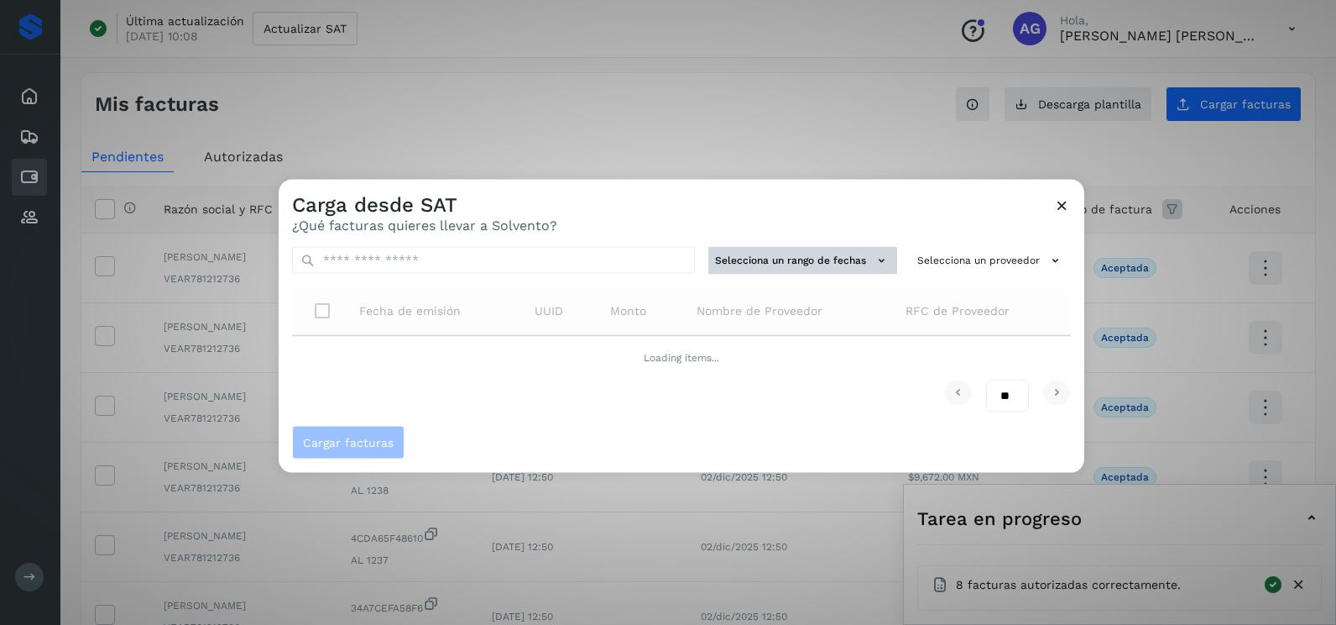
click at [815, 269] on button "Selecciona un rango de fechas" at bounding box center [803, 261] width 189 height 28
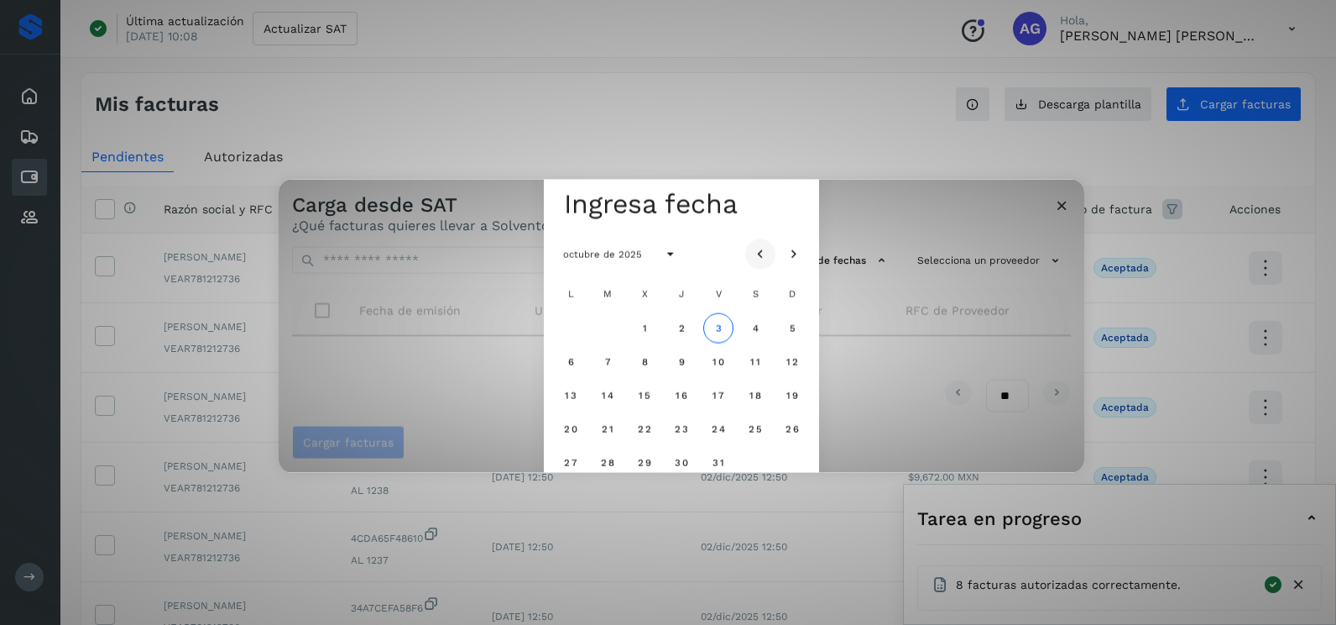
click at [754, 248] on icon "Mes anterior" at bounding box center [760, 254] width 17 height 17
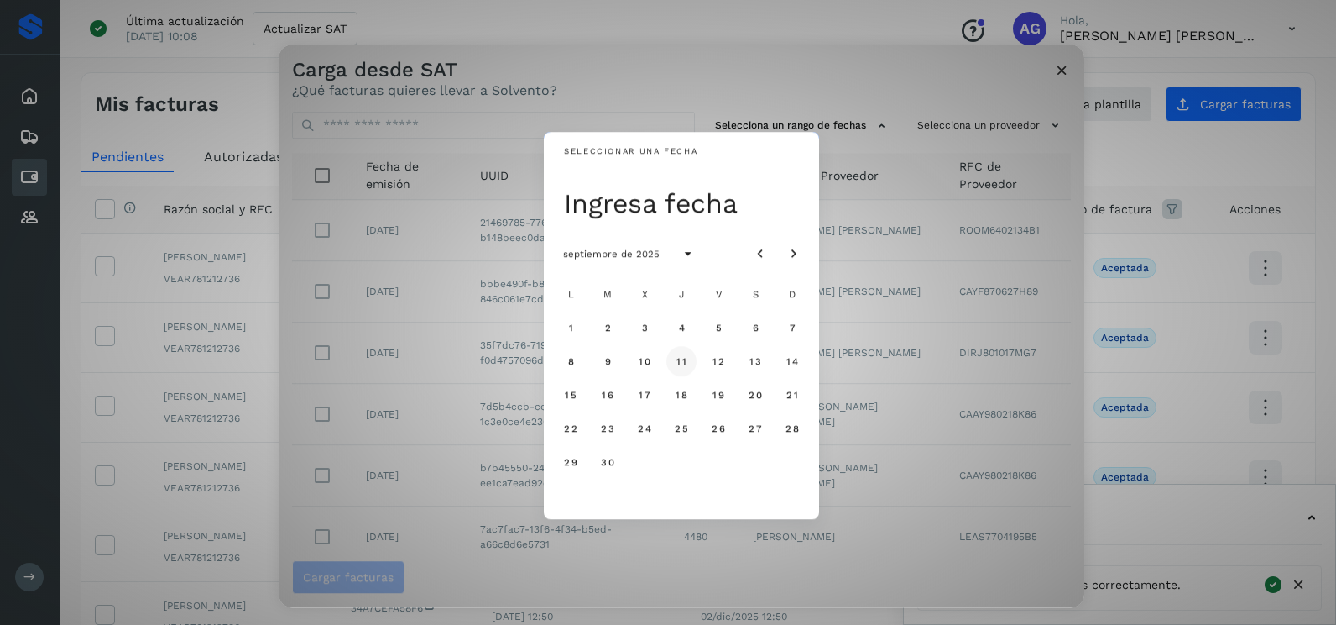
click at [682, 361] on span "11" at bounding box center [681, 361] width 11 height 12
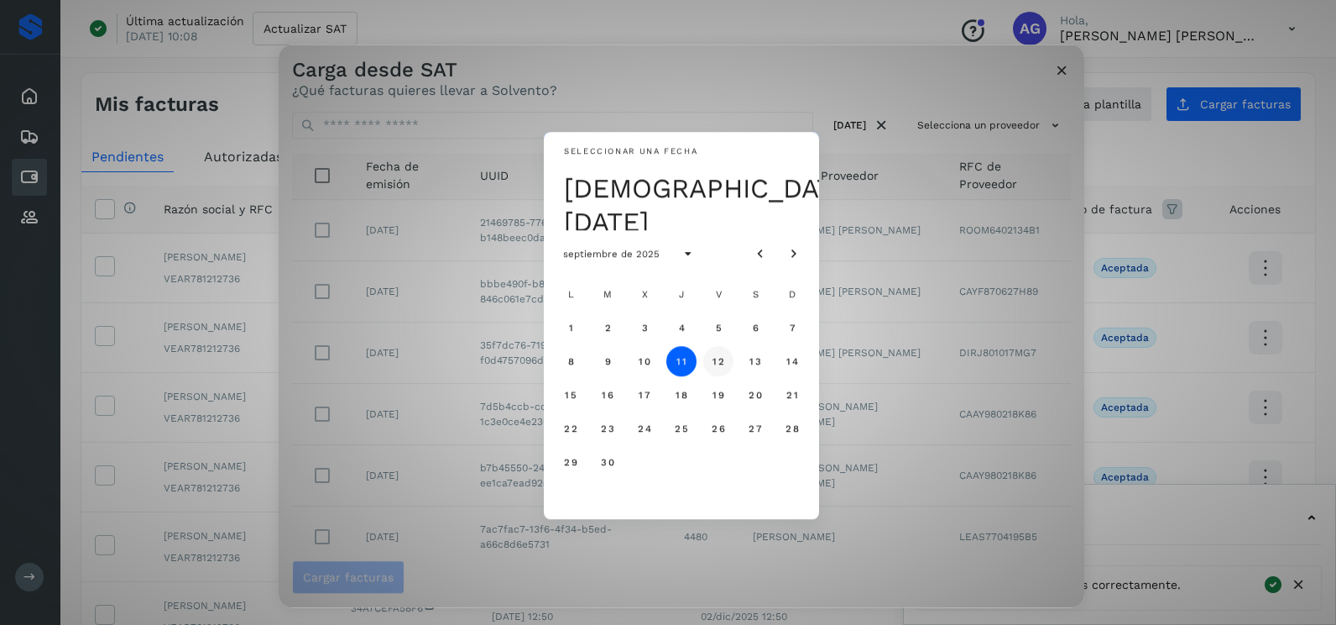
click at [718, 363] on span "12" at bounding box center [718, 361] width 13 height 12
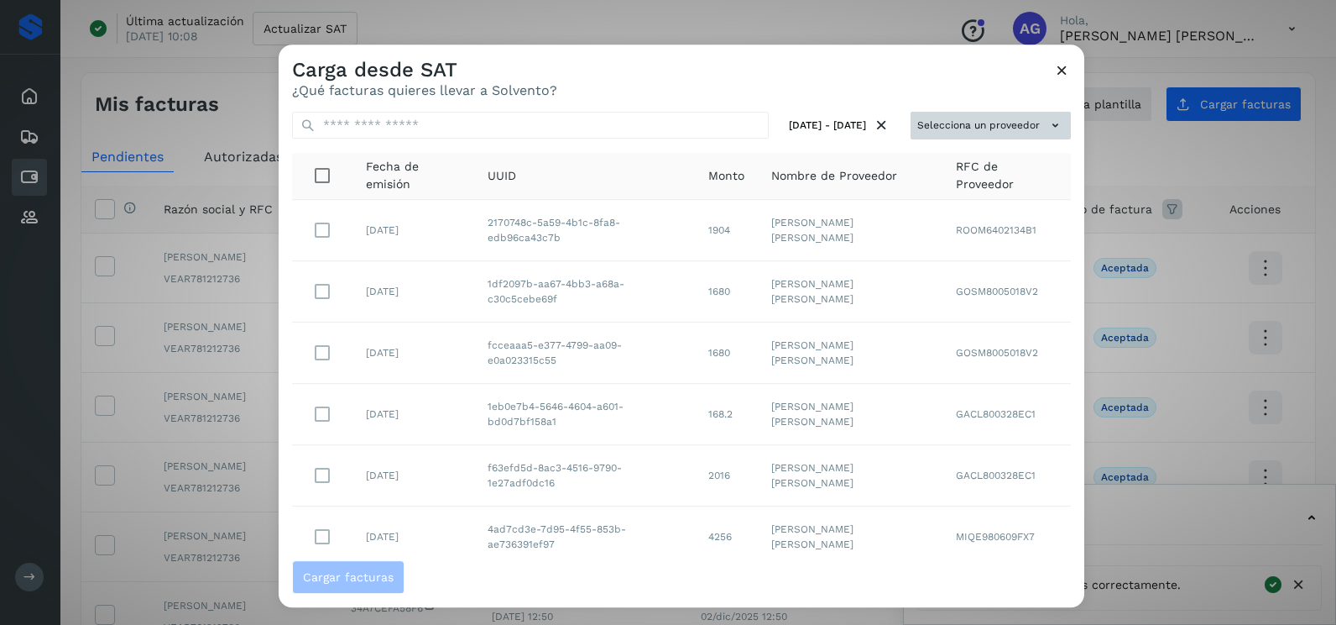
click at [974, 118] on button "Selecciona un proveedor" at bounding box center [991, 126] width 160 height 28
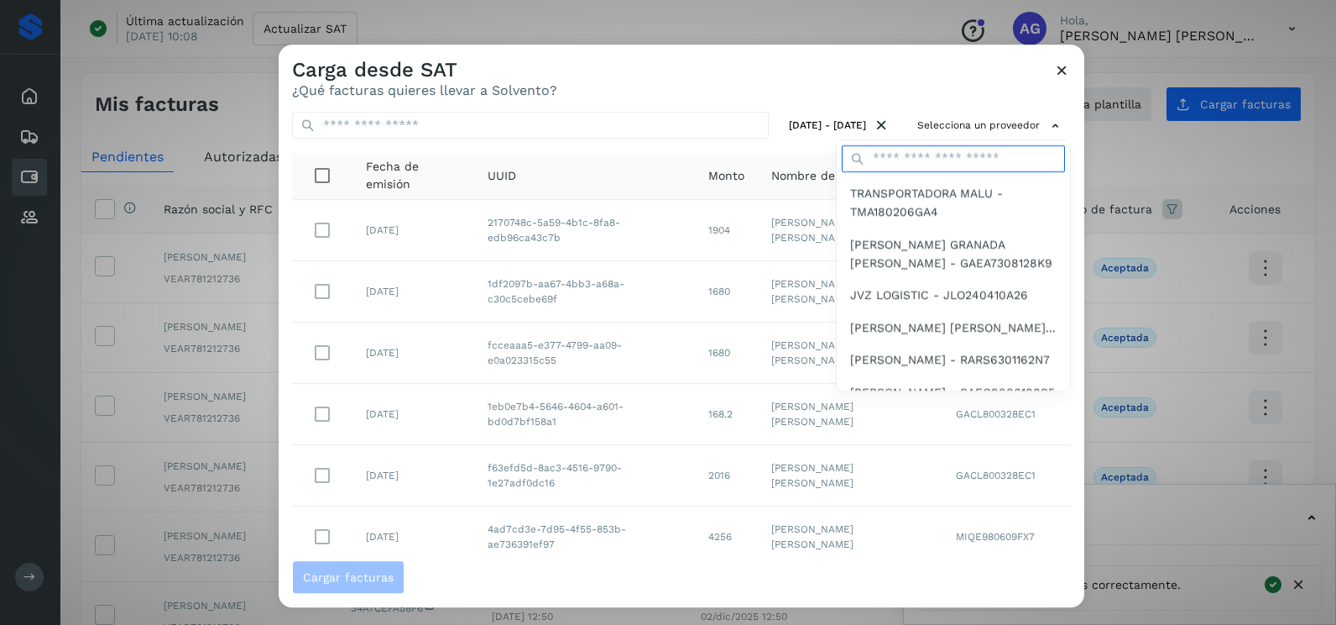
click at [945, 155] on input "text" at bounding box center [953, 158] width 223 height 27
type input "*******"
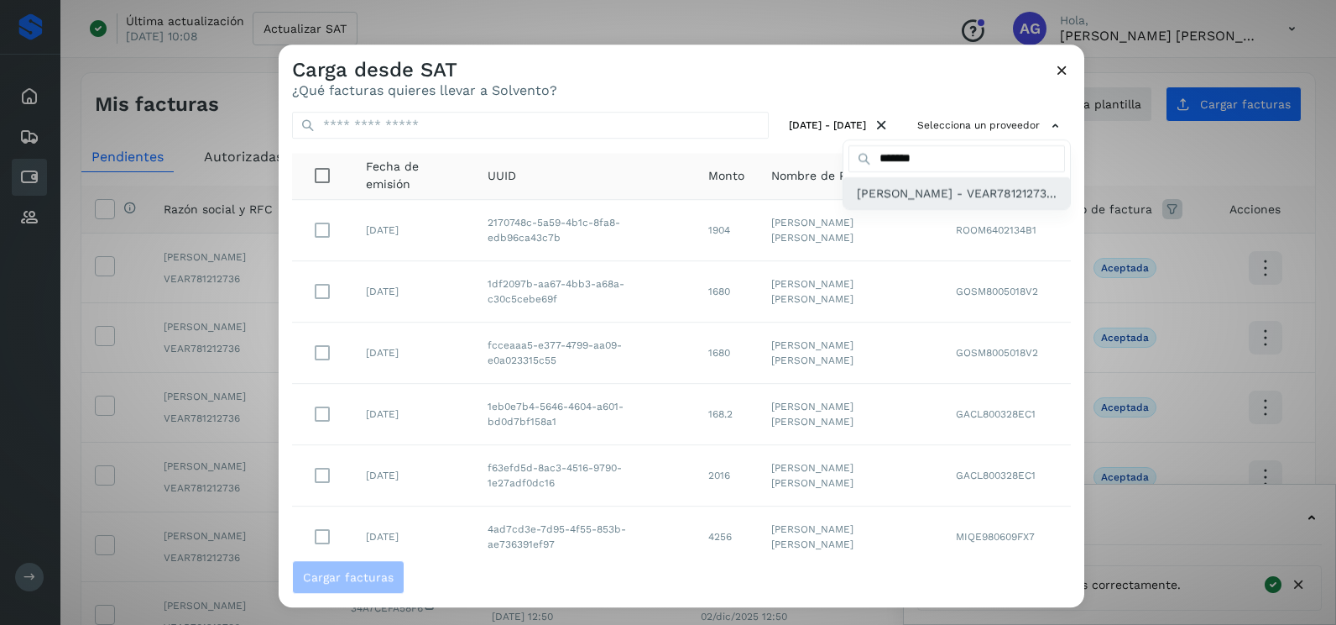
click at [929, 202] on span "[PERSON_NAME] - VEAR78121273..." at bounding box center [957, 193] width 200 height 18
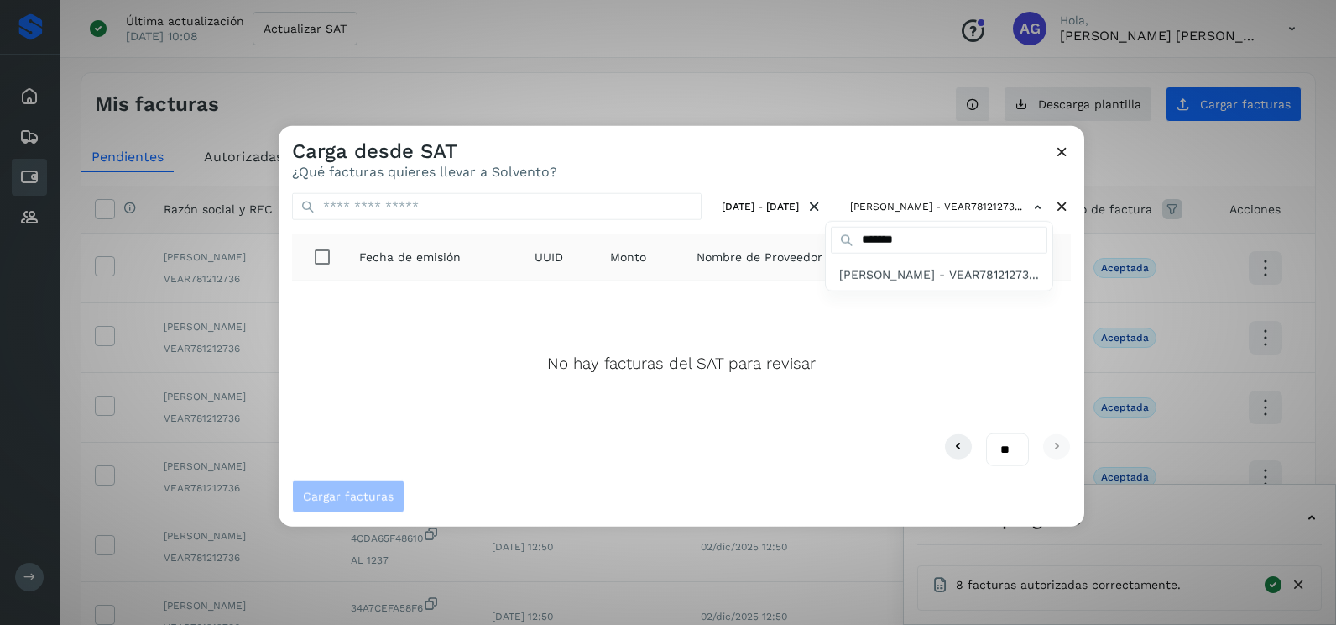
click at [1056, 157] on div at bounding box center [947, 438] width 1336 height 625
click at [1061, 153] on icon at bounding box center [1063, 152] width 18 height 18
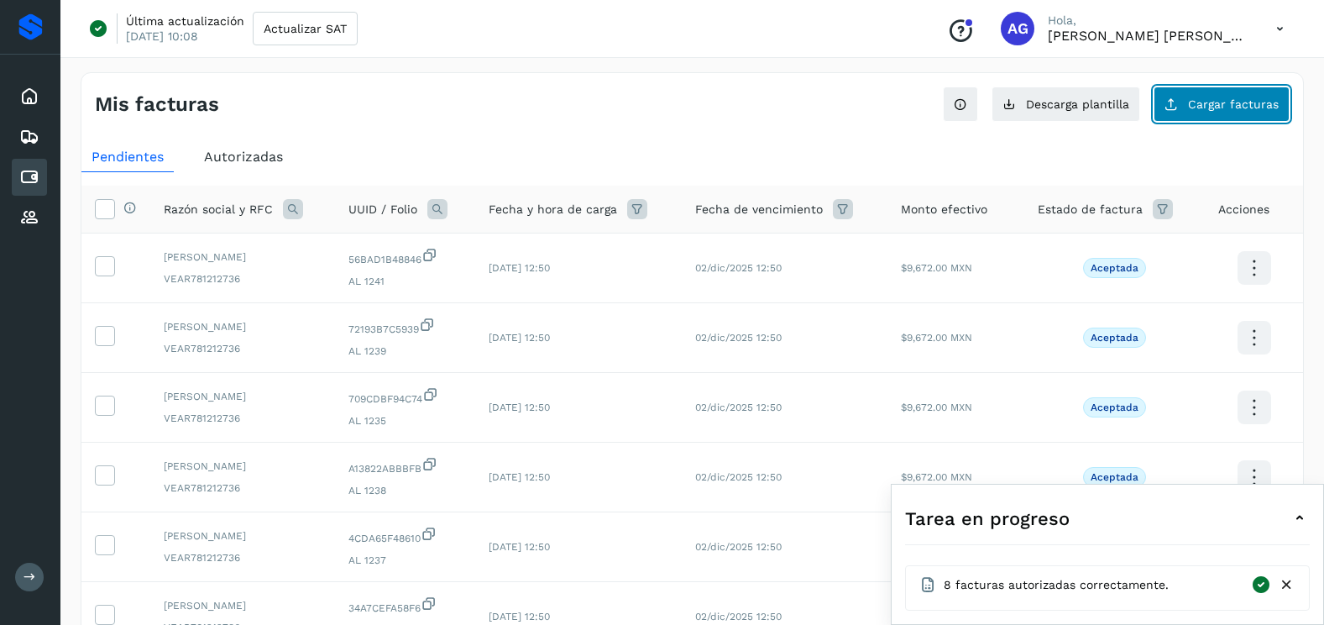
click at [1192, 106] on span "Cargar facturas" at bounding box center [1233, 104] width 91 height 12
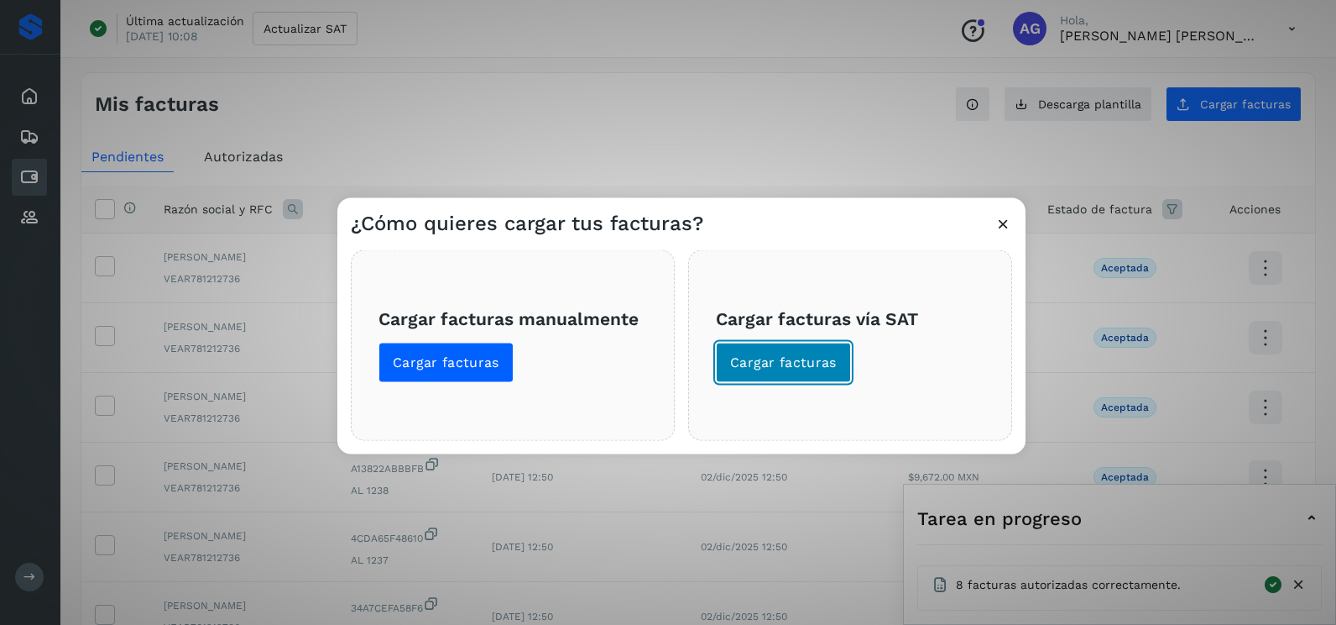
click at [803, 356] on span "Cargar facturas" at bounding box center [783, 362] width 107 height 18
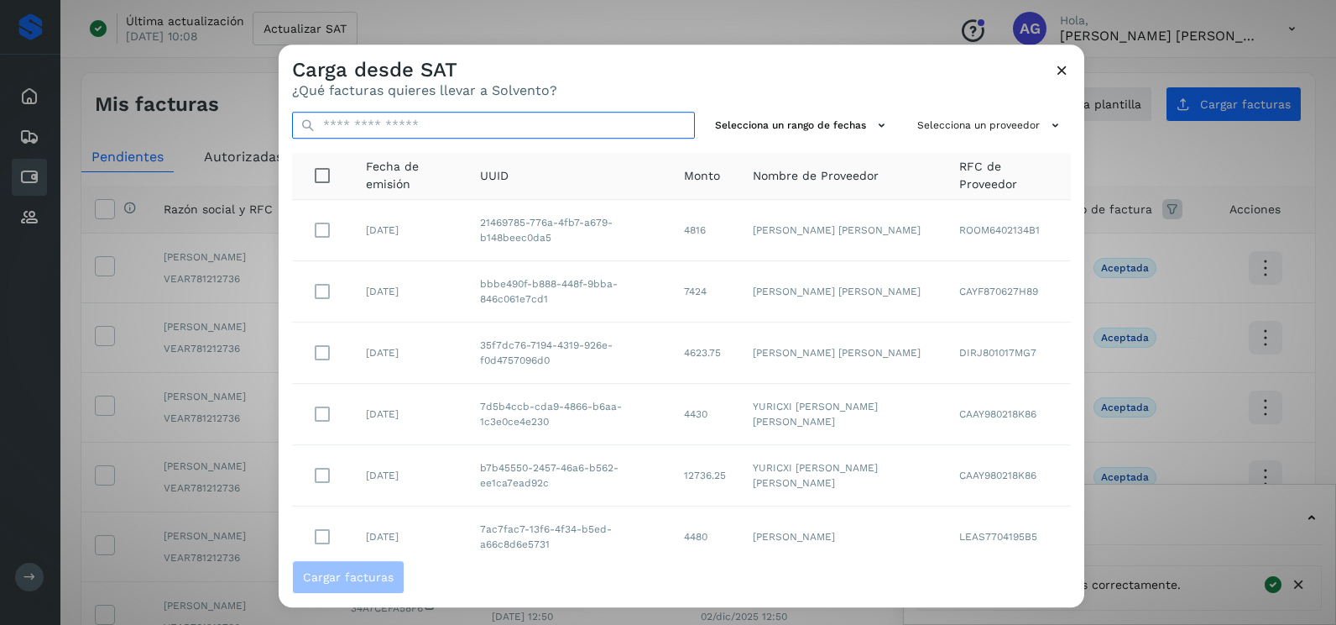
click at [570, 130] on input "text" at bounding box center [493, 125] width 403 height 27
paste input "**********"
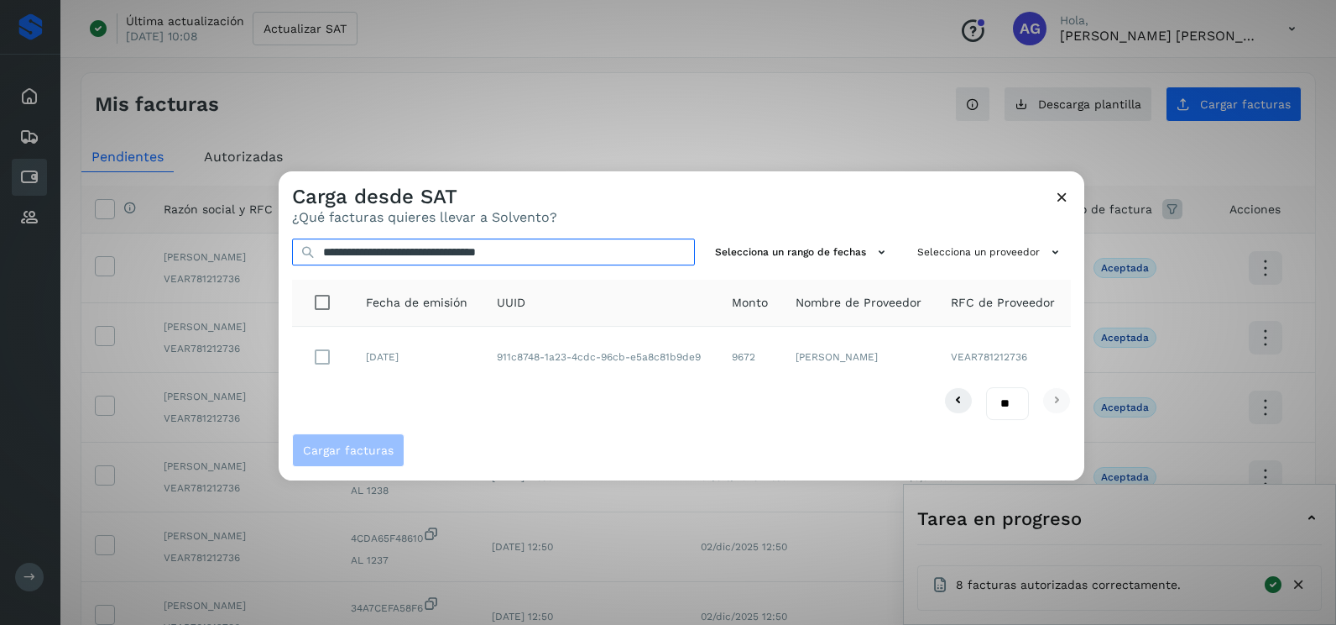
type input "**********"
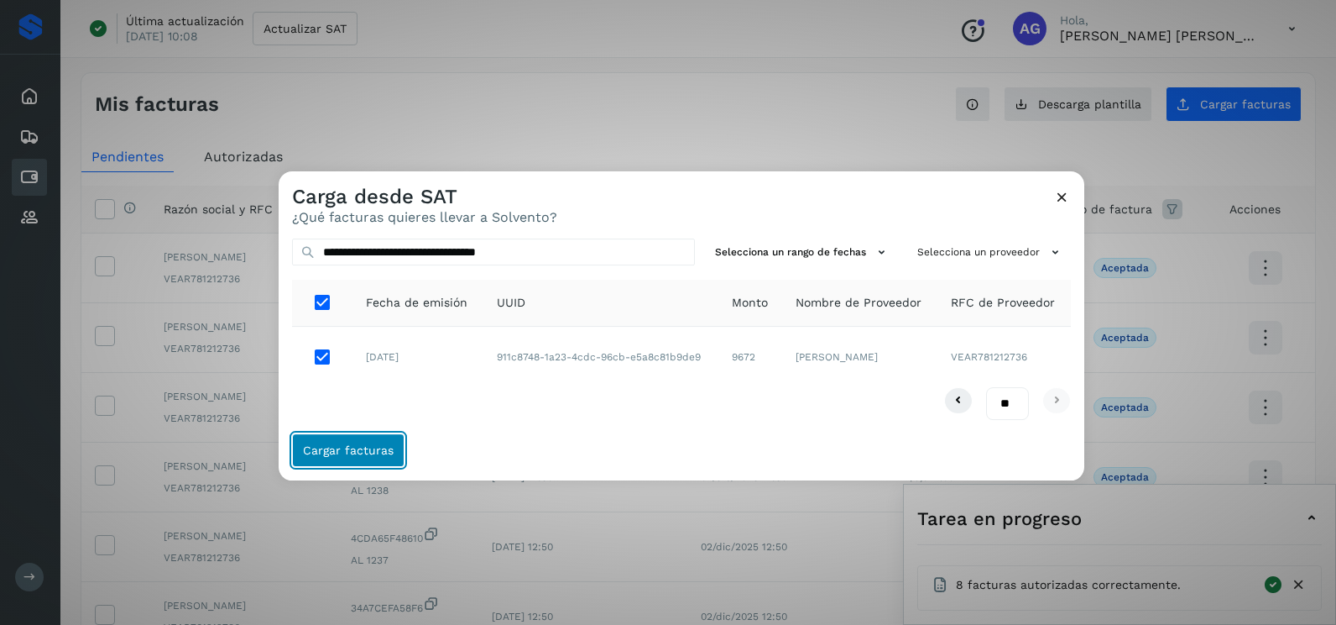
click at [384, 463] on button "Cargar facturas" at bounding box center [348, 450] width 112 height 34
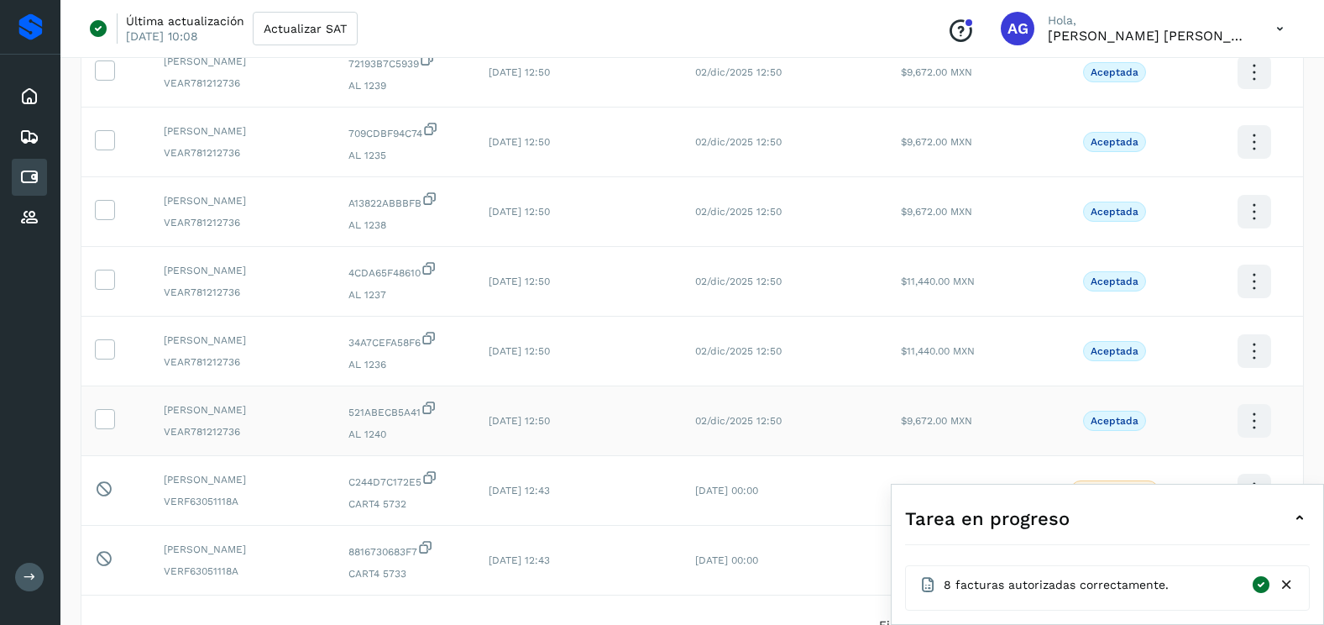
scroll to position [336, 0]
click at [92, 421] on td at bounding box center [115, 420] width 69 height 70
click at [109, 421] on icon at bounding box center [105, 417] width 18 height 18
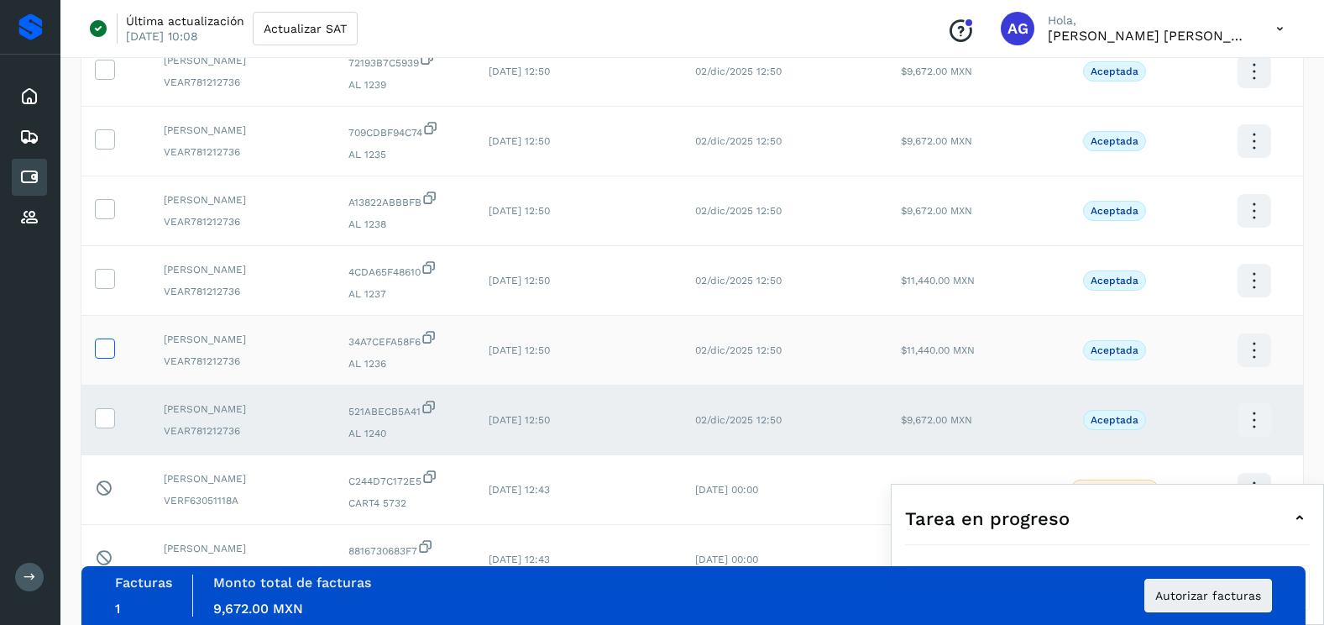
click at [109, 355] on icon at bounding box center [105, 347] width 18 height 18
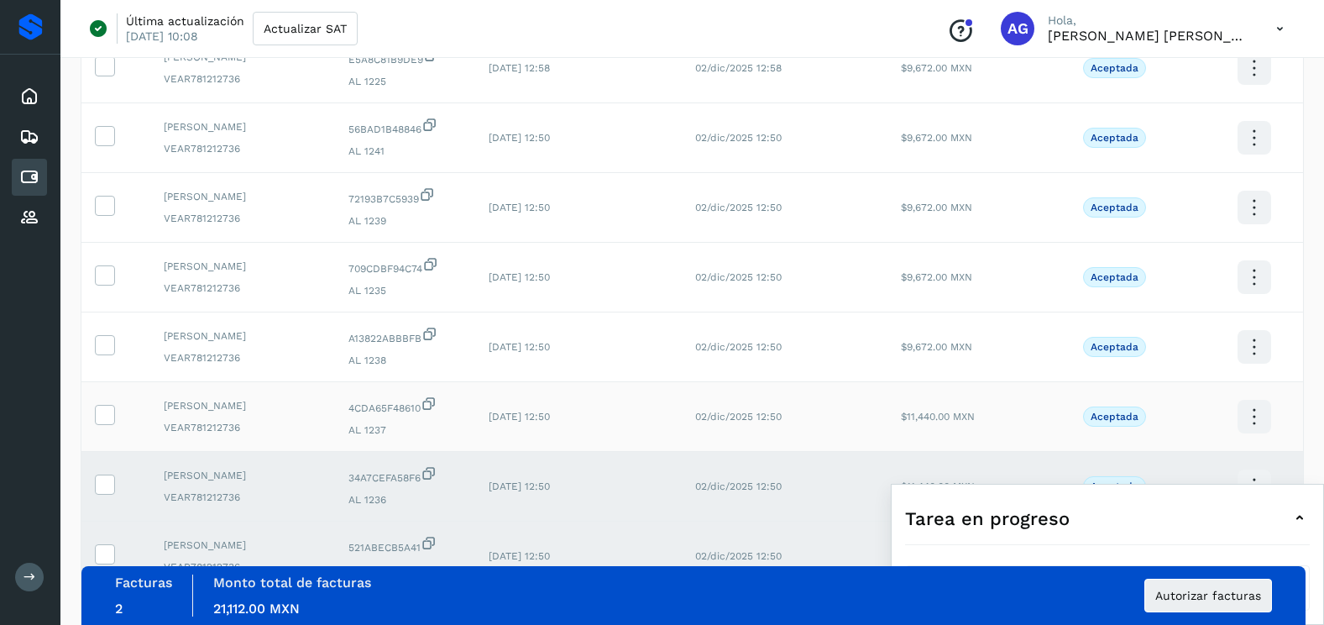
scroll to position [168, 0]
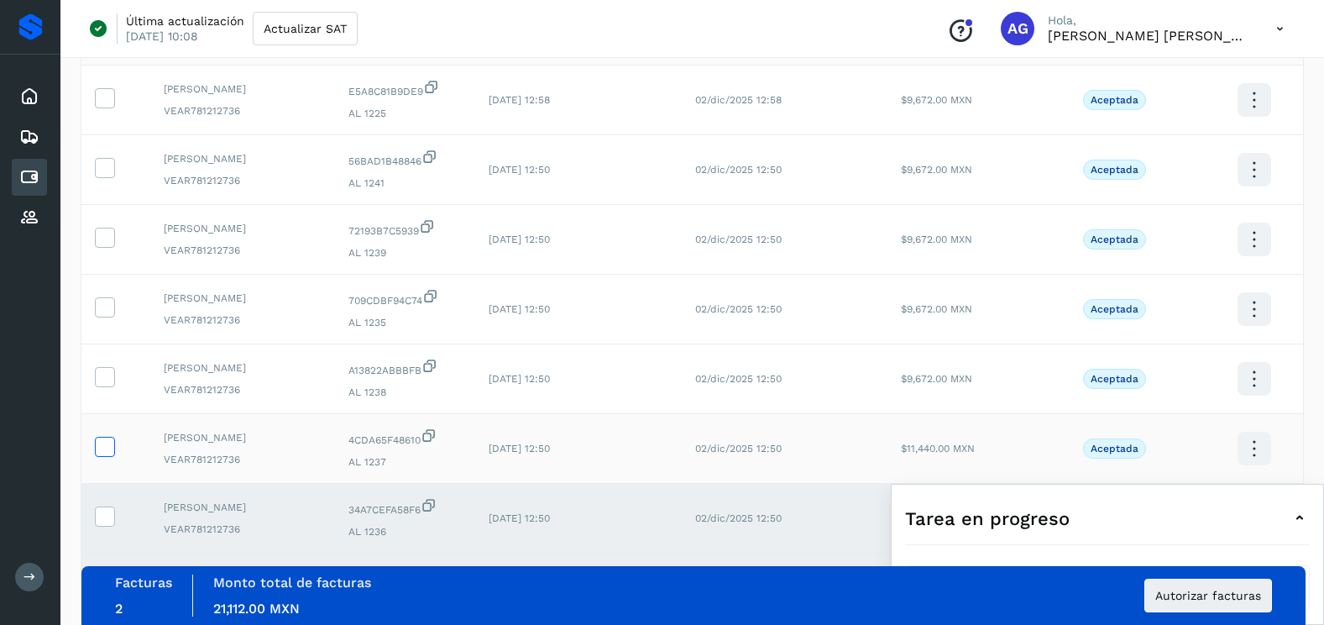
click at [108, 446] on icon at bounding box center [105, 446] width 18 height 18
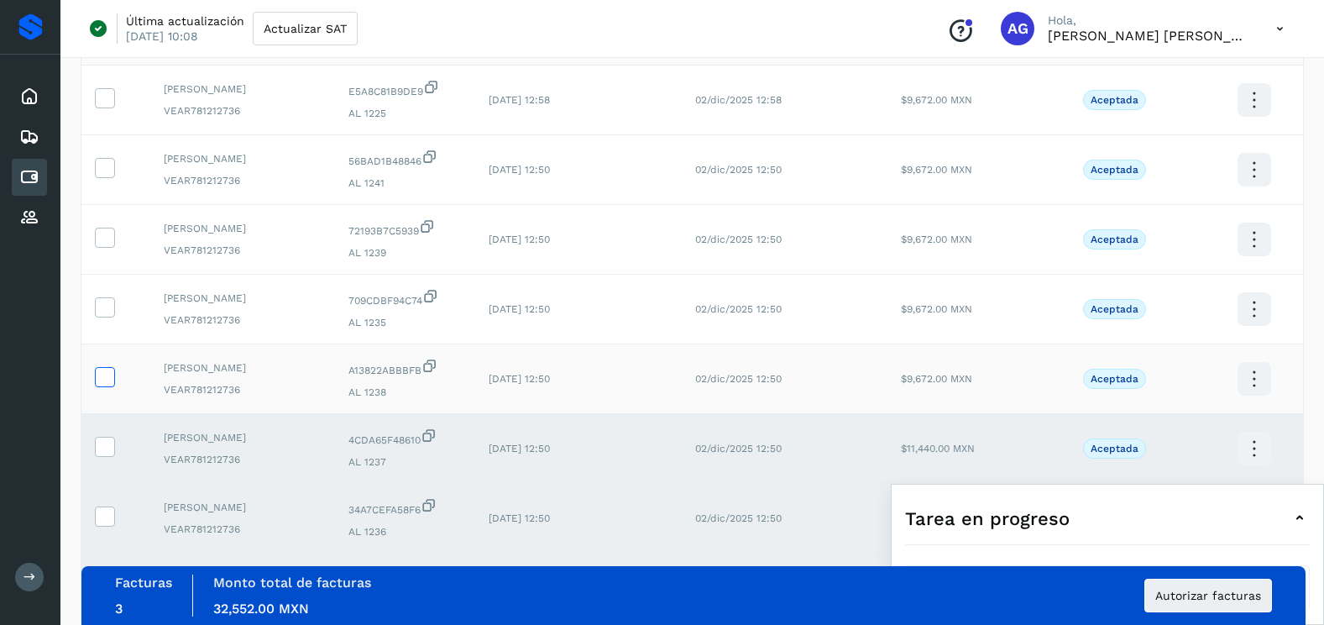
drag, startPoint x: 107, startPoint y: 383, endPoint x: 112, endPoint y: 357, distance: 26.5
click at [107, 382] on icon at bounding box center [105, 376] width 18 height 18
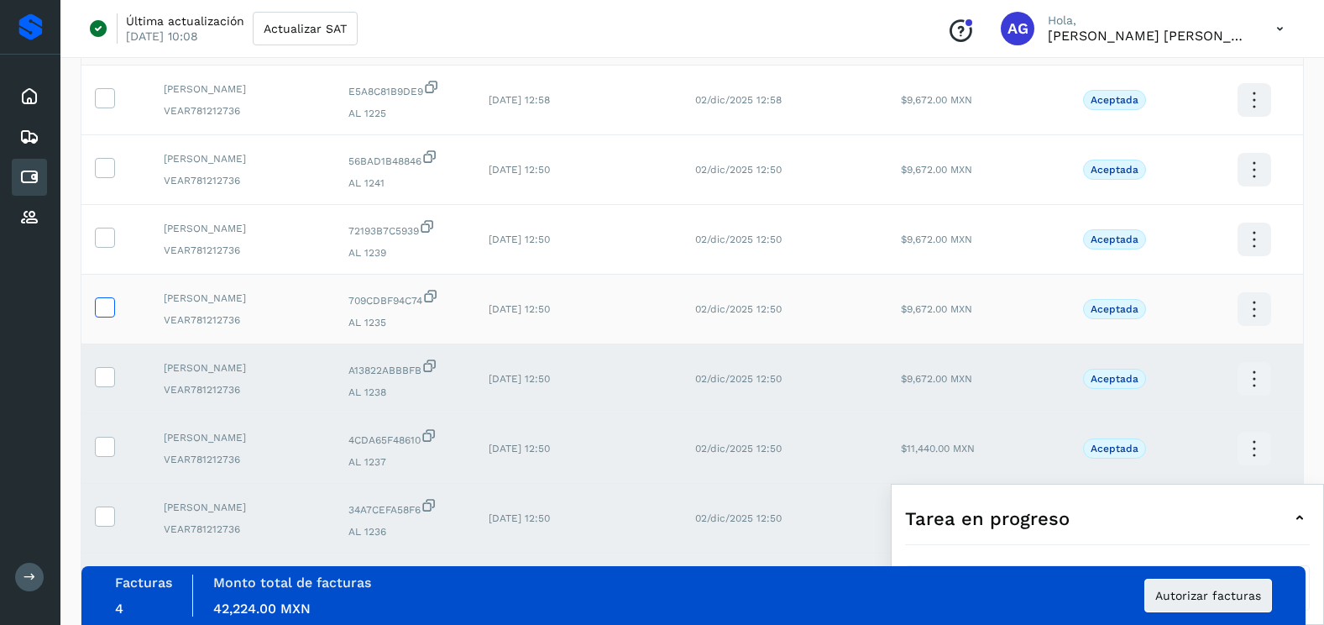
click at [110, 309] on icon at bounding box center [105, 306] width 18 height 18
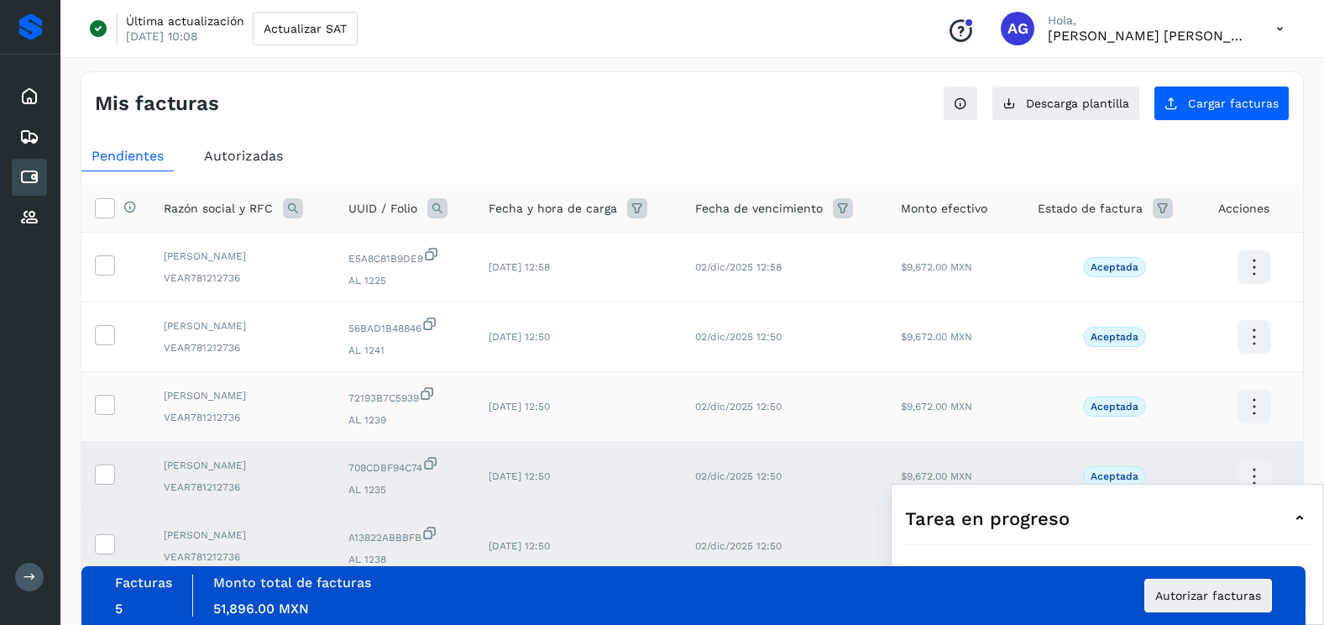
scroll to position [0, 0]
click at [105, 404] on icon at bounding box center [105, 404] width 18 height 18
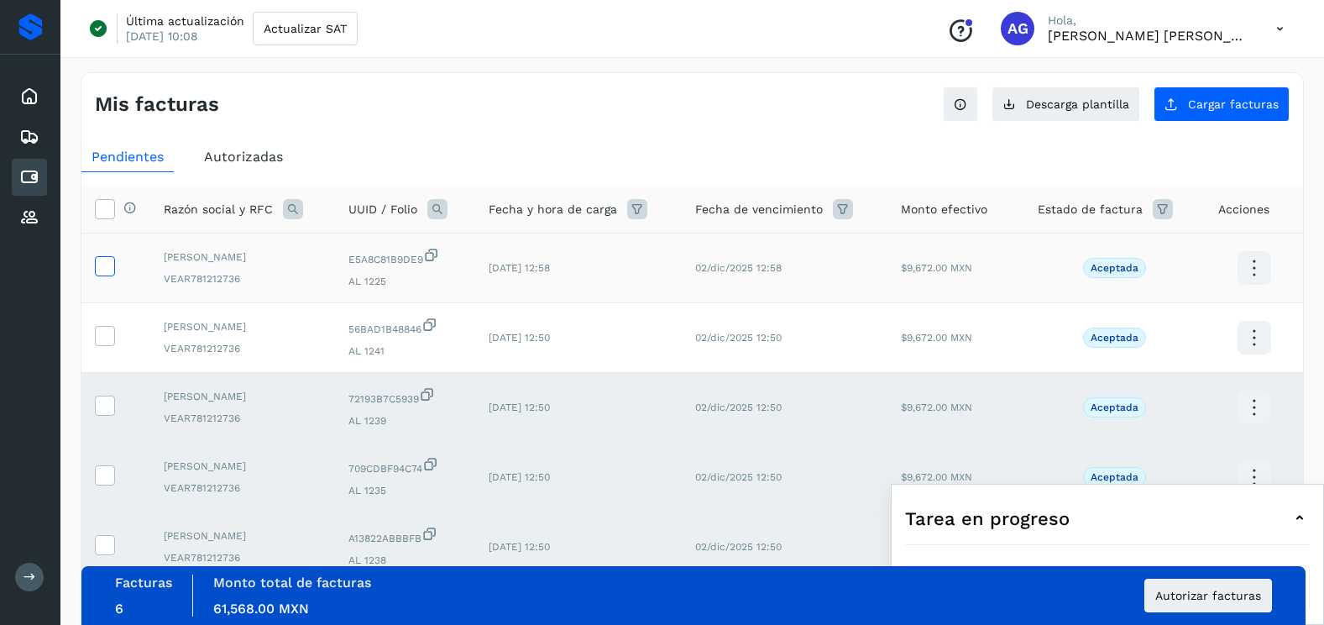
drag, startPoint x: 106, startPoint y: 334, endPoint x: 106, endPoint y: 273, distance: 61.3
click at [106, 329] on icon at bounding box center [105, 335] width 18 height 18
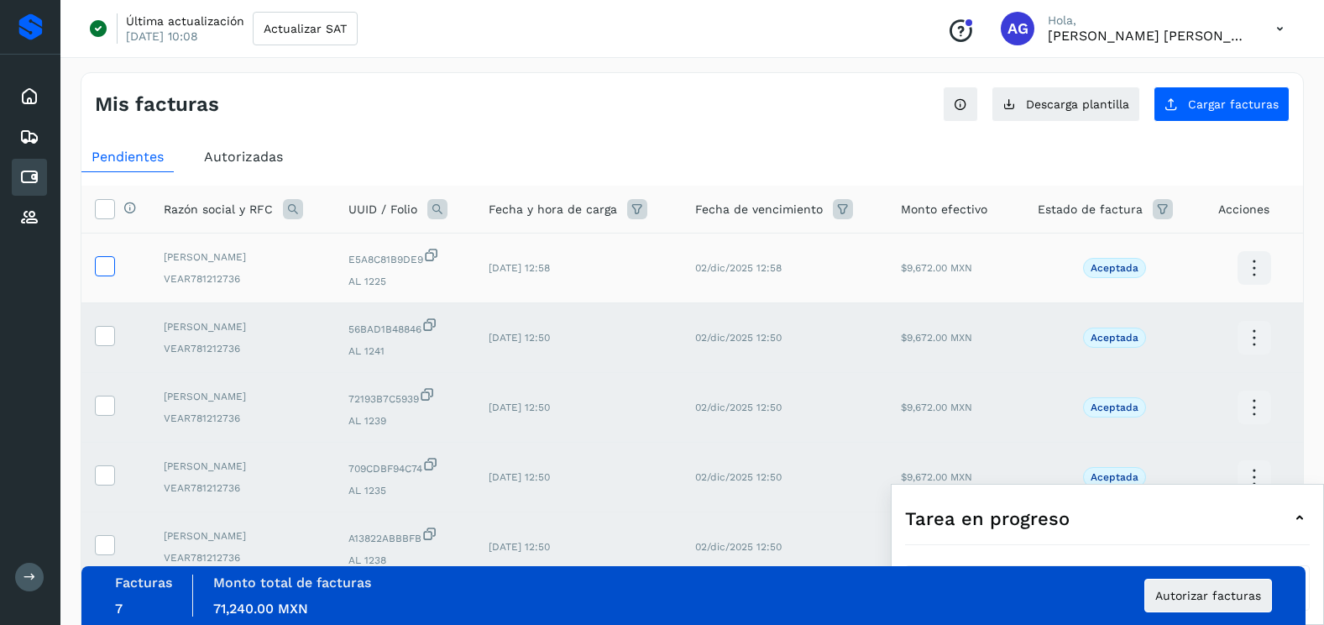
click at [105, 266] on icon at bounding box center [105, 265] width 18 height 18
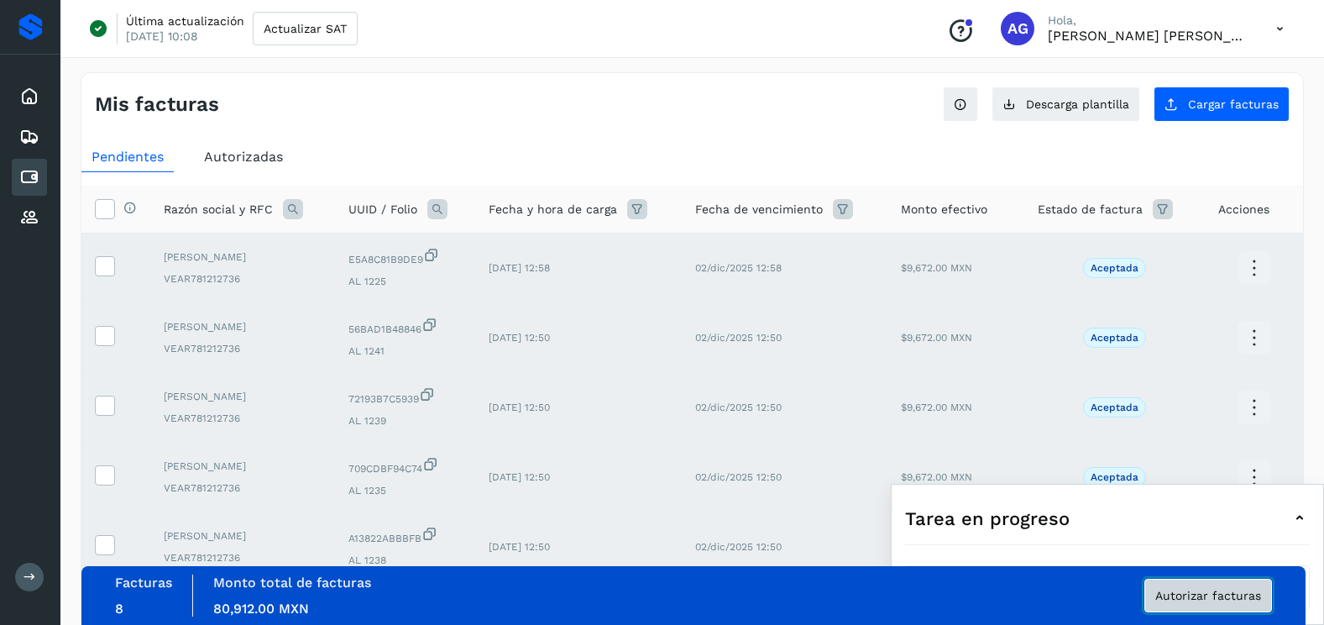
click at [1207, 589] on span "Autorizar facturas" at bounding box center [1208, 595] width 106 height 12
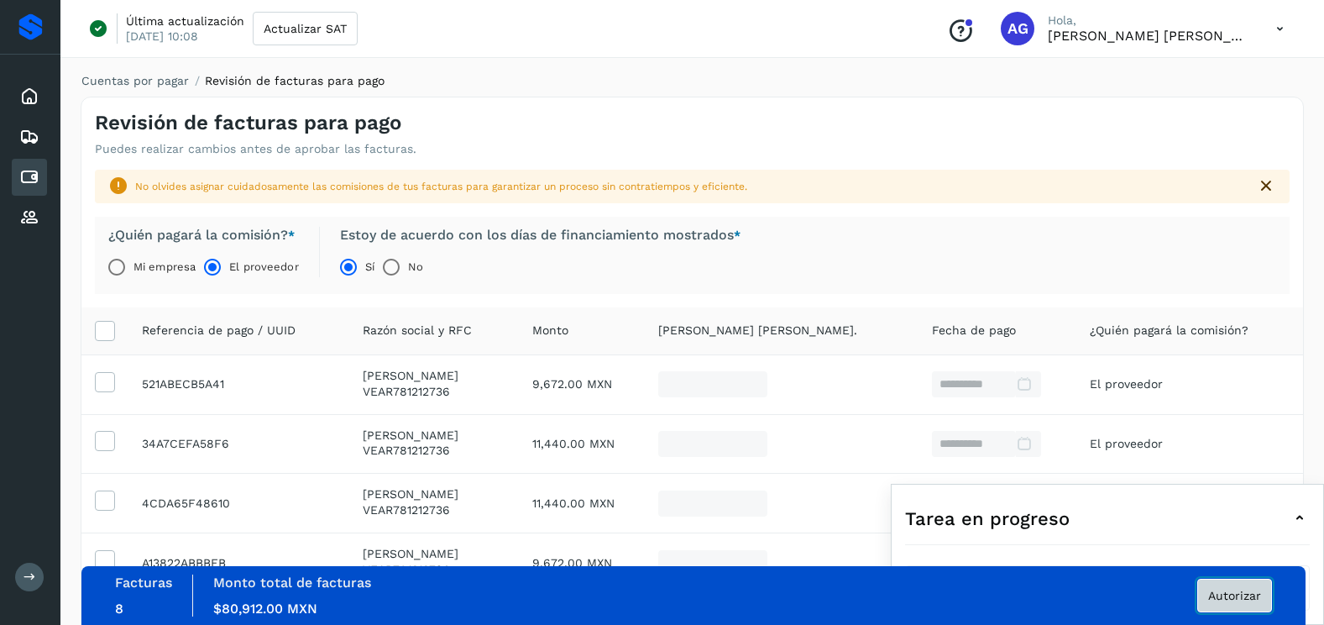
click at [1221, 597] on span "Autorizar" at bounding box center [1234, 595] width 53 height 12
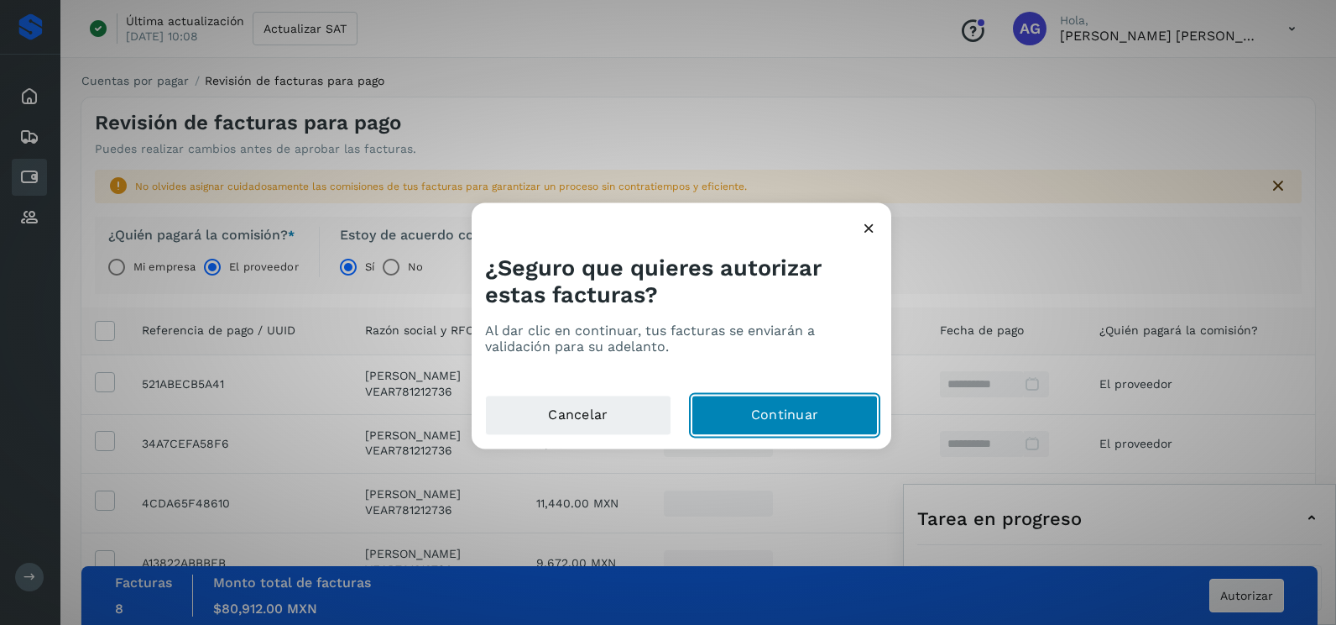
click at [808, 426] on button "Continuar" at bounding box center [785, 415] width 186 height 40
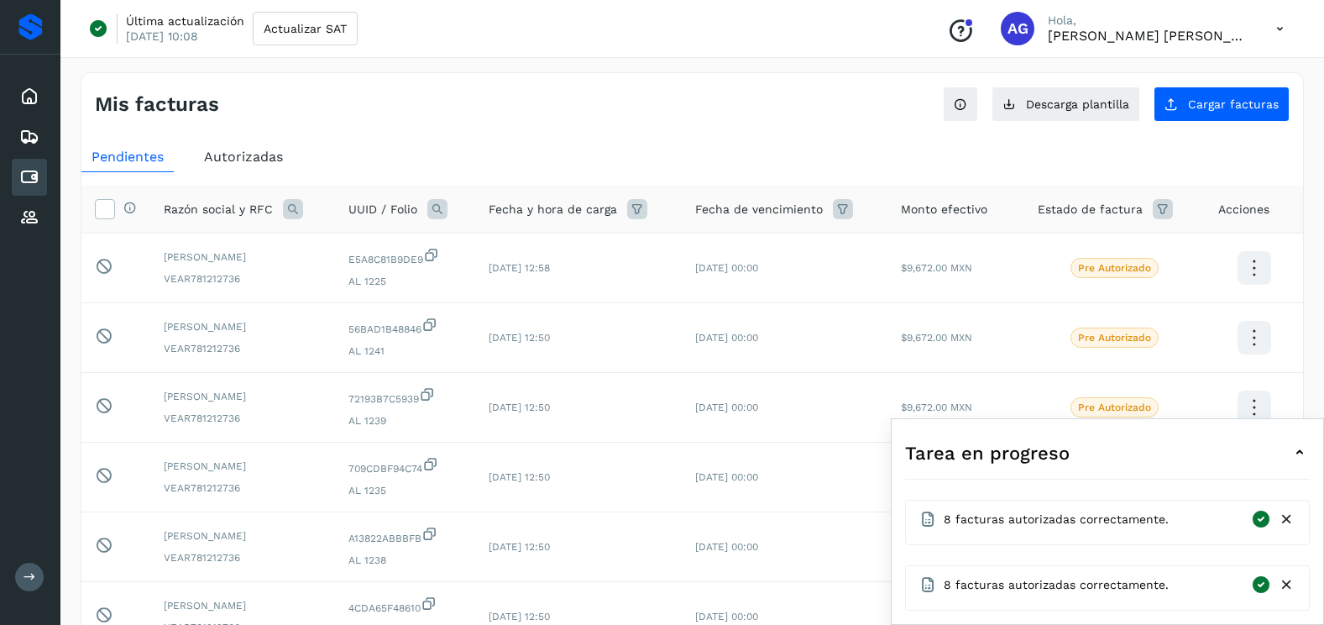
click at [1289, 588] on icon at bounding box center [1287, 585] width 18 height 18
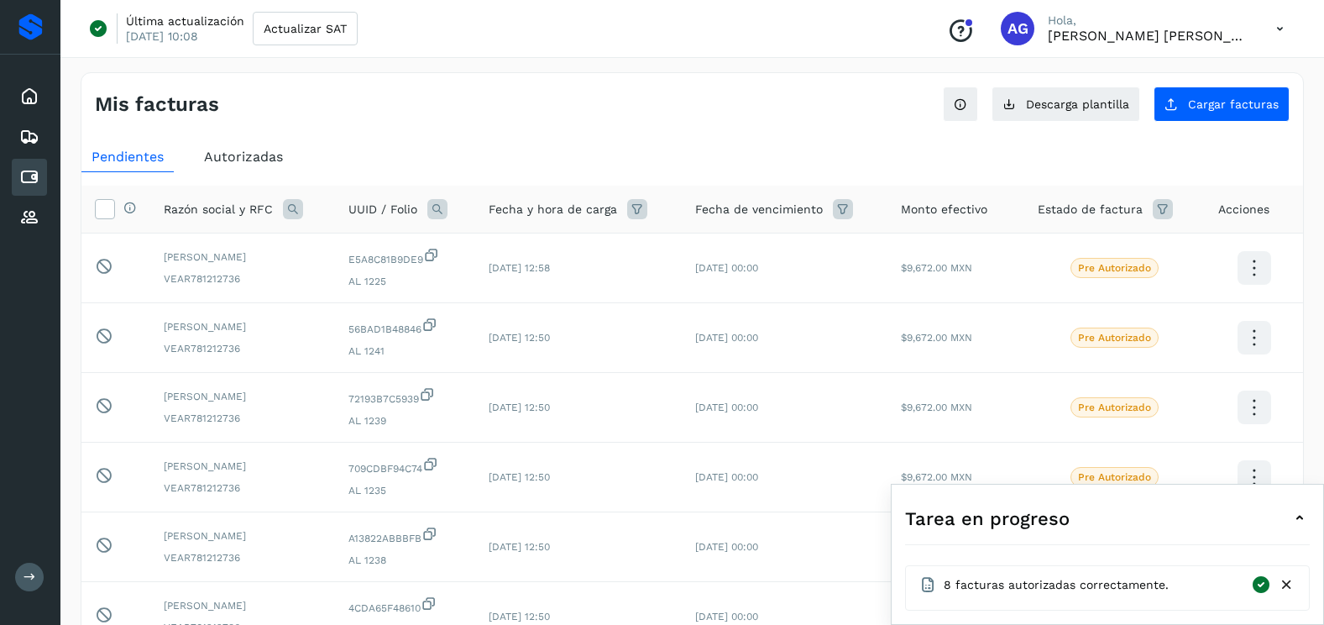
click at [1289, 588] on icon at bounding box center [1287, 585] width 18 height 18
